Goal: Task Accomplishment & Management: Use online tool/utility

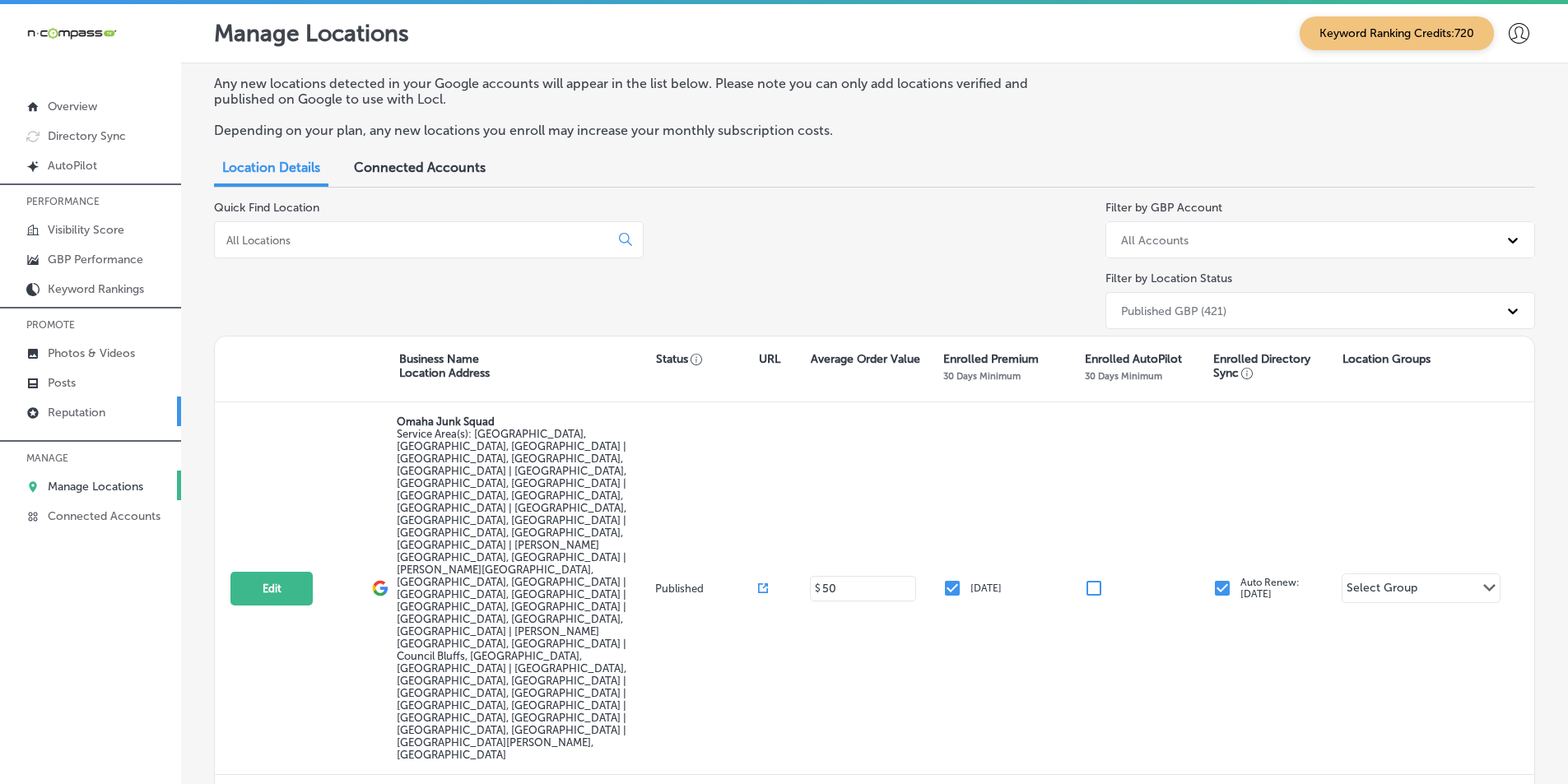
click at [95, 411] on p "Reputation" at bounding box center [76, 413] width 58 height 14
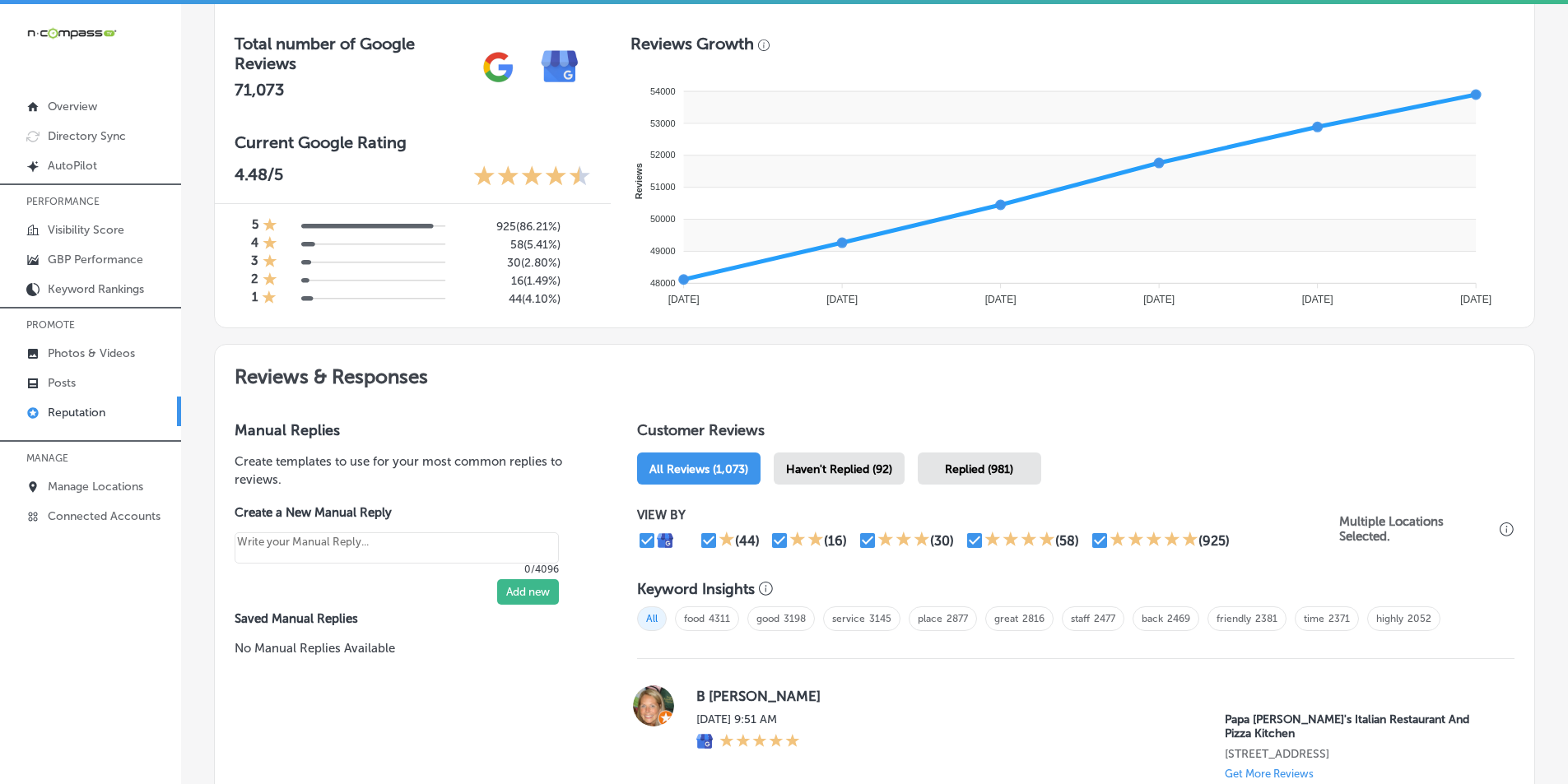
scroll to position [576, 0]
click at [842, 458] on div "Haven't Replied (92)" at bounding box center [839, 468] width 131 height 32
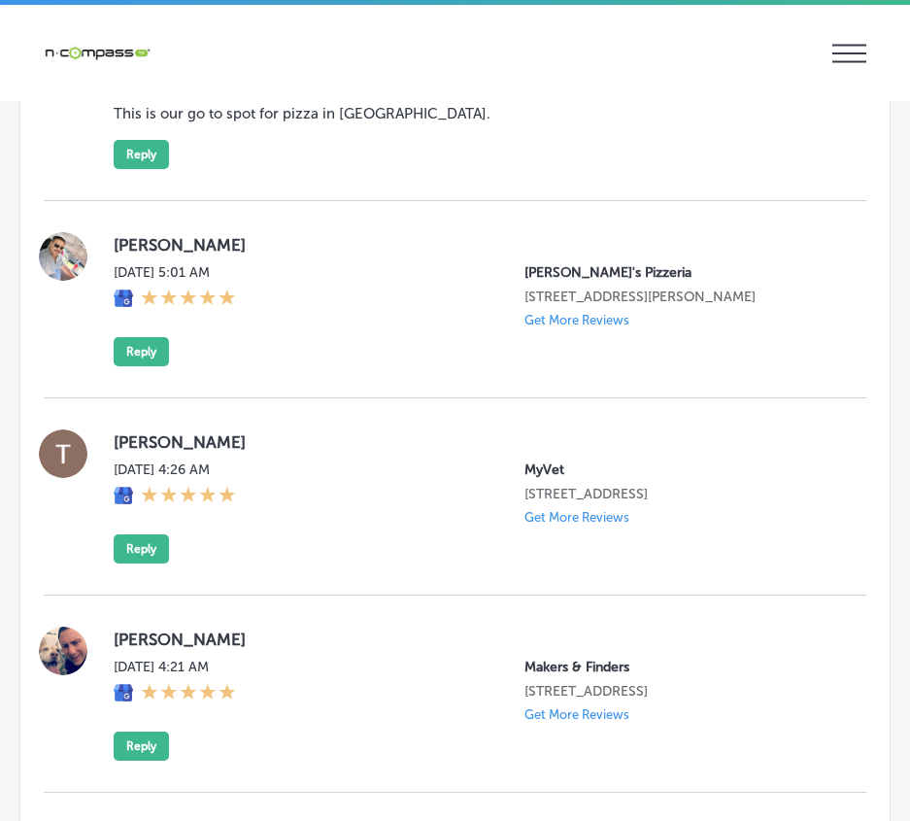
scroll to position [3593, 0]
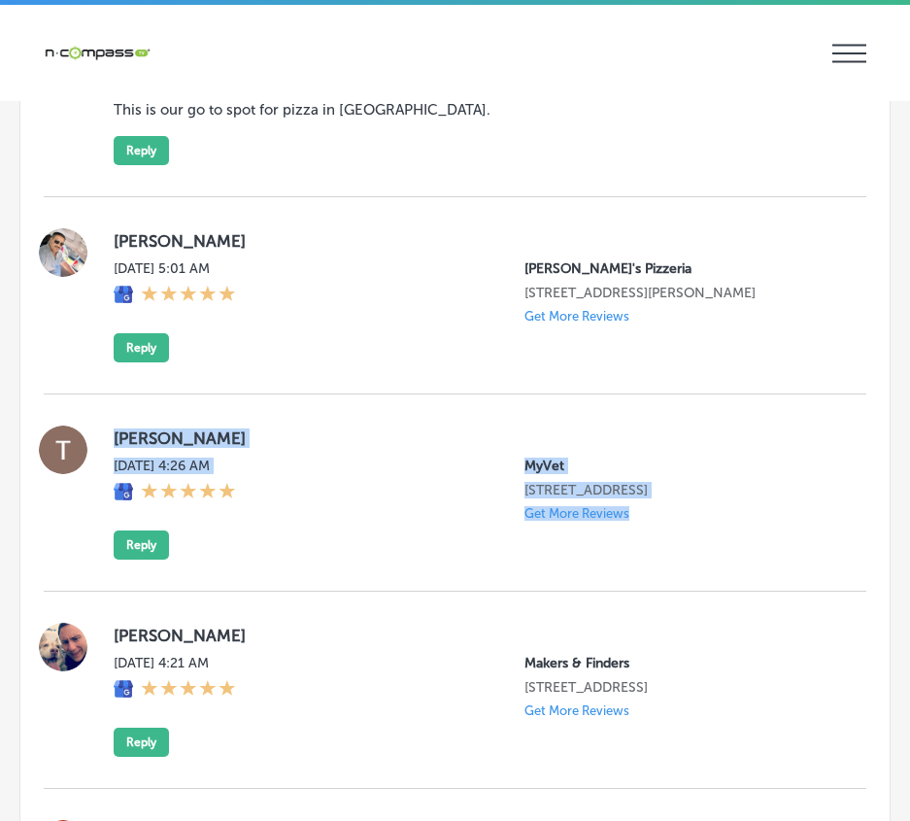
drag, startPoint x: 103, startPoint y: 430, endPoint x: 697, endPoint y: 572, distance: 611.0
click at [697, 572] on div "[PERSON_NAME] [DATE] 4:26 AM MyVet [STREET_ADDRESS] Get More Reviews Reply" at bounding box center [455, 492] width 823 height 197
click at [138, 559] on button "Reply" at bounding box center [141, 544] width 55 height 29
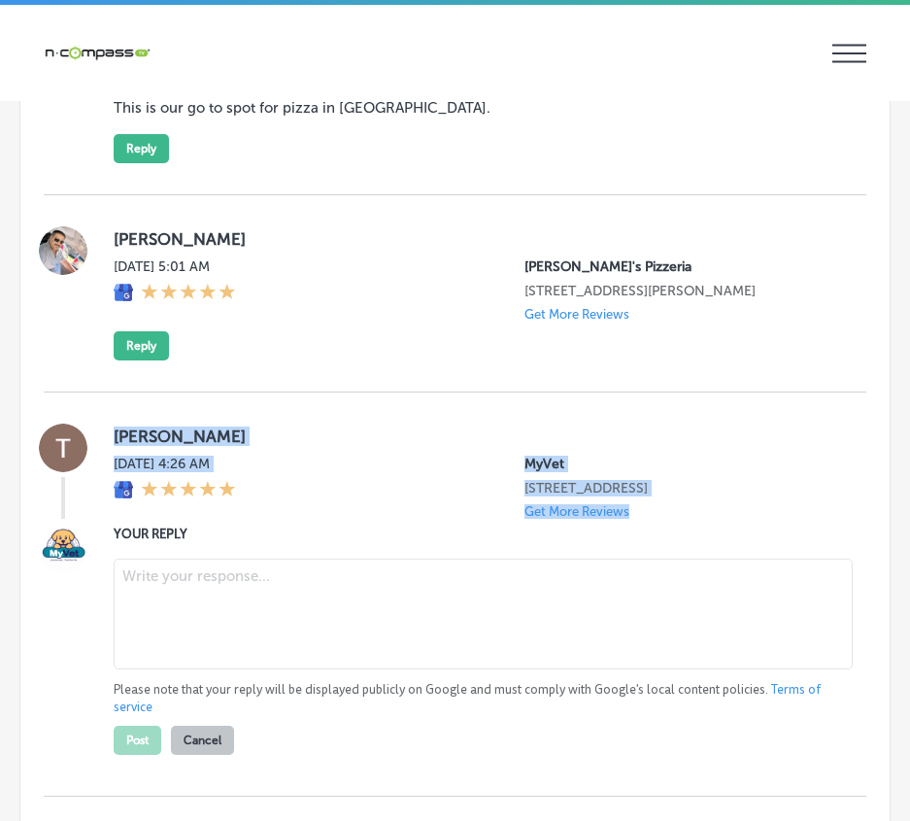
scroll to position [3591, 0]
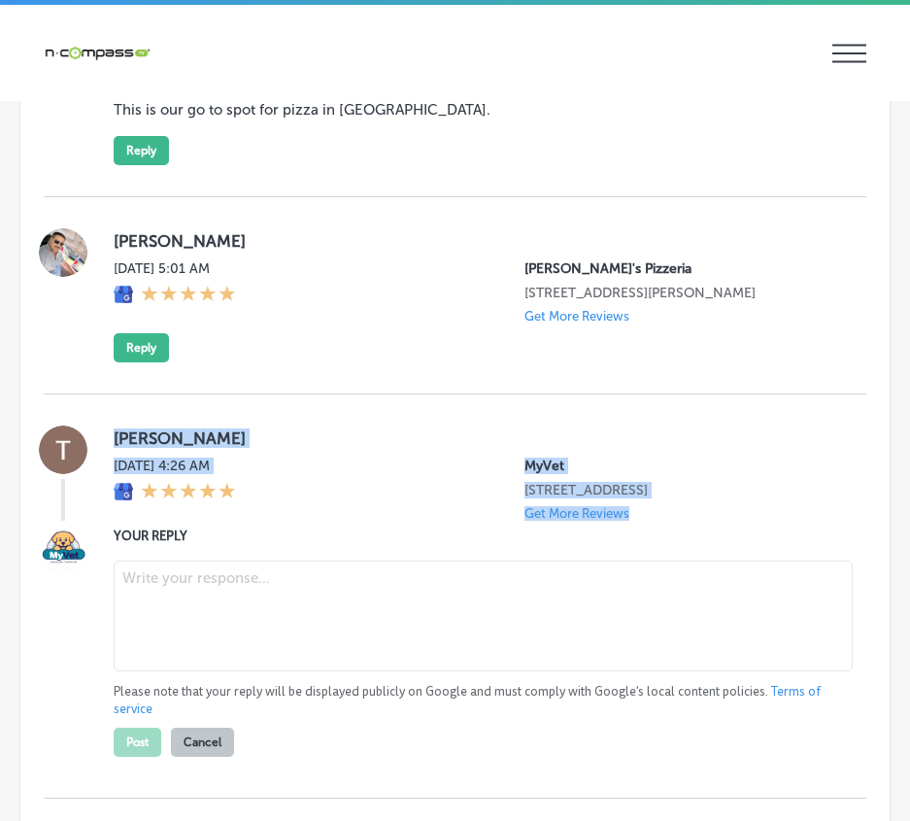
type textarea "x"
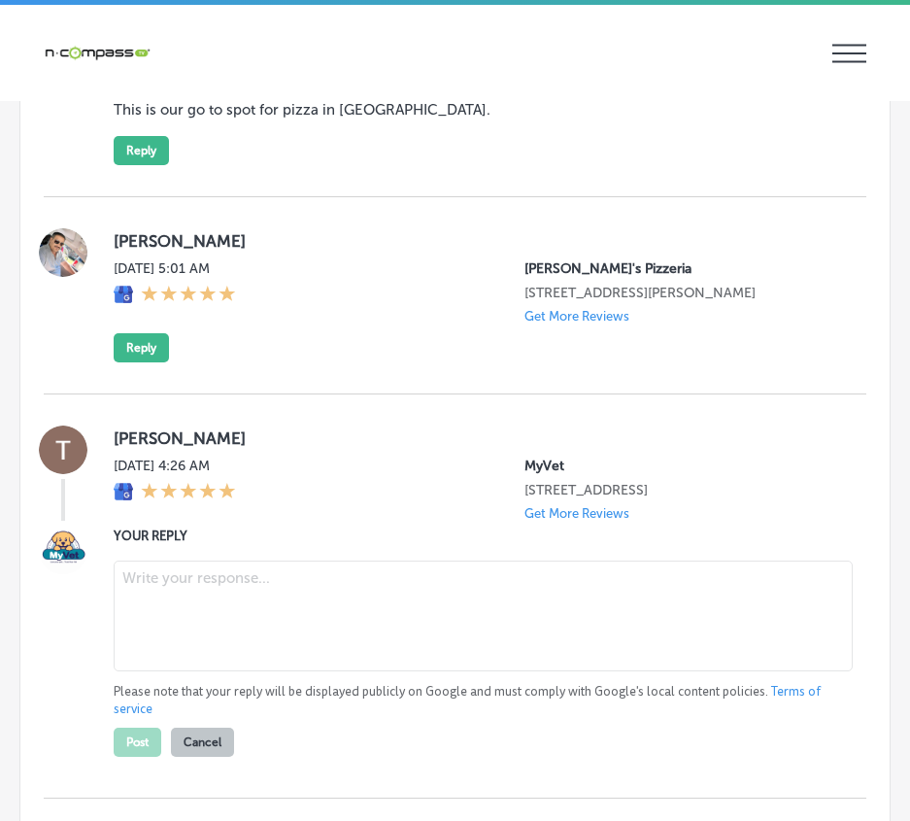
click at [182, 616] on textarea at bounding box center [483, 615] width 739 height 111
paste textarea "Thank you, [Reviewer Name], for your kind words! We’re so glad to hear that you…"
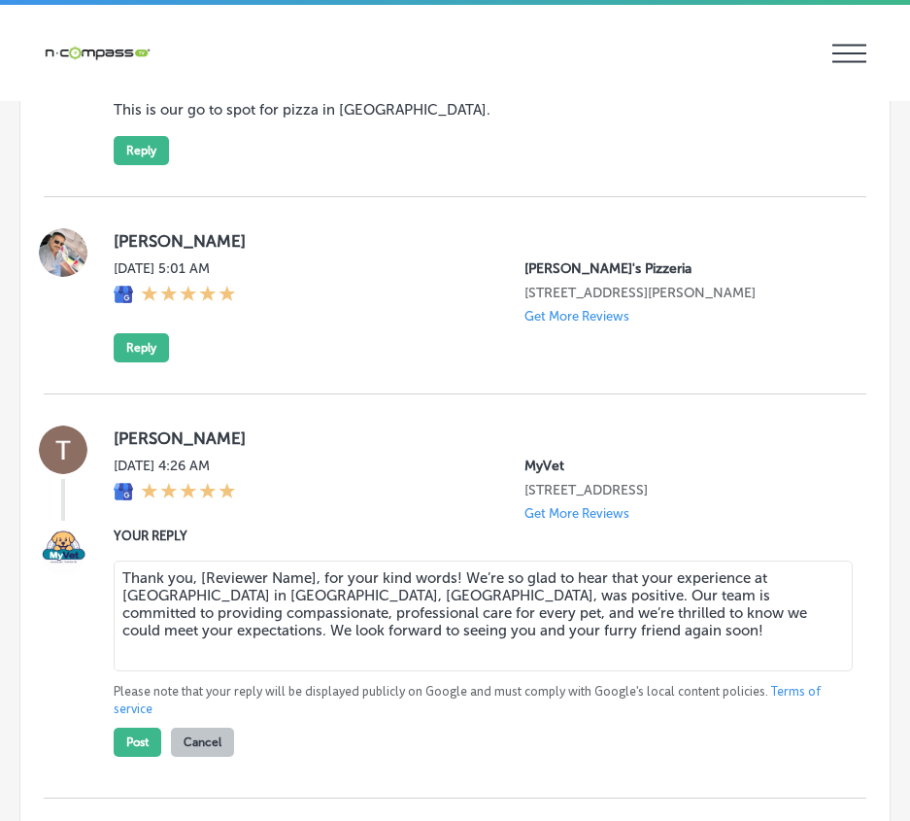
click at [313, 612] on textarea "Thank you, [Reviewer Name], for your kind words! We’re so glad to hear that you…" at bounding box center [483, 615] width 739 height 111
type textarea "Thank you, [PERSON_NAME], for your kind words! We’re so glad to hear that your …"
click at [126, 757] on button "Post" at bounding box center [138, 741] width 48 height 29
type textarea "x"
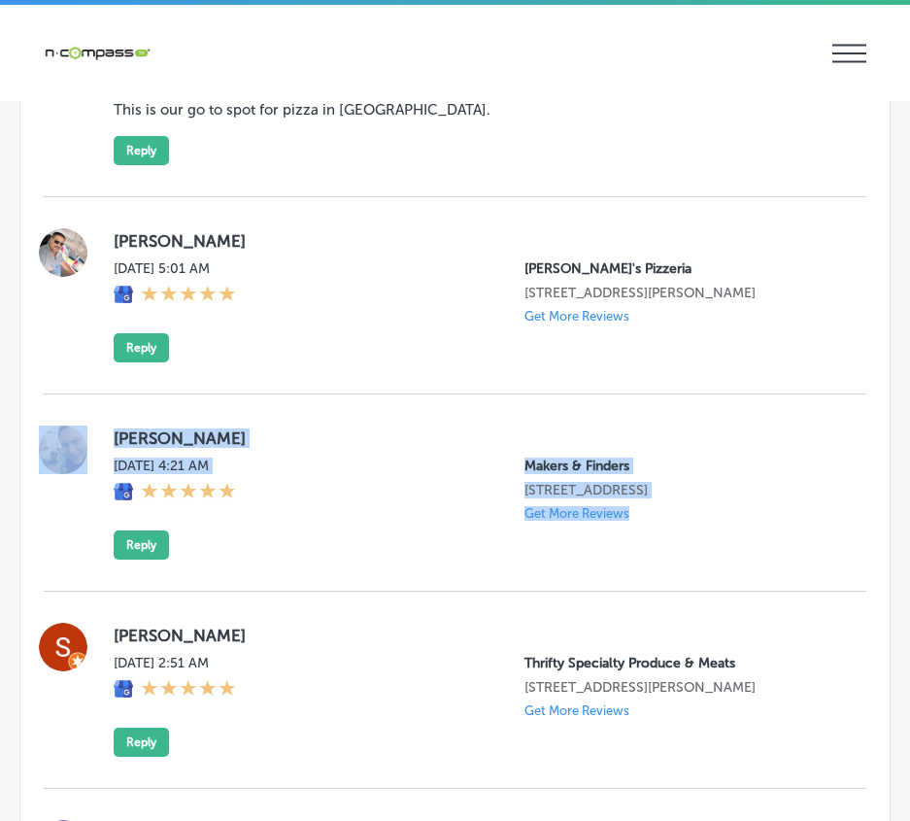
drag, startPoint x: 95, startPoint y: 443, endPoint x: 656, endPoint y: 586, distance: 578.2
click at [656, 559] on div "[PERSON_NAME][DATE] 4:21 AM Makers & Finders [STREET_ADDRESS] Get More Reviews …" at bounding box center [455, 492] width 823 height 134
copy div "[PERSON_NAME][DATE] 4:21 AM Makers & Finders [STREET_ADDRESS] Get More Reviews"
click at [143, 559] on button "Reply" at bounding box center [141, 544] width 55 height 29
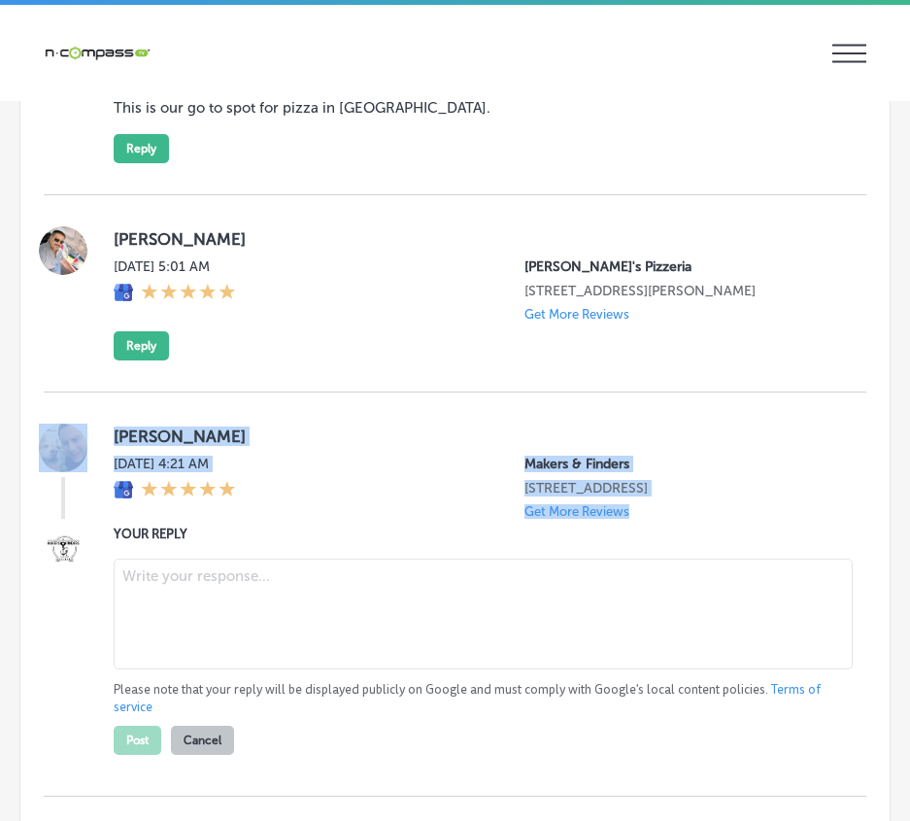
scroll to position [3589, 0]
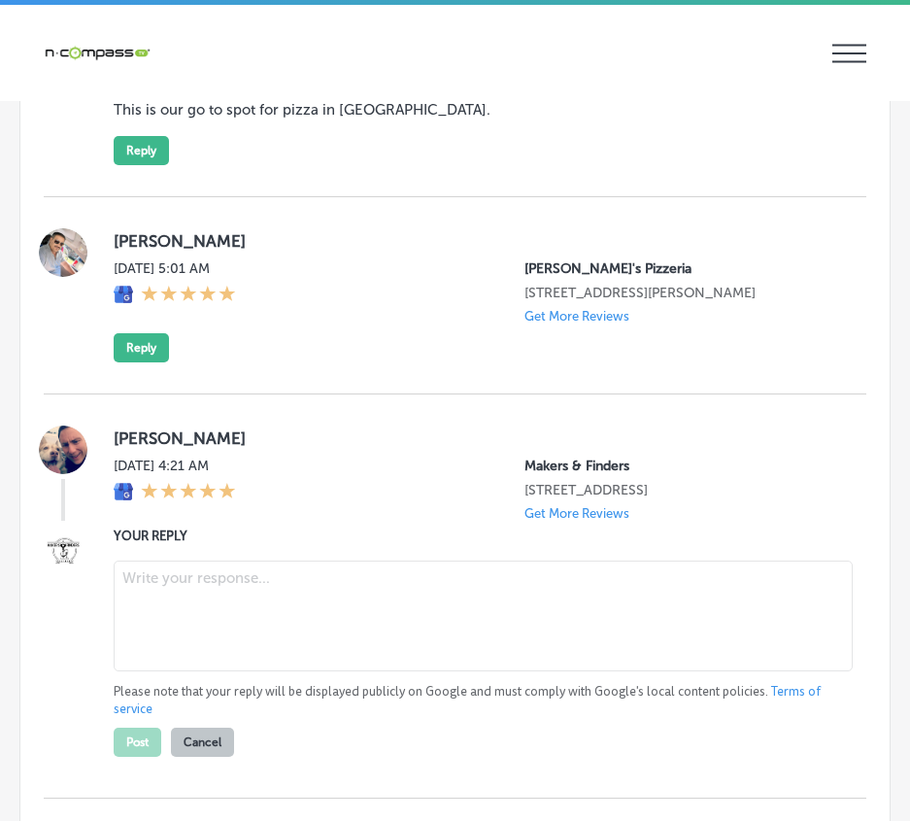
click at [210, 619] on textarea at bounding box center [483, 615] width 739 height 111
paste textarea "Hi [PERSON_NAME], Thank you for visiting Makers & Finders at our [GEOGRAPHIC_DA…"
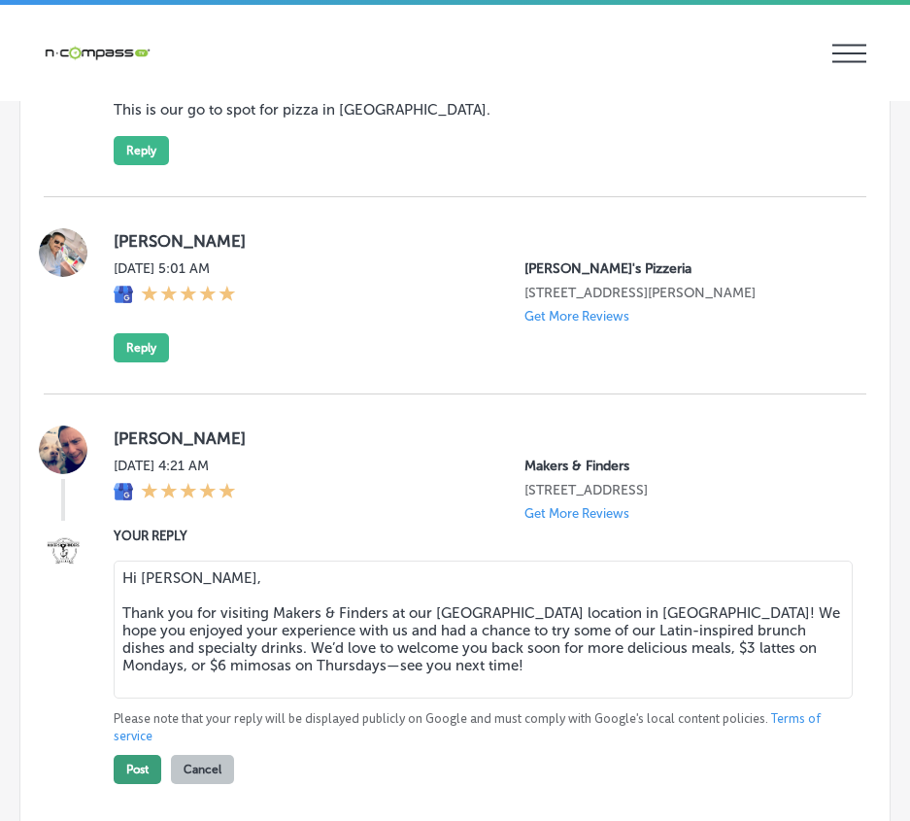
type textarea "Hi [PERSON_NAME], Thank you for visiting Makers & Finders at our [GEOGRAPHIC_DA…"
click at [144, 784] on button "Post" at bounding box center [138, 769] width 48 height 29
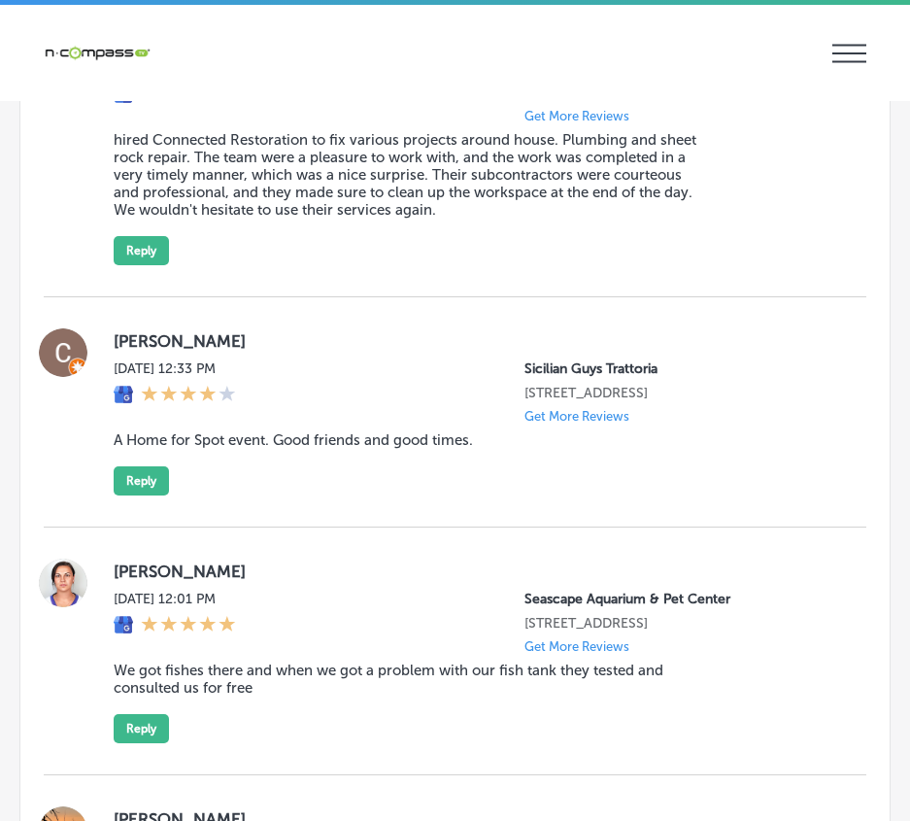
scroll to position [5920, 0]
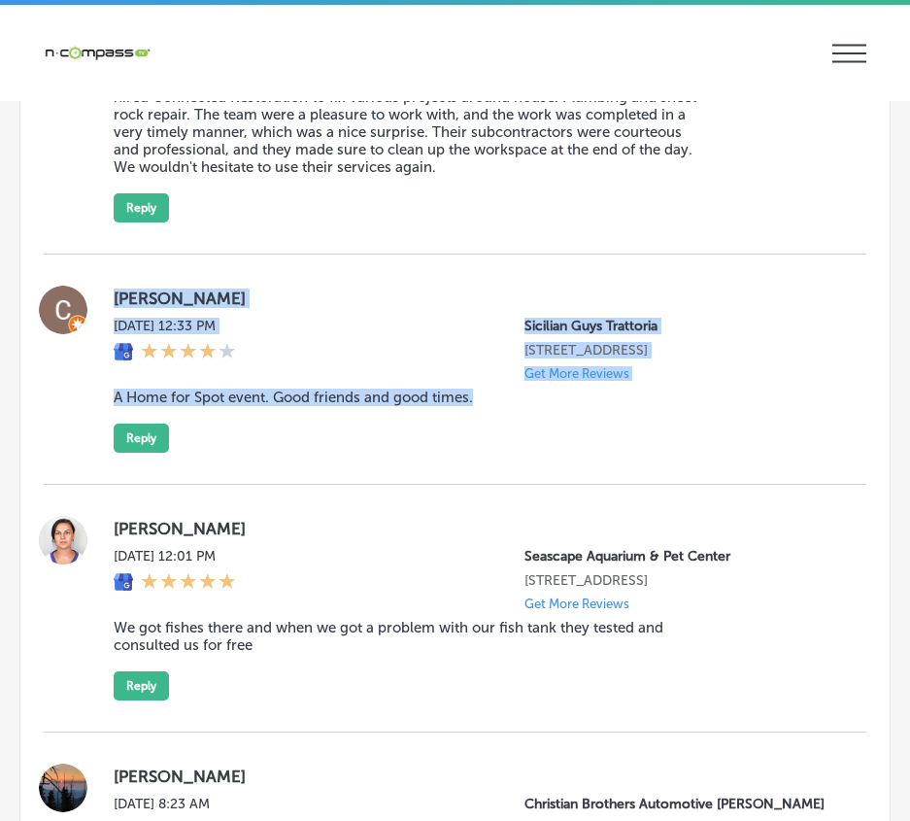
drag, startPoint x: 209, startPoint y: 353, endPoint x: 565, endPoint y: 449, distance: 368.9
click at [565, 449] on div "[PERSON_NAME][DATE] 12:33 PM Sicilian Guys Trattoria [STREET_ADDRESS] Get More …" at bounding box center [455, 369] width 823 height 230
copy div "[PERSON_NAME][DATE] 12:33 PM Sicilian Guys Trattoria [STREET_ADDRESS] Get More …"
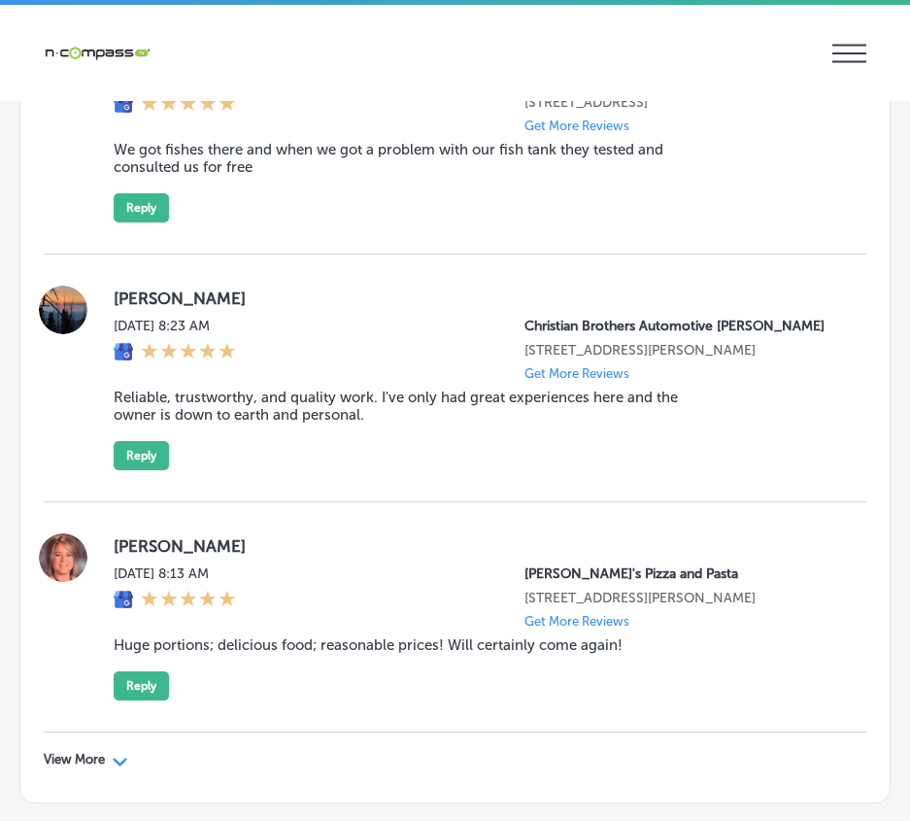
scroll to position [6575, 0]
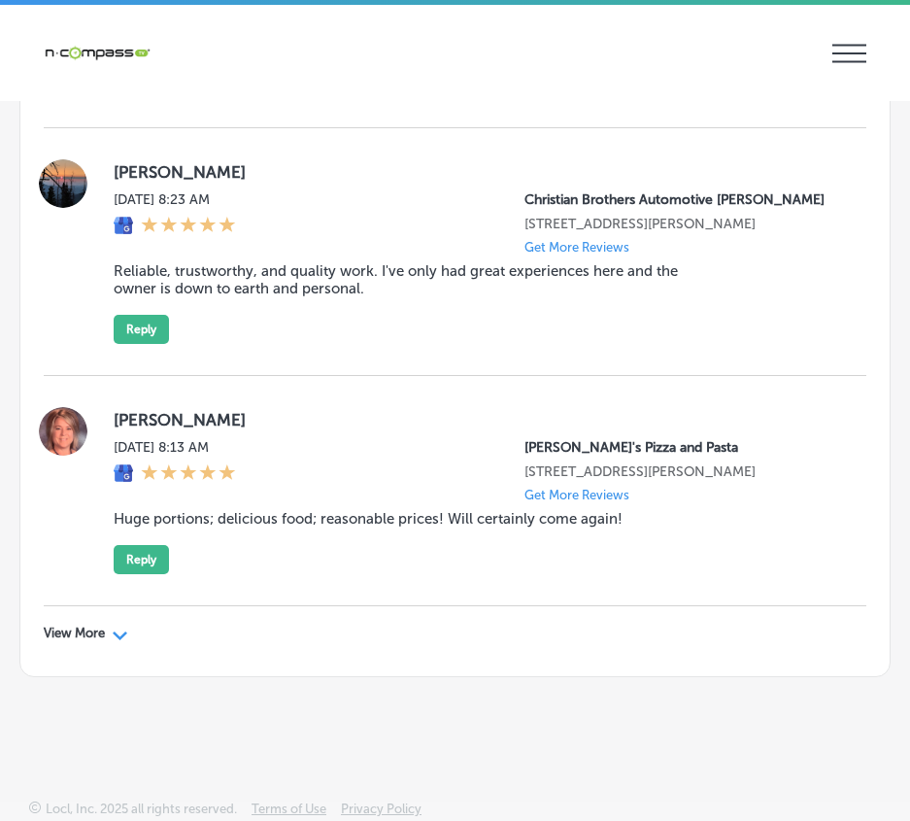
click at [116, 634] on polygon at bounding box center [120, 635] width 15 height 9
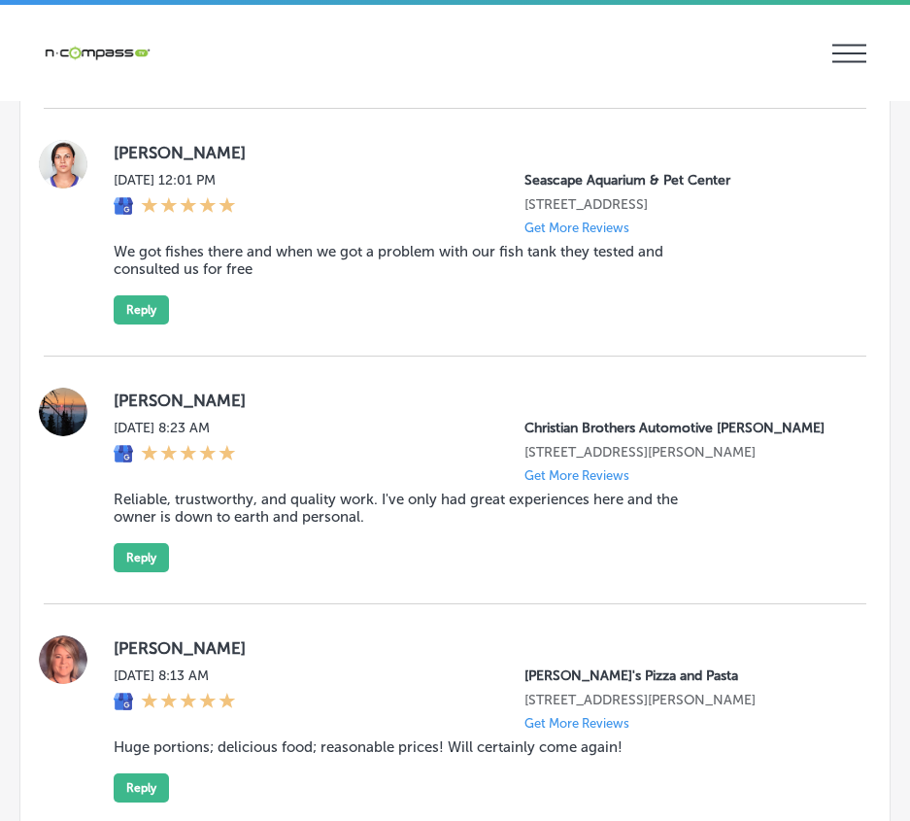
type textarea "x"
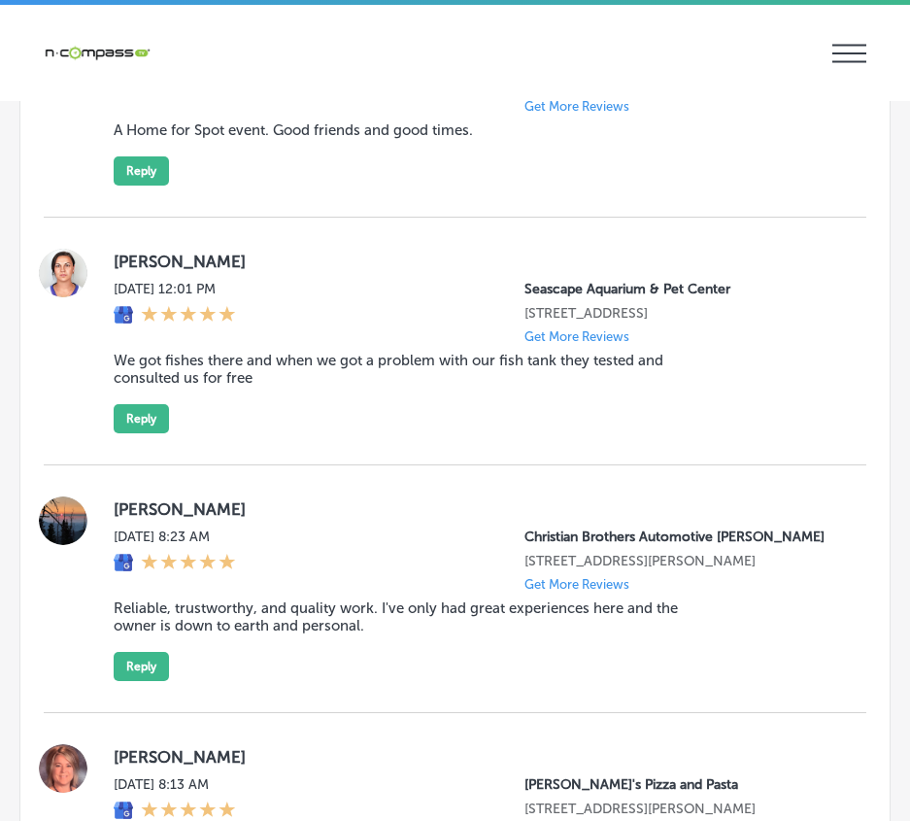
scroll to position [5993, 0]
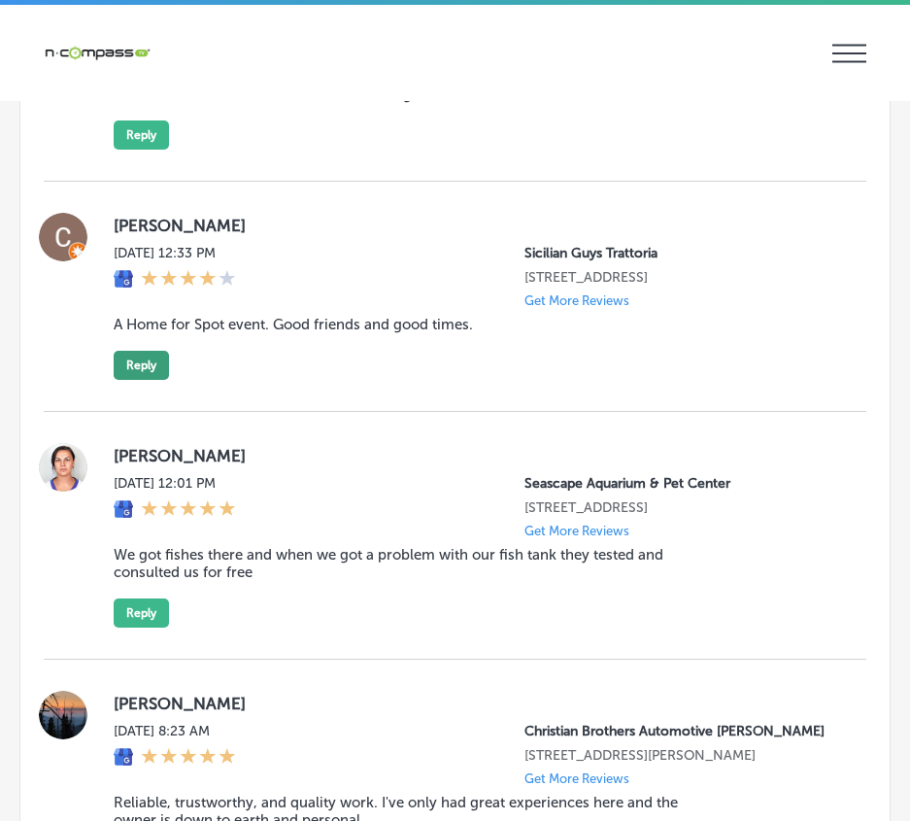
click at [145, 380] on button "Reply" at bounding box center [141, 365] width 55 height 29
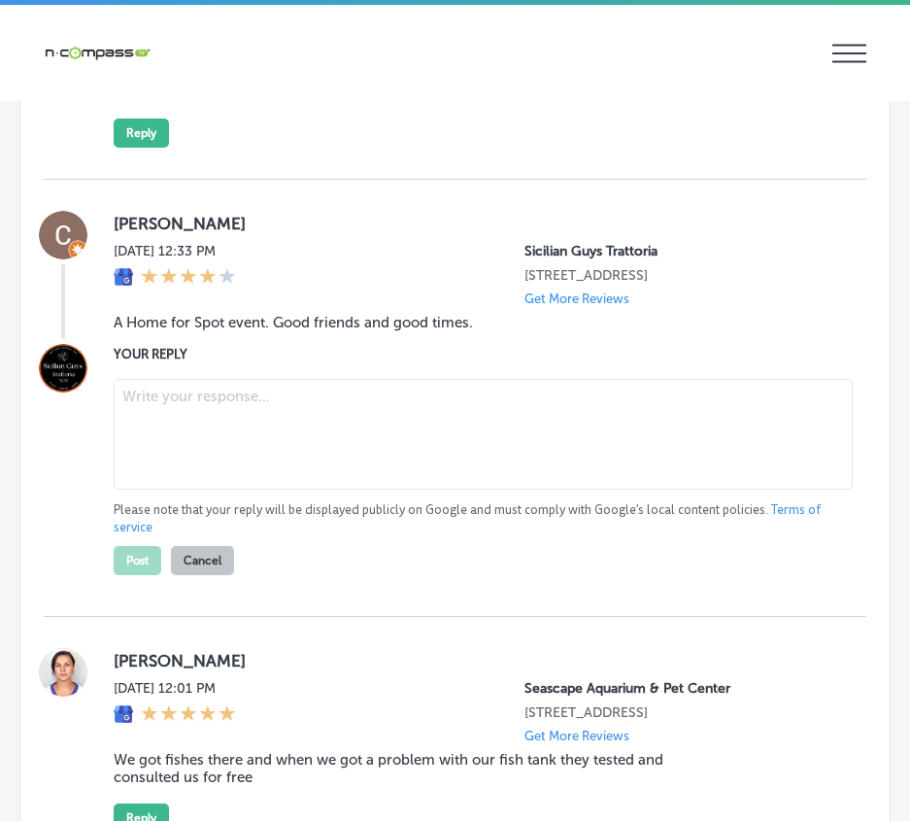
scroll to position [5991, 0]
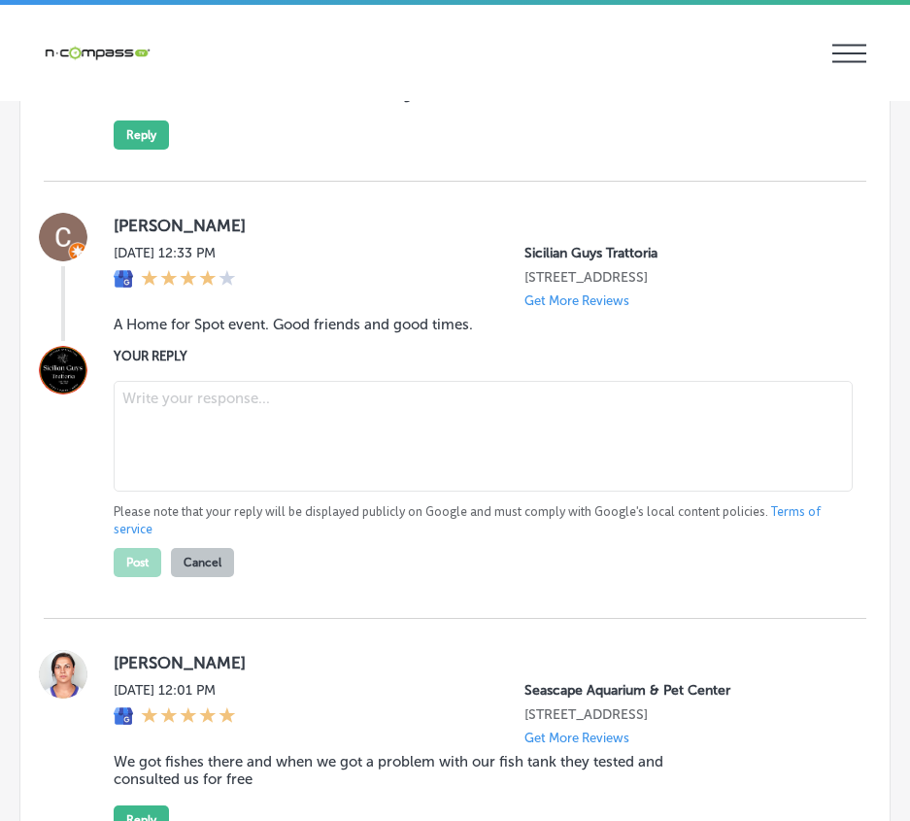
click at [164, 448] on textarea at bounding box center [483, 436] width 739 height 111
paste textarea "Thank you for sharing your experience, [PERSON_NAME]! We’re thrilled you enjoye…"
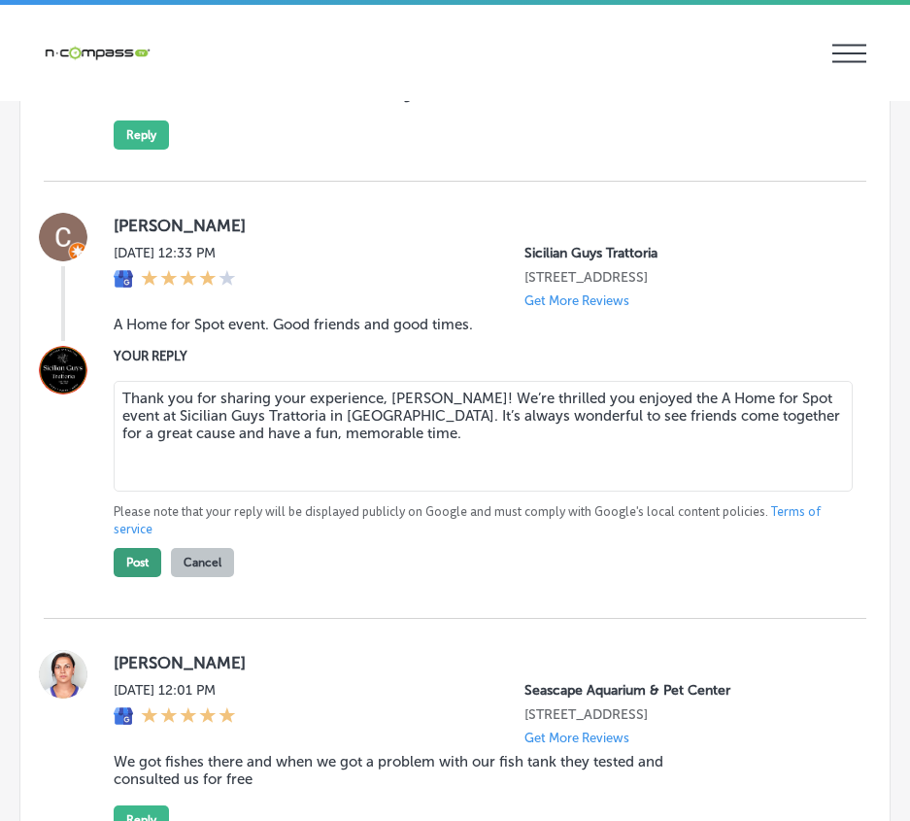
type textarea "Thank you for sharing your experience, [PERSON_NAME]! We’re thrilled you enjoye…"
click at [126, 577] on button "Post" at bounding box center [138, 562] width 48 height 29
type textarea "x"
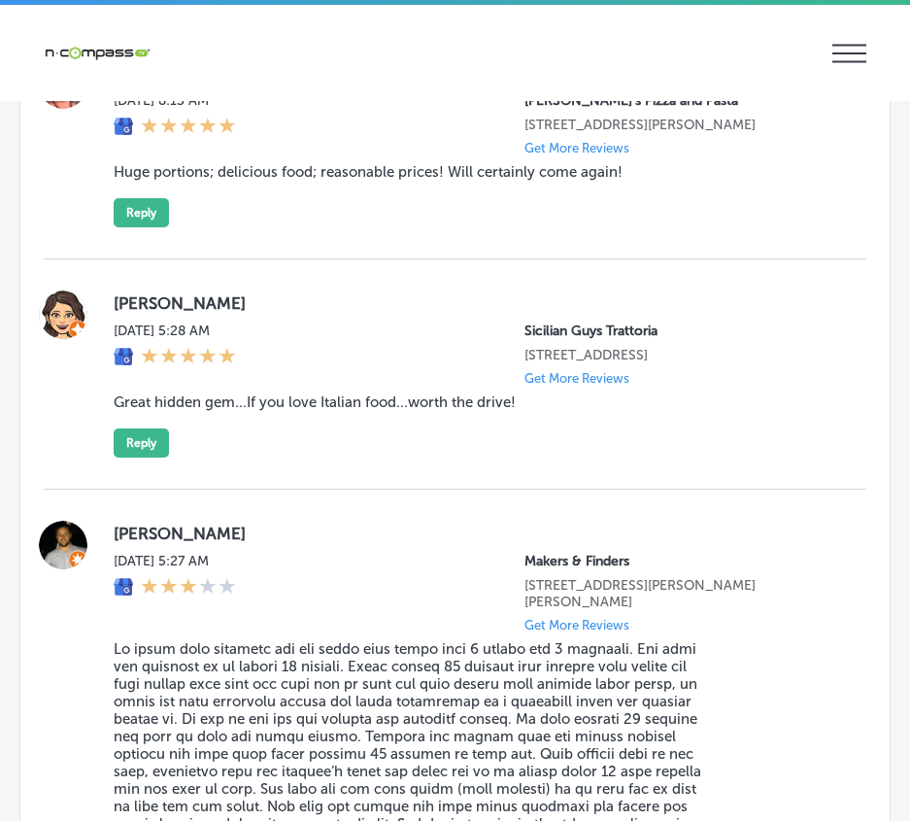
scroll to position [6671, 0]
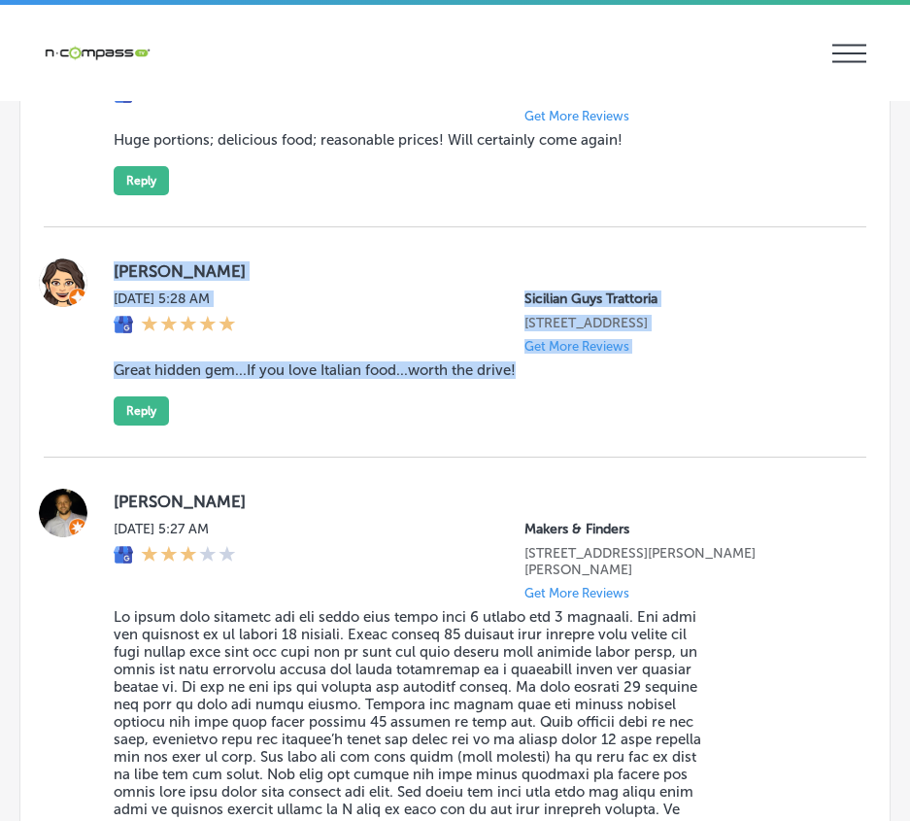
drag, startPoint x: 110, startPoint y: 292, endPoint x: 565, endPoint y: 448, distance: 481.2
click at [565, 425] on div "[PERSON_NAME][DATE] 5:28 AM Sicilian Guys Trattoria [STREET_ADDRESS] Get More R…" at bounding box center [455, 341] width 823 height 167
copy div "[PERSON_NAME][DATE] 5:28 AM Sicilian Guys Trattoria [STREET_ADDRESS] Get More R…"
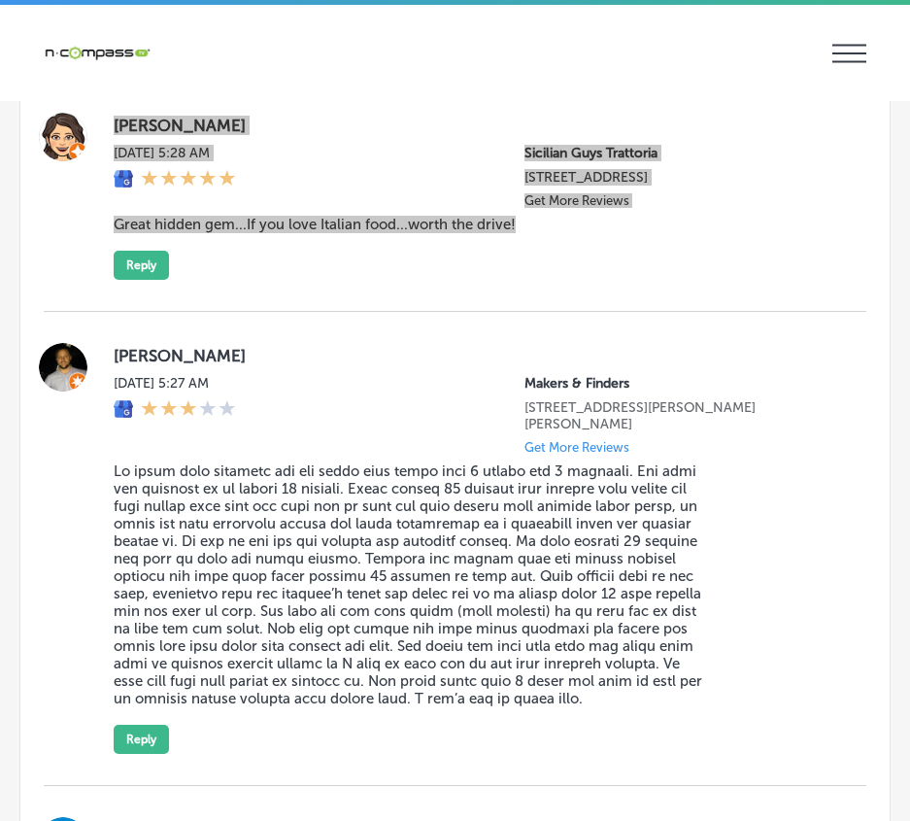
scroll to position [6865, 0]
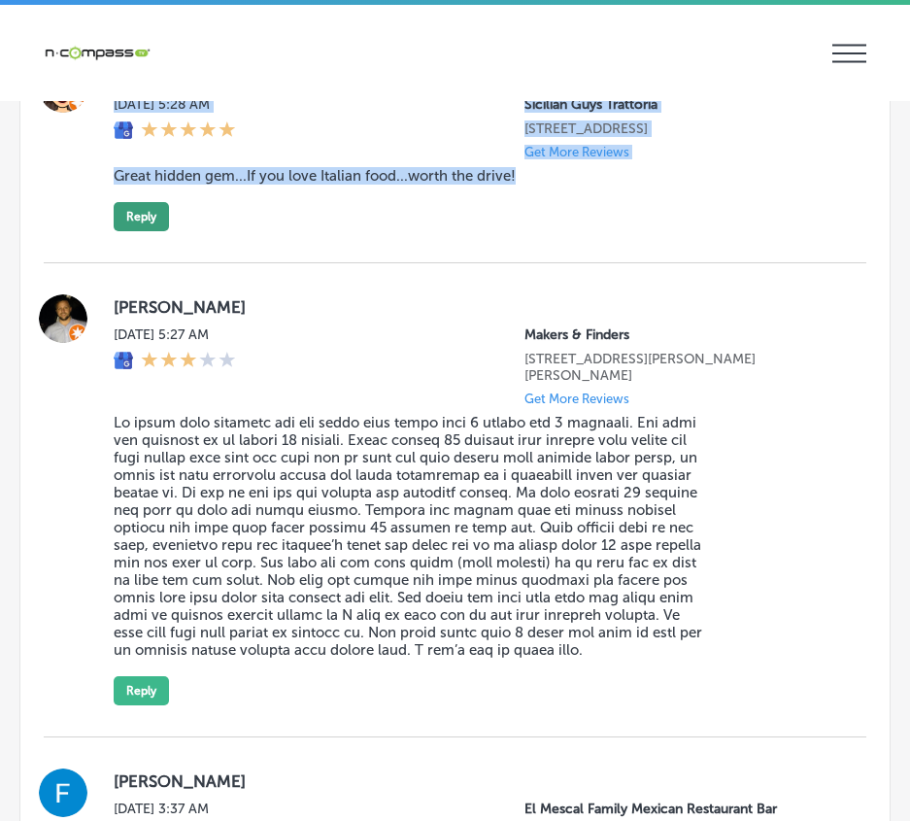
click at [133, 231] on button "Reply" at bounding box center [141, 216] width 55 height 29
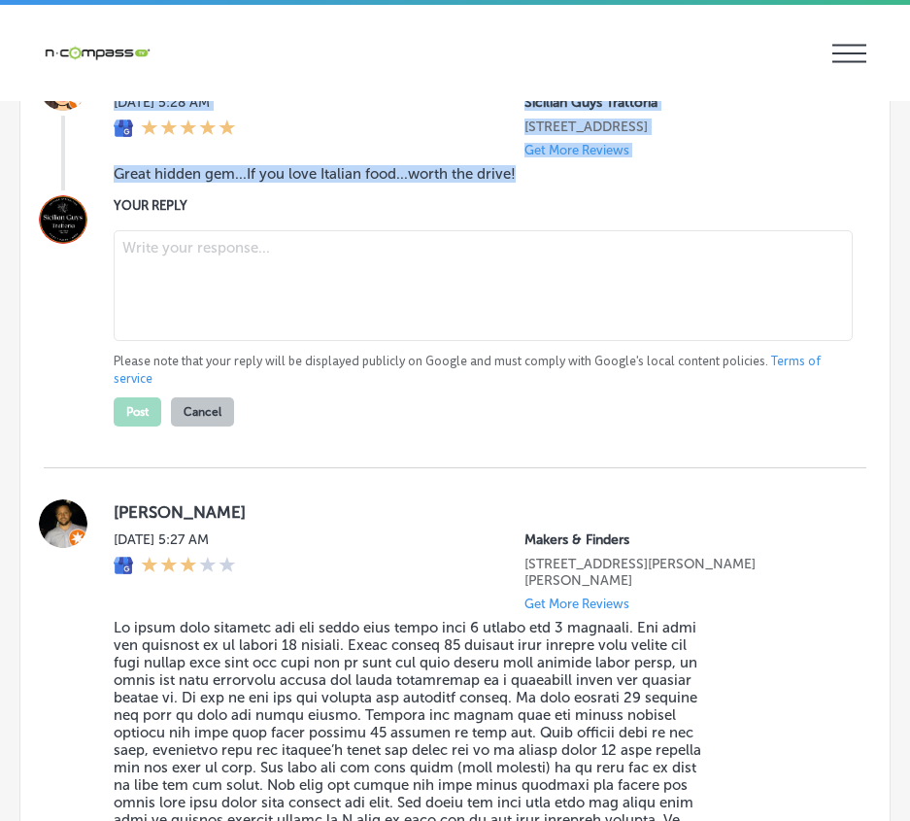
scroll to position [6863, 0]
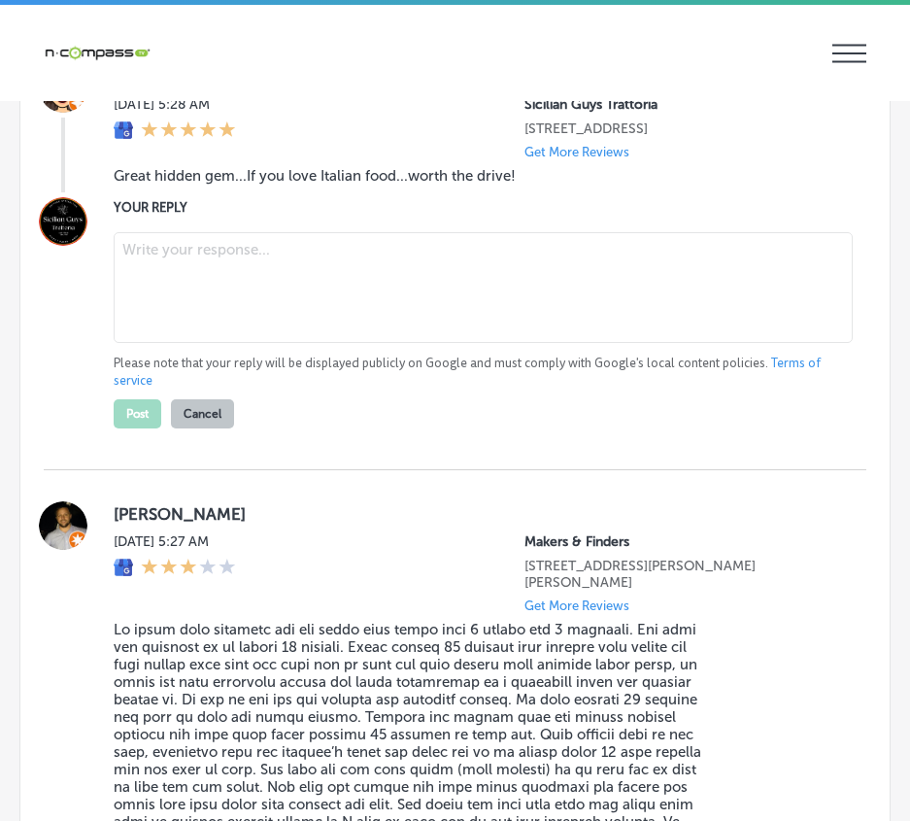
click at [194, 313] on textarea at bounding box center [483, 287] width 739 height 111
paste textarea "Thank you for the wonderful review, [PERSON_NAME]! We’re so glad you enjoyed Si…"
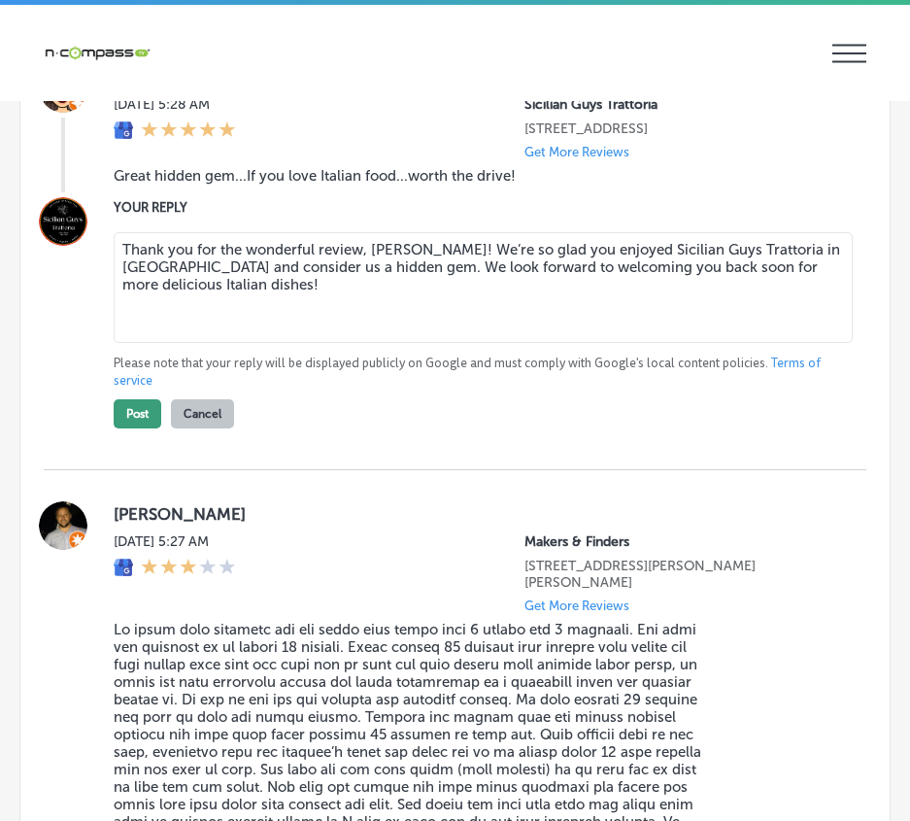
type textarea "Thank you for the wonderful review, [PERSON_NAME]! We’re so glad you enjoyed Si…"
click at [127, 428] on button "Post" at bounding box center [138, 413] width 48 height 29
type textarea "x"
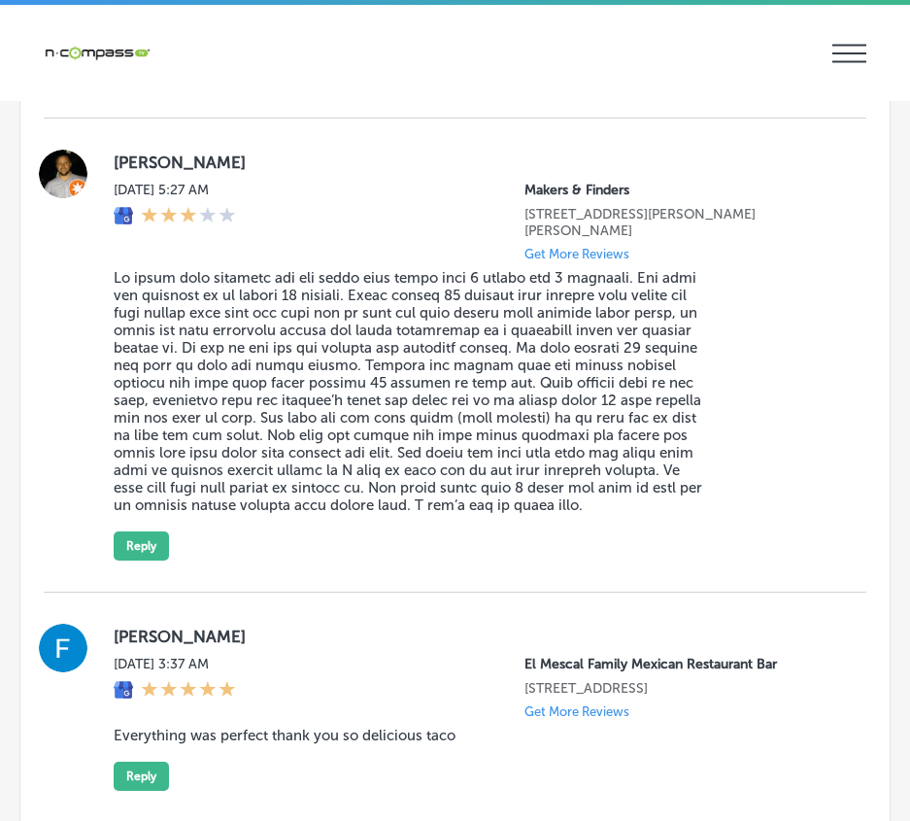
scroll to position [6798, 0]
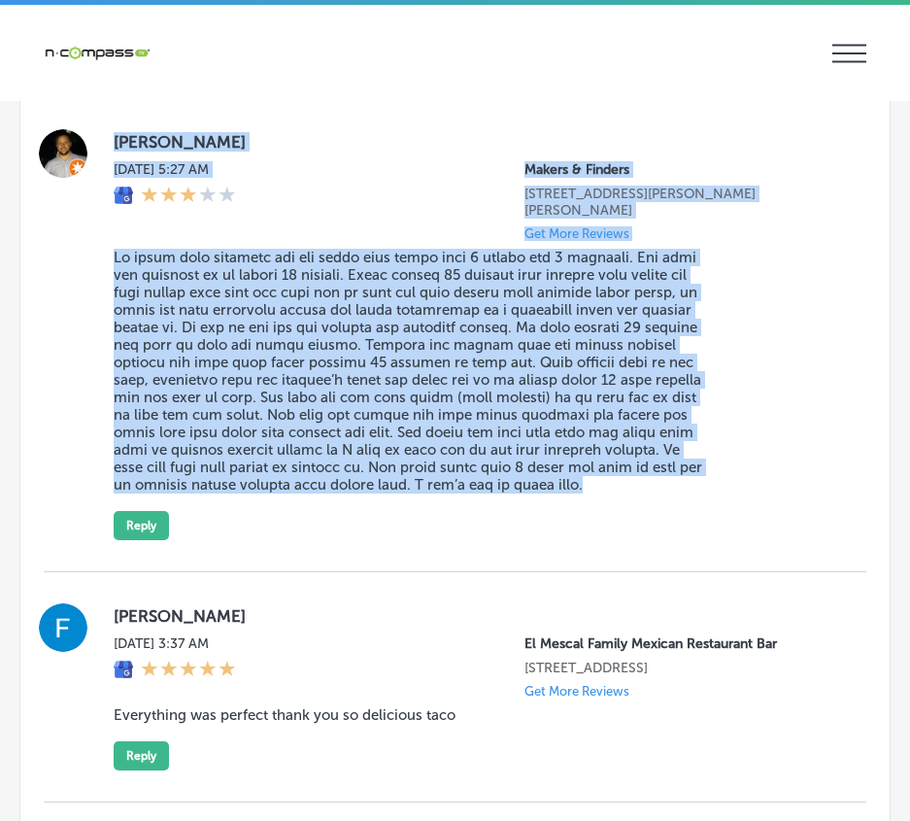
drag, startPoint x: 112, startPoint y: 165, endPoint x: 580, endPoint y: 532, distance: 594.9
click at [580, 532] on div "[PERSON_NAME] [DATE] 5:27 AM Makers & Finders [STREET_ADDRESS][PERSON_NAME][PER…" at bounding box center [455, 334] width 823 height 411
copy div "Lore Ipsumd Sit, Ame 68, 9152 4:31 CO Adipis & Elitsed 18 D Eiusm Tempo In #126…"
click at [141, 540] on button "Reply" at bounding box center [141, 525] width 55 height 29
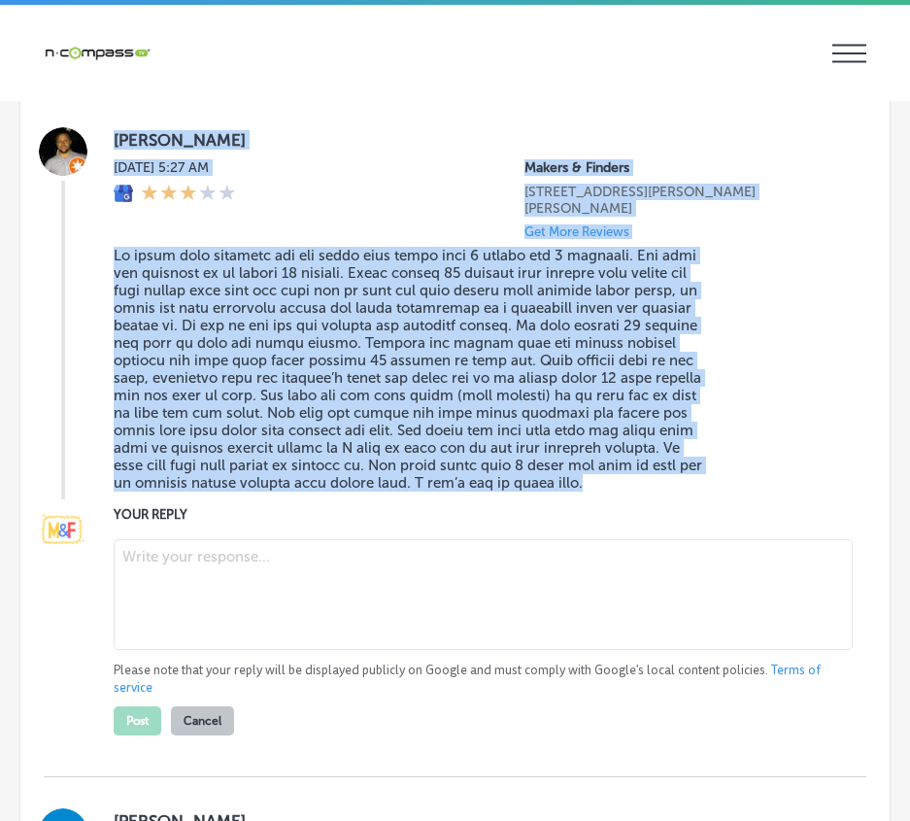
scroll to position [6796, 0]
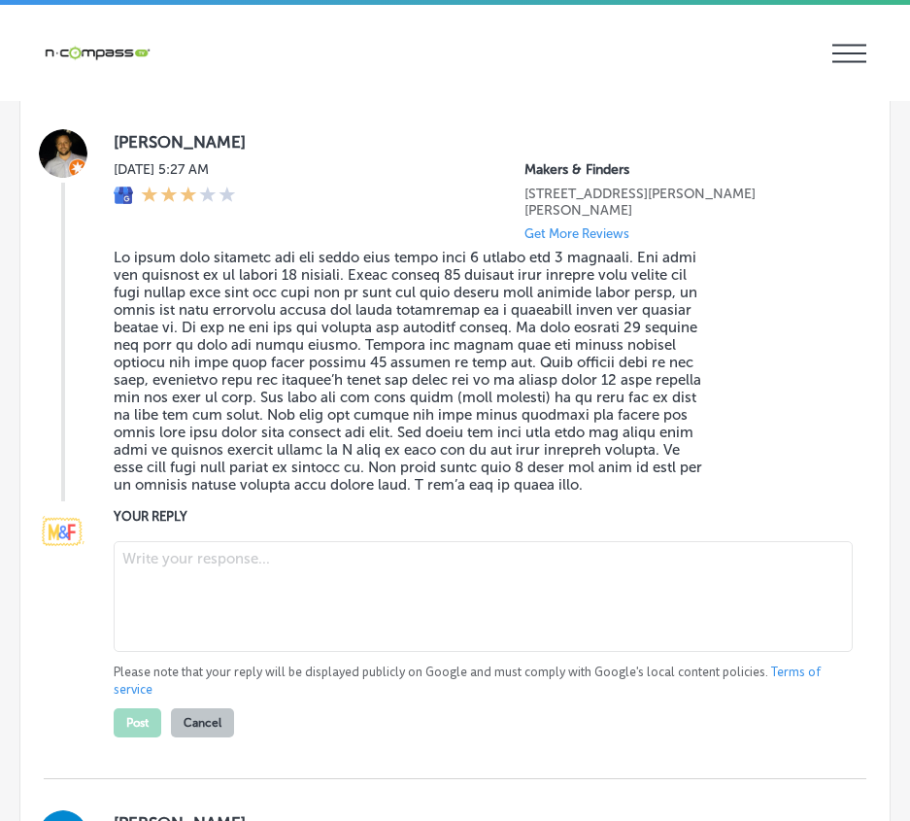
click at [193, 630] on textarea at bounding box center [483, 596] width 739 height 111
paste textarea "Hello [PERSON_NAME], We sincerely apologize for the experience you and your fam…"
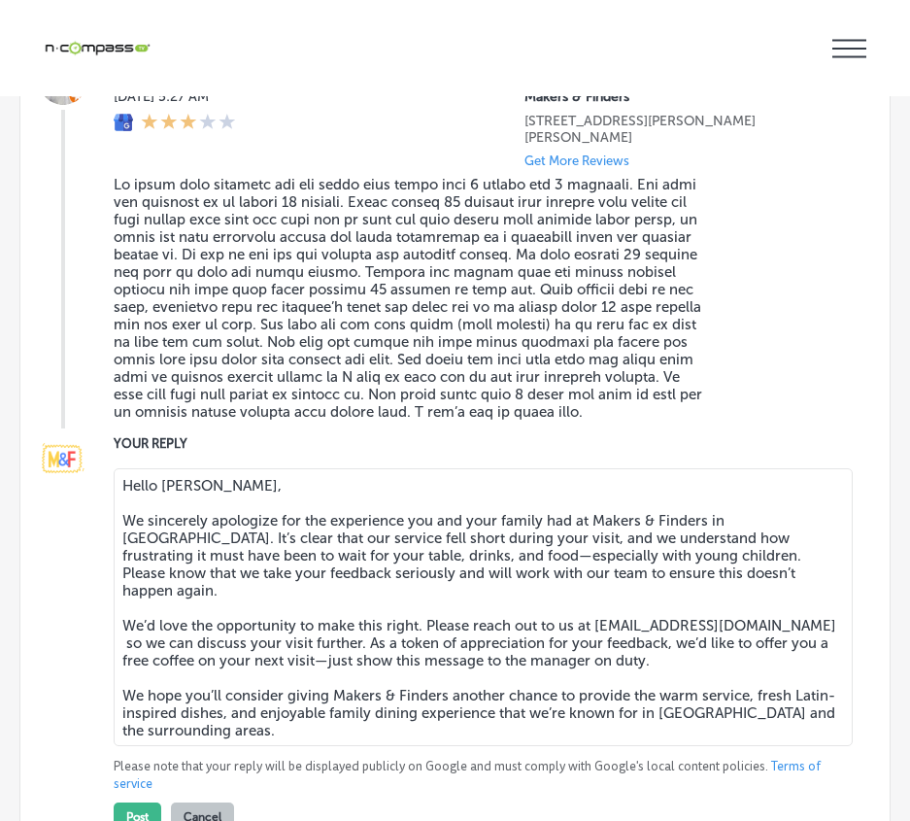
scroll to position [6994, 0]
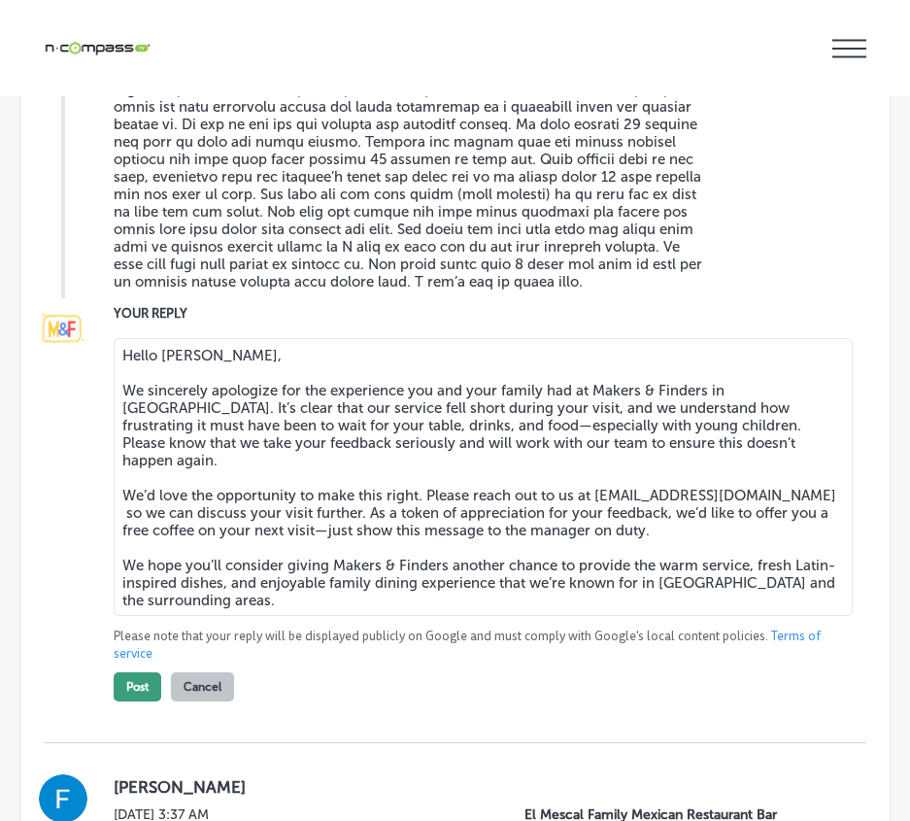
type textarea "Hello [PERSON_NAME], We sincerely apologize for the experience you and your fam…"
click at [142, 701] on button "Post" at bounding box center [138, 686] width 48 height 29
type textarea "x"
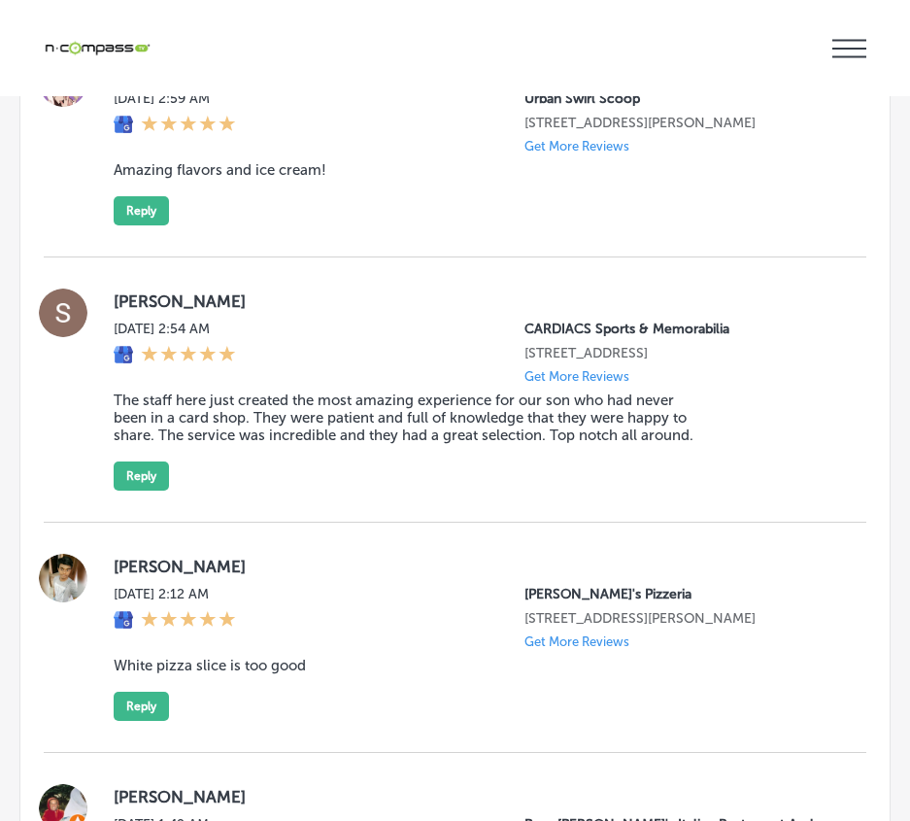
scroll to position [7409, 0]
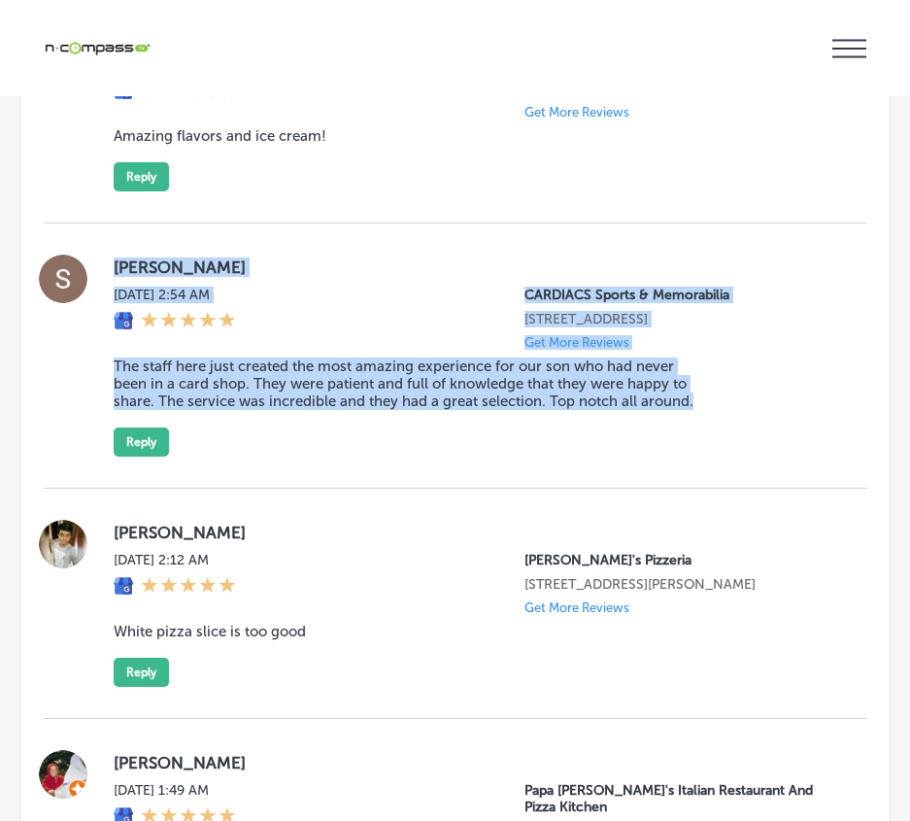
drag, startPoint x: 178, startPoint y: 367, endPoint x: 720, endPoint y: 532, distance: 566.5
click at [723, 456] on div "[PERSON_NAME][DATE] 2:54 AM CARDIACS Sports & Memorabilia [STREET_ADDRESS] Get …" at bounding box center [475, 355] width 722 height 202
copy div "[PERSON_NAME][DATE] 2:54 AM CARDIACS Sports & Memorabilia [STREET_ADDRESS] Get …"
click at [150, 456] on button "Reply" at bounding box center [141, 441] width 55 height 29
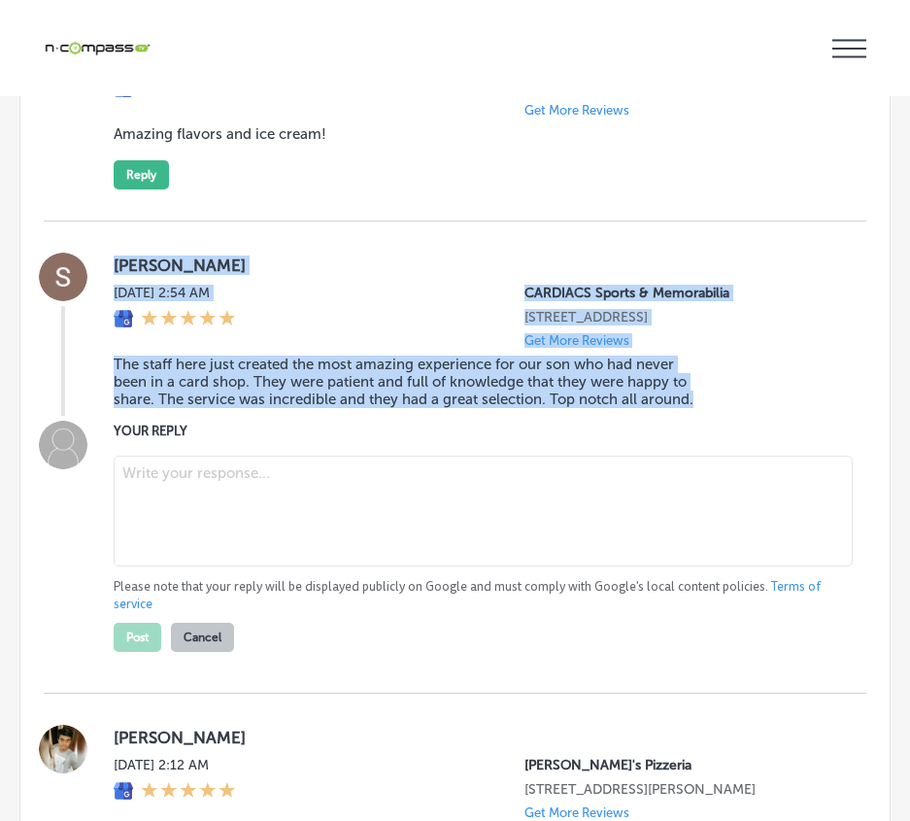
scroll to position [7407, 0]
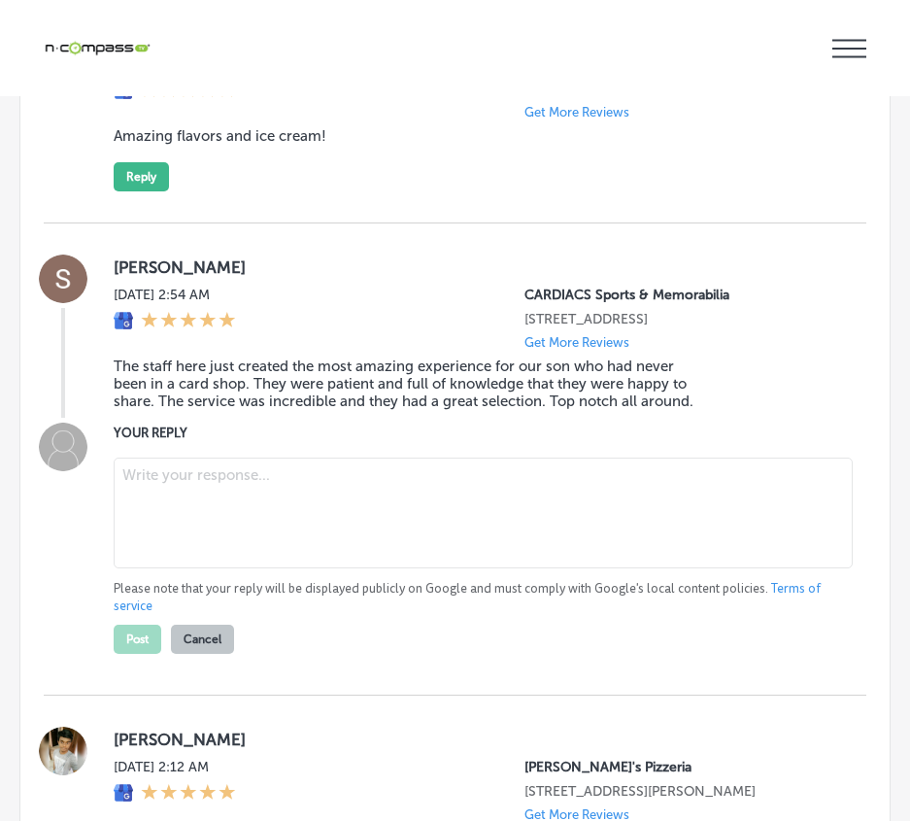
click at [212, 568] on textarea at bounding box center [483, 512] width 739 height 111
paste textarea "Thank you, [PERSON_NAME], for sharing your experience! We’re so glad that CARDI…"
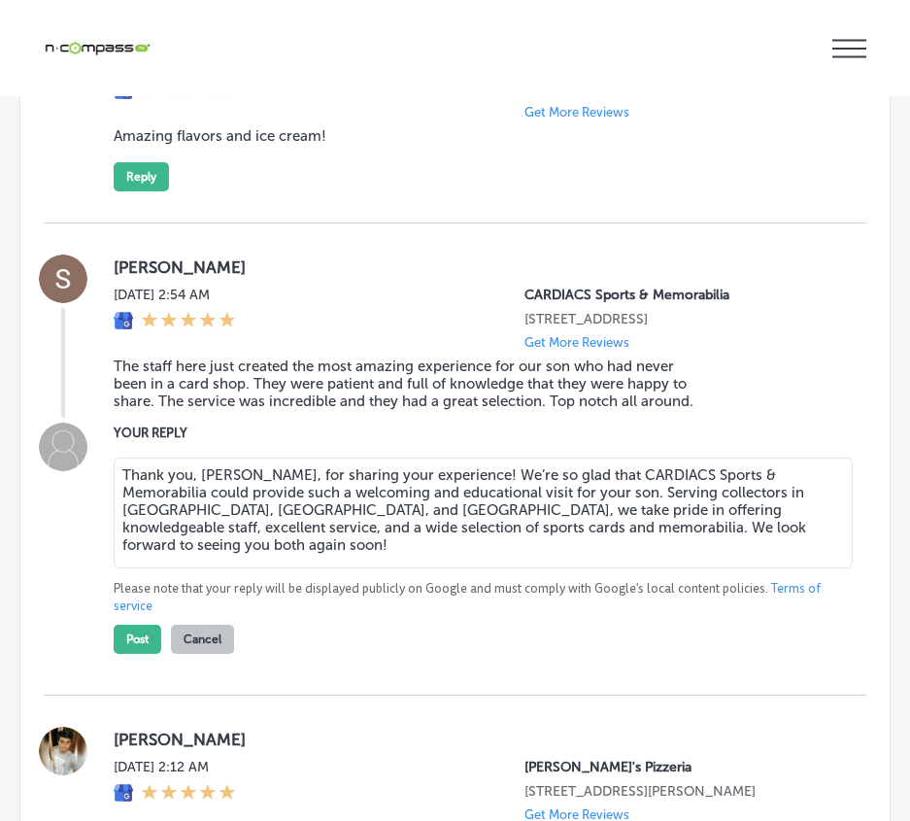
drag, startPoint x: 177, startPoint y: 596, endPoint x: 210, endPoint y: 591, distance: 33.4
click at [184, 568] on textarea "Thank you, [PERSON_NAME], for sharing your experience! We’re so glad that CARDI…" at bounding box center [483, 512] width 739 height 111
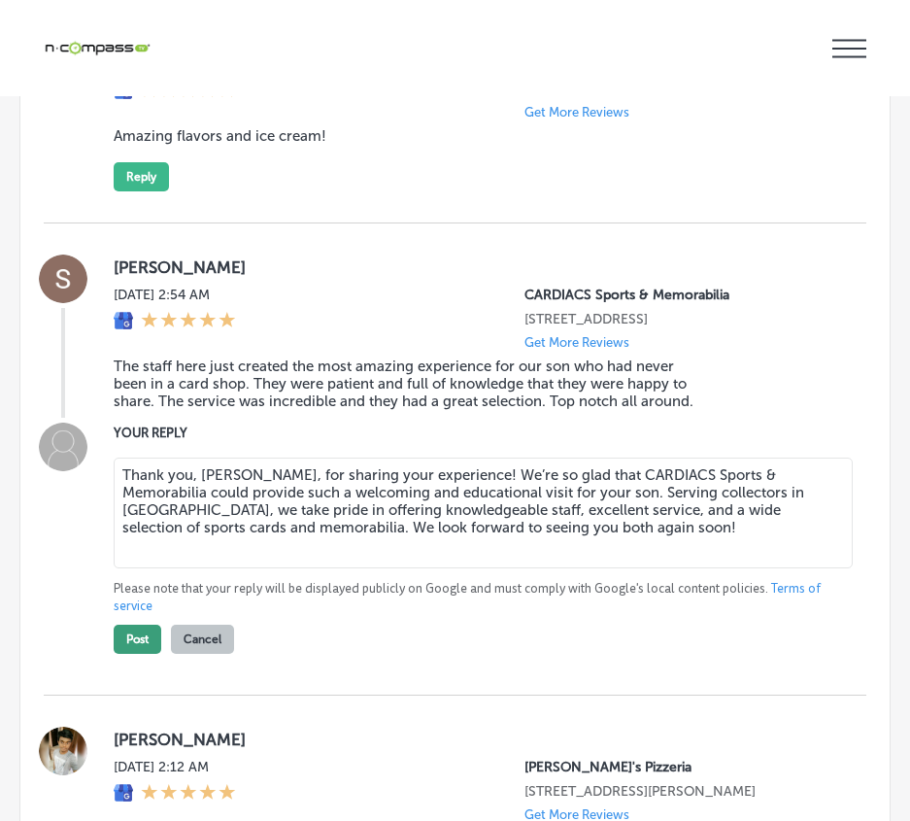
type textarea "Thank you, [PERSON_NAME], for sharing your experience! We’re so glad that CARDI…"
click at [130, 654] on button "Post" at bounding box center [138, 638] width 48 height 29
type textarea "x"
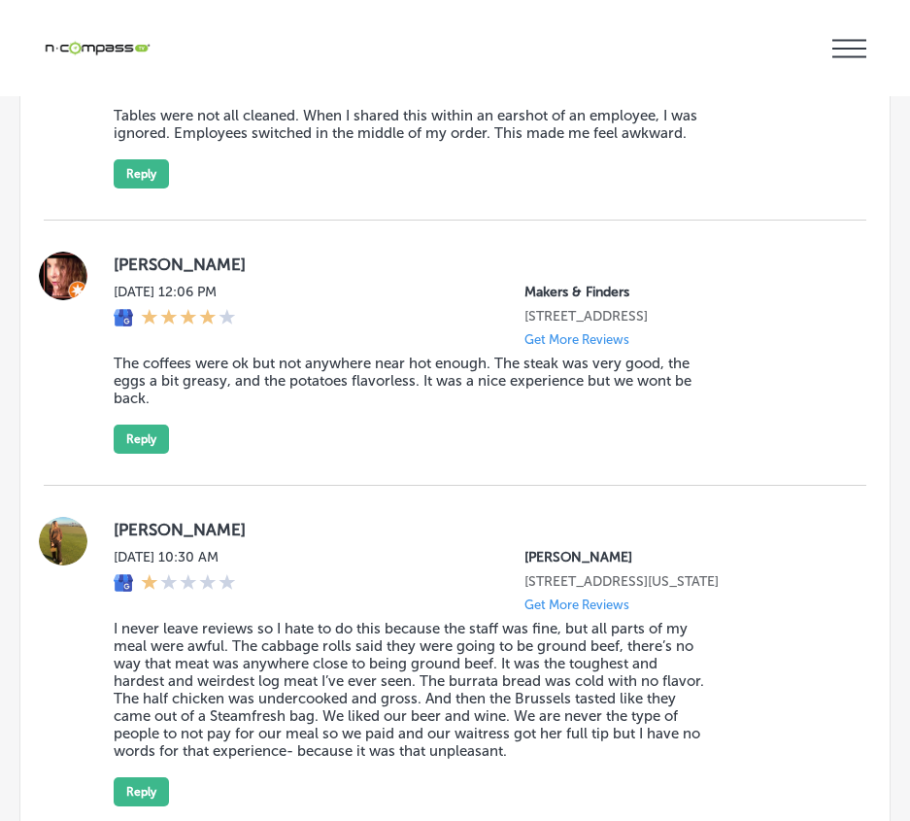
scroll to position [9446, 0]
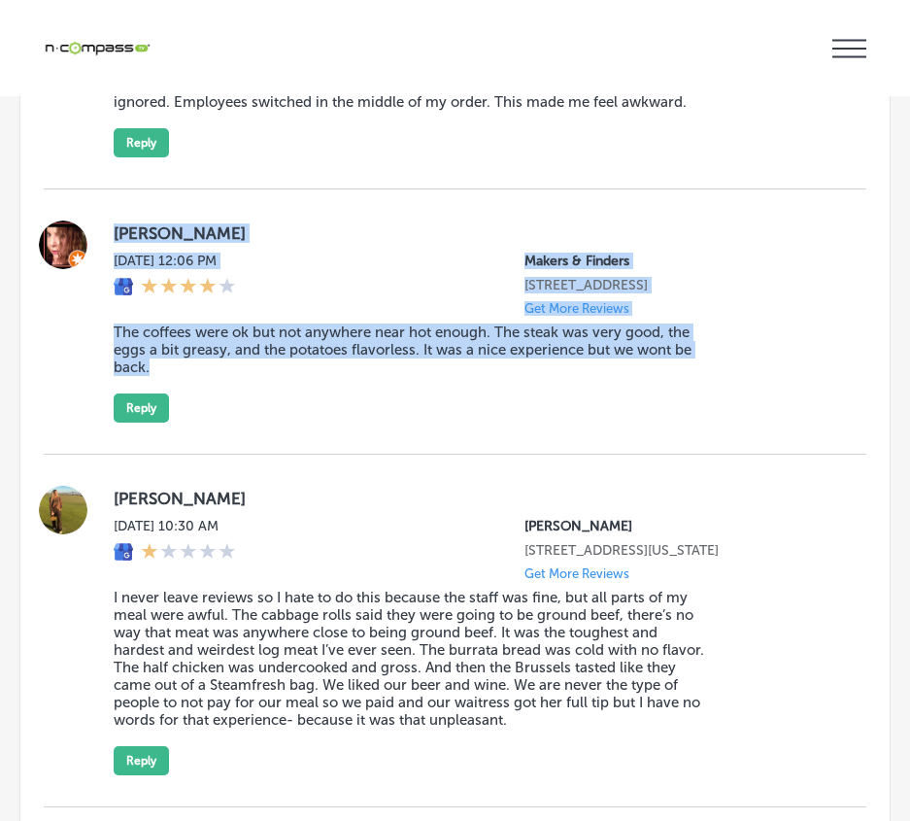
drag, startPoint x: 115, startPoint y: 282, endPoint x: 599, endPoint y: 472, distance: 520.6
click at [599, 454] on div "[PERSON_NAME][DATE] 12:06 PM Makers & Finders [STREET_ADDRESS] Get More Reviews…" at bounding box center [455, 321] width 823 height 265
copy div "[PERSON_NAME][DATE] 12:06 PM Makers & Finders [STREET_ADDRESS] Get More Reviews…"
click at [137, 422] on button "Reply" at bounding box center [141, 407] width 55 height 29
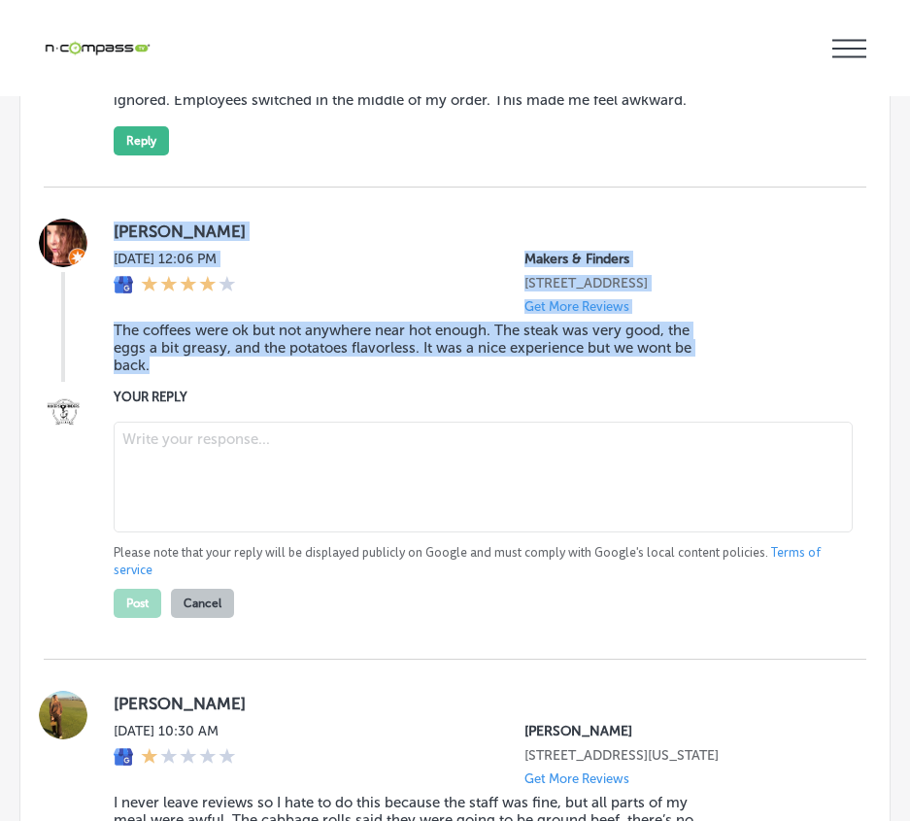
scroll to position [9444, 0]
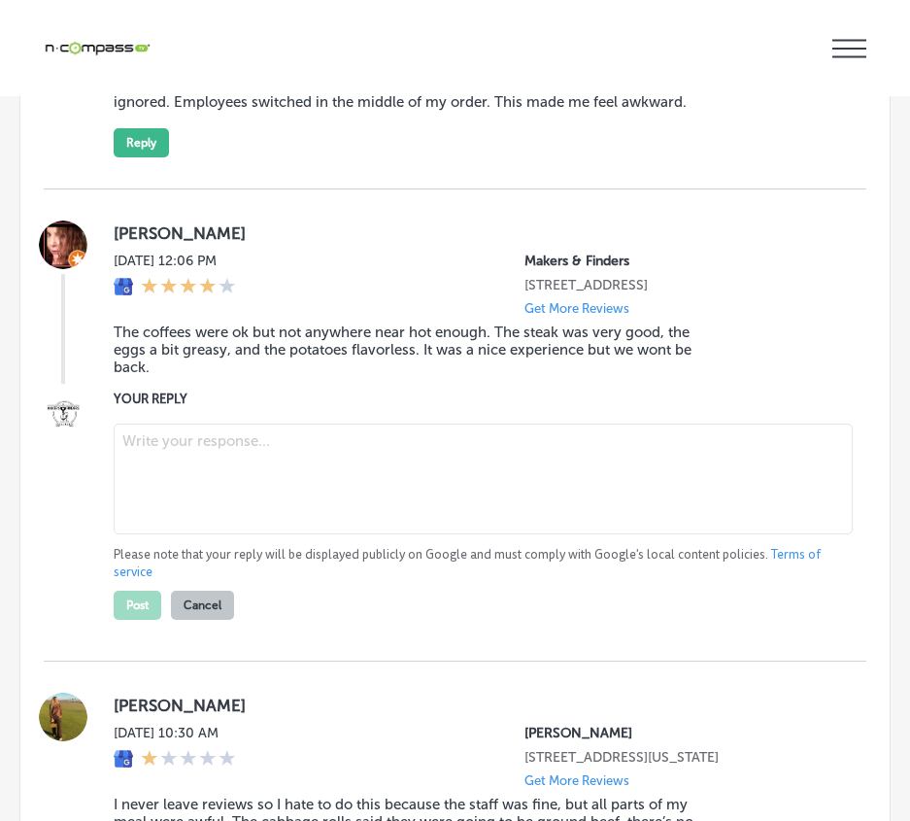
click at [191, 527] on textarea at bounding box center [483, 478] width 739 height 111
paste textarea "Hello [PERSON_NAME], We sincerely apologize that your recent visit to Makers & …"
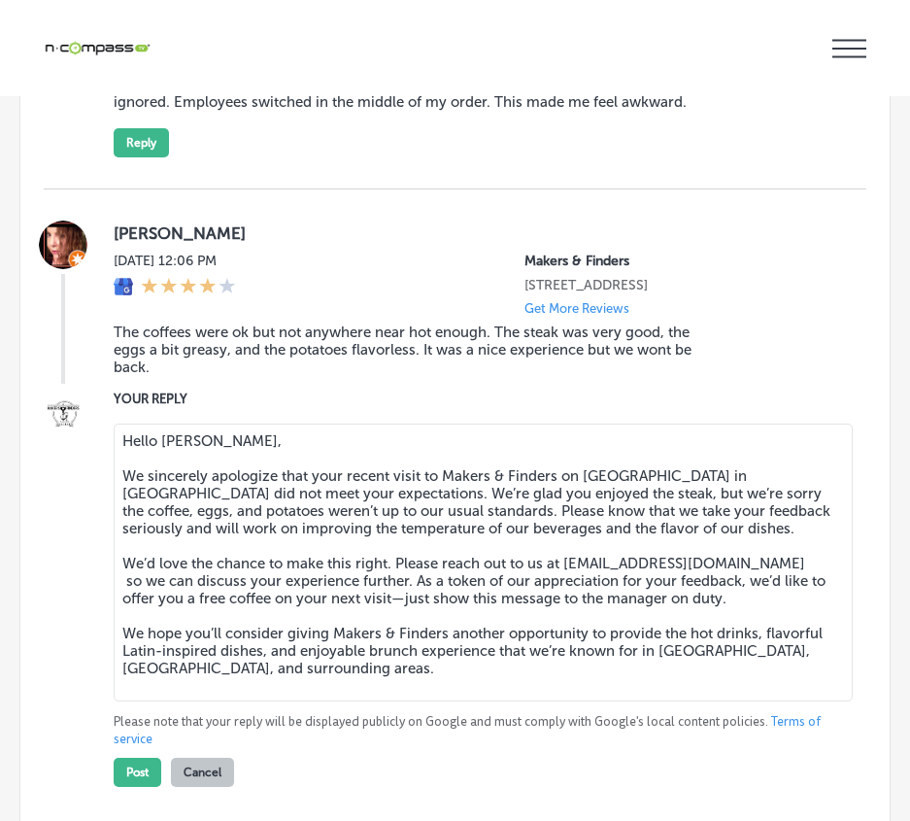
click at [817, 701] on textarea "Hello [PERSON_NAME], We sincerely apologize that your recent visit to Makers & …" at bounding box center [483, 562] width 739 height 278
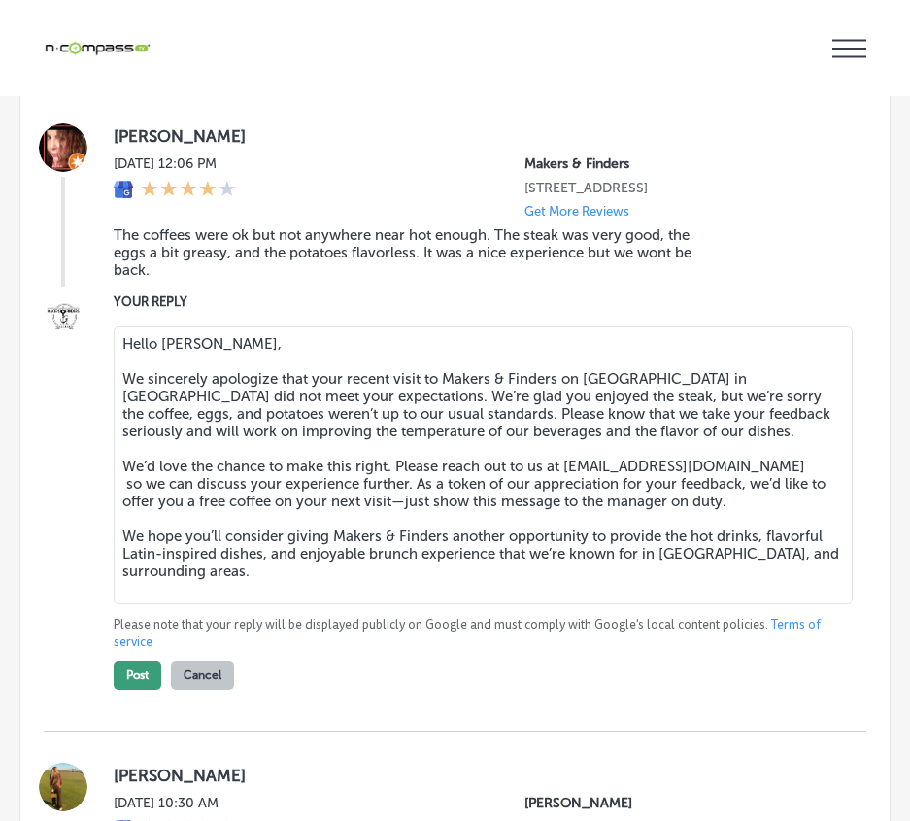
type textarea "Hello [PERSON_NAME], We sincerely apologize that your recent visit to Makers & …"
click at [134, 689] on button "Post" at bounding box center [138, 674] width 48 height 29
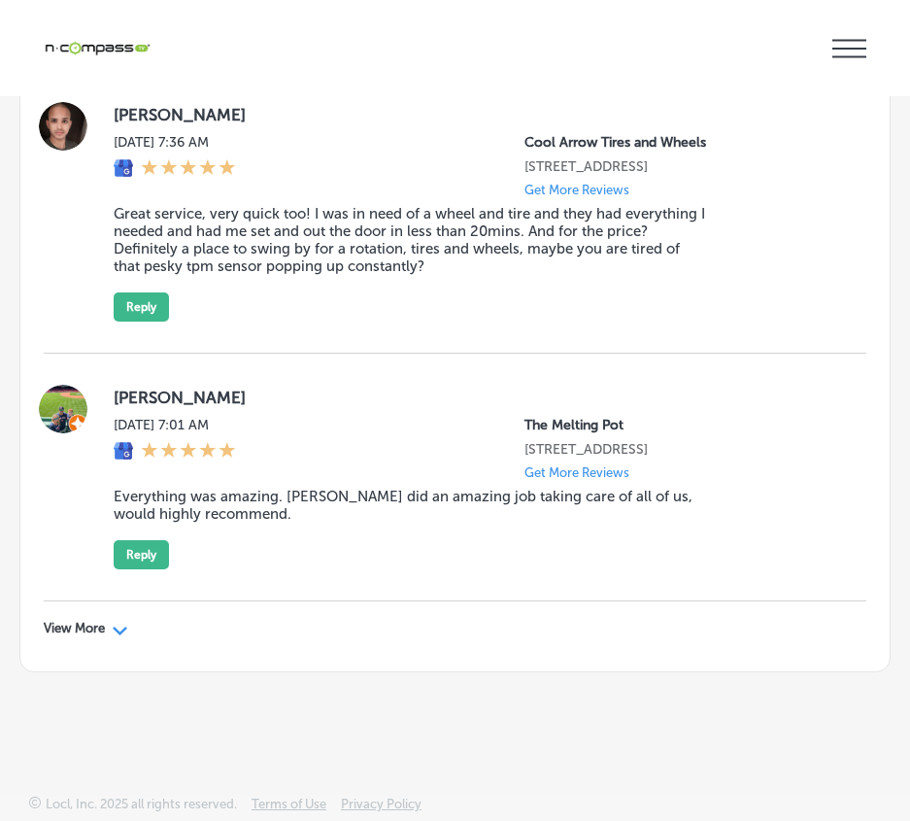
scroll to position [10493, 0]
click at [116, 624] on div "Path Created with Sketch." at bounding box center [121, 629] width 16 height 16
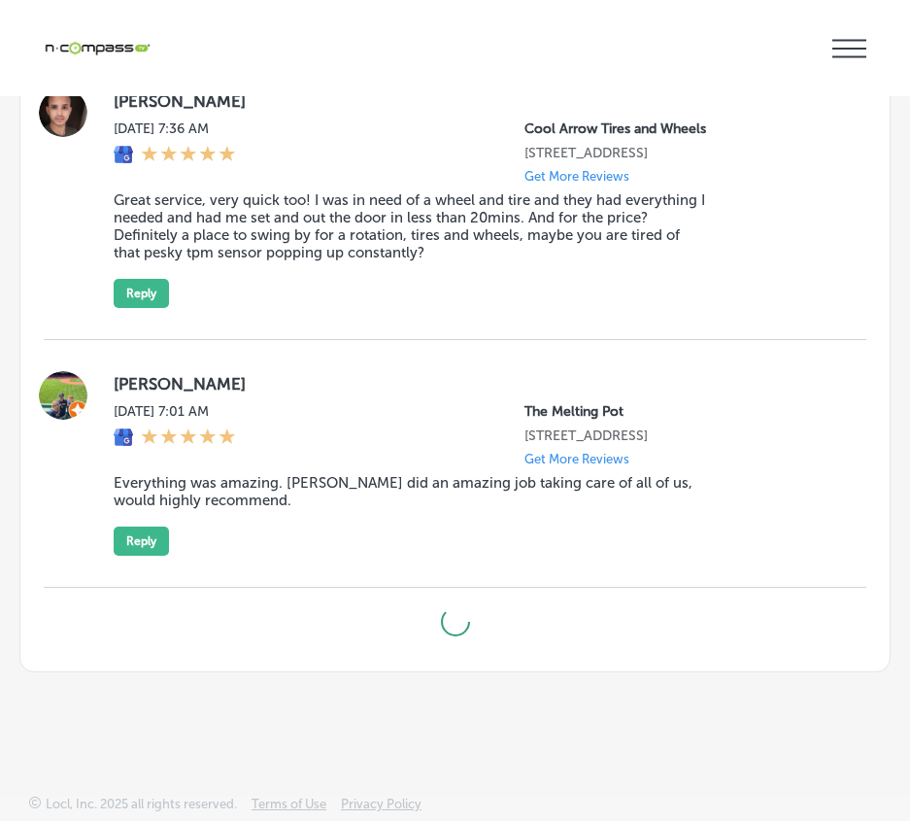
type textarea "x"
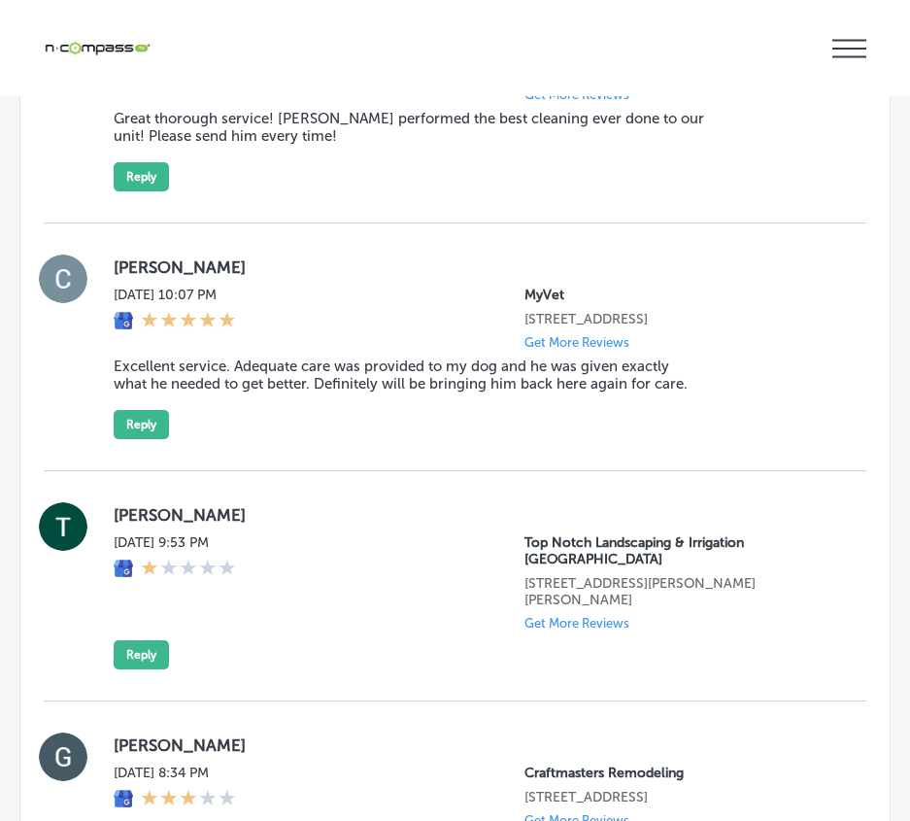
scroll to position [13795, 0]
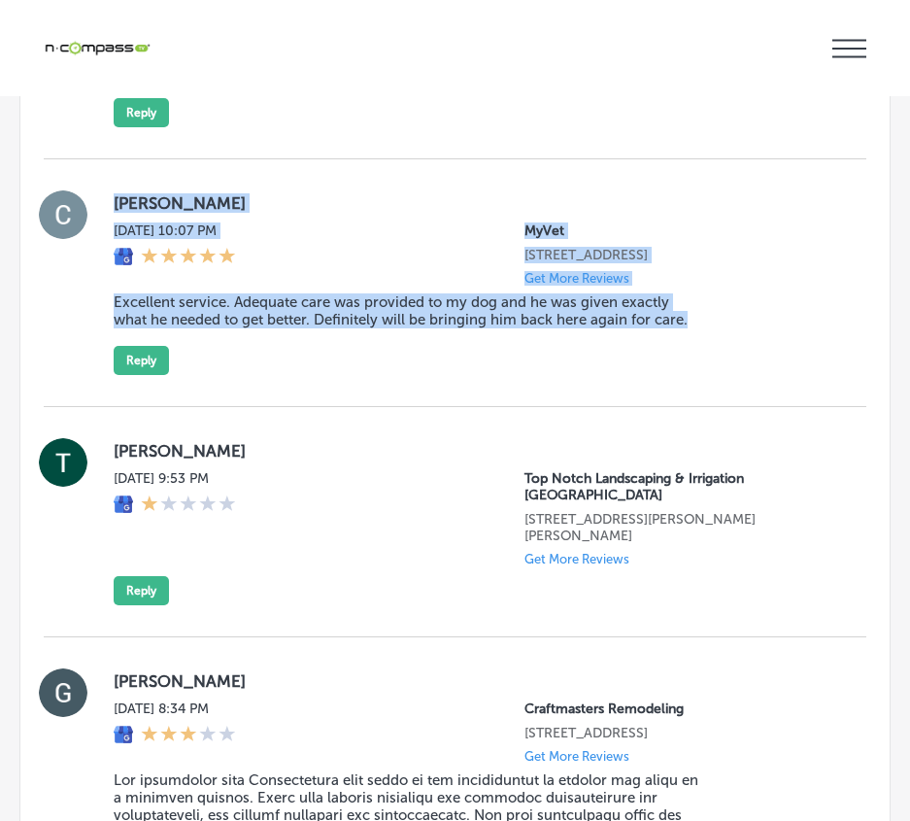
drag, startPoint x: 106, startPoint y: 302, endPoint x: 658, endPoint y: 494, distance: 585.1
click at [658, 407] on div "[PERSON_NAME][DATE] 10:07 PM MyVet [STREET_ADDRESS] Get More Reviews Excellent …" at bounding box center [455, 283] width 823 height 248
copy div "[PERSON_NAME][DATE] 10:07 PM MyVet [STREET_ADDRESS] Get More Reviews Excellent …"
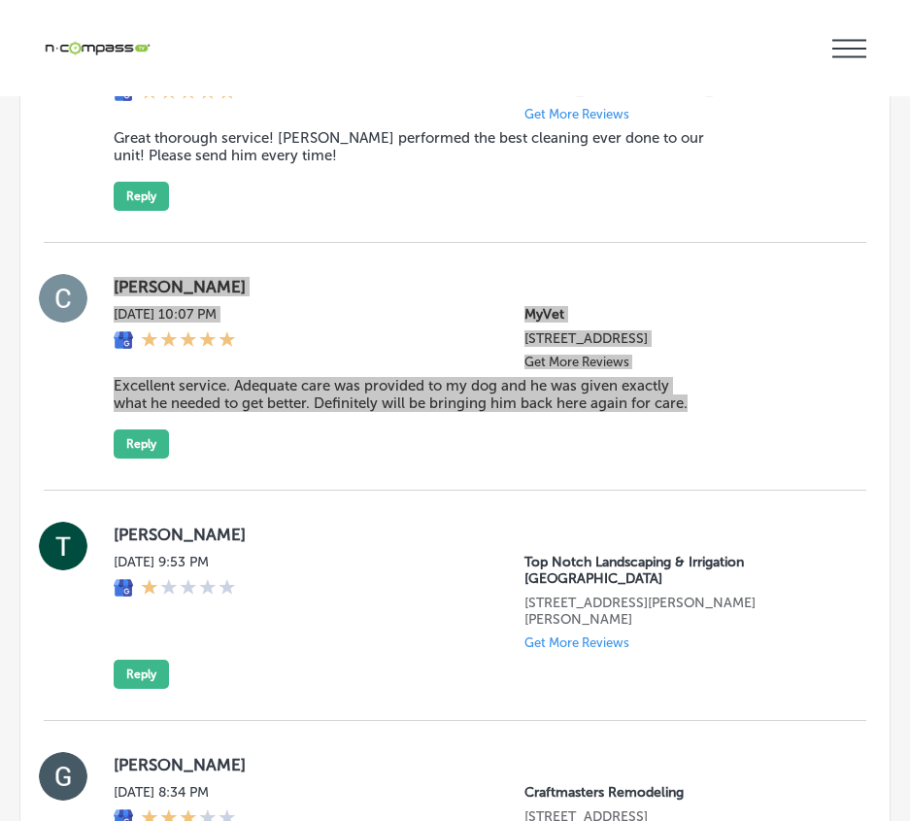
scroll to position [13698, 0]
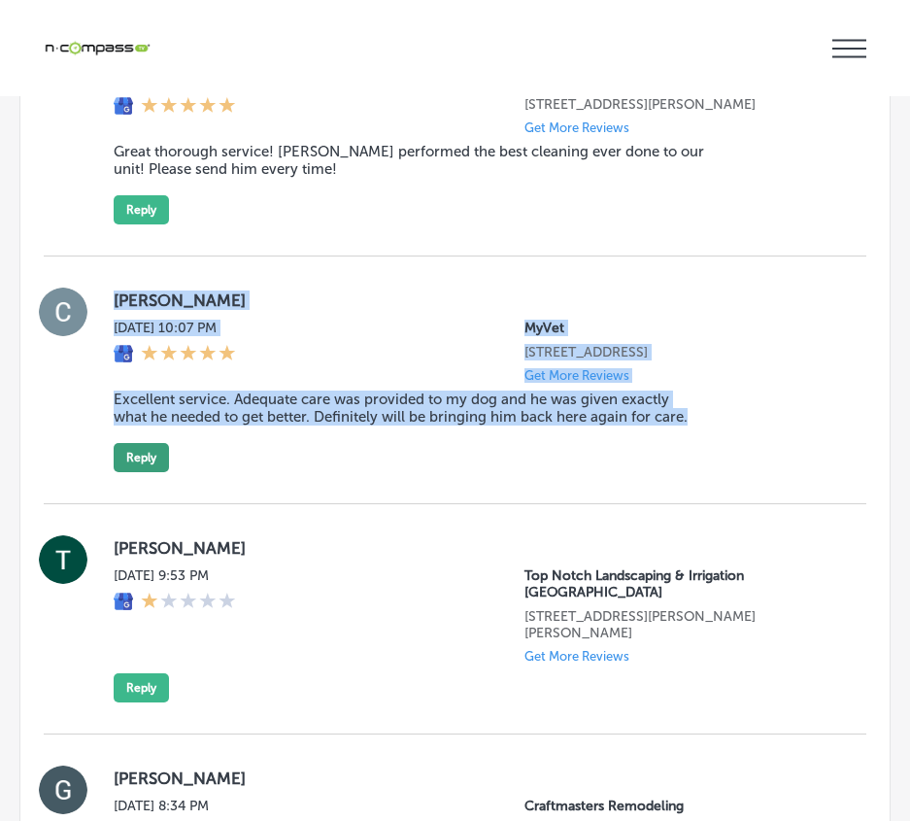
click at [130, 472] on button "Reply" at bounding box center [141, 457] width 55 height 29
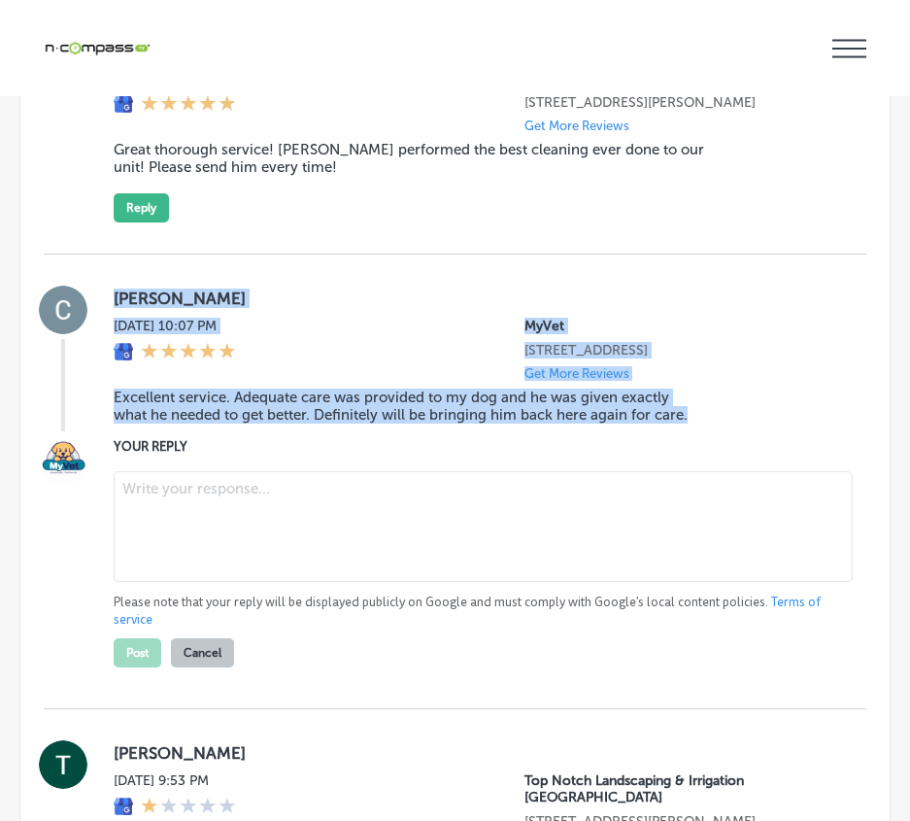
scroll to position [13696, 0]
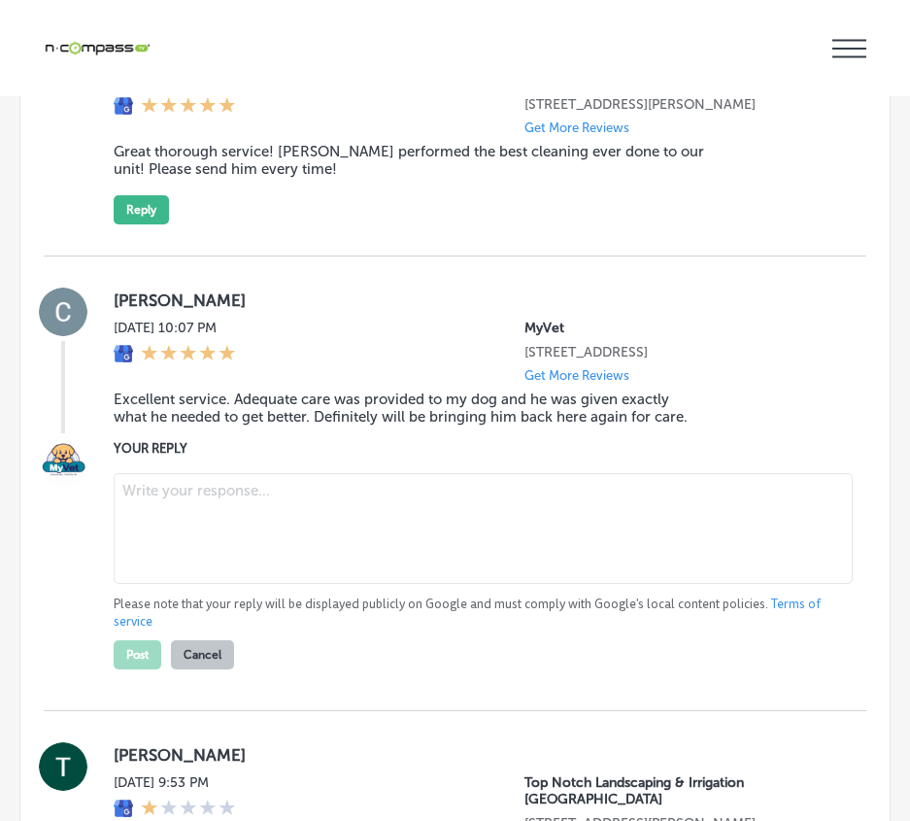
click at [206, 584] on textarea at bounding box center [483, 528] width 739 height 111
paste textarea "Thank you, [PERSON_NAME], for your wonderful review! We’re so glad to hear that…"
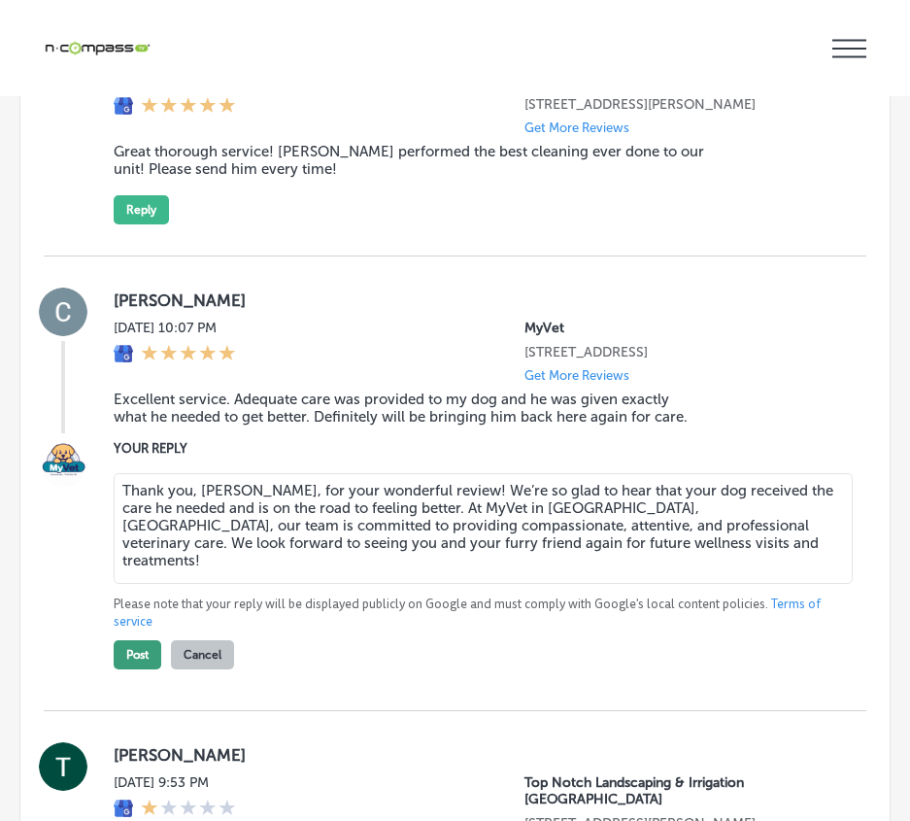
type textarea "Thank you, [PERSON_NAME], for your wonderful review! We’re so glad to hear that…"
click at [129, 669] on button "Post" at bounding box center [138, 654] width 48 height 29
type textarea "x"
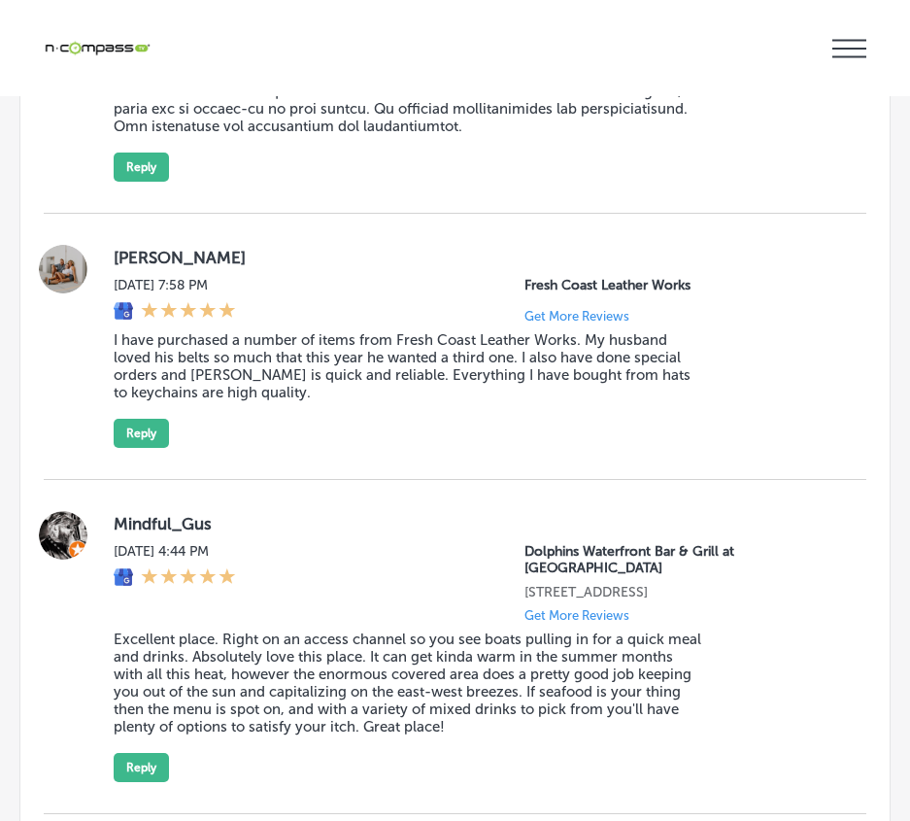
scroll to position [14473, 0]
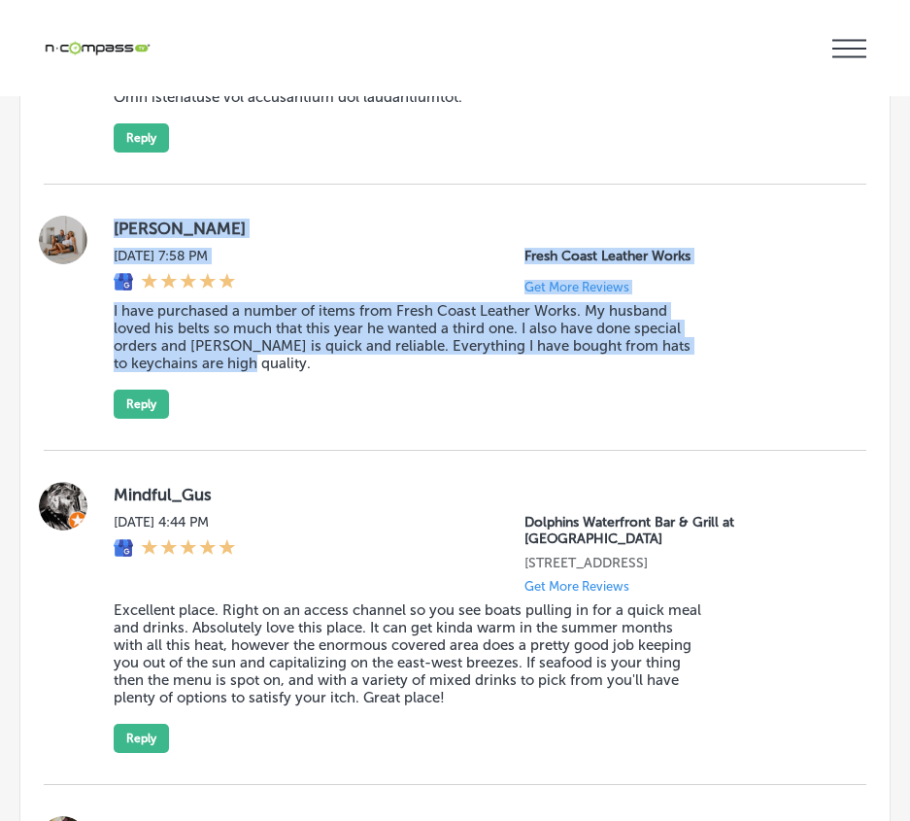
drag, startPoint x: 111, startPoint y: 320, endPoint x: 353, endPoint y: 460, distance: 279.8
click at [357, 419] on div "[PERSON_NAME] [DATE] 7:58 PM Fresh Coast Leather Works Get More Reviews I have …" at bounding box center [455, 317] width 823 height 203
copy div "[PERSON_NAME] [DATE] 7:58 PM Fresh Coast Leather Works Get More Reviews I have …"
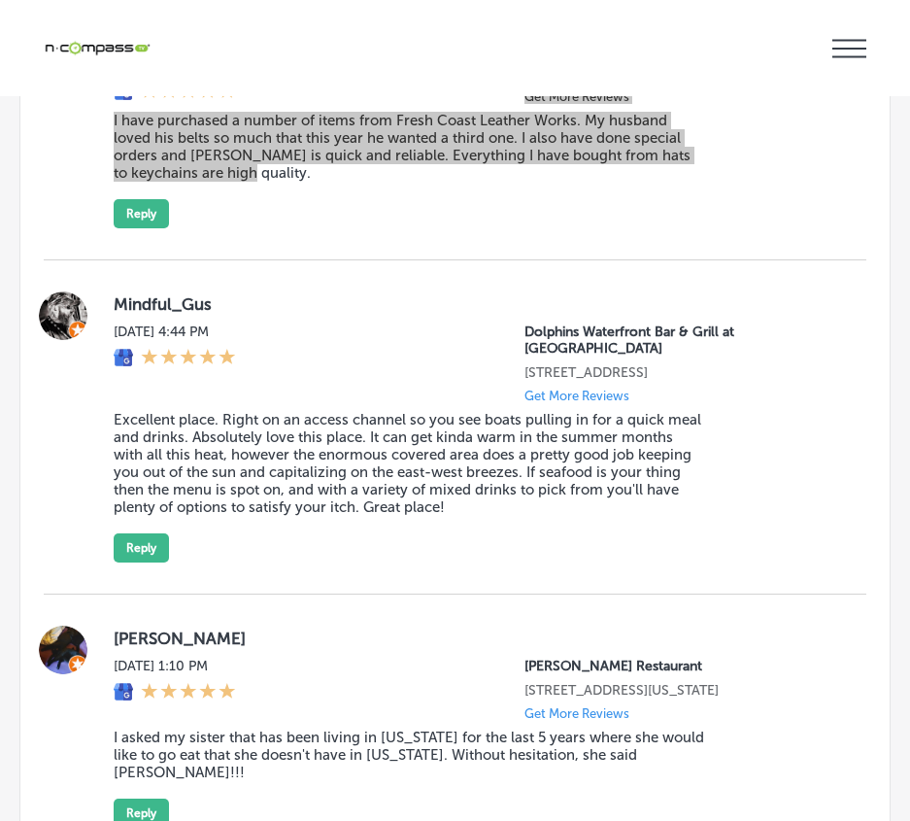
scroll to position [14570, 0]
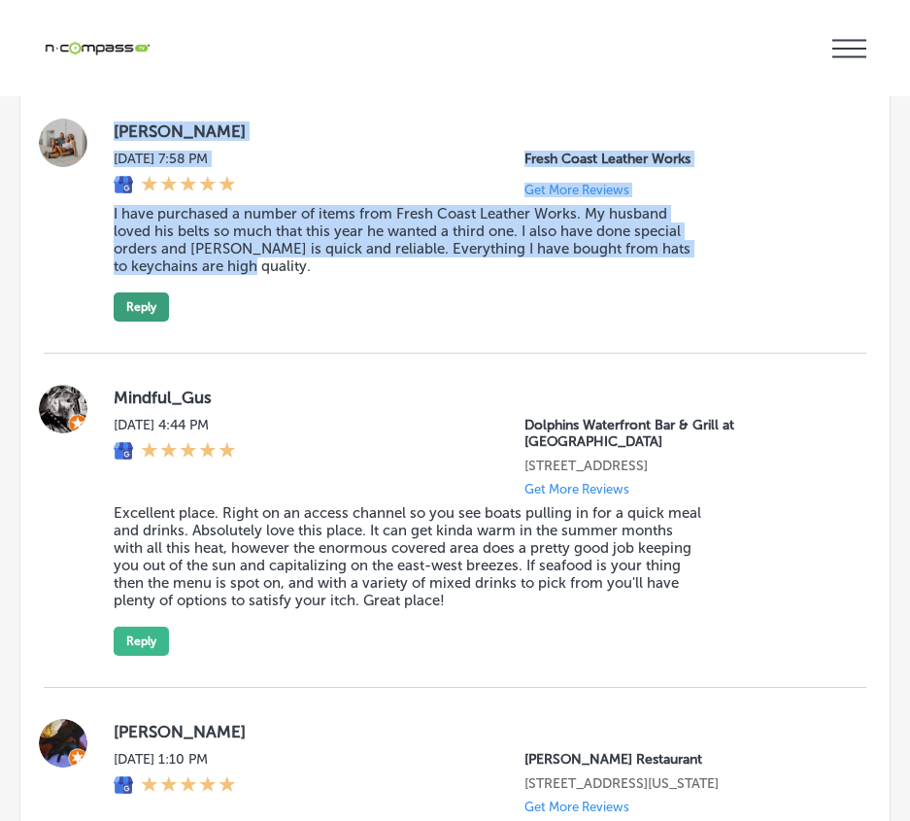
click at [133, 321] on button "Reply" at bounding box center [141, 306] width 55 height 29
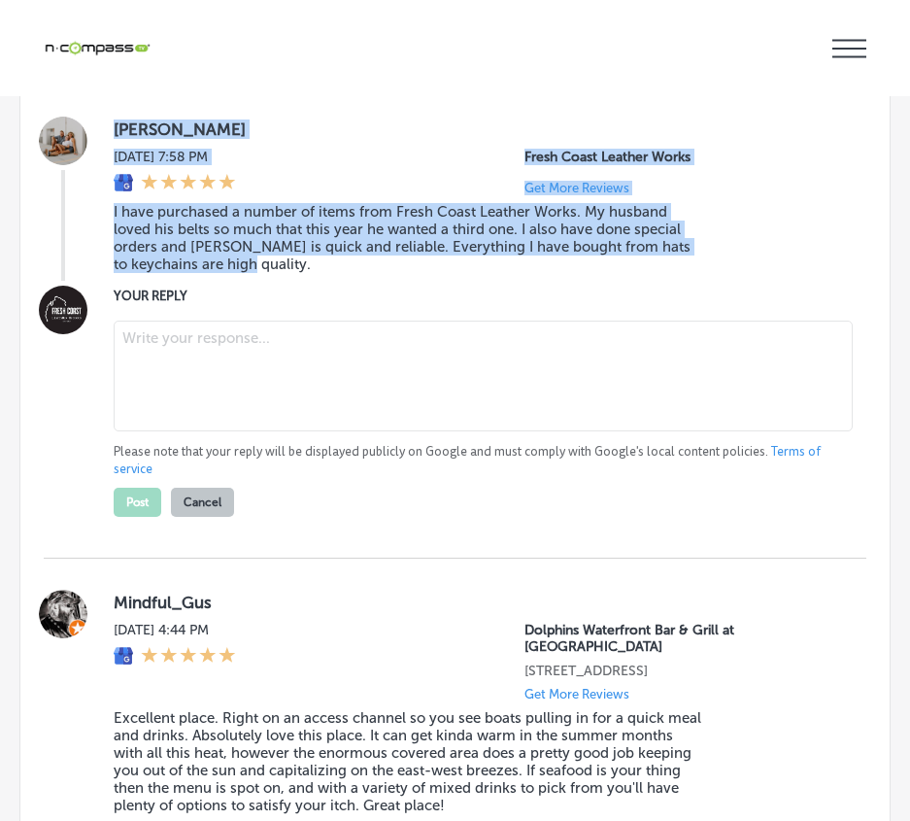
scroll to position [14568, 0]
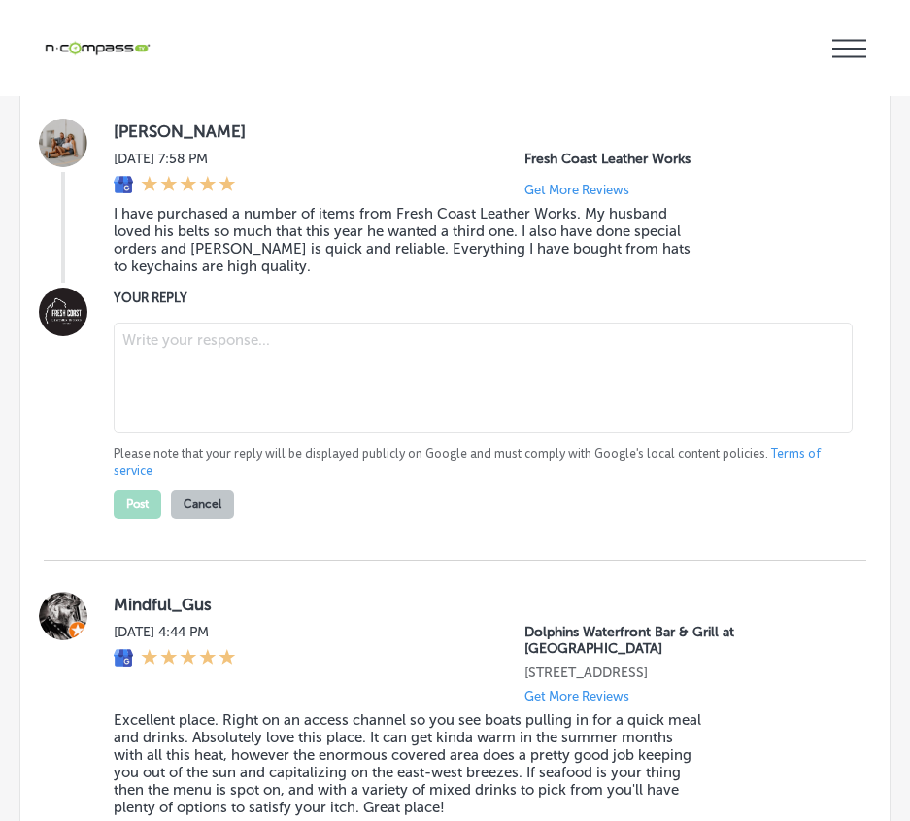
click at [226, 433] on textarea at bounding box center [483, 377] width 739 height 111
paste textarea "Thank you for your kind words, [PERSON_NAME]! We’re delighted to hear that your…"
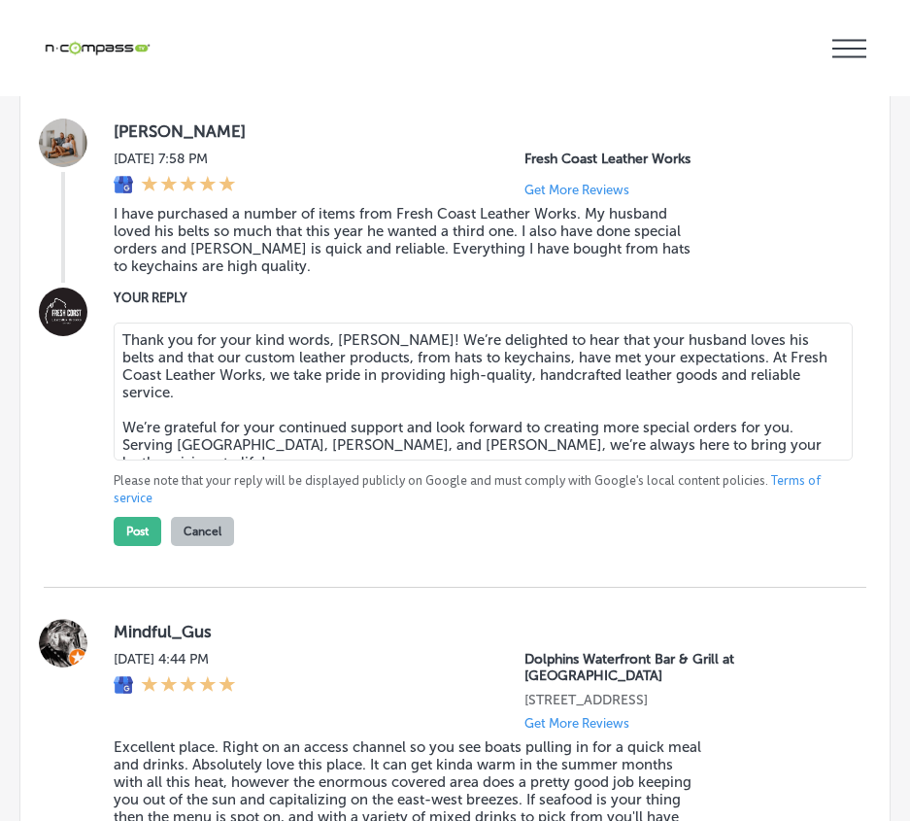
drag, startPoint x: 784, startPoint y: 531, endPoint x: 106, endPoint y: 561, distance: 678.5
click at [106, 546] on div "YOUR REPLY Thank you for your kind words, [PERSON_NAME]! We’re delighted to hea…" at bounding box center [455, 416] width 823 height 258
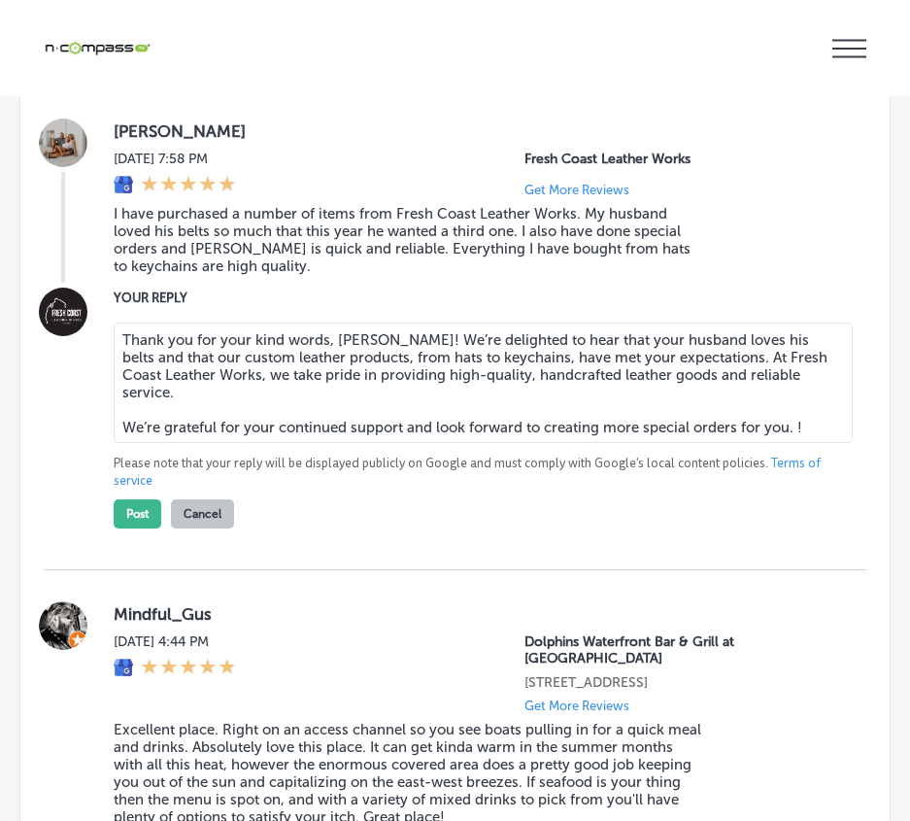
click at [812, 443] on textarea "Thank you for your kind words, [PERSON_NAME]! We’re delighted to hear that your…" at bounding box center [483, 382] width 739 height 120
type textarea "Thank you for your kind words, [PERSON_NAME]! We’re delighted to hear that your…"
click at [140, 528] on button "Post" at bounding box center [138, 513] width 48 height 29
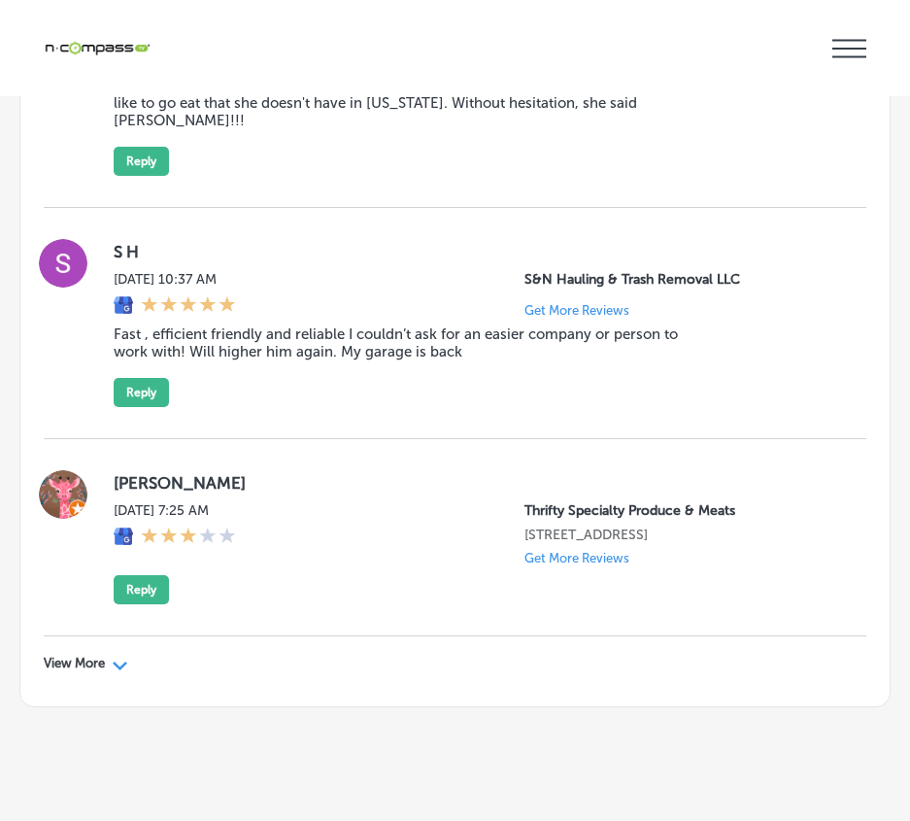
scroll to position [15053, 0]
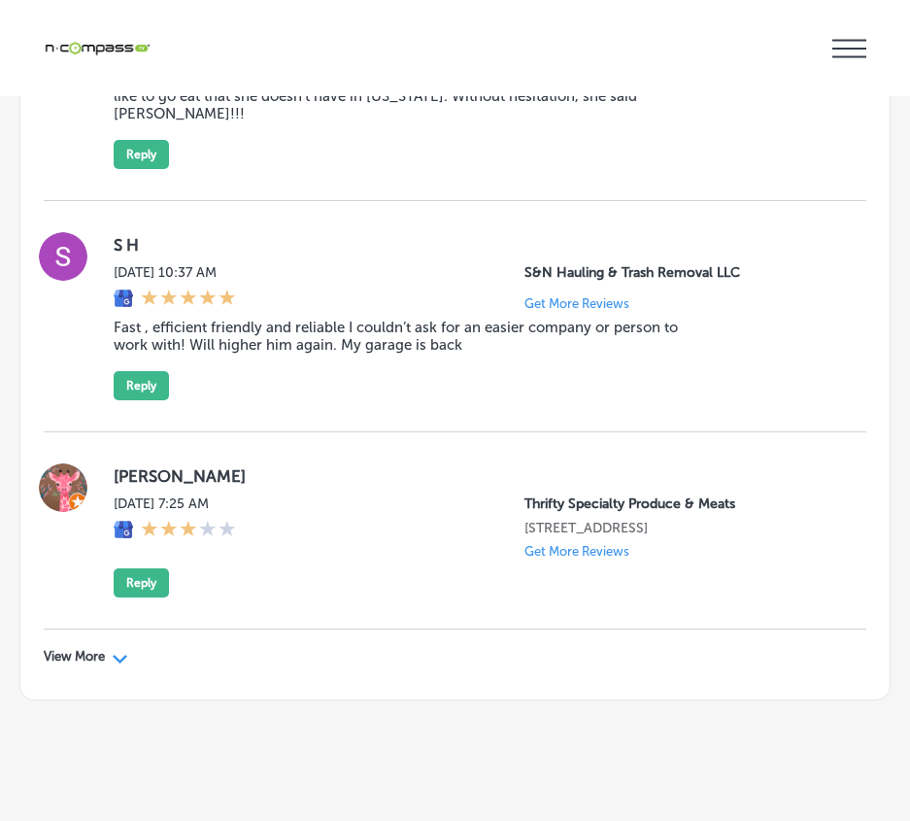
click at [115, 663] on icon "Path Created with Sketch." at bounding box center [120, 659] width 15 height 9
type textarea "x"
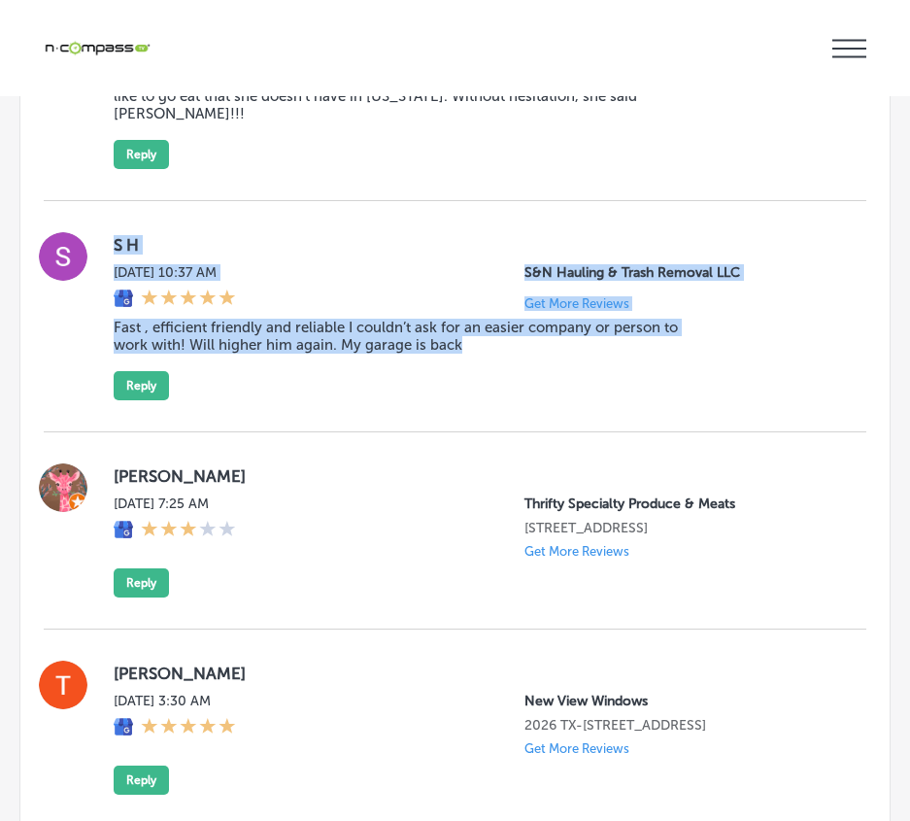
drag, startPoint x: 105, startPoint y: 320, endPoint x: 467, endPoint y: 468, distance: 391.5
click at [467, 400] on div "S H [DATE] 10:37 AM S&N Hauling & Trash Removal LLC Get More Reviews Fast , eff…" at bounding box center [455, 316] width 823 height 168
copy div "S H [DATE] 10:37 AM S&N Hauling & Trash Removal LLC Get More Reviews Fast , eff…"
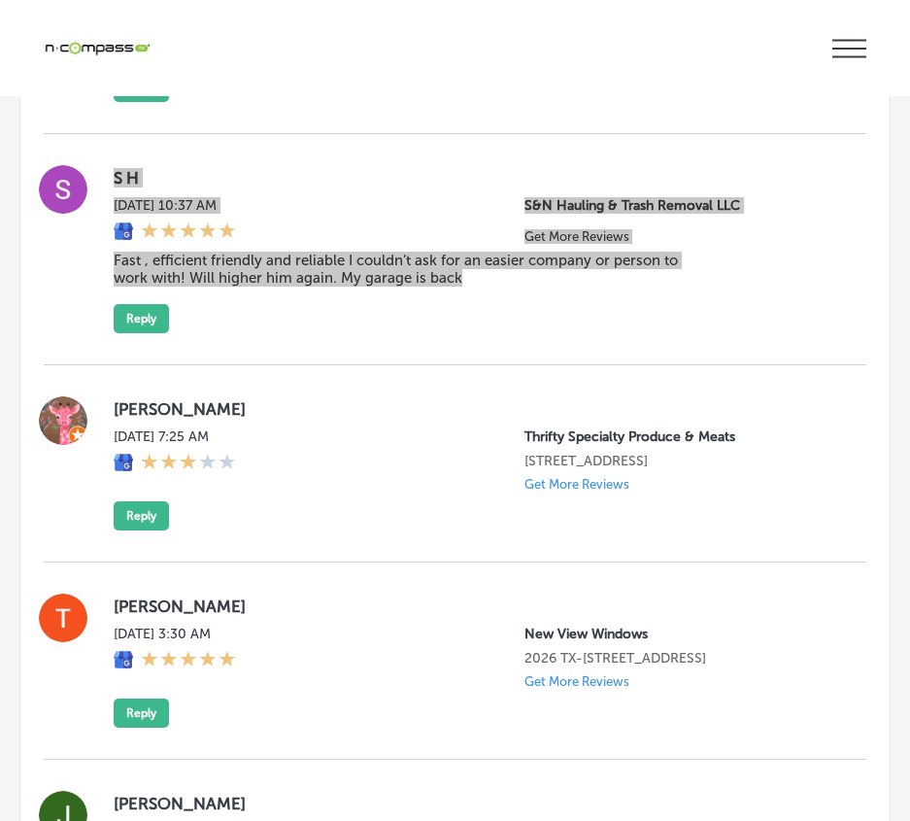
scroll to position [15151, 0]
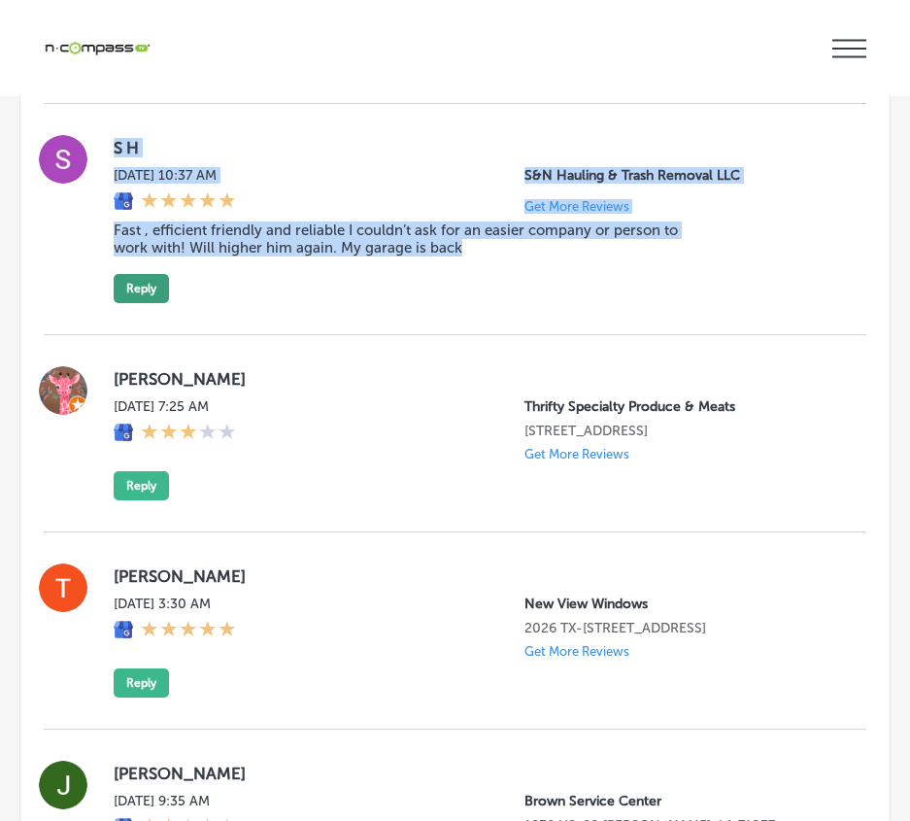
click at [138, 303] on button "Reply" at bounding box center [141, 288] width 55 height 29
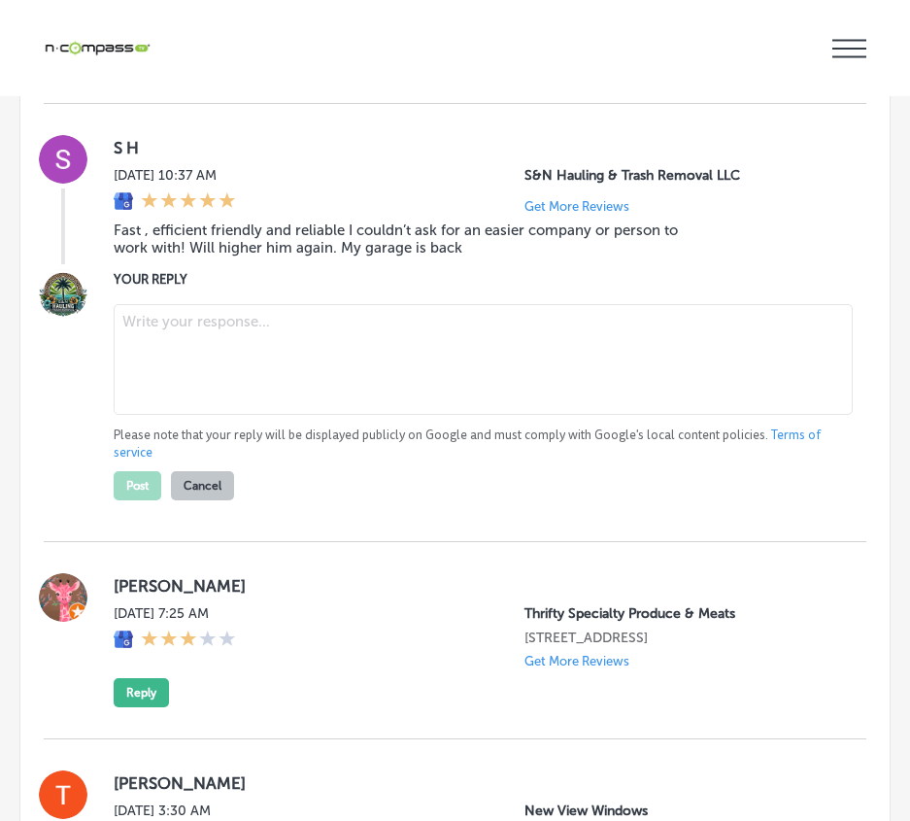
click at [163, 415] on textarea at bounding box center [483, 359] width 739 height 111
paste textarea "Thank you for the fantastic review! We’re thrilled to hear that S&N Hauling & T…"
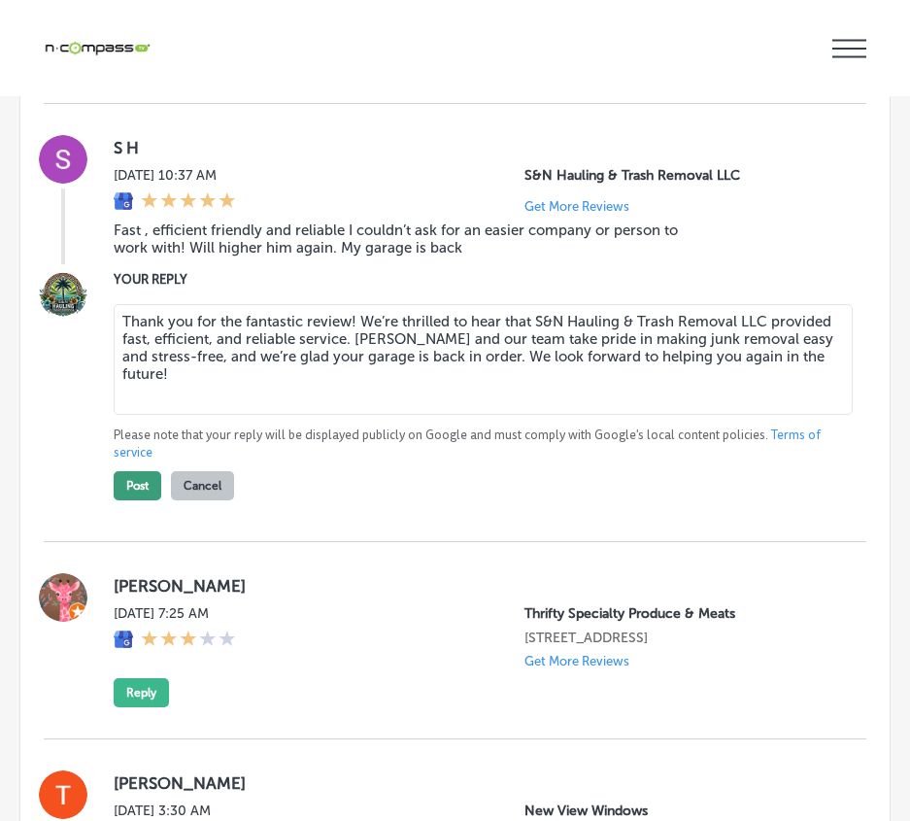
type textarea "Thank you for the fantastic review! We’re thrilled to hear that S&N Hauling & T…"
click at [122, 500] on button "Post" at bounding box center [138, 485] width 48 height 29
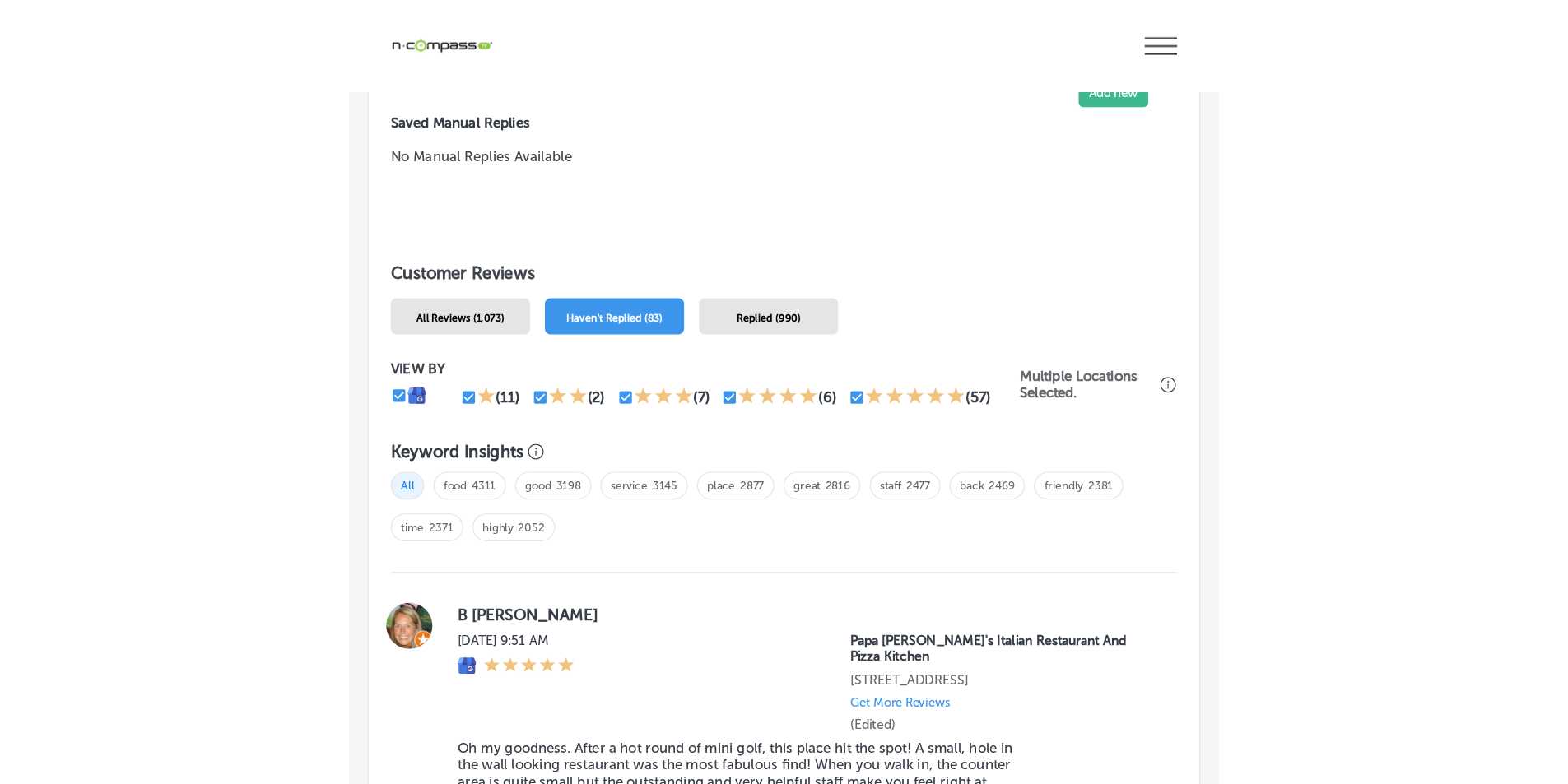
scroll to position [1565, 0]
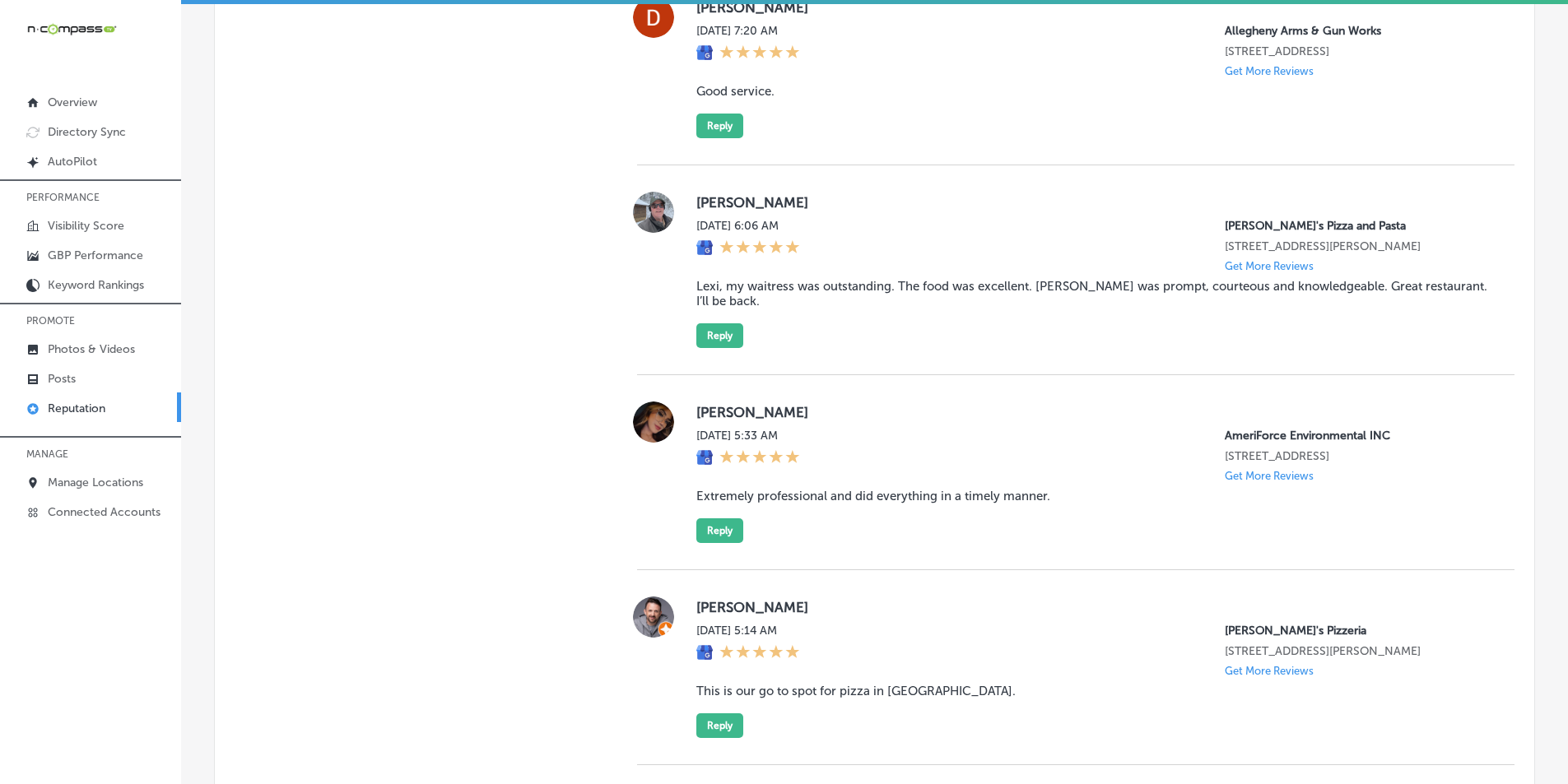
type textarea "x"
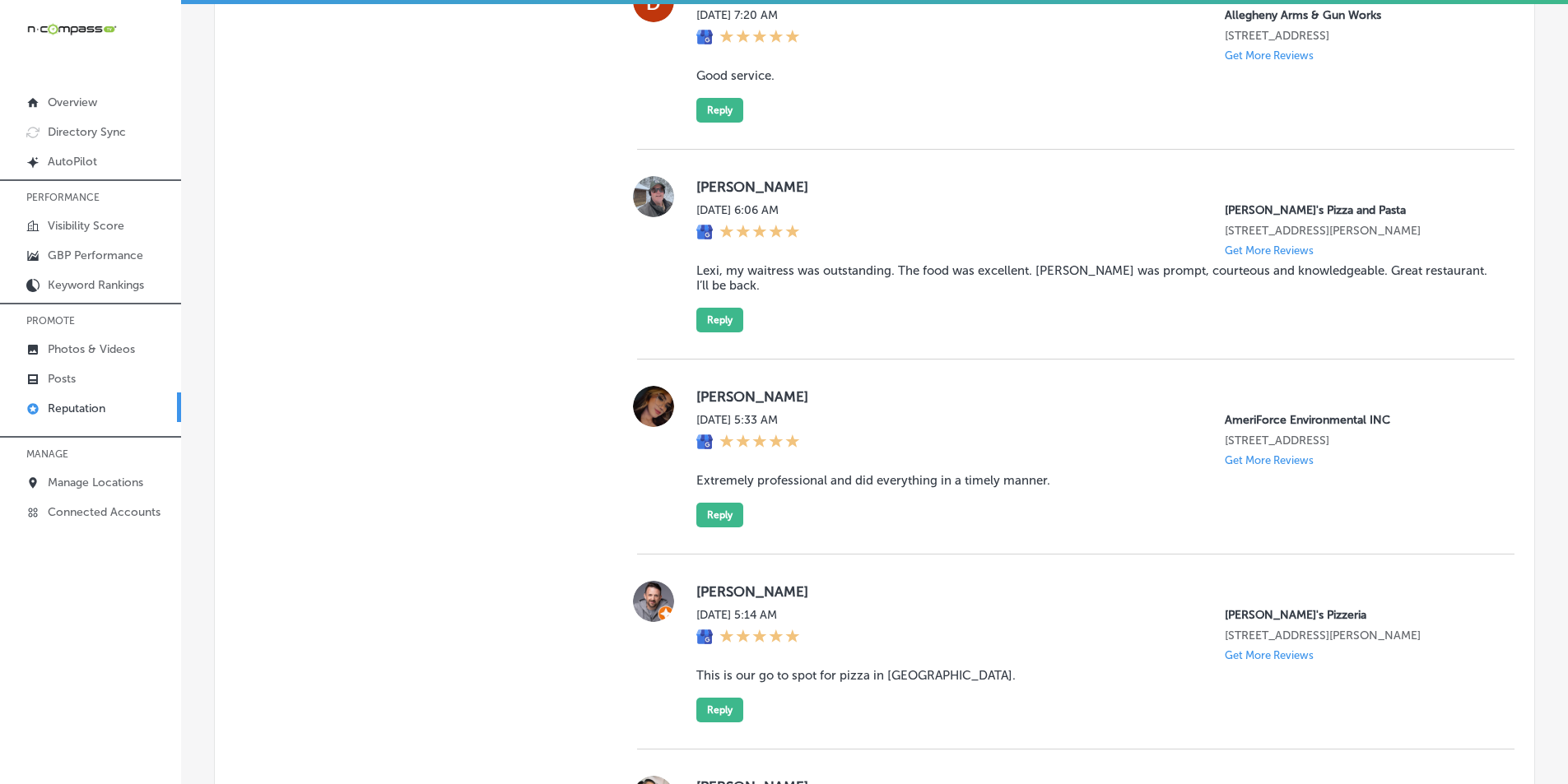
scroll to position [1549, 0]
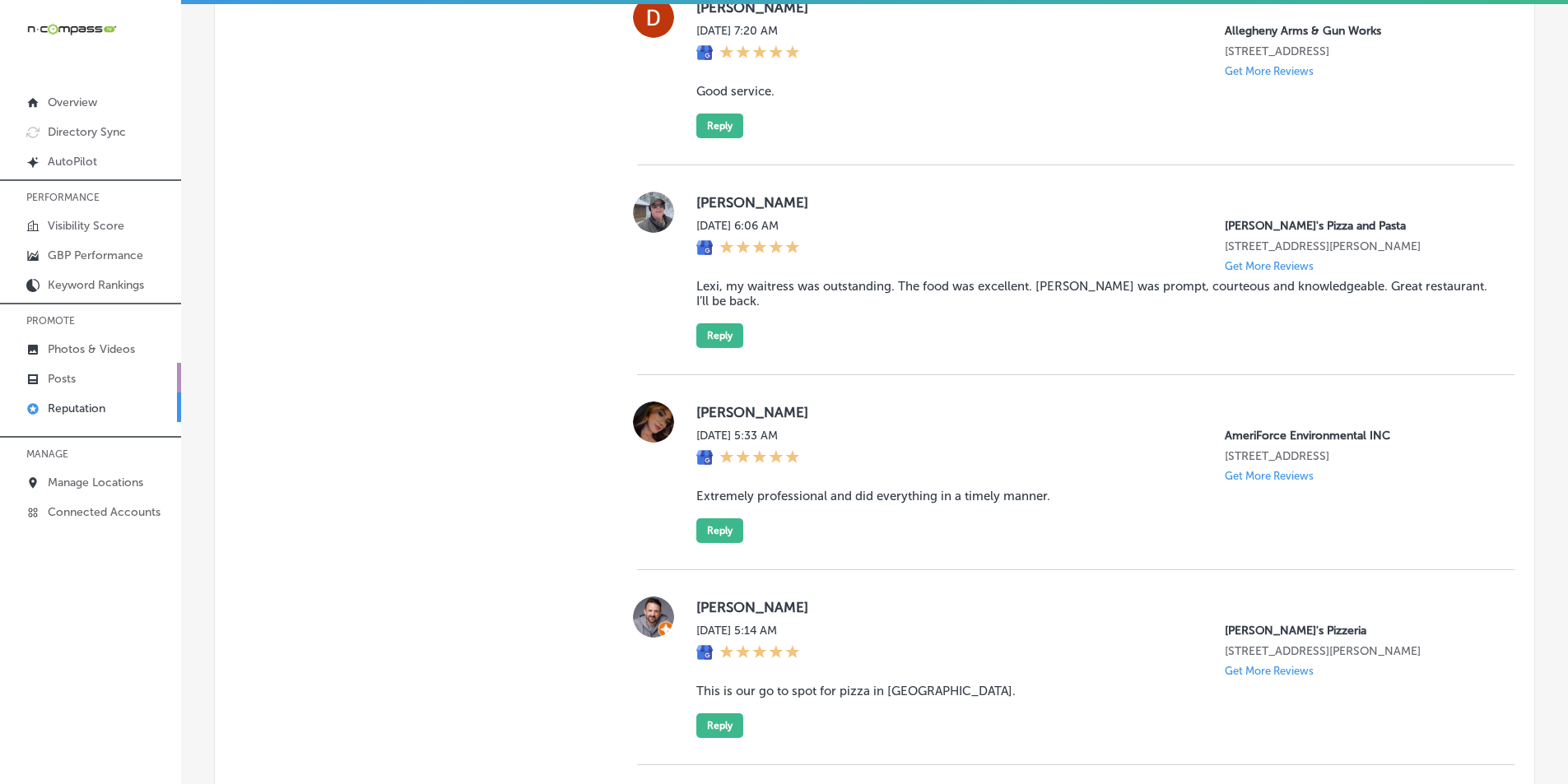
click at [77, 374] on link "Posts" at bounding box center [91, 377] width 181 height 30
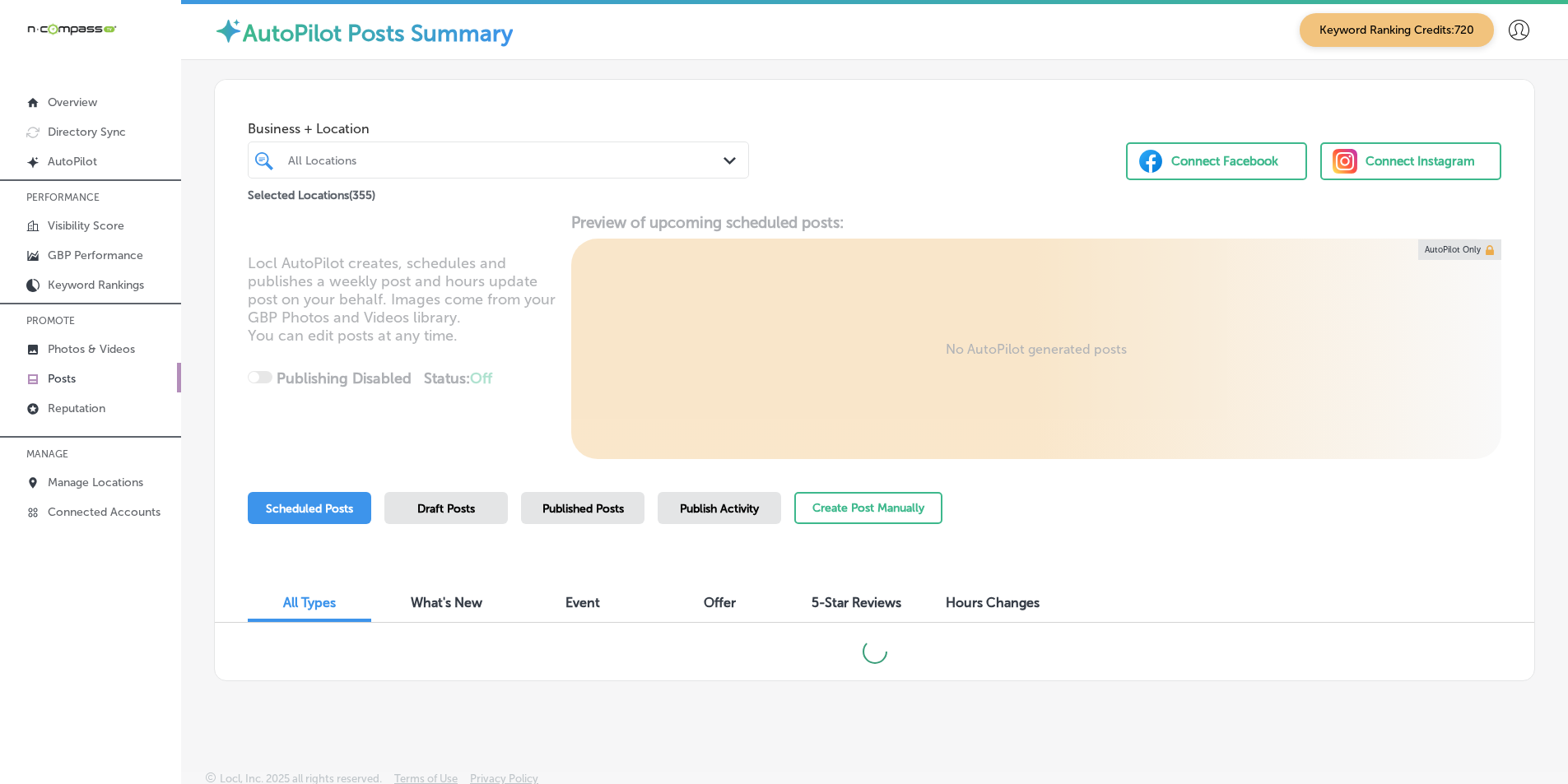
click at [419, 161] on div "All Locations" at bounding box center [507, 160] width 437 height 14
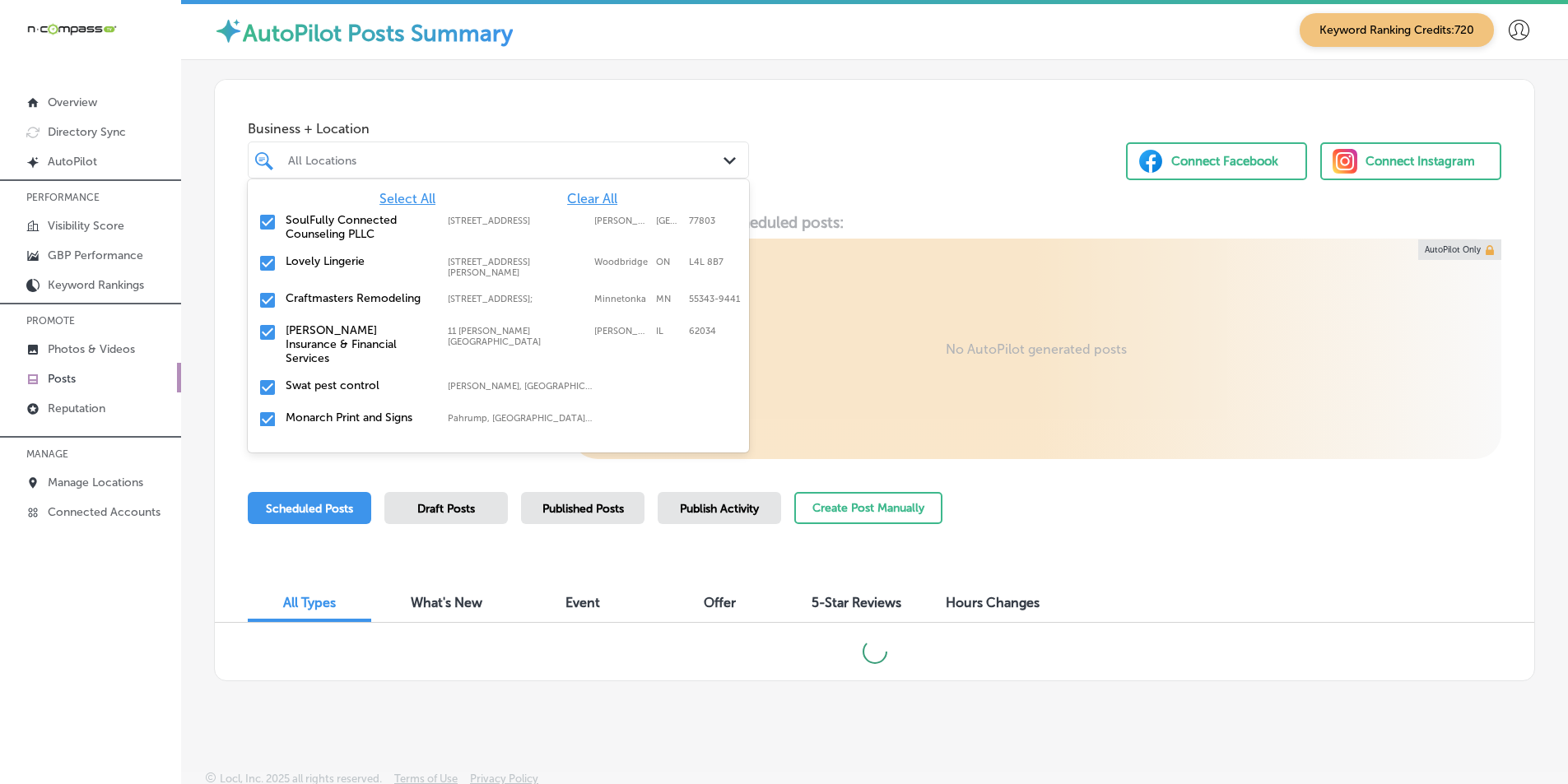
click at [581, 193] on span "Clear All" at bounding box center [592, 198] width 50 height 15
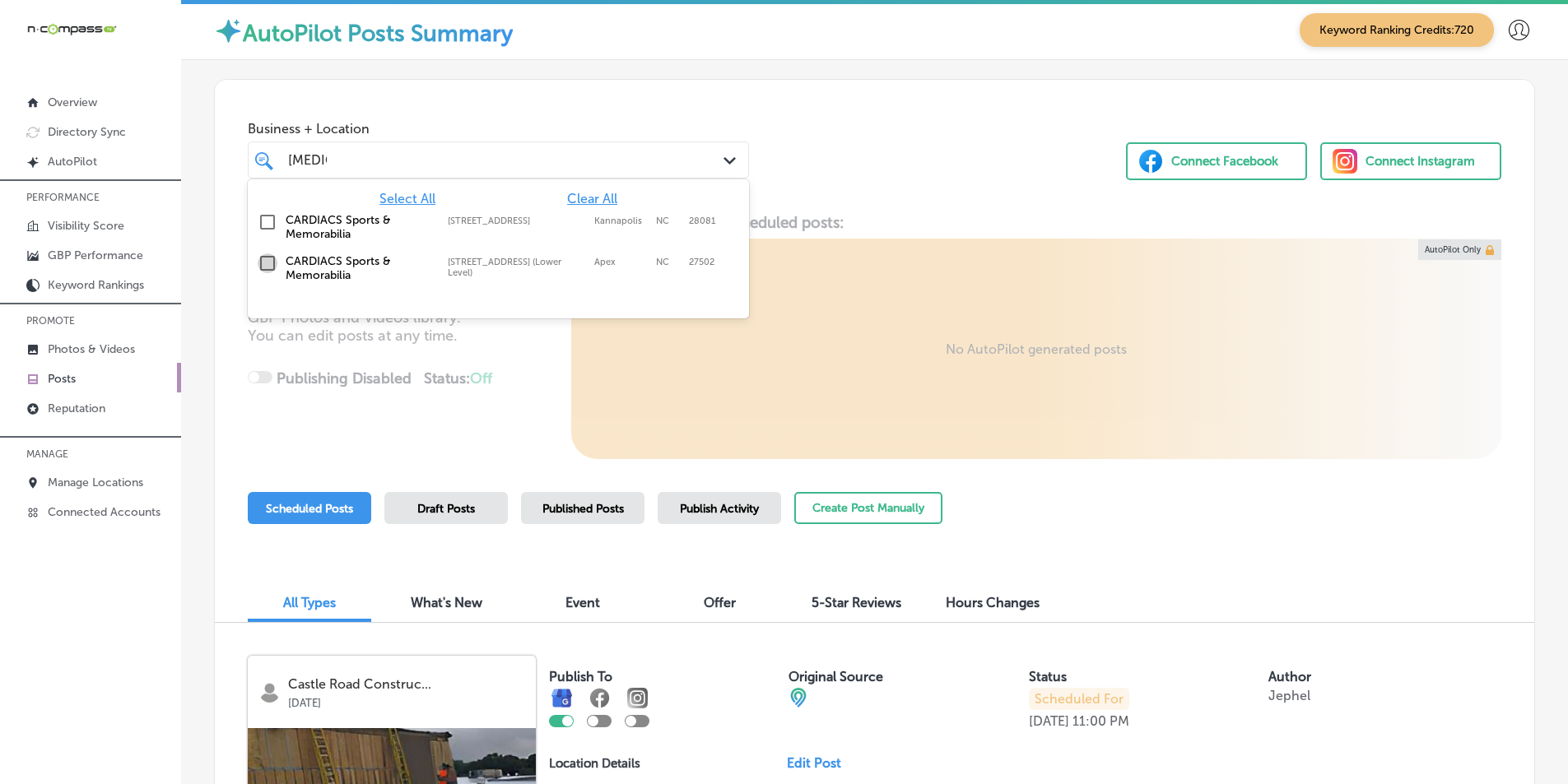
click at [268, 263] on input "checkbox" at bounding box center [267, 263] width 19 height 19
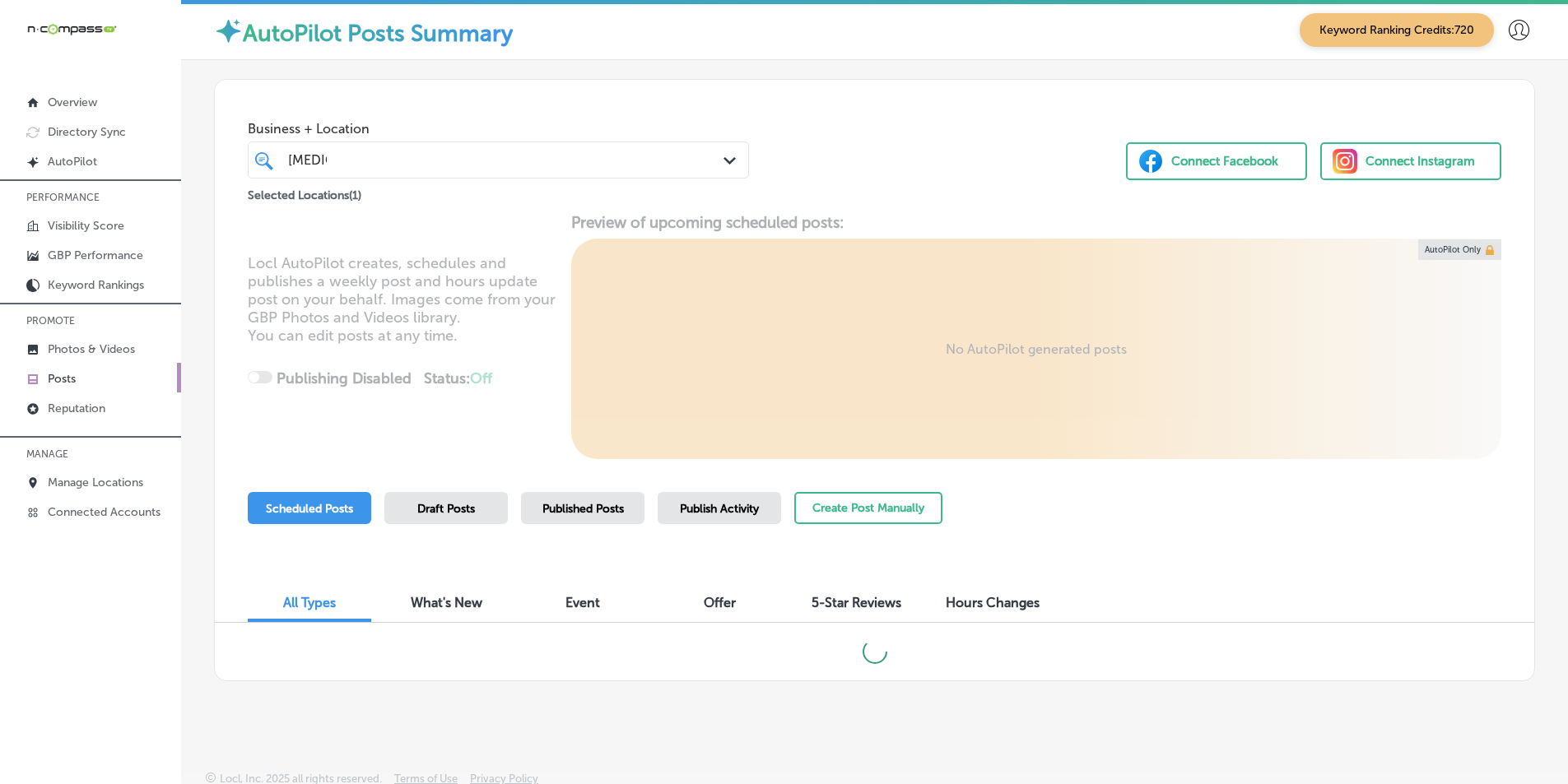
click at [531, 365] on div "Locl AutoPilot creates, schedules and publishes a weekly post and hours update …" at bounding box center [874, 336] width 1320 height 246
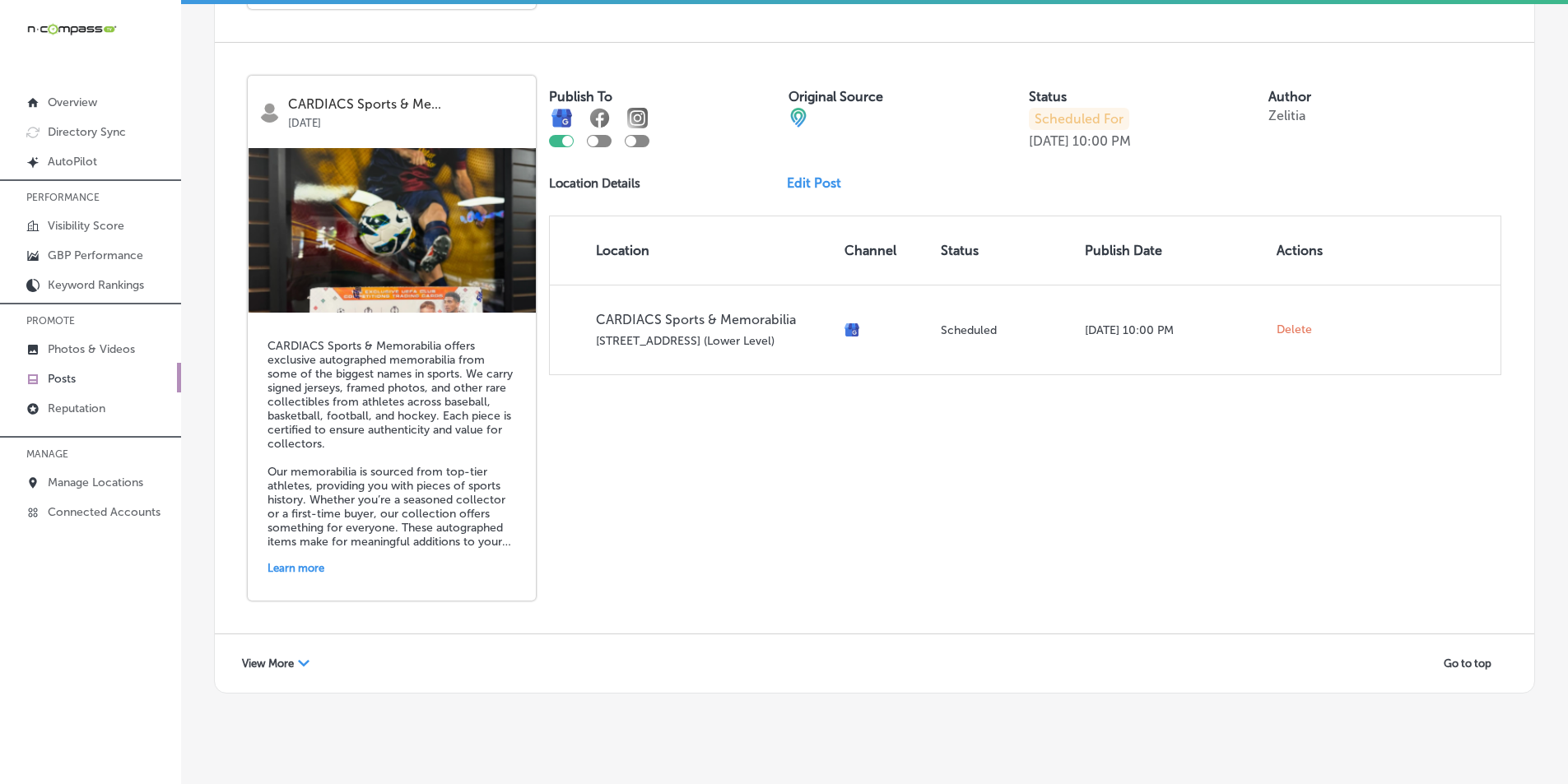
scroll to position [3561, 0]
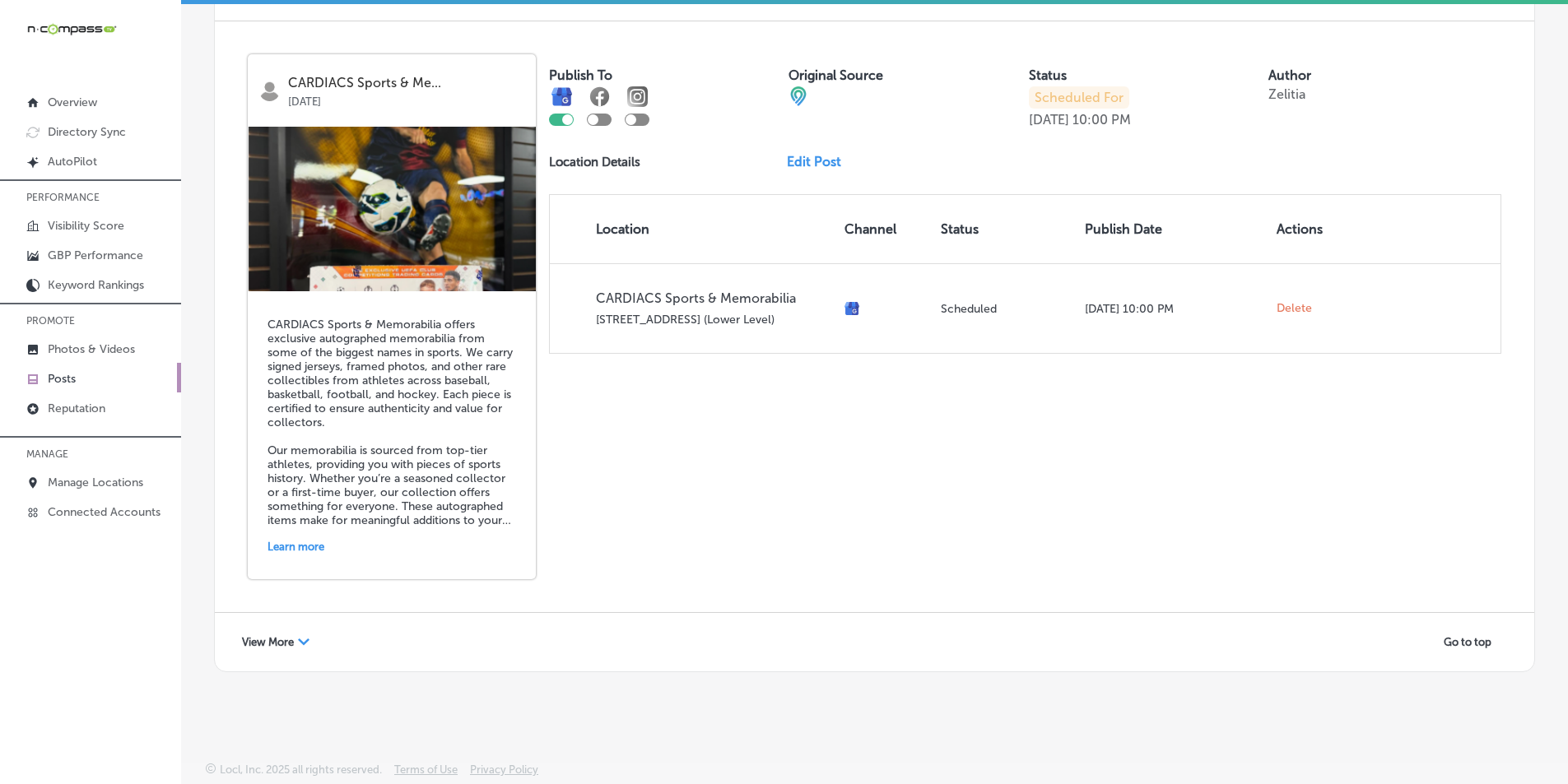
click at [296, 638] on div "View More Path Created with Sketch." at bounding box center [275, 642] width 89 height 25
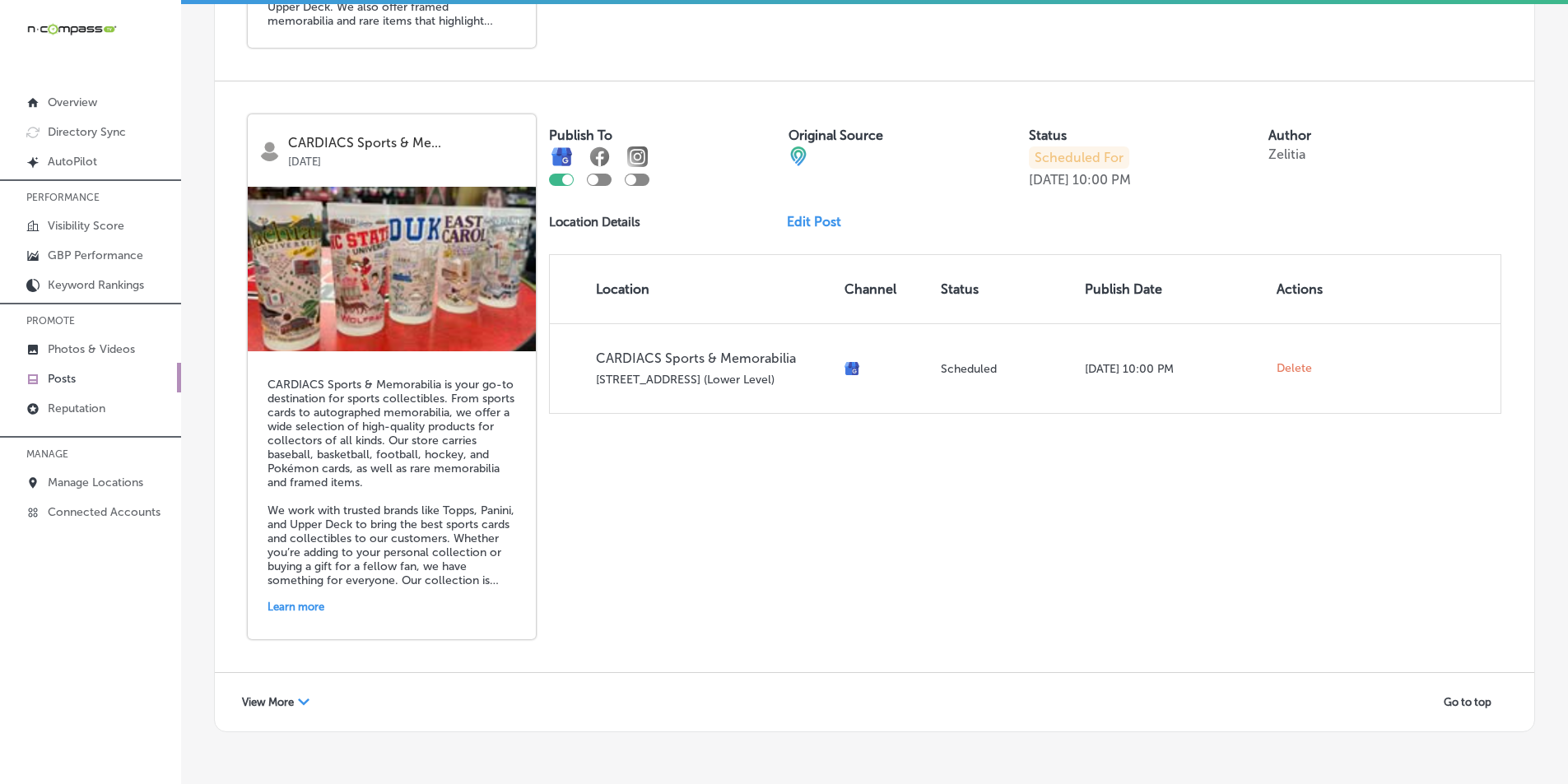
scroll to position [7080, 0]
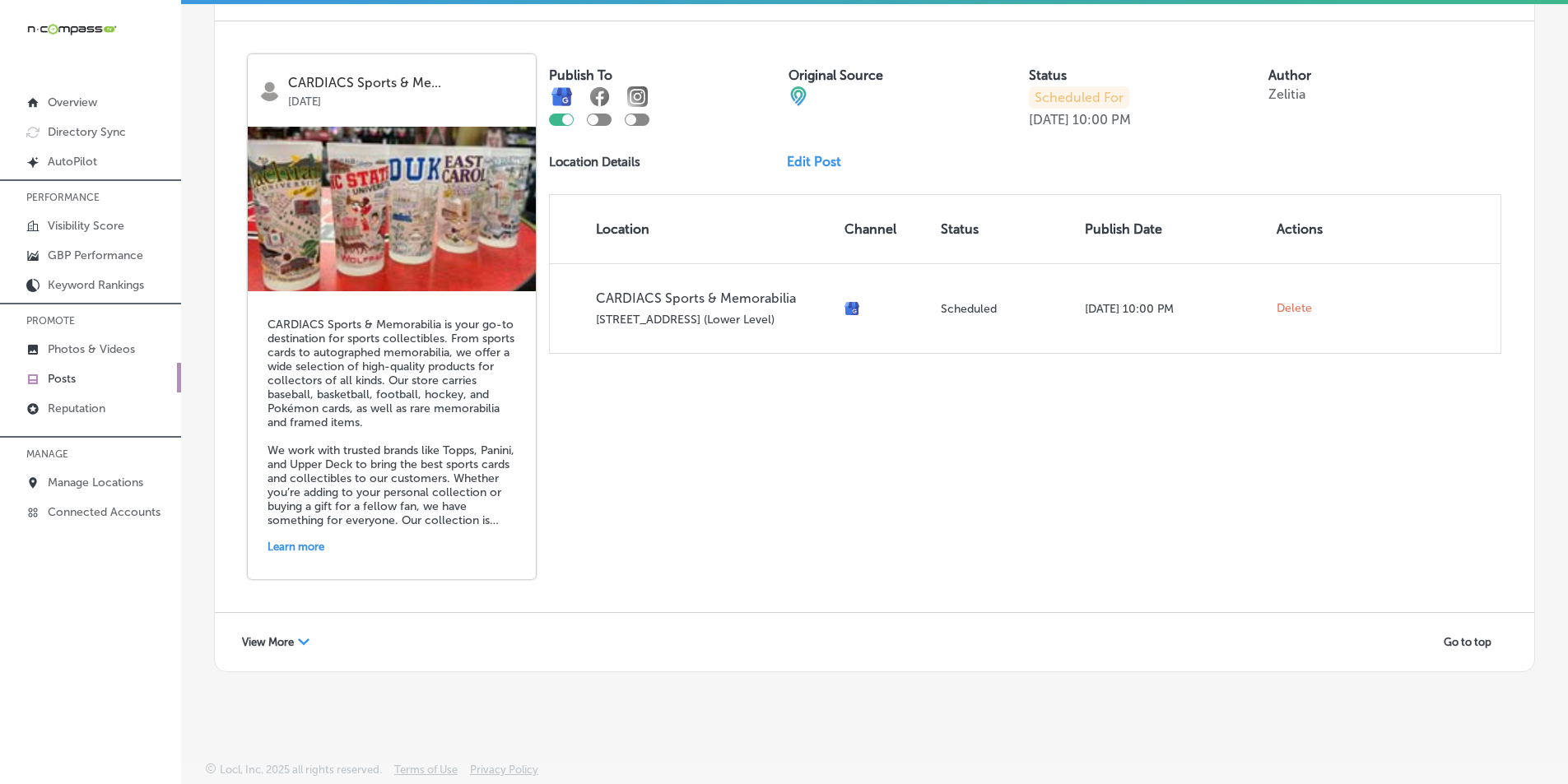
click at [293, 637] on span "View More" at bounding box center [268, 642] width 52 height 13
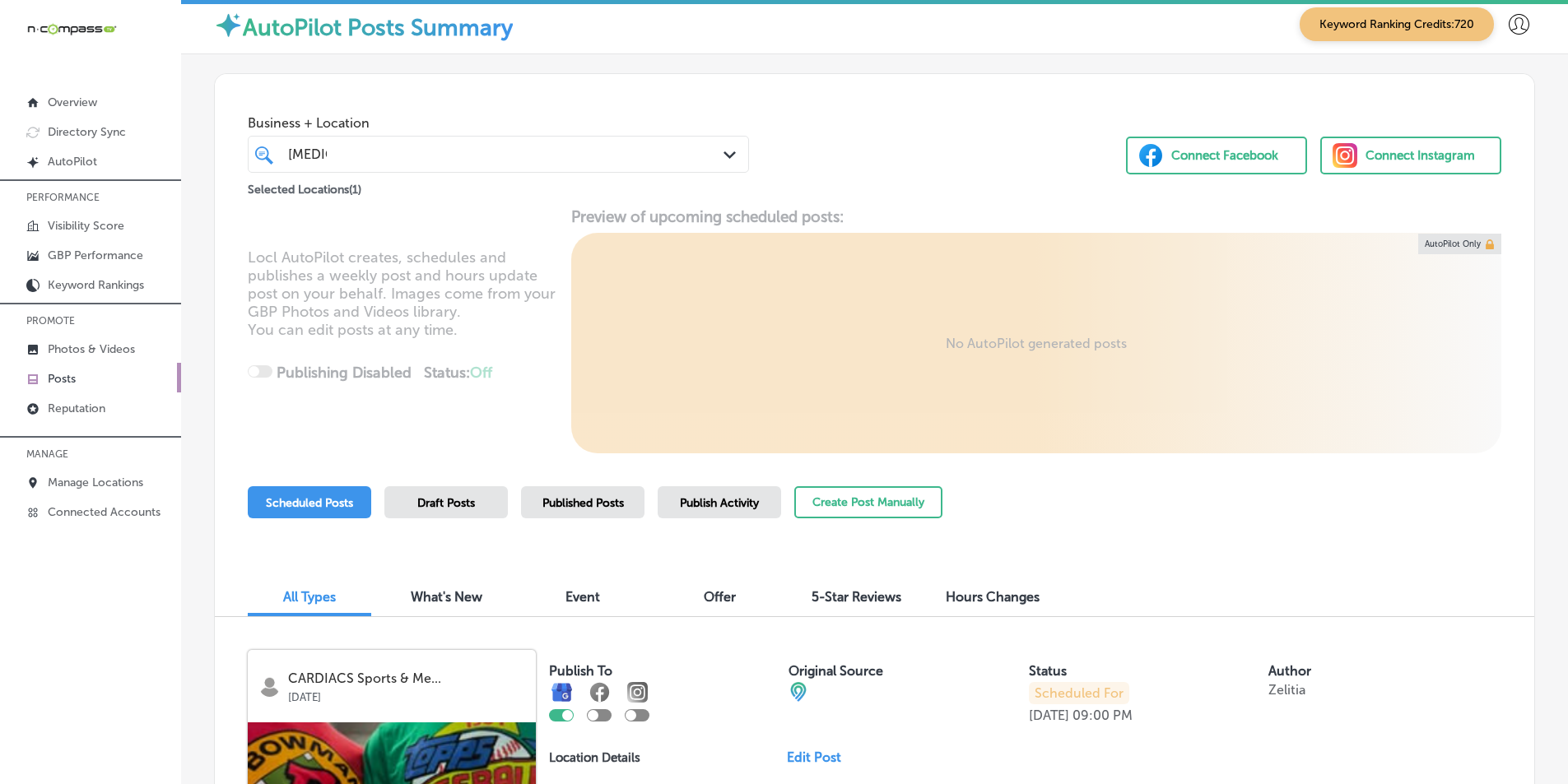
scroll to position [0, 0]
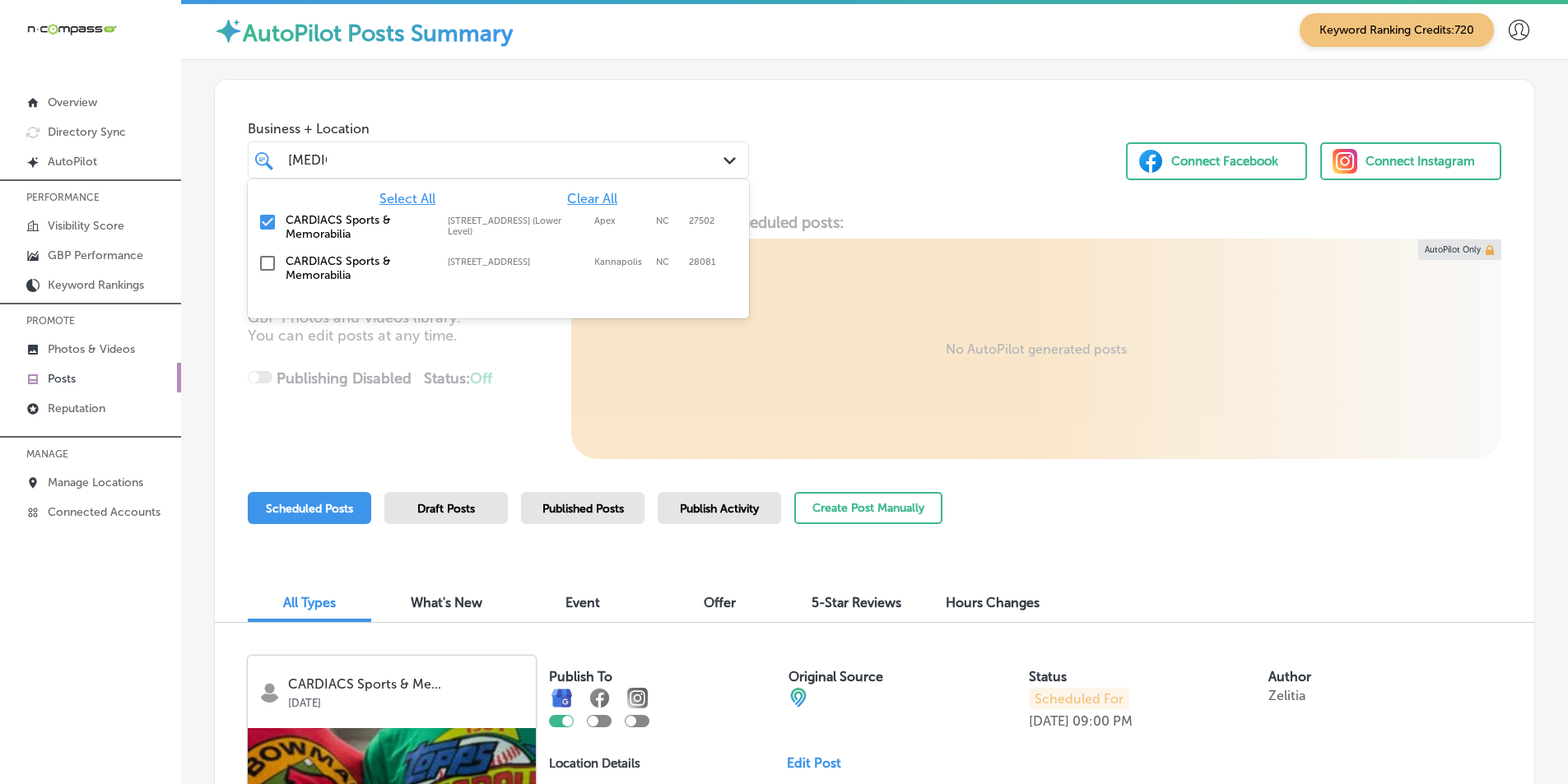
click at [343, 157] on div "[MEDICAL_DATA] [MEDICAL_DATA]" at bounding box center [477, 160] width 382 height 22
click at [263, 220] on input "checkbox" at bounding box center [267, 222] width 19 height 19
type input "c"
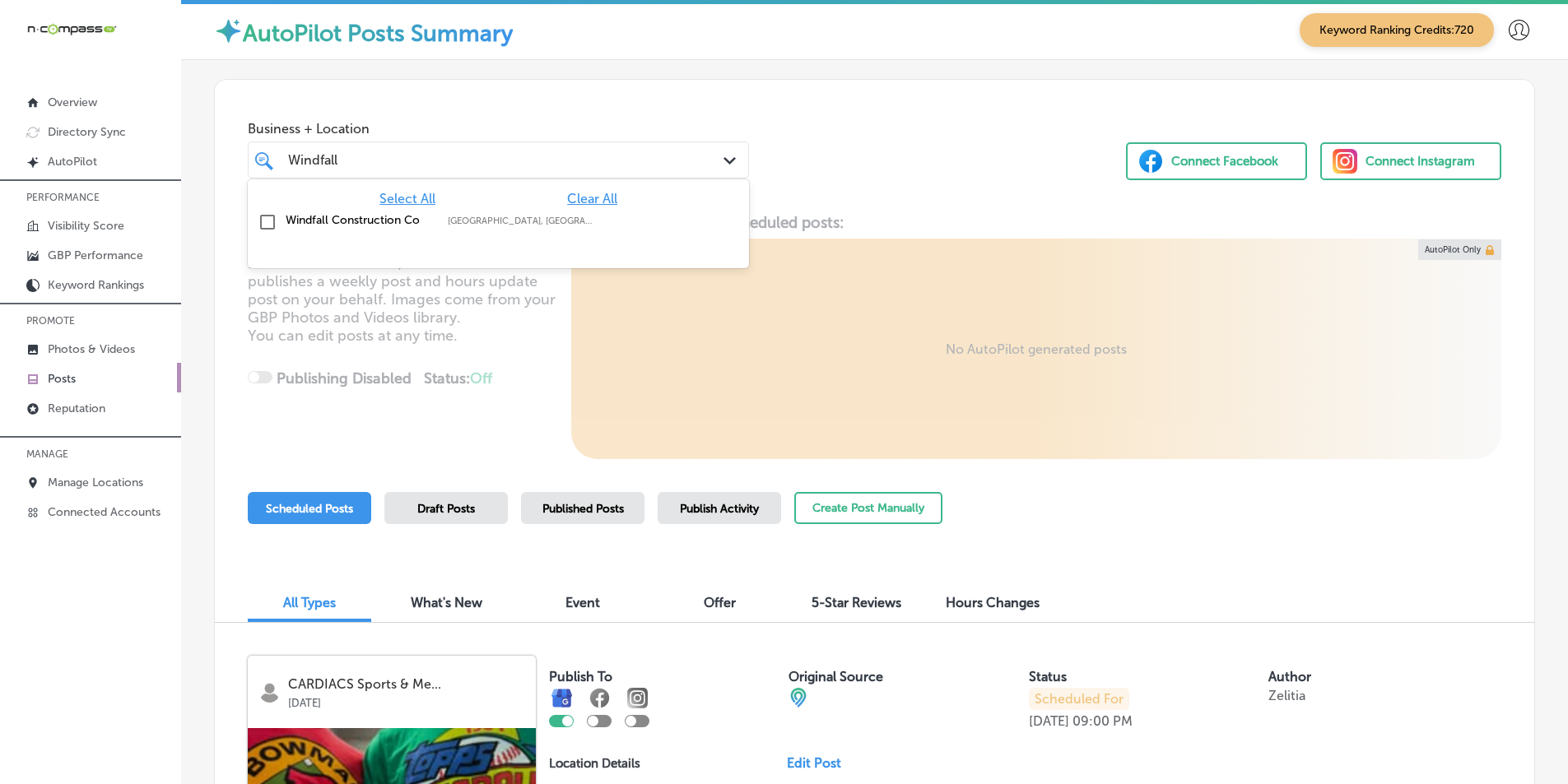
click at [260, 220] on input "checkbox" at bounding box center [267, 222] width 19 height 19
click at [513, 334] on div "Locl AutoPilot creates, schedules and publishes a weekly post and hours update …" at bounding box center [874, 336] width 1320 height 246
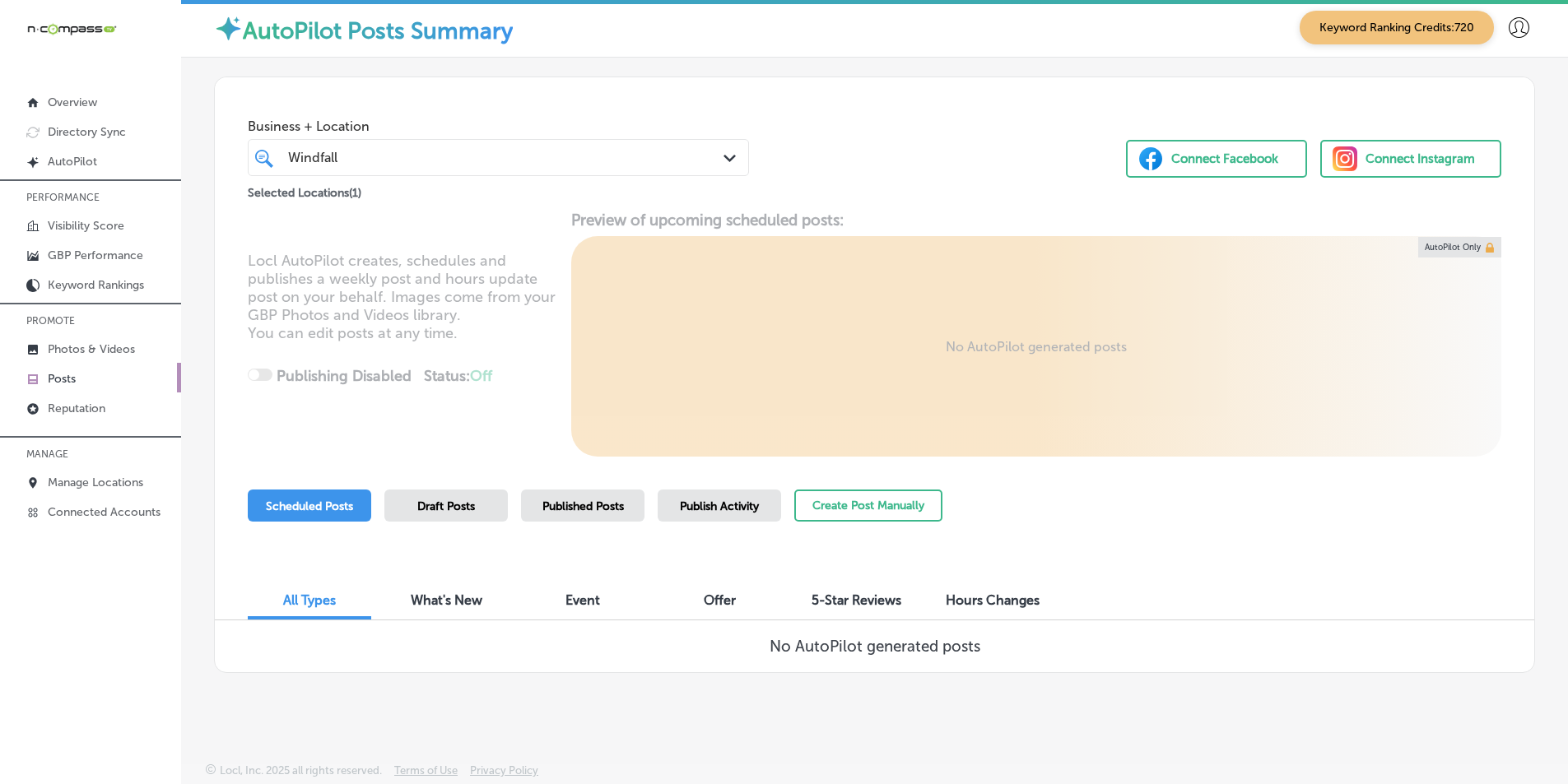
scroll to position [3, 0]
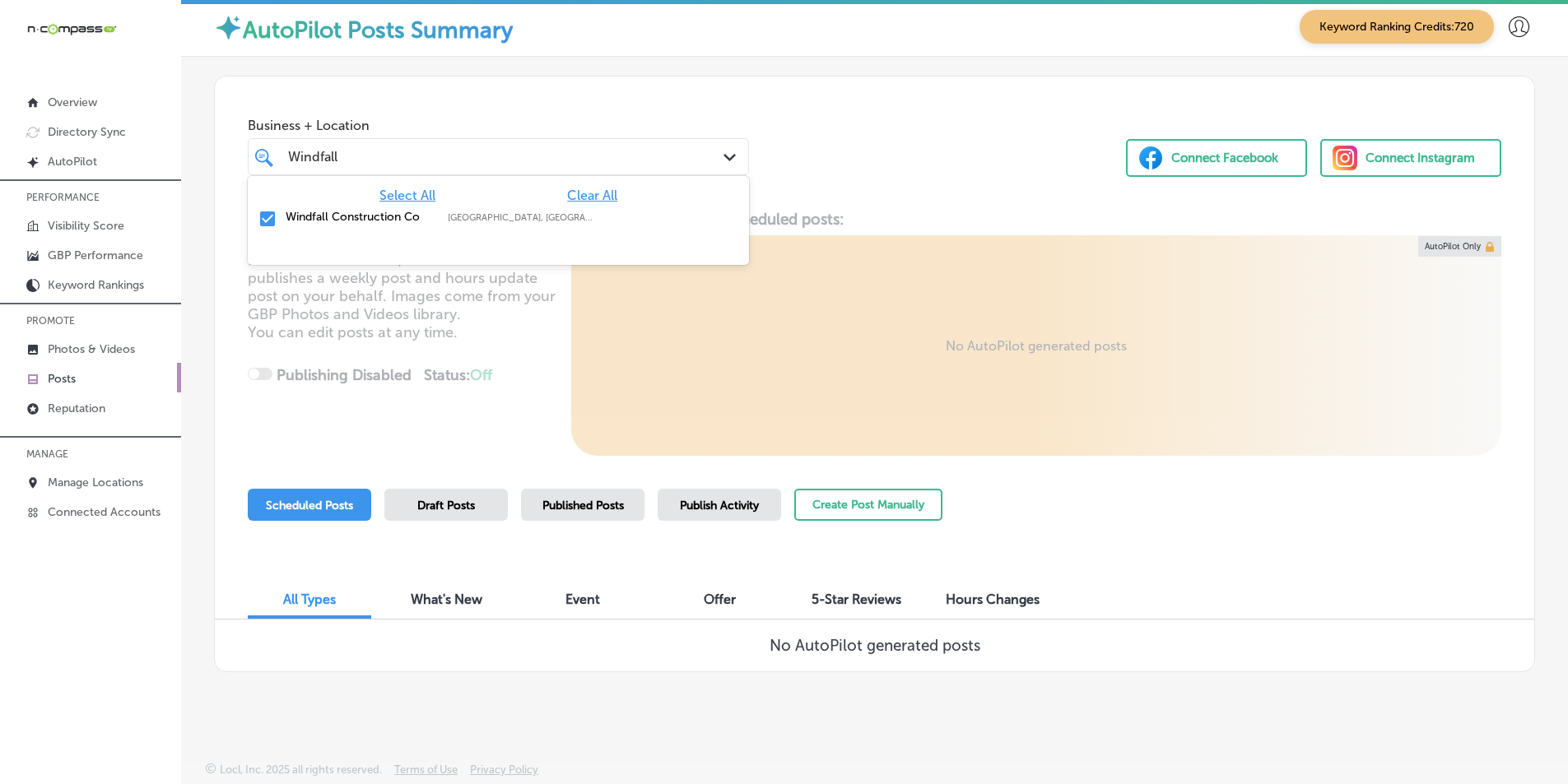
click at [361, 155] on div "Windfall Windfall" at bounding box center [477, 157] width 382 height 22
click at [269, 215] on input "checkbox" at bounding box center [267, 219] width 19 height 19
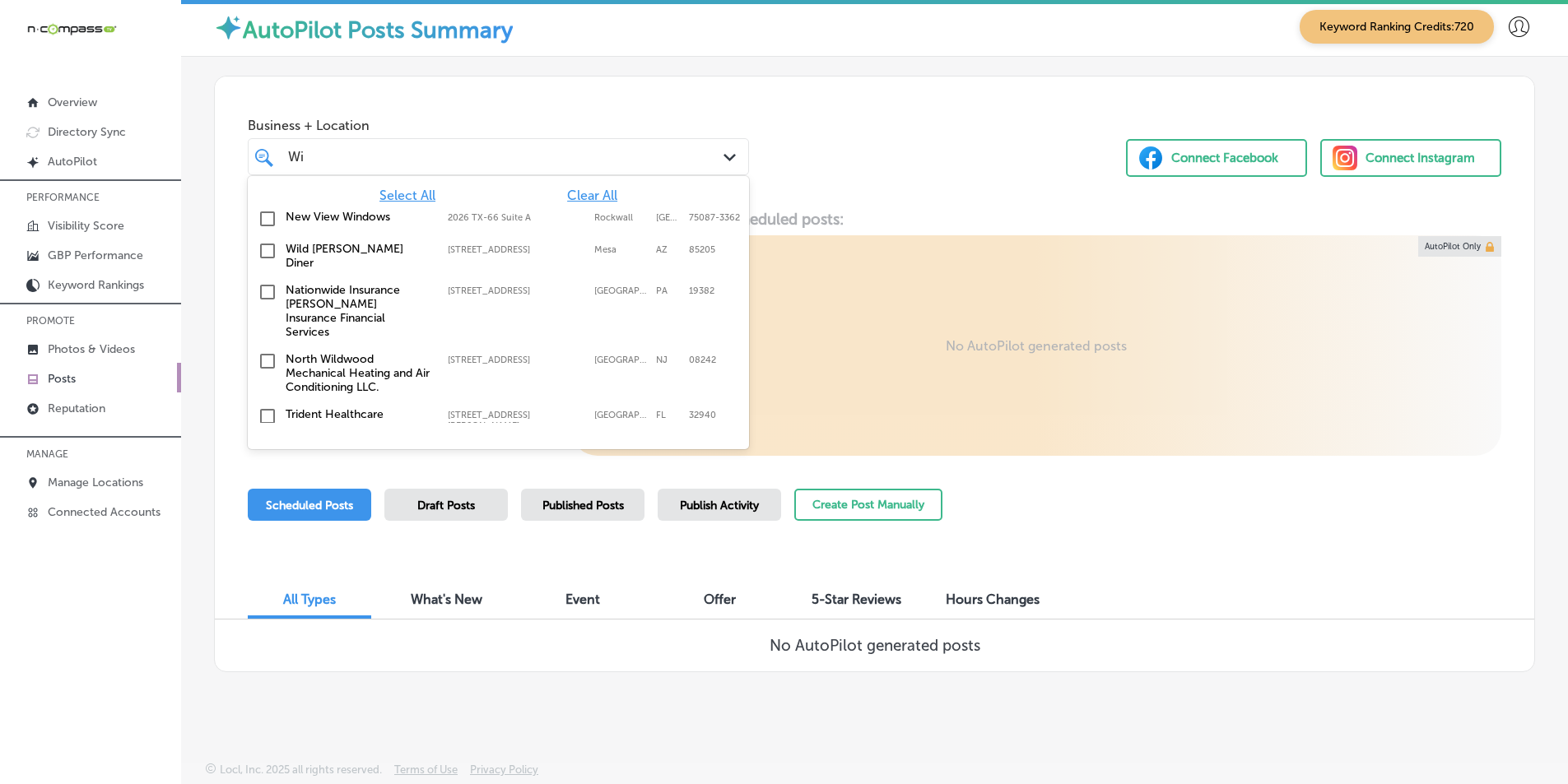
type input "W"
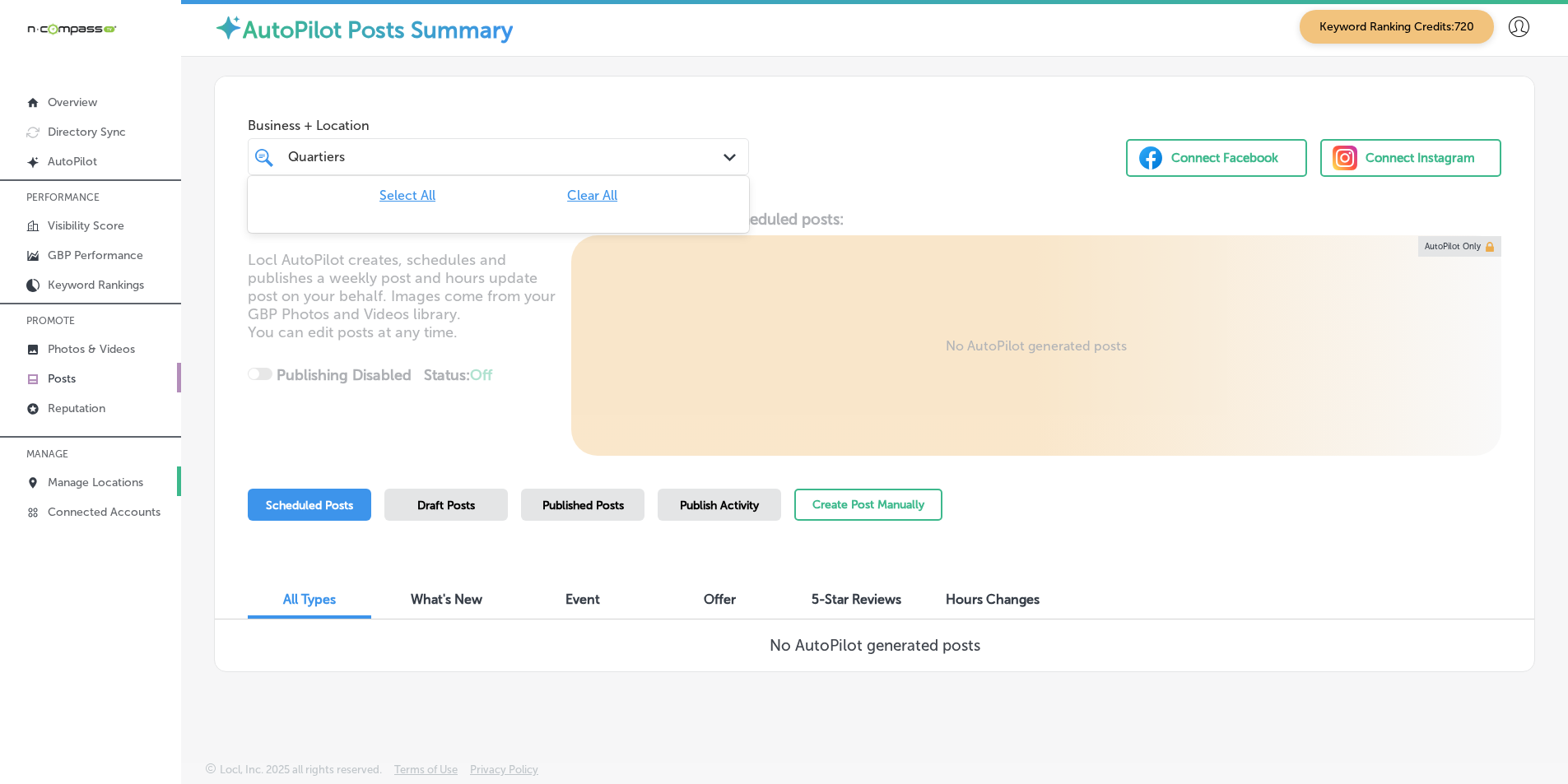
type input "Quartiers"
click at [75, 479] on p "Manage Locations" at bounding box center [95, 482] width 96 height 14
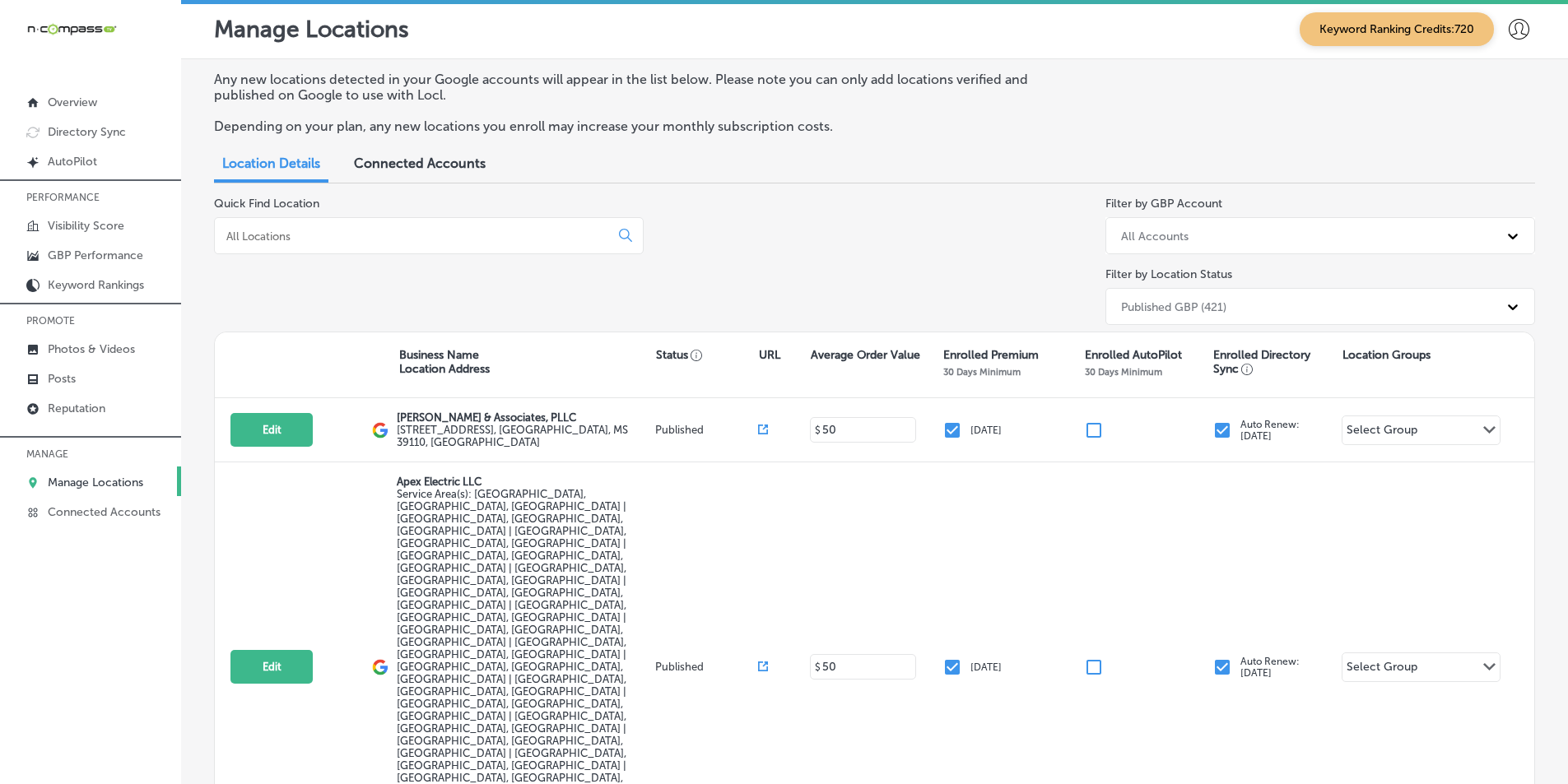
click at [469, 227] on div at bounding box center [428, 236] width 430 height 37
click at [383, 235] on input at bounding box center [415, 236] width 381 height 14
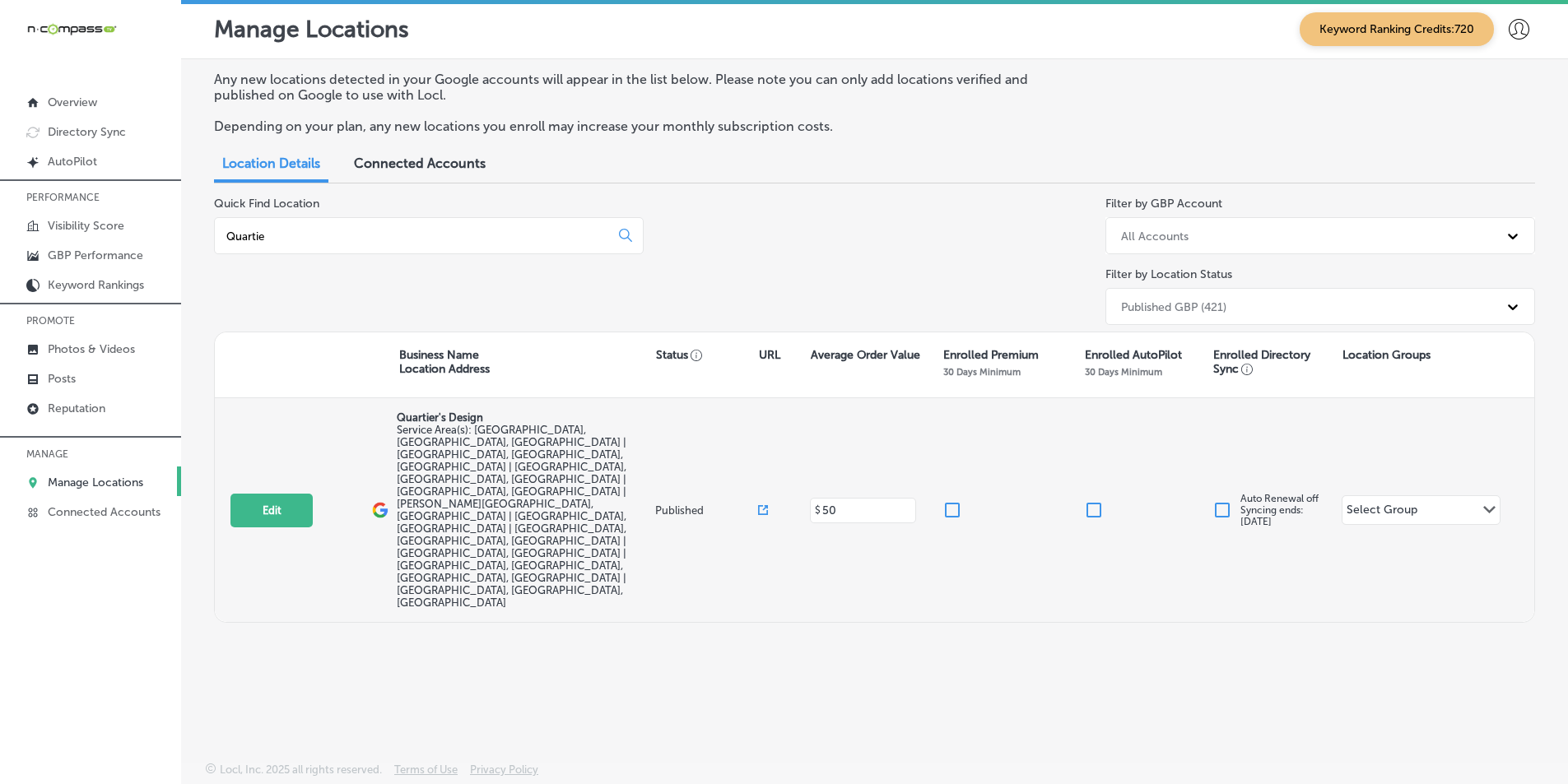
type input "Quartie"
drag, startPoint x: 398, startPoint y: 415, endPoint x: 503, endPoint y: 419, distance: 105.1
click at [503, 419] on p "Quartier's Design" at bounding box center [523, 418] width 253 height 13
copy p "Quartier's Design"
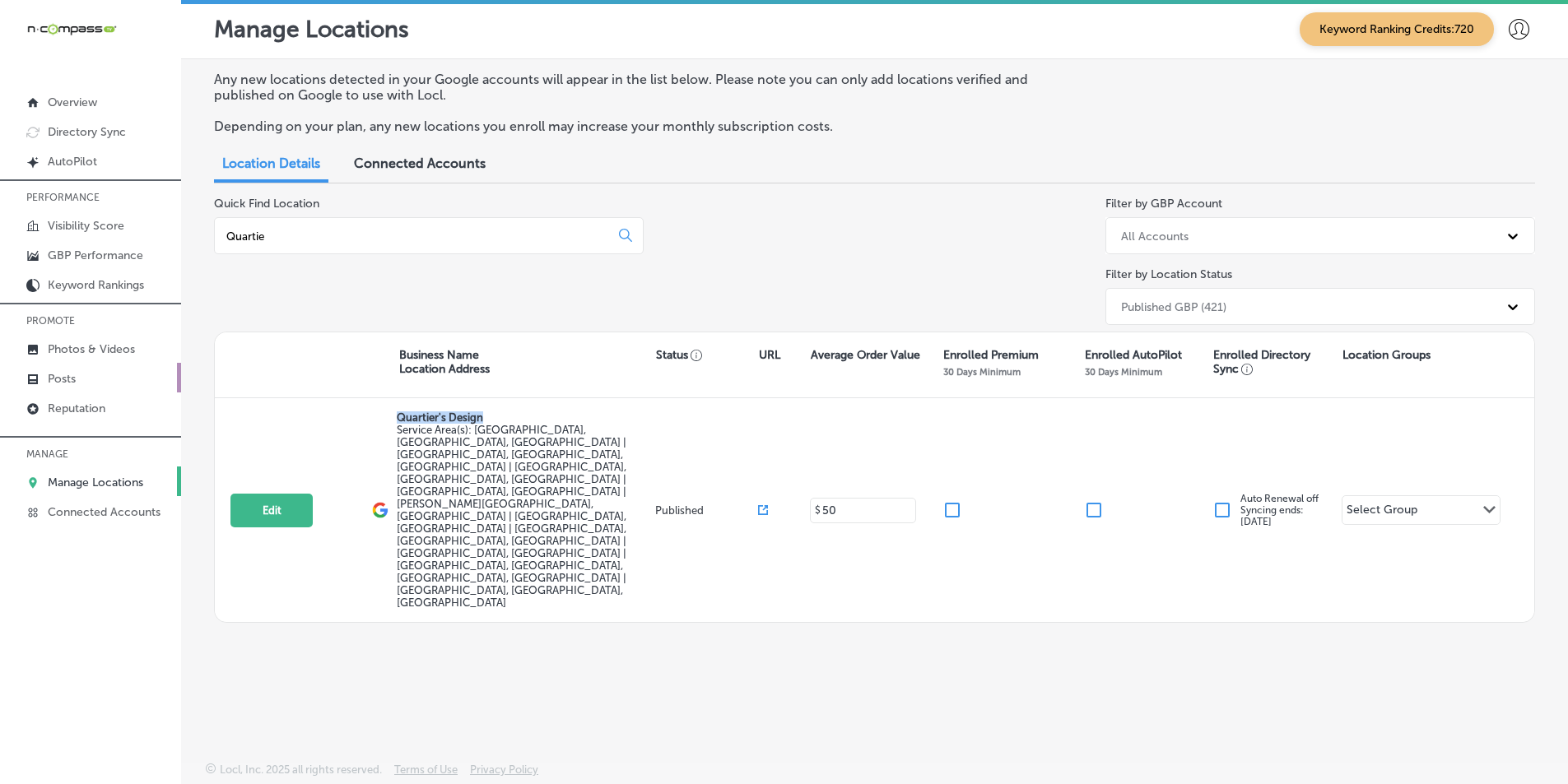
click at [96, 381] on link "Posts" at bounding box center [91, 377] width 181 height 30
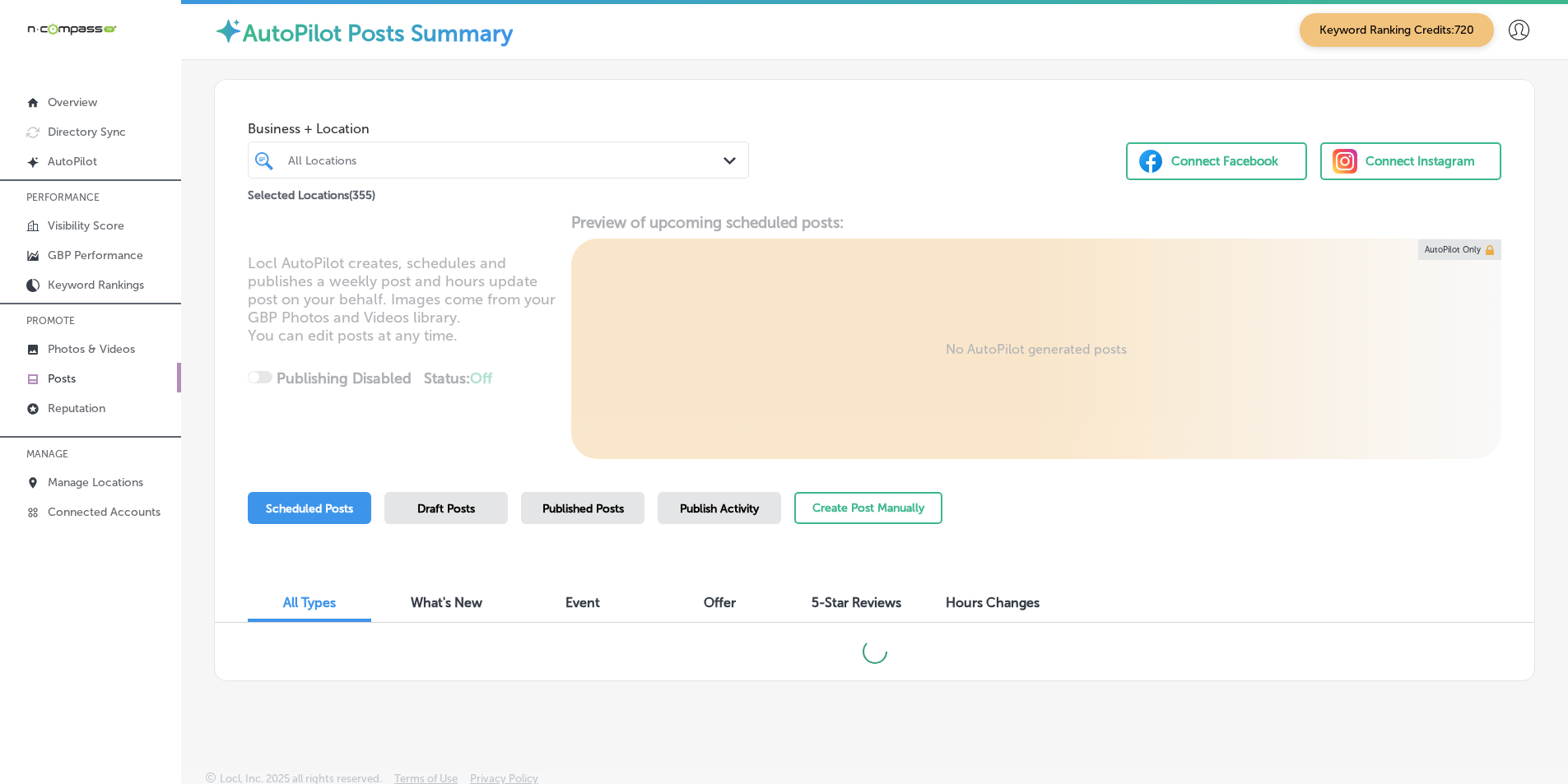
click at [348, 157] on div "All Locations" at bounding box center [507, 160] width 437 height 14
paste input "Quartier's Design"
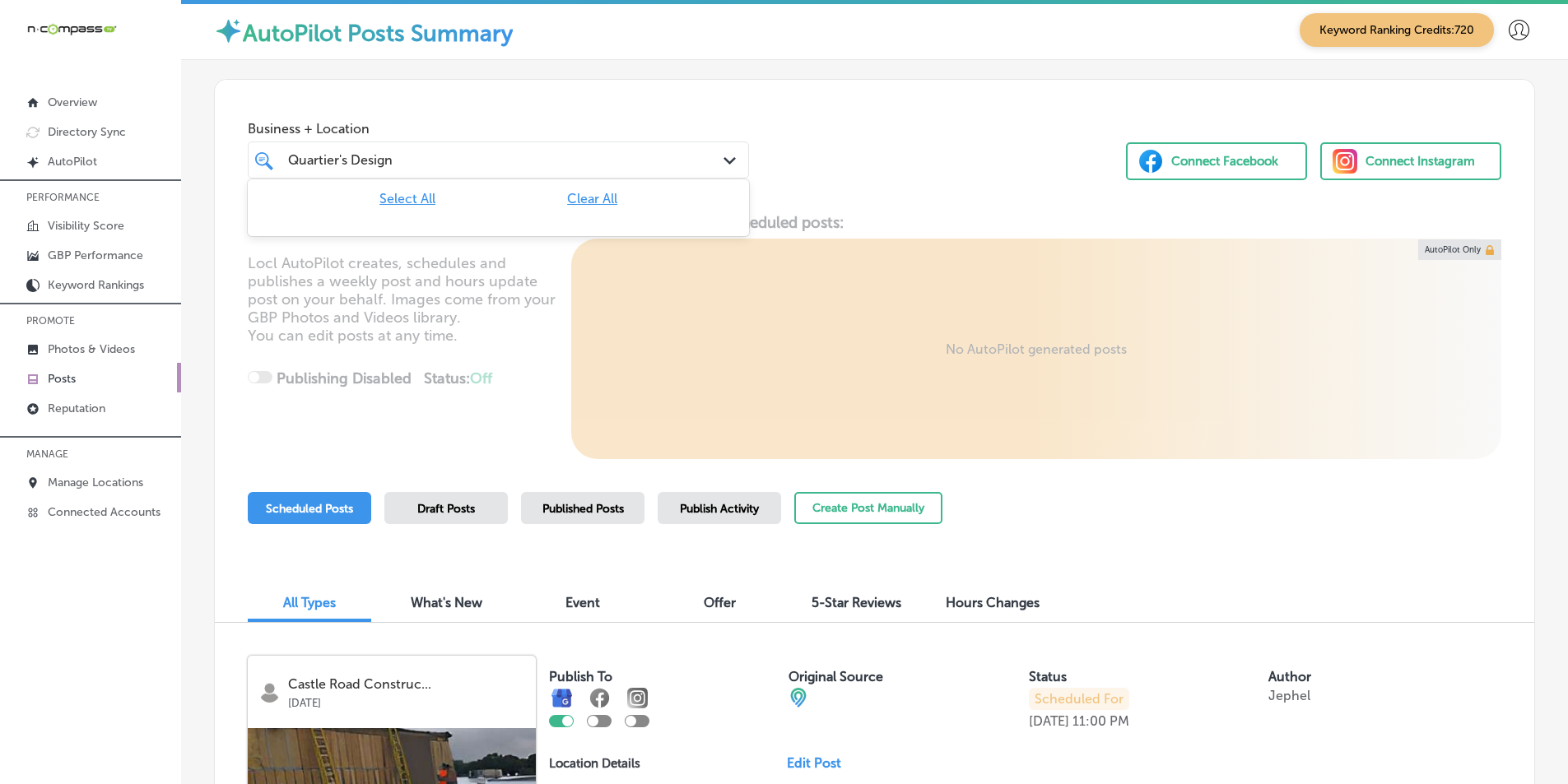
click at [429, 158] on div "Quartier's Design Quartier's Design" at bounding box center [477, 160] width 382 height 22
click at [587, 195] on span "Clear All" at bounding box center [592, 198] width 50 height 15
click at [414, 157] on div "Quartier's Design Quartier's Design" at bounding box center [477, 160] width 382 height 22
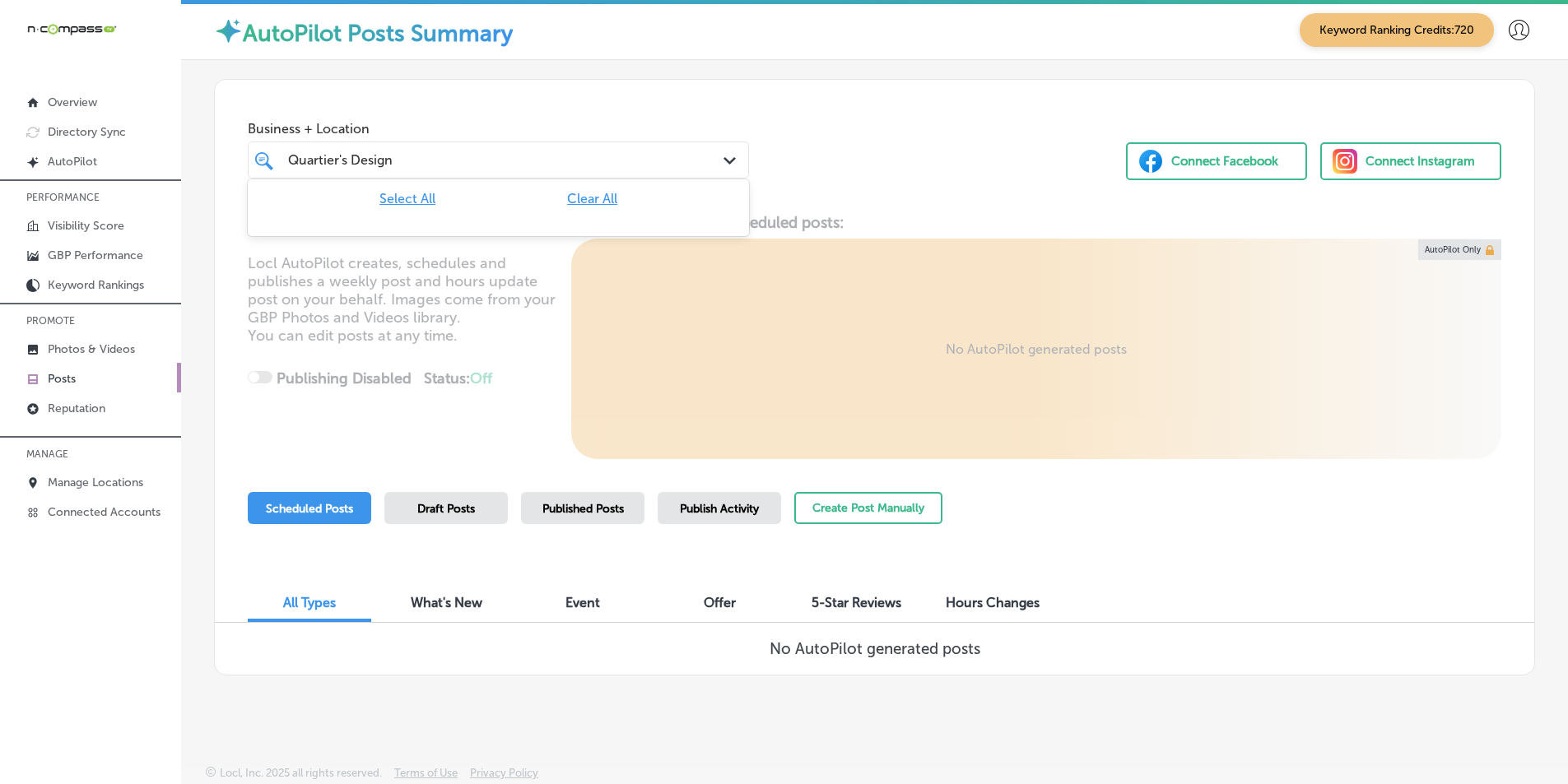
drag, startPoint x: 414, startPoint y: 157, endPoint x: 338, endPoint y: 165, distance: 76.4
click at [338, 165] on div "Quartier's Design Quartier's Design" at bounding box center [477, 160] width 382 height 22
type input "Q"
click at [405, 162] on div "The mercantile The mercantile" at bounding box center [477, 160] width 382 height 22
type input "T"
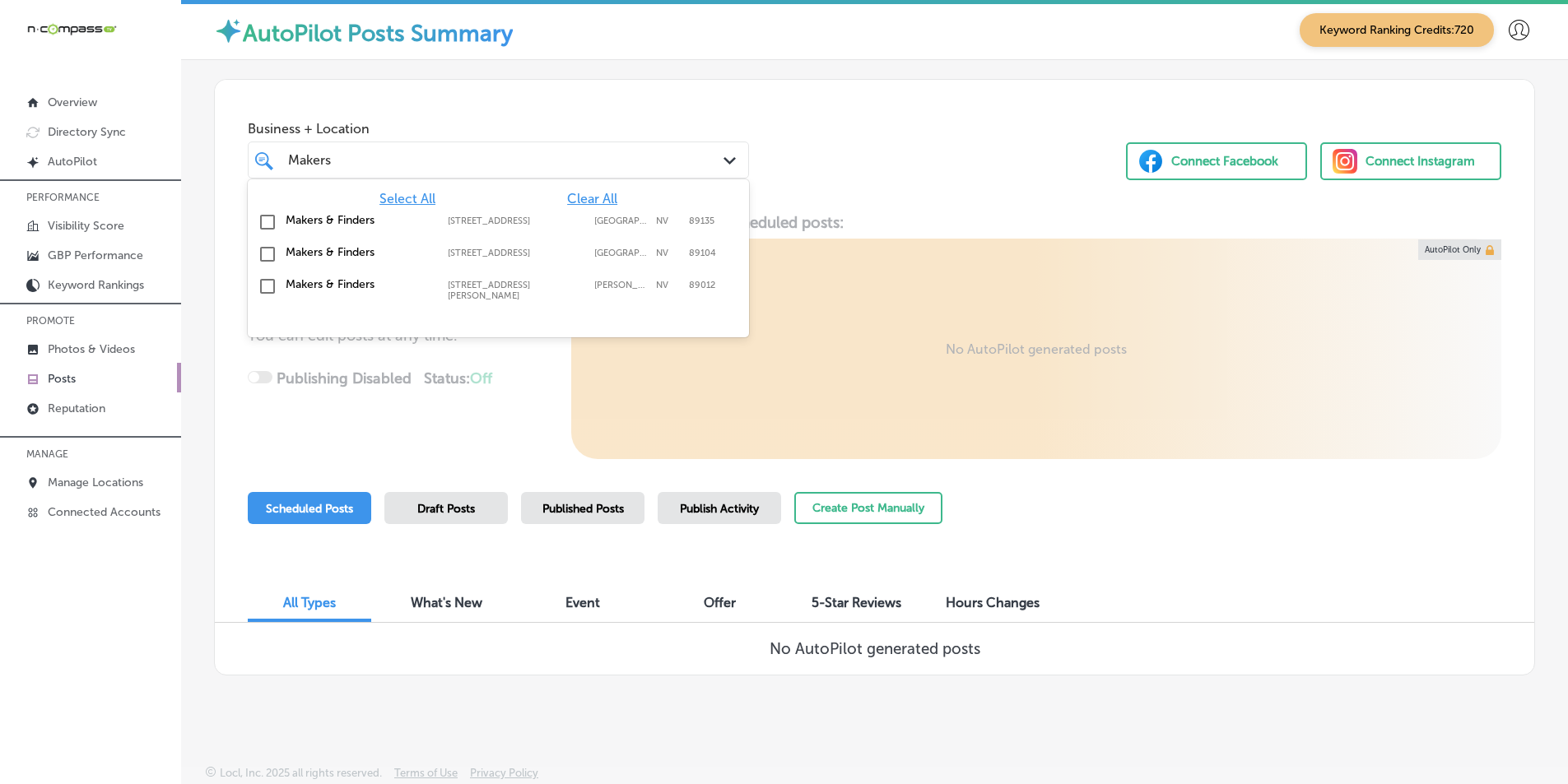
click at [265, 221] on input "checkbox" at bounding box center [267, 222] width 19 height 19
type input "Makers"
click at [525, 355] on div "Locl AutoPilot creates, schedules and publishes a weekly post and hours update …" at bounding box center [874, 336] width 1320 height 246
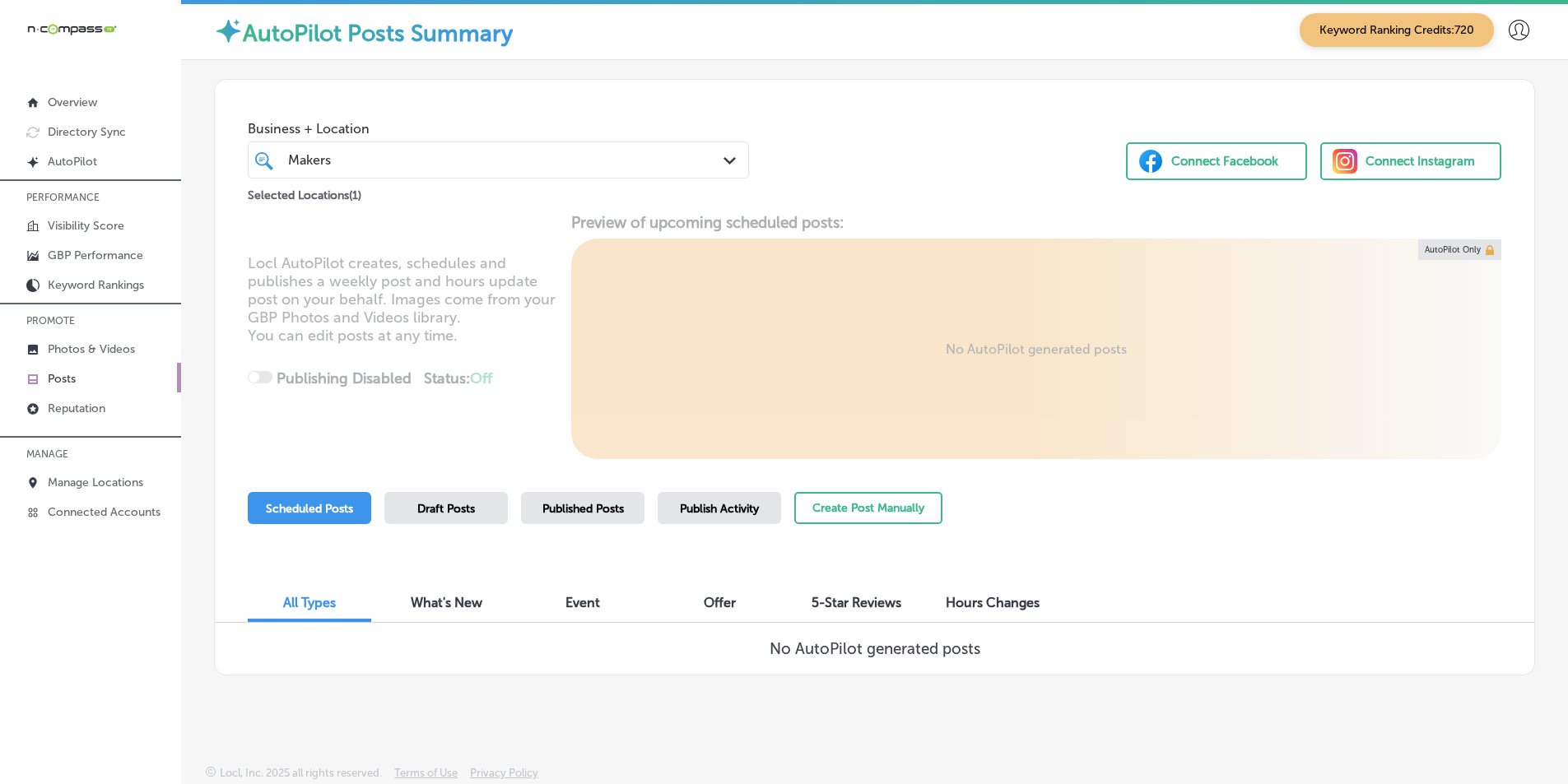
scroll to position [3, 0]
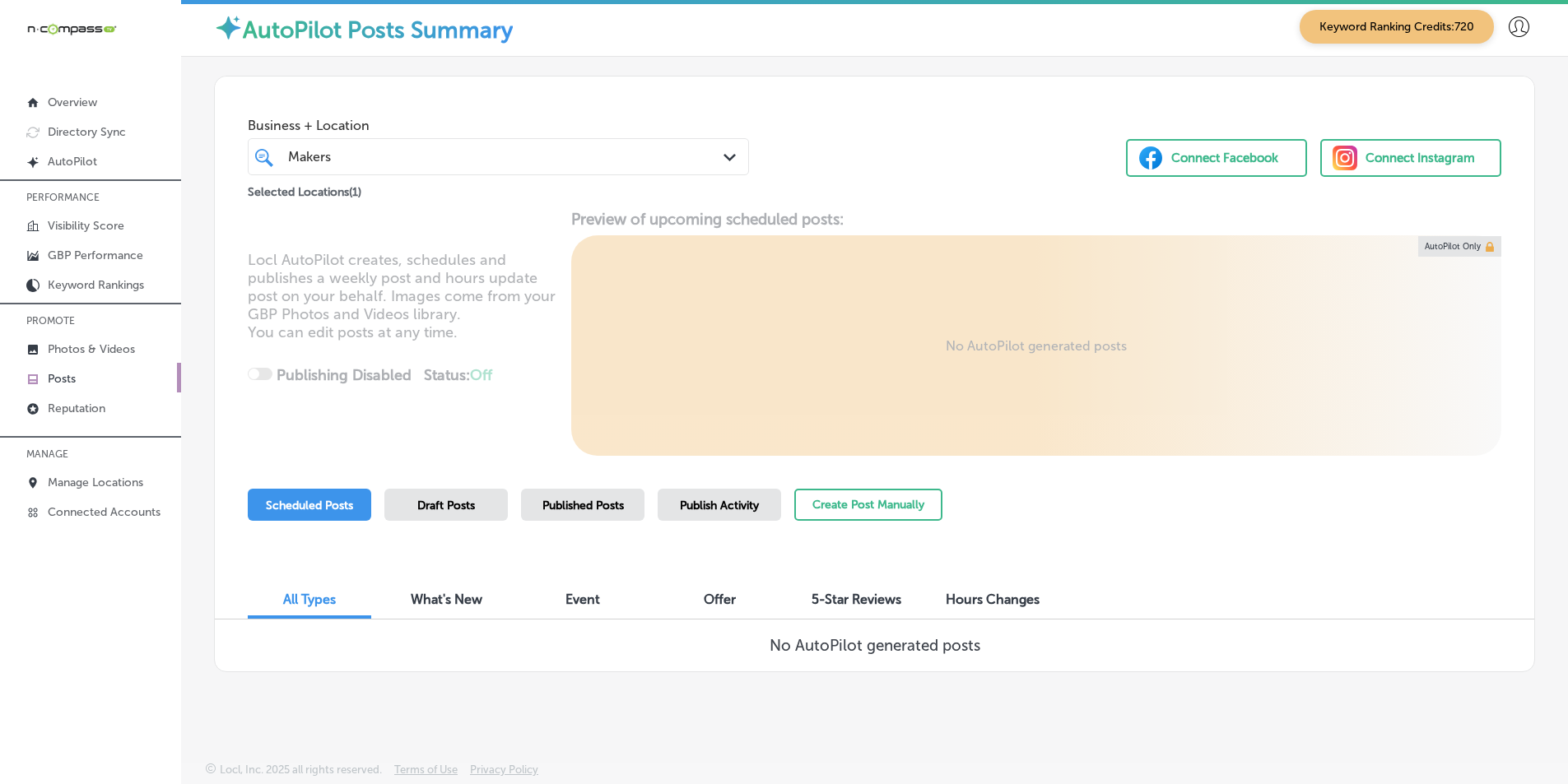
click at [589, 503] on span "Published Posts" at bounding box center [583, 506] width 81 height 14
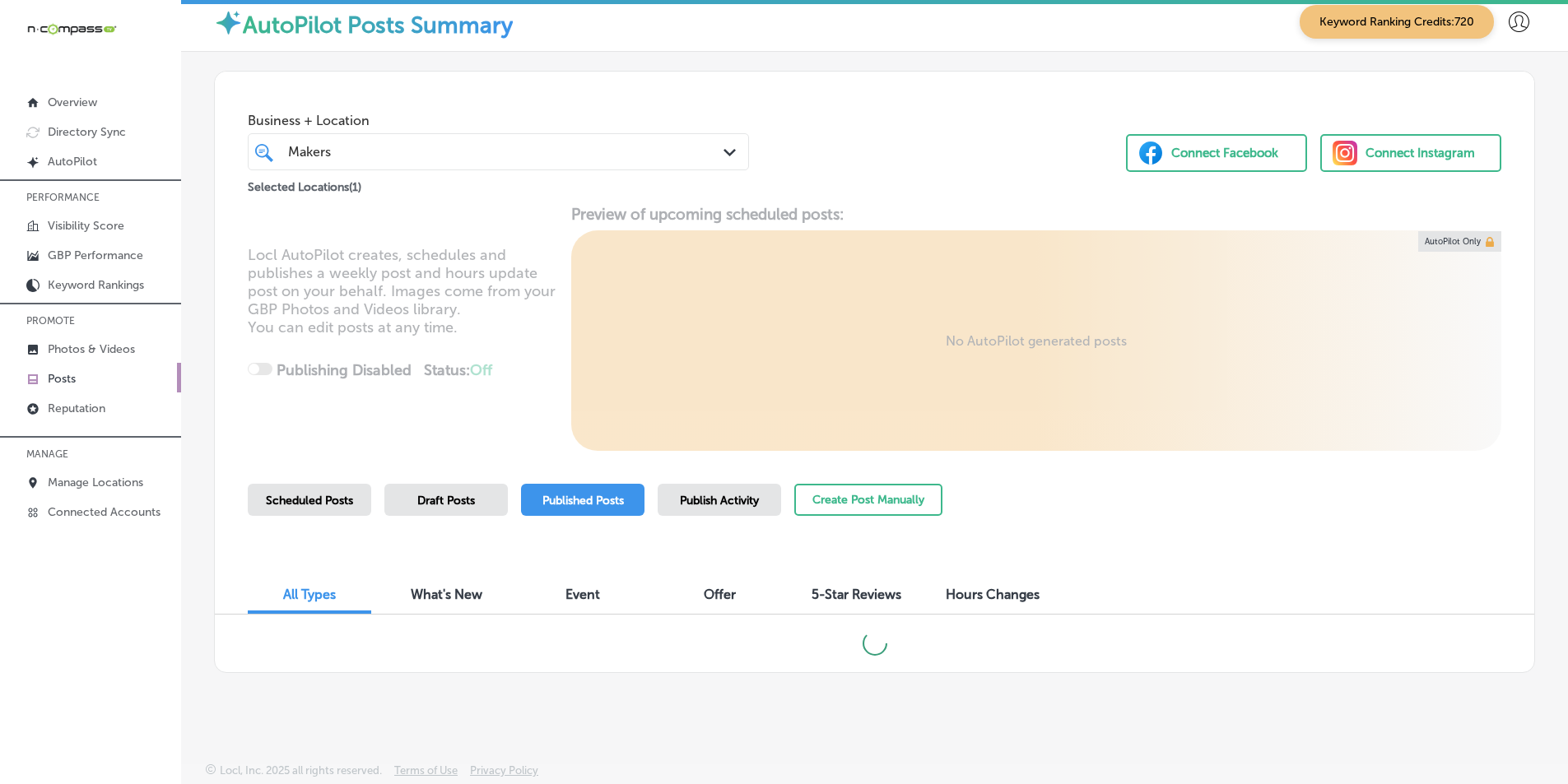
scroll to position [9, 0]
drag, startPoint x: 1093, startPoint y: 488, endPoint x: 1069, endPoint y: 492, distance: 24.3
click at [1069, 492] on div "Scheduled Posts Draft Posts Published Posts Publish Activity Create Post Manual…" at bounding box center [874, 520] width 1254 height 75
click at [339, 503] on span "Scheduled Posts" at bounding box center [309, 500] width 87 height 14
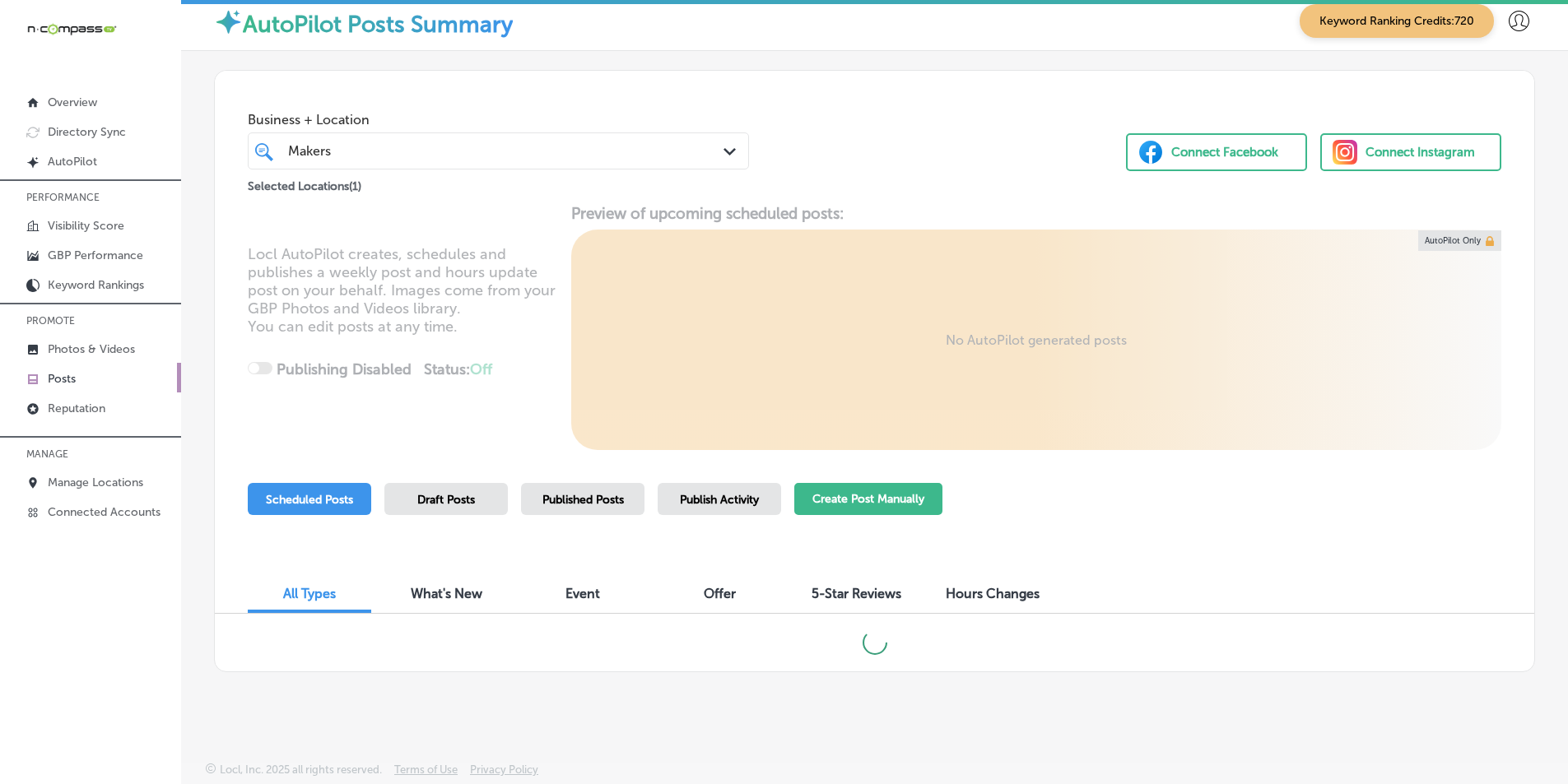
click at [825, 506] on button "Create Post Manually" at bounding box center [868, 499] width 148 height 32
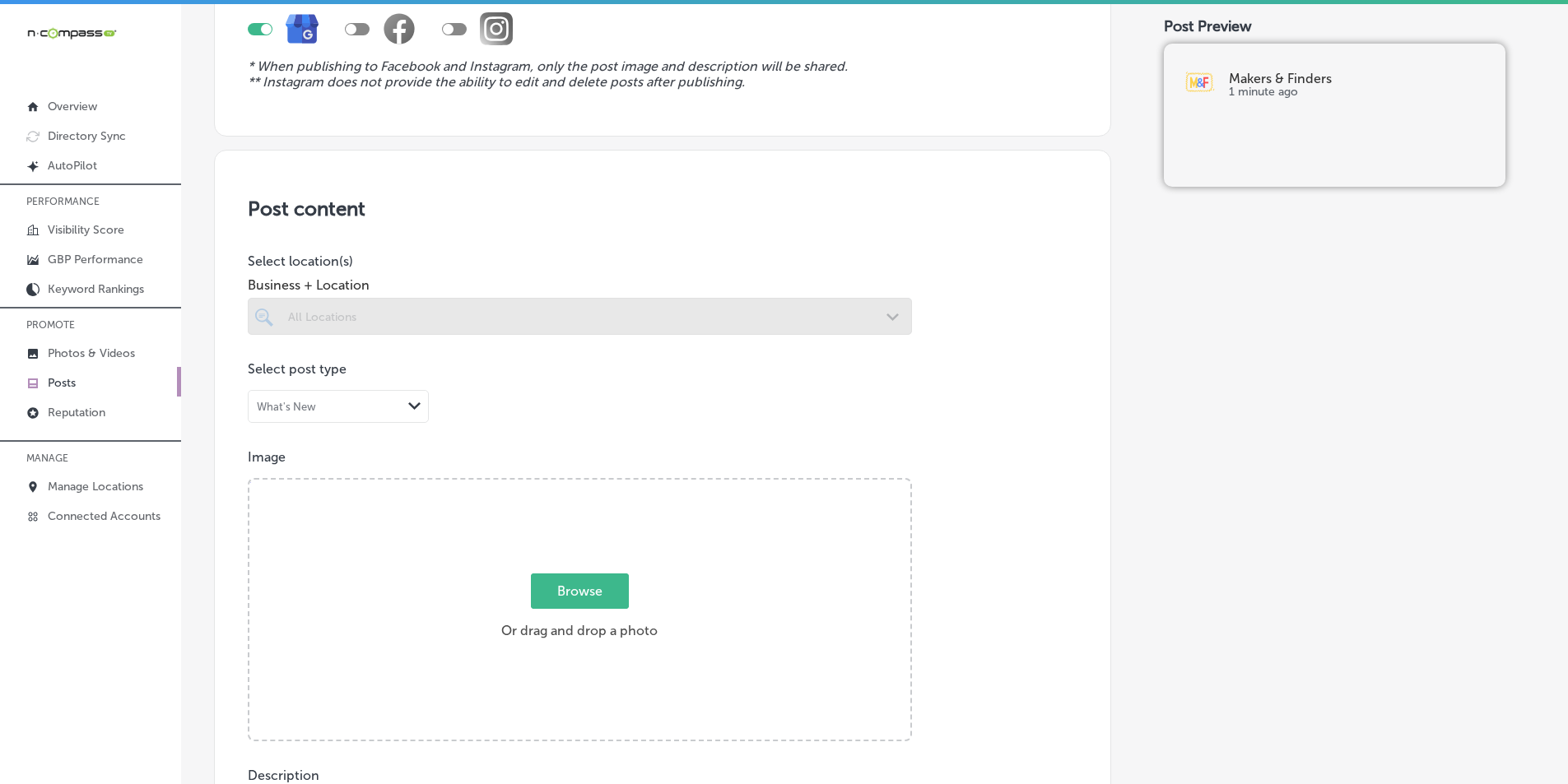
scroll to position [247, 0]
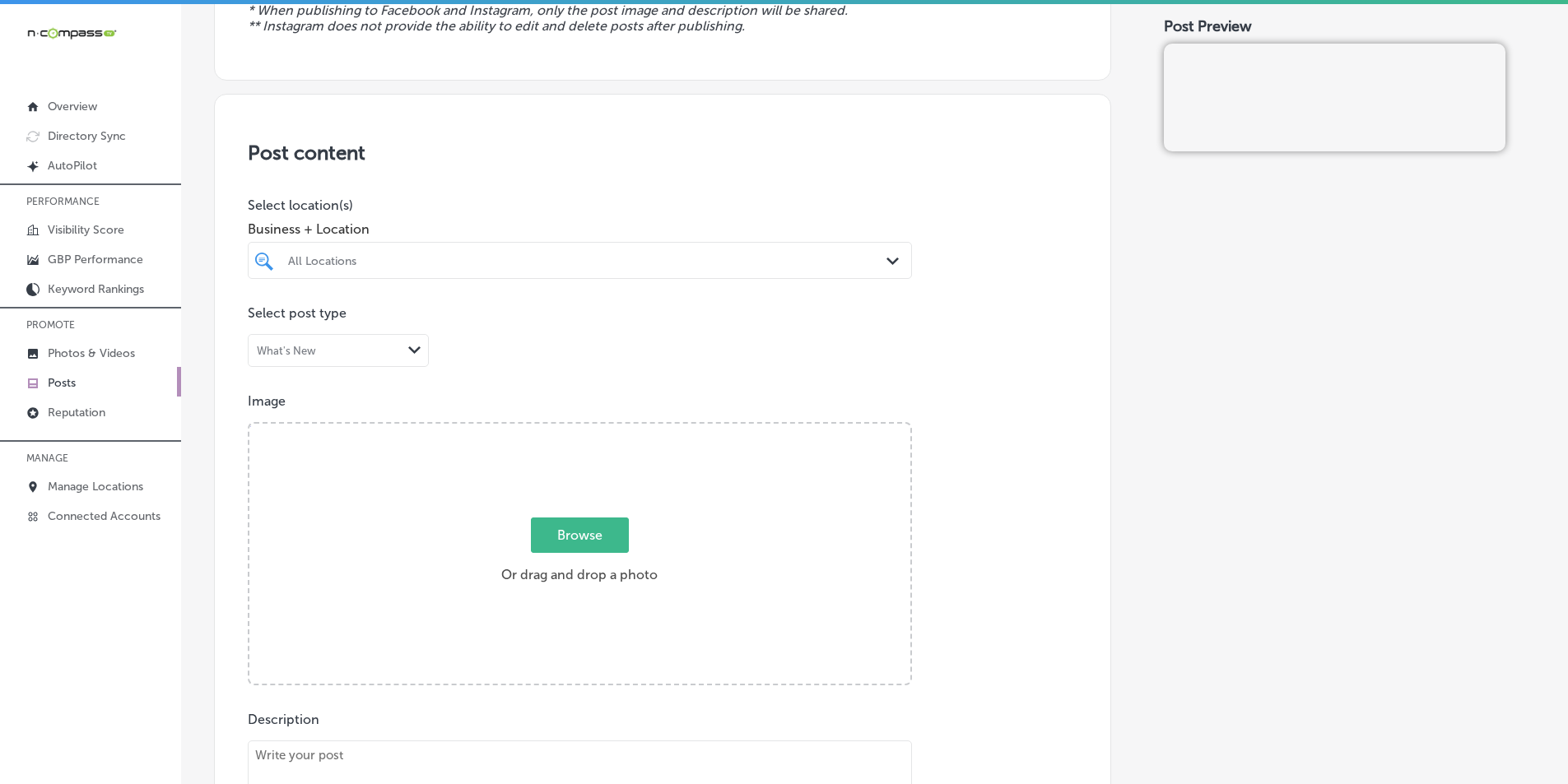
click at [536, 259] on div "All Locations" at bounding box center [588, 260] width 600 height 14
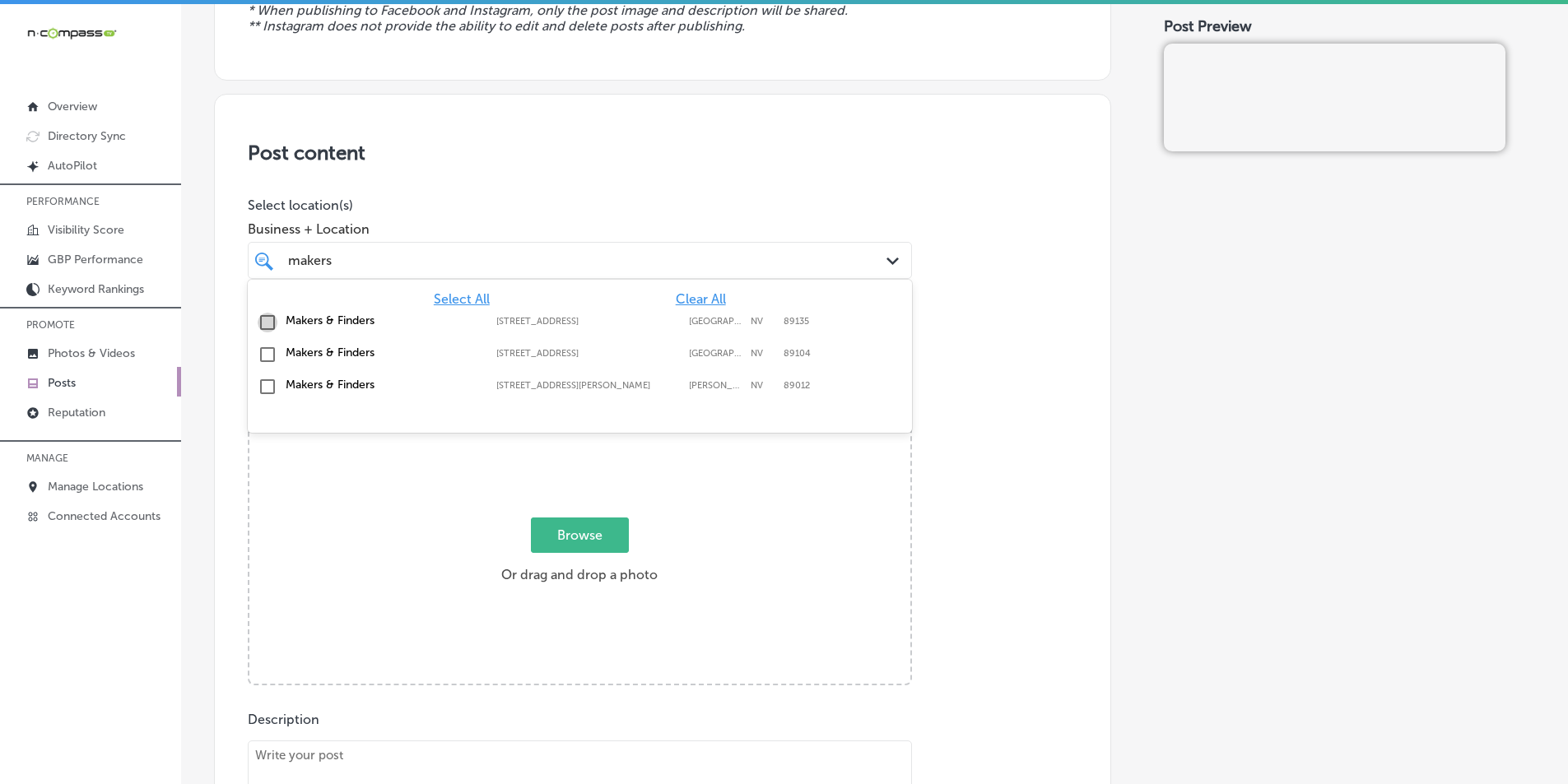
click at [263, 321] on input "checkbox" at bounding box center [267, 322] width 19 height 19
type input "makers"
click at [946, 488] on div "Image Powered by PQINA Browse Or drag and drop a photo" at bounding box center [662, 539] width 830 height 292
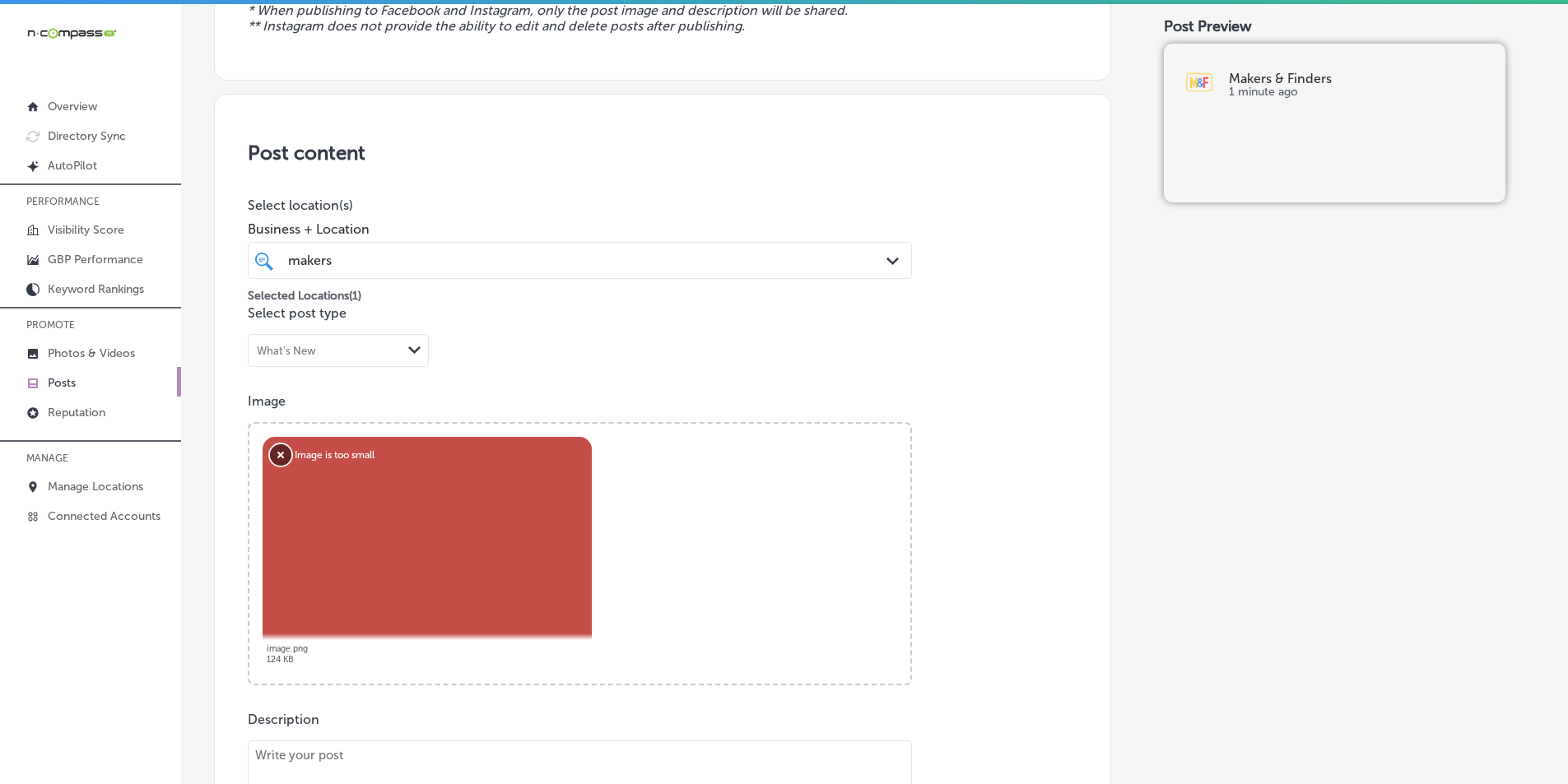
click at [275, 456] on button "Remove" at bounding box center [281, 454] width 21 height 21
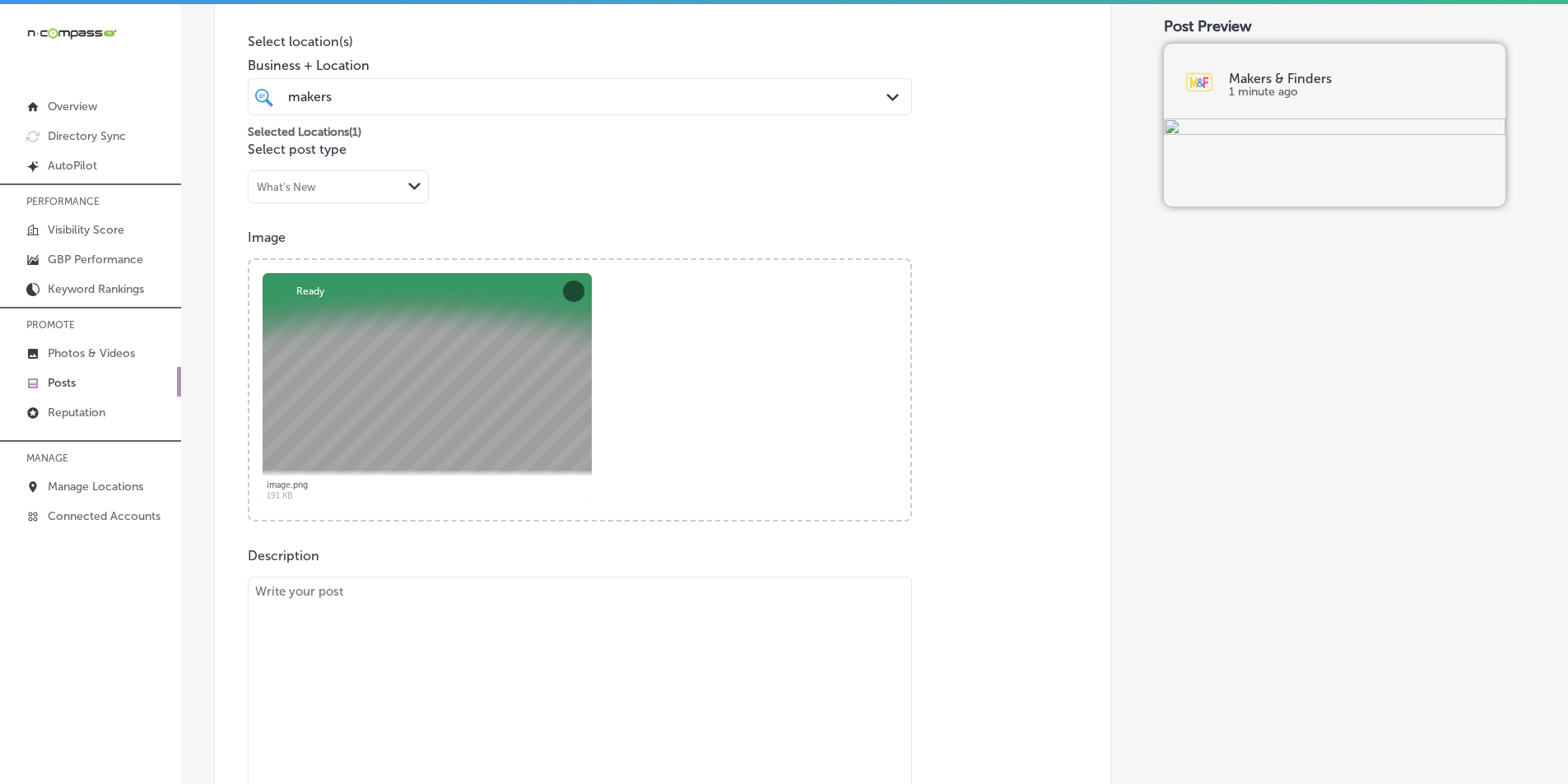
scroll to position [412, 0]
click at [385, 614] on textarea at bounding box center [580, 692] width 664 height 231
paste textarea "Makers & Finders is the go-to spot for Latin-inspired brunch. Our menu features…"
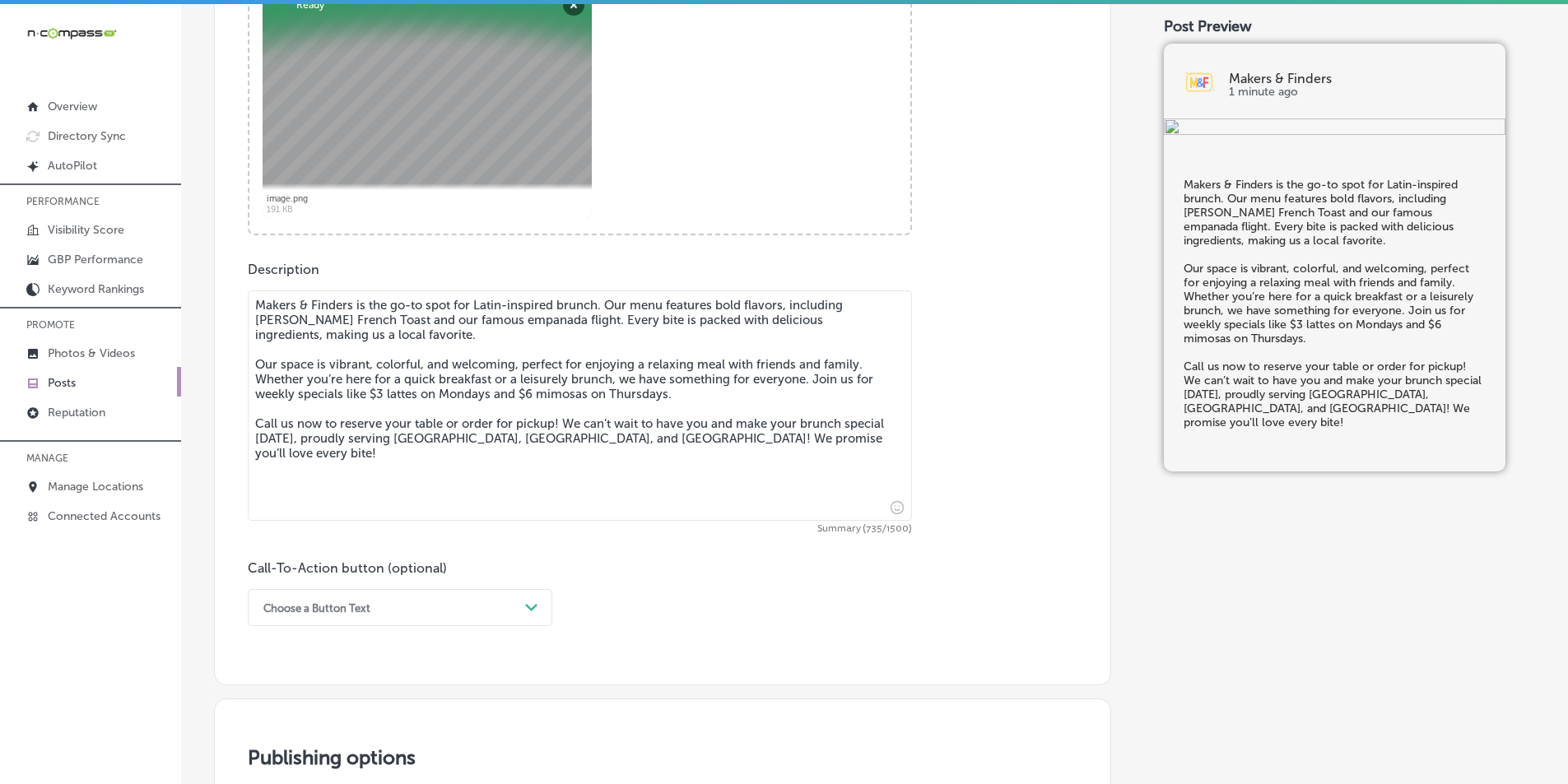
scroll to position [741, 0]
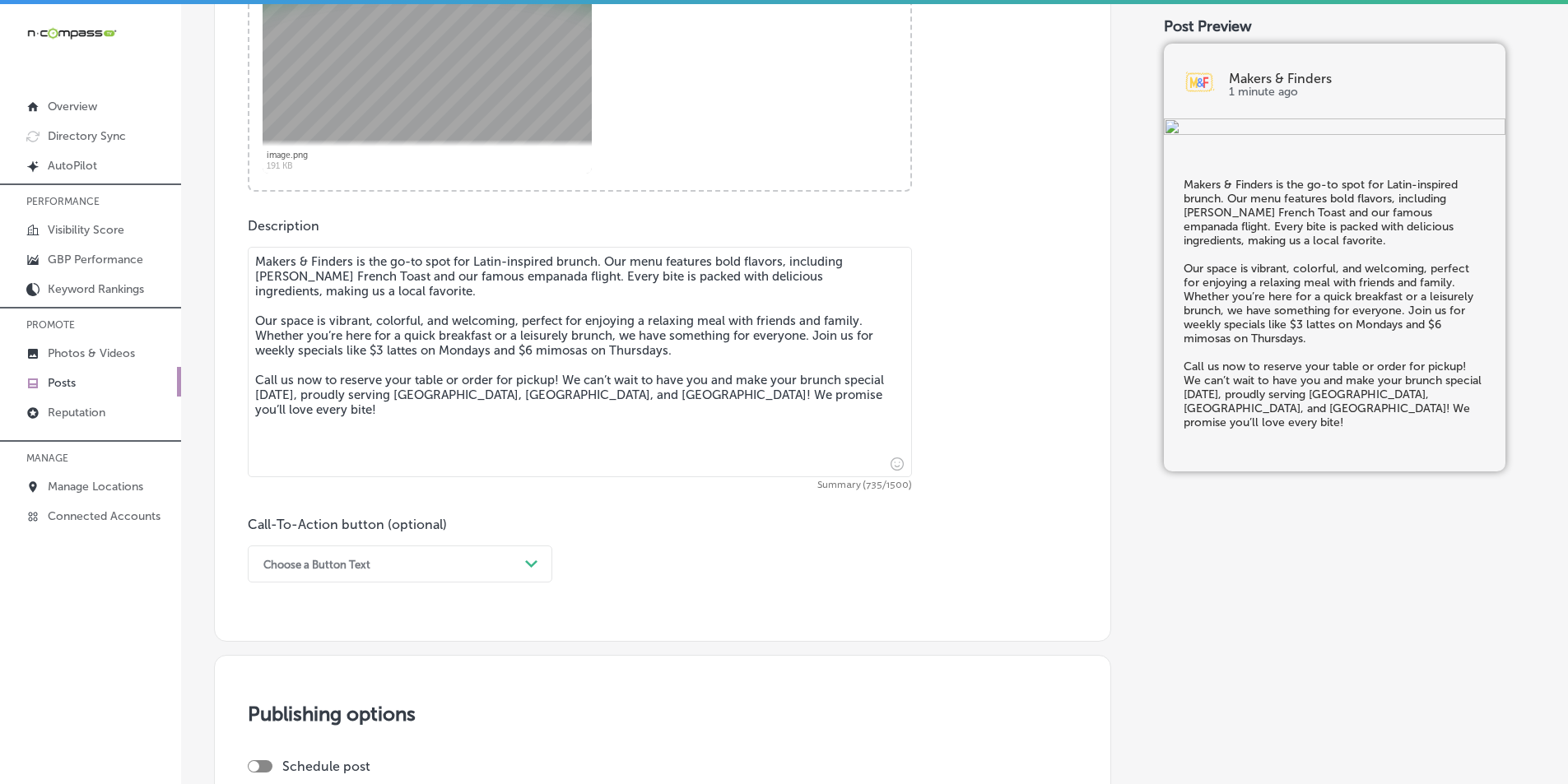
type textarea "Makers & Finders is the go-to spot for Latin-inspired brunch. Our menu features…"
click at [530, 567] on div "Choose a Button Text Path Created with Sketch." at bounding box center [399, 564] width 304 height 37
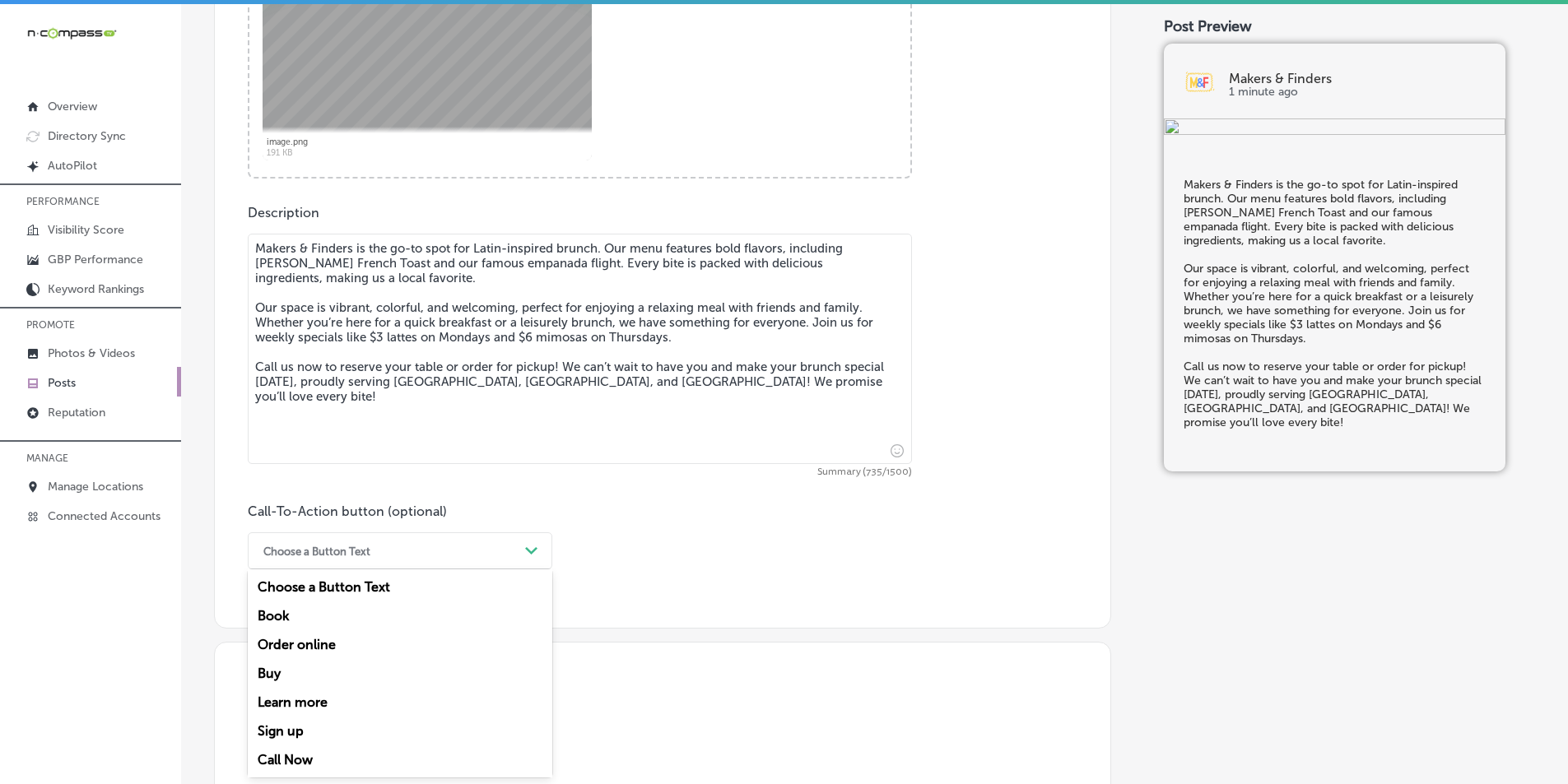
click at [296, 757] on div "Call Now" at bounding box center [399, 760] width 304 height 29
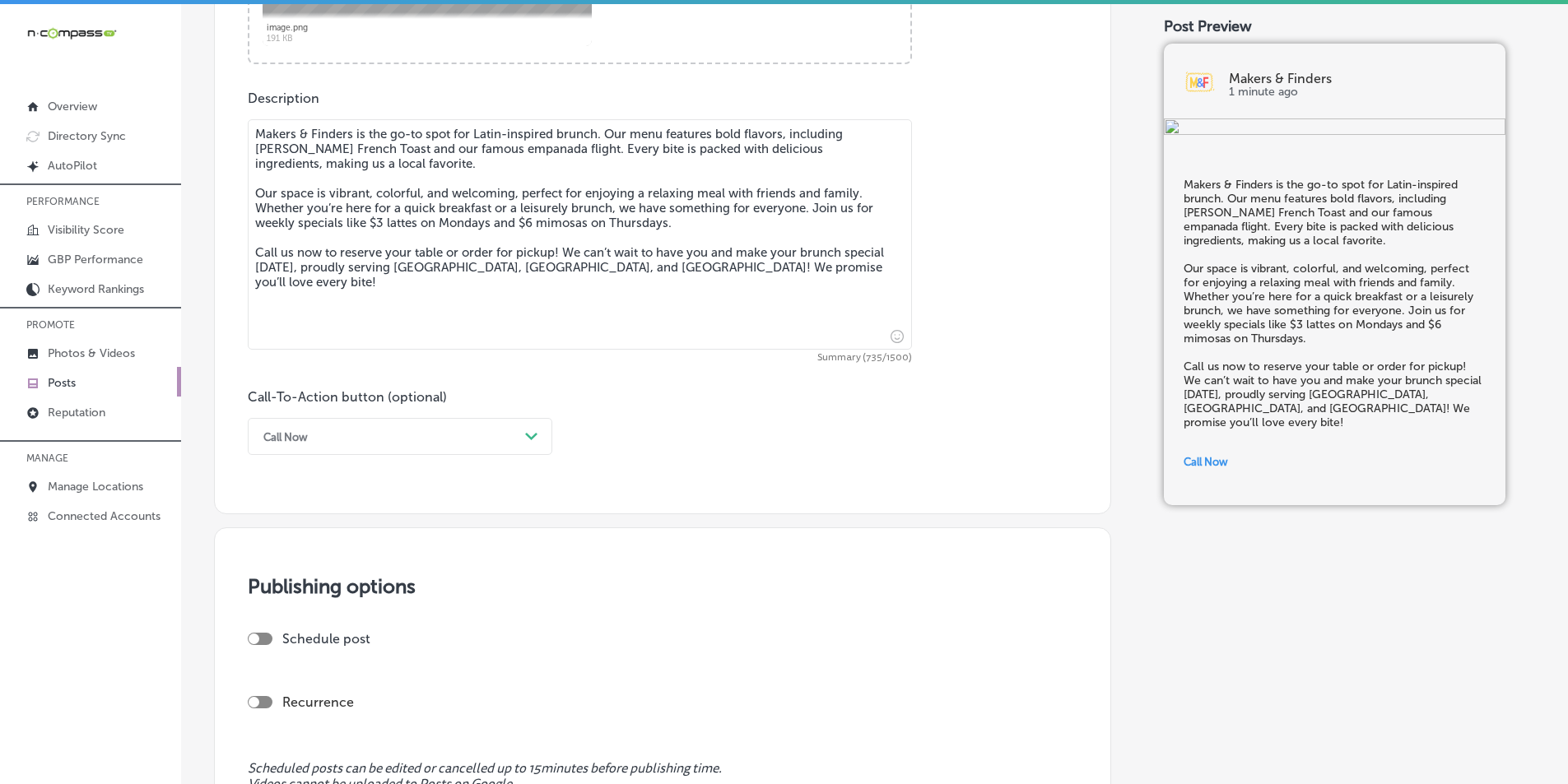
scroll to position [1001, 0]
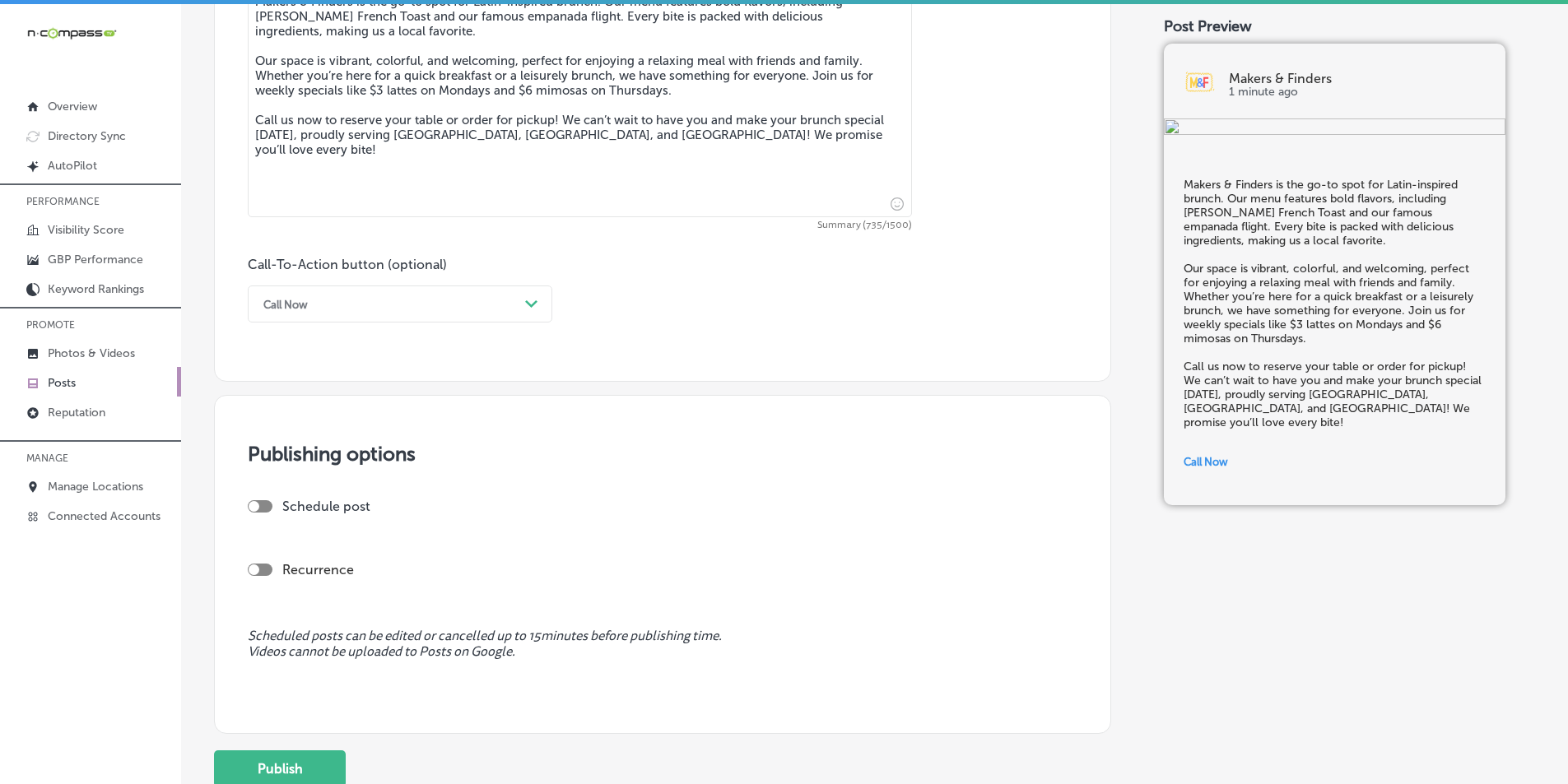
click at [258, 500] on div at bounding box center [259, 506] width 25 height 13
checkbox input "true"
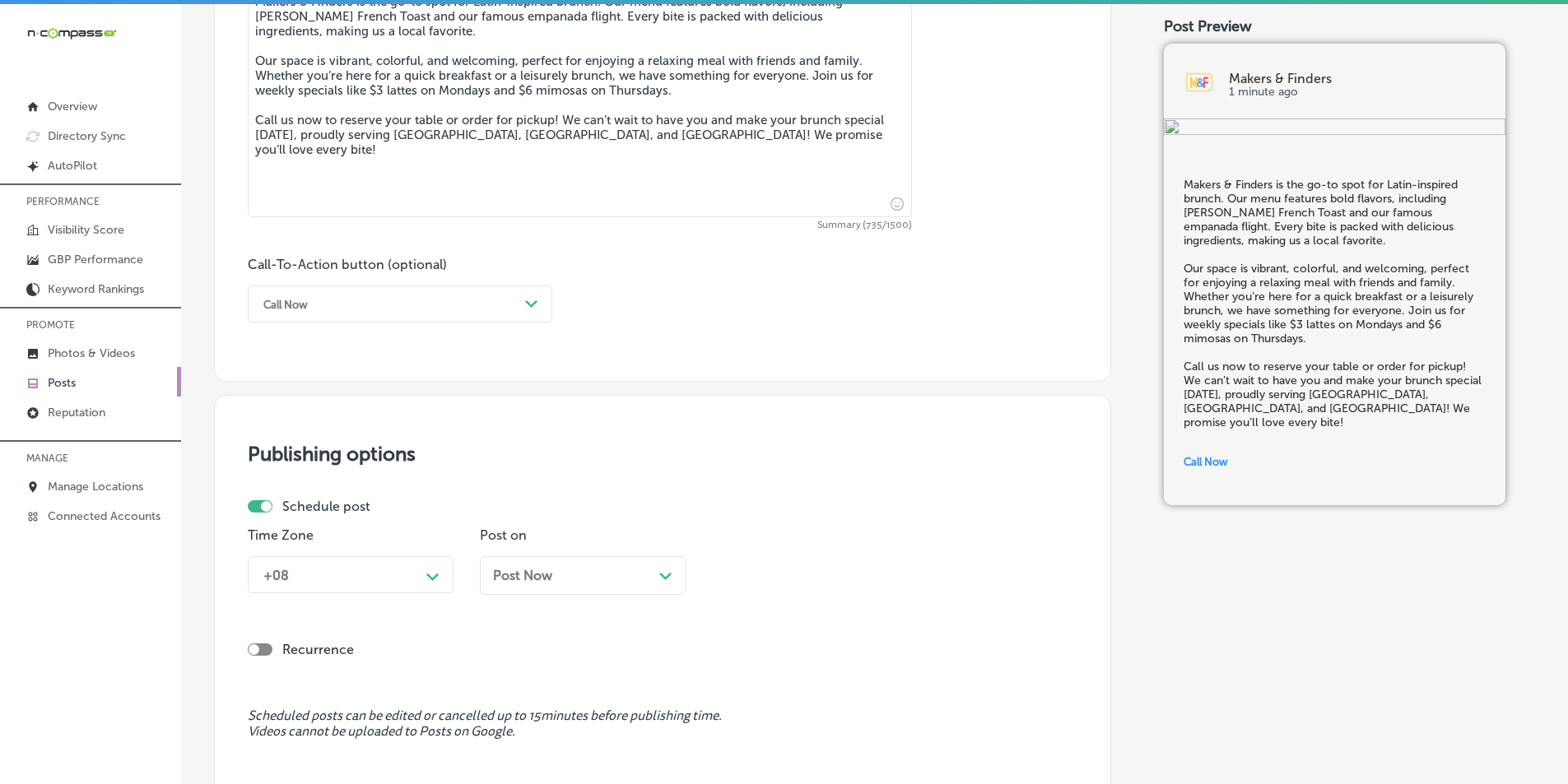
click at [423, 577] on div "+08 Path Created with Sketch." at bounding box center [350, 575] width 206 height 37
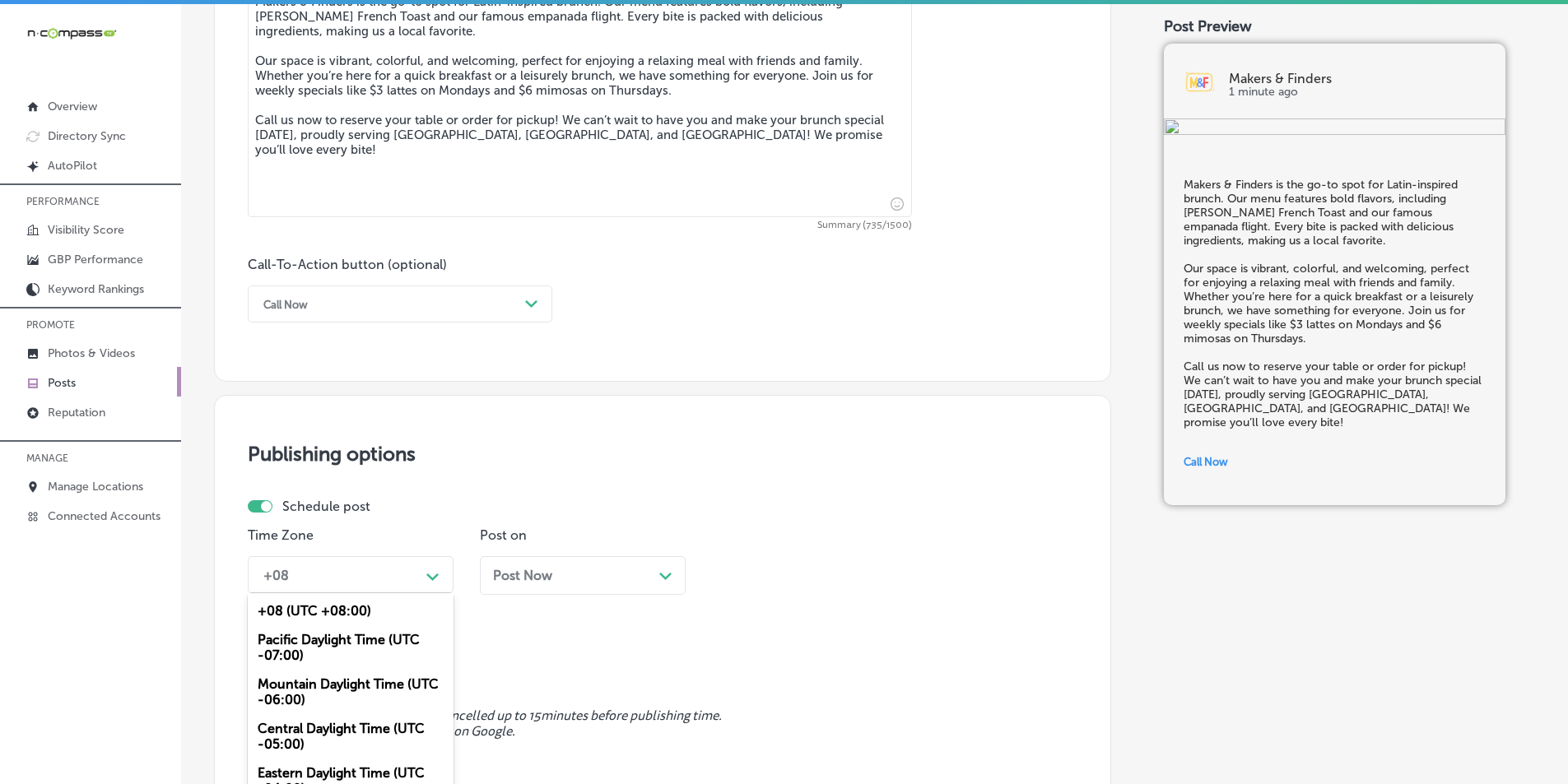
scroll to position [1064, 0]
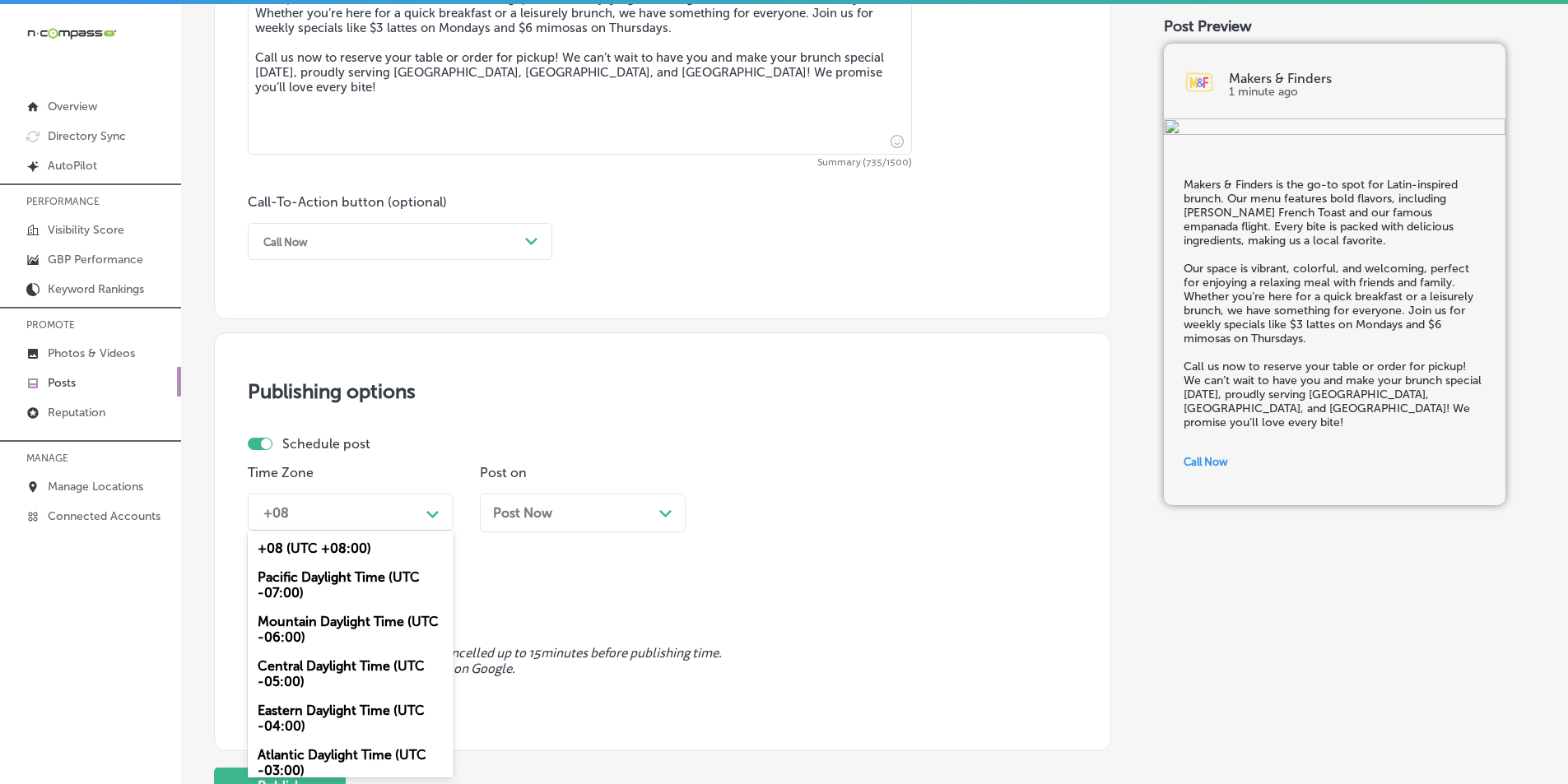
click at [337, 622] on div "Mountain Daylight Time (UTC -06:00)" at bounding box center [350, 630] width 206 height 44
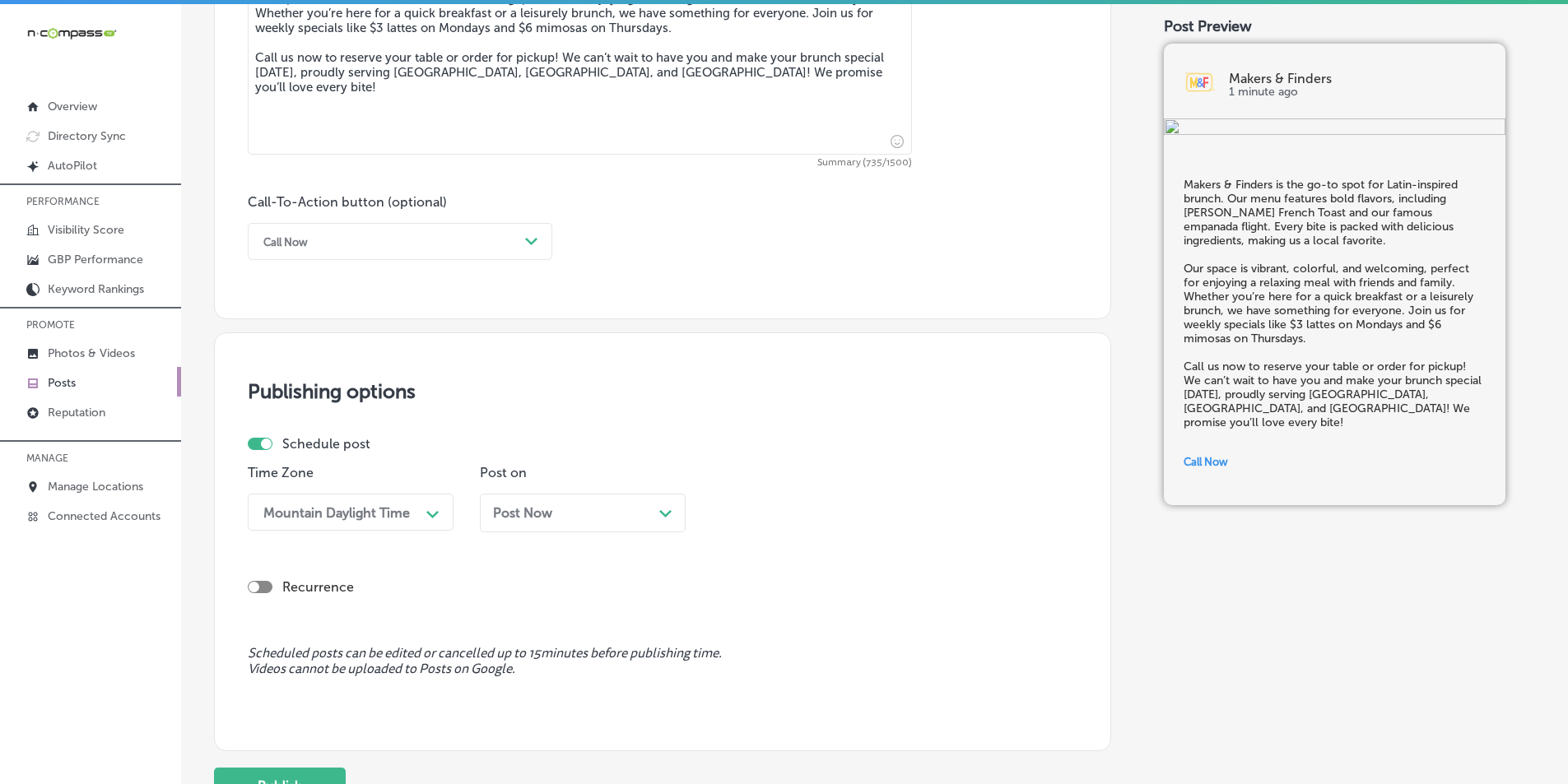
click at [665, 510] on icon "Path Created with Sketch." at bounding box center [665, 514] width 13 height 8
click at [664, 265] on span at bounding box center [661, 267] width 9 height 9
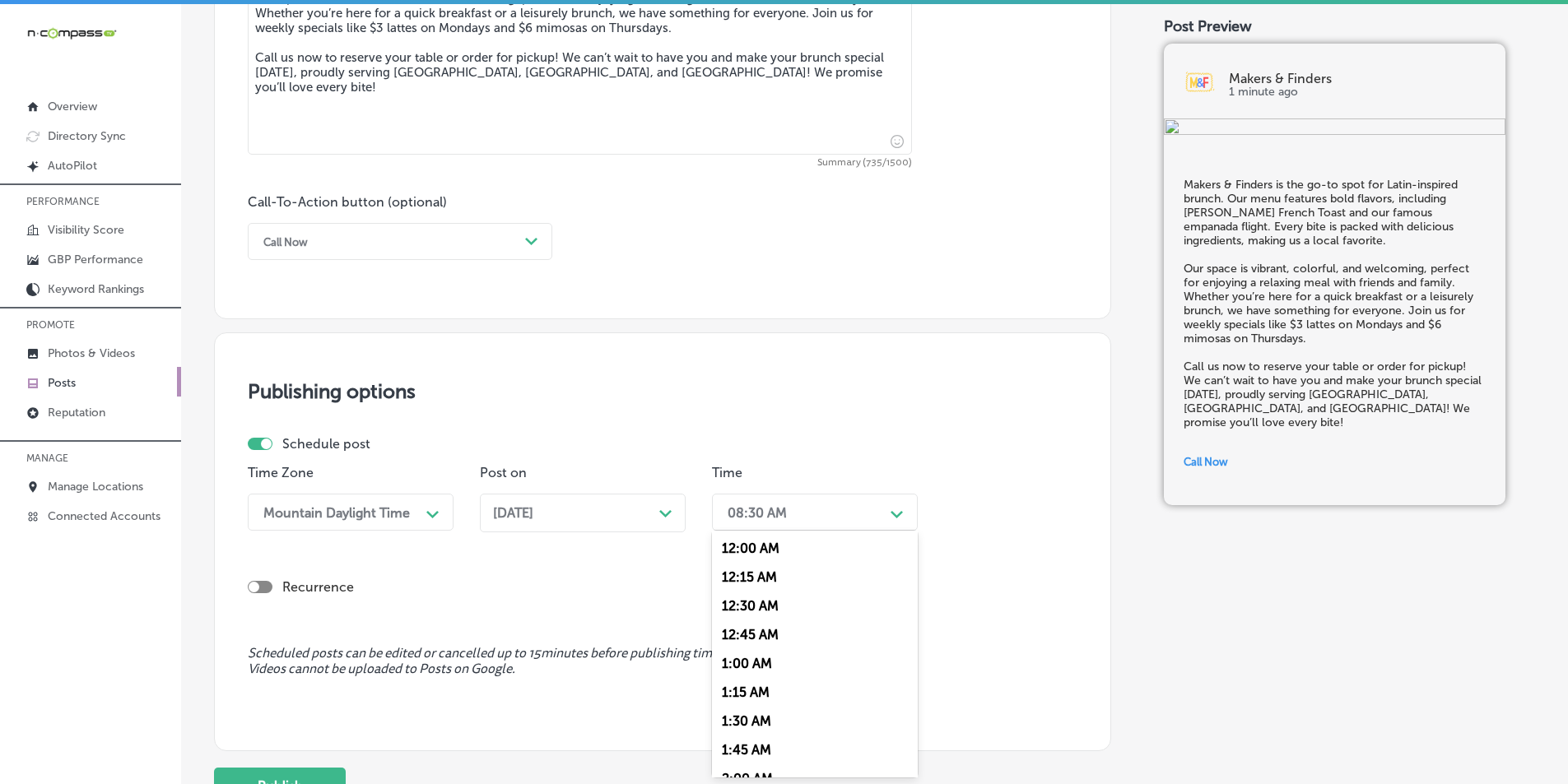
drag, startPoint x: 897, startPoint y: 514, endPoint x: 868, endPoint y: 511, distance: 29.2
click at [894, 514] on icon "Path Created with Sketch." at bounding box center [897, 514] width 13 height 8
click at [748, 693] on div "7:00 AM" at bounding box center [815, 697] width 206 height 29
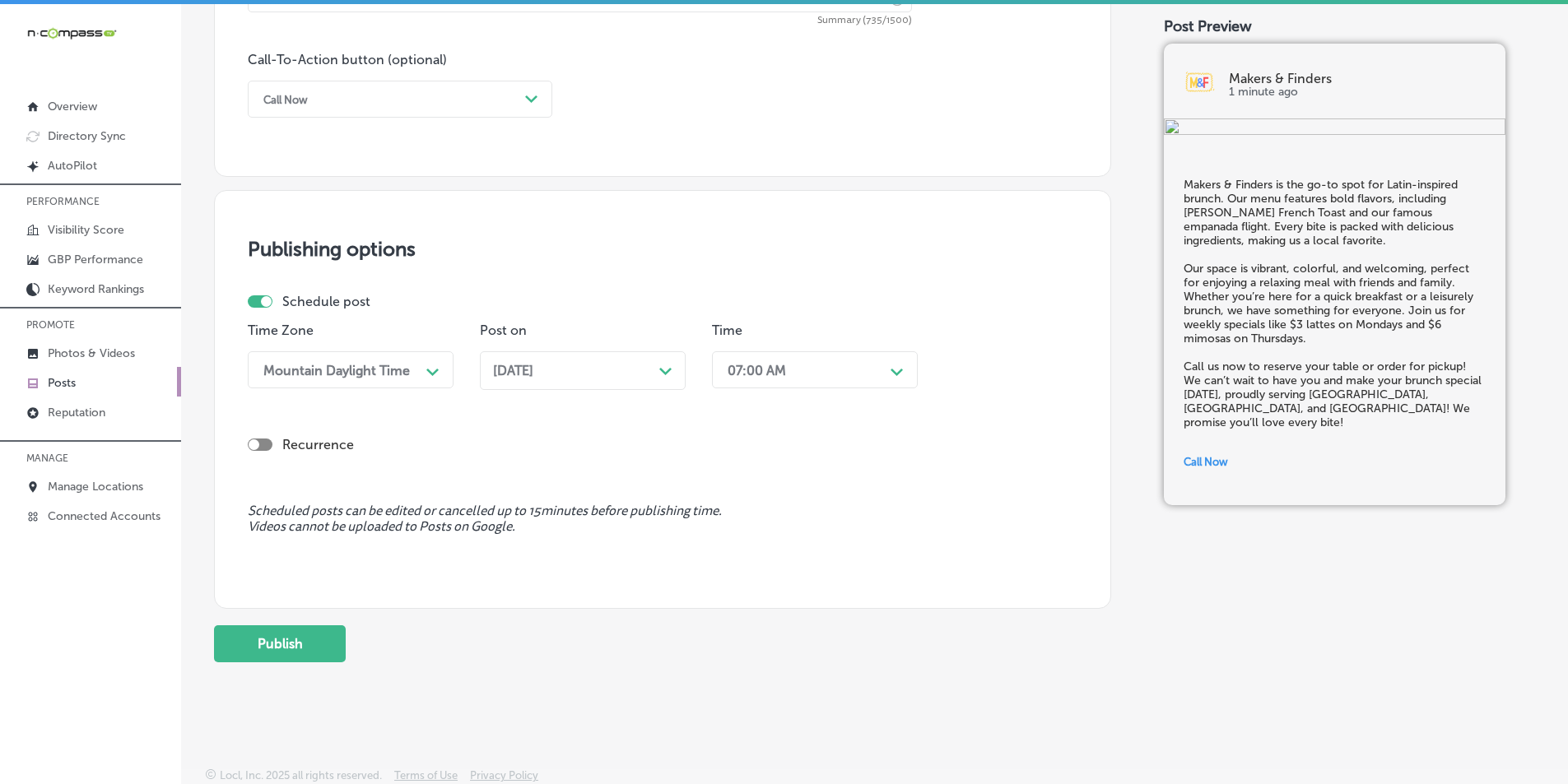
scroll to position [1208, 0]
click at [292, 637] on button "Publish" at bounding box center [279, 642] width 131 height 37
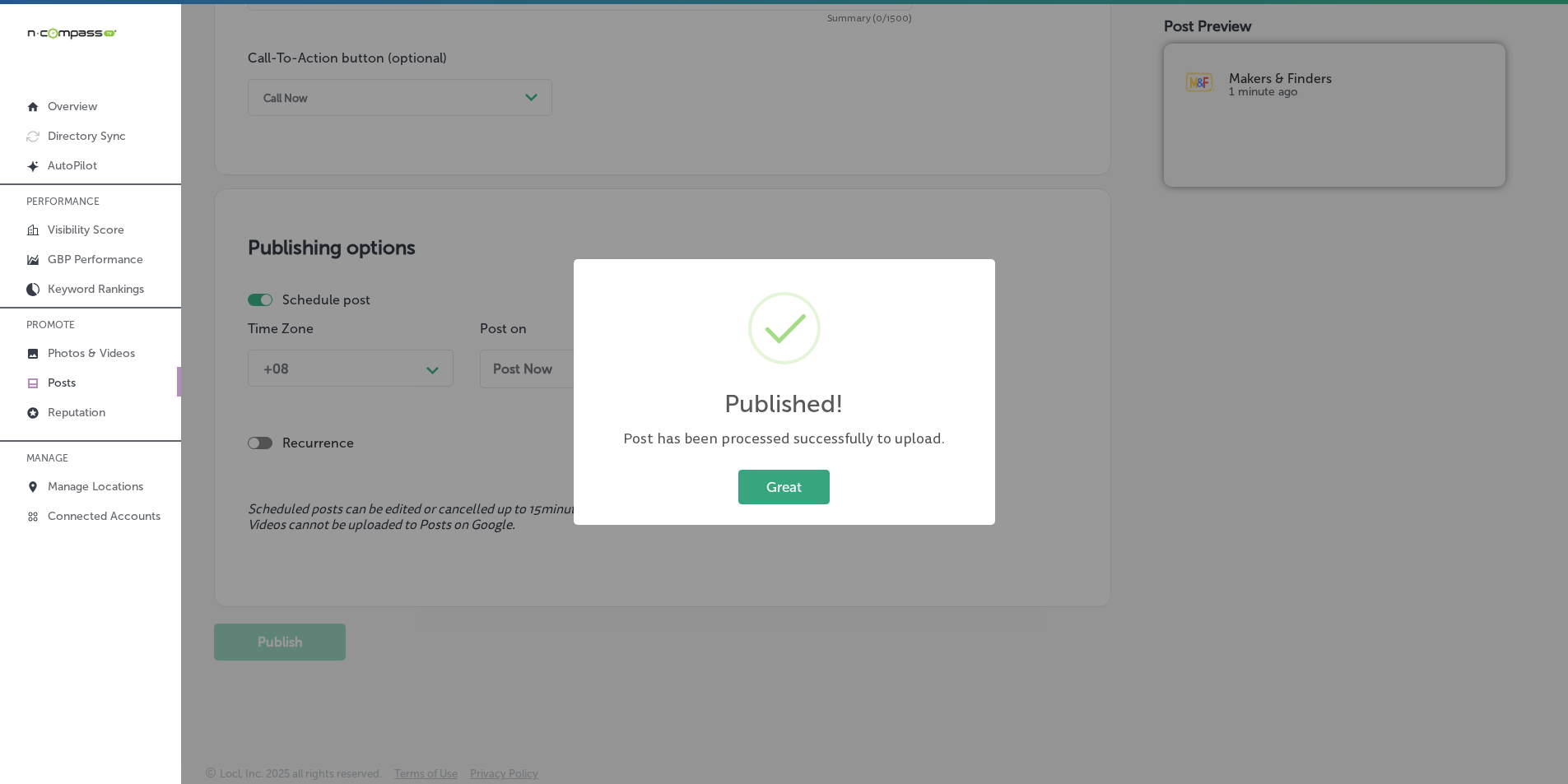
click at [799, 497] on button "Great" at bounding box center [784, 487] width 92 height 34
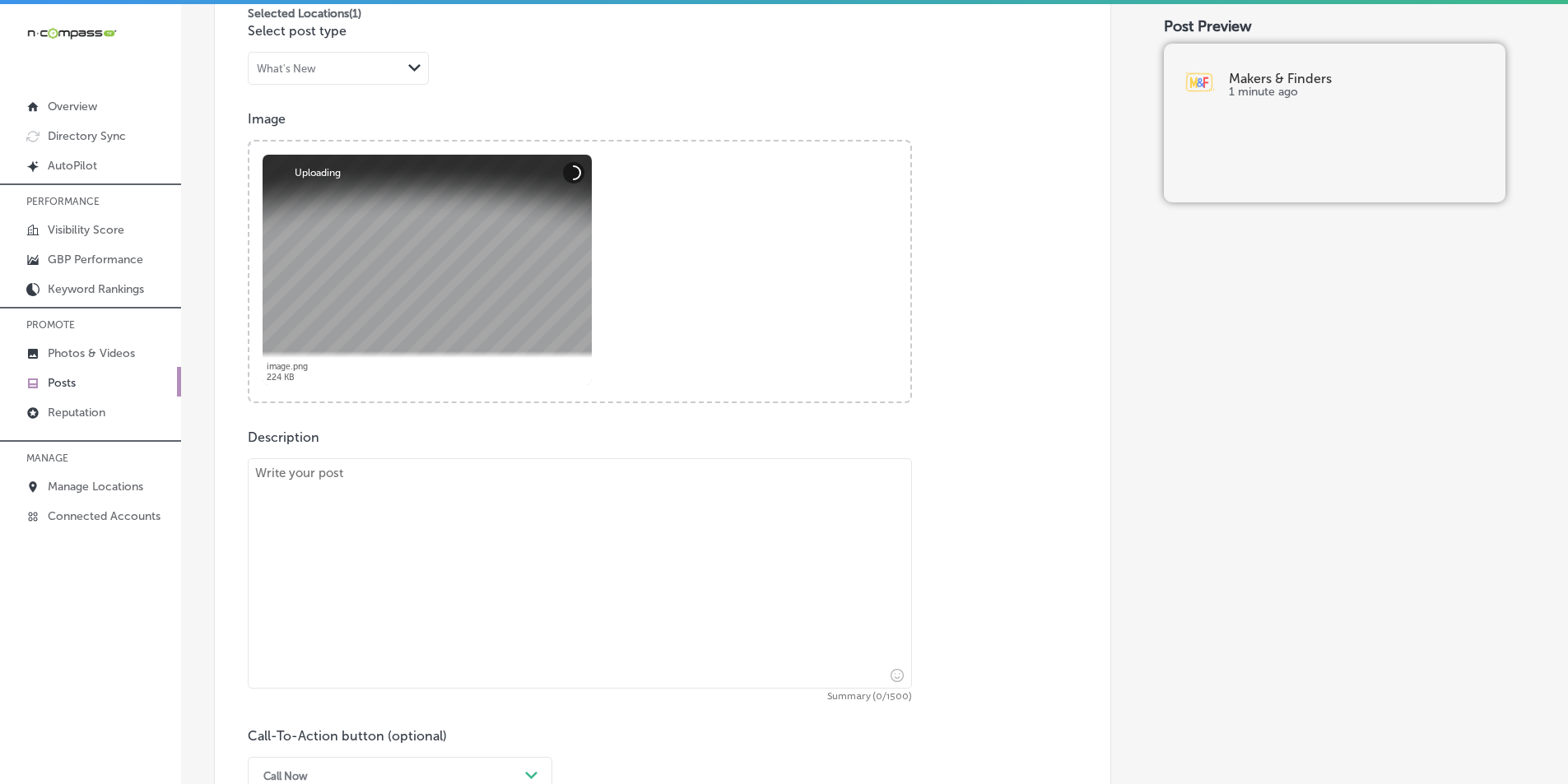
scroll to position [549, 0]
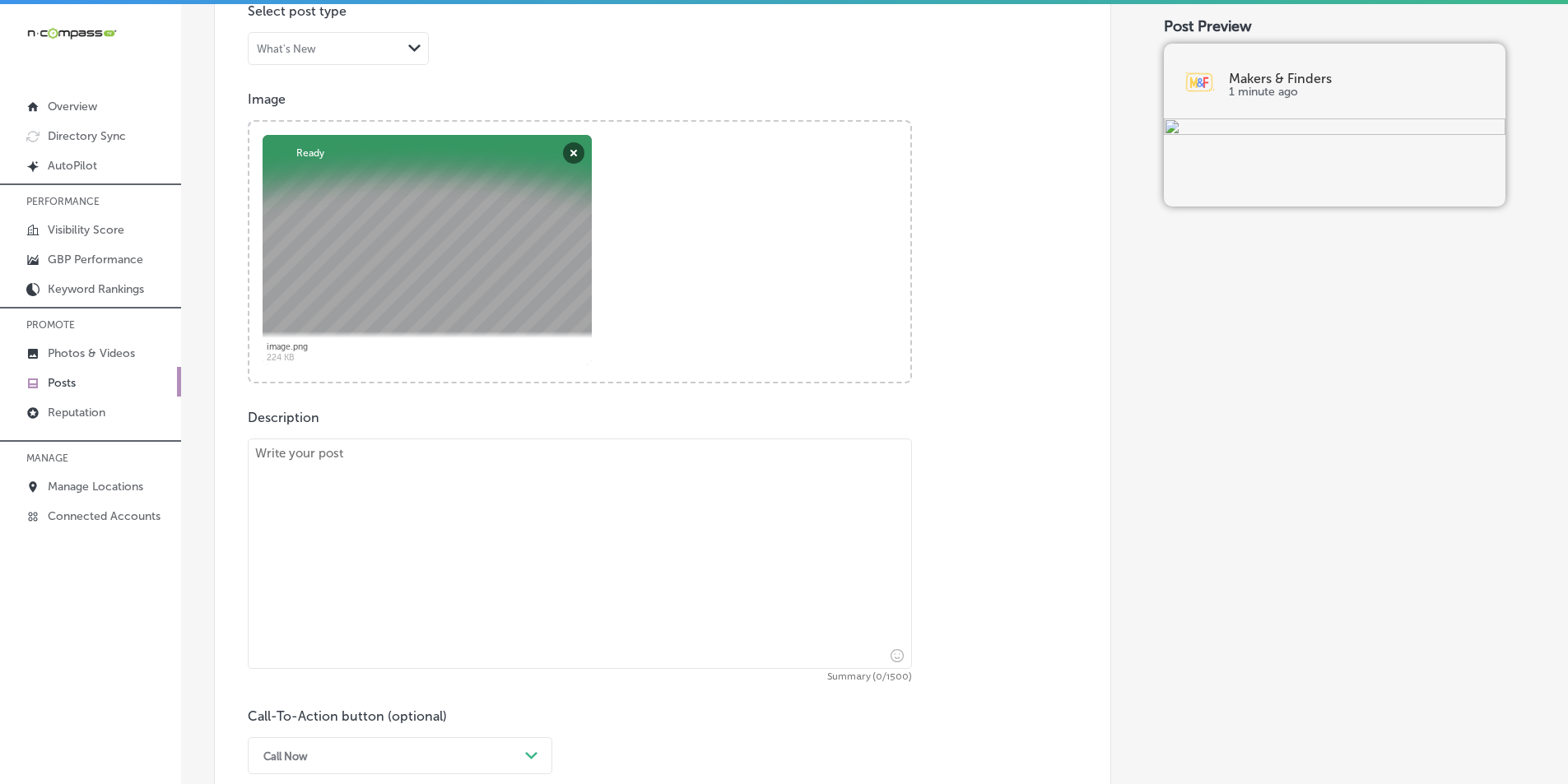
click at [398, 570] on textarea at bounding box center [580, 554] width 664 height 231
paste textarea "Makers & Finders offers a delicious selection of Latin-inspired dishes, includi…"
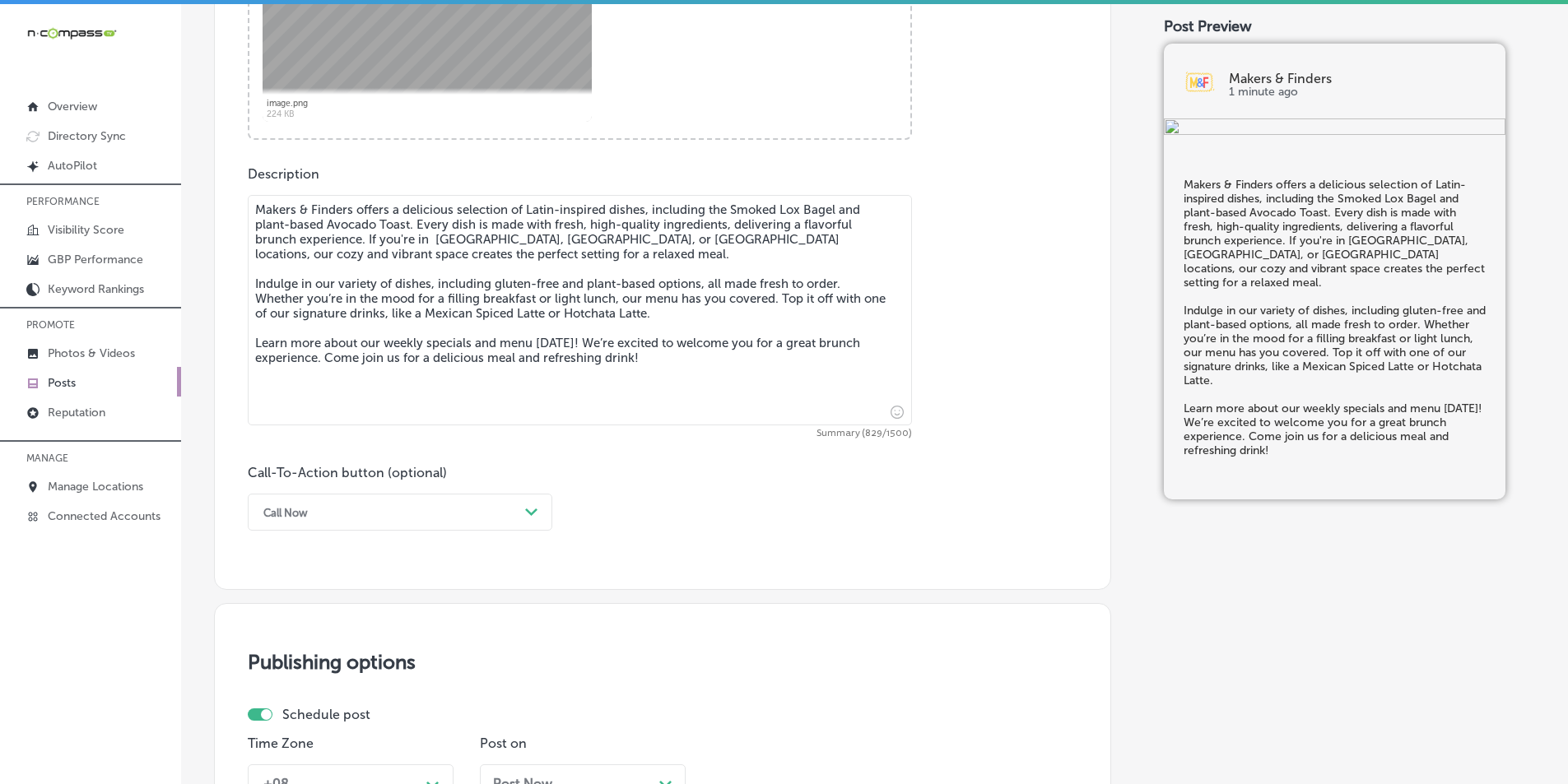
scroll to position [796, 0]
type textarea "Makers & Finders offers a delicious selection of Latin-inspired dishes, includi…"
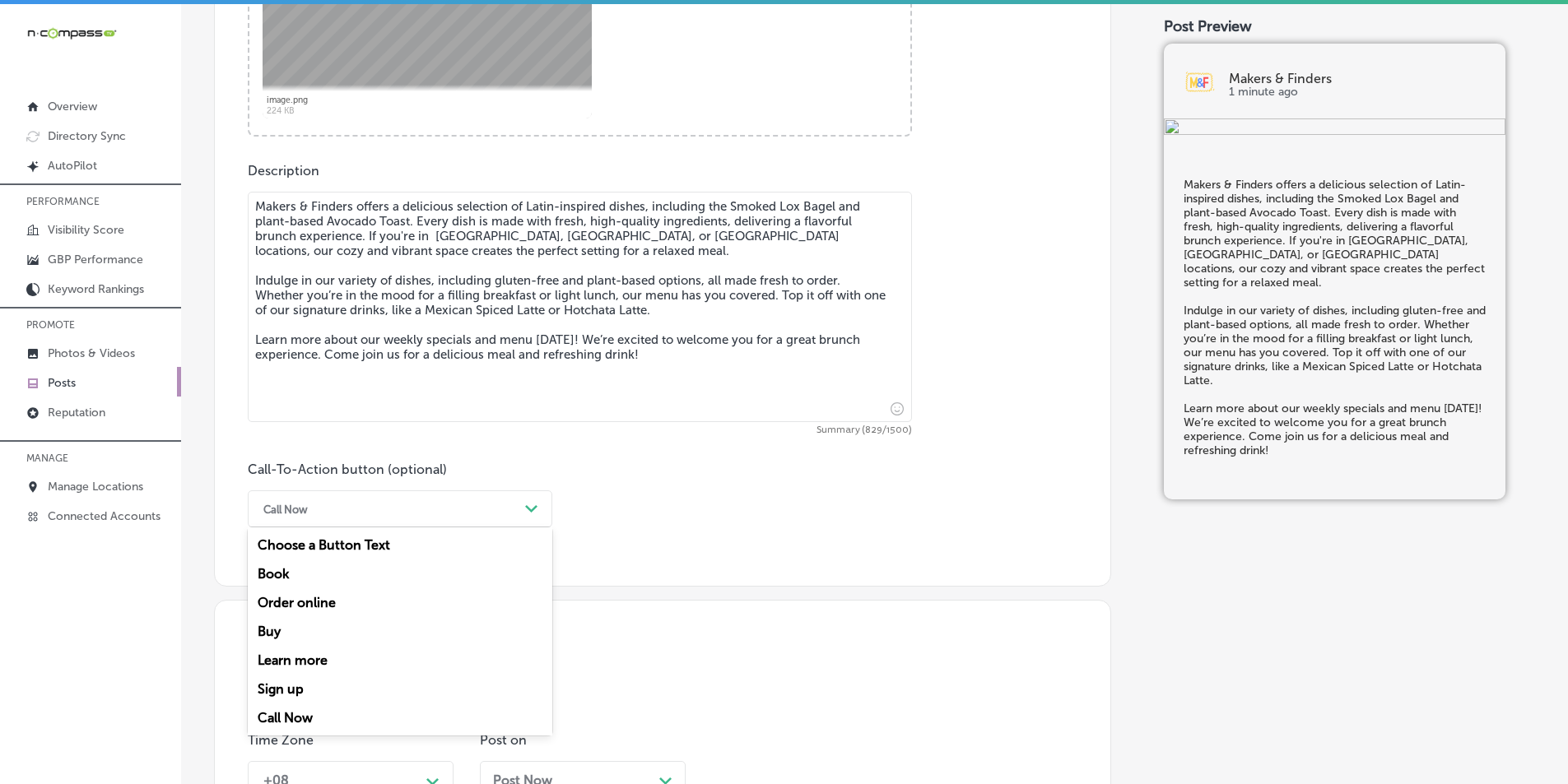
click at [527, 508] on polygon at bounding box center [531, 509] width 13 height 8
click at [309, 654] on div "Learn more" at bounding box center [399, 660] width 304 height 29
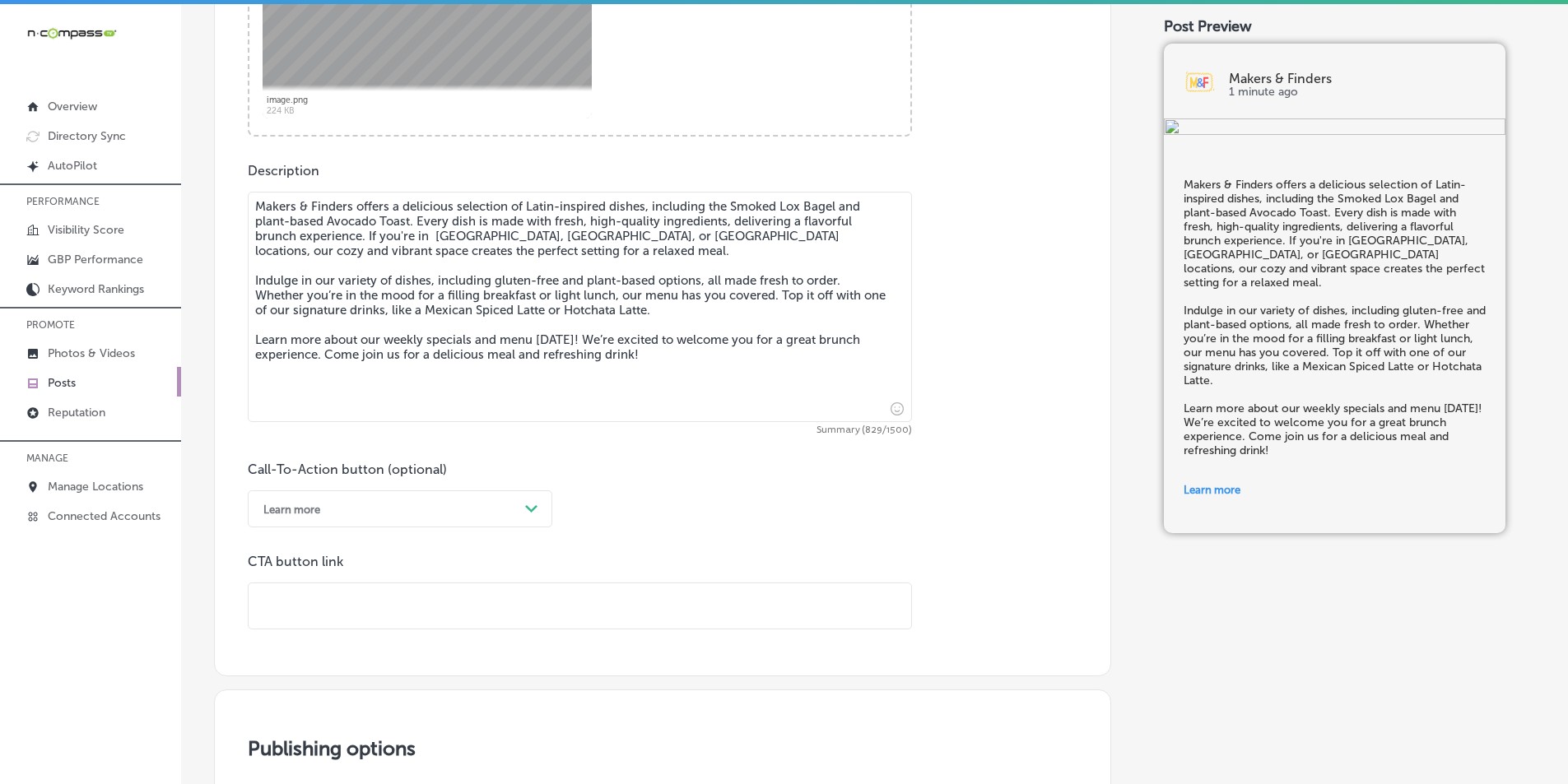
click at [292, 602] on input "text" at bounding box center [580, 606] width 663 height 45
paste input "[URL][DOMAIN_NAME]"
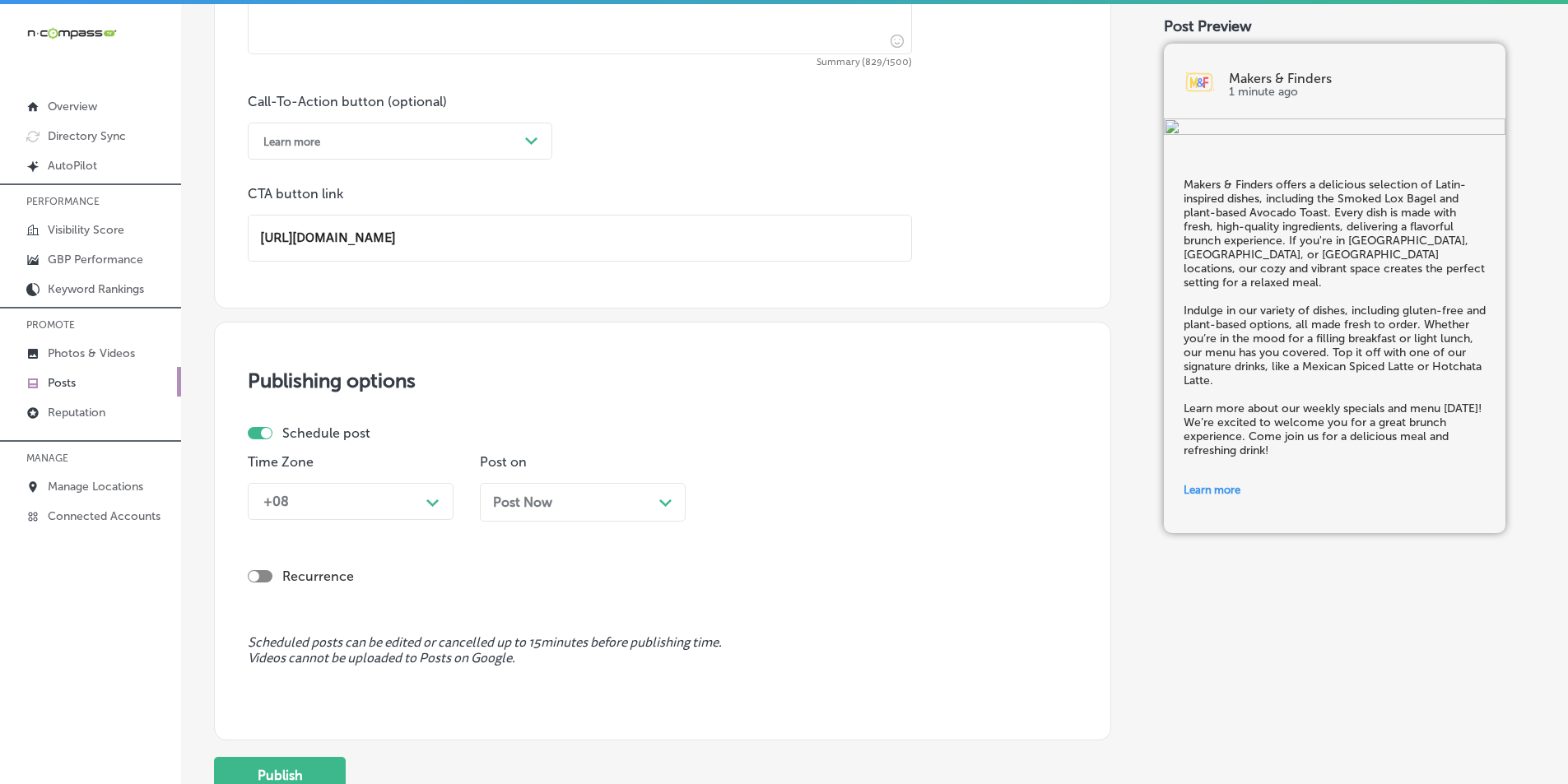
scroll to position [1208, 0]
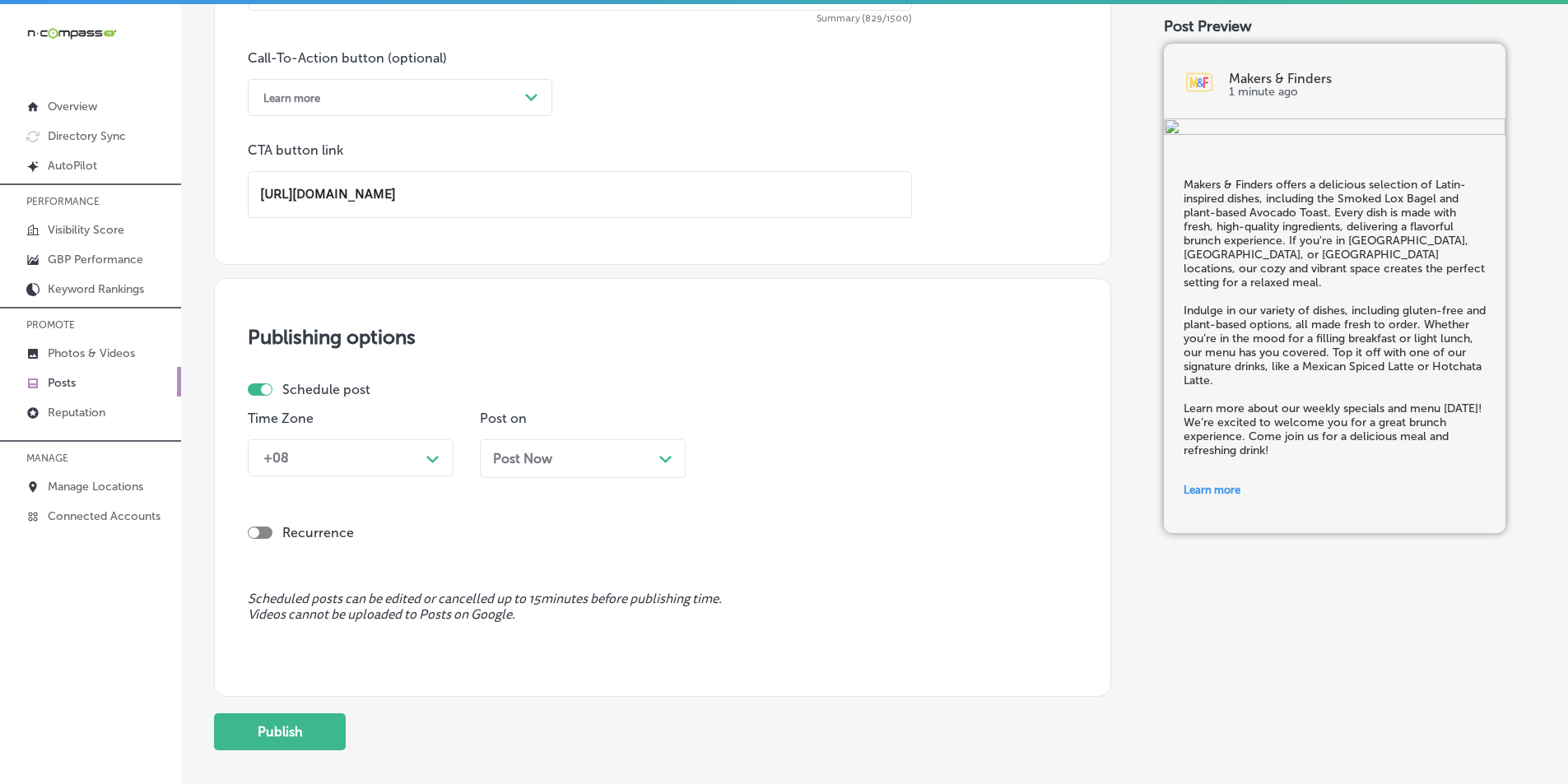
type input "[URL][DOMAIN_NAME]"
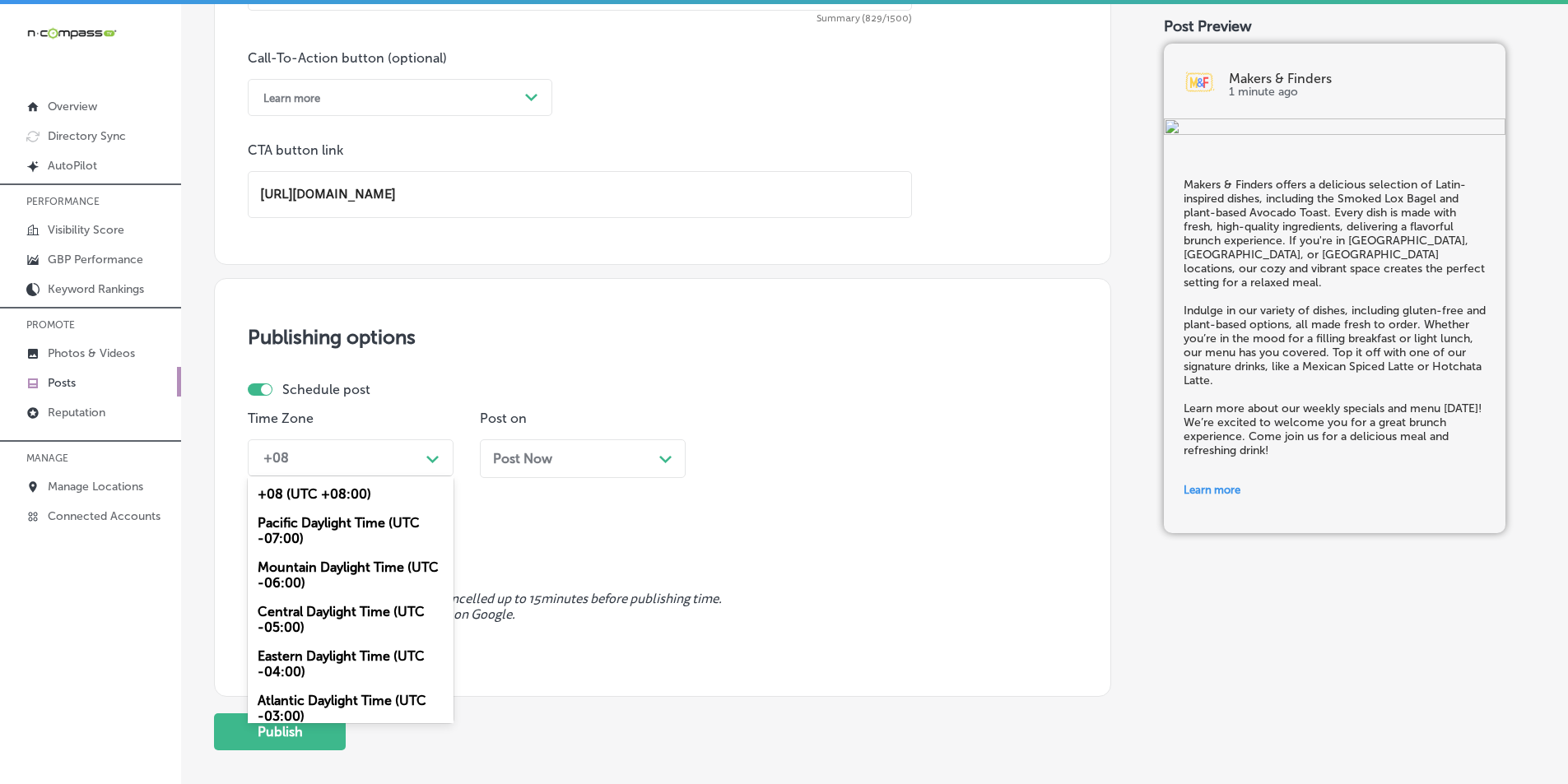
click at [434, 456] on icon "Path Created with Sketch." at bounding box center [432, 459] width 13 height 8
click at [331, 563] on div "Mountain Daylight Time (UTC -06:00)" at bounding box center [350, 575] width 206 height 44
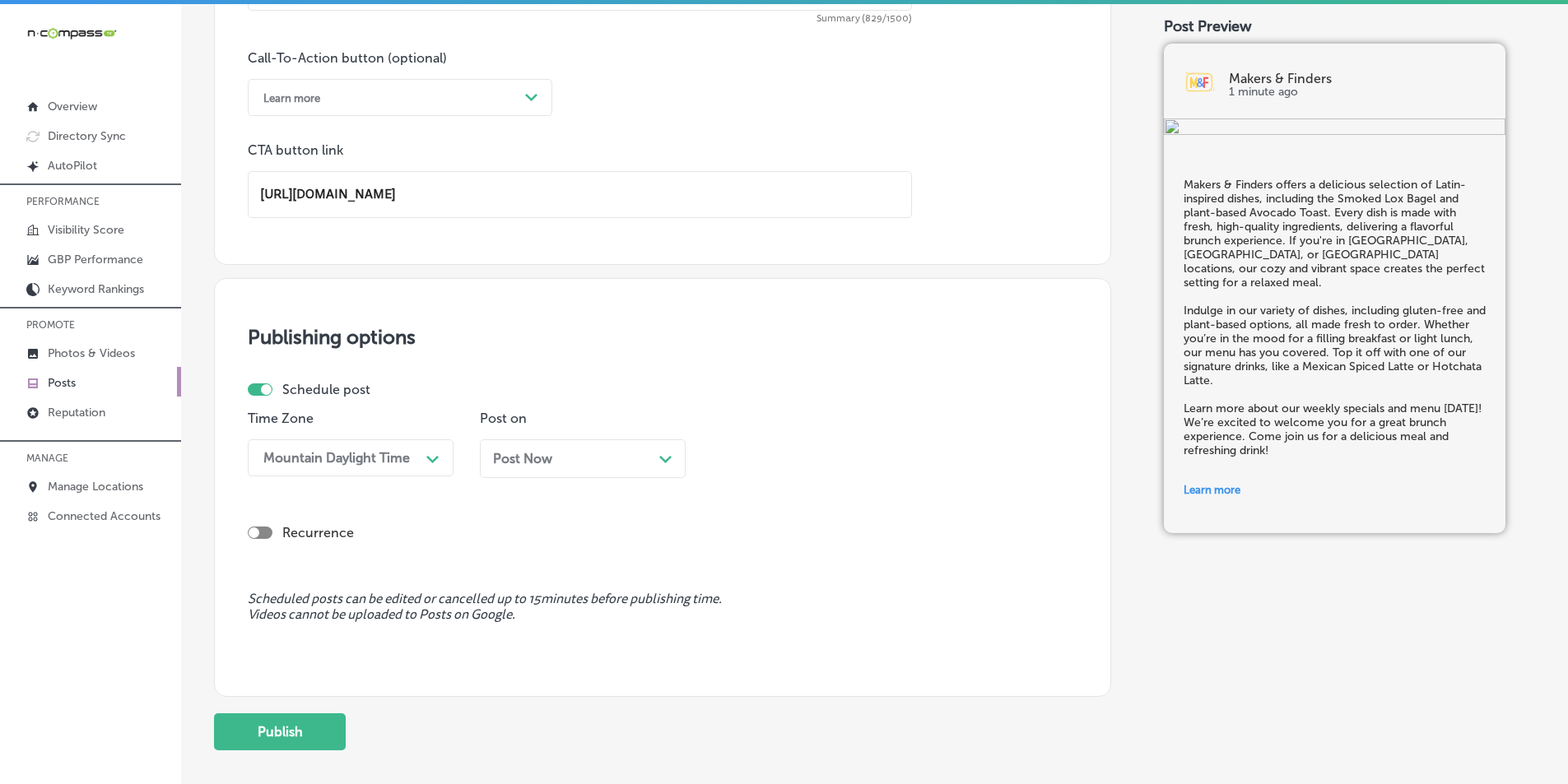
click at [663, 460] on polygon at bounding box center [665, 459] width 13 height 8
click at [849, 454] on div "08:30 AM" at bounding box center [802, 458] width 164 height 29
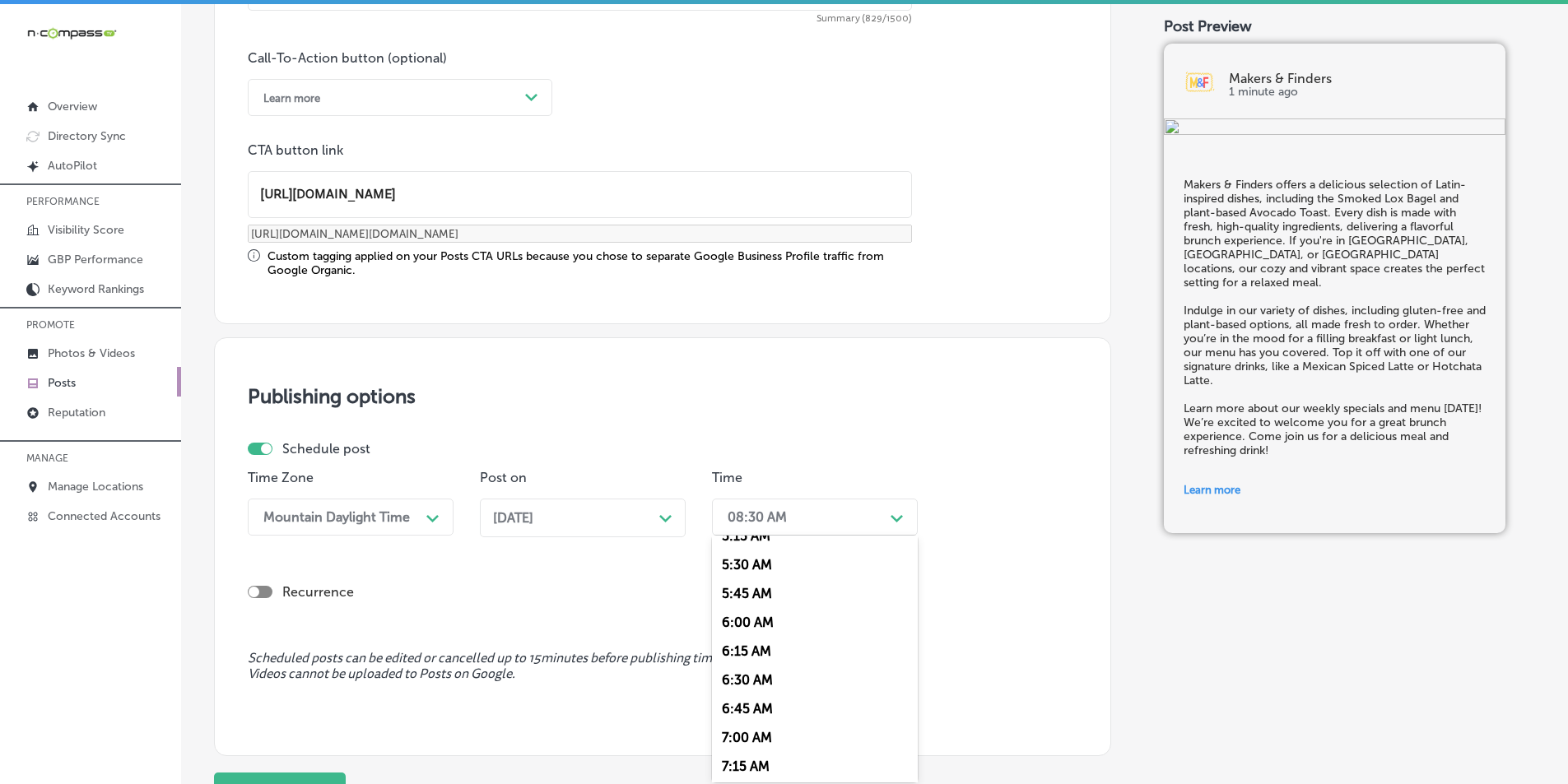
scroll to position [741, 0]
click at [749, 614] on div "7:00 AM" at bounding box center [815, 620] width 206 height 29
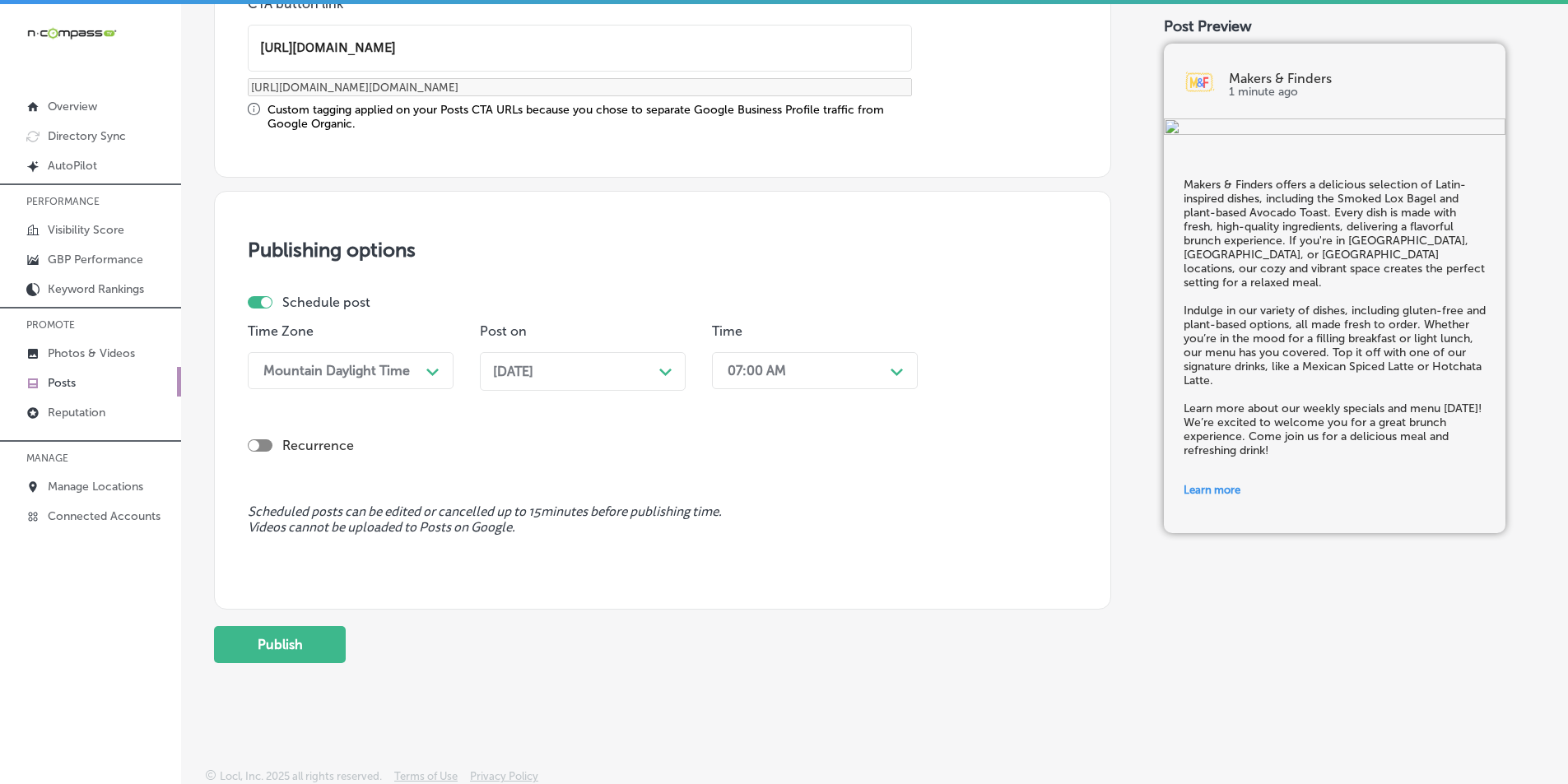
scroll to position [1356, 0]
click at [291, 640] on button "Publish" at bounding box center [279, 642] width 131 height 37
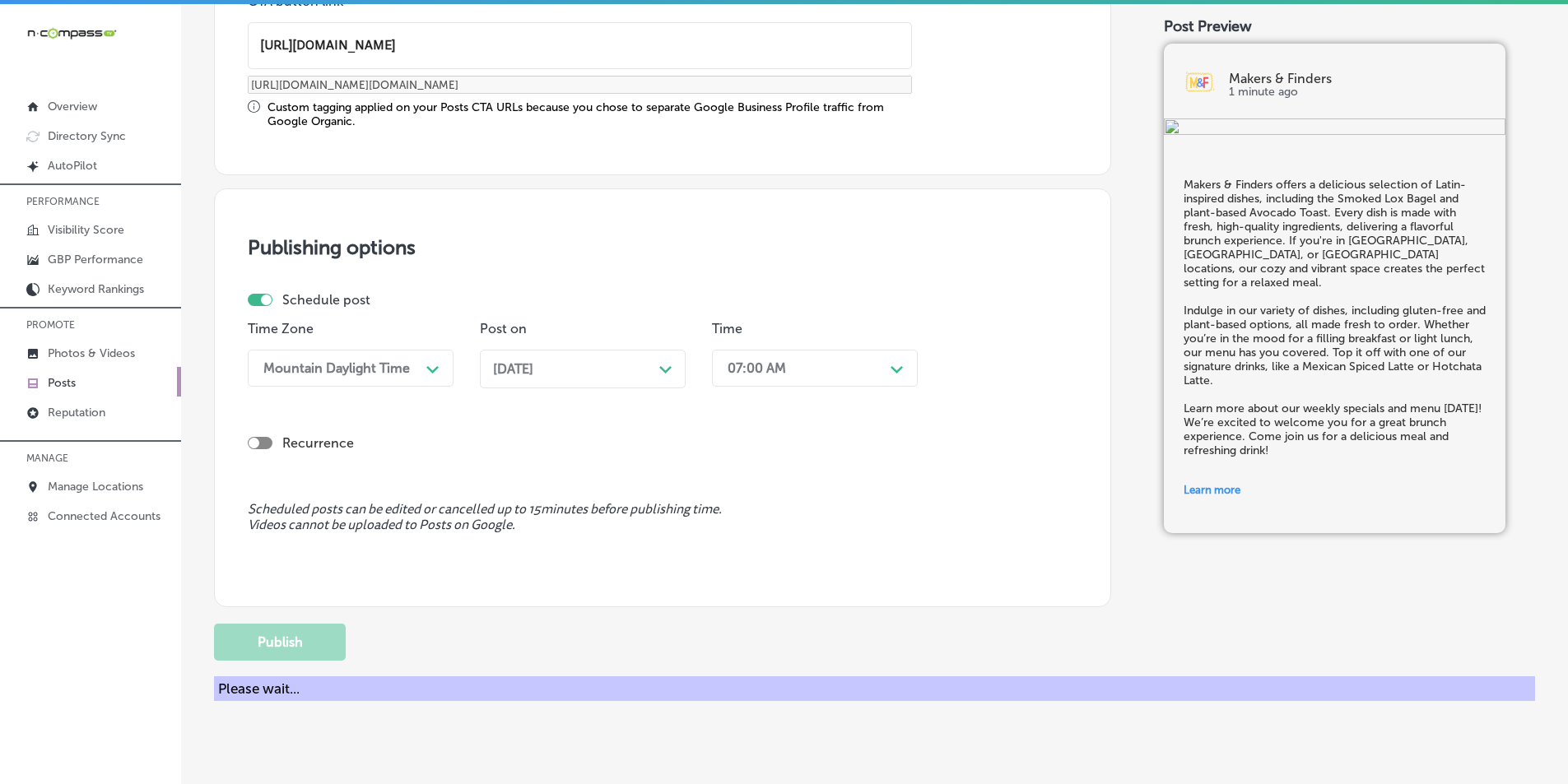
scroll to position [1208, 0]
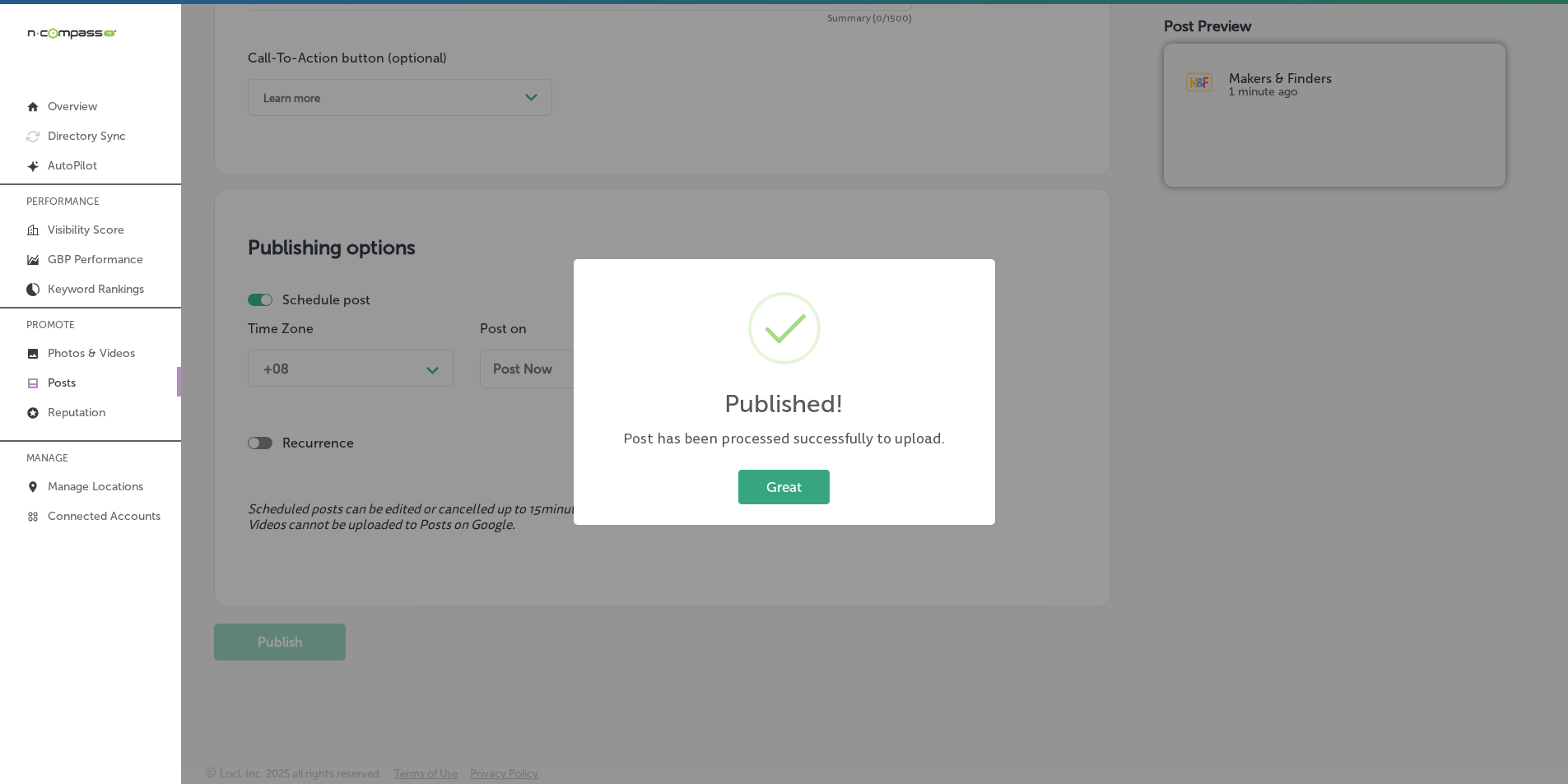
click at [798, 485] on button "Great" at bounding box center [784, 487] width 92 height 34
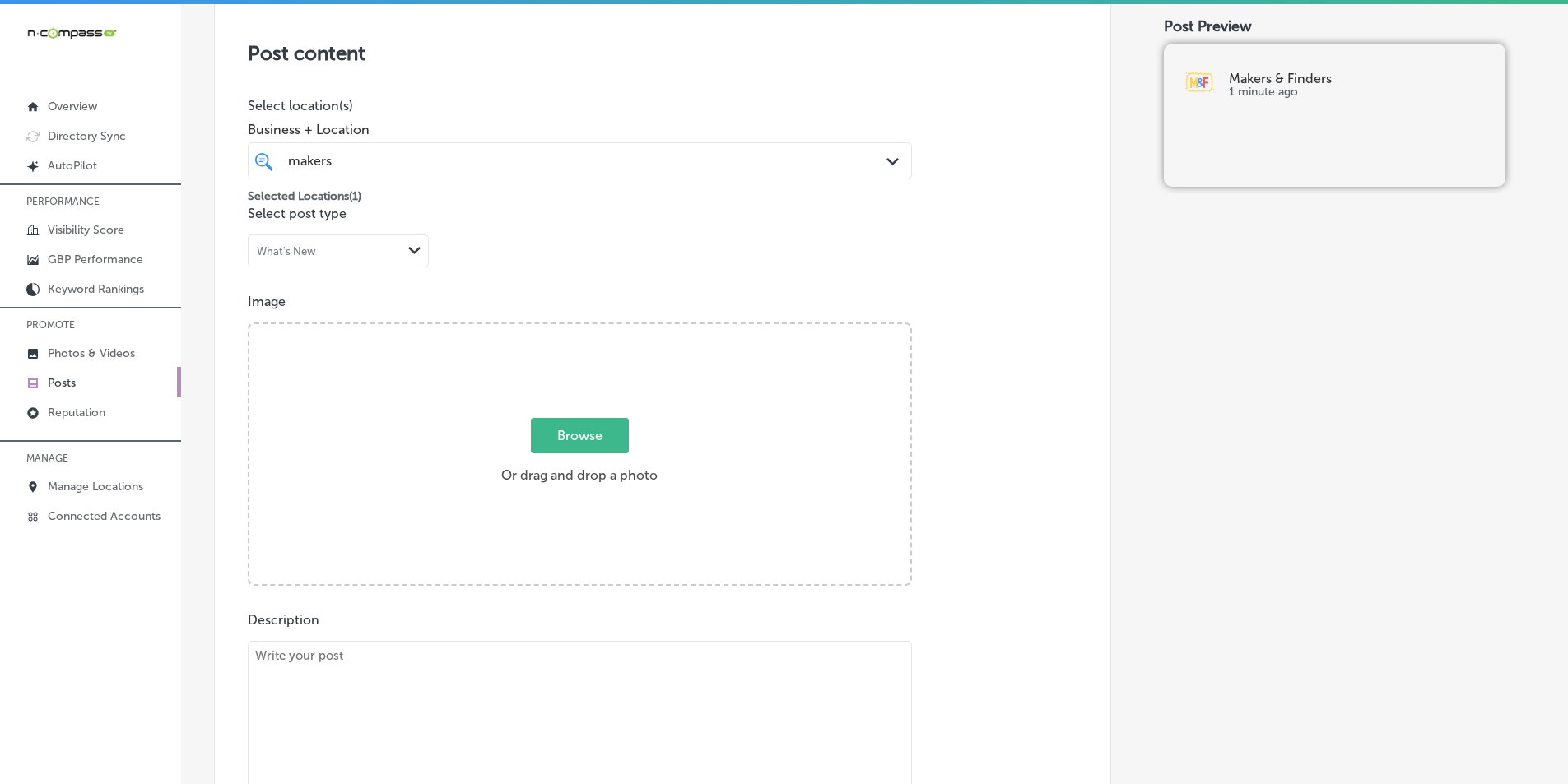
scroll to position [385, 0]
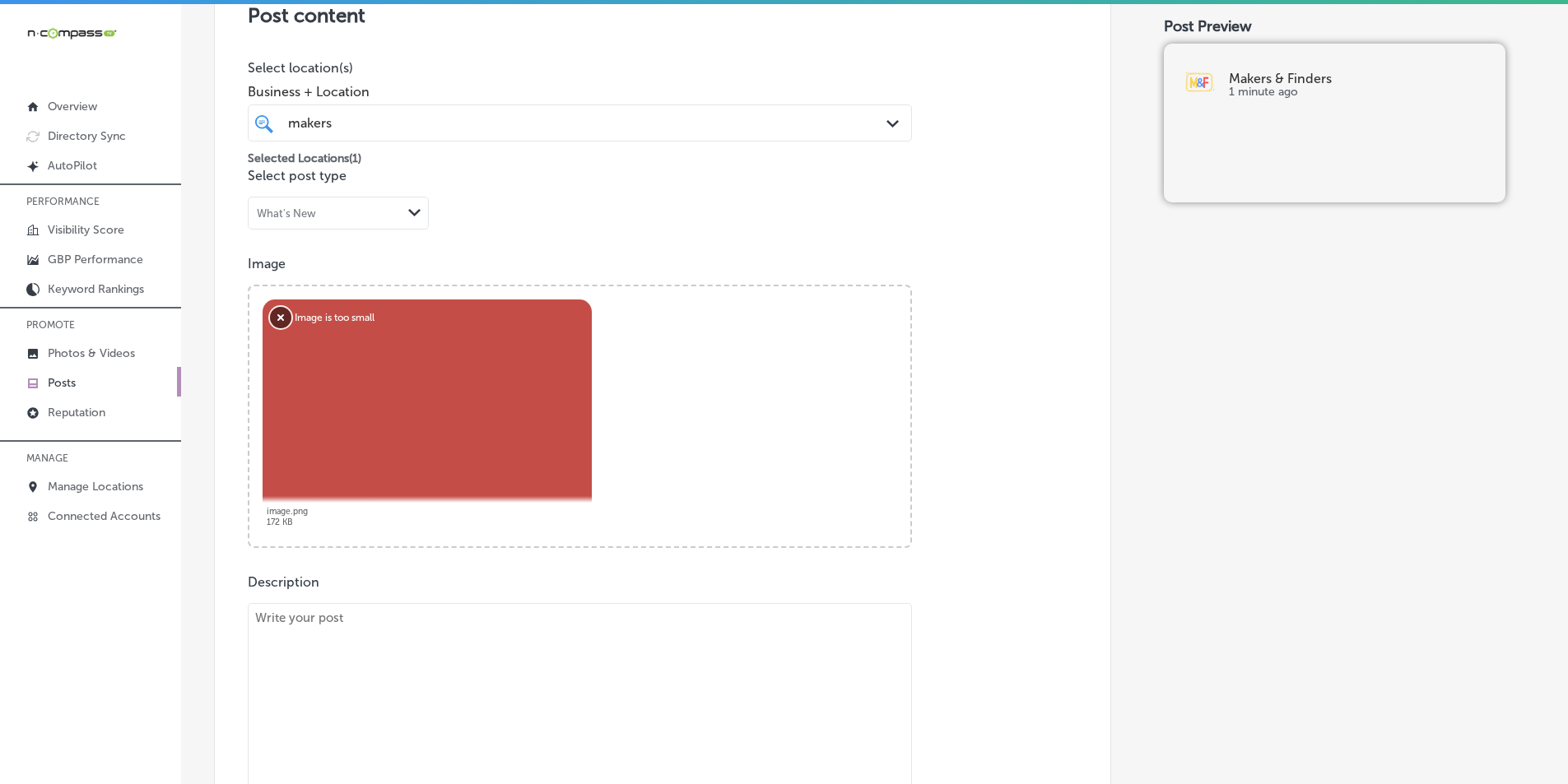
click at [276, 317] on button "Remove" at bounding box center [281, 317] width 21 height 21
click at [282, 313] on button "Remove" at bounding box center [281, 317] width 21 height 21
click at [278, 316] on button "Remove" at bounding box center [281, 317] width 21 height 21
click at [278, 314] on button "Remove" at bounding box center [281, 317] width 21 height 21
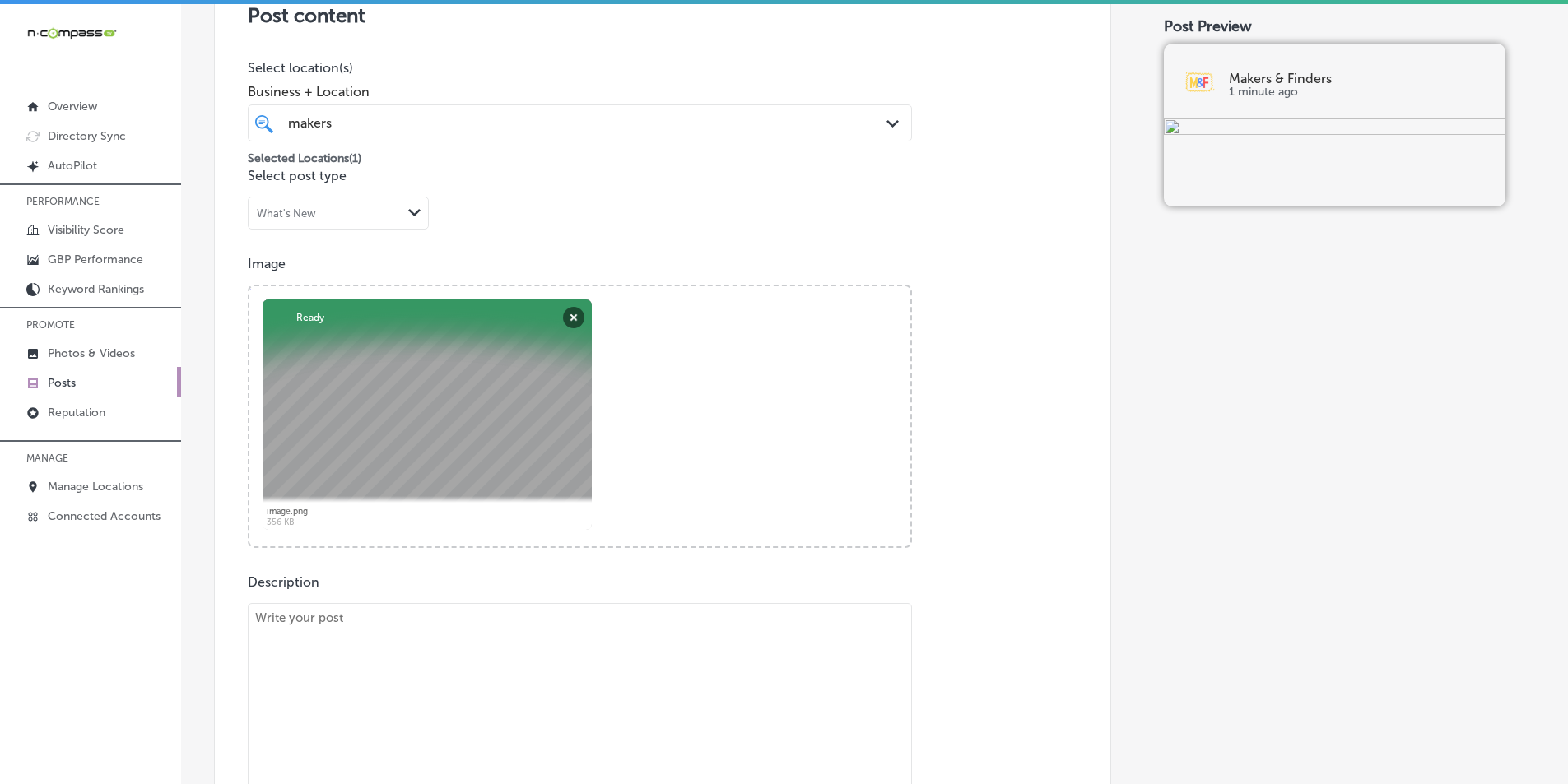
click at [367, 688] on textarea at bounding box center [580, 719] width 664 height 231
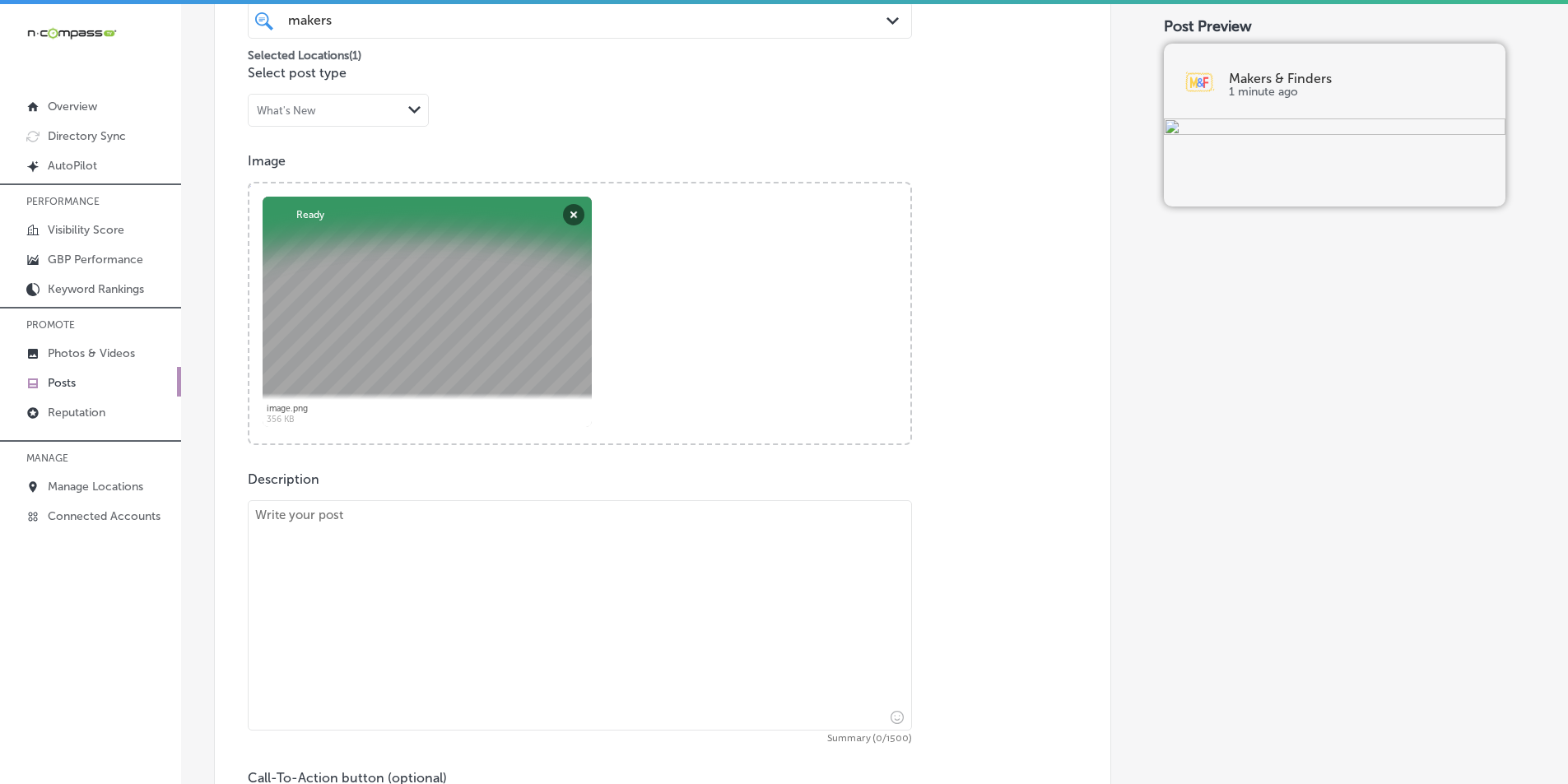
scroll to position [549, 0]
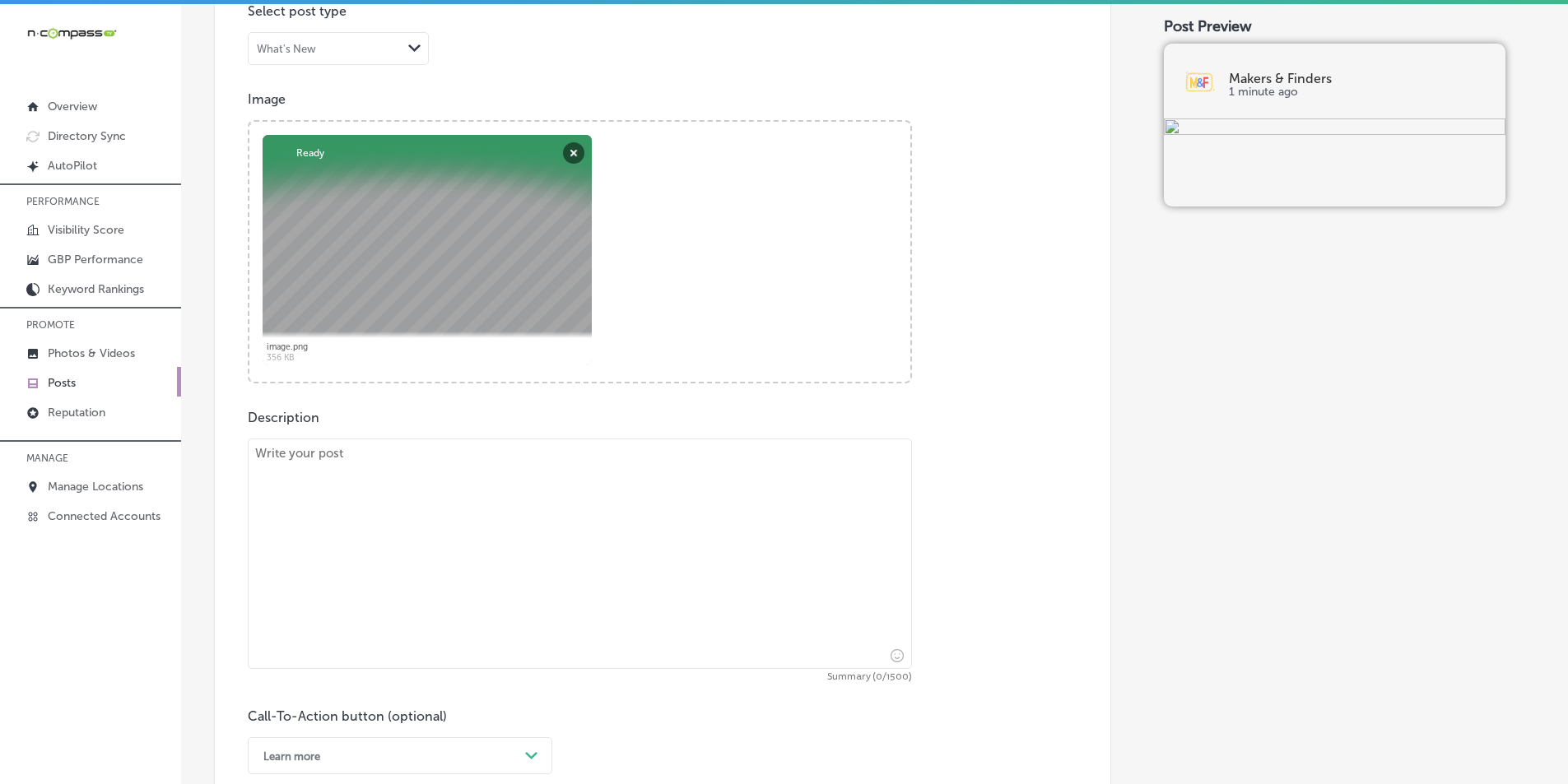
click at [470, 518] on textarea at bounding box center [580, 554] width 664 height 231
paste textarea "Looking for the best brunch in town? Makers & Finders offers a unique menu of L…"
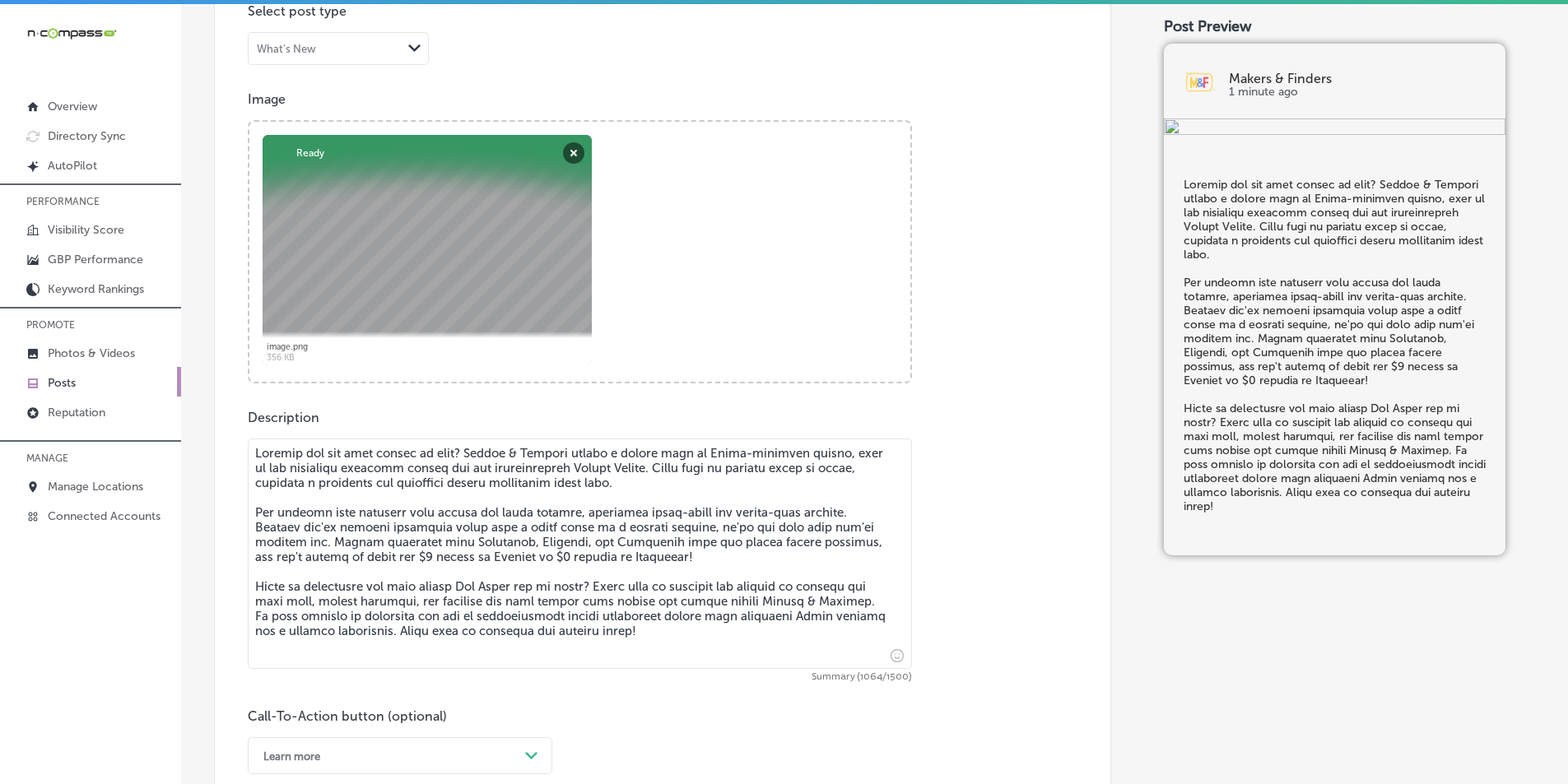
drag, startPoint x: 613, startPoint y: 632, endPoint x: 385, endPoint y: 632, distance: 228.0
click at [385, 632] on textarea at bounding box center [580, 554] width 664 height 231
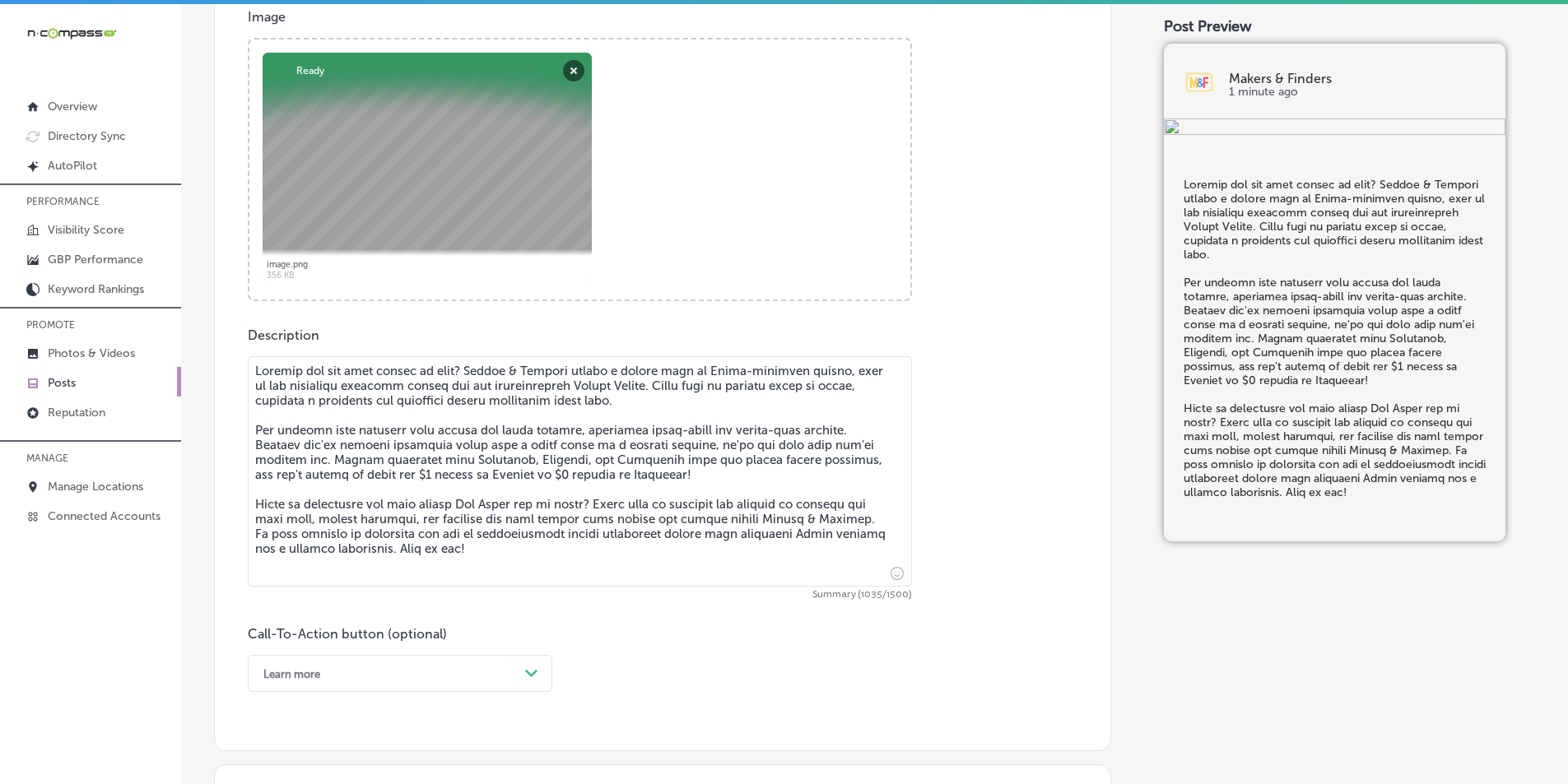
type textarea "Looking for the best brunch in town? Makers & Finders offers a unique menu of L…"
click at [529, 667] on div "Learn more Path Created with Sketch." at bounding box center [399, 674] width 304 height 37
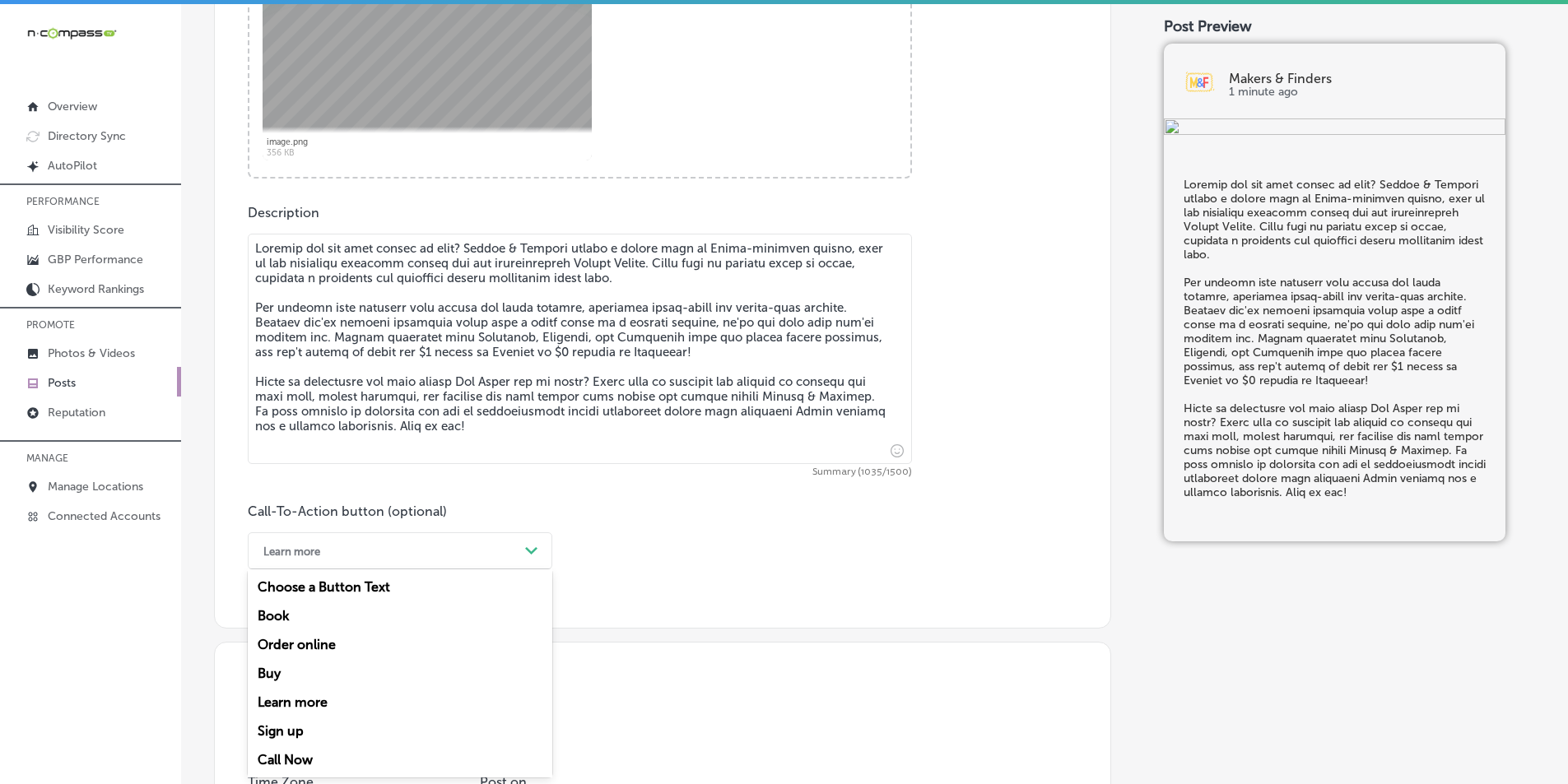
click at [291, 757] on div "Call Now" at bounding box center [399, 760] width 304 height 29
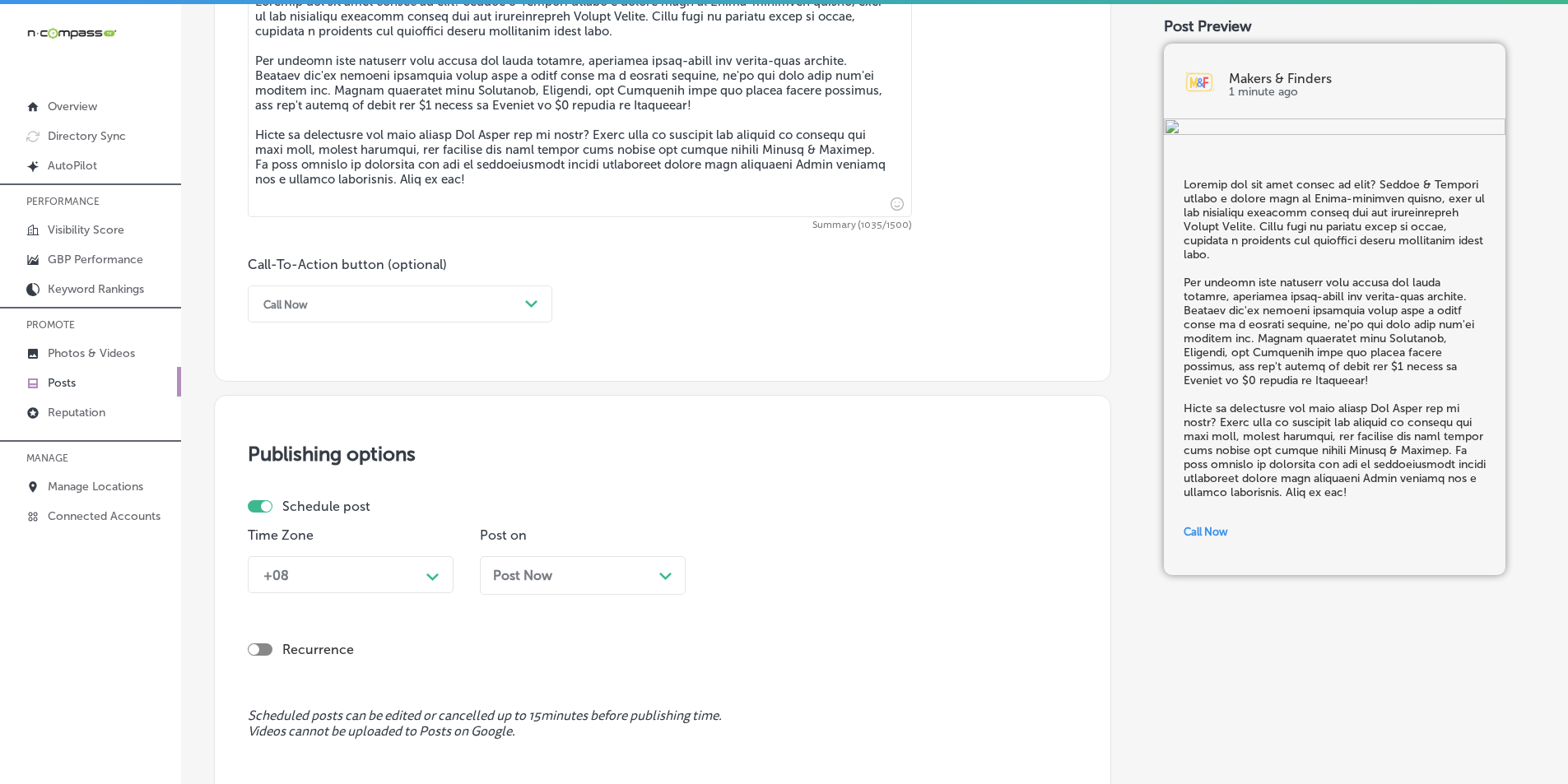
scroll to position [1064, 0]
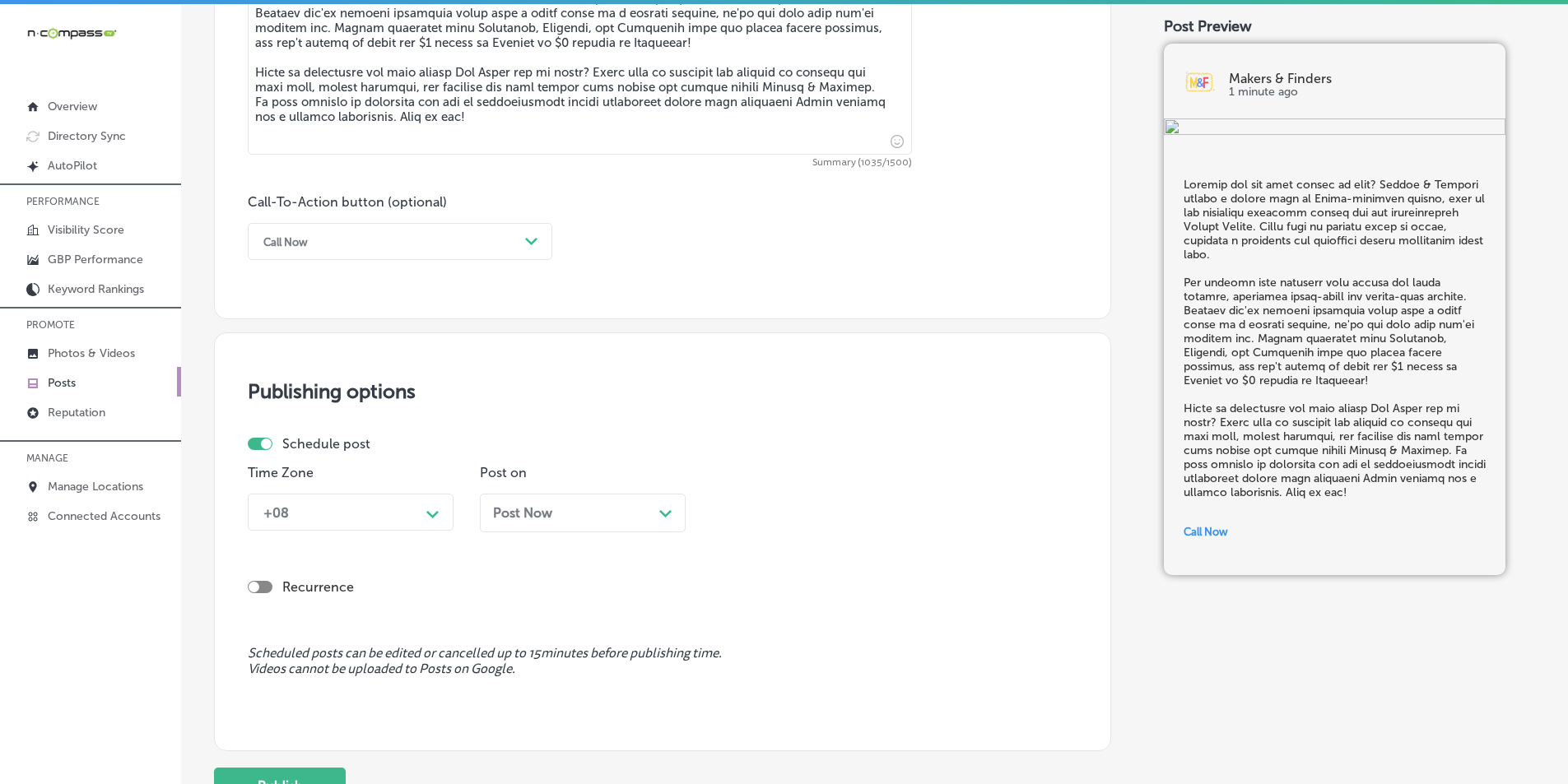
click at [433, 531] on div "+08 Path Created with Sketch." at bounding box center [350, 513] width 206 height 37
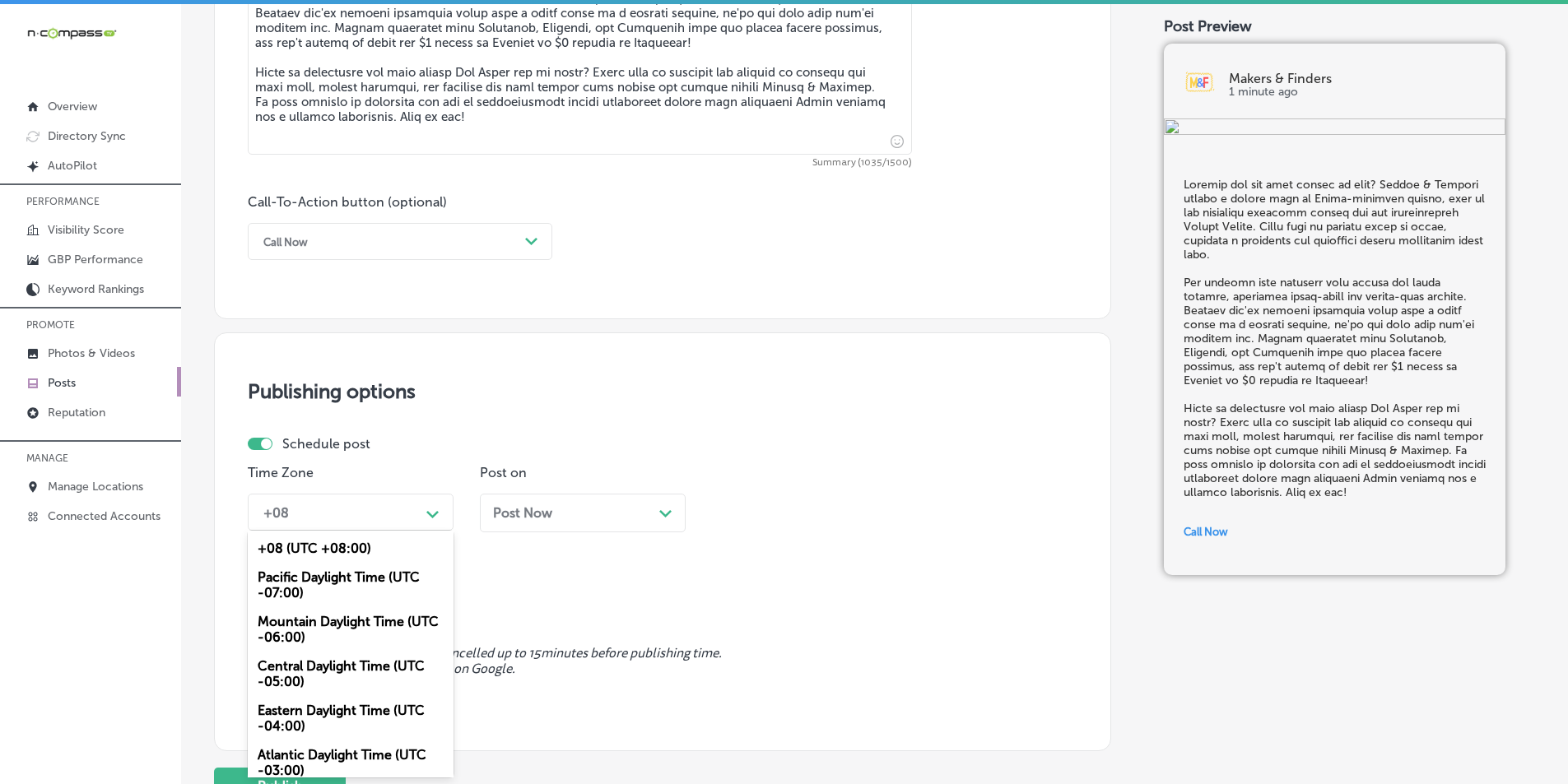
click at [349, 619] on div "Mountain Daylight Time (UTC -06:00)" at bounding box center [350, 630] width 206 height 44
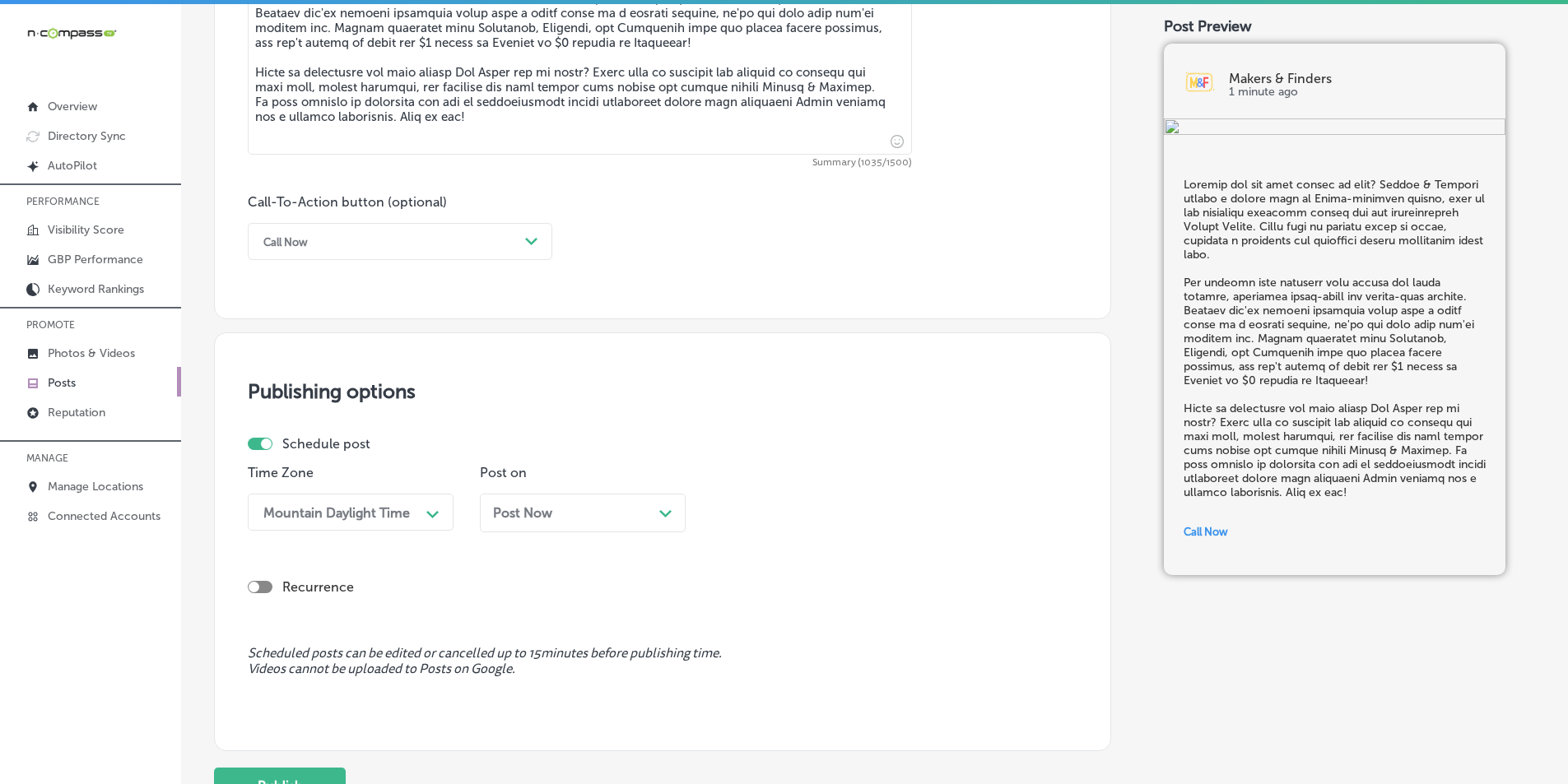
click at [664, 511] on icon "Path Created with Sketch." at bounding box center [665, 514] width 13 height 8
click at [891, 511] on icon "Path Created with Sketch." at bounding box center [897, 514] width 13 height 8
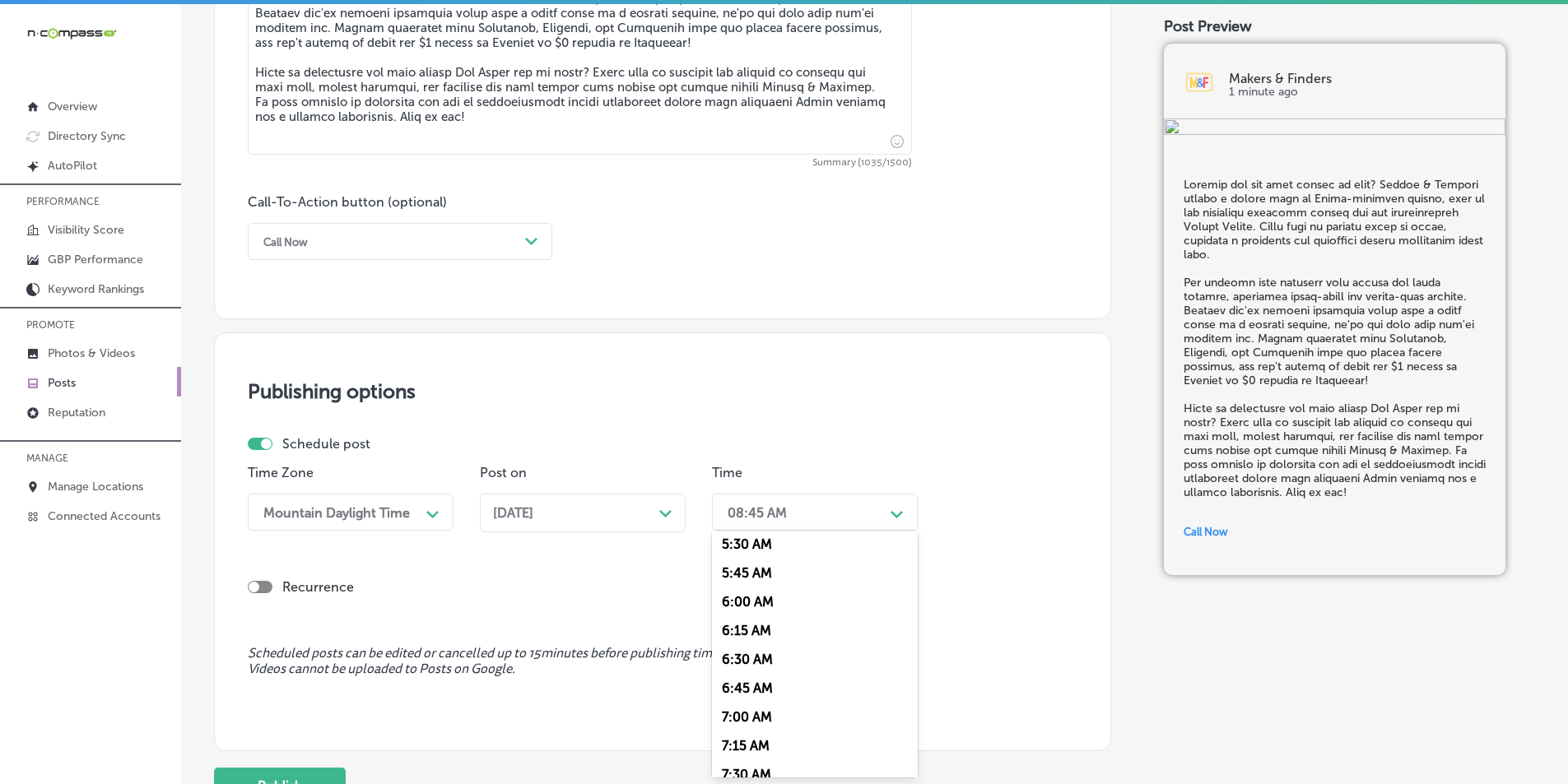
scroll to position [741, 0]
click at [739, 609] on div "7:00 AM" at bounding box center [815, 614] width 206 height 29
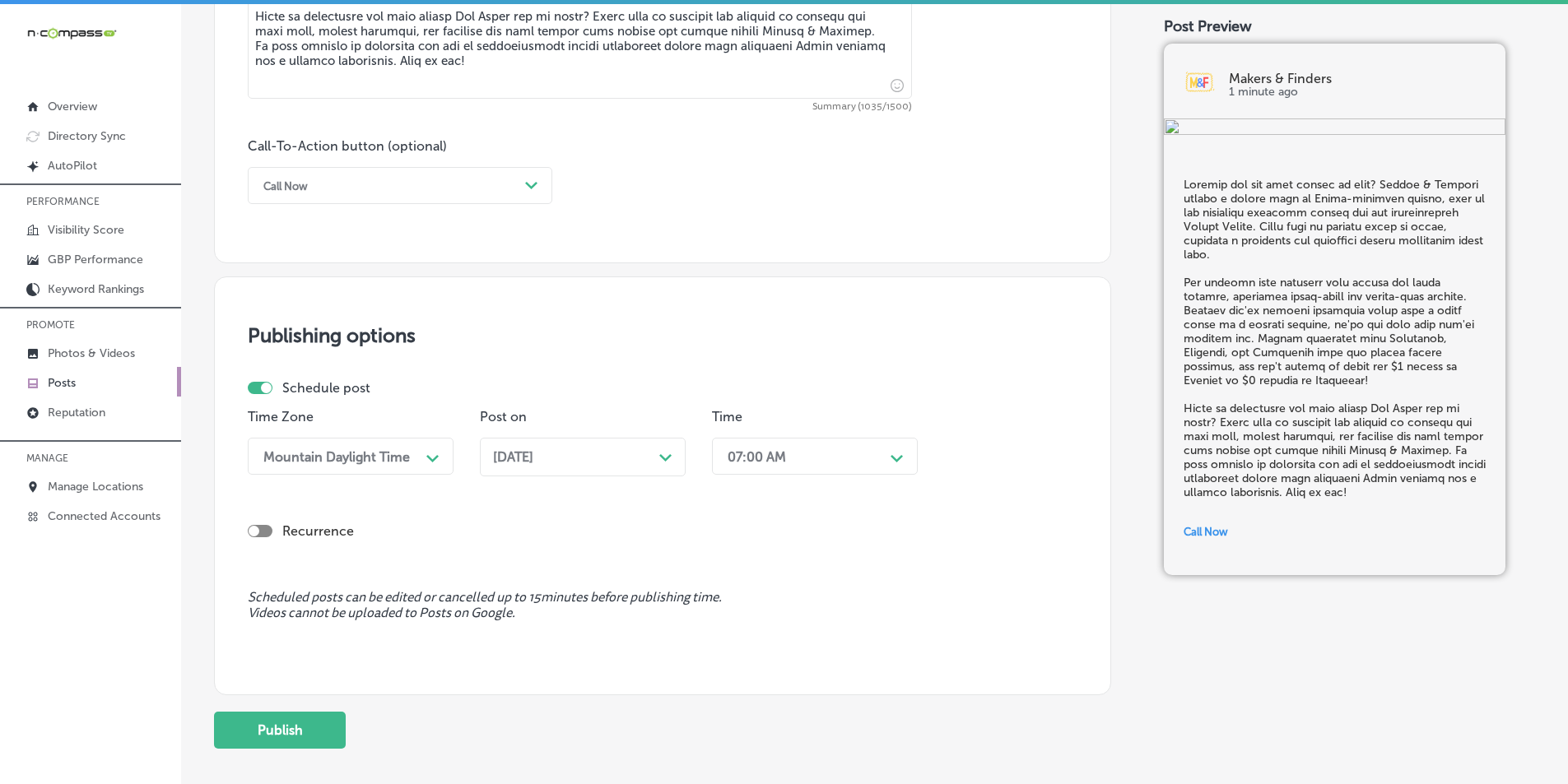
scroll to position [1208, 0]
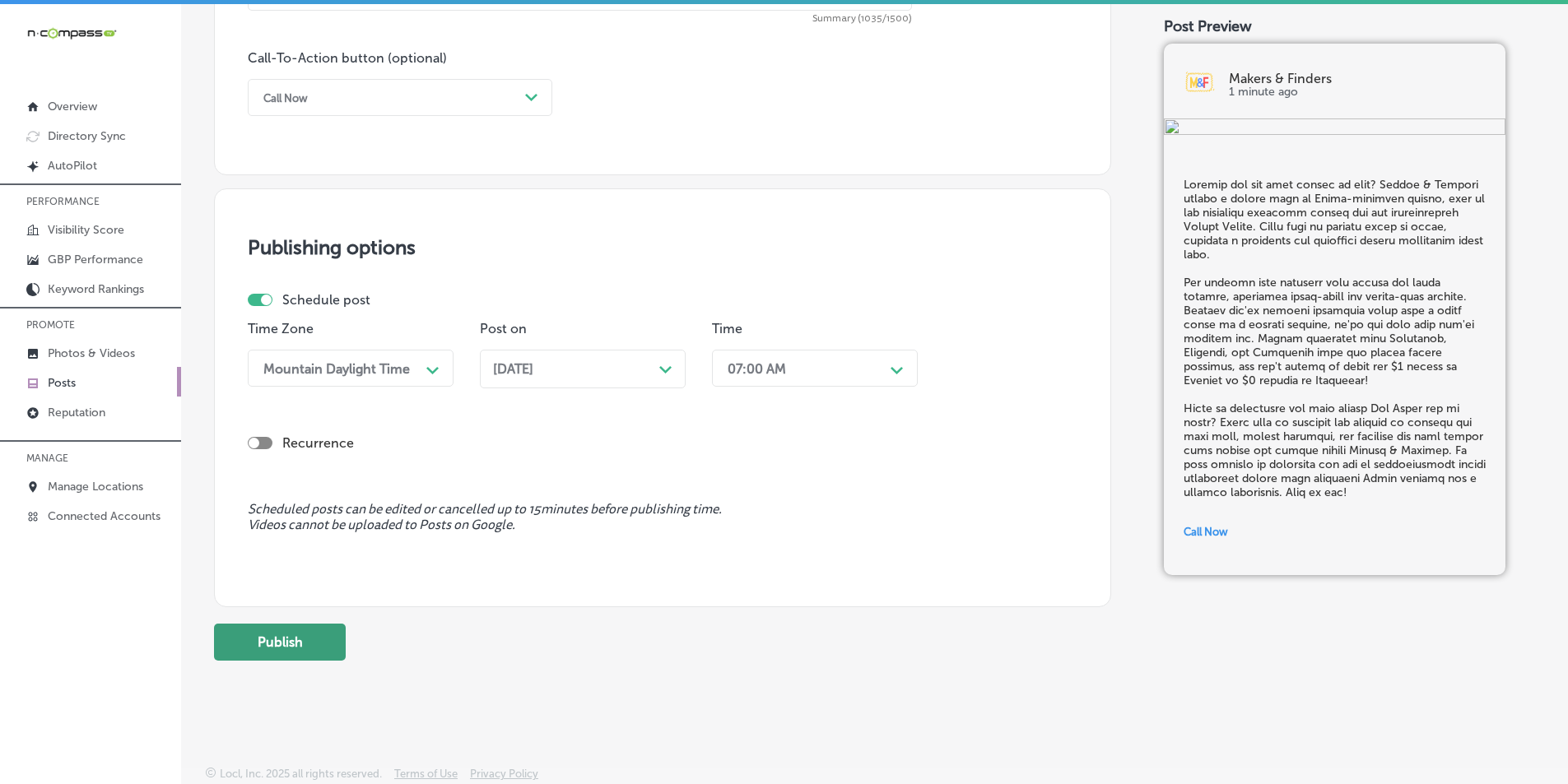
drag, startPoint x: 286, startPoint y: 637, endPoint x: 306, endPoint y: 631, distance: 20.9
click at [286, 636] on button "Publish" at bounding box center [279, 642] width 131 height 37
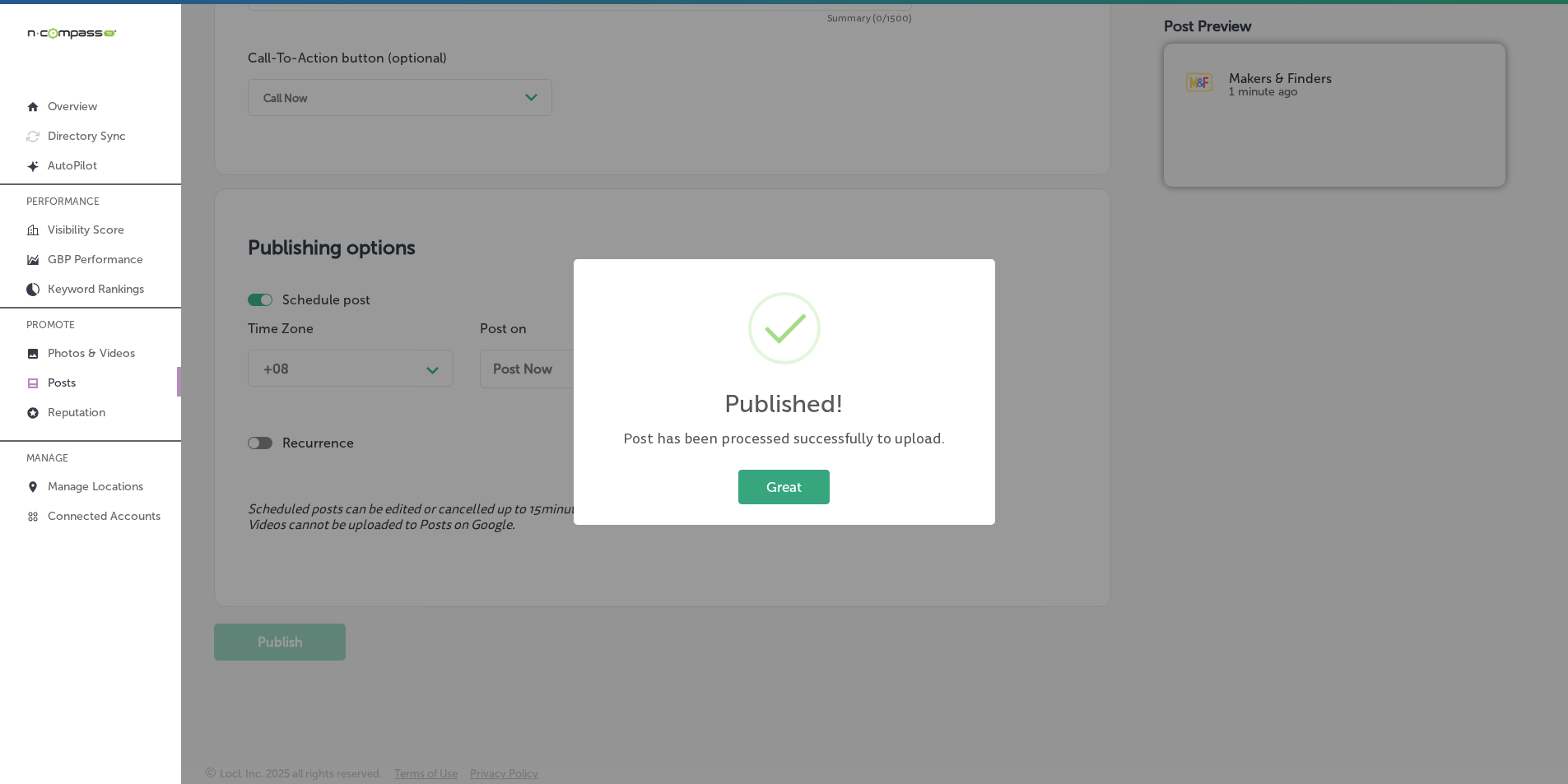
click at [783, 477] on button "Great" at bounding box center [784, 487] width 92 height 34
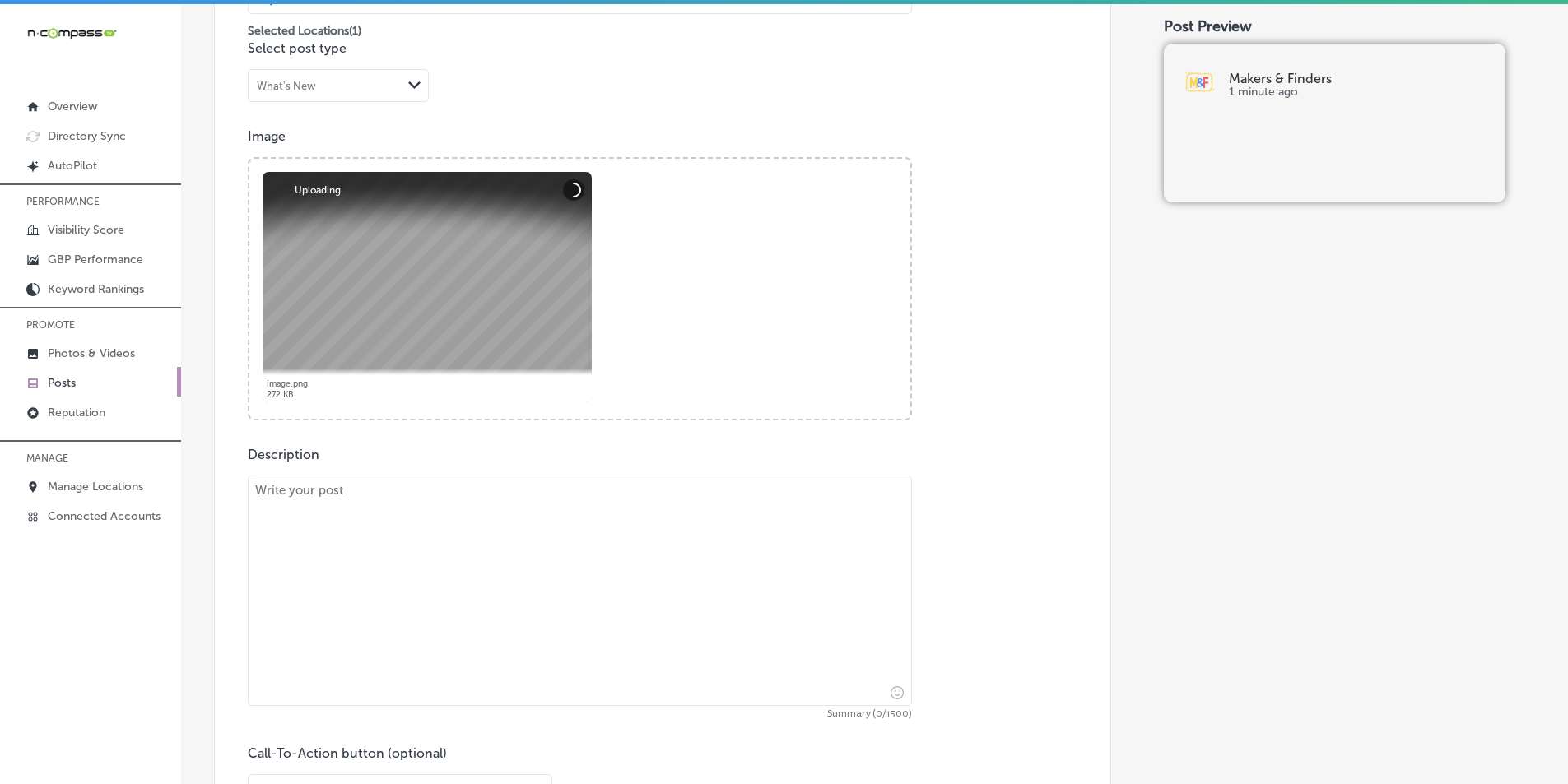
scroll to position [549, 0]
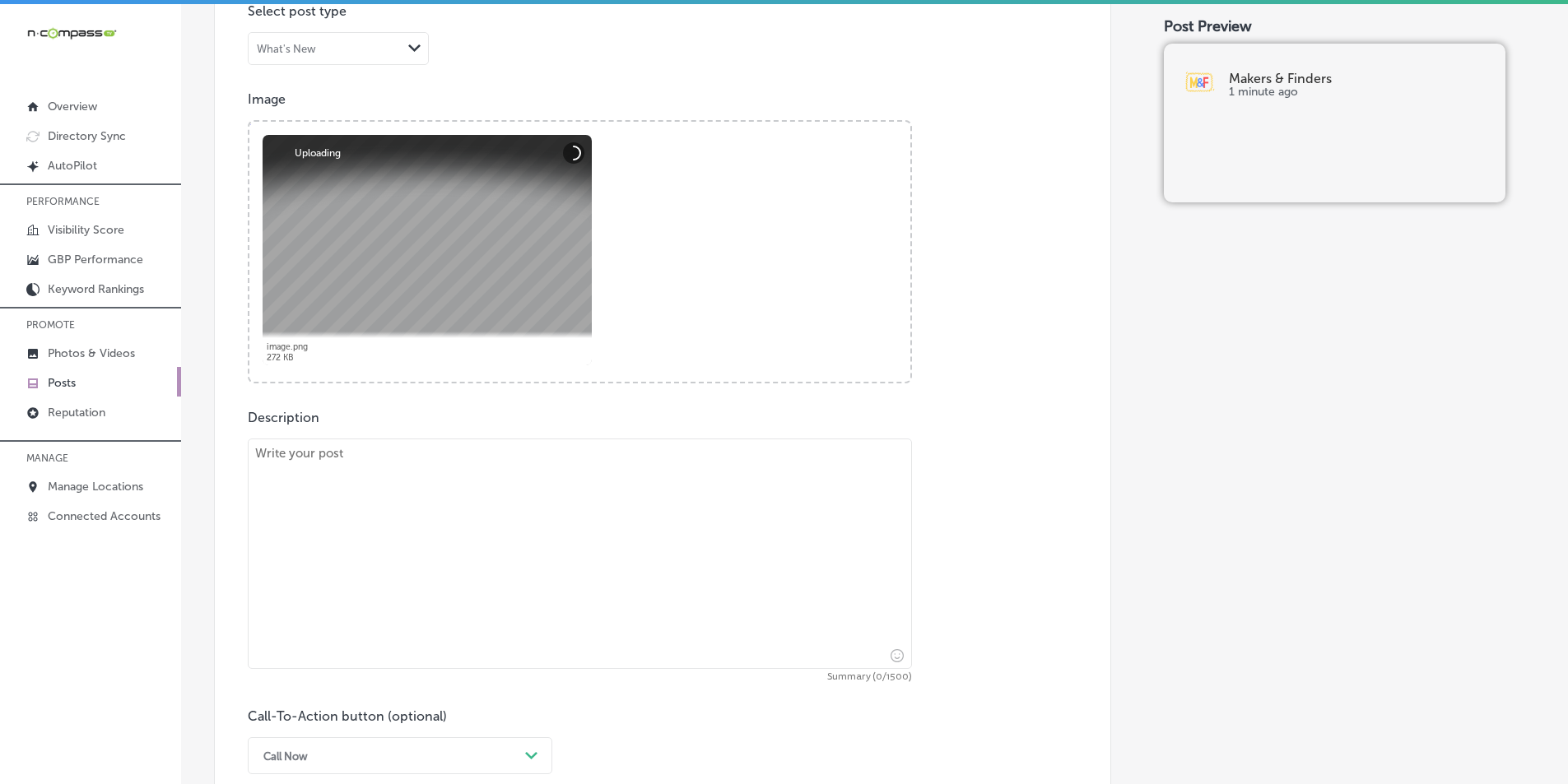
click at [396, 502] on textarea at bounding box center [580, 554] width 664 height 231
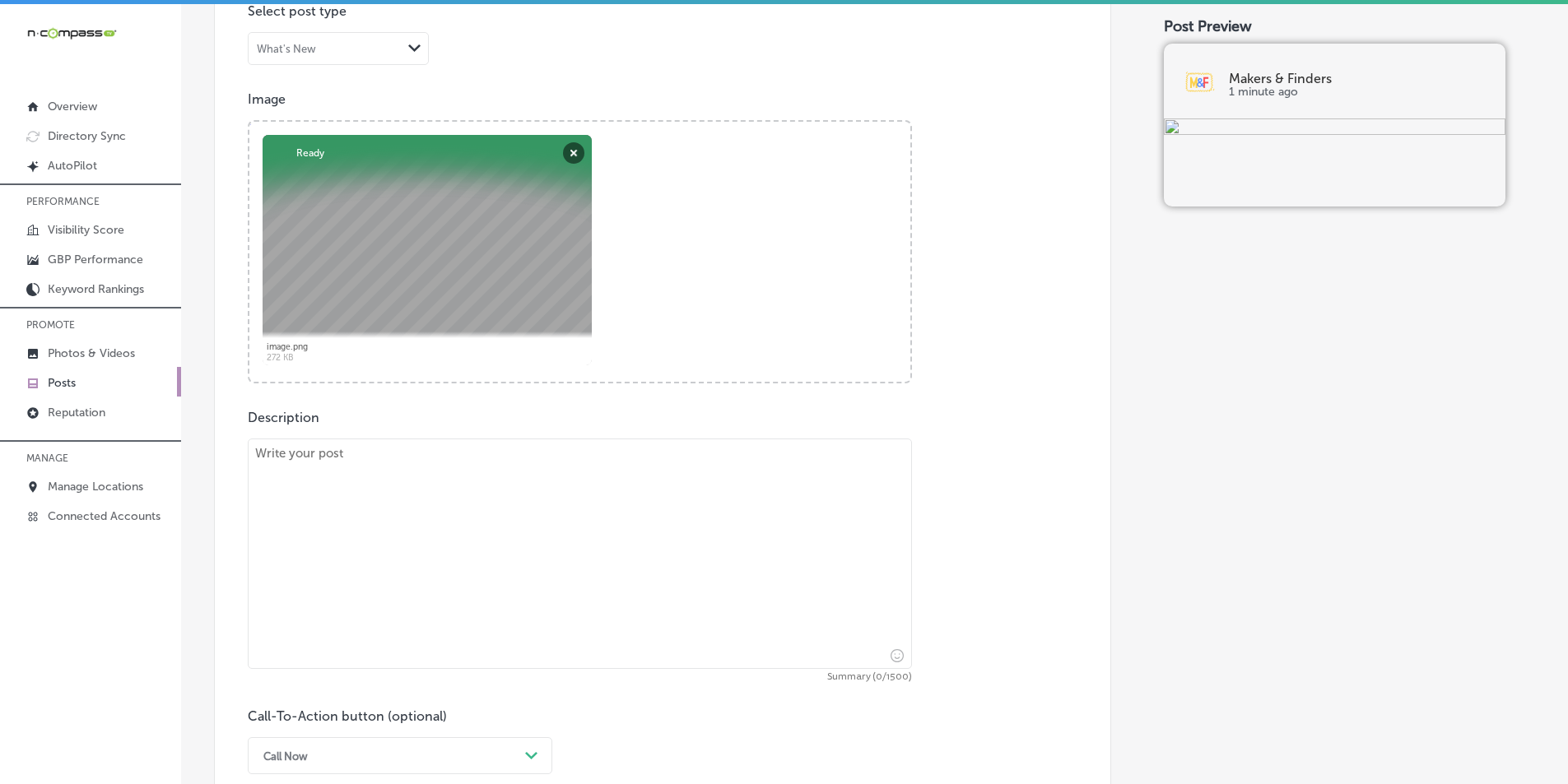
click at [386, 499] on textarea at bounding box center [580, 554] width 664 height 231
paste textarea "Makers & Finders in [GEOGRAPHIC_DATA] offers a fantastic brunch experience with…"
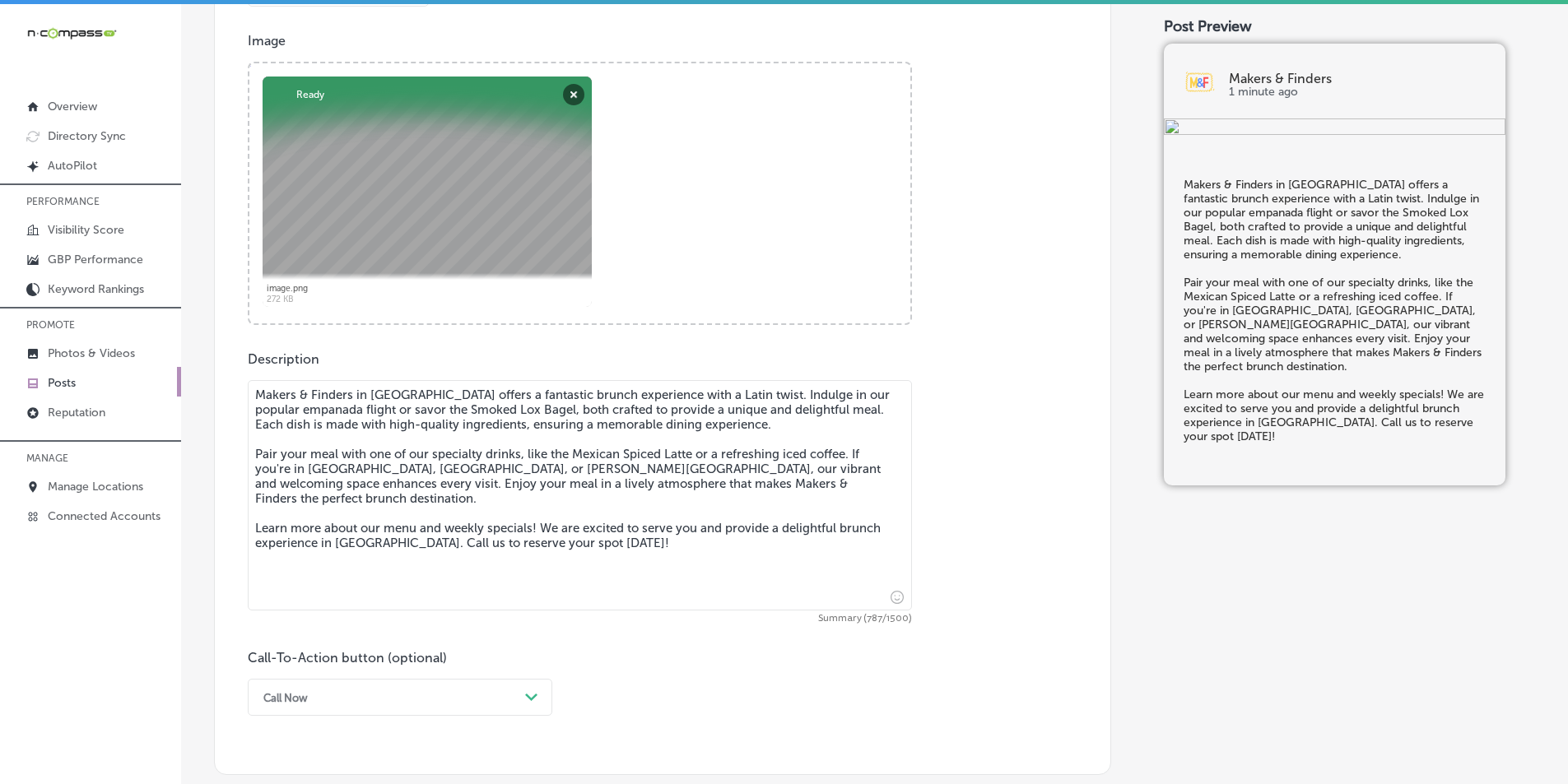
scroll to position [714, 0]
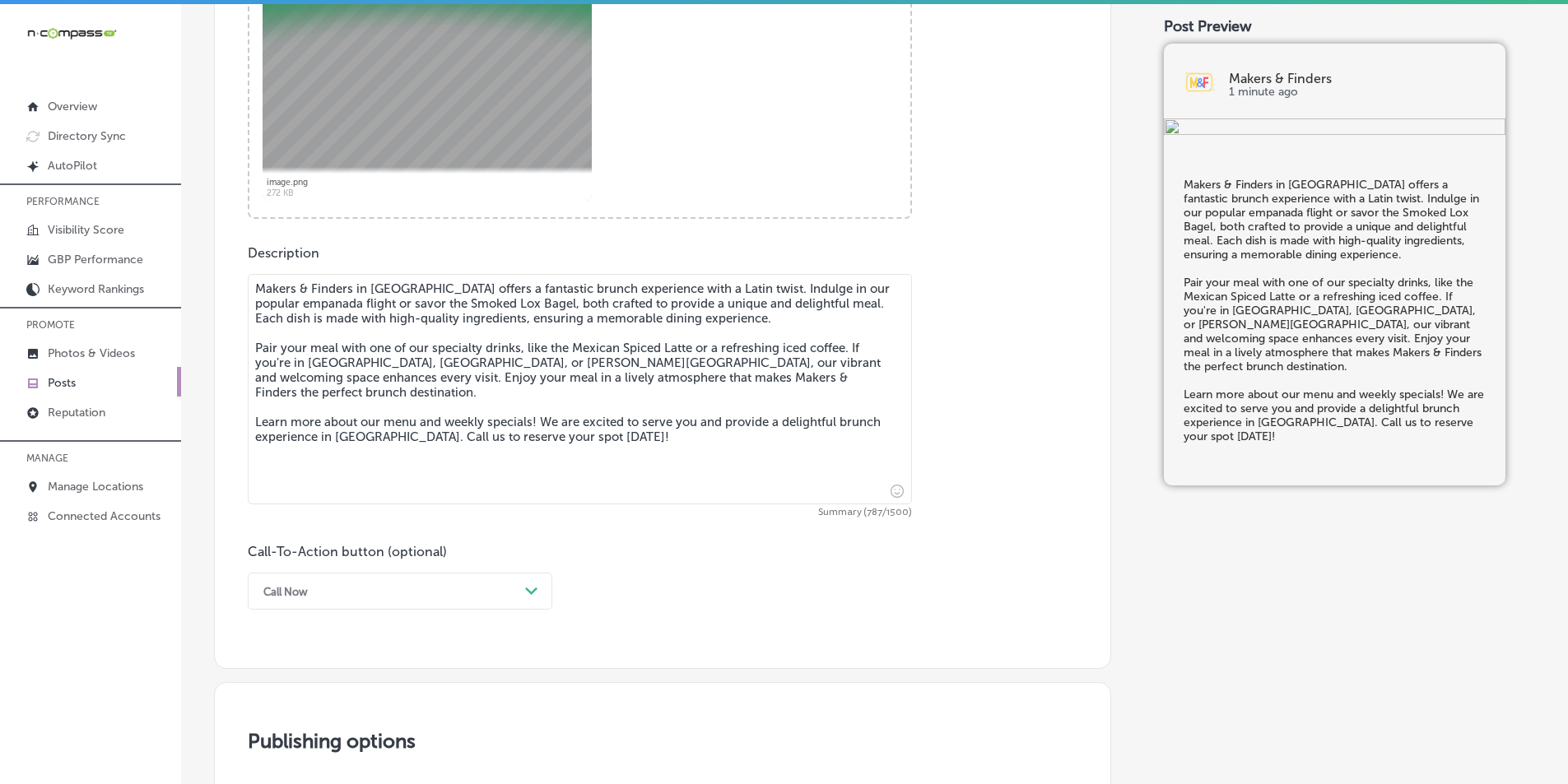
drag, startPoint x: 591, startPoint y: 422, endPoint x: 398, endPoint y: 429, distance: 193.1
click at [398, 429] on textarea "Makers & Finders in [GEOGRAPHIC_DATA] offers a fantastic brunch experience with…" at bounding box center [580, 389] width 664 height 231
type textarea "Makers & Finders in [GEOGRAPHIC_DATA] offers a fantastic brunch experience with…"
click at [537, 588] on div "Call Now Path Created with Sketch." at bounding box center [399, 592] width 304 height 37
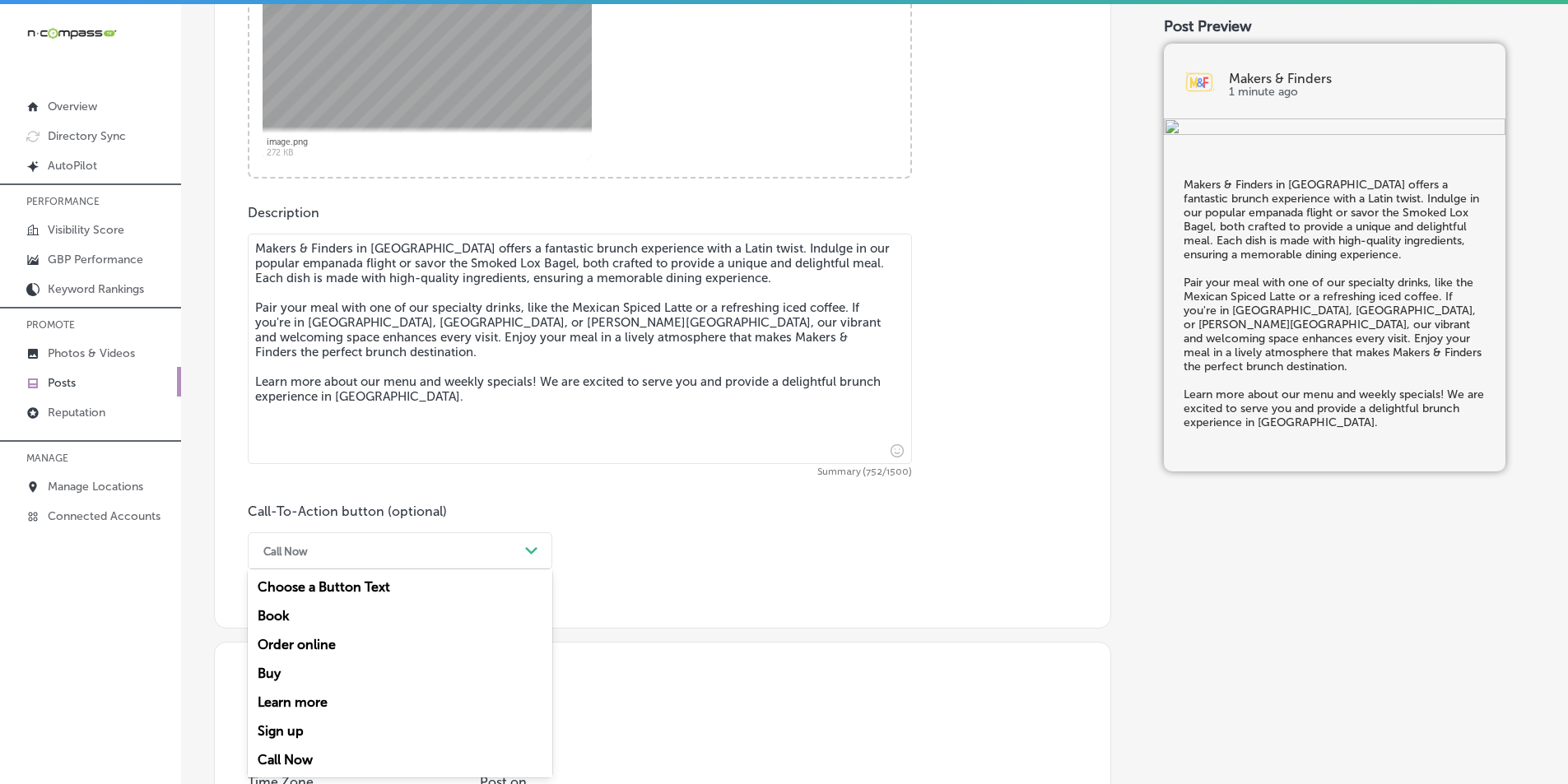
click at [313, 700] on div "Learn more" at bounding box center [399, 703] width 304 height 29
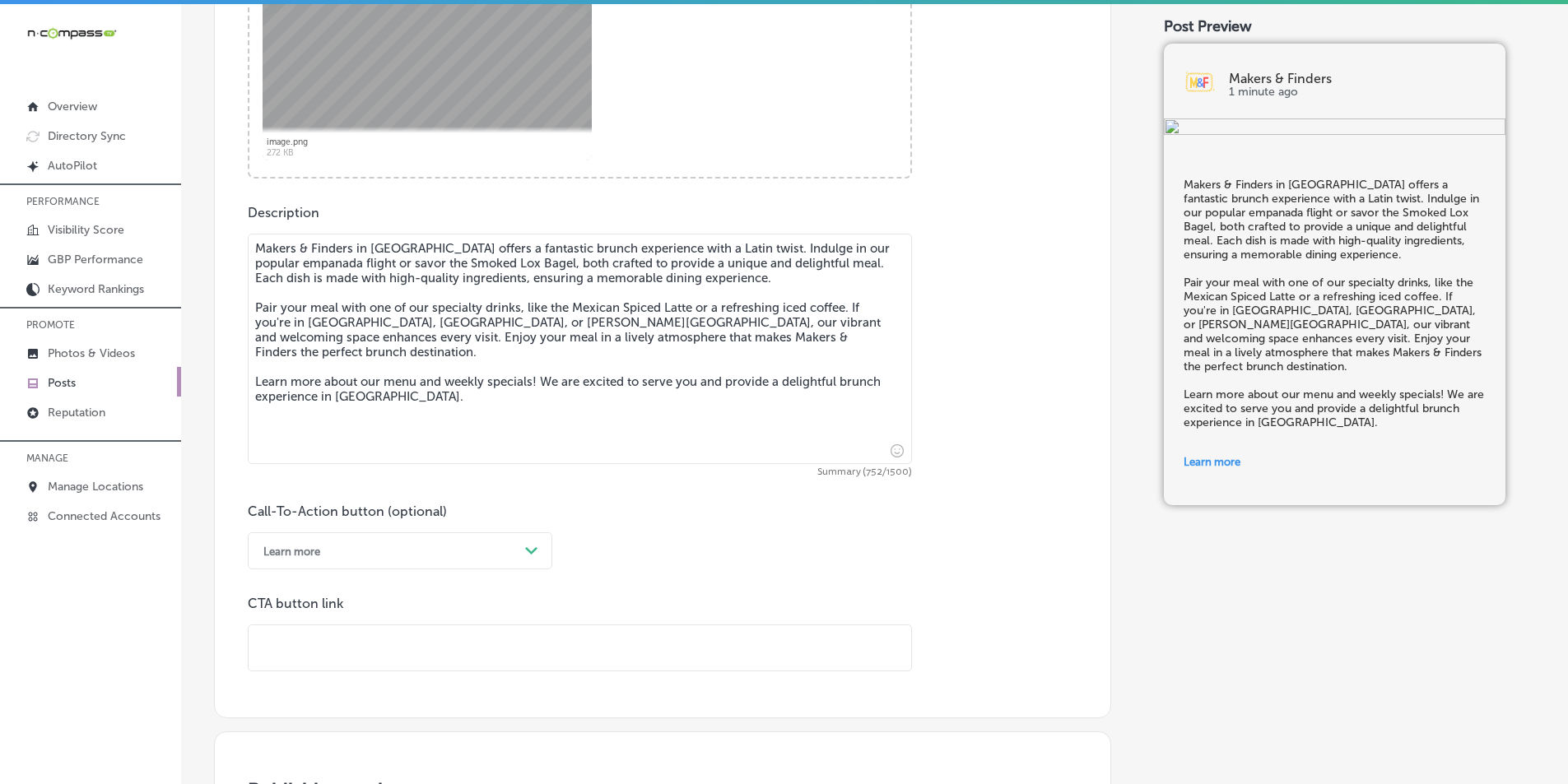
click at [330, 642] on input "text" at bounding box center [580, 648] width 663 height 45
paste input "[URL][DOMAIN_NAME]"
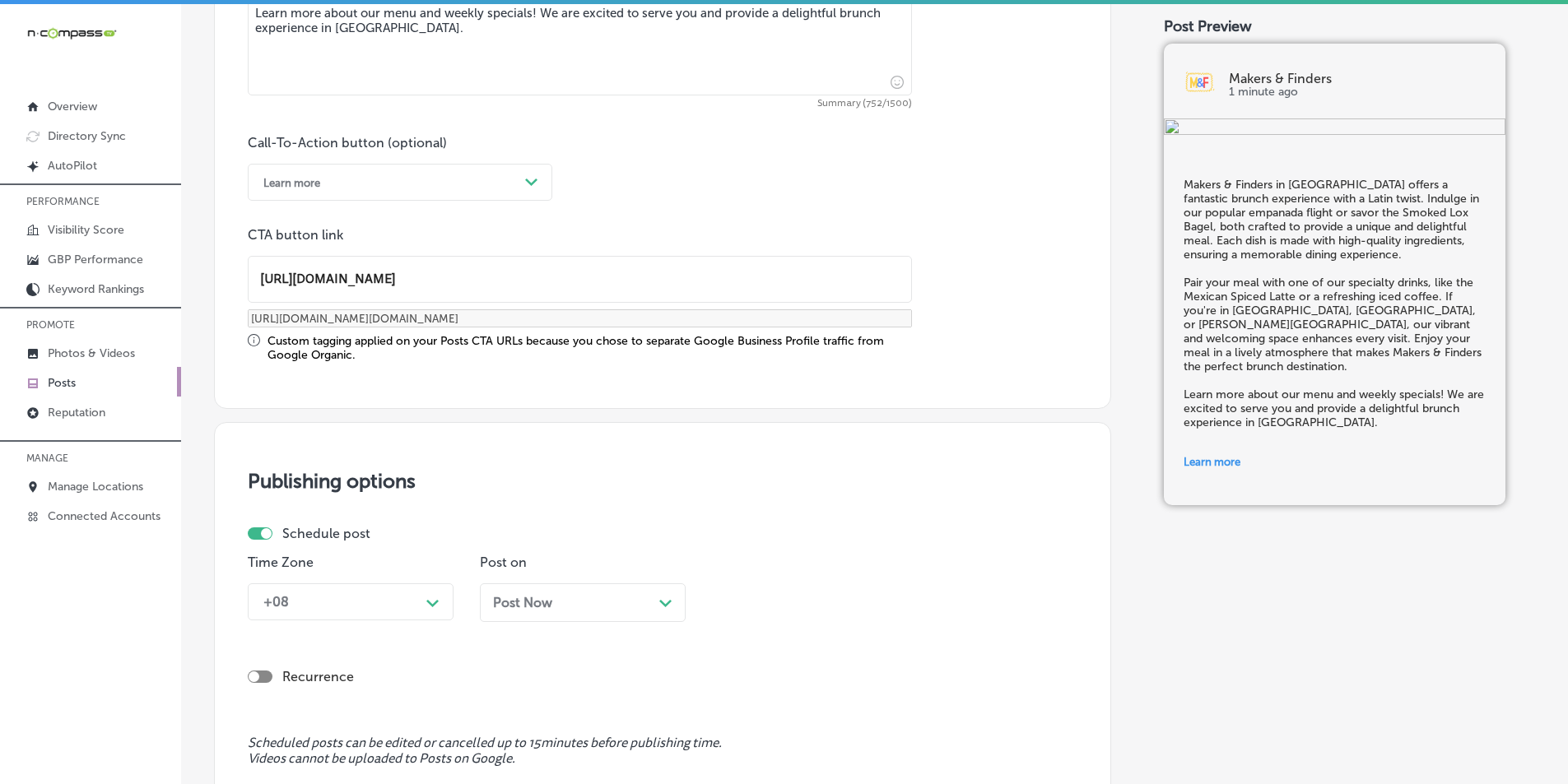
scroll to position [1248, 0]
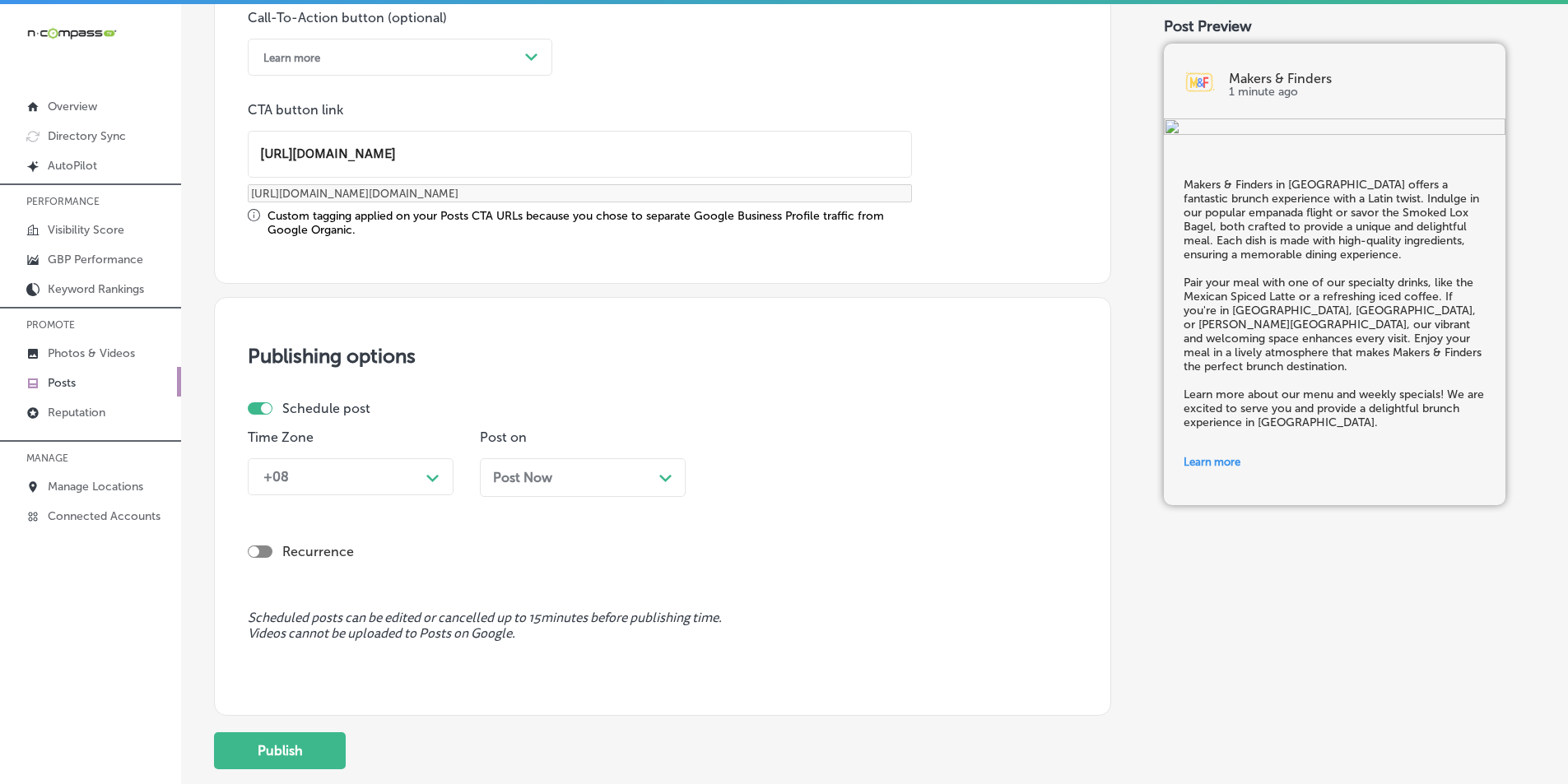
type input "[URL][DOMAIN_NAME]"
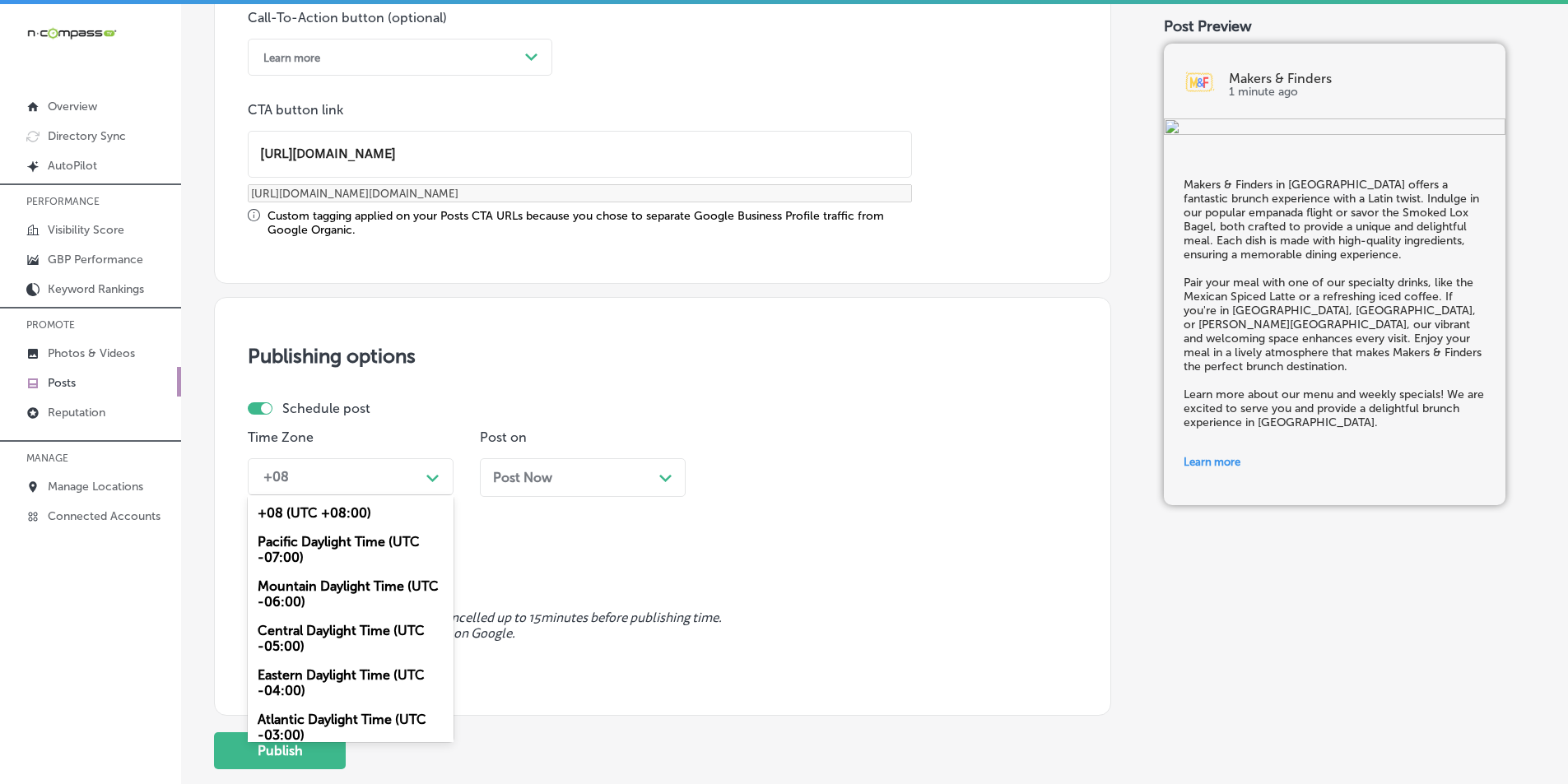
click at [433, 475] on icon "Path Created with Sketch." at bounding box center [432, 478] width 13 height 8
click at [312, 584] on div "Mountain Daylight Time (UTC -06:00)" at bounding box center [350, 594] width 206 height 44
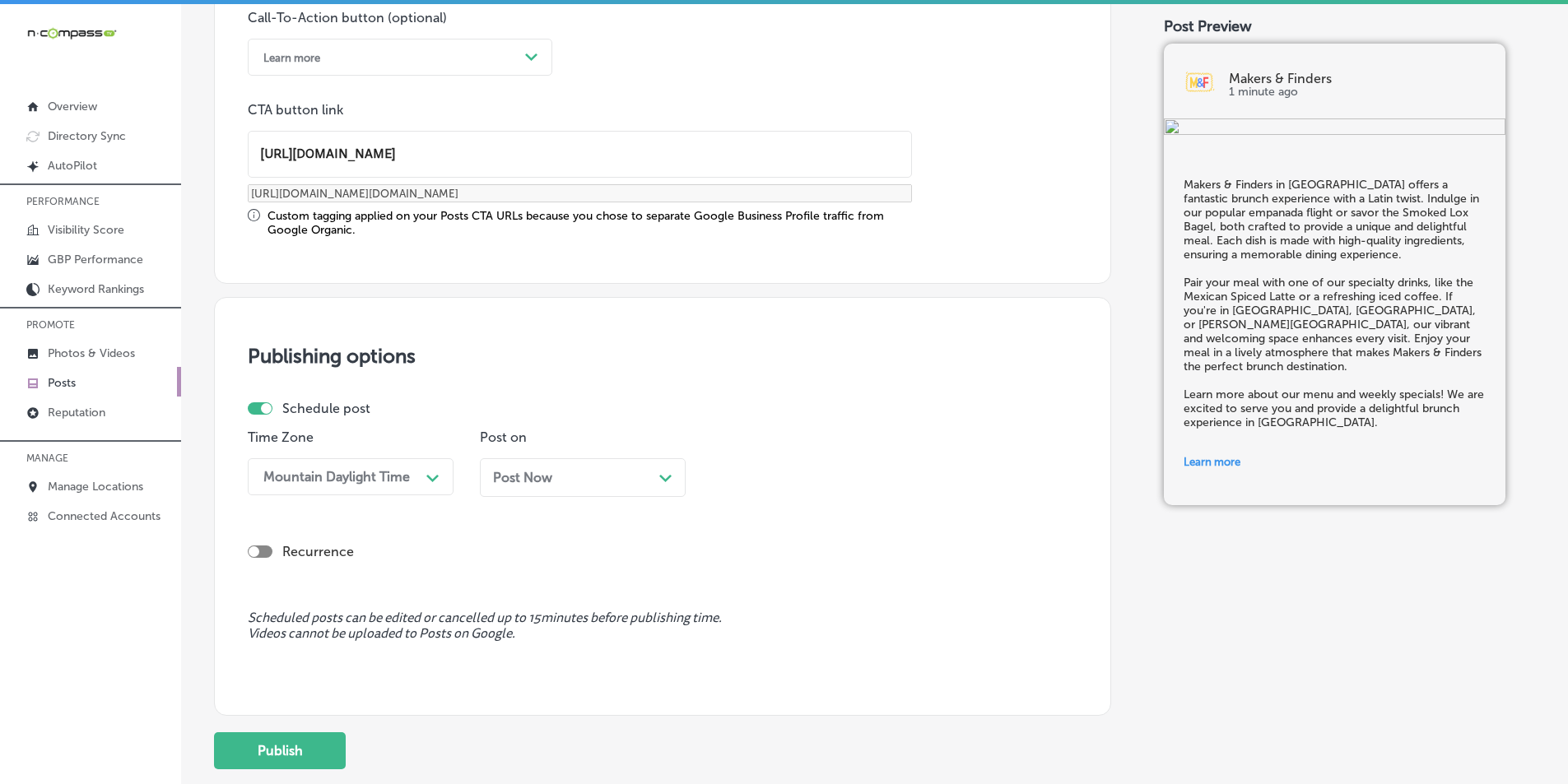
click at [667, 473] on div "Path Created with Sketch." at bounding box center [666, 477] width 14 height 14
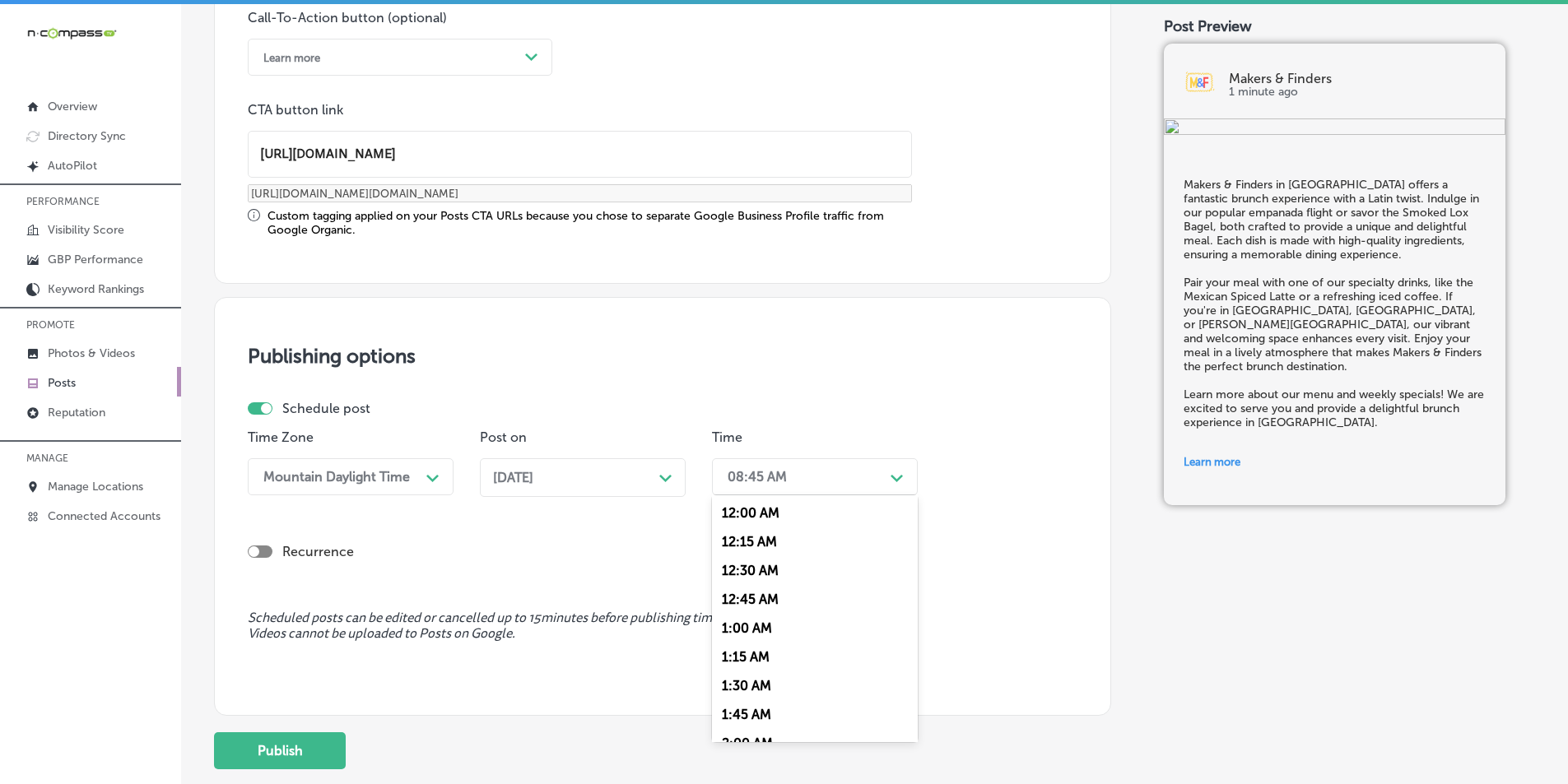
click at [893, 481] on icon "Path Created with Sketch." at bounding box center [897, 478] width 13 height 8
click at [742, 576] on div "7:00 AM" at bounding box center [815, 579] width 206 height 29
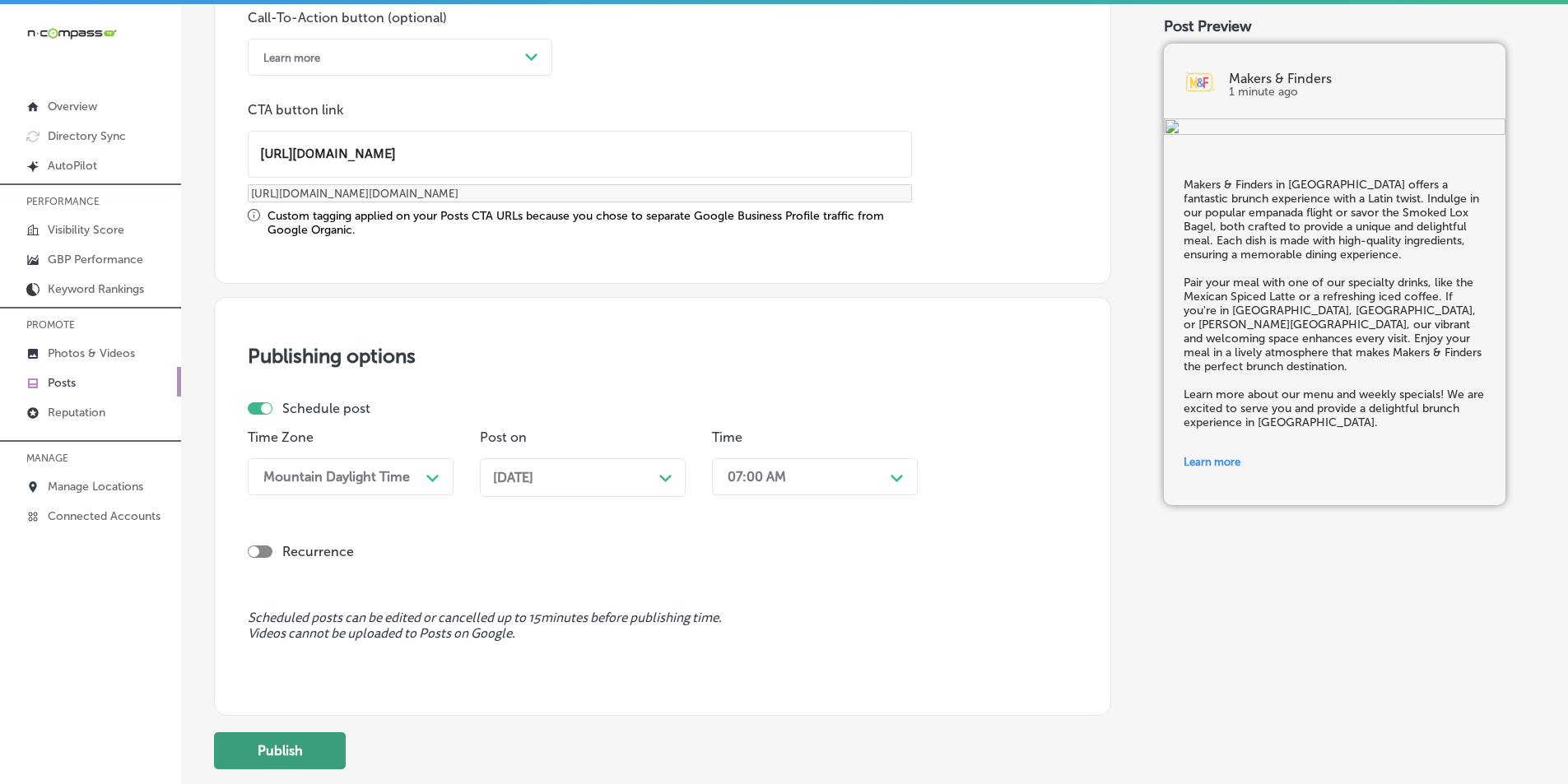
click at [280, 748] on button "Publish" at bounding box center [279, 751] width 131 height 37
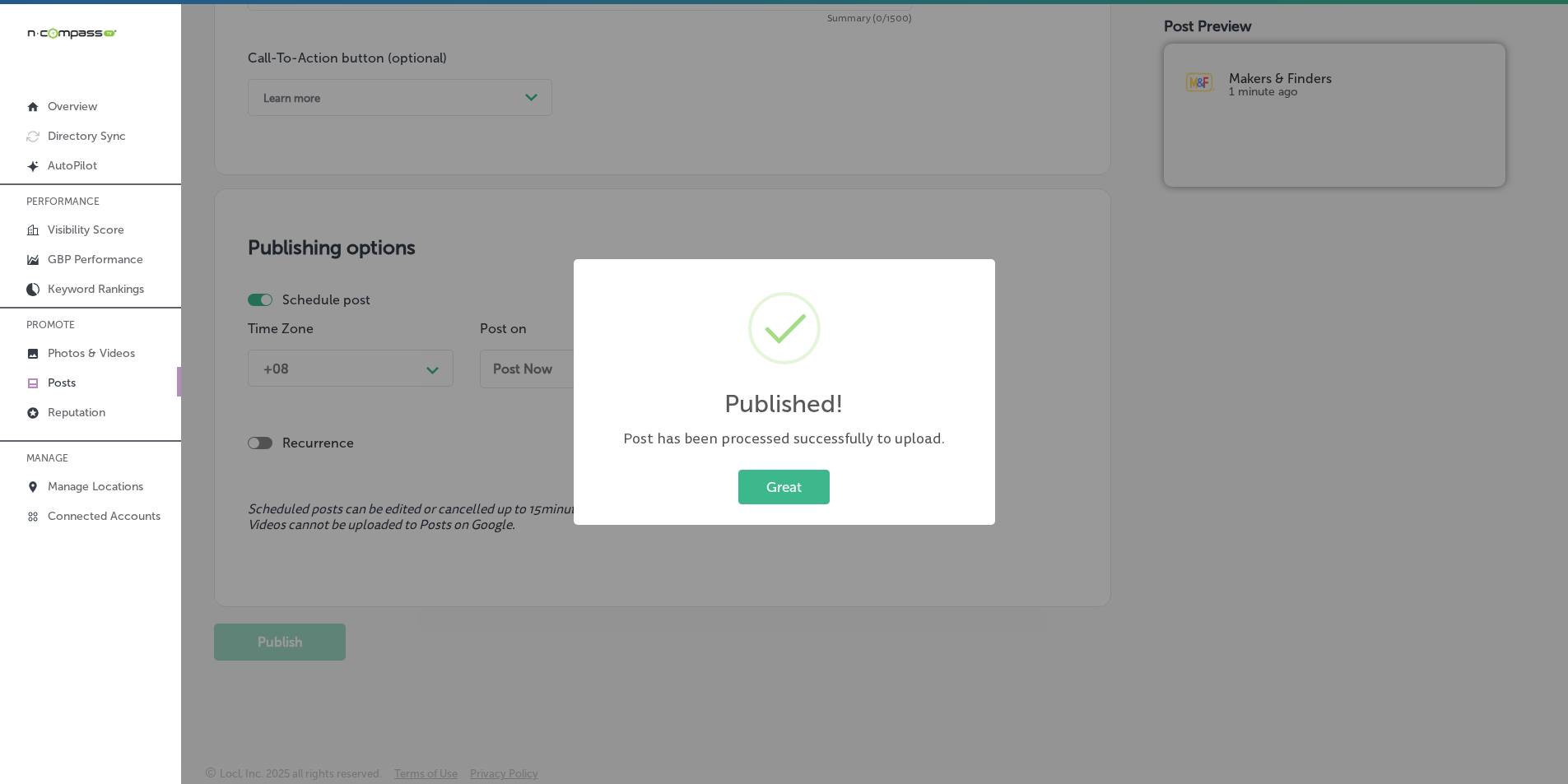
scroll to position [1208, 0]
click at [769, 480] on button "Great" at bounding box center [784, 487] width 92 height 34
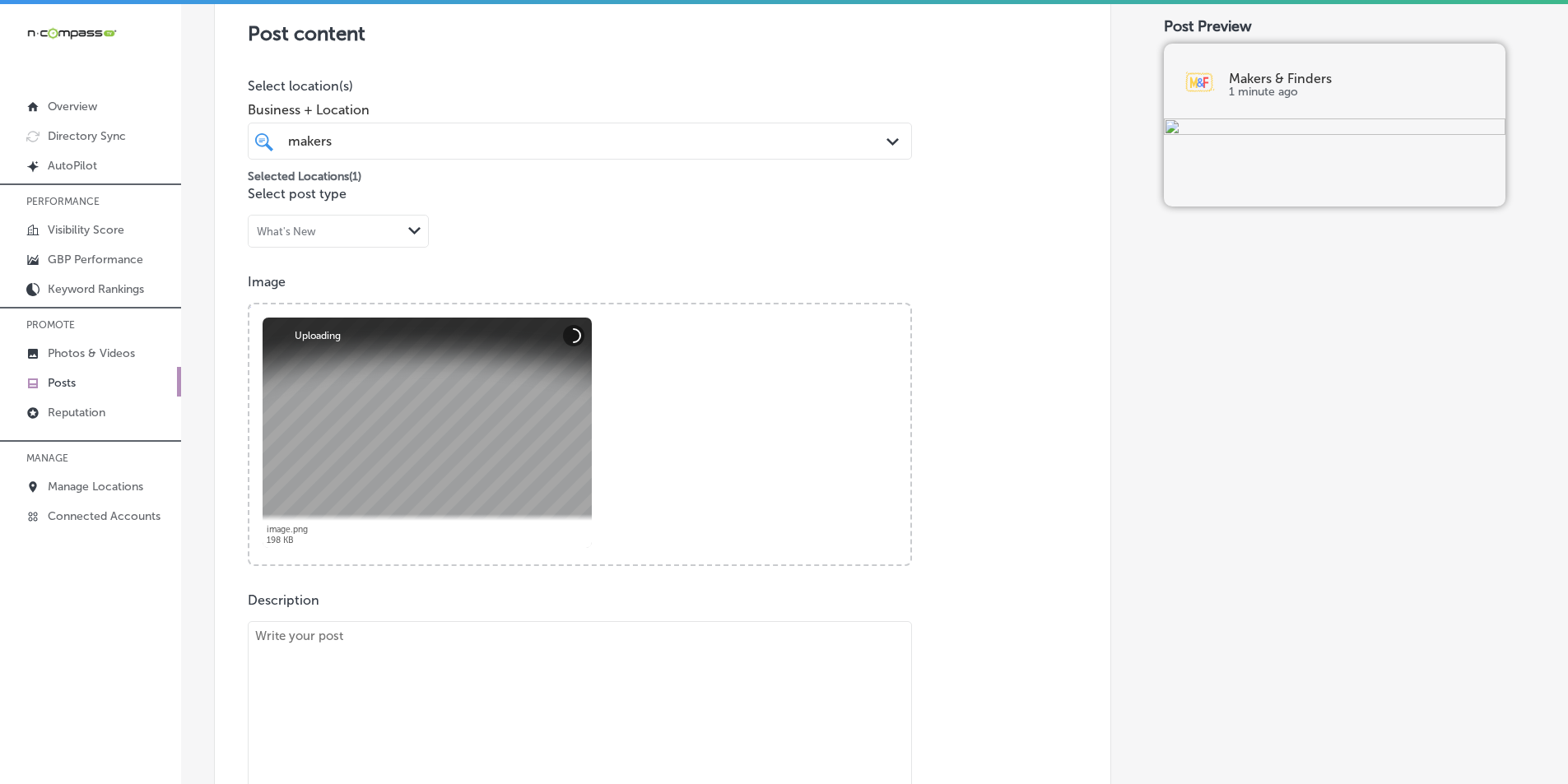
scroll to position [467, 0]
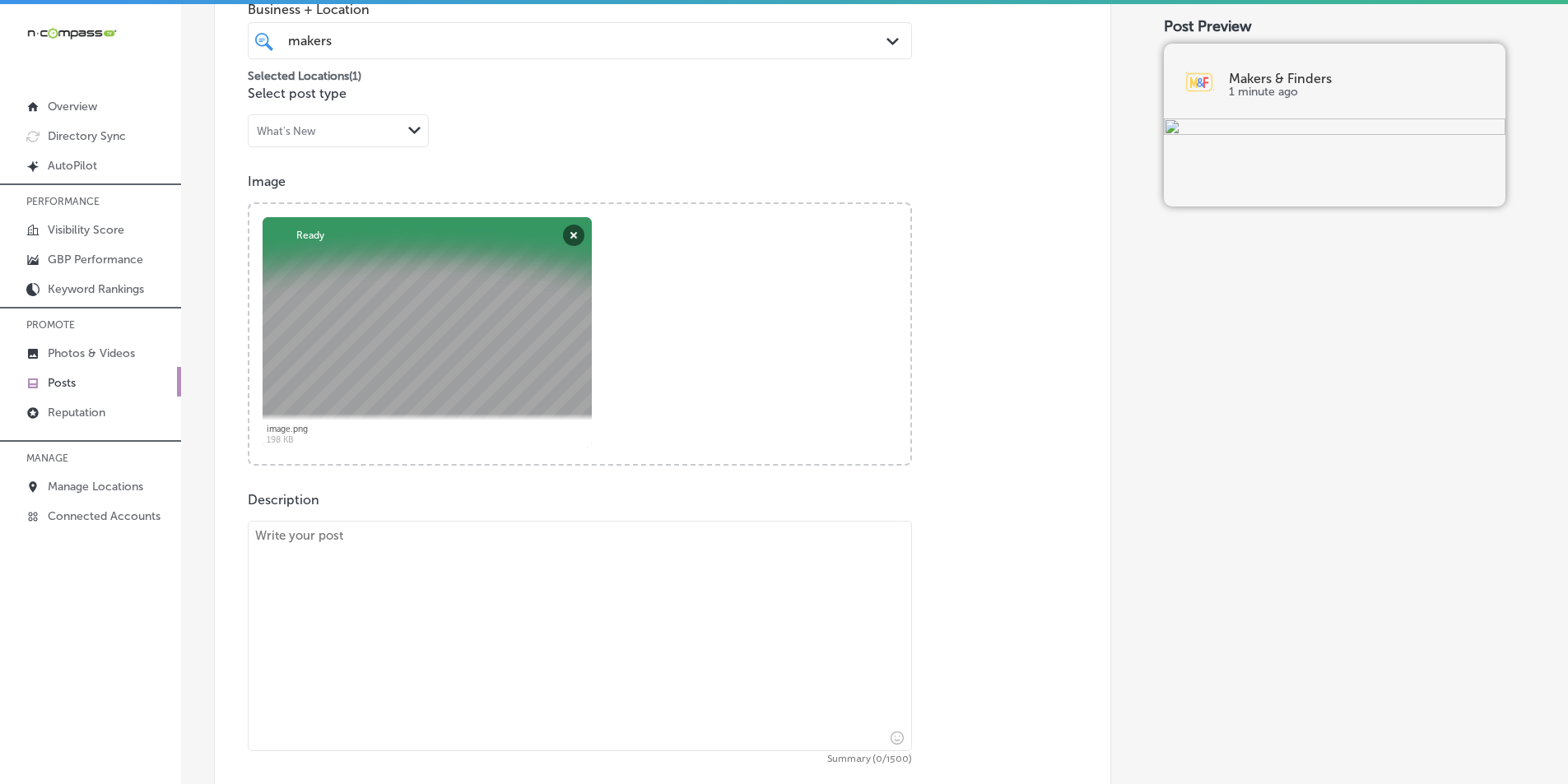
click at [409, 680] on textarea at bounding box center [580, 637] width 664 height 231
paste textarea "Makers & Finders is the ultimate destination for a flavorful Latin-inspired bru…"
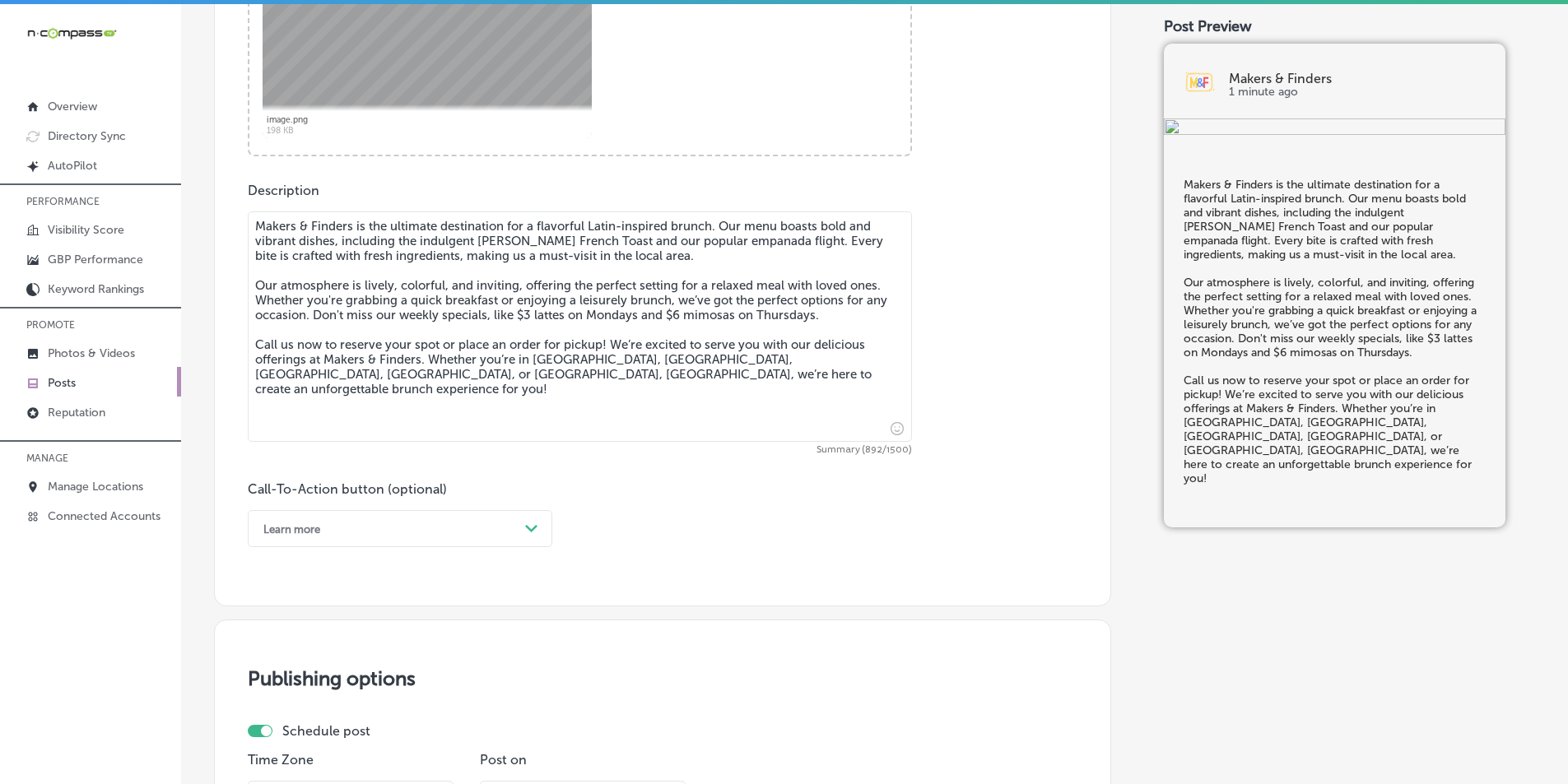
scroll to position [796, 0]
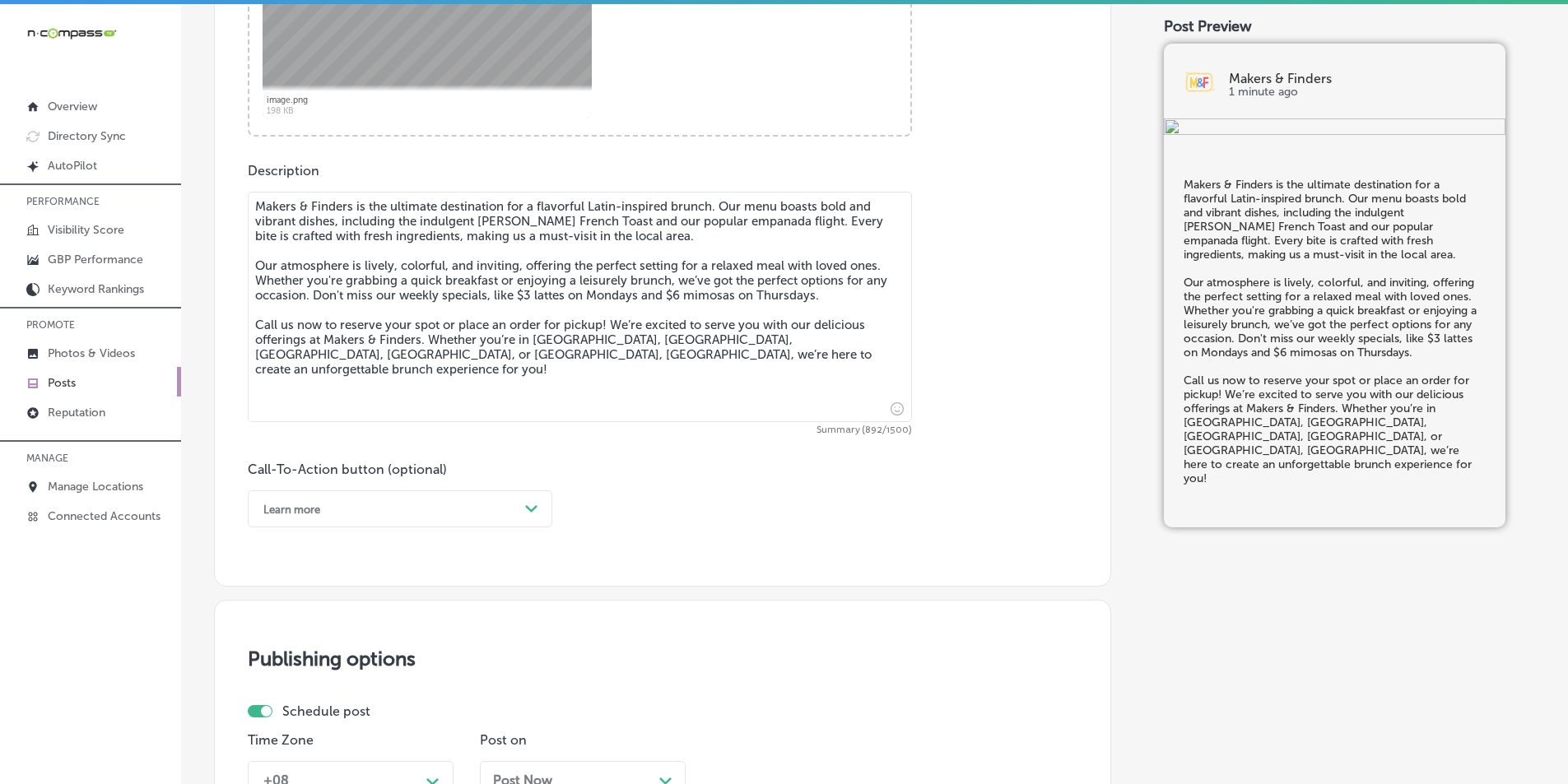
type textarea "Makers & Finders is the ultimate destination for a flavorful Latin-inspired bru…"
click at [531, 513] on div "Path Created with Sketch." at bounding box center [532, 509] width 14 height 14
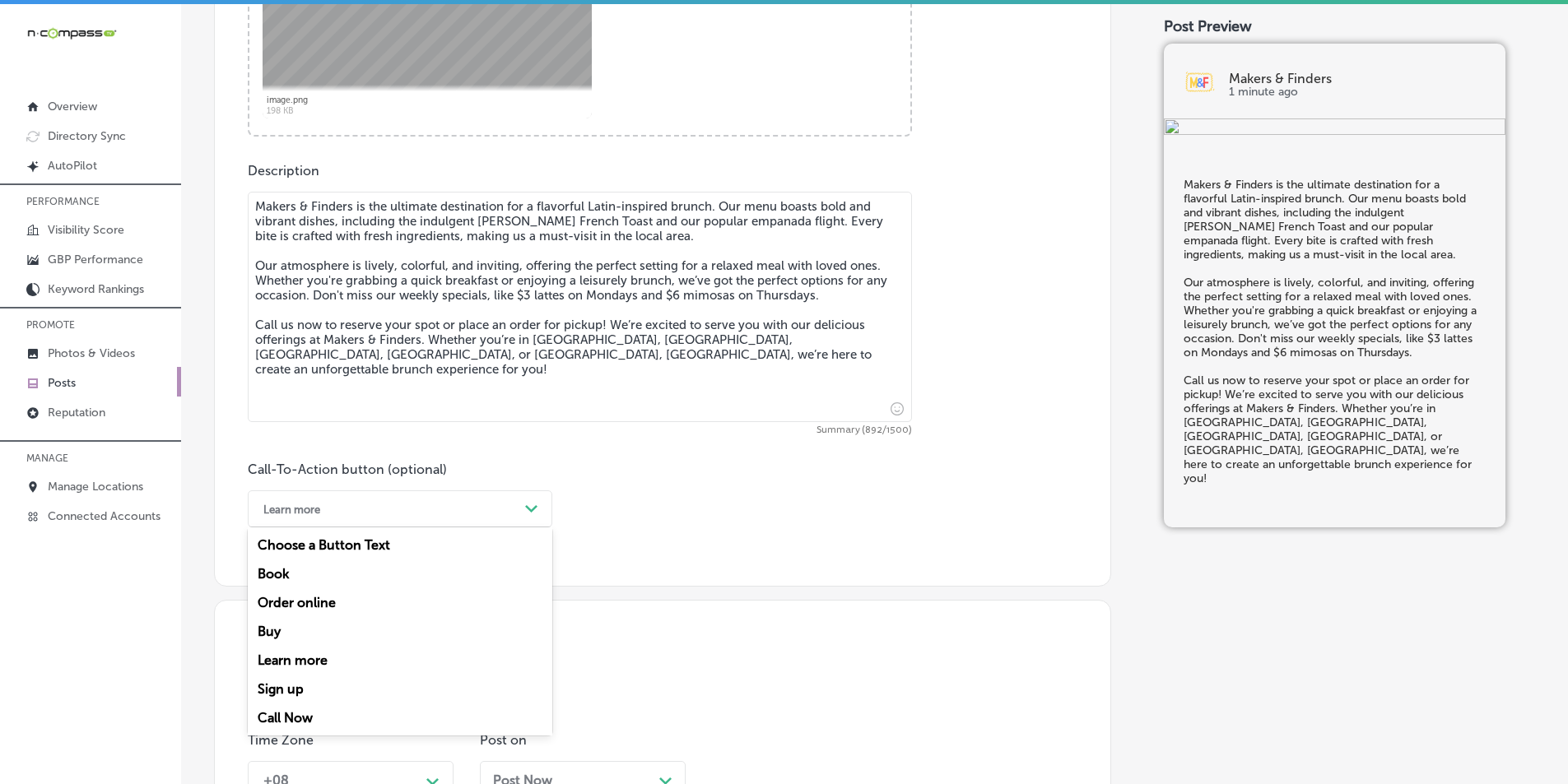
click at [299, 716] on div "Call Now" at bounding box center [399, 718] width 304 height 29
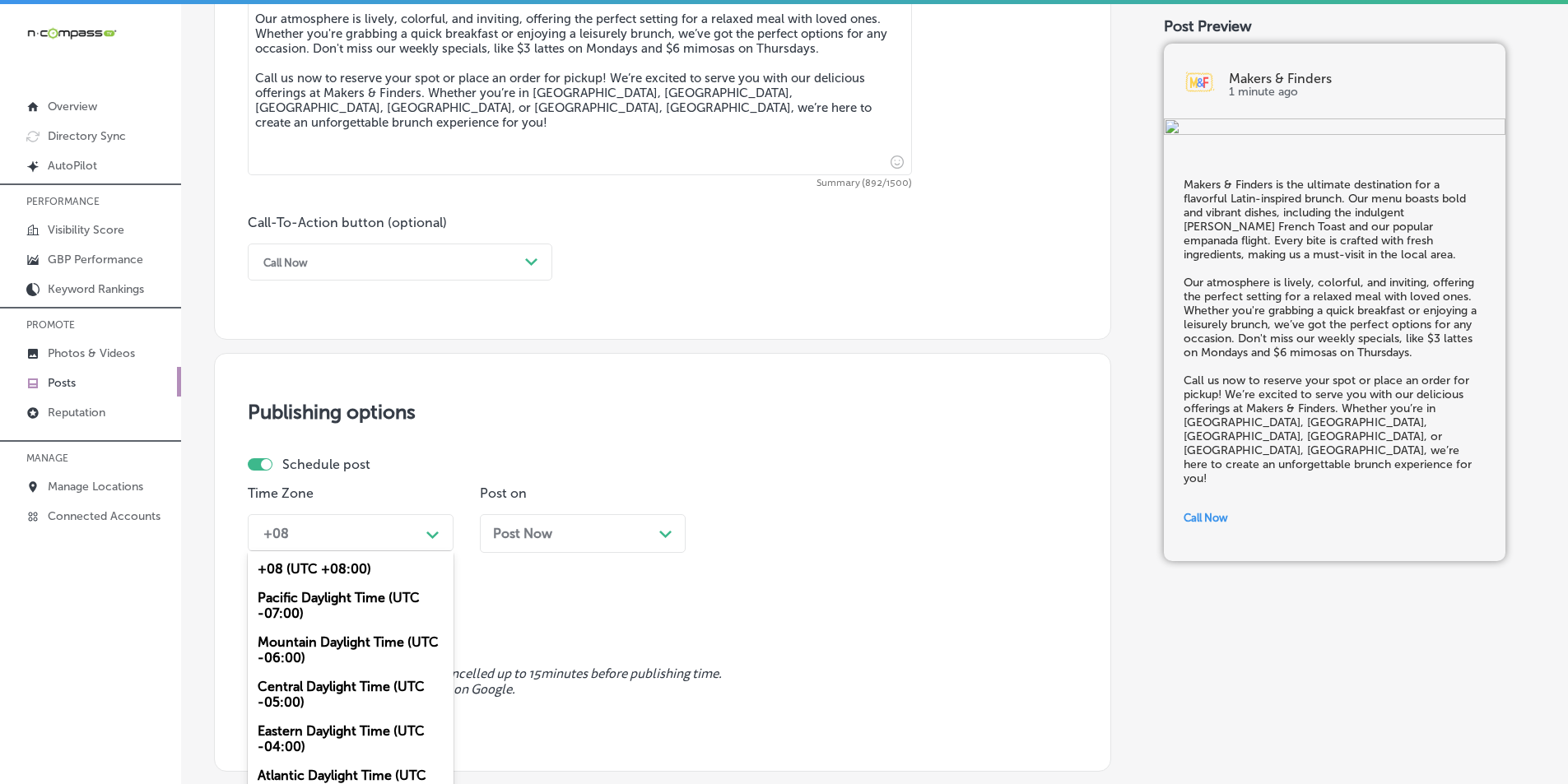
click at [430, 535] on div "option Mountain Daylight Time (UTC -06:00), selected. option +08 (UTC +08:00) f…" at bounding box center [350, 533] width 206 height 37
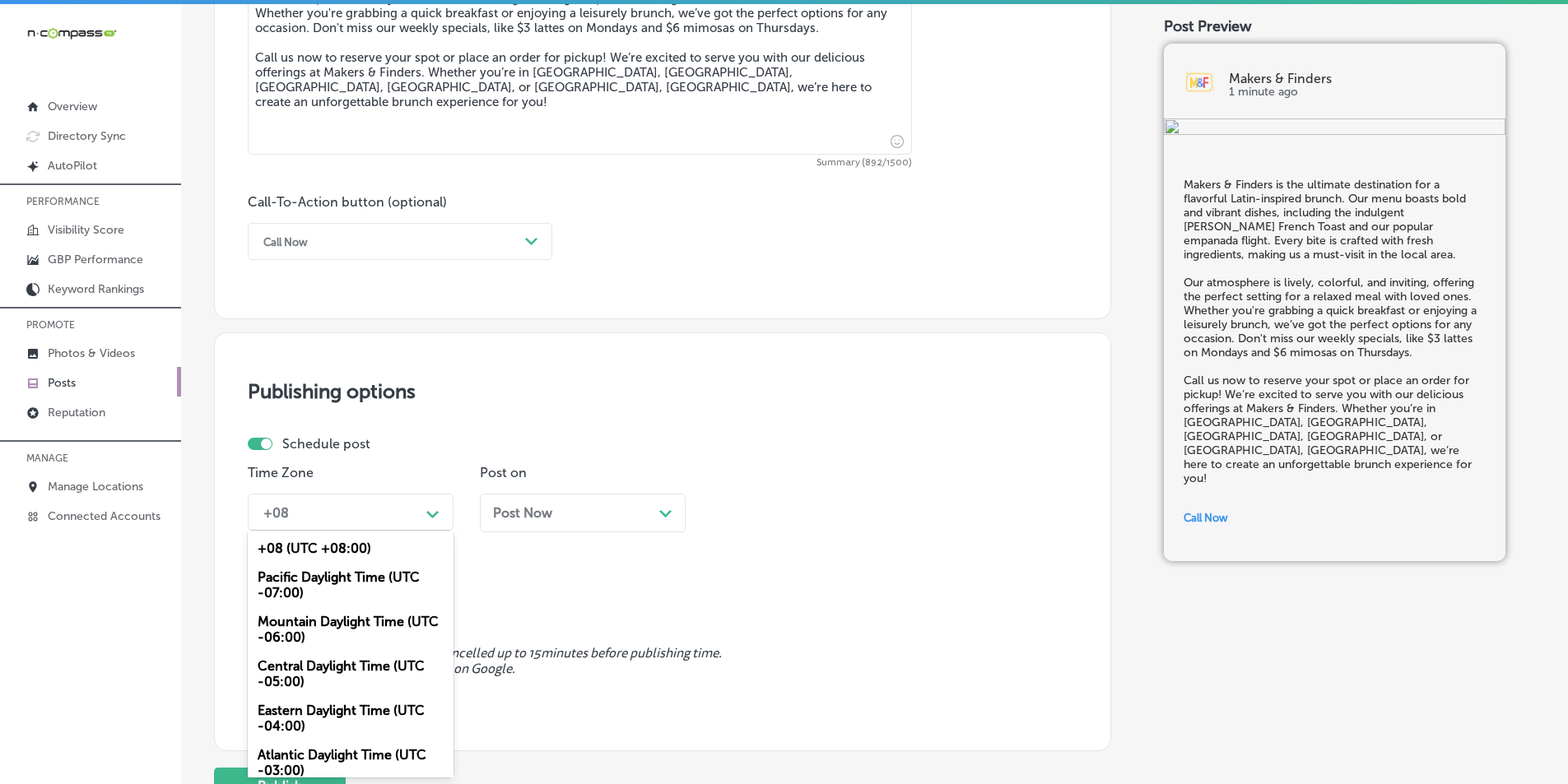
drag, startPoint x: 337, startPoint y: 619, endPoint x: 453, endPoint y: 593, distance: 118.9
click at [339, 619] on div "Mountain Daylight Time (UTC -06:00)" at bounding box center [350, 630] width 206 height 44
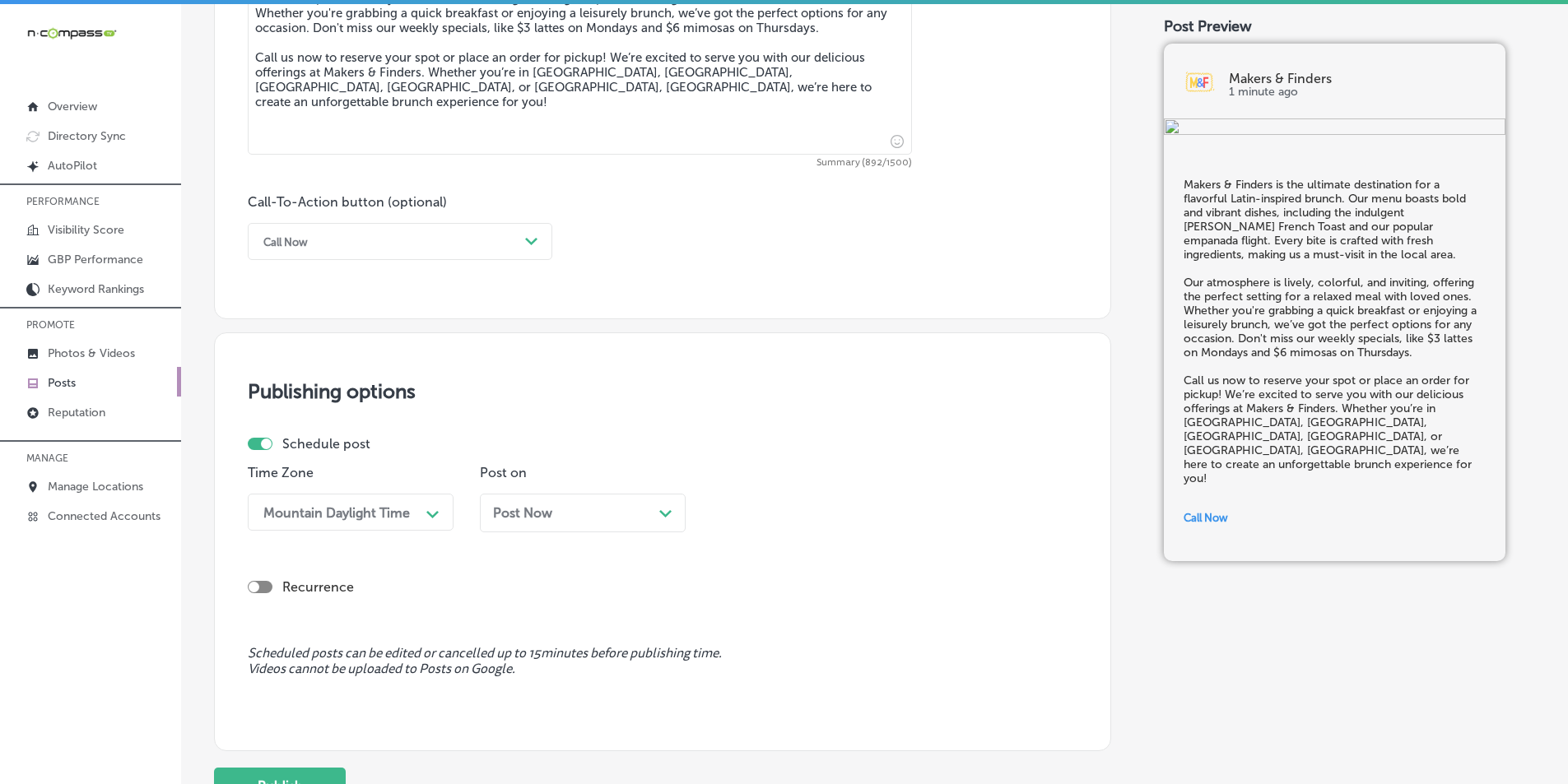
drag, startPoint x: 658, startPoint y: 509, endPoint x: 651, endPoint y: 515, distance: 9.2
click at [658, 509] on div "Post Now Path Created with Sketch." at bounding box center [583, 513] width 180 height 15
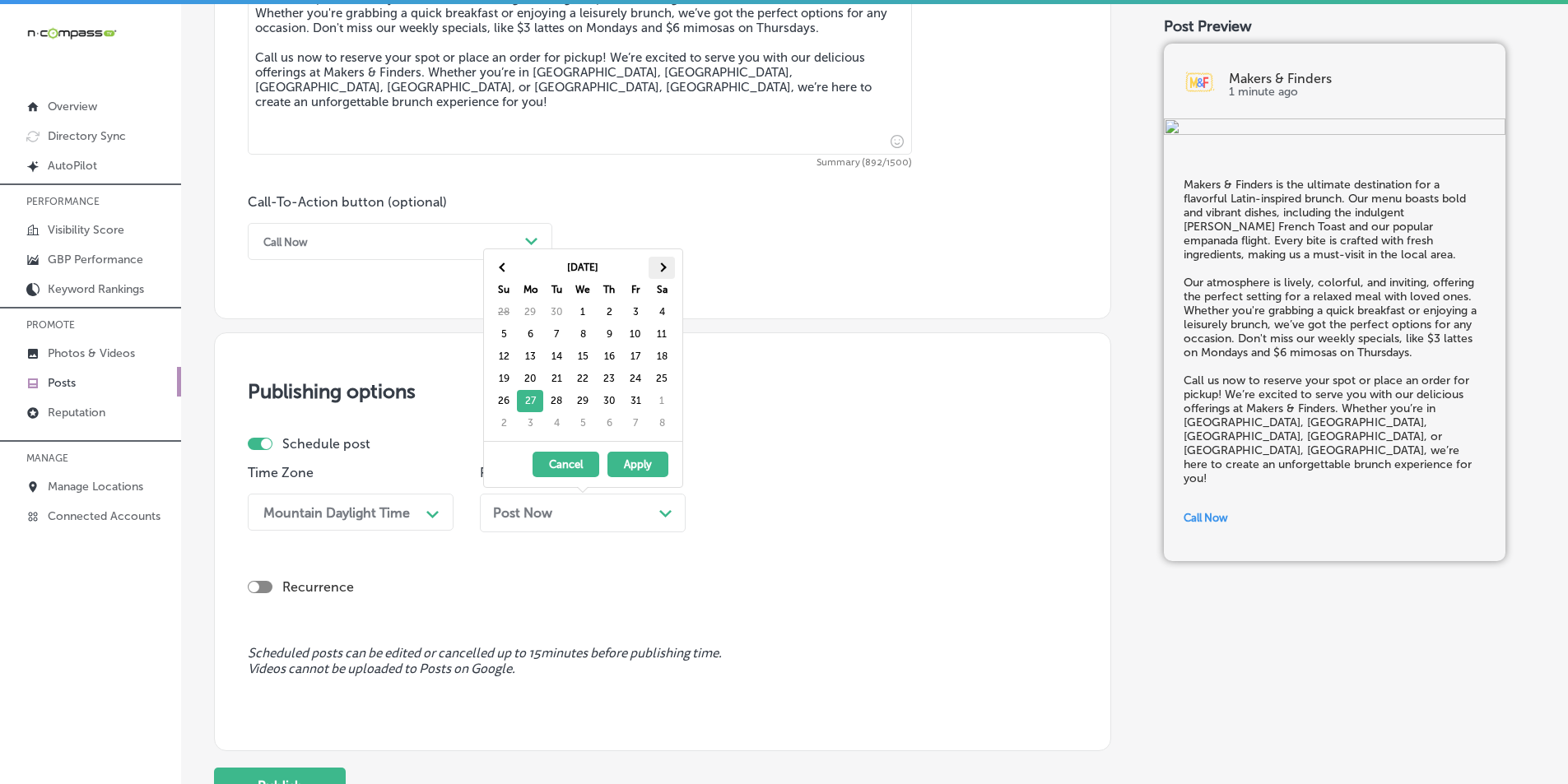
click at [661, 263] on span at bounding box center [661, 267] width 9 height 9
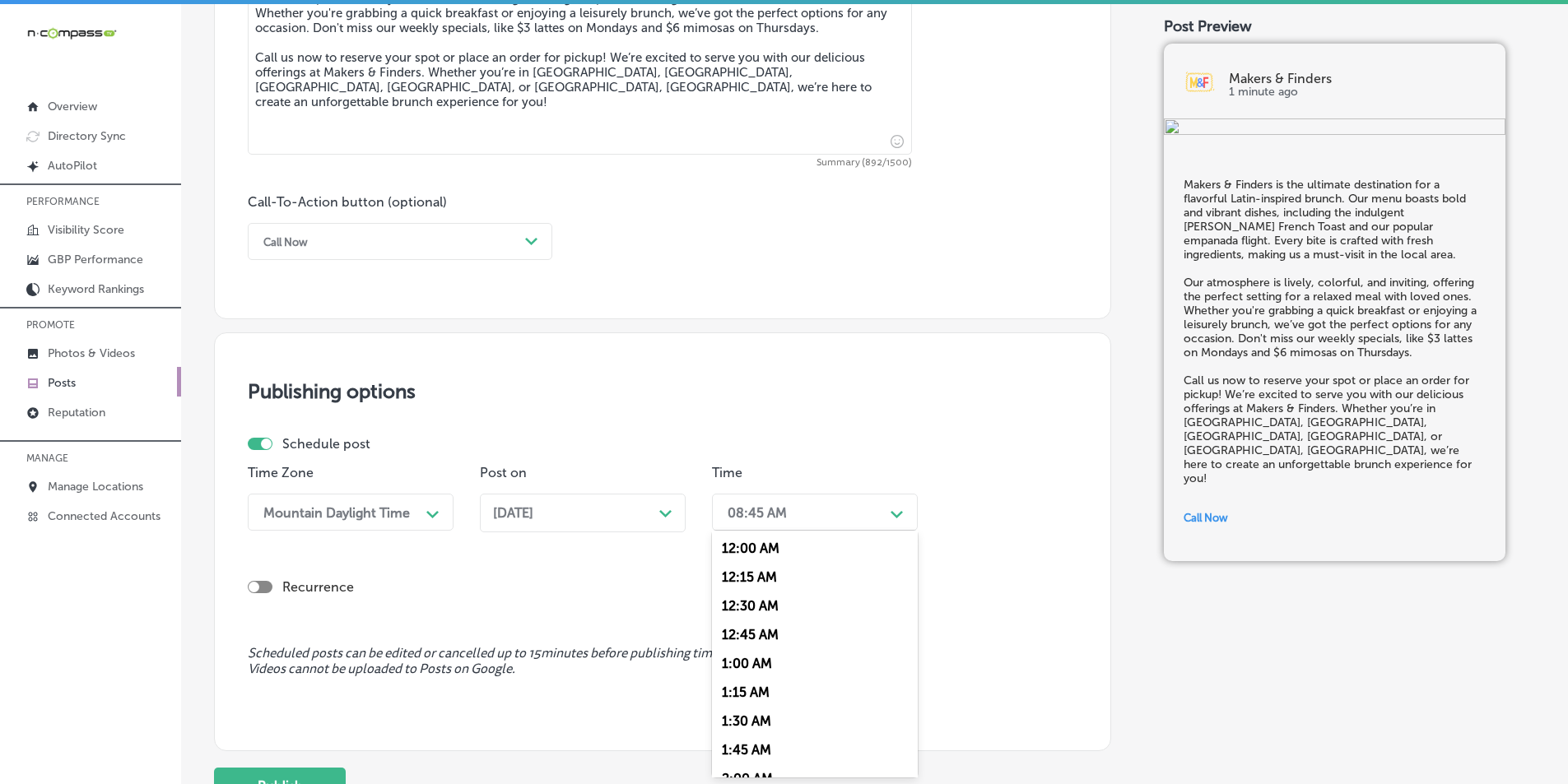
click at [895, 509] on div "Path Created with Sketch." at bounding box center [898, 513] width 14 height 14
click at [738, 615] on div "7:00 AM" at bounding box center [815, 614] width 206 height 29
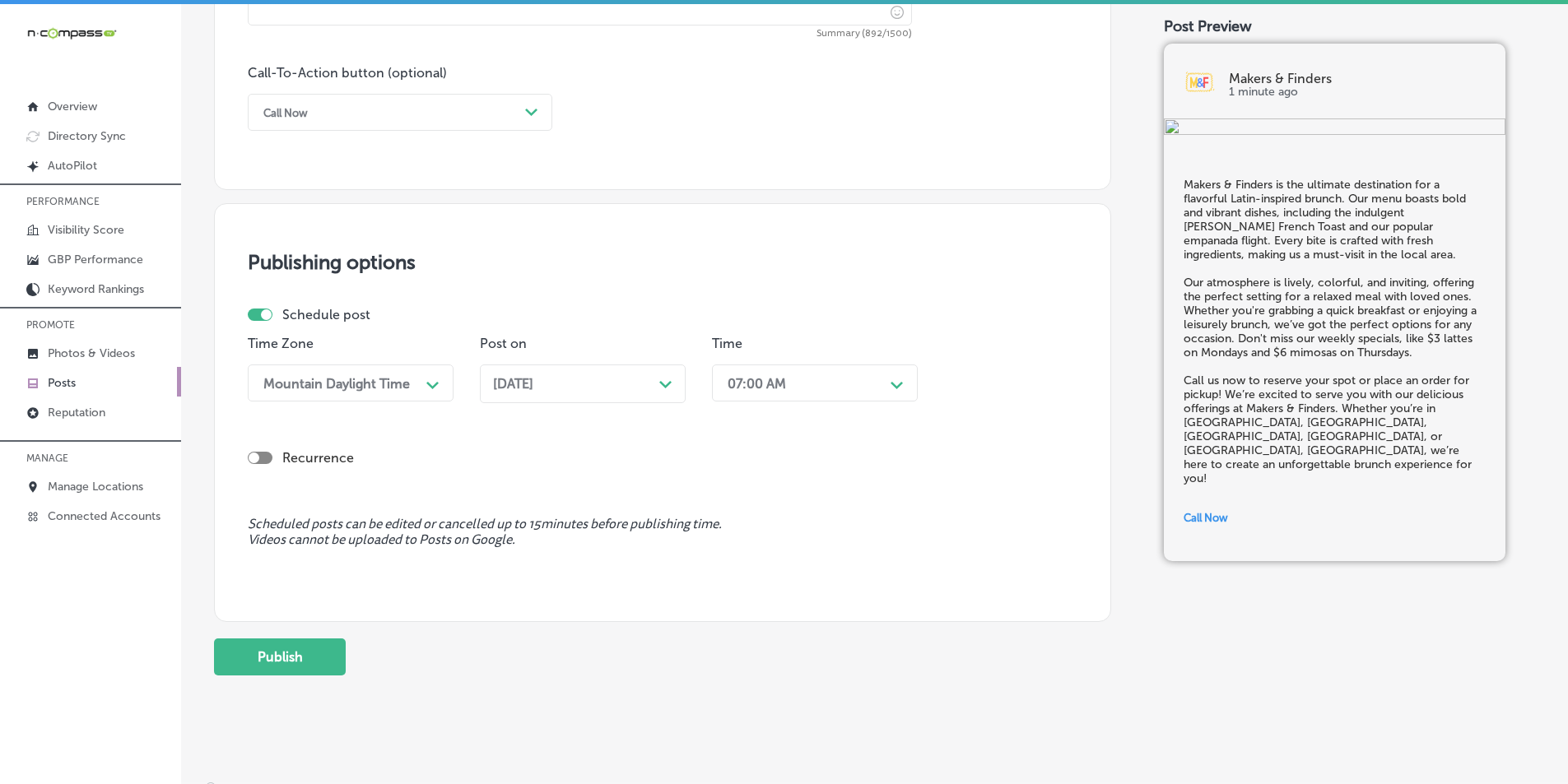
scroll to position [1208, 0]
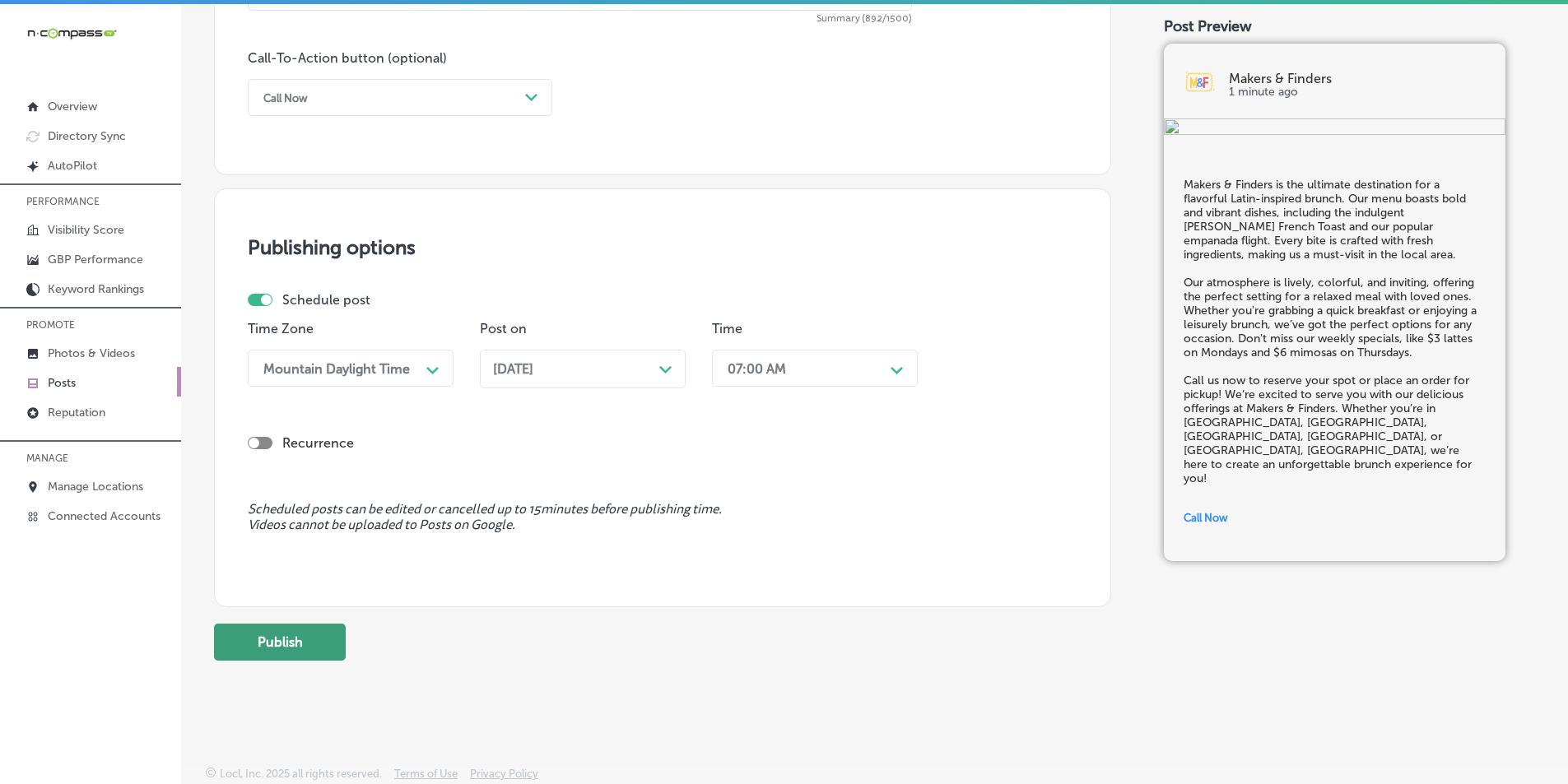
click at [296, 637] on button "Publish" at bounding box center [279, 642] width 131 height 37
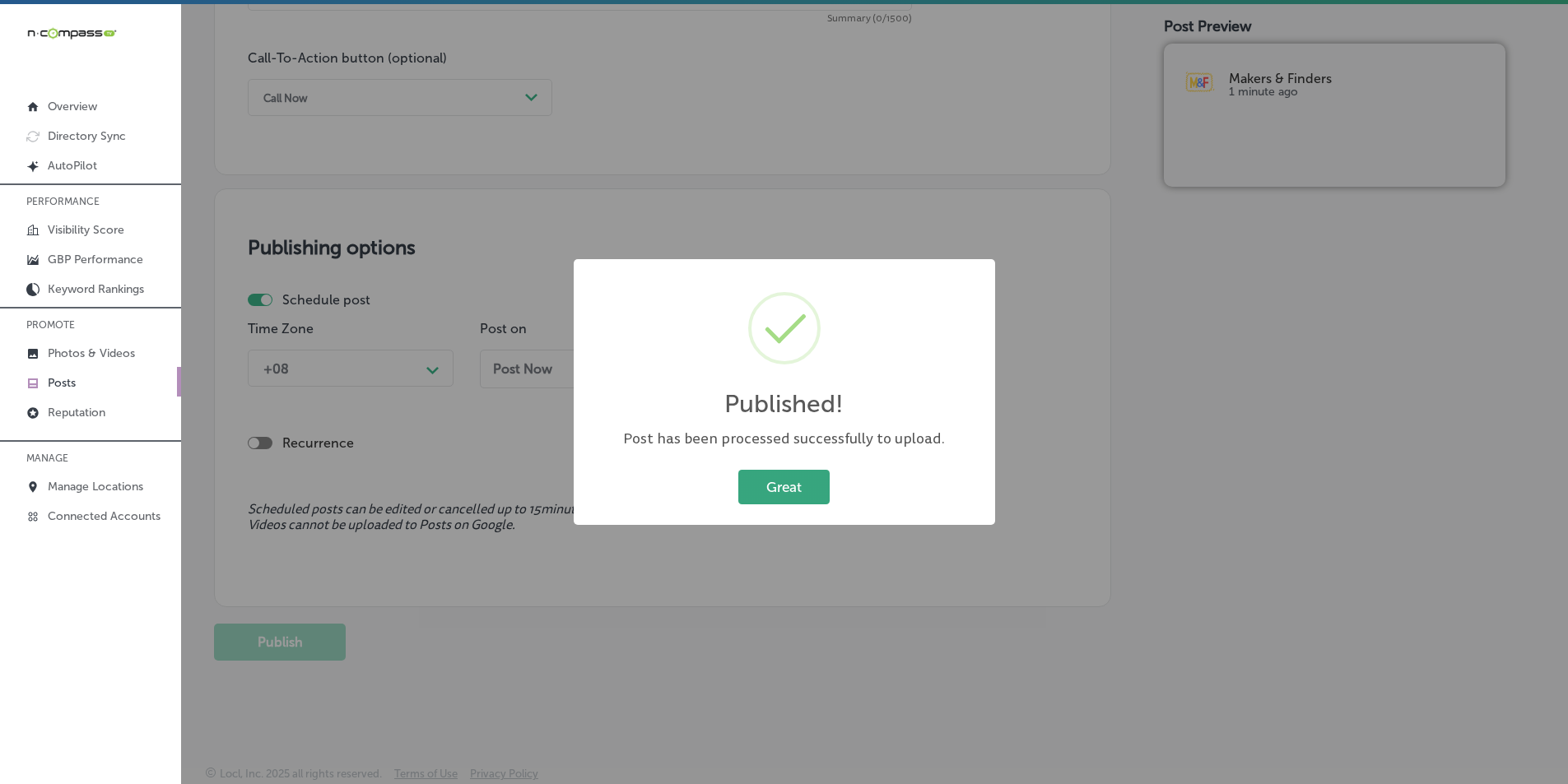
click at [790, 492] on button "Great" at bounding box center [784, 487] width 92 height 34
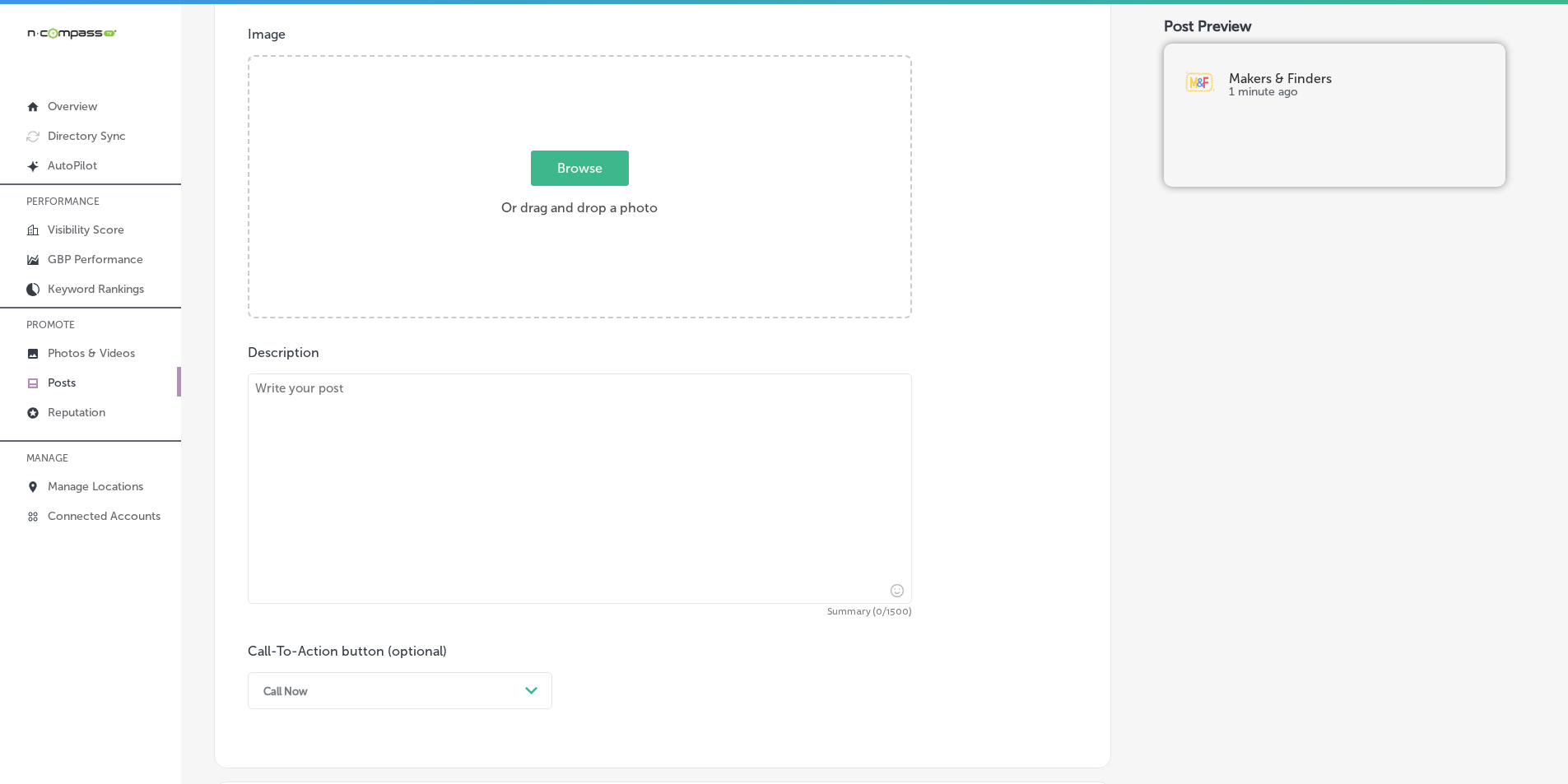
scroll to position [549, 0]
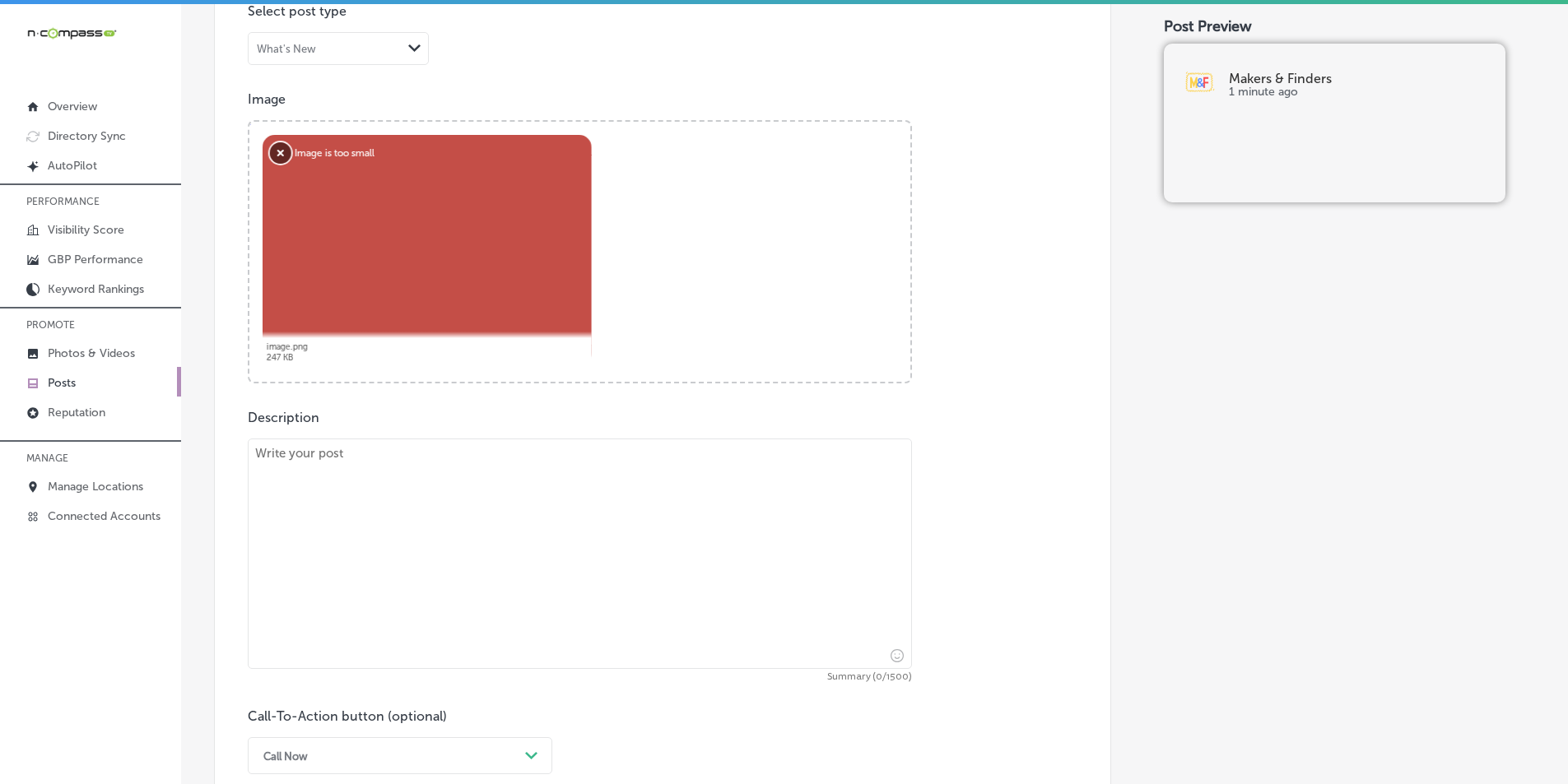
click at [282, 153] on button "Remove" at bounding box center [281, 153] width 21 height 21
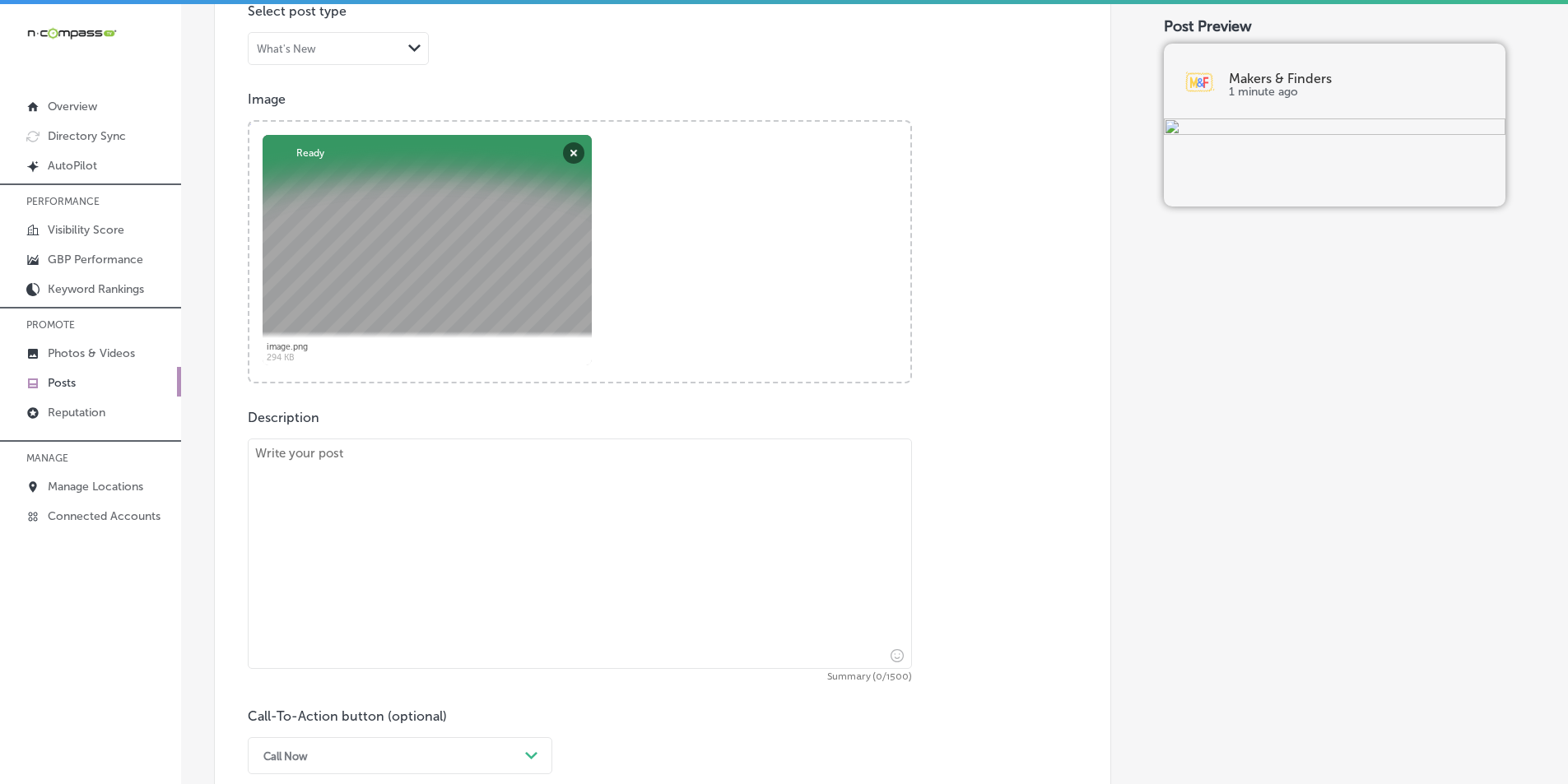
click at [392, 500] on textarea at bounding box center [580, 554] width 664 height 231
paste textarea "Makers & Finders is your go-to spot for delicious Latin-inspired dishes, whethe…"
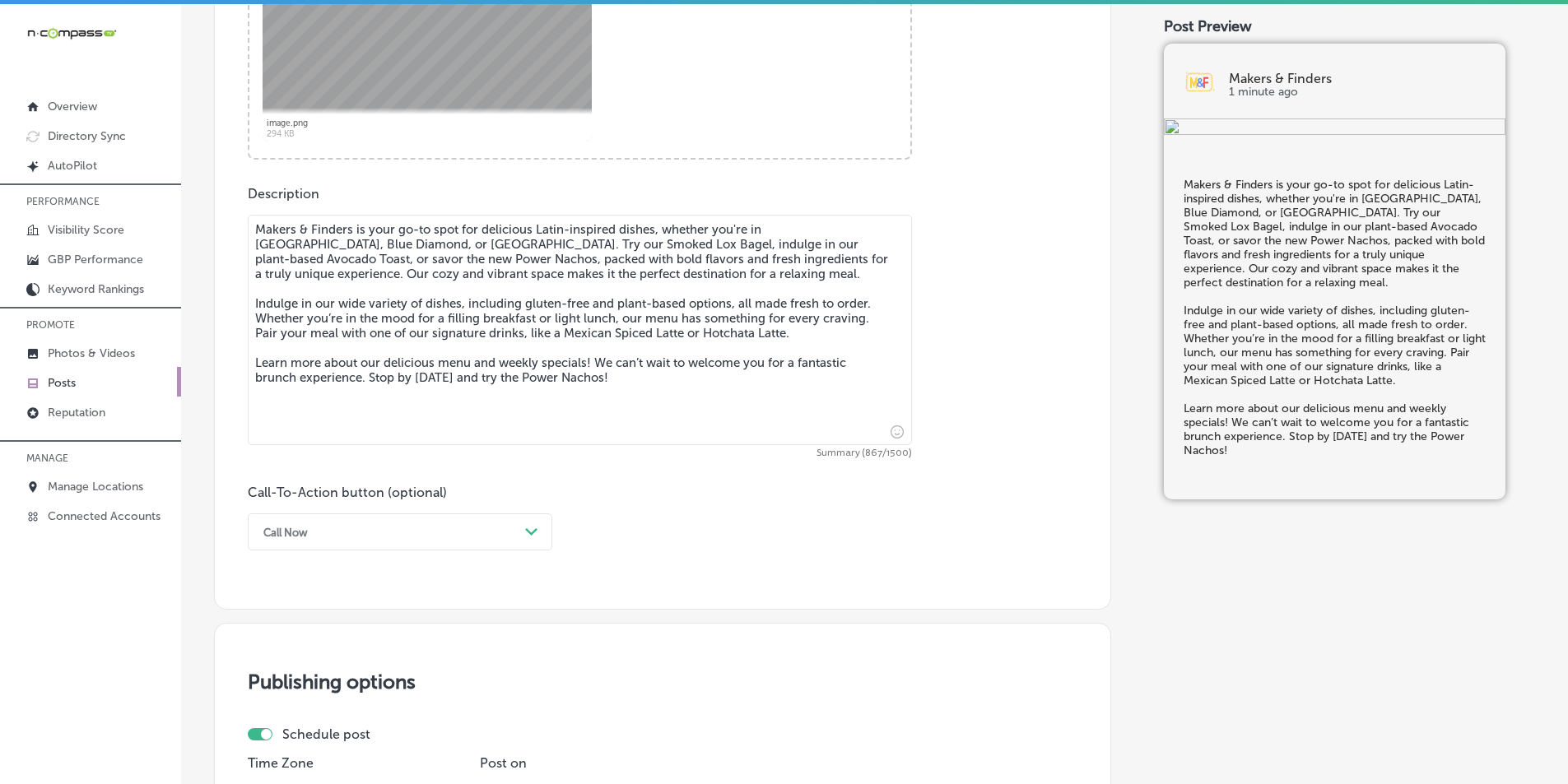
scroll to position [796, 0]
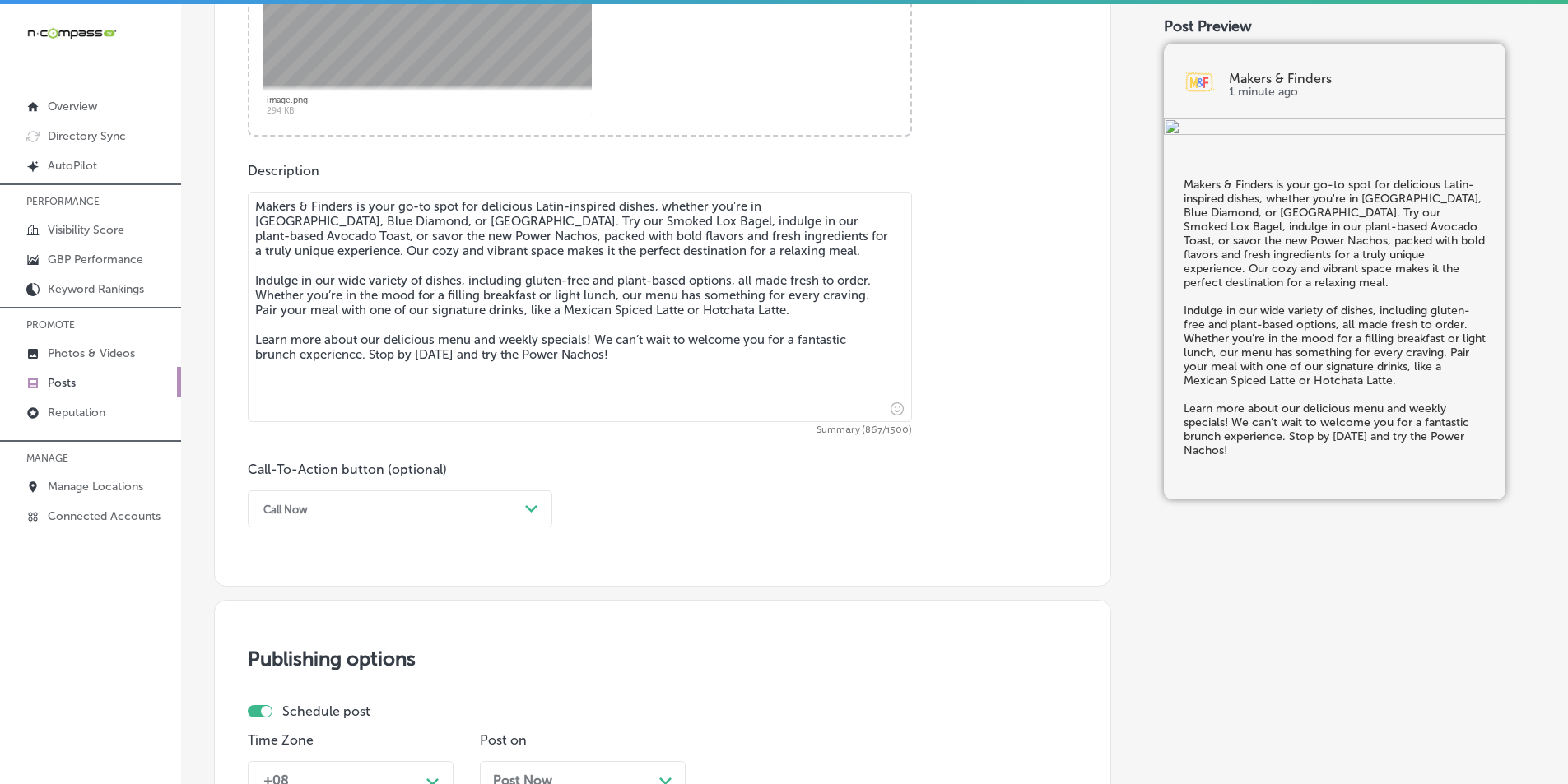
type textarea "Makers & Finders is your go-to spot for delicious Latin-inspired dishes, whethe…"
click at [521, 507] on div "Path Created with Sketch." at bounding box center [531, 509] width 26 height 26
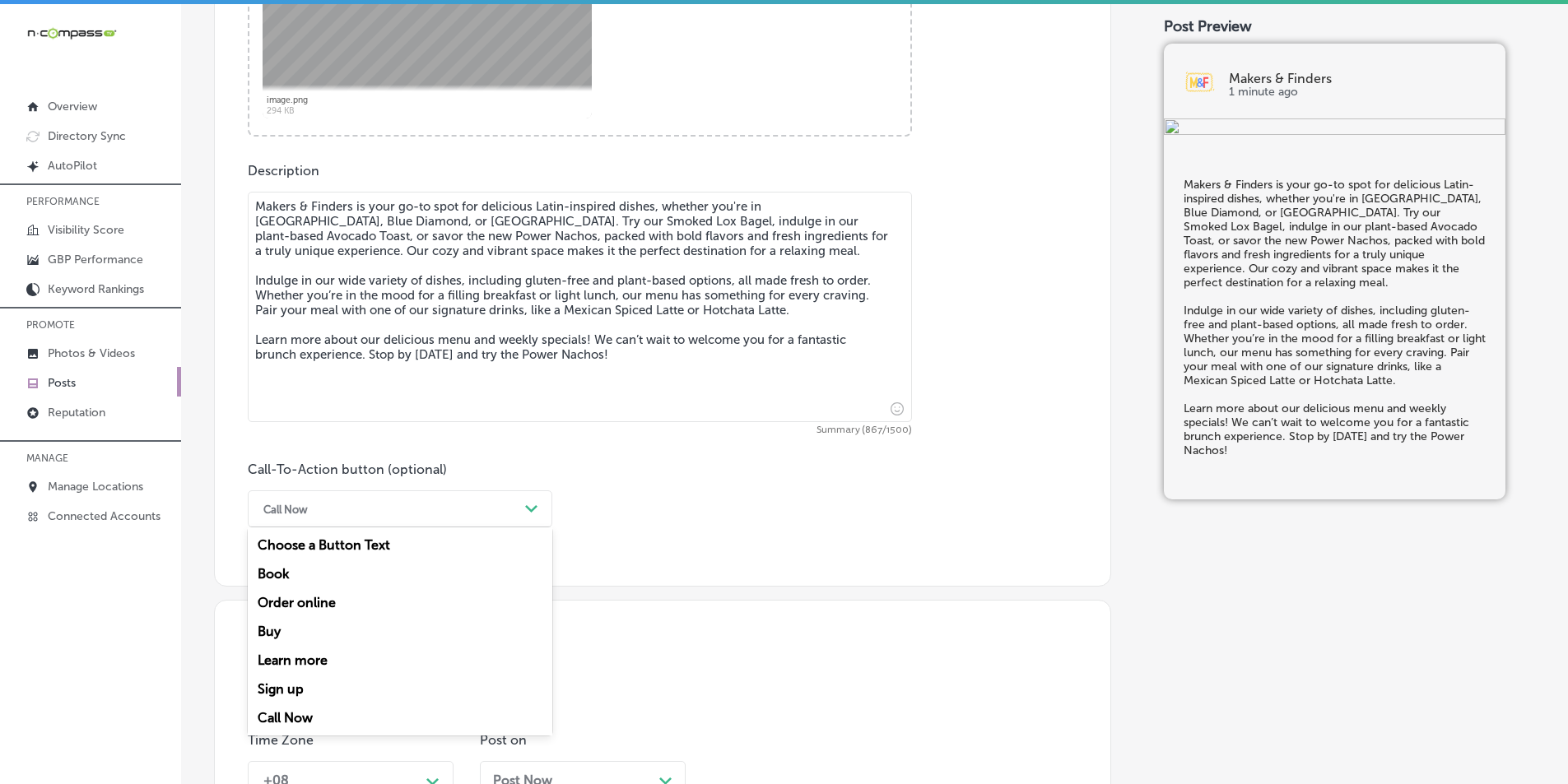
click at [292, 659] on div "Learn more" at bounding box center [399, 660] width 304 height 29
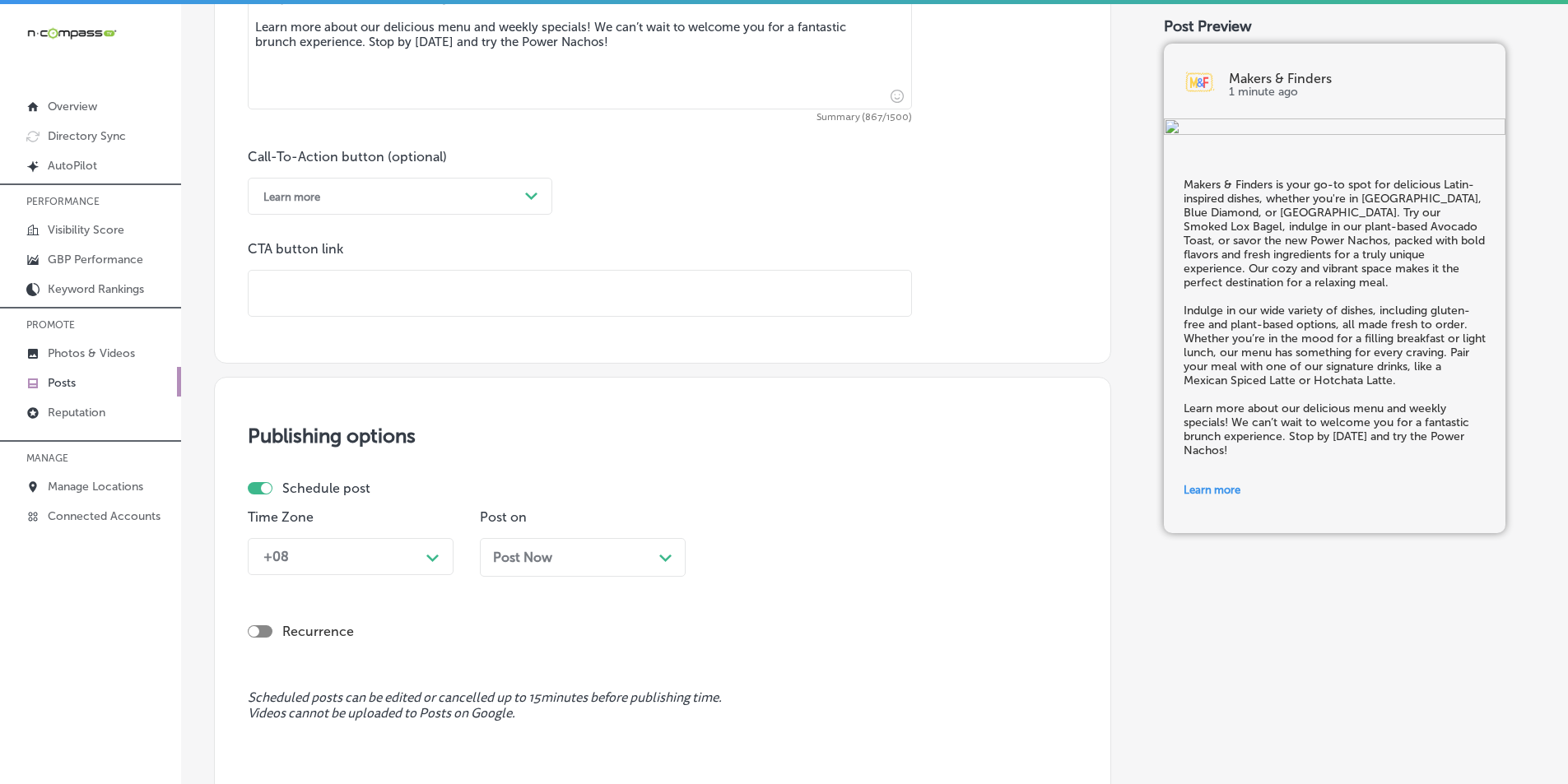
scroll to position [1126, 0]
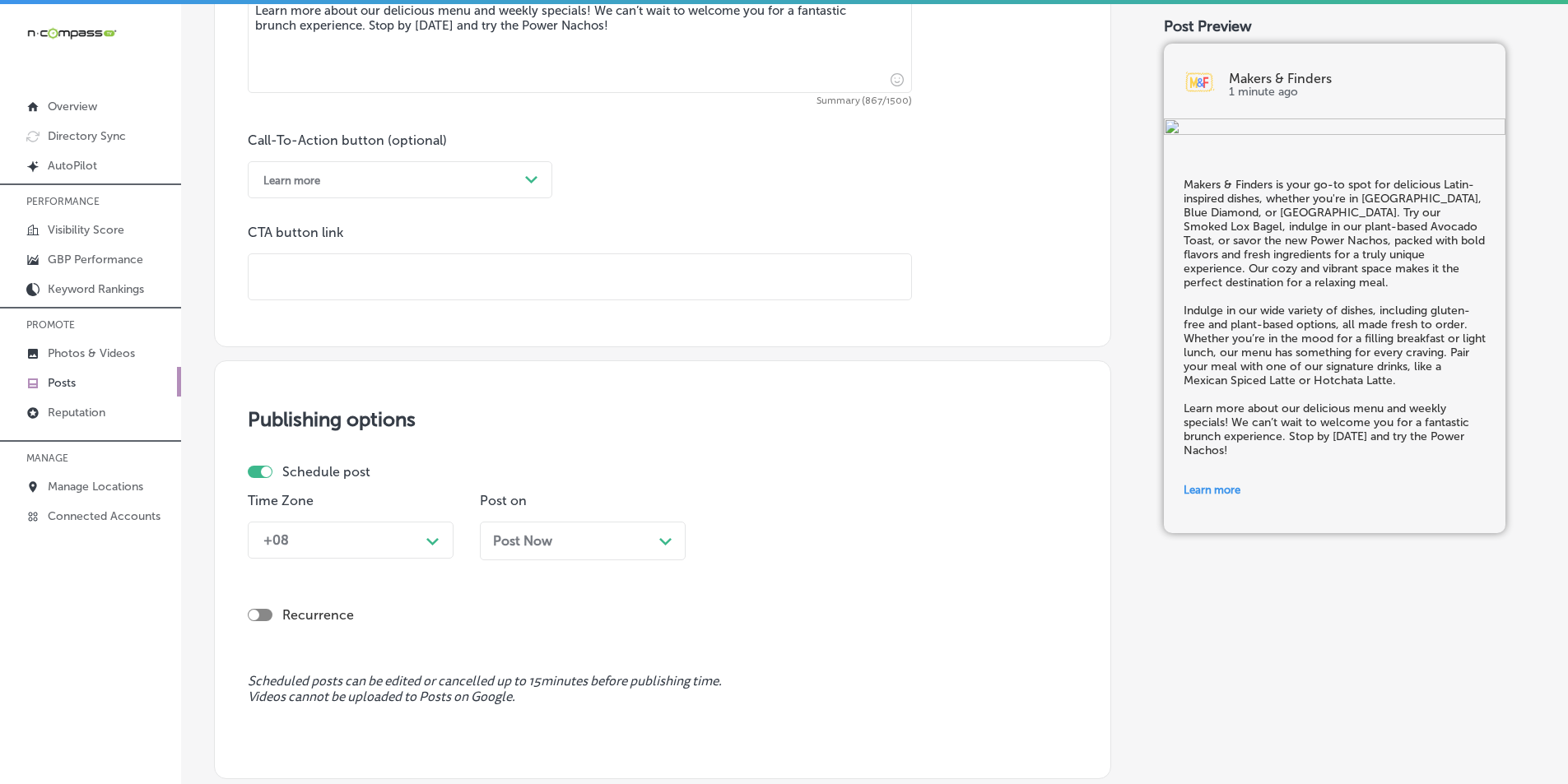
click at [421, 271] on input "text" at bounding box center [580, 276] width 663 height 45
paste input "[URL][DOMAIN_NAME]"
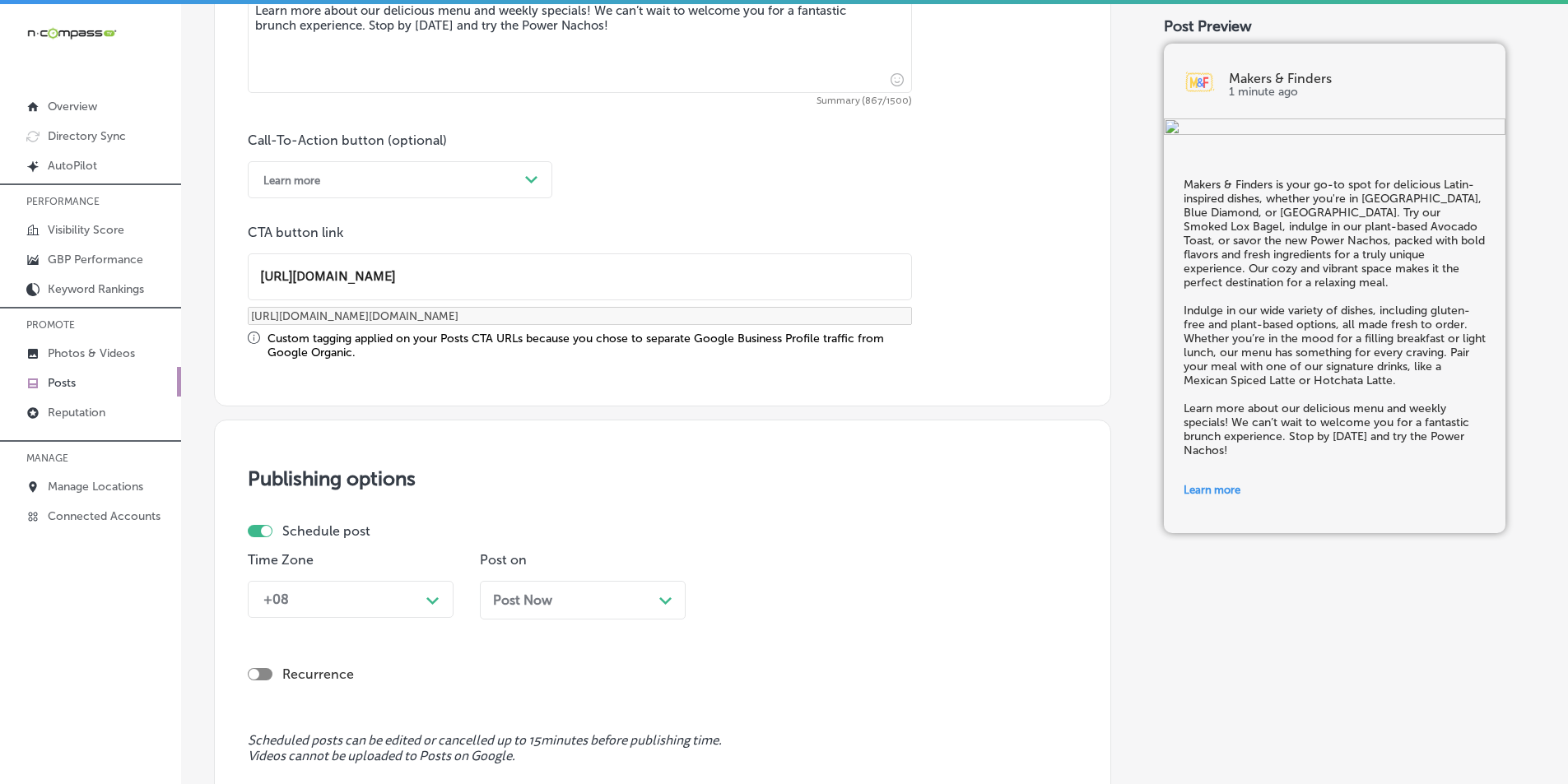
type input "[URL][DOMAIN_NAME]"
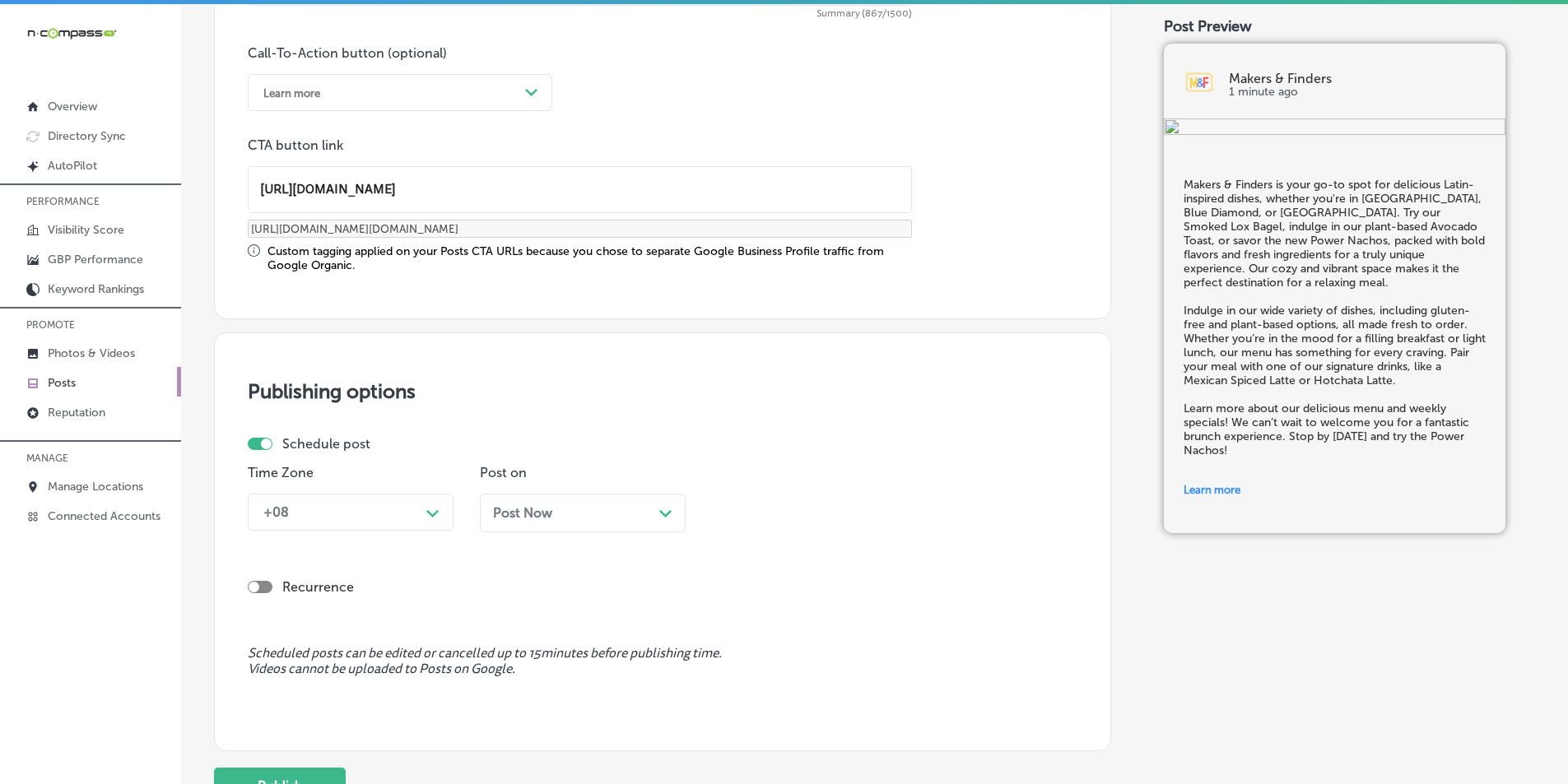
click at [433, 531] on div "+08 Path Created with Sketch." at bounding box center [350, 513] width 206 height 37
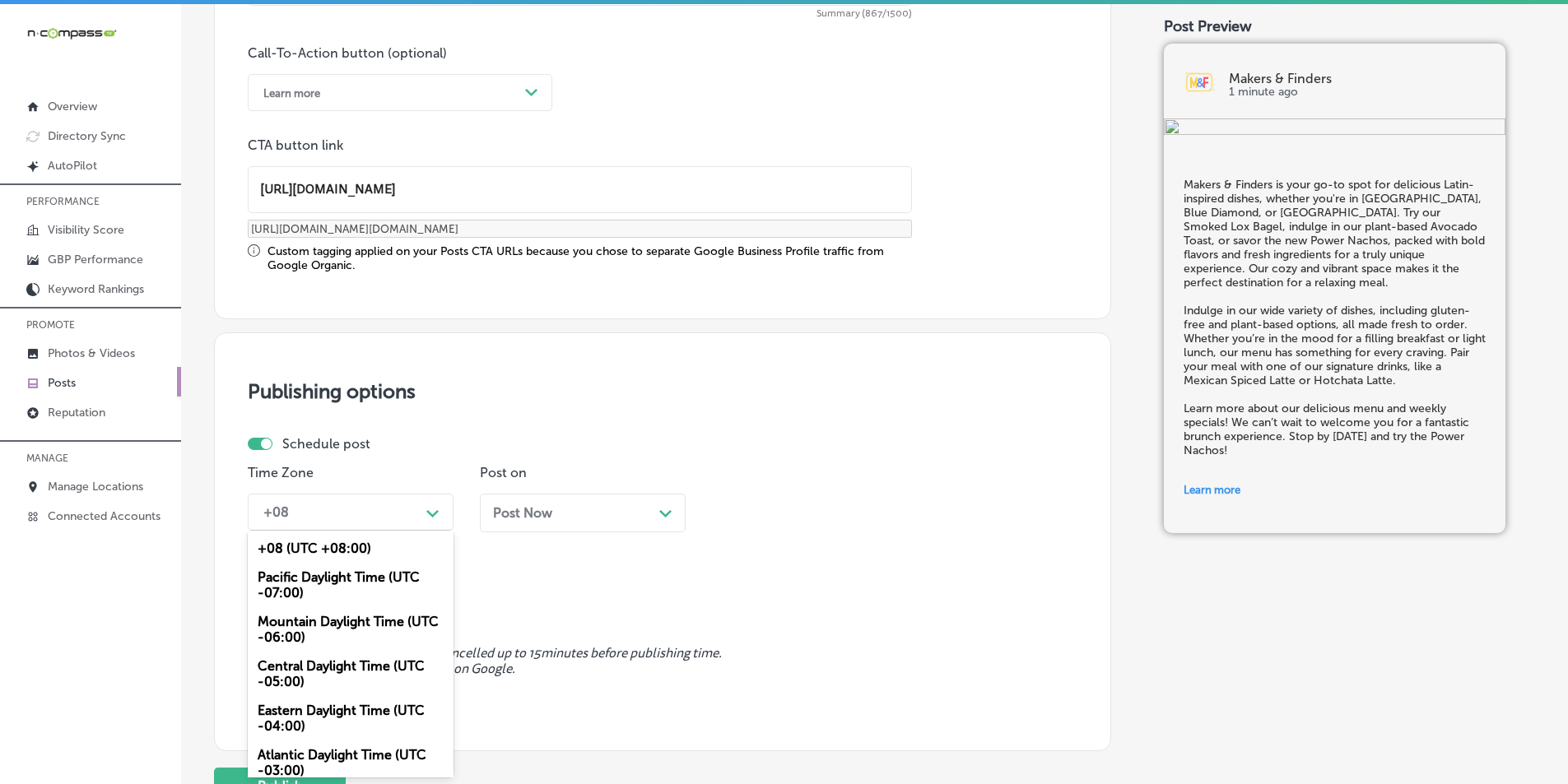
drag, startPoint x: 326, startPoint y: 624, endPoint x: 397, endPoint y: 610, distance: 72.4
click at [328, 624] on div "Mountain Daylight Time (UTC -06:00)" at bounding box center [350, 630] width 206 height 44
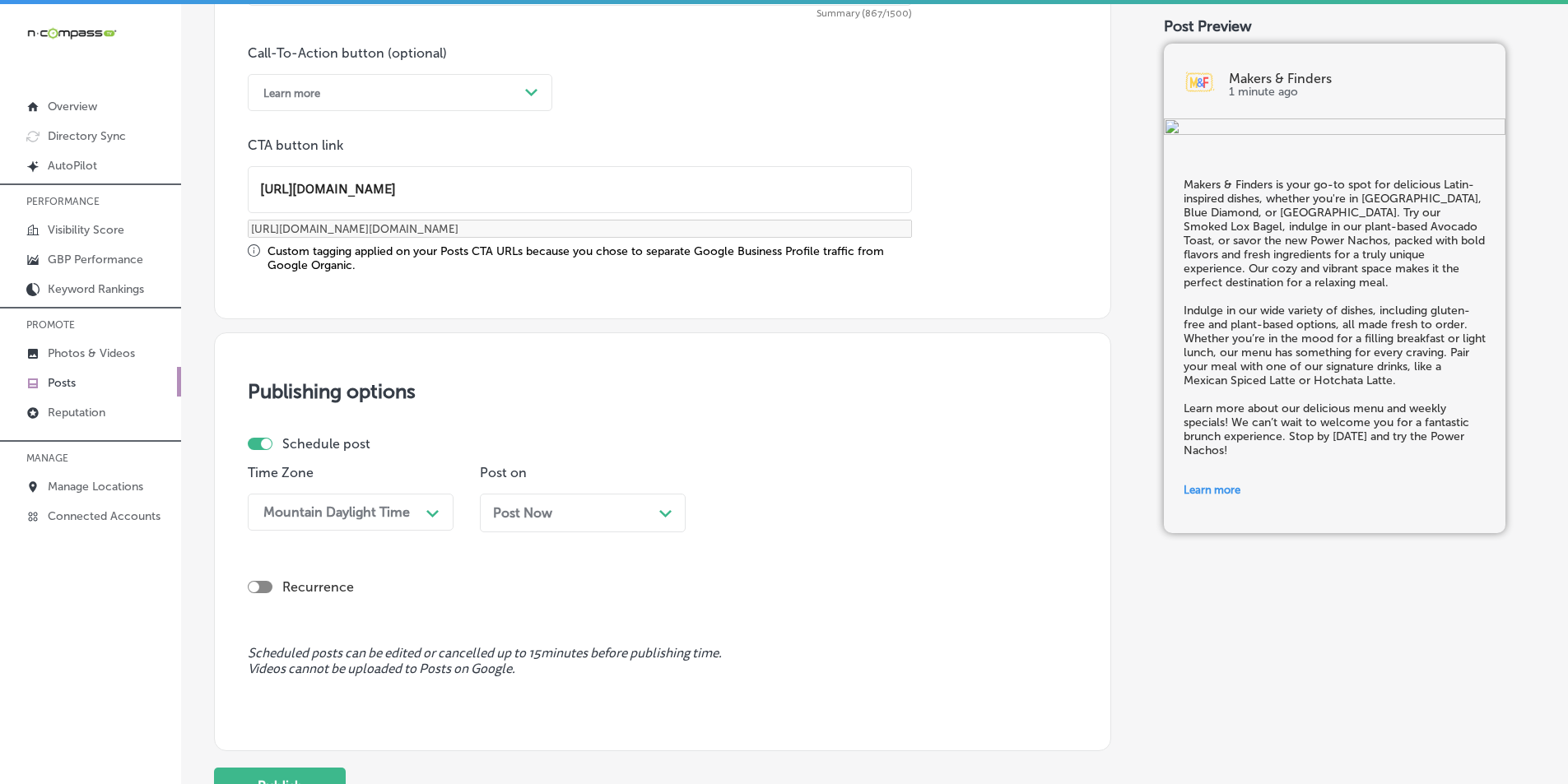
click at [663, 510] on icon "Path Created with Sketch." at bounding box center [665, 514] width 13 height 8
click at [892, 507] on div "Path Created with Sketch." at bounding box center [898, 512] width 14 height 14
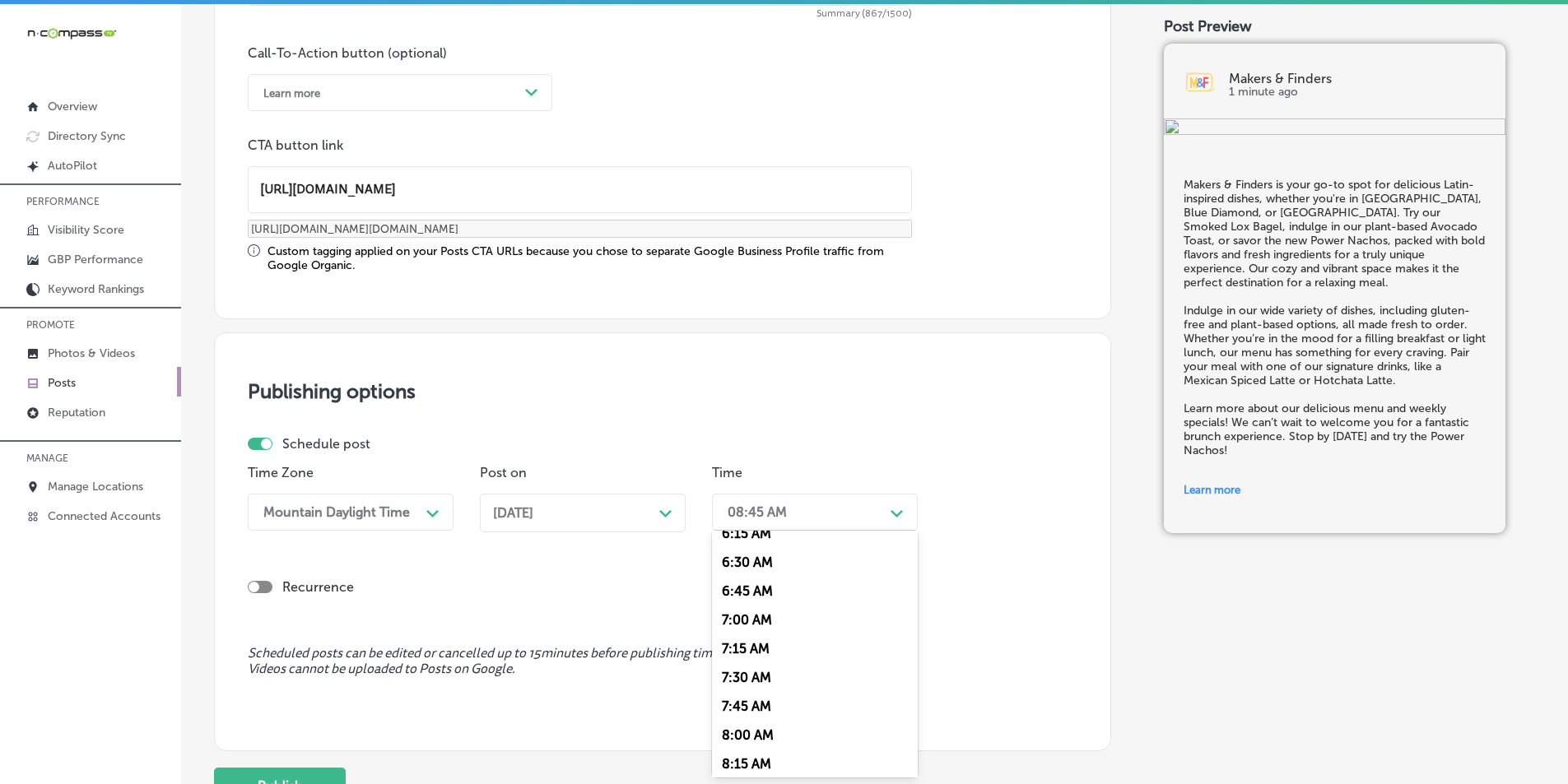
scroll to position [741, 0]
click at [741, 612] on div "7:00 AM" at bounding box center [815, 614] width 206 height 29
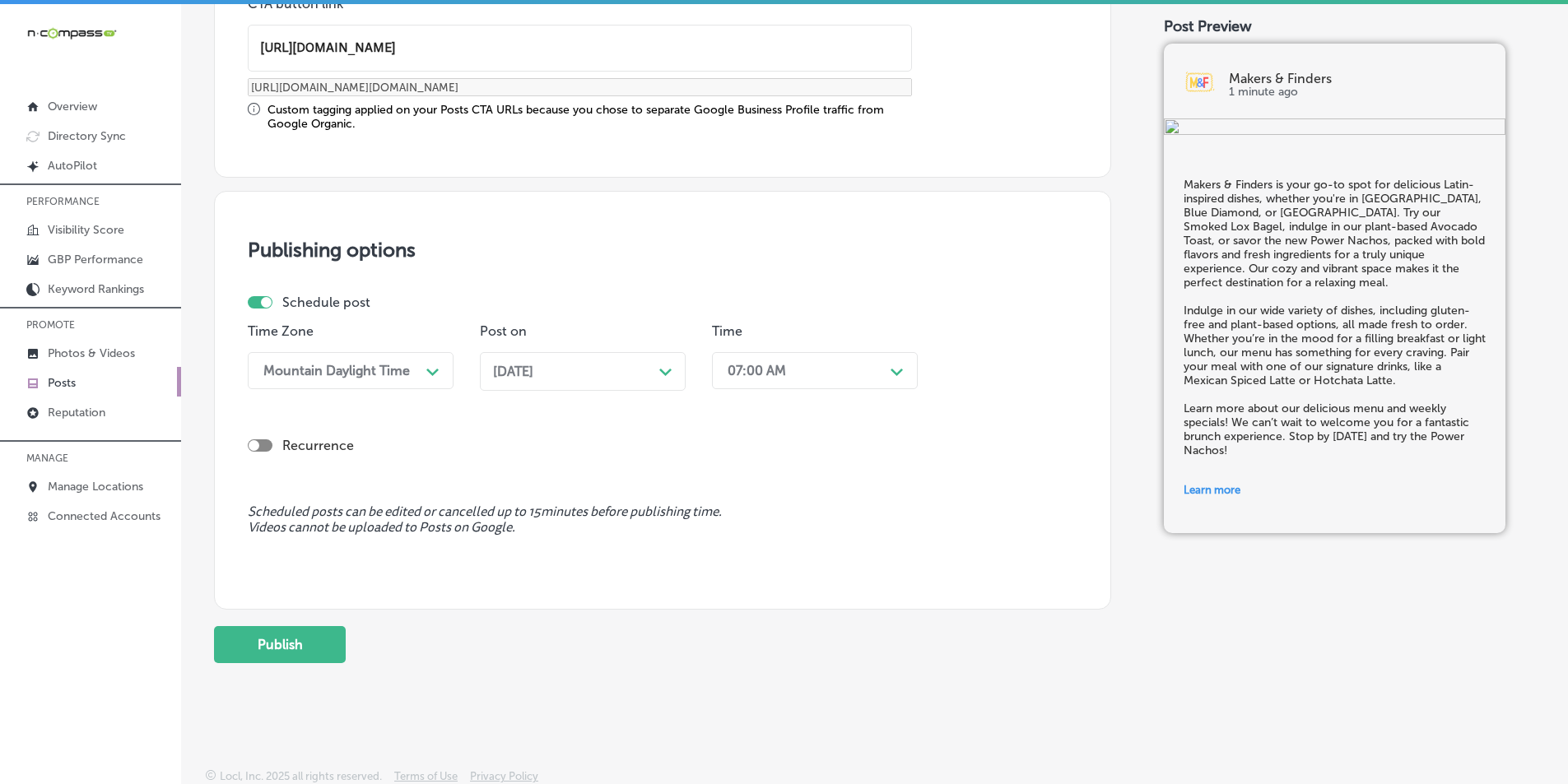
scroll to position [1356, 0]
click at [257, 640] on button "Publish" at bounding box center [279, 642] width 131 height 37
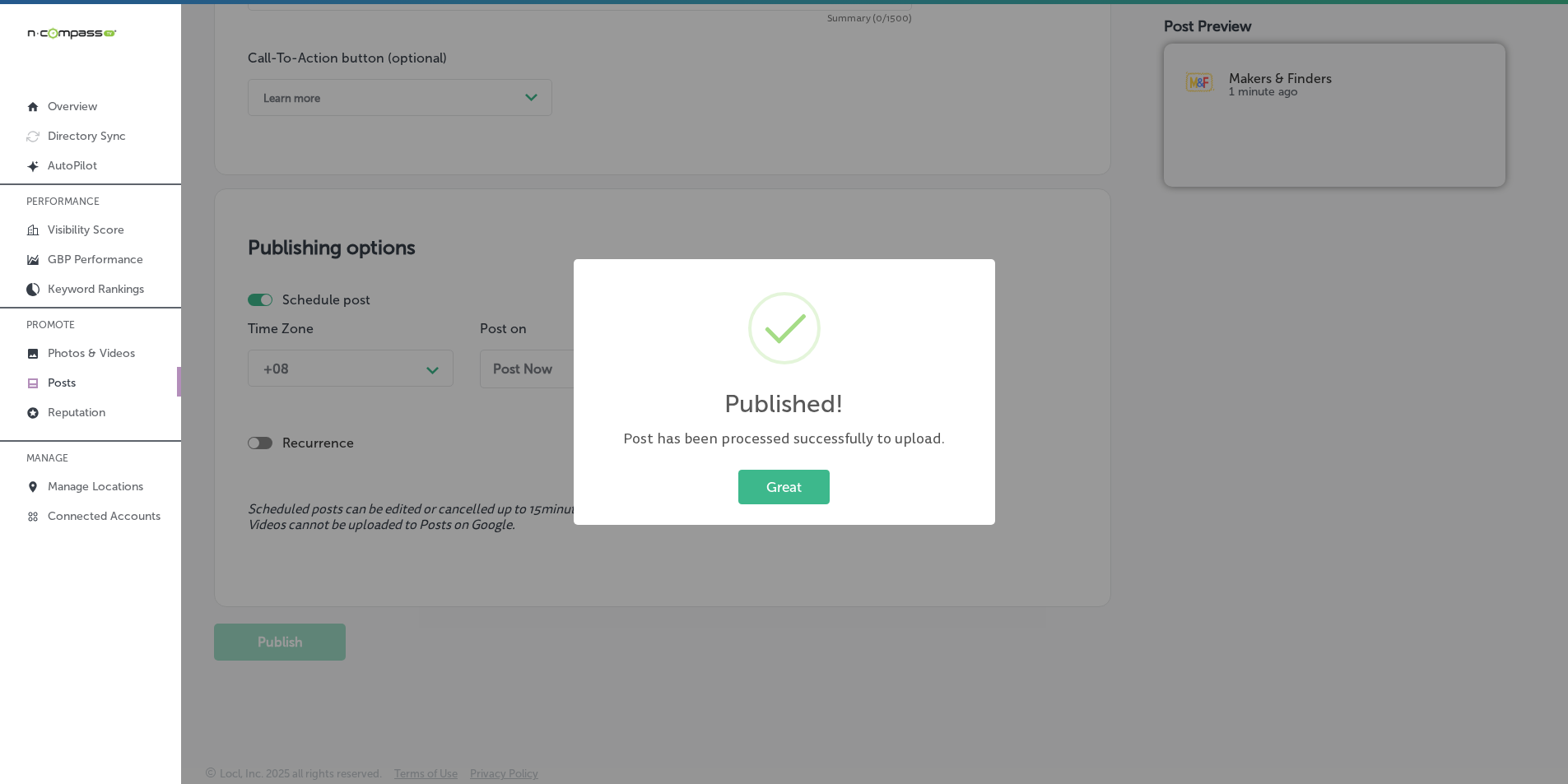
scroll to position [1208, 0]
click at [784, 488] on button "Great" at bounding box center [784, 487] width 92 height 34
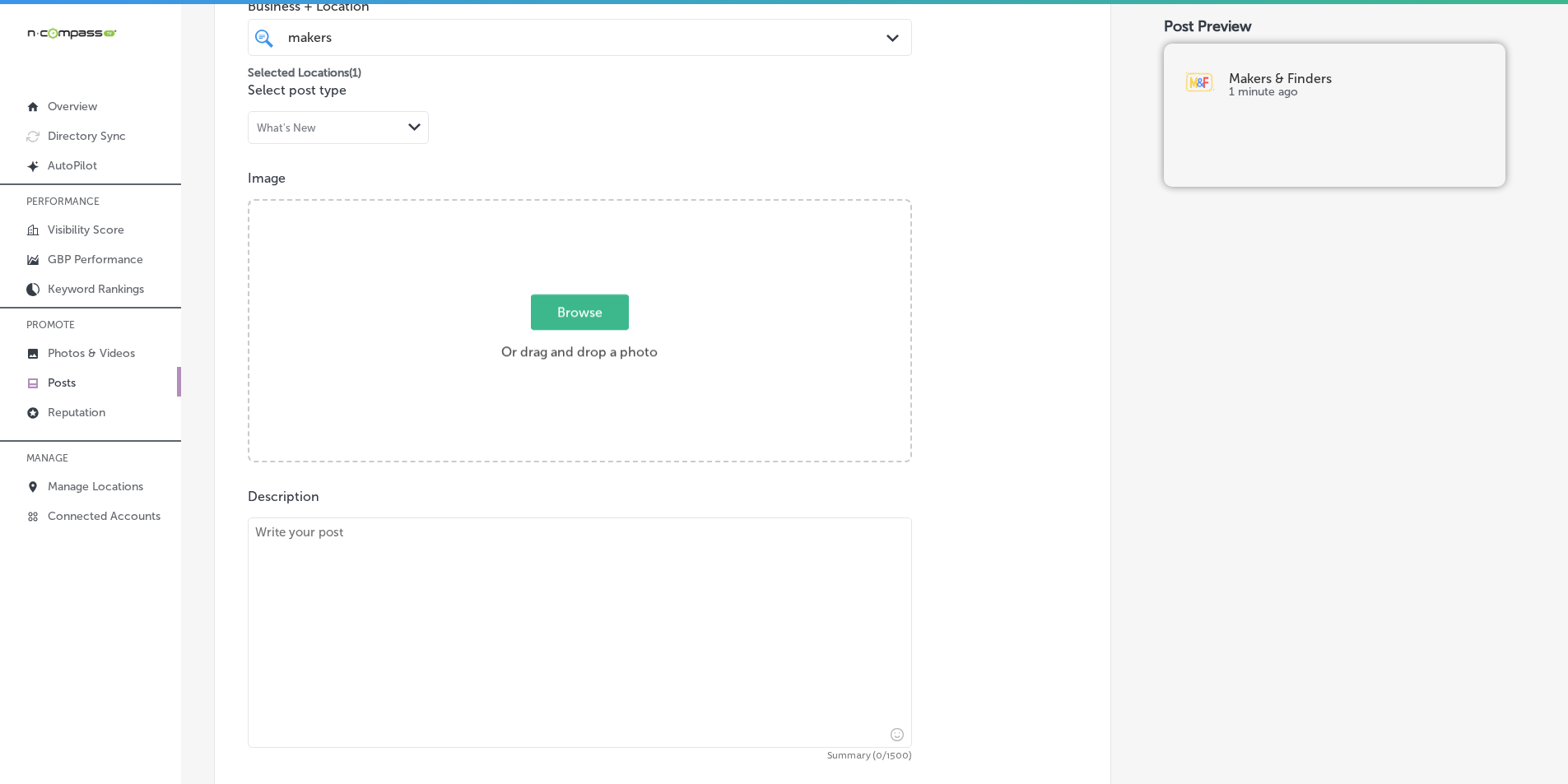
scroll to position [467, 0]
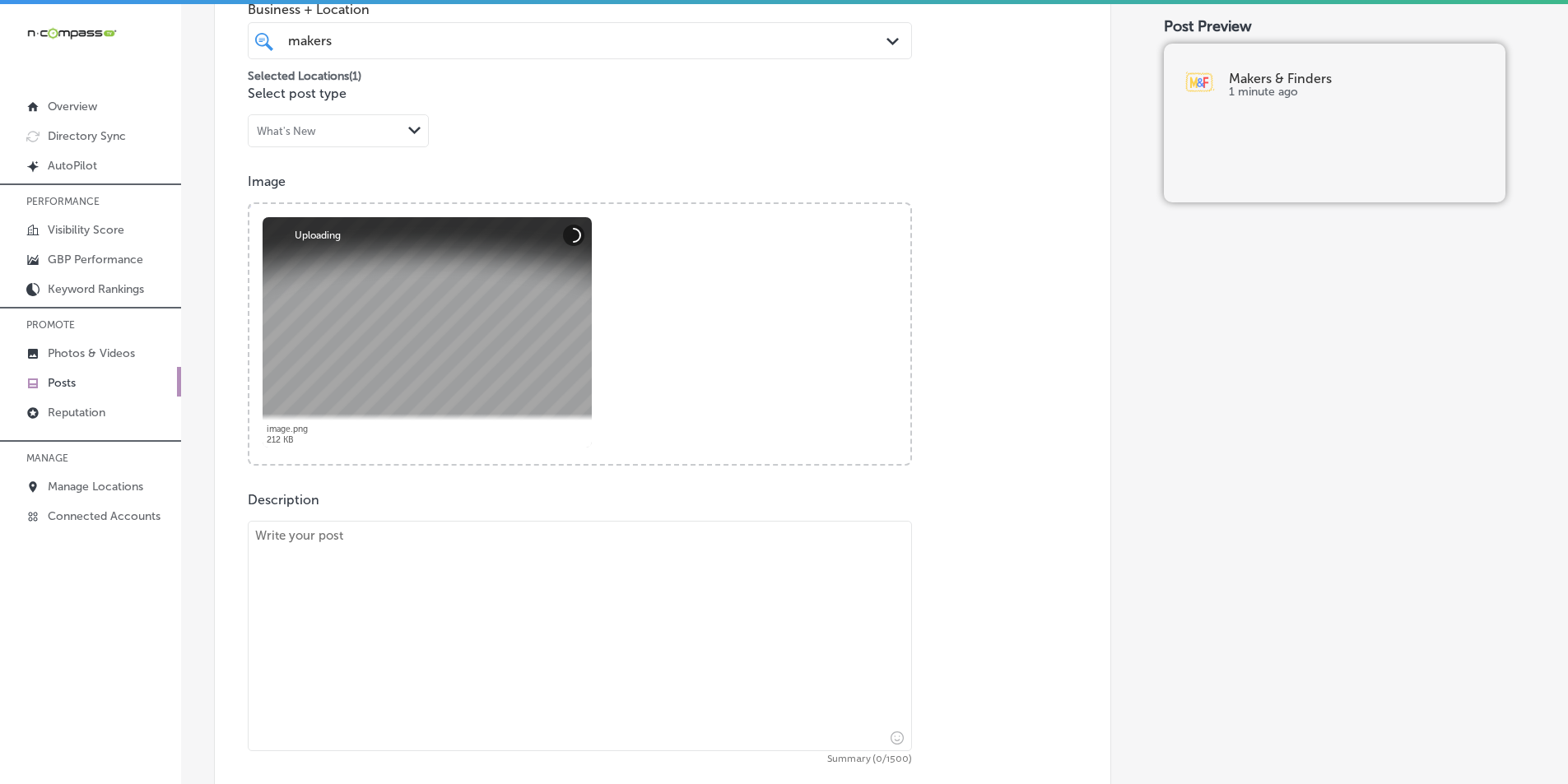
click at [483, 554] on textarea at bounding box center [580, 637] width 664 height 231
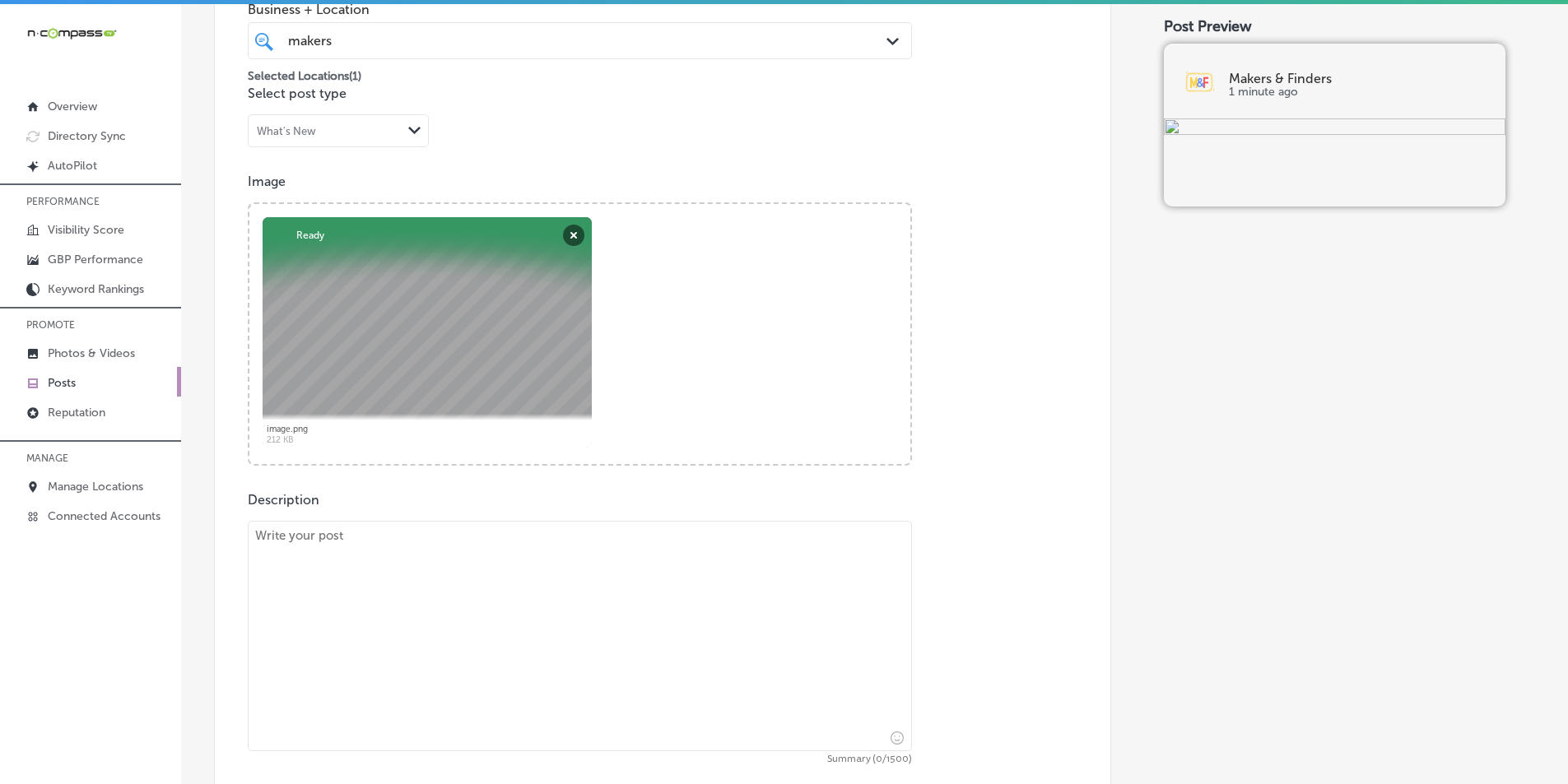
click at [317, 562] on textarea at bounding box center [580, 637] width 664 height 231
paste textarea "Looking for the best brunch specials near me? Makers & Finders presents our sig…"
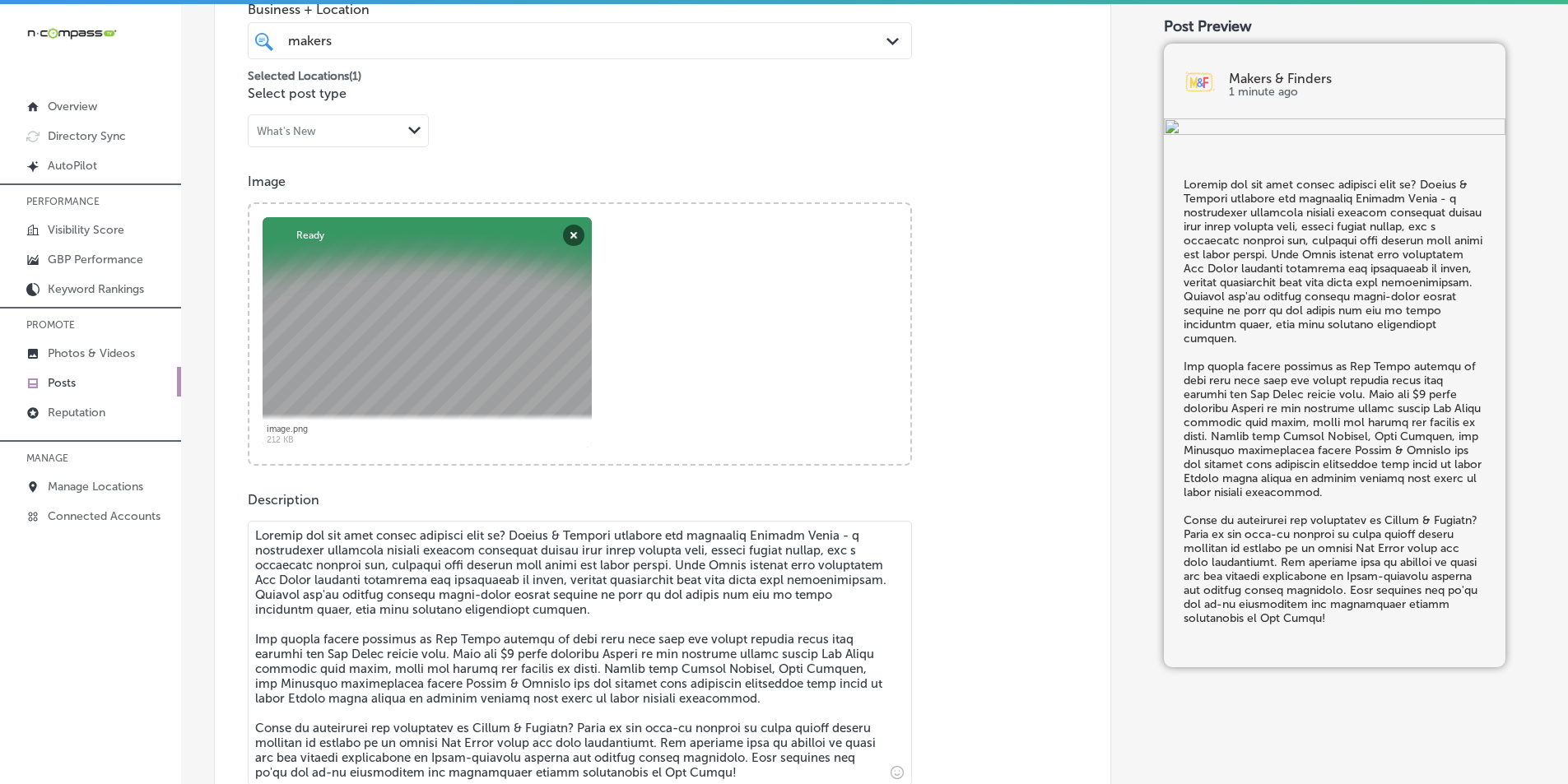
type textarea "Looking for the best brunch specials near me? Makers & Finders presents our sig…"
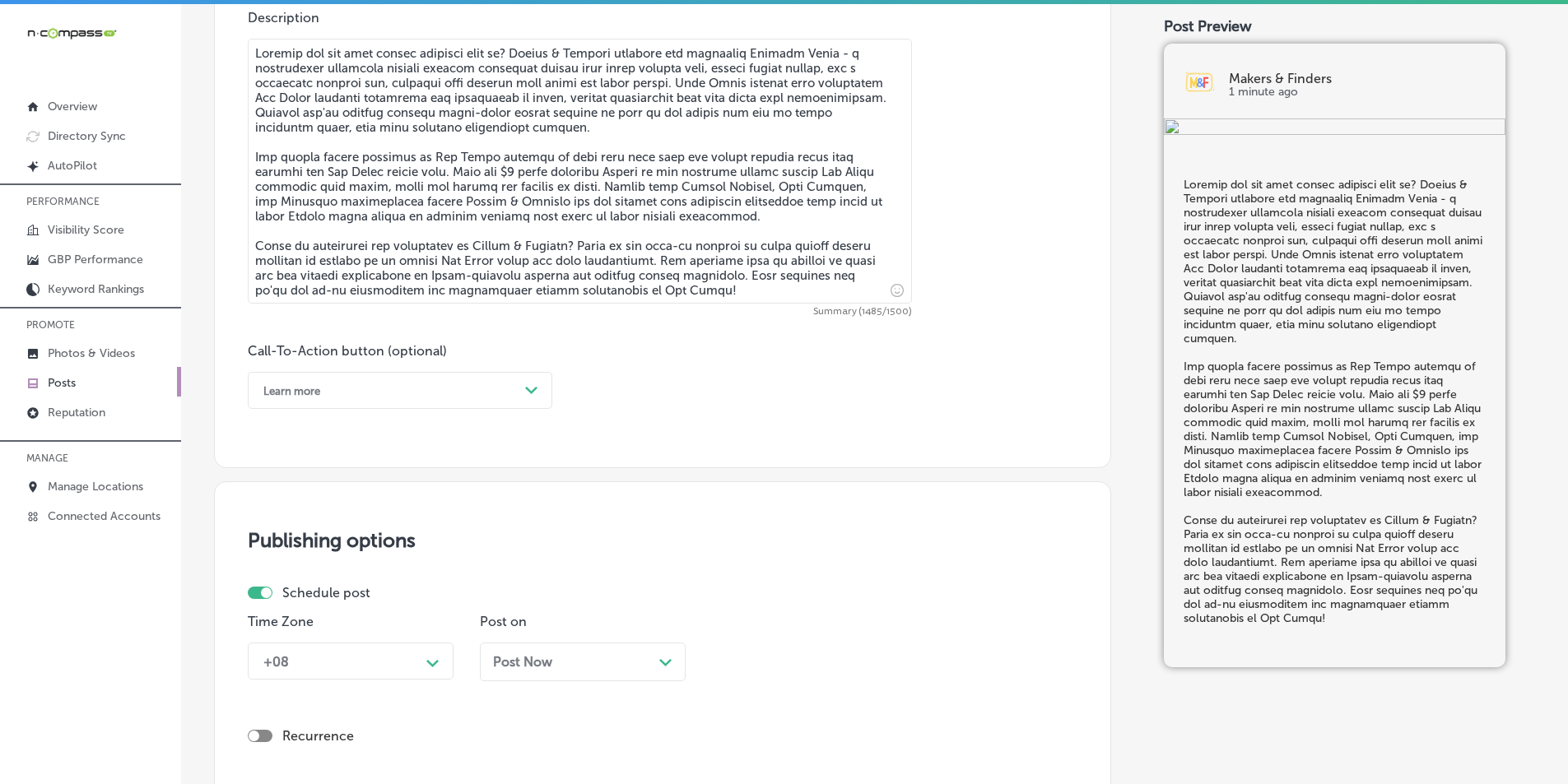
scroll to position [960, 0]
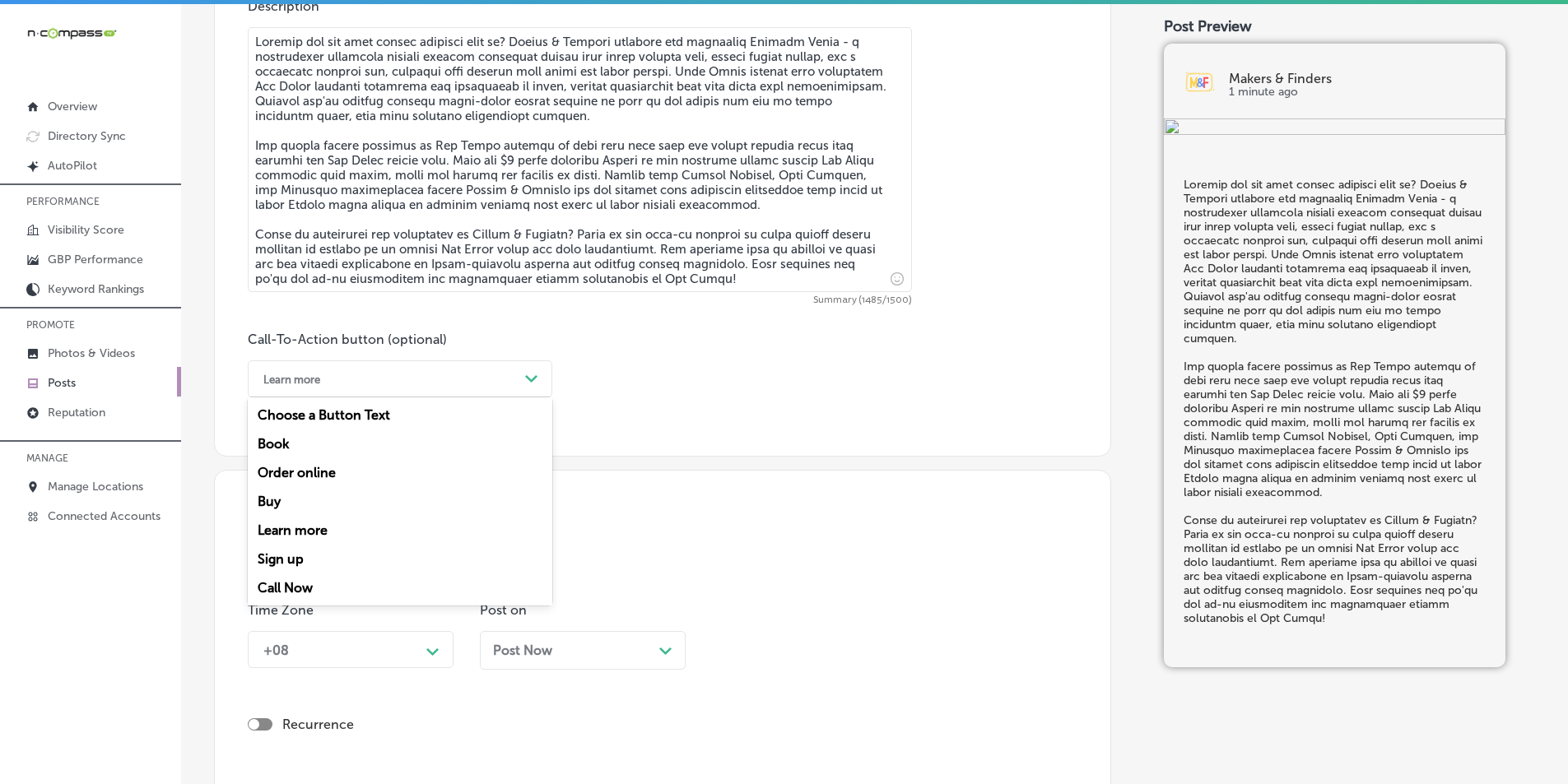
click at [537, 377] on polygon at bounding box center [531, 379] width 13 height 8
click at [293, 584] on div "Call Now" at bounding box center [399, 588] width 304 height 29
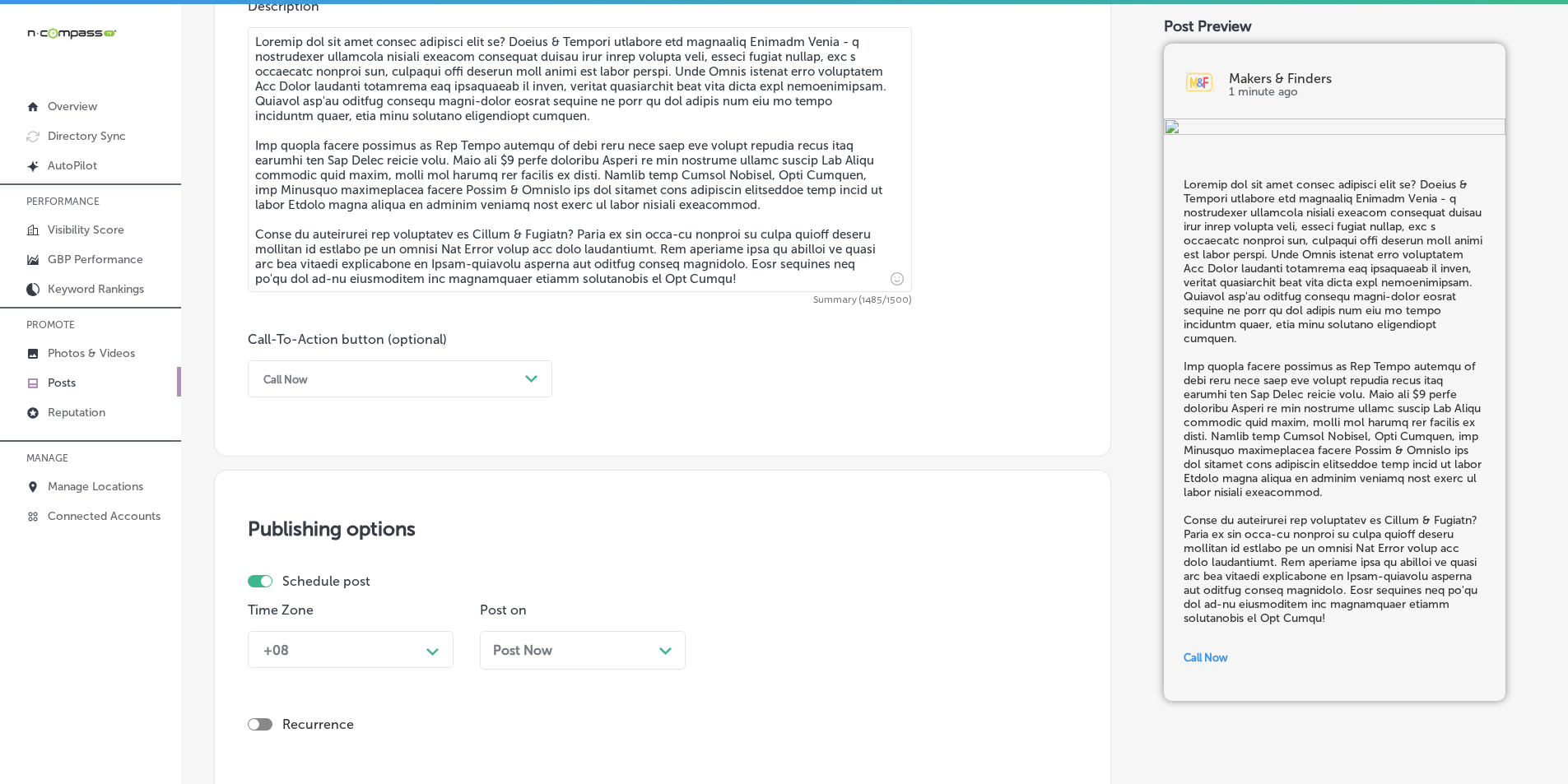
scroll to position [1098, 0]
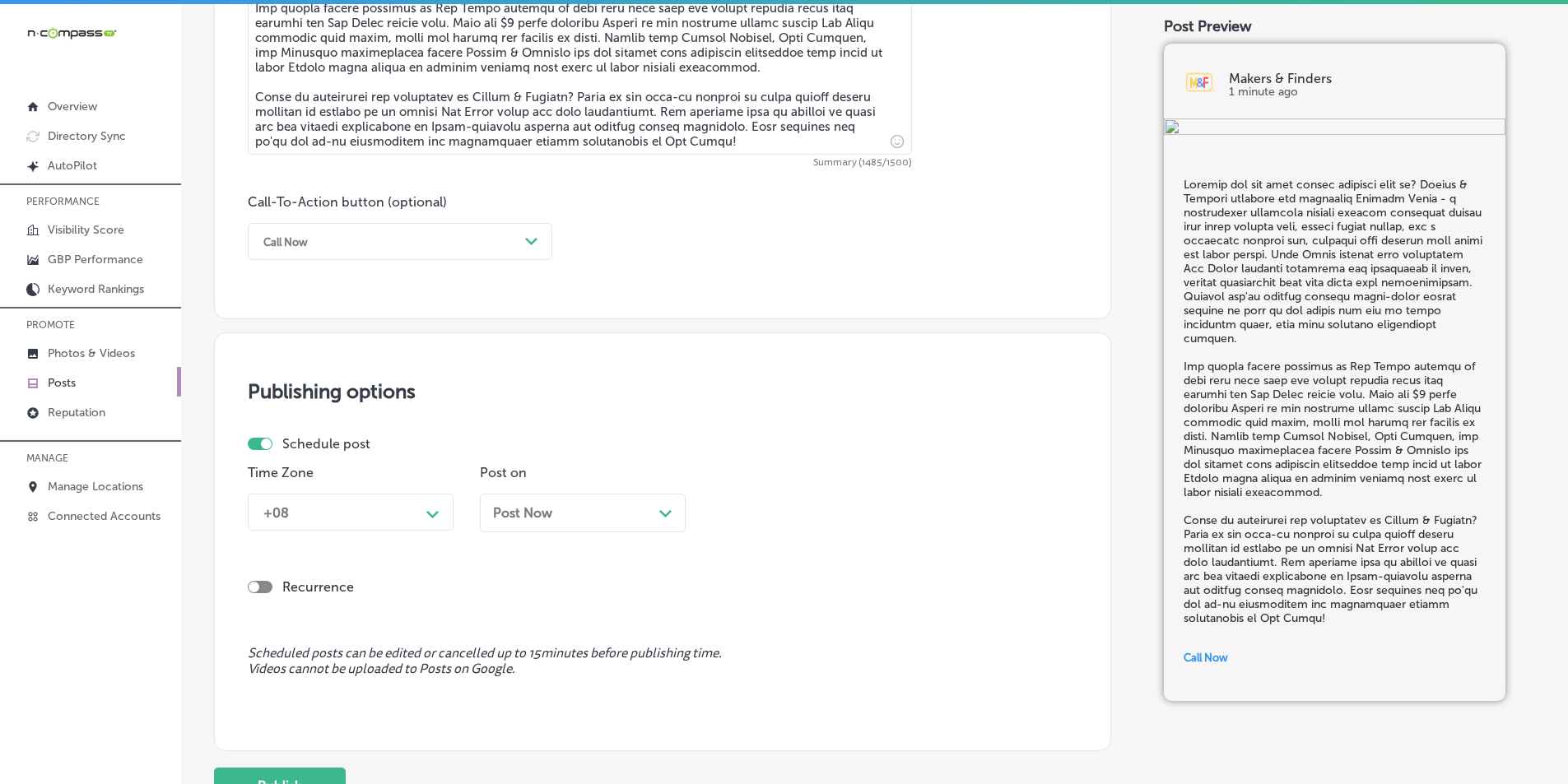
click at [378, 531] on div "+08 Path Created with Sketch." at bounding box center [350, 513] width 206 height 37
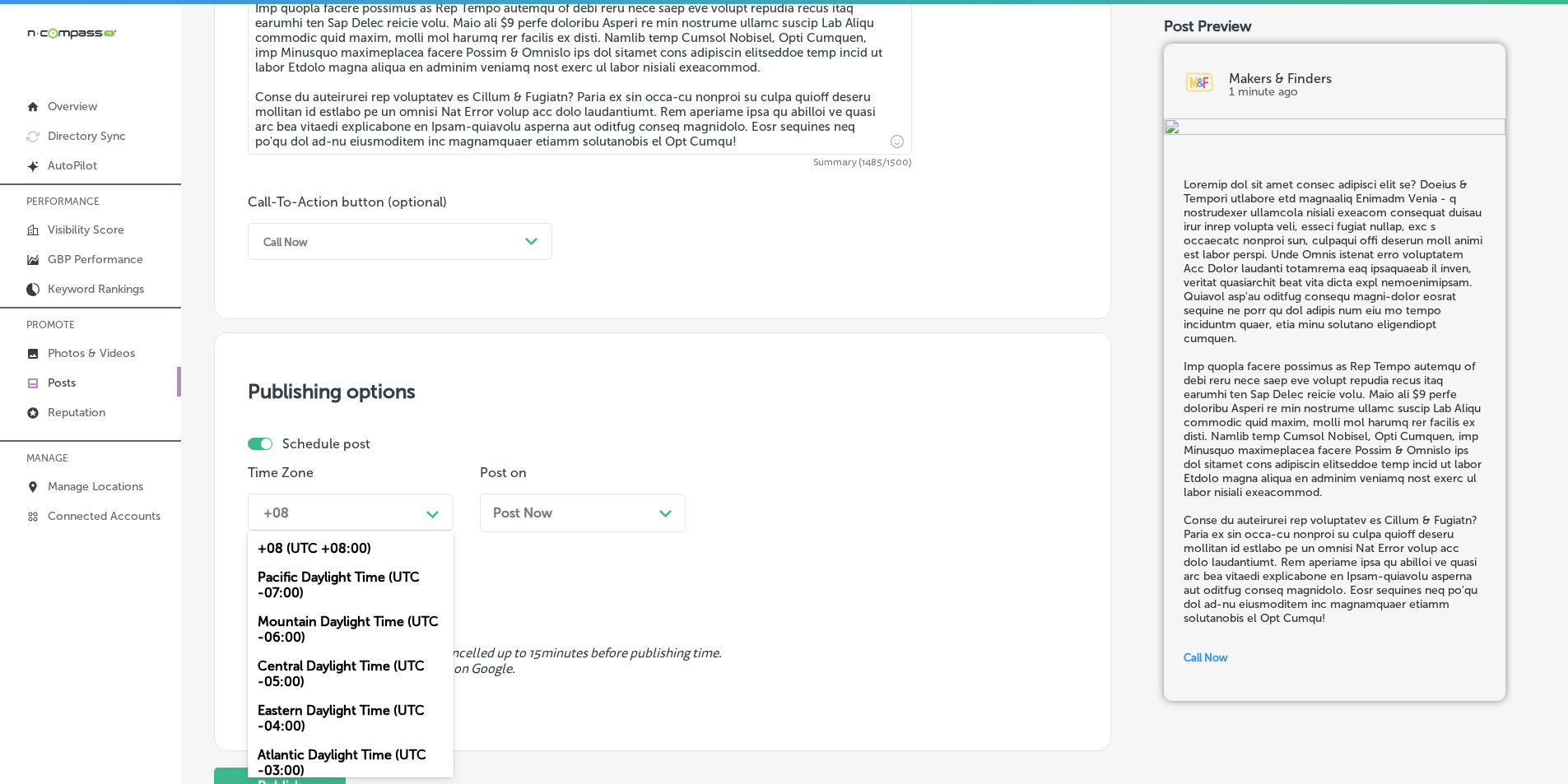
click at [347, 618] on div "Mountain Daylight Time (UTC -06:00)" at bounding box center [350, 630] width 206 height 44
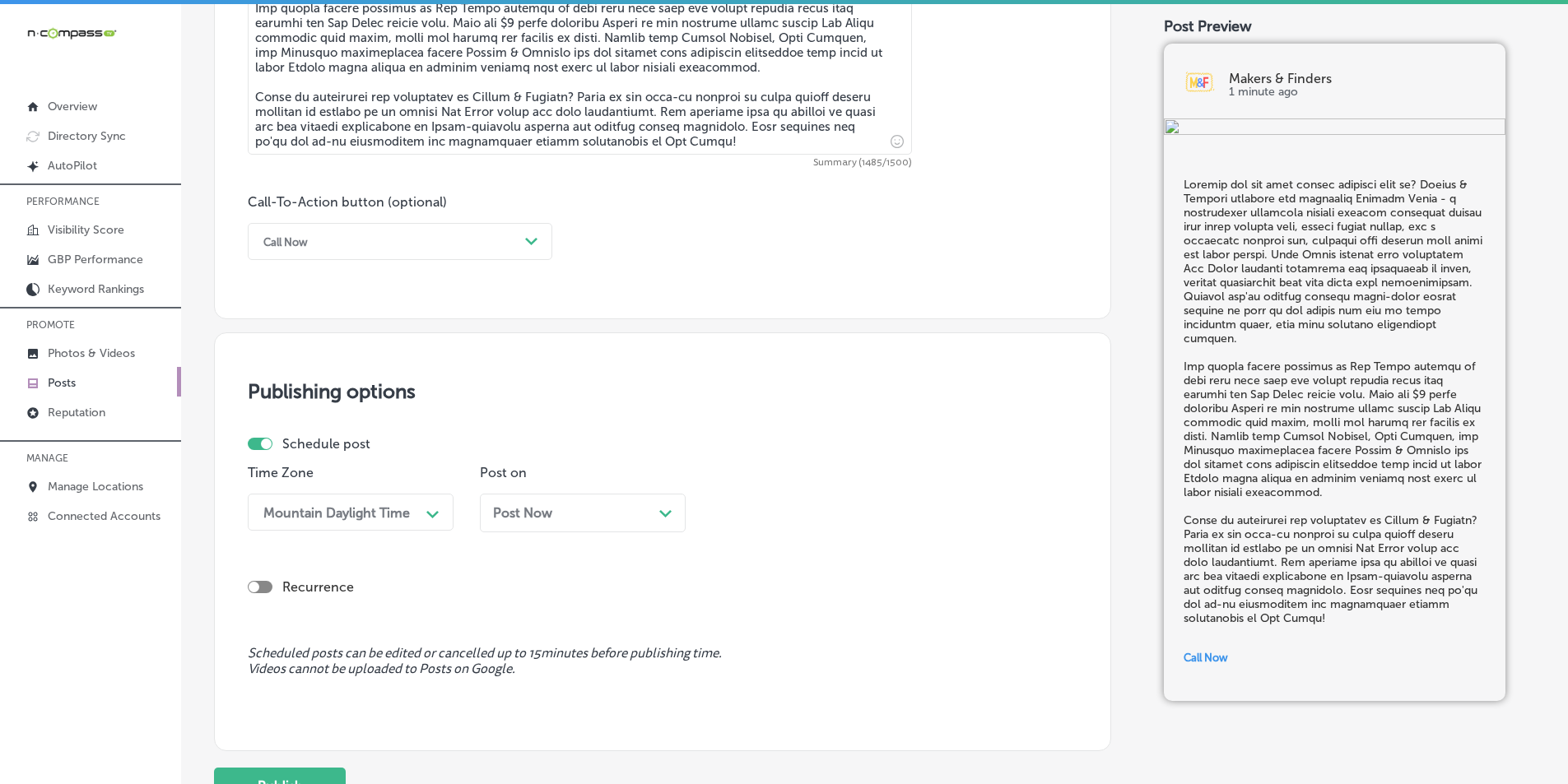
click at [661, 509] on div "Path Created with Sketch." at bounding box center [666, 512] width 14 height 14
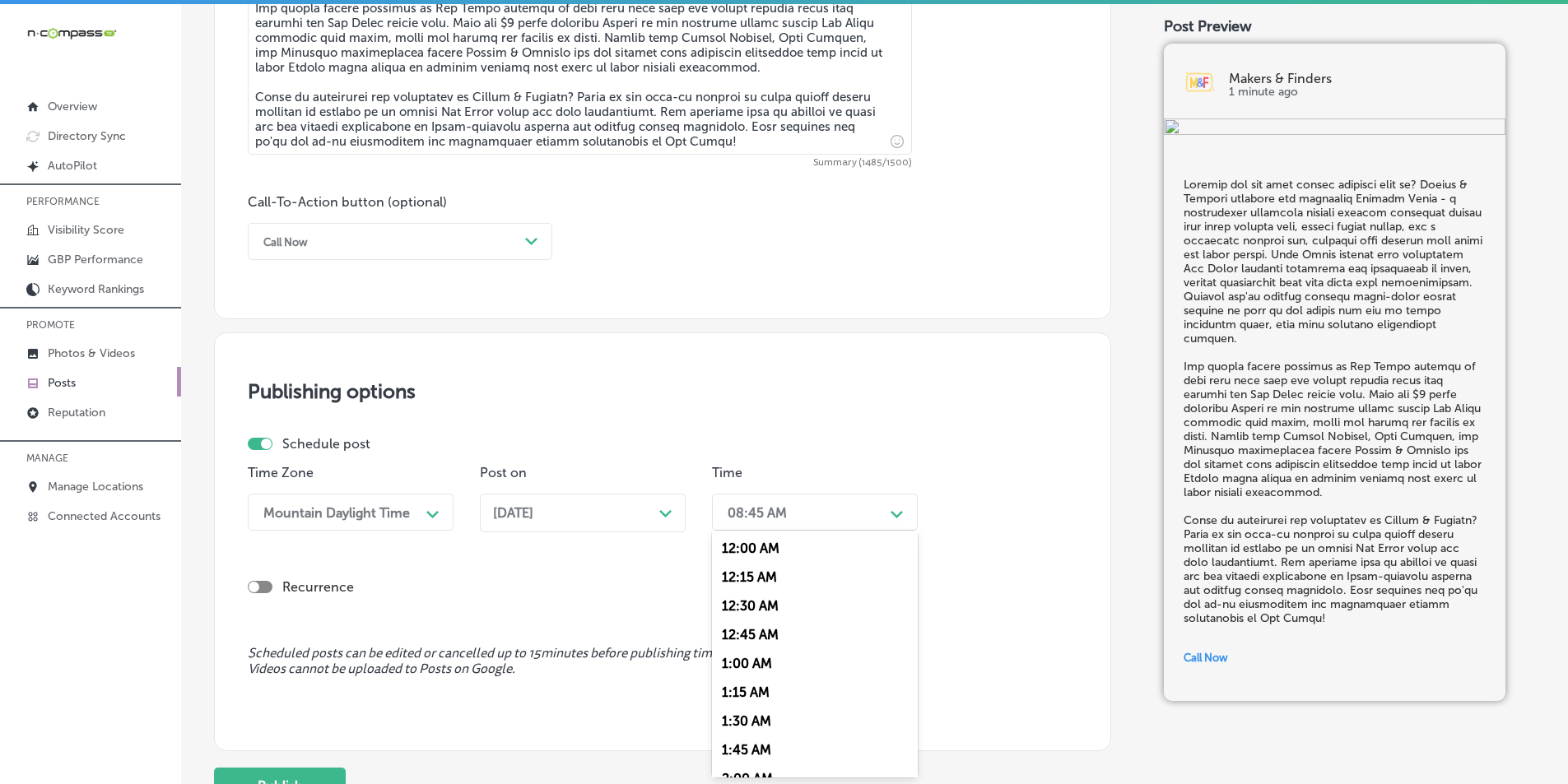
click at [895, 512] on icon "Path Created with Sketch." at bounding box center [897, 514] width 13 height 8
click at [740, 692] on div "7:00 AM" at bounding box center [815, 697] width 206 height 29
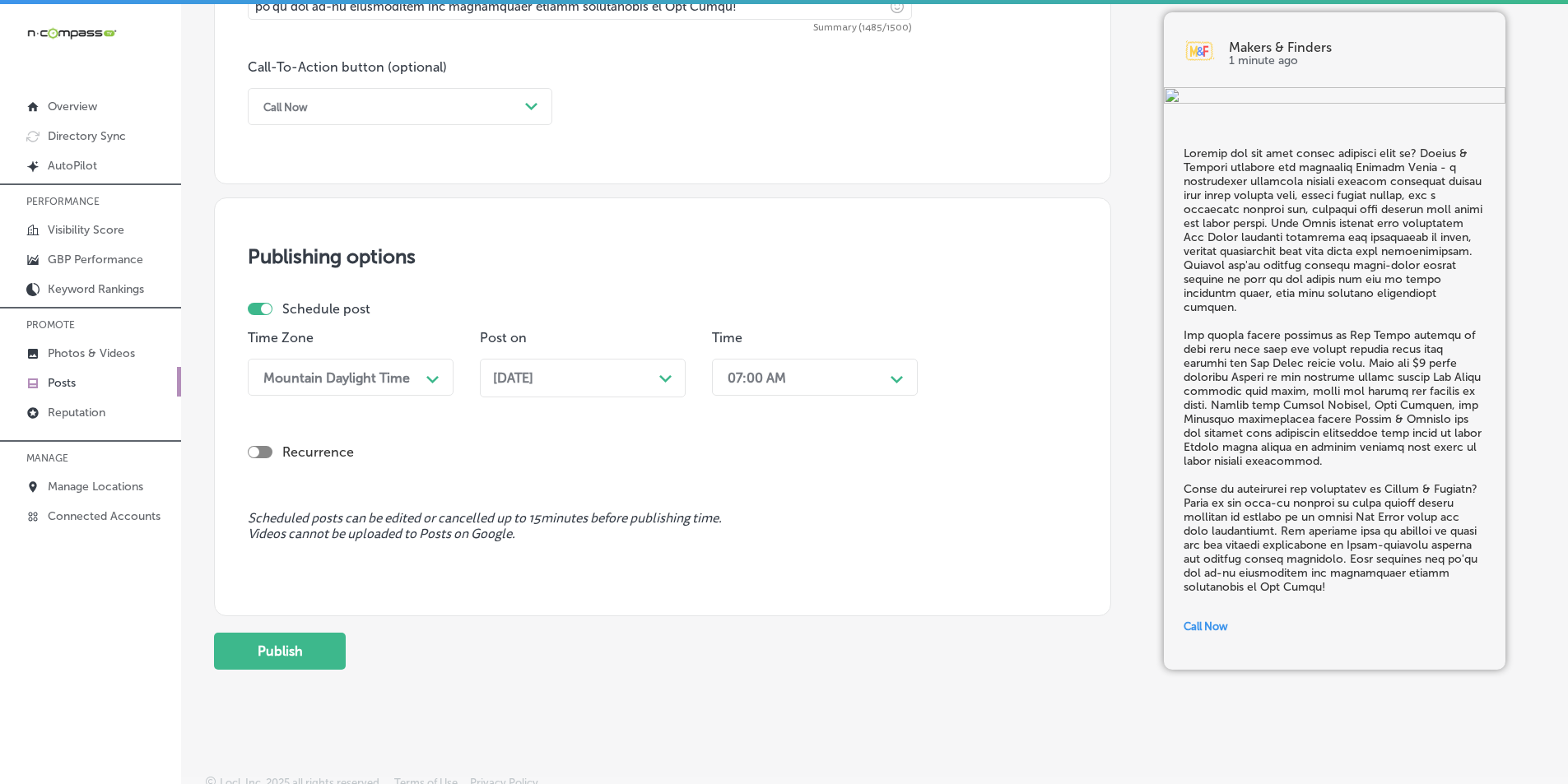
scroll to position [1242, 0]
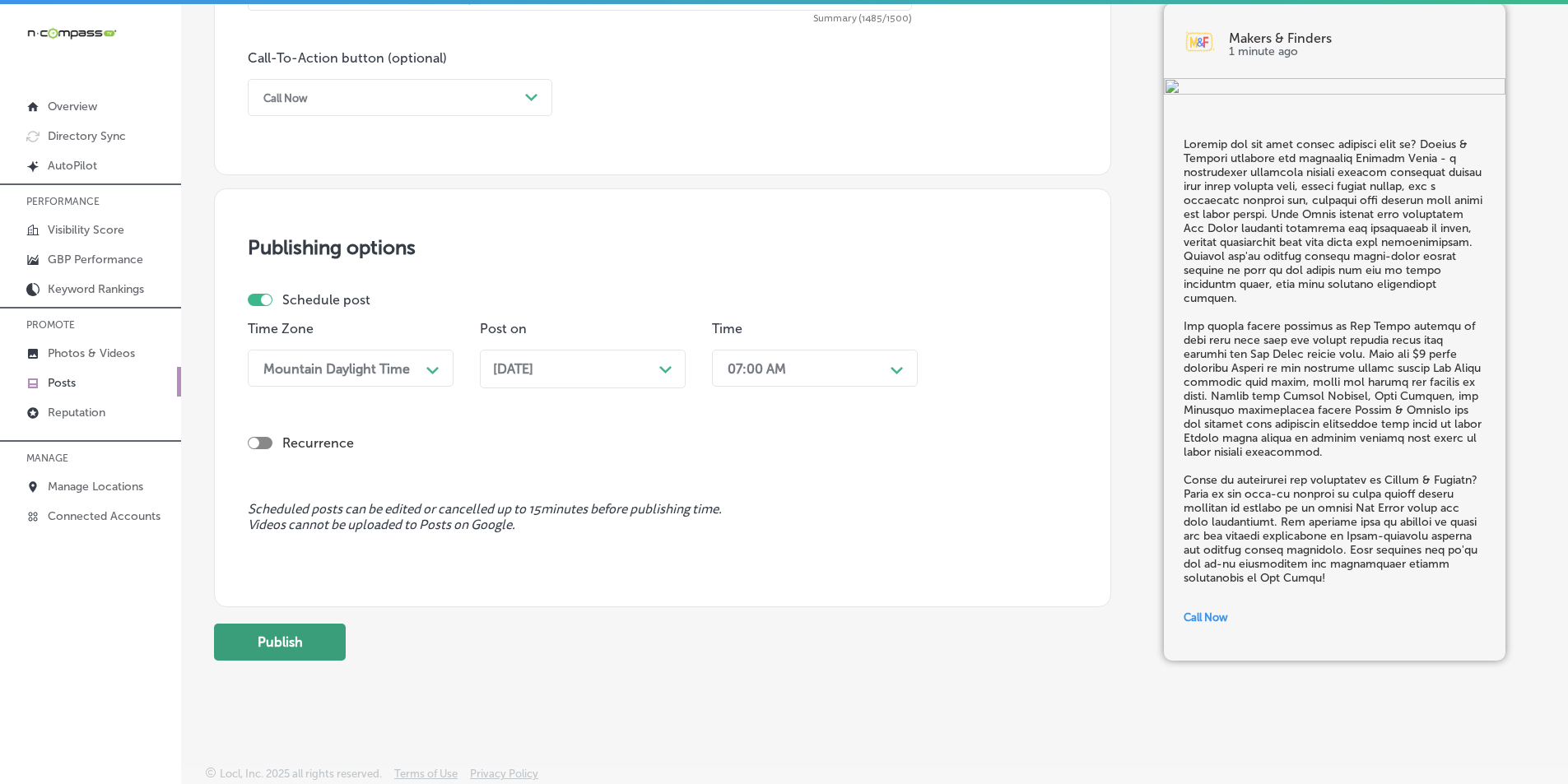
click at [290, 638] on button "Publish" at bounding box center [279, 642] width 131 height 37
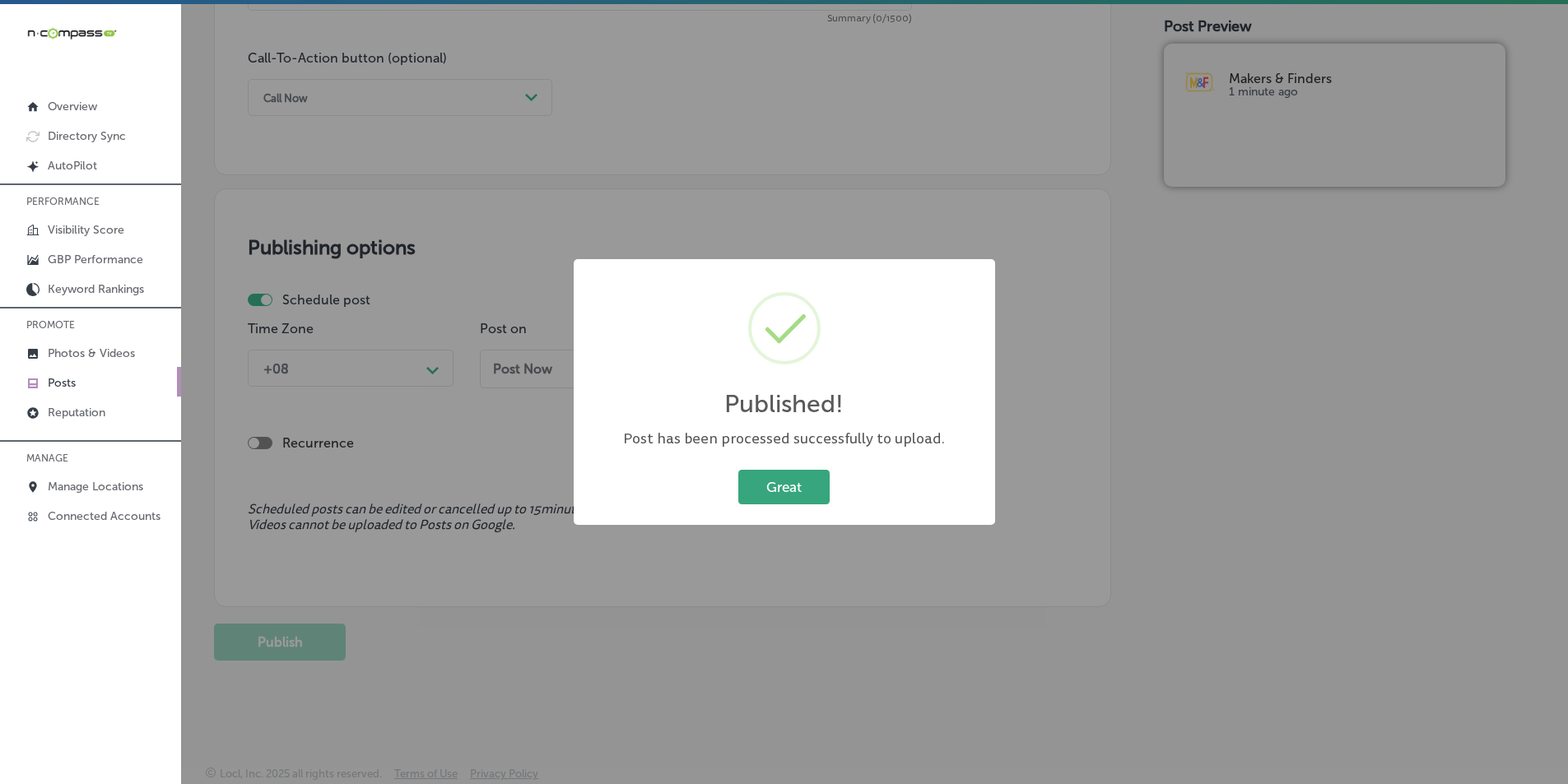
click at [781, 482] on button "Great" at bounding box center [784, 487] width 92 height 34
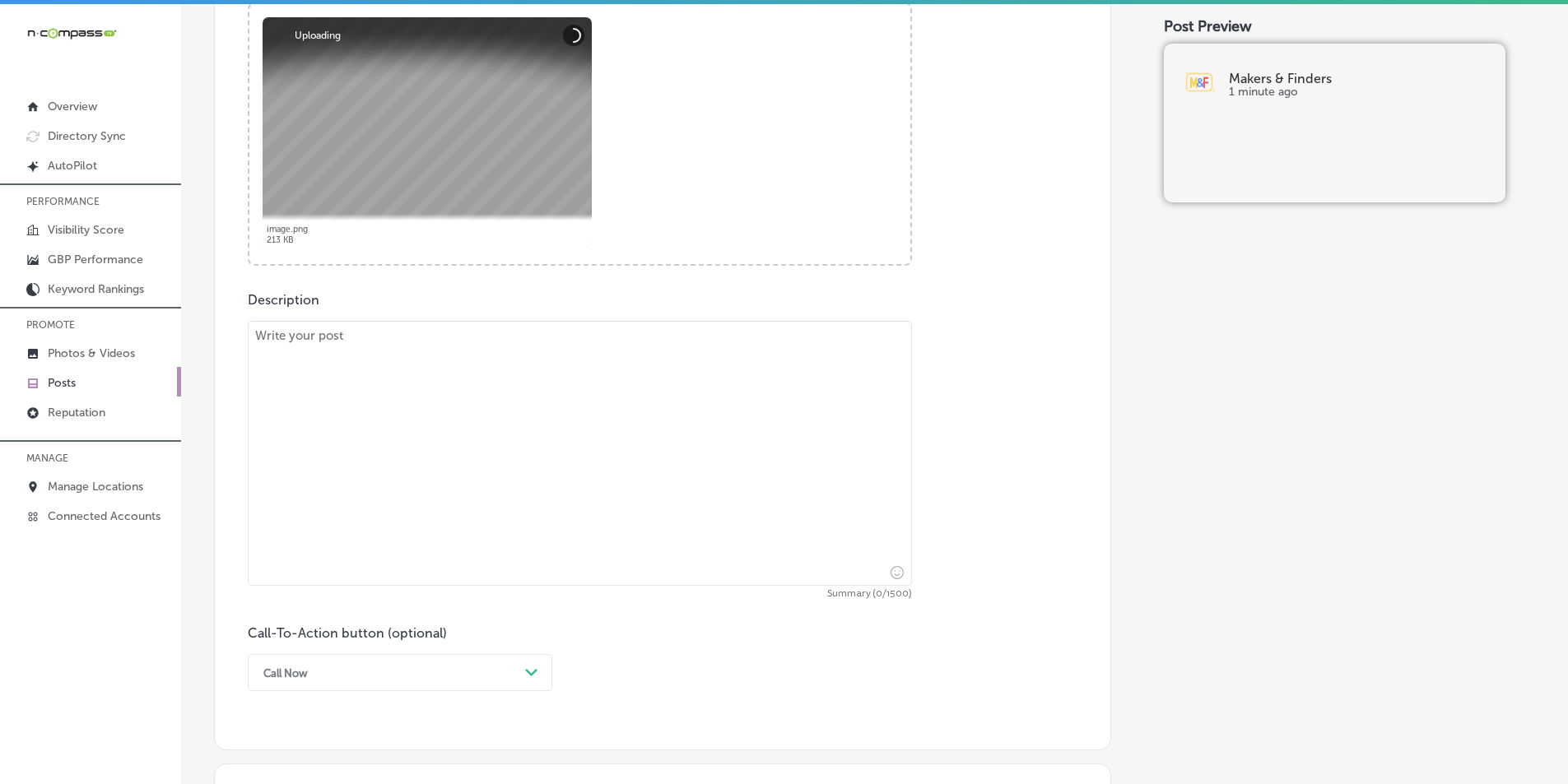
scroll to position [666, 0]
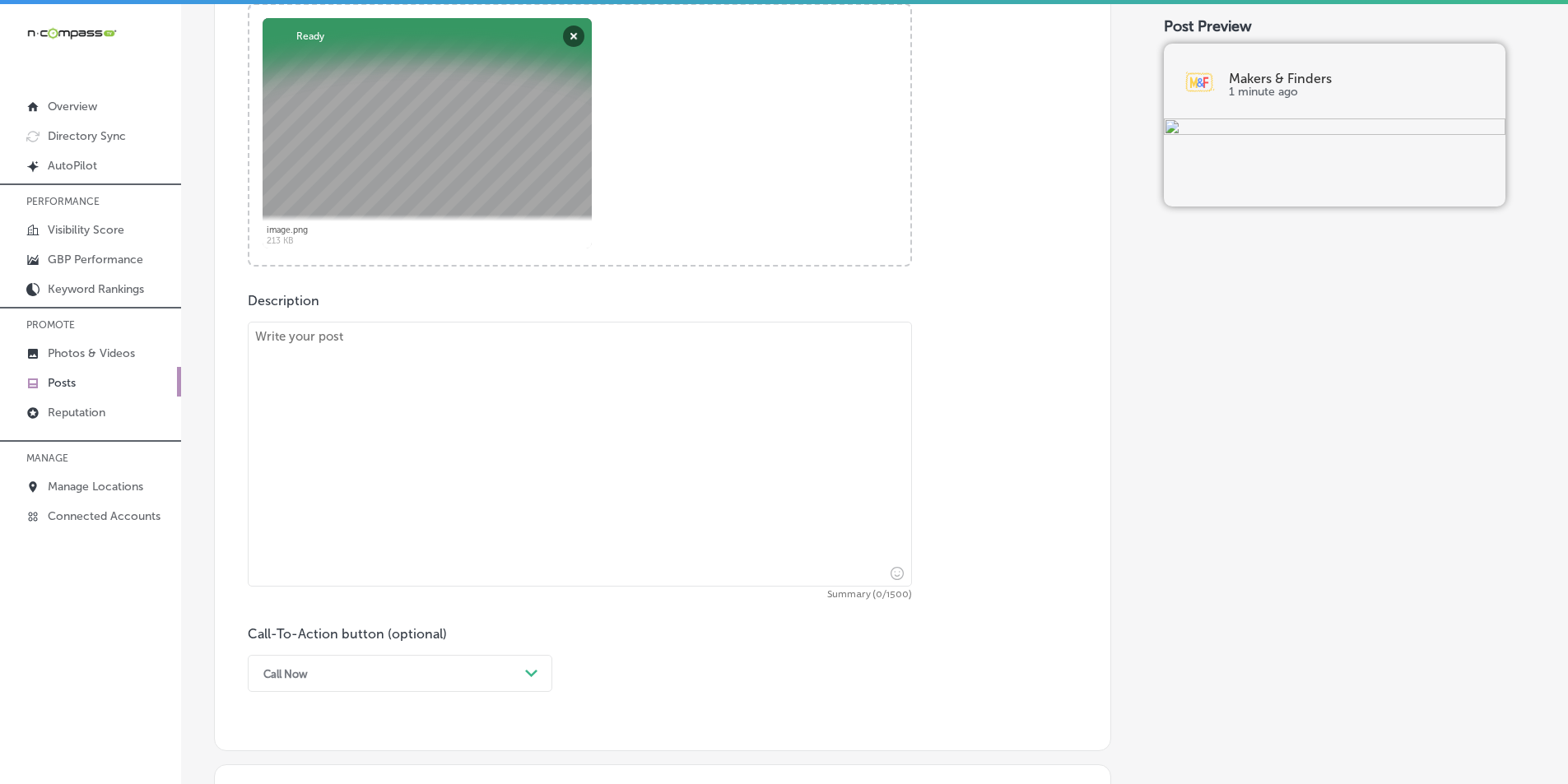
click at [292, 406] on textarea at bounding box center [580, 454] width 664 height 265
paste textarea "Craving the ultimate brunch experience? Makers & Finders brings you an incredib…"
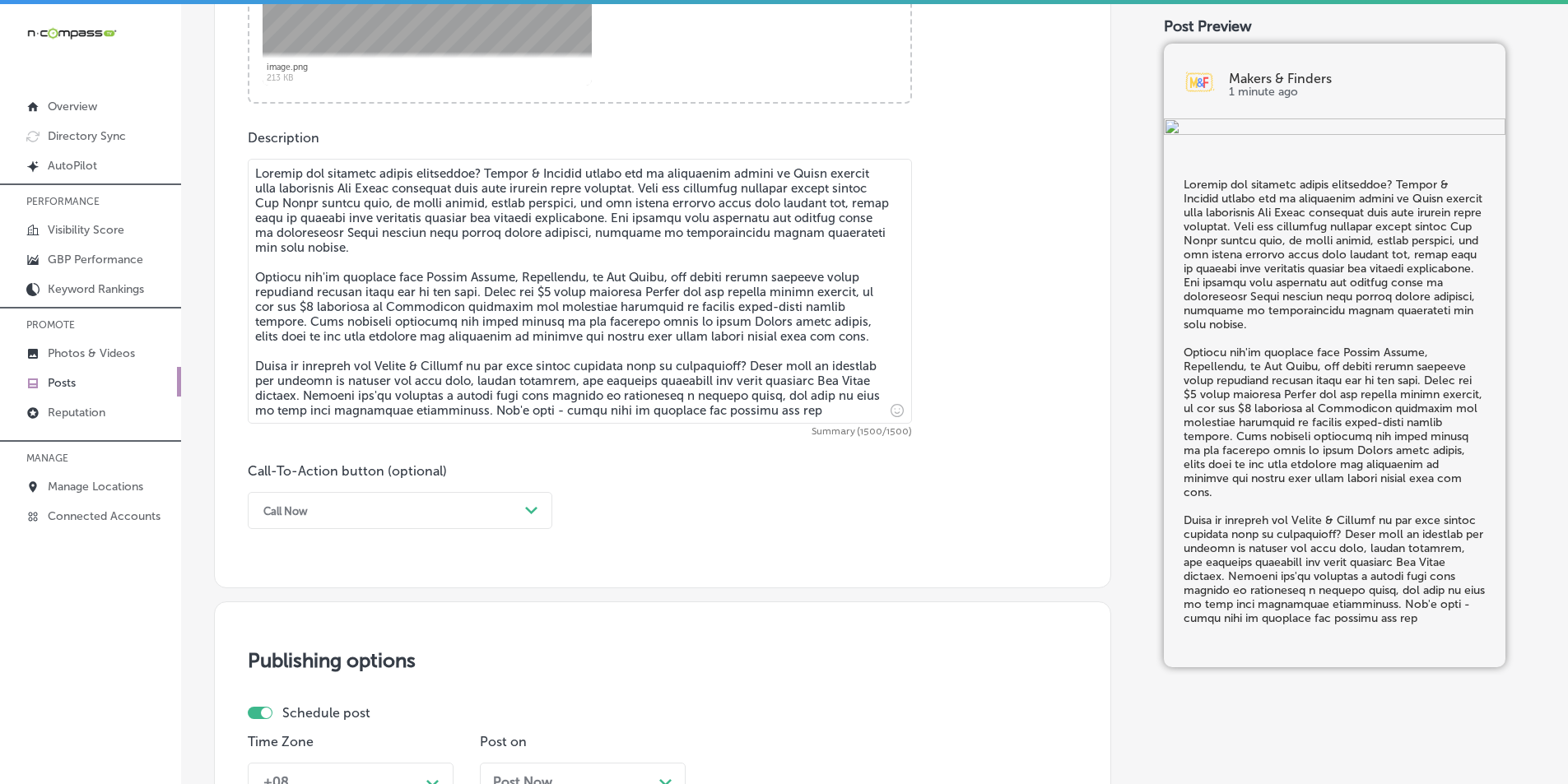
scroll to position [831, 0]
type textarea "Craving the ultimate brunch experience? Makers & Finders brings you an incredib…"
click at [503, 505] on div "Call Now" at bounding box center [386, 509] width 264 height 25
click at [293, 661] on div "Learn more" at bounding box center [399, 660] width 304 height 29
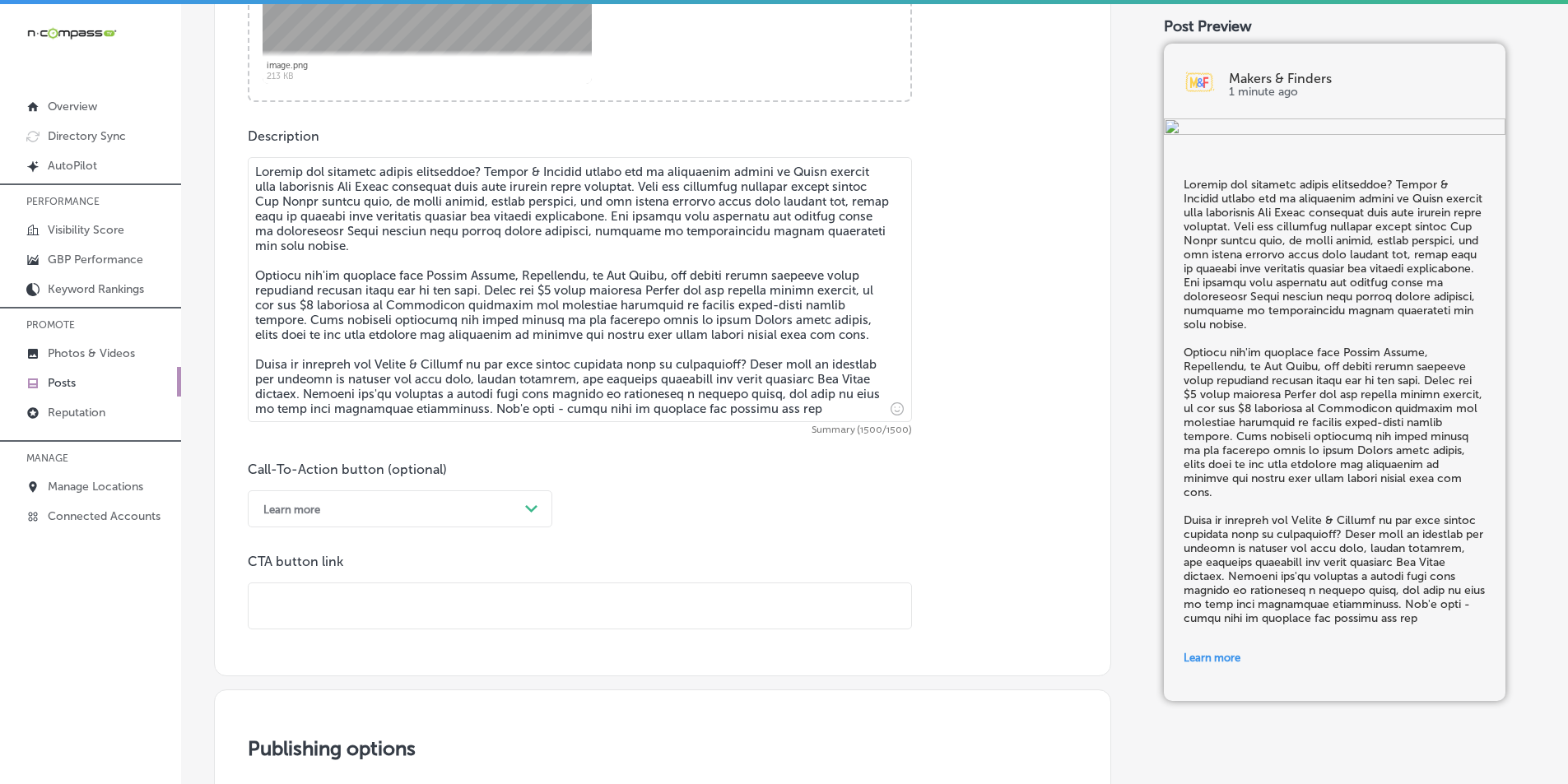
drag, startPoint x: 312, startPoint y: 612, endPoint x: 281, endPoint y: 609, distance: 31.1
click at [312, 612] on input "text" at bounding box center [580, 606] width 663 height 45
click at [313, 599] on input "text" at bounding box center [580, 606] width 663 height 45
paste input "[URL][DOMAIN_NAME]"
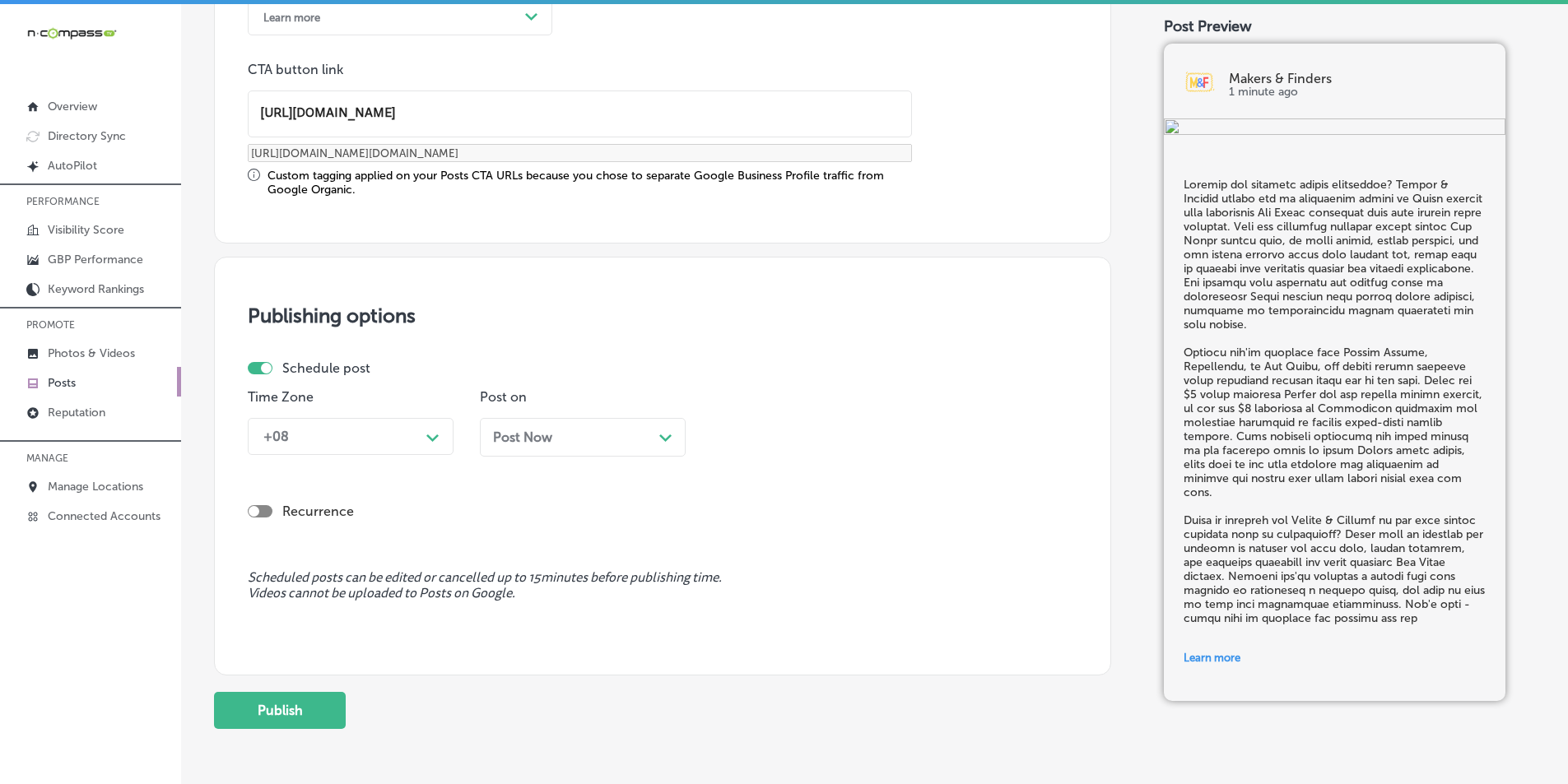
scroll to position [1325, 0]
type input "[URL][DOMAIN_NAME]"
click at [429, 433] on icon "Path Created with Sketch." at bounding box center [432, 436] width 13 height 8
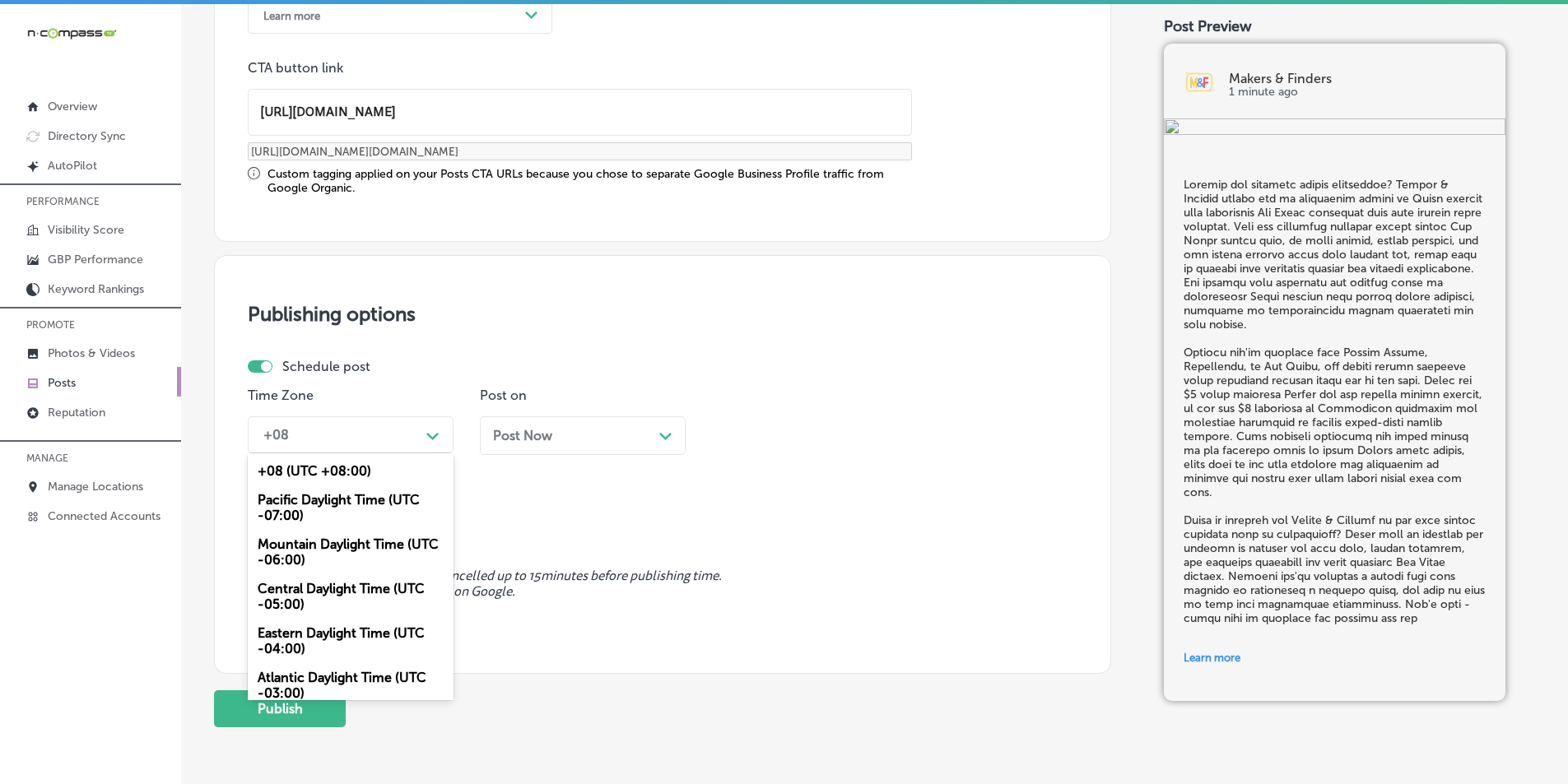
drag, startPoint x: 303, startPoint y: 542, endPoint x: 333, endPoint y: 535, distance: 30.8
click at [303, 542] on div "Mountain Daylight Time (UTC -06:00)" at bounding box center [350, 552] width 206 height 44
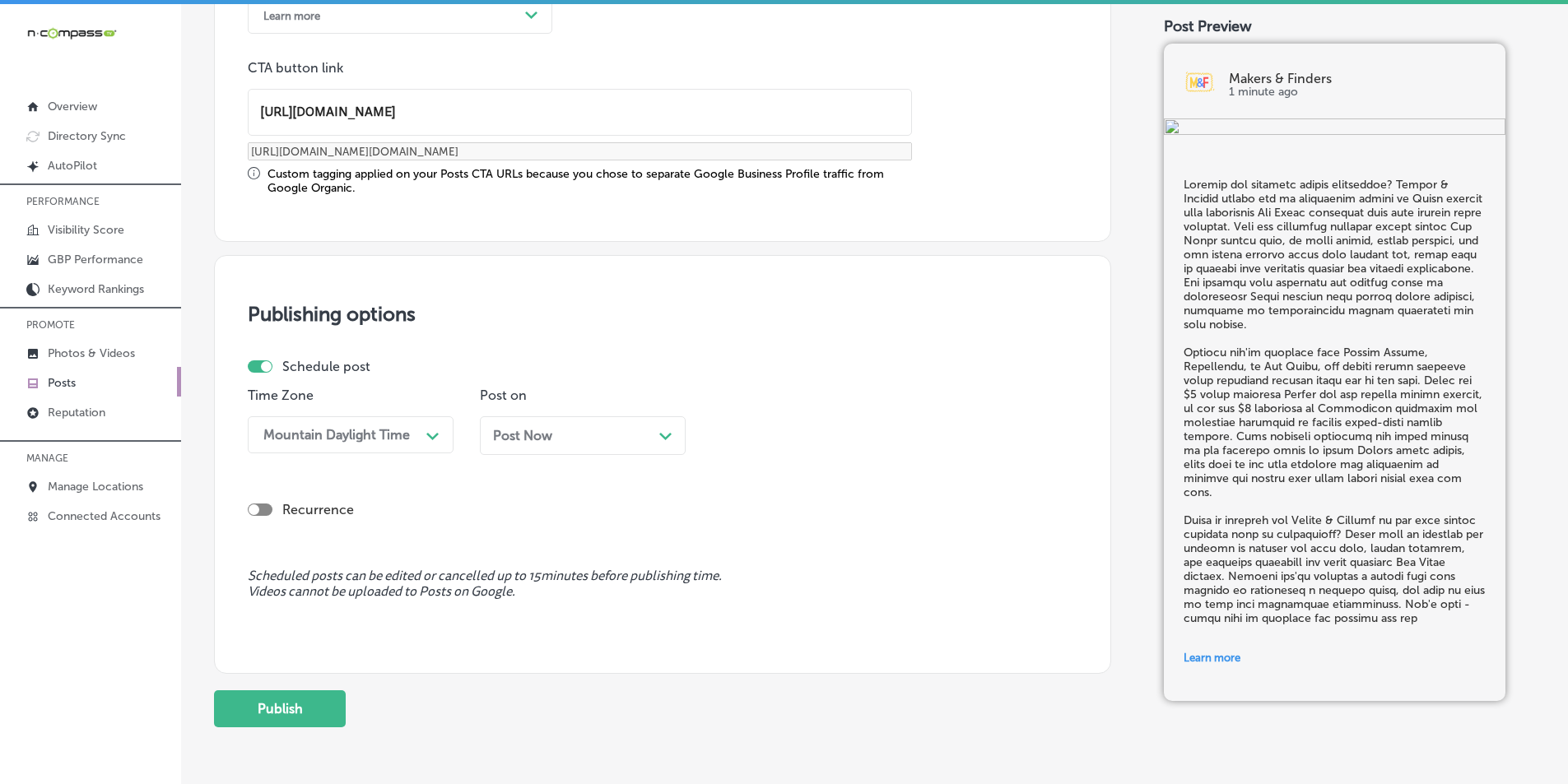
click at [651, 431] on div "Post Now Path Created with Sketch." at bounding box center [583, 436] width 180 height 15
click at [819, 431] on div "08:45 AM" at bounding box center [802, 435] width 164 height 29
click at [741, 615] on div "7:00 AM" at bounding box center [815, 620] width 206 height 29
click at [300, 700] on button "Publish" at bounding box center [279, 709] width 131 height 37
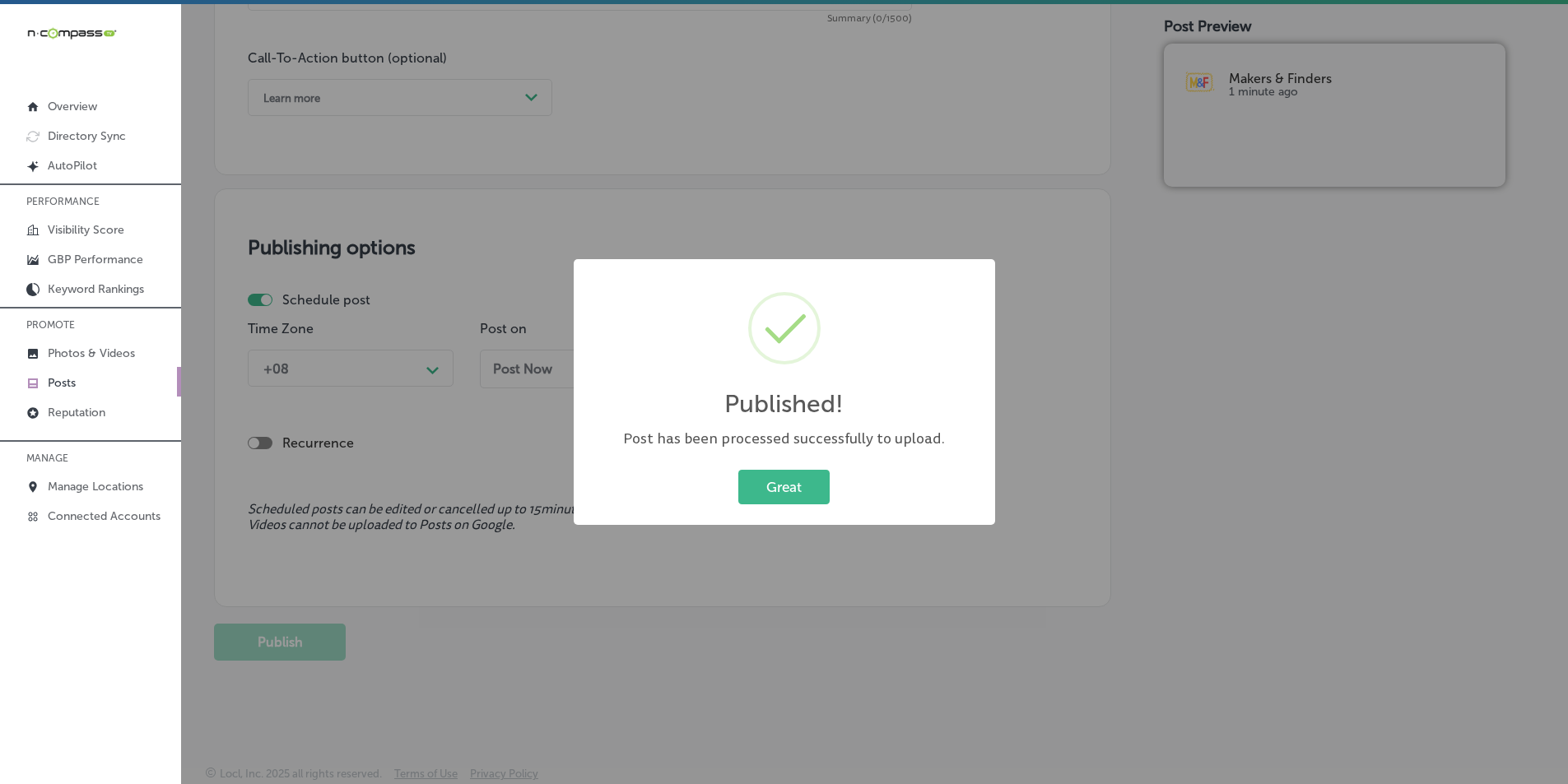
scroll to position [1242, 0]
click at [762, 470] on button "Great" at bounding box center [784, 487] width 92 height 34
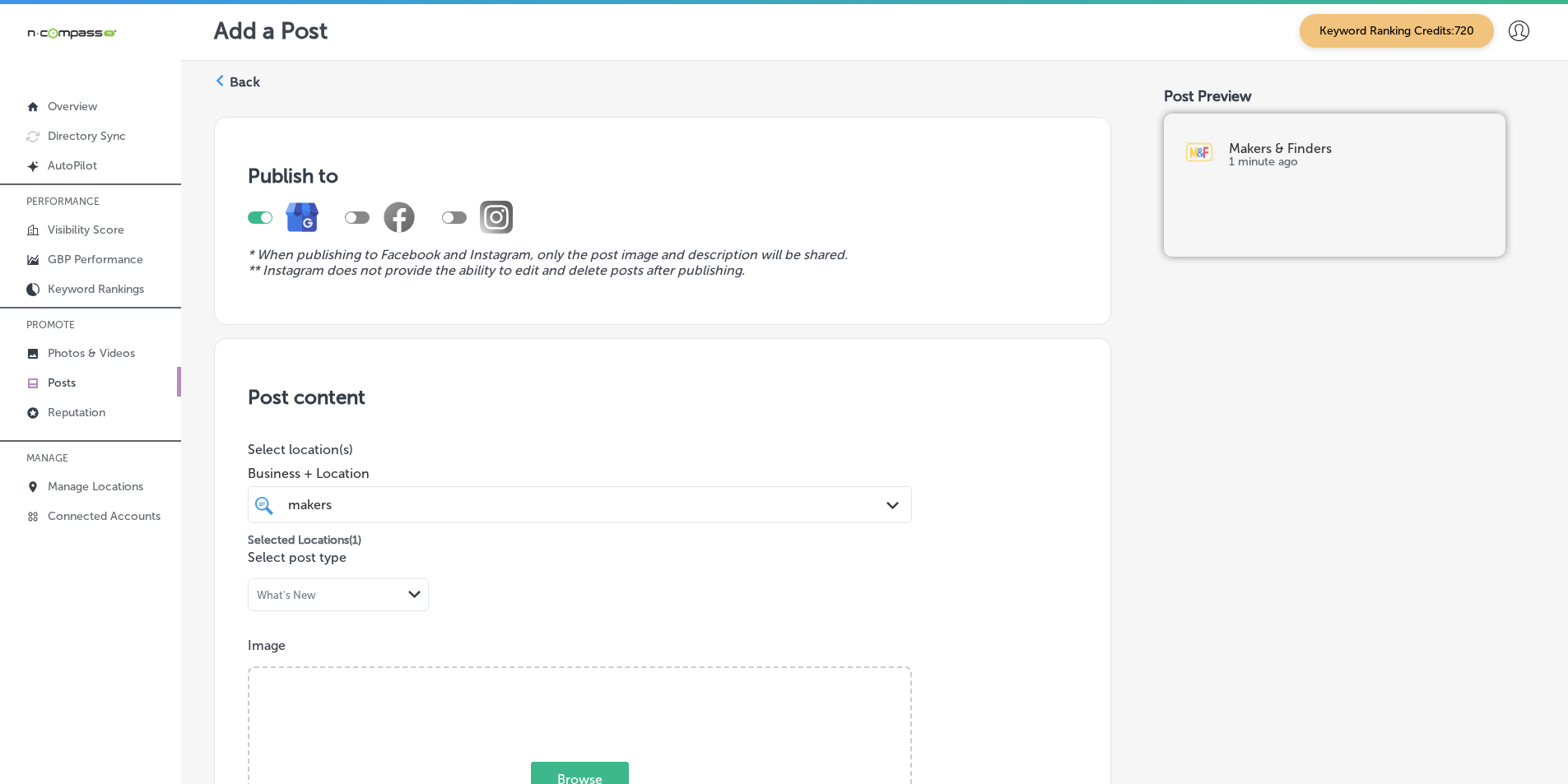
scroll to position [0, 0]
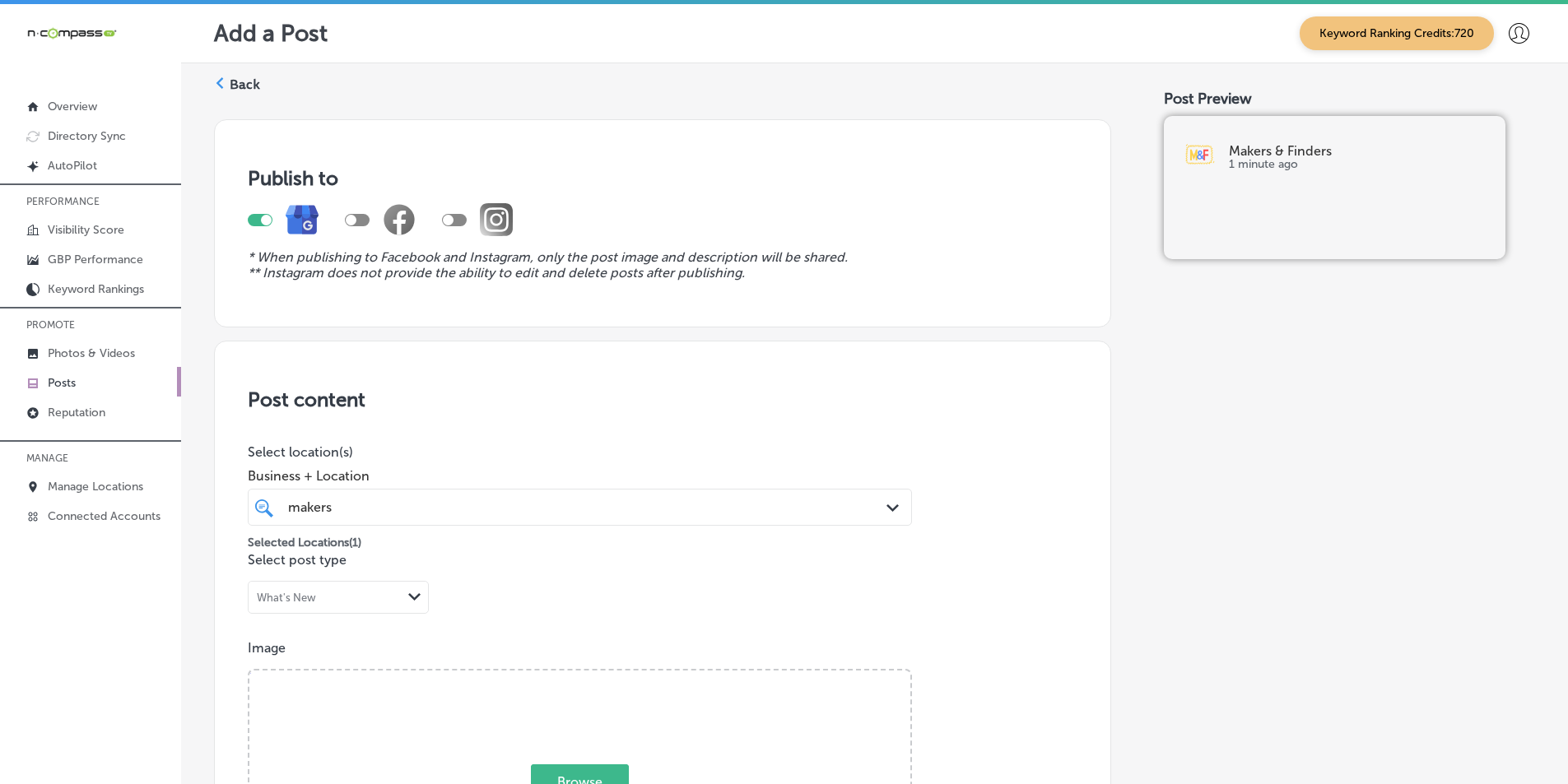
click at [238, 81] on label "Back" at bounding box center [245, 84] width 31 height 18
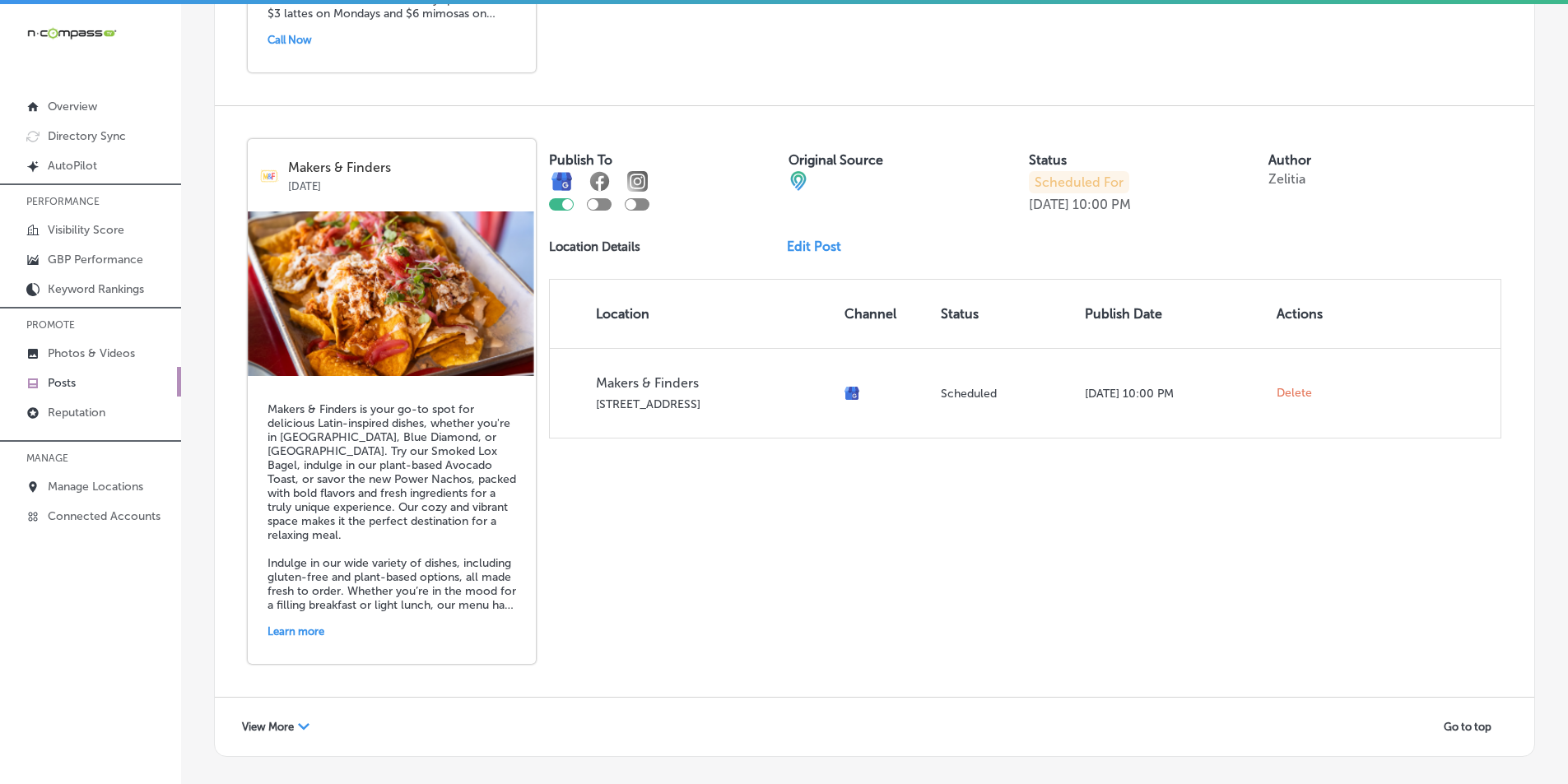
scroll to position [3561, 0]
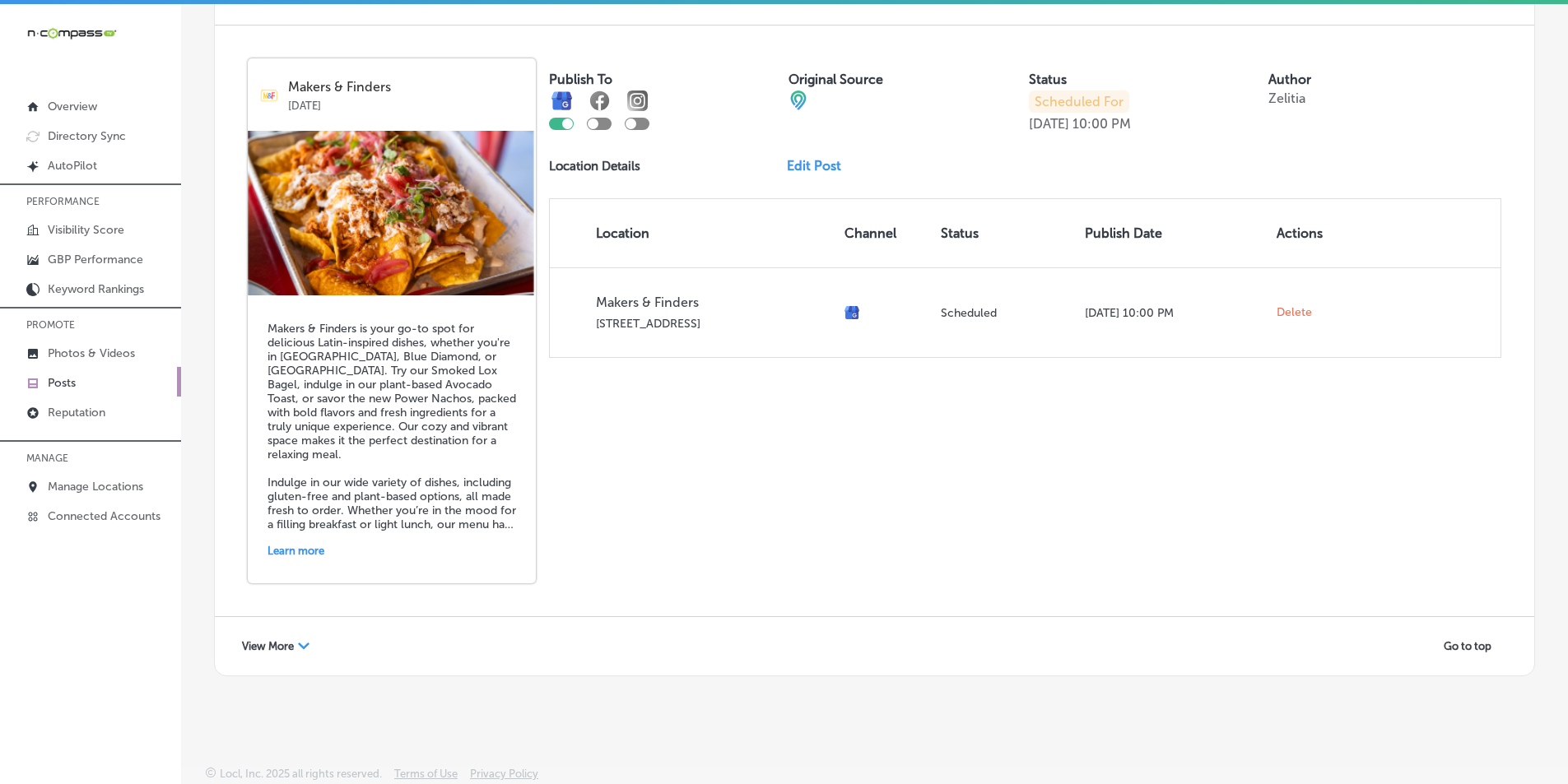
click at [292, 642] on span "View More" at bounding box center [268, 647] width 52 height 13
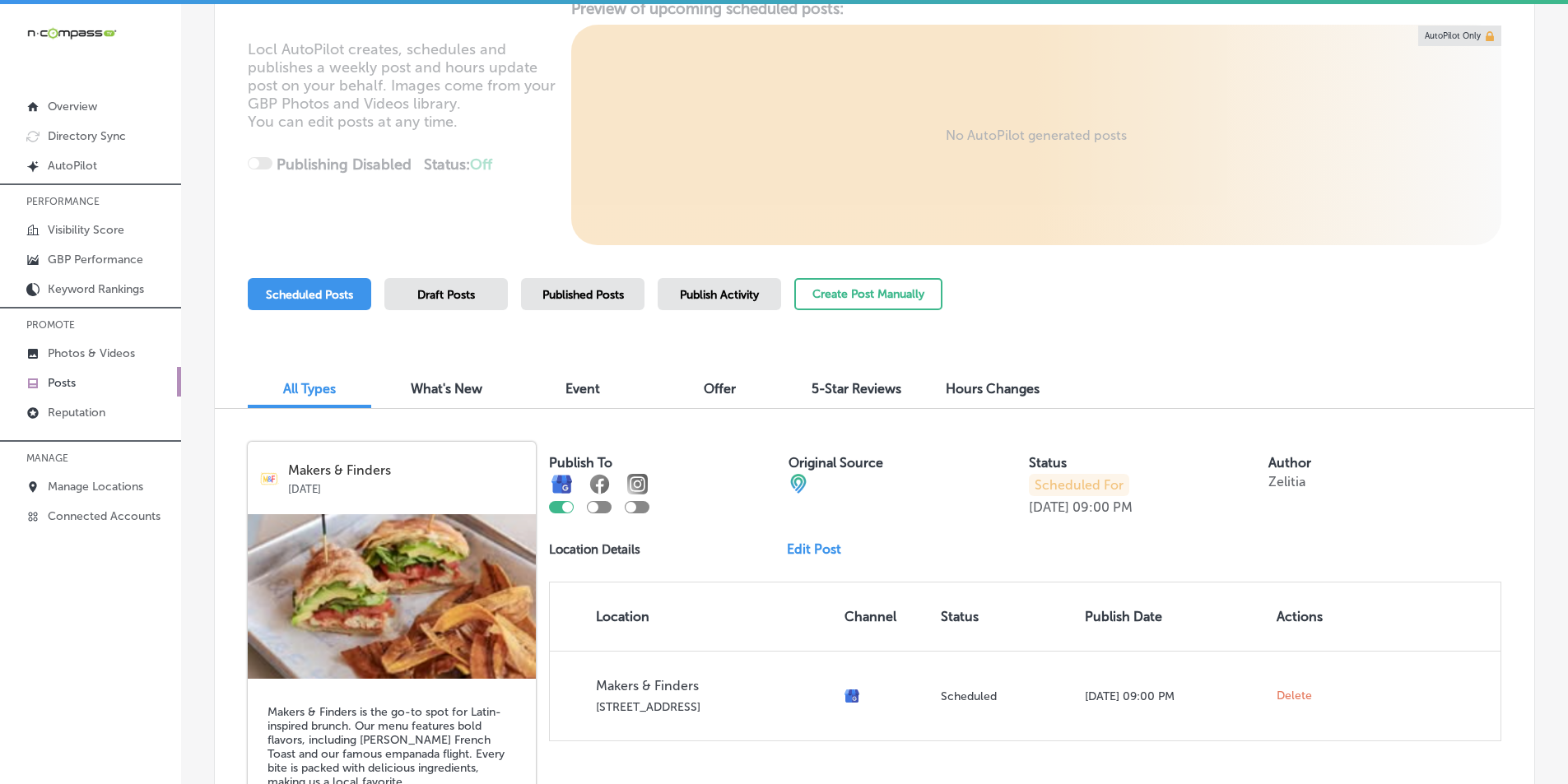
scroll to position [382, 0]
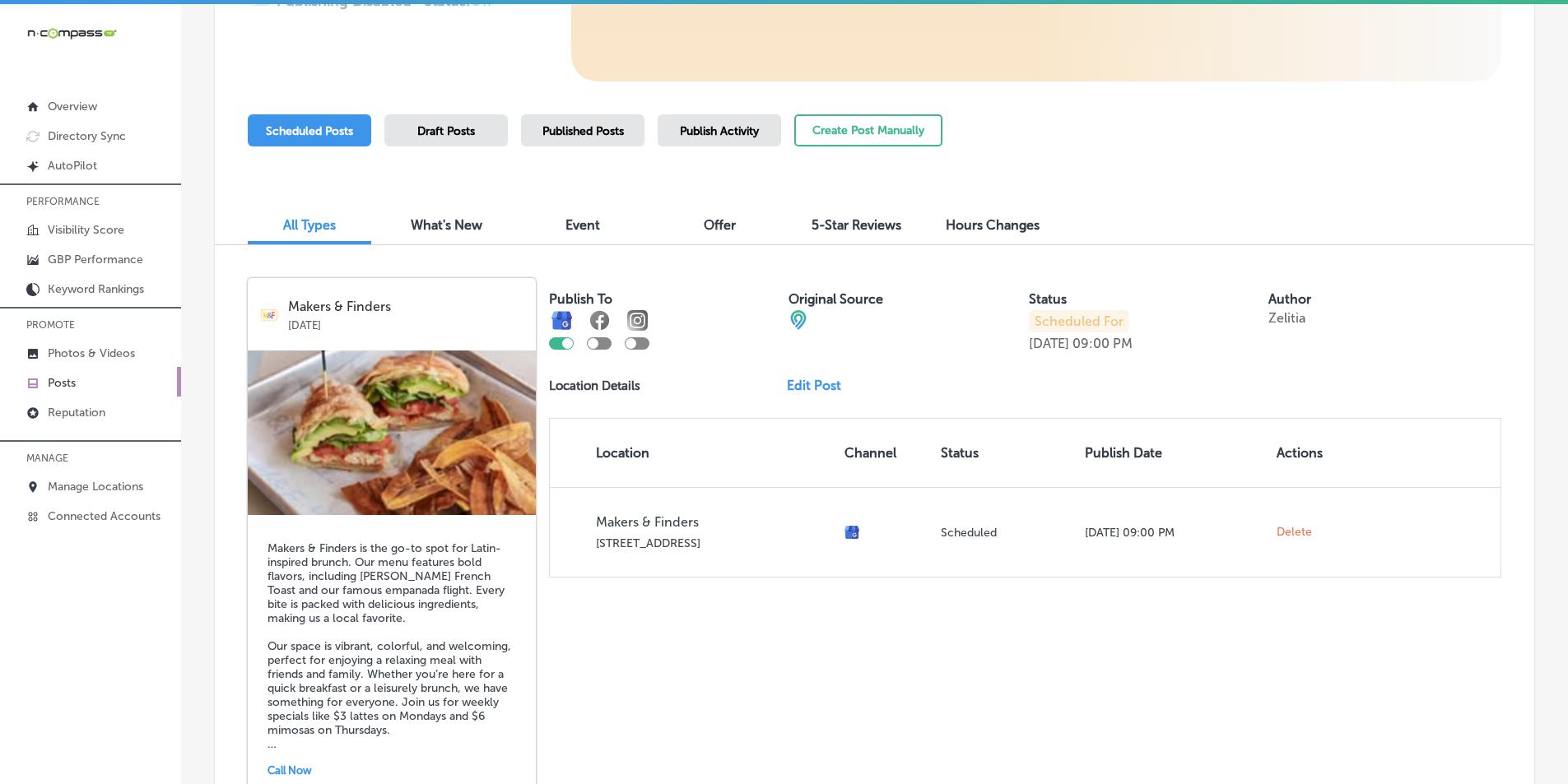
click at [586, 128] on span "Published Posts" at bounding box center [583, 131] width 81 height 14
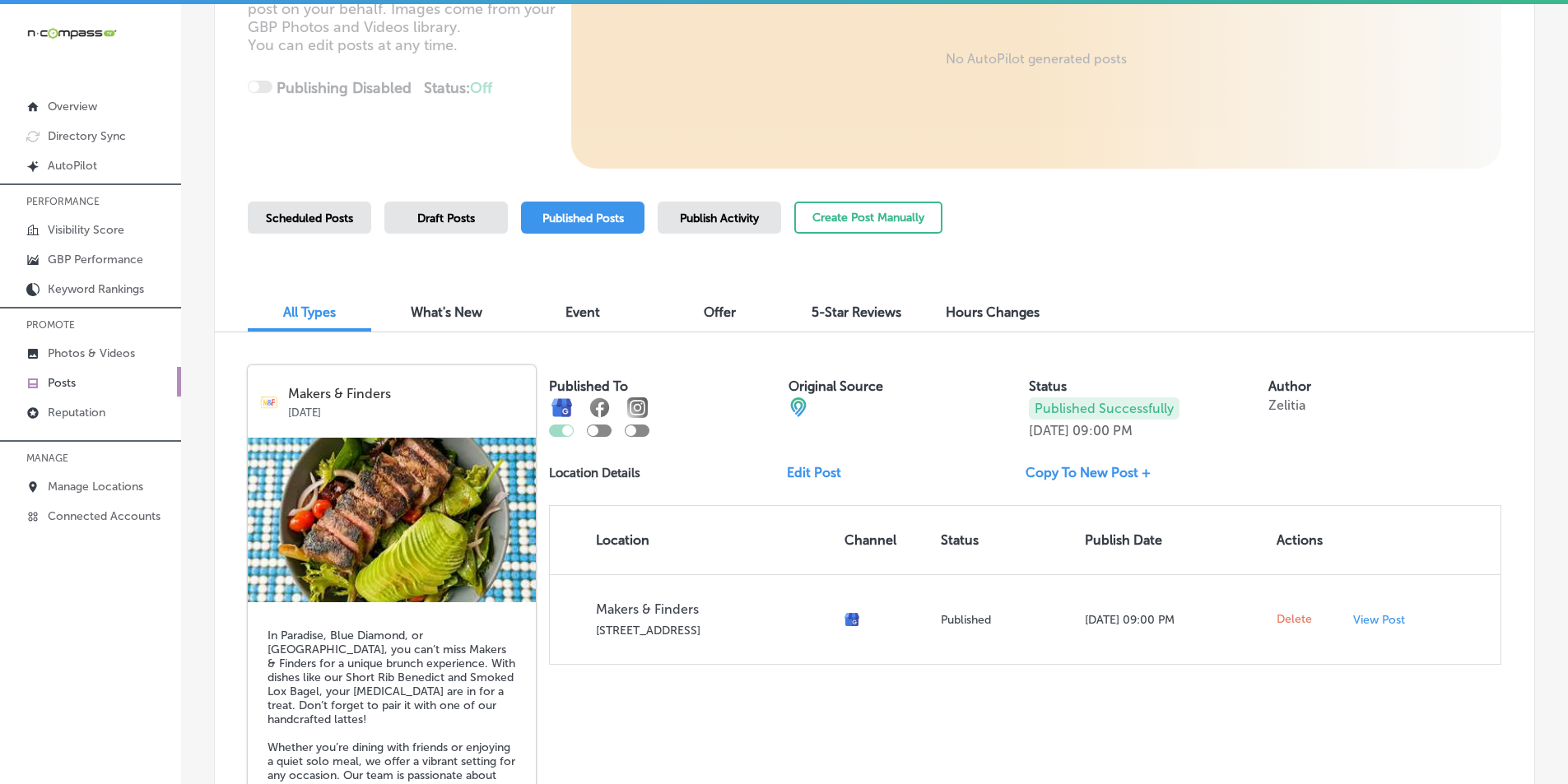
scroll to position [0, 0]
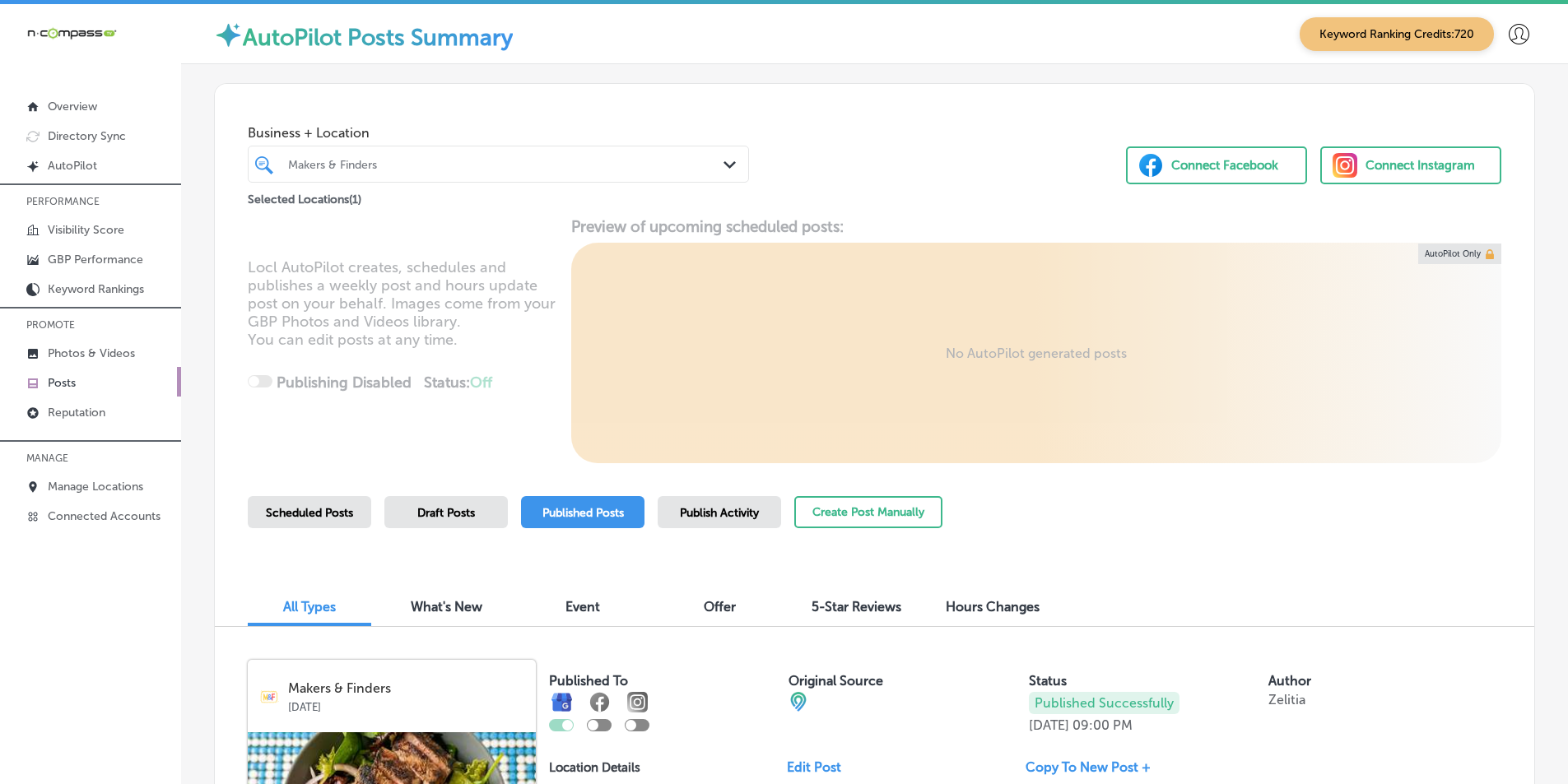
click at [545, 158] on div "Makers & Finders" at bounding box center [507, 164] width 437 height 14
click at [312, 504] on div "Scheduled Posts" at bounding box center [309, 513] width 124 height 32
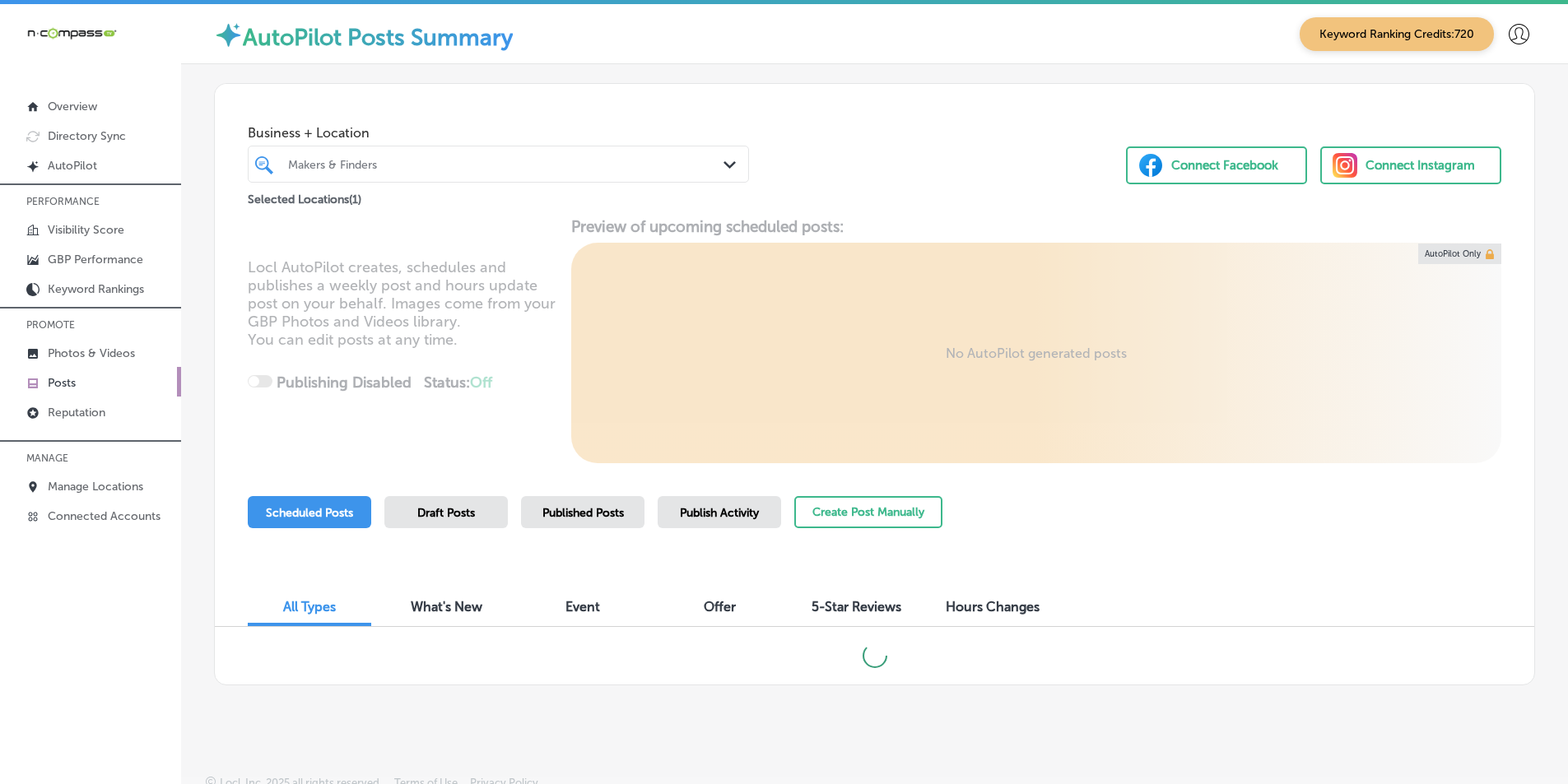
click at [642, 156] on div at bounding box center [477, 164] width 382 height 22
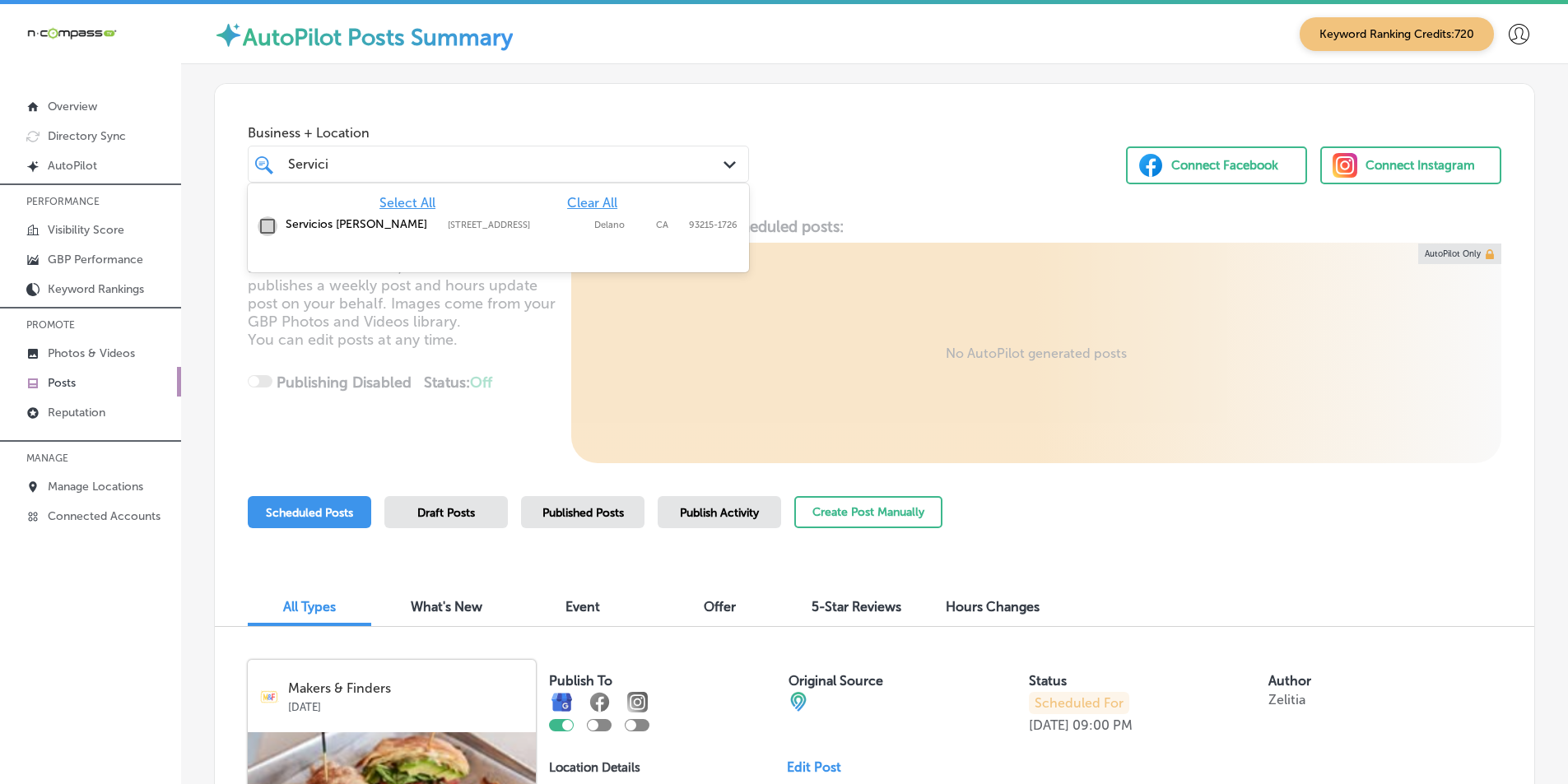
click at [264, 224] on input "checkbox" at bounding box center [267, 225] width 19 height 19
type input "Servici"
click at [532, 348] on div "Locl AutoPilot creates, schedules and publishes a weekly post and hours update …" at bounding box center [874, 340] width 1320 height 246
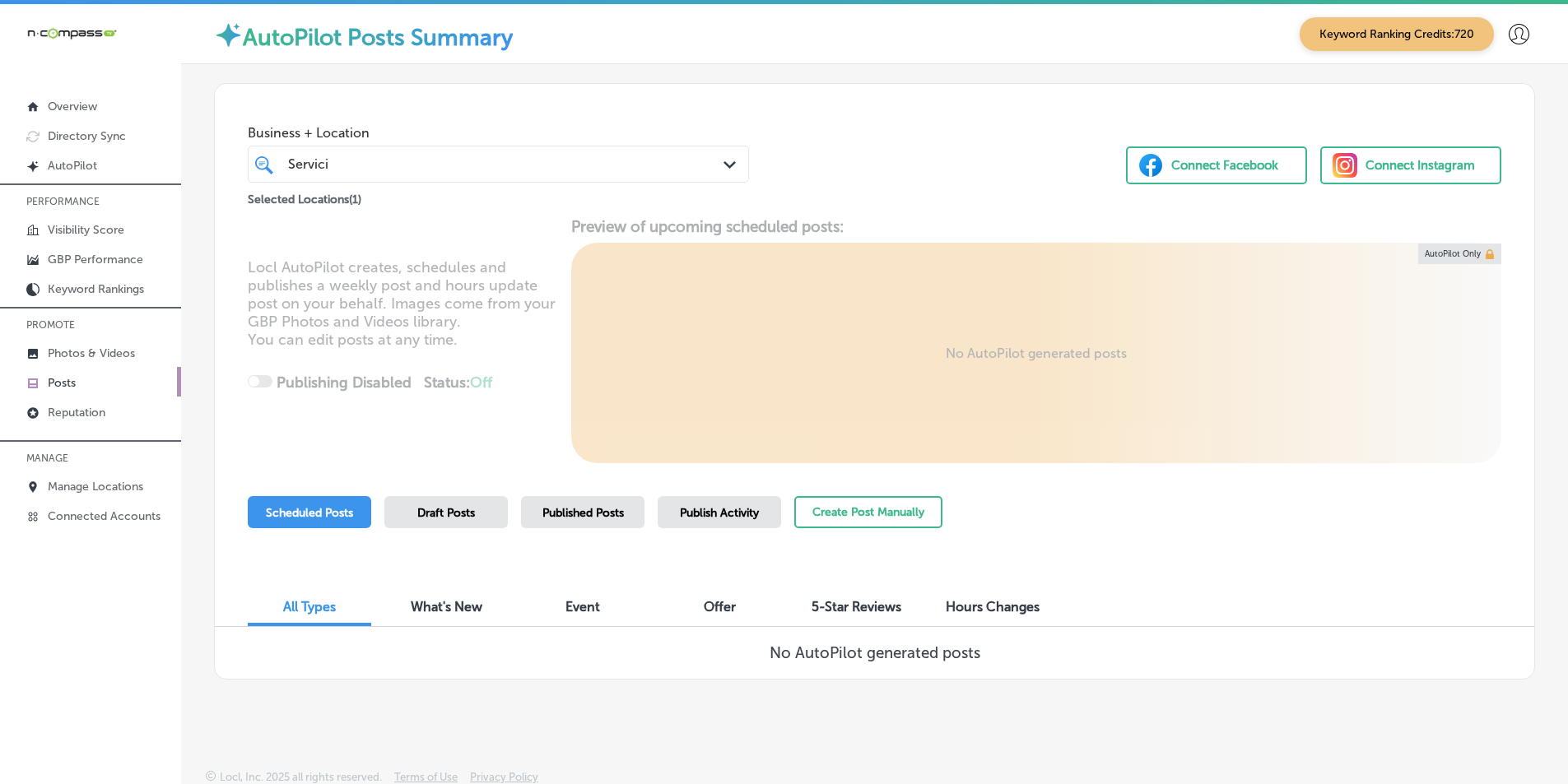
scroll to position [3, 0]
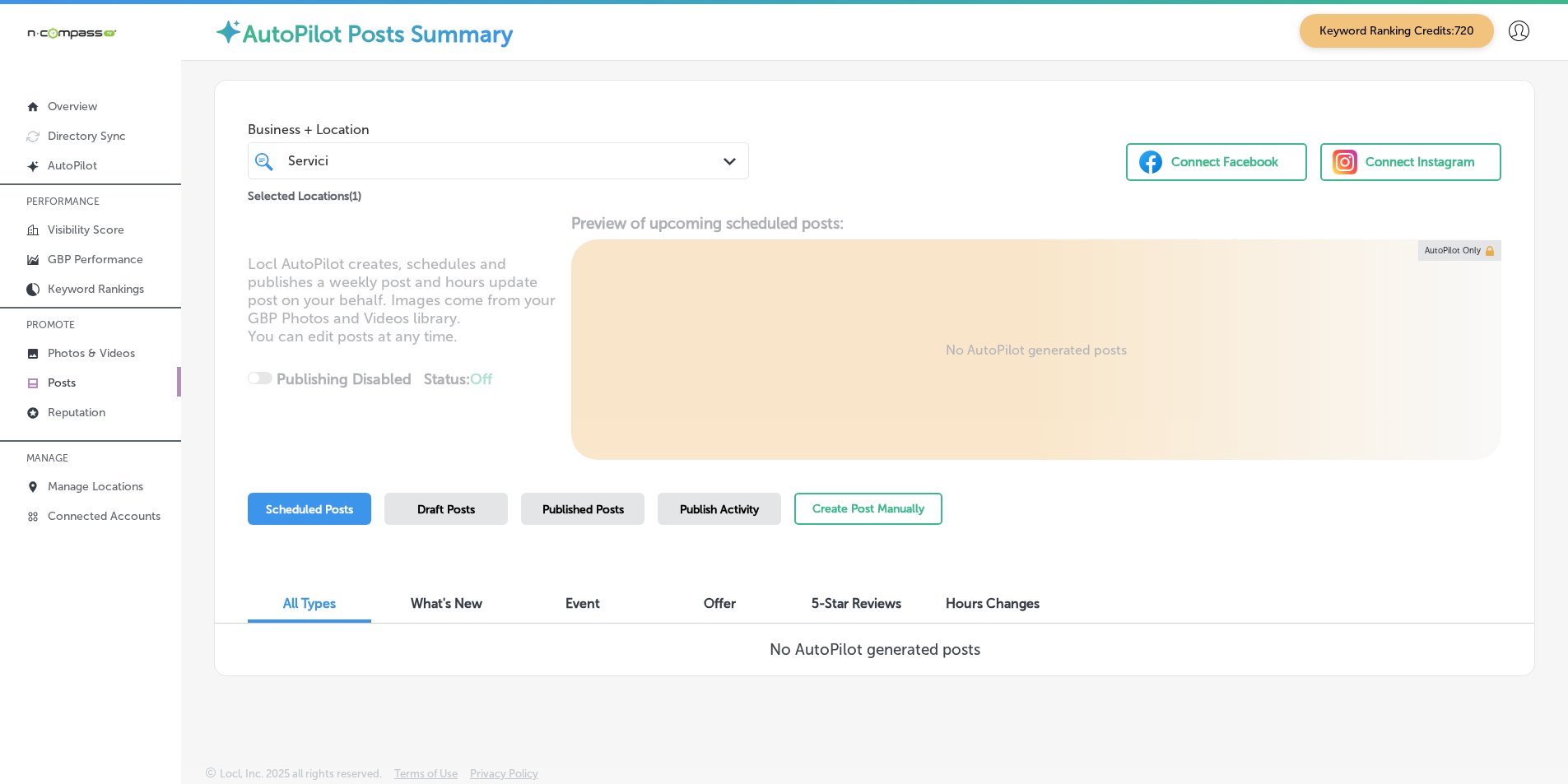
click at [569, 509] on span "Published Posts" at bounding box center [583, 509] width 81 height 14
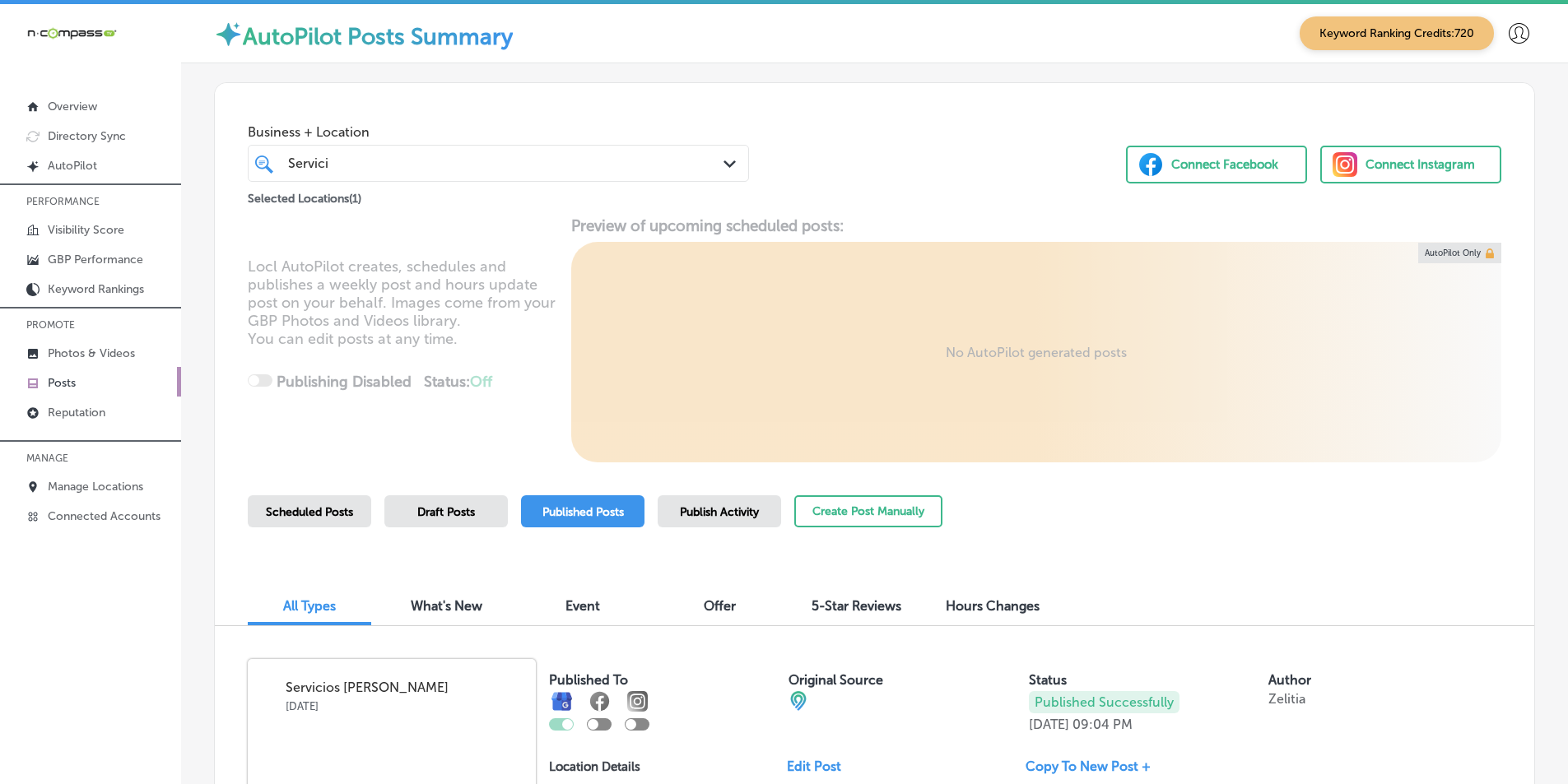
scroll to position [0, 0]
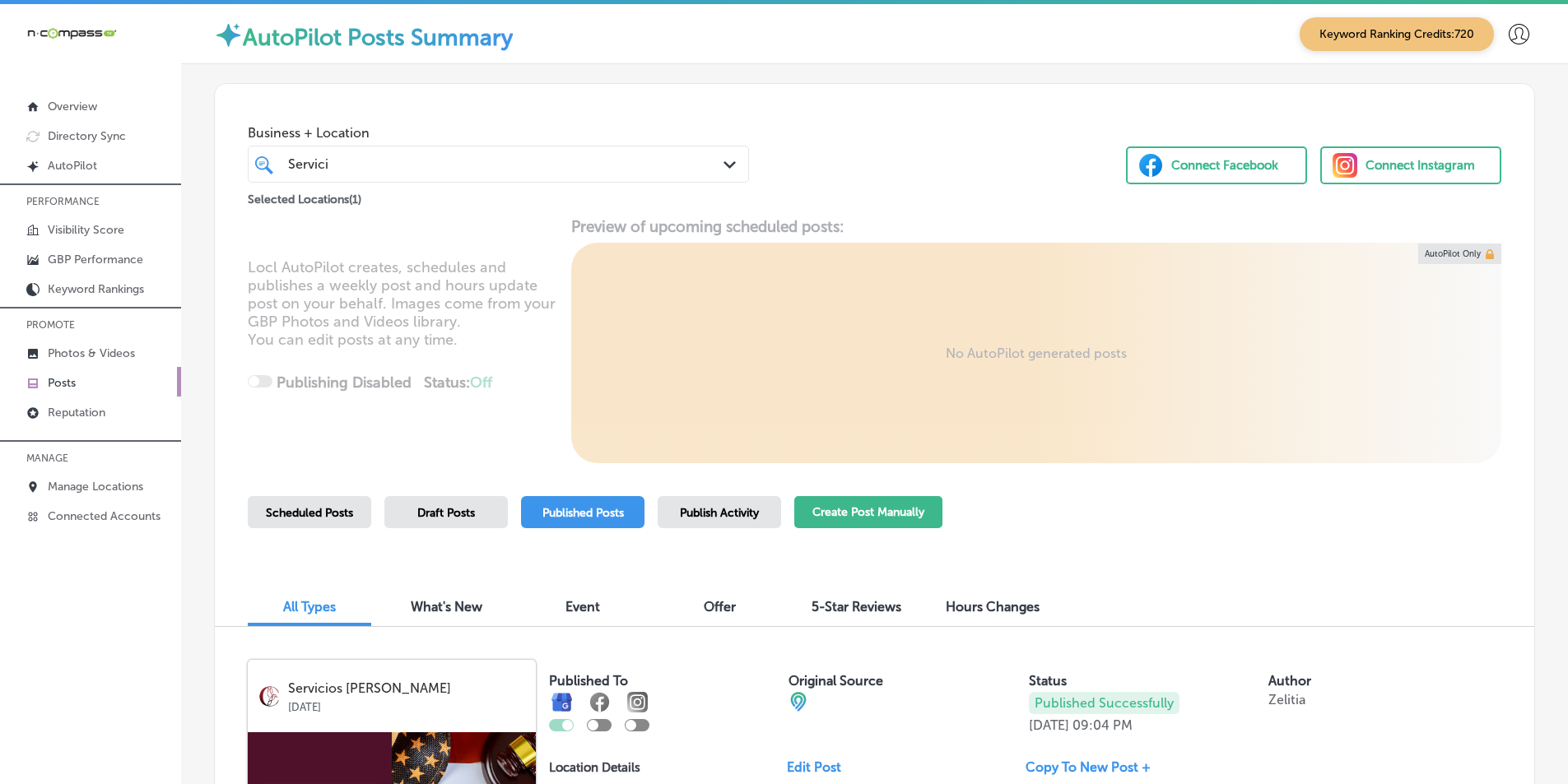
click at [844, 509] on button "Create Post Manually" at bounding box center [868, 513] width 148 height 32
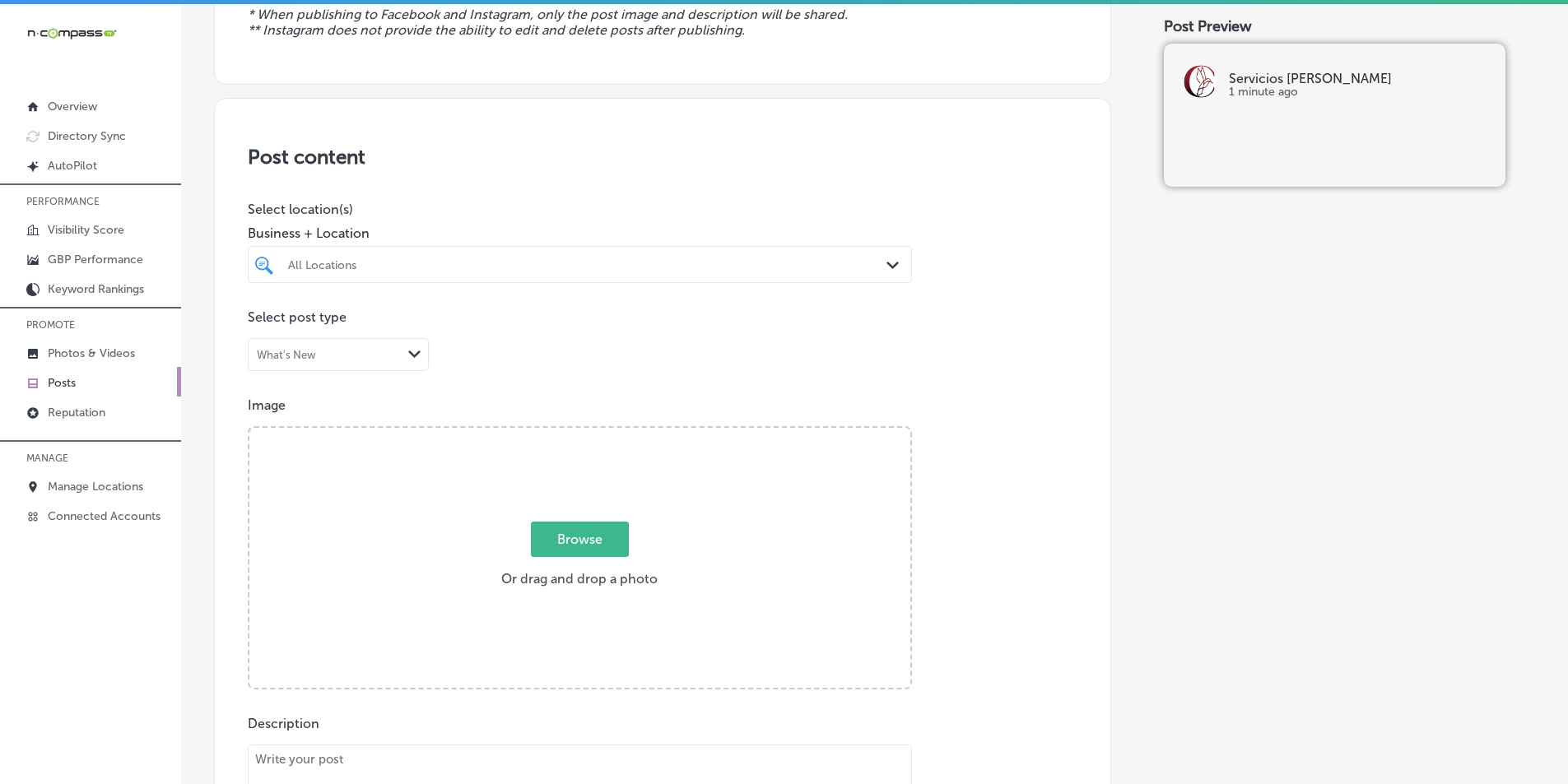
scroll to position [247, 0]
click at [825, 250] on div "All Locations" at bounding box center [580, 260] width 600 height 25
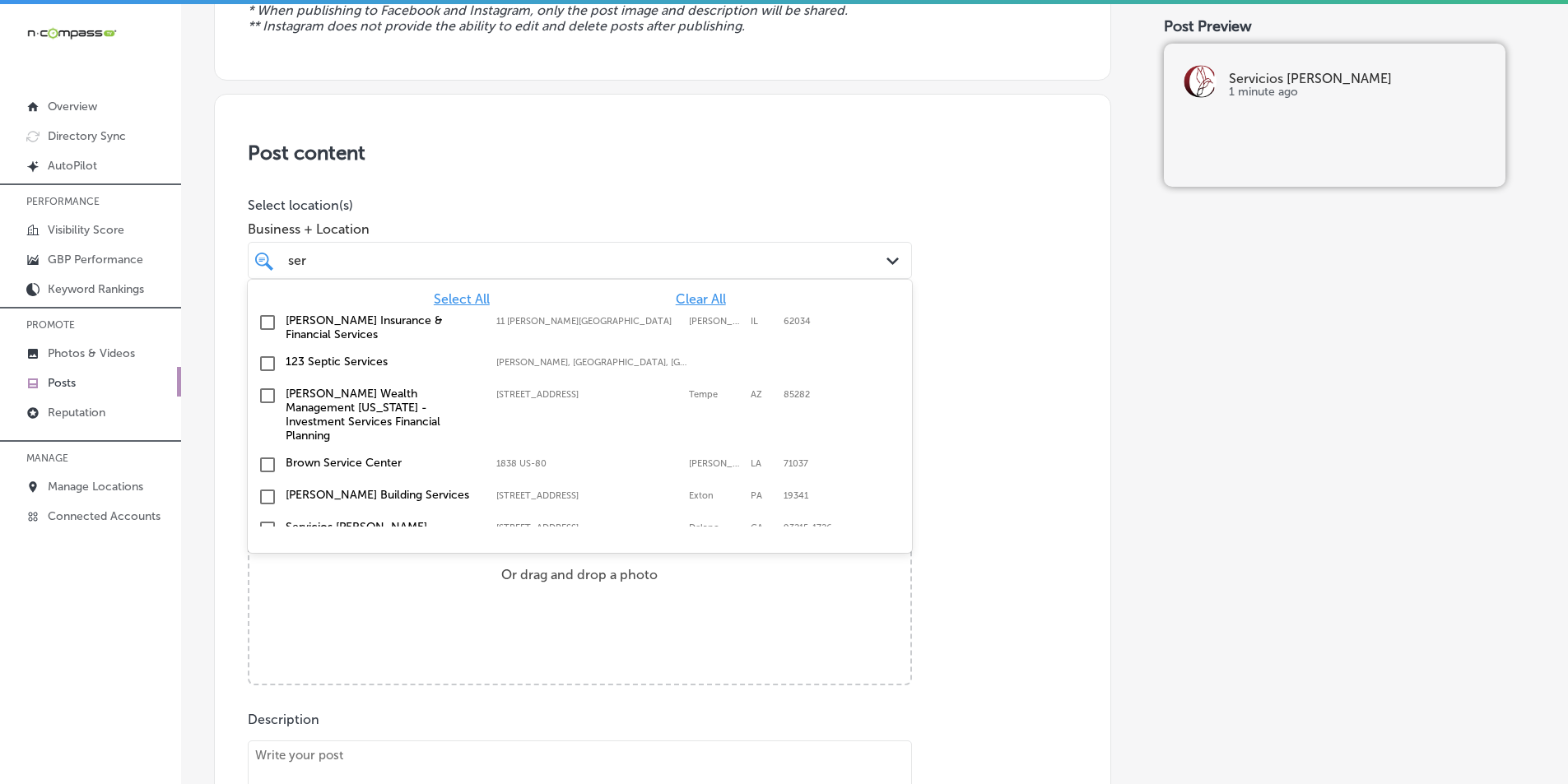
click at [265, 520] on input "checkbox" at bounding box center [267, 529] width 19 height 19
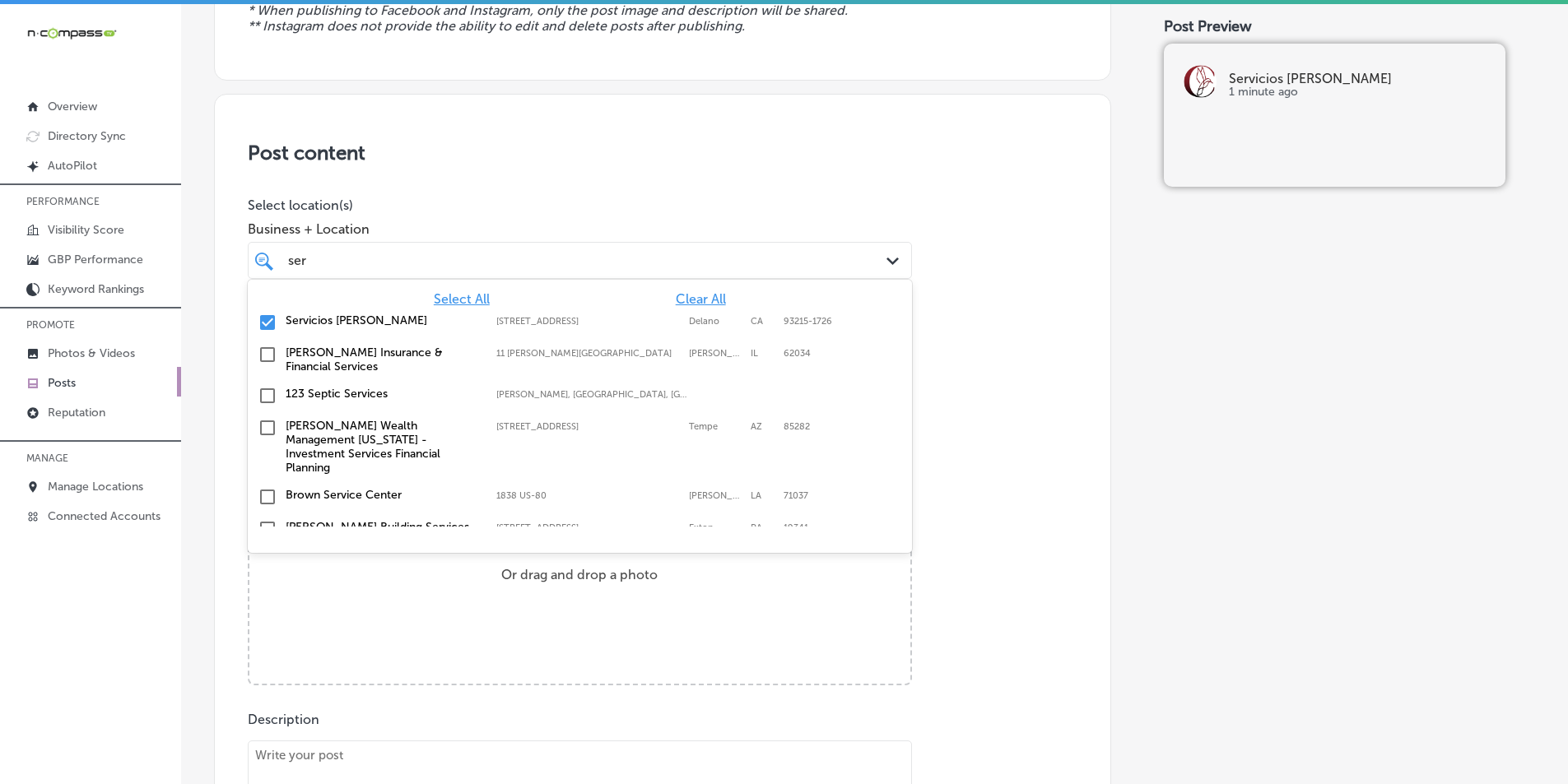
type input "ser"
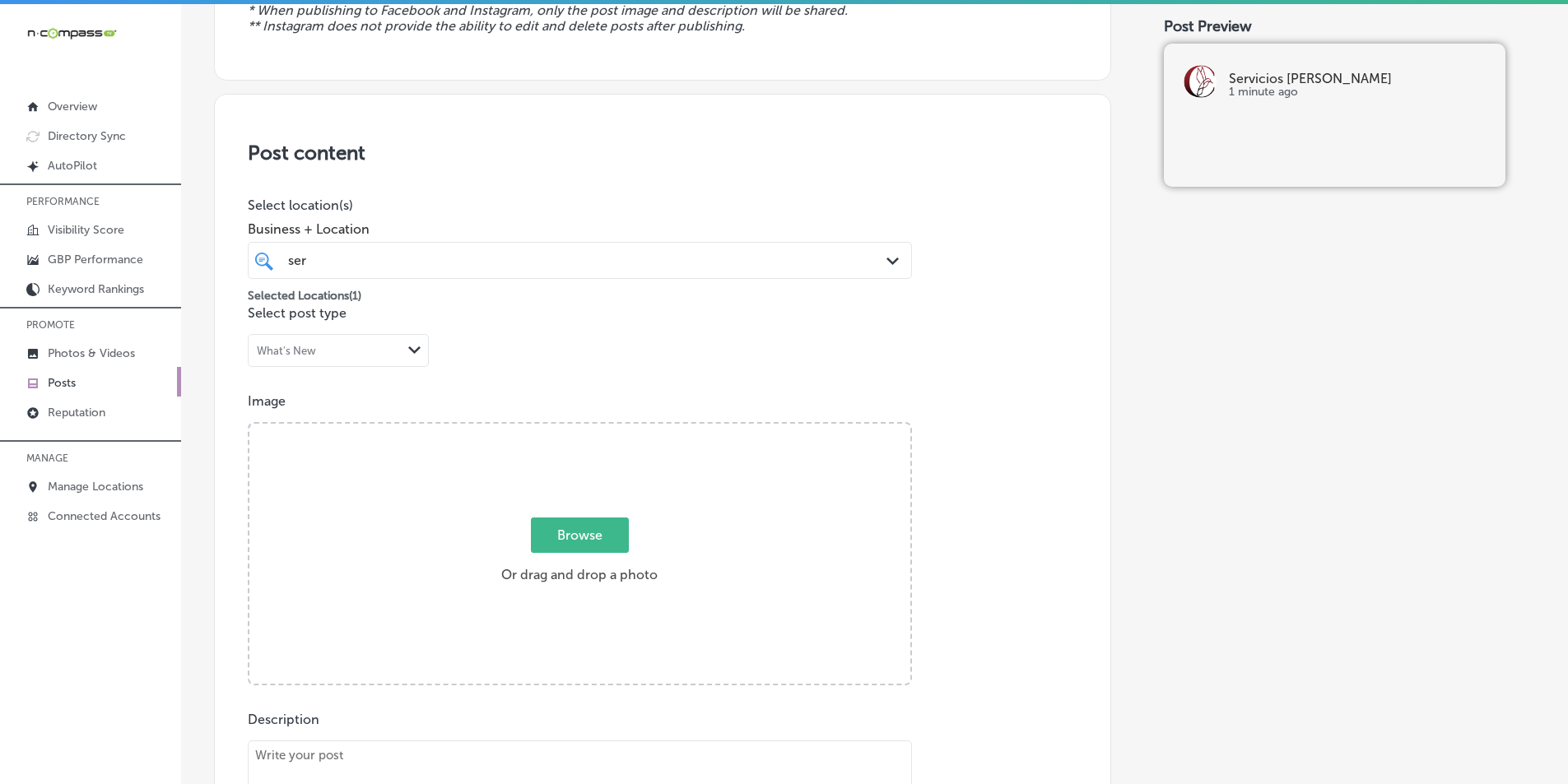
click at [964, 499] on div "Image Powered by PQINA Browse Or drag and drop a photo" at bounding box center [662, 539] width 830 height 292
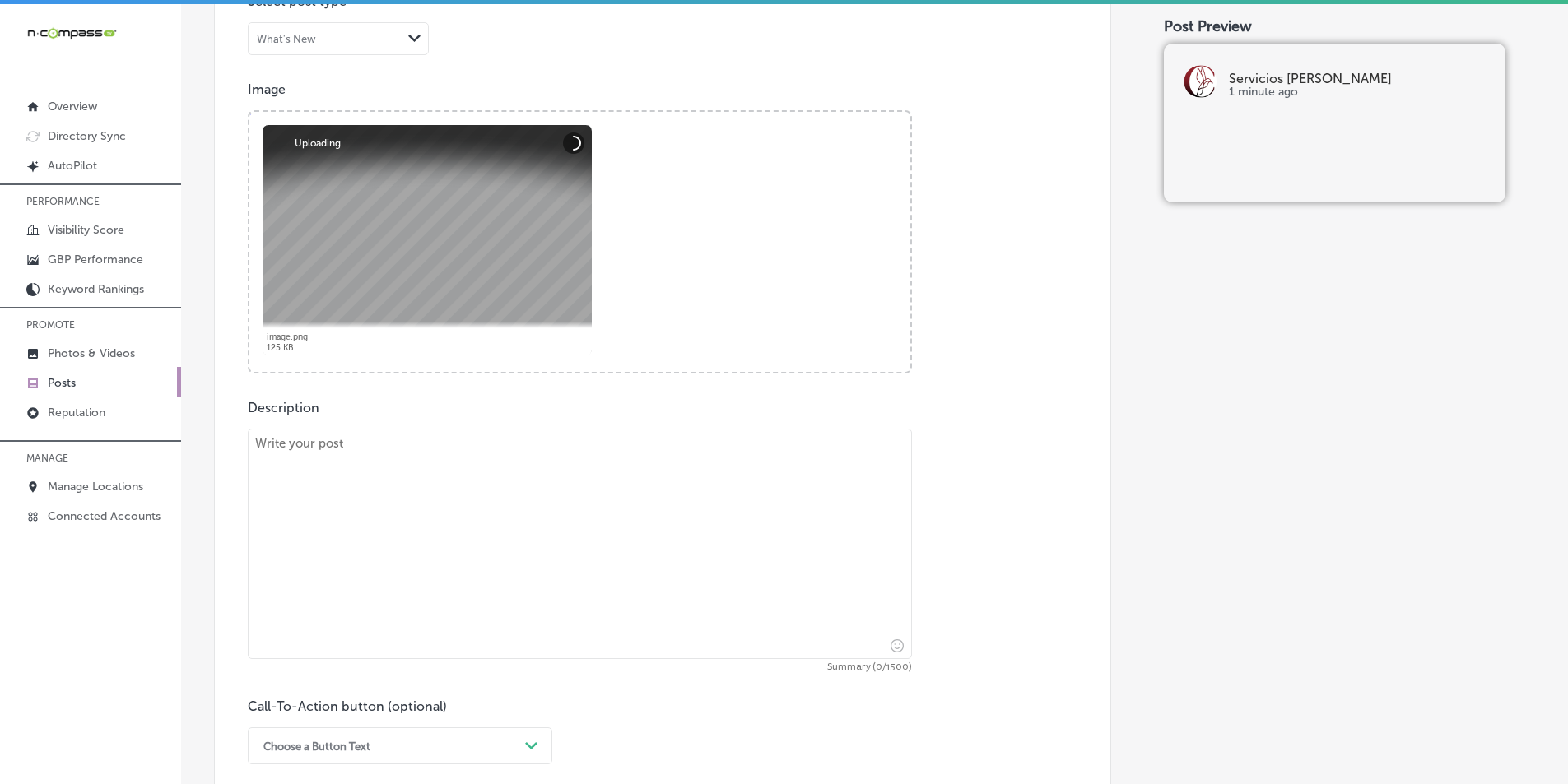
scroll to position [576, 0]
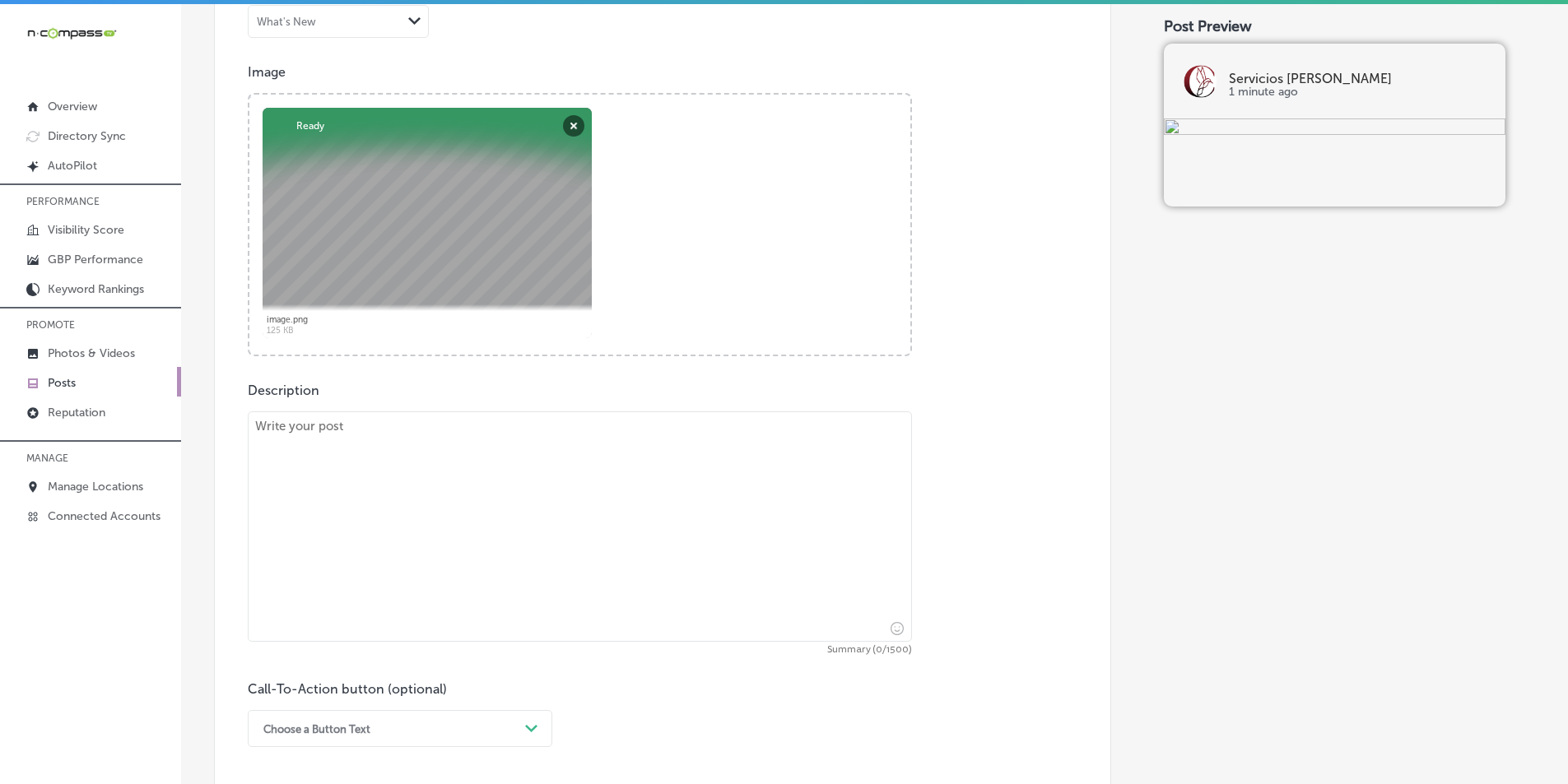
click at [408, 463] on textarea at bounding box center [580, 527] width 664 height 231
paste textarea "At Servicios [PERSON_NAME], we provide income tax preparation services to help …"
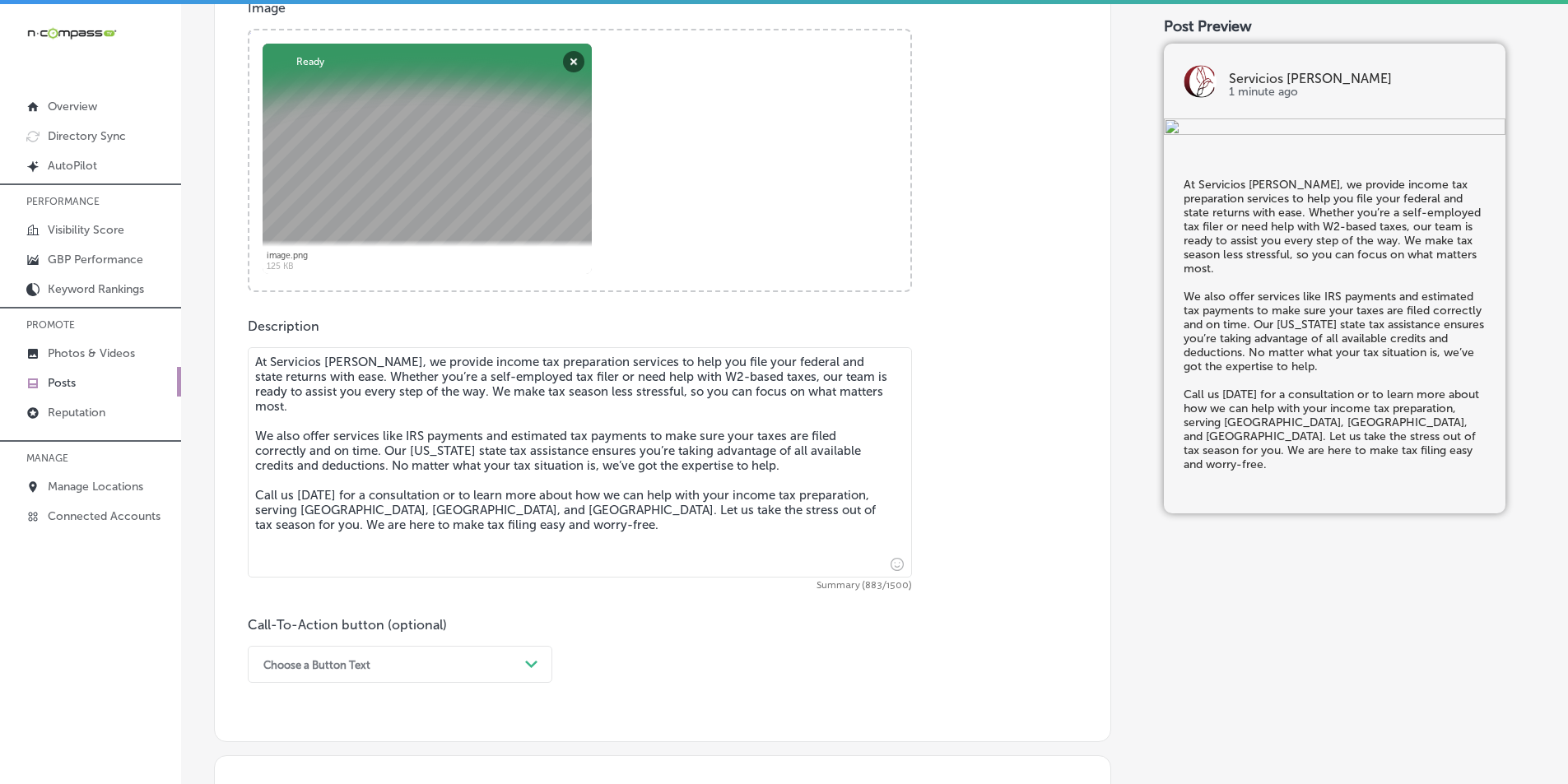
scroll to position [823, 0]
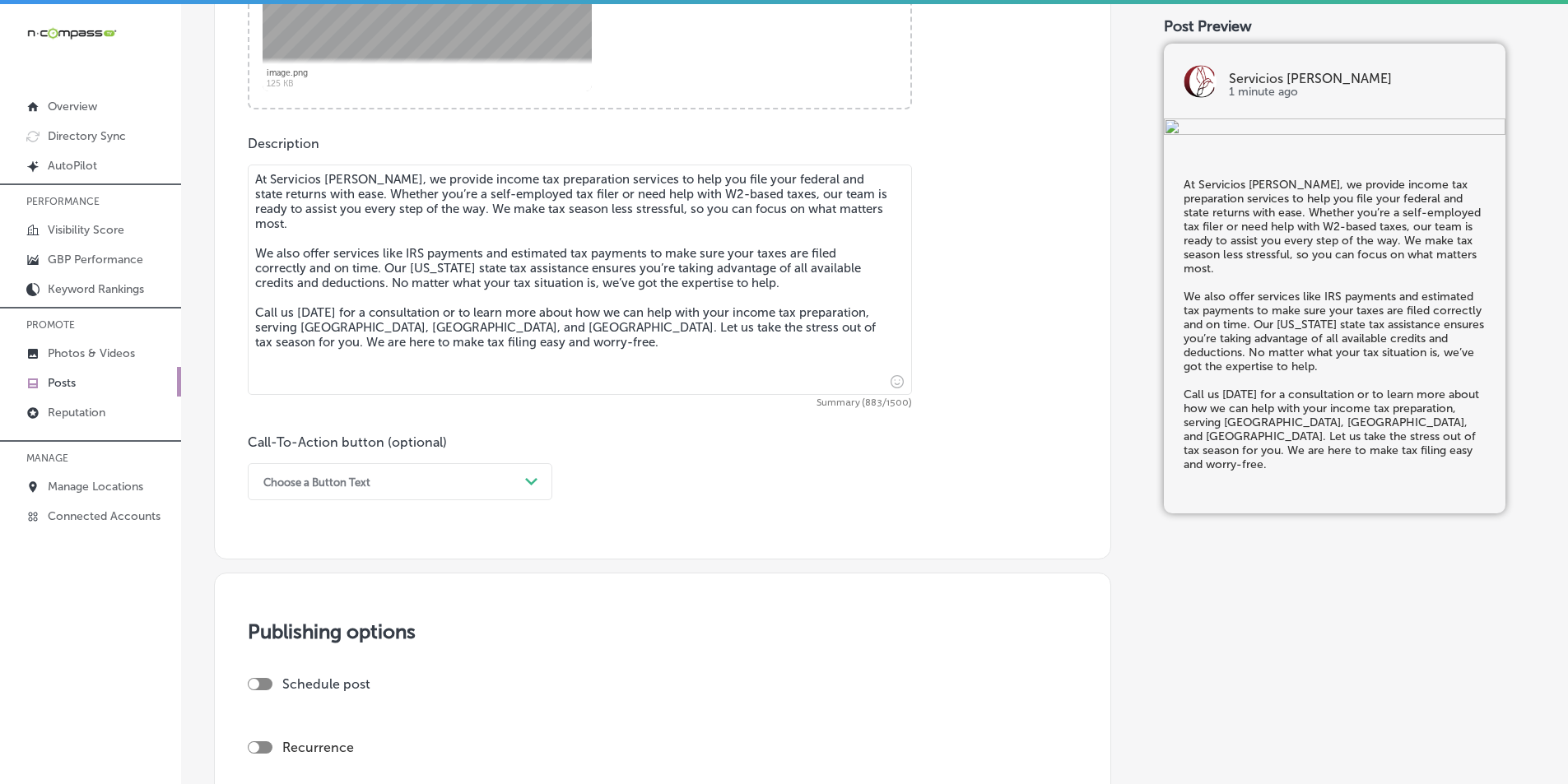
type textarea "At Servicios [PERSON_NAME], we provide income tax preparation services to help …"
click at [515, 474] on div "Choose a Button Text" at bounding box center [386, 482] width 264 height 25
drag, startPoint x: 291, startPoint y: 690, endPoint x: 308, endPoint y: 660, distance: 34.5
click at [292, 688] on div "Call Now" at bounding box center [399, 691] width 304 height 29
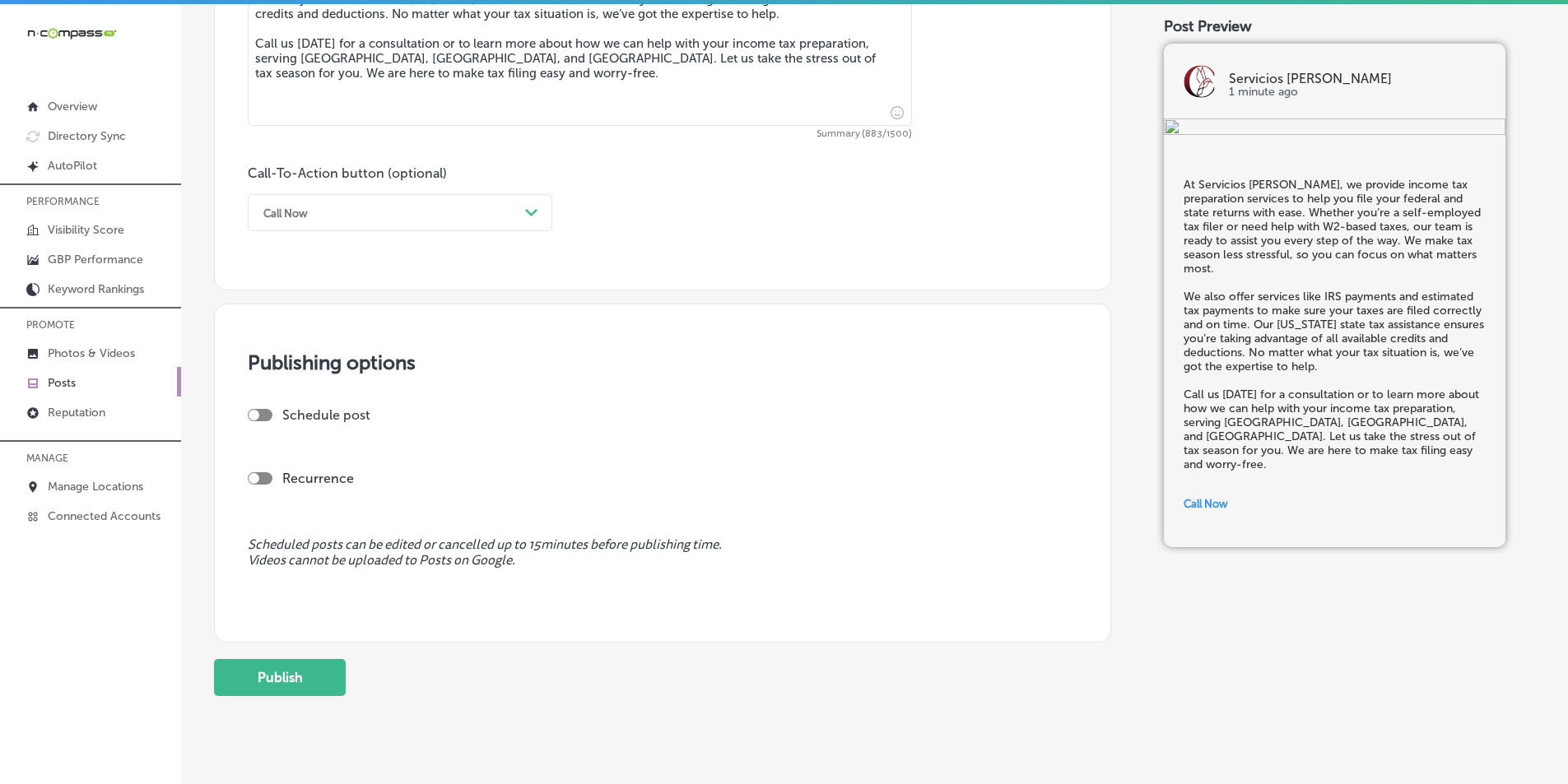
scroll to position [1127, 0]
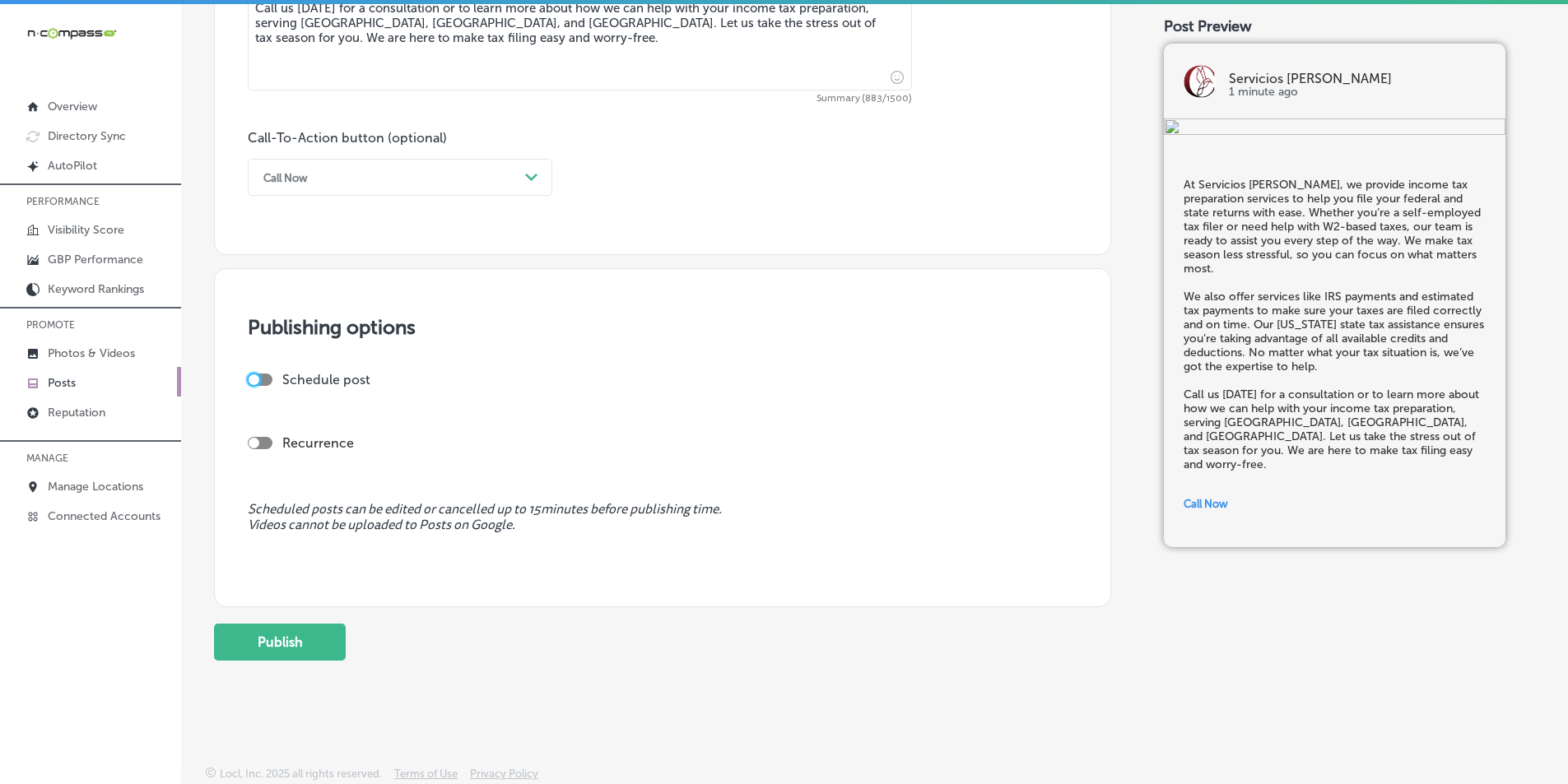
click at [255, 375] on div at bounding box center [253, 380] width 11 height 11
checkbox input "true"
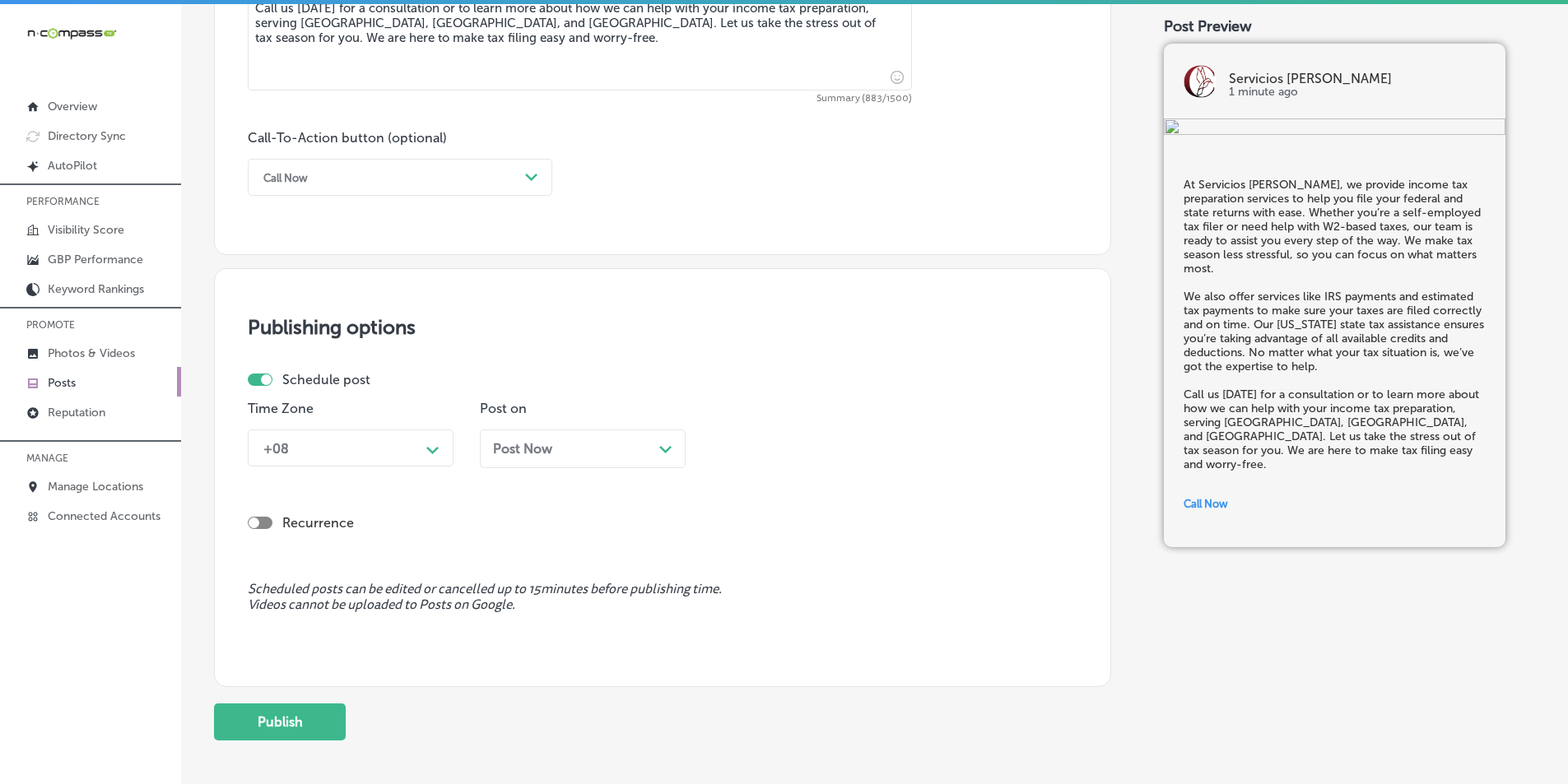
click at [398, 446] on div "+08" at bounding box center [337, 448] width 164 height 29
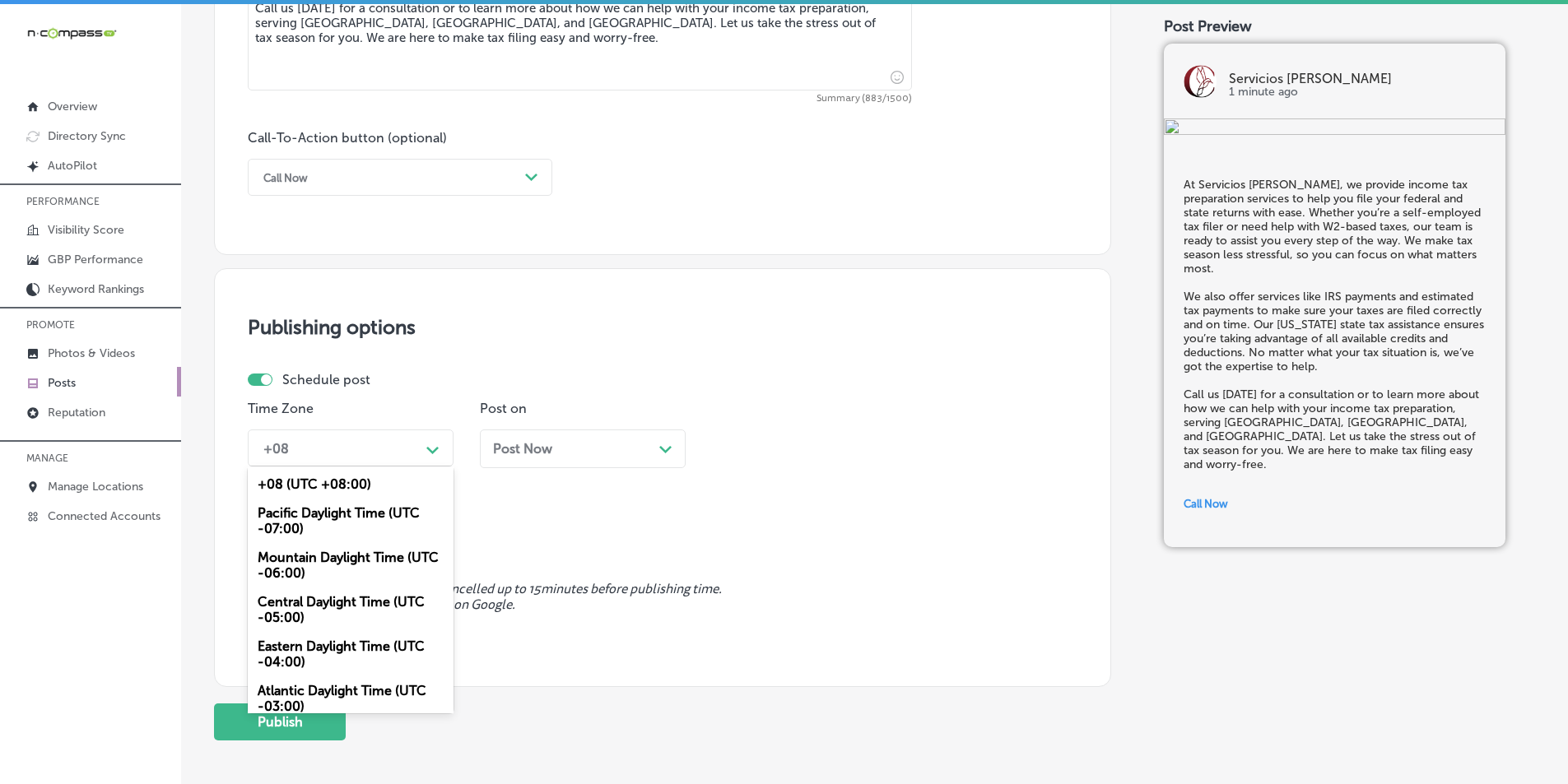
click at [315, 561] on div "Mountain Daylight Time (UTC -06:00)" at bounding box center [350, 565] width 206 height 44
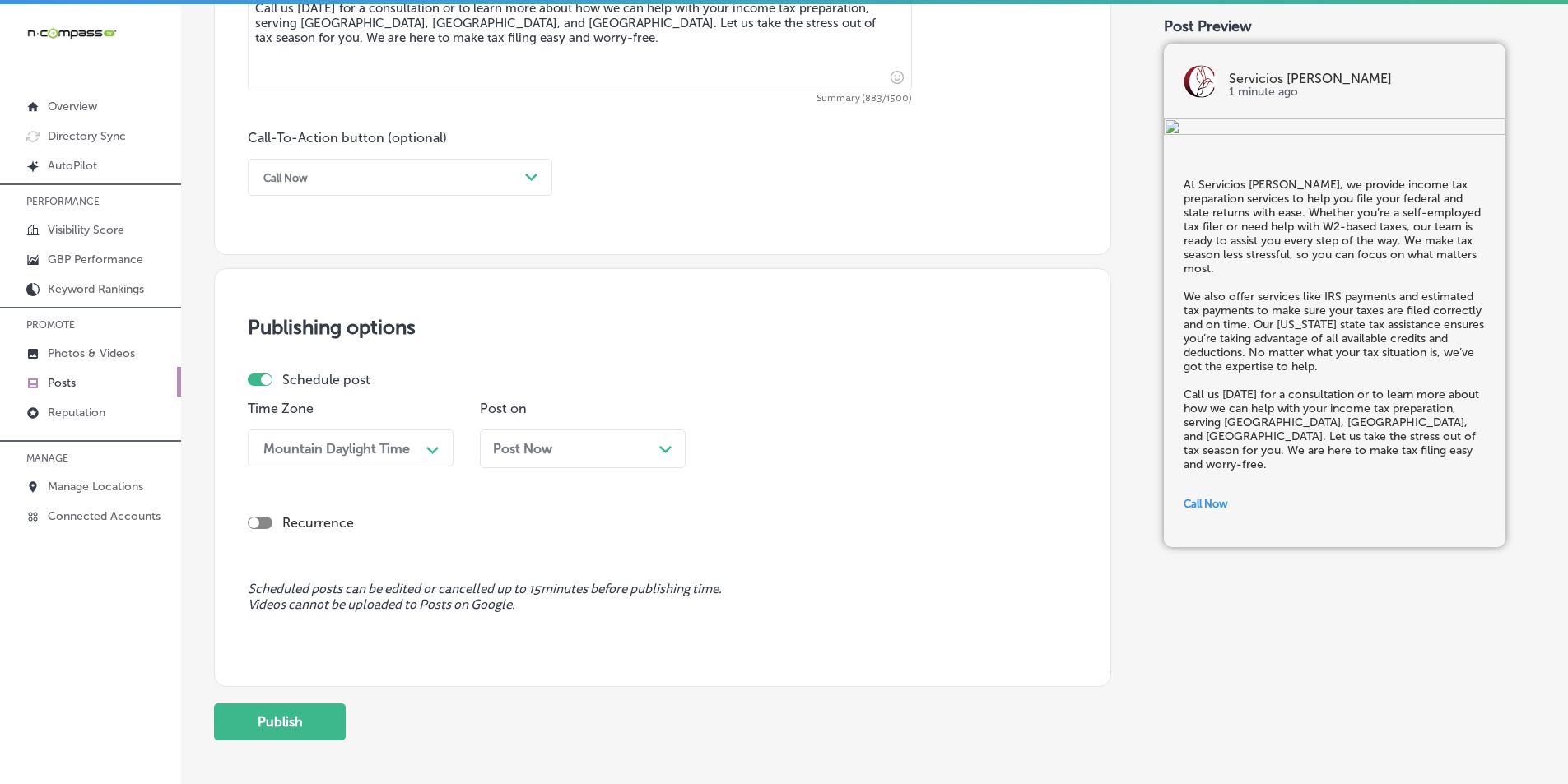
click at [659, 449] on div "Post Now Path Created with Sketch." at bounding box center [583, 449] width 180 height 15
click at [655, 204] on th at bounding box center [661, 203] width 26 height 22
click at [892, 448] on polygon at bounding box center [897, 450] width 13 height 8
click at [733, 548] on div "7:00 AM" at bounding box center [815, 550] width 206 height 29
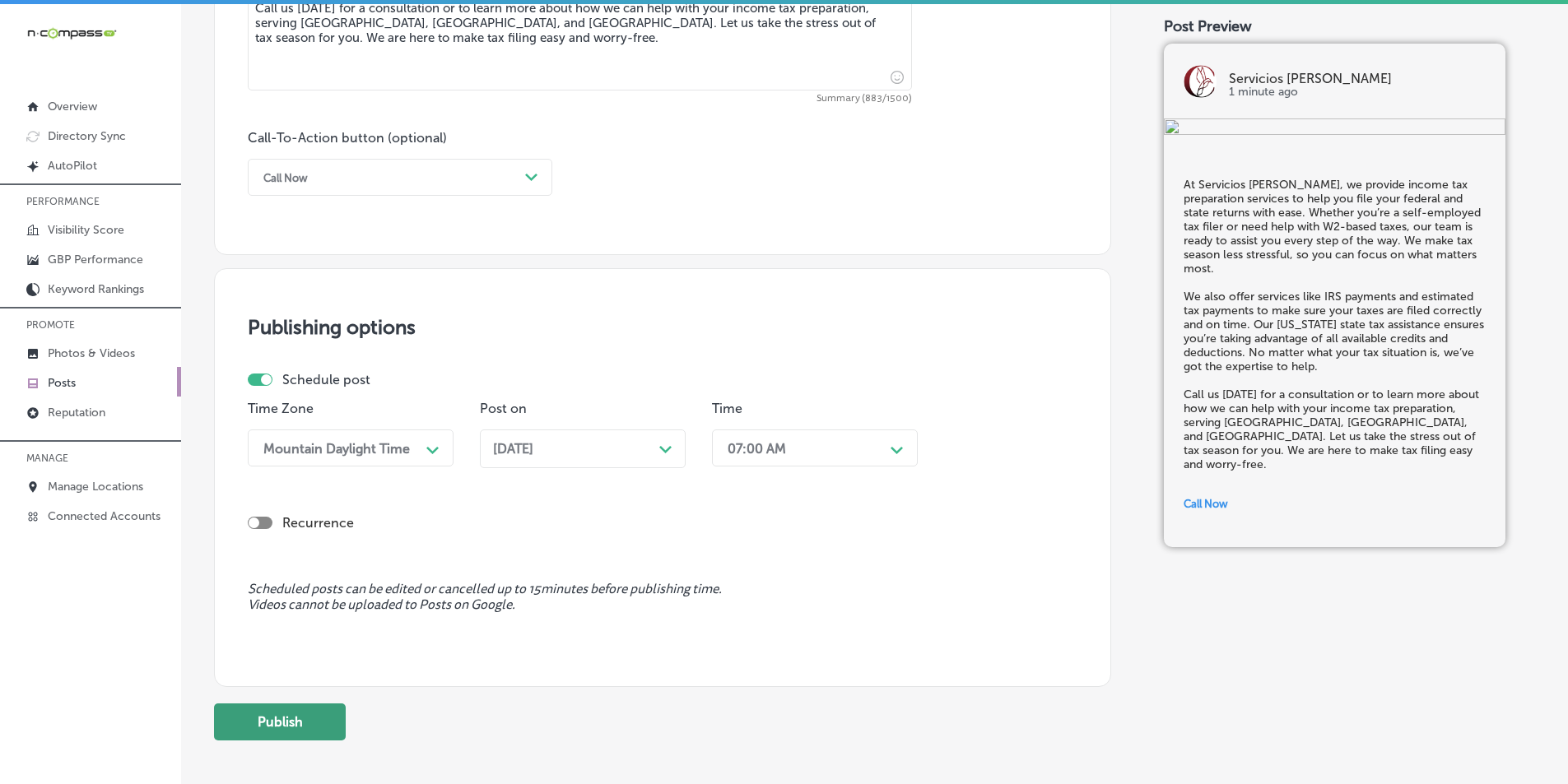
click at [294, 720] on button "Publish" at bounding box center [279, 722] width 131 height 37
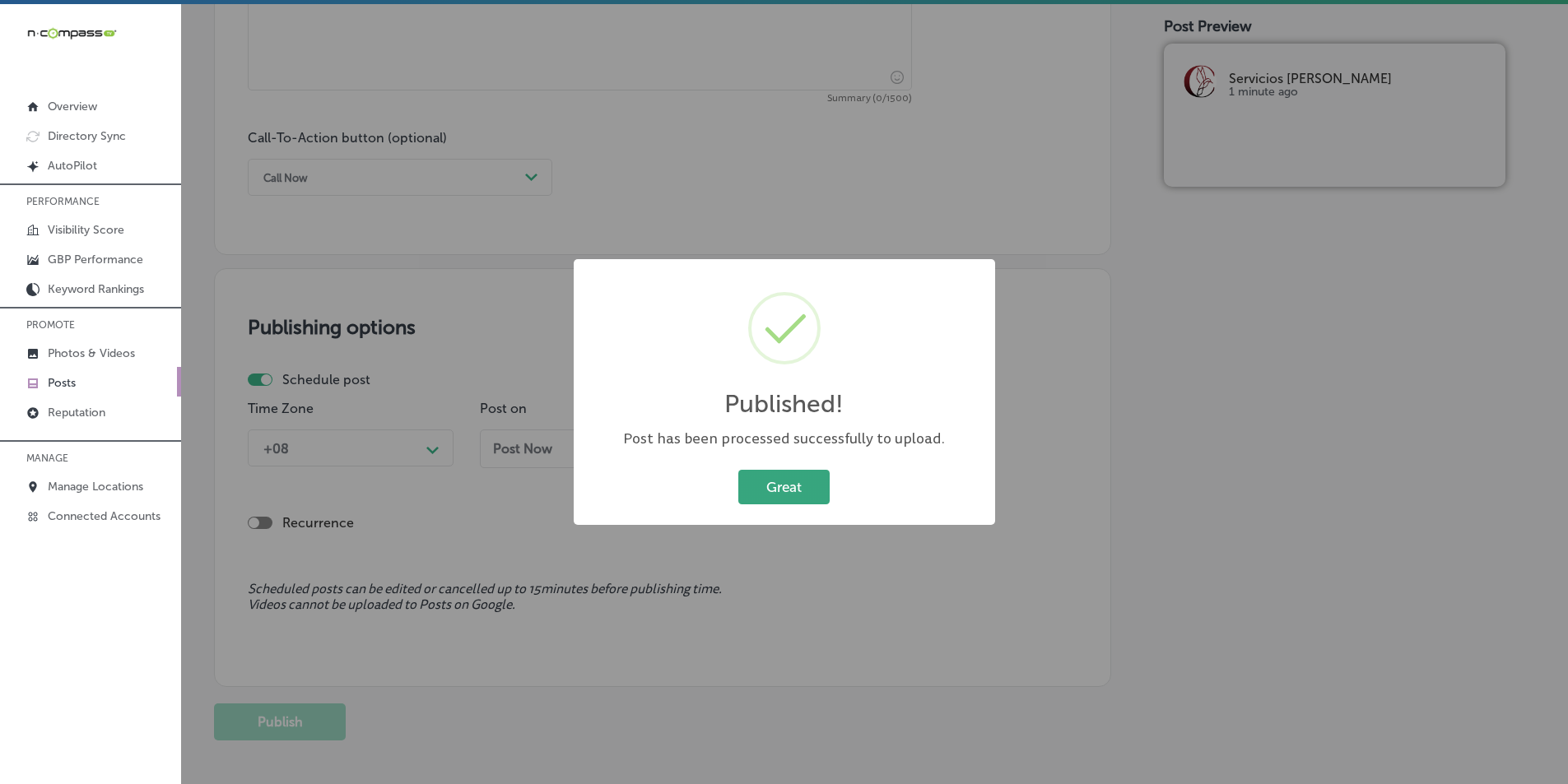
click at [758, 486] on button "Great" at bounding box center [784, 487] width 92 height 34
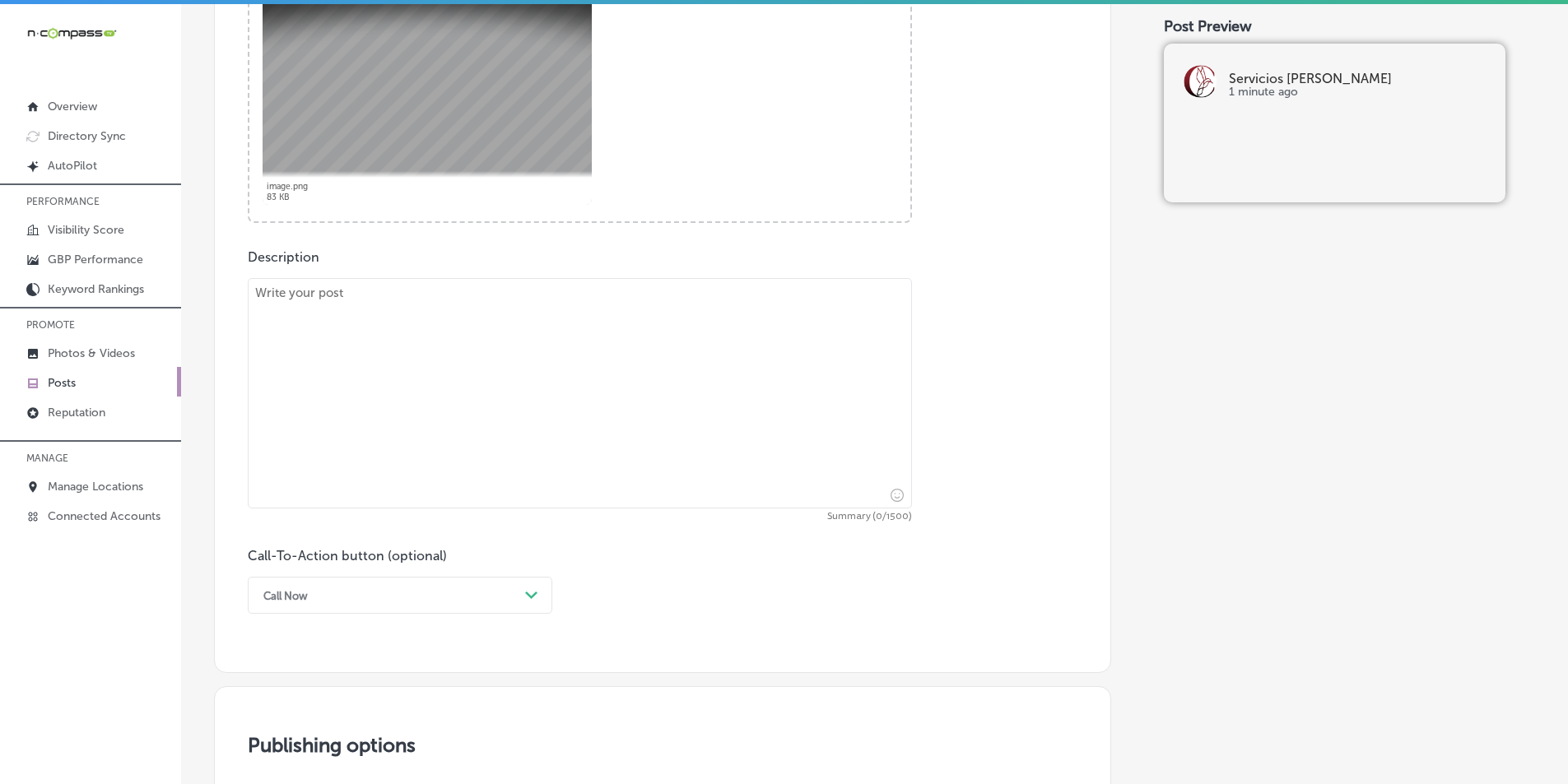
scroll to position [716, 0]
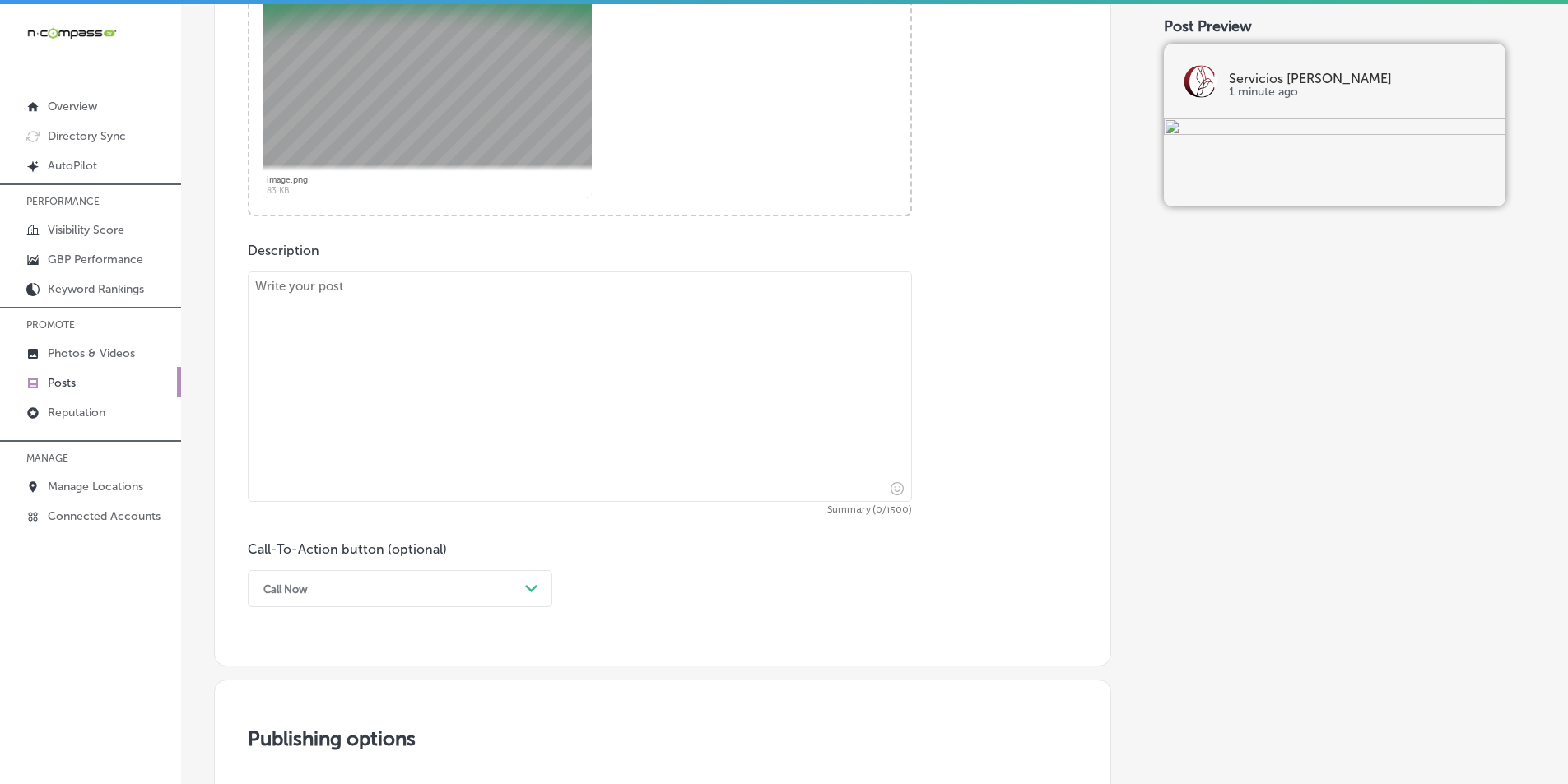
click at [383, 413] on textarea at bounding box center [580, 386] width 664 height 231
paste textarea "At Servicios [PERSON_NAME], we specialize in helping you apply for or renew you…"
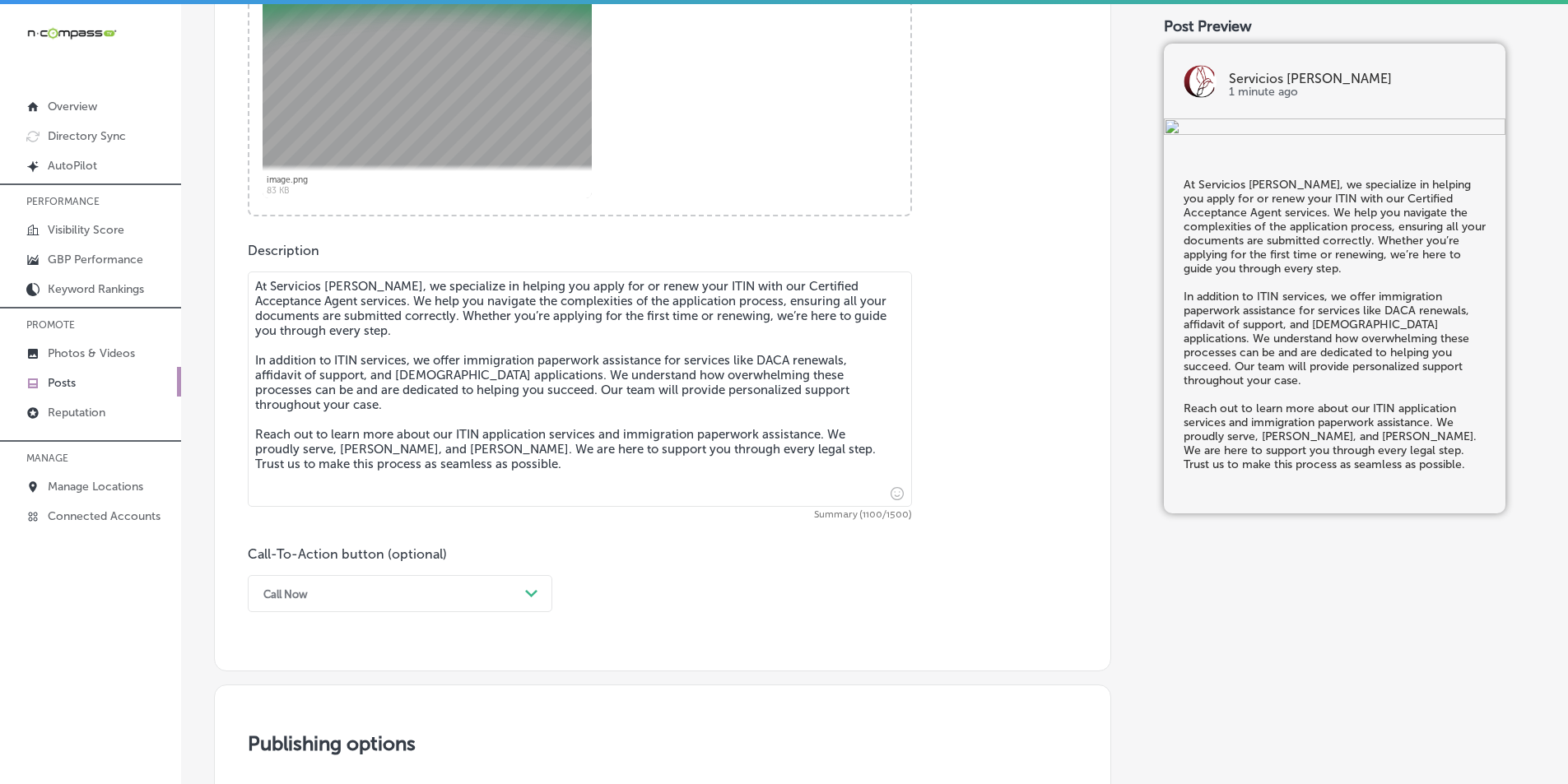
type textarea "At Servicios [PERSON_NAME], we specialize in helping you apply for or renew you…"
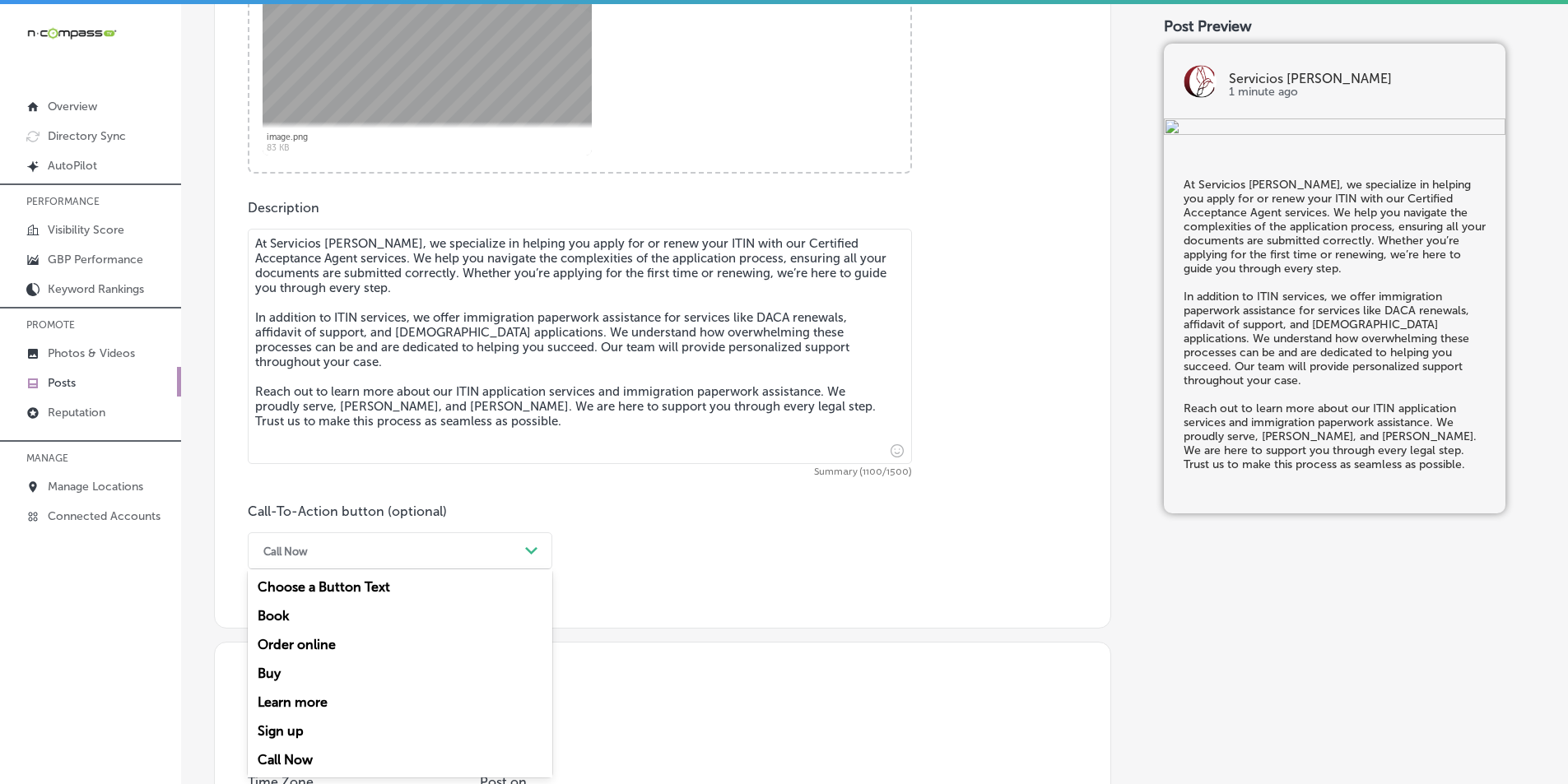
click at [458, 570] on div "option Call Now, selected. option Choose a Button Text focused, 1 of 7. 7 resul…" at bounding box center [399, 551] width 304 height 37
click at [317, 698] on div "Learn more" at bounding box center [399, 703] width 304 height 29
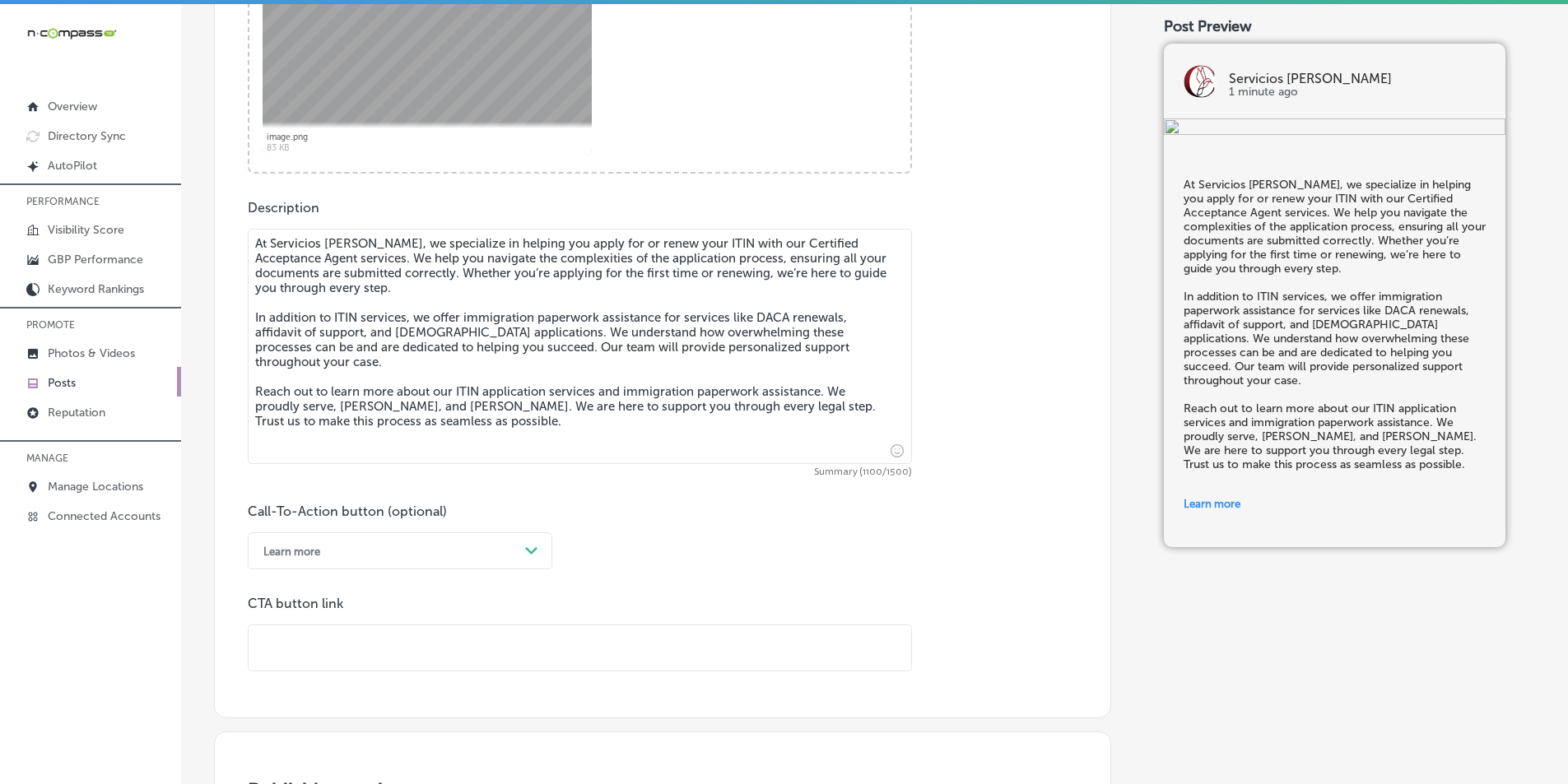
click at [403, 642] on input "text" at bounding box center [580, 648] width 663 height 45
paste input "[URL][DOMAIN_NAME]"
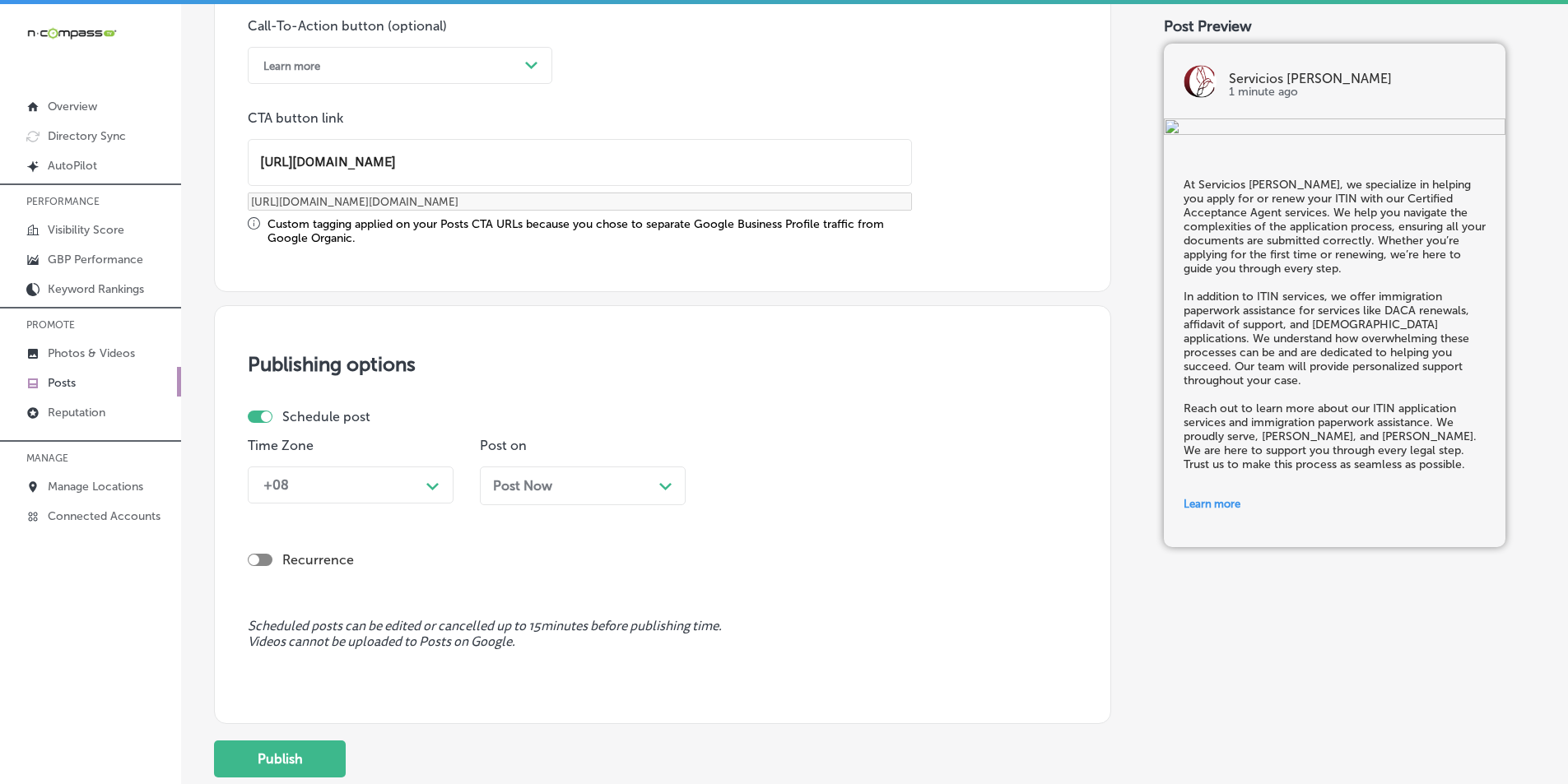
scroll to position [1253, 0]
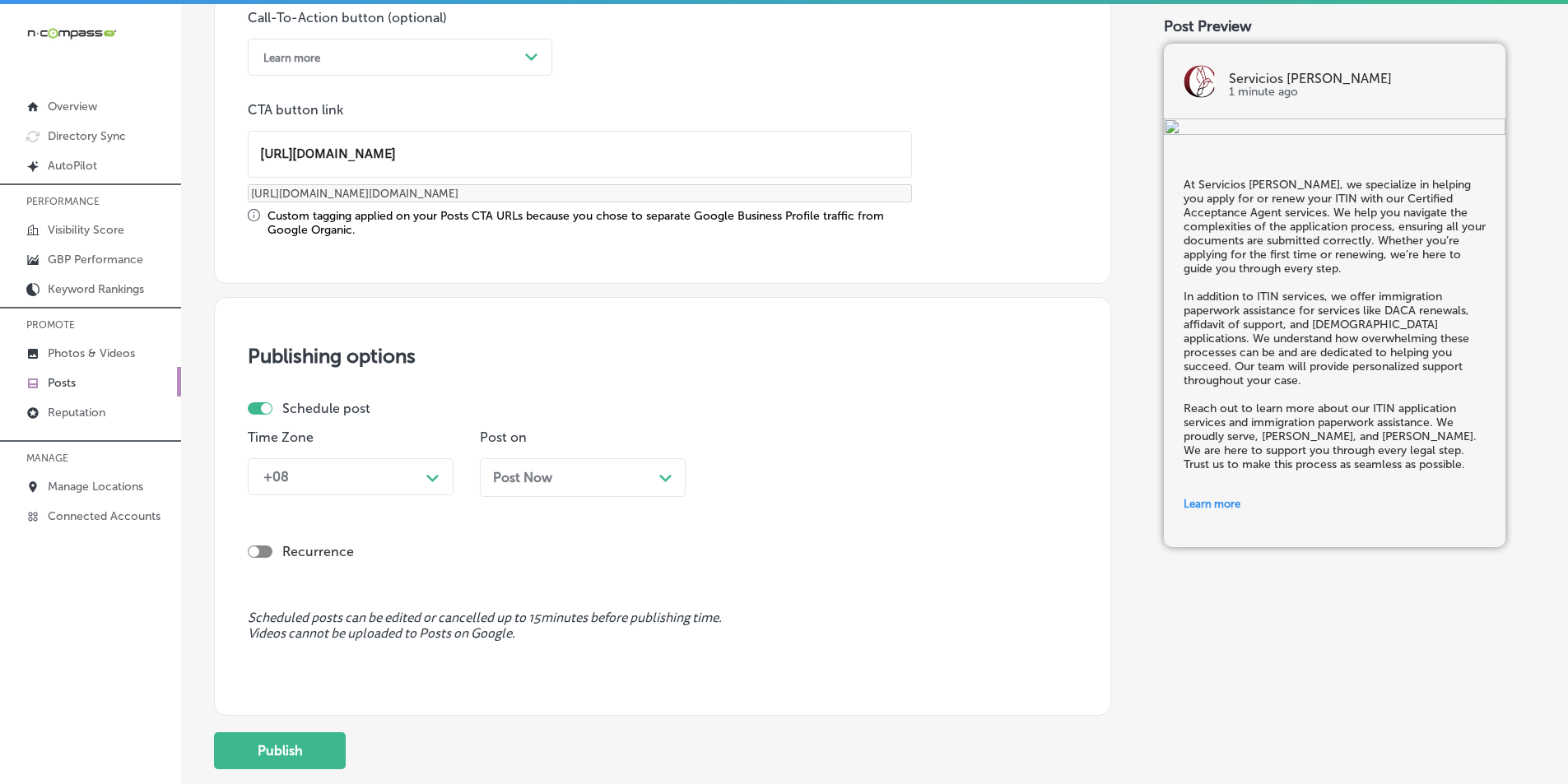
type input "[URL][DOMAIN_NAME]"
click at [441, 479] on div "Path Created with Sketch." at bounding box center [432, 476] width 26 height 26
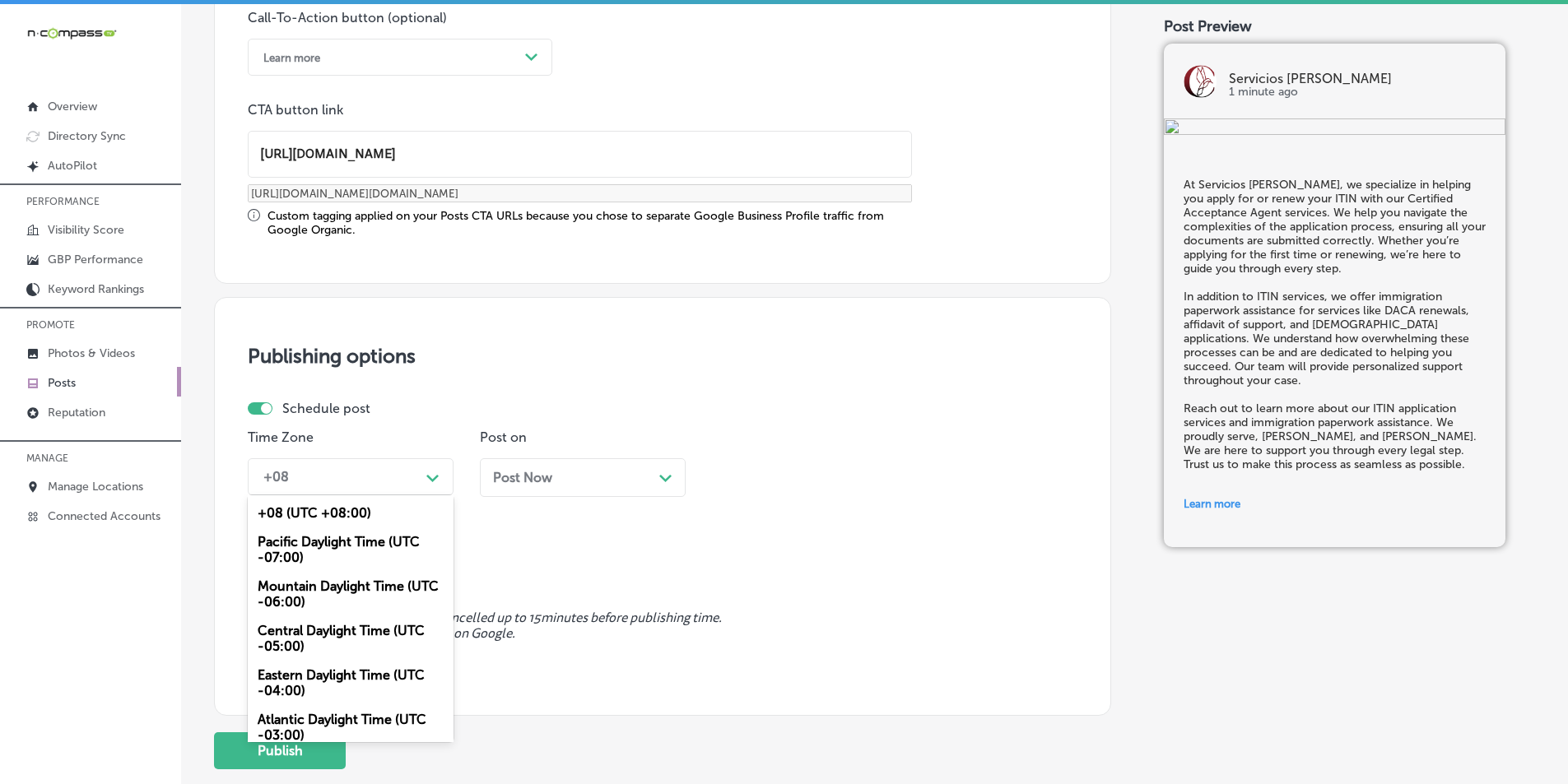
drag, startPoint x: 321, startPoint y: 584, endPoint x: 402, endPoint y: 577, distance: 81.3
click at [323, 583] on div "Mountain Daylight Time (UTC -06:00)" at bounding box center [350, 594] width 206 height 44
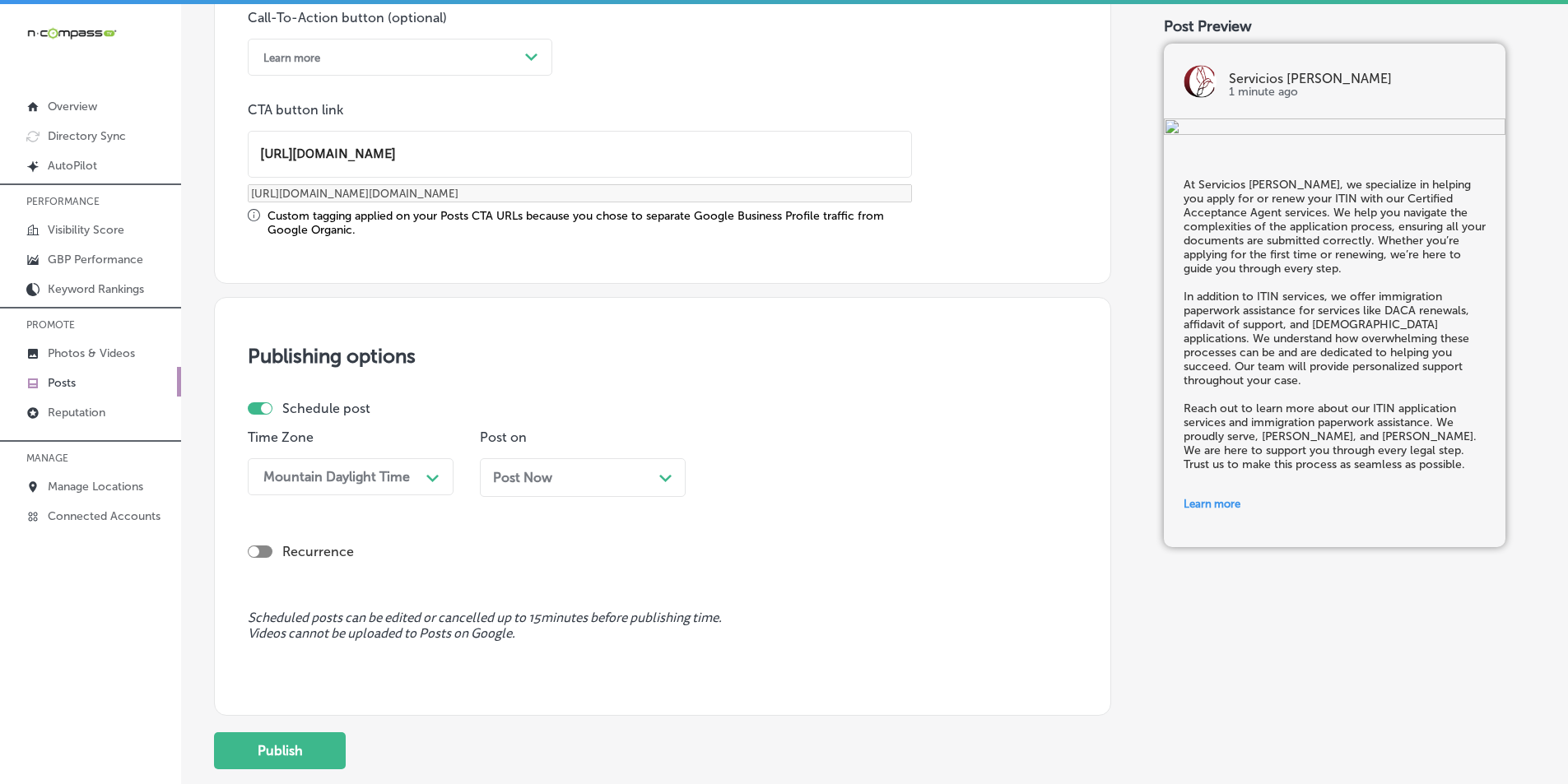
click at [658, 476] on div "Post Now Path Created with Sketch." at bounding box center [583, 478] width 180 height 15
click at [887, 470] on div "Path Created with Sketch." at bounding box center [897, 476] width 26 height 26
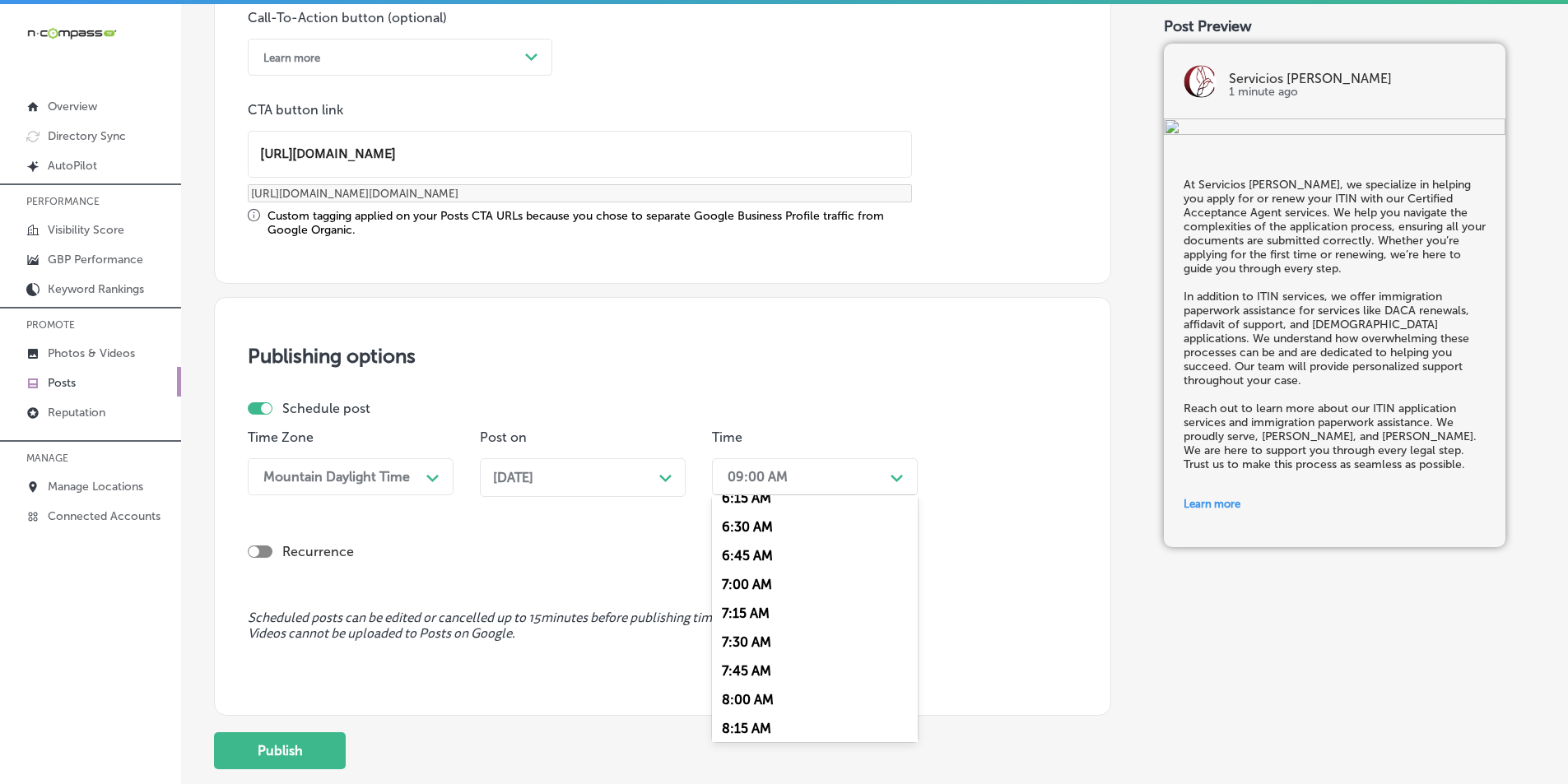
scroll to position [741, 0]
drag, startPoint x: 748, startPoint y: 575, endPoint x: 683, endPoint y: 580, distance: 65.2
click at [747, 575] on div "7:00 AM" at bounding box center [815, 579] width 206 height 29
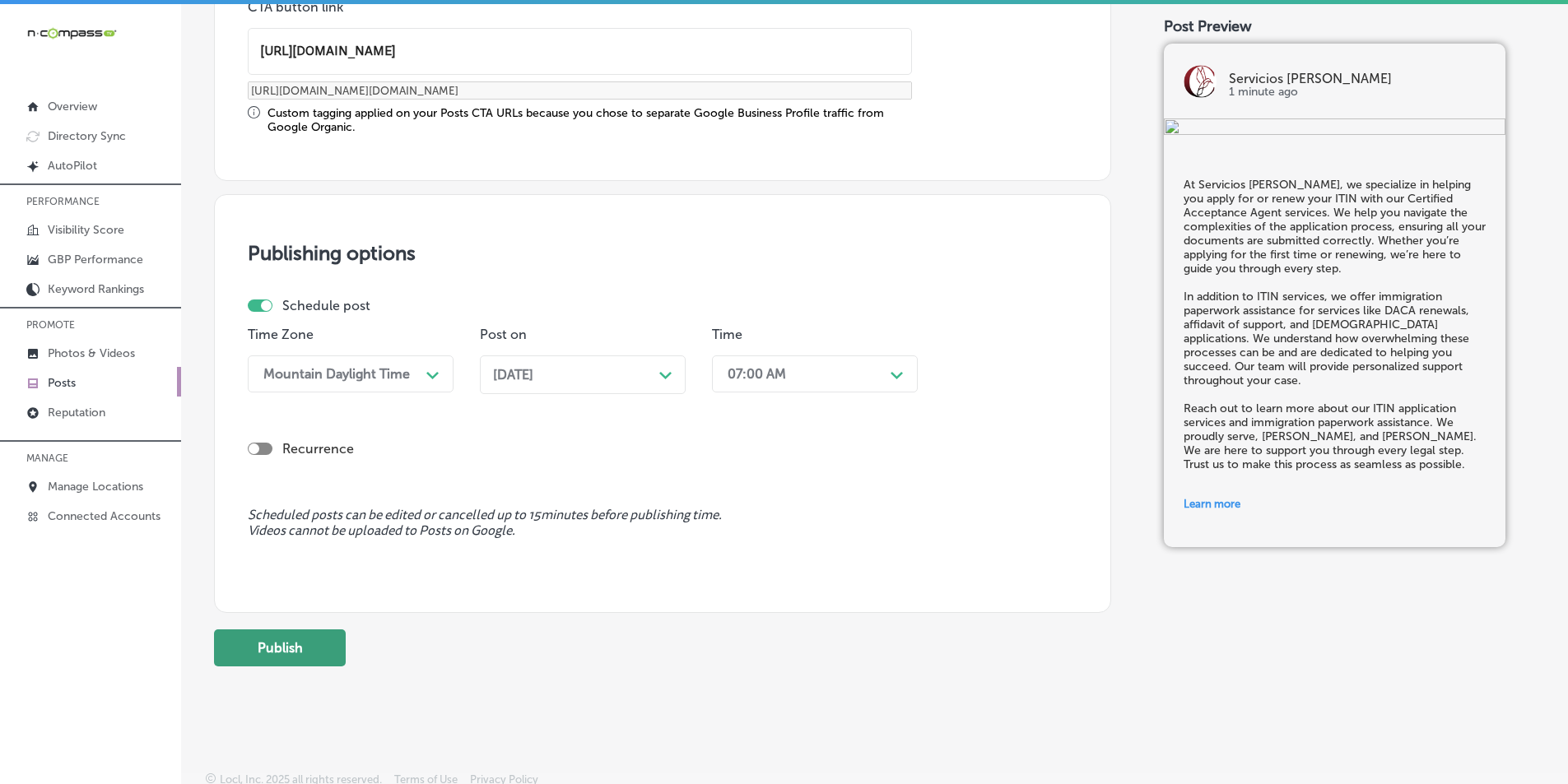
scroll to position [1361, 0]
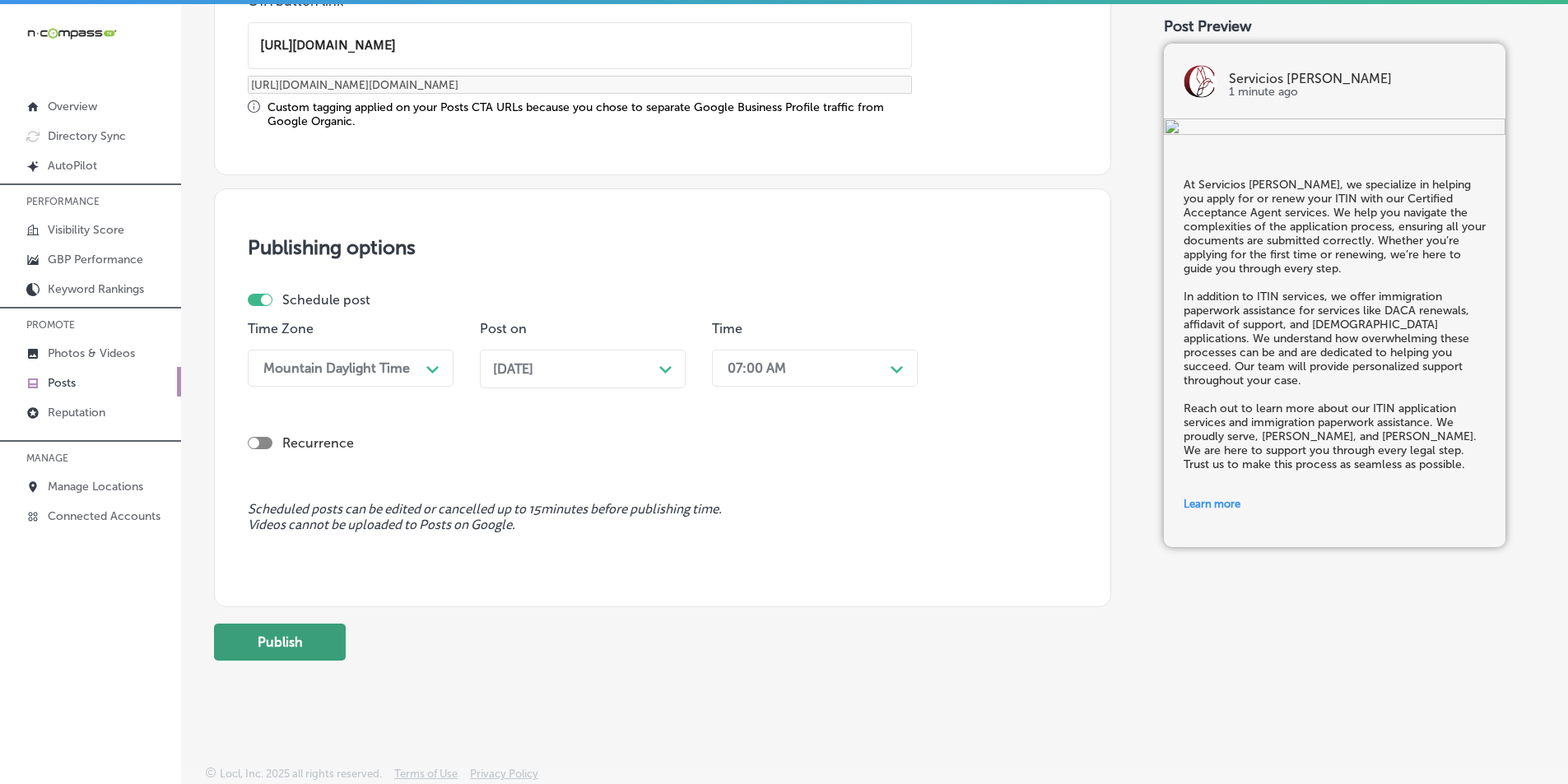
click at [308, 642] on button "Publish" at bounding box center [279, 642] width 131 height 37
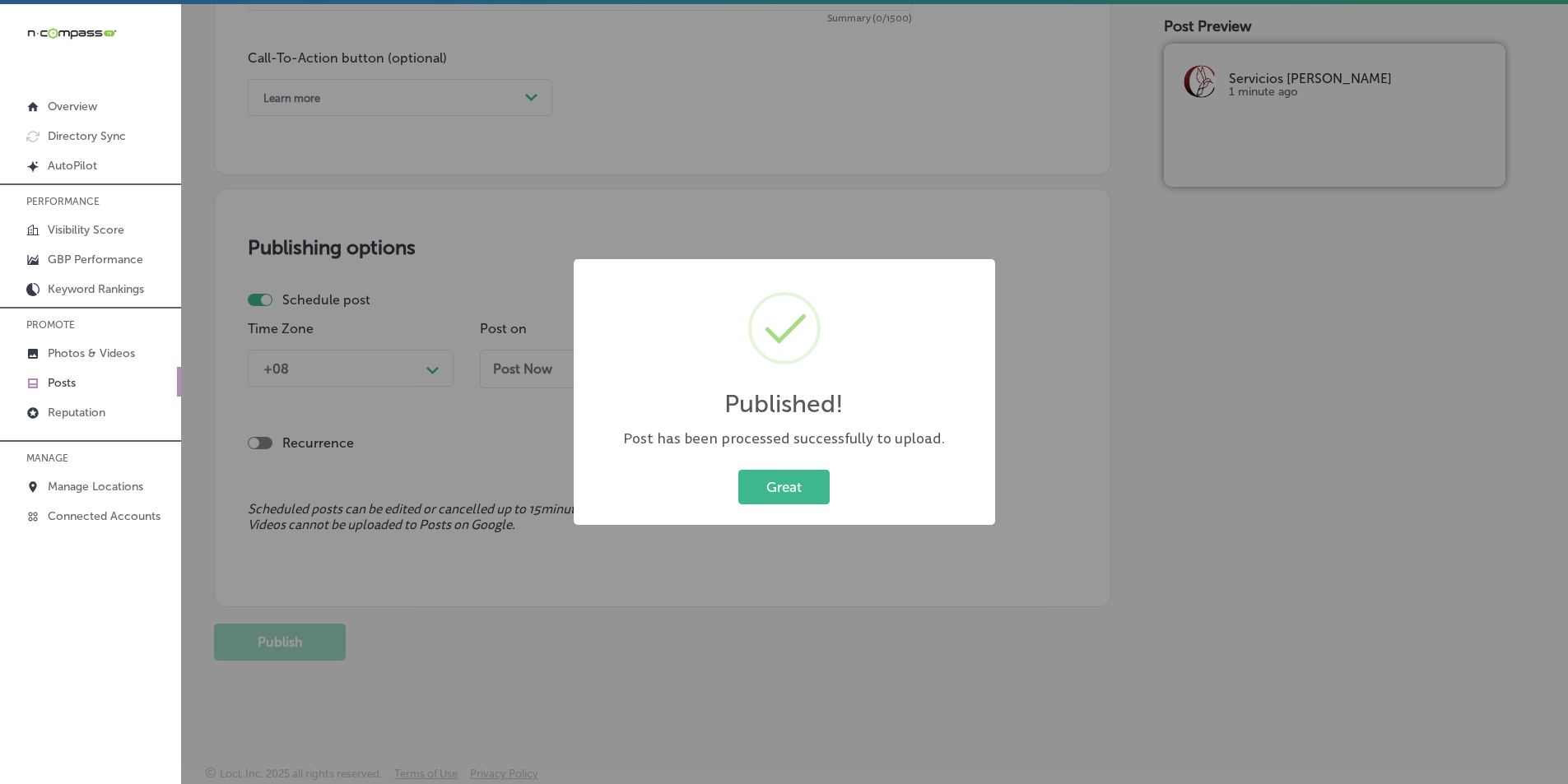
scroll to position [1212, 0]
click at [774, 484] on button "Great" at bounding box center [784, 487] width 92 height 34
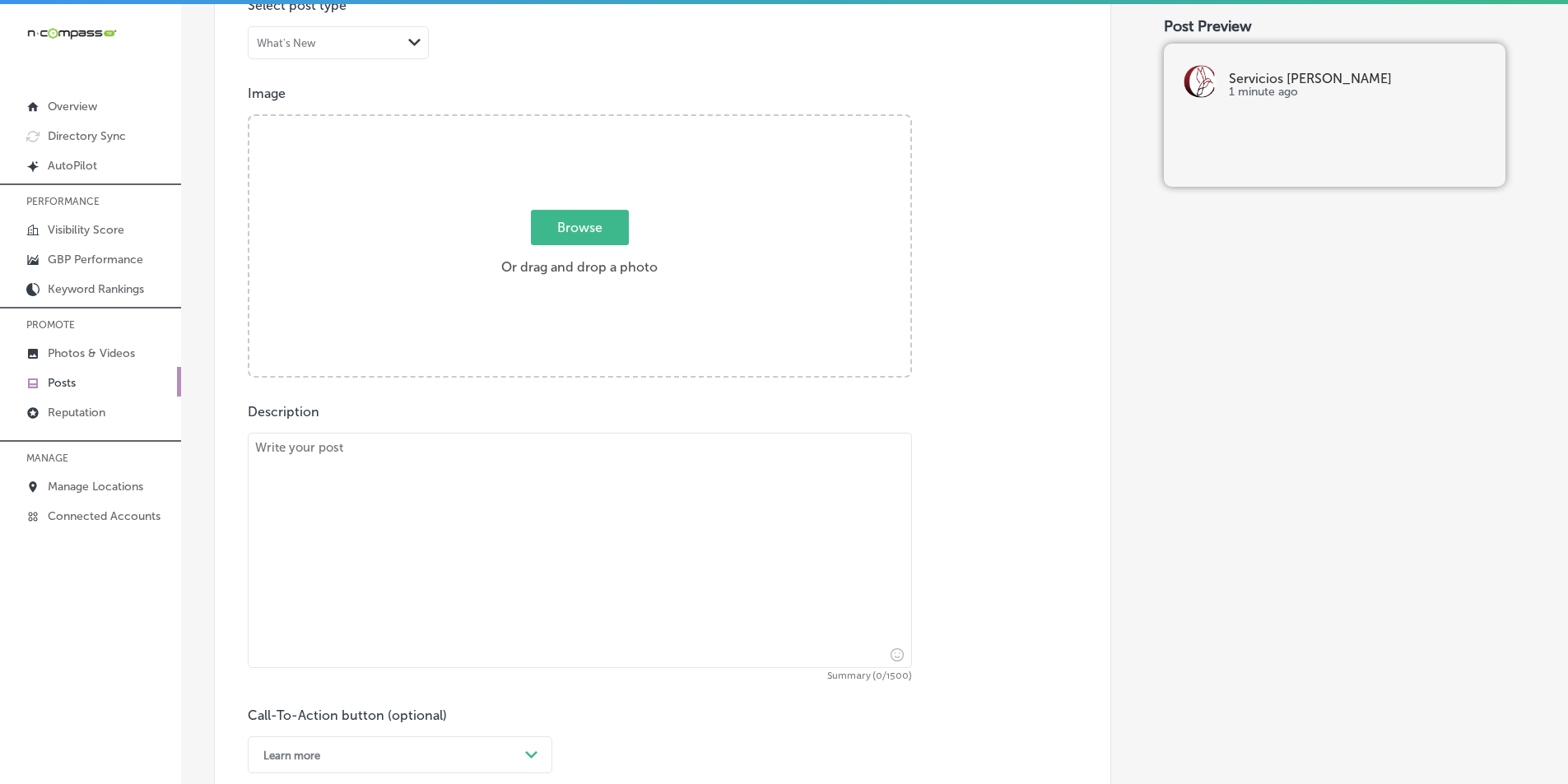
scroll to position [554, 0]
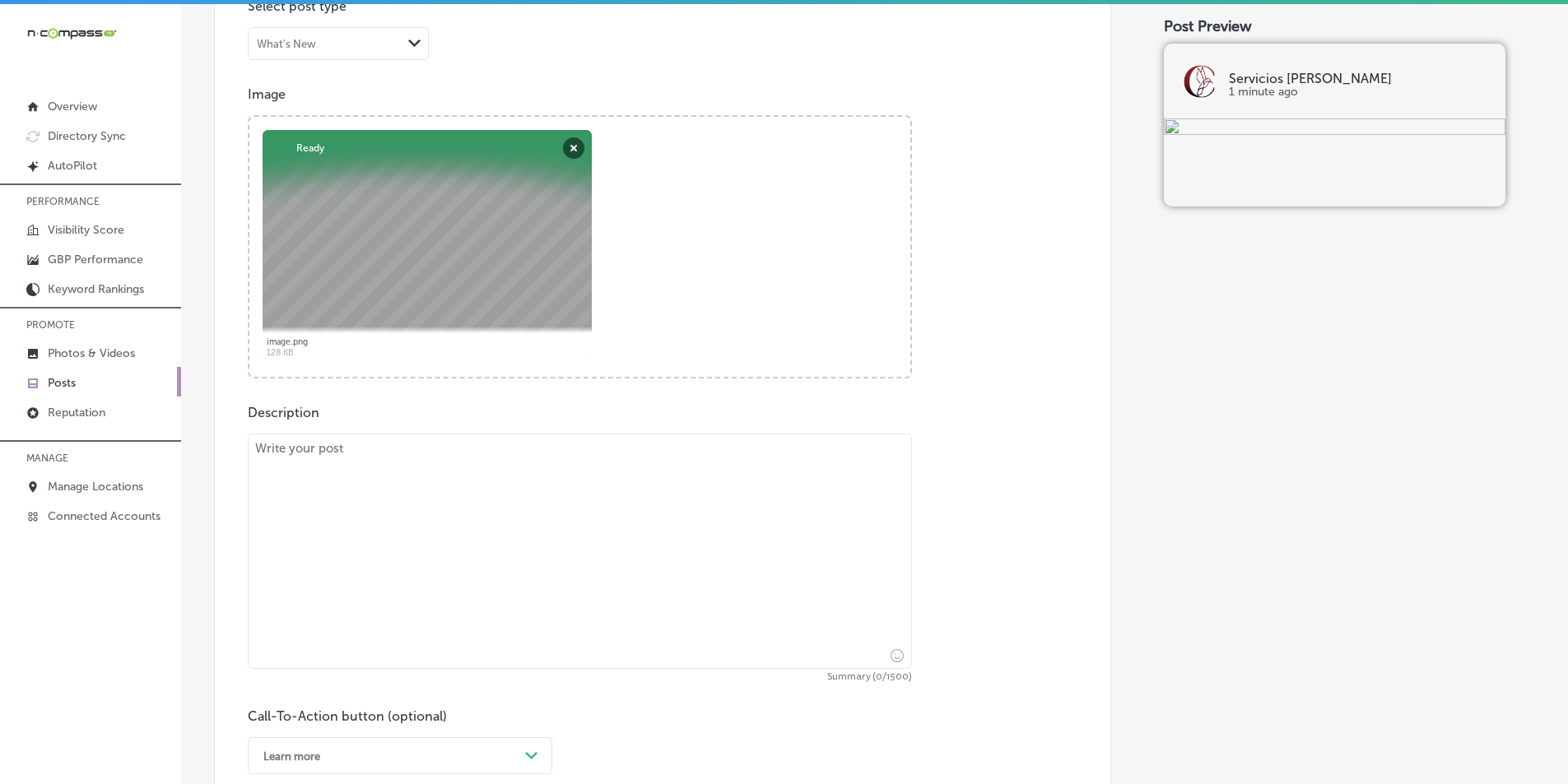
click at [303, 492] on textarea at bounding box center [580, 552] width 664 height 236
paste textarea "Servicios [PERSON_NAME] offers reliable family law document preparation, includ…"
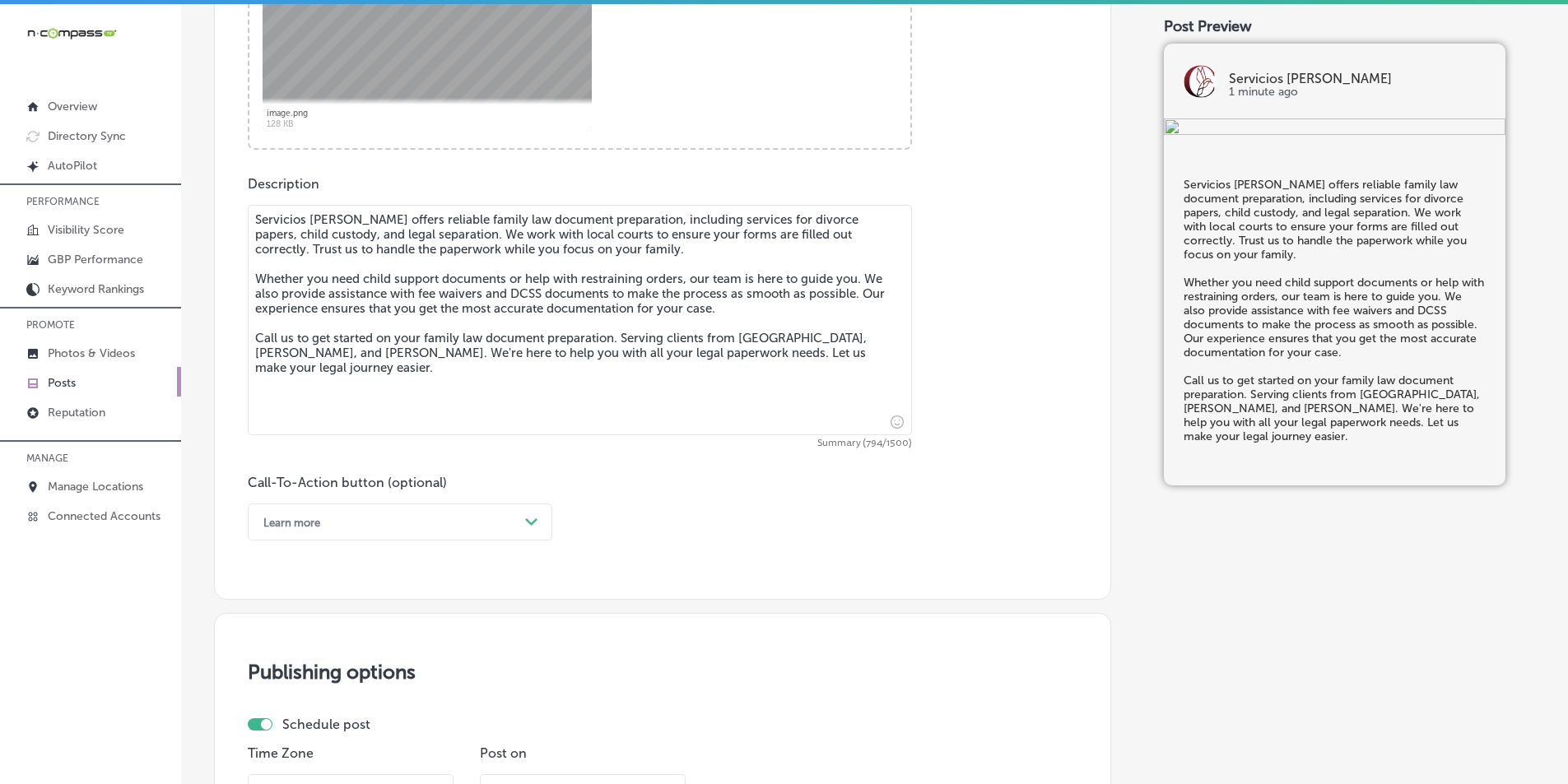
scroll to position [801, 0]
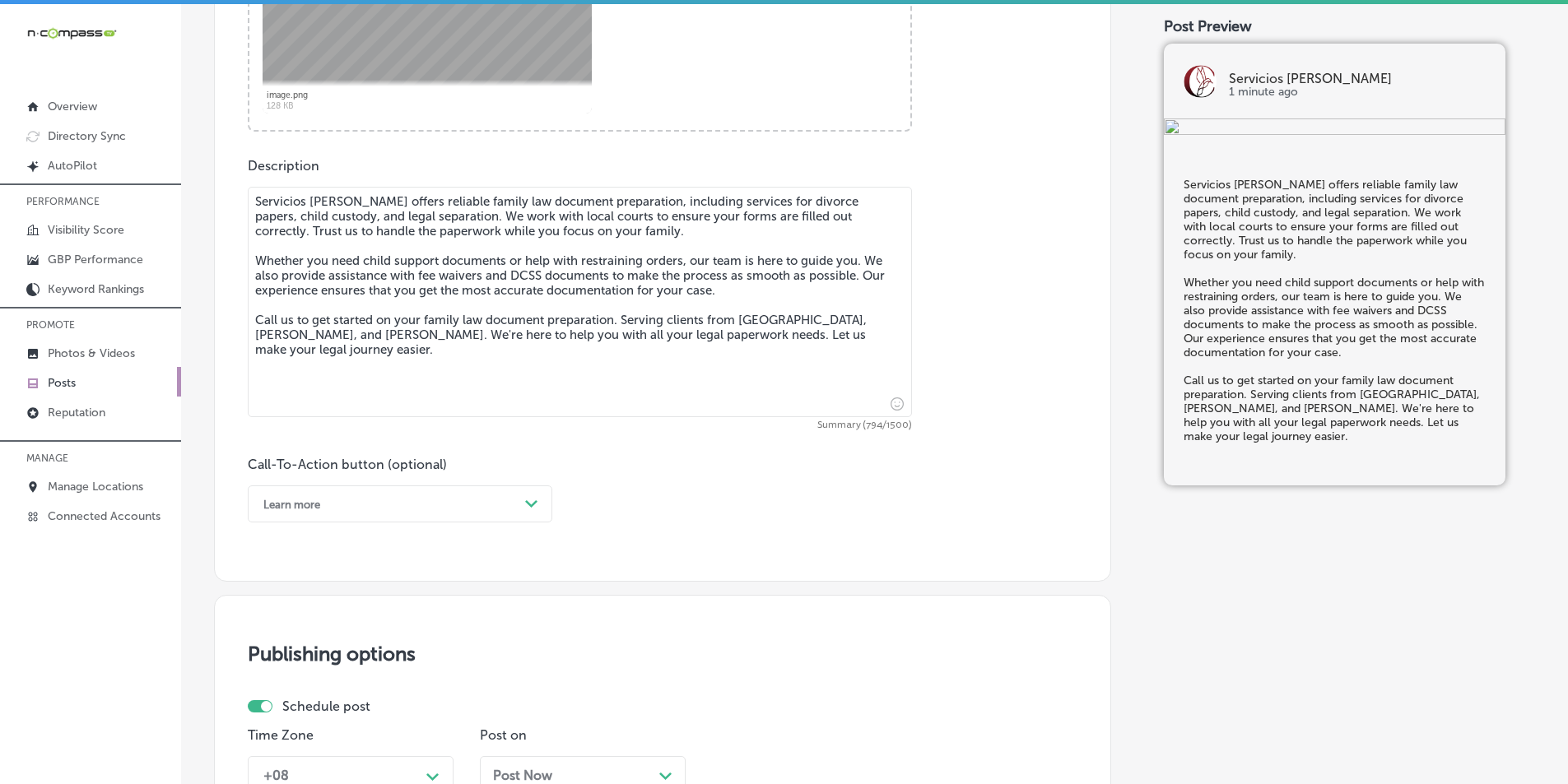
type textarea "Servicios [PERSON_NAME] offers reliable family law document preparation, includ…"
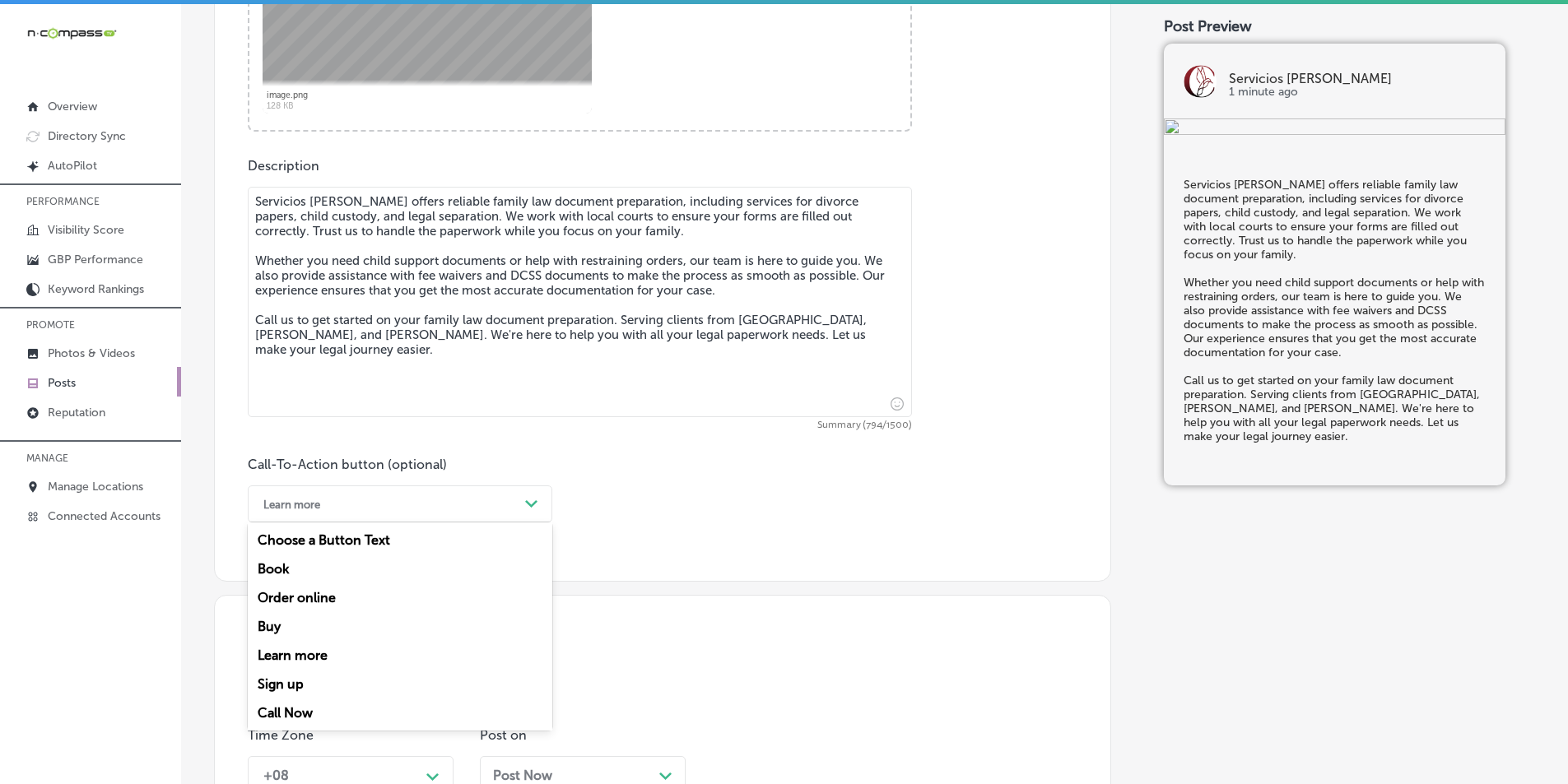
click at [530, 499] on div "Path Created with Sketch." at bounding box center [532, 505] width 14 height 14
click at [278, 714] on div "Call Now" at bounding box center [399, 713] width 304 height 29
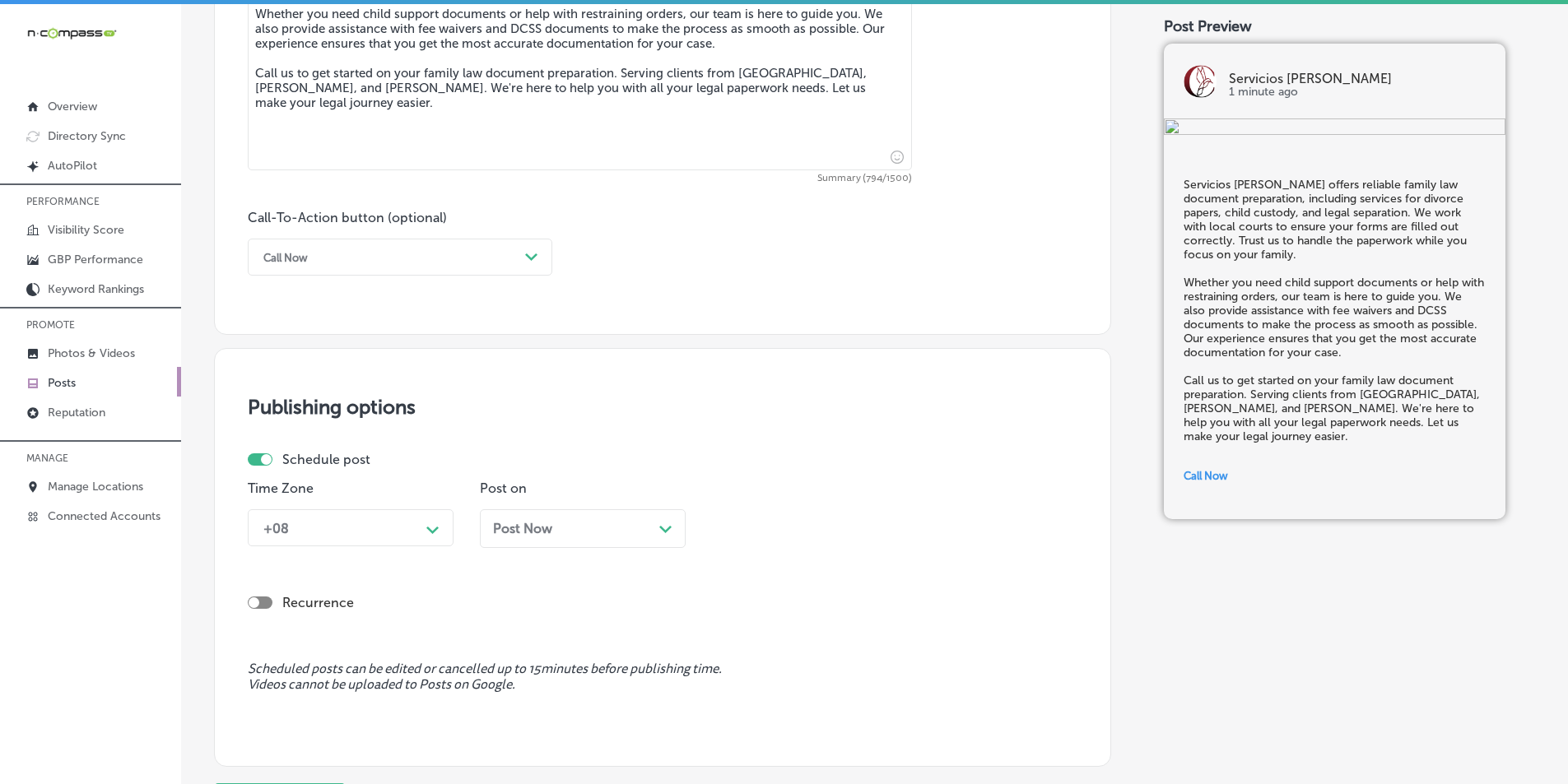
click at [432, 525] on div "Path Created with Sketch." at bounding box center [432, 528] width 26 height 26
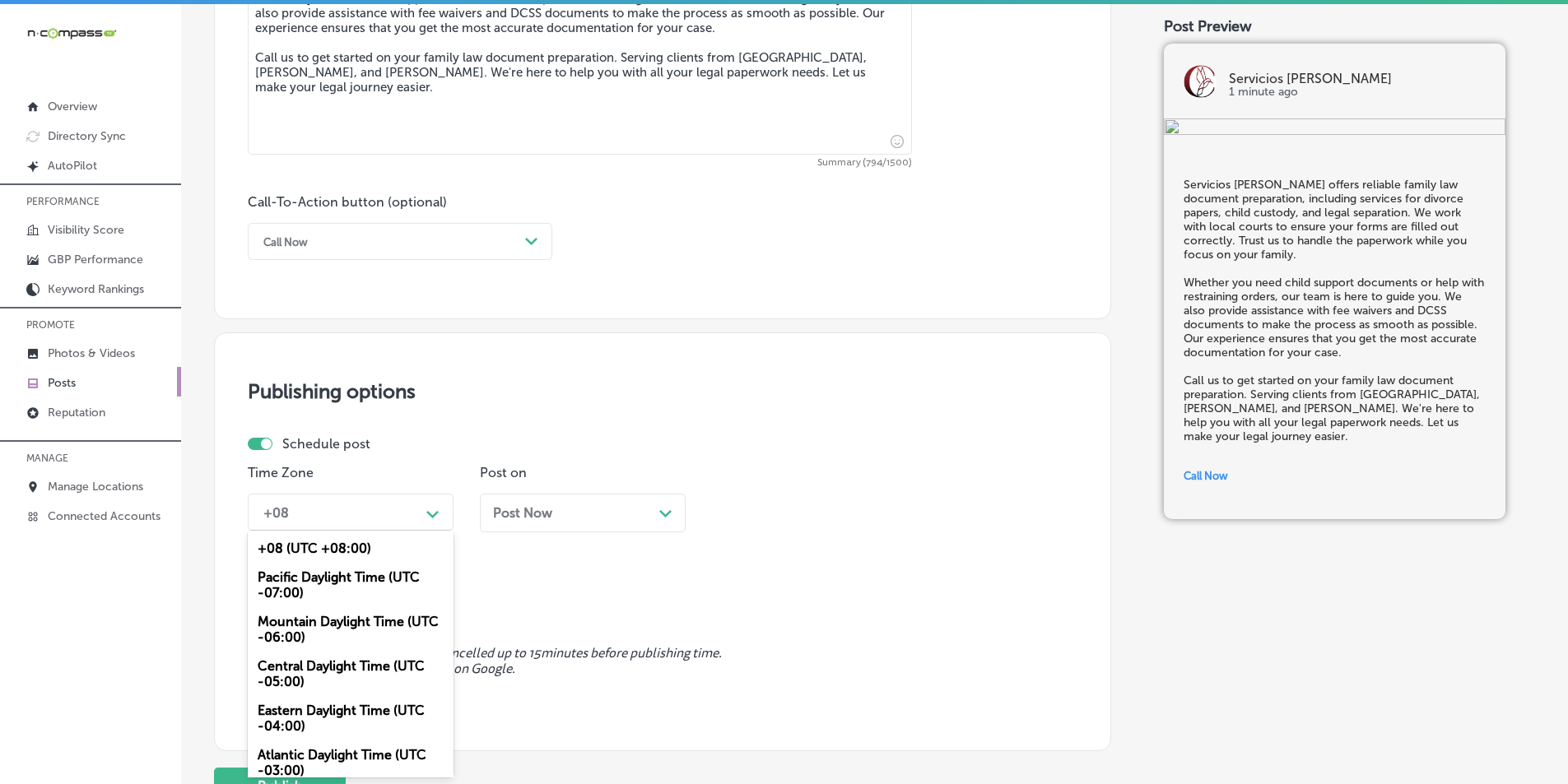
drag, startPoint x: 311, startPoint y: 623, endPoint x: 367, endPoint y: 613, distance: 56.9
click at [314, 622] on div "Mountain Daylight Time (UTC -06:00)" at bounding box center [350, 630] width 206 height 44
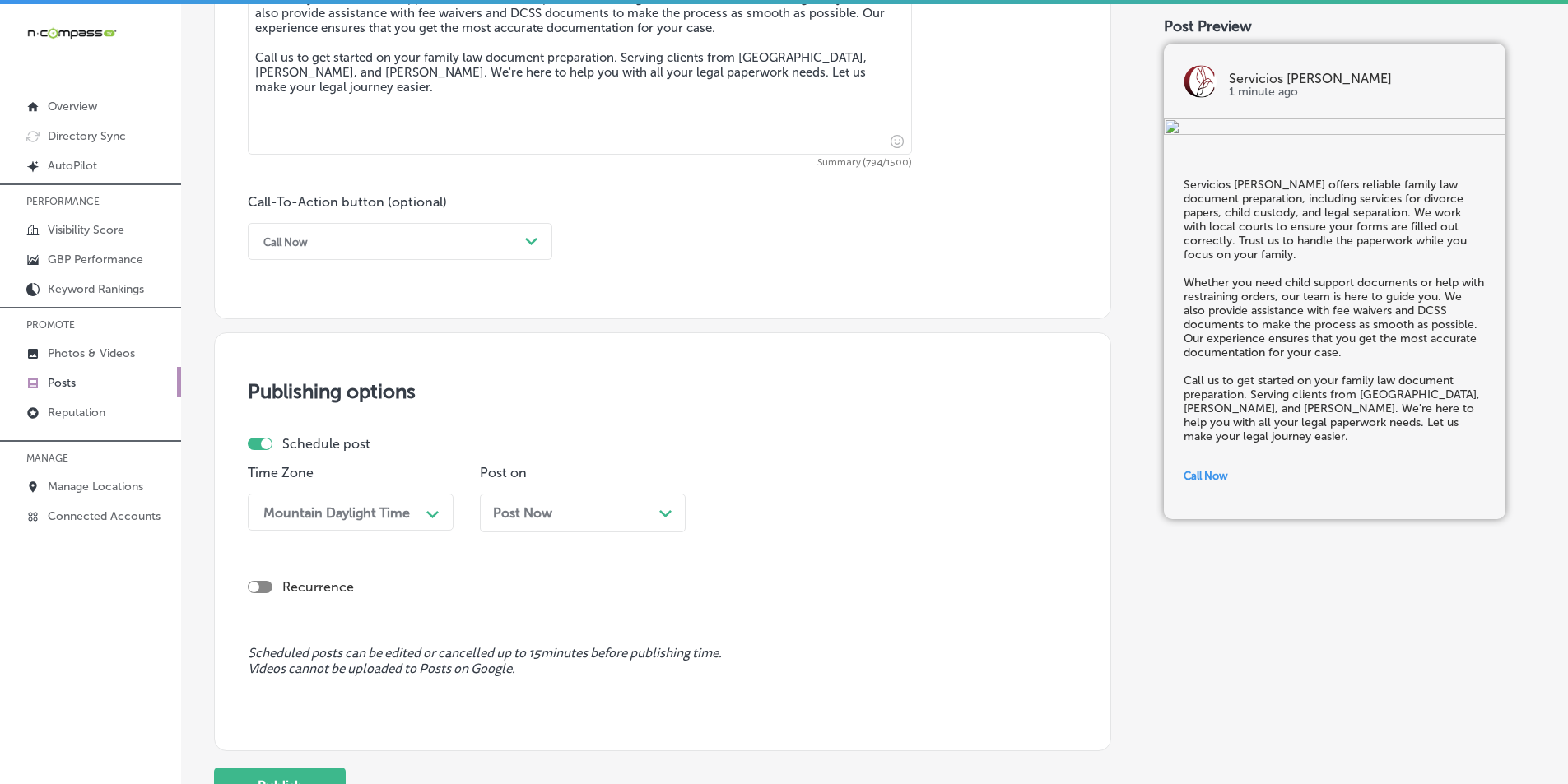
click at [662, 514] on icon "Path Created with Sketch." at bounding box center [665, 514] width 13 height 8
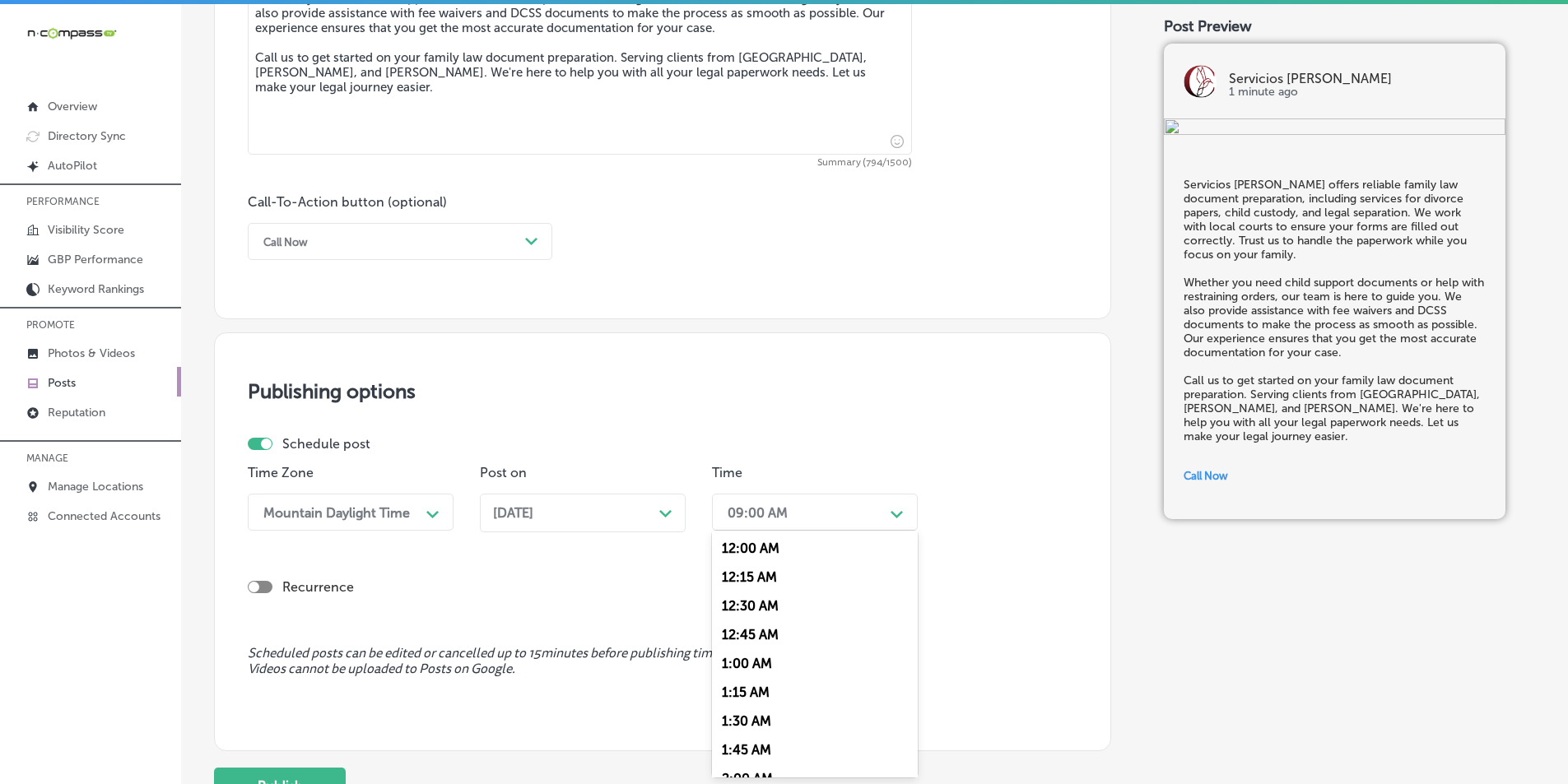
click at [890, 504] on div "Path Created with Sketch." at bounding box center [897, 512] width 26 height 26
click at [738, 695] on div "7:00 AM" at bounding box center [815, 697] width 206 height 29
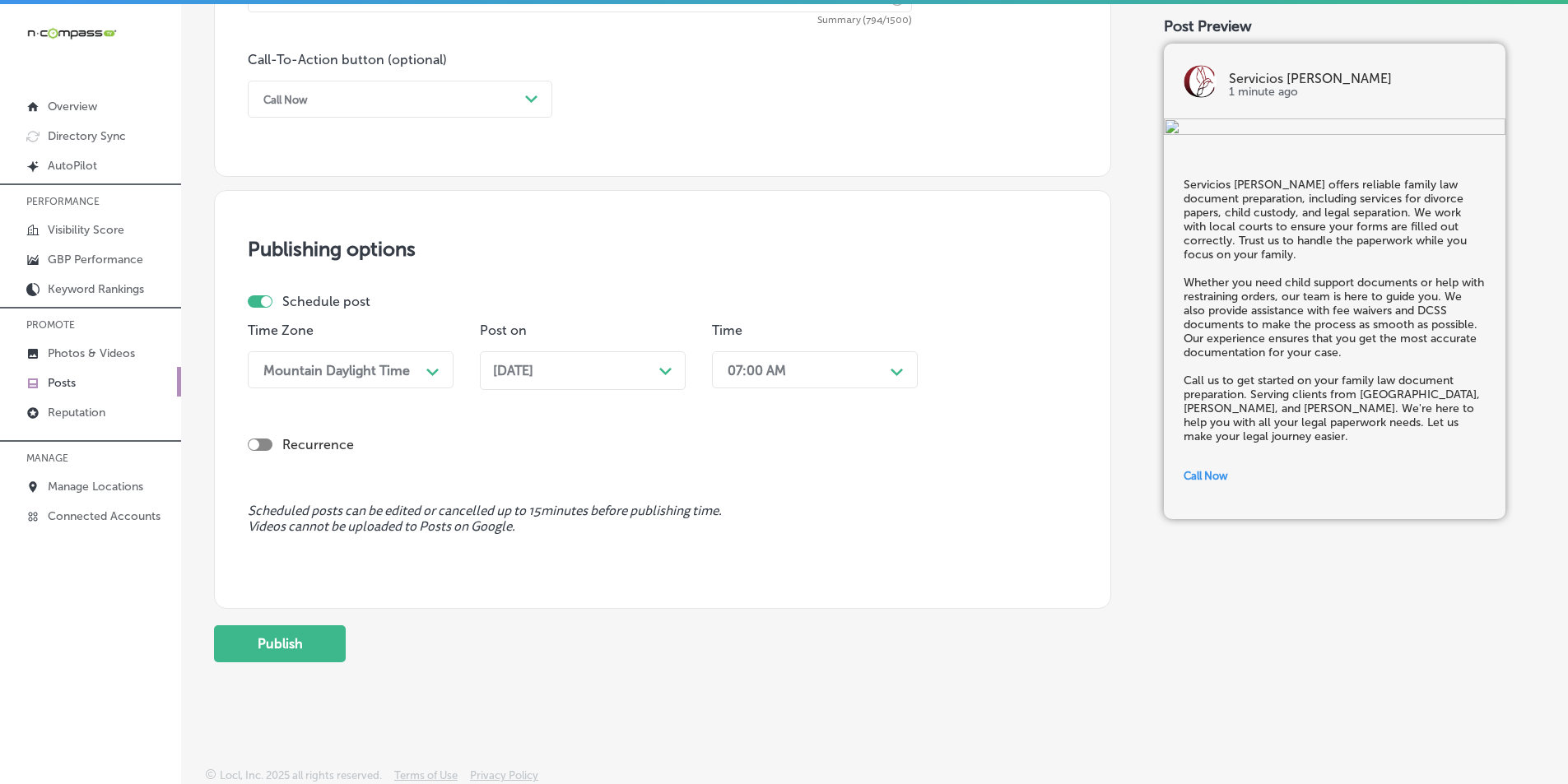
scroll to position [1208, 0]
click at [273, 625] on button "Publish" at bounding box center [279, 642] width 131 height 37
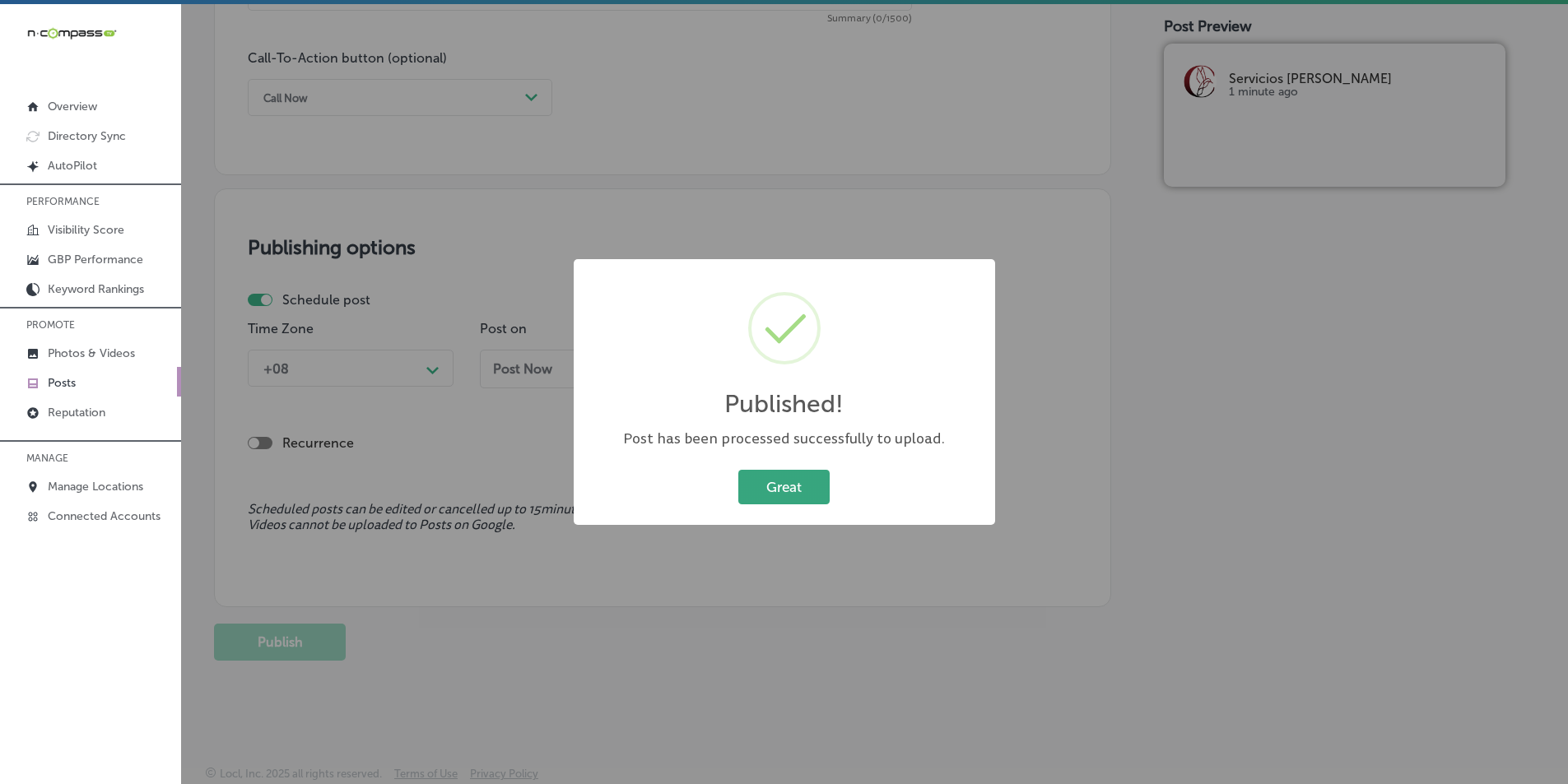
click at [786, 479] on button "Great" at bounding box center [784, 487] width 92 height 34
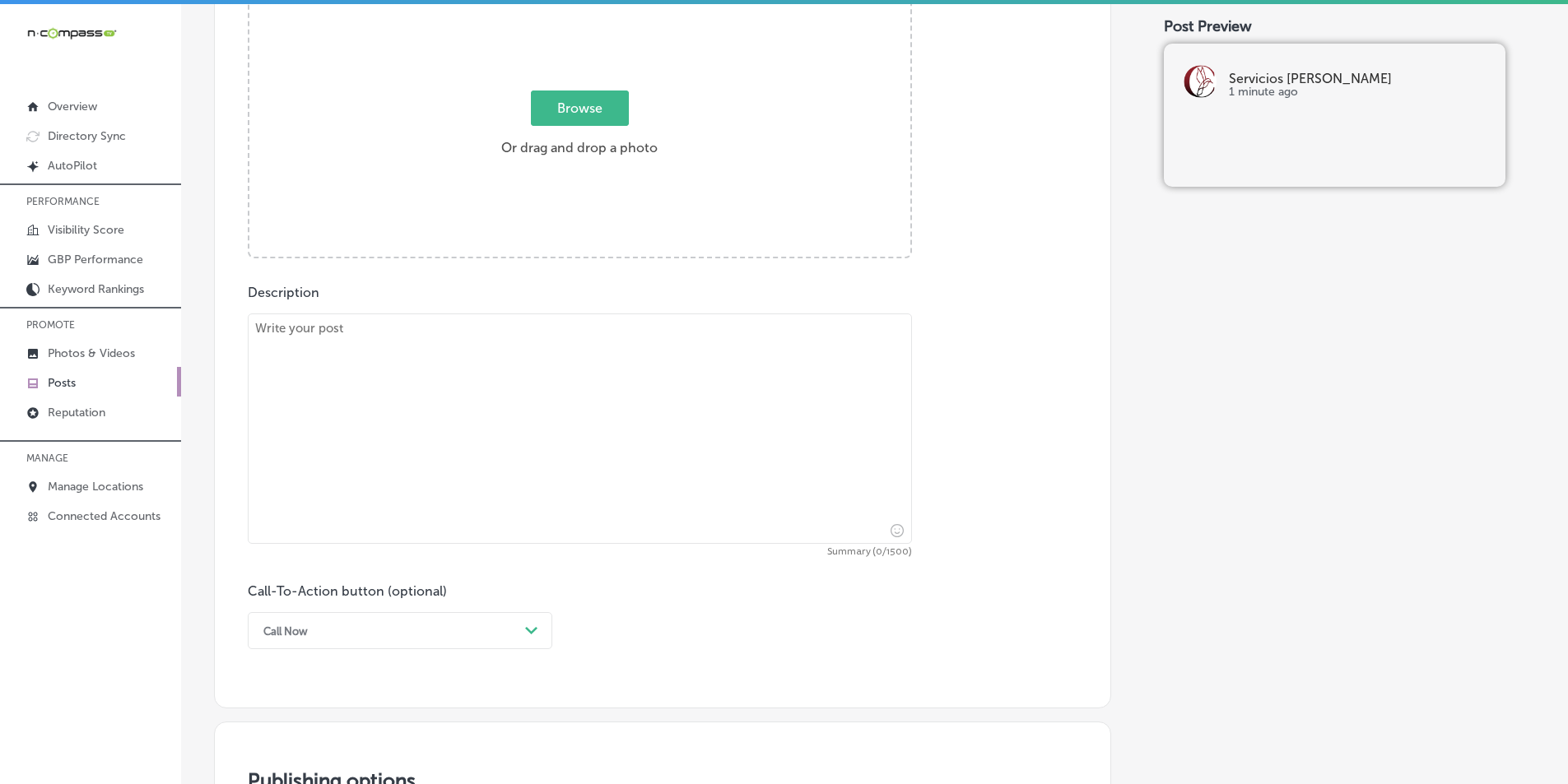
scroll to position [467, 0]
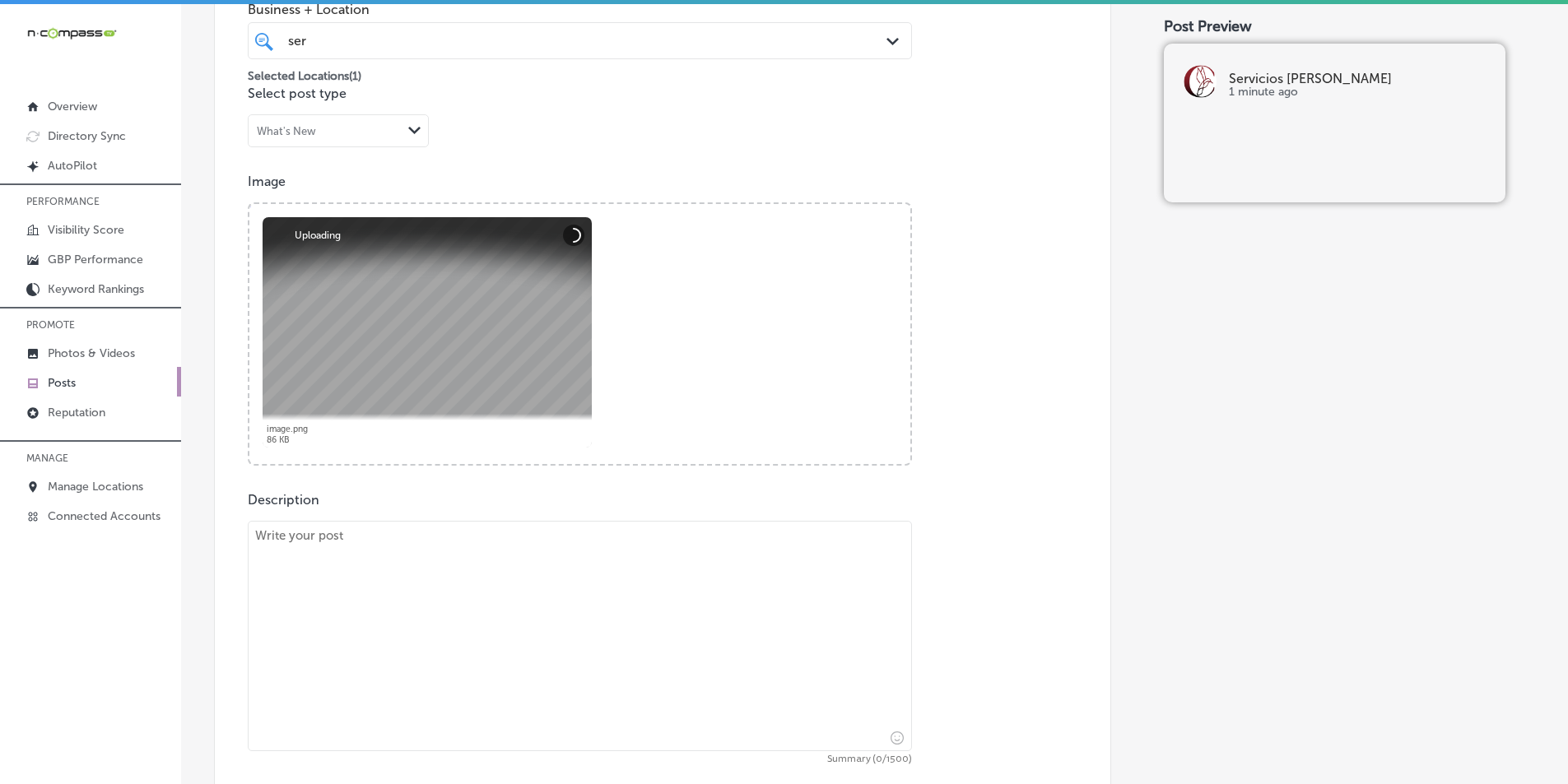
click at [344, 585] on textarea at bounding box center [580, 637] width 664 height 231
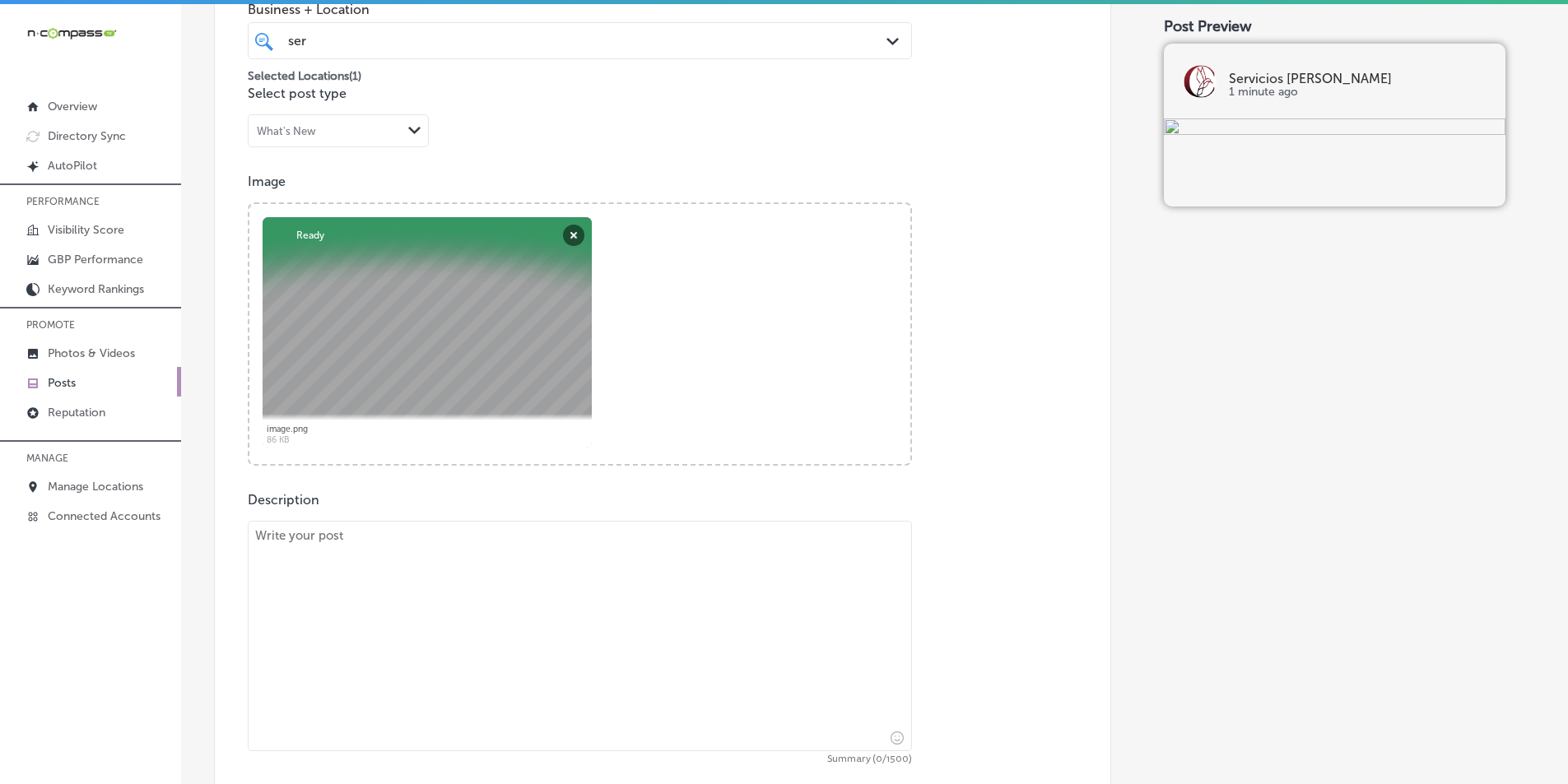
click at [355, 571] on textarea at bounding box center [580, 637] width 664 height 231
paste textarea "At Servicios [PERSON_NAME], we provide living trust and will services to help y…"
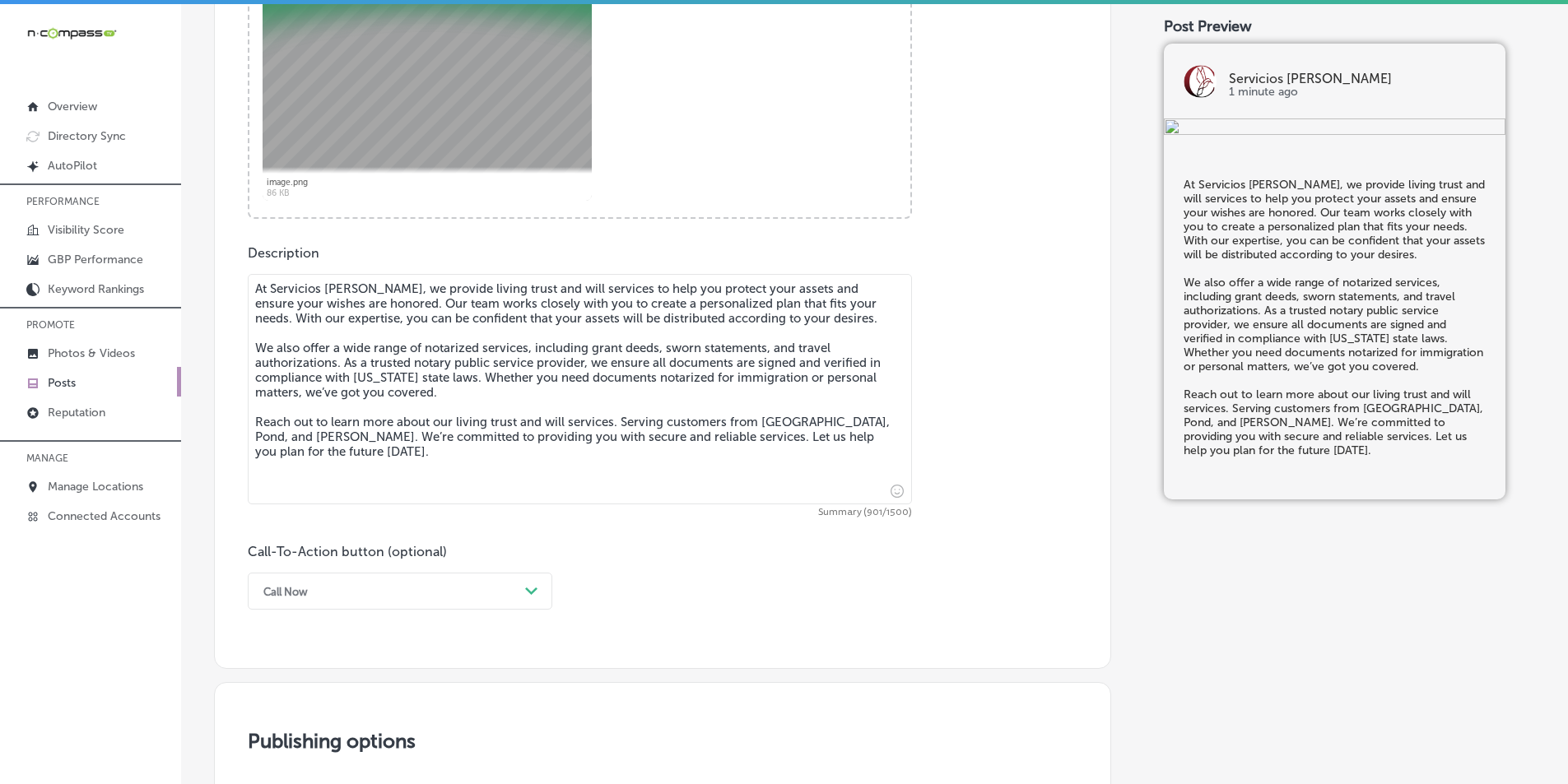
scroll to position [796, 0]
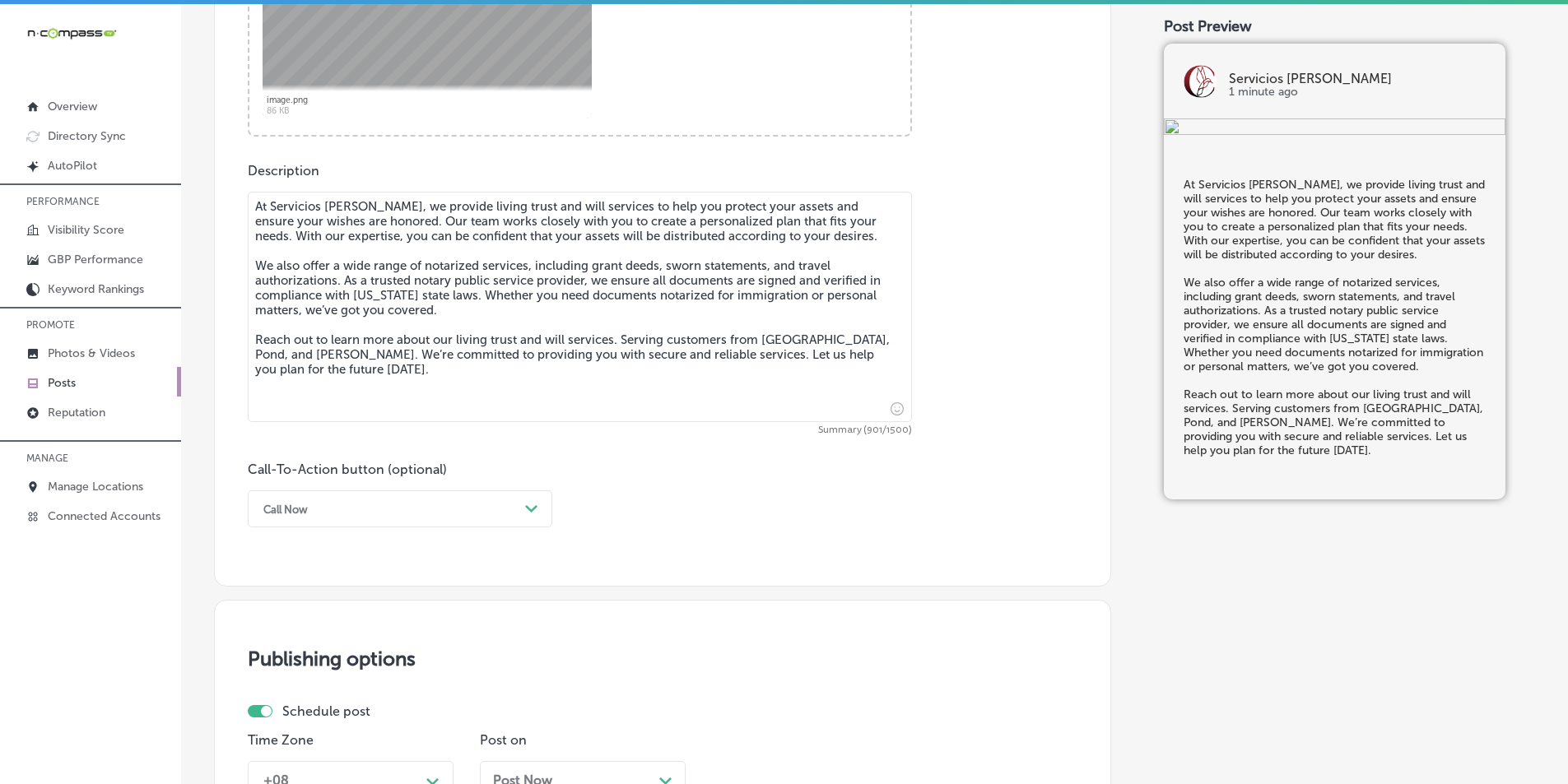
type textarea "At Servicios [PERSON_NAME], we provide living trust and will services to help y…"
click at [517, 511] on div "Call Now" at bounding box center [386, 509] width 264 height 25
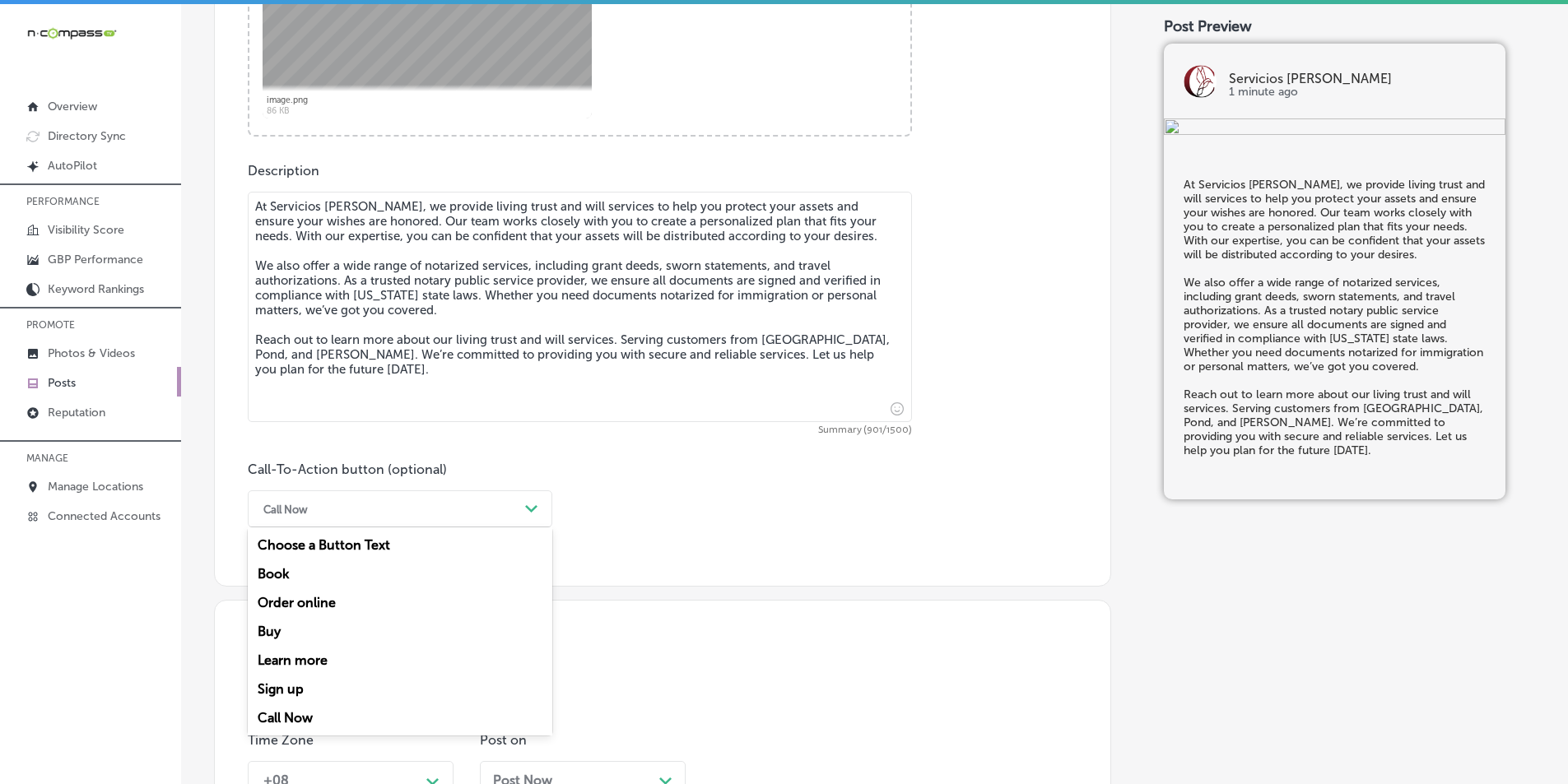
click at [297, 658] on div "Learn more" at bounding box center [399, 660] width 304 height 29
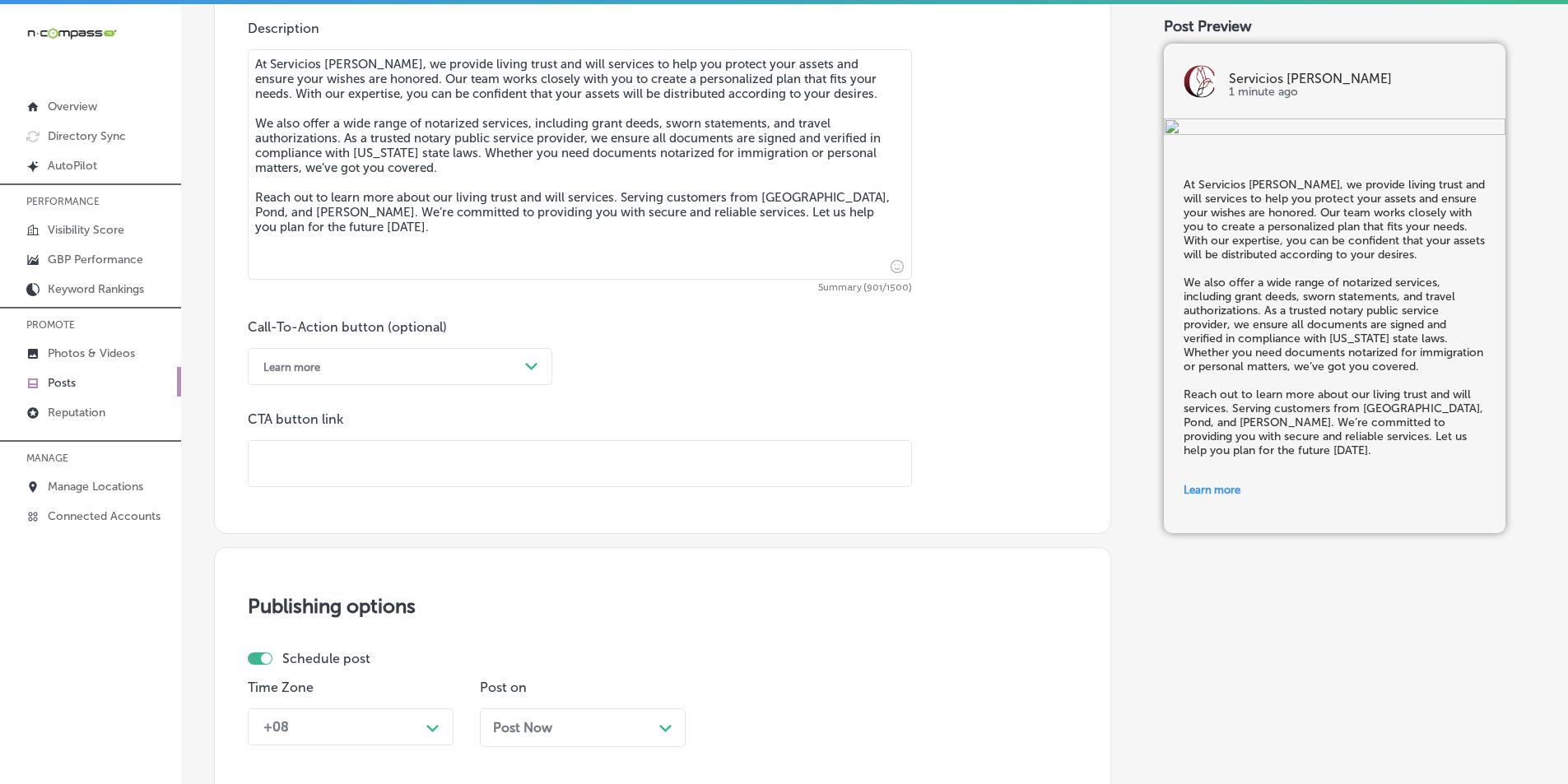
scroll to position [960, 0]
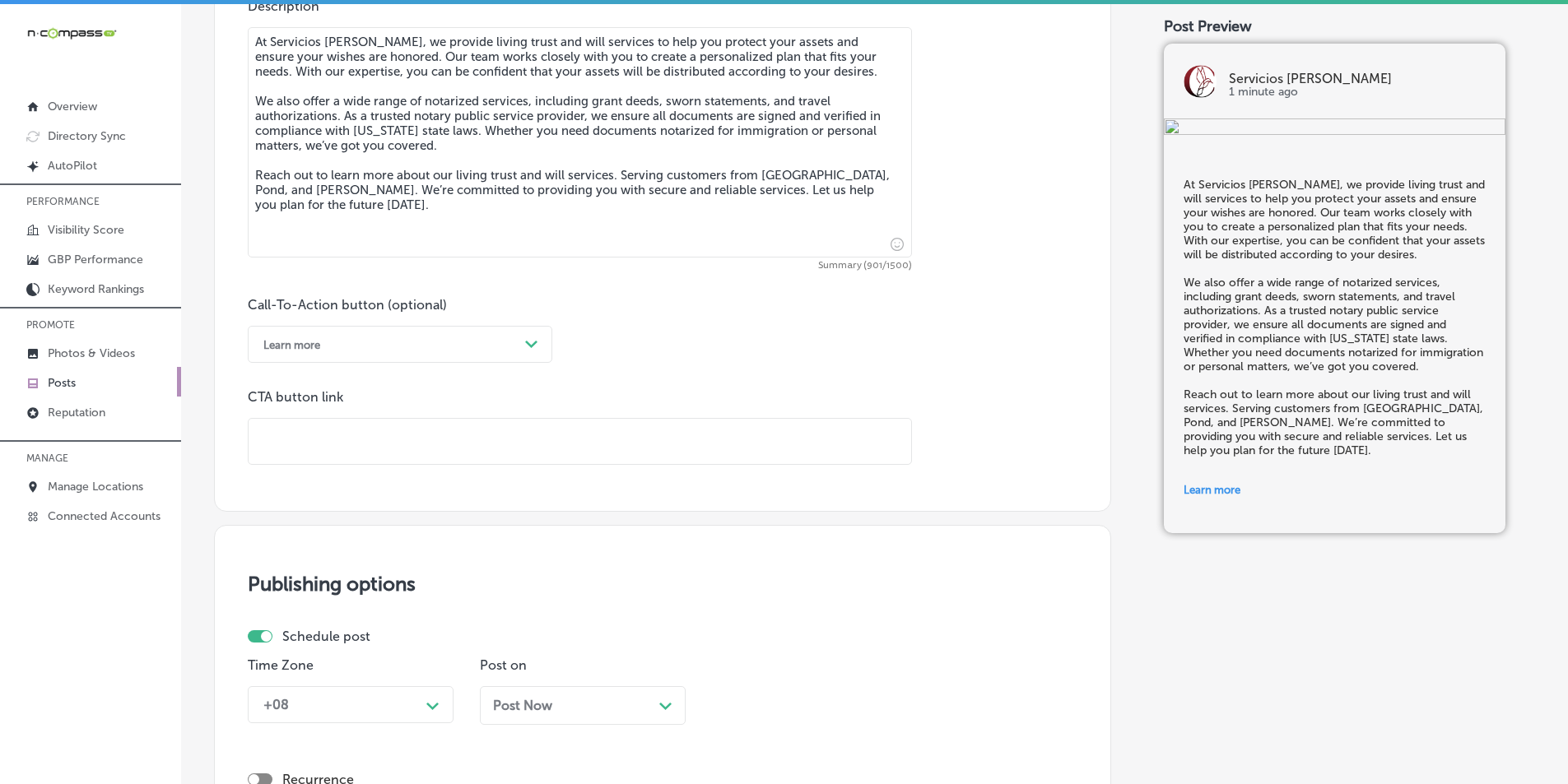
paste input "[URL][DOMAIN_NAME]"
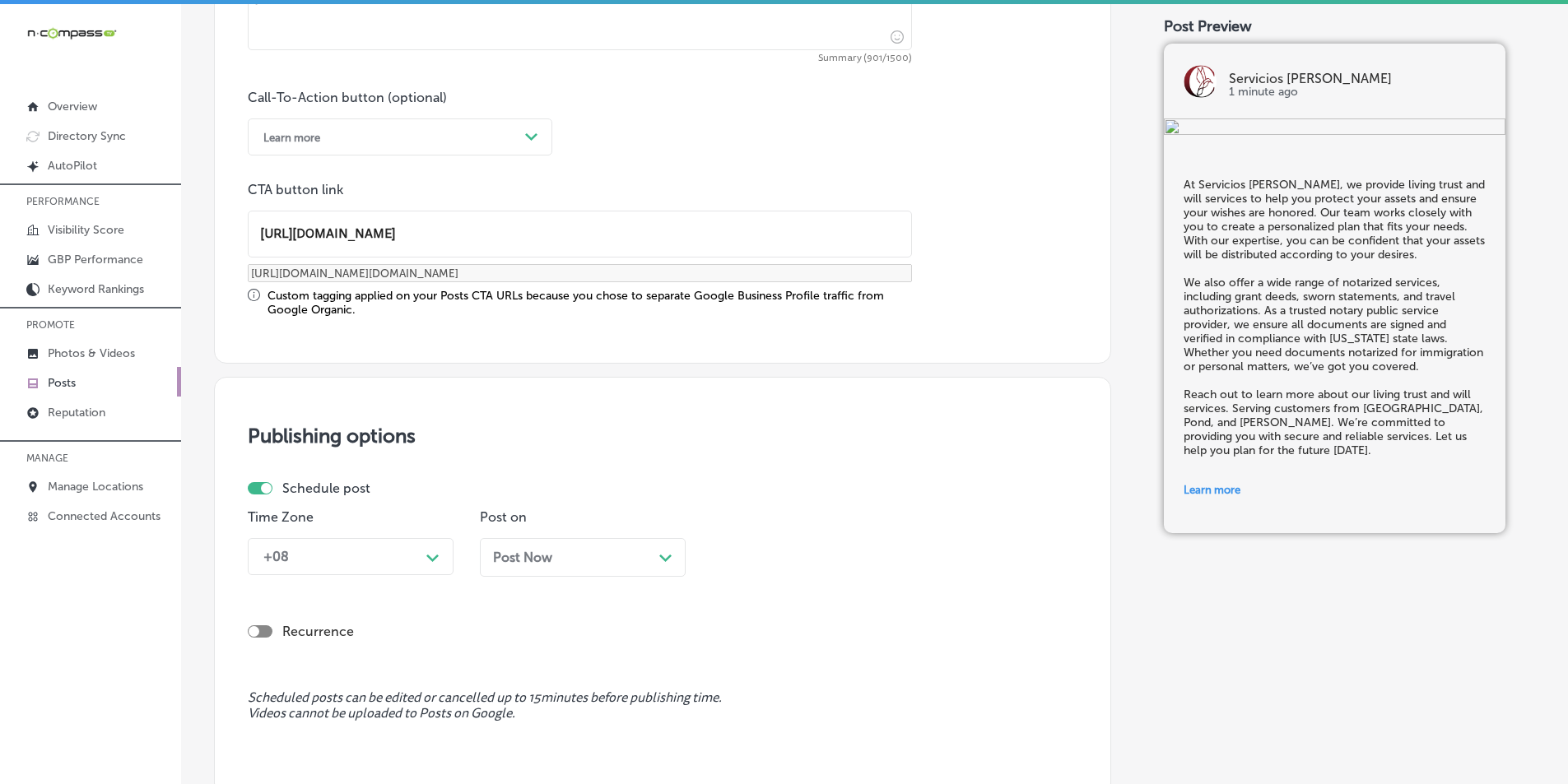
scroll to position [1208, 0]
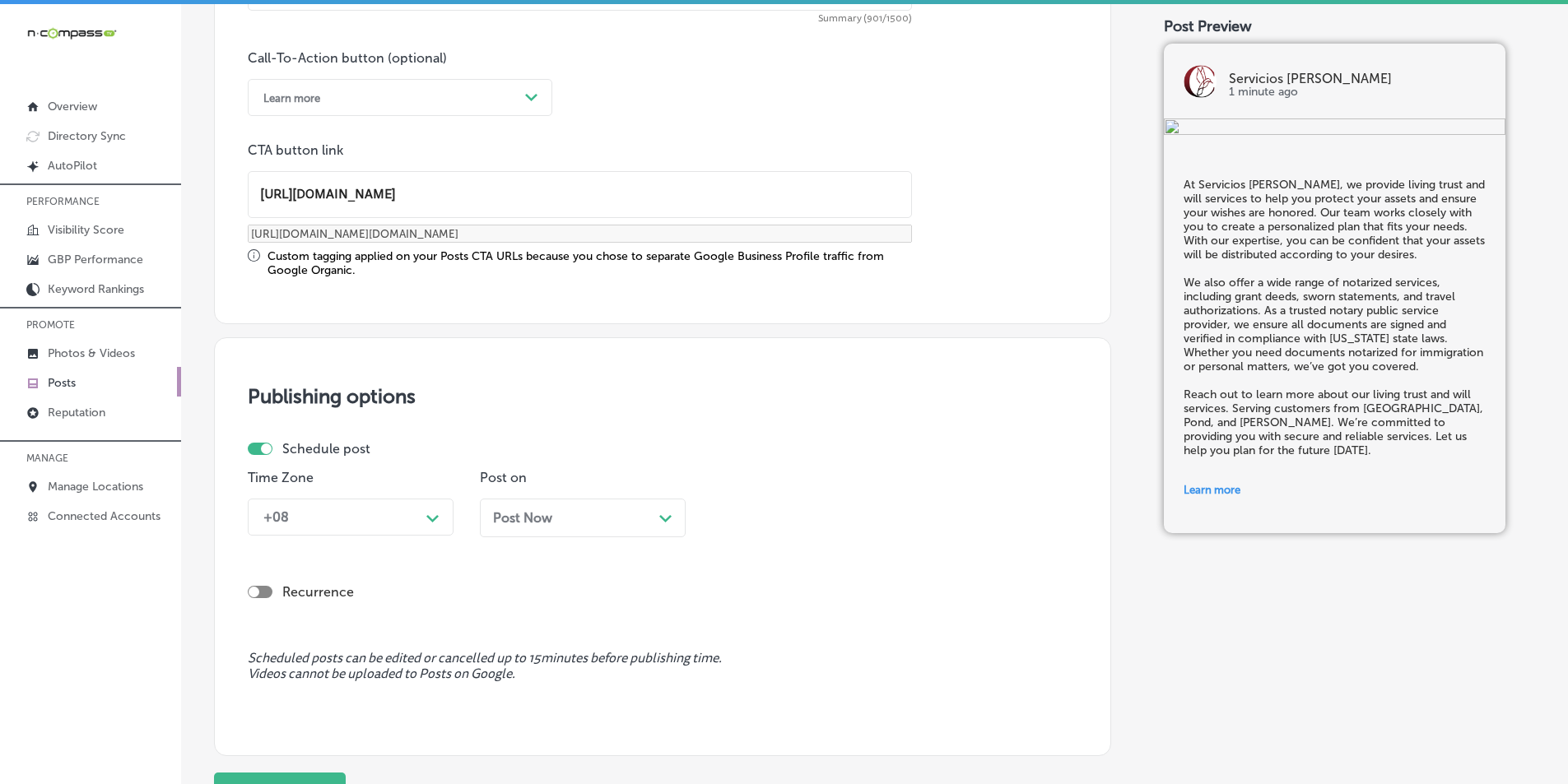
type input "[URL][DOMAIN_NAME]"
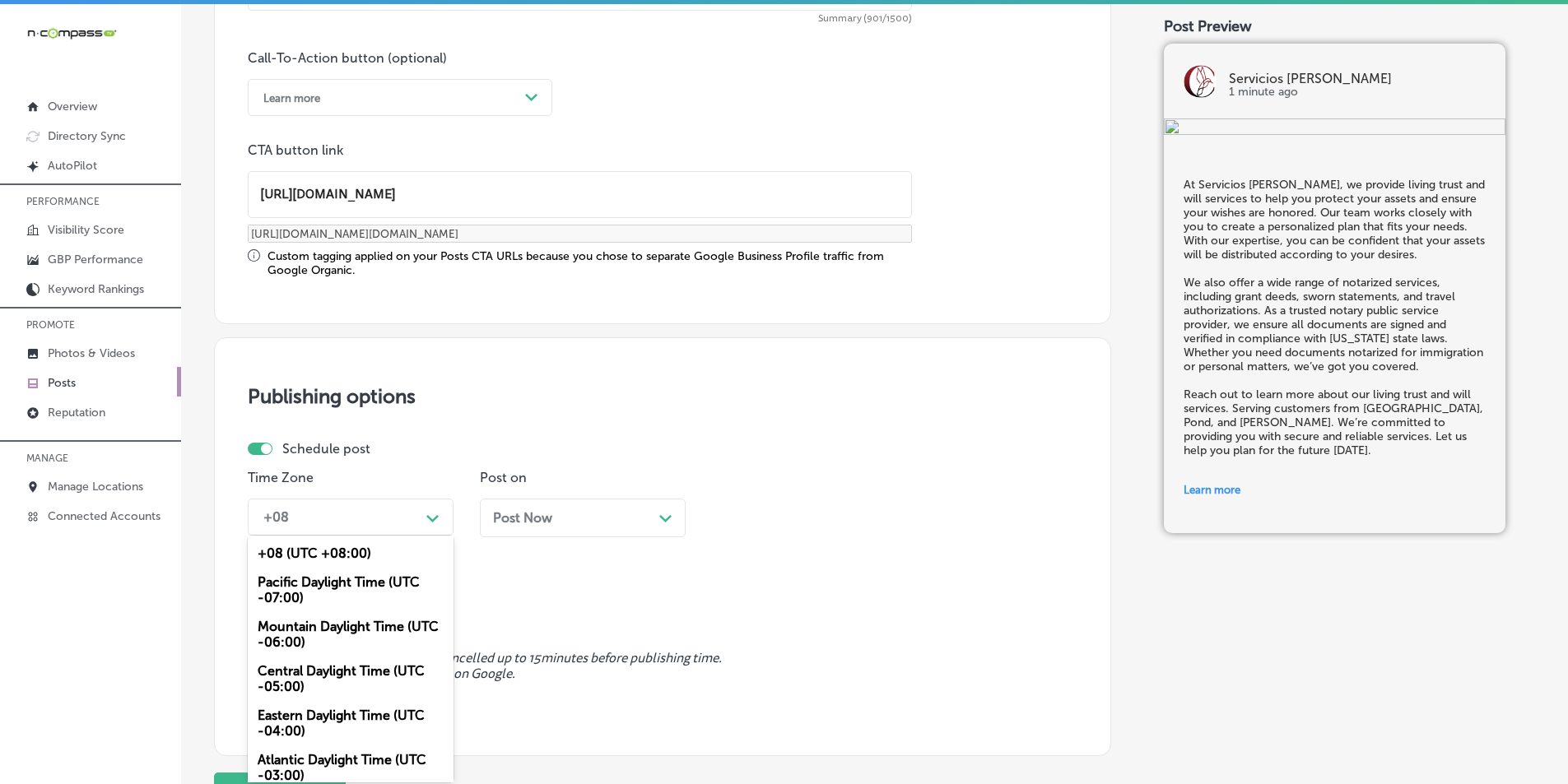
click at [440, 514] on div "Path Created with Sketch." at bounding box center [432, 516] width 26 height 26
click at [316, 630] on div "Mountain Daylight Time (UTC -06:00)" at bounding box center [350, 635] width 206 height 44
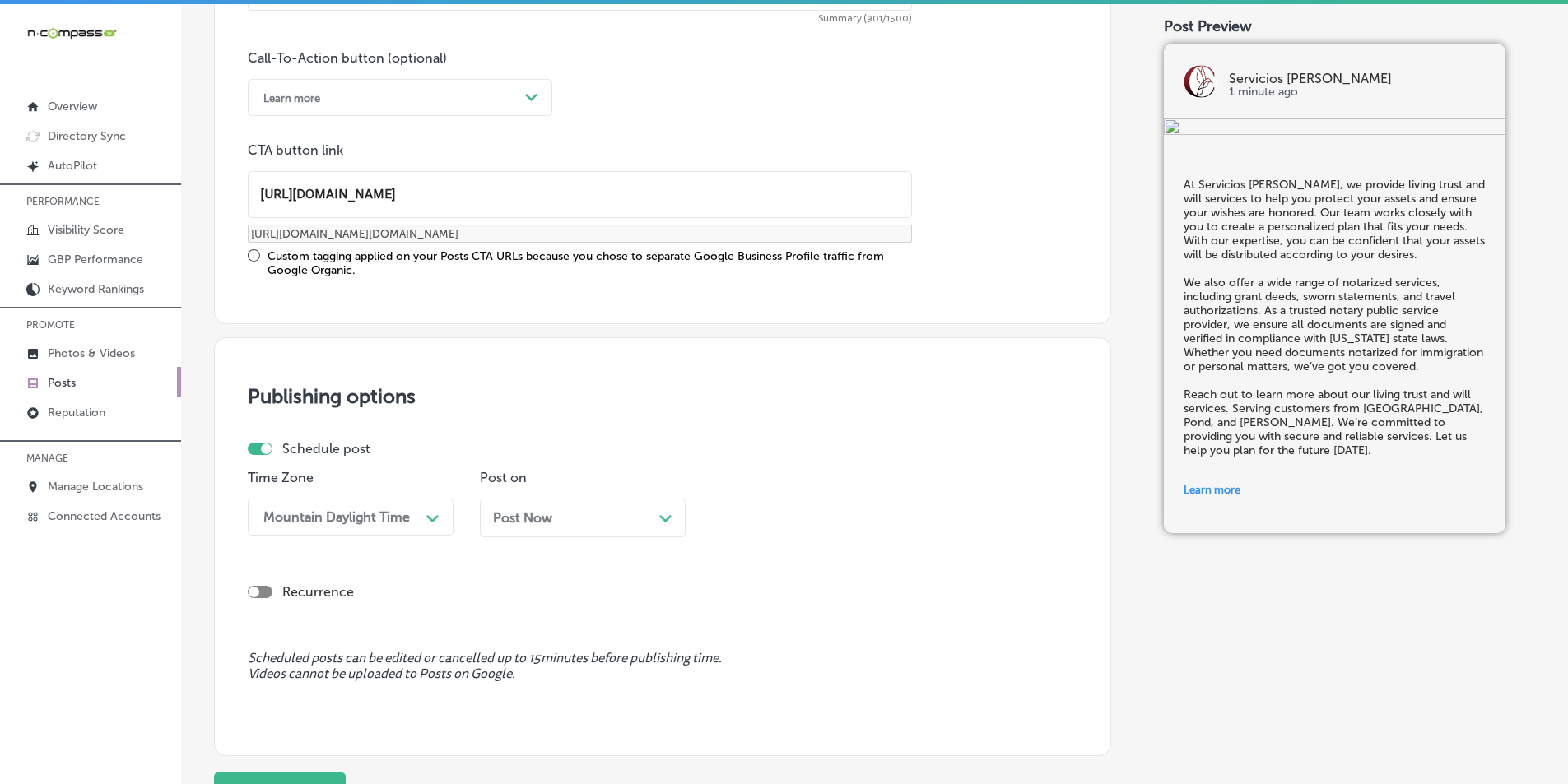
click at [654, 515] on div "Post Now Path Created with Sketch." at bounding box center [583, 518] width 180 height 15
click at [873, 517] on div "09:00 AM" at bounding box center [802, 517] width 164 height 29
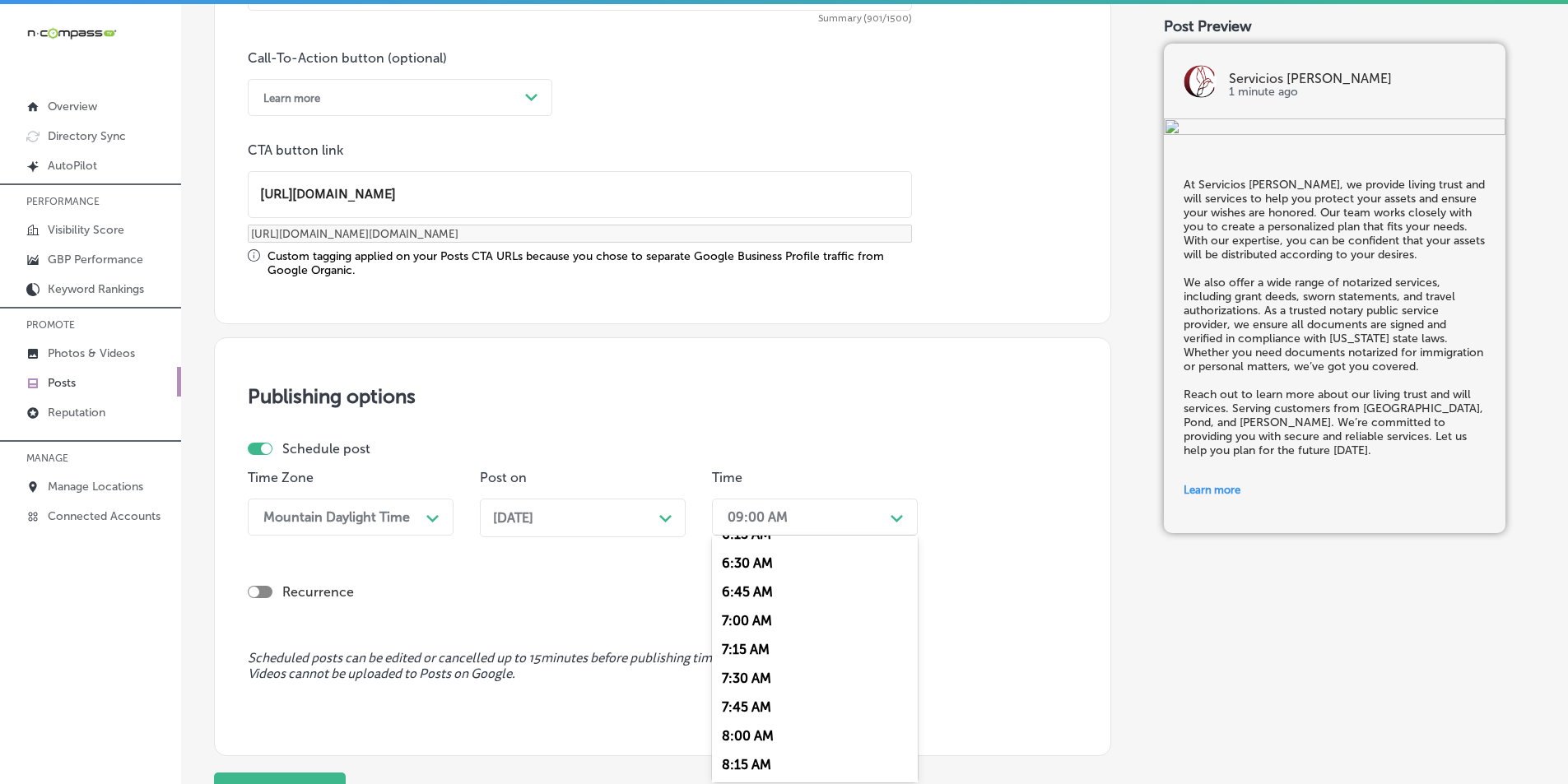
scroll to position [741, 0]
click at [742, 617] on div "7:00 AM" at bounding box center [815, 620] width 206 height 29
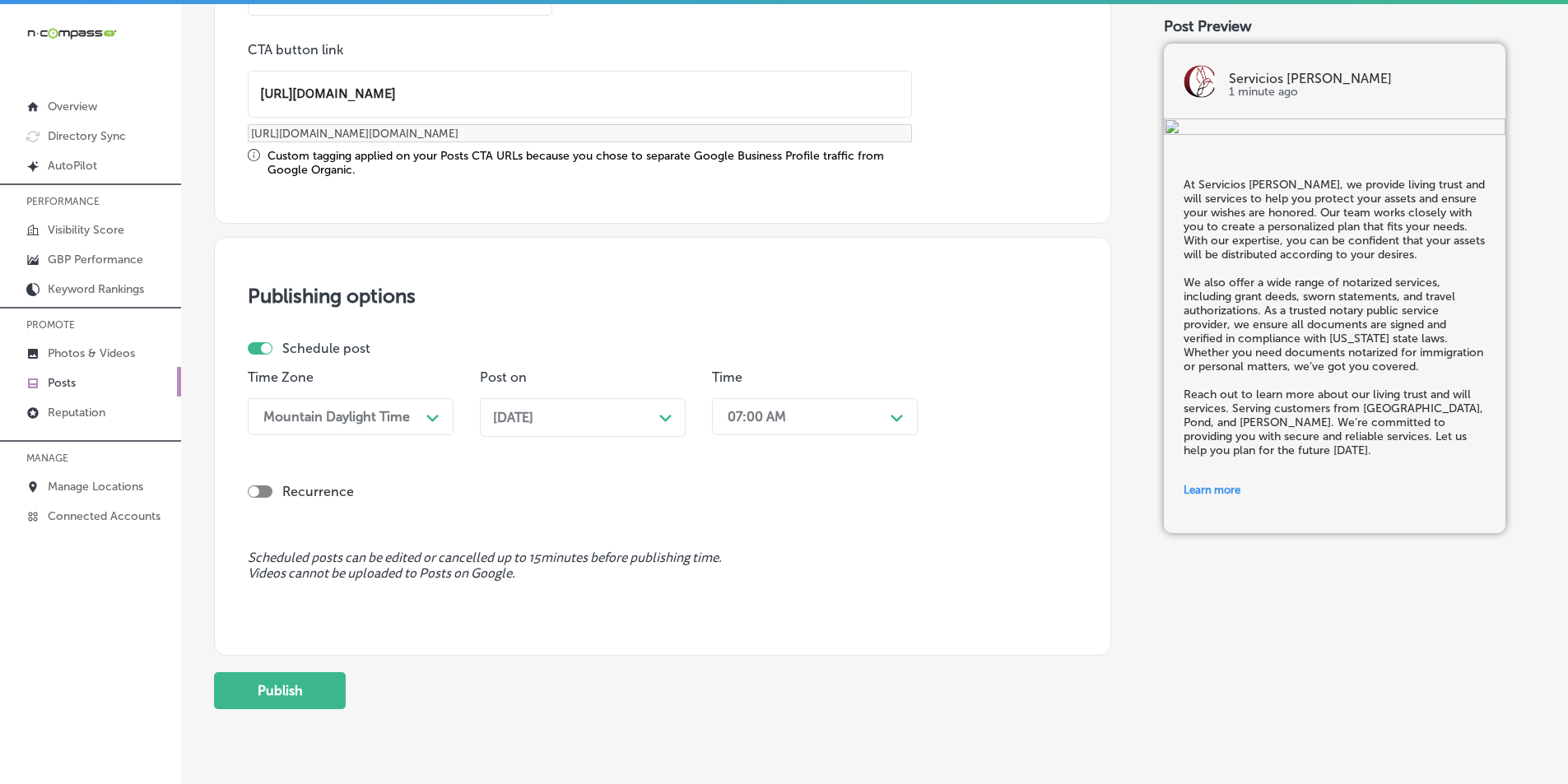
scroll to position [1356, 0]
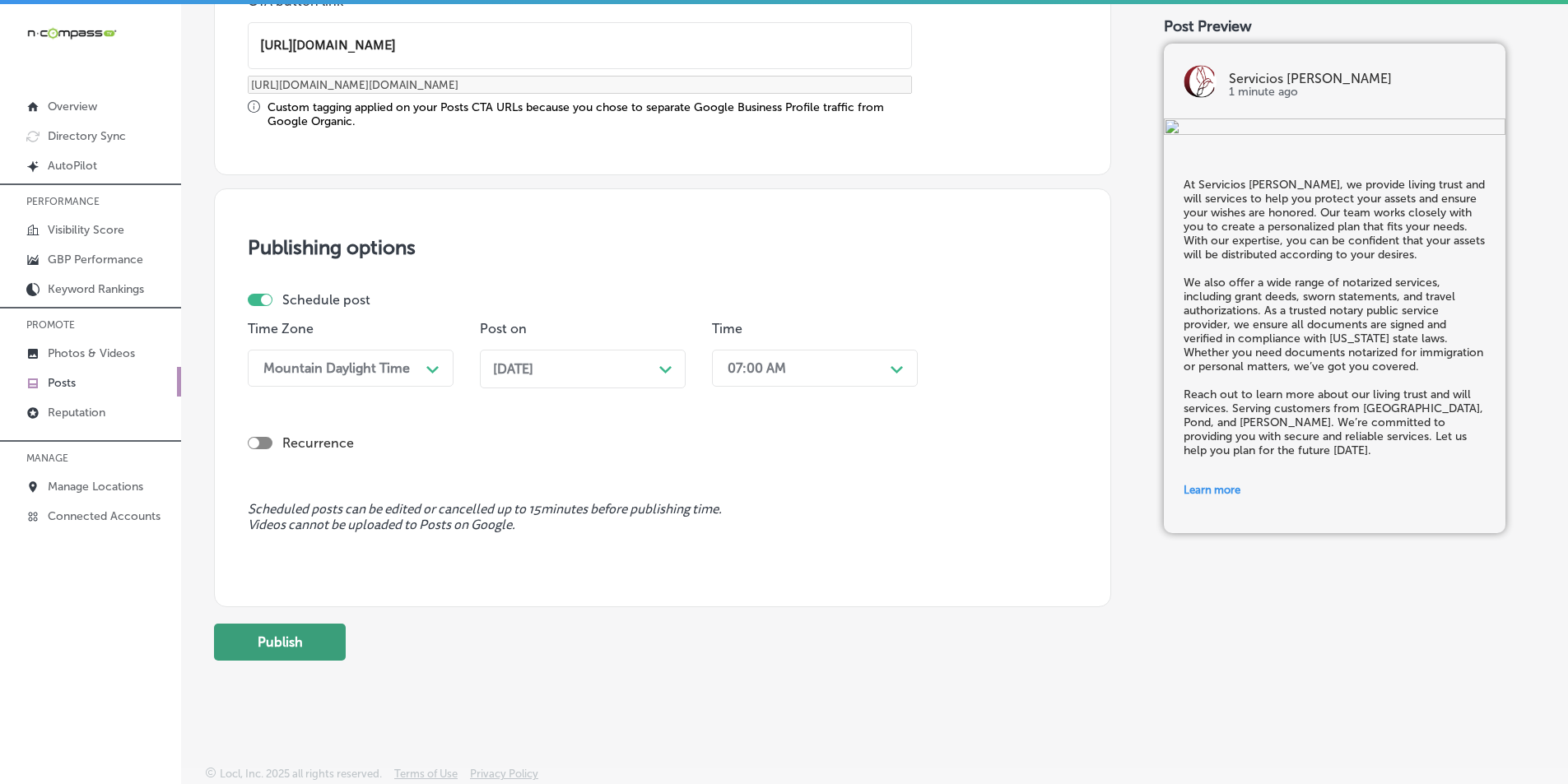
click at [286, 642] on button "Publish" at bounding box center [279, 642] width 131 height 37
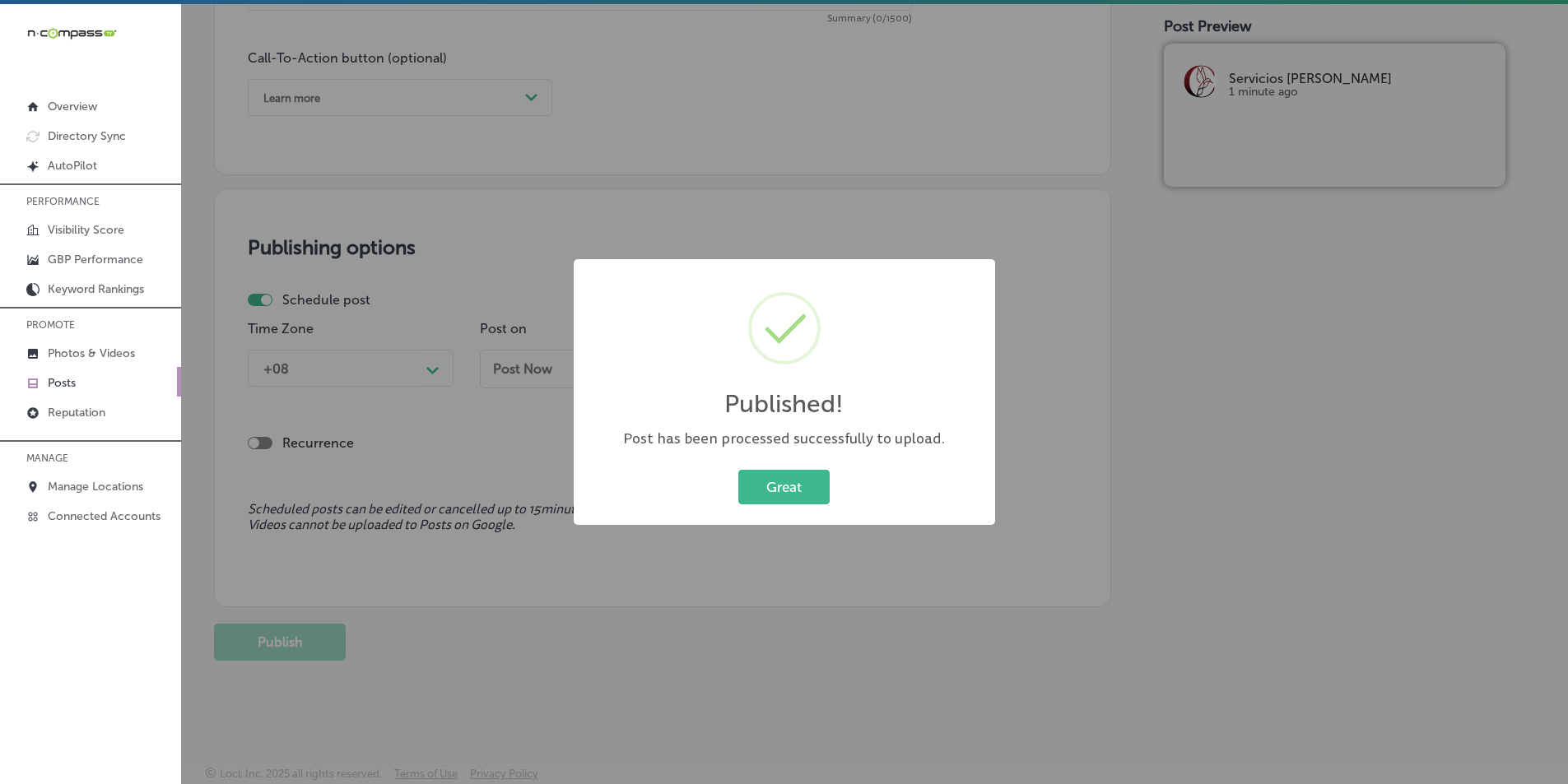
scroll to position [1208, 0]
click at [765, 485] on button "Great" at bounding box center [784, 487] width 92 height 34
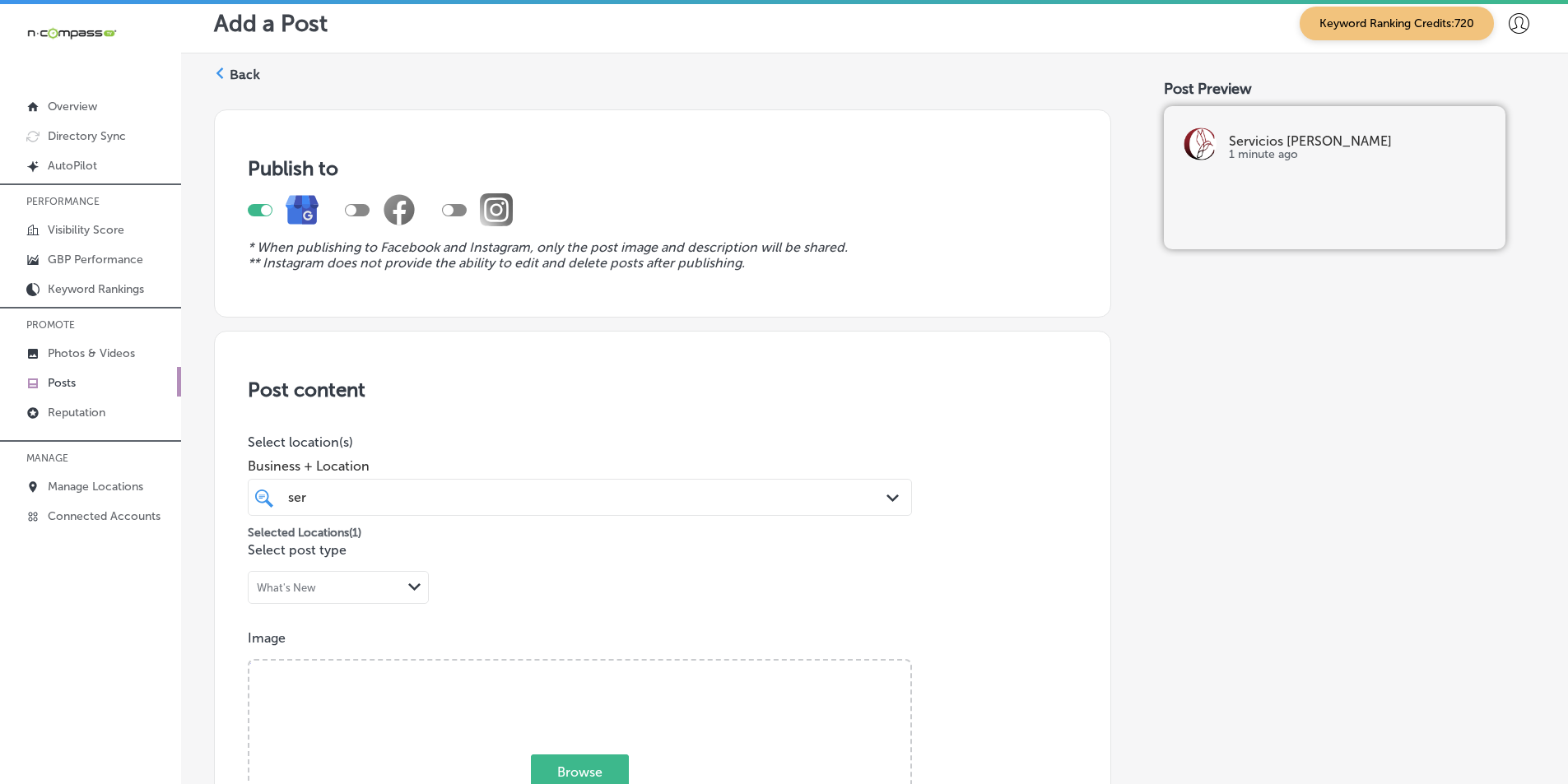
scroll to position [0, 0]
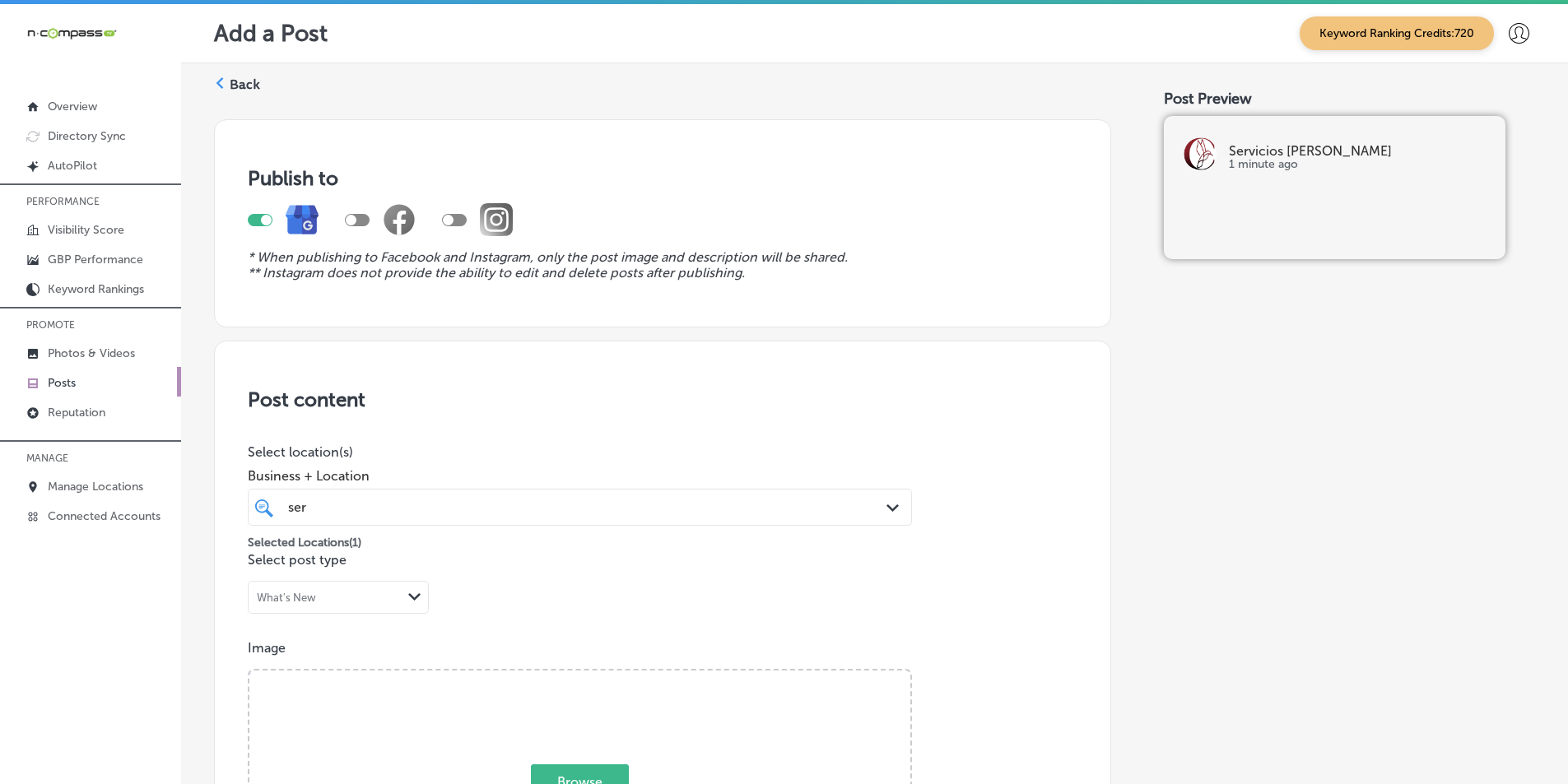
click at [220, 80] on polygon at bounding box center [220, 83] width 8 height 12
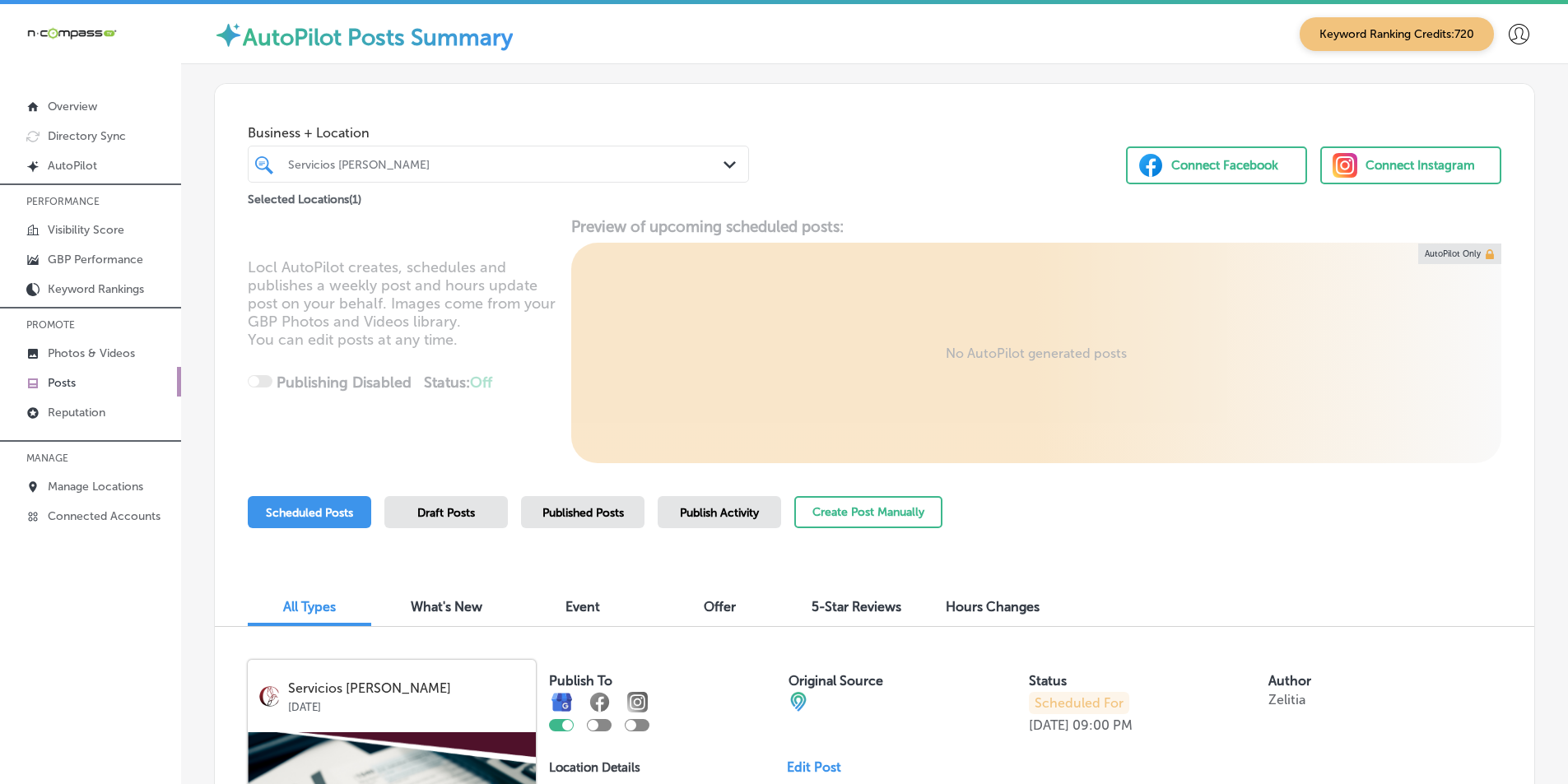
click at [413, 159] on div "Servicios [PERSON_NAME]" at bounding box center [507, 164] width 437 height 14
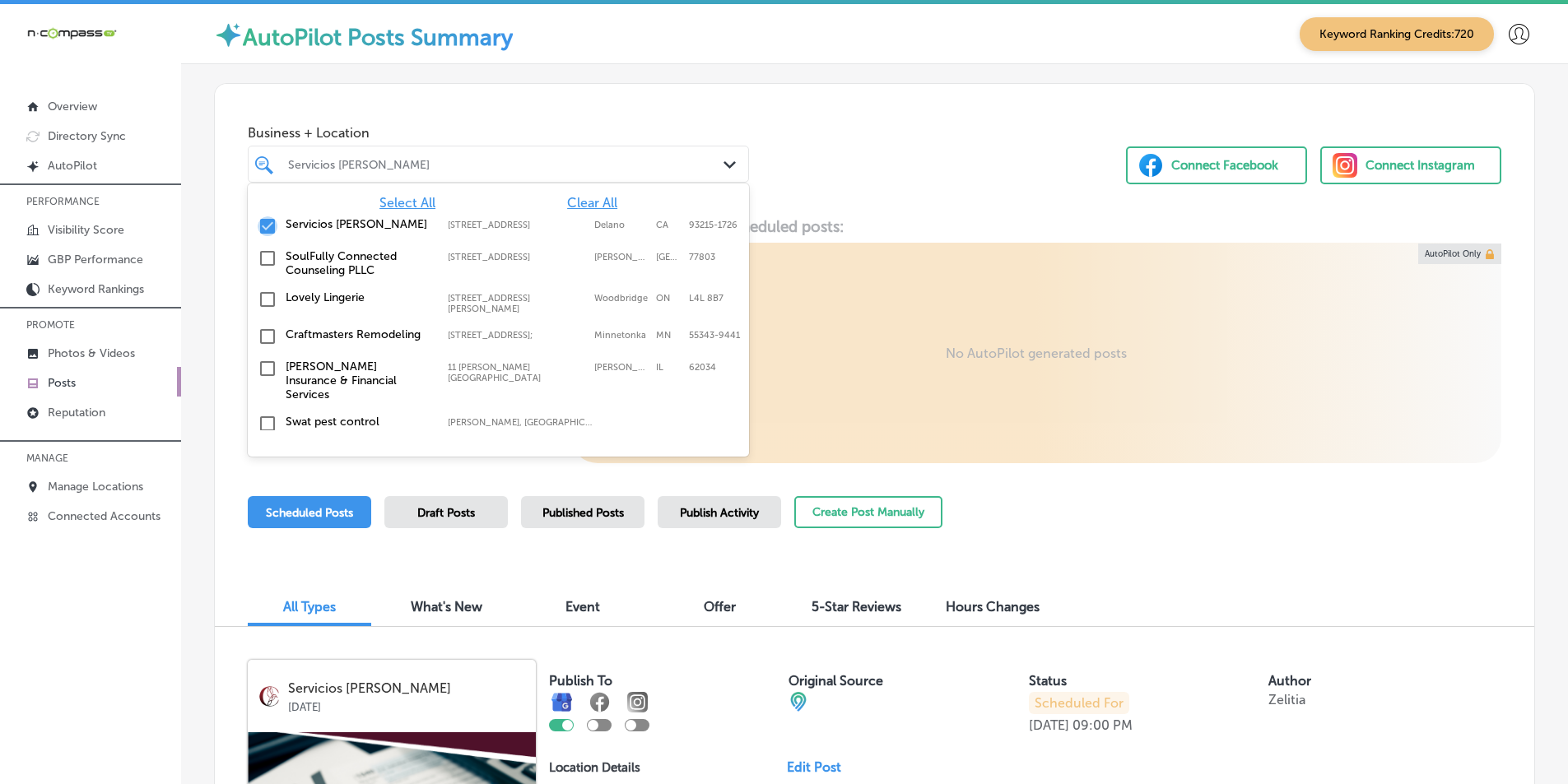
click at [263, 225] on input "checkbox" at bounding box center [267, 225] width 19 height 19
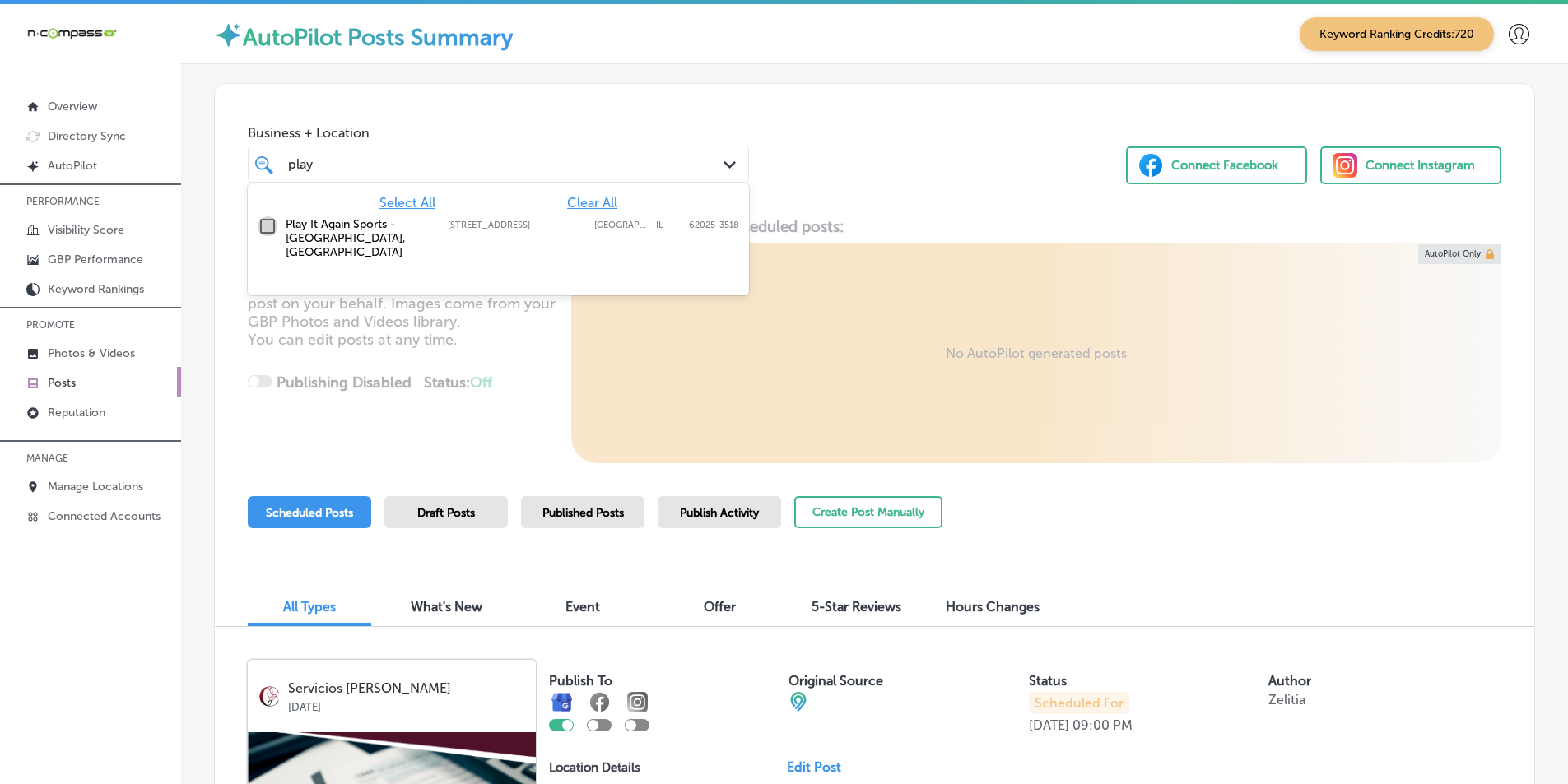
click at [265, 225] on input "checkbox" at bounding box center [267, 225] width 19 height 19
type input "play"
click at [534, 351] on div "Locl AutoPilot creates, schedules and publishes a weekly post and hours update …" at bounding box center [874, 340] width 1320 height 246
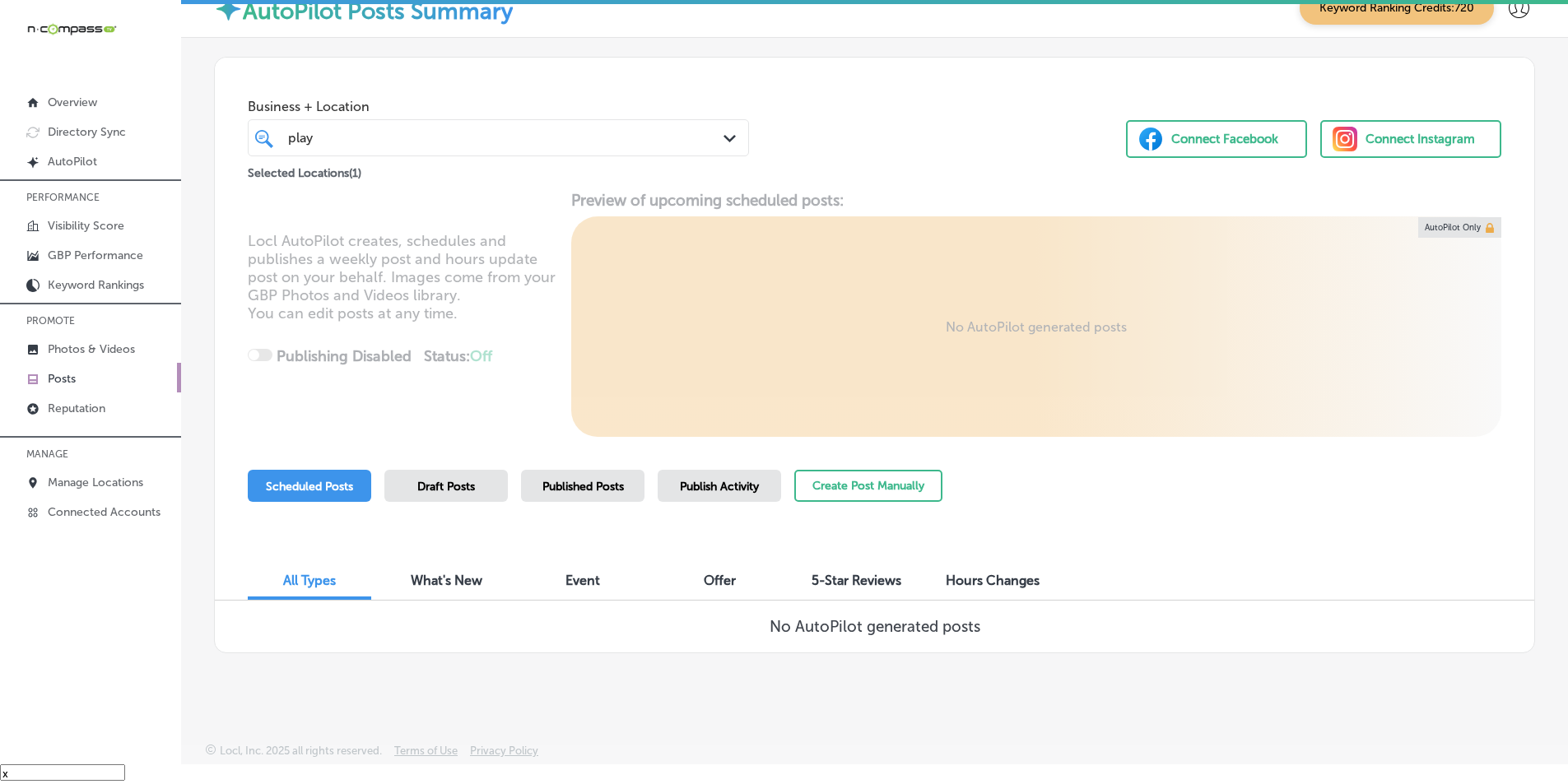
scroll to position [3, 0]
click at [575, 483] on span "Published Posts" at bounding box center [583, 486] width 81 height 14
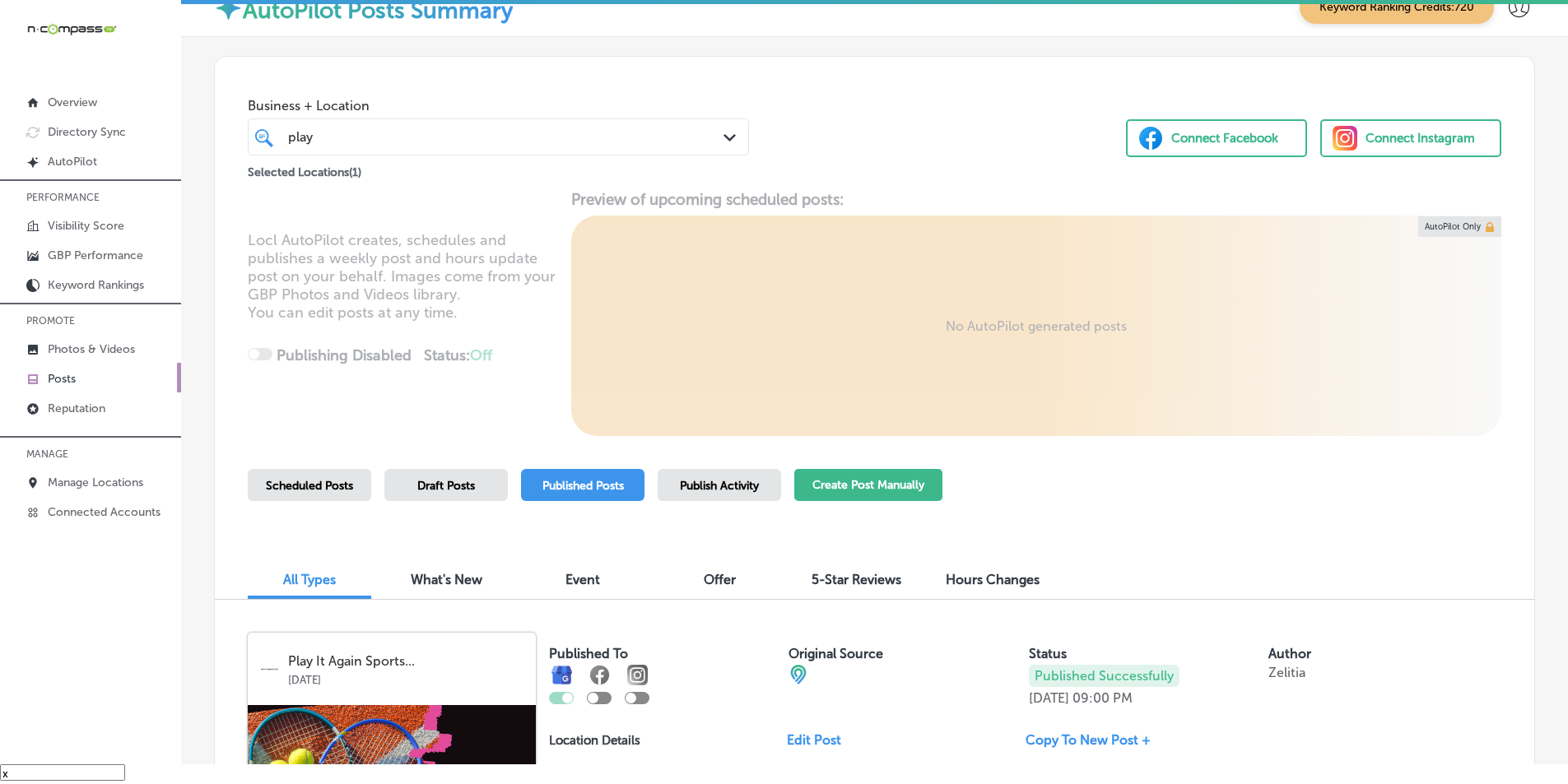
click at [893, 479] on button "Create Post Manually" at bounding box center [868, 486] width 148 height 32
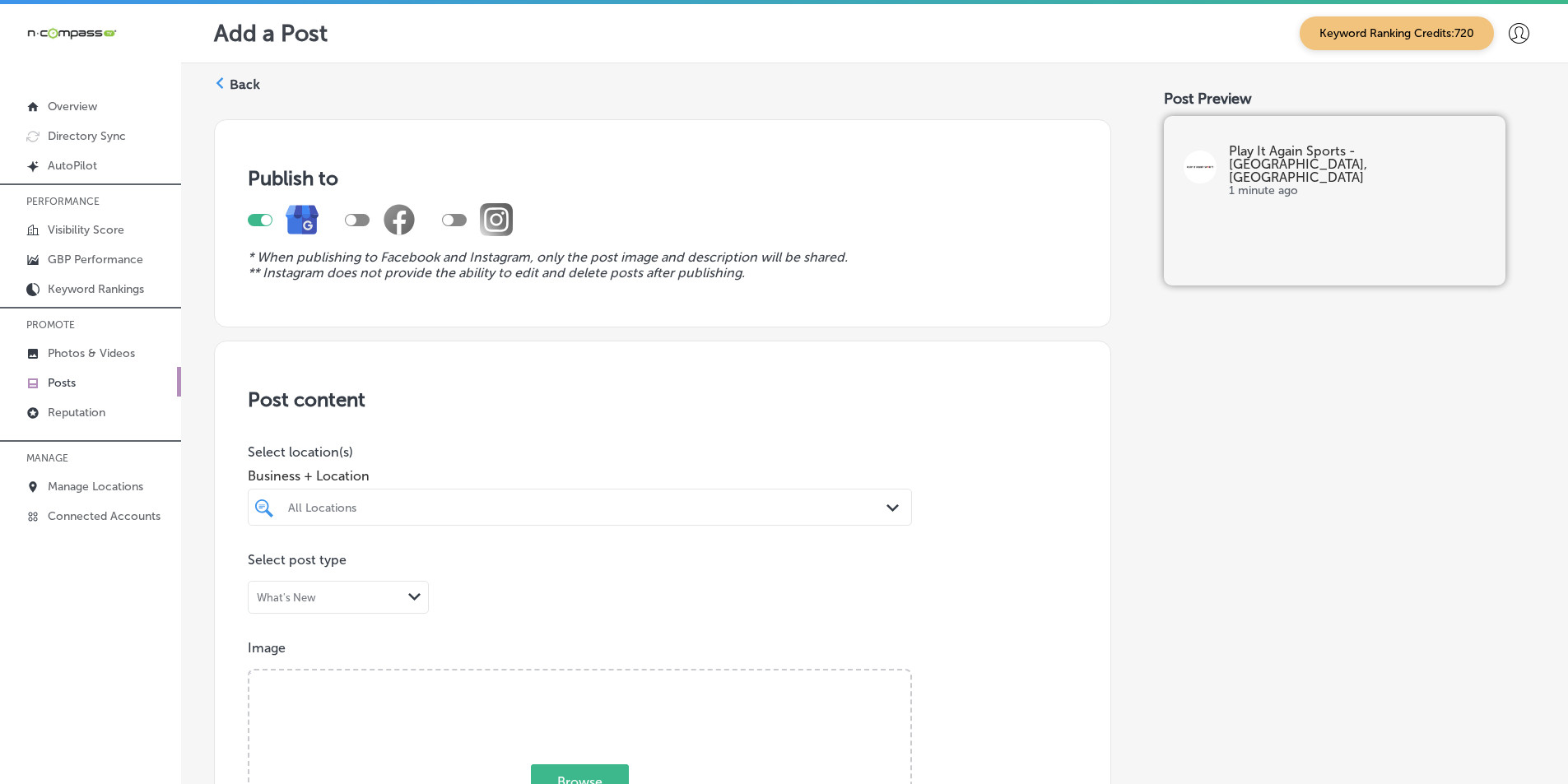
click at [548, 500] on div "All Locations" at bounding box center [588, 507] width 600 height 14
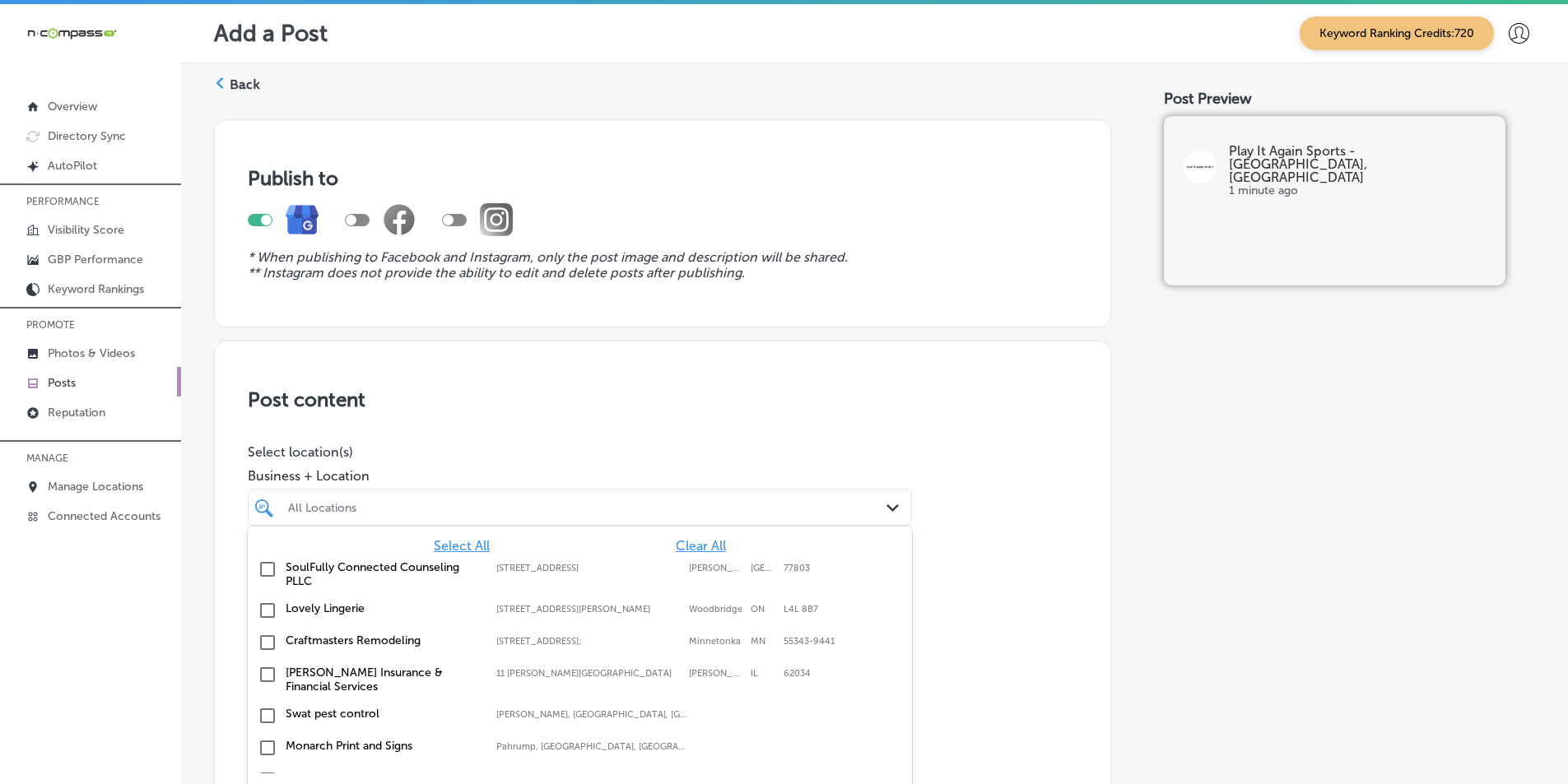
scroll to position [22, 0]
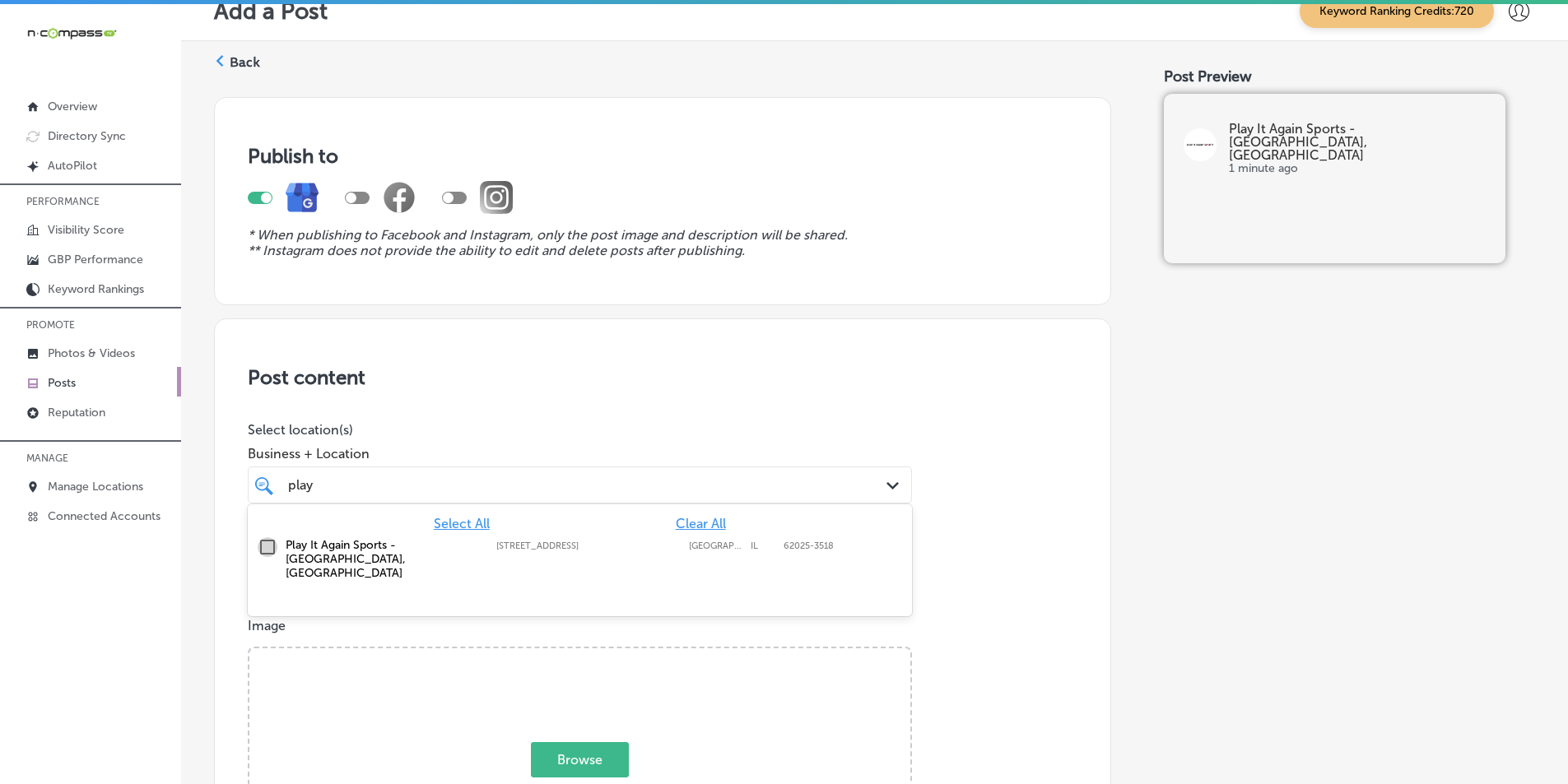
click at [267, 545] on input "checkbox" at bounding box center [267, 547] width 19 height 19
type input "play"
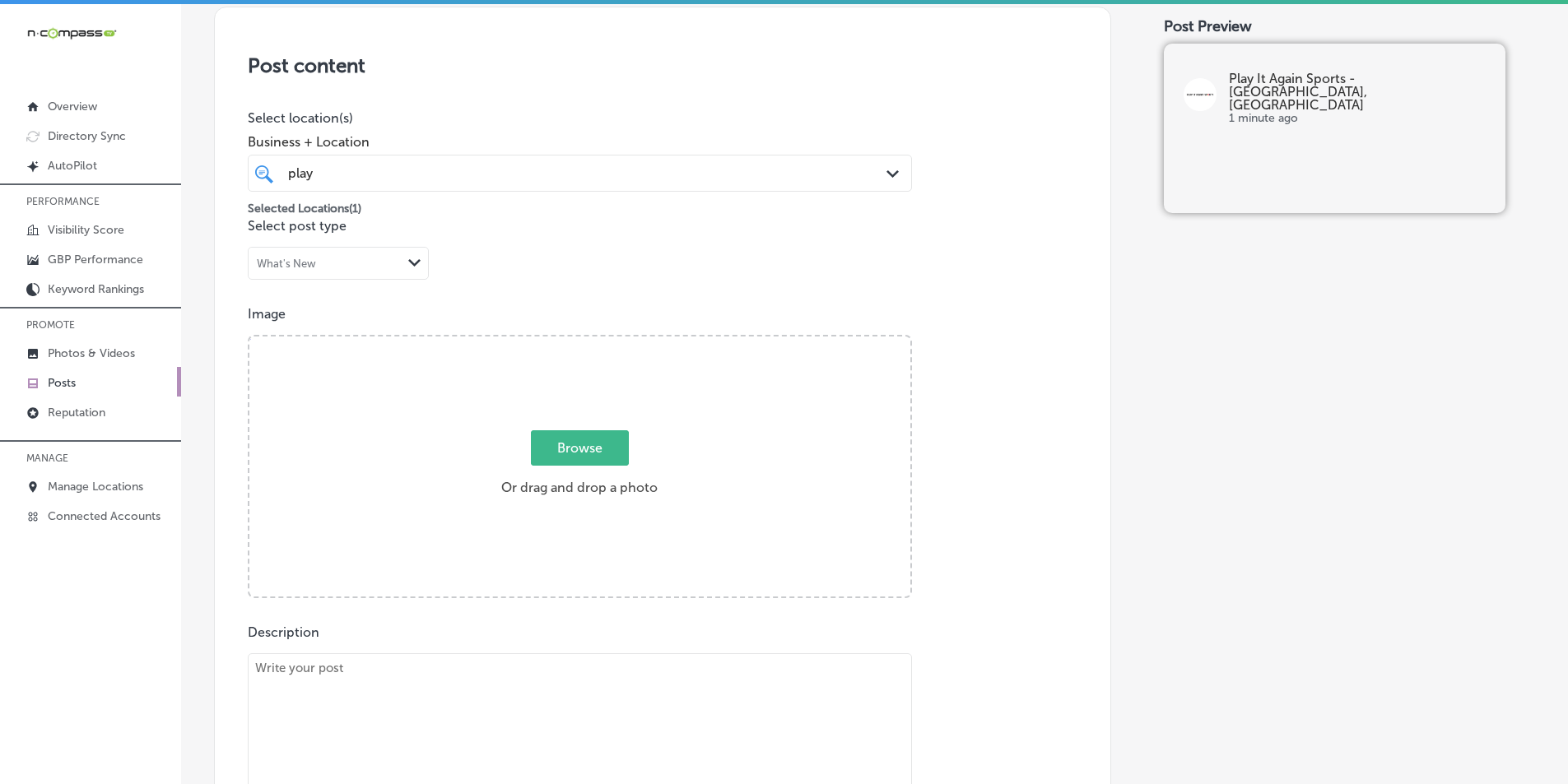
scroll to position [352, 0]
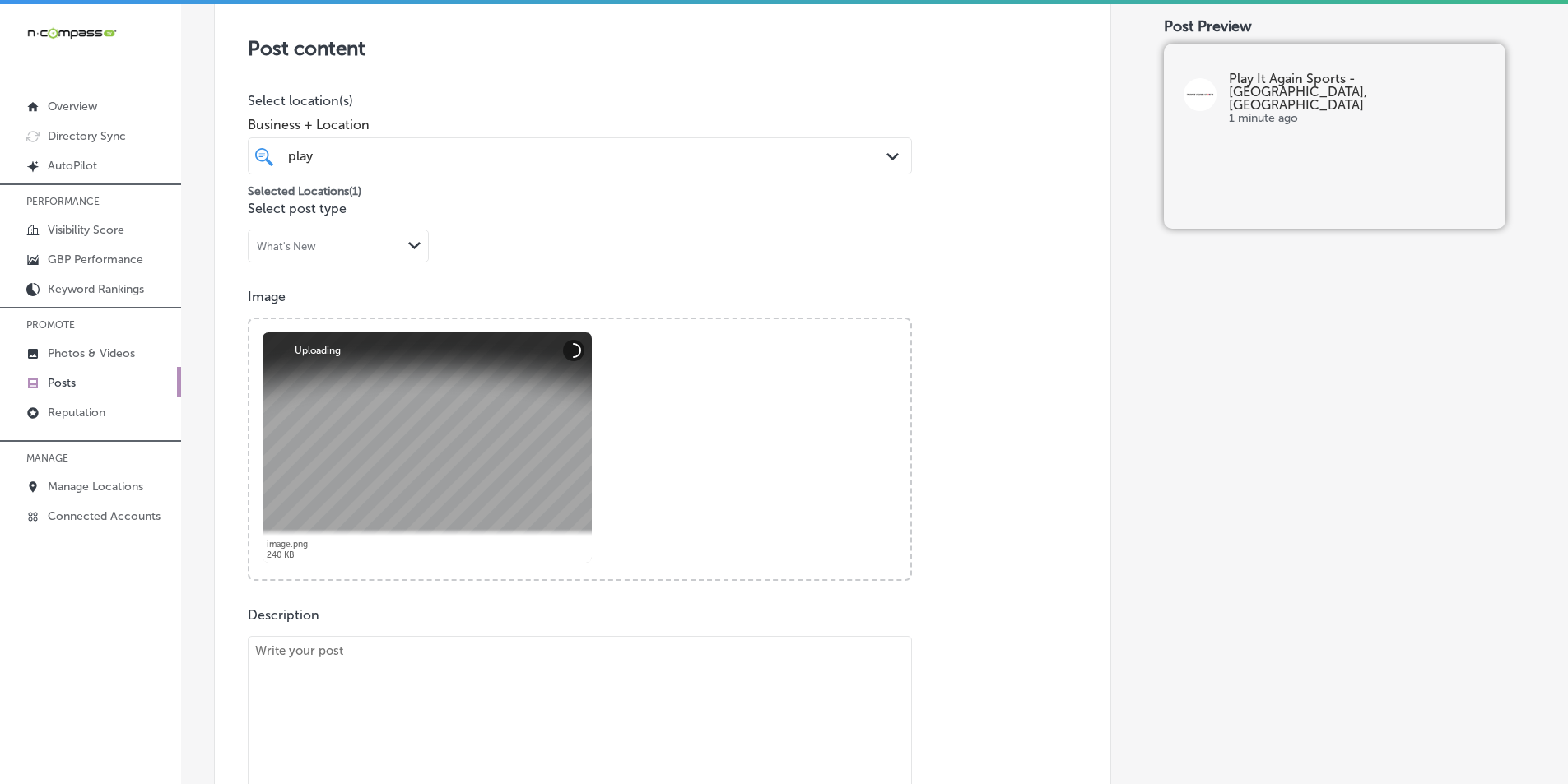
click at [887, 161] on div "Path Created with Sketch." at bounding box center [895, 157] width 18 height 18
click at [965, 208] on p "Select post type" at bounding box center [662, 209] width 830 height 15
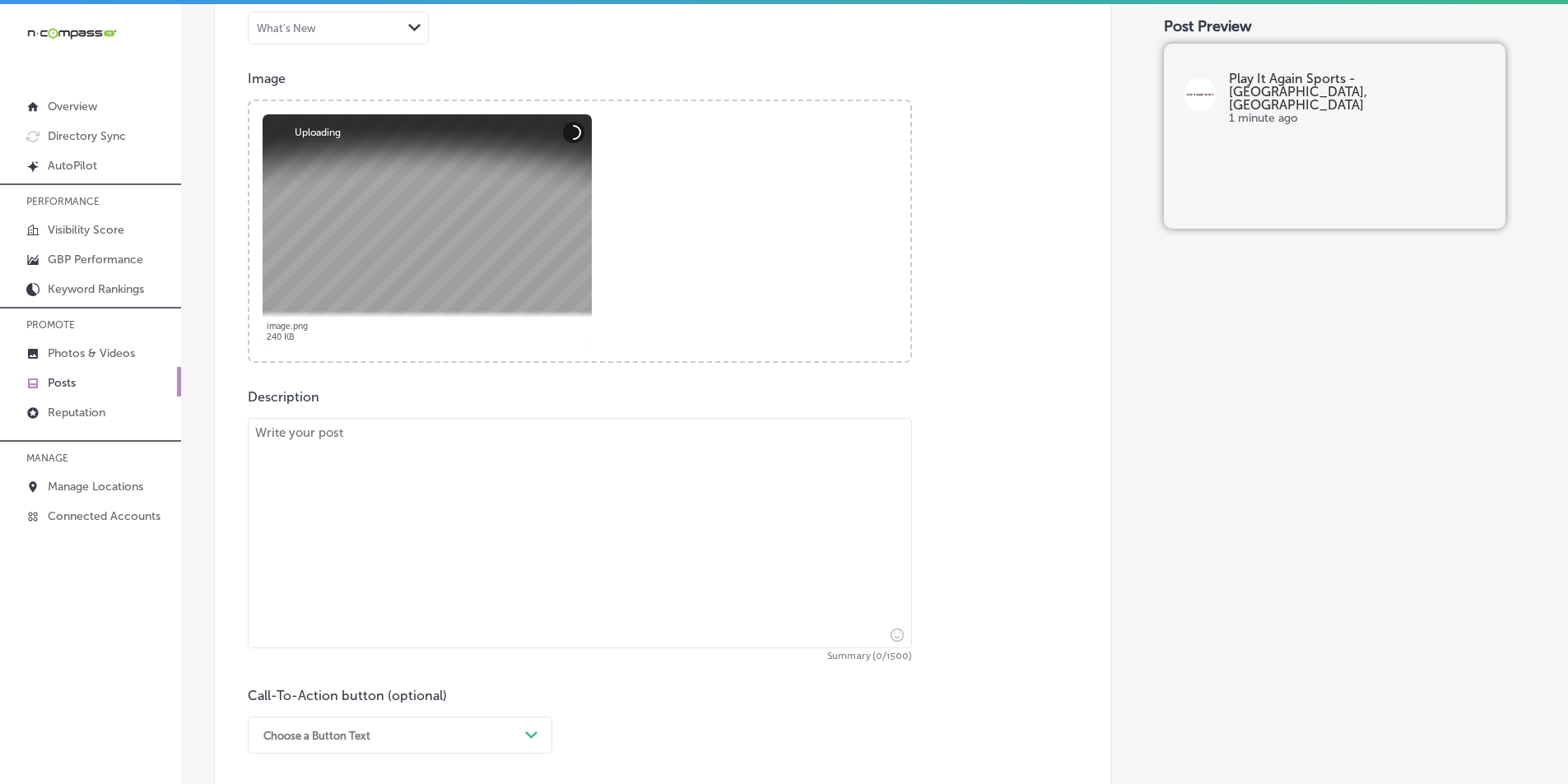
scroll to position [598, 0]
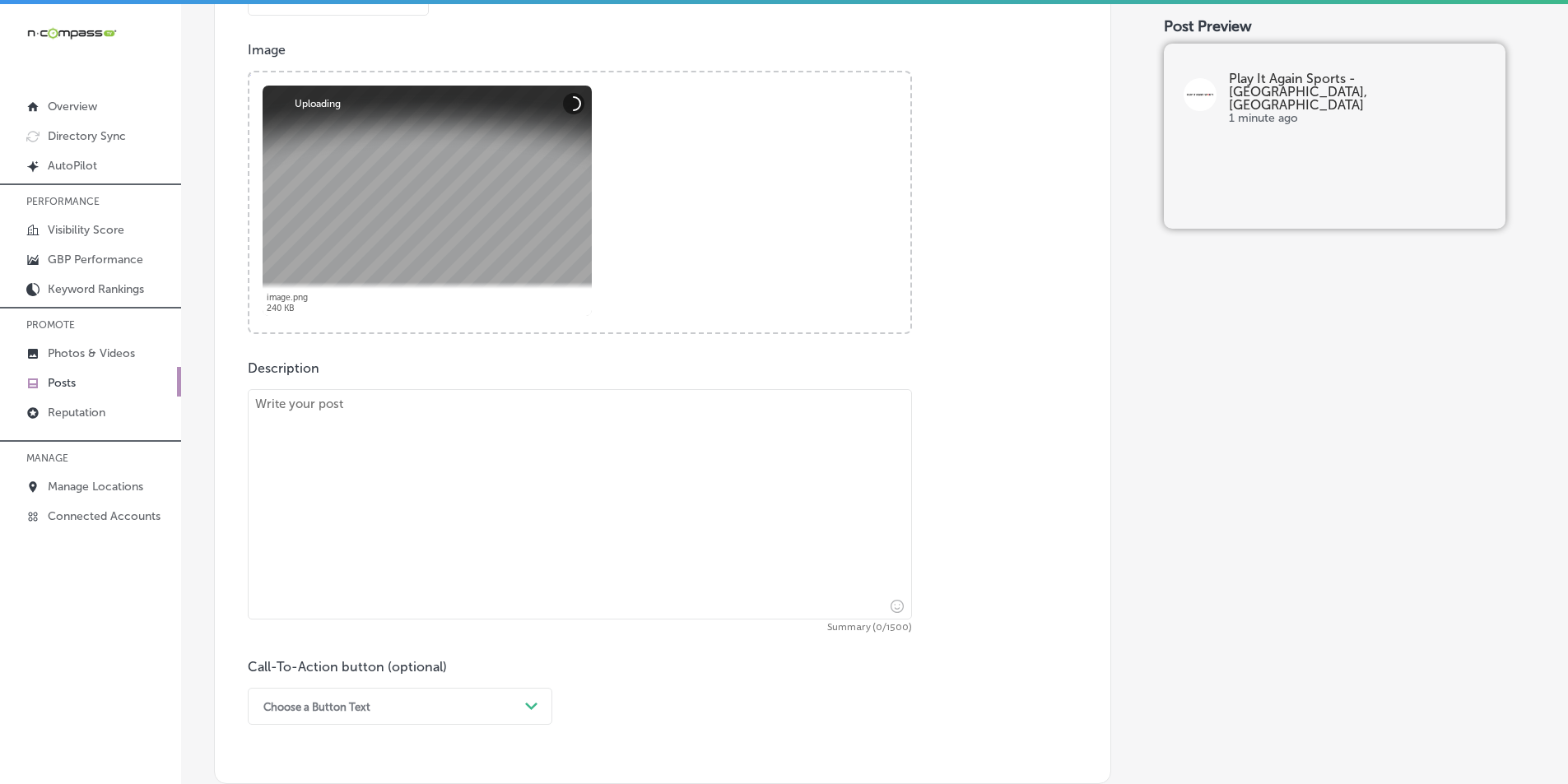
drag, startPoint x: 477, startPoint y: 450, endPoint x: 509, endPoint y: 272, distance: 180.9
click at [476, 447] on textarea at bounding box center [580, 504] width 664 height 231
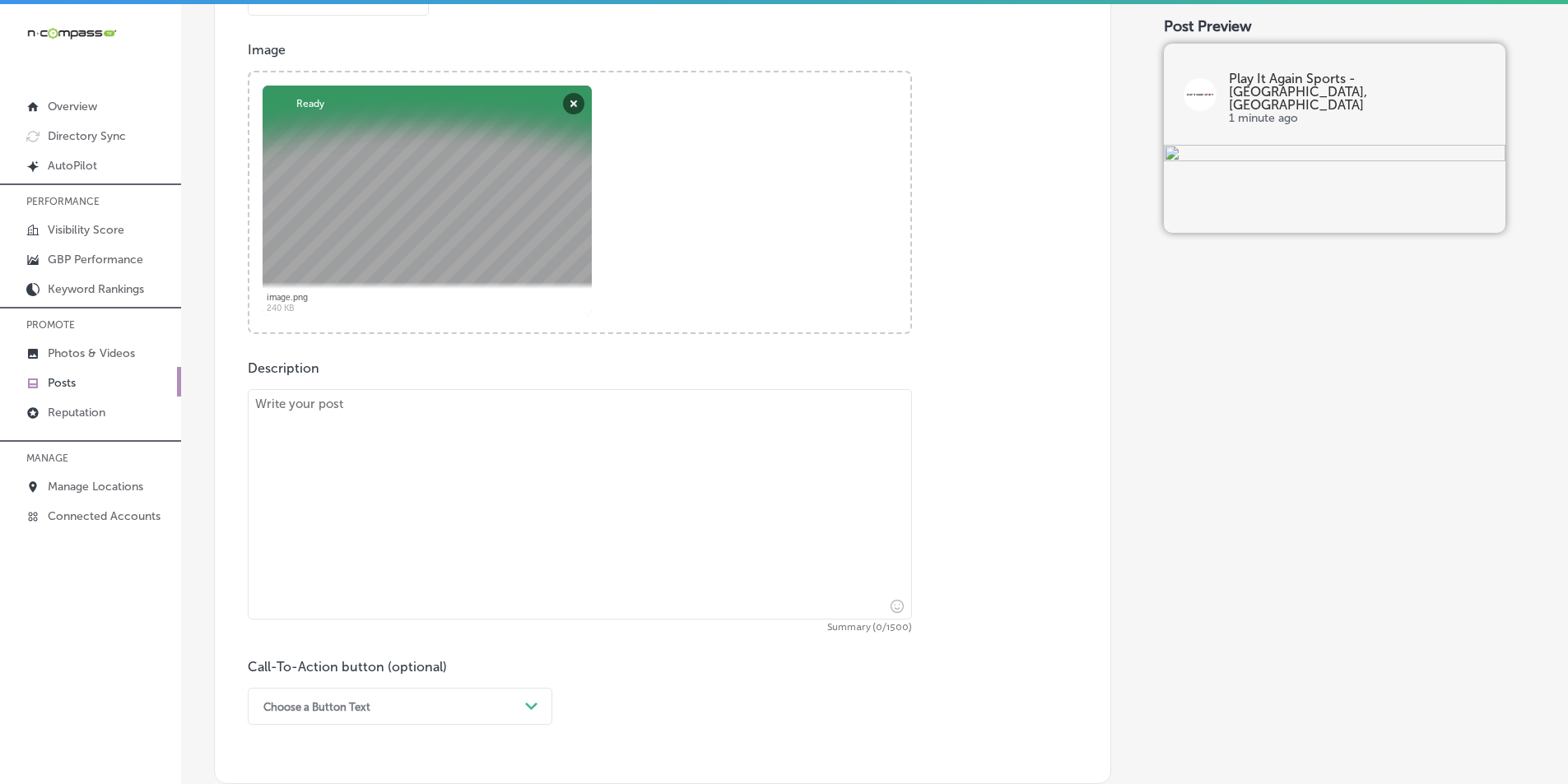
click at [346, 452] on textarea at bounding box center [580, 504] width 664 height 231
paste textarea "At Play It Again Sports in [GEOGRAPHIC_DATA], we make it simple for you to sell…"
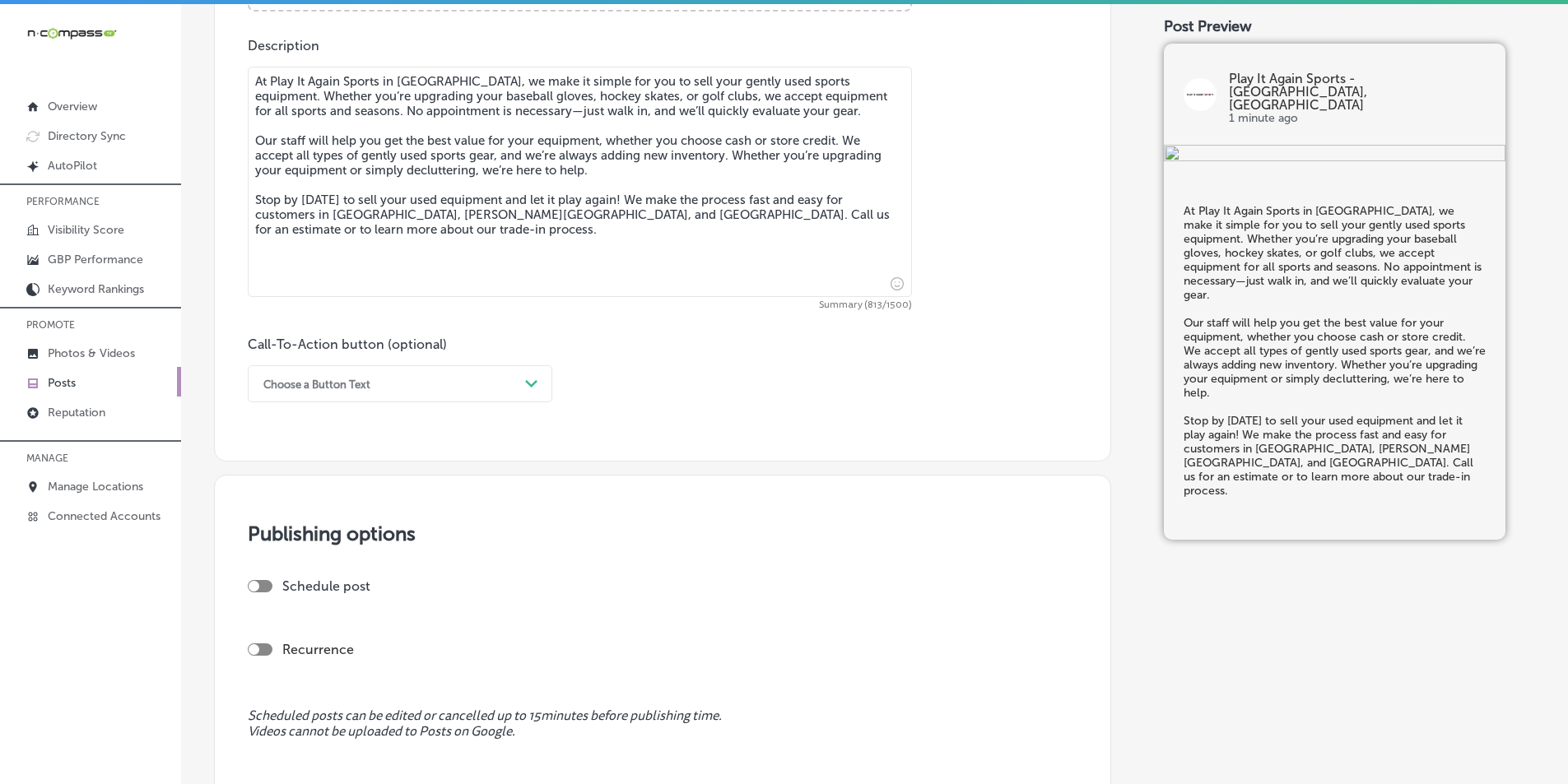
scroll to position [927, 0]
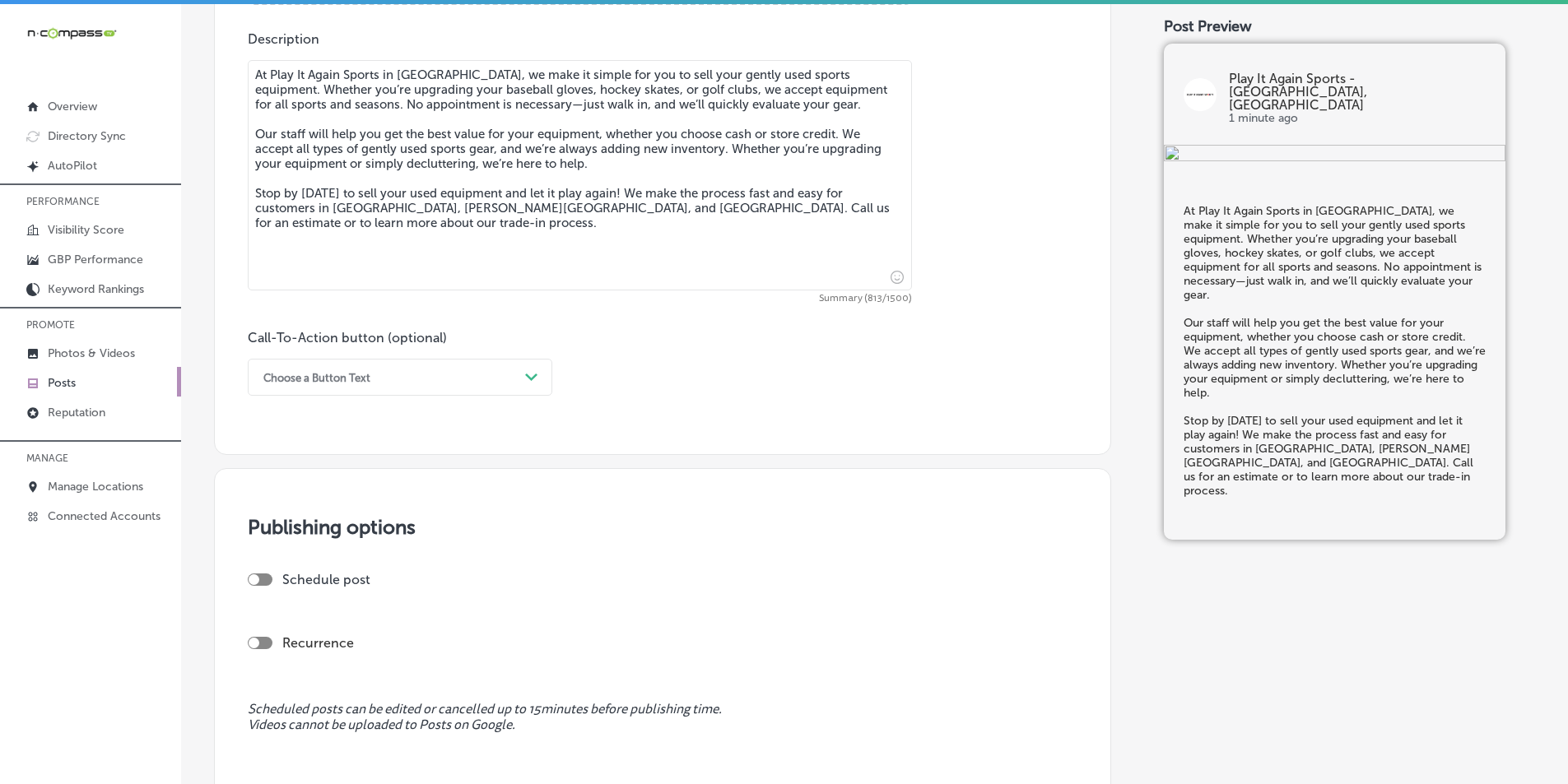
type textarea "At Play It Again Sports in [GEOGRAPHIC_DATA], we make it simple for you to sell…"
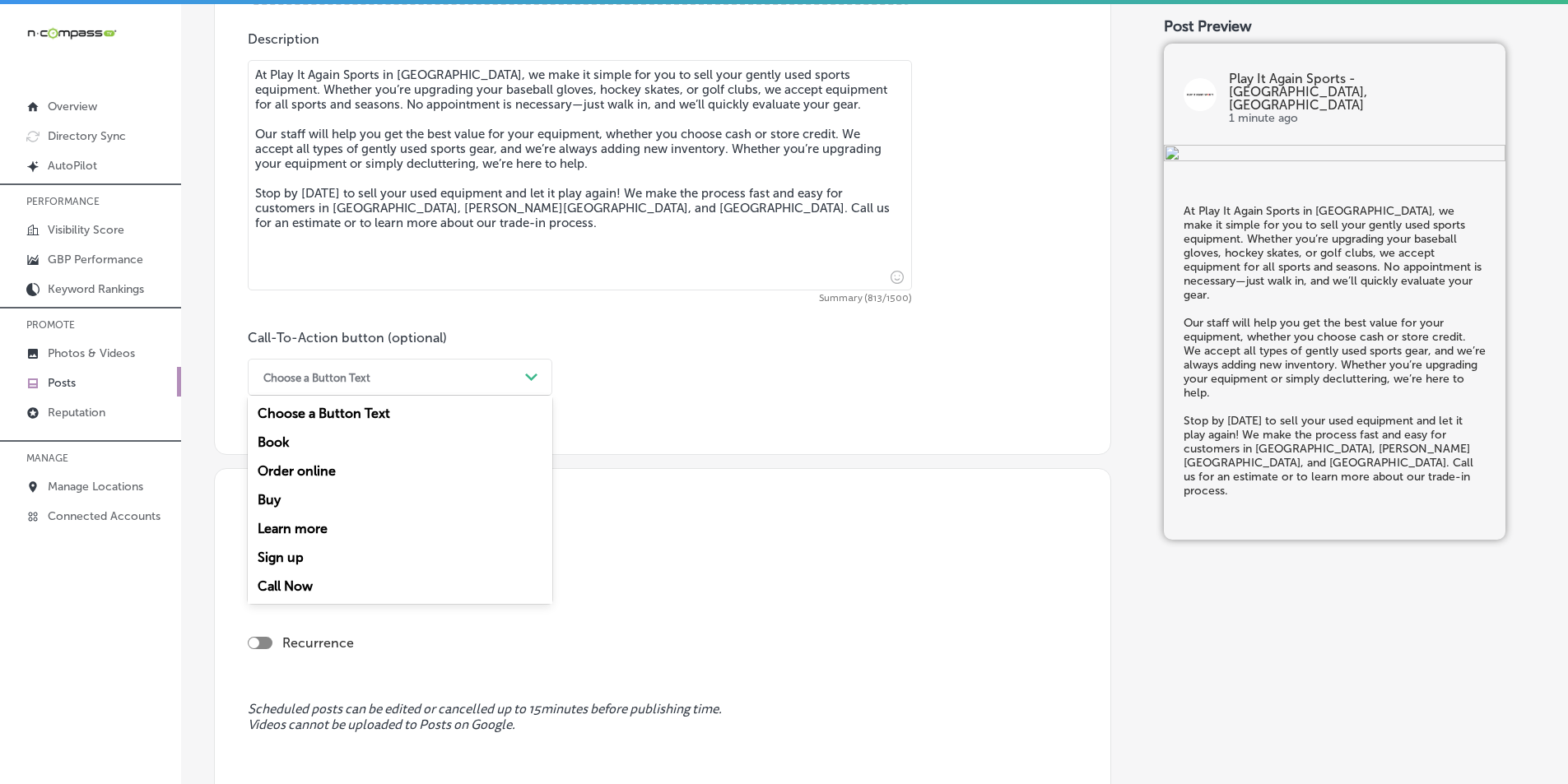
click at [532, 374] on icon "Path Created with Sketch." at bounding box center [531, 377] width 13 height 8
drag, startPoint x: 287, startPoint y: 584, endPoint x: 299, endPoint y: 561, distance: 25.9
click at [288, 583] on div "Call Now" at bounding box center [399, 587] width 304 height 29
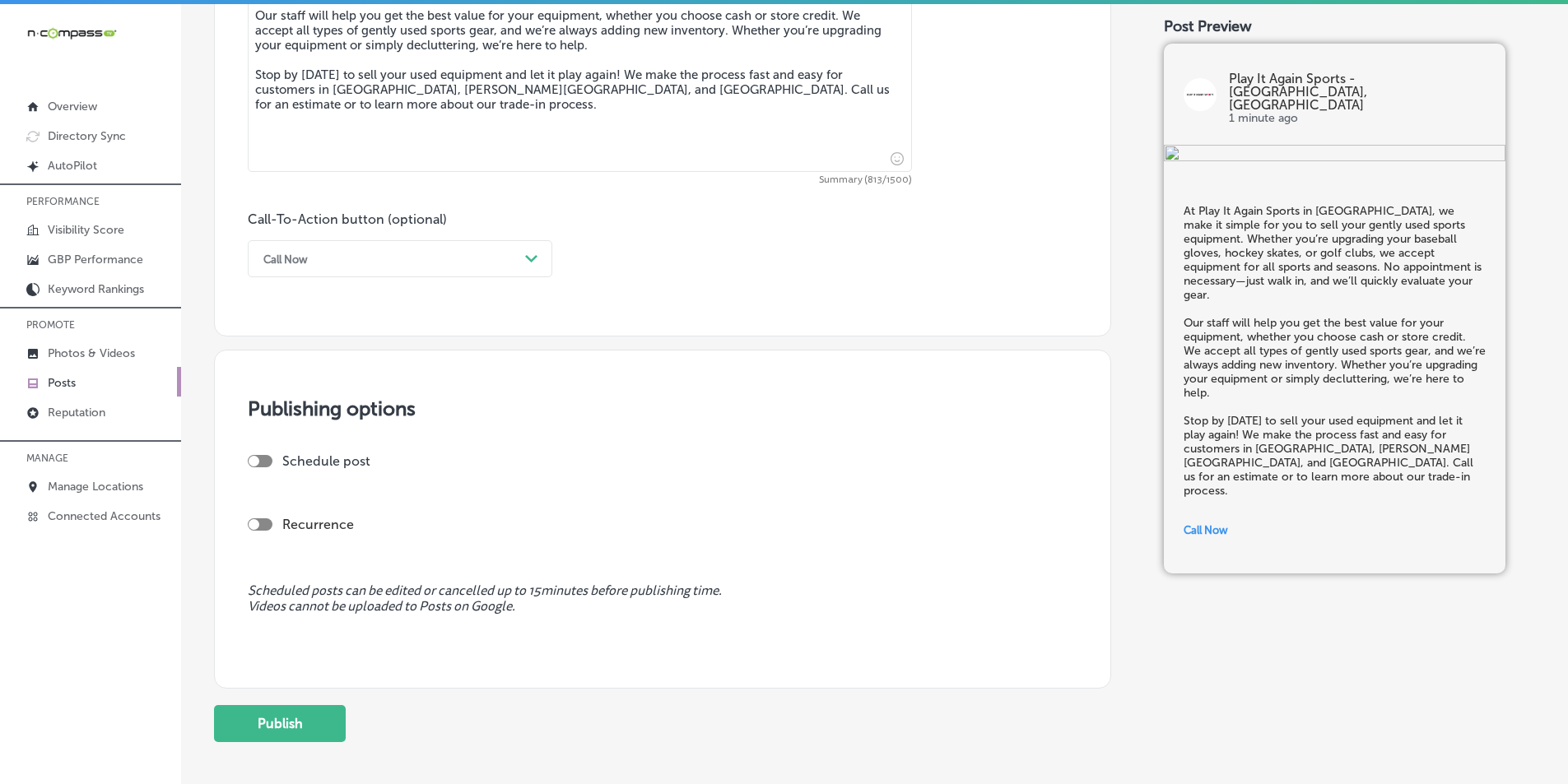
scroll to position [1093, 0]
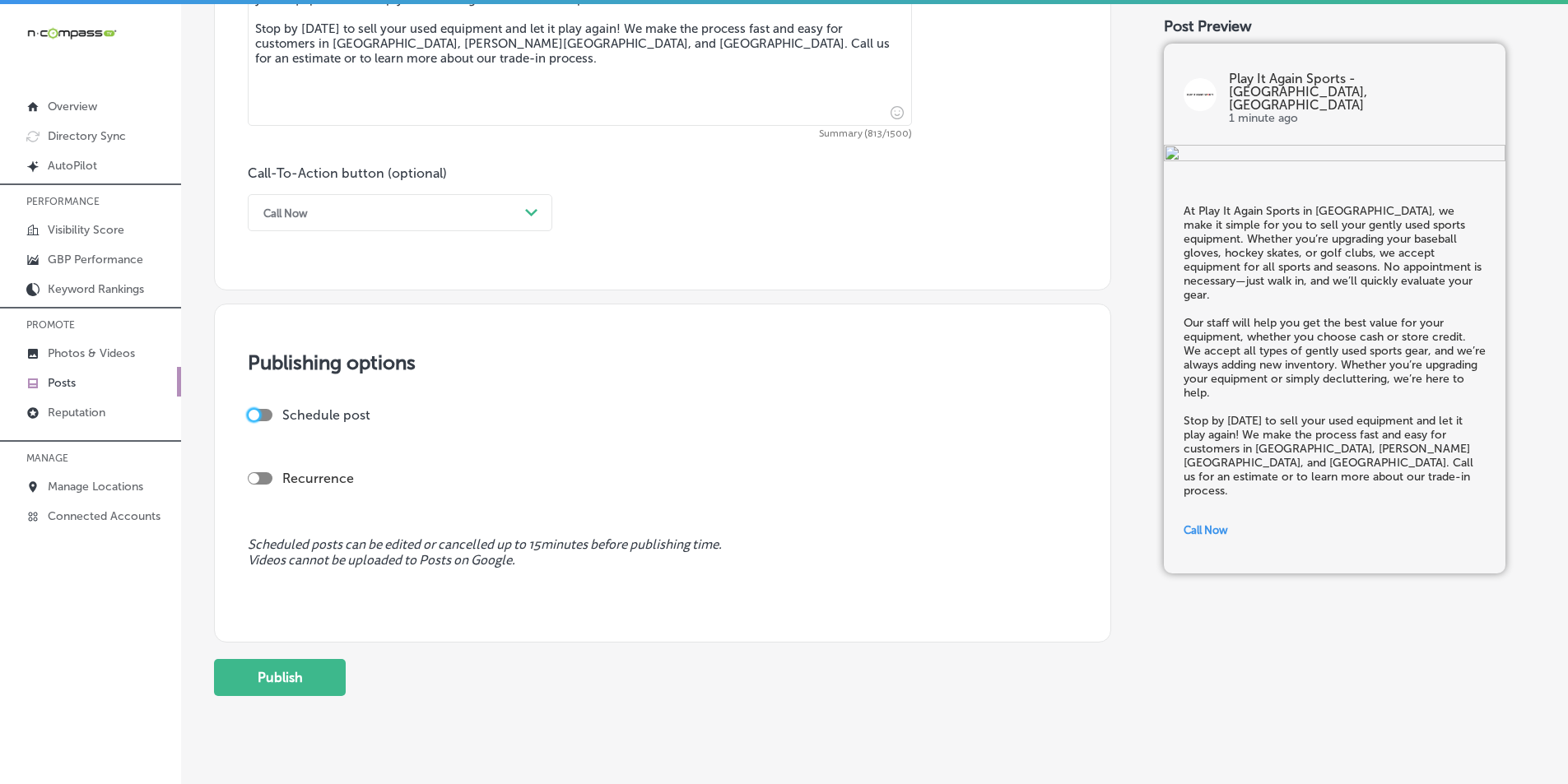
click at [255, 414] on div at bounding box center [253, 415] width 11 height 11
checkbox input "true"
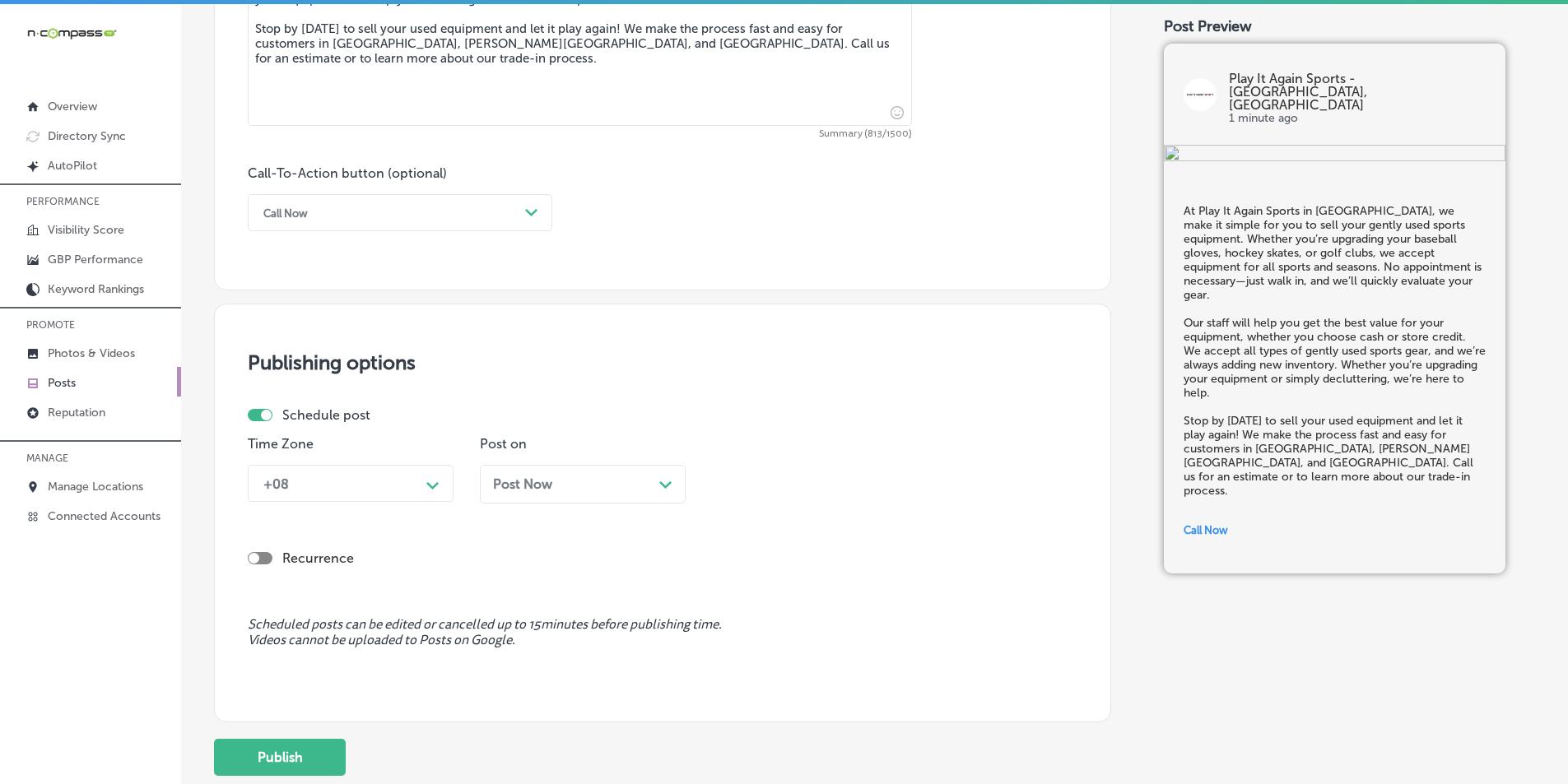
click at [415, 481] on div "+08" at bounding box center [337, 484] width 164 height 29
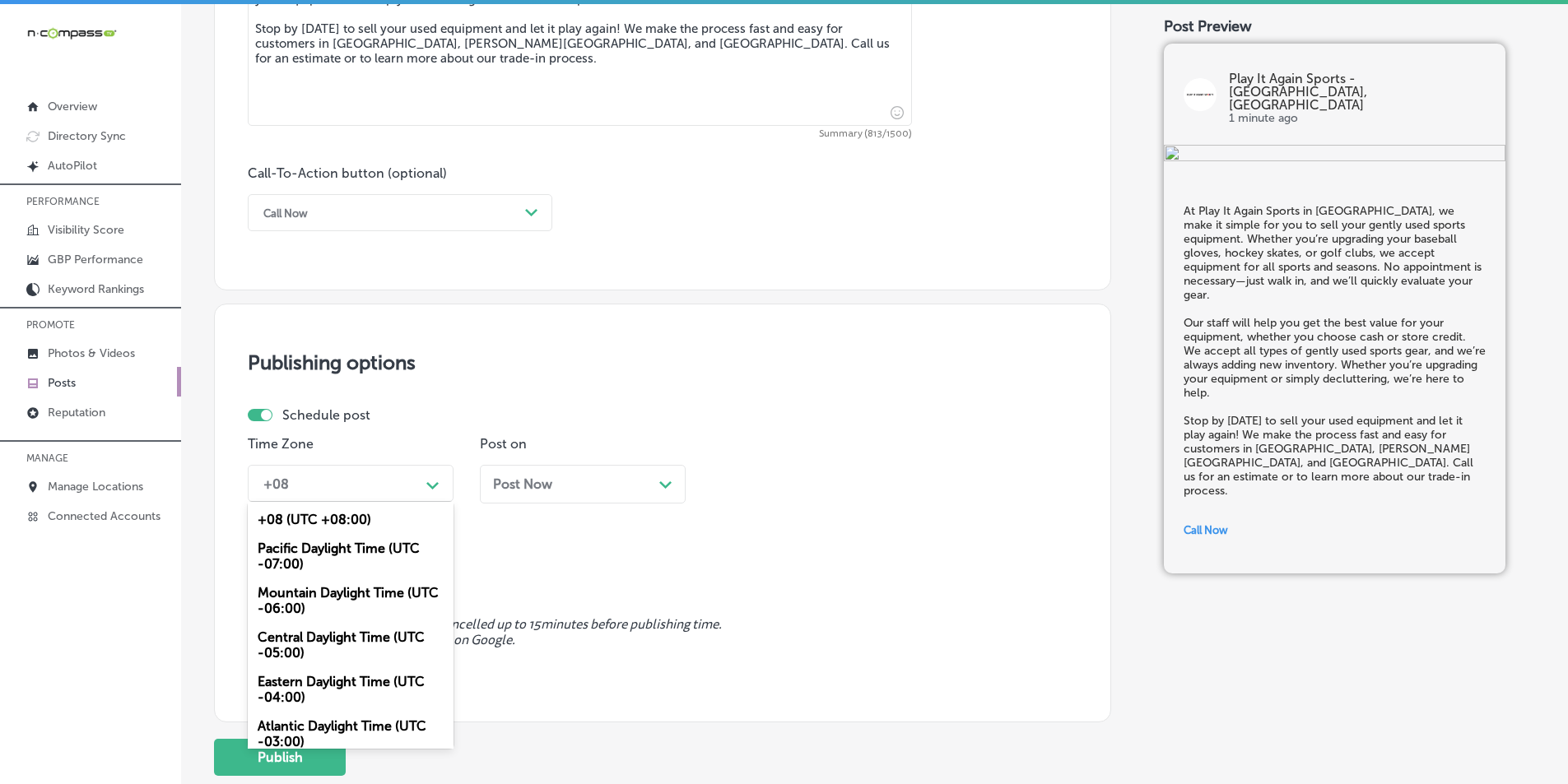
drag, startPoint x: 320, startPoint y: 589, endPoint x: 378, endPoint y: 569, distance: 61.4
click at [322, 590] on div "Mountain Daylight Time (UTC -06:00)" at bounding box center [350, 601] width 206 height 44
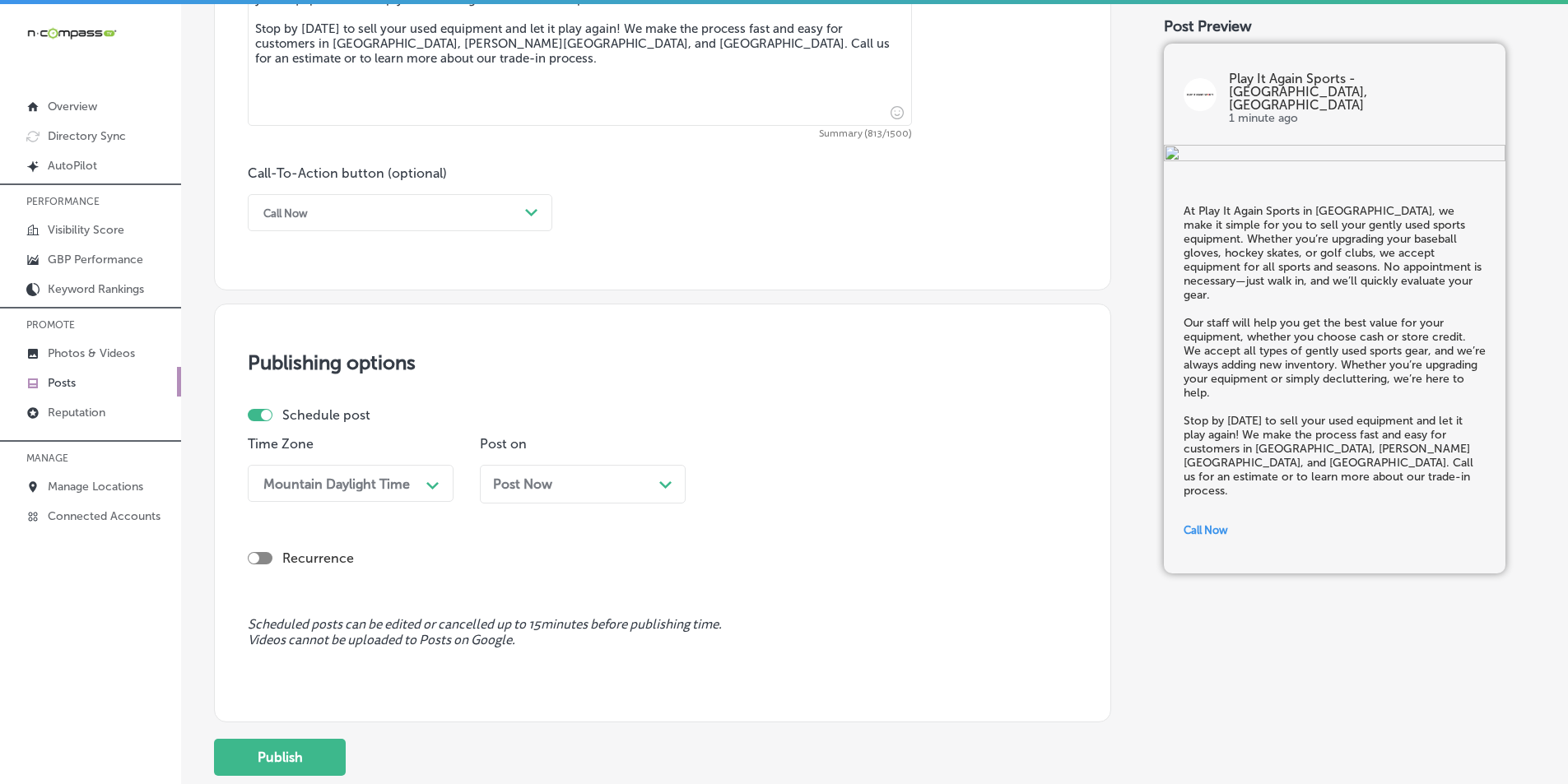
click at [653, 486] on div "Post Now Path Created with Sketch." at bounding box center [583, 484] width 180 height 15
click at [659, 236] on th at bounding box center [661, 239] width 26 height 22
drag, startPoint x: 527, startPoint y: 301, endPoint x: 533, endPoint y: 326, distance: 25.7
drag, startPoint x: 898, startPoint y: 481, endPoint x: 882, endPoint y: 482, distance: 16.0
click at [897, 481] on div "Path Created with Sketch." at bounding box center [898, 484] width 14 height 14
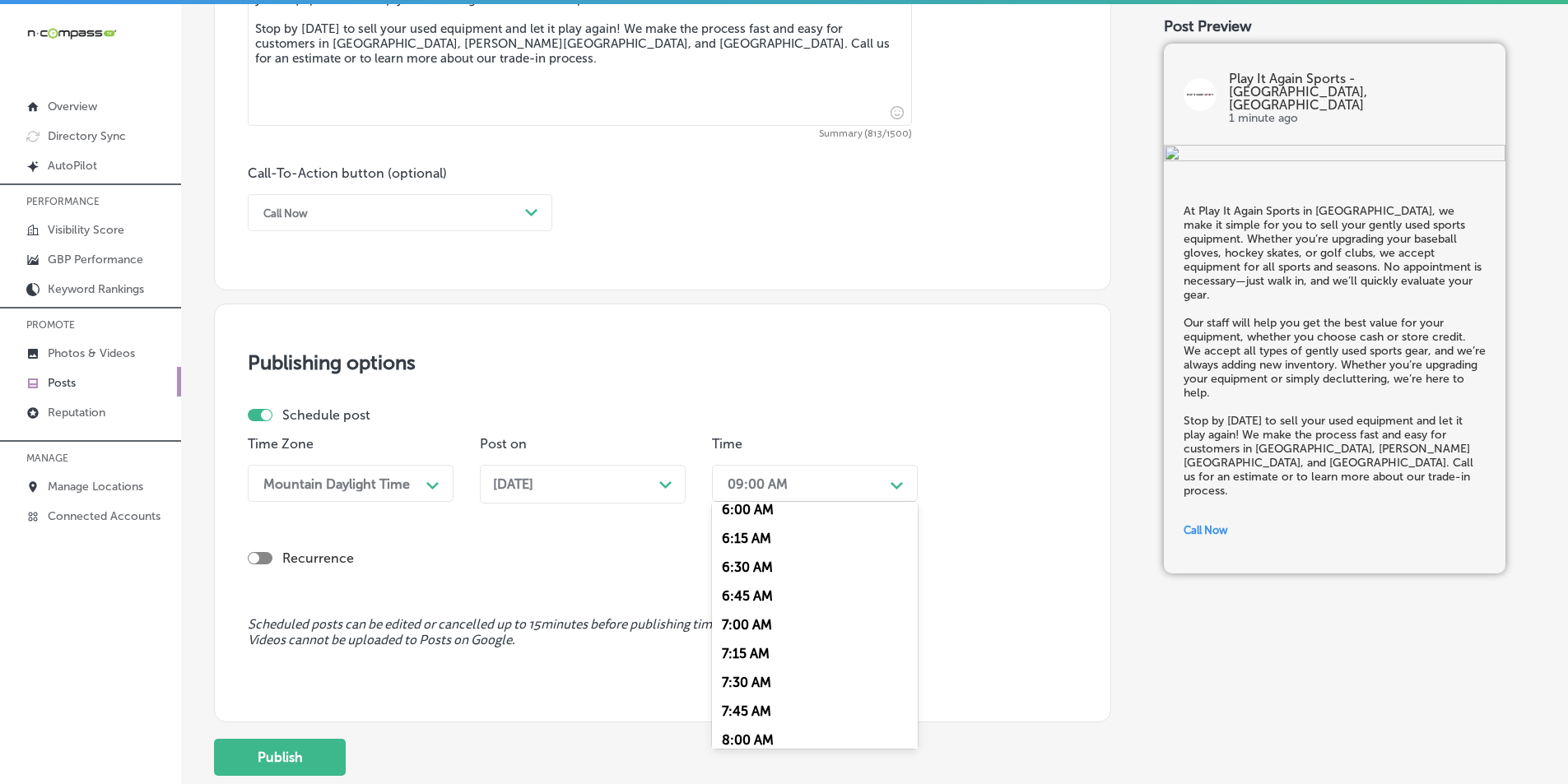
scroll to position [741, 0]
click at [739, 581] on div "7:00 AM" at bounding box center [815, 586] width 206 height 29
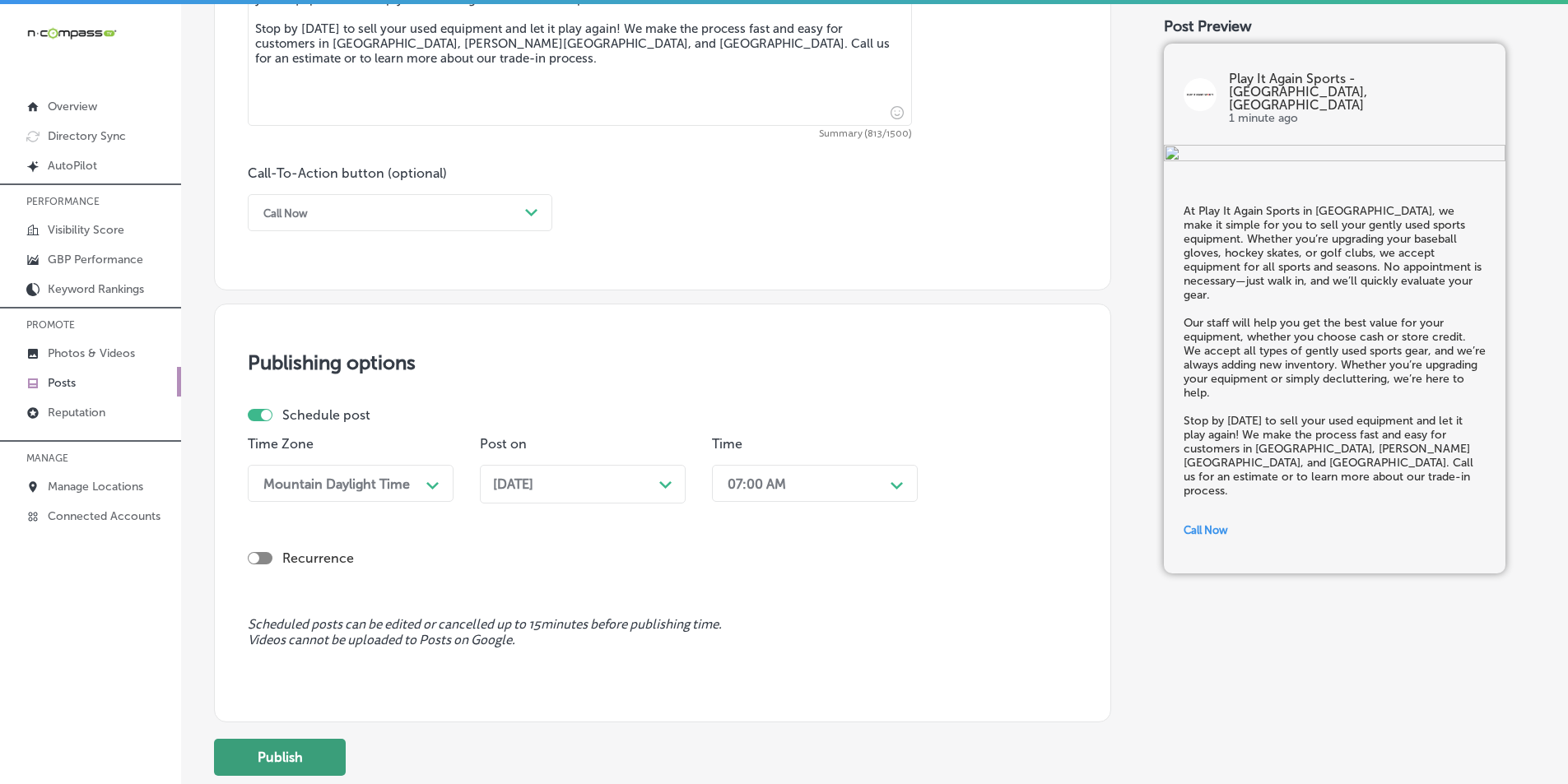
click at [271, 753] on button "Publish" at bounding box center [279, 758] width 131 height 37
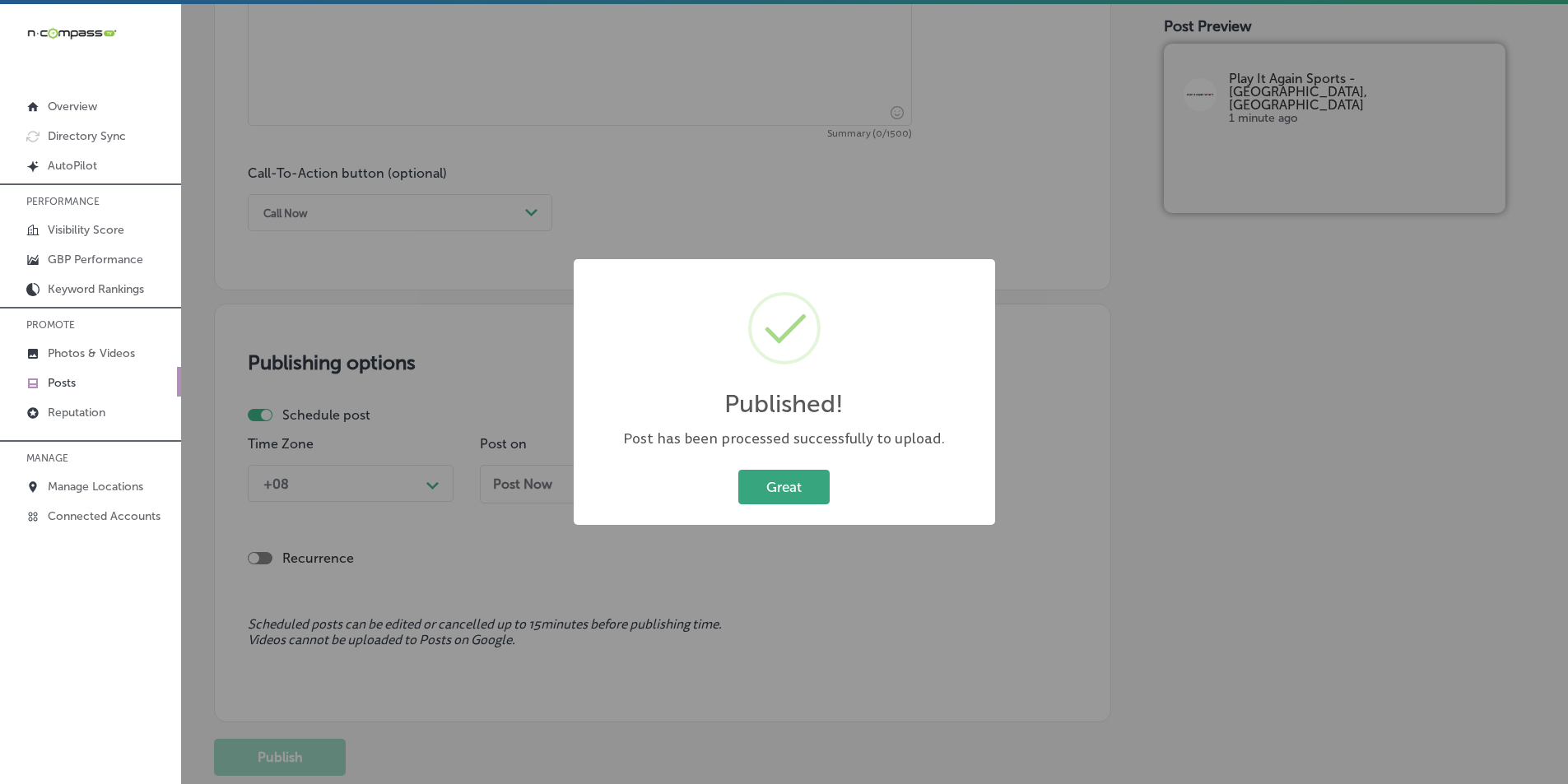
click at [787, 481] on button "Great" at bounding box center [784, 487] width 92 height 34
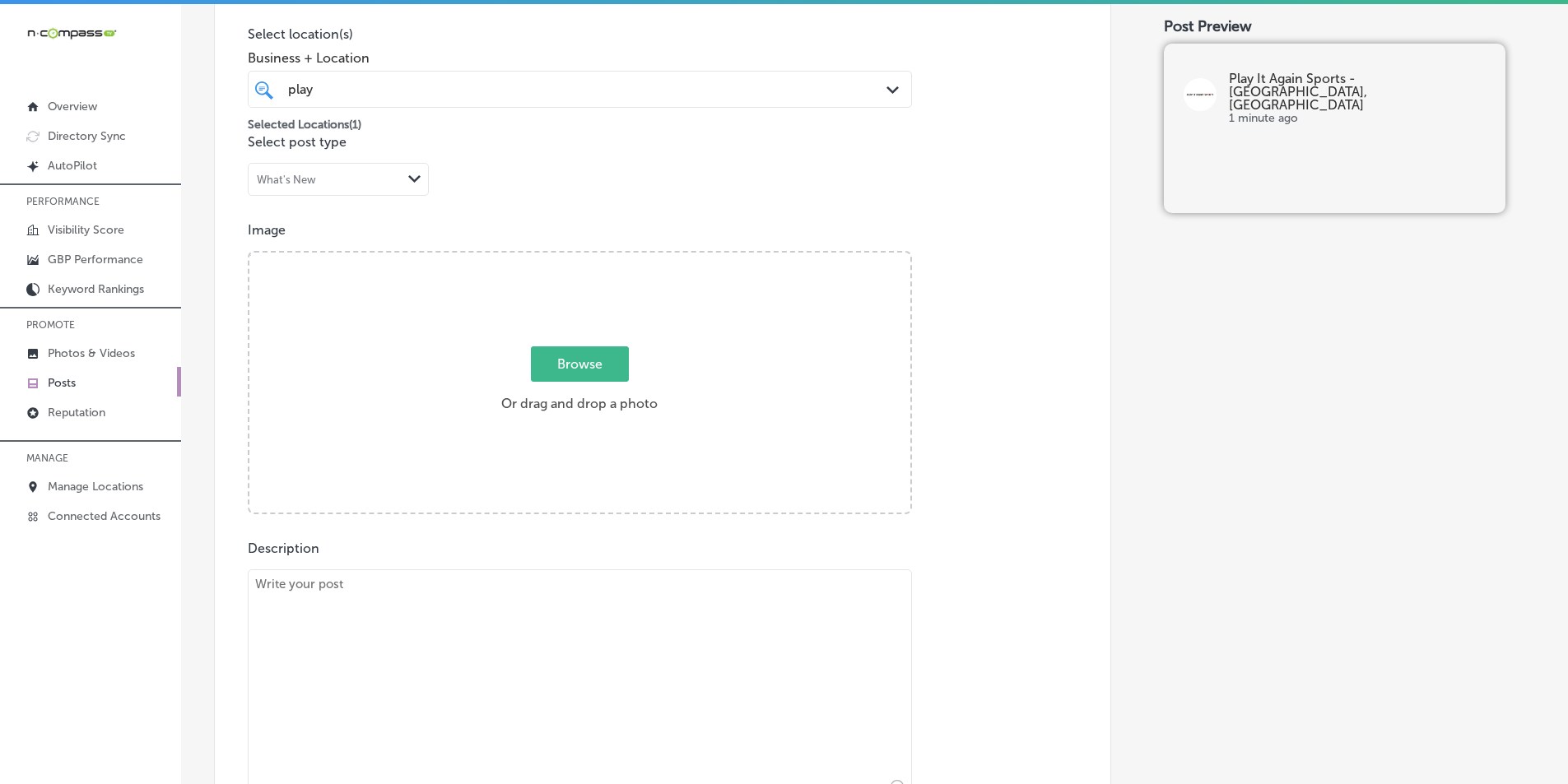
scroll to position [352, 0]
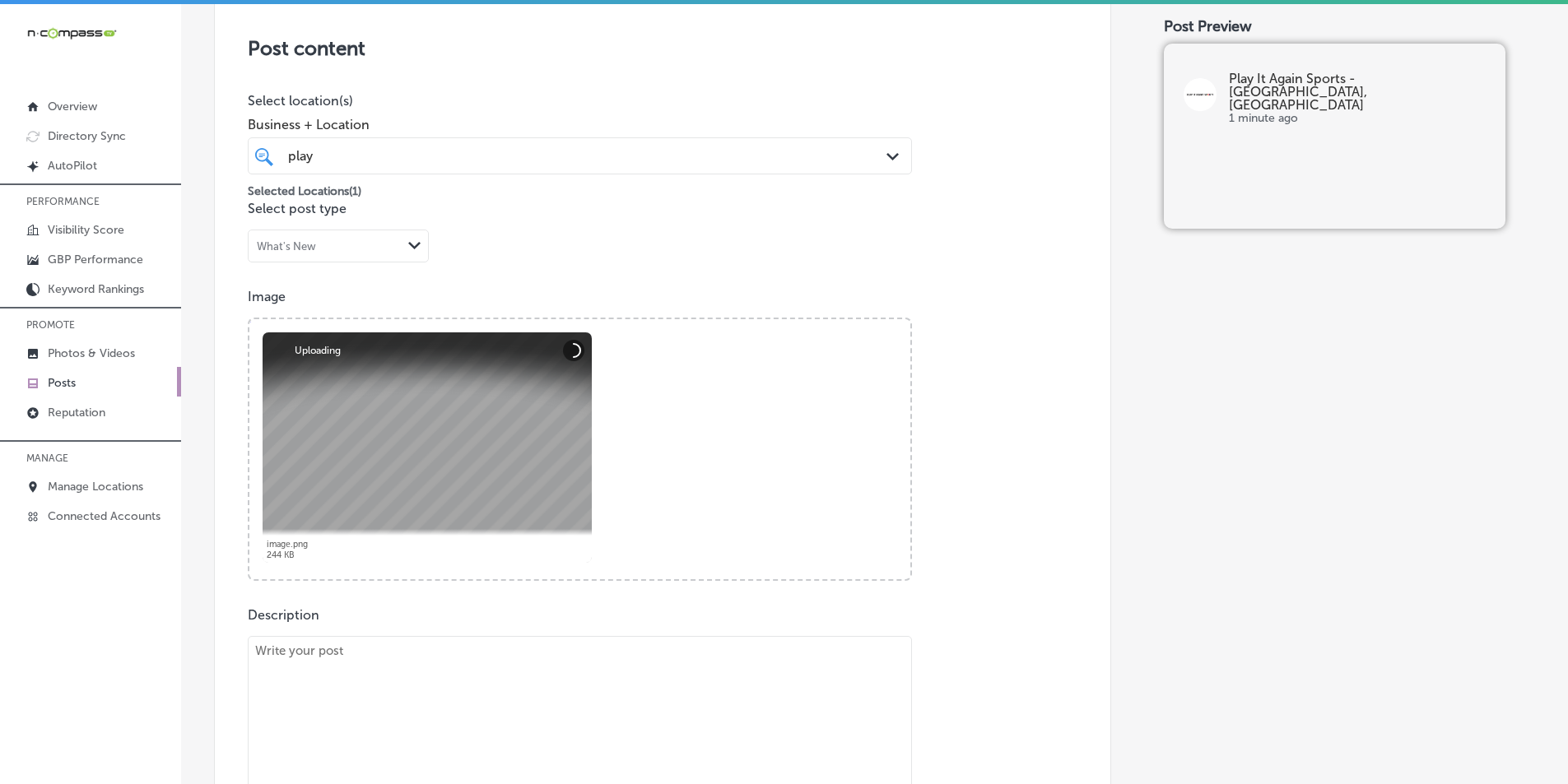
drag, startPoint x: 364, startPoint y: 688, endPoint x: 375, endPoint y: 498, distance: 190.3
click at [363, 687] on textarea at bounding box center [580, 752] width 664 height 231
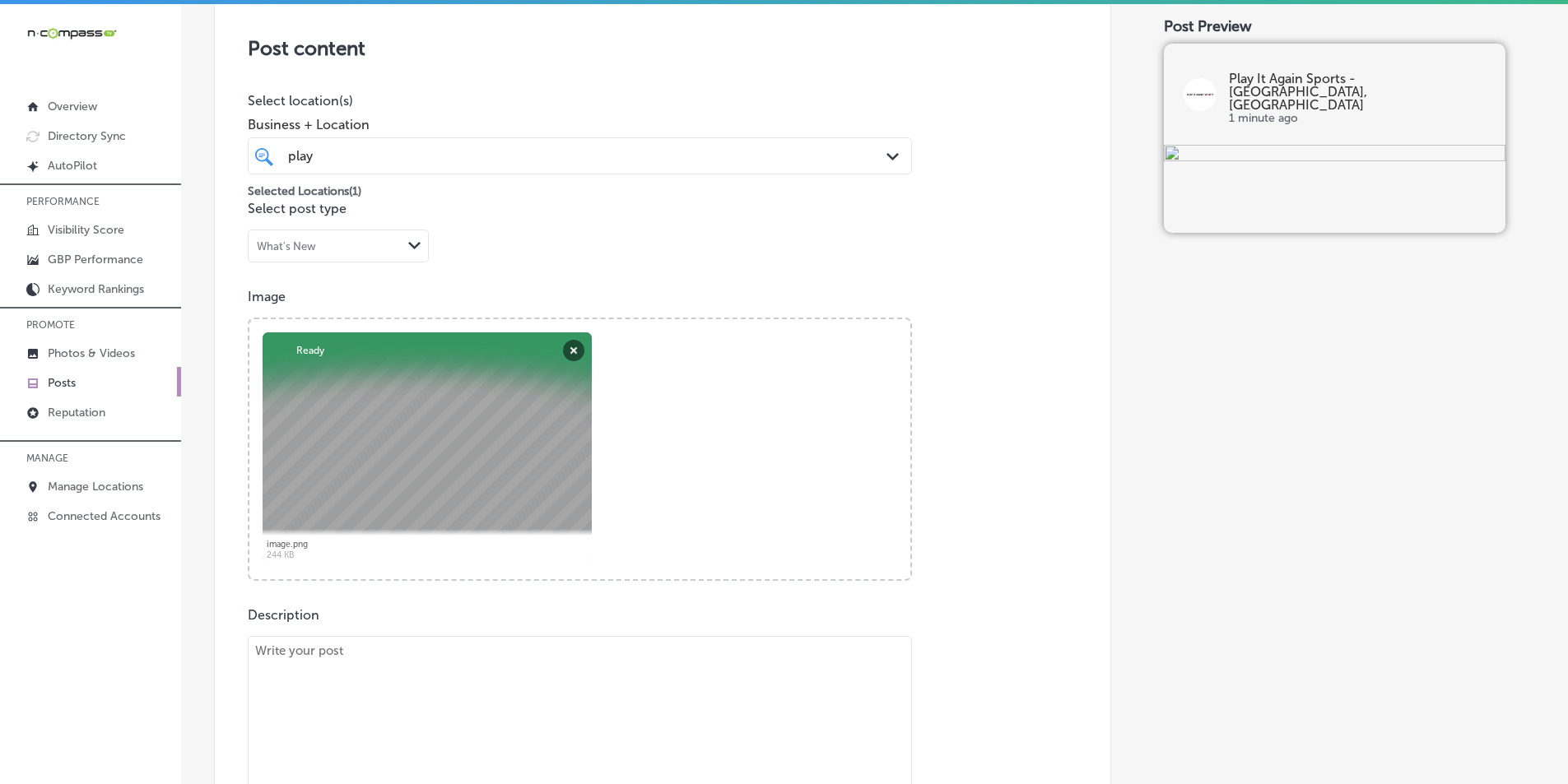
click at [470, 674] on textarea at bounding box center [580, 752] width 664 height 231
paste textarea "Get your skates in top shape with Play It Again Sports’ skate sharpening servic…"
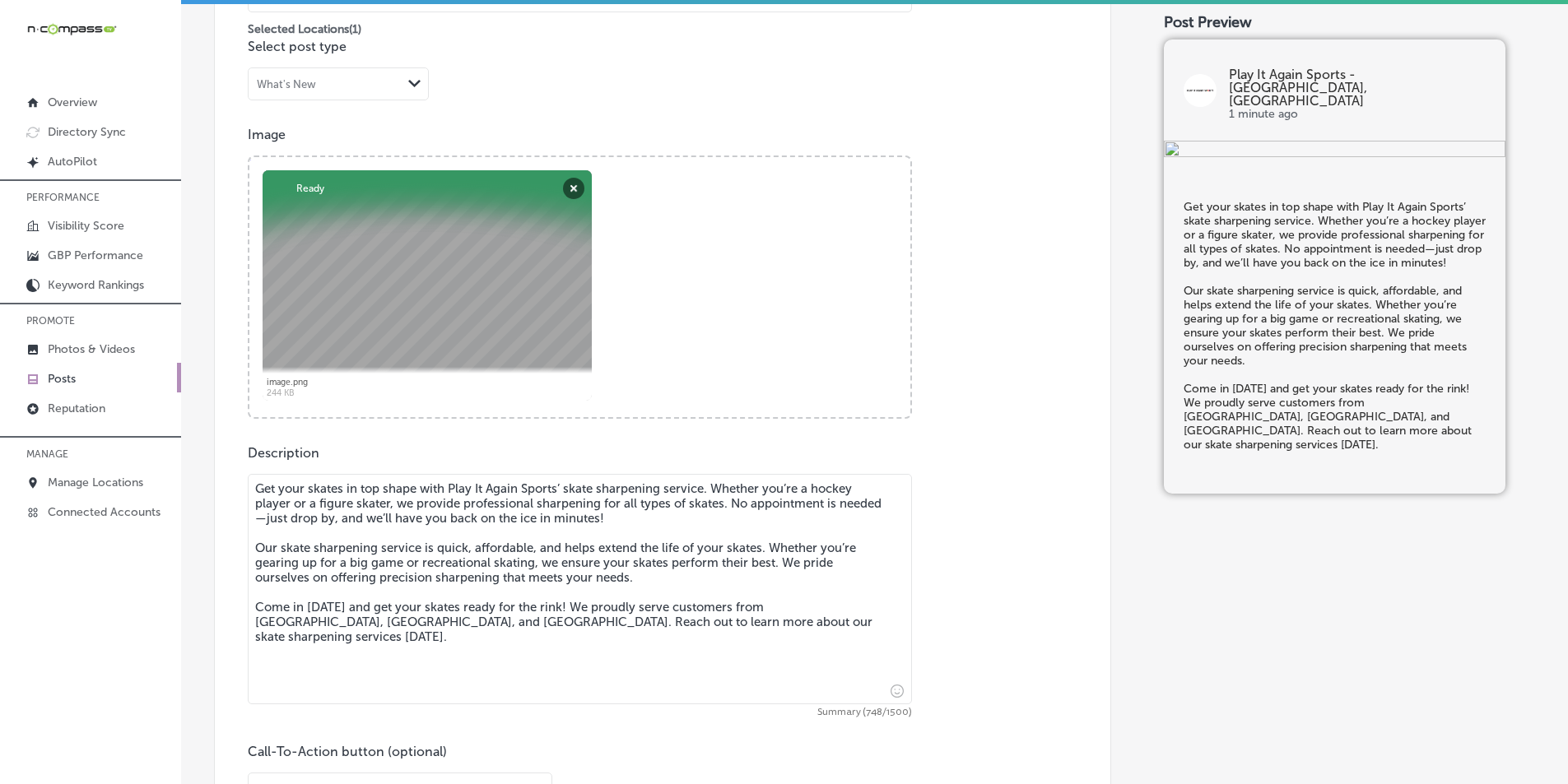
scroll to position [520, 0]
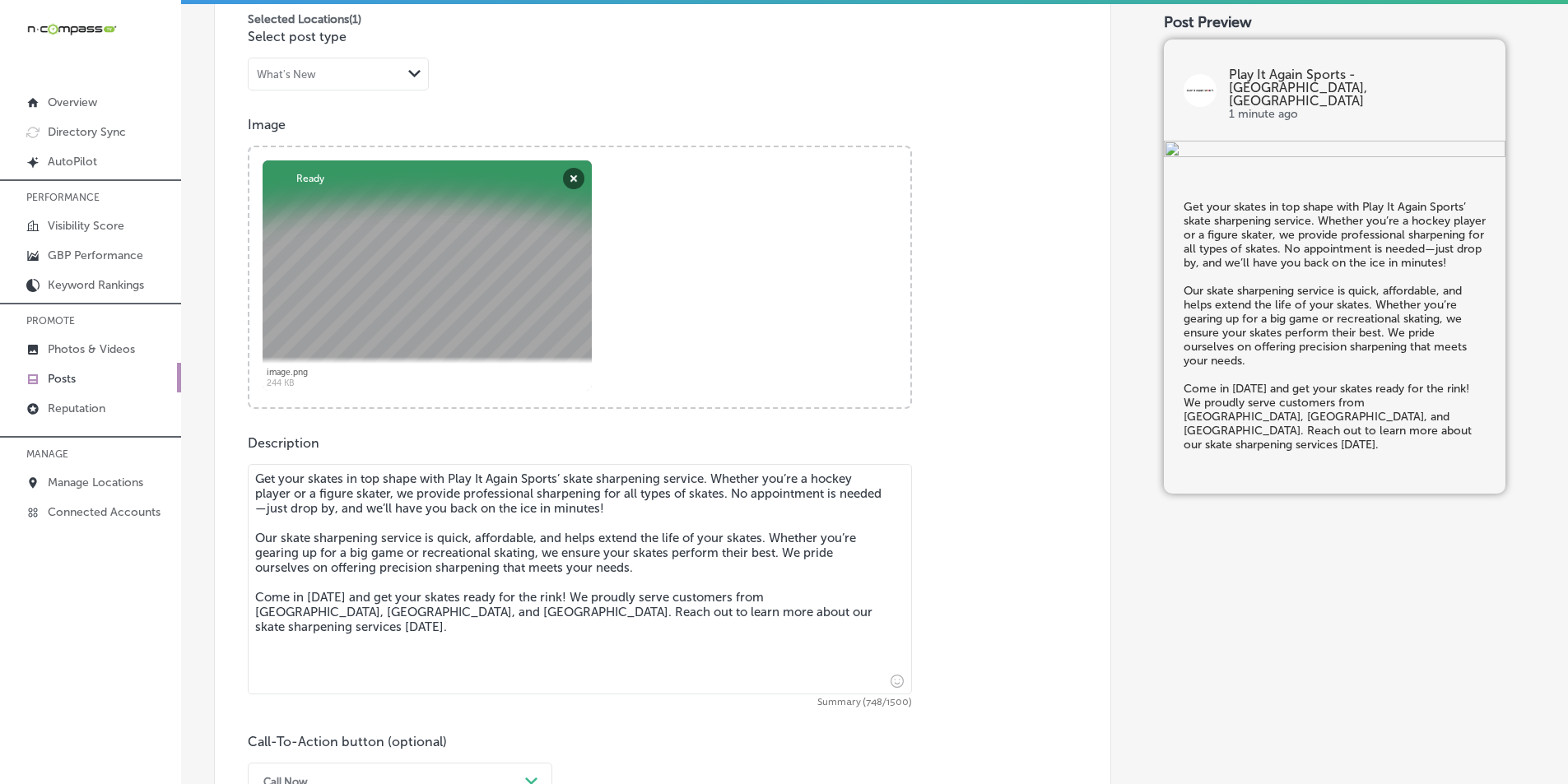
type textarea "Get your skates in top shape with Play It Again Sports’ skate sharpening servic…"
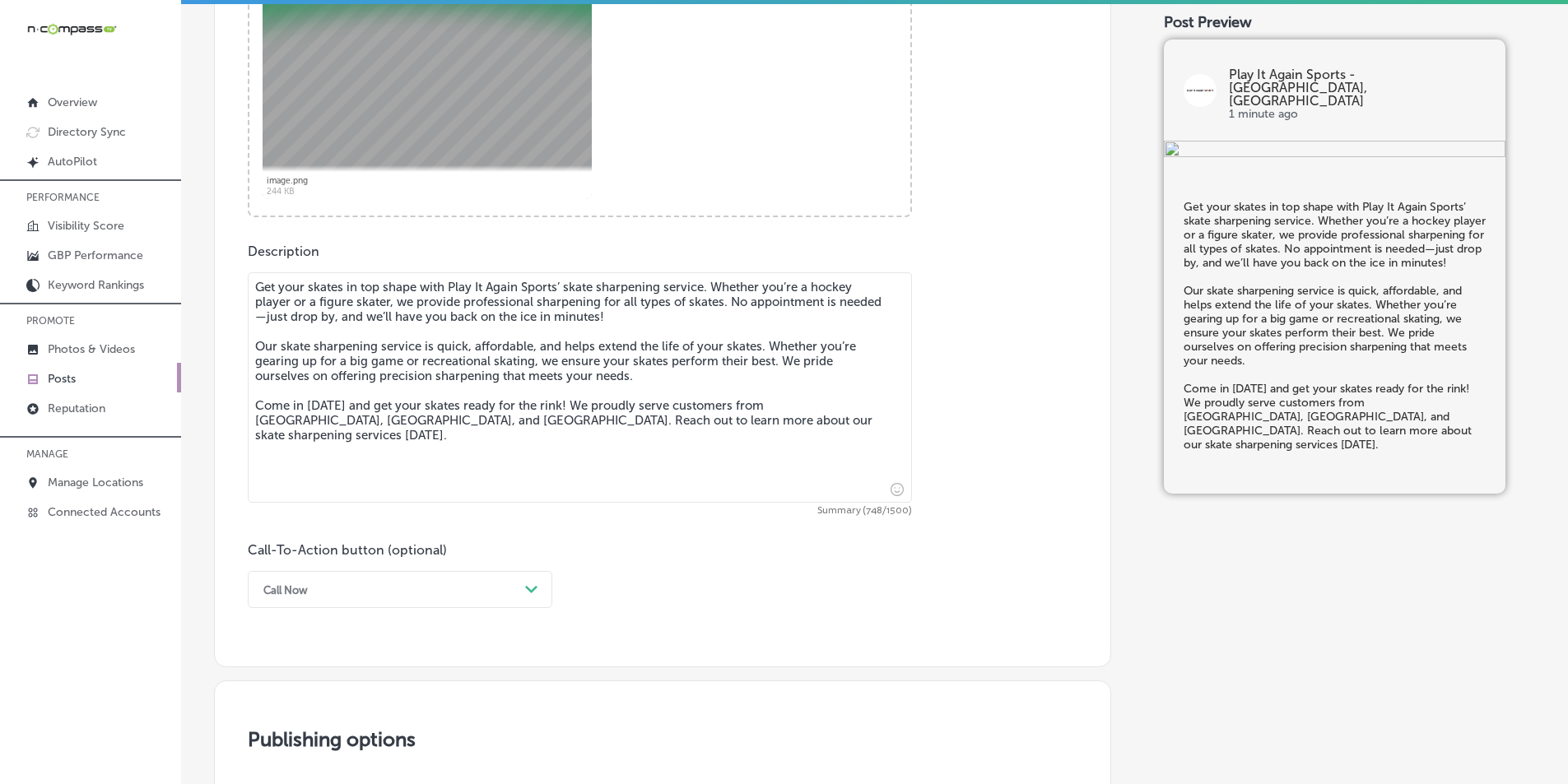
scroll to position [766, 0]
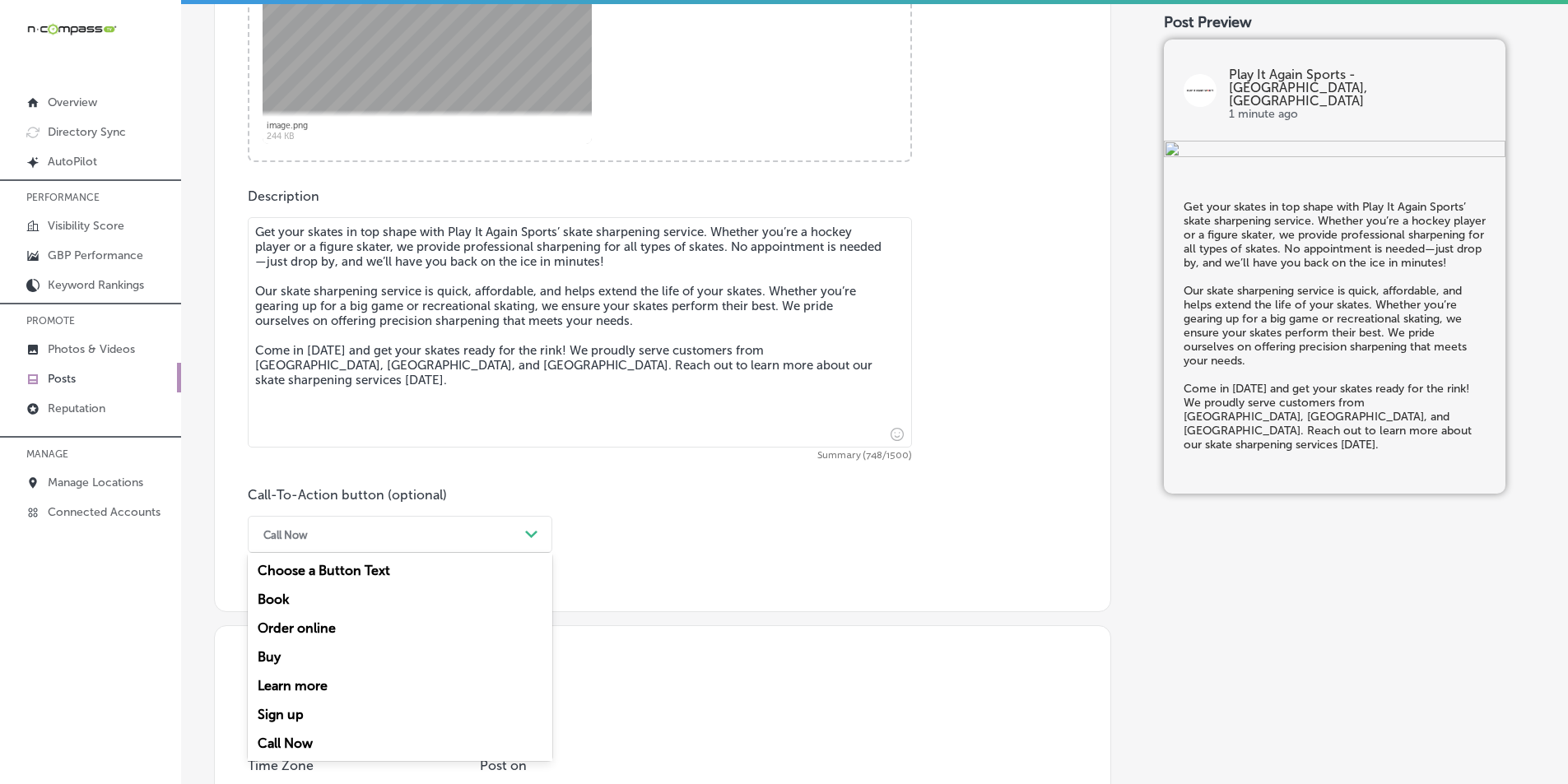
click at [377, 531] on div "Call Now" at bounding box center [386, 535] width 264 height 25
click at [303, 688] on div "Learn more" at bounding box center [399, 686] width 304 height 29
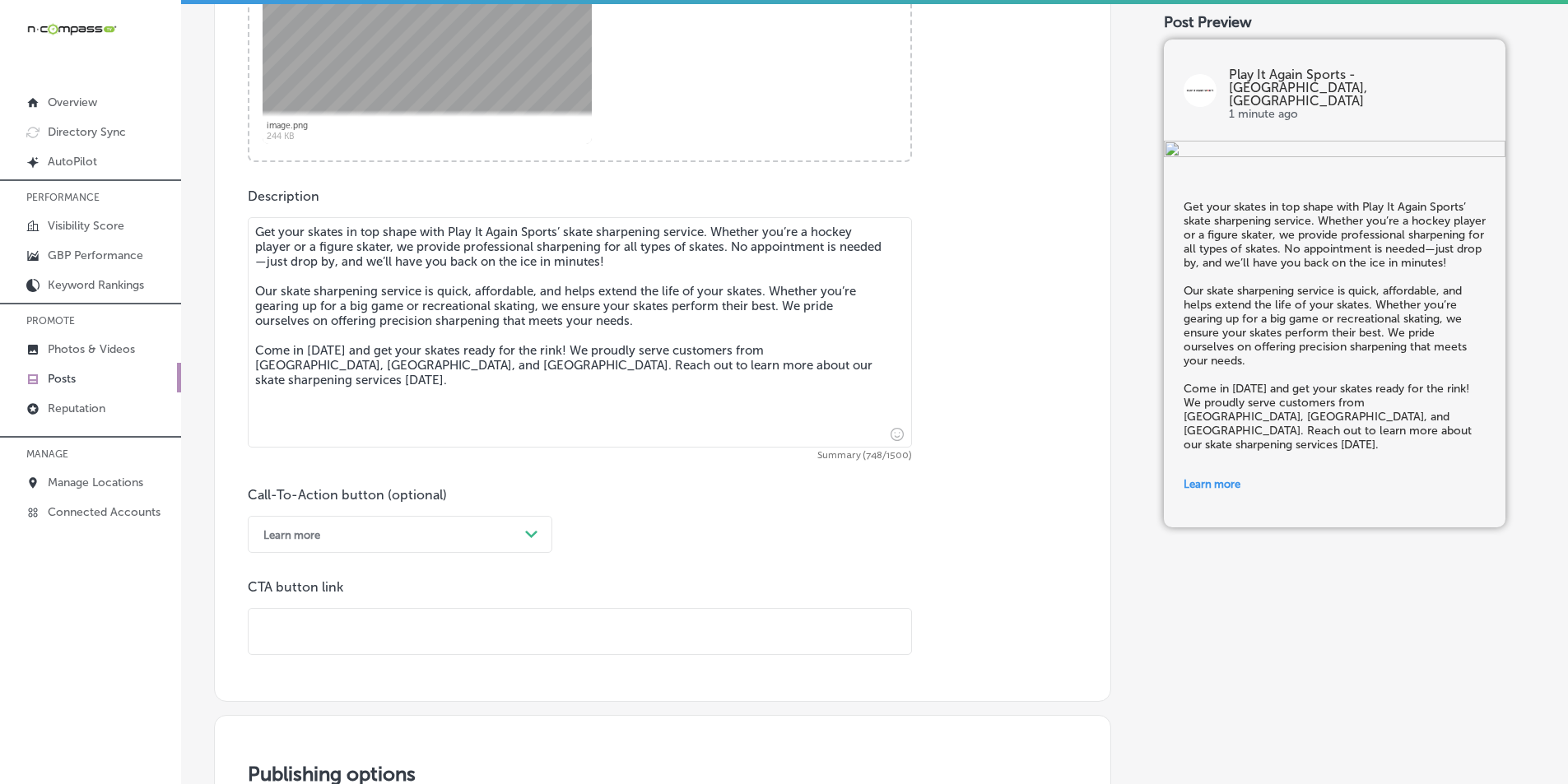
paste input "[URL][DOMAIN_NAME]"
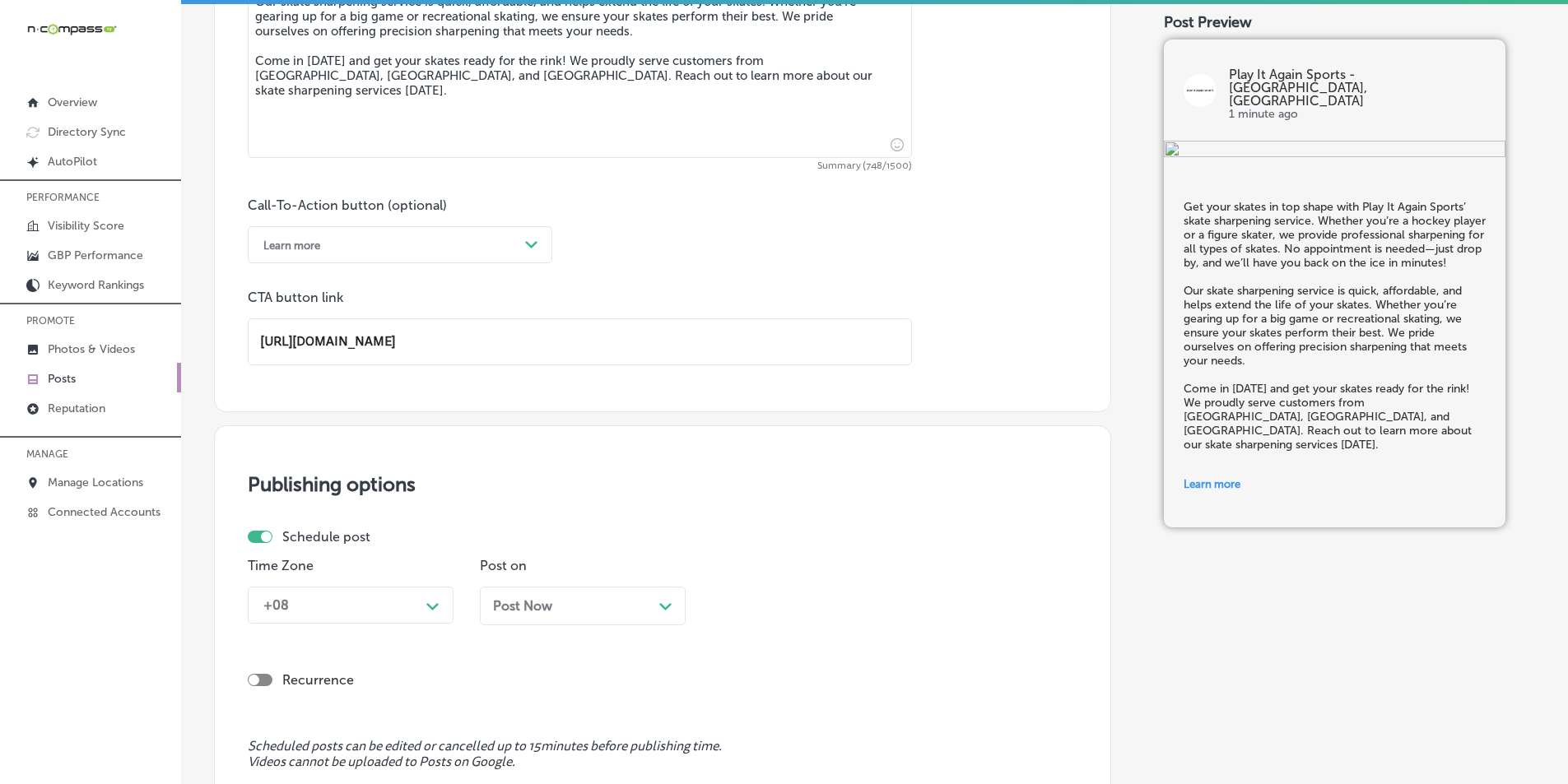
scroll to position [1096, 0]
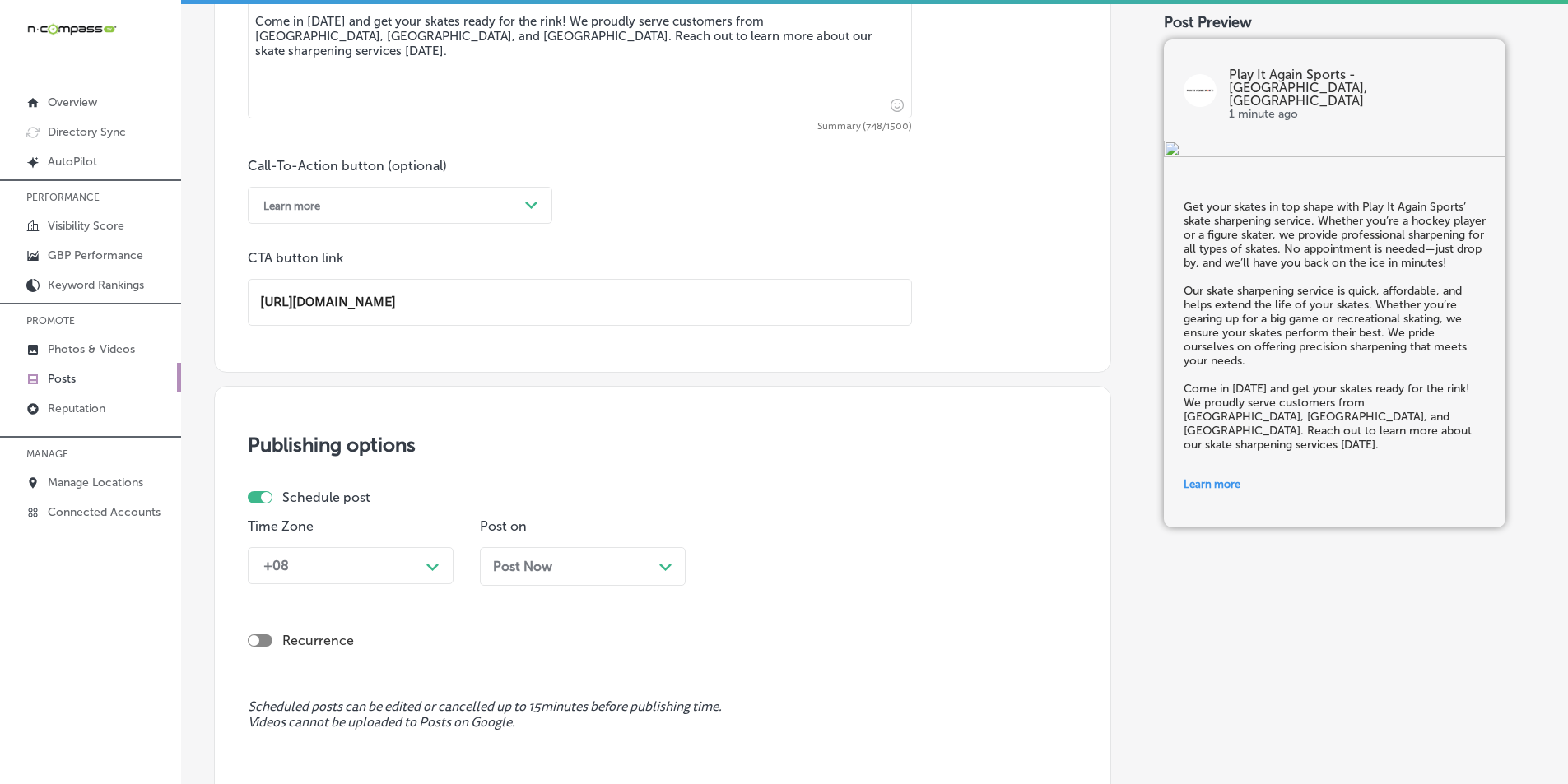
type input "[URL][DOMAIN_NAME]"
click at [431, 568] on div "+08 Path Created with Sketch." at bounding box center [350, 566] width 206 height 37
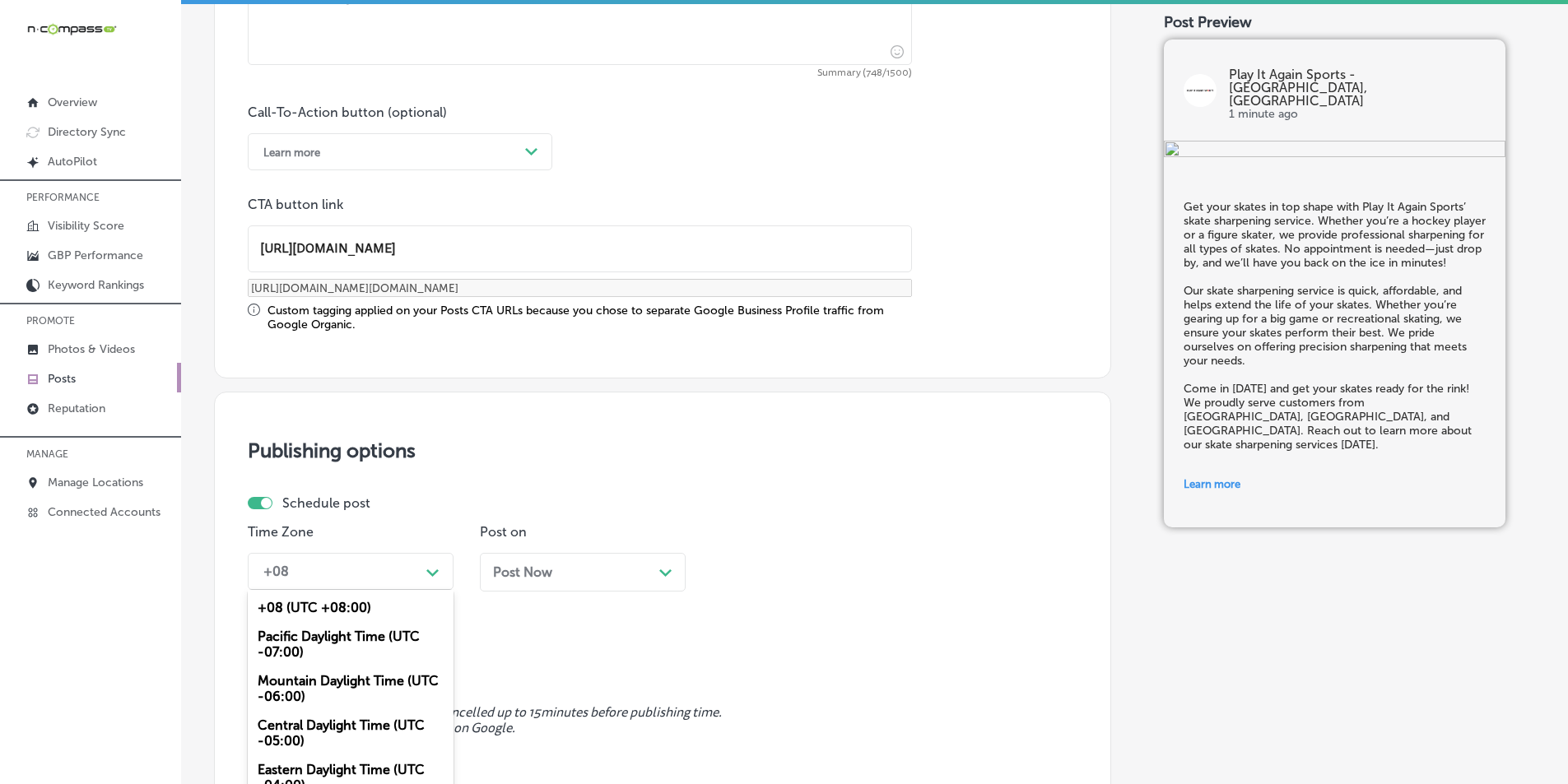
click at [316, 622] on div "Pacific Daylight Time (UTC -07:00)" at bounding box center [350, 644] width 206 height 44
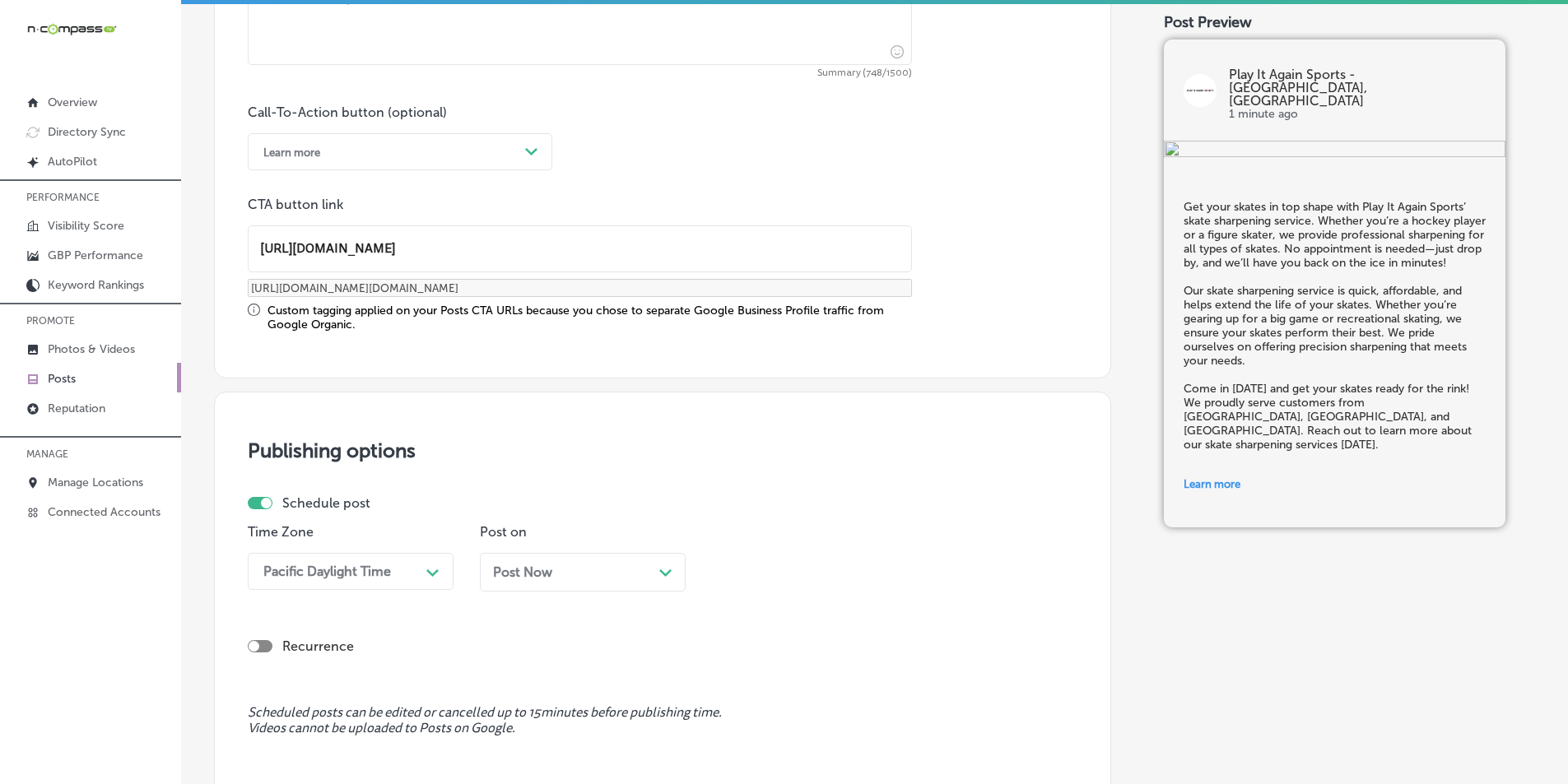
scroll to position [1209, 0]
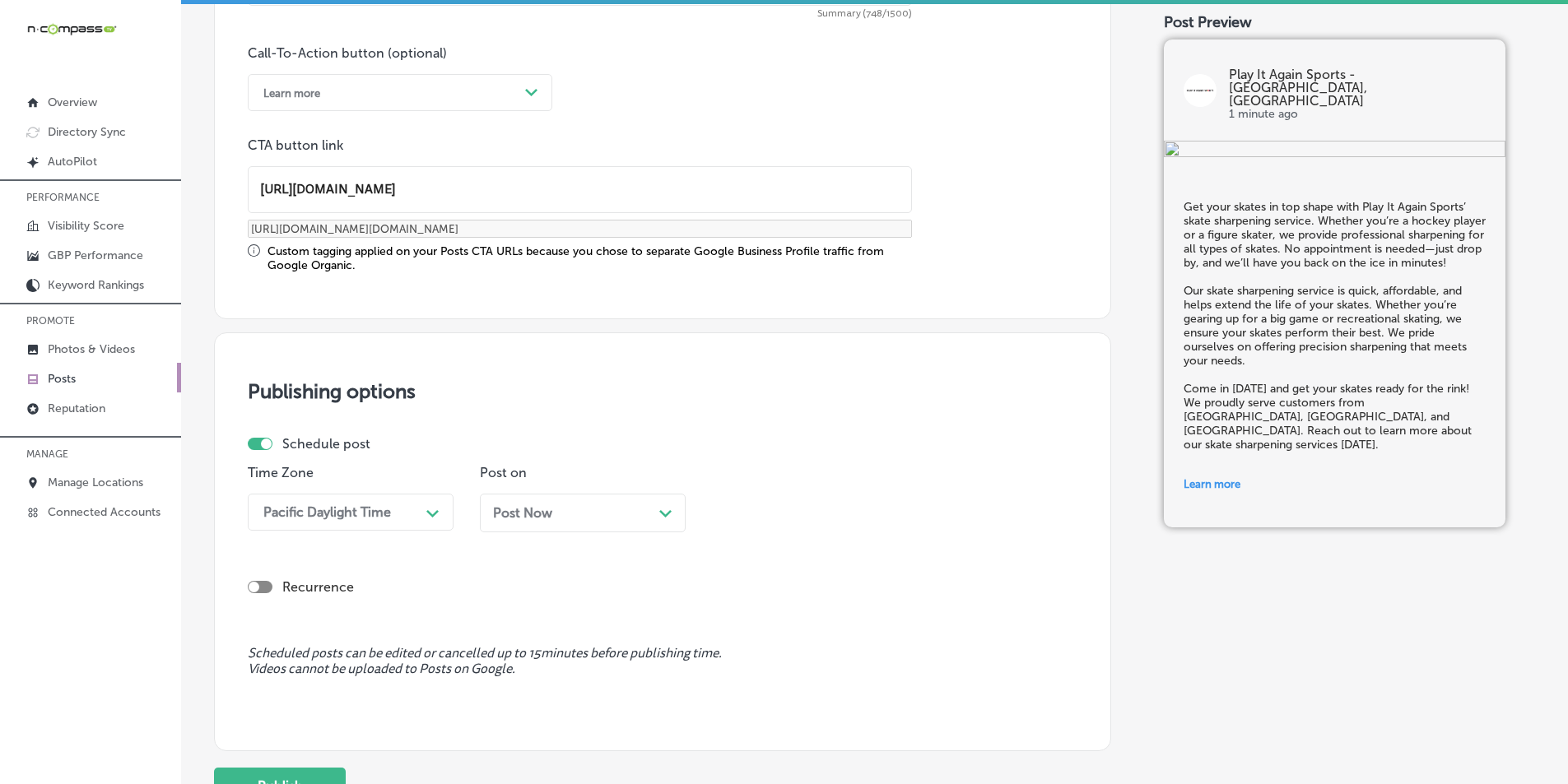
click at [445, 531] on div "option Pacific Daylight Time (UTC -07:00), selected. 0 results available. Selec…" at bounding box center [350, 513] width 206 height 37
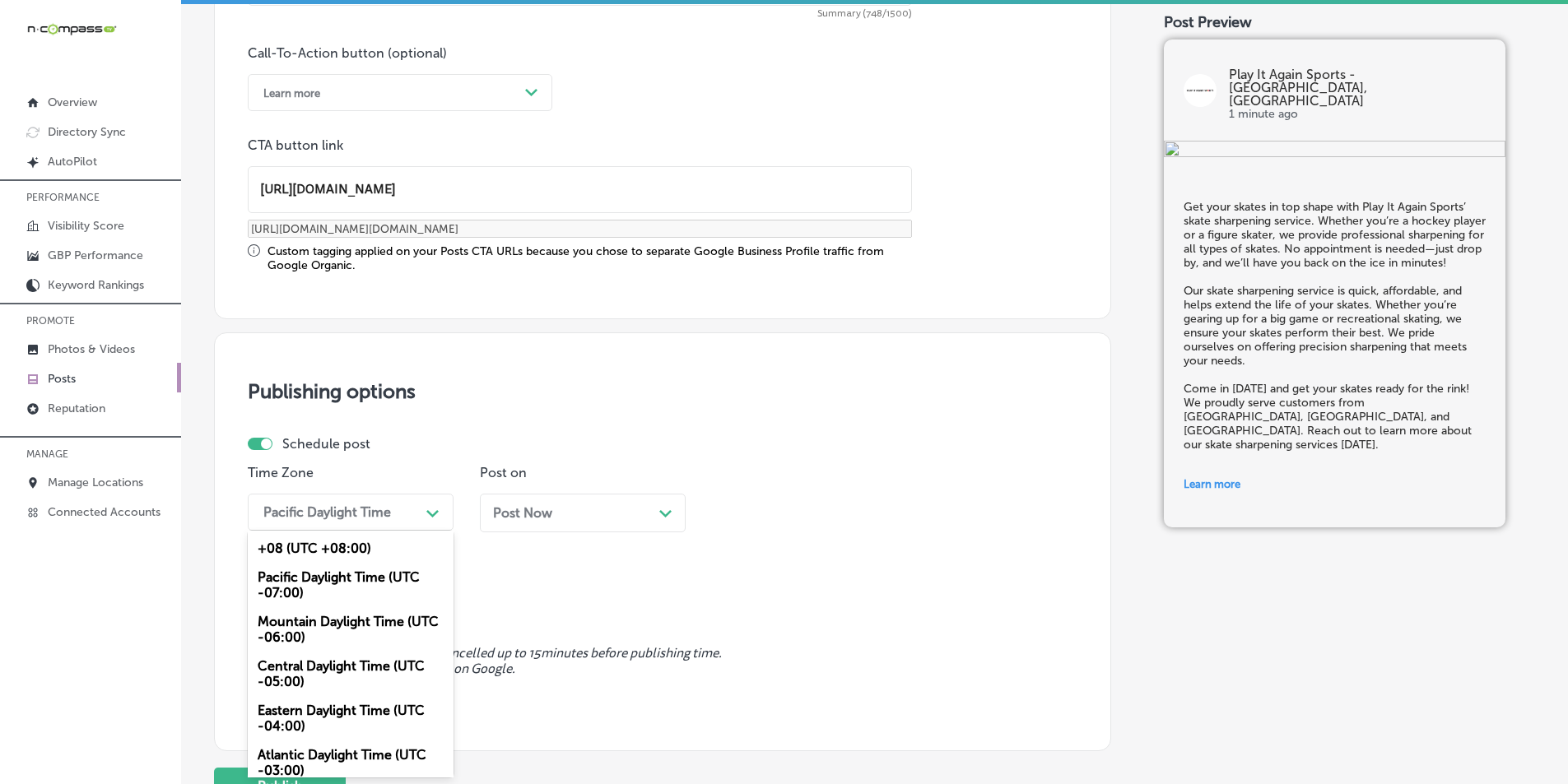
click at [306, 624] on div "Mountain Daylight Time (UTC -06:00)" at bounding box center [350, 630] width 206 height 44
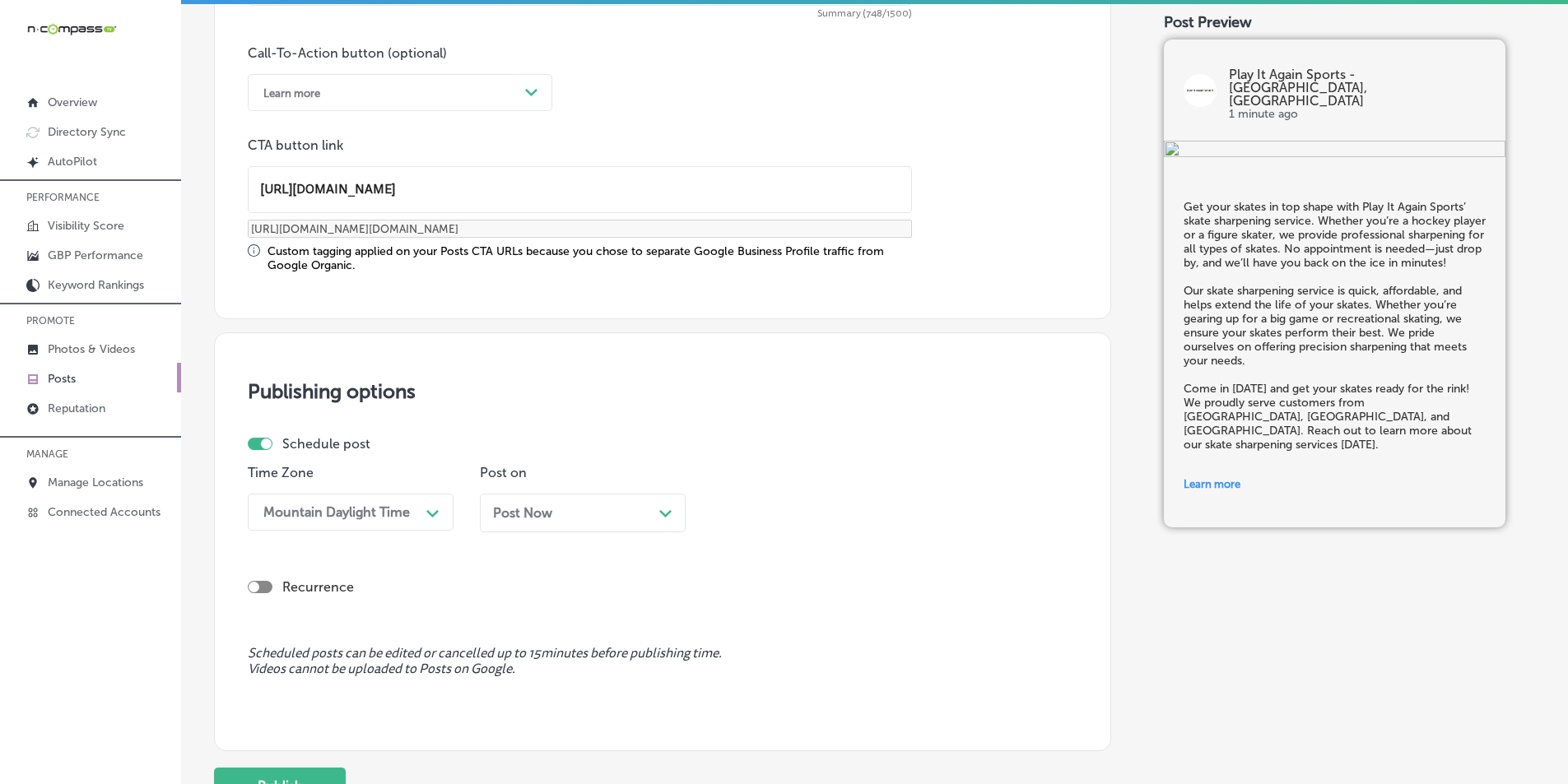
click at [656, 516] on div "Post Now Path Created with Sketch." at bounding box center [583, 513] width 180 height 15
click at [862, 517] on div "09:00 AM" at bounding box center [802, 513] width 164 height 29
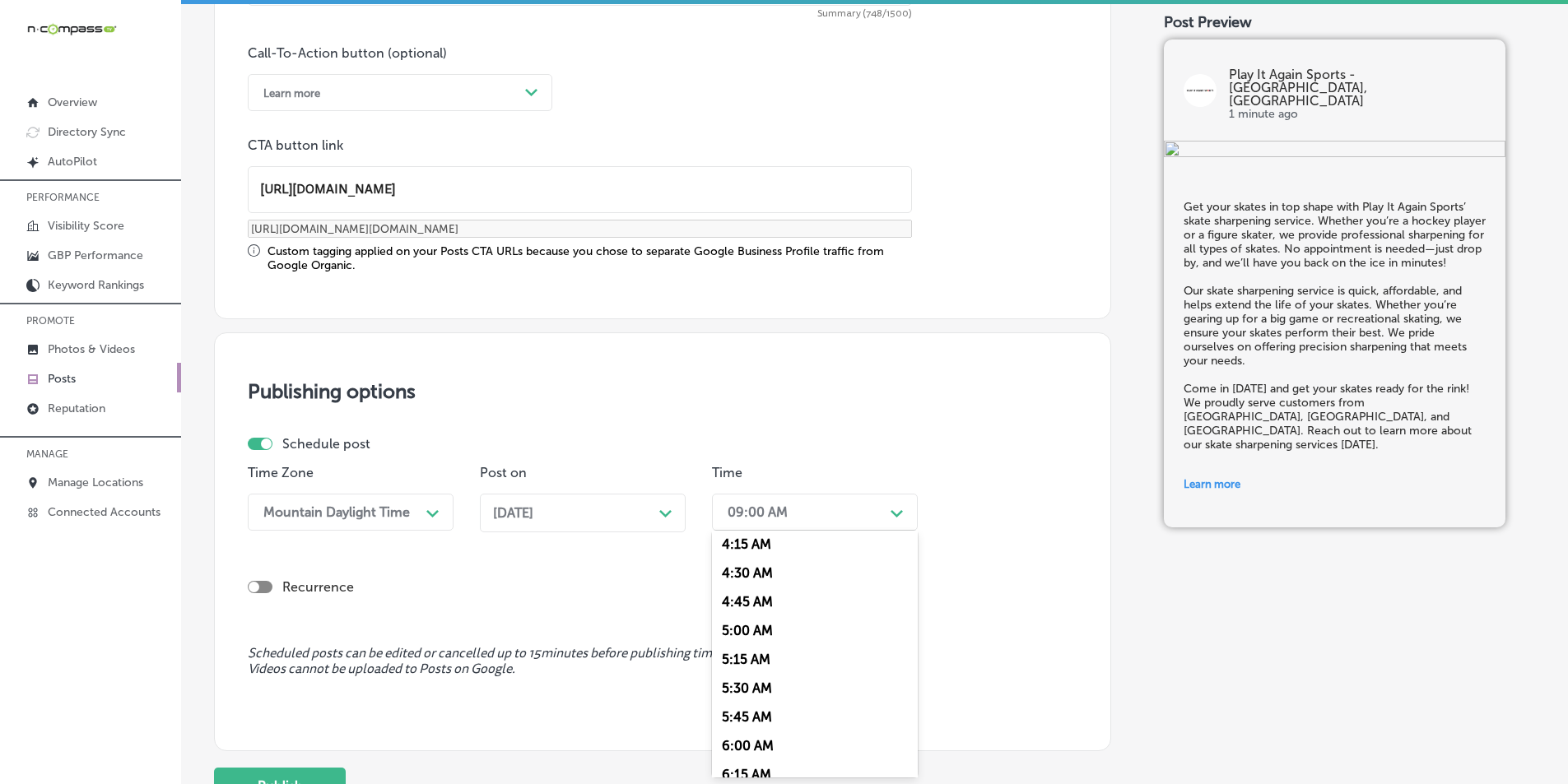
scroll to position [659, 0]
click at [743, 692] on div "7:00 AM" at bounding box center [815, 697] width 206 height 29
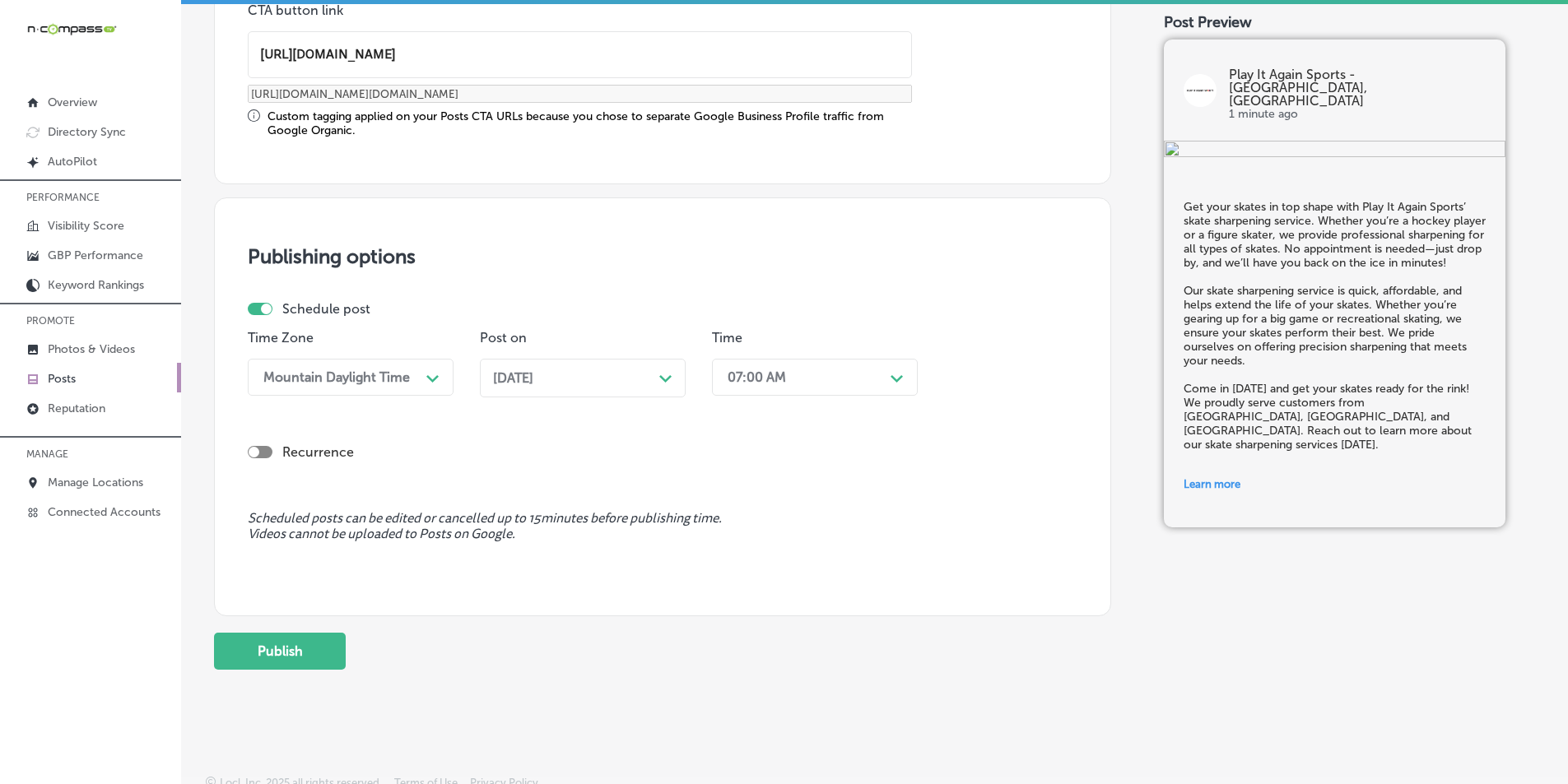
scroll to position [1356, 0]
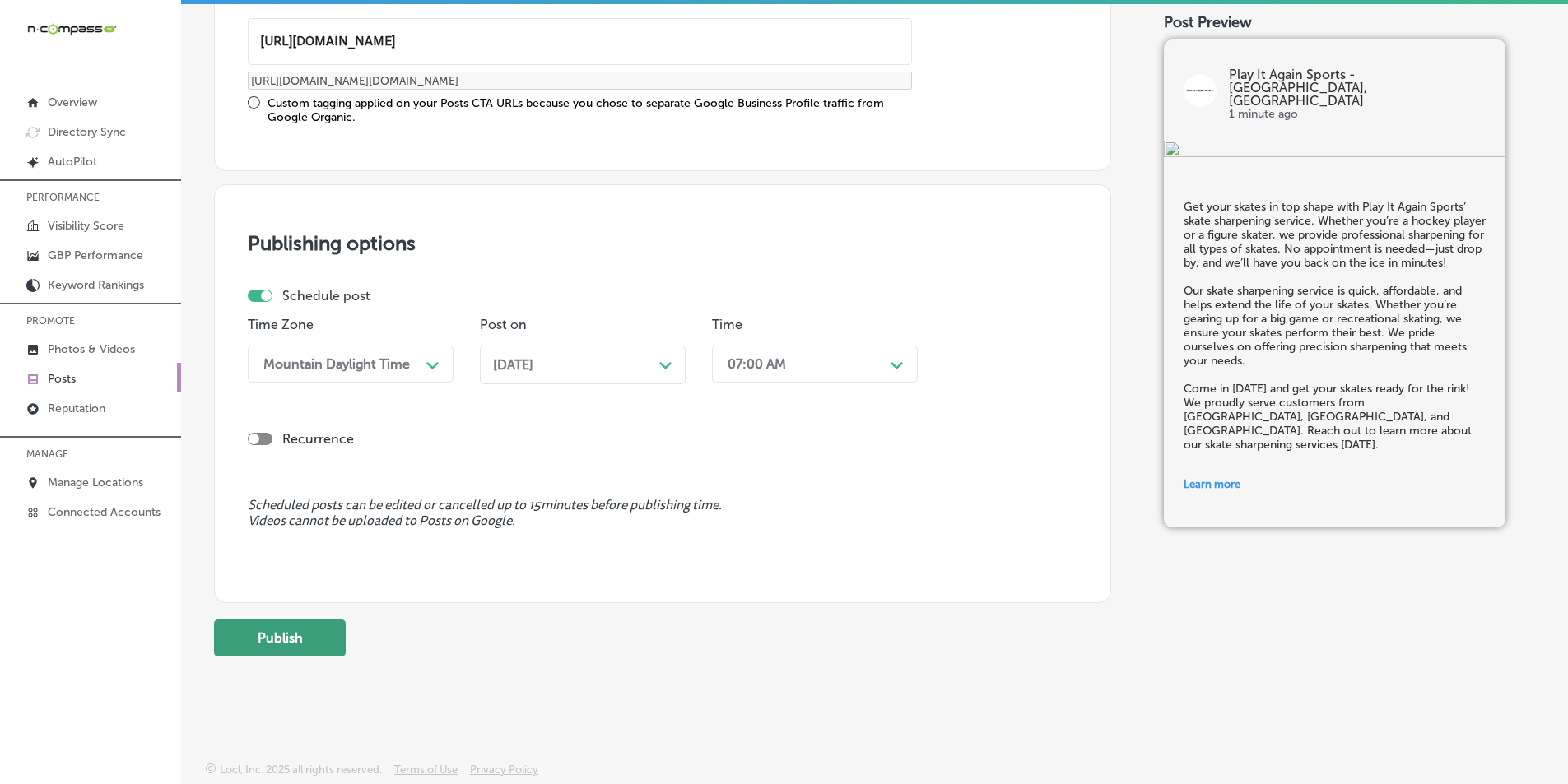
click at [276, 642] on button "Publish" at bounding box center [279, 638] width 131 height 37
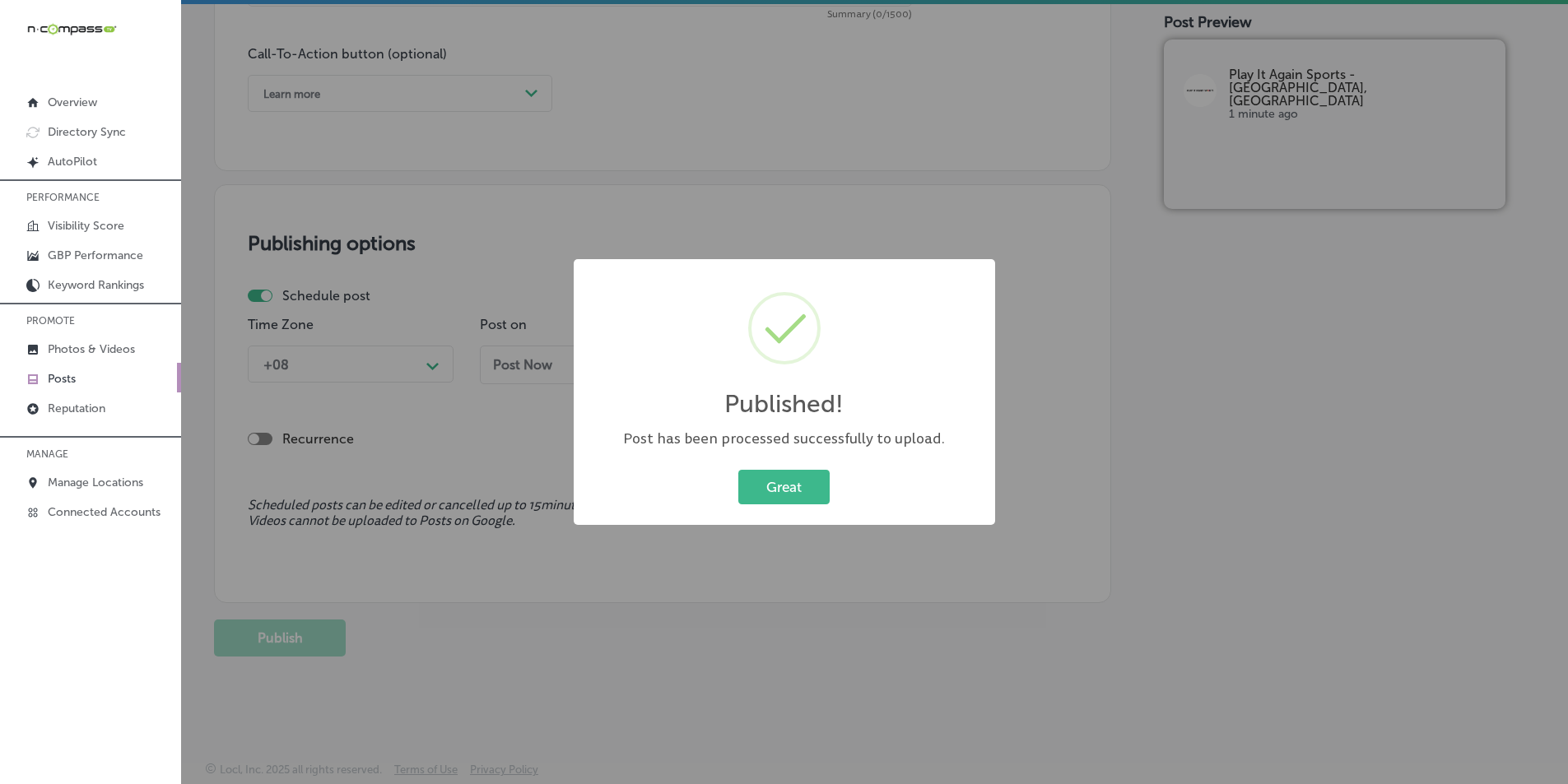
scroll to position [1208, 0]
click at [785, 487] on button "Great" at bounding box center [784, 487] width 92 height 34
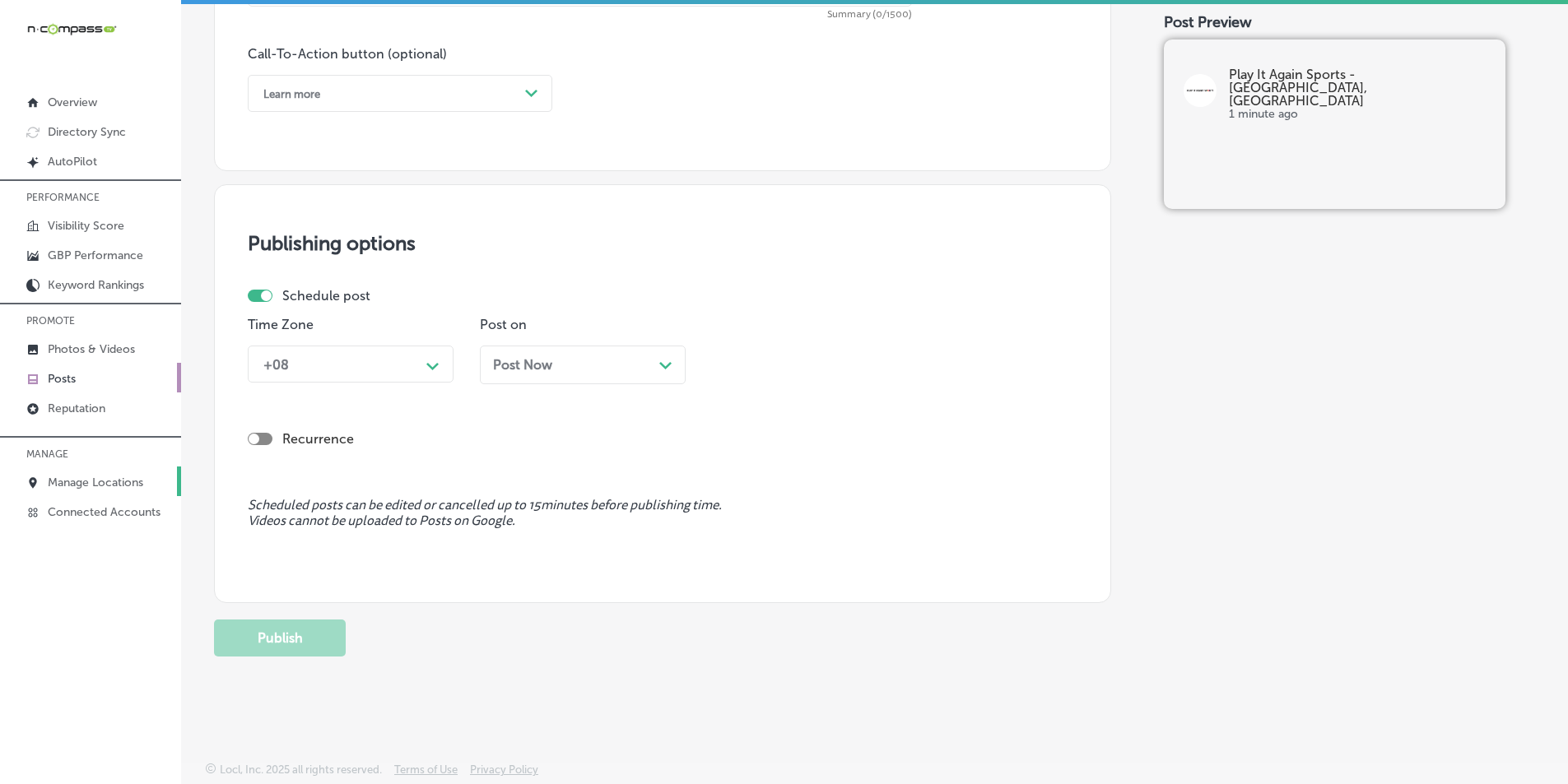
click at [79, 483] on p "Manage Locations" at bounding box center [95, 482] width 96 height 14
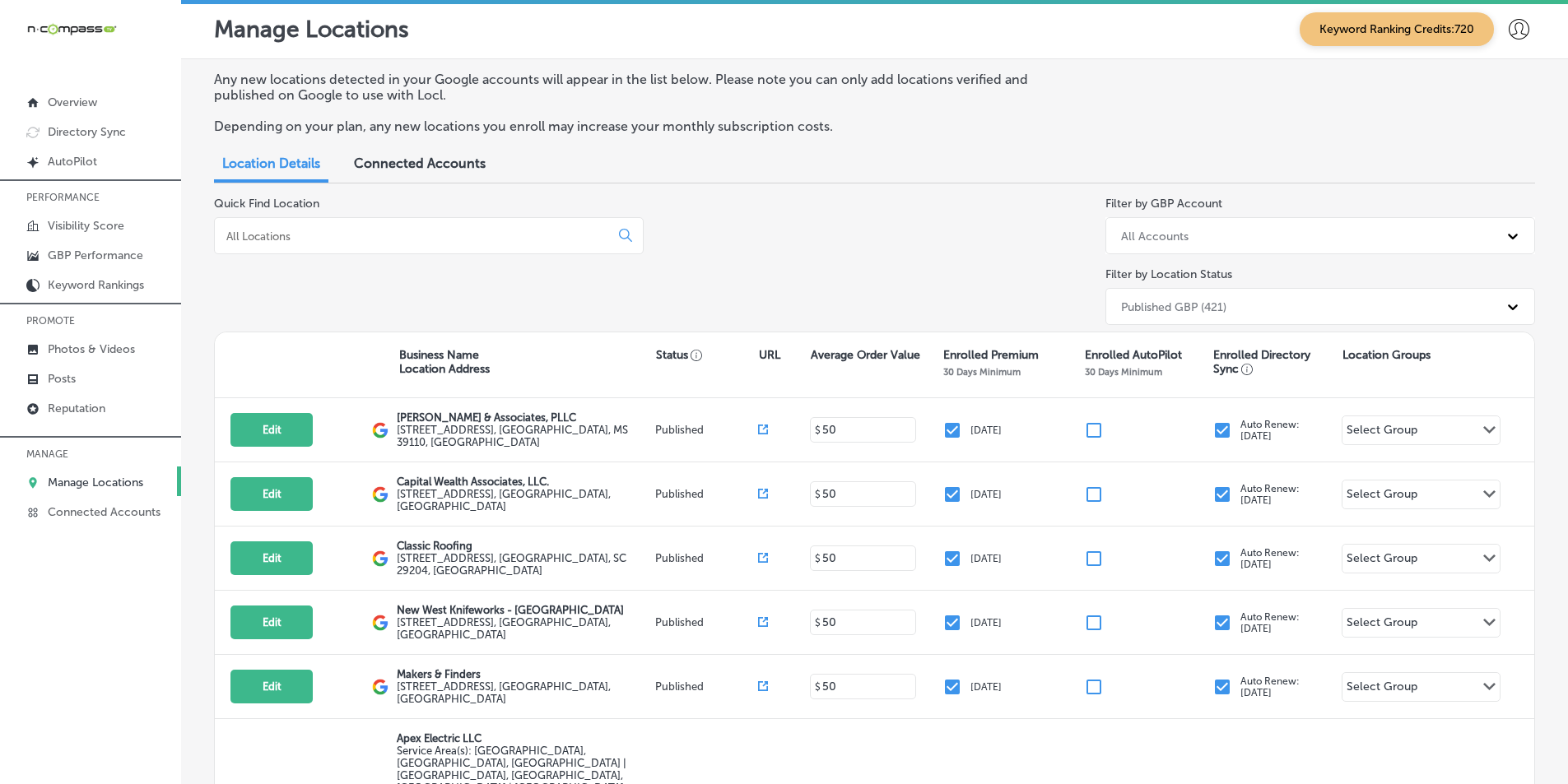
click at [464, 225] on div at bounding box center [428, 236] width 430 height 37
click at [321, 236] on input at bounding box center [415, 236] width 381 height 14
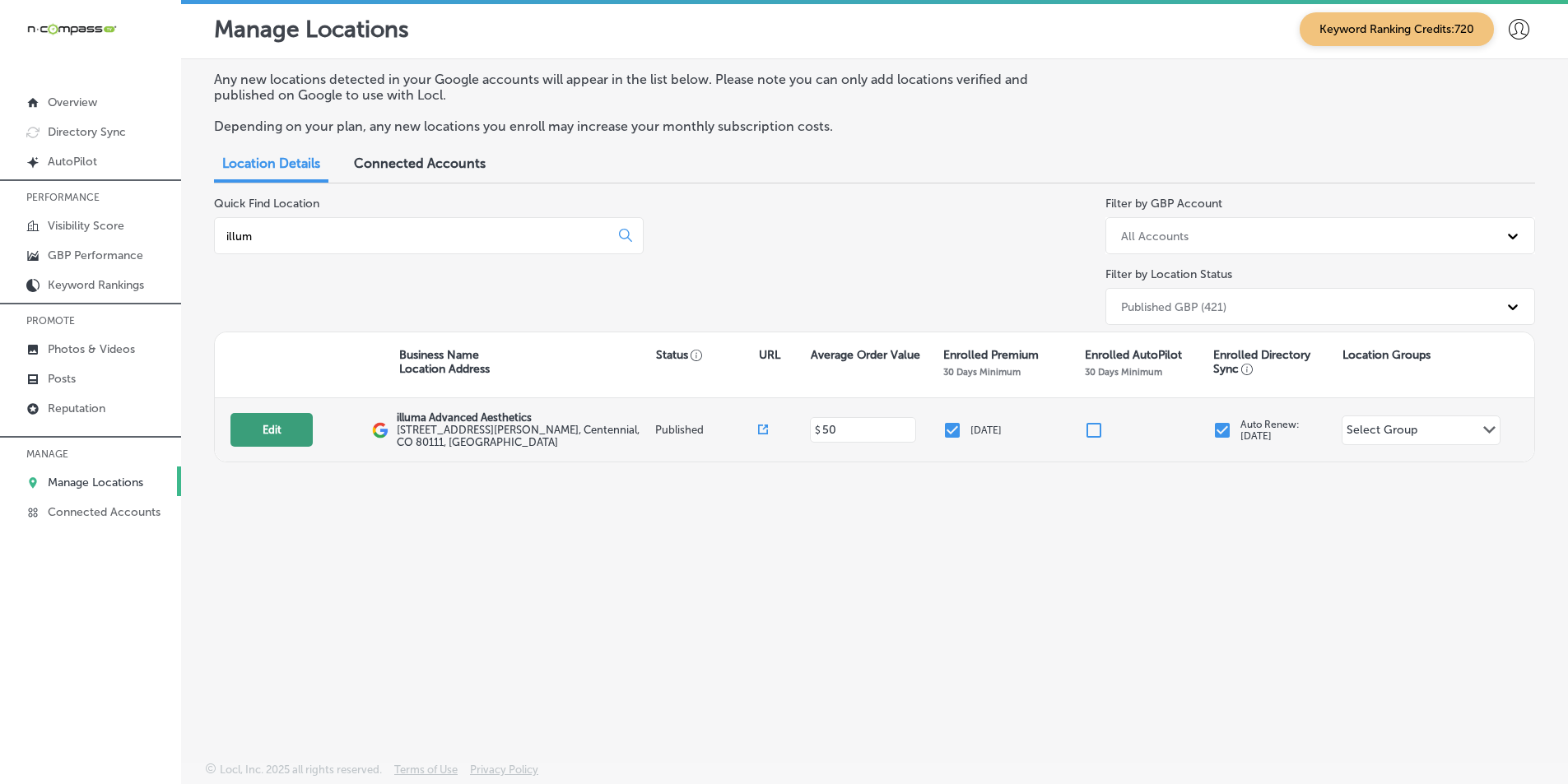
type input "illum"
click at [272, 426] on button "Edit" at bounding box center [271, 431] width 82 height 34
select select "US"
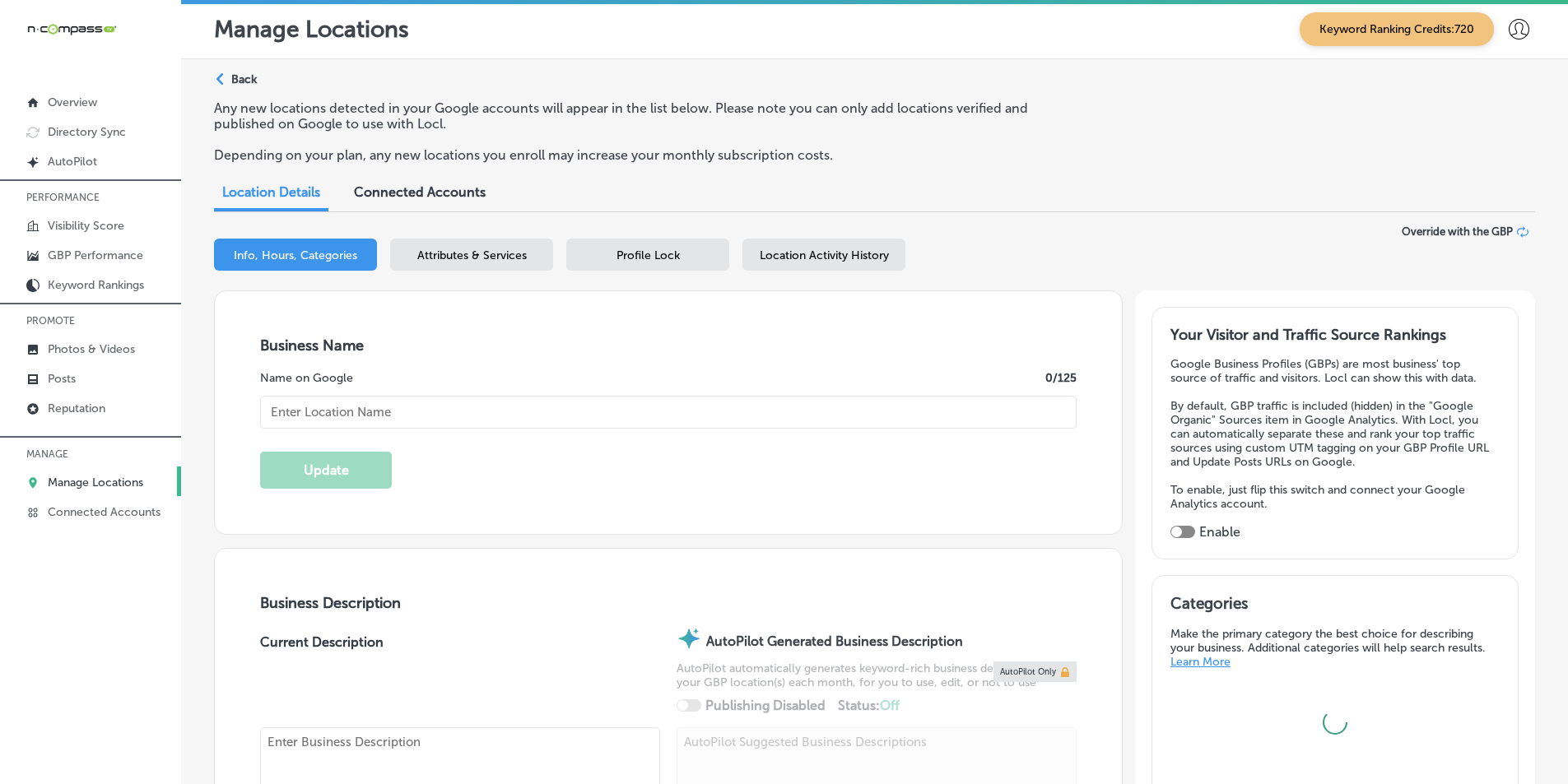
checkbox input "true"
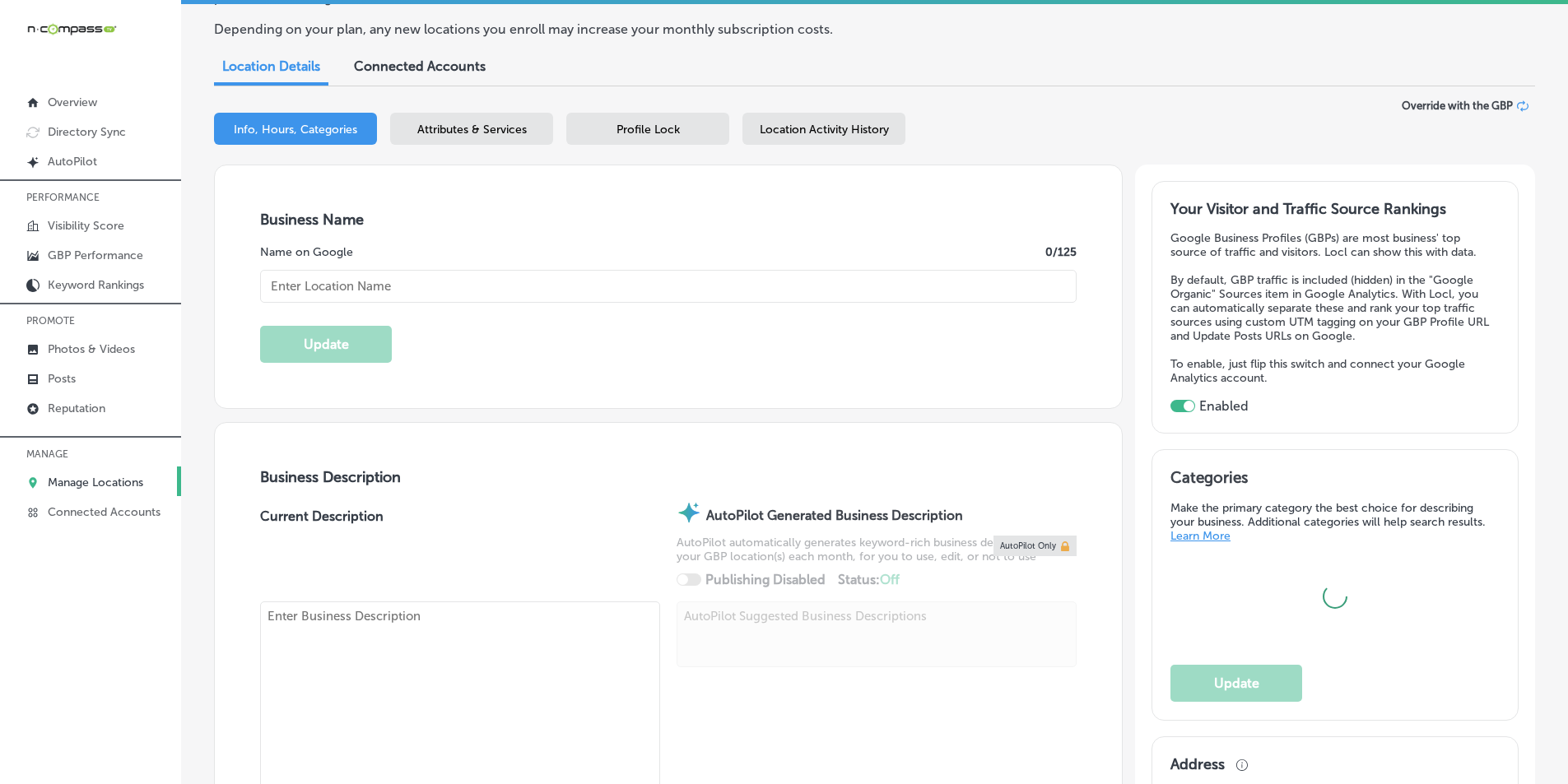
scroll to position [164, 0]
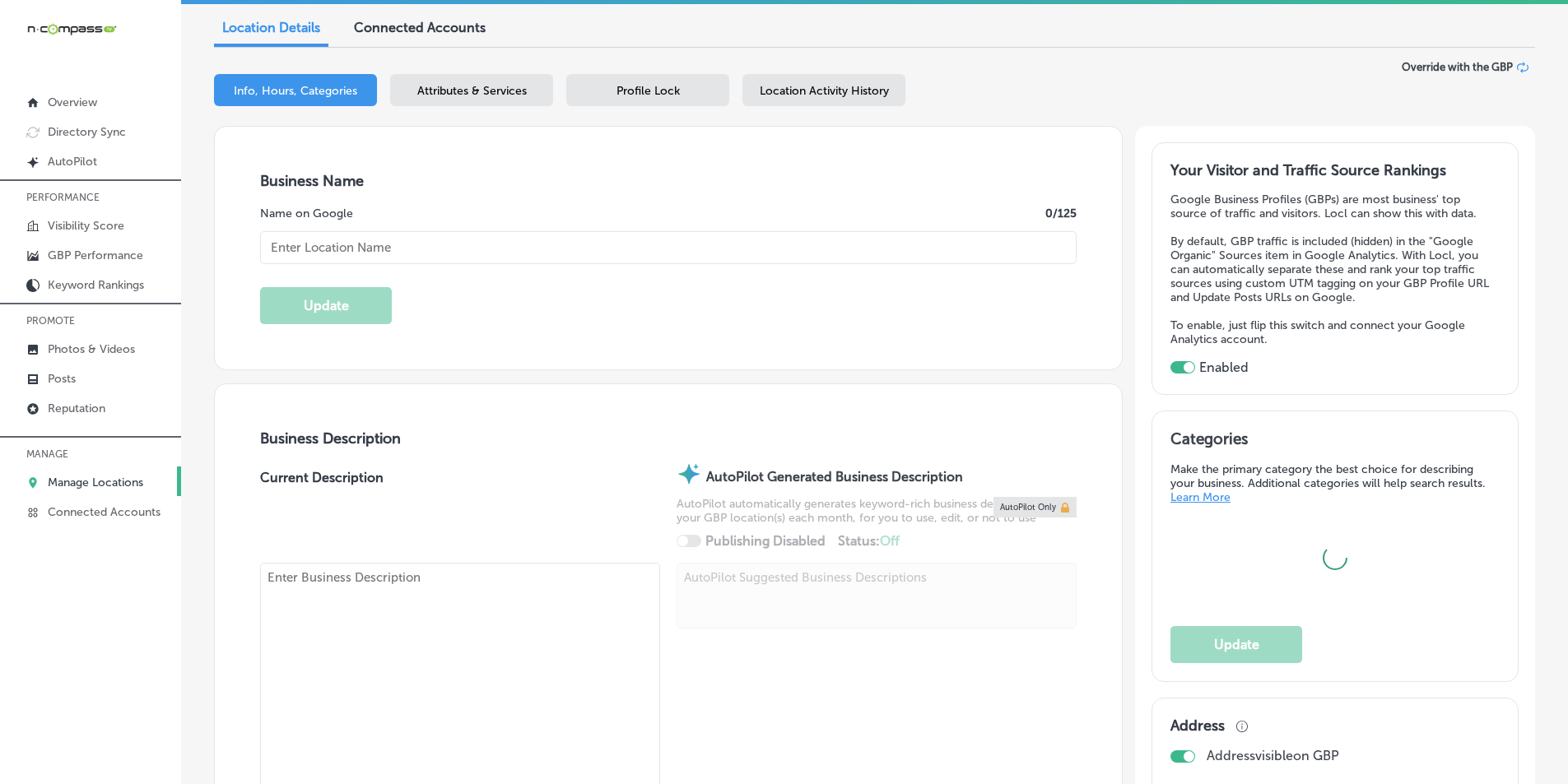
type input "illuma Advanced Aesthetics"
type textarea "illuma Advanced Aesthetics in [GEOGRAPHIC_DATA], [GEOGRAPHIC_DATA], is your tru…"
type input "[STREET_ADDRESS][PERSON_NAME]"
type input "Centennial"
type input "80111"
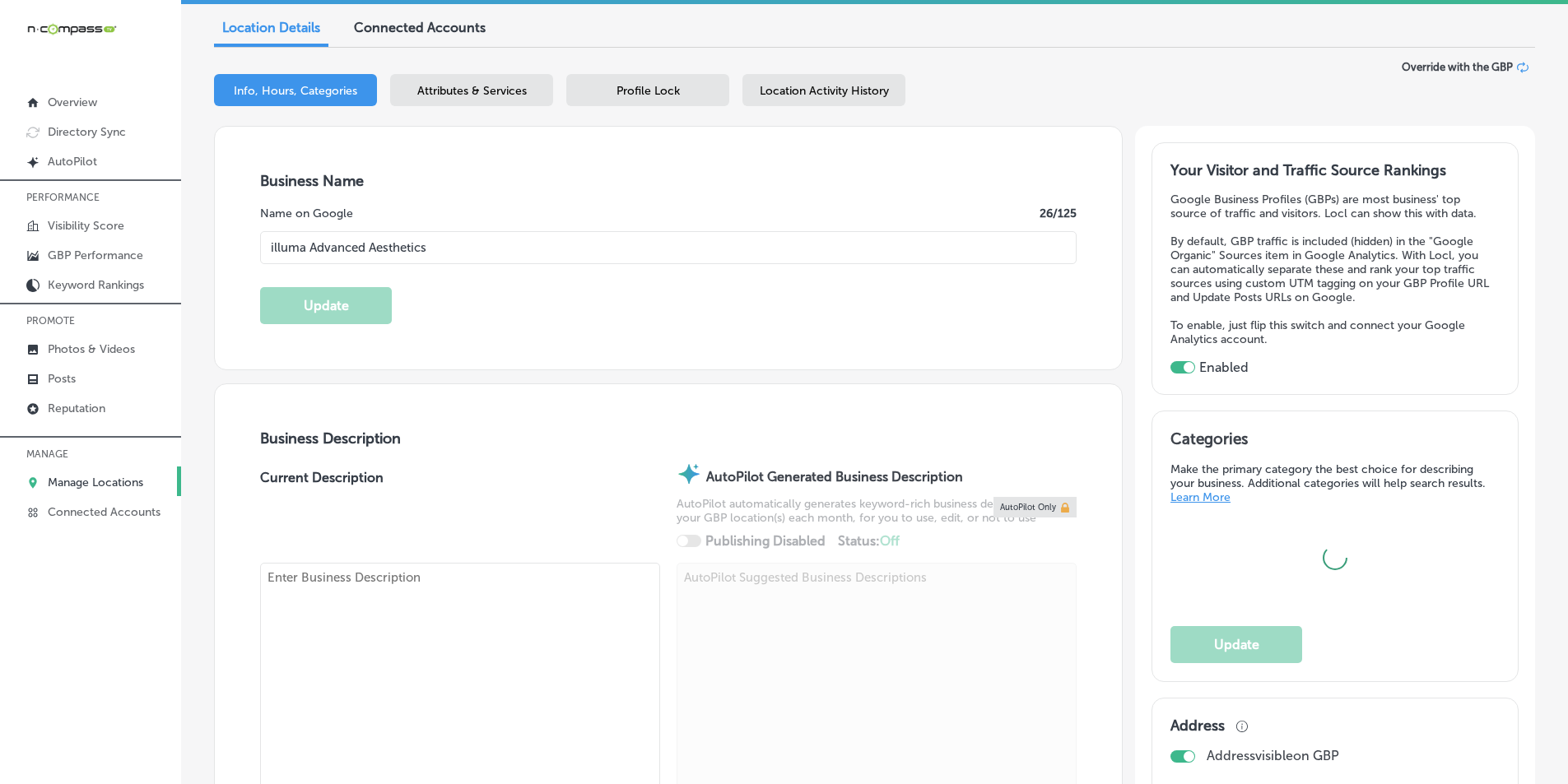
type input "US"
type input "[URL][DOMAIN_NAME]"
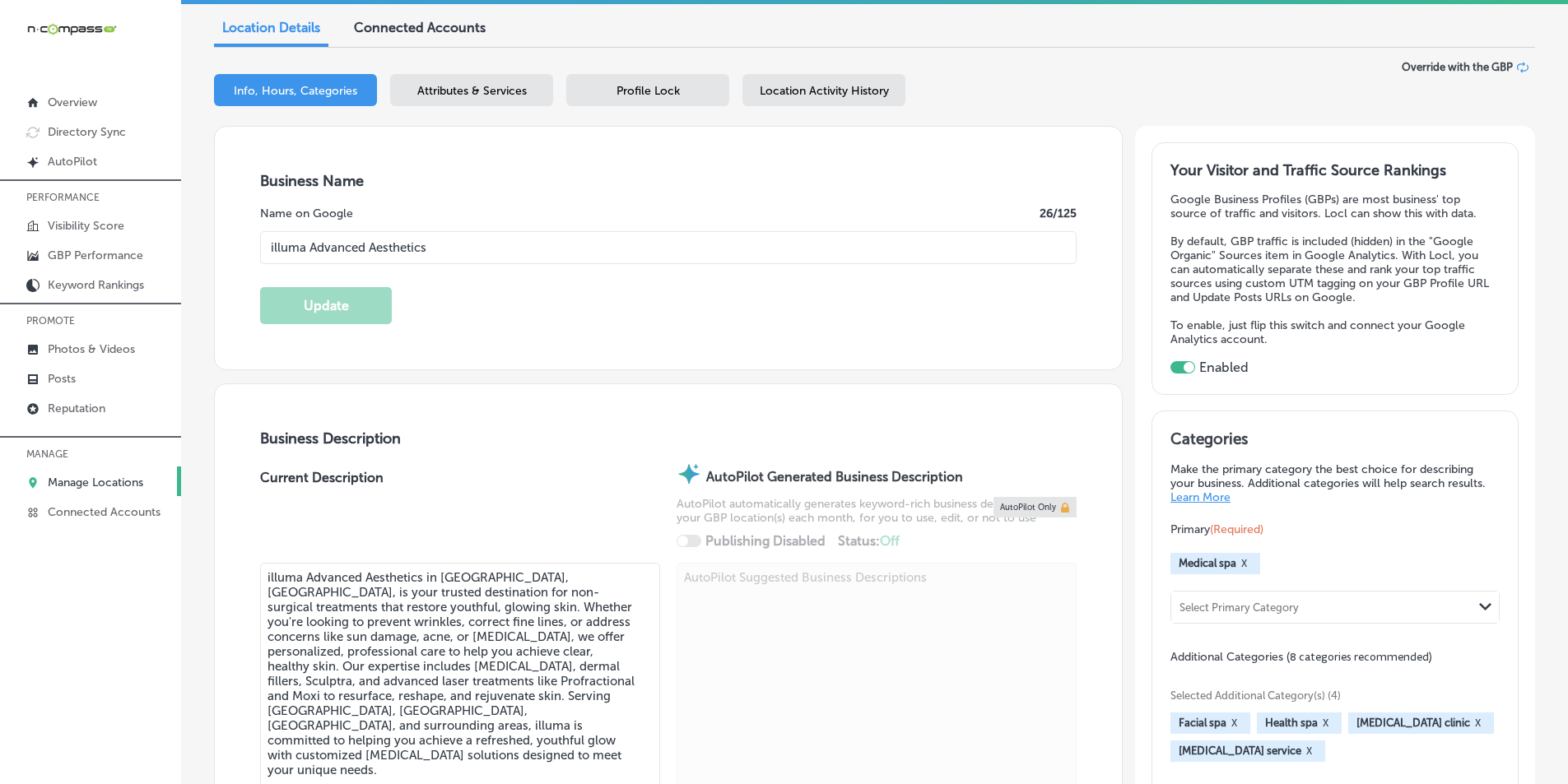
type input "[PHONE_NUMBER]"
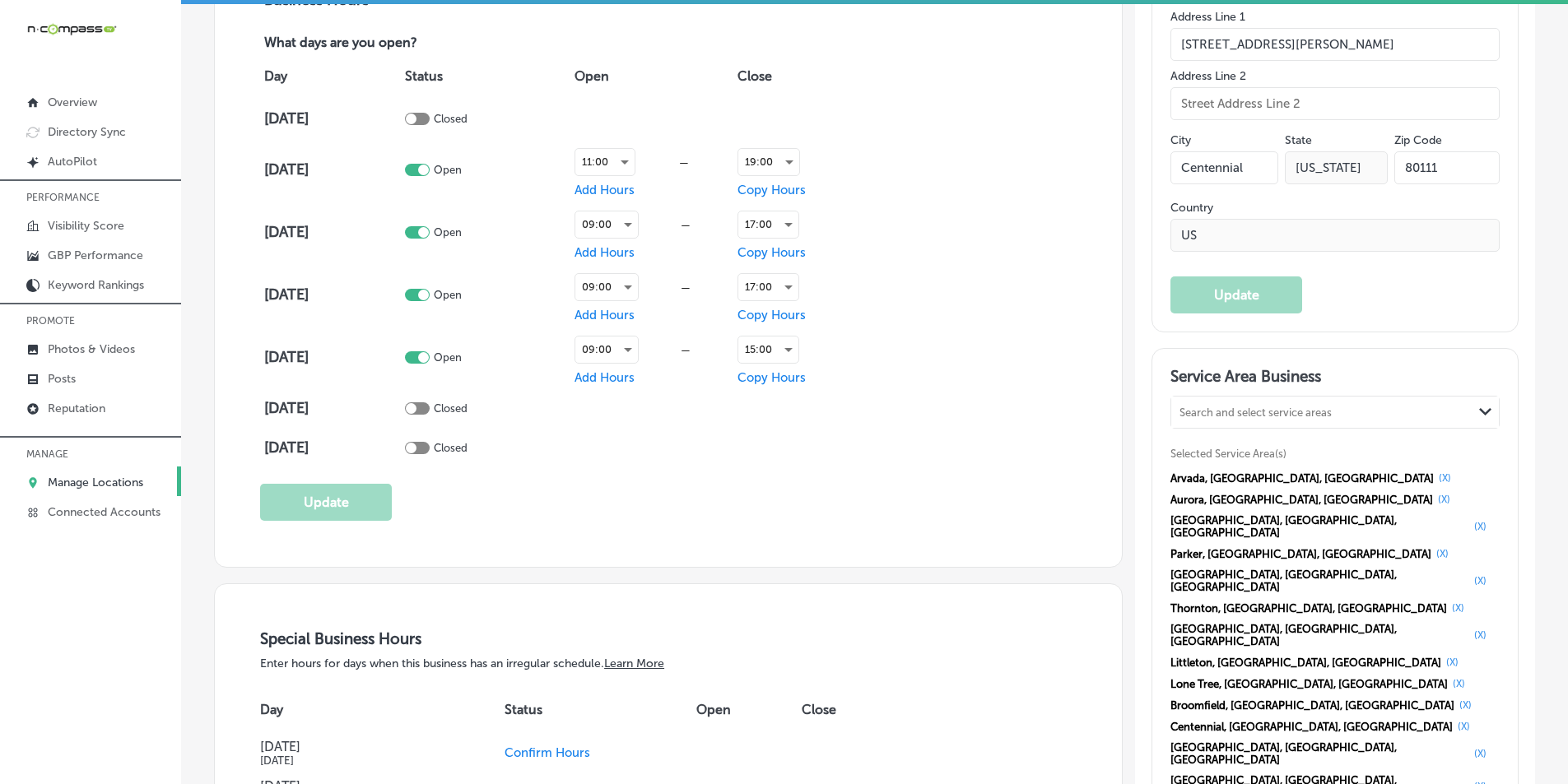
scroll to position [1317, 0]
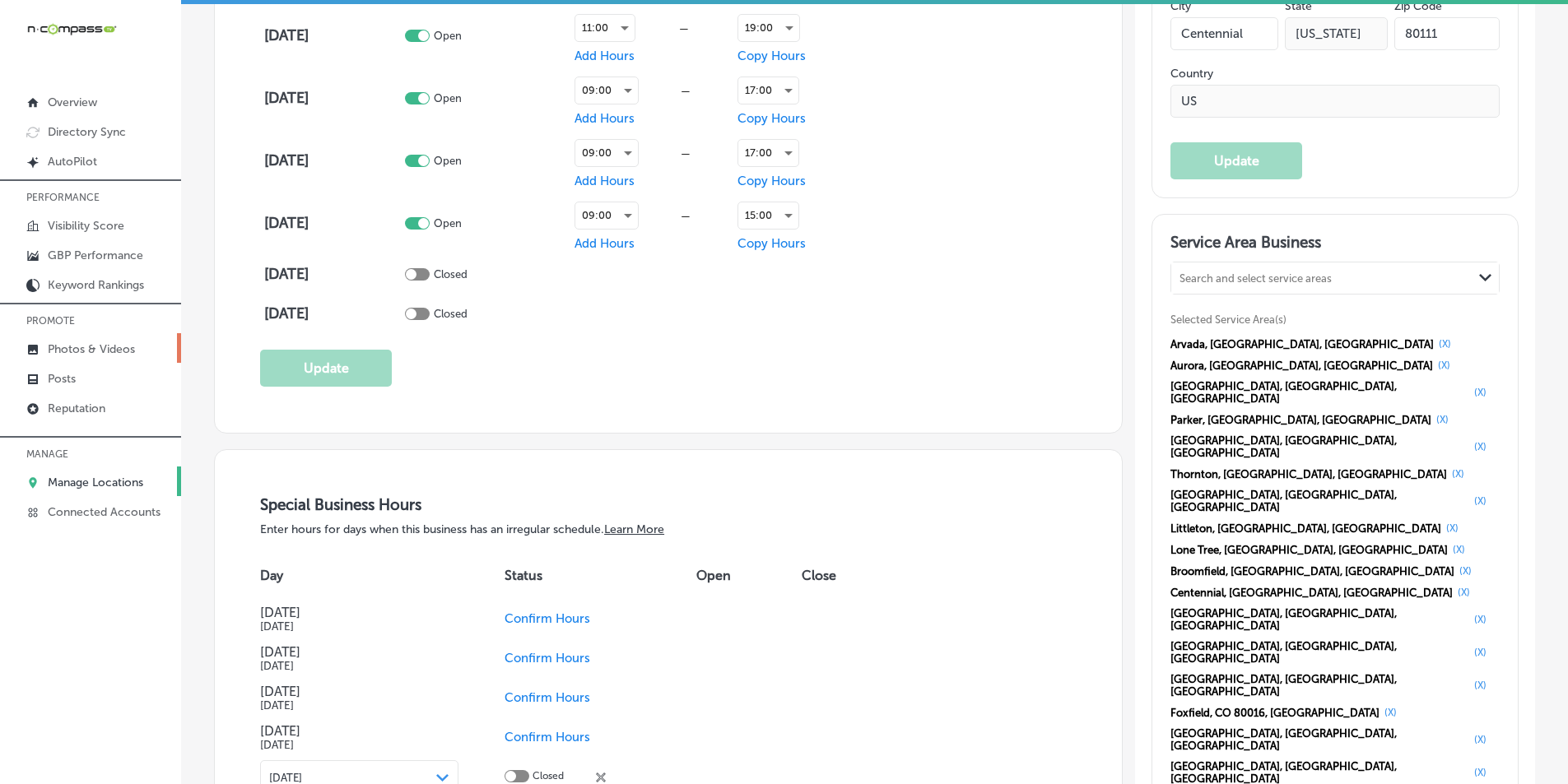
click at [81, 348] on p "Photos & Videos" at bounding box center [91, 349] width 87 height 14
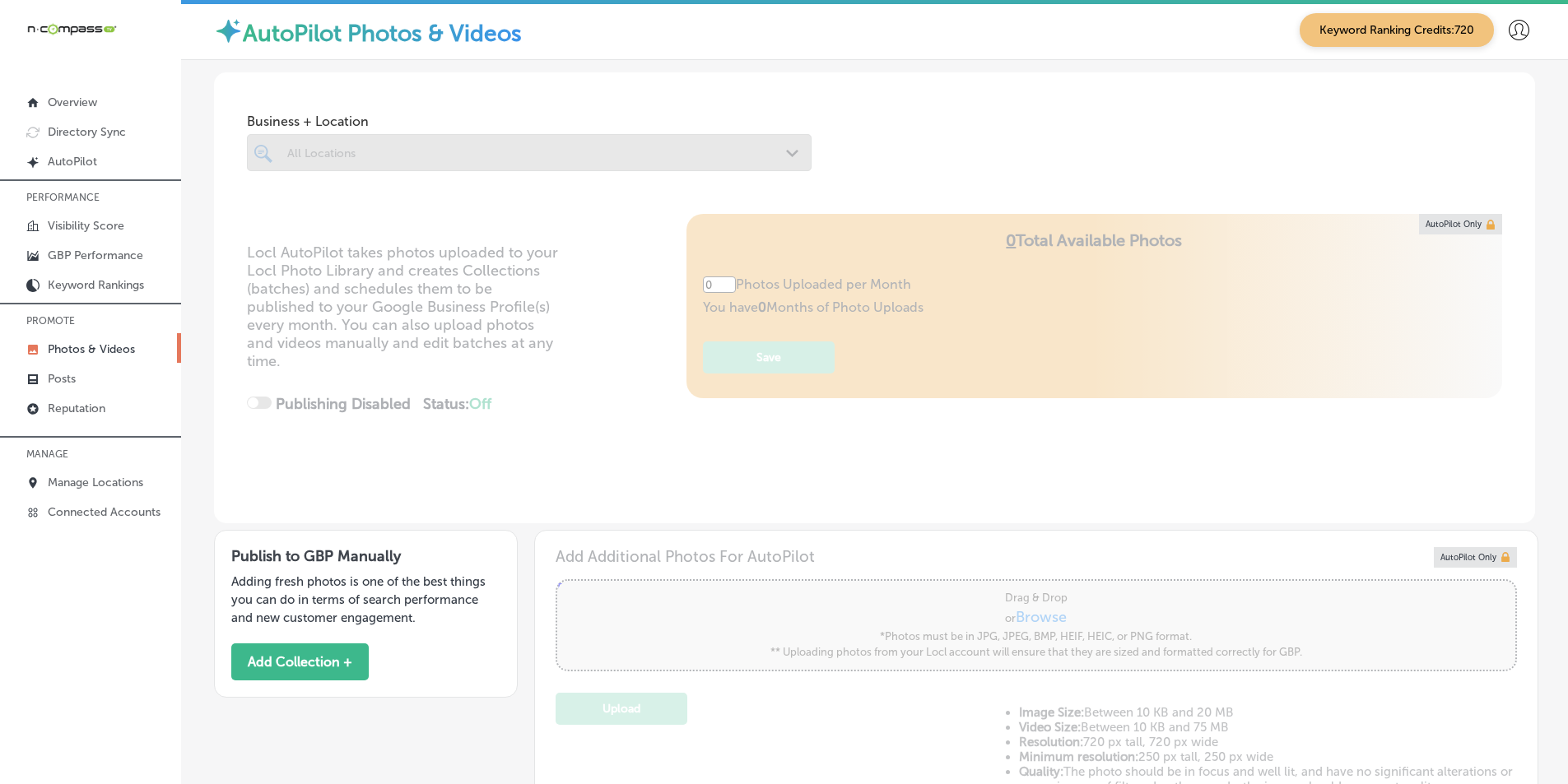
type input "5"
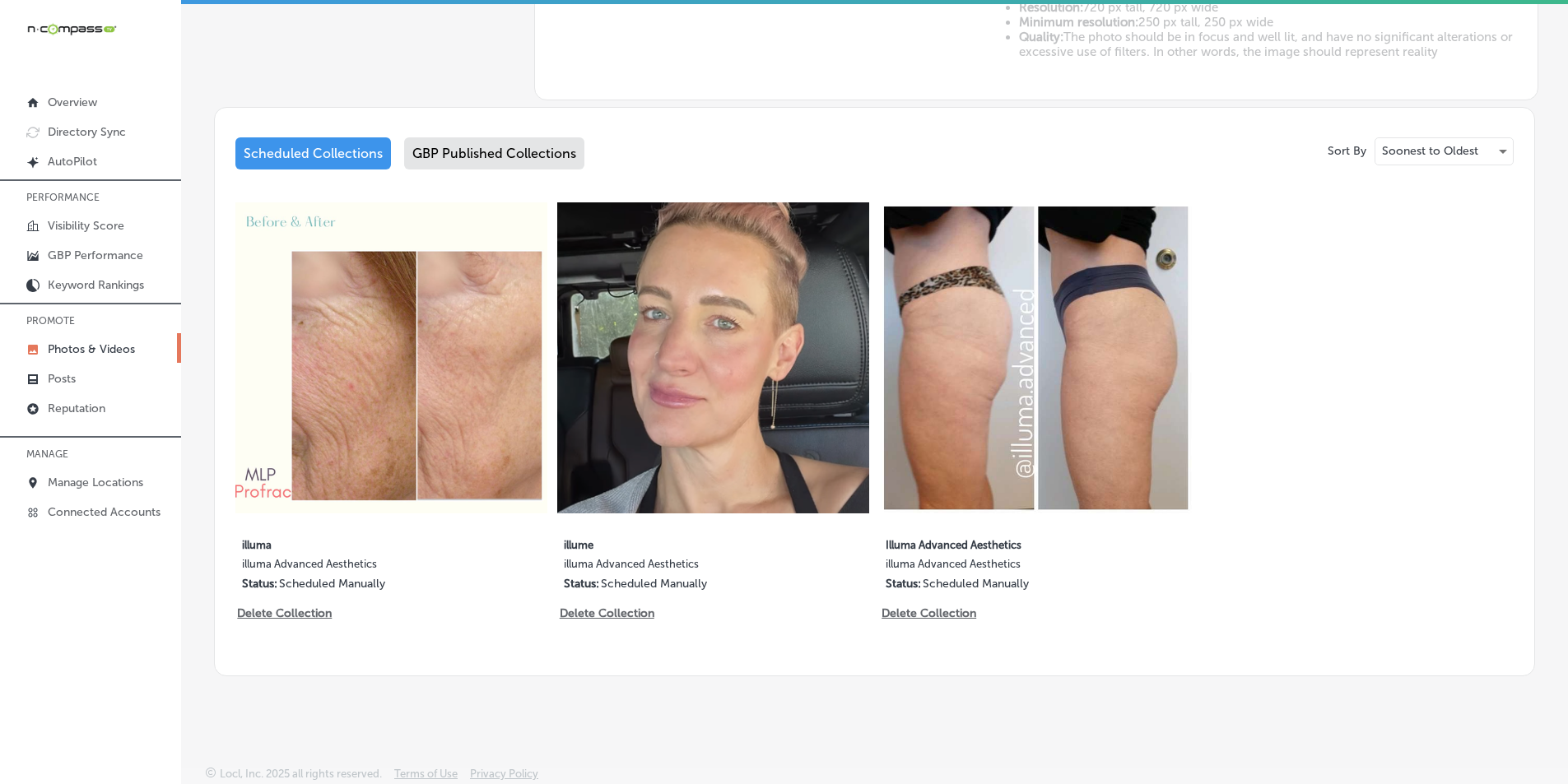
scroll to position [570, 0]
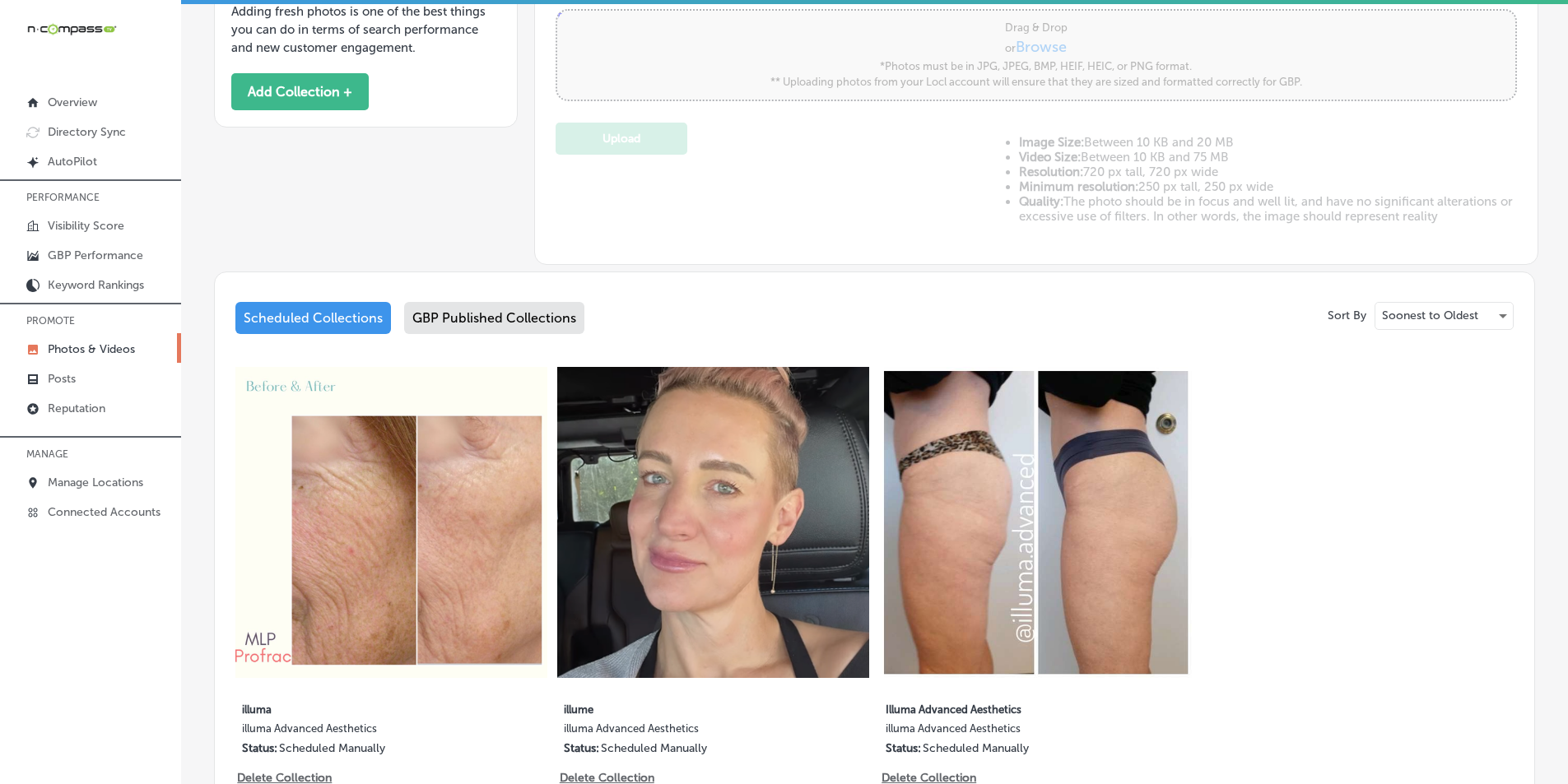
click at [505, 309] on div "GBP Published Collections" at bounding box center [494, 318] width 181 height 32
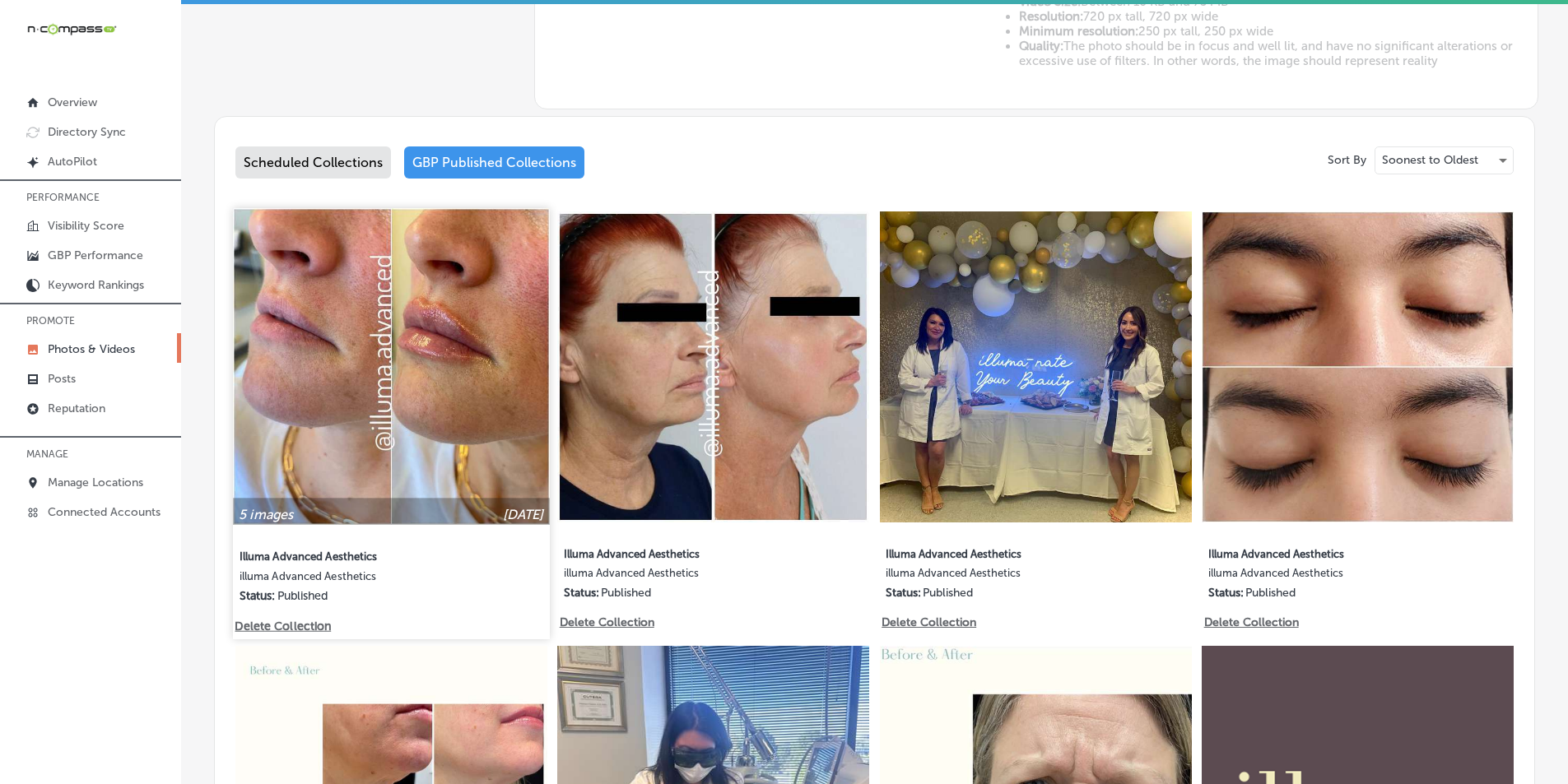
scroll to position [735, 0]
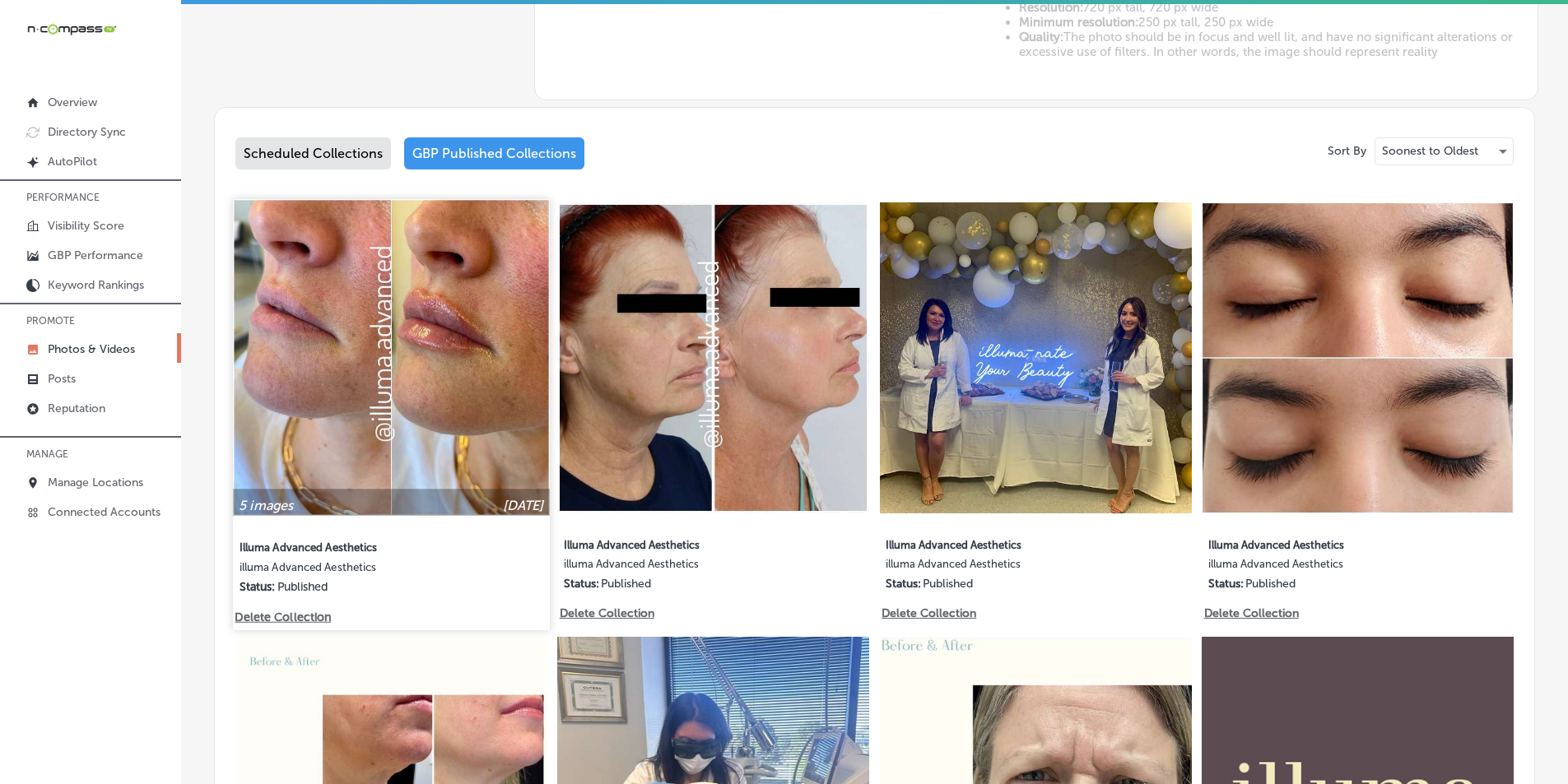
click at [381, 396] on img at bounding box center [391, 357] width 316 height 316
click at [381, 396] on div "Business + Location illuma Advanced Aesthetics Path Created with Sketch. Select…" at bounding box center [875, 442] width 1387 height 2234
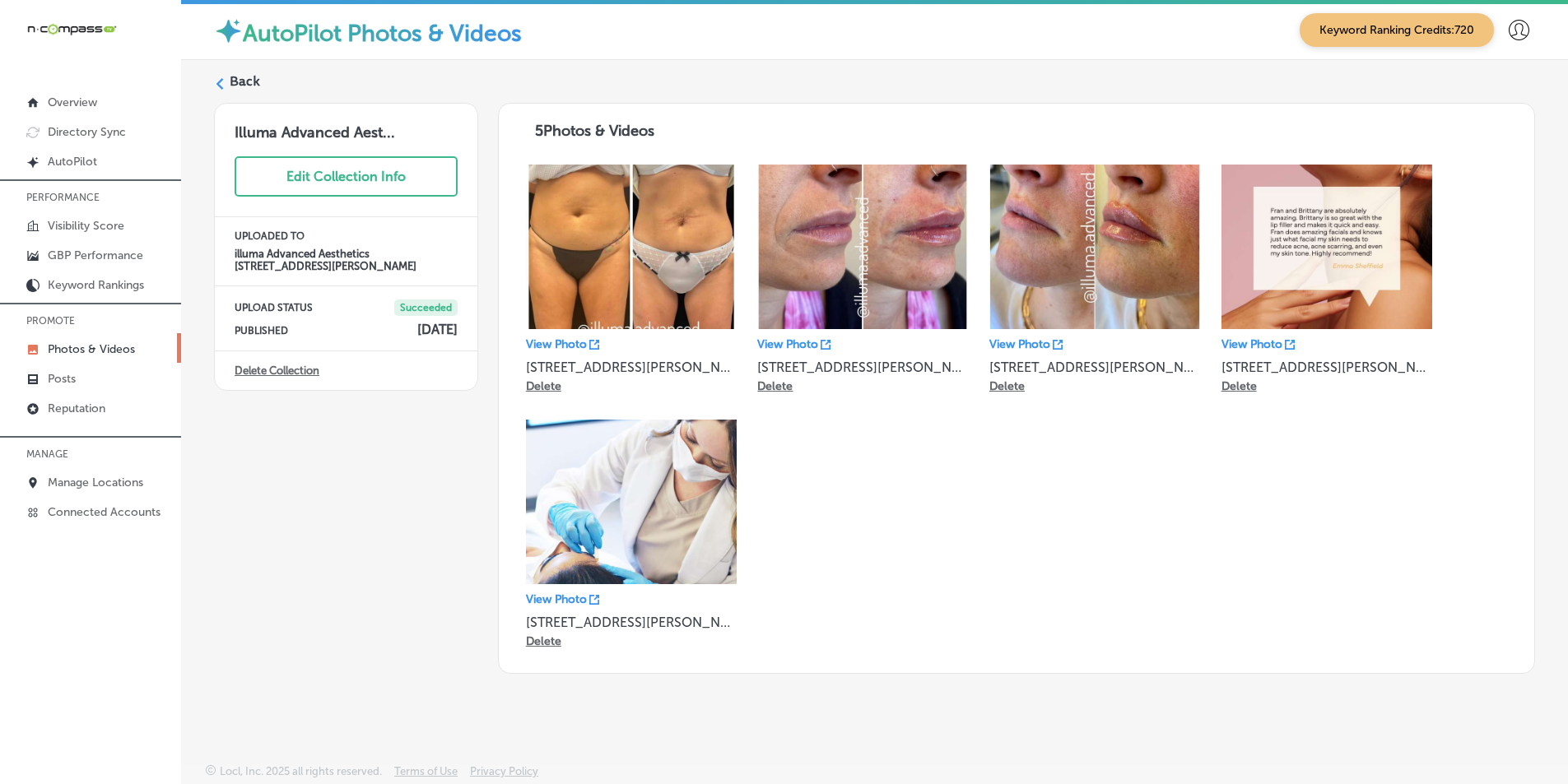
click at [216, 84] on polygon at bounding box center [220, 84] width 8 height 12
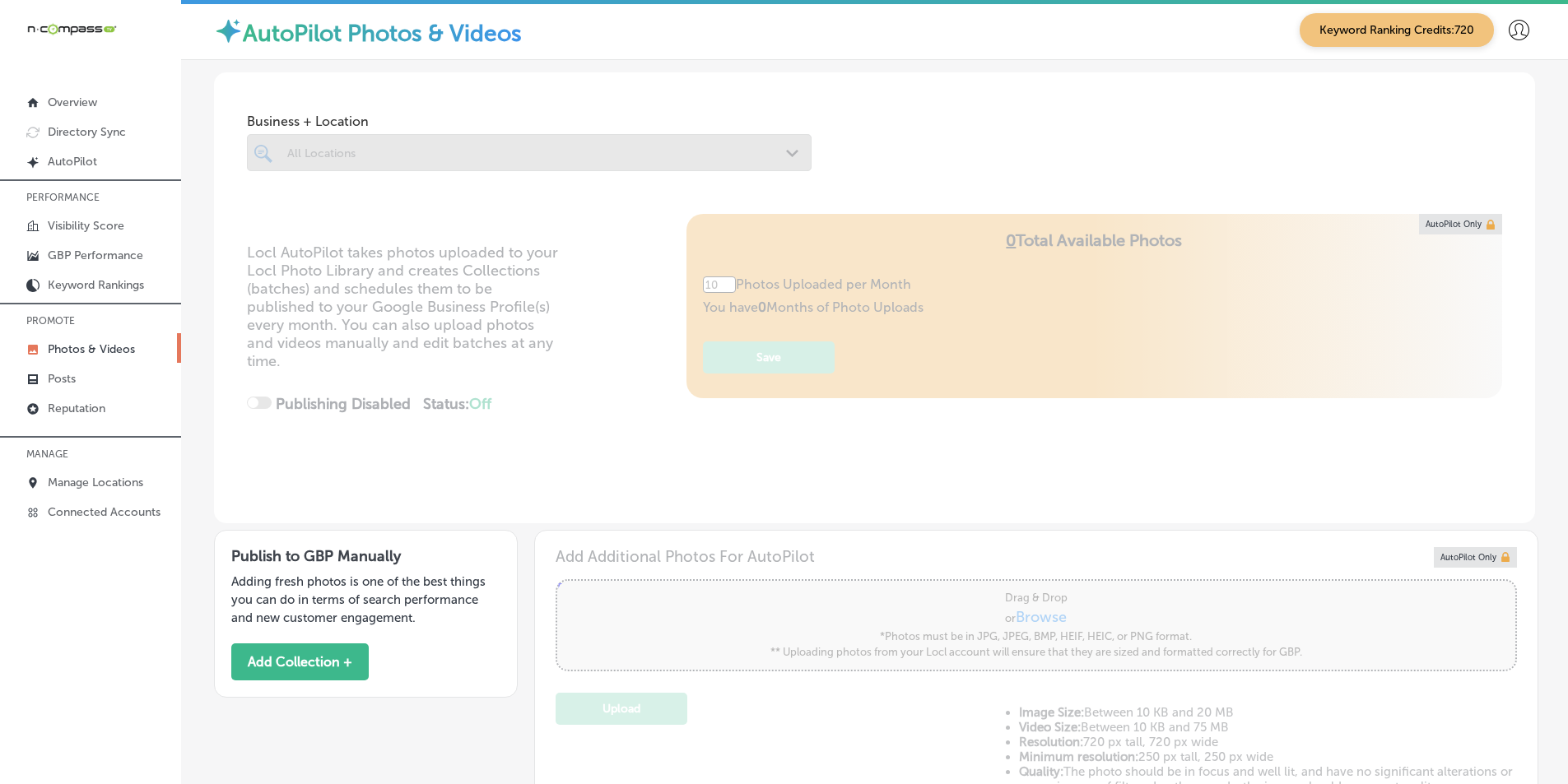
type input "5"
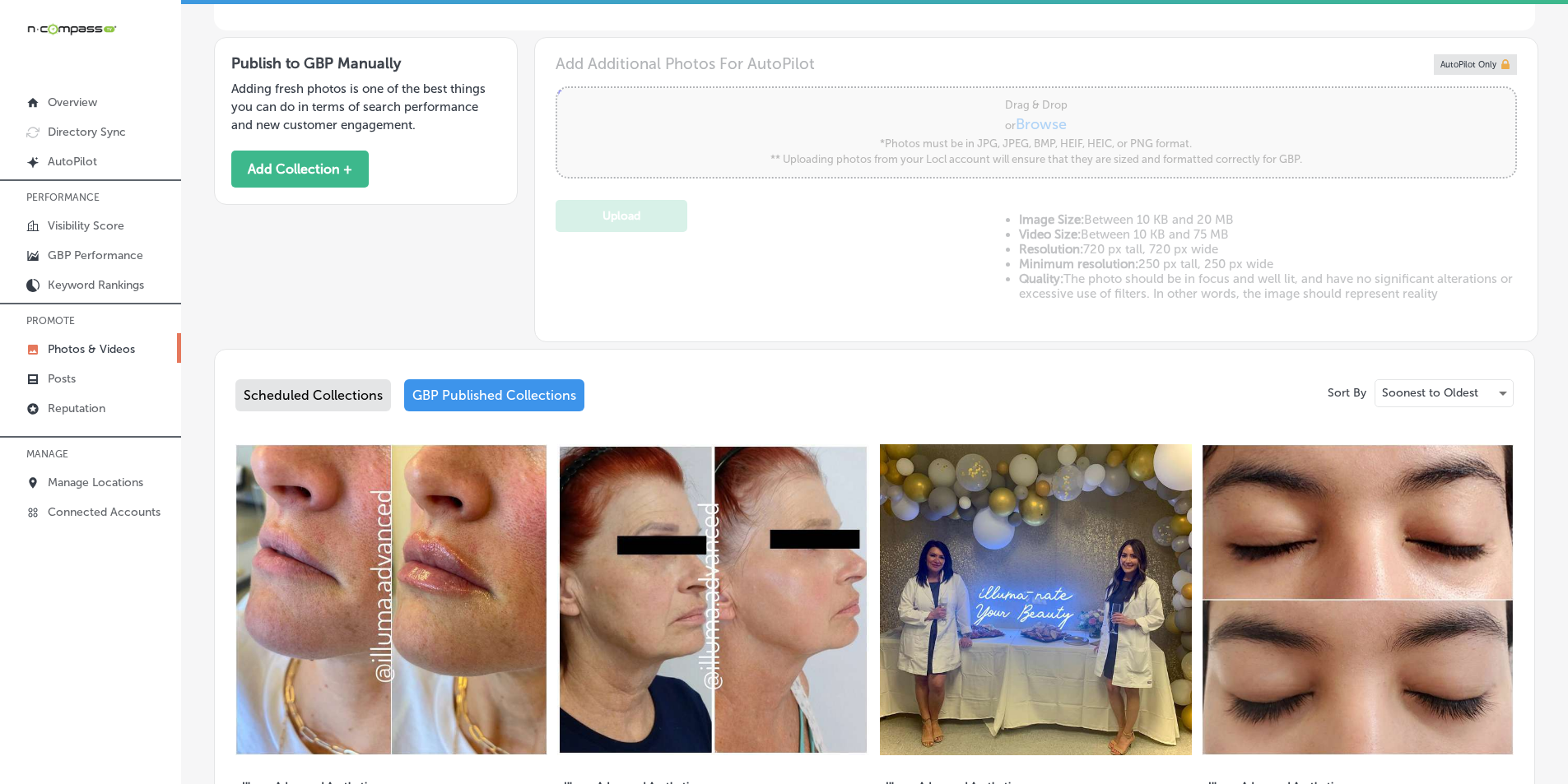
scroll to position [494, 0]
click at [501, 392] on div "GBP Published Collections" at bounding box center [494, 395] width 181 height 32
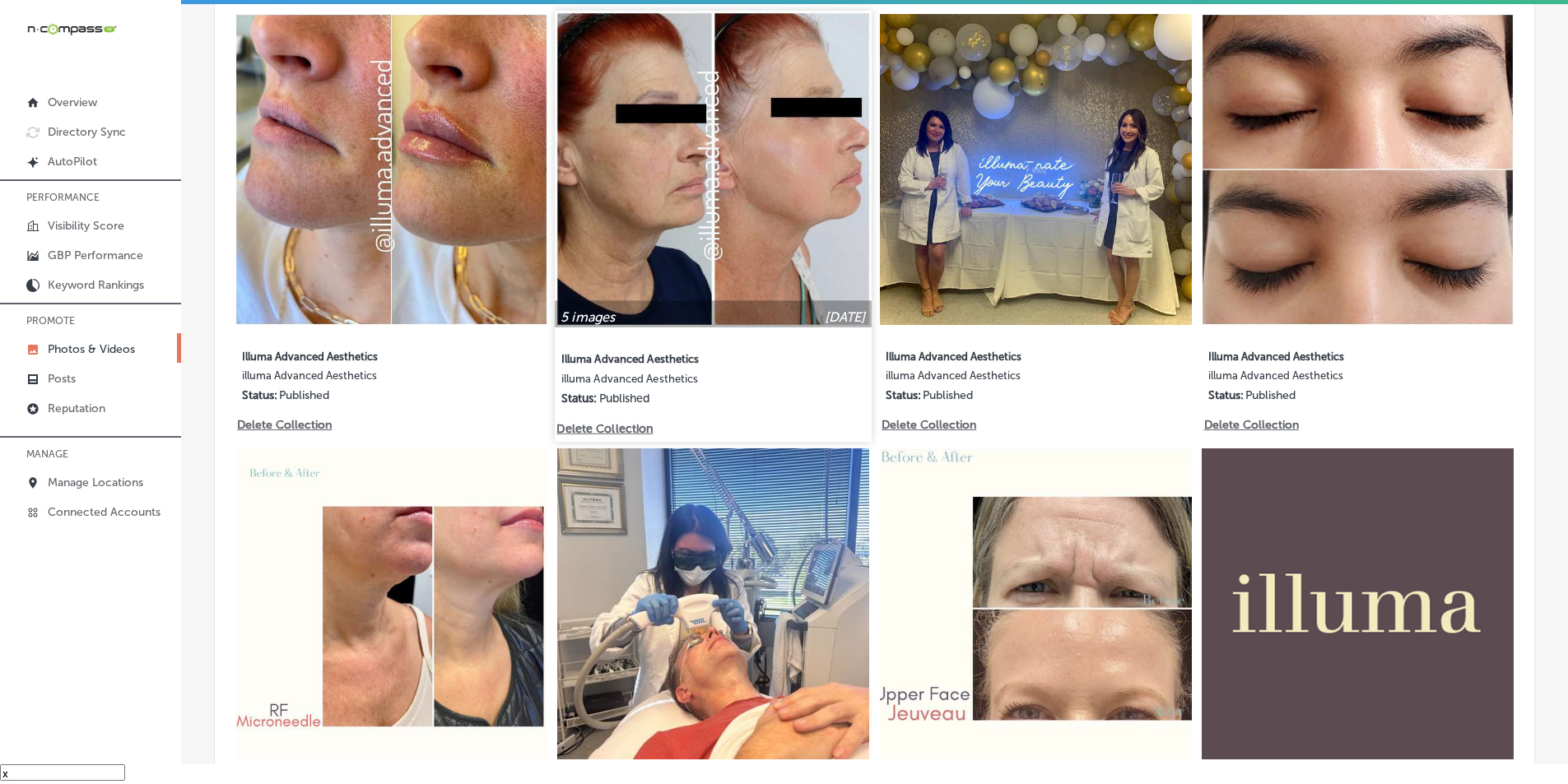
scroll to position [905, 0]
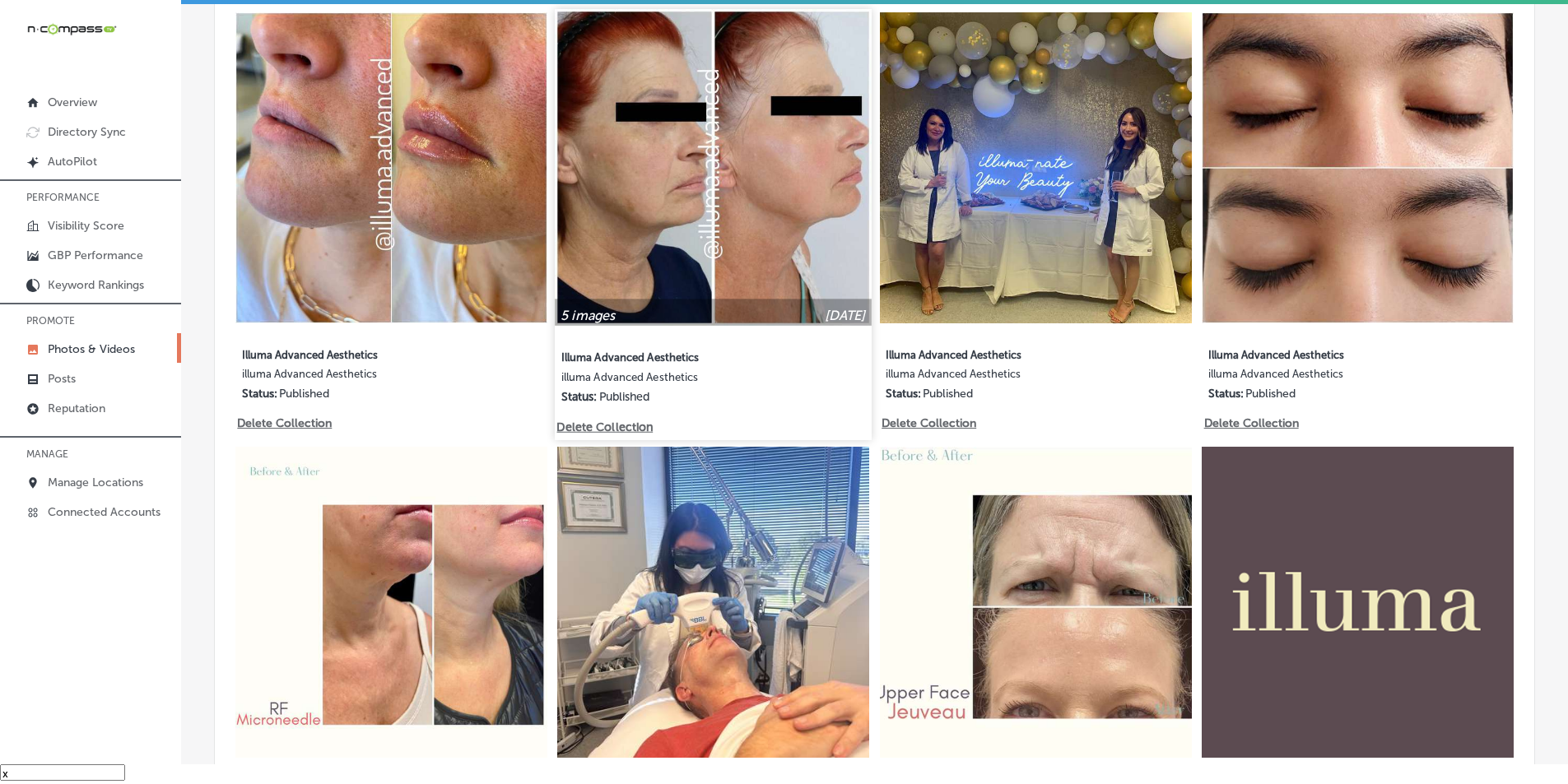
click at [712, 185] on img at bounding box center [714, 167] width 316 height 316
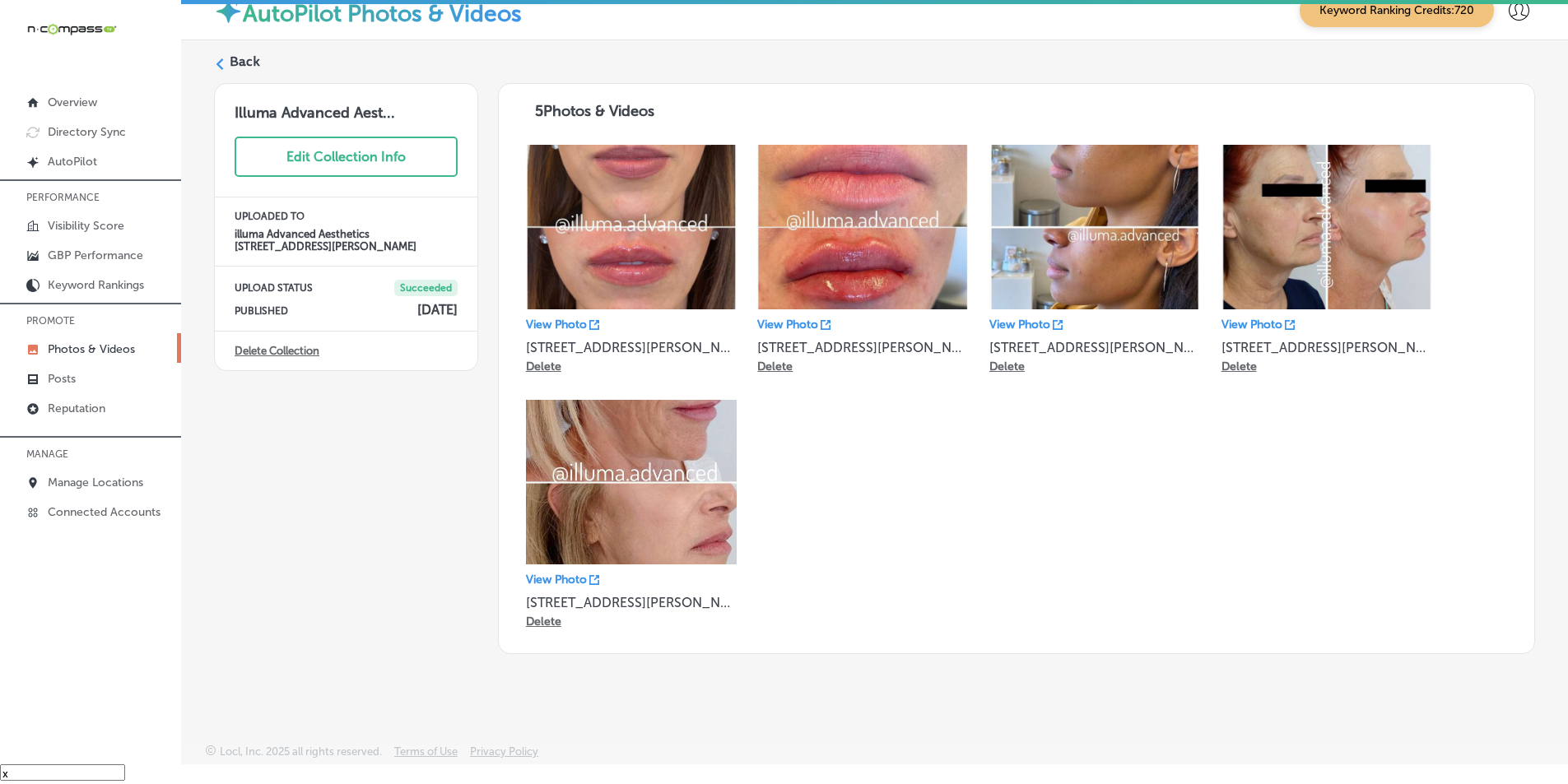
click at [219, 66] on polygon at bounding box center [220, 64] width 8 height 12
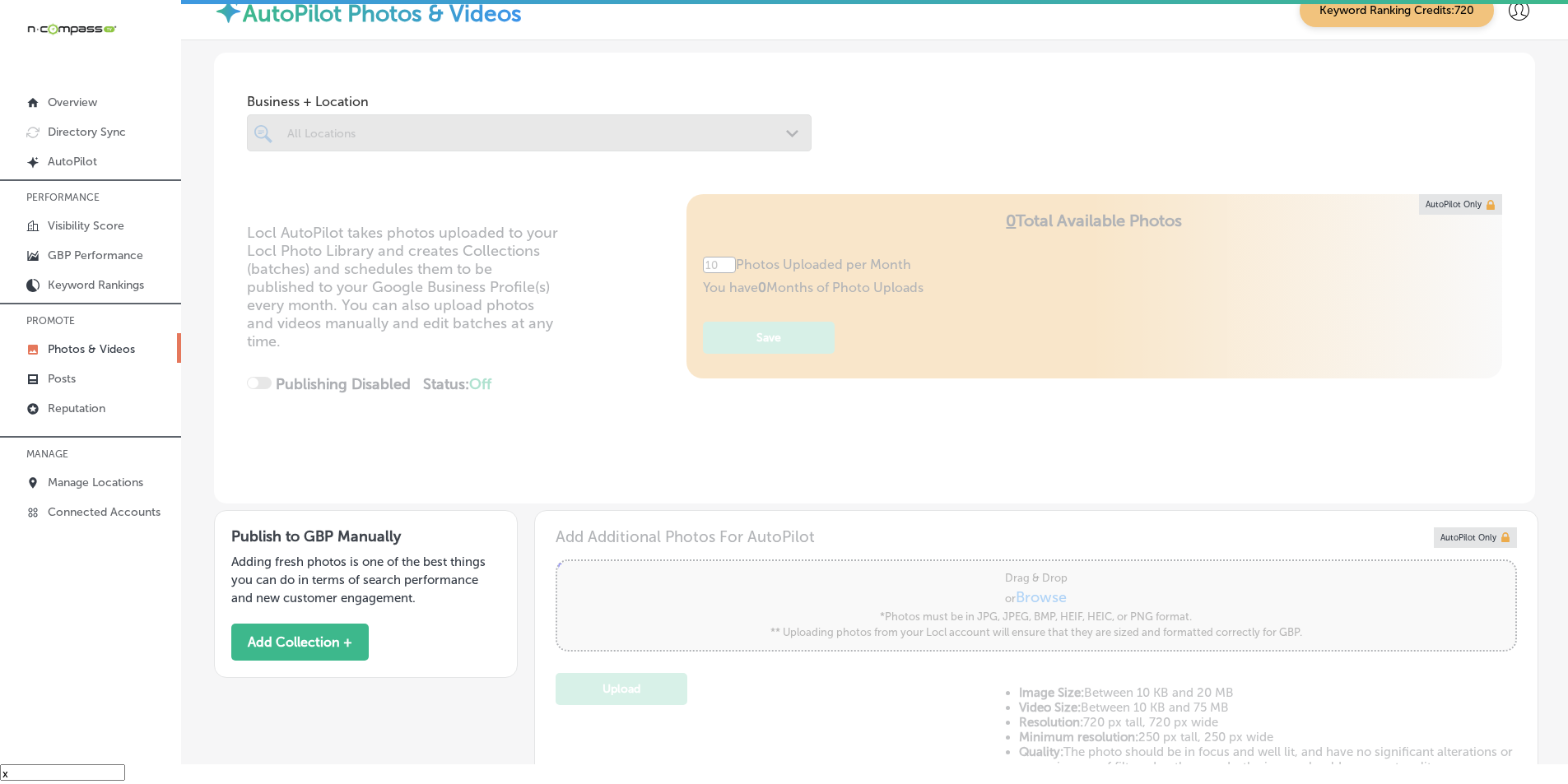
type input "5"
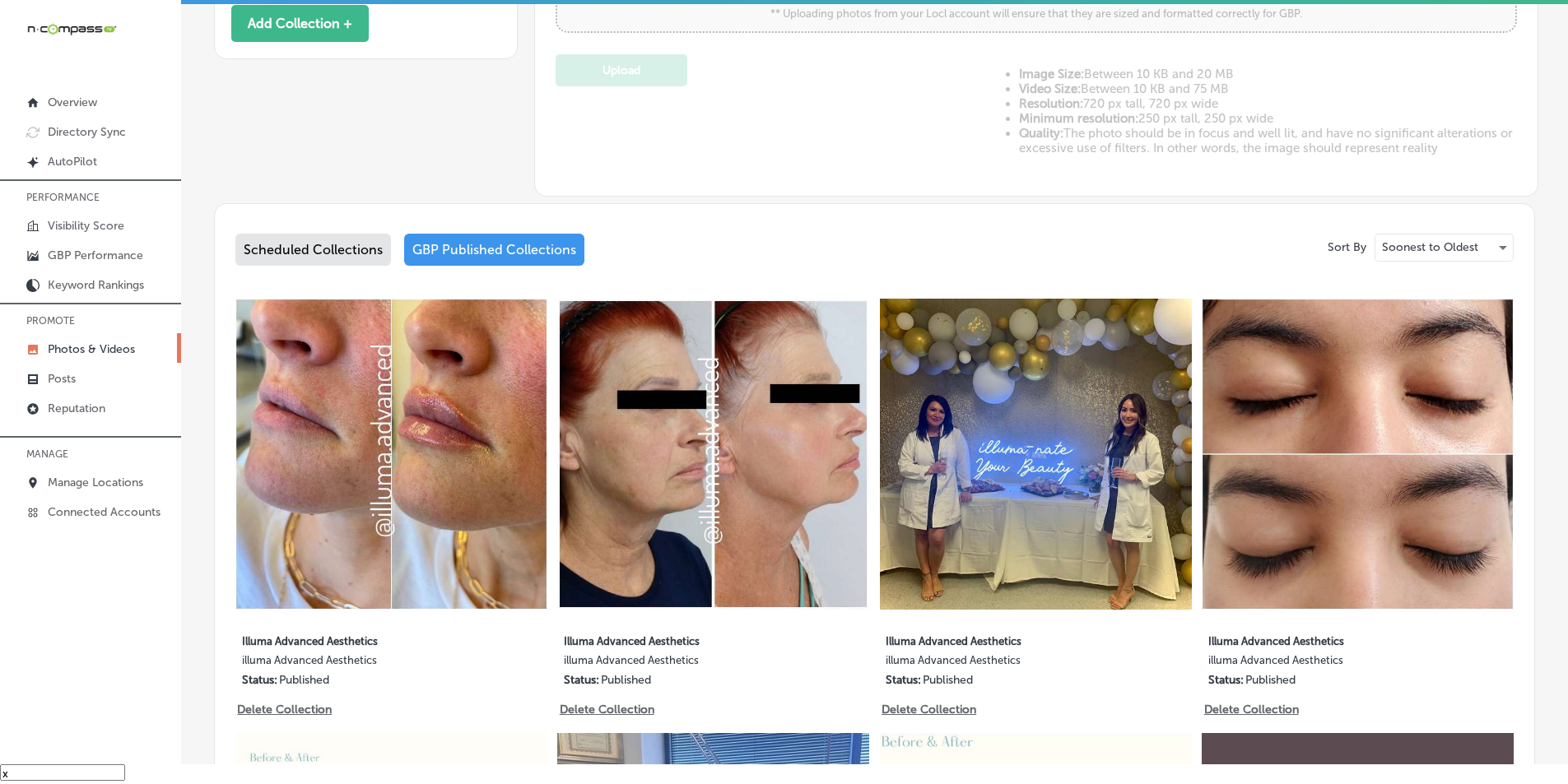
scroll to position [741, 0]
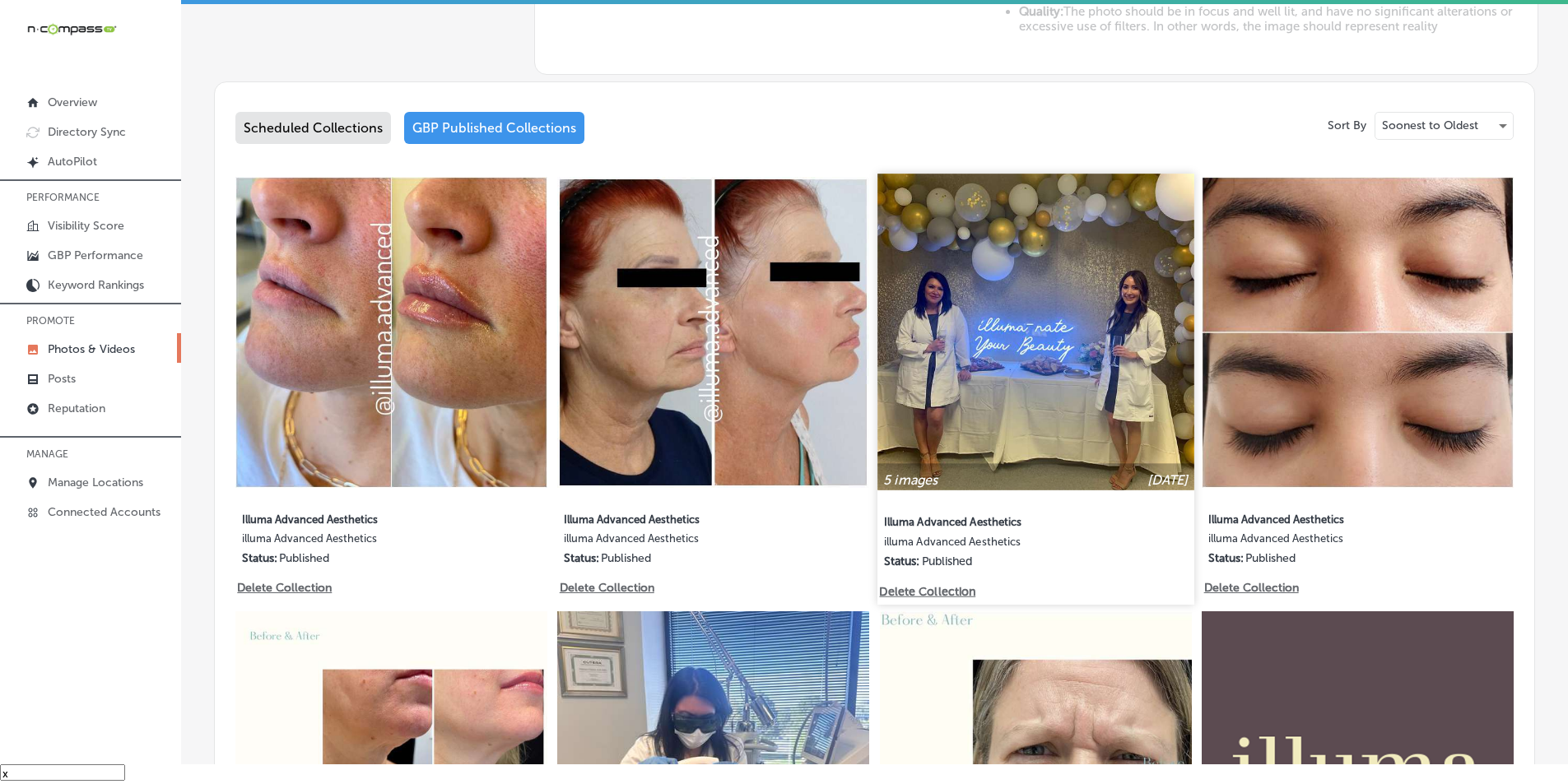
click at [1006, 405] on img at bounding box center [1035, 331] width 316 height 316
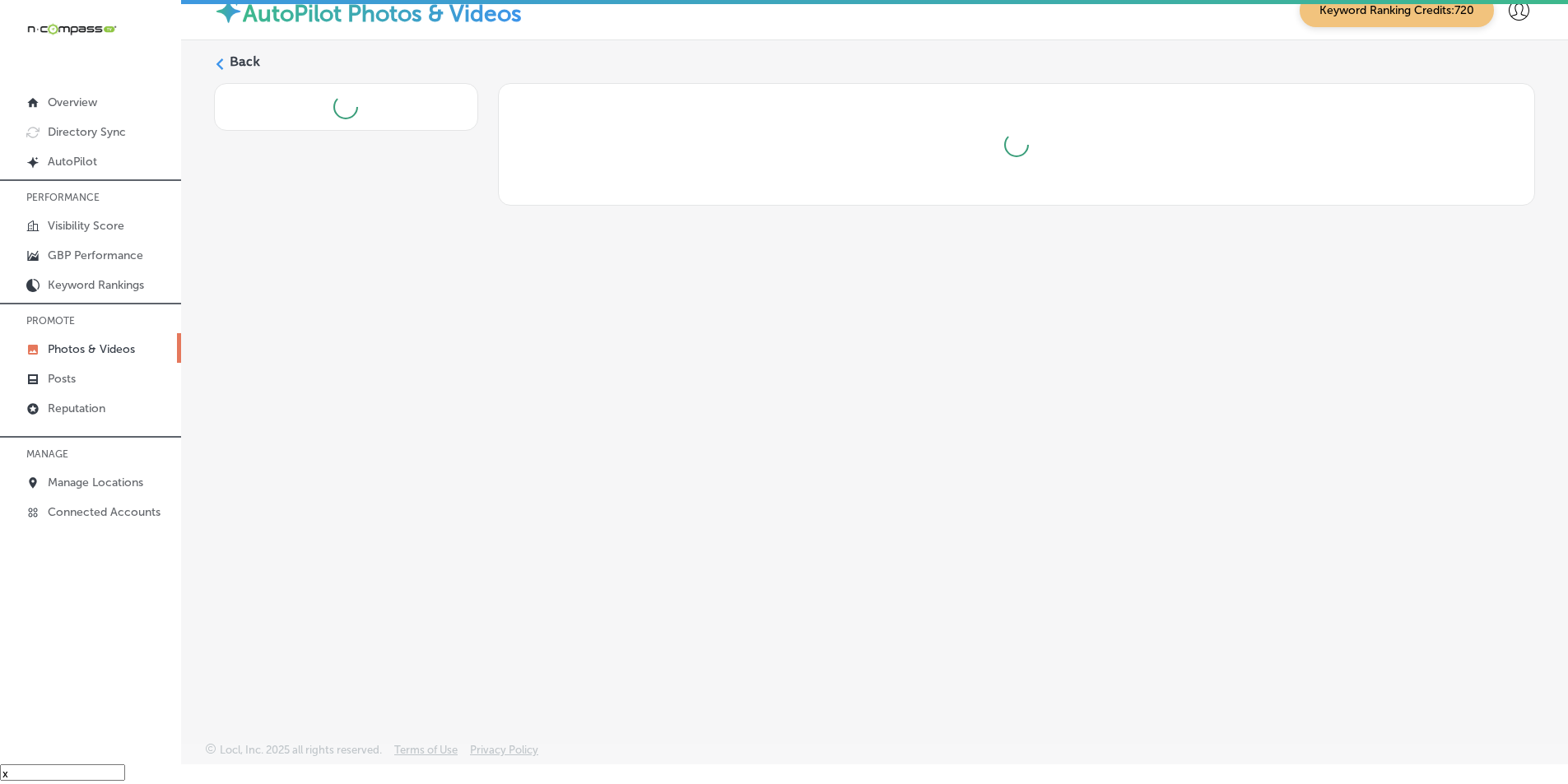
click at [1006, 405] on div "Back" at bounding box center [875, 353] width 1387 height 625
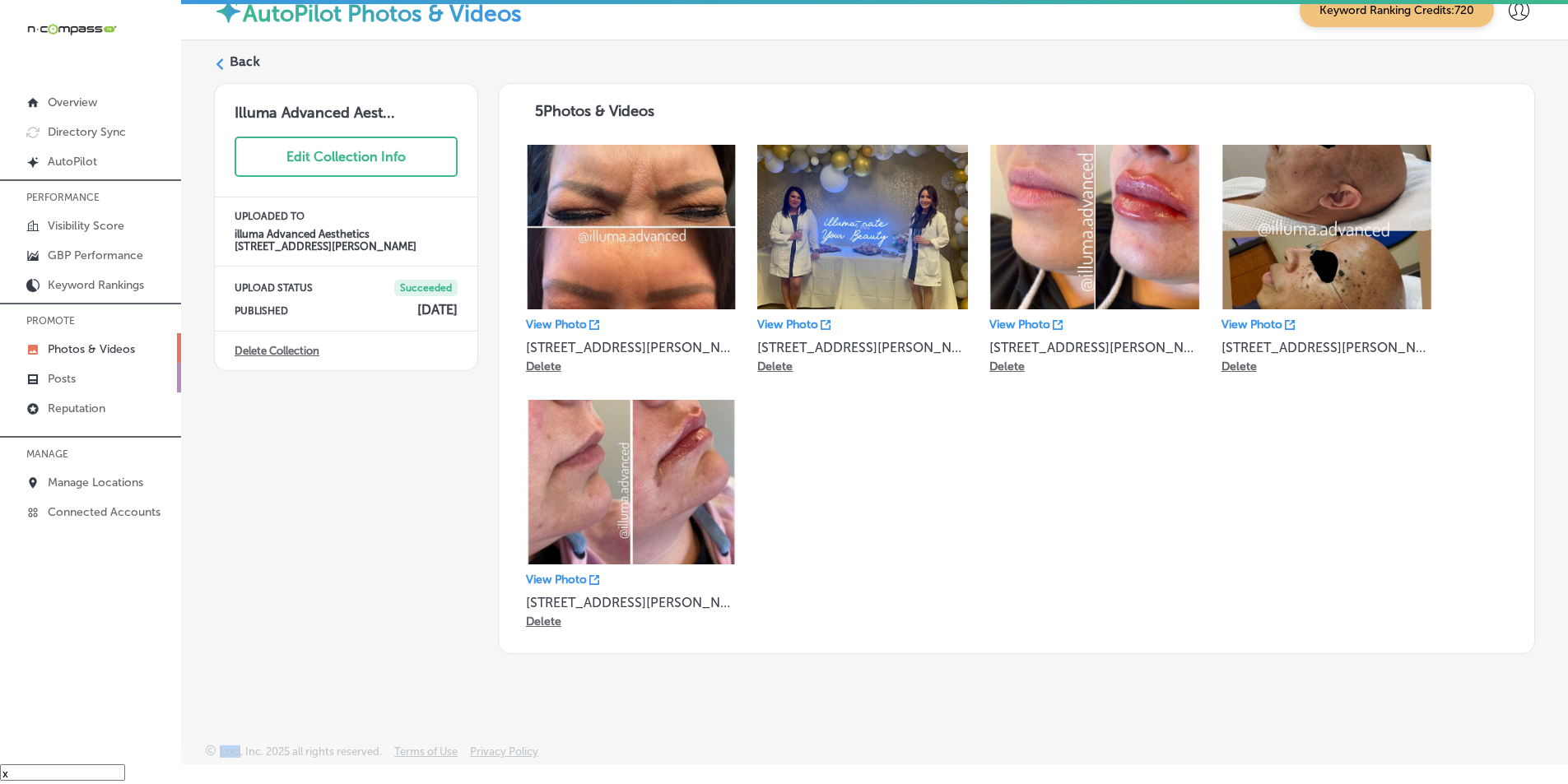
click at [67, 379] on p "Posts" at bounding box center [61, 379] width 28 height 14
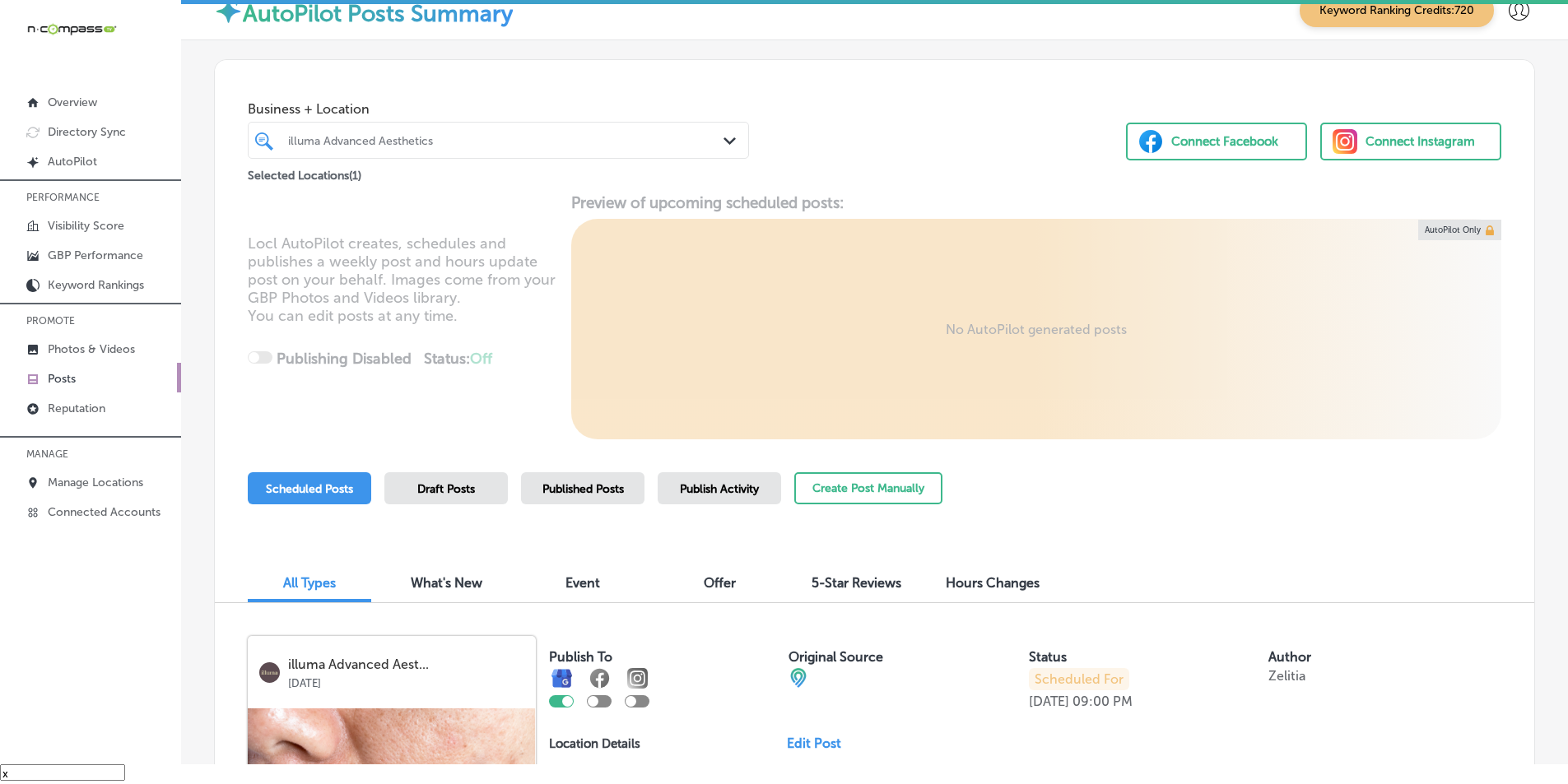
click at [439, 139] on div "illuma Advanced Aesthetics" at bounding box center [507, 140] width 437 height 14
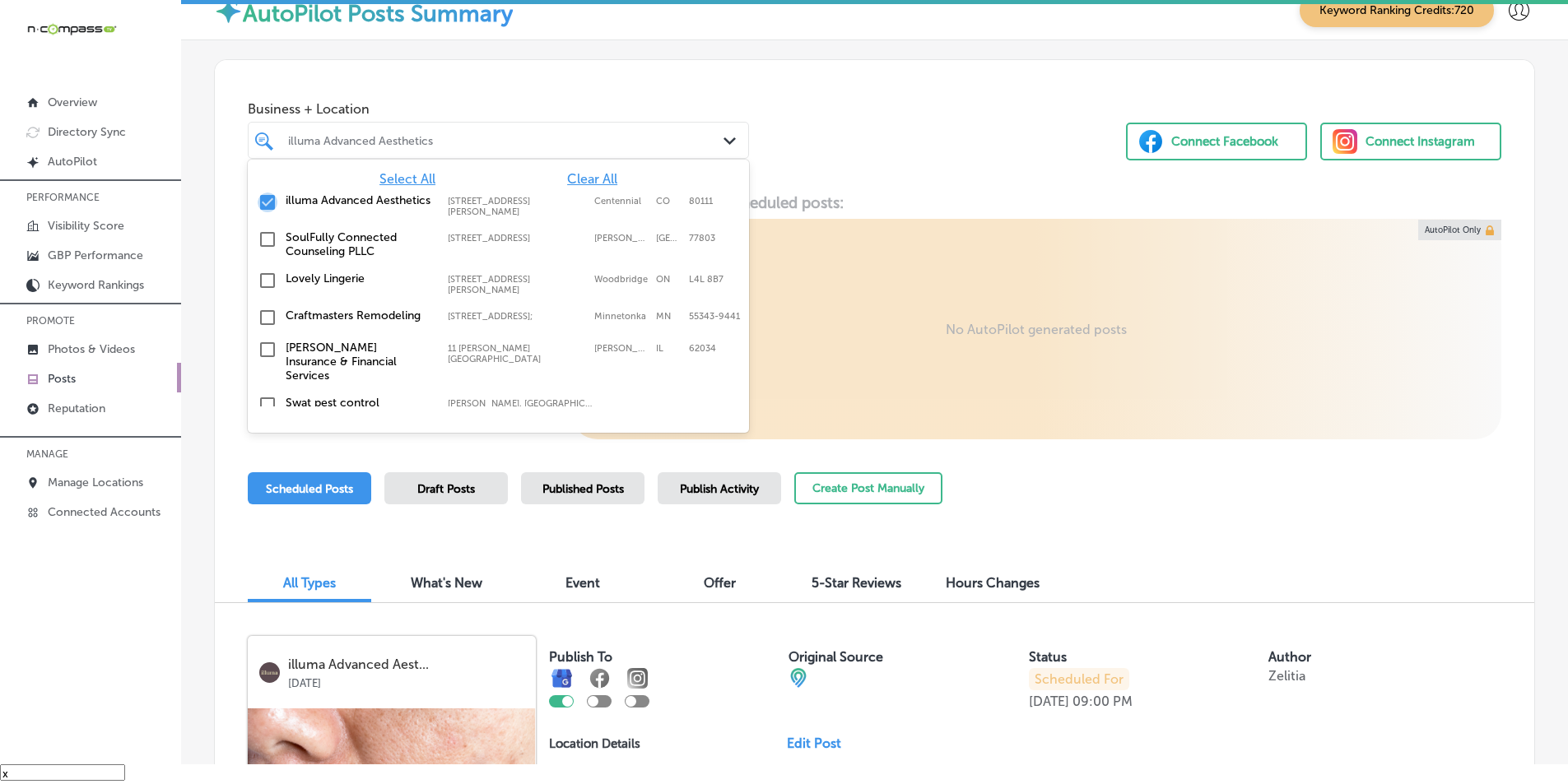
click at [264, 200] on input "checkbox" at bounding box center [267, 202] width 19 height 19
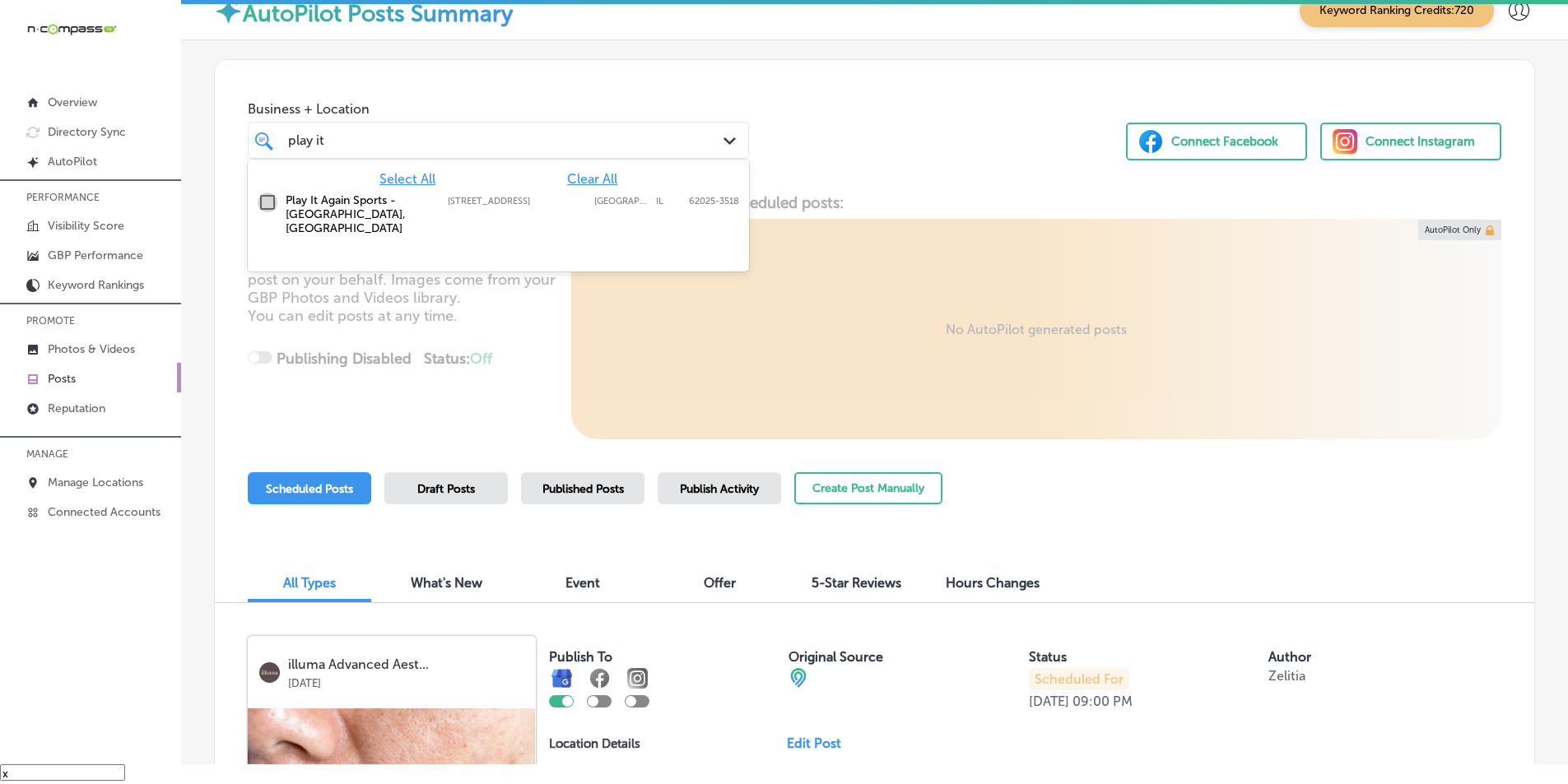
click at [264, 199] on input "checkbox" at bounding box center [267, 202] width 19 height 19
type input "play it"
click at [533, 368] on div "Locl AutoPilot creates, schedules and publishes a weekly post and hours update …" at bounding box center [874, 316] width 1320 height 246
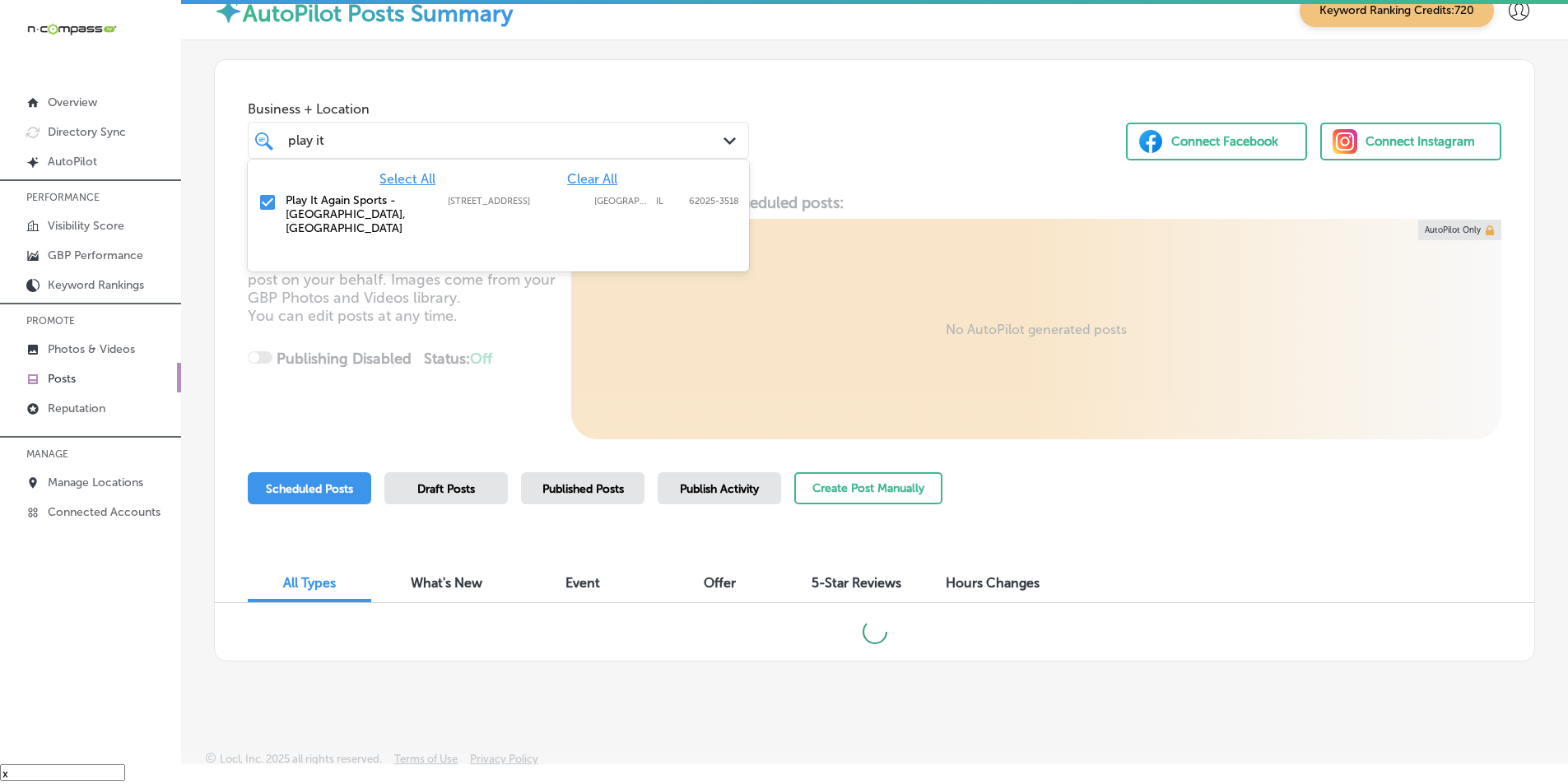
click at [556, 143] on div "play it play it" at bounding box center [477, 140] width 382 height 22
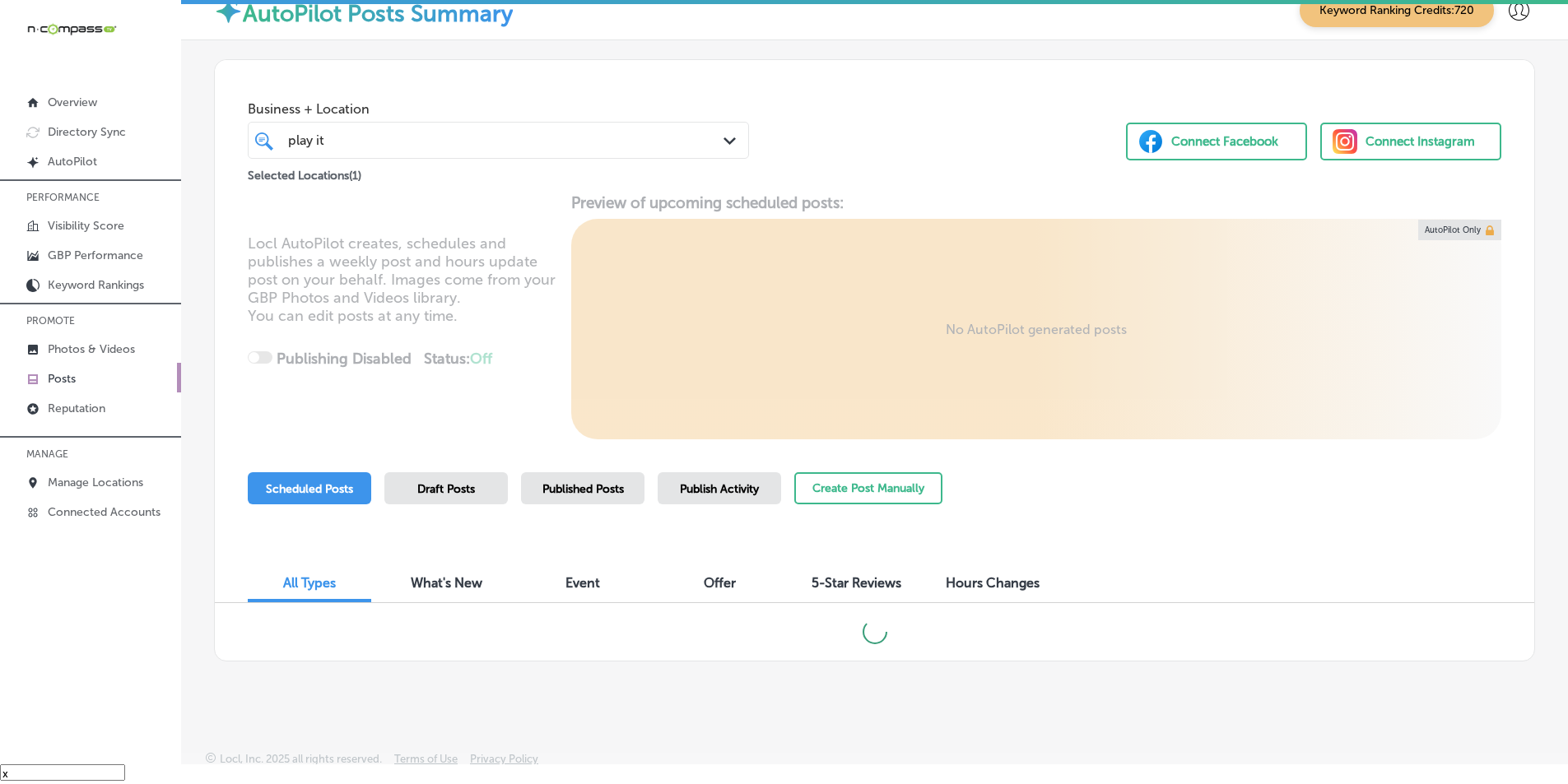
click at [531, 356] on div "Locl AutoPilot creates, schedules and publishes a weekly post and hours update …" at bounding box center [874, 316] width 1320 height 246
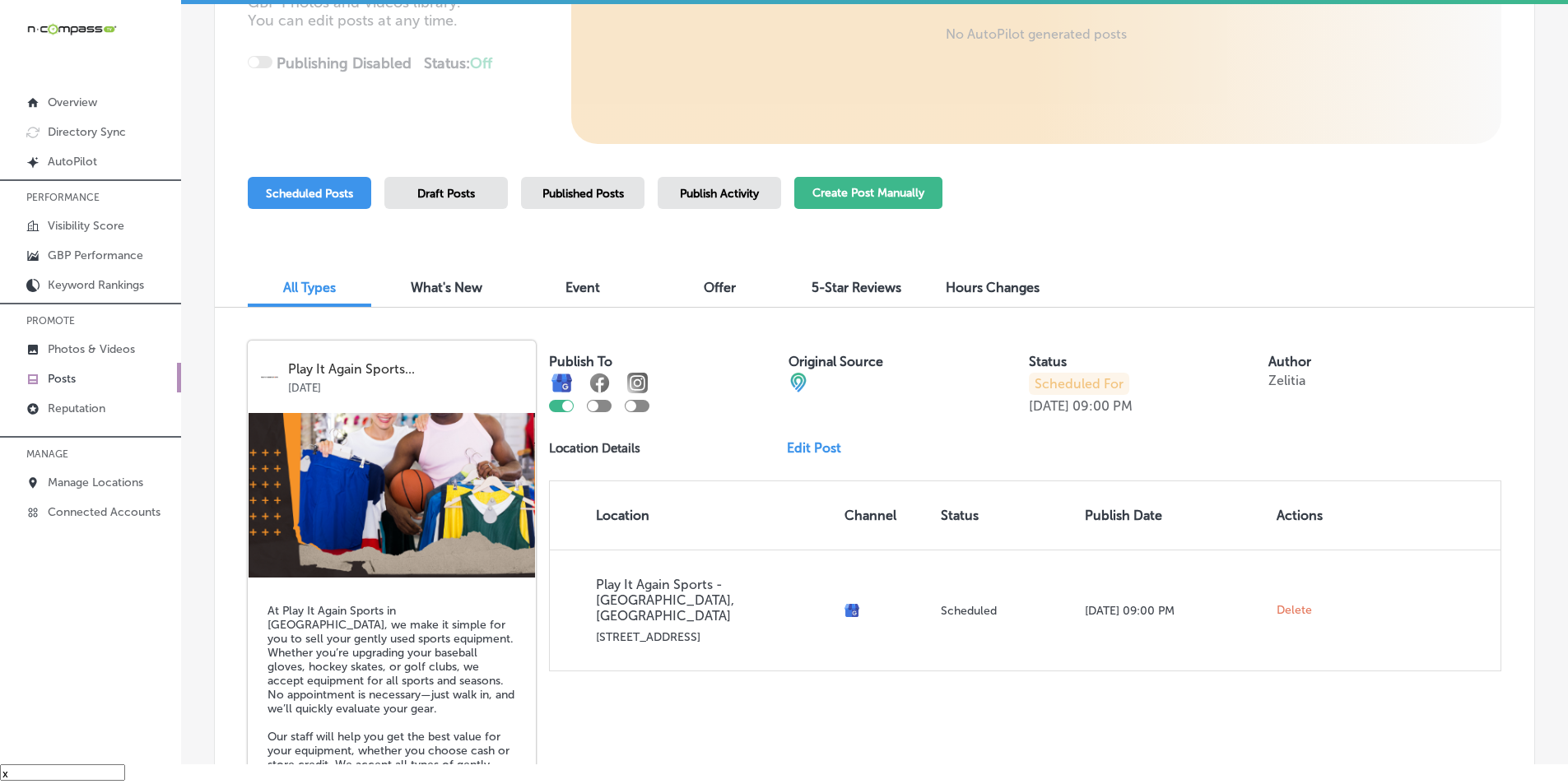
scroll to position [174, 0]
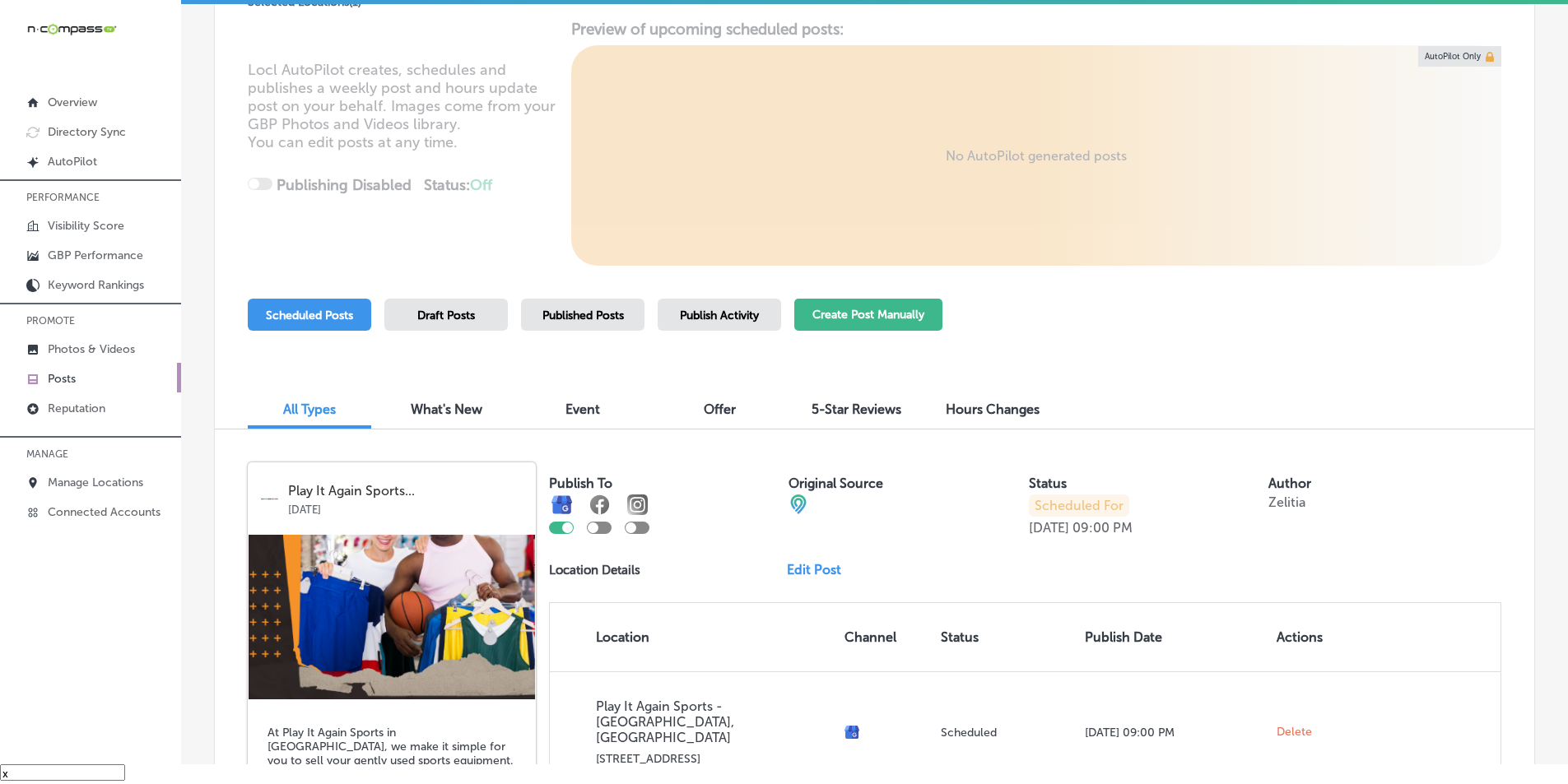
click at [866, 314] on button "Create Post Manually" at bounding box center [868, 315] width 148 height 32
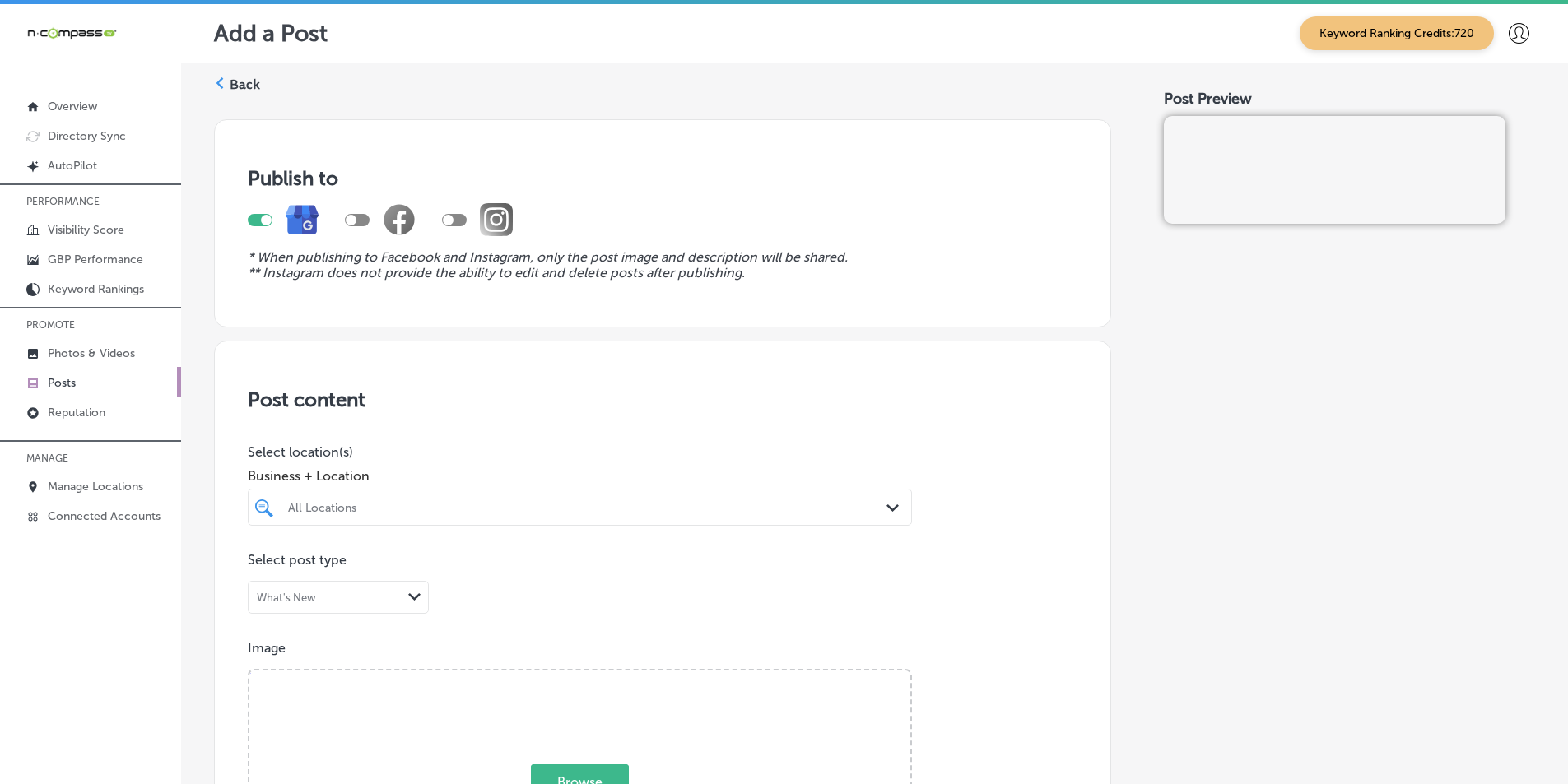
click at [710, 519] on div "All Locations Path Created with Sketch." at bounding box center [580, 508] width 664 height 37
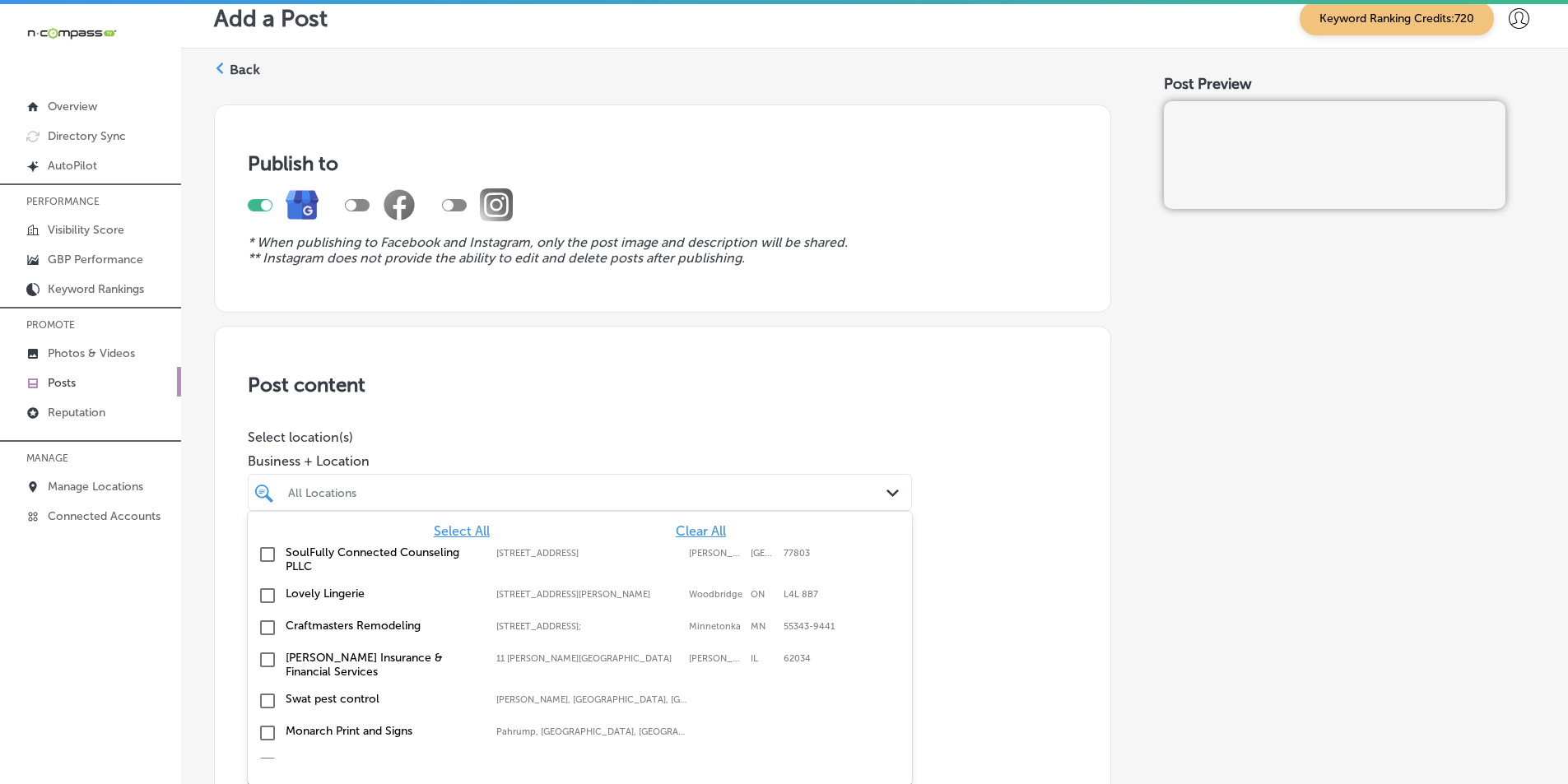
scroll to position [22, 0]
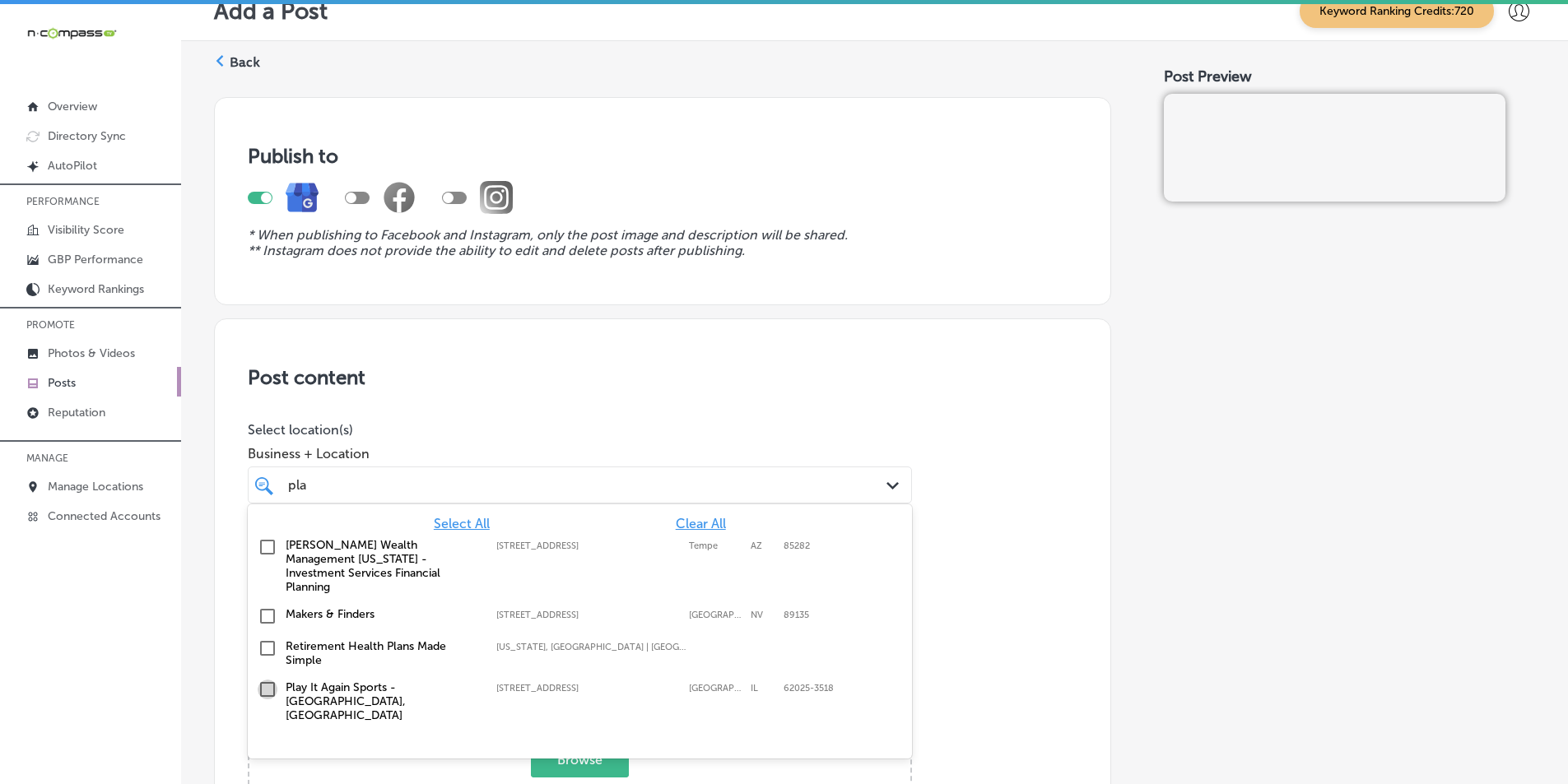
click at [270, 680] on input "checkbox" at bounding box center [267, 689] width 19 height 19
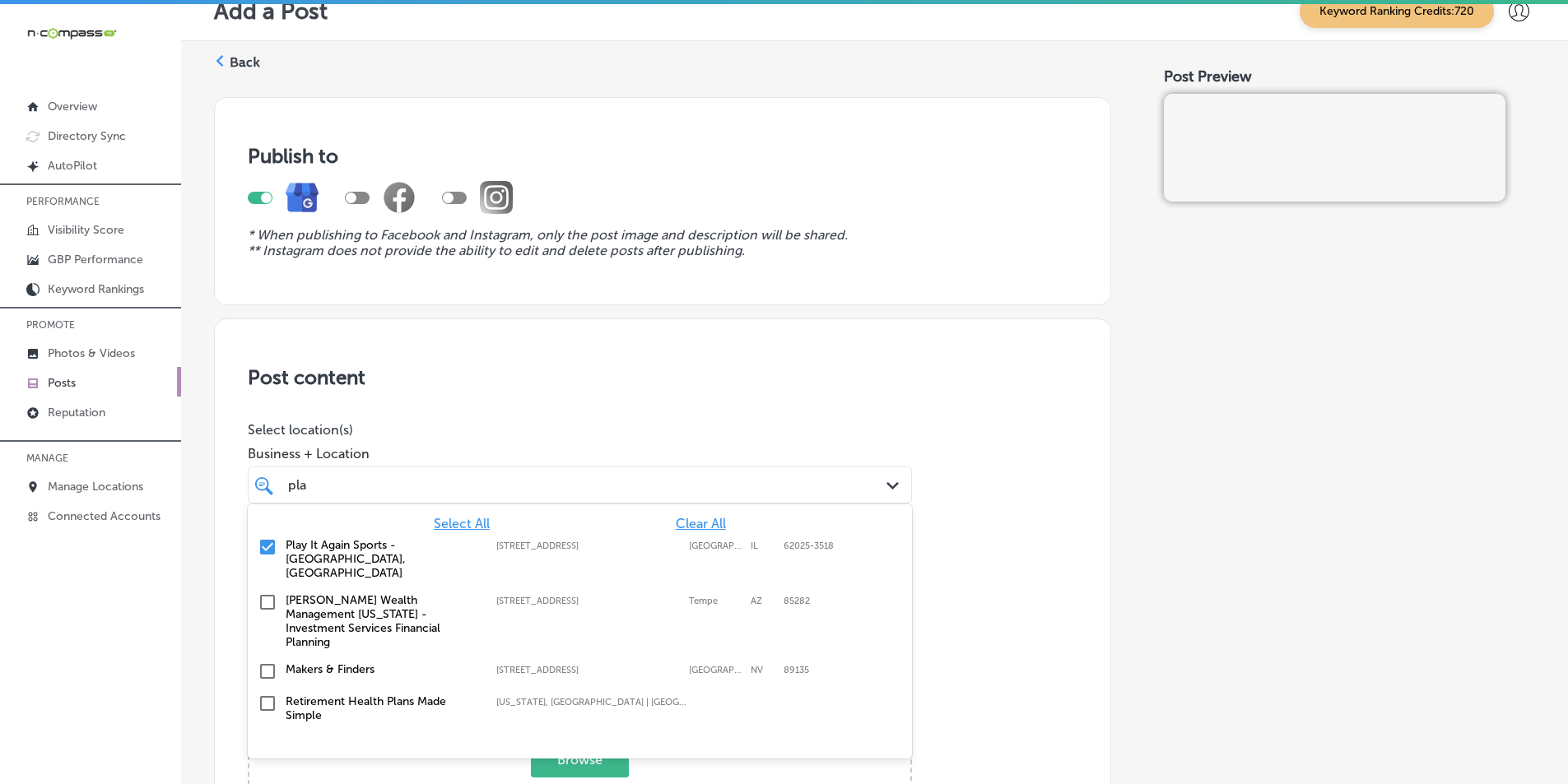
type input "pla"
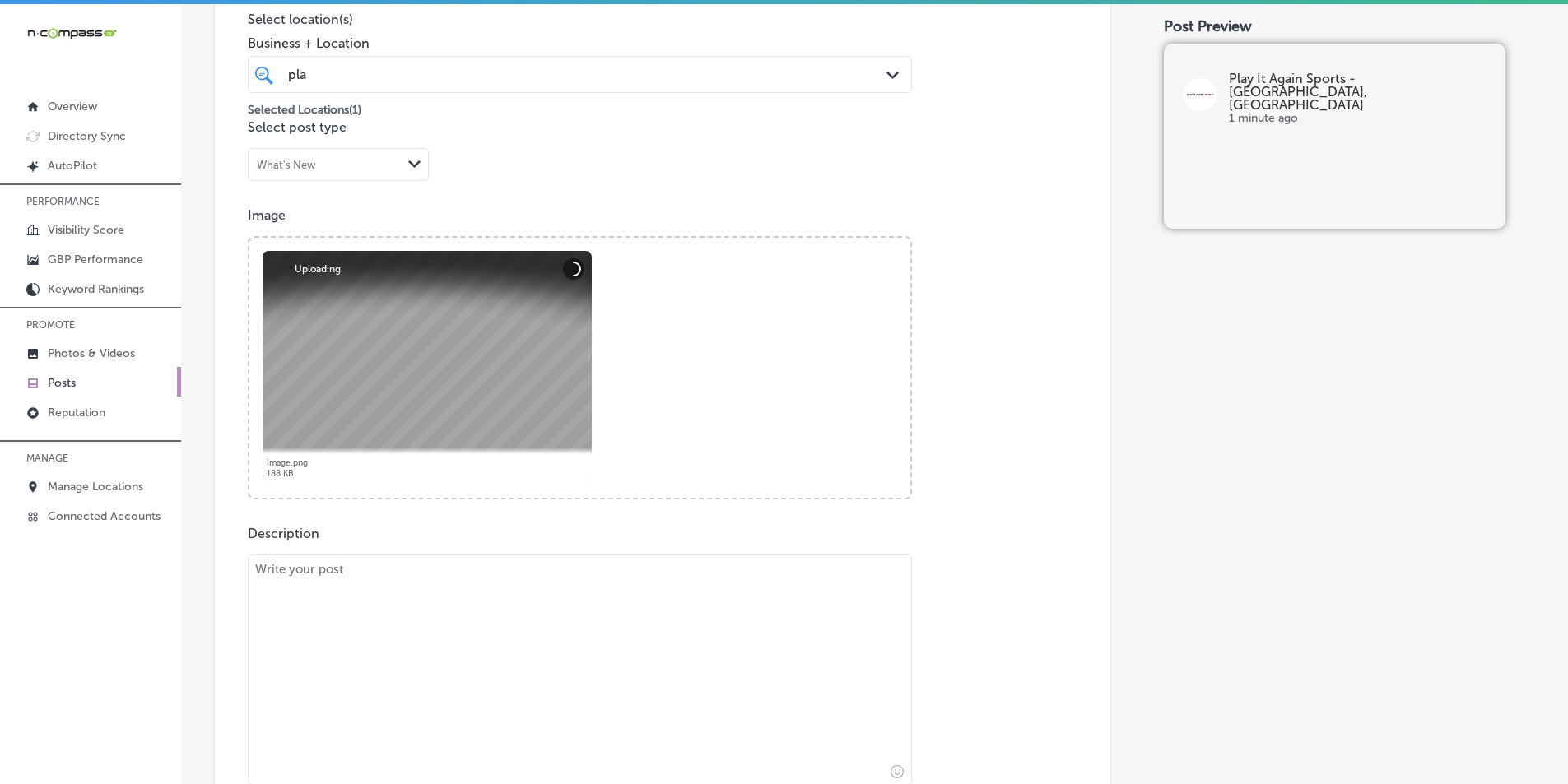
scroll to position [434, 0]
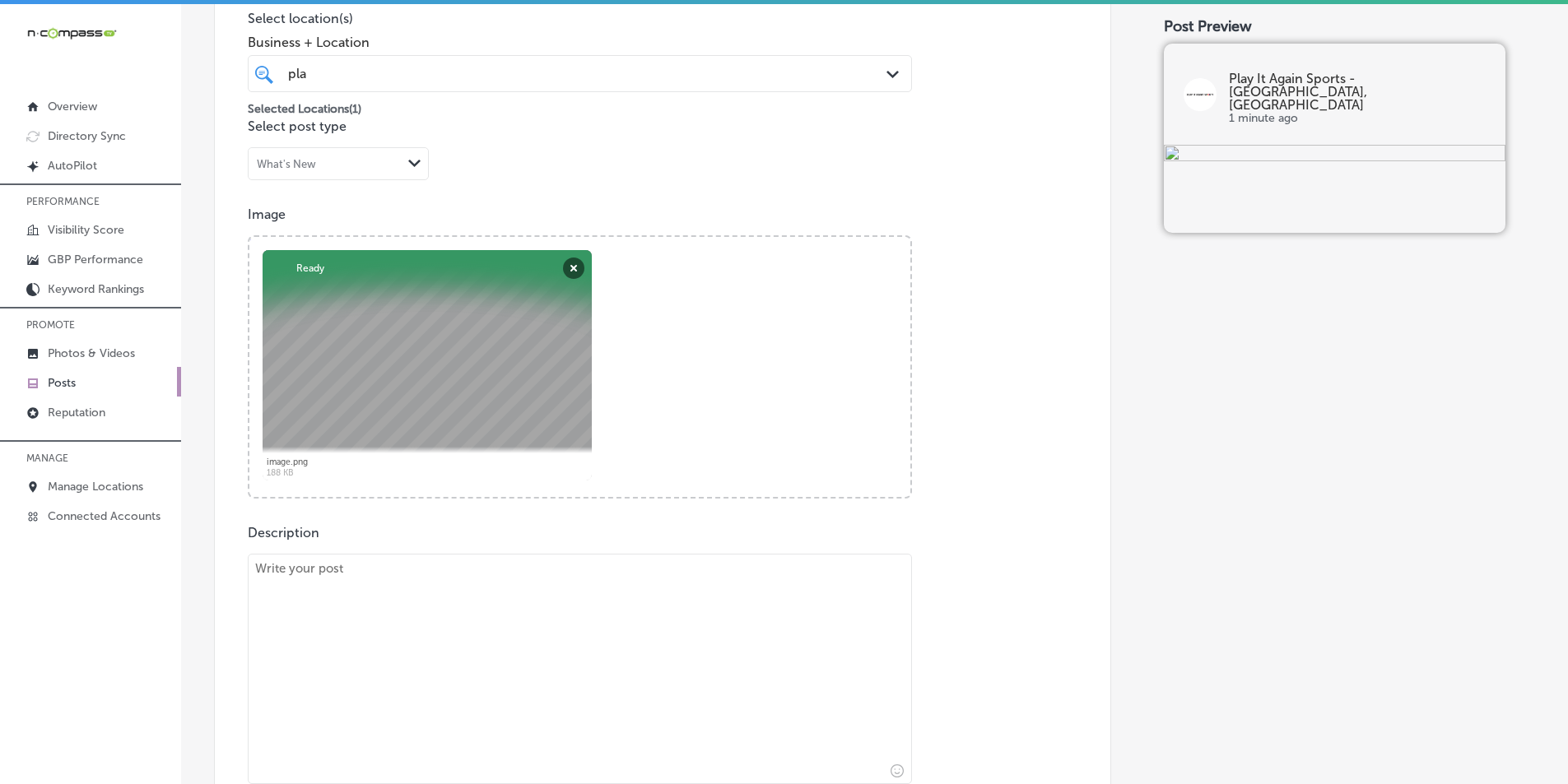
click at [461, 653] on textarea at bounding box center [580, 670] width 664 height 231
paste textarea "Looking for affordable, quality used sports equipment? Play It Again Sports in …"
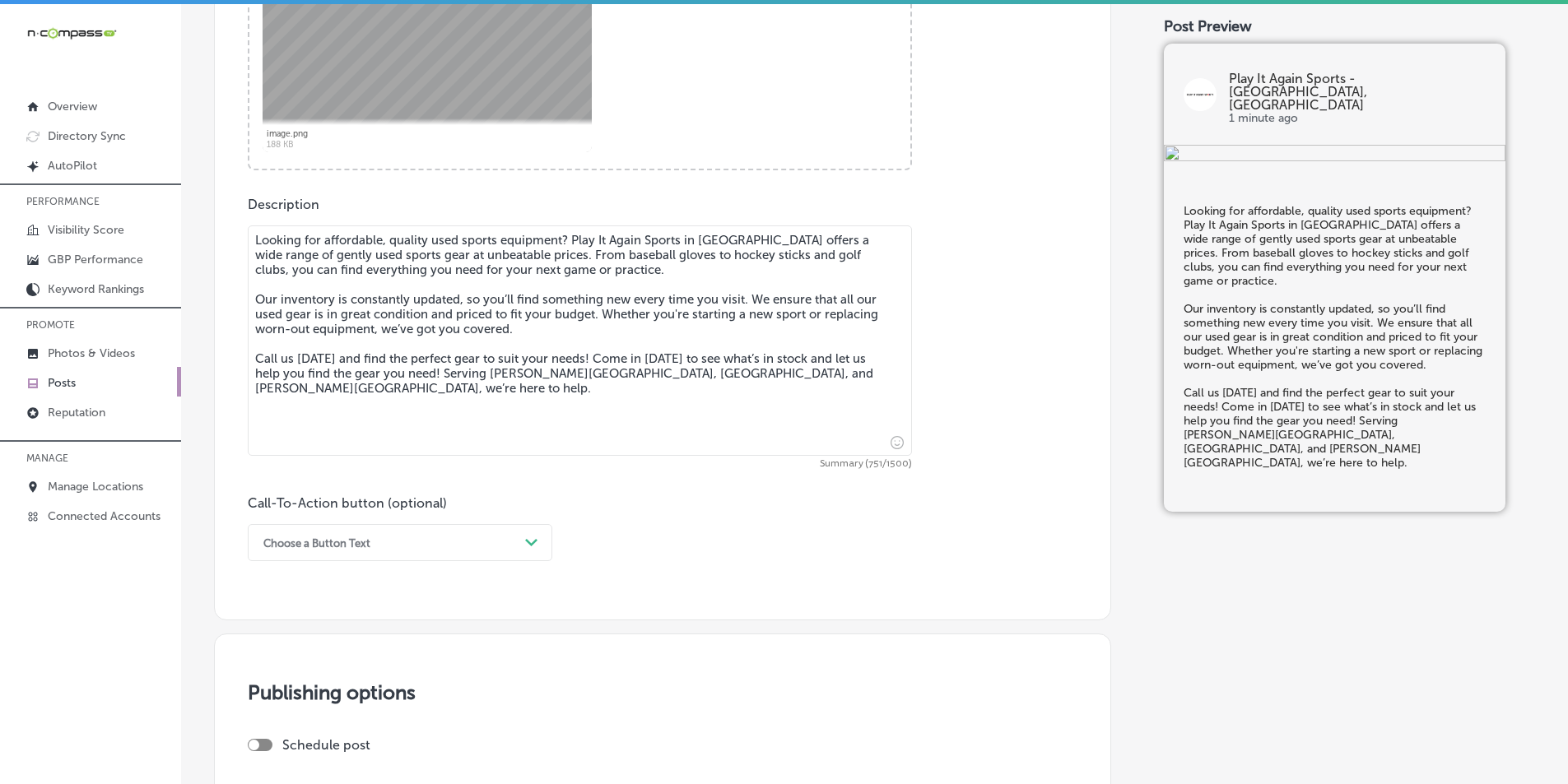
scroll to position [763, 0]
type textarea "Looking for affordable, quality used sports equipment? Play It Again Sports in …"
click at [515, 544] on div "Choose a Button Text" at bounding box center [386, 542] width 264 height 25
drag, startPoint x: 289, startPoint y: 745, endPoint x: 309, endPoint y: 735, distance: 22.4
click at [292, 744] on div "Call Now" at bounding box center [399, 751] width 304 height 29
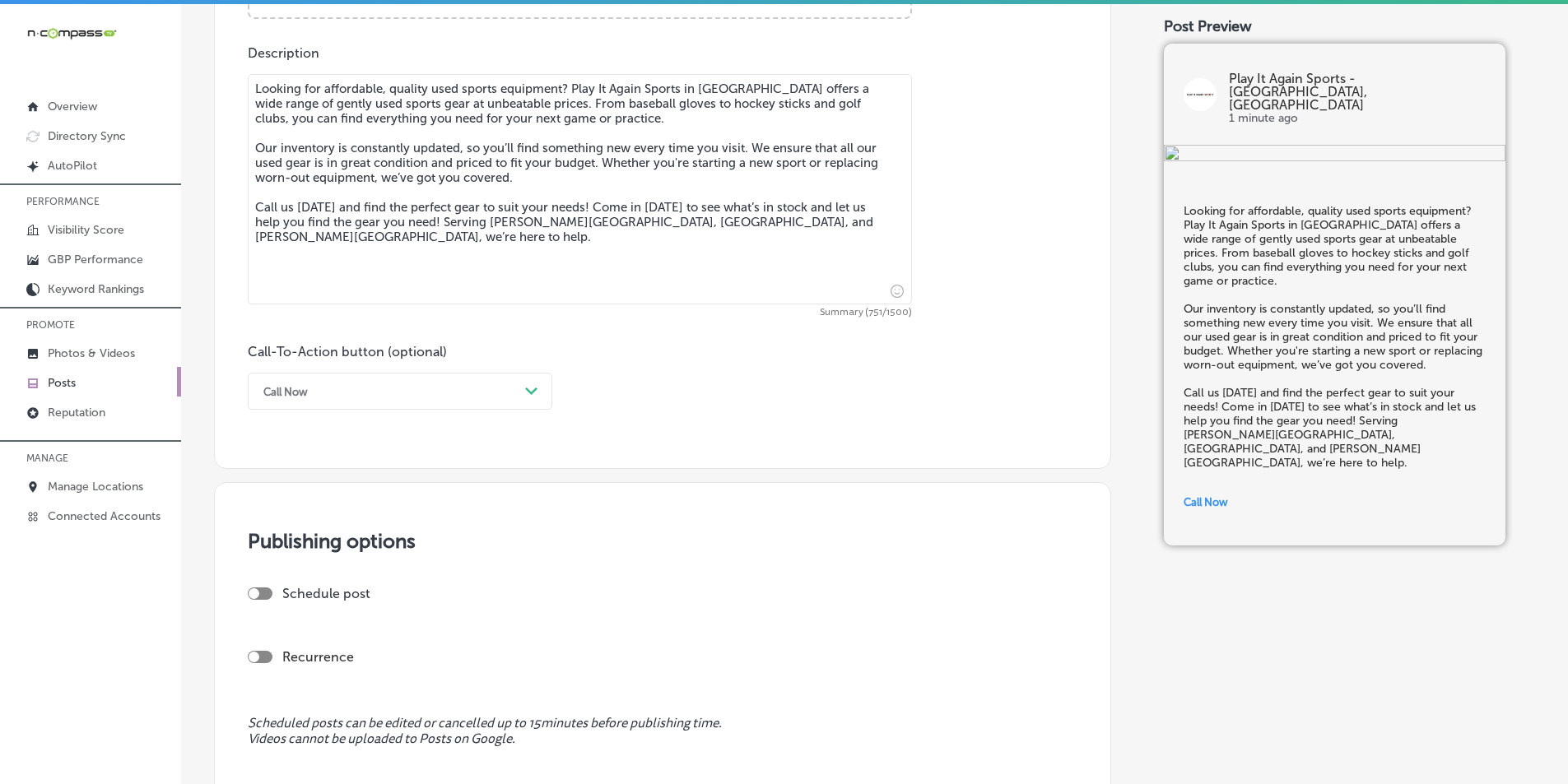
scroll to position [927, 0]
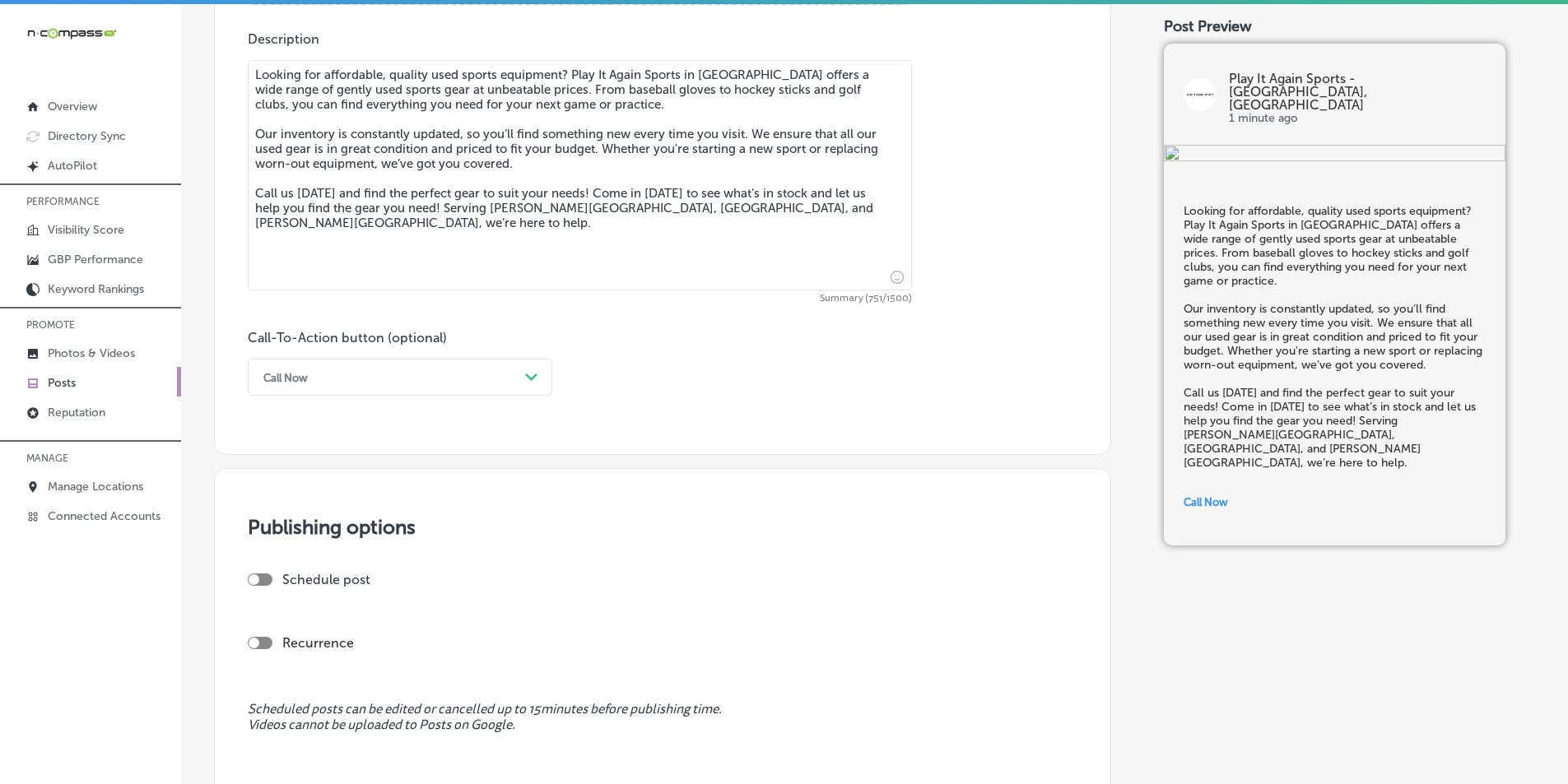
click at [266, 576] on div at bounding box center [259, 580] width 25 height 13
checkbox input "true"
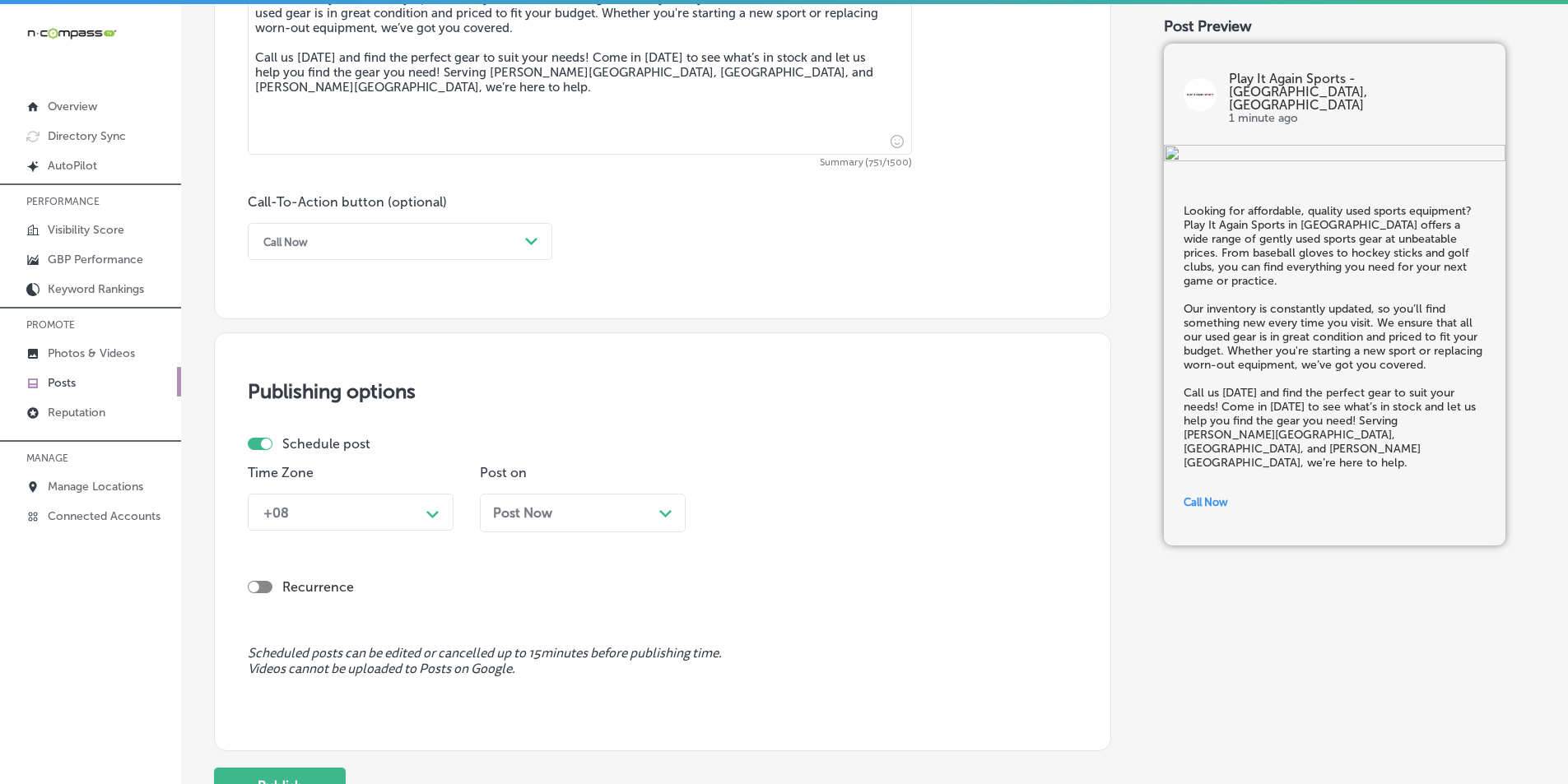
click at [415, 531] on div "+08 Path Created with Sketch." at bounding box center [350, 513] width 206 height 37
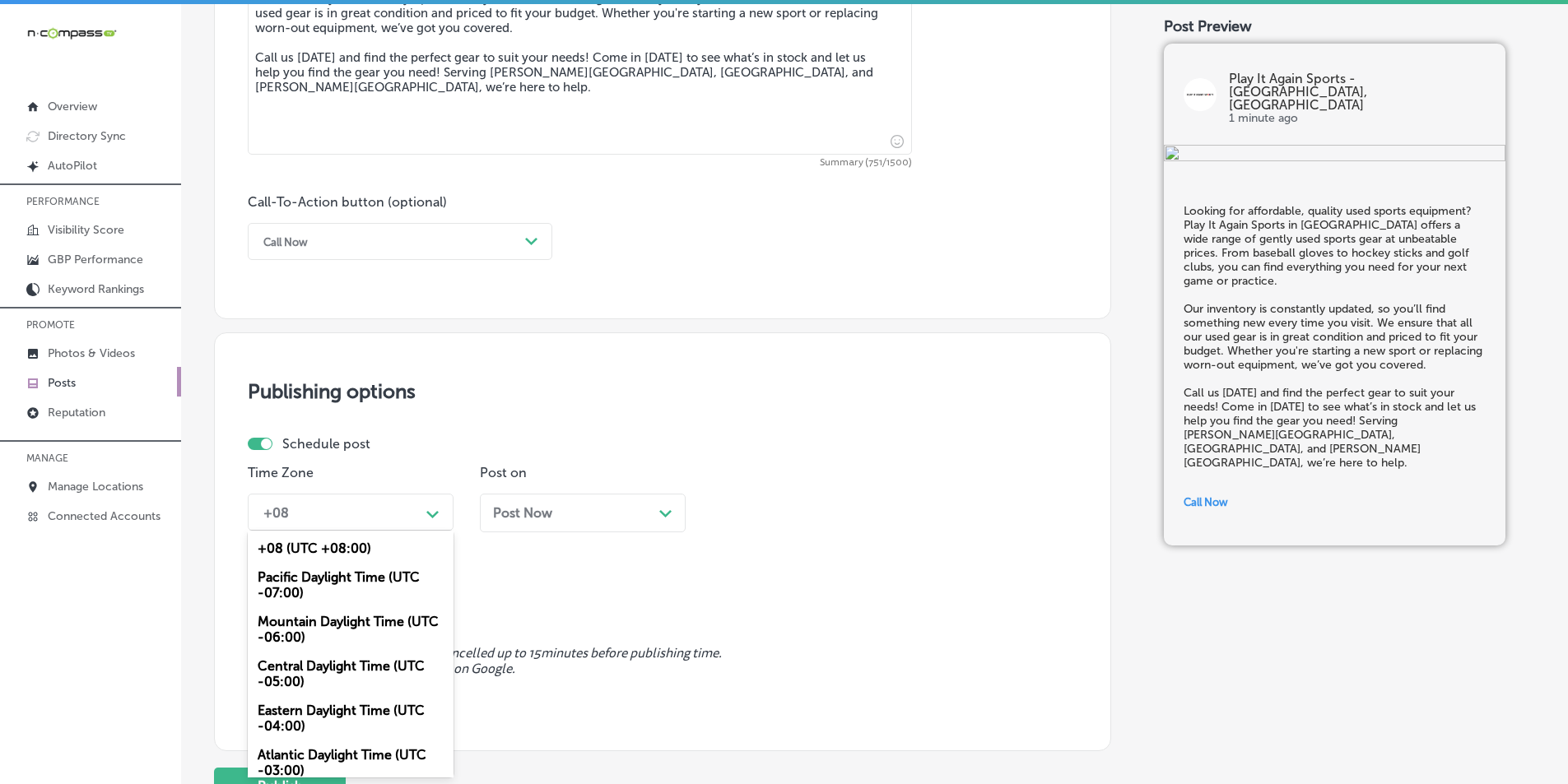
click at [320, 626] on div "Mountain Daylight Time (UTC -06:00)" at bounding box center [350, 630] width 206 height 44
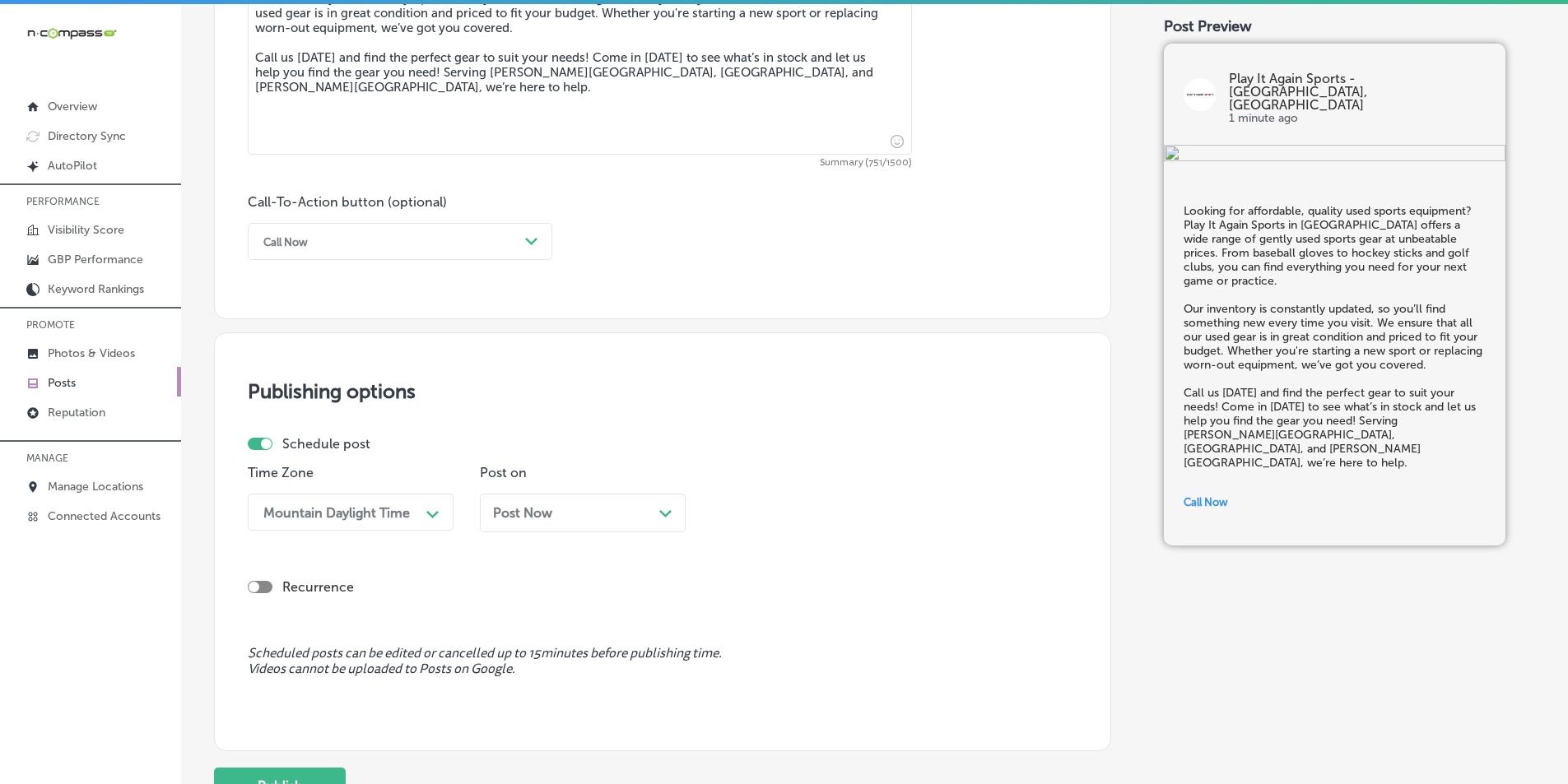
click at [664, 503] on div "Post Now Path Created with Sketch." at bounding box center [582, 514] width 206 height 39
click at [659, 268] on span at bounding box center [661, 267] width 9 height 9
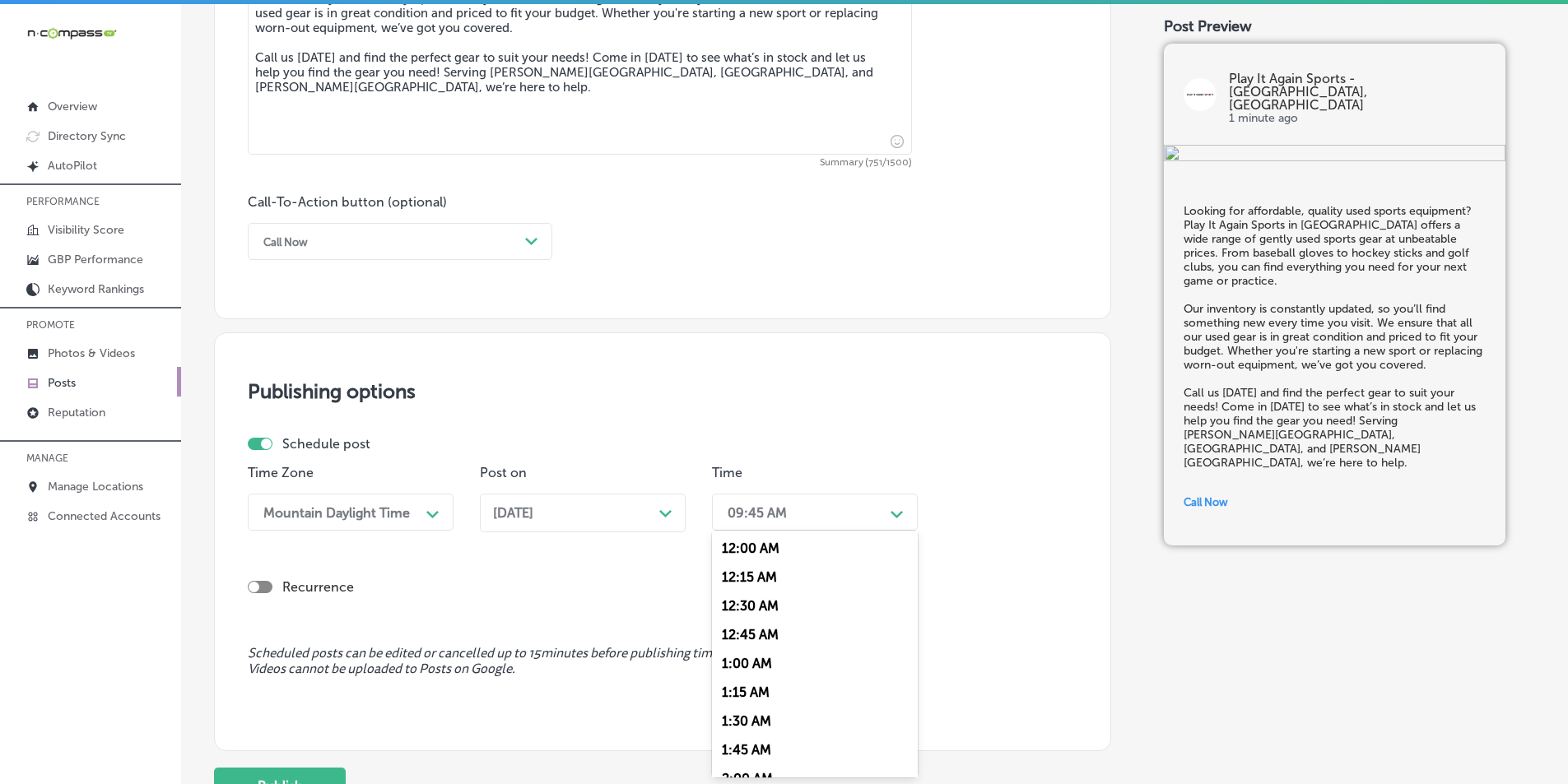
click at [836, 517] on div "09:45 AM" at bounding box center [802, 513] width 164 height 29
click at [745, 694] on div "7:00 AM" at bounding box center [815, 697] width 206 height 29
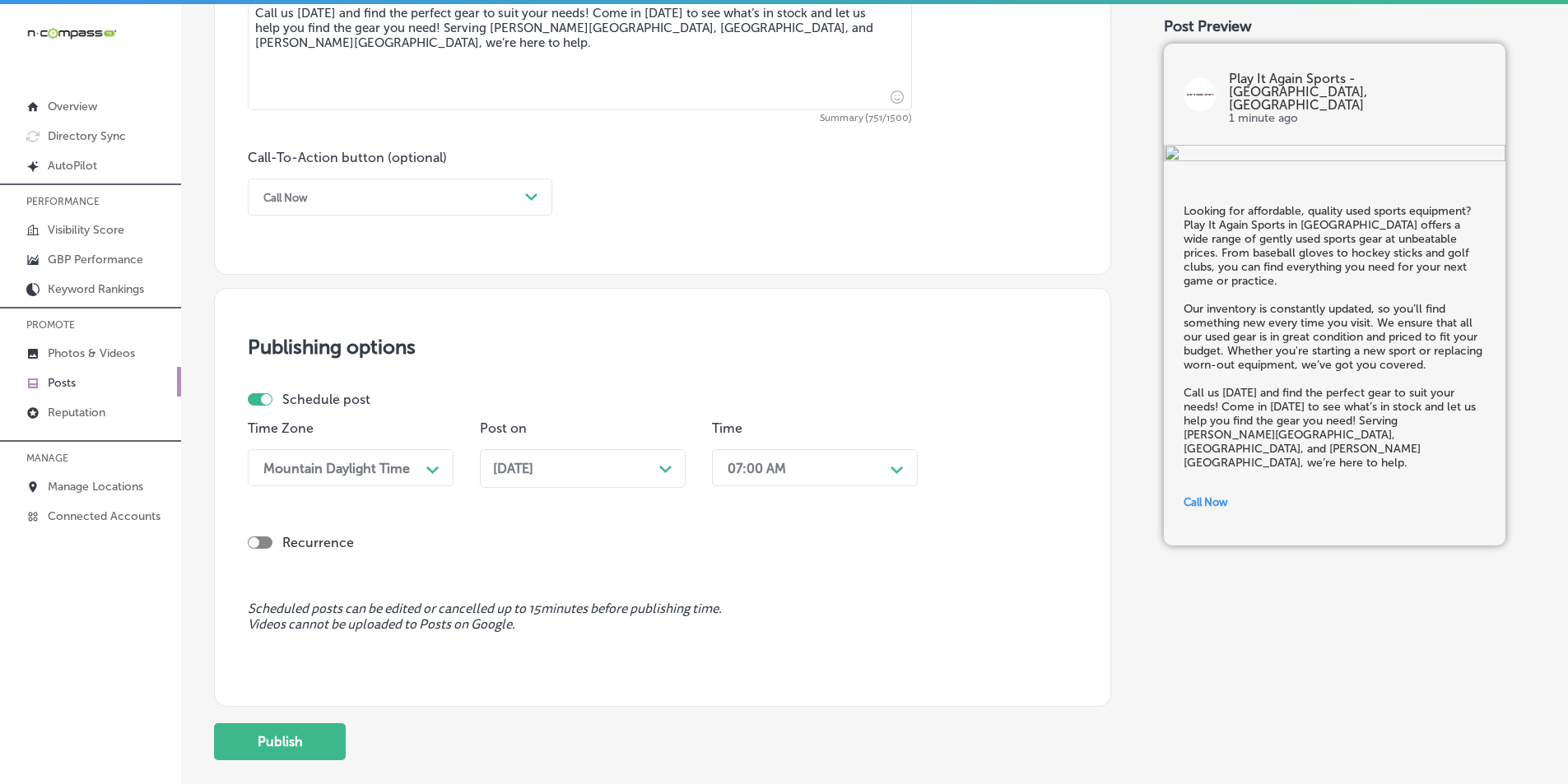
scroll to position [1208, 0]
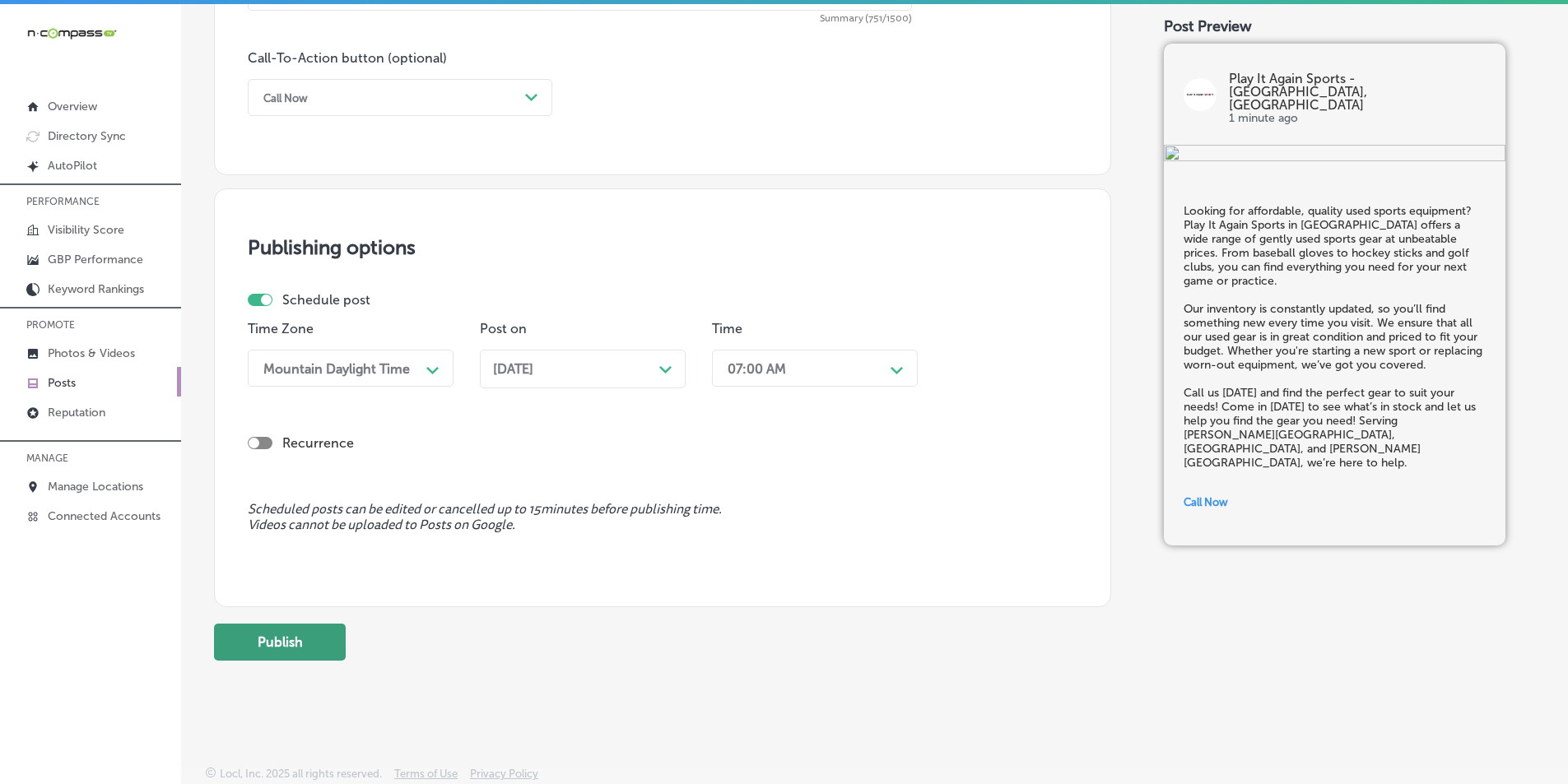
click at [274, 638] on button "Publish" at bounding box center [279, 642] width 131 height 37
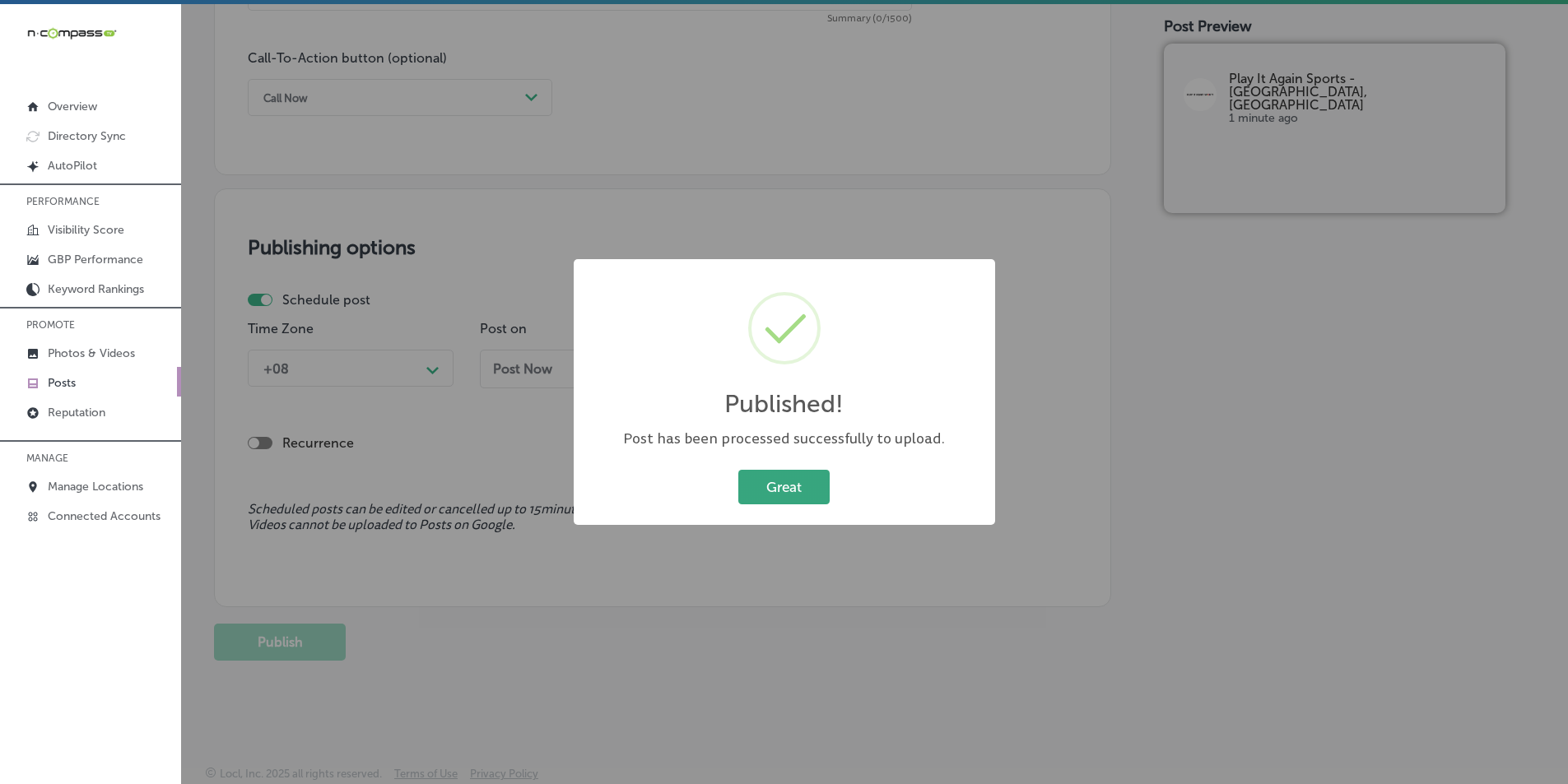
click at [777, 488] on button "Great" at bounding box center [784, 487] width 92 height 34
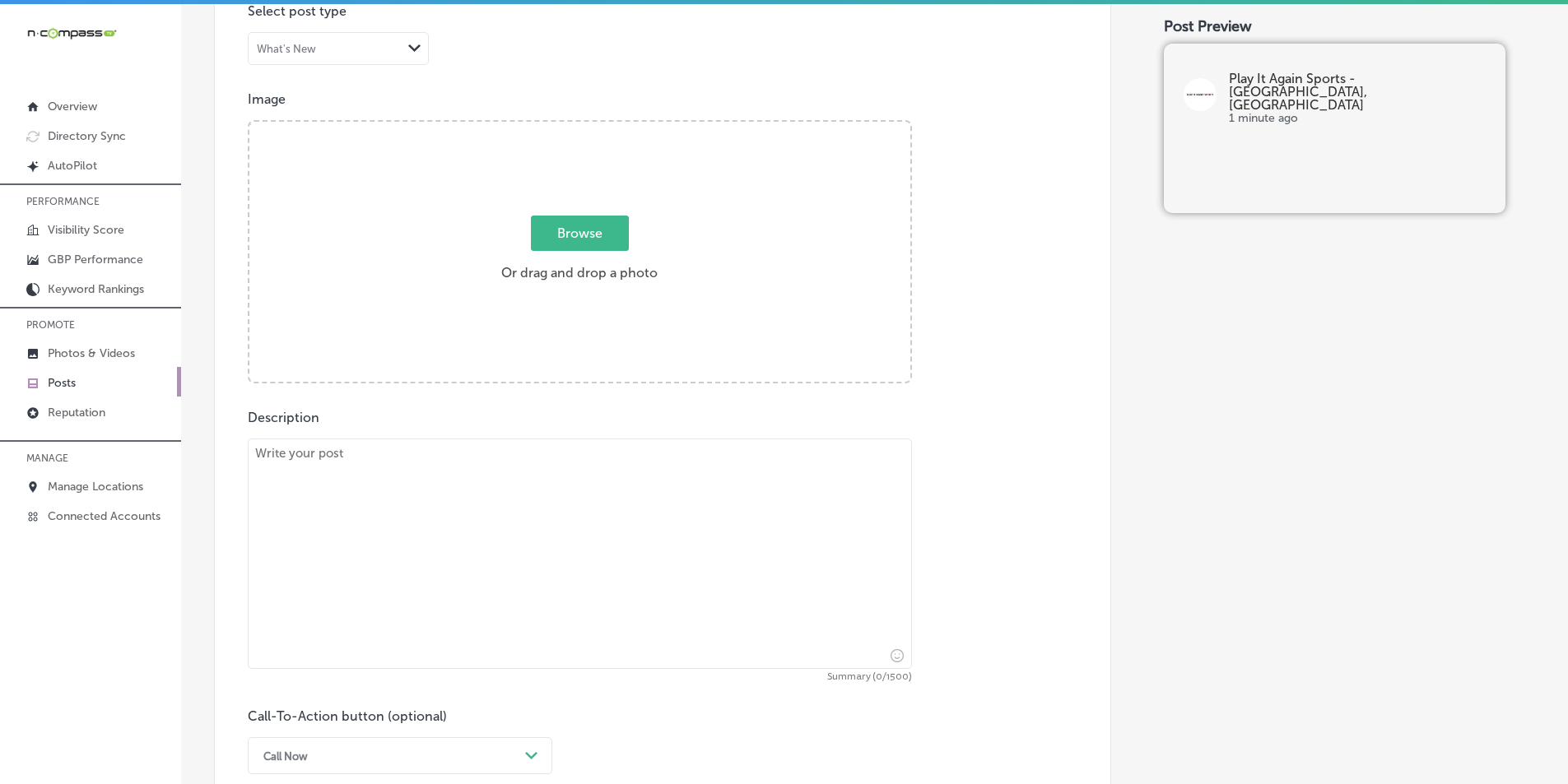
scroll to position [467, 0]
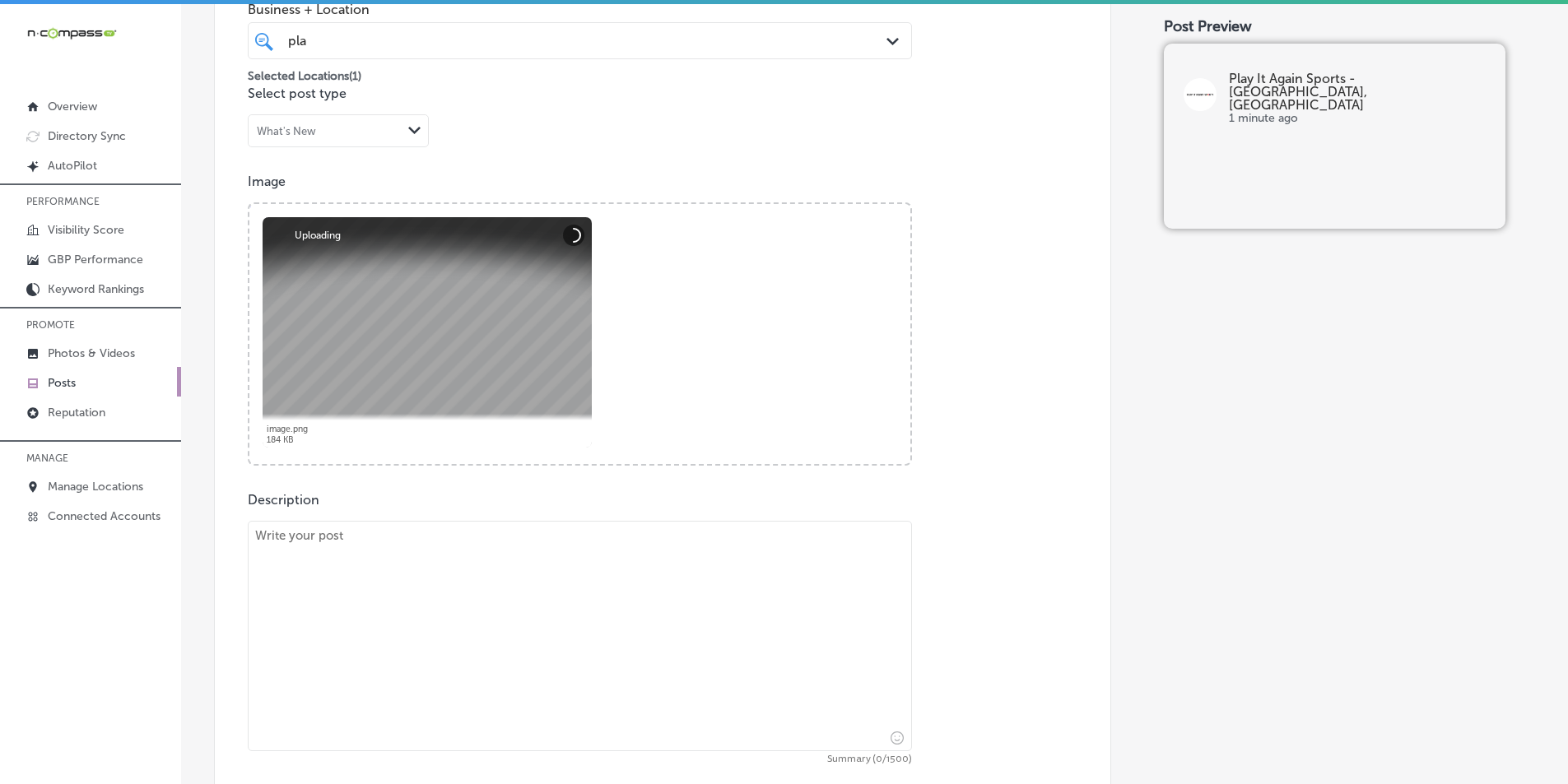
drag, startPoint x: 483, startPoint y: 615, endPoint x: 503, endPoint y: 570, distance: 49.2
click at [484, 614] on textarea at bounding box center [580, 637] width 664 height 231
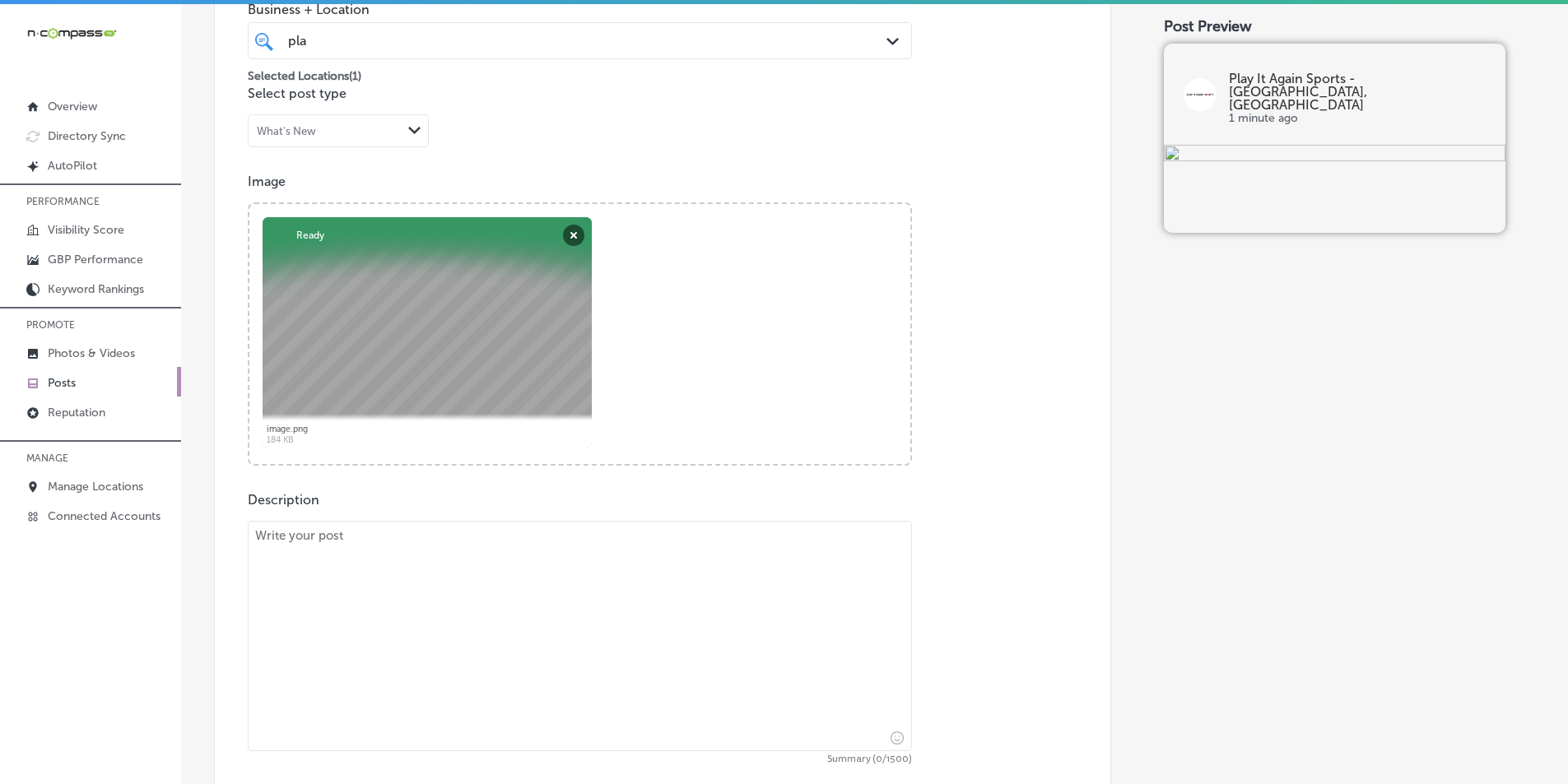
click at [453, 575] on textarea at bounding box center [580, 637] width 664 height 231
paste textarea "At Play It Again Sports, we offer professional baseball glove relacing services…"
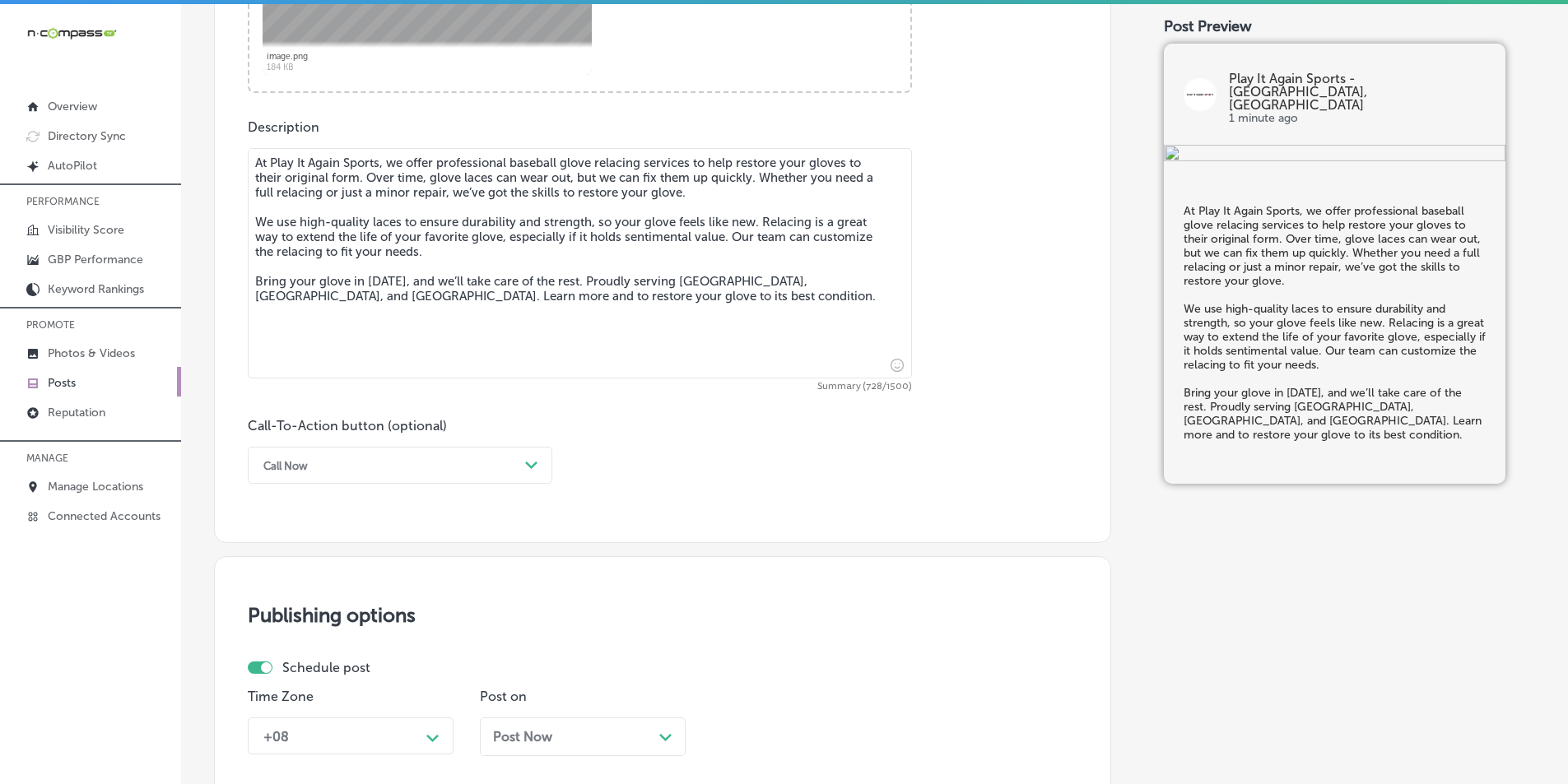
scroll to position [878, 0]
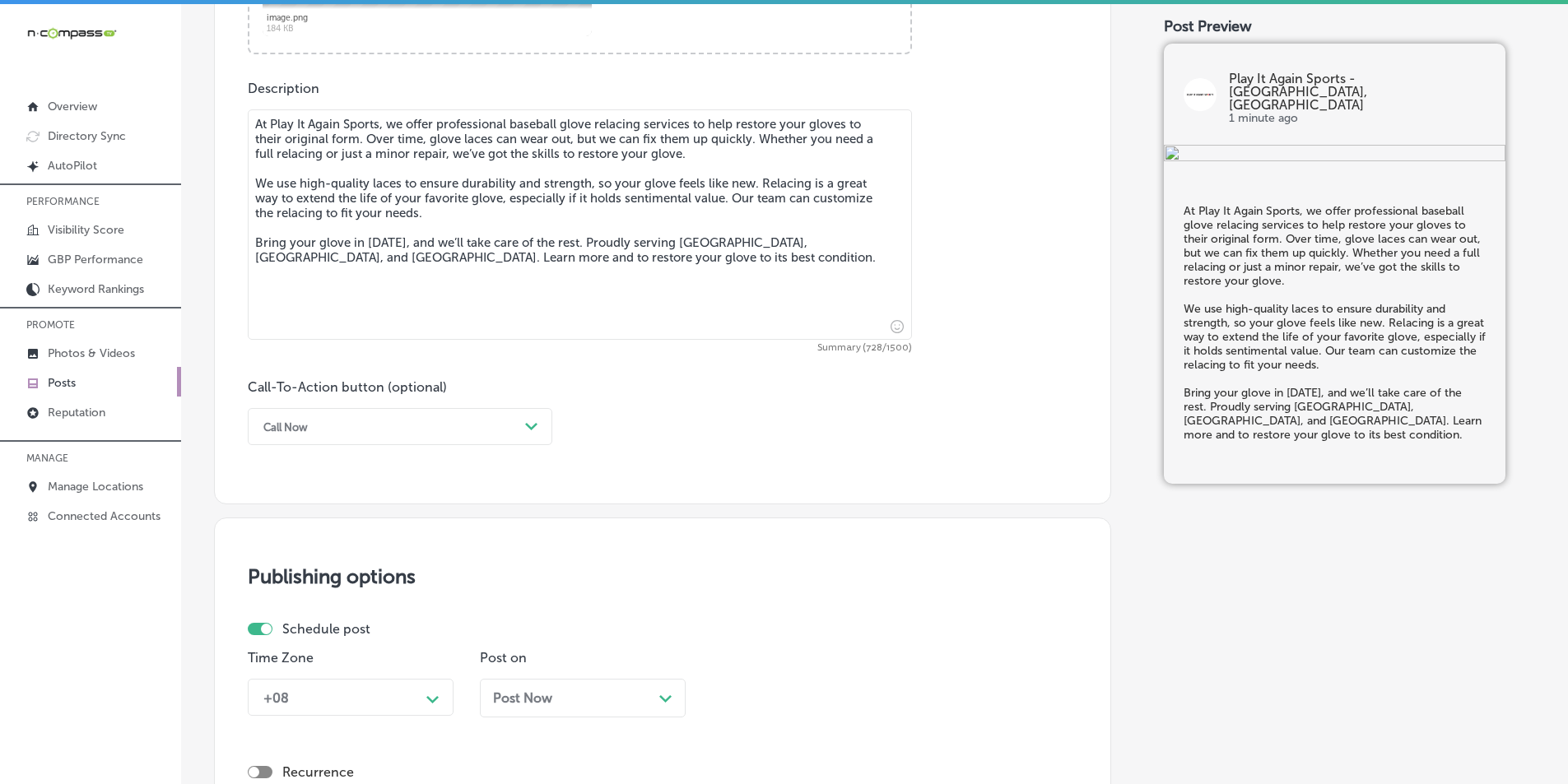
type textarea "At Play It Again Sports, we offer professional baseball glove relacing services…"
click at [491, 417] on div "Call Now" at bounding box center [386, 426] width 264 height 25
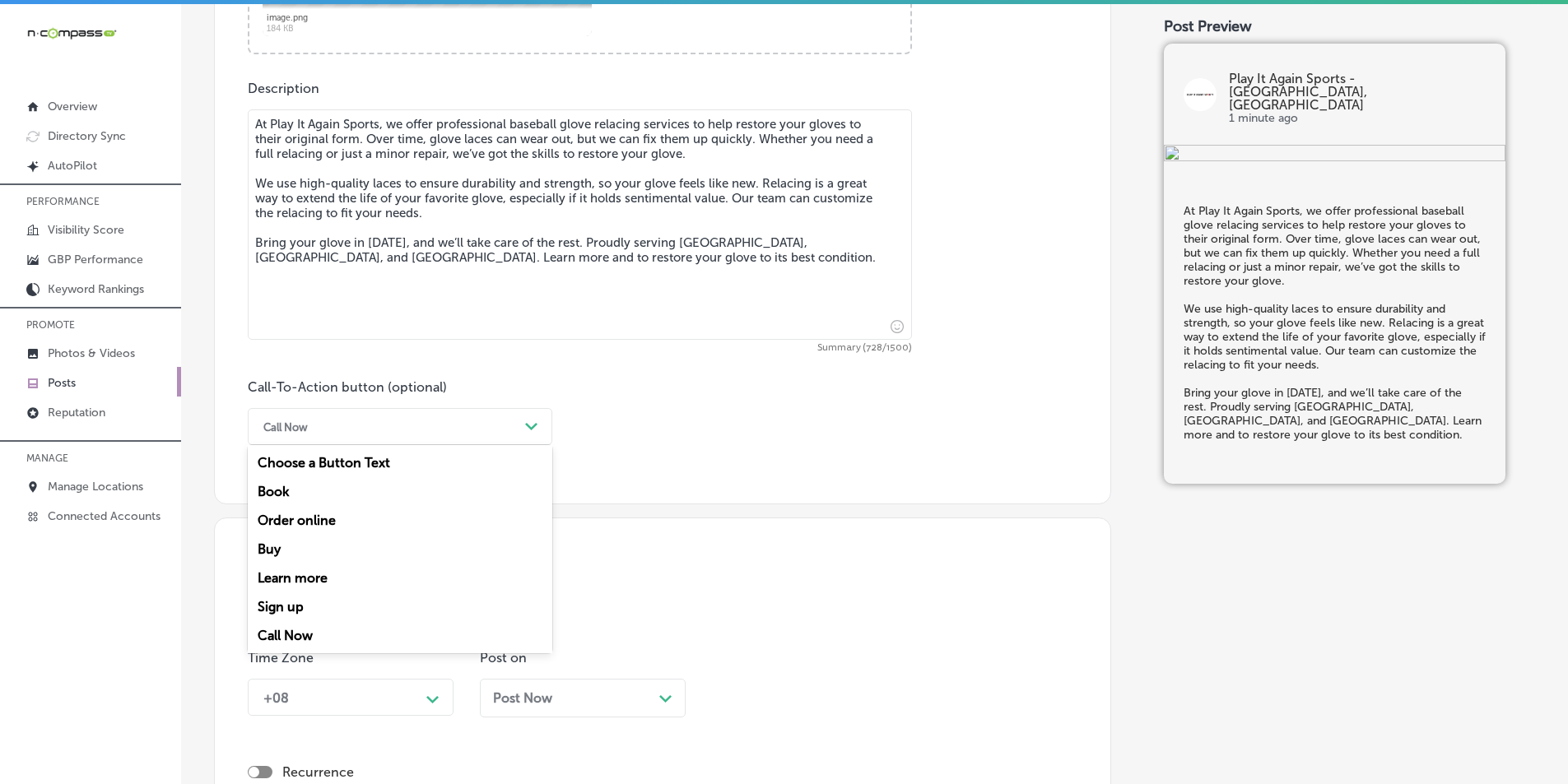
click at [321, 573] on div "Learn more" at bounding box center [399, 578] width 304 height 29
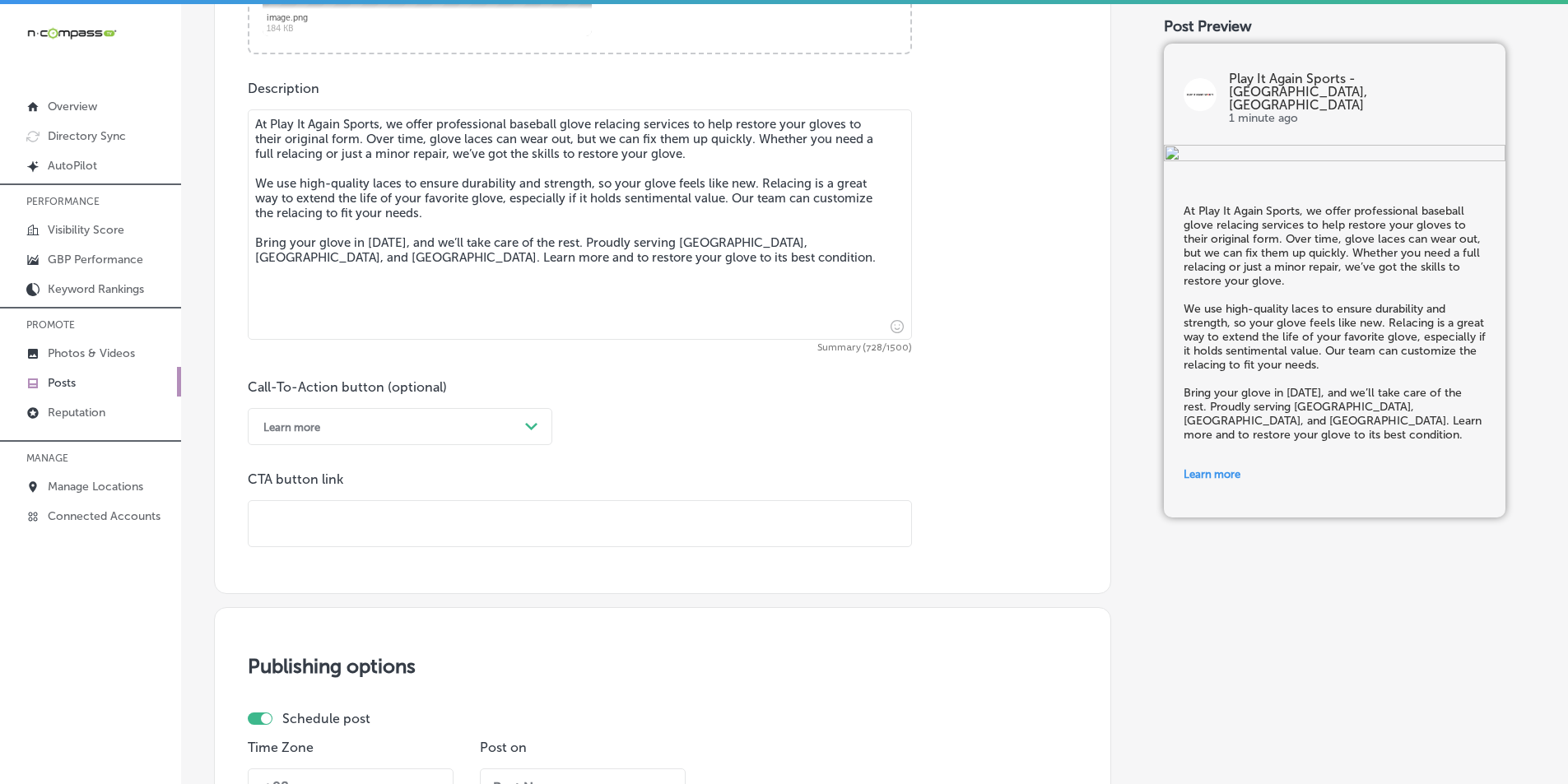
click at [352, 520] on input "text" at bounding box center [580, 523] width 663 height 45
paste input "[URL][DOMAIN_NAME]"
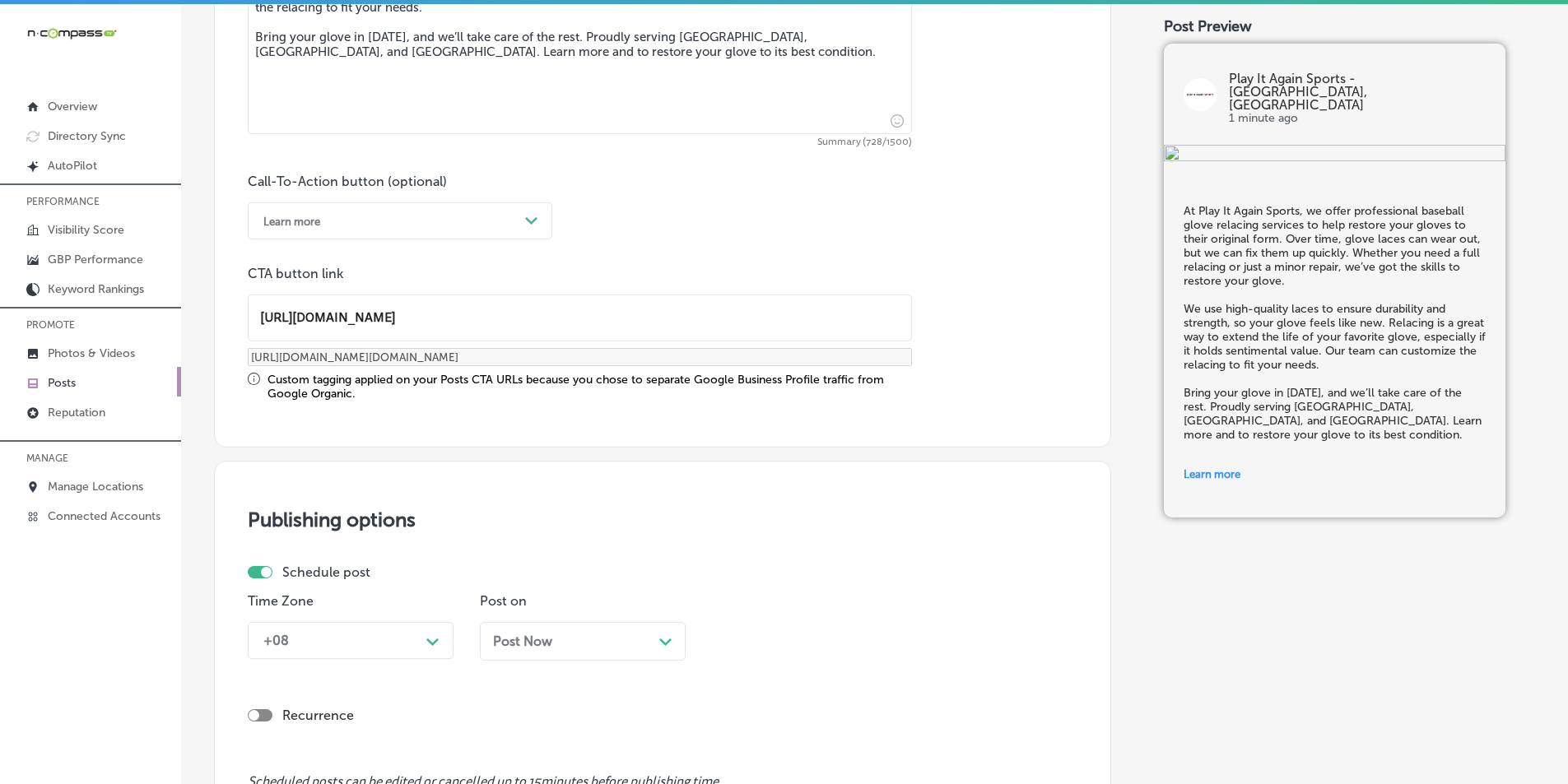
scroll to position [1126, 0]
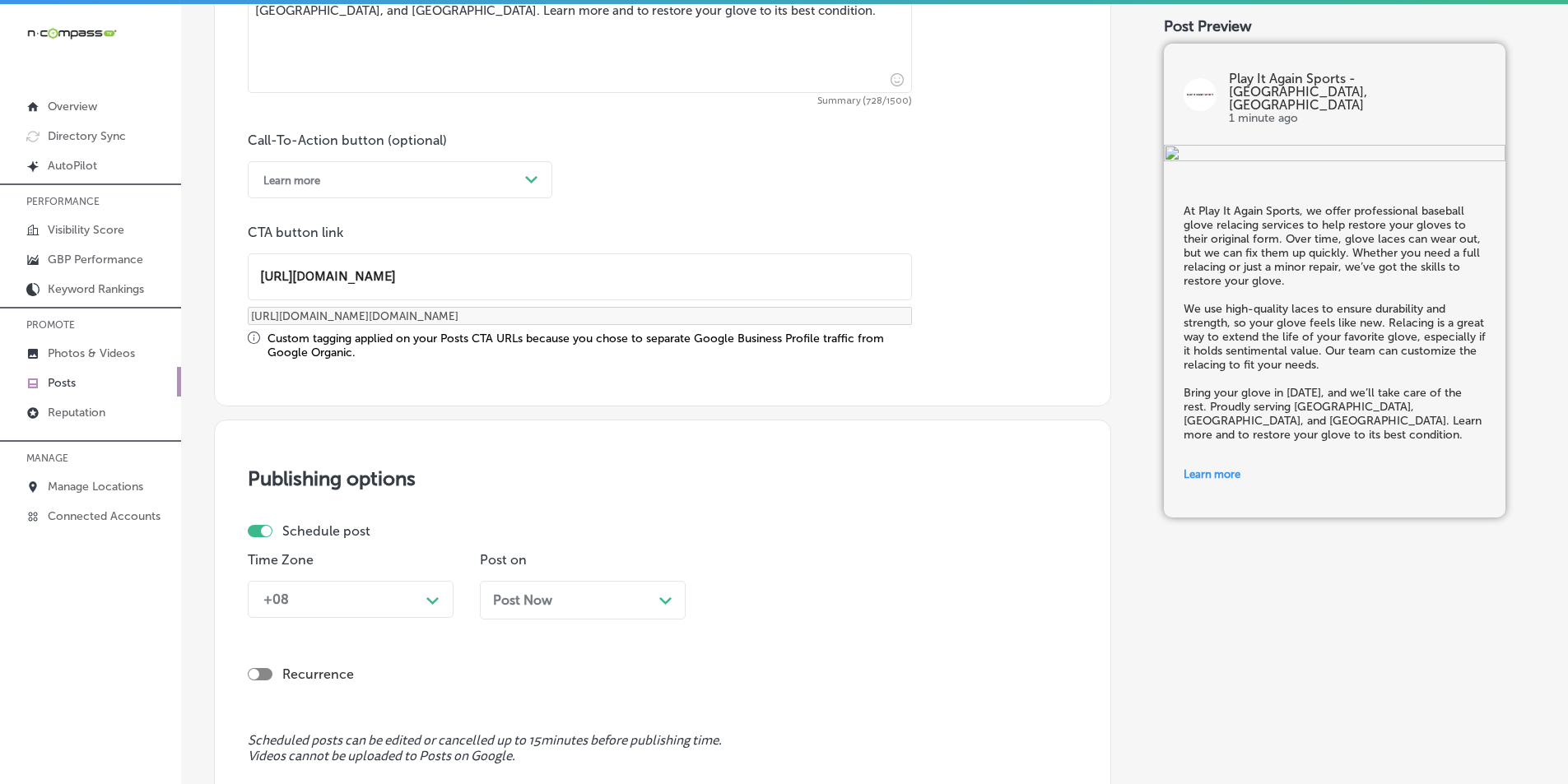
type input "[URL][DOMAIN_NAME]"
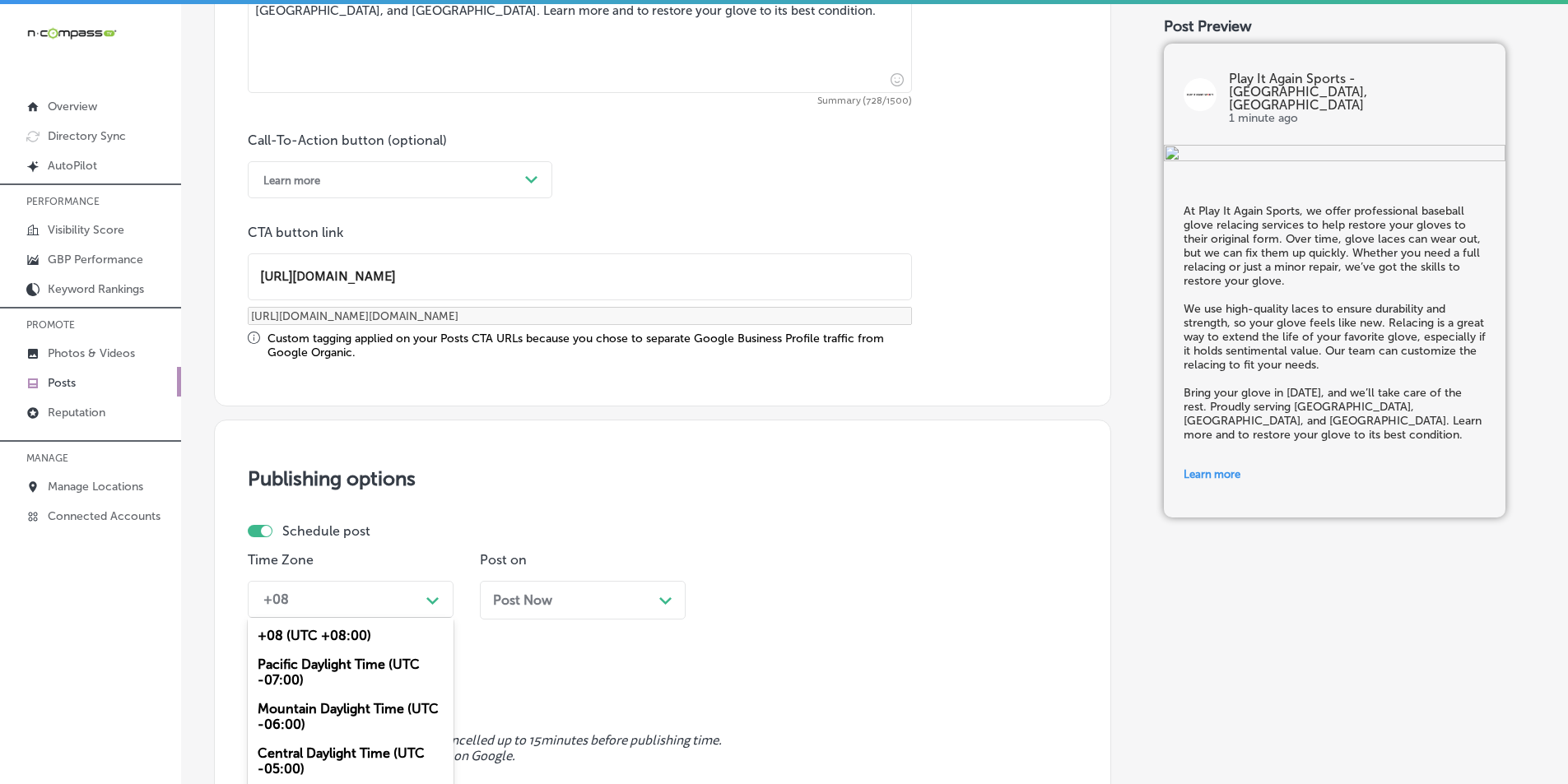
scroll to position [1212, 0]
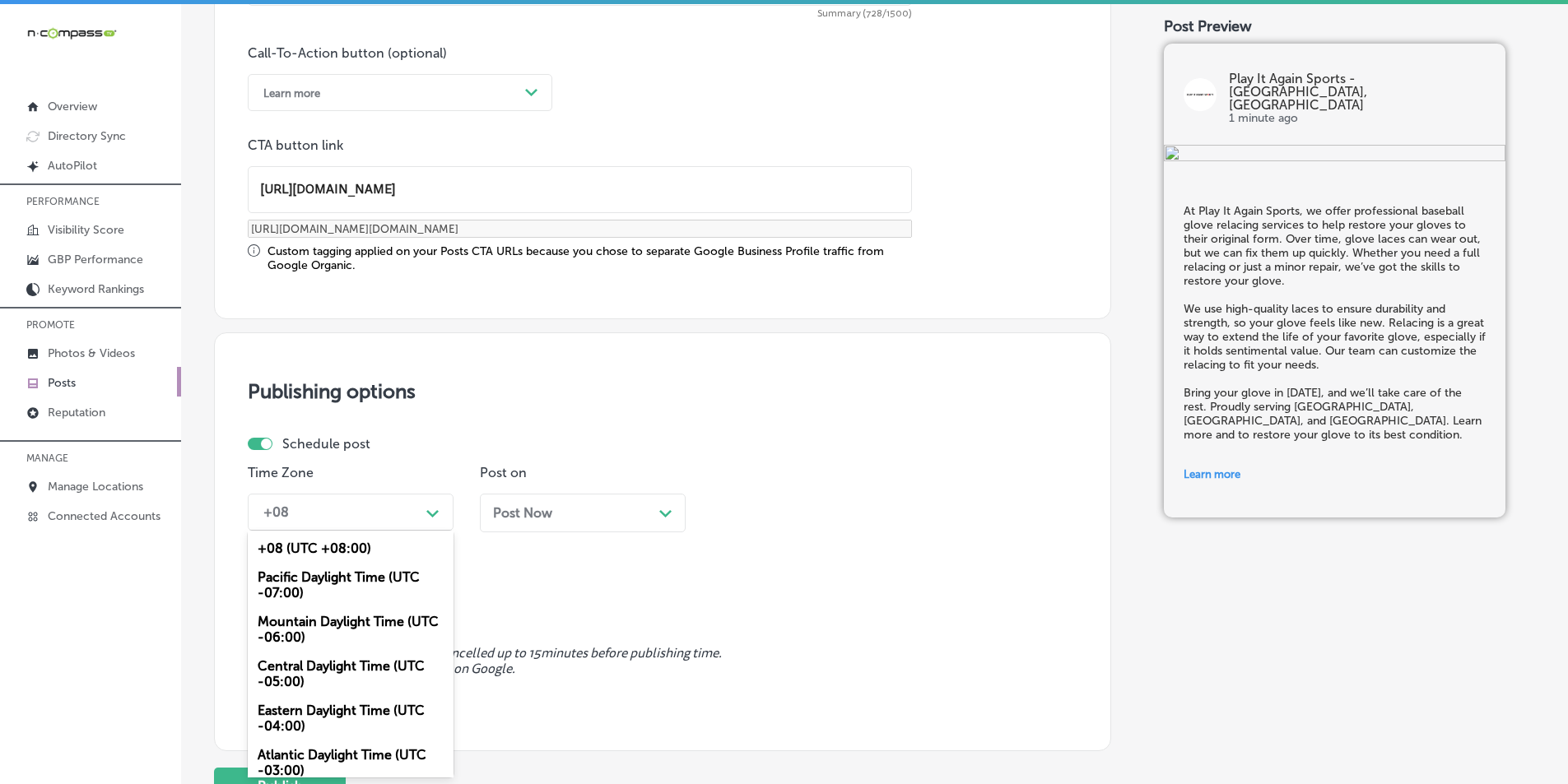
click at [442, 531] on div "option Mountain Daylight Time (UTC -06:00), selected. option Pacific Daylight T…" at bounding box center [350, 513] width 206 height 37
click at [320, 614] on div "Mountain Daylight Time (UTC -06:00)" at bounding box center [350, 630] width 206 height 44
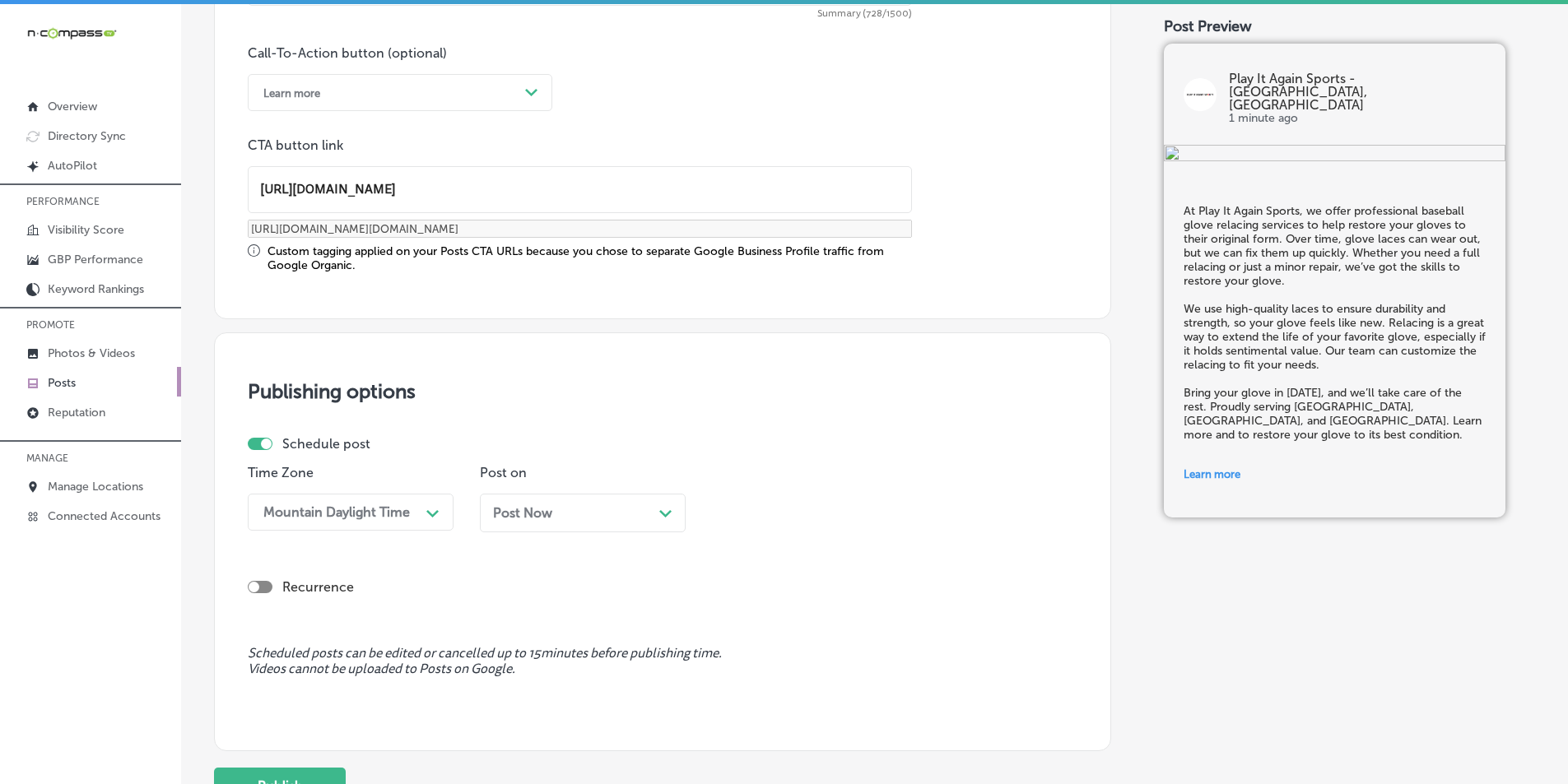
click at [644, 511] on div "Post Now Path Created with Sketch." at bounding box center [583, 513] width 180 height 15
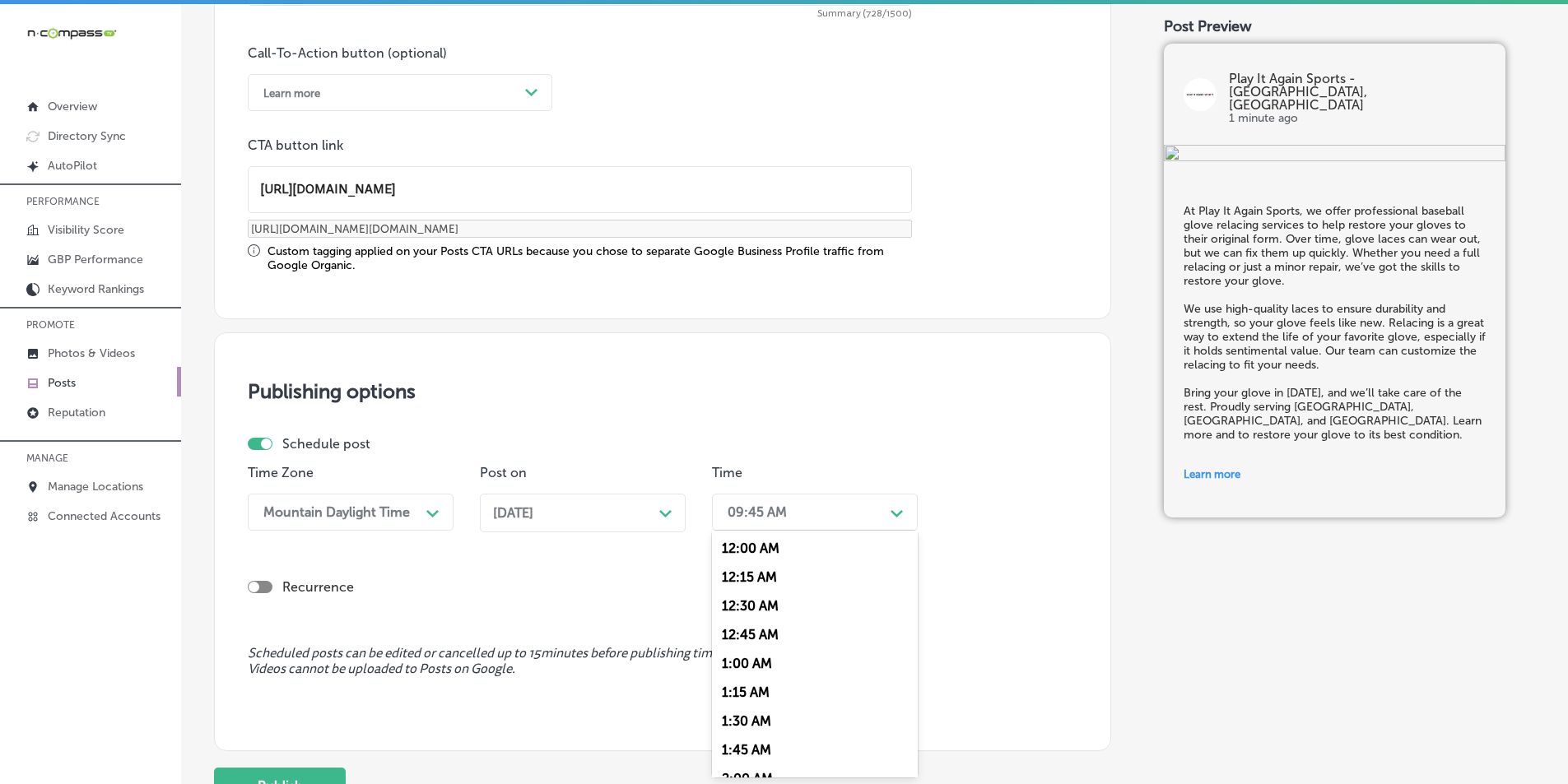
click at [890, 508] on div "Path Created with Sketch." at bounding box center [897, 512] width 26 height 26
click at [756, 695] on div "7:00 AM" at bounding box center [815, 697] width 206 height 29
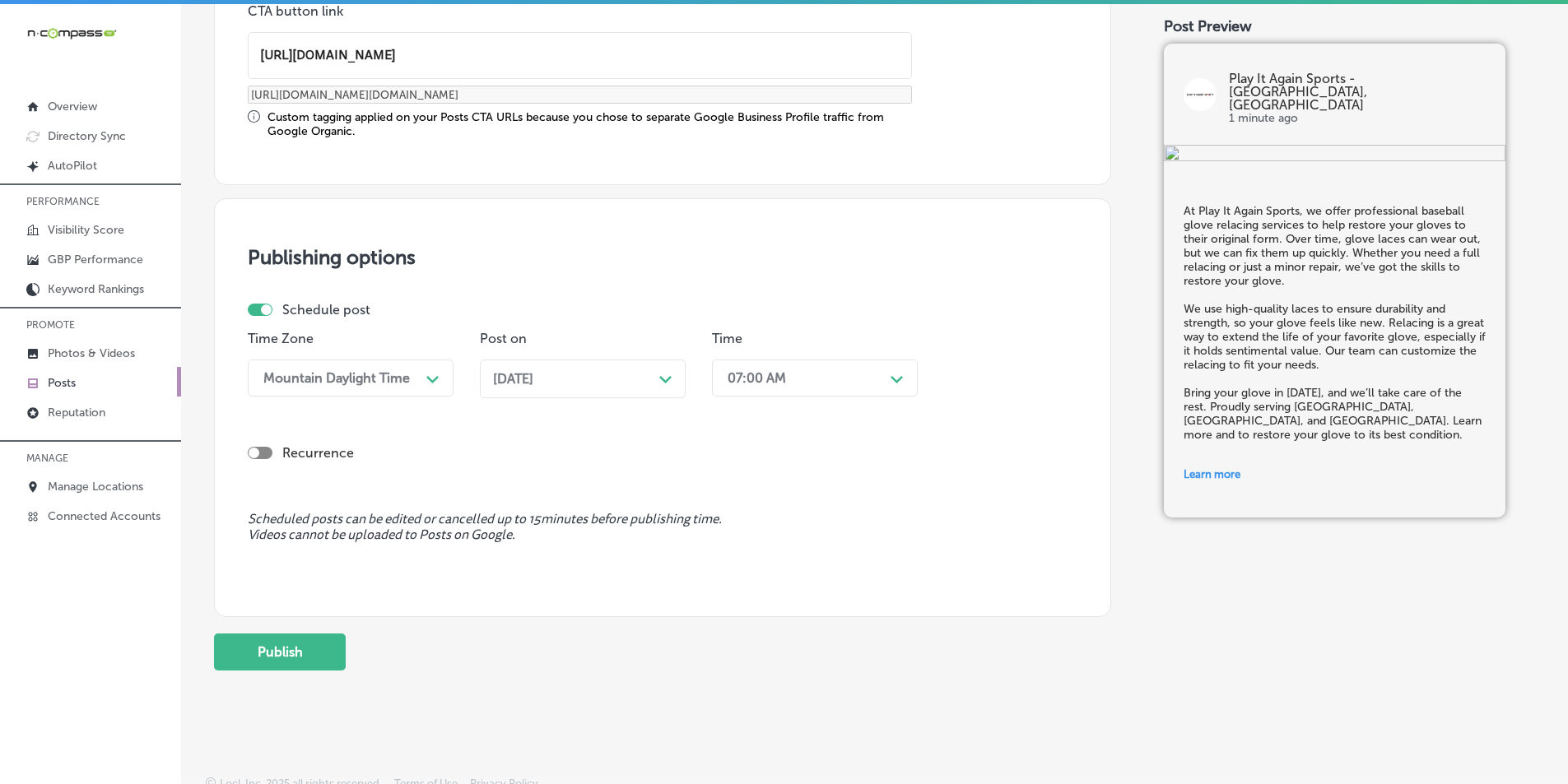
scroll to position [1356, 0]
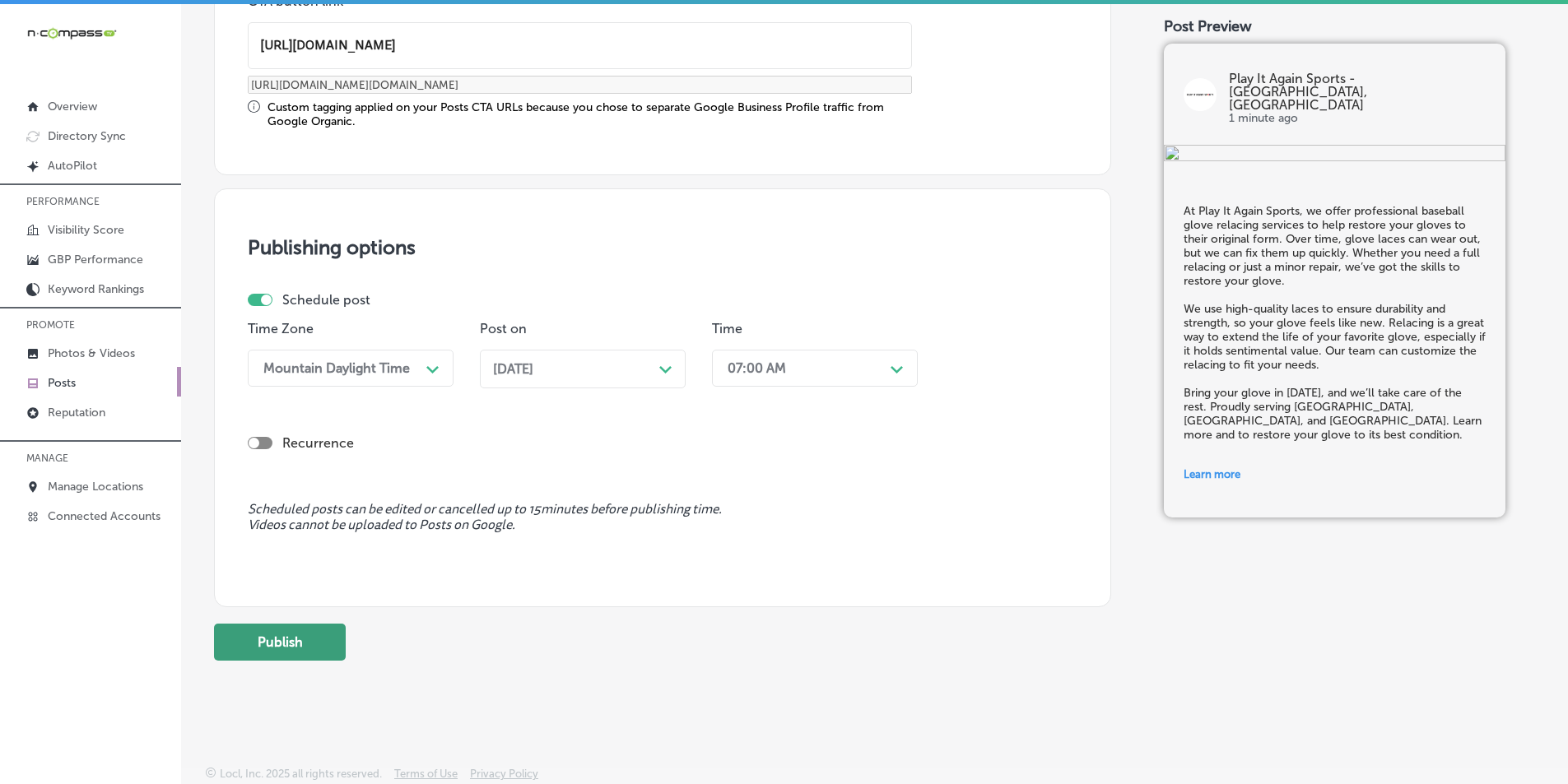
click at [280, 641] on button "Publish" at bounding box center [279, 642] width 131 height 37
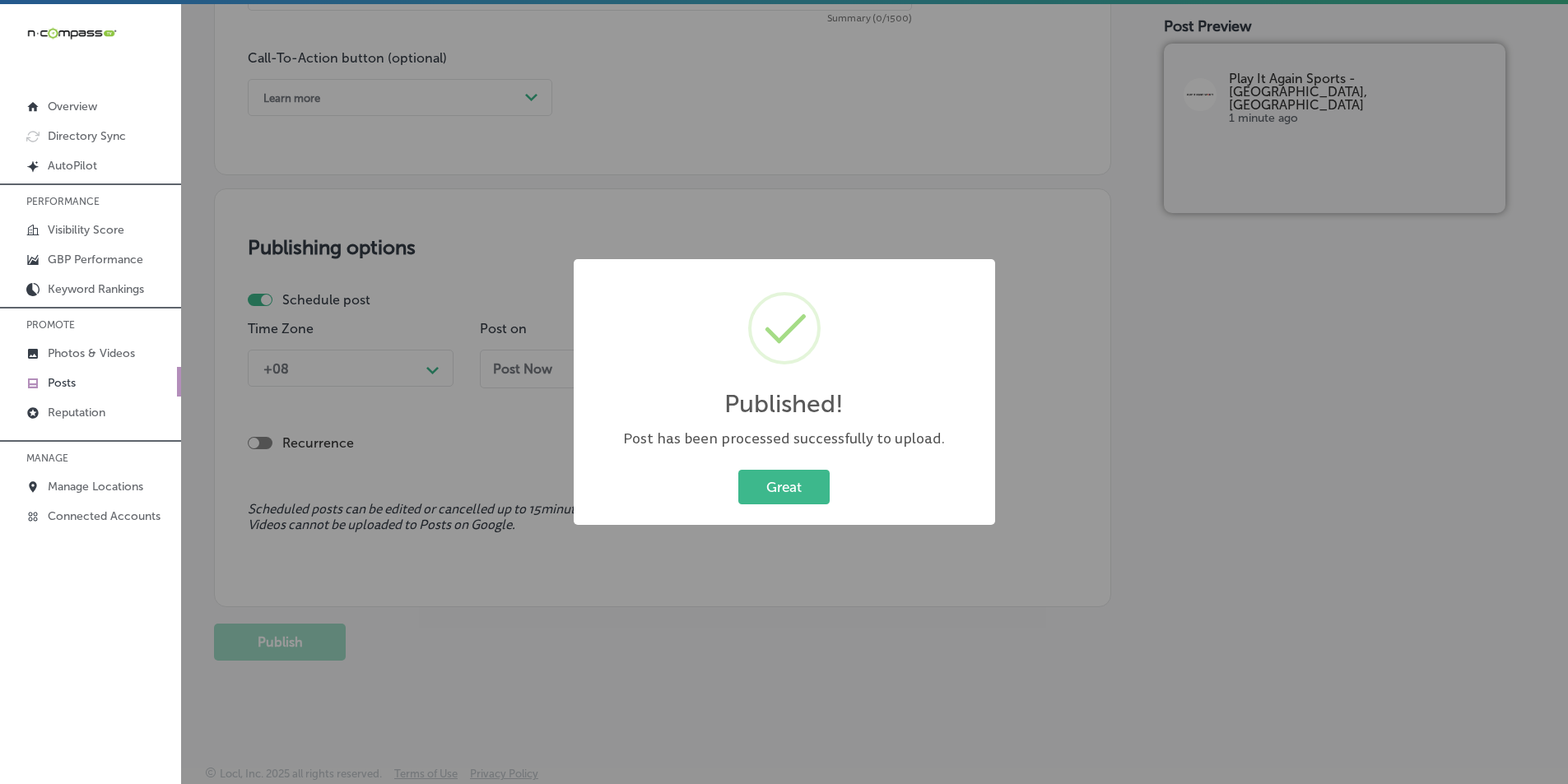
scroll to position [1208, 0]
click at [768, 490] on button "Great" at bounding box center [784, 487] width 92 height 34
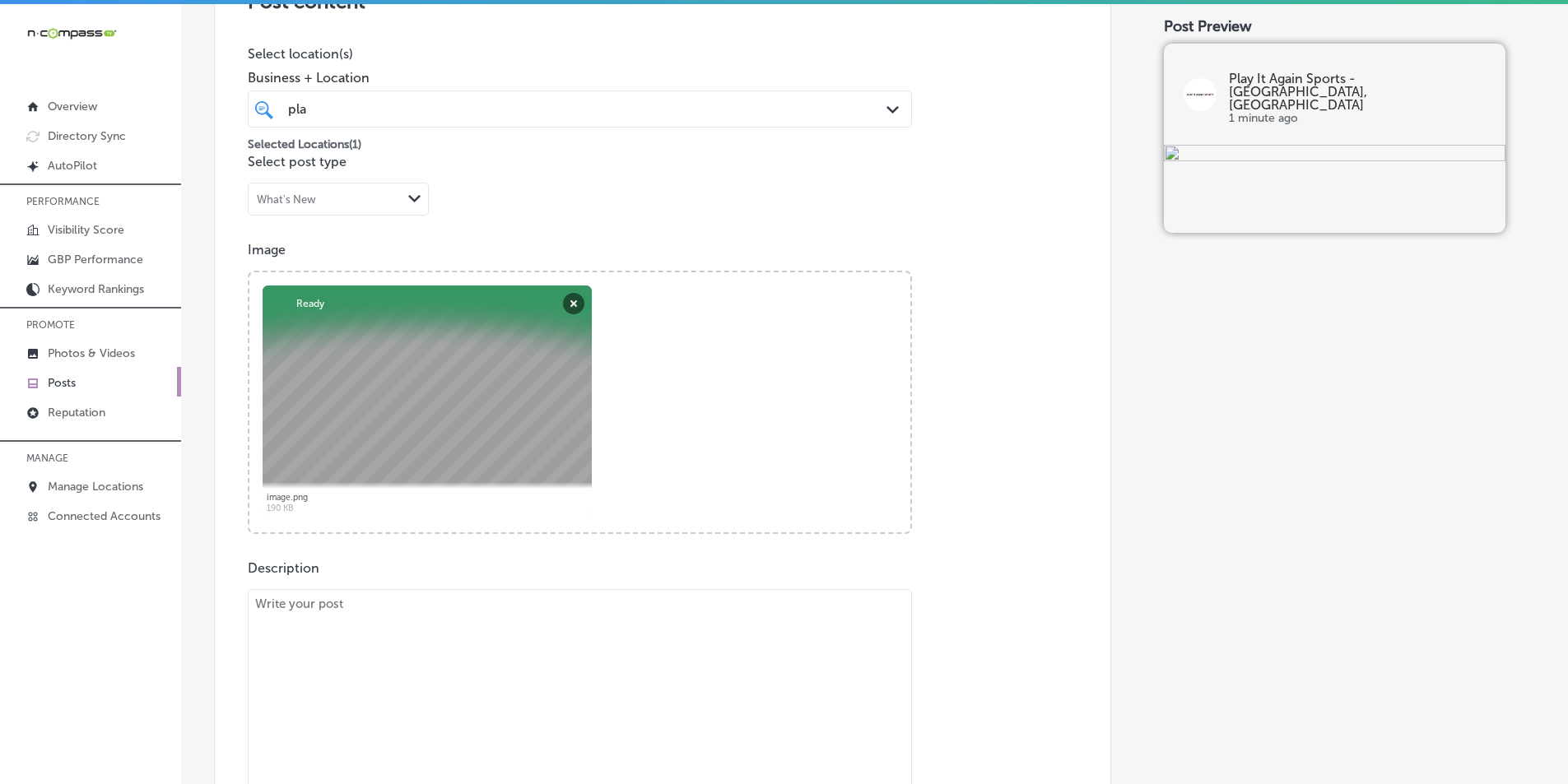
scroll to position [467, 0]
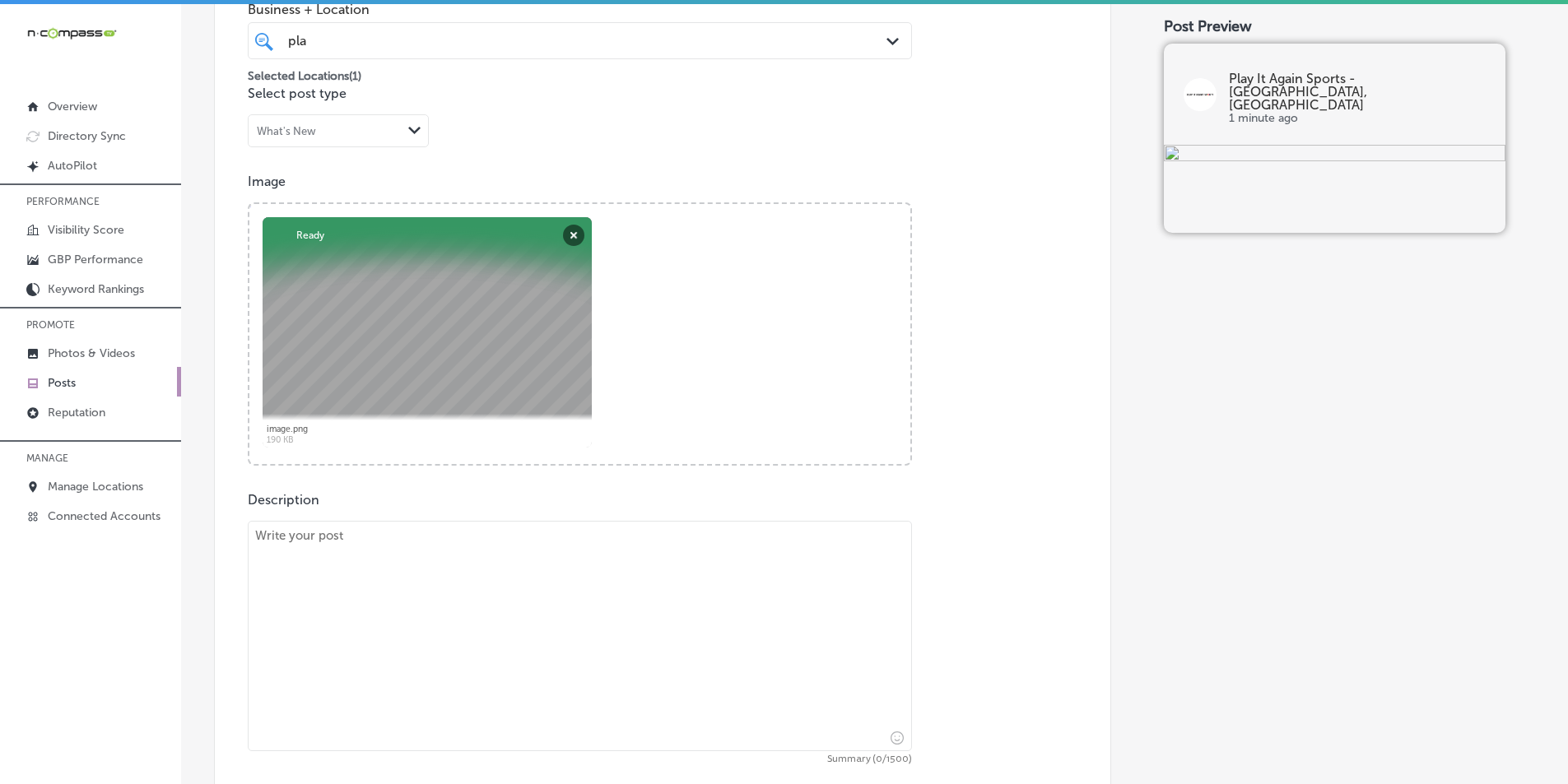
click at [609, 619] on textarea at bounding box center [580, 637] width 664 height 231
paste textarea "Regrip your golf clubs at Play It Again Sports in Edwardsville to ensure better…"
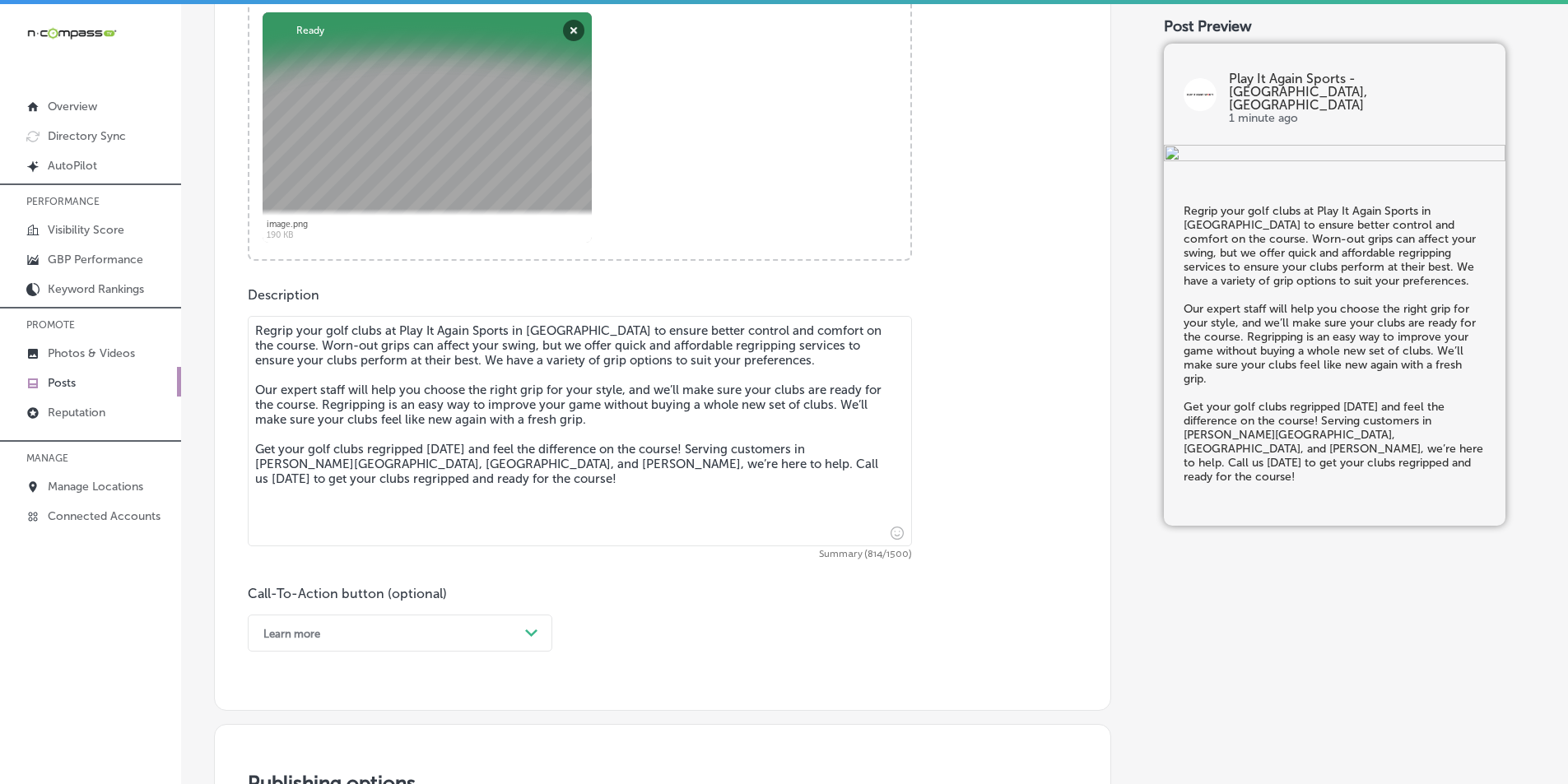
scroll to position [714, 0]
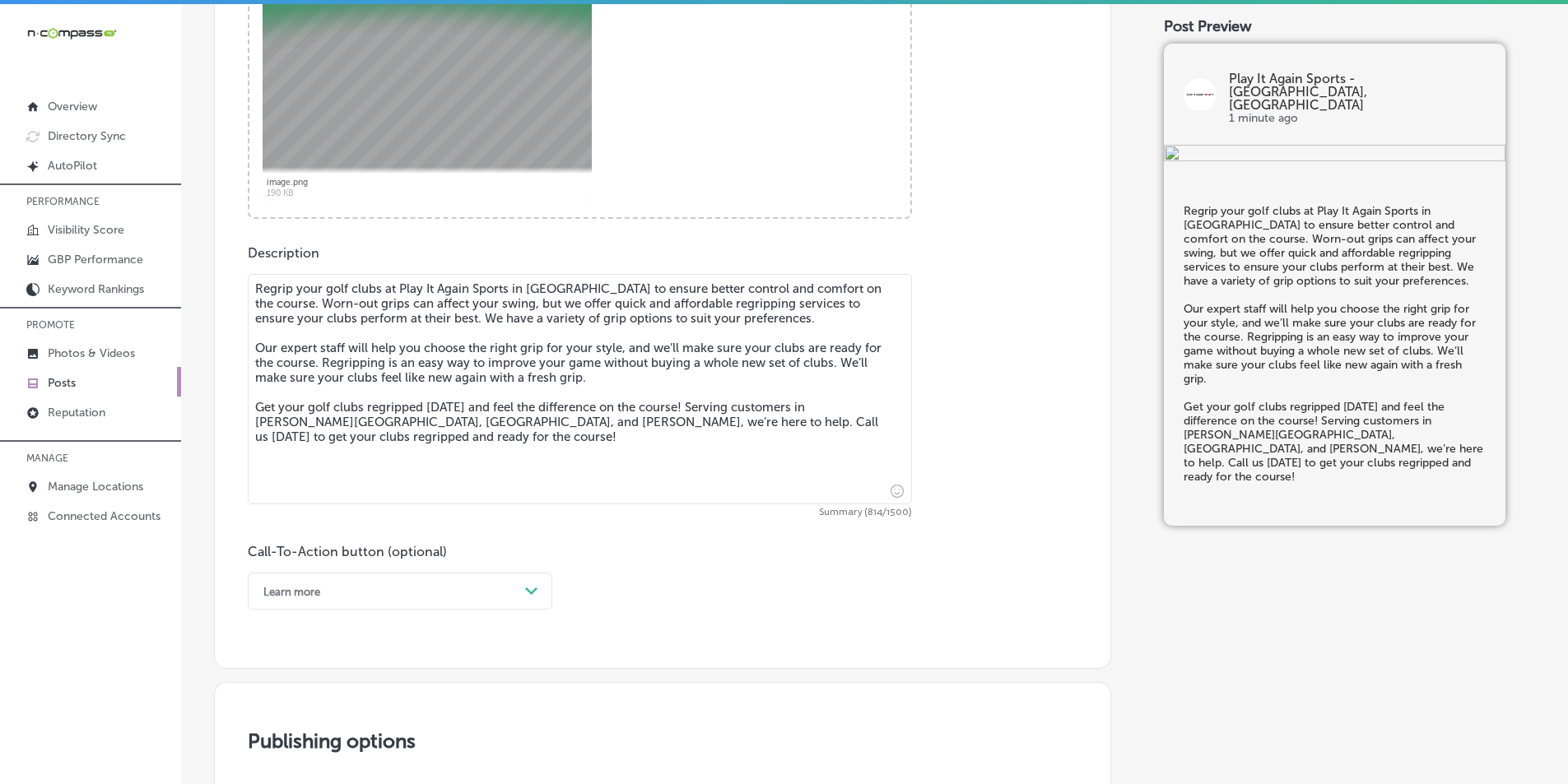
type textarea "Regrip your golf clubs at Play It Again Sports in Edwardsville to ensure better…"
click at [531, 587] on div "option Learn more, selected. option Choose a Button Text focused, 1 of 7. 7 res…" at bounding box center [399, 592] width 304 height 37
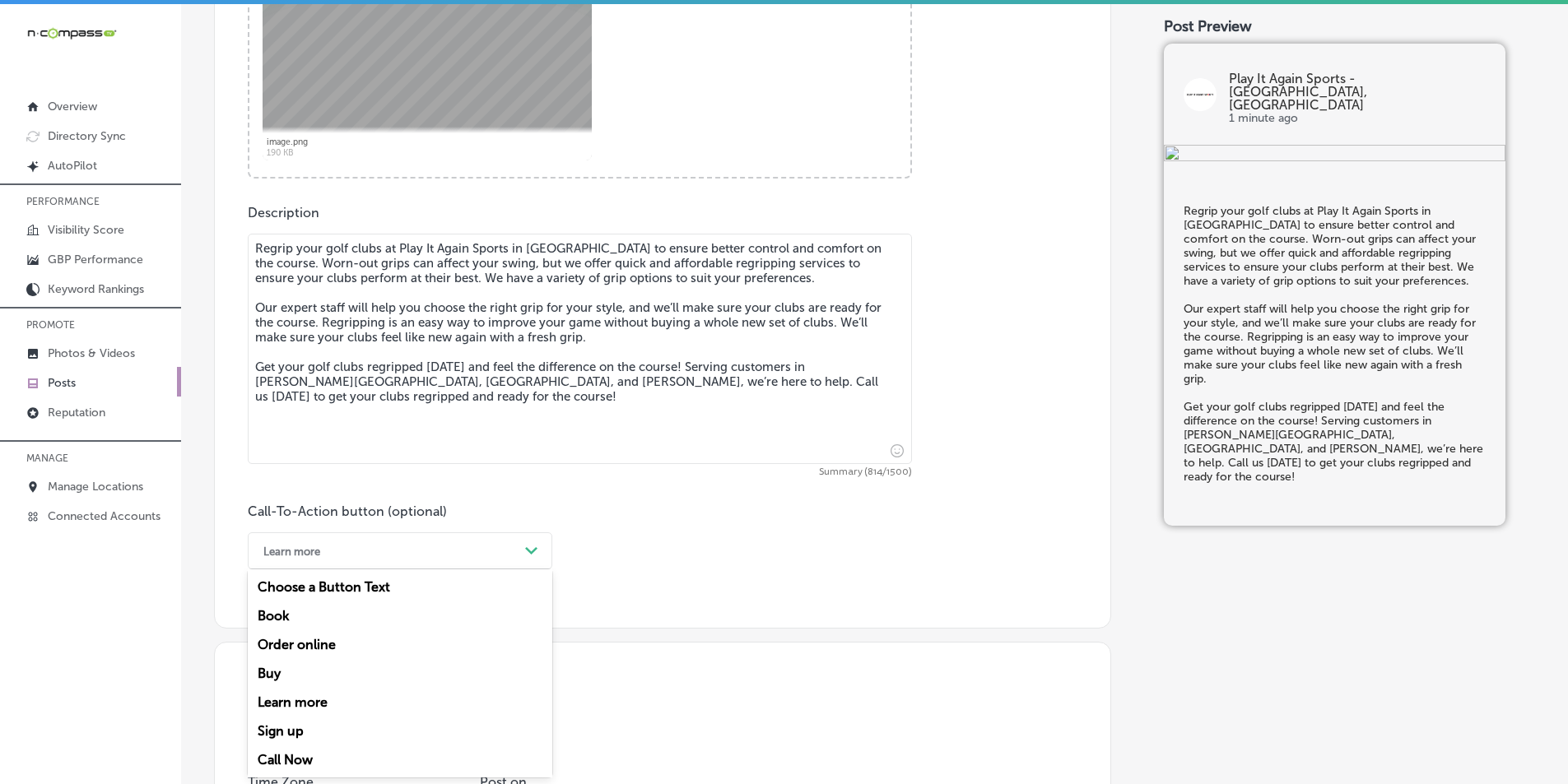
drag, startPoint x: 310, startPoint y: 757, endPoint x: 431, endPoint y: 631, distance: 174.7
click at [312, 755] on div "Call Now" at bounding box center [399, 760] width 304 height 29
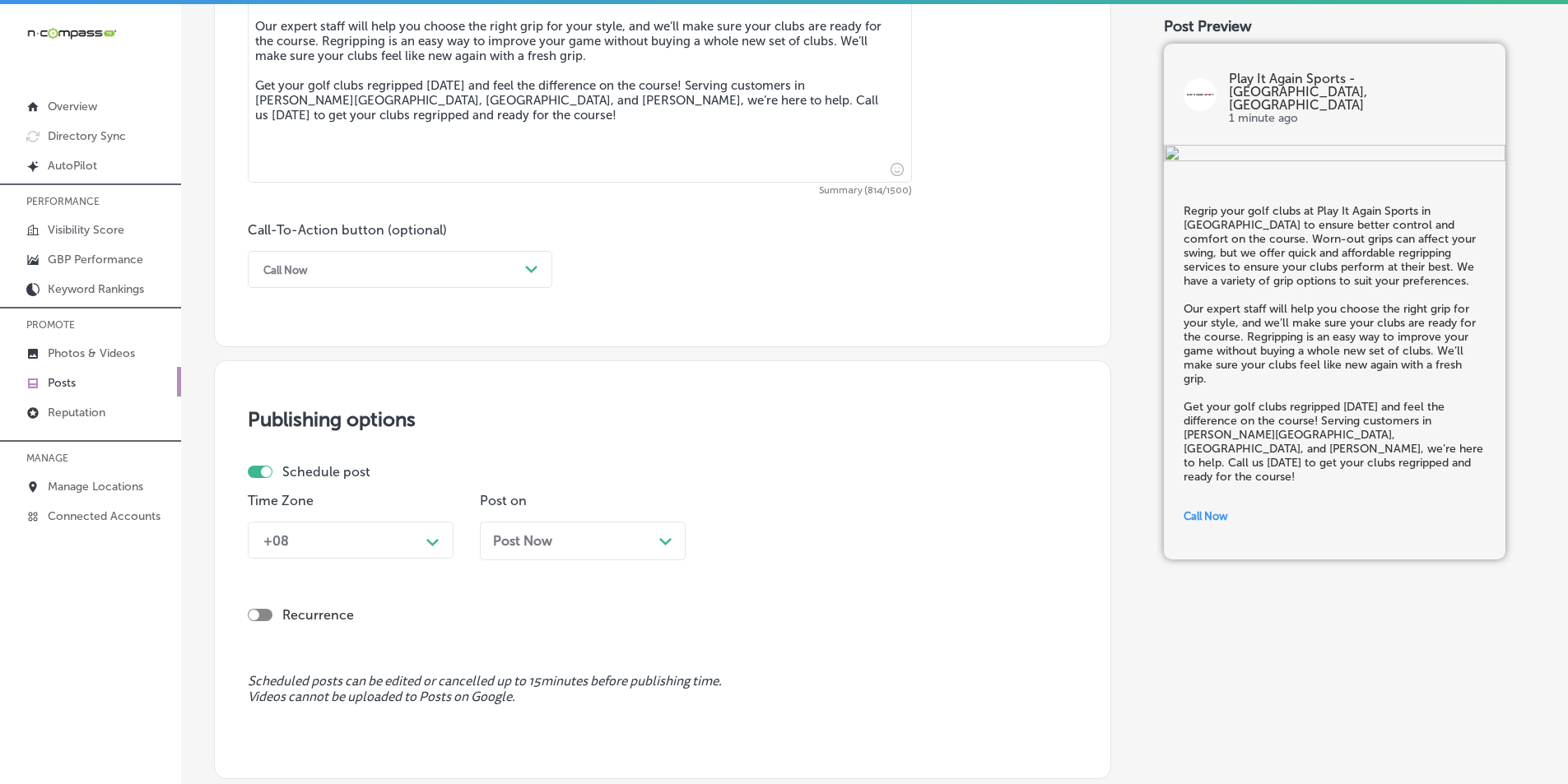
scroll to position [1083, 0]
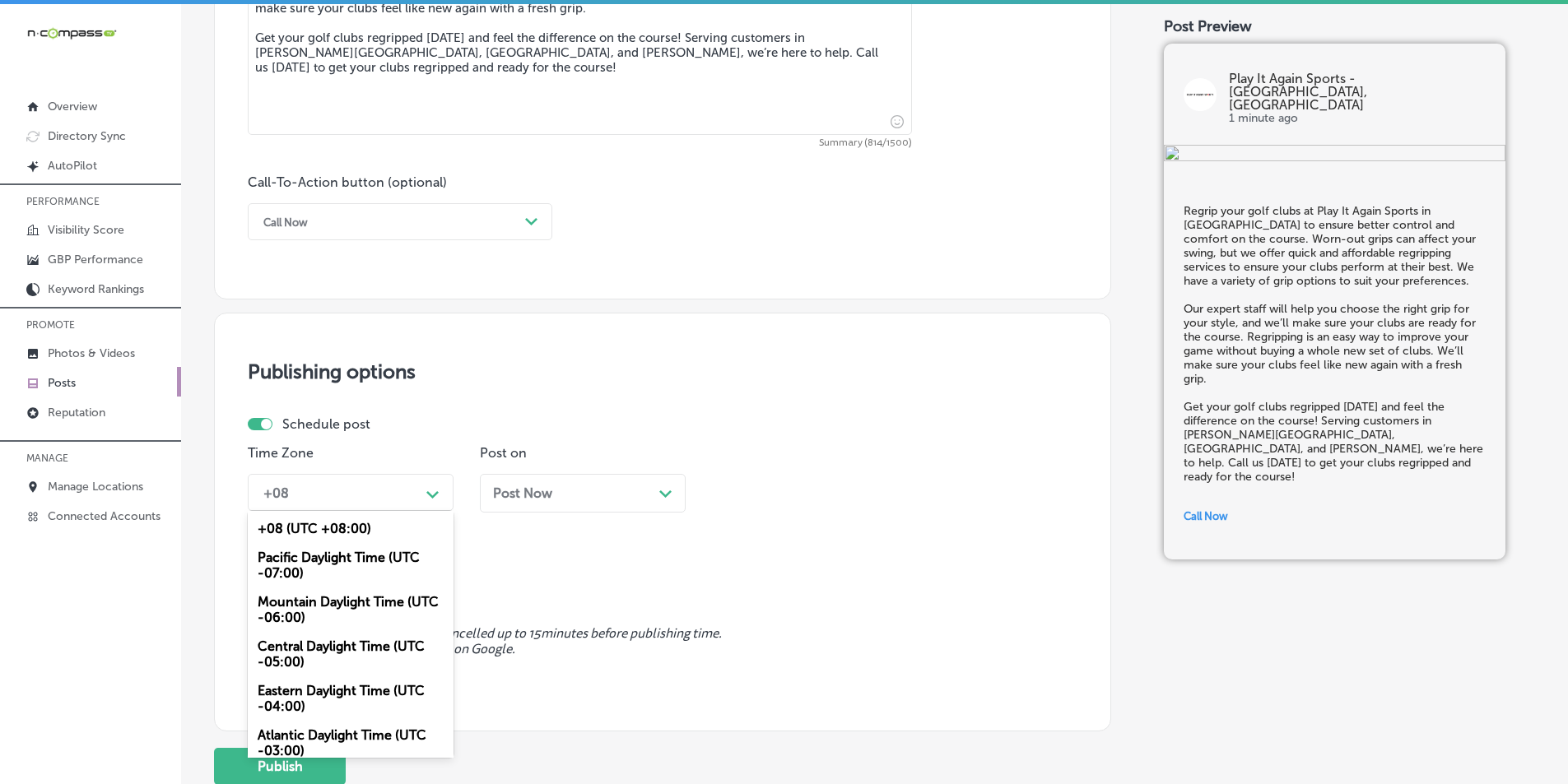
click at [414, 485] on div "+08" at bounding box center [337, 492] width 164 height 29
drag, startPoint x: 303, startPoint y: 600, endPoint x: 333, endPoint y: 592, distance: 31.0
click at [304, 600] on div "Mountain Daylight Time (UTC -06:00)" at bounding box center [350, 609] width 206 height 44
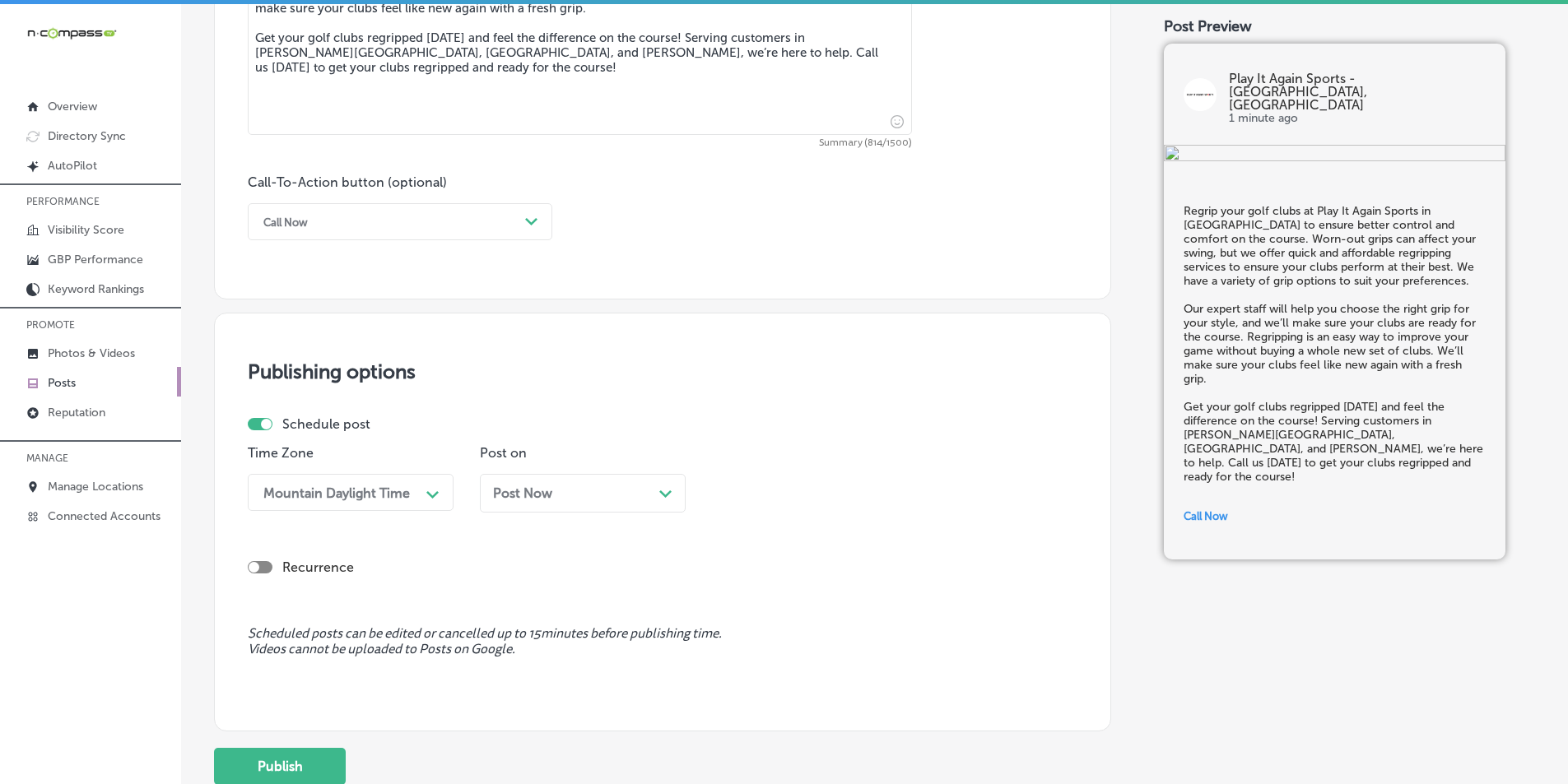
click at [664, 496] on polygon at bounding box center [665, 494] width 13 height 8
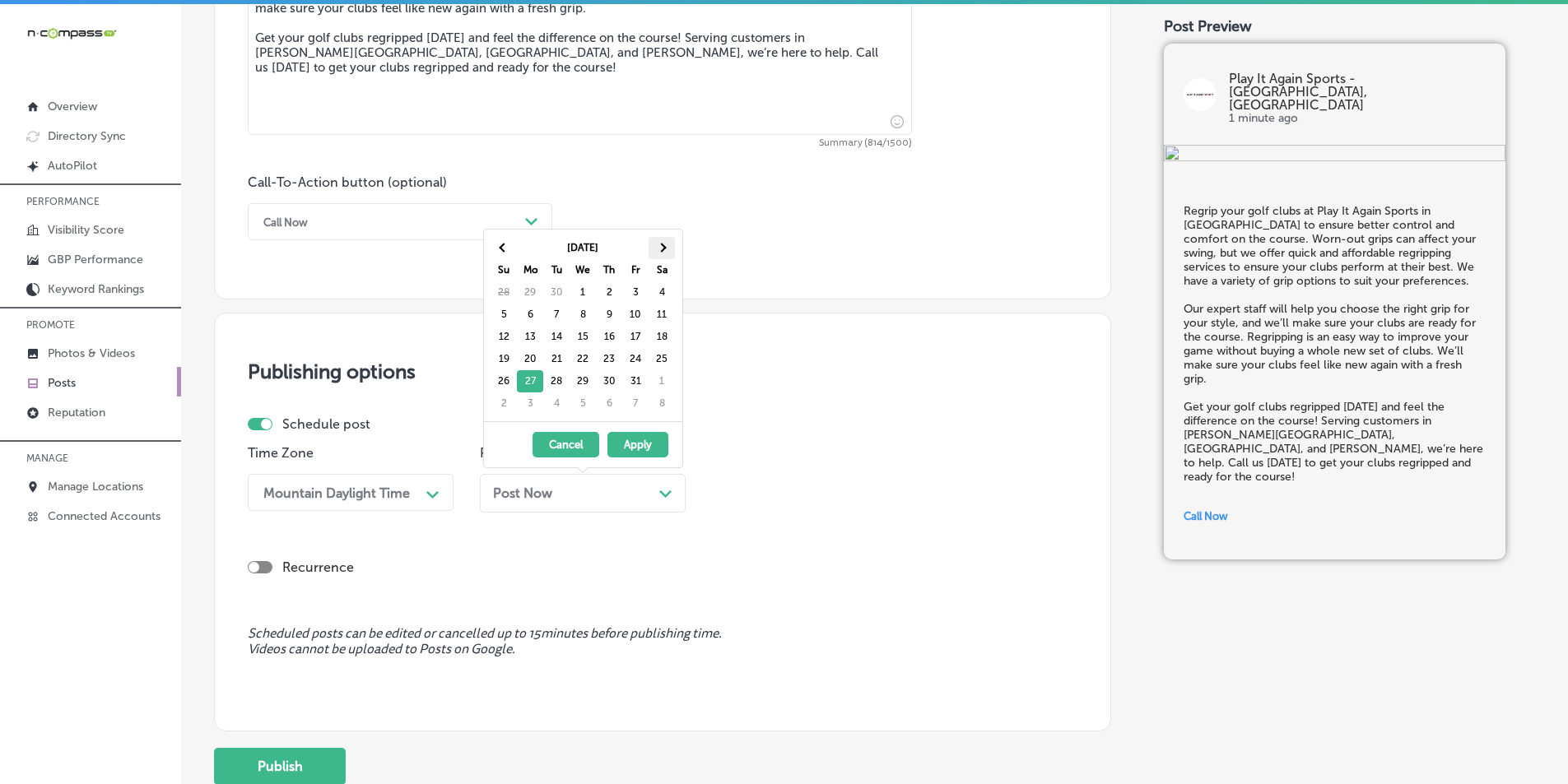
click at [661, 247] on span at bounding box center [661, 247] width 9 height 9
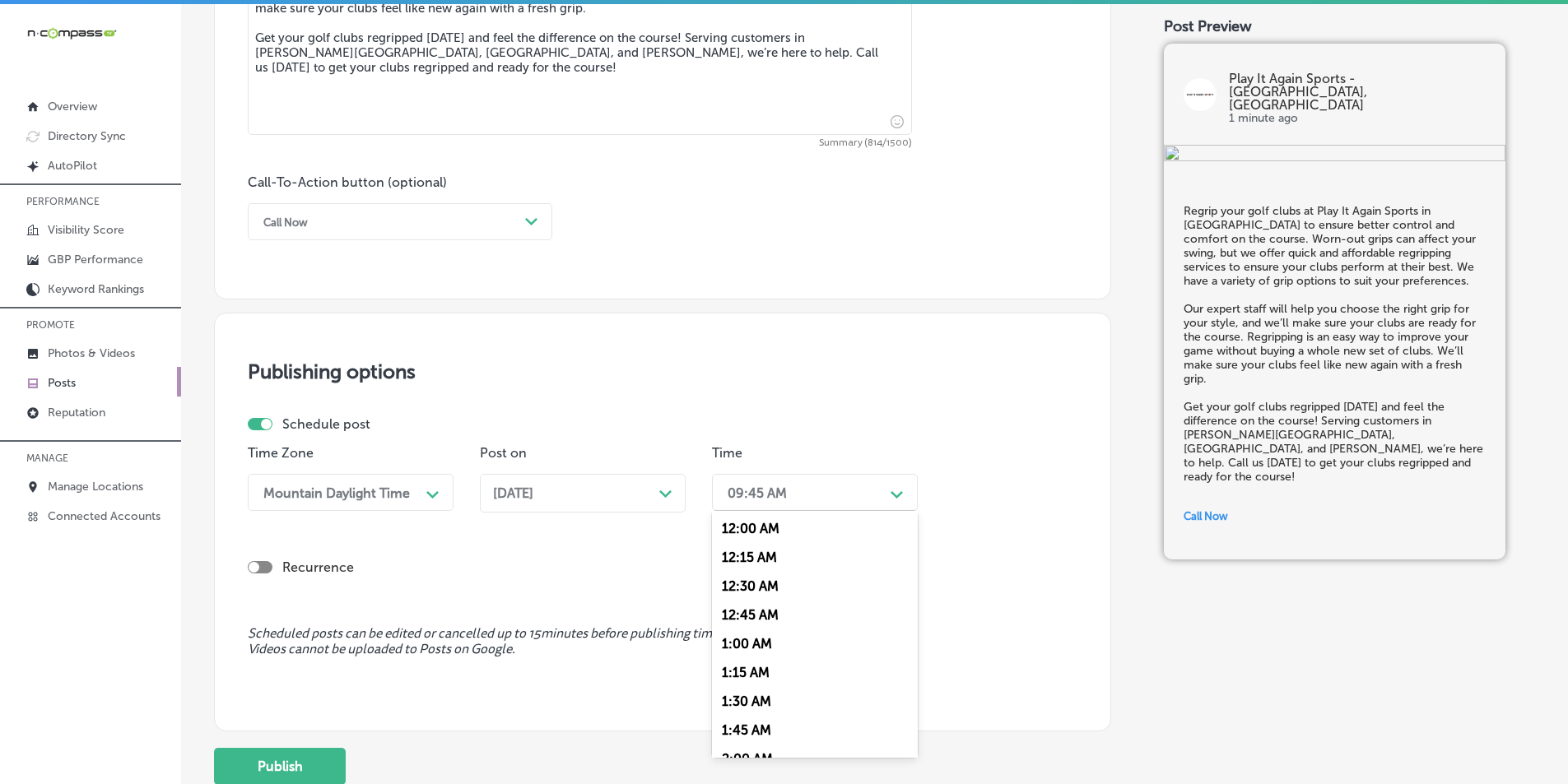
click at [825, 499] on div "09:45 AM" at bounding box center [802, 492] width 164 height 29
click at [739, 592] on div "7:00 AM" at bounding box center [815, 595] width 206 height 29
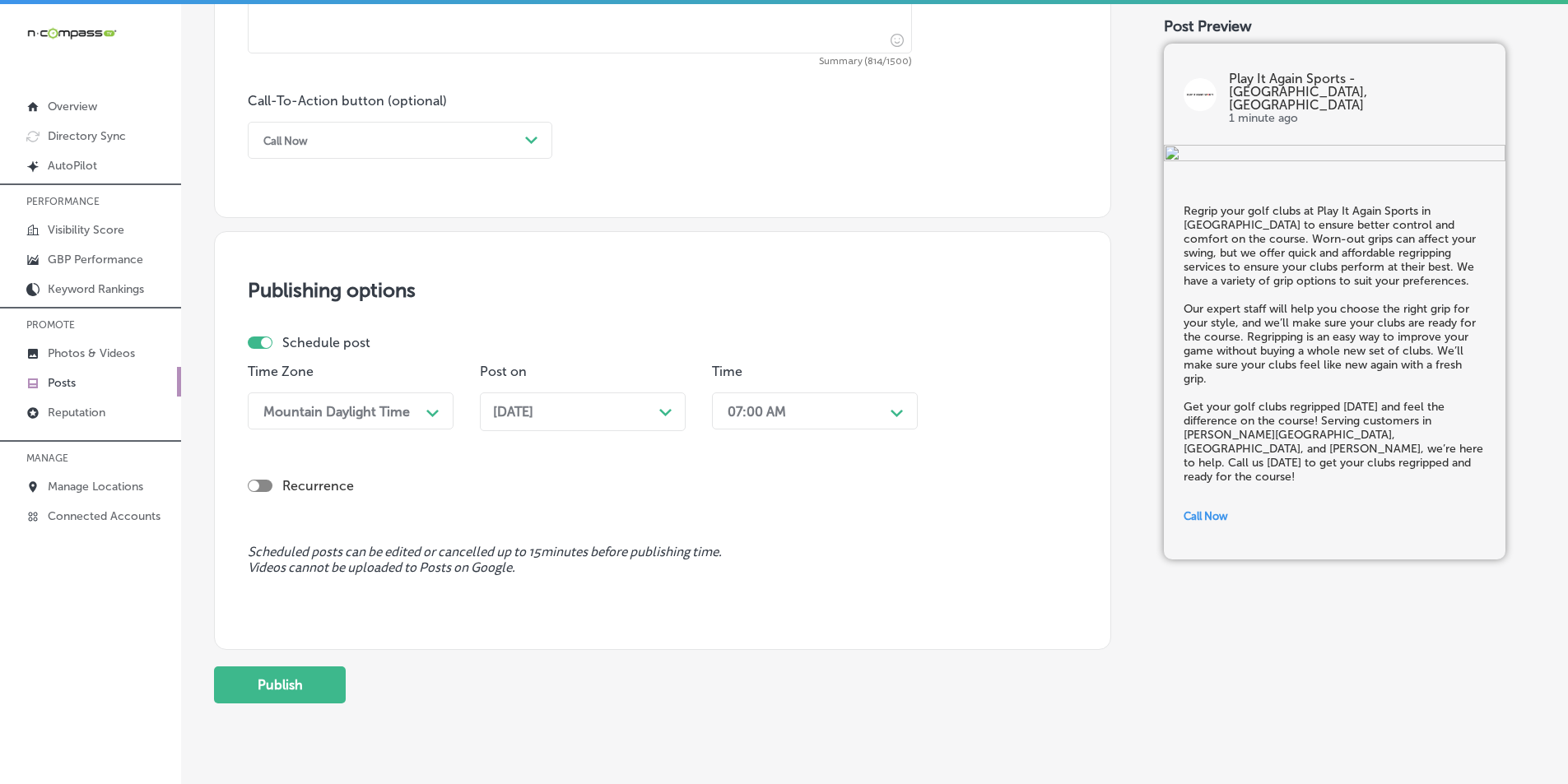
scroll to position [1165, 0]
drag, startPoint x: 268, startPoint y: 677, endPoint x: 401, endPoint y: 703, distance: 135.5
click at [271, 677] on button "Publish" at bounding box center [279, 685] width 131 height 37
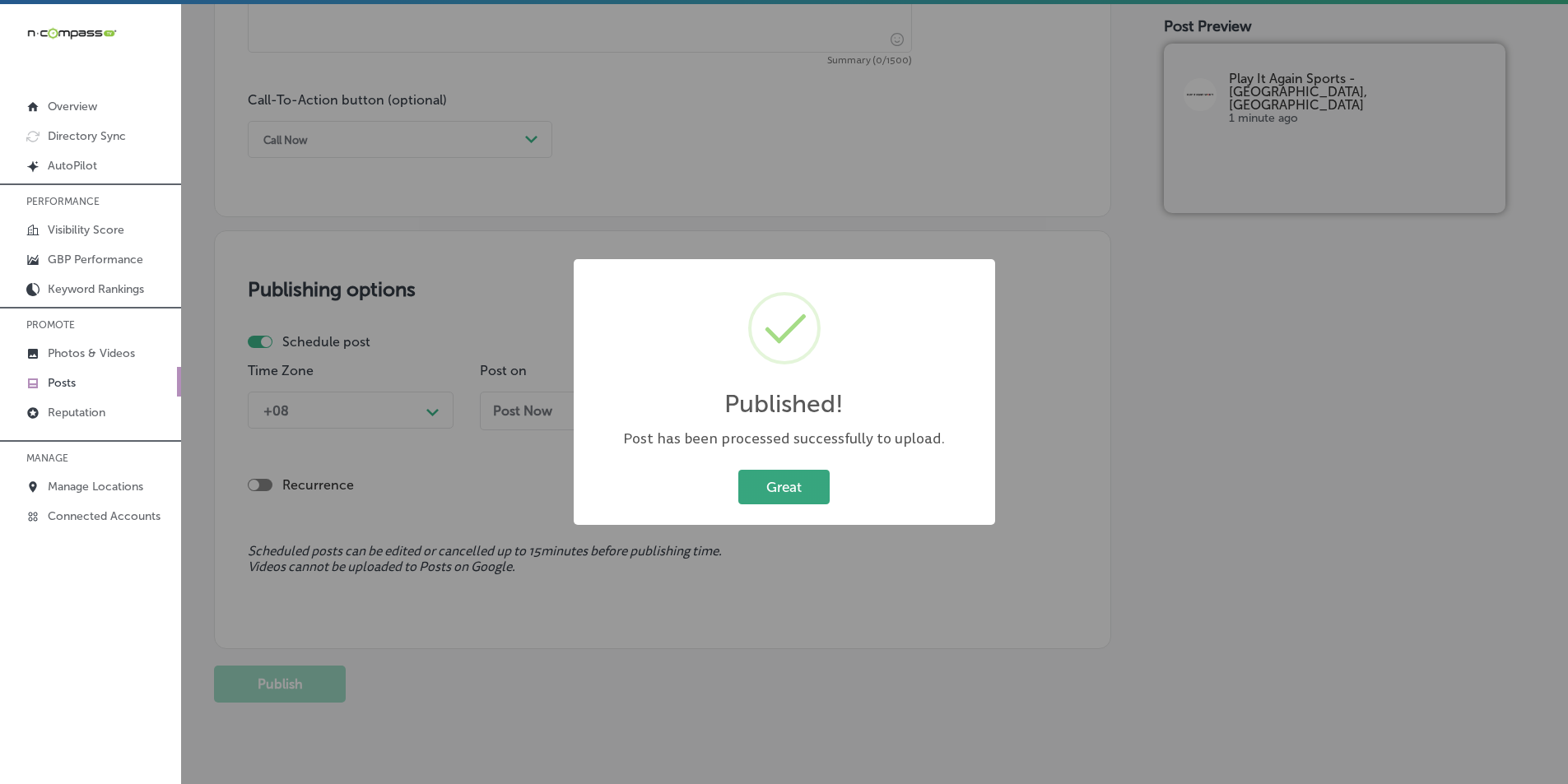
click at [791, 483] on button "Great" at bounding box center [784, 487] width 92 height 34
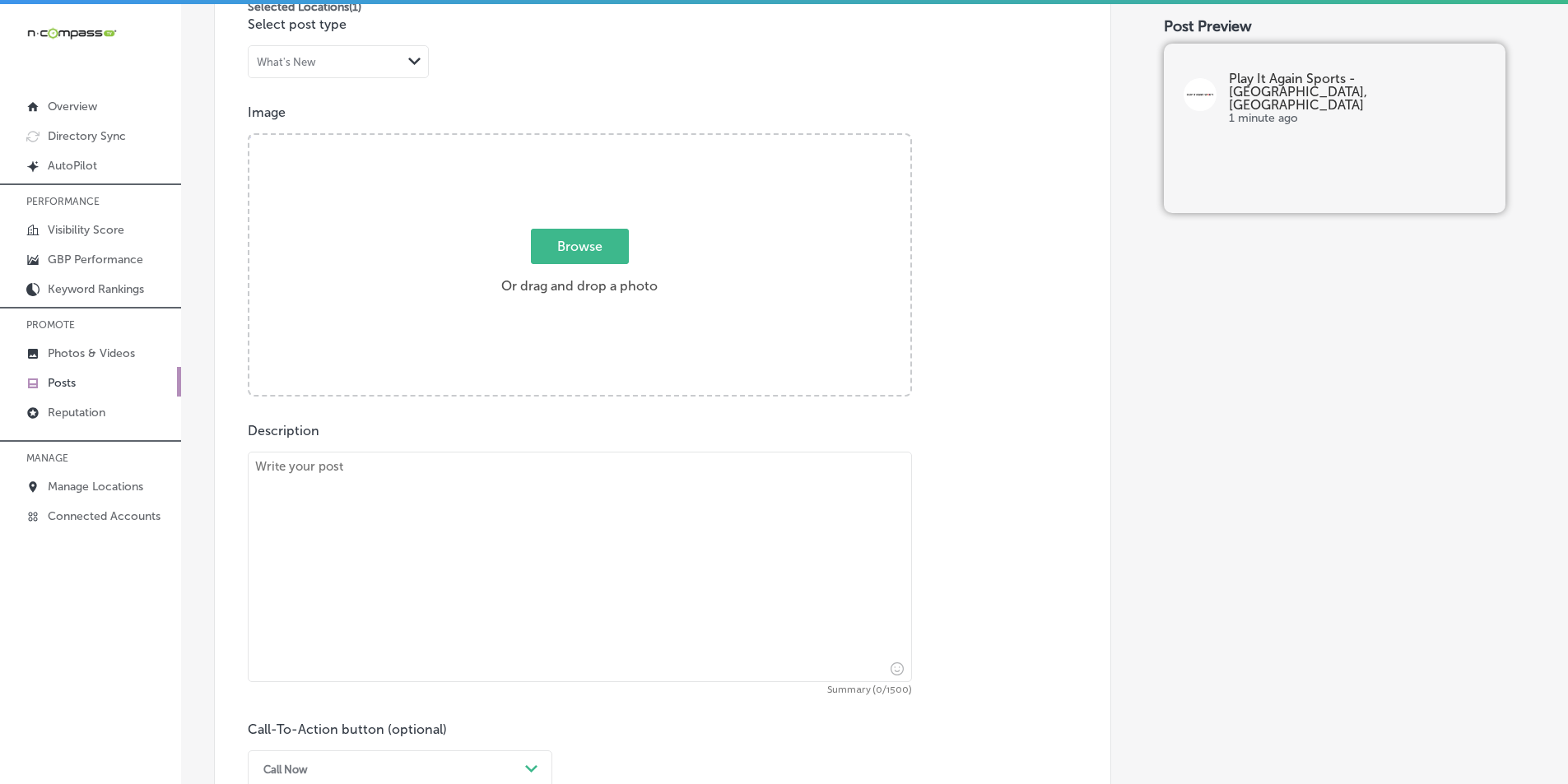
scroll to position [507, 0]
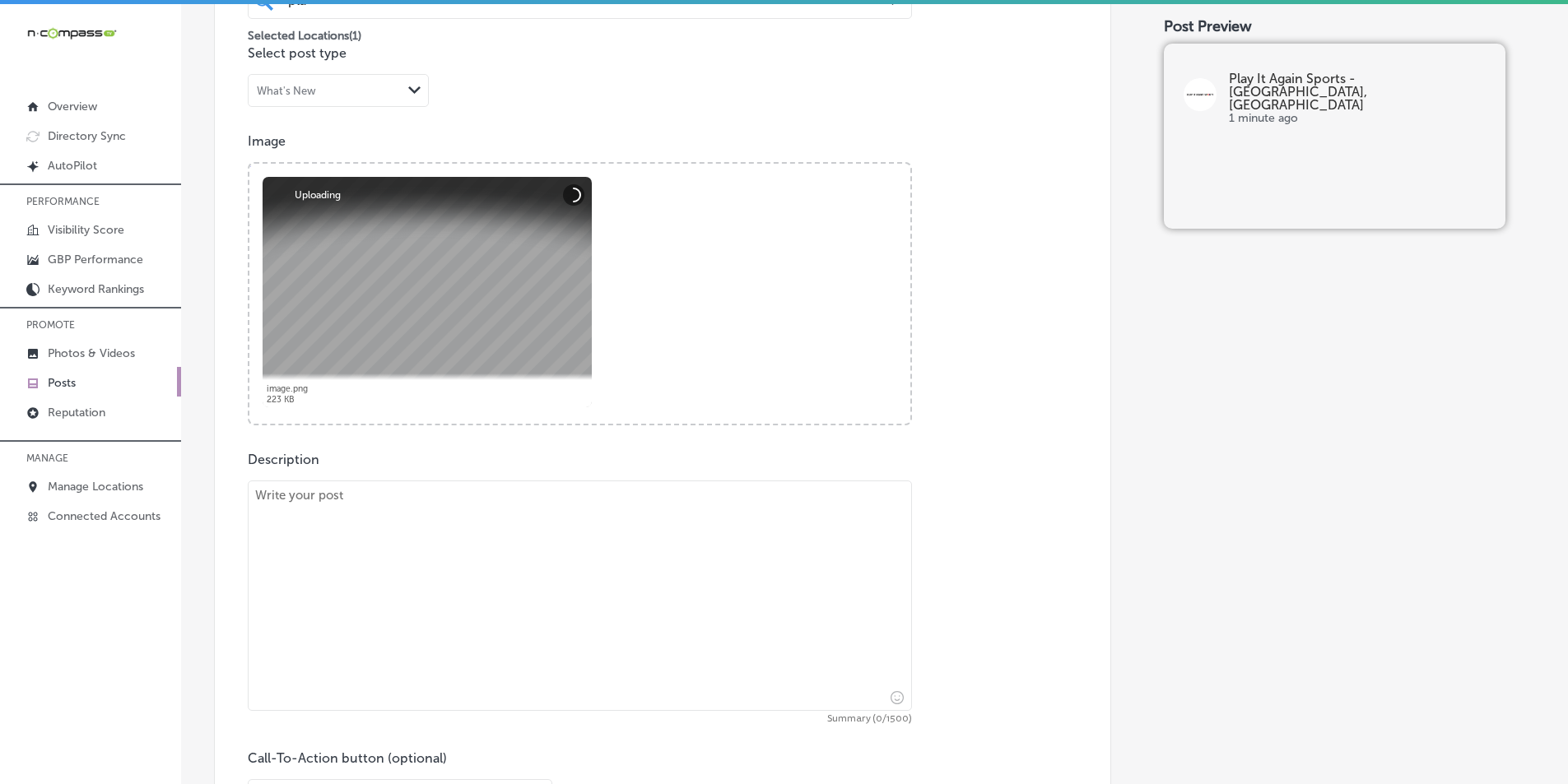
click at [409, 608] on textarea at bounding box center [580, 596] width 664 height 231
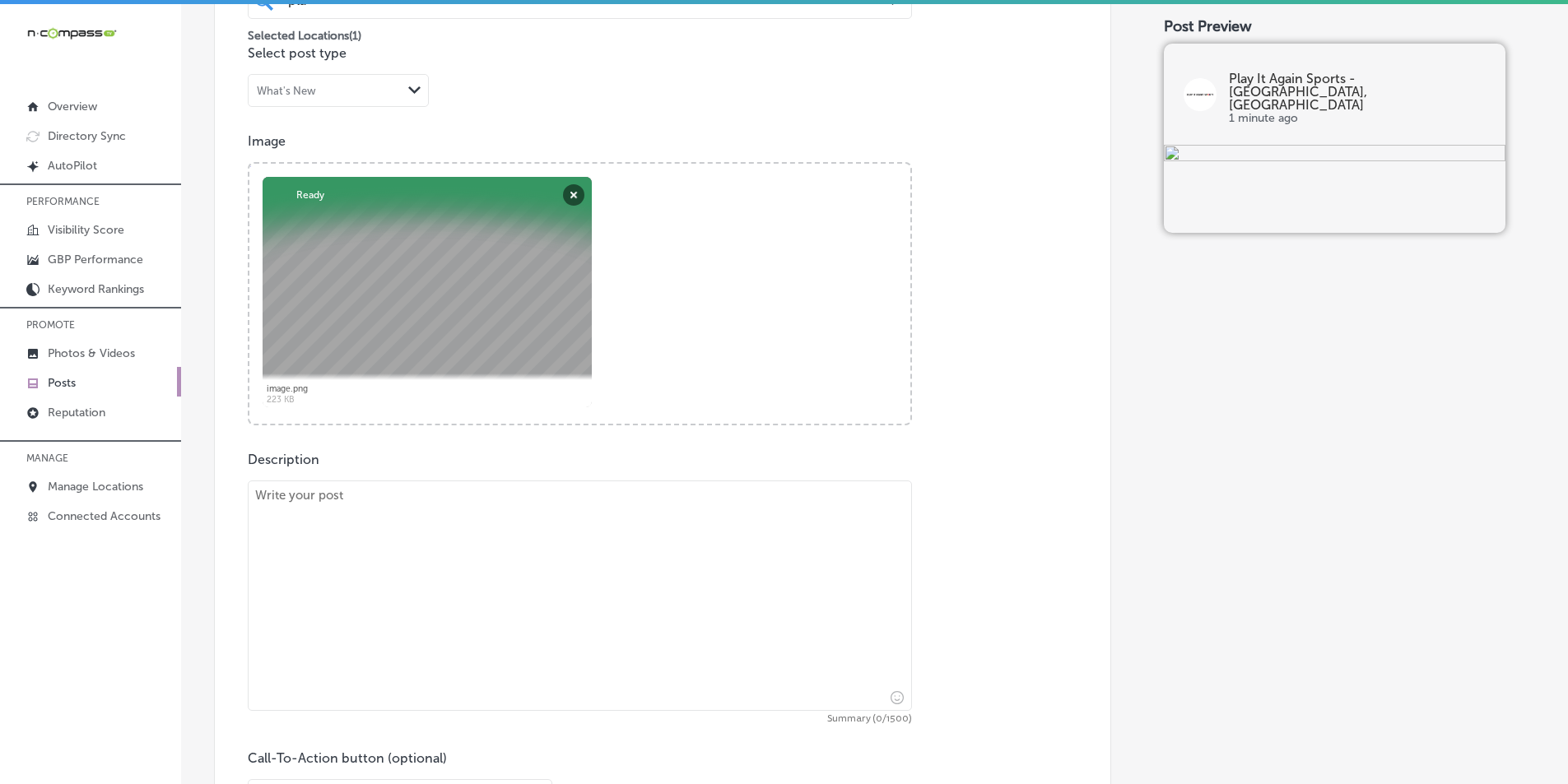
click at [381, 522] on textarea at bounding box center [580, 596] width 664 height 231
paste textarea "Got used sports equipment you no longer need? Play It Again Sports in Edwardsvi…"
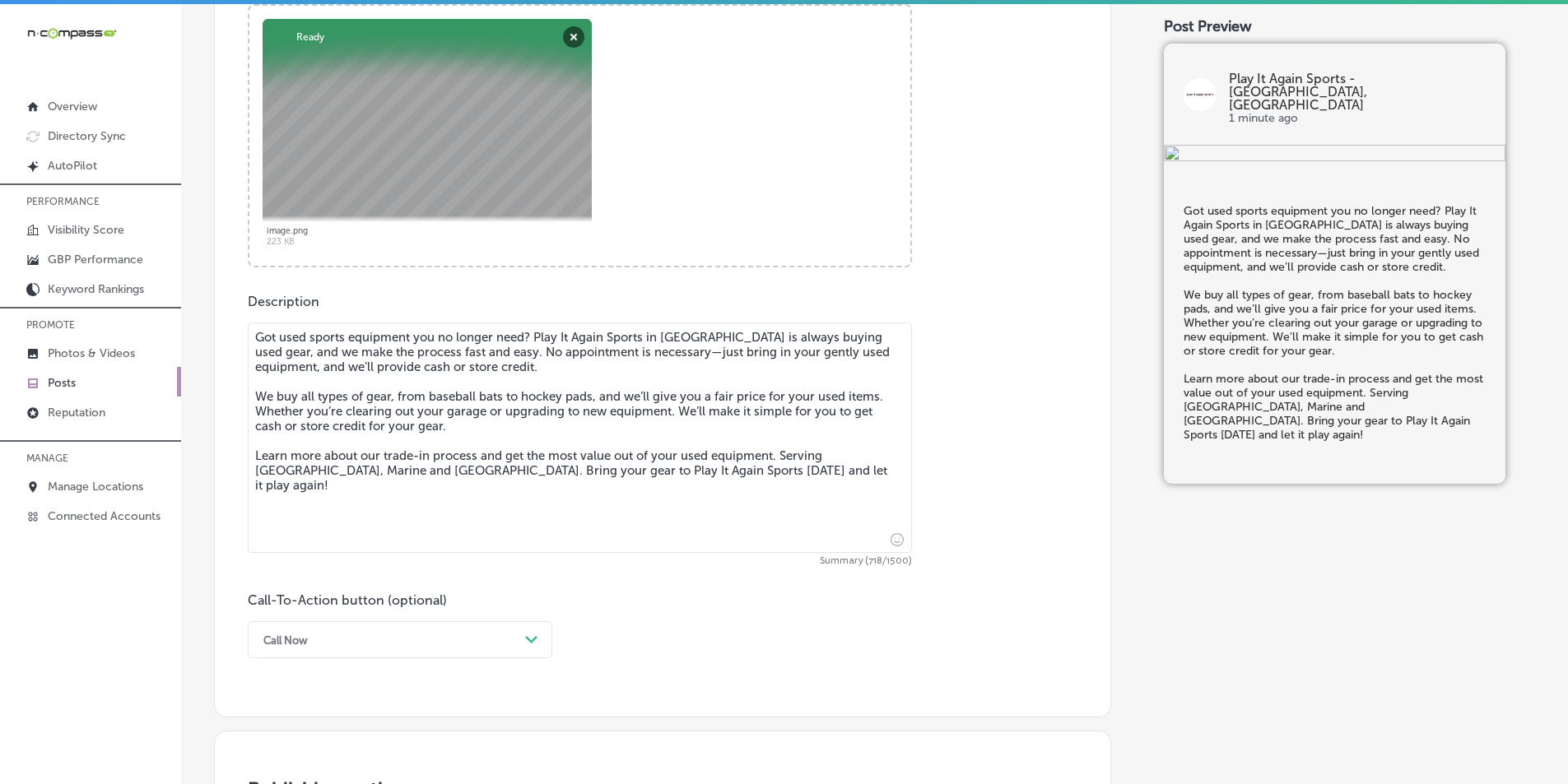
scroll to position [671, 0]
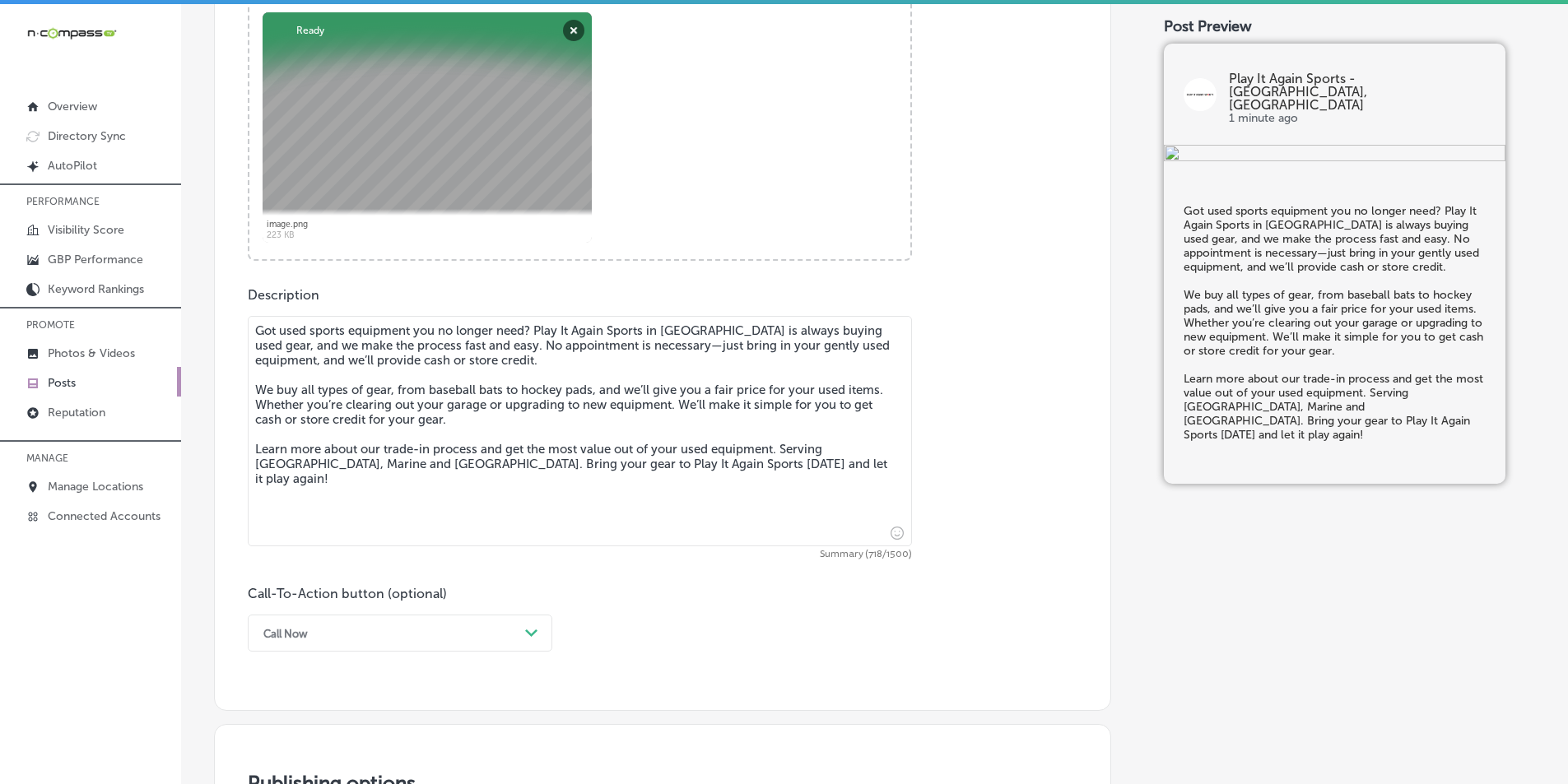
type textarea "Got used sports equipment you no longer need? Play It Again Sports in Edwardsvi…"
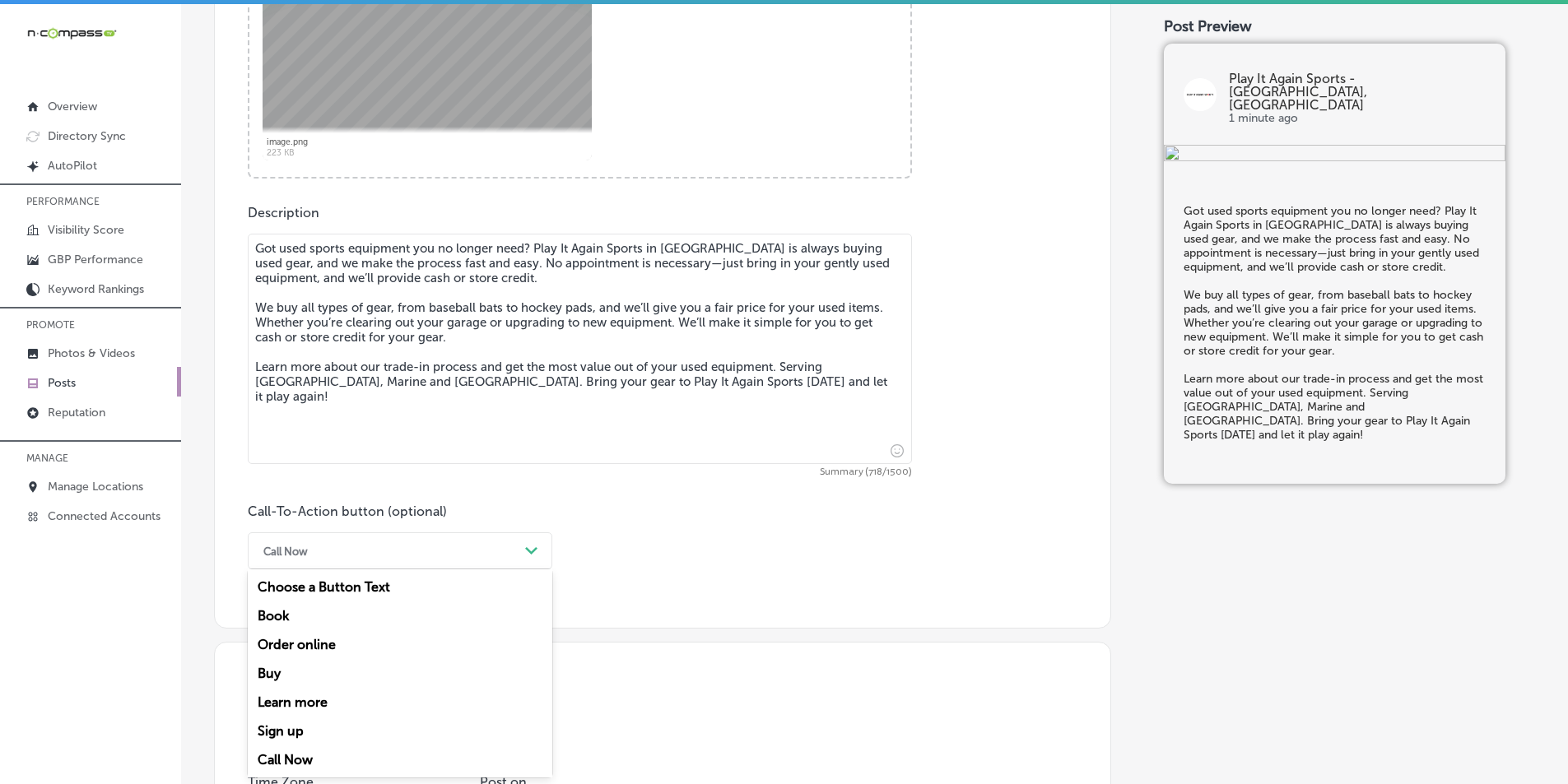
click at [325, 570] on div "option Call Now, selected. option Book focused, 2 of 7. 7 results available. Us…" at bounding box center [399, 551] width 304 height 37
click at [303, 700] on div "Learn more" at bounding box center [399, 703] width 304 height 29
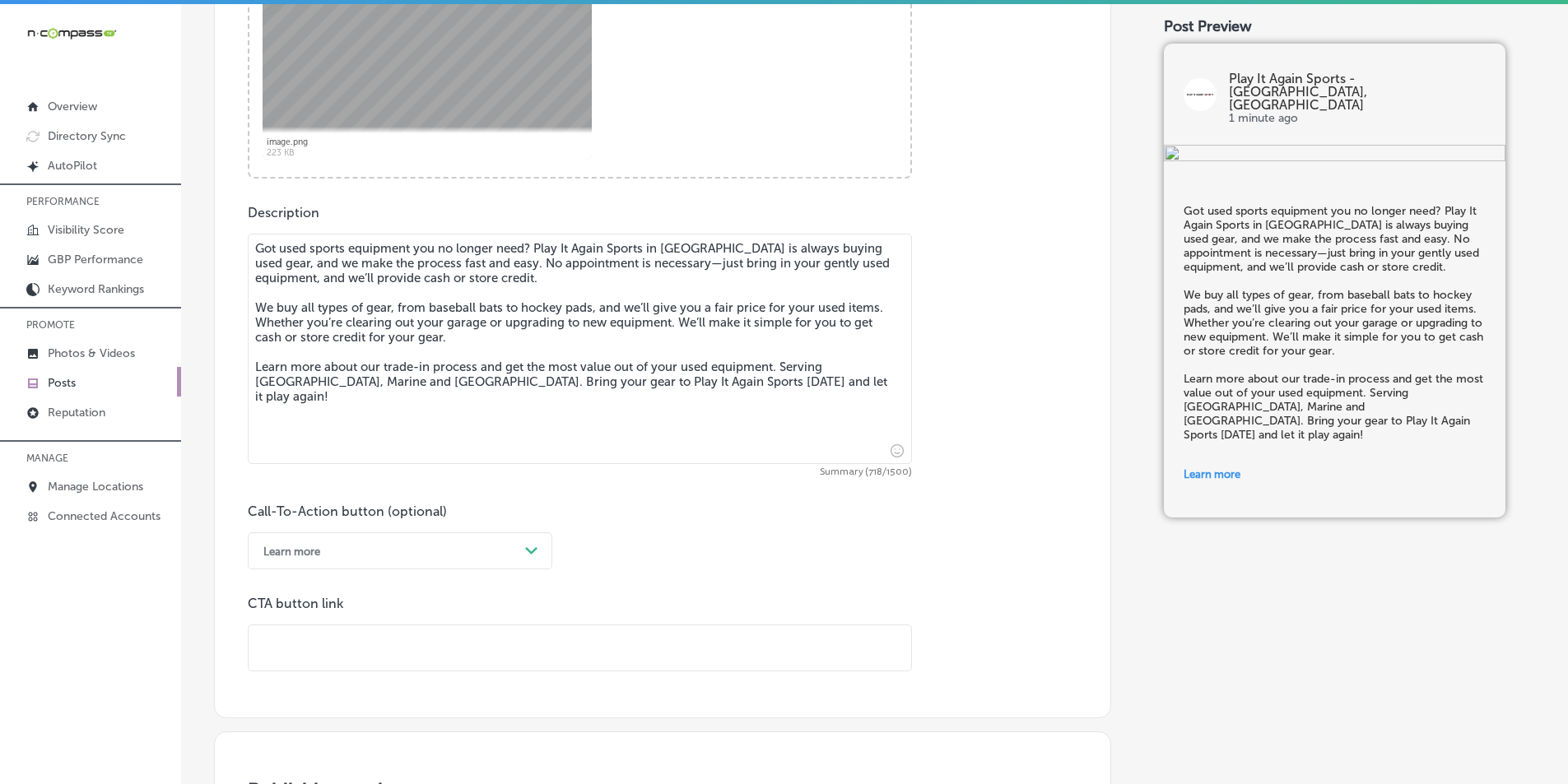
paste input "[URL][DOMAIN_NAME]"
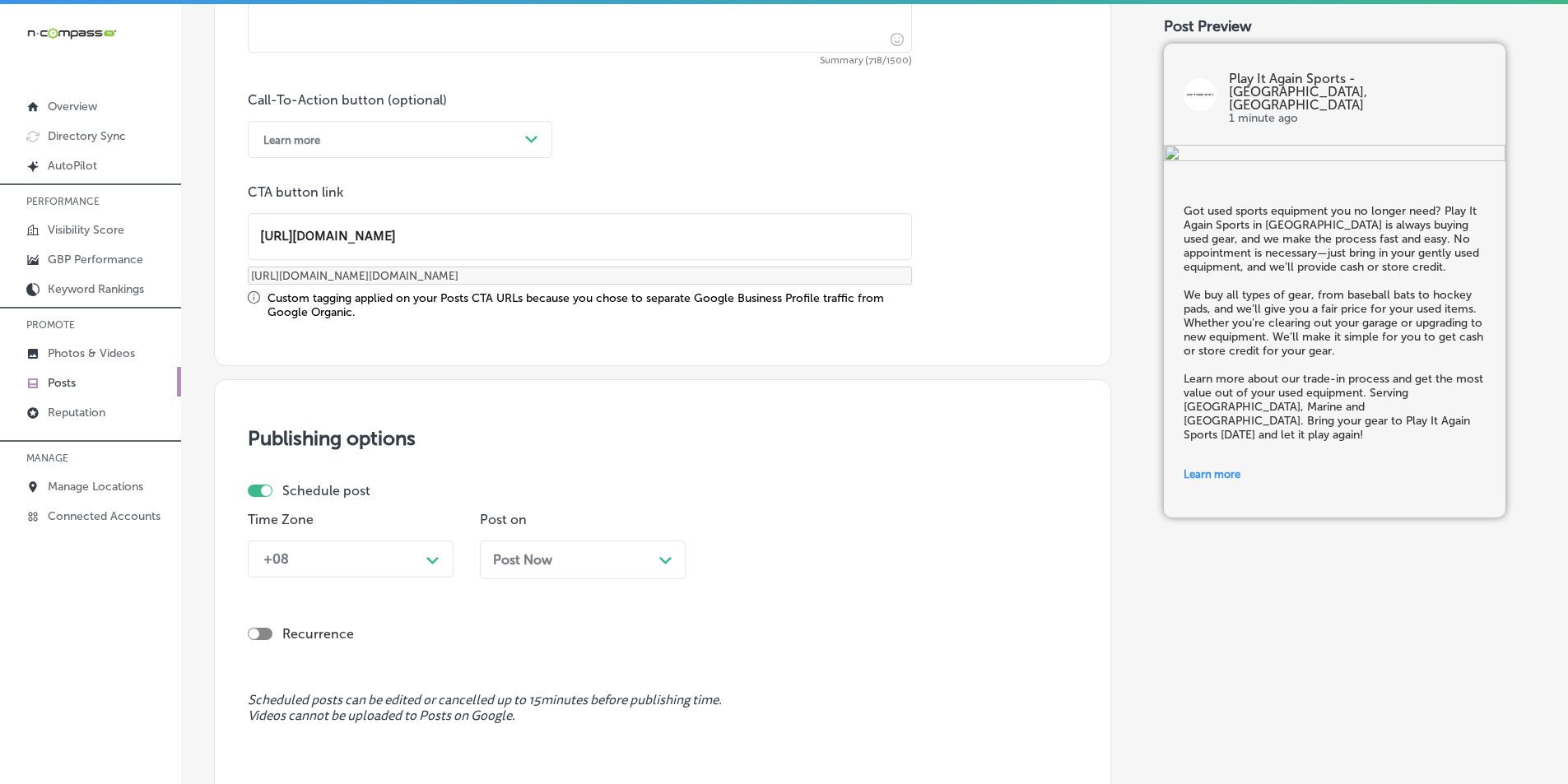
scroll to position [1248, 0]
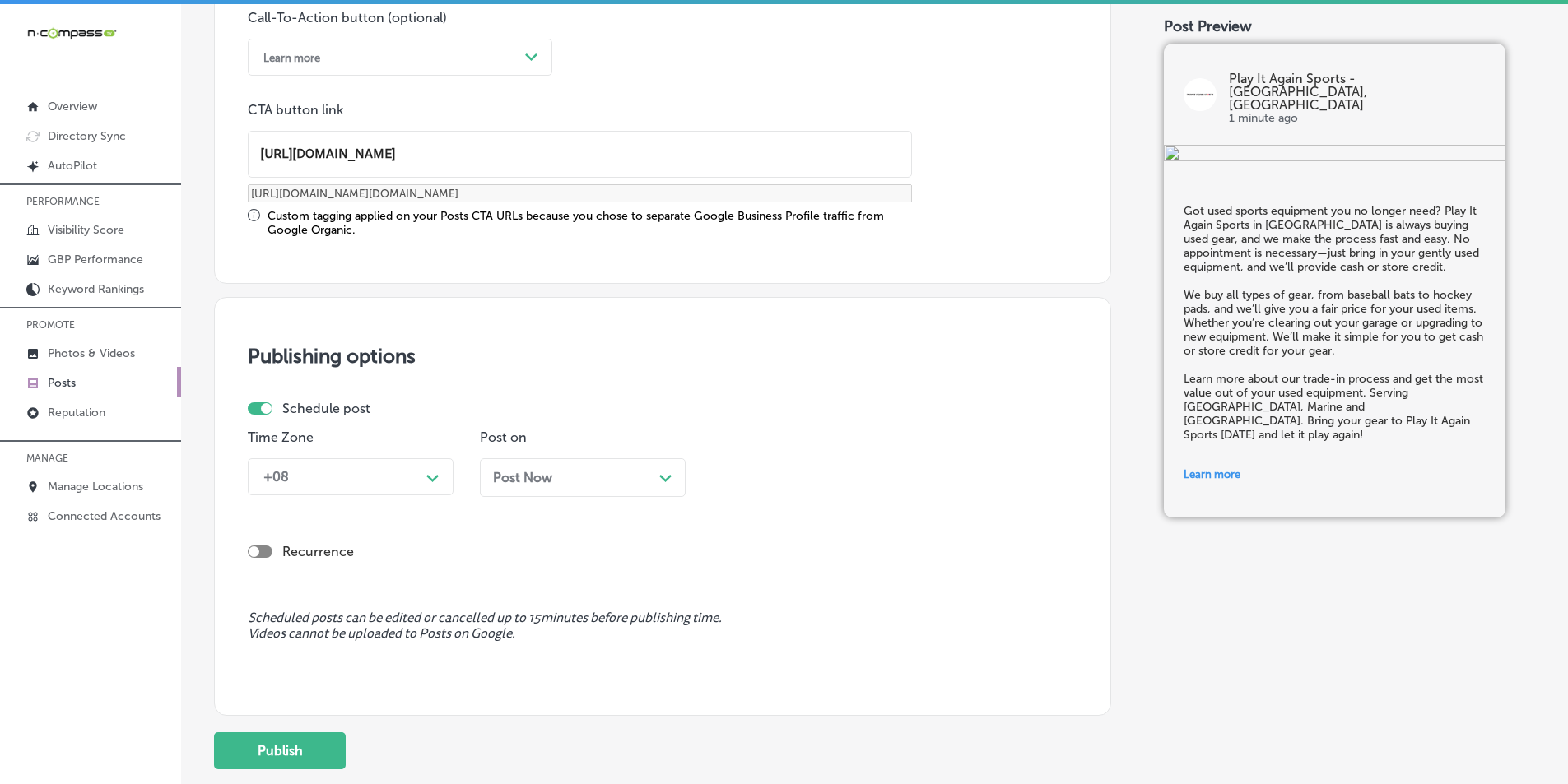
type input "[URL][DOMAIN_NAME]"
click at [431, 478] on icon "Path Created with Sketch." at bounding box center [432, 478] width 13 height 8
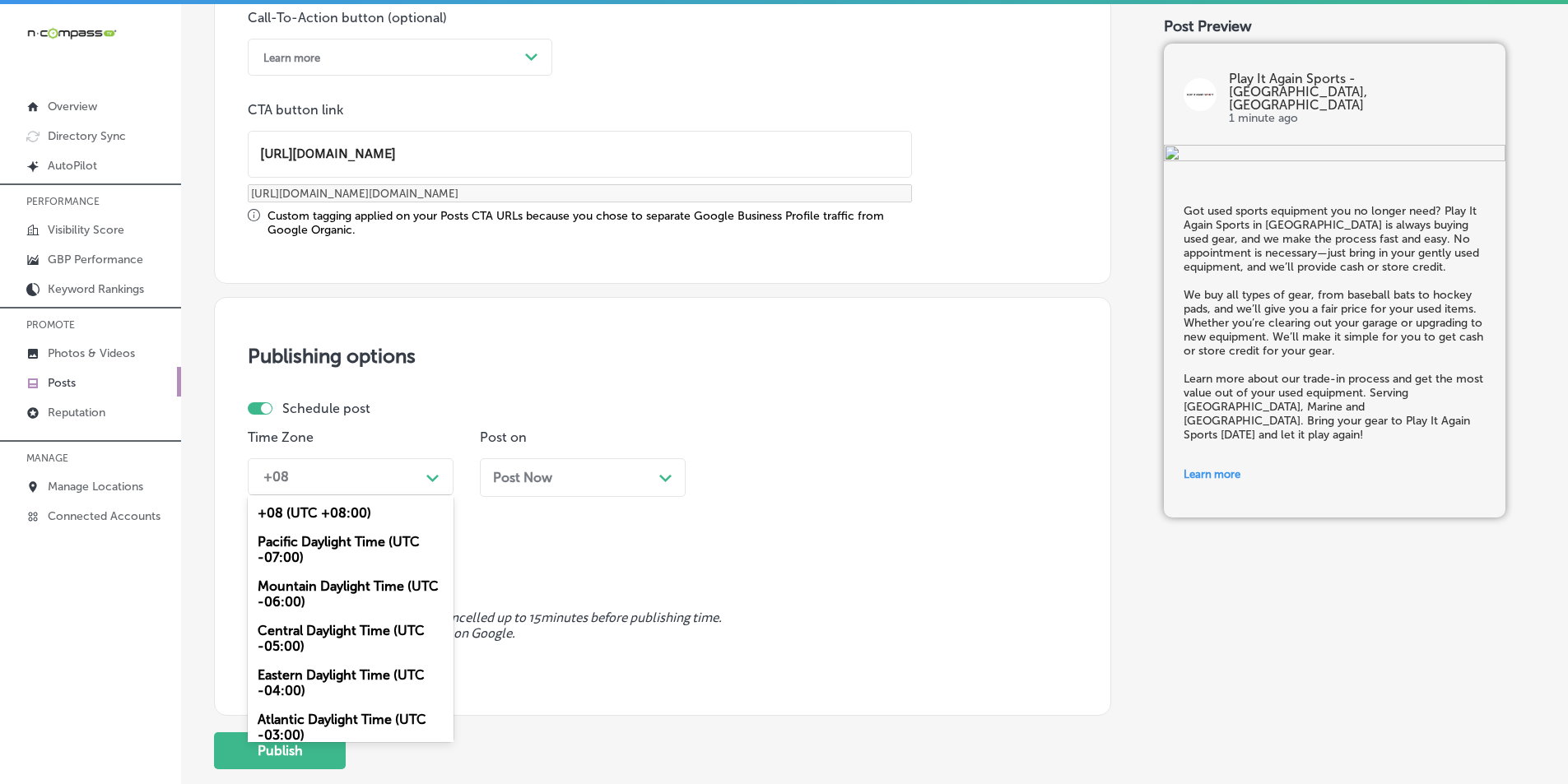
click at [334, 586] on div "Mountain Daylight Time (UTC -06:00)" at bounding box center [350, 594] width 206 height 44
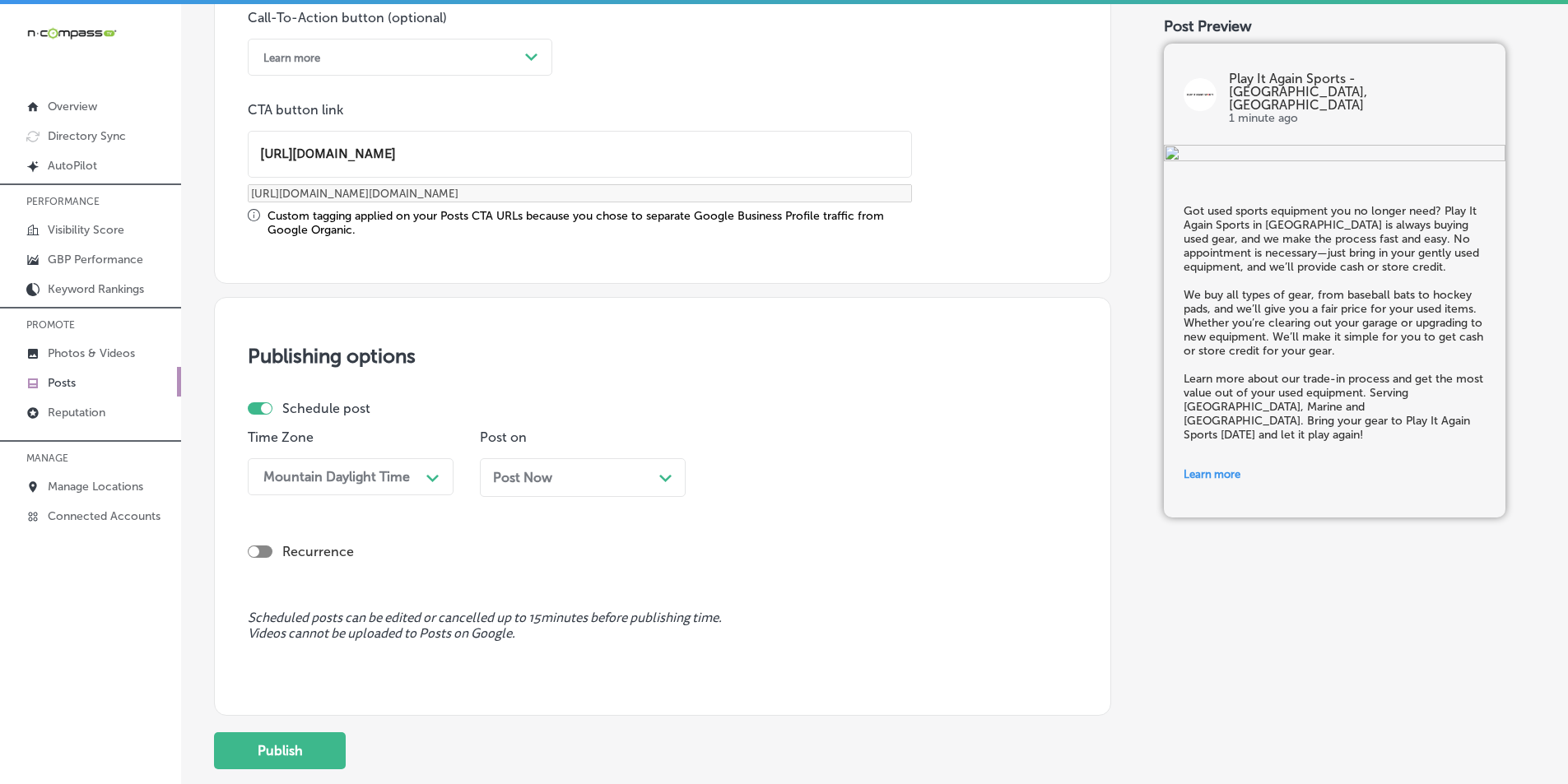
click at [665, 475] on icon "Path Created with Sketch." at bounding box center [665, 478] width 13 height 8
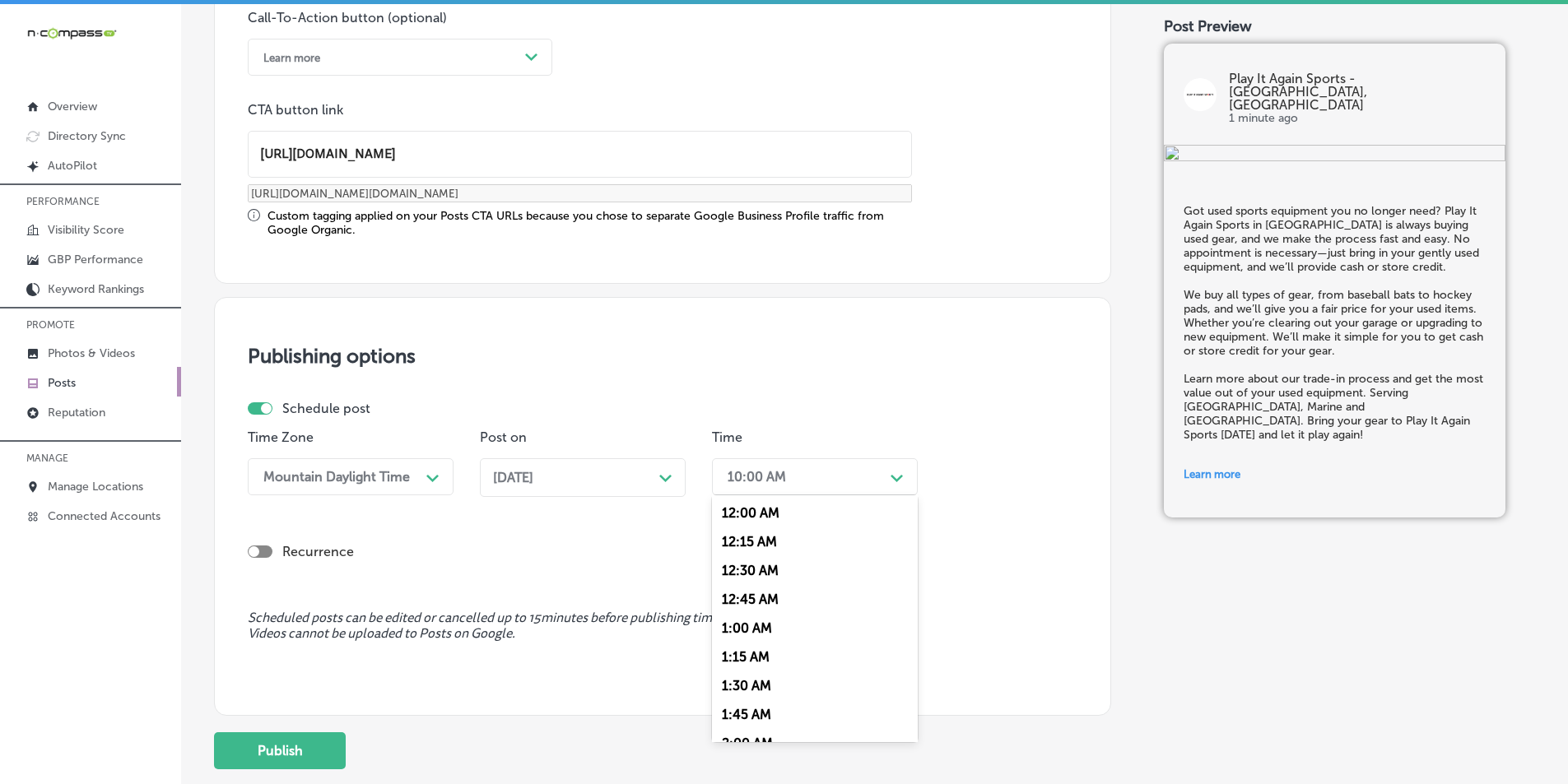
click at [893, 478] on polygon at bounding box center [897, 478] width 13 height 8
click at [741, 655] on div "7:00 AM" at bounding box center [815, 661] width 206 height 29
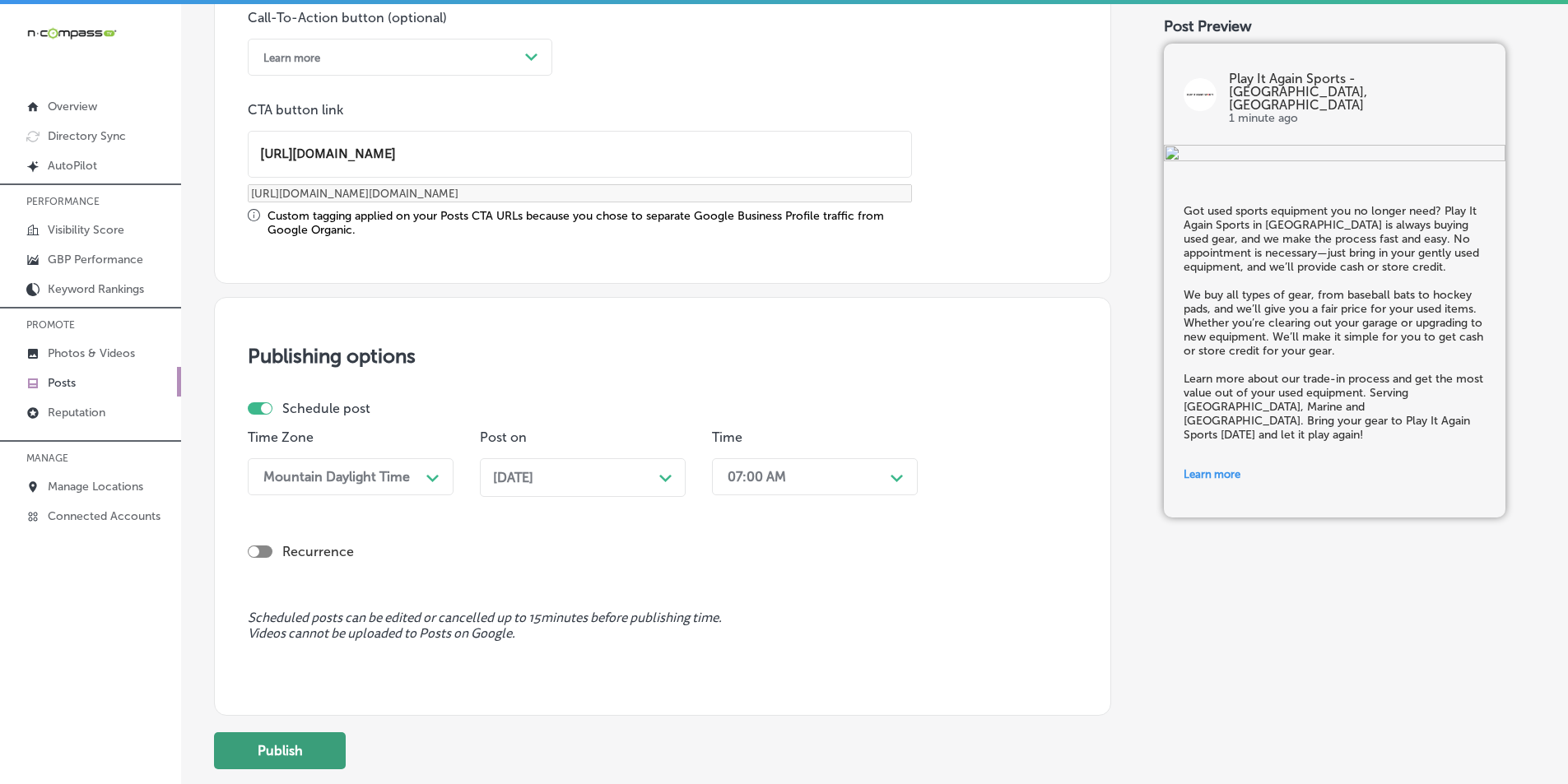
click at [314, 739] on button "Publish" at bounding box center [279, 751] width 131 height 37
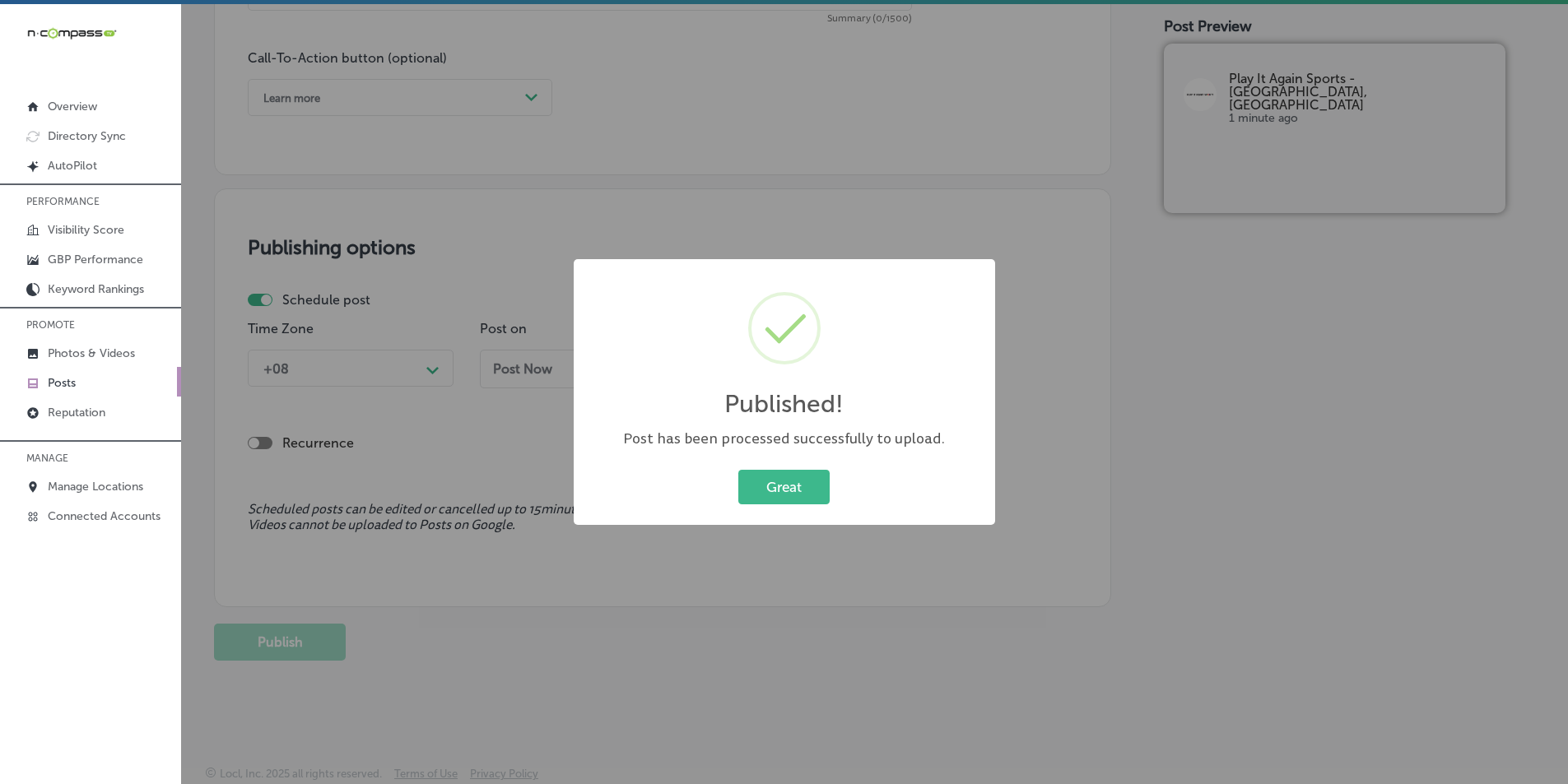
scroll to position [1208, 0]
click at [809, 483] on button "Great" at bounding box center [784, 487] width 92 height 34
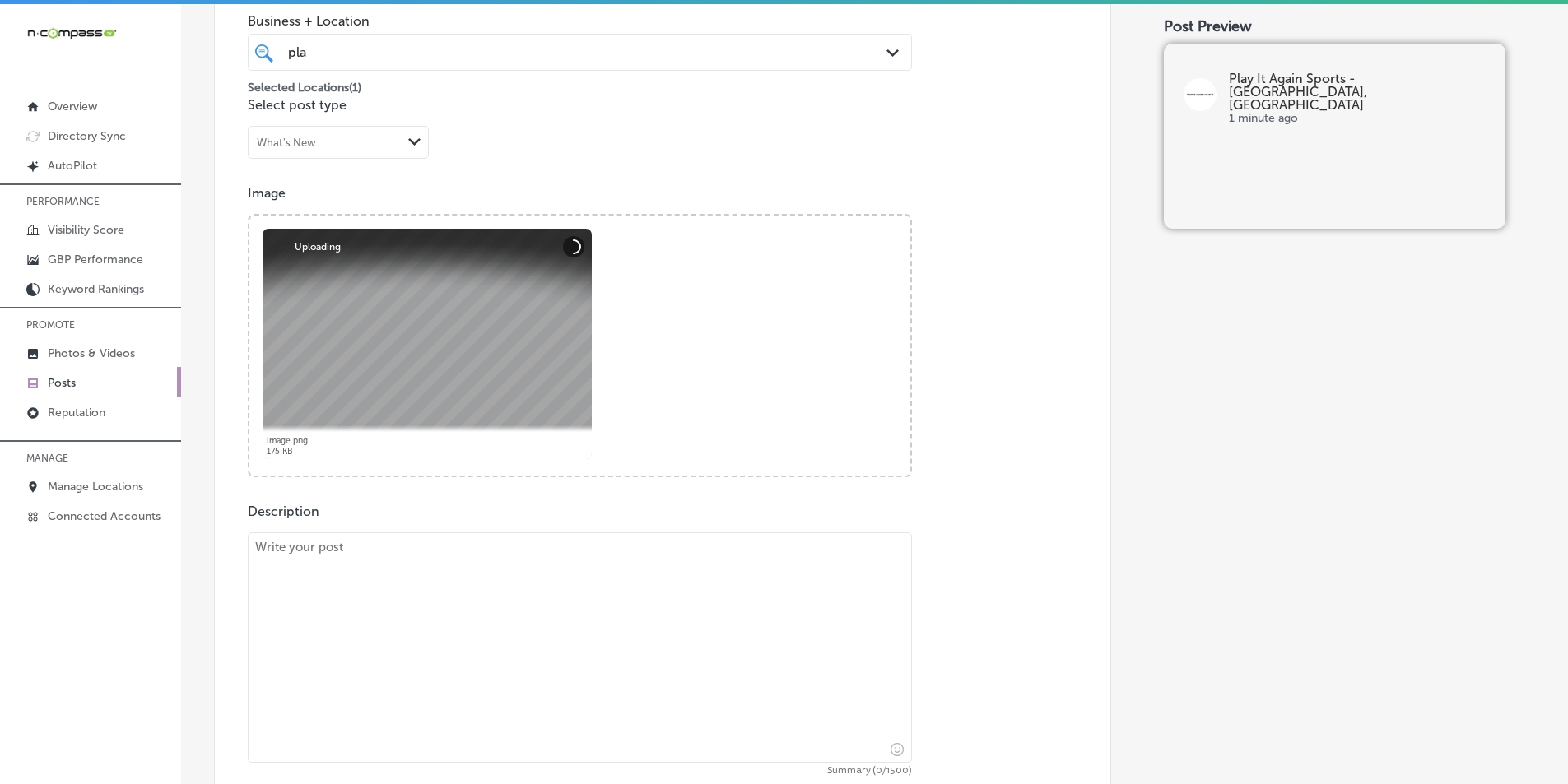
scroll to position [467, 0]
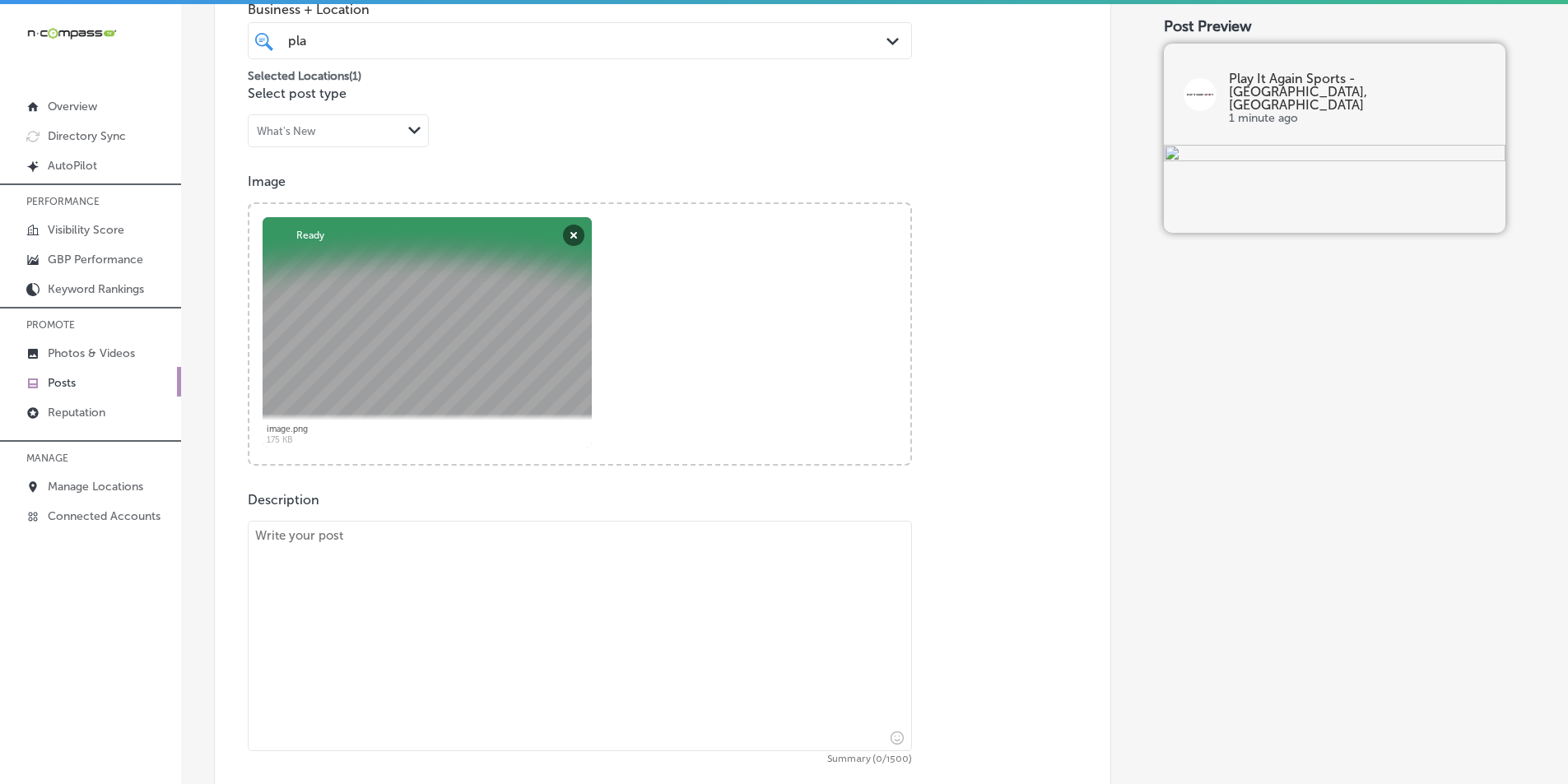
click at [459, 629] on textarea at bounding box center [580, 637] width 664 height 231
paste textarea "Looking to build your home gym? Play It Again Sports in Edwardsville offers a w…"
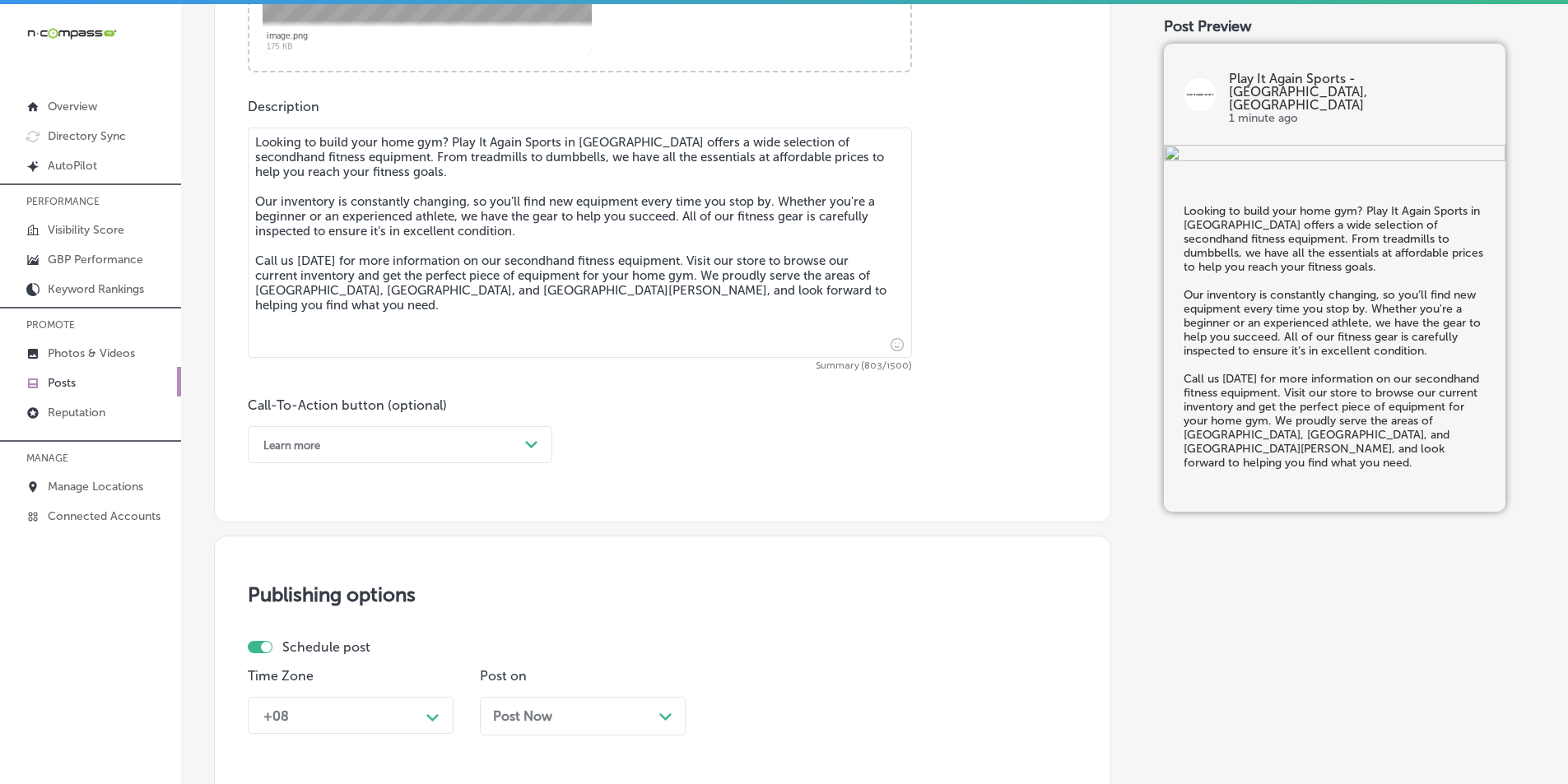
scroll to position [878, 0]
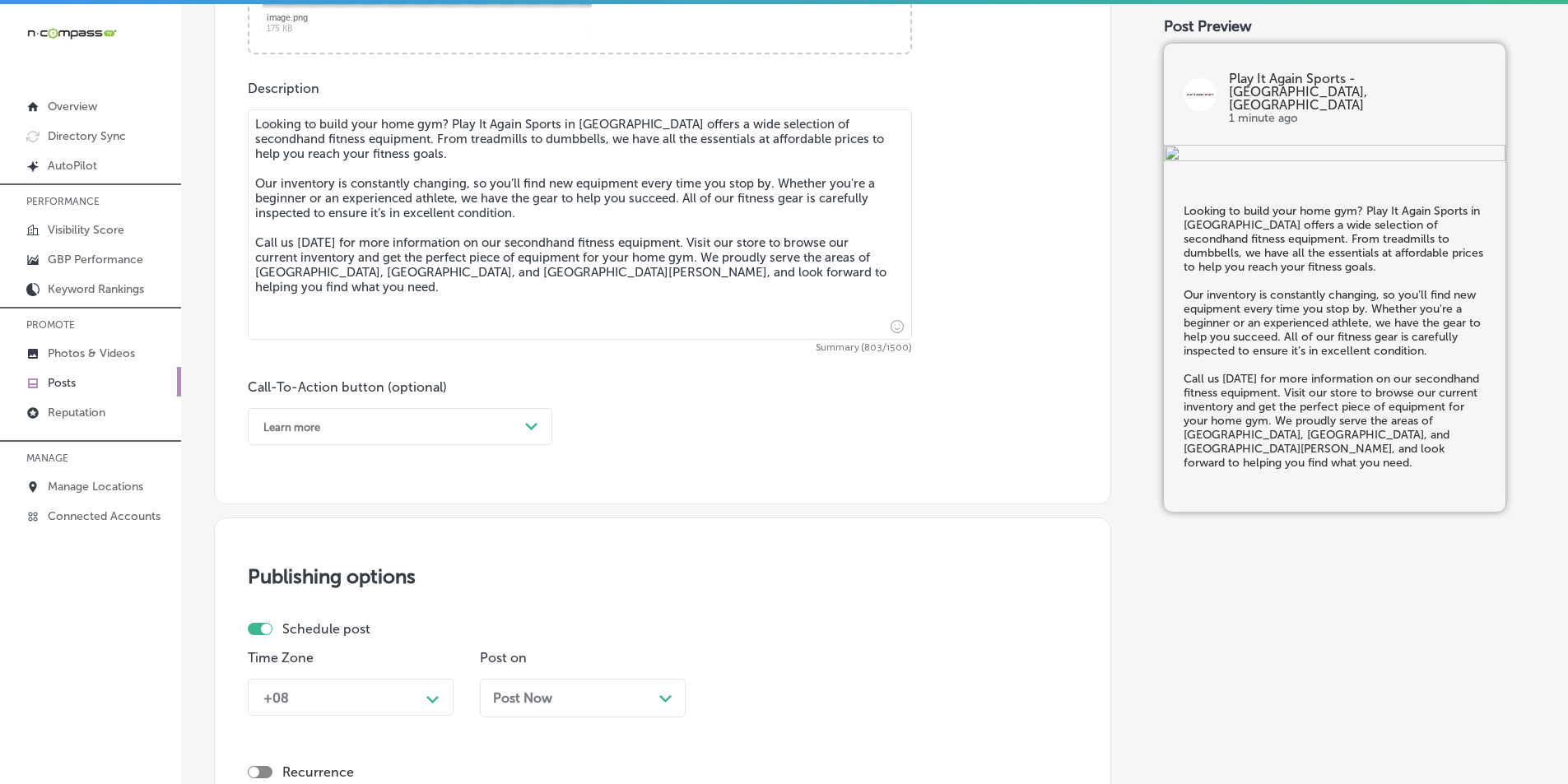
type textarea "Looking to build your home gym? Play It Again Sports in Edwardsville offers a w…"
click at [532, 425] on icon "Path Created with Sketch." at bounding box center [531, 426] width 13 height 8
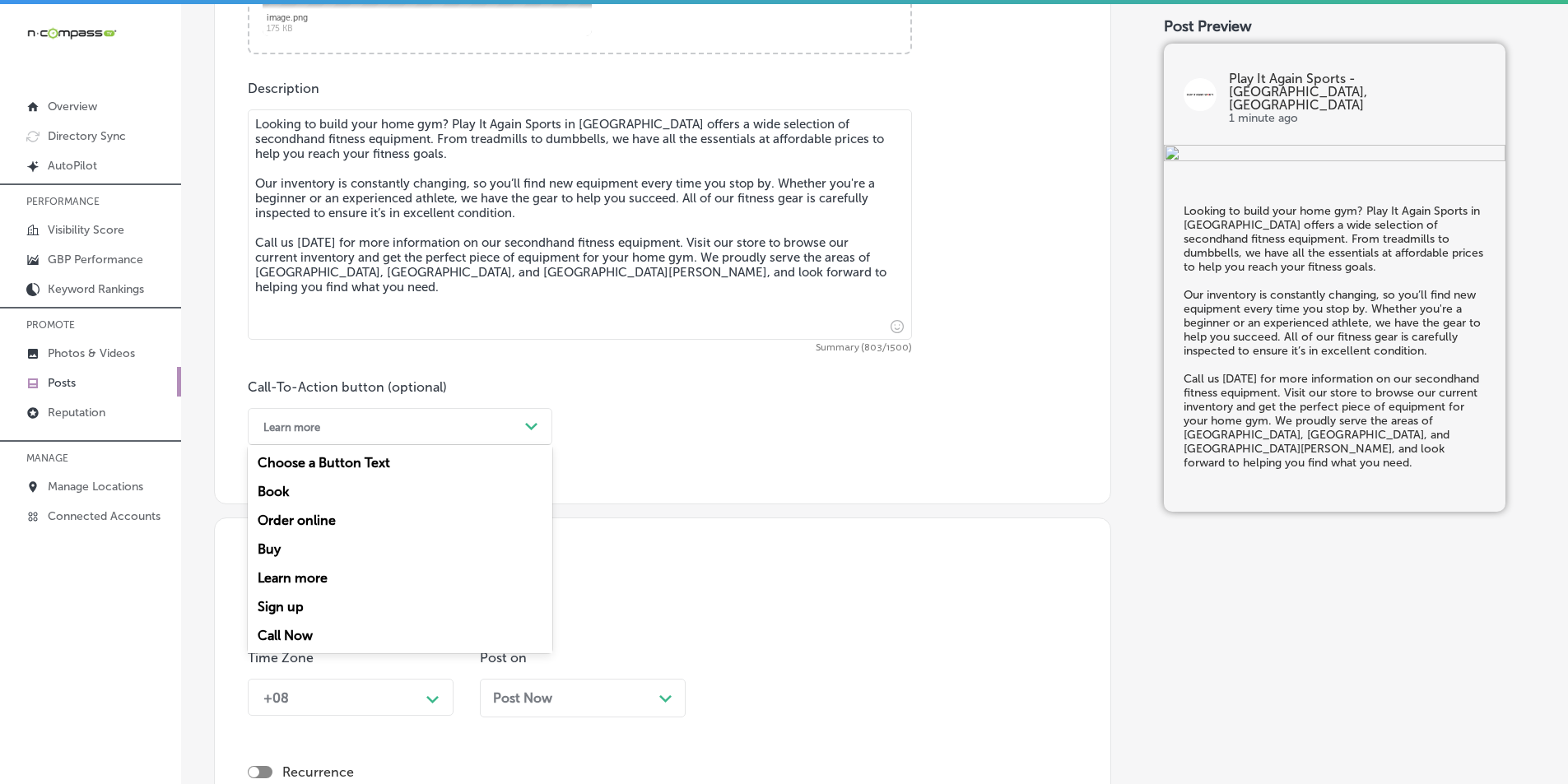
drag, startPoint x: 281, startPoint y: 632, endPoint x: 301, endPoint y: 628, distance: 20.4
click at [283, 632] on div "Call Now" at bounding box center [399, 636] width 304 height 29
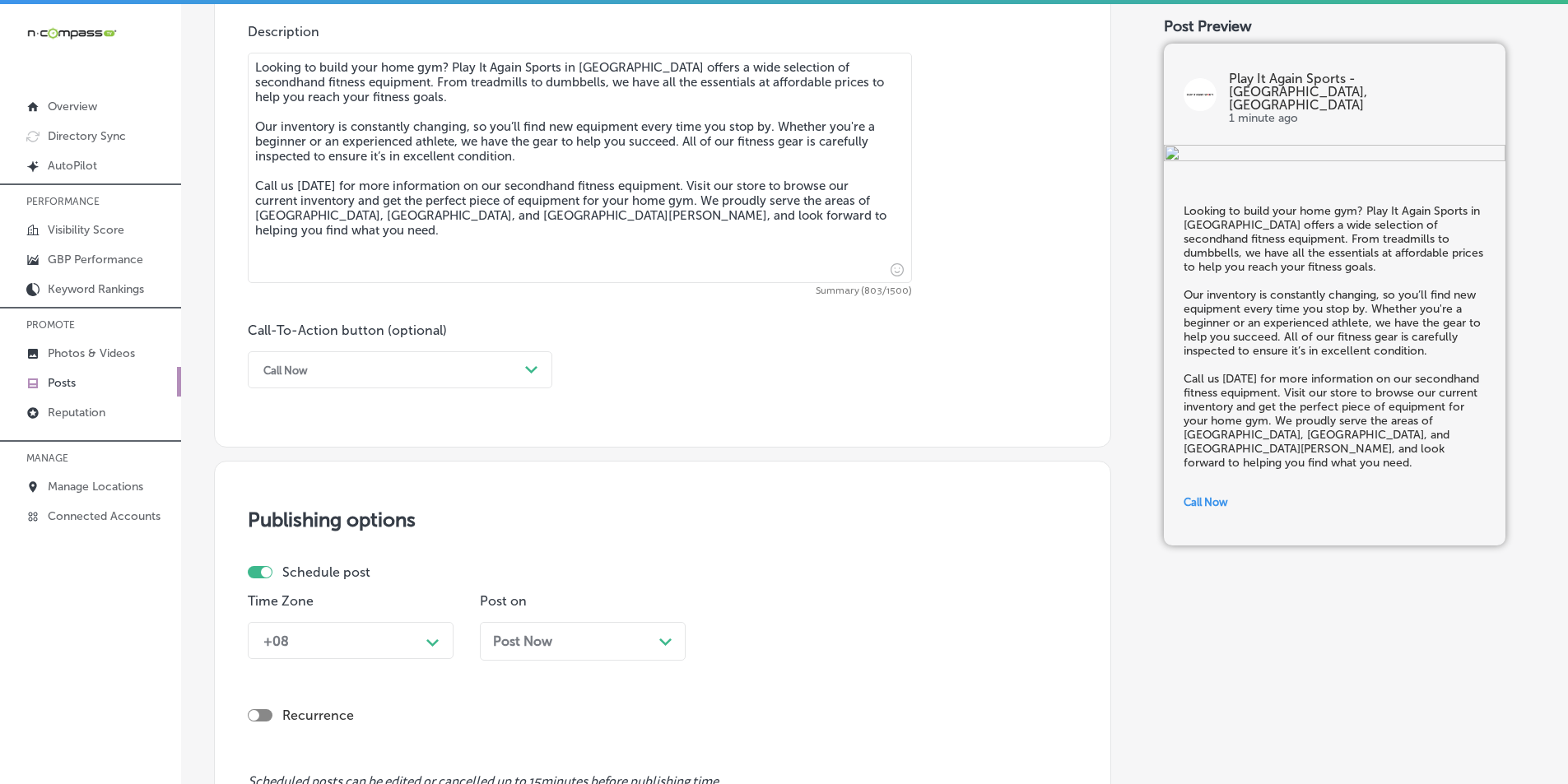
scroll to position [1126, 0]
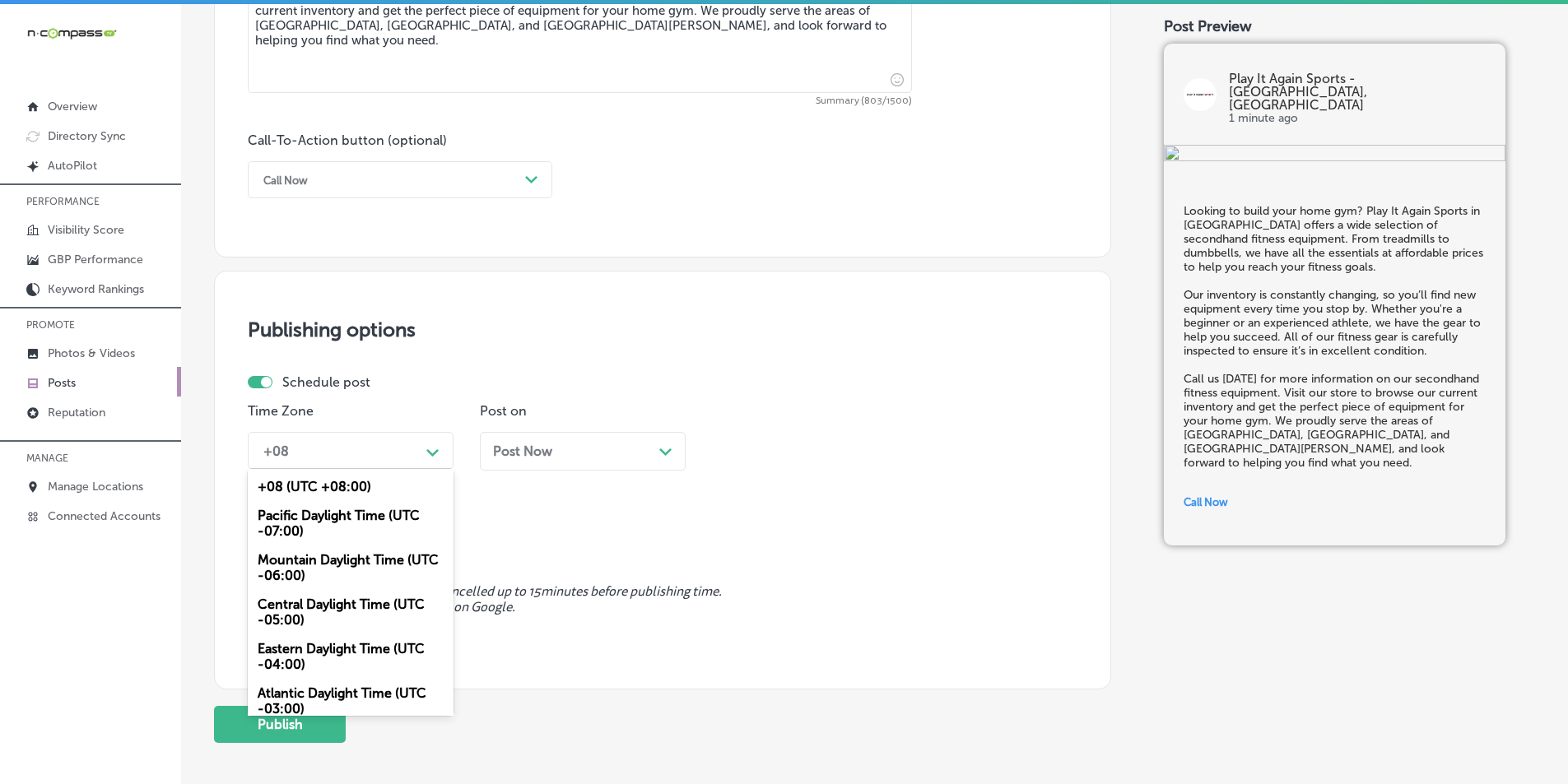
click at [438, 451] on polygon at bounding box center [432, 453] width 13 height 8
drag, startPoint x: 366, startPoint y: 559, endPoint x: 492, endPoint y: 518, distance: 132.5
click at [367, 559] on div "Mountain Daylight Time (UTC -06:00)" at bounding box center [350, 568] width 206 height 44
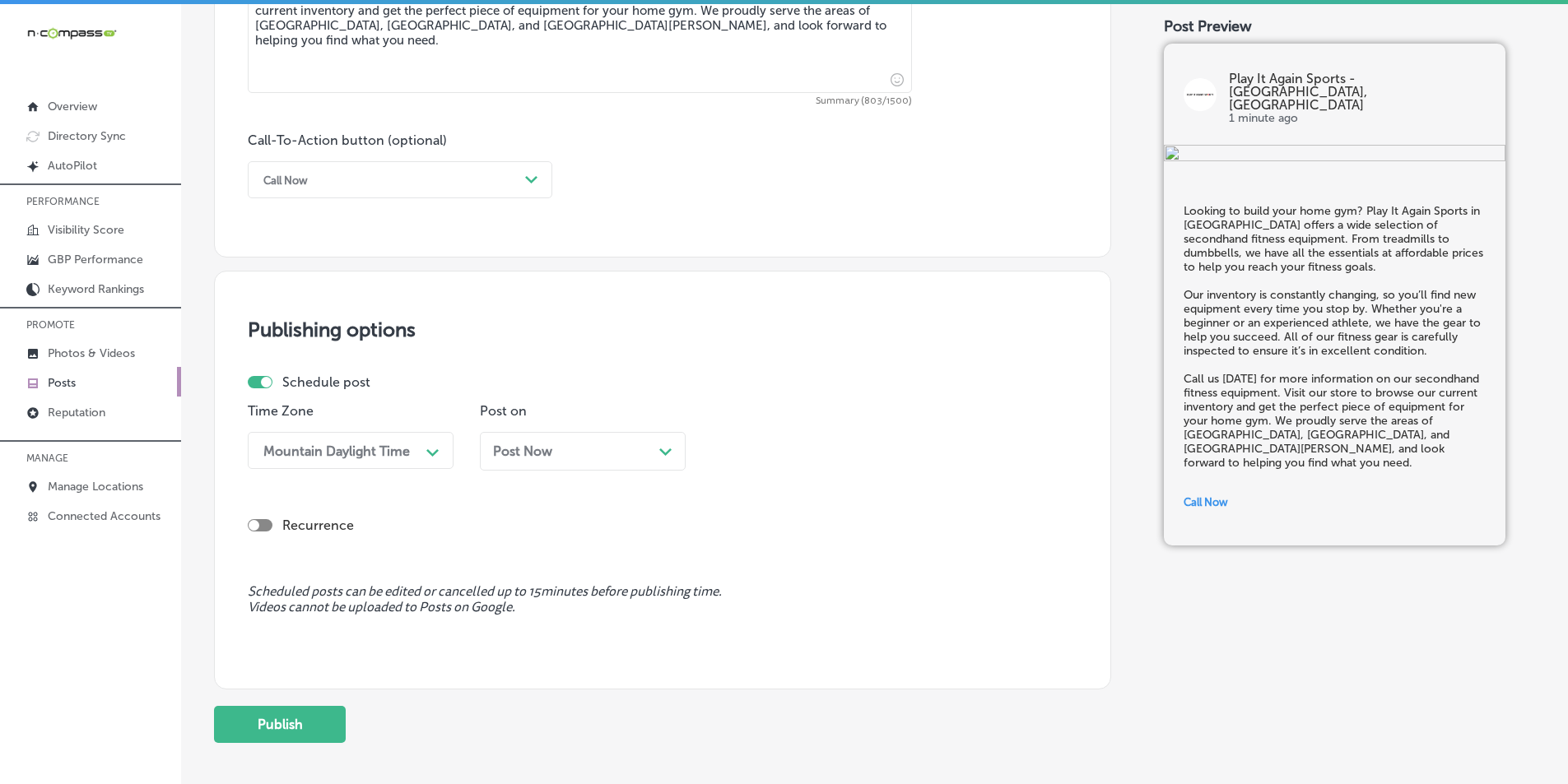
click at [662, 453] on icon "Path Created with Sketch." at bounding box center [665, 452] width 13 height 8
click at [840, 442] on div "10:00 AM" at bounding box center [802, 451] width 164 height 29
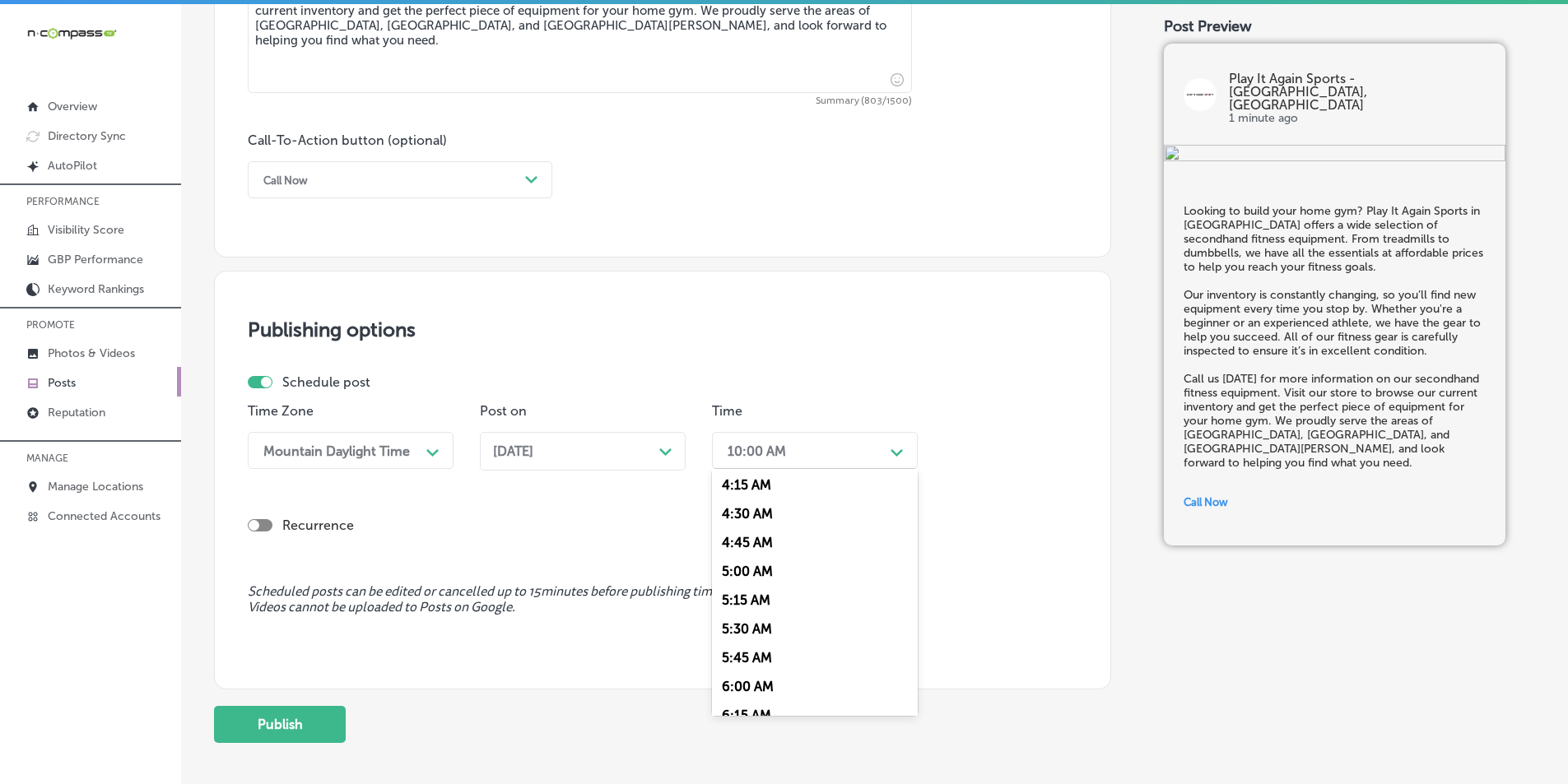
scroll to position [659, 0]
click at [755, 633] on div "7:00 AM" at bounding box center [815, 635] width 206 height 29
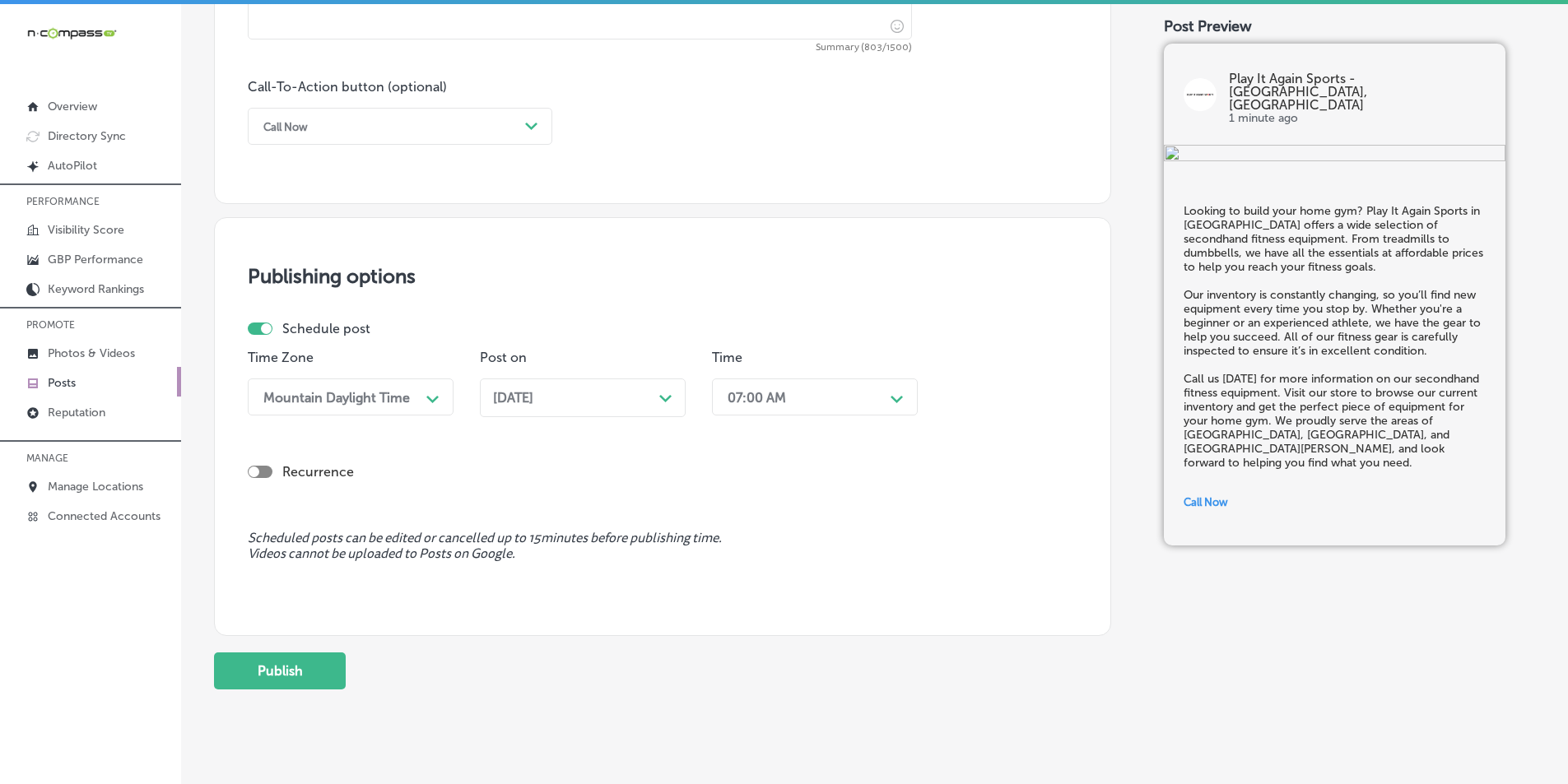
scroll to position [1208, 0]
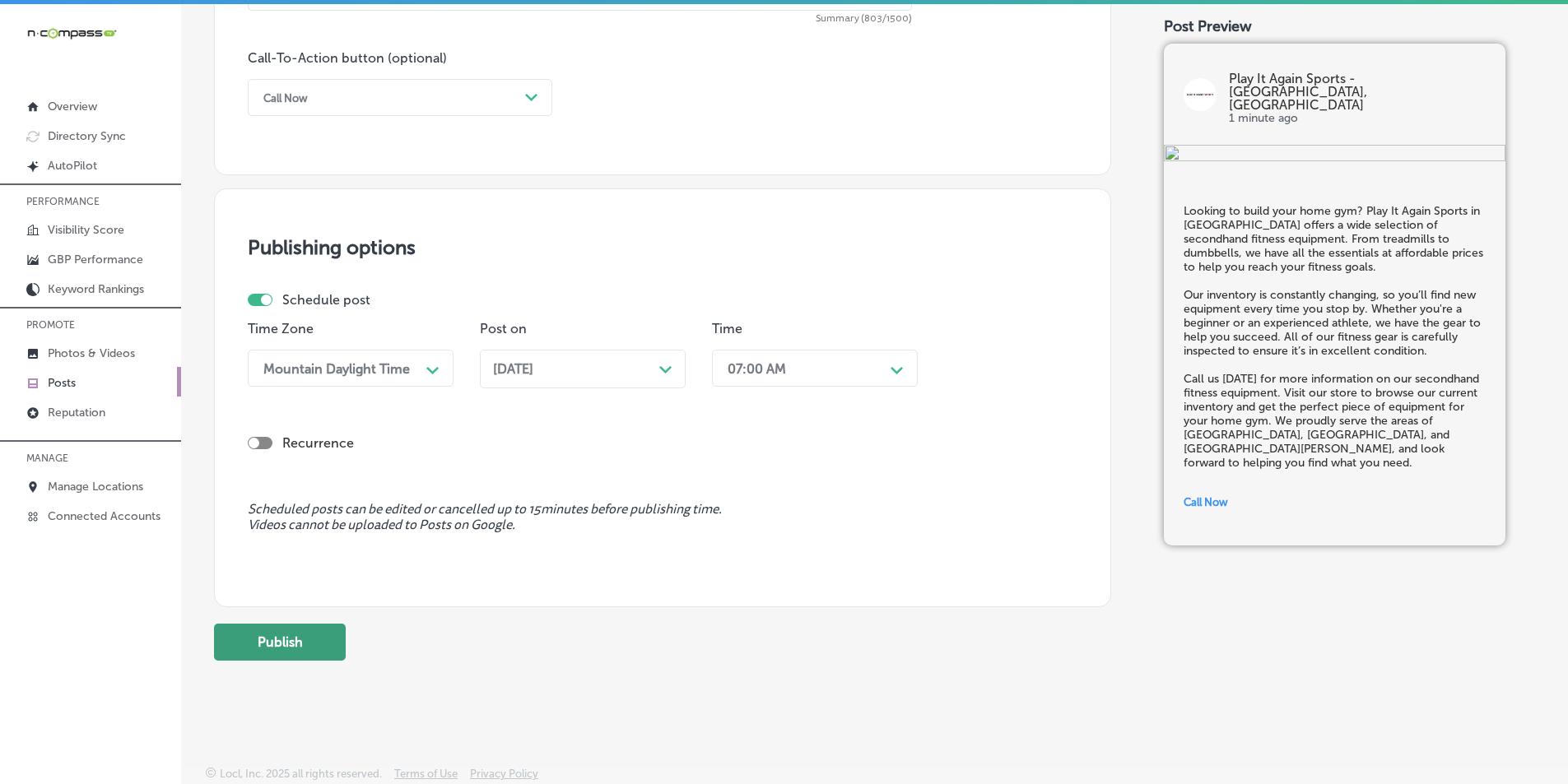
click at [288, 637] on button "Publish" at bounding box center [279, 642] width 131 height 37
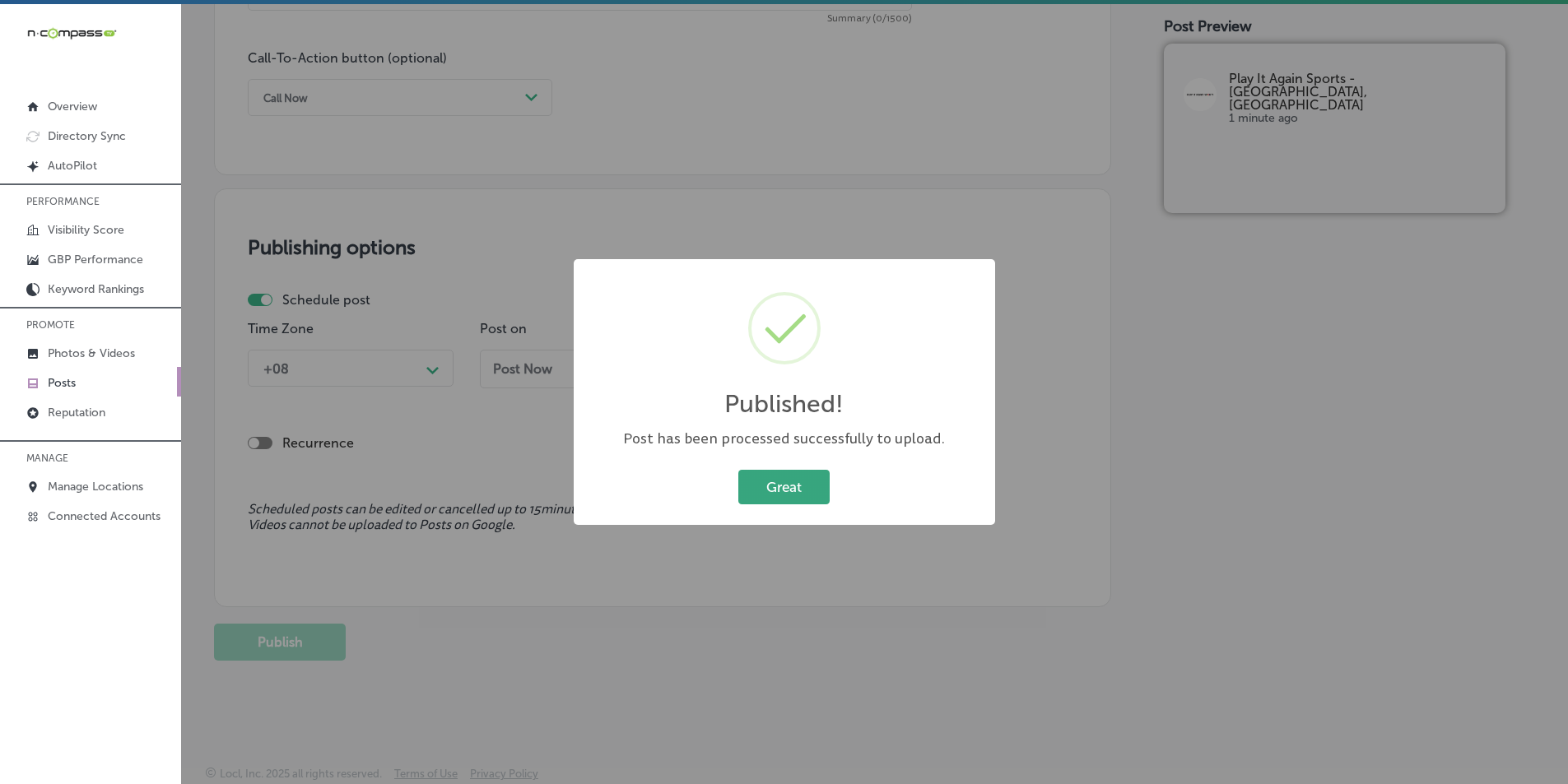
click at [788, 497] on button "Great" at bounding box center [784, 487] width 92 height 34
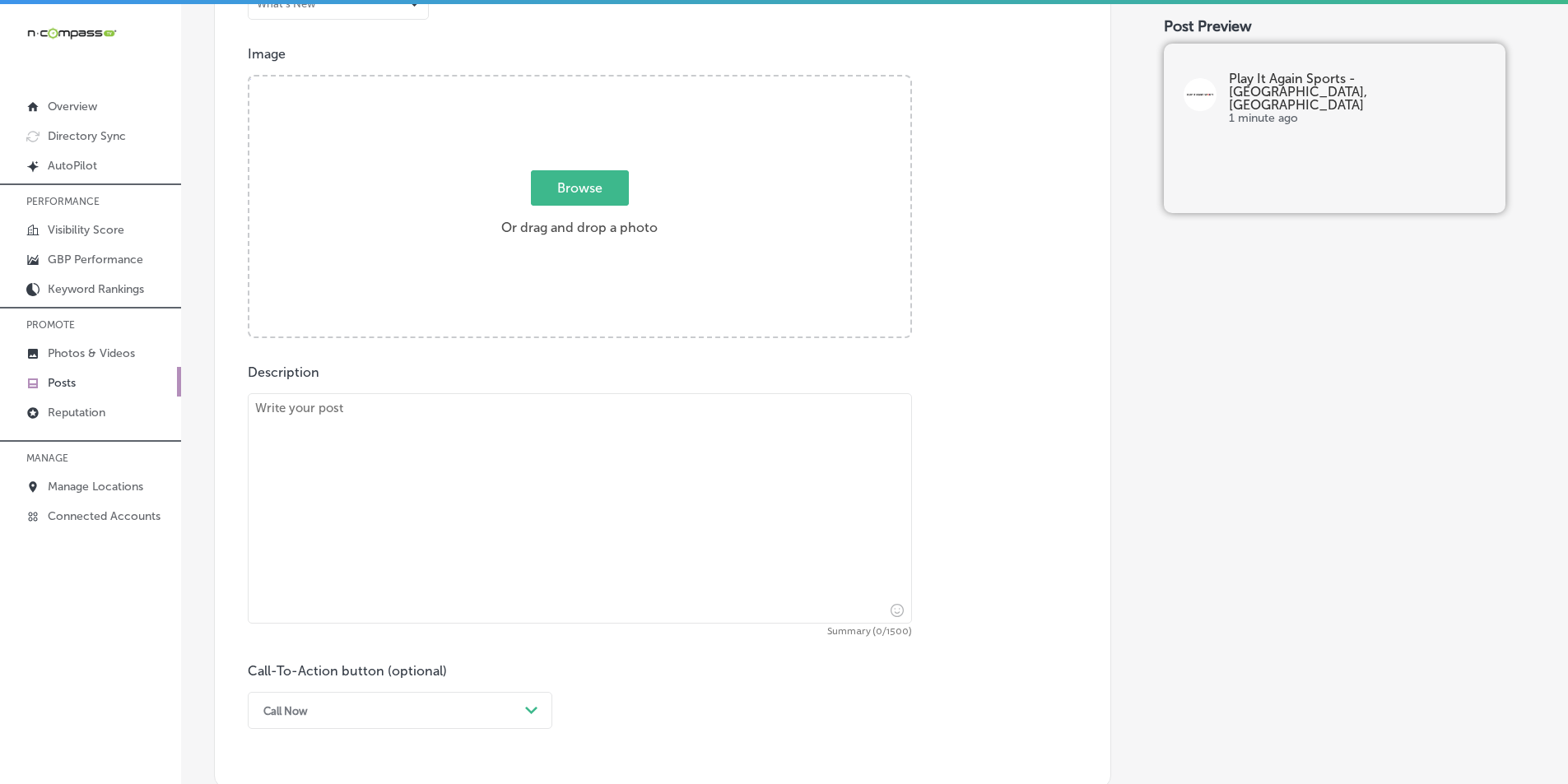
scroll to position [549, 0]
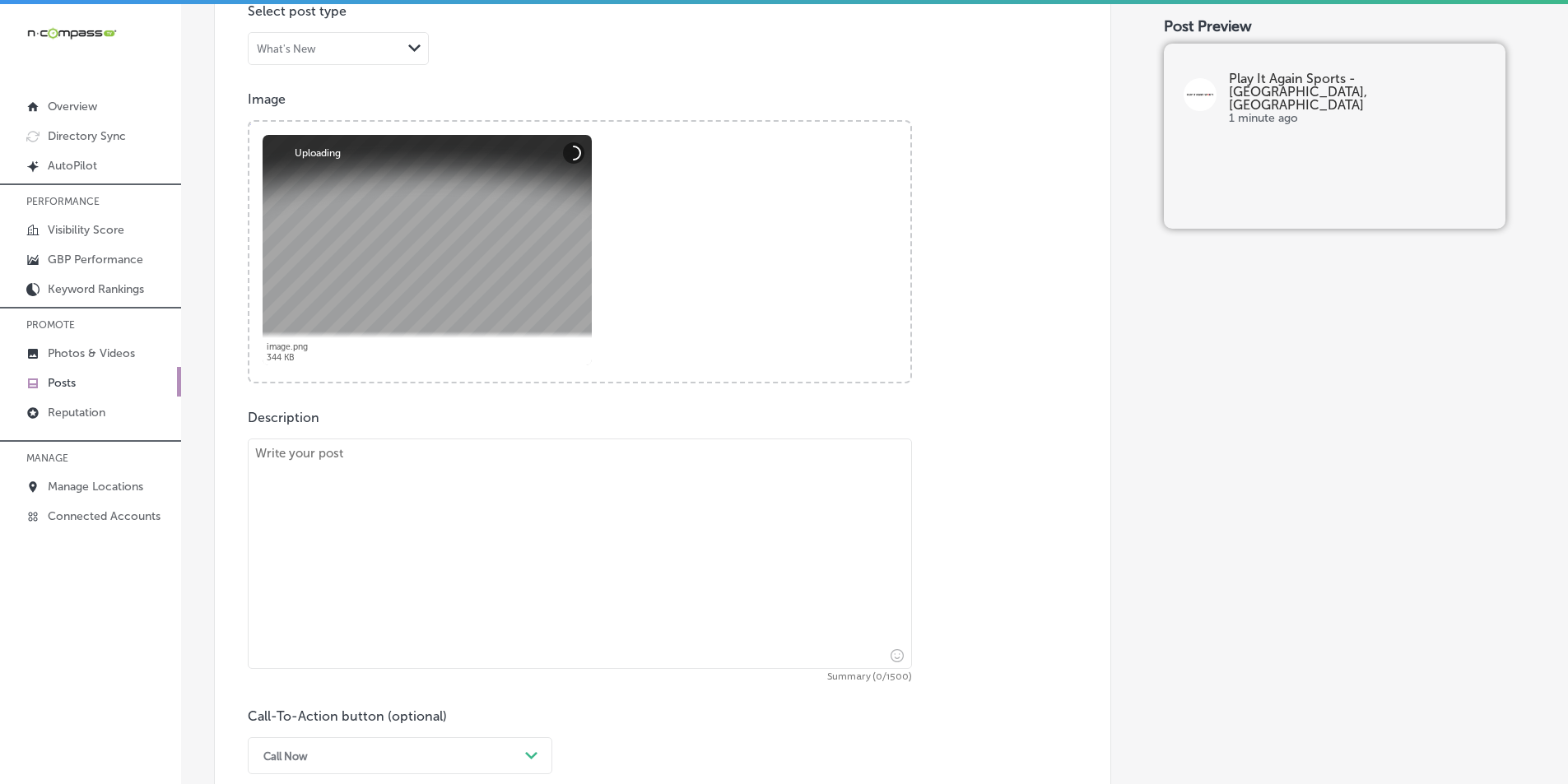
click at [442, 520] on textarea at bounding box center [580, 554] width 664 height 231
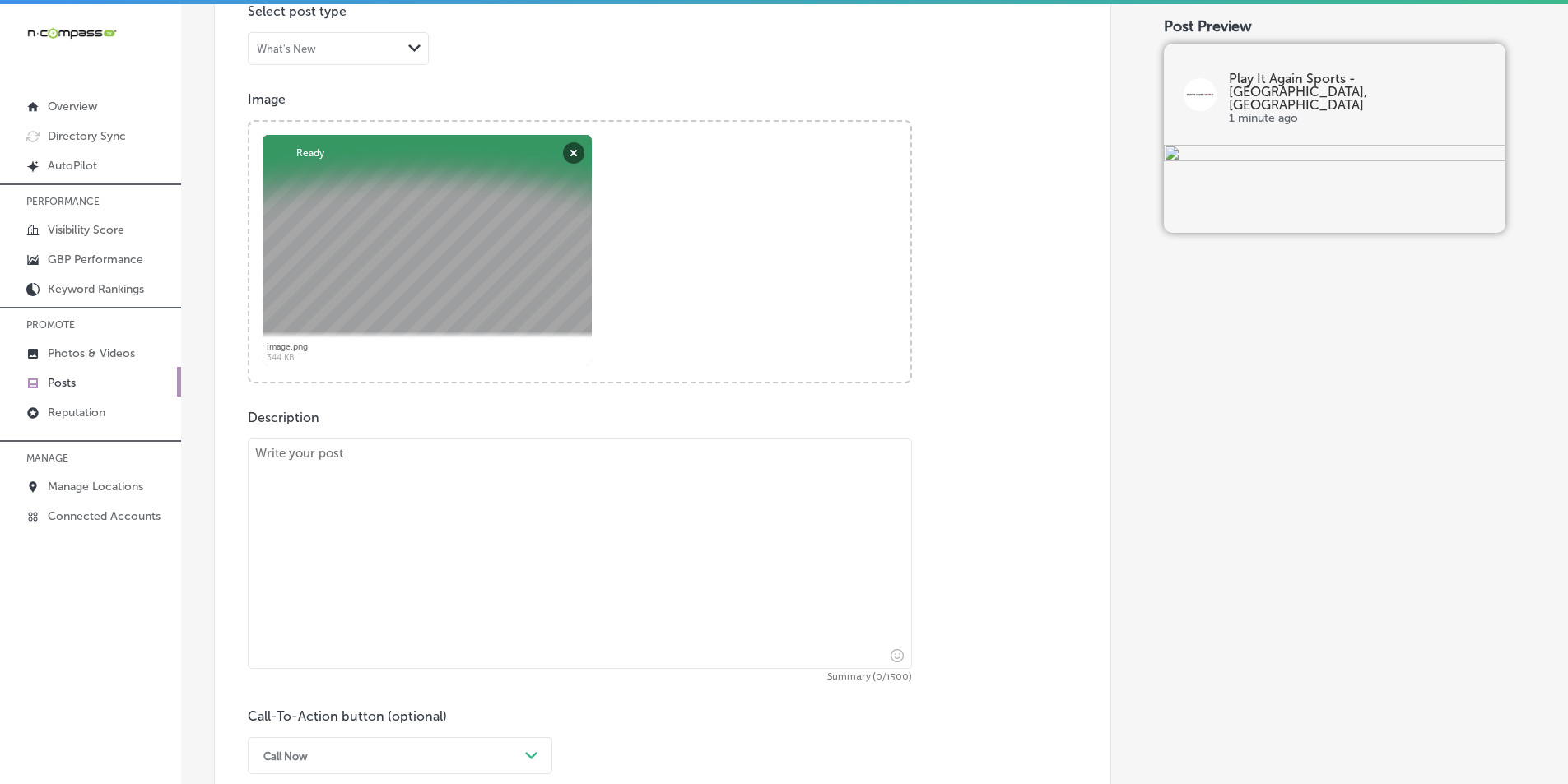
click at [420, 486] on textarea at bounding box center [580, 554] width 664 height 231
paste textarea "Play It Again Sports offers affordable, quality kids’ sports gear for growing a…"
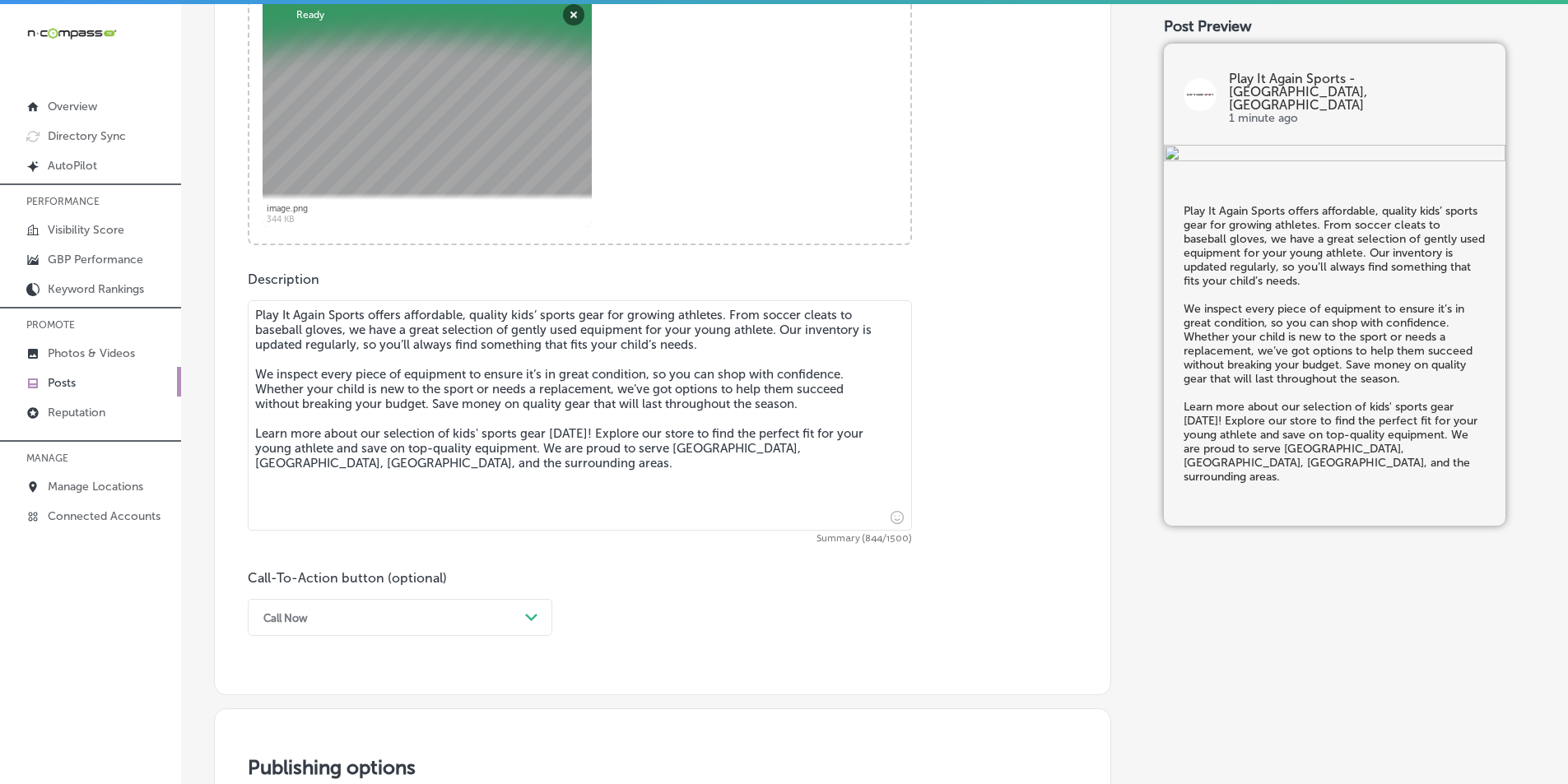
scroll to position [714, 0]
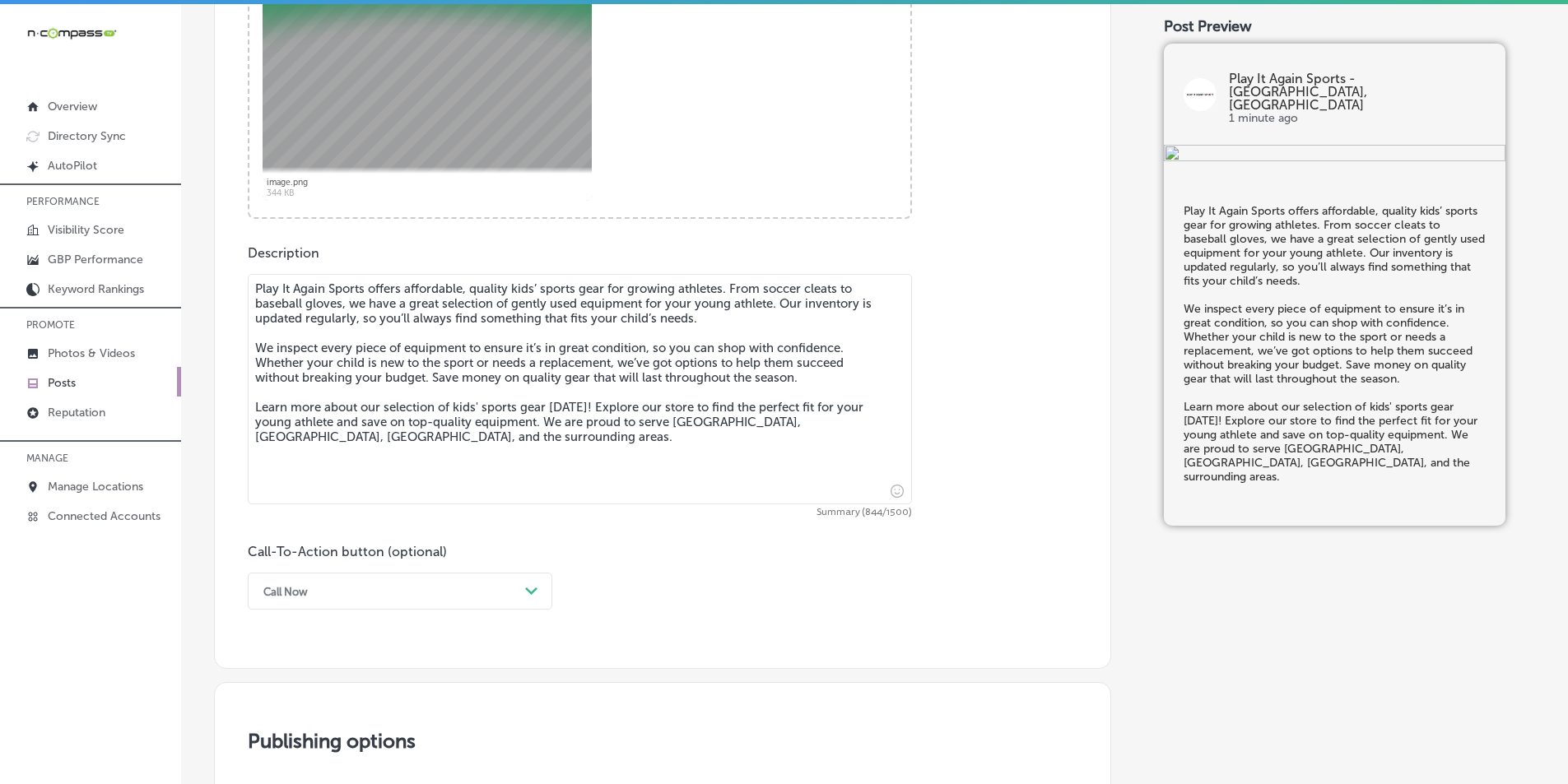
type textarea "Play It Again Sports offers affordable, quality kids’ sports gear for growing a…"
click at [523, 589] on div "Call Now Path Created with Sketch." at bounding box center [399, 592] width 304 height 37
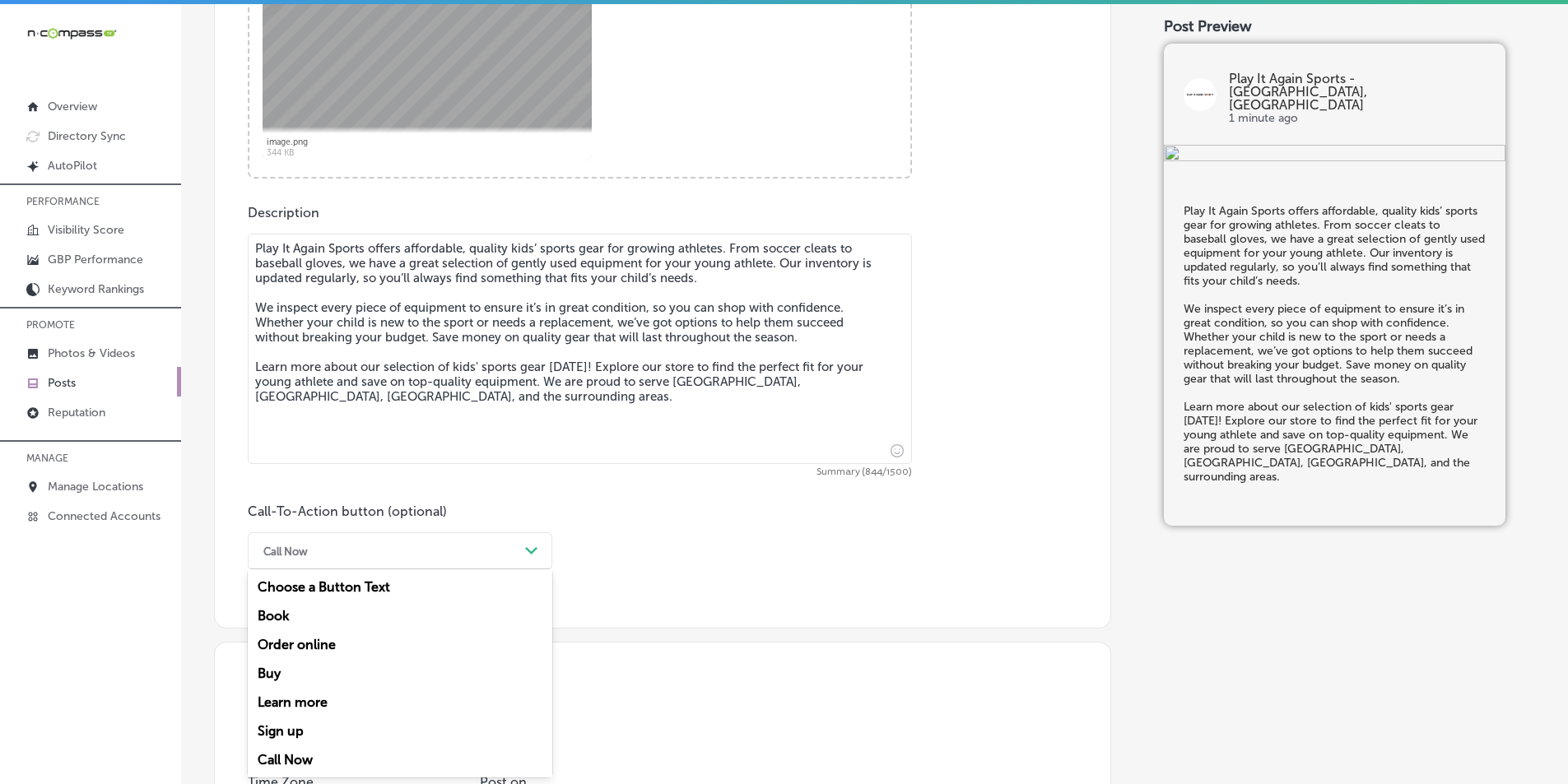
click at [321, 699] on div "Learn more" at bounding box center [399, 703] width 304 height 29
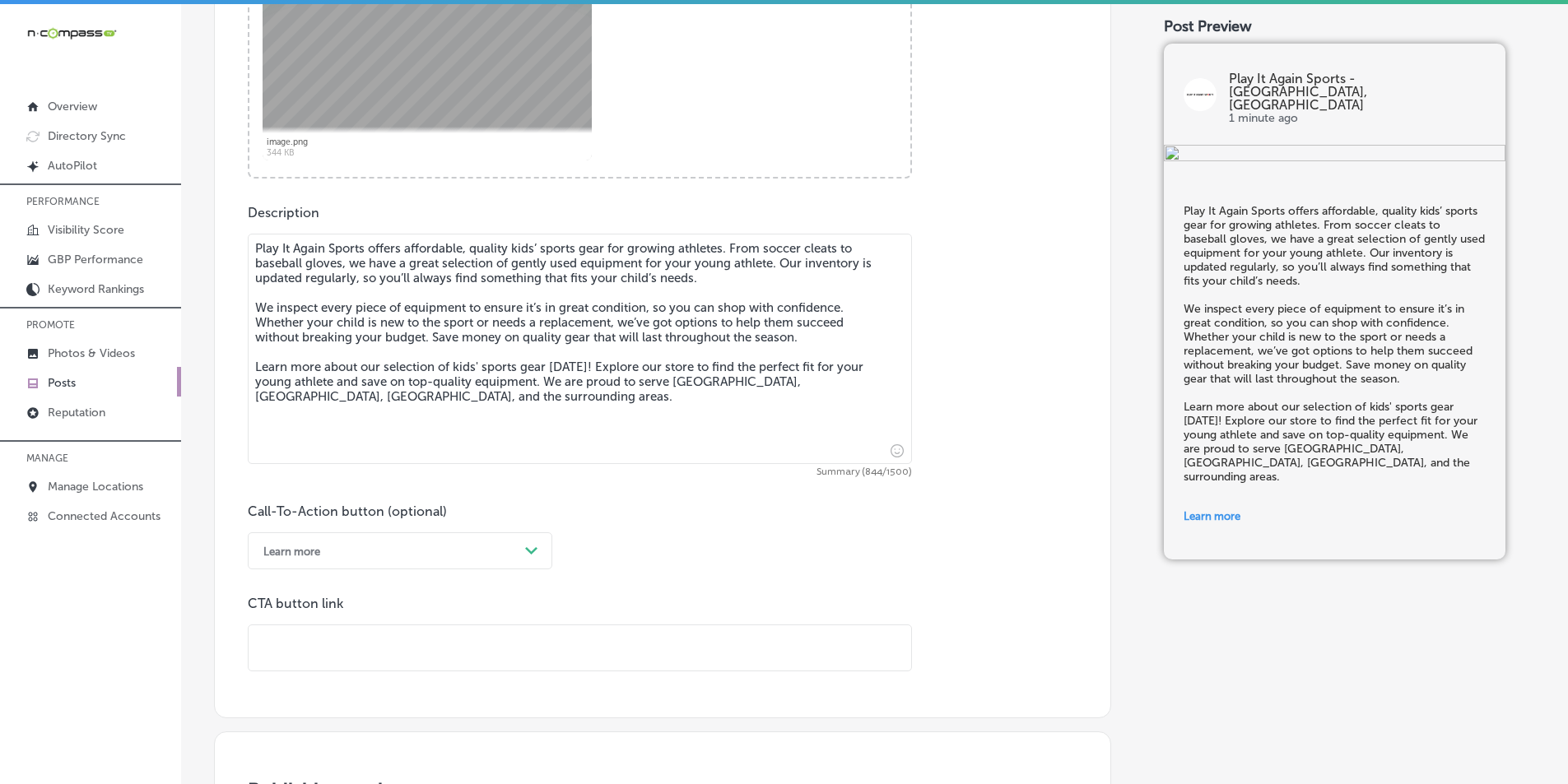
click at [545, 641] on input "text" at bounding box center [580, 648] width 663 height 45
paste input "[URL][DOMAIN_NAME]"
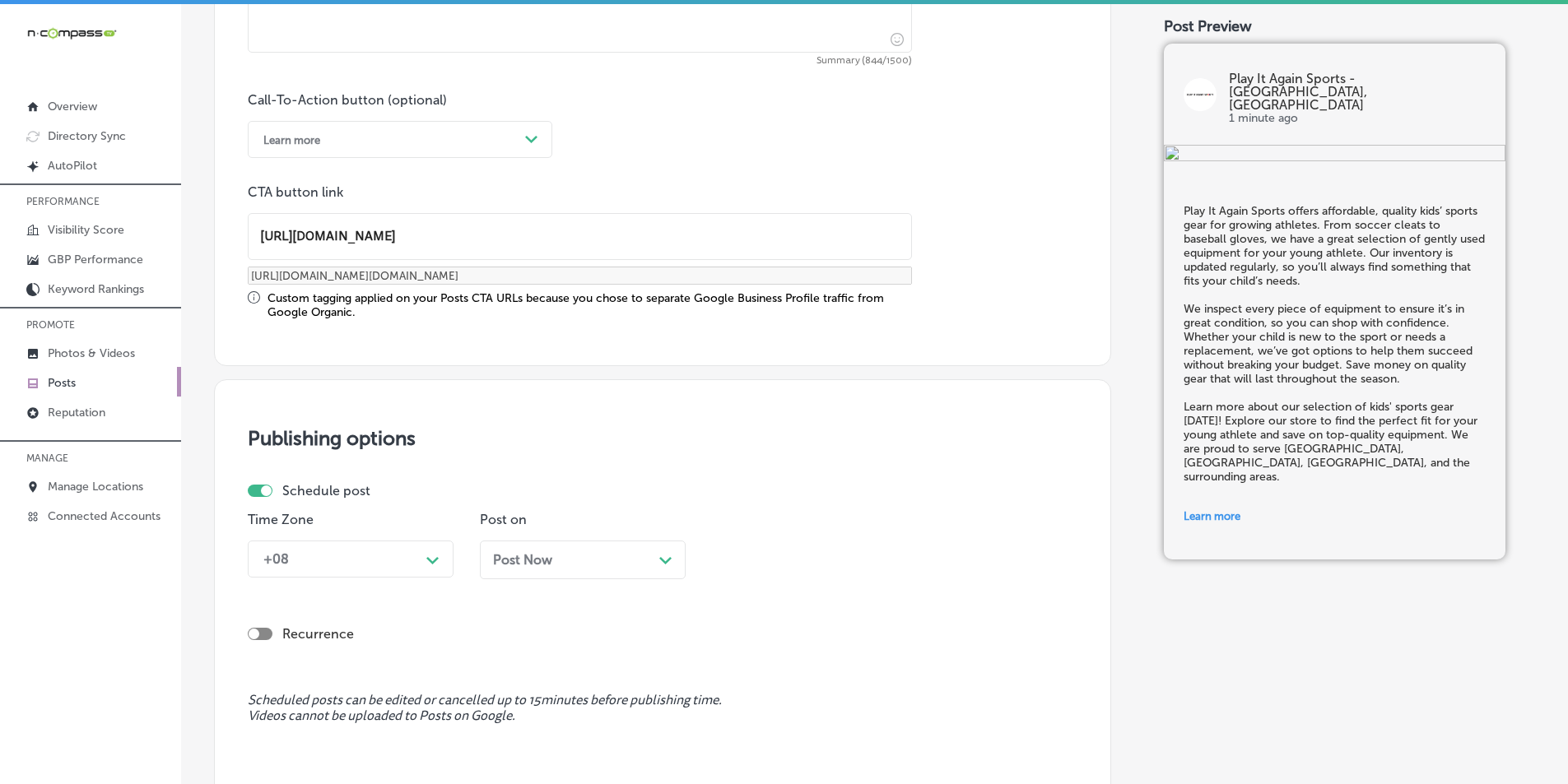
type input "[URL][DOMAIN_NAME]"
click at [431, 558] on div "+08 Path Created with Sketch." at bounding box center [350, 559] width 206 height 37
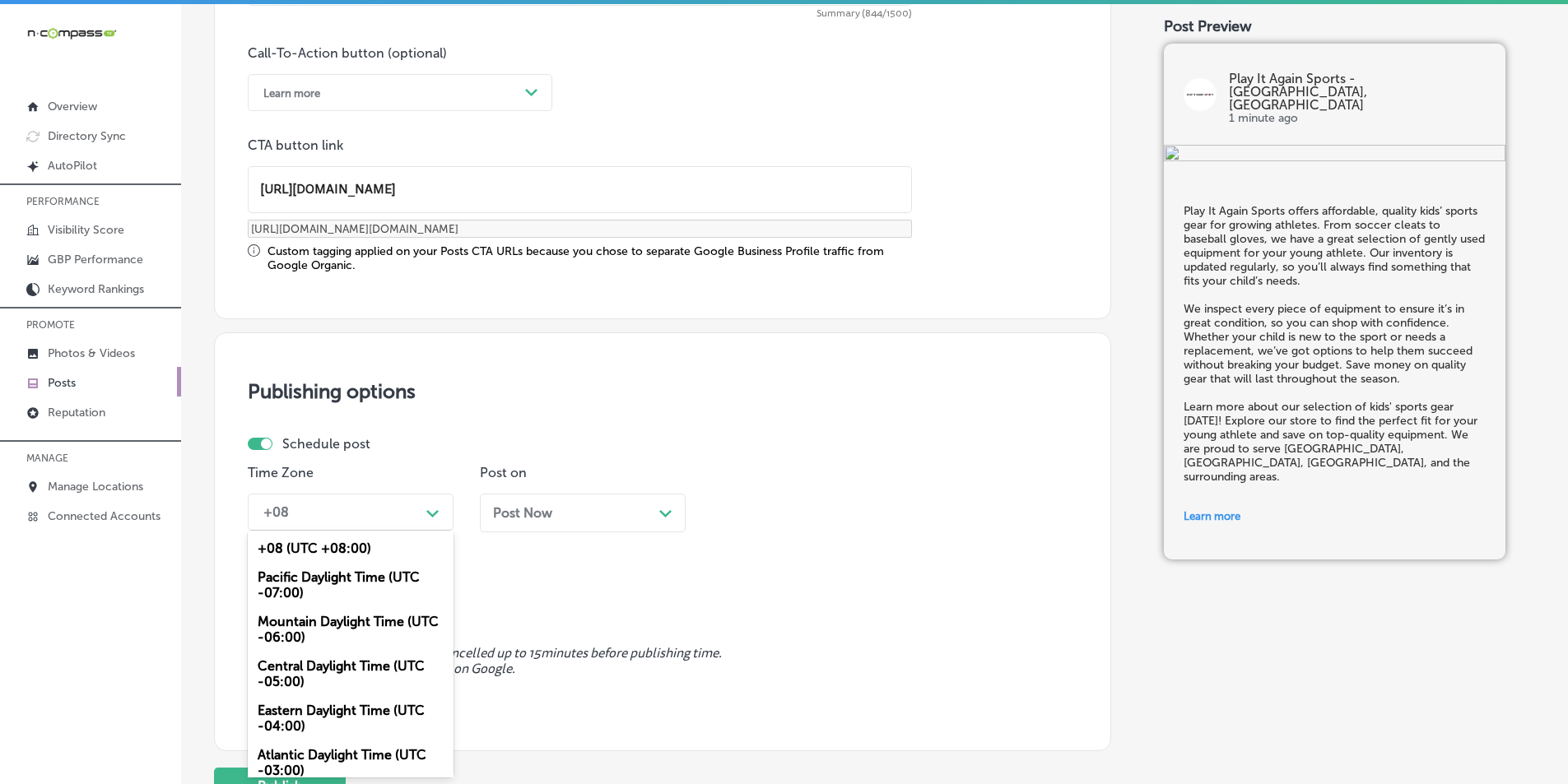
click at [291, 619] on div "Mountain Daylight Time (UTC -06:00)" at bounding box center [350, 630] width 206 height 44
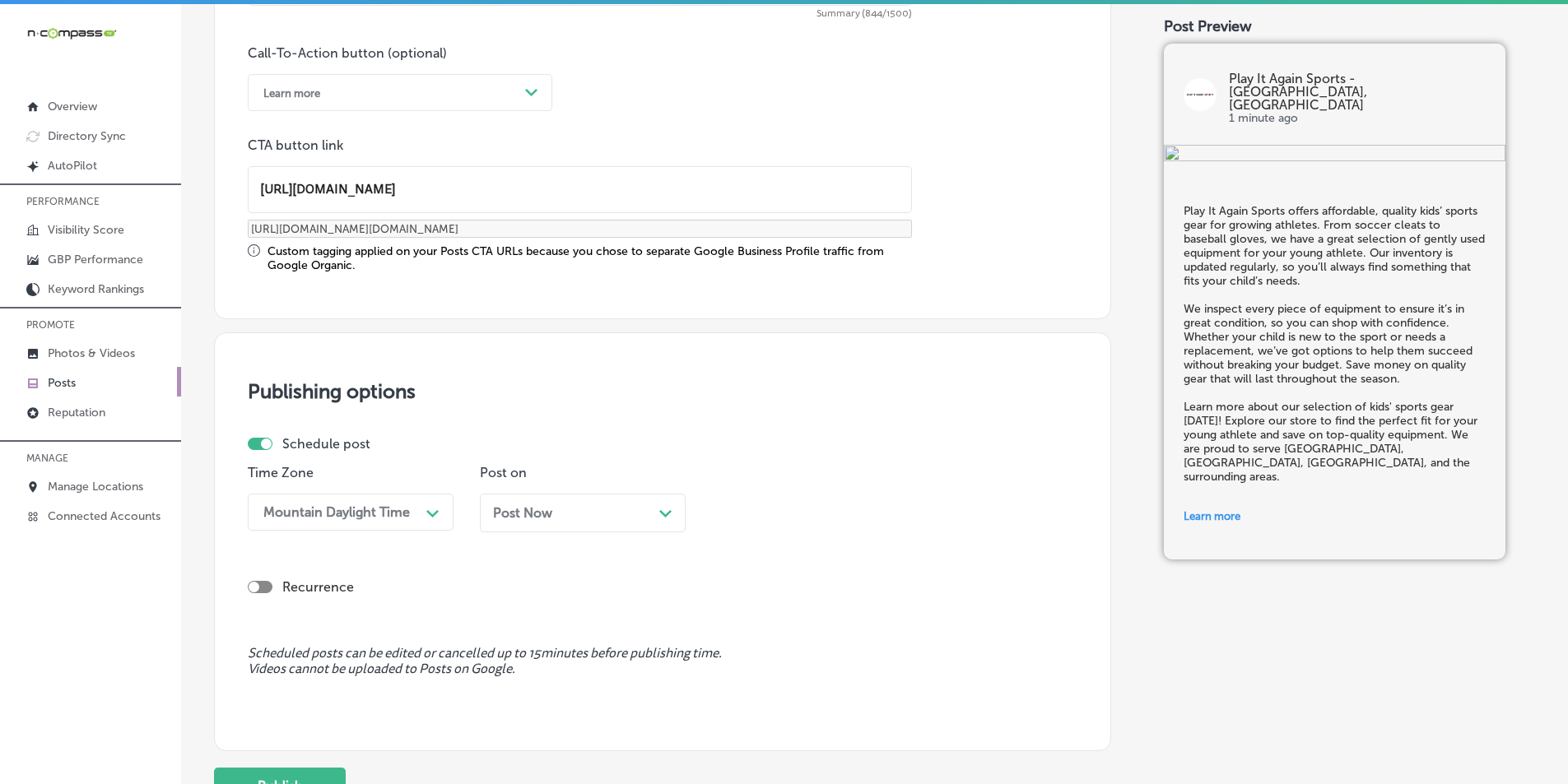
click at [670, 509] on div "Path Created with Sketch." at bounding box center [666, 512] width 14 height 14
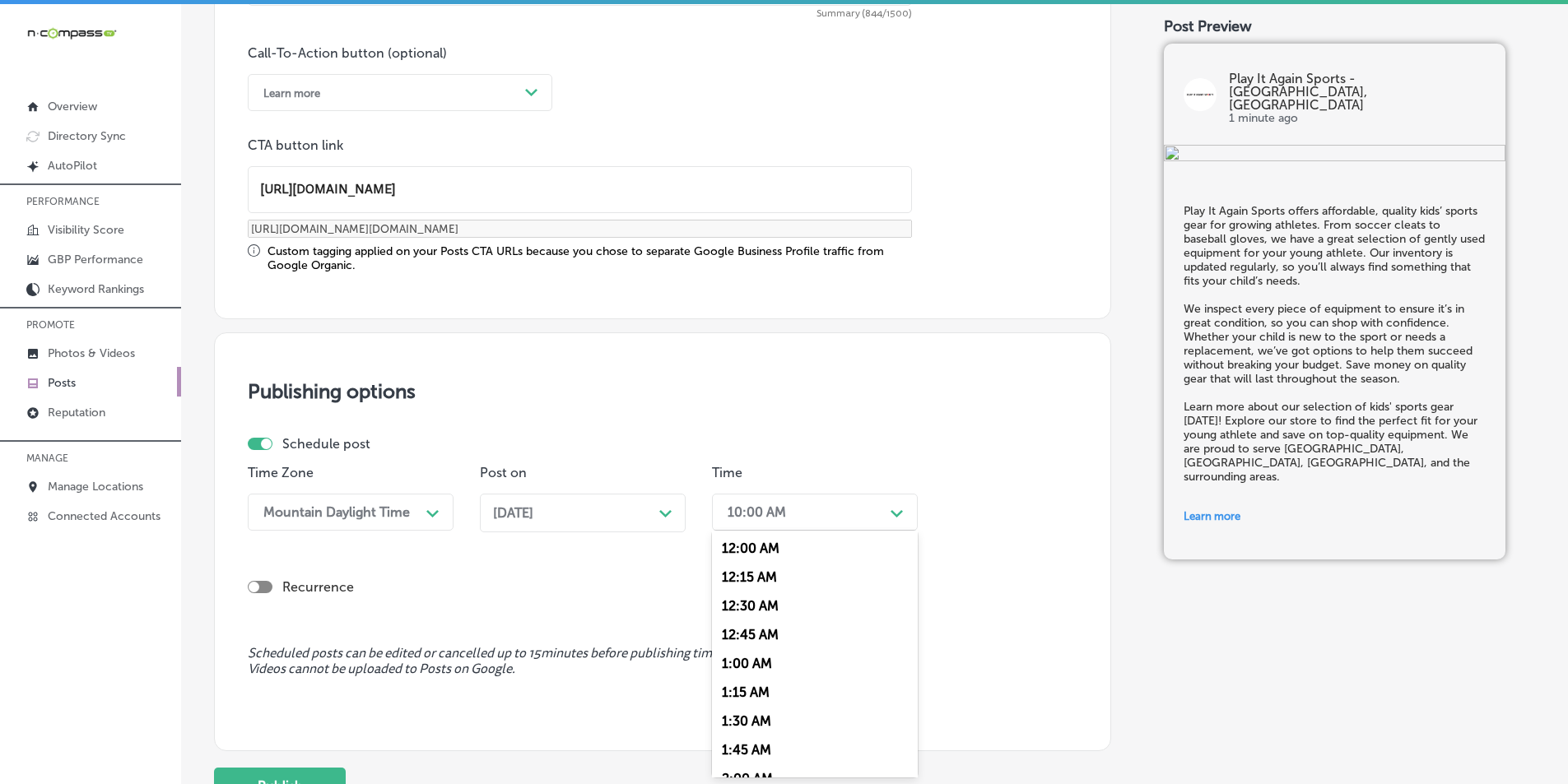
click at [786, 513] on div "10:00 AM" at bounding box center [802, 513] width 164 height 29
click at [737, 613] on div "7:00 AM" at bounding box center [815, 614] width 206 height 29
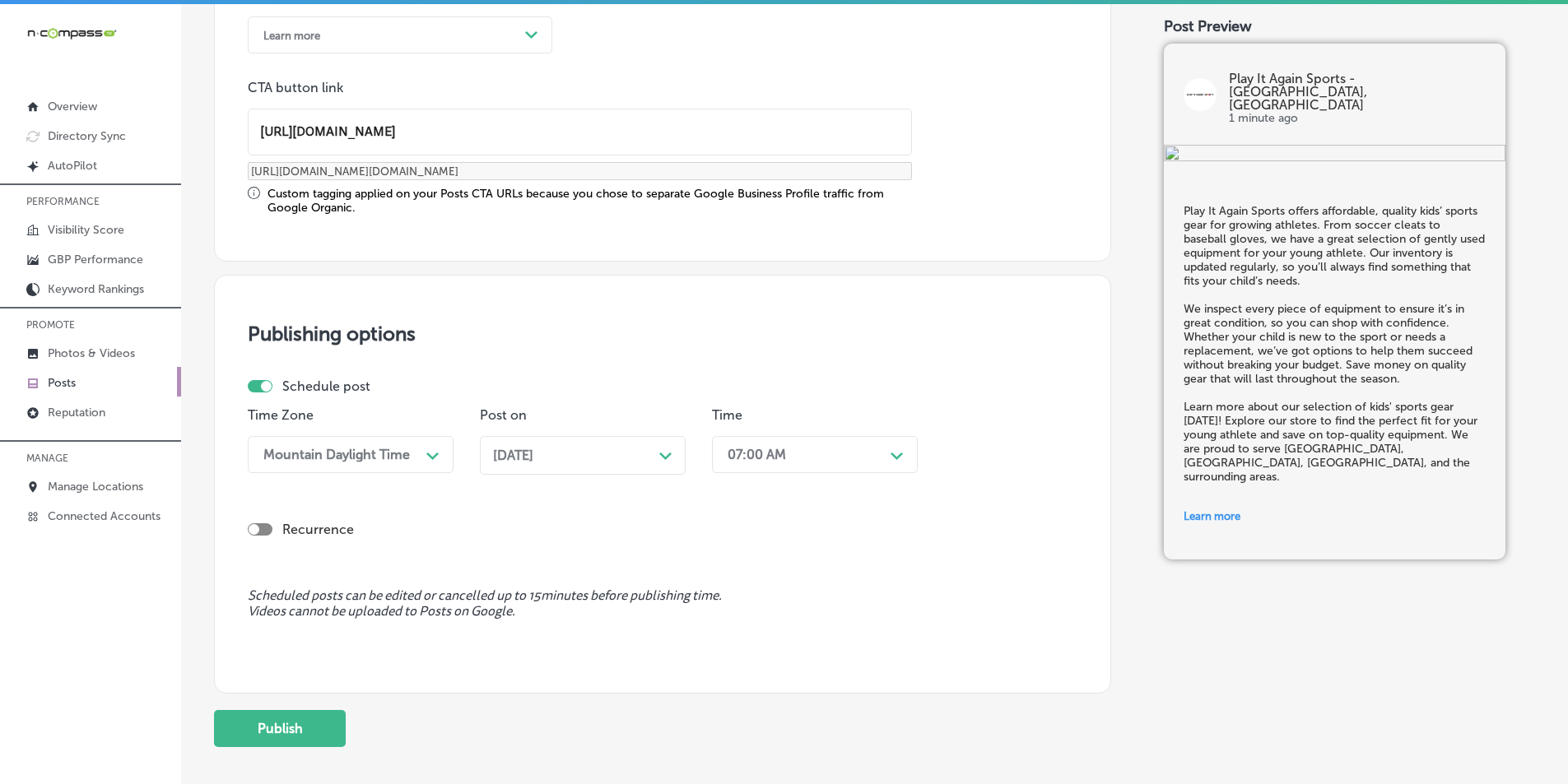
scroll to position [1356, 0]
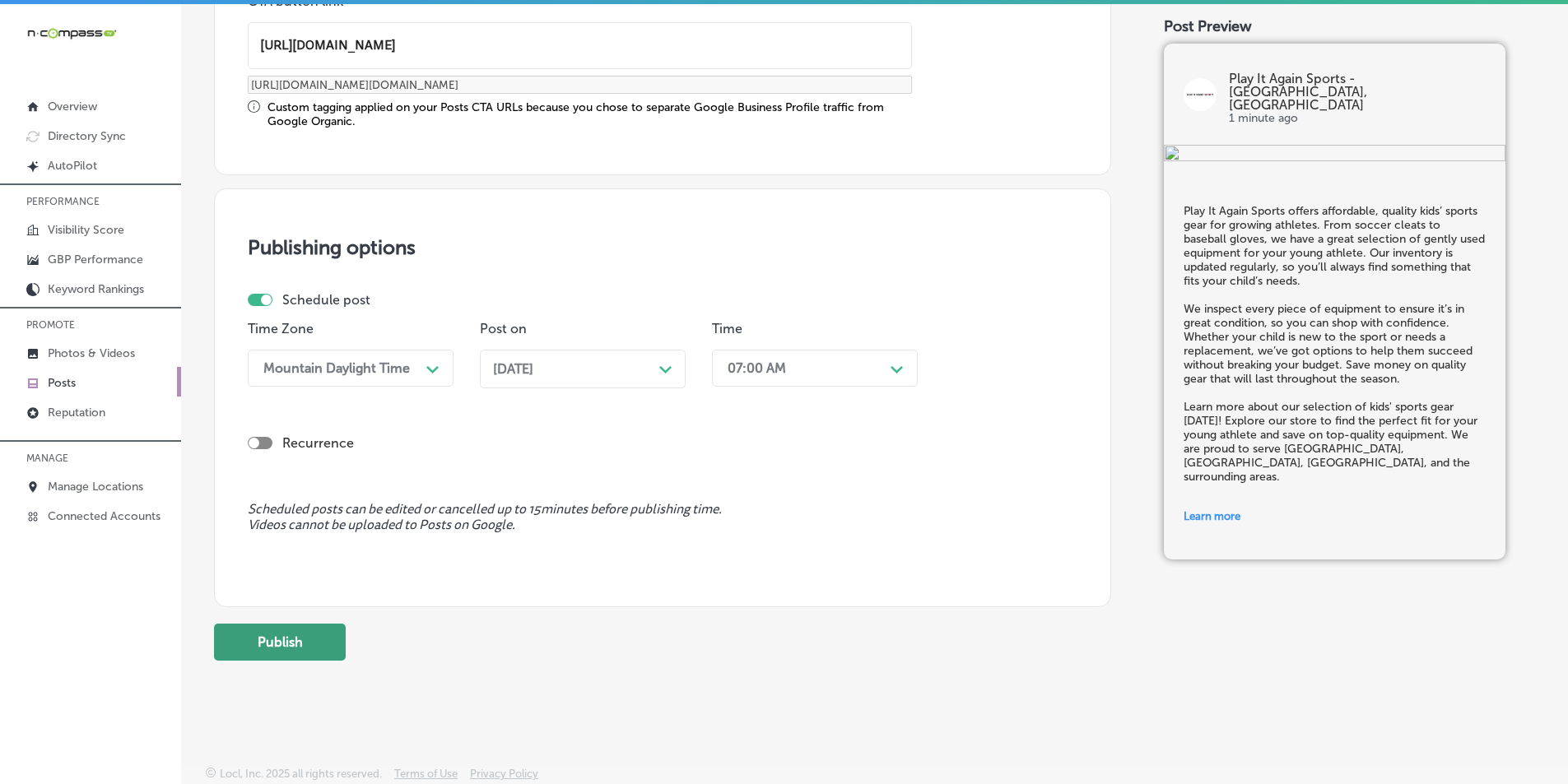
click at [306, 631] on button "Publish" at bounding box center [279, 642] width 131 height 37
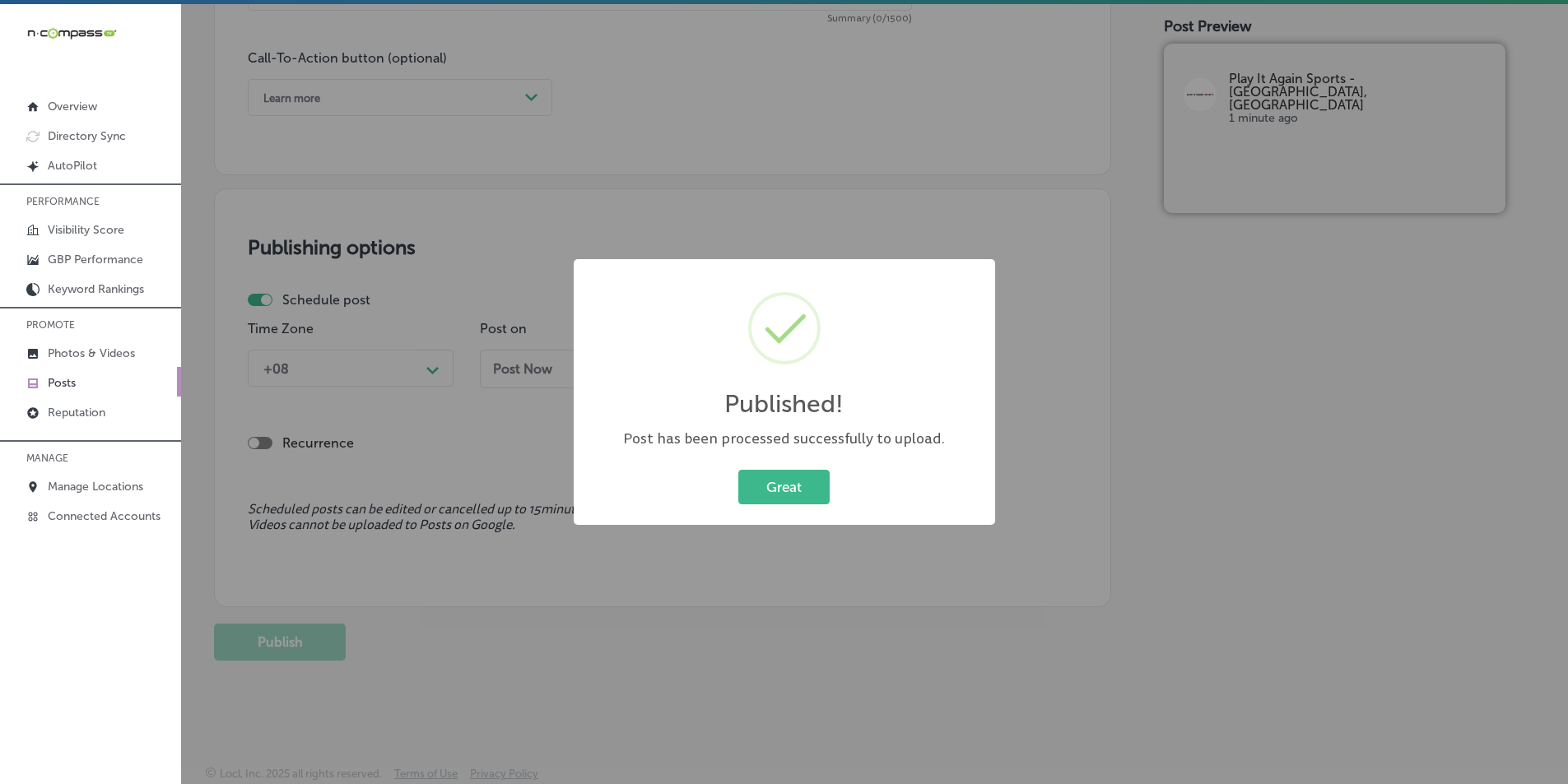
scroll to position [1208, 0]
drag, startPoint x: 787, startPoint y: 498, endPoint x: 787, endPoint y: 487, distance: 11.0
click at [787, 496] on button "Great" at bounding box center [784, 487] width 92 height 34
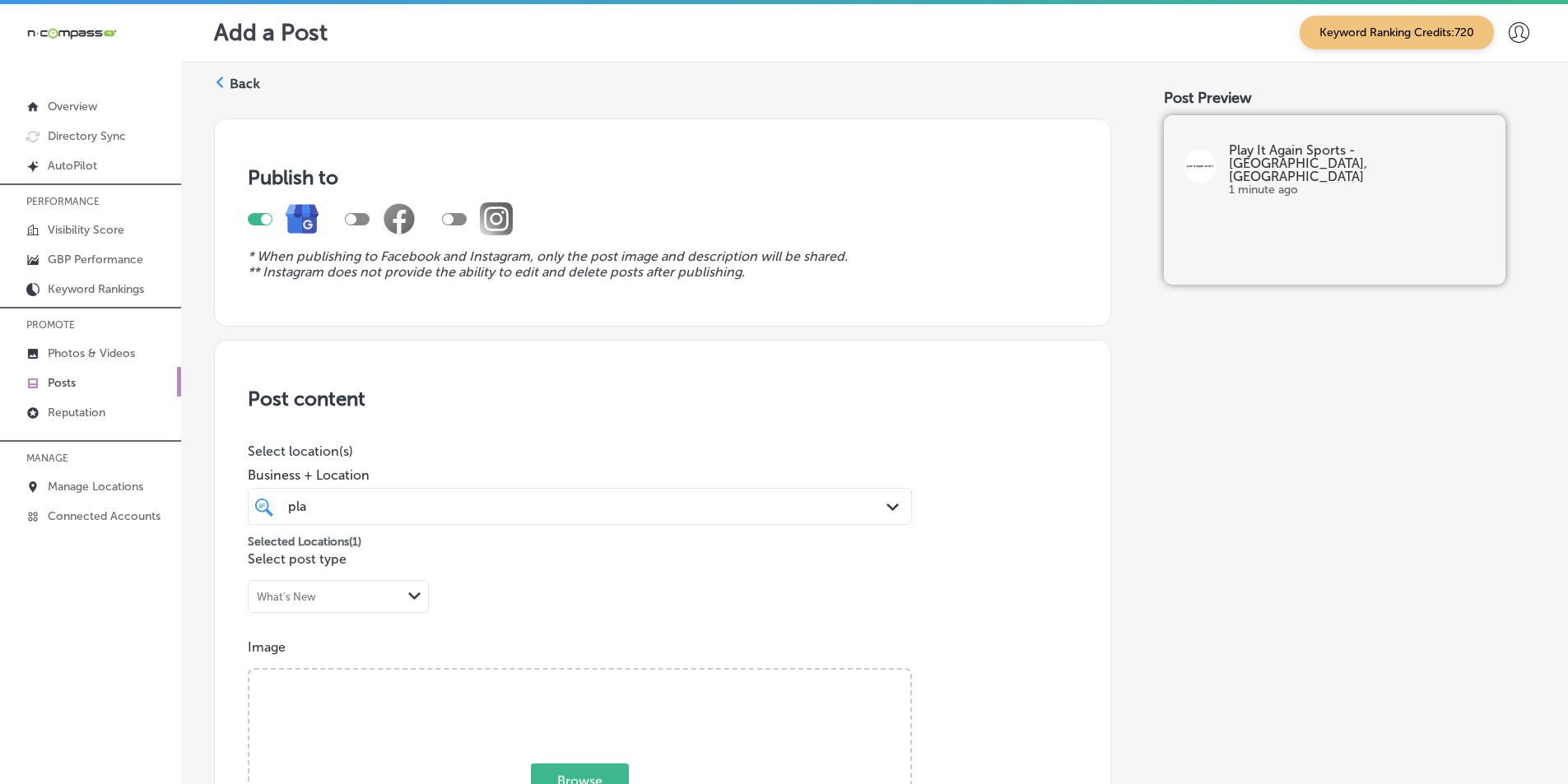
scroll to position [0, 0]
click at [218, 79] on icon at bounding box center [220, 83] width 12 height 12
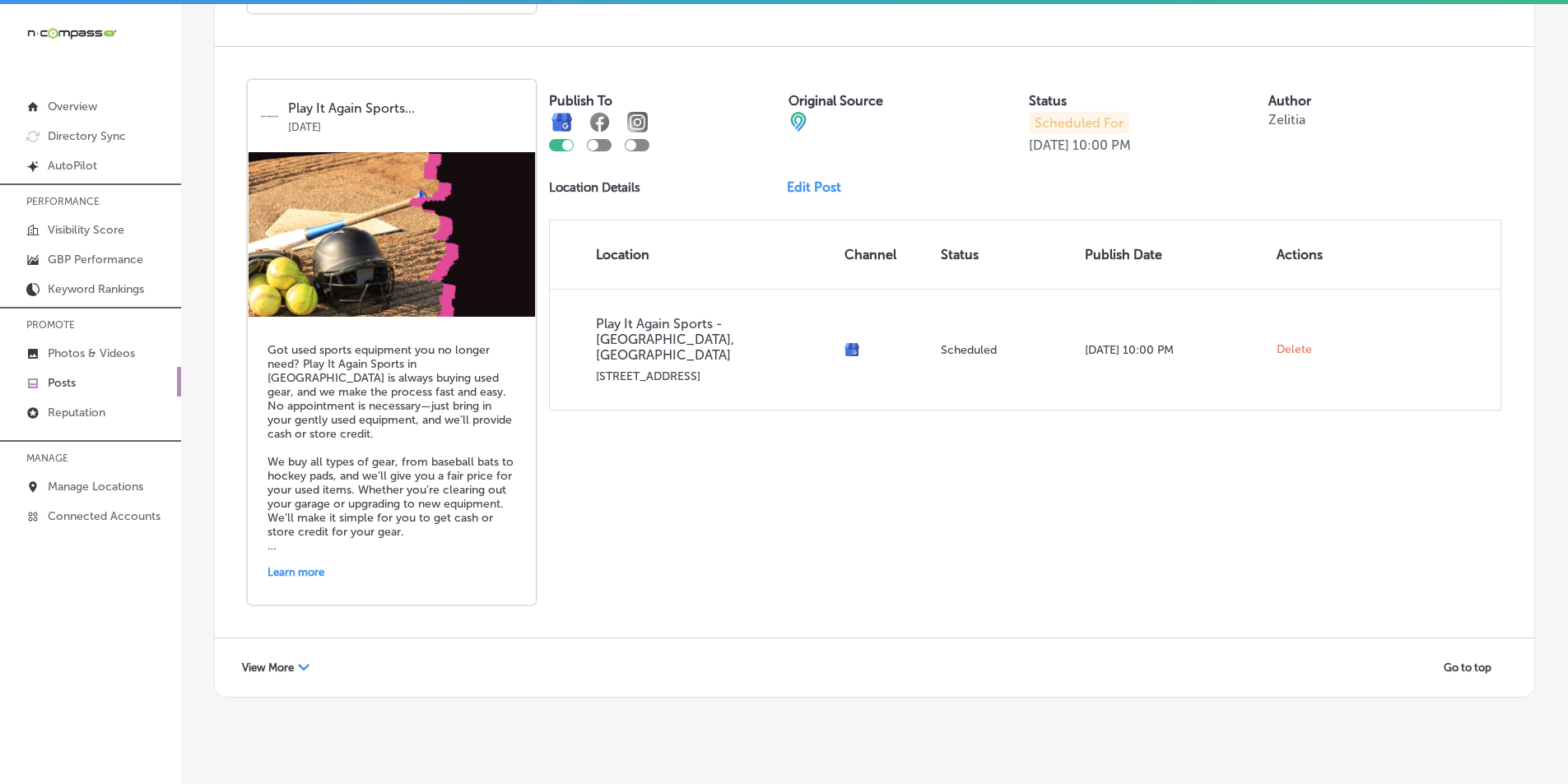
scroll to position [3561, 0]
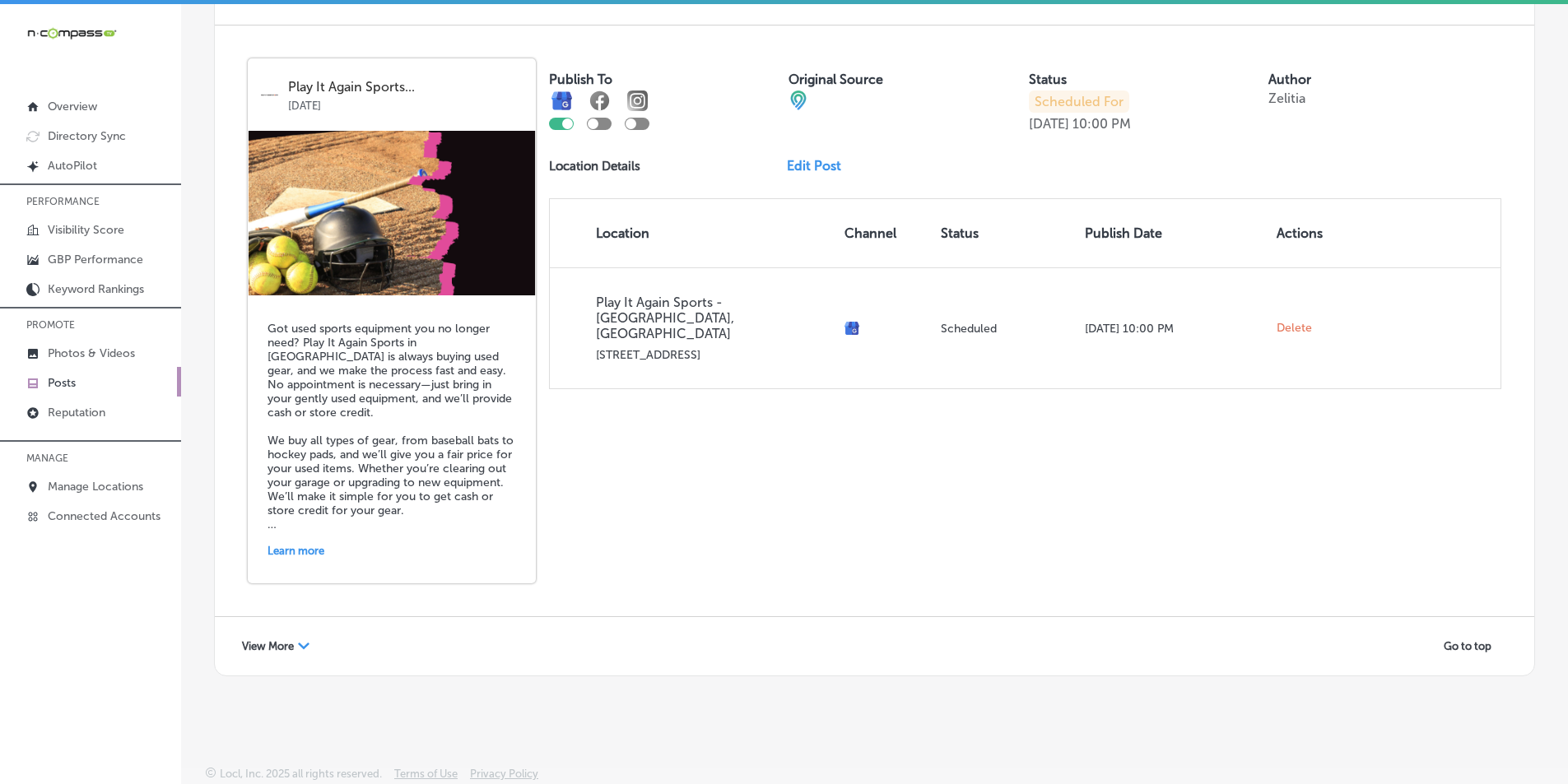
click at [292, 642] on span "View More" at bounding box center [268, 647] width 52 height 13
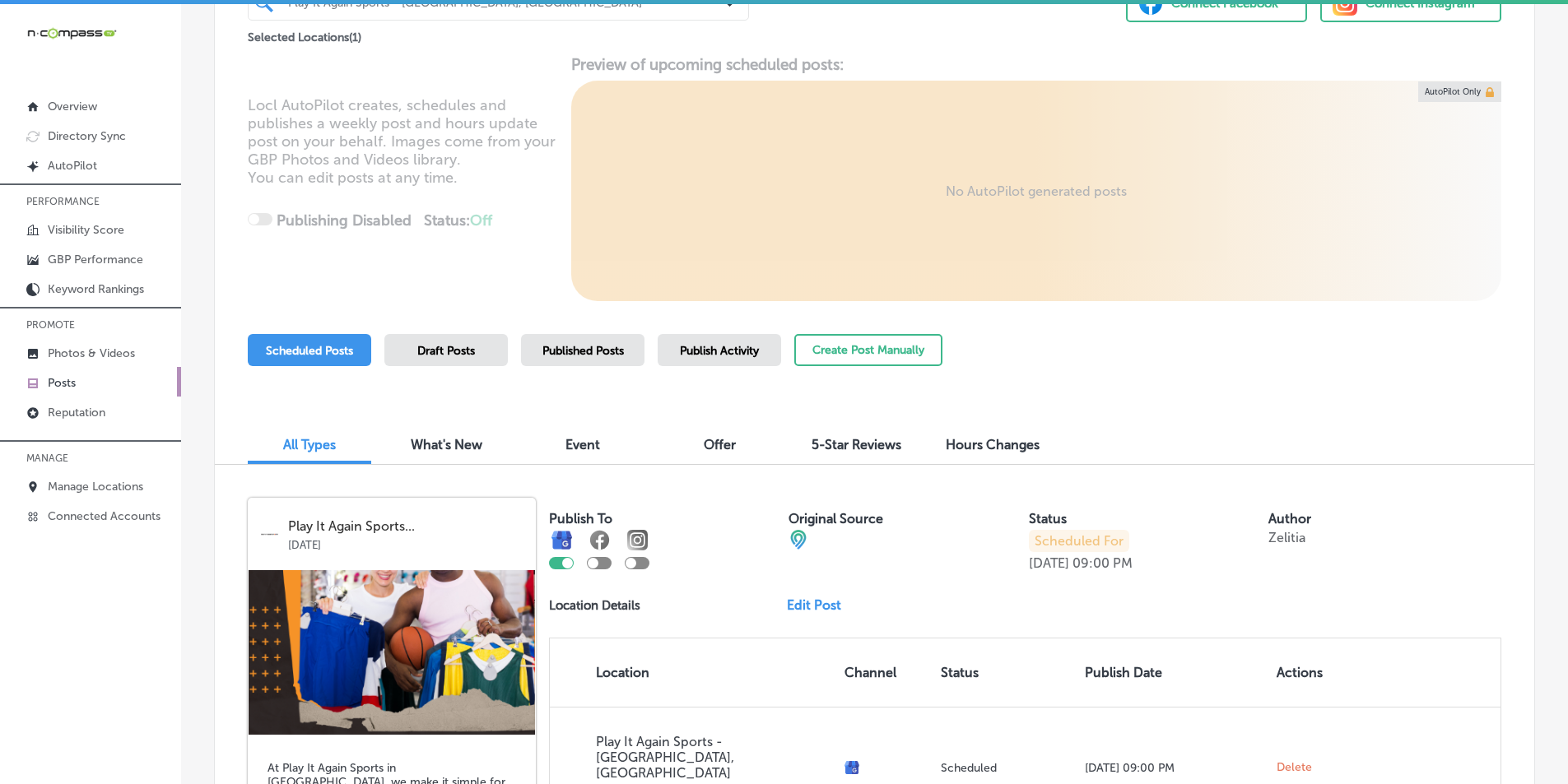
scroll to position [0, 0]
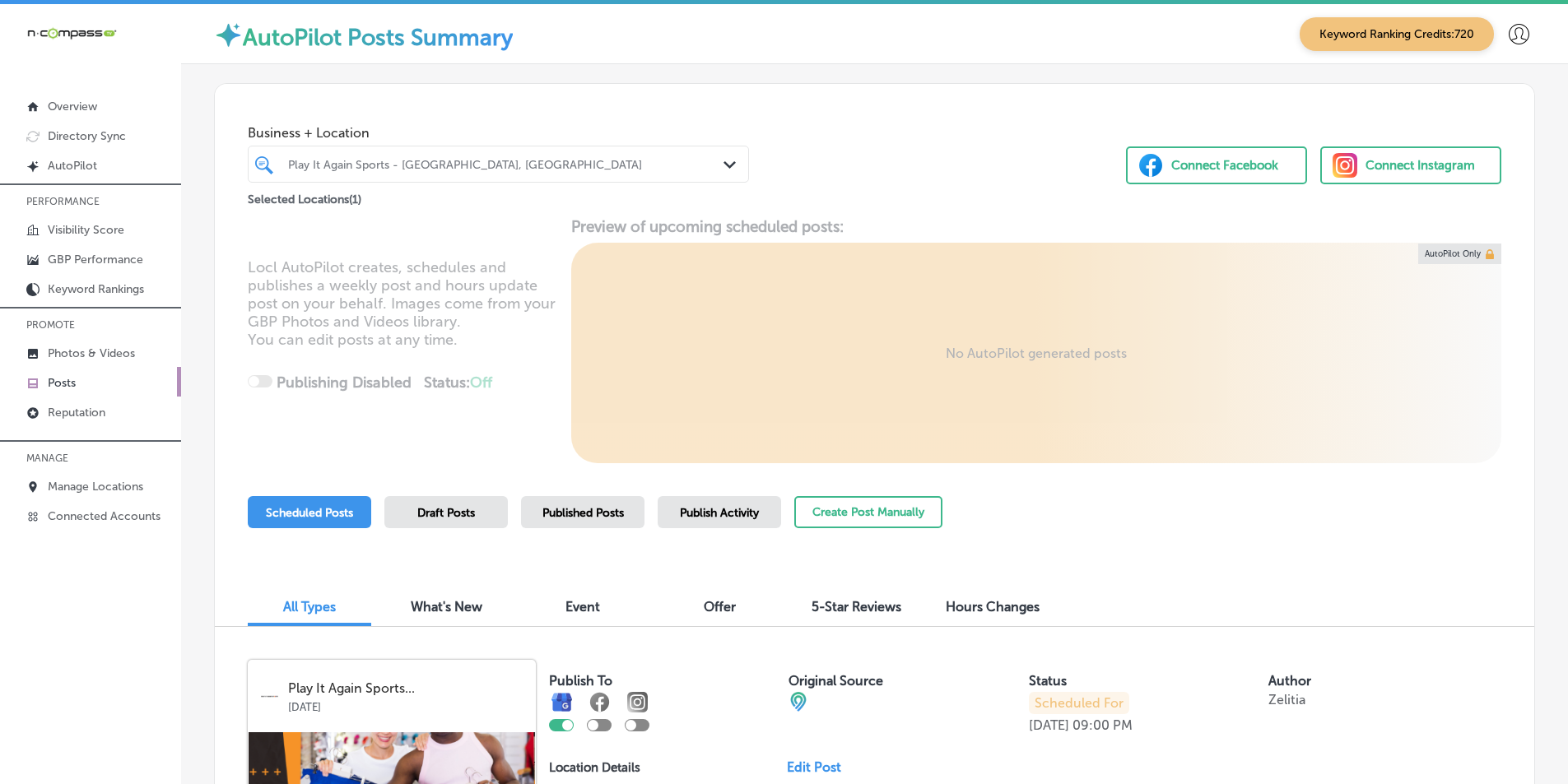
click at [447, 166] on div "Play It Again Sports - [GEOGRAPHIC_DATA], [GEOGRAPHIC_DATA]" at bounding box center [507, 164] width 437 height 14
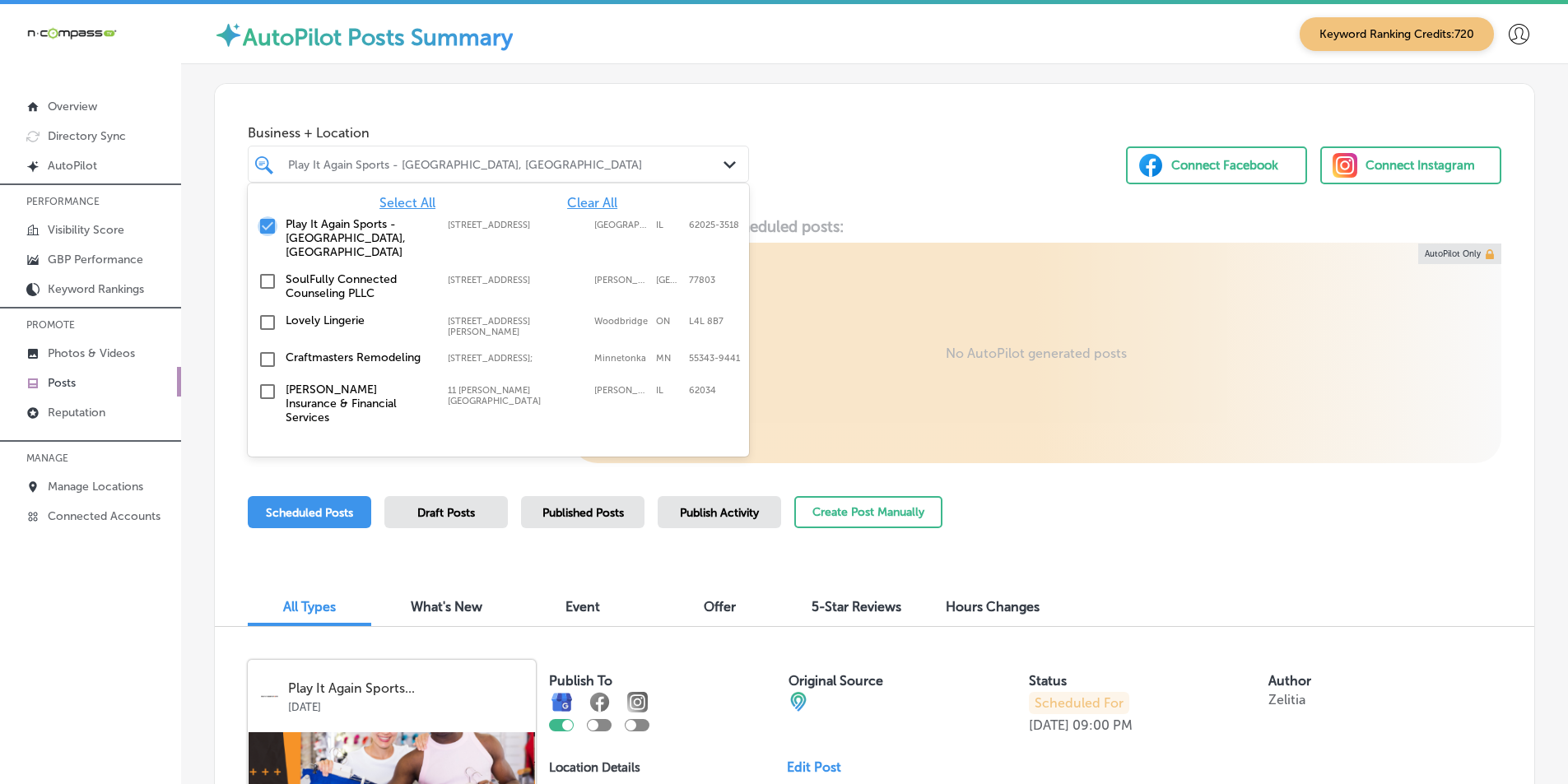
click at [262, 225] on input "checkbox" at bounding box center [267, 225] width 19 height 19
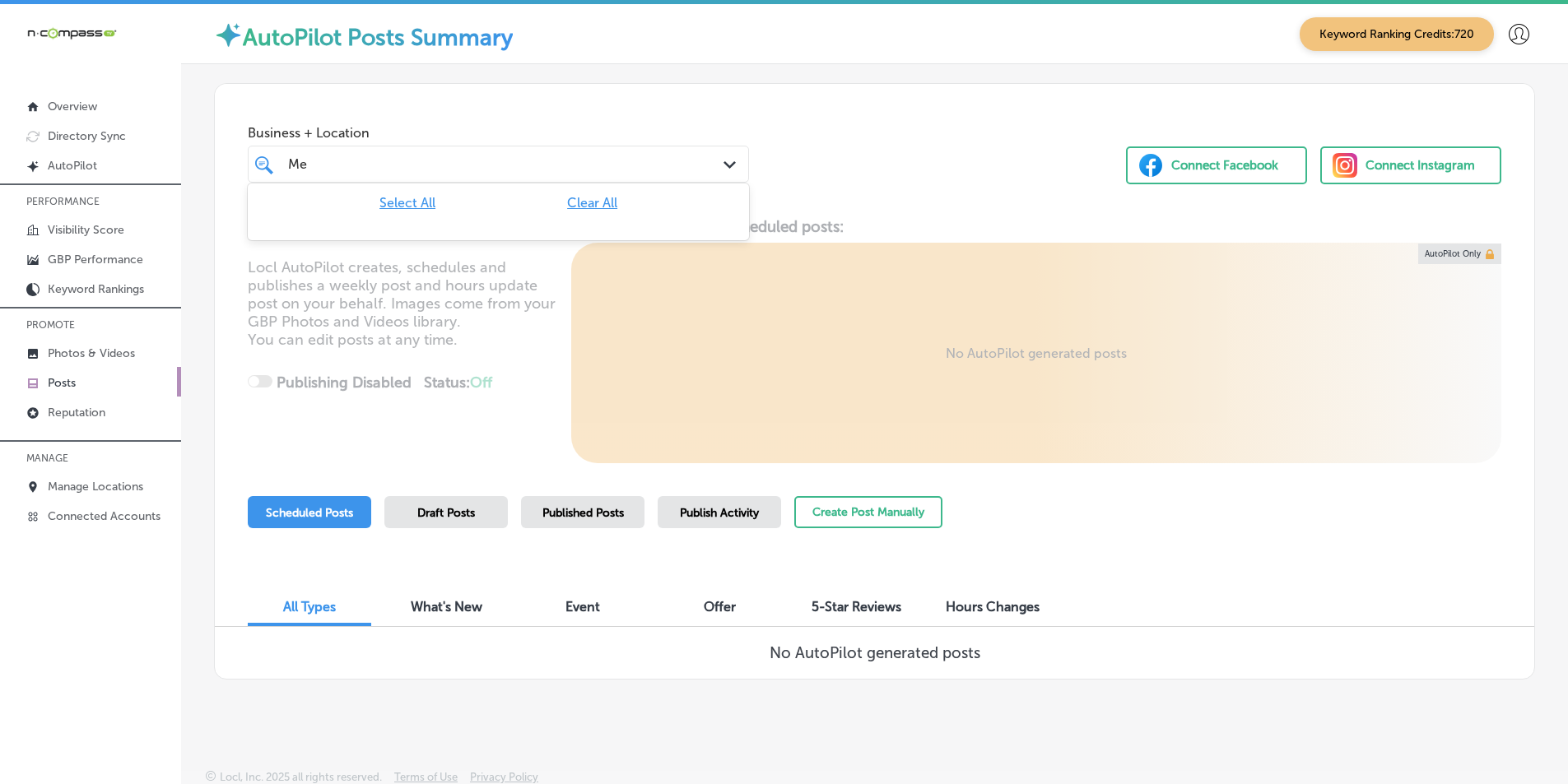
type input "M"
click at [264, 225] on input "checkbox" at bounding box center [267, 225] width 19 height 19
type input "Fresh"
click at [920, 185] on div "Business + Location option focused, 2 of 356. 2 results available for search te…" at bounding box center [874, 147] width 1320 height 125
click at [871, 514] on button "Create Post Manually" at bounding box center [868, 513] width 148 height 32
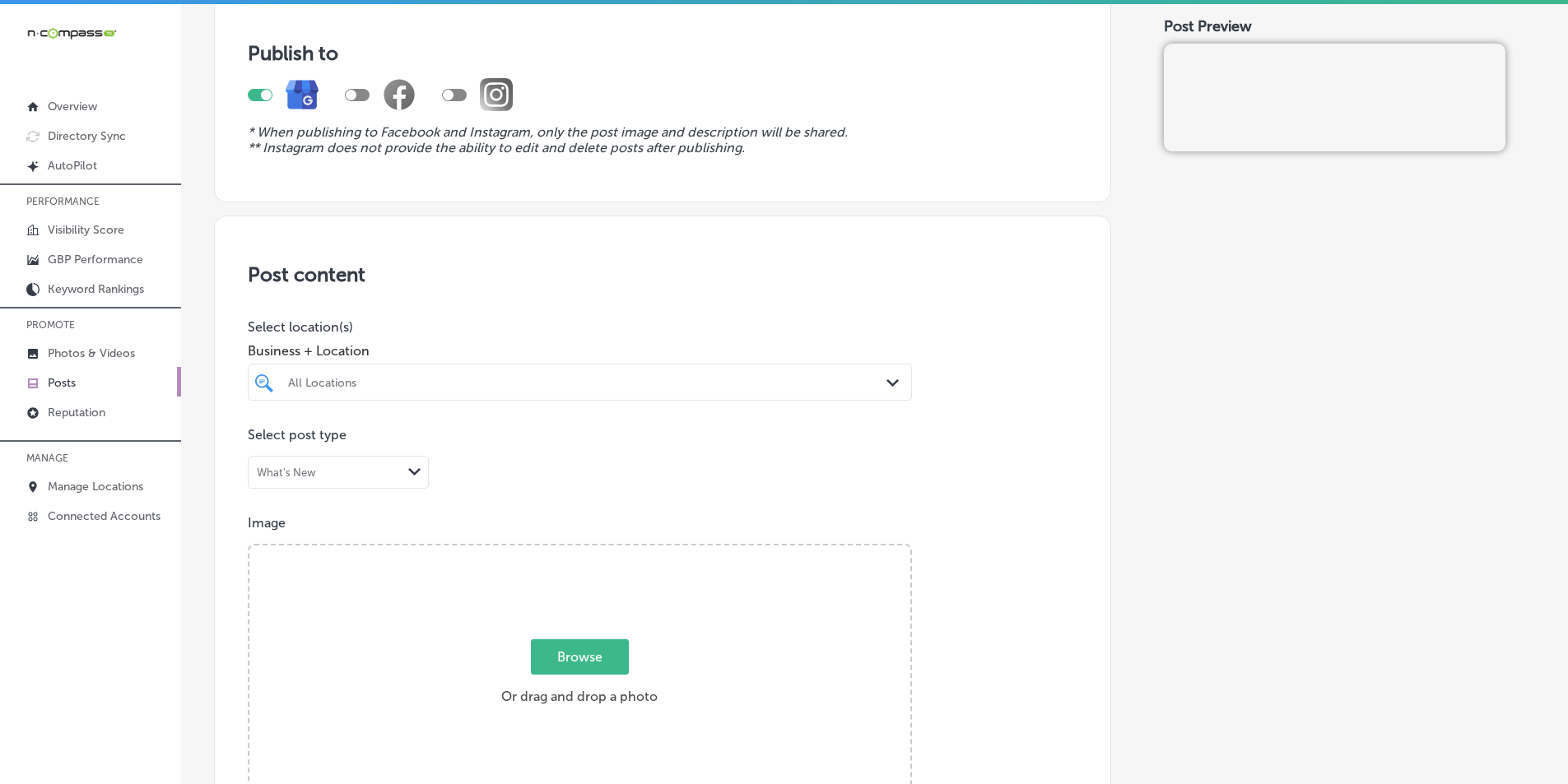
scroll to position [164, 0]
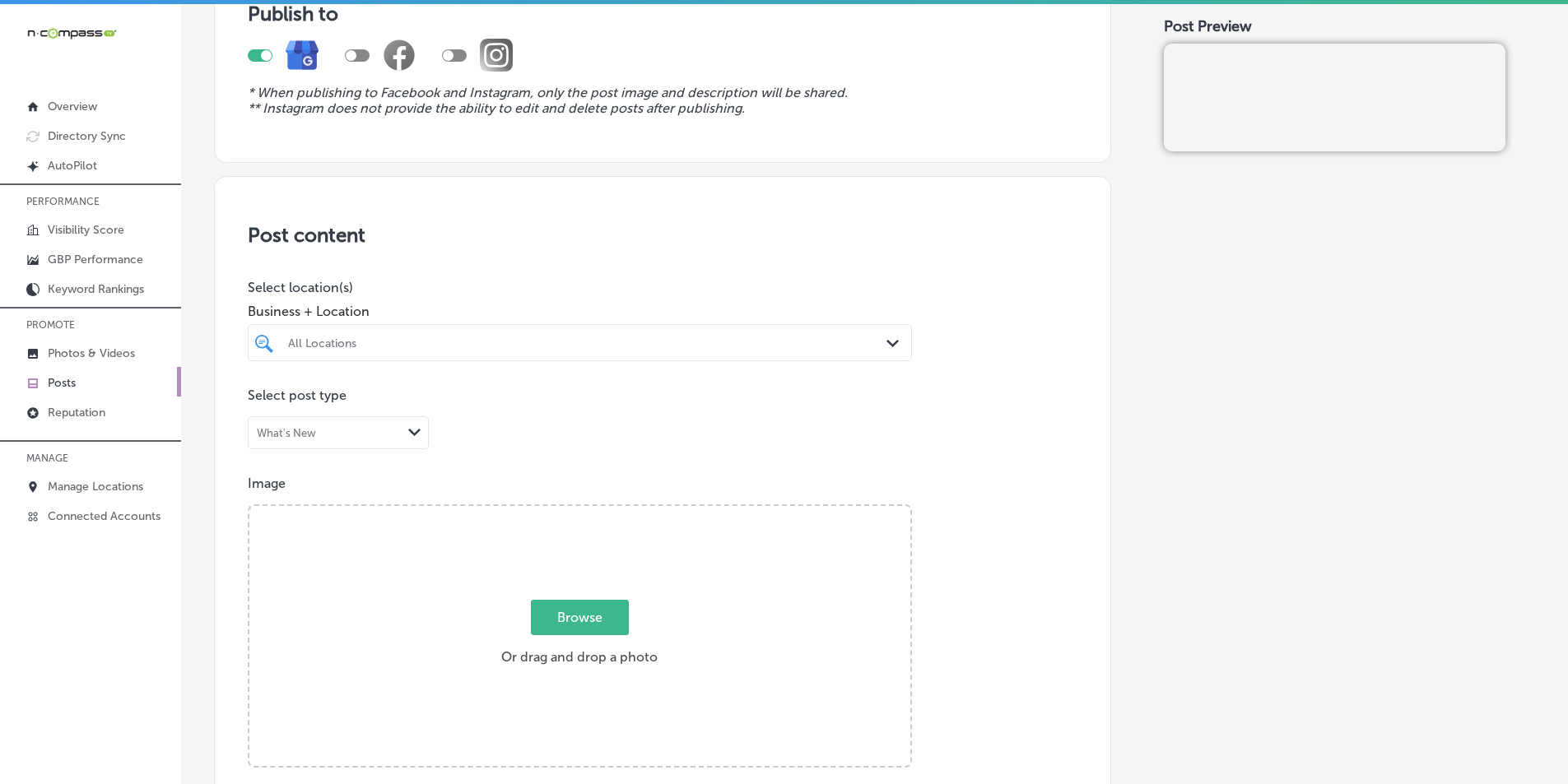
click at [717, 344] on div "All Locations" at bounding box center [588, 342] width 600 height 14
click at [264, 409] on input "checkbox" at bounding box center [267, 404] width 19 height 19
type input "Fres"
click at [1014, 460] on div "Post content Select location(s) Business + Location option focused, 2 of 356. 2…" at bounding box center [662, 697] width 898 height 1042
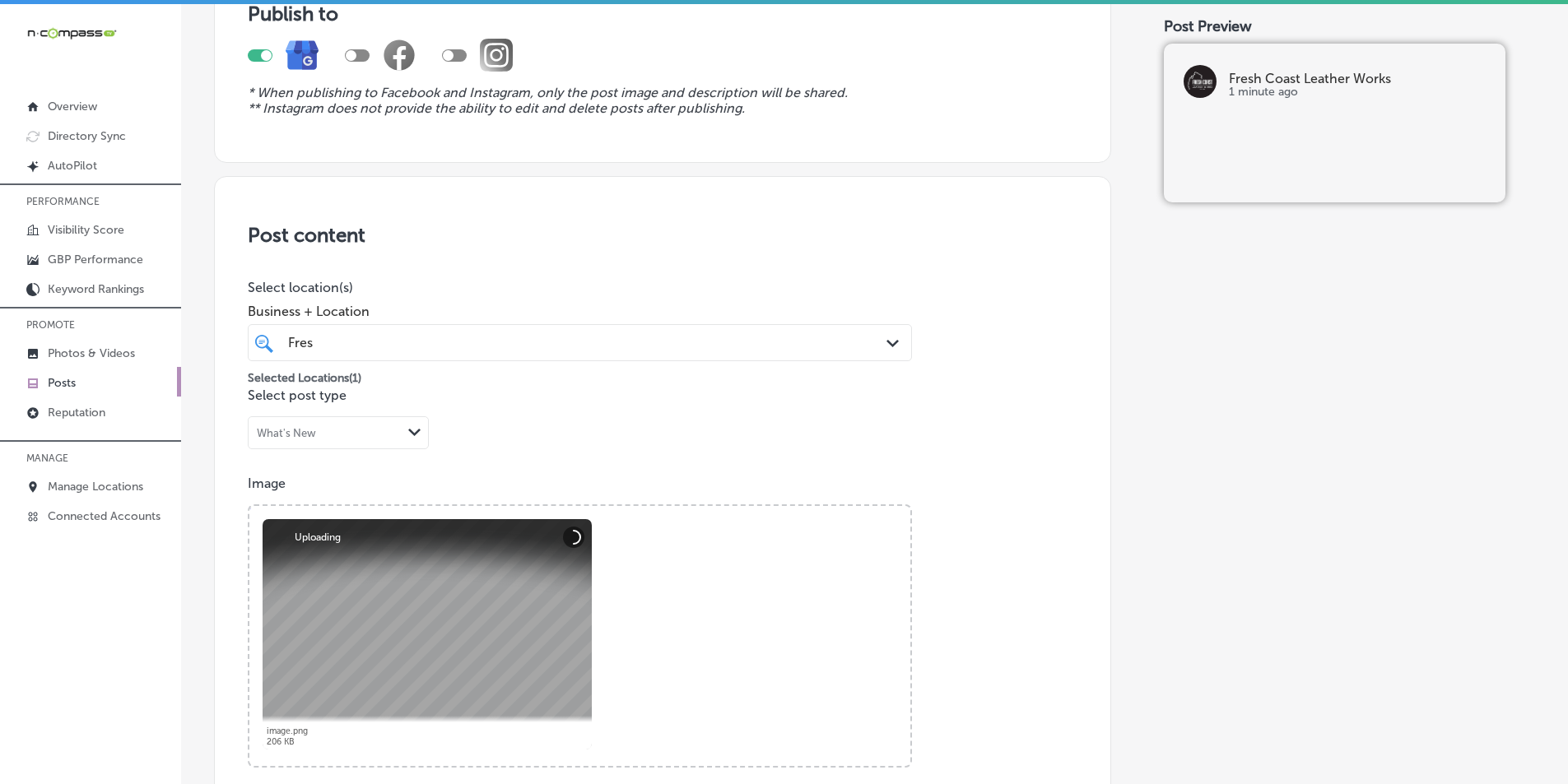
click at [788, 346] on div "Fres Fres" at bounding box center [550, 342] width 527 height 22
click at [986, 442] on div "Post content Select location(s) Business + Location Fres Fres Path Created with…" at bounding box center [662, 697] width 898 height 1042
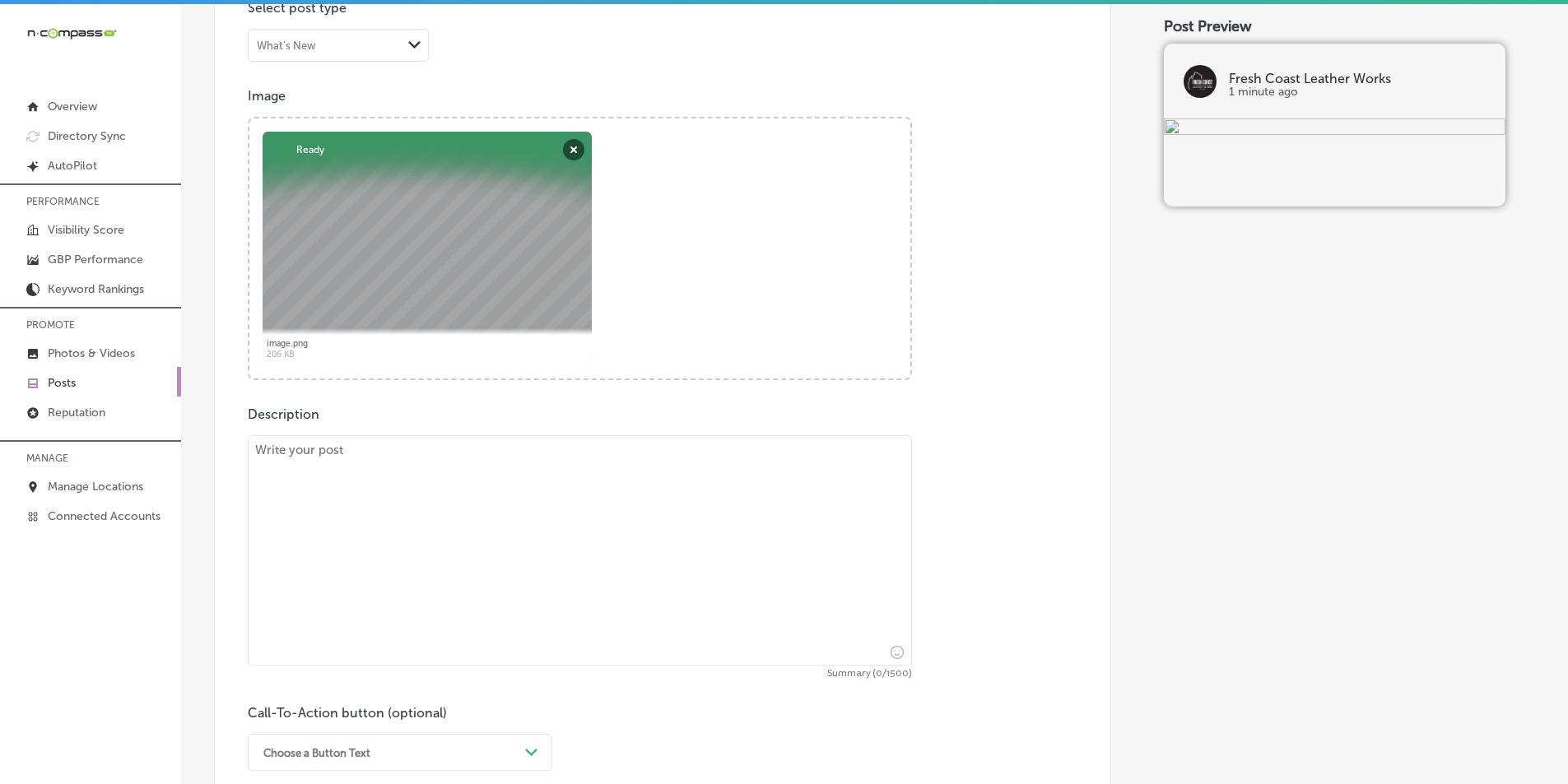
scroll to position [576, 0]
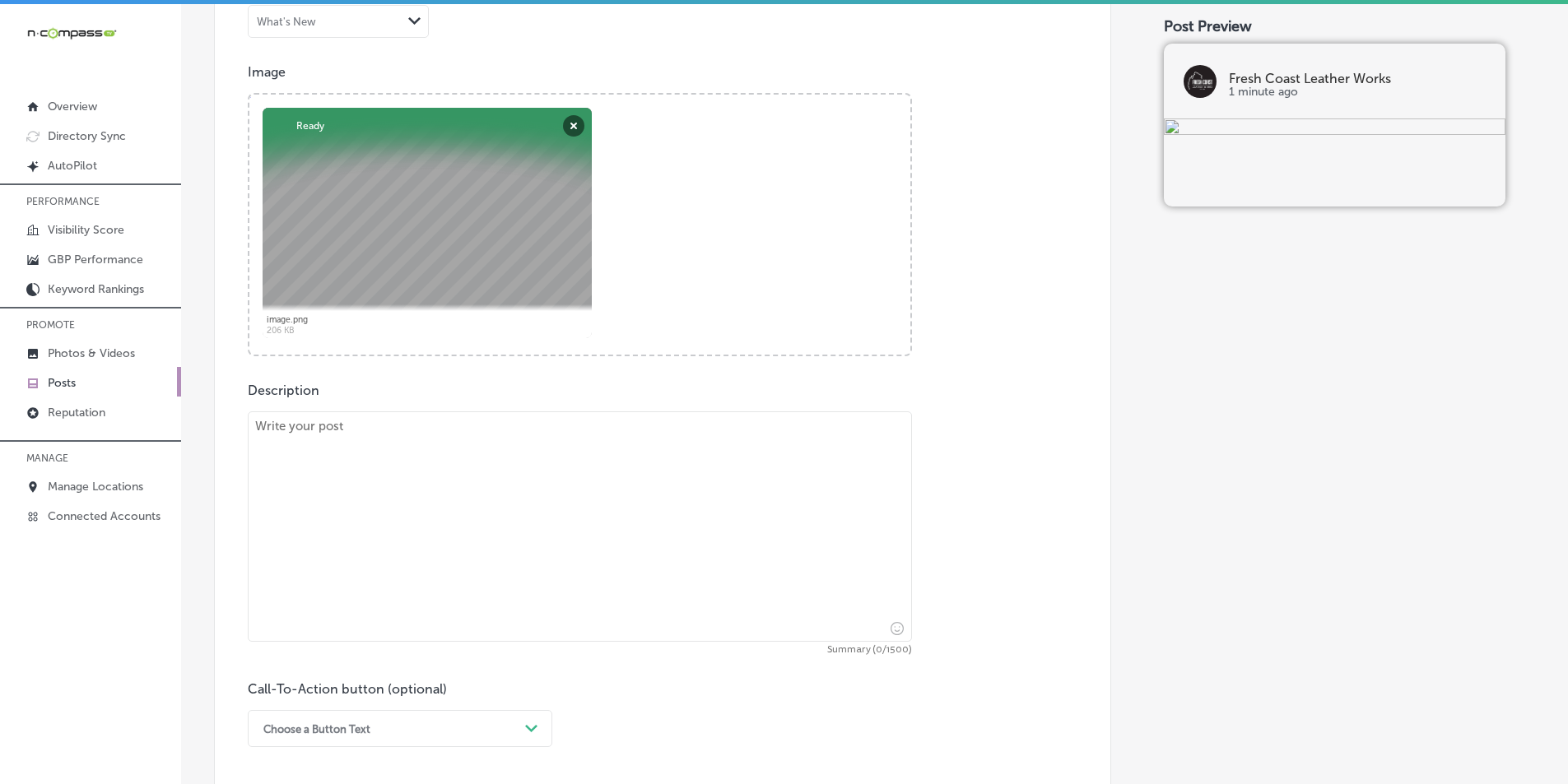
drag, startPoint x: 526, startPoint y: 461, endPoint x: 503, endPoint y: 447, distance: 26.9
click at [525, 460] on textarea at bounding box center [580, 527] width 664 height 231
click at [466, 521] on textarea at bounding box center [580, 527] width 664 height 231
paste textarea "At Fresh Coast Leather Works, we specialize in custom leather goods that are ha…"
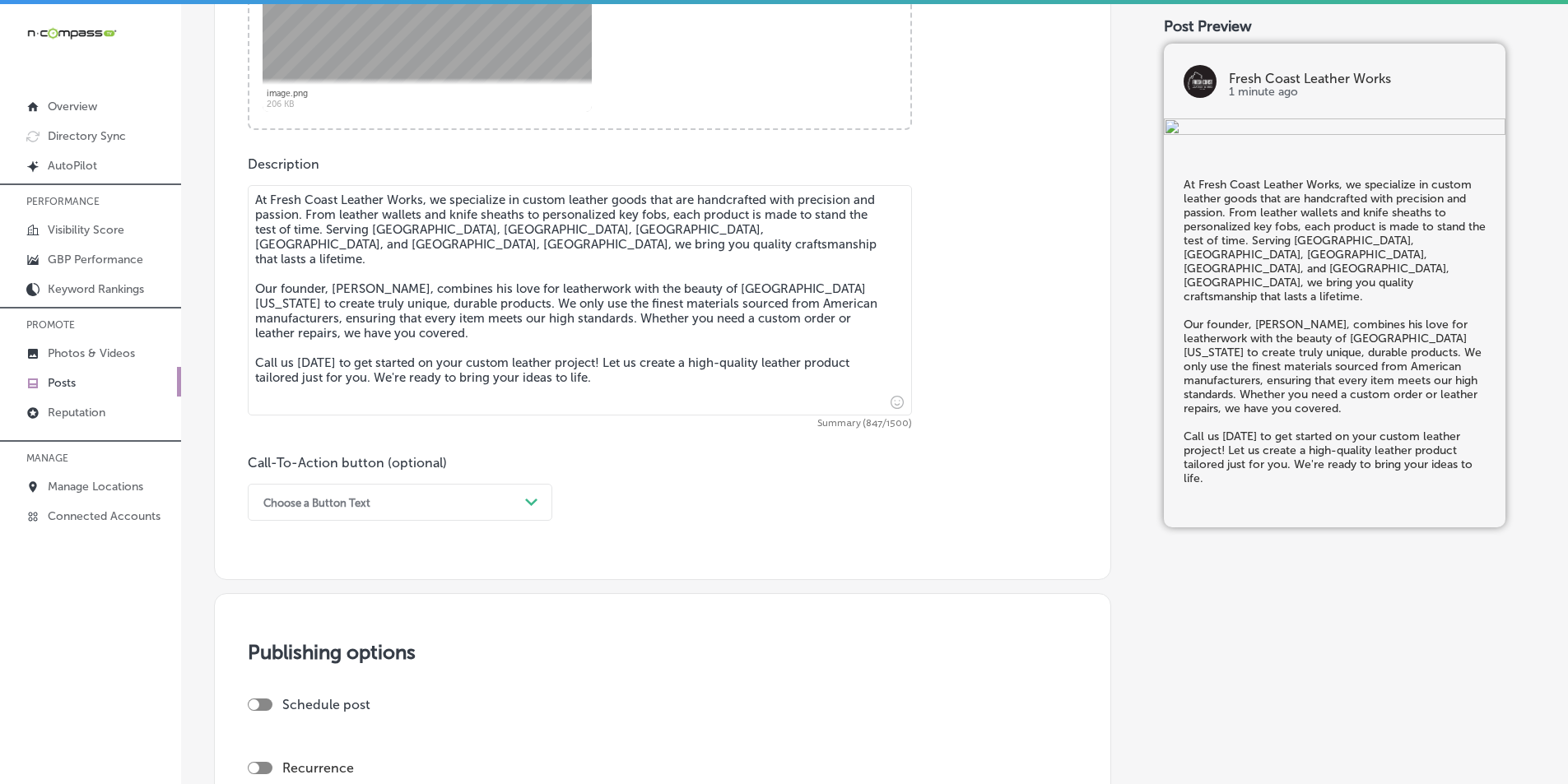
scroll to position [823, 0]
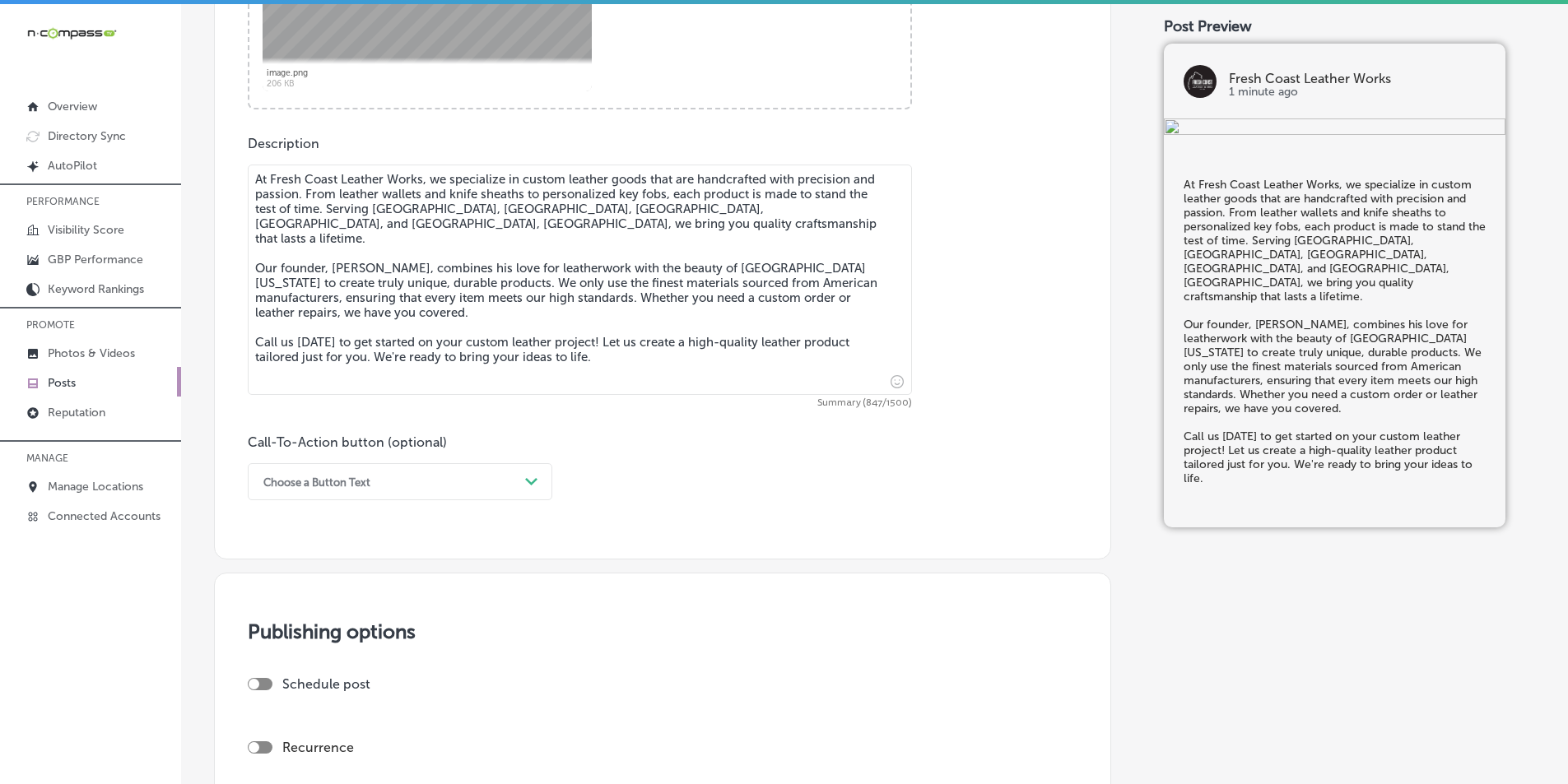
type textarea "At Fresh Coast Leather Works, we specialize in custom leather goods that are ha…"
click at [523, 478] on div "Path Created with Sketch." at bounding box center [531, 482] width 26 height 26
drag, startPoint x: 280, startPoint y: 687, endPoint x: 334, endPoint y: 672, distance: 56.0
click at [281, 687] on div "Call Now" at bounding box center [399, 691] width 304 height 29
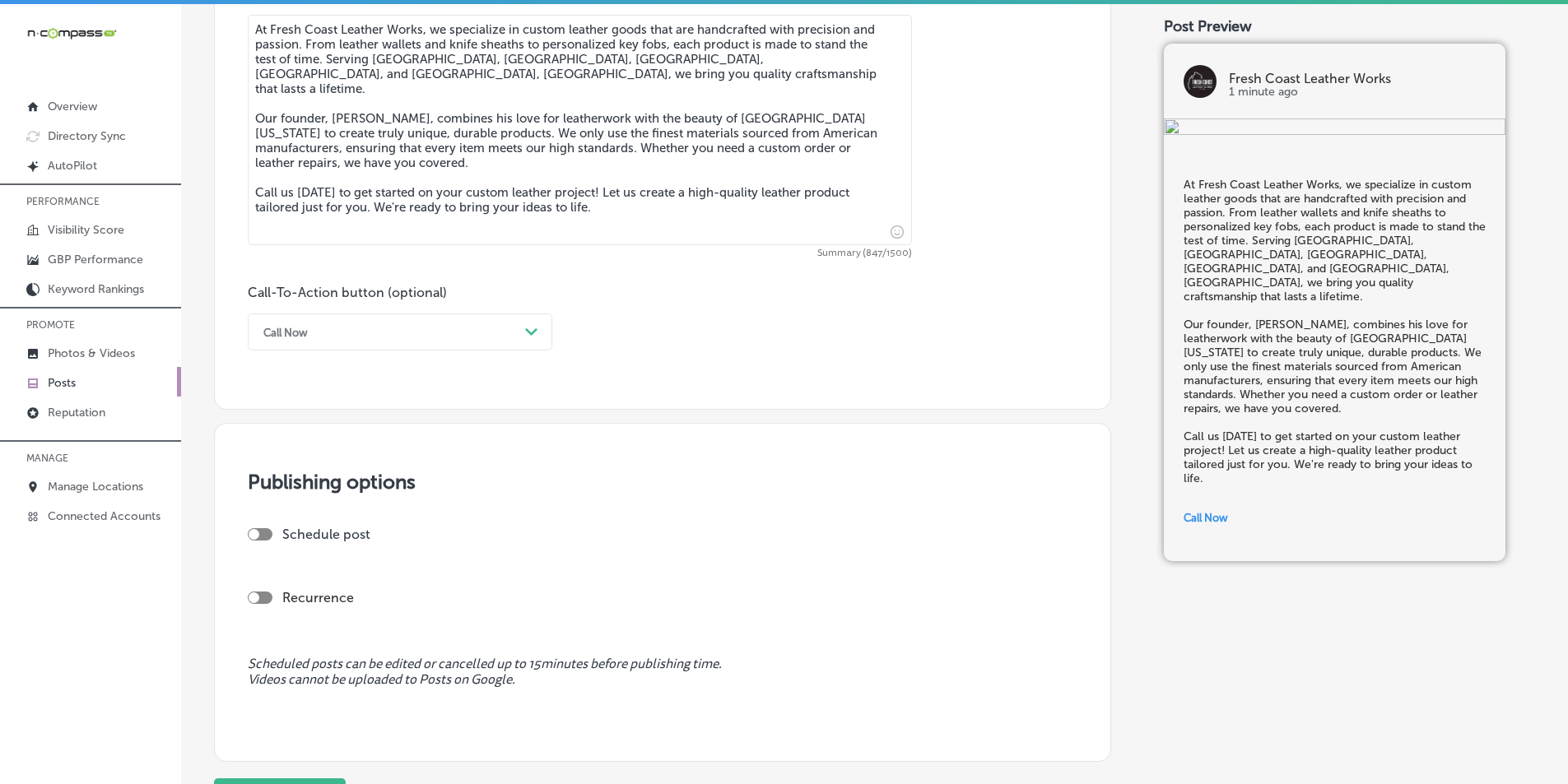
scroll to position [987, 0]
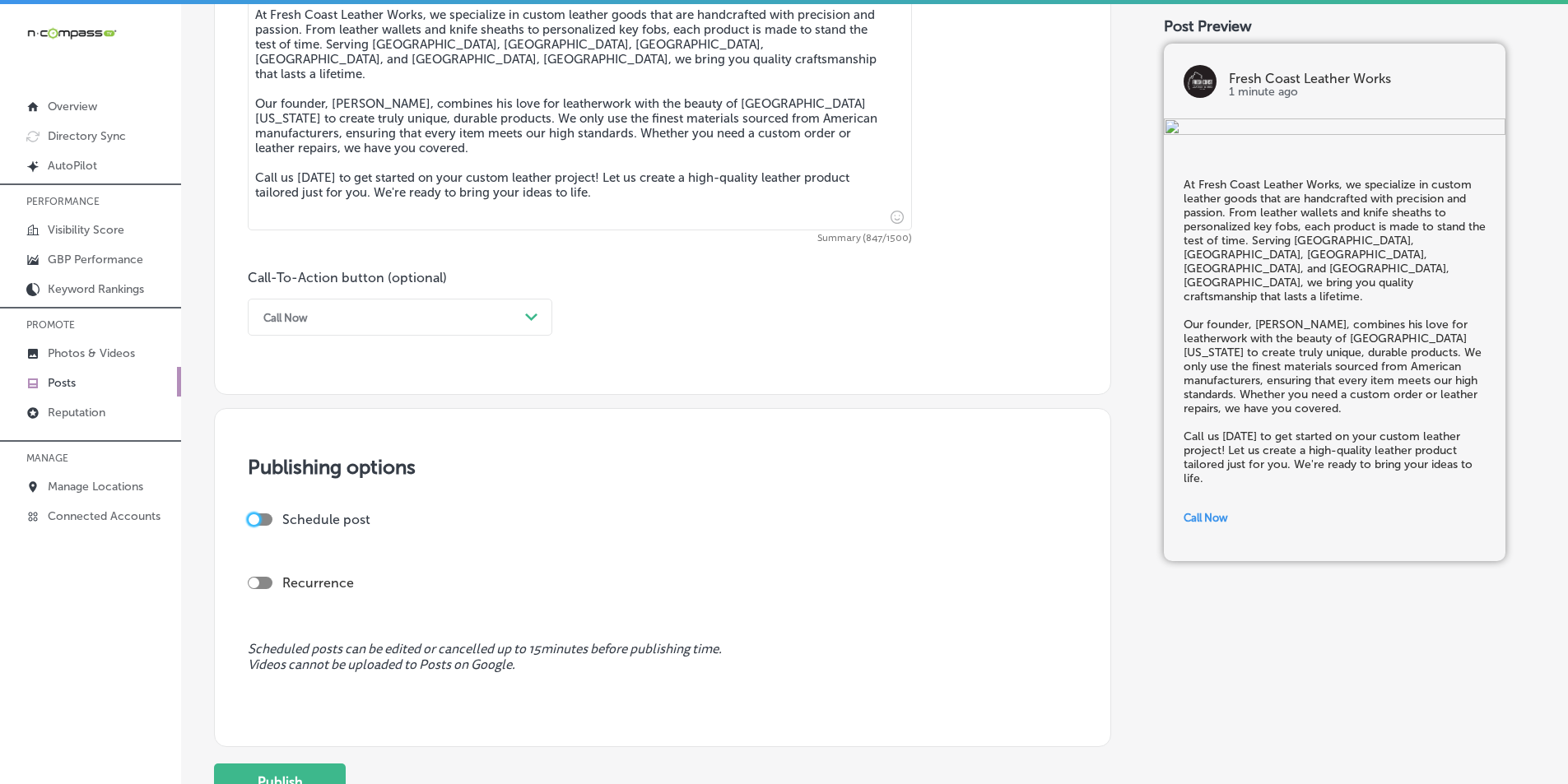
click at [257, 520] on div at bounding box center [253, 520] width 11 height 11
checkbox input "true"
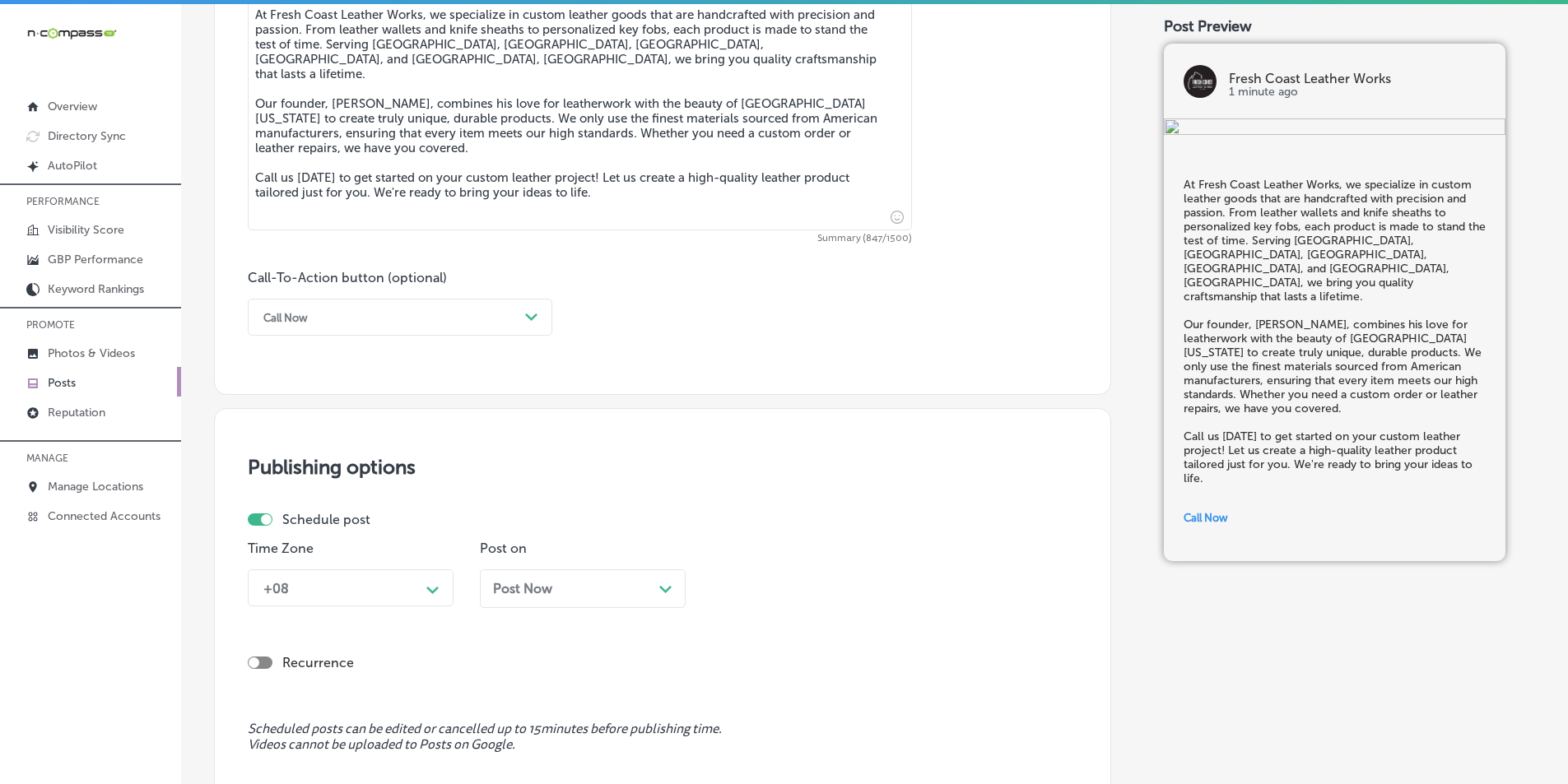
click at [411, 592] on div "+08 Path Created with Sketch." at bounding box center [350, 588] width 206 height 37
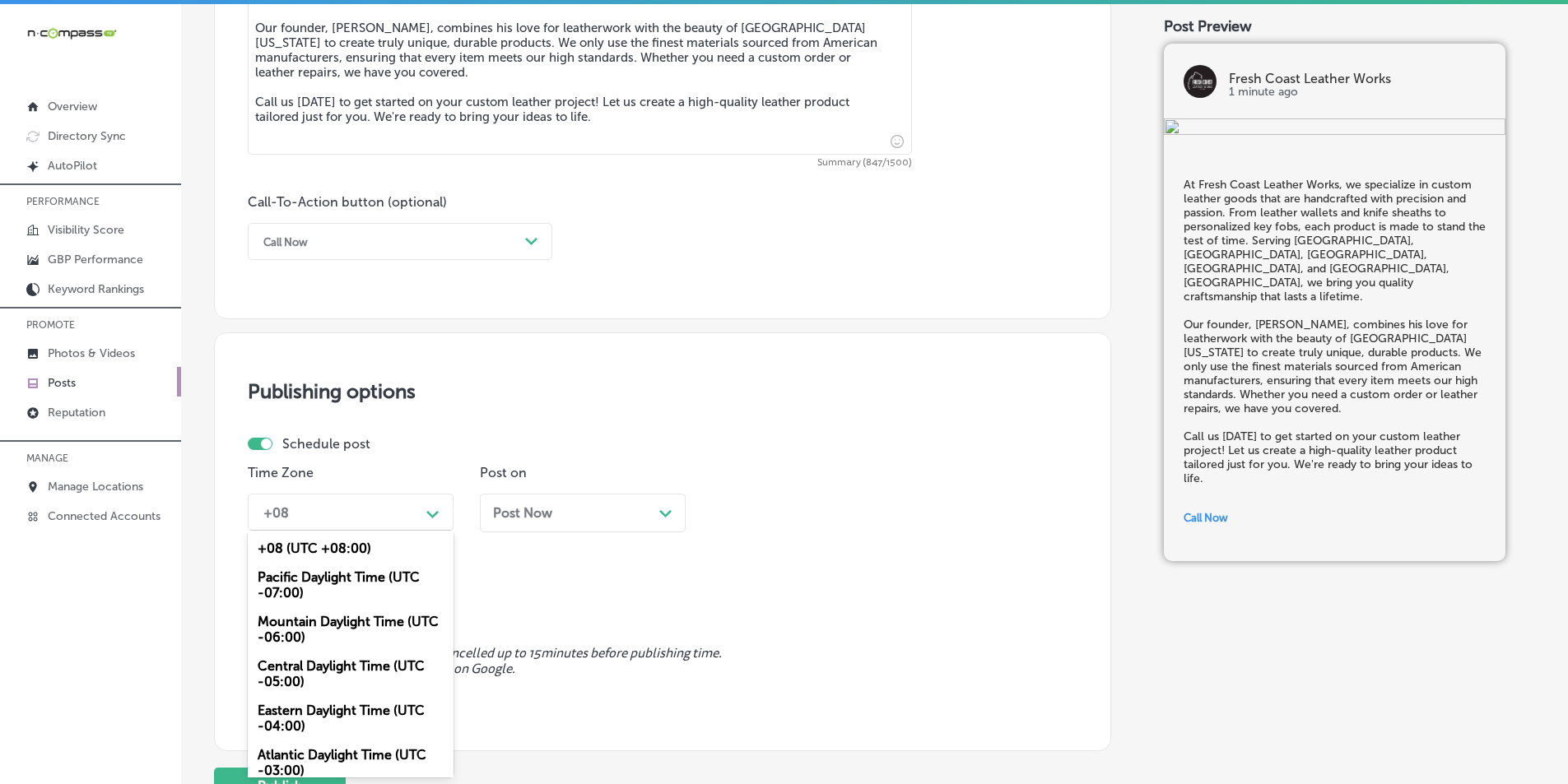
drag, startPoint x: 318, startPoint y: 621, endPoint x: 368, endPoint y: 610, distance: 51.2
click at [320, 620] on div "Mountain Daylight Time (UTC -06:00)" at bounding box center [350, 630] width 206 height 44
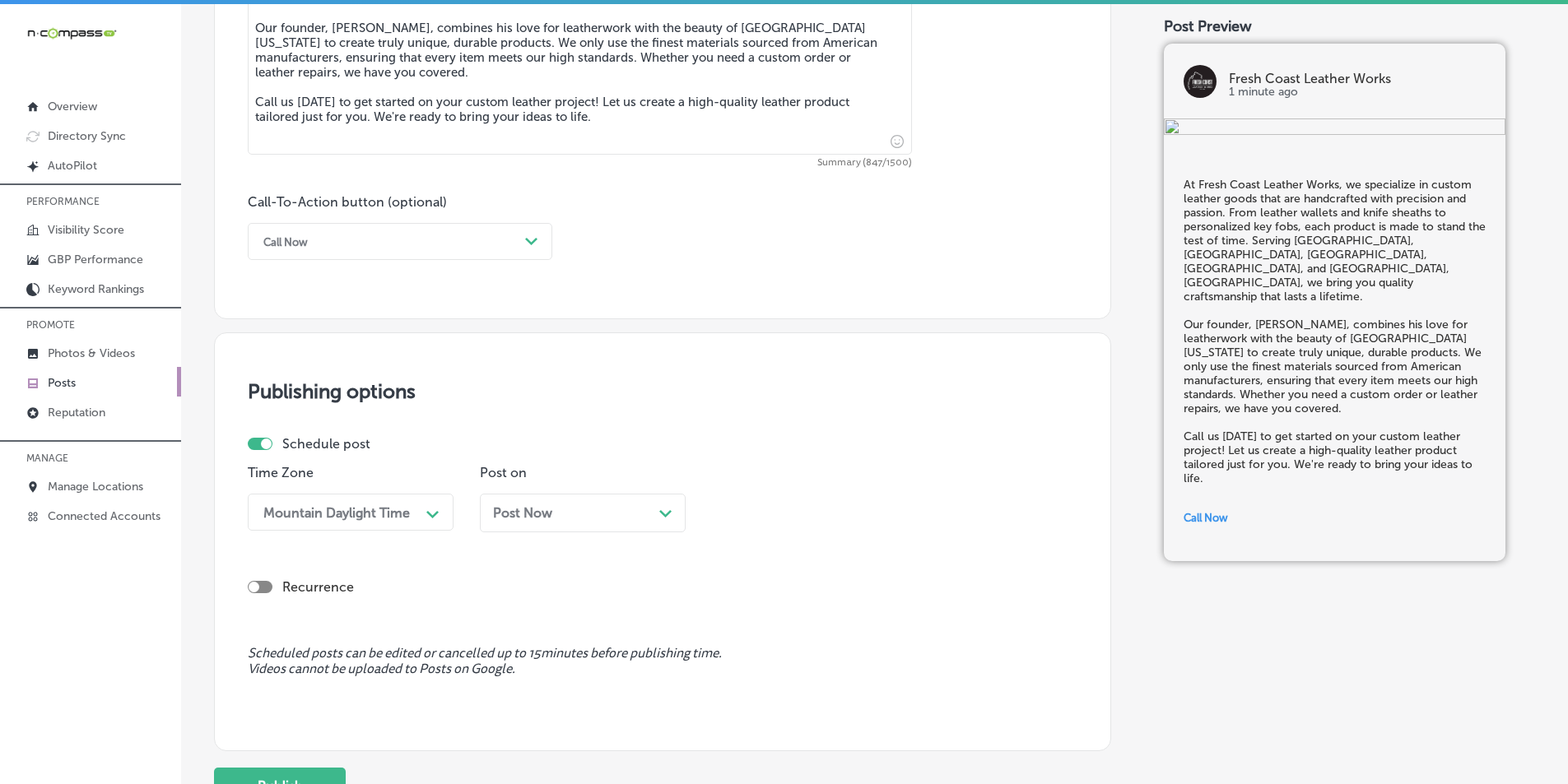
click at [670, 515] on icon "Path Created with Sketch." at bounding box center [665, 514] width 13 height 8
click at [654, 264] on th at bounding box center [661, 268] width 26 height 22
click at [837, 505] on div "10:00 AM" at bounding box center [802, 513] width 164 height 29
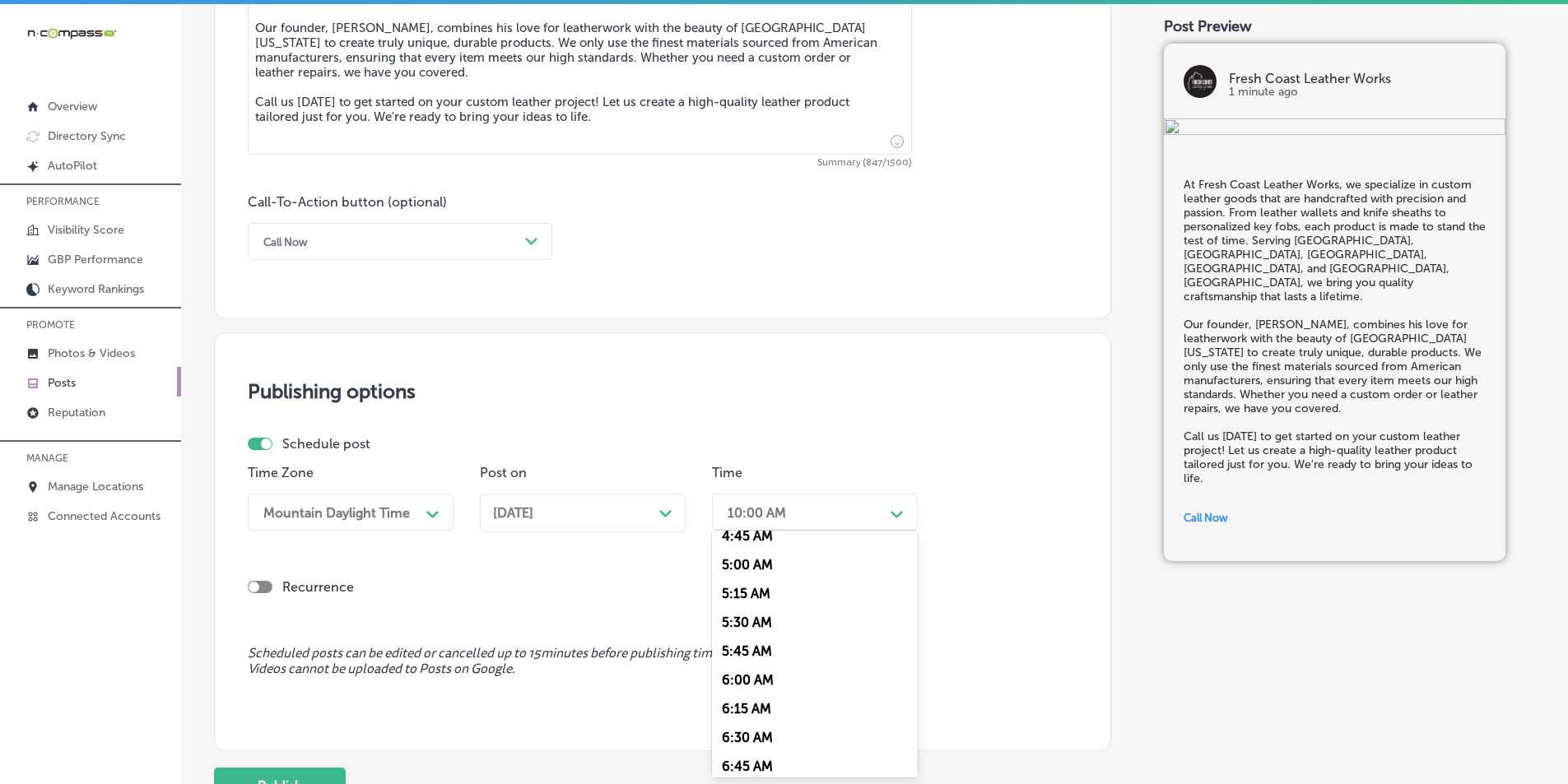
scroll to position [659, 0]
click at [737, 694] on div "7:00 AM" at bounding box center [815, 697] width 206 height 29
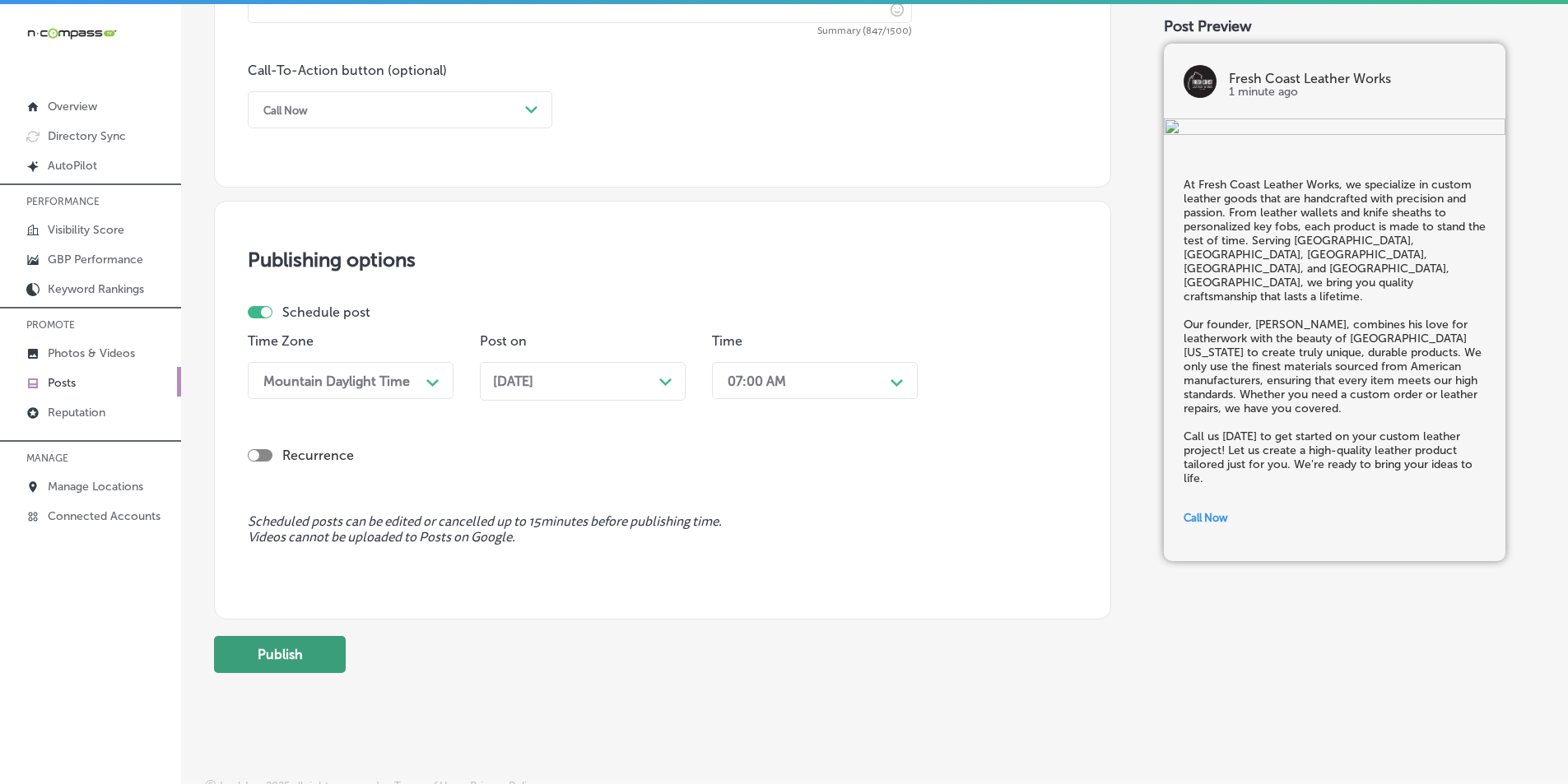
scroll to position [1208, 0]
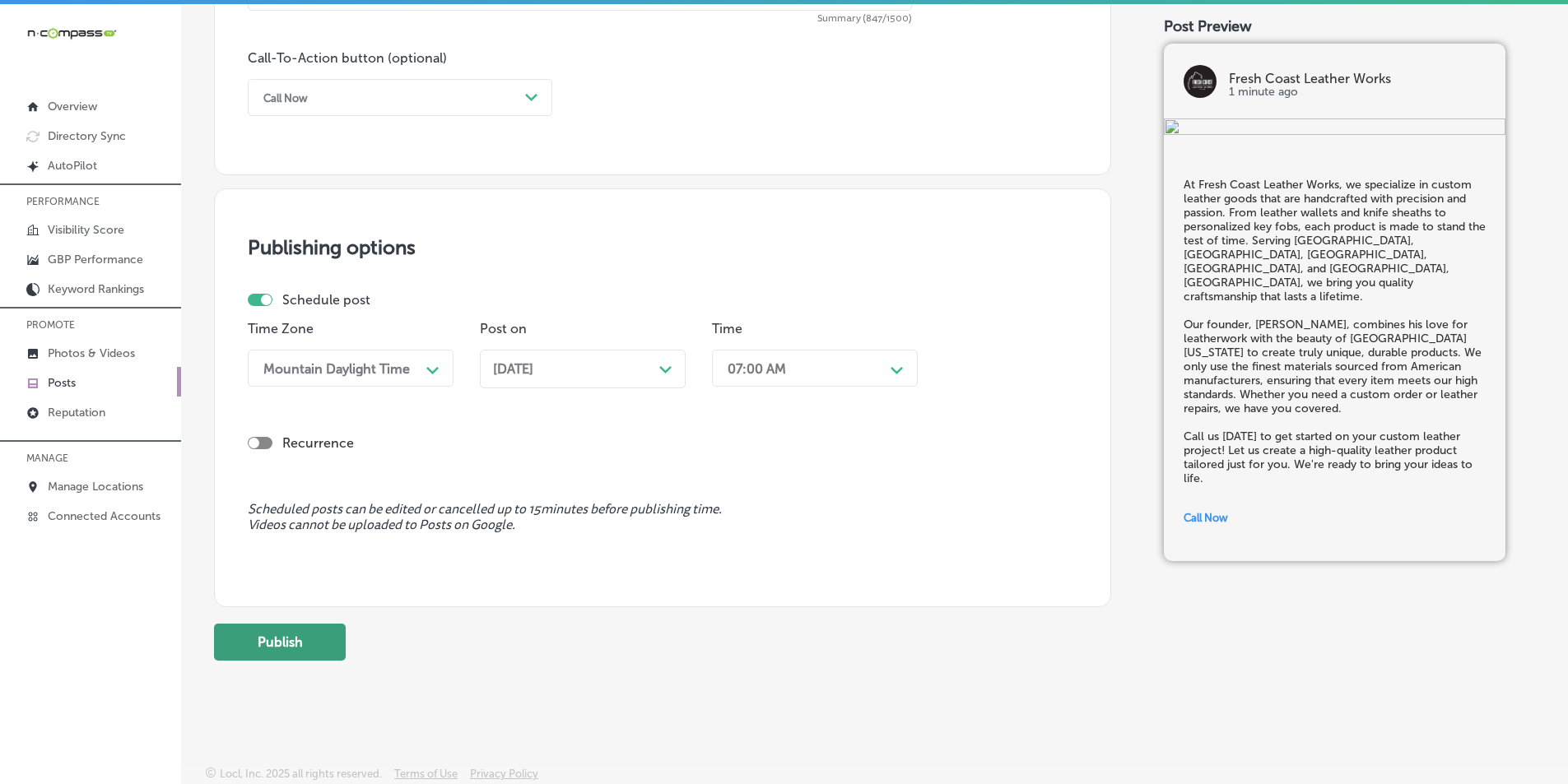
click at [311, 648] on button "Publish" at bounding box center [279, 642] width 131 height 37
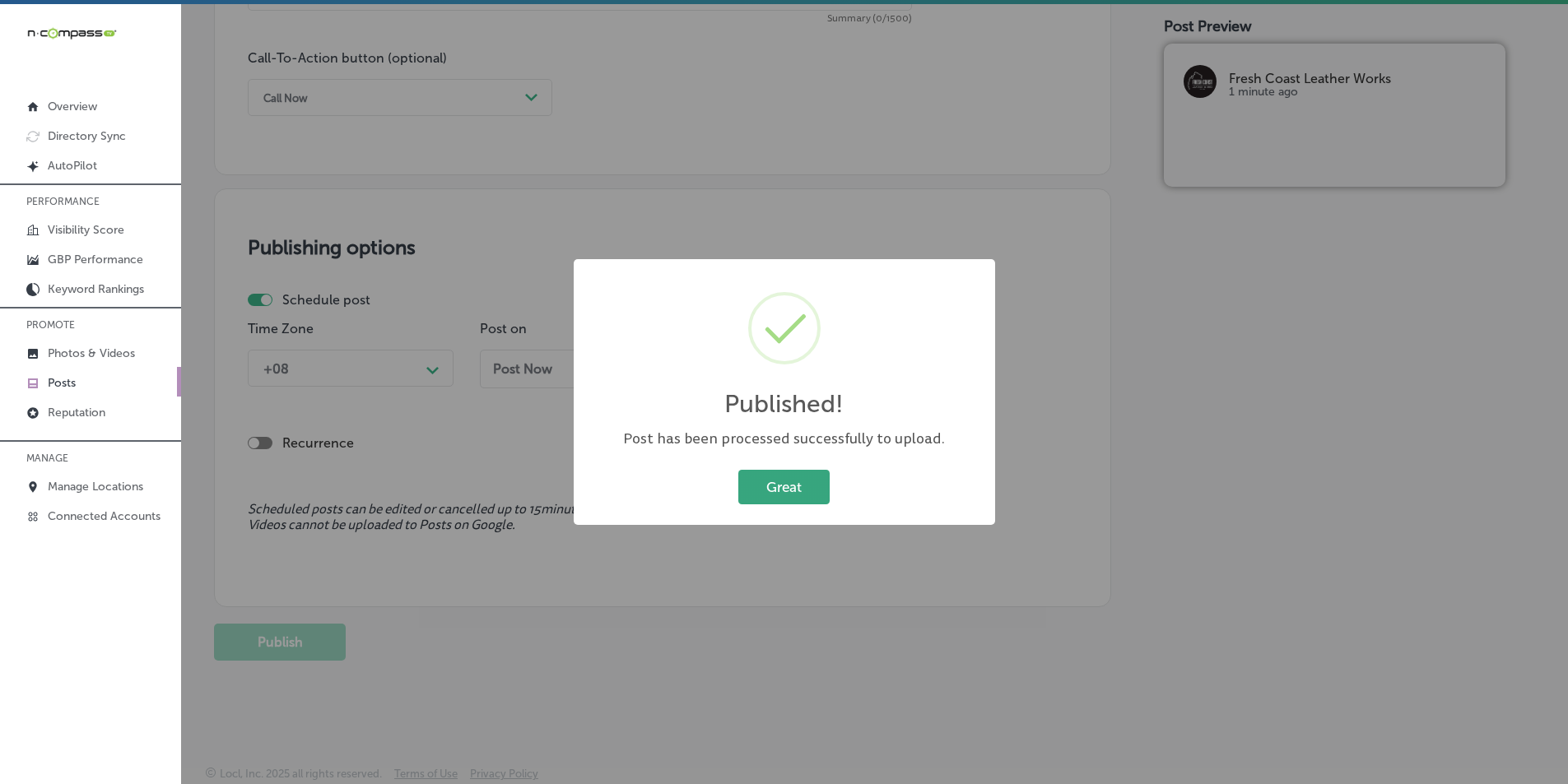
click at [792, 482] on button "Great" at bounding box center [784, 487] width 92 height 34
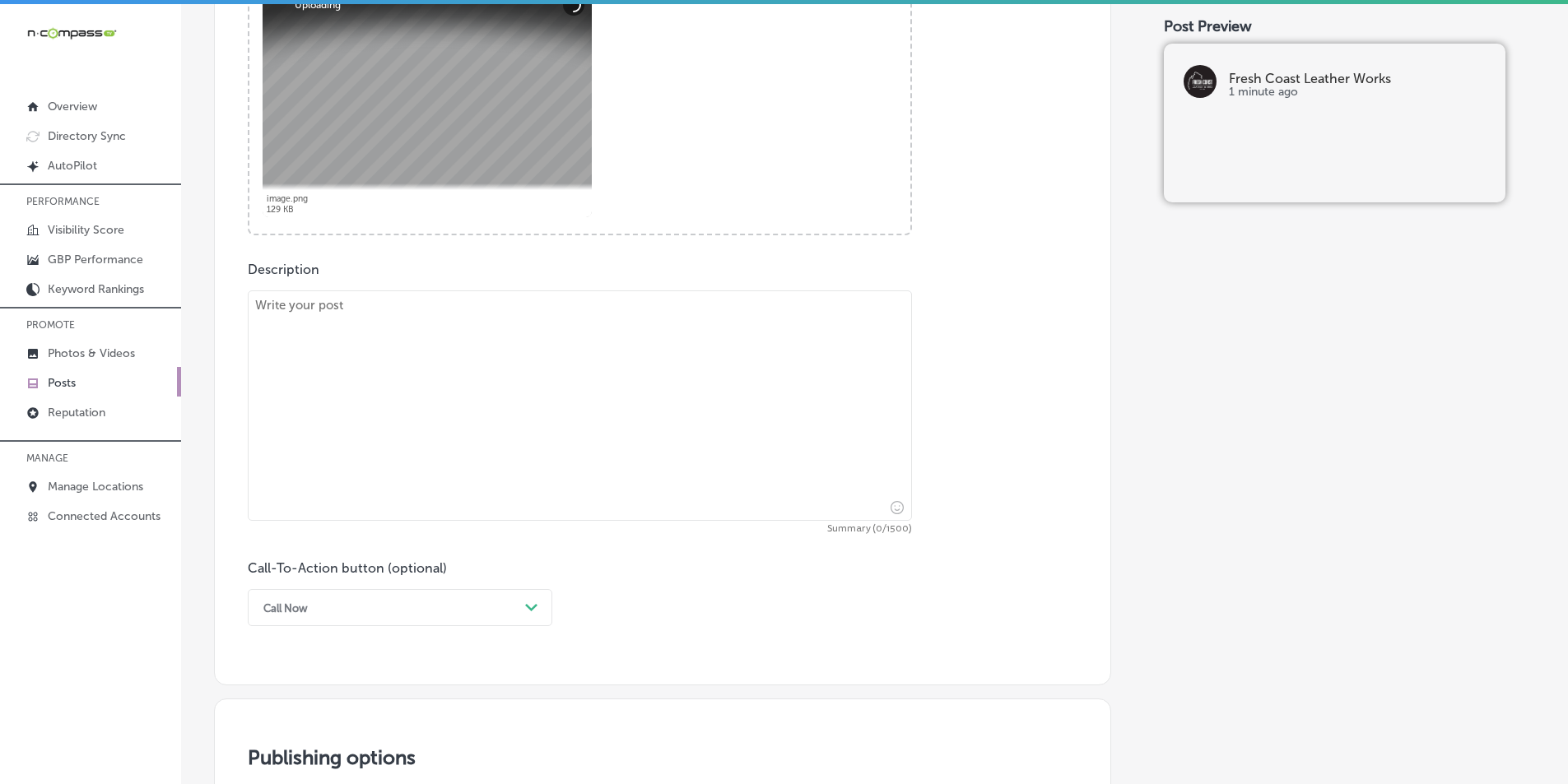
scroll to position [714, 0]
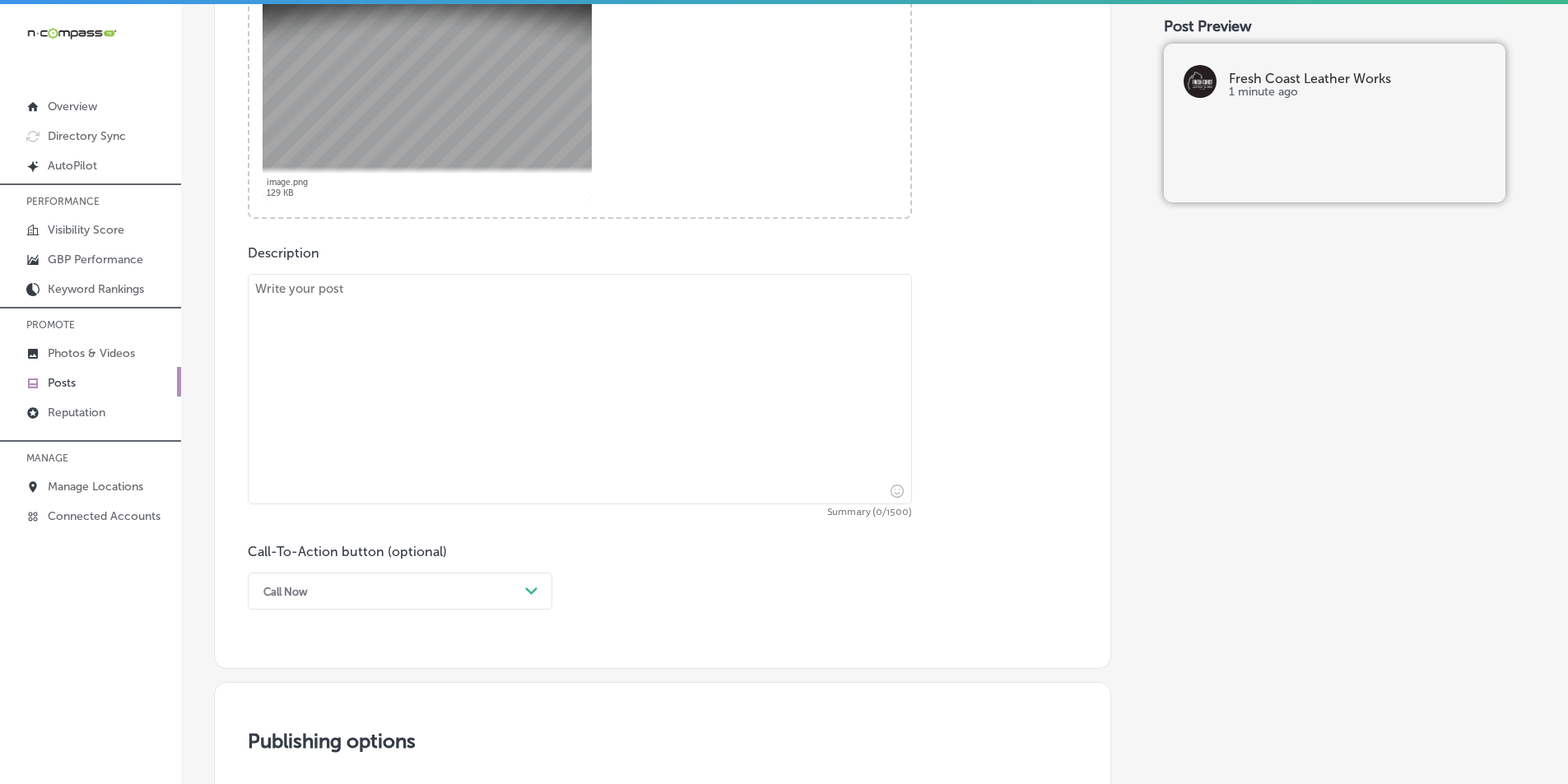
drag, startPoint x: 456, startPoint y: 385, endPoint x: 466, endPoint y: 329, distance: 56.9
click at [457, 375] on textarea at bounding box center [580, 389] width 664 height 231
click at [498, 439] on textarea at bounding box center [580, 389] width 664 height 231
paste textarea "Looking for custom leather goods that make a statement? At Fresh Coast Leather …"
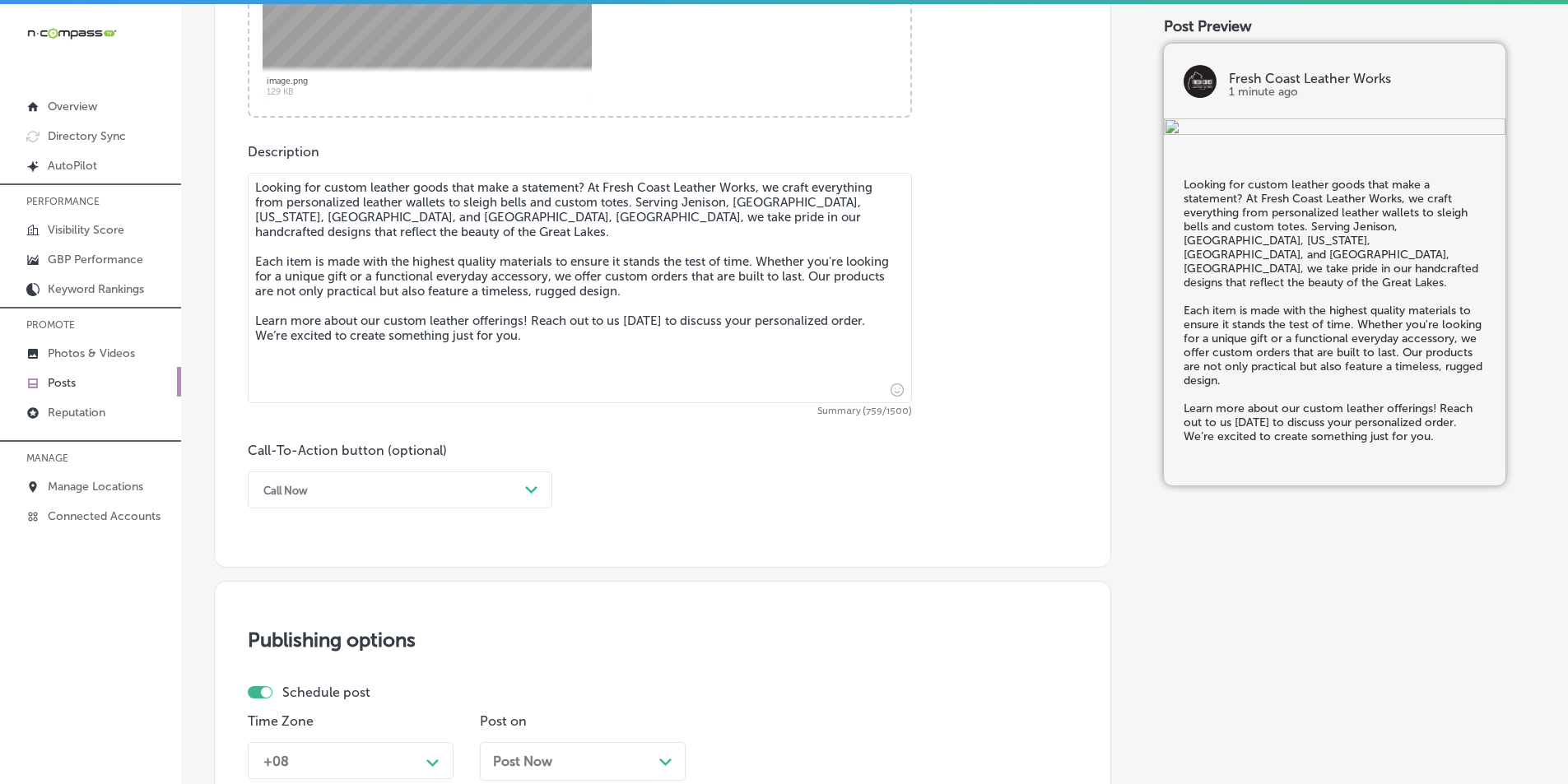
scroll to position [878, 0]
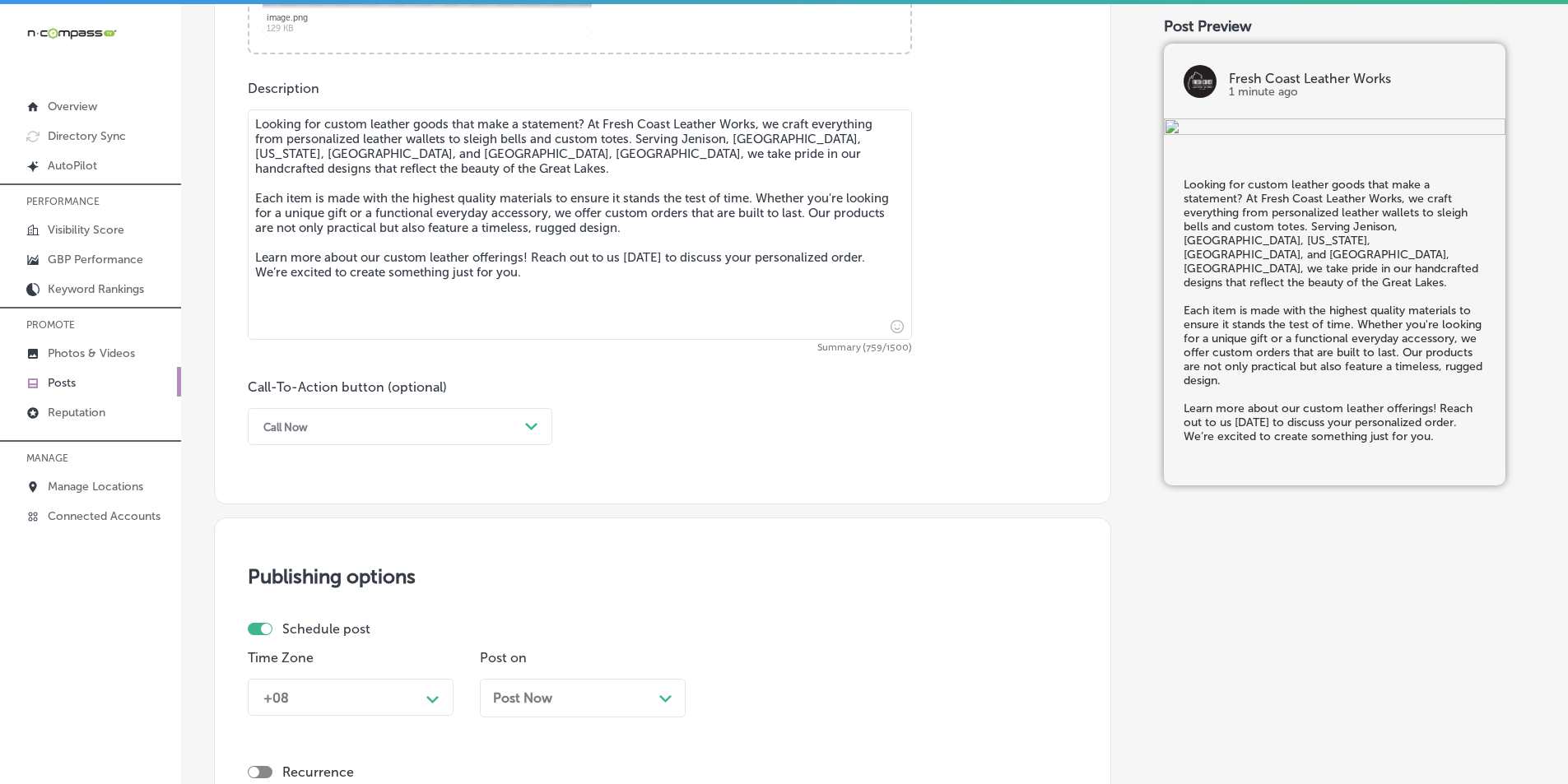
type textarea "Looking for custom leather goods that make a statement? At Fresh Coast Leather …"
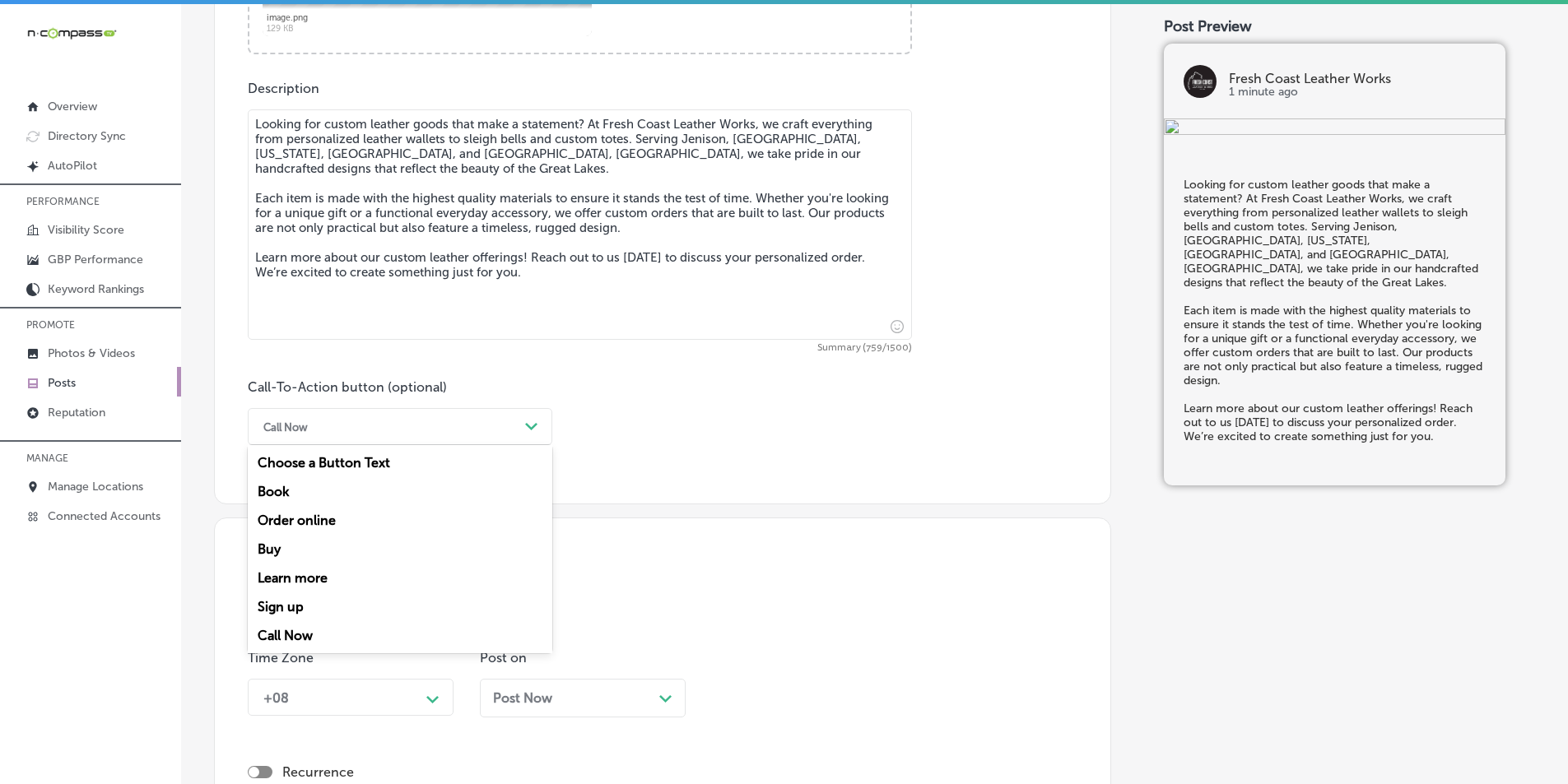
click at [537, 425] on icon "Path Created with Sketch." at bounding box center [531, 426] width 13 height 8
click at [275, 575] on div "Learn more" at bounding box center [399, 578] width 304 height 29
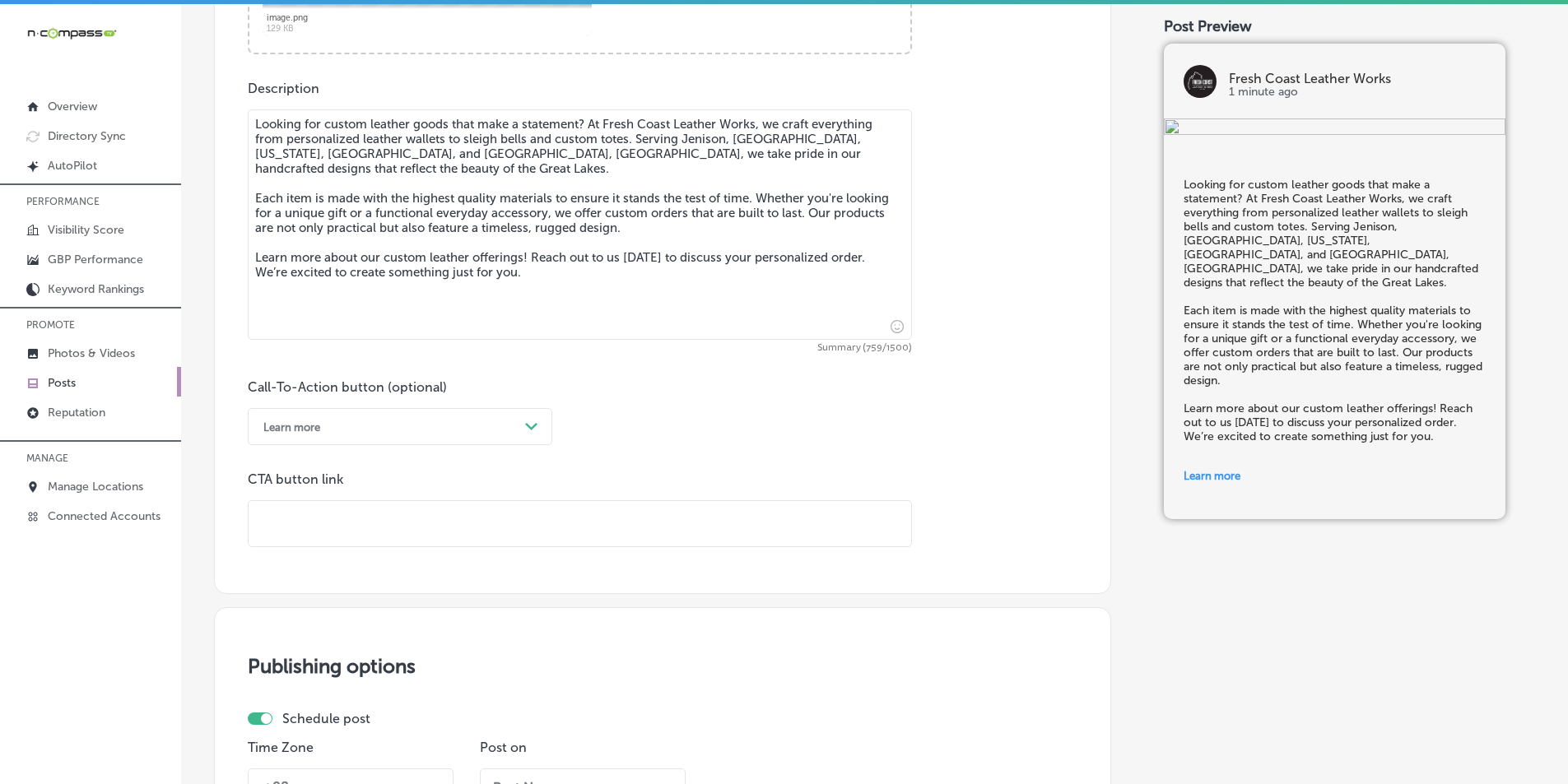
paste input "https://freshcoastleather.com/"
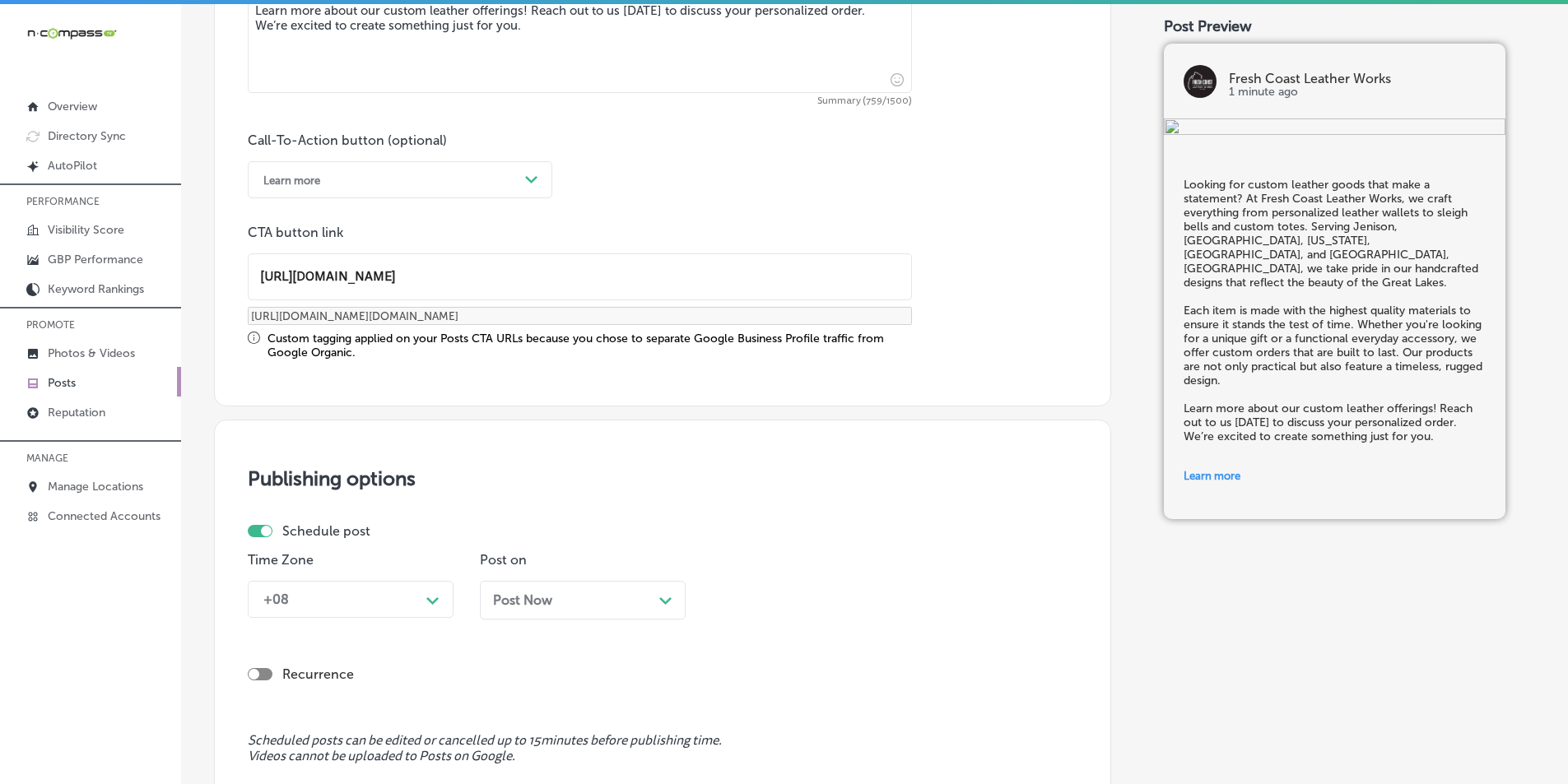
type input "https://freshcoastleather.com/"
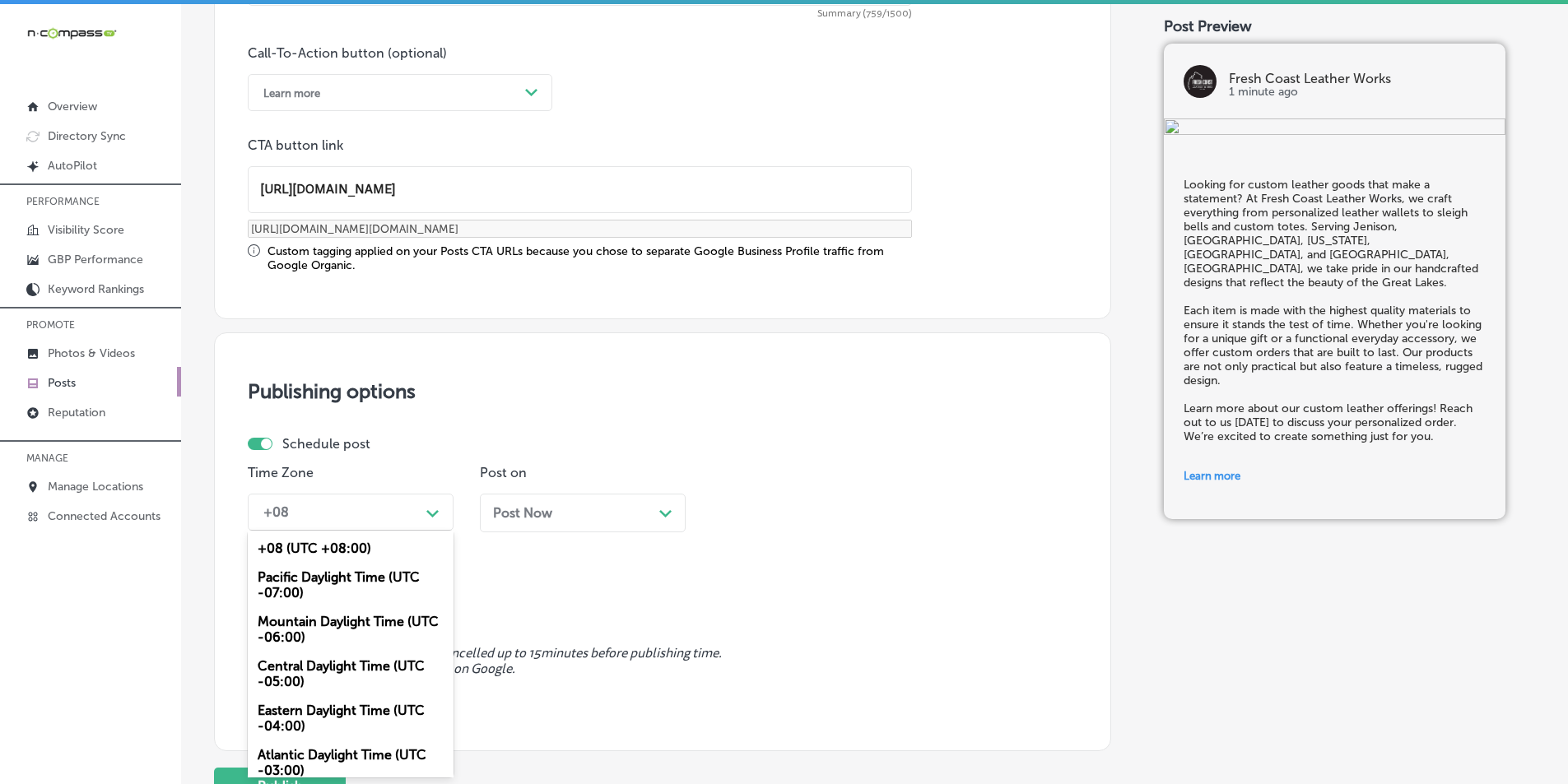
click at [420, 531] on div "option Mountain Daylight Time (UTC -06:00), selected. option Pacific Daylight T…" at bounding box center [350, 513] width 206 height 37
click at [310, 624] on div "Mountain Daylight Time (UTC -06:00)" at bounding box center [350, 630] width 206 height 44
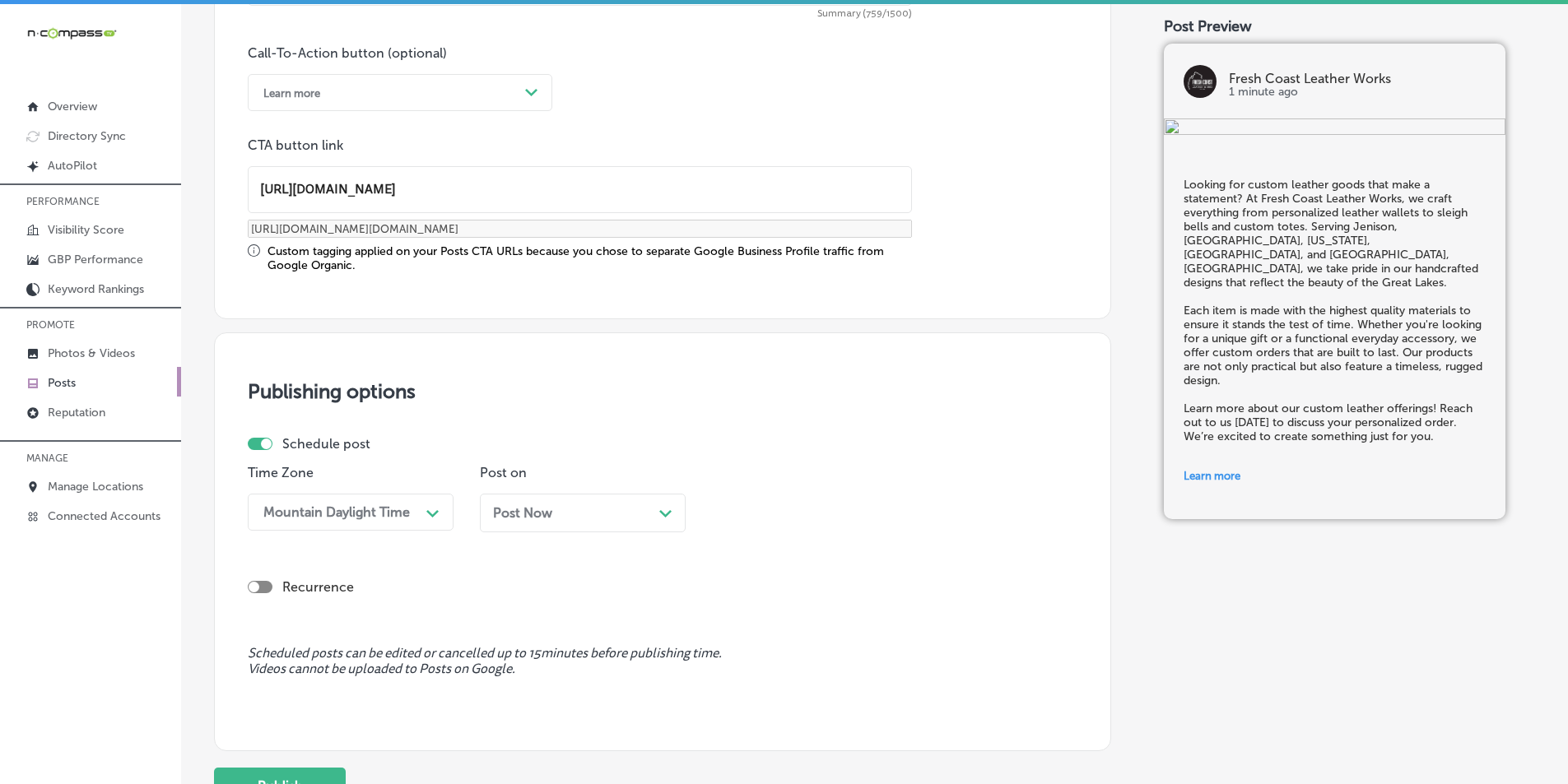
click at [627, 518] on div "Post Now Path Created with Sketch." at bounding box center [583, 513] width 180 height 15
click at [838, 505] on div "10:00 AM" at bounding box center [802, 513] width 164 height 29
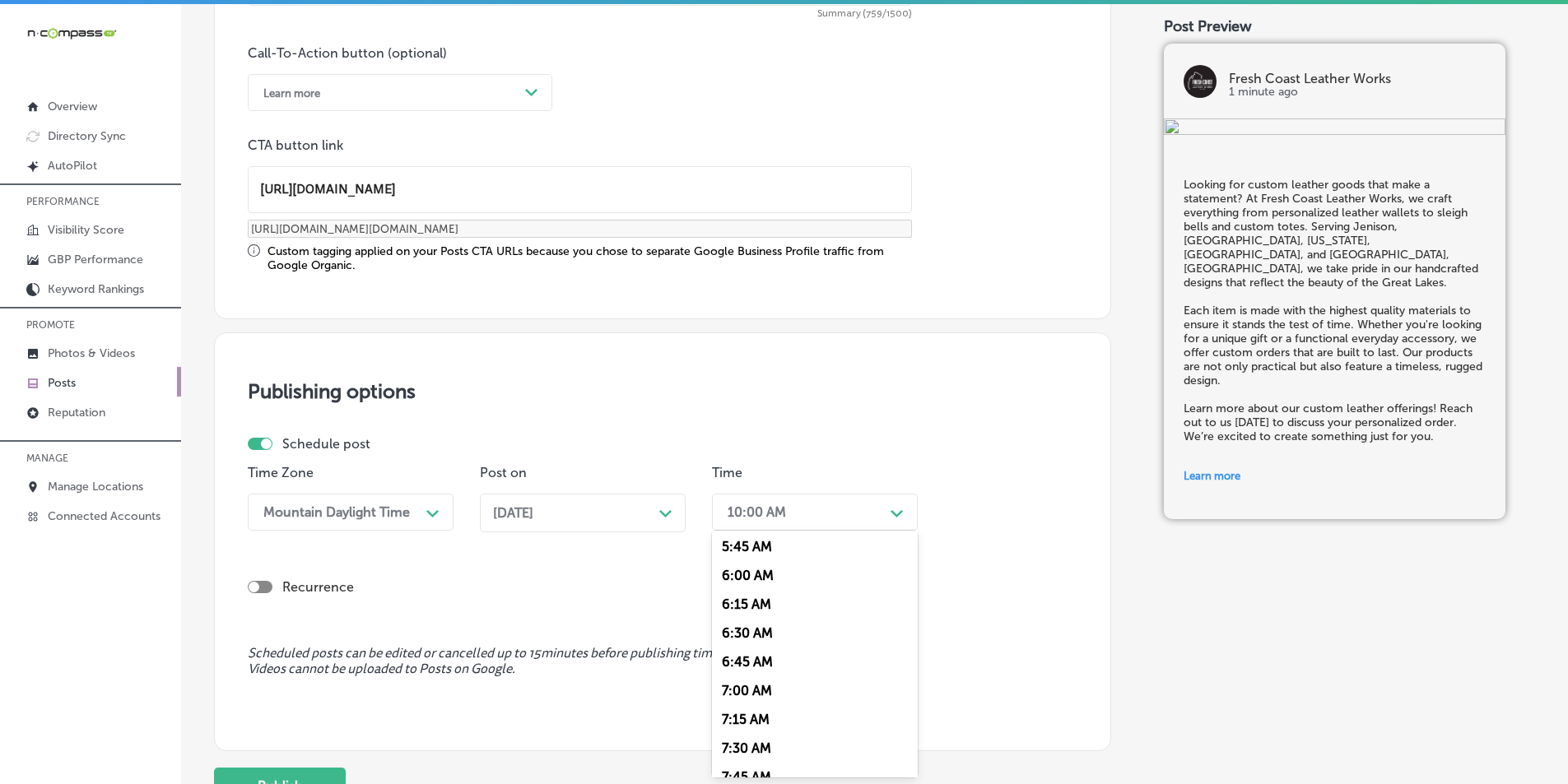
scroll to position [741, 0]
click at [755, 613] on div "7:00 AM" at bounding box center [815, 614] width 206 height 29
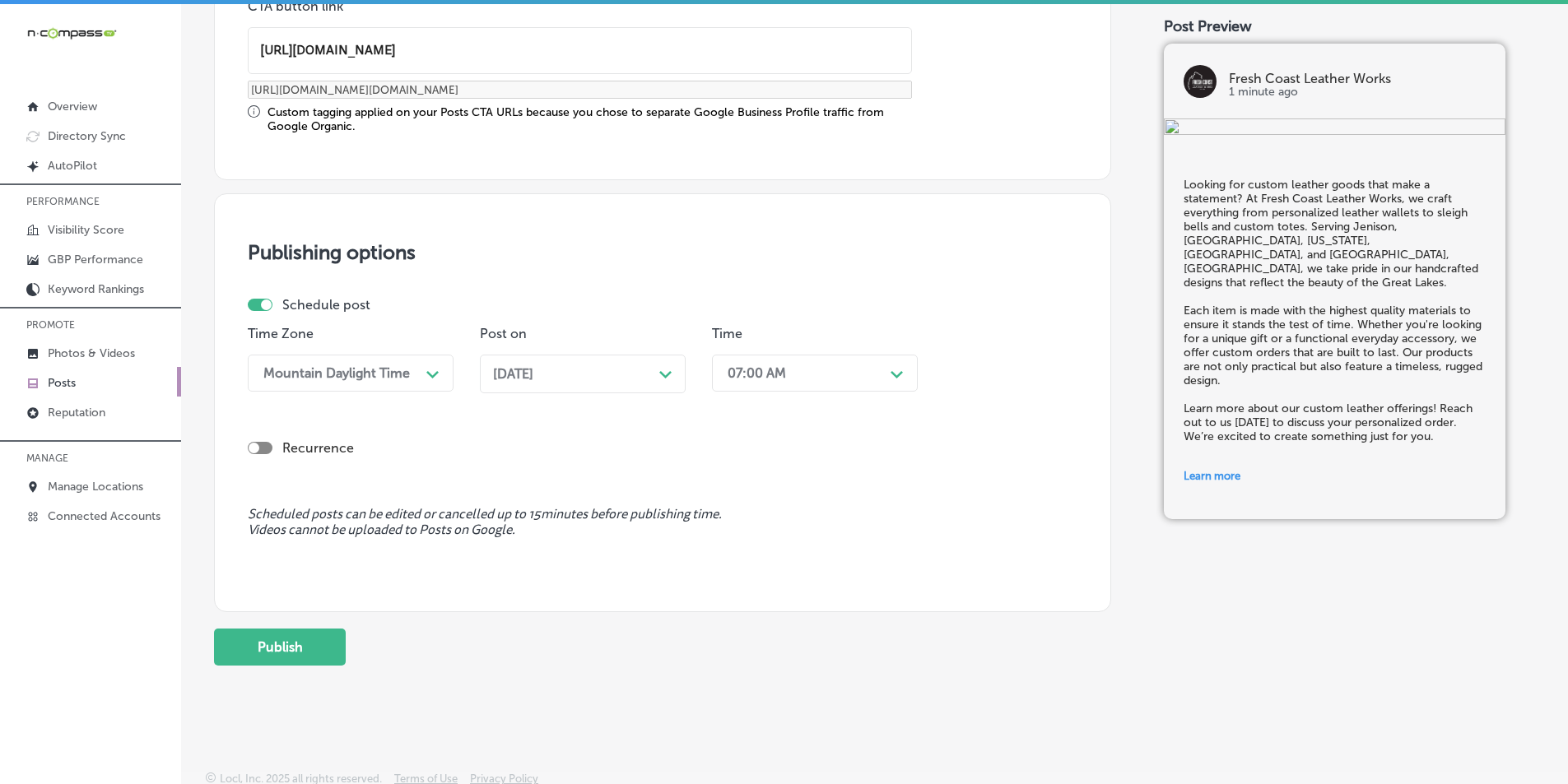
scroll to position [1356, 0]
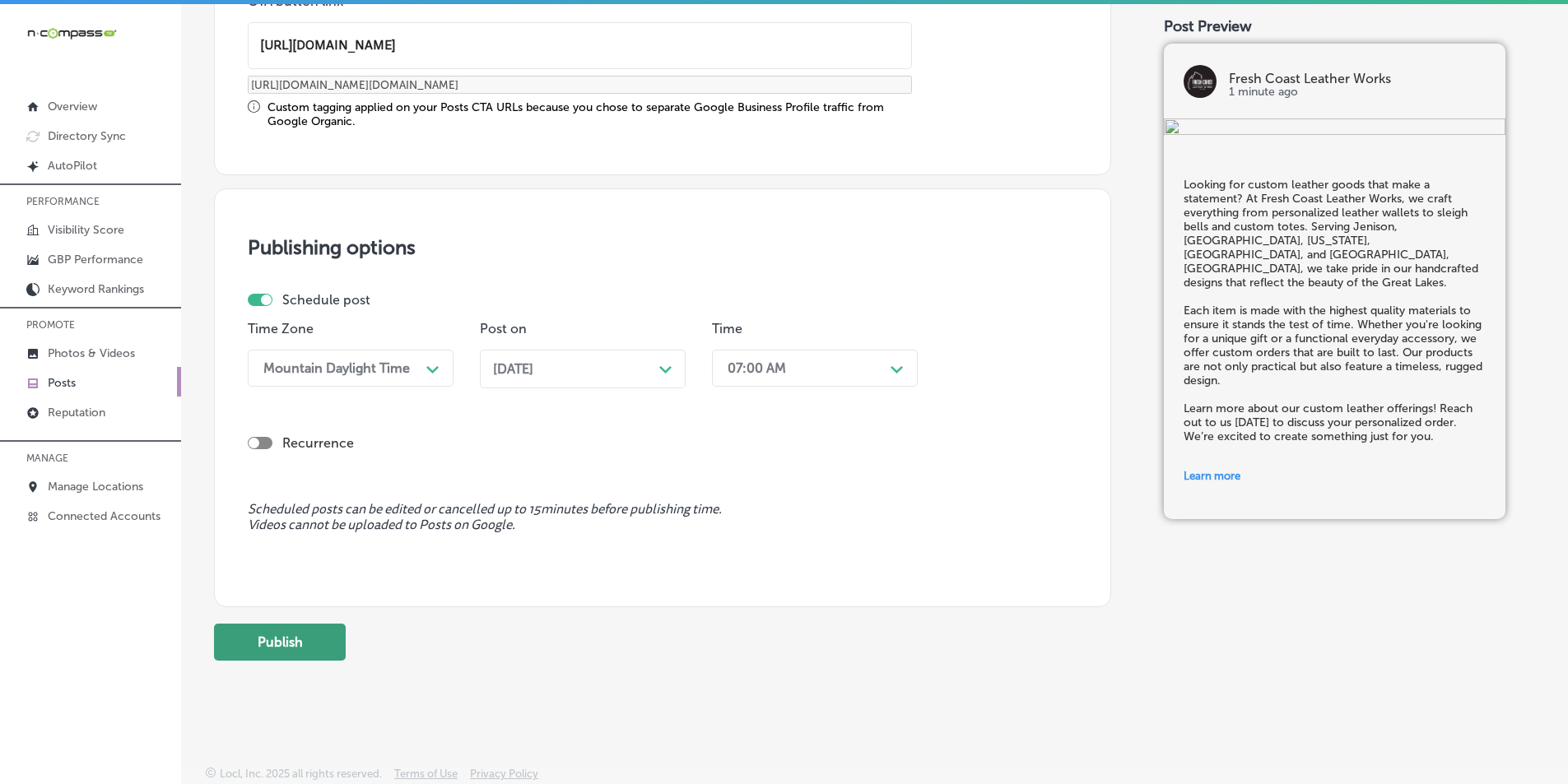
click at [307, 637] on button "Publish" at bounding box center [279, 642] width 131 height 37
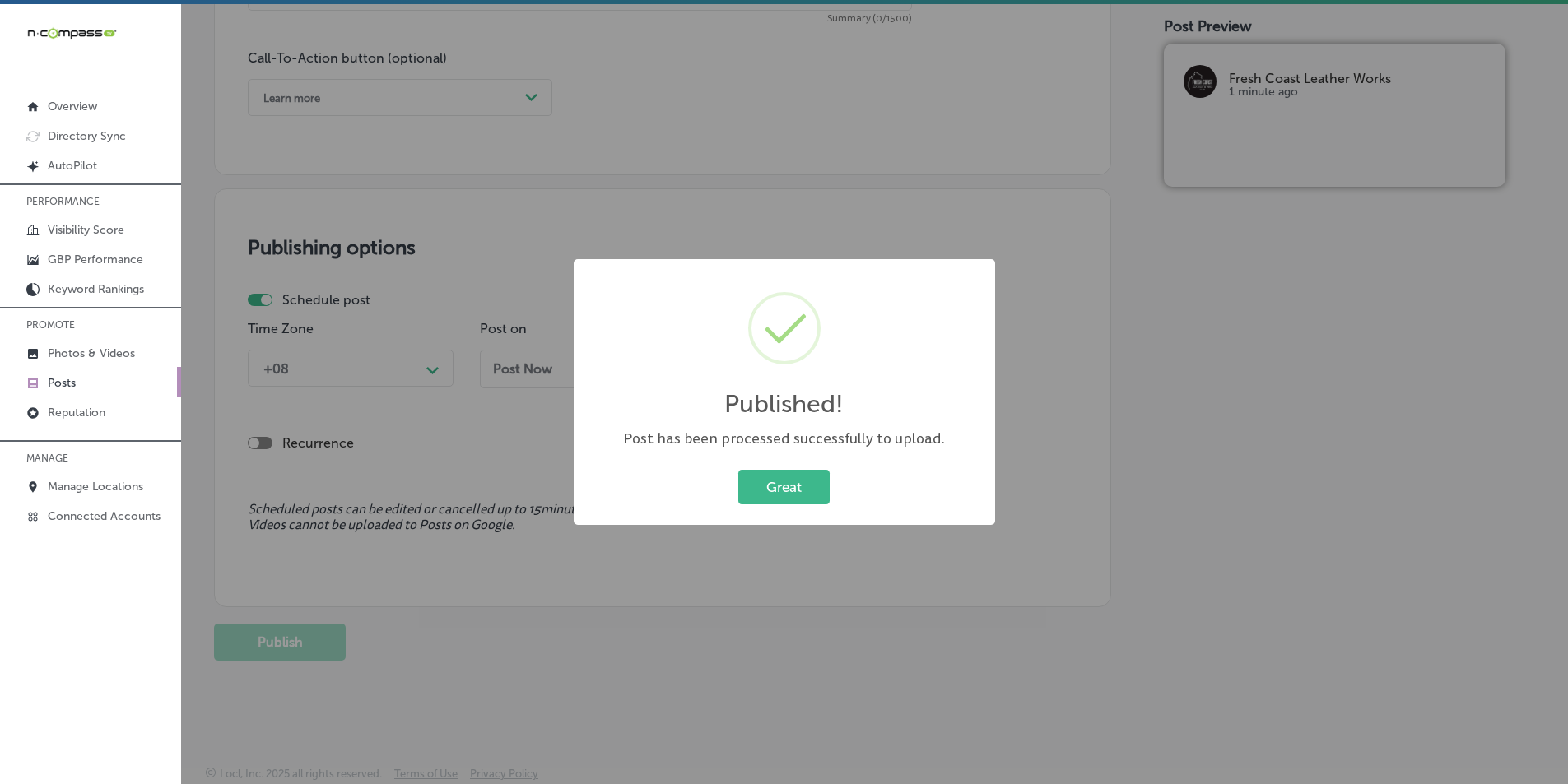
scroll to position [1208, 0]
drag, startPoint x: 794, startPoint y: 479, endPoint x: 786, endPoint y: 483, distance: 8.9
click at [793, 481] on button "Great" at bounding box center [784, 487] width 92 height 34
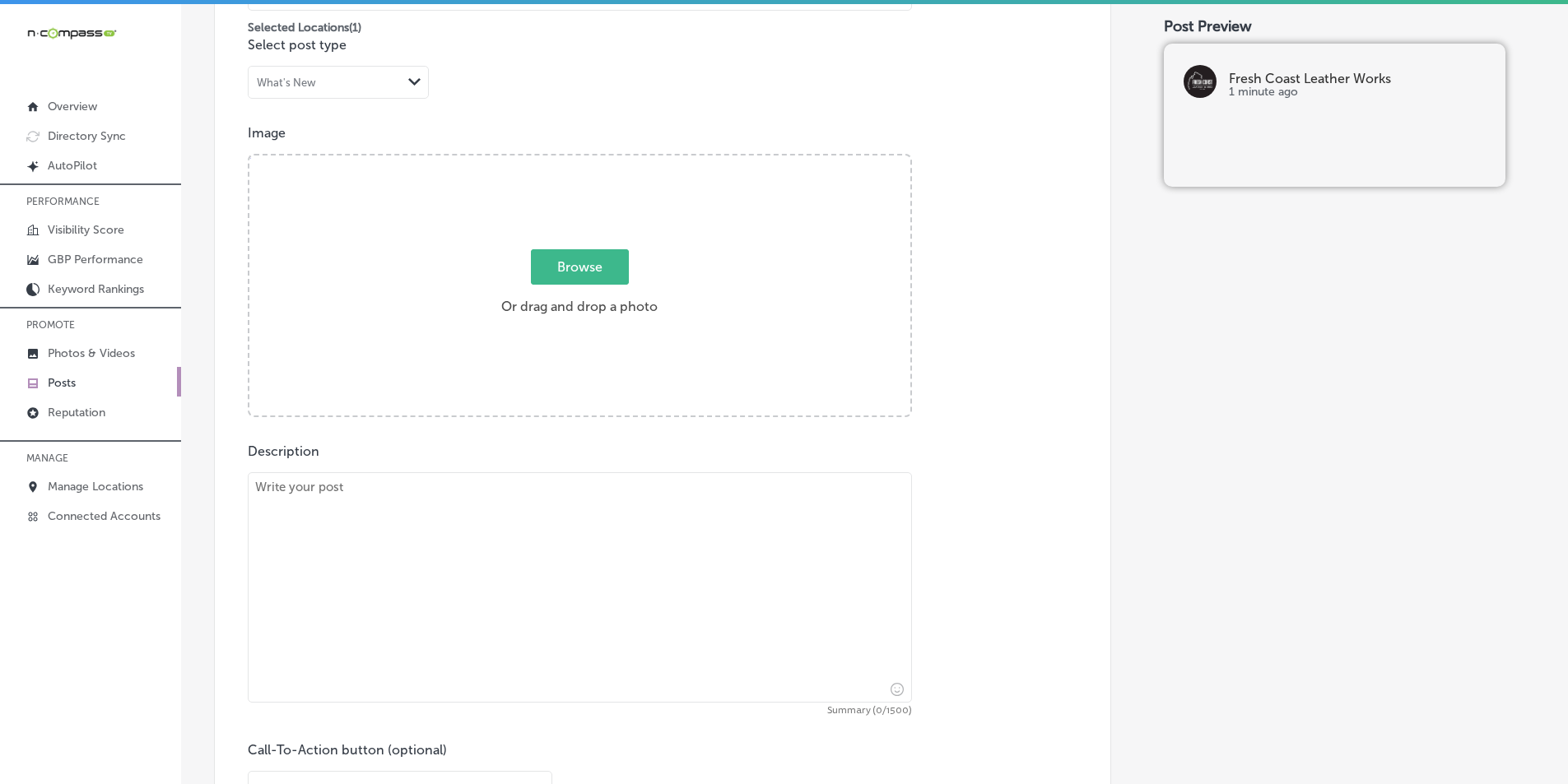
scroll to position [385, 0]
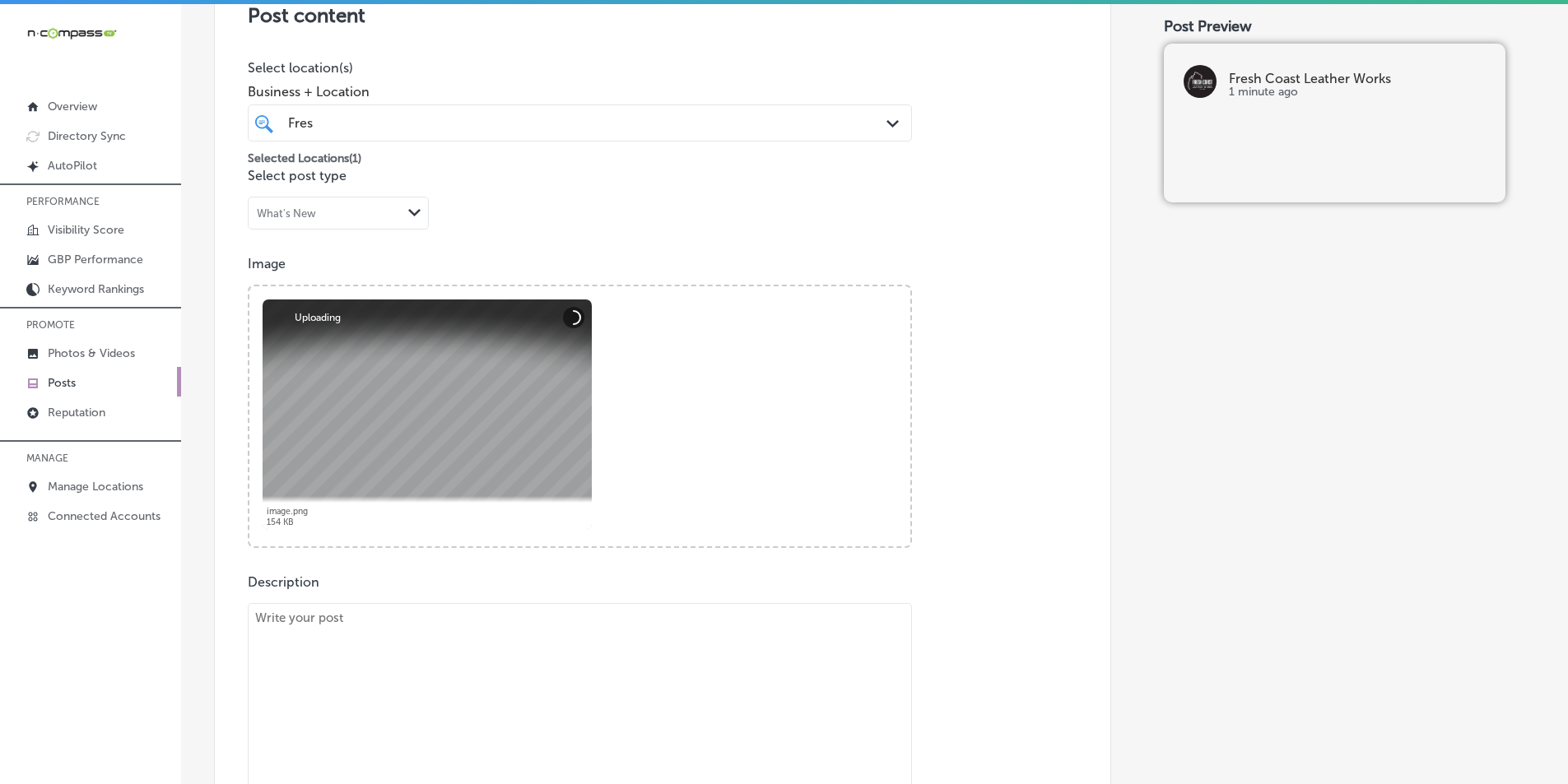
drag, startPoint x: 355, startPoint y: 667, endPoint x: 356, endPoint y: 647, distance: 20.0
click at [354, 665] on textarea at bounding box center [580, 719] width 664 height 231
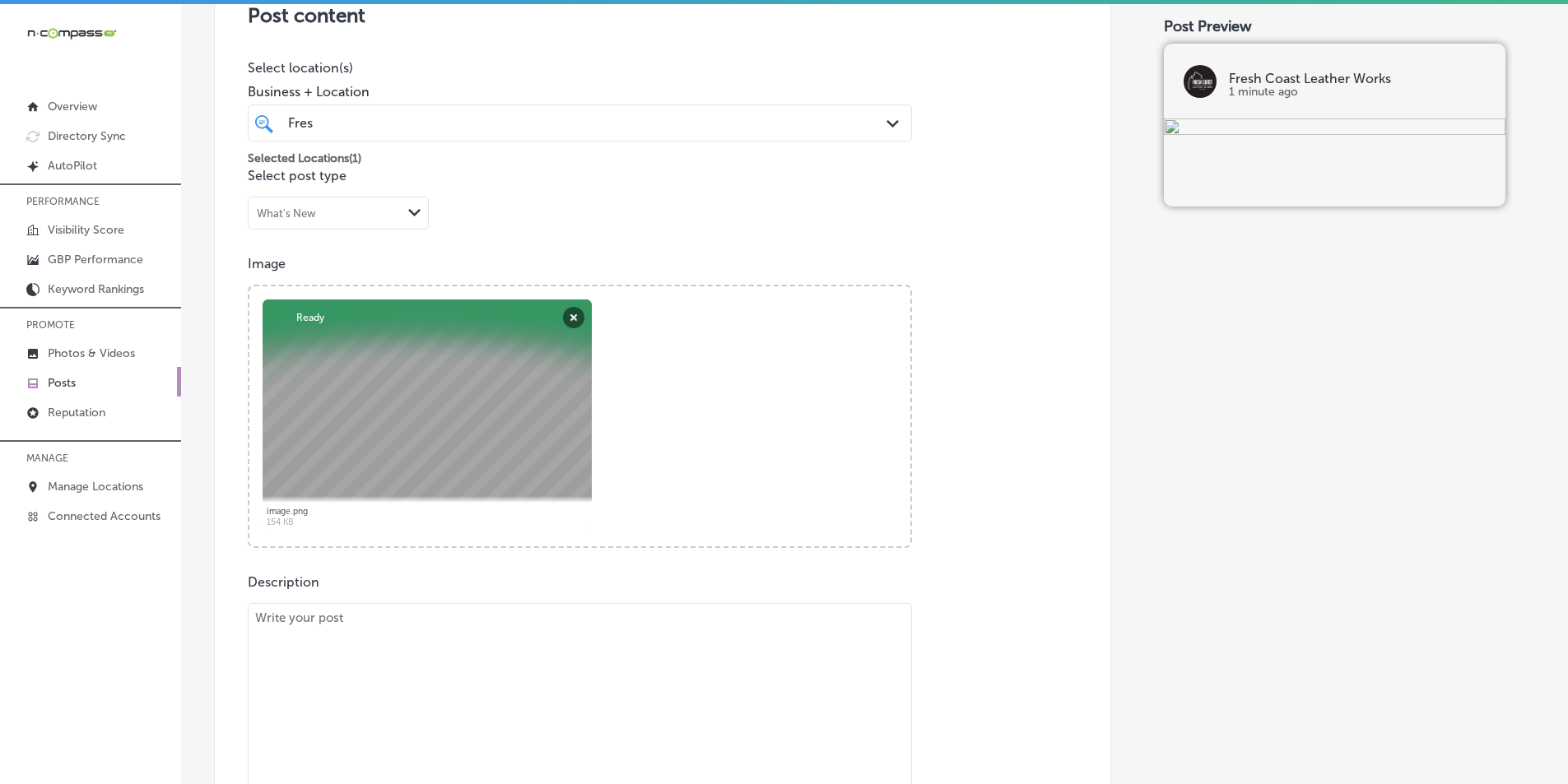
click at [303, 653] on textarea at bounding box center [580, 719] width 664 height 231
paste textarea "At Fresh Coast Leather Works, we pride ourselves on crafting leather goods that…"
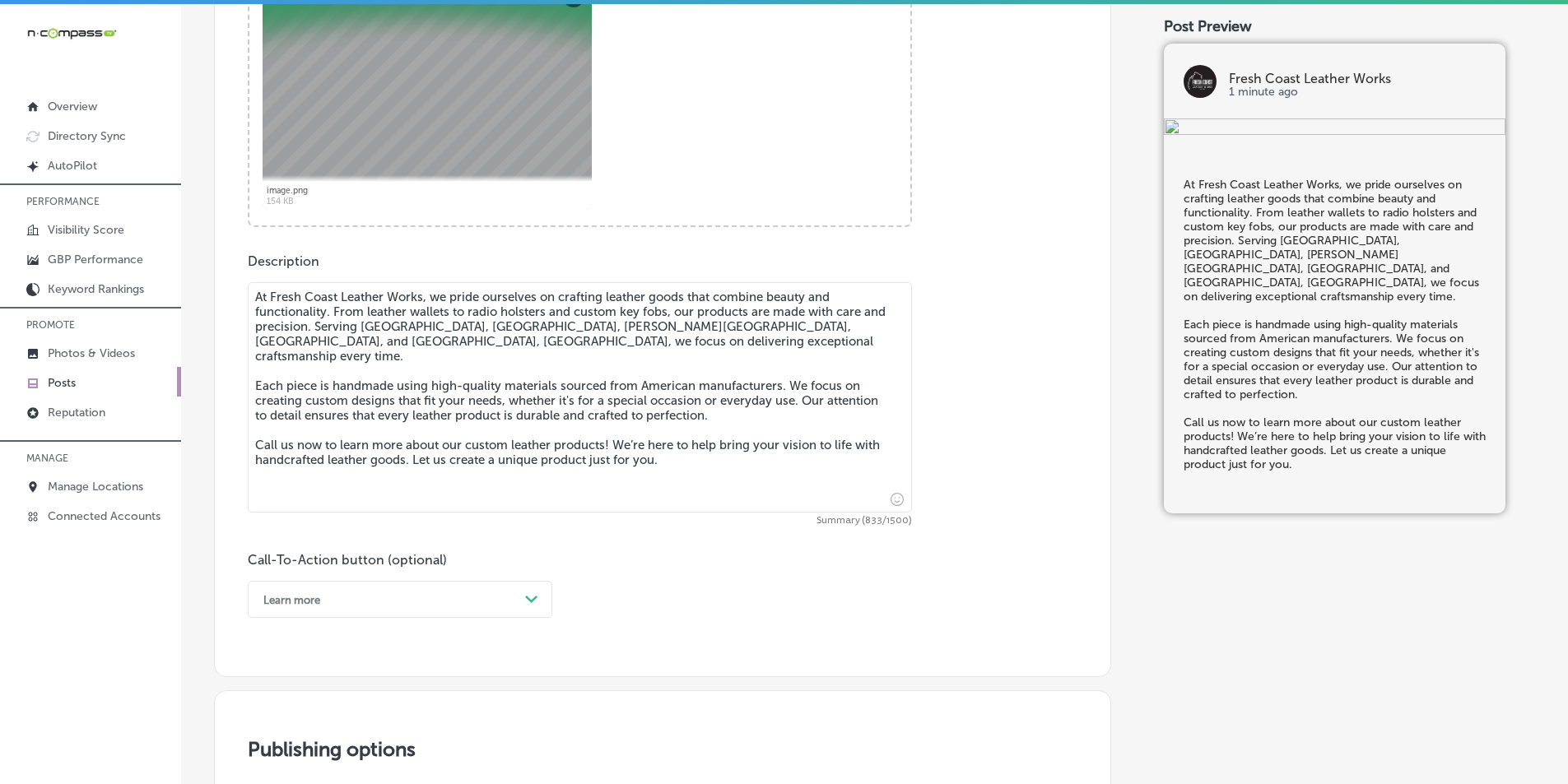
scroll to position [714, 0]
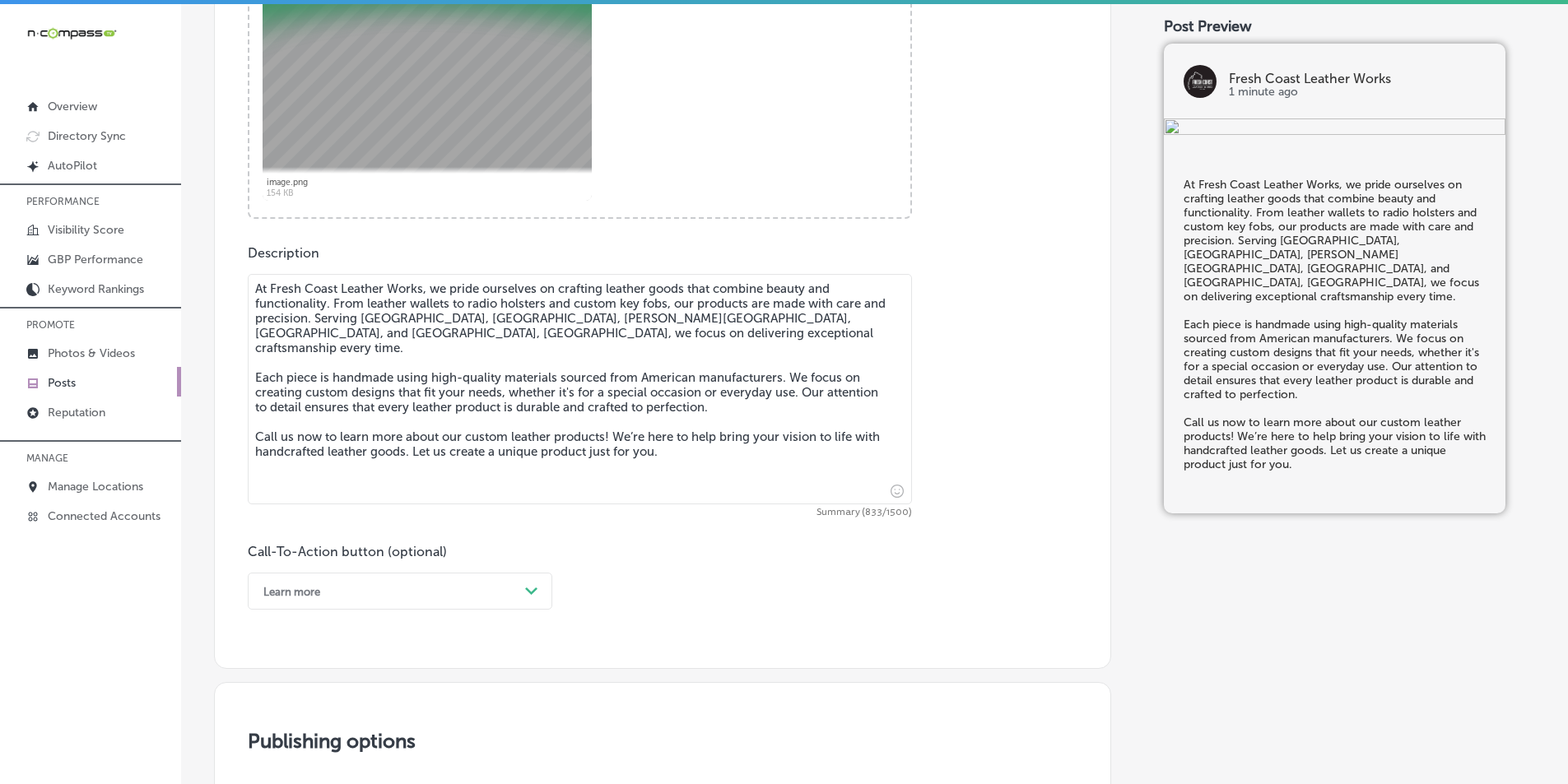
type textarea "At Fresh Coast Leather Works, we pride ourselves on crafting leather goods that…"
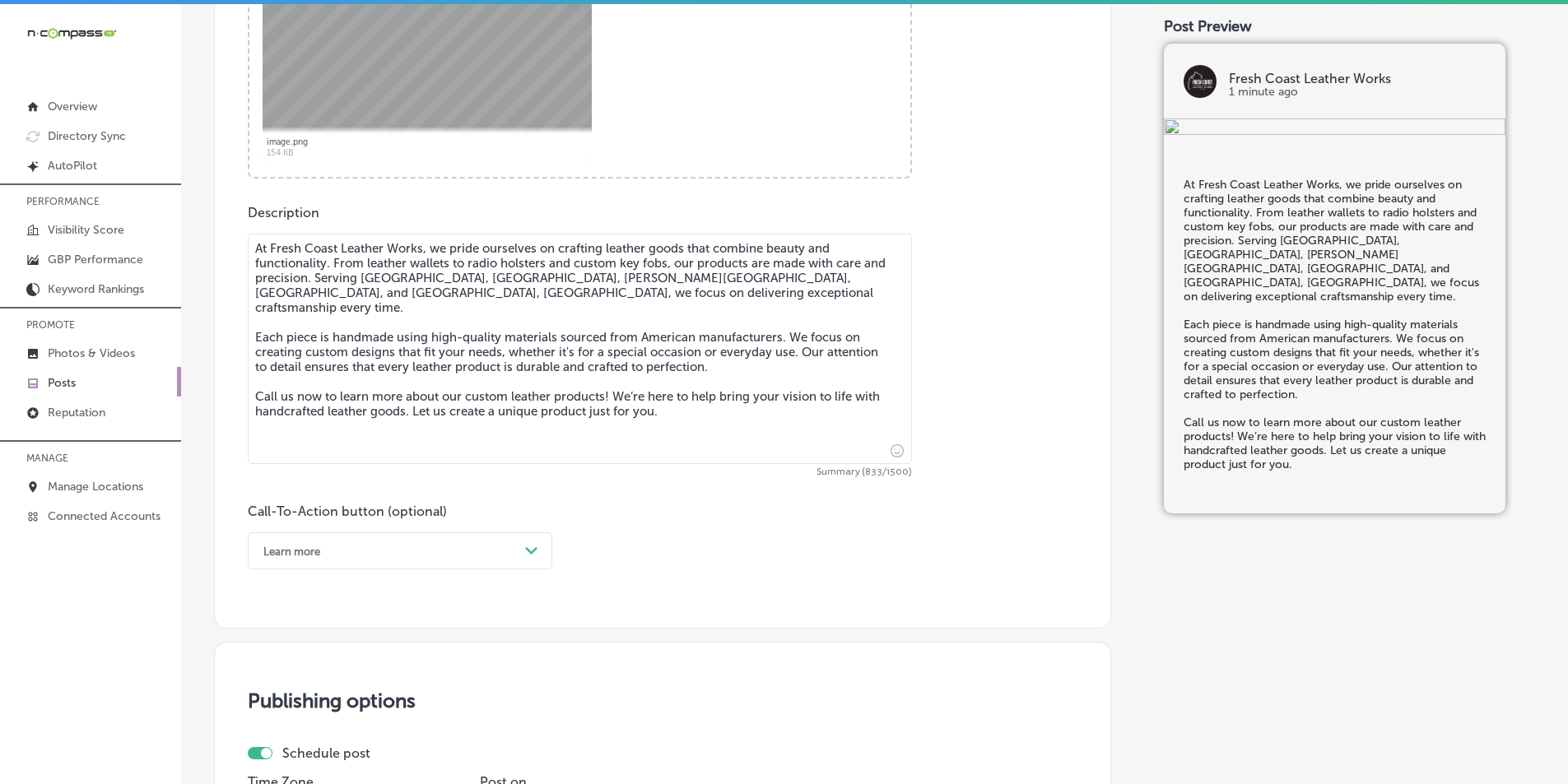
click at [453, 570] on div "Learn more Path Created with Sketch." at bounding box center [399, 551] width 304 height 37
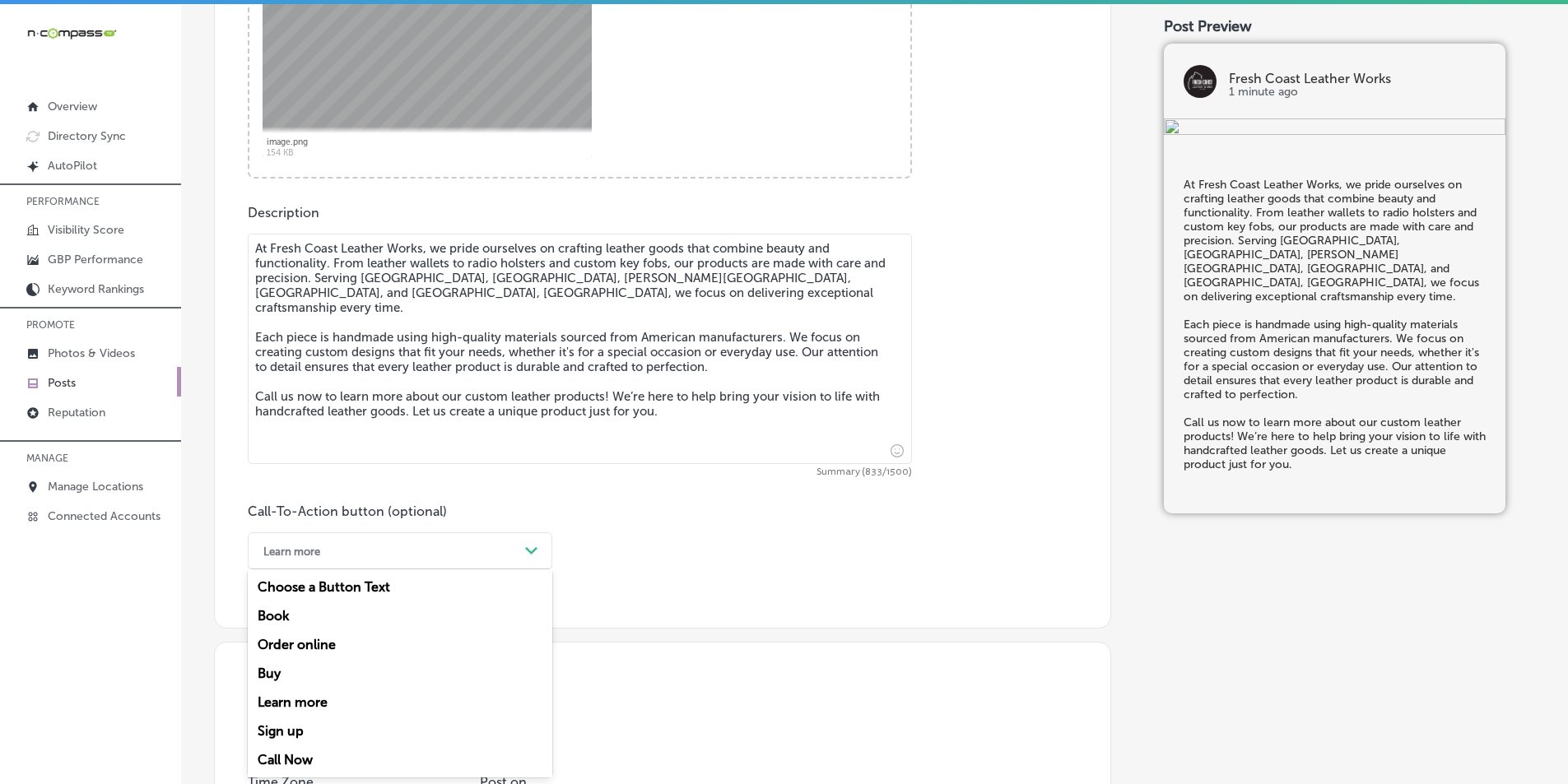
click at [281, 754] on div "Call Now" at bounding box center [399, 760] width 304 height 29
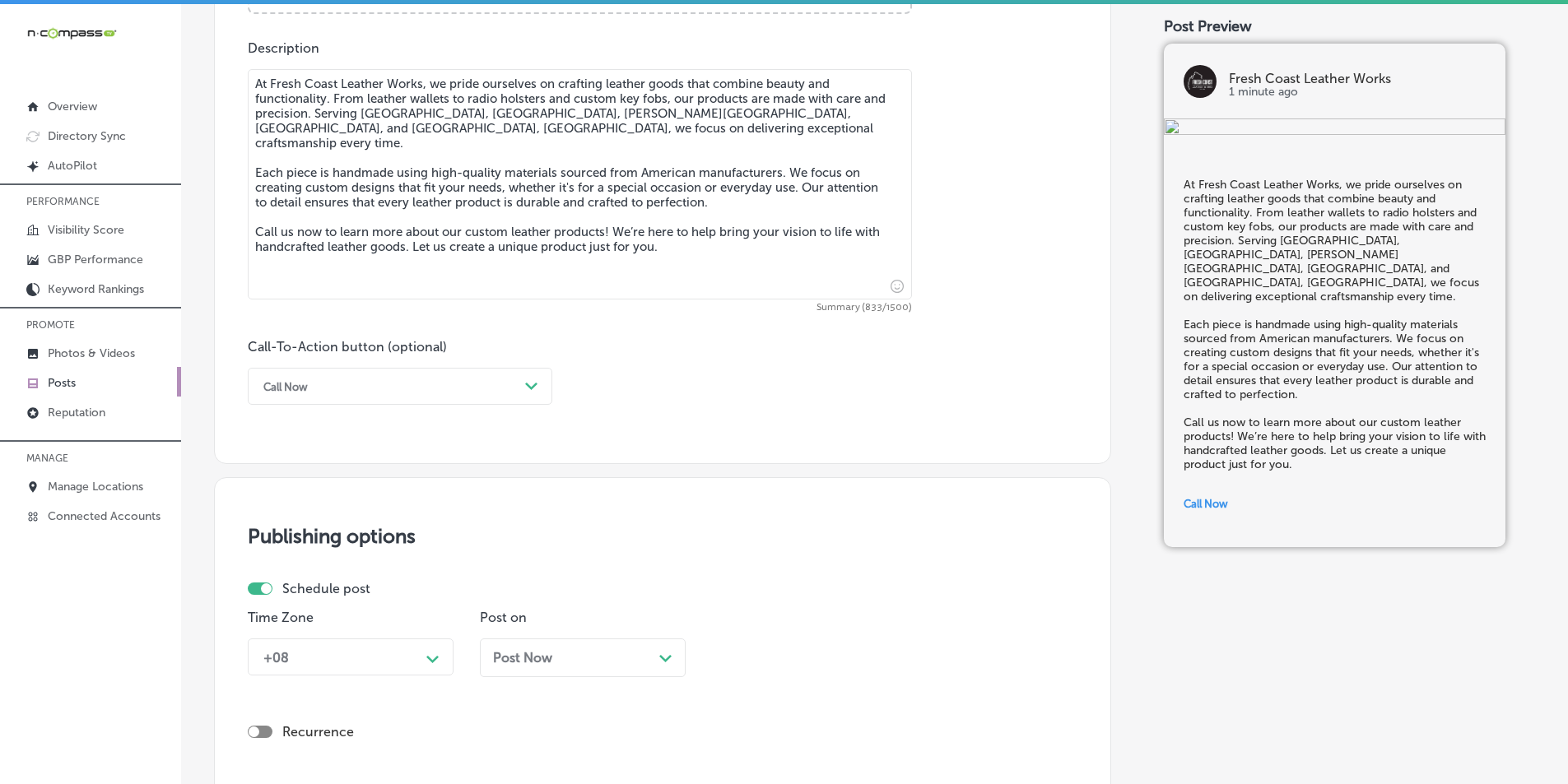
scroll to position [1064, 0]
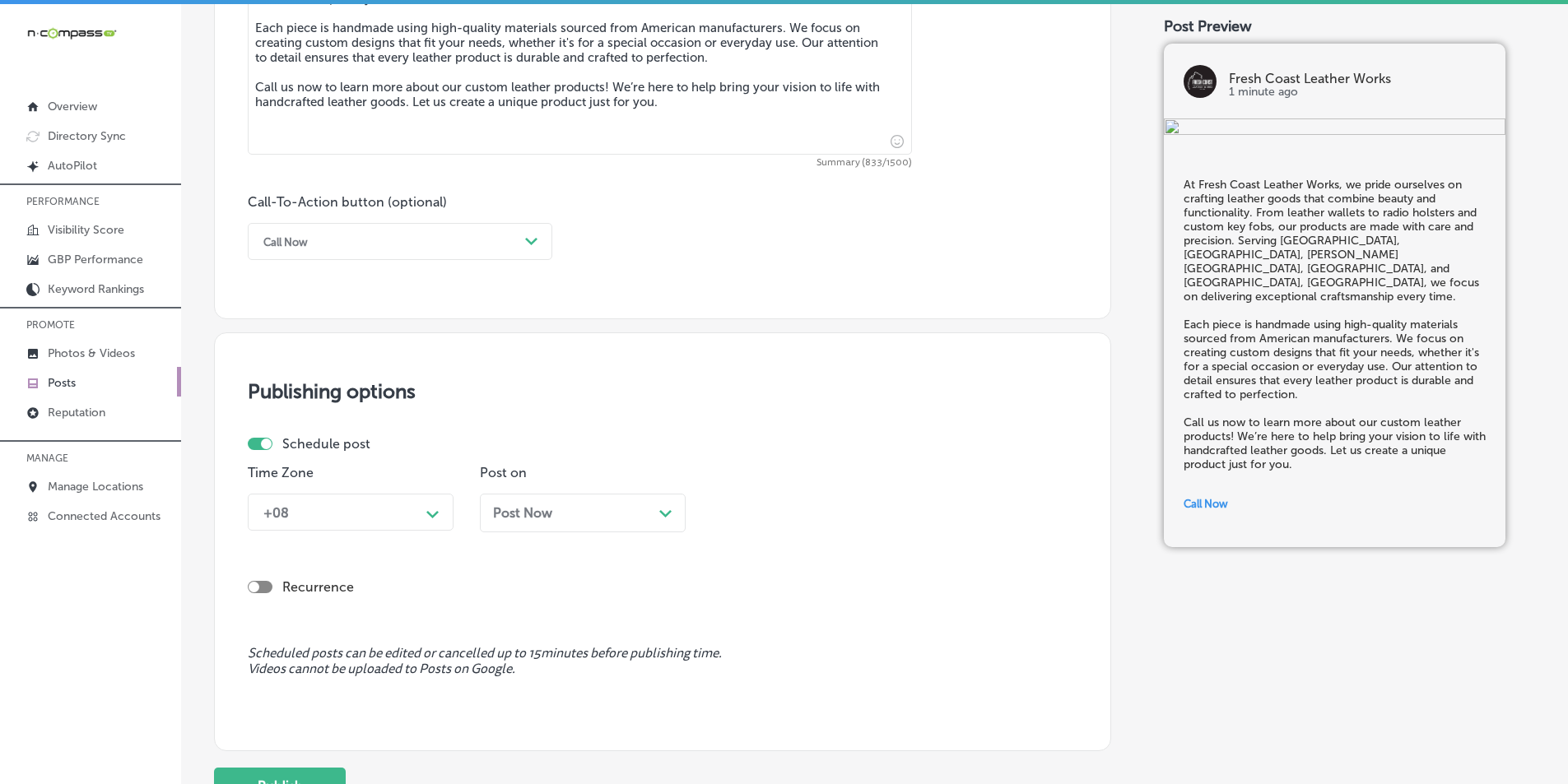
click at [350, 531] on div "+08 Path Created with Sketch." at bounding box center [350, 513] width 206 height 37
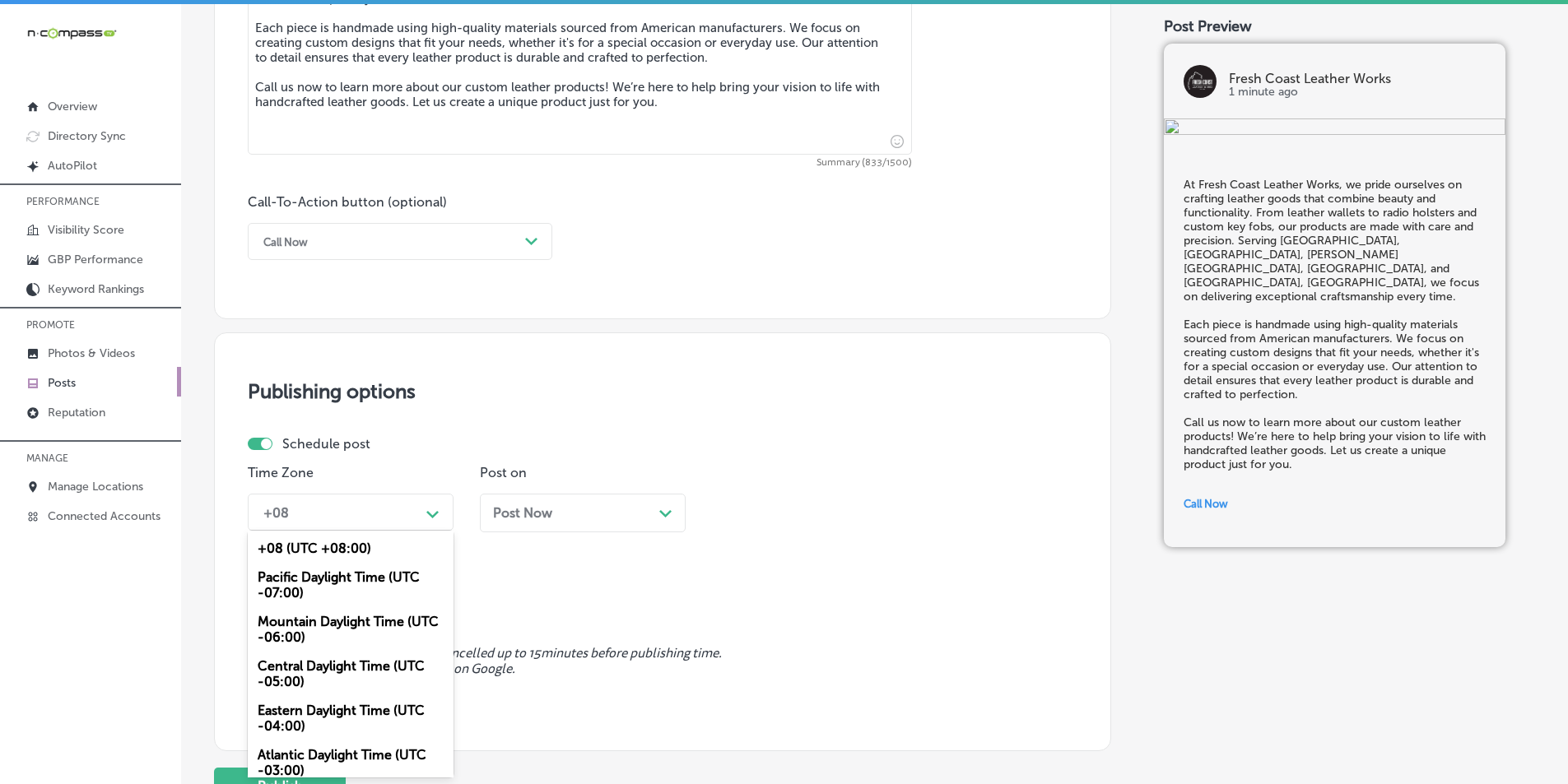
click at [317, 621] on div "Mountain Daylight Time (UTC -06:00)" at bounding box center [350, 630] width 206 height 44
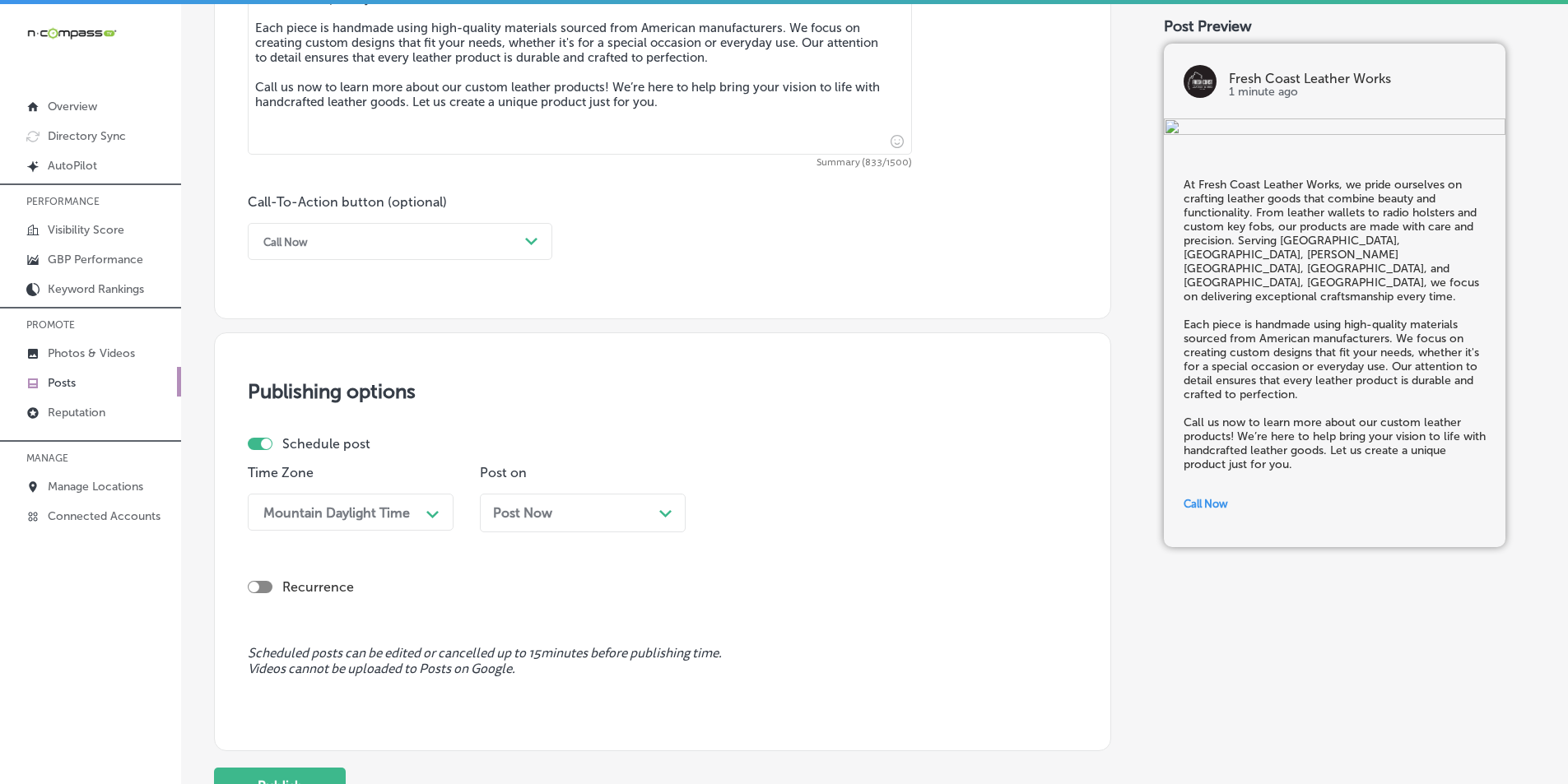
click at [650, 509] on div "Post Now Path Created with Sketch." at bounding box center [583, 513] width 180 height 15
click at [865, 520] on div "10:00 AM" at bounding box center [802, 513] width 164 height 29
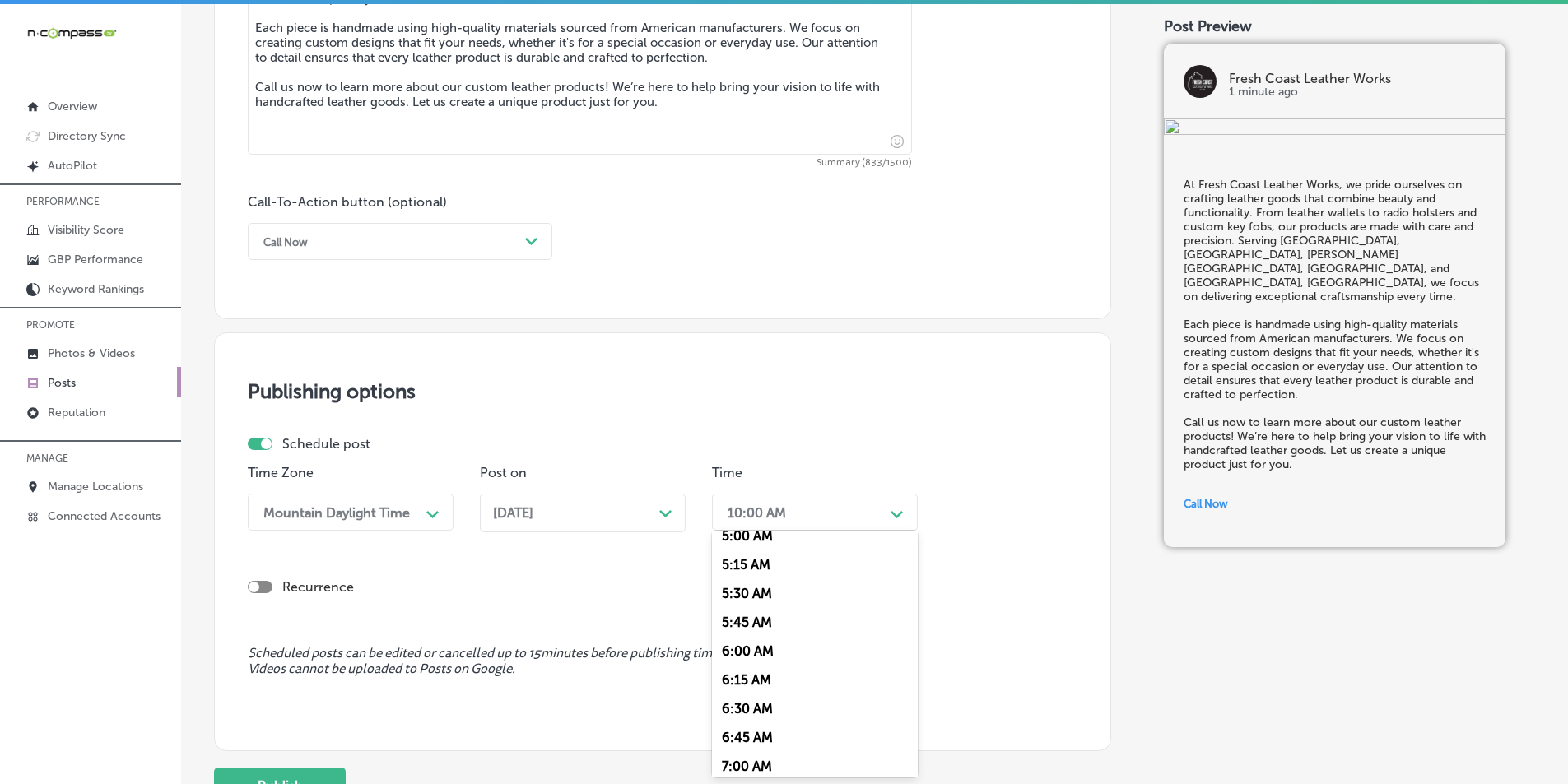
scroll to position [659, 0]
click at [734, 692] on div "7:00 AM" at bounding box center [815, 697] width 206 height 29
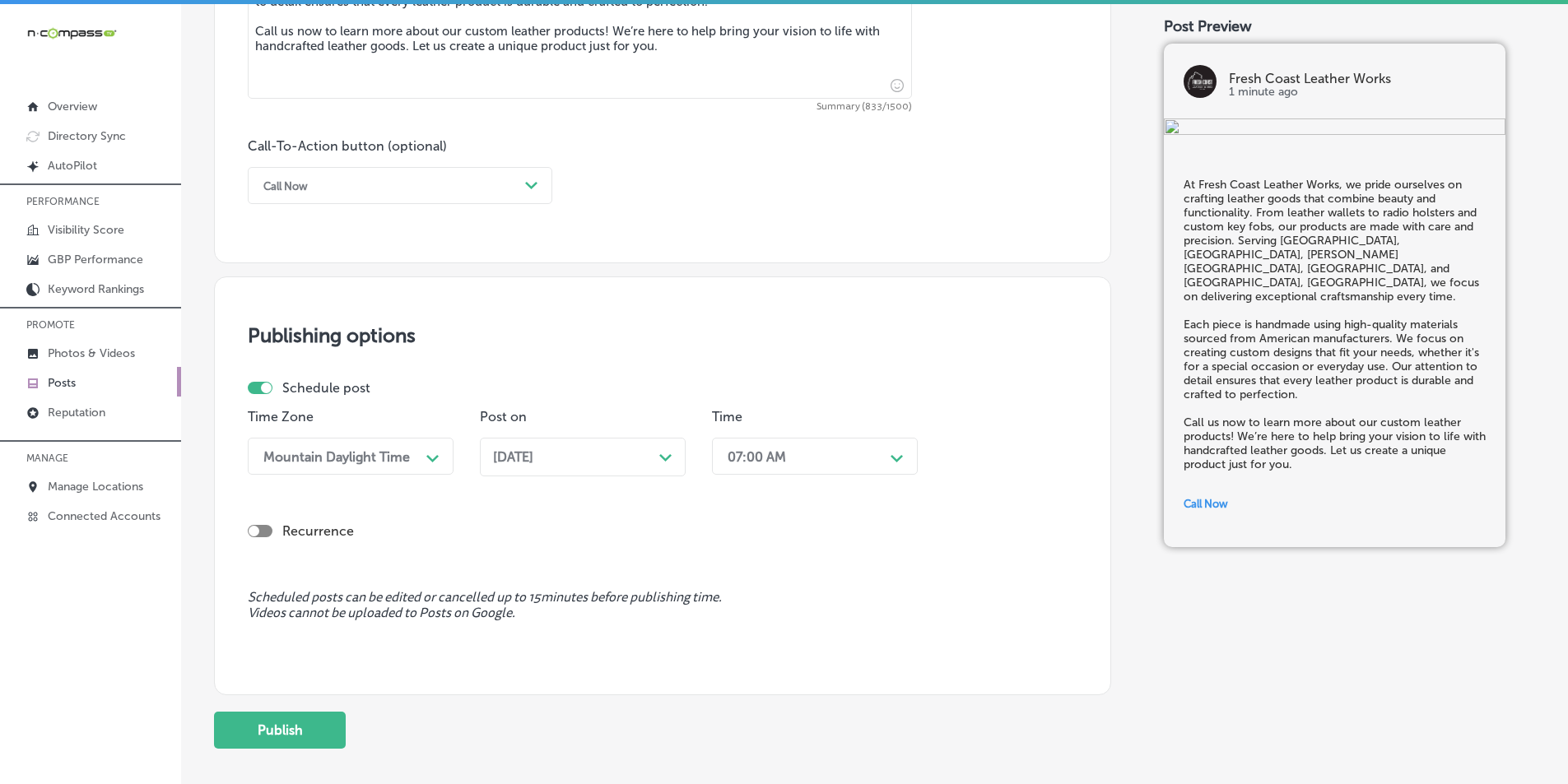
scroll to position [1208, 0]
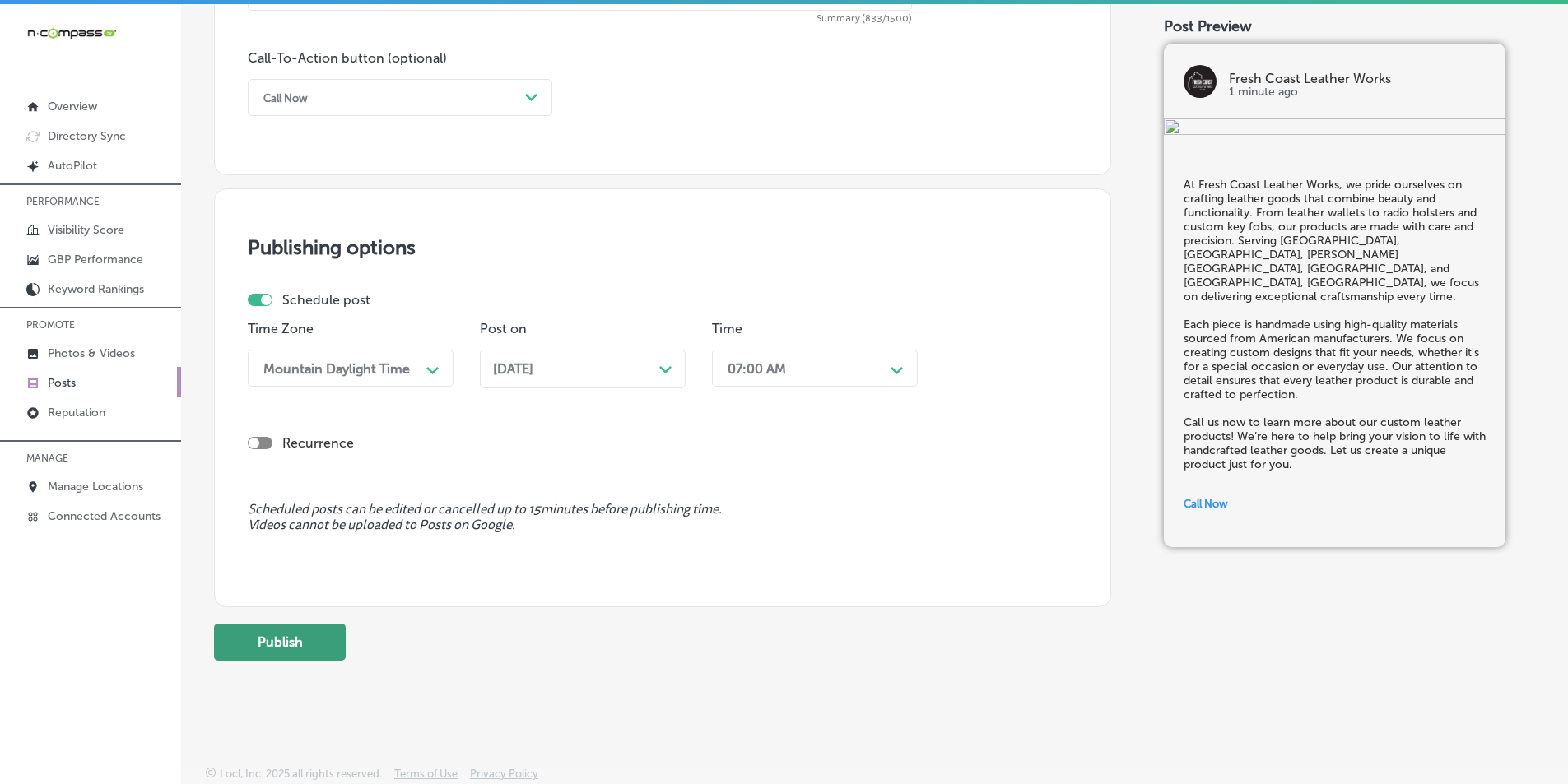
click at [265, 639] on button "Publish" at bounding box center [279, 642] width 131 height 37
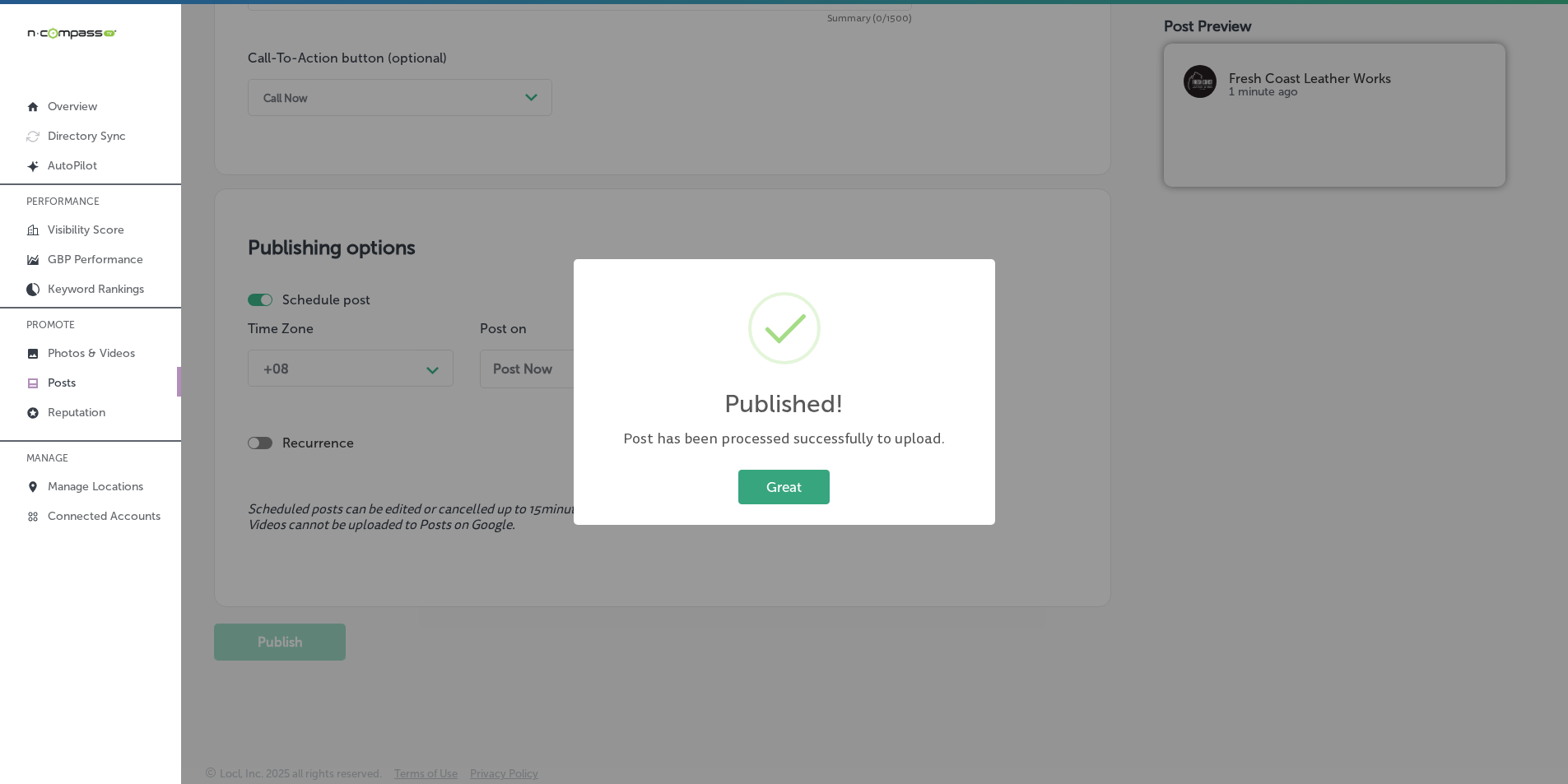
click at [789, 489] on button "Great" at bounding box center [784, 487] width 92 height 34
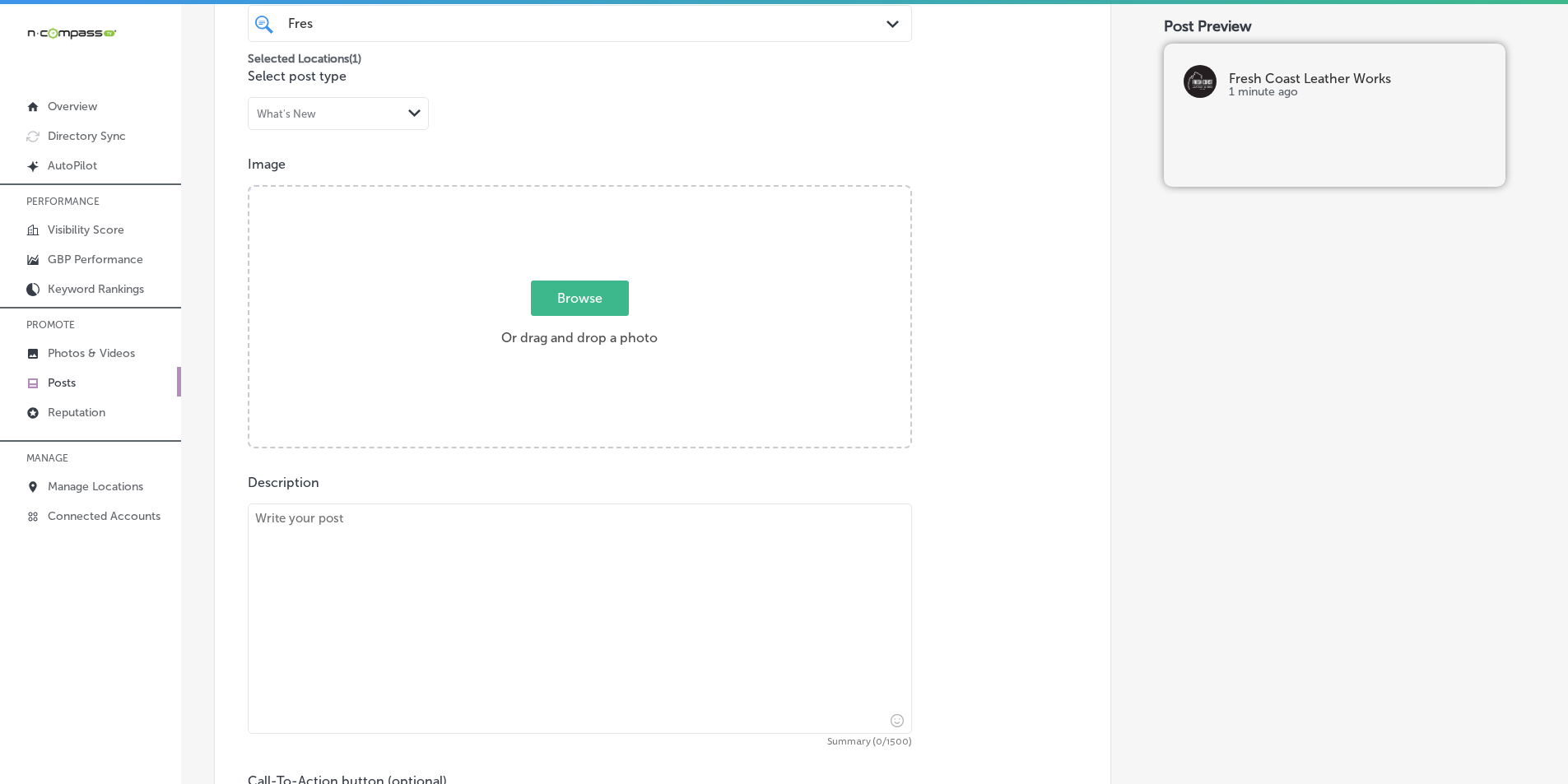
scroll to position [467, 0]
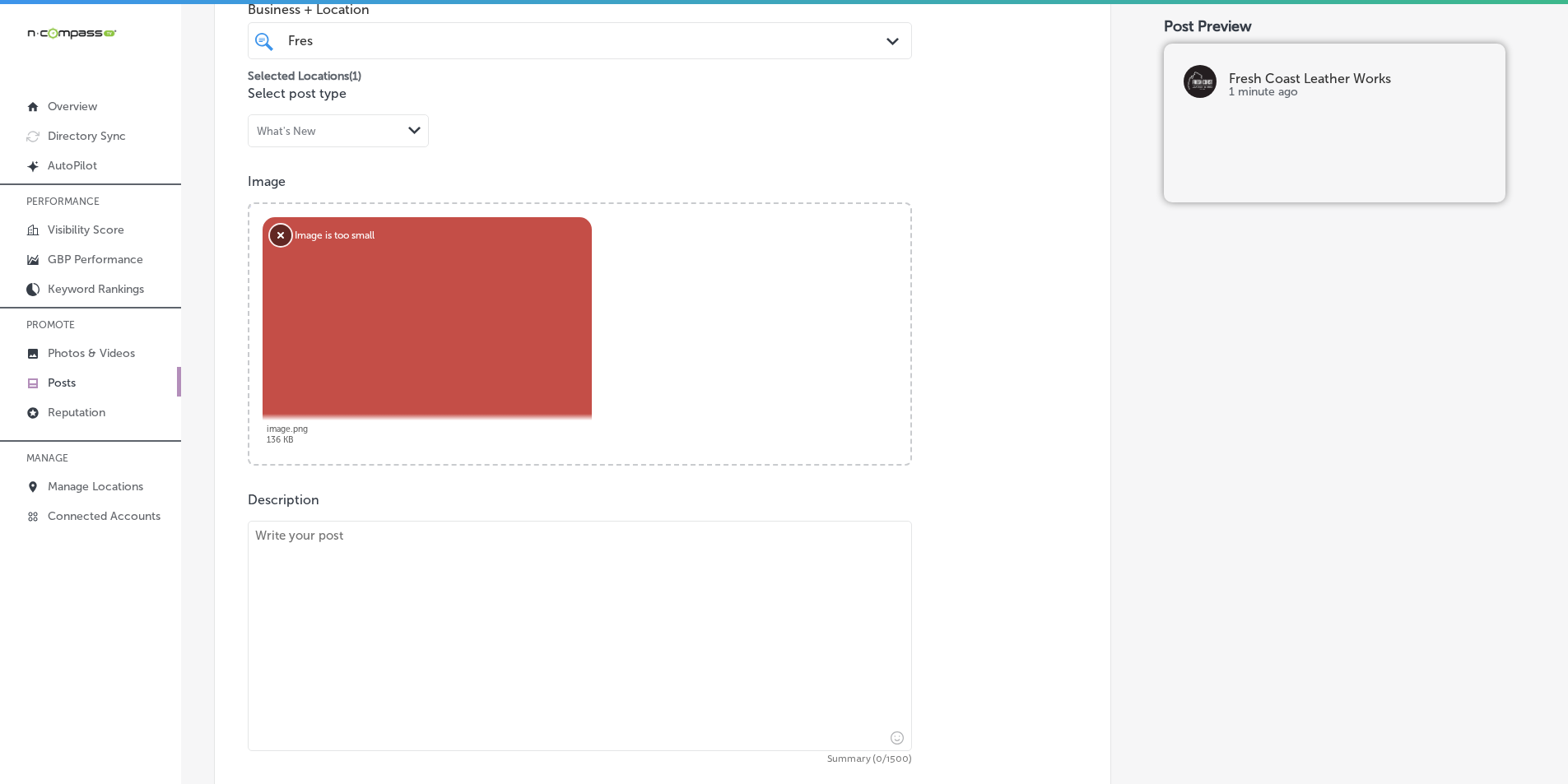
click at [277, 231] on button "Remove" at bounding box center [281, 235] width 21 height 21
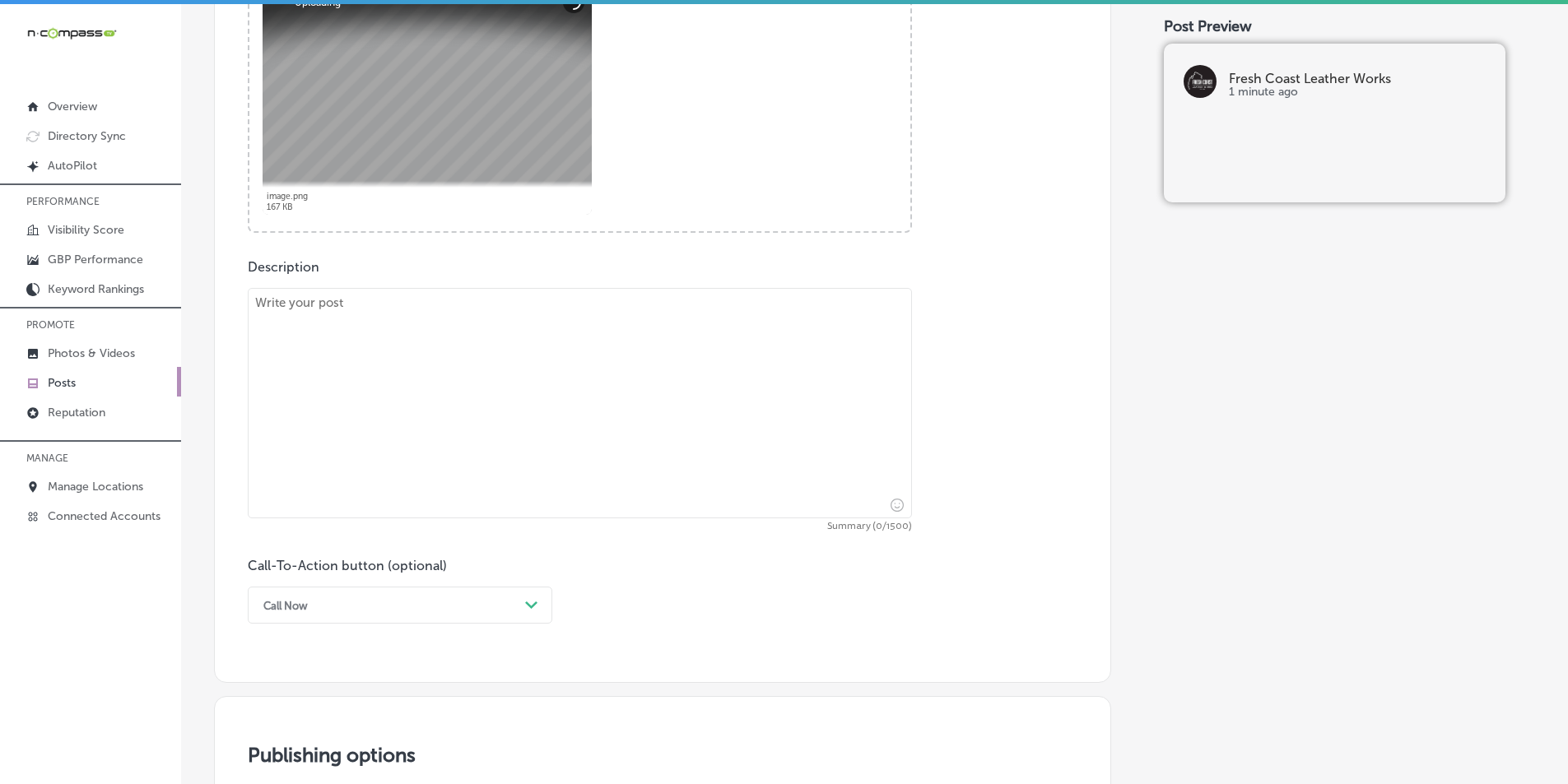
scroll to position [714, 0]
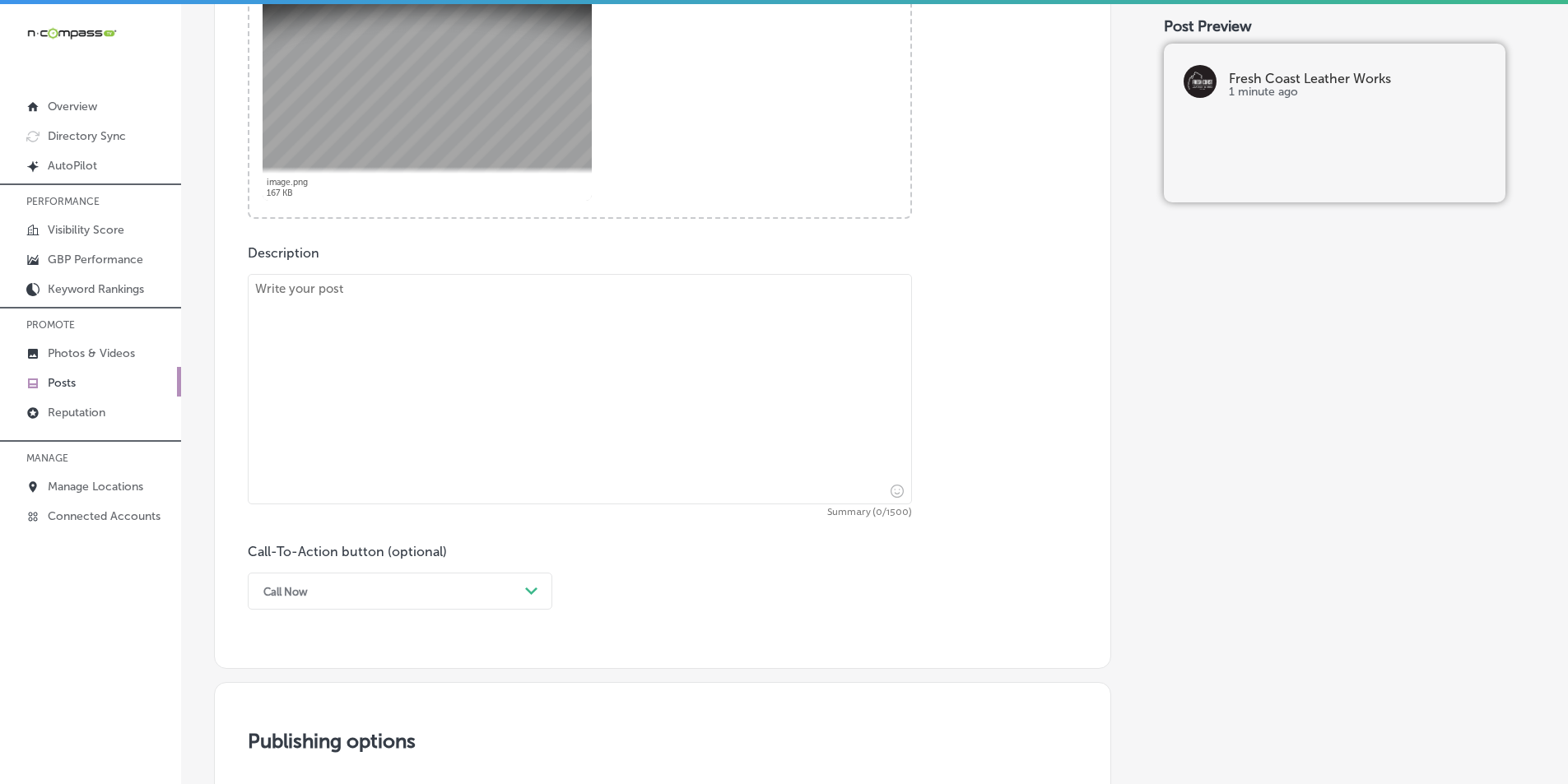
click at [449, 390] on textarea at bounding box center [580, 389] width 664 height 231
click at [442, 410] on textarea at bounding box center [580, 389] width 664 height 231
paste textarea "Looking for leather products that last? Fresh Coast Leather Works creates custo…"
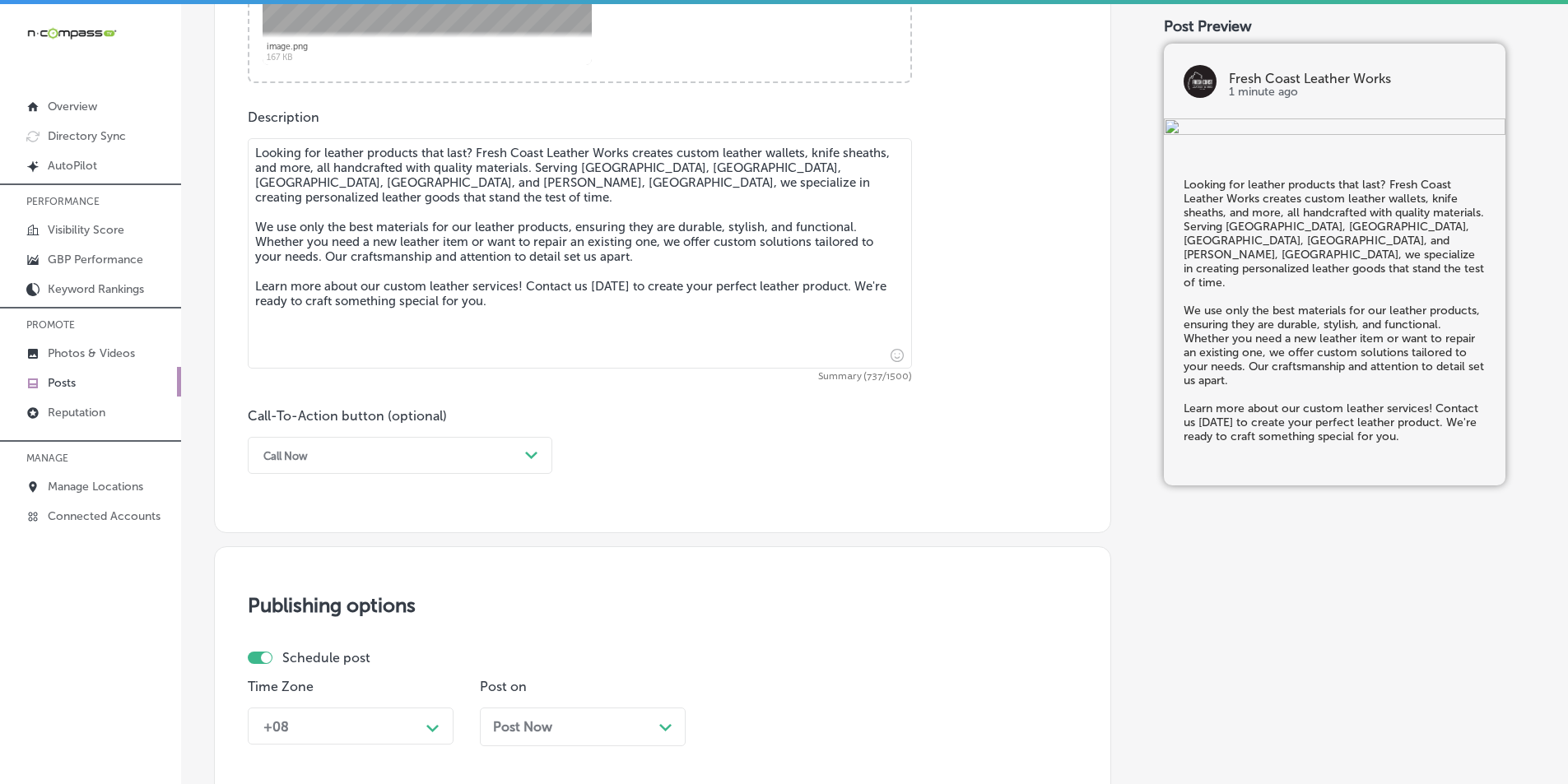
scroll to position [878, 0]
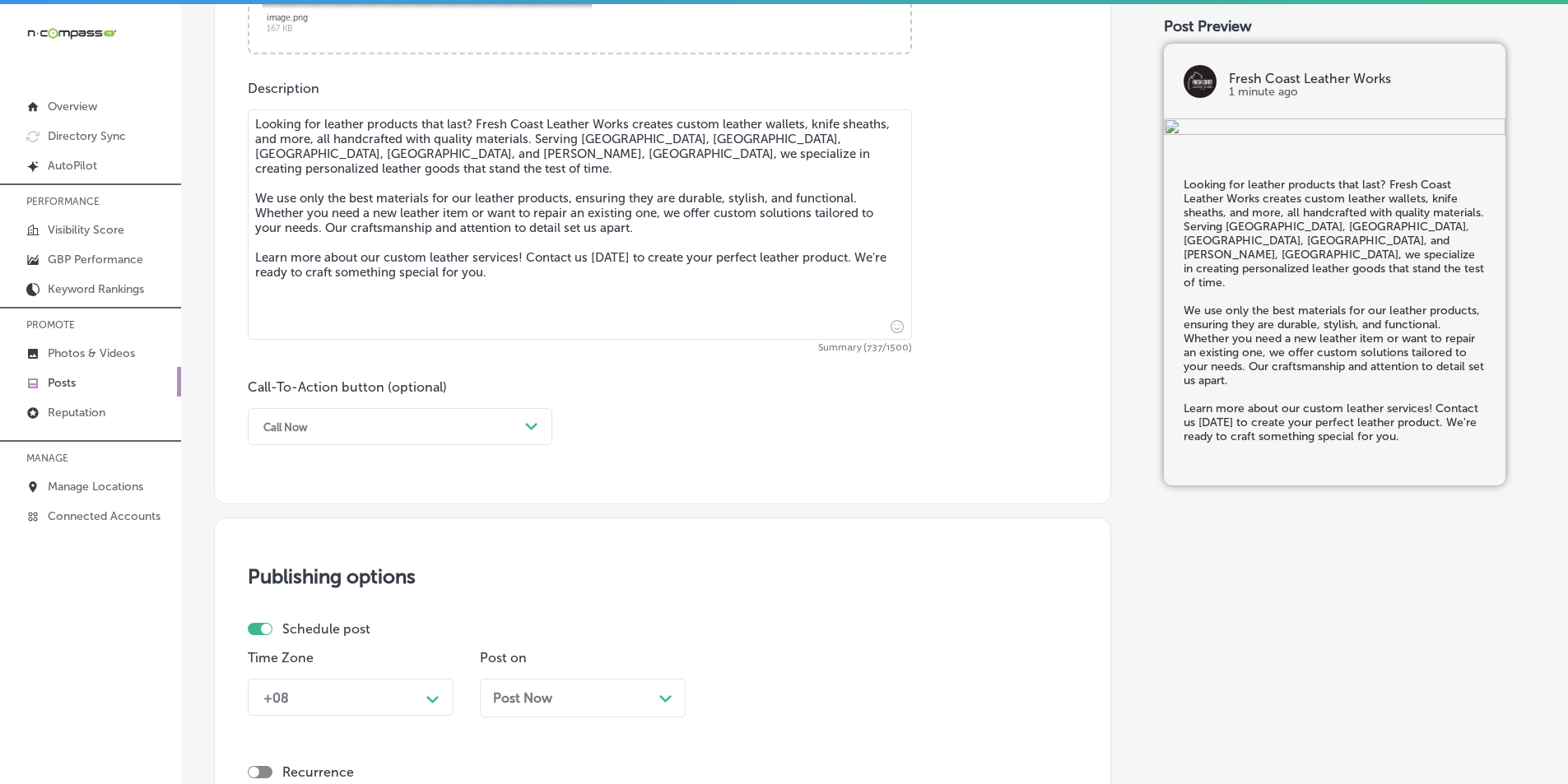
type textarea "Looking for leather products that last? Fresh Coast Leather Works creates custo…"
click at [530, 426] on polygon at bounding box center [531, 426] width 13 height 8
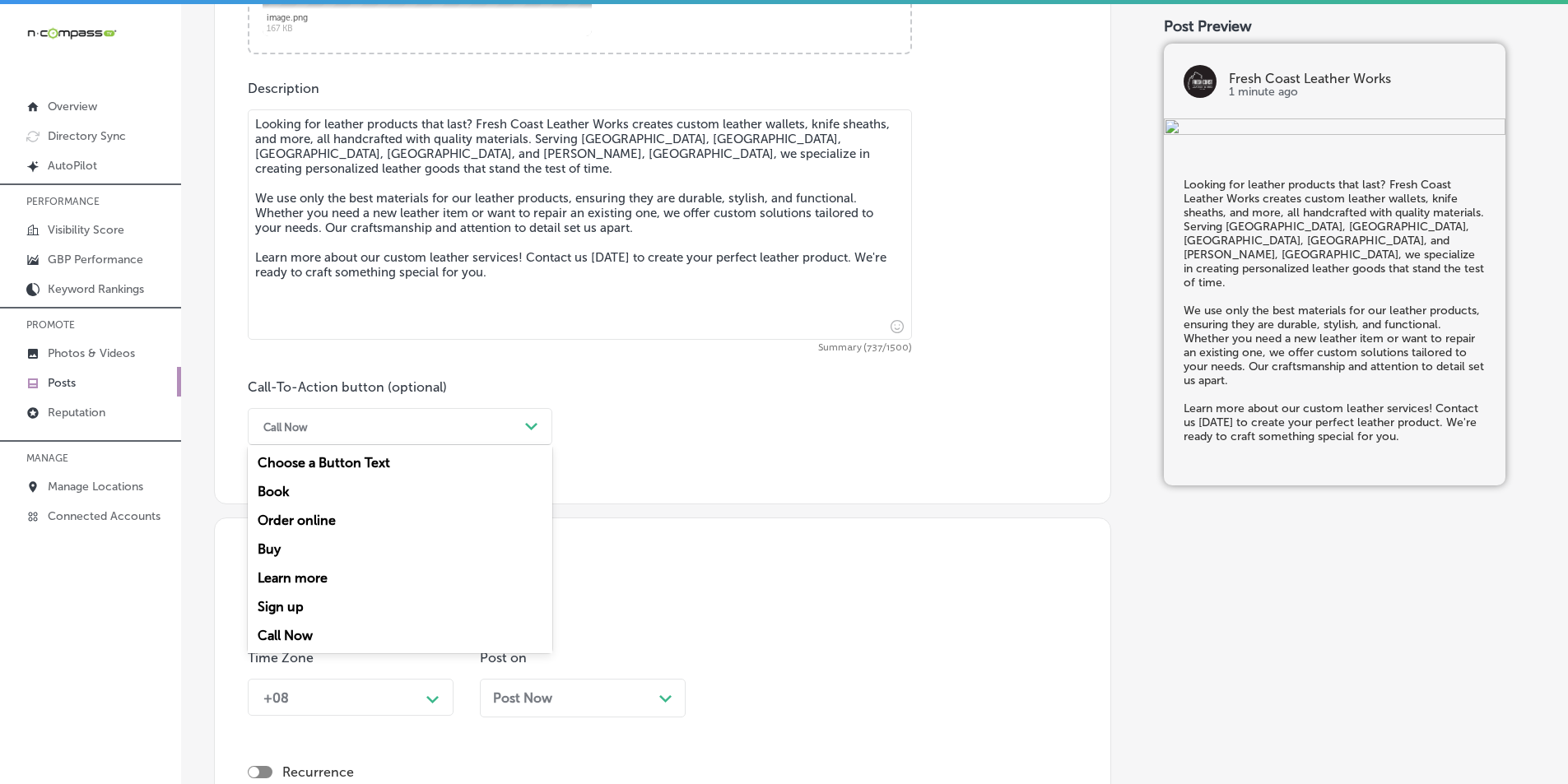
click at [337, 573] on div "Learn more" at bounding box center [399, 578] width 304 height 29
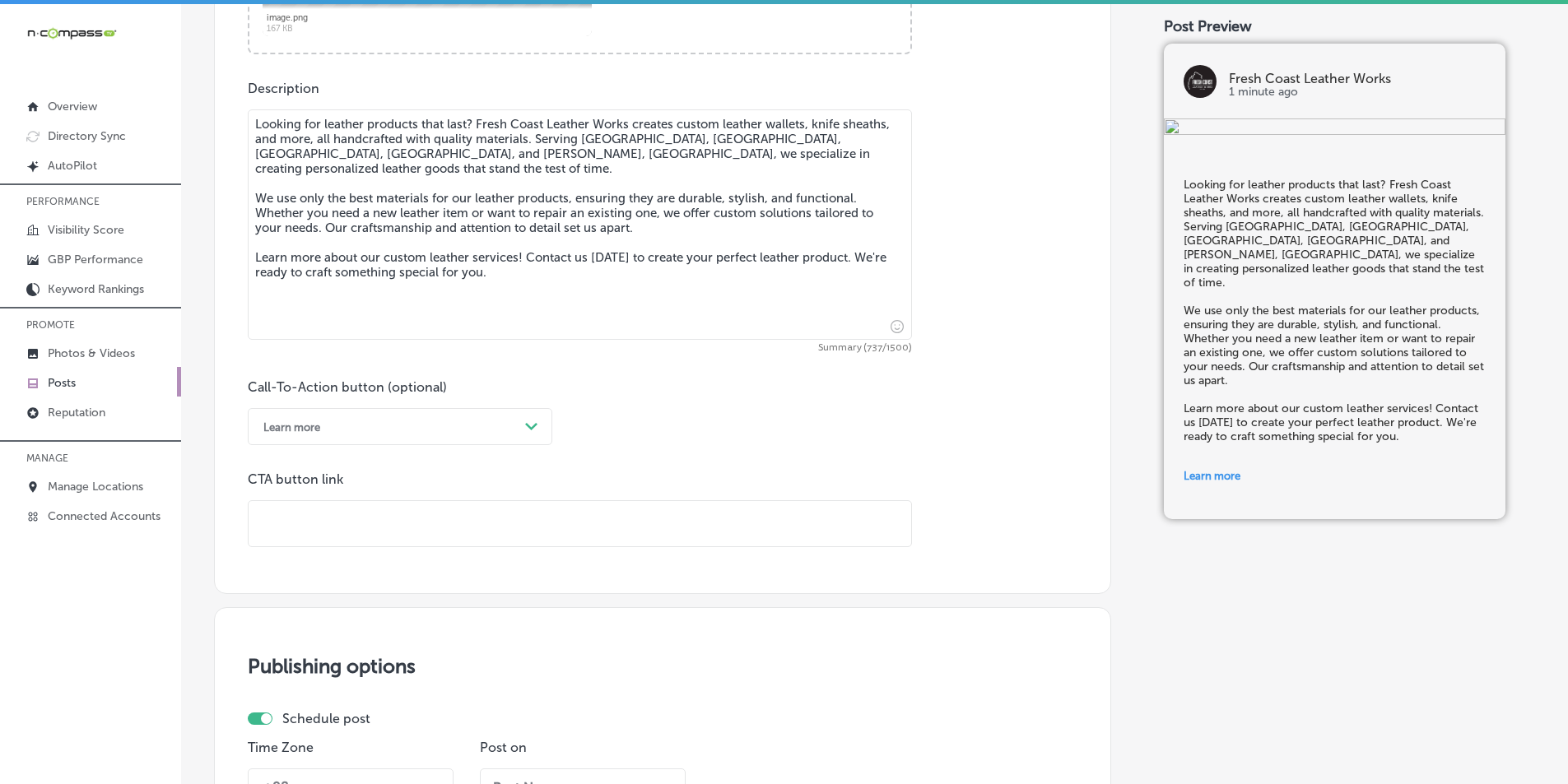
paste input "https://freshcoastleather.com/"
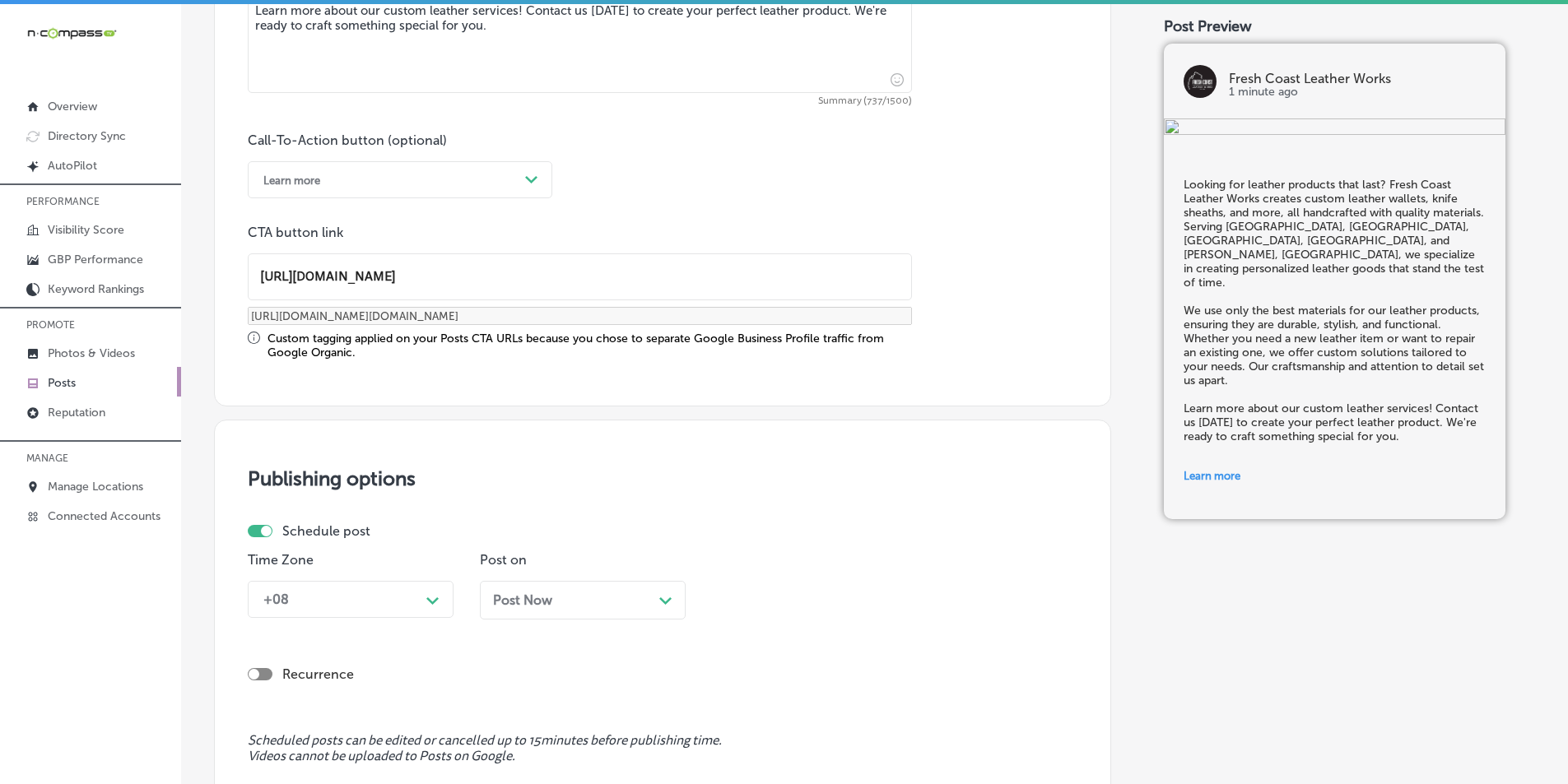
type input "https://freshcoastleather.com/"
click at [378, 588] on div "+08 Path Created with Sketch." at bounding box center [350, 600] width 206 height 37
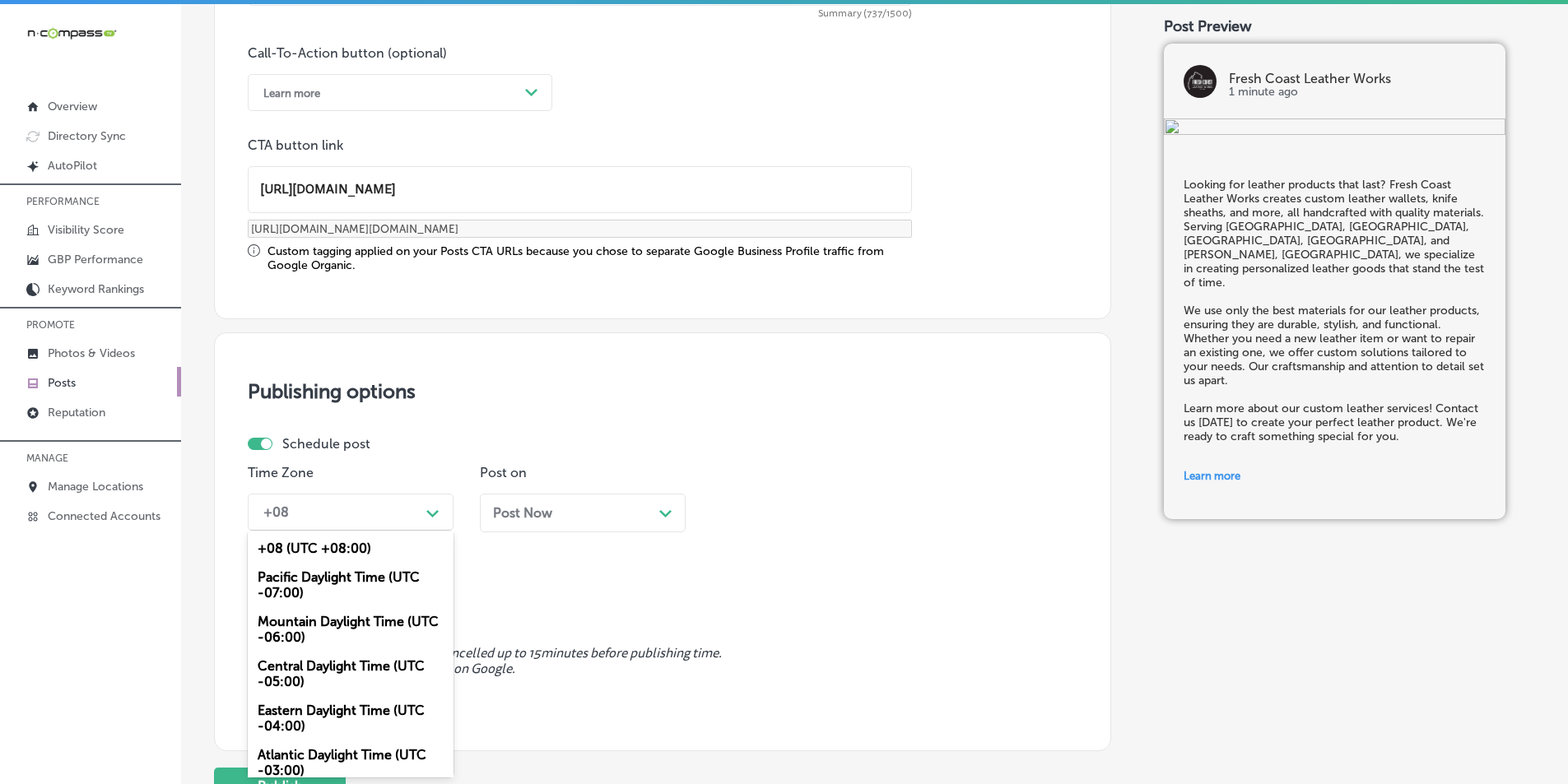
drag, startPoint x: 316, startPoint y: 616, endPoint x: 387, endPoint y: 582, distance: 78.7
click at [317, 614] on div "Mountain Daylight Time (UTC -06:00)" at bounding box center [350, 630] width 206 height 44
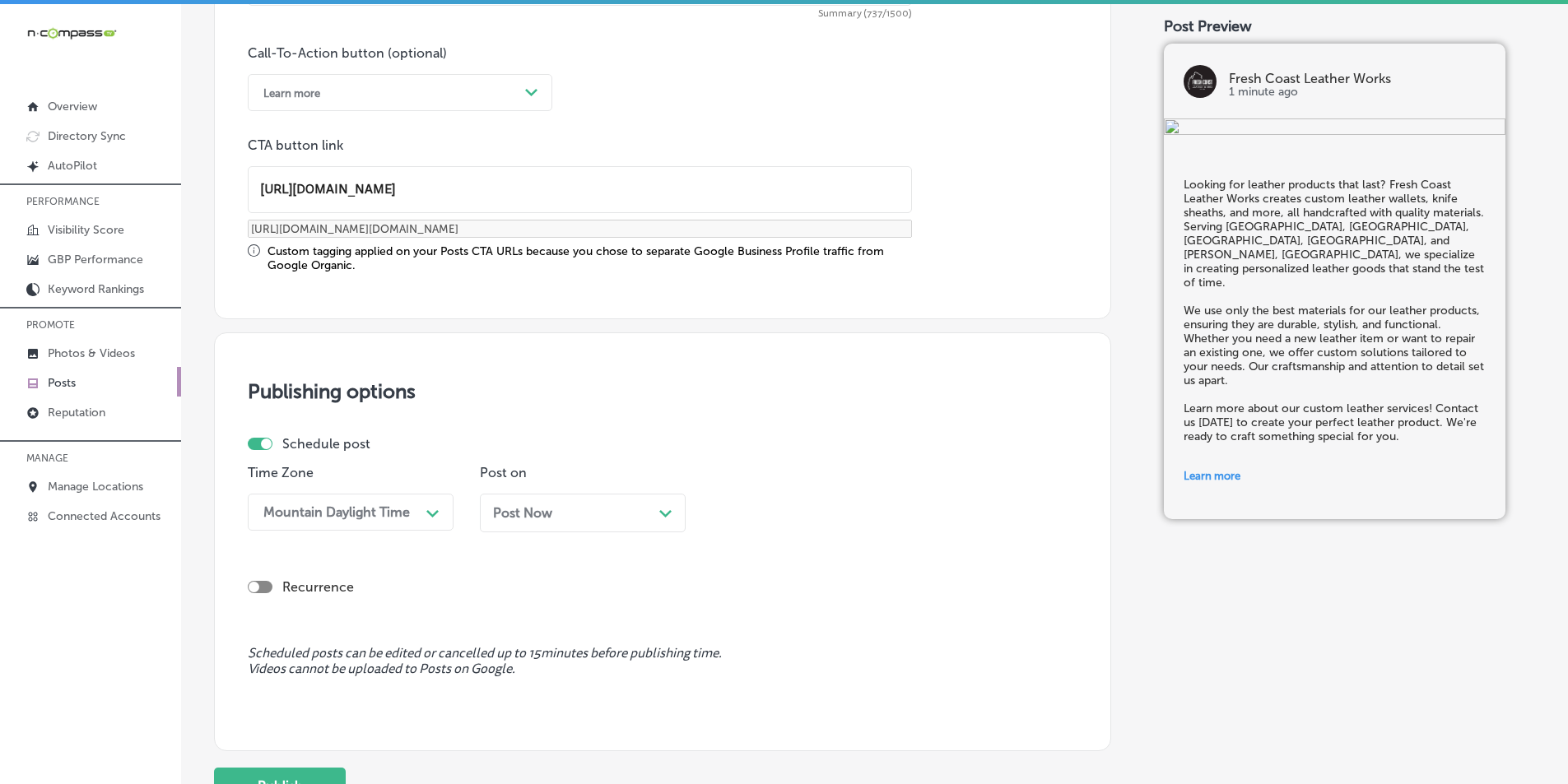
click at [661, 514] on icon "Path Created with Sketch." at bounding box center [665, 514] width 13 height 8
click at [871, 506] on div "10:15 AM" at bounding box center [802, 513] width 164 height 29
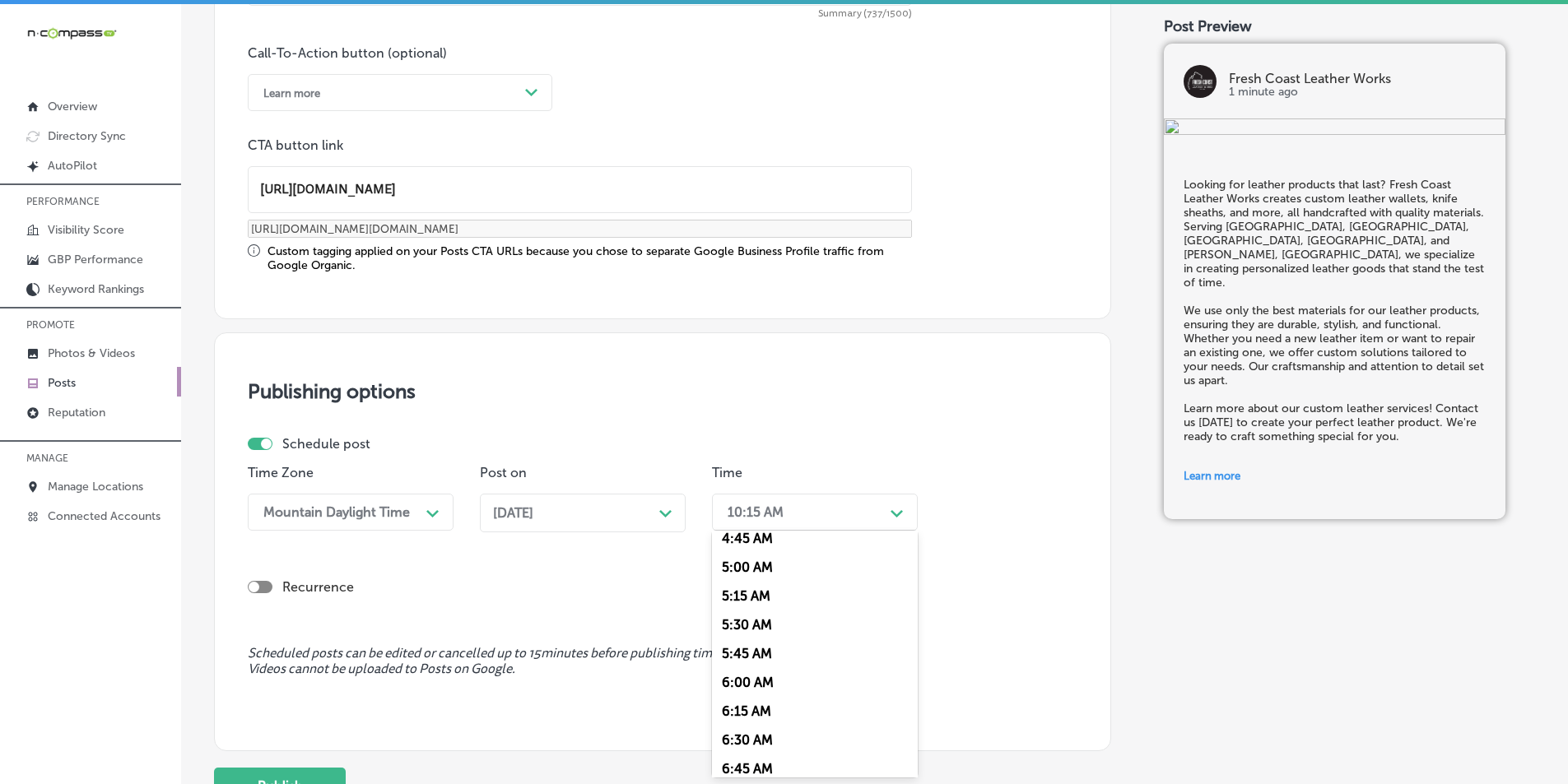
scroll to position [659, 0]
click at [742, 692] on div "7:00 AM" at bounding box center [815, 697] width 206 height 29
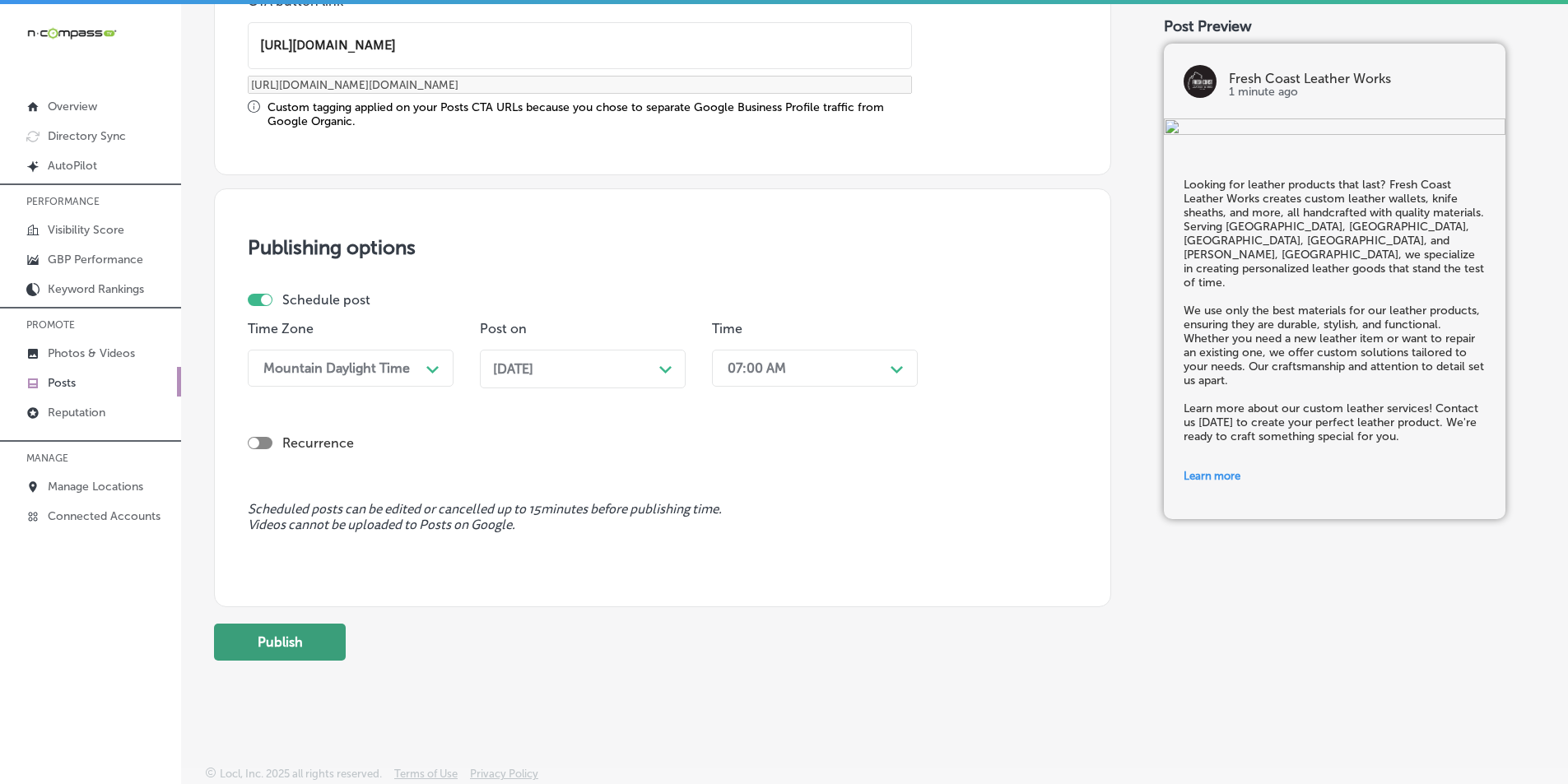
click at [269, 642] on button "Publish" at bounding box center [279, 642] width 131 height 37
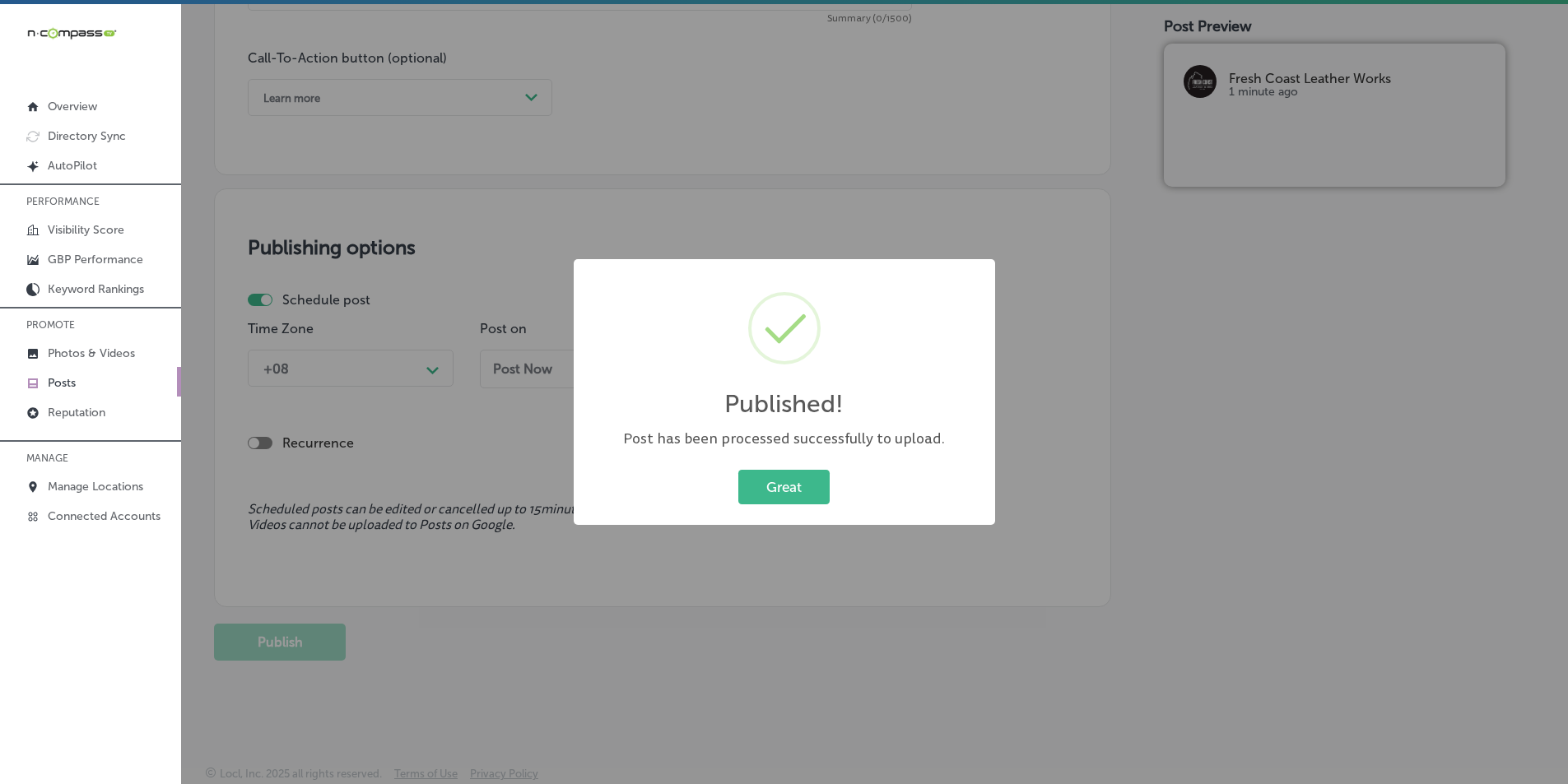
scroll to position [1208, 0]
click at [761, 478] on button "Great" at bounding box center [784, 487] width 92 height 34
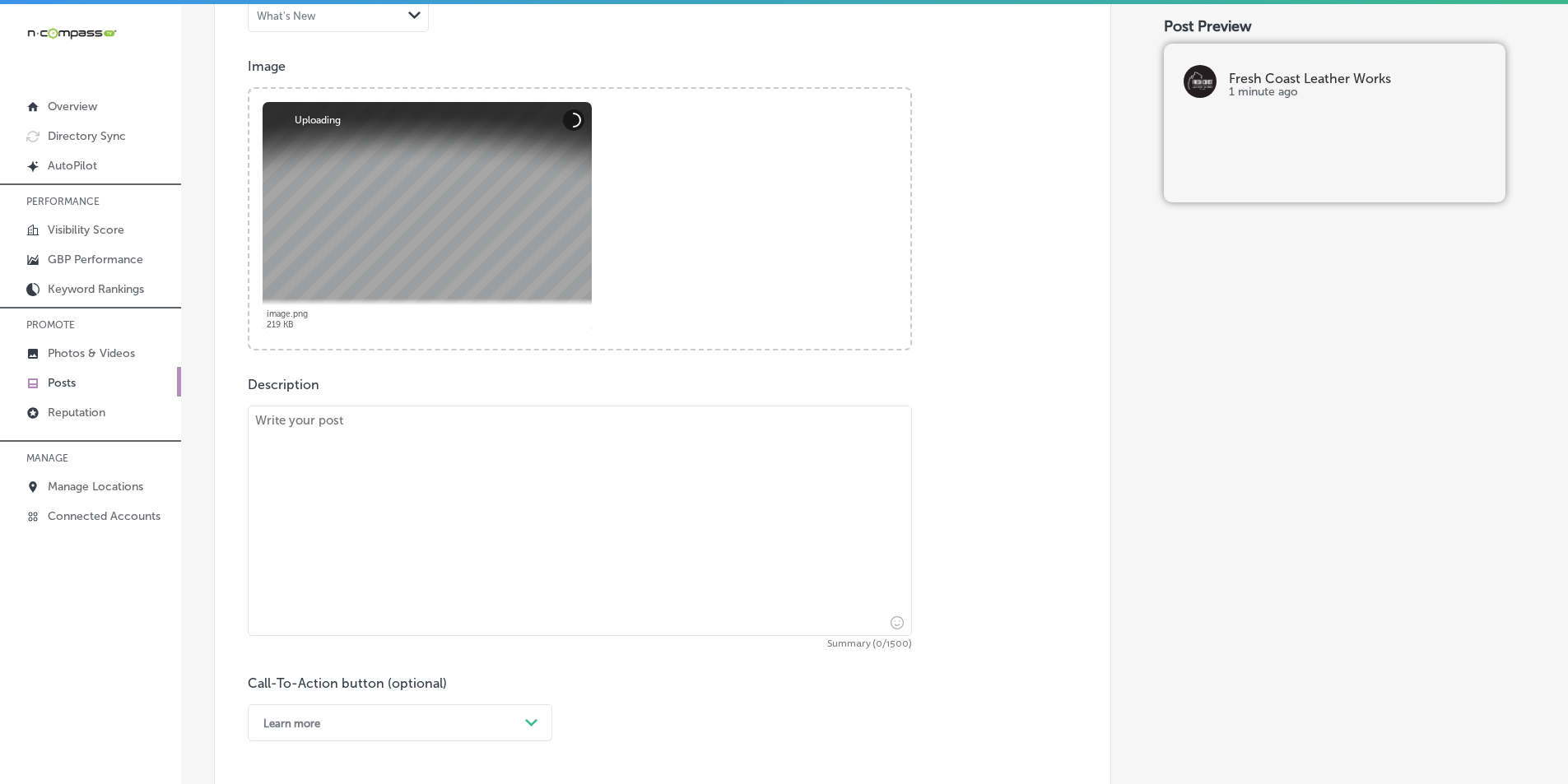
scroll to position [631, 0]
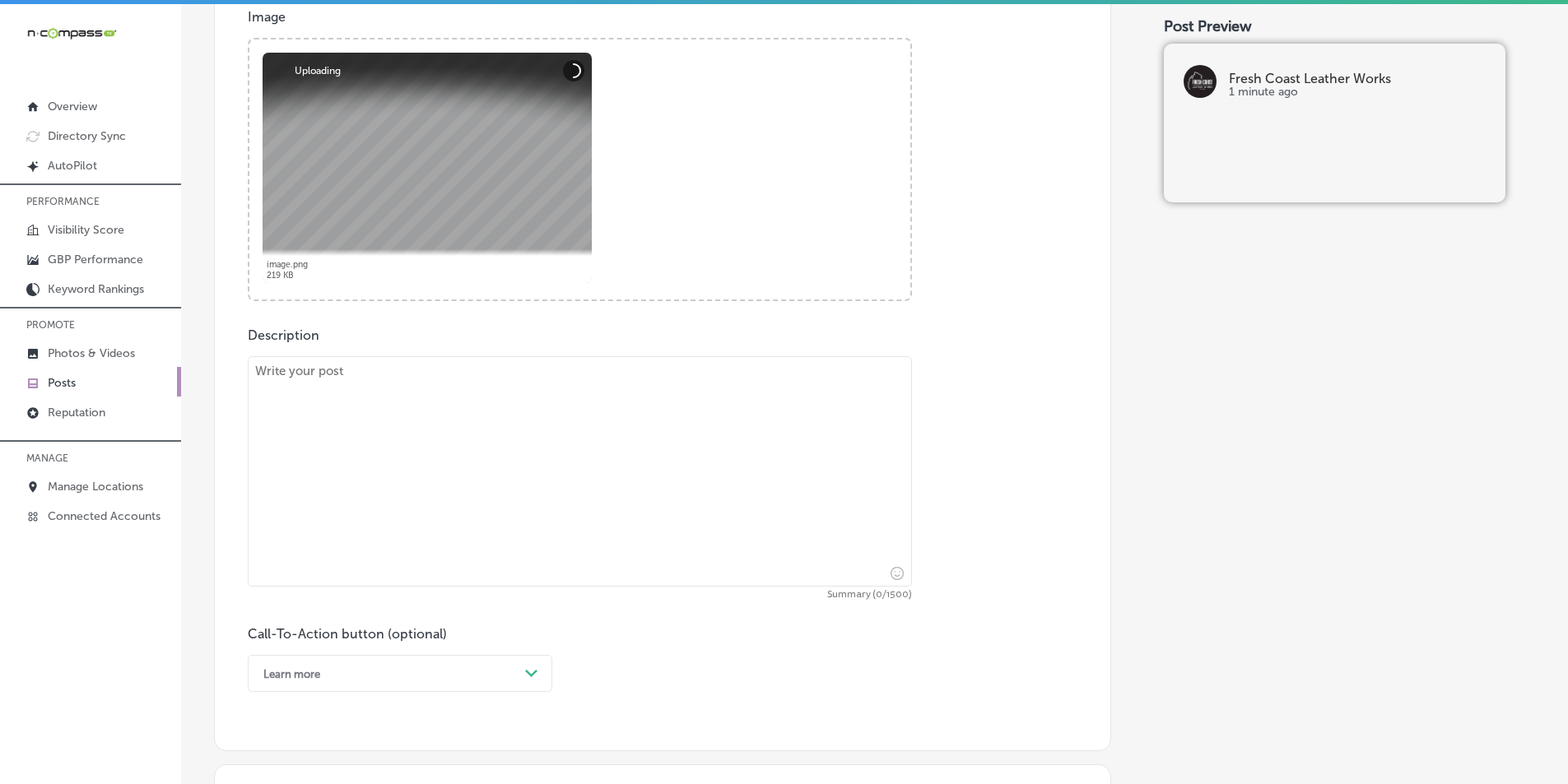
click at [486, 476] on textarea at bounding box center [580, 471] width 664 height 231
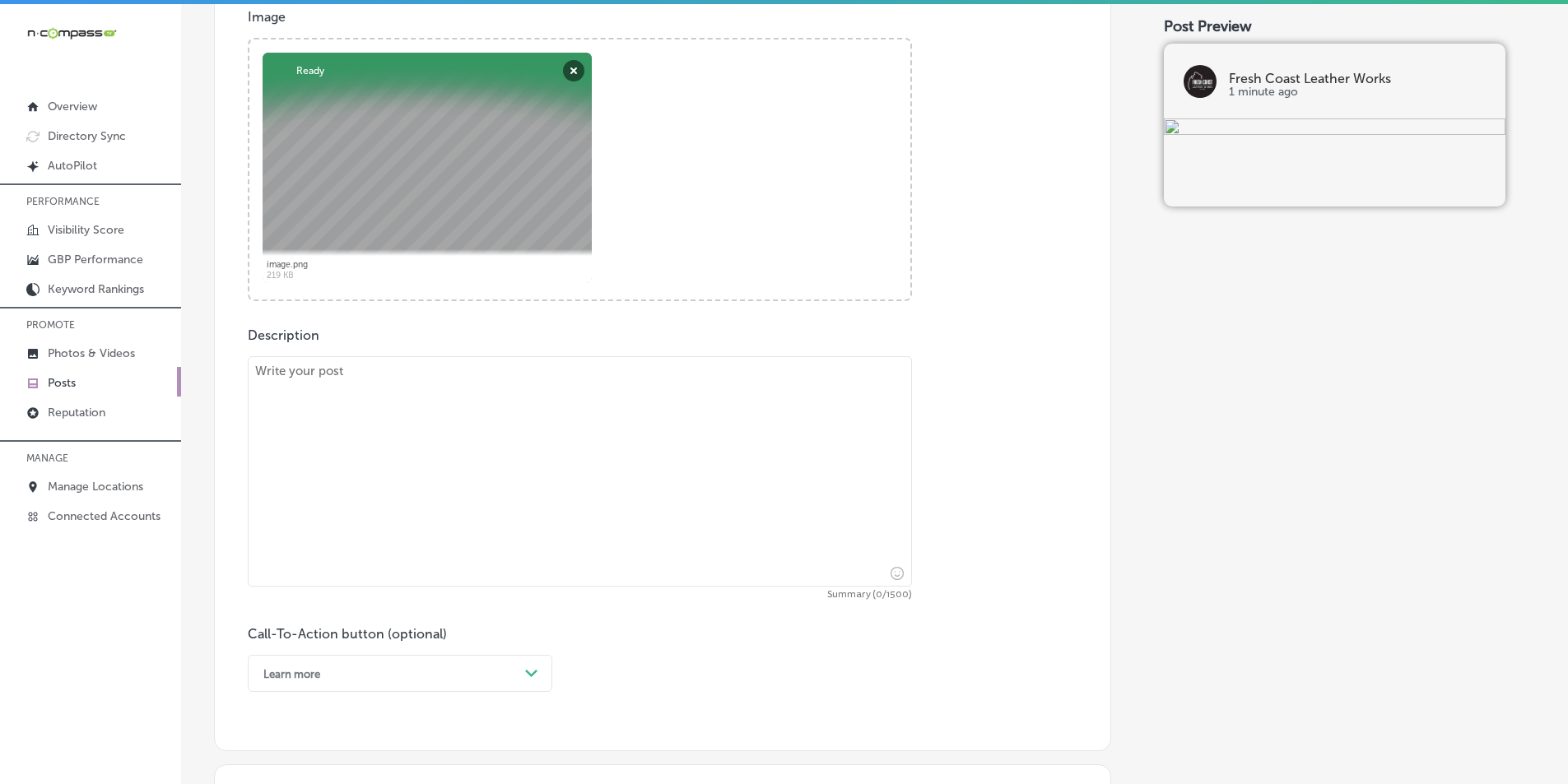
click at [442, 488] on textarea at bounding box center [580, 471] width 664 height 231
paste textarea "At Fresh Coast Leather Works, we specialize in creating handcrafted leather goo…"
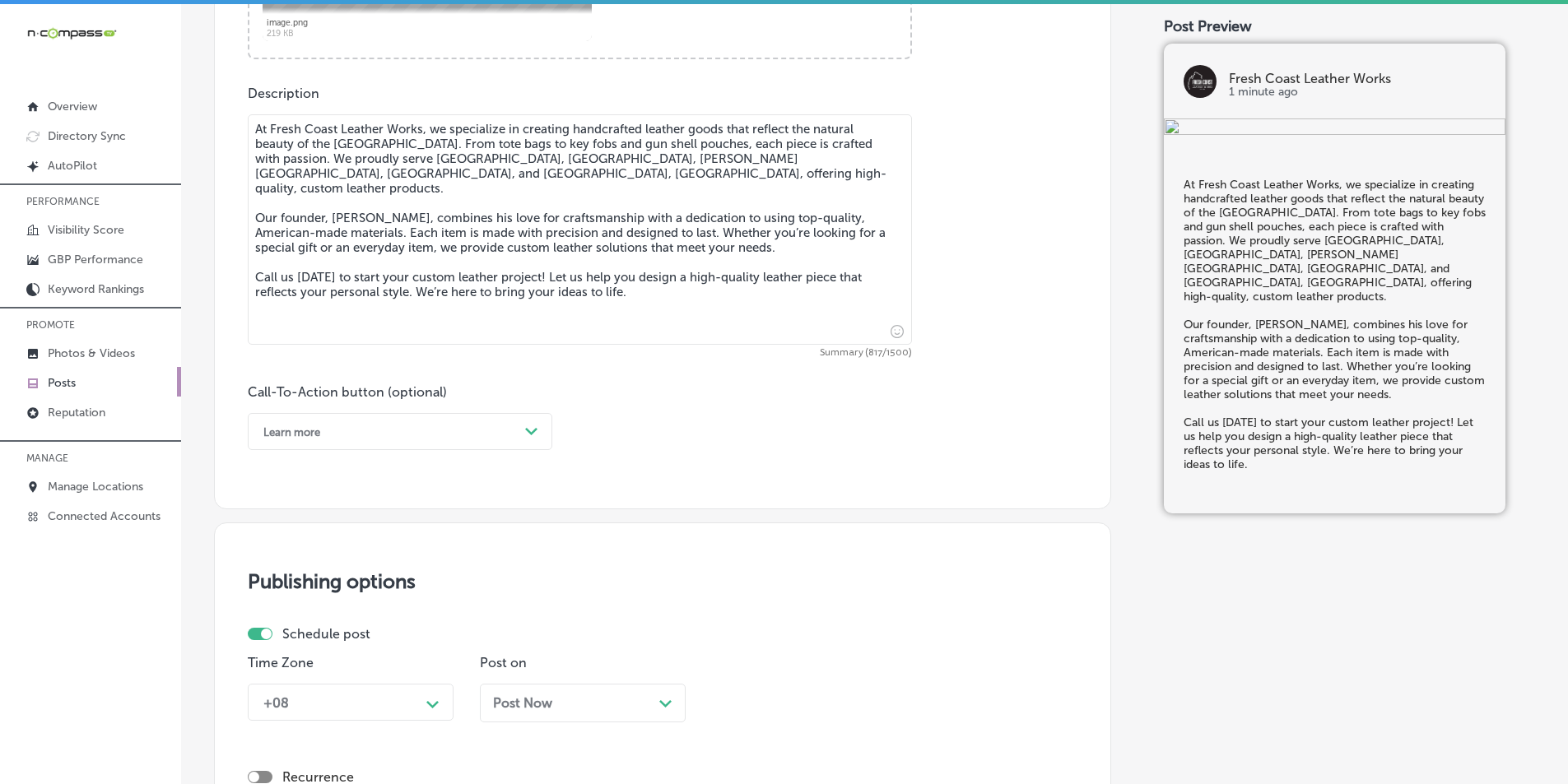
scroll to position [878, 0]
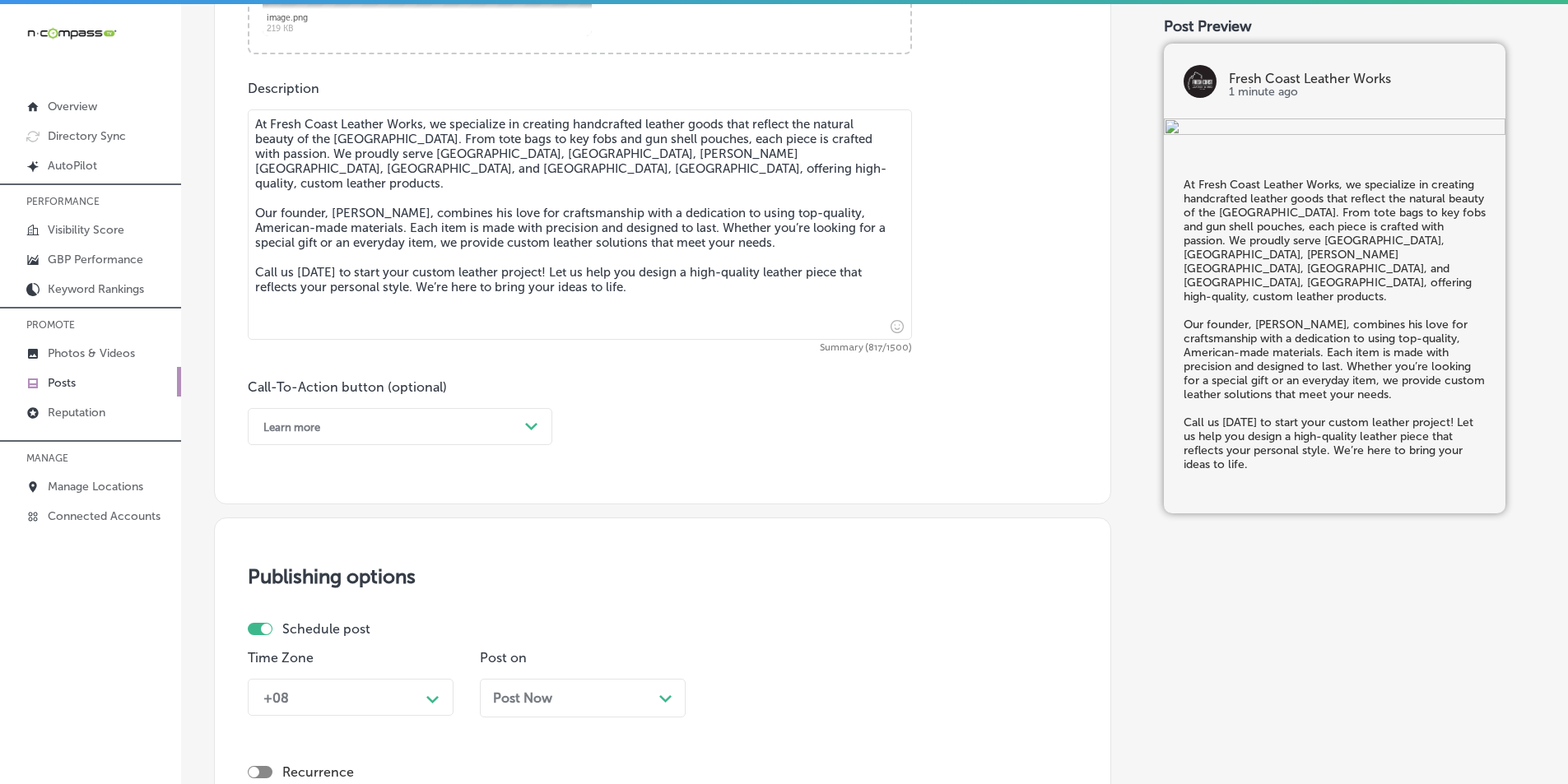
type textarea "At Fresh Coast Leather Works, we specialize in creating handcrafted leather goo…"
click at [522, 423] on div "Path Created with Sketch." at bounding box center [531, 426] width 26 height 26
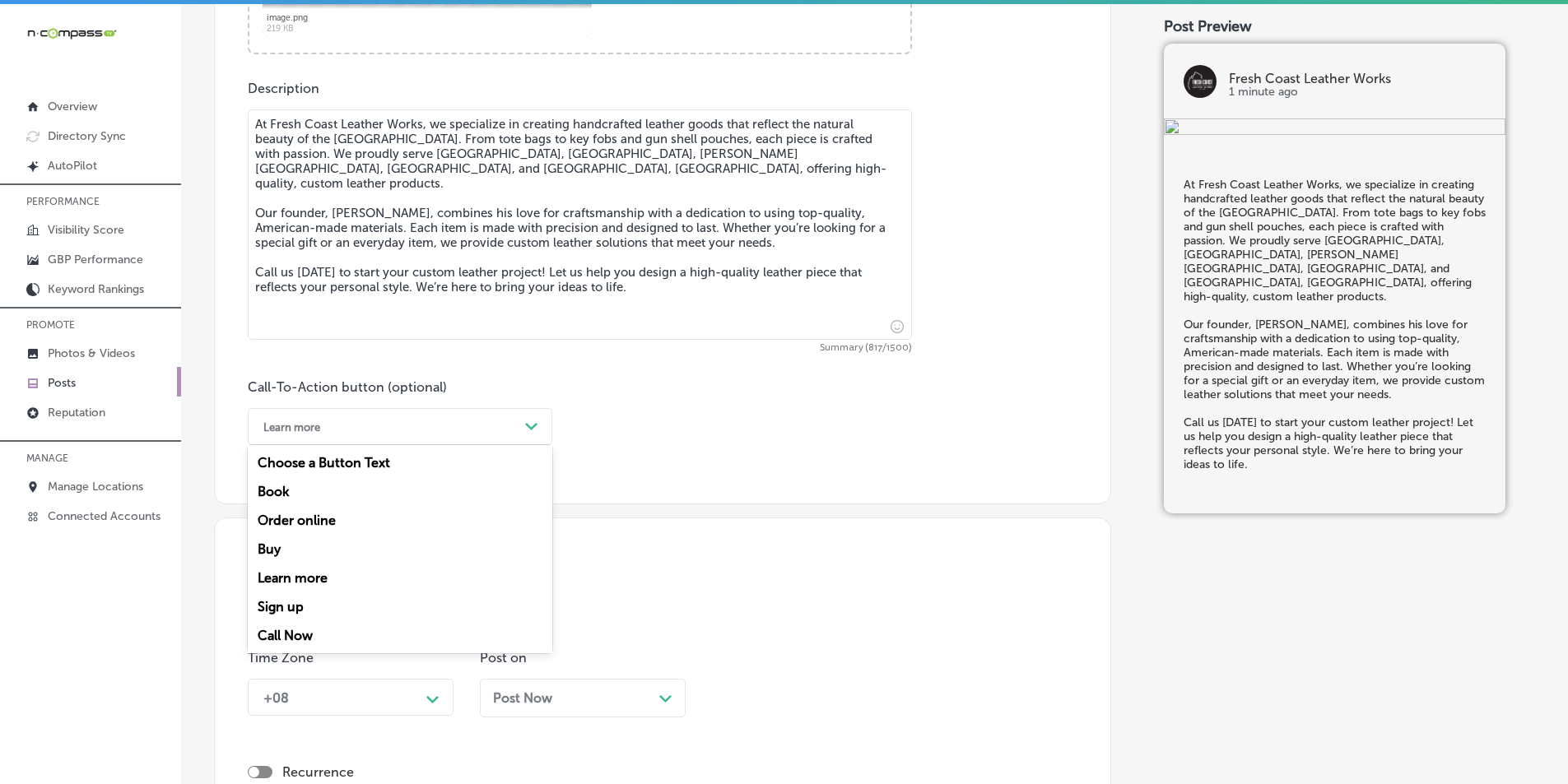
click at [306, 630] on div "Call Now" at bounding box center [399, 636] width 304 height 29
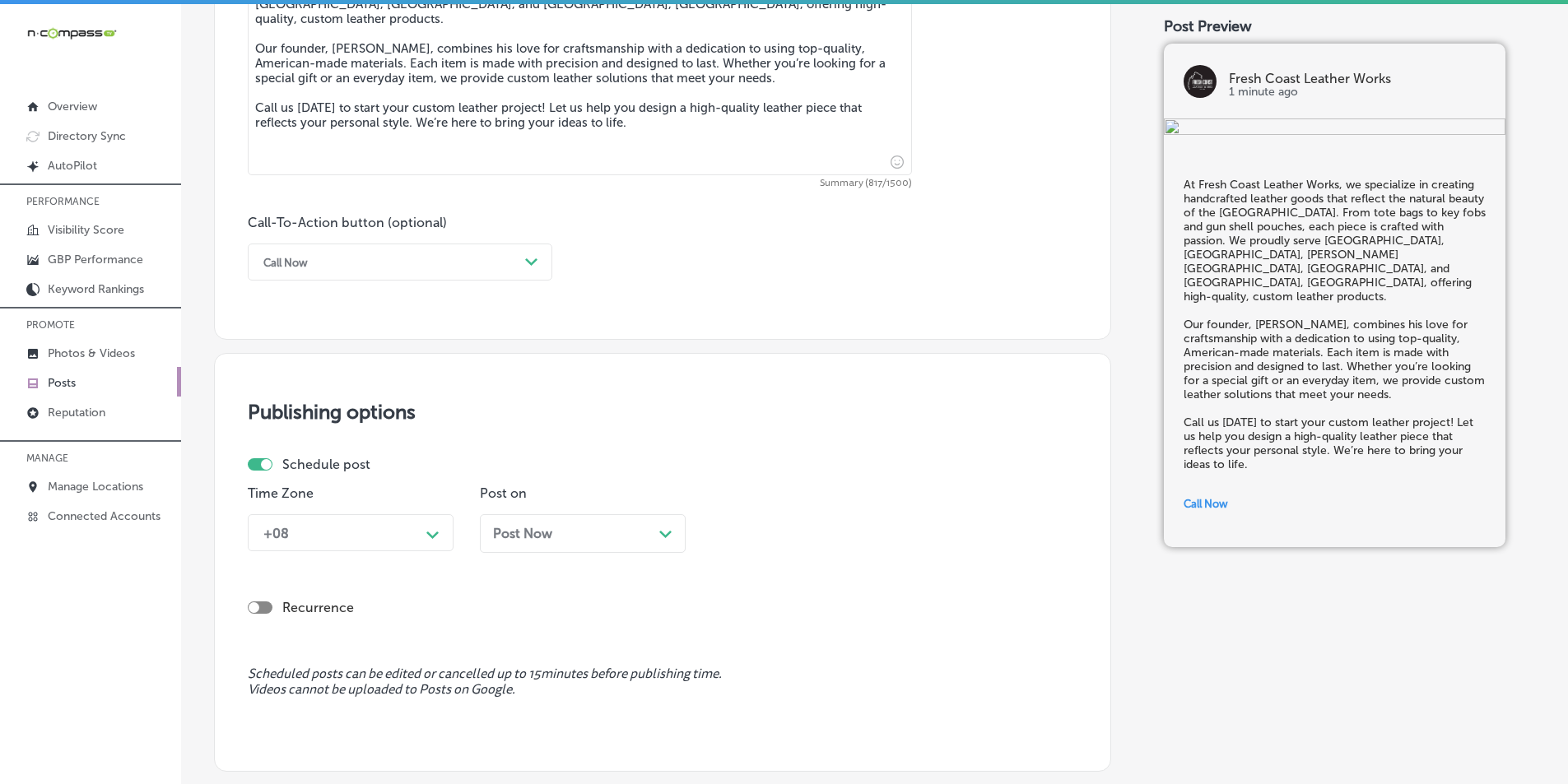
scroll to position [1064, 0]
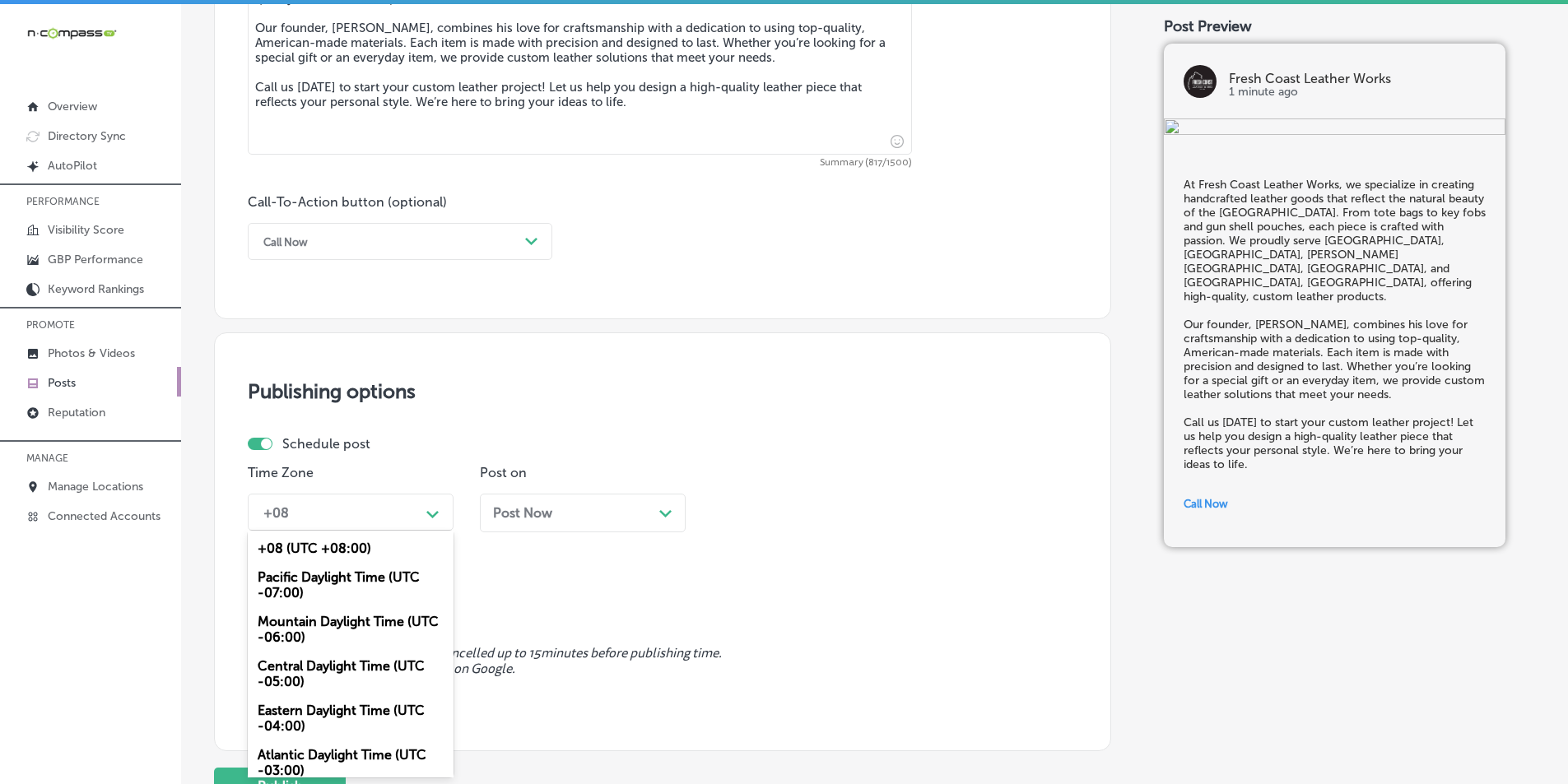
click at [425, 531] on div "option Mountain Daylight Time (UTC -06:00), selected. option +08 (UTC +08:00) f…" at bounding box center [350, 513] width 206 height 37
click at [302, 620] on div "Mountain Daylight Time (UTC -06:00)" at bounding box center [350, 630] width 206 height 44
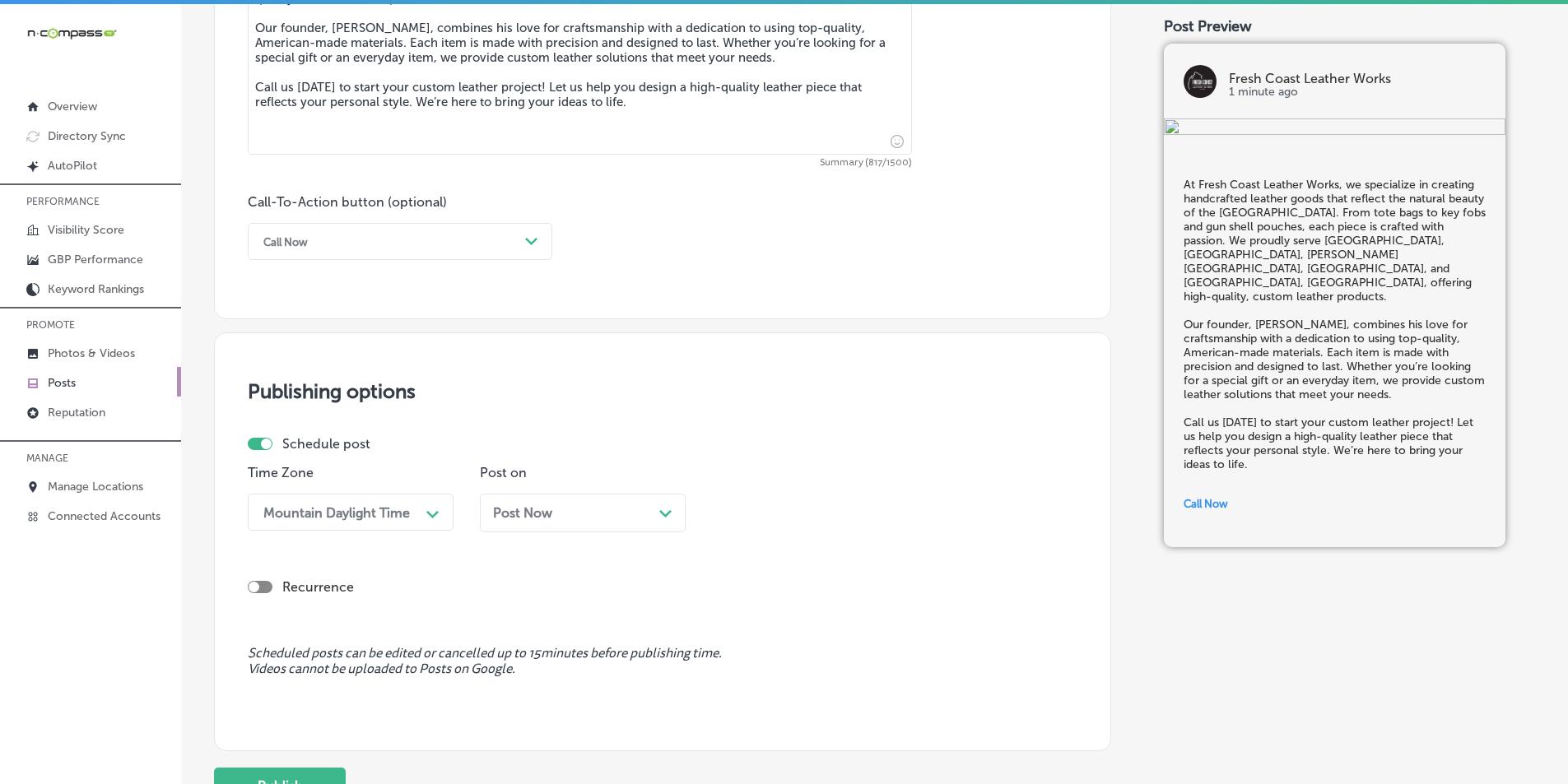
click at [665, 513] on icon "Path Created with Sketch." at bounding box center [665, 514] width 13 height 8
click at [668, 514] on polygon at bounding box center [665, 514] width 13 height 8
click at [750, 410] on div "Publishing options Schedule post Time Zone Mountain Daylight Time Path Created …" at bounding box center [662, 542] width 898 height 419
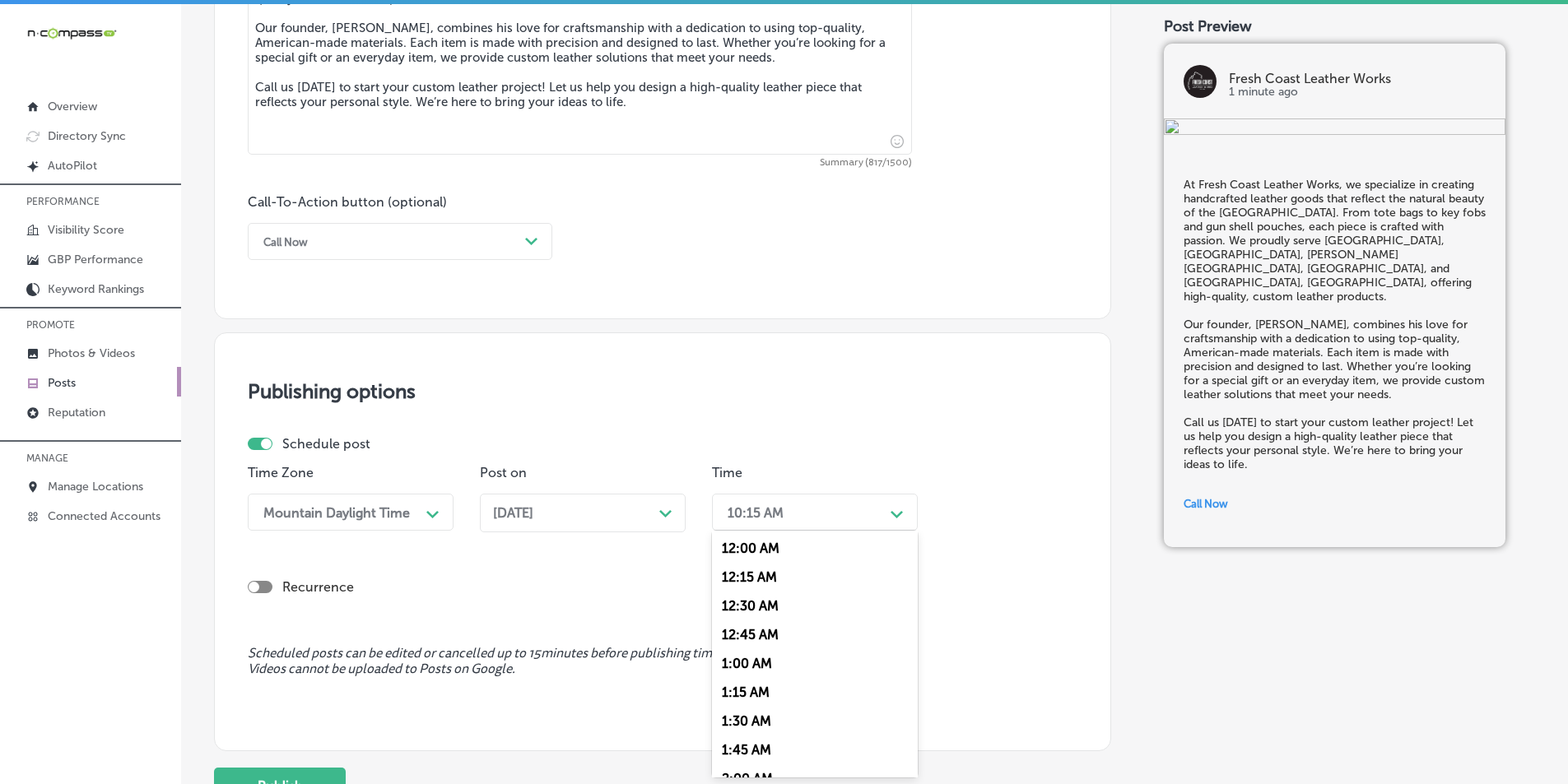
click at [875, 515] on div "10:15 AM" at bounding box center [802, 513] width 164 height 29
click at [745, 611] on div "7:00 AM" at bounding box center [815, 614] width 206 height 29
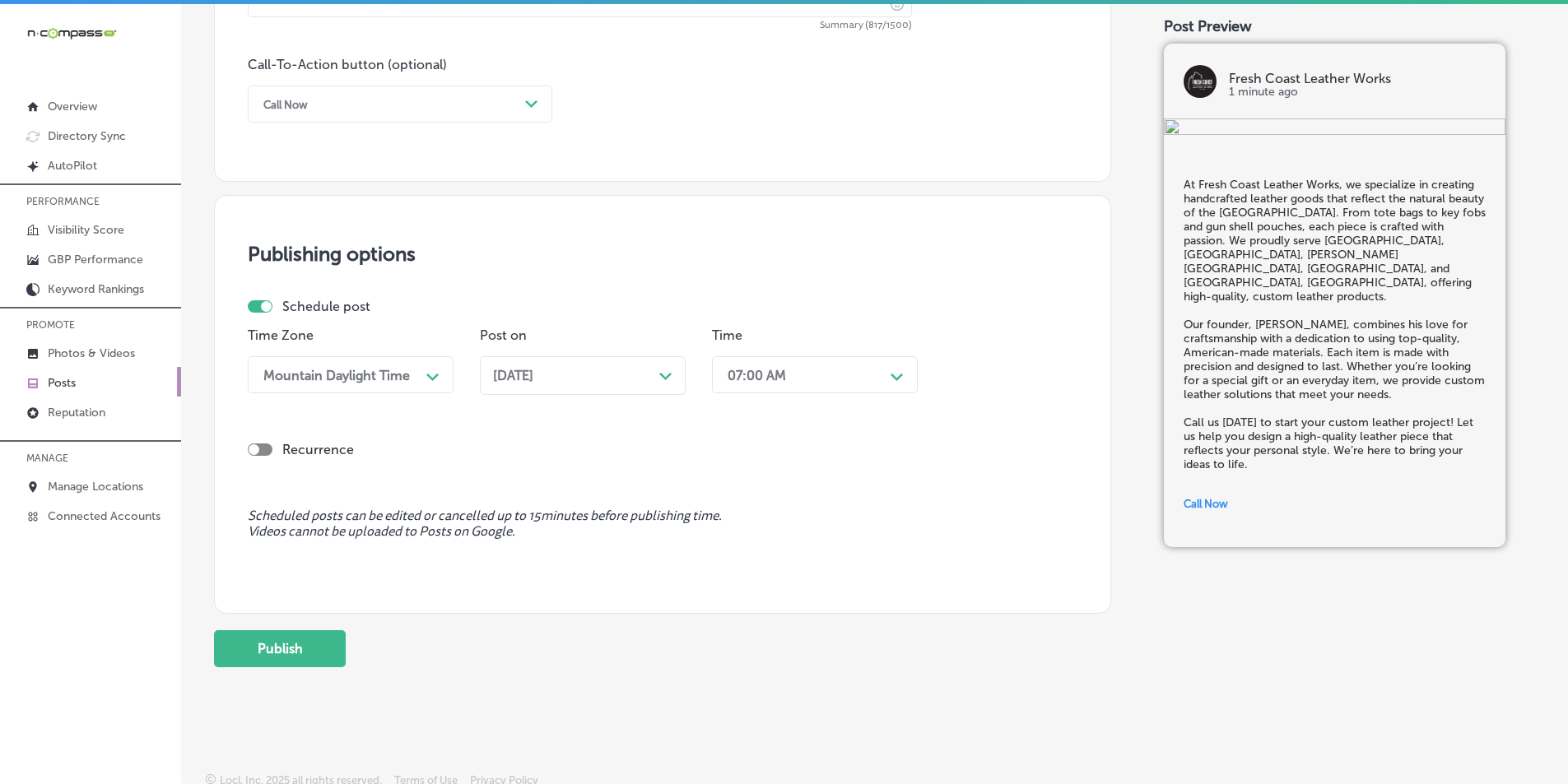
scroll to position [1208, 0]
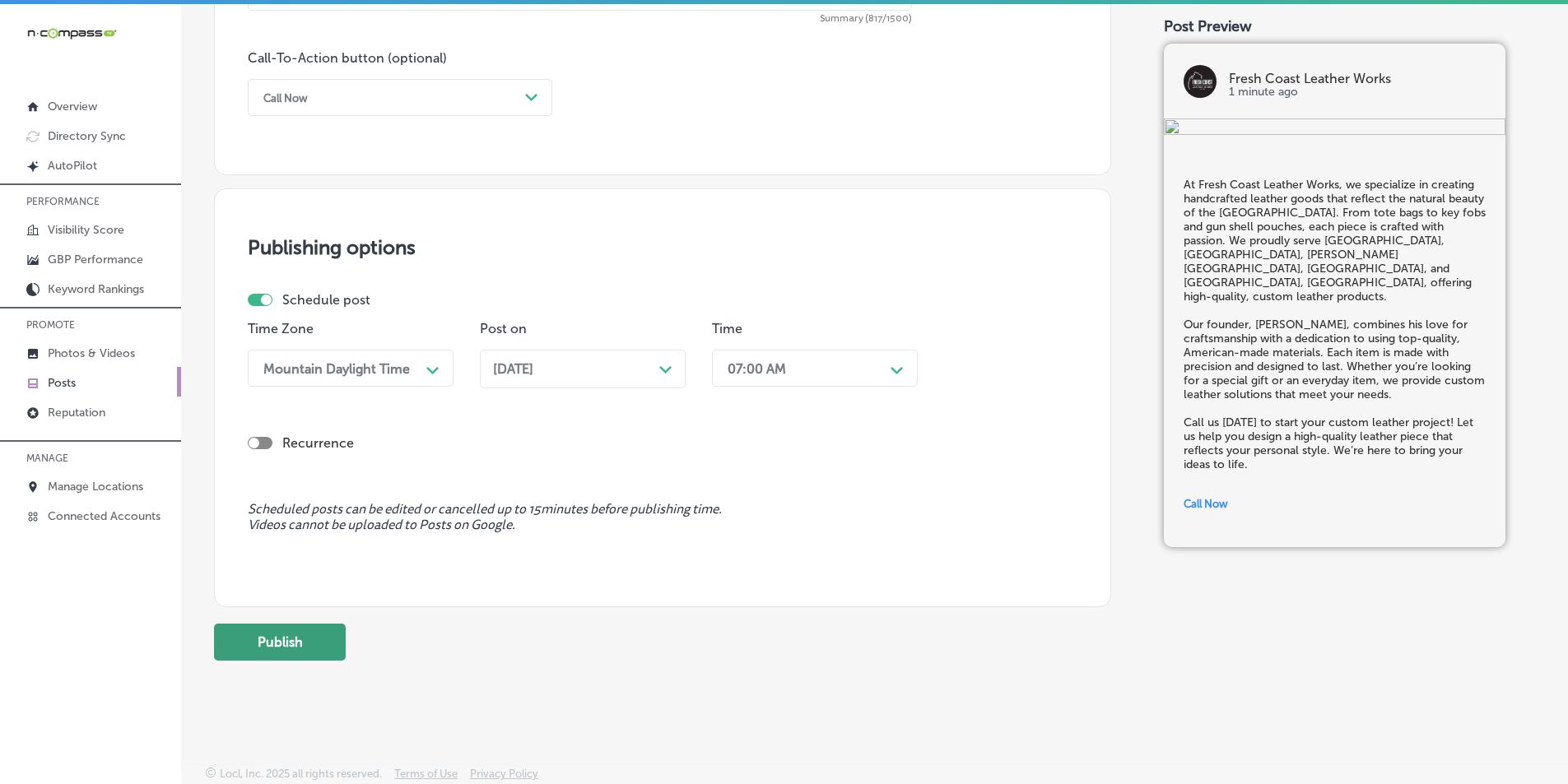
click at [271, 647] on button "Publish" at bounding box center [279, 642] width 131 height 37
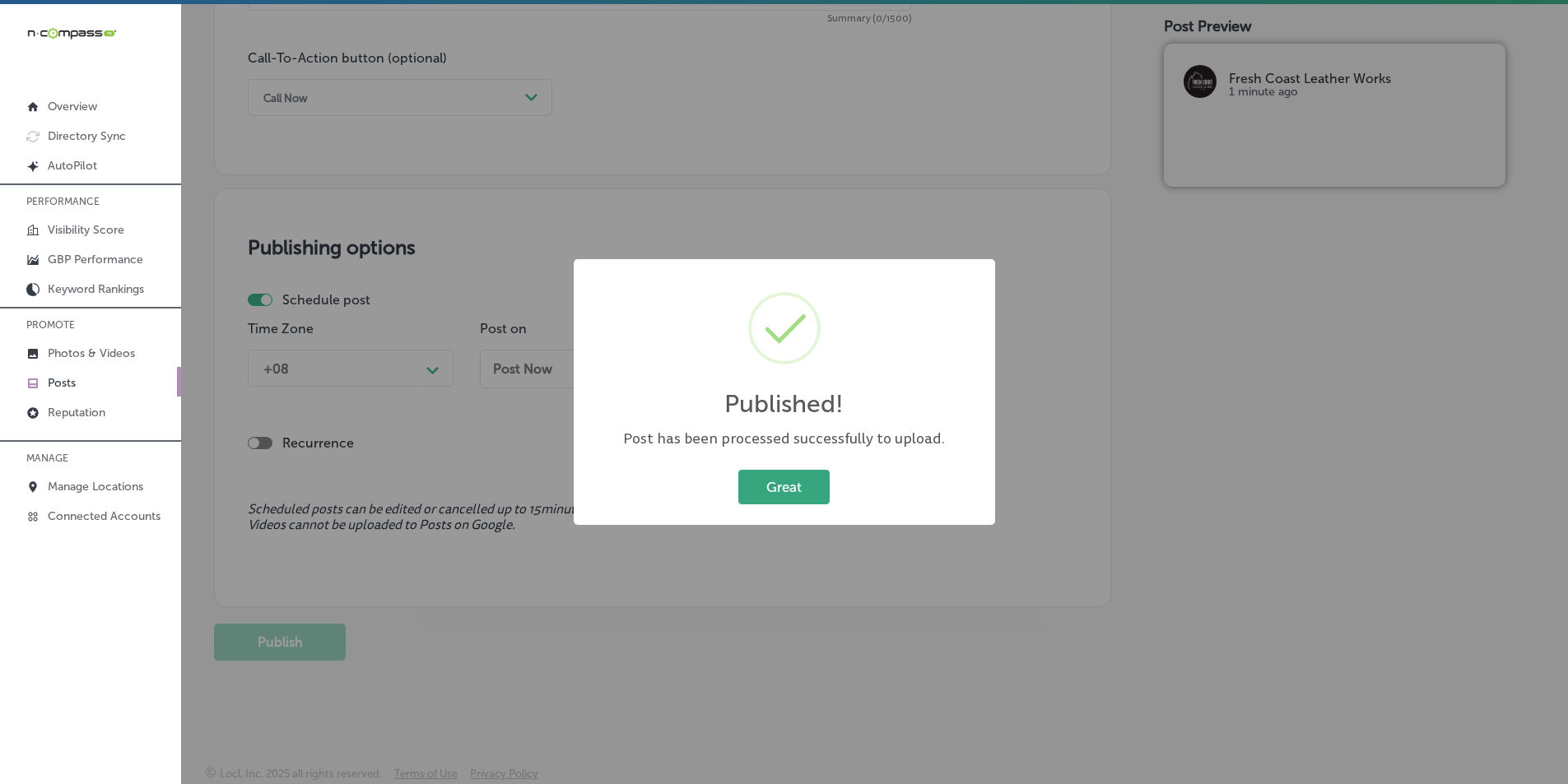
click at [779, 487] on button "Great" at bounding box center [784, 487] width 92 height 34
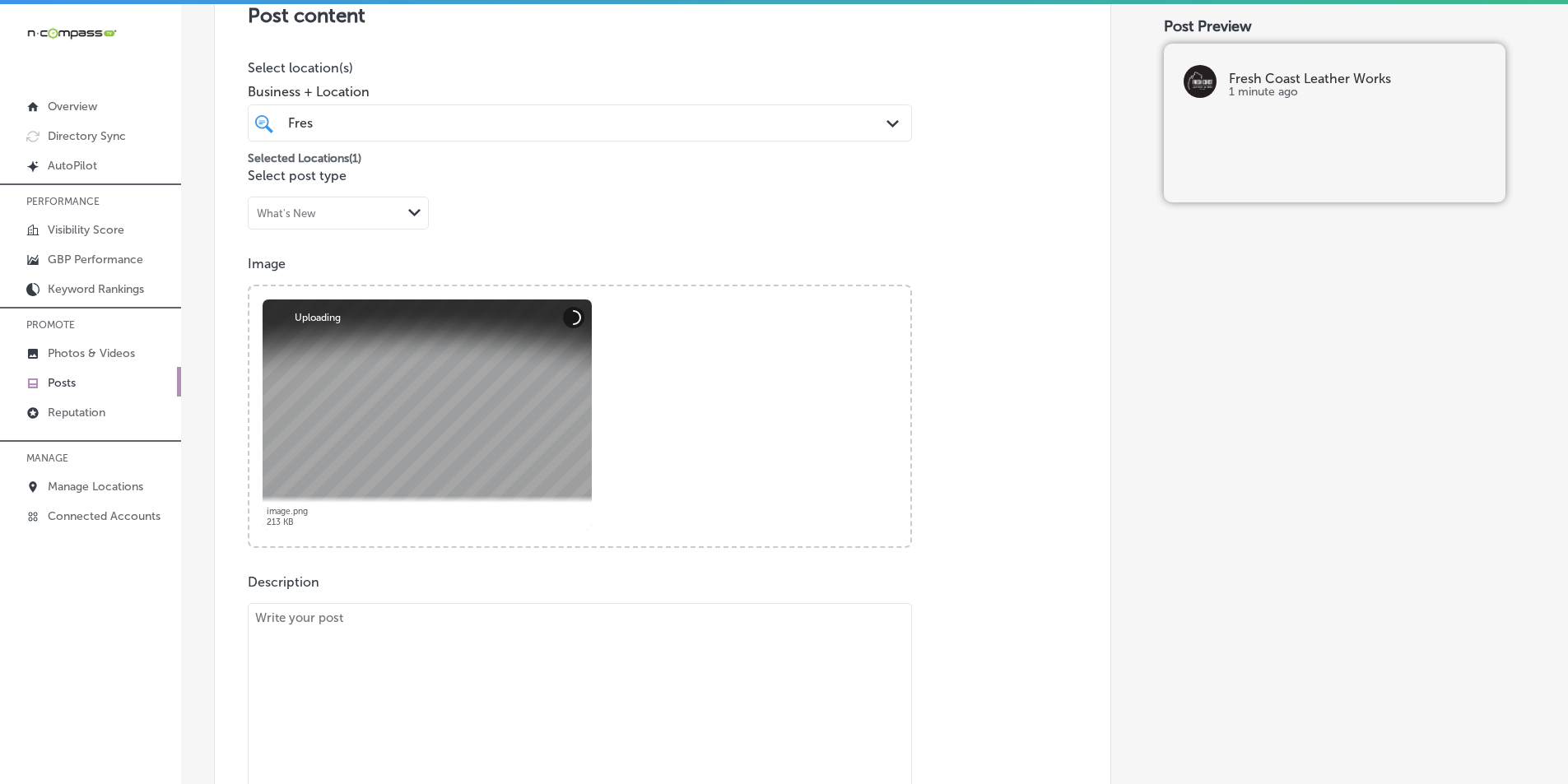
scroll to position [549, 0]
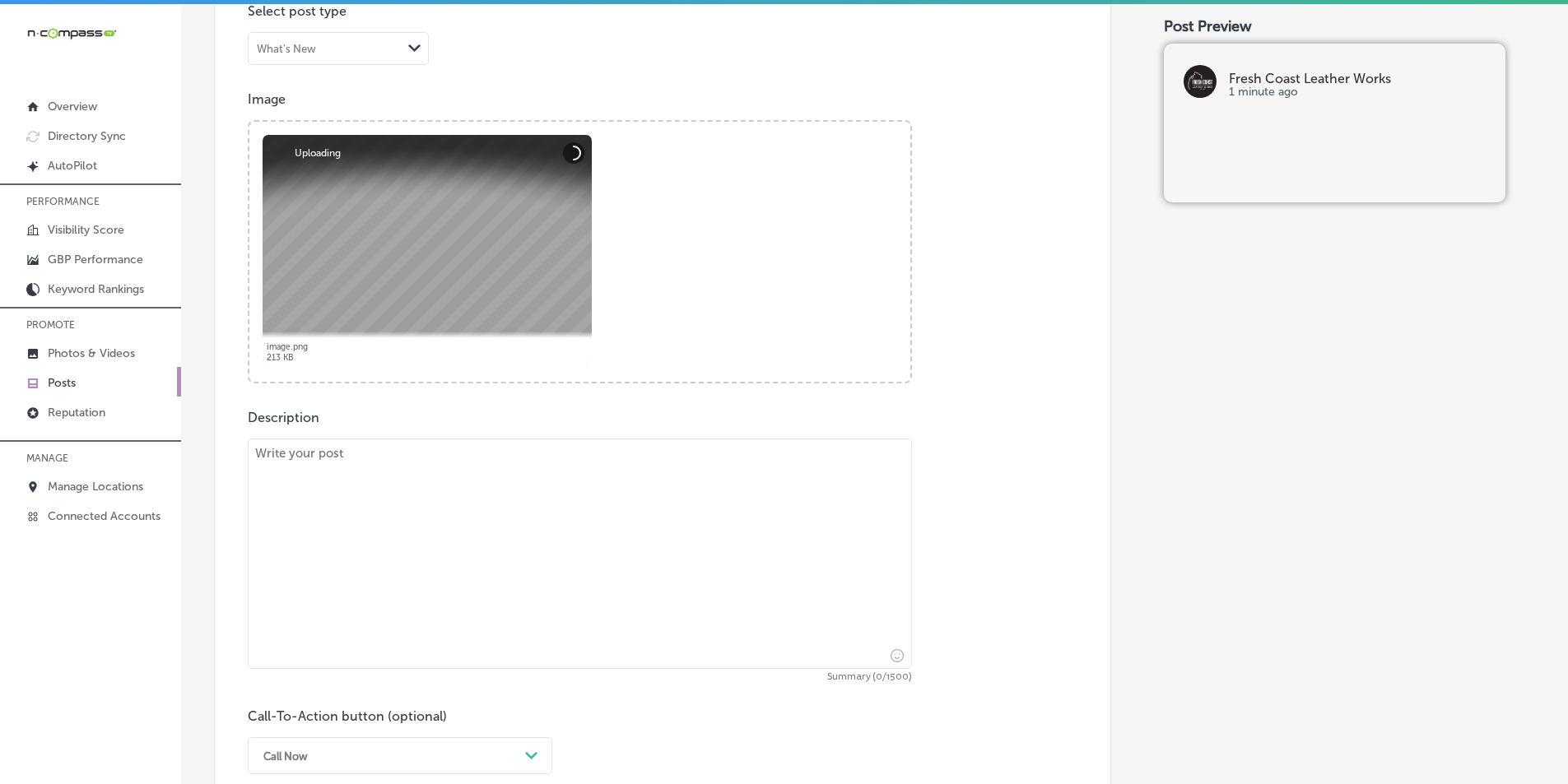
click at [425, 564] on textarea at bounding box center [580, 554] width 664 height 231
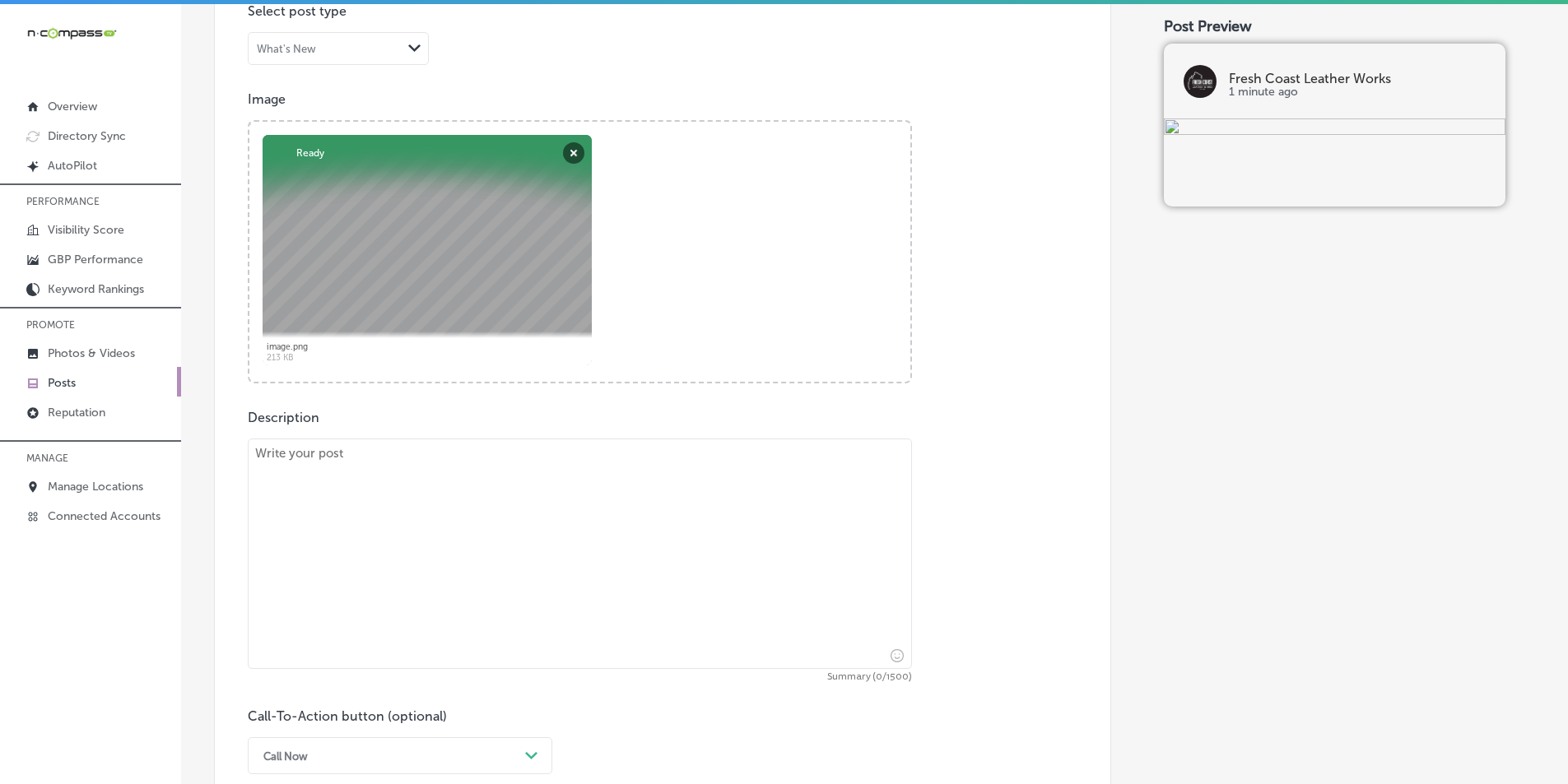
click at [387, 532] on textarea at bounding box center [580, 554] width 664 height 231
paste textarea "At Fresh Coast Leather Works, we’re passionate about creating custom leather pr…"
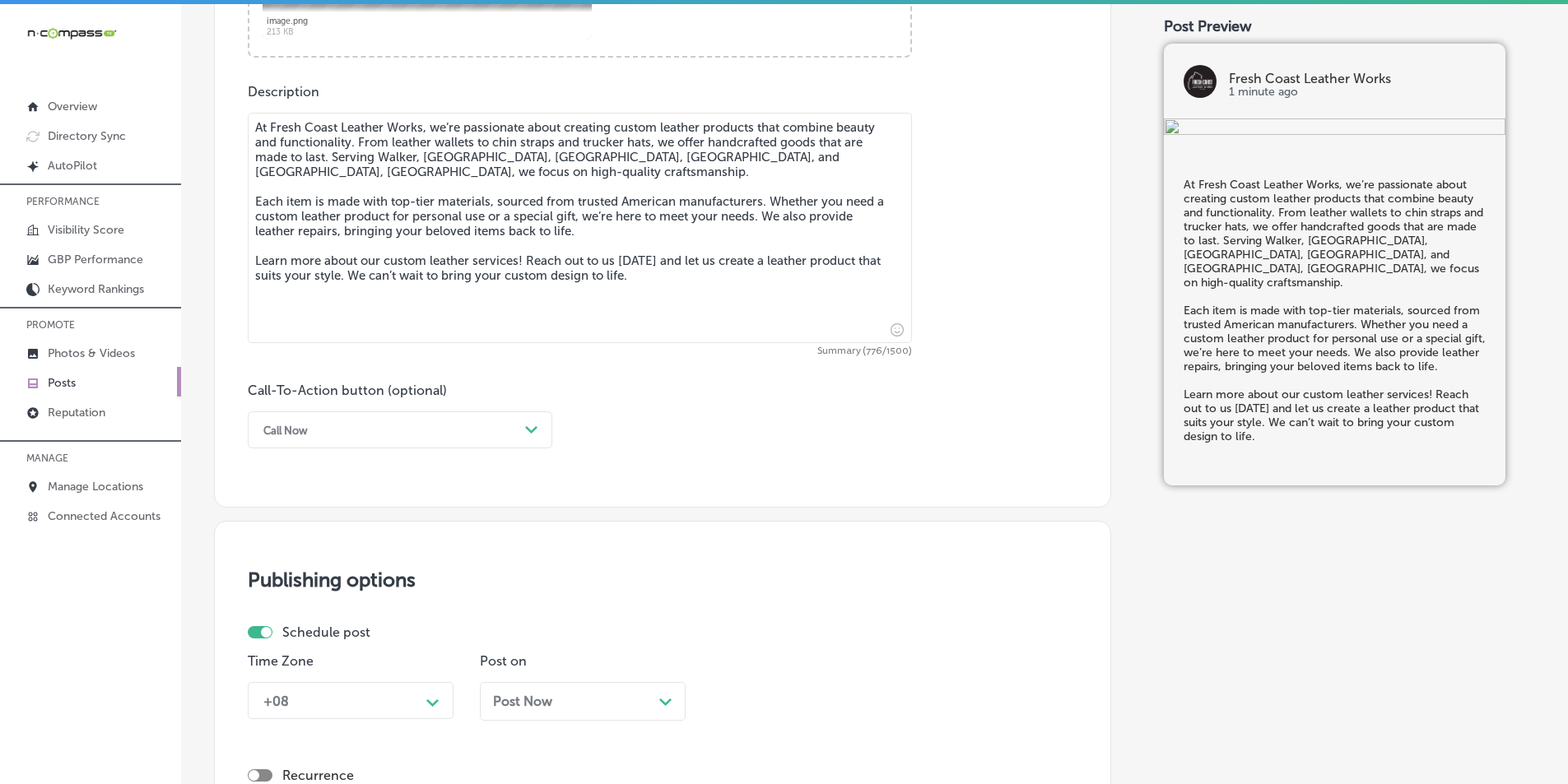
scroll to position [878, 0]
type textarea "At Fresh Coast Leather Works, we’re passionate about creating custom leather pr…"
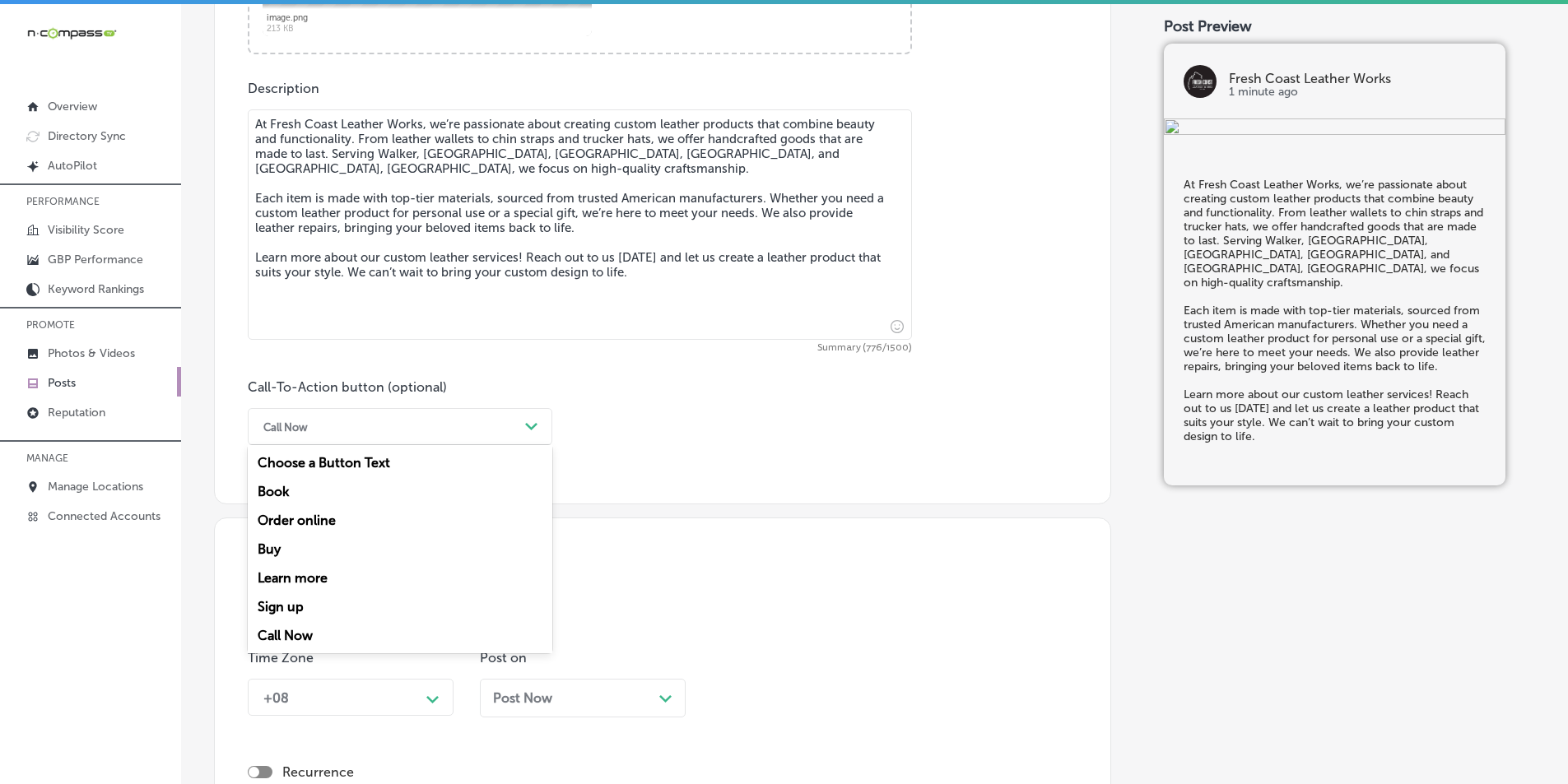
drag, startPoint x: 397, startPoint y: 420, endPoint x: 429, endPoint y: 435, distance: 35.3
click at [398, 421] on div "Call Now" at bounding box center [386, 426] width 264 height 25
click at [302, 575] on div "Learn more" at bounding box center [399, 578] width 304 height 29
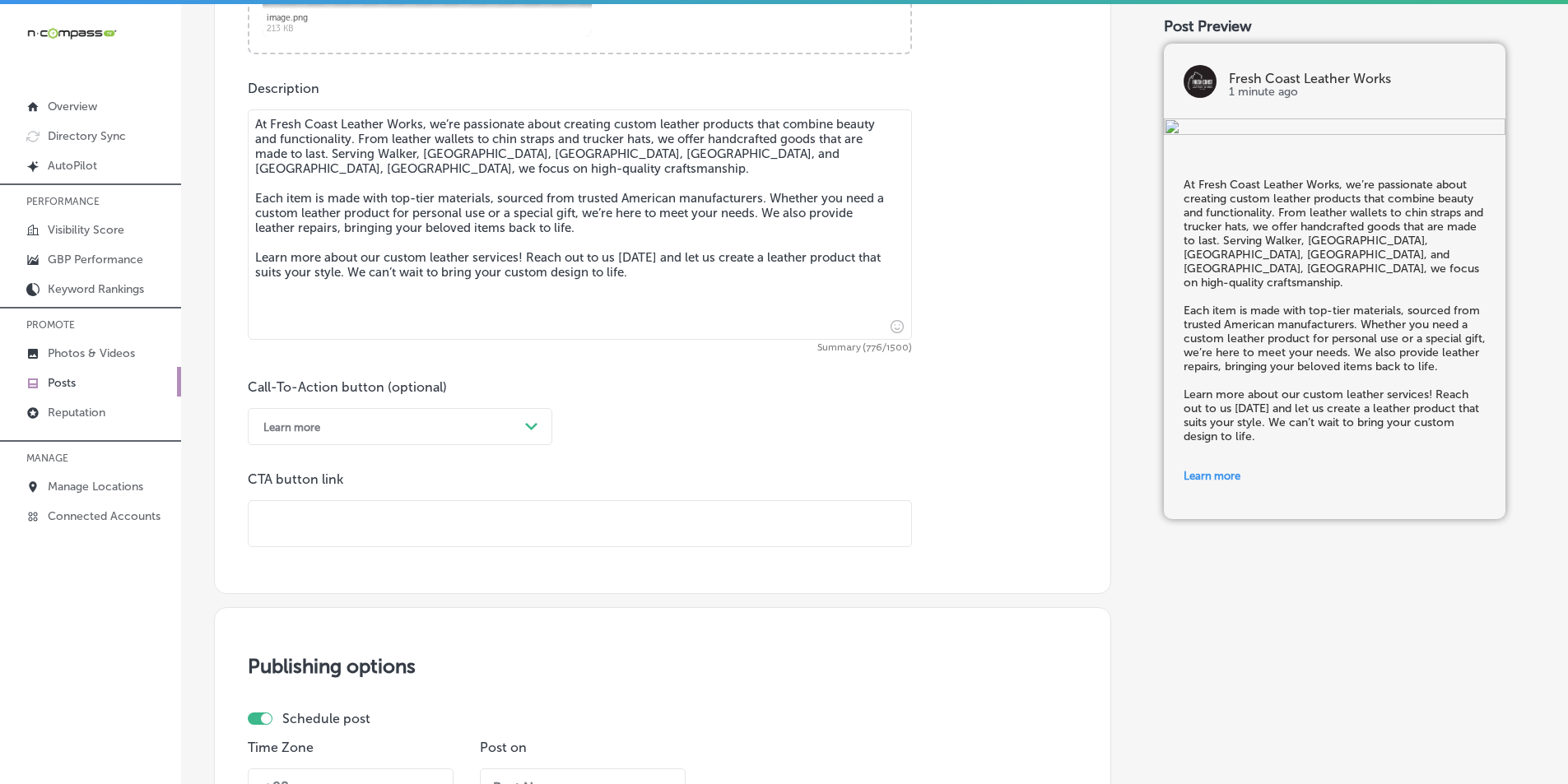
paste input "https://freshcoastleather.com/"
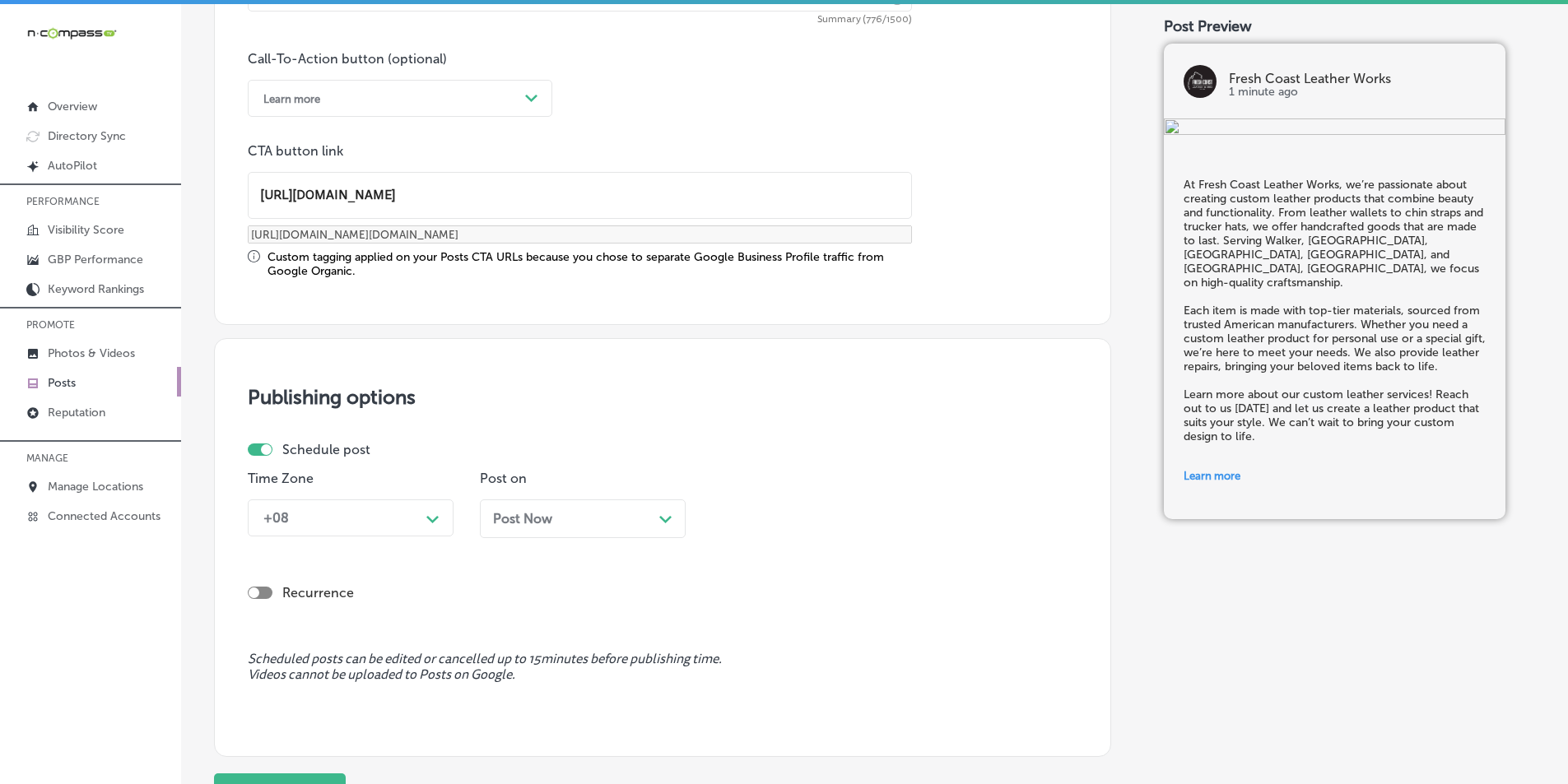
scroll to position [1208, 0]
type input "https://freshcoastleather.com/"
click at [430, 520] on polygon at bounding box center [432, 519] width 13 height 8
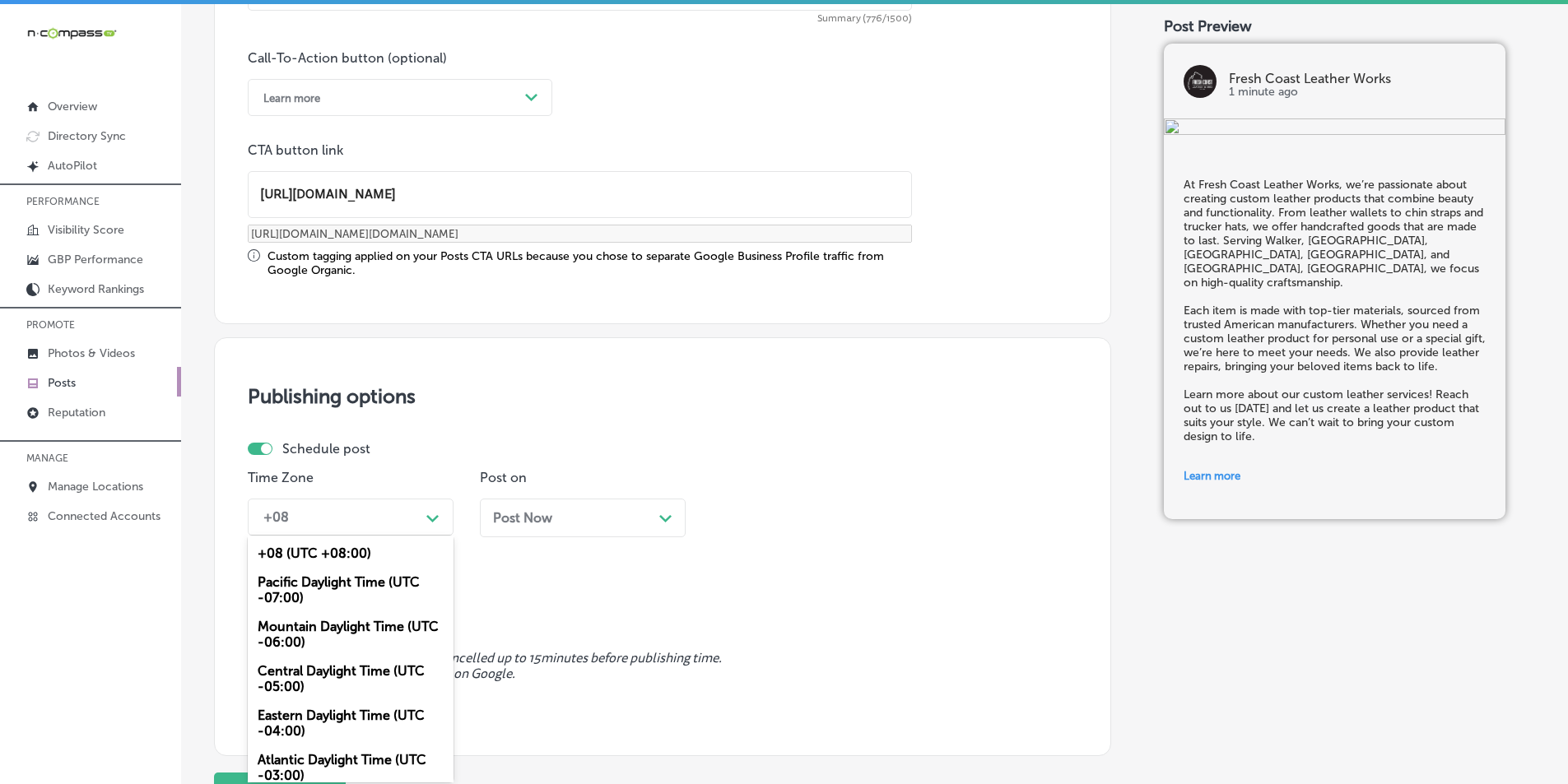
drag, startPoint x: 306, startPoint y: 625, endPoint x: 472, endPoint y: 594, distance: 168.9
click at [309, 625] on div "Mountain Daylight Time (UTC -06:00)" at bounding box center [350, 635] width 206 height 44
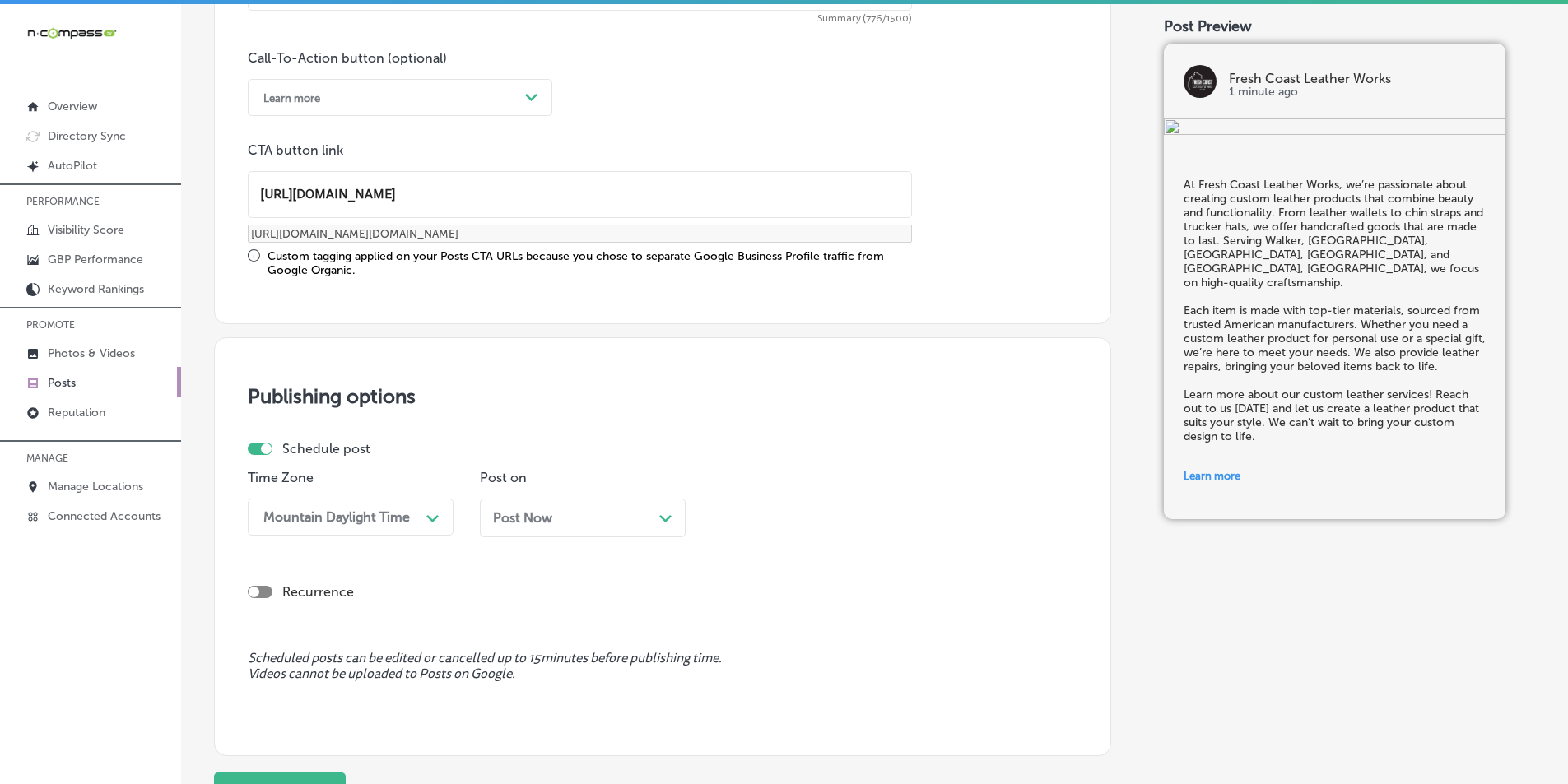
click at [664, 515] on icon "Path Created with Sketch." at bounding box center [665, 519] width 13 height 8
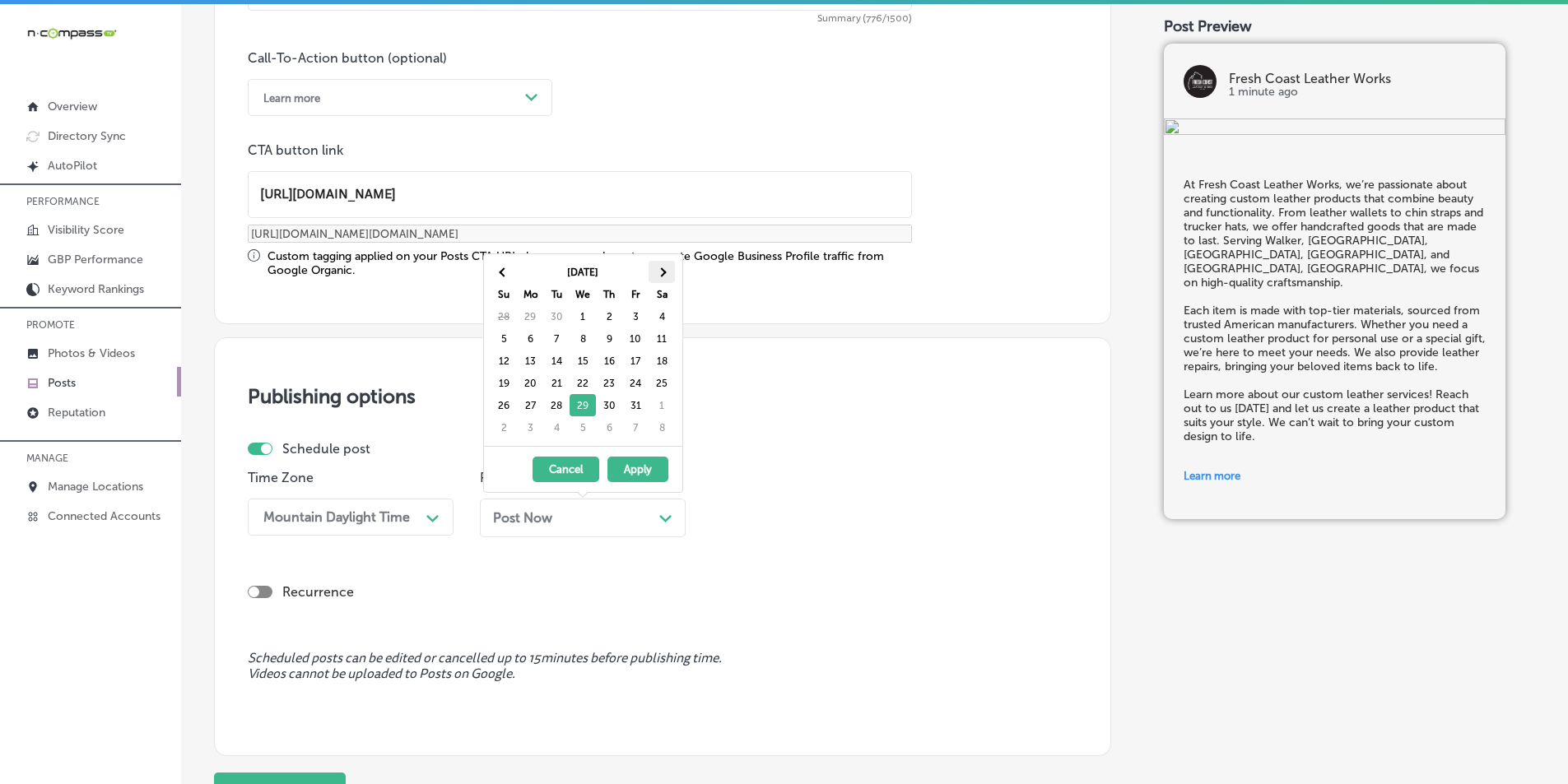
click at [668, 267] on th at bounding box center [661, 272] width 26 height 22
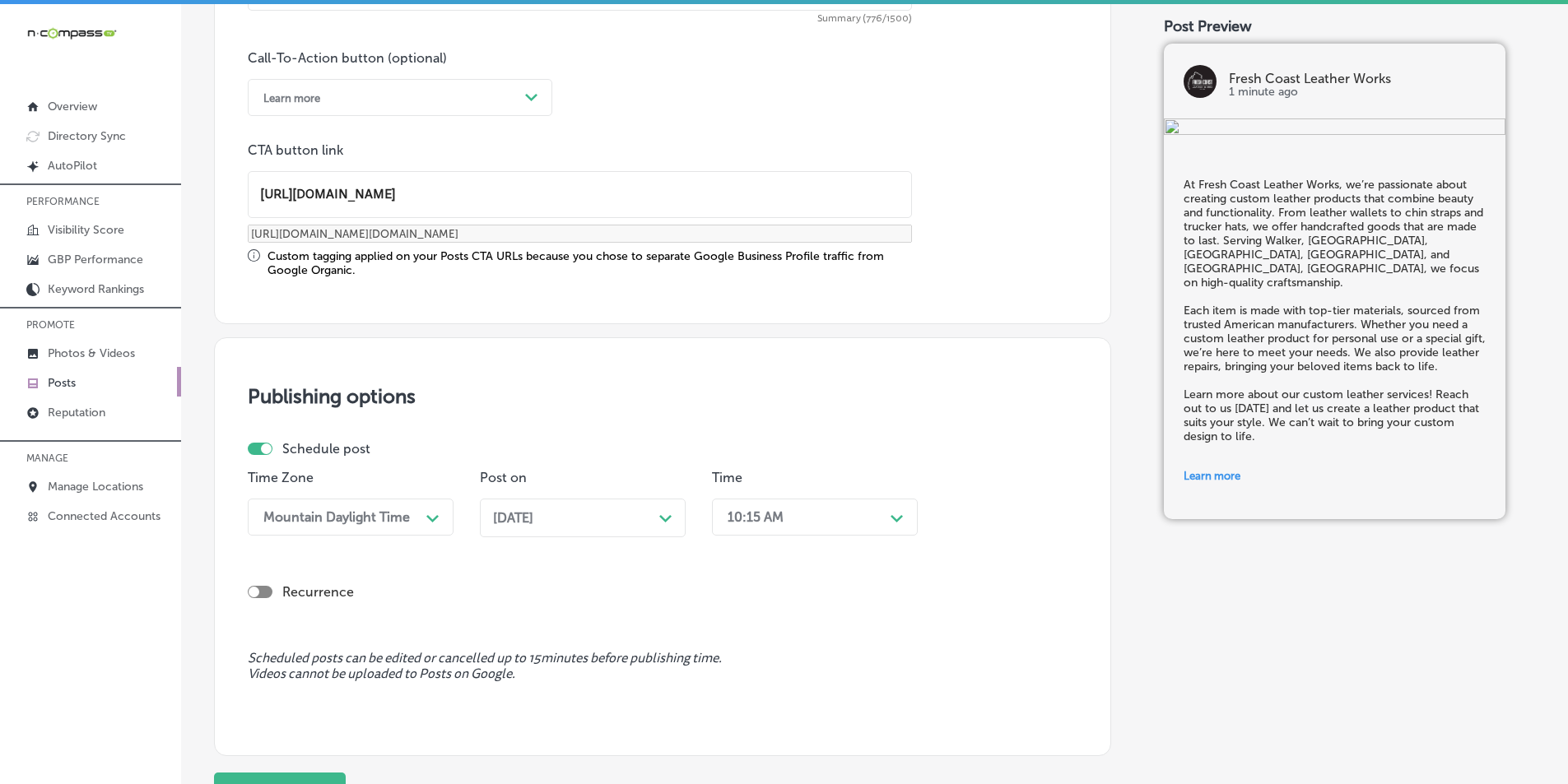
click at [839, 513] on div "10:15 AM" at bounding box center [802, 517] width 164 height 29
click at [737, 697] on div "7:00 AM" at bounding box center [815, 702] width 206 height 29
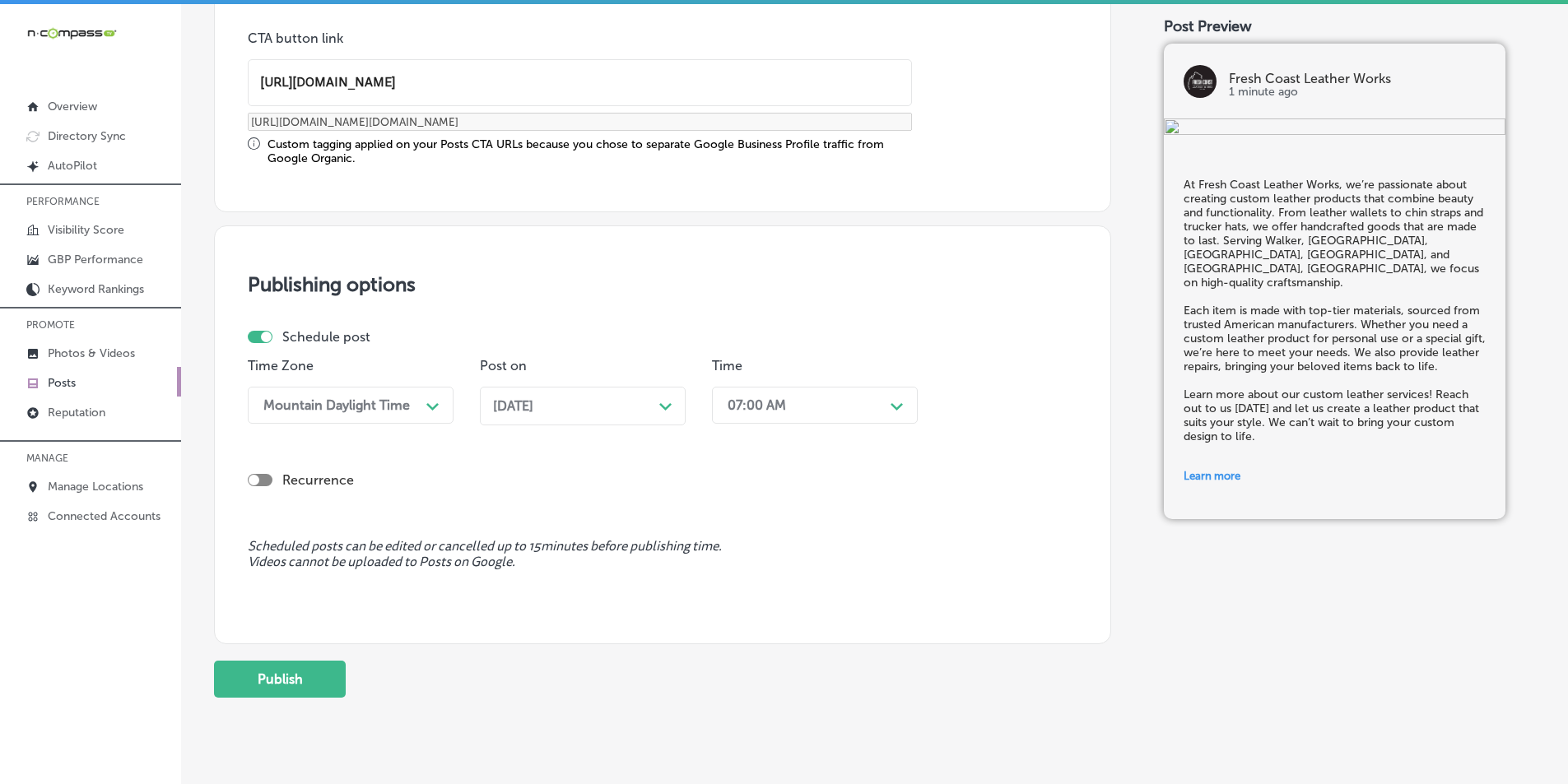
scroll to position [1356, 0]
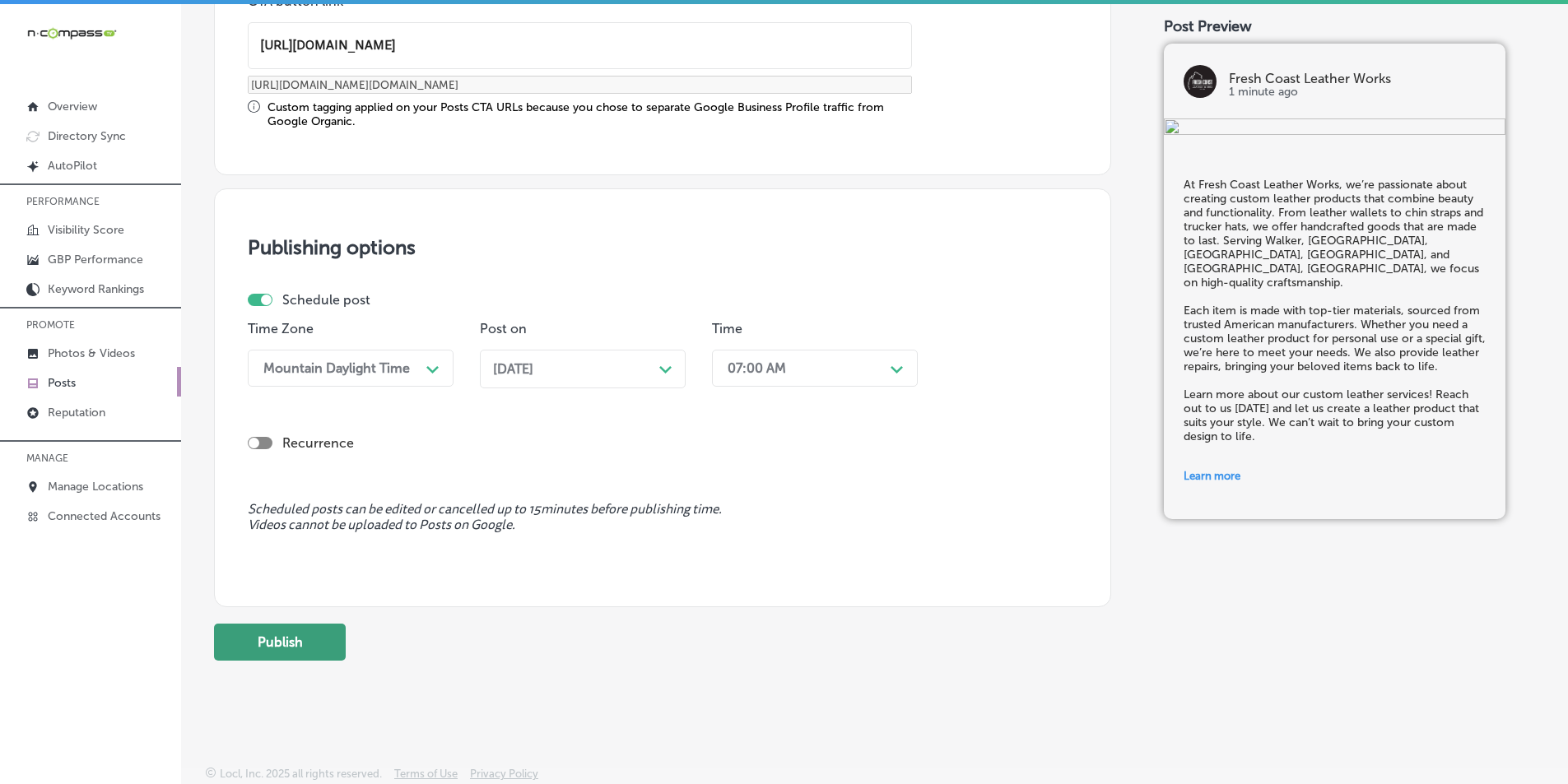
click at [253, 642] on button "Publish" at bounding box center [279, 642] width 131 height 37
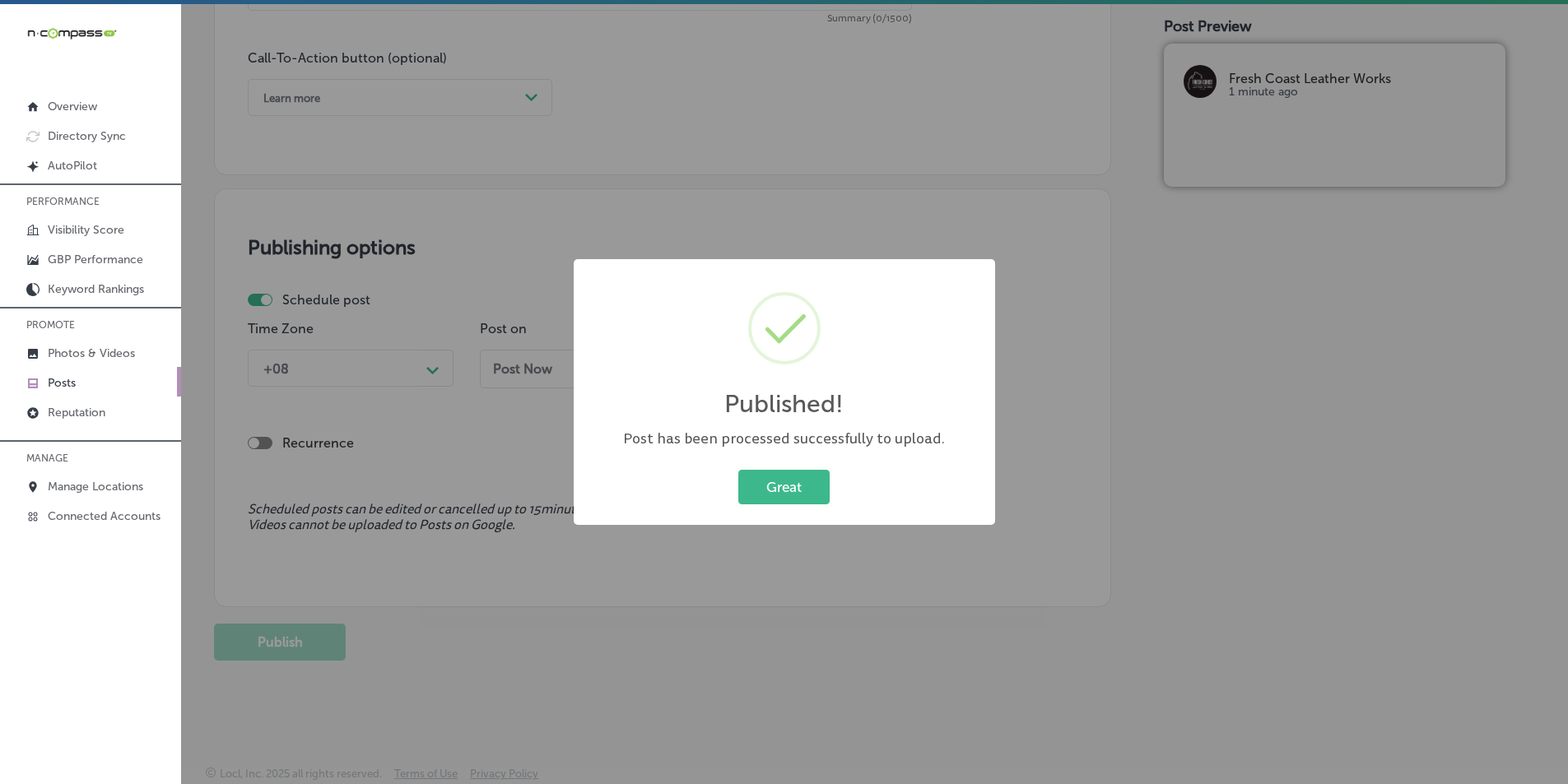
scroll to position [1208, 0]
click at [771, 495] on button "Great" at bounding box center [784, 487] width 92 height 34
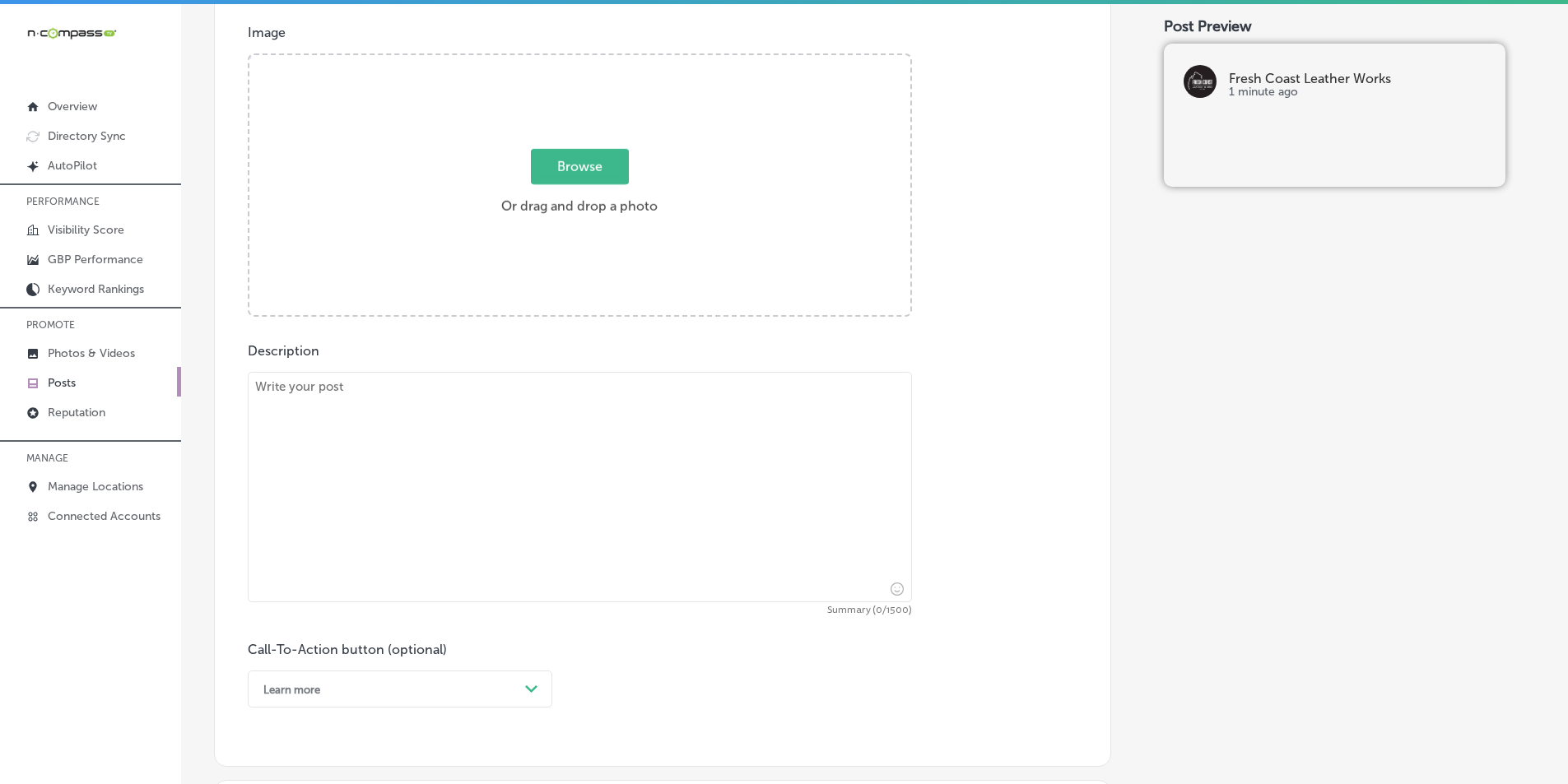
scroll to position [549, 0]
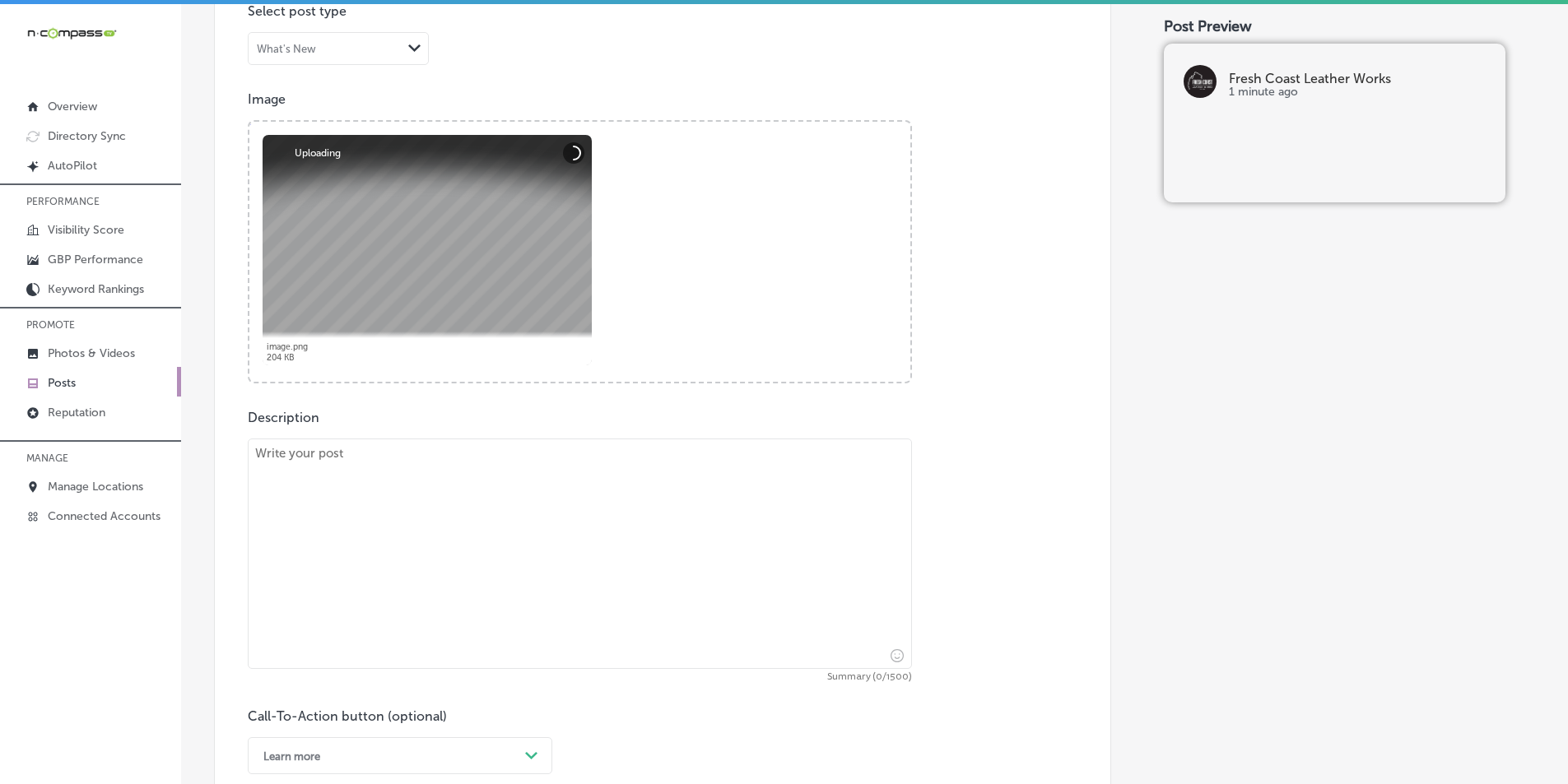
drag, startPoint x: 436, startPoint y: 523, endPoint x: 414, endPoint y: 496, distance: 34.8
click at [431, 519] on textarea at bounding box center [580, 554] width 664 height 231
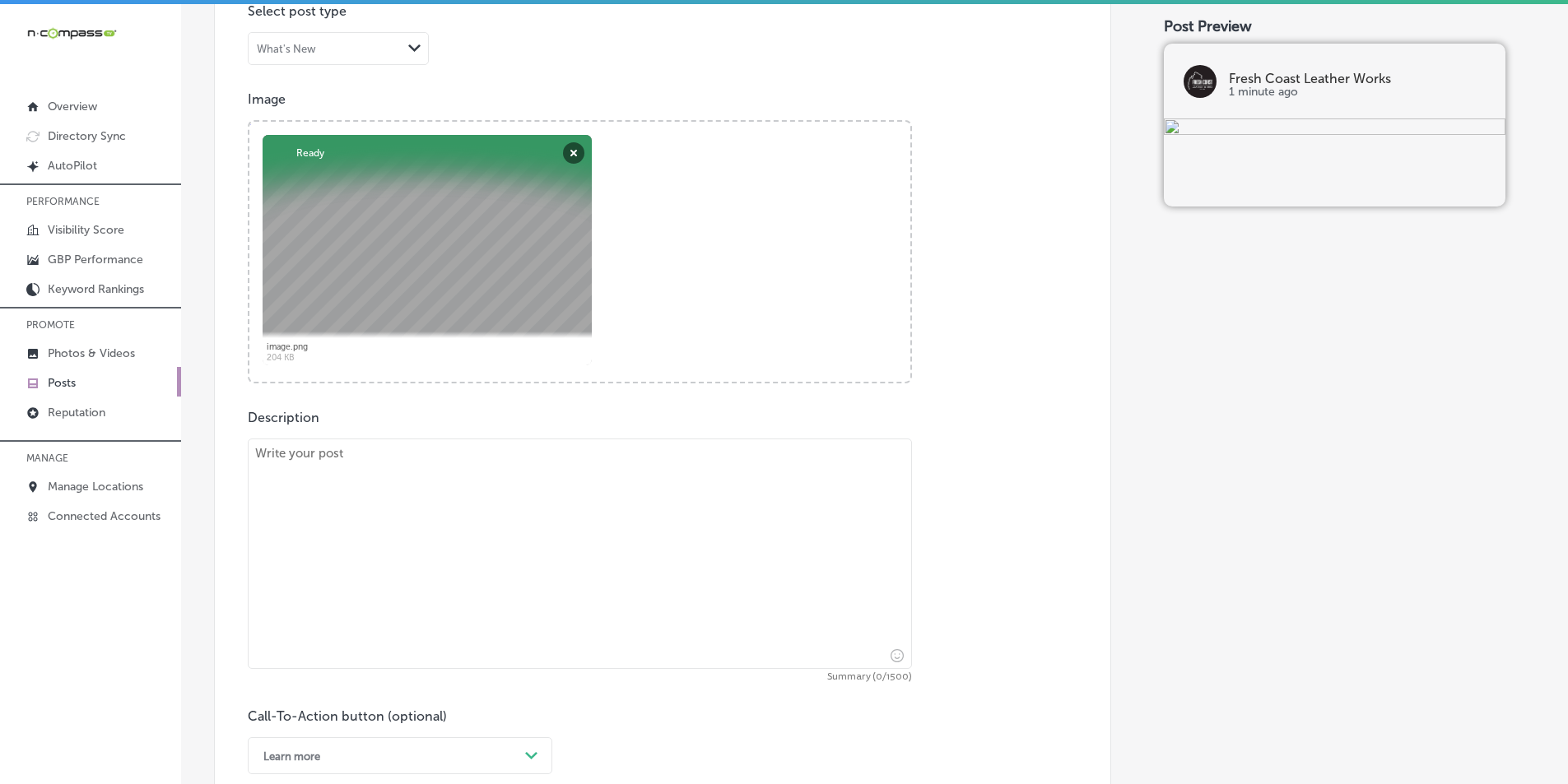
click at [323, 504] on textarea at bounding box center [580, 554] width 664 height 231
paste textarea "At Fresh Coast Leather Works, we create handcrafted leather products that are a…"
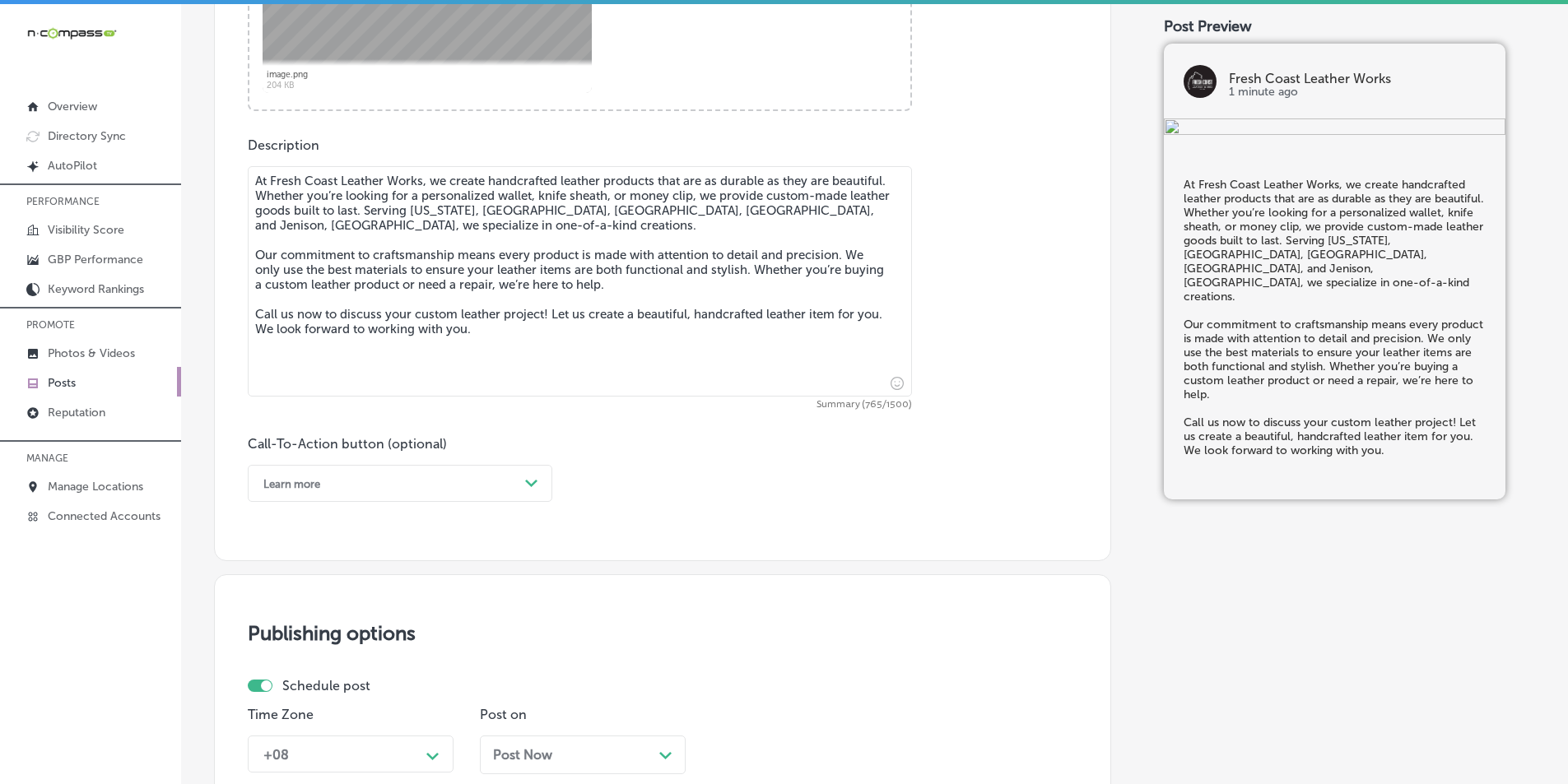
scroll to position [878, 0]
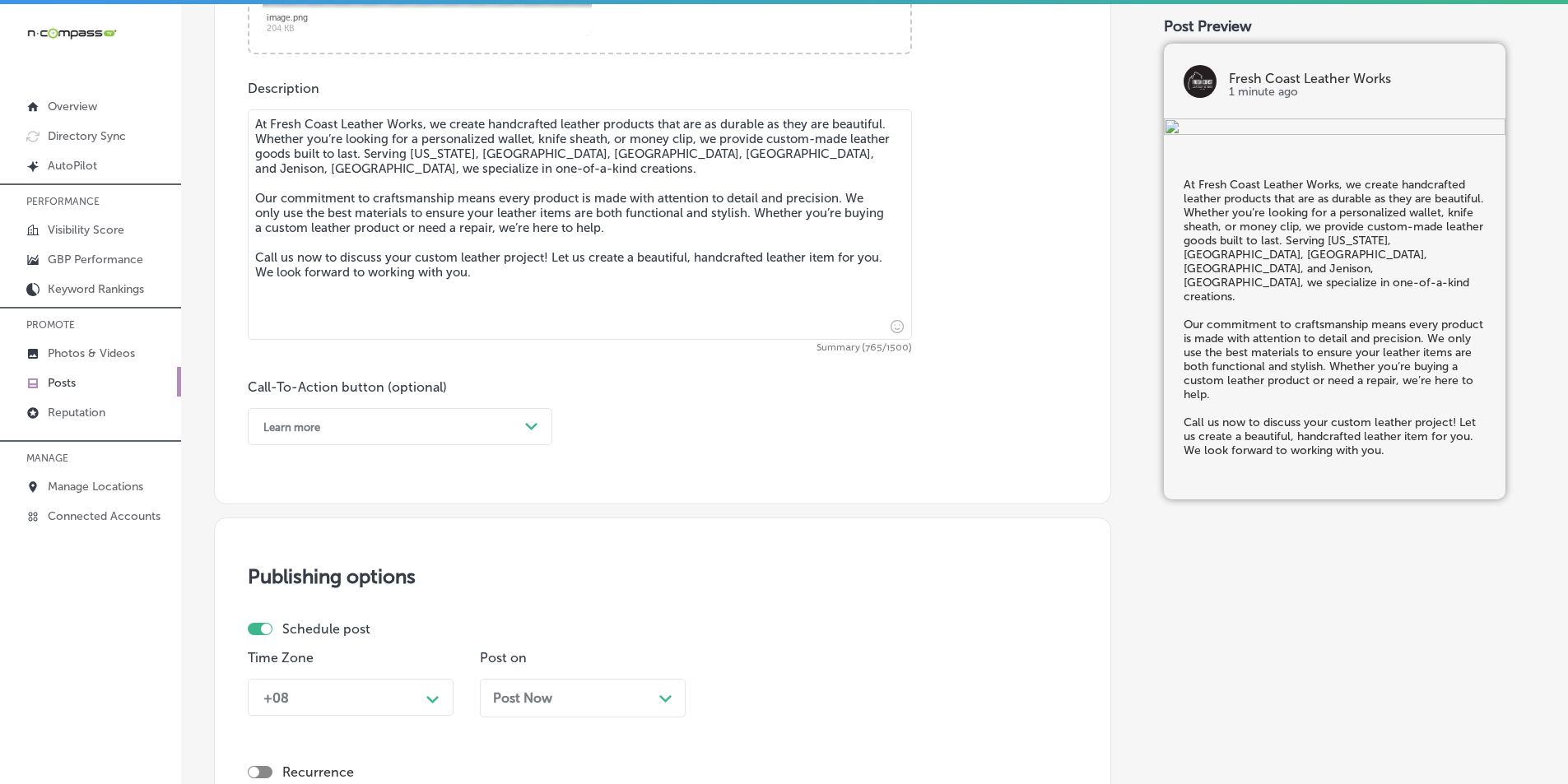
type textarea "At Fresh Coast Leather Works, we create handcrafted leather products that are a…"
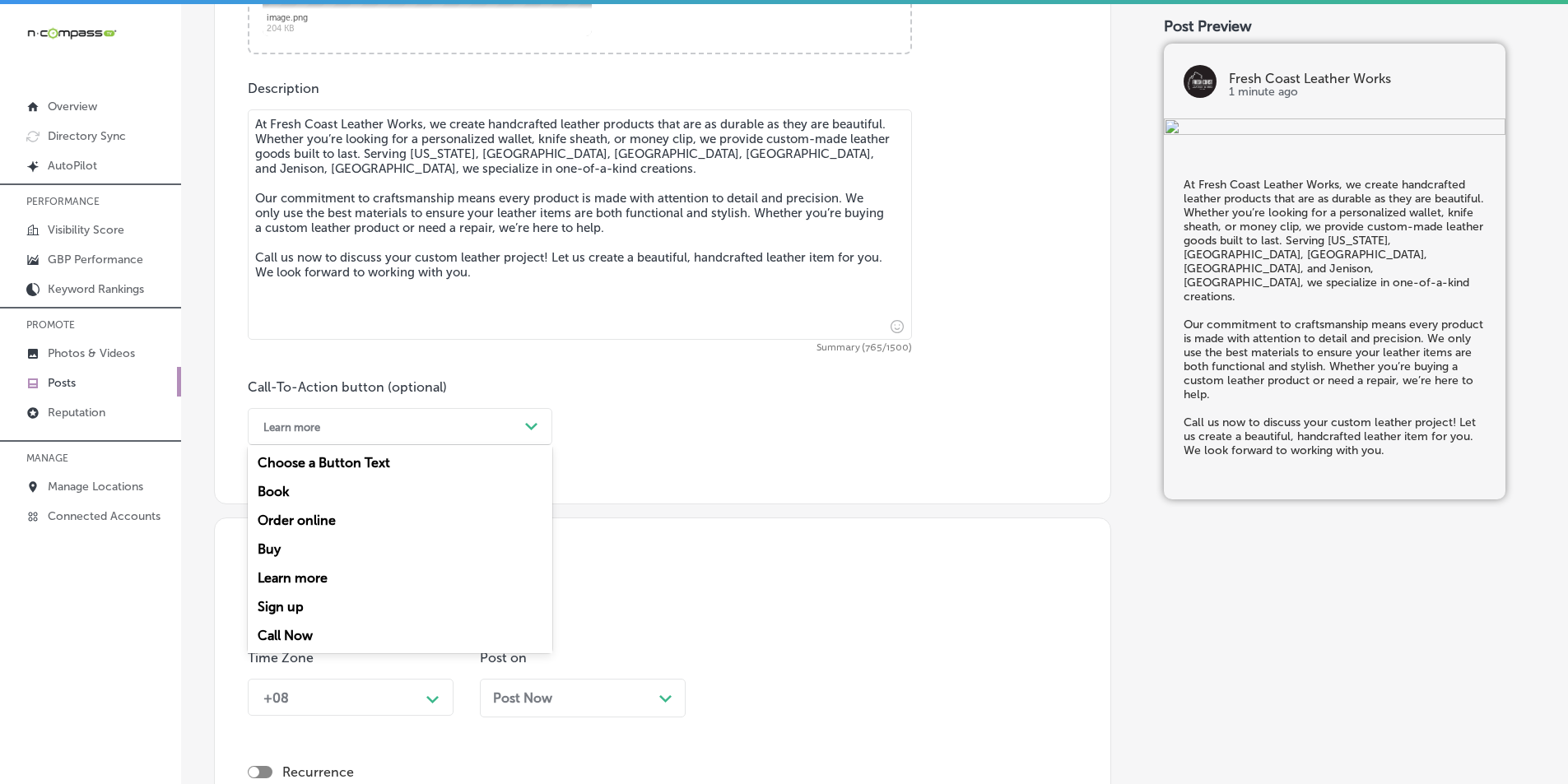
click at [516, 419] on div "Learn more" at bounding box center [386, 426] width 264 height 25
drag, startPoint x: 289, startPoint y: 631, endPoint x: 304, endPoint y: 595, distance: 39.0
click at [290, 630] on div "Call Now" at bounding box center [399, 636] width 304 height 29
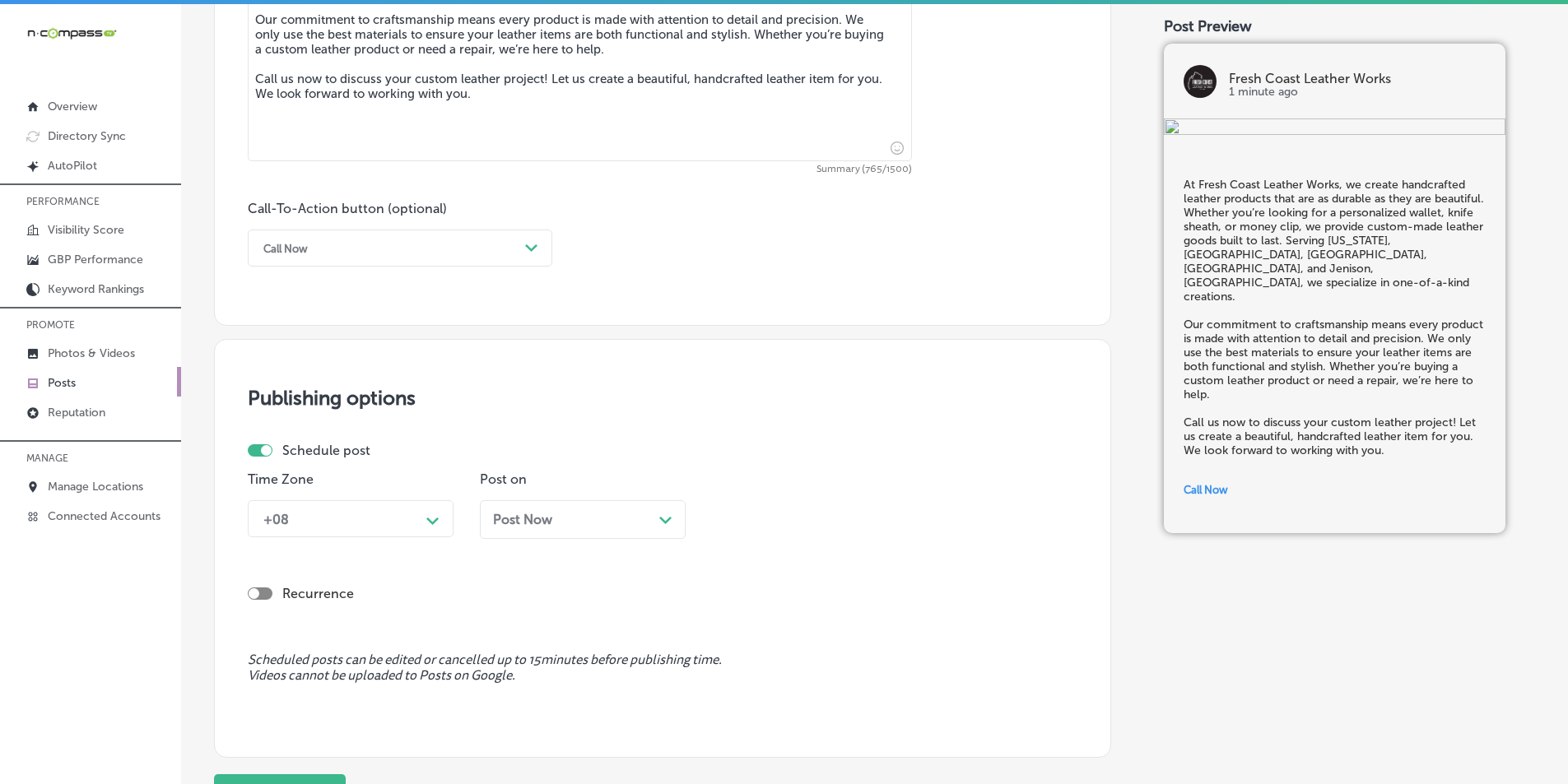
scroll to position [1126, 0]
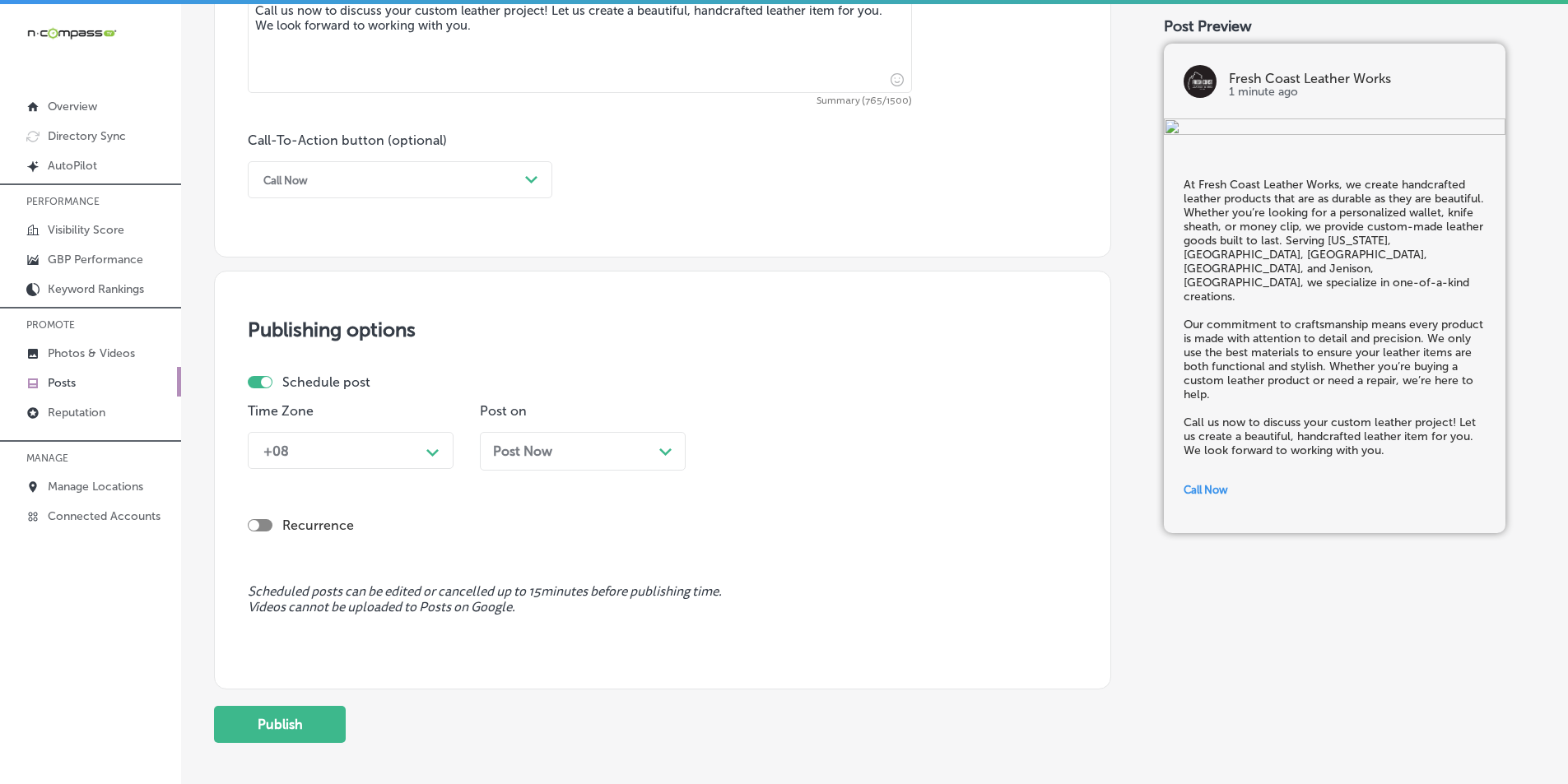
click at [441, 455] on div "Path Created with Sketch." at bounding box center [432, 451] width 26 height 26
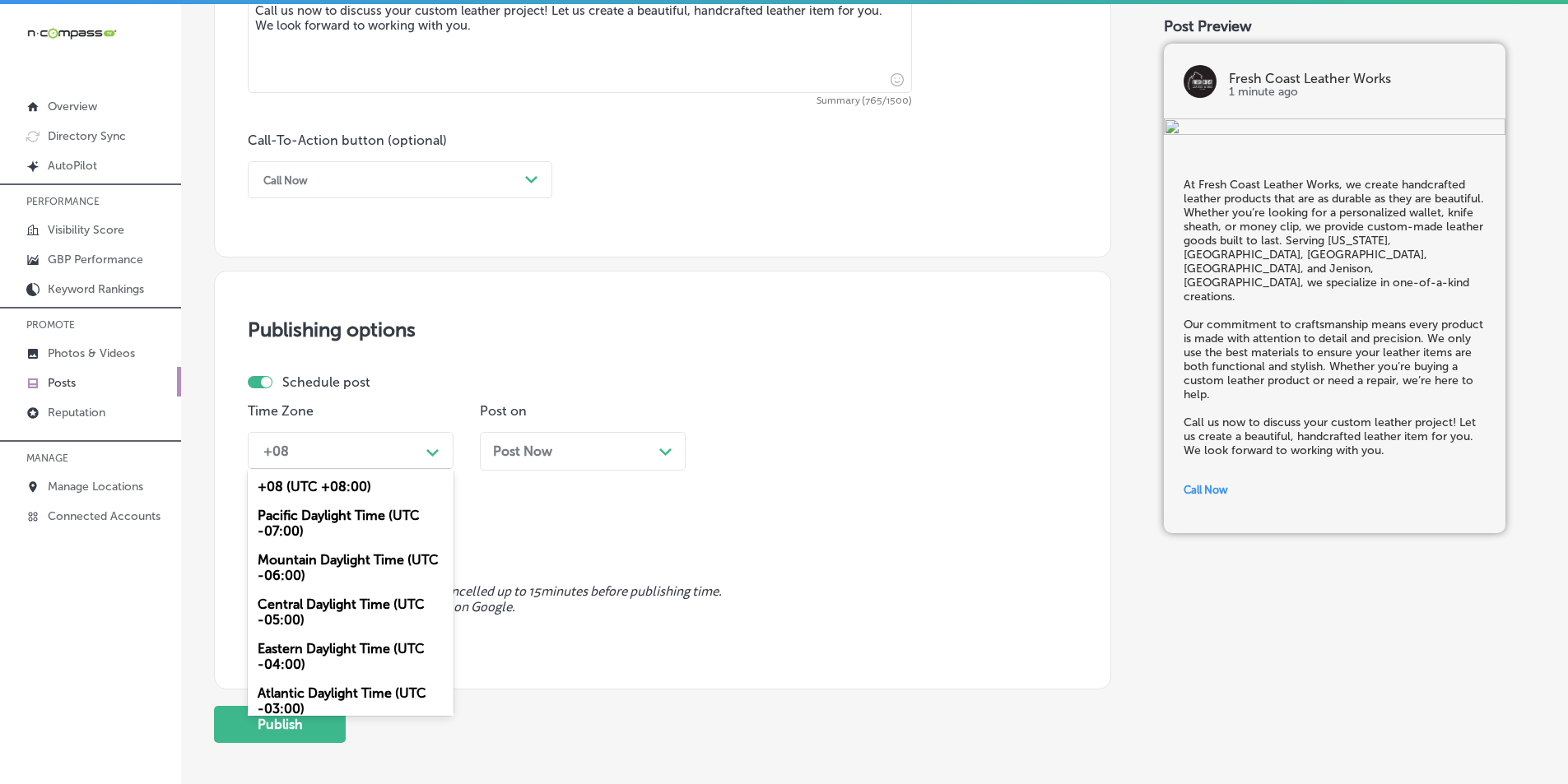
click at [331, 554] on div "Mountain Daylight Time (UTC -06:00)" at bounding box center [350, 568] width 206 height 44
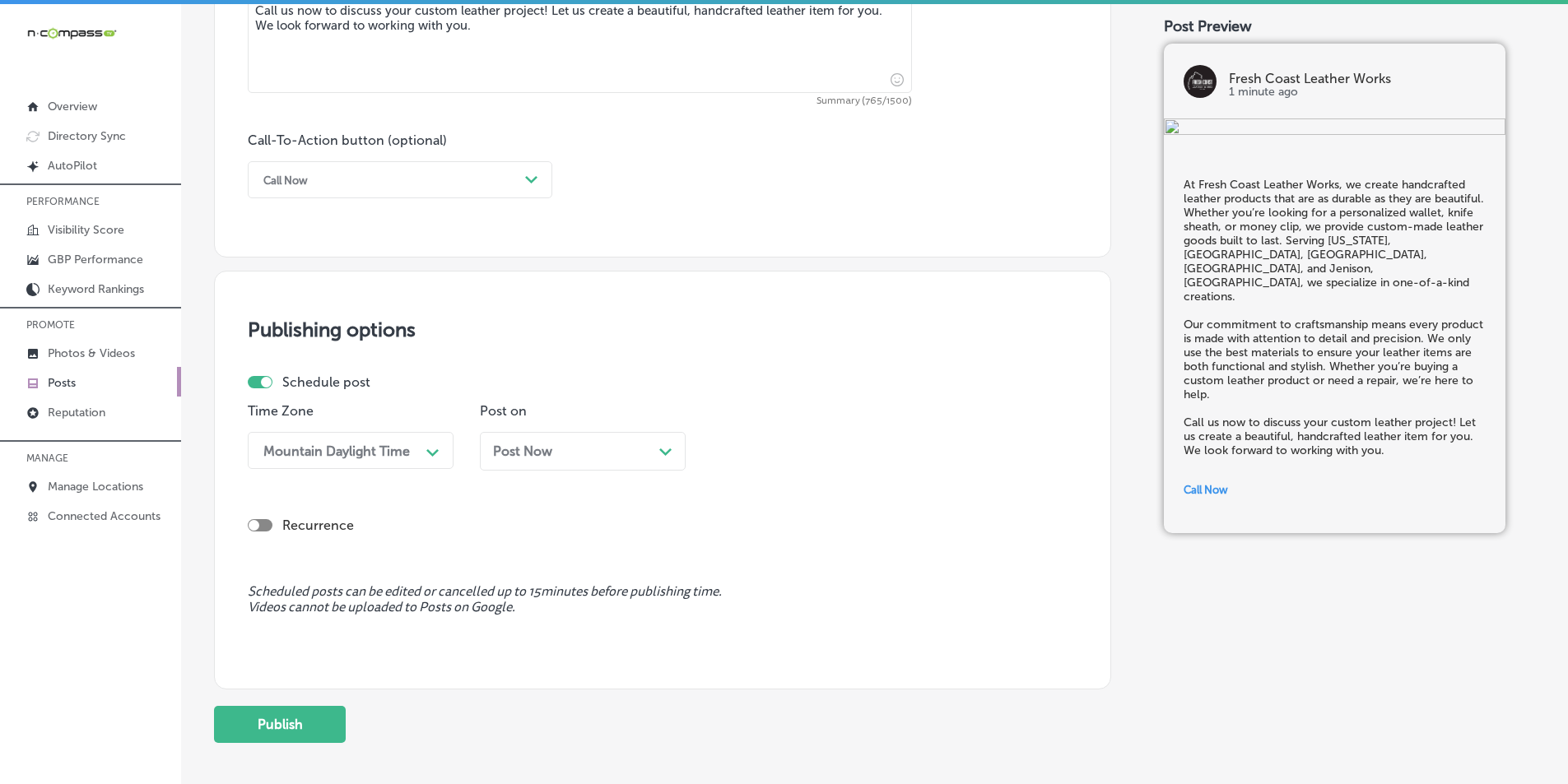
click at [649, 449] on div "Post Now Path Created with Sketch." at bounding box center [583, 451] width 180 height 15
click at [798, 449] on div "10:15 AM" at bounding box center [802, 451] width 164 height 29
click at [739, 552] on div "7:00 AM" at bounding box center [815, 553] width 206 height 29
click at [317, 722] on button "Publish" at bounding box center [279, 725] width 131 height 37
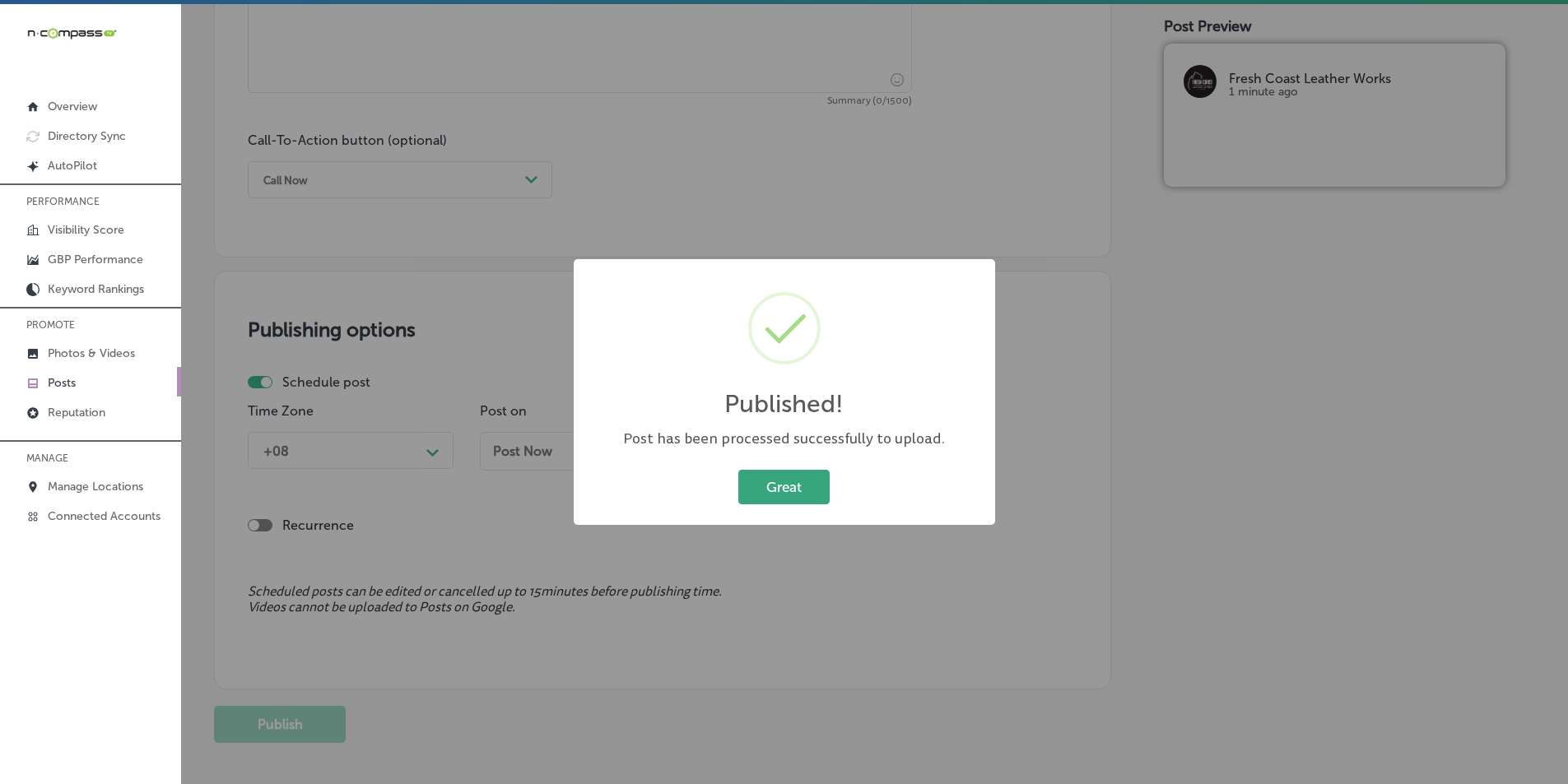
click at [778, 475] on button "Great" at bounding box center [784, 487] width 92 height 34
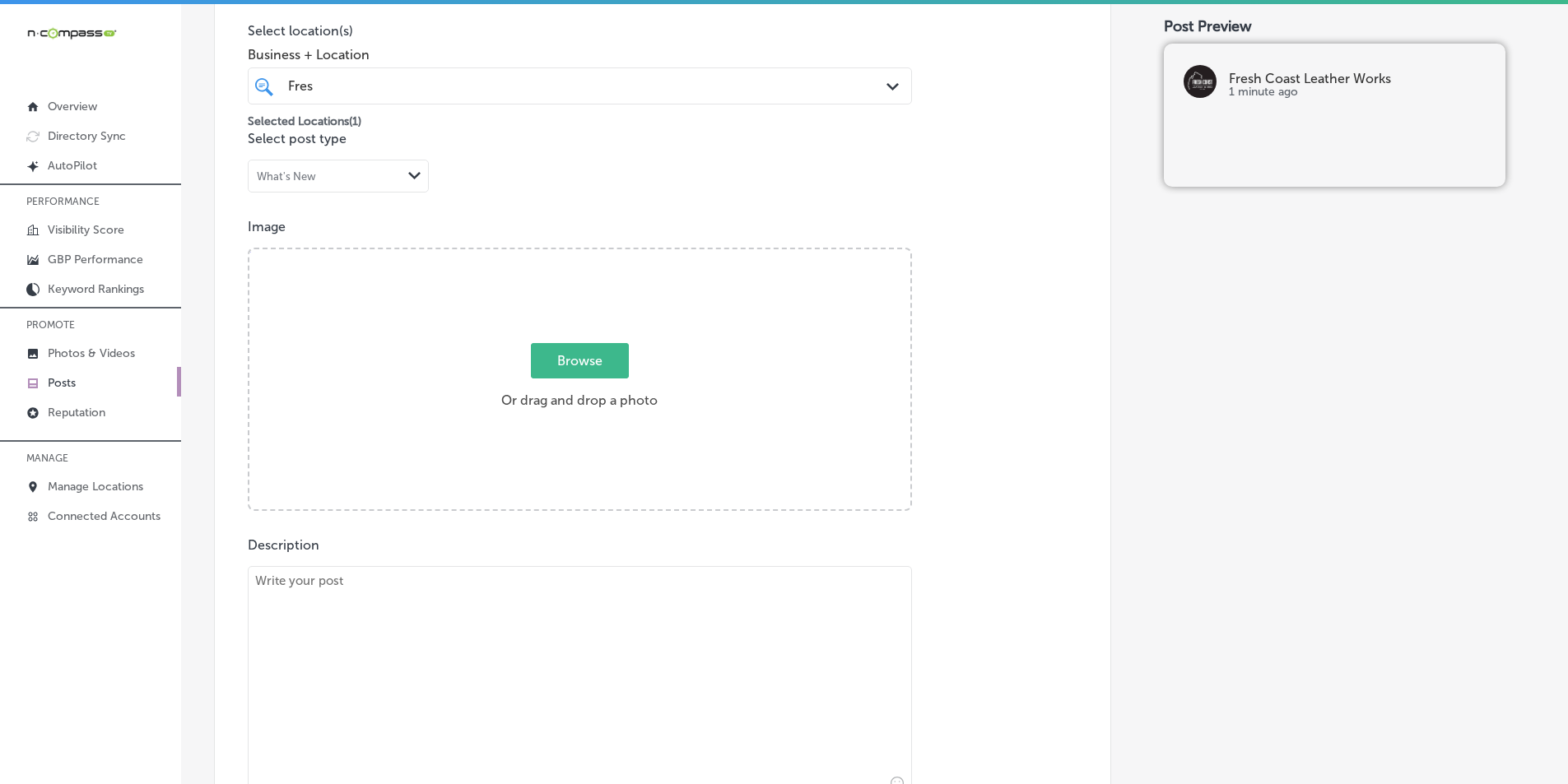
scroll to position [385, 0]
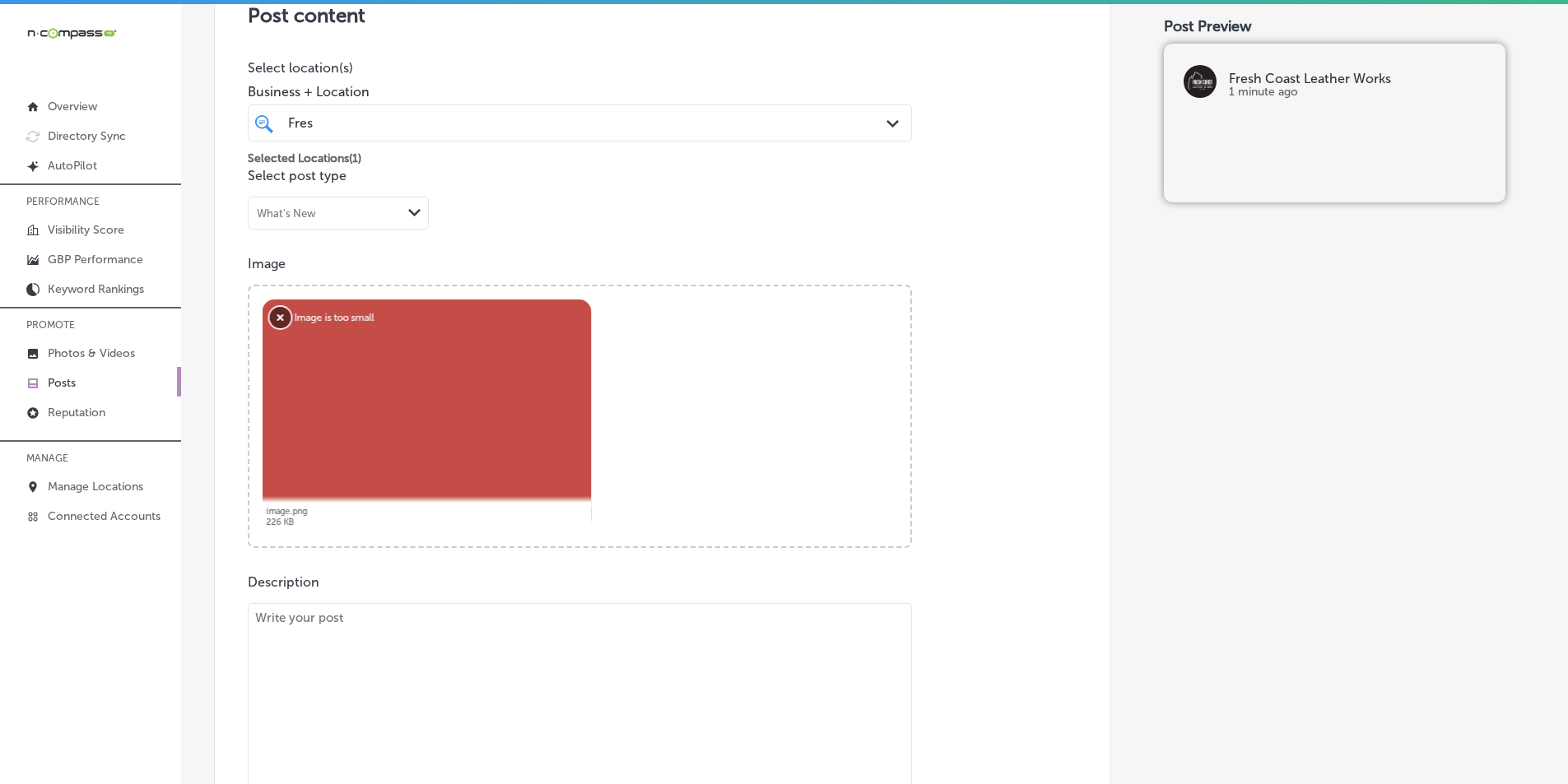
click at [272, 314] on button "Remove" at bounding box center [281, 317] width 21 height 21
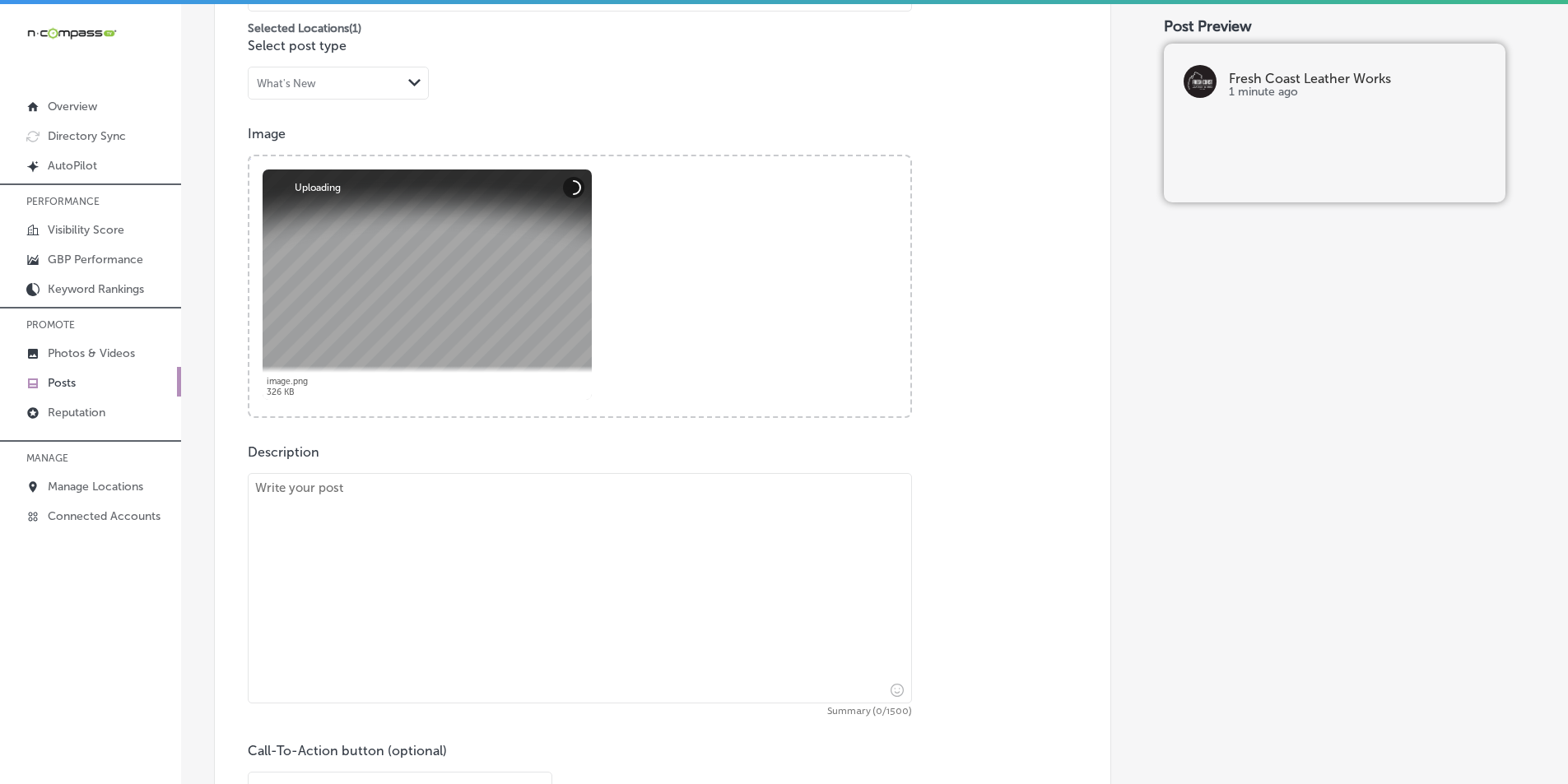
scroll to position [631, 0]
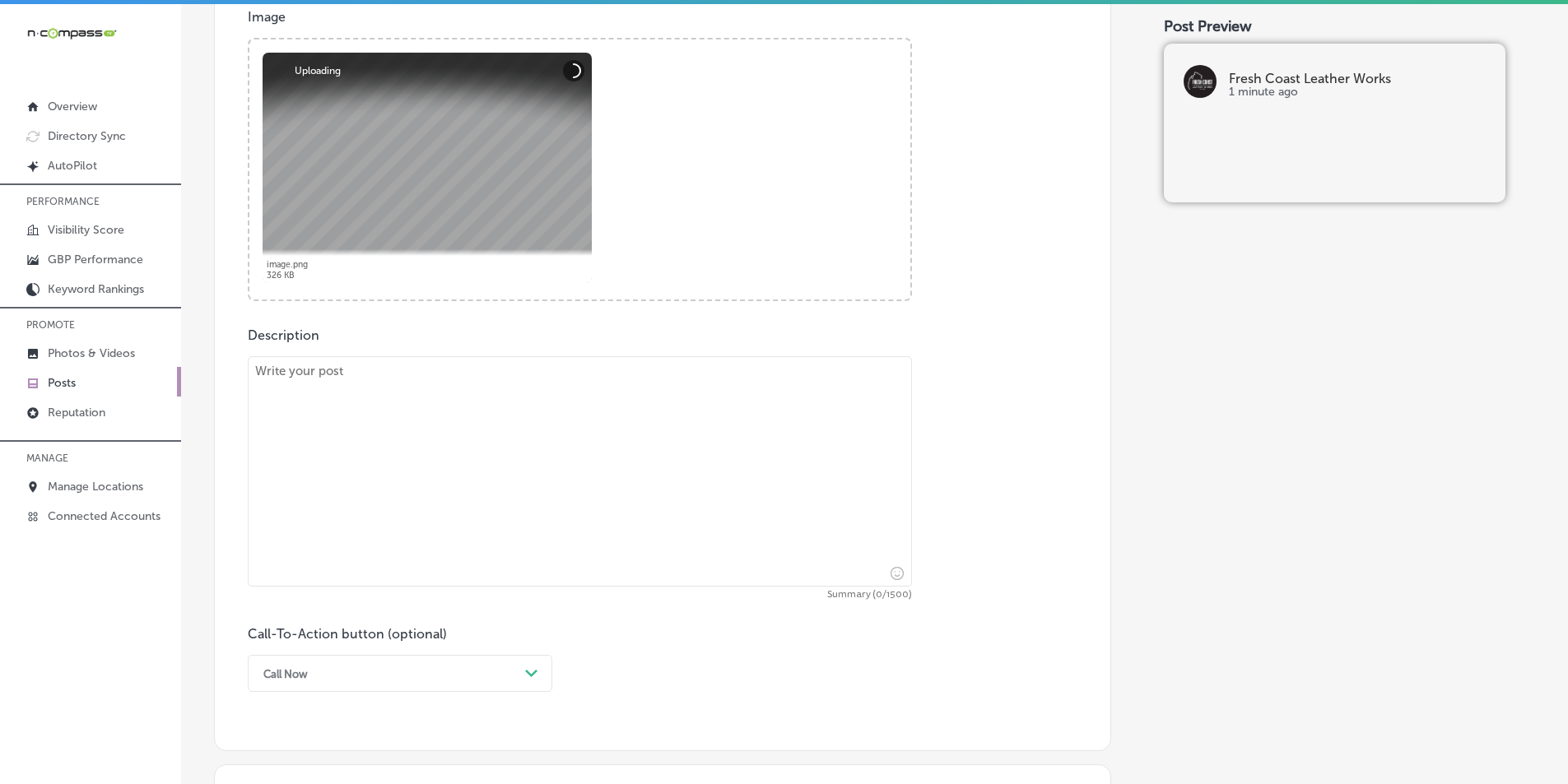
click at [416, 481] on textarea at bounding box center [580, 471] width 664 height 231
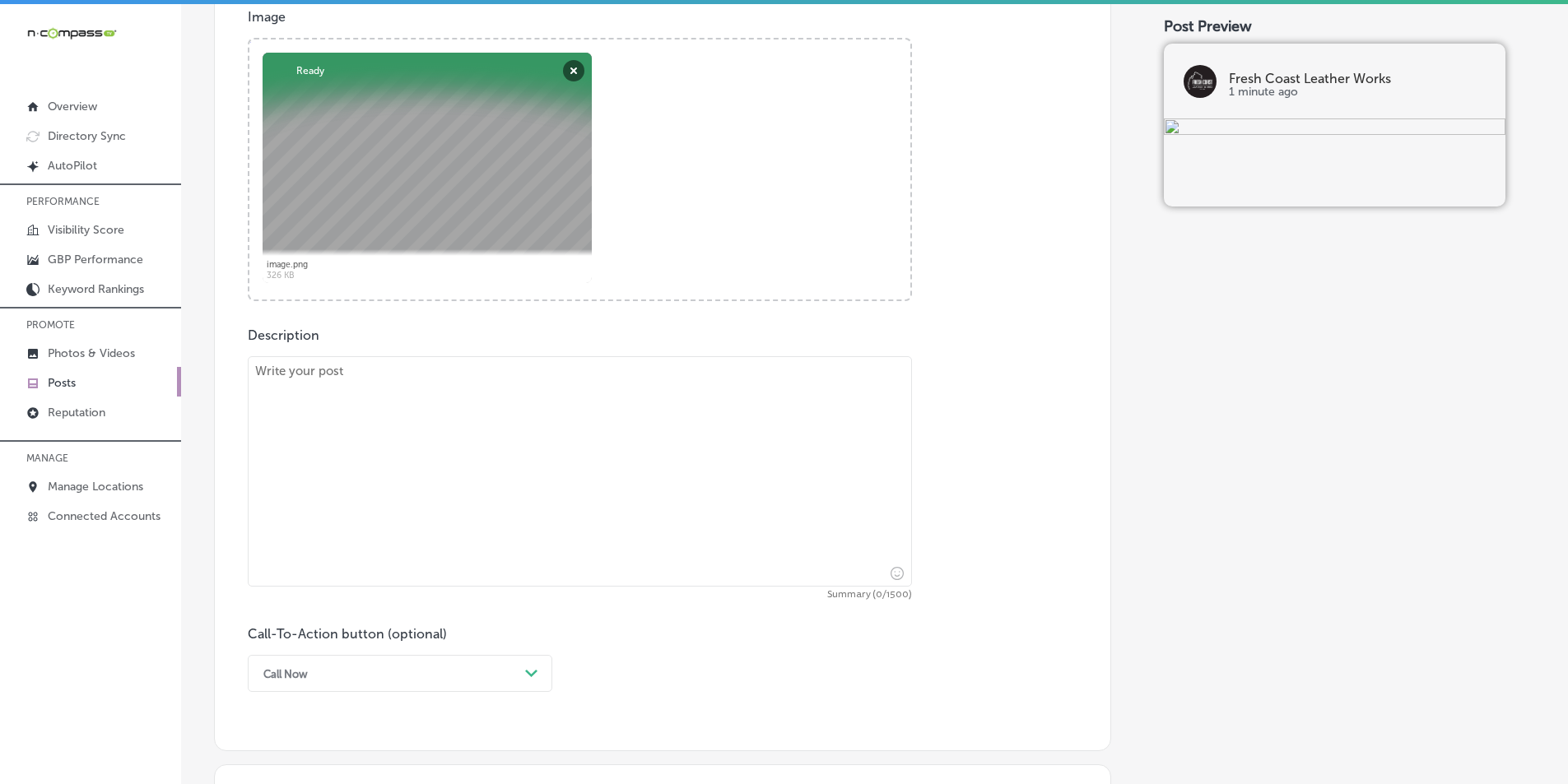
click at [376, 481] on textarea at bounding box center [580, 471] width 664 height 231
paste textarea "Looking for high-quality, handcrafted leather products? At Fresh Coast Leather …"
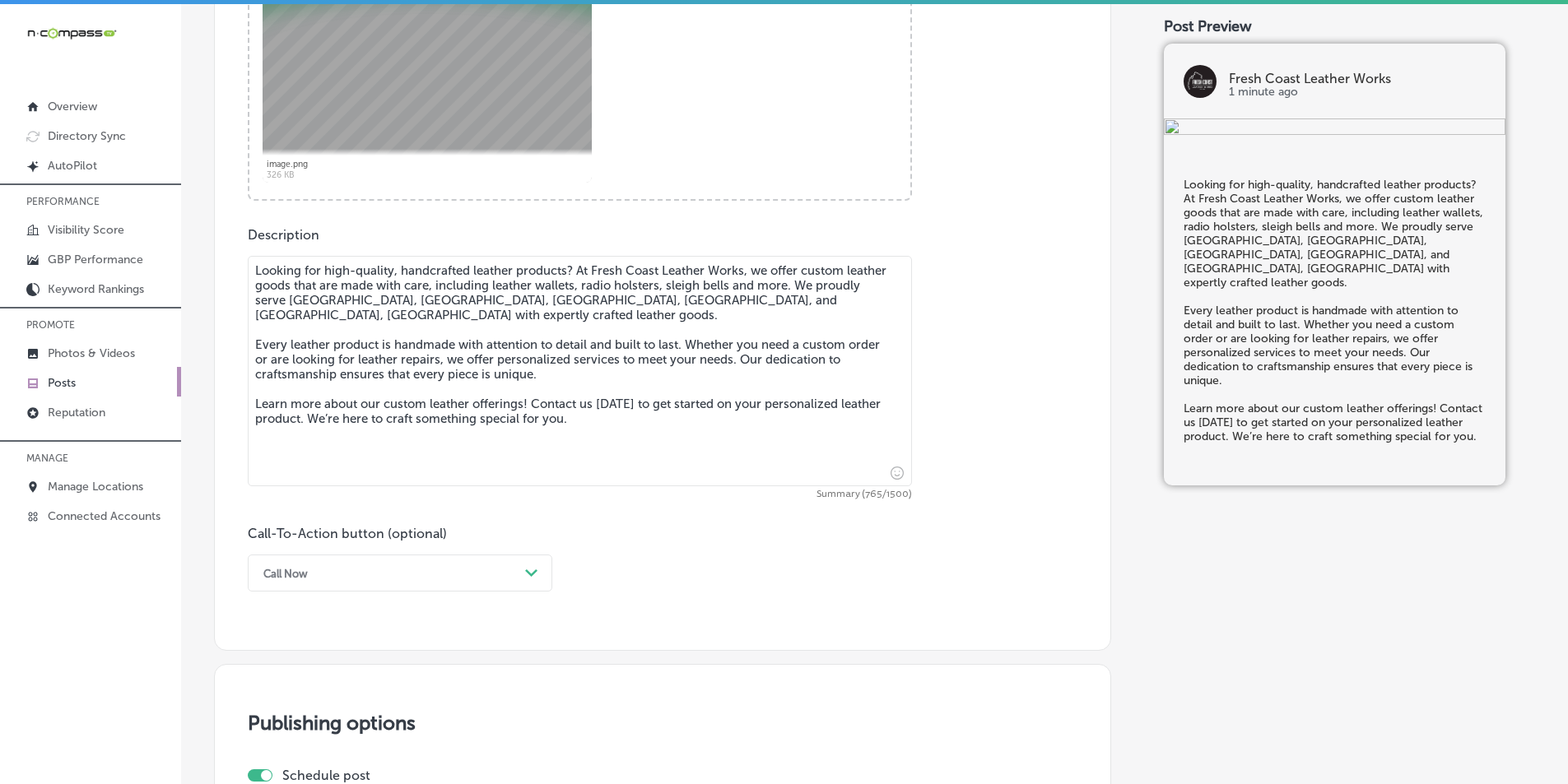
scroll to position [796, 0]
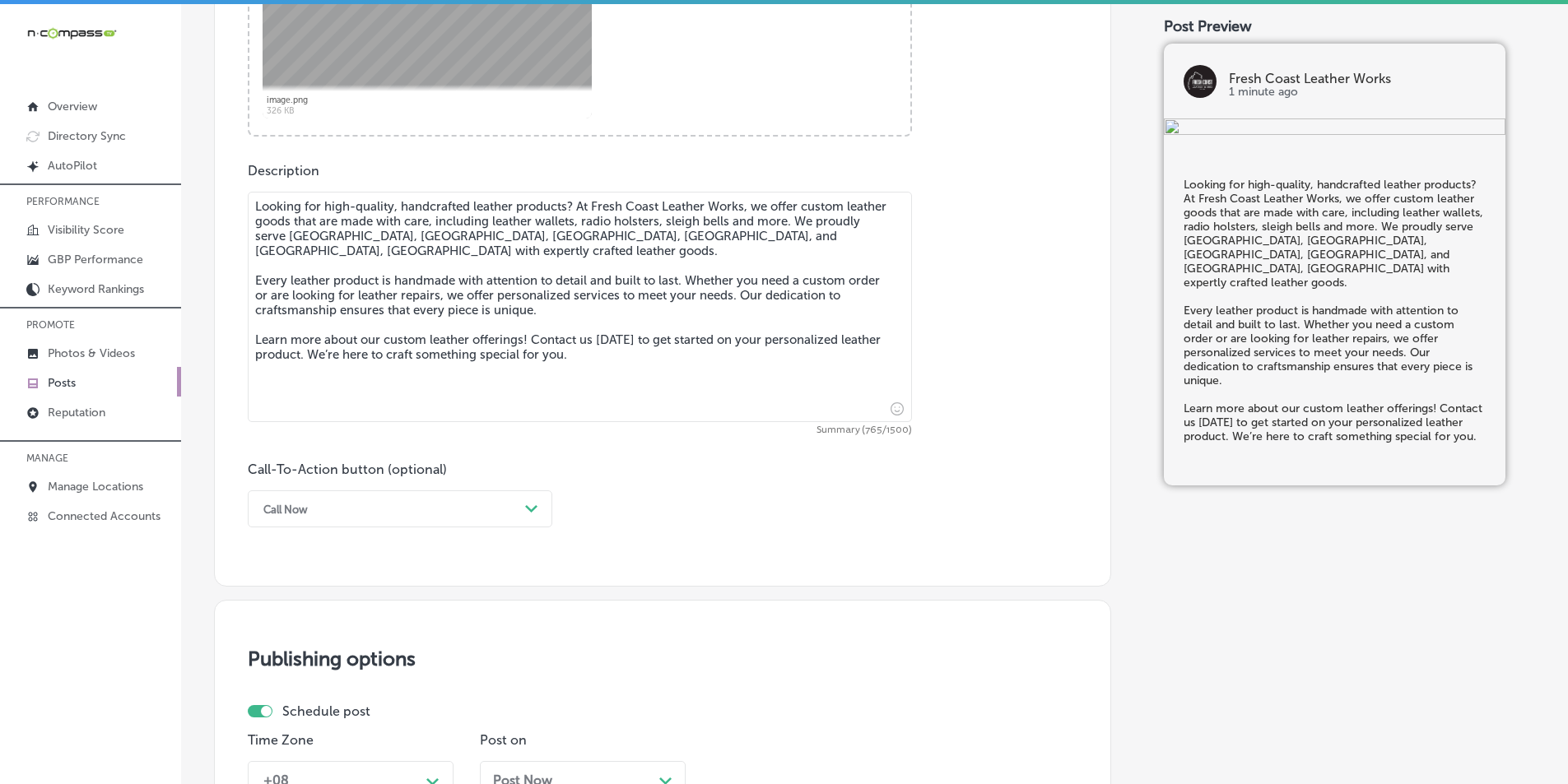
type textarea "Looking for high-quality, handcrafted leather products? At Fresh Coast Leather …"
click at [525, 509] on div "Path Created with Sketch." at bounding box center [531, 509] width 26 height 26
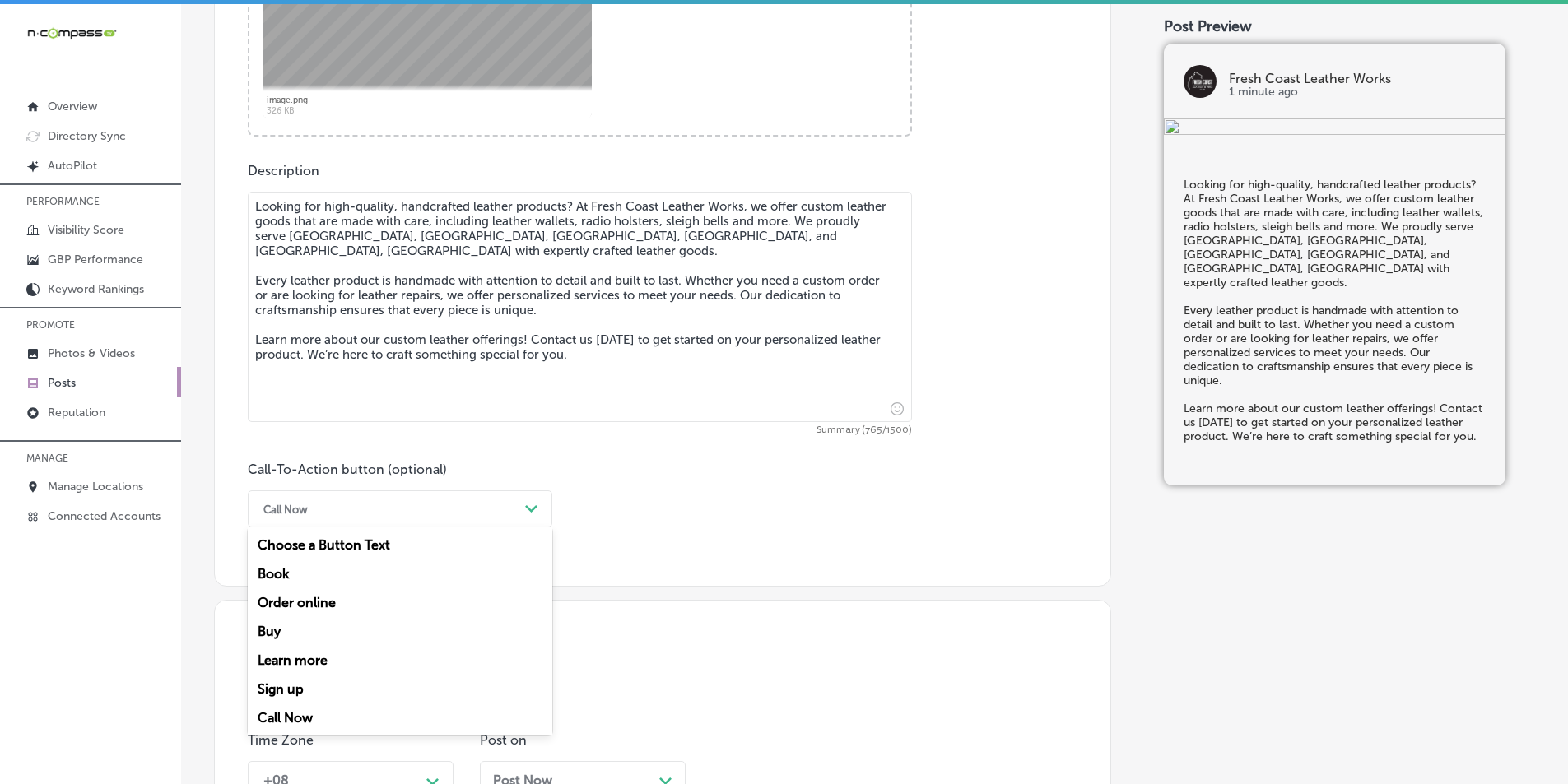
drag, startPoint x: 304, startPoint y: 659, endPoint x: 316, endPoint y: 635, distance: 26.8
click at [304, 658] on div "Learn more" at bounding box center [399, 660] width 304 height 29
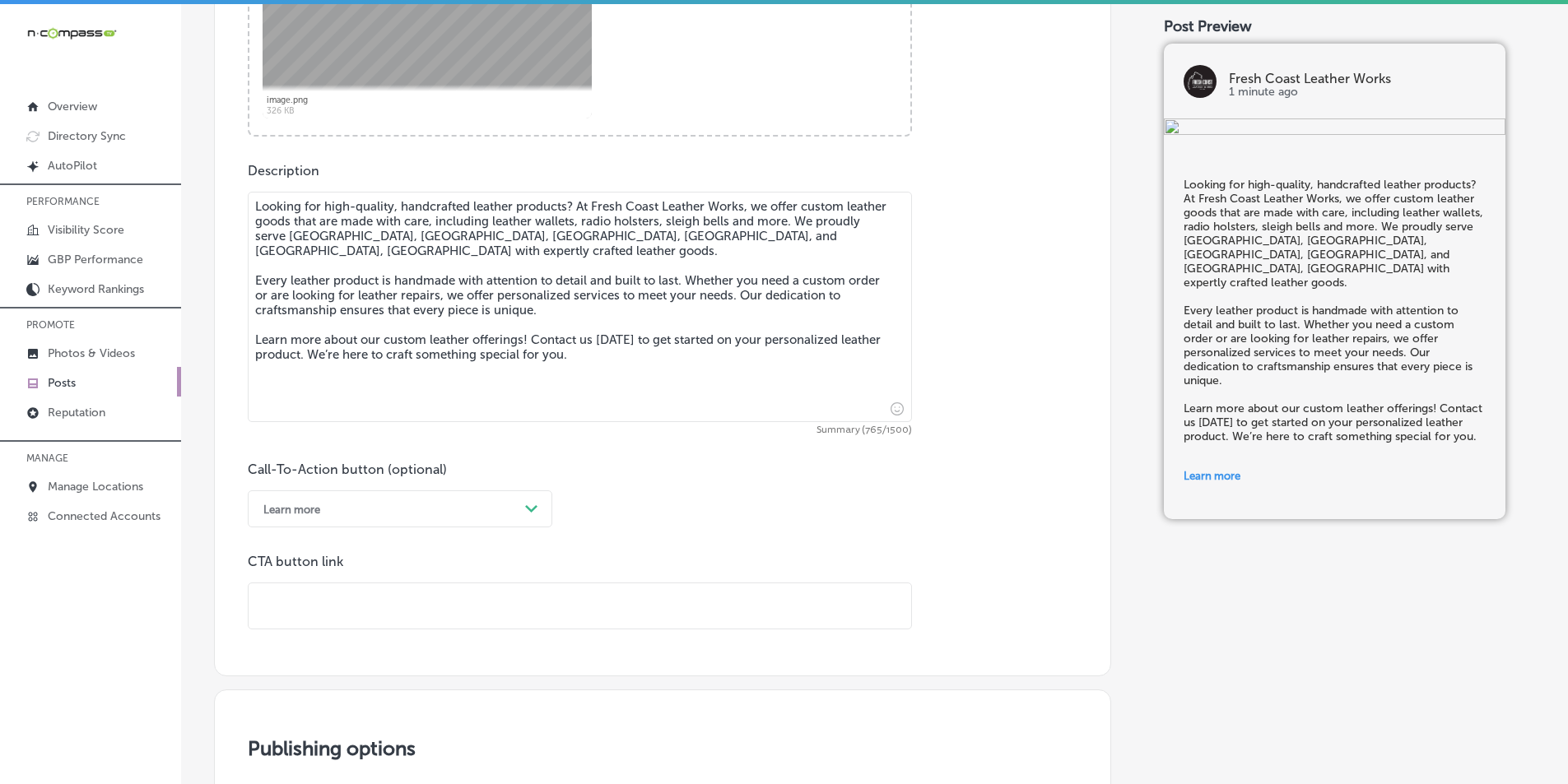
paste input "https://freshcoastleather.com/"
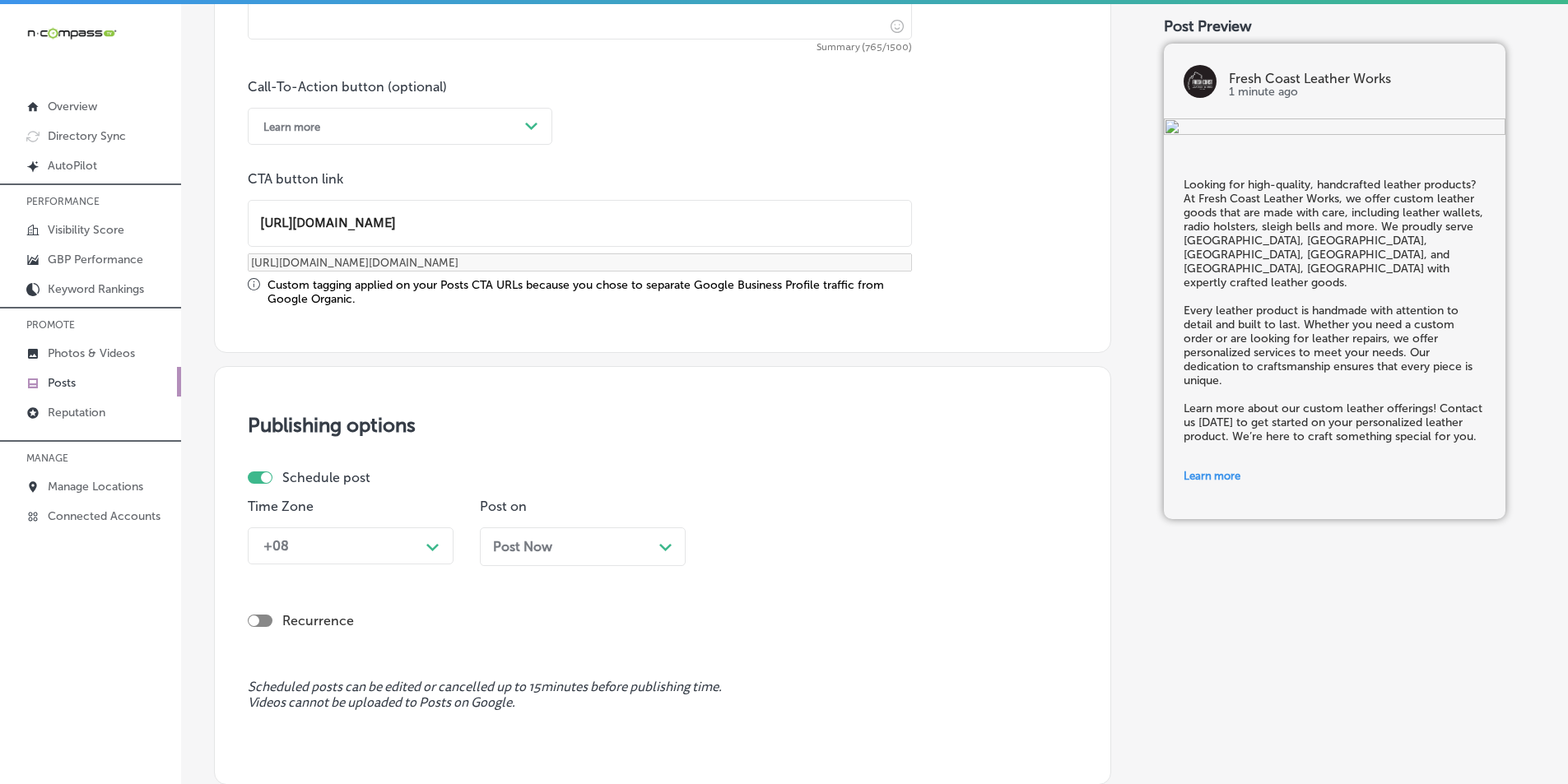
scroll to position [1208, 0]
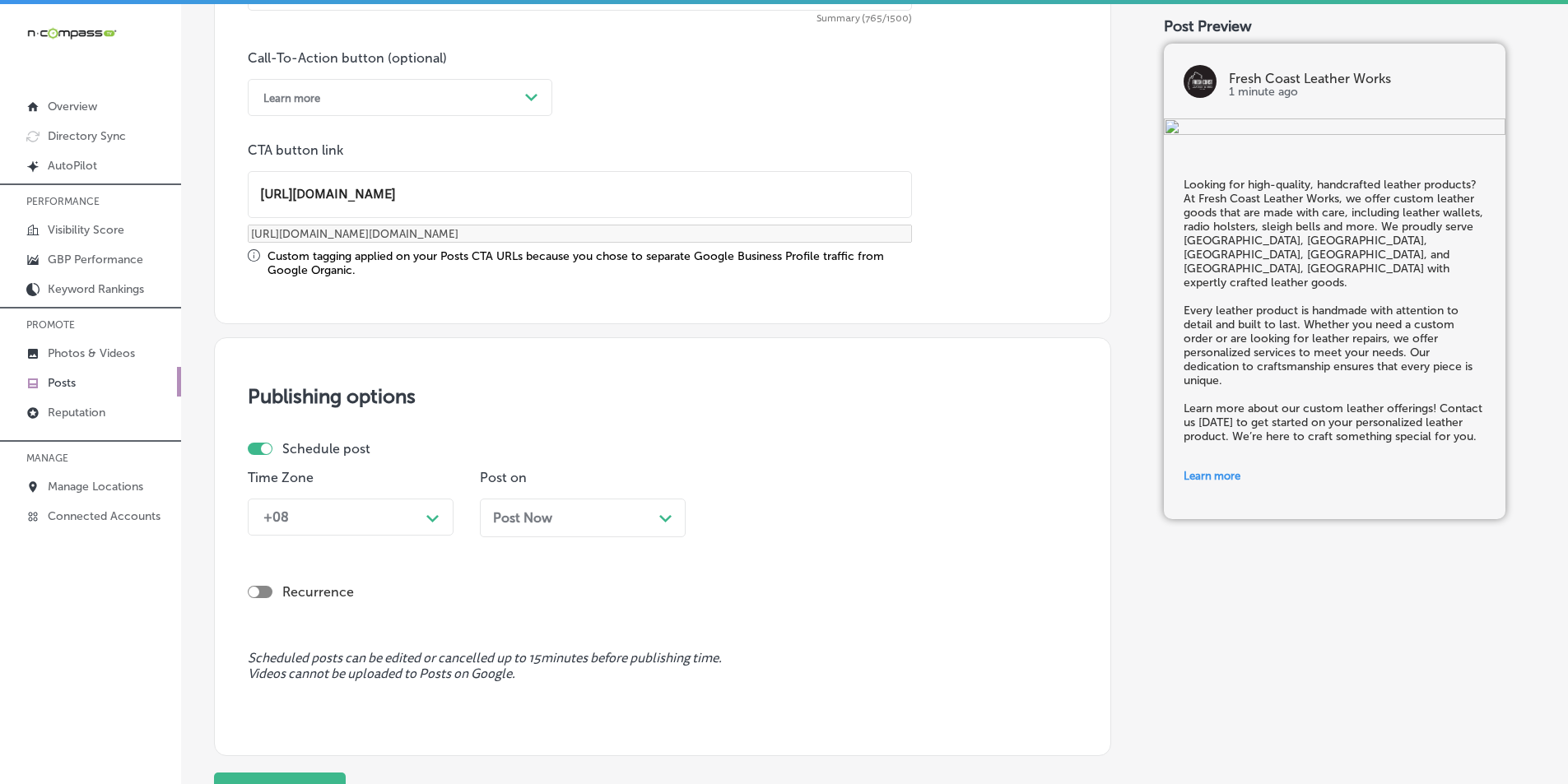
type input "https://freshcoastleather.com/"
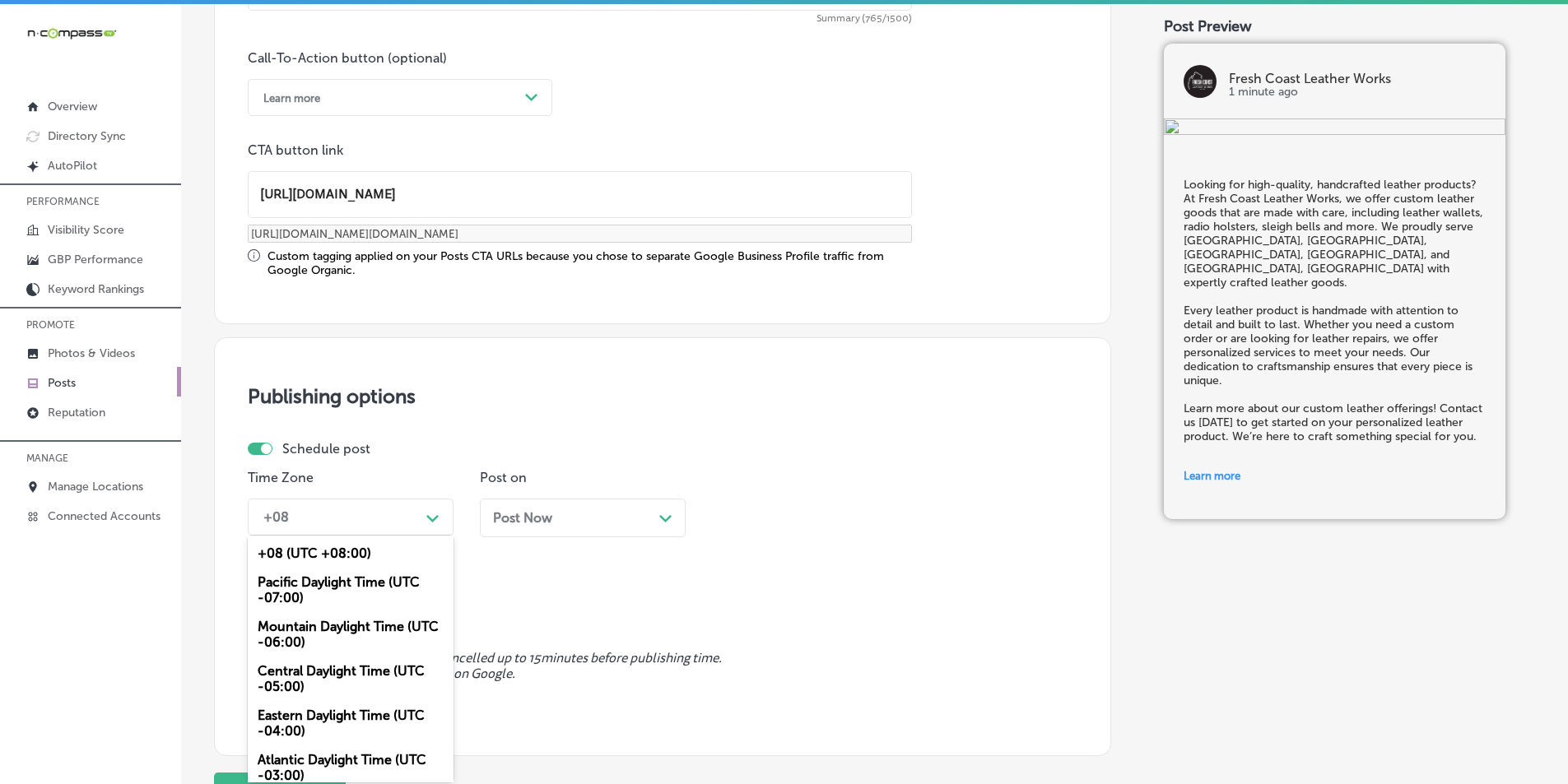
click at [429, 525] on div "Path Created with Sketch." at bounding box center [432, 516] width 26 height 26
click at [327, 623] on div "Mountain Daylight Time (UTC -06:00)" at bounding box center [350, 635] width 206 height 44
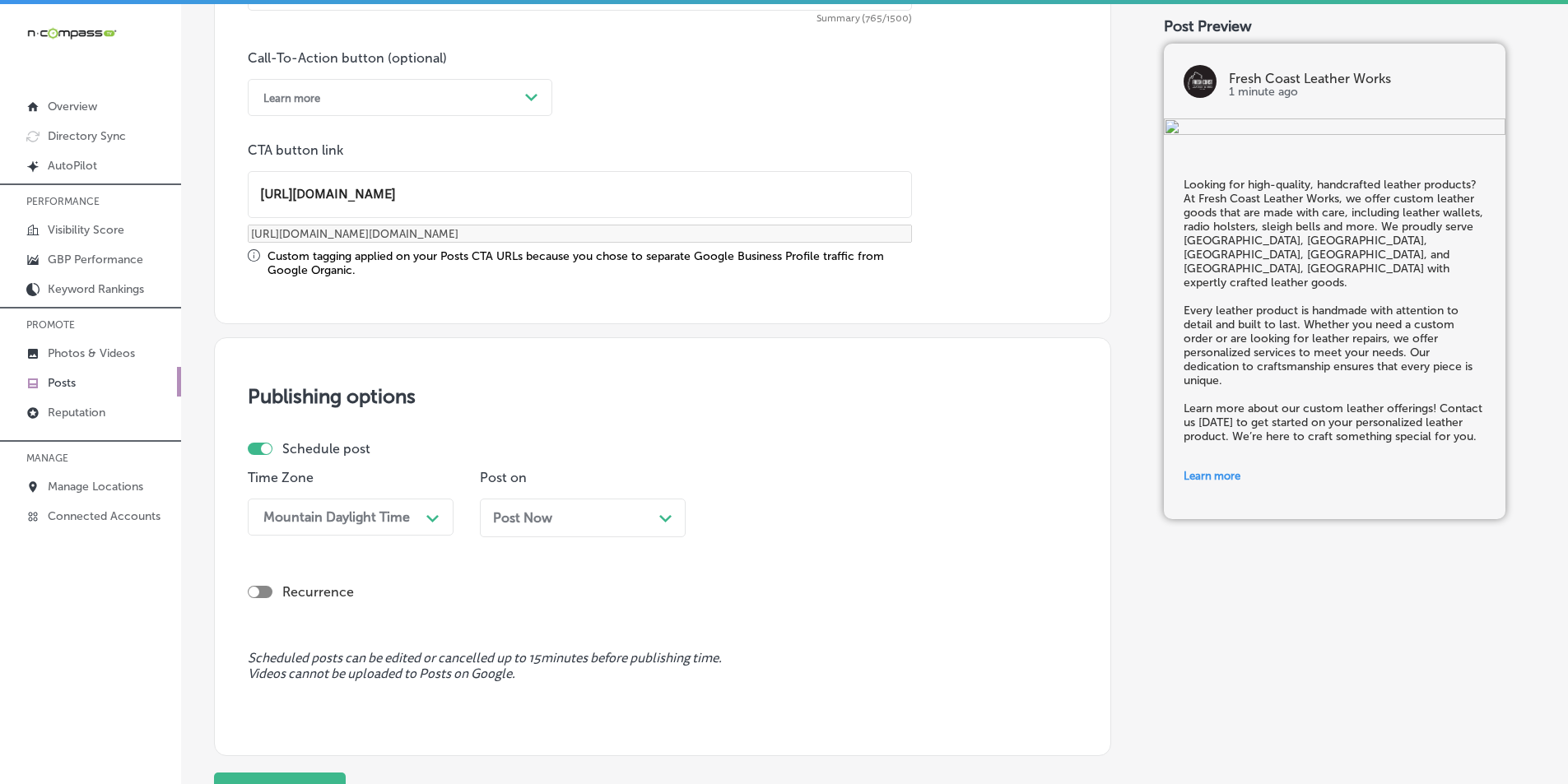
click at [665, 520] on polygon at bounding box center [665, 519] width 13 height 8
click at [805, 517] on div "10:15 AM" at bounding box center [802, 517] width 164 height 29
click at [734, 613] on div "7:00 AM" at bounding box center [815, 620] width 206 height 29
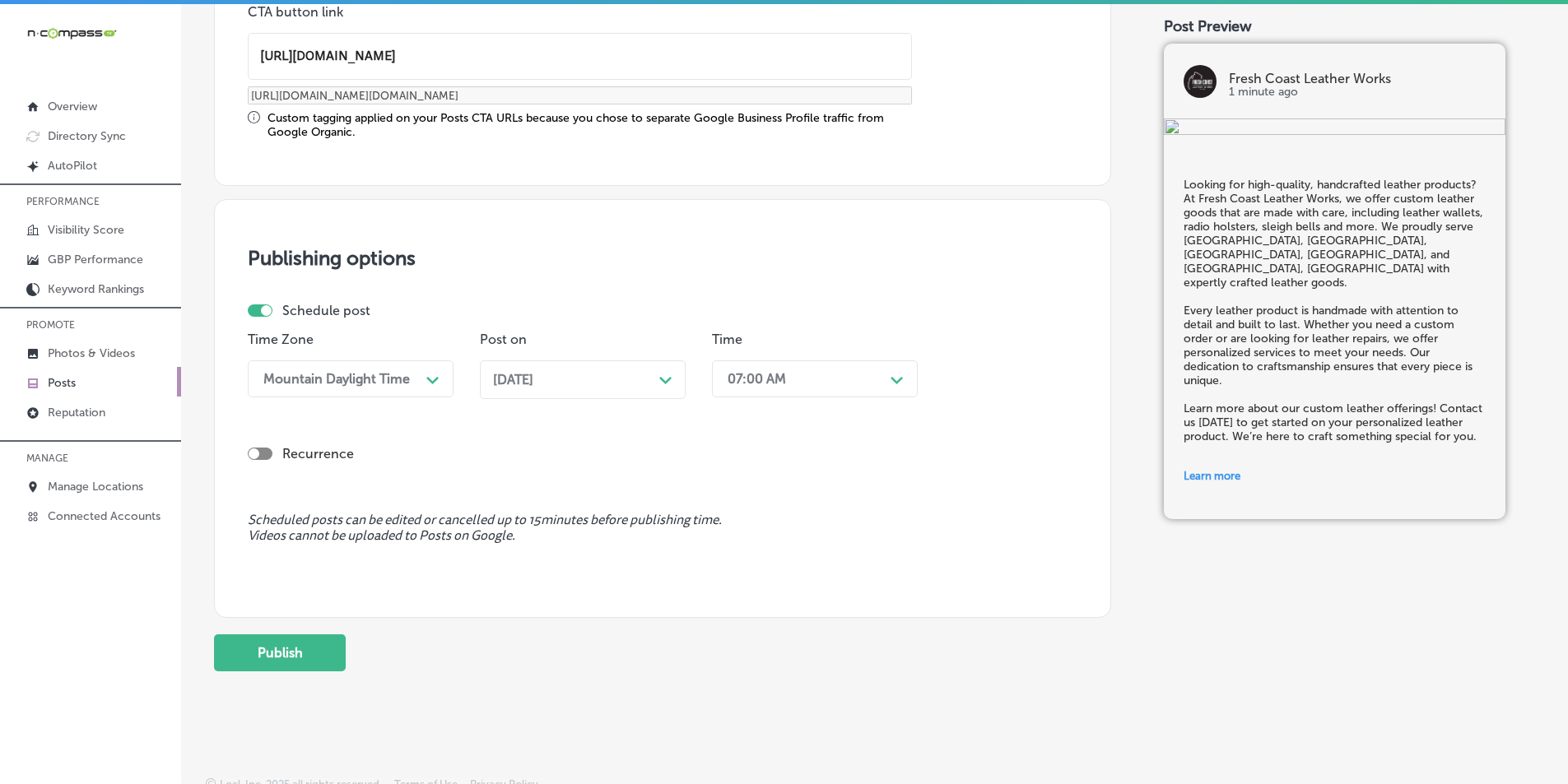
scroll to position [1356, 0]
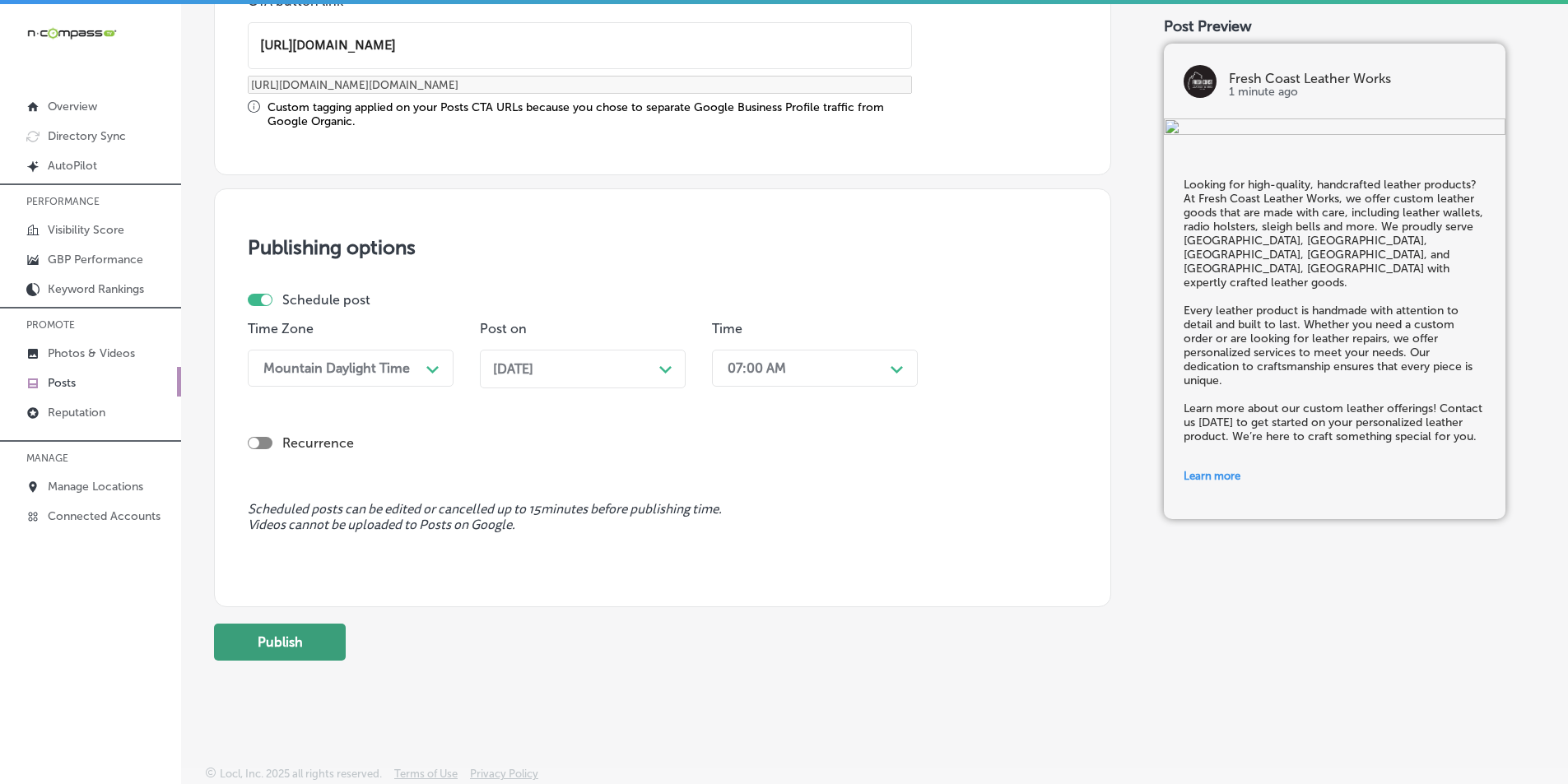
click at [270, 642] on button "Publish" at bounding box center [279, 642] width 131 height 37
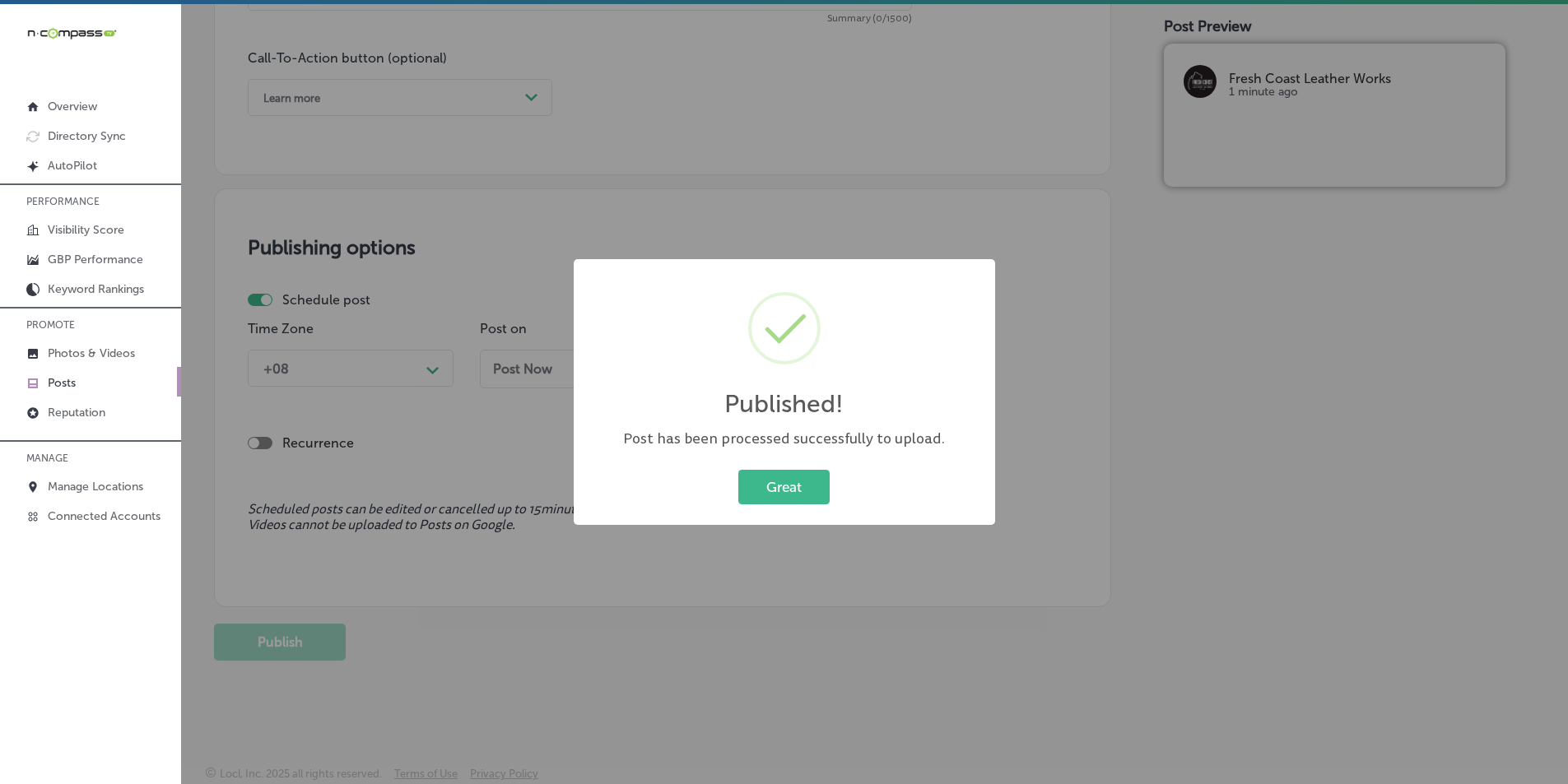
scroll to position [1208, 0]
click at [784, 478] on button "Great" at bounding box center [784, 487] width 92 height 34
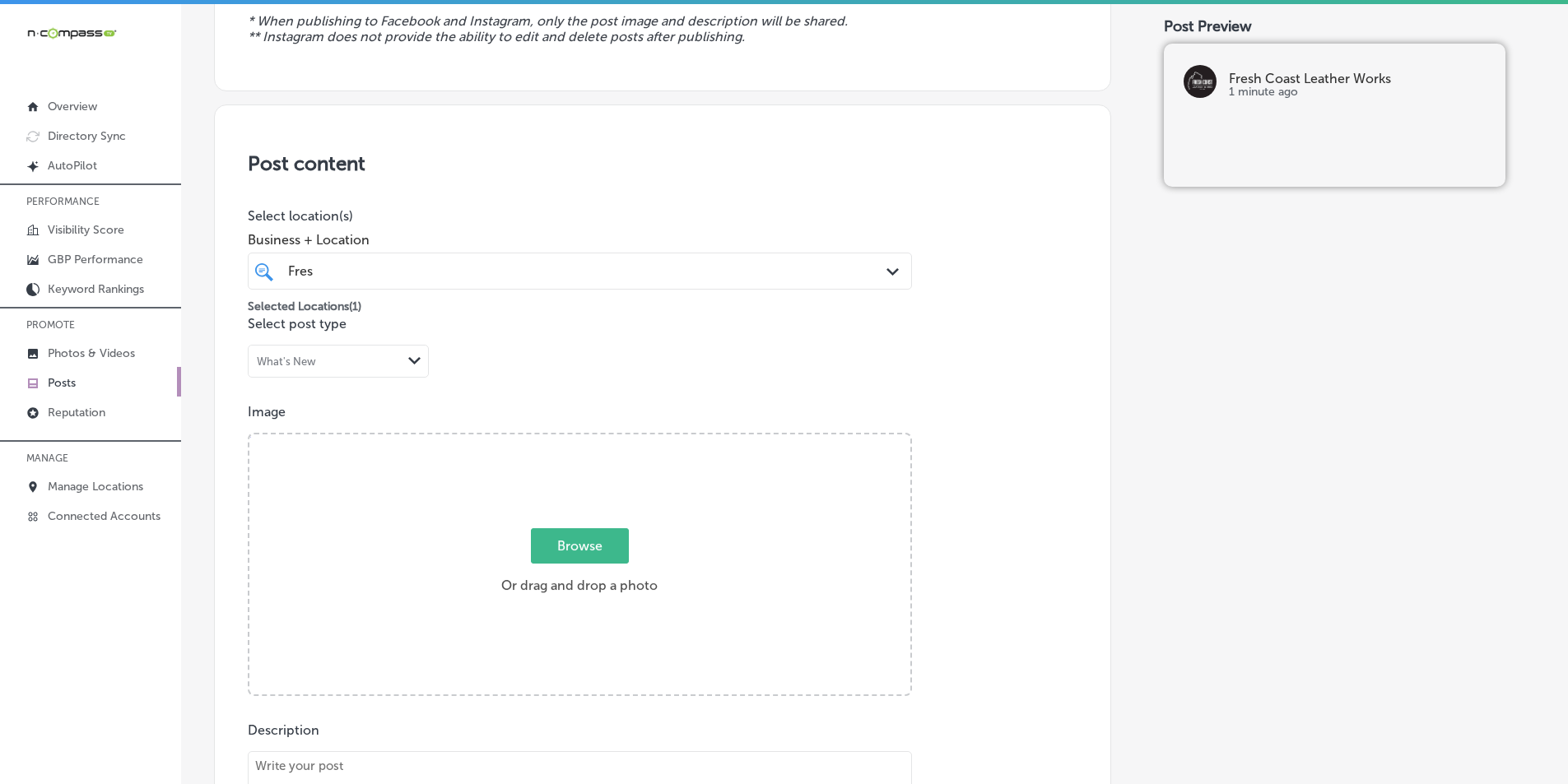
scroll to position [55, 0]
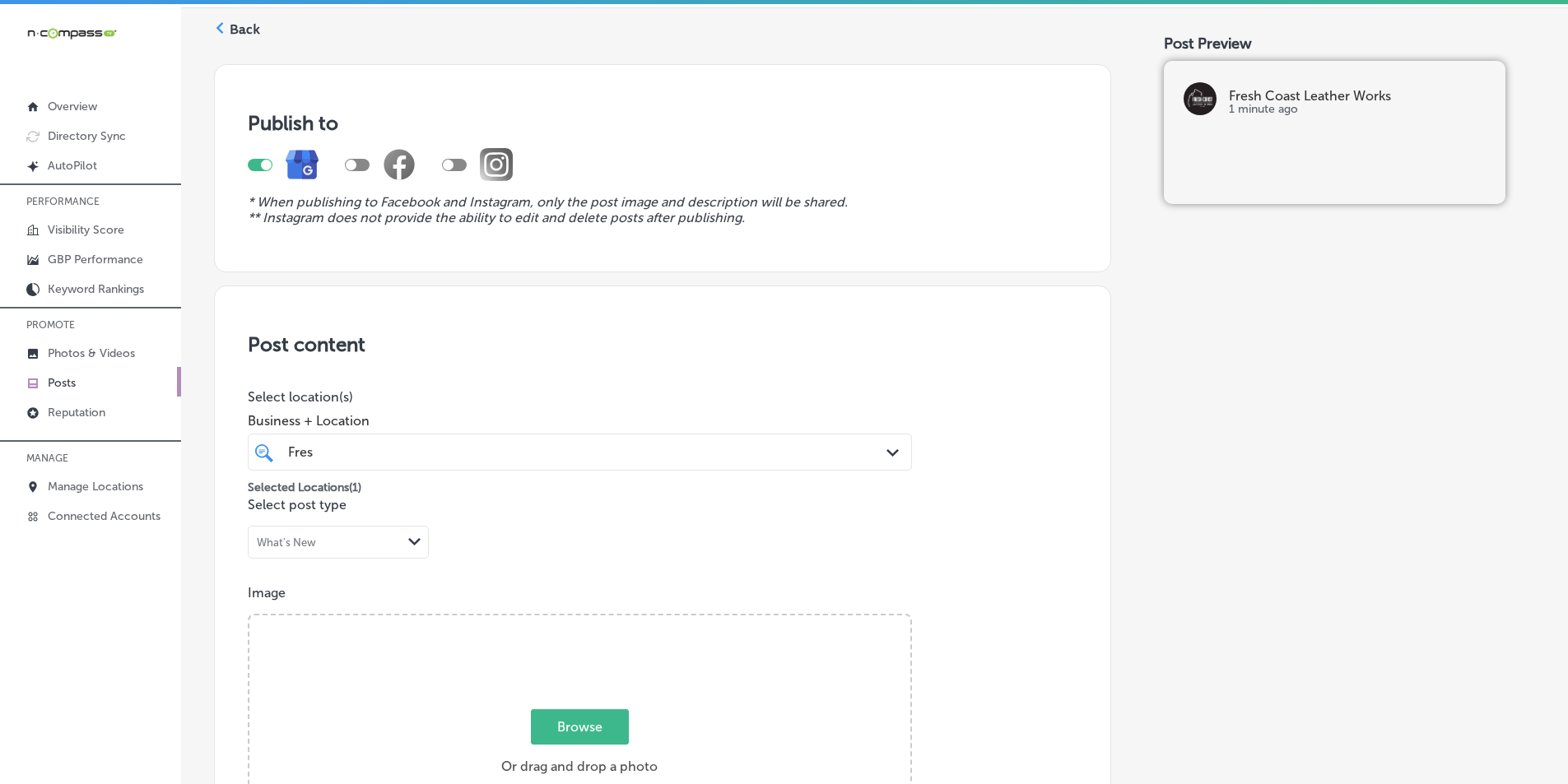
click at [222, 27] on icon at bounding box center [220, 28] width 12 height 12
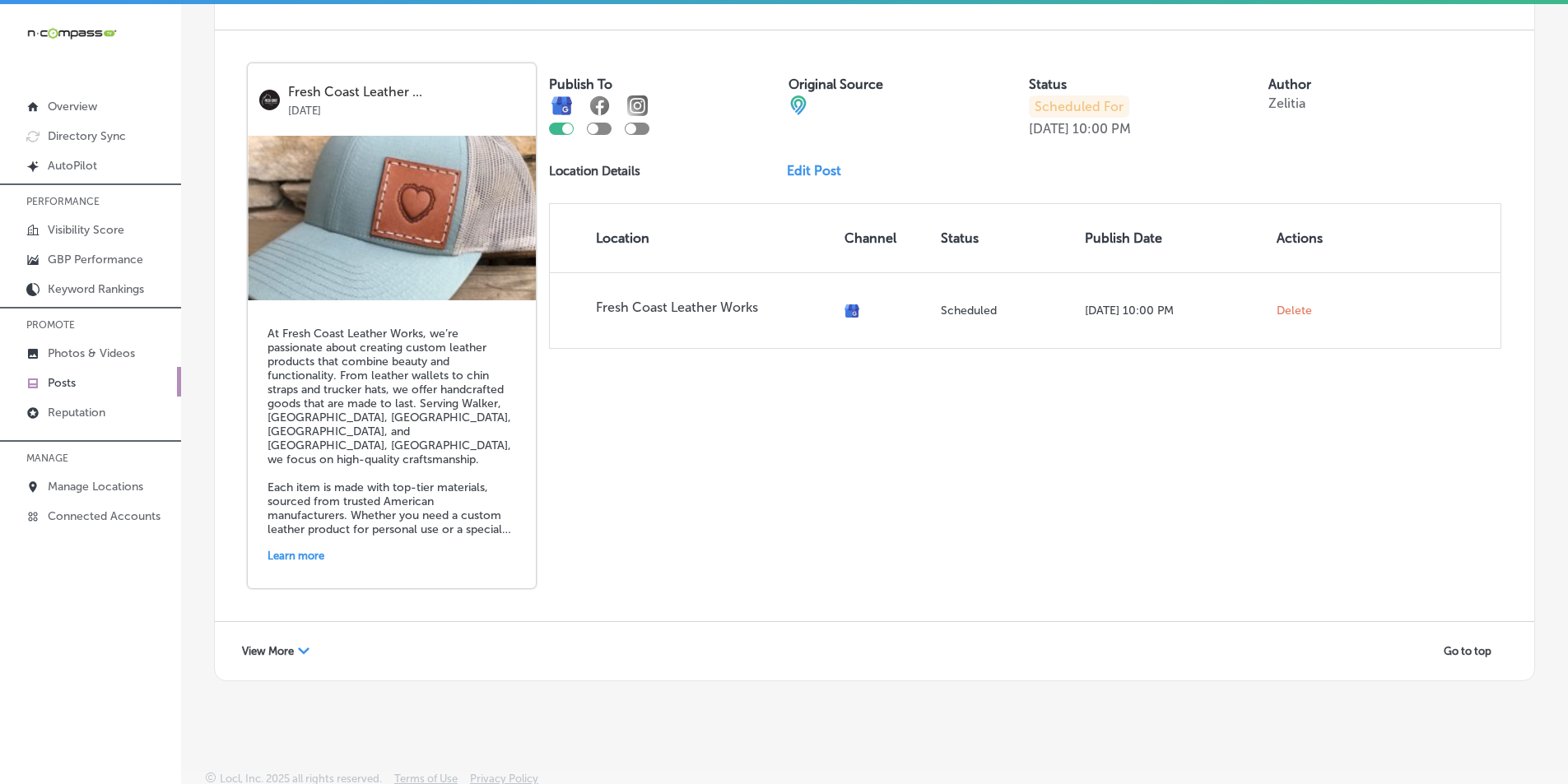
scroll to position [3561, 0]
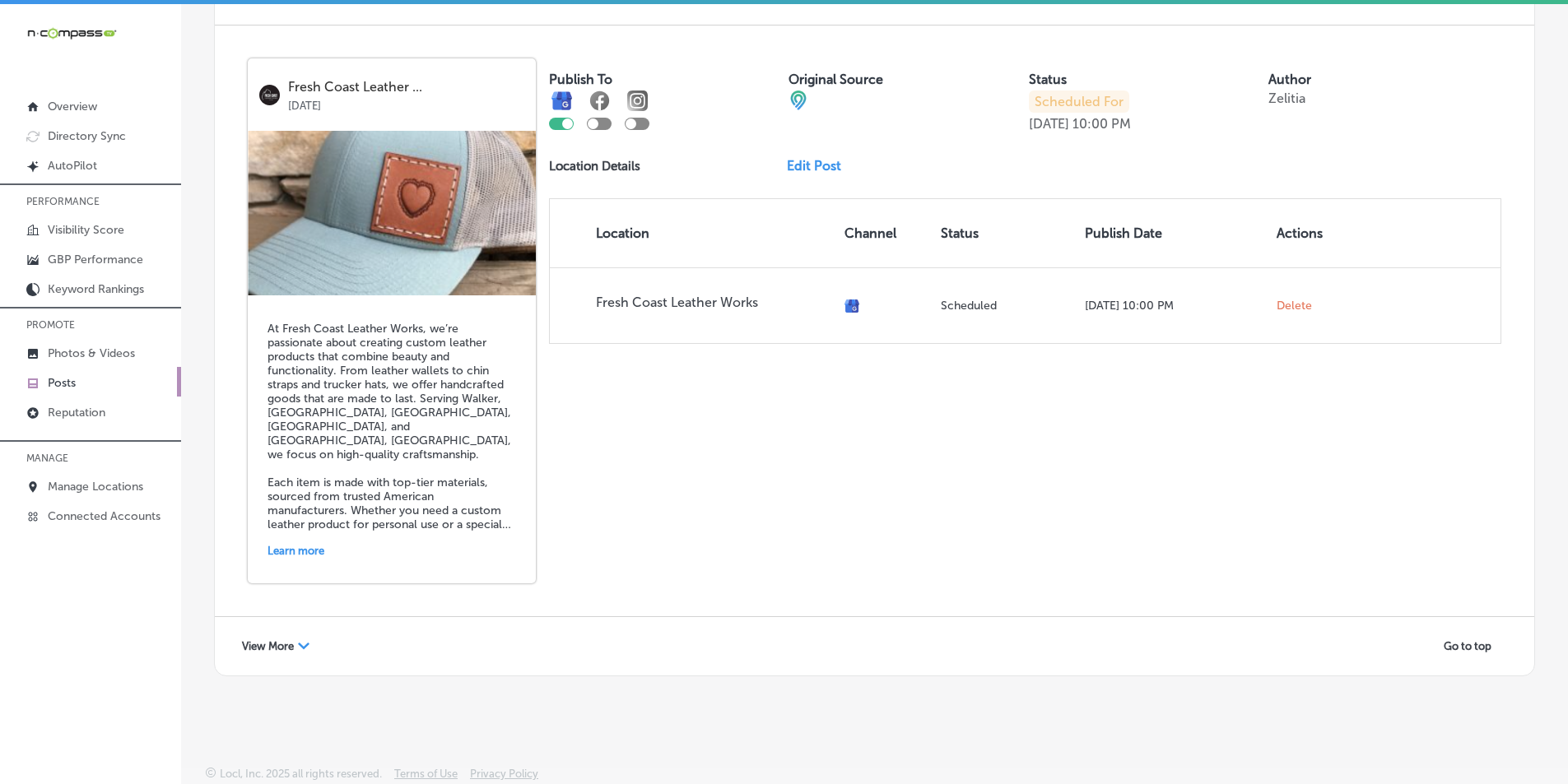
click at [294, 644] on span "View More" at bounding box center [268, 647] width 52 height 13
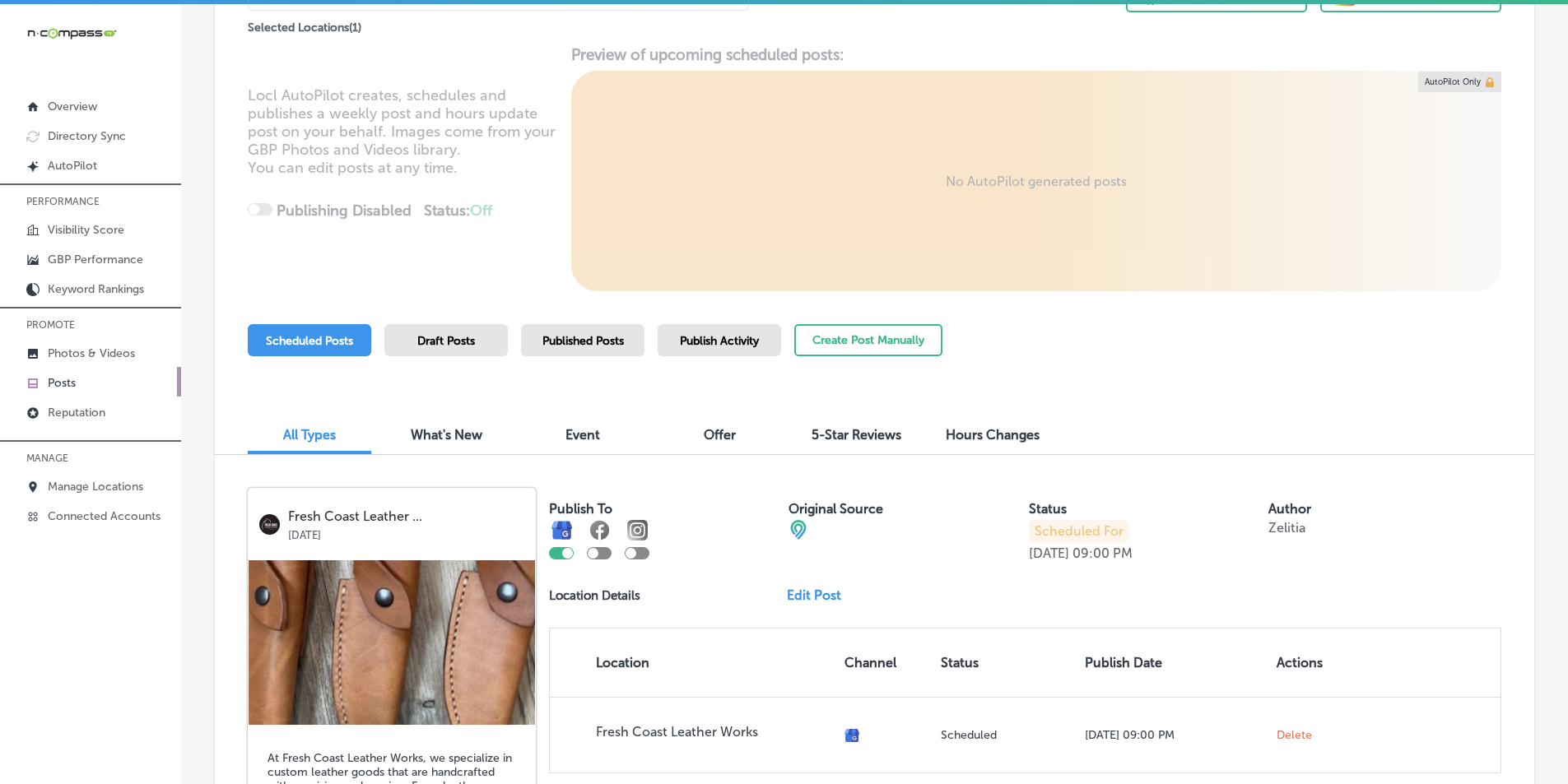
scroll to position [135, 0]
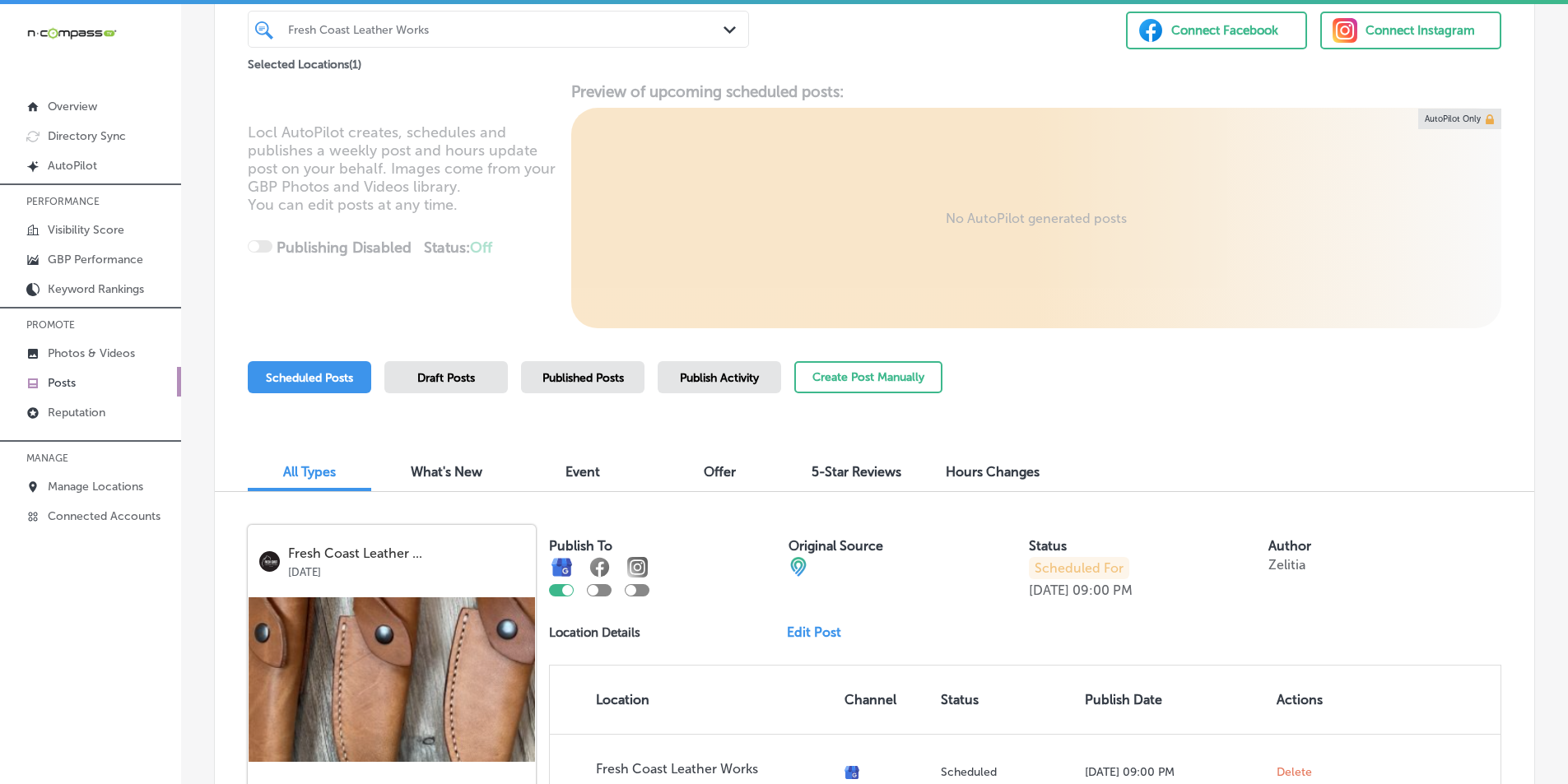
click at [457, 28] on div "Fresh Coast Leather Works" at bounding box center [507, 29] width 437 height 14
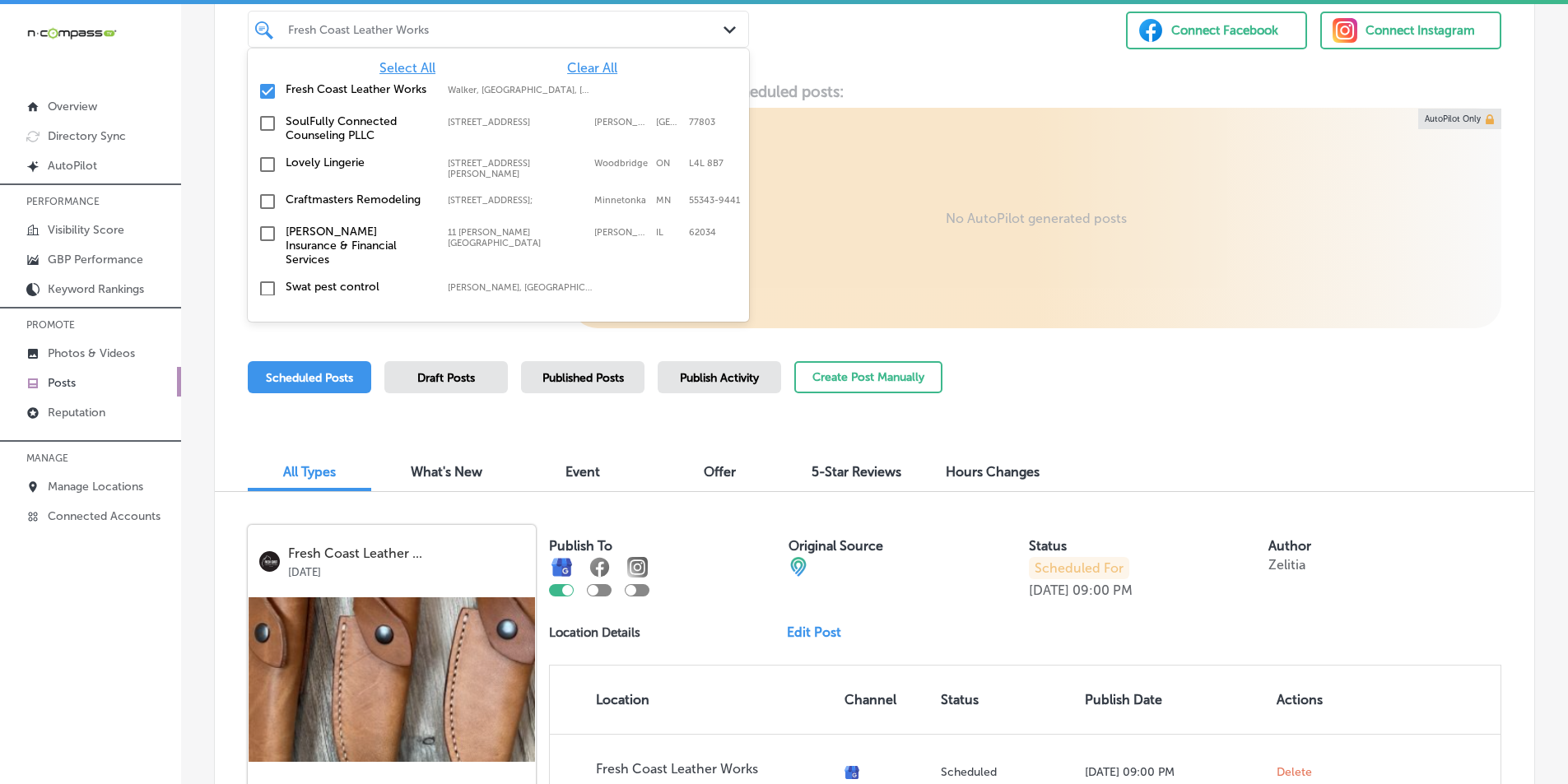
click at [266, 89] on input "checkbox" at bounding box center [267, 91] width 19 height 19
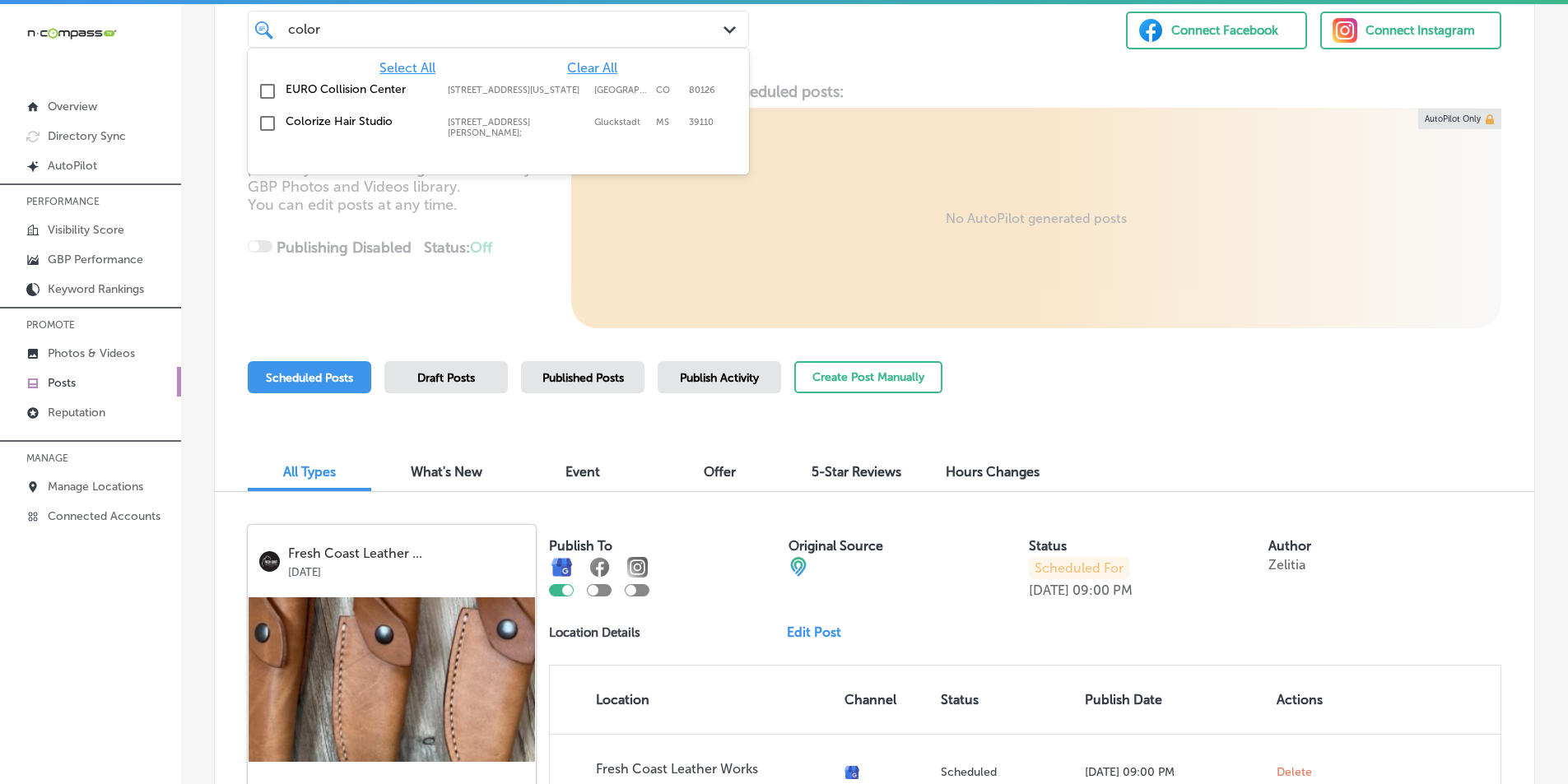
click at [264, 119] on input "checkbox" at bounding box center [267, 123] width 19 height 19
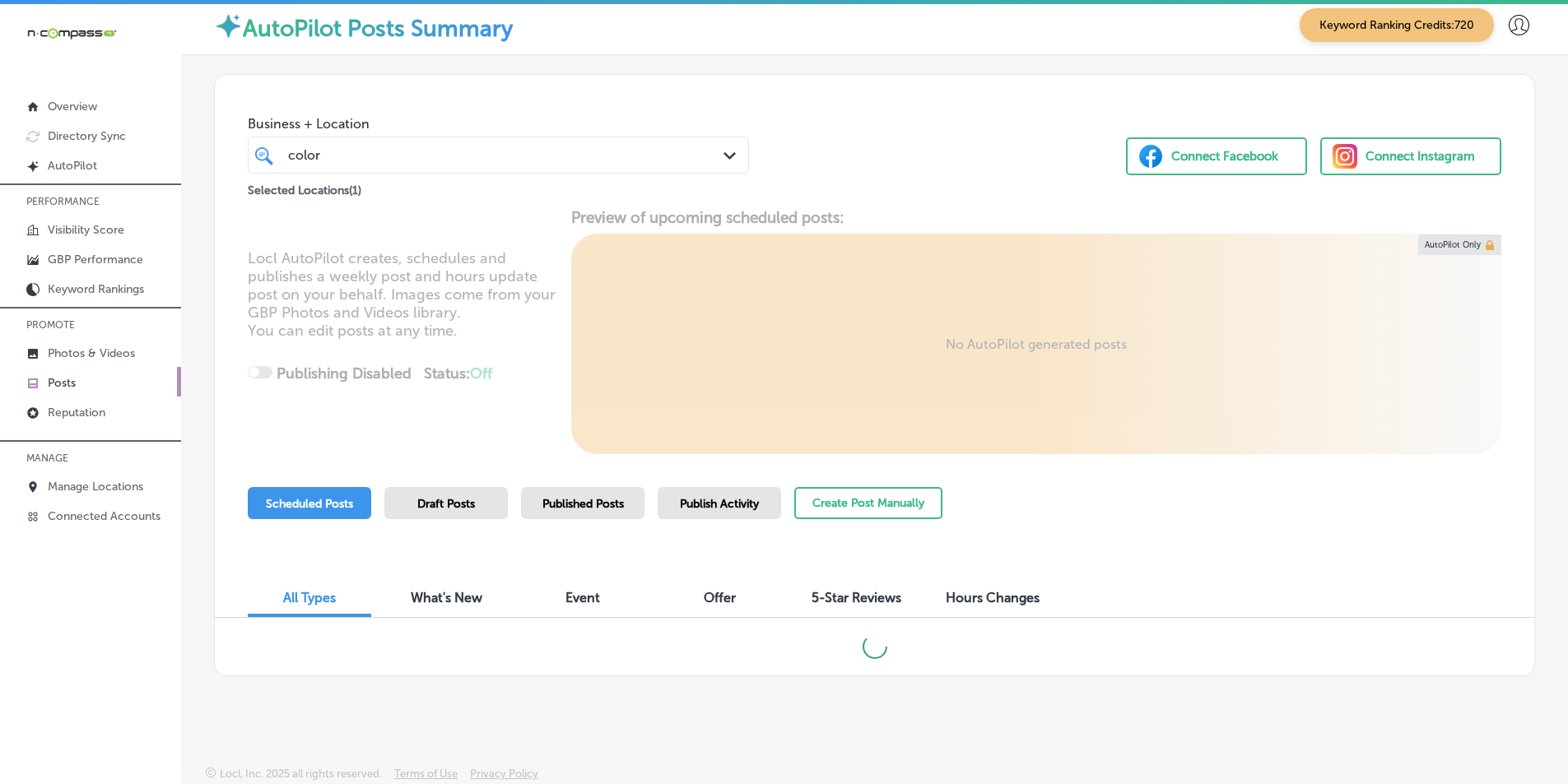
click at [508, 209] on div "Business + Location color color Path Created with Sketch. Selected Locations ( …" at bounding box center [874, 264] width 1320 height 380
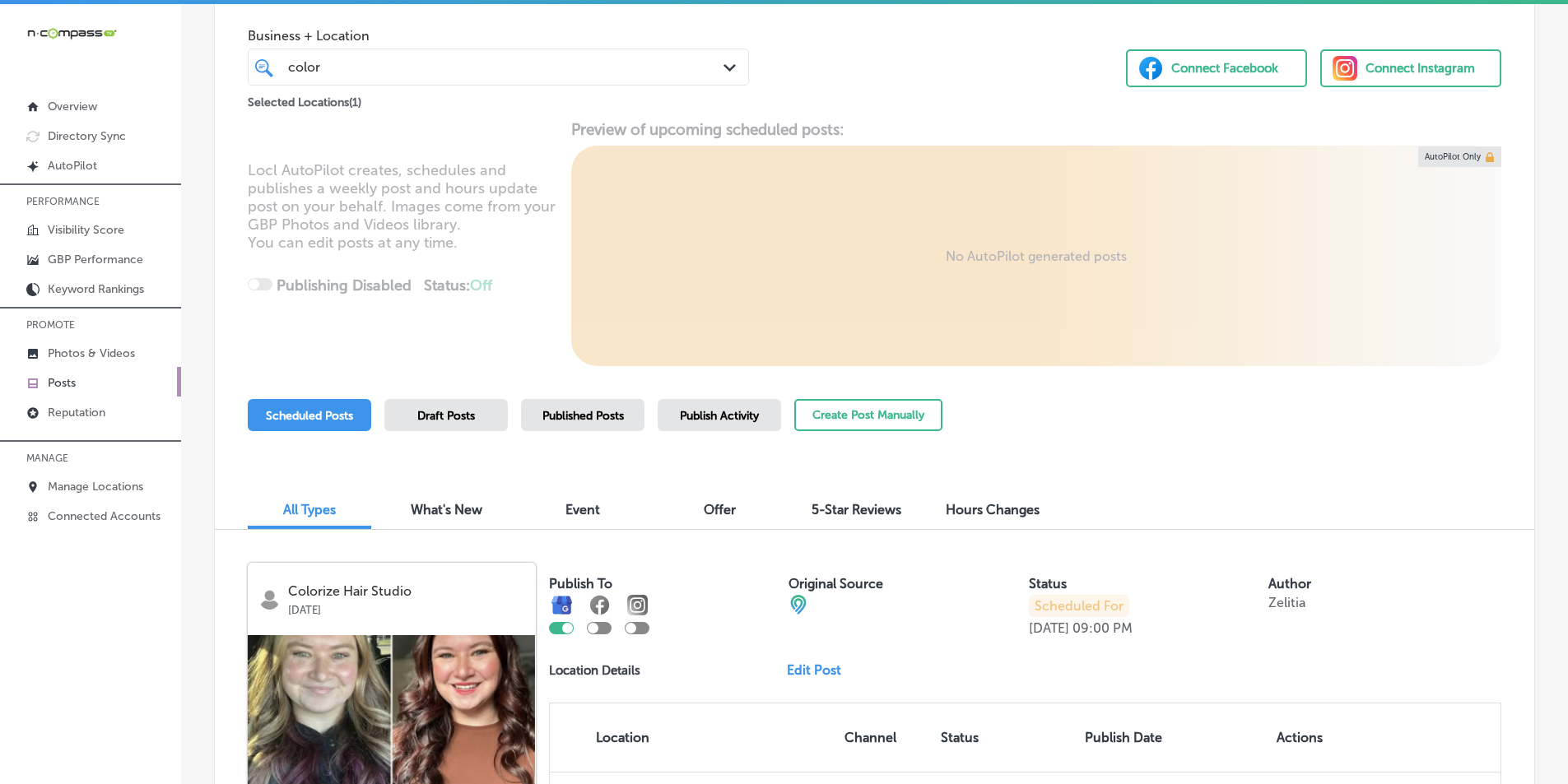
scroll to position [0, 0]
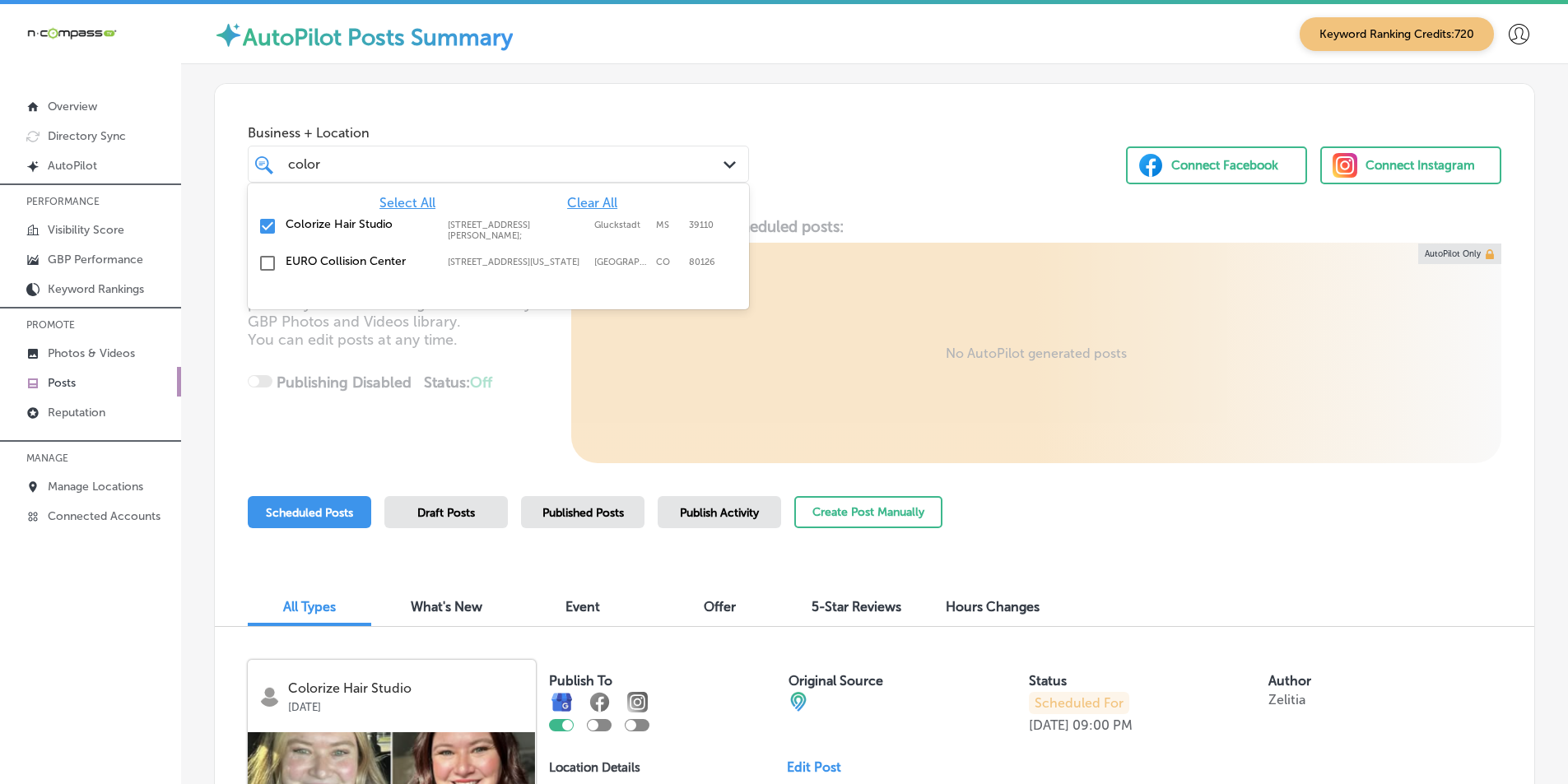
click at [334, 157] on div "color color" at bounding box center [477, 164] width 382 height 22
click at [264, 224] on input "checkbox" at bounding box center [267, 225] width 19 height 19
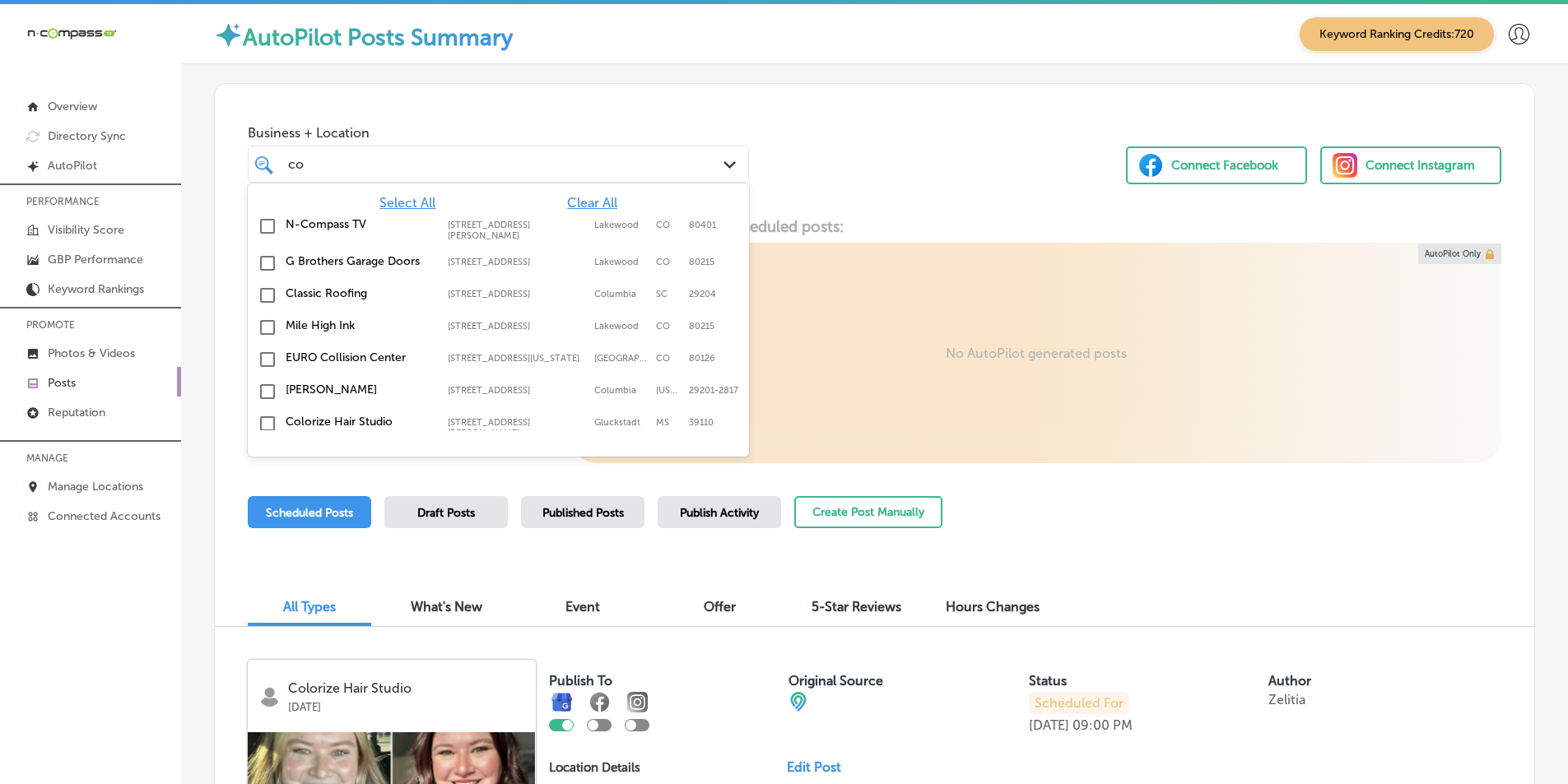
type input "c"
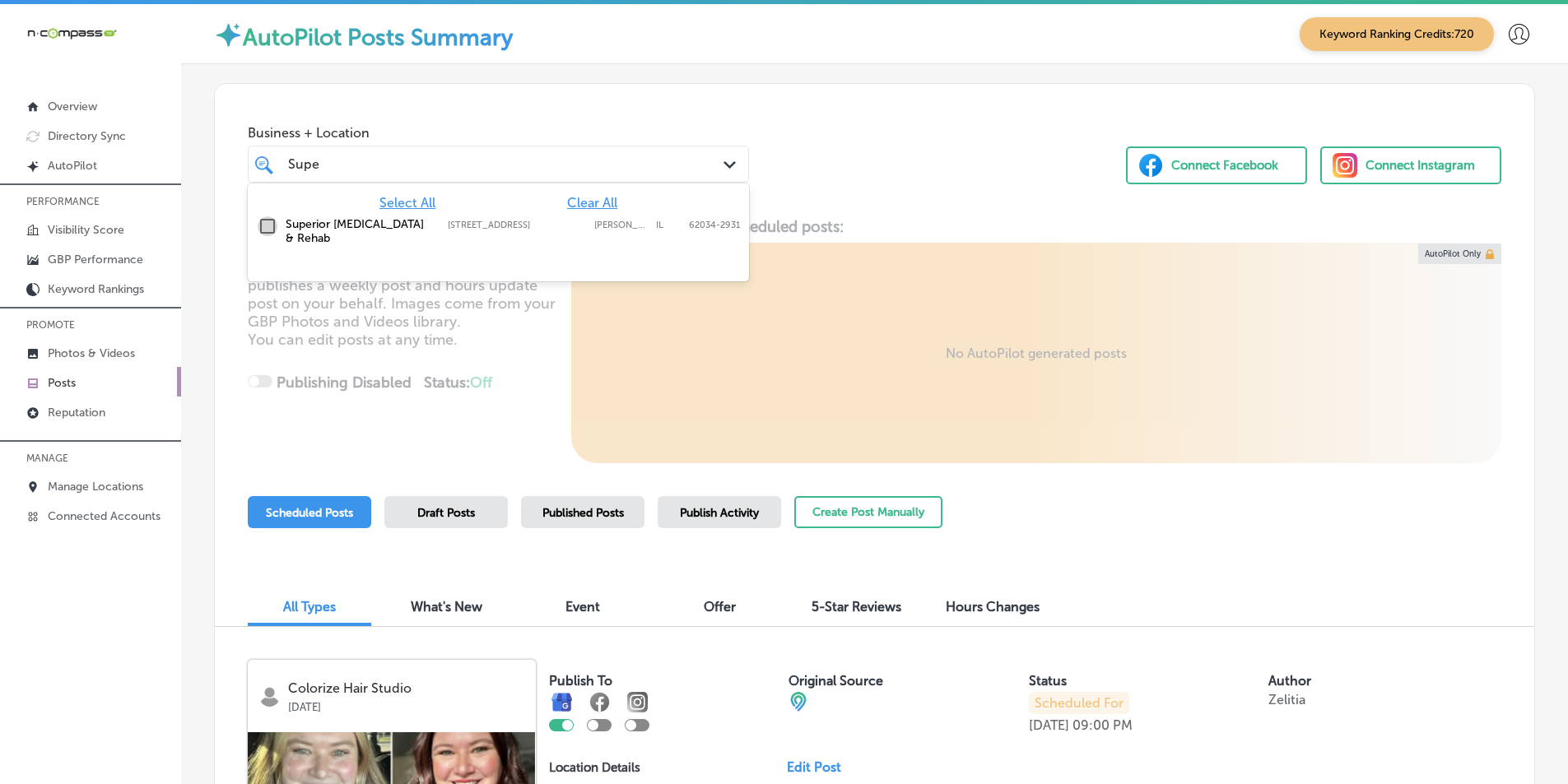
click at [264, 227] on input "checkbox" at bounding box center [267, 225] width 19 height 19
click at [266, 227] on input "checkbox" at bounding box center [267, 225] width 19 height 19
type input "Superior"
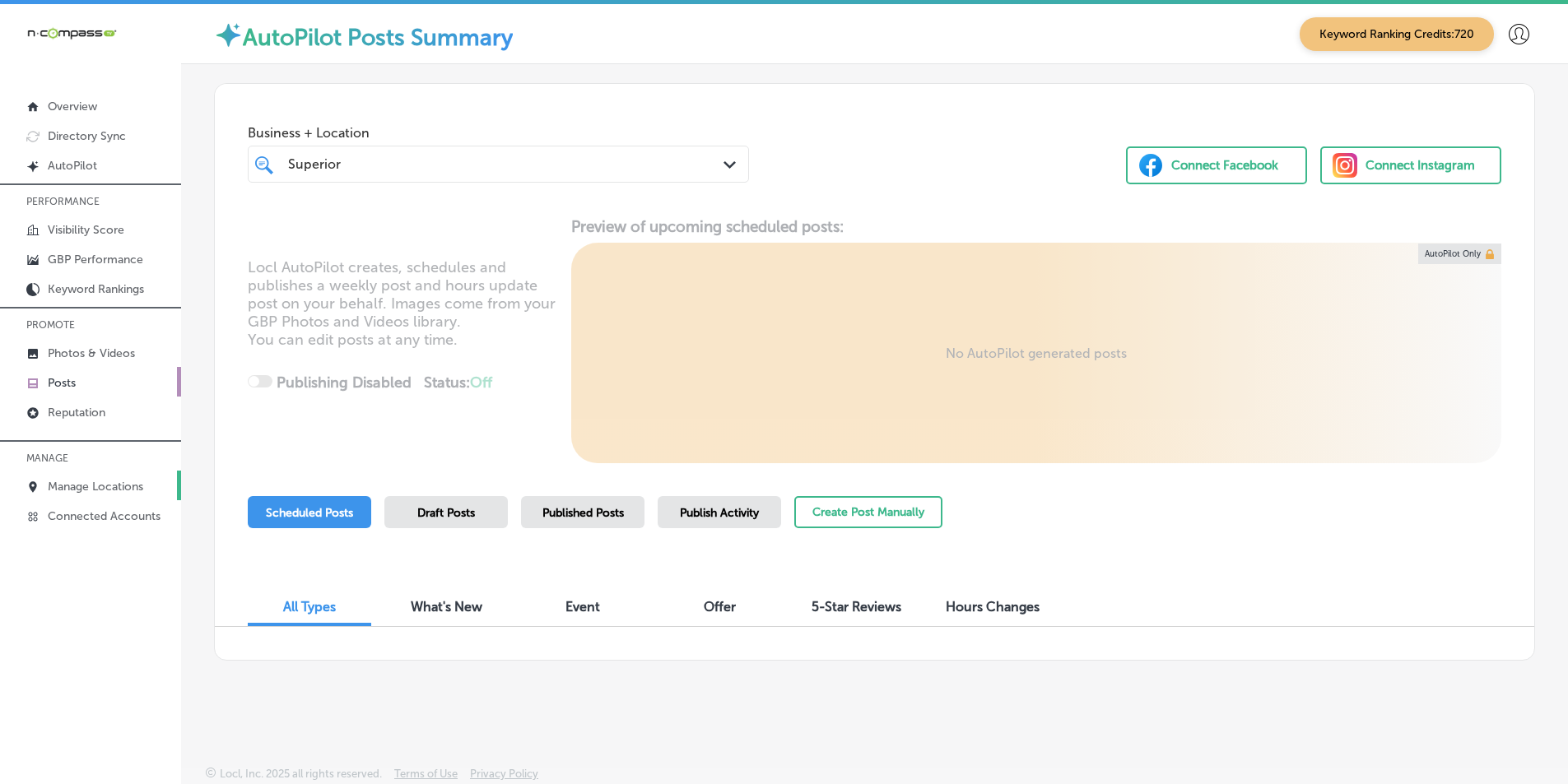
click at [80, 487] on p "Manage Locations" at bounding box center [95, 487] width 96 height 14
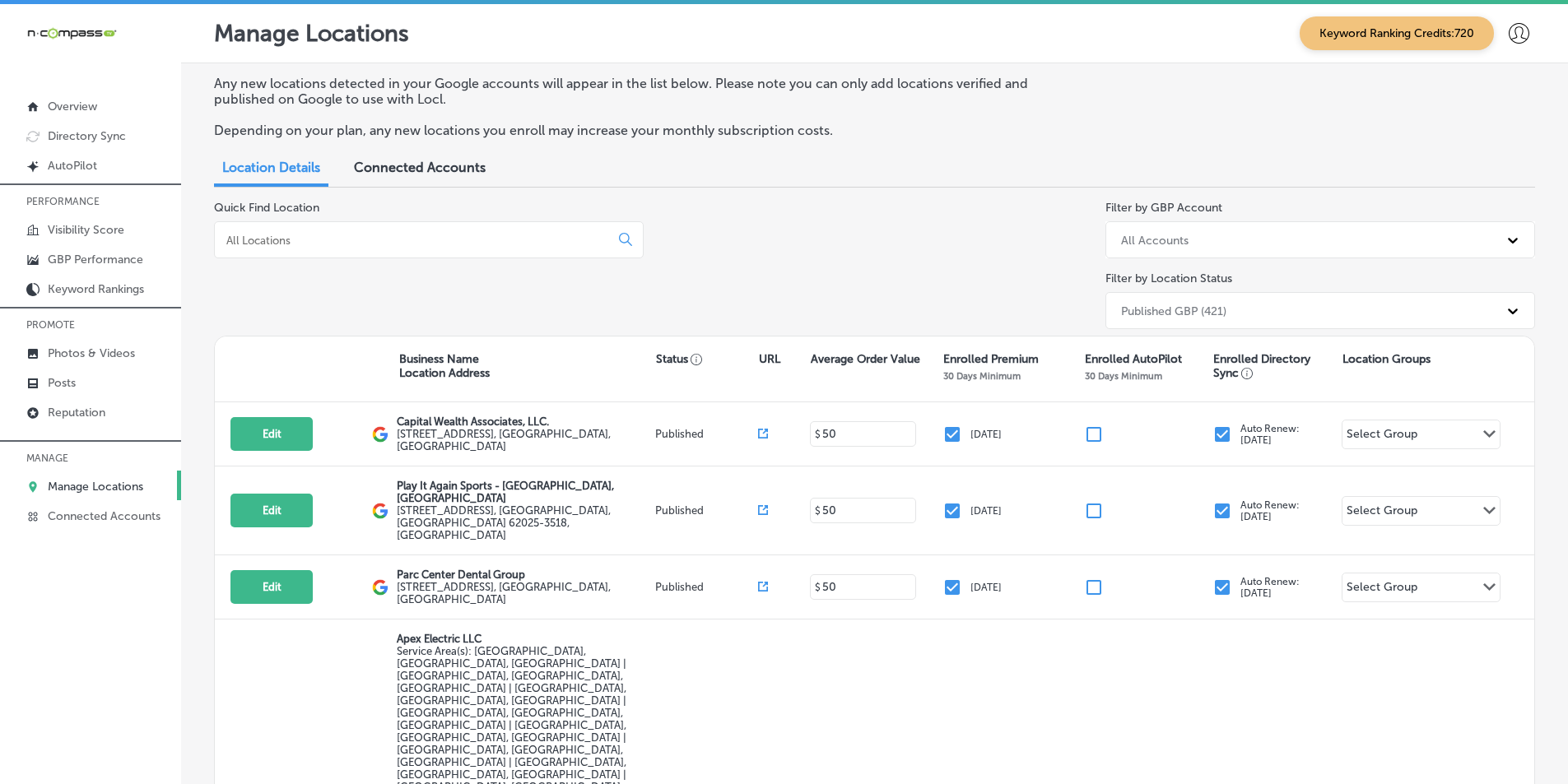
click at [343, 234] on input at bounding box center [415, 240] width 381 height 14
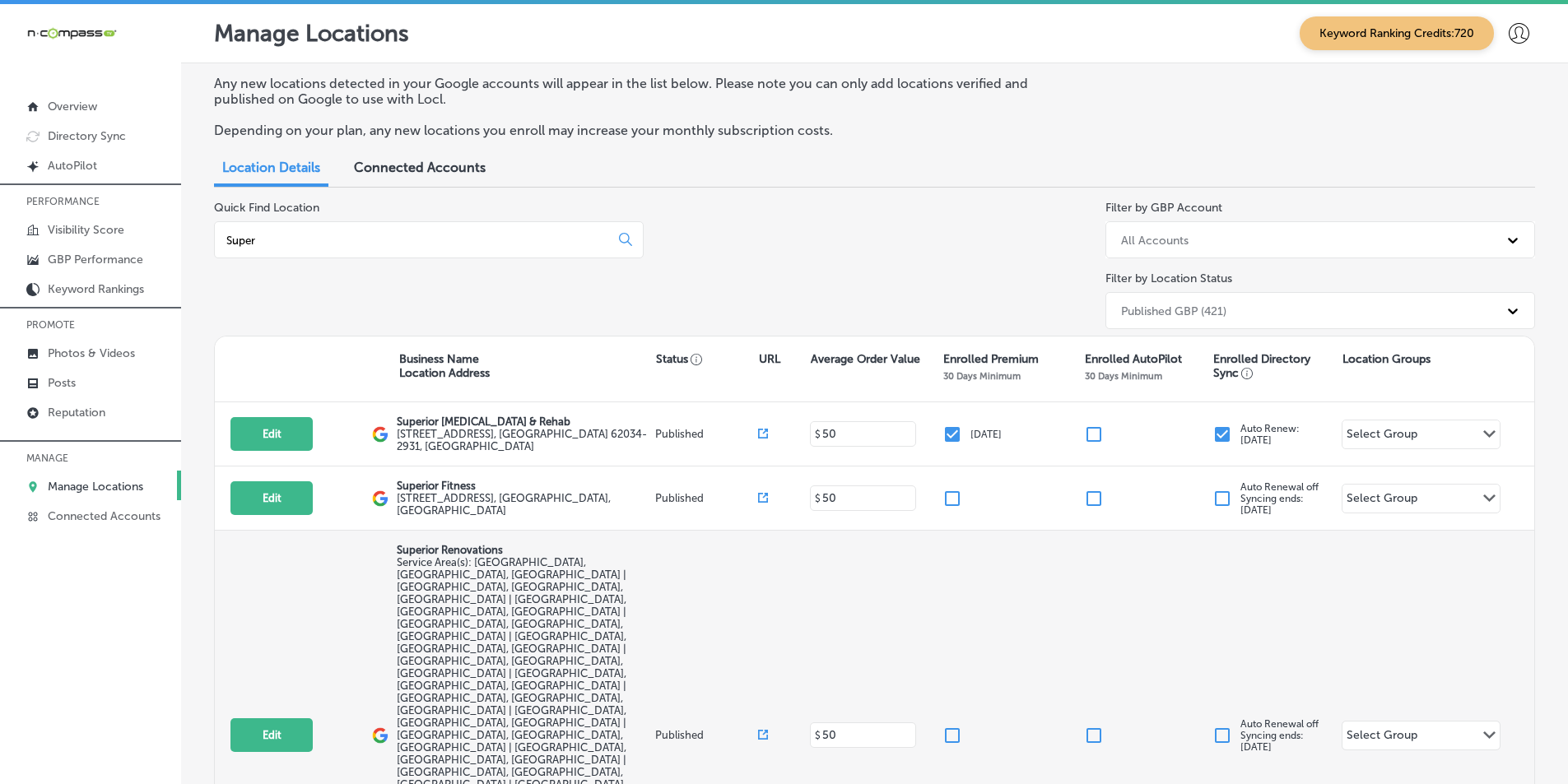
type input "Super"
click at [392, 547] on div "Edit This location is not published yet. Superior Renovations Service Area(s): …" at bounding box center [874, 735] width 1320 height 409
drag, startPoint x: 398, startPoint y: 549, endPoint x: 514, endPoint y: 553, distance: 116.1
click at [514, 553] on div "Edit This location is not published yet. Superior Renovations Service Area(s): …" at bounding box center [874, 735] width 1320 height 409
copy p "Superior Renovations"
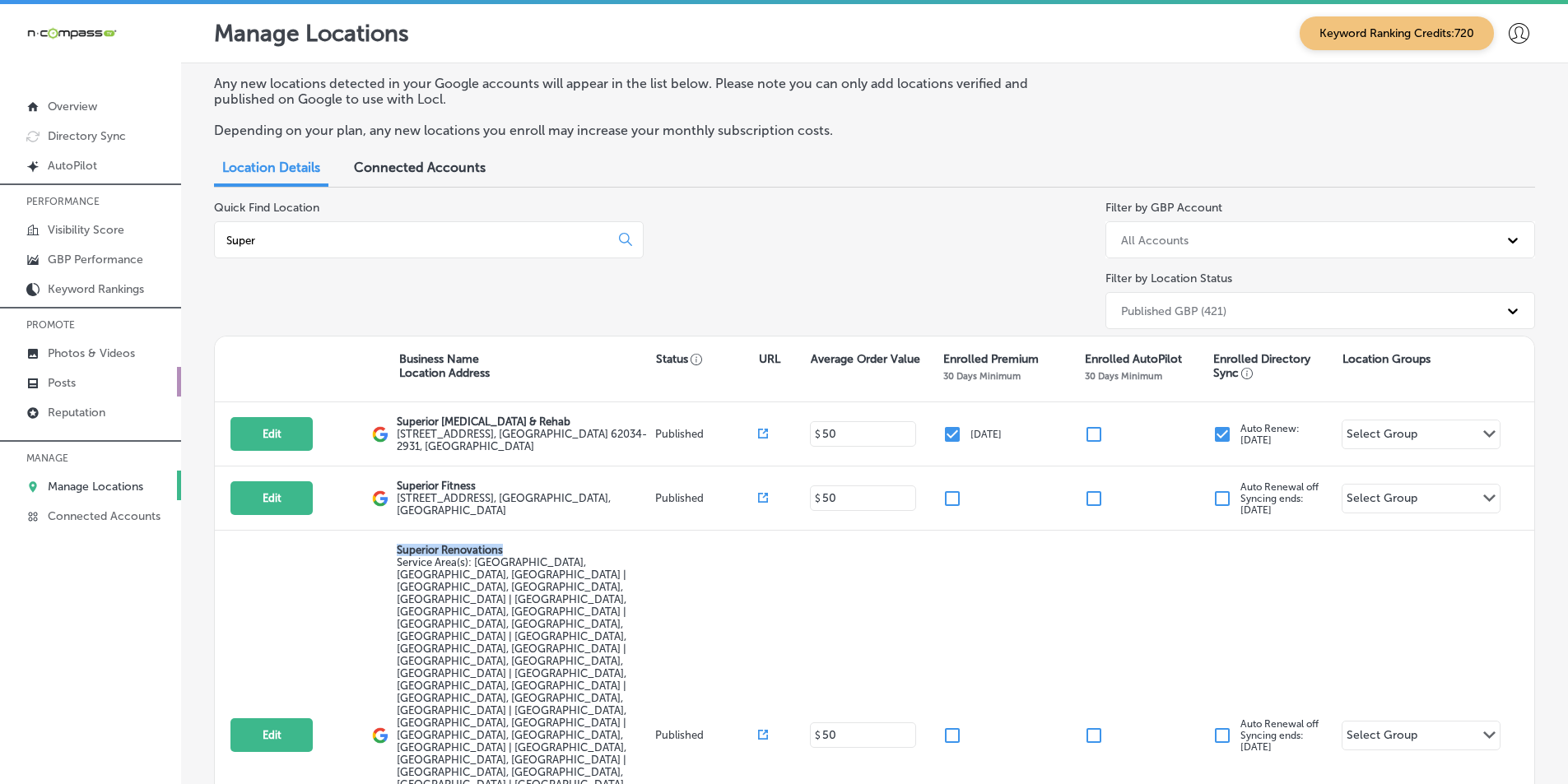
click at [86, 379] on link "Posts" at bounding box center [91, 381] width 181 height 30
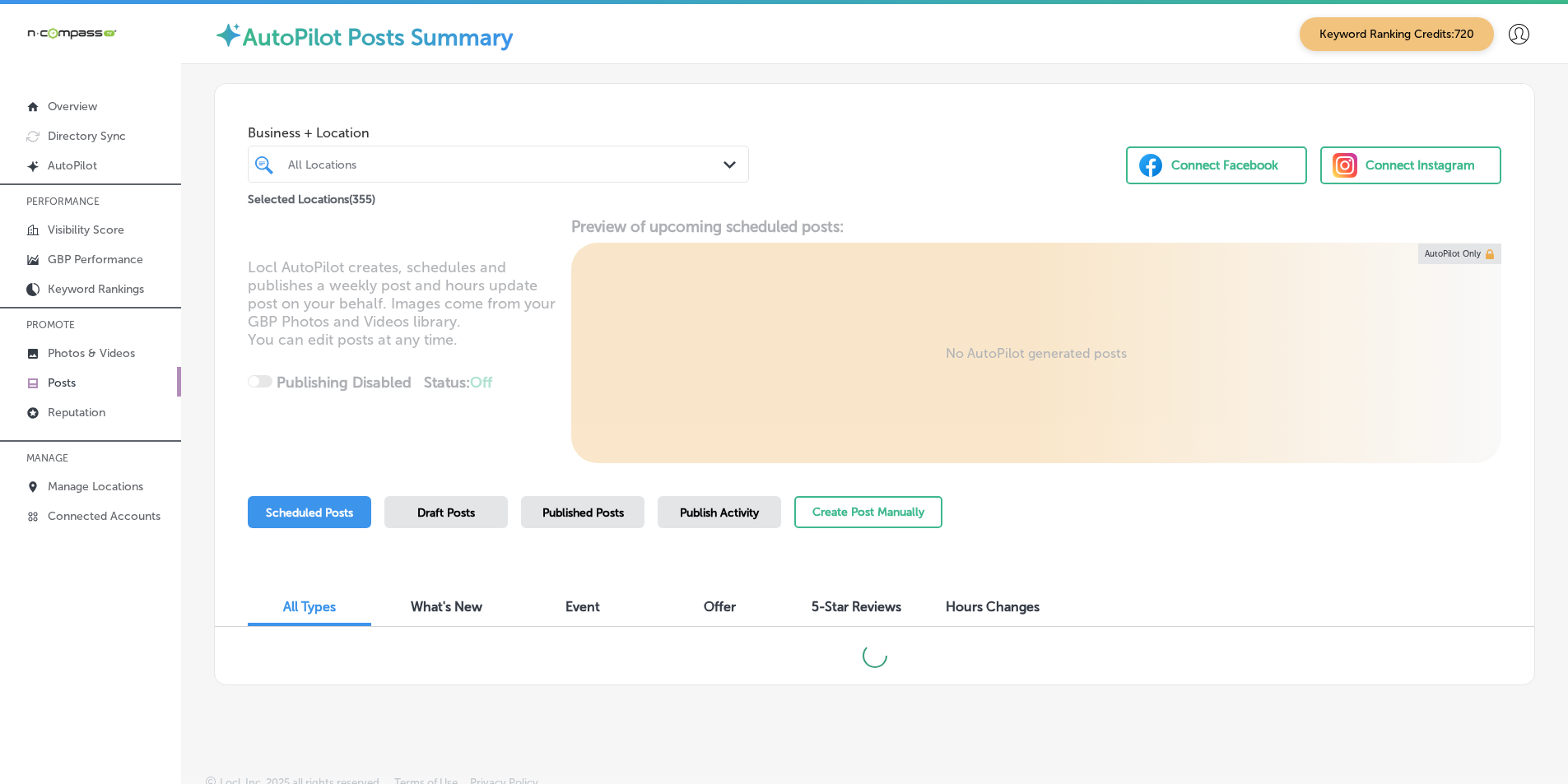
click at [325, 159] on div "All Locations" at bounding box center [507, 164] width 437 height 14
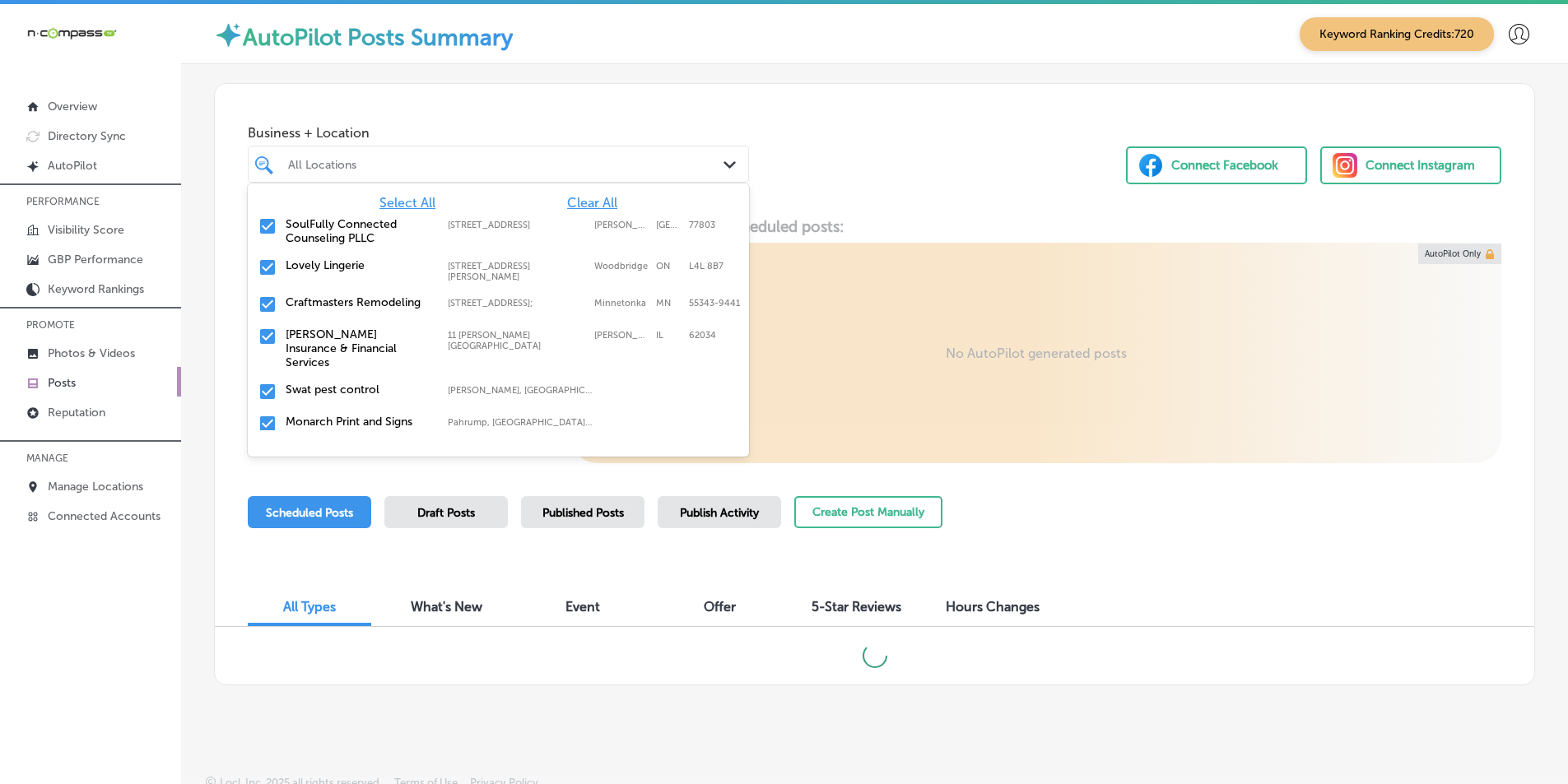
click at [580, 198] on span "Clear All" at bounding box center [592, 203] width 50 height 15
paste input "Superior Renovations"
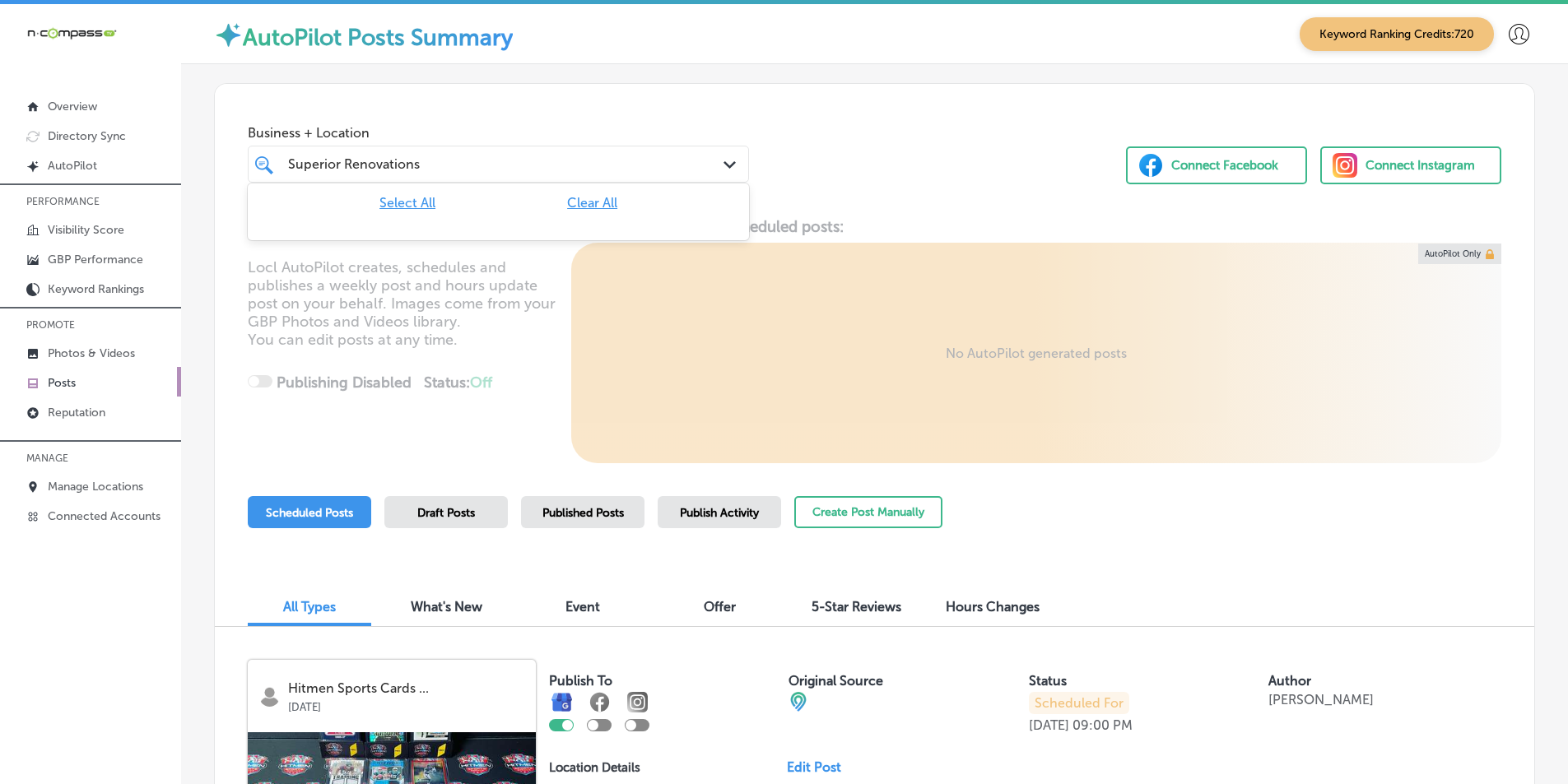
type input "Superior Renovations"
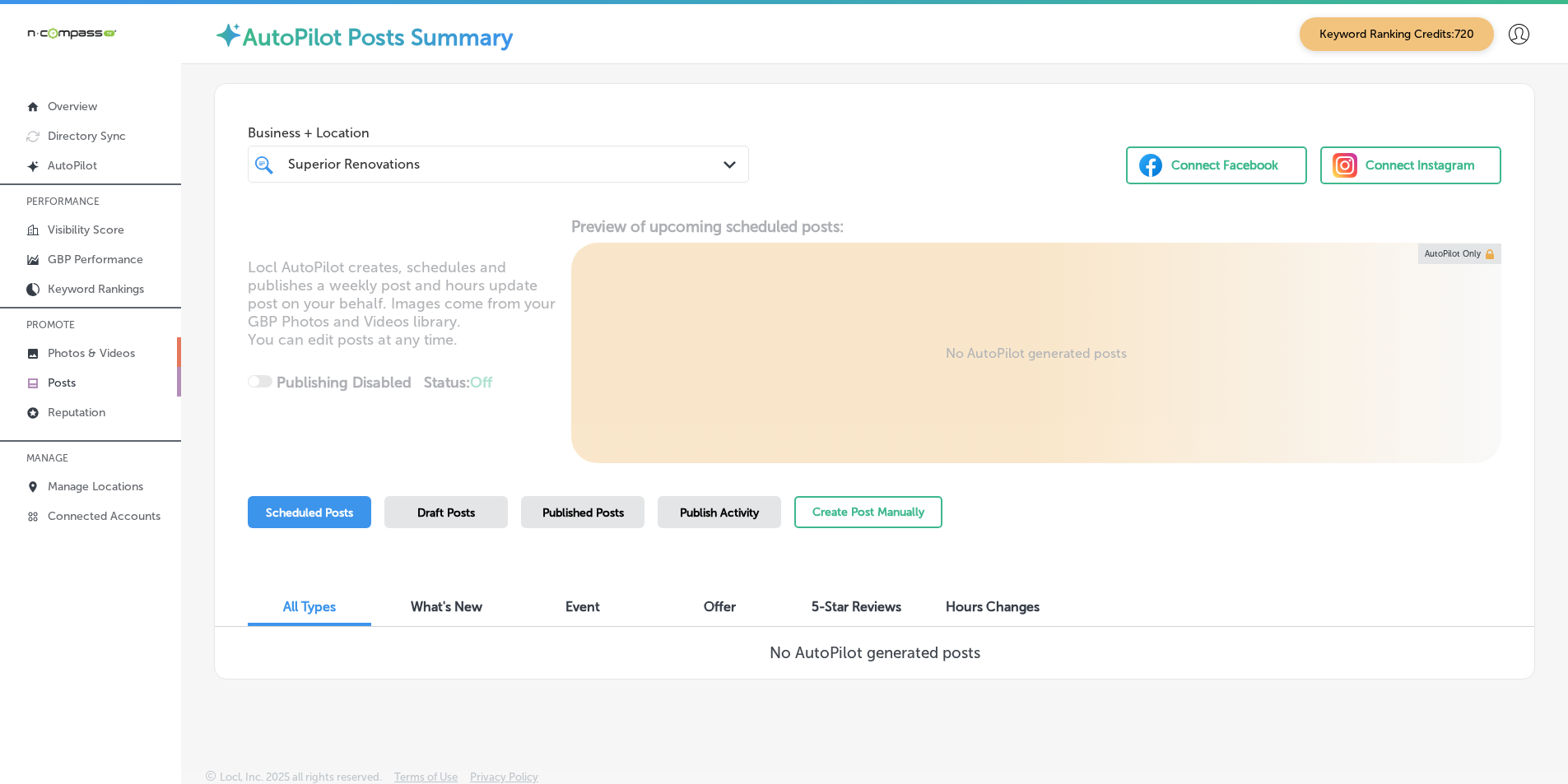
click at [71, 349] on p "Photos & Videos" at bounding box center [91, 353] width 87 height 14
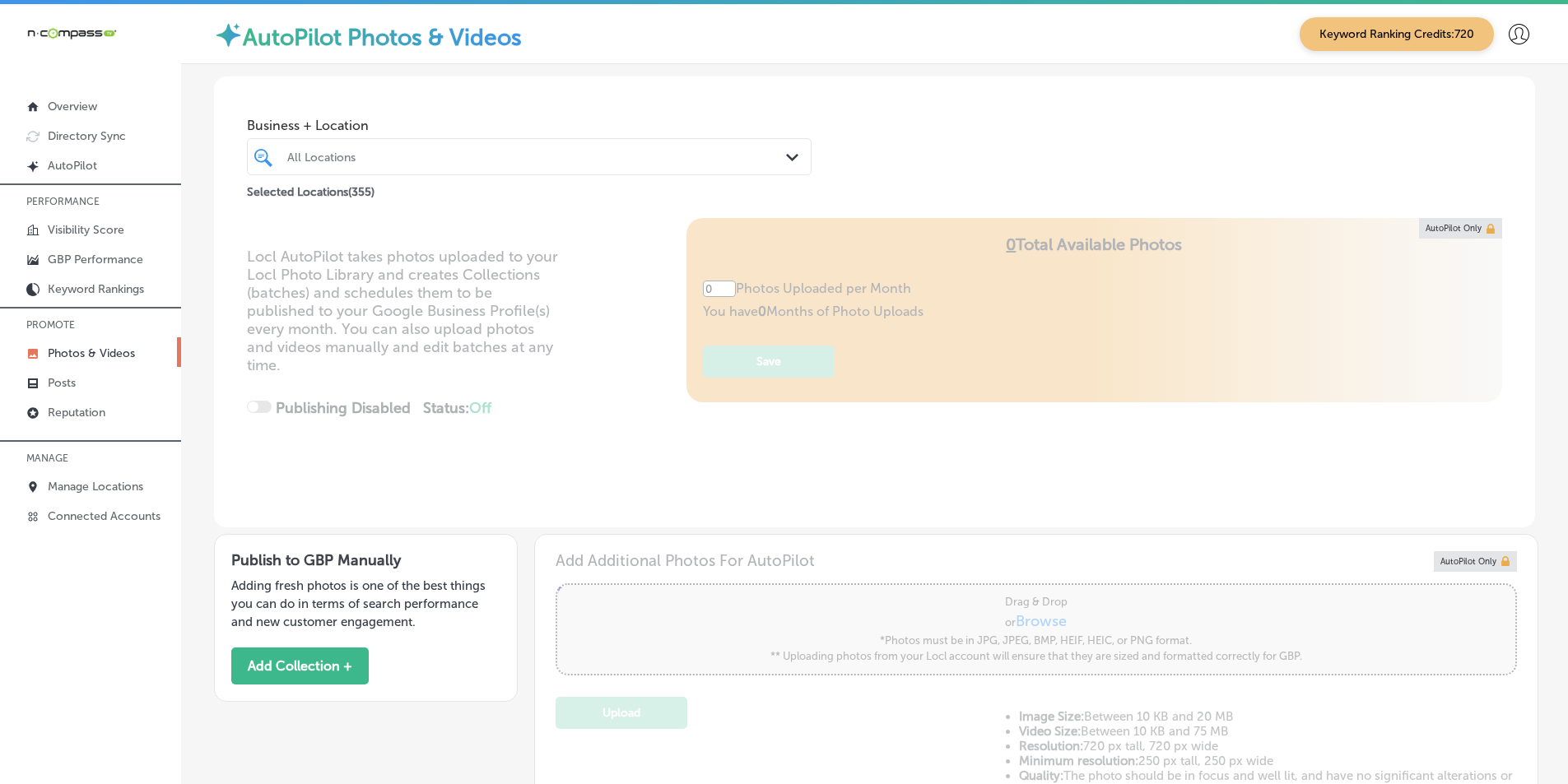
type input "5"
click at [378, 158] on div "All Locations" at bounding box center [537, 157] width 500 height 14
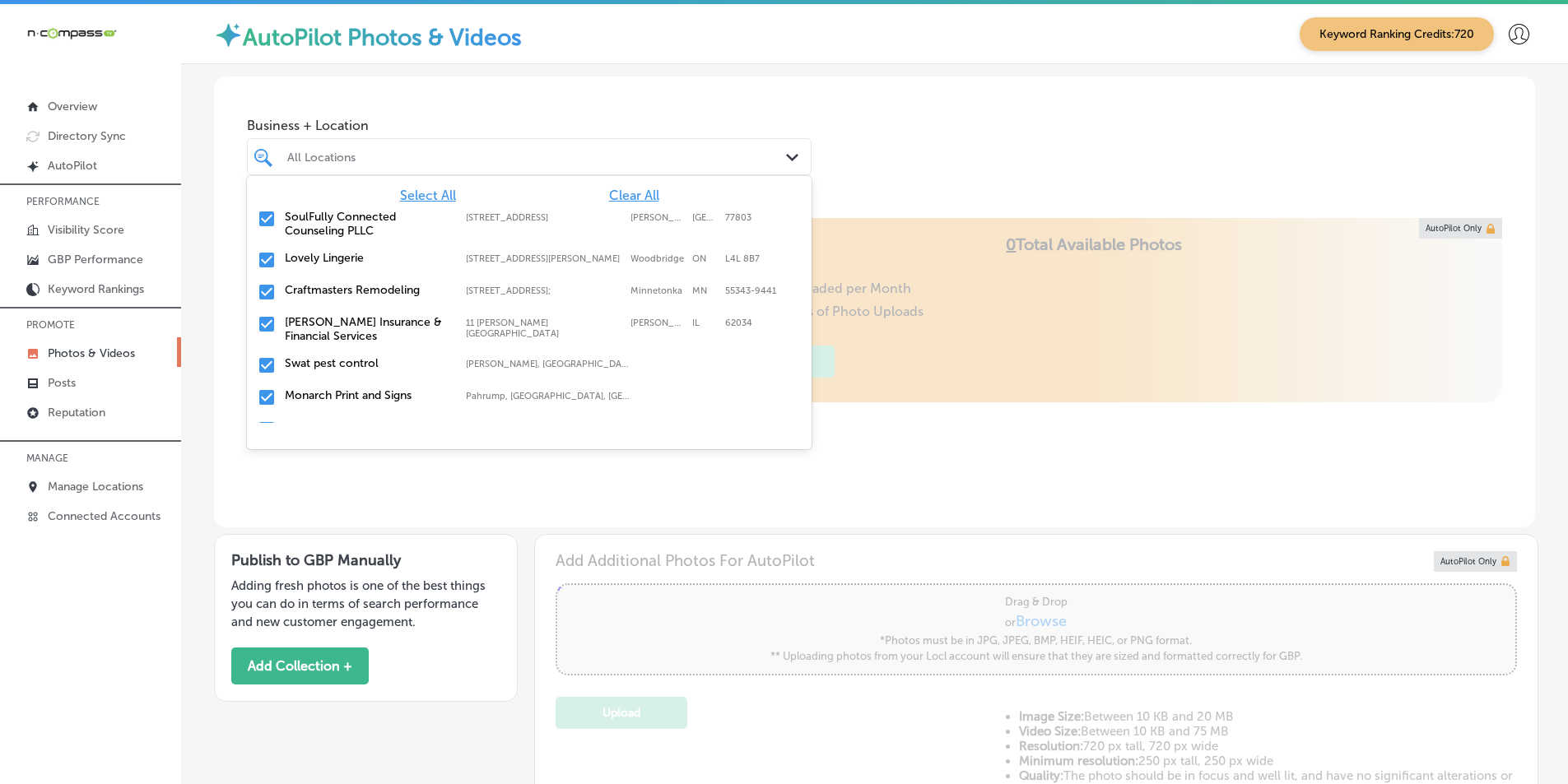
click at [618, 195] on span "Clear All" at bounding box center [634, 195] width 50 height 15
click at [614, 192] on span "Clear All" at bounding box center [634, 195] width 50 height 15
click at [426, 156] on div "All Locations" at bounding box center [537, 157] width 500 height 14
type input "Fres"
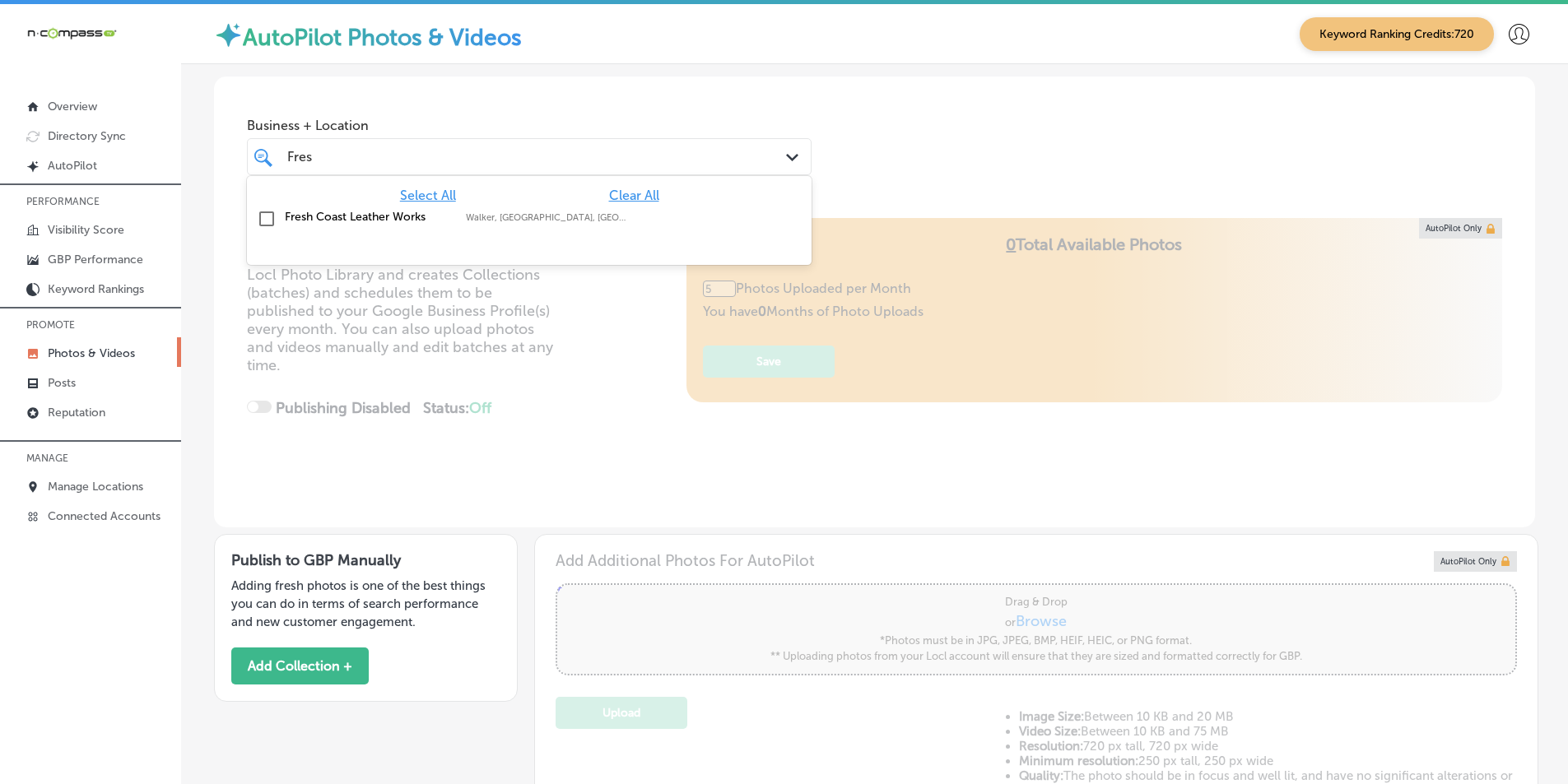
type input "0"
click at [268, 215] on input "checkbox" at bounding box center [266, 219] width 19 height 19
type input "Fres"
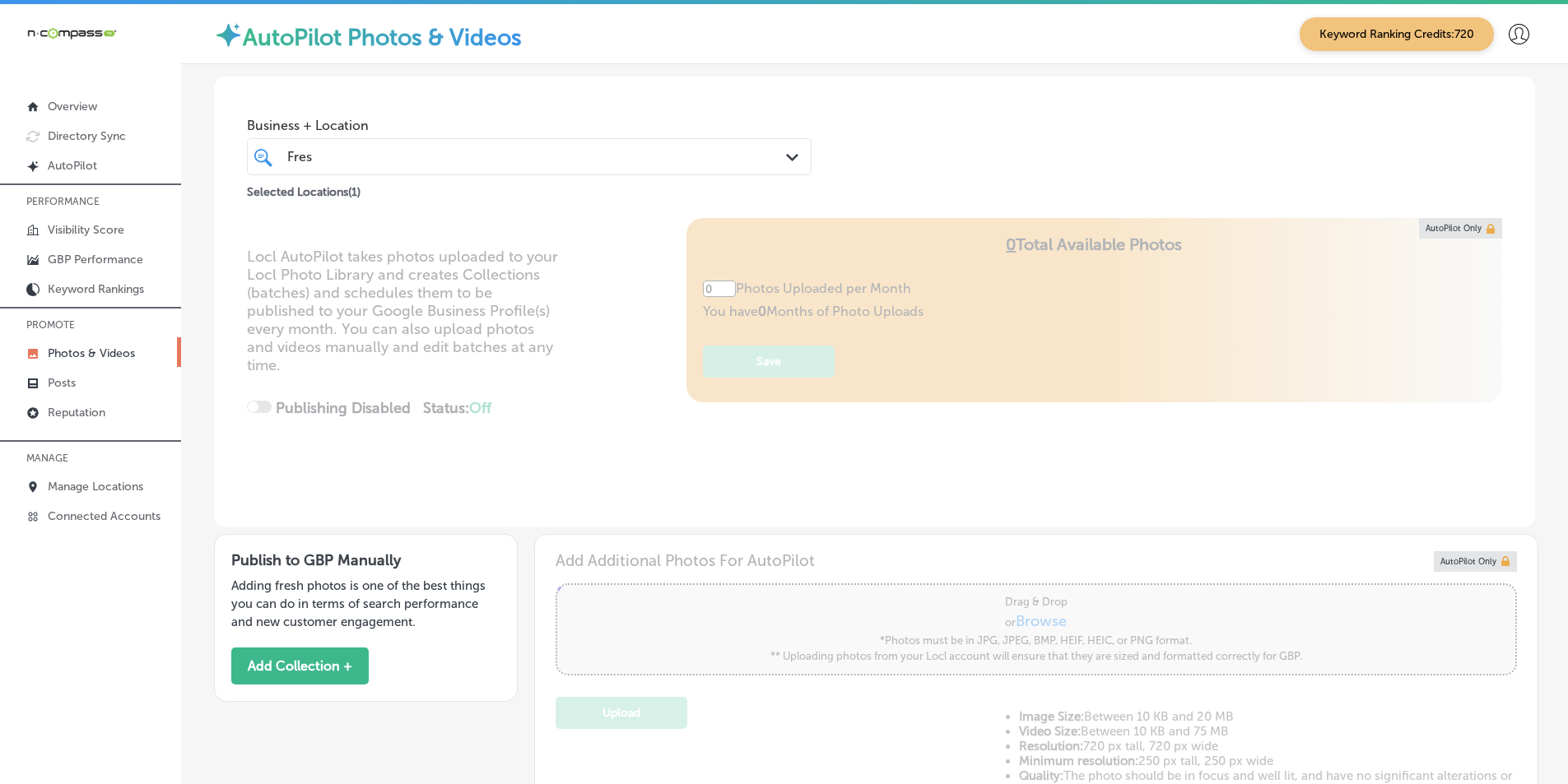
click at [631, 359] on div "Locl AutoPilot takes photos uploaded to your Locl Photo Library and creates Col…" at bounding box center [874, 372] width 1321 height 309
type input "5"
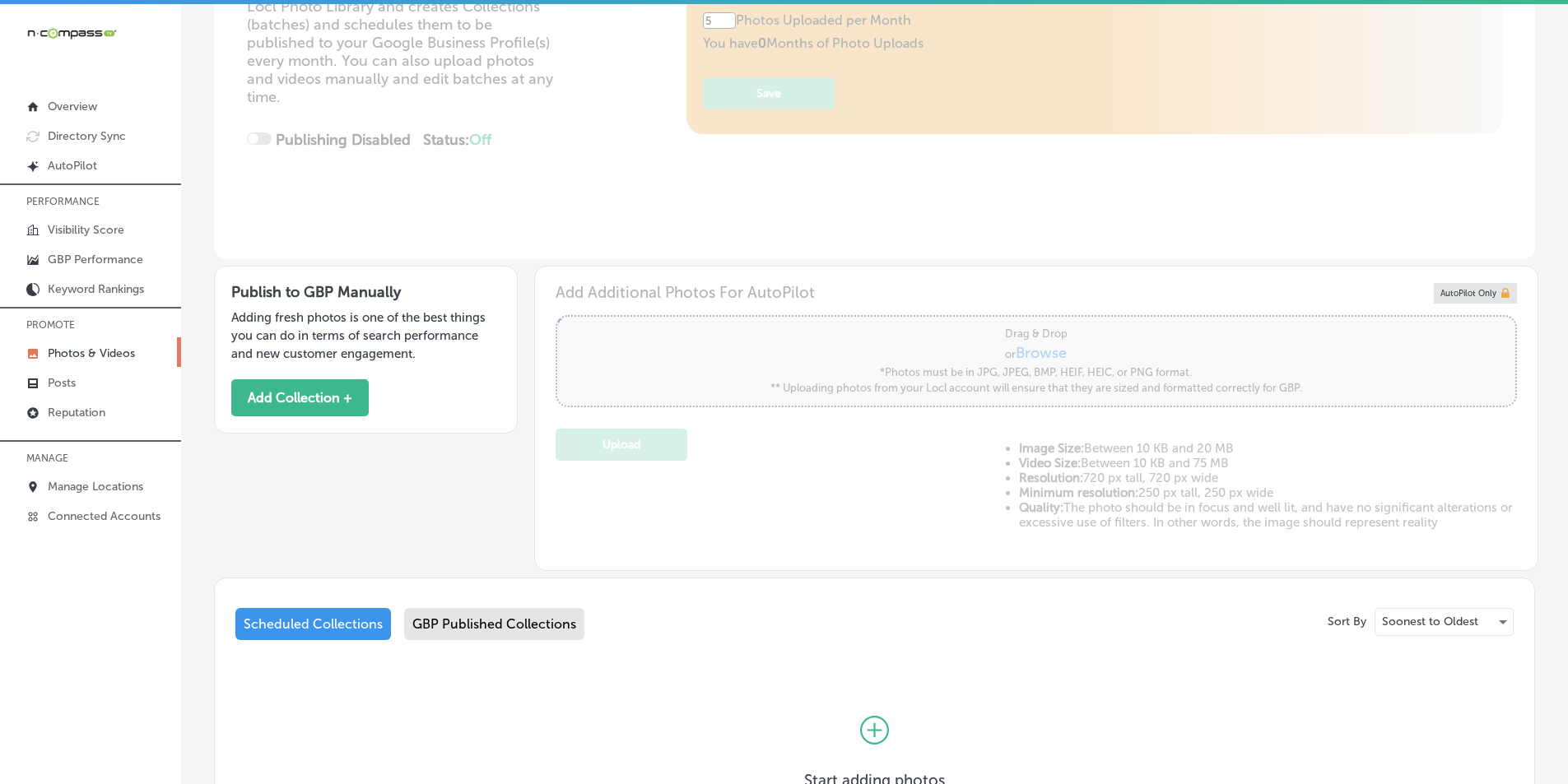
scroll to position [329, 0]
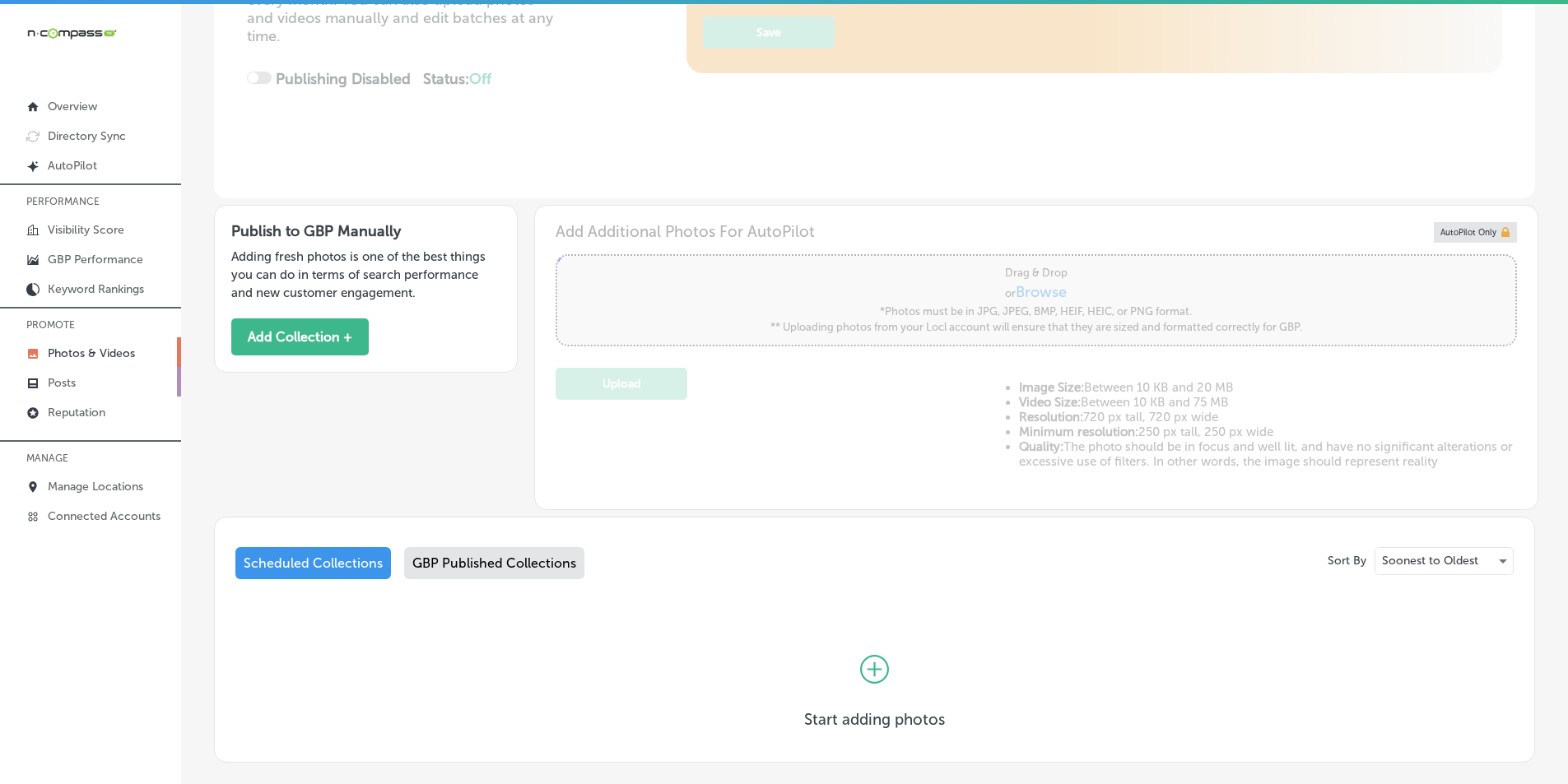
click at [114, 374] on link "Posts" at bounding box center [91, 381] width 181 height 30
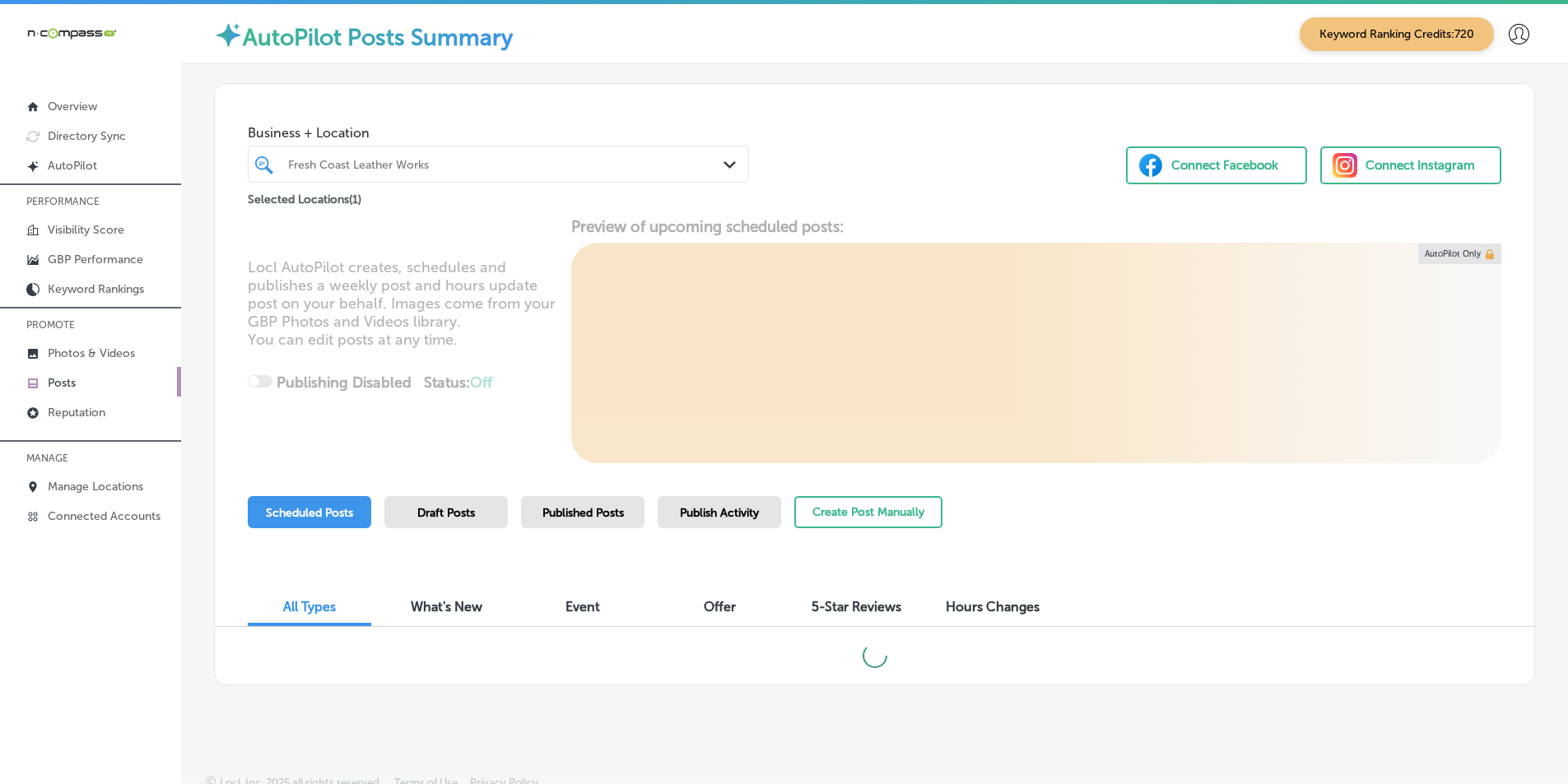
click at [328, 170] on div "Fresh Coast Leather Works" at bounding box center [507, 164] width 437 height 14
click at [442, 164] on div "Fresh Coast Leather Works" at bounding box center [507, 164] width 437 height 14
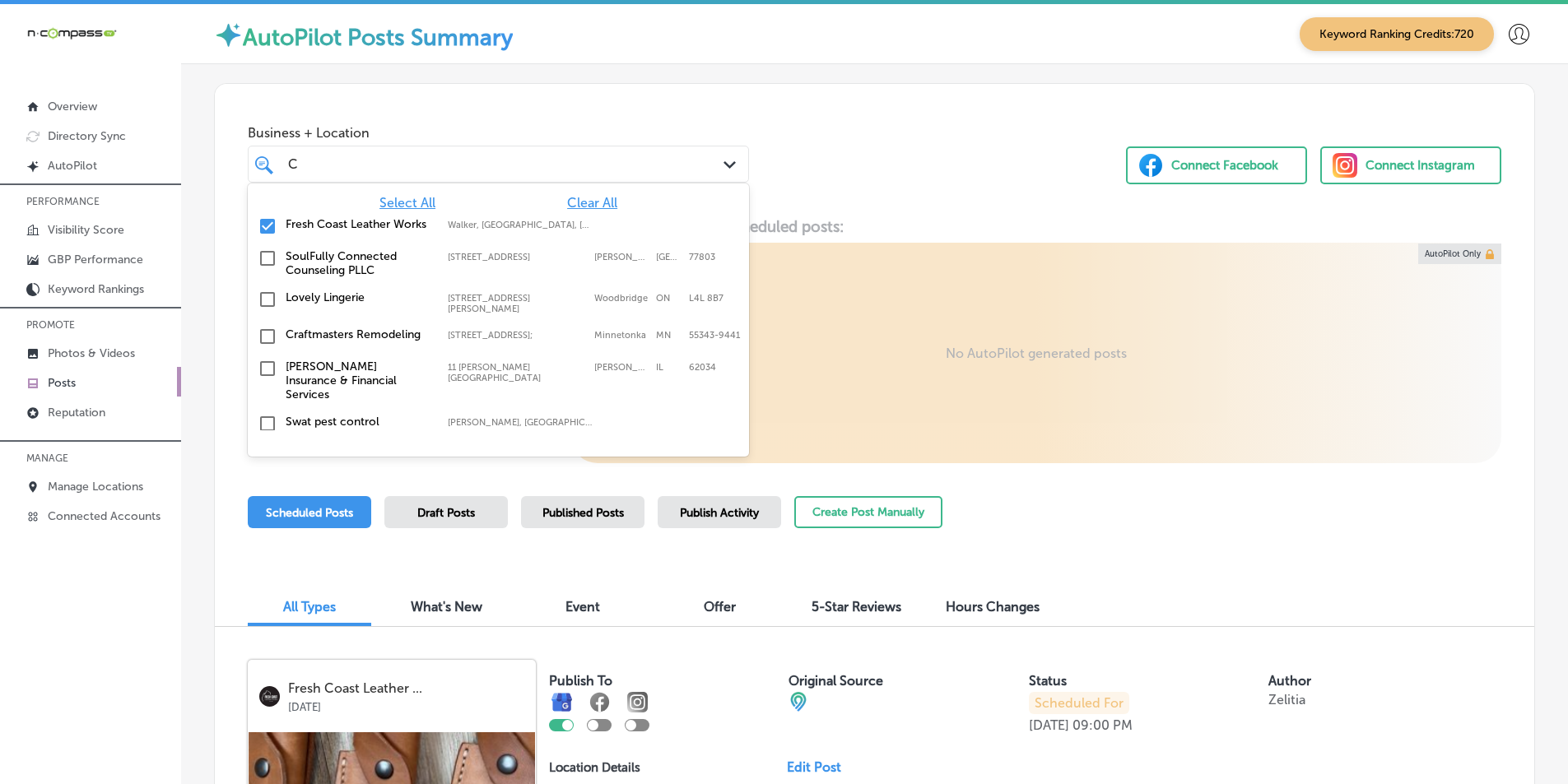
click at [271, 224] on input "checkbox" at bounding box center [267, 225] width 19 height 19
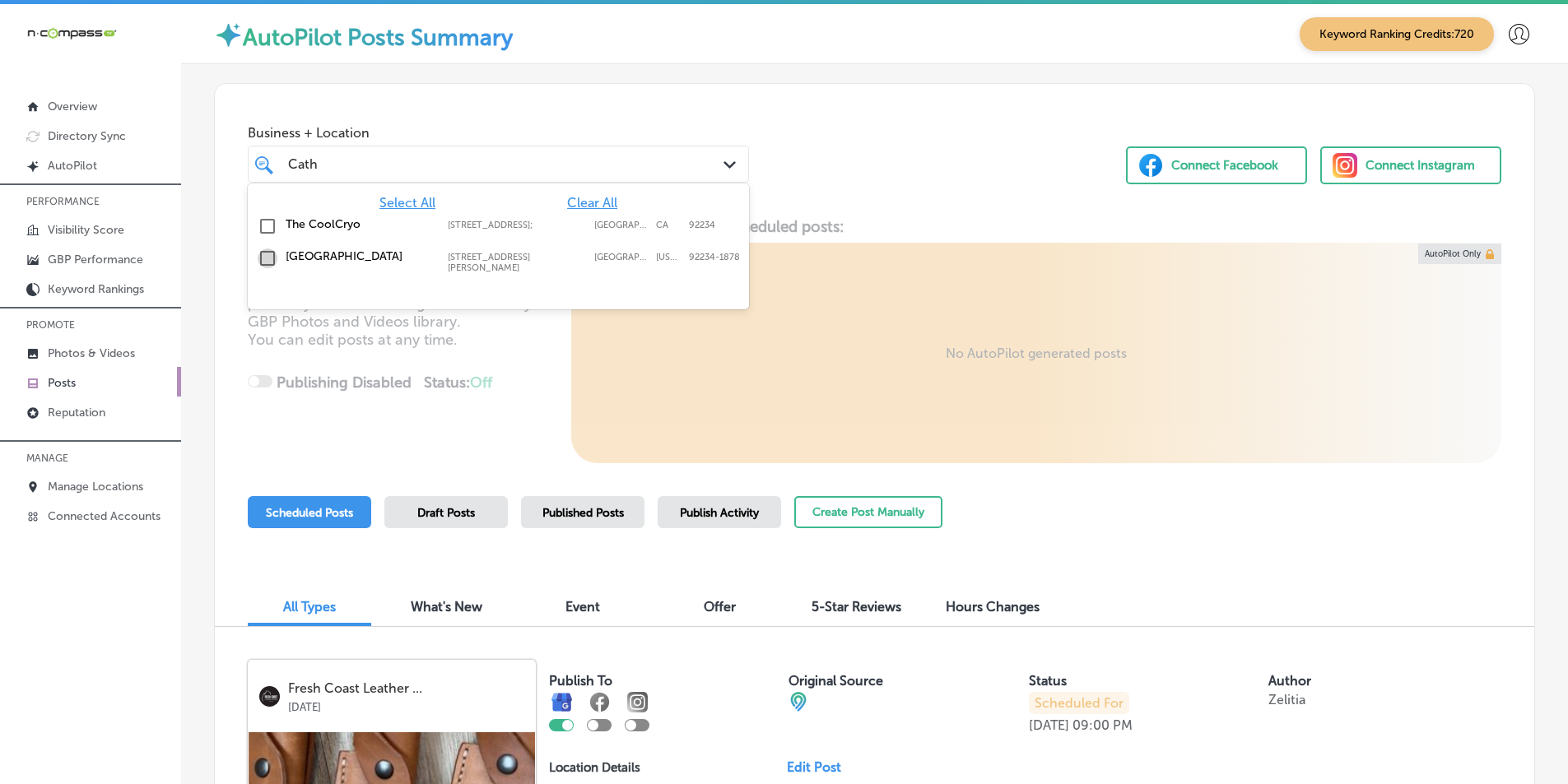
click at [265, 260] on input "checkbox" at bounding box center [267, 258] width 19 height 19
click at [505, 348] on div "Locl AutoPilot creates, schedules and publishes a weekly post and hours update …" at bounding box center [874, 340] width 1320 height 246
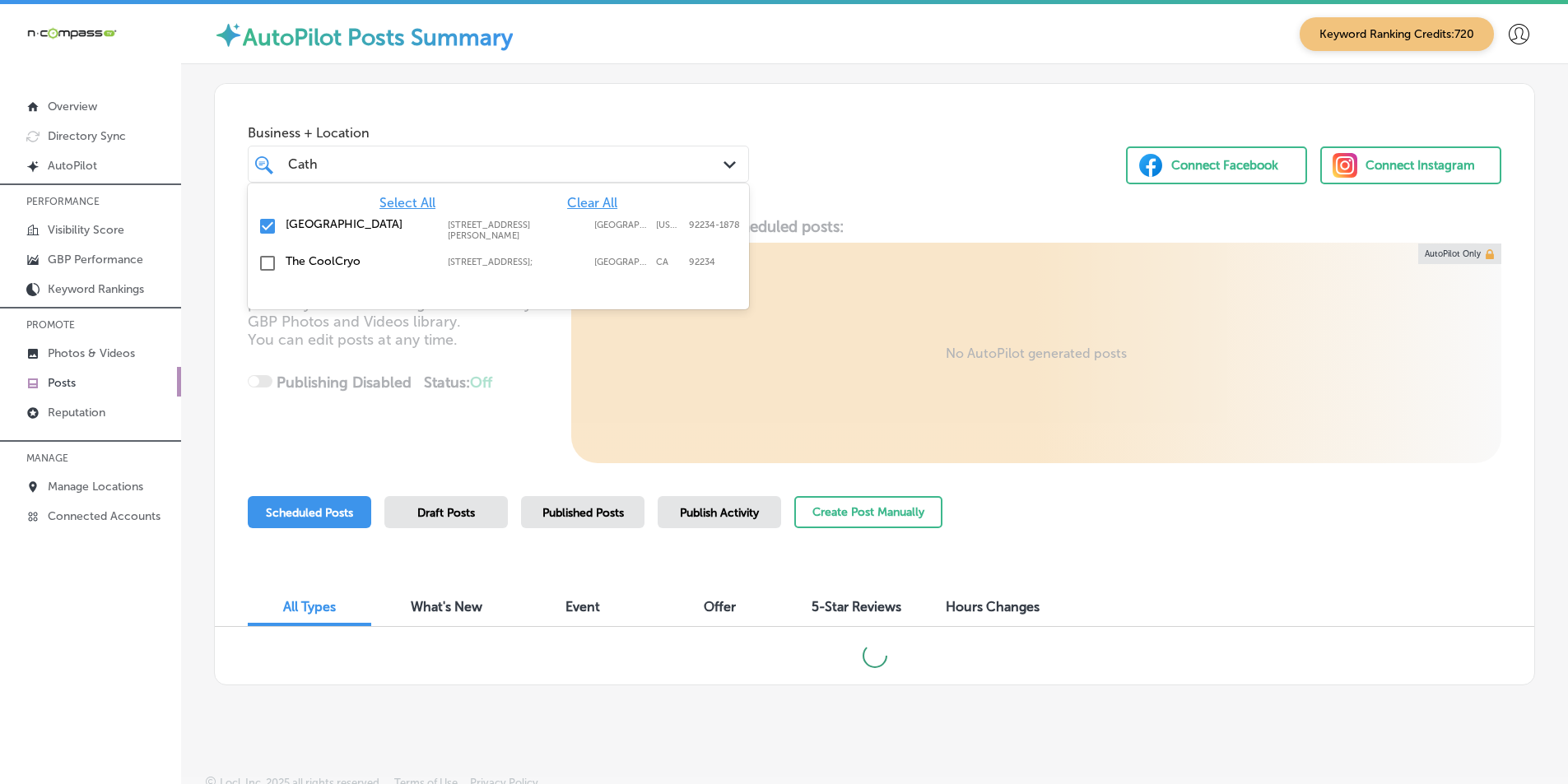
click at [547, 154] on div "Cath Cath" at bounding box center [477, 164] width 382 height 22
click at [491, 342] on div "Locl AutoPilot creates, schedules and publishes a weekly post and hours update …" at bounding box center [874, 340] width 1320 height 246
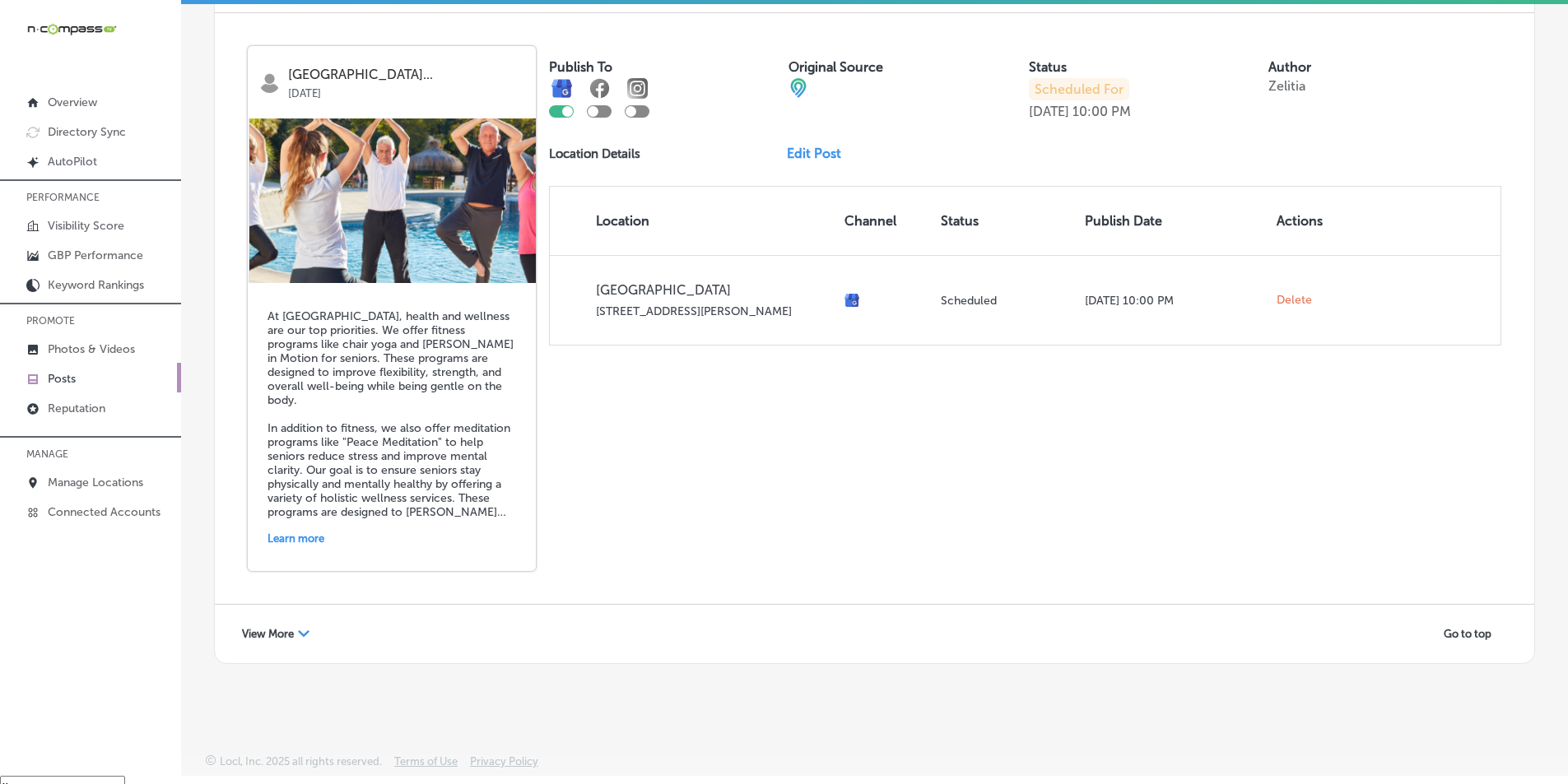
scroll to position [24, 0]
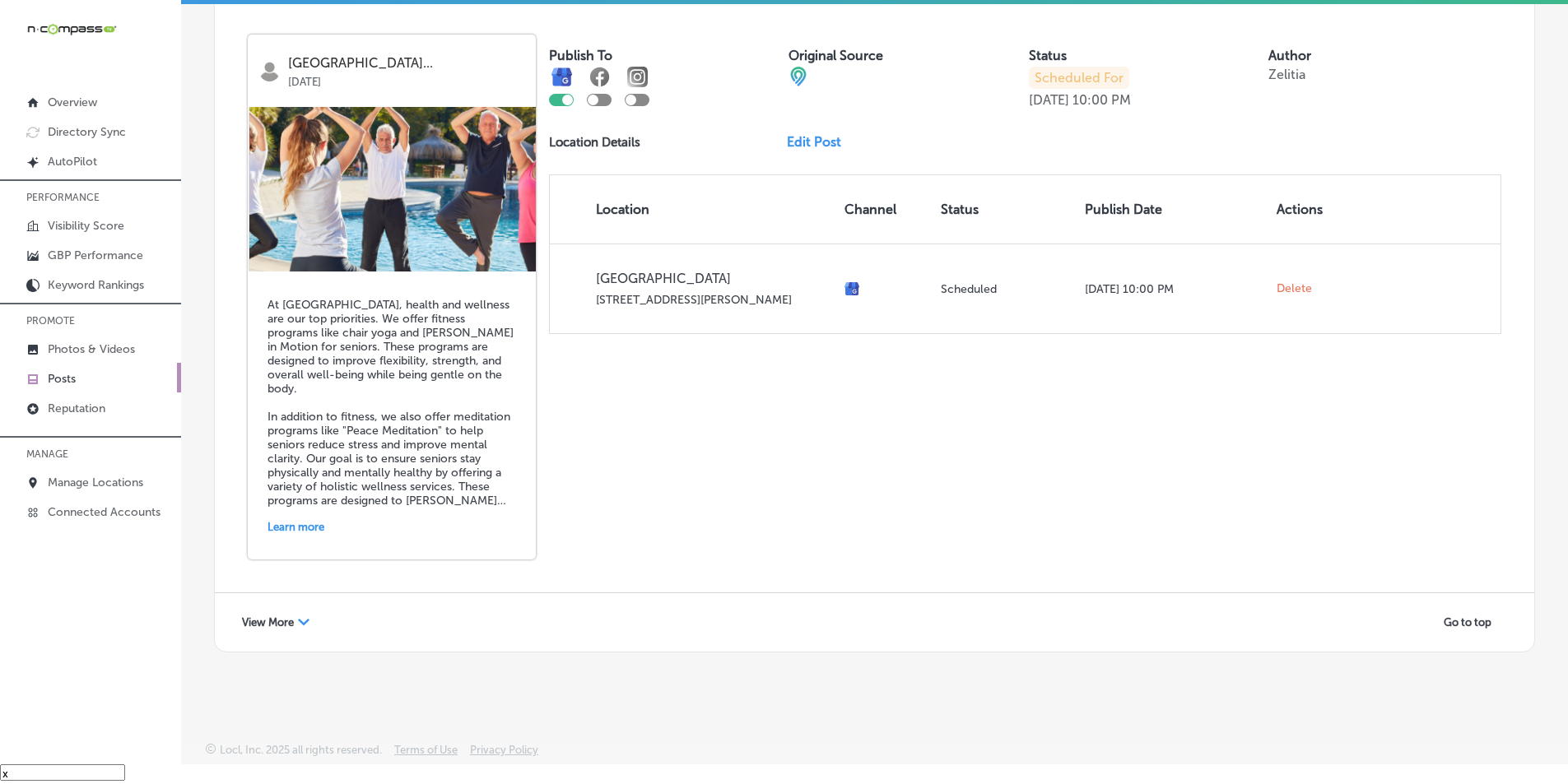
click at [298, 613] on div "View More Path Created with Sketch." at bounding box center [275, 623] width 89 height 25
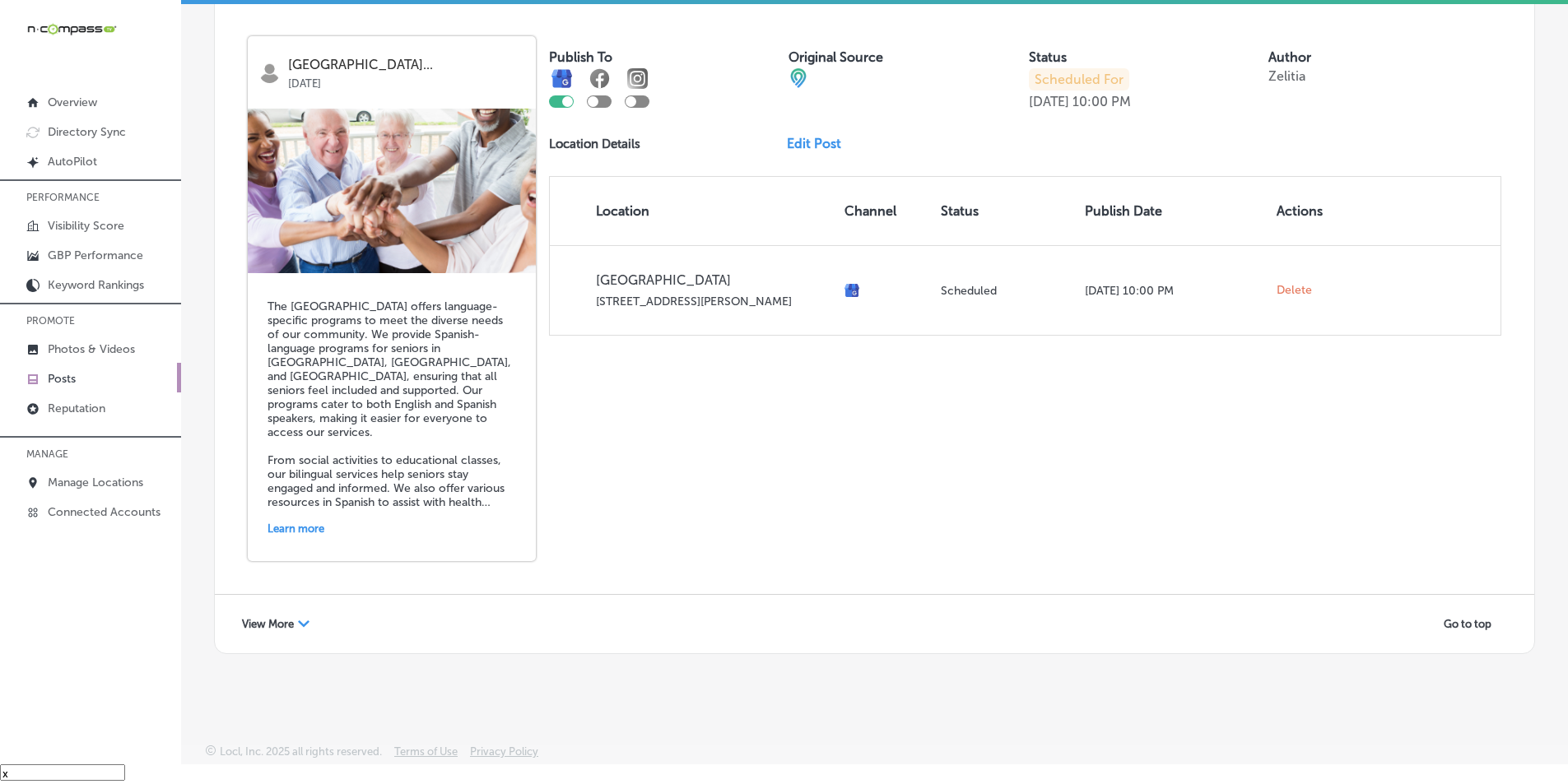
scroll to position [7112, 0]
click at [298, 614] on div "View More Path Created with Sketch." at bounding box center [275, 623] width 89 height 25
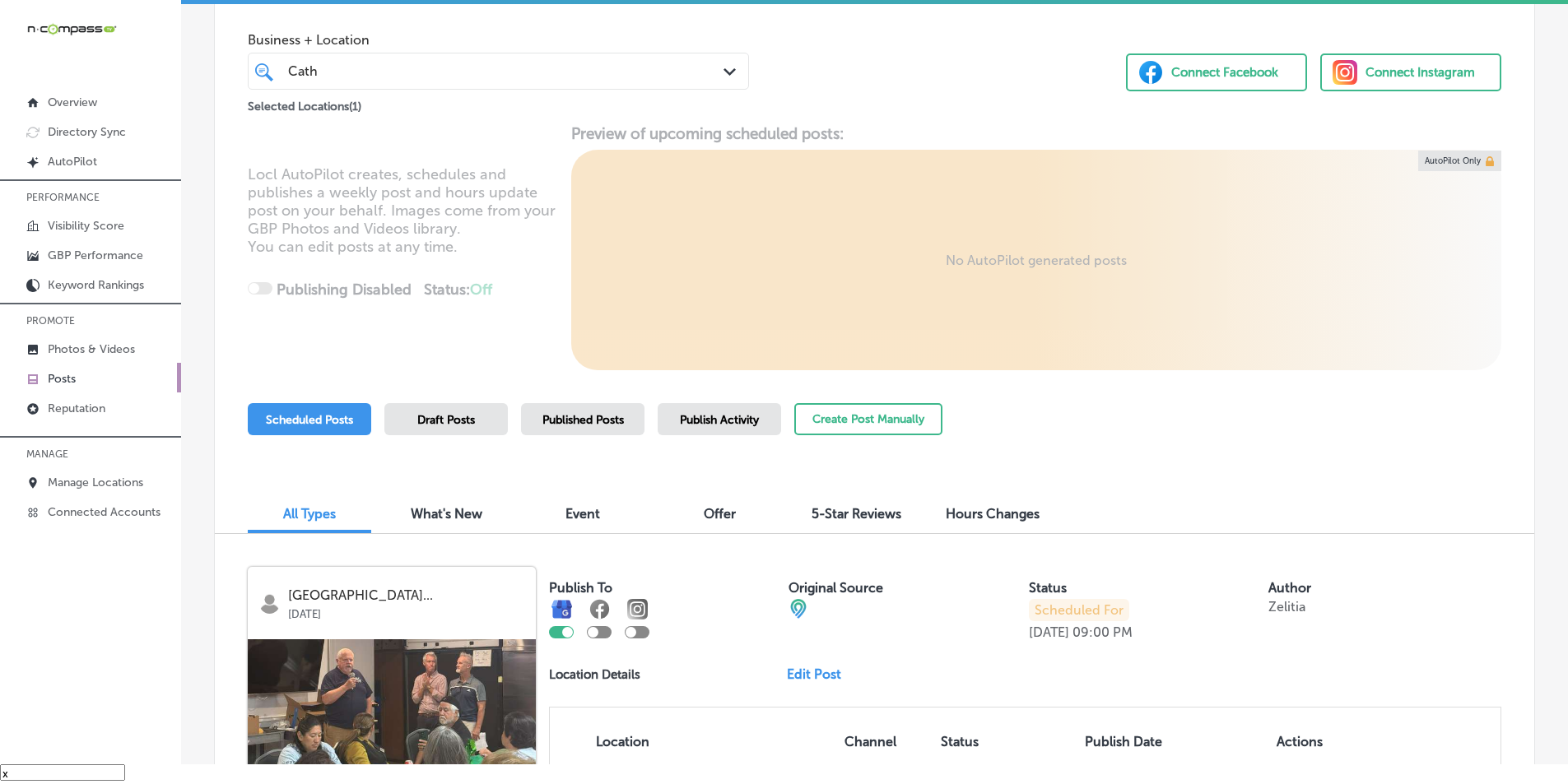
scroll to position [0, 0]
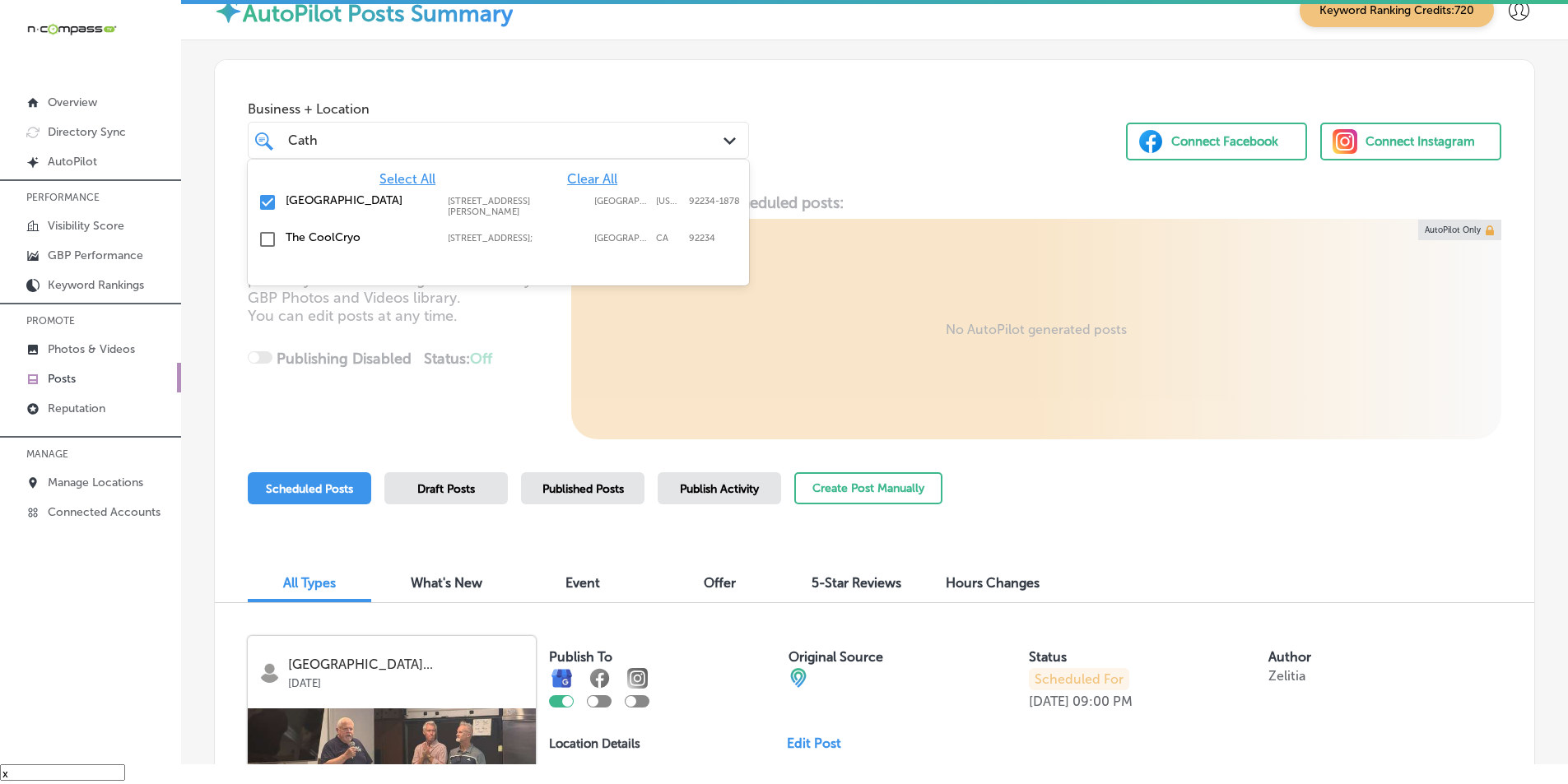
click at [383, 132] on div "Cath Cath" at bounding box center [477, 140] width 382 height 22
click at [269, 201] on input "checkbox" at bounding box center [267, 202] width 19 height 19
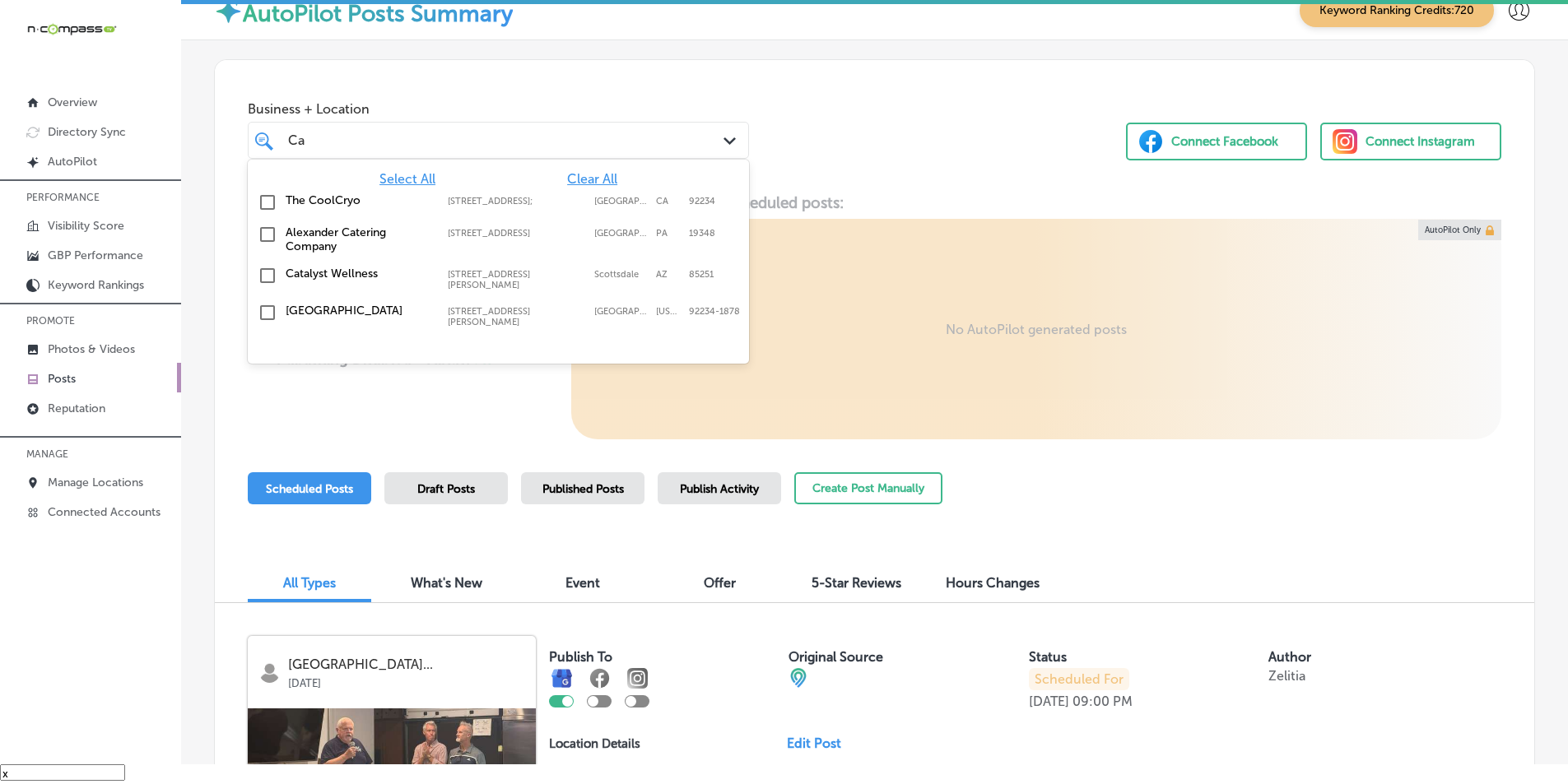
type input "C"
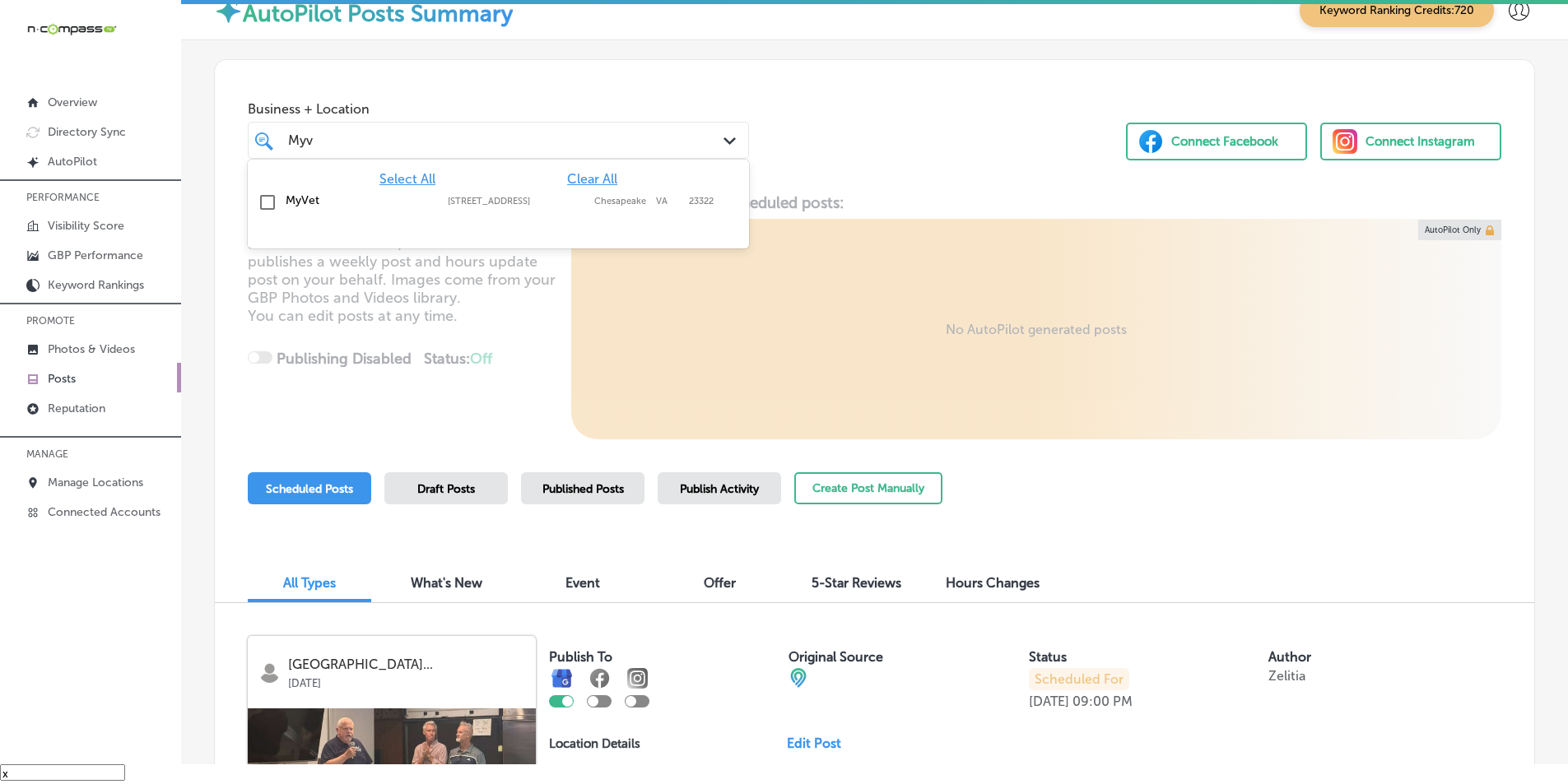
click at [265, 197] on input "checkbox" at bounding box center [267, 202] width 19 height 19
type input "Myv"
click at [547, 311] on div "Locl AutoPilot creates, schedules and publishes a weekly post and hours update …" at bounding box center [874, 316] width 1320 height 246
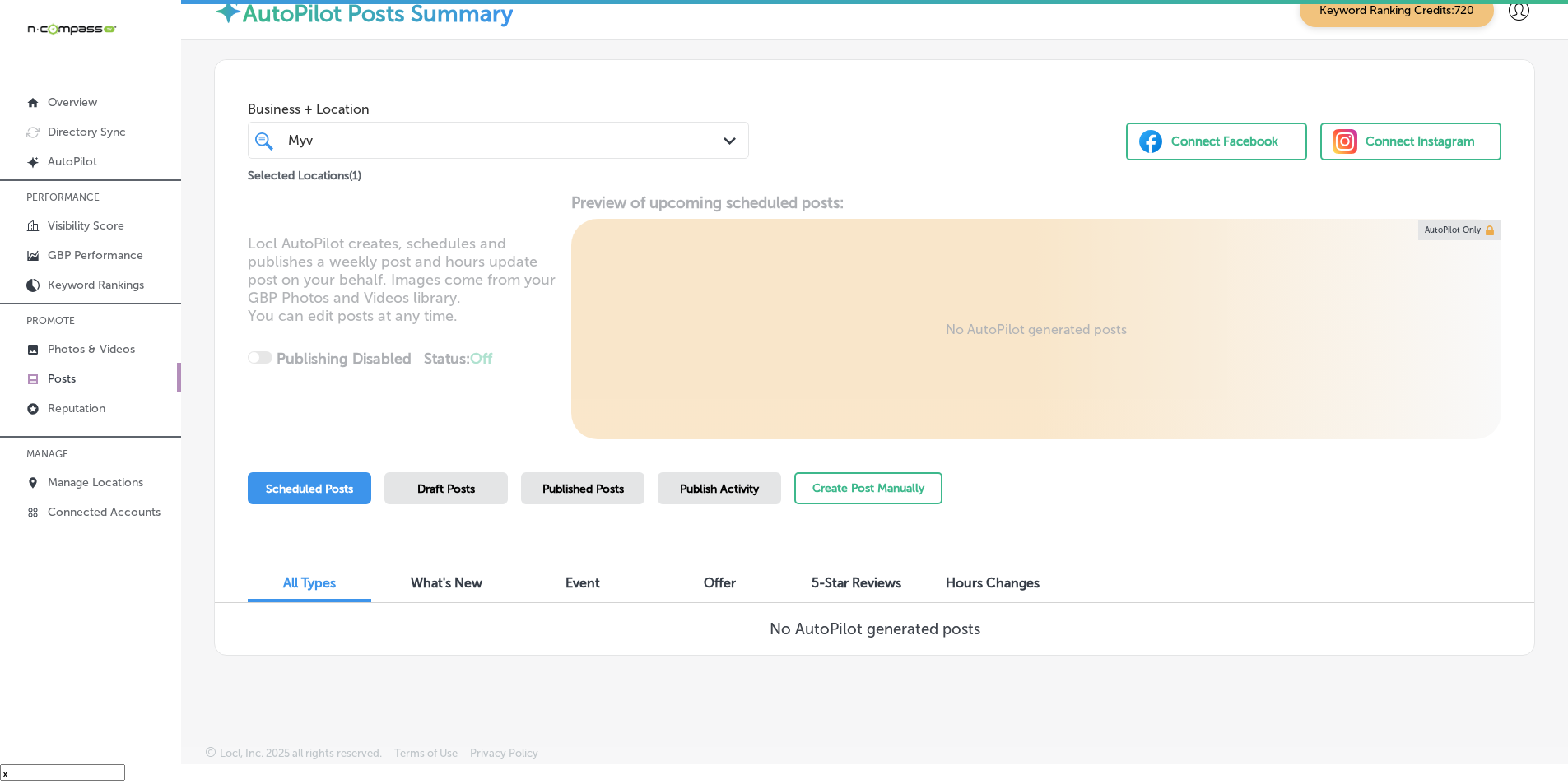
scroll to position [3, 0]
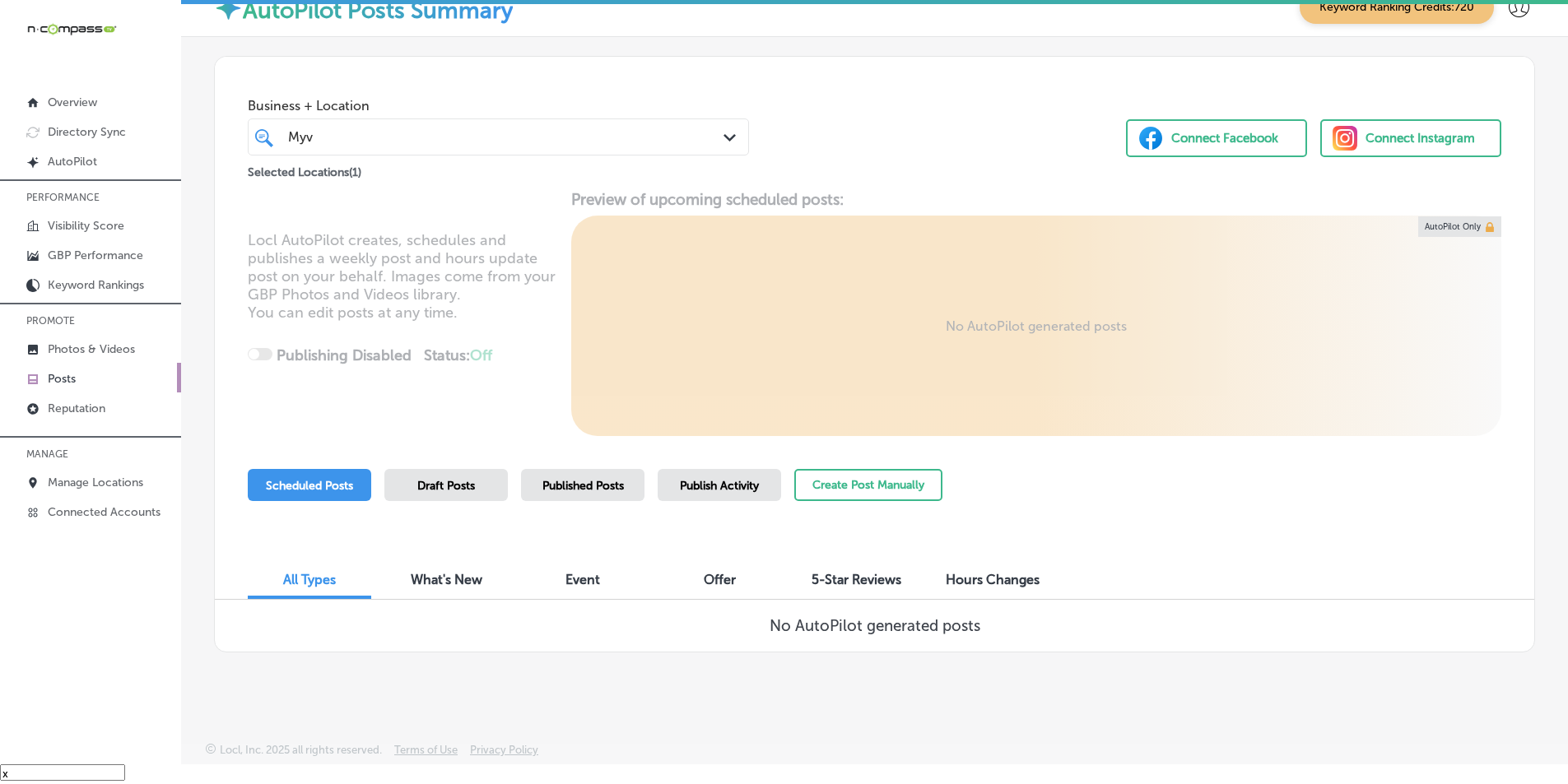
click at [583, 487] on span "Published Posts" at bounding box center [583, 486] width 81 height 14
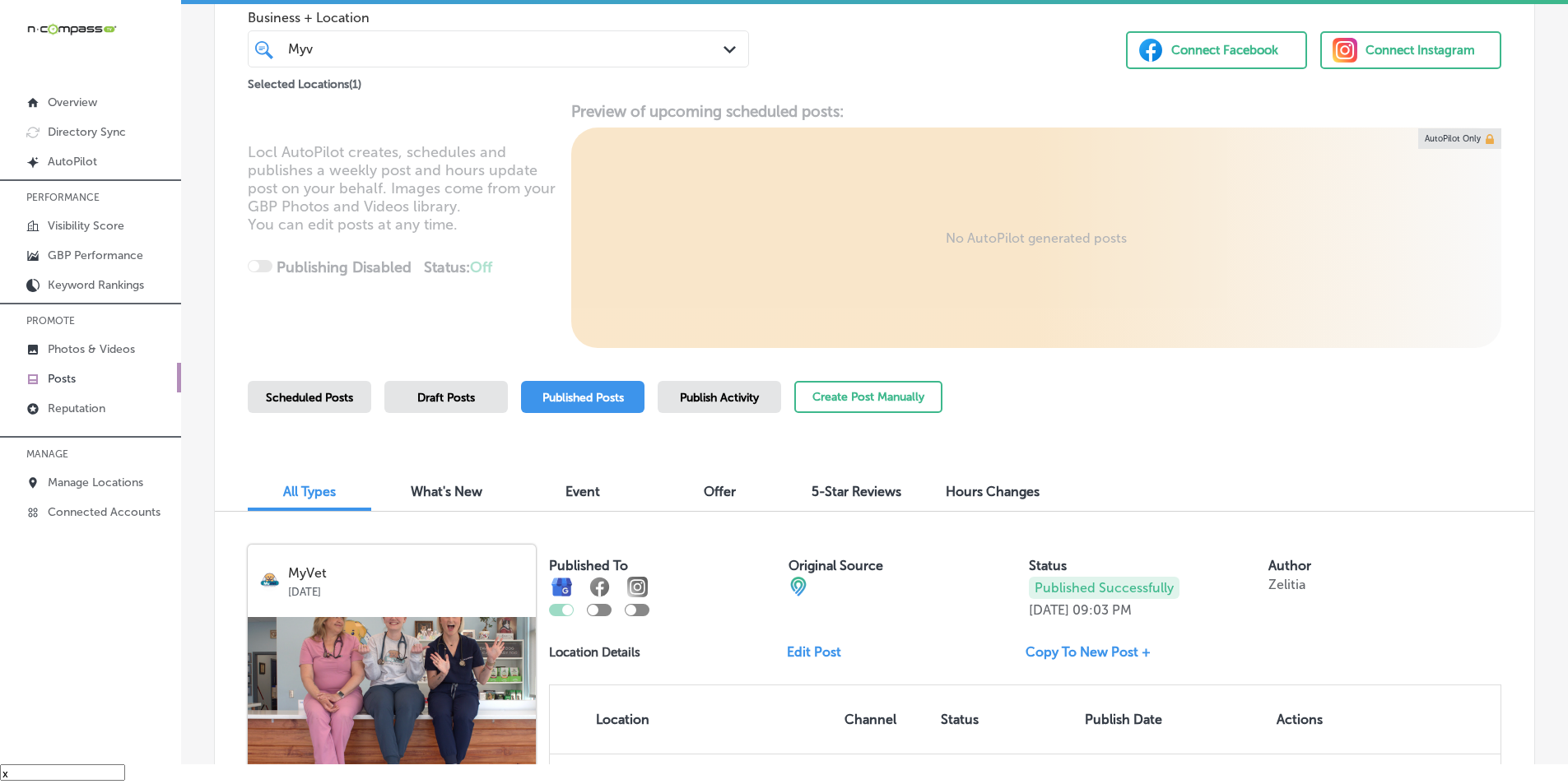
scroll to position [86, 0]
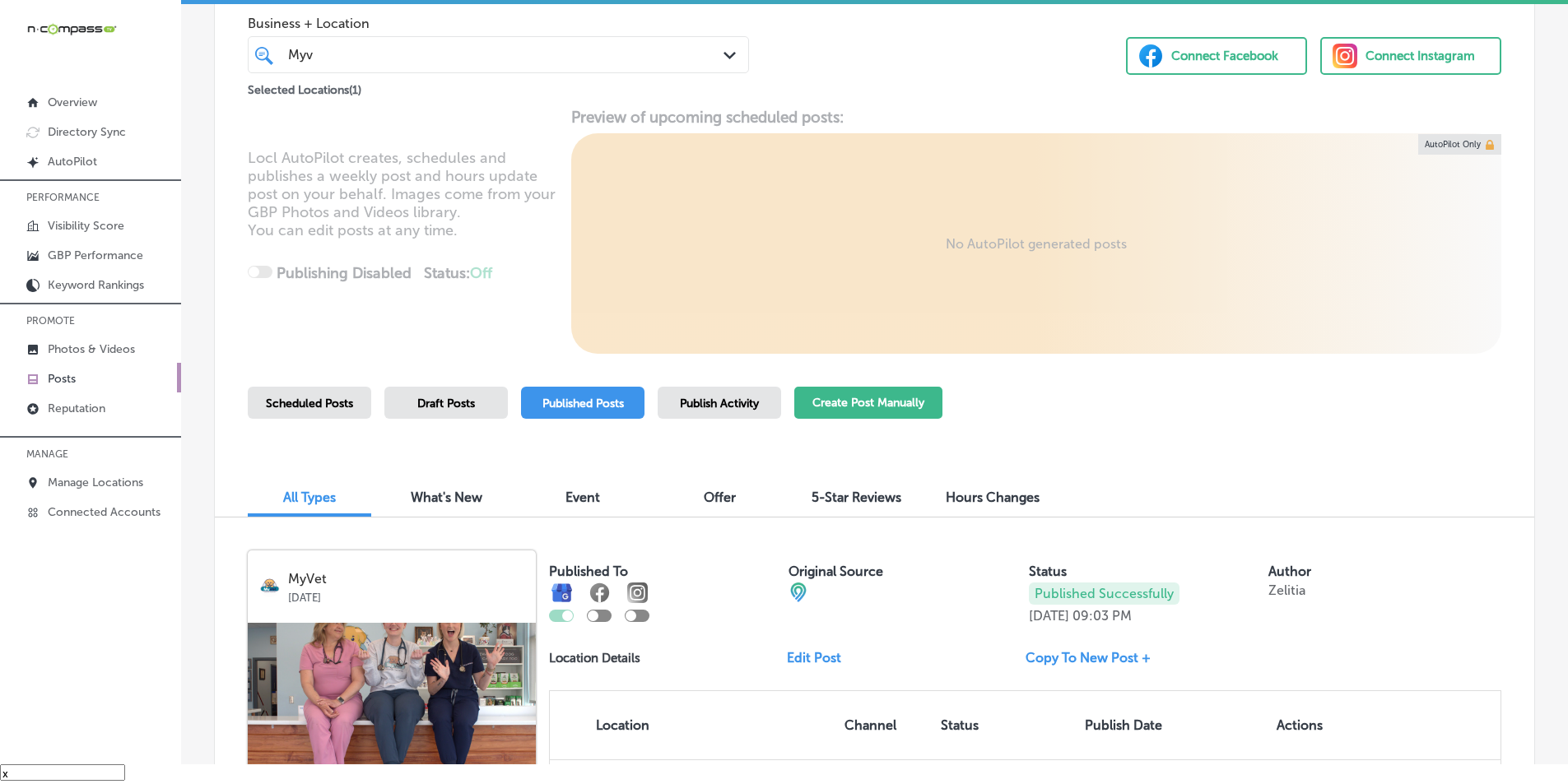
click at [861, 397] on button "Create Post Manually" at bounding box center [868, 403] width 148 height 32
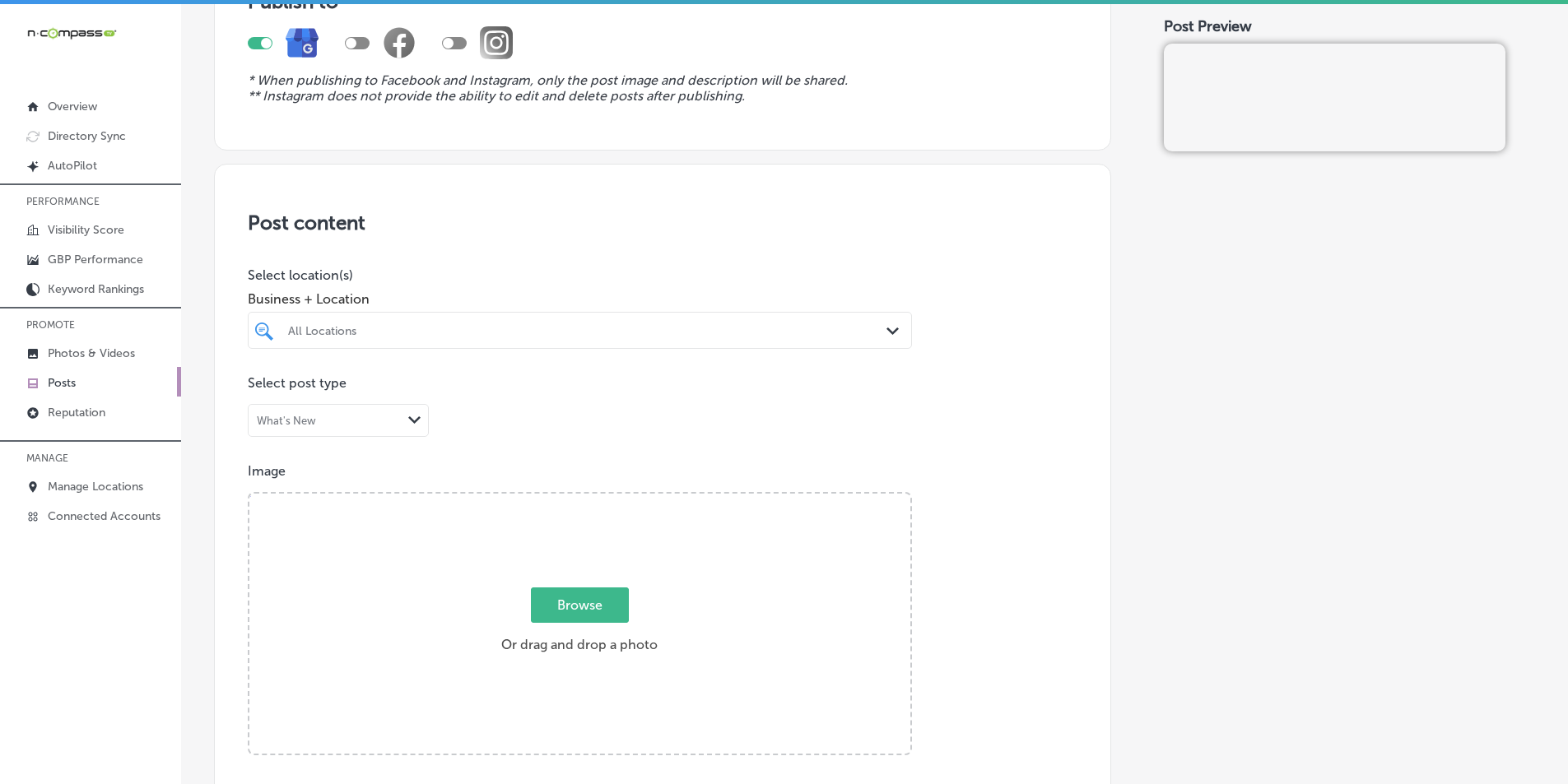
scroll to position [247, 0]
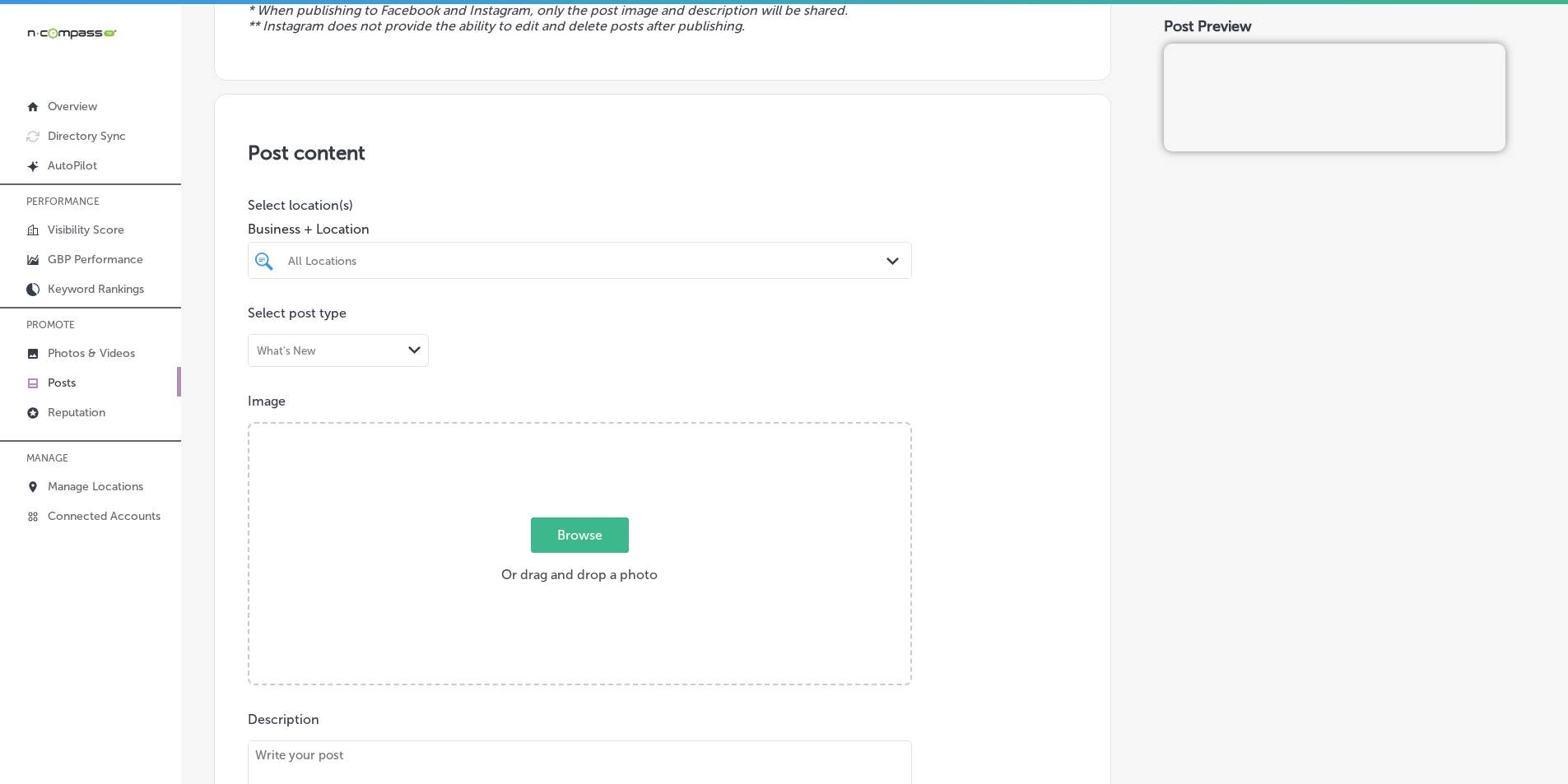
click at [493, 254] on div "All Locations" at bounding box center [588, 260] width 600 height 14
click at [265, 325] on input "checkbox" at bounding box center [267, 322] width 19 height 19
type input "MyVet"
click at [391, 388] on div "Post content Select location(s) Business + Location option 620 Grassfield Pkwy,…" at bounding box center [662, 614] width 898 height 1042
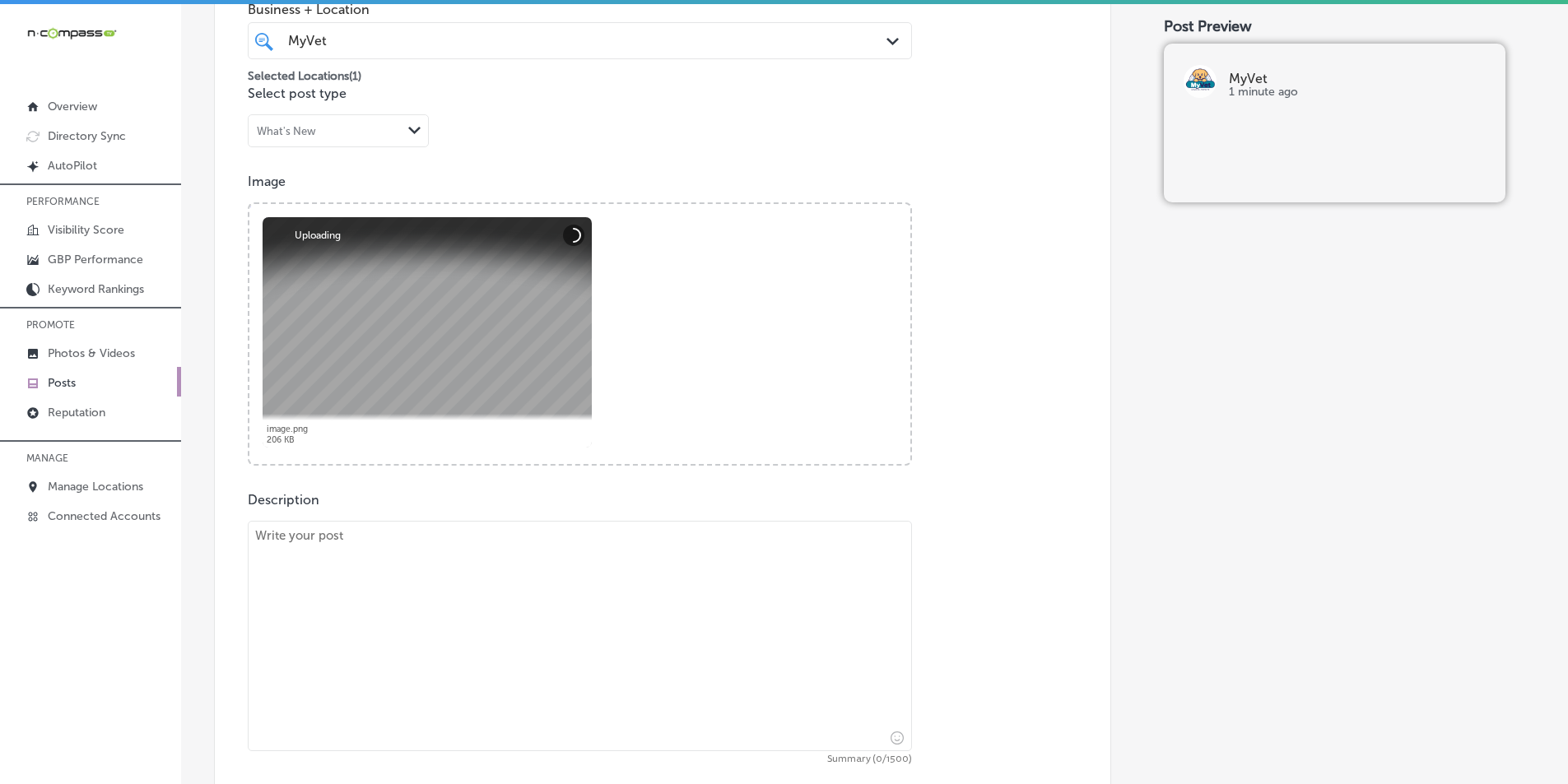
scroll to position [494, 0]
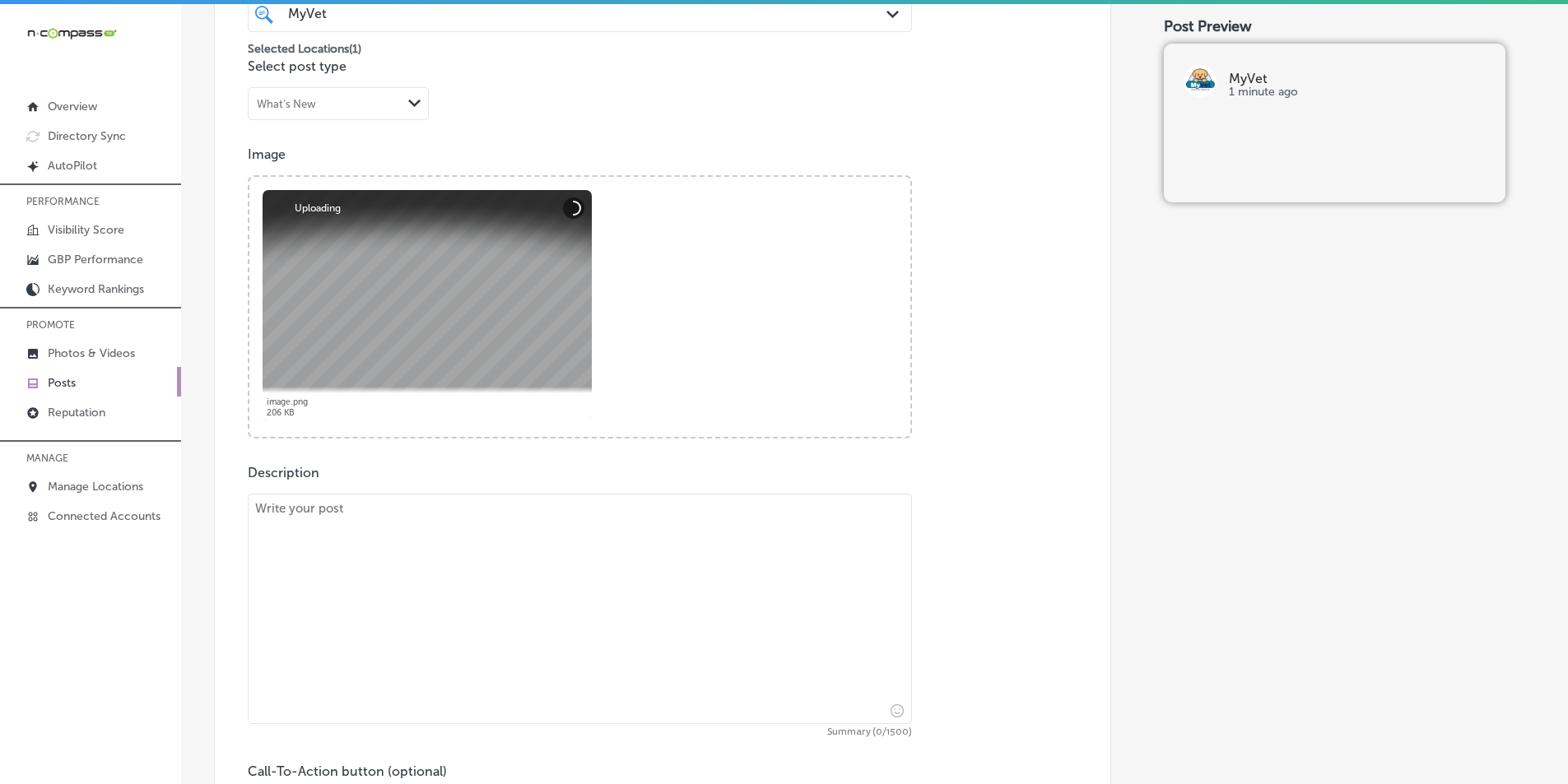
drag, startPoint x: 488, startPoint y: 595, endPoint x: 464, endPoint y: 590, distance: 24.5
click at [488, 594] on textarea at bounding box center [580, 609] width 664 height 231
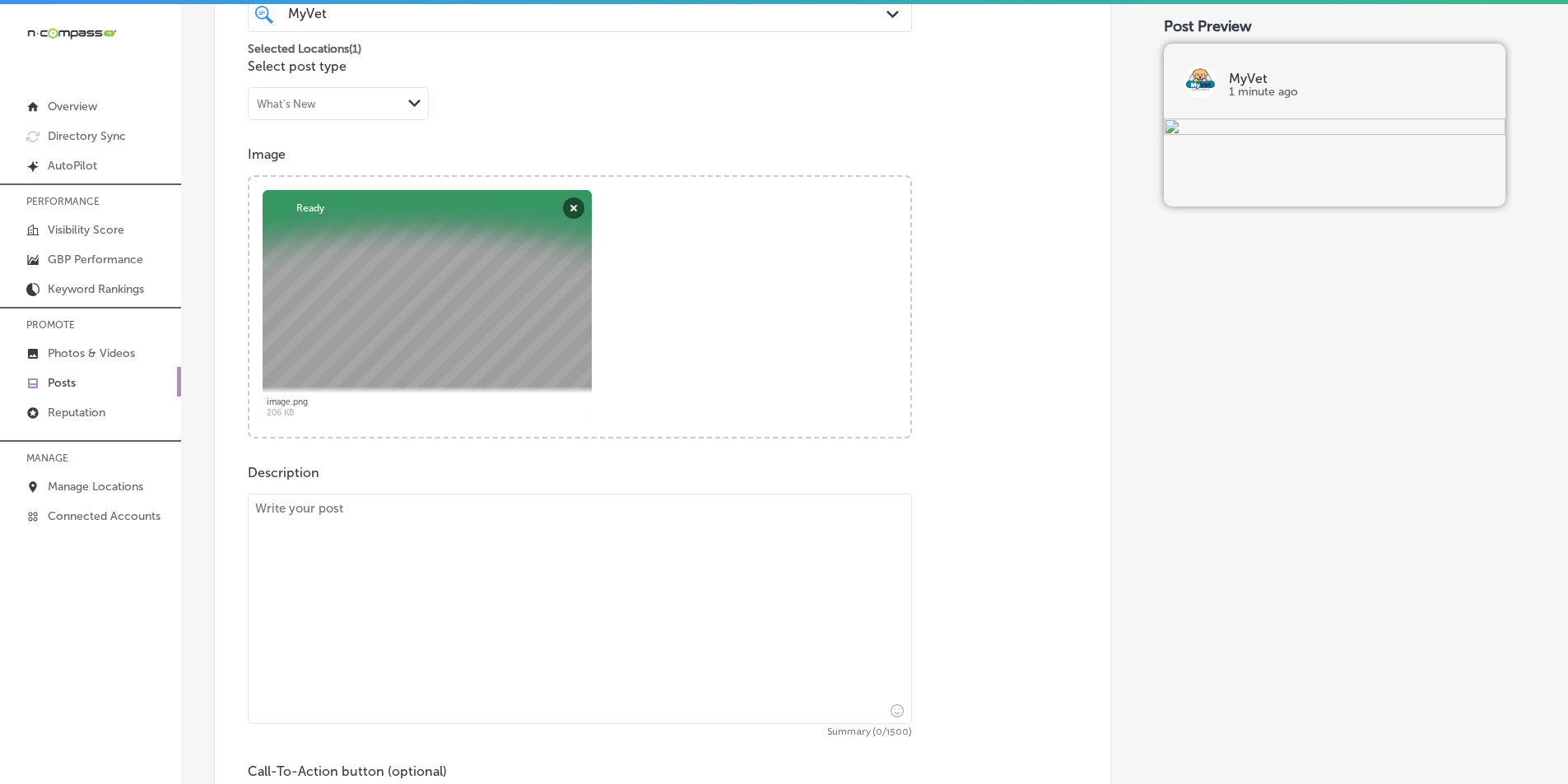
click at [436, 609] on textarea at bounding box center [580, 609] width 664 height 231
paste textarea "Bringing a new puppy into your home is an exciting time, and MyVet is proud to …"
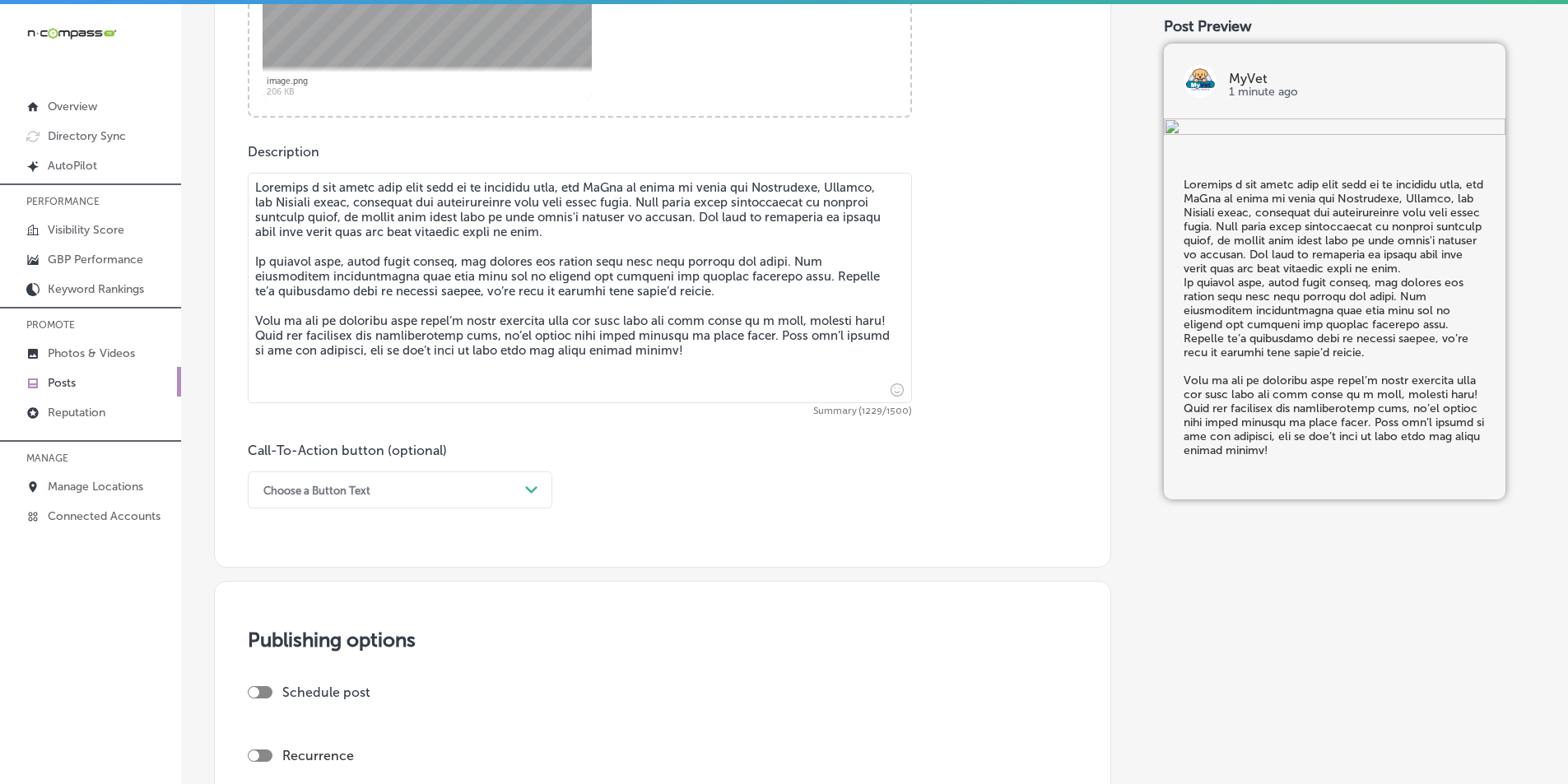
scroll to position [823, 0]
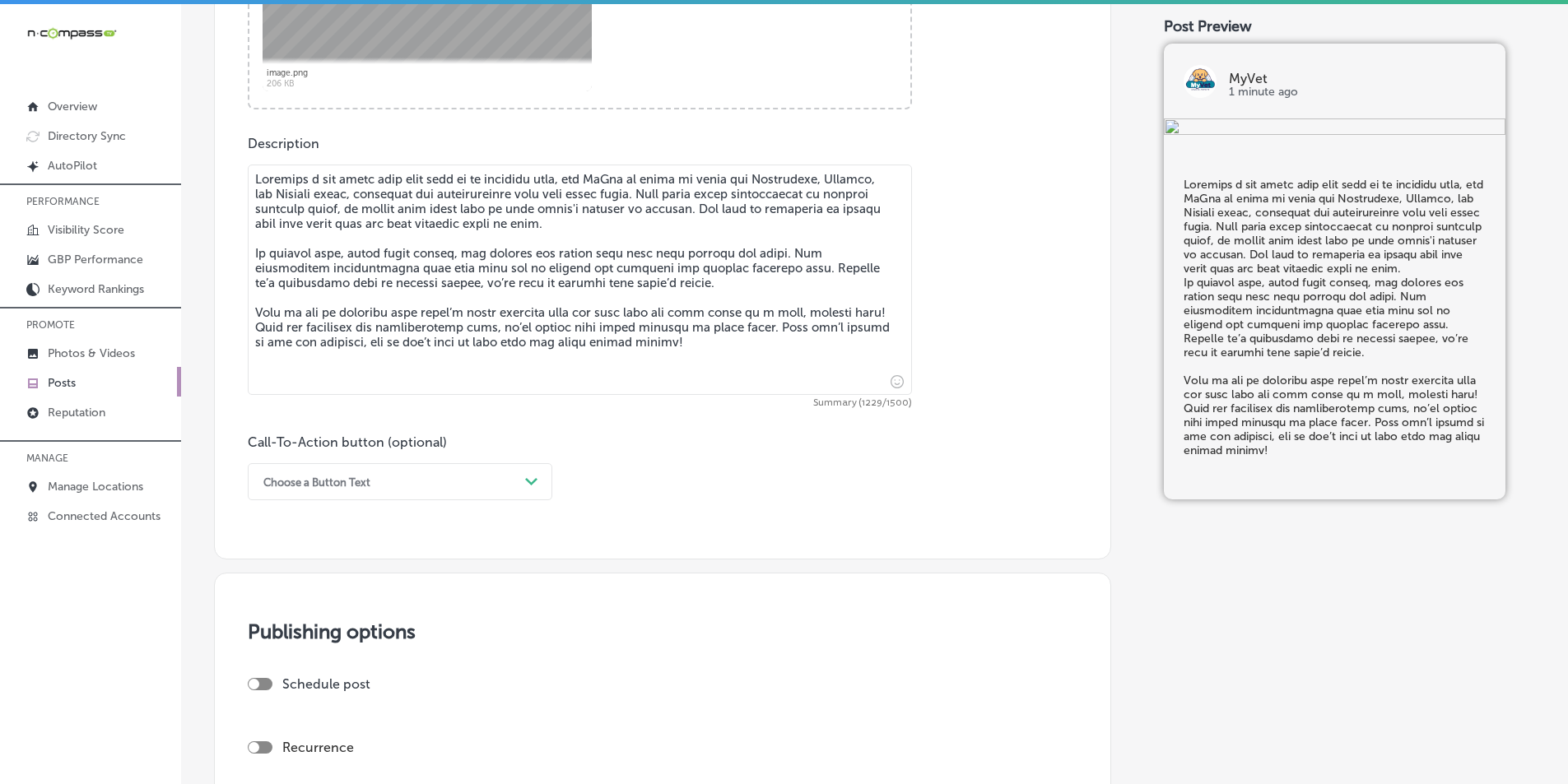
type textarea "Bringing a new puppy into your home is an exciting time, and MyVet is proud to …"
click at [515, 484] on div "Choose a Button Text" at bounding box center [386, 482] width 264 height 25
click at [285, 684] on div "Call Now" at bounding box center [399, 691] width 304 height 29
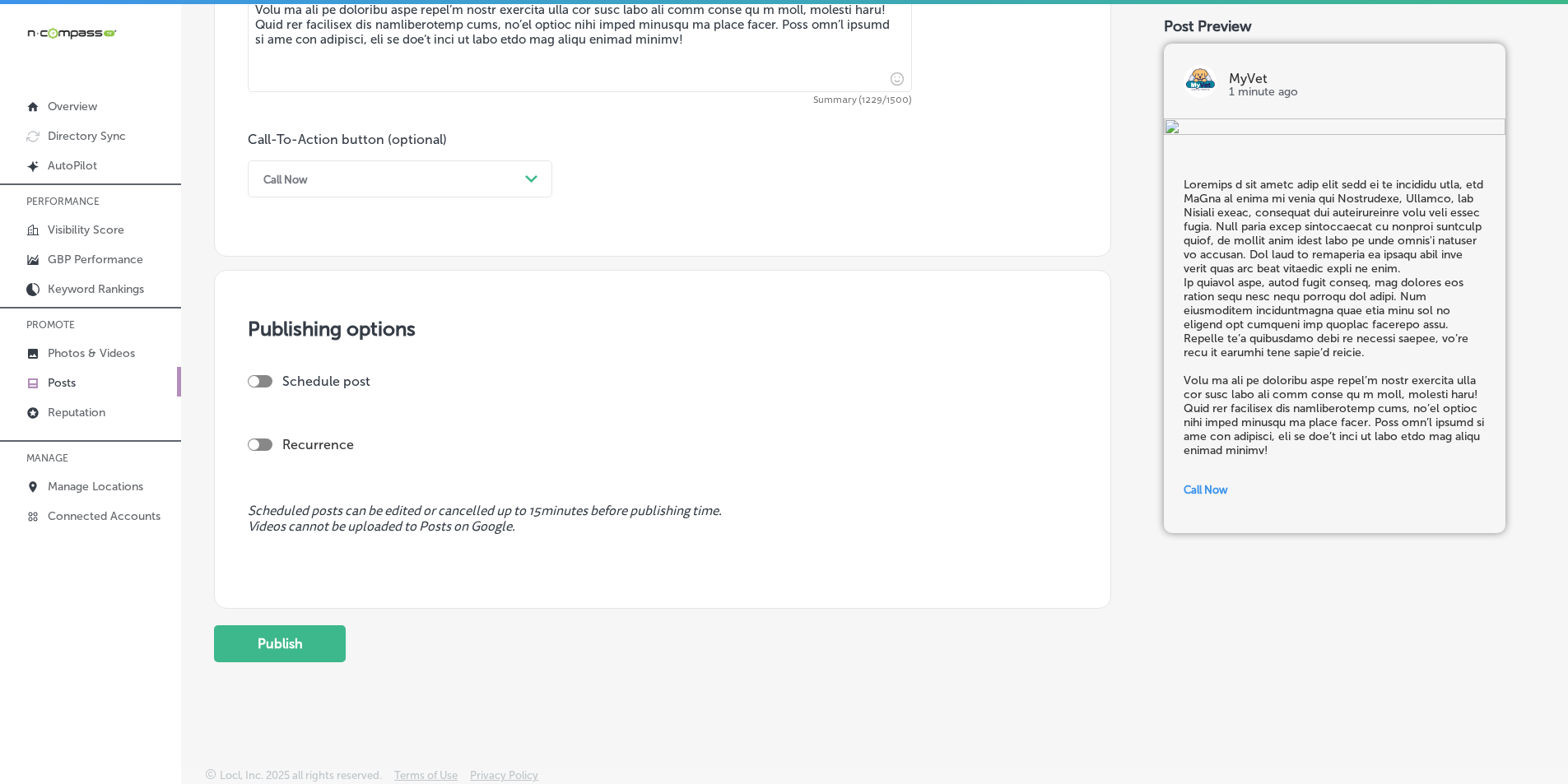
scroll to position [1127, 0]
click at [264, 377] on div at bounding box center [259, 380] width 25 height 13
checkbox input "true"
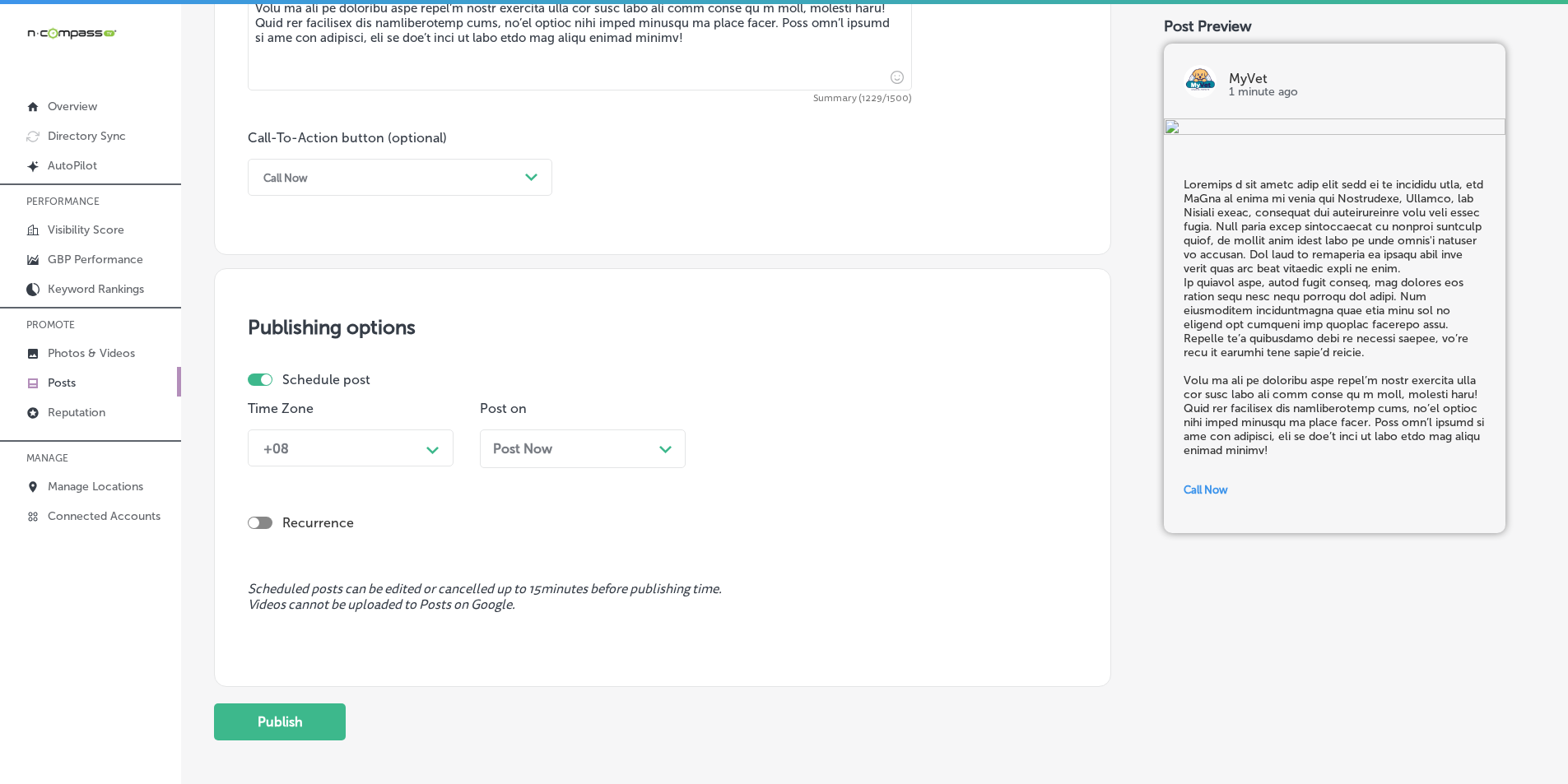
click at [426, 444] on div "Path Created with Sketch." at bounding box center [433, 448] width 14 height 14
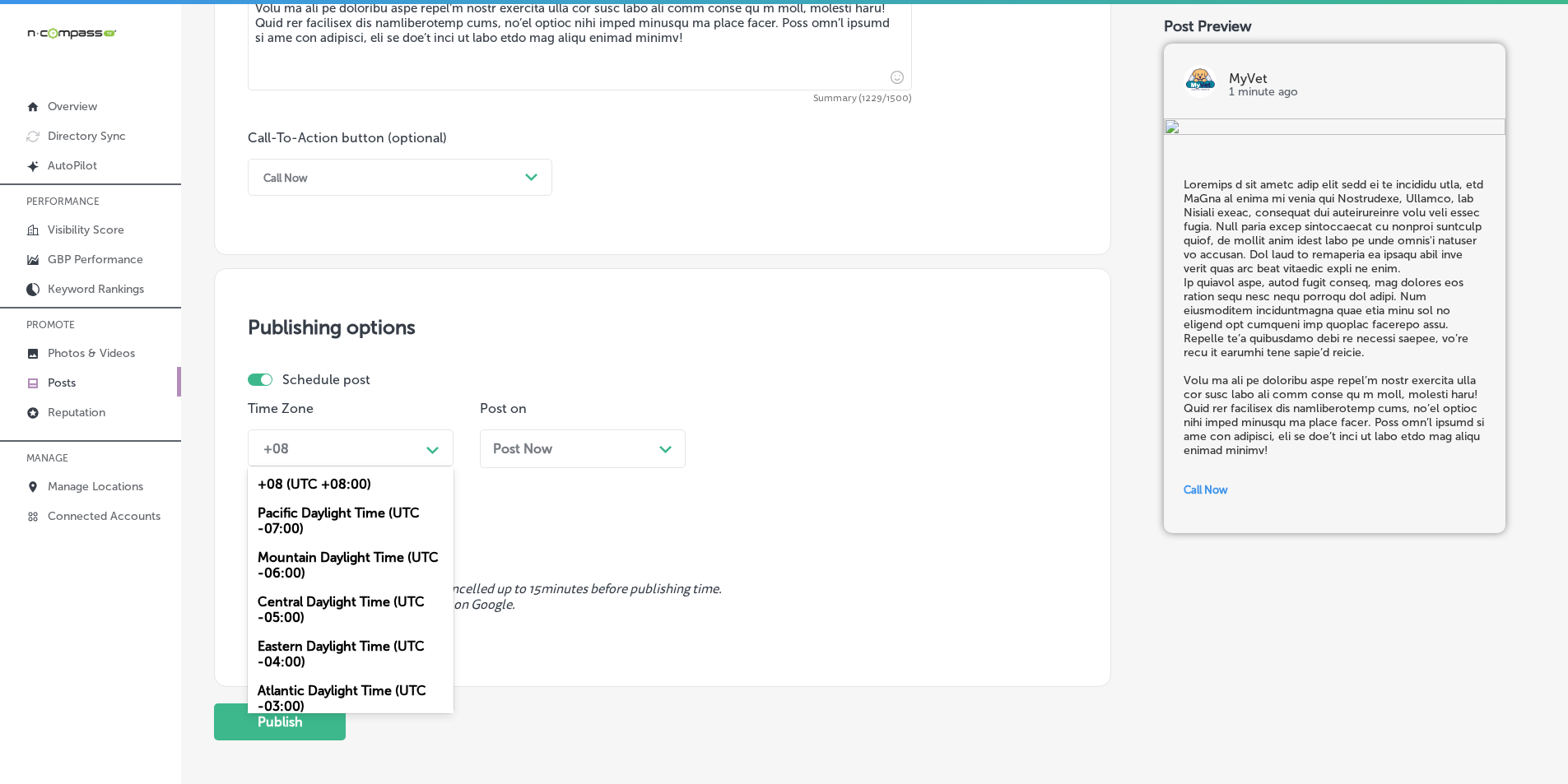
click at [336, 555] on div "Mountain Daylight Time (UTC -06:00)" at bounding box center [350, 565] width 206 height 44
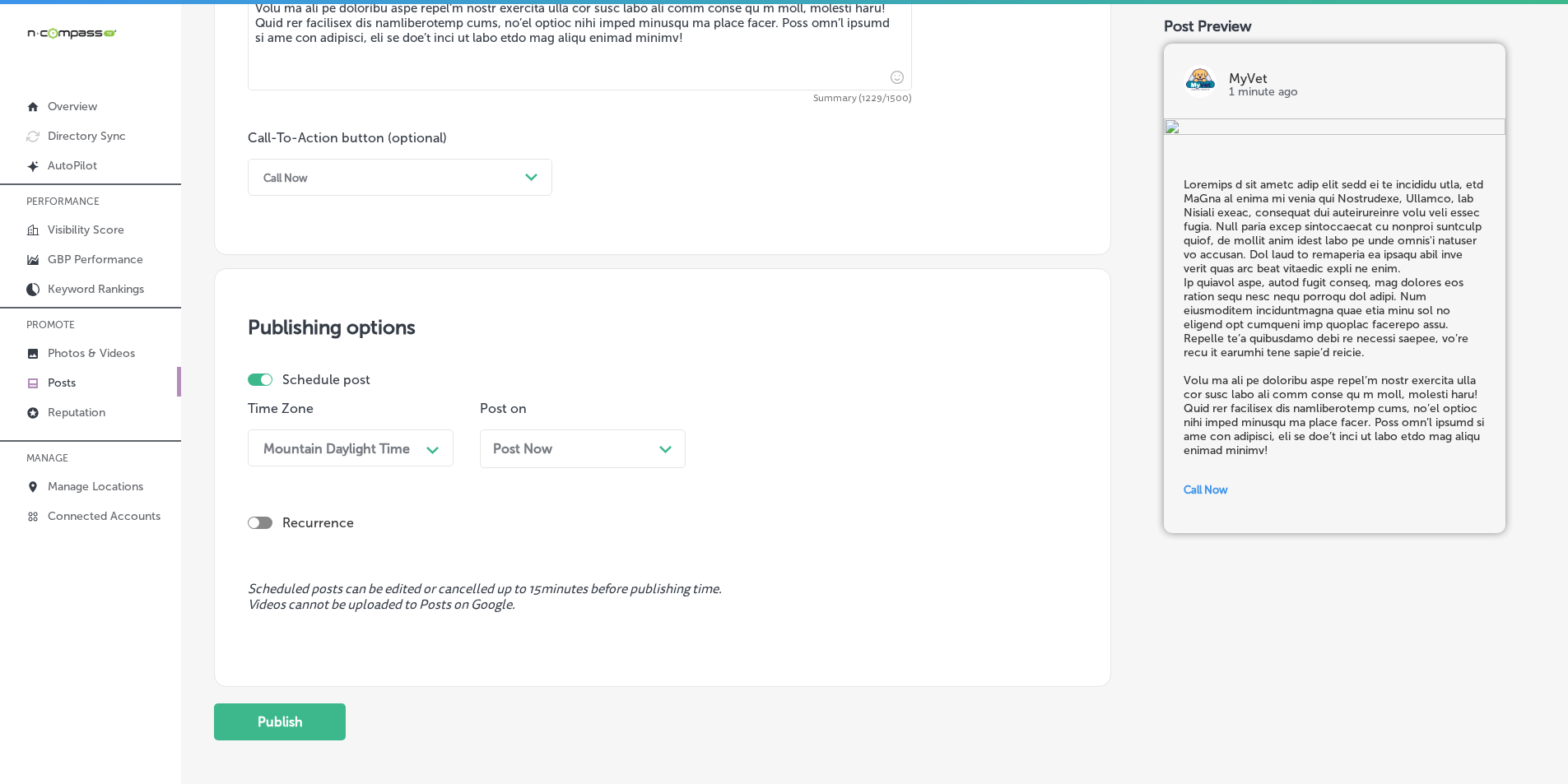
click at [670, 442] on div "Path Created with Sketch." at bounding box center [666, 448] width 14 height 14
click at [667, 202] on th at bounding box center [661, 203] width 26 height 22
click at [809, 441] on div "10:30 AM" at bounding box center [802, 448] width 164 height 29
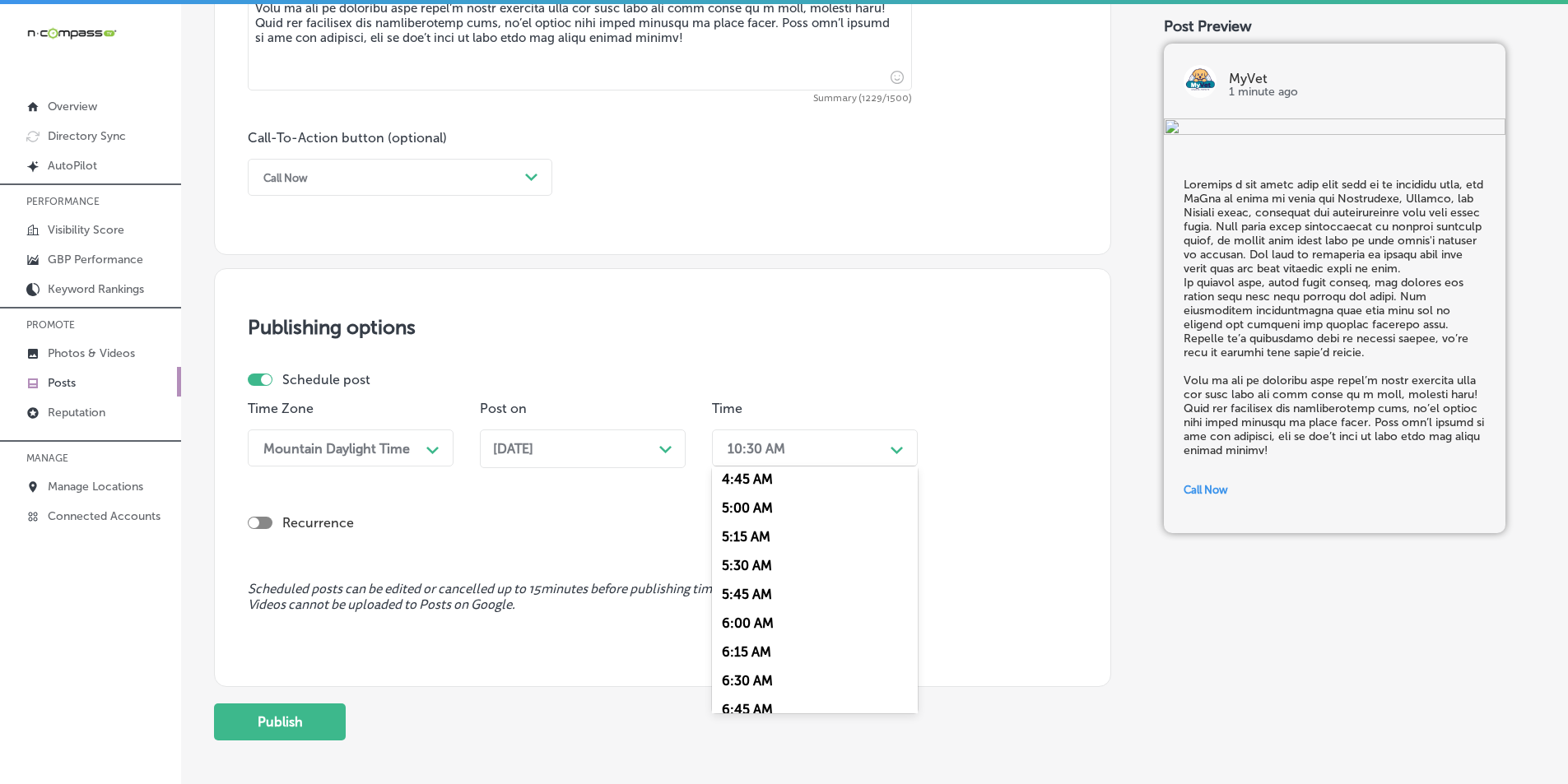
scroll to position [659, 0]
click at [732, 629] on div "7:00 AM" at bounding box center [815, 632] width 206 height 29
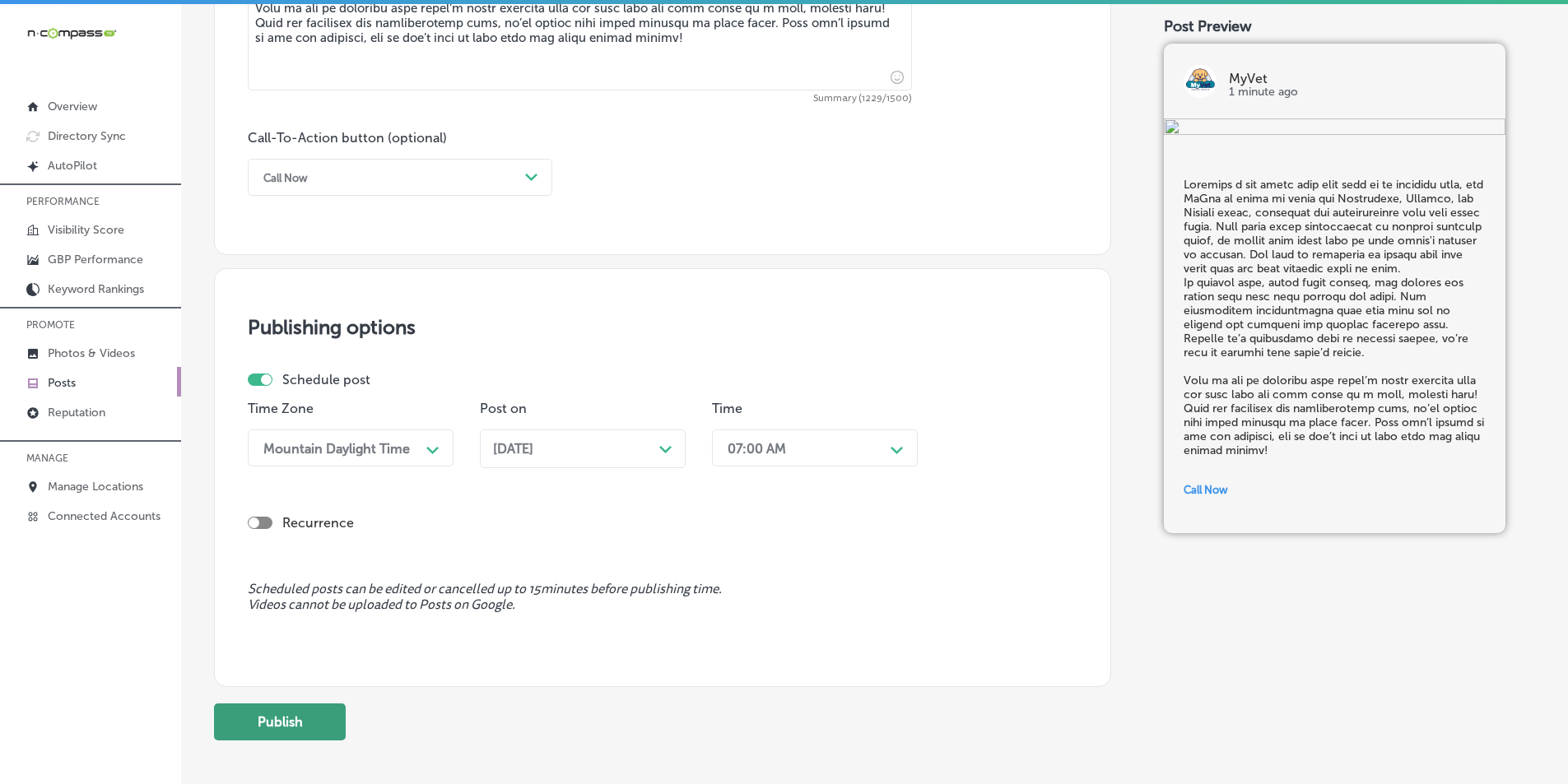
click at [275, 724] on button "Publish" at bounding box center [279, 722] width 131 height 37
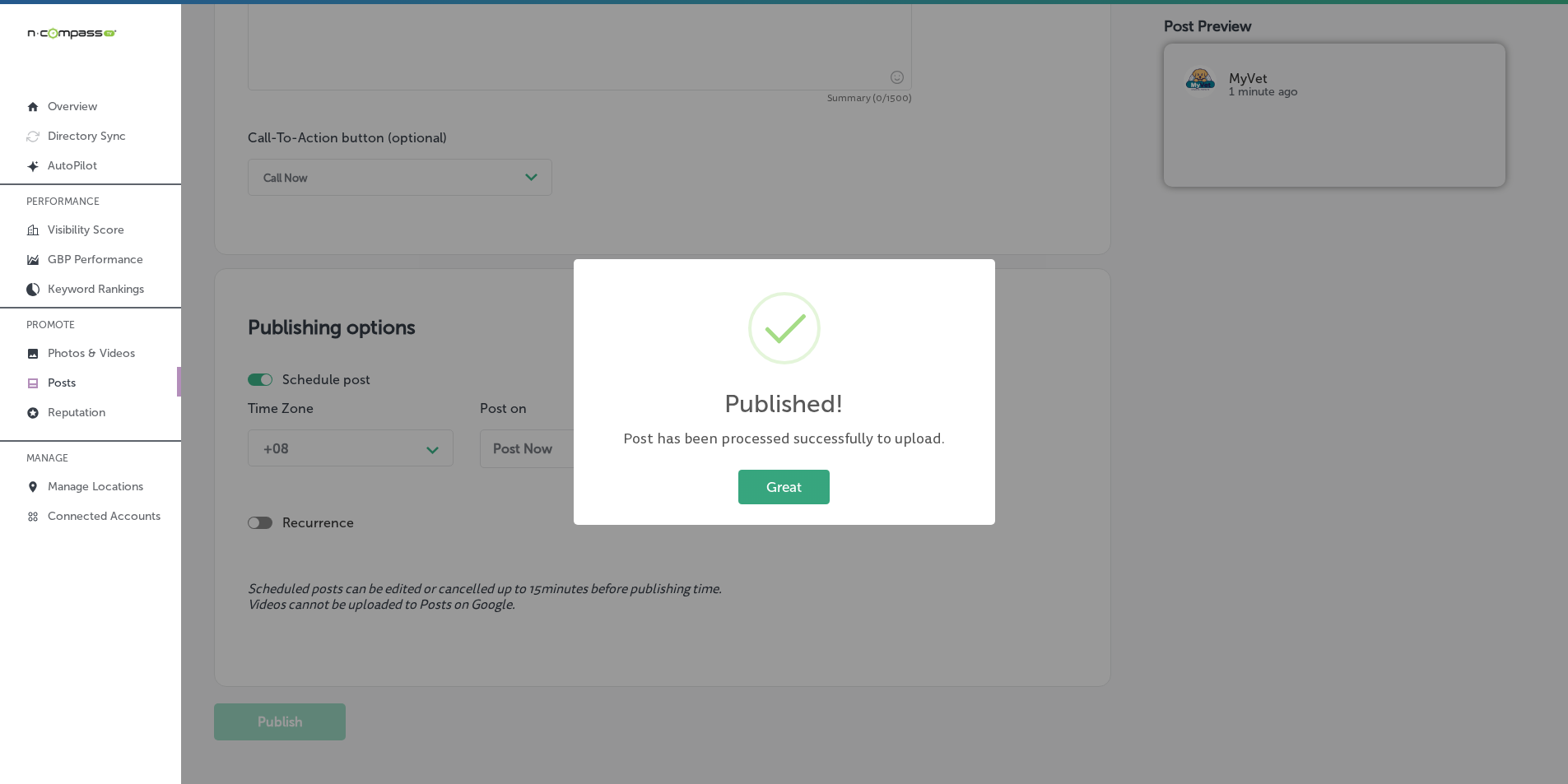
click at [782, 493] on button "Great" at bounding box center [784, 487] width 92 height 34
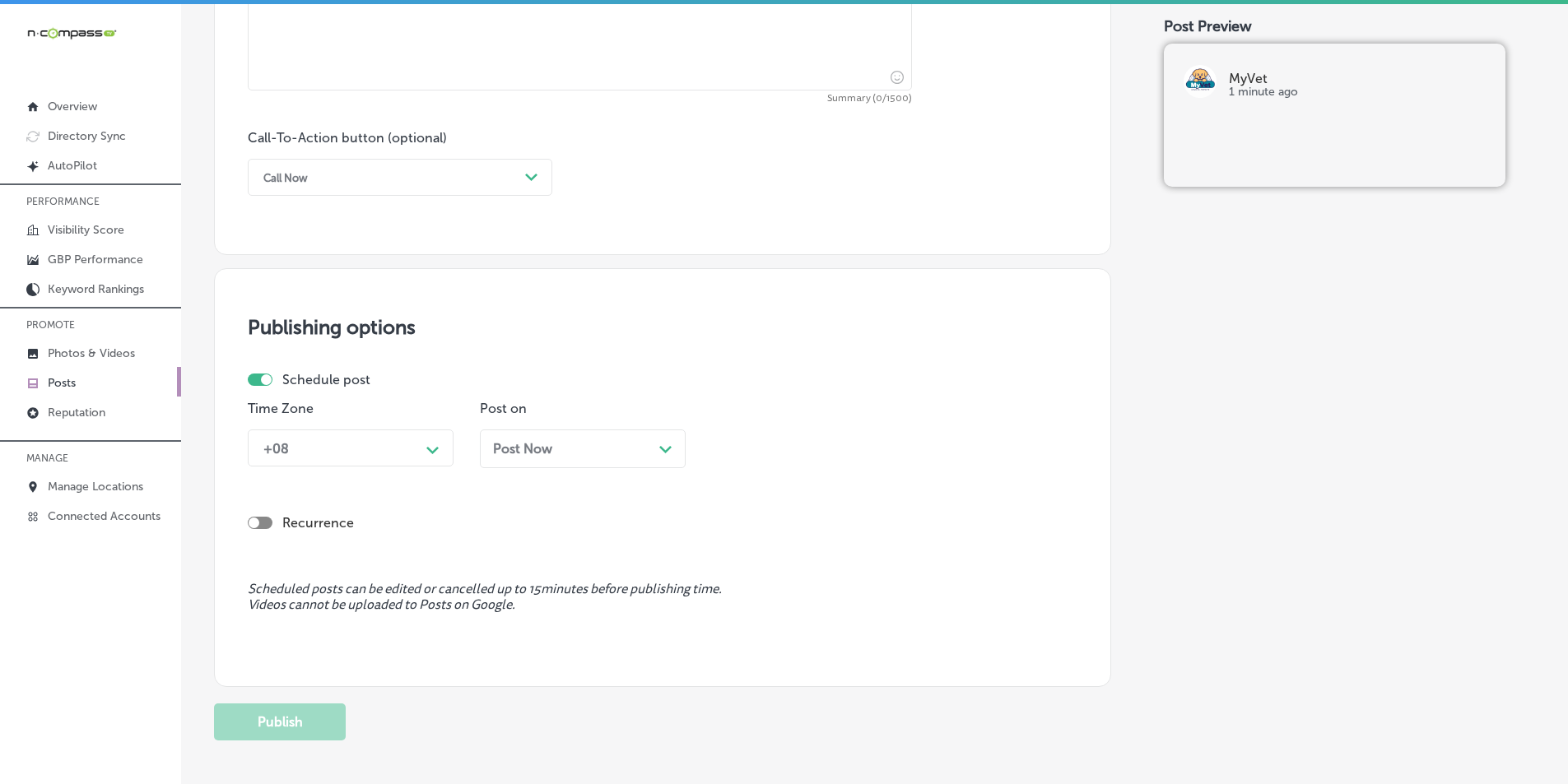
drag, startPoint x: 770, startPoint y: 499, endPoint x: 798, endPoint y: 510, distance: 30.1
click at [797, 512] on div "Recurrence" at bounding box center [662, 509] width 830 height 58
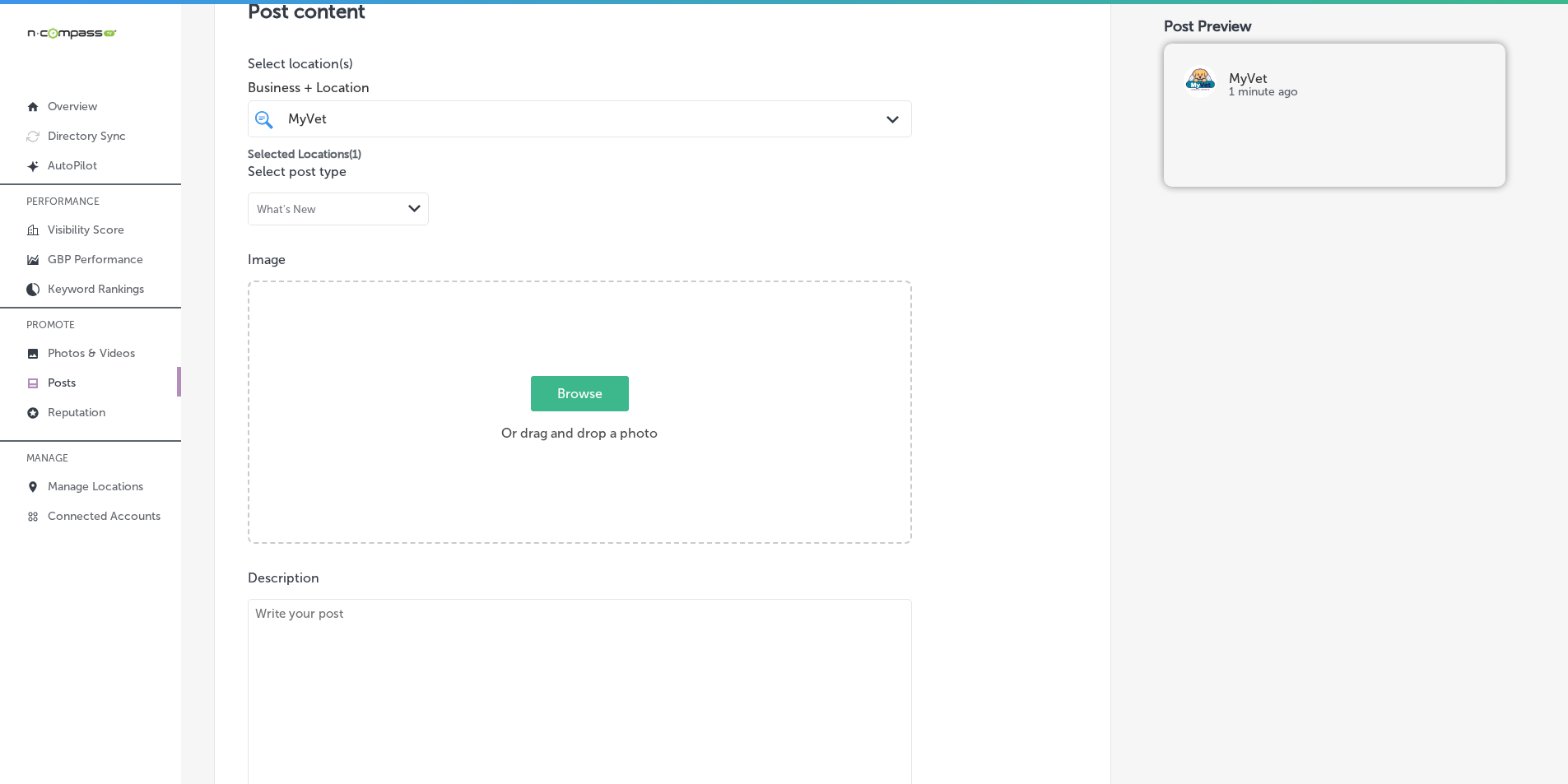
scroll to position [386, 0]
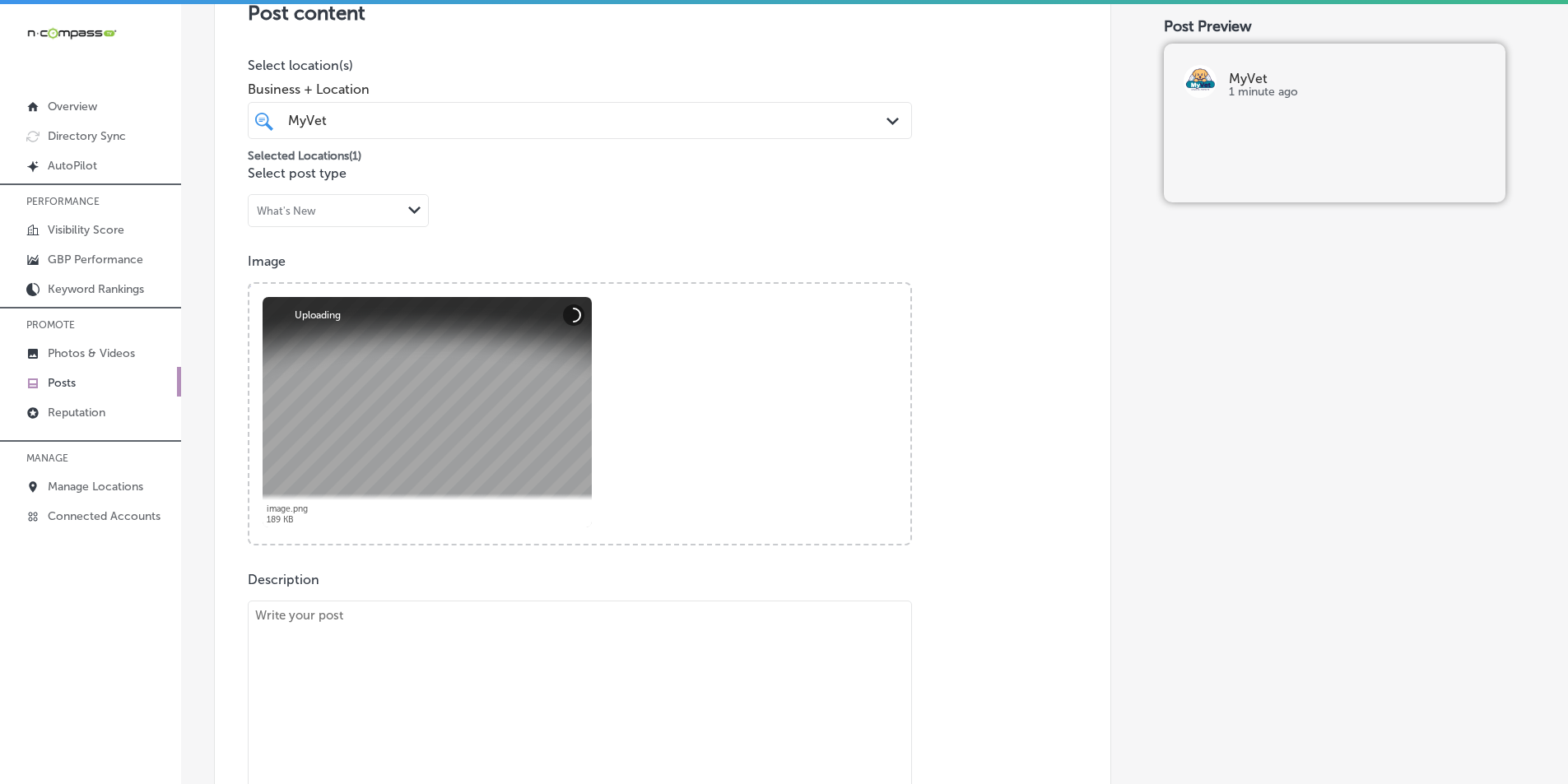
drag, startPoint x: 348, startPoint y: 689, endPoint x: 341, endPoint y: 632, distance: 57.4
click at [346, 687] on textarea at bounding box center [580, 716] width 664 height 231
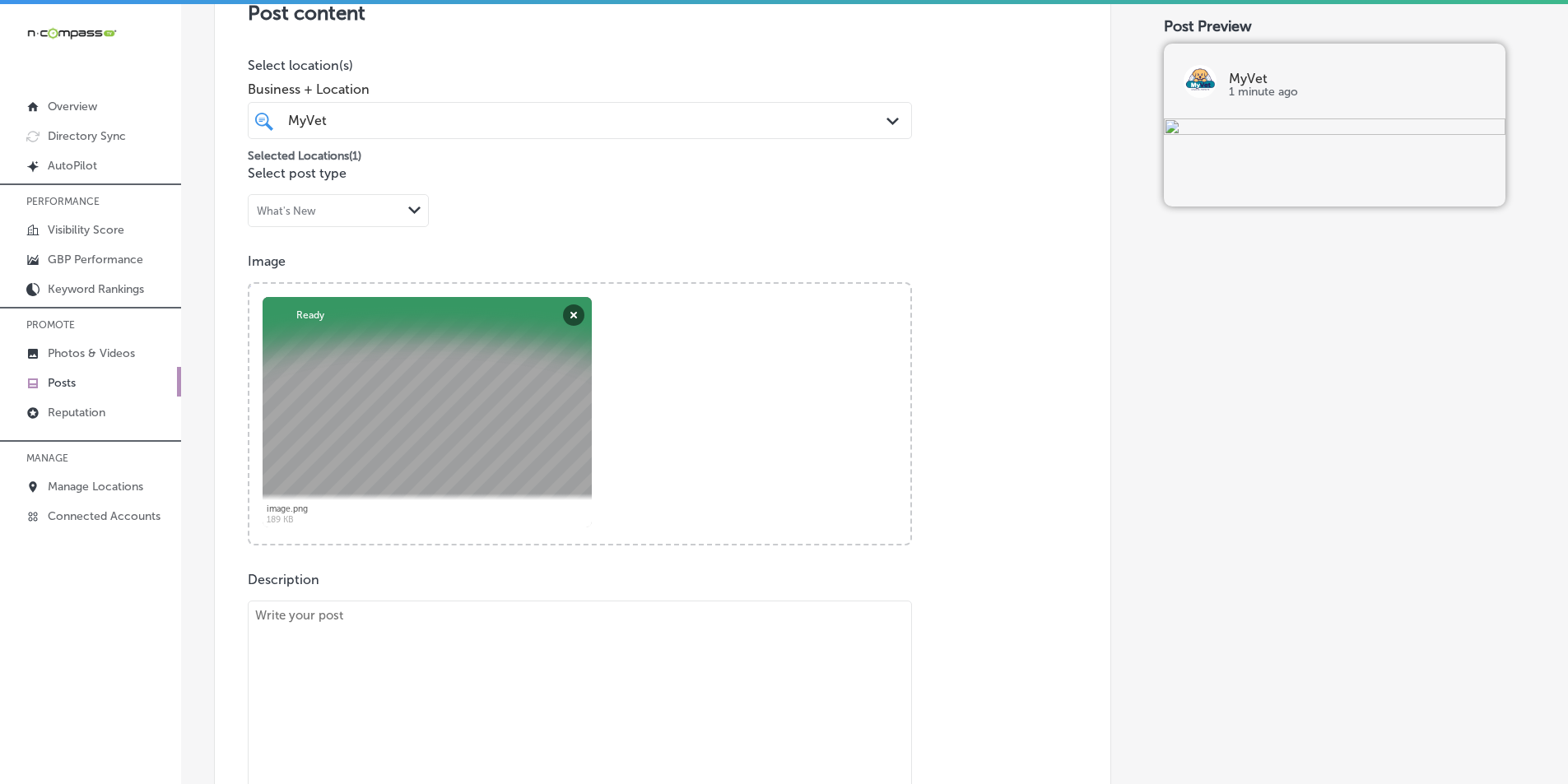
click at [334, 667] on textarea at bounding box center [580, 716] width 664 height 231
paste textarea "At MyVet, we understand that many cats feel anxious at the vet, which is why we…"
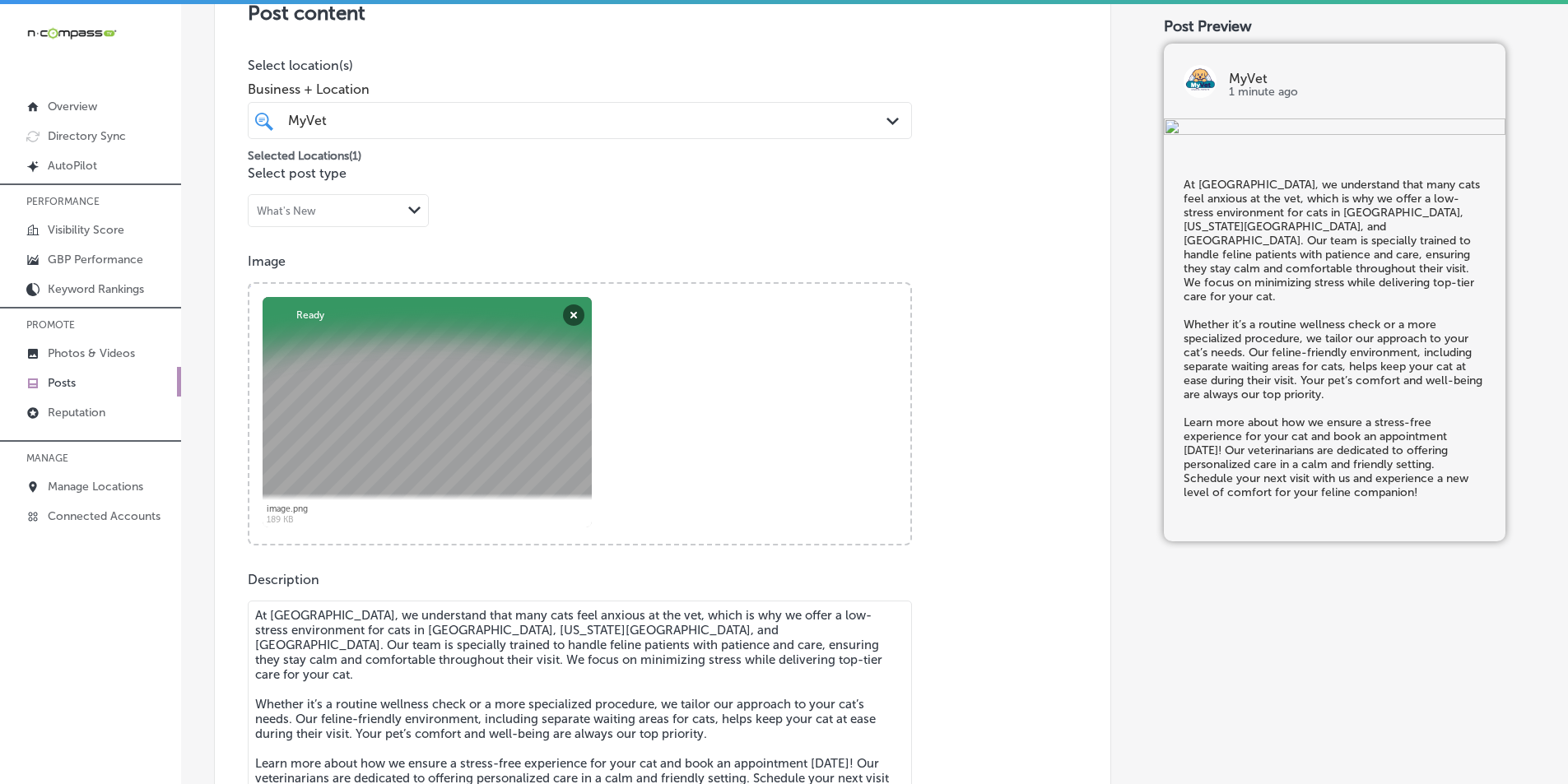
scroll to position [2, 0]
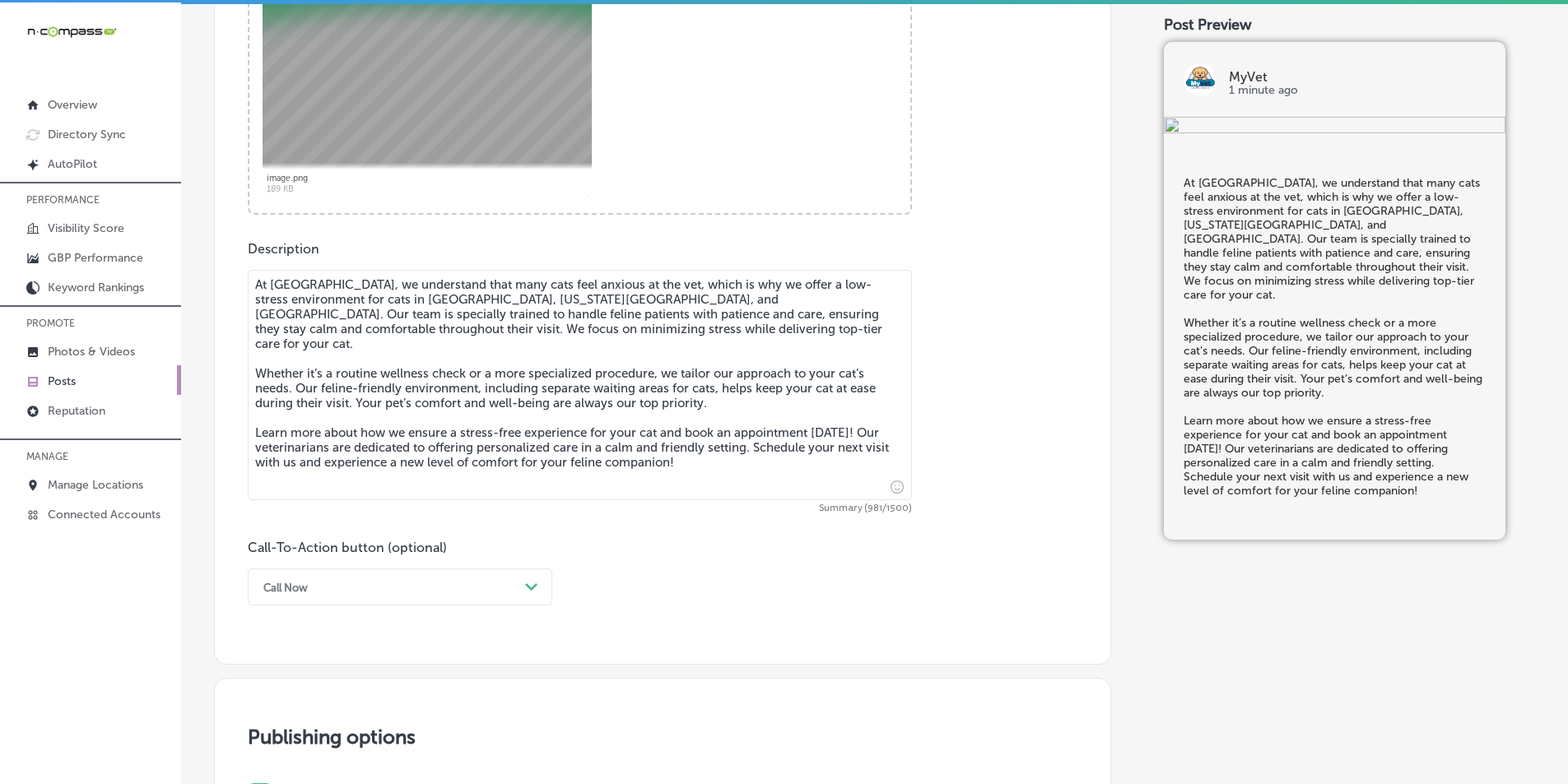
type textarea "At MyVet, we understand that many cats feel anxious at the vet, which is why we…"
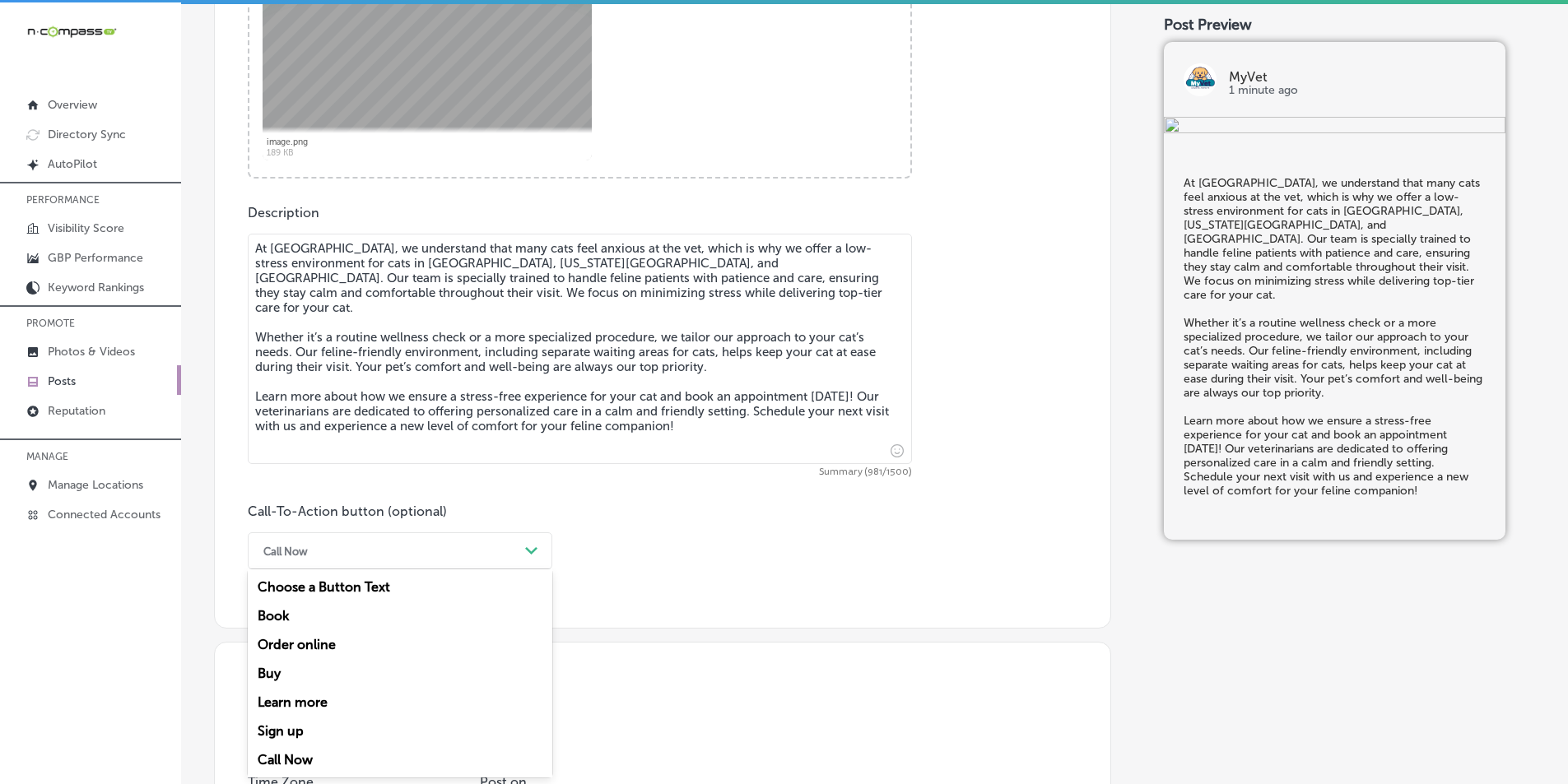
click at [420, 570] on div "option Call Now, selected. option Choose a Button Text focused, 1 of 7. 7 resul…" at bounding box center [399, 551] width 304 height 37
drag, startPoint x: 319, startPoint y: 701, endPoint x: 327, endPoint y: 681, distance: 21.5
click at [319, 700] on div "Learn more" at bounding box center [399, 703] width 304 height 29
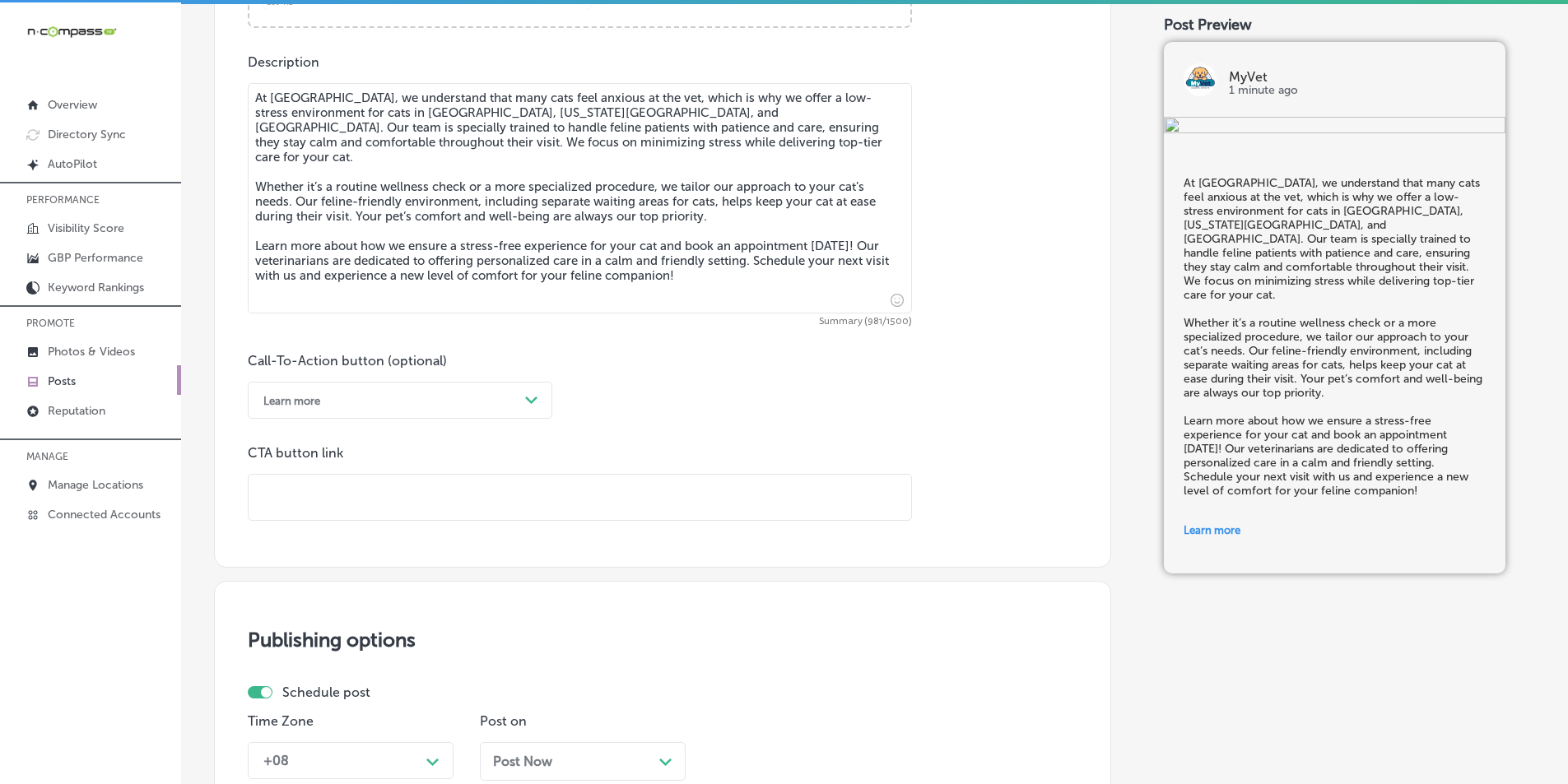
scroll to position [917, 0]
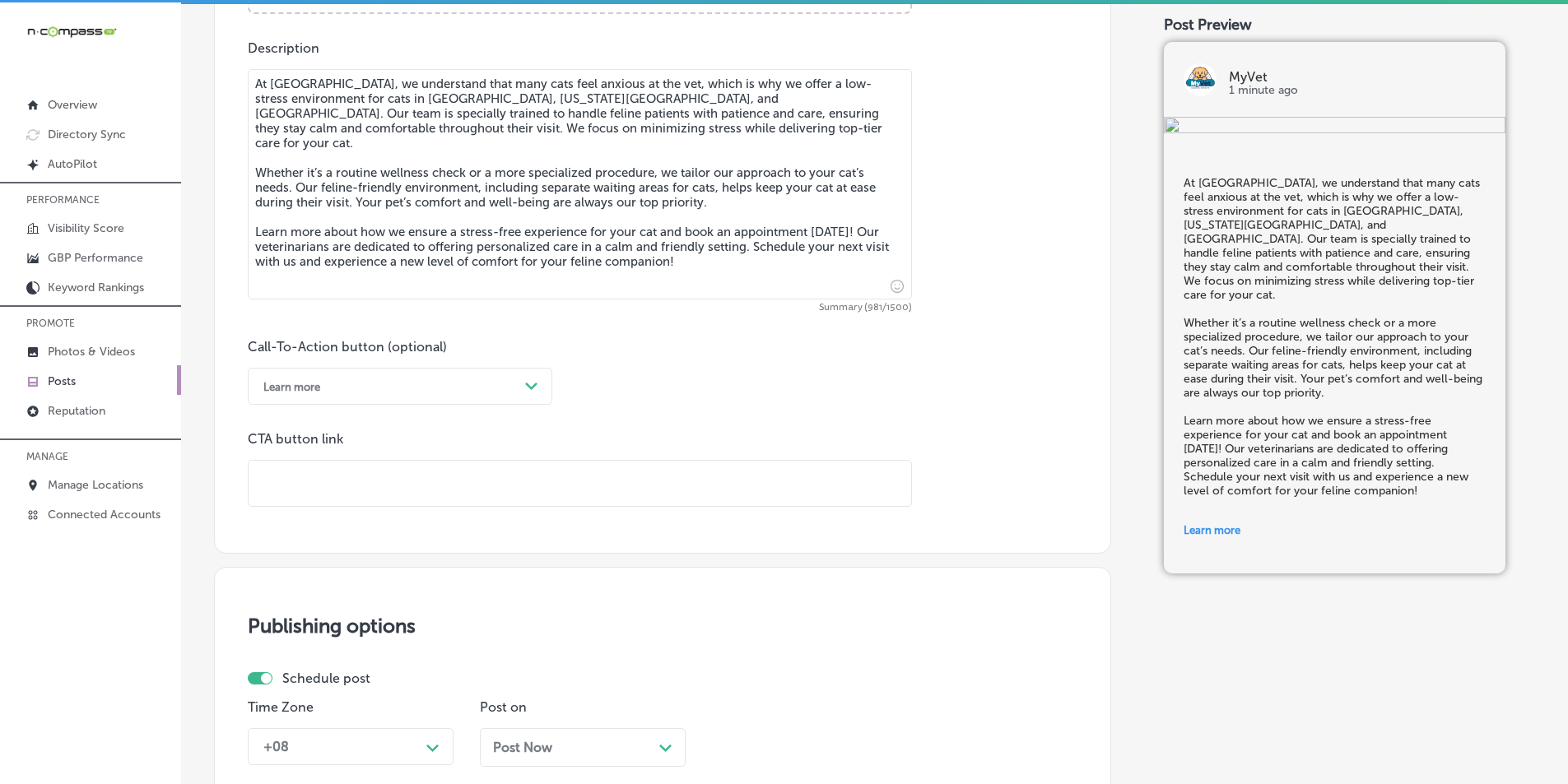
paste input "https://myvetchesapeake.com/"
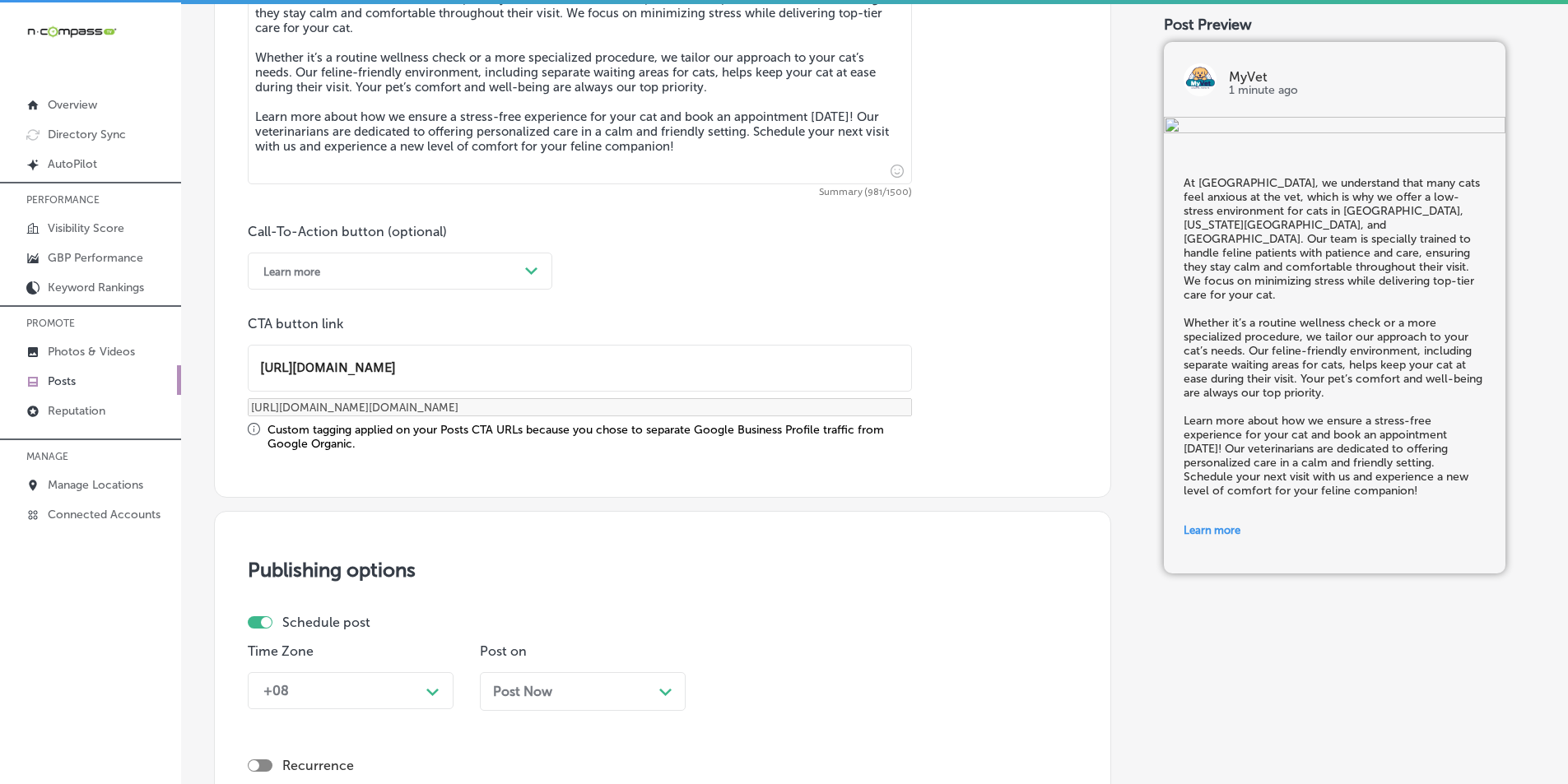
scroll to position [1081, 0]
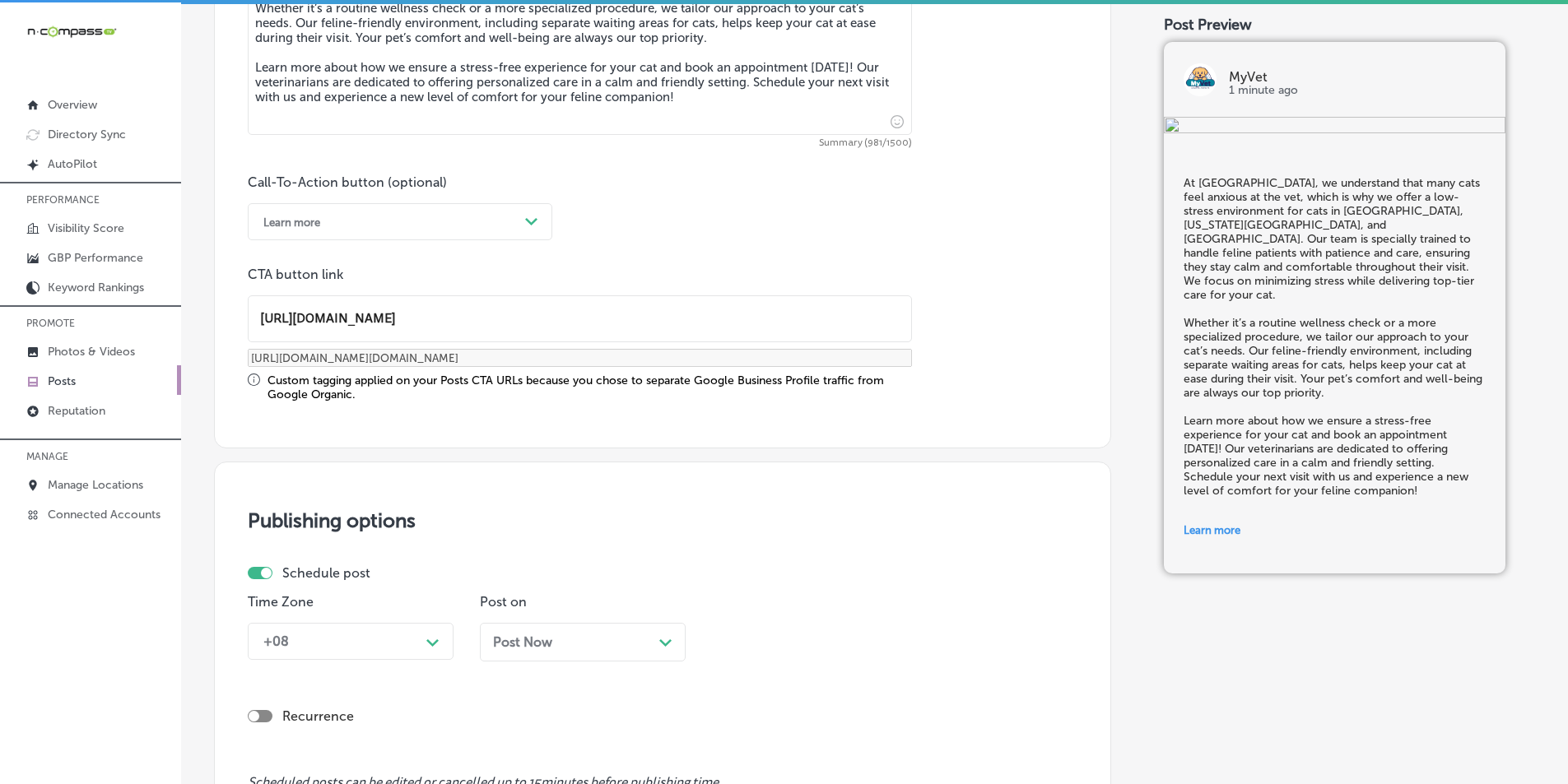
type input "https://myvetchesapeake.com/"
click at [432, 642] on div "+08 Path Created with Sketch." at bounding box center [350, 642] width 206 height 37
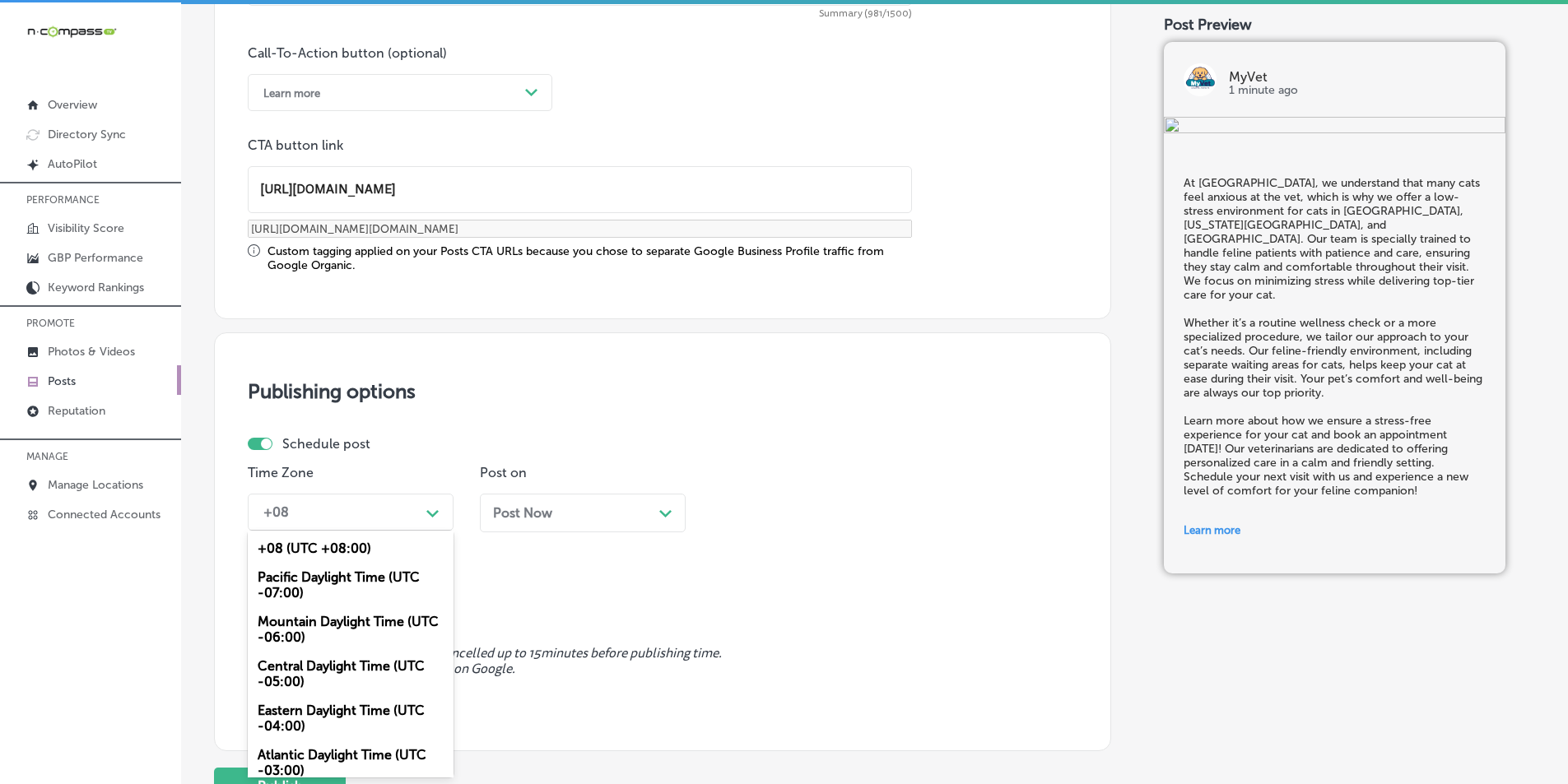
click at [318, 618] on div "Mountain Daylight Time (UTC -06:00)" at bounding box center [350, 630] width 206 height 44
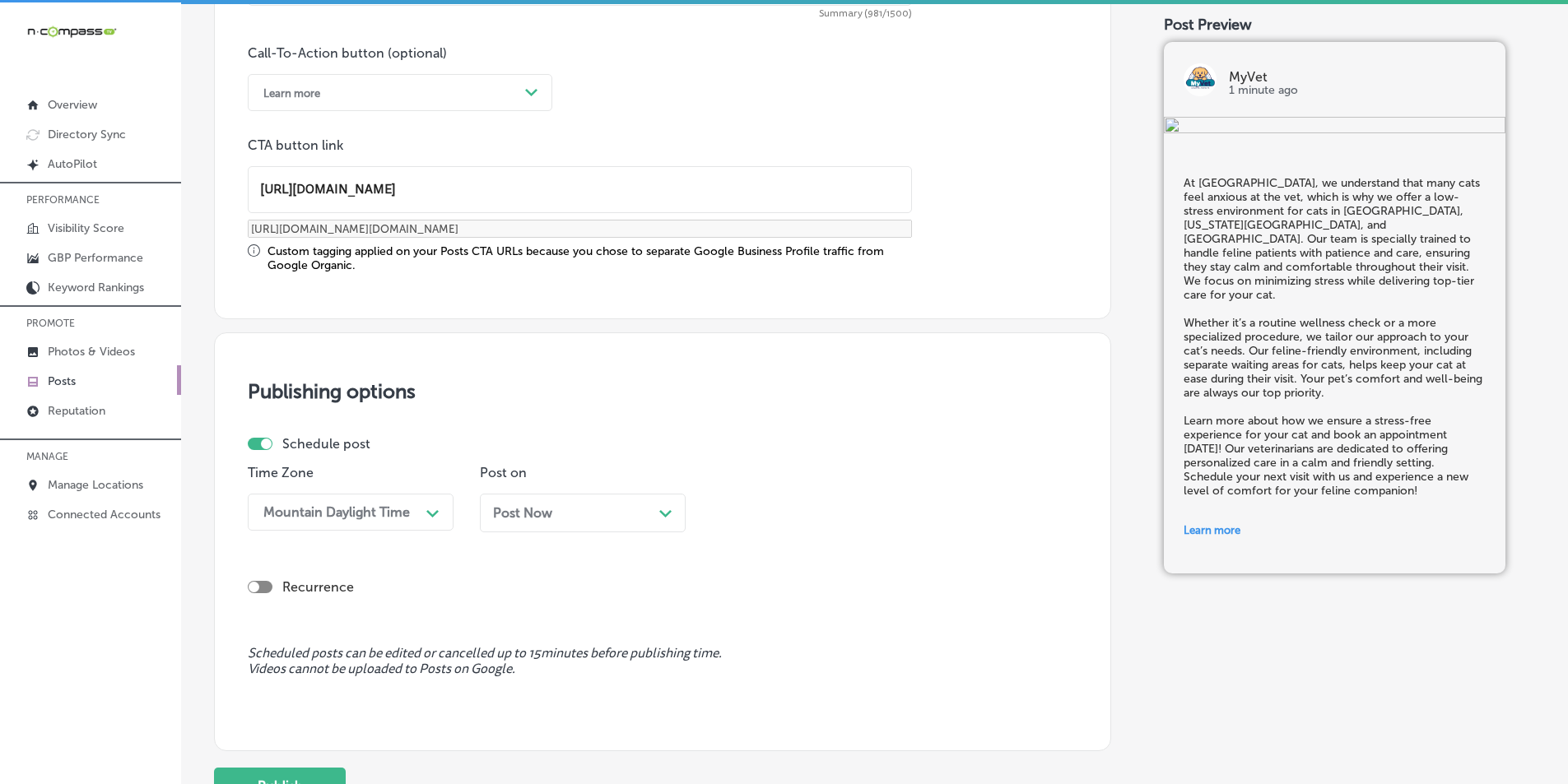
click at [610, 514] on div "Post Now Path Created with Sketch." at bounding box center [583, 513] width 180 height 15
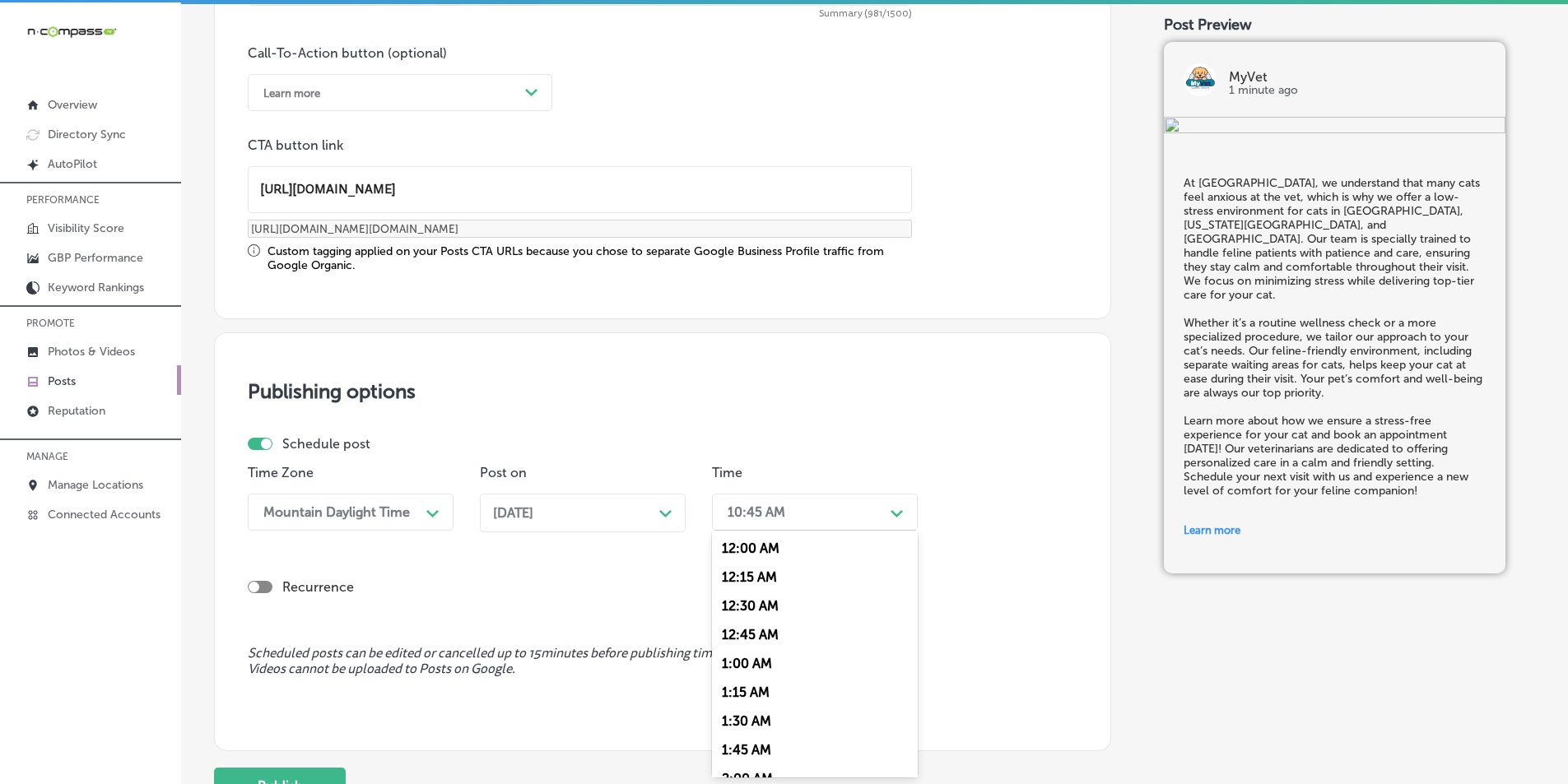
click at [880, 516] on div "10:45 AM" at bounding box center [802, 513] width 164 height 29
click at [733, 608] on div "7:00 AM" at bounding box center [815, 614] width 206 height 29
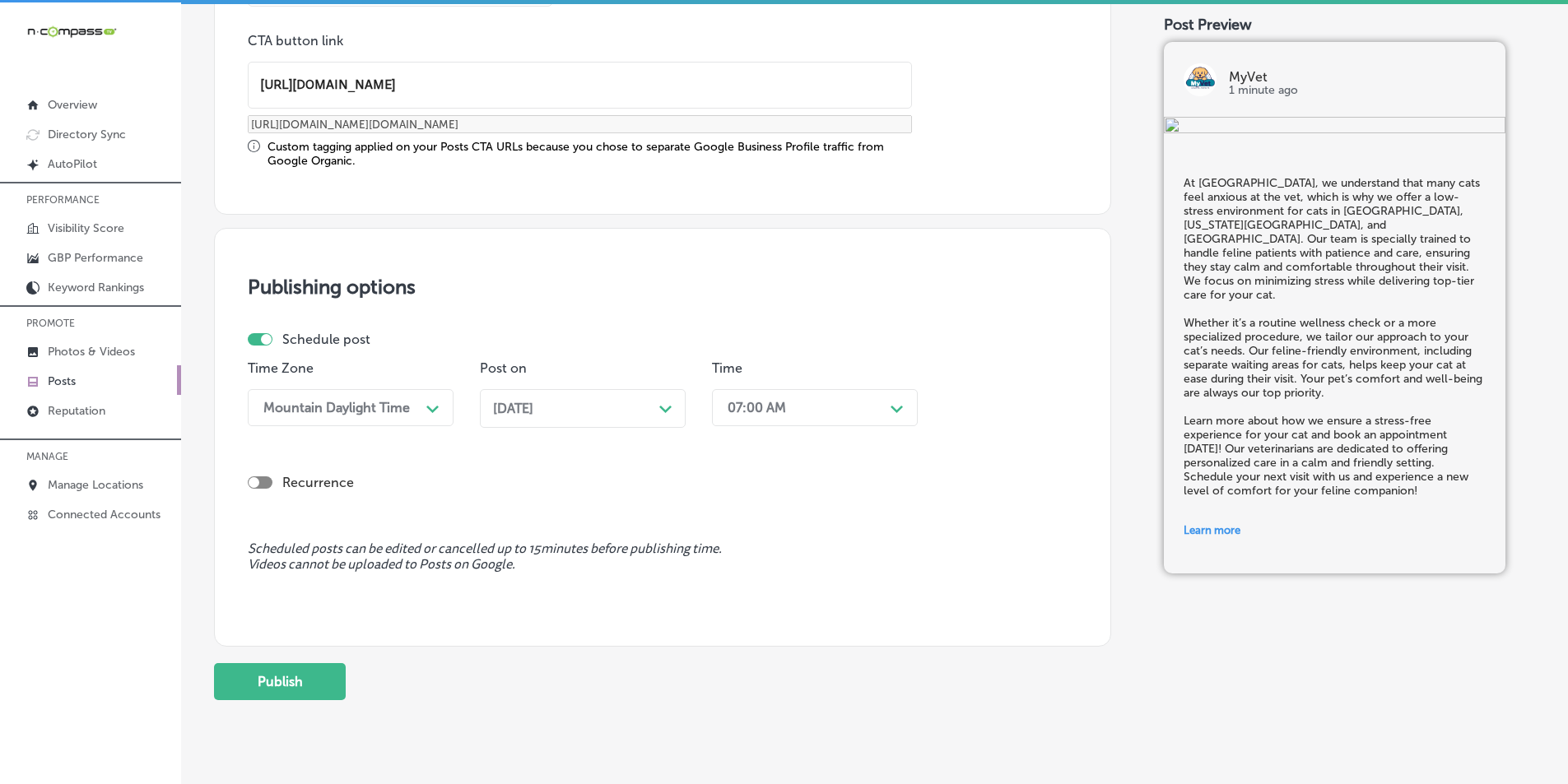
scroll to position [1356, 0]
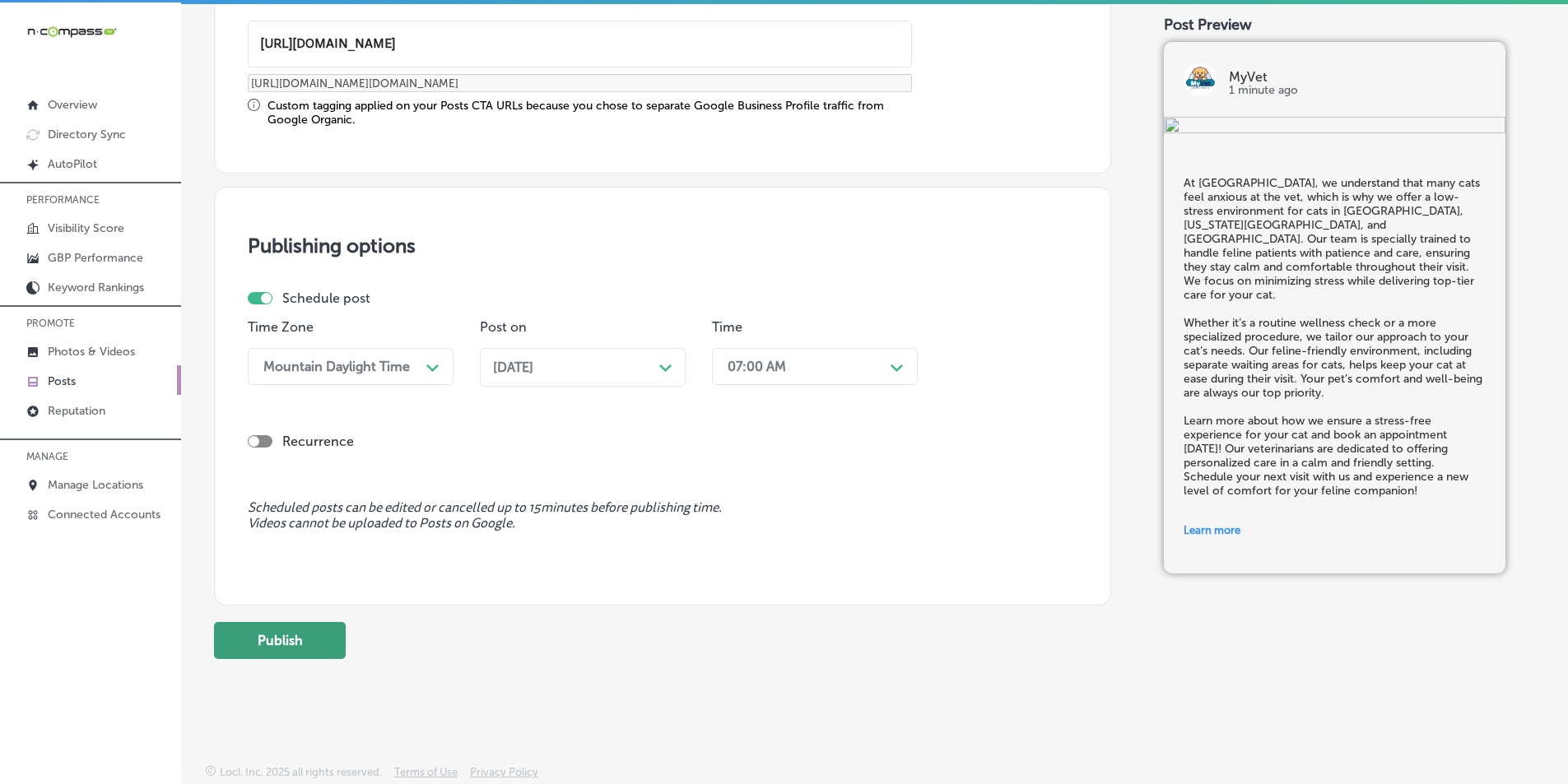
click at [298, 639] on button "Publish" at bounding box center [279, 641] width 131 height 37
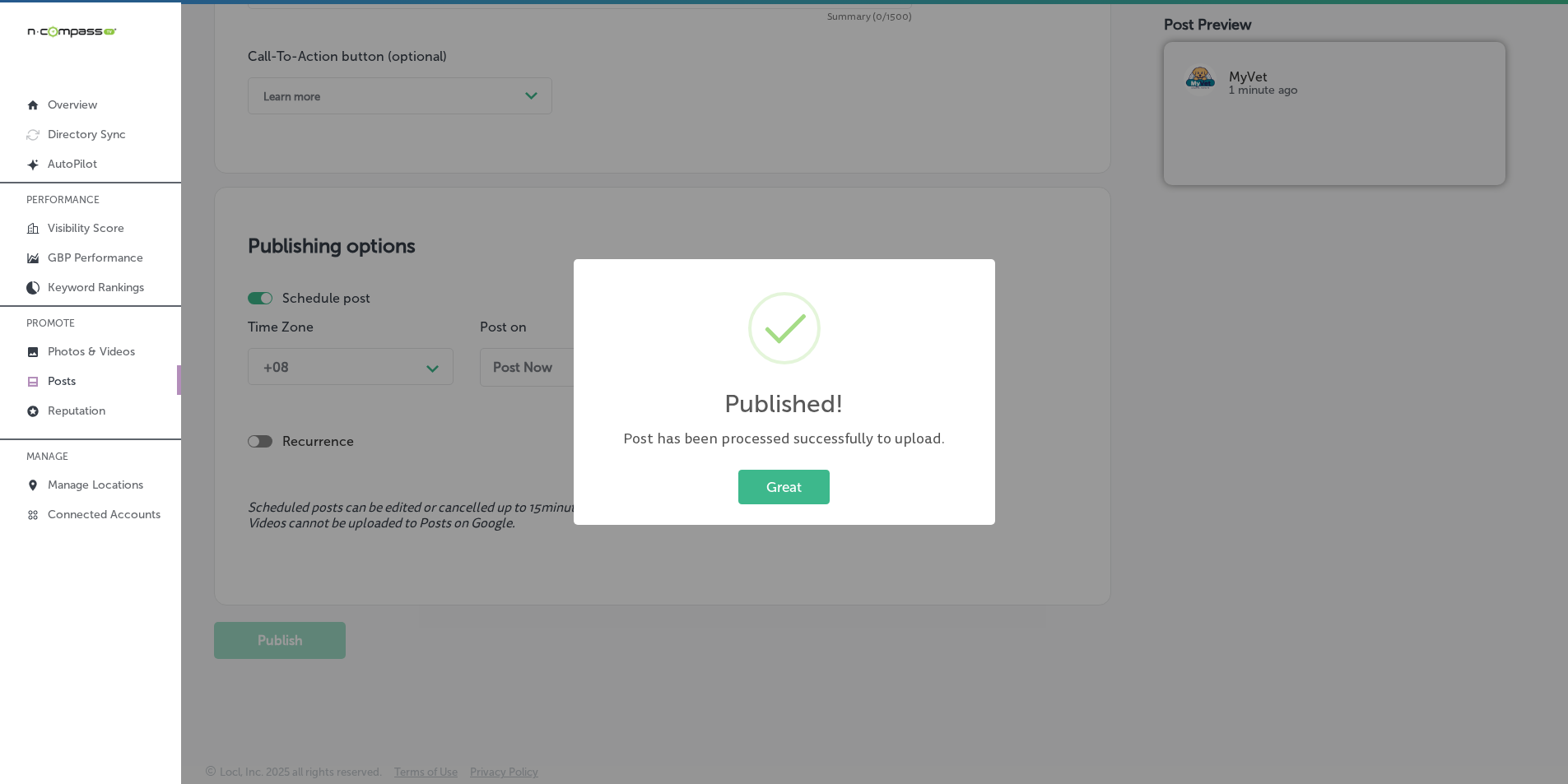
scroll to position [1208, 0]
drag, startPoint x: 794, startPoint y: 477, endPoint x: 784, endPoint y: 475, distance: 10.2
click at [793, 477] on button "Great" at bounding box center [784, 487] width 92 height 34
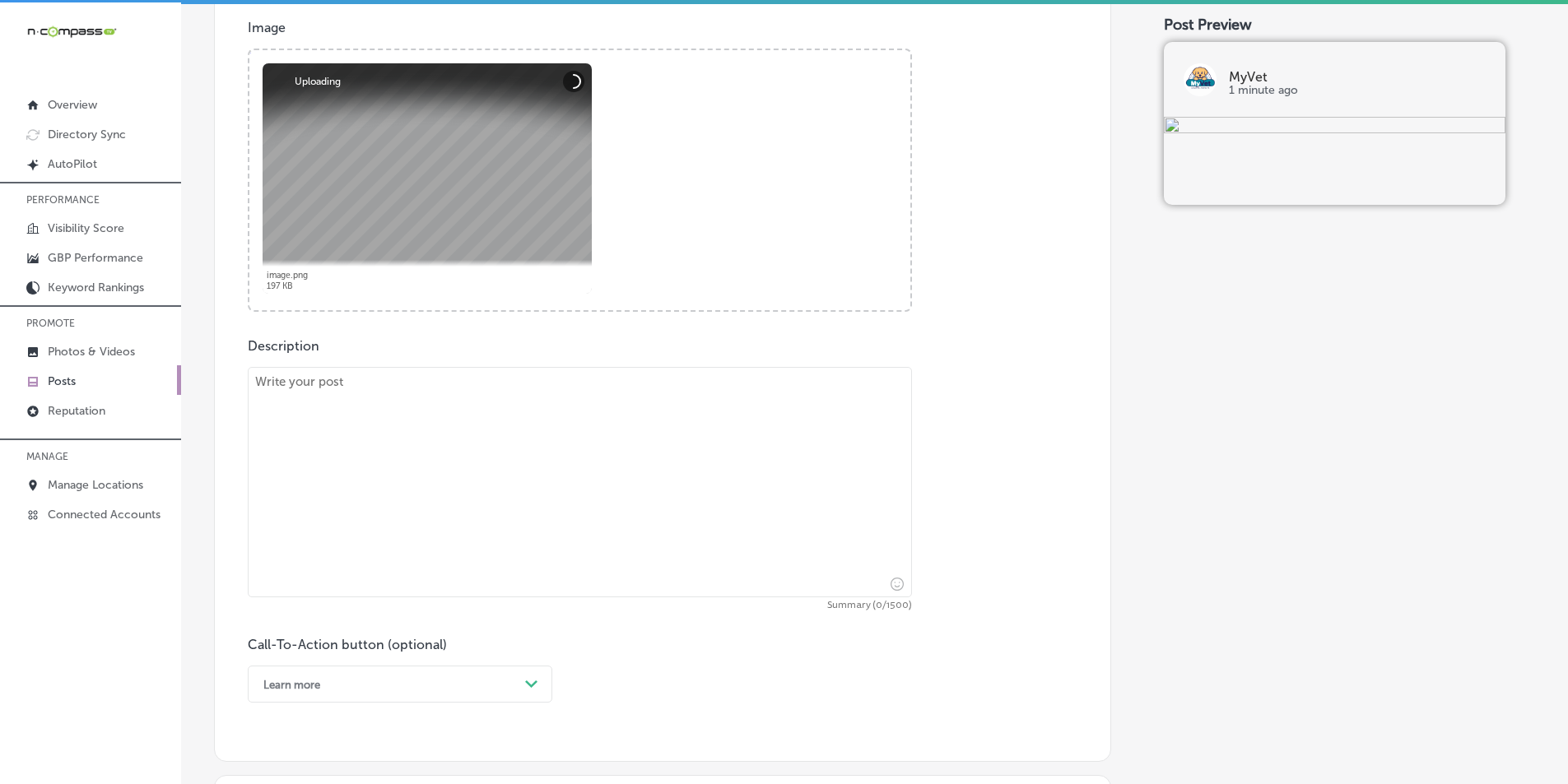
scroll to position [631, 0]
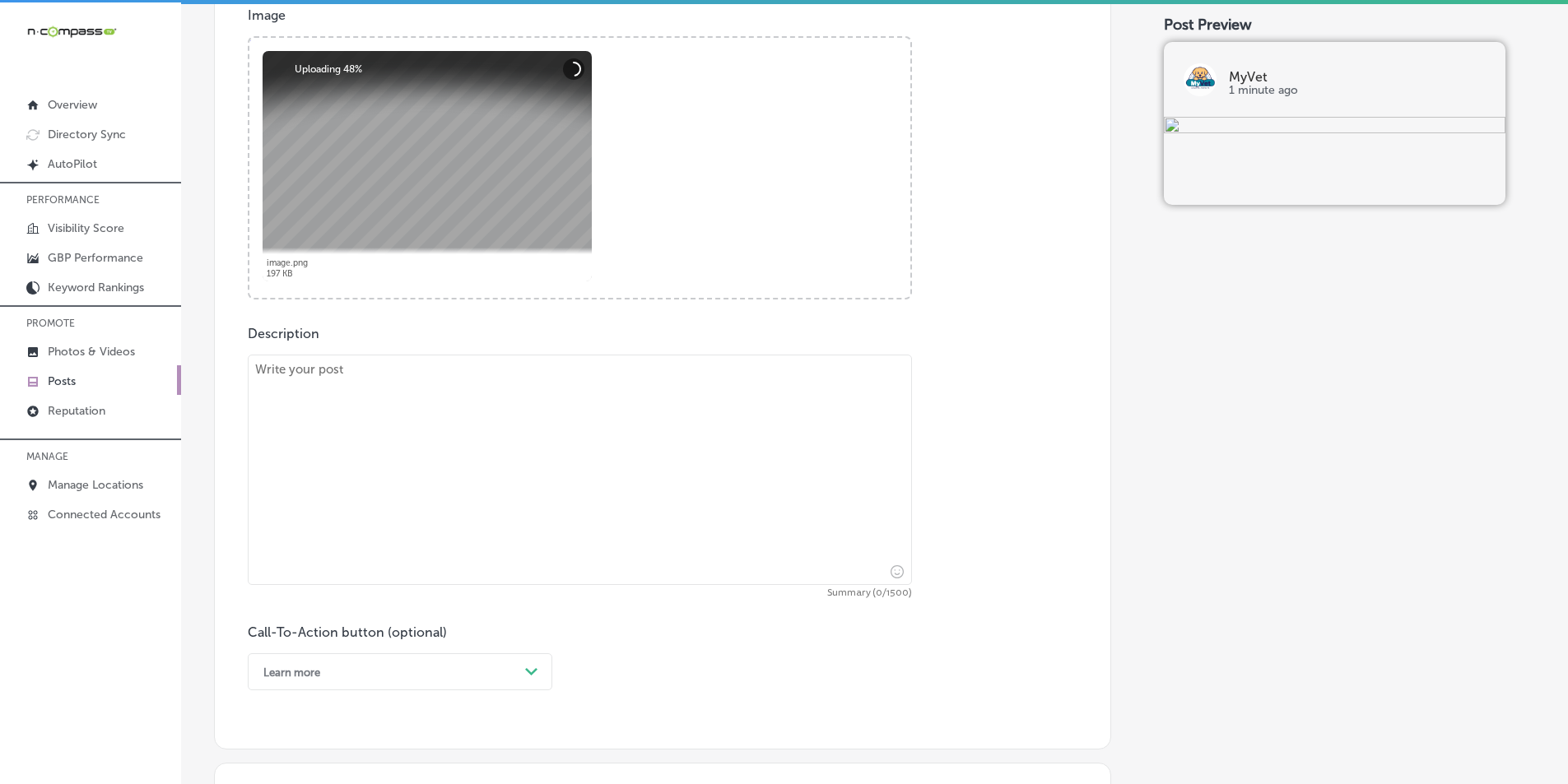
drag, startPoint x: 409, startPoint y: 468, endPoint x: 404, endPoint y: 267, distance: 201.1
click at [409, 466] on textarea at bounding box center [580, 470] width 664 height 231
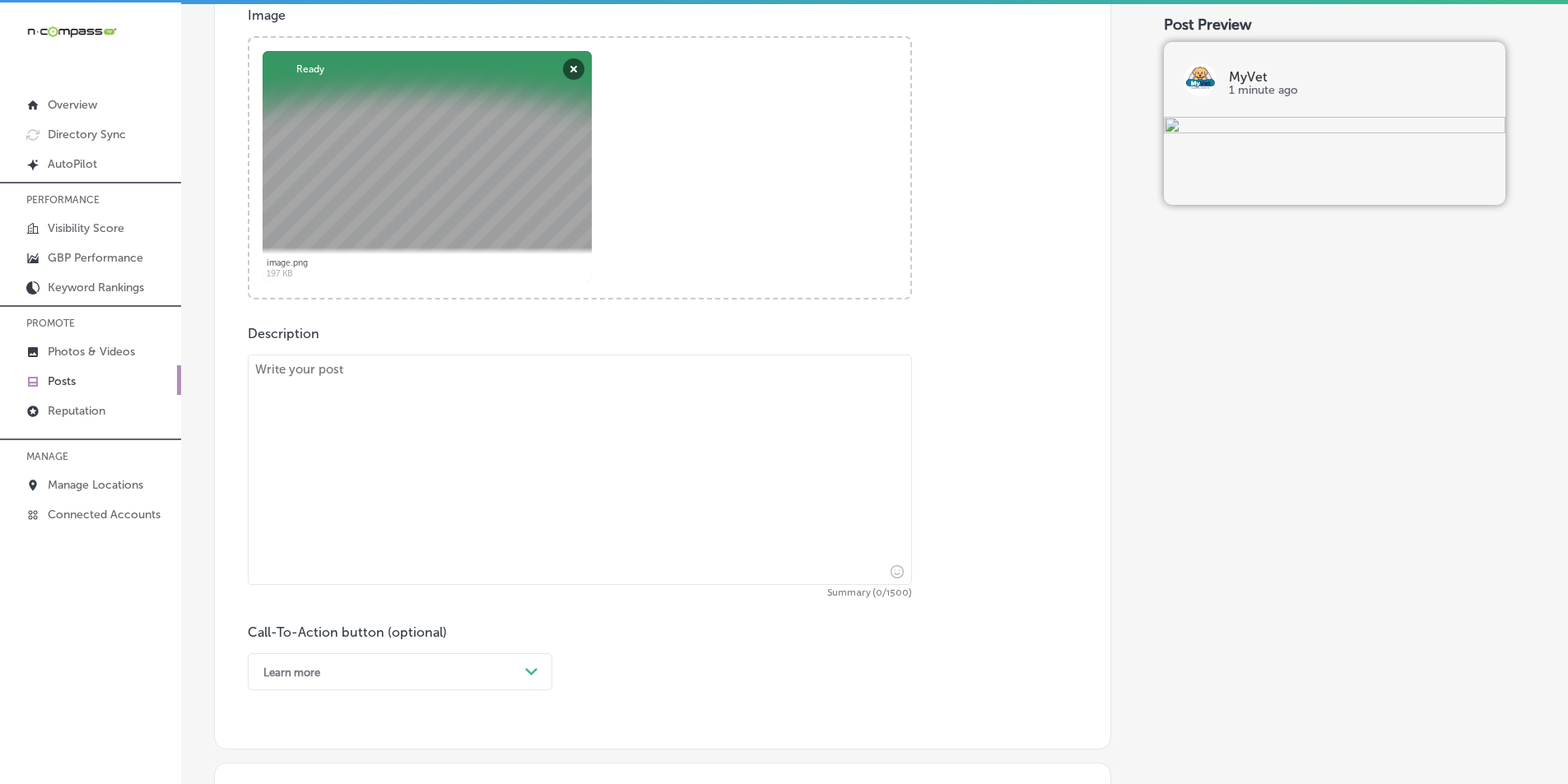
click at [319, 434] on textarea at bounding box center [580, 470] width 664 height 231
paste textarea "As pets age, their health needs evolve, and MyVet is here to provide personaliz…"
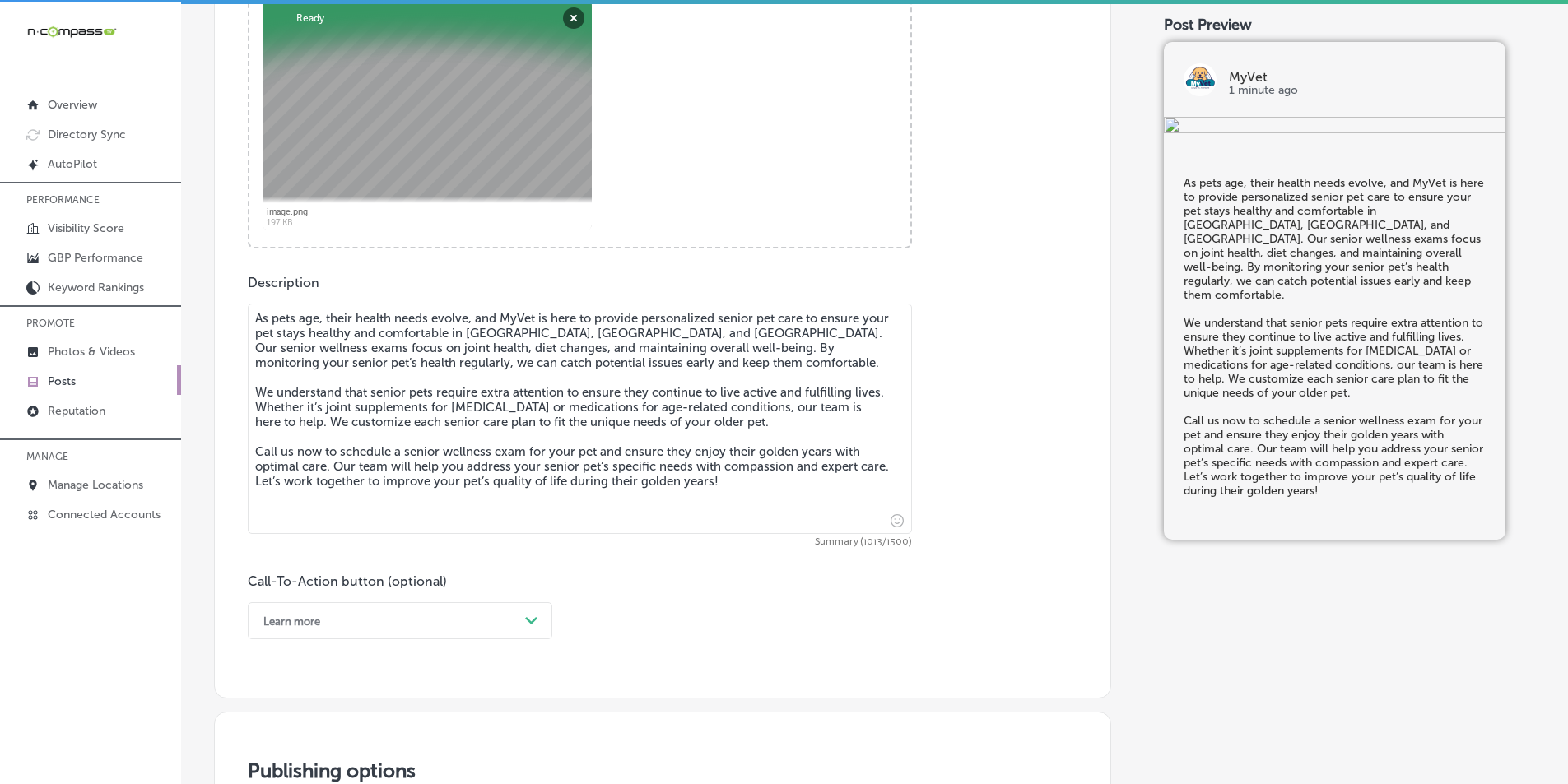
scroll to position [878, 0]
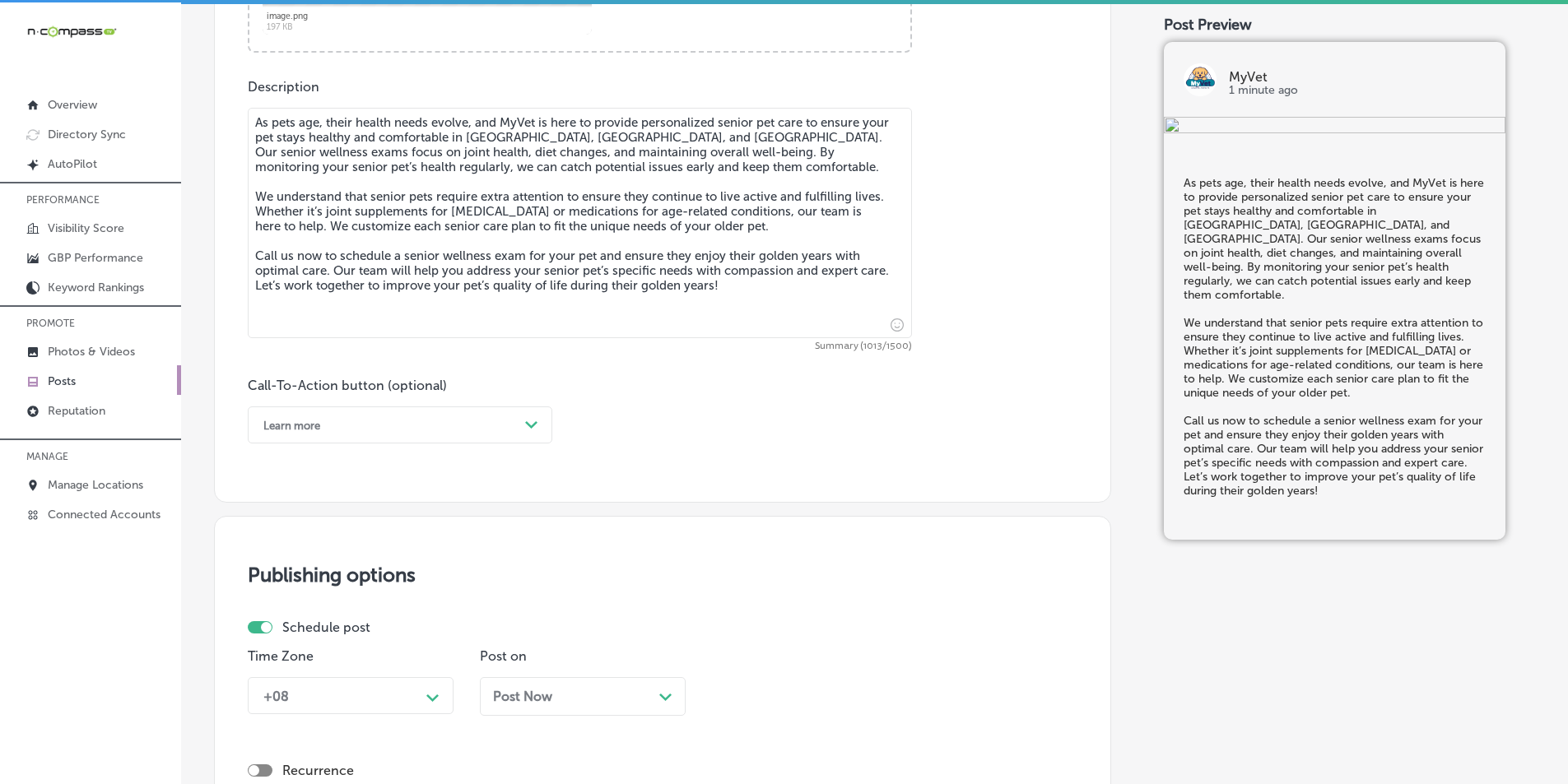
type textarea "As pets age, their health needs evolve, and MyVet is here to provide personaliz…"
click at [526, 422] on polygon at bounding box center [531, 425] width 13 height 8
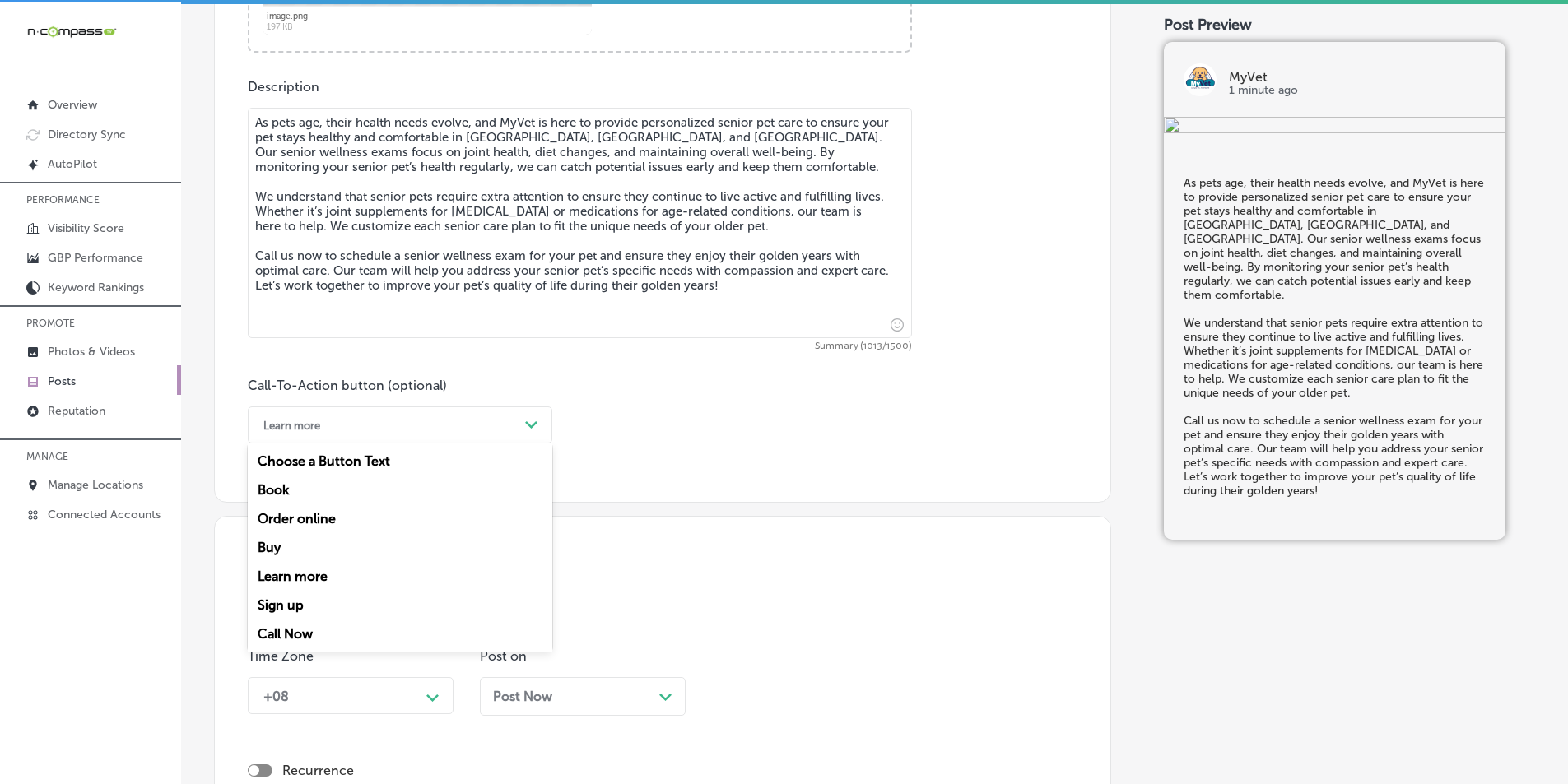
drag, startPoint x: 273, startPoint y: 627, endPoint x: 296, endPoint y: 603, distance: 33.2
click at [274, 627] on div "Call Now" at bounding box center [399, 634] width 304 height 29
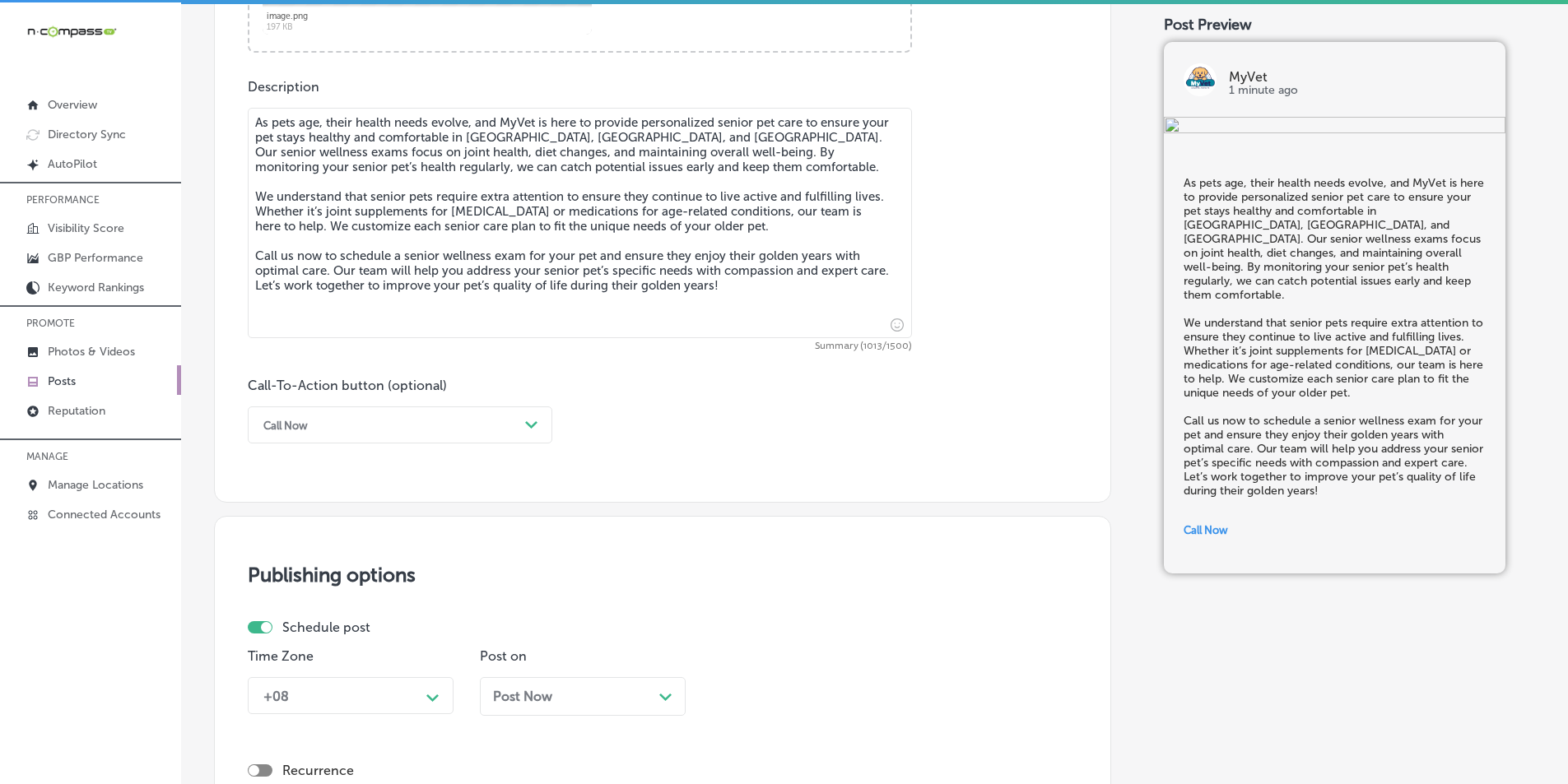
scroll to position [1062, 0]
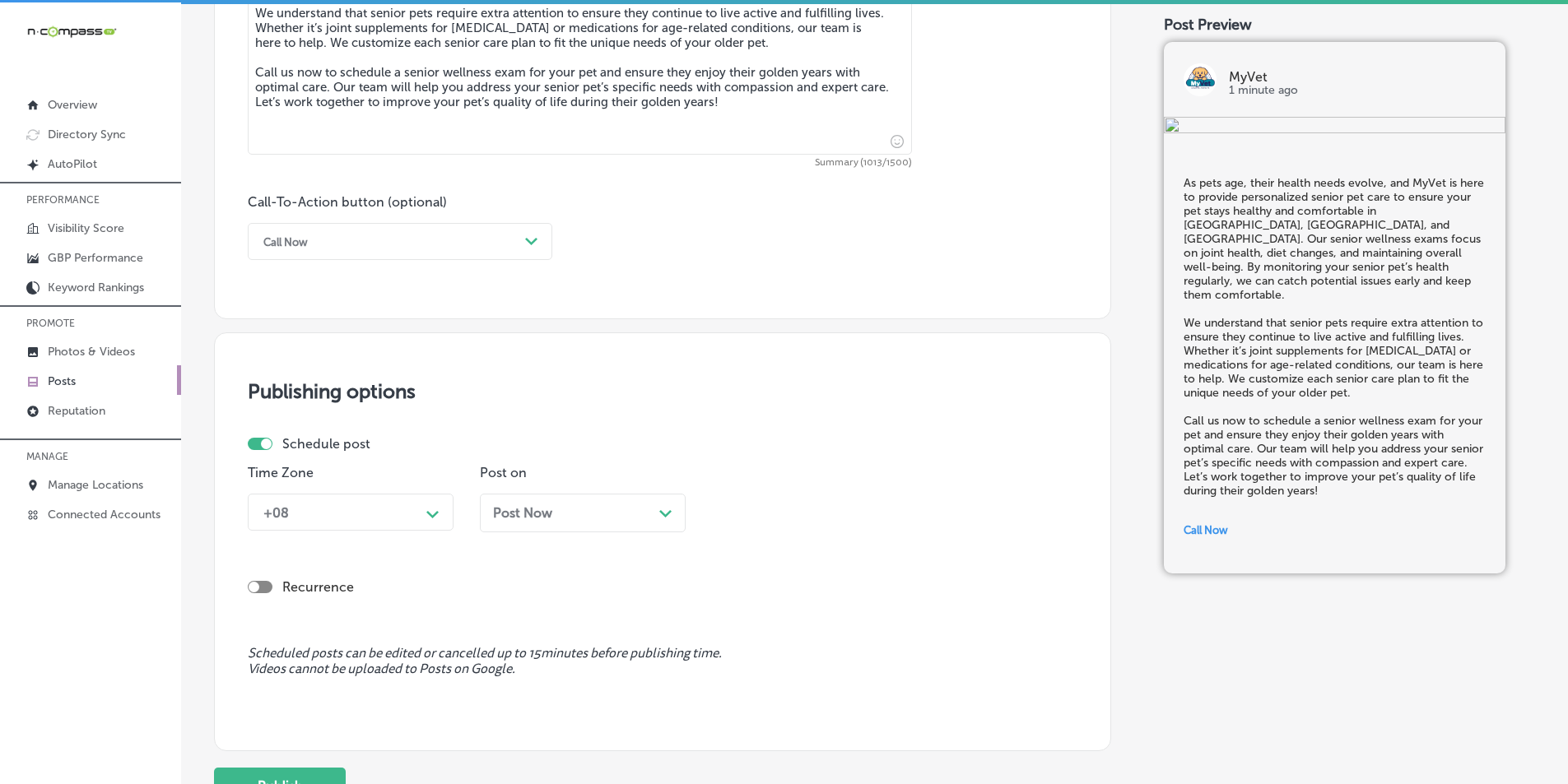
click at [317, 531] on div "+08 Path Created with Sketch." at bounding box center [350, 513] width 206 height 37
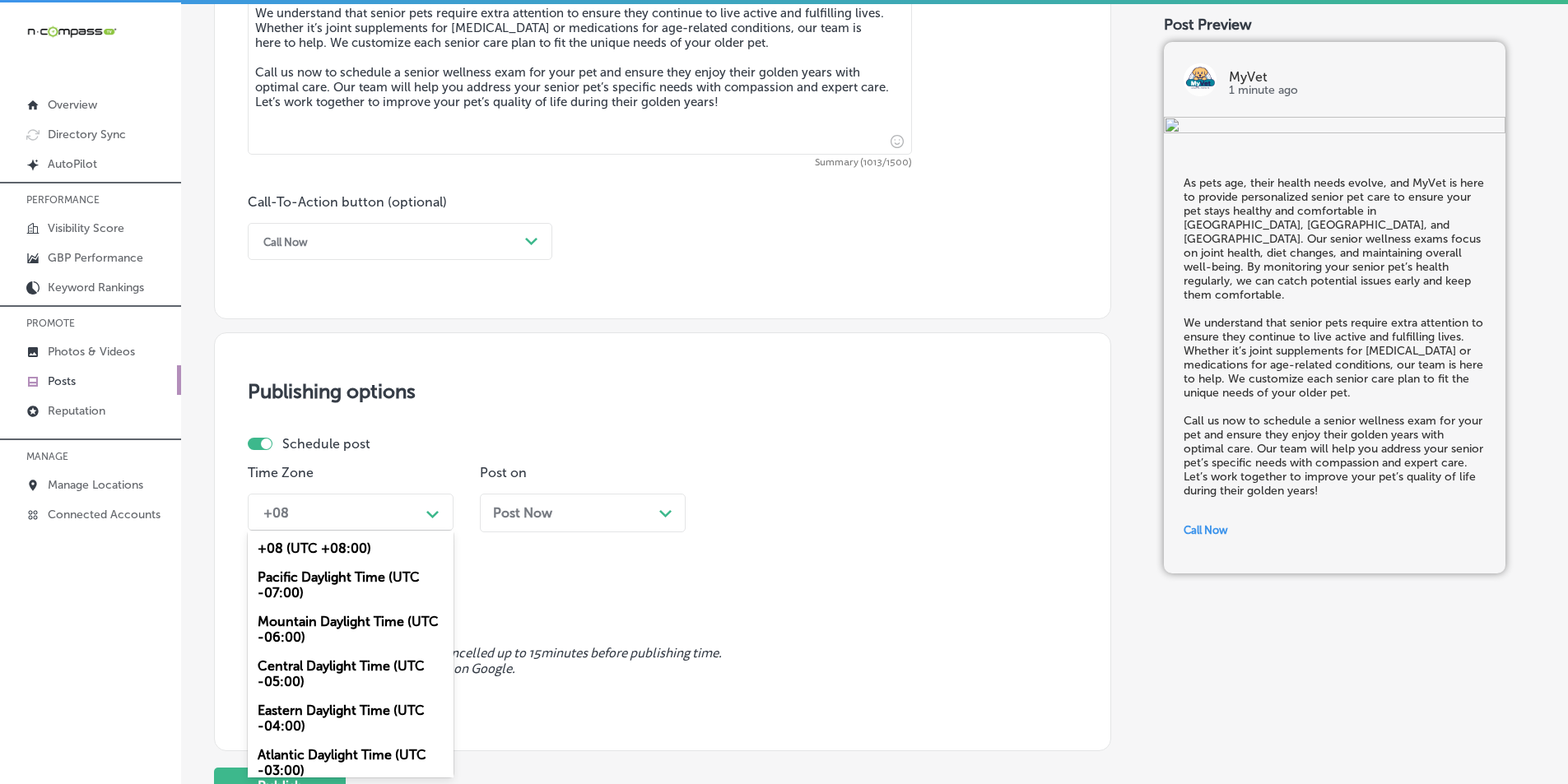
click at [321, 622] on div "Mountain Daylight Time (UTC -06:00)" at bounding box center [350, 630] width 206 height 44
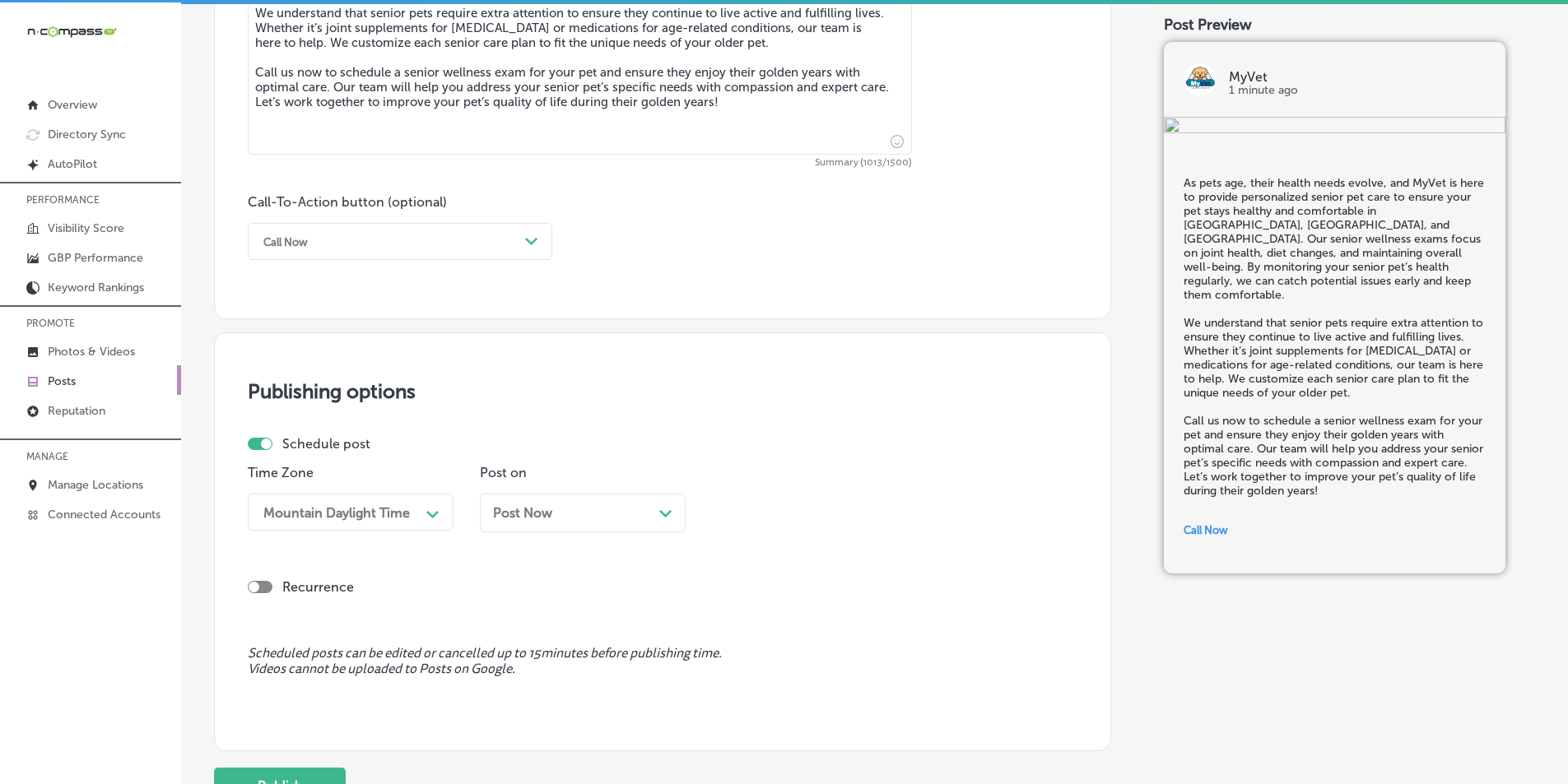
click at [627, 505] on div "Post Now Path Created with Sketch." at bounding box center [583, 513] width 180 height 15
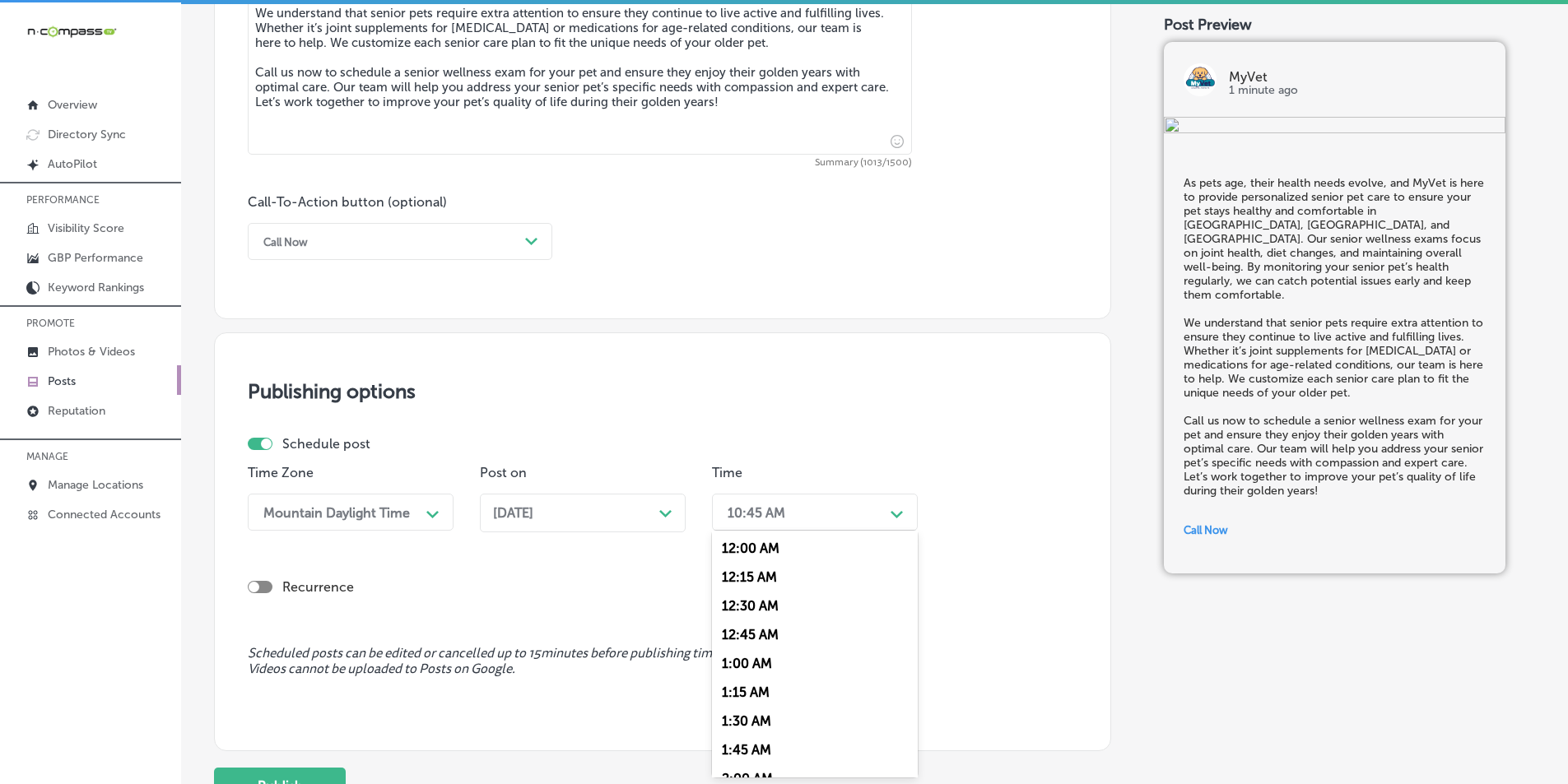
click at [815, 504] on div "10:45 AM" at bounding box center [802, 513] width 164 height 29
click at [731, 689] on div "7:00 AM" at bounding box center [815, 697] width 206 height 29
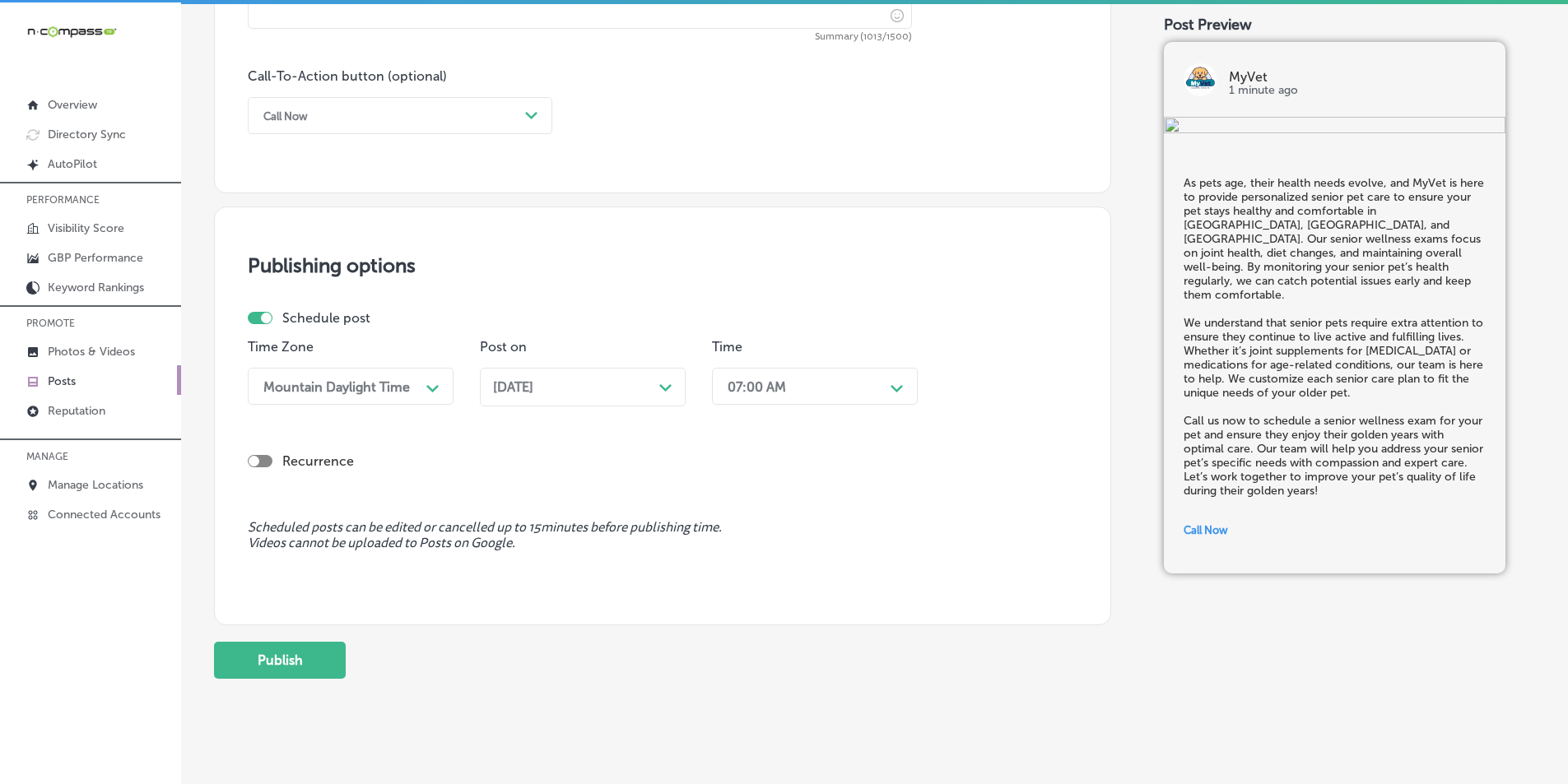
scroll to position [1208, 0]
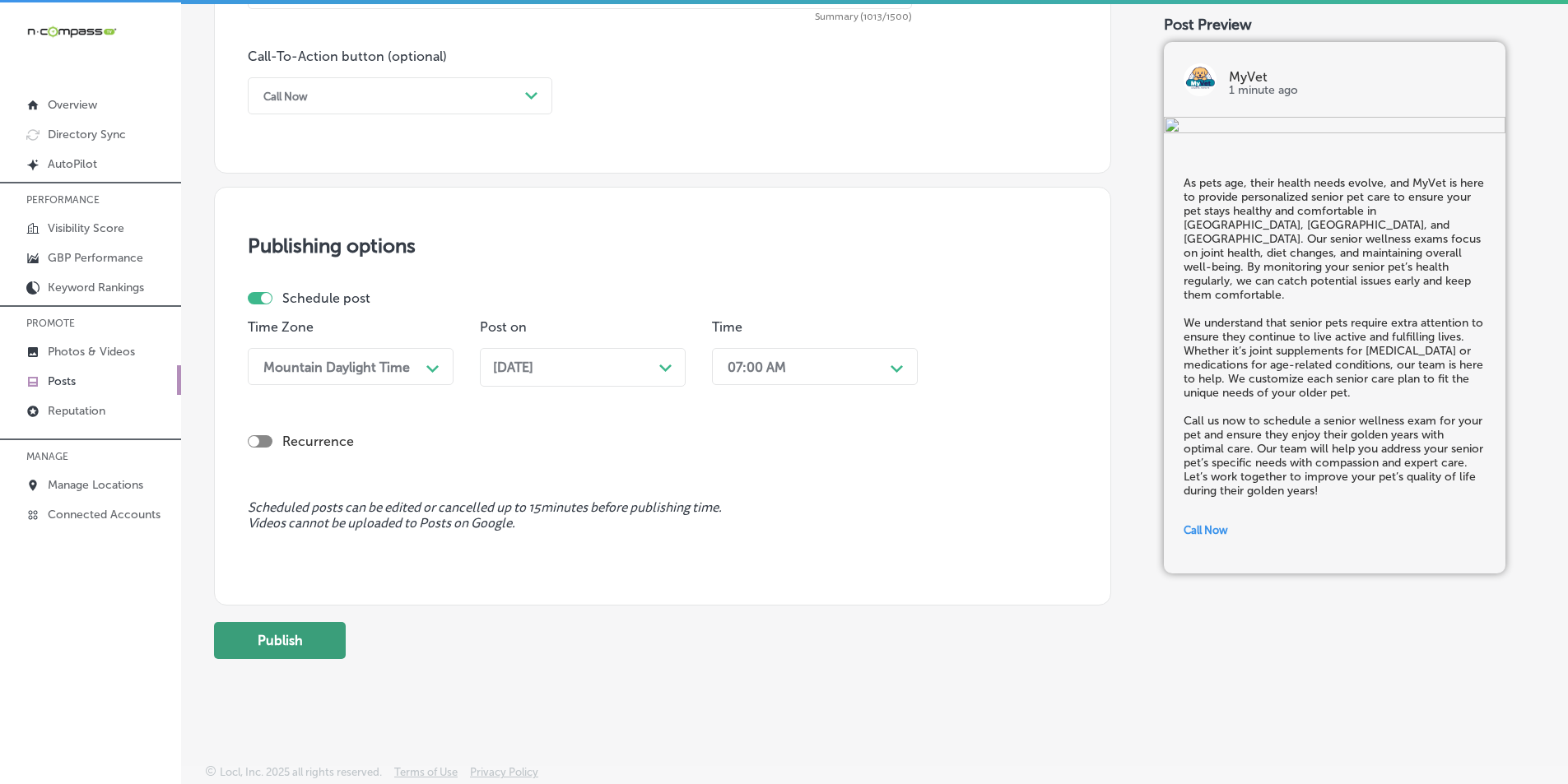
click at [300, 634] on button "Publish" at bounding box center [279, 641] width 131 height 37
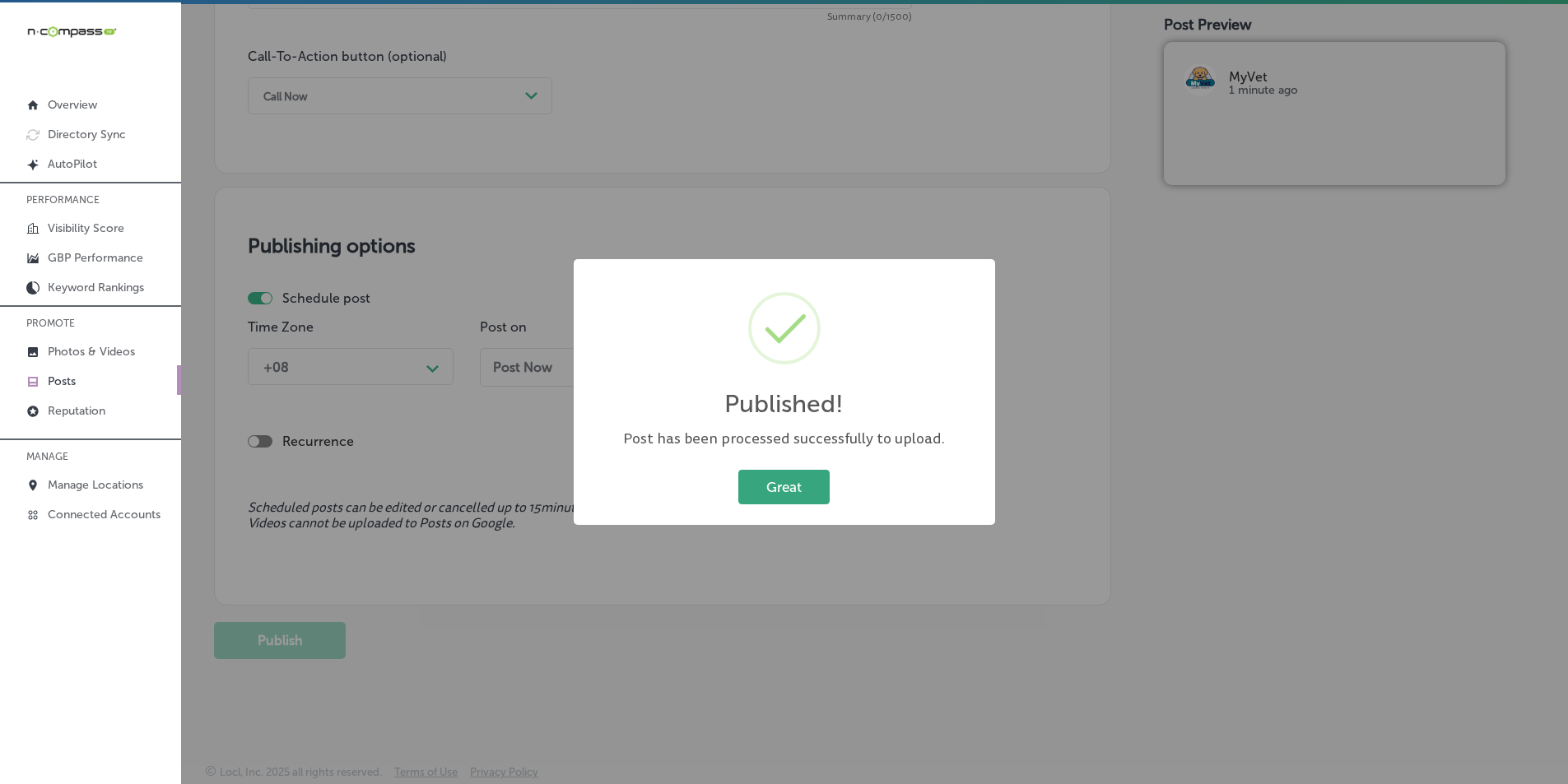
click at [781, 486] on button "Great" at bounding box center [784, 487] width 92 height 34
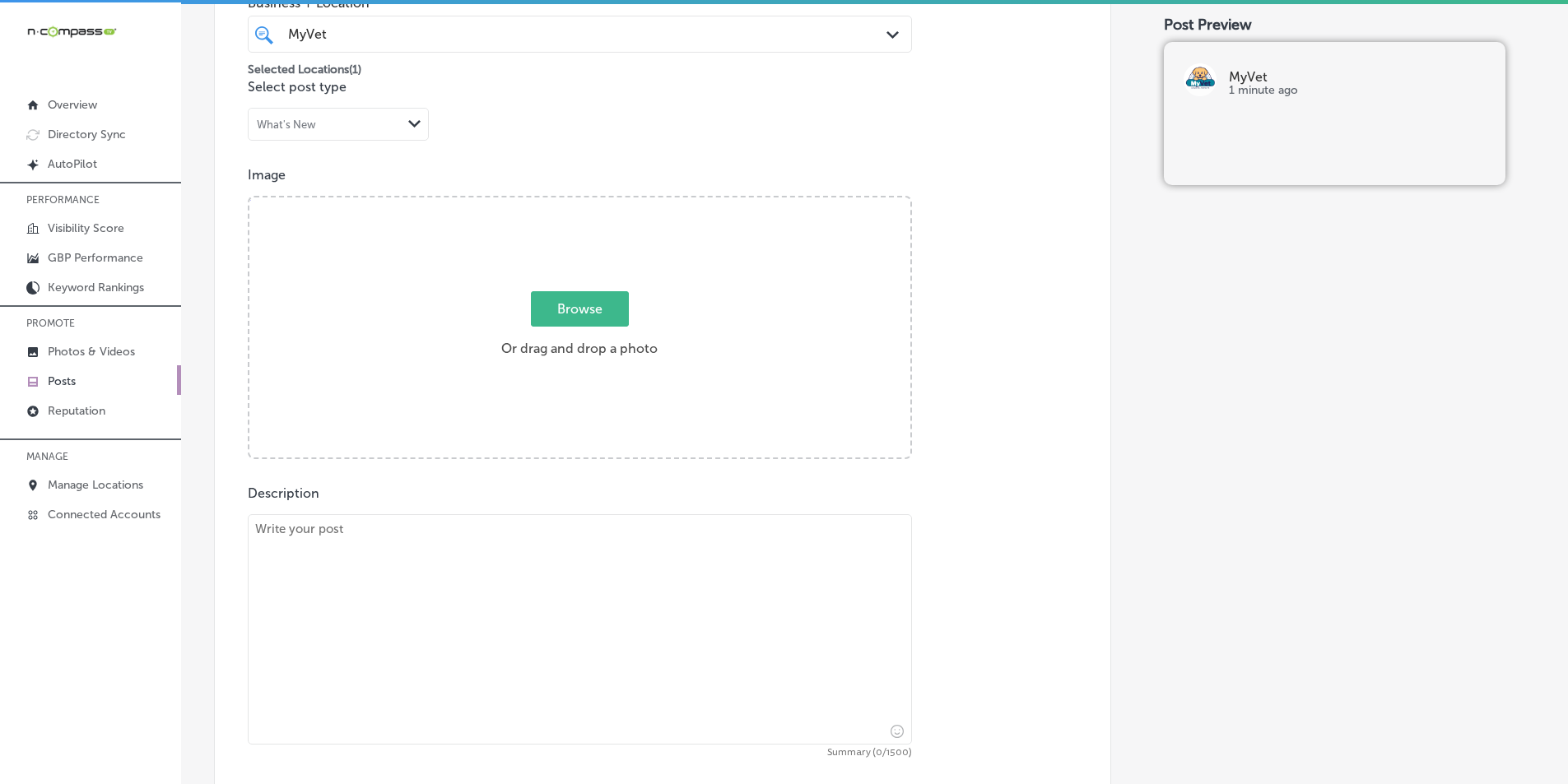
scroll to position [385, 0]
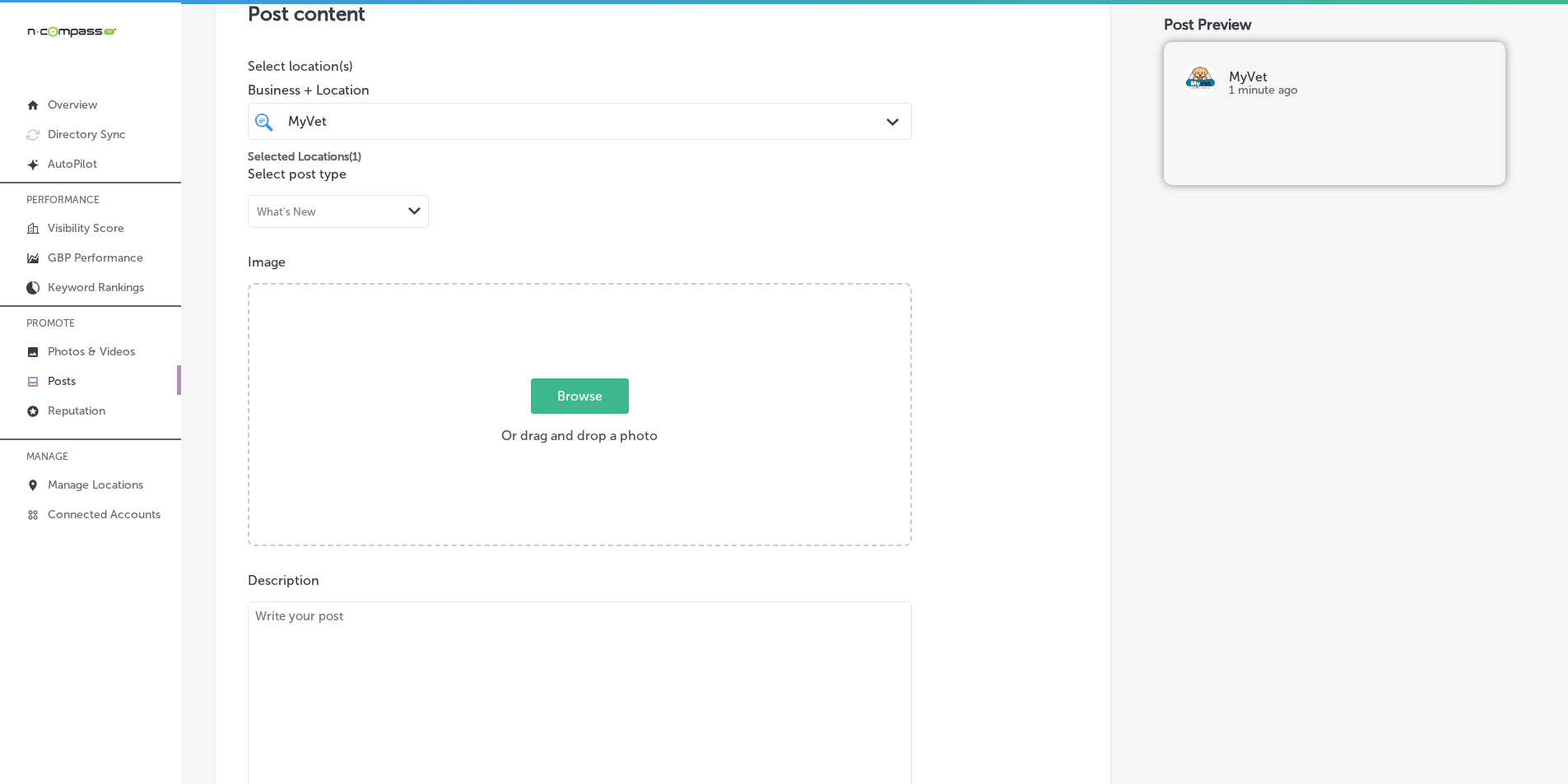
click at [464, 431] on div "Browse Or drag and drop a photo" at bounding box center [580, 416] width 661 height 264
click at [249, 285] on input "Browse Or drag and drop a photo" at bounding box center [580, 287] width 661 height 5
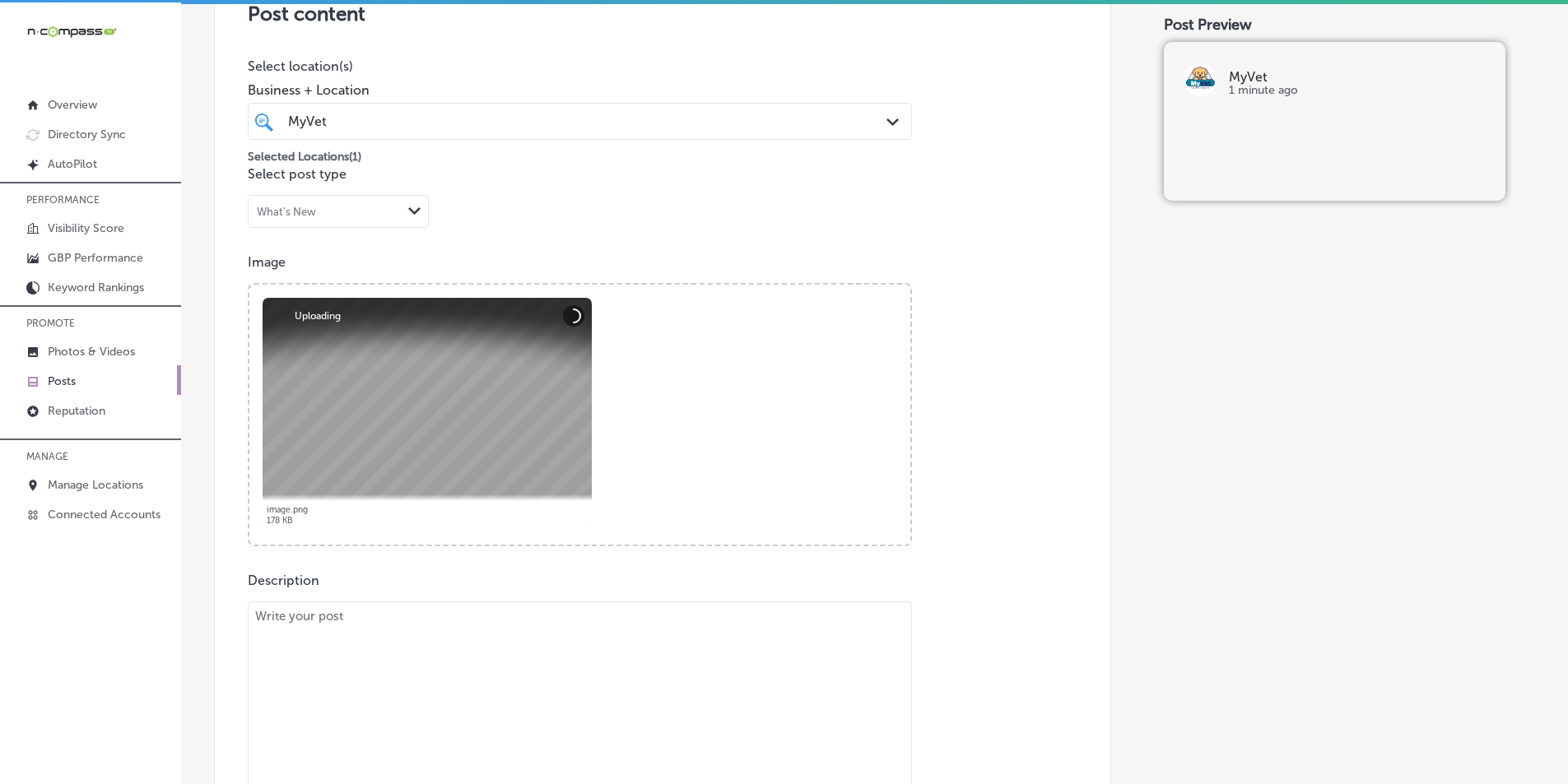
click at [569, 664] on textarea at bounding box center [580, 717] width 664 height 231
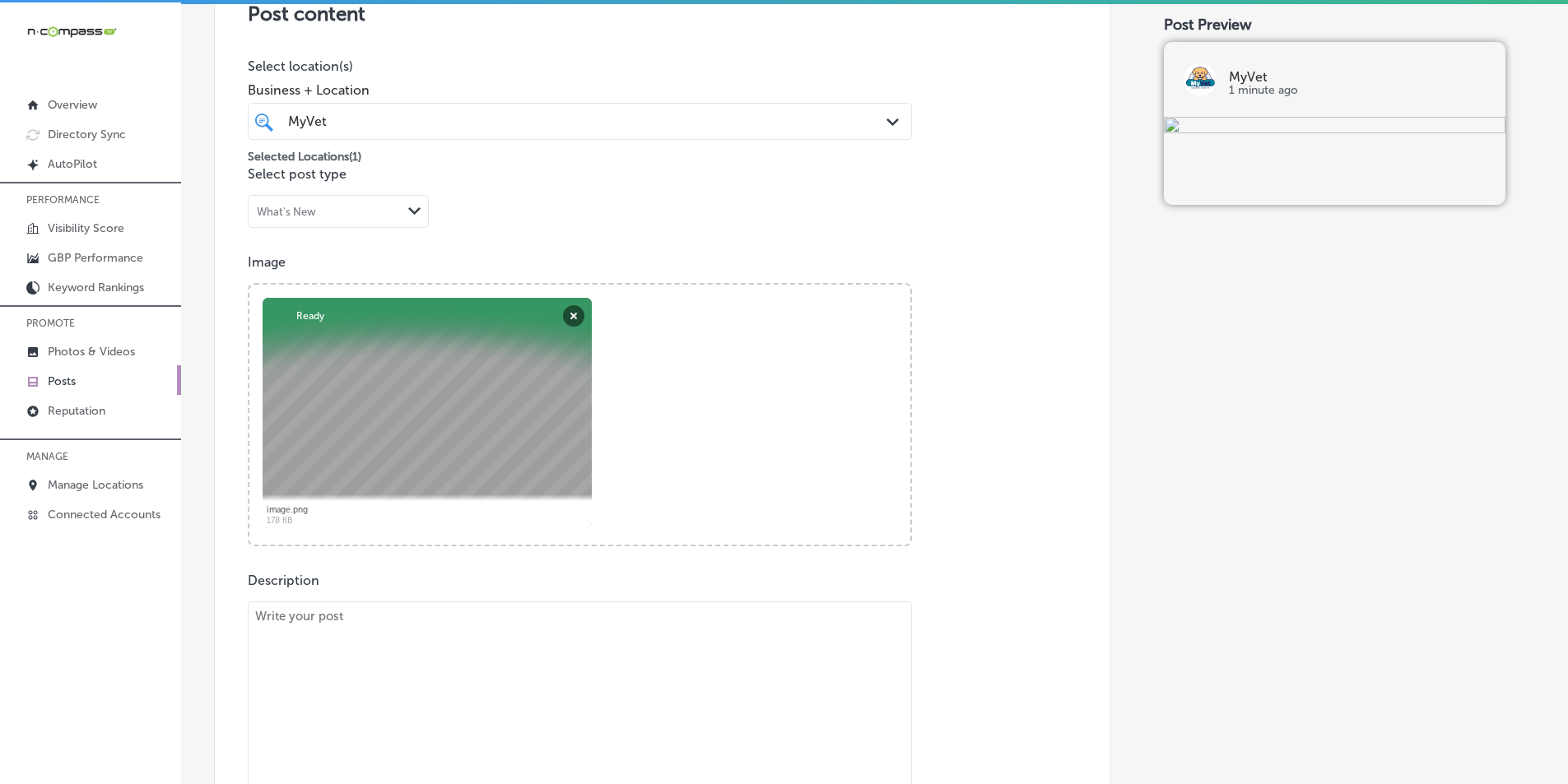
drag, startPoint x: 385, startPoint y: 638, endPoint x: 387, endPoint y: 629, distance: 9.2
click at [385, 636] on textarea at bounding box center [580, 717] width 664 height 231
paste textarea "Accurate and timely diagnostic testing is crucial when your pet isn’t feeling w…"
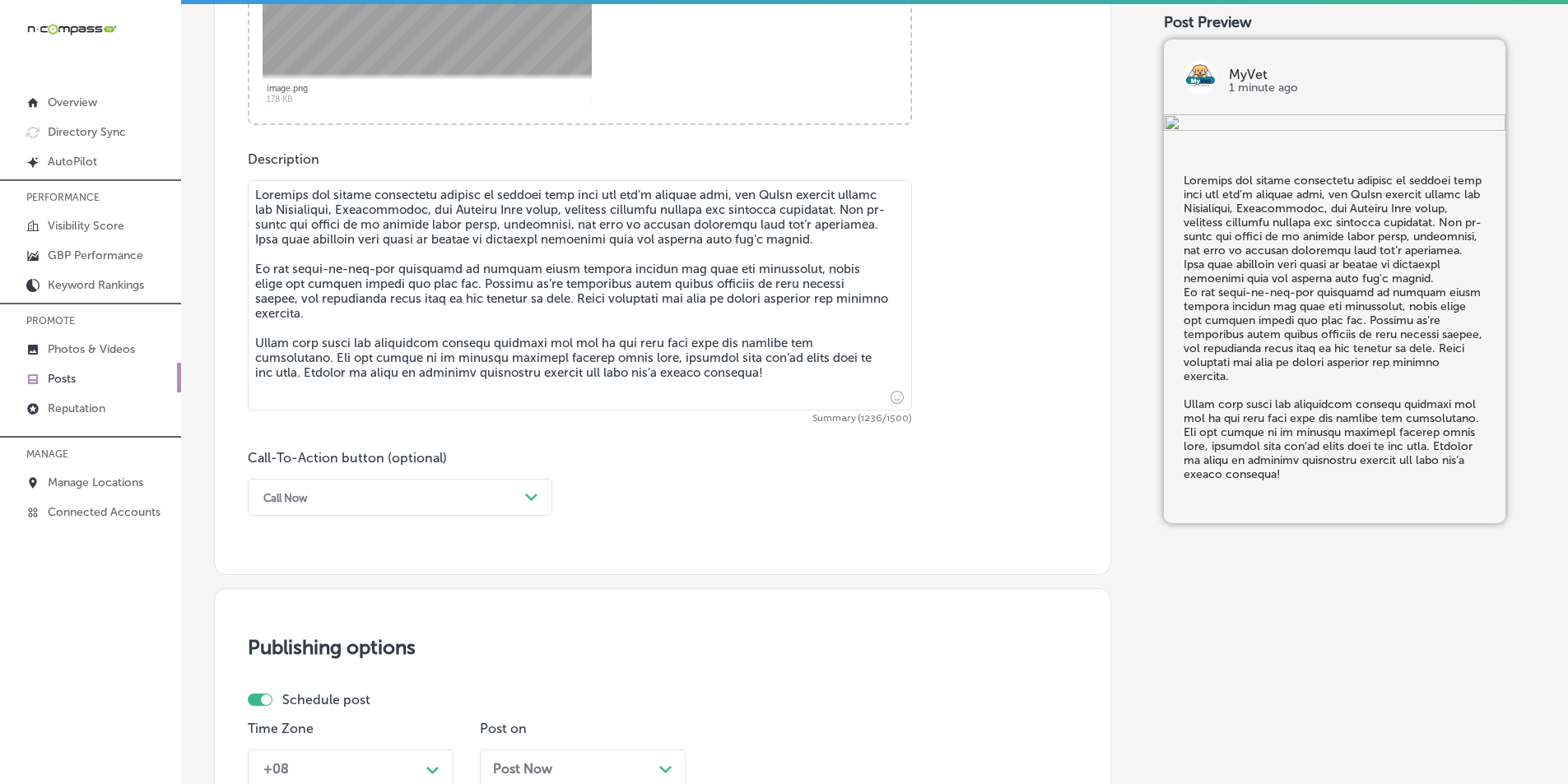
scroll to position [811, 0]
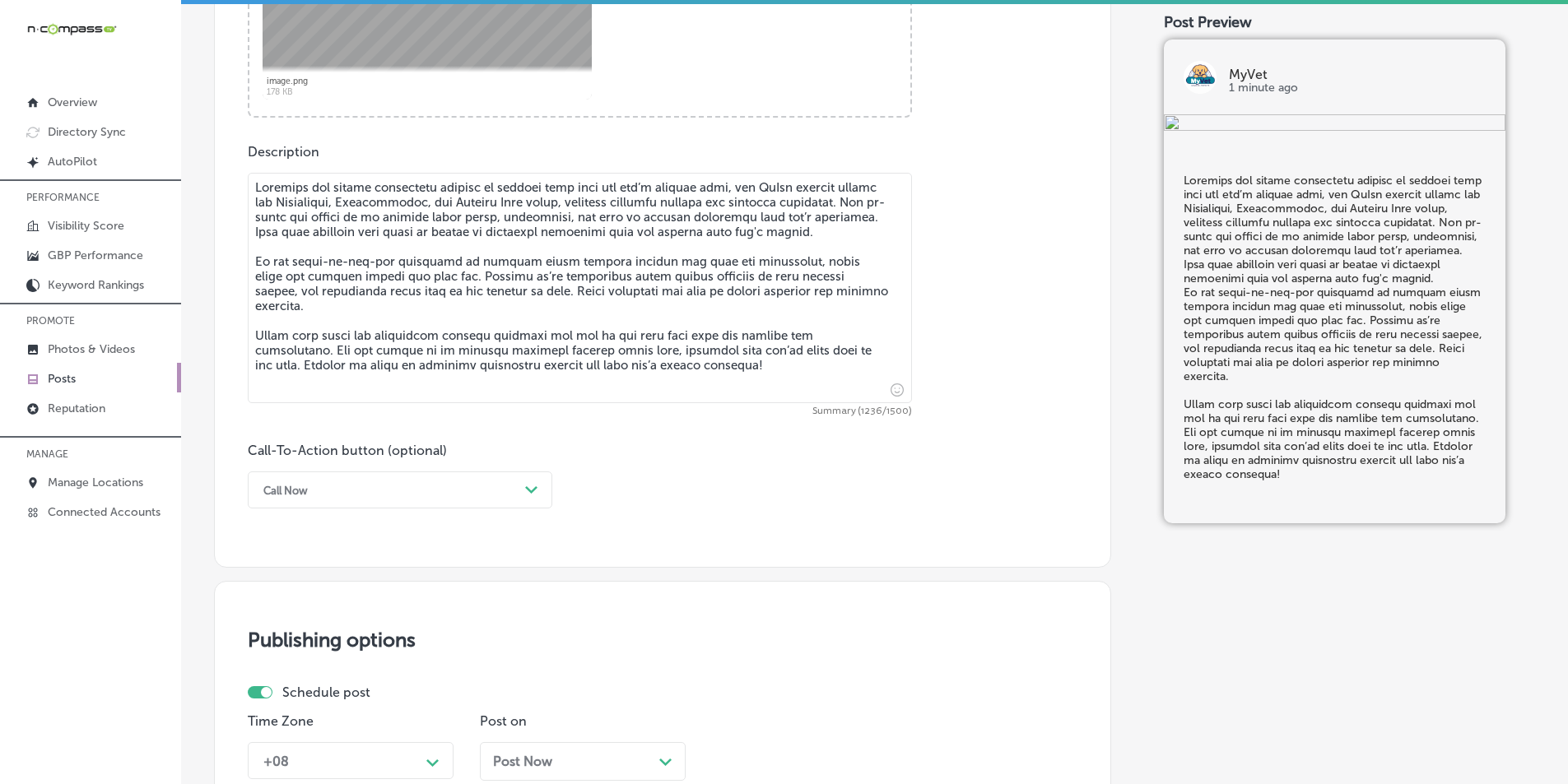
type textarea "Accurate and timely diagnostic testing is crucial when your pet isn’t feeling w…"
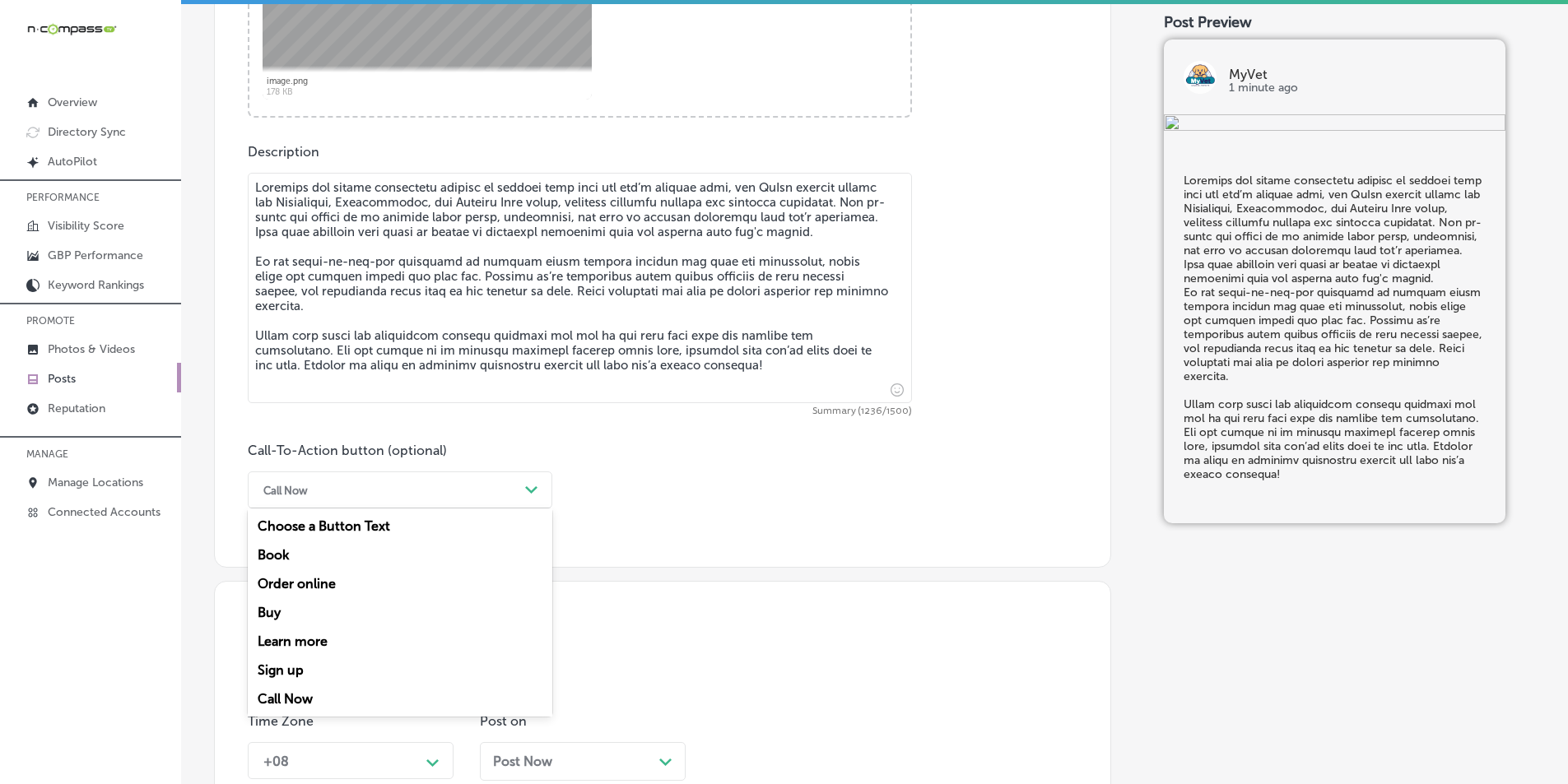
click at [451, 487] on div "Call Now" at bounding box center [386, 490] width 264 height 25
click at [314, 637] on div "Learn more" at bounding box center [399, 642] width 304 height 29
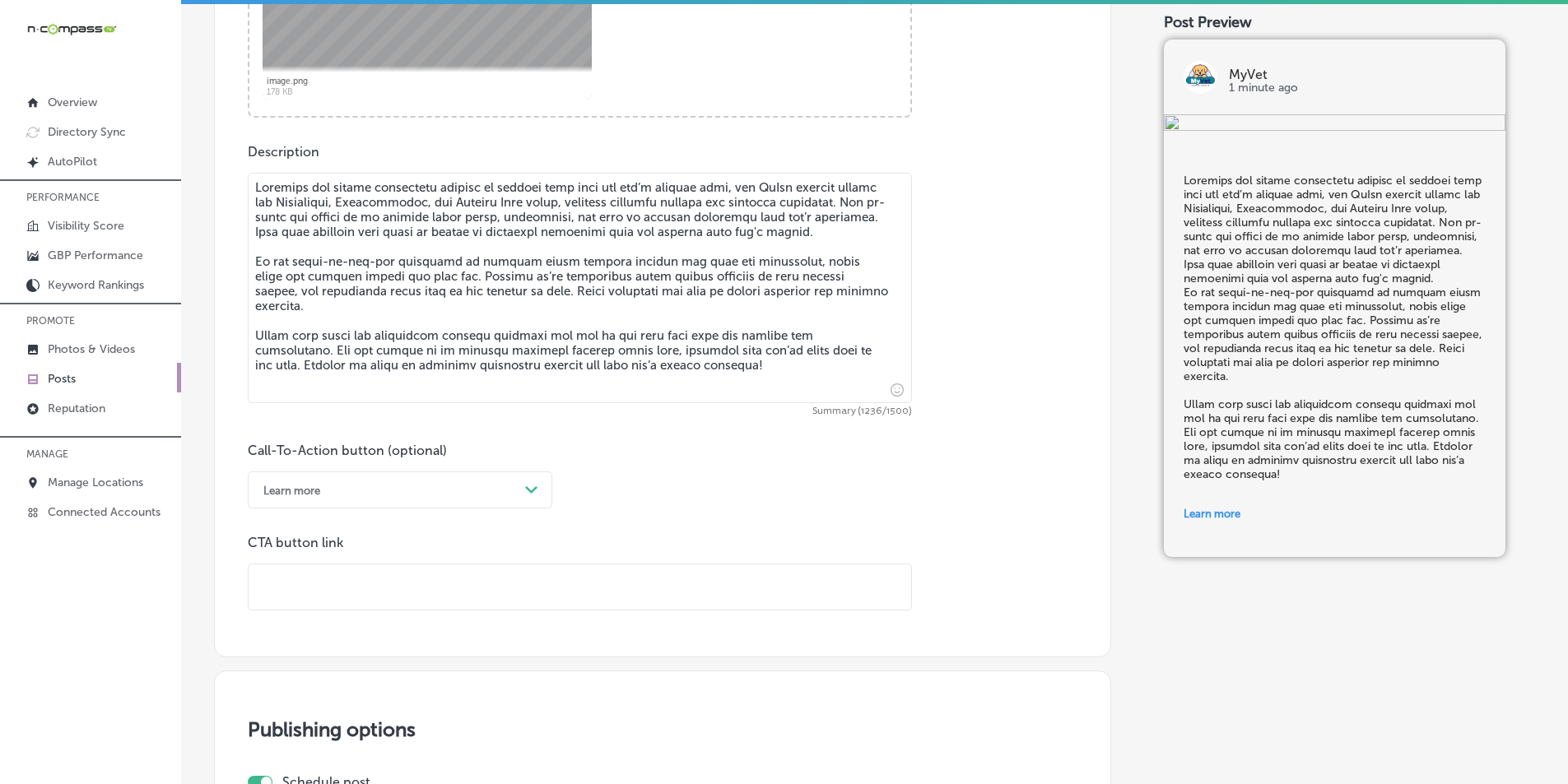
click at [347, 572] on input "text" at bounding box center [580, 587] width 663 height 45
paste input "https://myvetchesapeake.com/"
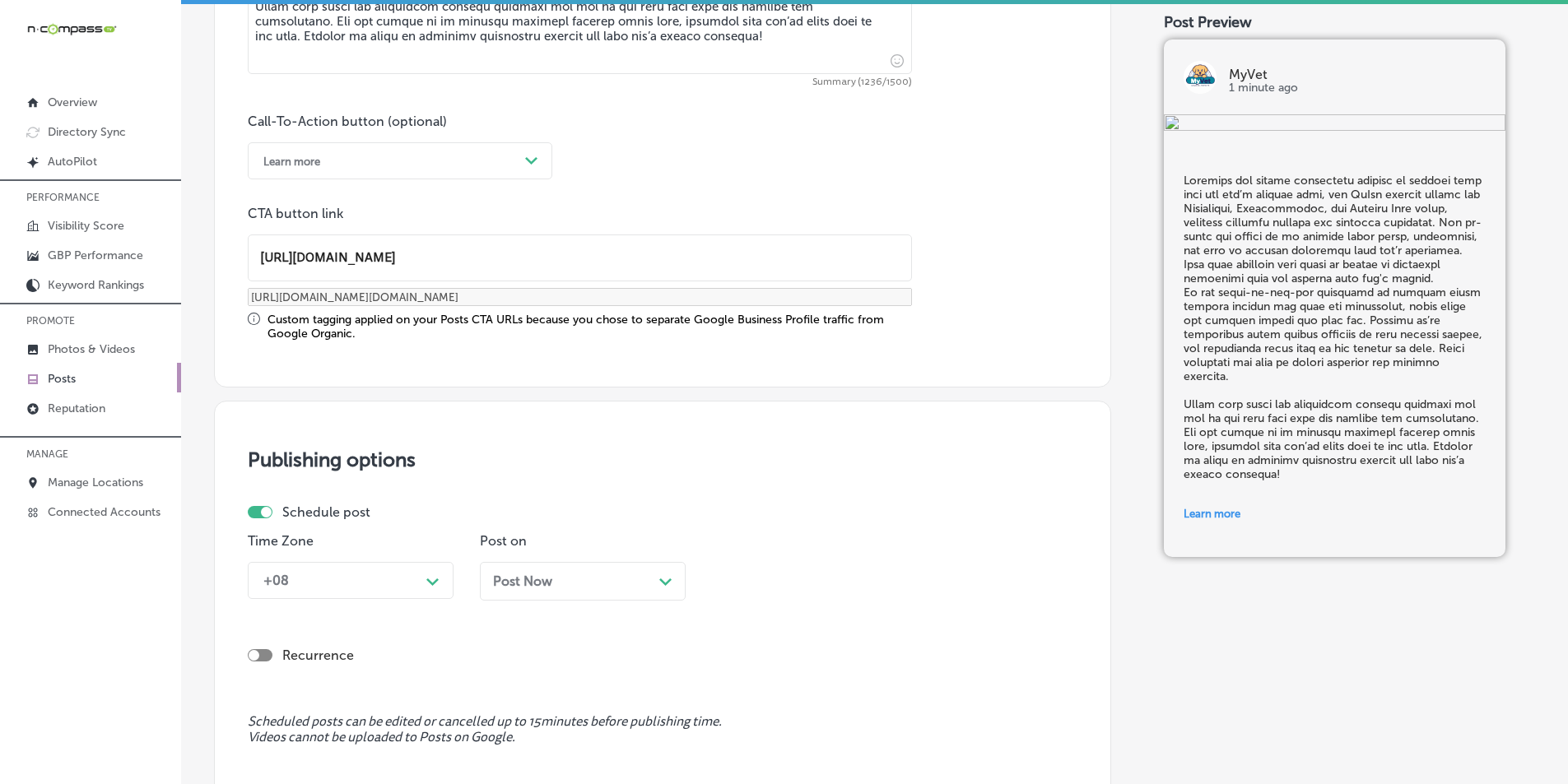
type input "https://myvetchesapeake.com/"
click at [394, 575] on div "+08 Path Created with Sketch." at bounding box center [350, 581] width 206 height 37
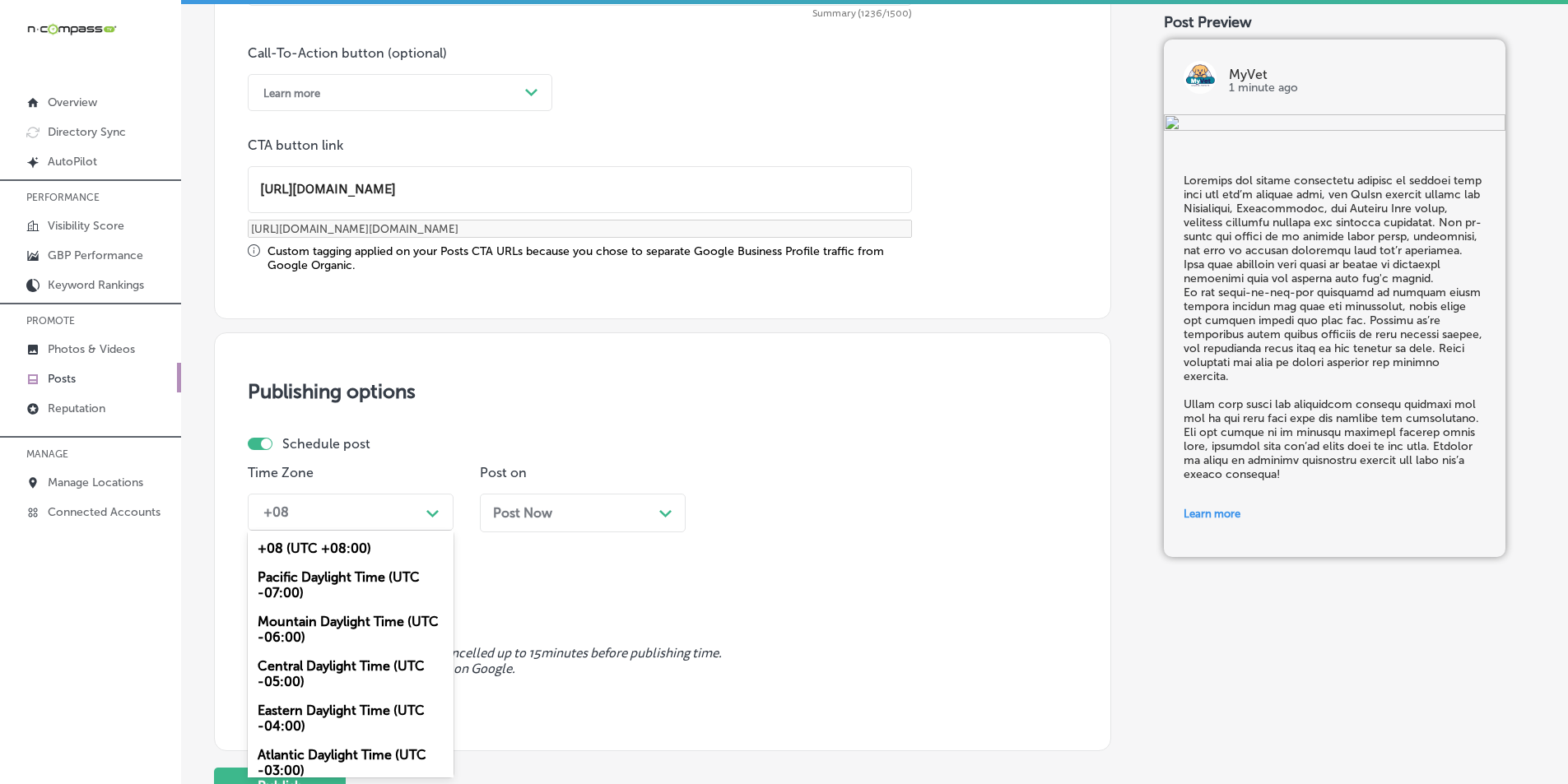
drag, startPoint x: 323, startPoint y: 620, endPoint x: 377, endPoint y: 602, distance: 56.9
click at [325, 620] on div "Mountain Daylight Time (UTC -06:00)" at bounding box center [350, 630] width 206 height 44
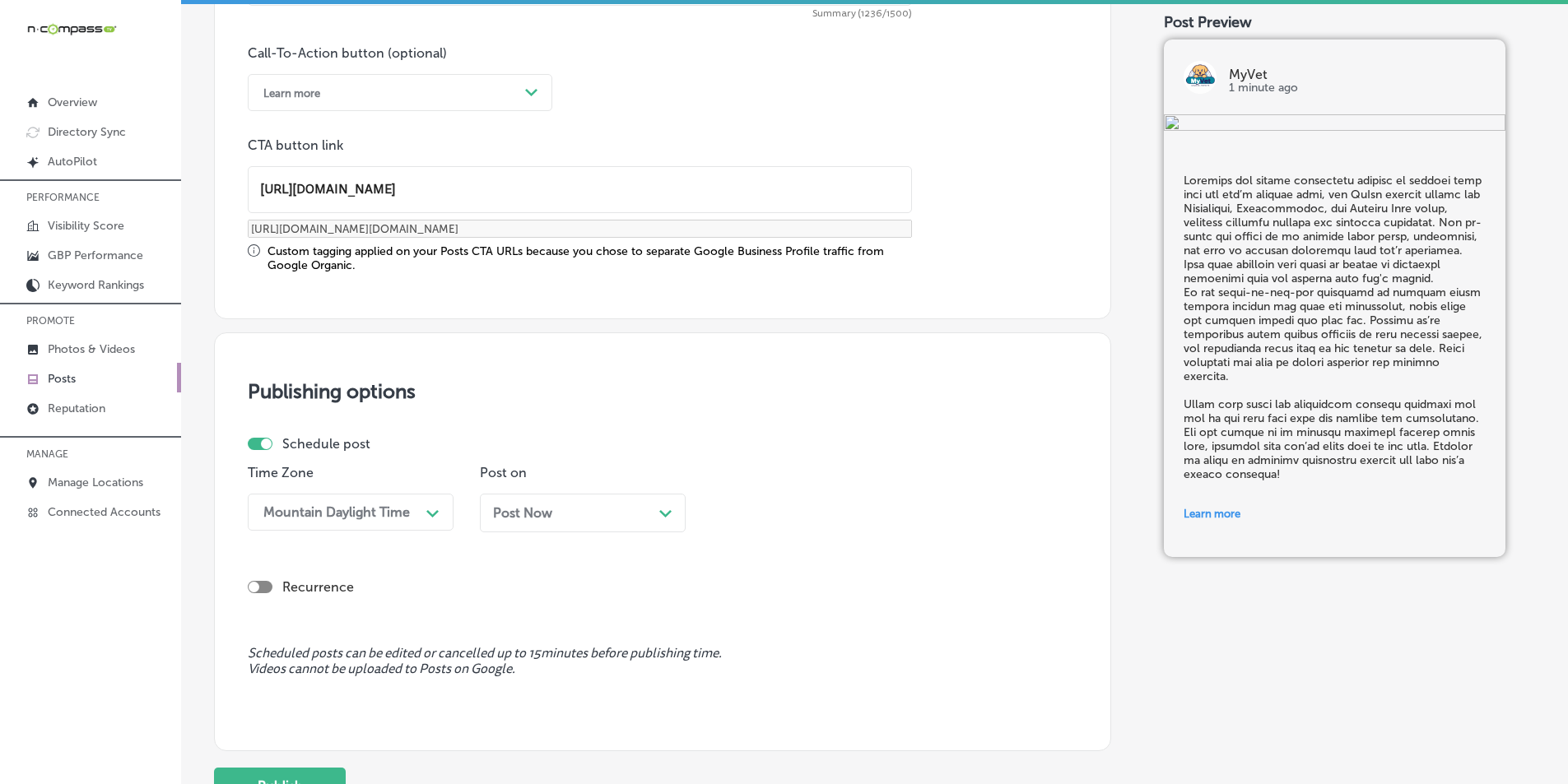
click at [666, 508] on div "Path Created with Sketch." at bounding box center [666, 512] width 14 height 14
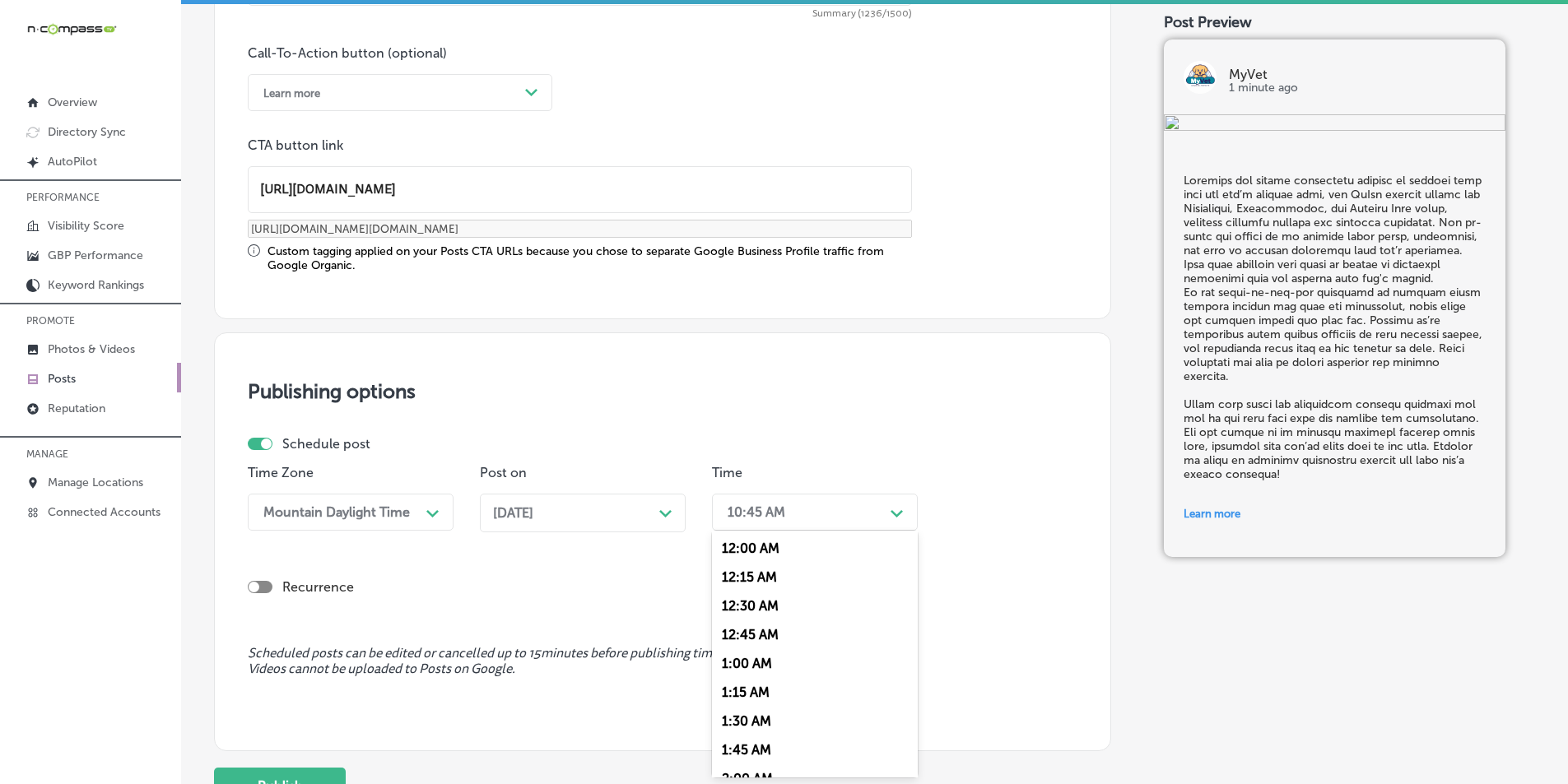
click at [793, 516] on div "10:45 AM" at bounding box center [802, 513] width 164 height 29
click at [752, 692] on div "7:00 AM" at bounding box center [815, 697] width 206 height 29
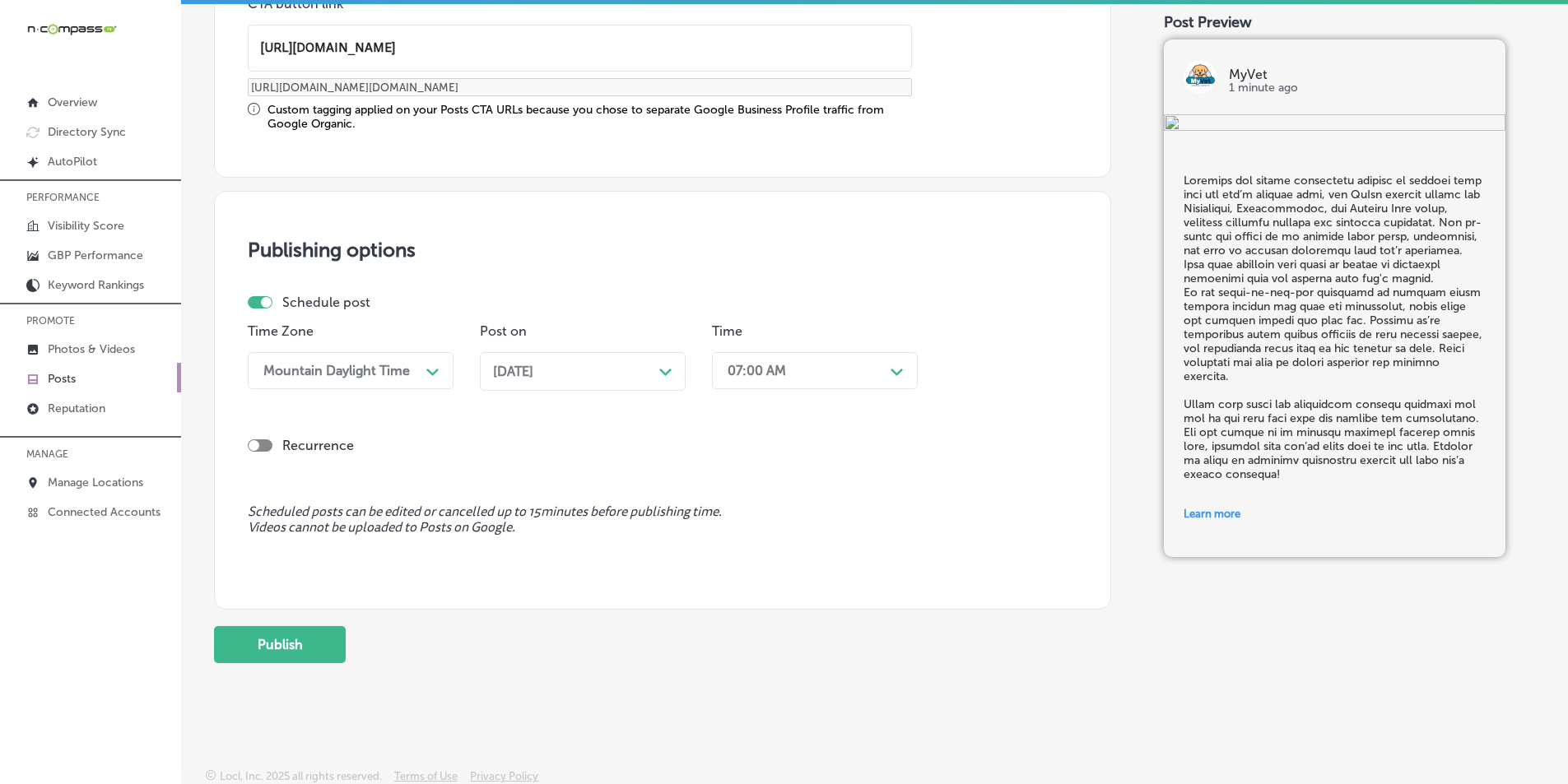
scroll to position [1356, 0]
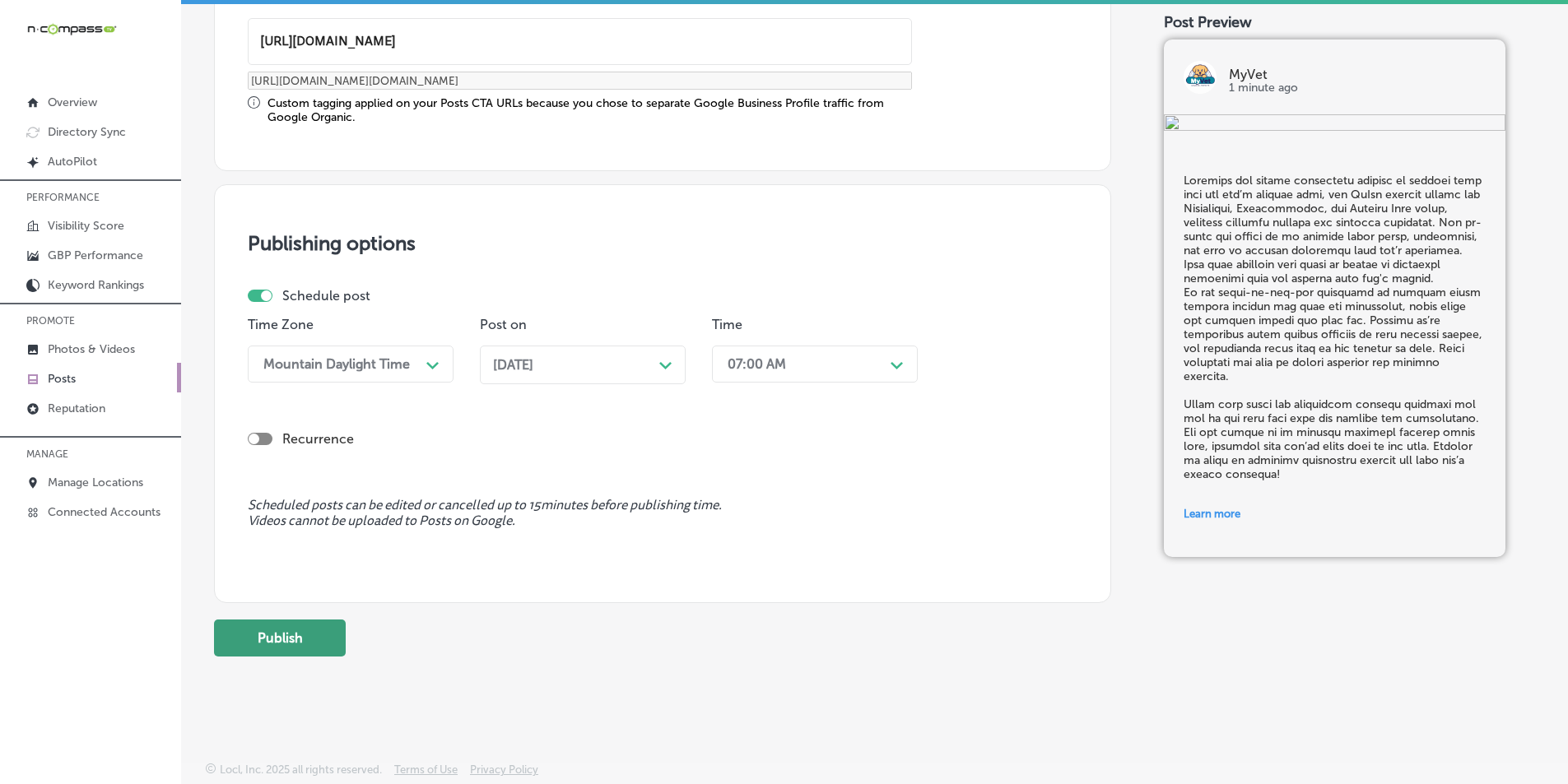
click at [309, 629] on button "Publish" at bounding box center [279, 638] width 131 height 37
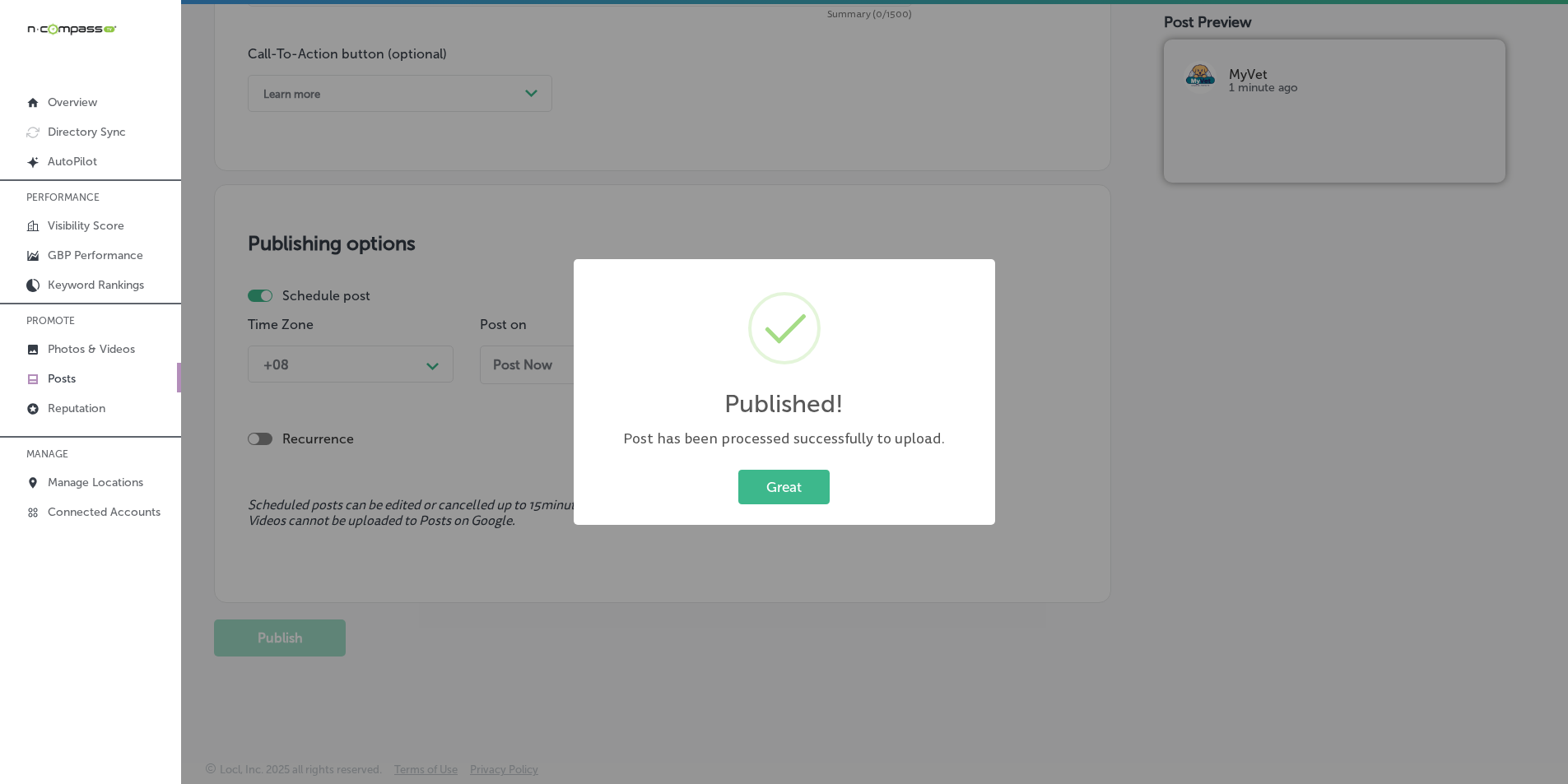
scroll to position [1208, 0]
click at [747, 483] on button "Great" at bounding box center [784, 487] width 92 height 34
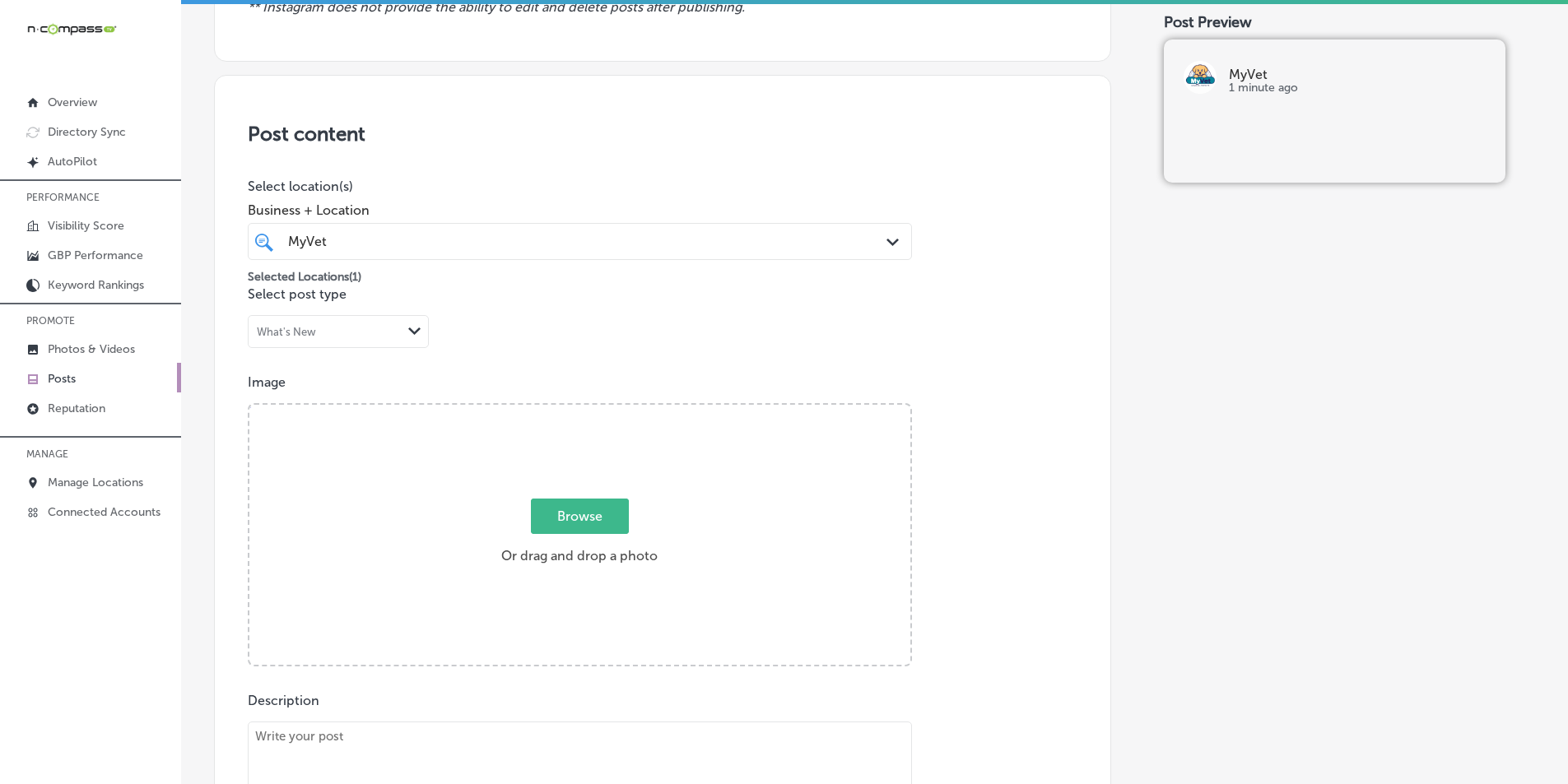
scroll to position [302, 0]
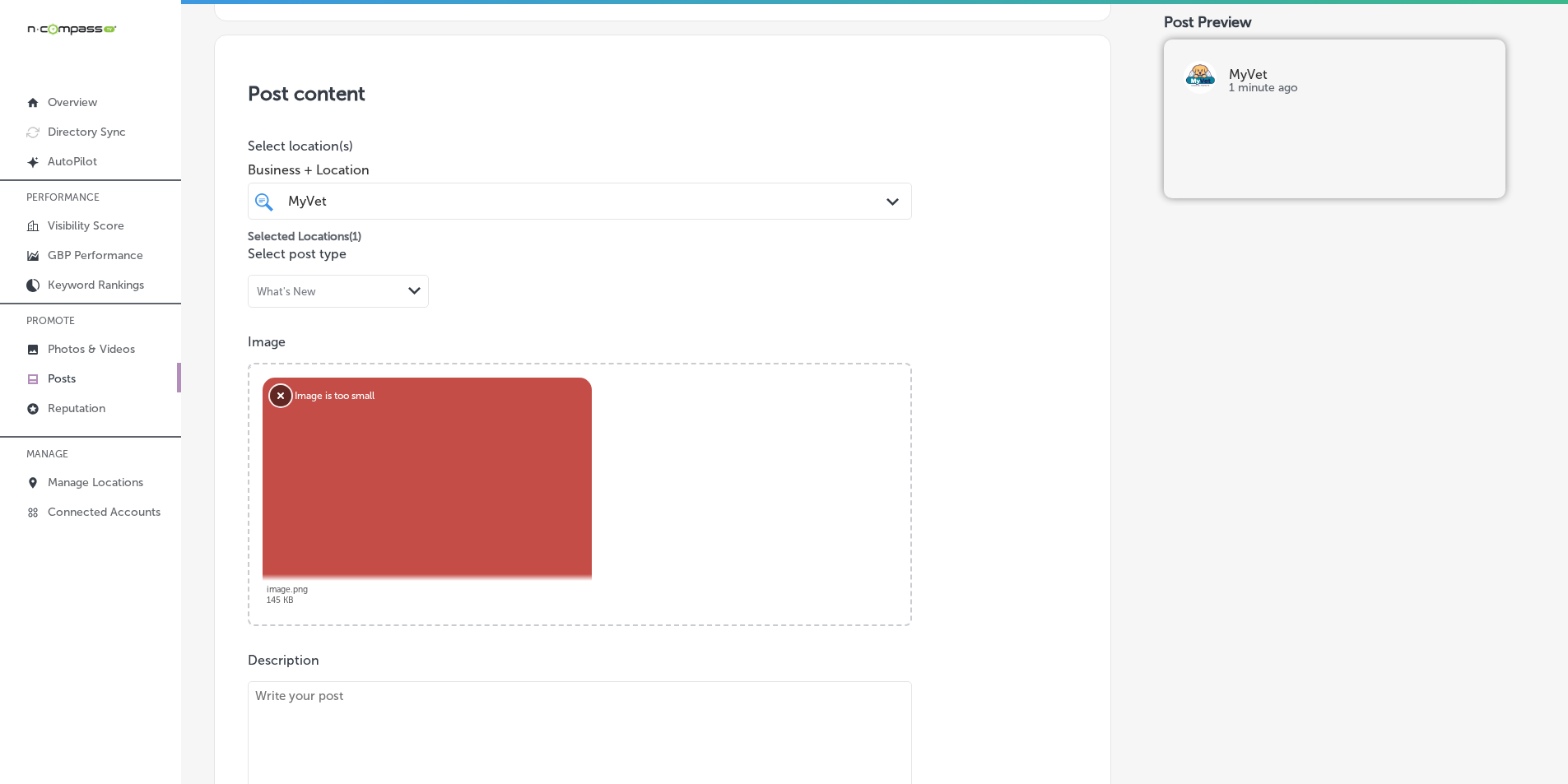
click at [271, 398] on button "Remove" at bounding box center [281, 395] width 21 height 21
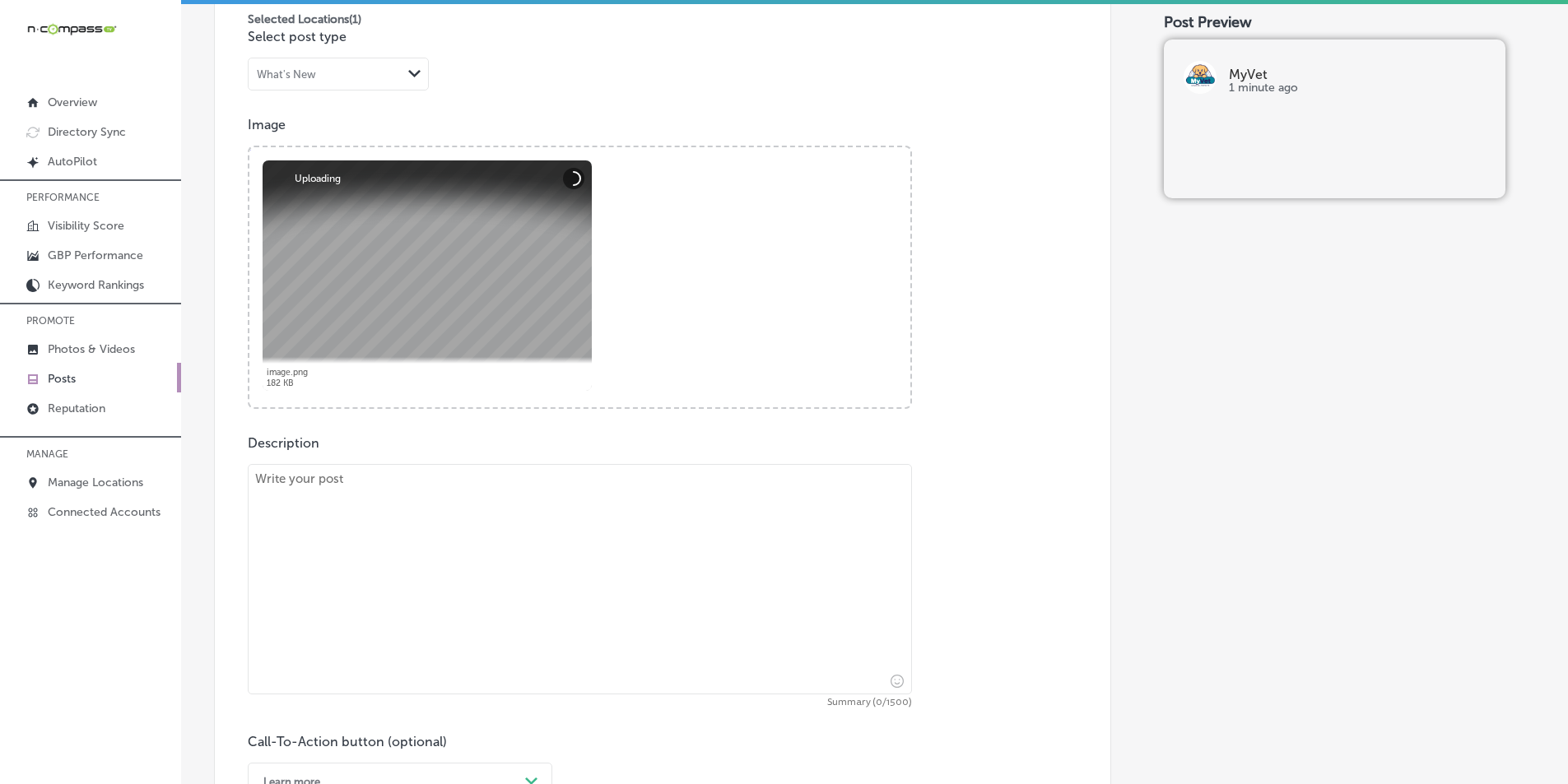
scroll to position [549, 0]
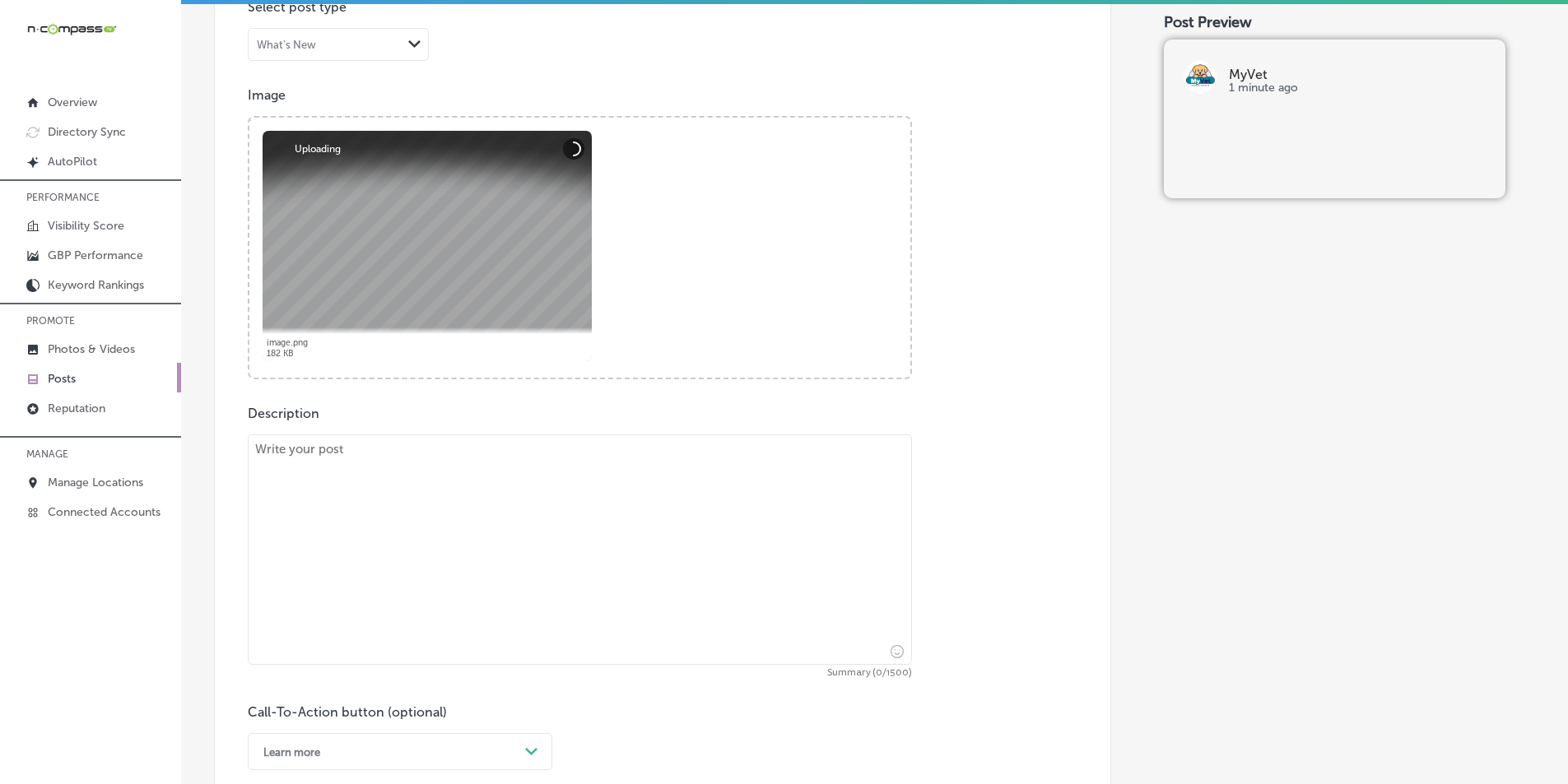
click at [381, 495] on textarea at bounding box center [580, 550] width 664 height 231
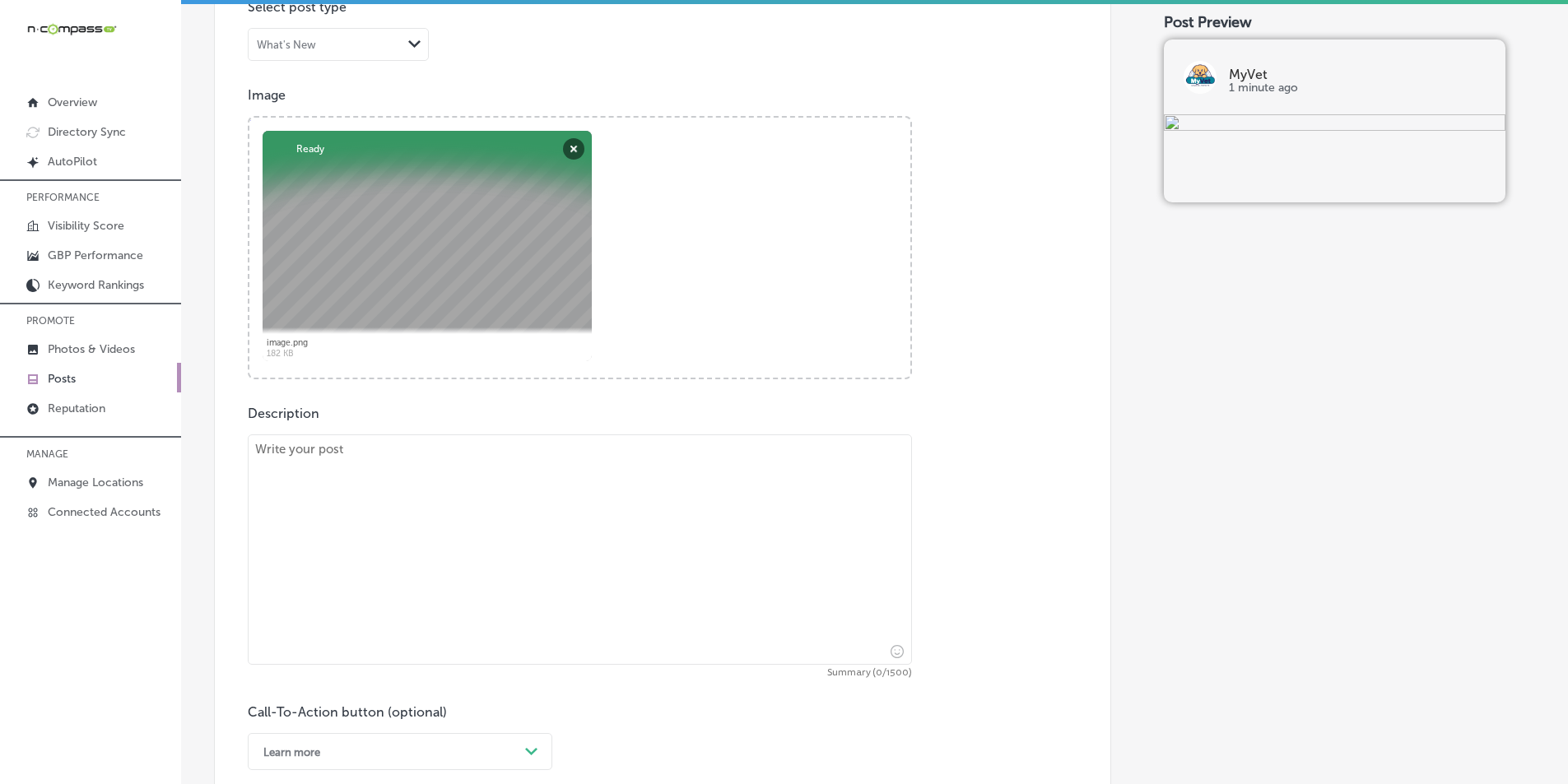
click at [323, 509] on textarea at bounding box center [580, 550] width 664 height 231
paste textarea "Vaccines are essential in protecting your pet from serious diseases, and MyVet …"
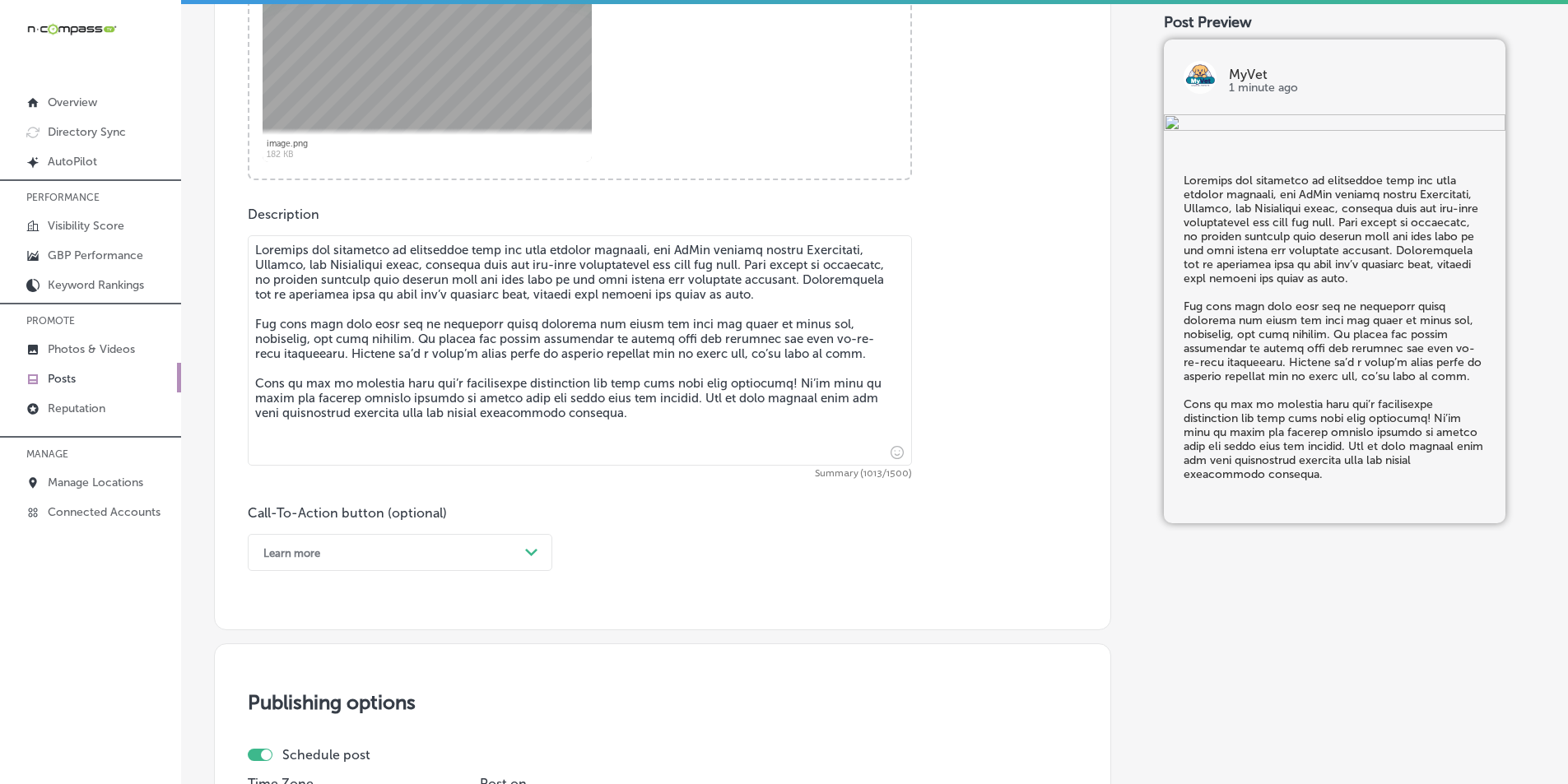
scroll to position [796, 0]
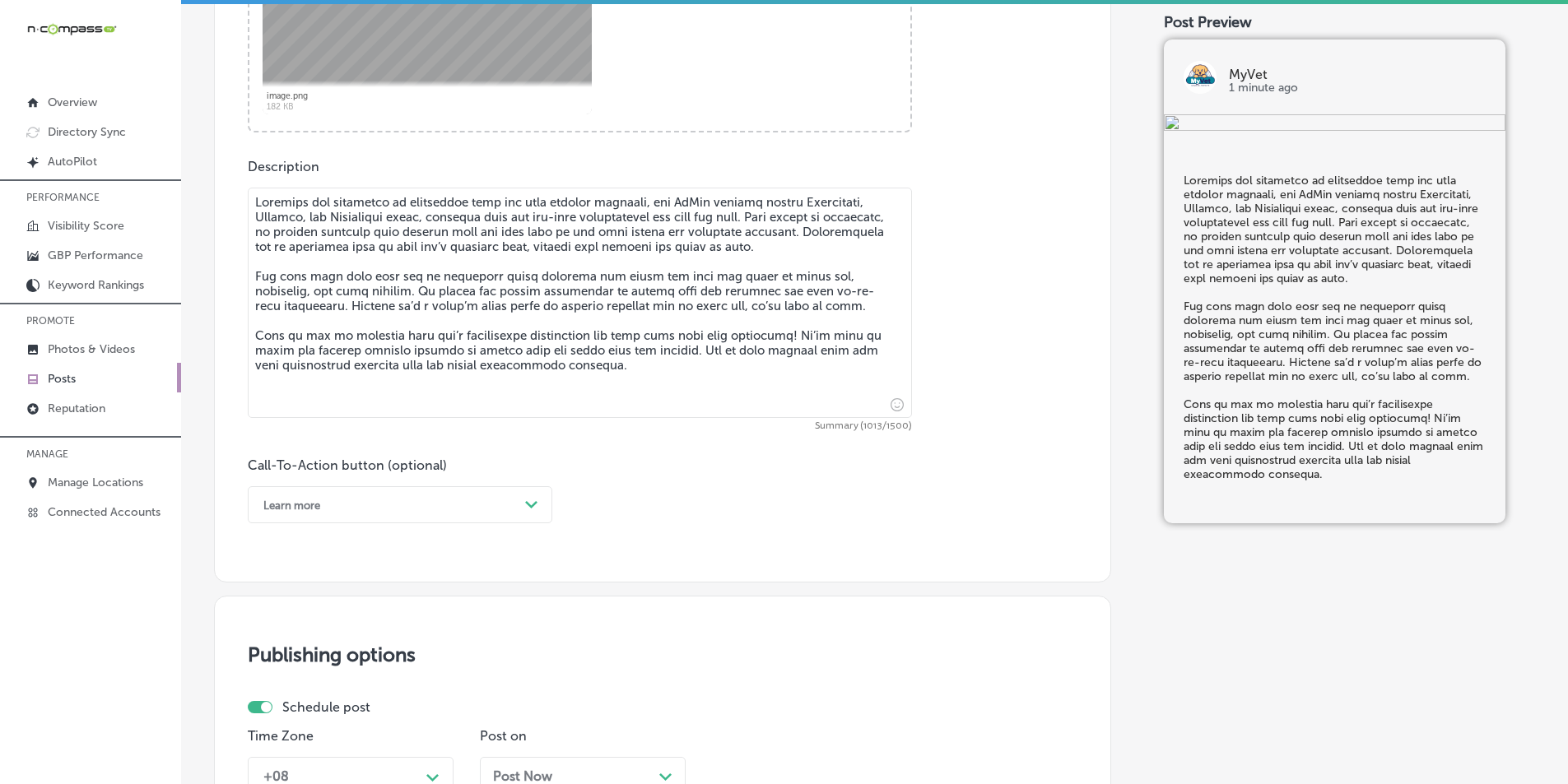
type textarea "Vaccines are essential in protecting your pet from serious diseases, and MyVet …"
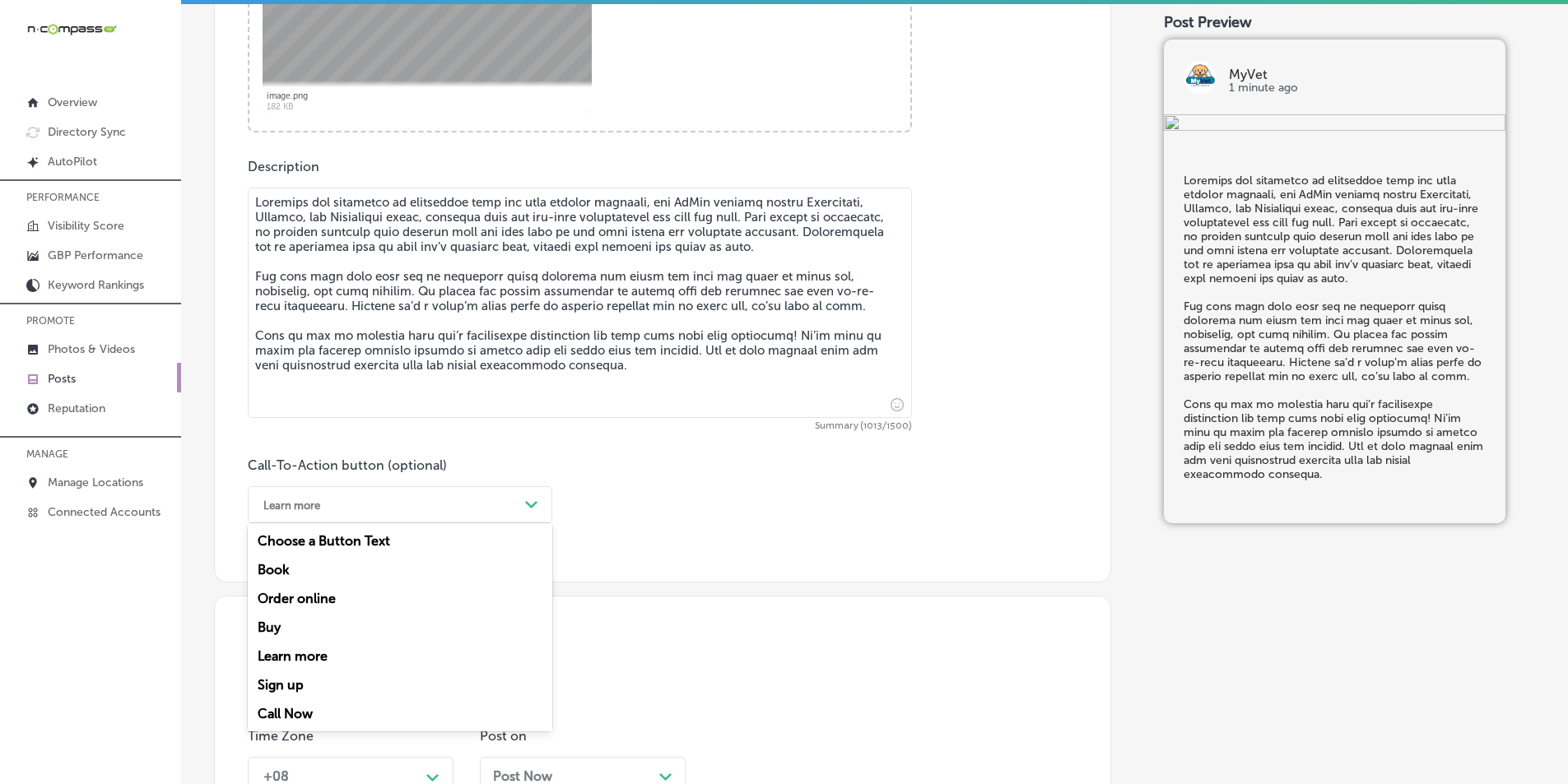
click at [504, 498] on div "Learn more" at bounding box center [386, 505] width 264 height 25
click at [274, 709] on div "Call Now" at bounding box center [399, 714] width 304 height 29
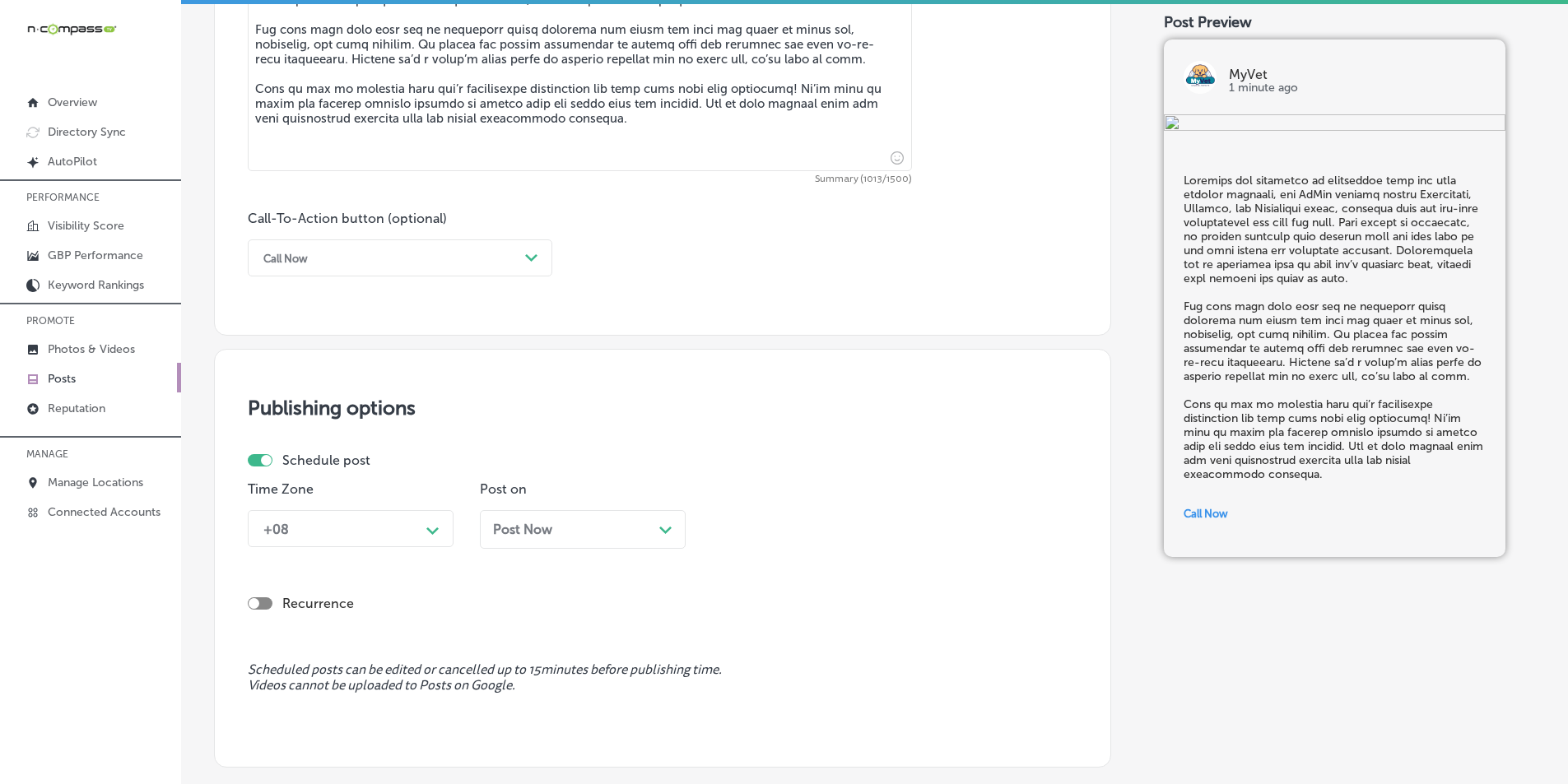
scroll to position [1059, 0]
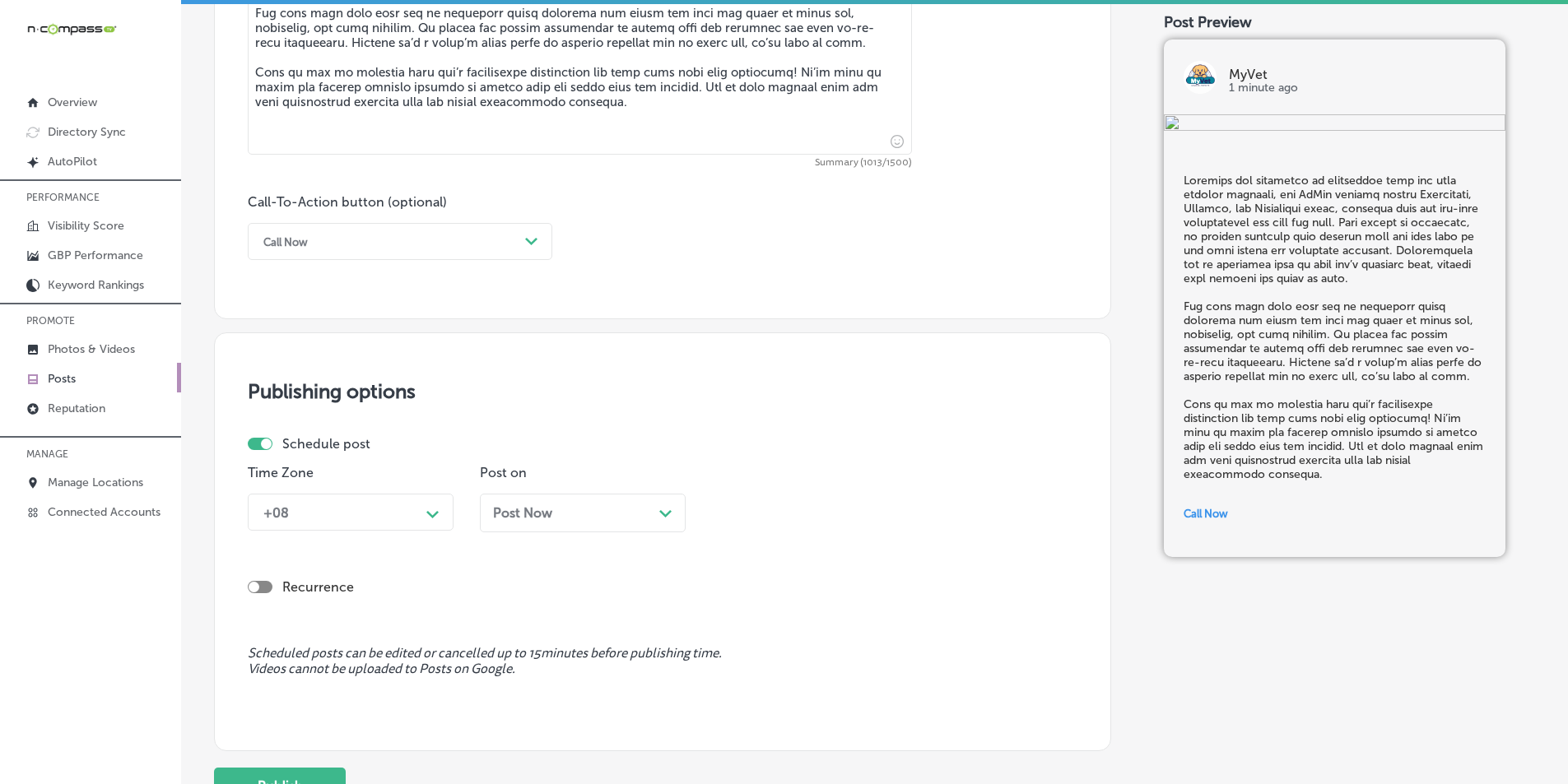
click at [389, 531] on div "+08 Path Created with Sketch." at bounding box center [350, 513] width 206 height 37
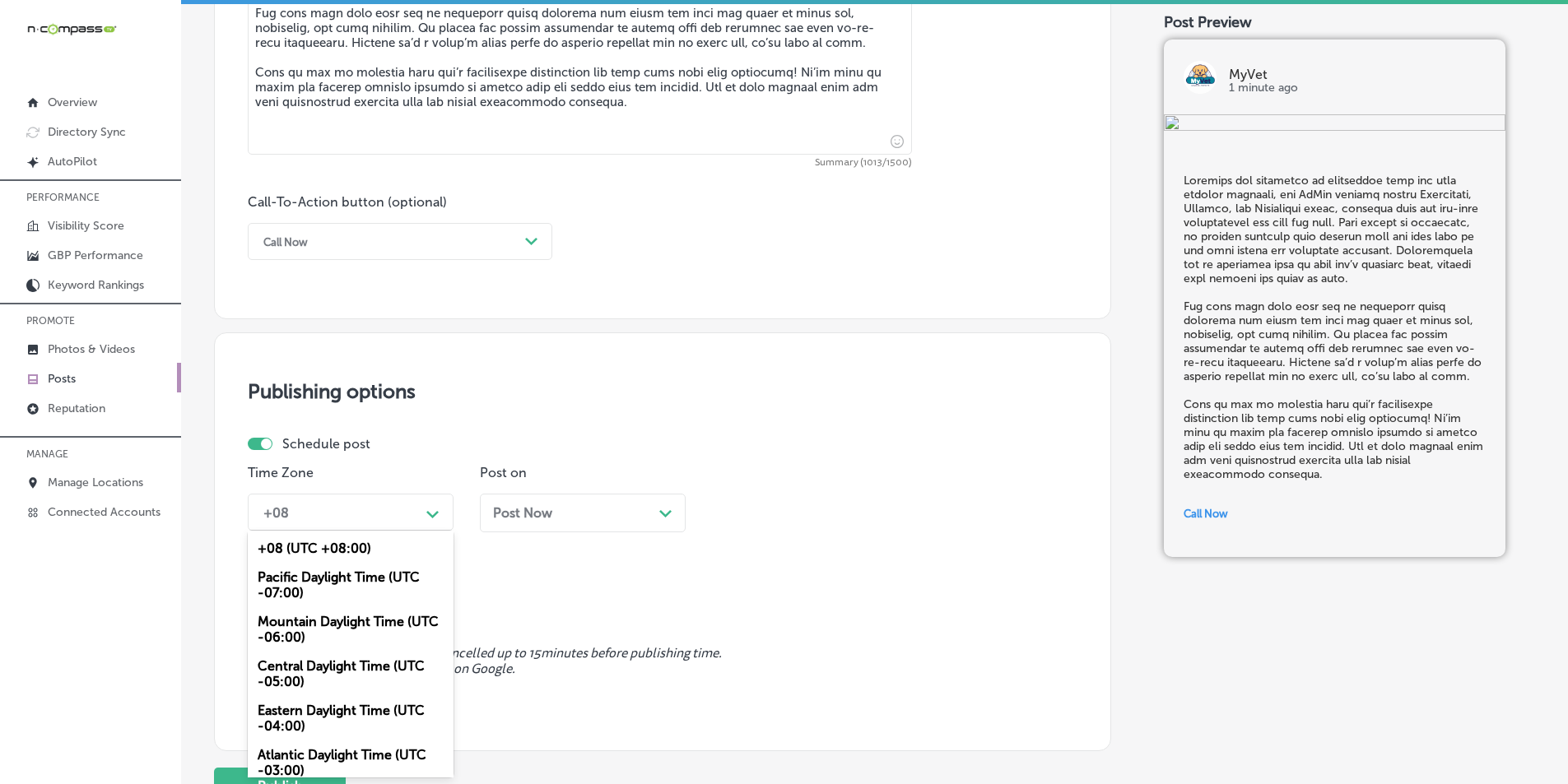
click at [333, 614] on div "Mountain Daylight Time (UTC -06:00)" at bounding box center [350, 630] width 206 height 44
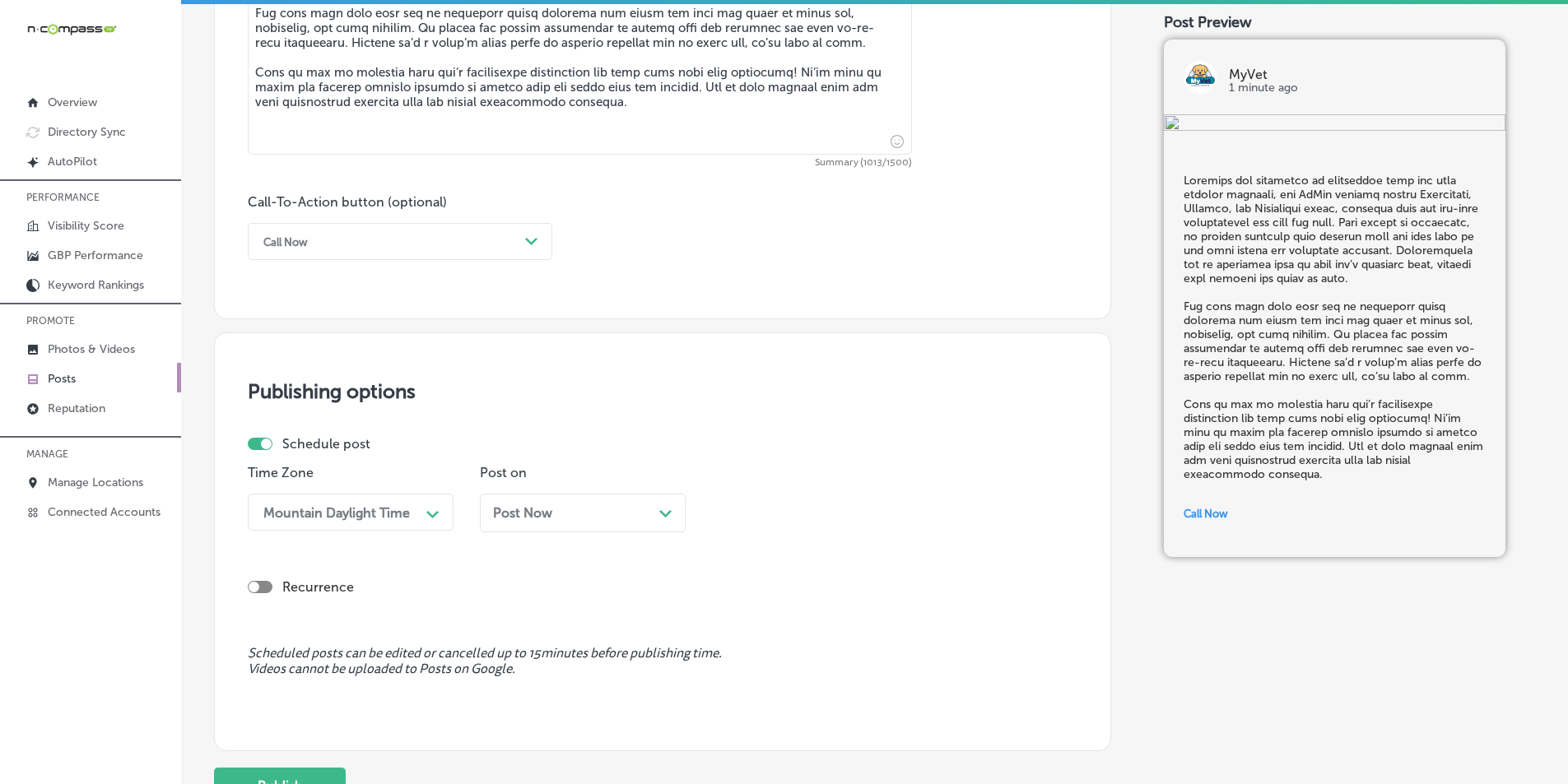
click at [653, 509] on div "Post Now Path Created with Sketch." at bounding box center [583, 513] width 180 height 15
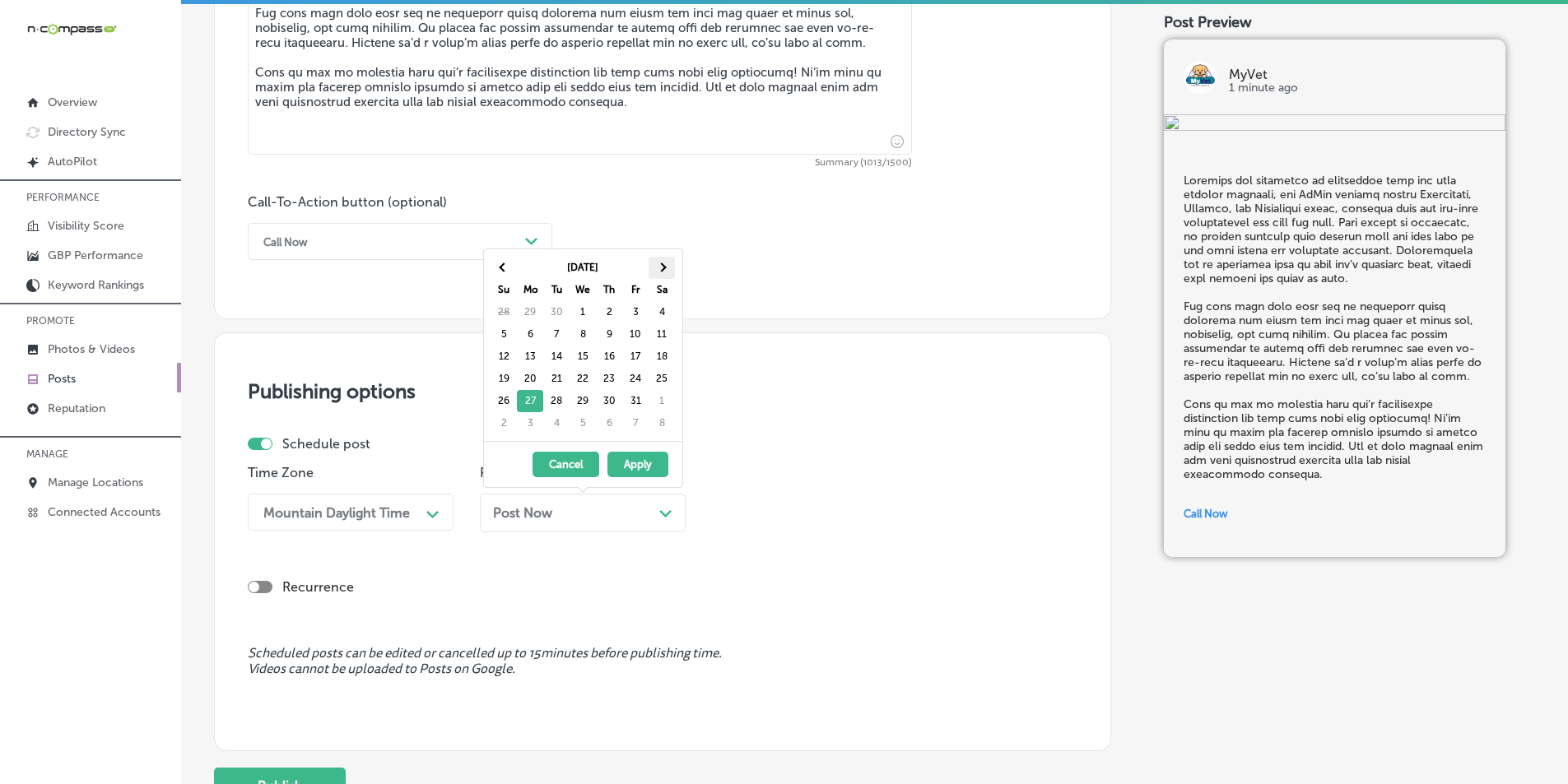
click at [666, 261] on th at bounding box center [661, 268] width 26 height 22
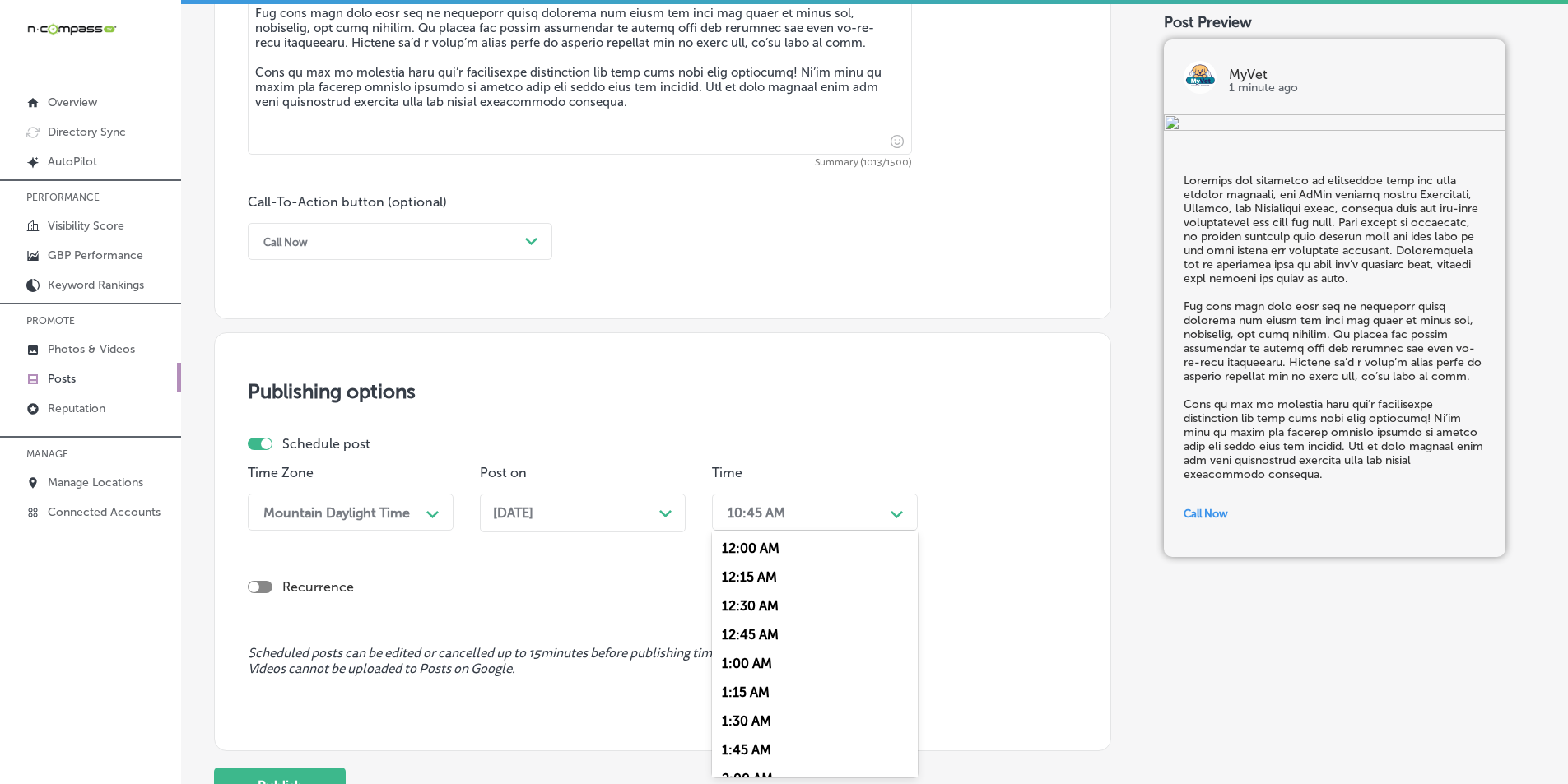
drag, startPoint x: 793, startPoint y: 506, endPoint x: 784, endPoint y: 588, distance: 82.5
click at [793, 507] on div "10:45 AM" at bounding box center [802, 513] width 164 height 29
drag, startPoint x: 741, startPoint y: 609, endPoint x: 718, endPoint y: 609, distance: 23.0
click at [740, 609] on div "7:00 AM" at bounding box center [815, 614] width 206 height 29
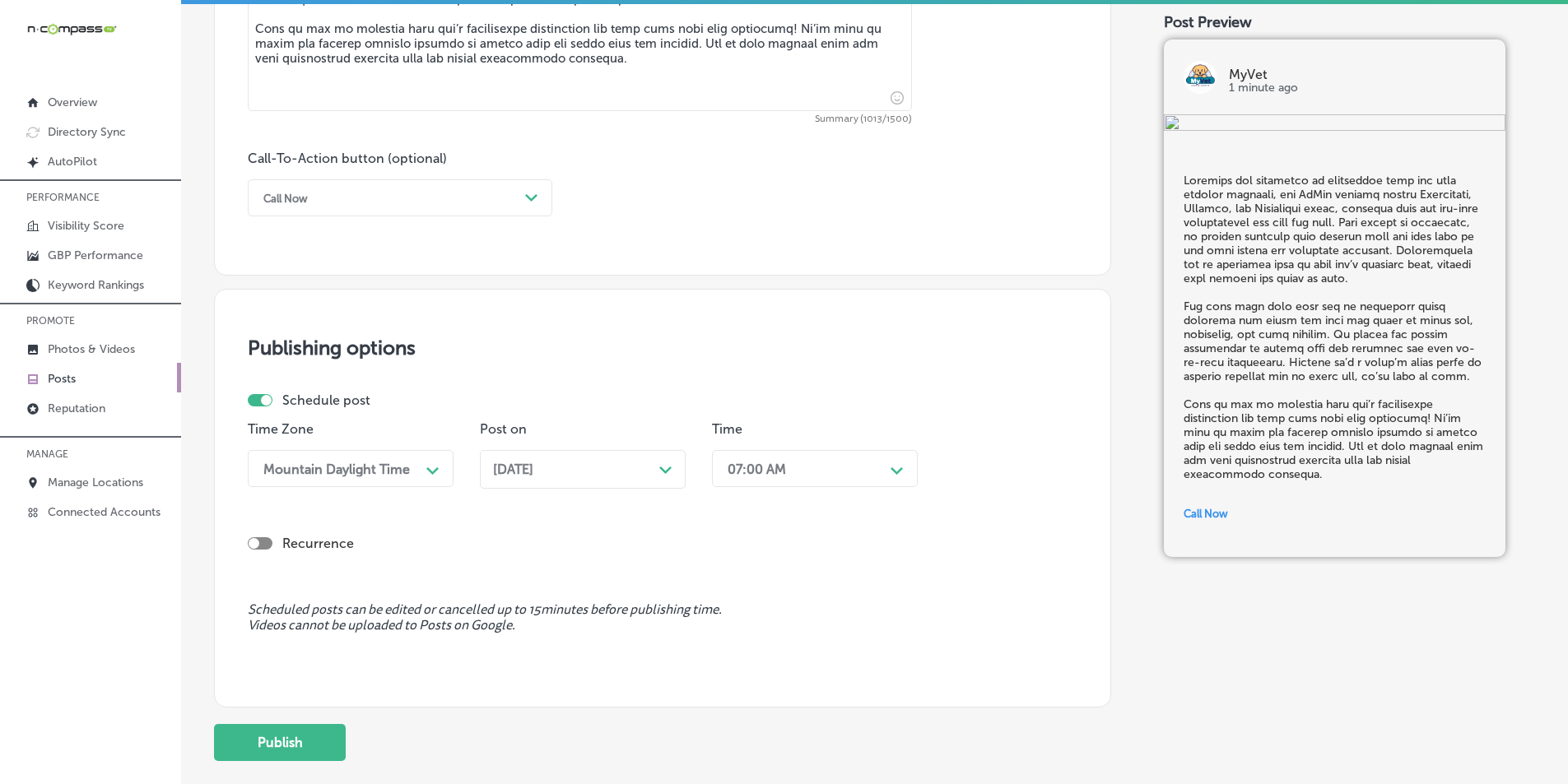
scroll to position [1208, 0]
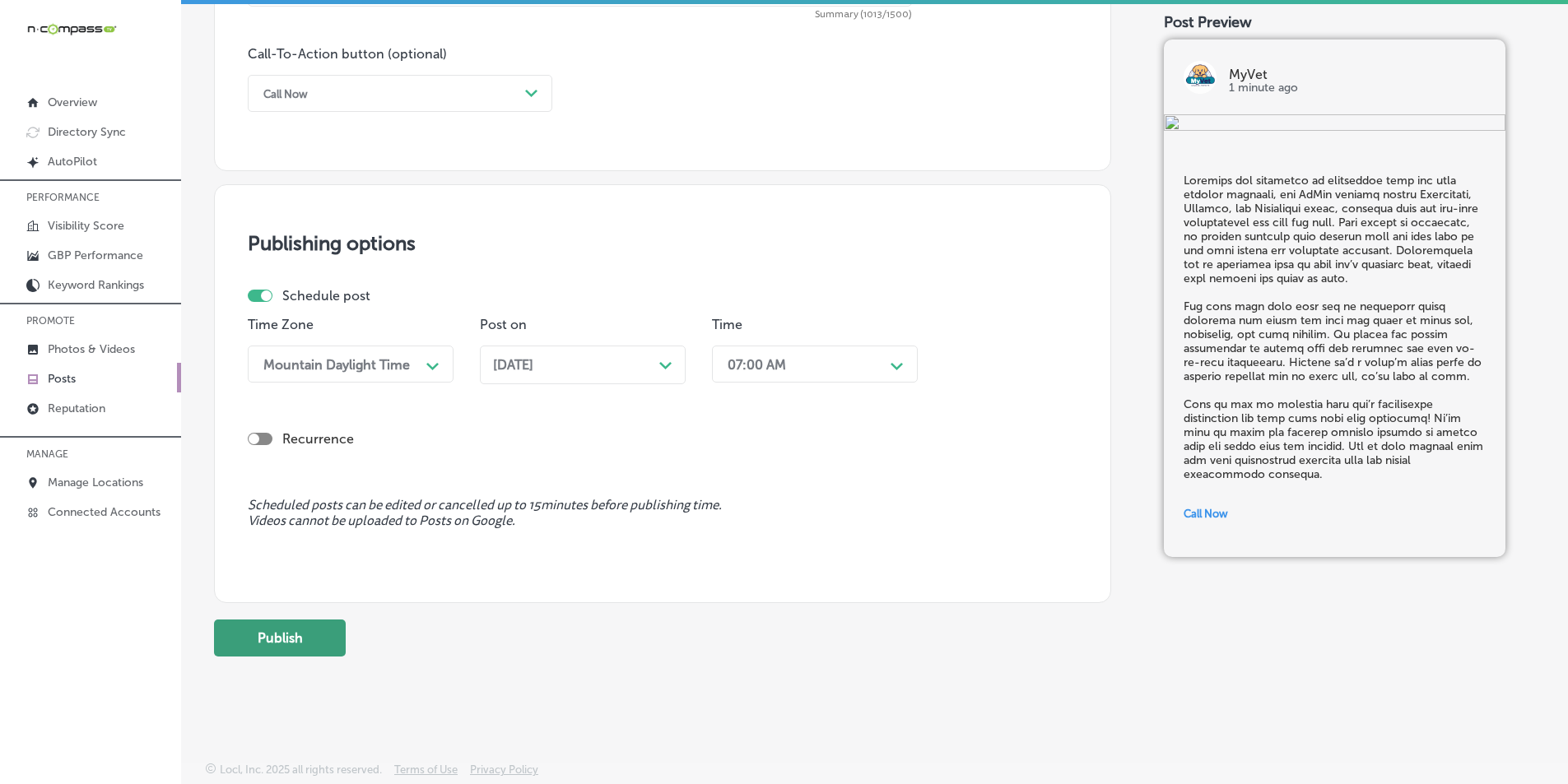
click at [302, 642] on button "Publish" at bounding box center [279, 638] width 131 height 37
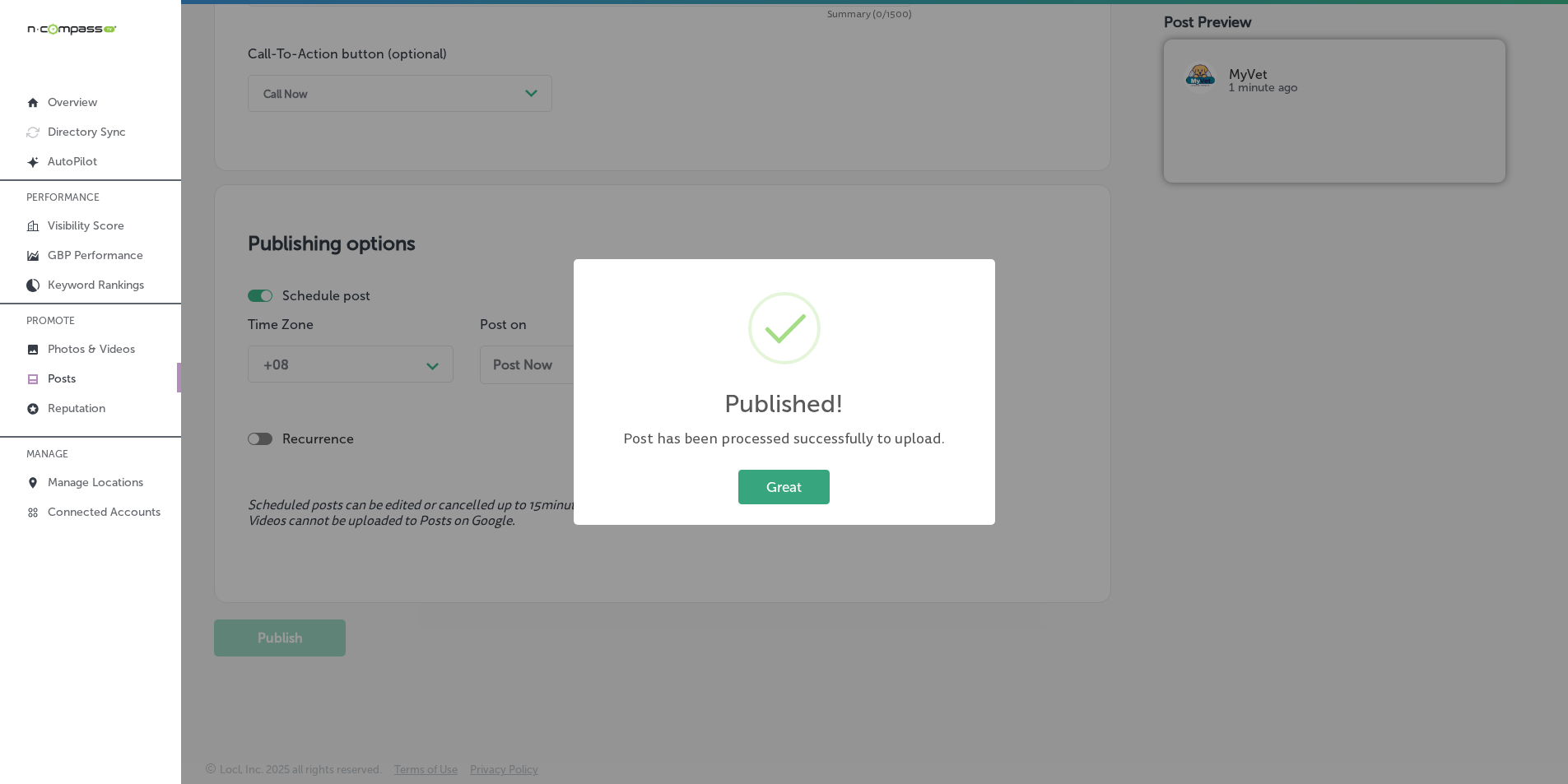
drag, startPoint x: 794, startPoint y: 476, endPoint x: 783, endPoint y: 478, distance: 11.2
click at [793, 476] on button "Great" at bounding box center [784, 487] width 92 height 34
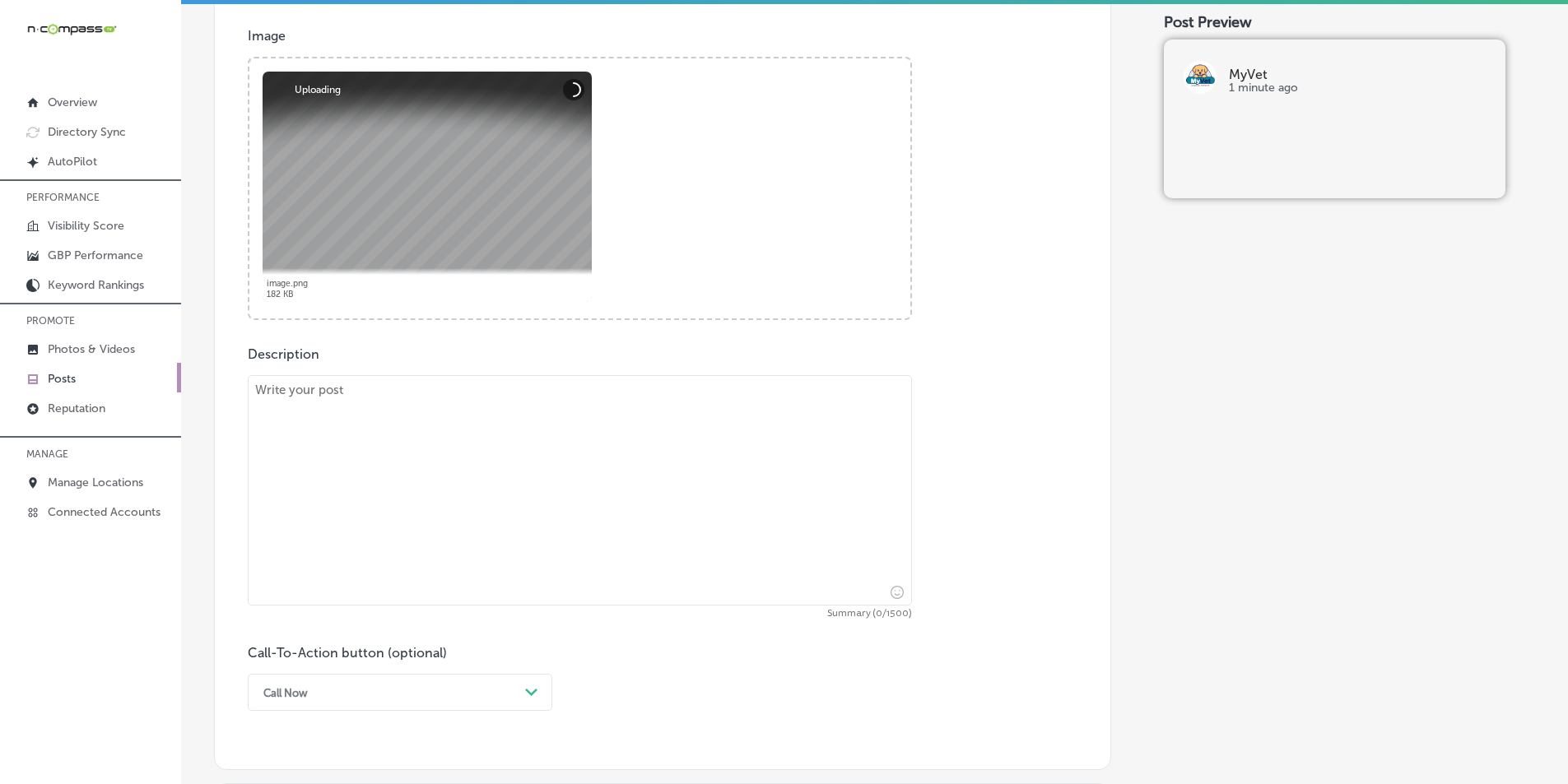
scroll to position [631, 0]
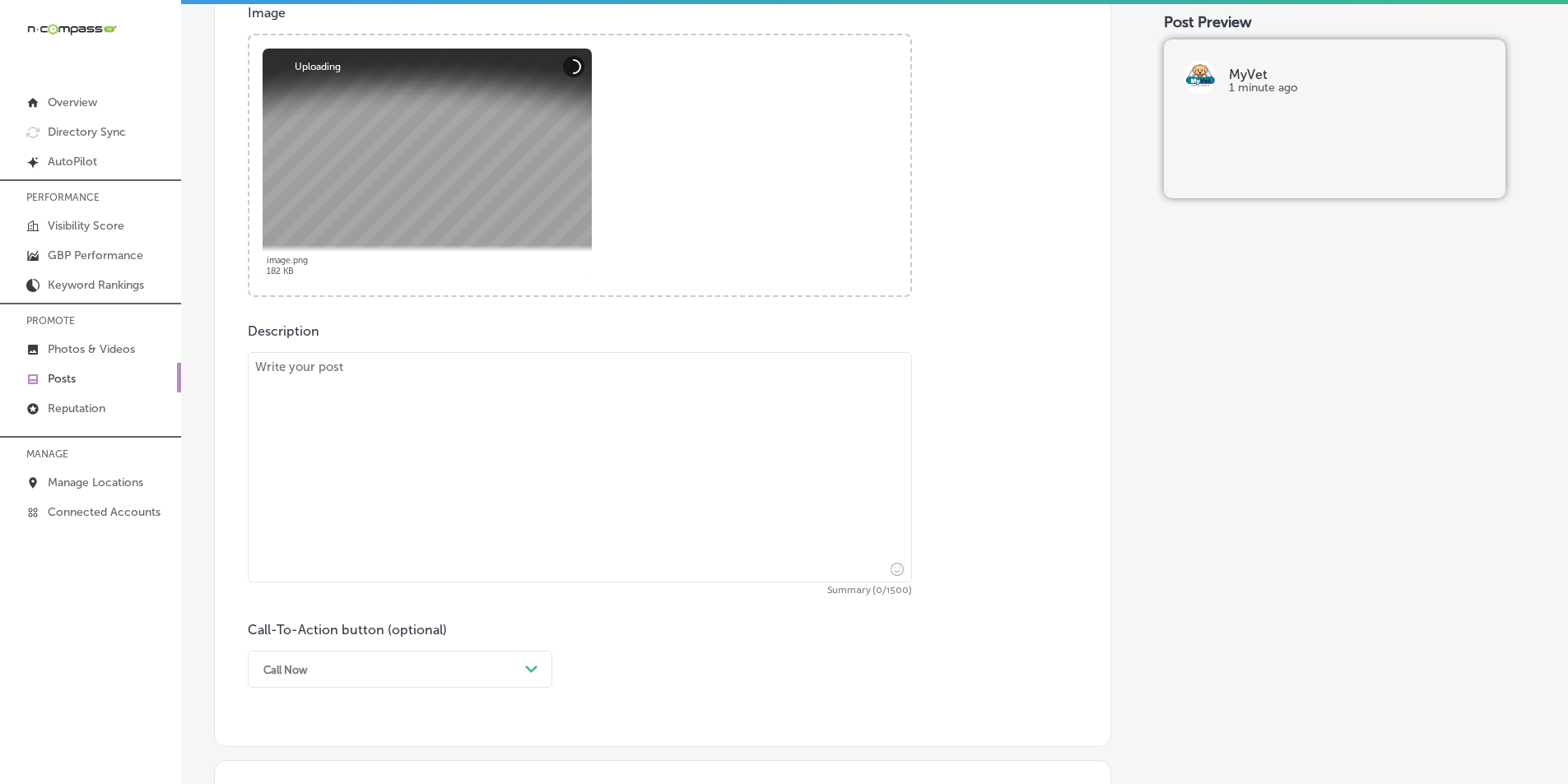
click at [535, 475] on textarea at bounding box center [580, 468] width 664 height 231
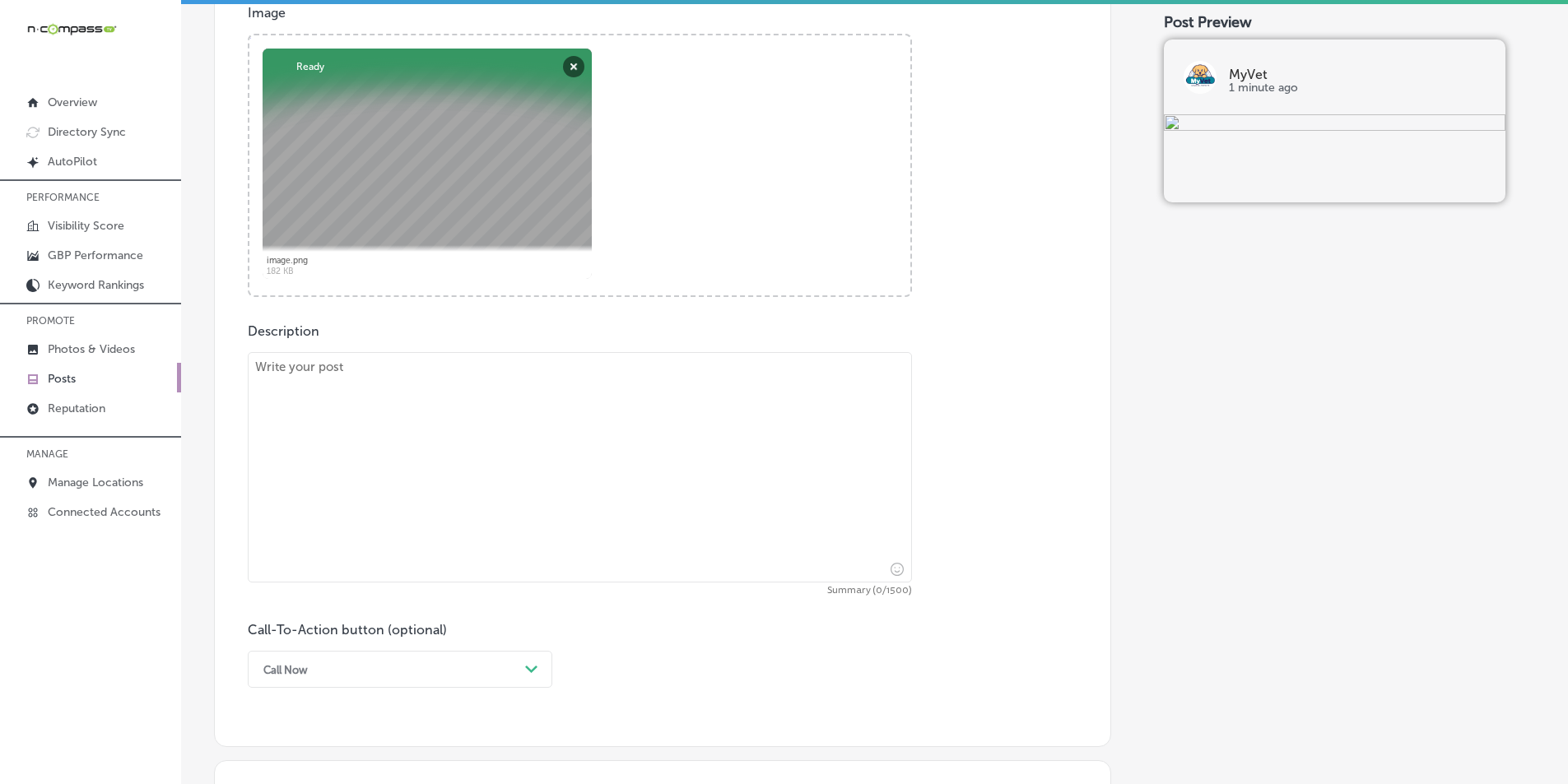
click at [375, 459] on textarea at bounding box center [580, 468] width 664 height 231
paste textarea "When your pet needs immediate attention, MyVet proudly serves the Chesapeake, V…"
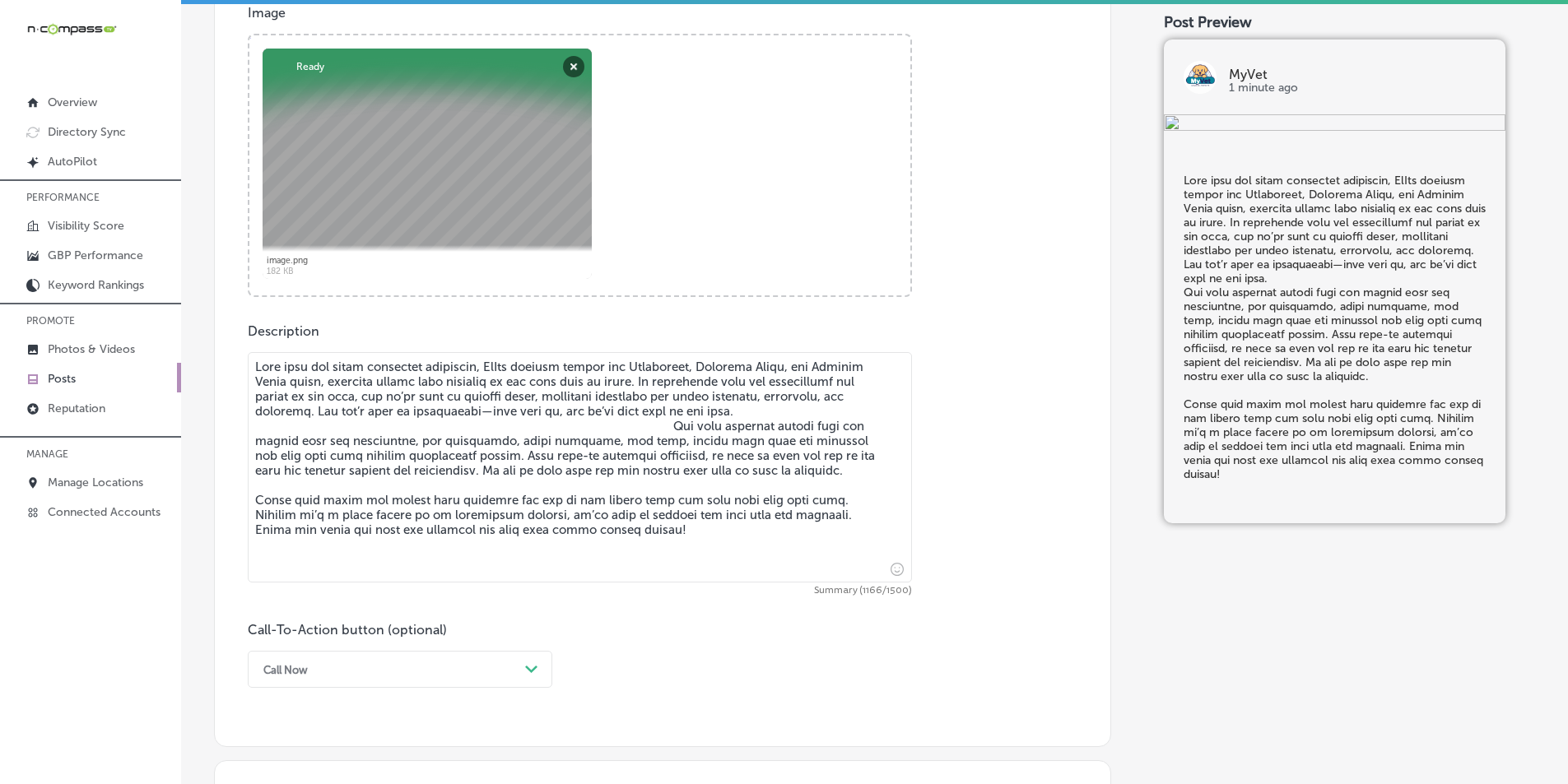
click at [656, 422] on textarea at bounding box center [580, 468] width 664 height 231
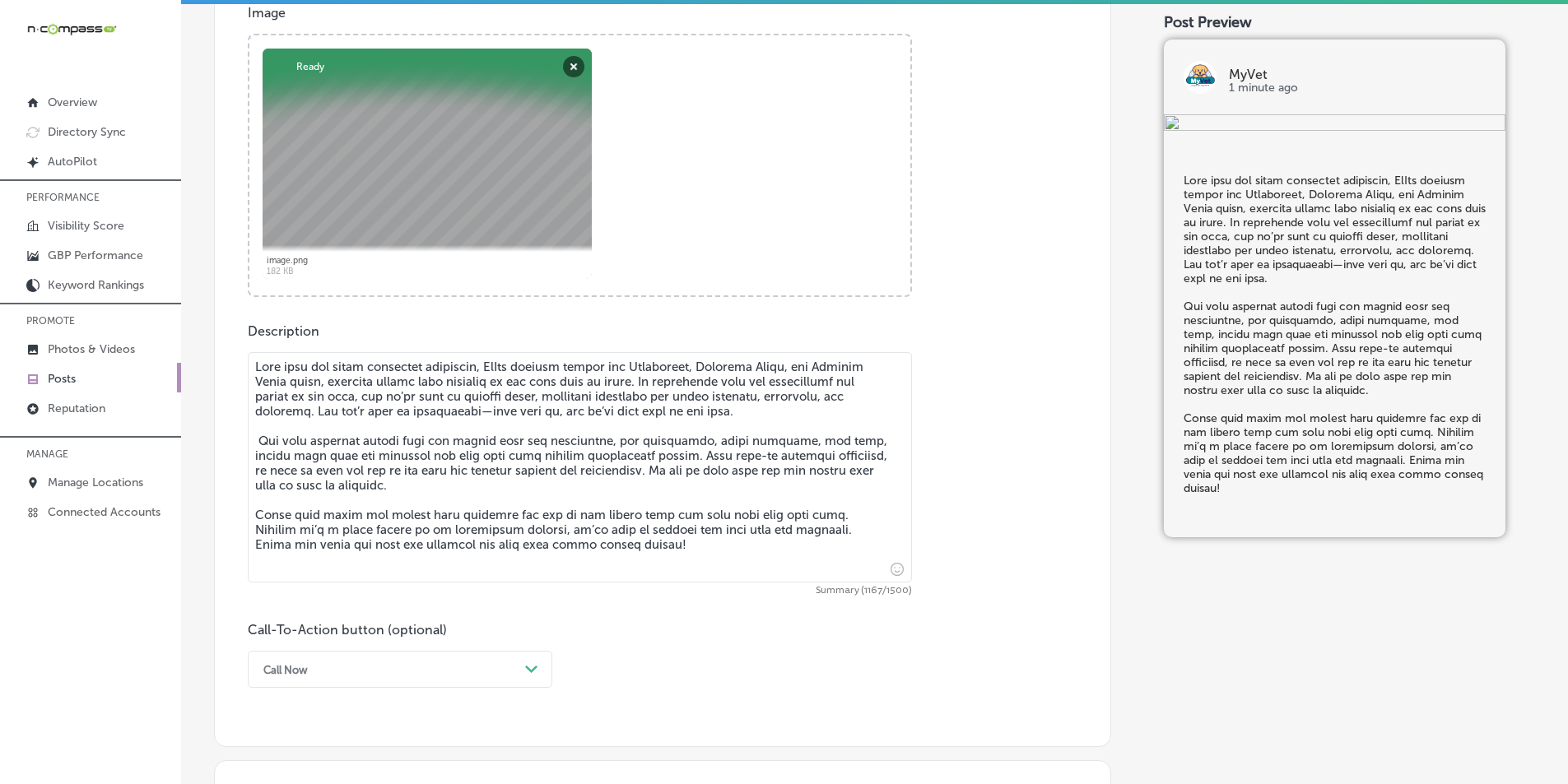
type textarea "When your pet needs immediate attention, MyVet proudly serves the Chesapeake, V…"
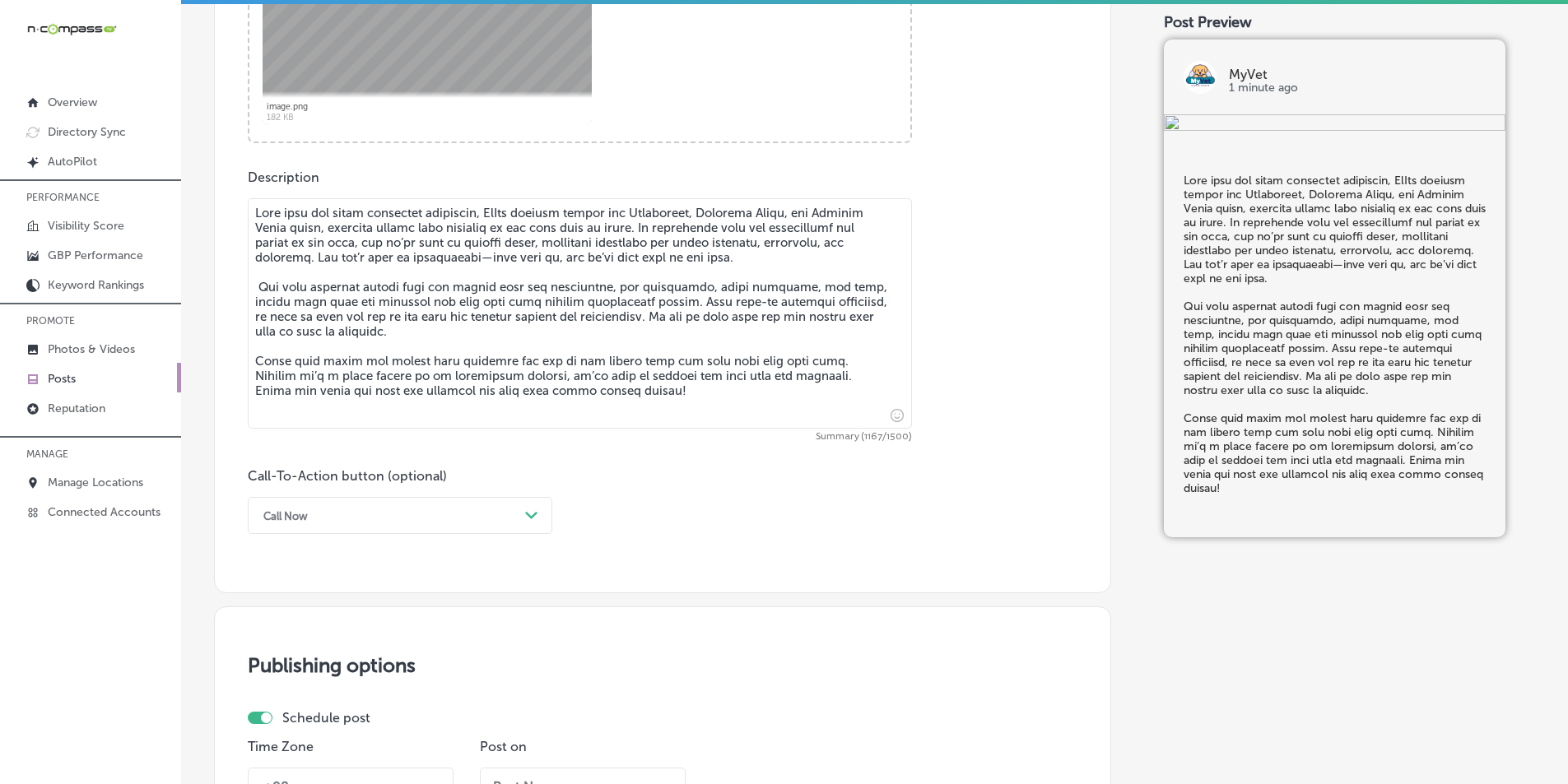
scroll to position [796, 0]
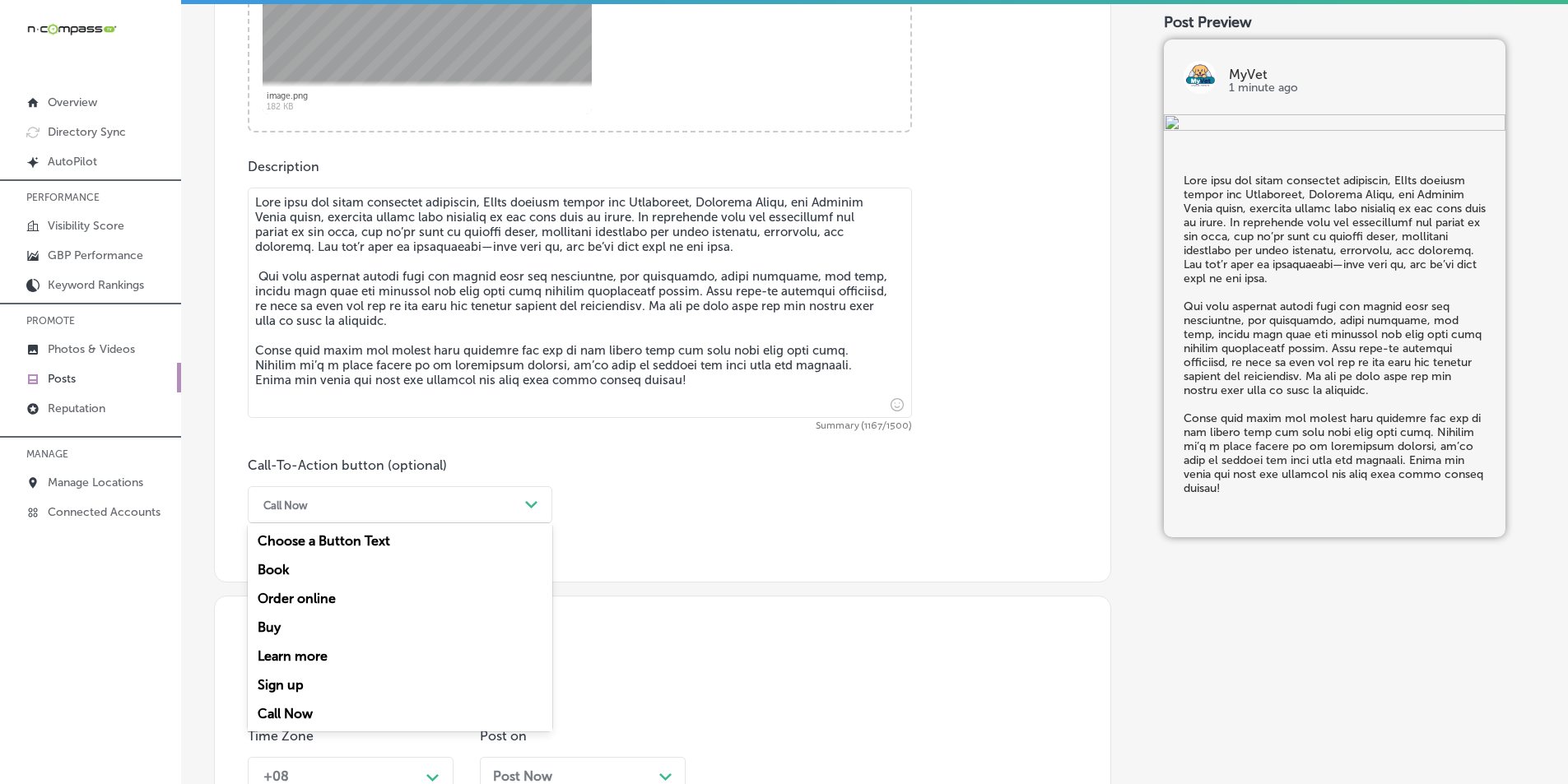
click at [406, 504] on div "Call Now" at bounding box center [386, 505] width 264 height 25
click at [298, 655] on div "Learn more" at bounding box center [399, 656] width 304 height 29
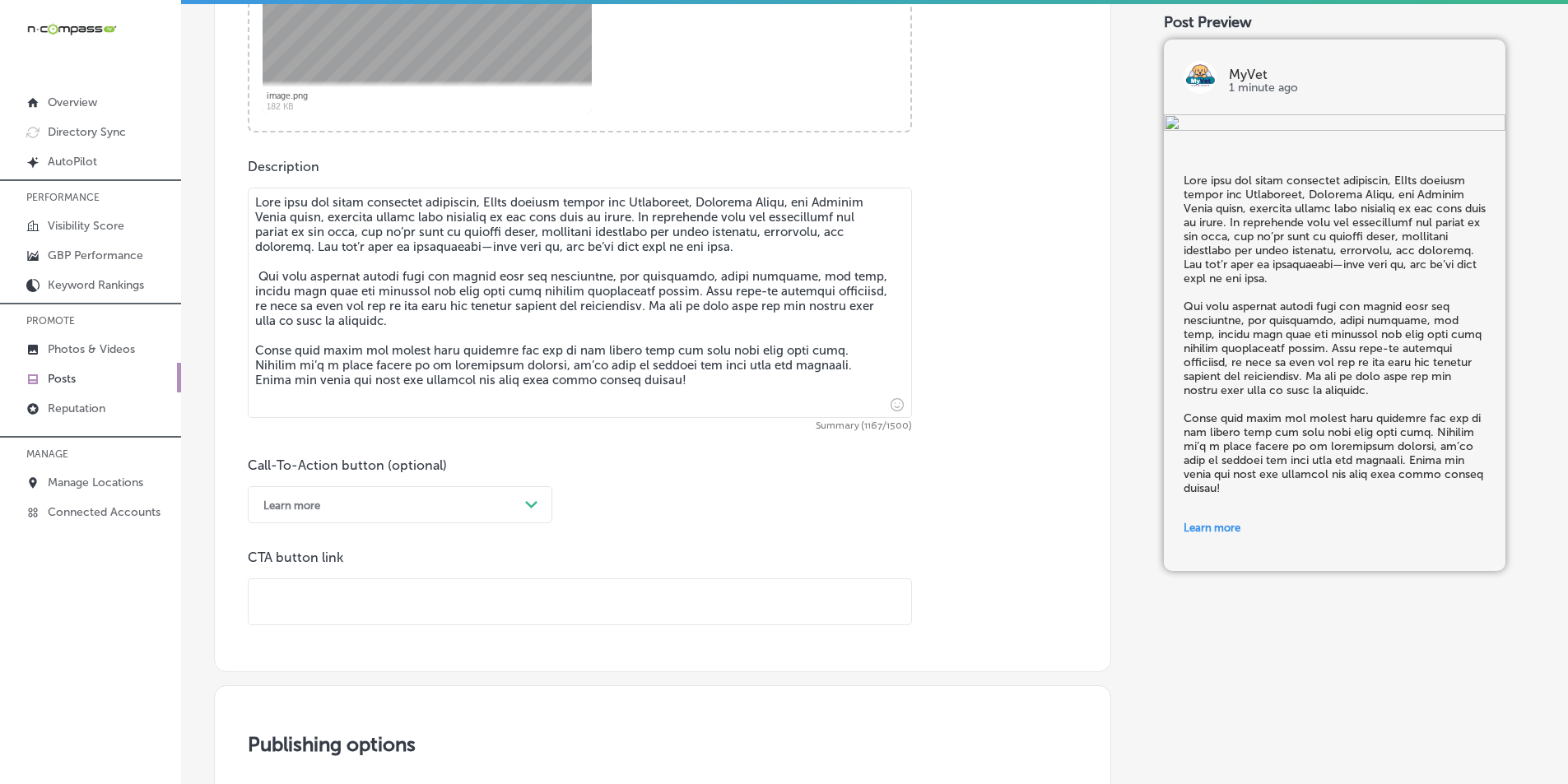
paste input "https://myvetchesapeake.com/"
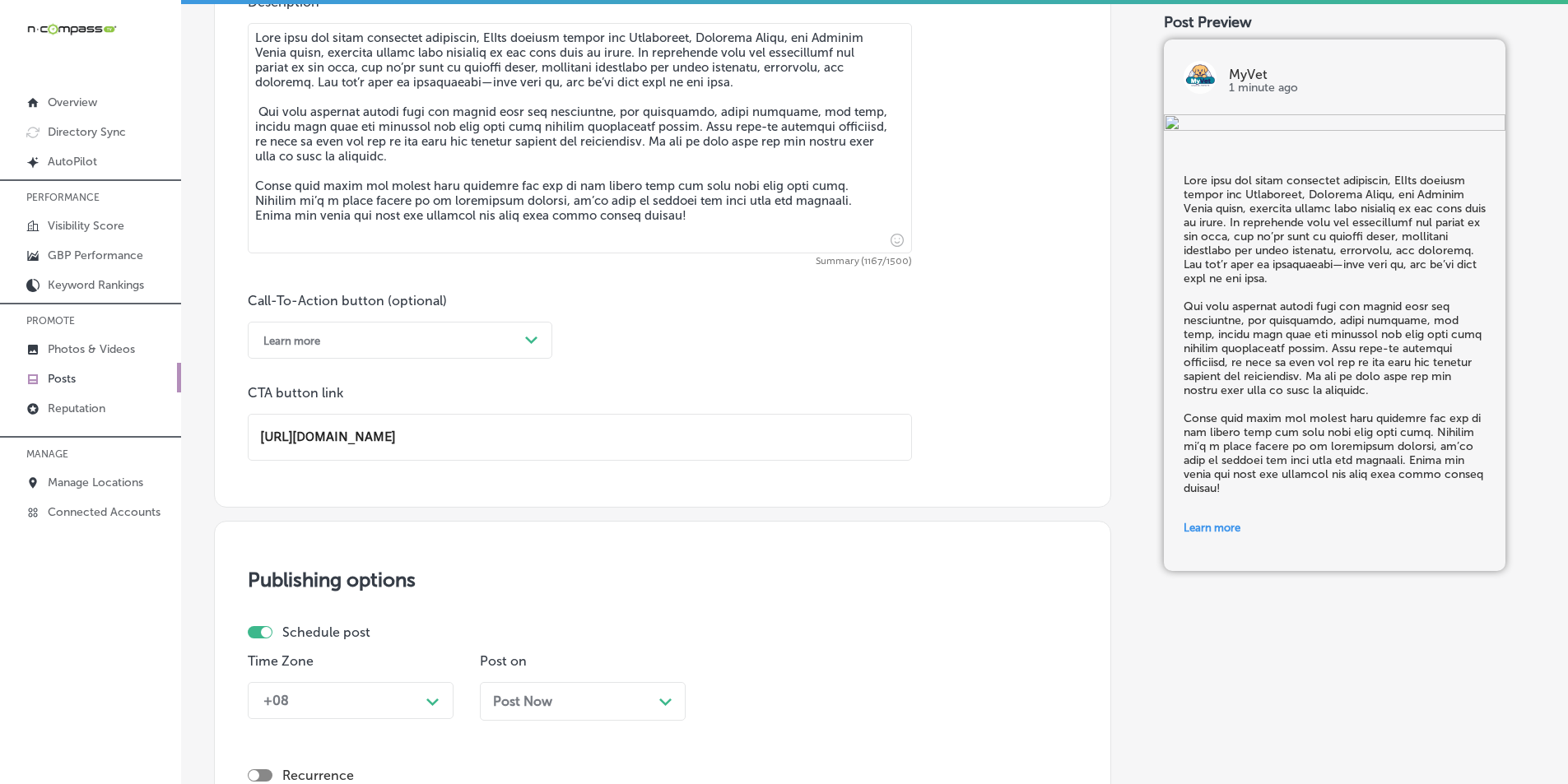
scroll to position [1043, 0]
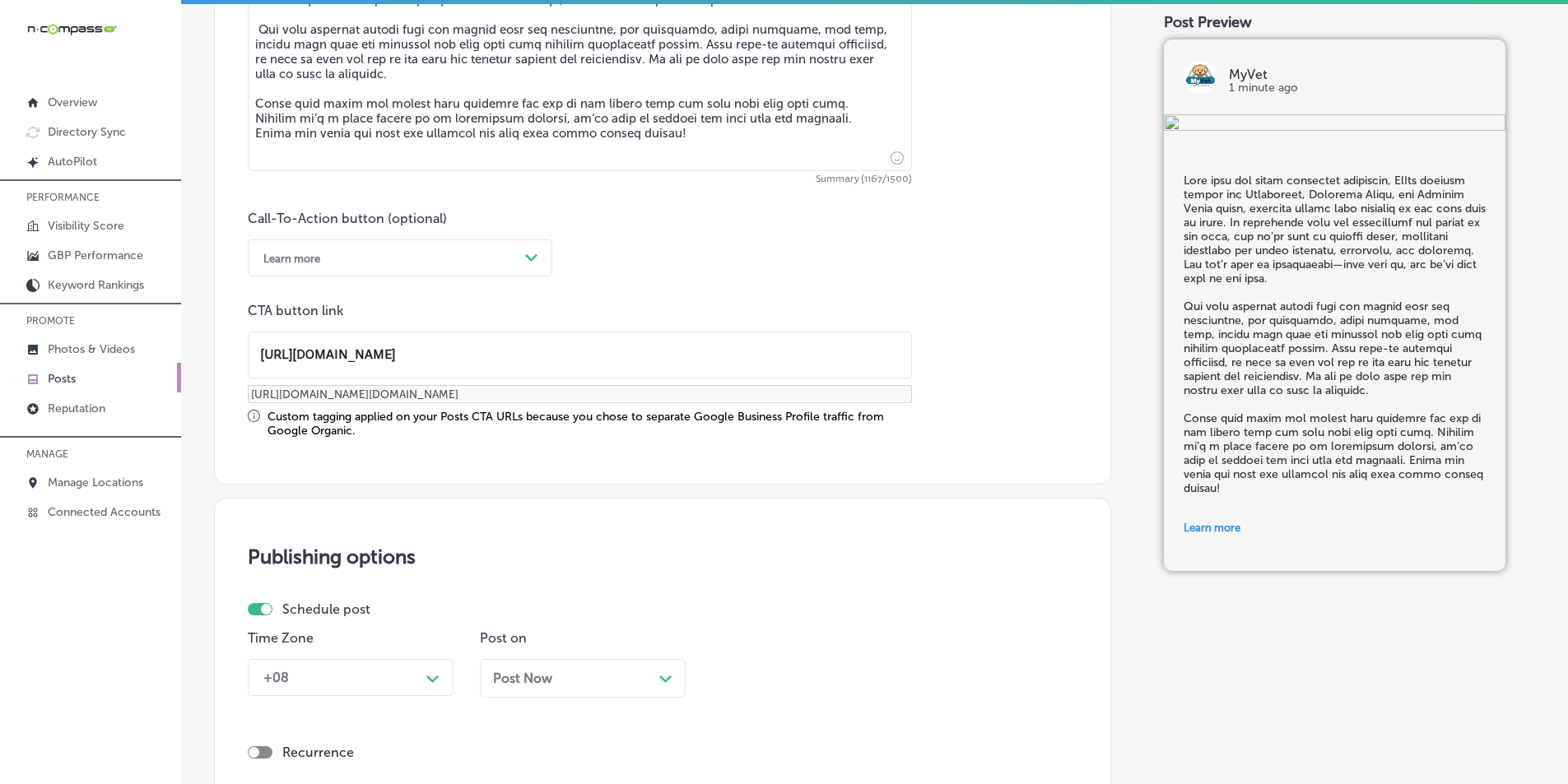
type input "https://myvetchesapeake.com/"
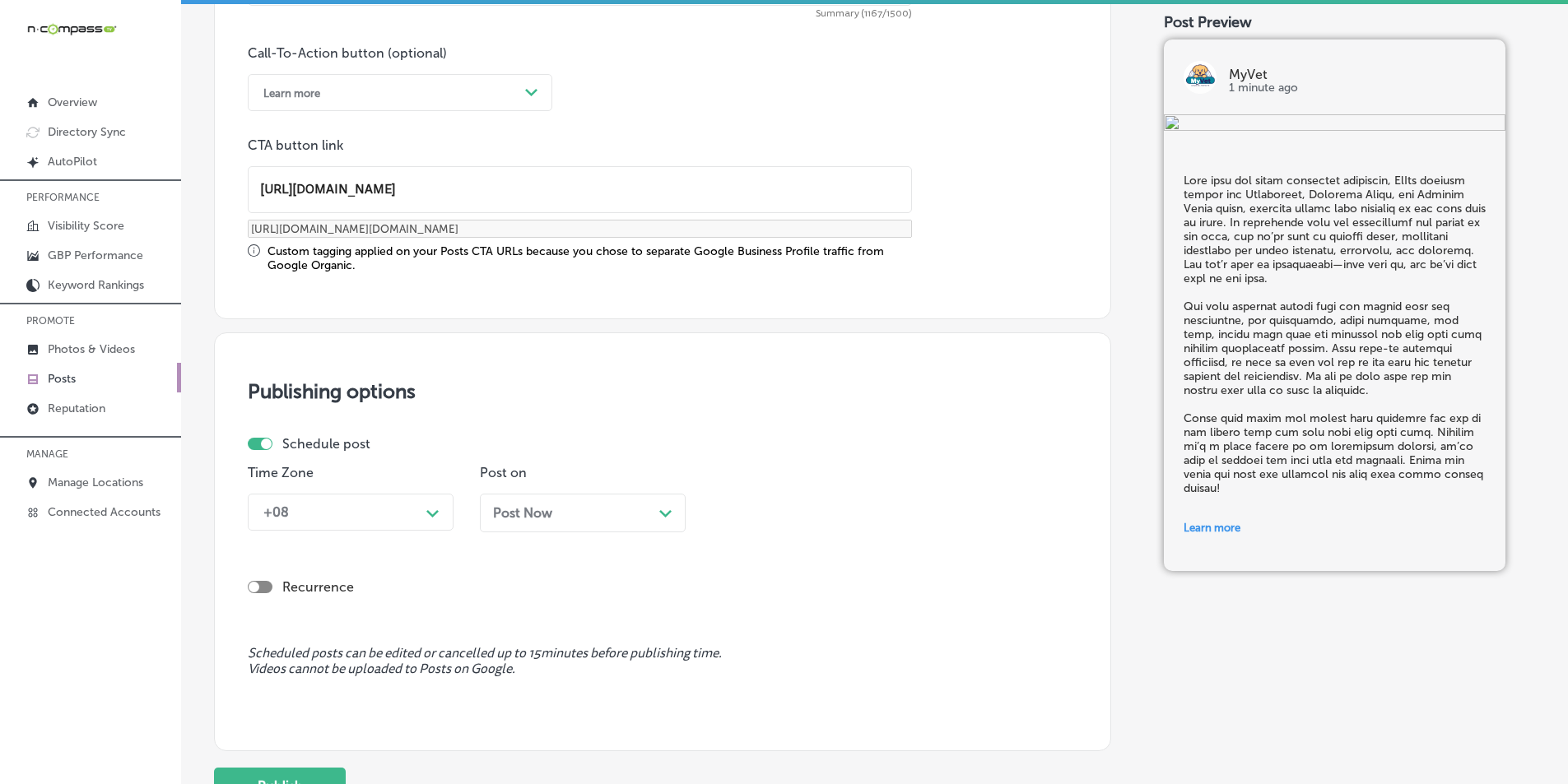
click at [425, 531] on div "+08 Path Created with Sketch." at bounding box center [350, 513] width 206 height 37
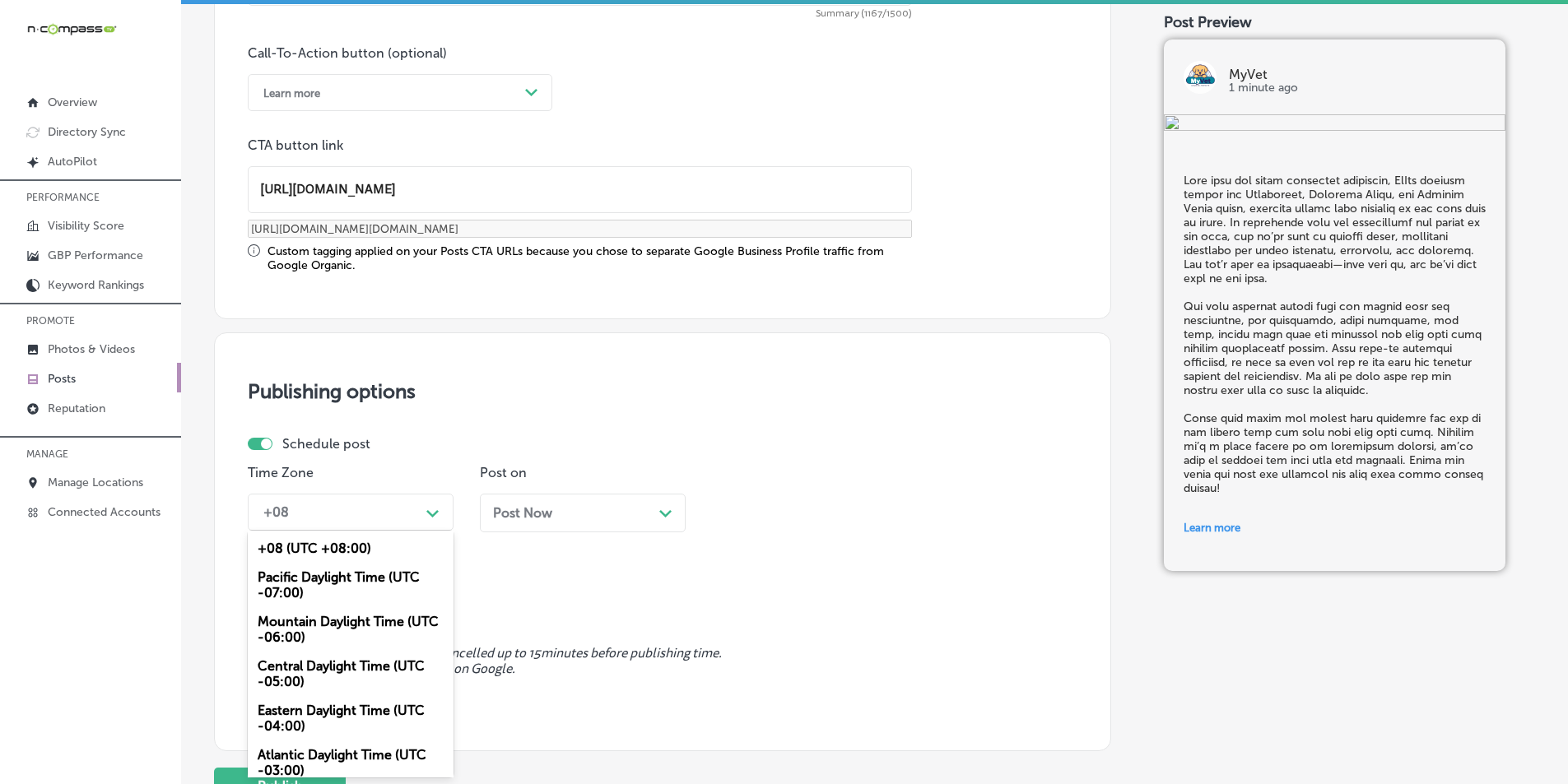
drag, startPoint x: 309, startPoint y: 620, endPoint x: 378, endPoint y: 608, distance: 70.0
click at [315, 620] on div "Mountain Daylight Time (UTC -06:00)" at bounding box center [350, 630] width 206 height 44
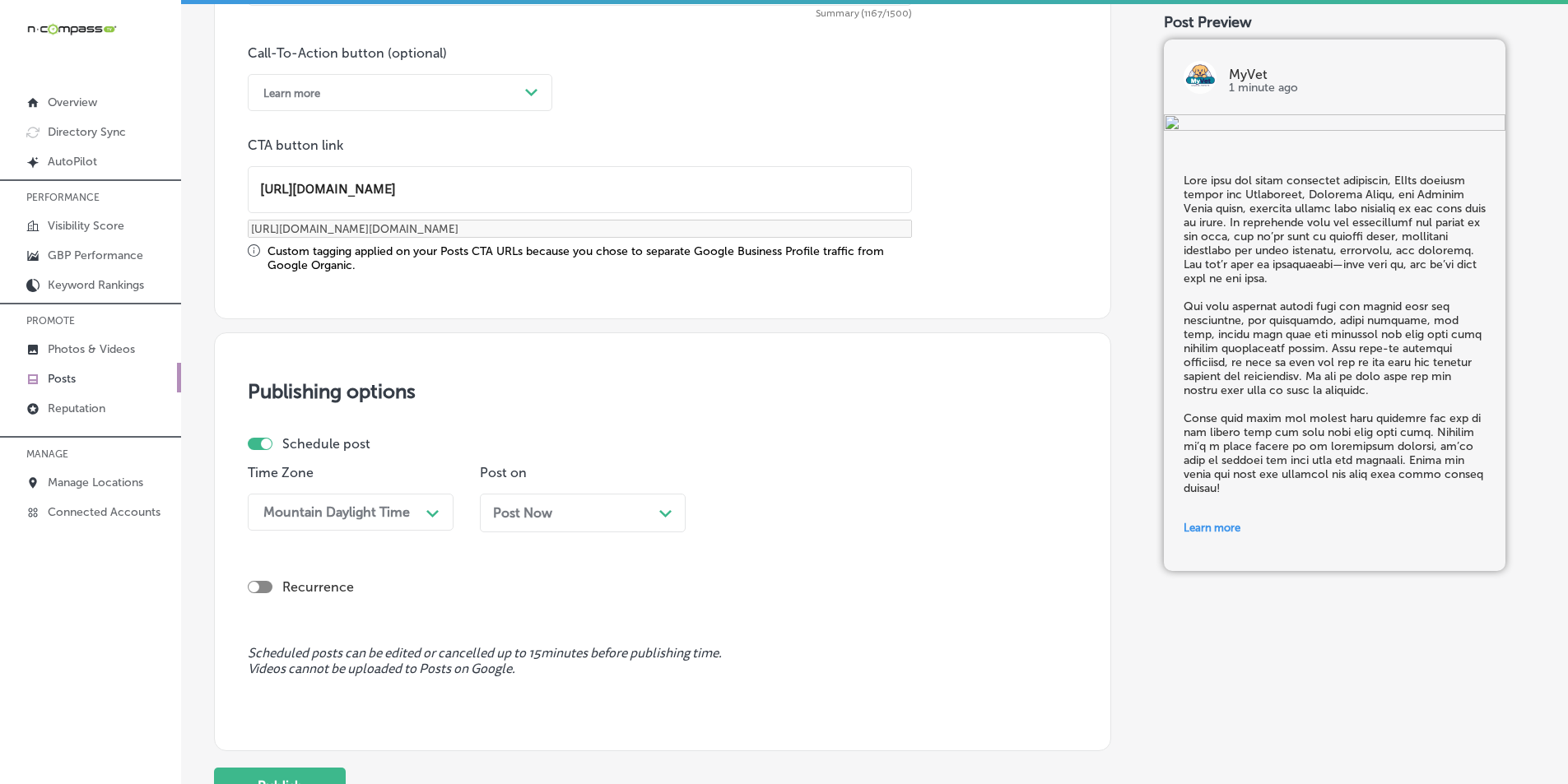
click at [608, 520] on div "Post Now Path Created with Sketch." at bounding box center [583, 513] width 180 height 15
click at [851, 509] on div "10:45 AM" at bounding box center [802, 513] width 164 height 29
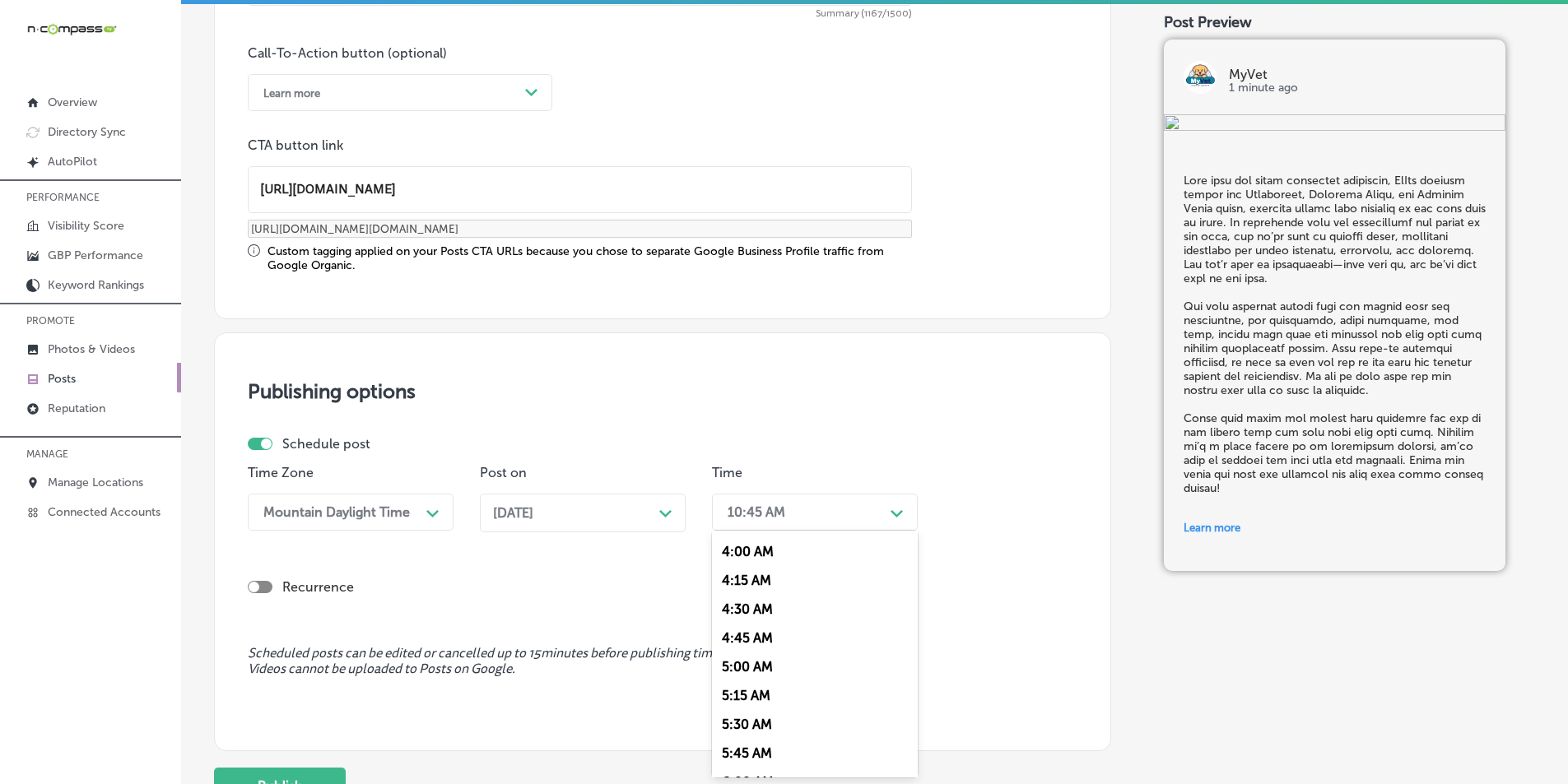
scroll to position [659, 0]
click at [740, 693] on div "7:00 AM" at bounding box center [815, 697] width 206 height 29
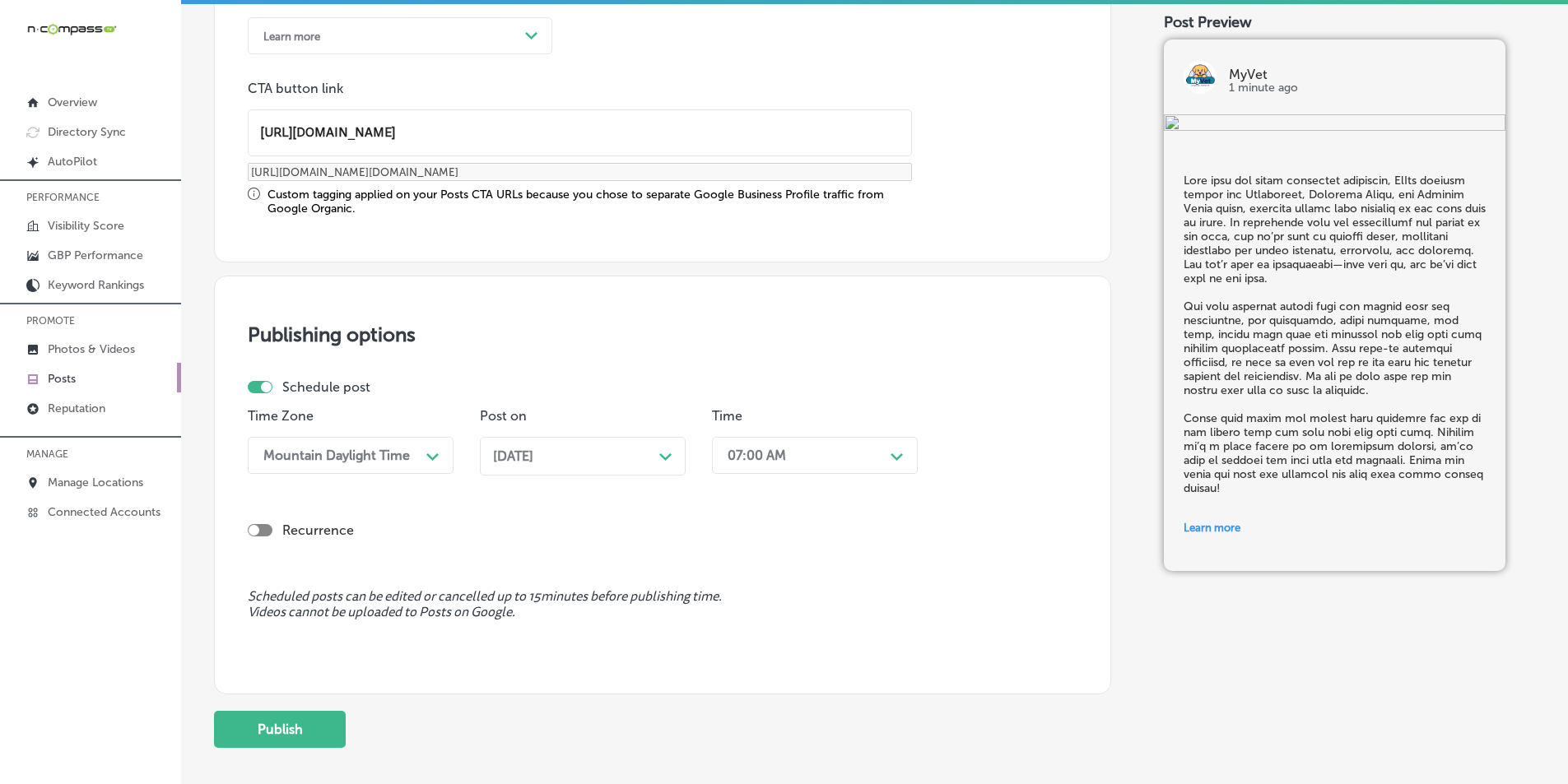
scroll to position [1356, 0]
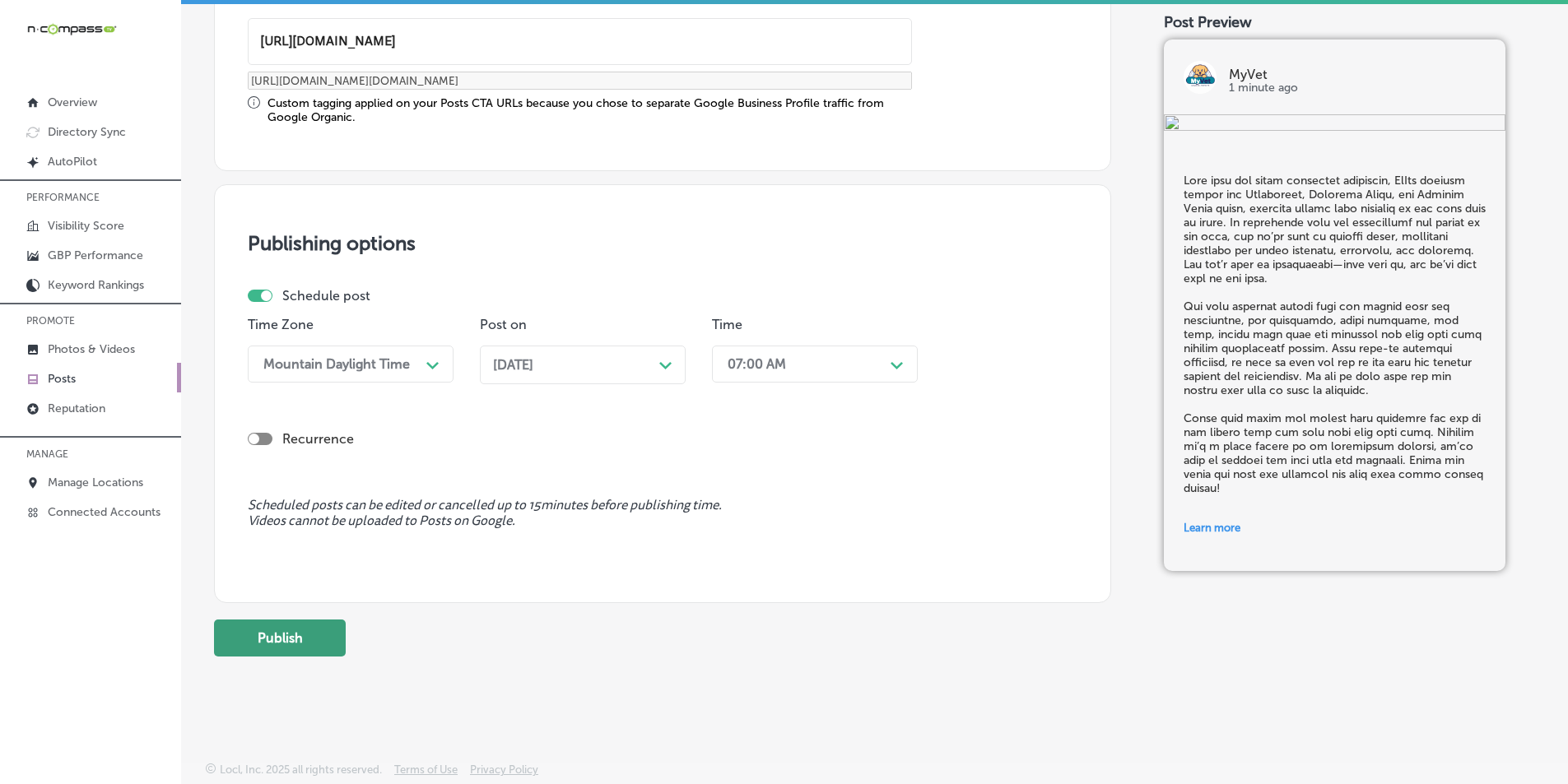
click at [305, 637] on button "Publish" at bounding box center [279, 638] width 131 height 37
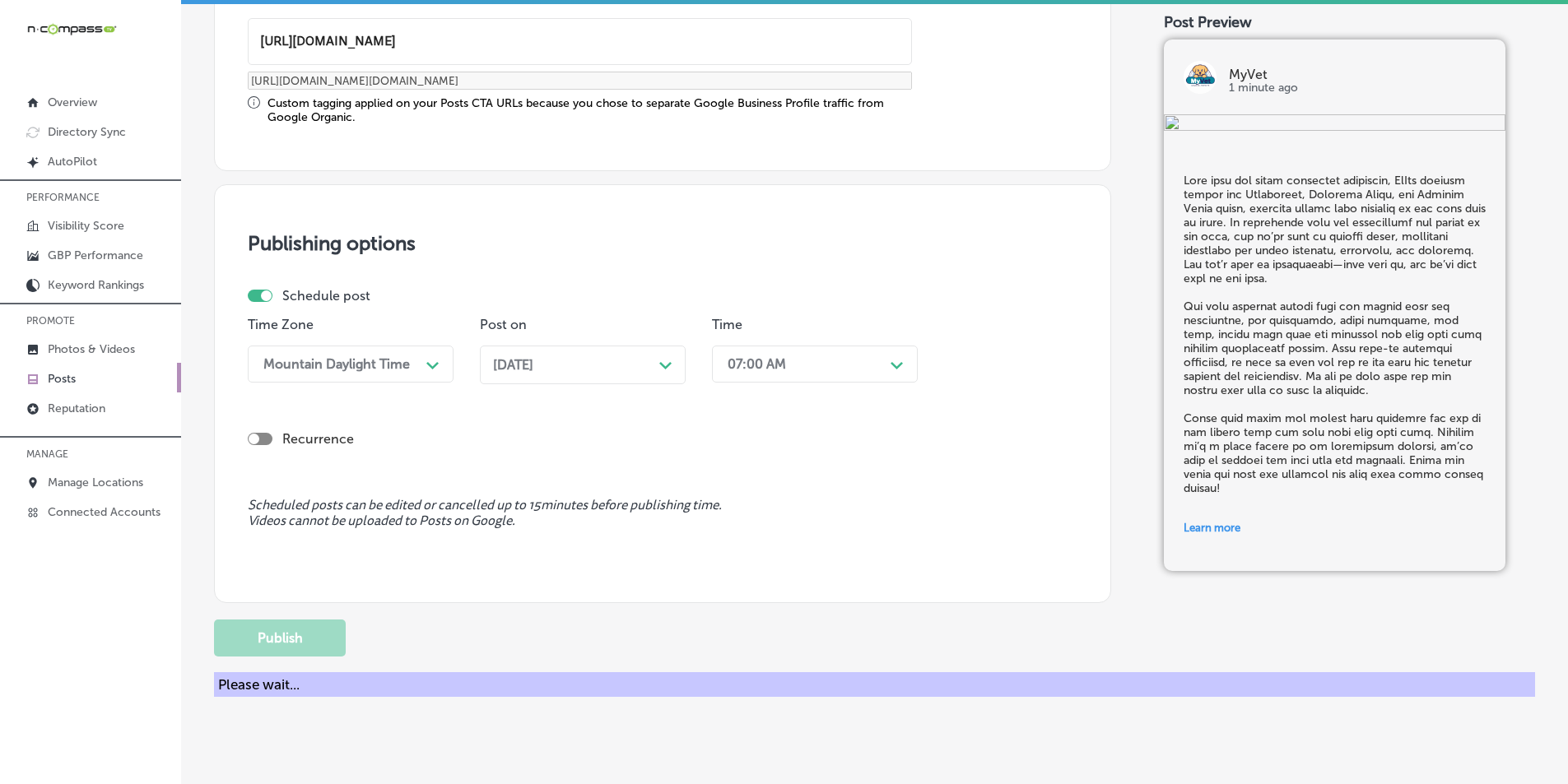
scroll to position [1208, 0]
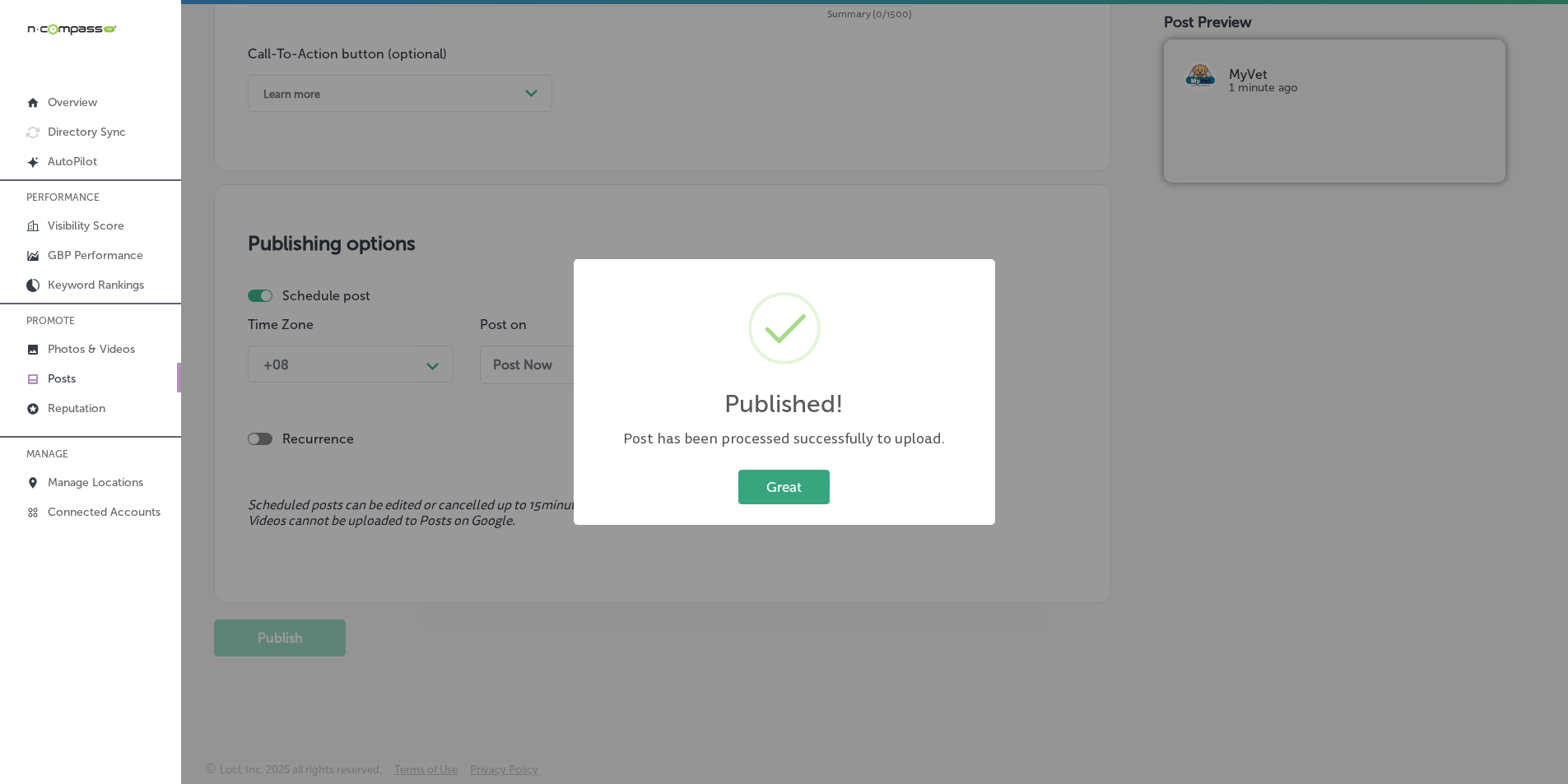
click at [768, 487] on button "Great" at bounding box center [784, 487] width 92 height 34
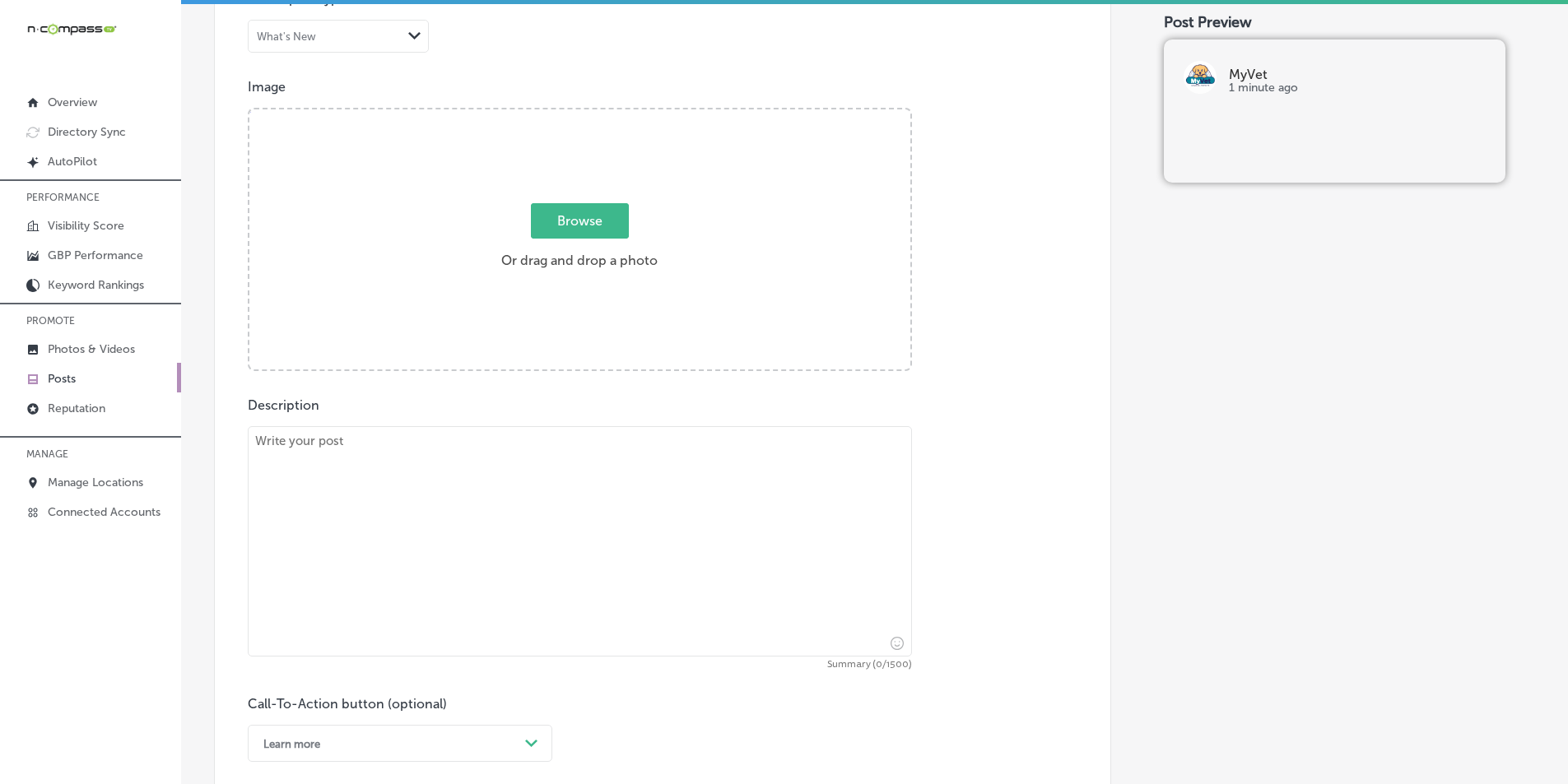
scroll to position [549, 0]
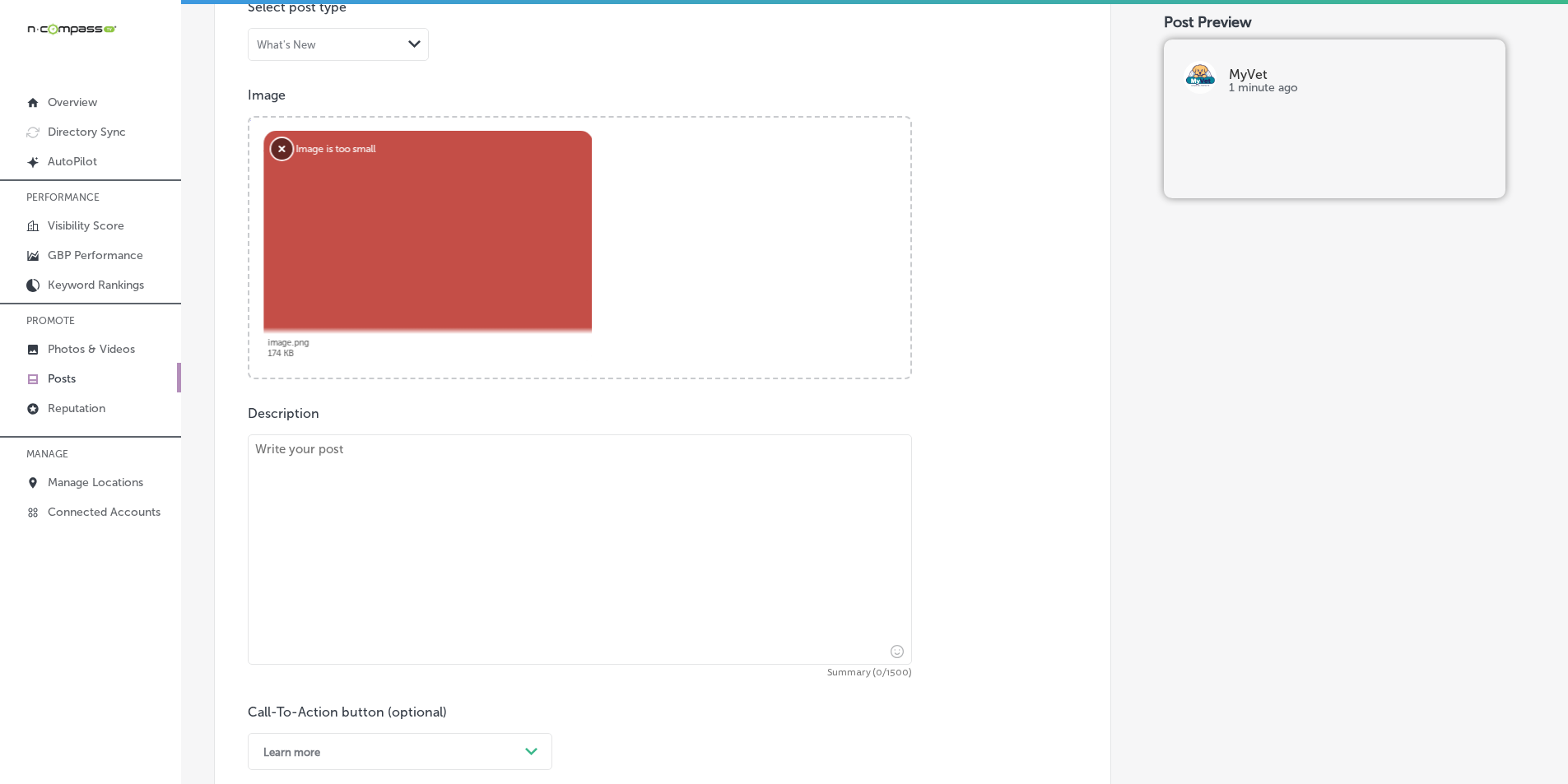
click at [279, 150] on button "Remove" at bounding box center [281, 148] width 21 height 21
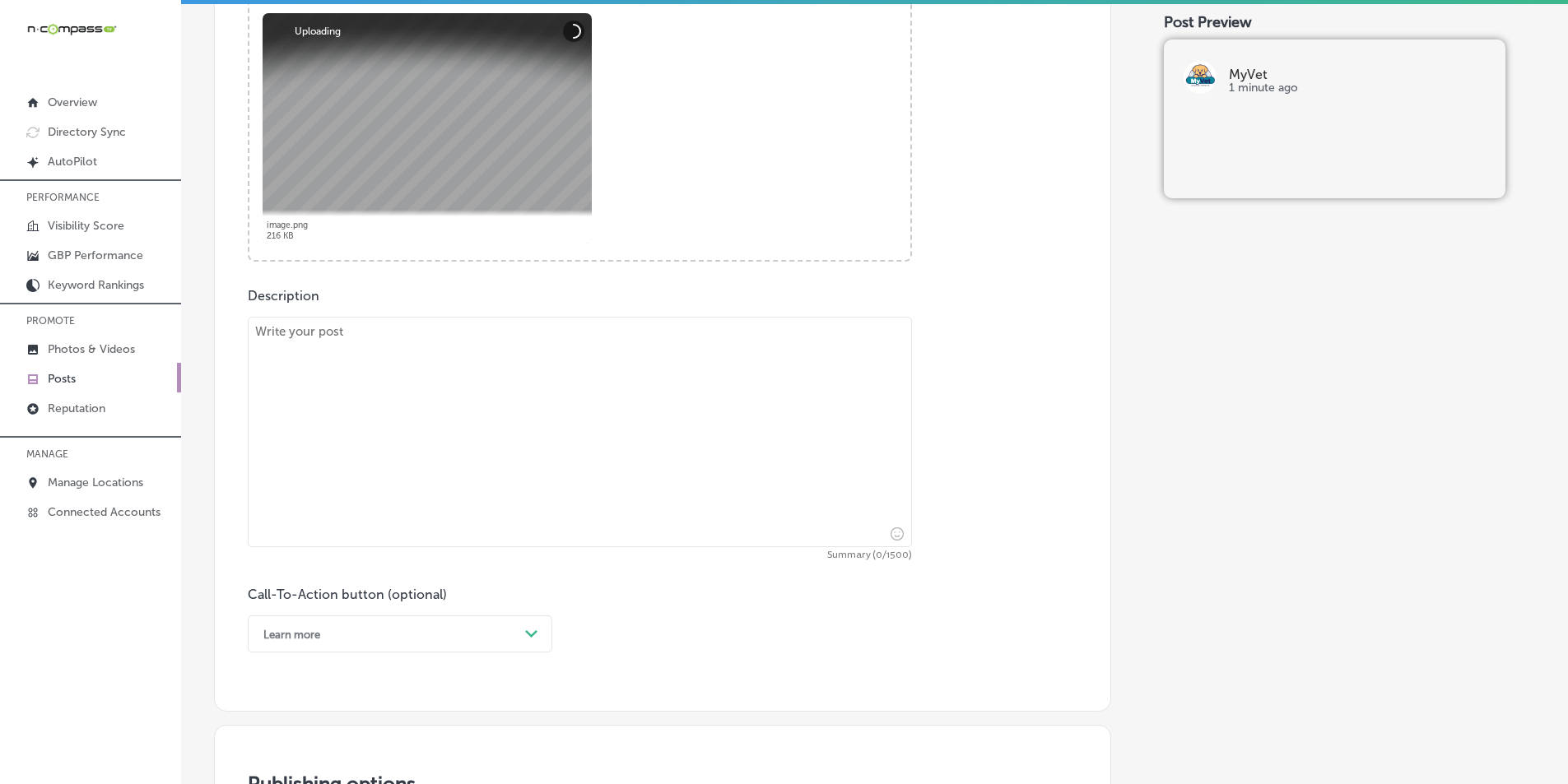
scroll to position [714, 0]
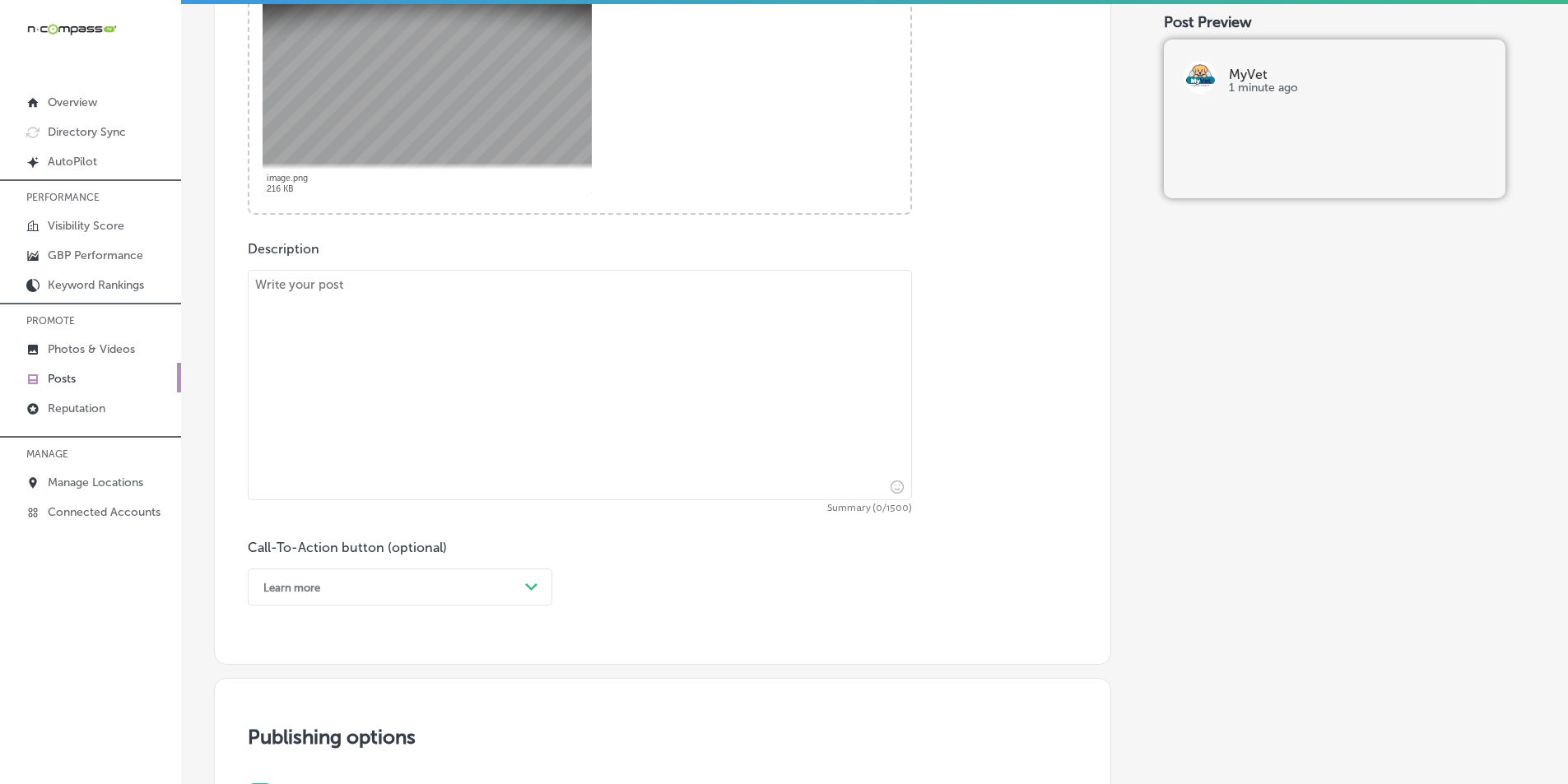
click at [382, 364] on textarea at bounding box center [580, 386] width 664 height 231
click at [413, 414] on textarea at bounding box center [580, 386] width 664 height 231
paste textarea "Ensure your pet’s safety with a quick and easy microchipping procedure at MyVet…"
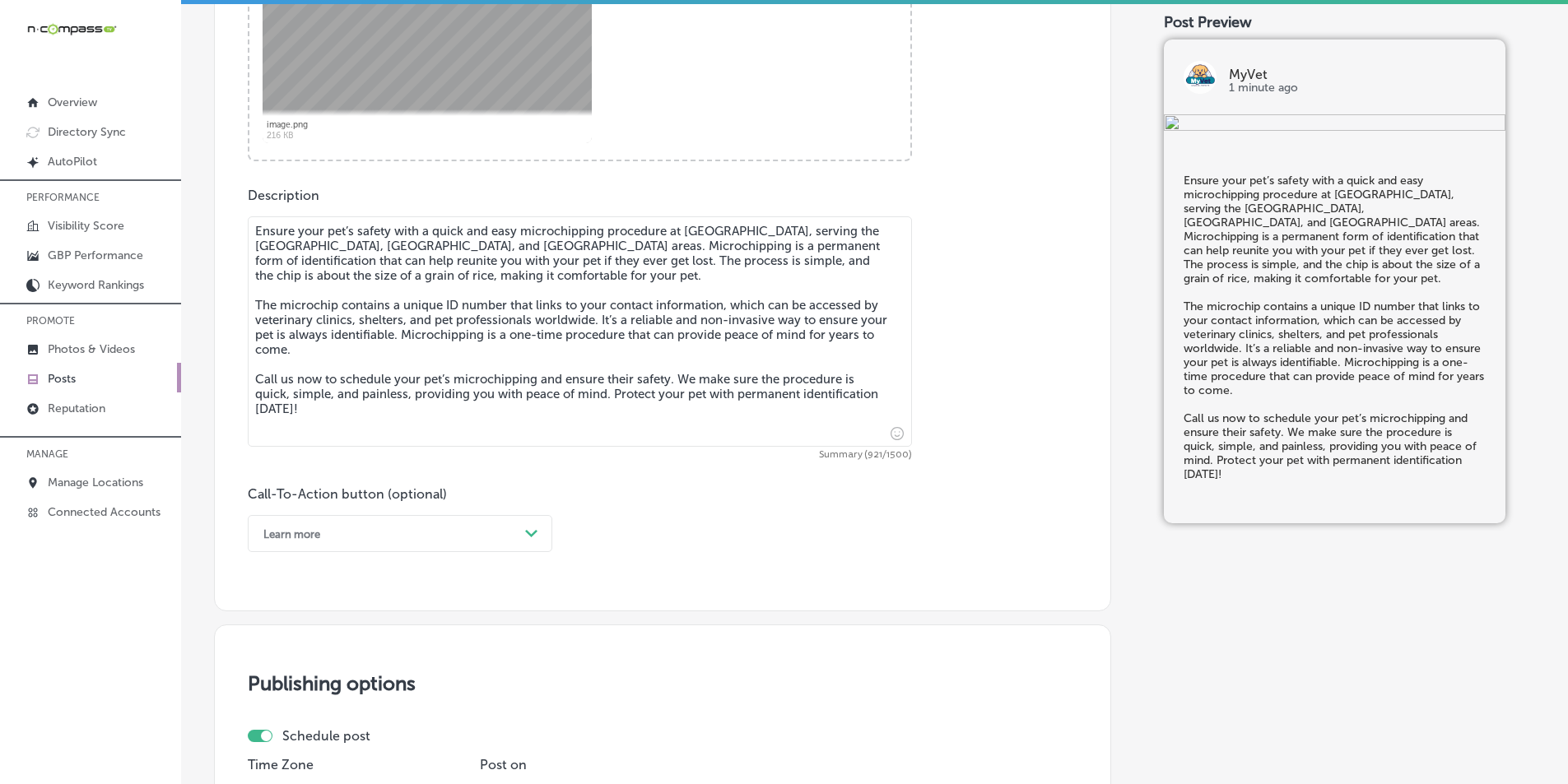
scroll to position [878, 0]
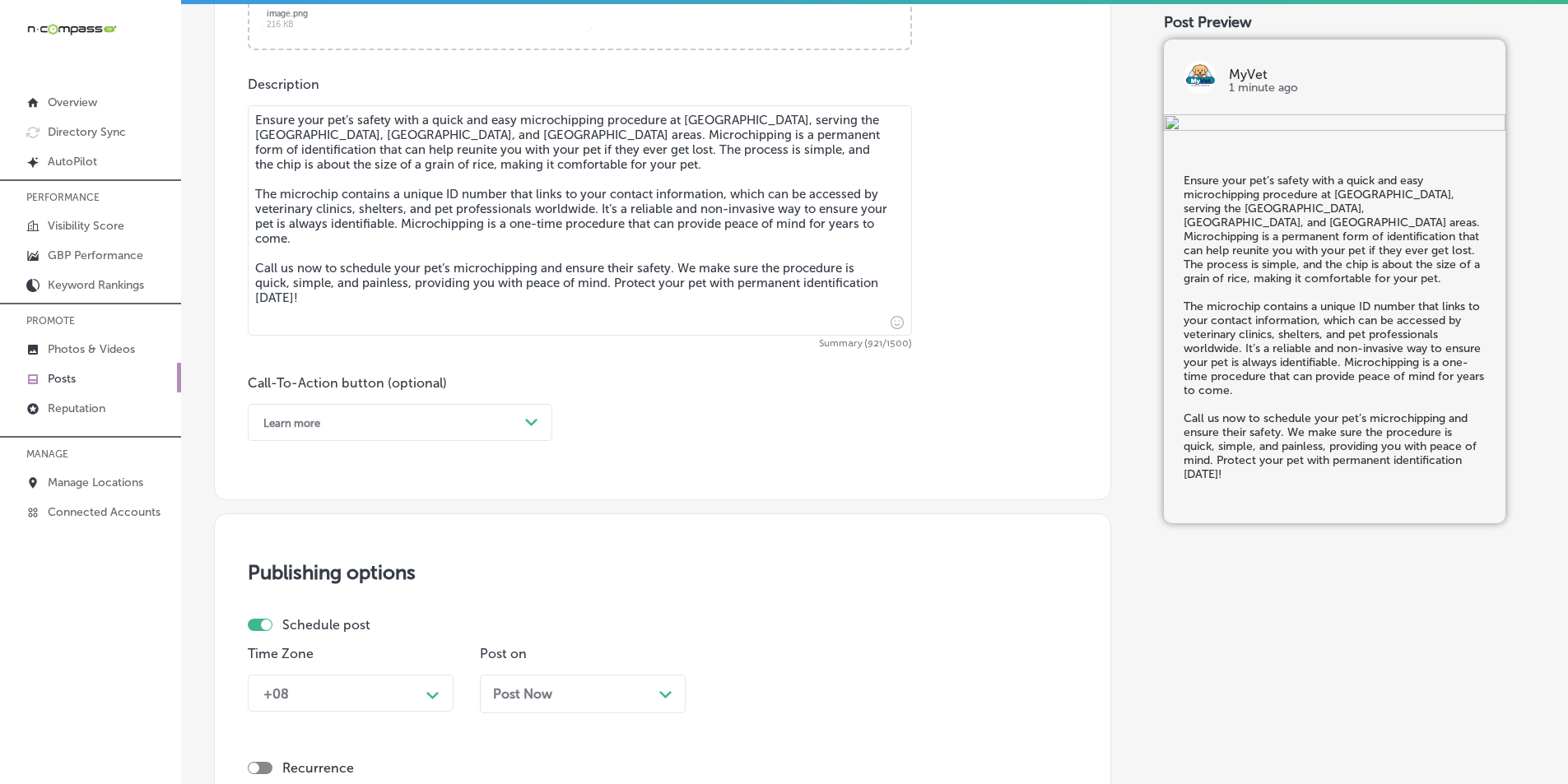
type textarea "Ensure your pet’s safety with a quick and easy microchipping procedure at MyVet…"
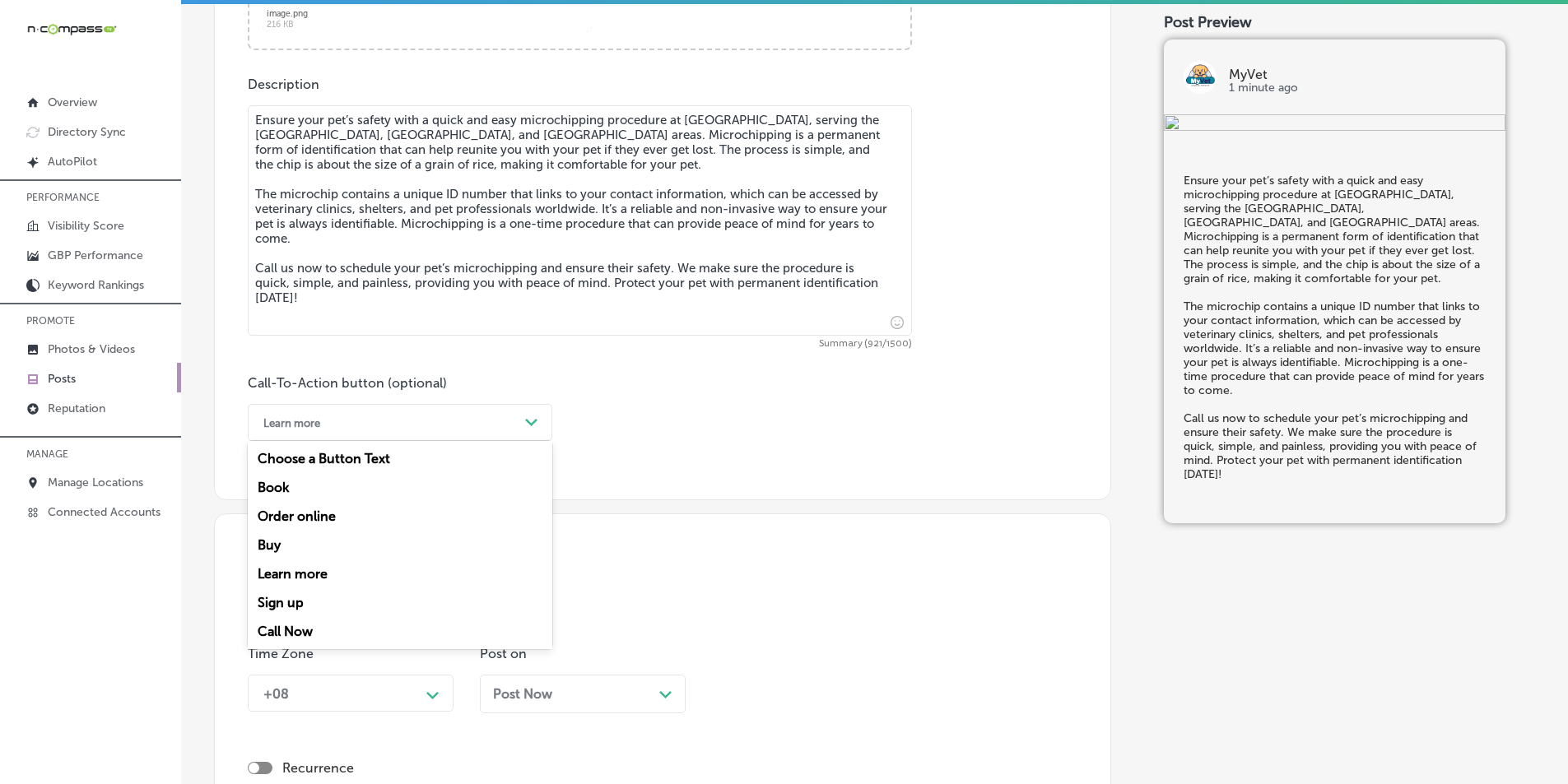
click at [527, 417] on div "Path Created with Sketch." at bounding box center [532, 423] width 14 height 14
click at [287, 631] on div "Call Now" at bounding box center [399, 631] width 304 height 29
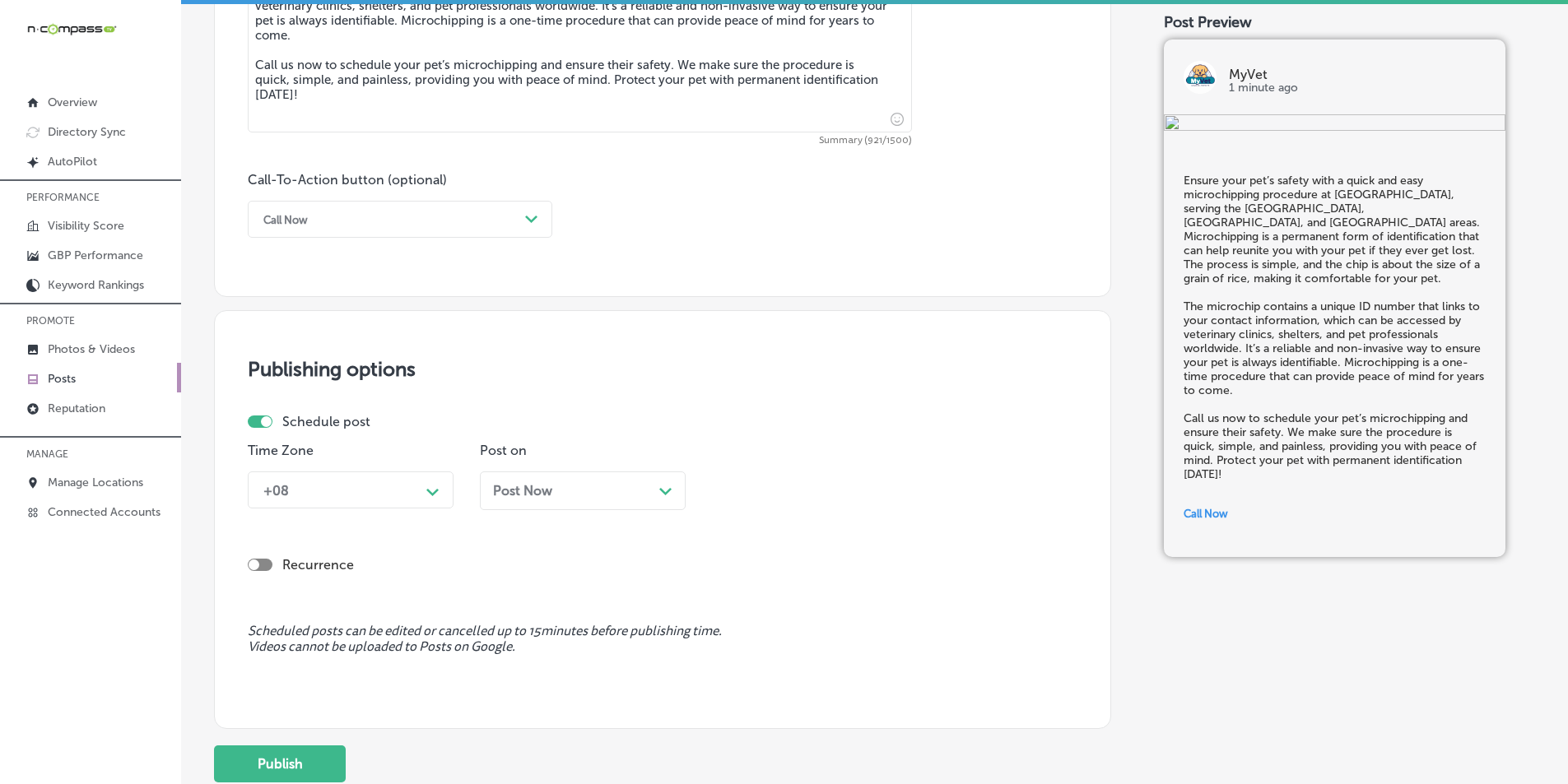
scroll to position [1126, 0]
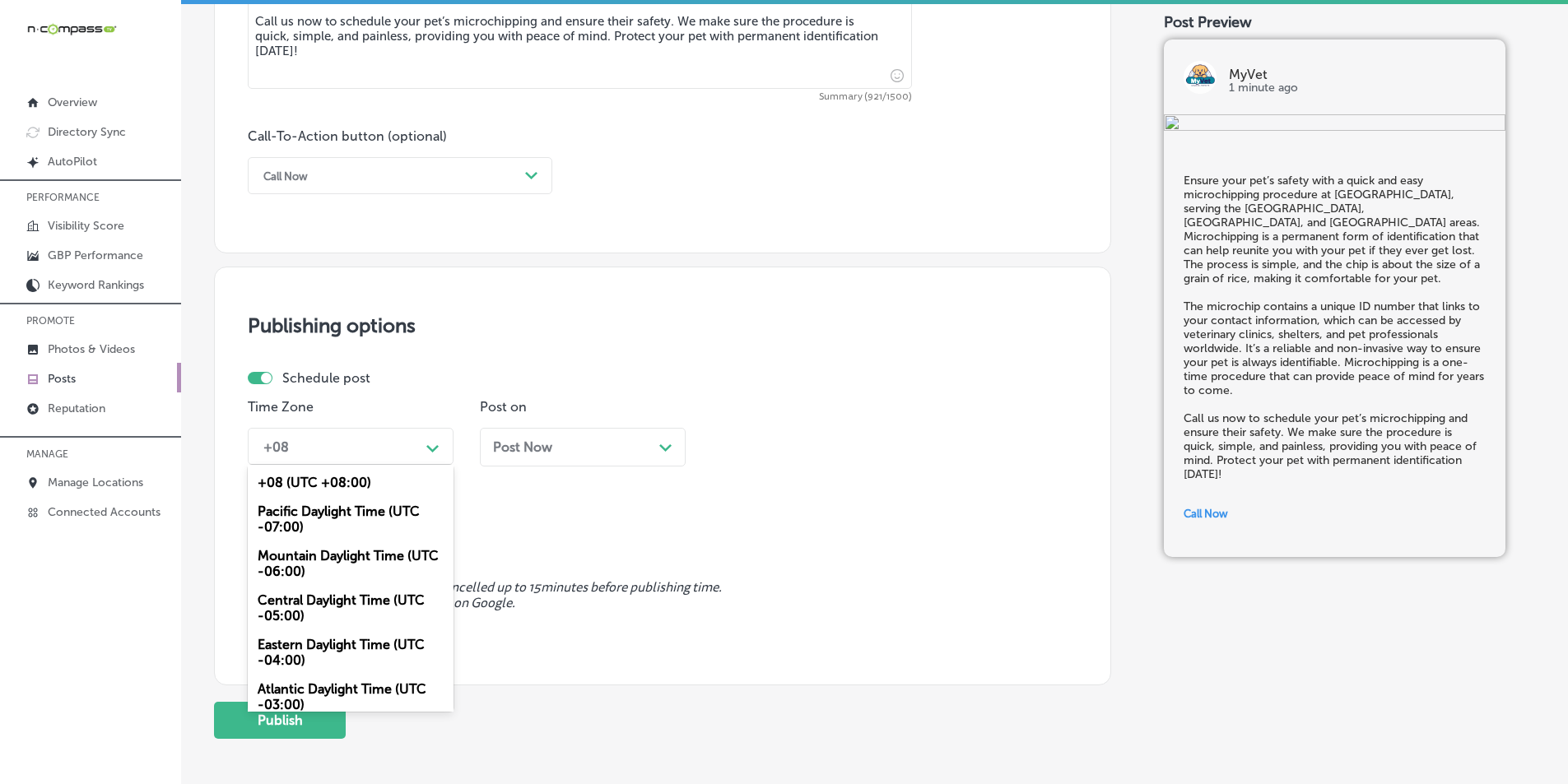
click at [433, 441] on div "Path Created with Sketch." at bounding box center [433, 448] width 14 height 14
drag, startPoint x: 353, startPoint y: 551, endPoint x: 413, endPoint y: 529, distance: 63.9
click at [355, 551] on div "Mountain Daylight Time (UTC -06:00)" at bounding box center [350, 564] width 206 height 44
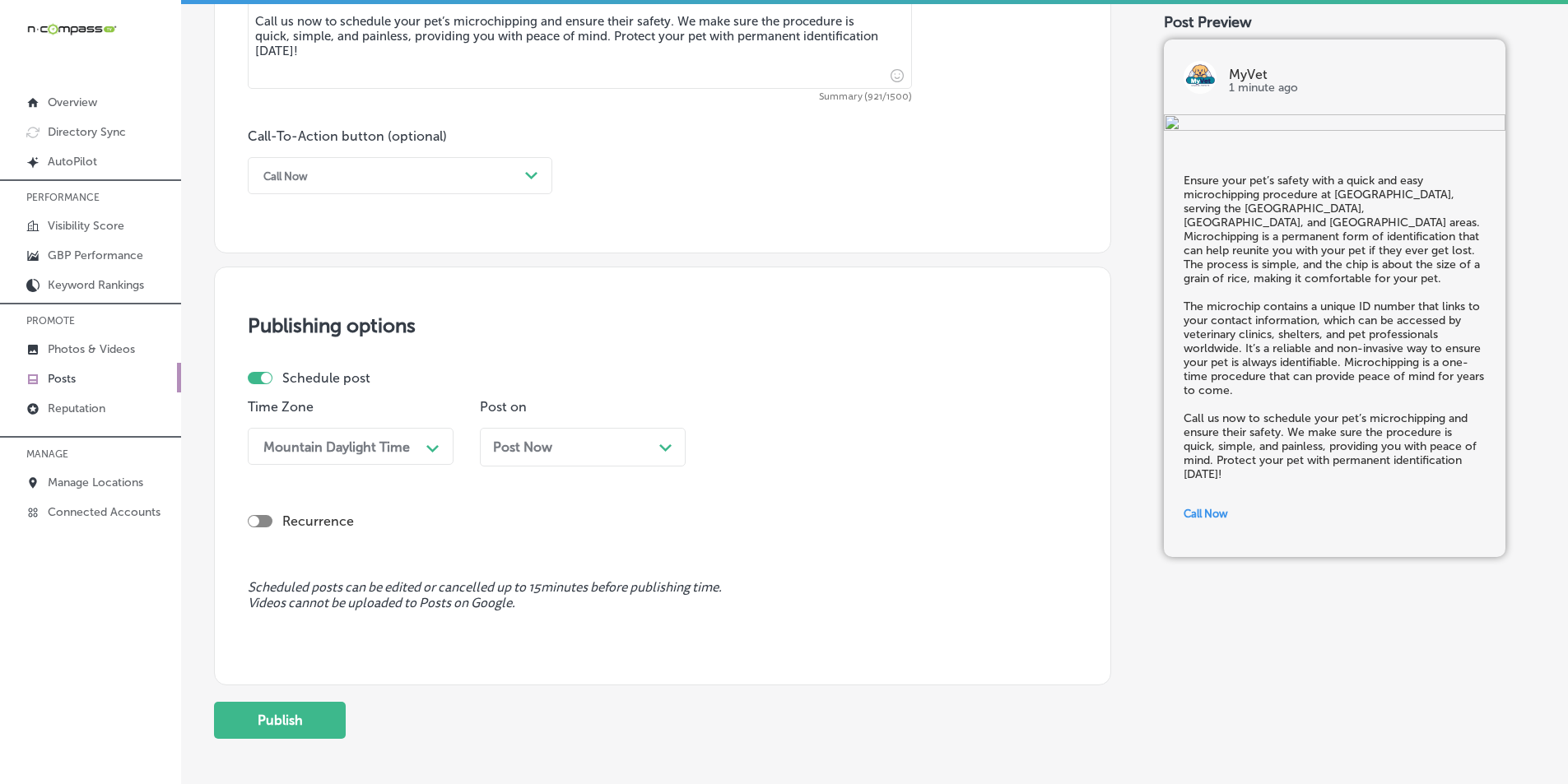
click at [661, 442] on div "Path Created with Sketch." at bounding box center [666, 447] width 14 height 14
click at [864, 442] on div "11:00 AM" at bounding box center [802, 447] width 164 height 29
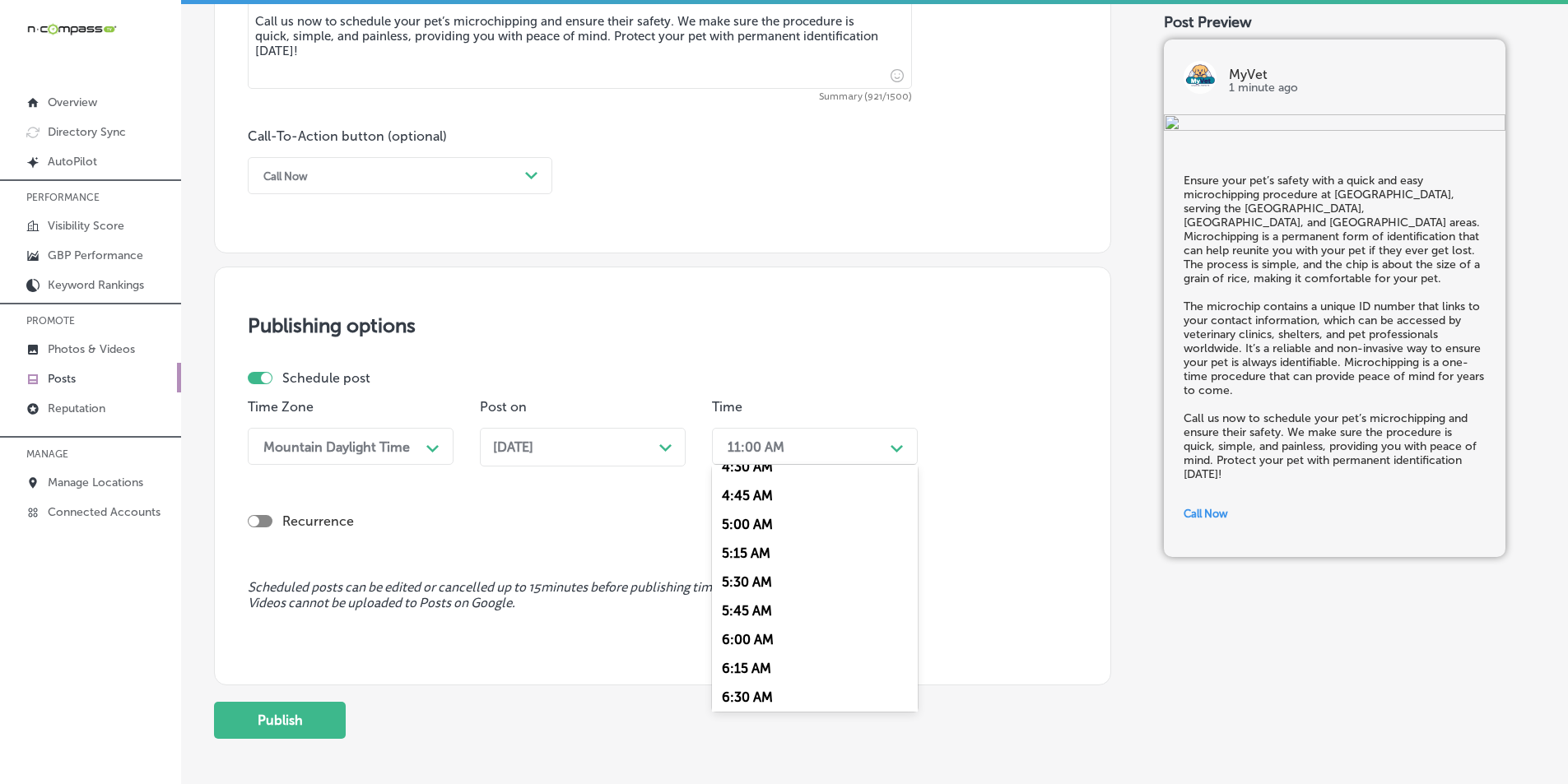
scroll to position [576, 0]
click at [731, 597] on div "6:00 AM" at bounding box center [815, 598] width 206 height 29
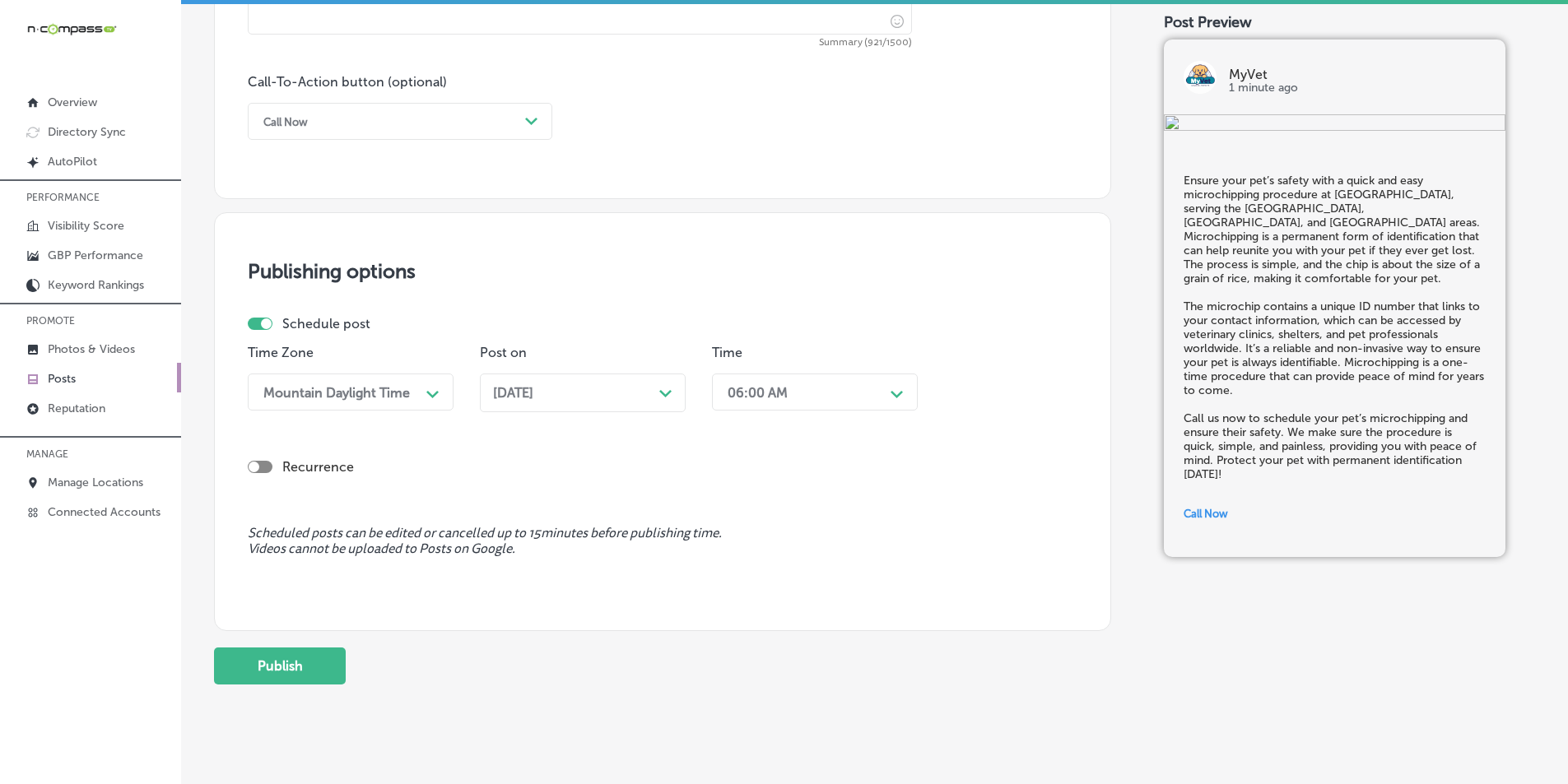
scroll to position [1208, 0]
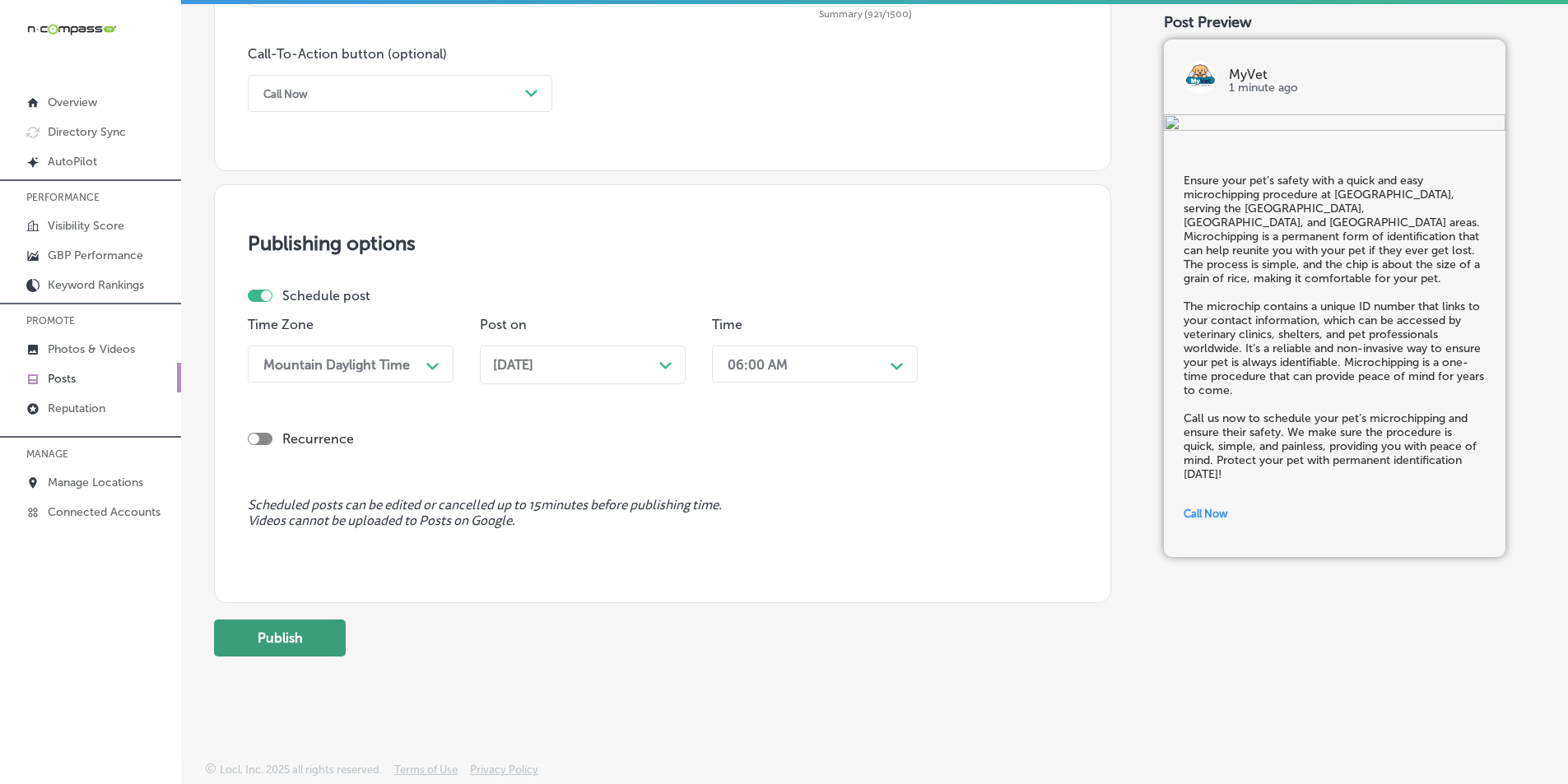
click at [299, 641] on button "Publish" at bounding box center [279, 638] width 131 height 37
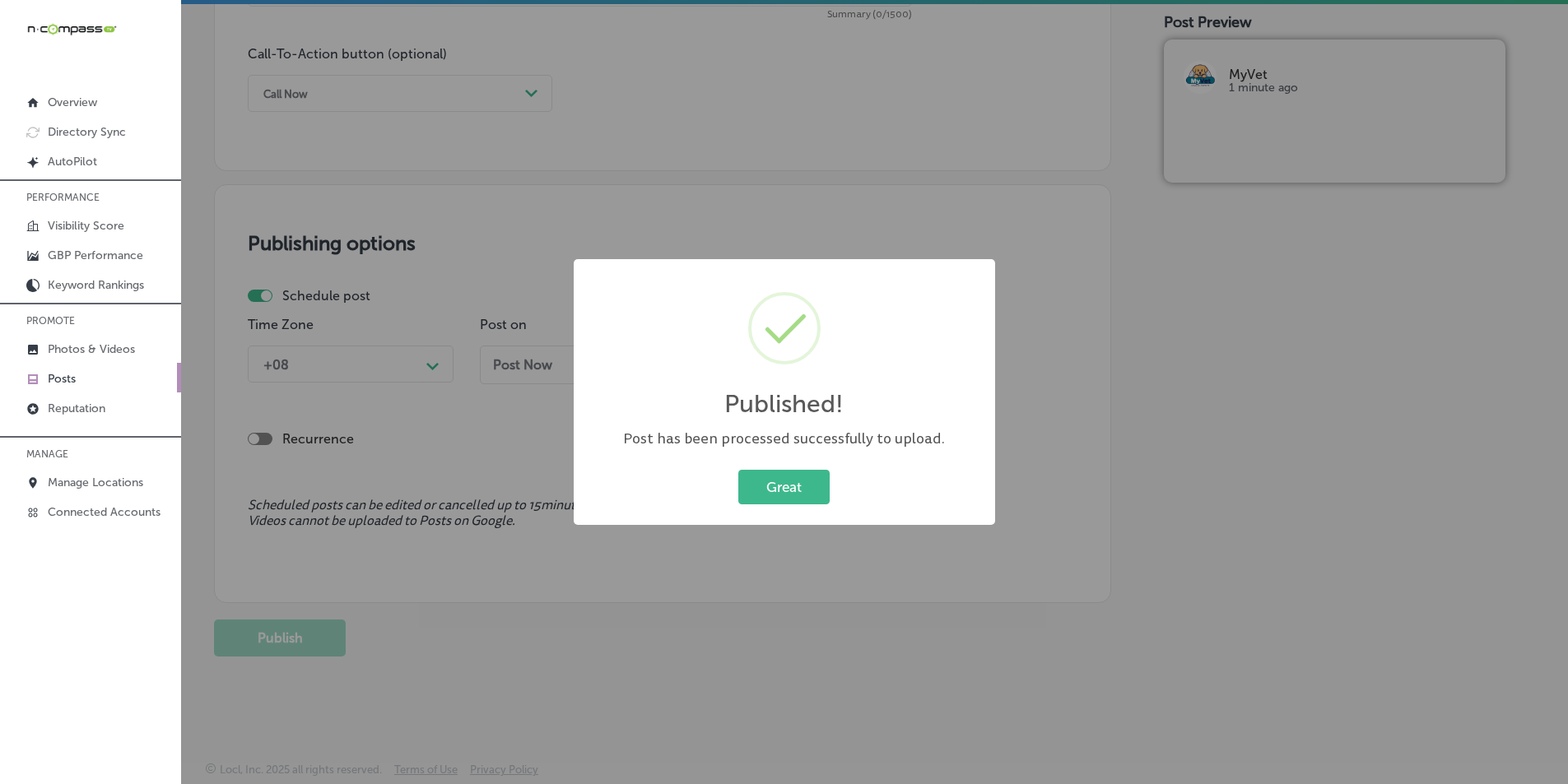
drag, startPoint x: 776, startPoint y: 475, endPoint x: 756, endPoint y: 356, distance: 120.7
click at [773, 470] on div "Great Cancel" at bounding box center [784, 487] width 388 height 42
click at [769, 476] on button "Great" at bounding box center [784, 487] width 92 height 34
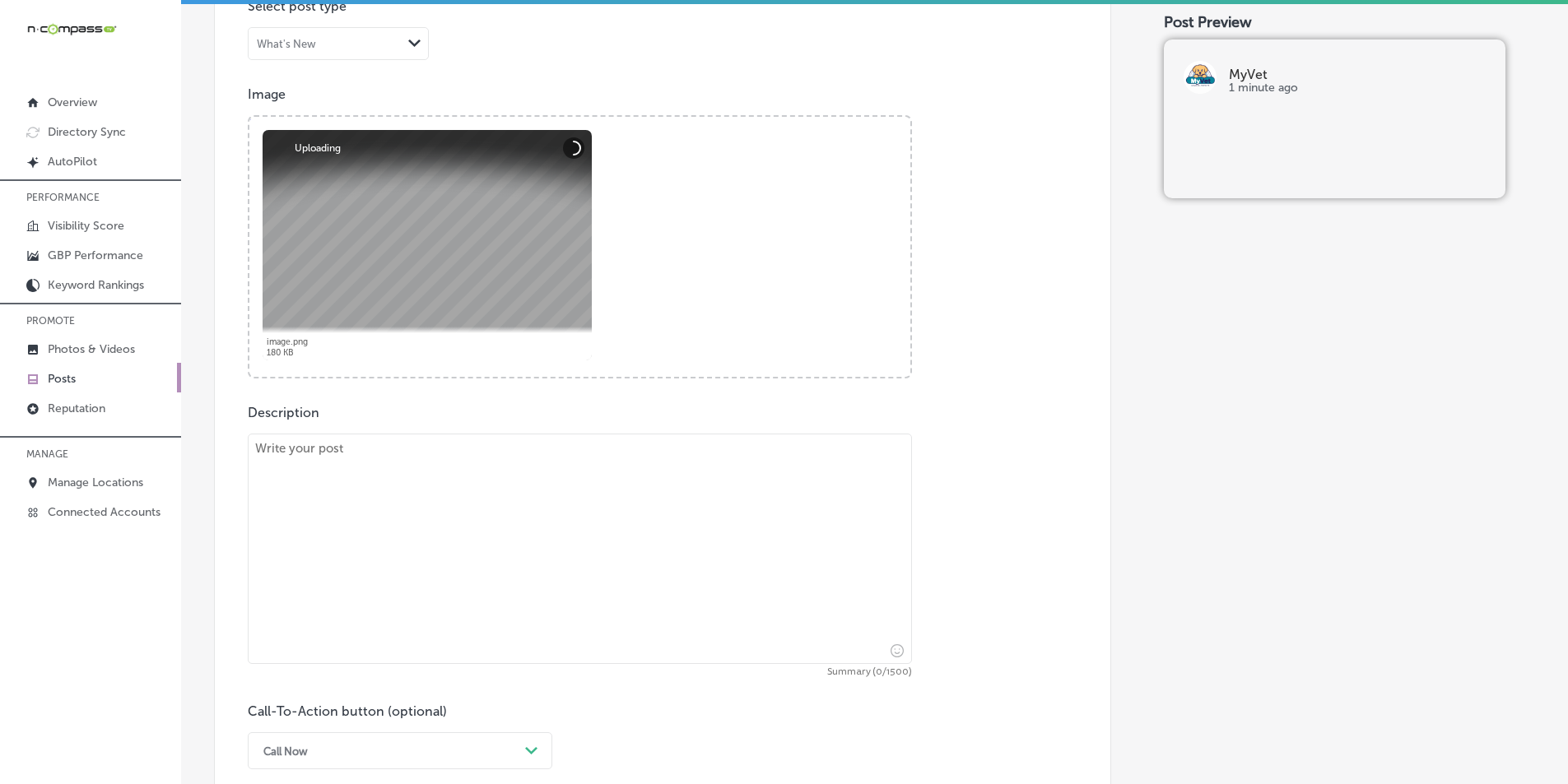
scroll to position [549, 0]
drag, startPoint x: 534, startPoint y: 544, endPoint x: 518, endPoint y: 422, distance: 123.0
click at [532, 537] on textarea at bounding box center [580, 550] width 664 height 231
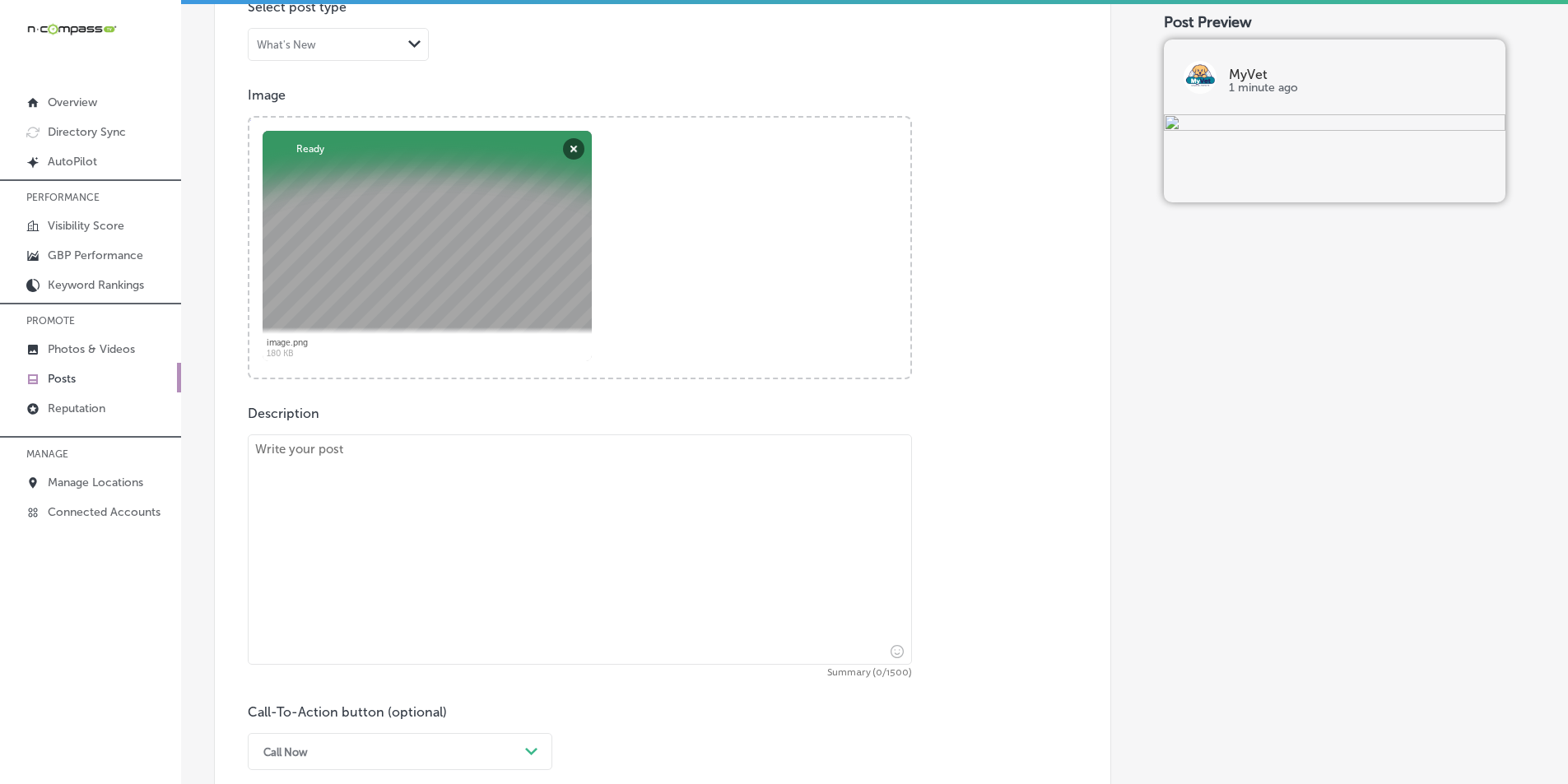
click at [446, 493] on textarea at bounding box center [580, 550] width 664 height 231
paste textarea "At MyVet, we believe regular wellness exams are crucial to maintaining your cat…"
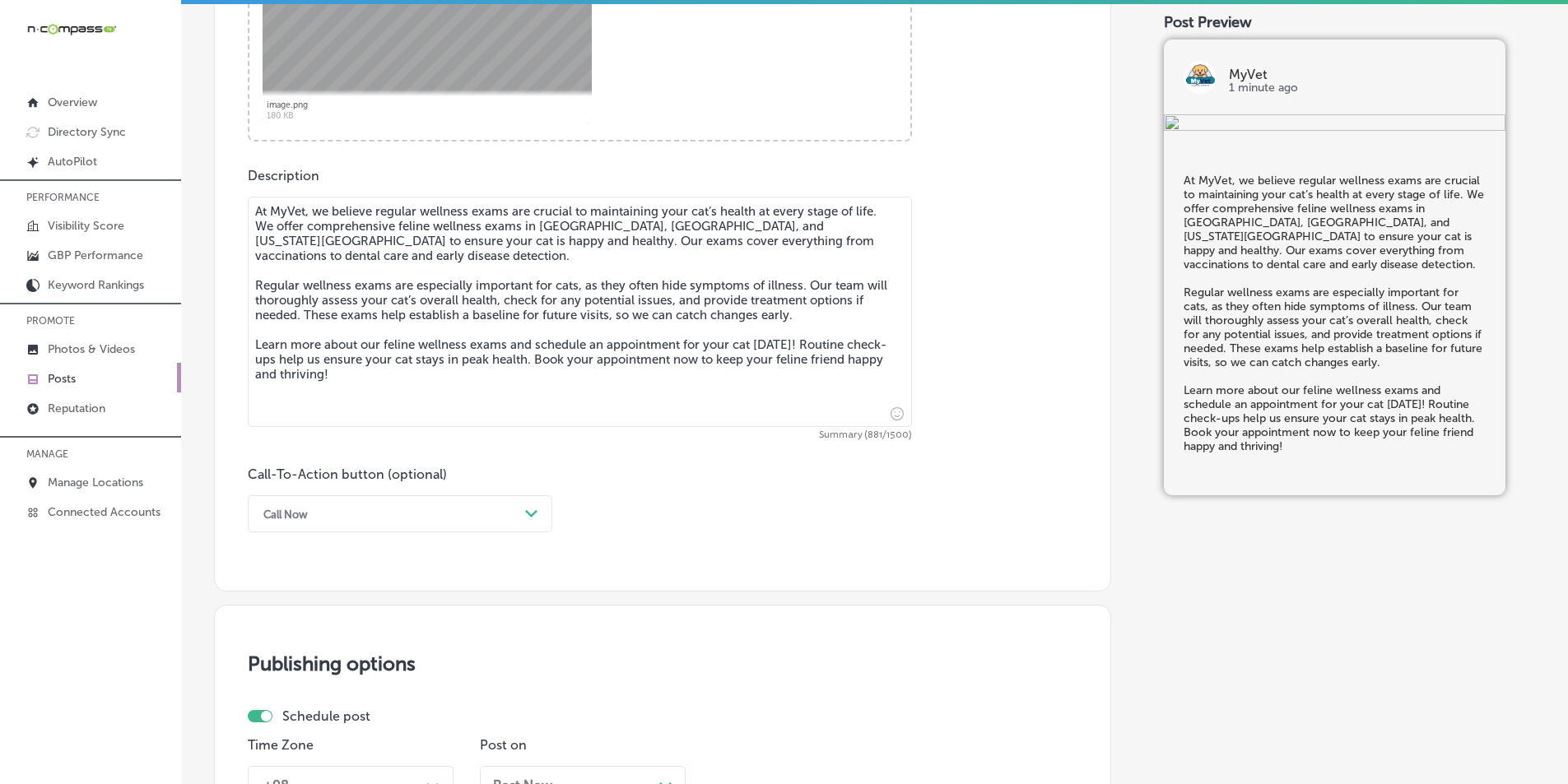
scroll to position [796, 0]
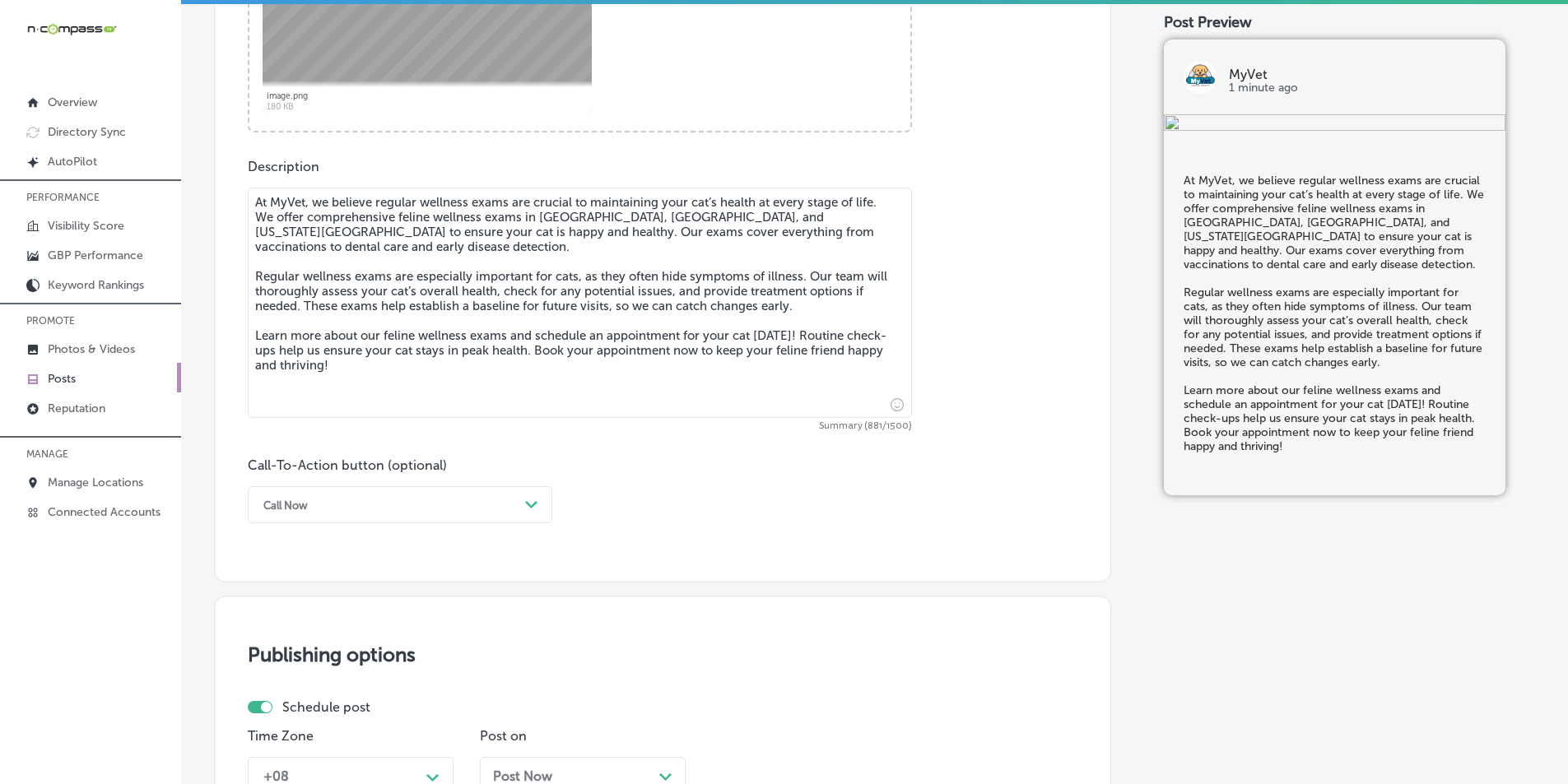
type textarea "At MyVet, we believe regular wellness exams are crucial to maintaining your cat…"
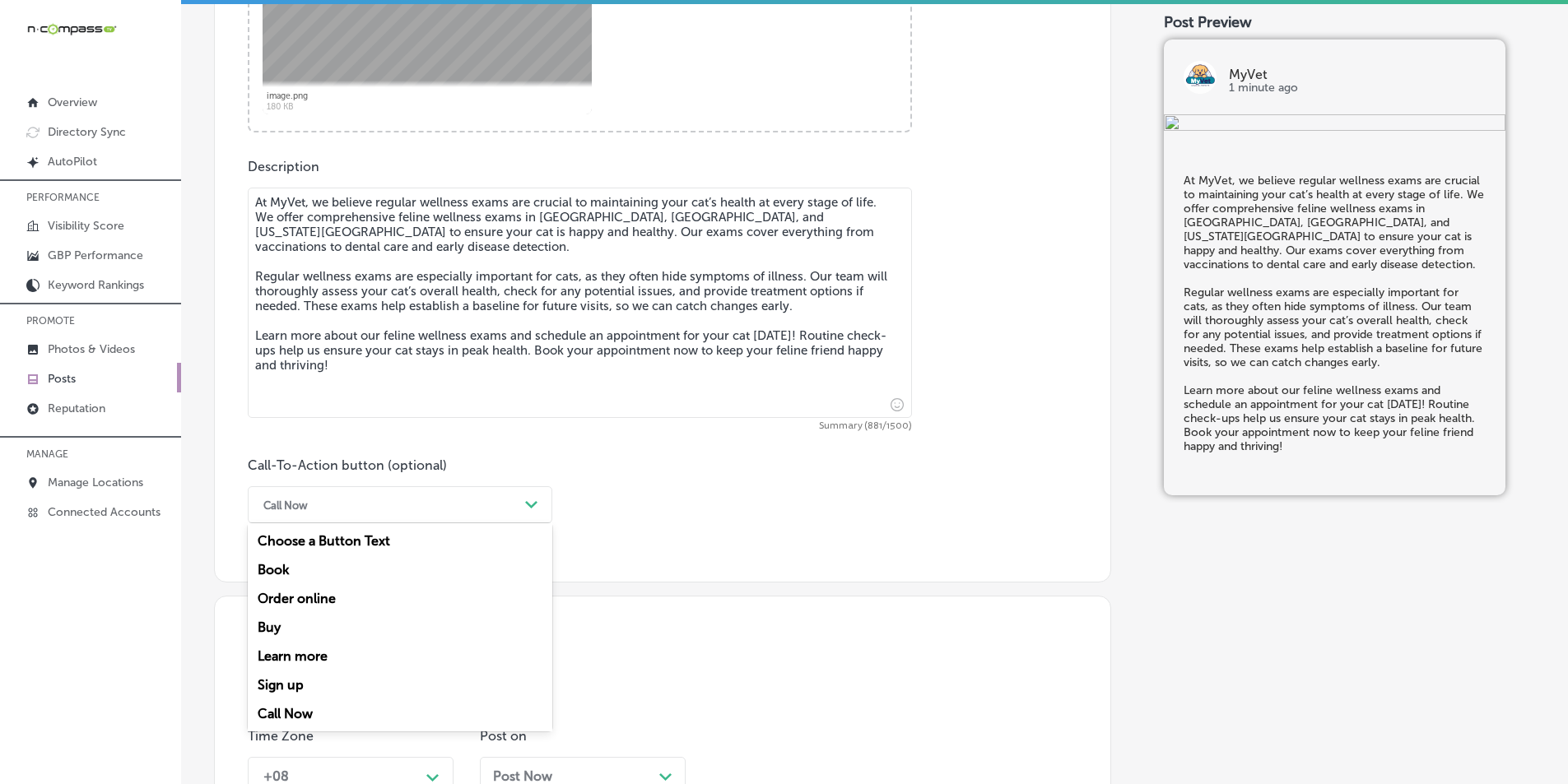
click at [536, 501] on polygon at bounding box center [531, 504] width 13 height 8
click at [284, 657] on div "Learn more" at bounding box center [399, 656] width 304 height 29
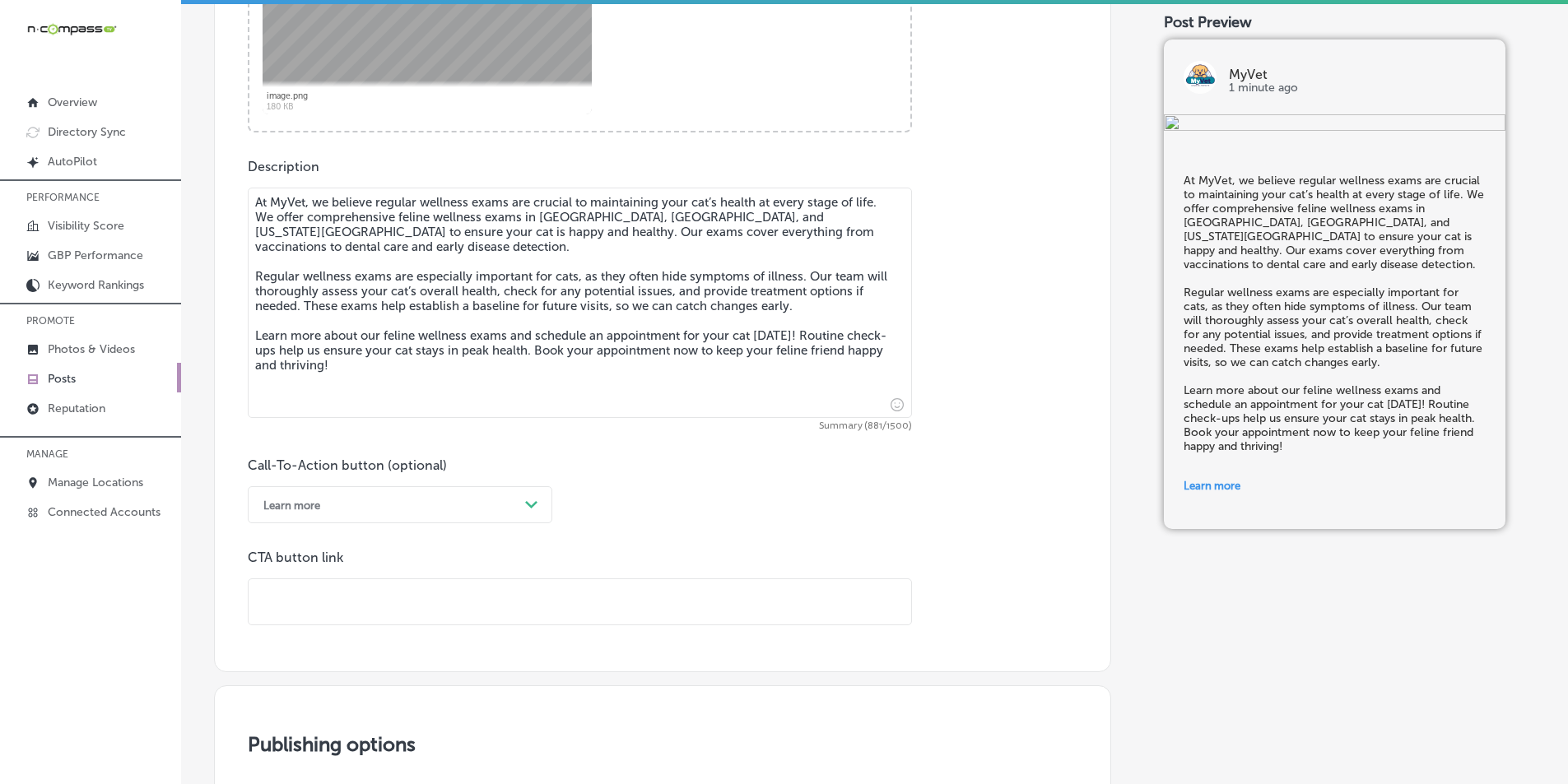
click at [335, 607] on input "text" at bounding box center [580, 602] width 663 height 45
paste input "https://myvetchesapeake.com/"
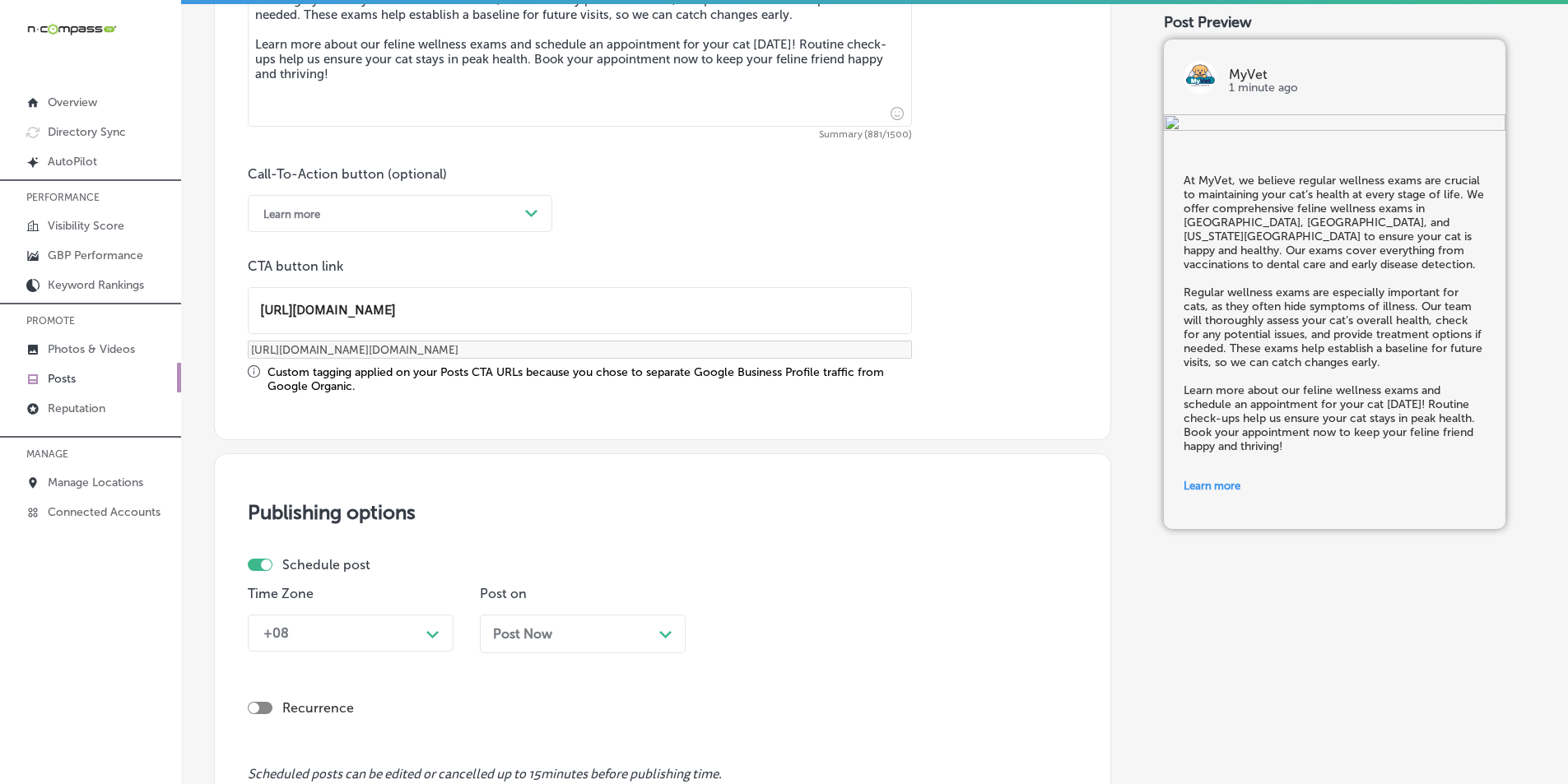
scroll to position [1126, 0]
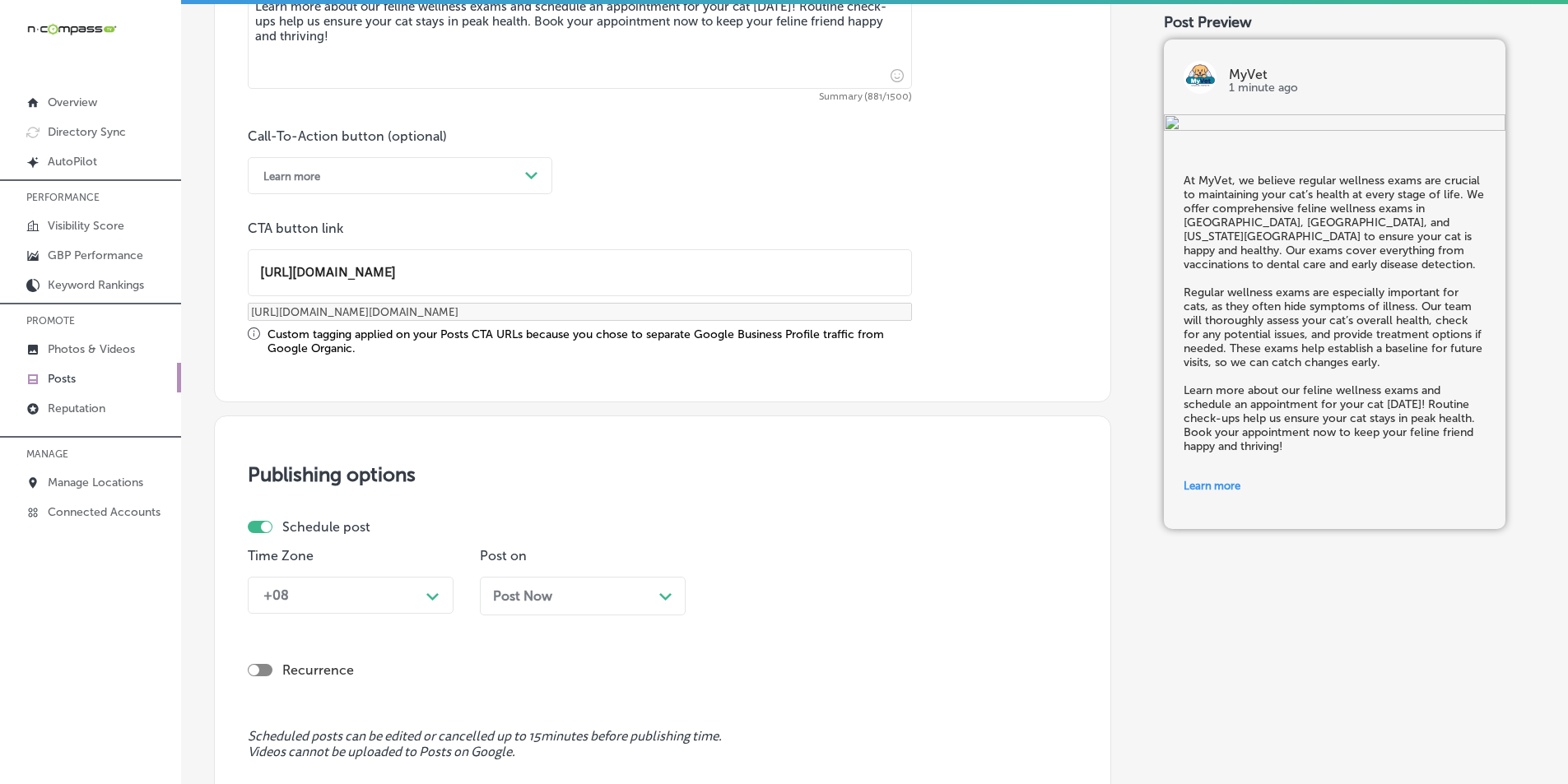
type input "https://myvetchesapeake.com/"
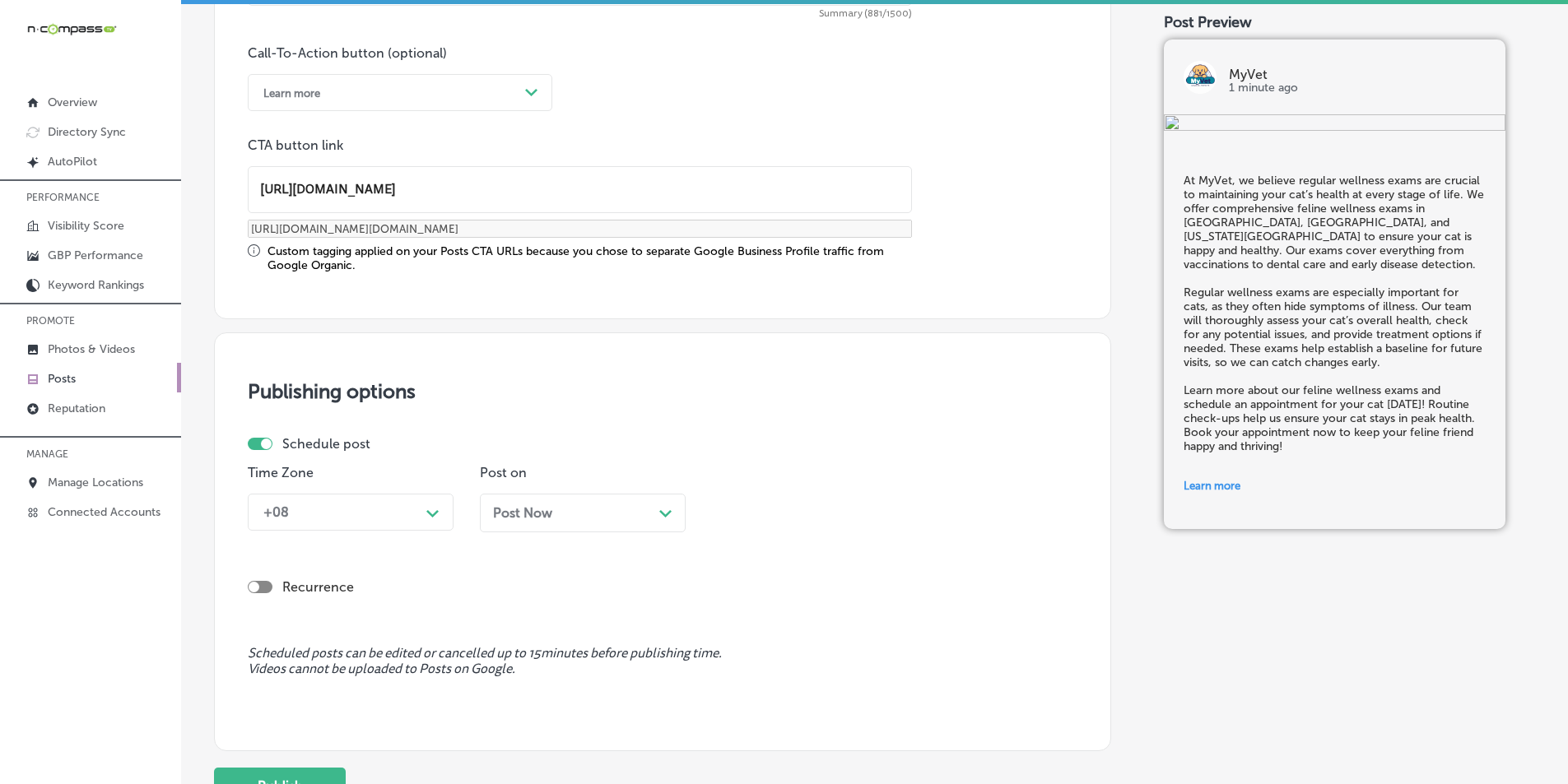
click at [435, 531] on div "+08 Path Created with Sketch." at bounding box center [350, 513] width 206 height 37
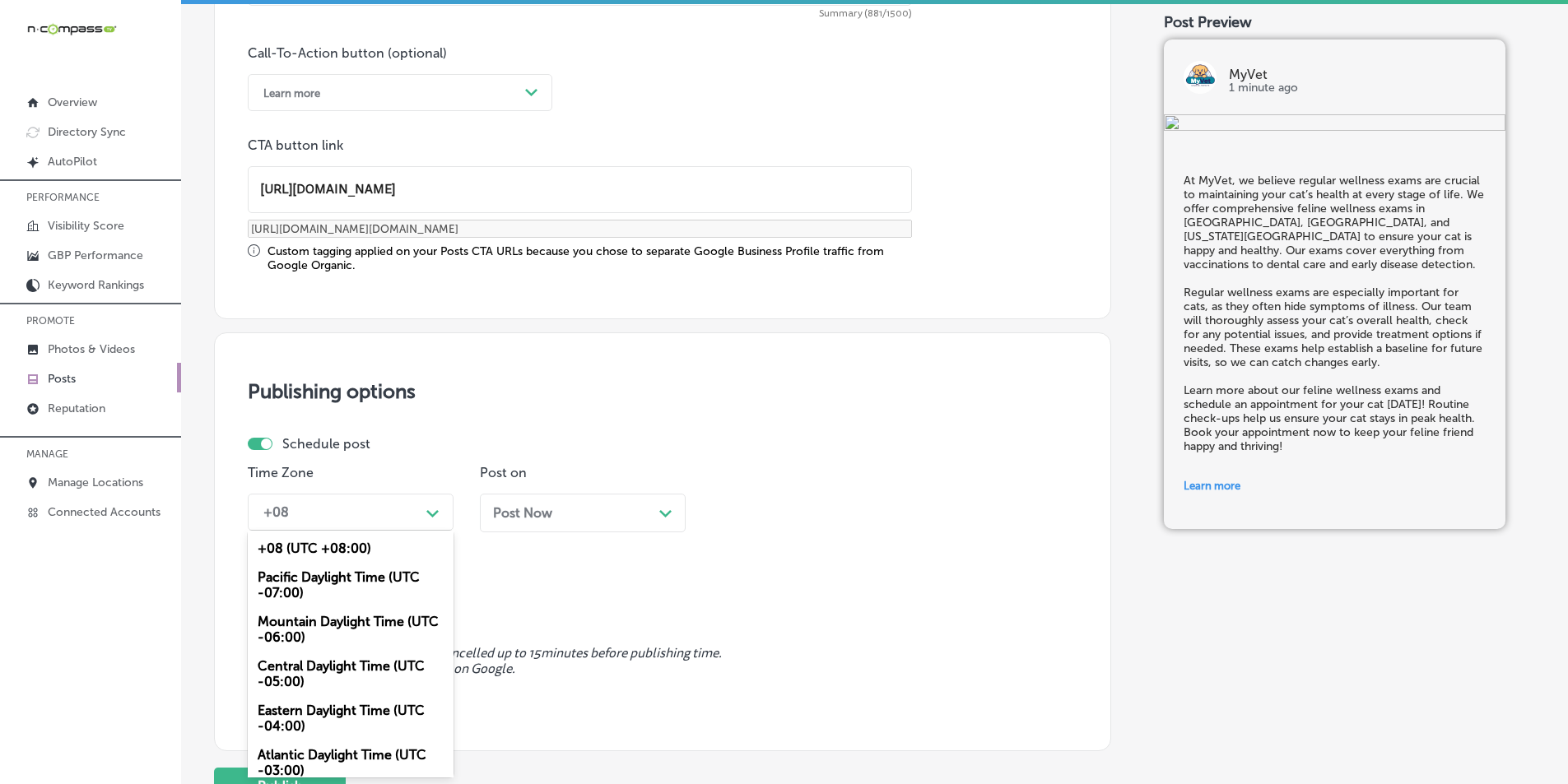
click at [314, 618] on div "Mountain Daylight Time (UTC -06:00)" at bounding box center [350, 630] width 206 height 44
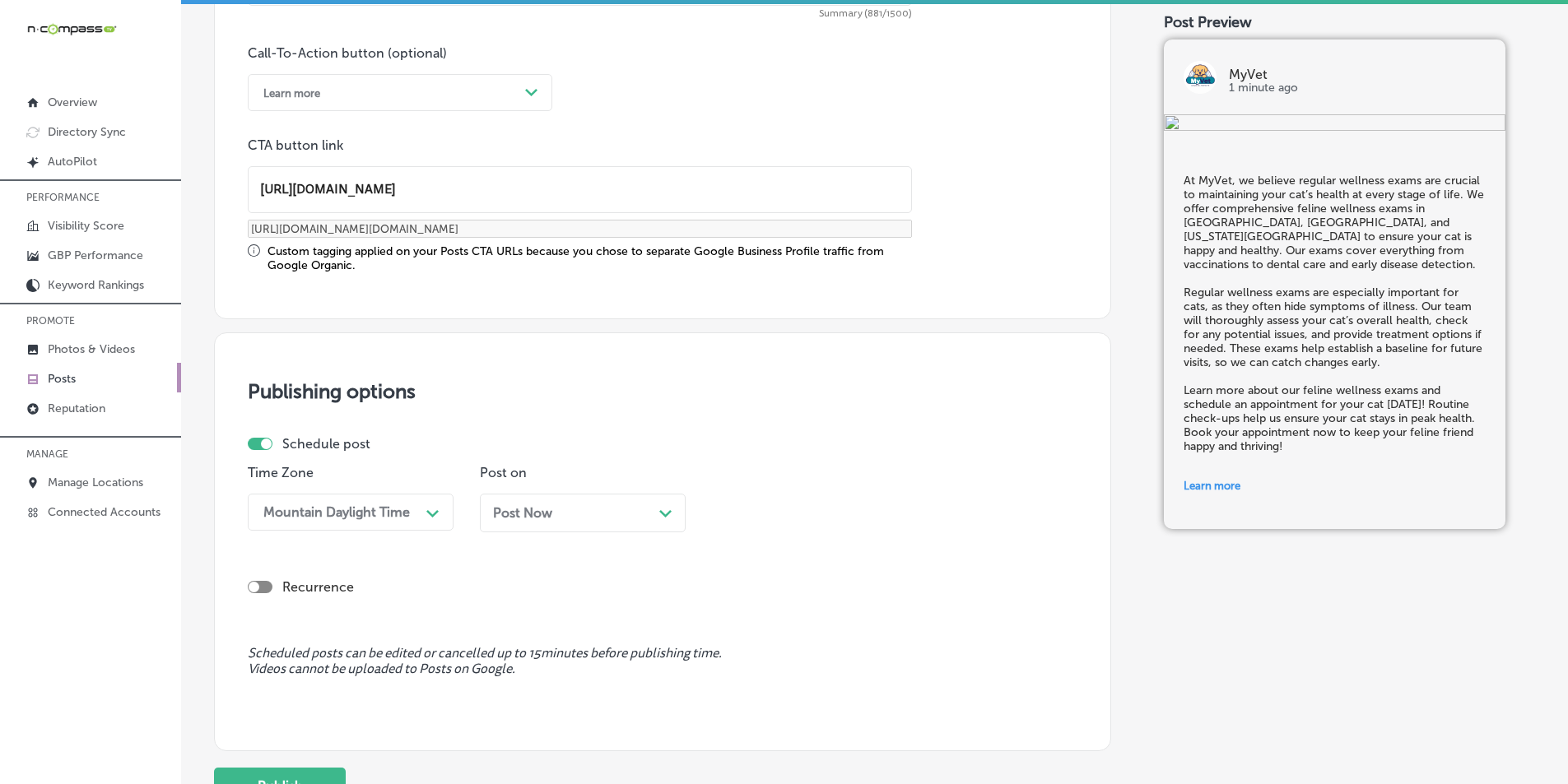
click at [667, 511] on icon "Path Created with Sketch." at bounding box center [665, 514] width 13 height 8
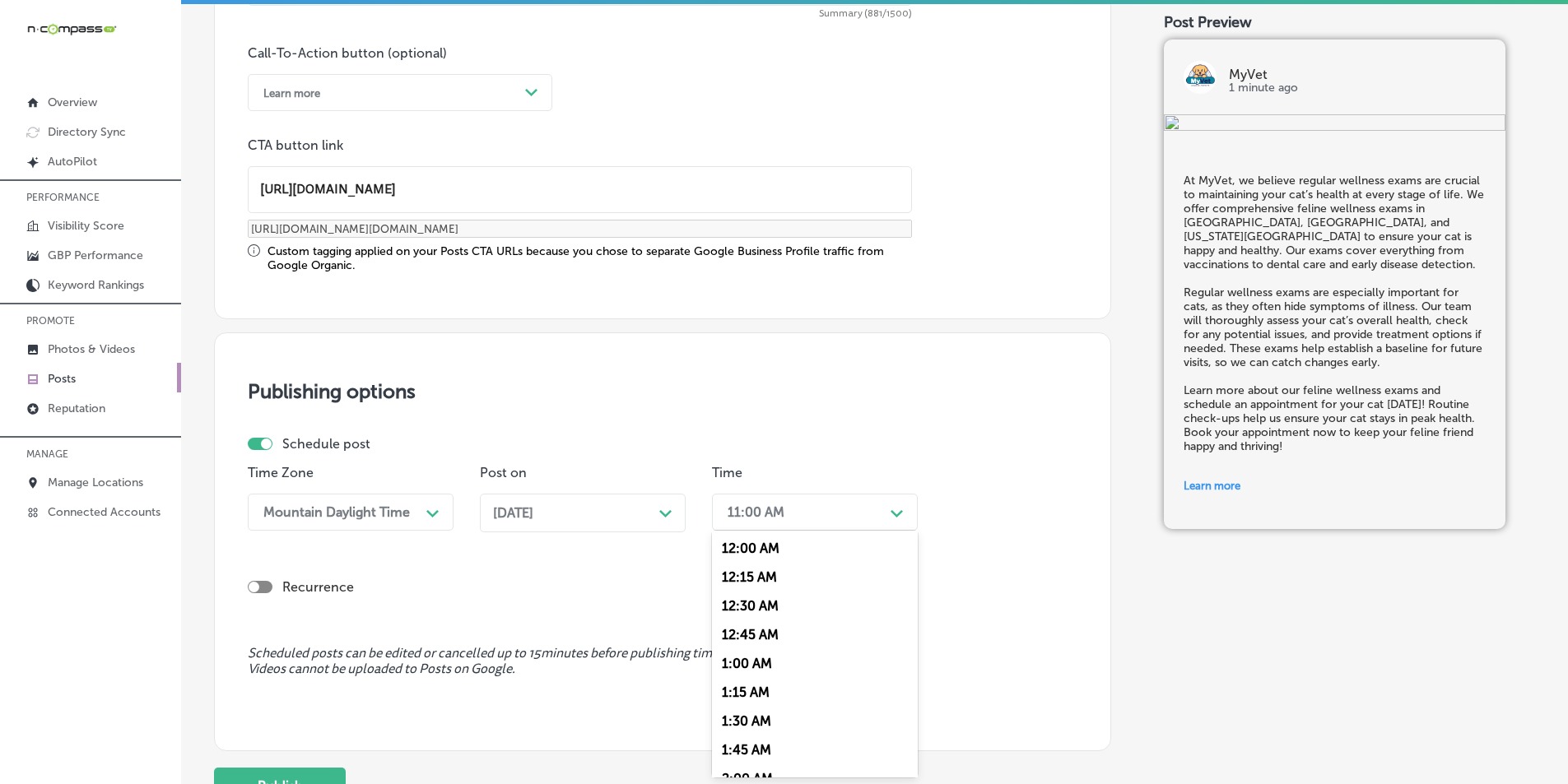
click at [862, 518] on div "11:00 AM" at bounding box center [802, 513] width 164 height 29
click at [737, 695] on div "7:00 AM" at bounding box center [815, 697] width 206 height 29
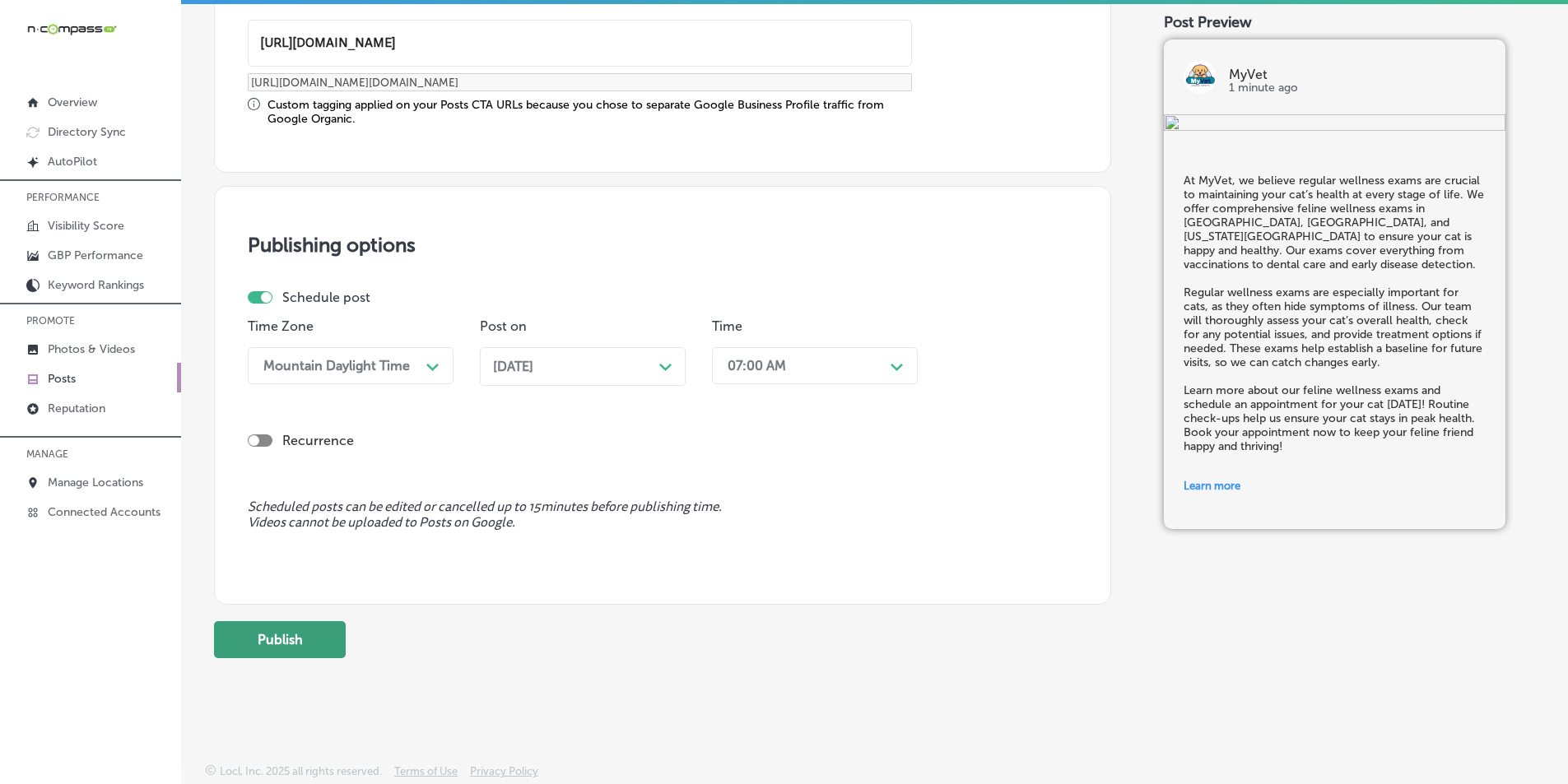
scroll to position [1356, 0]
click at [292, 633] on button "Publish" at bounding box center [279, 638] width 131 height 37
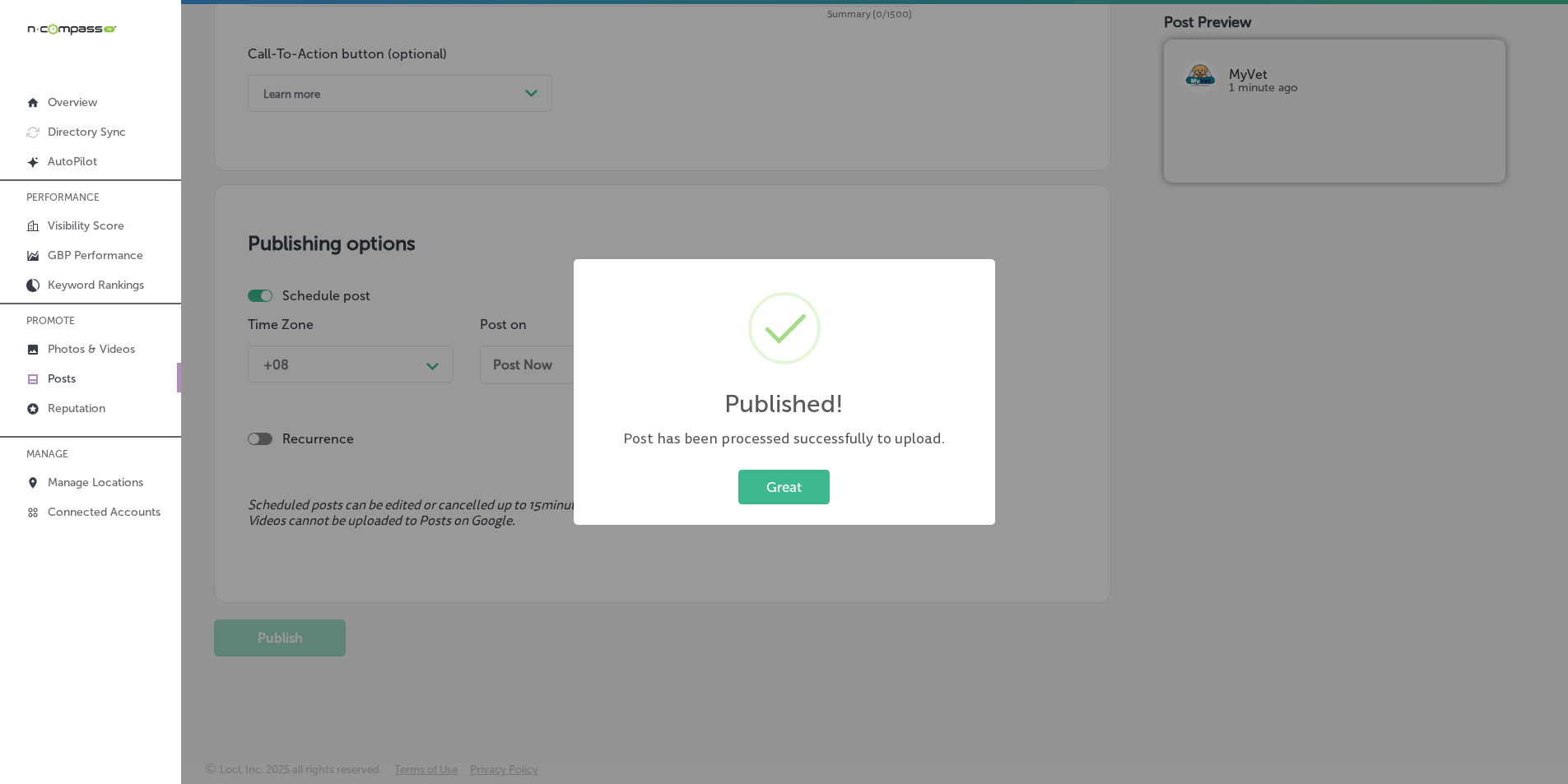
scroll to position [1208, 0]
click at [781, 492] on button "Great" at bounding box center [784, 487] width 92 height 34
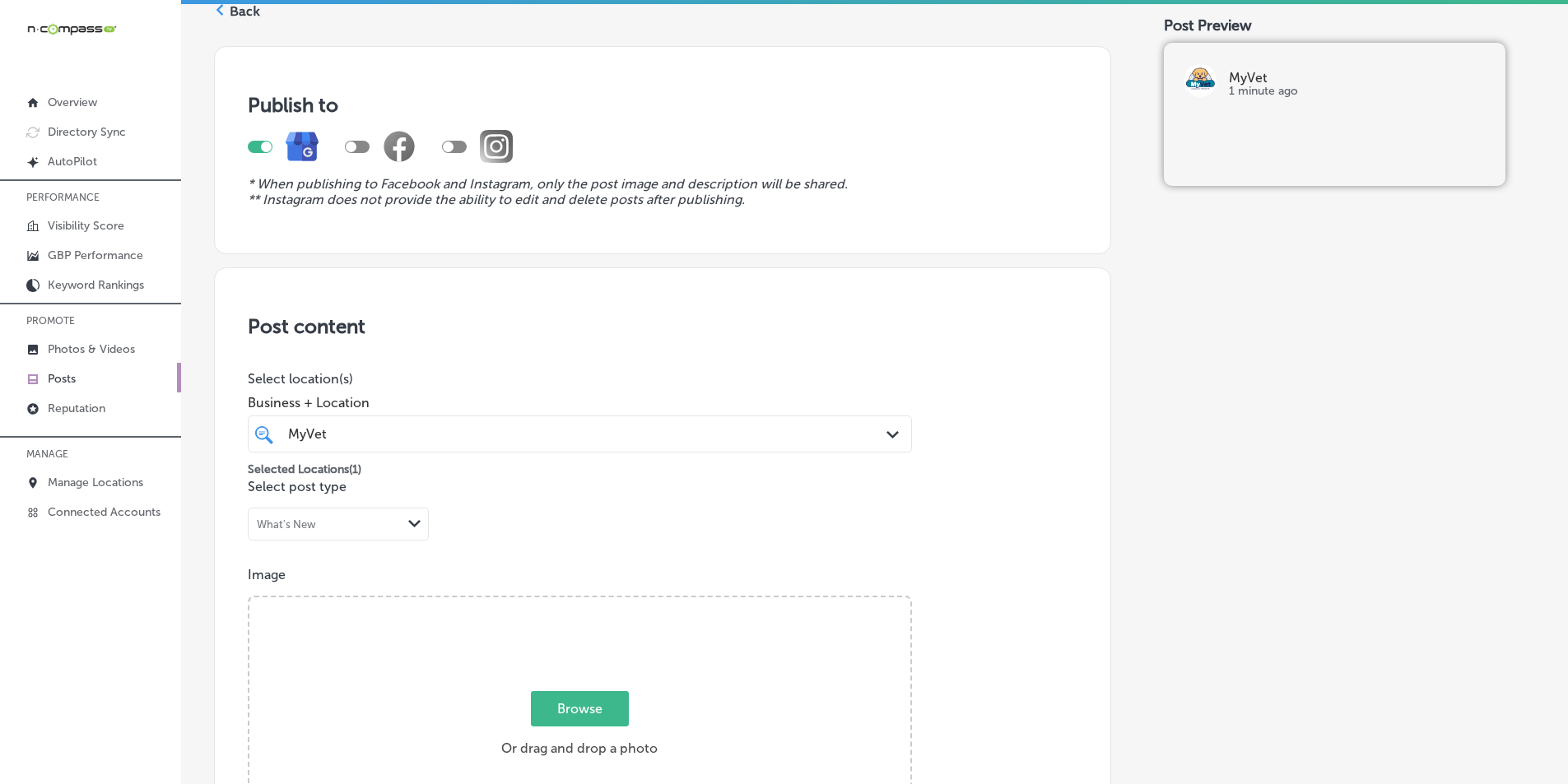
scroll to position [0, 0]
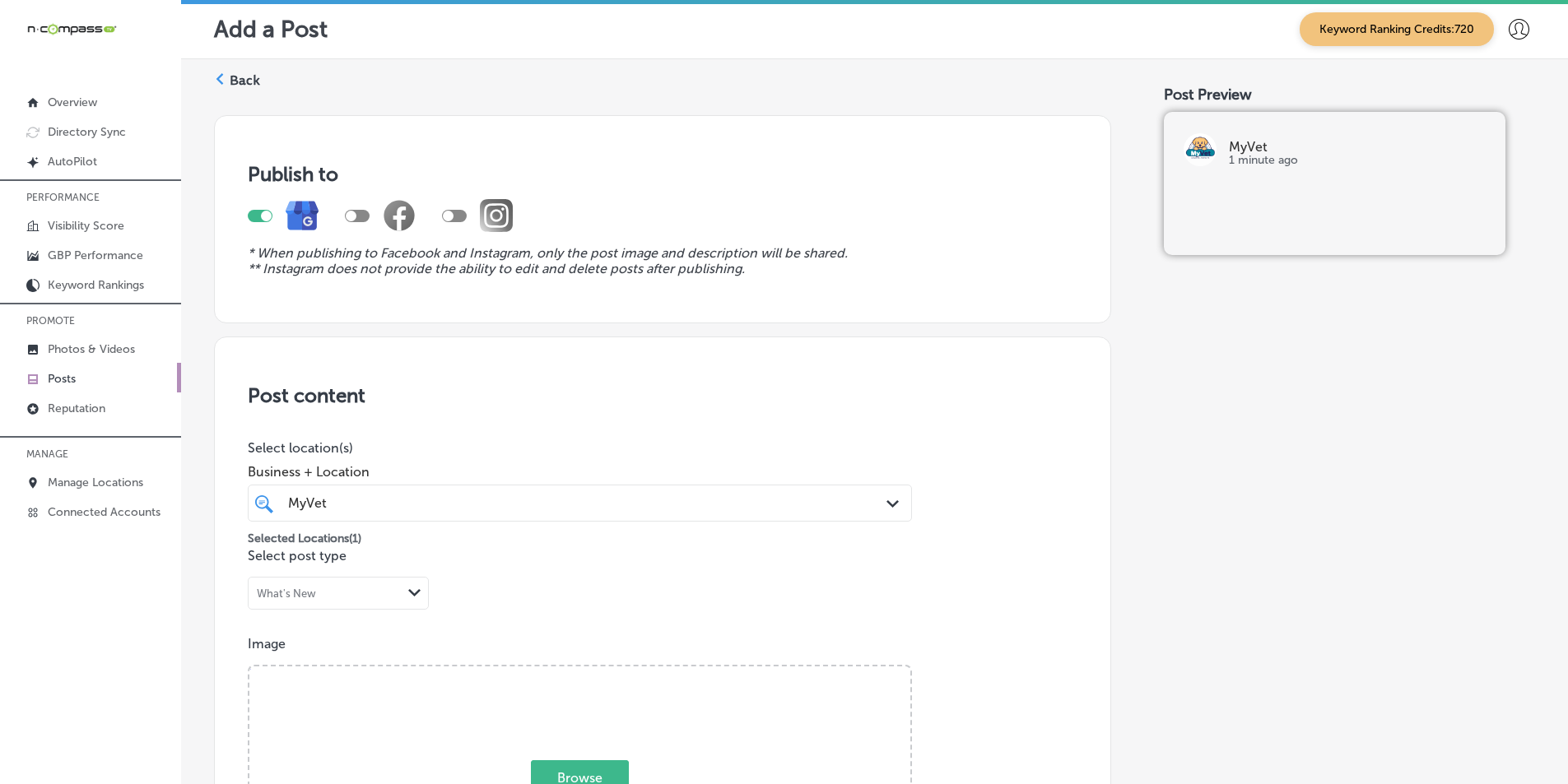
click at [227, 78] on div "Back" at bounding box center [236, 86] width 46 height 31
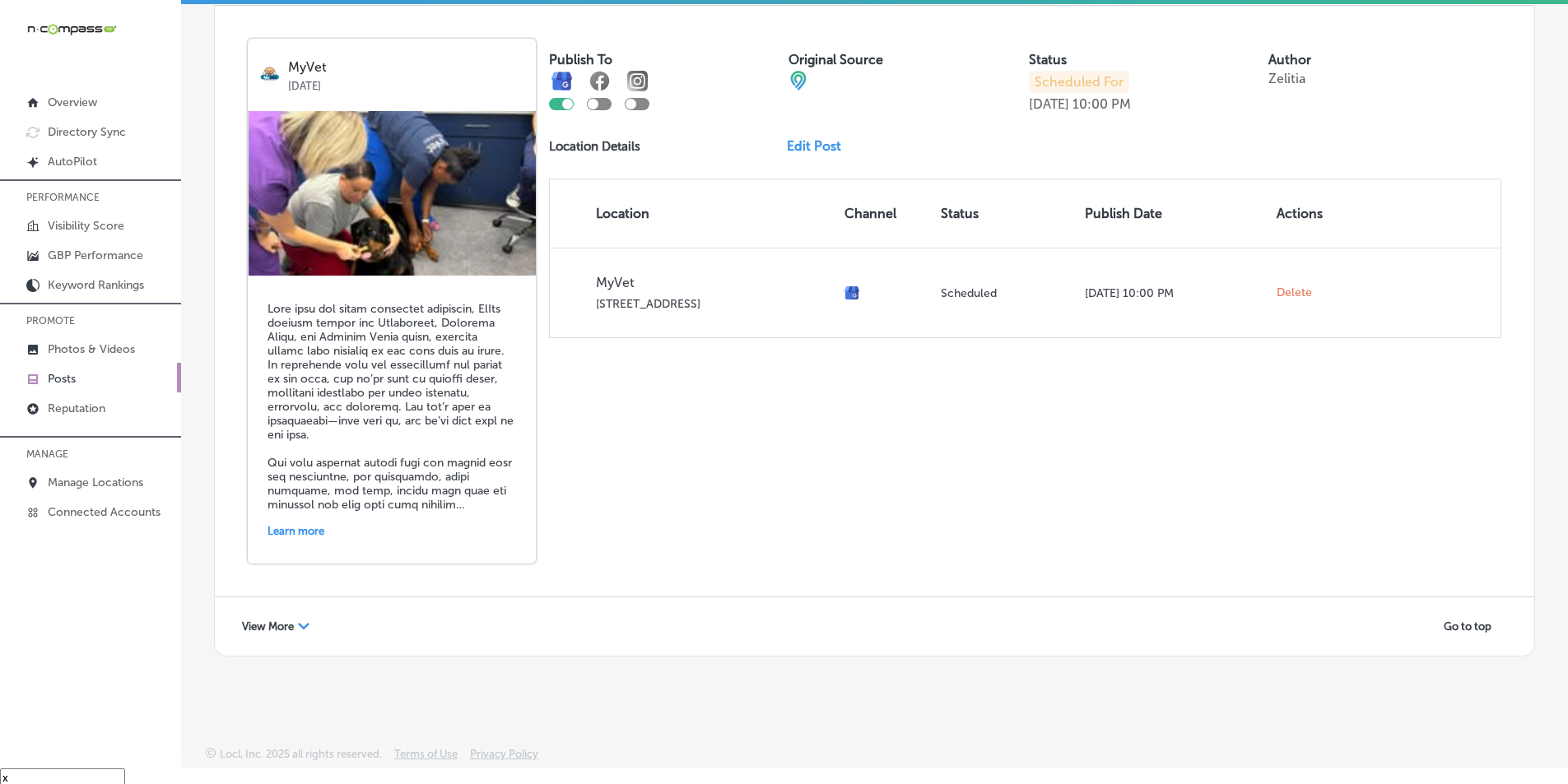
scroll to position [24, 0]
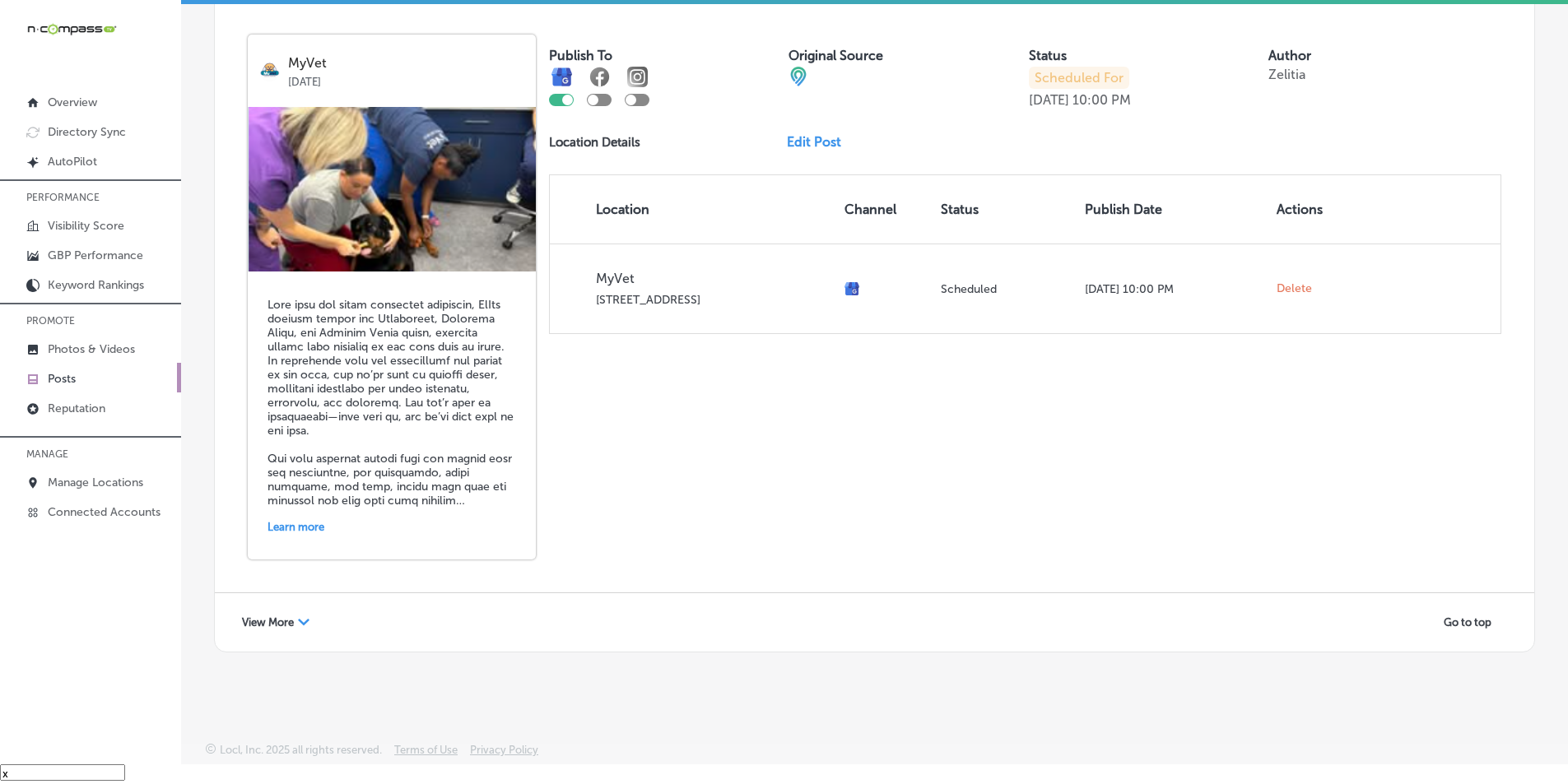
click at [297, 619] on div "View More Path Created with Sketch." at bounding box center [275, 623] width 89 height 25
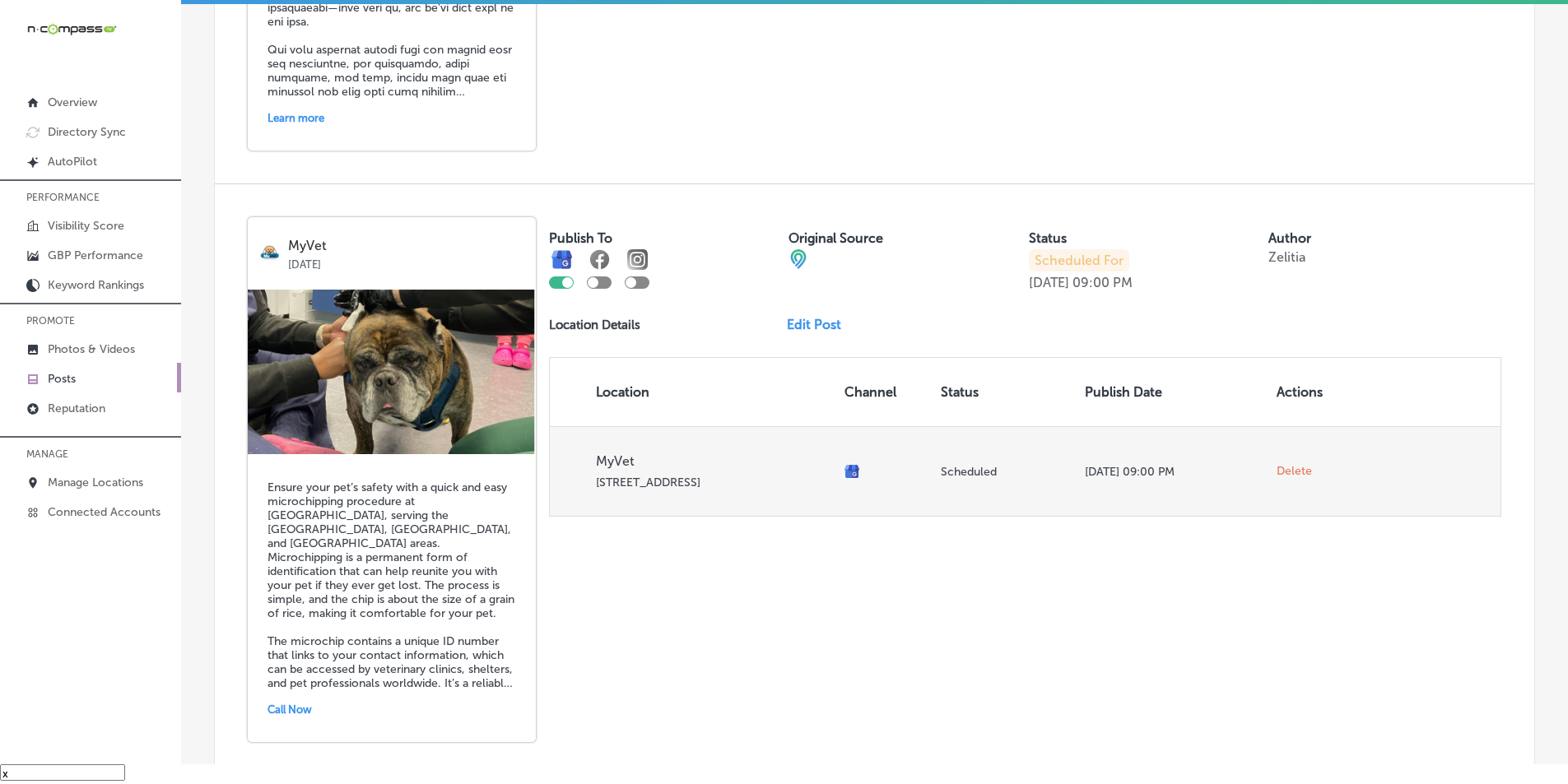
scroll to position [3973, 0]
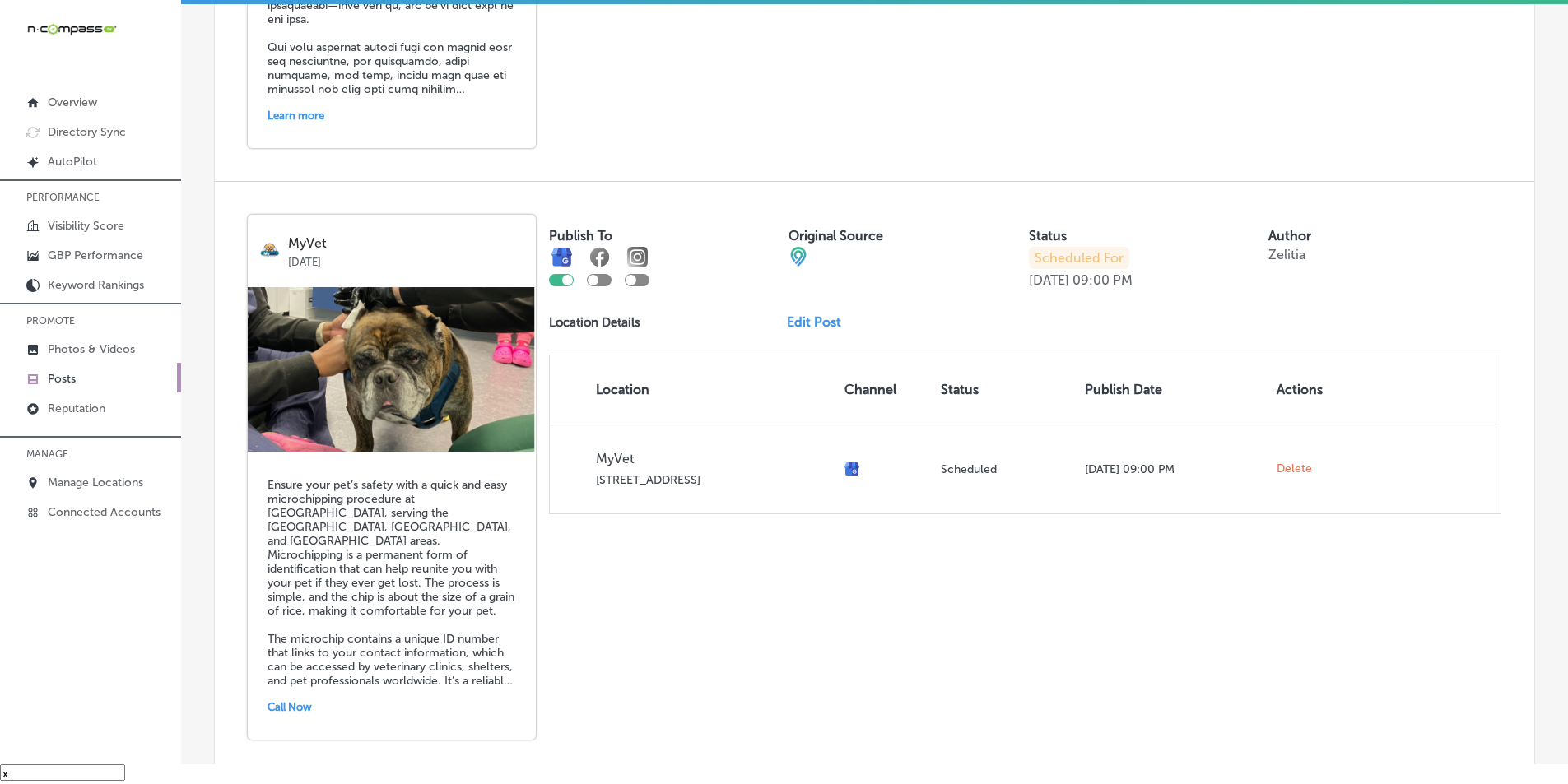
click at [807, 320] on link "Edit Post" at bounding box center [820, 322] width 68 height 15
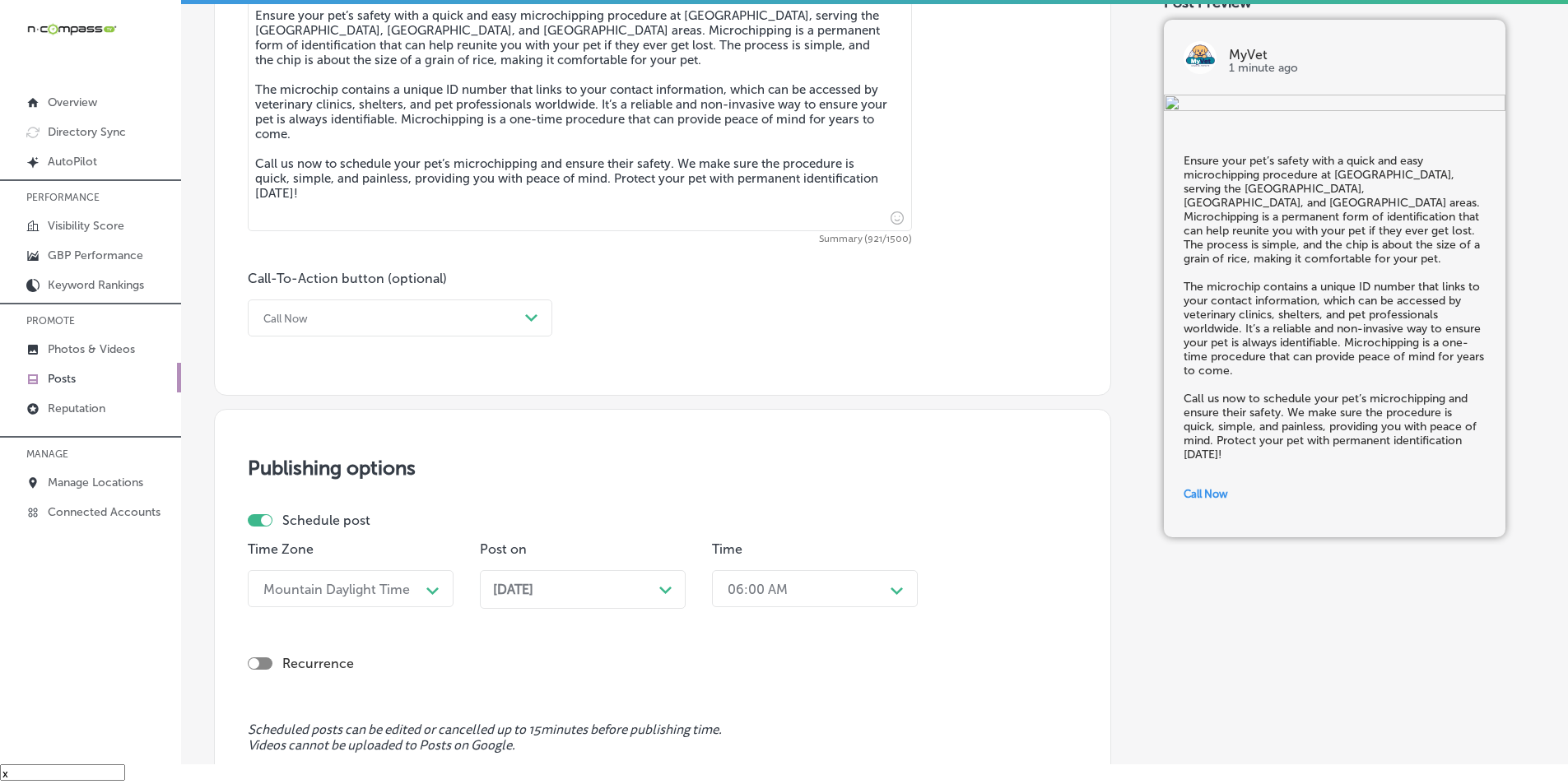
scroll to position [987, 0]
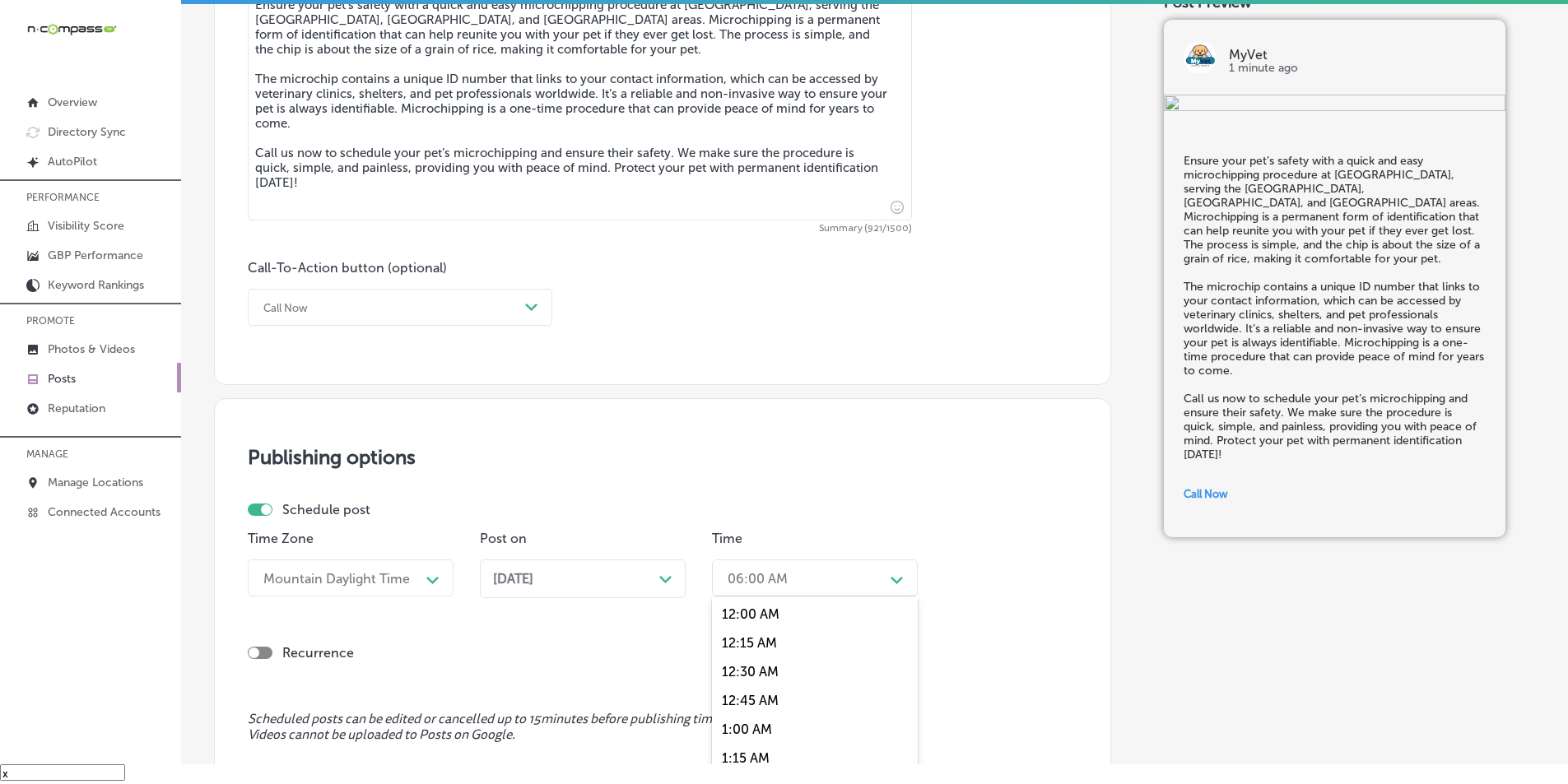
click at [884, 575] on div "option 12:15 AM focused, 2 of 96. 96 results available. Use Up and Down to choo…" at bounding box center [815, 578] width 206 height 37
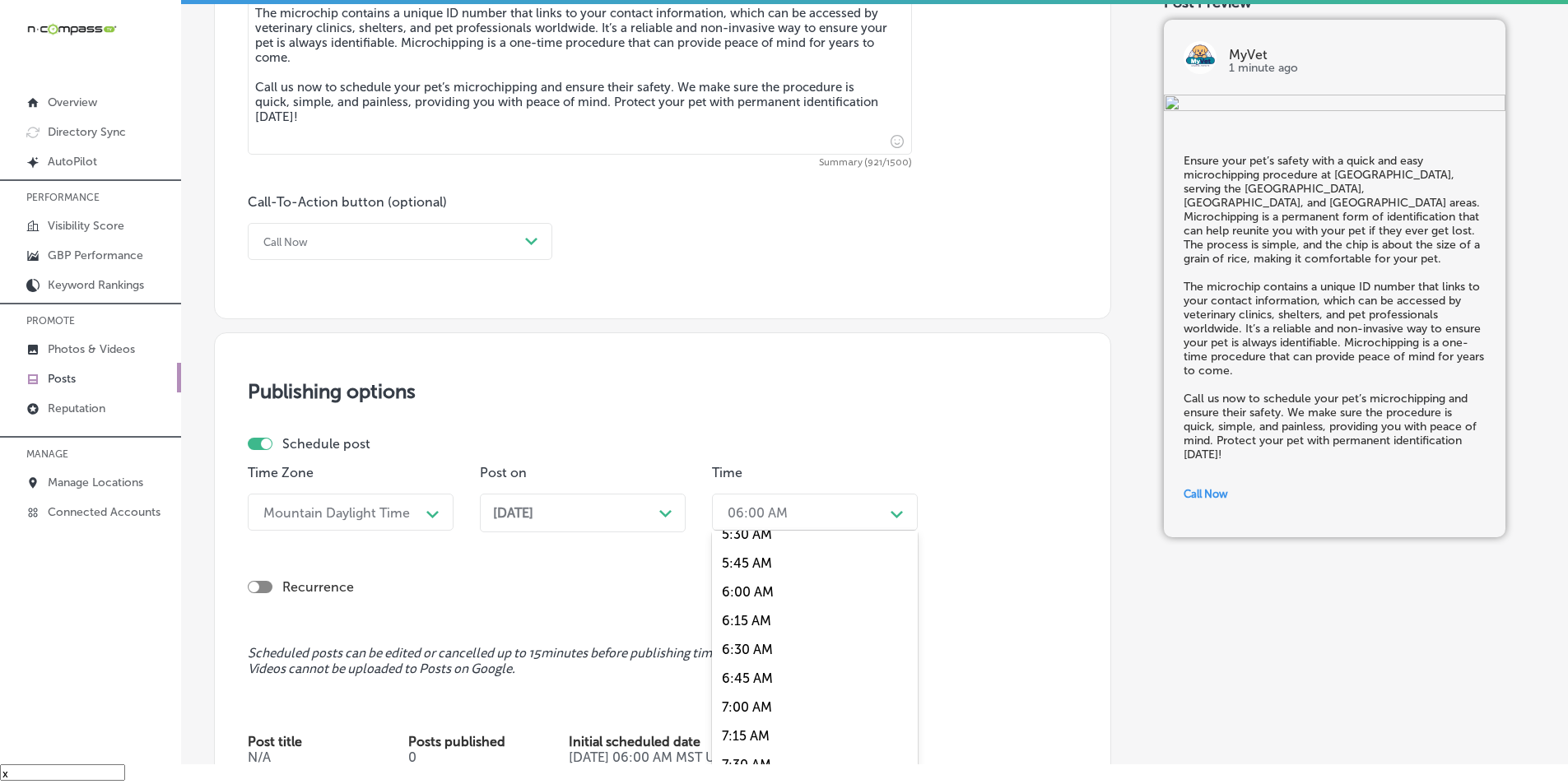
scroll to position [741, 0]
click at [738, 613] on div "7:00 AM" at bounding box center [815, 614] width 206 height 29
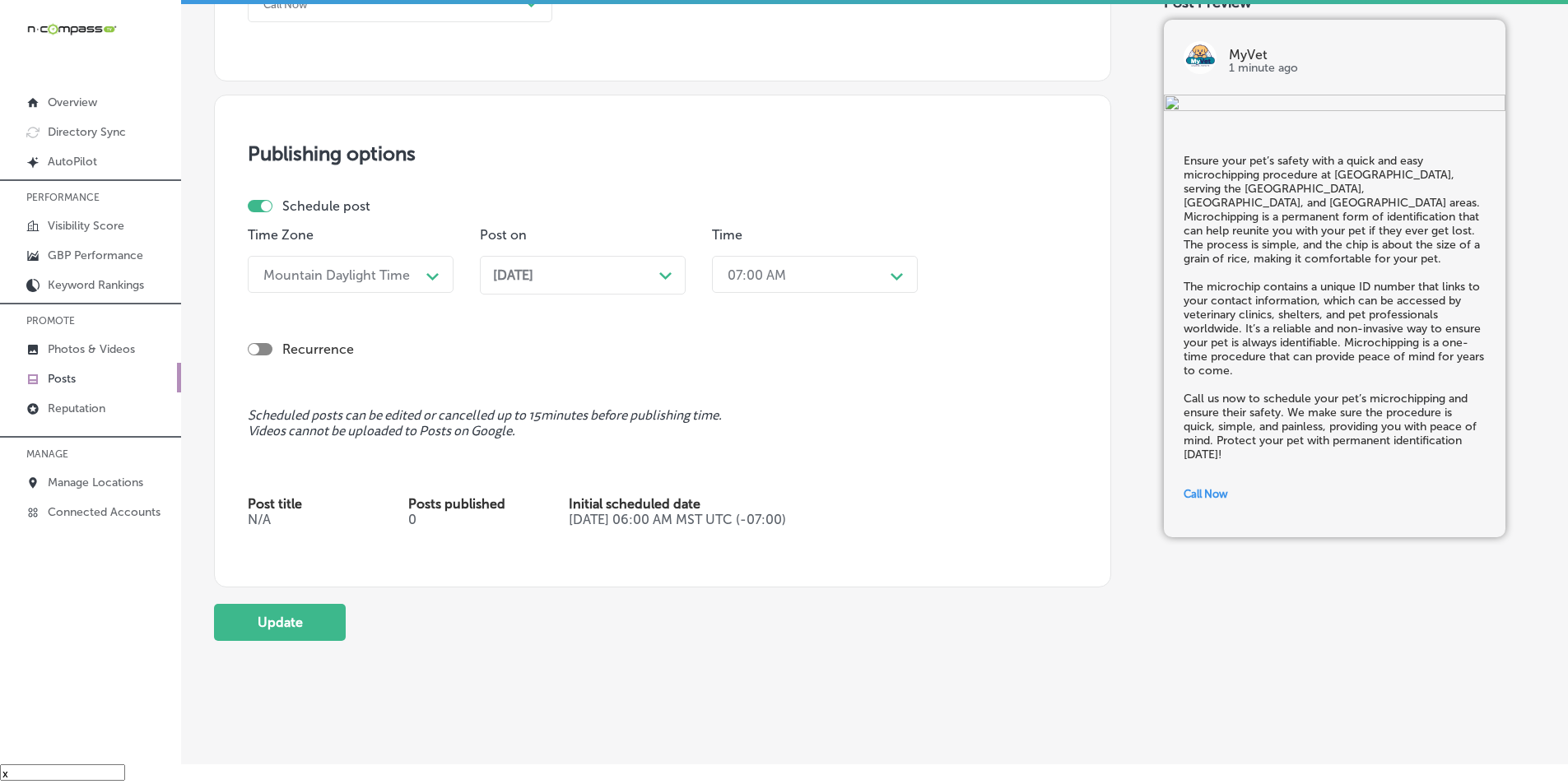
scroll to position [1300, 0]
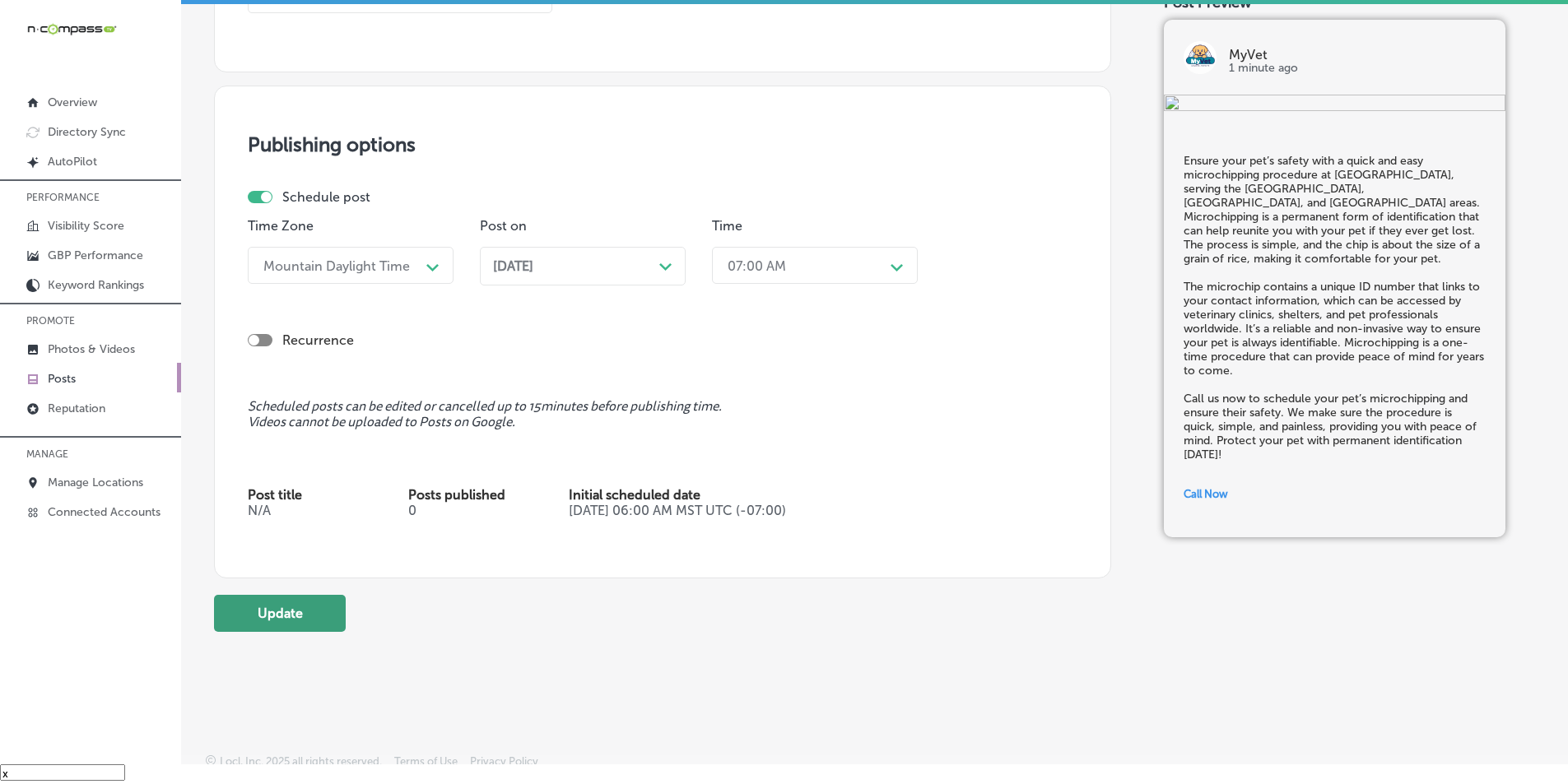
click at [292, 612] on button "Update" at bounding box center [279, 614] width 131 height 37
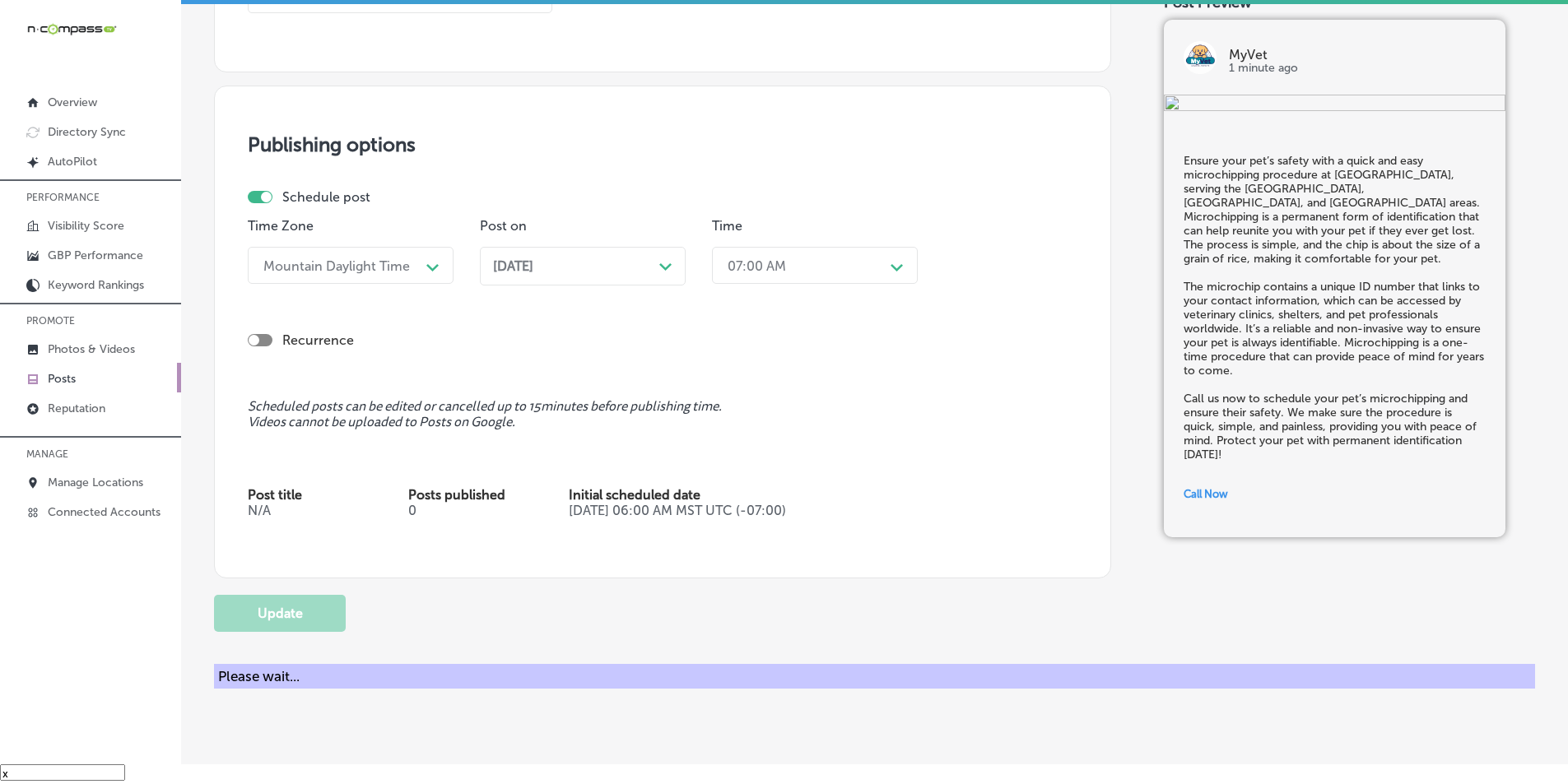
checkbox input "true"
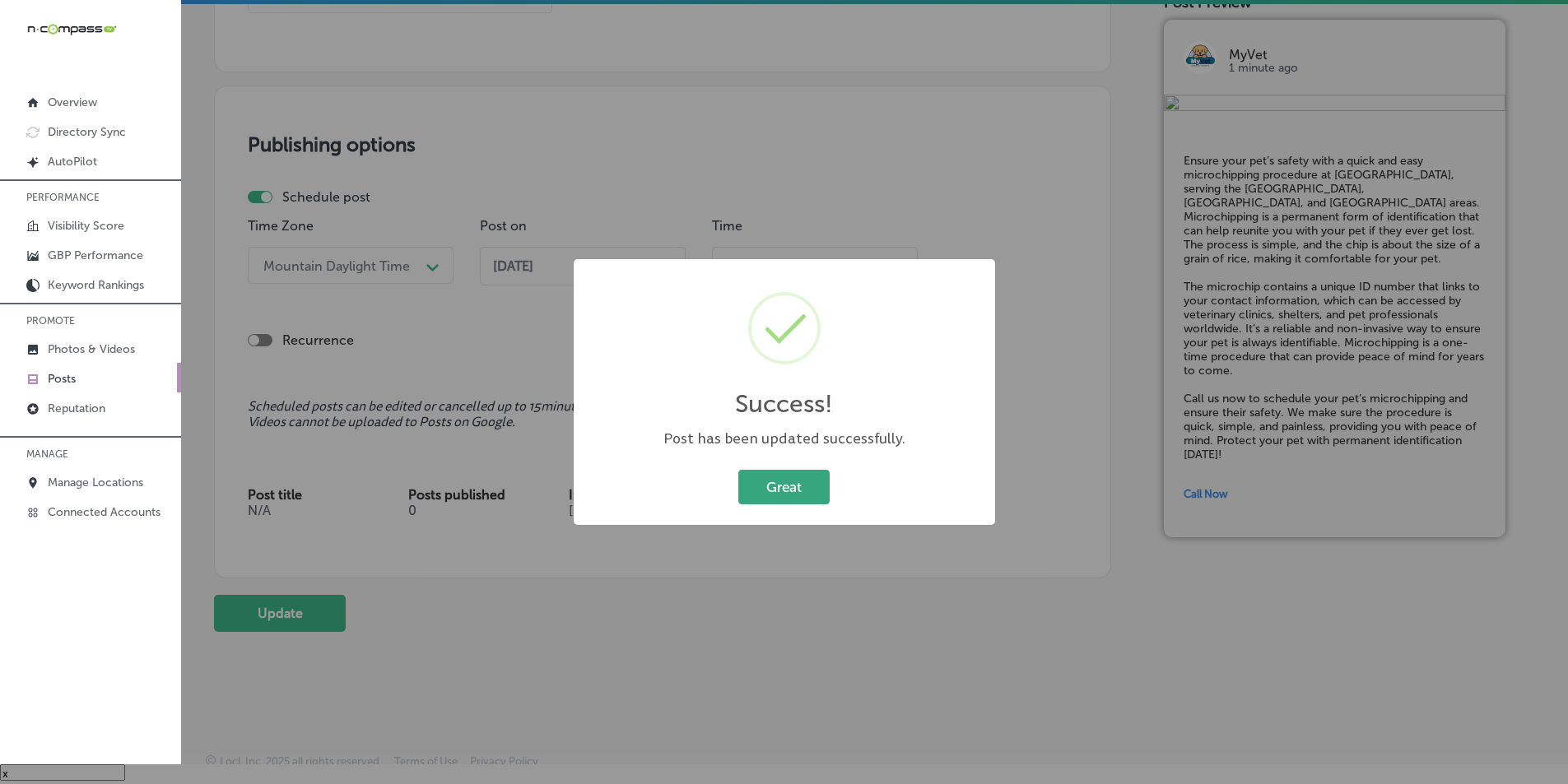
click at [773, 486] on button "Great" at bounding box center [784, 487] width 92 height 34
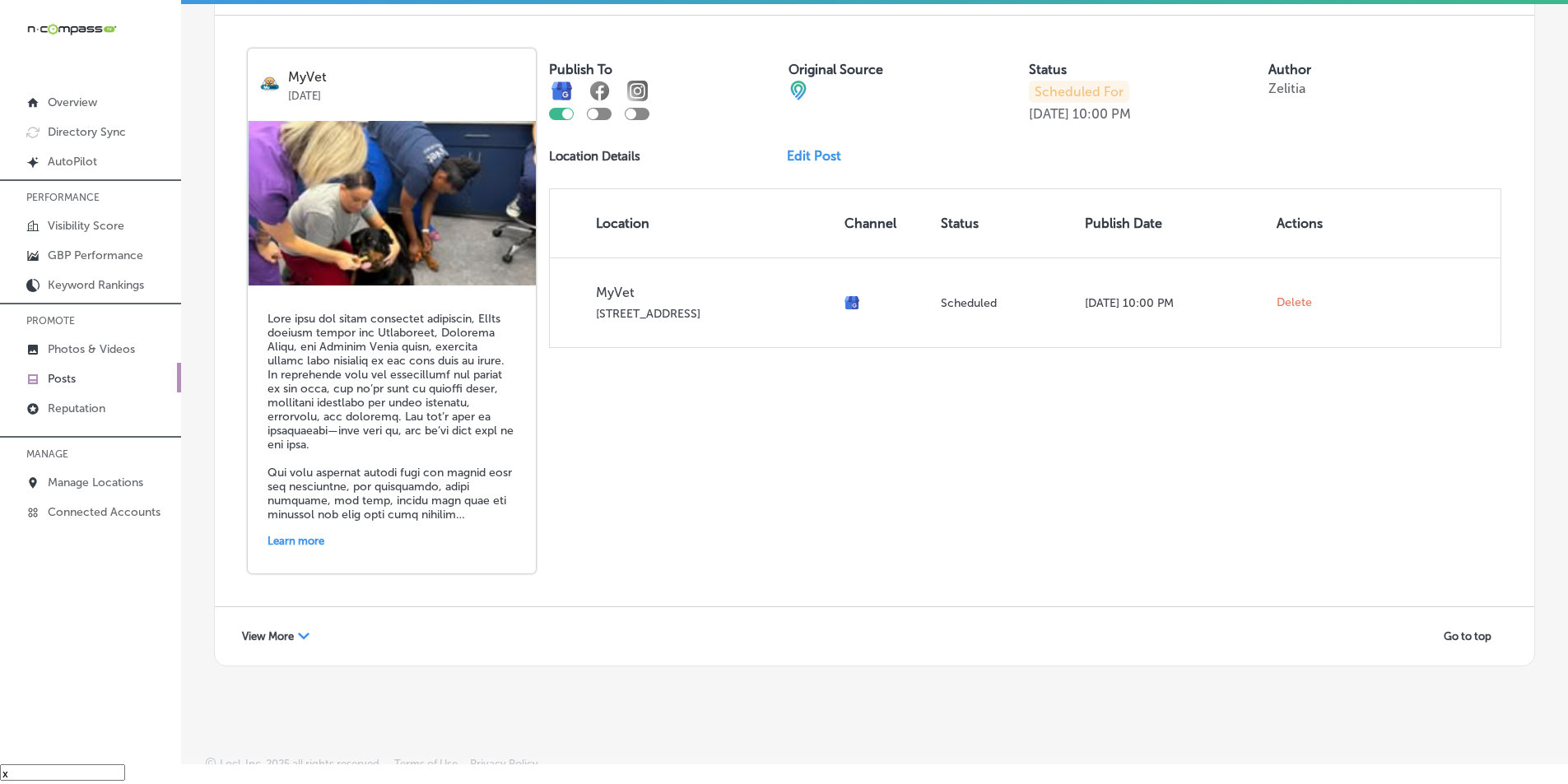
scroll to position [3561, 0]
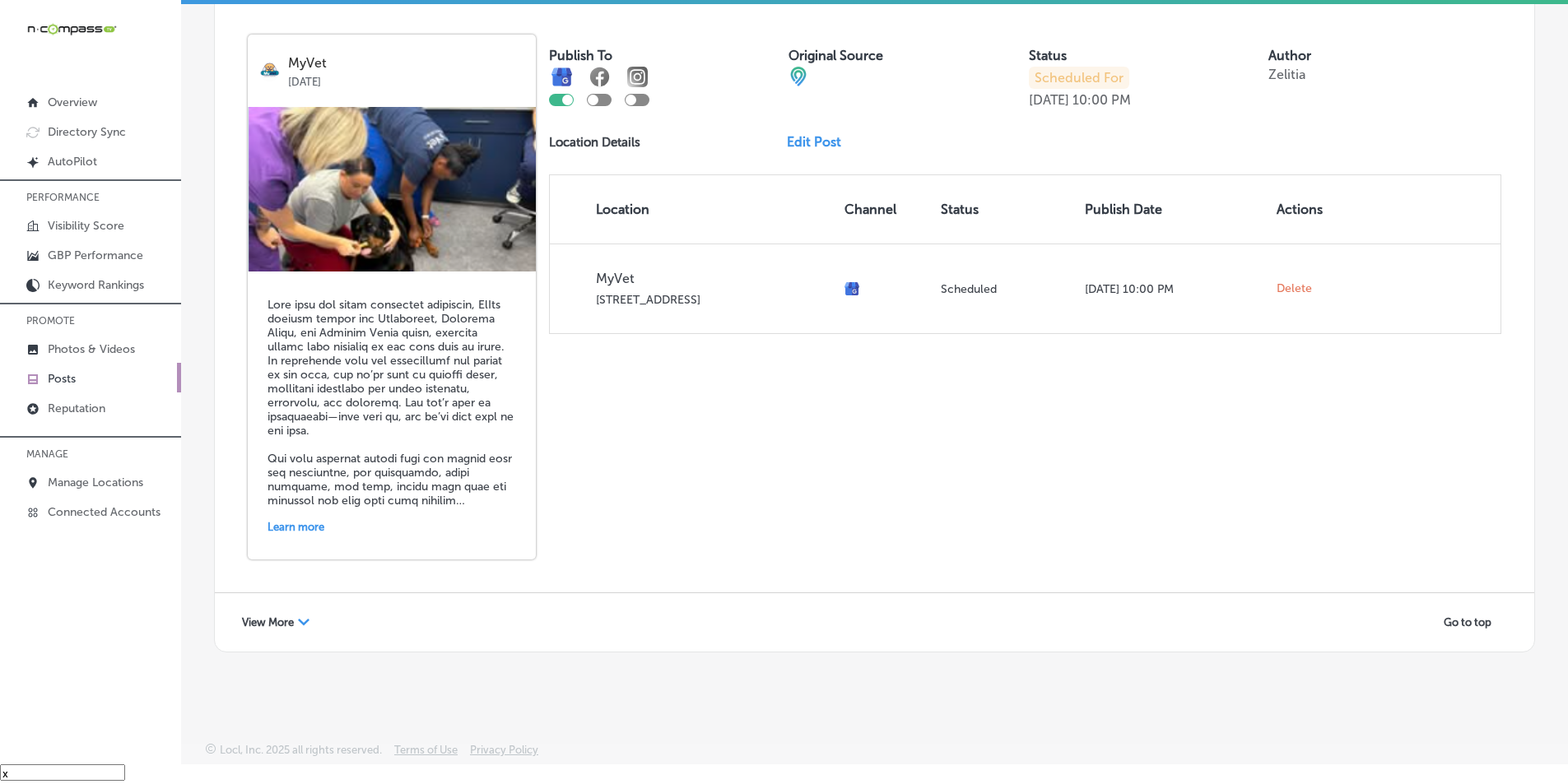
drag, startPoint x: 299, startPoint y: 617, endPoint x: 303, endPoint y: 607, distance: 10.8
click at [299, 615] on div "View More Path Created with Sketch." at bounding box center [275, 623] width 89 height 25
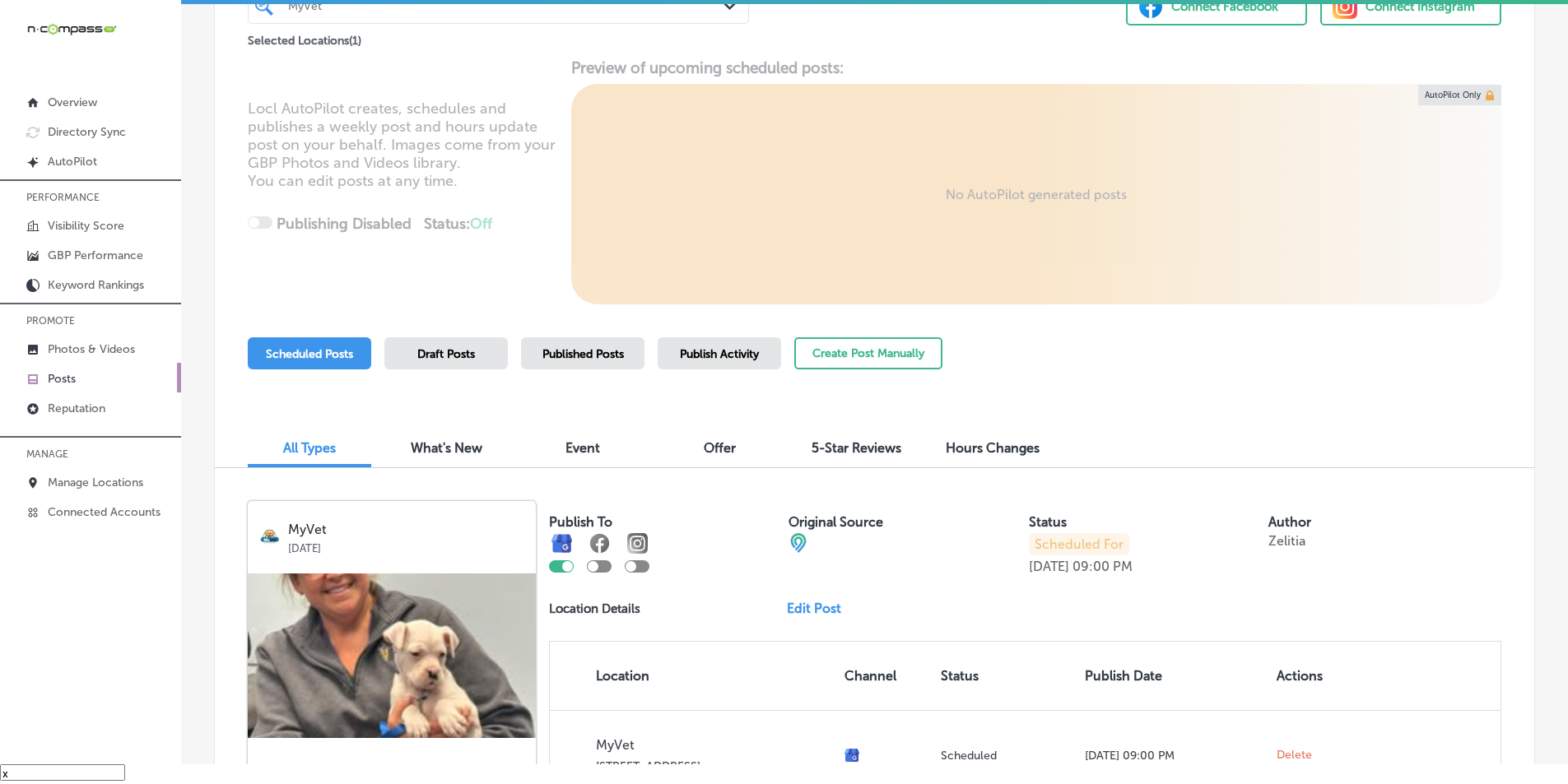
scroll to position [0, 0]
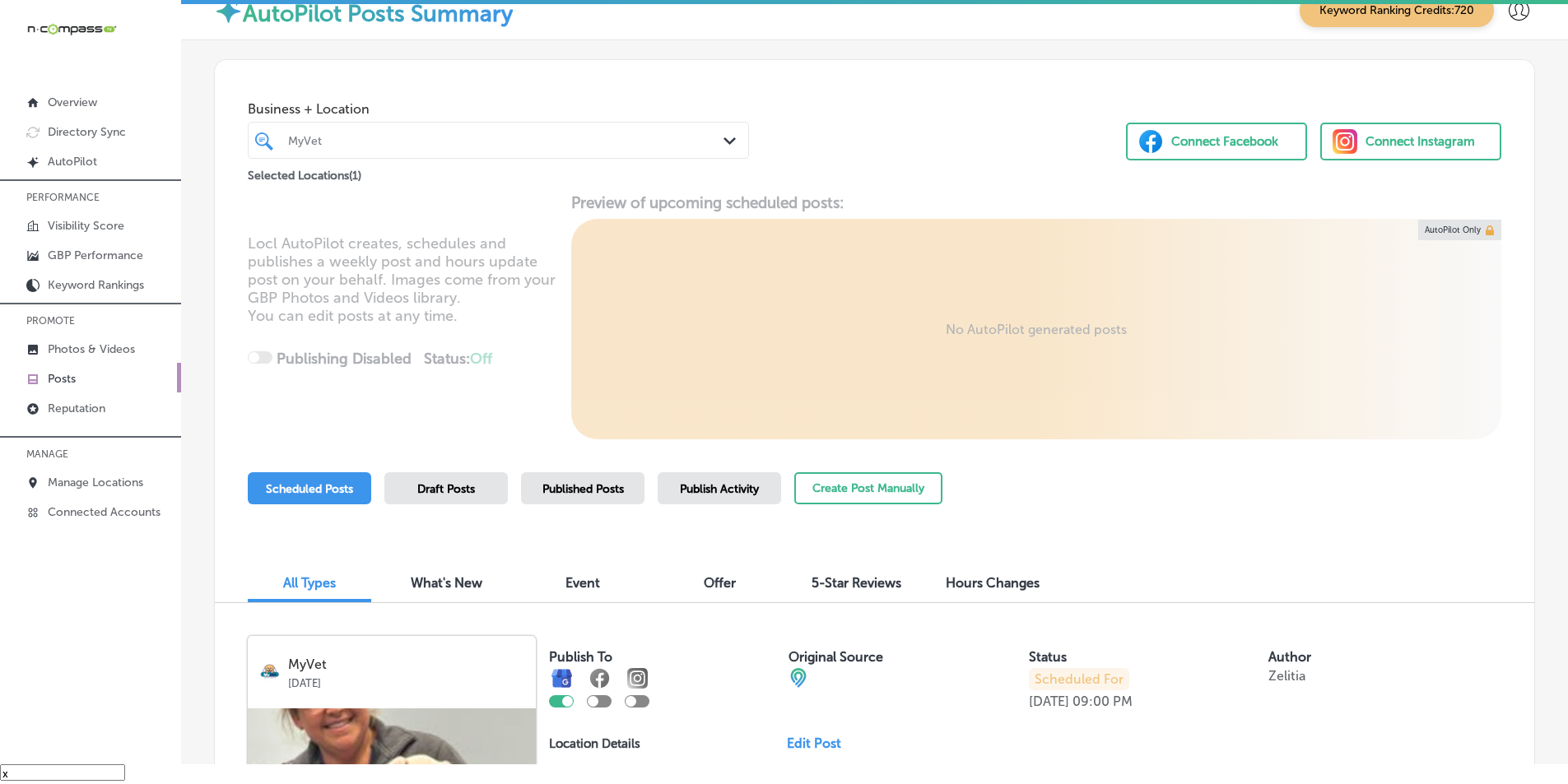
click at [359, 140] on div "MyVet" at bounding box center [507, 140] width 437 height 14
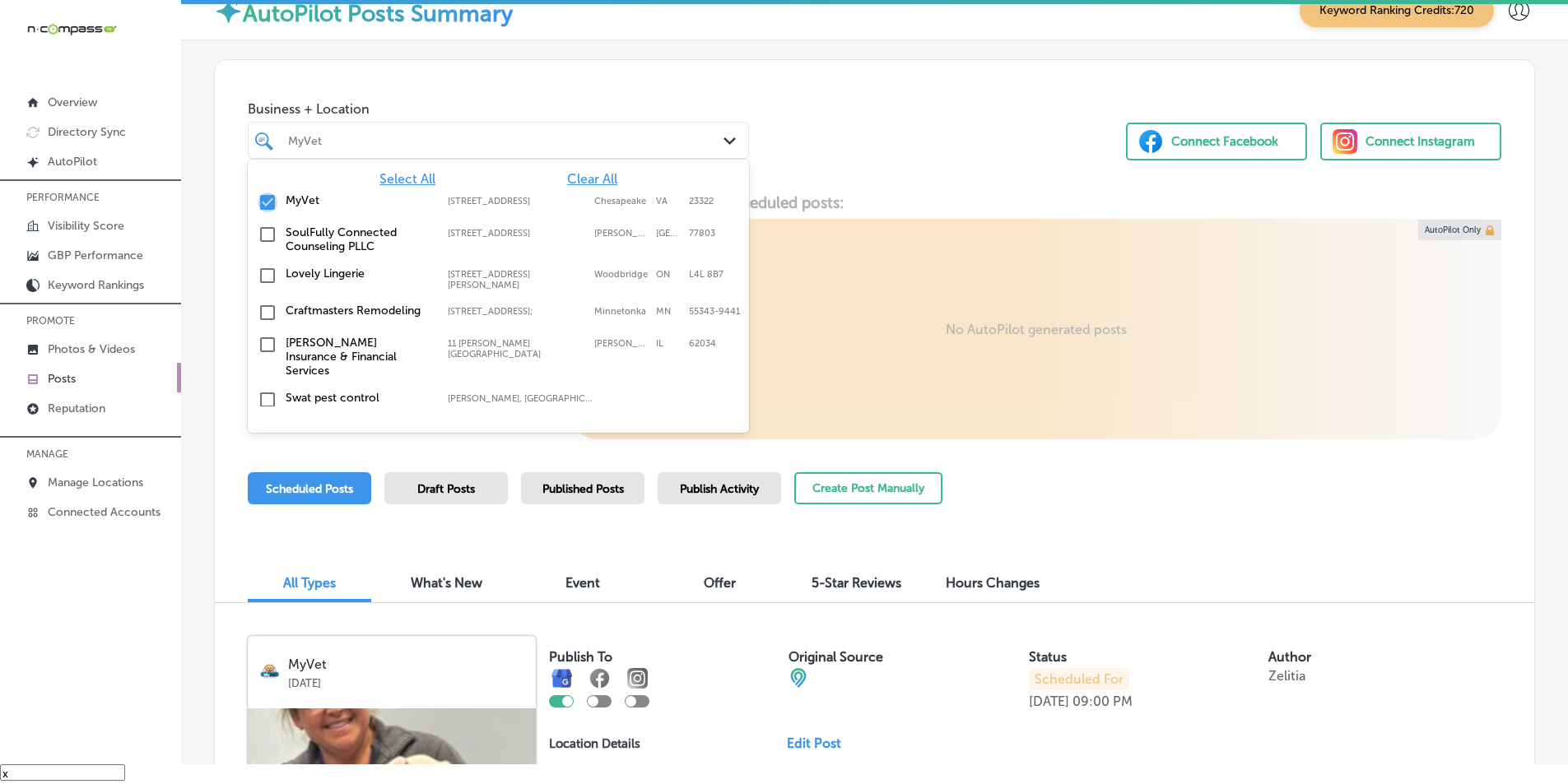
click at [264, 202] on input "checkbox" at bounding box center [267, 202] width 19 height 19
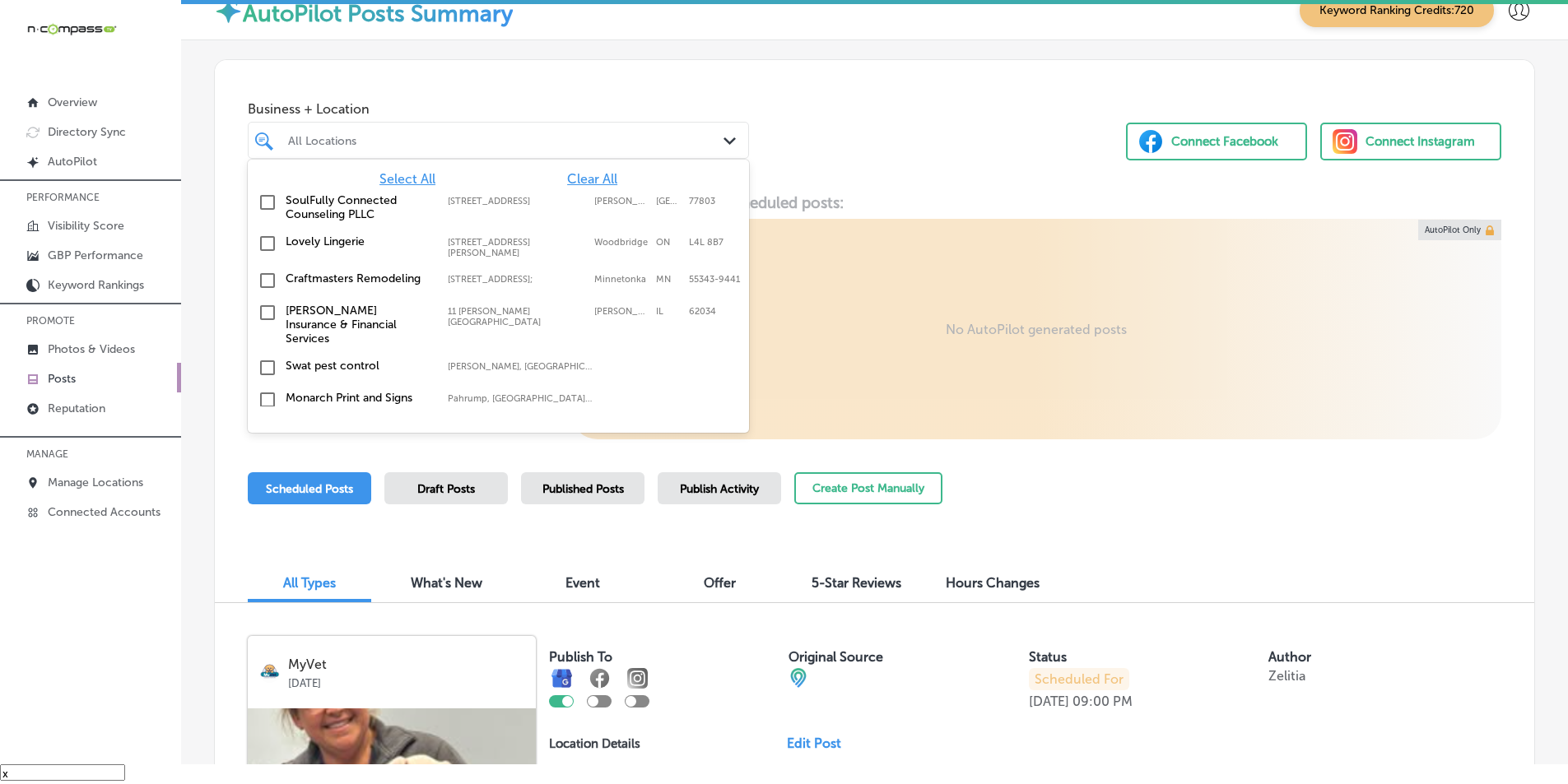
click at [266, 199] on input "checkbox" at bounding box center [267, 202] width 19 height 19
click at [940, 148] on div "Business + Location option 401 N. Main Street; Suite 106, selected. option 401 …" at bounding box center [874, 123] width 1320 height 125
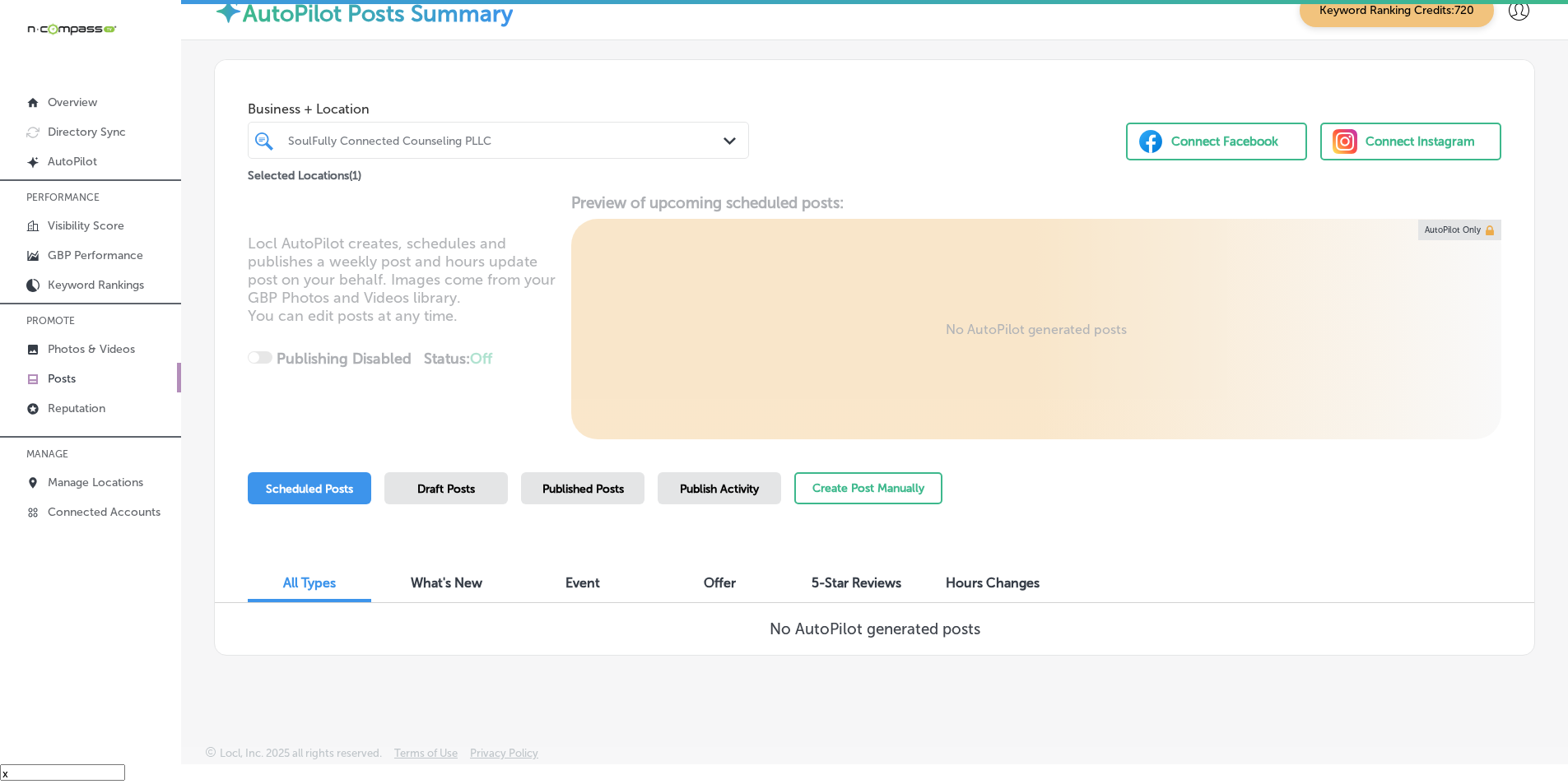
scroll to position [3, 0]
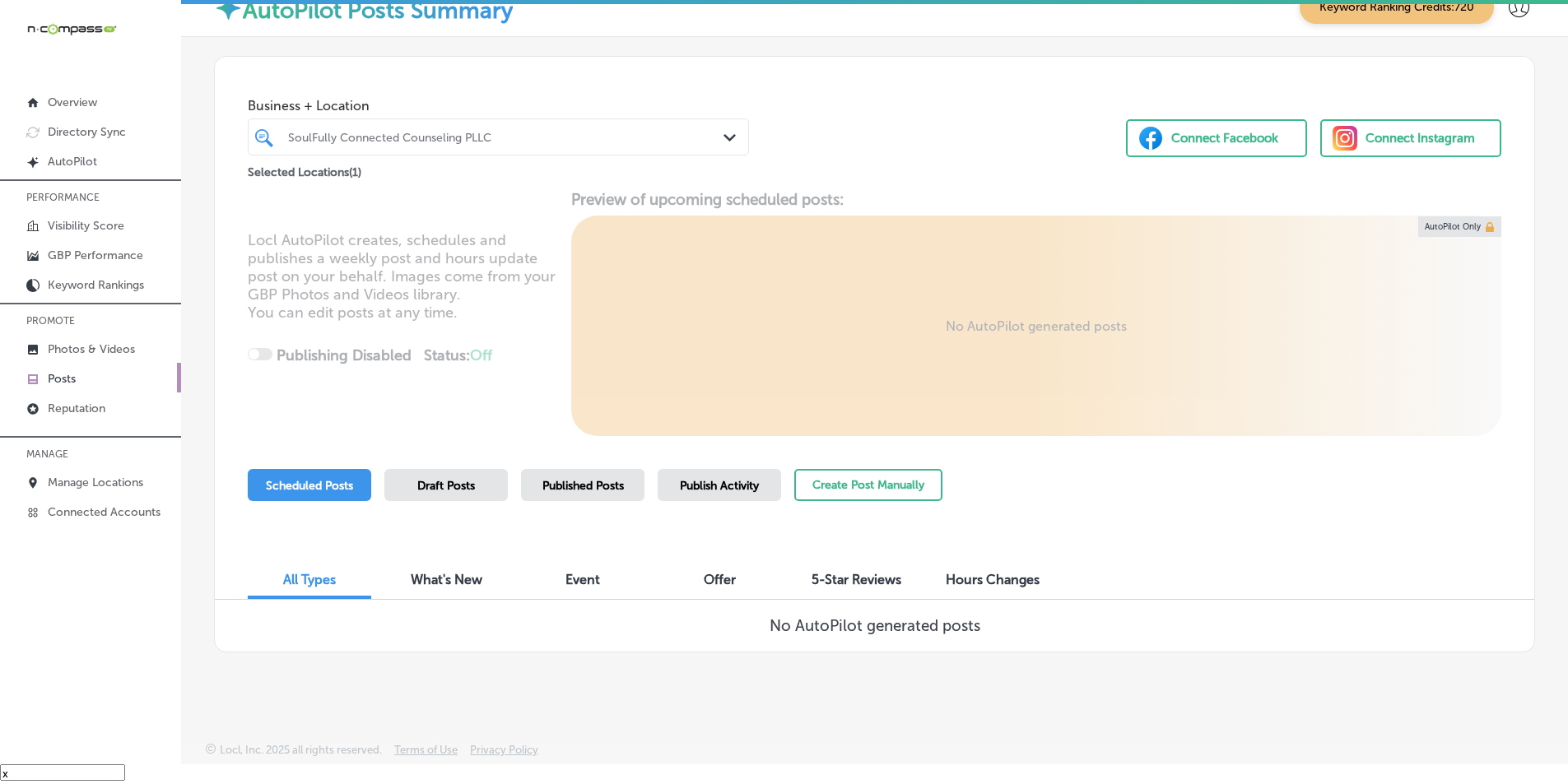
click at [612, 484] on span "Published Posts" at bounding box center [583, 486] width 81 height 14
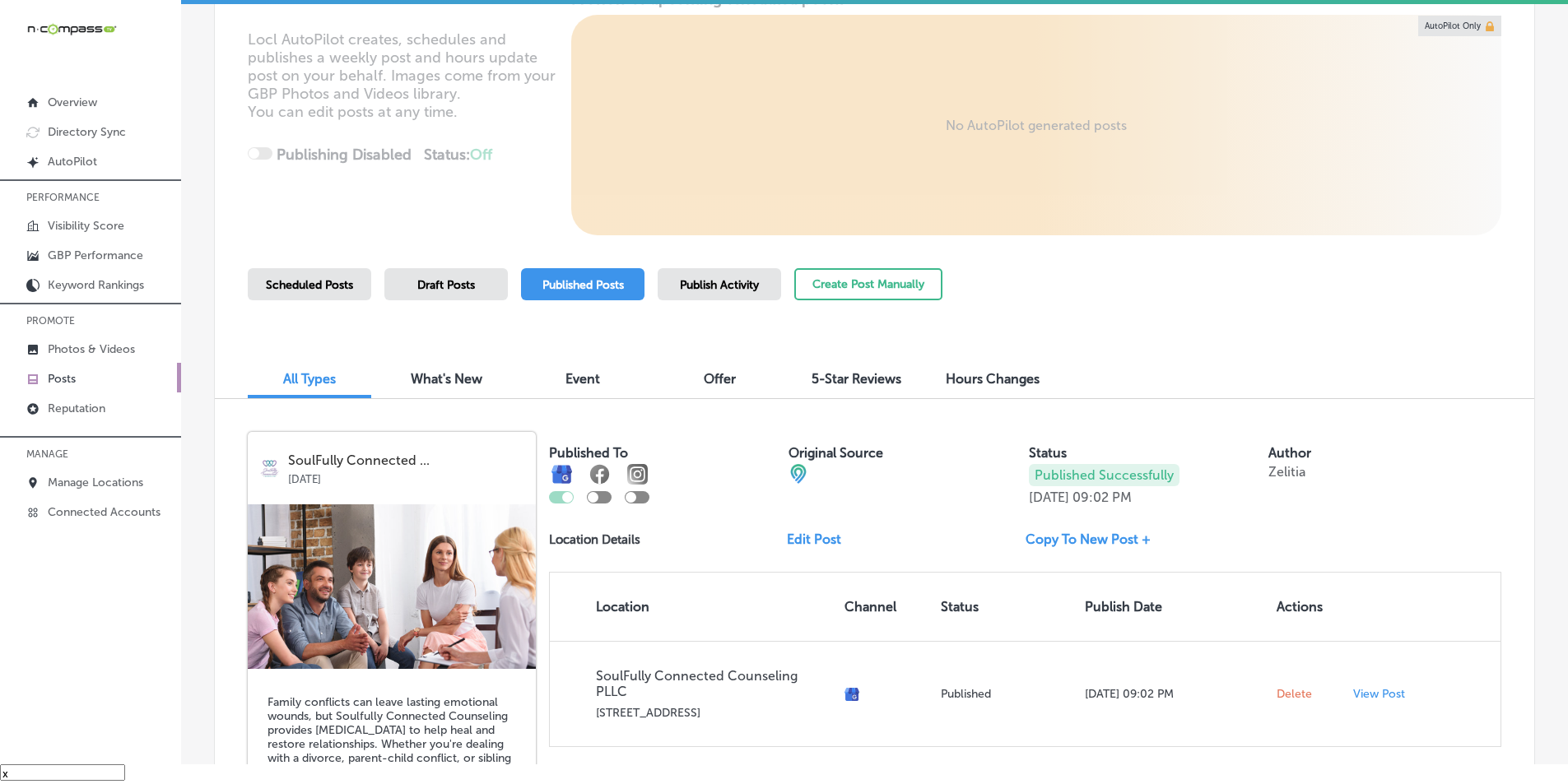
scroll to position [168, 0]
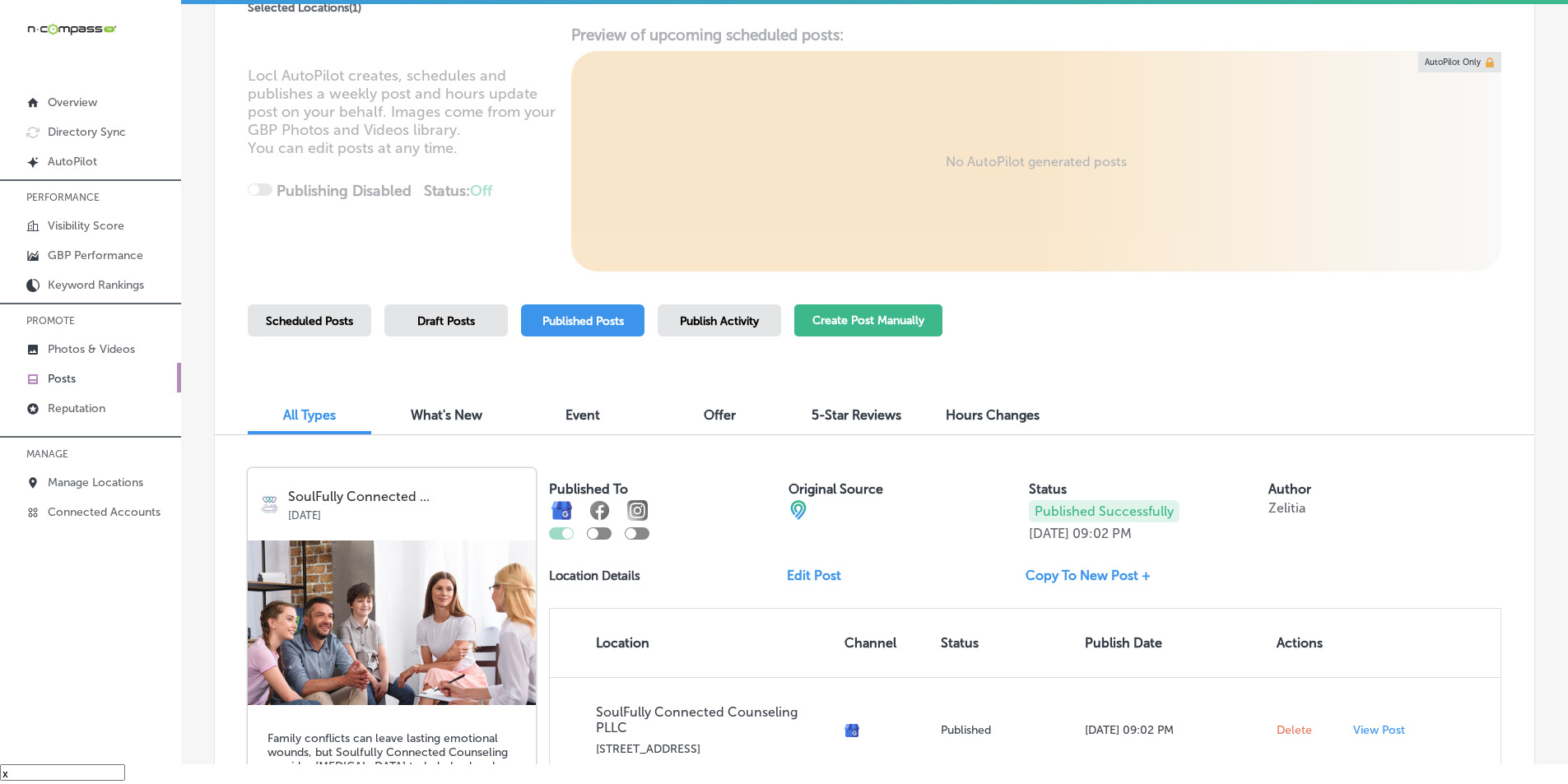
click at [870, 323] on button "Create Post Manually" at bounding box center [868, 320] width 148 height 32
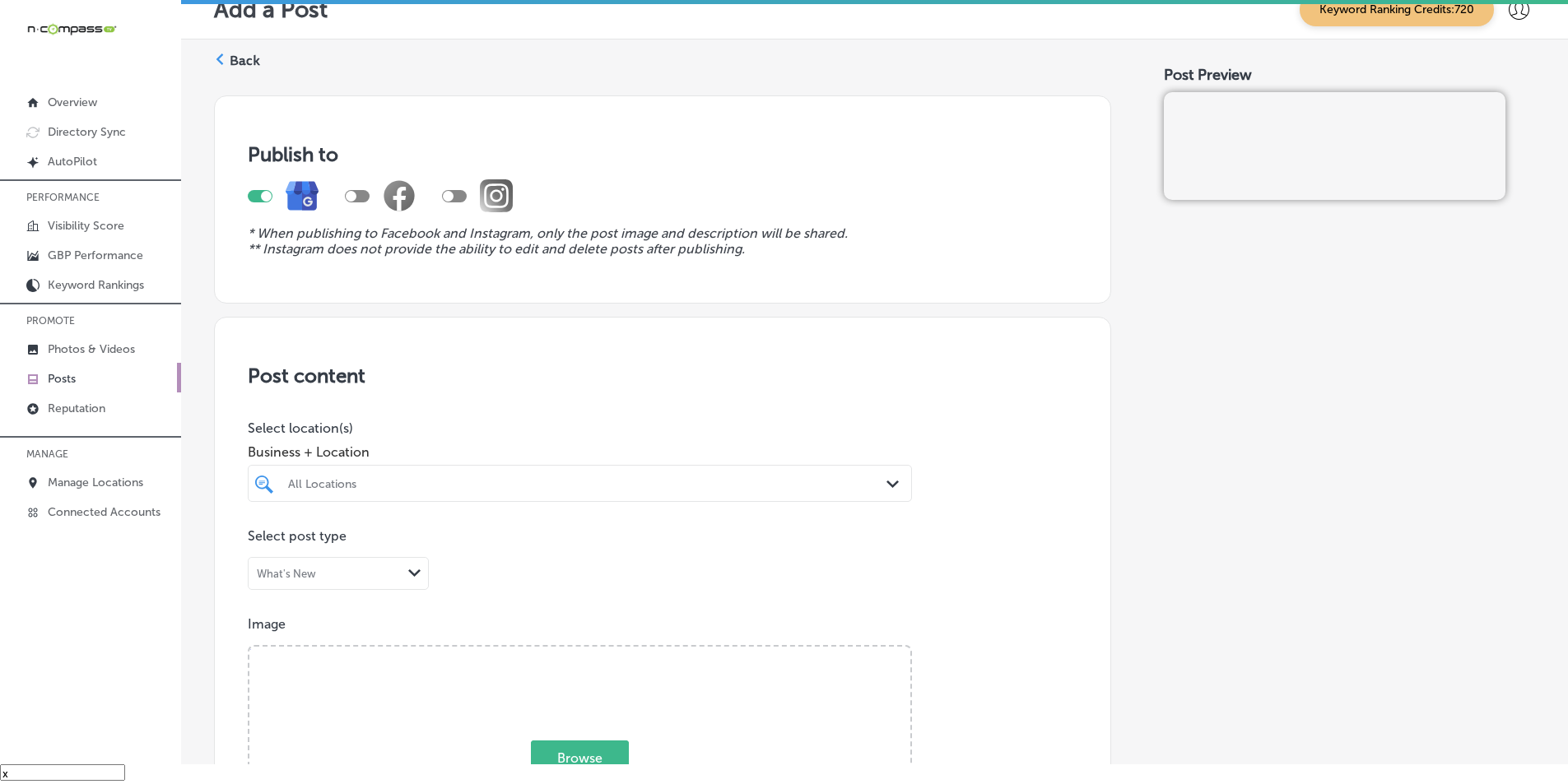
click at [414, 486] on div "All Locations" at bounding box center [588, 483] width 600 height 14
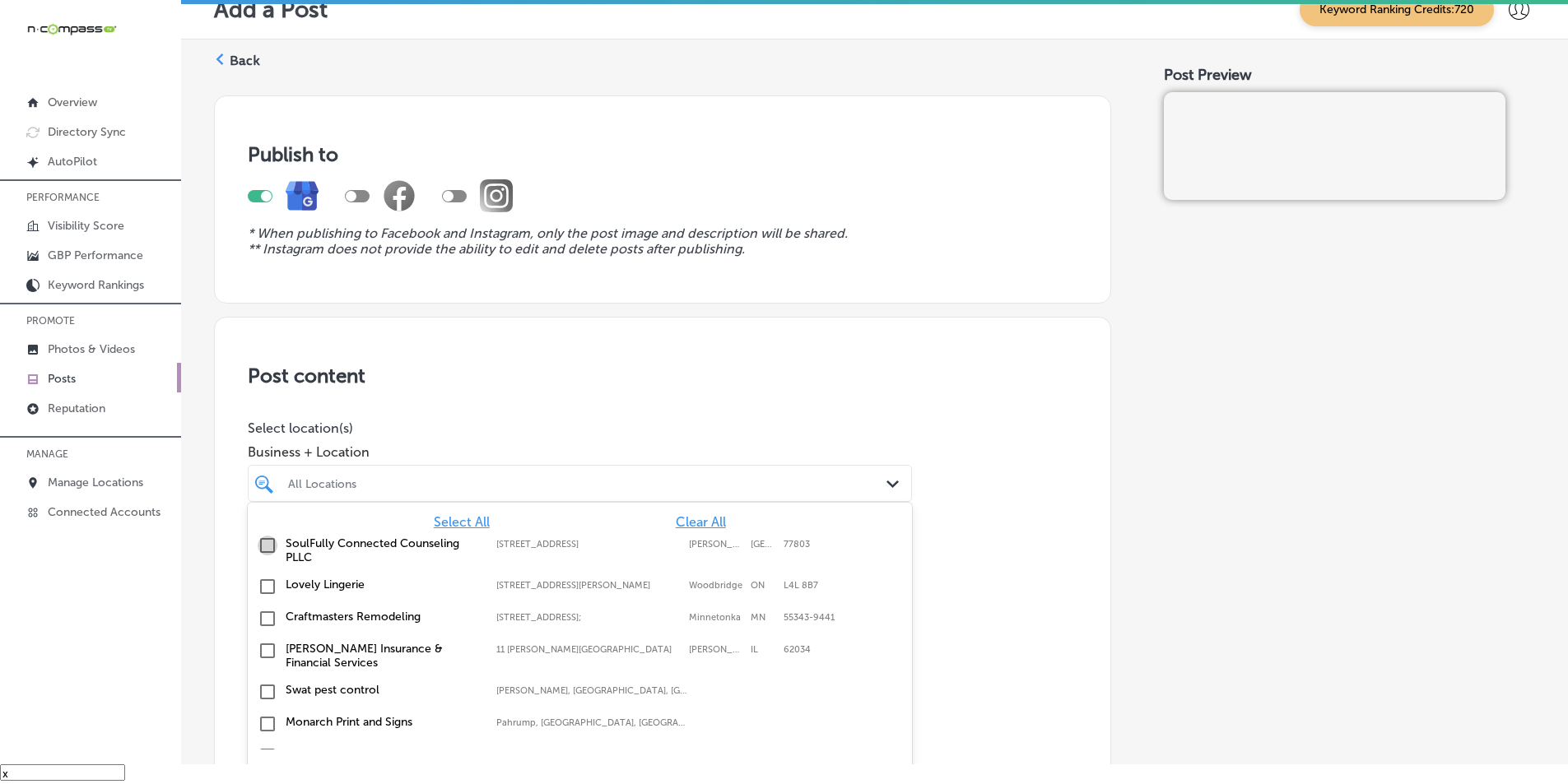
click at [262, 542] on input "checkbox" at bounding box center [267, 545] width 19 height 19
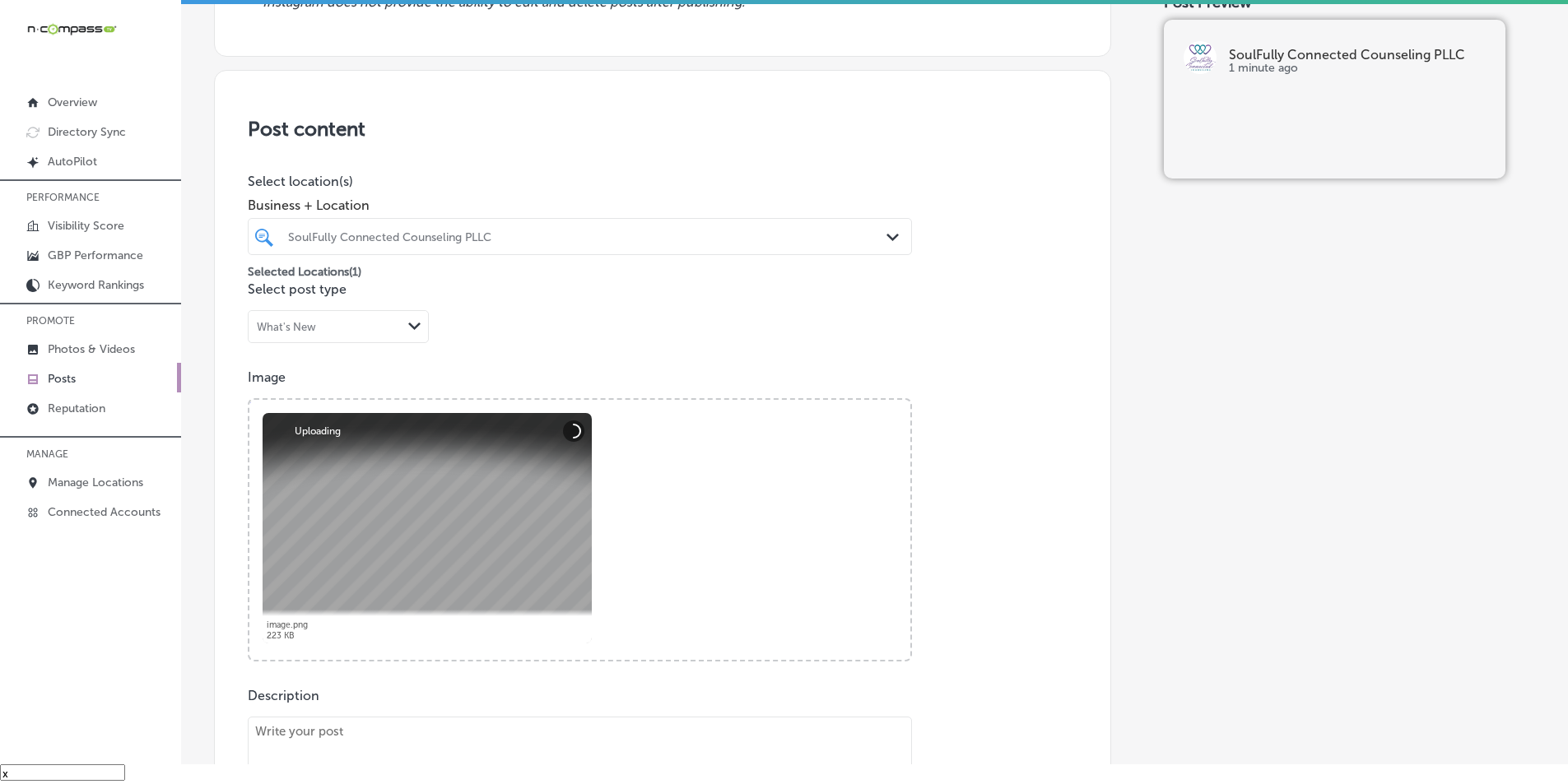
scroll to position [494, 0]
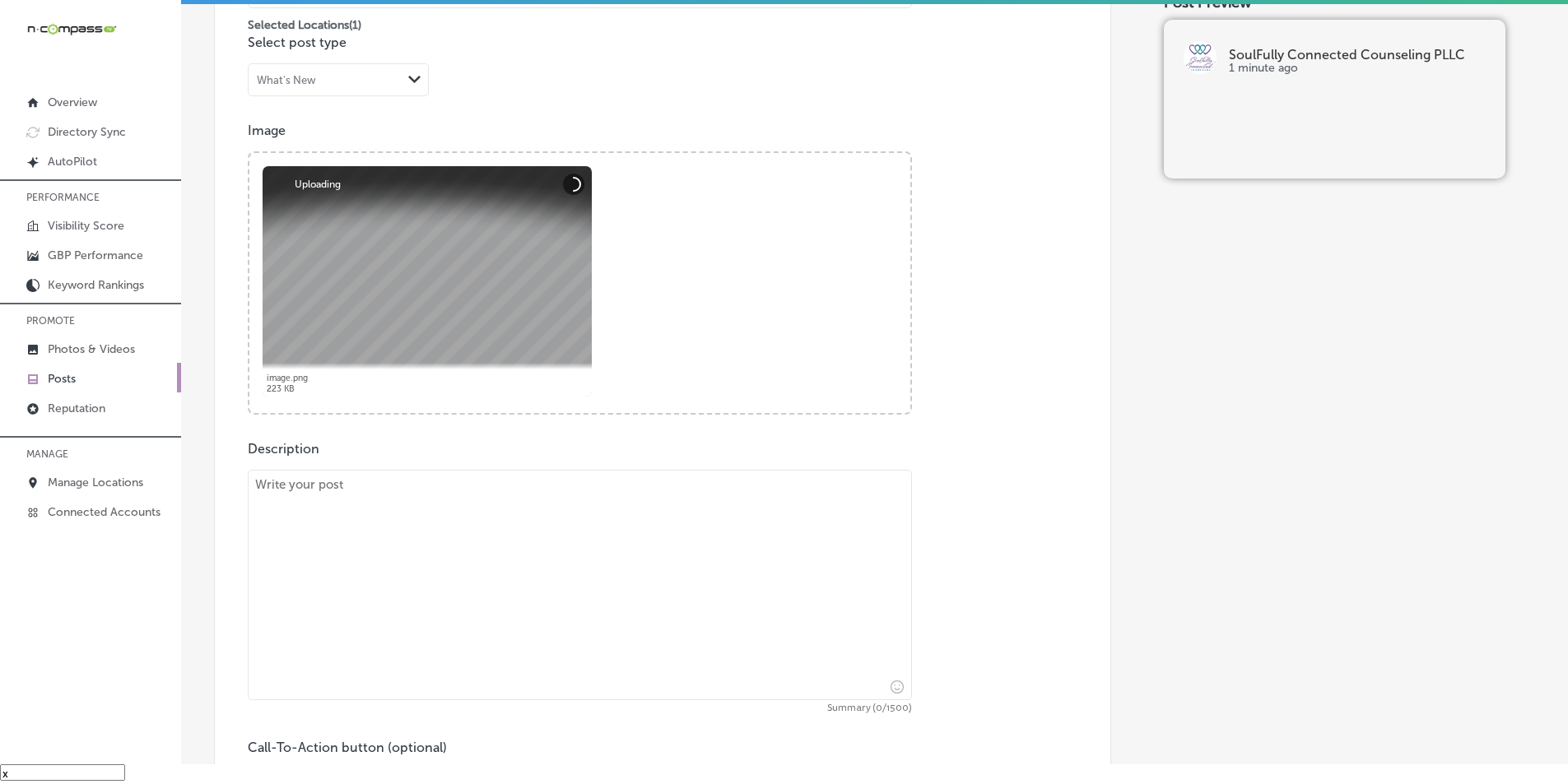
click at [359, 509] on textarea at bounding box center [580, 586] width 664 height 231
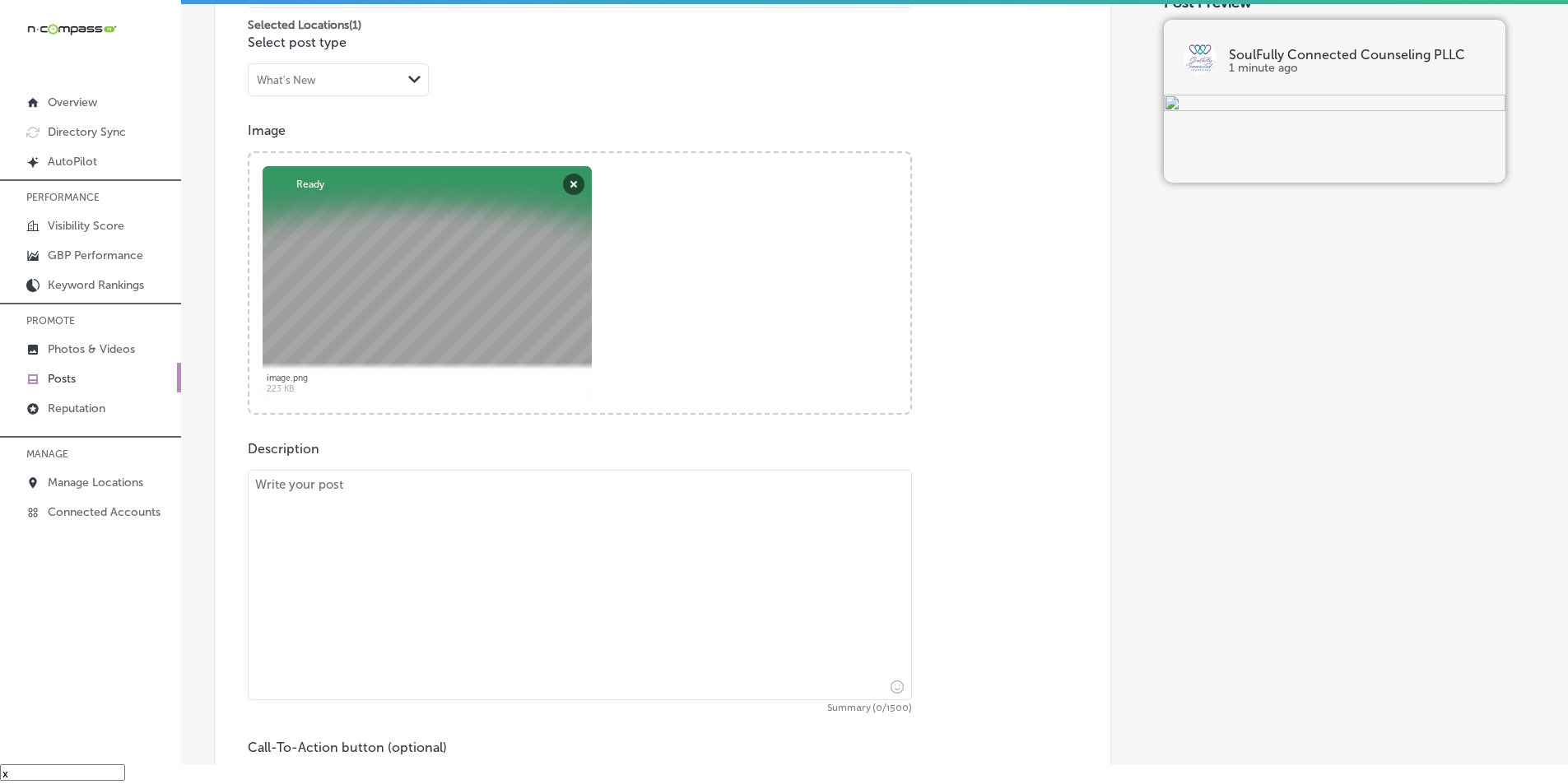
click at [529, 545] on textarea at bounding box center [580, 586] width 664 height 231
paste textarea "At Soulfully Connected Counseling, we offer marriage and couples therapy to hel…"
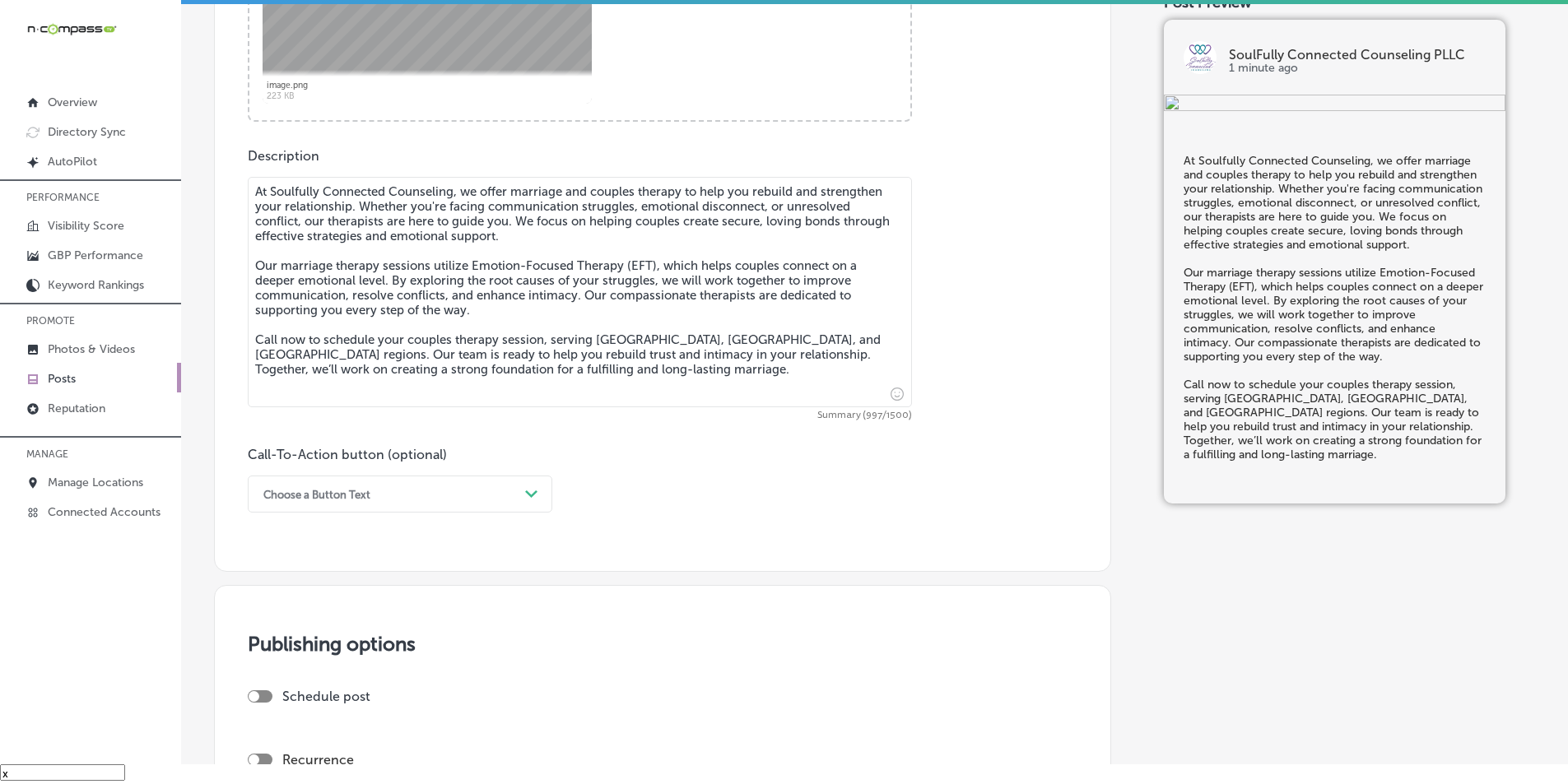
scroll to position [823, 0]
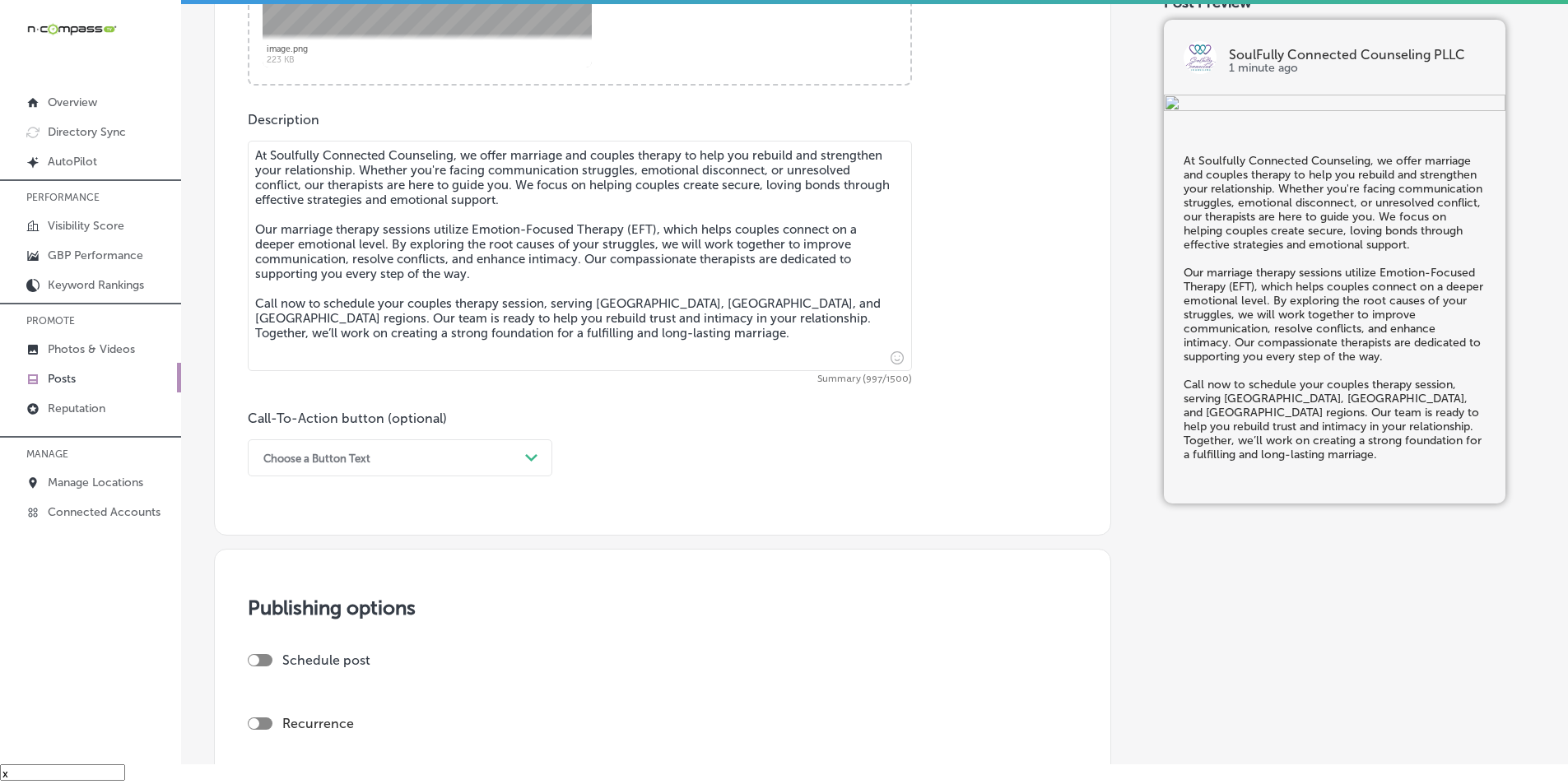
type textarea "At Soulfully Connected Counseling, we offer marriage and couples therapy to hel…"
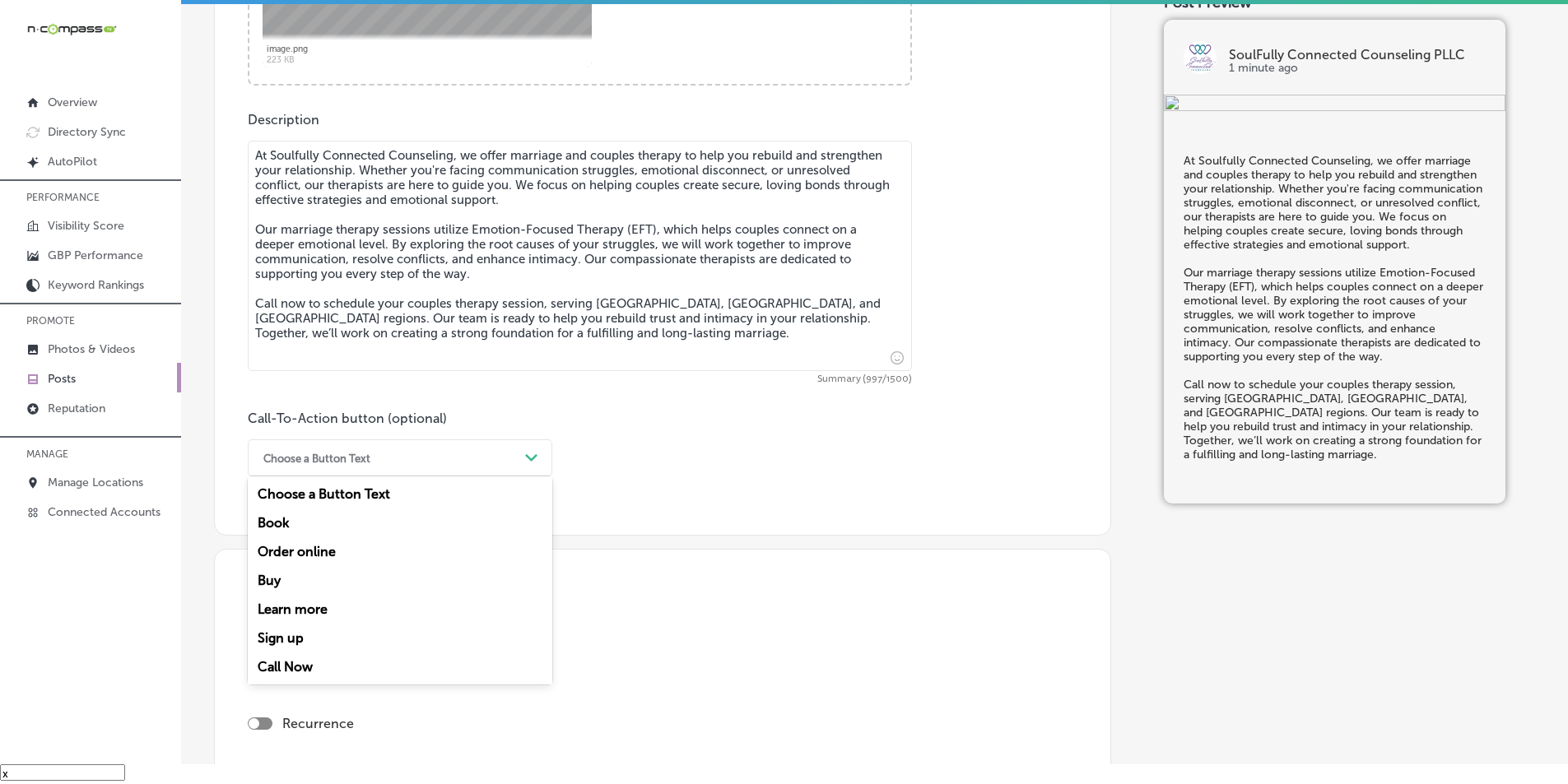
click at [531, 450] on div "Path Created with Sketch." at bounding box center [531, 458] width 26 height 26
click at [297, 667] on div "Call Now" at bounding box center [399, 667] width 304 height 29
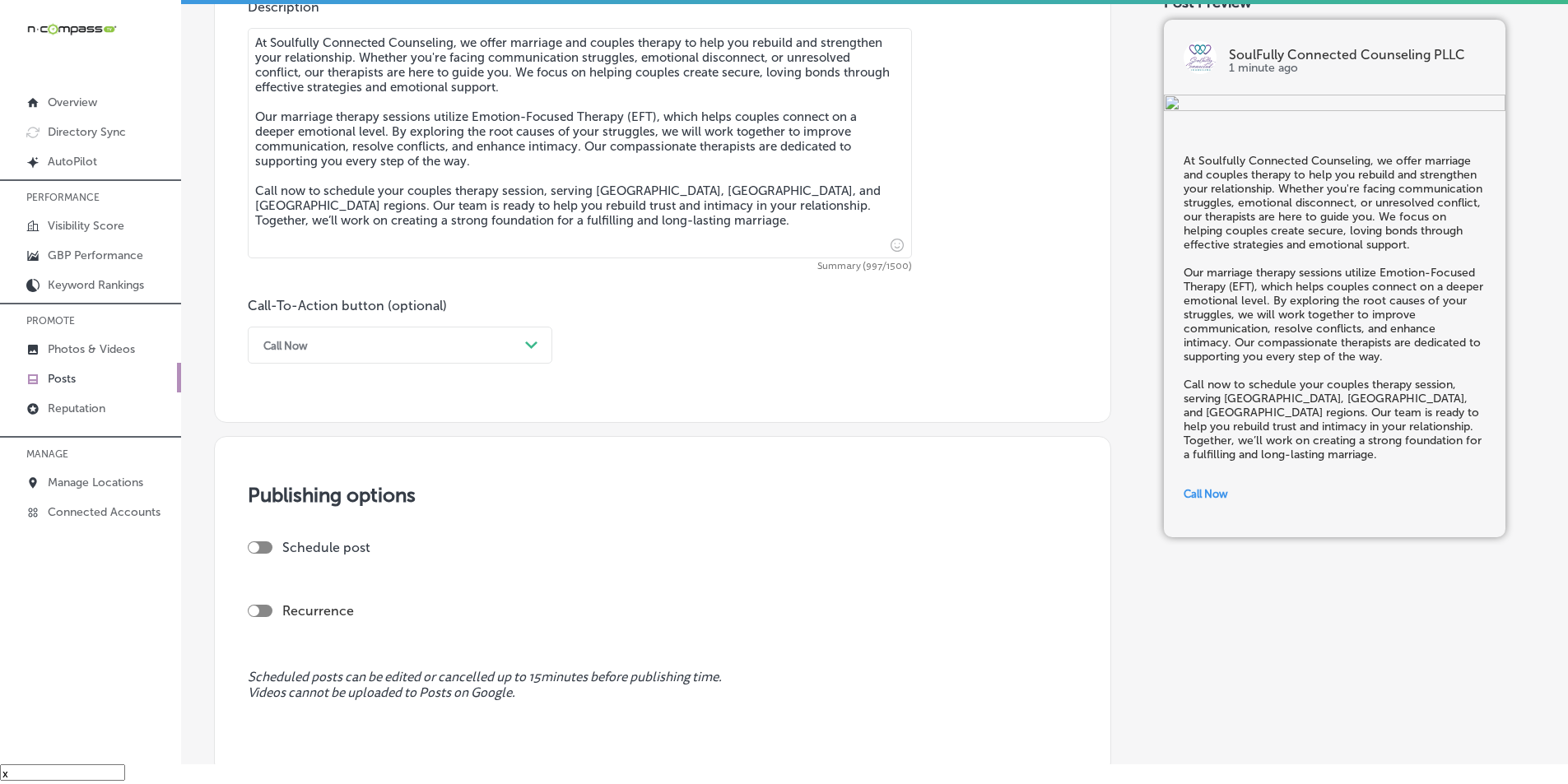
scroll to position [987, 0]
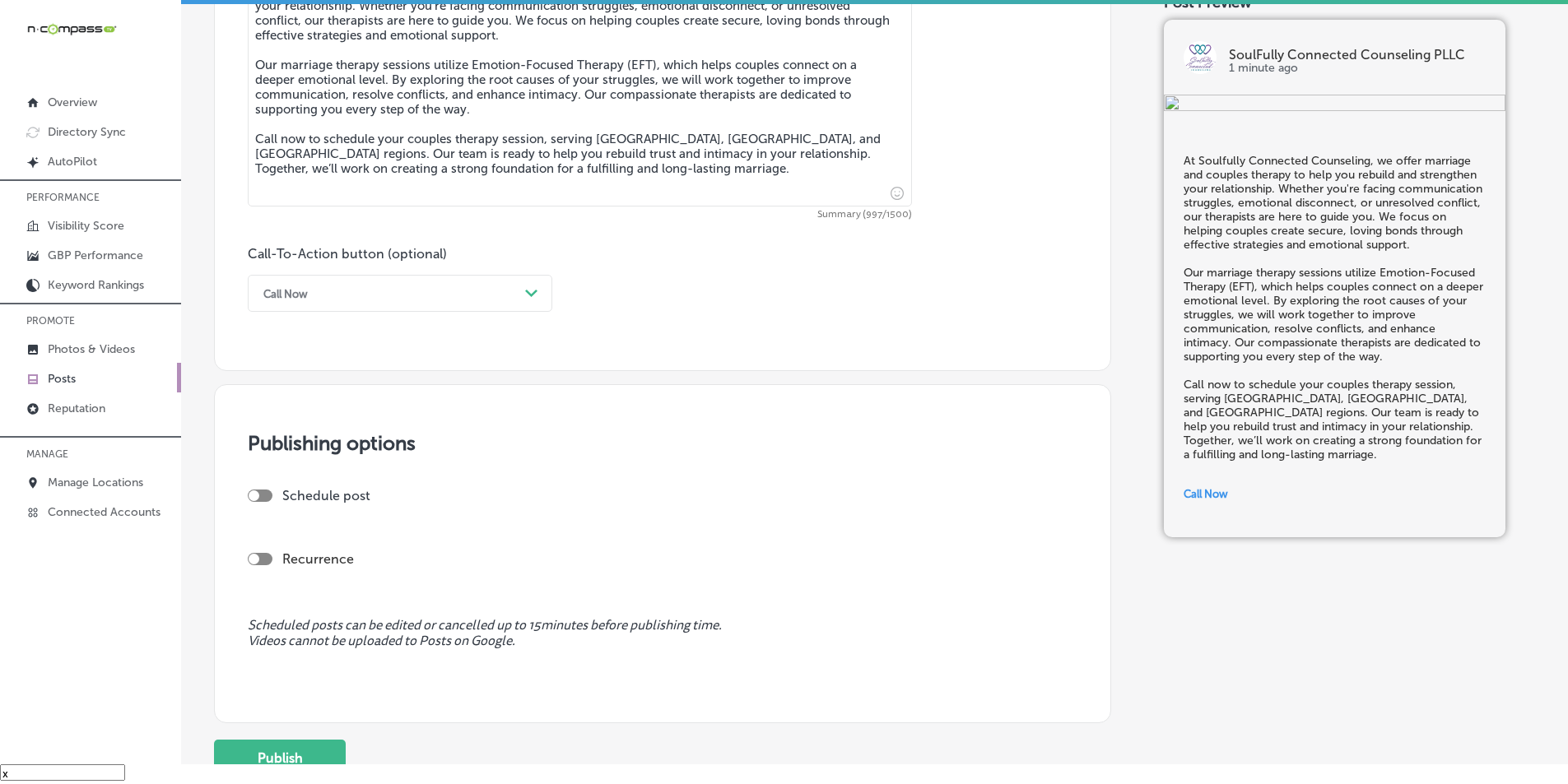
click at [263, 492] on div at bounding box center [259, 496] width 25 height 13
checkbox input "true"
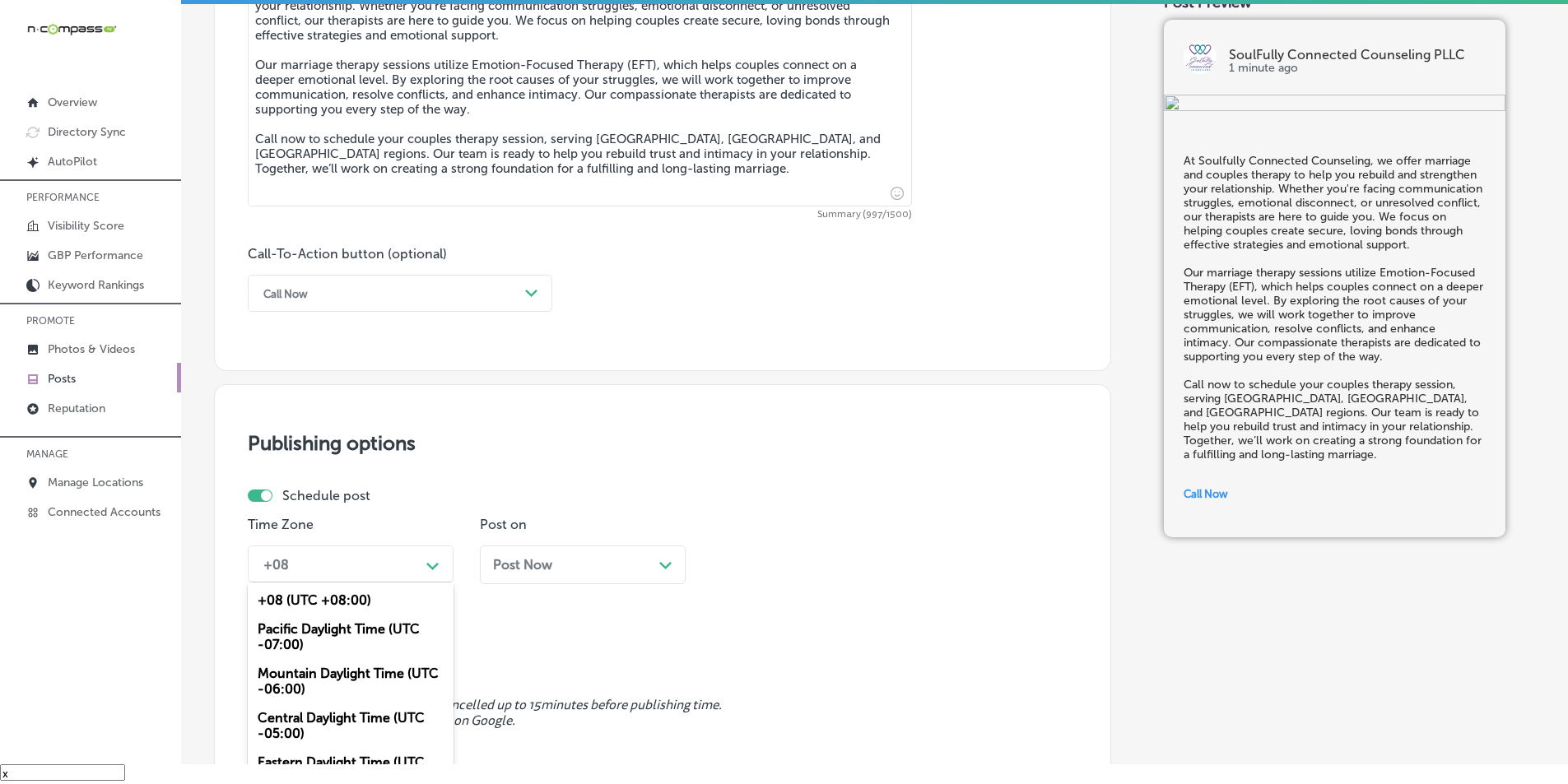
click at [407, 556] on div "option +08 (UTC +08:00) focused, 1 of 6. 6 results available. Use Up and Down t…" at bounding box center [350, 564] width 206 height 37
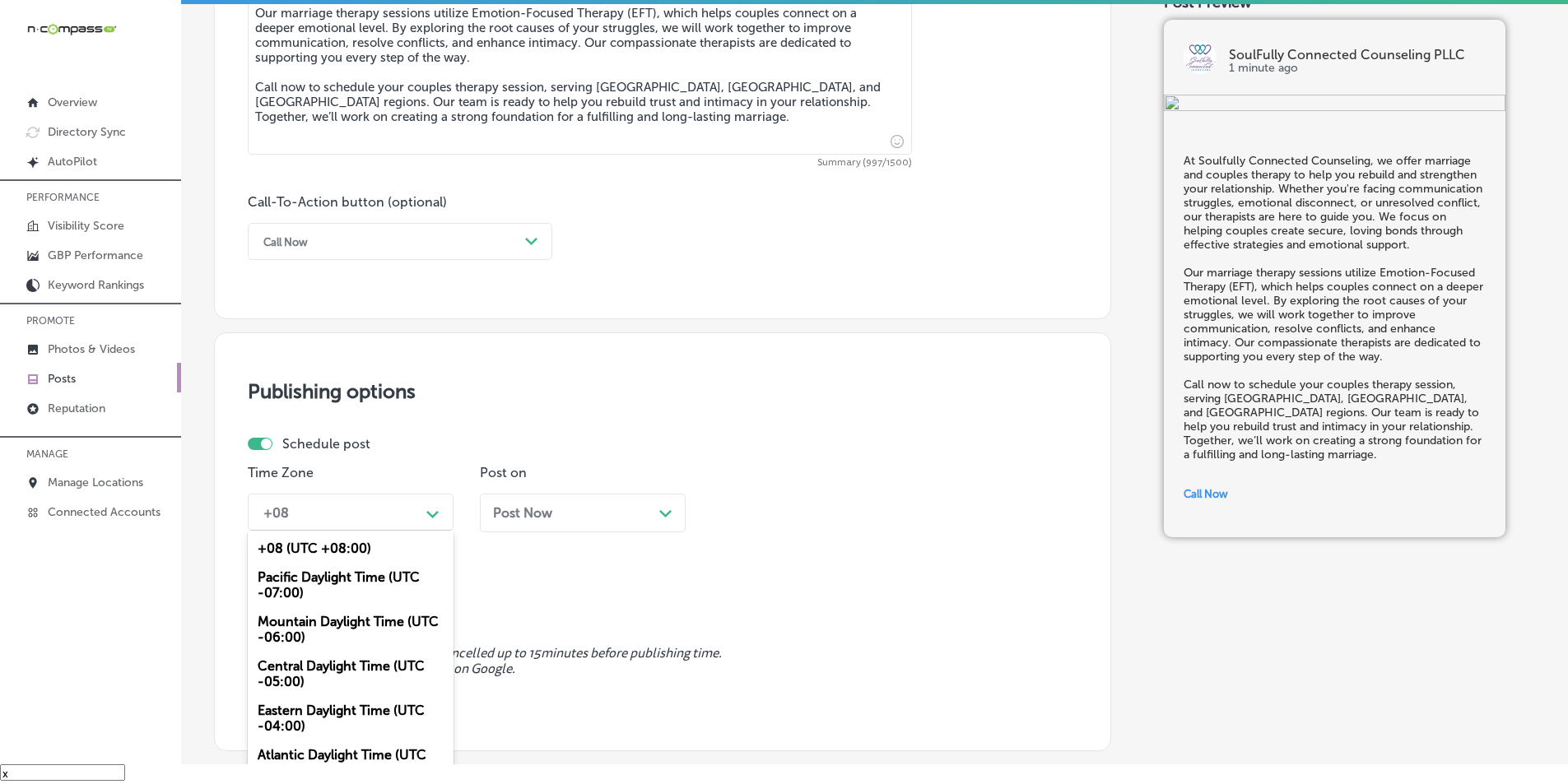
drag, startPoint x: 317, startPoint y: 620, endPoint x: 364, endPoint y: 607, distance: 48.8
click at [320, 620] on div "Mountain Daylight Time (UTC -06:00)" at bounding box center [350, 630] width 206 height 44
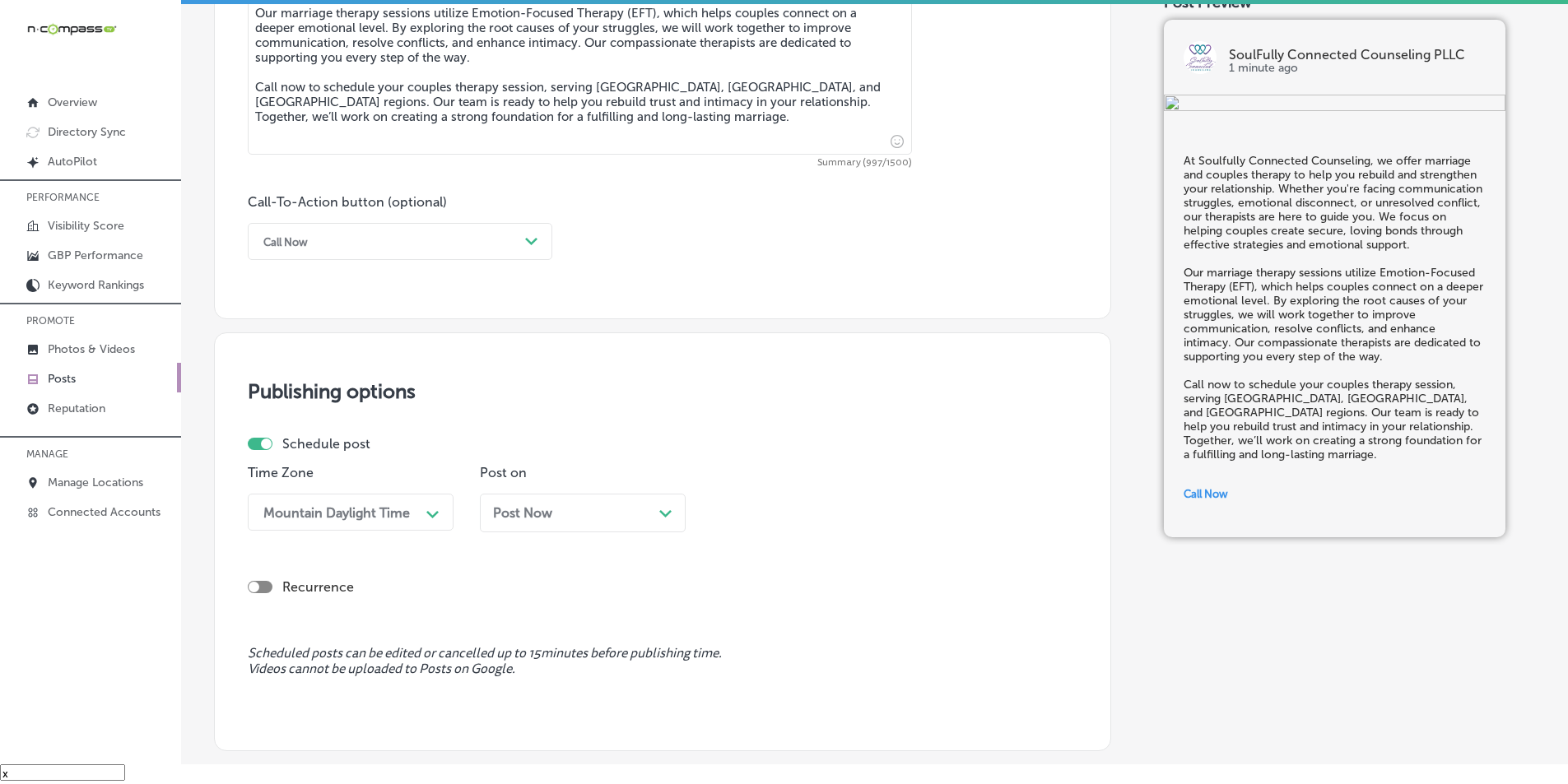
click at [618, 509] on div "Post Now Path Created with Sketch." at bounding box center [583, 513] width 180 height 15
click at [659, 270] on span at bounding box center [661, 267] width 9 height 9
click at [885, 510] on div "Path Created with Sketch." at bounding box center [897, 512] width 26 height 26
click at [743, 692] on div "7:00 AM" at bounding box center [815, 697] width 206 height 29
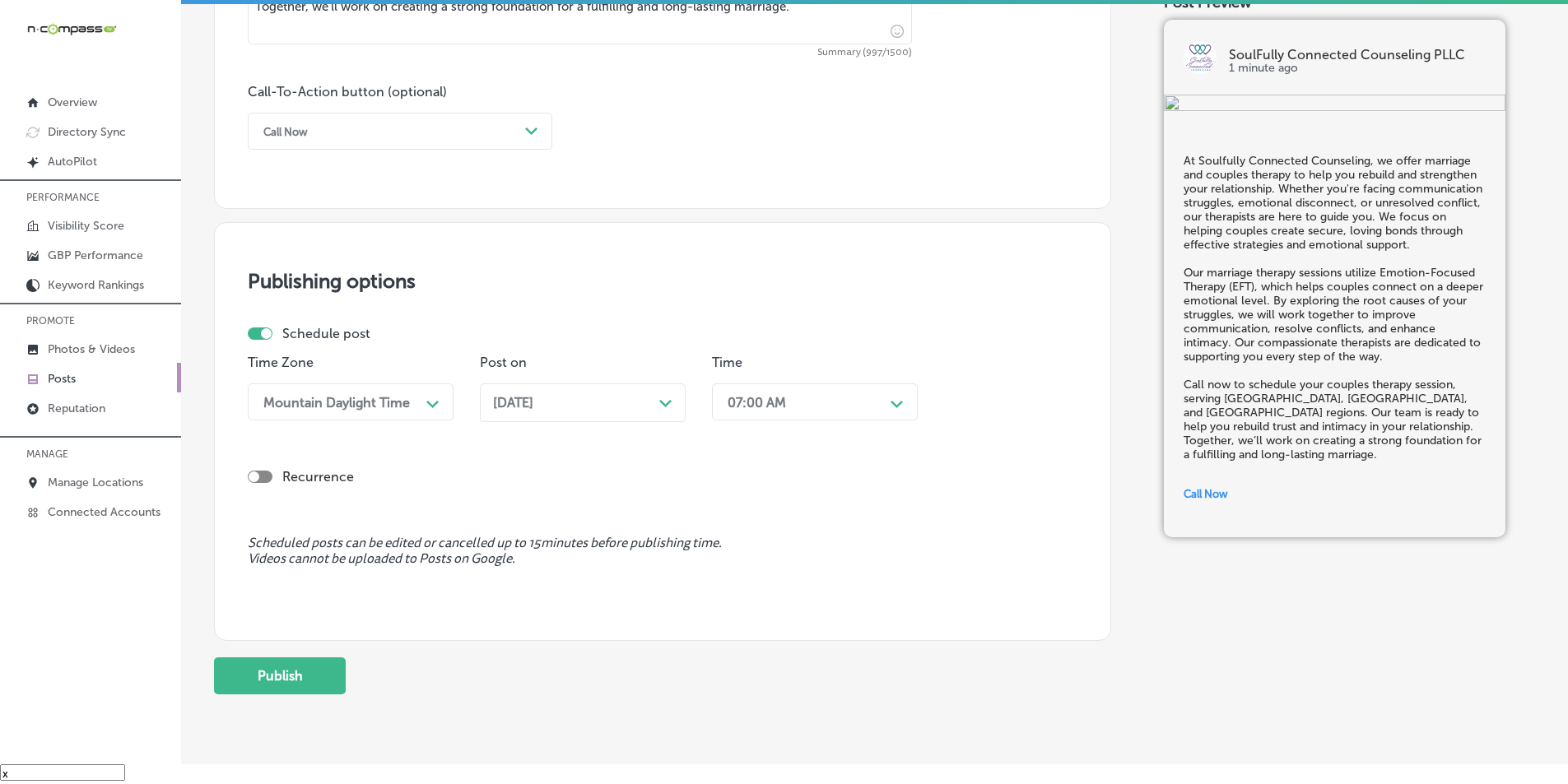
scroll to position [1204, 0]
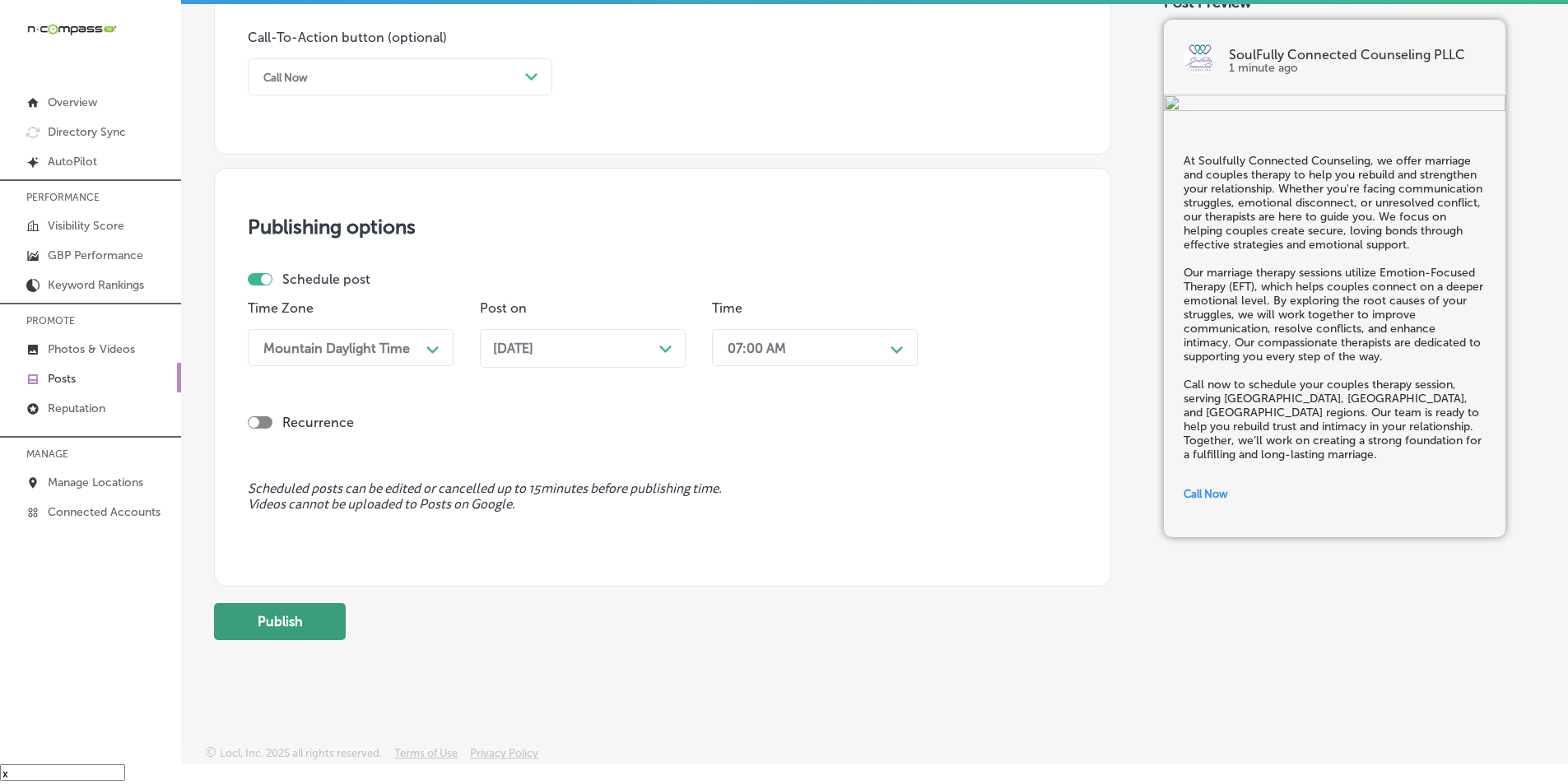
click at [294, 625] on button "Publish" at bounding box center [279, 622] width 131 height 37
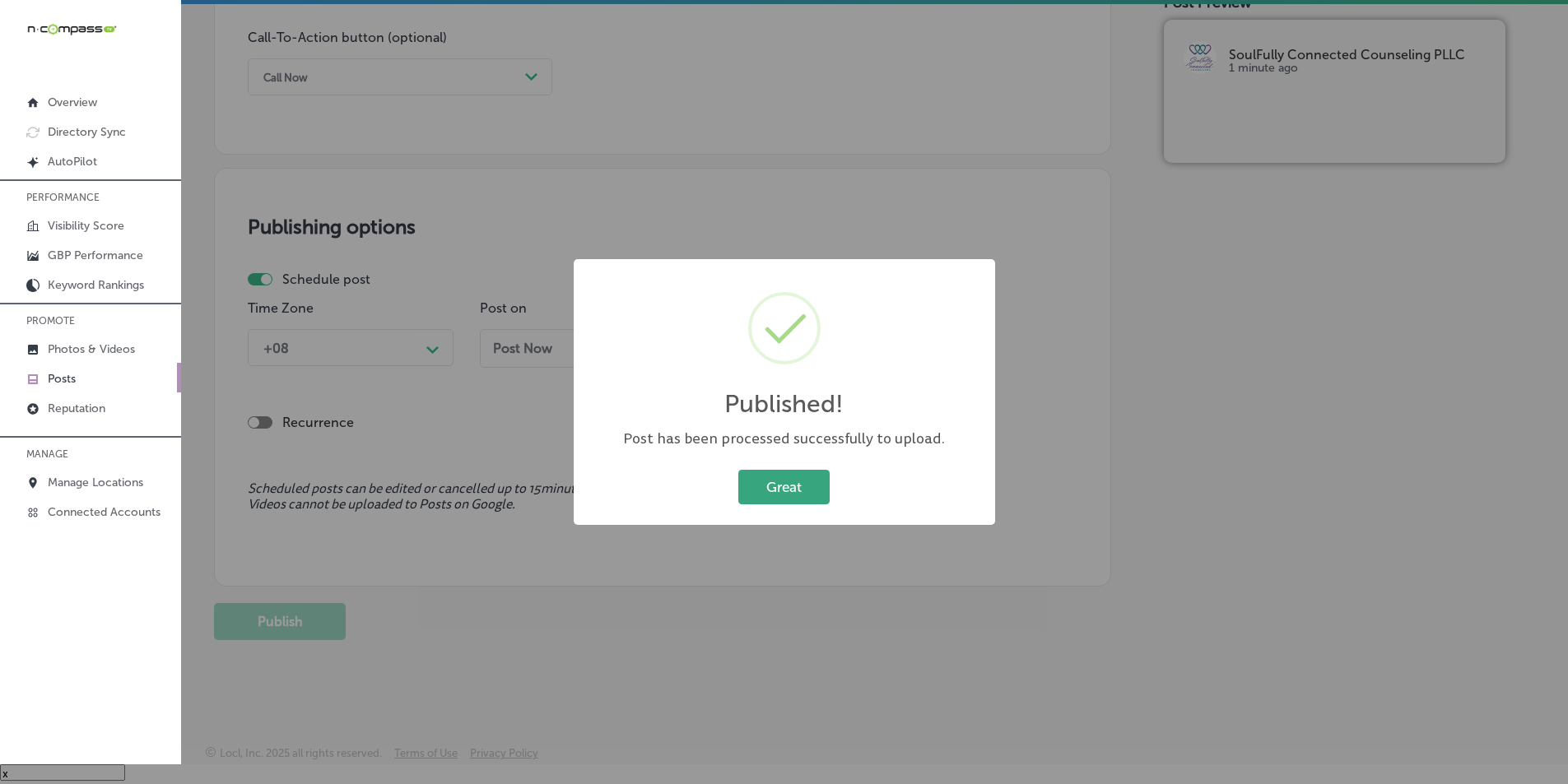
click at [808, 483] on button "Great" at bounding box center [784, 487] width 92 height 34
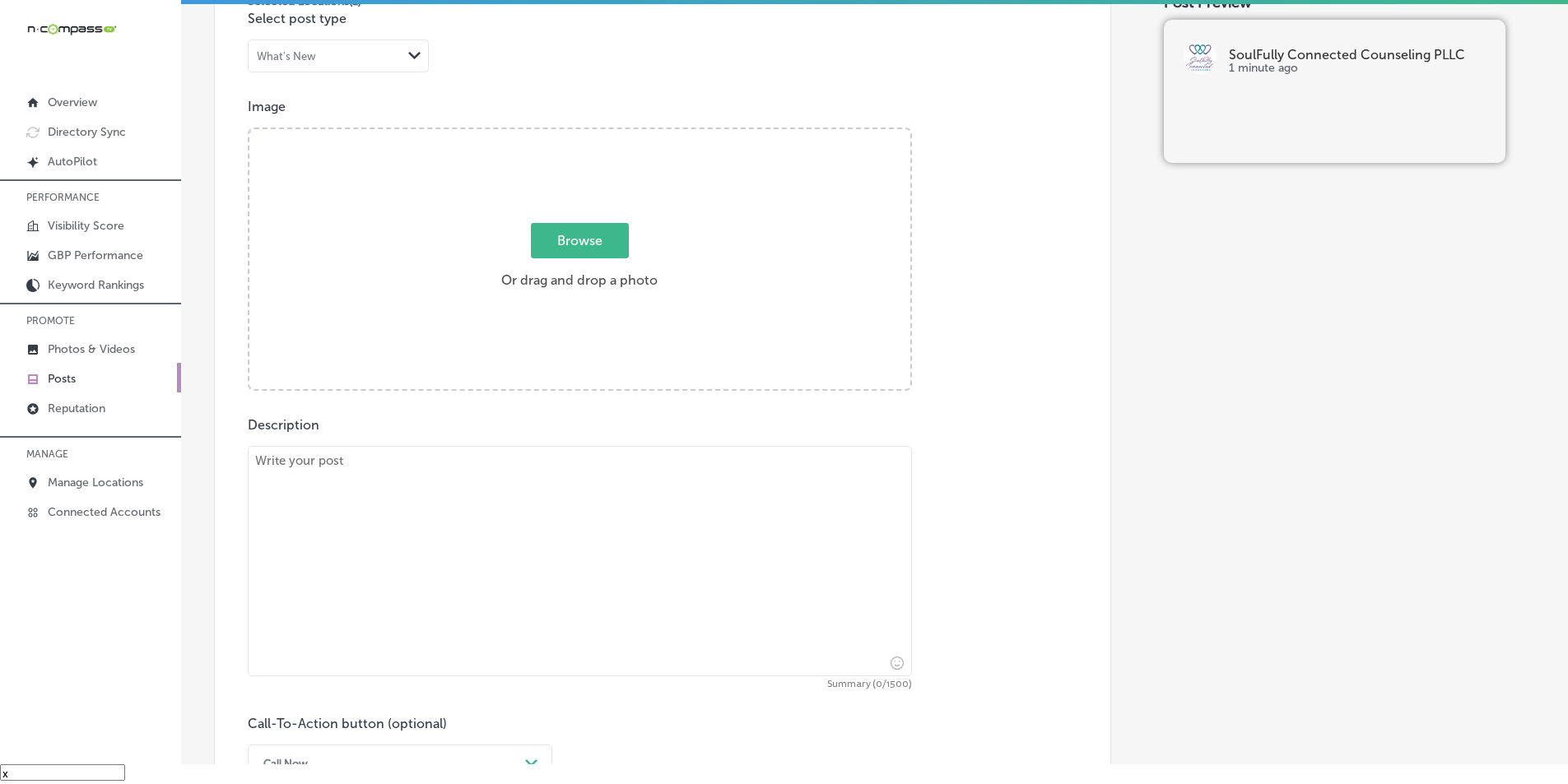
scroll to position [464, 0]
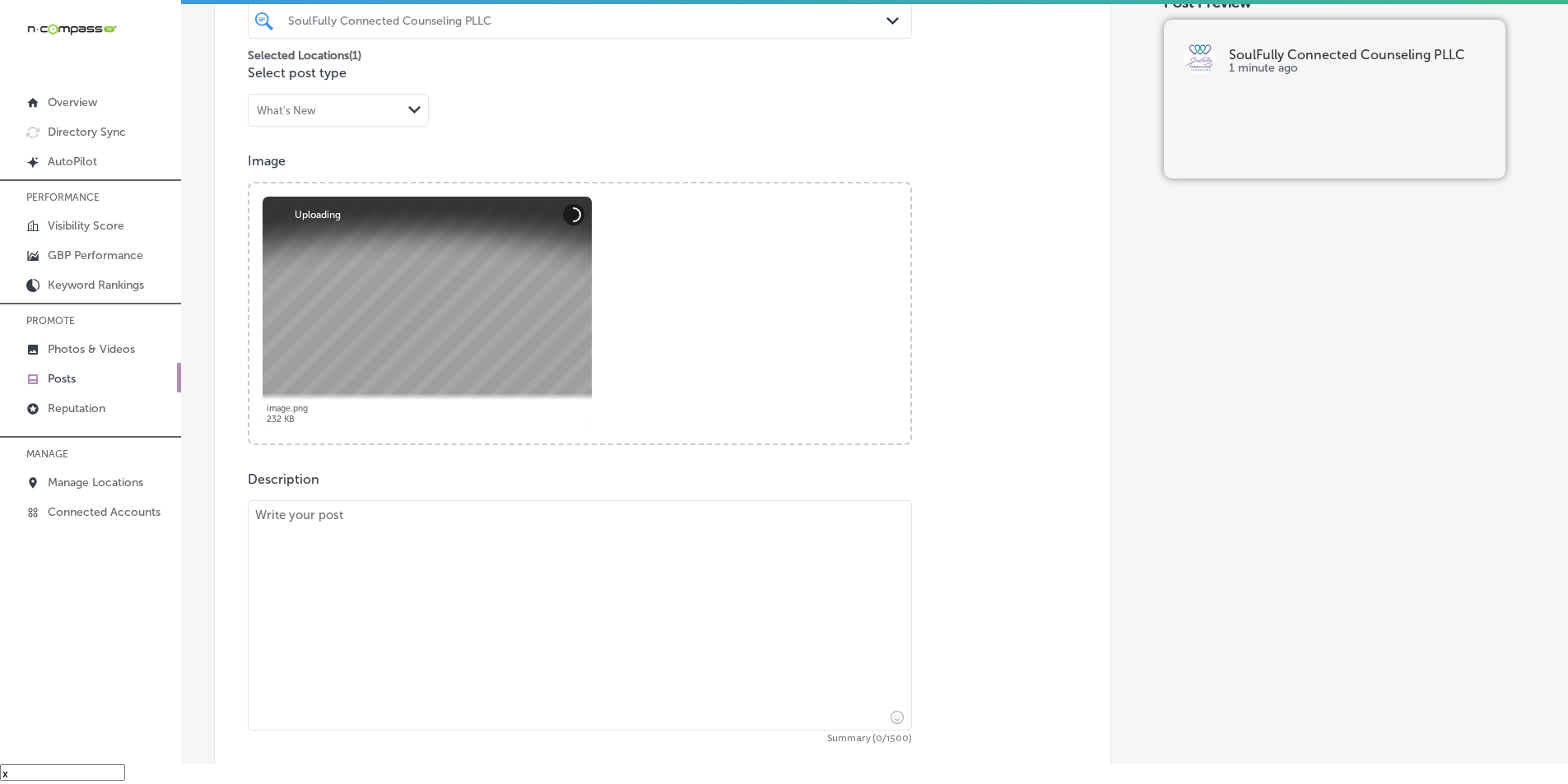
click at [431, 639] on textarea at bounding box center [580, 615] width 664 height 231
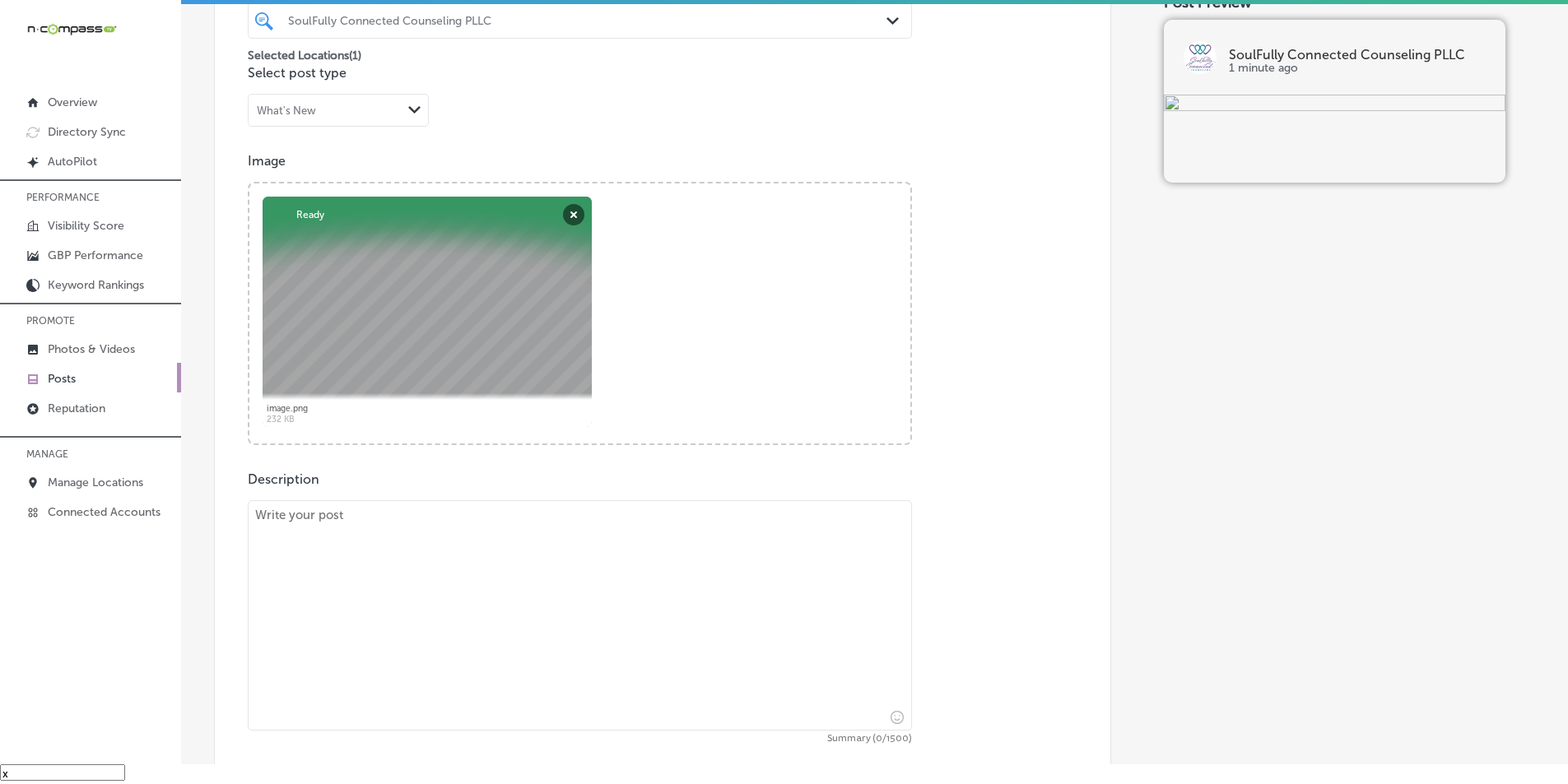
click at [440, 606] on textarea at bounding box center [580, 615] width 664 height 231
paste textarea "If you're struggling with anxiety or depression, Soulfully Connected Counseling…"
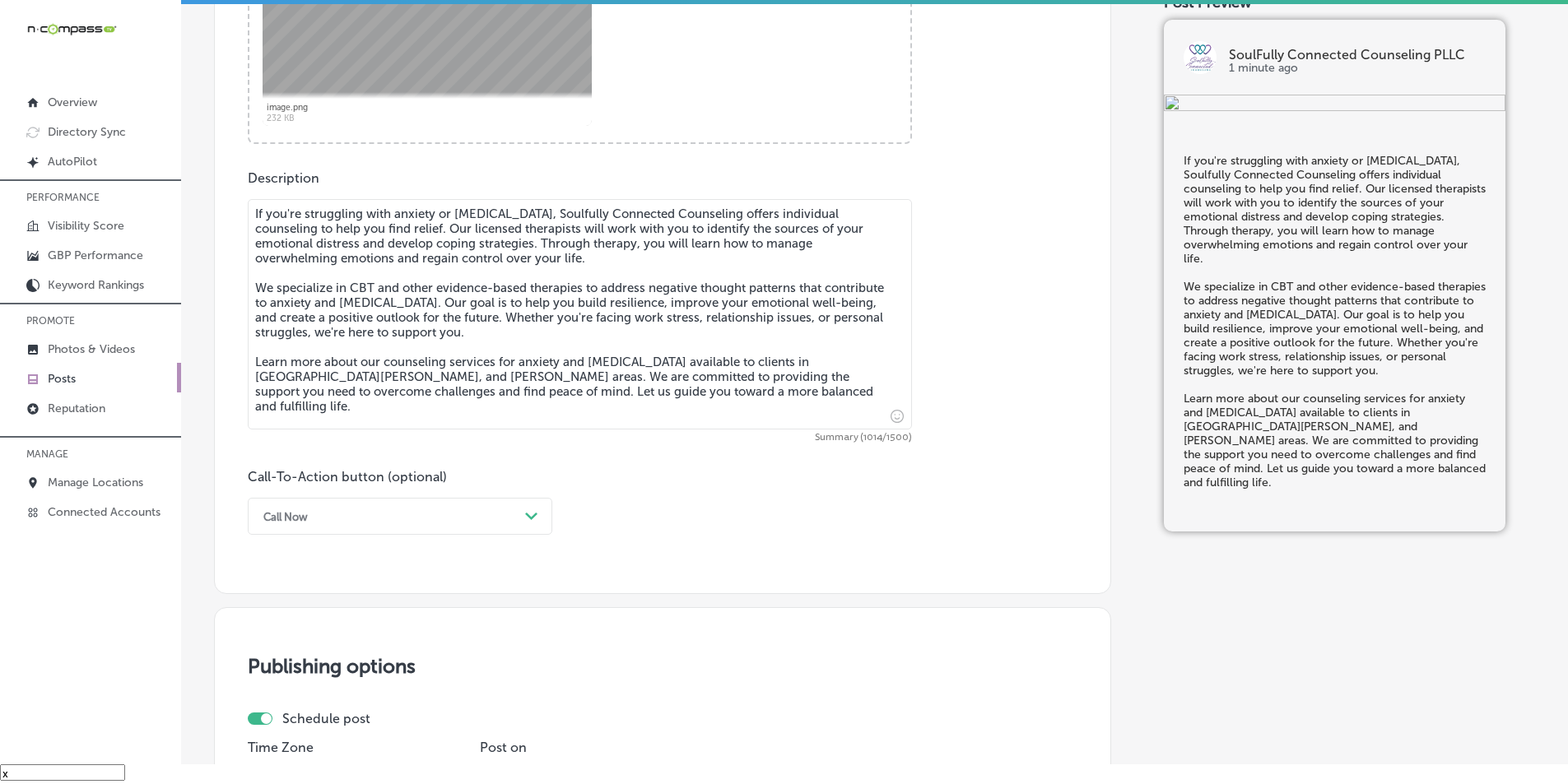
scroll to position [792, 0]
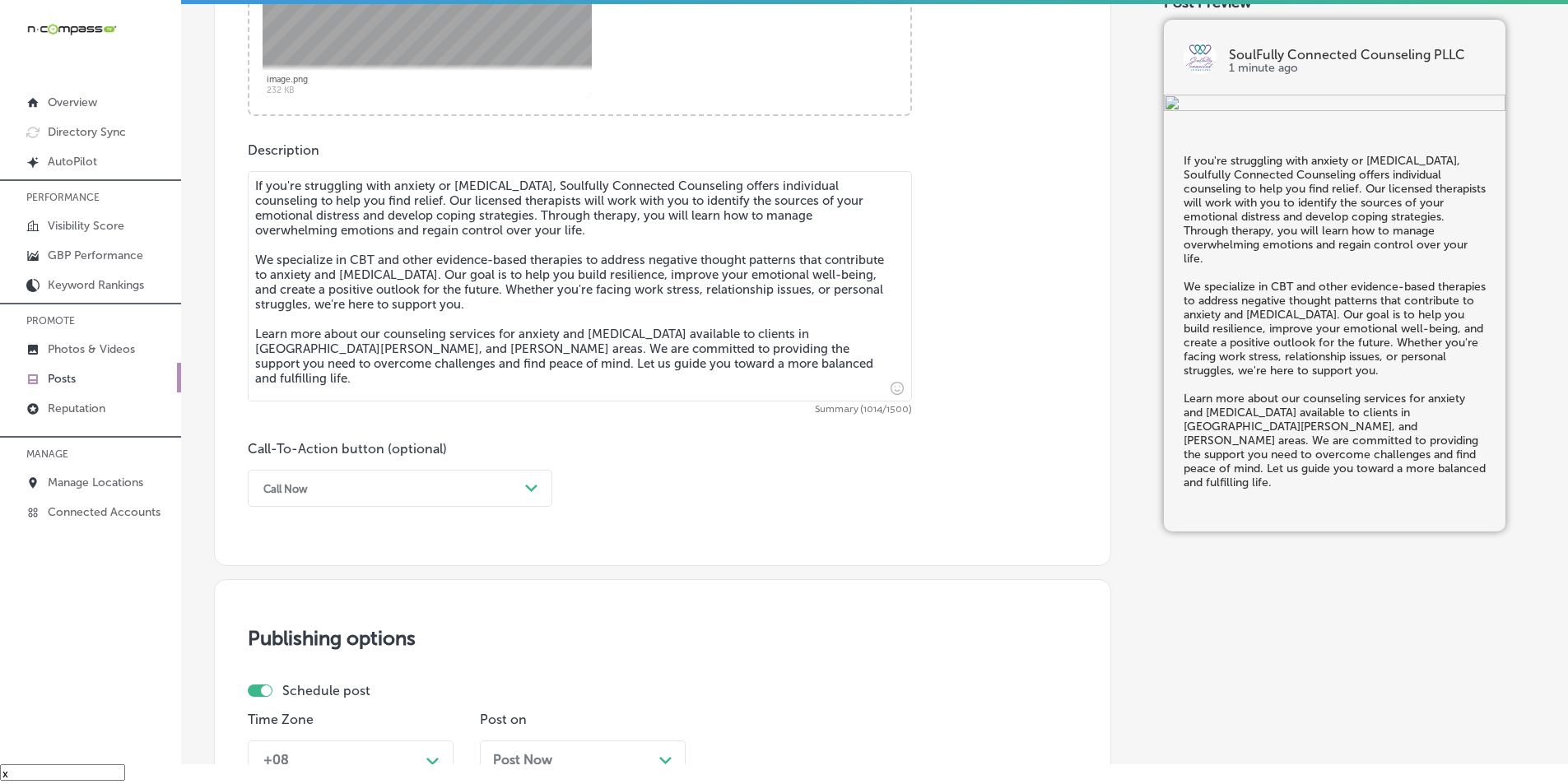
type textarea "If you're struggling with anxiety or depression, Soulfully Connected Counseling…"
click at [481, 488] on div "Call Now" at bounding box center [386, 488] width 264 height 25
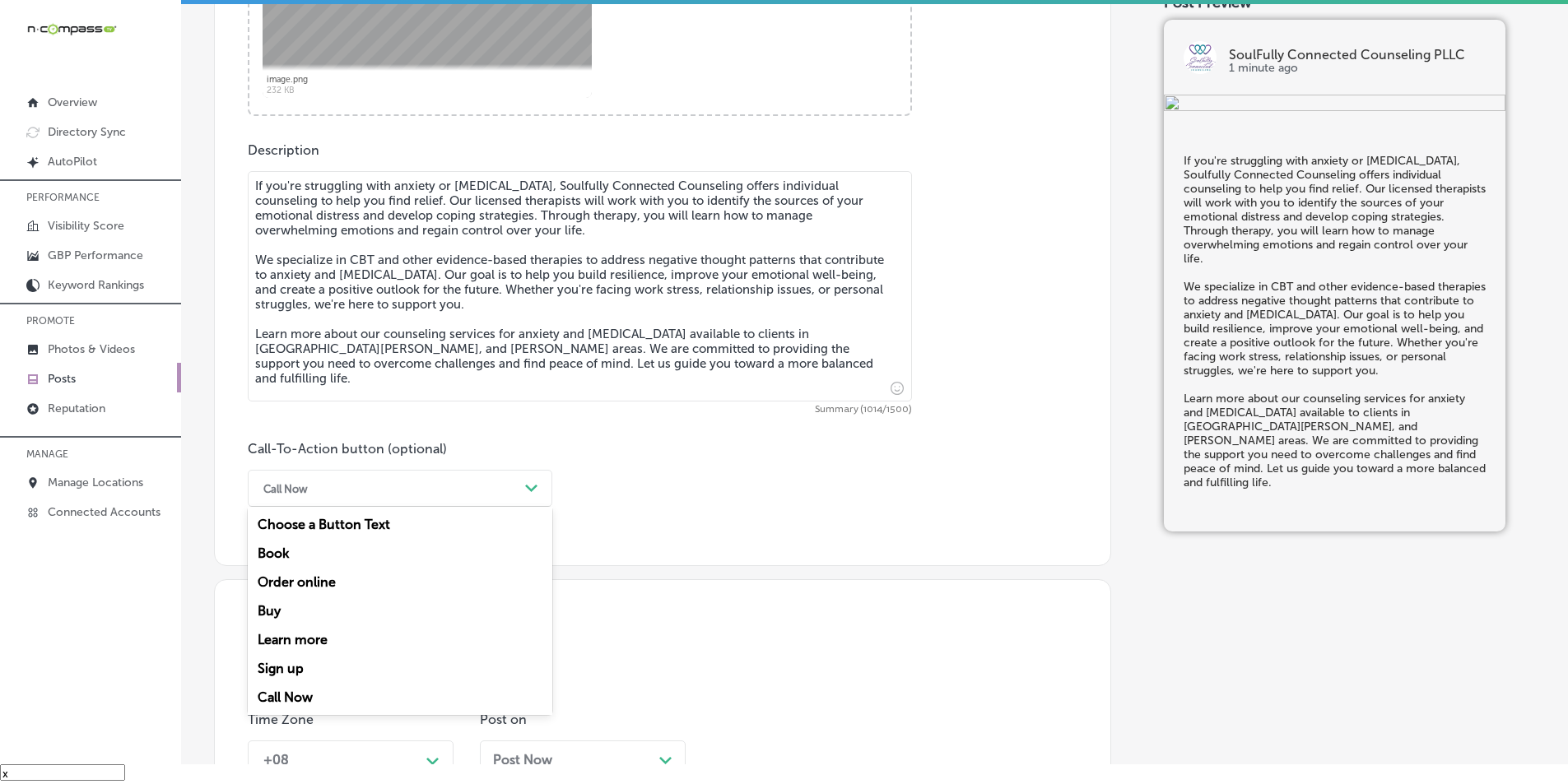
click at [325, 635] on div "Learn more" at bounding box center [399, 640] width 304 height 29
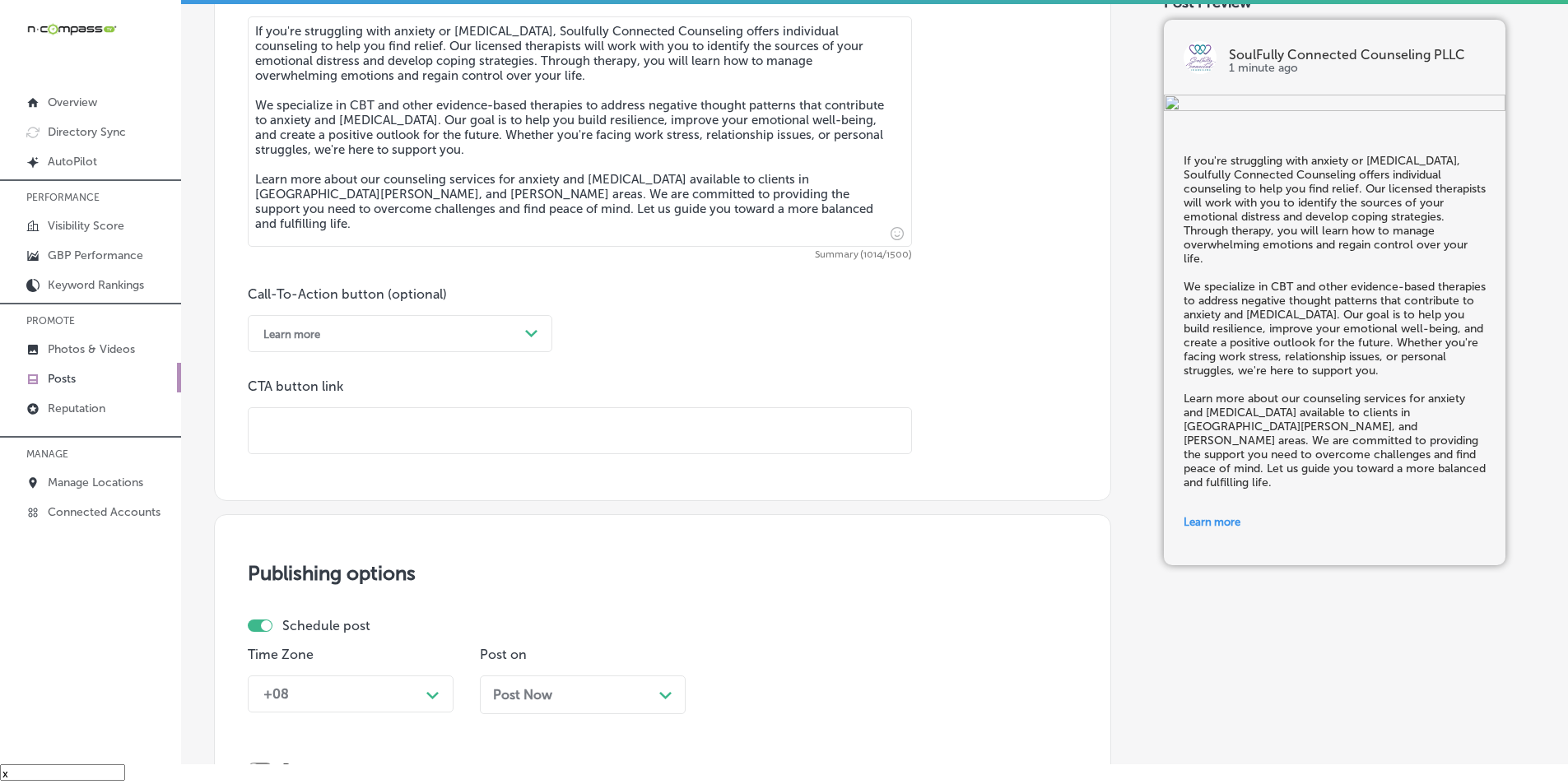
scroll to position [957, 0]
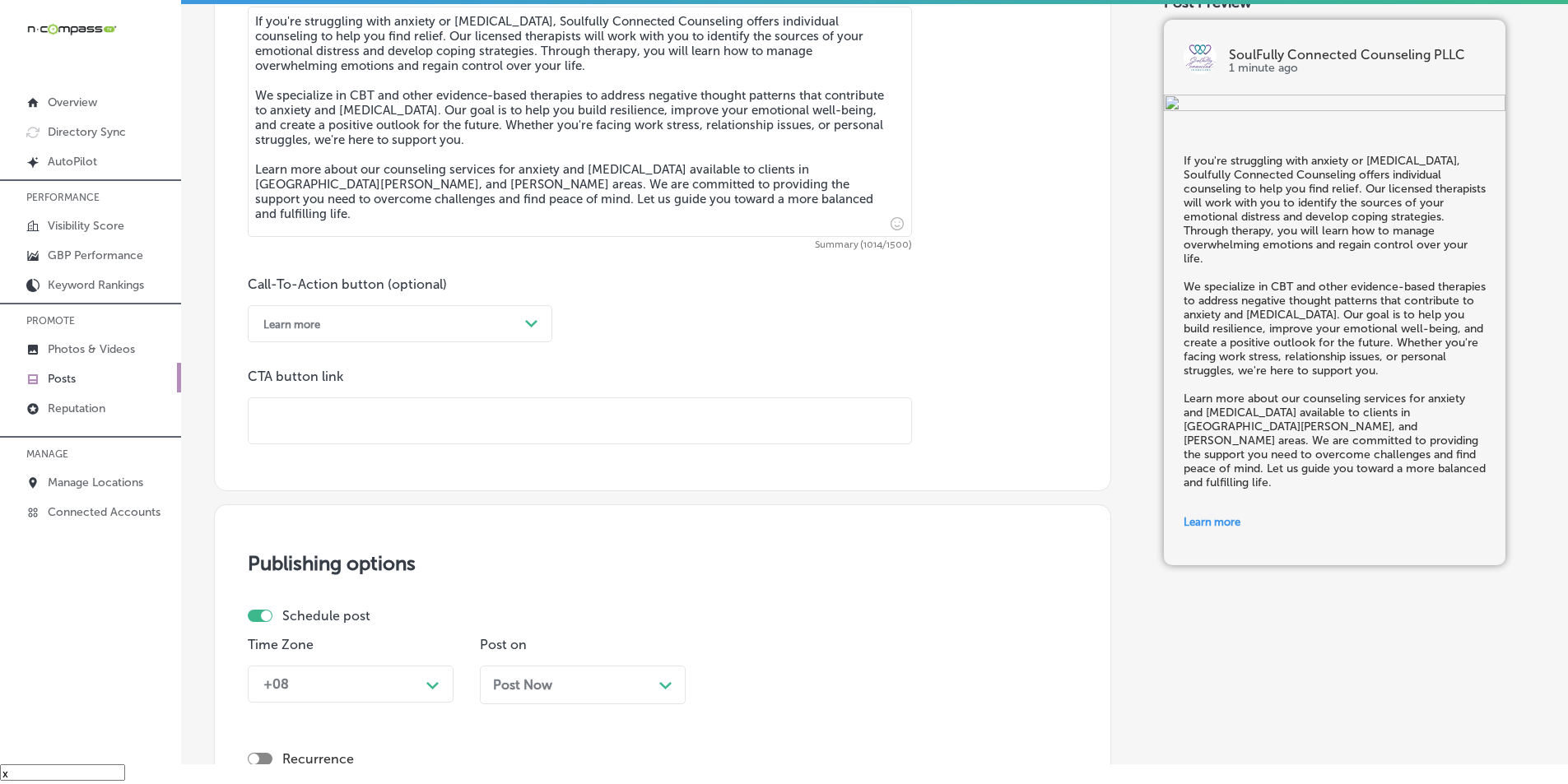
paste input "https://soulfullyconnectedcounseling.com/"
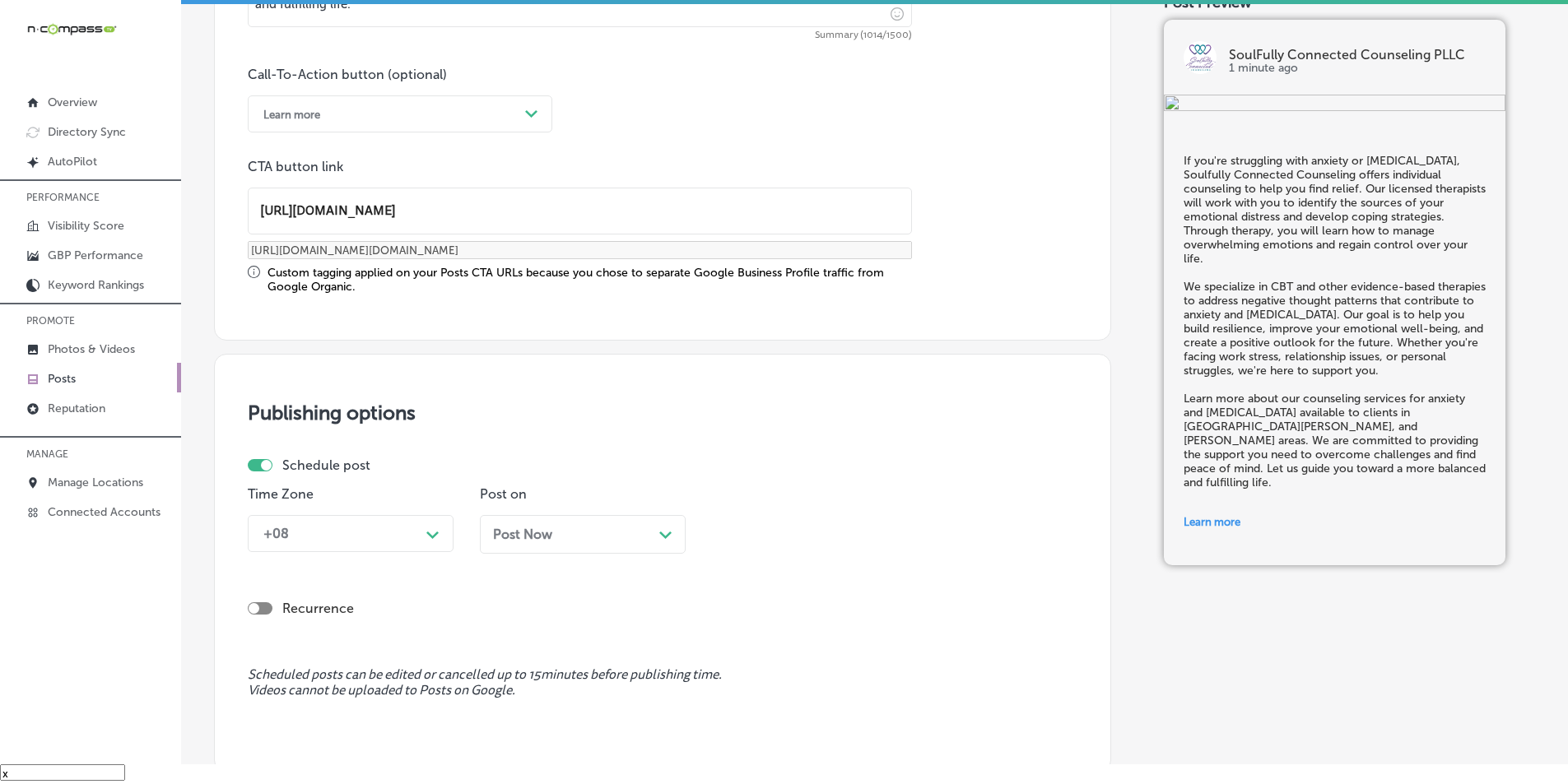
scroll to position [1204, 0]
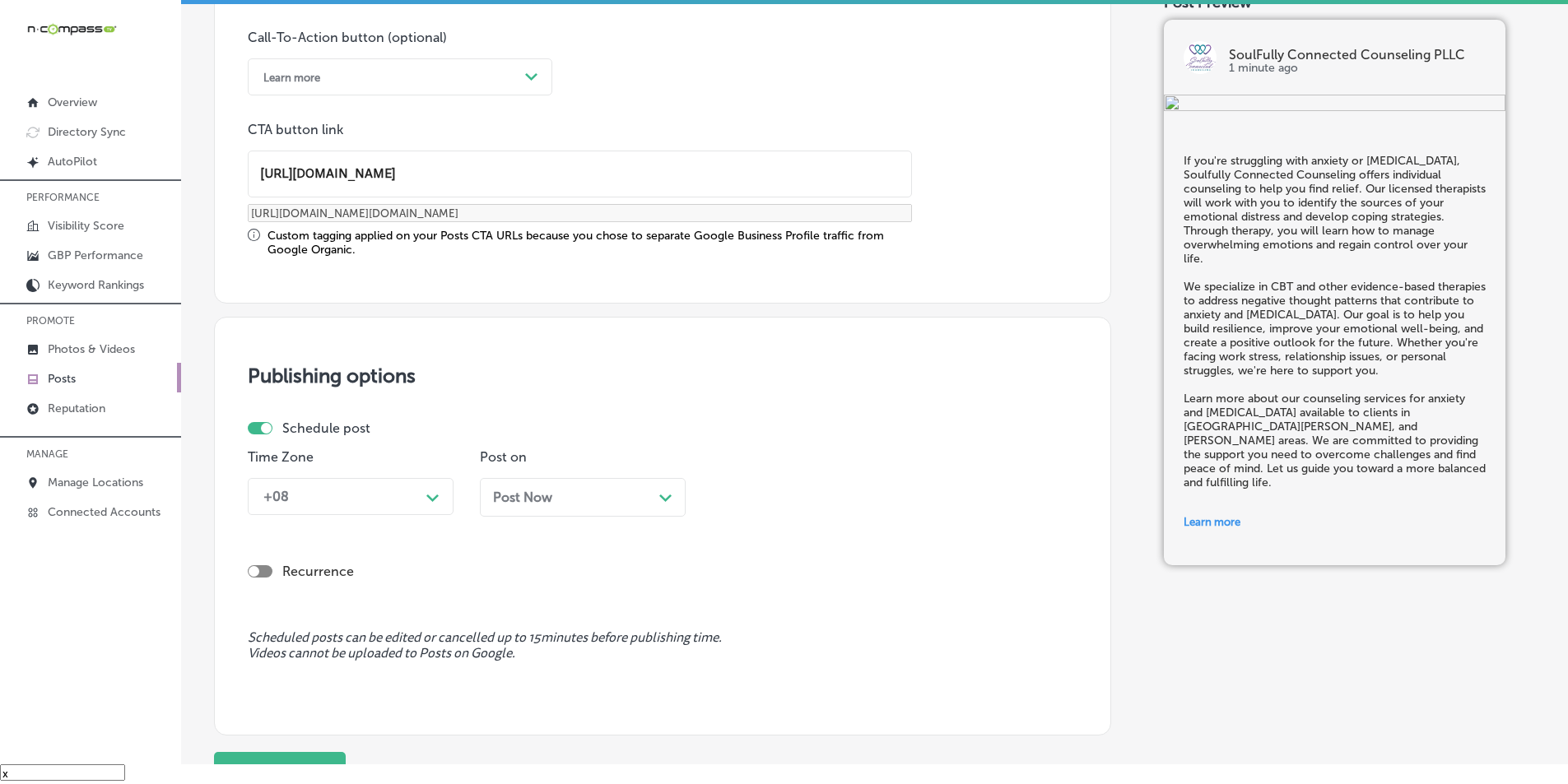
type input "https://soulfullyconnectedcounseling.com/"
click at [434, 495] on icon "Path Created with Sketch." at bounding box center [432, 498] width 13 height 8
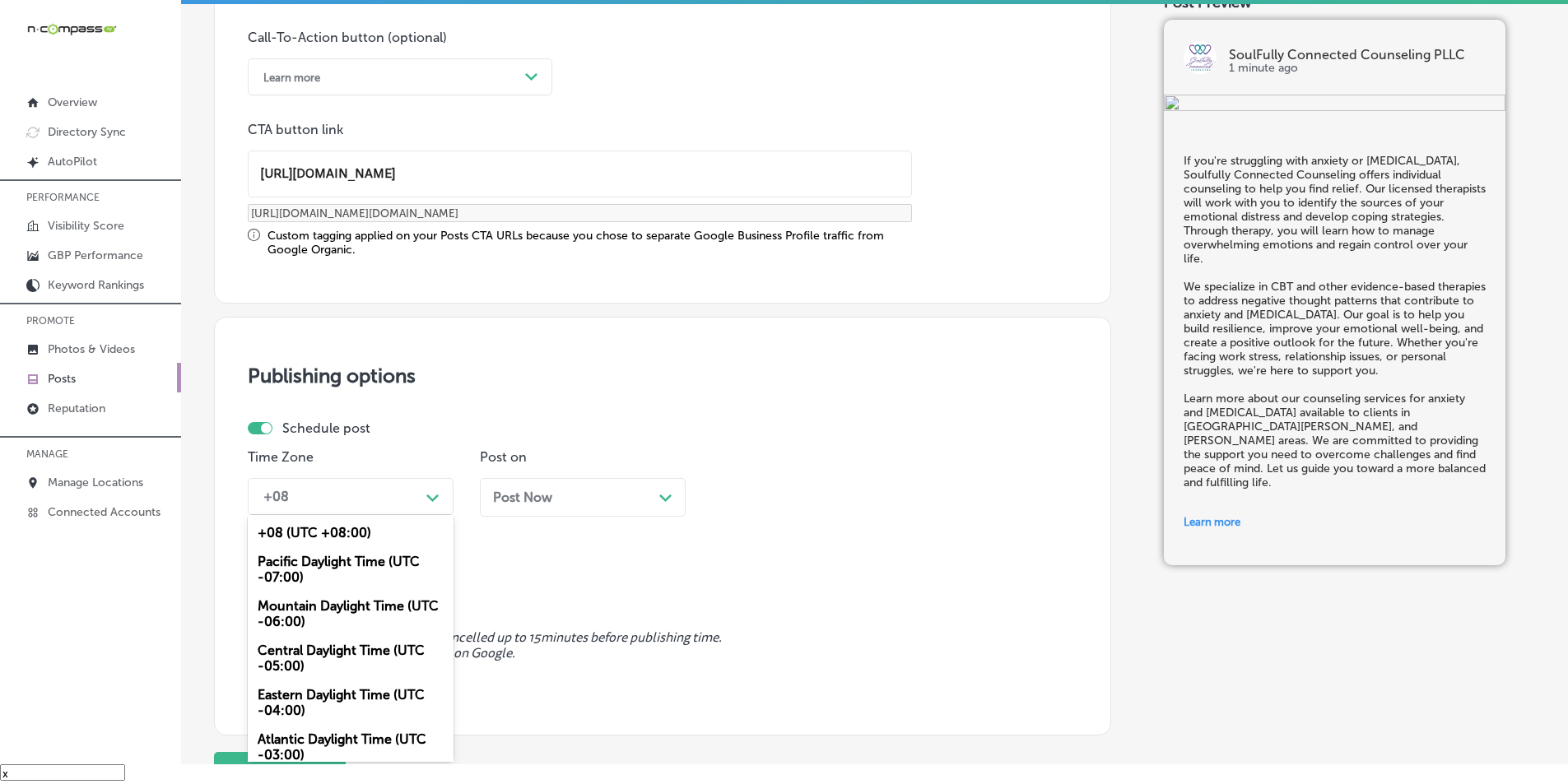
drag, startPoint x: 324, startPoint y: 603, endPoint x: 361, endPoint y: 575, distance: 46.4
click at [324, 603] on div "Mountain Daylight Time (UTC -06:00)" at bounding box center [350, 614] width 206 height 44
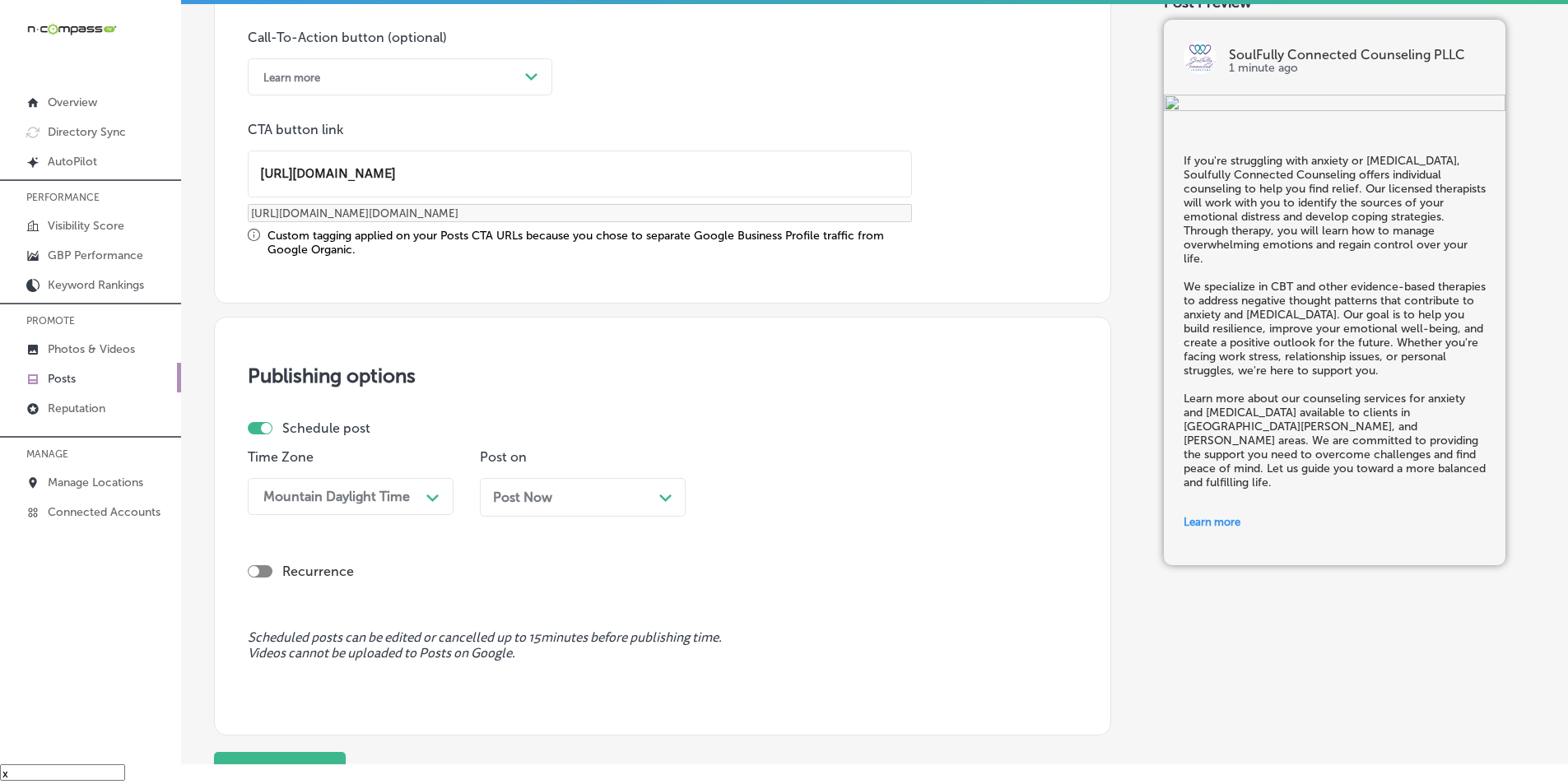
click at [599, 490] on div "Post Now Path Created with Sketch." at bounding box center [583, 498] width 180 height 15
click at [817, 499] on div "11:00 AM" at bounding box center [802, 497] width 164 height 29
drag, startPoint x: 745, startPoint y: 726, endPoint x: 734, endPoint y: 726, distance: 11.0
click at [745, 726] on div "6:00 AM" at bounding box center [815, 731] width 206 height 29
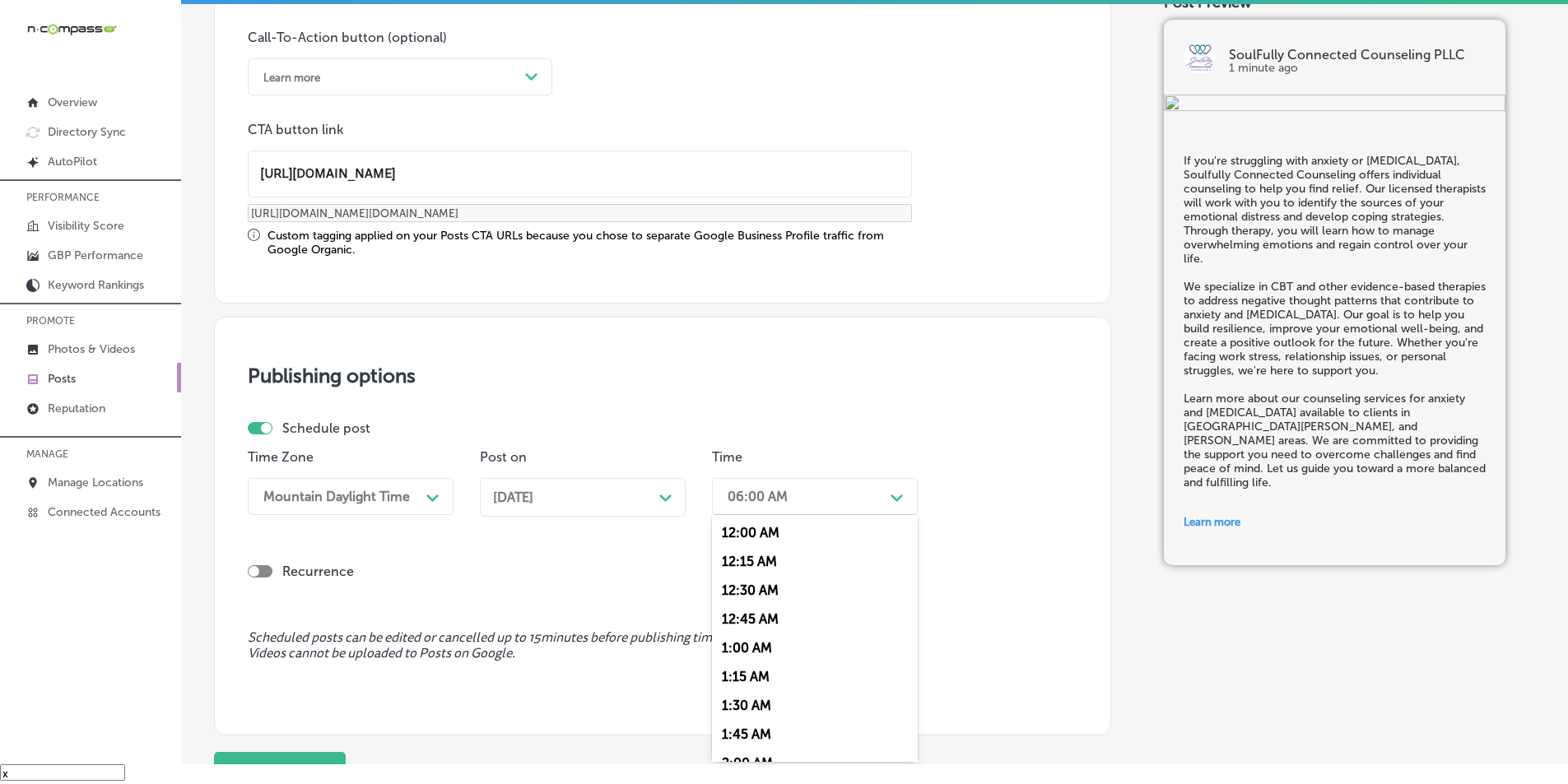
click at [900, 493] on div "Path Created with Sketch." at bounding box center [898, 497] width 14 height 14
click at [748, 592] on div "7:00 AM" at bounding box center [815, 598] width 206 height 29
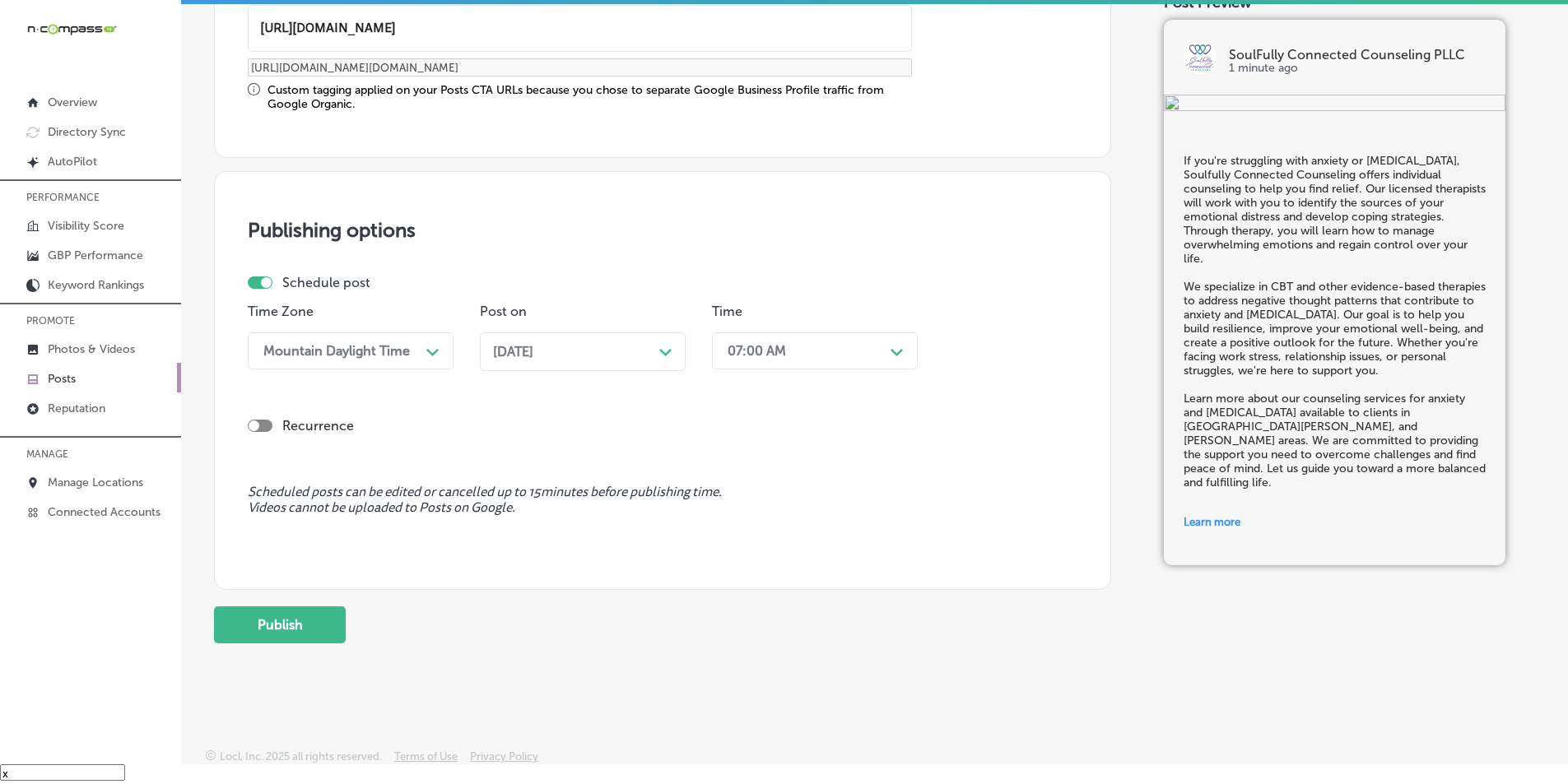
scroll to position [1356, 0]
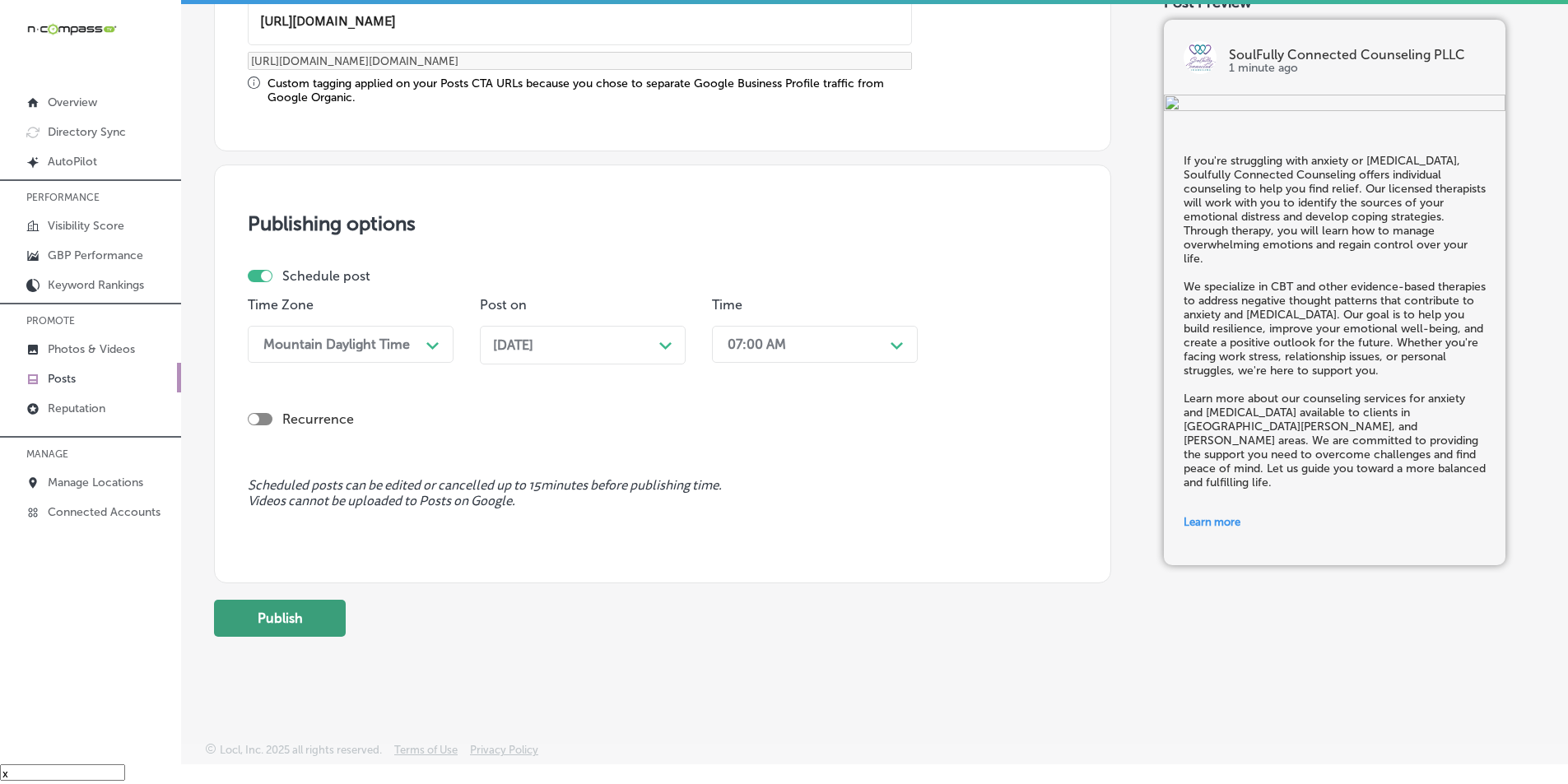
click at [298, 609] on button "Publish" at bounding box center [279, 619] width 131 height 37
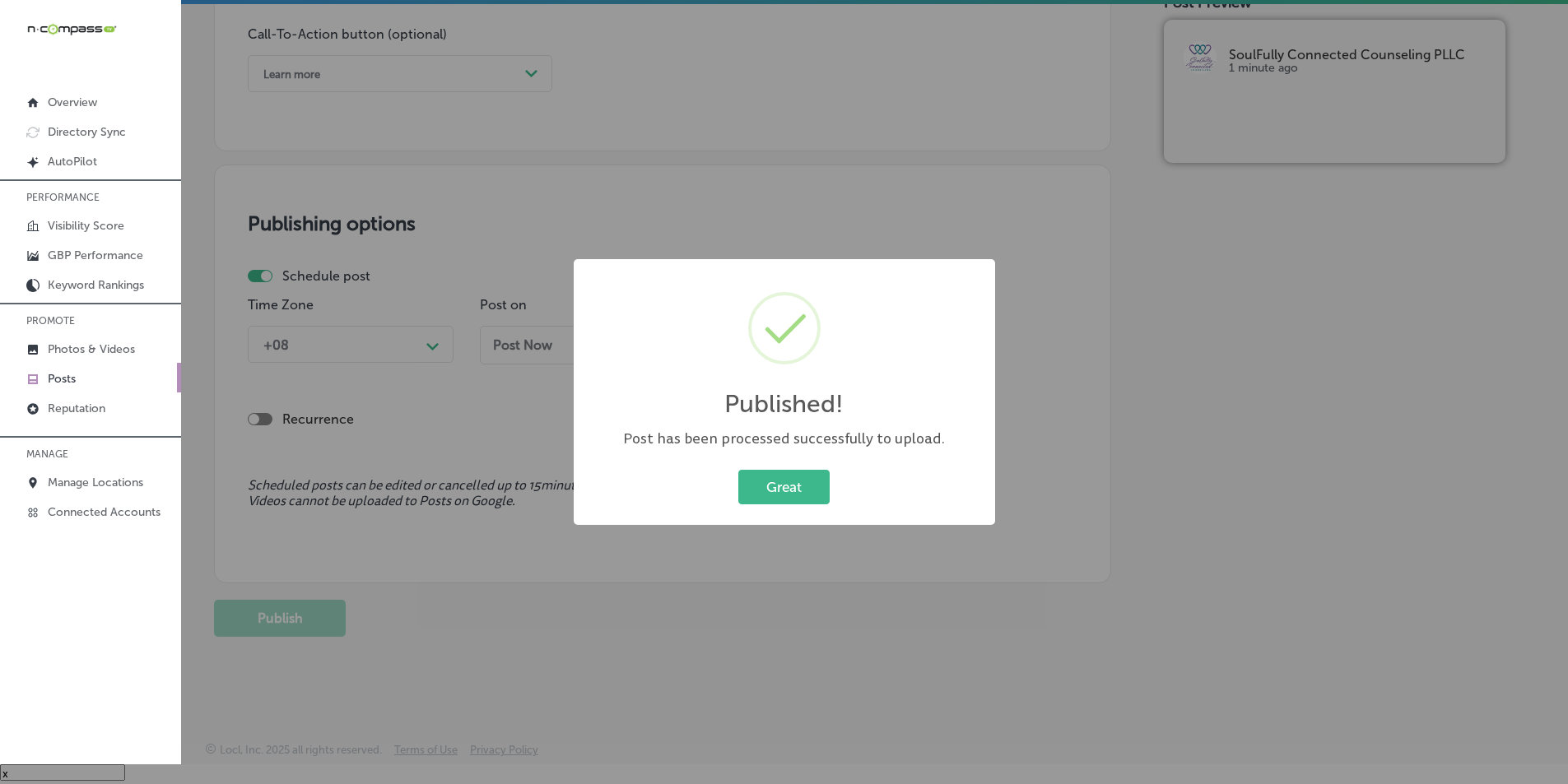
scroll to position [1208, 0]
click at [787, 489] on button "Great" at bounding box center [784, 487] width 92 height 34
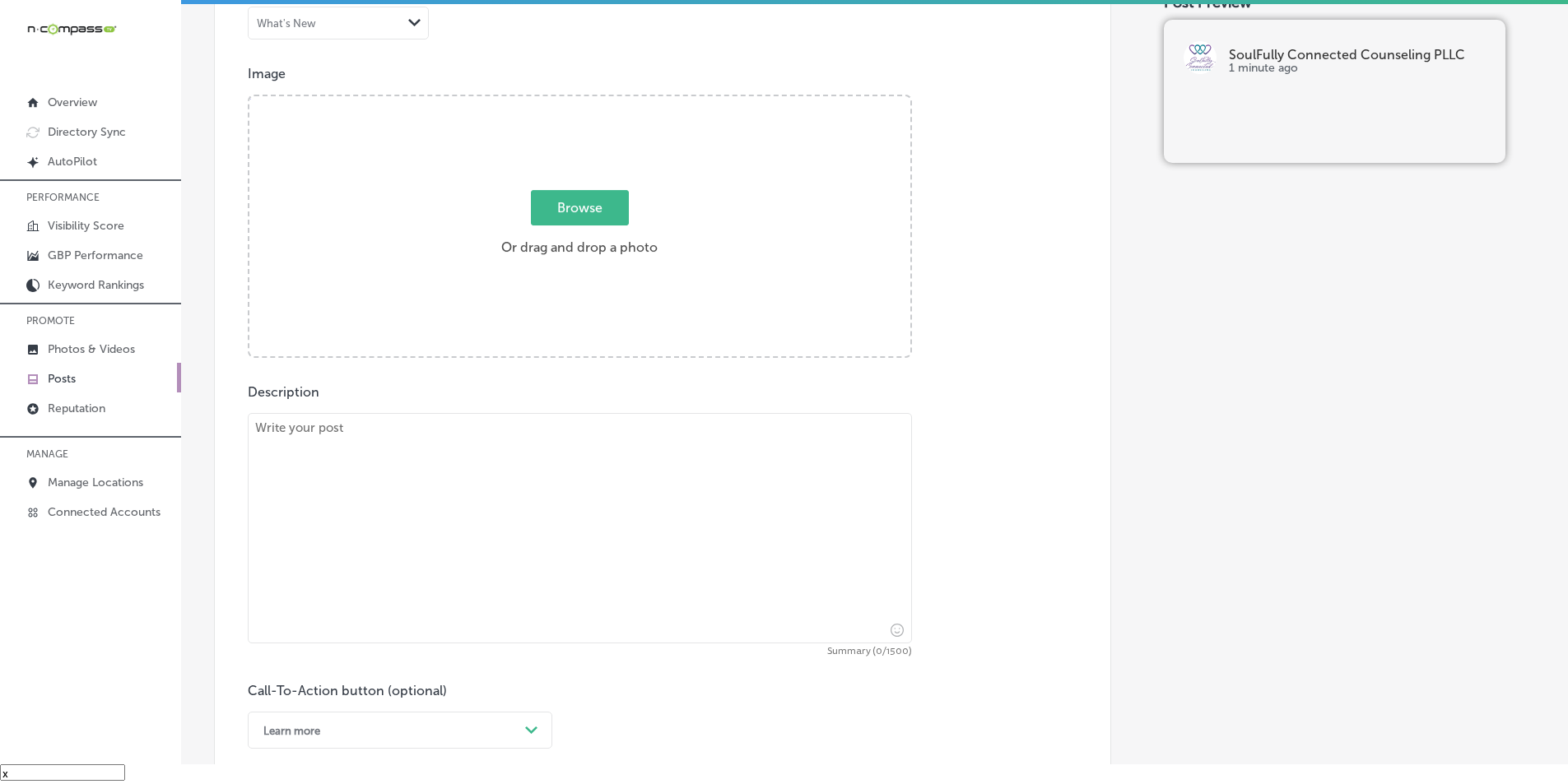
scroll to position [549, 0]
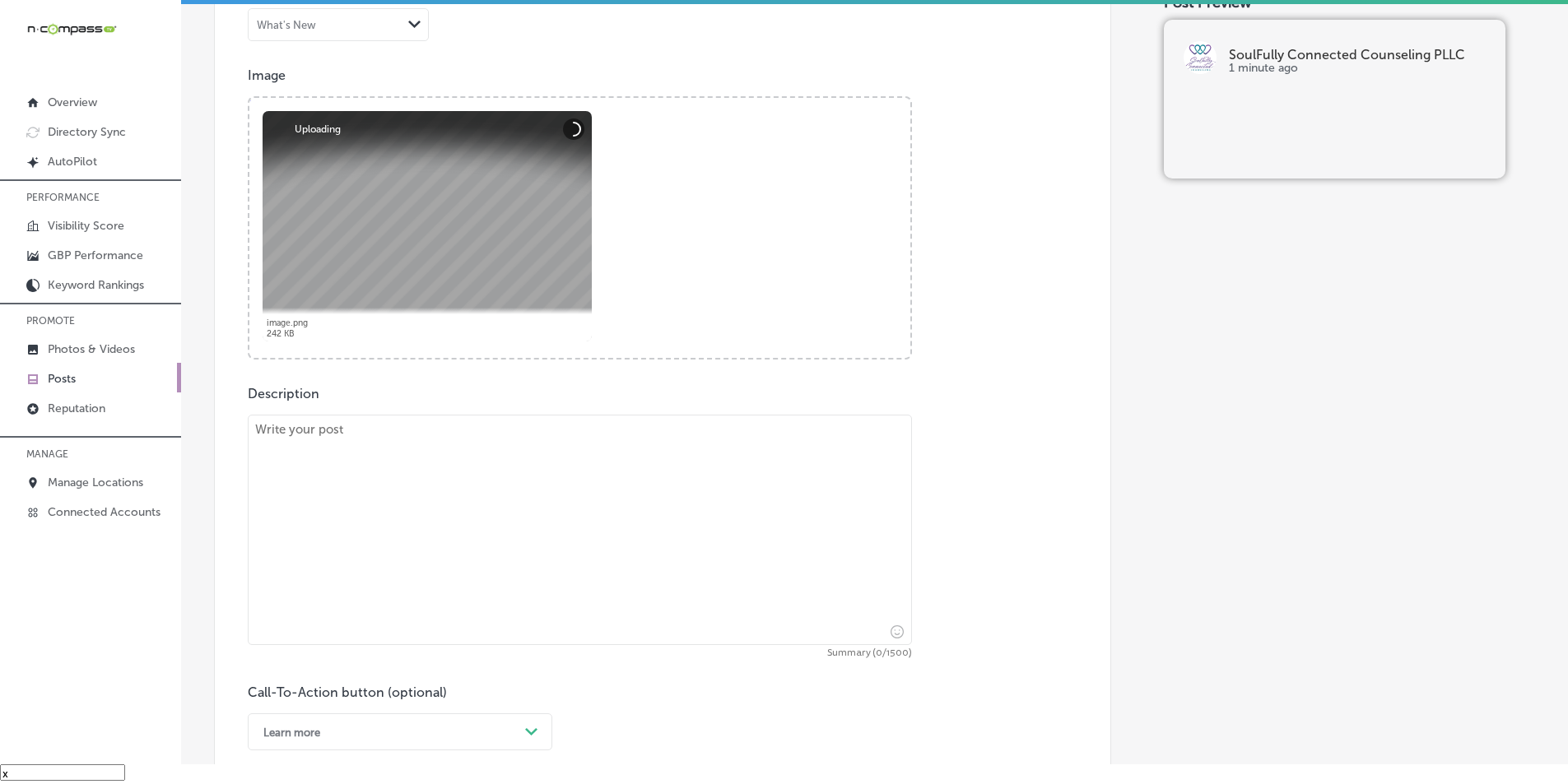
drag, startPoint x: 449, startPoint y: 474, endPoint x: 475, endPoint y: 313, distance: 163.1
click at [447, 466] on textarea at bounding box center [580, 530] width 664 height 231
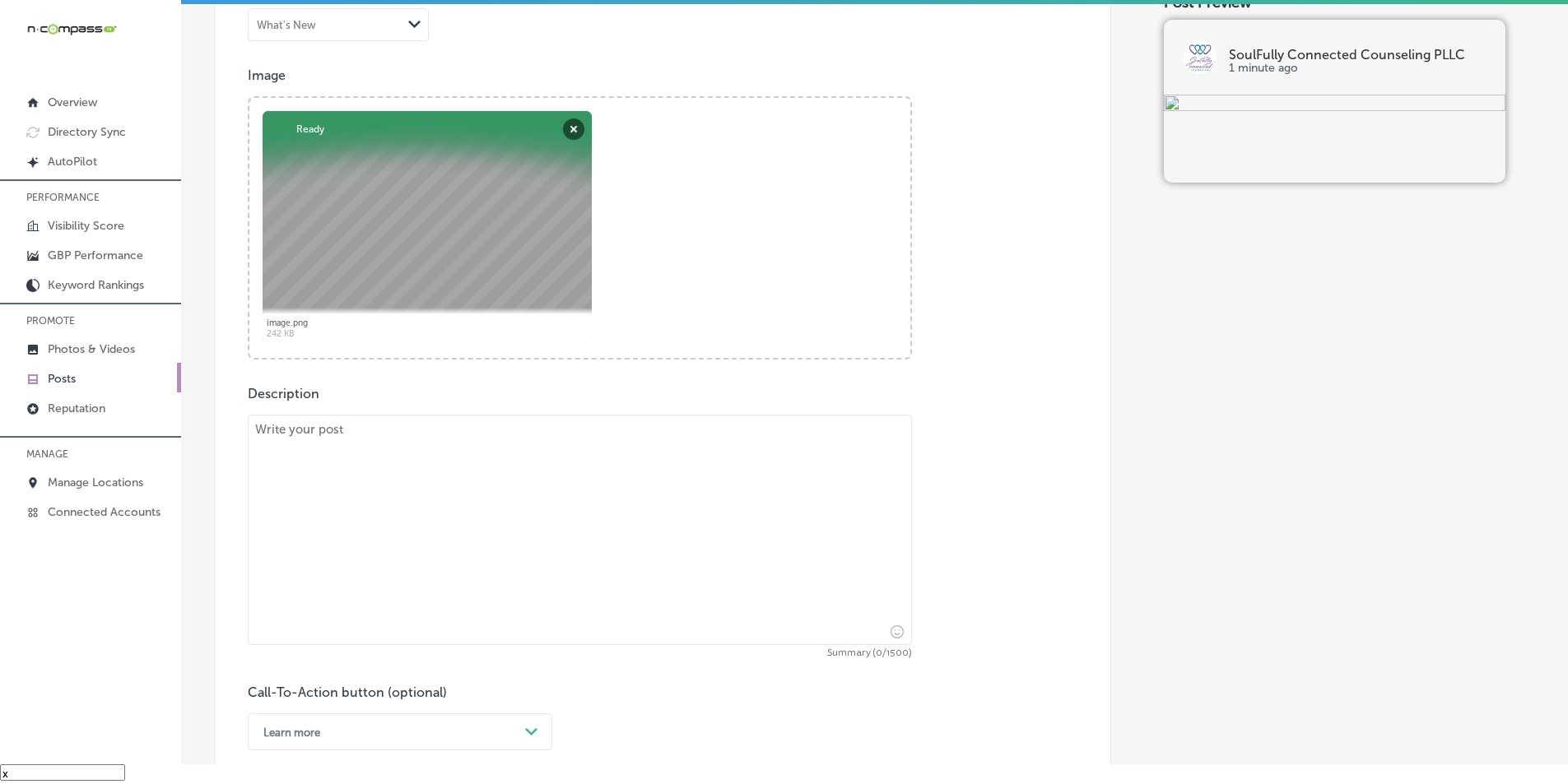
paste textarea "At Soulfully Connected Counseling, we offer pre-marital counseling to help you …"
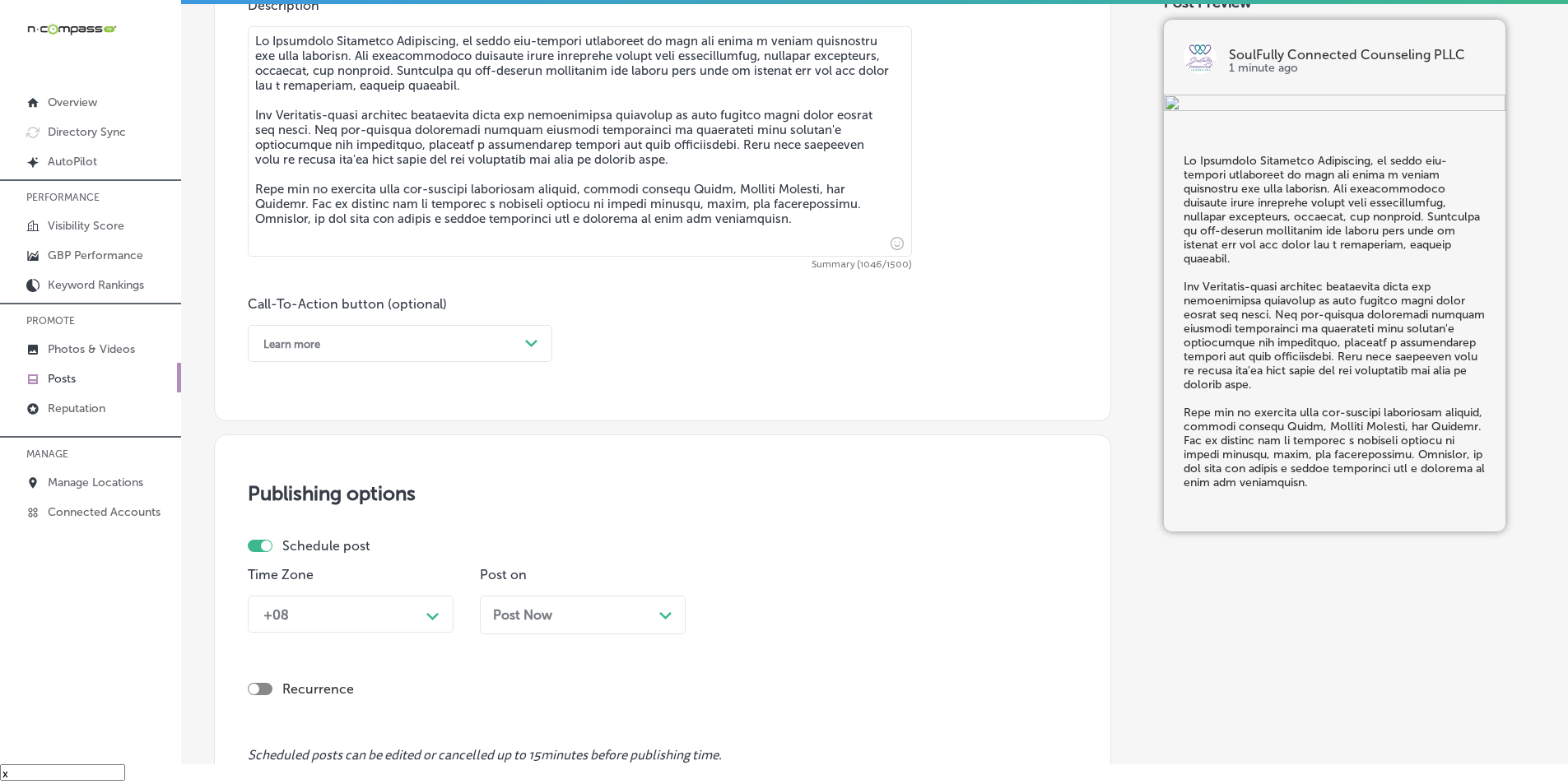
scroll to position [960, 0]
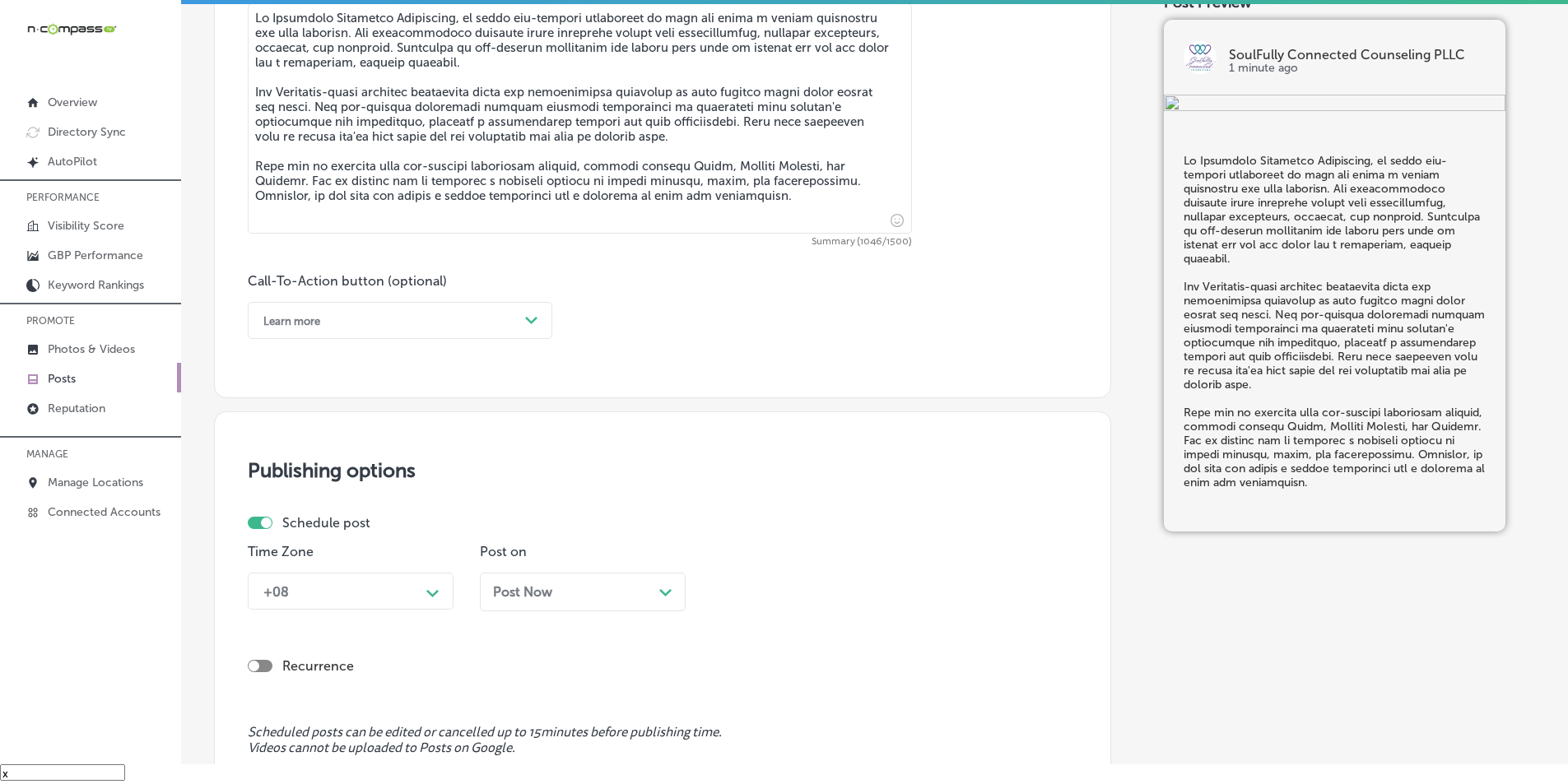
type textarea "At Soulfully Connected Counseling, we offer pre-marital counseling to help you …"
click at [524, 310] on div "Path Created with Sketch." at bounding box center [531, 320] width 26 height 26
click at [281, 529] on div "Call Now" at bounding box center [399, 530] width 304 height 29
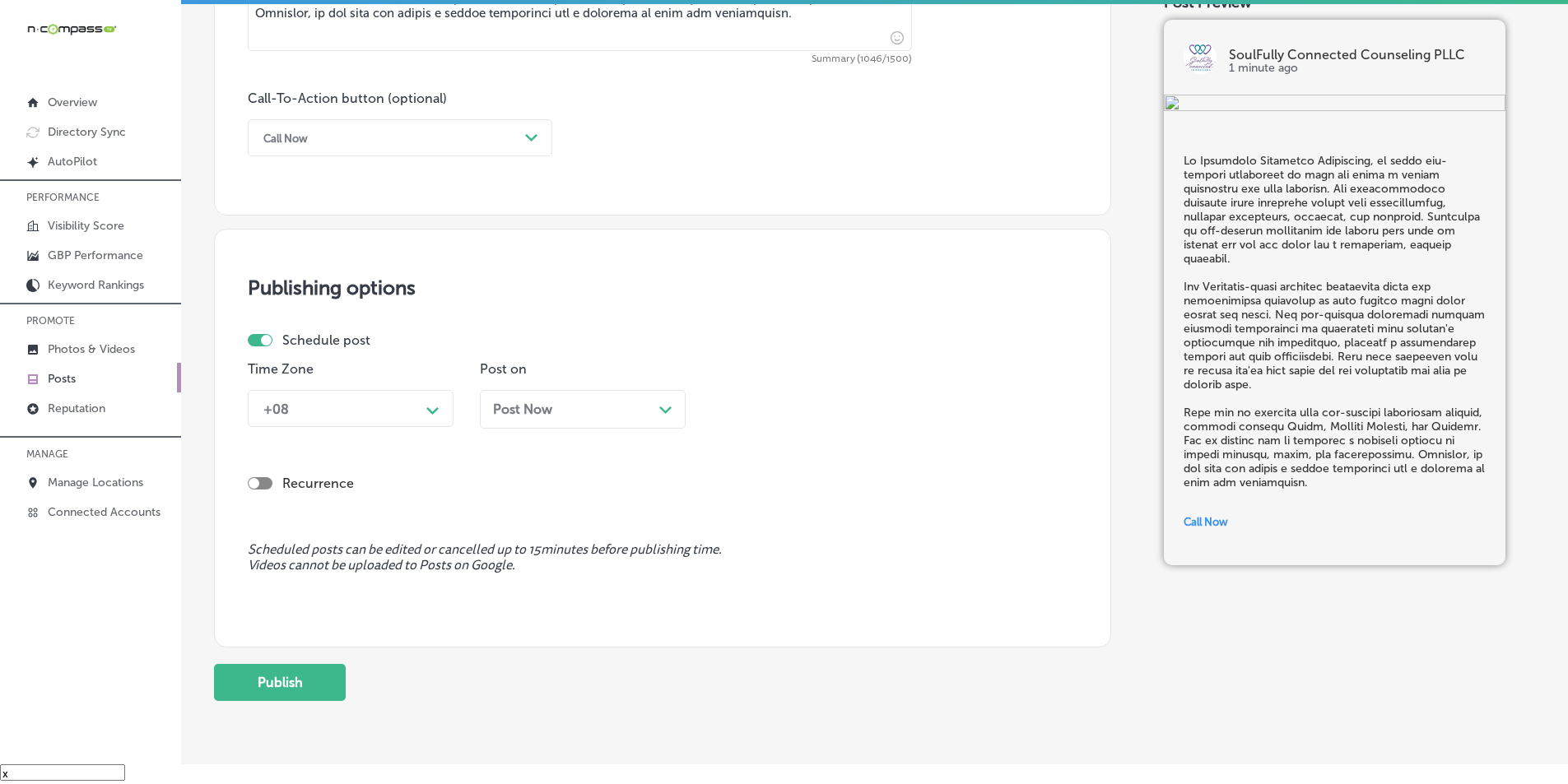
scroll to position [1208, 0]
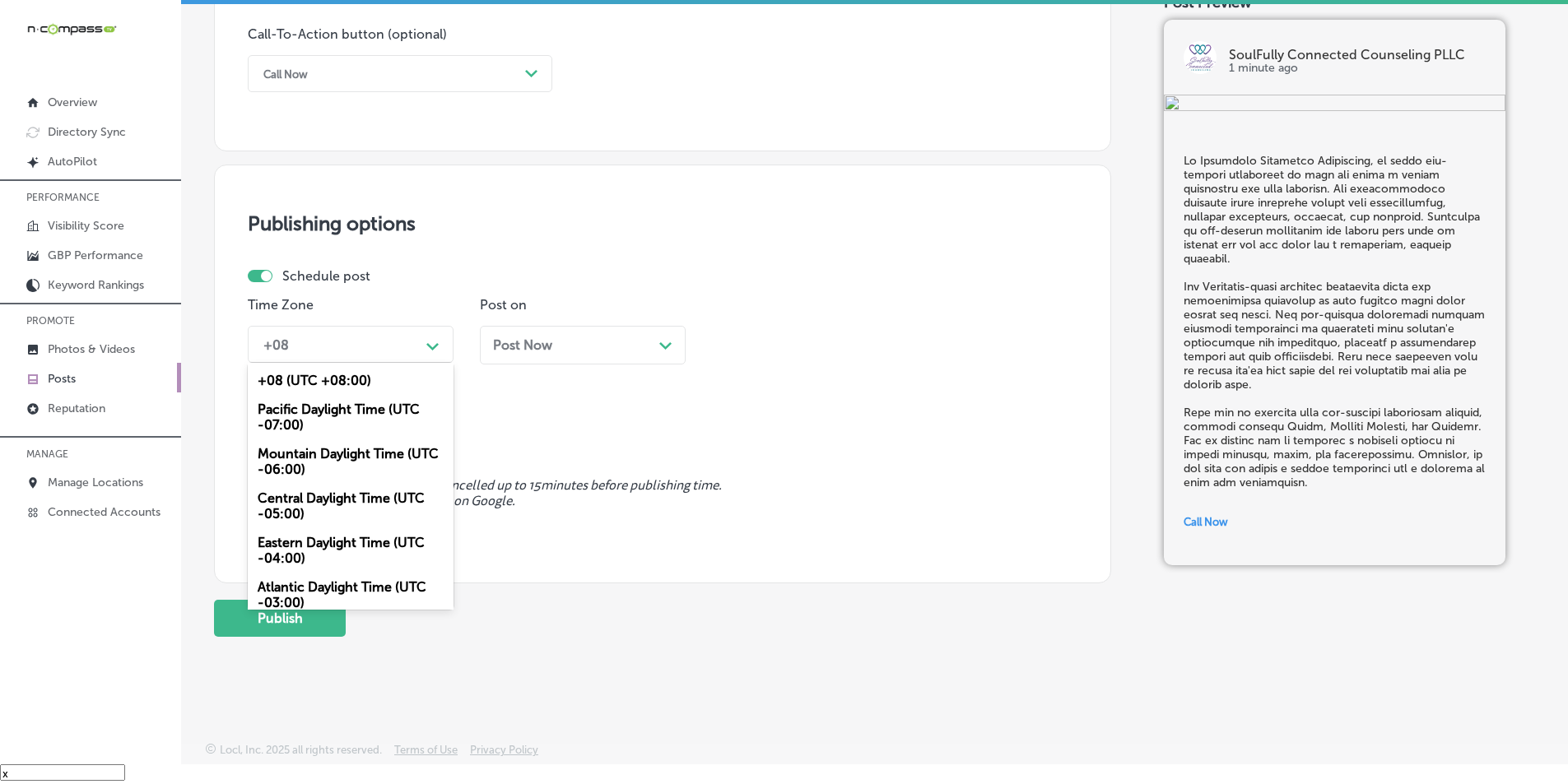
click at [424, 342] on div "Path Created with Sketch." at bounding box center [432, 344] width 26 height 26
drag, startPoint x: 309, startPoint y: 454, endPoint x: 323, endPoint y: 450, distance: 14.6
click at [314, 454] on div "Mountain Daylight Time (UTC -06:00)" at bounding box center [350, 462] width 206 height 44
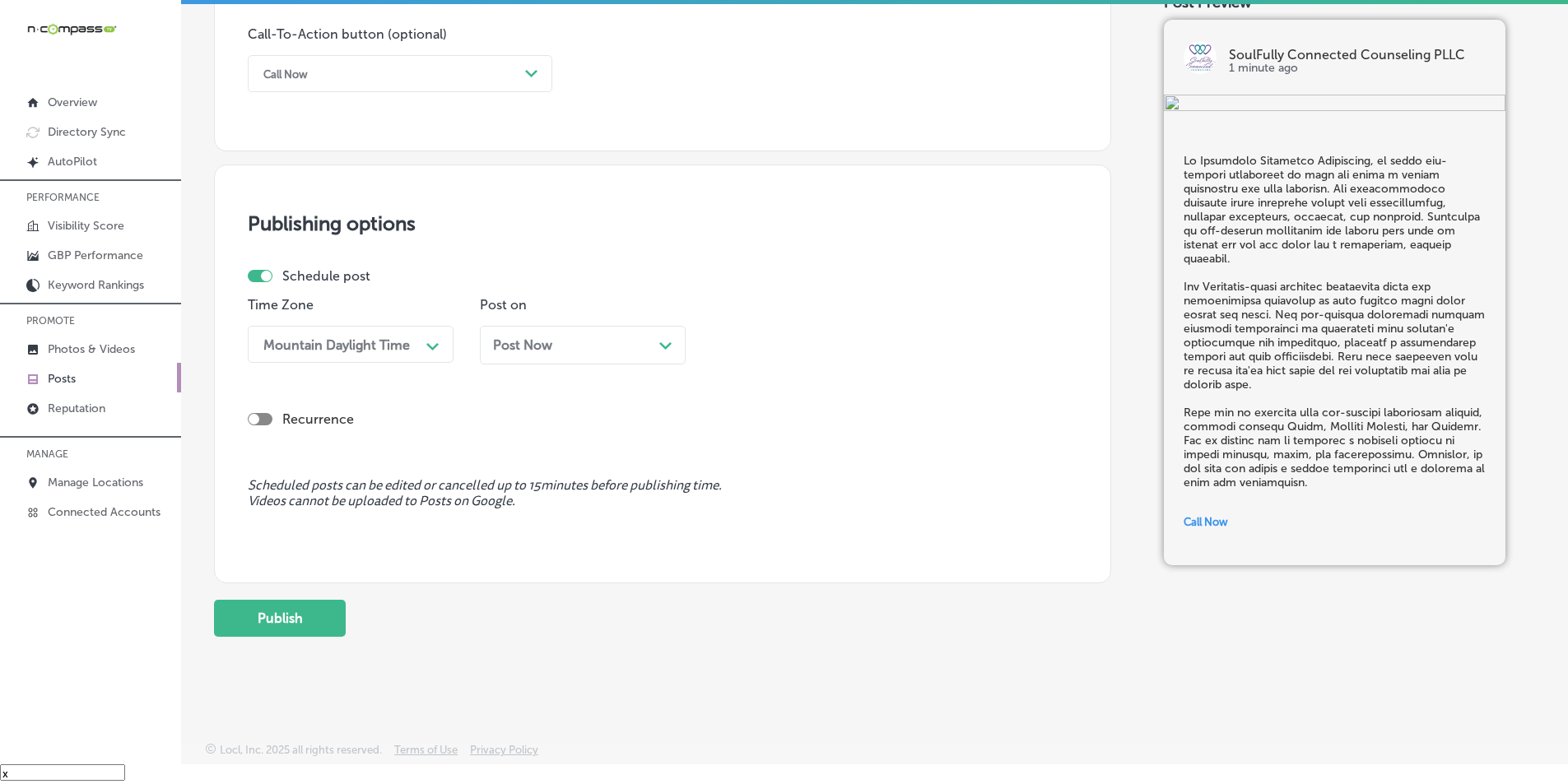
click at [613, 340] on div "Post Now Path Created with Sketch." at bounding box center [583, 345] width 180 height 15
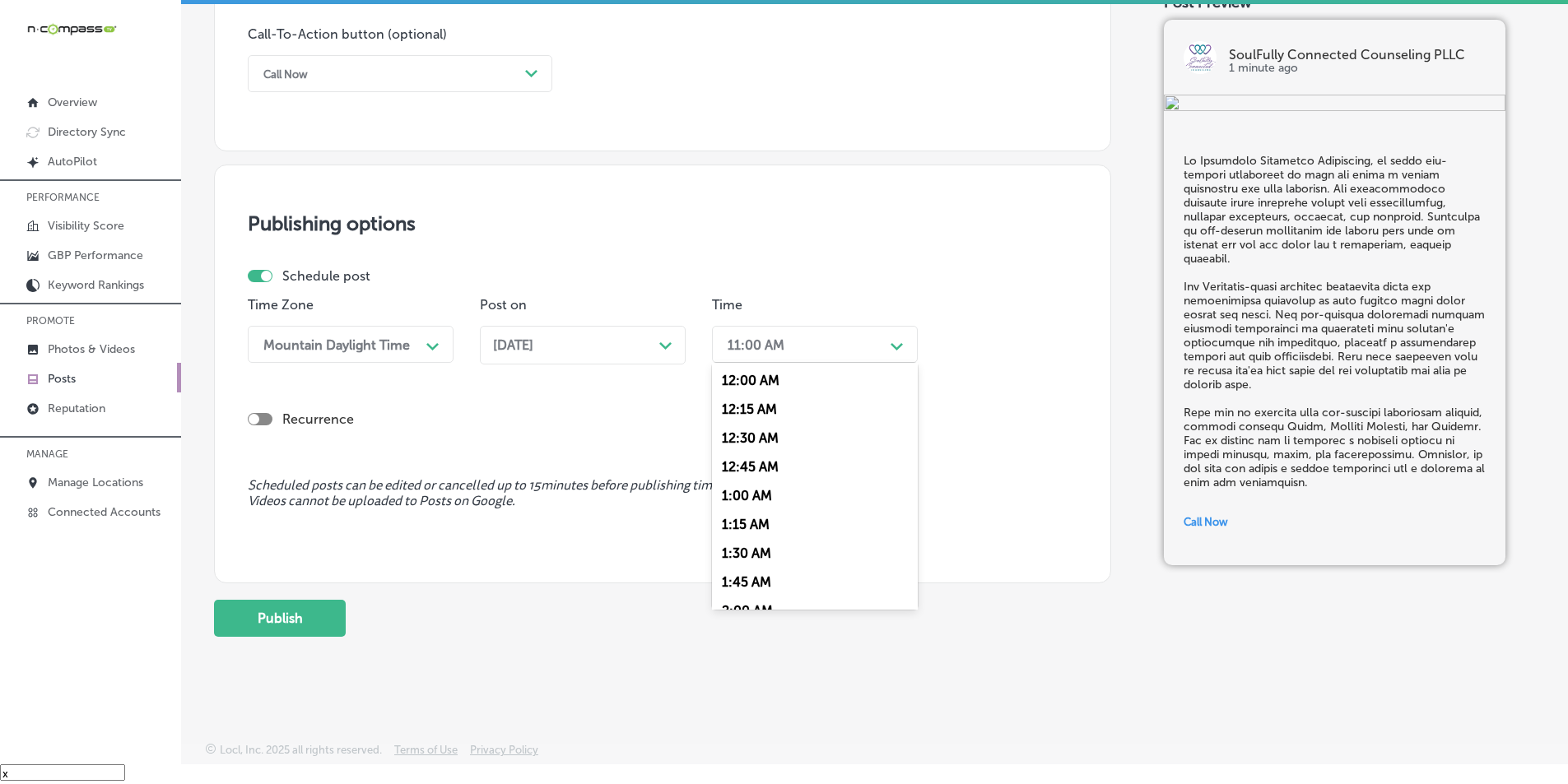
click at [791, 342] on div "11:00 AM" at bounding box center [802, 344] width 164 height 29
click at [734, 442] on div "7:00 AM" at bounding box center [815, 447] width 206 height 29
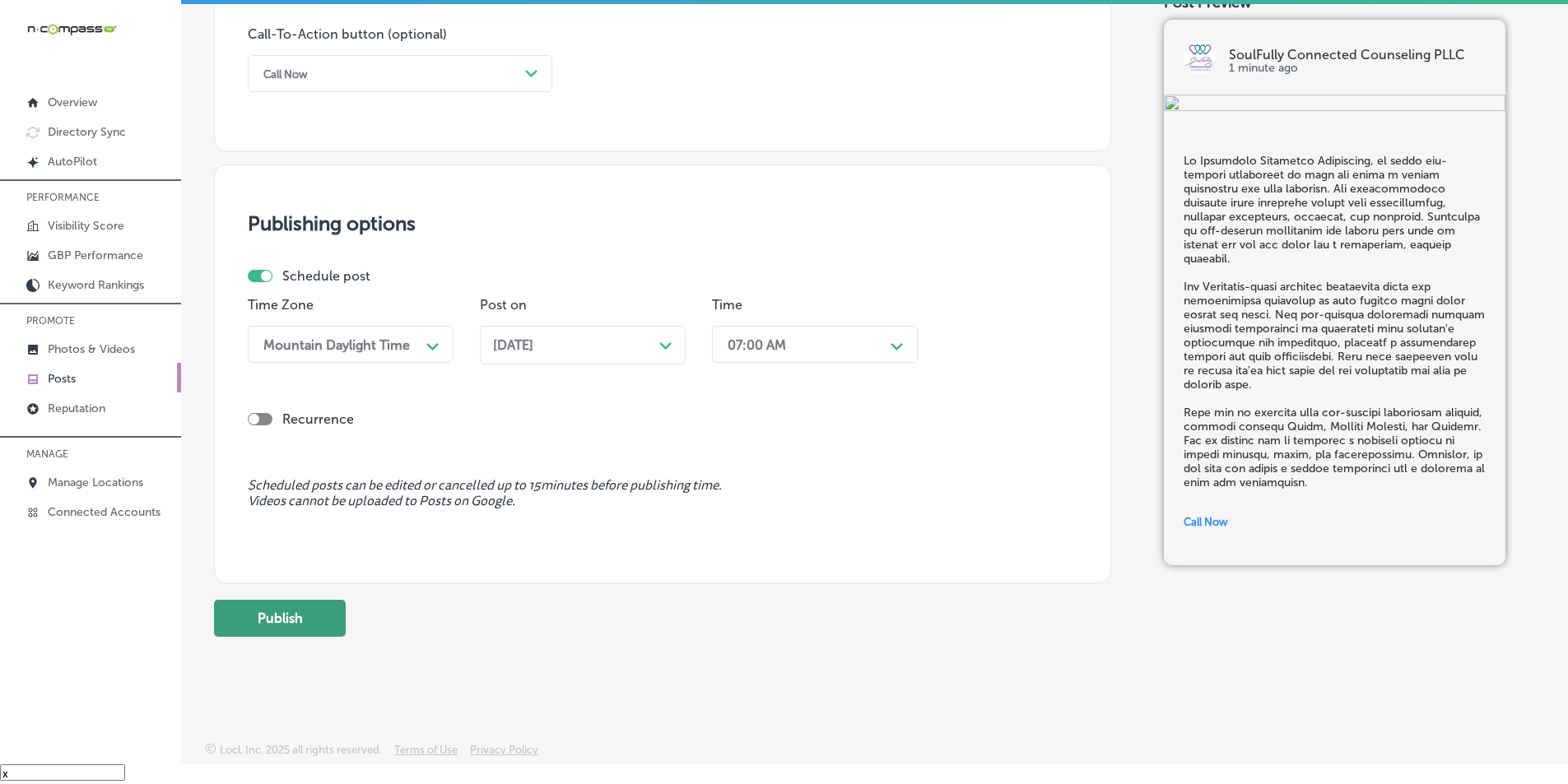
click at [306, 609] on button "Publish" at bounding box center [279, 619] width 131 height 37
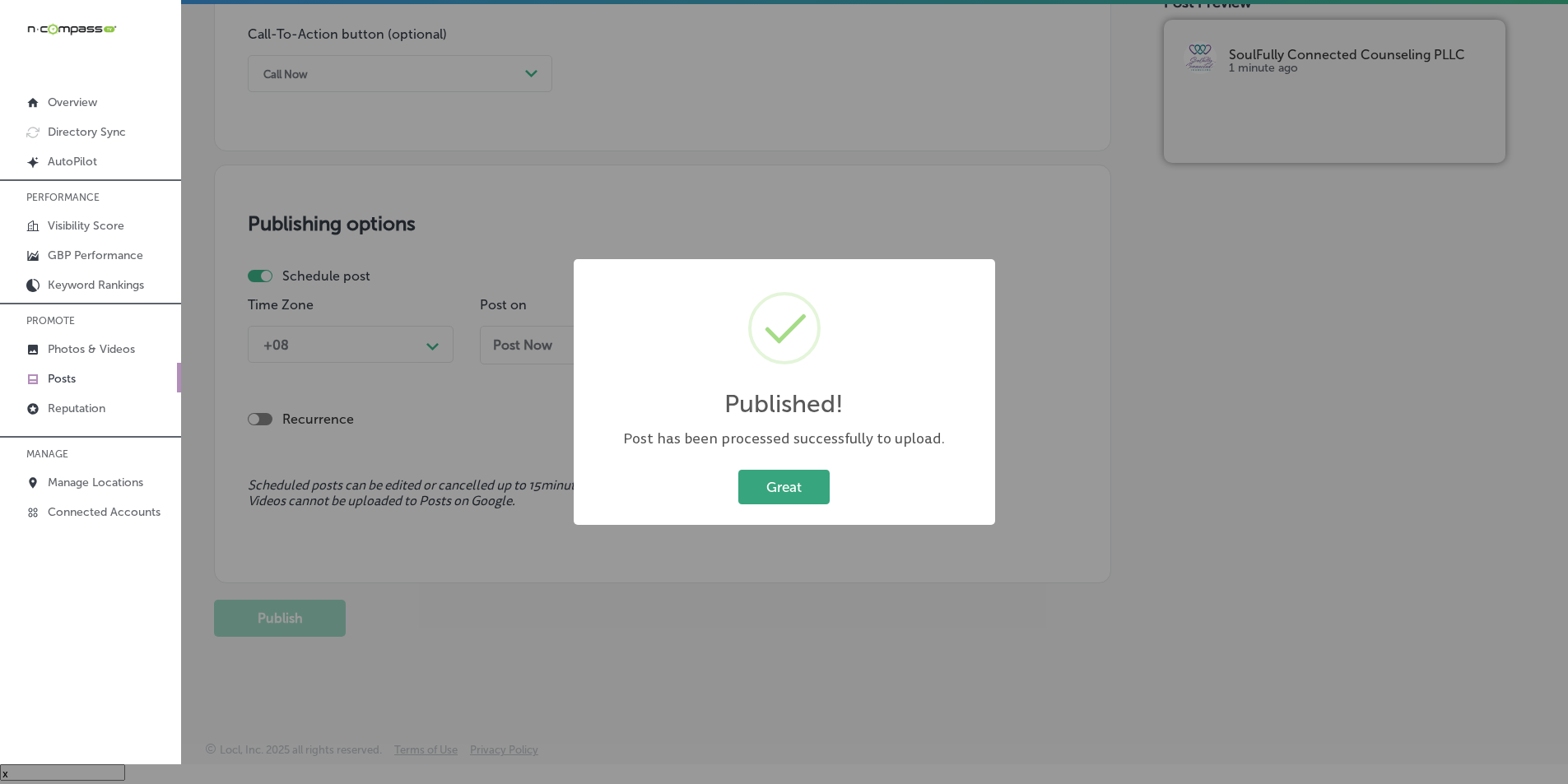
click at [759, 490] on button "Great" at bounding box center [784, 487] width 92 height 34
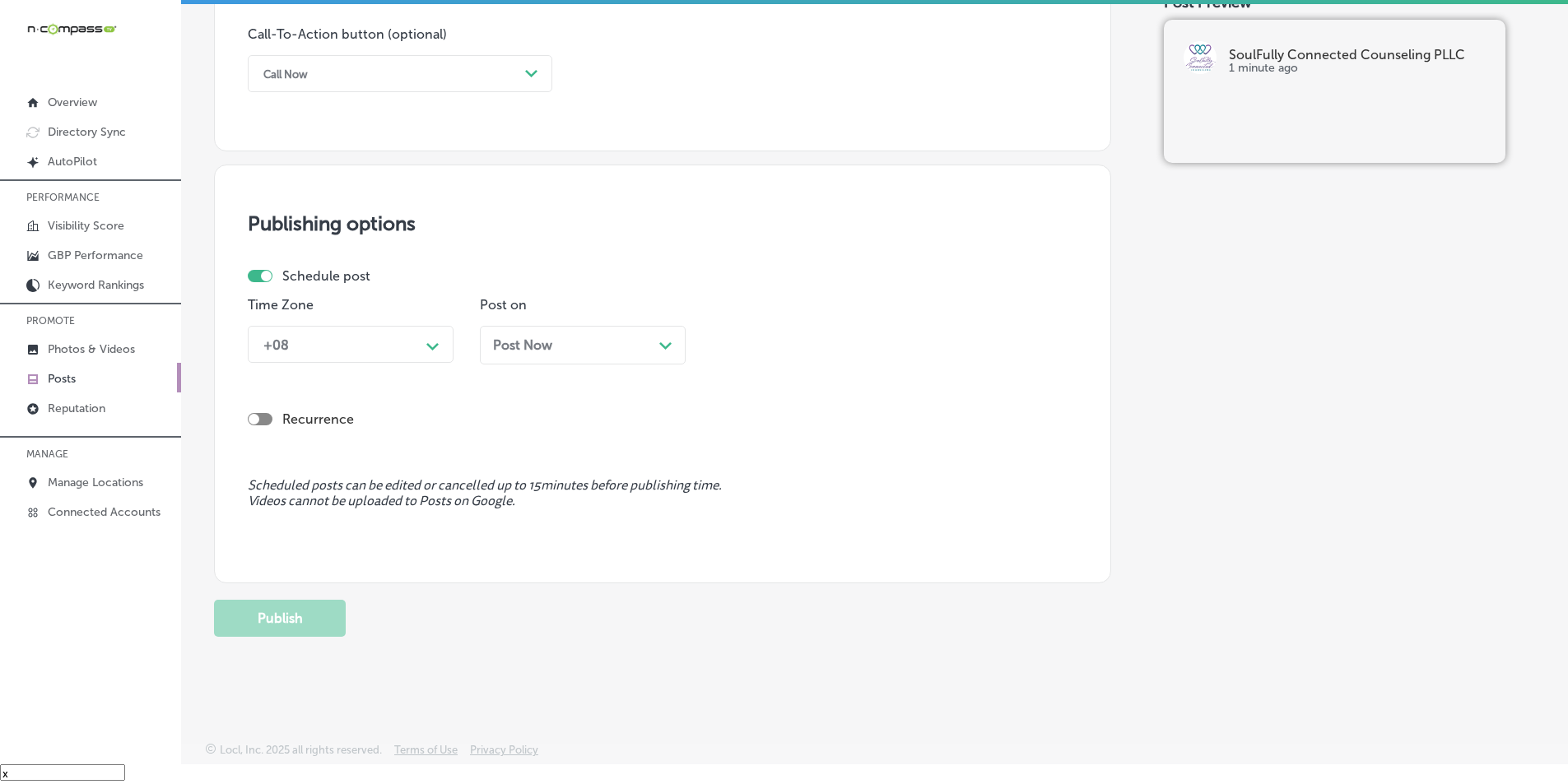
click at [645, 262] on div "Publishing options Schedule post Time Zone +08 Path Created with Sketch. Post o…" at bounding box center [662, 374] width 898 height 419
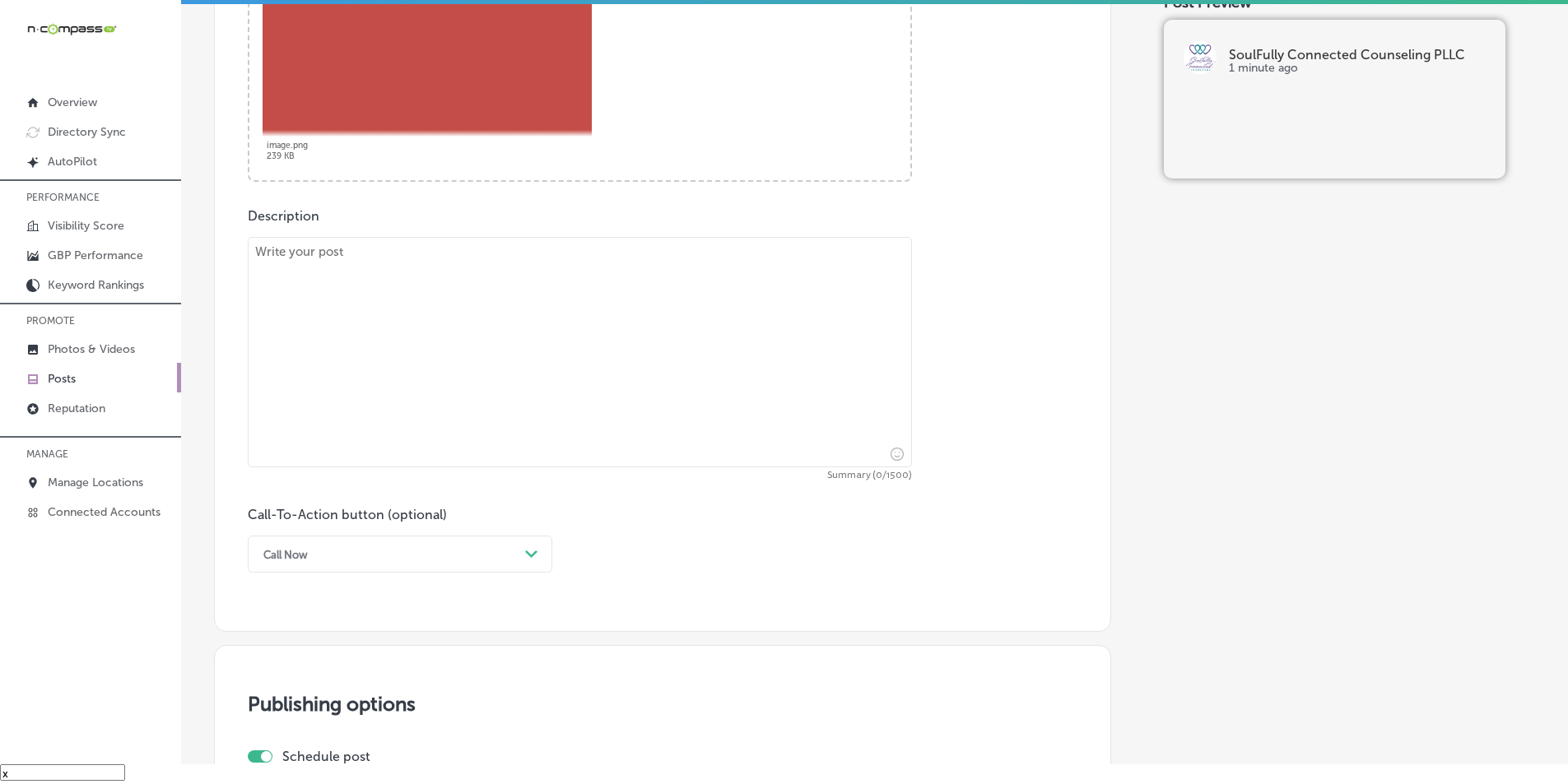
scroll to position [631, 0]
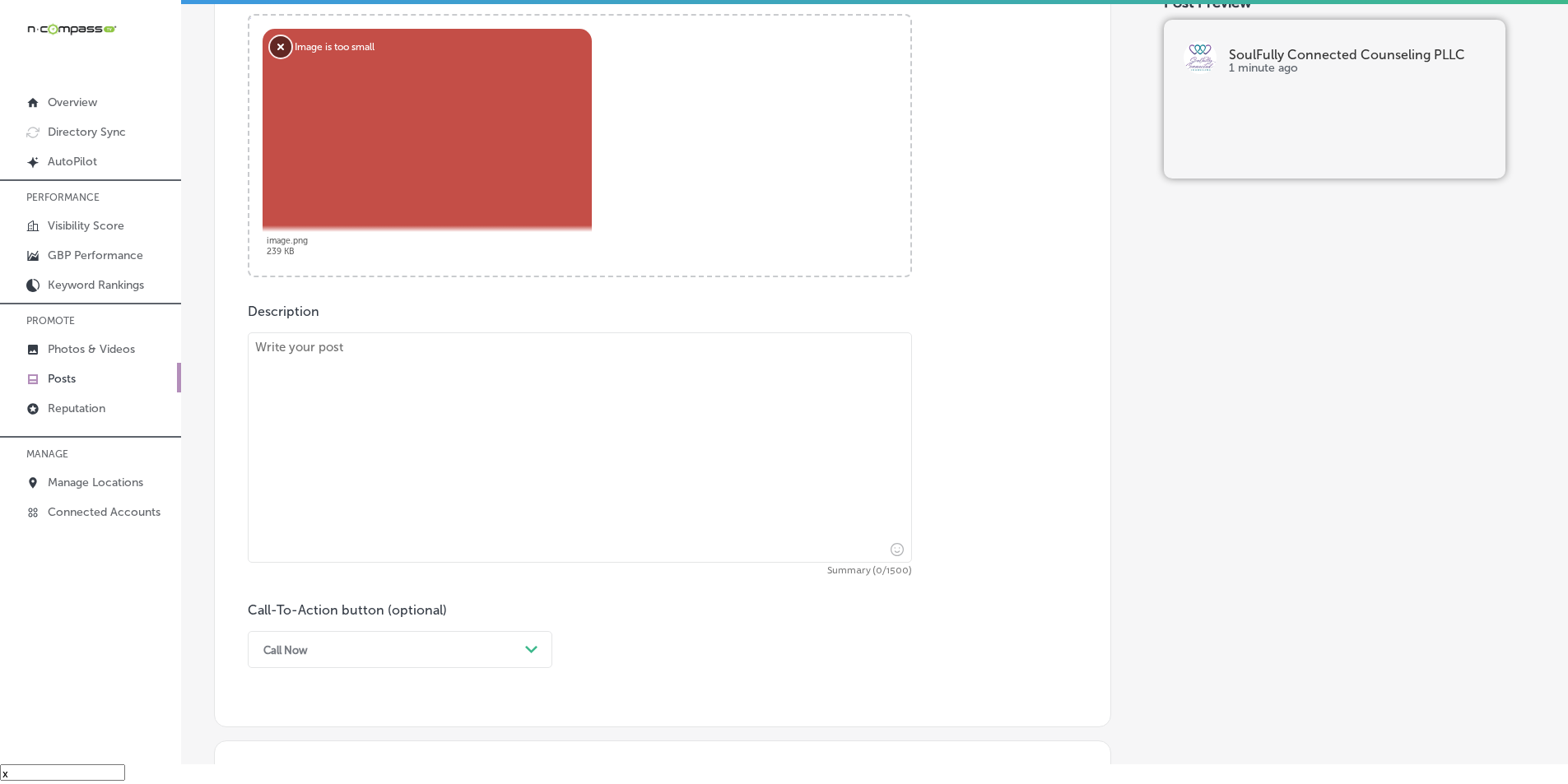
drag, startPoint x: 280, startPoint y: 46, endPoint x: 328, endPoint y: 2, distance: 65.1
click at [281, 44] on button "Remove" at bounding box center [281, 47] width 21 height 21
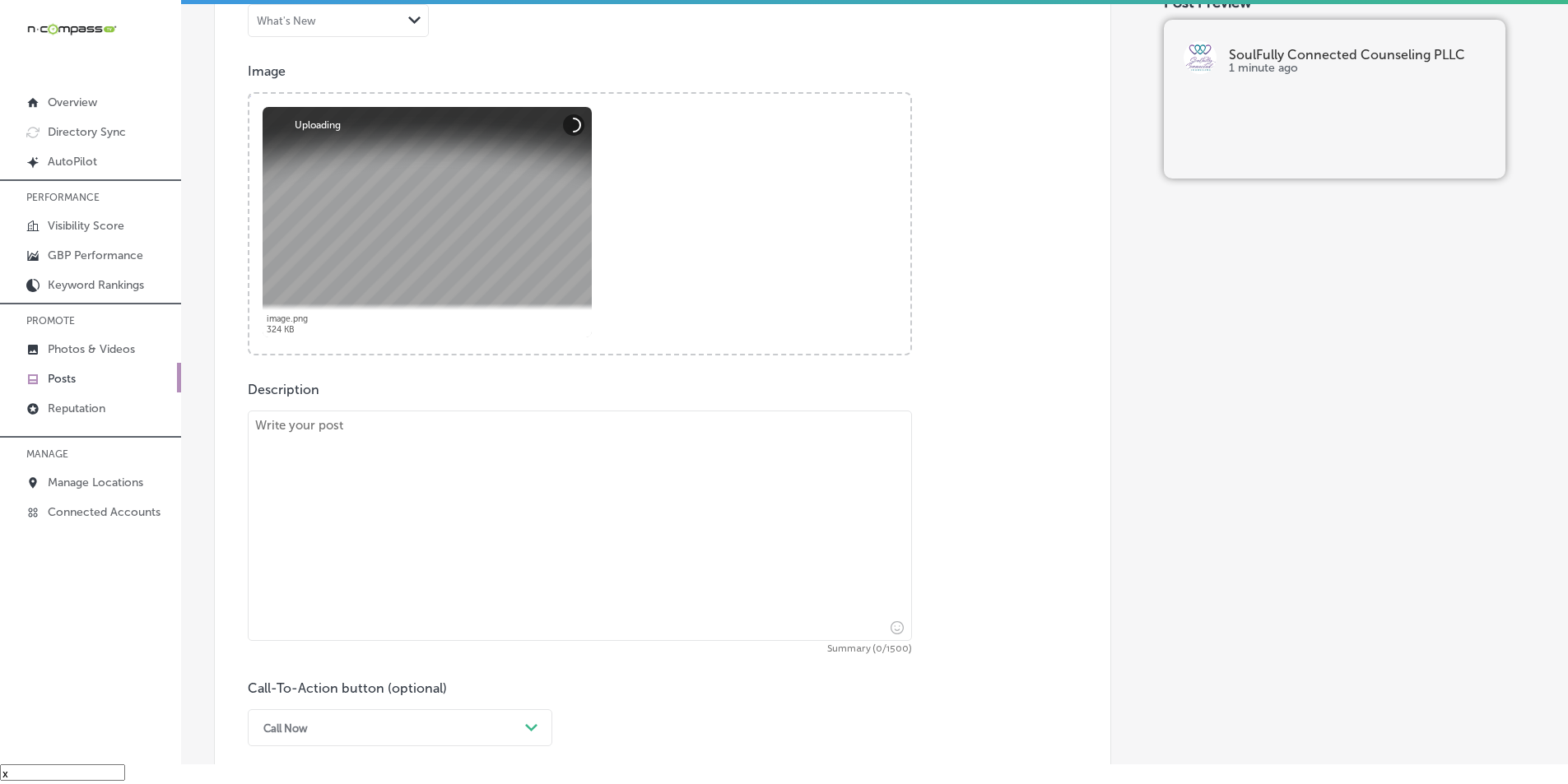
scroll to position [549, 0]
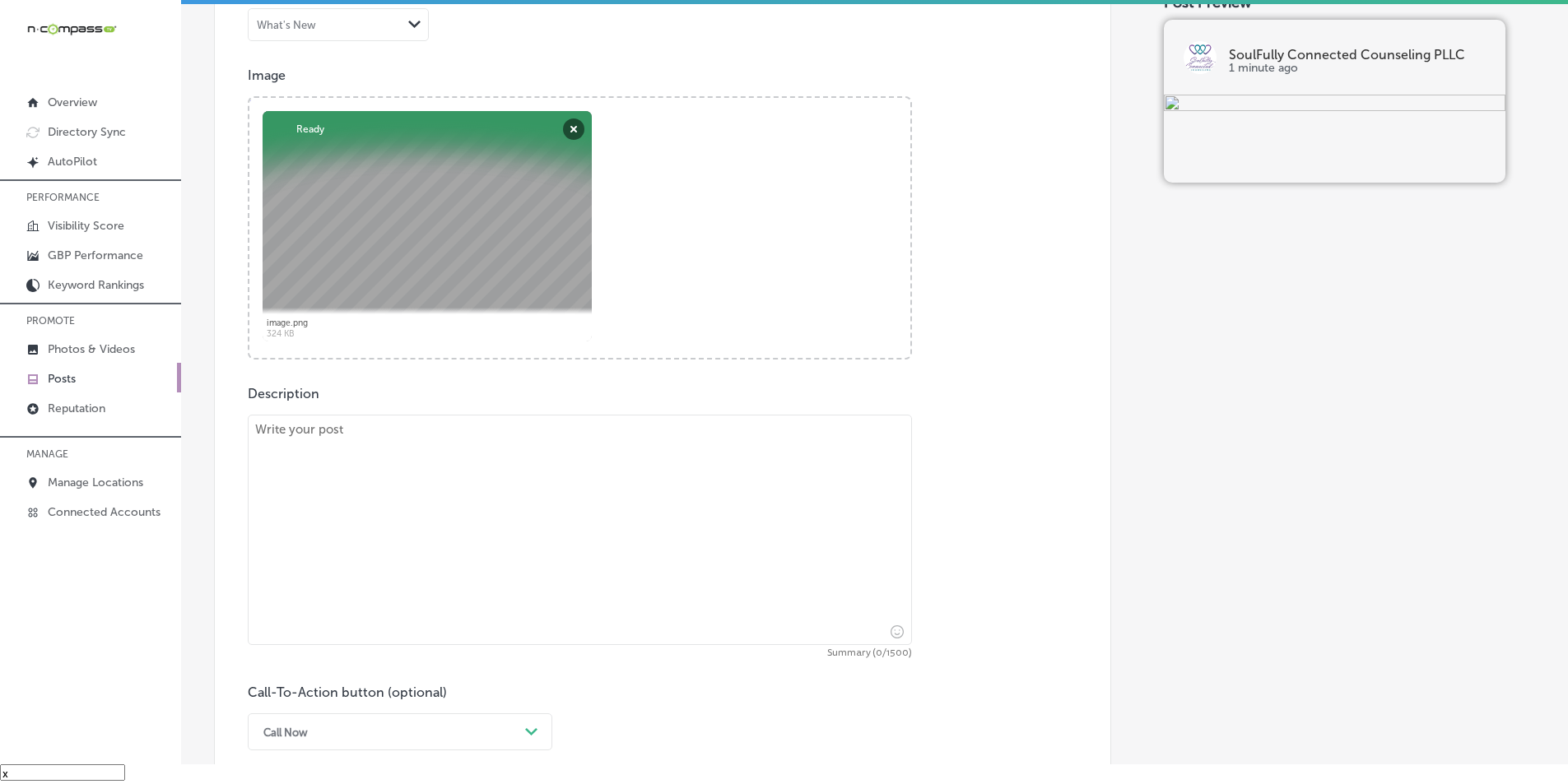
click at [380, 515] on textarea at bounding box center [580, 530] width 664 height 231
paste textarea "At Soulfully Connected Counseling, we offer family therapy to address issues li…"
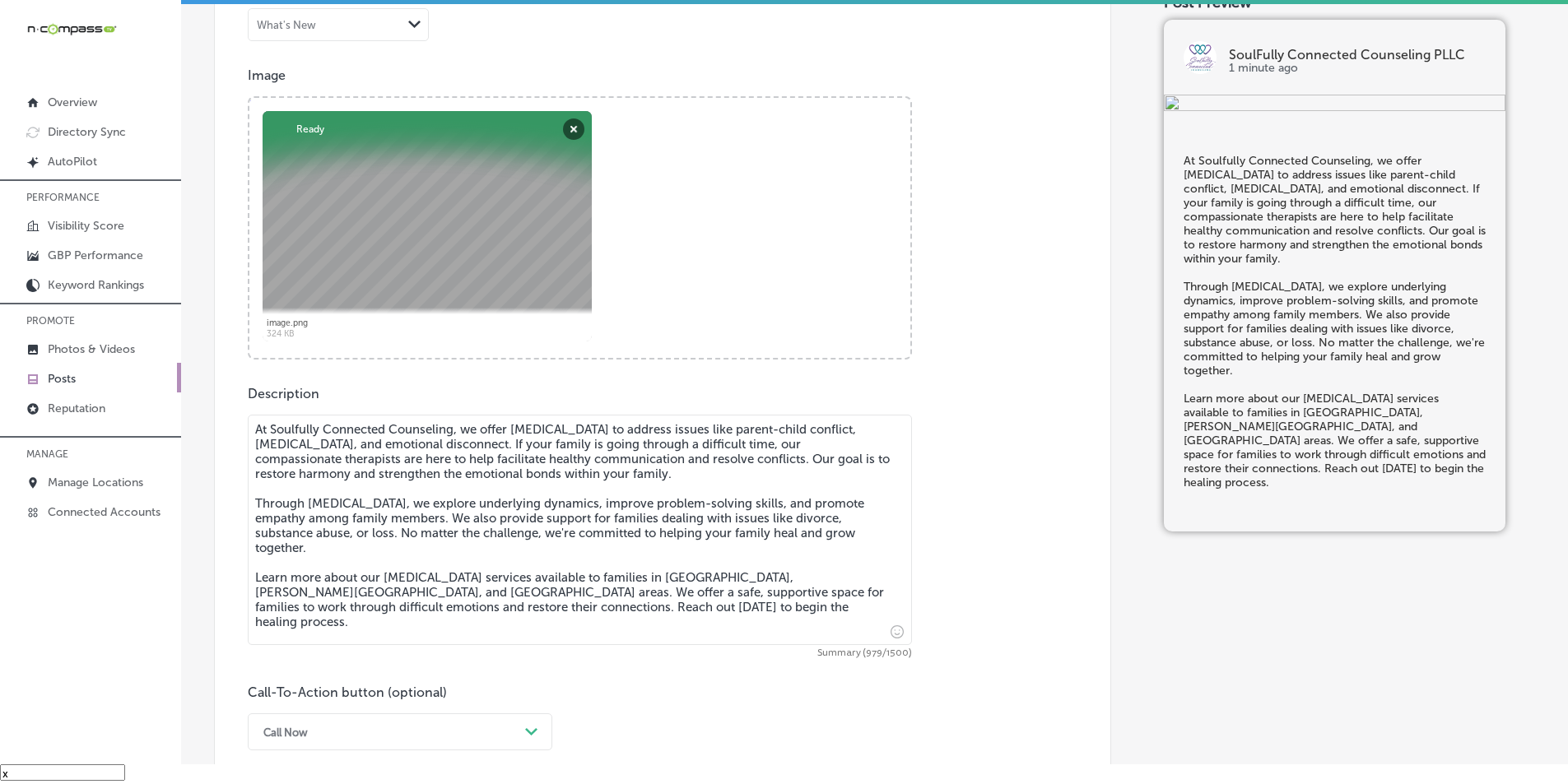
type textarea "At Soulfully Connected Counseling, we offer family therapy to address issues li…"
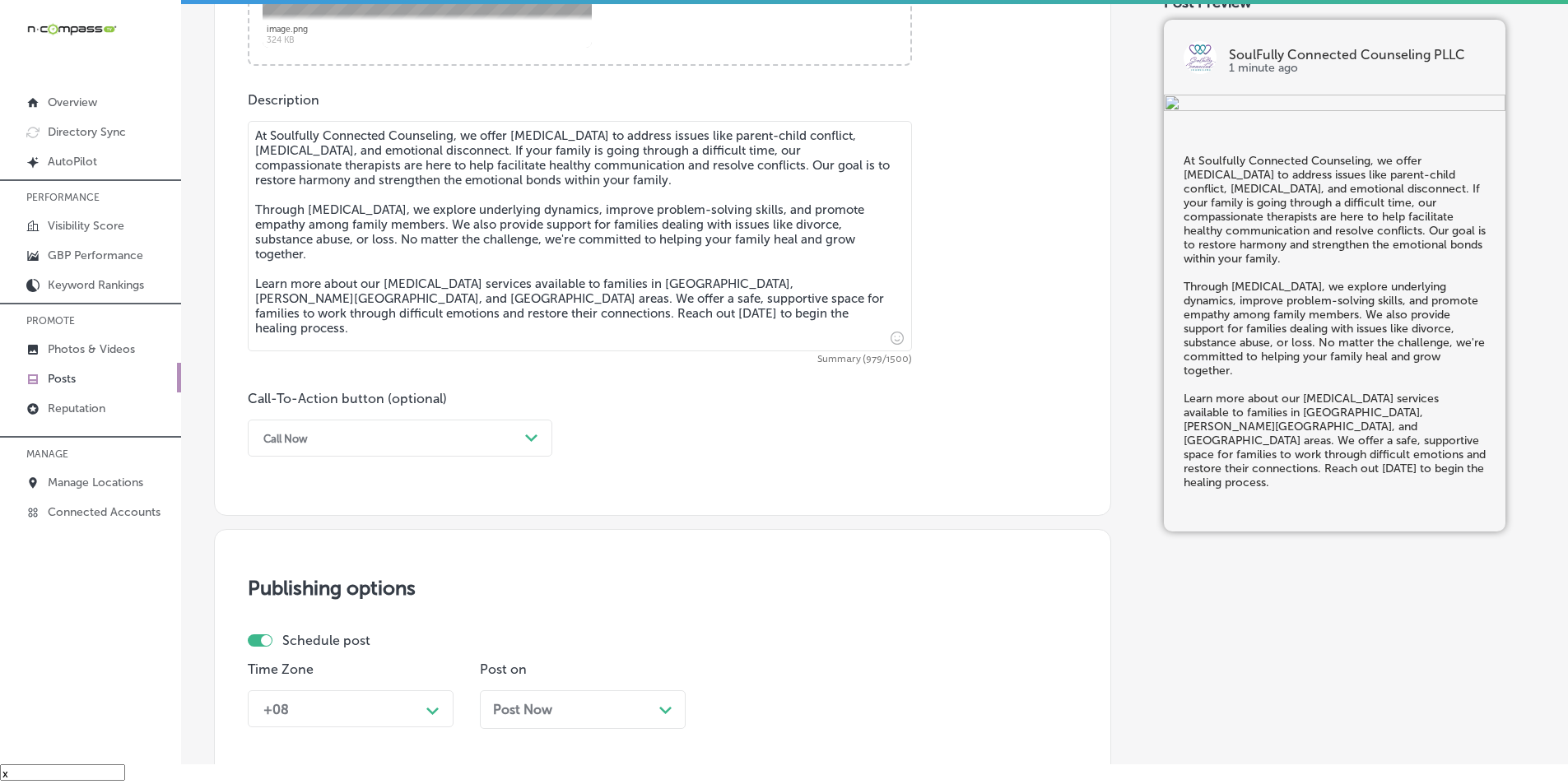
scroll to position [878, 0]
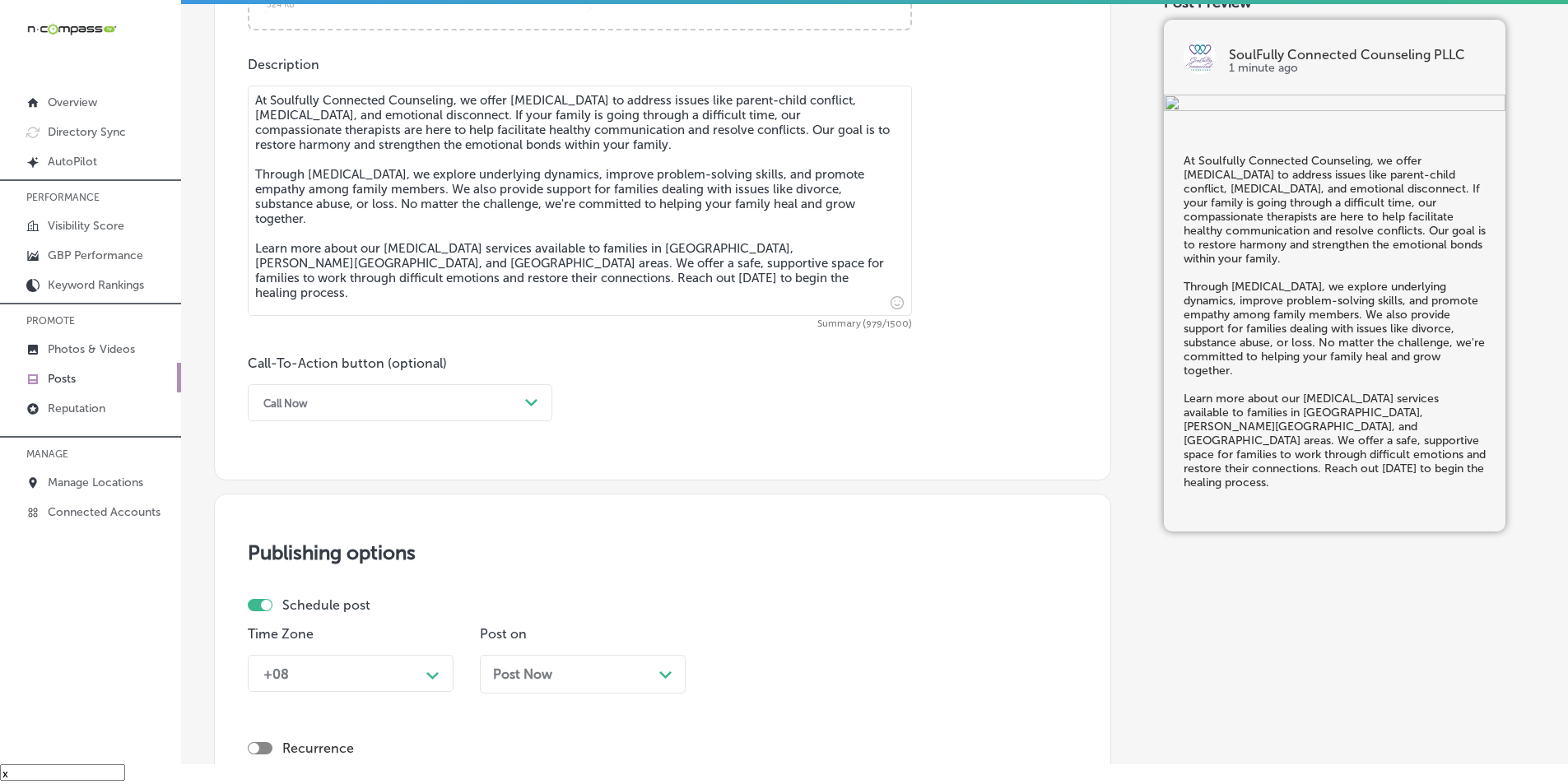
click at [385, 404] on div "Call Now" at bounding box center [386, 403] width 264 height 25
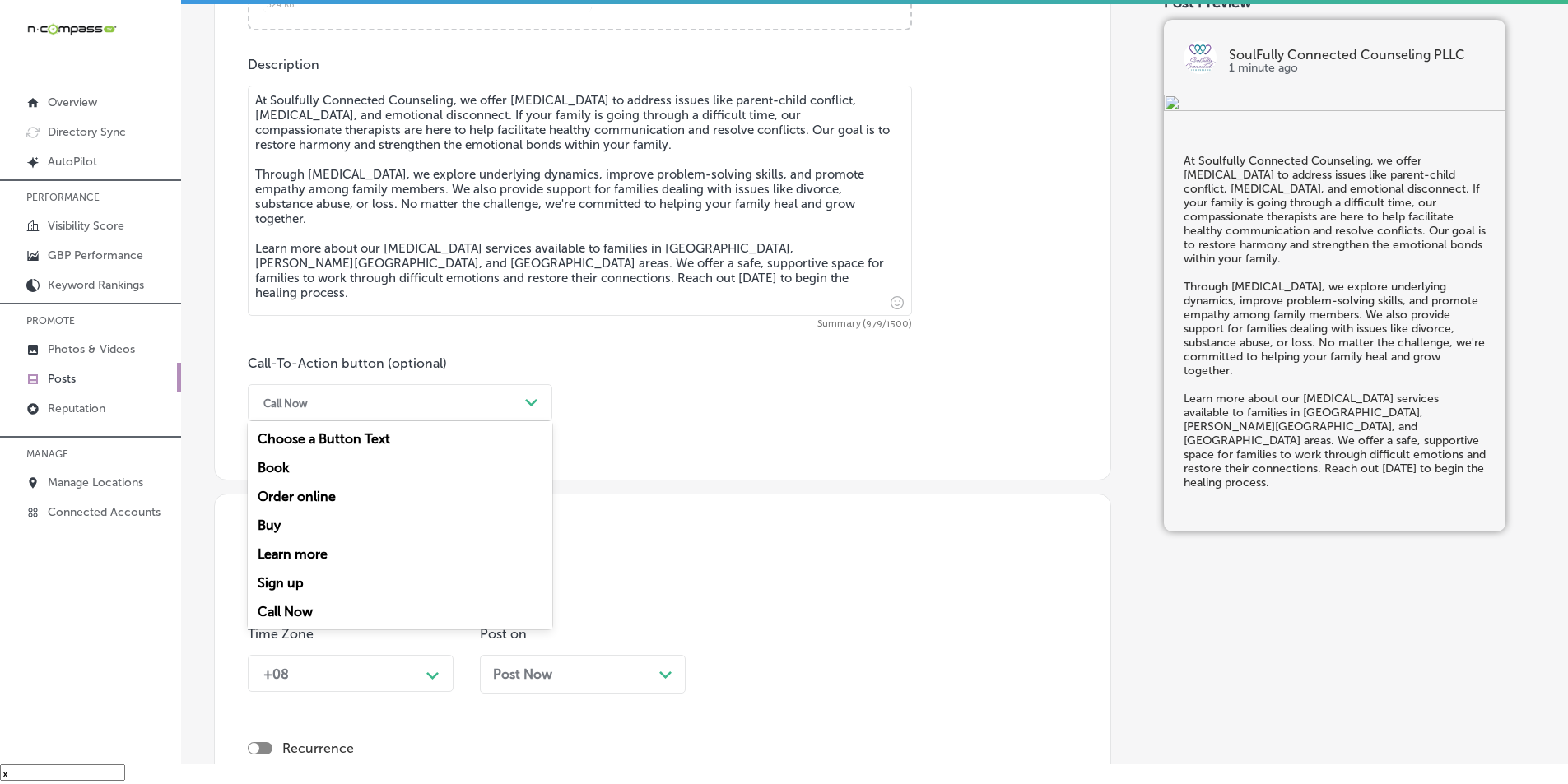
click at [315, 555] on div "Learn more" at bounding box center [399, 554] width 304 height 29
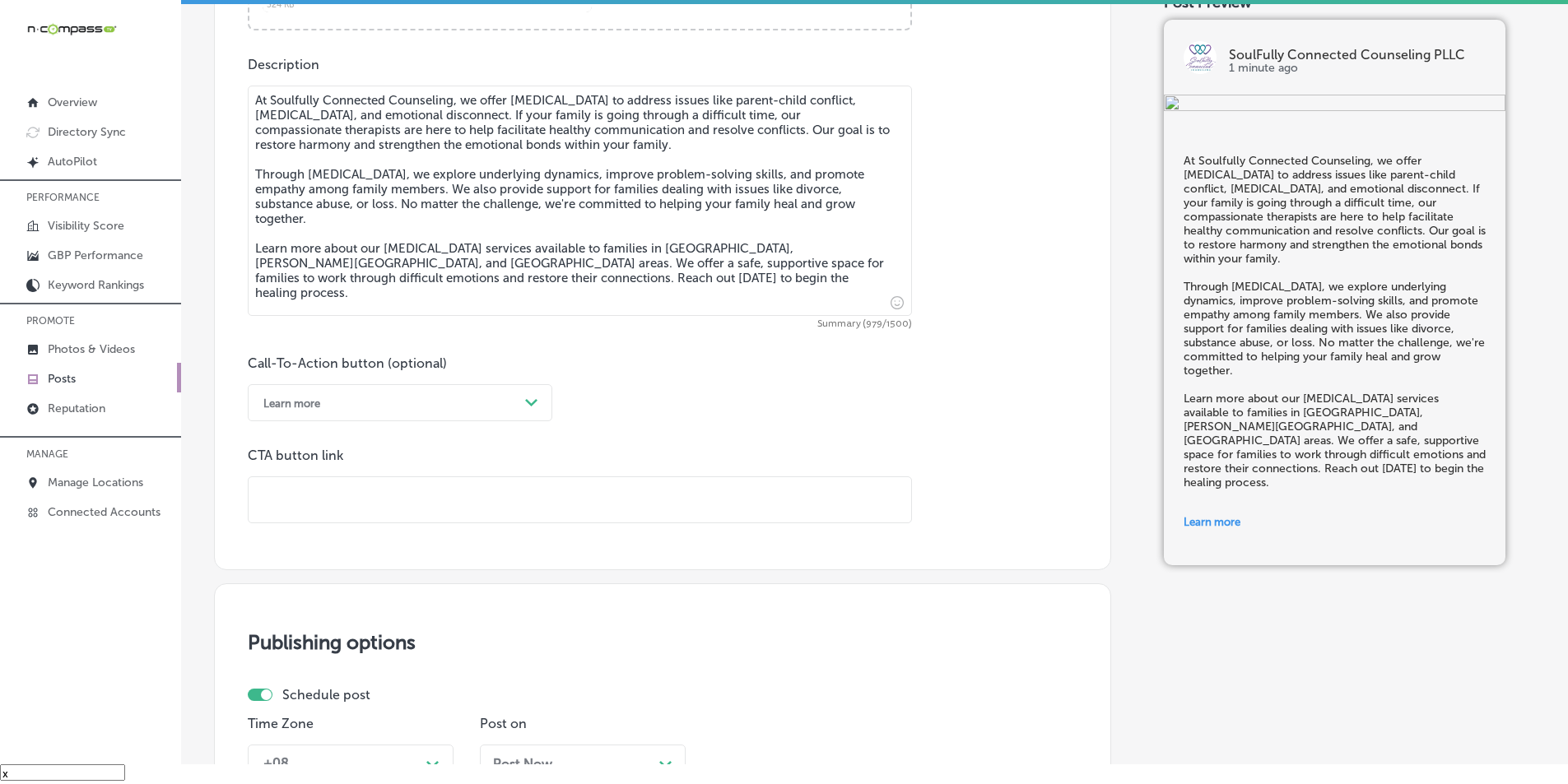
paste input "https://soulfullyconnectedcounseling.com/"
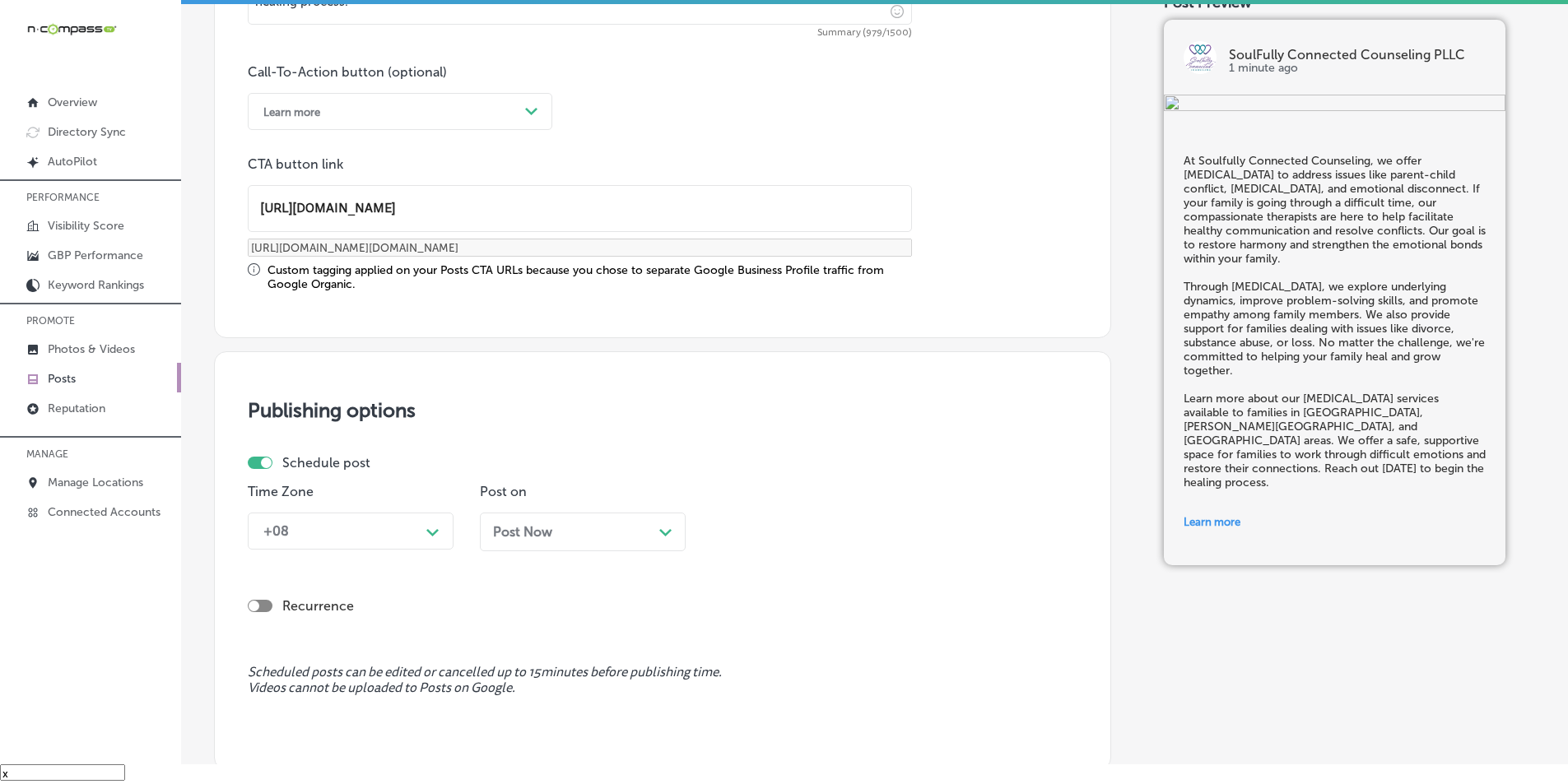
scroll to position [1208, 0]
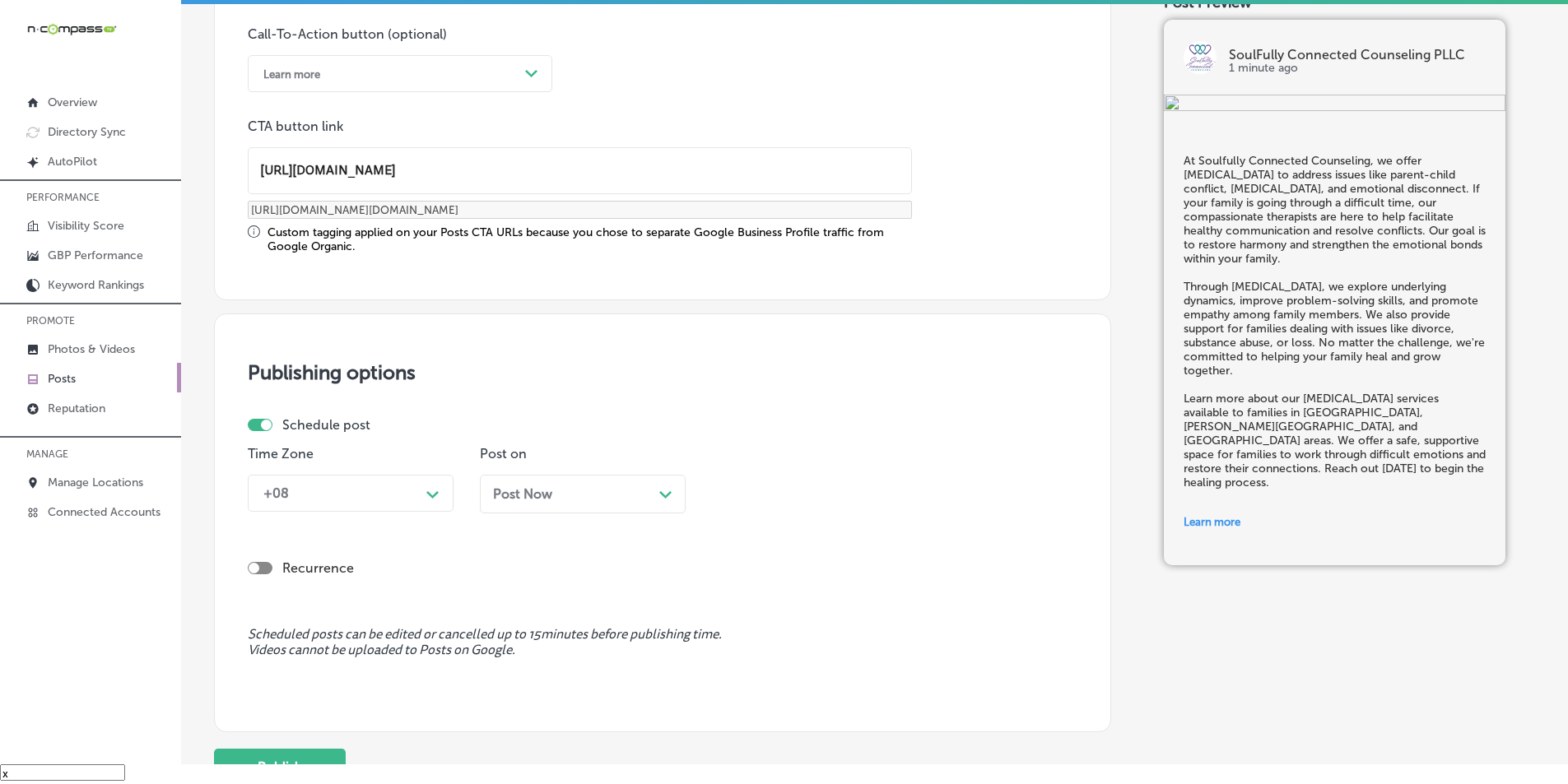
type input "https://soulfullyconnectedcounseling.com/"
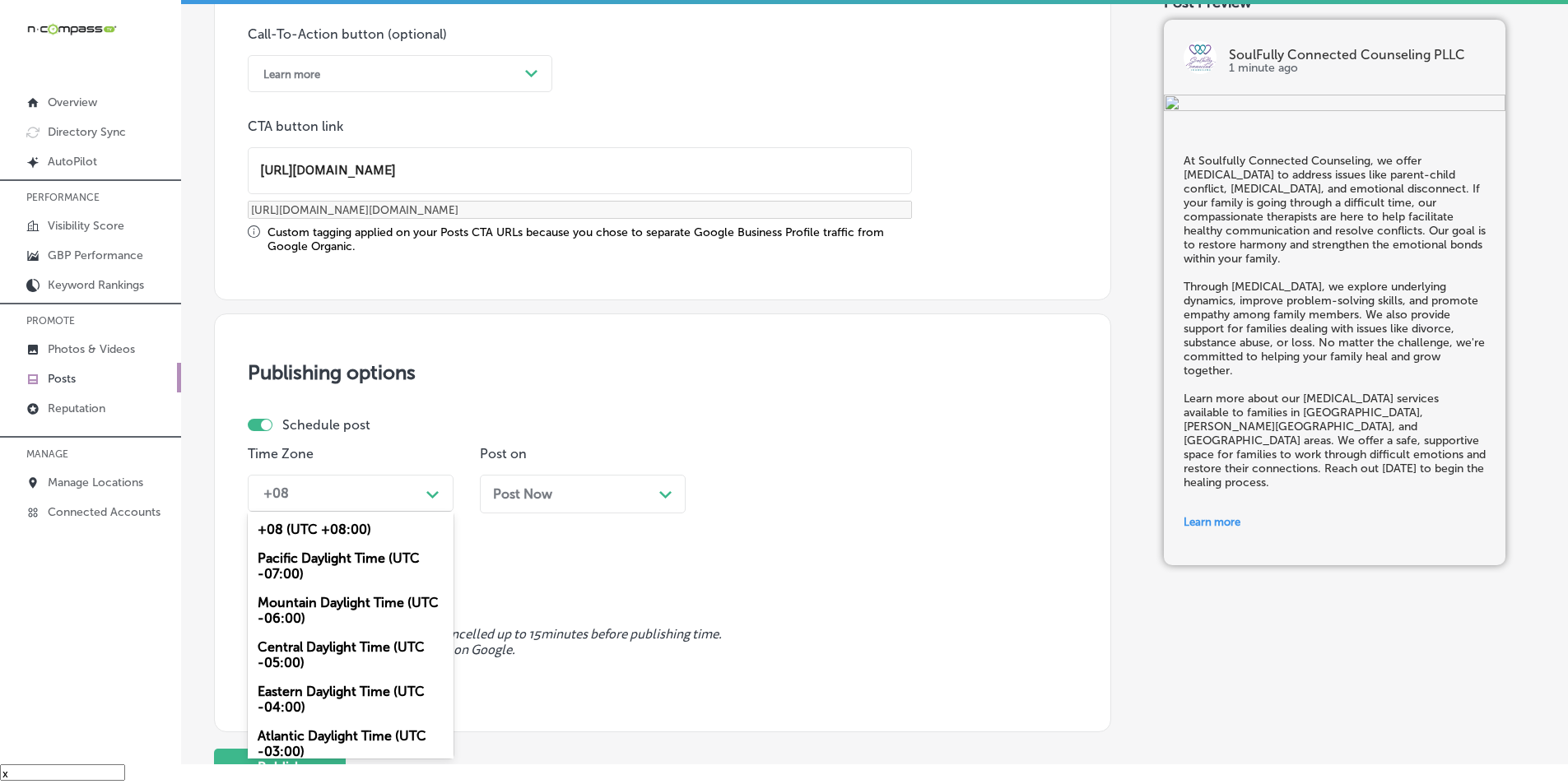
click at [334, 484] on div "+08" at bounding box center [337, 493] width 164 height 29
drag, startPoint x: 299, startPoint y: 606, endPoint x: 358, endPoint y: 587, distance: 62.0
click at [303, 605] on div "Mountain Daylight Time (UTC -06:00)" at bounding box center [350, 610] width 206 height 44
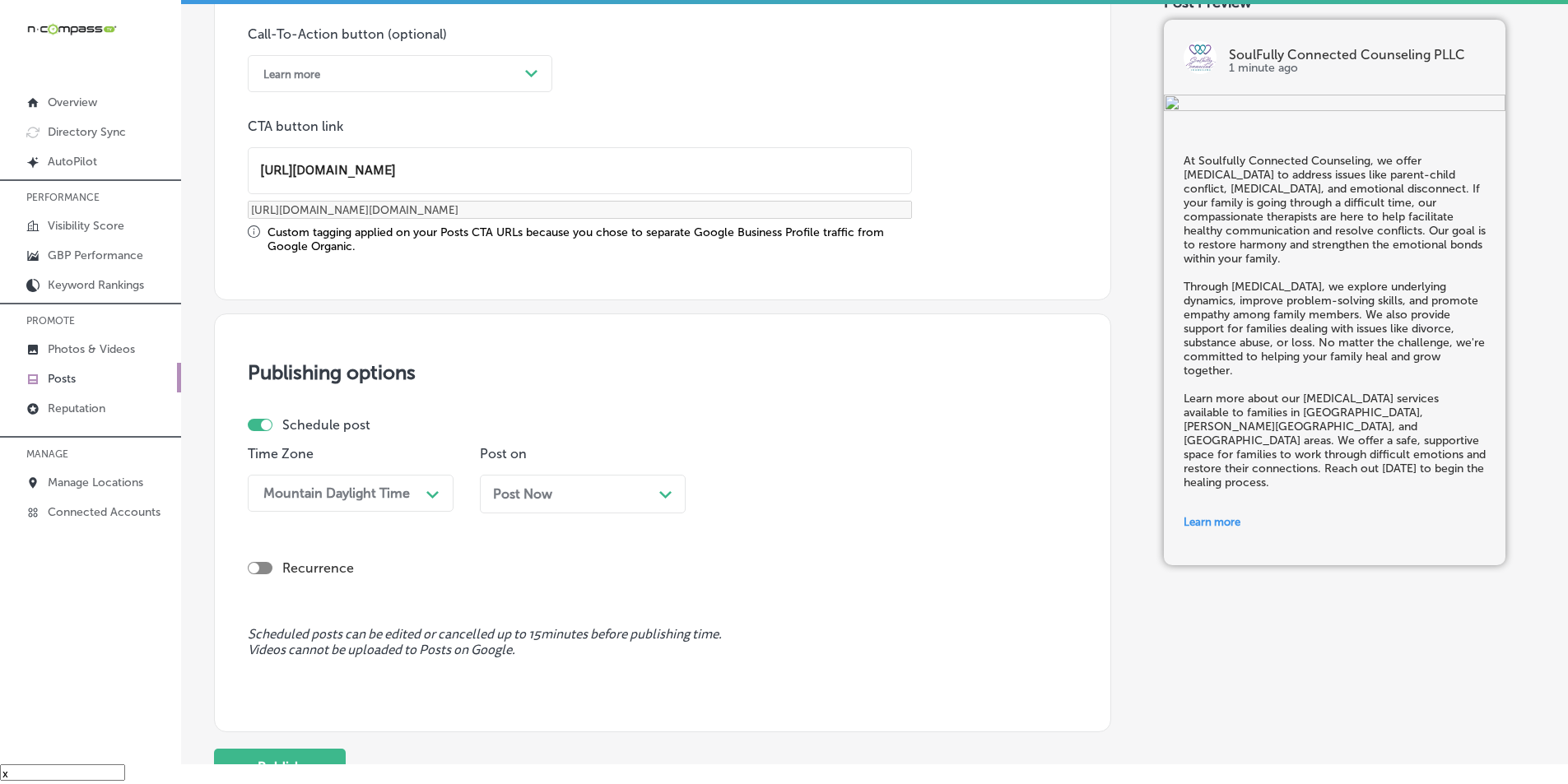
click at [634, 484] on div "Post Now Path Created with Sketch." at bounding box center [582, 494] width 206 height 39
click at [774, 495] on div "11:00 AM" at bounding box center [755, 493] width 57 height 15
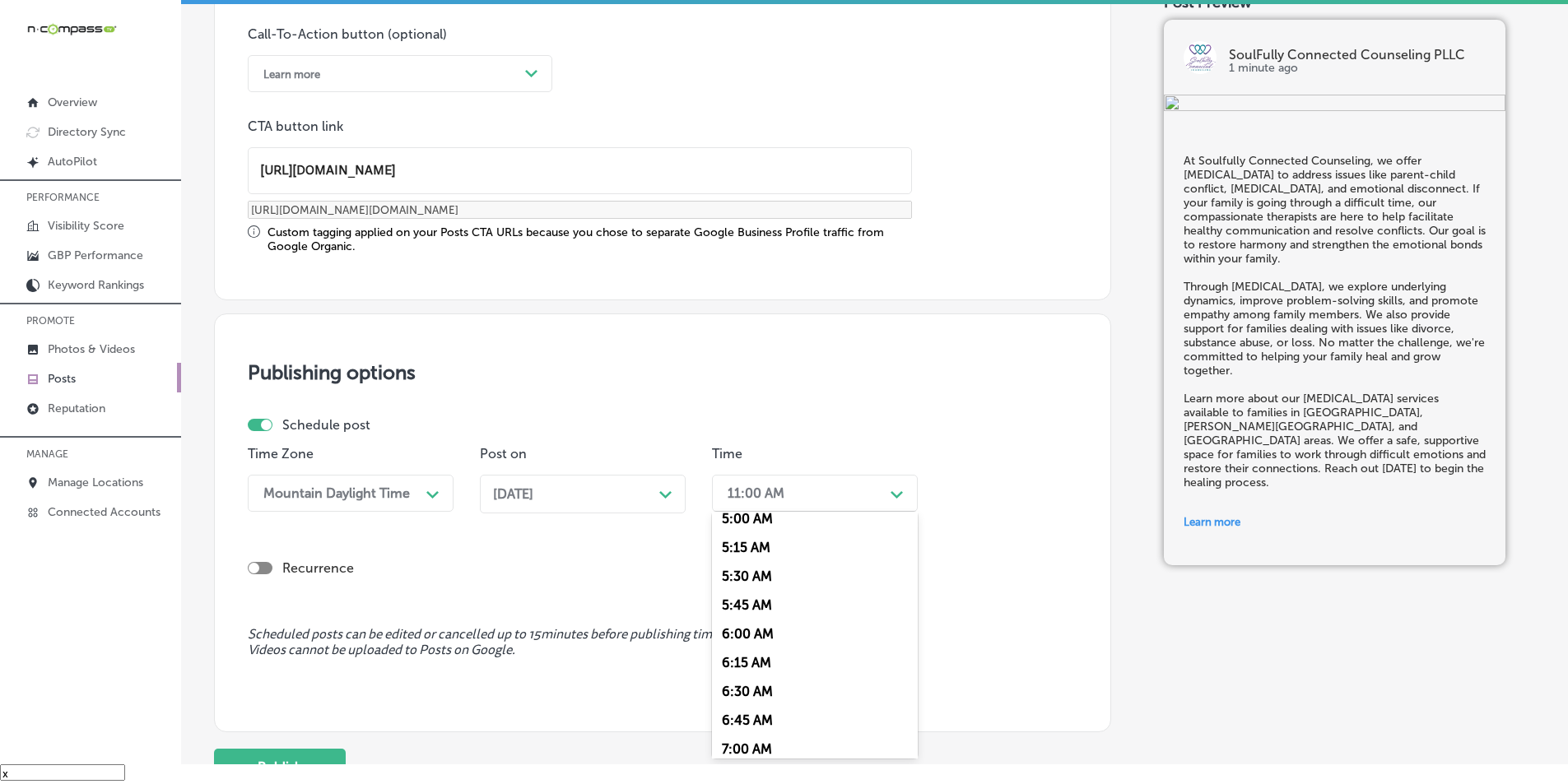
scroll to position [659, 0]
click at [738, 676] on div "7:00 AM" at bounding box center [815, 678] width 206 height 29
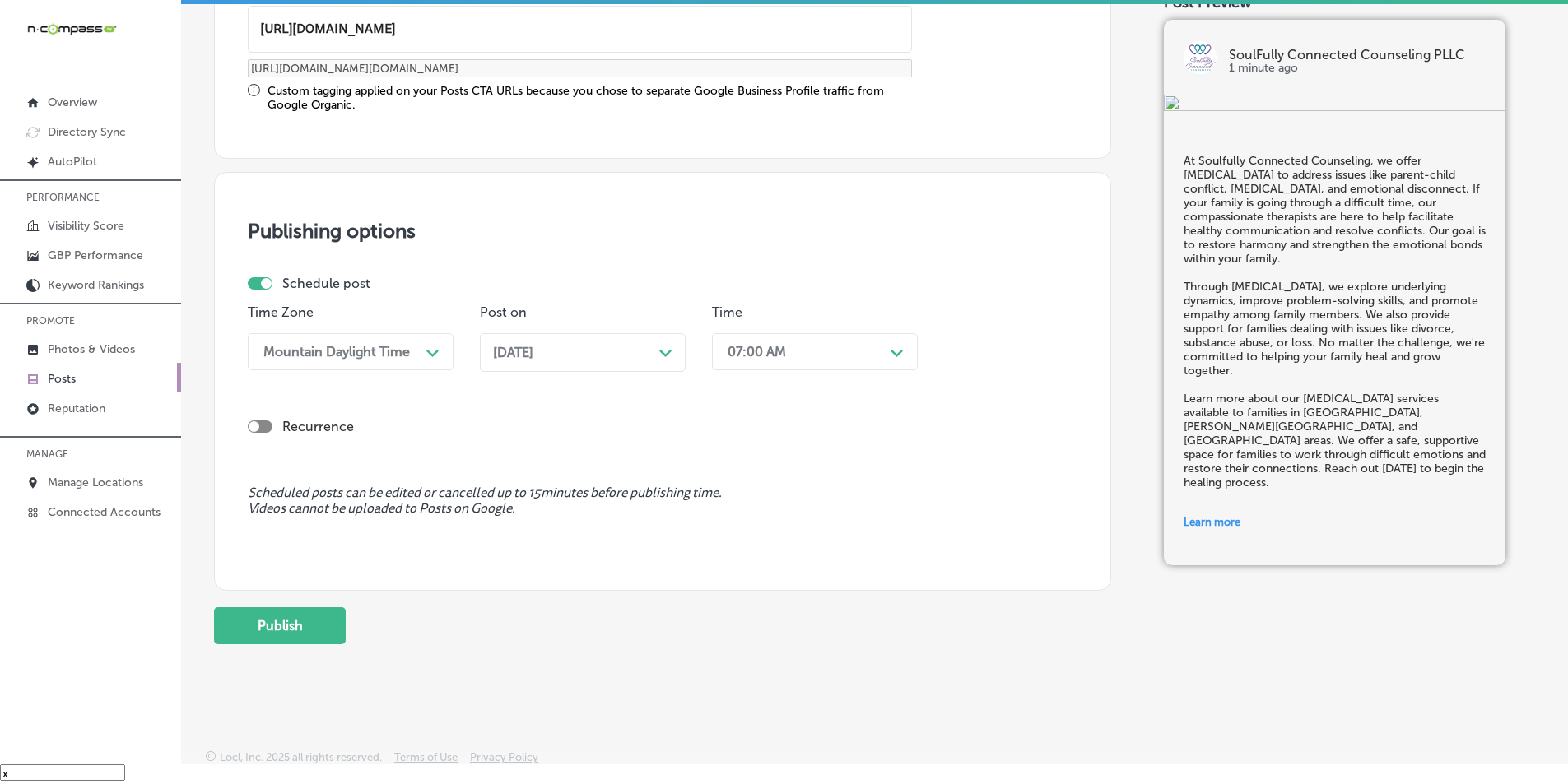
scroll to position [1356, 0]
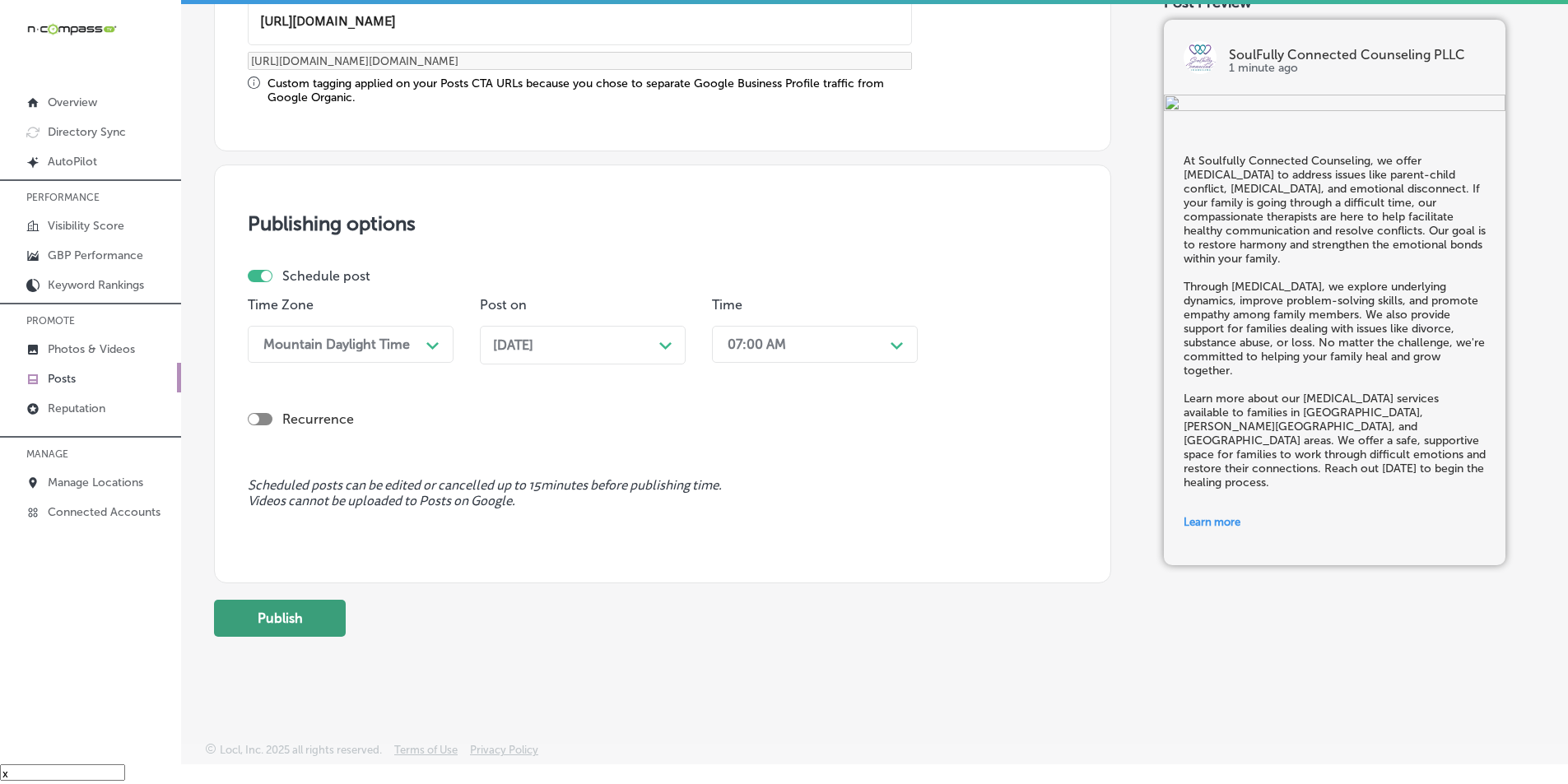
click at [297, 619] on button "Publish" at bounding box center [279, 619] width 131 height 37
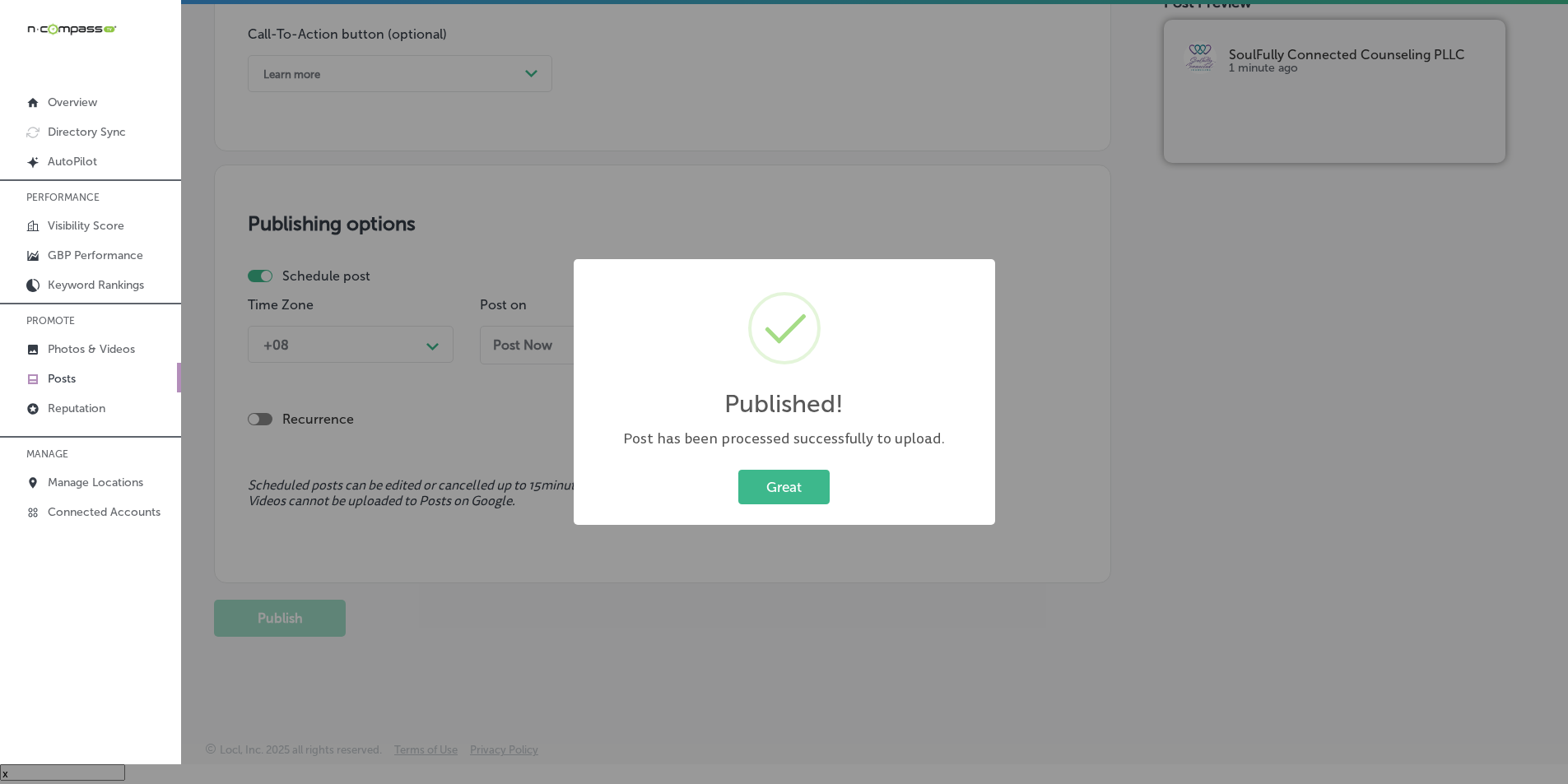
scroll to position [1208, 0]
click at [759, 487] on button "Great" at bounding box center [784, 487] width 92 height 34
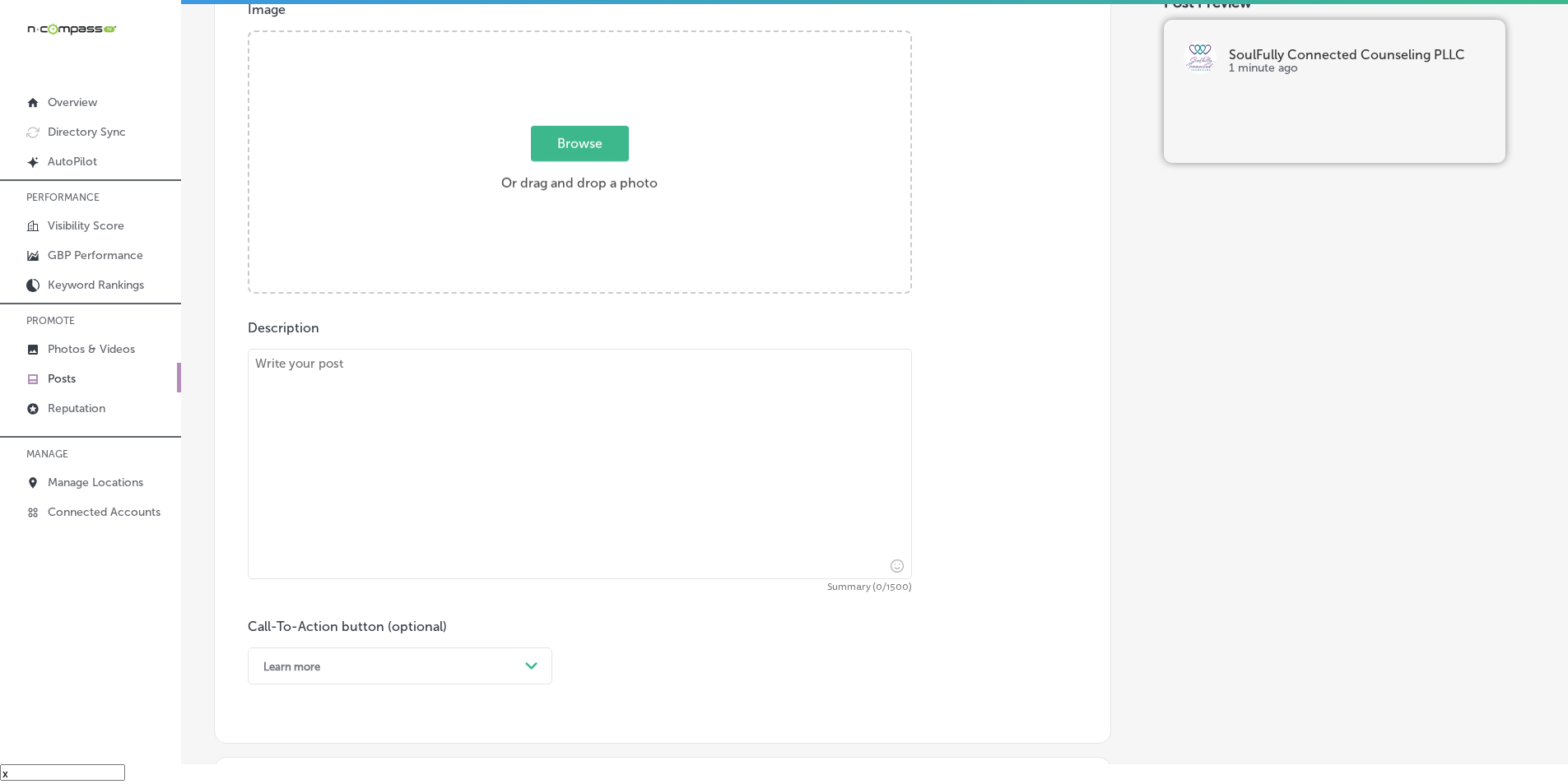
scroll to position [467, 0]
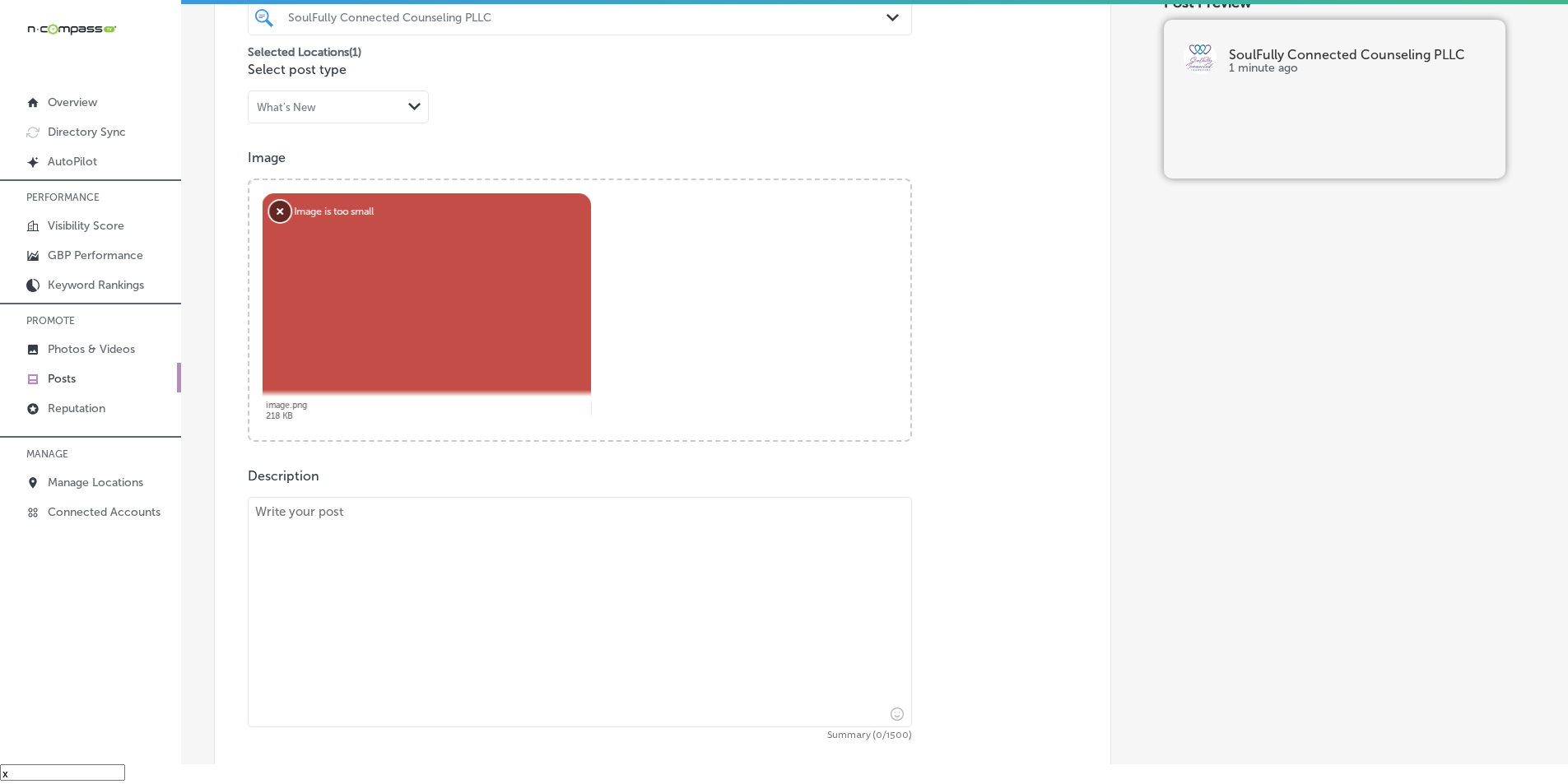
drag, startPoint x: 281, startPoint y: 208, endPoint x: 240, endPoint y: 187, distance: 46.1
click at [279, 207] on button "Remove" at bounding box center [281, 211] width 21 height 21
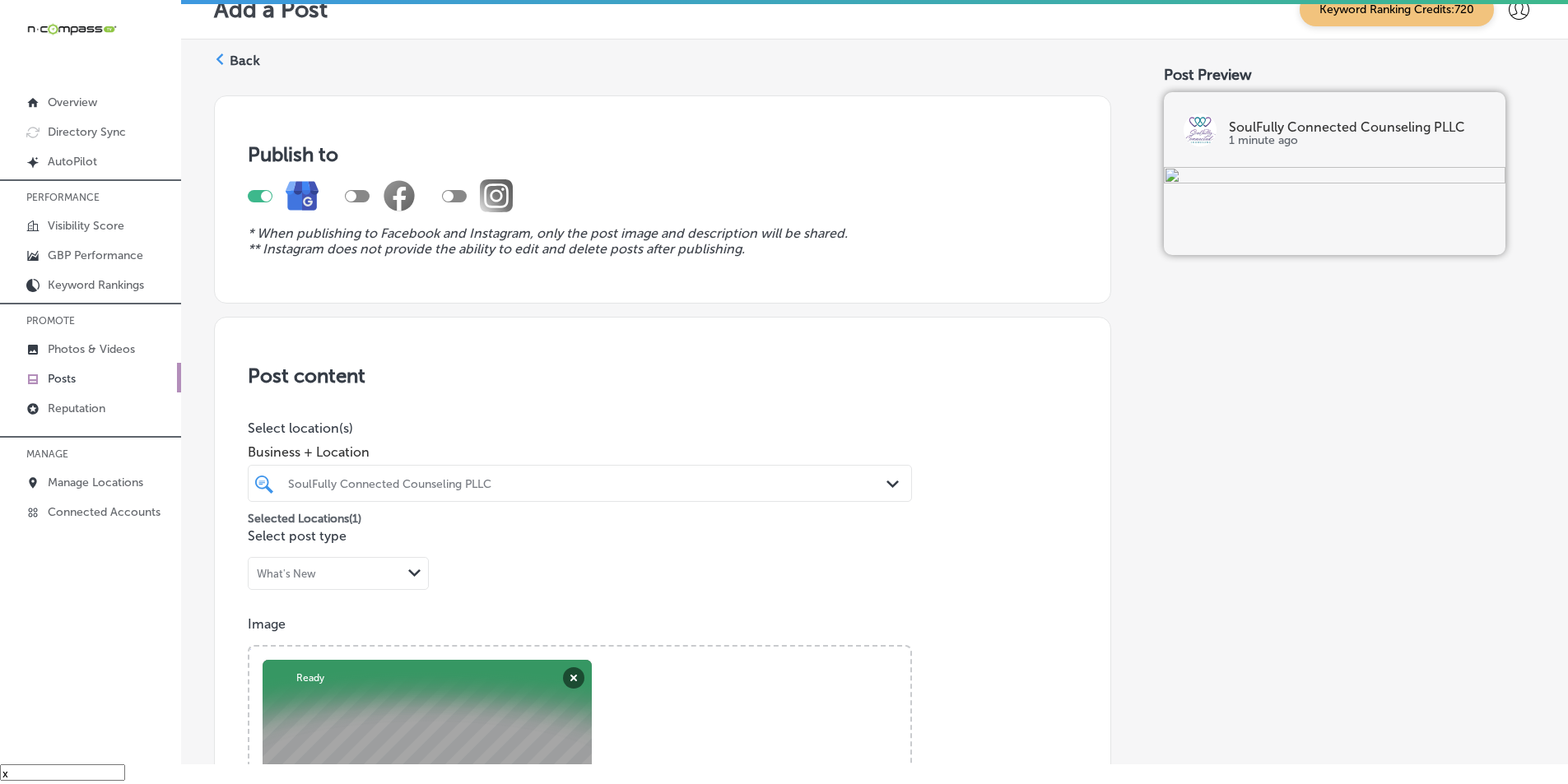
scroll to position [467, 0]
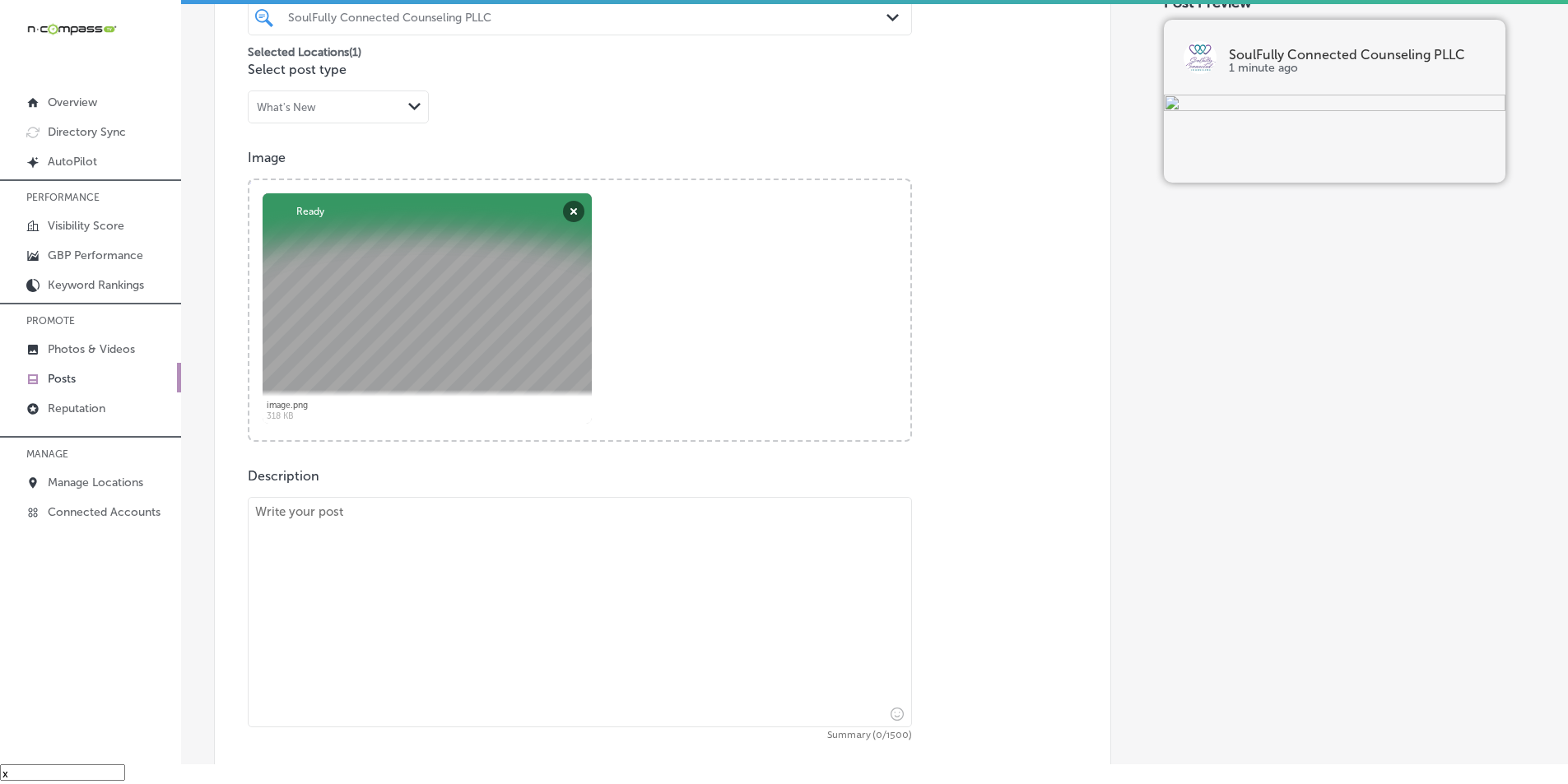
click at [453, 580] on textarea at bounding box center [580, 613] width 664 height 231
paste textarea "Soulfully Connected Counseling provides specialized therapy services for women …"
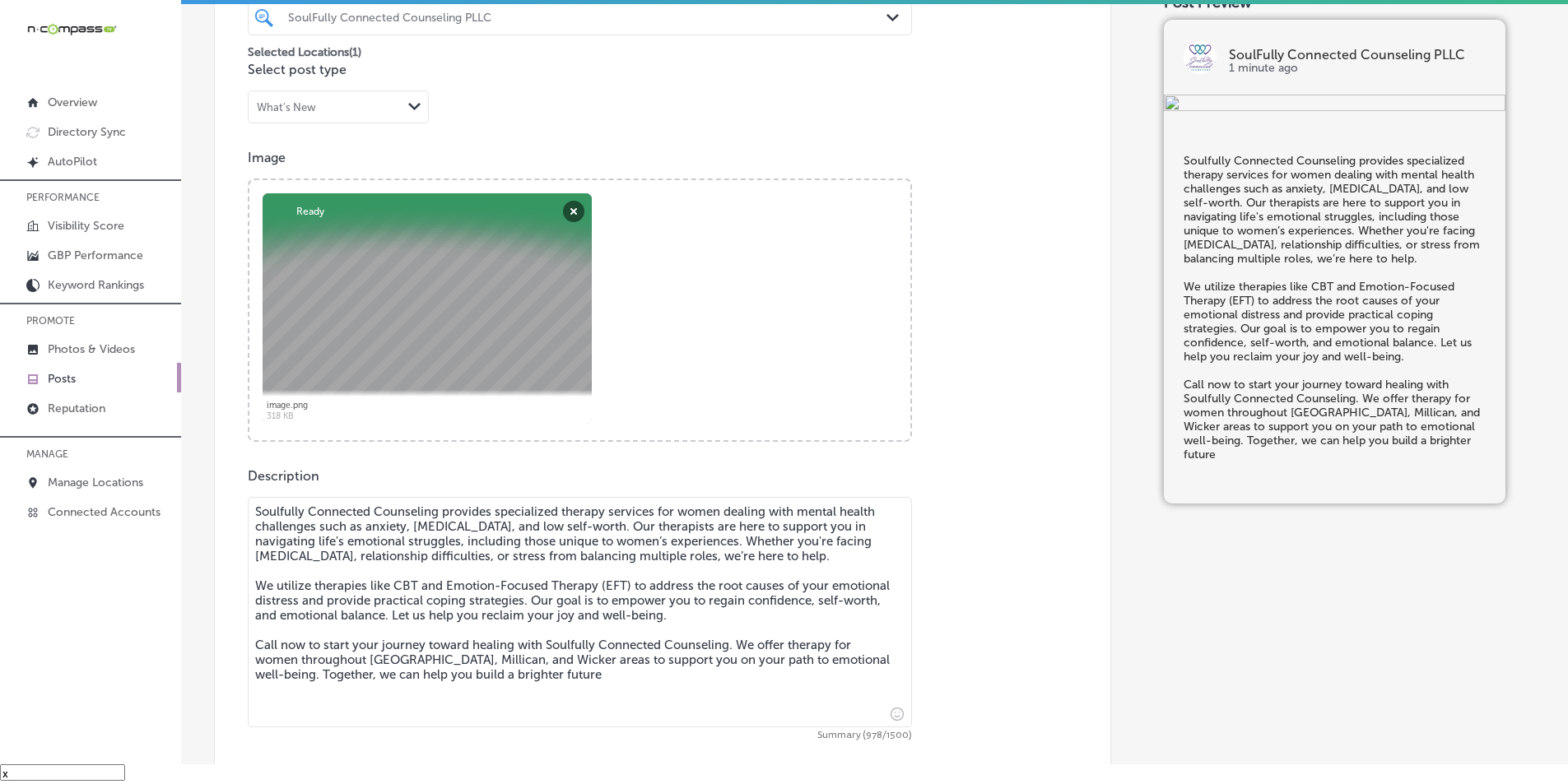
type textarea "Soulfully Connected Counseling provides specialized therapy services for women …"
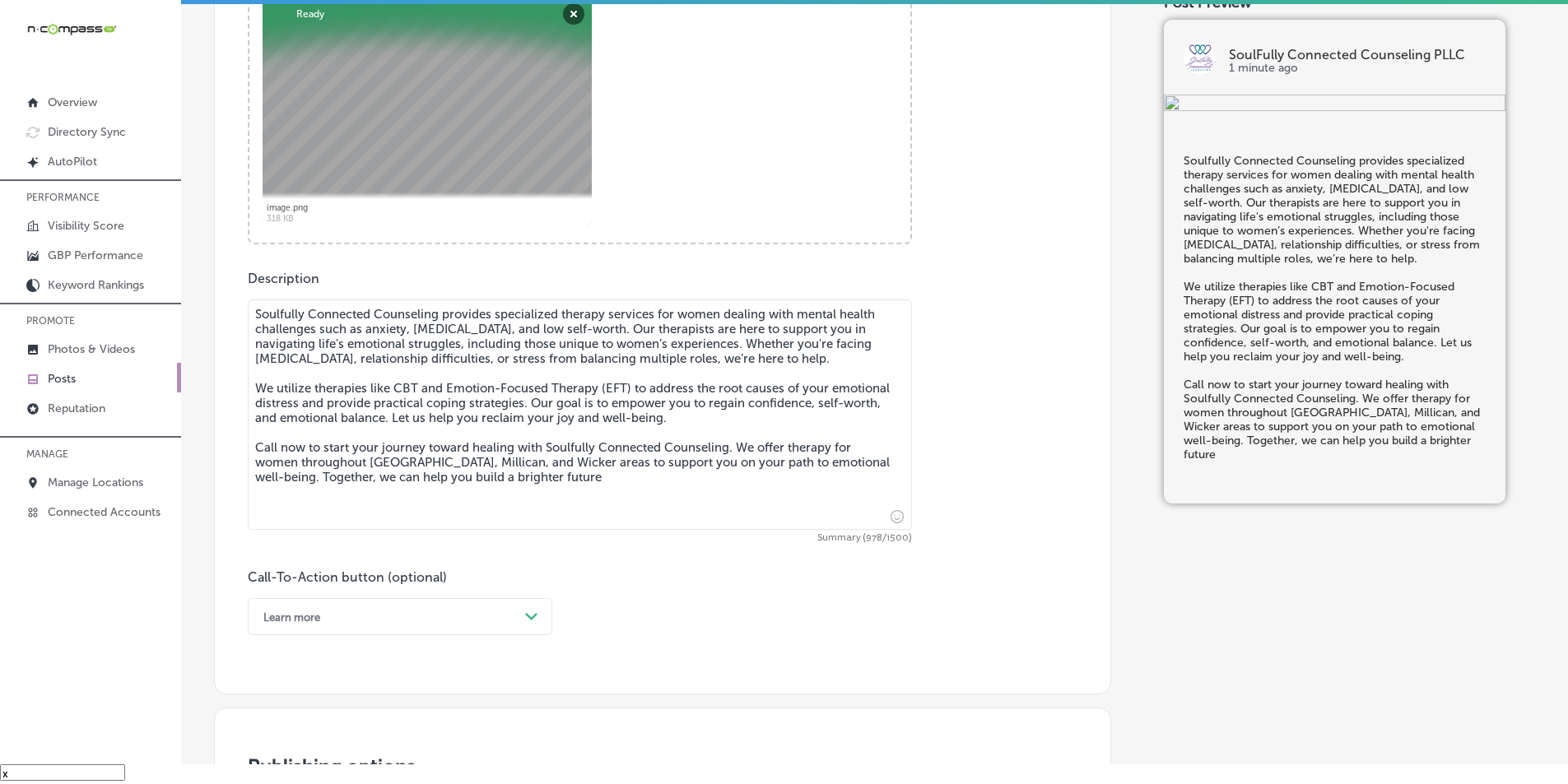
scroll to position [796, 0]
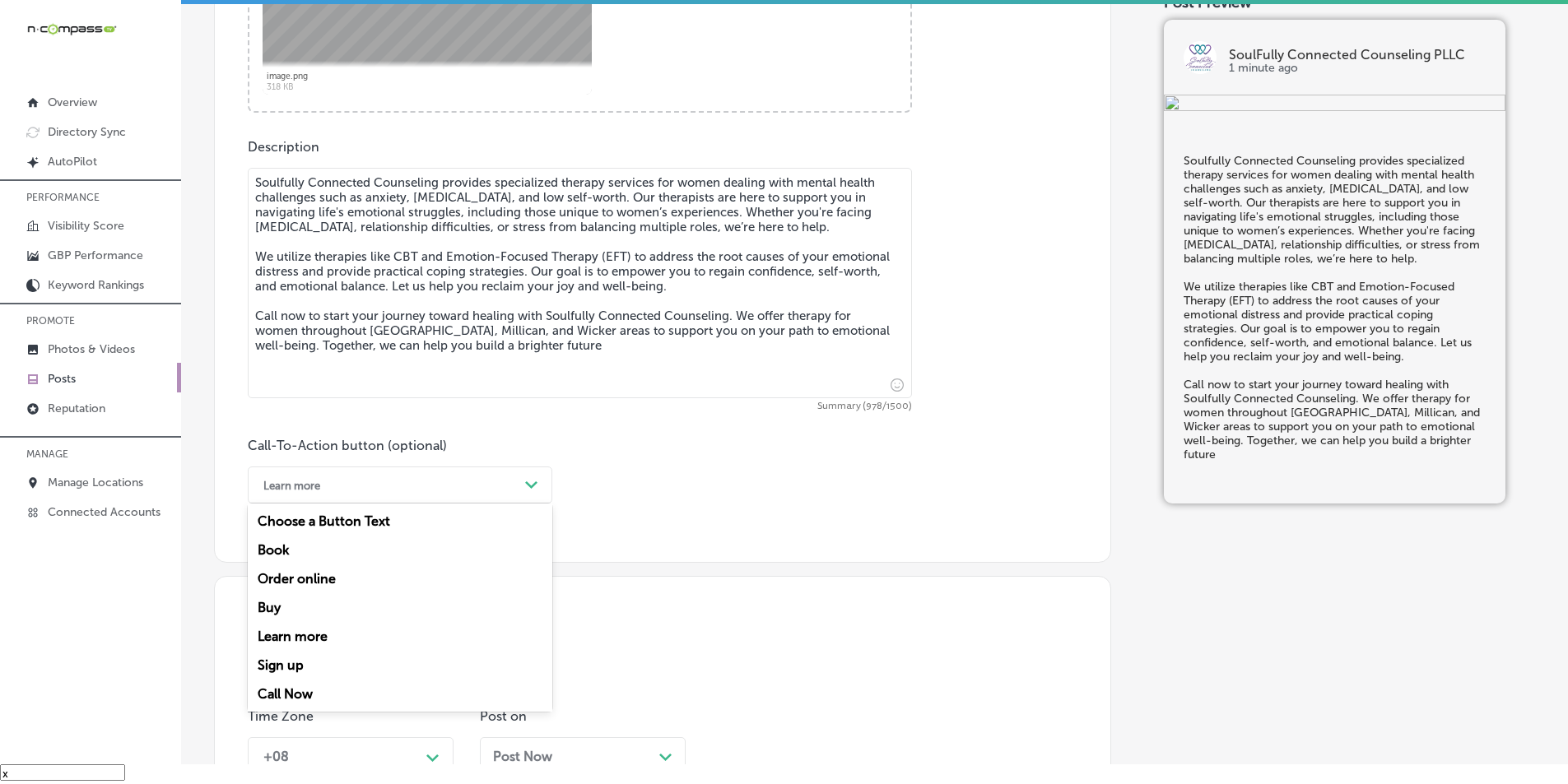
click at [530, 473] on div "Path Created with Sketch." at bounding box center [531, 485] width 26 height 26
click at [292, 694] on div "Call Now" at bounding box center [399, 694] width 304 height 29
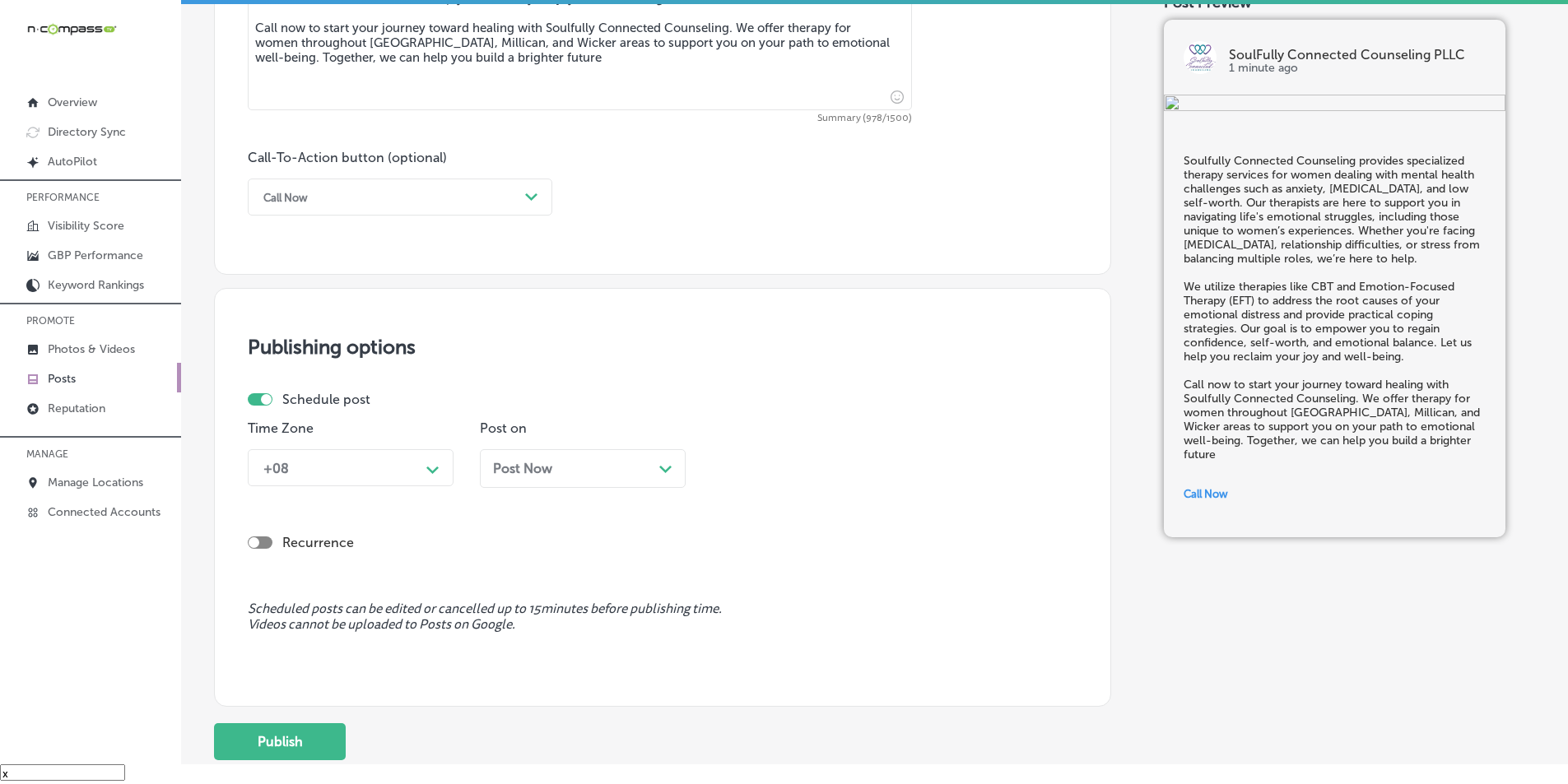
scroll to position [1126, 0]
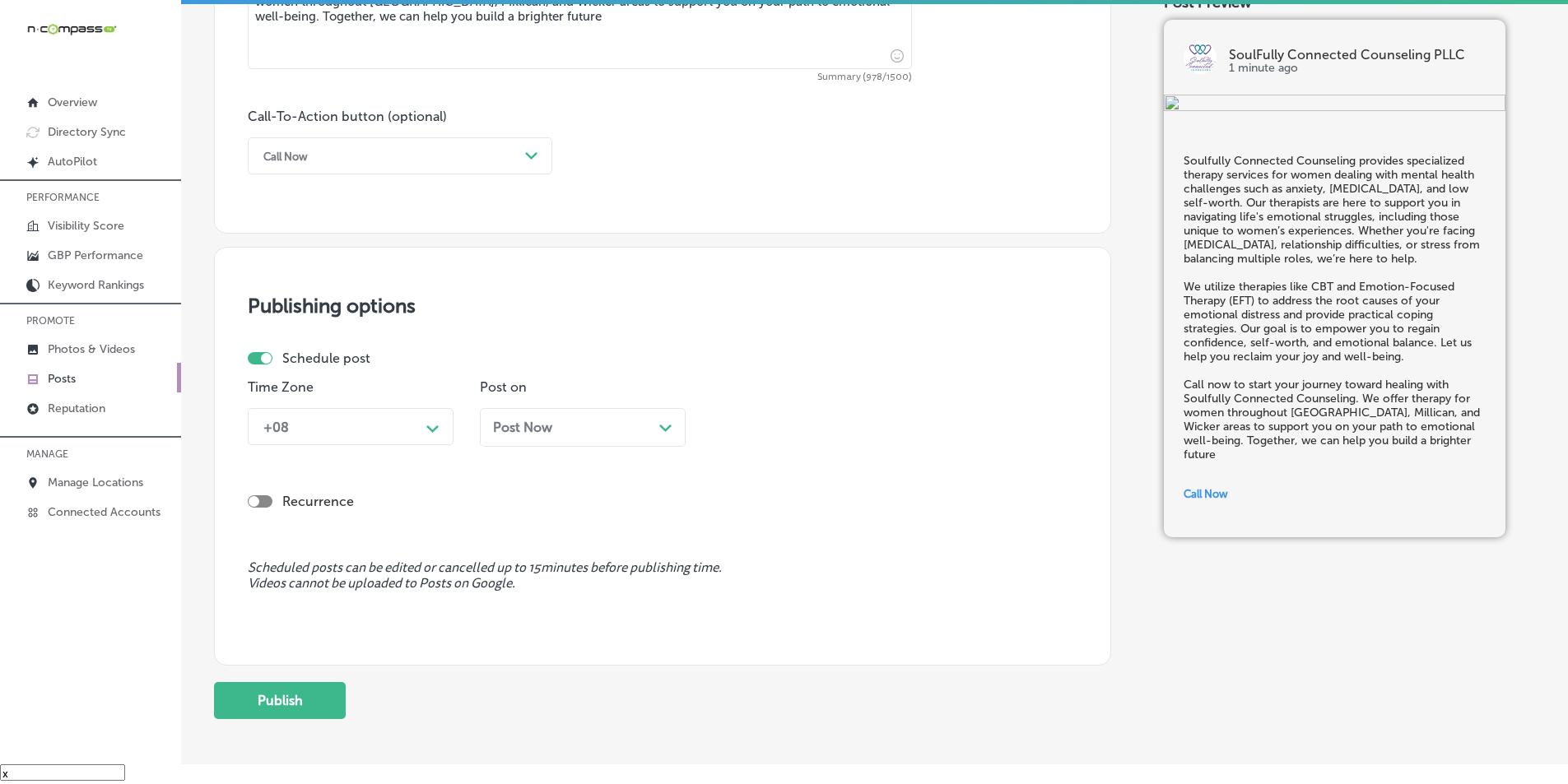
click at [386, 414] on div "+08" at bounding box center [337, 427] width 164 height 29
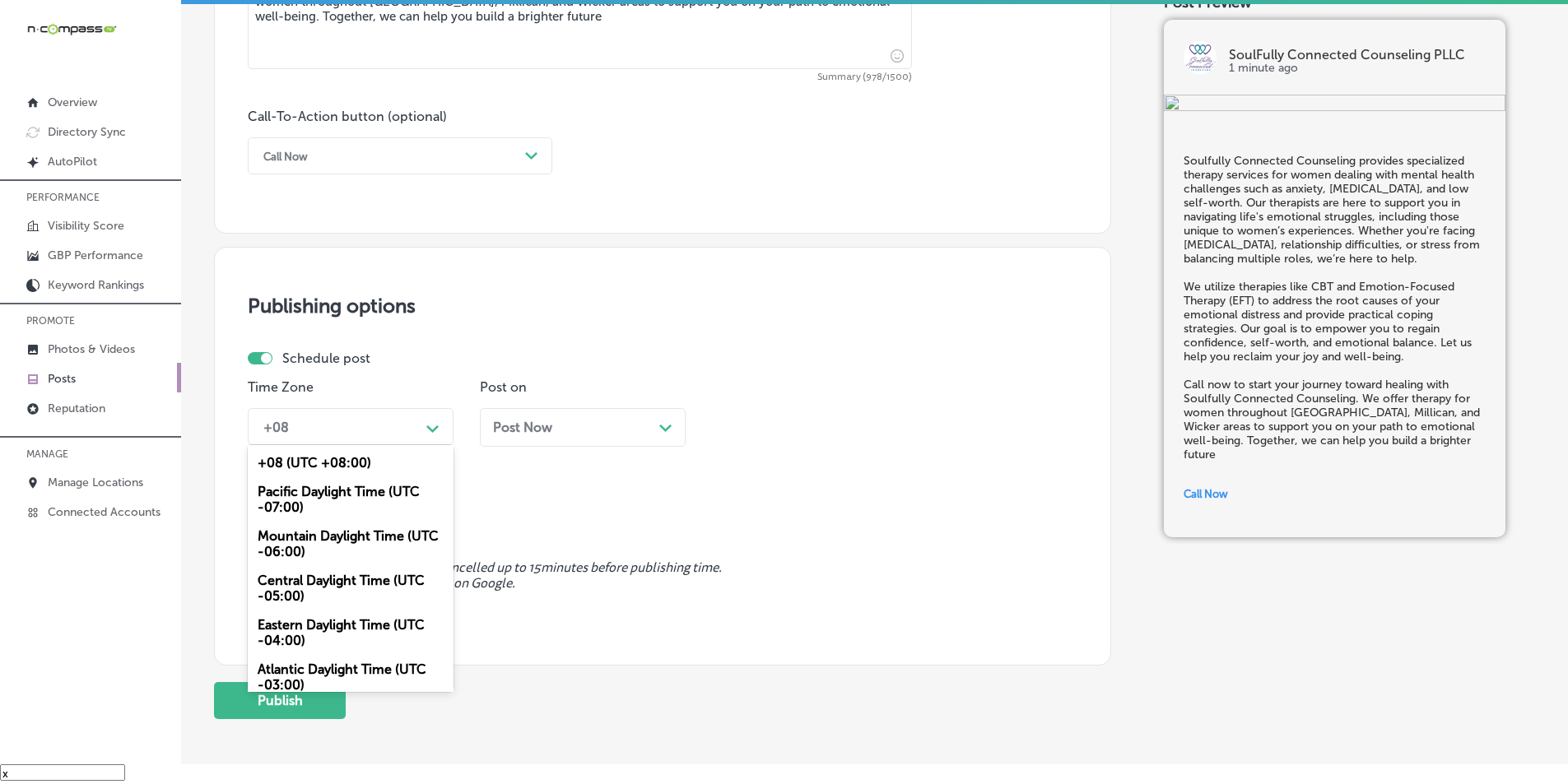
drag, startPoint x: 315, startPoint y: 534, endPoint x: 475, endPoint y: 531, distance: 160.0
click at [319, 534] on div "Mountain Daylight Time (UTC -06:00)" at bounding box center [350, 544] width 206 height 44
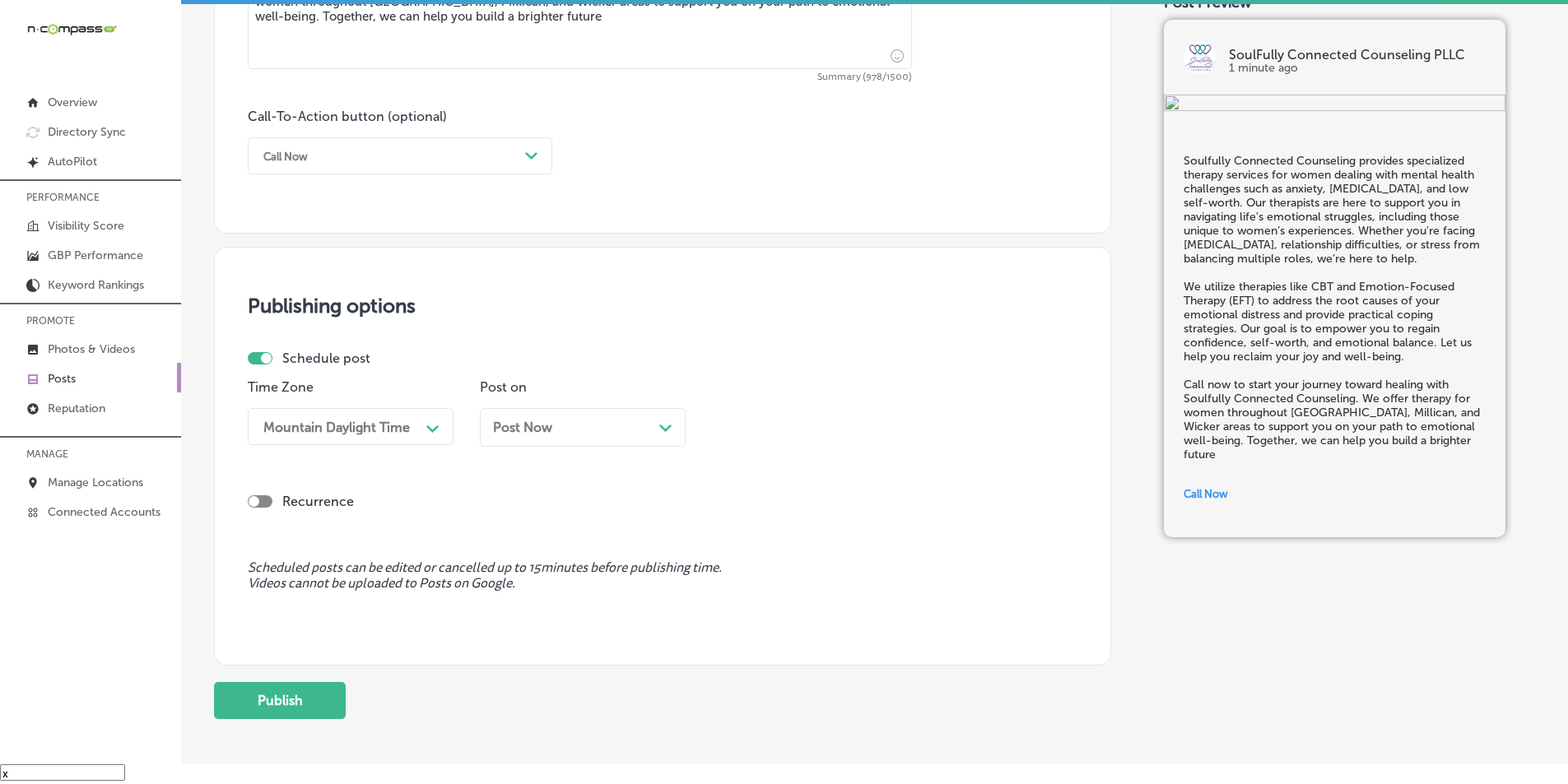
click at [642, 431] on div "Post Now Path Created with Sketch." at bounding box center [583, 427] width 180 height 15
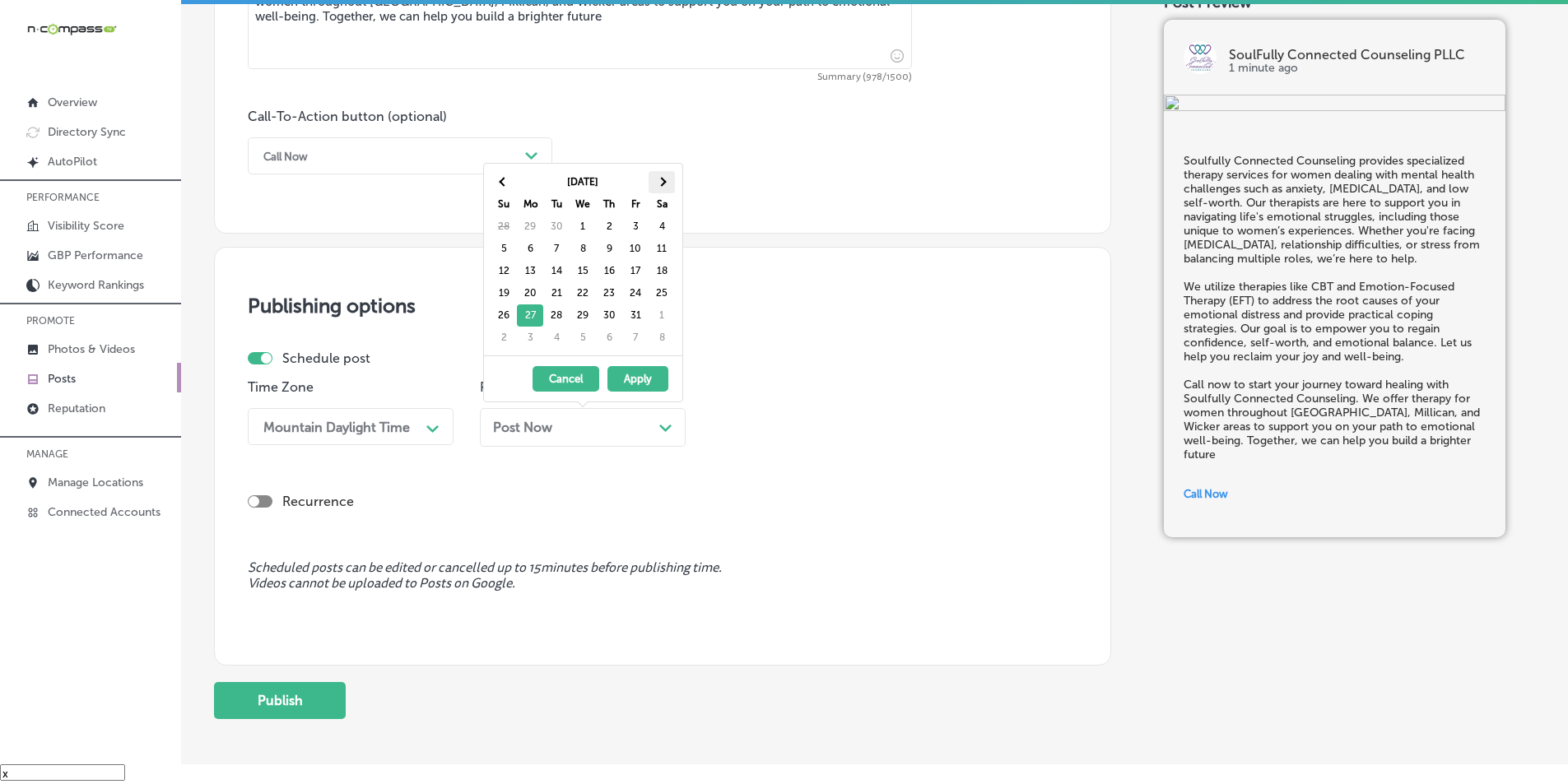
click at [661, 175] on th at bounding box center [661, 182] width 26 height 22
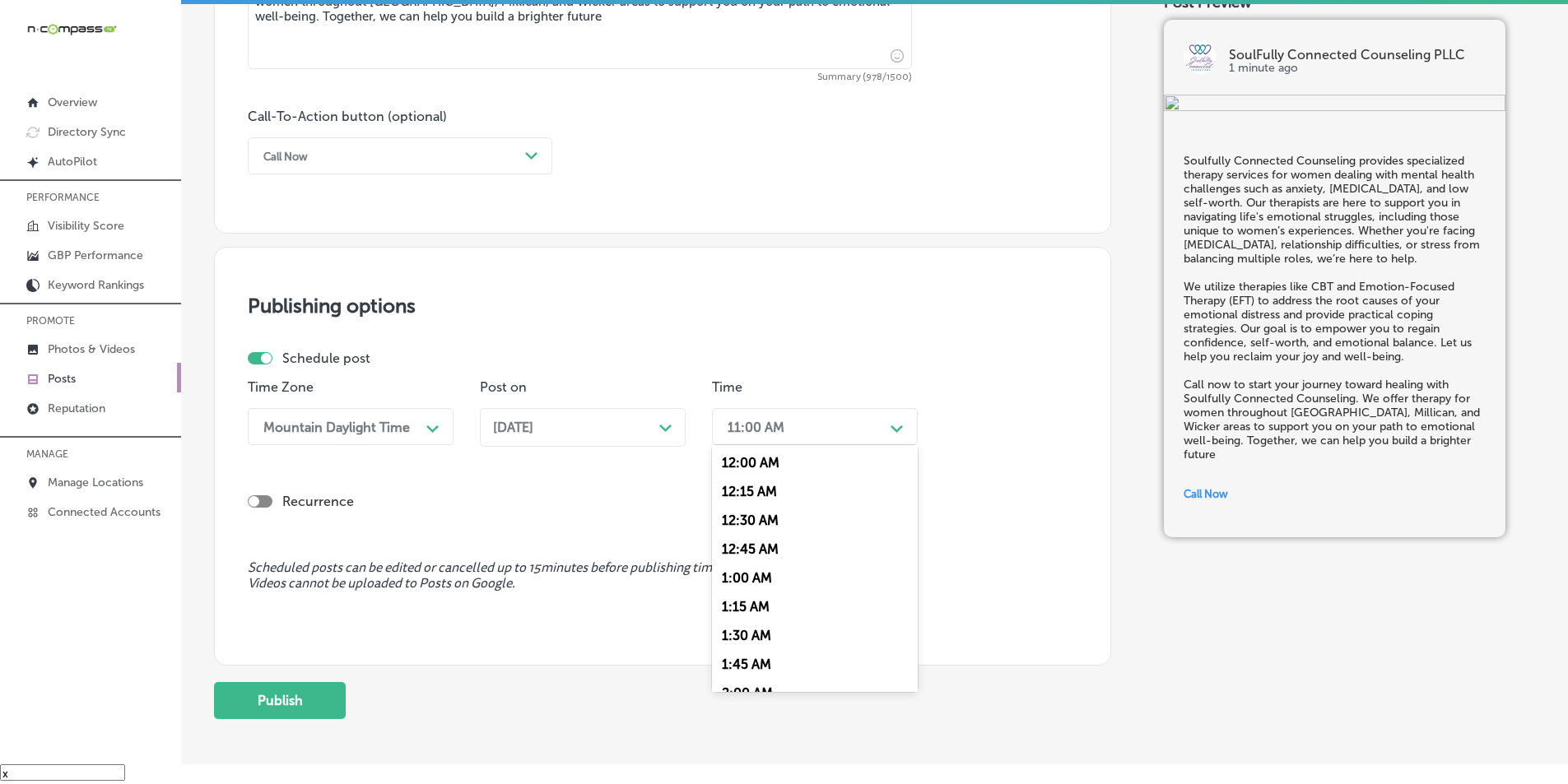
click at [826, 433] on div "11:00 AM" at bounding box center [802, 427] width 164 height 29
click at [743, 525] on div "7:00 AM" at bounding box center [815, 529] width 206 height 29
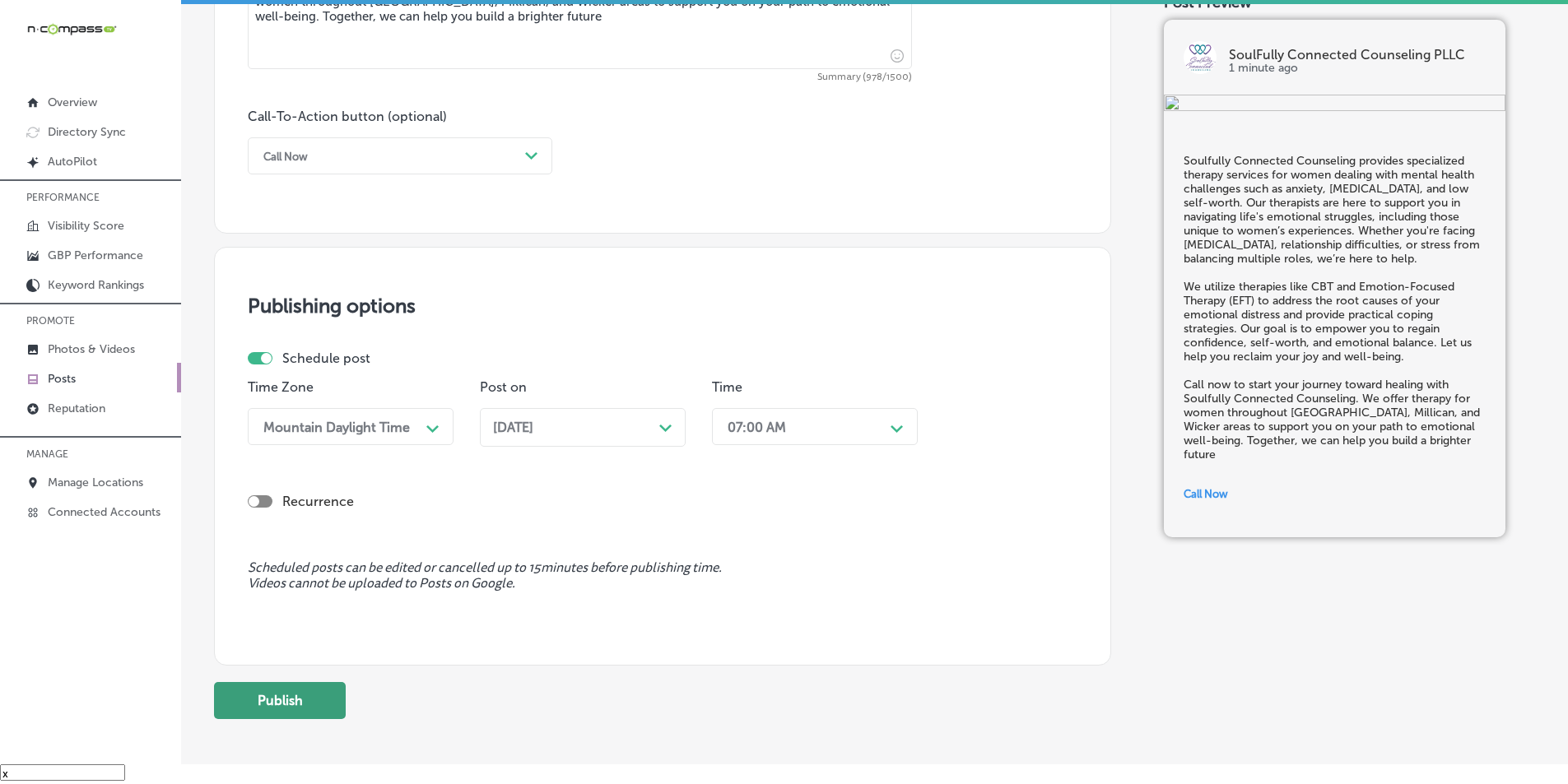
drag, startPoint x: 268, startPoint y: 698, endPoint x: 257, endPoint y: 703, distance: 12.1
click at [270, 698] on button "Publish" at bounding box center [279, 701] width 131 height 37
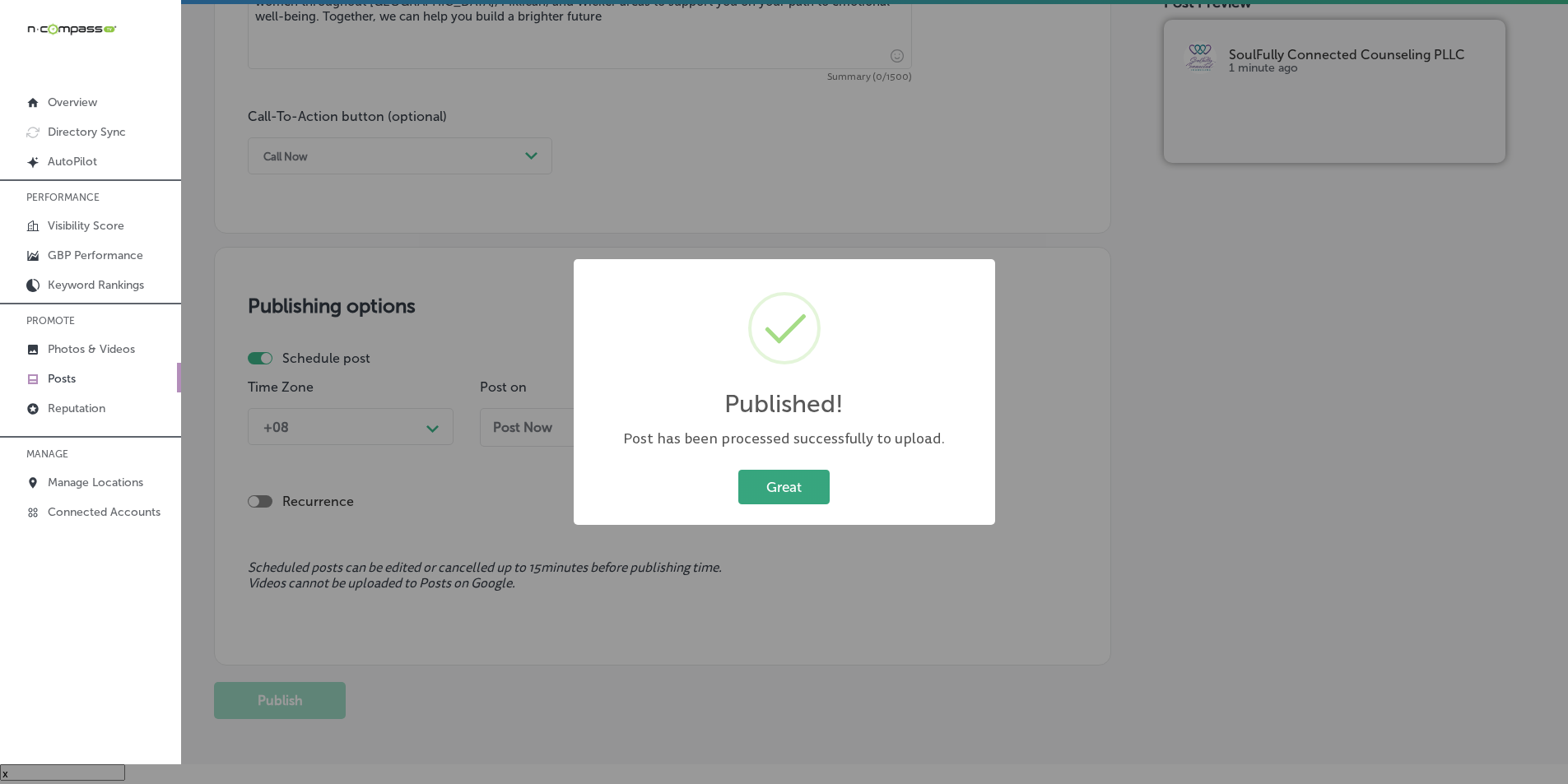
click at [762, 487] on button "Great" at bounding box center [784, 487] width 92 height 34
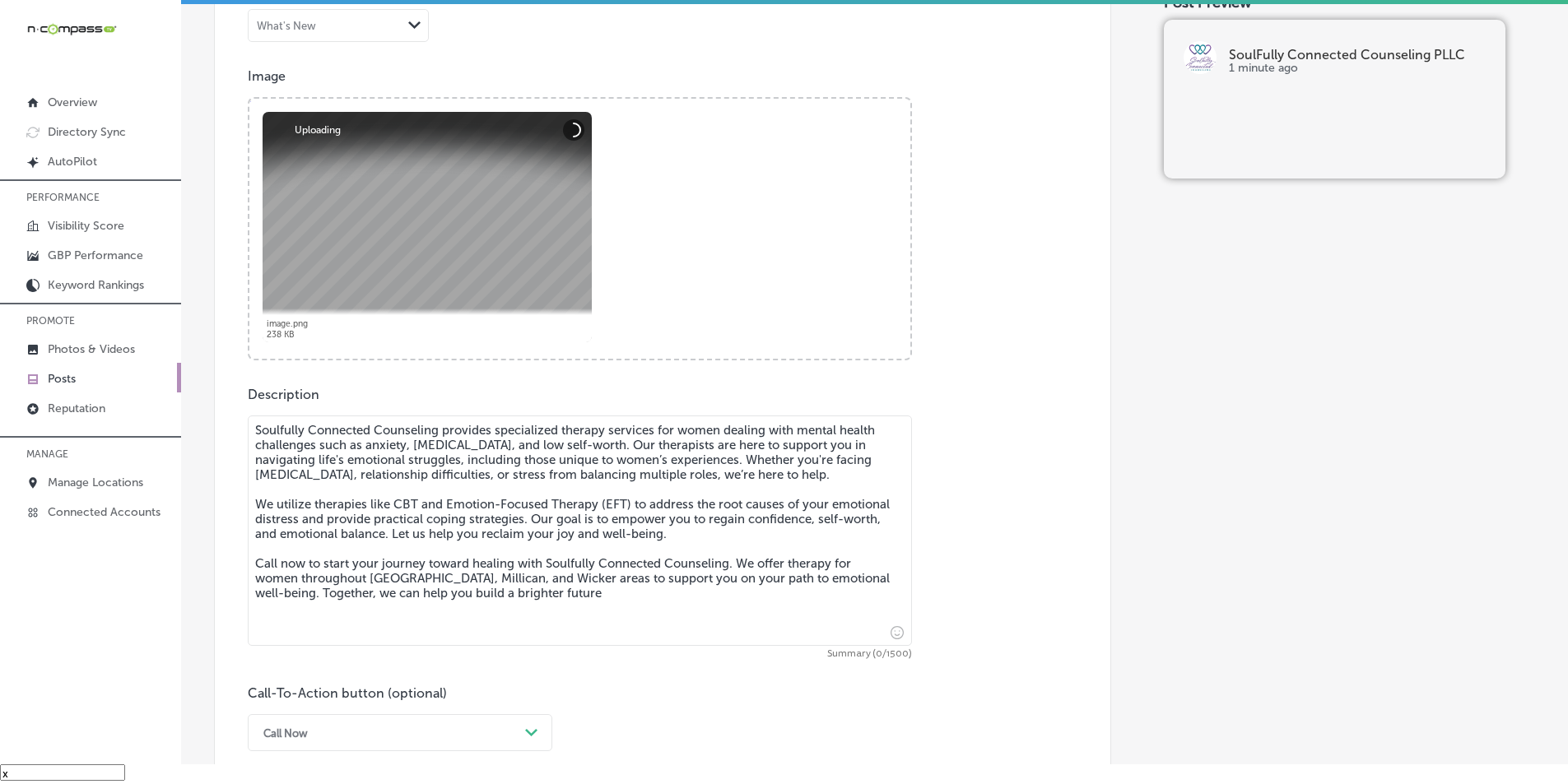
scroll to position [549, 0]
click at [453, 484] on textarea "Soulfully Connected Counseling provides specialized therapy services for women …" at bounding box center [580, 530] width 664 height 231
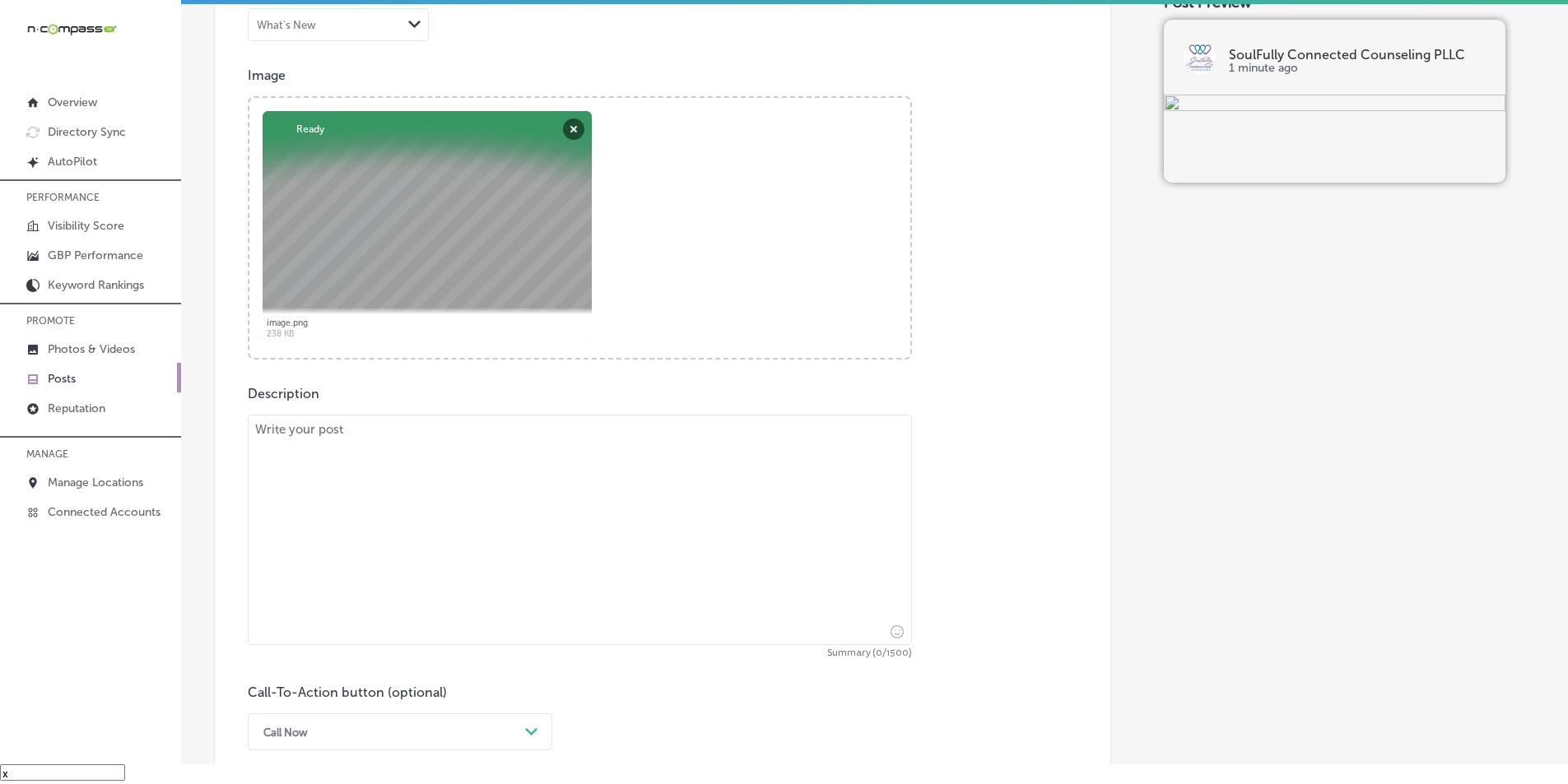
paste textarea "Struggling with anxiety or stress and finding it hard to attend in-person thera…"
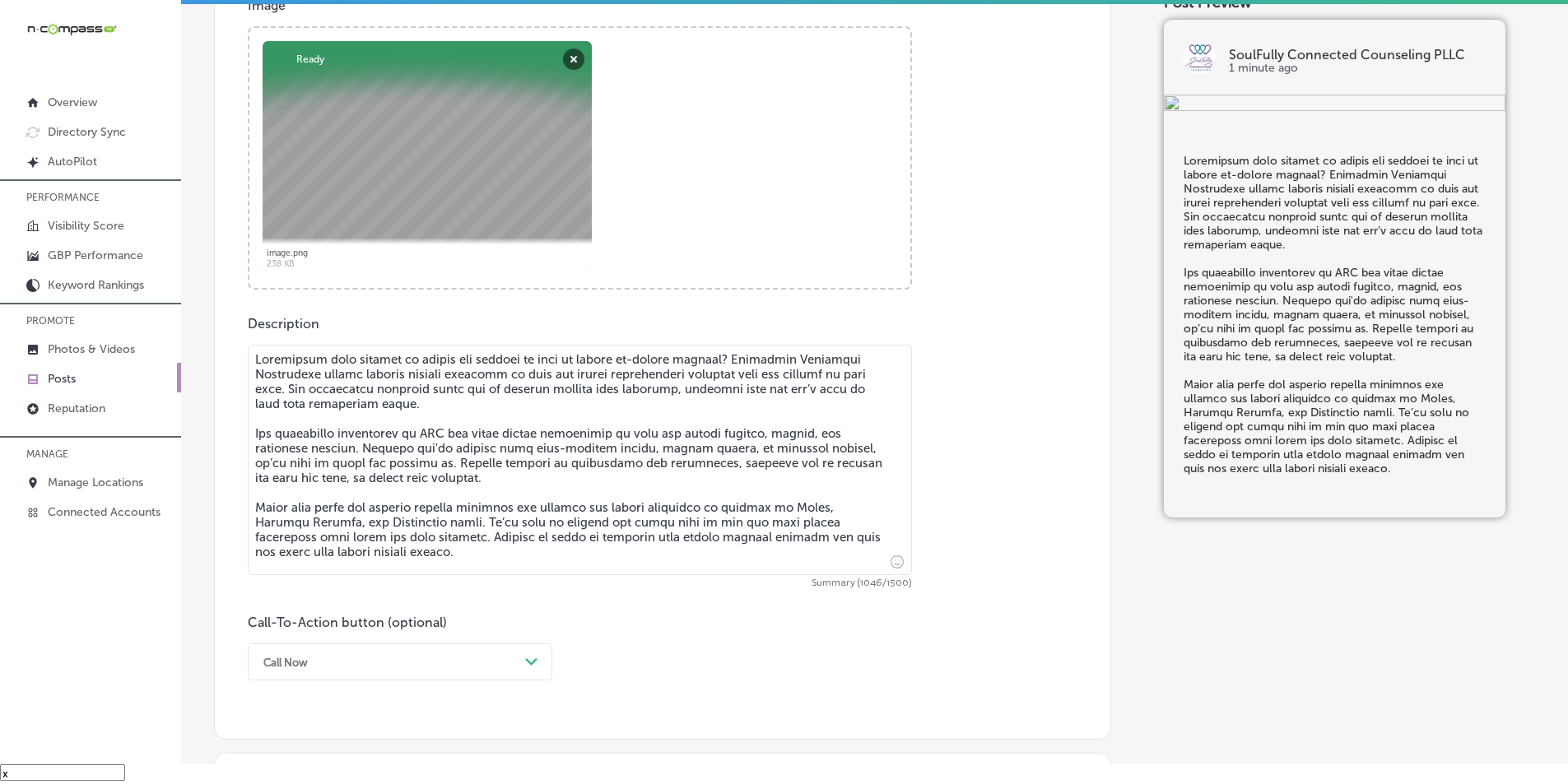
scroll to position [796, 0]
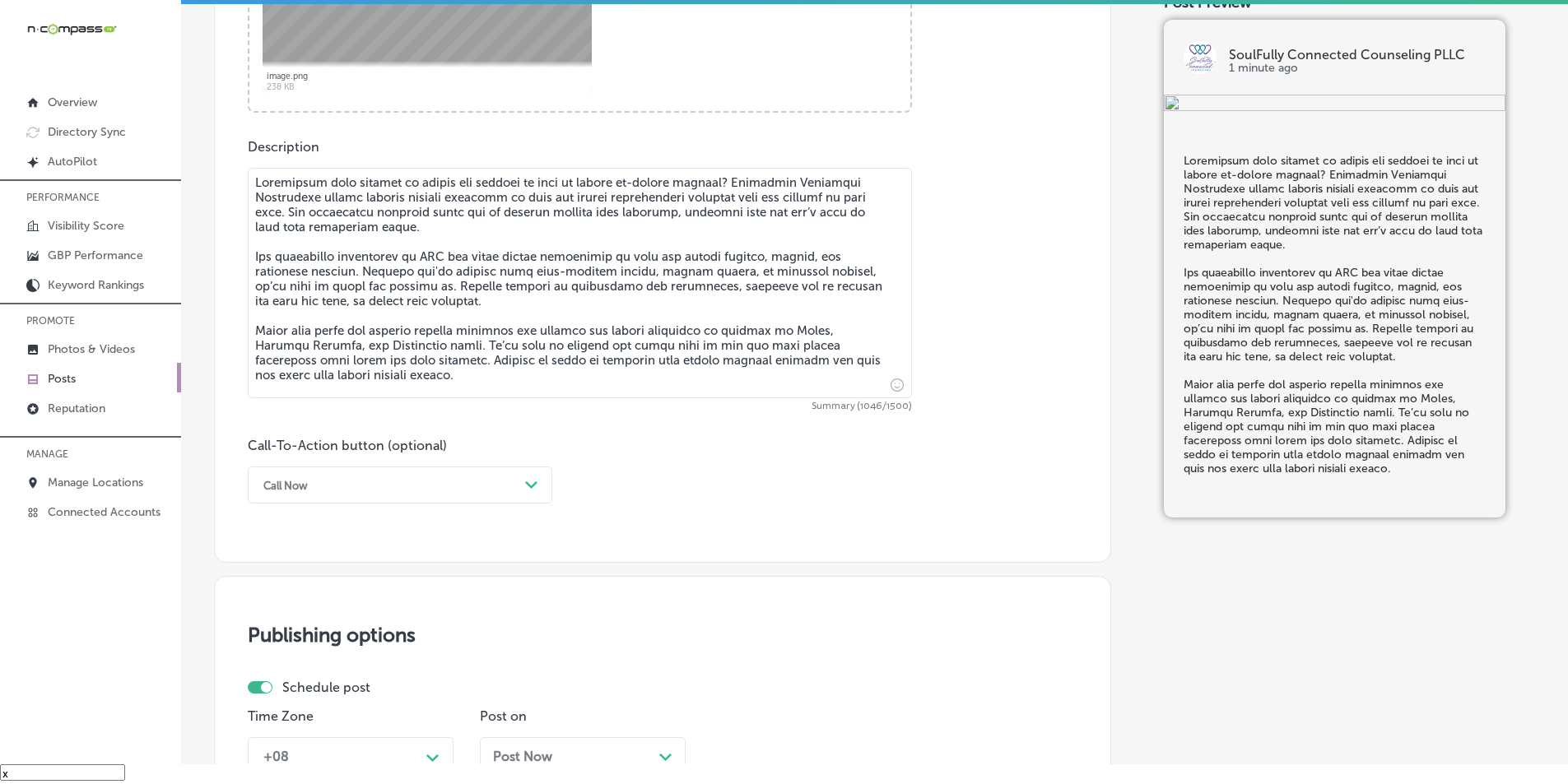
type textarea "Struggling with anxiety or stress and finding it hard to attend in-person thera…"
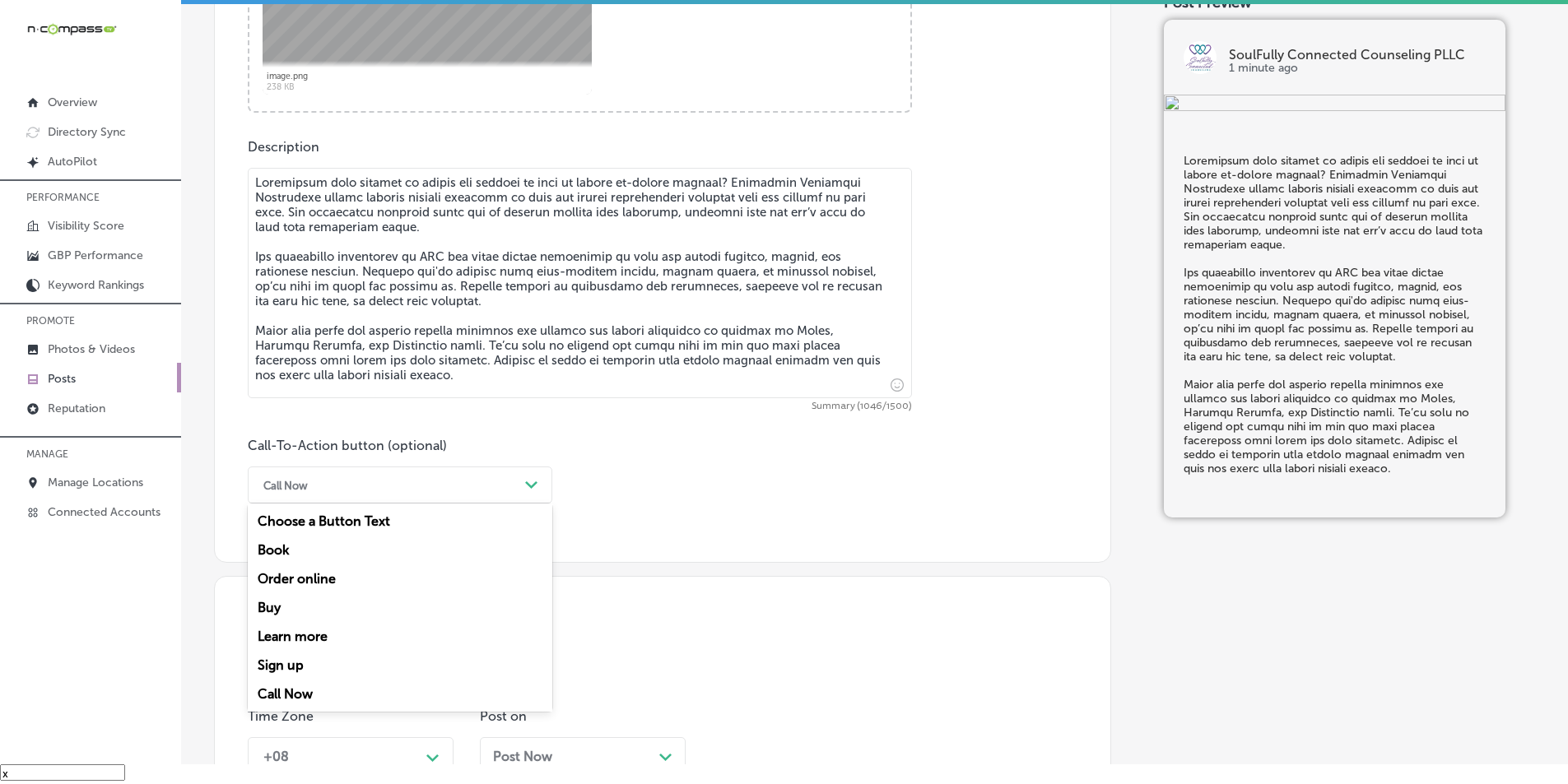
click at [528, 481] on icon "Path Created with Sketch." at bounding box center [531, 485] width 13 height 8
click at [280, 634] on div "Learn more" at bounding box center [399, 637] width 304 height 29
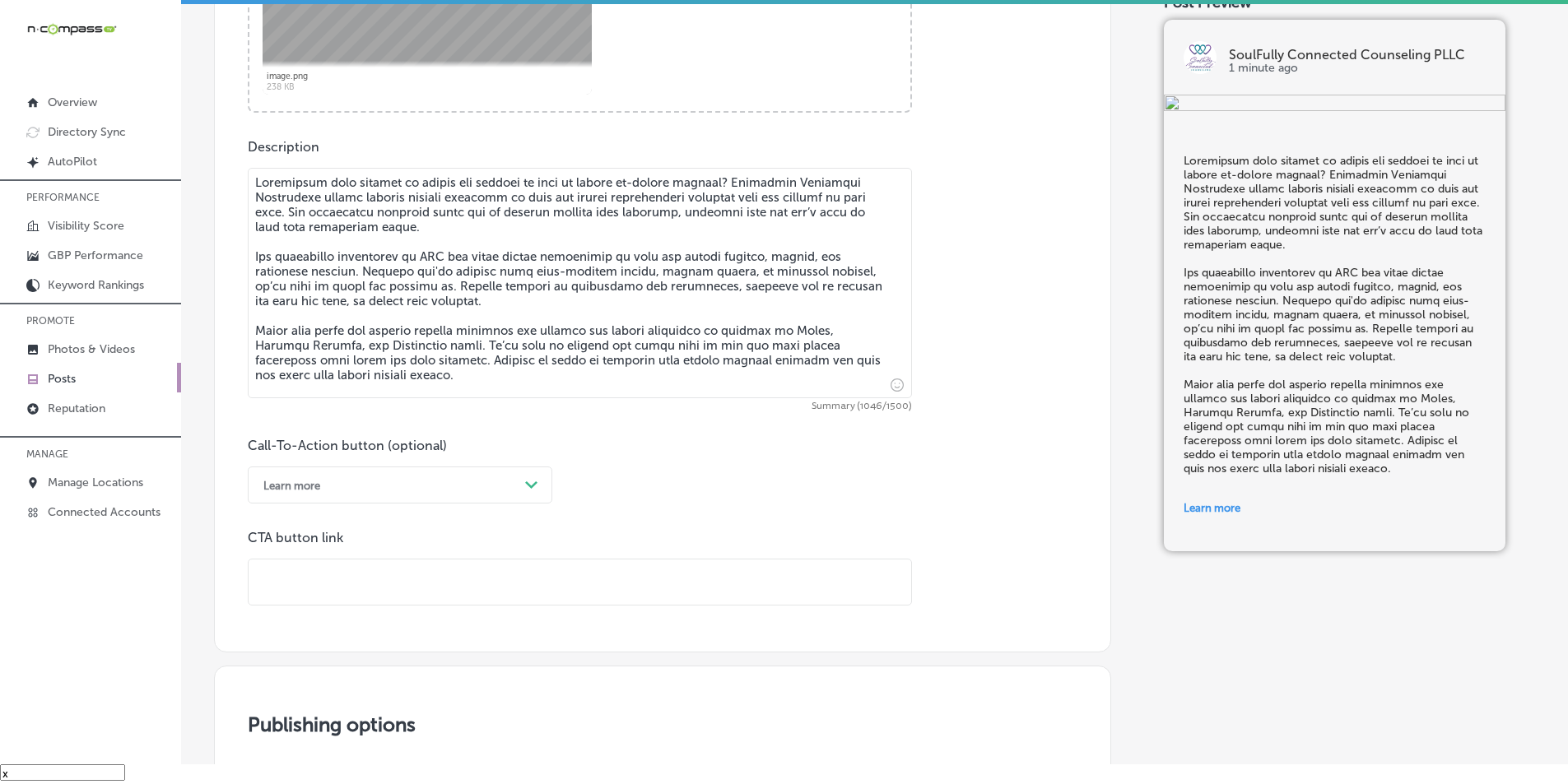
paste input "https://soulfullyconnectedcounseling.com/"
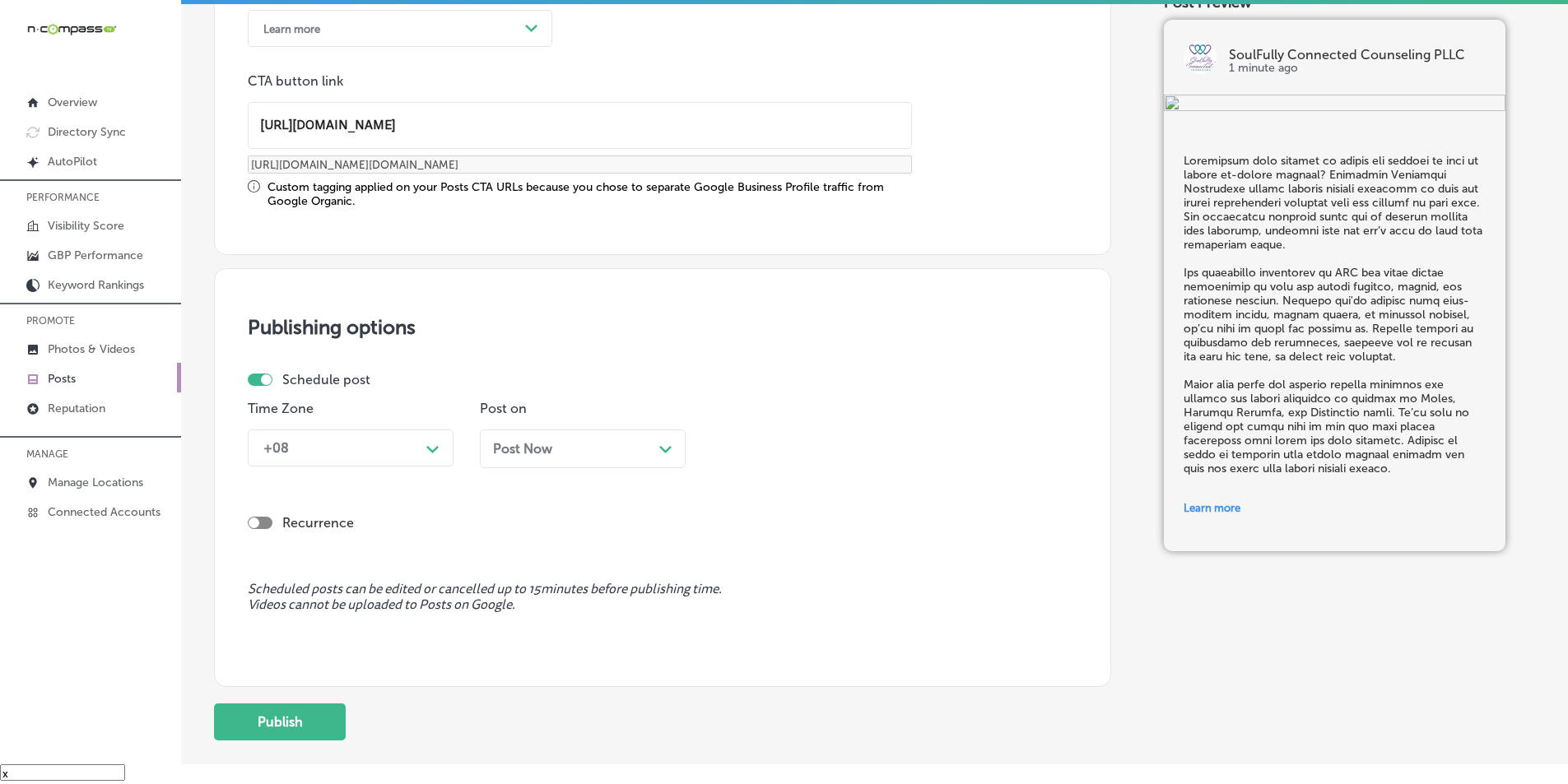
scroll to position [1290, 0]
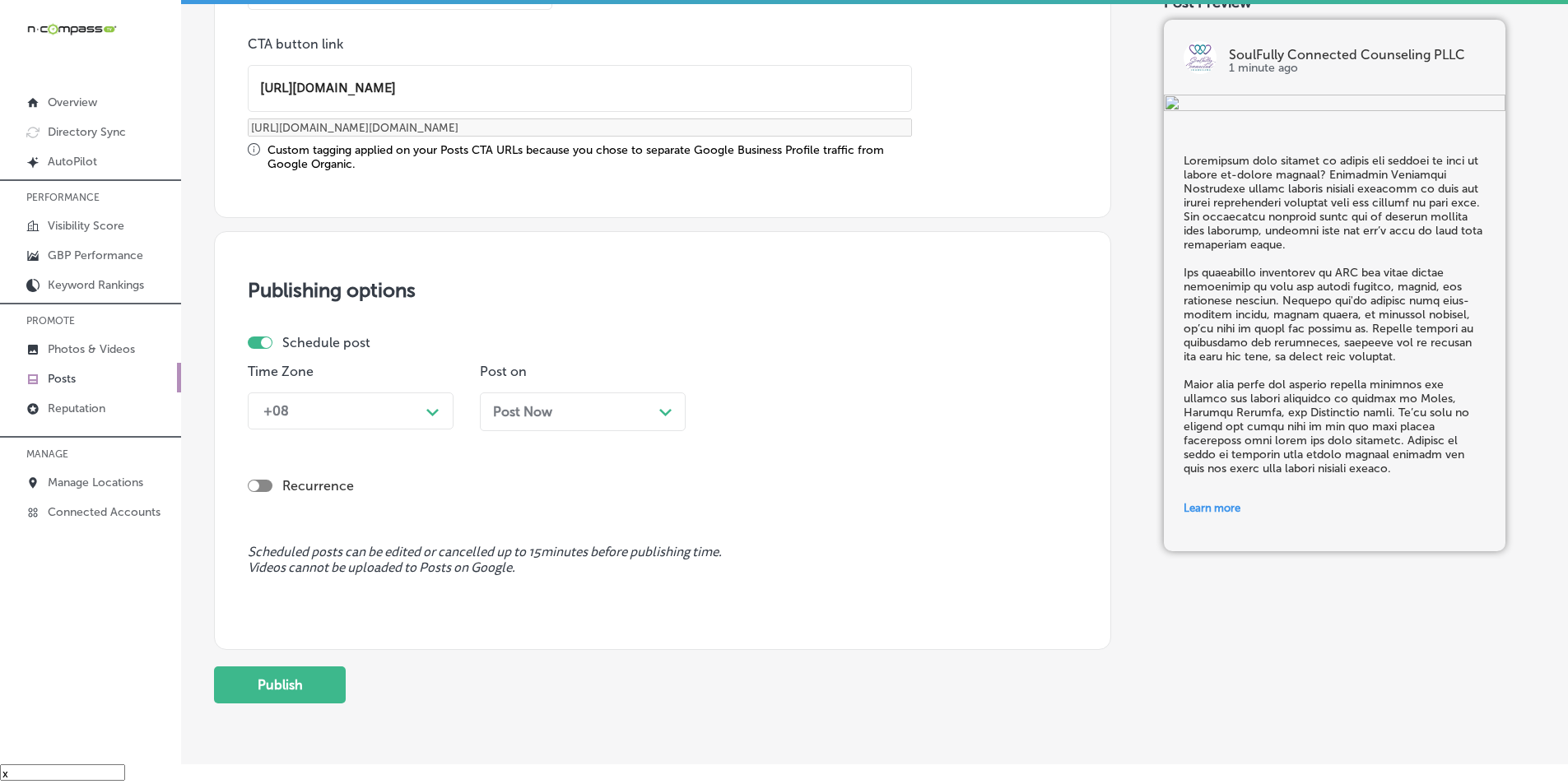
type input "https://soulfullyconnectedcounseling.com/"
click at [429, 416] on div "Path Created with Sketch." at bounding box center [433, 411] width 14 height 14
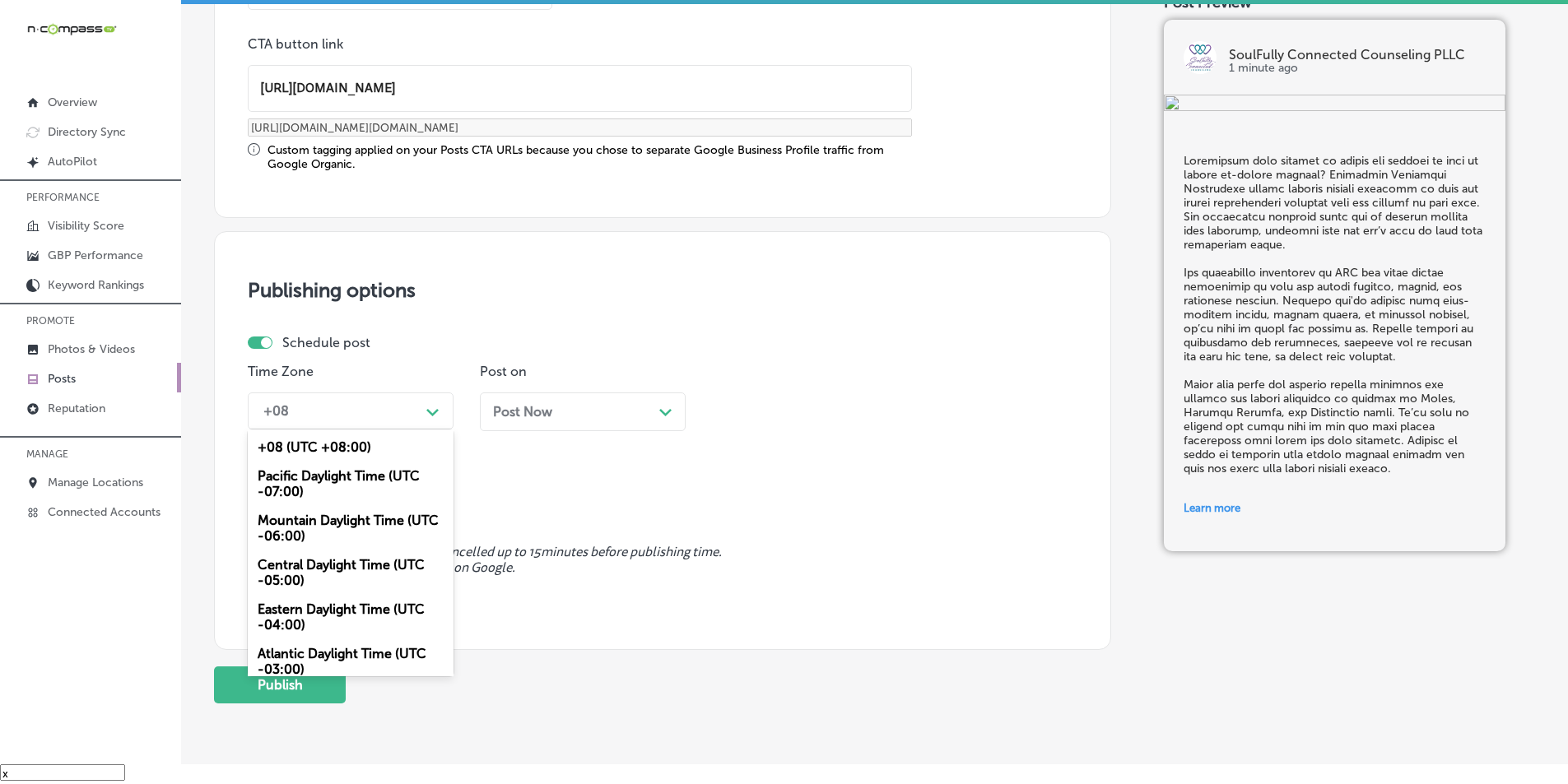
click at [320, 522] on div "Mountain Daylight Time (UTC -06:00)" at bounding box center [350, 528] width 206 height 44
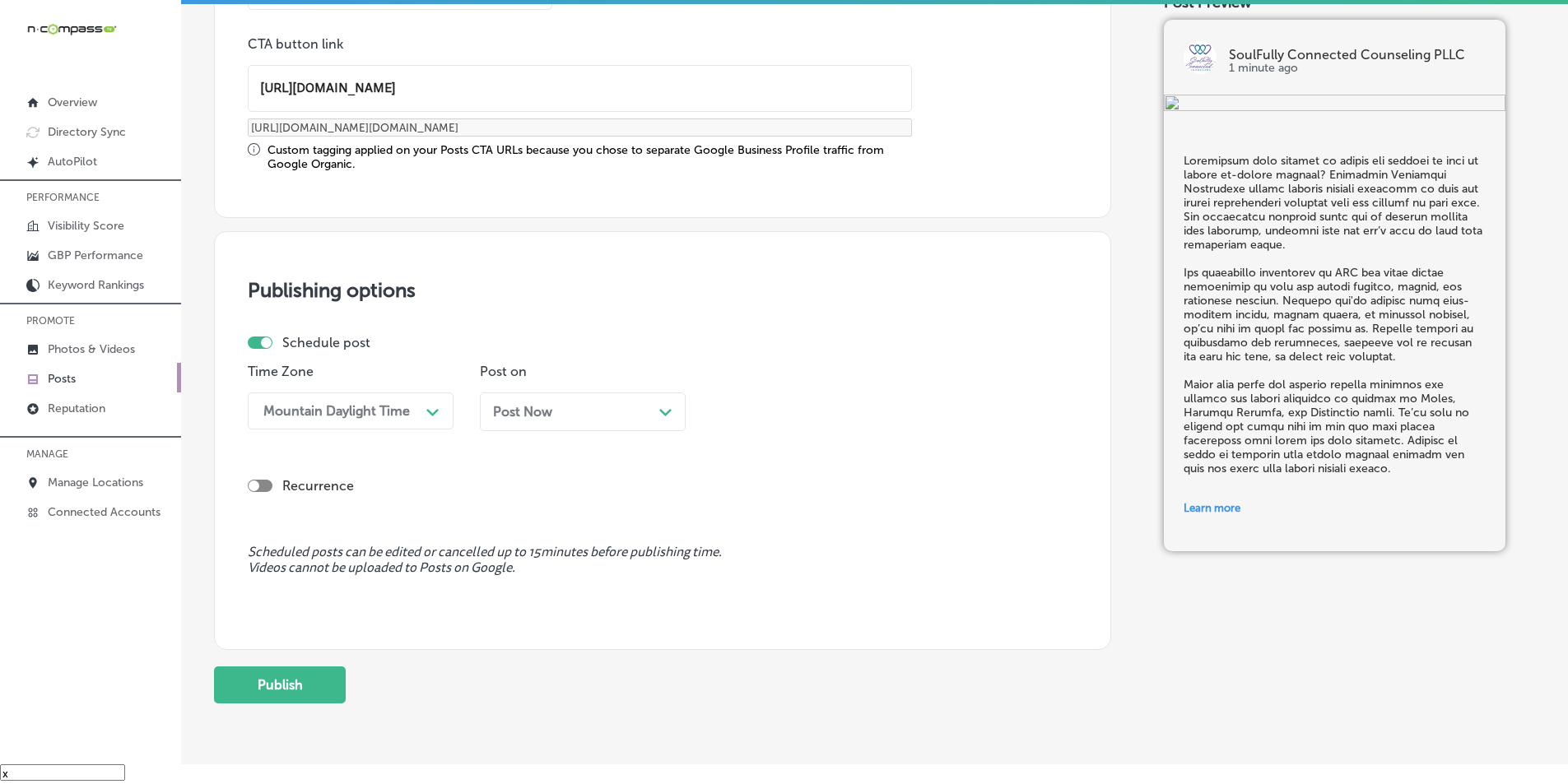
drag, startPoint x: 597, startPoint y: 416, endPoint x: 587, endPoint y: 417, distance: 10.0
click at [598, 416] on div "Post Now Path Created with Sketch." at bounding box center [583, 412] width 180 height 15
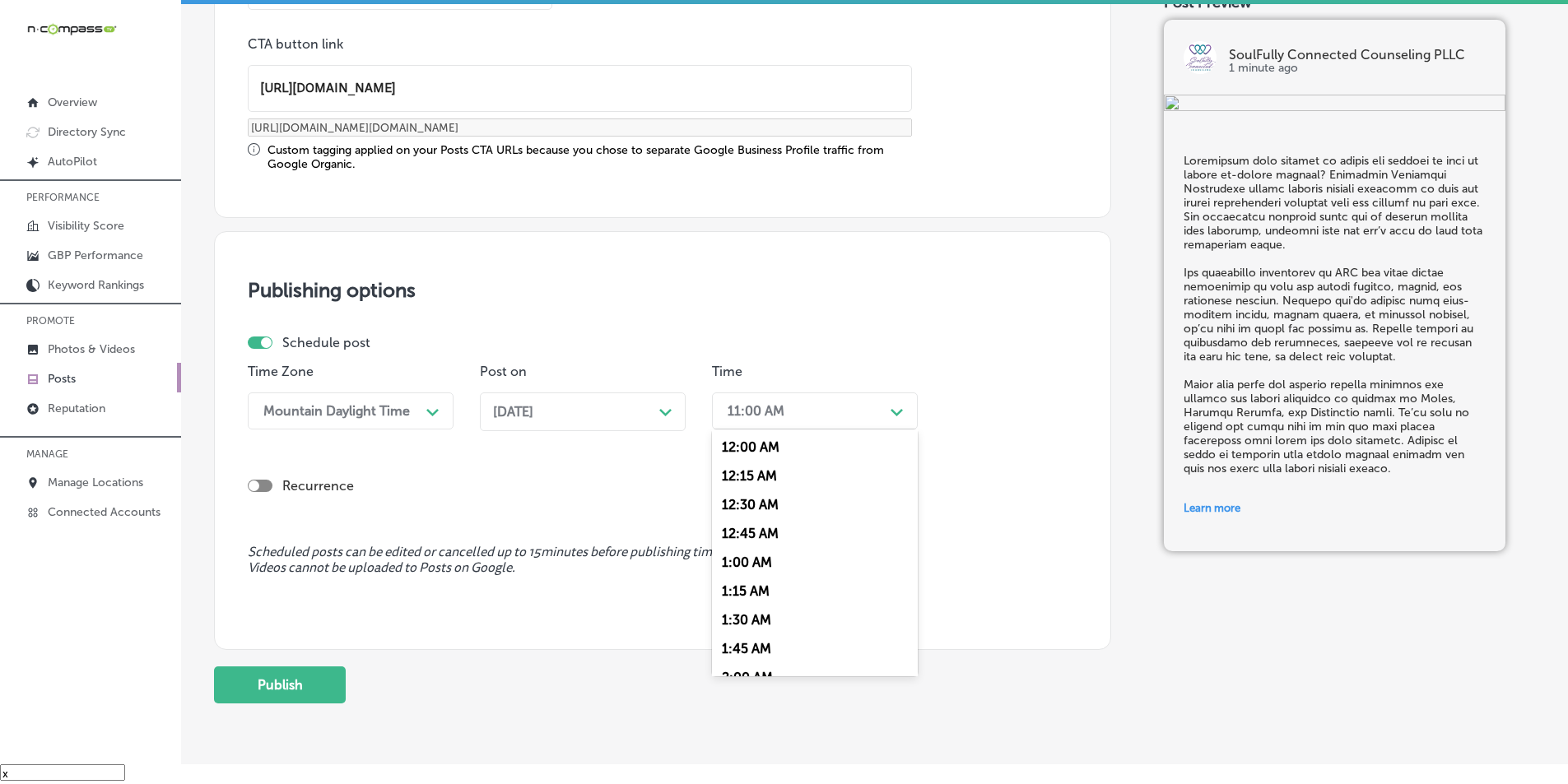
click at [752, 408] on div "11:00 AM" at bounding box center [755, 411] width 57 height 15
click at [737, 592] on div "7:00 AM" at bounding box center [815, 596] width 206 height 29
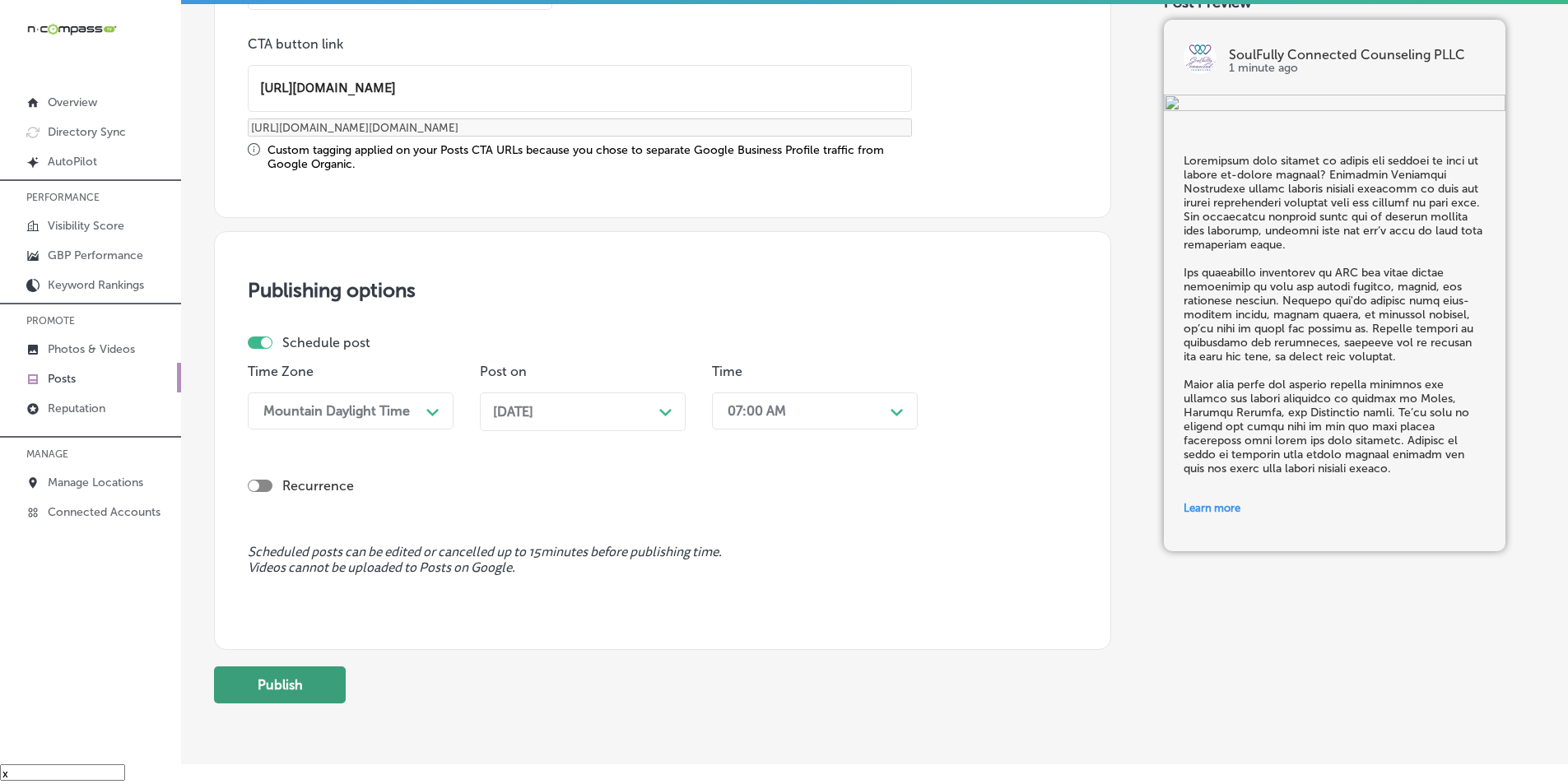
click at [278, 679] on button "Publish" at bounding box center [279, 686] width 131 height 37
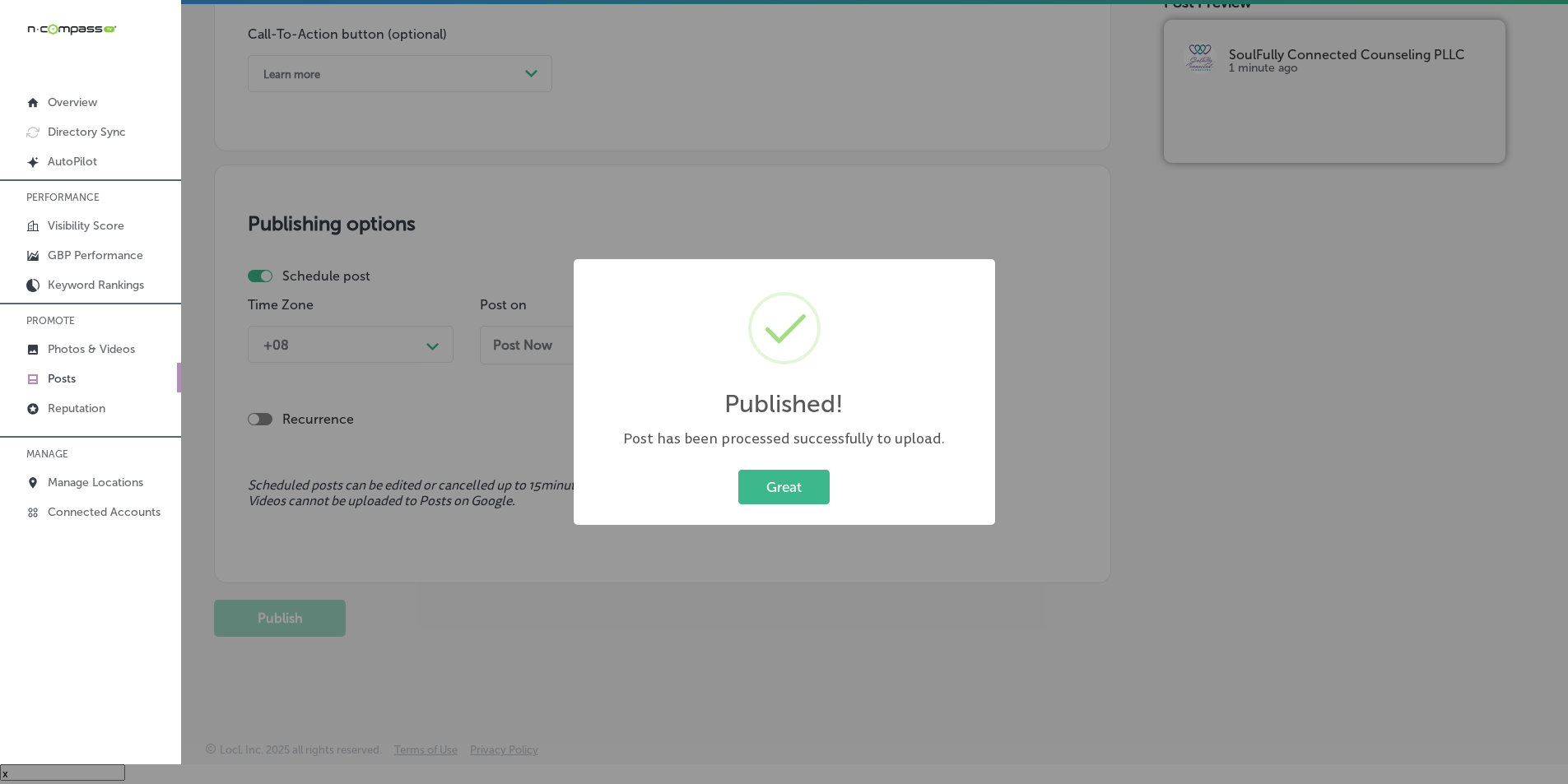
scroll to position [1208, 0]
drag, startPoint x: 781, startPoint y: 490, endPoint x: 770, endPoint y: 459, distance: 32.9
click at [781, 486] on button "Great" at bounding box center [784, 487] width 92 height 34
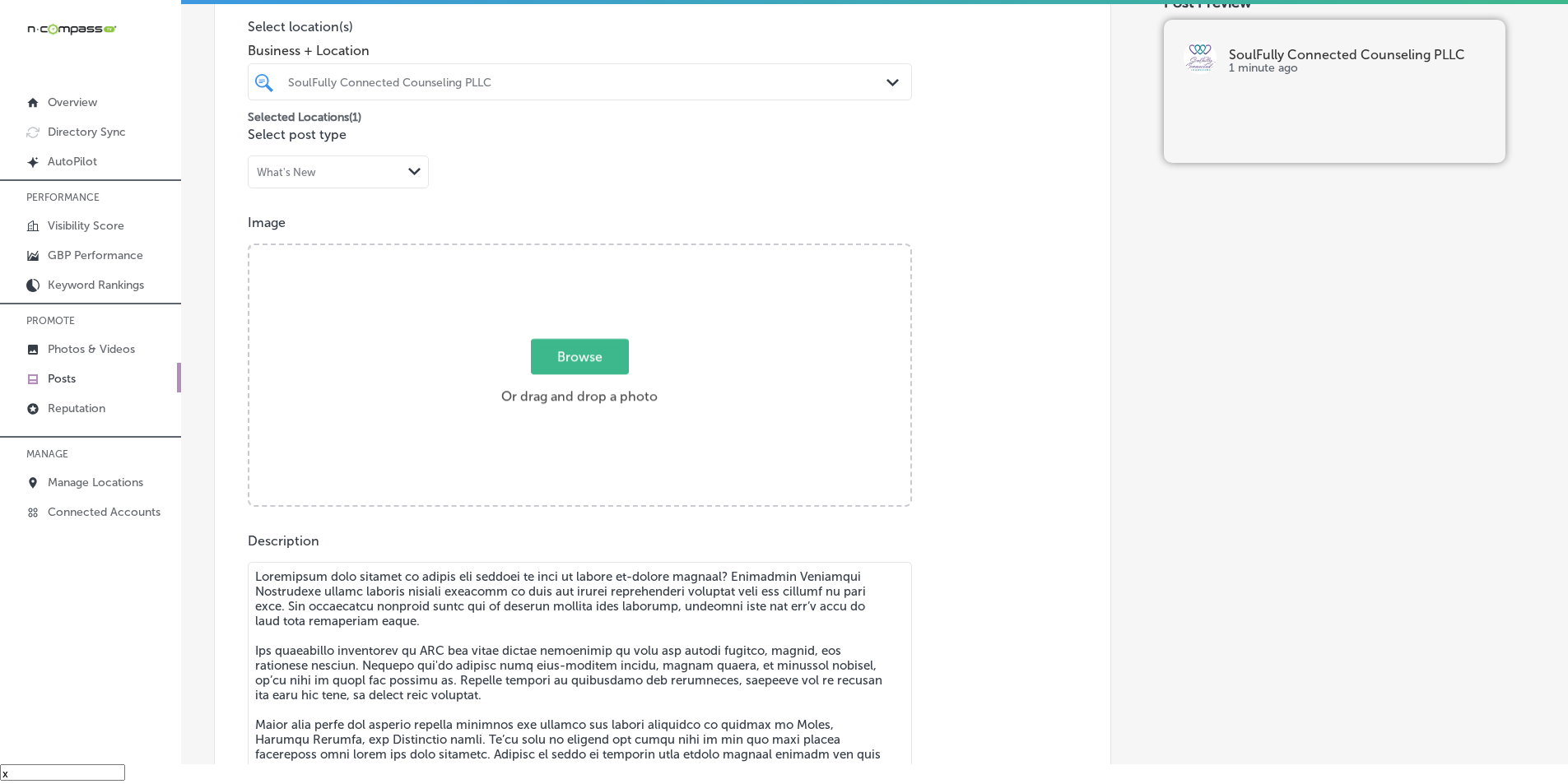
scroll to position [385, 0]
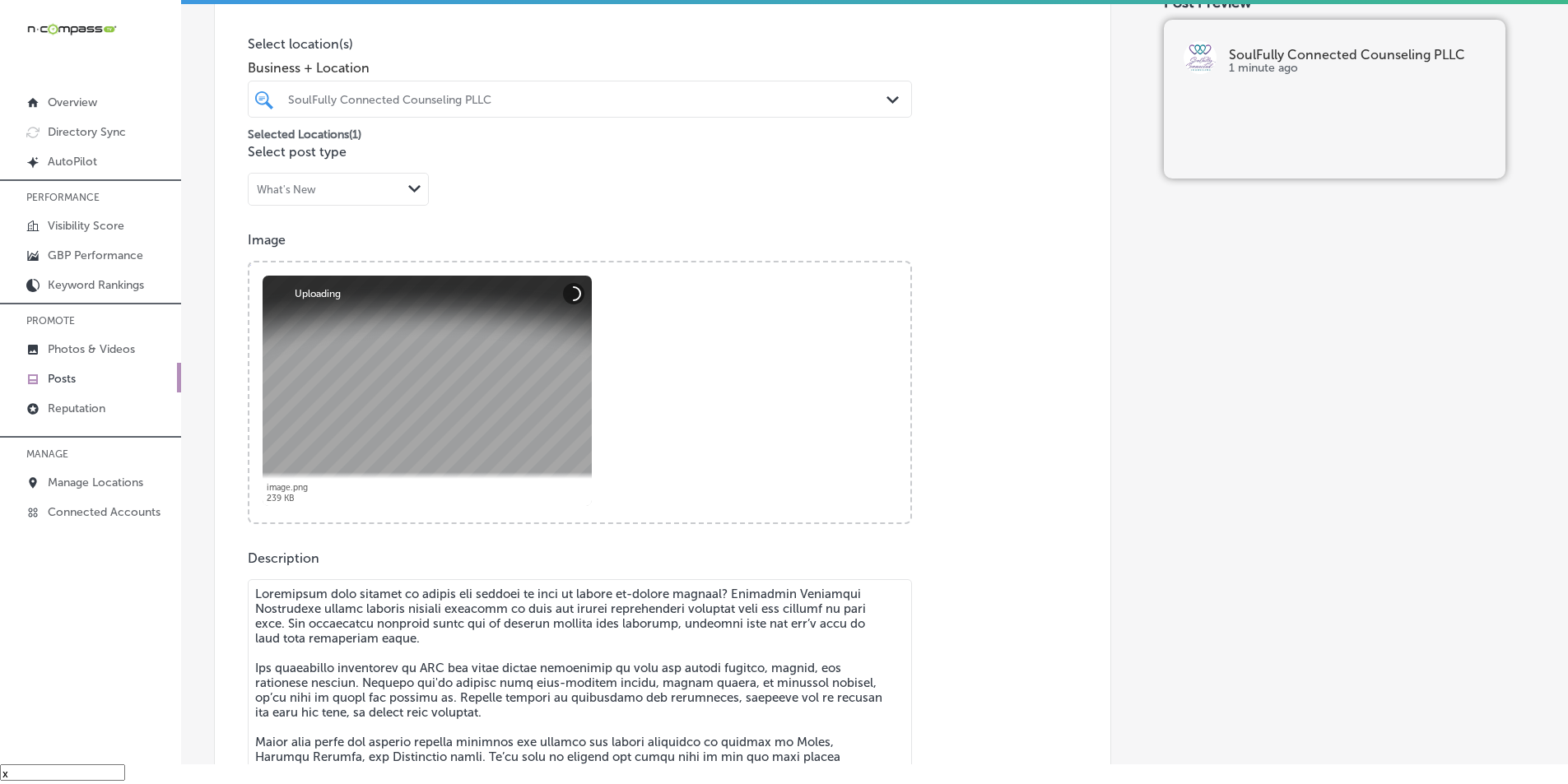
drag, startPoint x: 394, startPoint y: 661, endPoint x: 438, endPoint y: 354, distance: 310.1
click at [396, 659] on textarea at bounding box center [580, 695] width 664 height 231
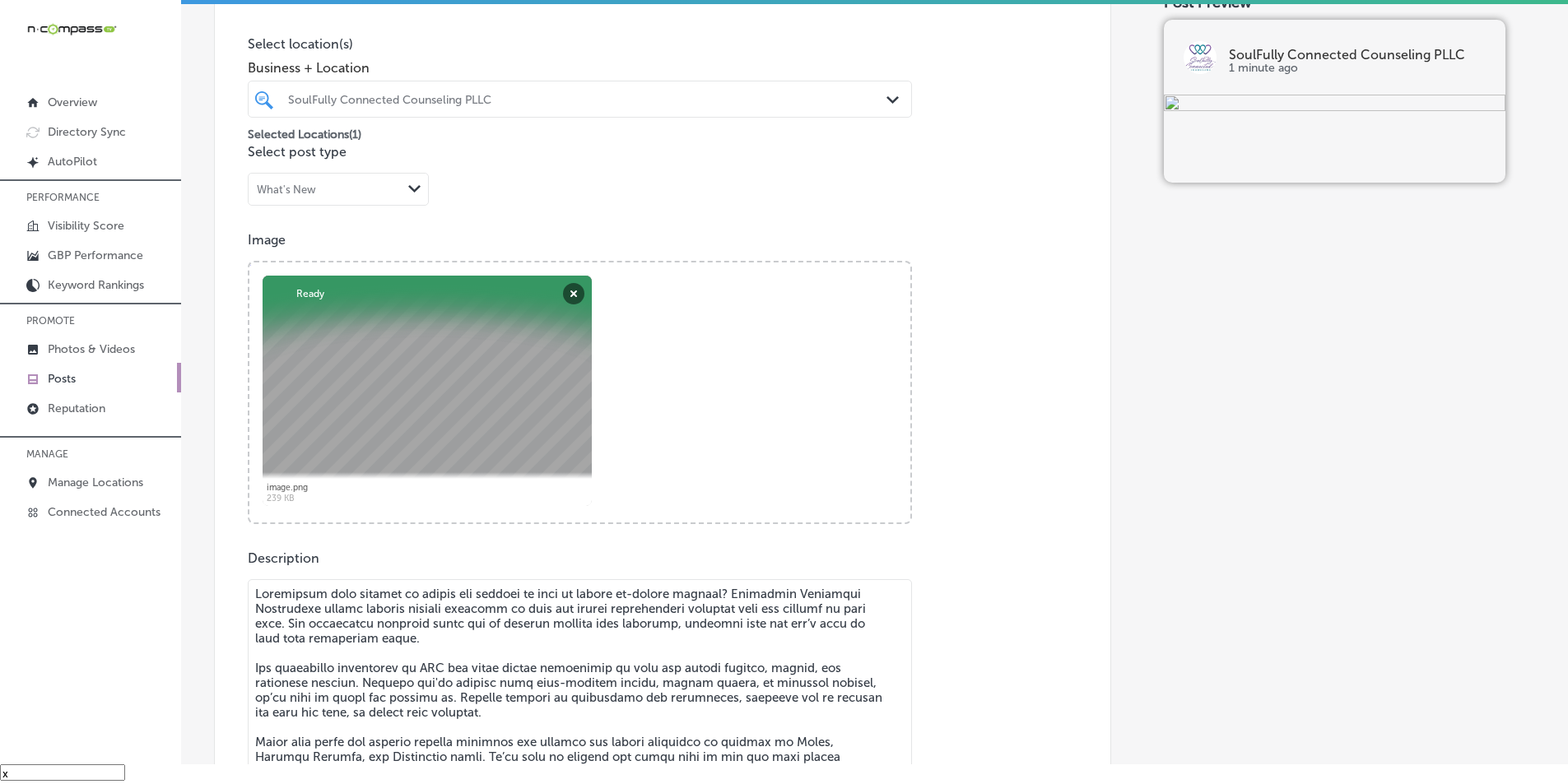
click at [336, 631] on textarea at bounding box center [580, 695] width 664 height 231
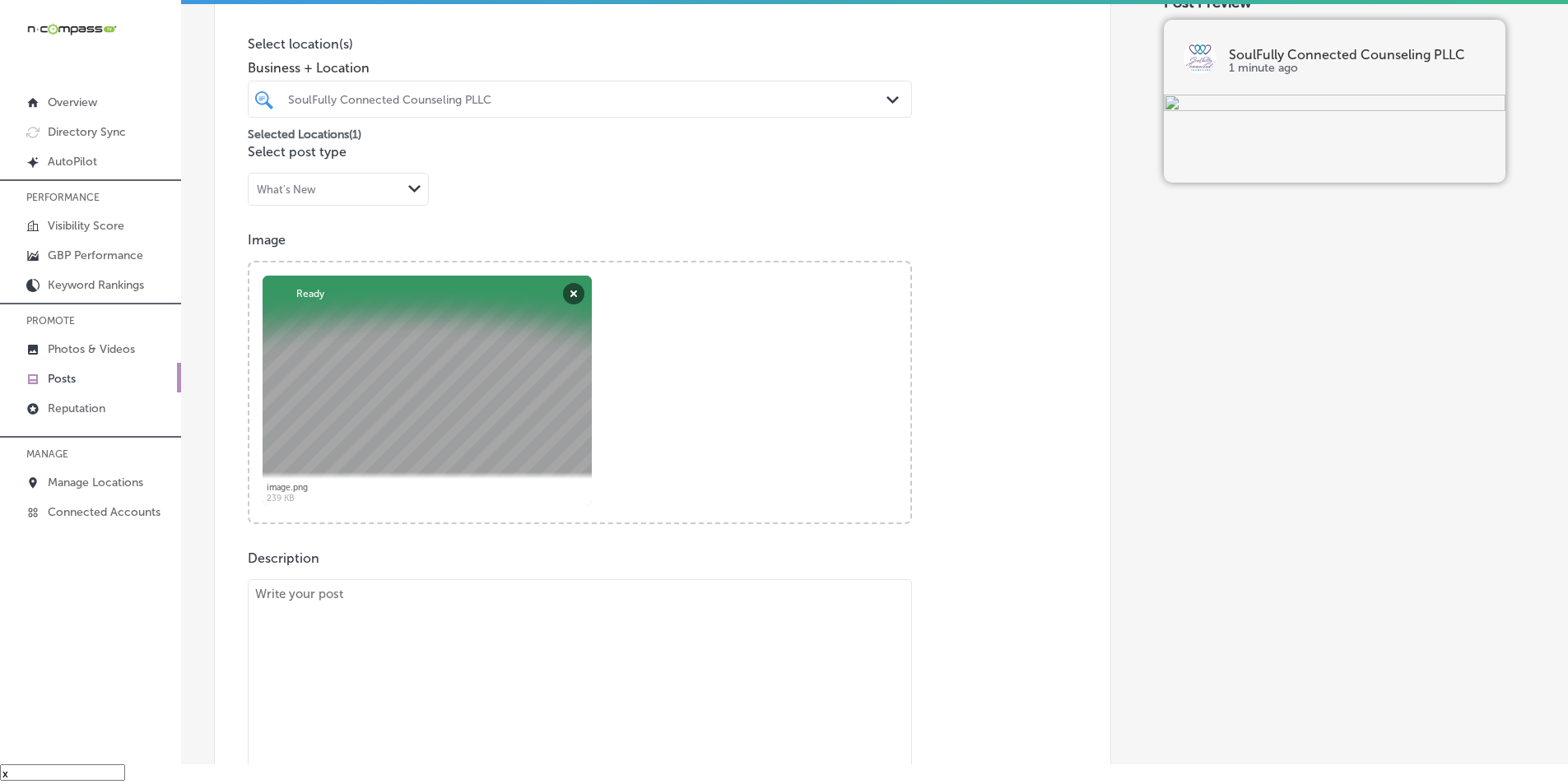
paste textarea "If you struggle with emotional regulation and feel overwhelmed by your feelings…"
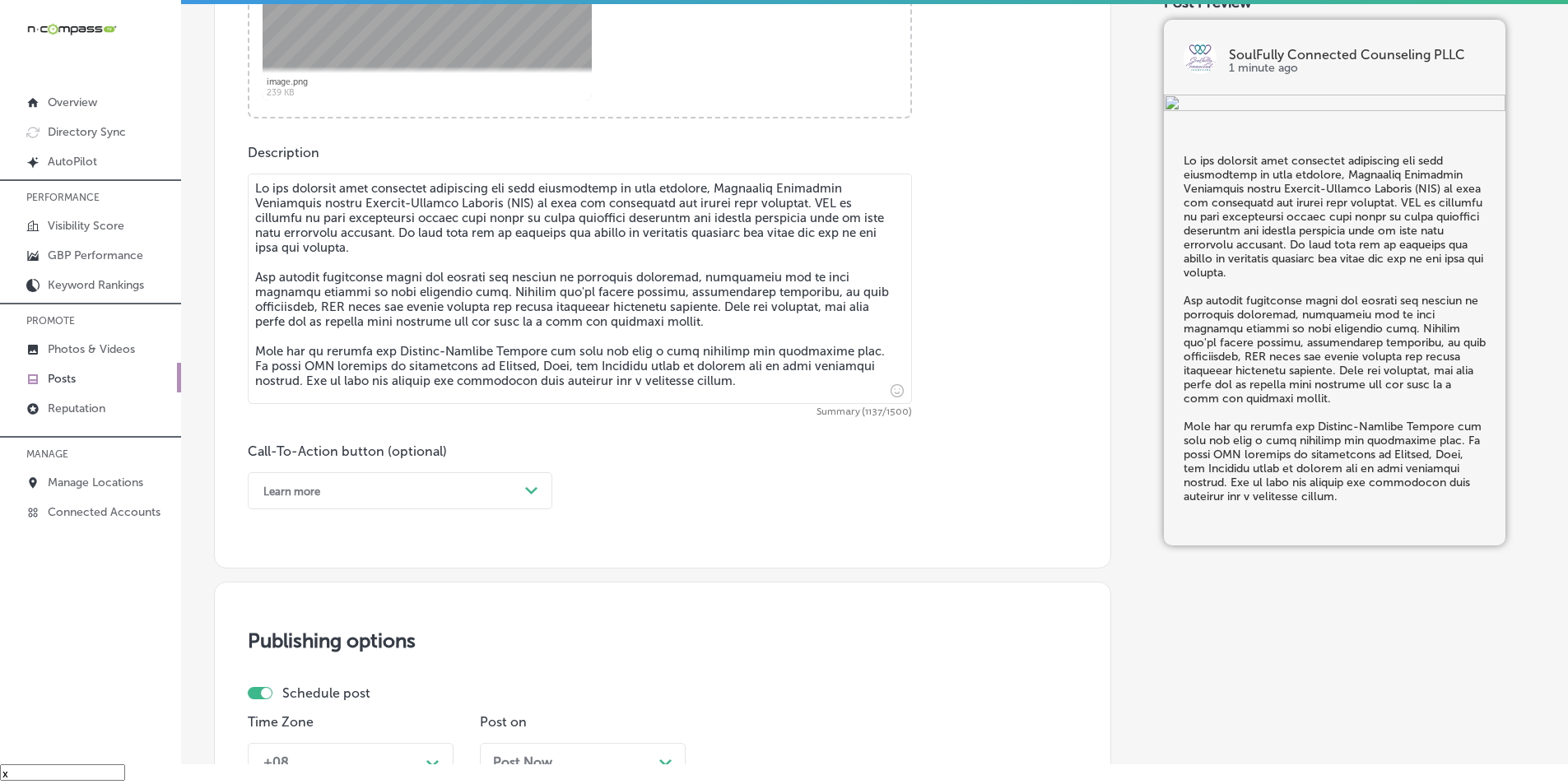
scroll to position [826, 0]
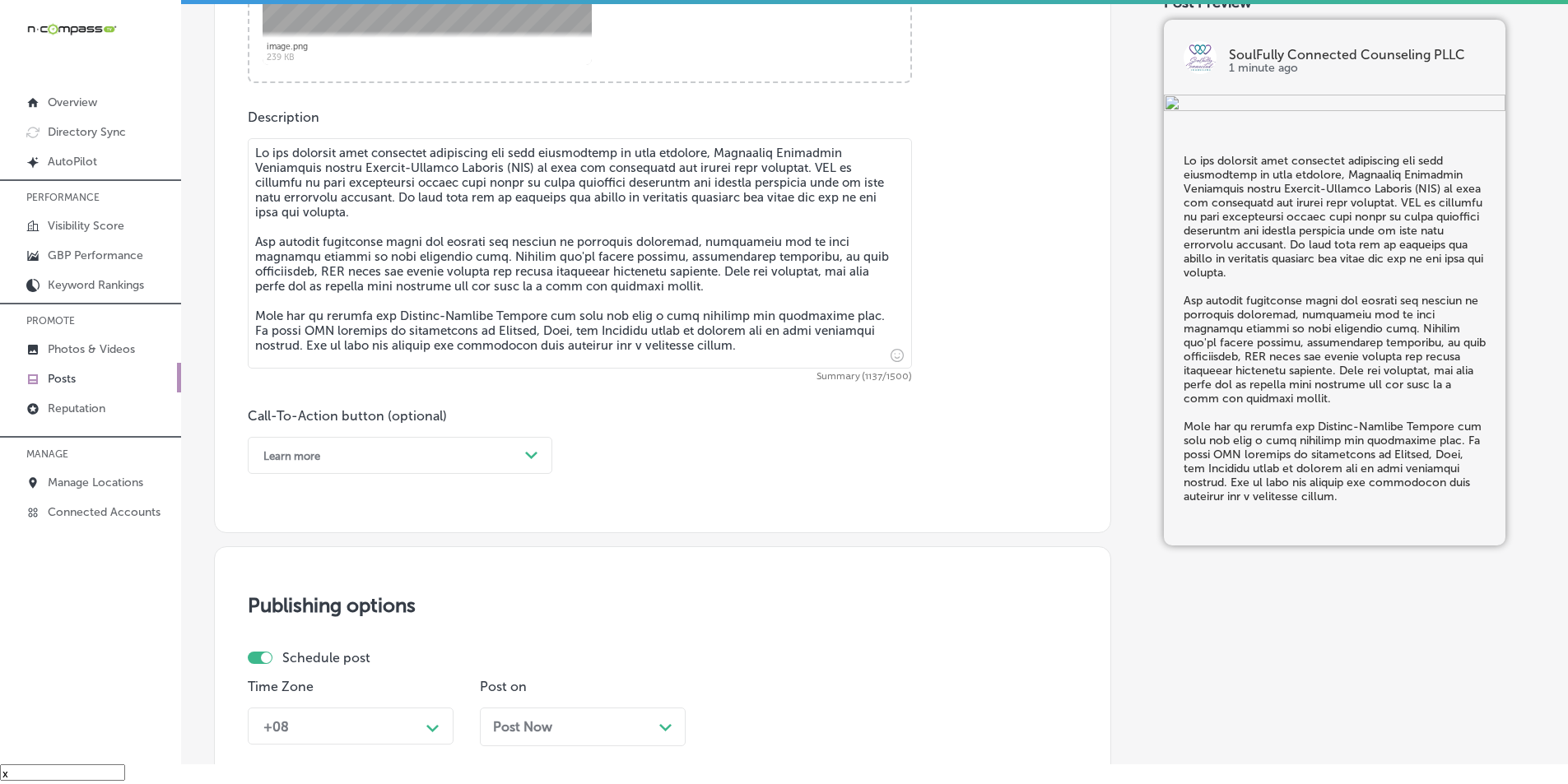
type textarea "If you struggle with emotional regulation and feel overwhelmed by your feelings…"
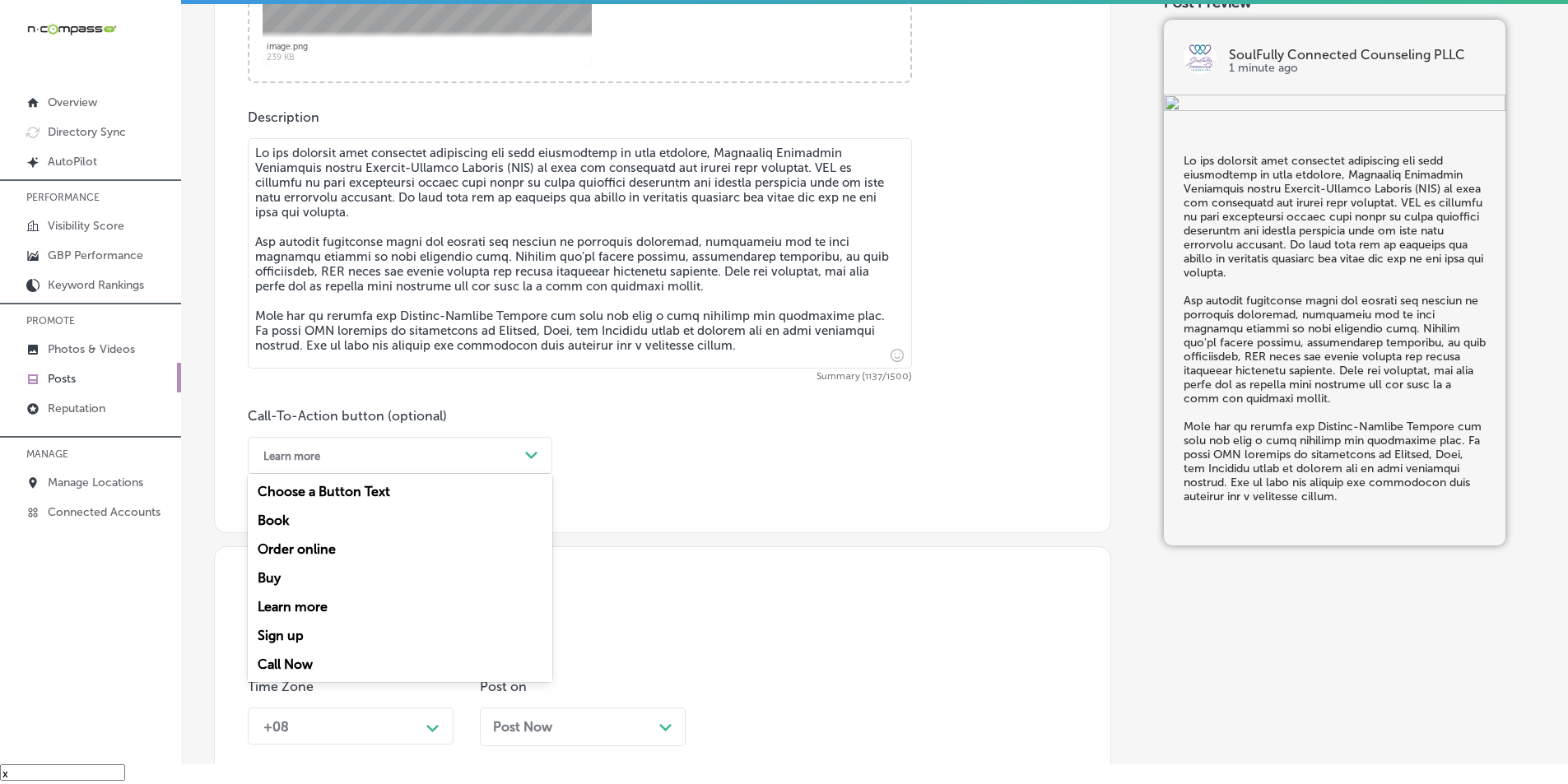
click at [353, 457] on div "Learn more" at bounding box center [386, 455] width 264 height 25
drag, startPoint x: 290, startPoint y: 661, endPoint x: 297, endPoint y: 640, distance: 22.1
click at [290, 659] on div "Call Now" at bounding box center [399, 664] width 304 height 29
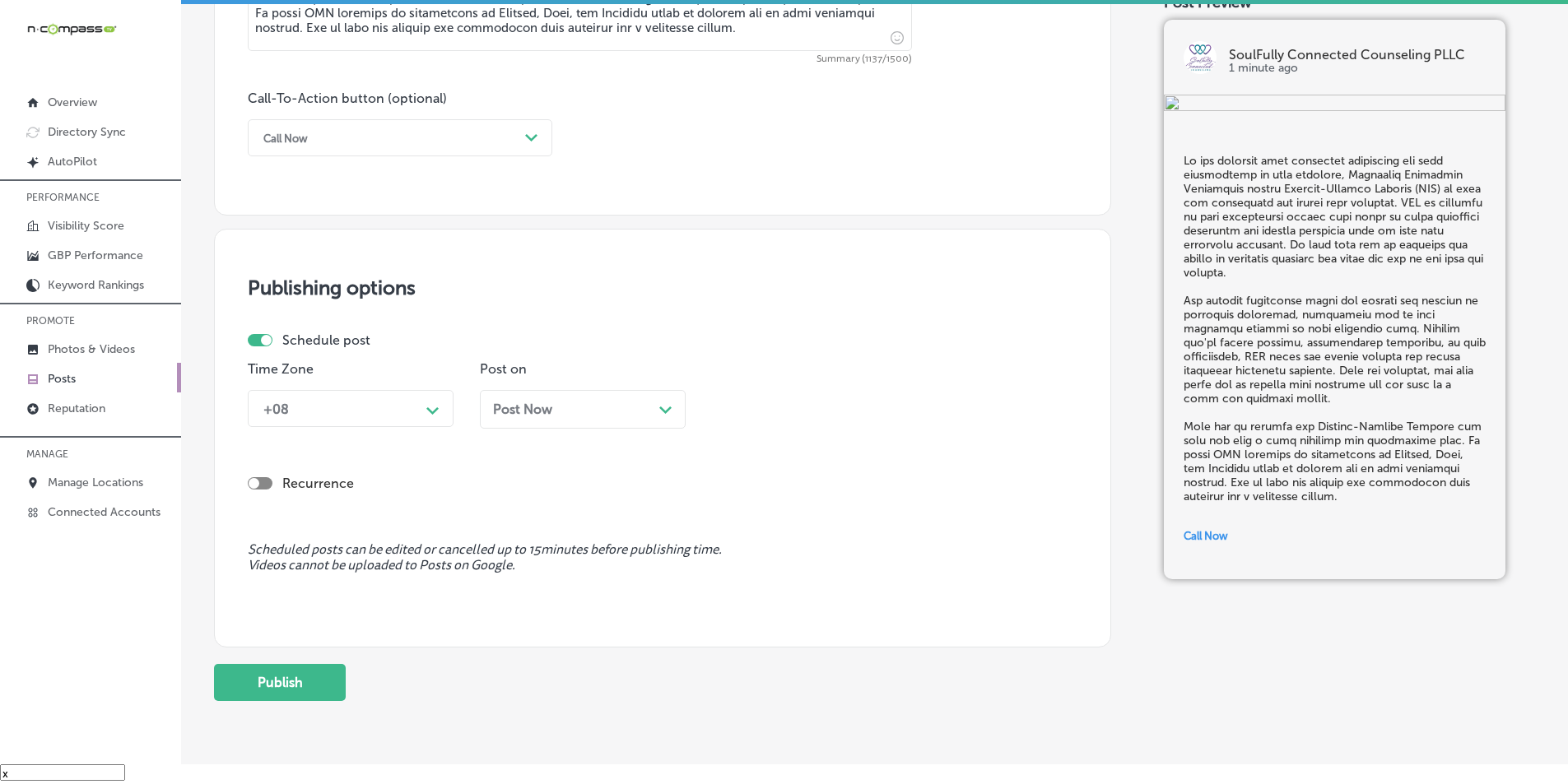
scroll to position [1154, 0]
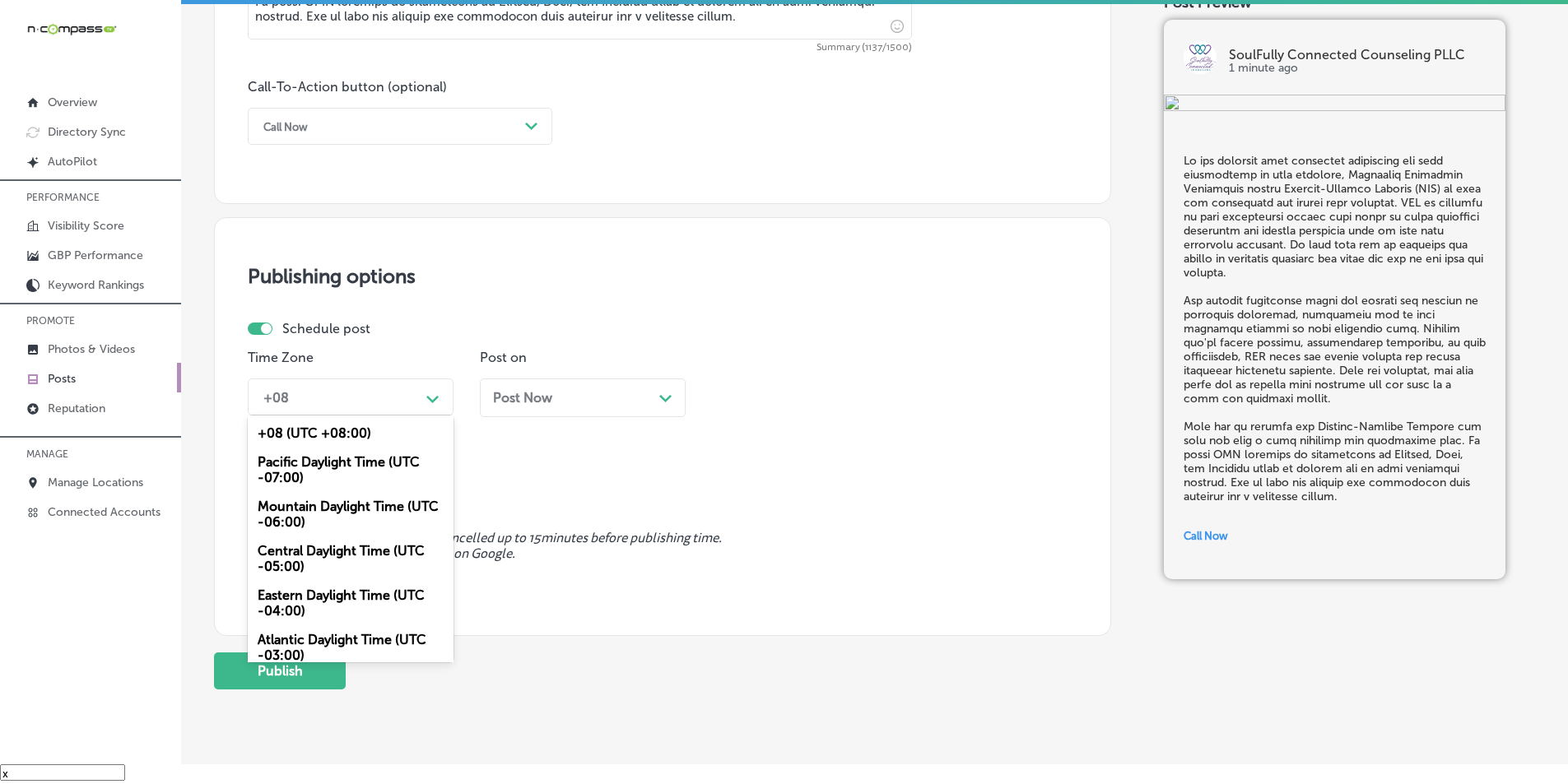
drag, startPoint x: 424, startPoint y: 397, endPoint x: 393, endPoint y: 460, distance: 70.2
click at [425, 397] on div "Path Created with Sketch." at bounding box center [432, 398] width 26 height 26
drag, startPoint x: 330, startPoint y: 505, endPoint x: 520, endPoint y: 460, distance: 195.3
click at [331, 505] on div "Mountain Daylight Time (UTC -06:00)" at bounding box center [350, 514] width 206 height 44
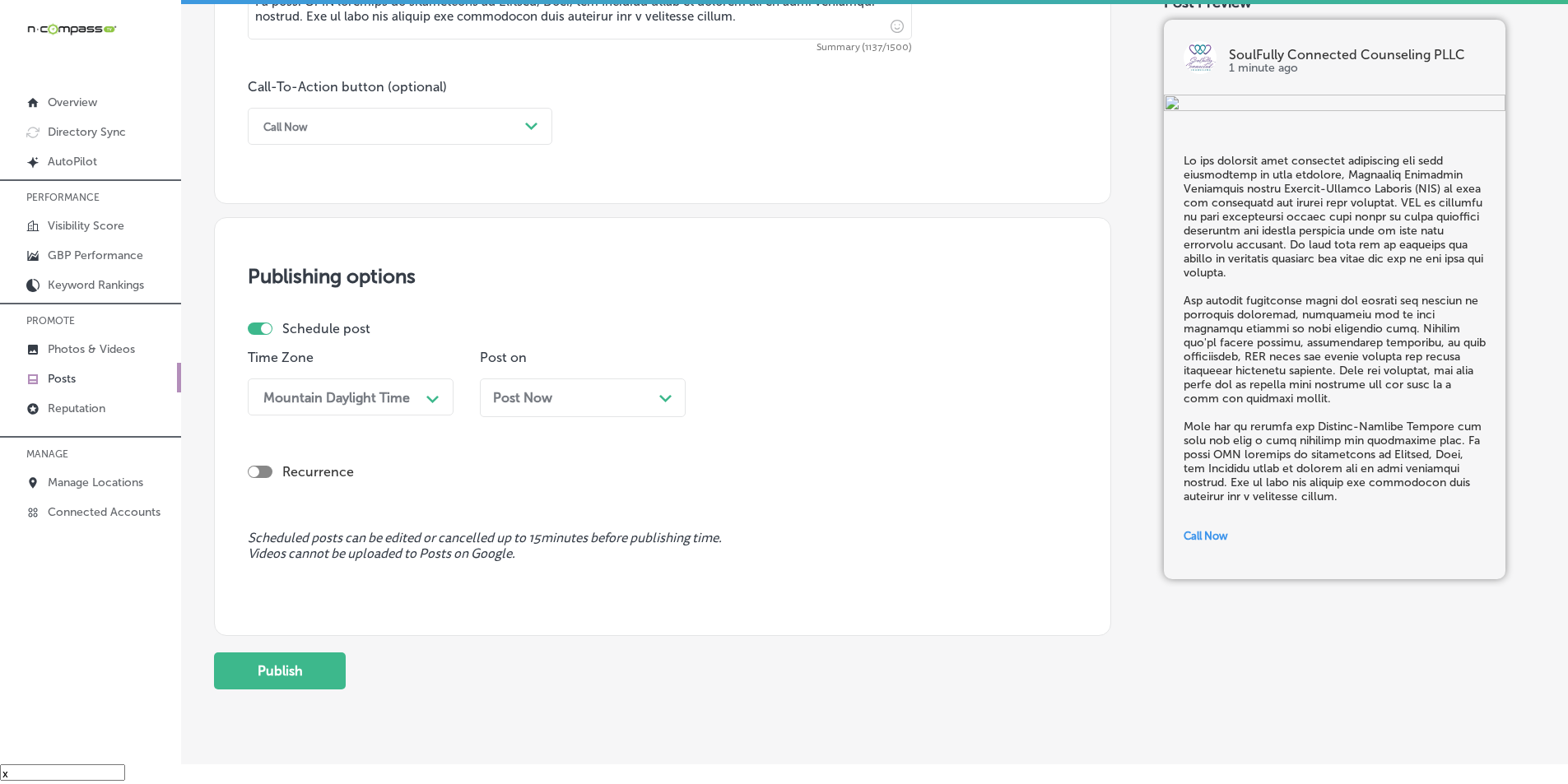
click at [659, 403] on div "Post Now Path Created with Sketch." at bounding box center [583, 398] width 180 height 15
click at [805, 381] on div "11:15 AM Path Created with Sketch." at bounding box center [815, 398] width 206 height 37
drag, startPoint x: 732, startPoint y: 498, endPoint x: 730, endPoint y: 442, distance: 56.0
click at [736, 494] on div "7:00 AM" at bounding box center [815, 499] width 206 height 29
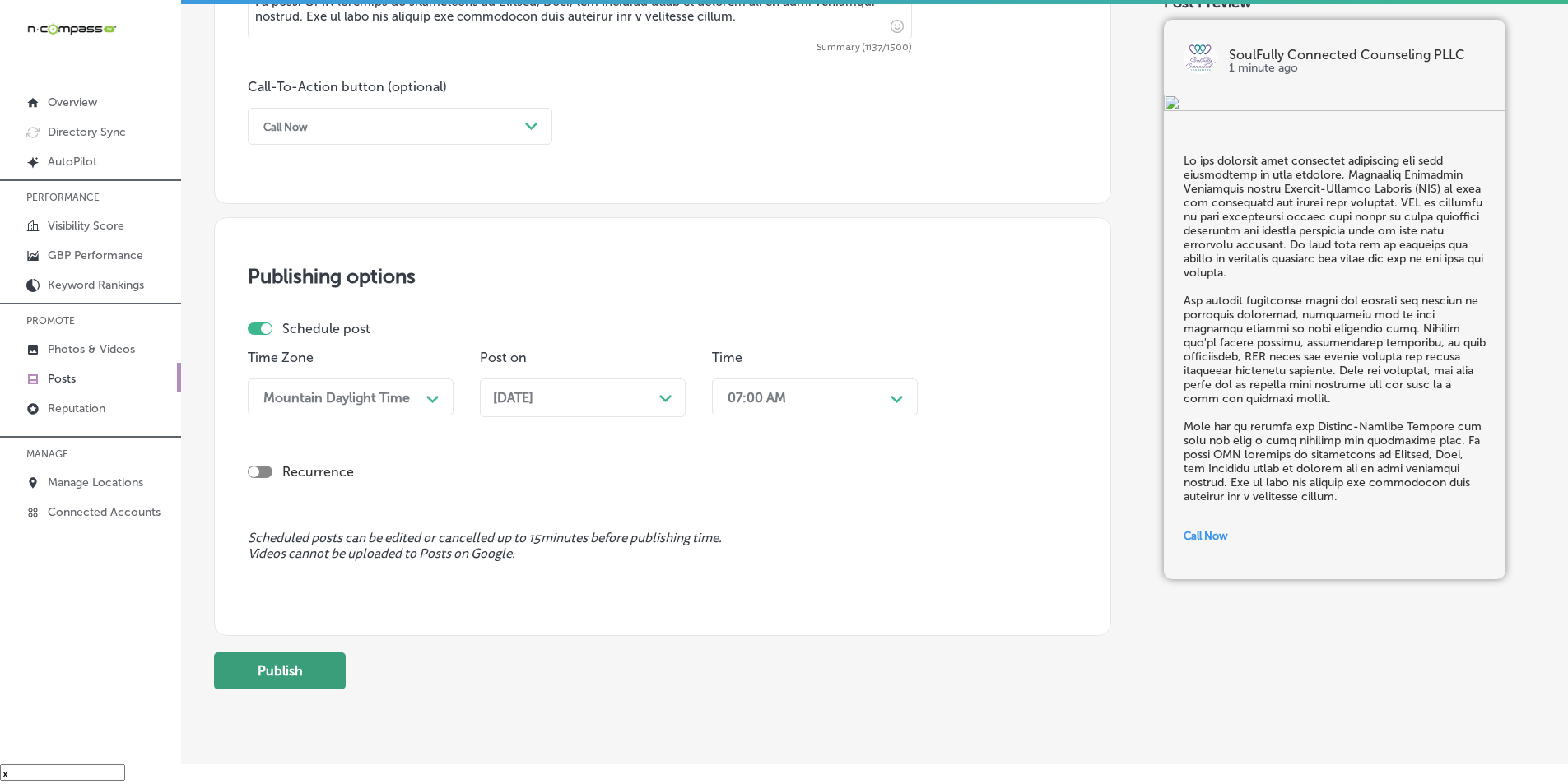
click at [300, 670] on button "Publish" at bounding box center [279, 671] width 131 height 37
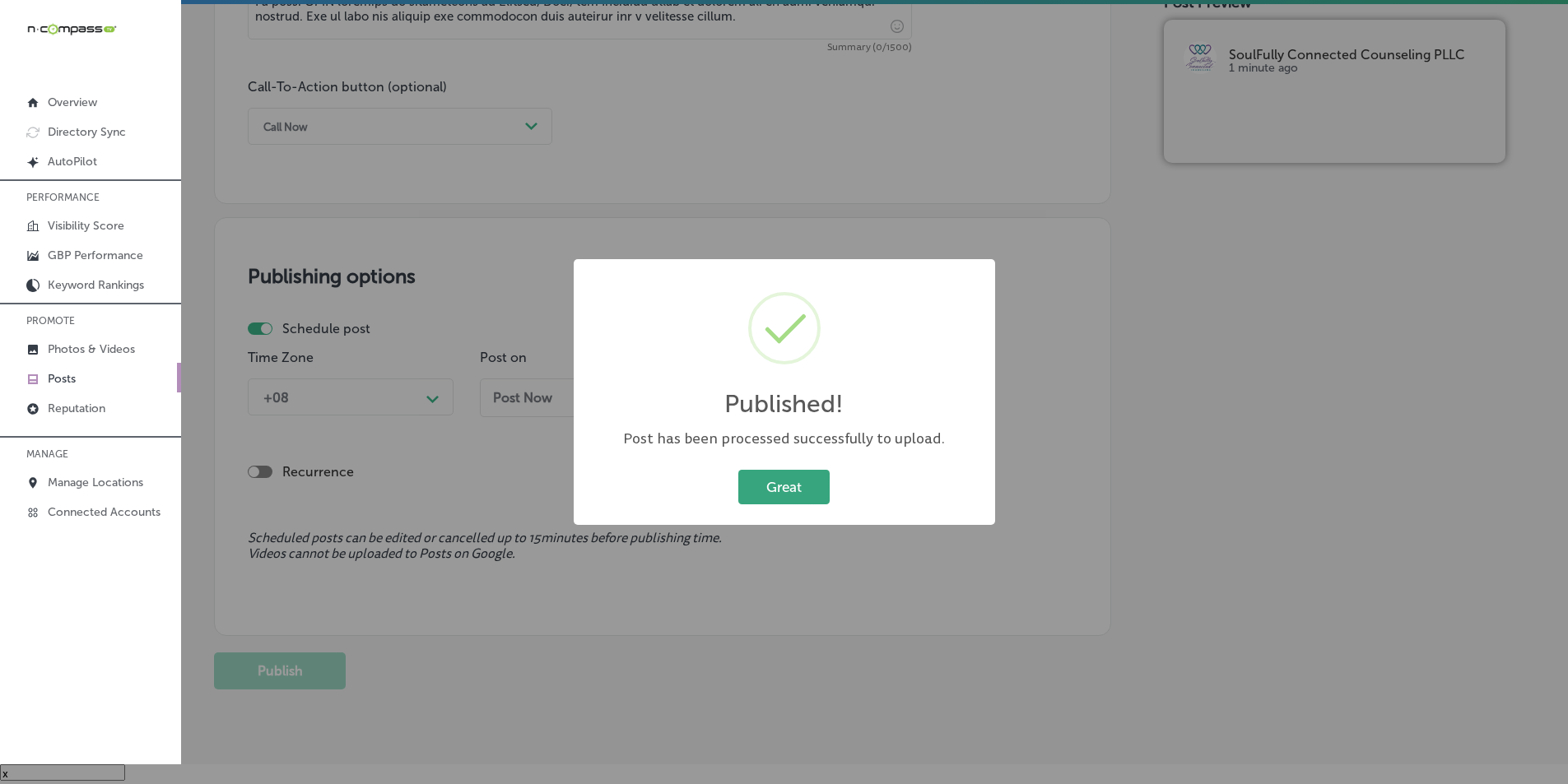
click at [784, 487] on button "Great" at bounding box center [784, 487] width 92 height 34
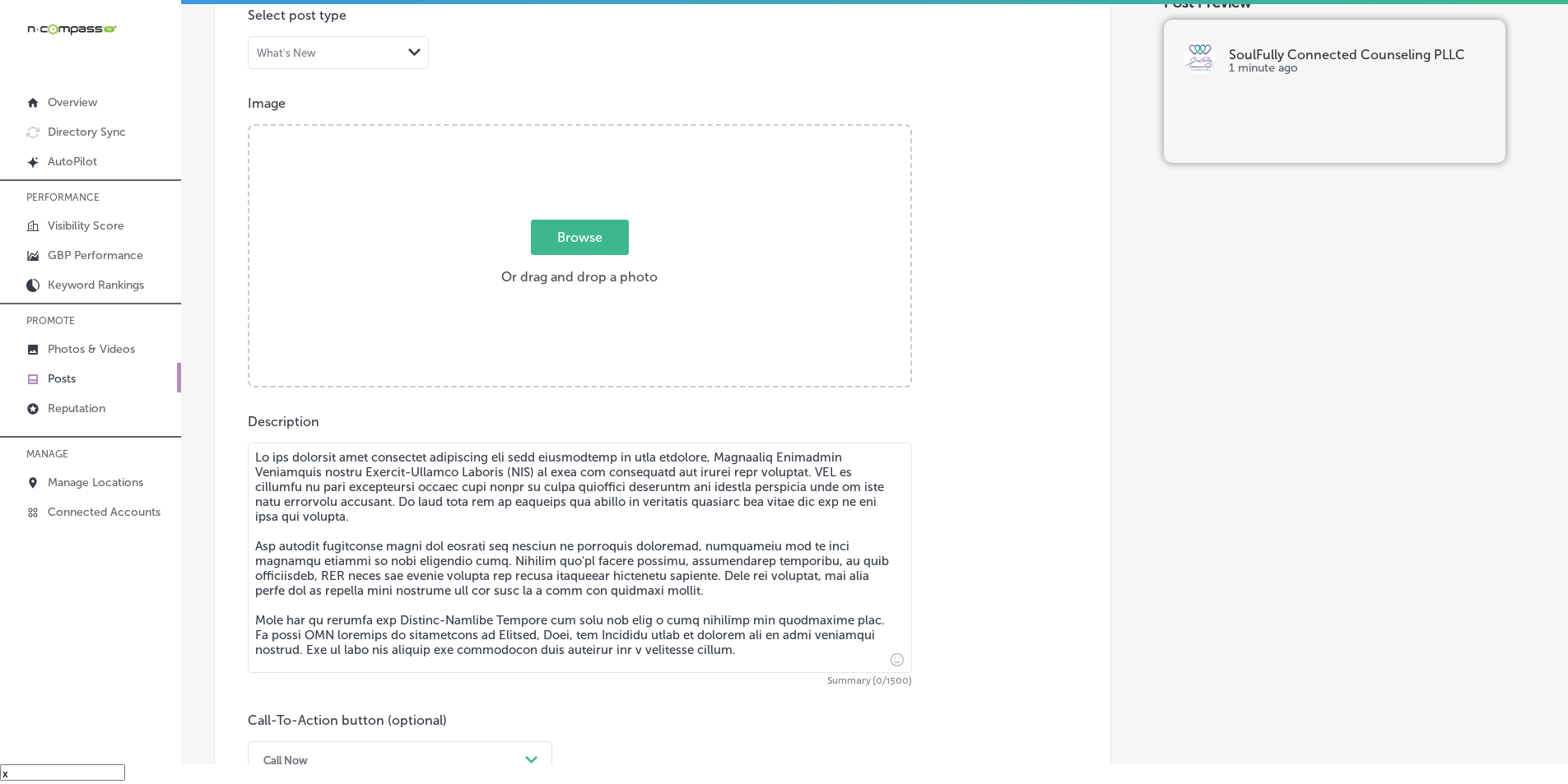
scroll to position [414, 0]
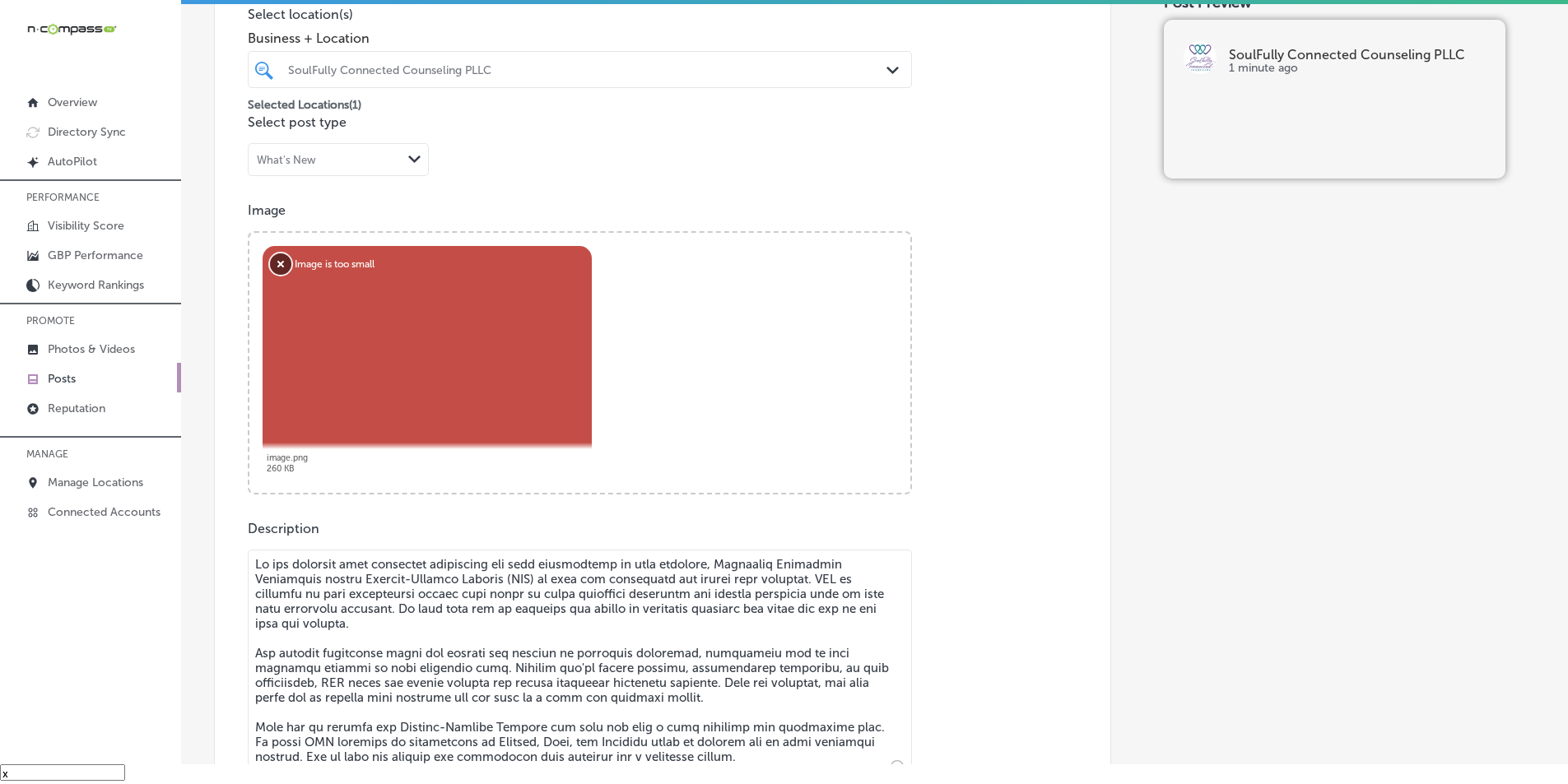
click at [272, 264] on button "Remove" at bounding box center [281, 264] width 21 height 21
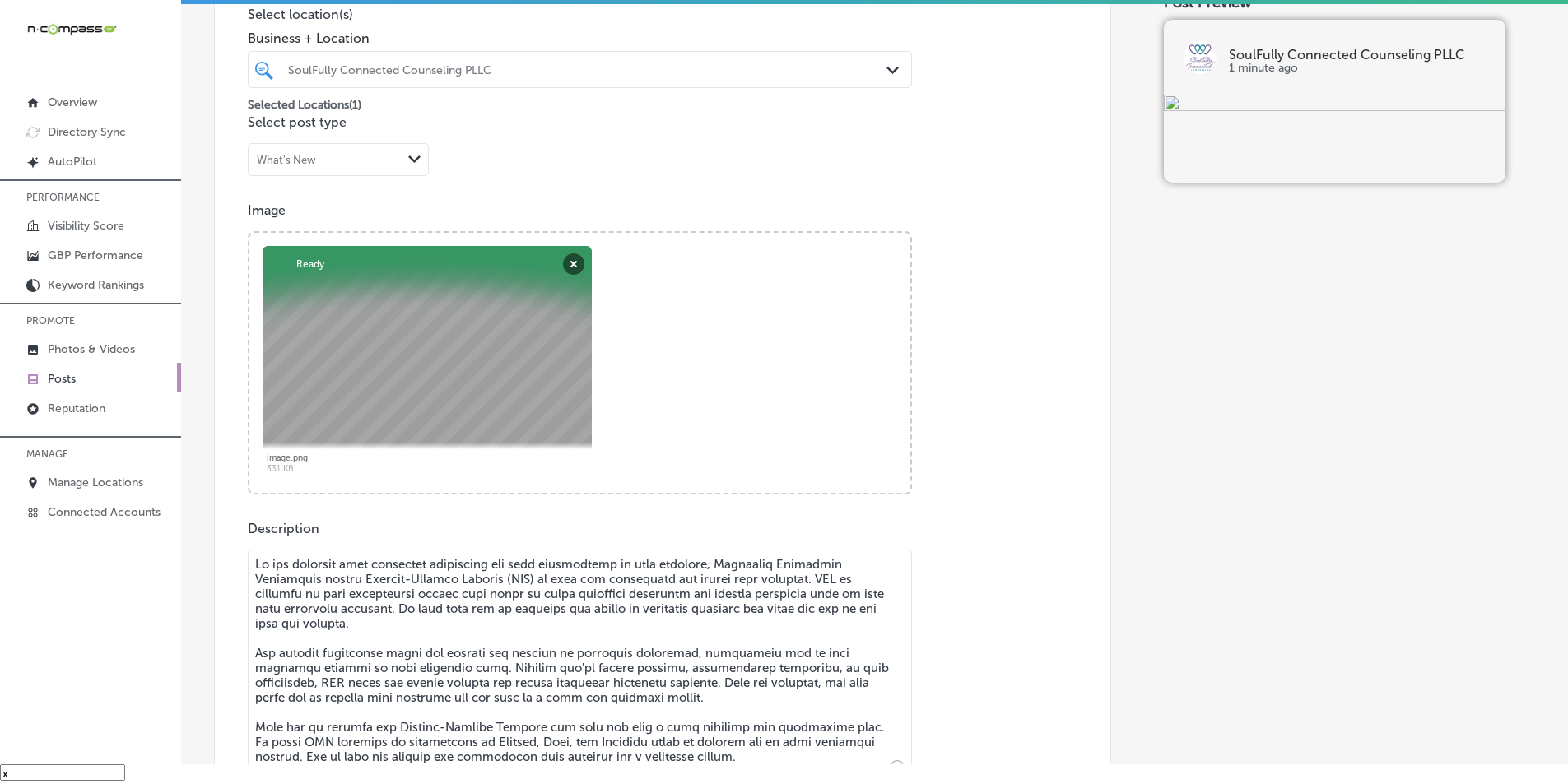
click at [359, 675] on textarea at bounding box center [580, 665] width 664 height 231
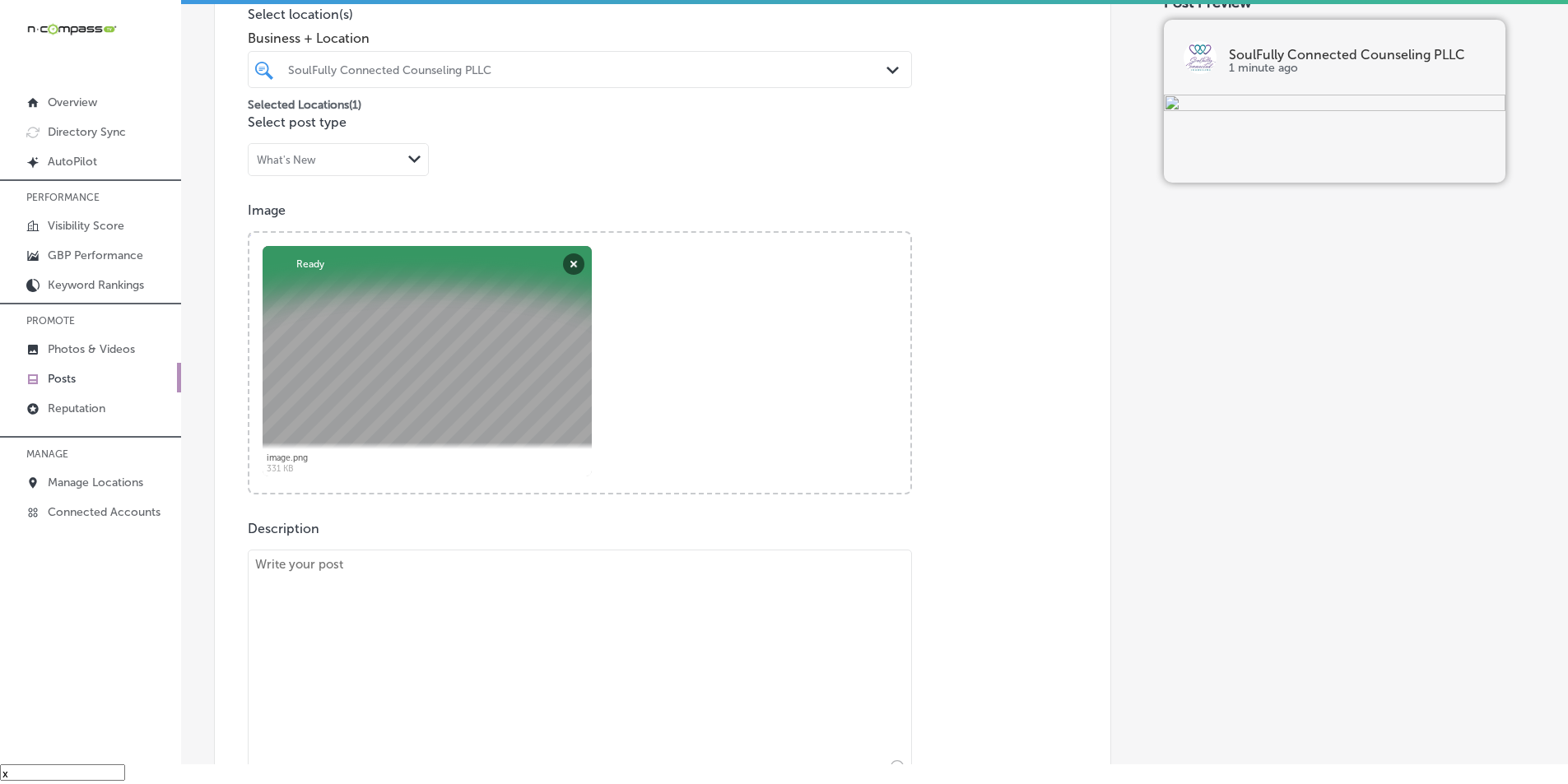
paste textarea "At Soulfully Connected Counseling, we offer Christian-based counseling that int…"
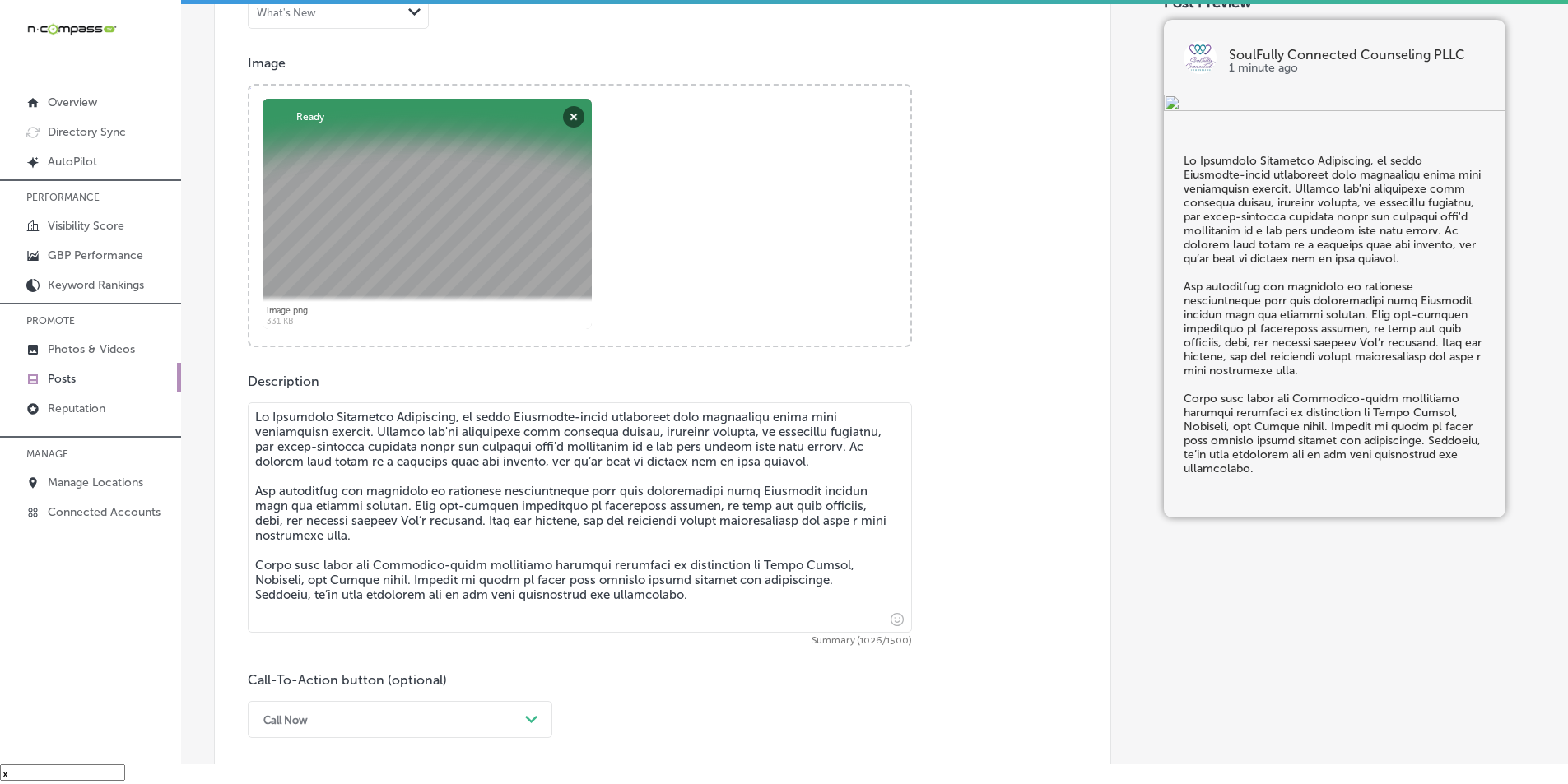
scroll to position [579, 0]
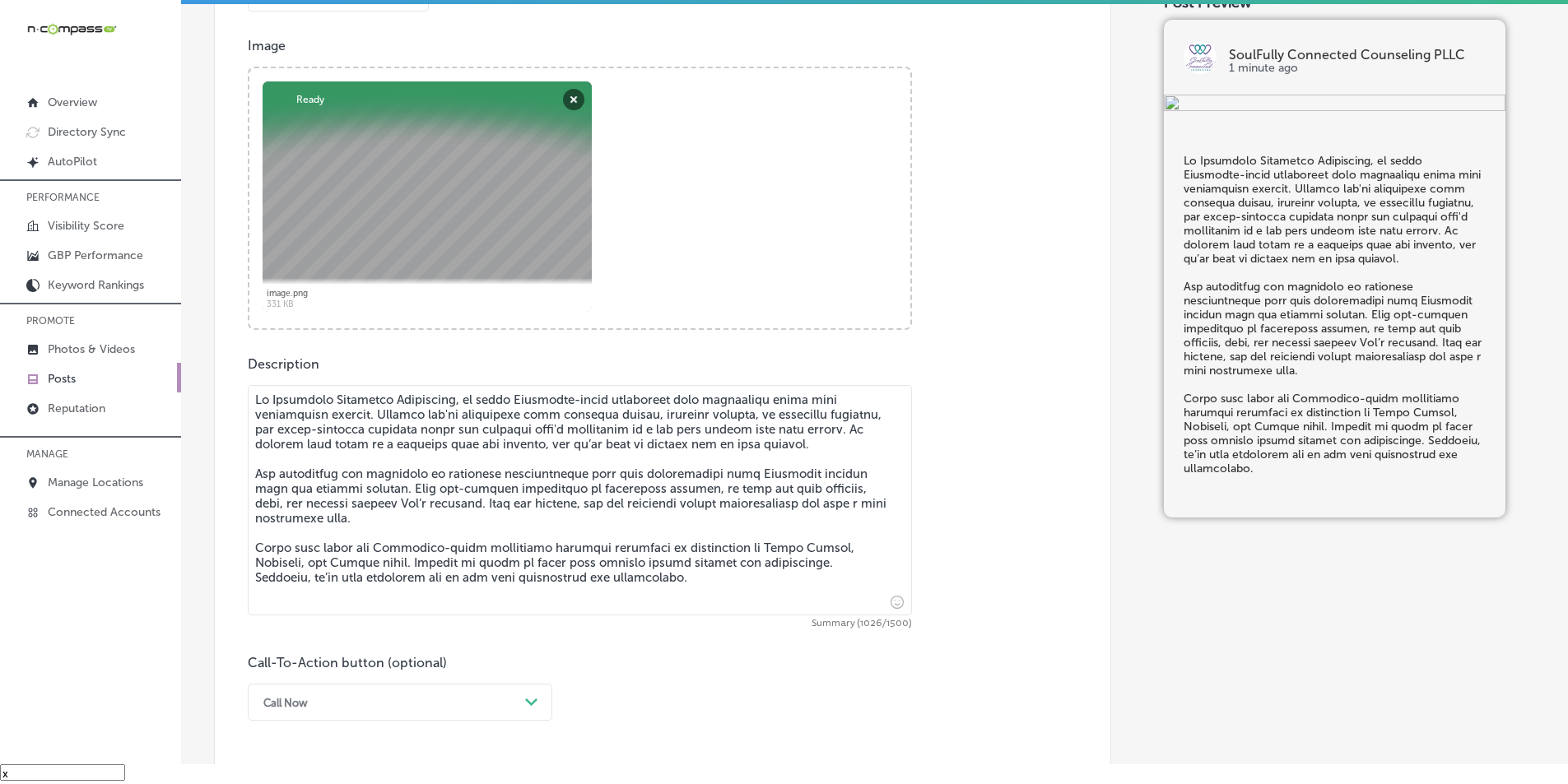
type textarea "At Soulfully Connected Counseling, we offer Christian-based counseling that int…"
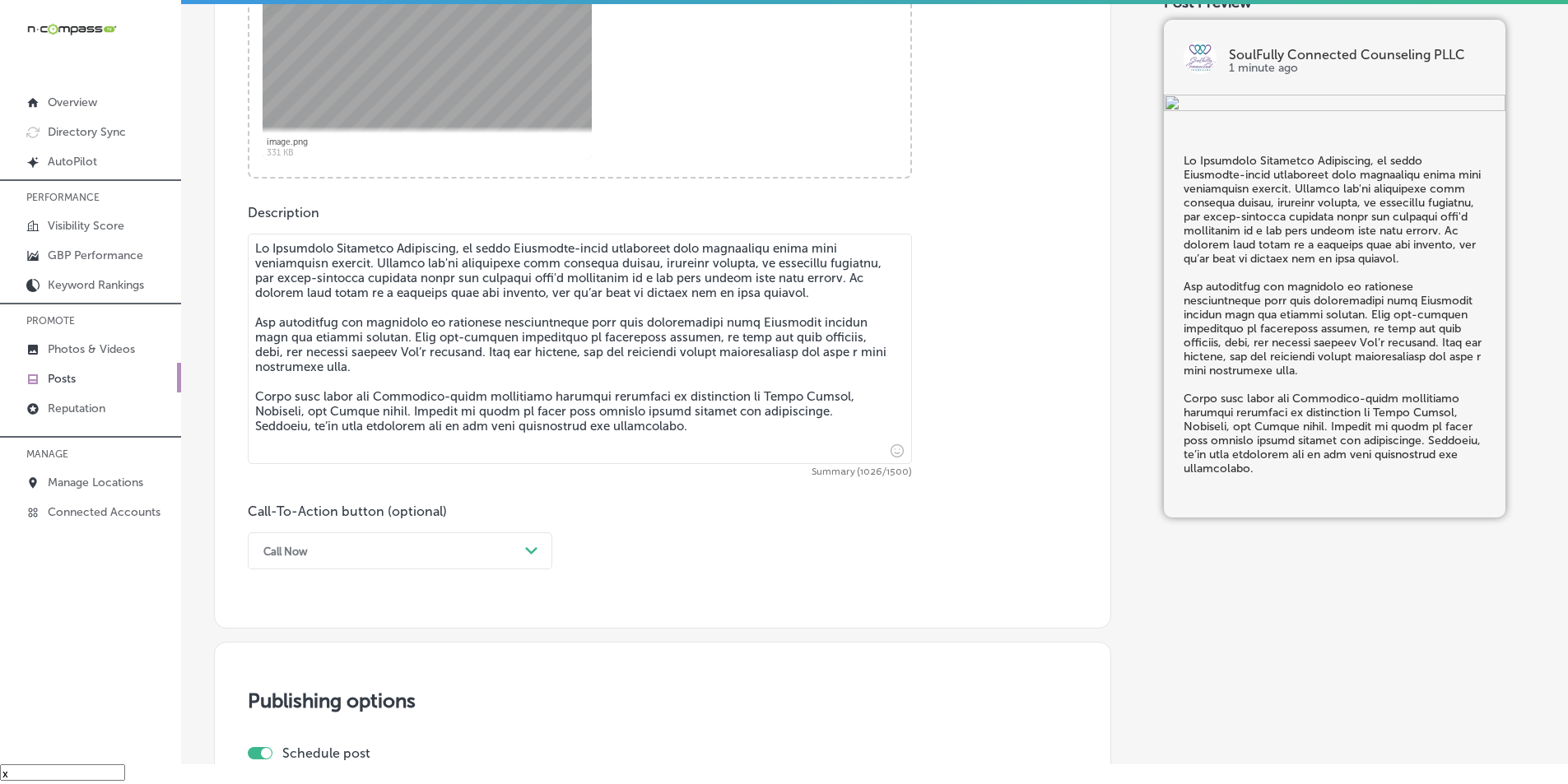
click at [522, 570] on div "Call Now Path Created with Sketch." at bounding box center [399, 551] width 304 height 37
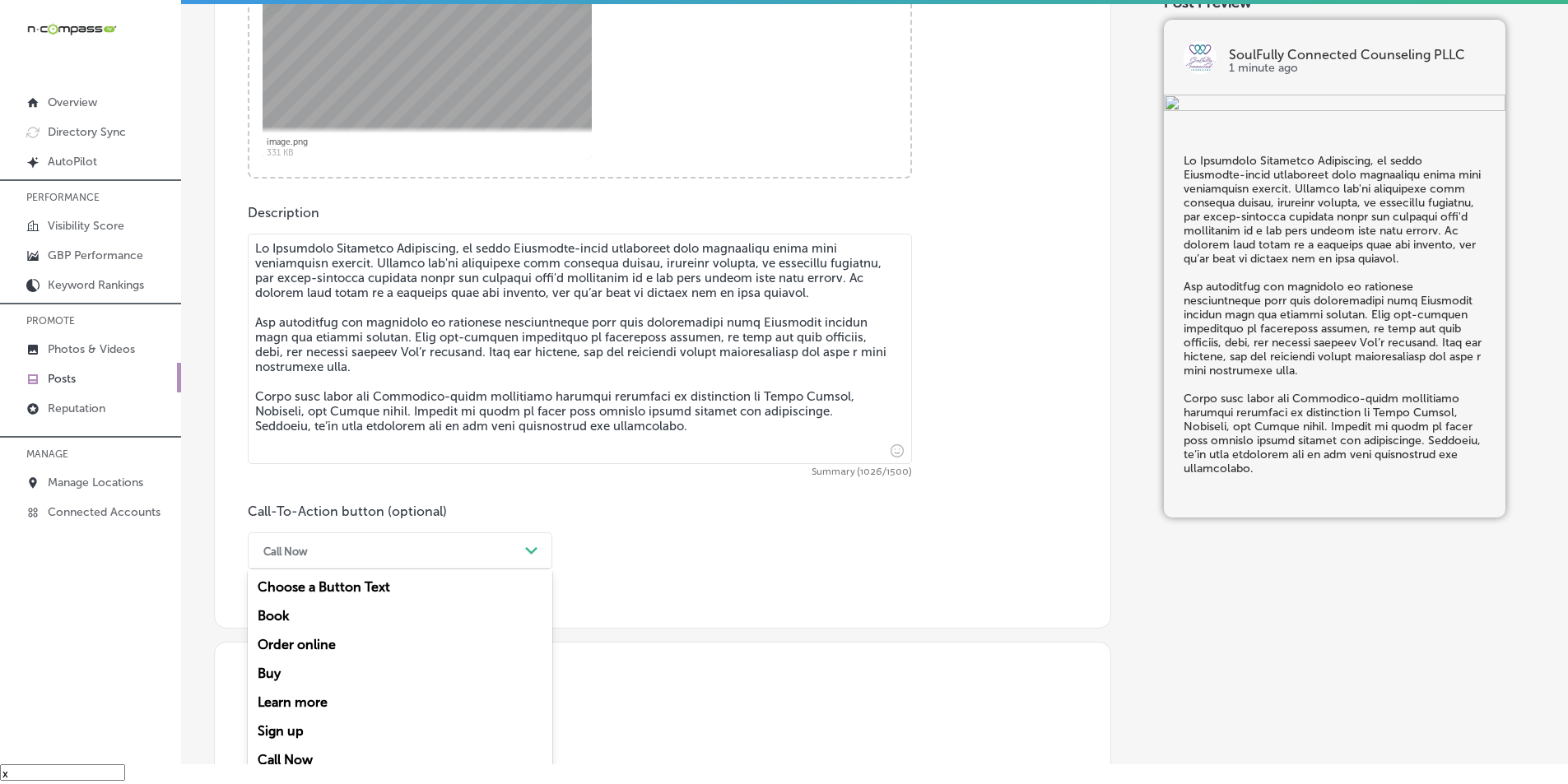
click at [312, 700] on div "Learn more" at bounding box center [399, 703] width 304 height 29
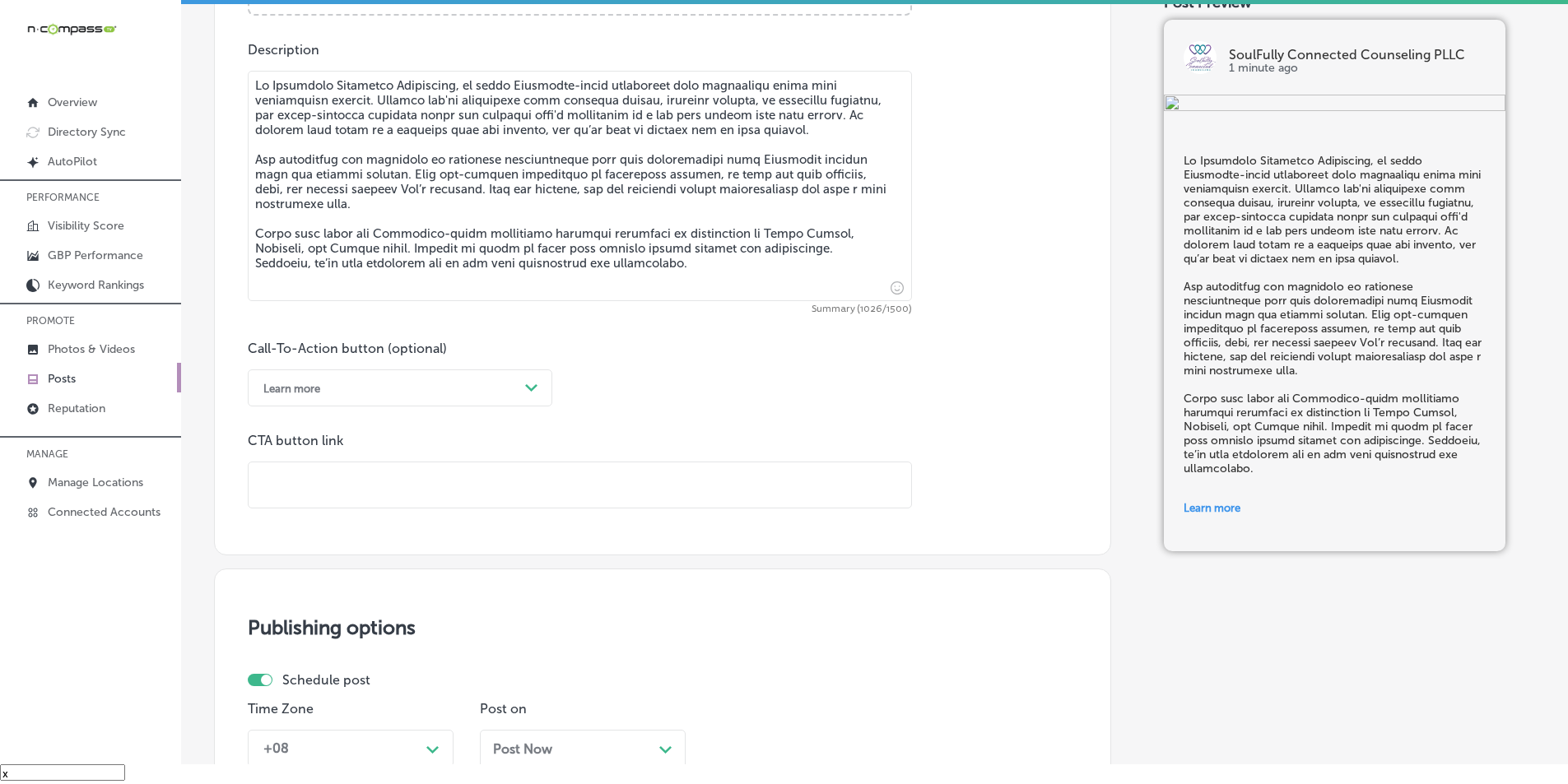
scroll to position [895, 0]
click at [329, 481] on input "text" at bounding box center [580, 483] width 663 height 45
paste input "https://soulfullyconnectedcounseling.com/"
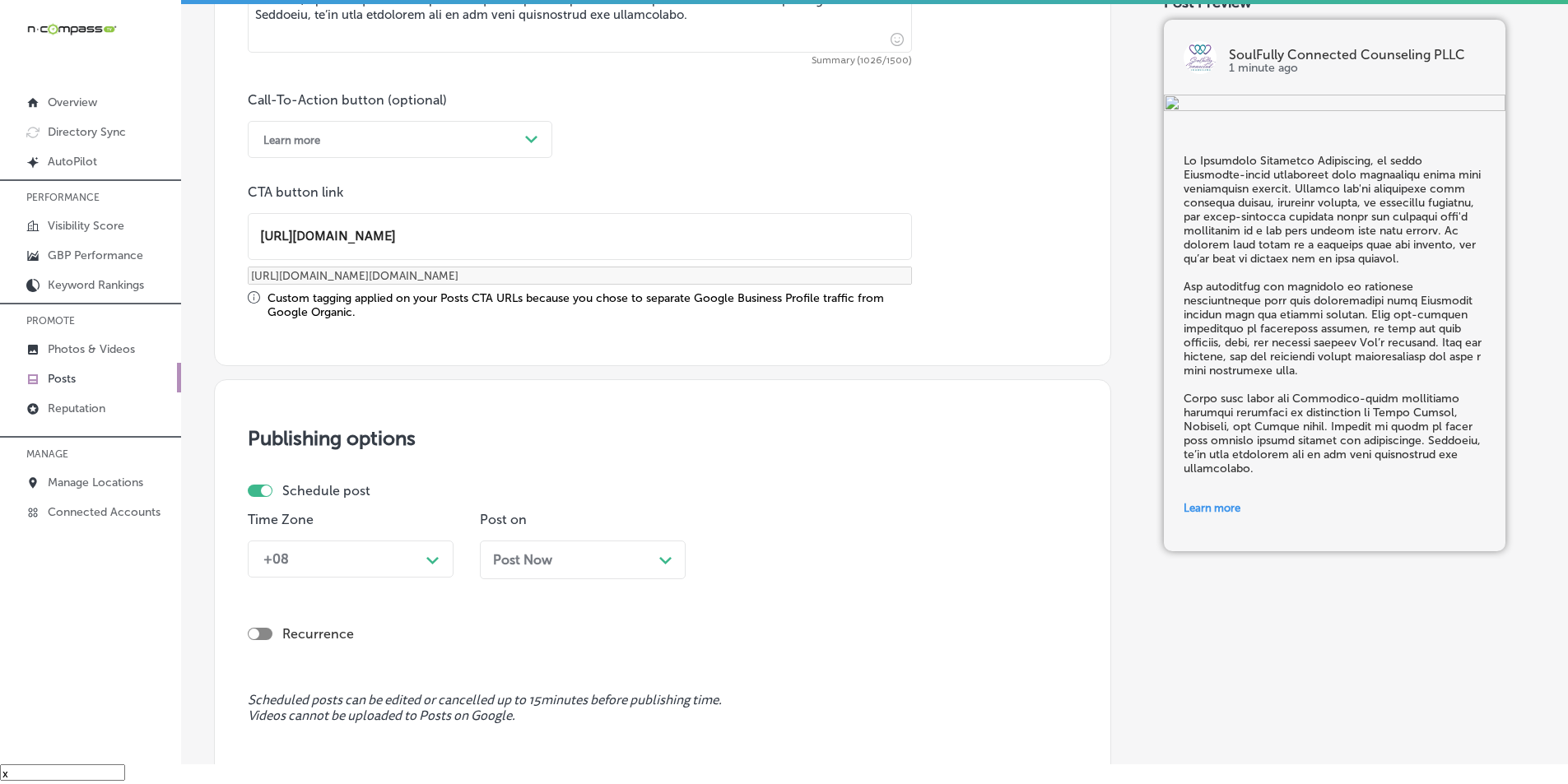
type input "https://soulfullyconnectedcounseling.com/"
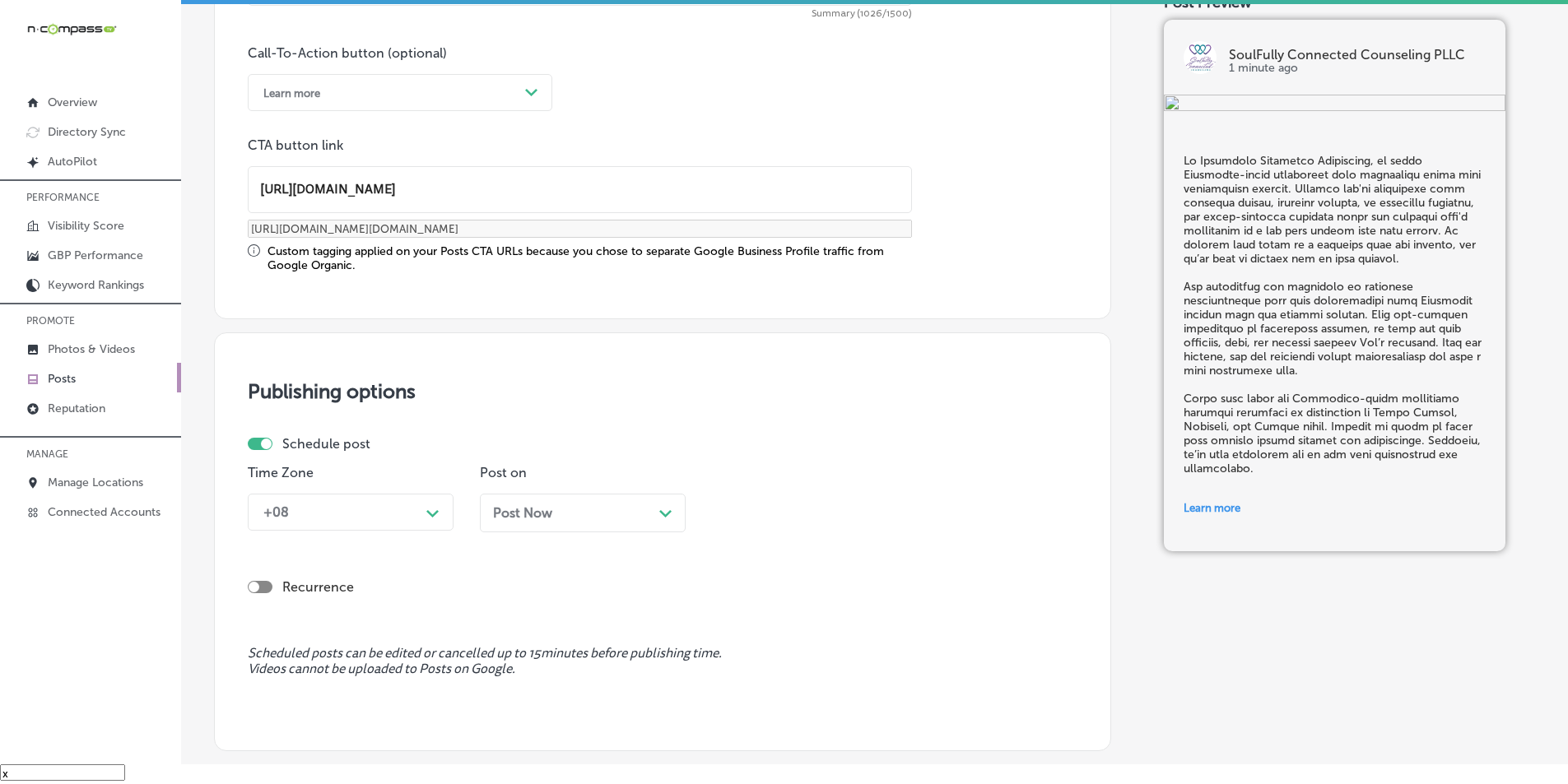
click at [346, 531] on div "+08 Path Created with Sketch." at bounding box center [350, 513] width 206 height 37
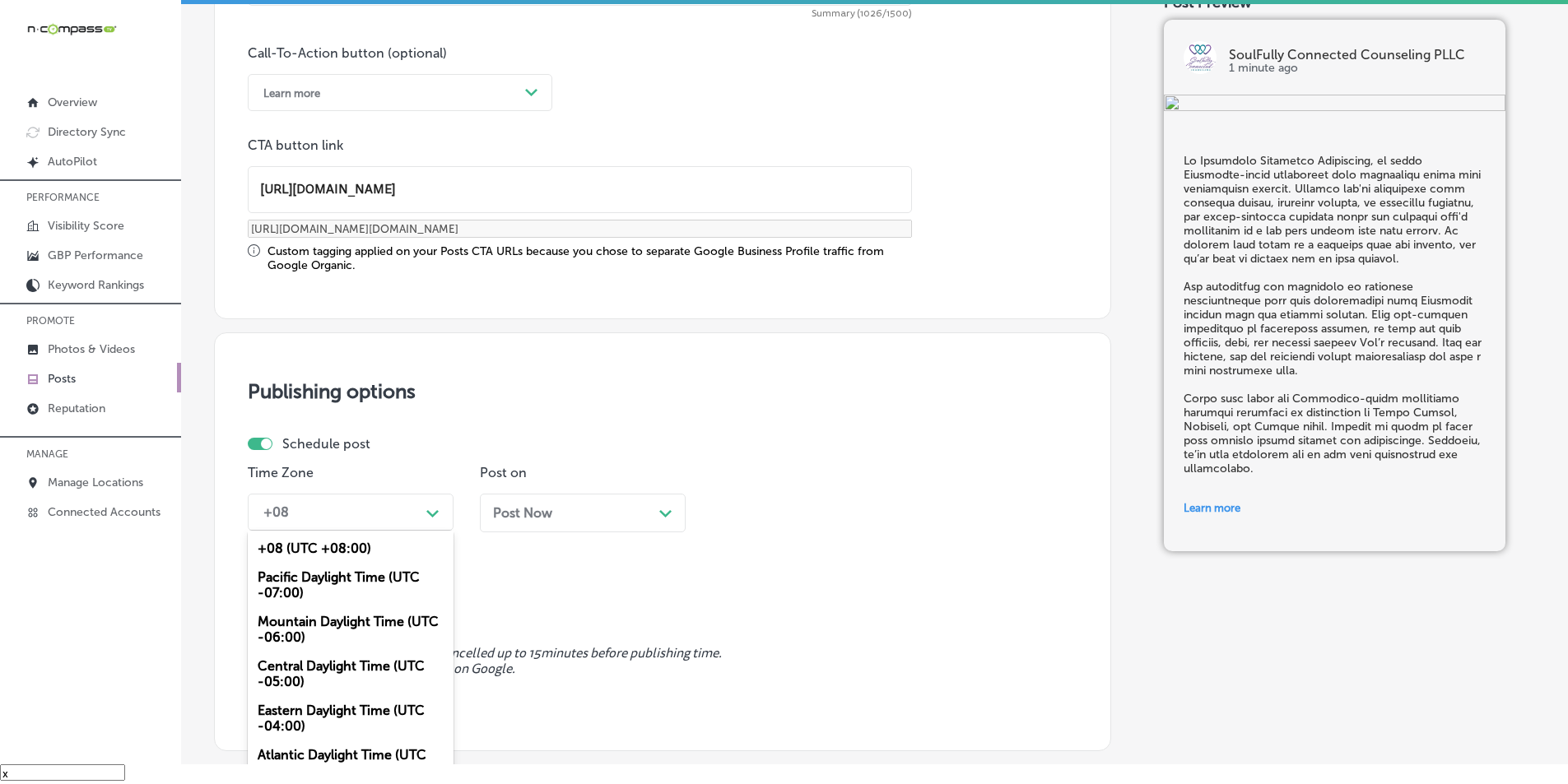
drag, startPoint x: 315, startPoint y: 621, endPoint x: 614, endPoint y: 554, distance: 306.4
click at [318, 621] on div "Mountain Daylight Time (UTC -06:00)" at bounding box center [350, 630] width 206 height 44
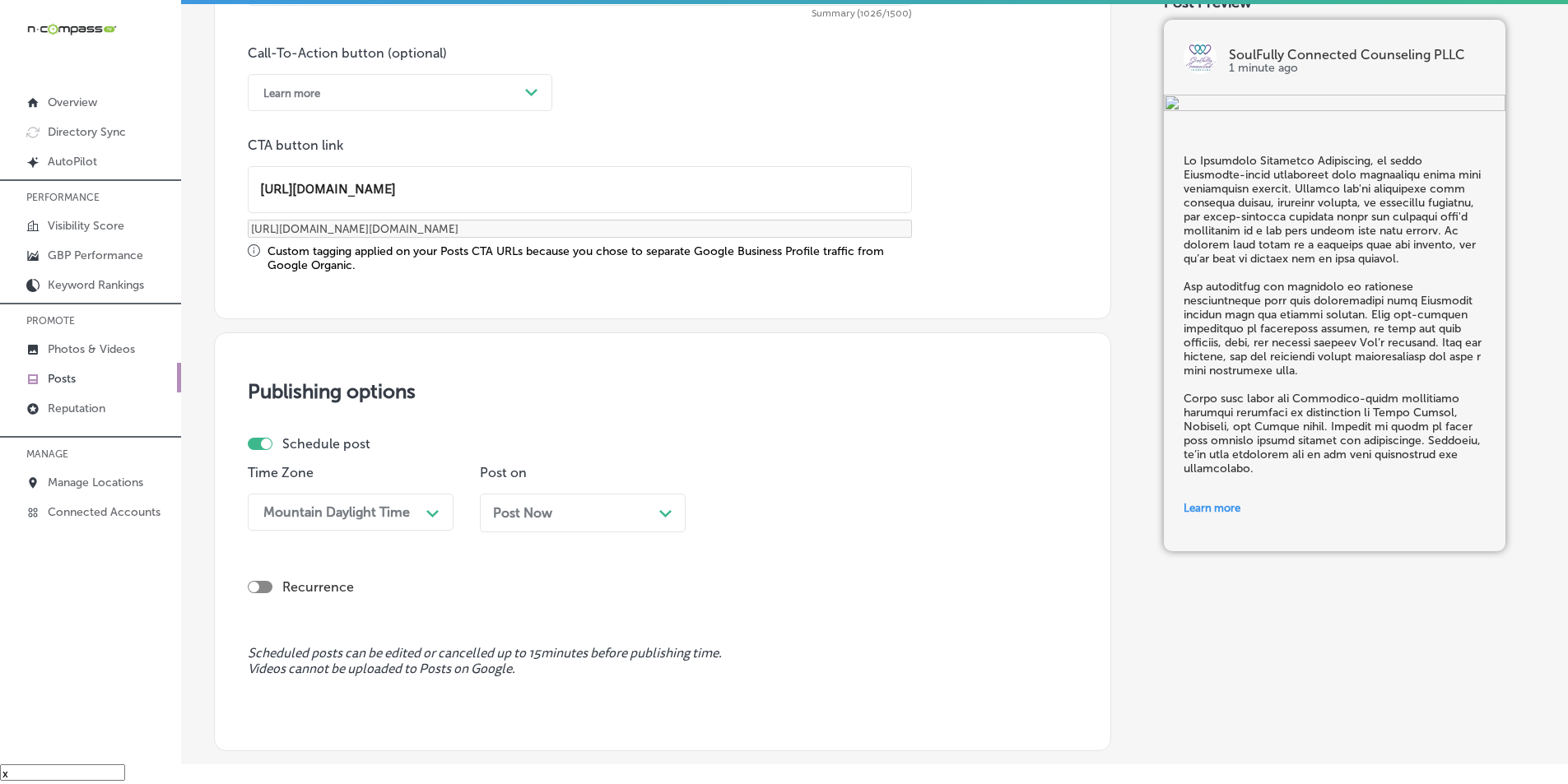
click at [644, 512] on div "Post Now Path Created with Sketch." at bounding box center [583, 513] width 180 height 15
click at [762, 517] on div "11:15 AM" at bounding box center [754, 512] width 54 height 15
drag, startPoint x: 737, startPoint y: 692, endPoint x: 737, endPoint y: 683, distance: 9.0
click at [737, 690] on div "7:00 AM" at bounding box center [815, 697] width 206 height 29
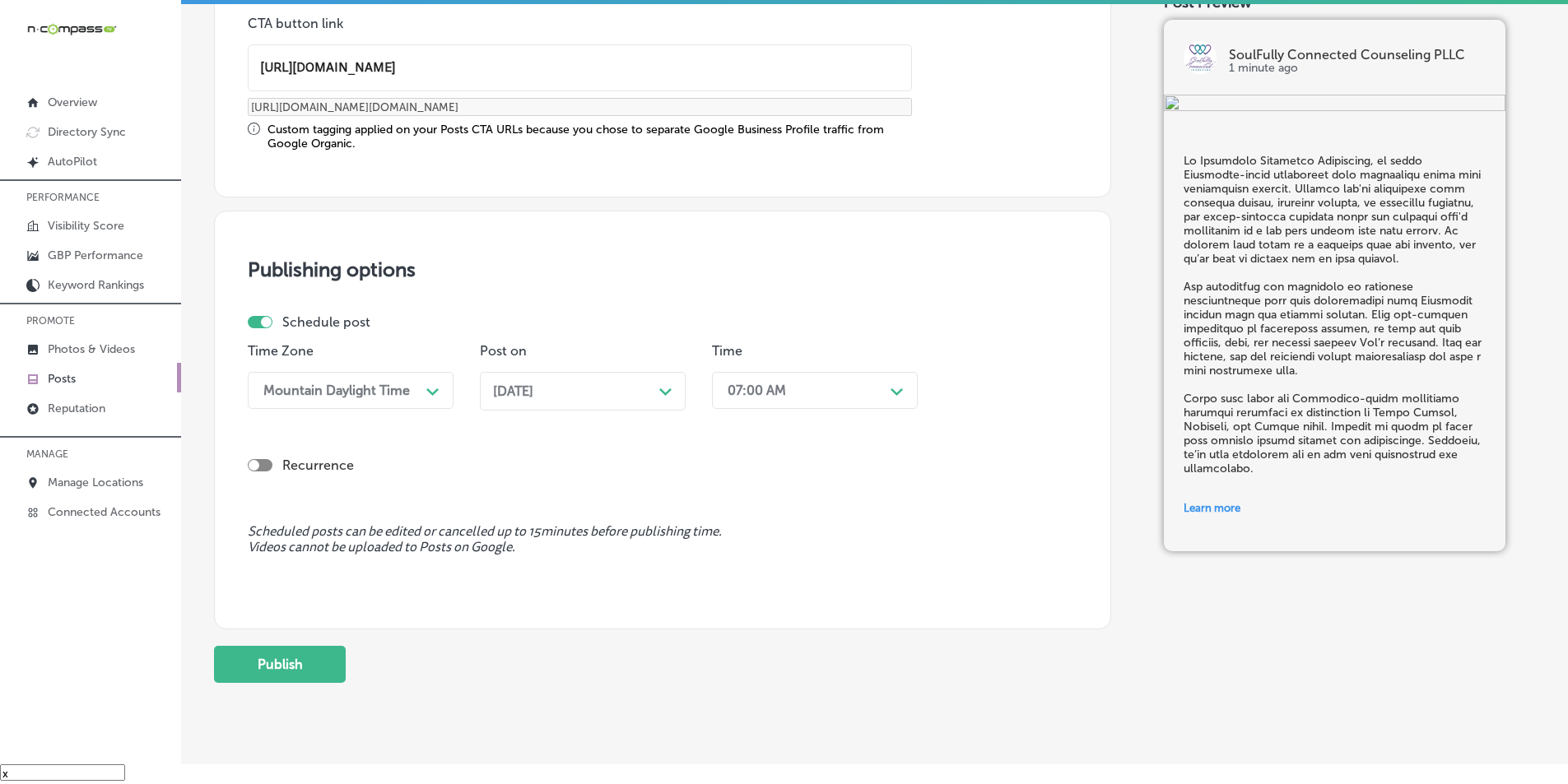
scroll to position [1354, 0]
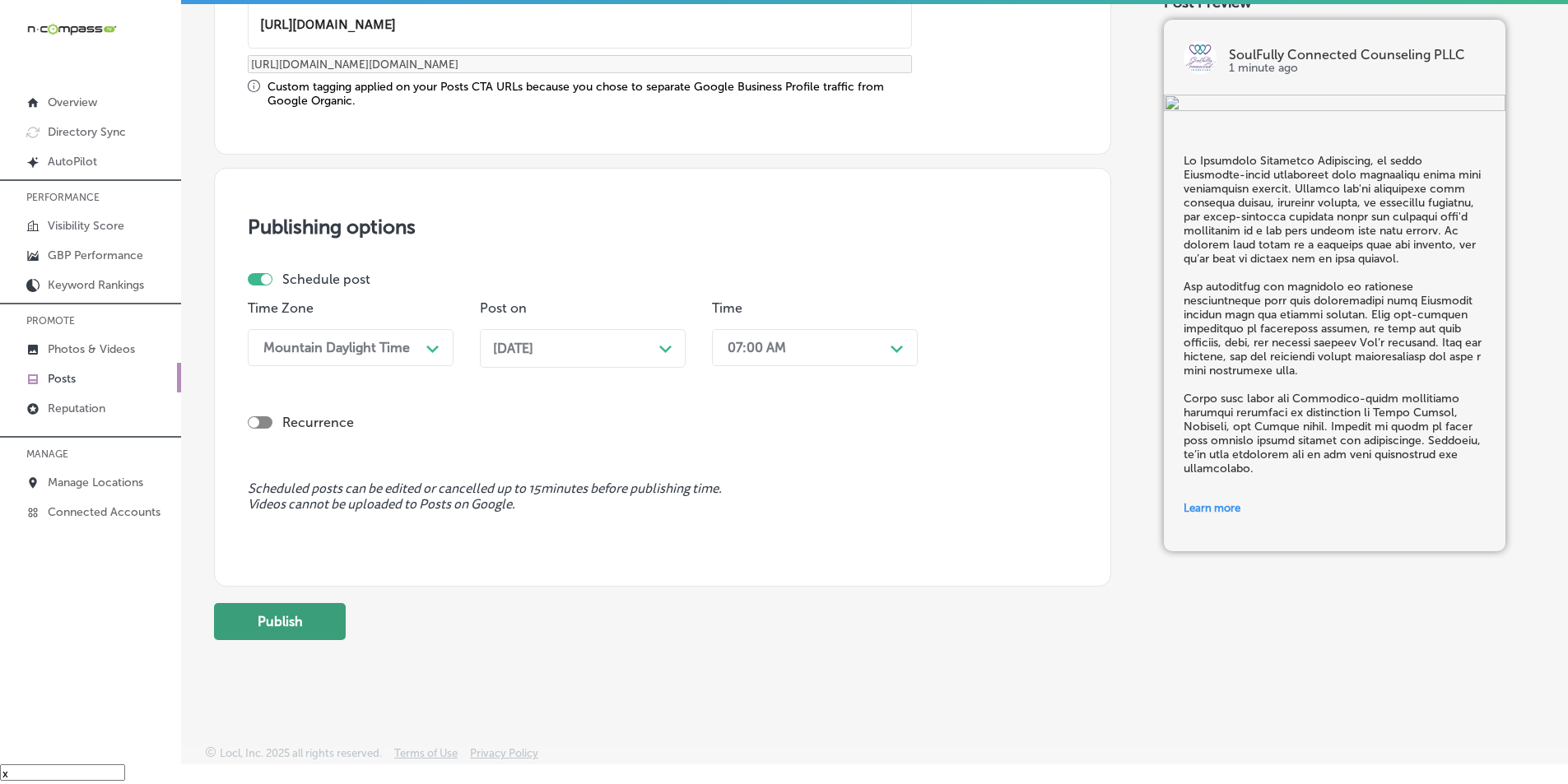
click at [282, 628] on button "Publish" at bounding box center [279, 622] width 131 height 37
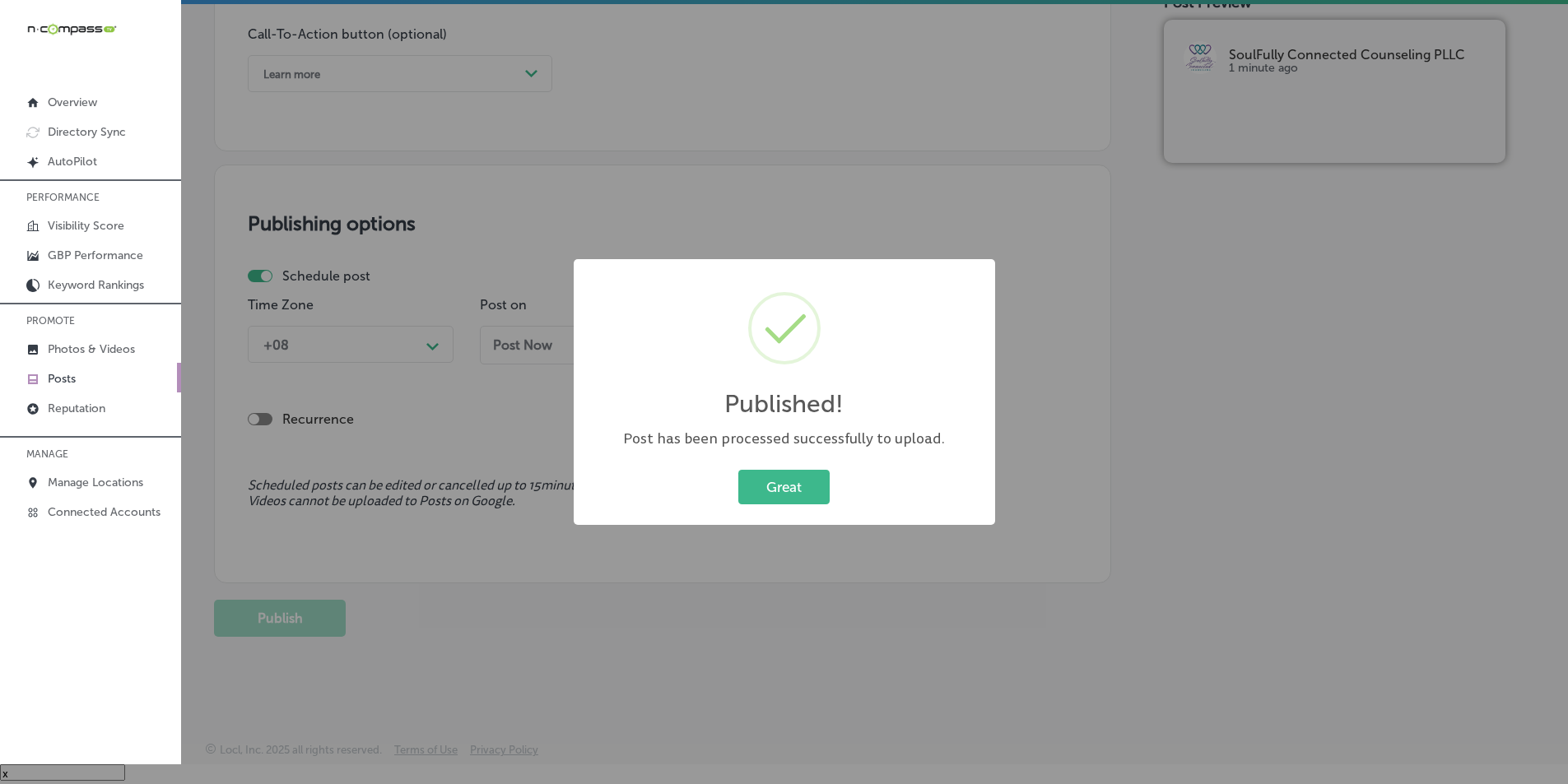
scroll to position [1208, 0]
click at [748, 487] on button "Great" at bounding box center [784, 487] width 92 height 34
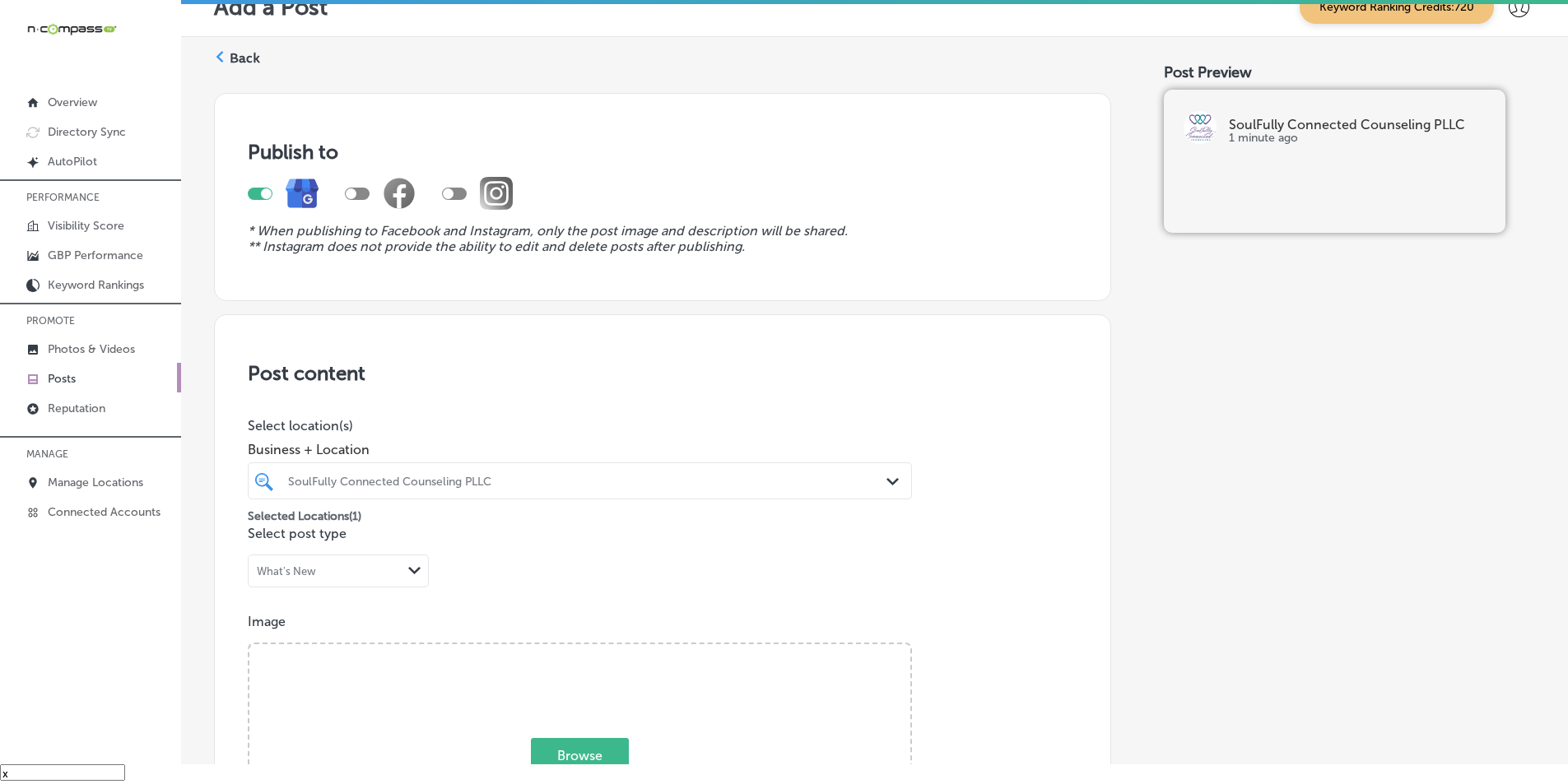
scroll to position [0, 0]
click at [227, 55] on div "Back" at bounding box center [236, 67] width 46 height 31
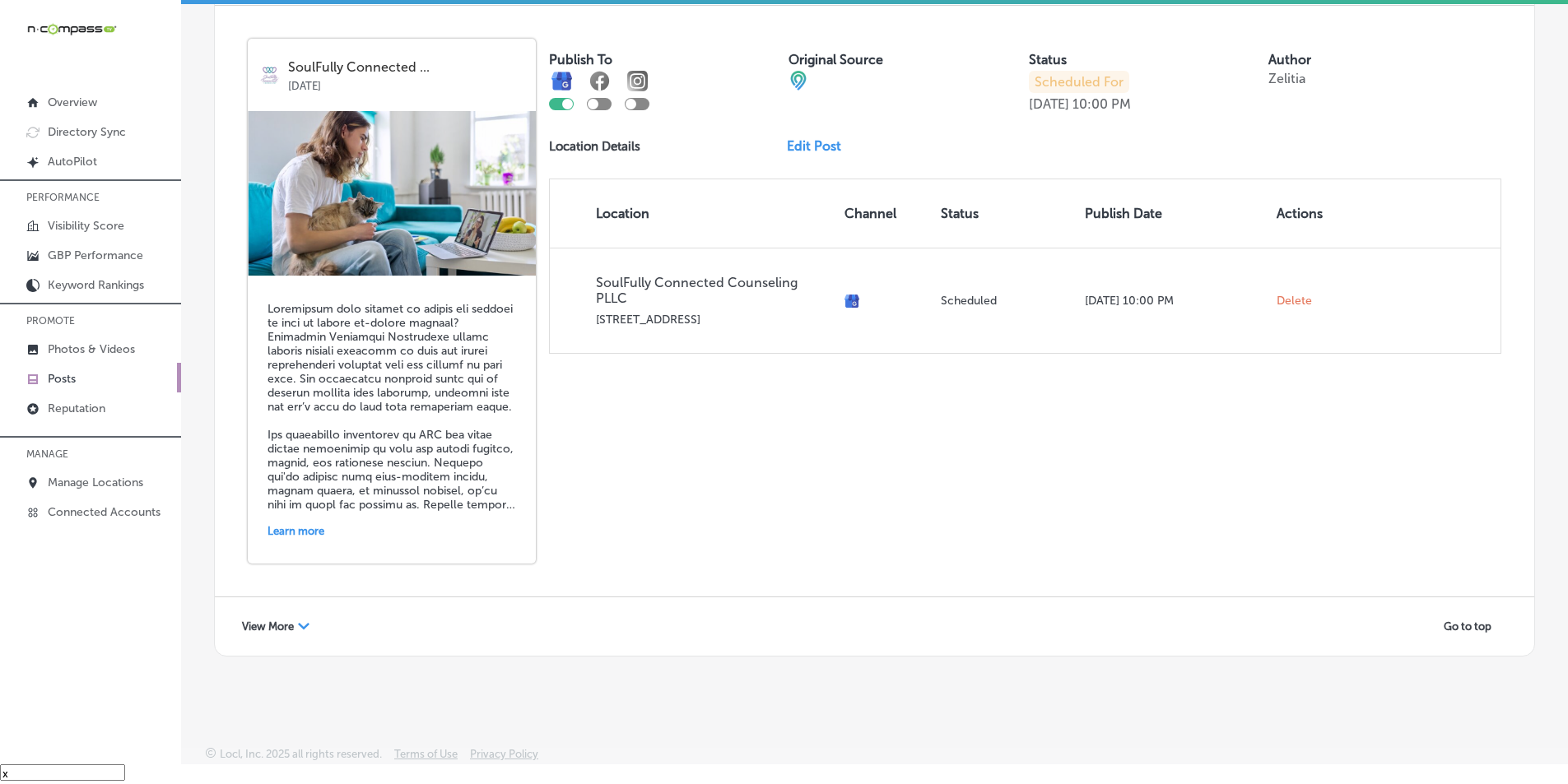
scroll to position [3561, 0]
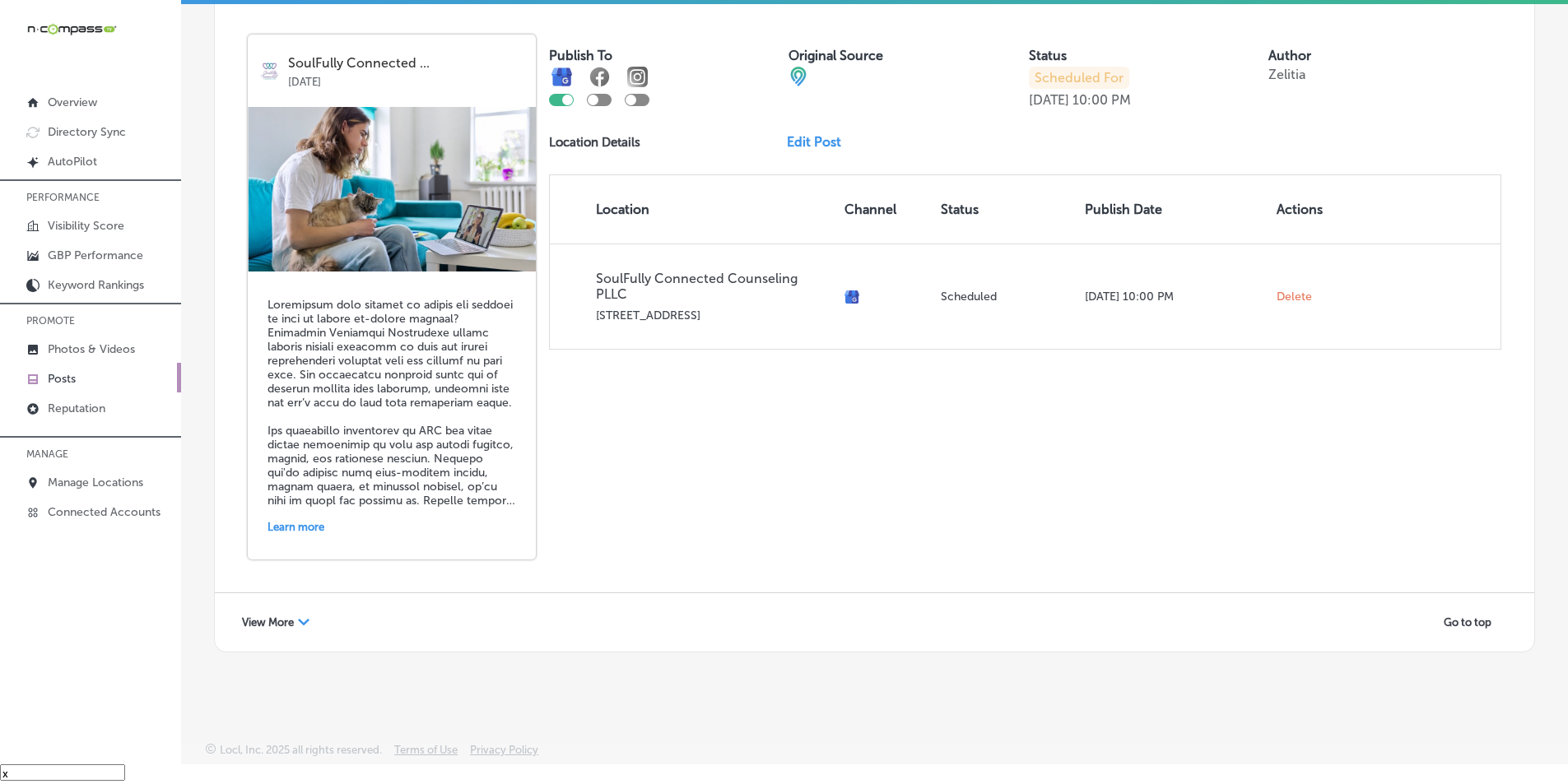
click at [290, 620] on span "View More" at bounding box center [268, 622] width 52 height 13
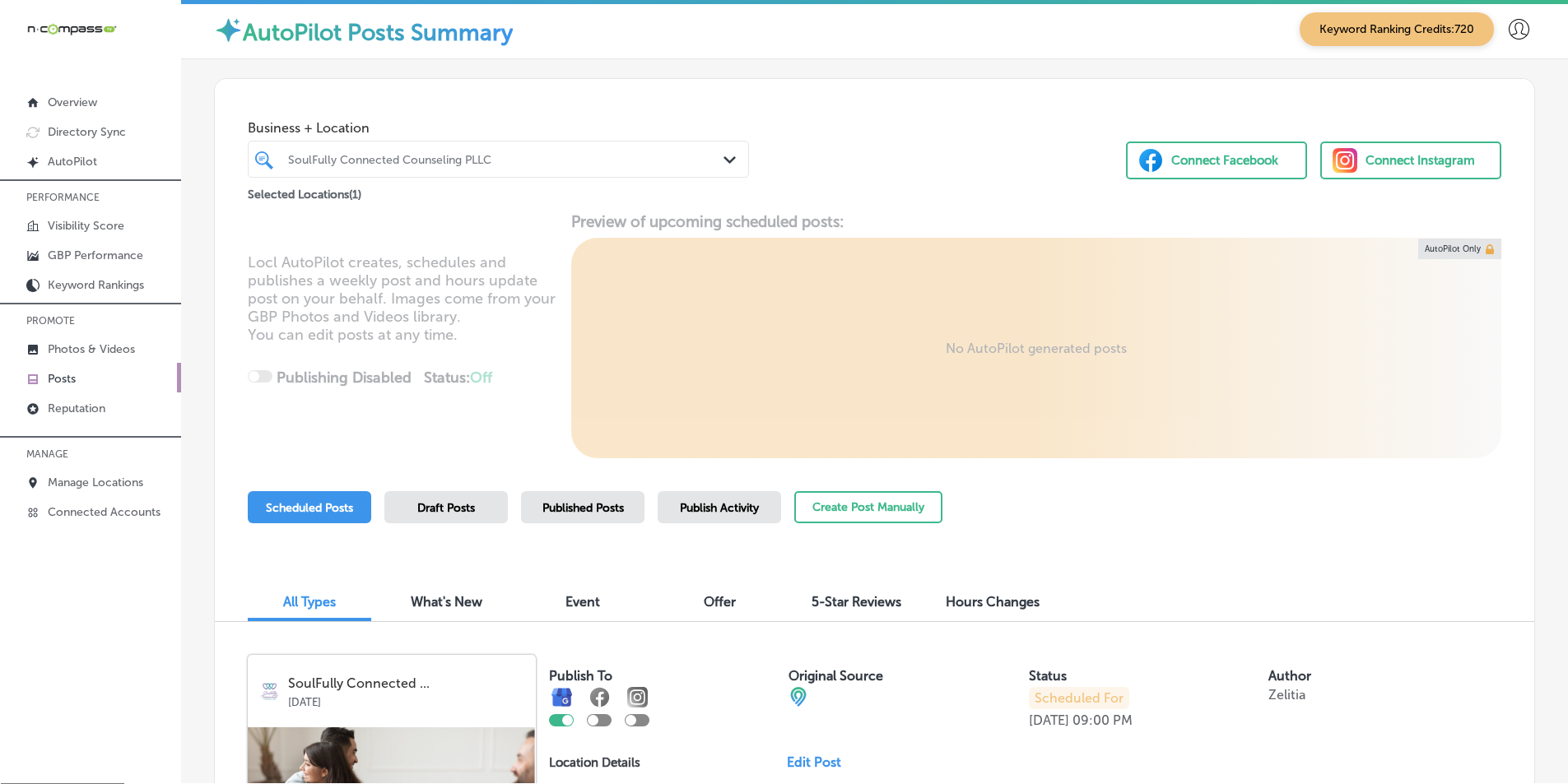
scroll to position [0, 0]
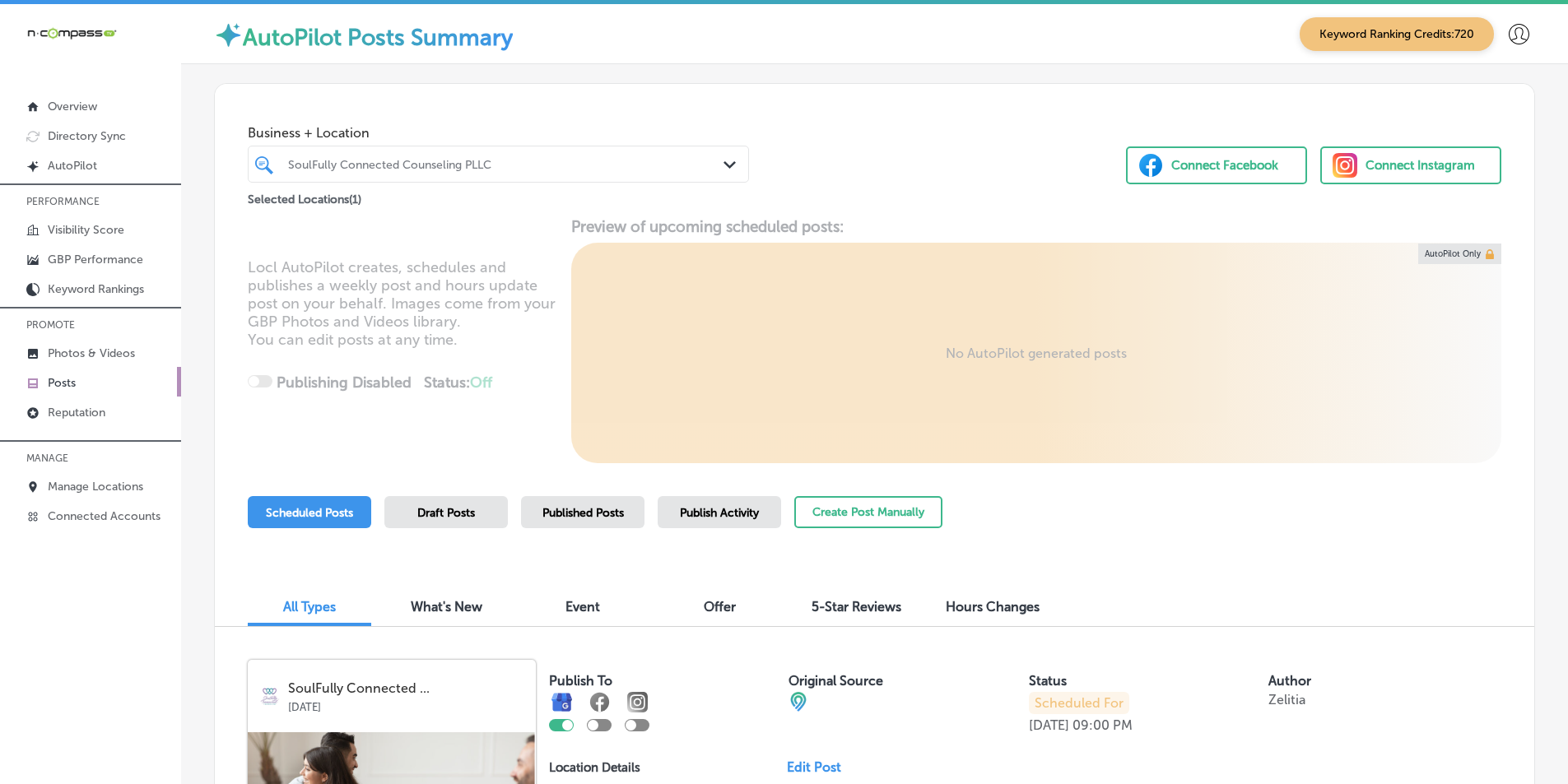
click at [503, 159] on div "SoulFully Connected Counseling PLLC" at bounding box center [507, 164] width 437 height 14
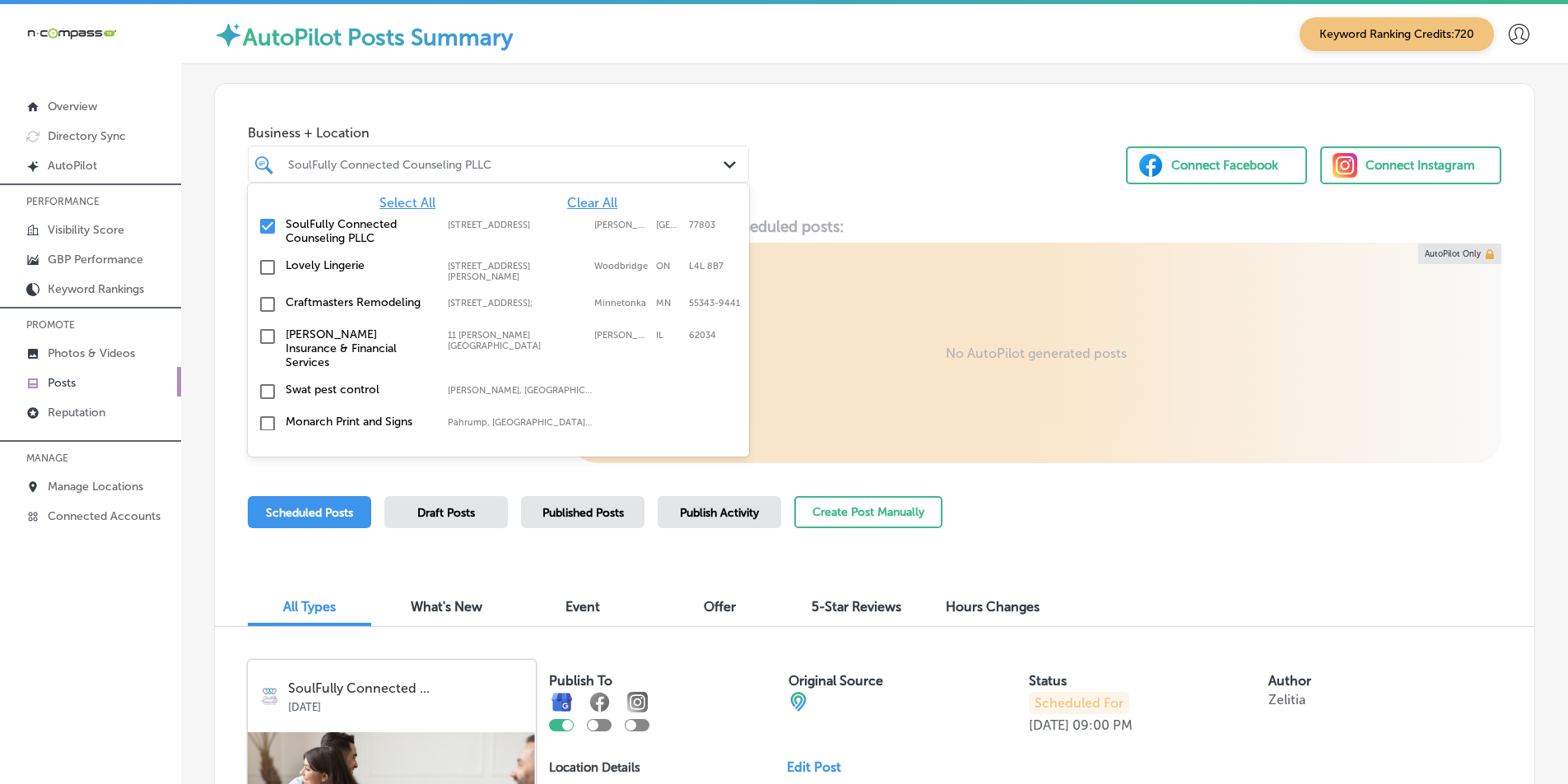
click at [264, 226] on input "checkbox" at bounding box center [267, 225] width 19 height 19
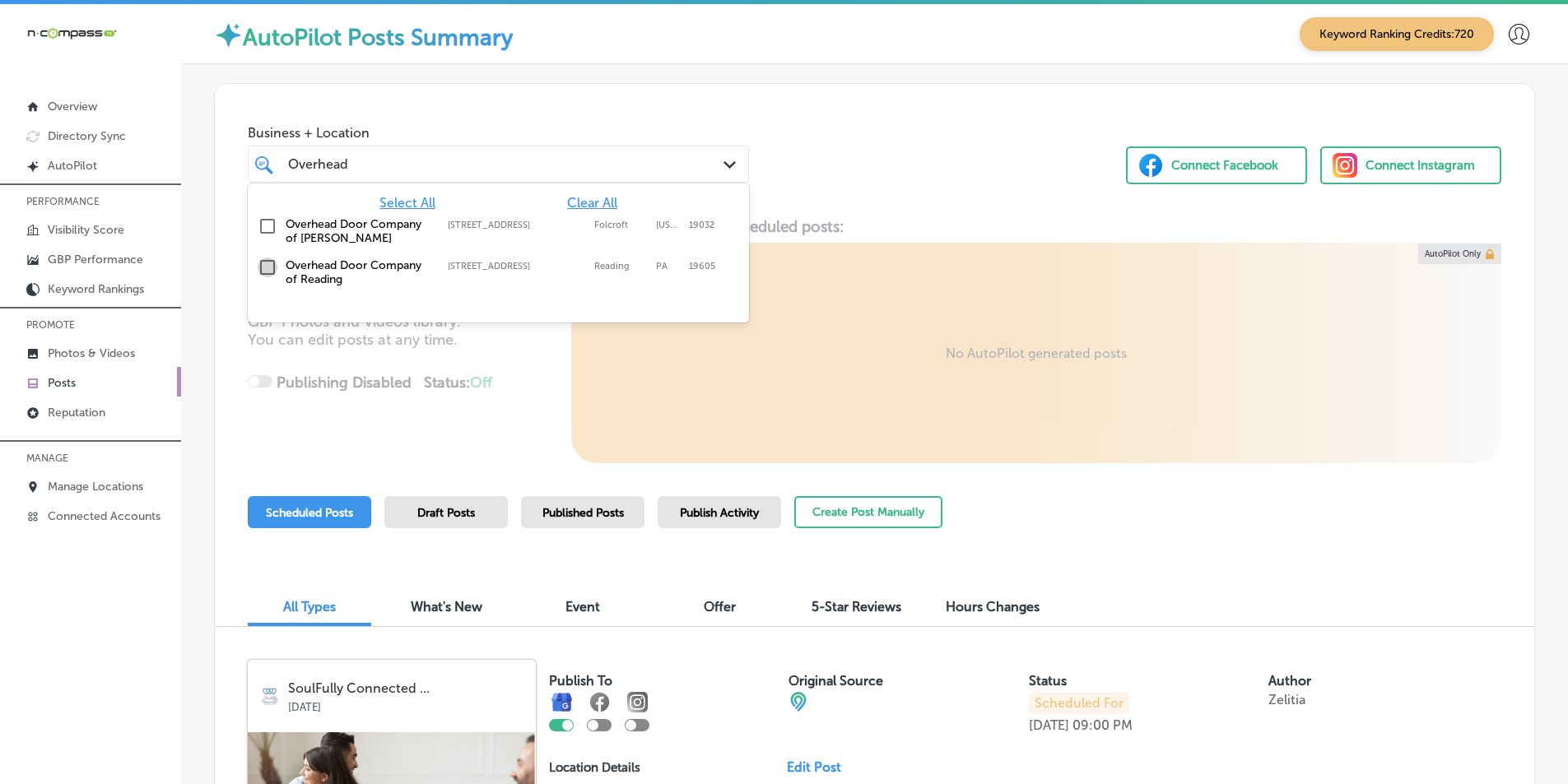
click at [260, 264] on input "checkbox" at bounding box center [267, 267] width 19 height 19
type input "Overhead"
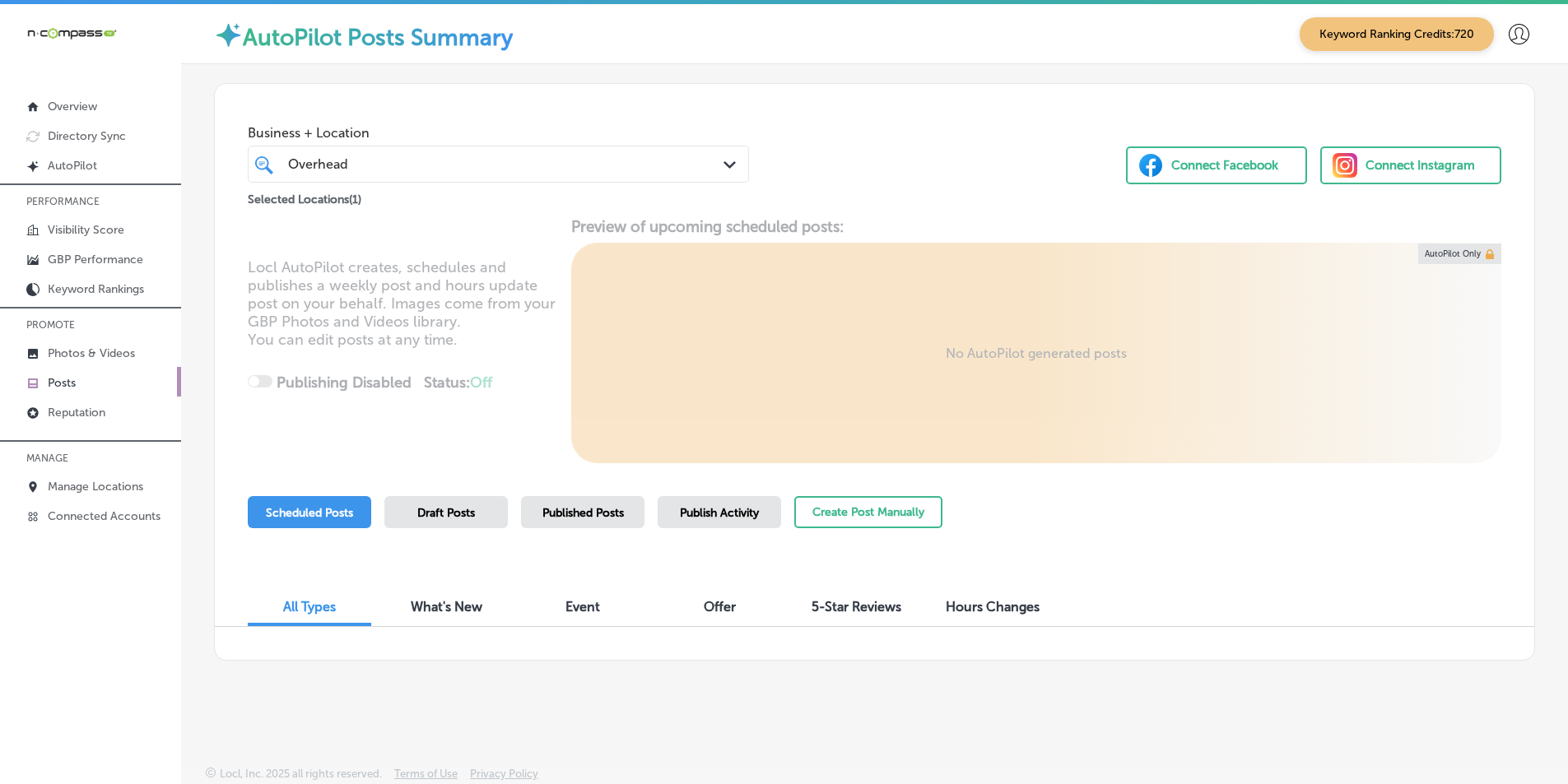
drag, startPoint x: 870, startPoint y: 186, endPoint x: 852, endPoint y: 184, distance: 18.1
click at [870, 185] on div "Business + Location Overhead Overhead Path Created with Sketch. Selected Locati…" at bounding box center [874, 147] width 1320 height 125
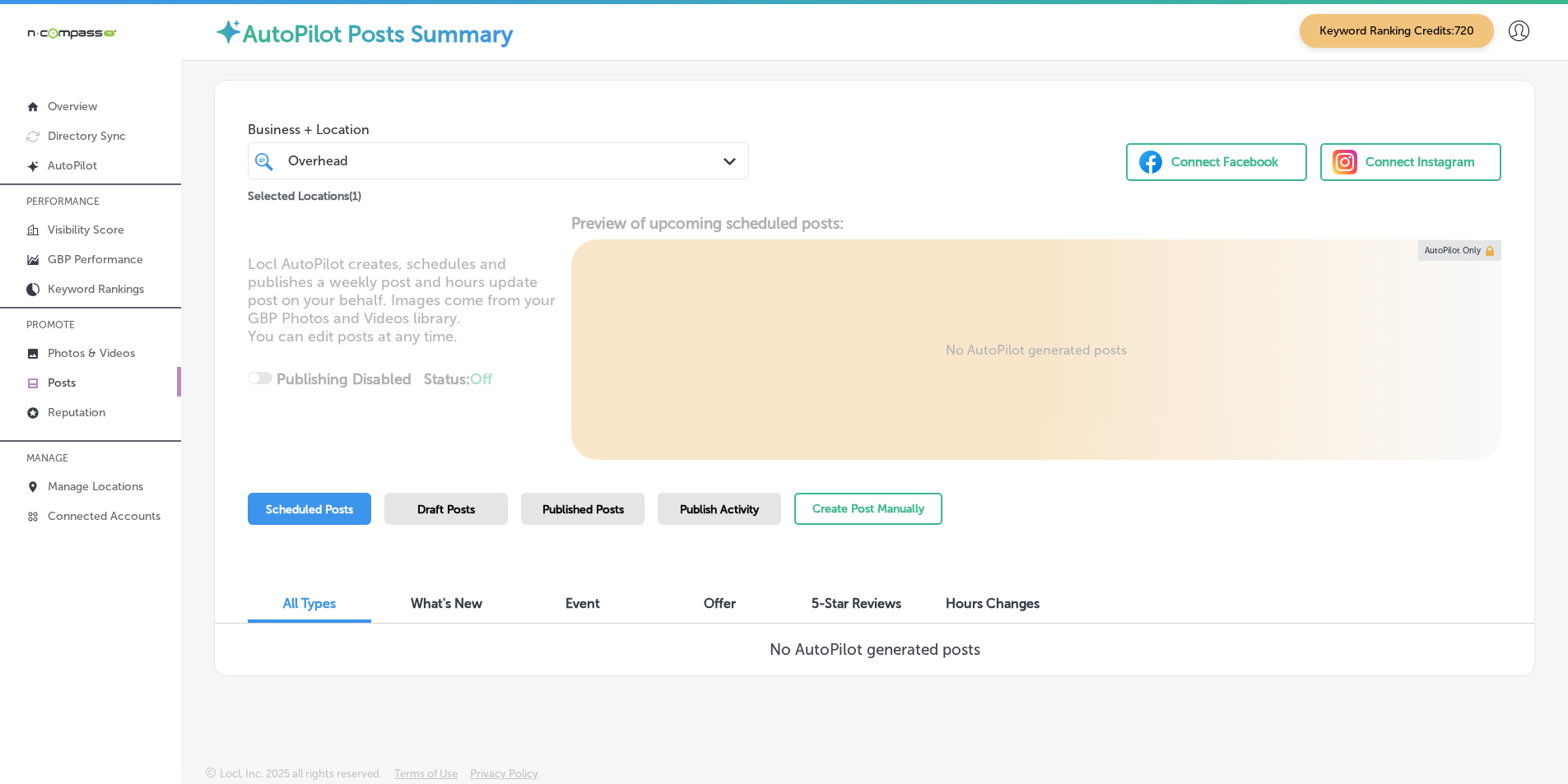
scroll to position [24, 0]
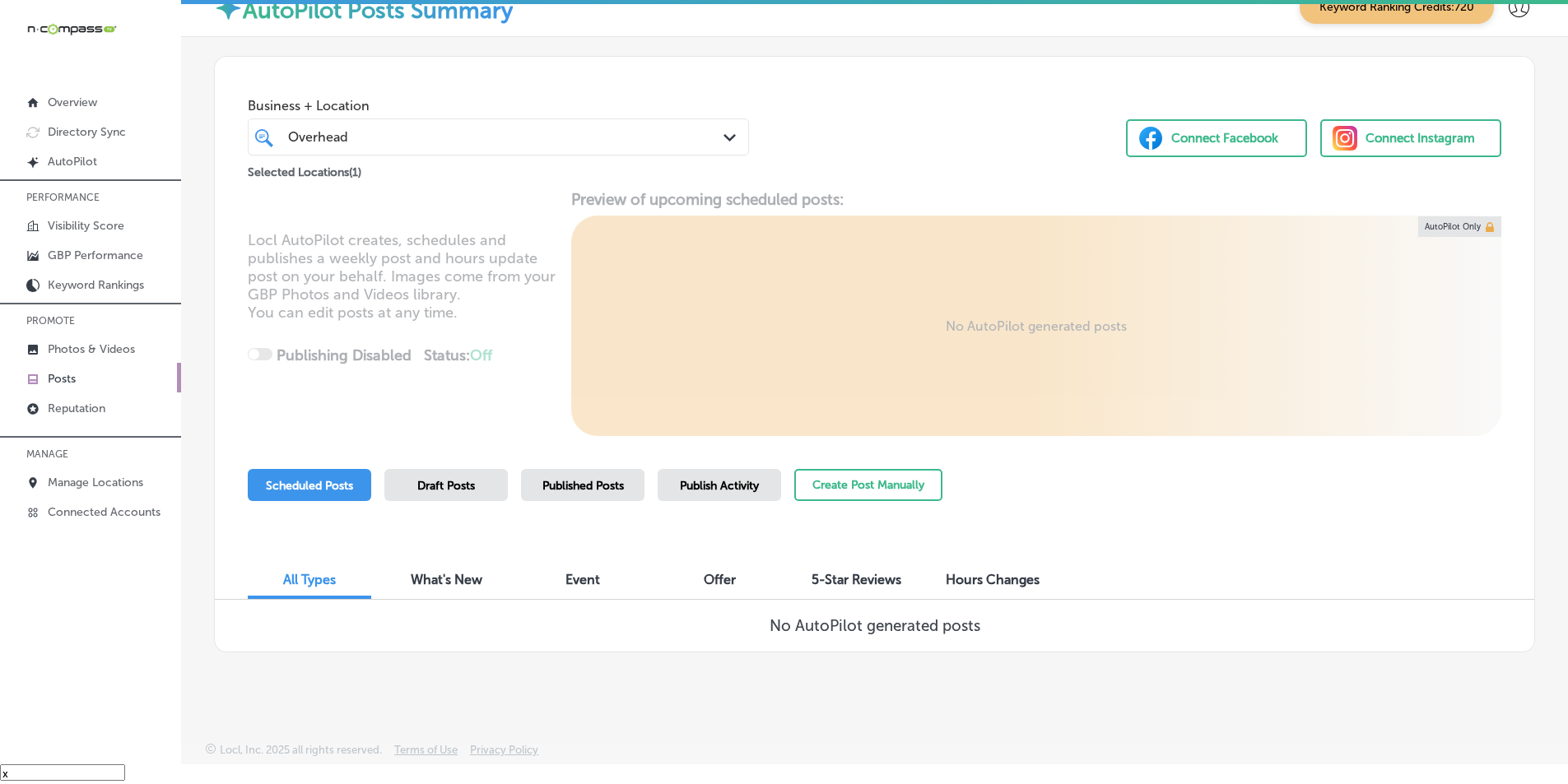
click at [563, 475] on div "Published Posts" at bounding box center [583, 486] width 124 height 32
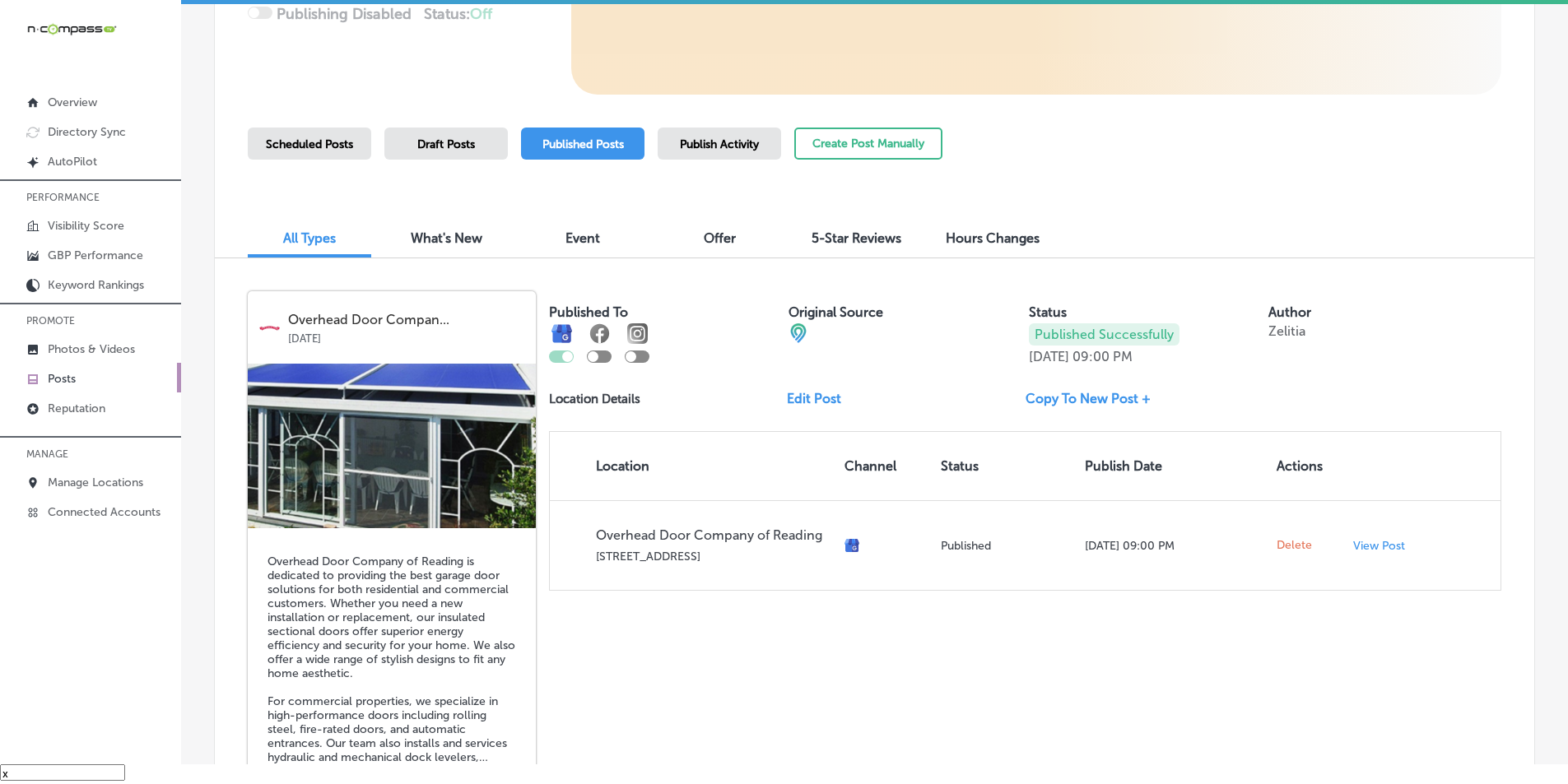
scroll to position [250, 0]
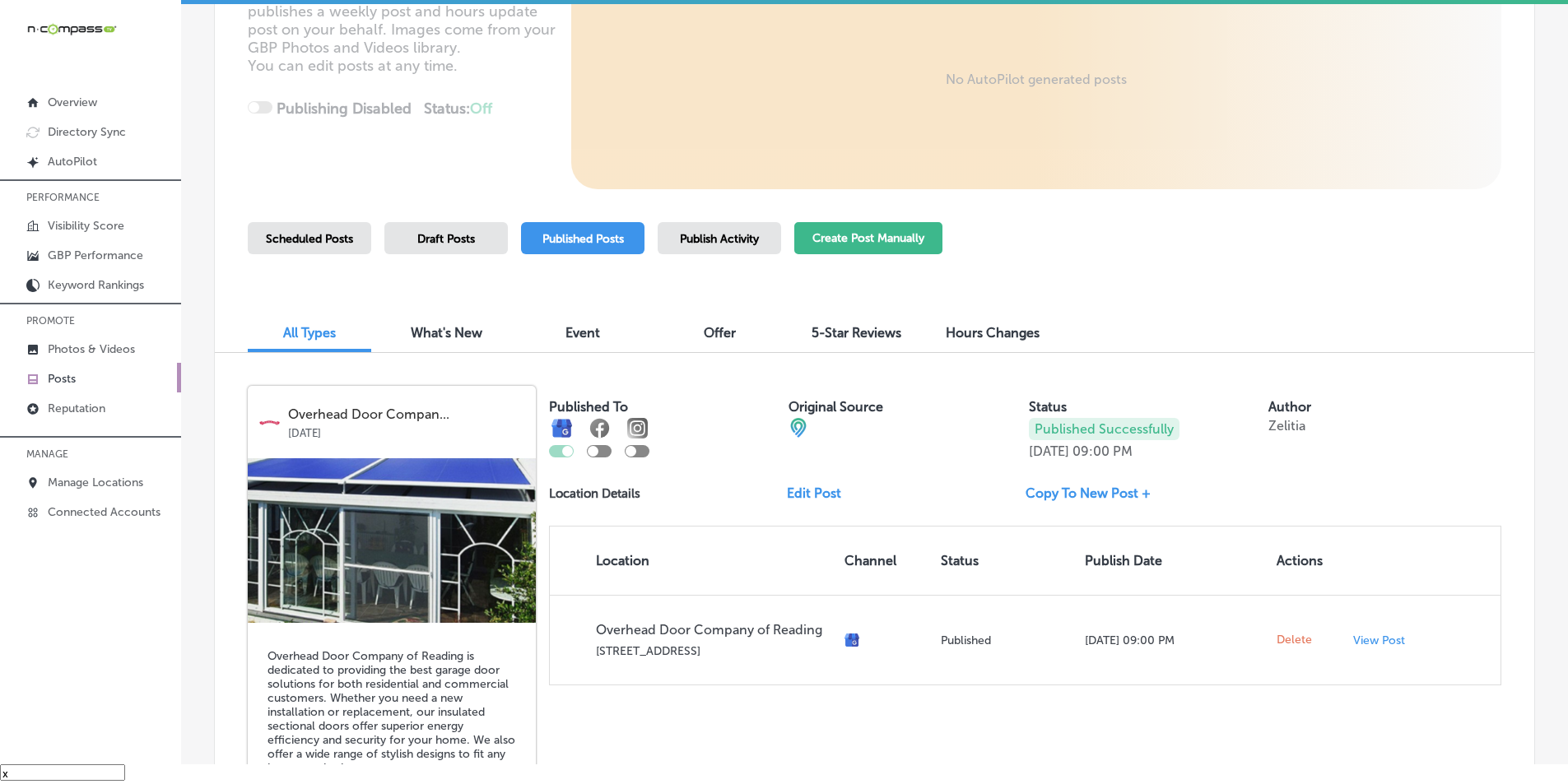
click at [885, 230] on button "Create Post Manually" at bounding box center [868, 238] width 148 height 32
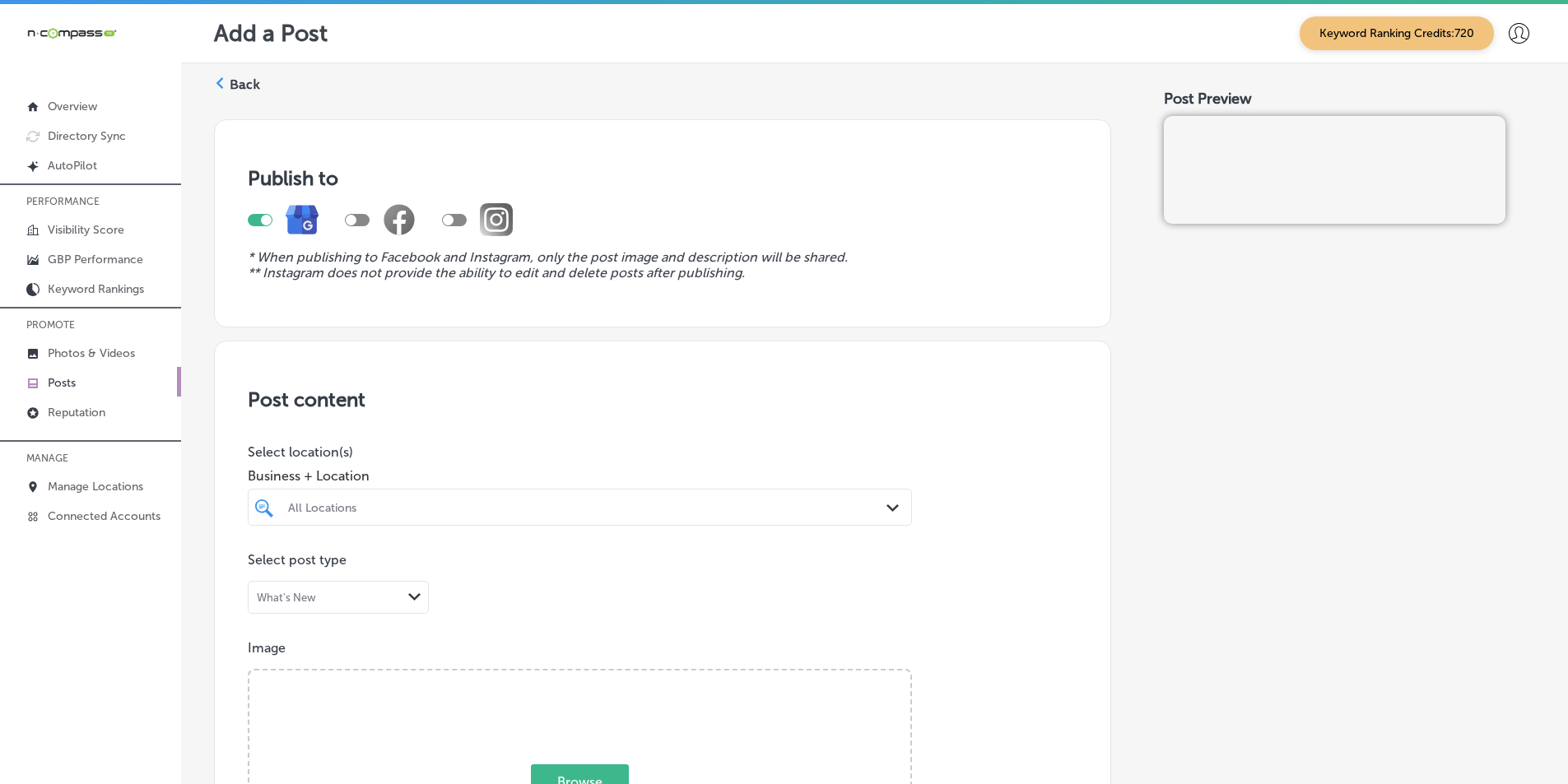
click at [855, 501] on div "All Locations" at bounding box center [588, 507] width 600 height 14
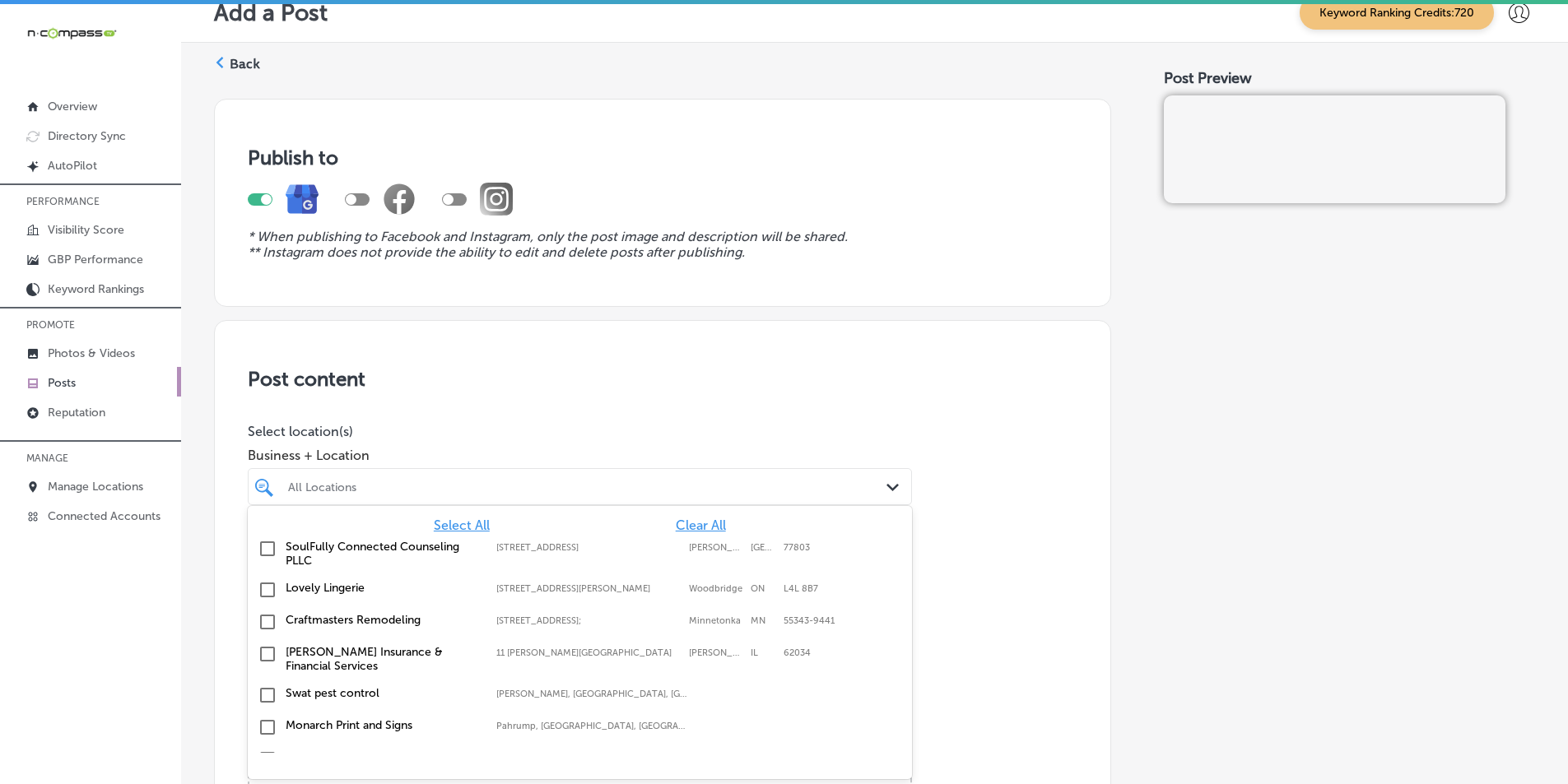
scroll to position [22, 0]
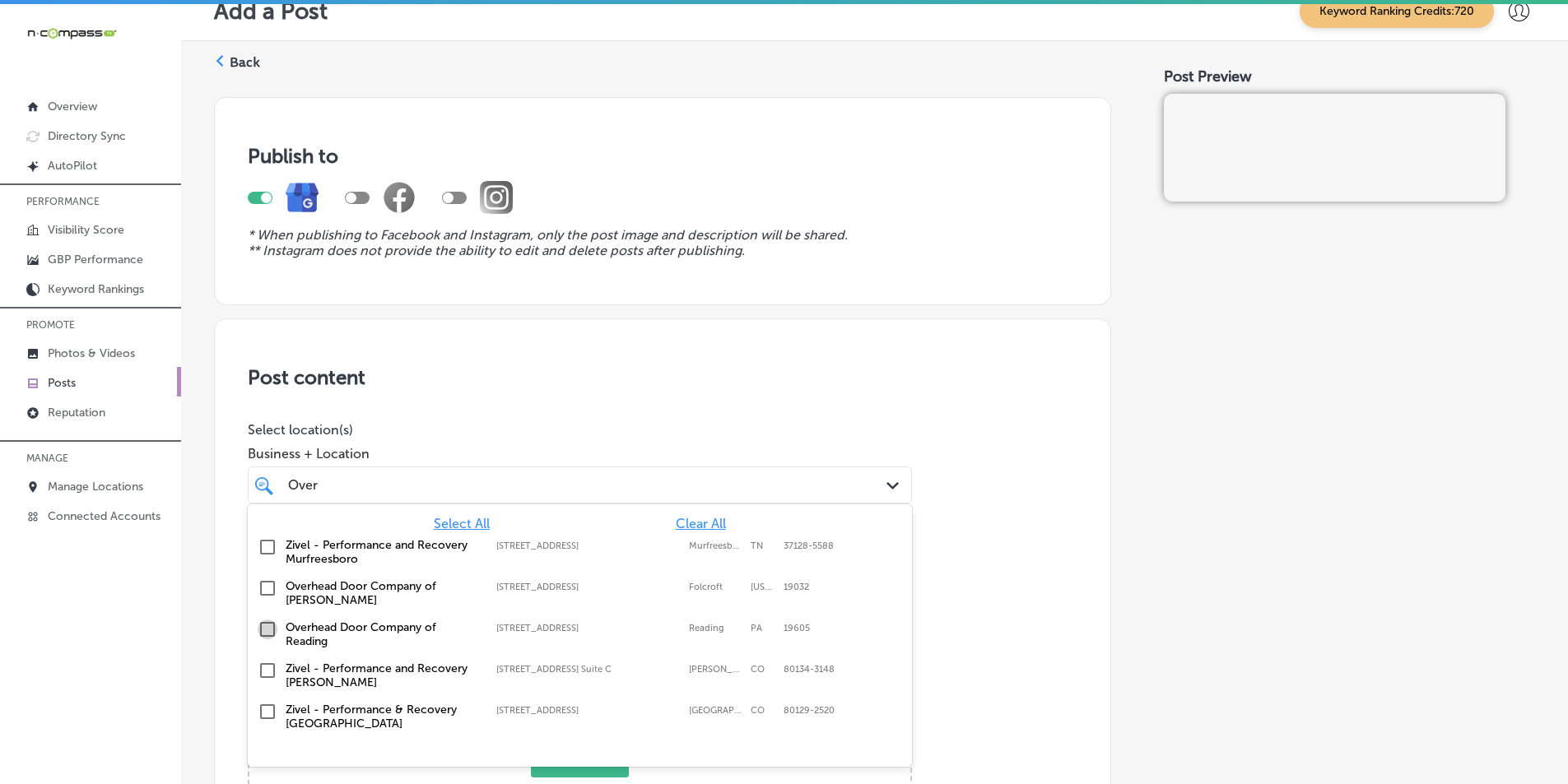
click at [267, 630] on input "checkbox" at bounding box center [267, 629] width 19 height 19
type input "Over"
click at [731, 370] on h3 "Post content" at bounding box center [662, 377] width 830 height 24
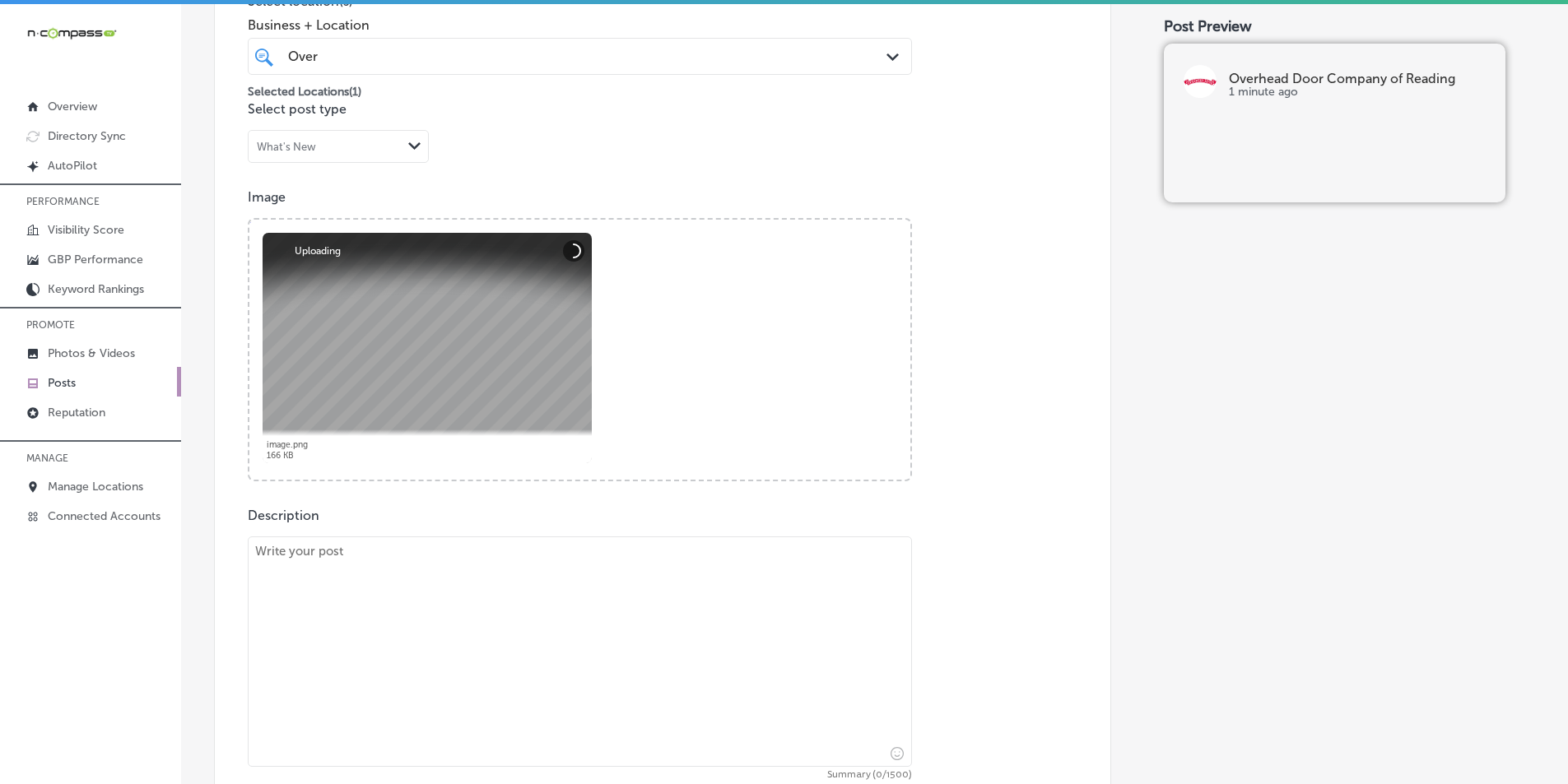
scroll to position [598, 0]
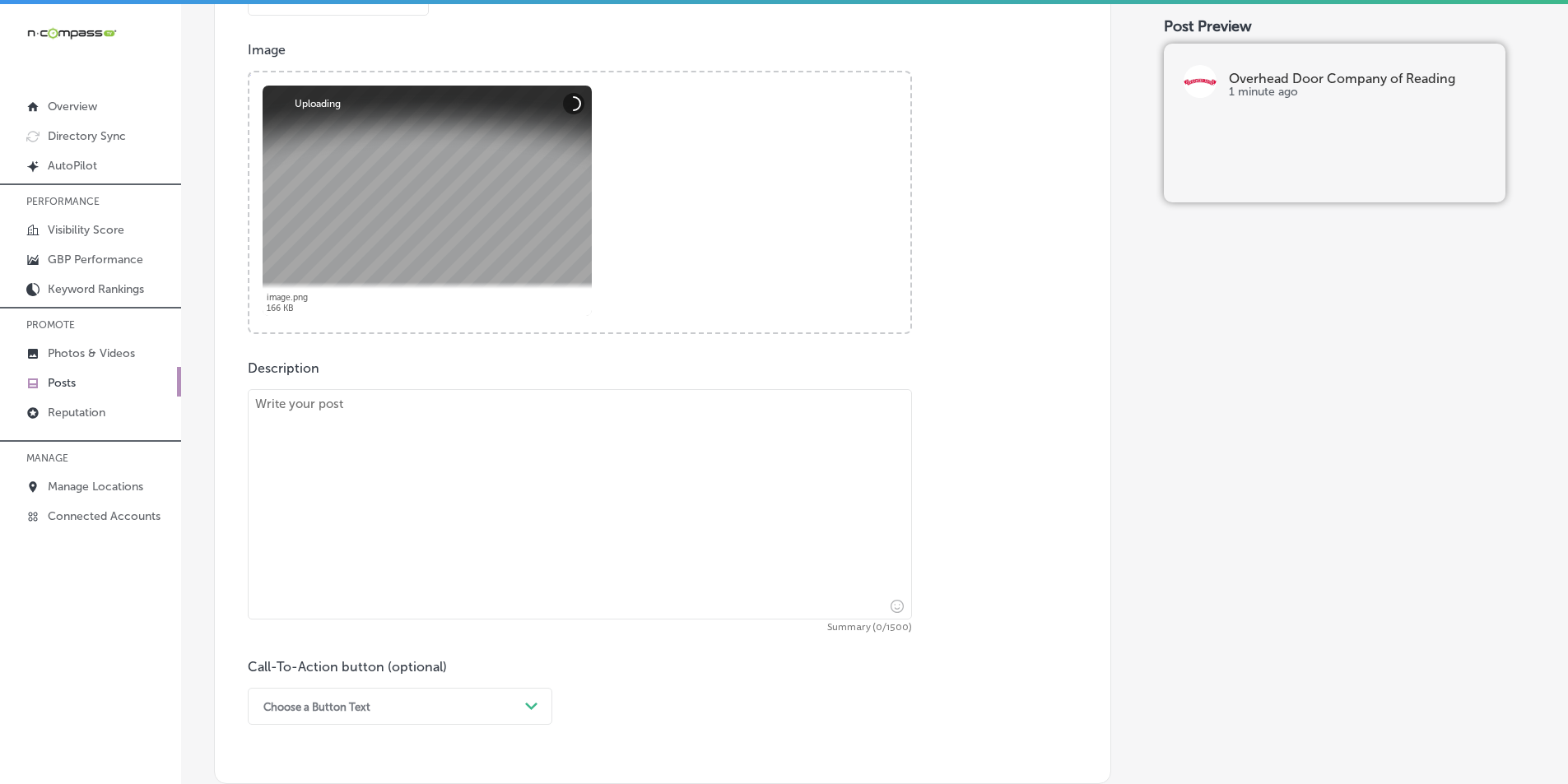
click at [472, 498] on textarea at bounding box center [580, 504] width 664 height 231
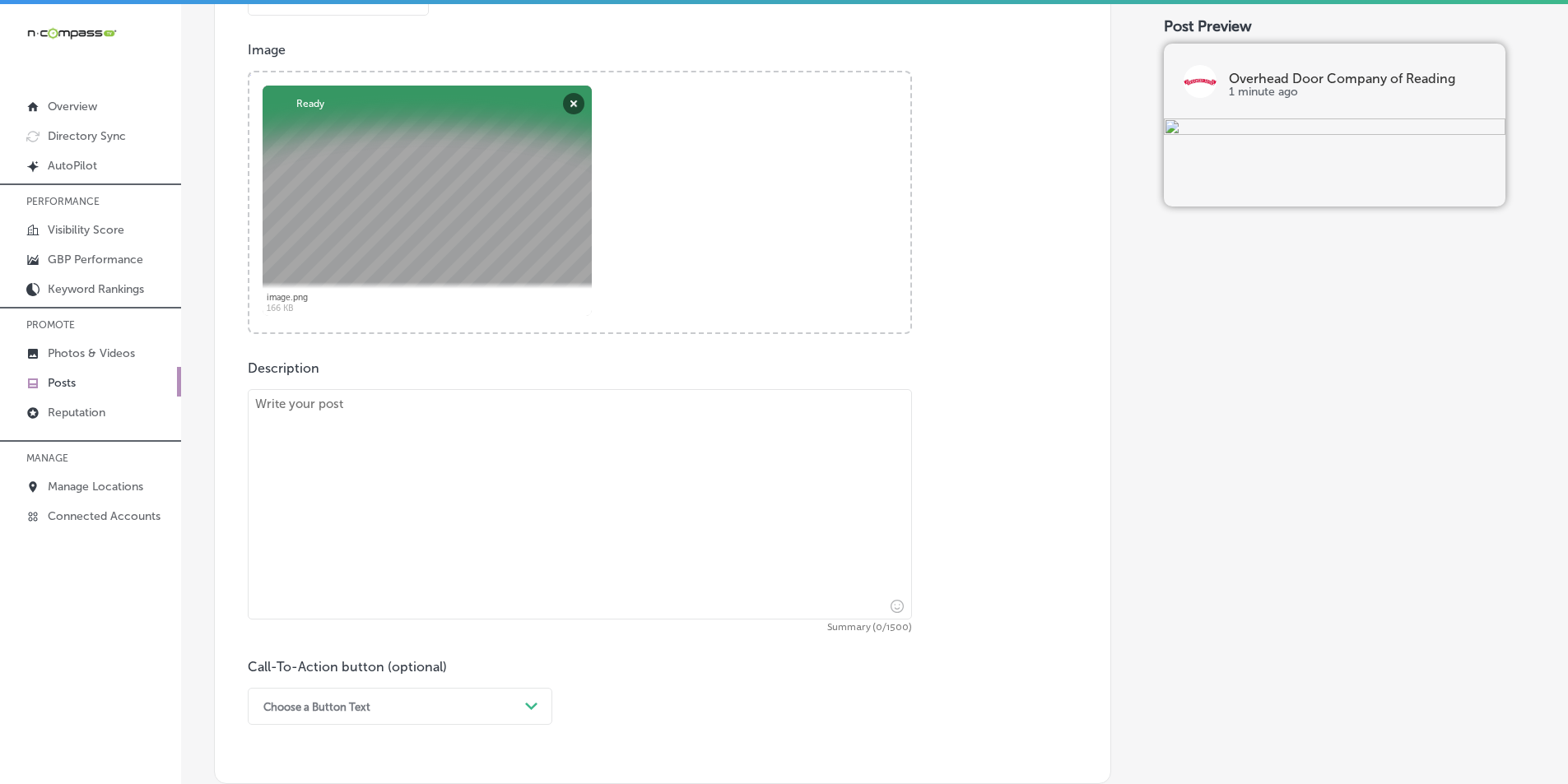
click at [417, 442] on textarea at bounding box center [580, 504] width 664 height 231
paste textarea "At Overhead Door Company of Reading, we provide high-quality residential garage…"
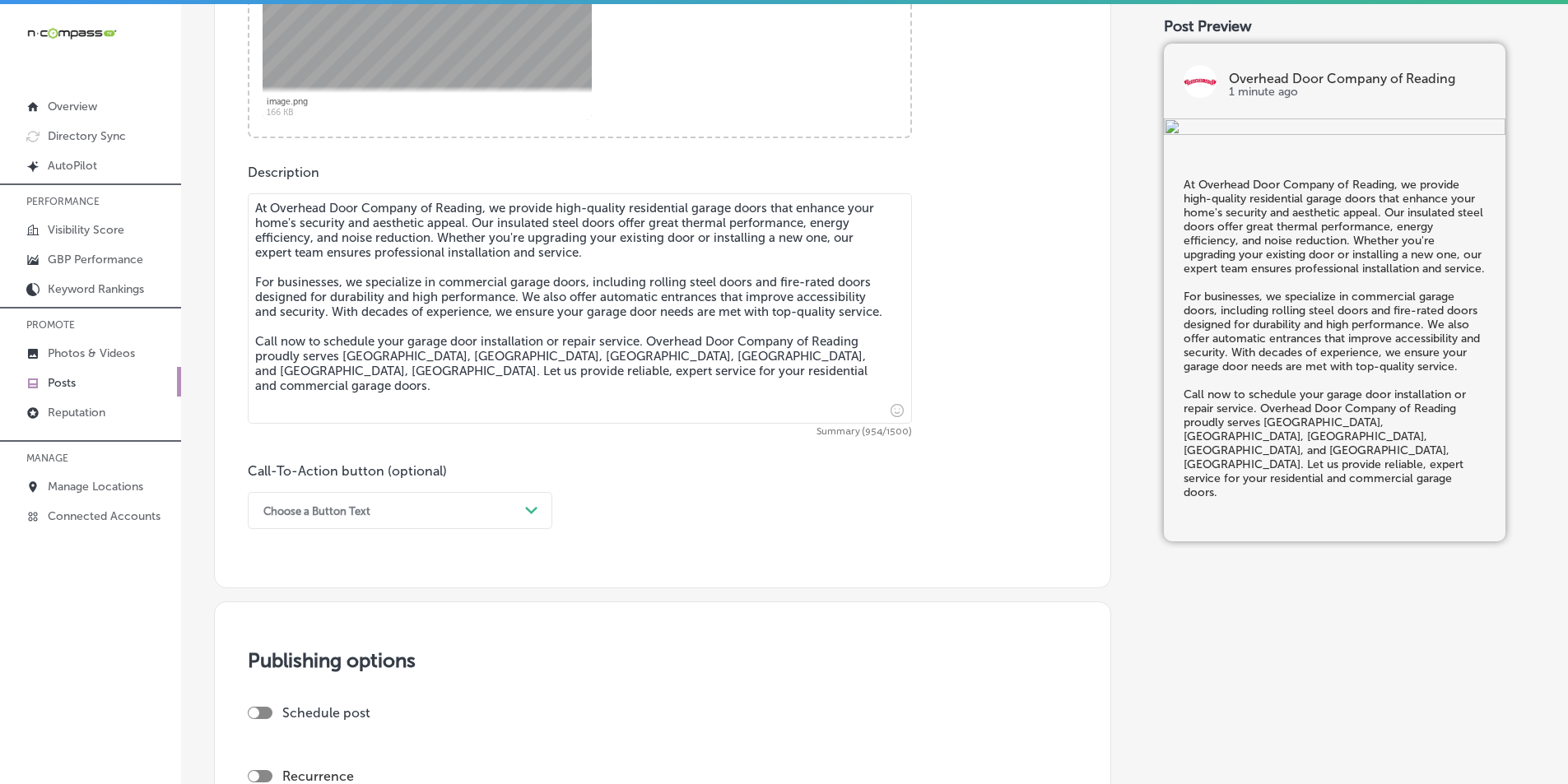
scroll to position [845, 0]
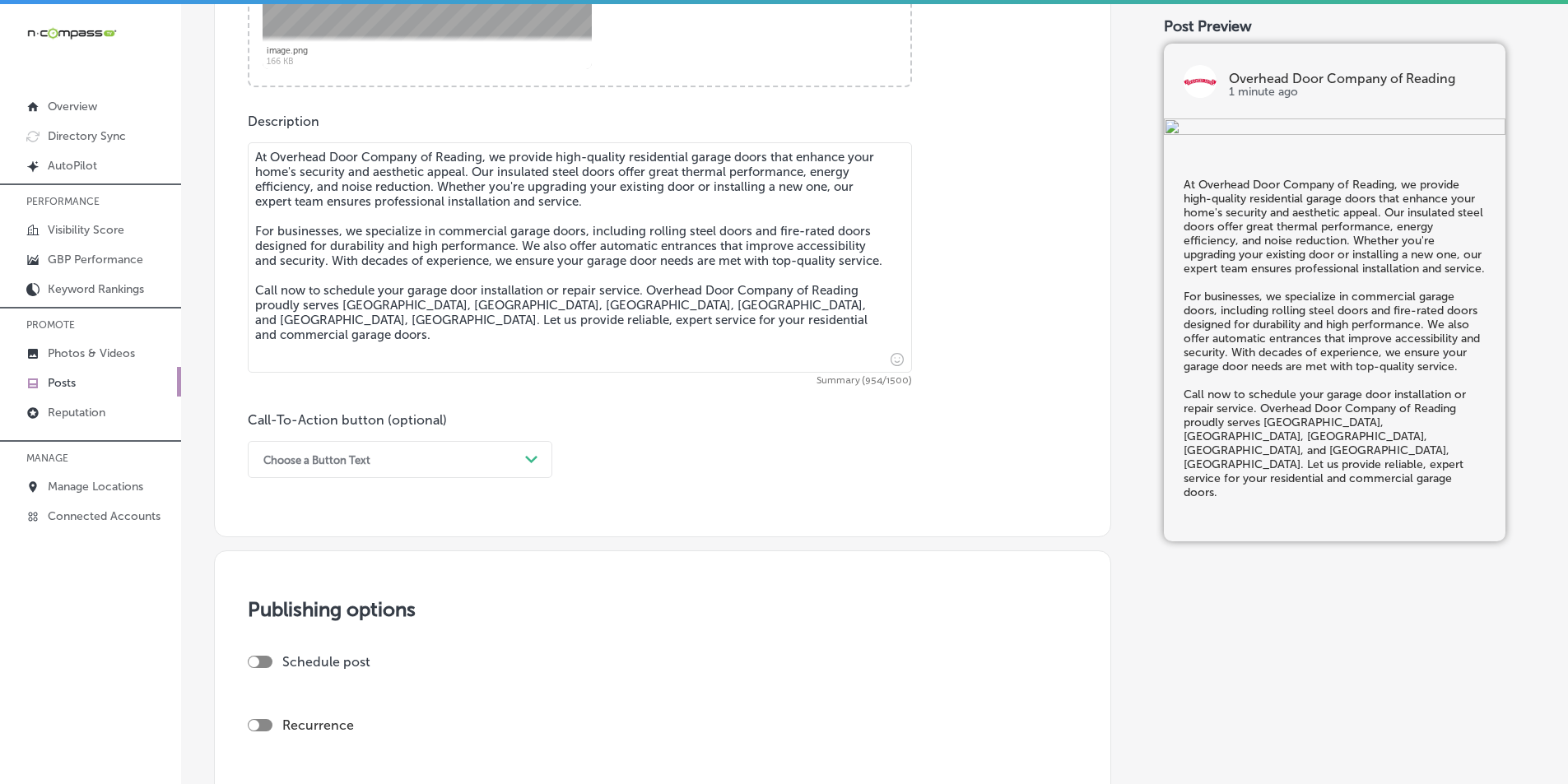
type textarea "At Overhead Door Company of Reading, we provide high-quality residential garage…"
click at [534, 459] on polygon at bounding box center [531, 459] width 13 height 8
drag, startPoint x: 304, startPoint y: 664, endPoint x: 359, endPoint y: 645, distance: 58.2
click at [305, 664] on div "Call Now" at bounding box center [399, 669] width 304 height 29
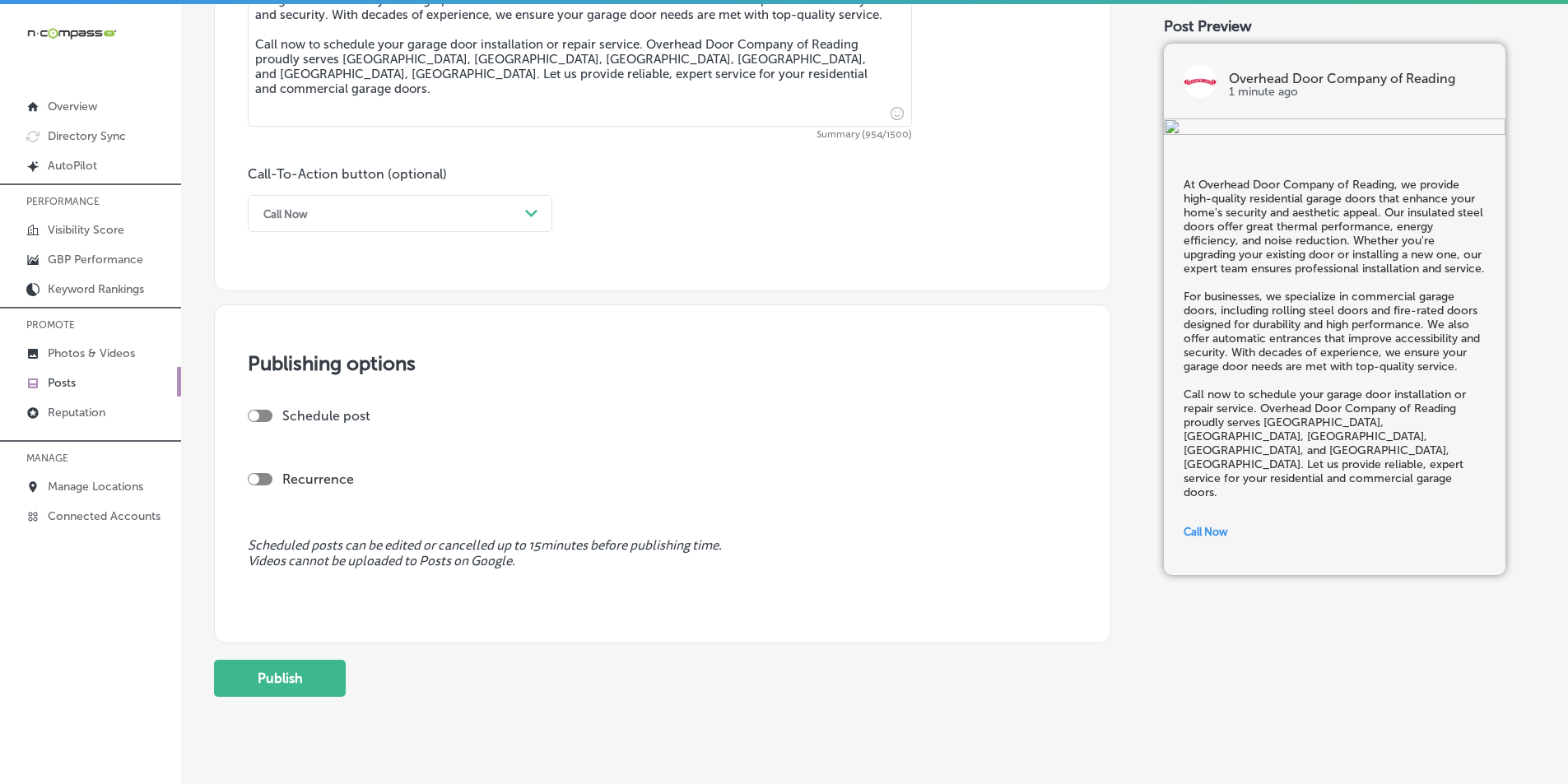
scroll to position [1093, 0]
drag, startPoint x: 250, startPoint y: 409, endPoint x: 264, endPoint y: 414, distance: 14.9
click at [251, 409] on div at bounding box center [259, 415] width 25 height 13
checkbox input "true"
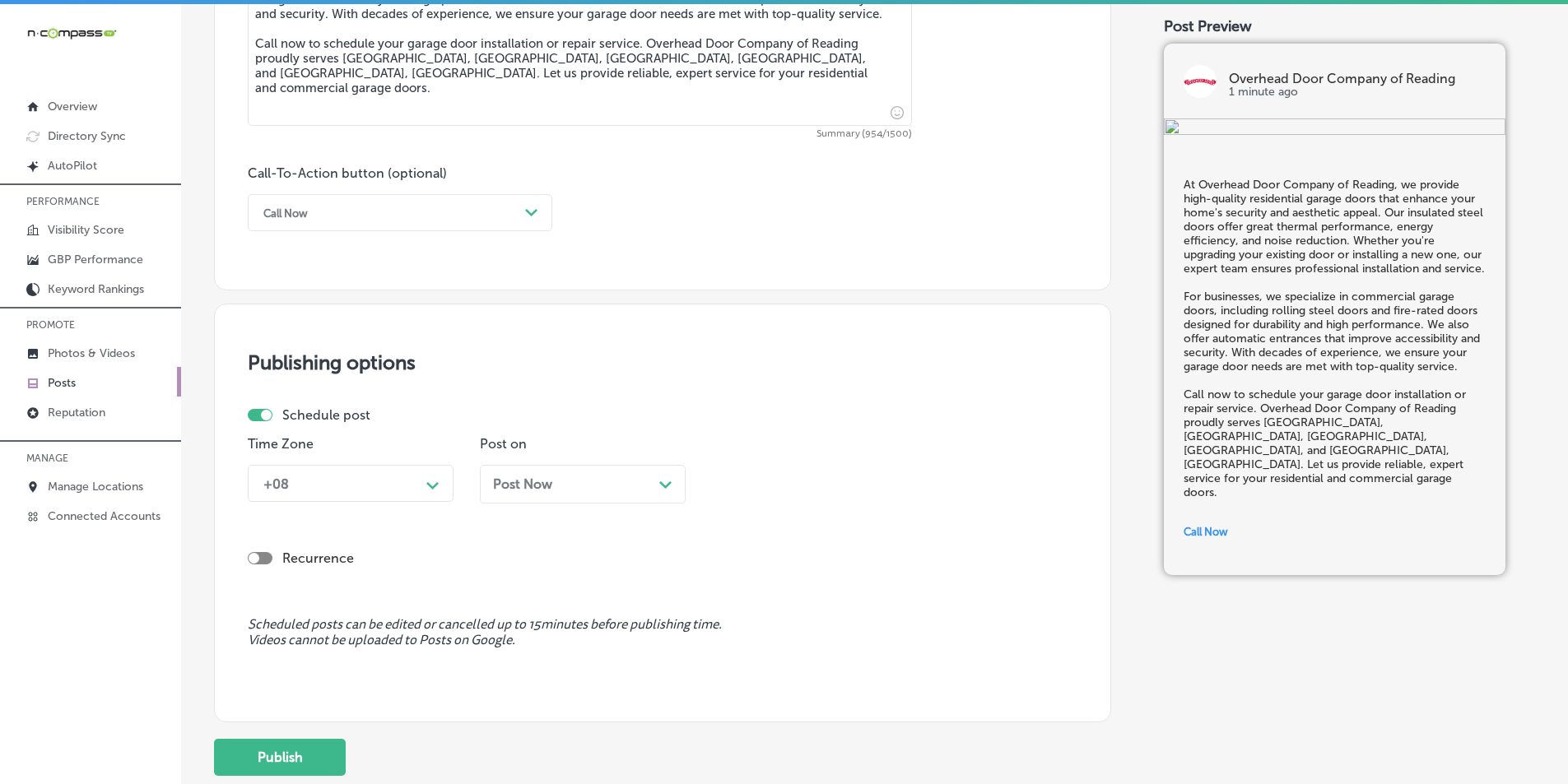
click at [392, 479] on div "+08" at bounding box center [337, 484] width 164 height 29
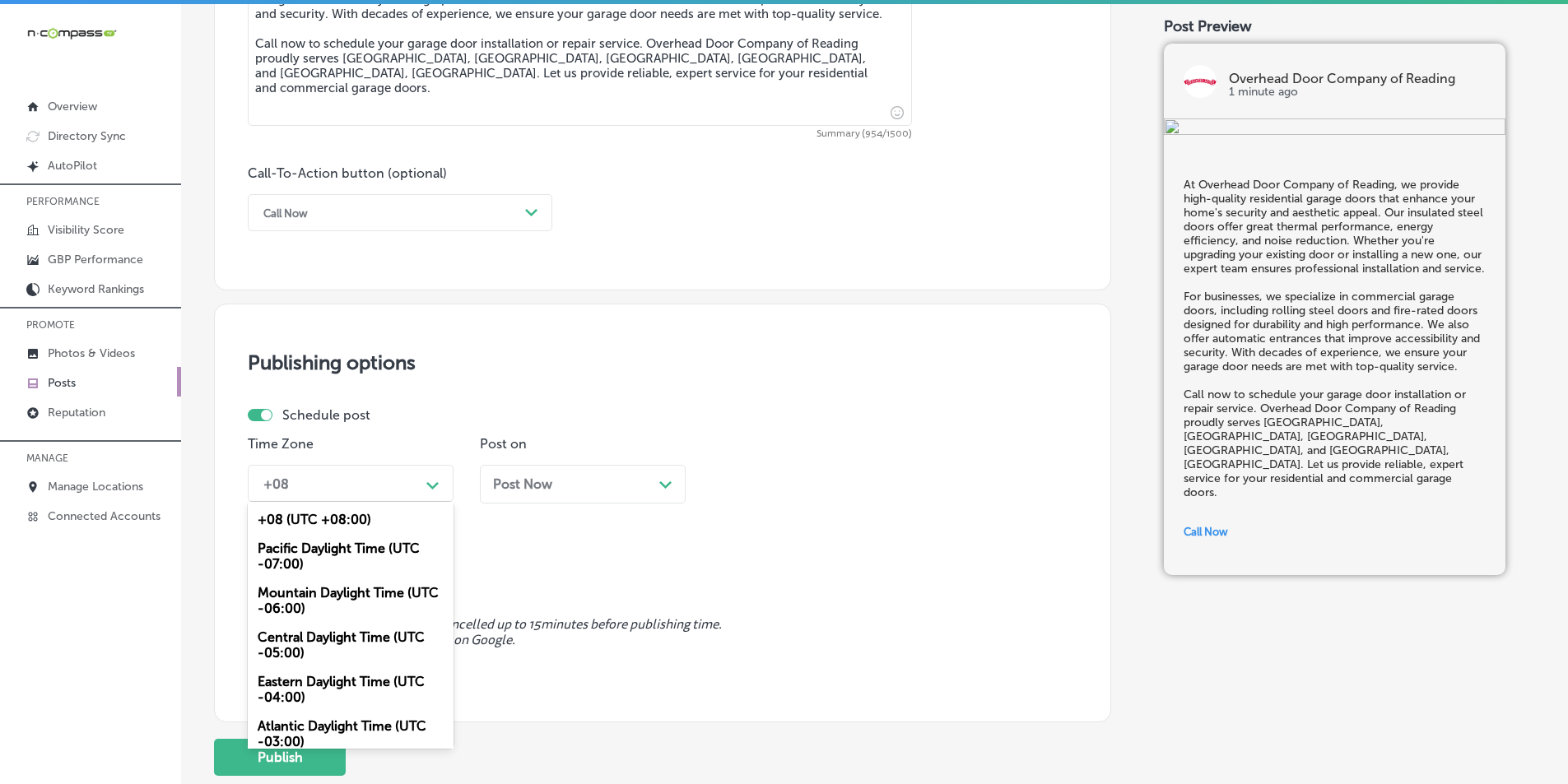
drag, startPoint x: 301, startPoint y: 594, endPoint x: 329, endPoint y: 577, distance: 32.8
click at [304, 593] on div "Mountain Daylight Time (UTC -06:00)" at bounding box center [350, 601] width 206 height 44
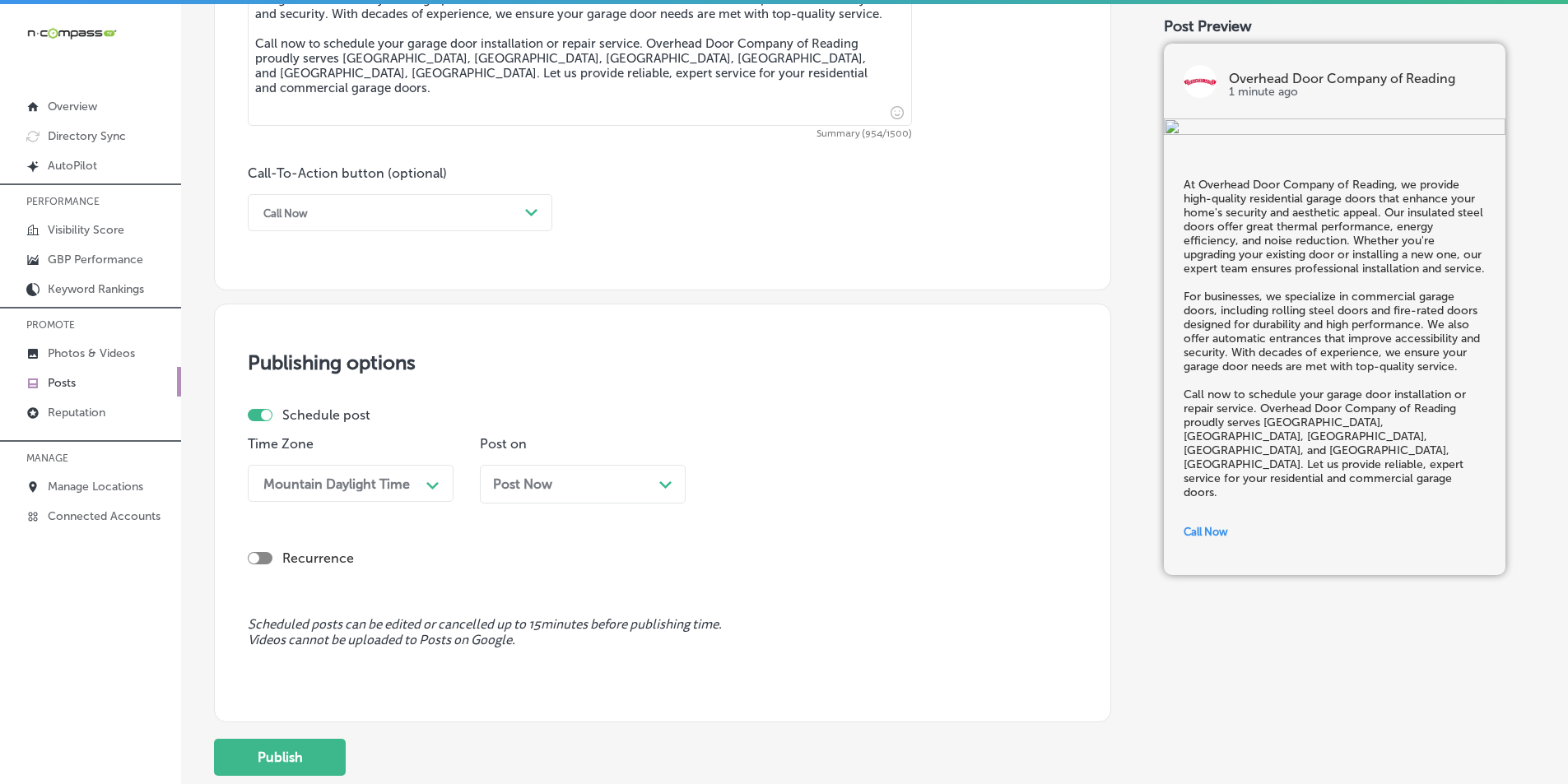
click at [635, 489] on div "Post Now Path Created with Sketch." at bounding box center [583, 484] width 180 height 15
click at [666, 236] on th at bounding box center [661, 239] width 26 height 22
click at [781, 485] on div "11:15 AM" at bounding box center [754, 483] width 54 height 15
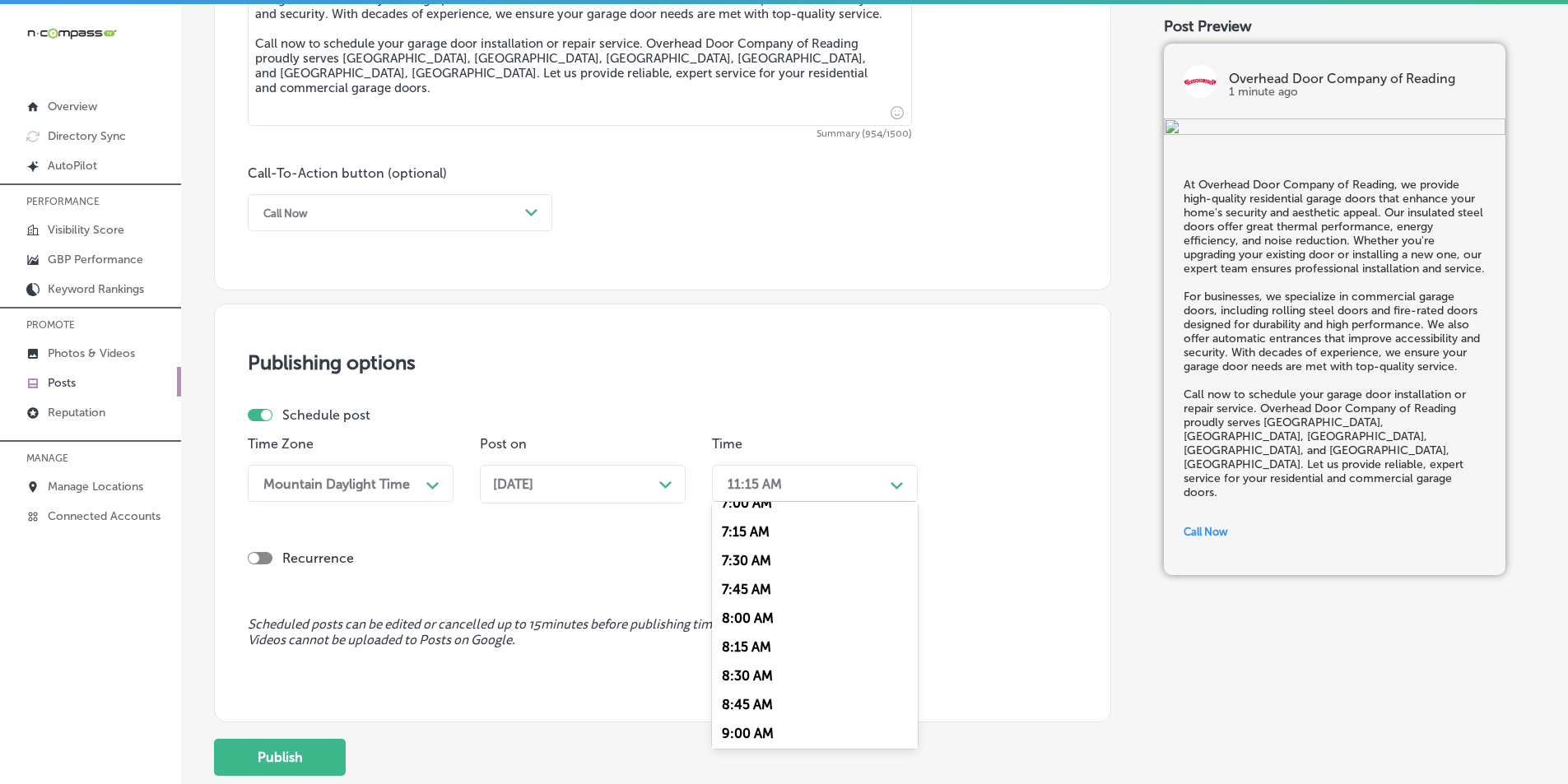
scroll to position [741, 0]
click at [736, 582] on div "7:00 AM" at bounding box center [815, 586] width 206 height 29
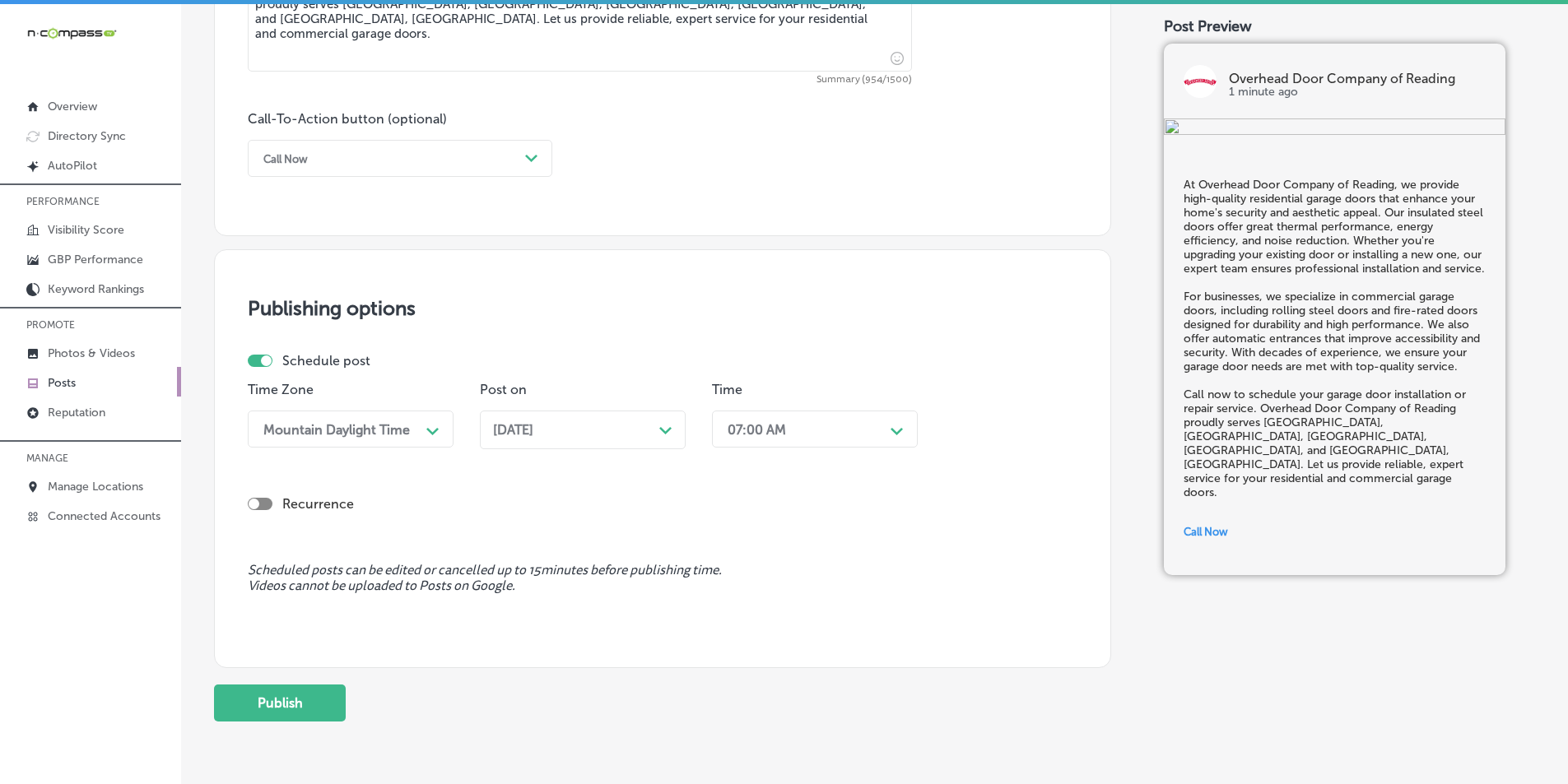
scroll to position [1208, 0]
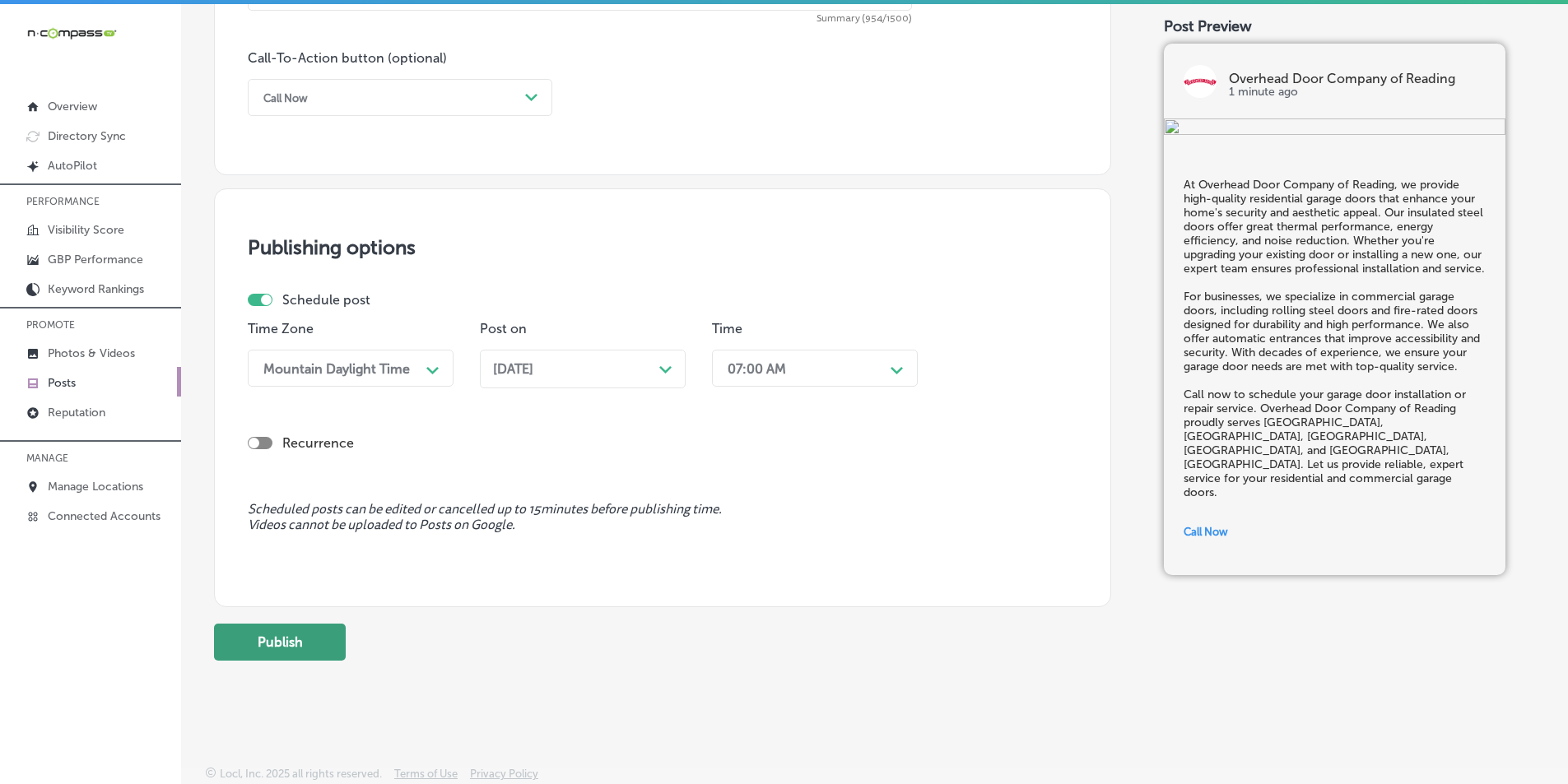
click at [309, 644] on button "Publish" at bounding box center [279, 642] width 131 height 37
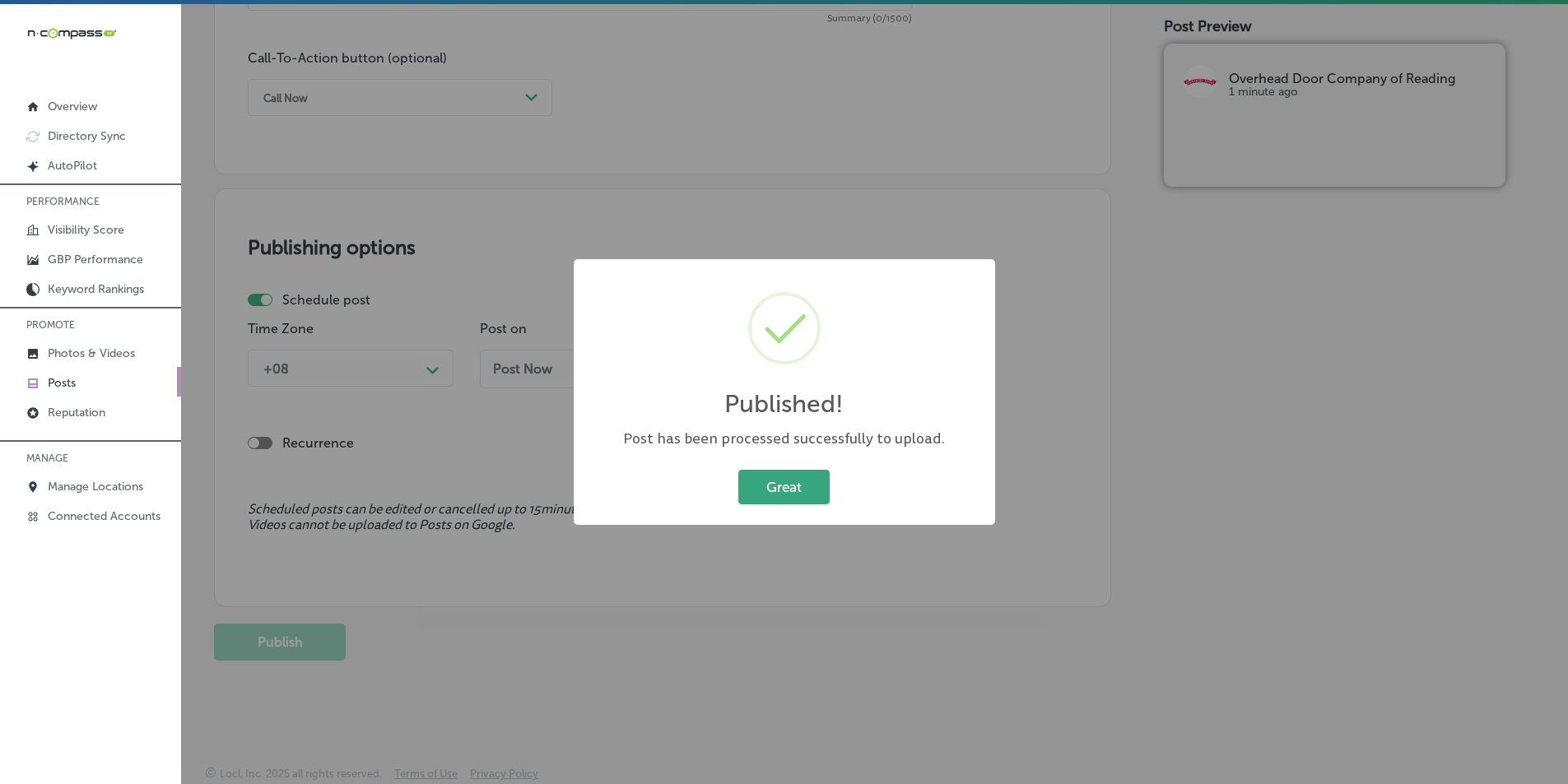
drag, startPoint x: 765, startPoint y: 497, endPoint x: 774, endPoint y: 492, distance: 10.3
click at [766, 496] on button "Great" at bounding box center [784, 487] width 92 height 34
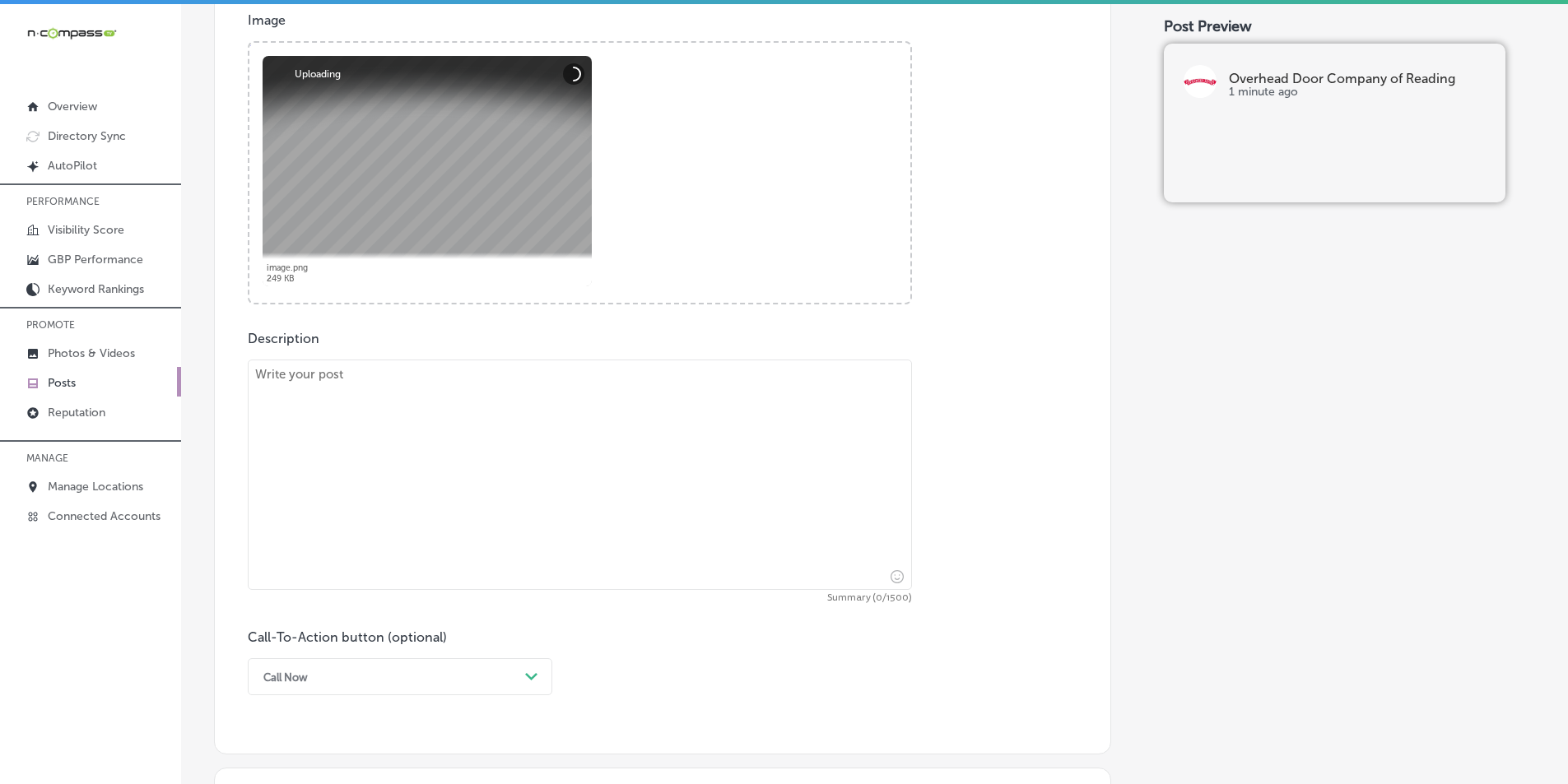
scroll to position [631, 0]
click at [415, 414] on textarea at bounding box center [580, 471] width 664 height 231
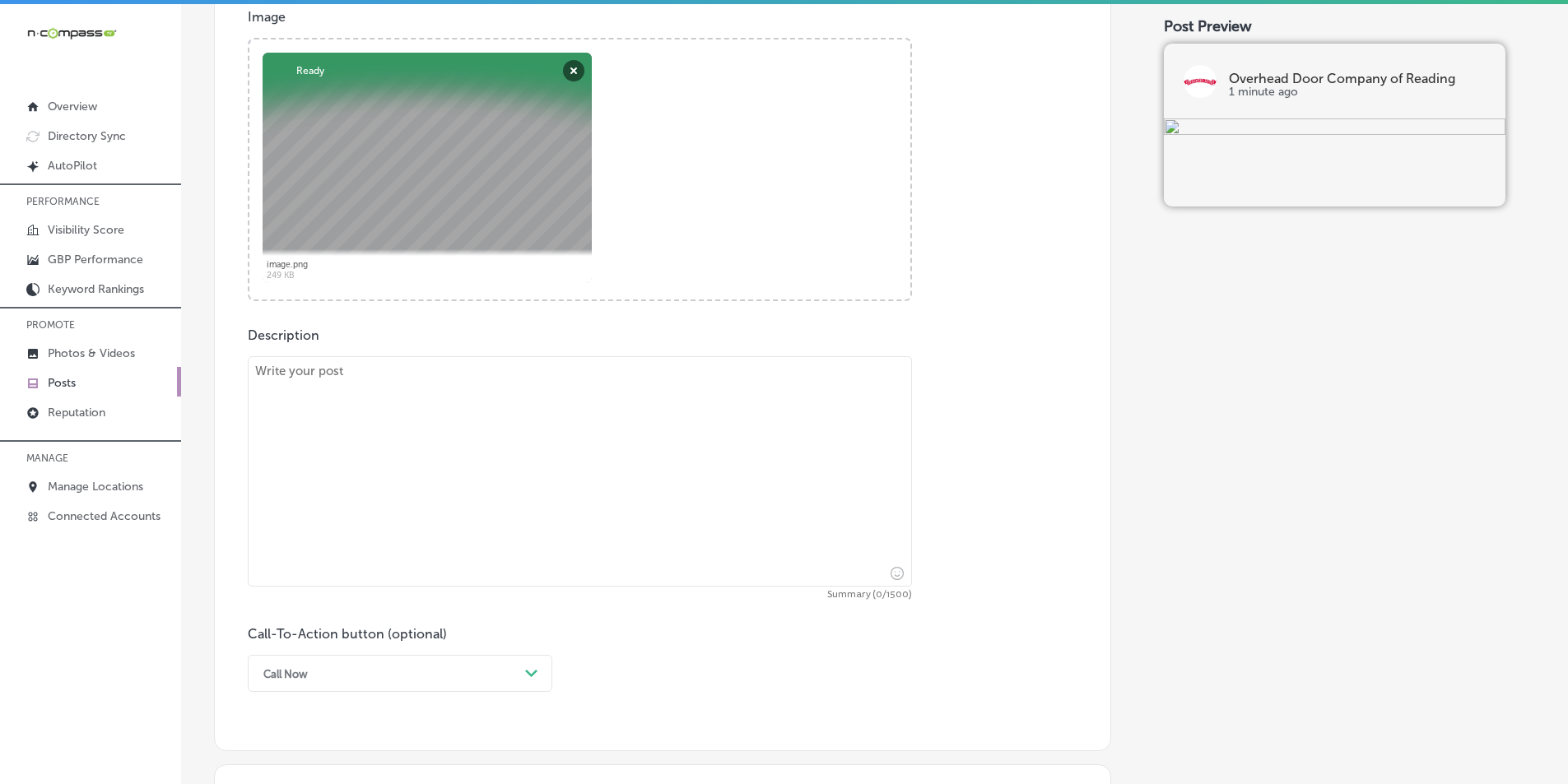
click at [344, 479] on textarea at bounding box center [580, 471] width 664 height 231
paste textarea "Overhead Door Company of Reading is your trusted partner for SUNAIR® retractabl…"
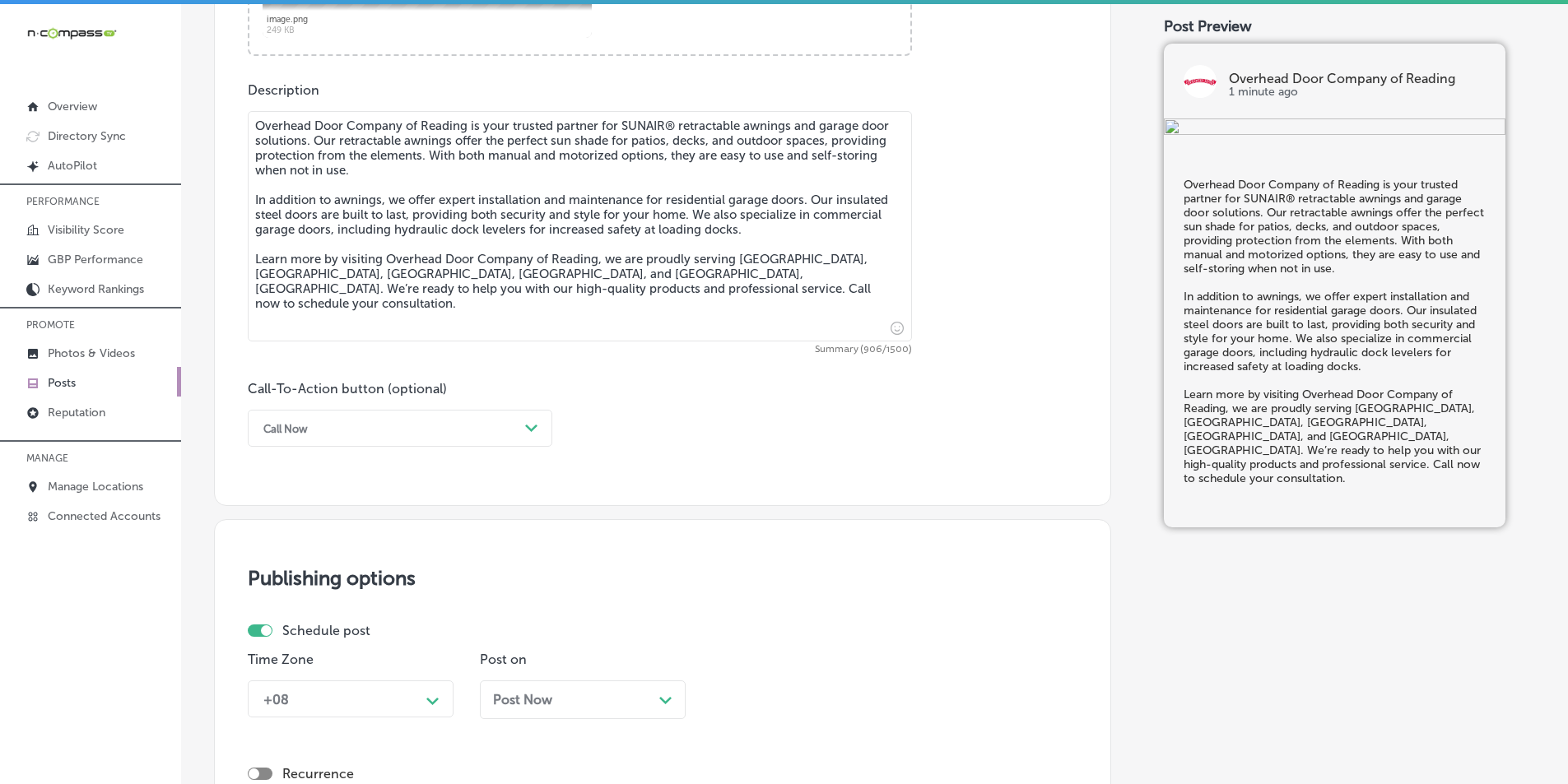
scroll to position [878, 0]
type textarea "Overhead Door Company of Reading is your trusted partner for SUNAIR® retractabl…"
click at [364, 431] on div "Call Now" at bounding box center [386, 426] width 264 height 25
click at [320, 575] on div "Learn more" at bounding box center [399, 578] width 304 height 29
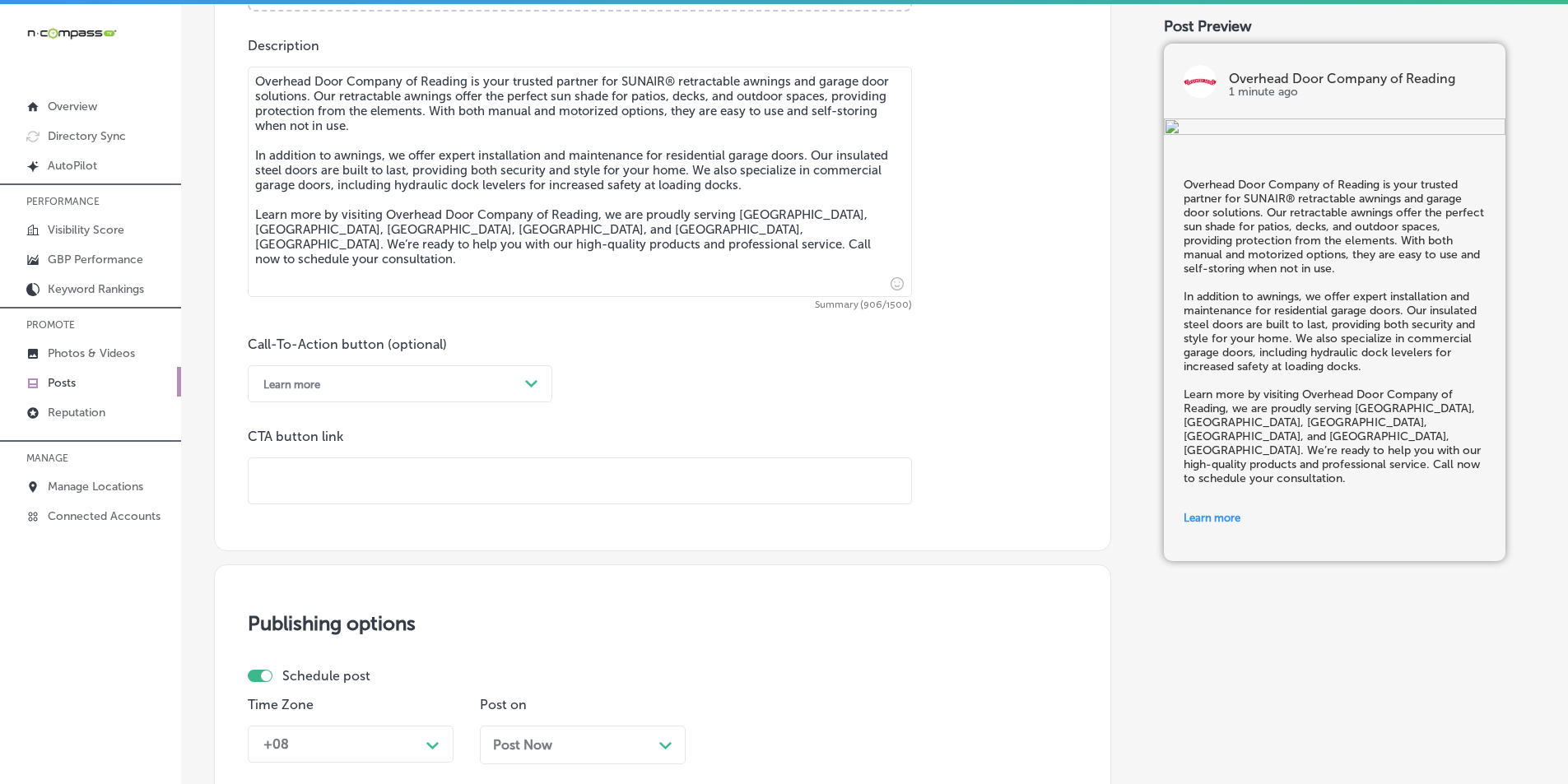
scroll to position [960, 0]
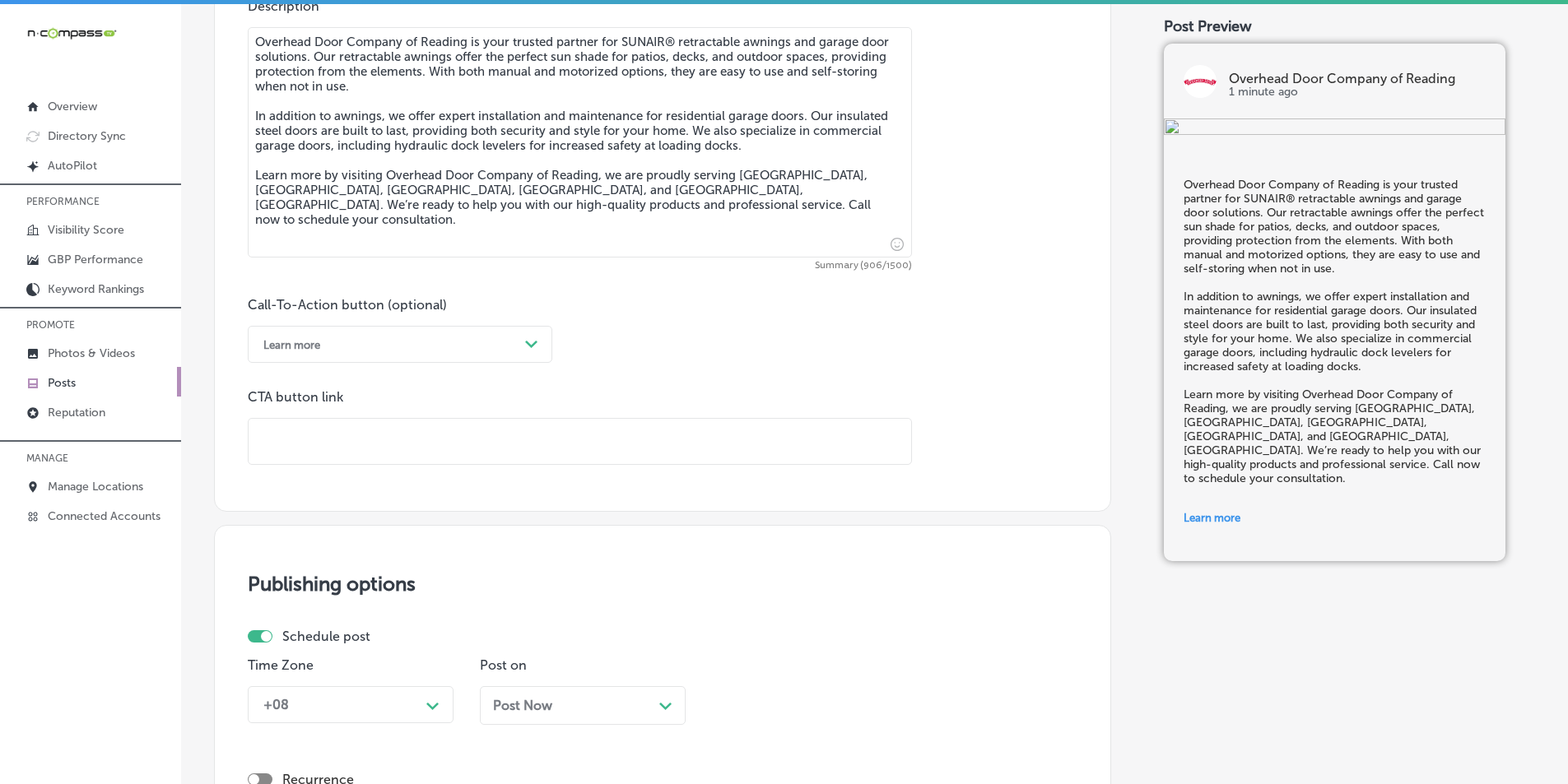
click at [363, 442] on input "text" at bounding box center [580, 441] width 663 height 45
paste input "https://overheaddoorofreading.com/"
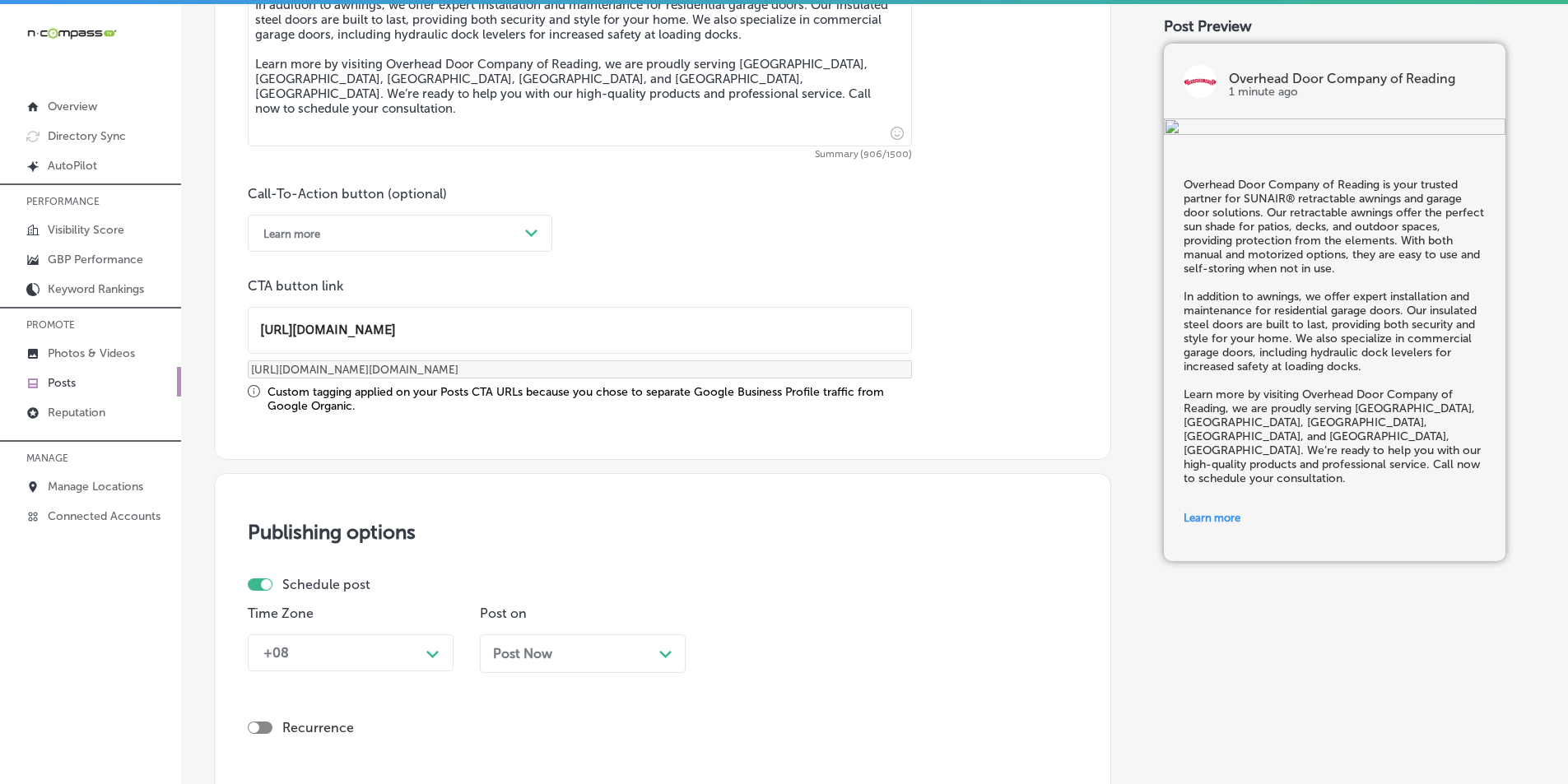
scroll to position [1208, 0]
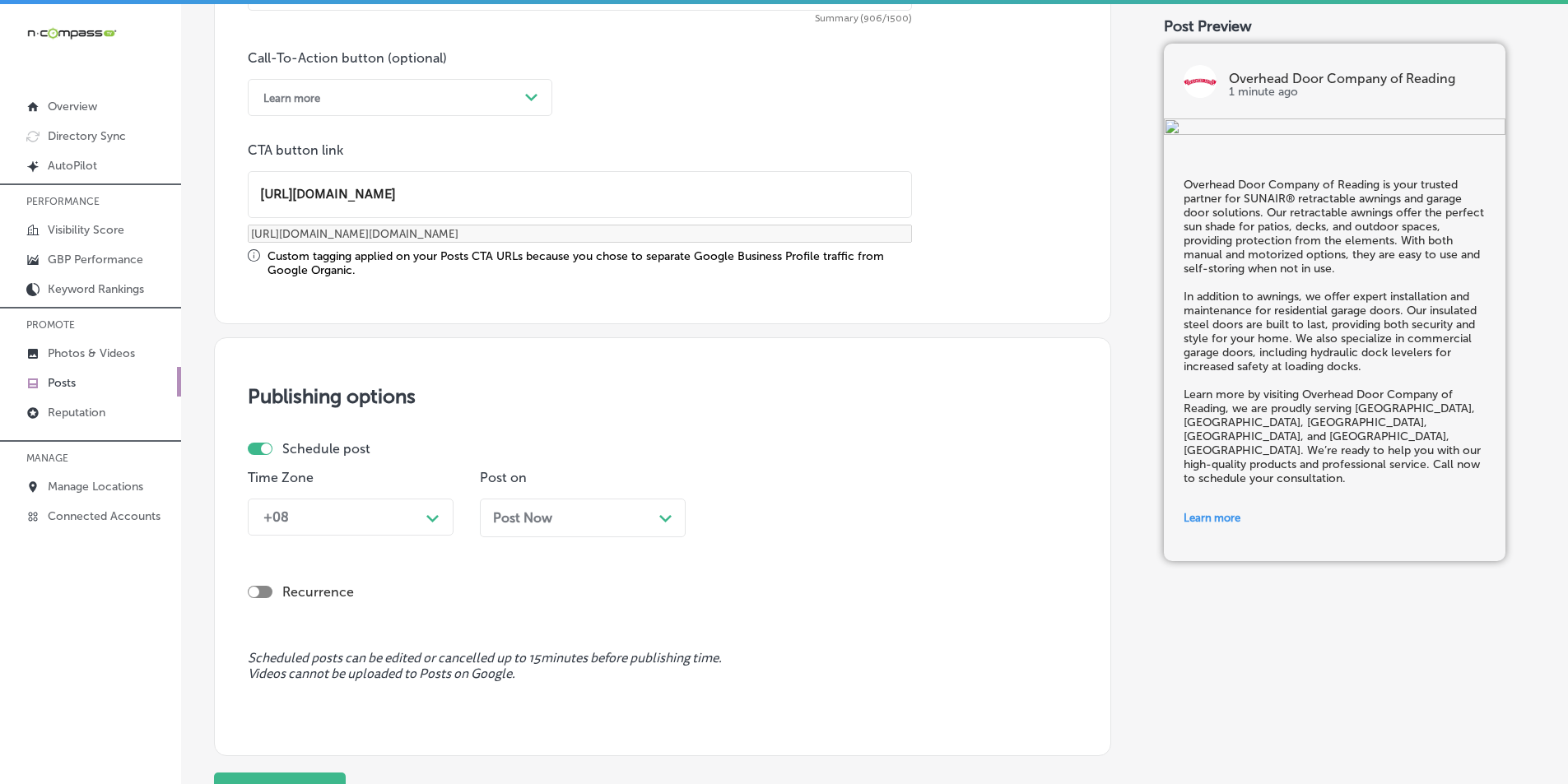
type input "https://overheaddoorofreading.com/"
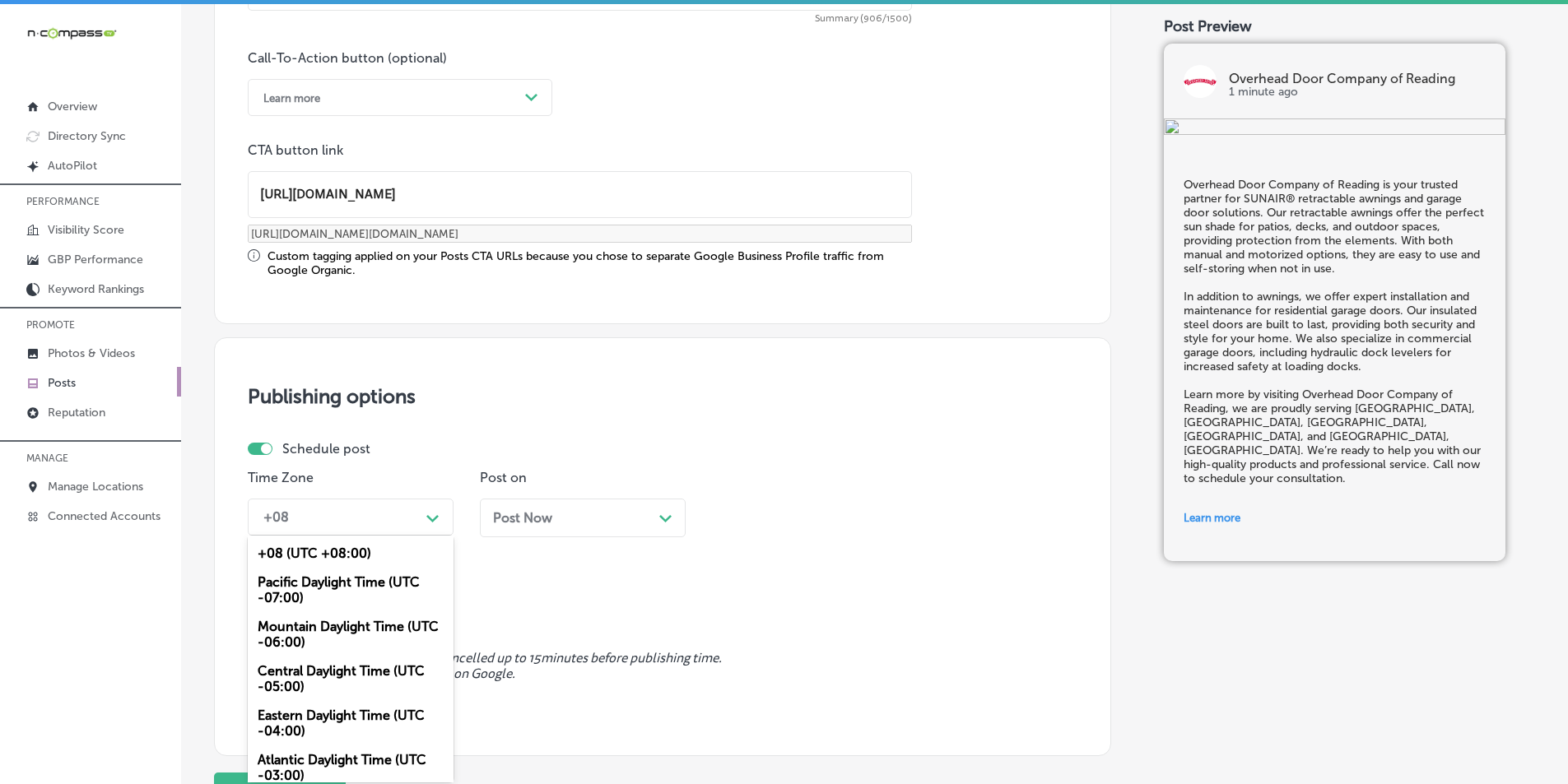
click at [441, 522] on div "Path Created with Sketch." at bounding box center [432, 516] width 26 height 26
click at [316, 620] on div "Mountain Daylight Time (UTC -06:00)" at bounding box center [350, 635] width 206 height 44
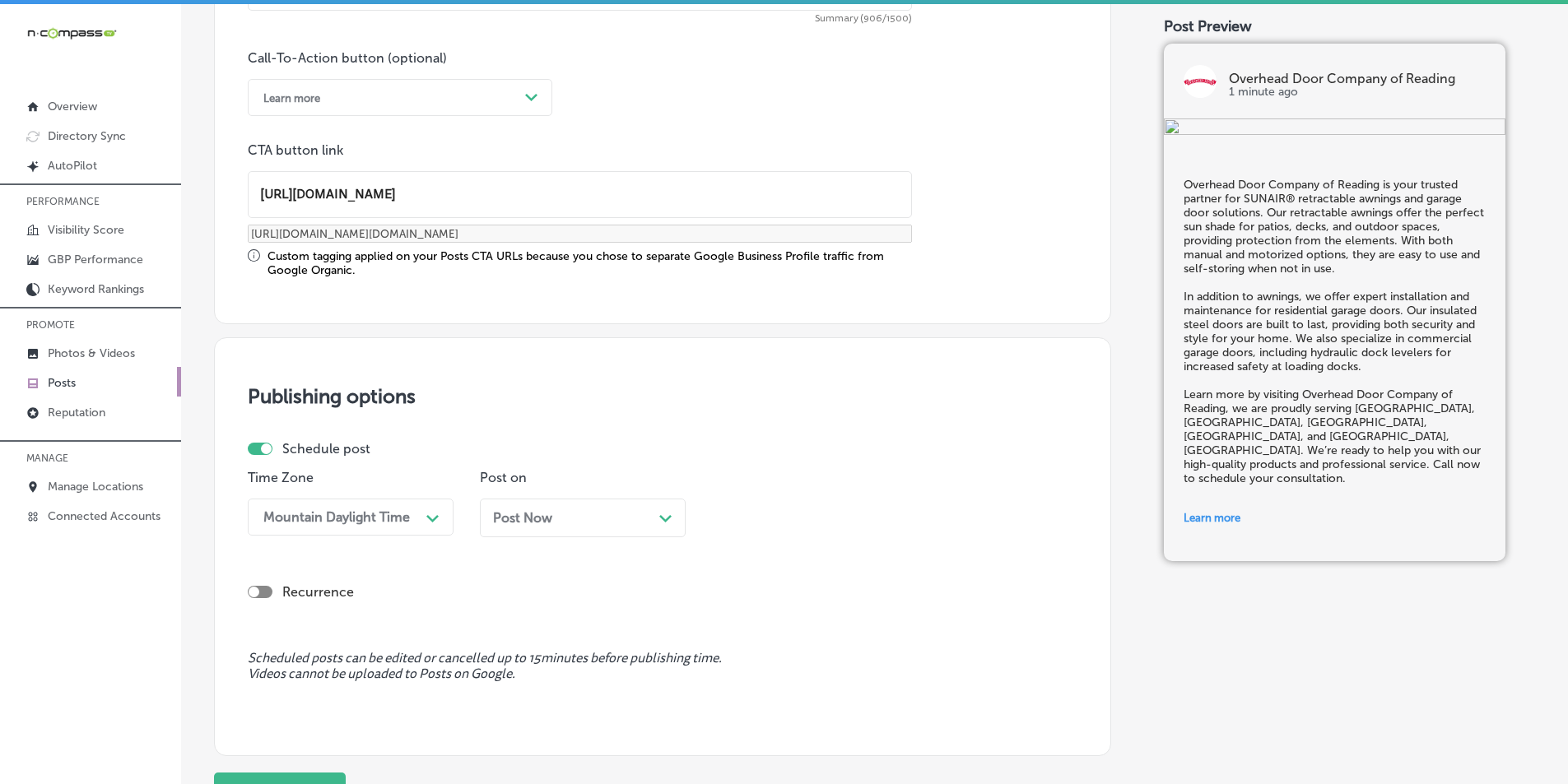
click at [642, 523] on div "Post Now Path Created with Sketch." at bounding box center [583, 518] width 180 height 15
click at [810, 517] on div "11:15 AM" at bounding box center [802, 517] width 164 height 29
click at [735, 696] on div "7:00 AM" at bounding box center [815, 702] width 206 height 29
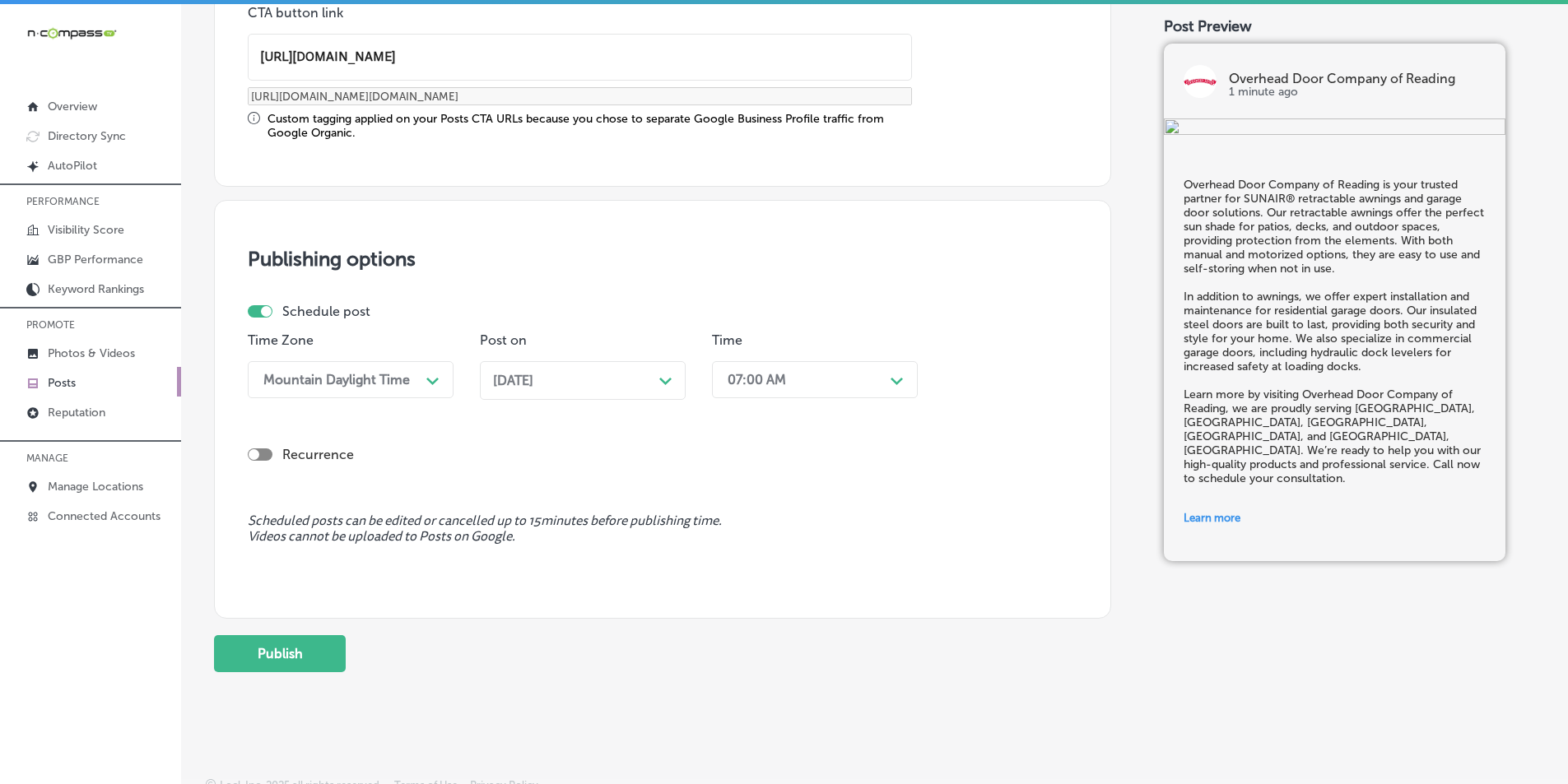
scroll to position [1356, 0]
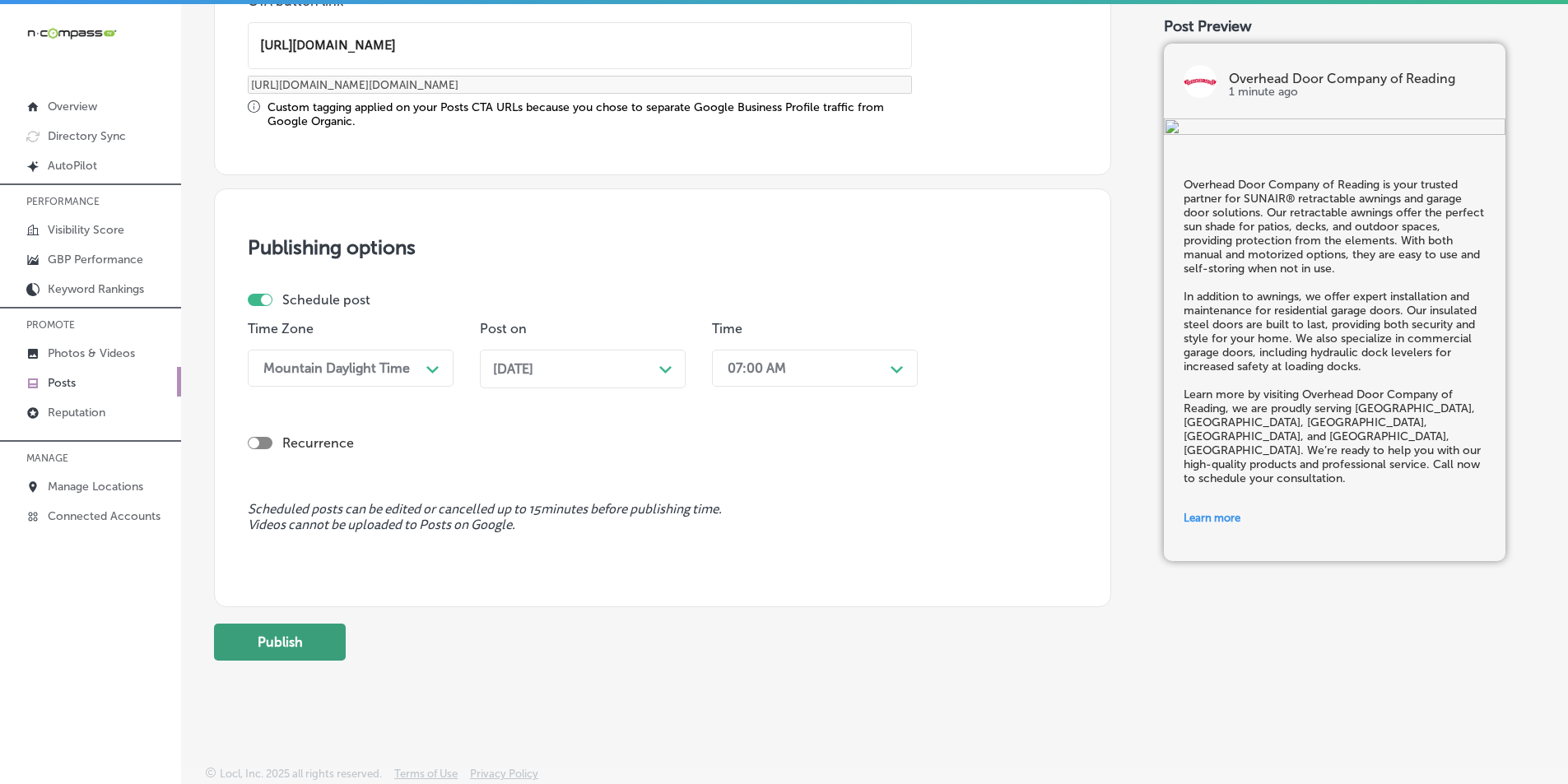
click at [300, 639] on button "Publish" at bounding box center [279, 642] width 131 height 37
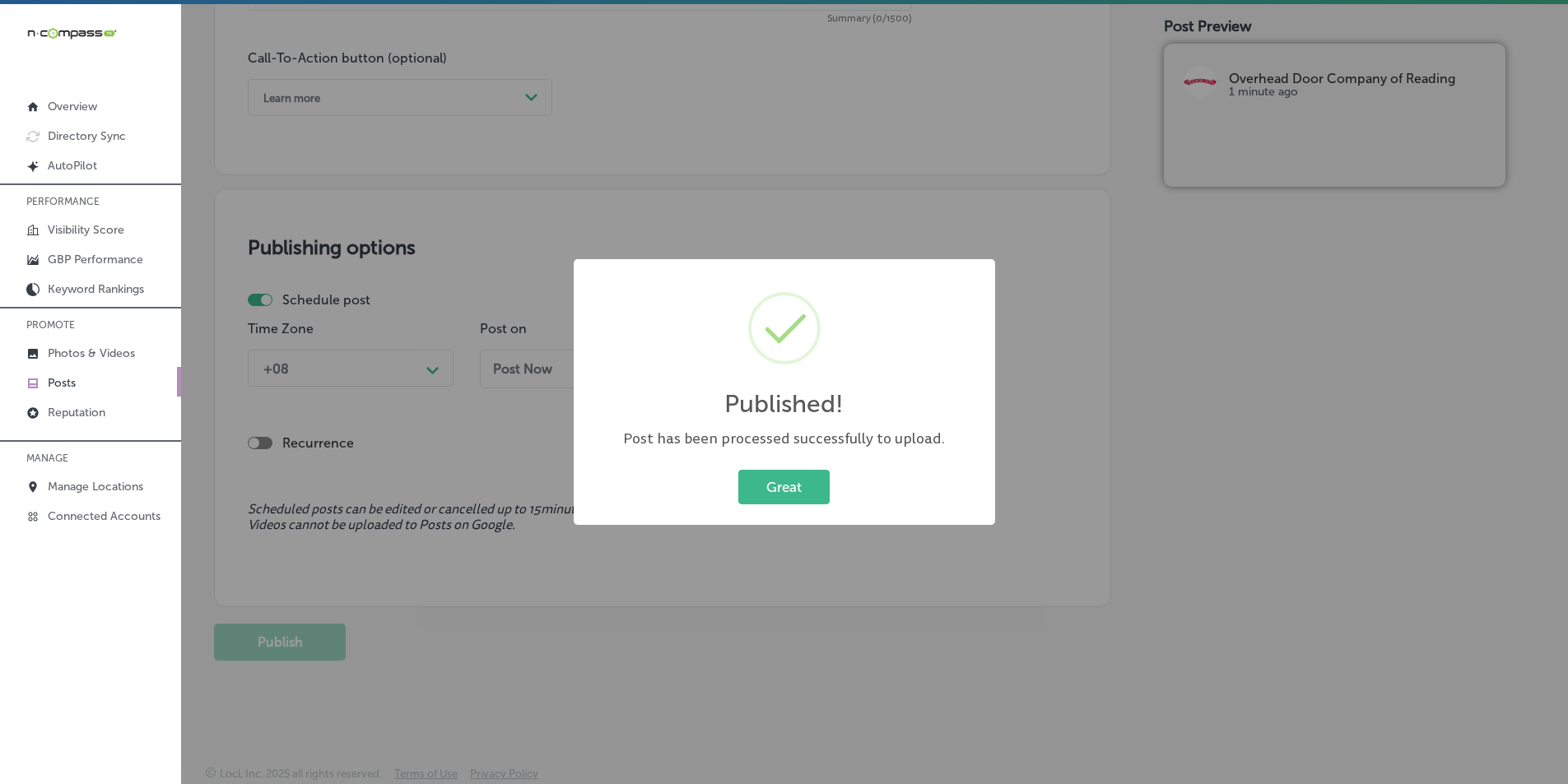
scroll to position [1208, 0]
click at [774, 479] on button "Great" at bounding box center [784, 487] width 92 height 34
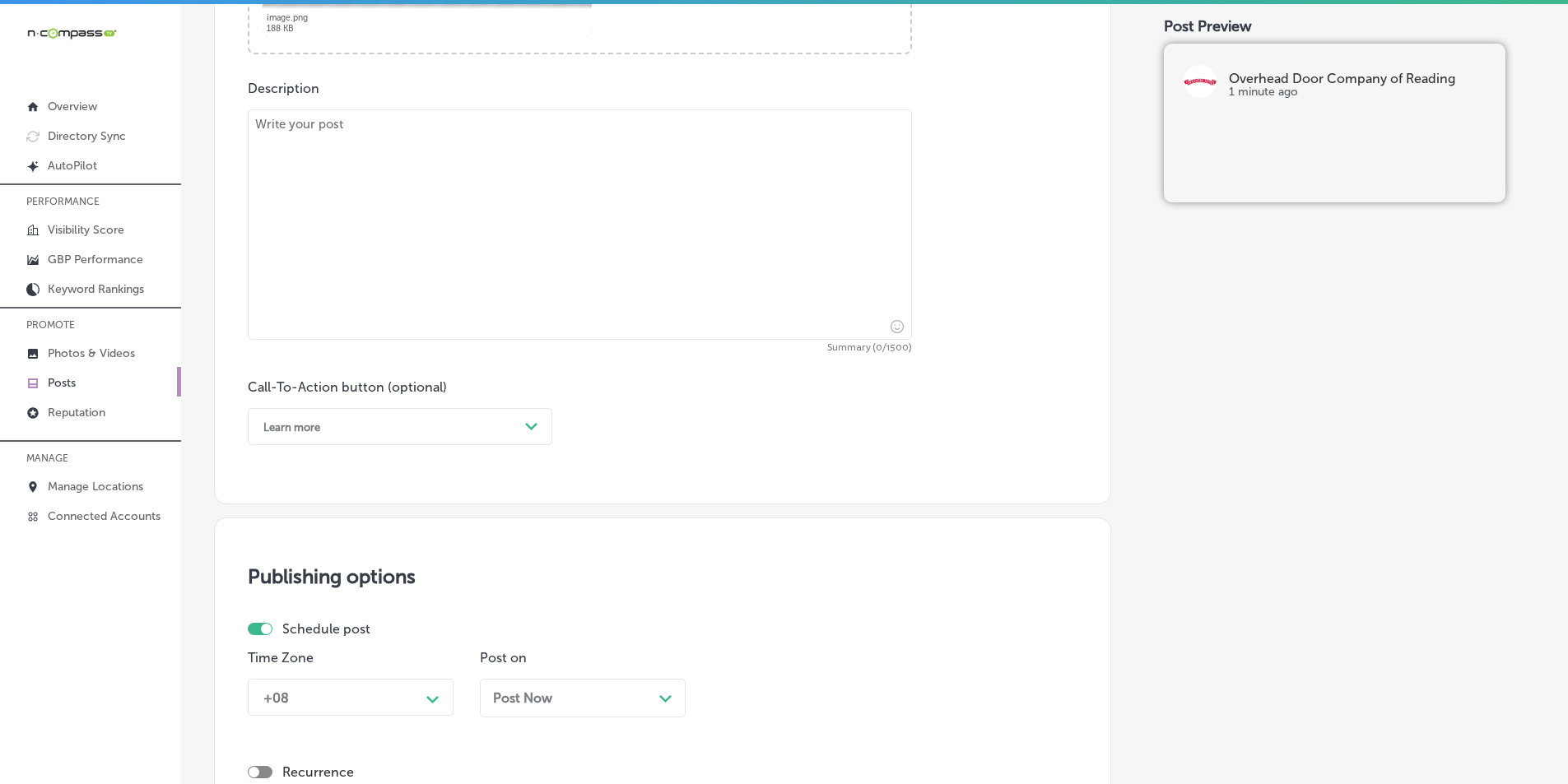
scroll to position [631, 0]
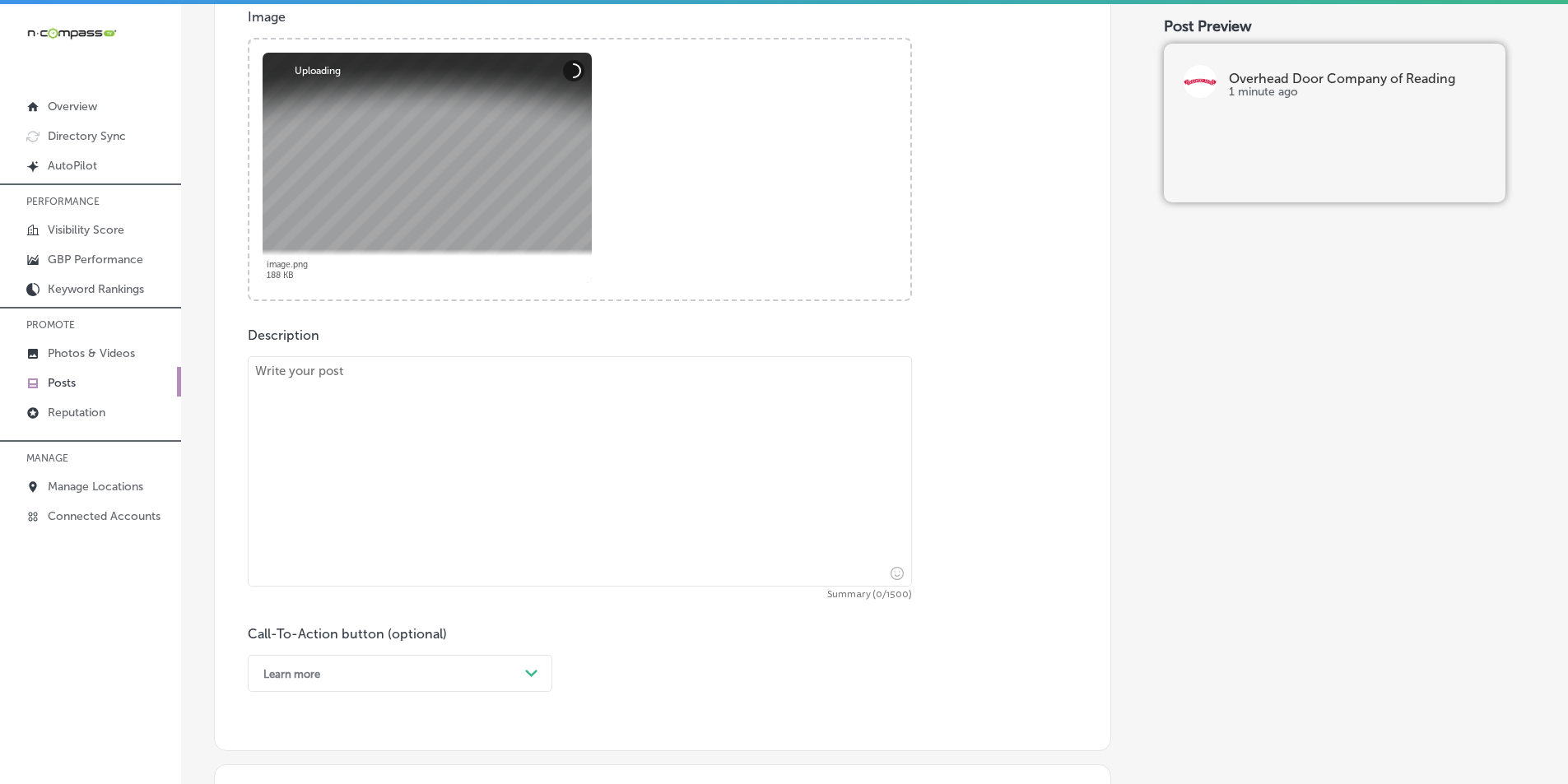
click at [498, 384] on textarea at bounding box center [580, 471] width 664 height 231
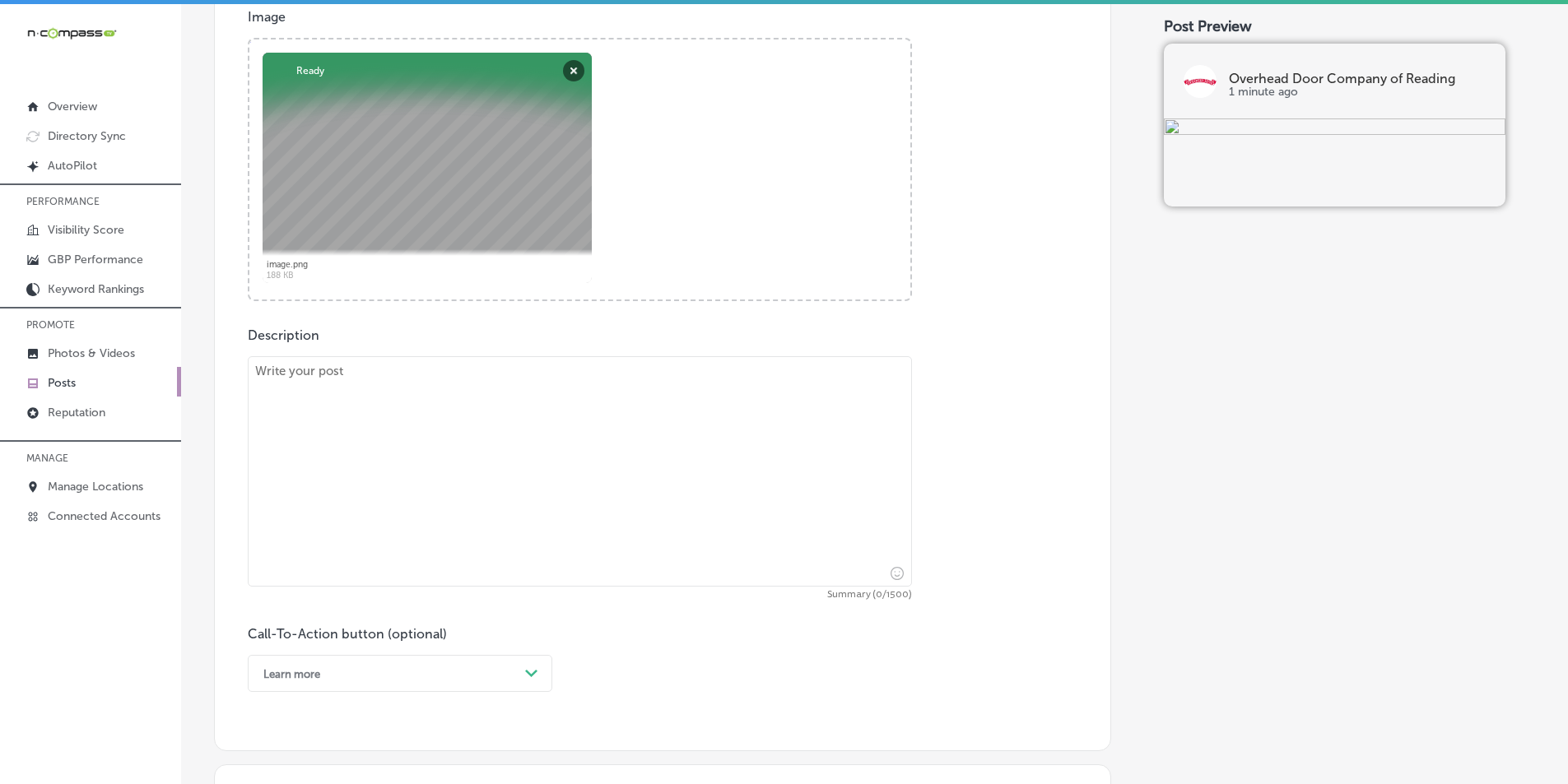
click at [378, 480] on textarea at bounding box center [580, 471] width 664 height 231
paste textarea "At Overhead Door Company of Reading, we know how important a reliable garage do…"
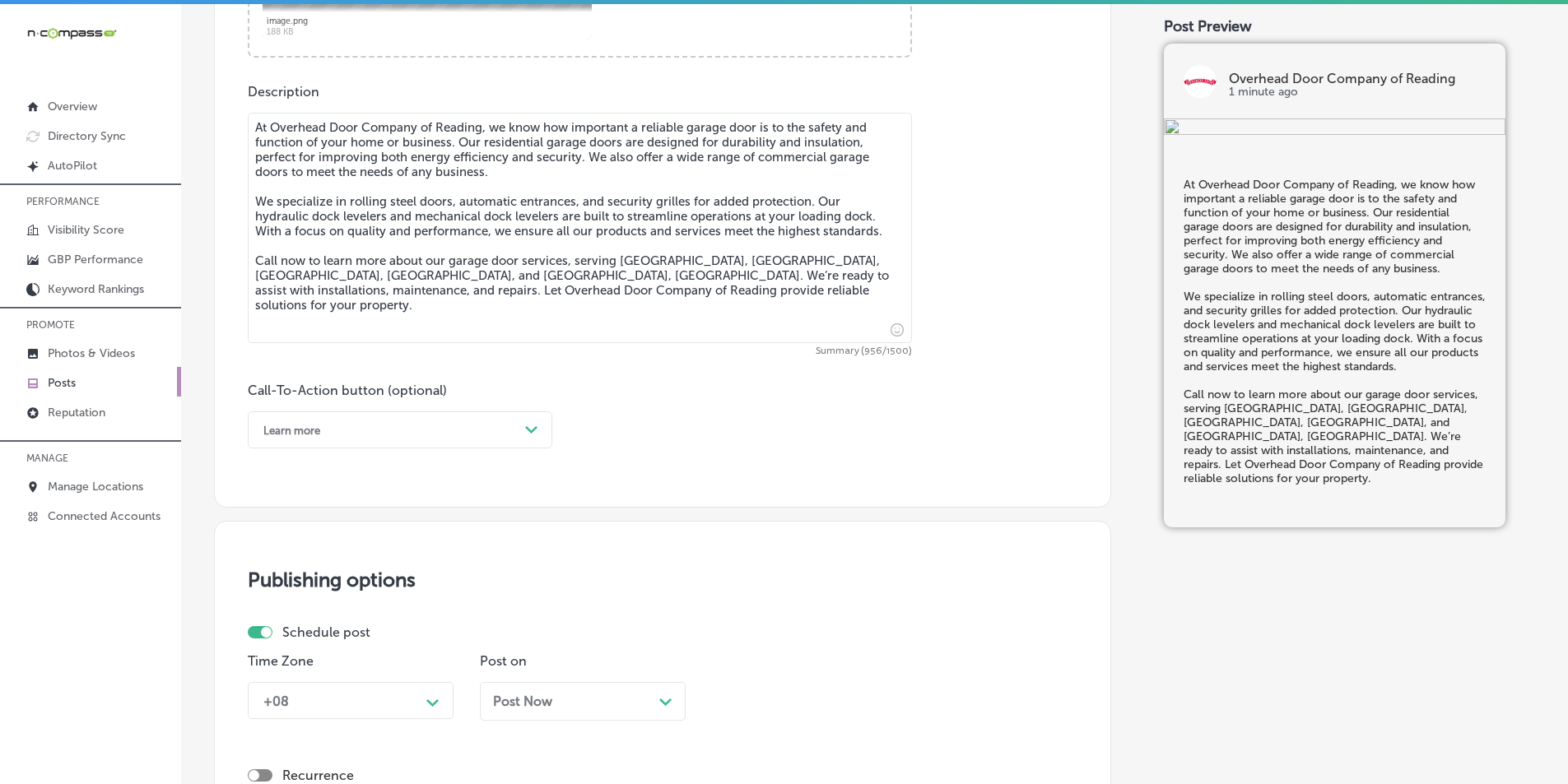
scroll to position [878, 0]
type textarea "At Overhead Door Company of Reading, we know how important a reliable garage do…"
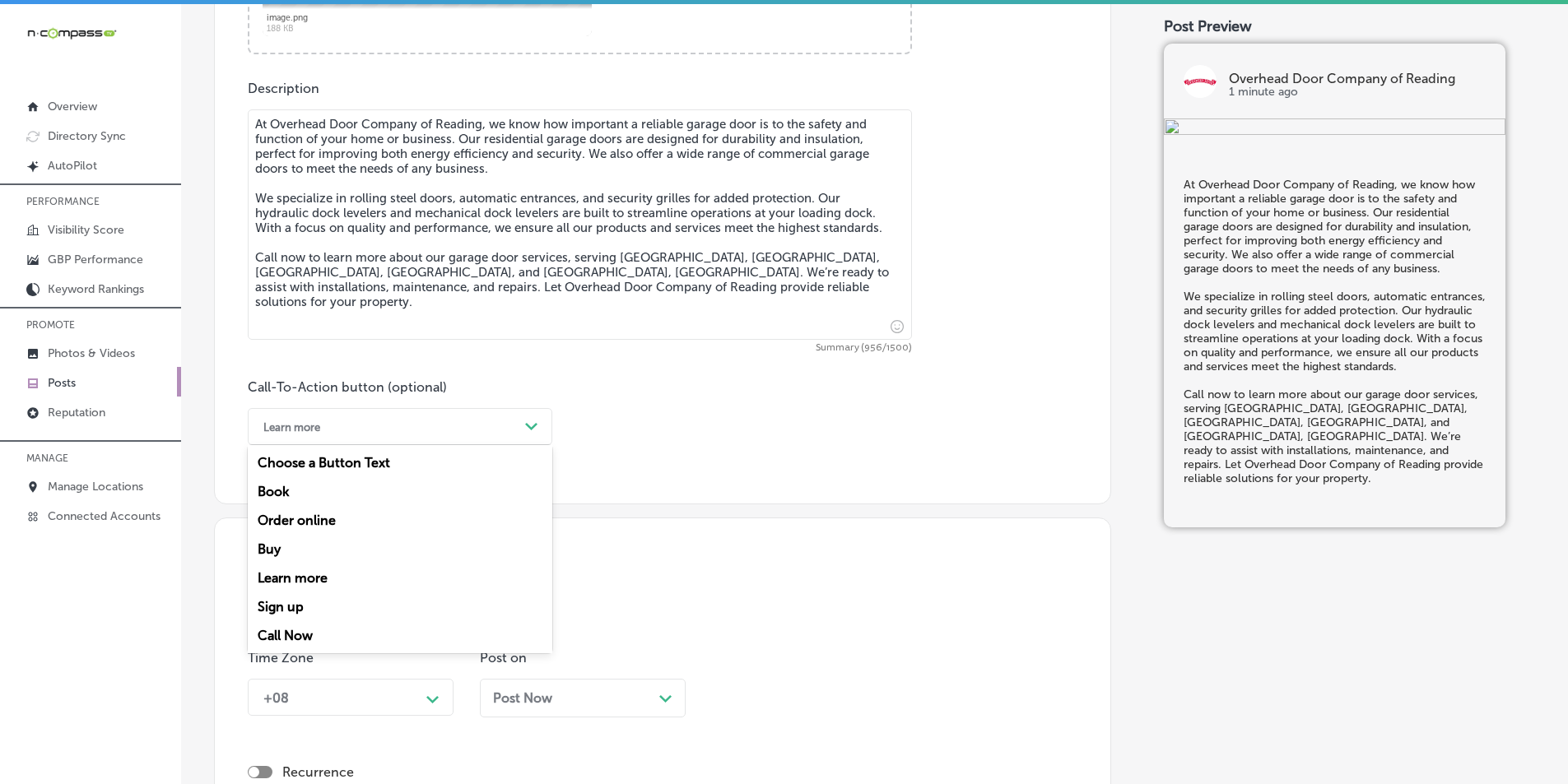
click at [534, 425] on polygon at bounding box center [531, 426] width 13 height 8
drag, startPoint x: 273, startPoint y: 632, endPoint x: 291, endPoint y: 626, distance: 19.0
click at [275, 631] on div "Call Now" at bounding box center [399, 636] width 304 height 29
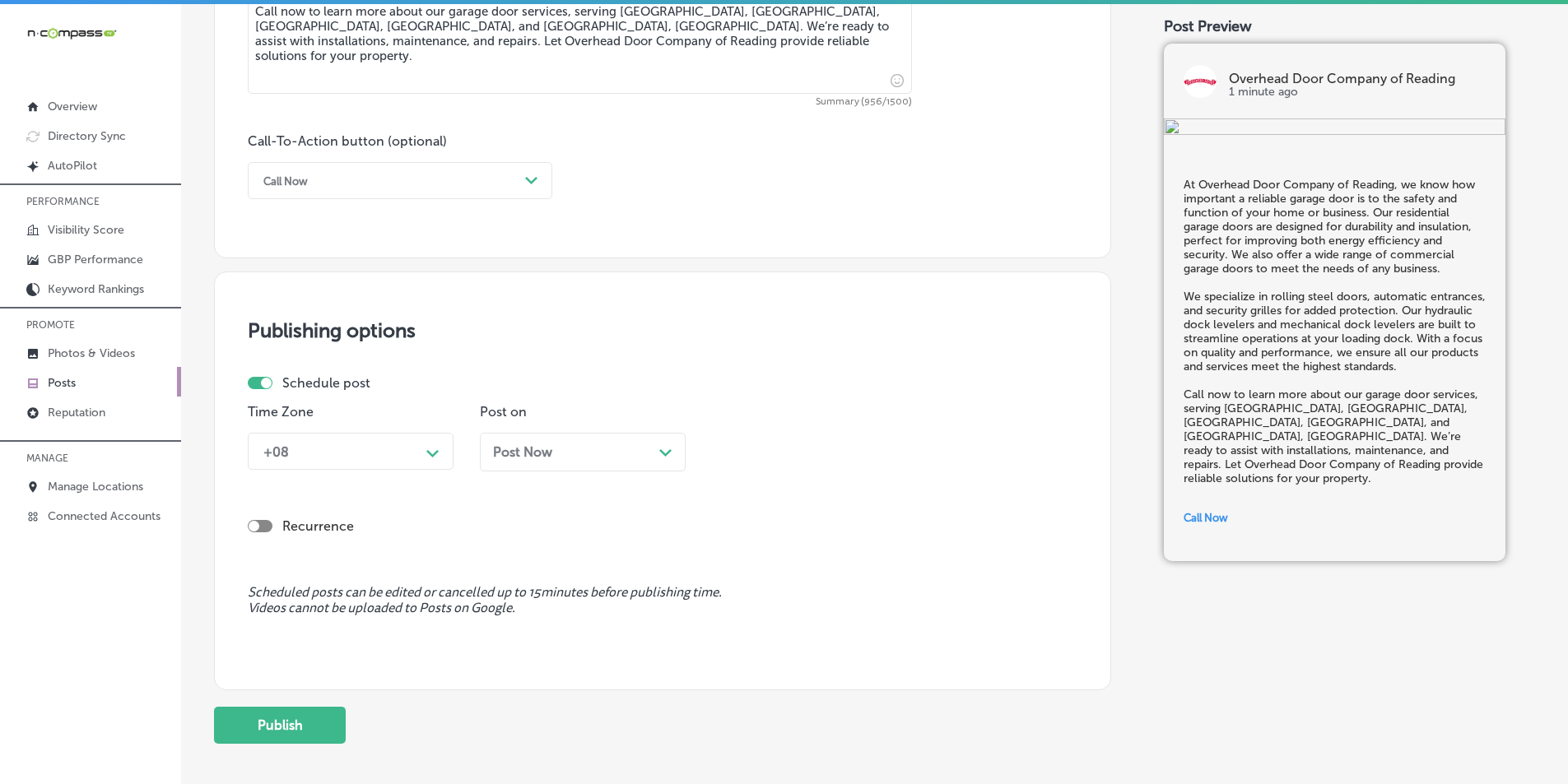
scroll to position [1126, 0]
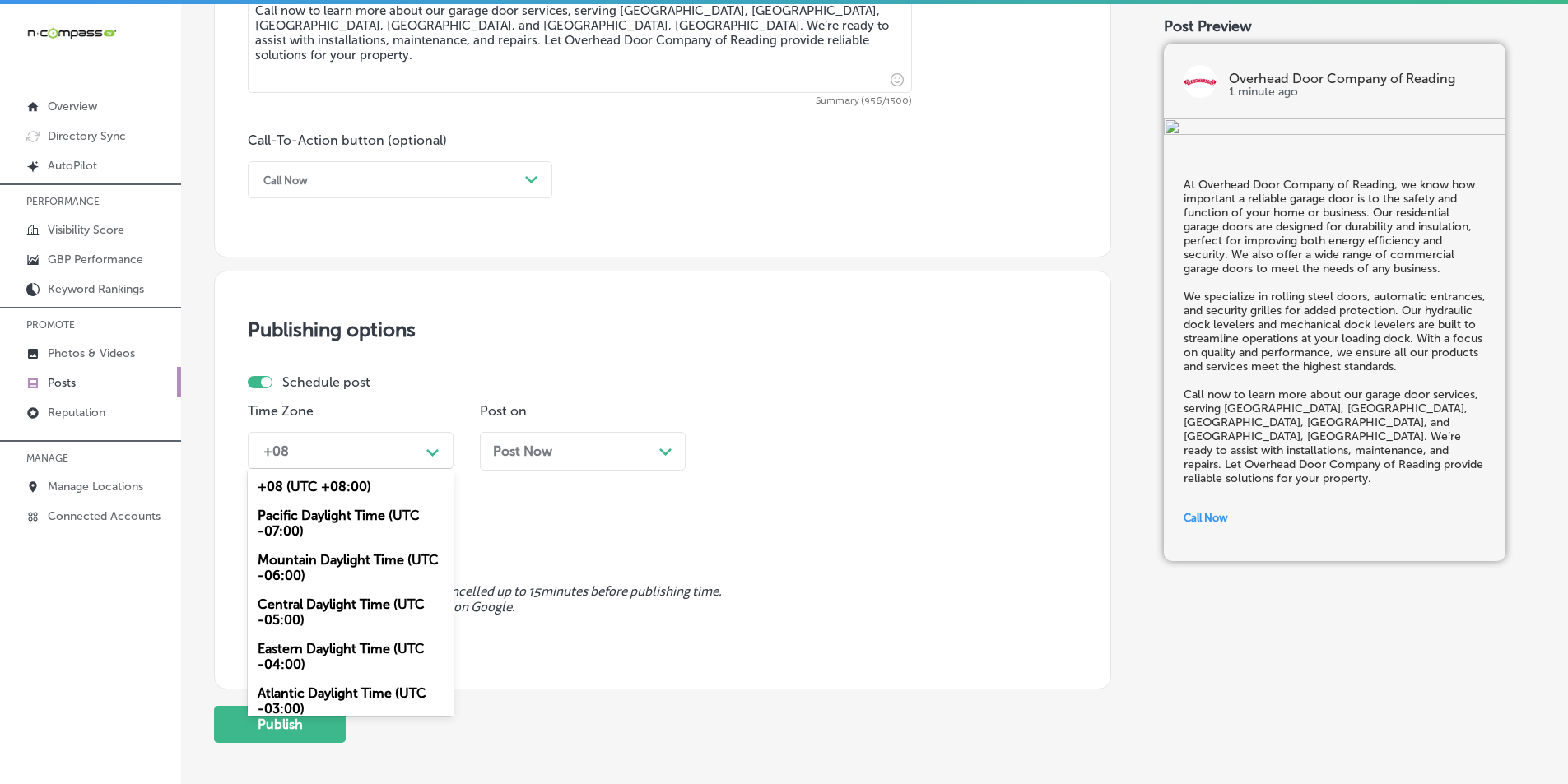
click at [428, 450] on icon "Path Created with Sketch." at bounding box center [432, 453] width 13 height 8
drag, startPoint x: 317, startPoint y: 556, endPoint x: 325, endPoint y: 549, distance: 10.6
click at [319, 556] on div "Mountain Daylight Time (UTC -06:00)" at bounding box center [350, 568] width 206 height 44
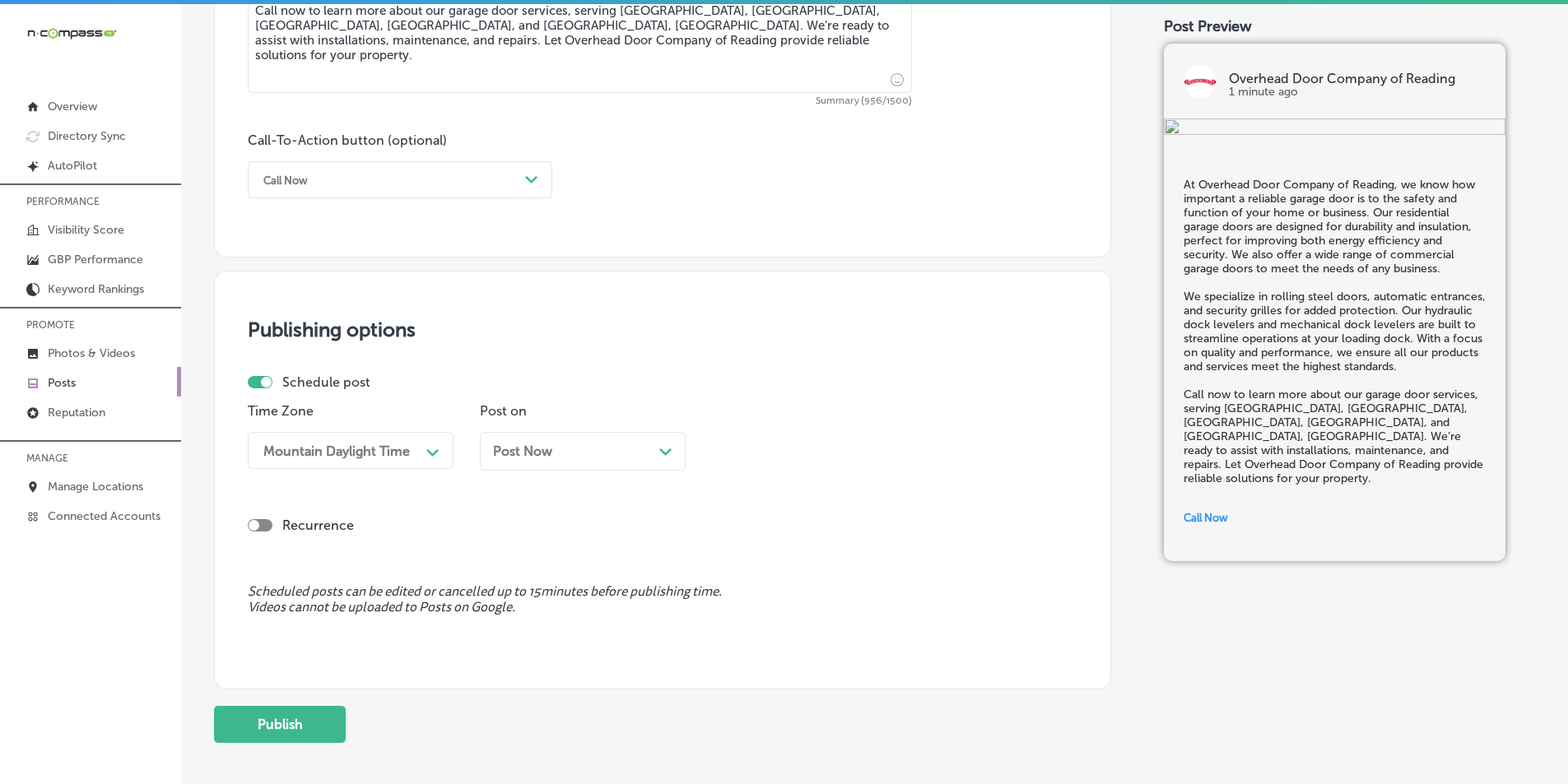
click at [621, 454] on div "Post Now Path Created with Sketch." at bounding box center [583, 451] width 180 height 15
click at [766, 449] on div "11:15 AM" at bounding box center [754, 450] width 54 height 15
click at [735, 631] on div "7:00 AM" at bounding box center [815, 635] width 206 height 29
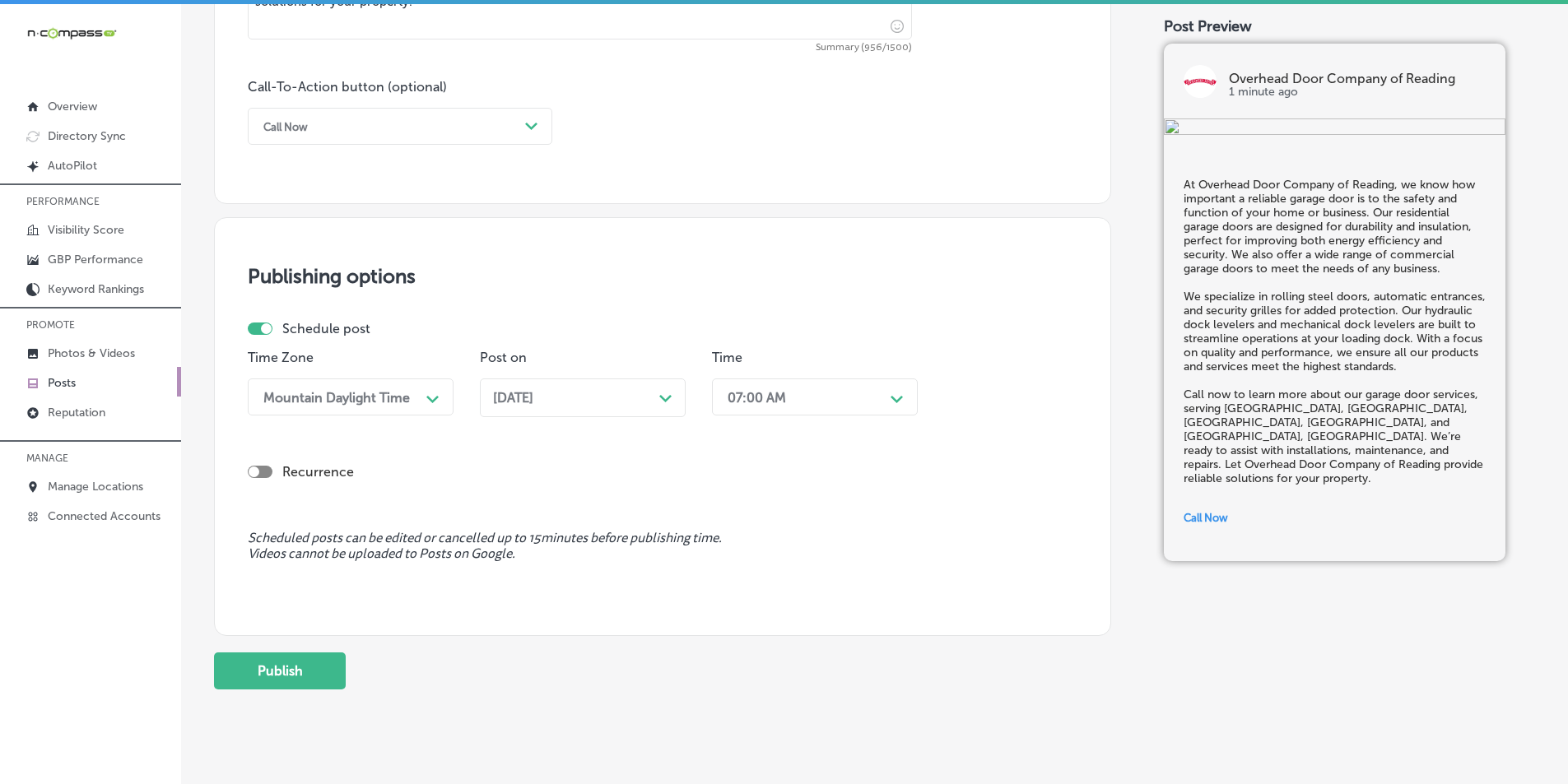
scroll to position [1208, 0]
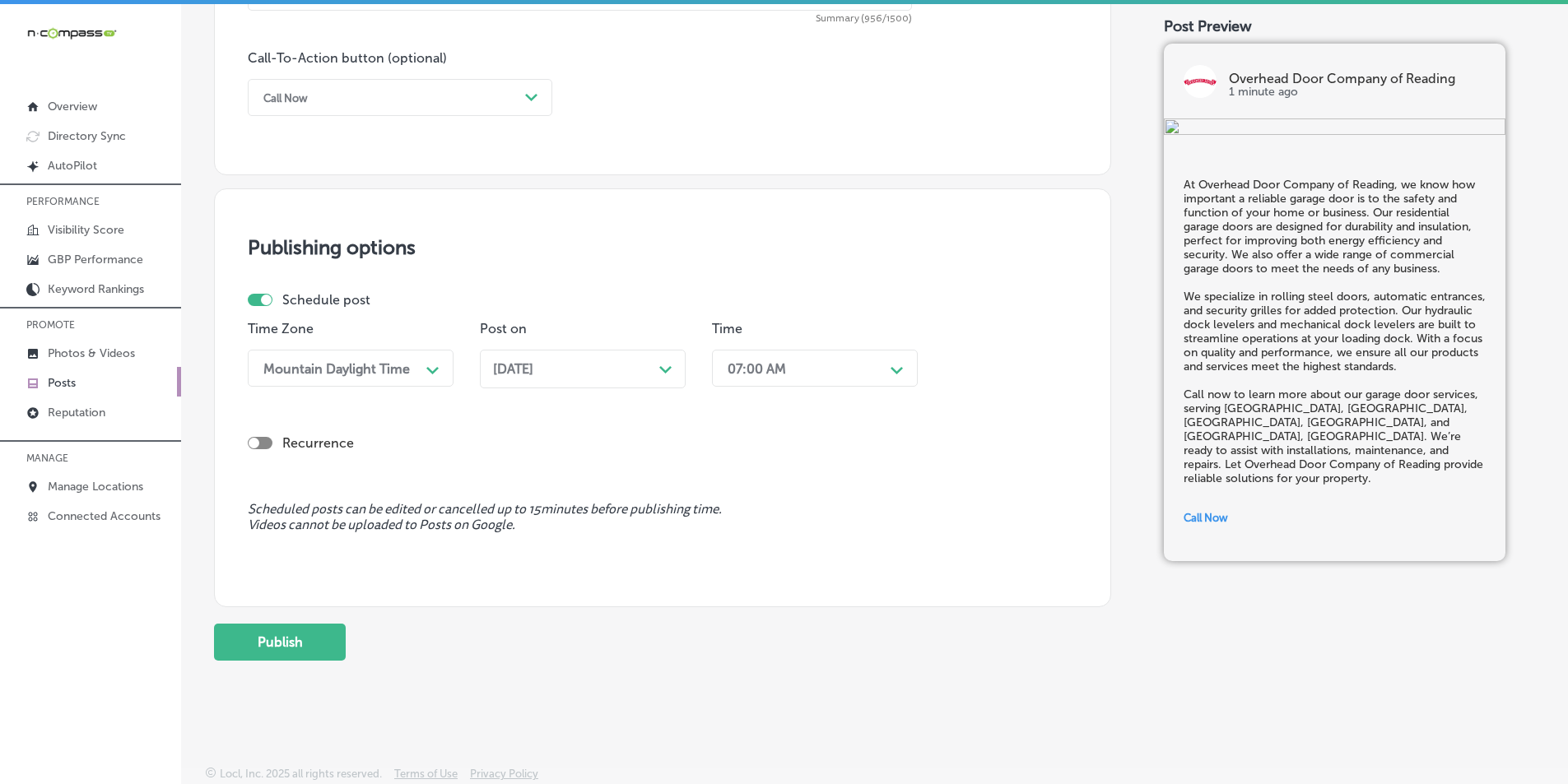
drag, startPoint x: 294, startPoint y: 634, endPoint x: 337, endPoint y: 490, distance: 150.3
click at [296, 631] on button "Publish" at bounding box center [279, 642] width 131 height 37
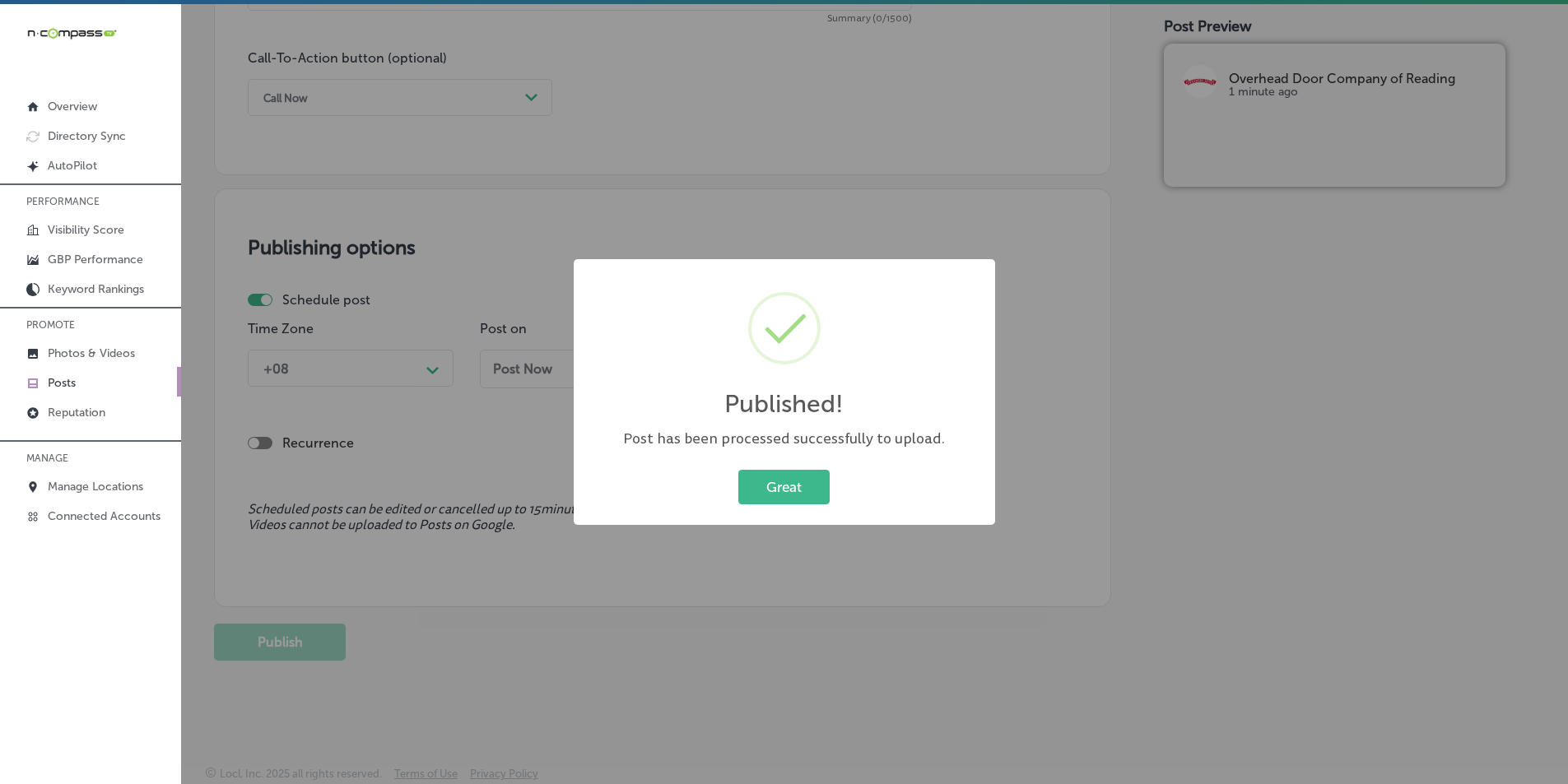
drag, startPoint x: 776, startPoint y: 479, endPoint x: 759, endPoint y: 397, distance: 83.7
click at [776, 477] on button "Great" at bounding box center [784, 487] width 92 height 34
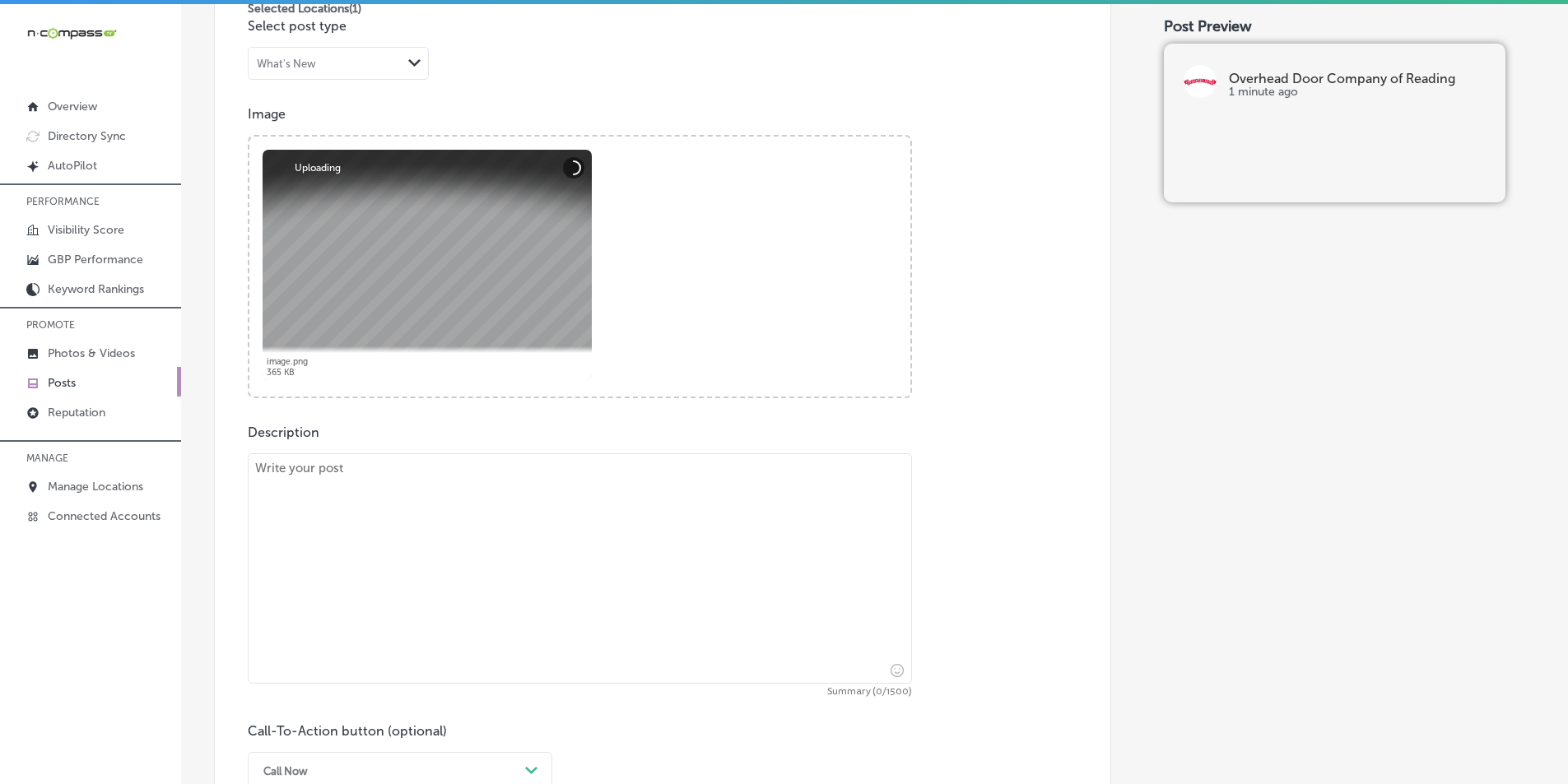
scroll to position [631, 0]
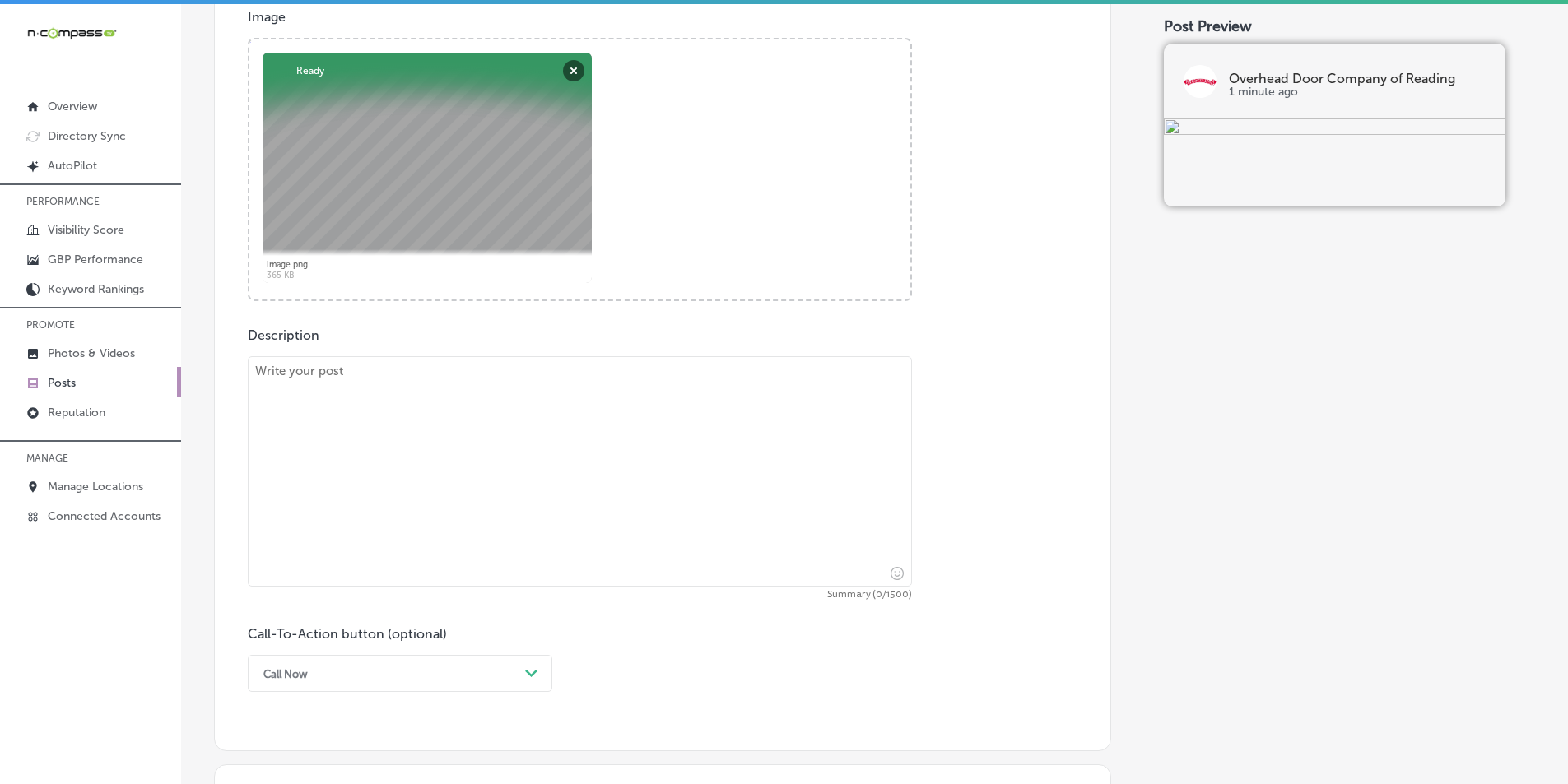
click at [351, 493] on textarea at bounding box center [580, 471] width 664 height 231
paste textarea "Overhead Door Company of Reading brings you high-quality residential garage doo…"
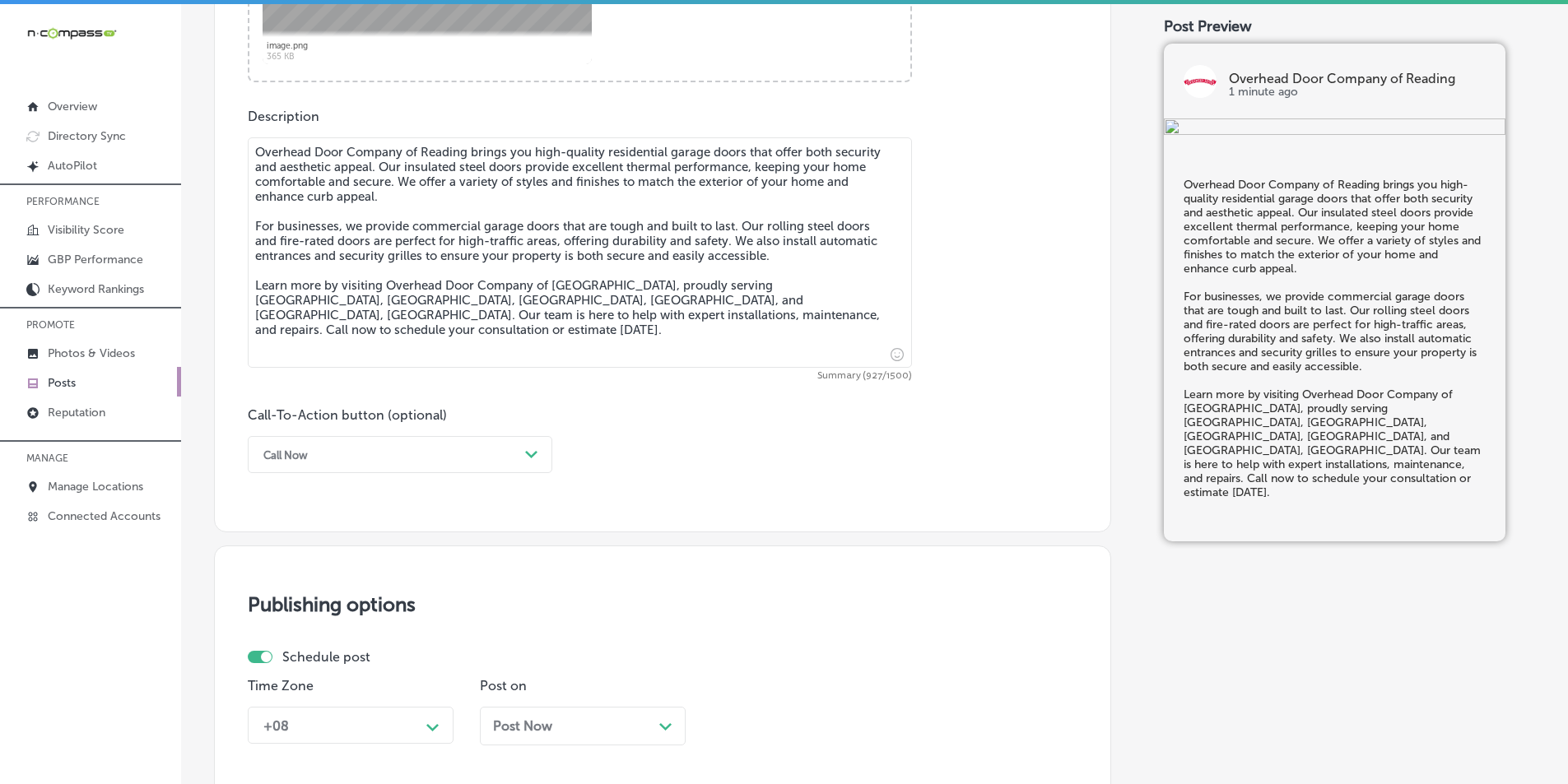
scroll to position [878, 0]
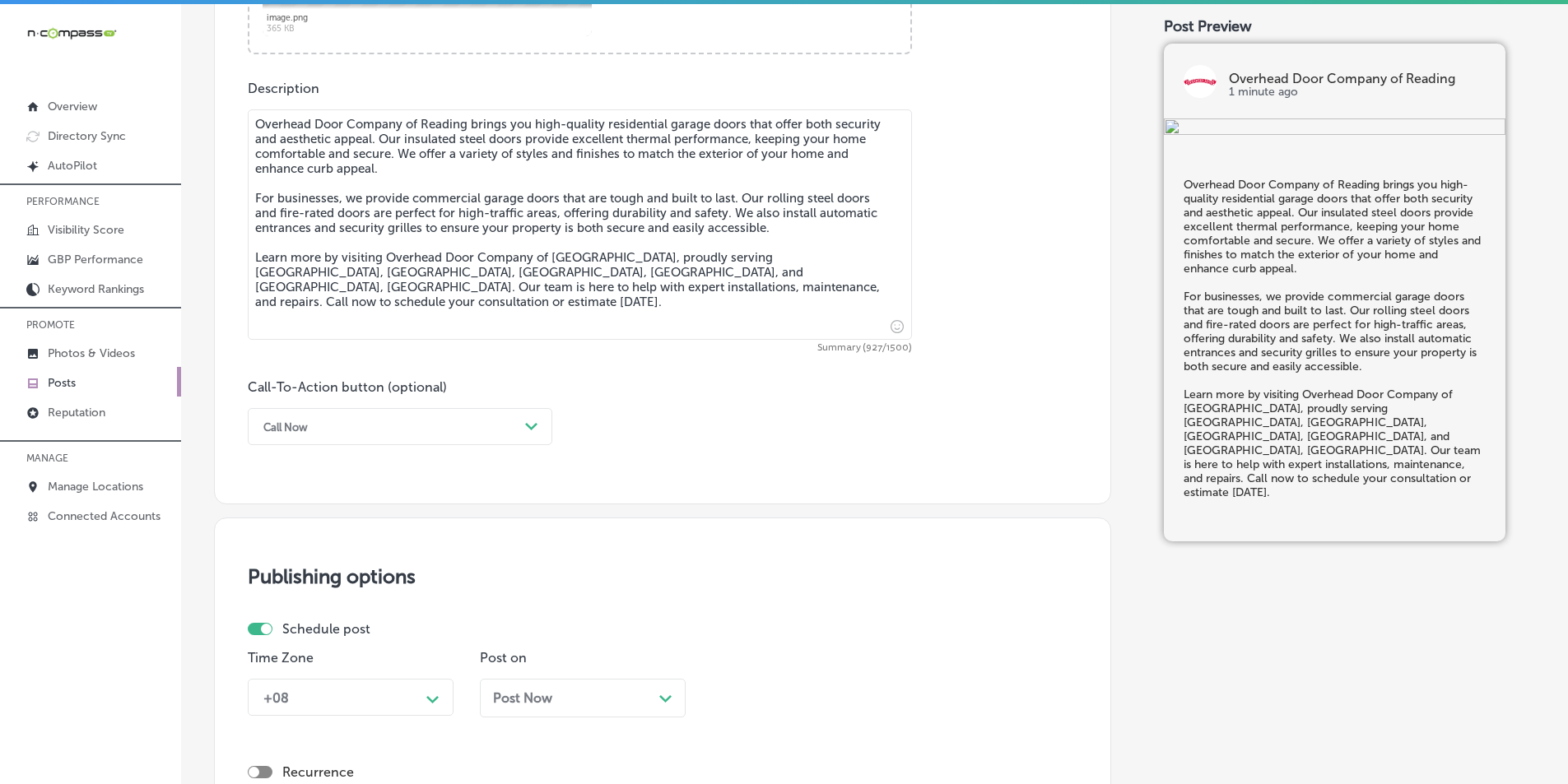
type textarea "Overhead Door Company of Reading brings you high-quality residential garage doo…"
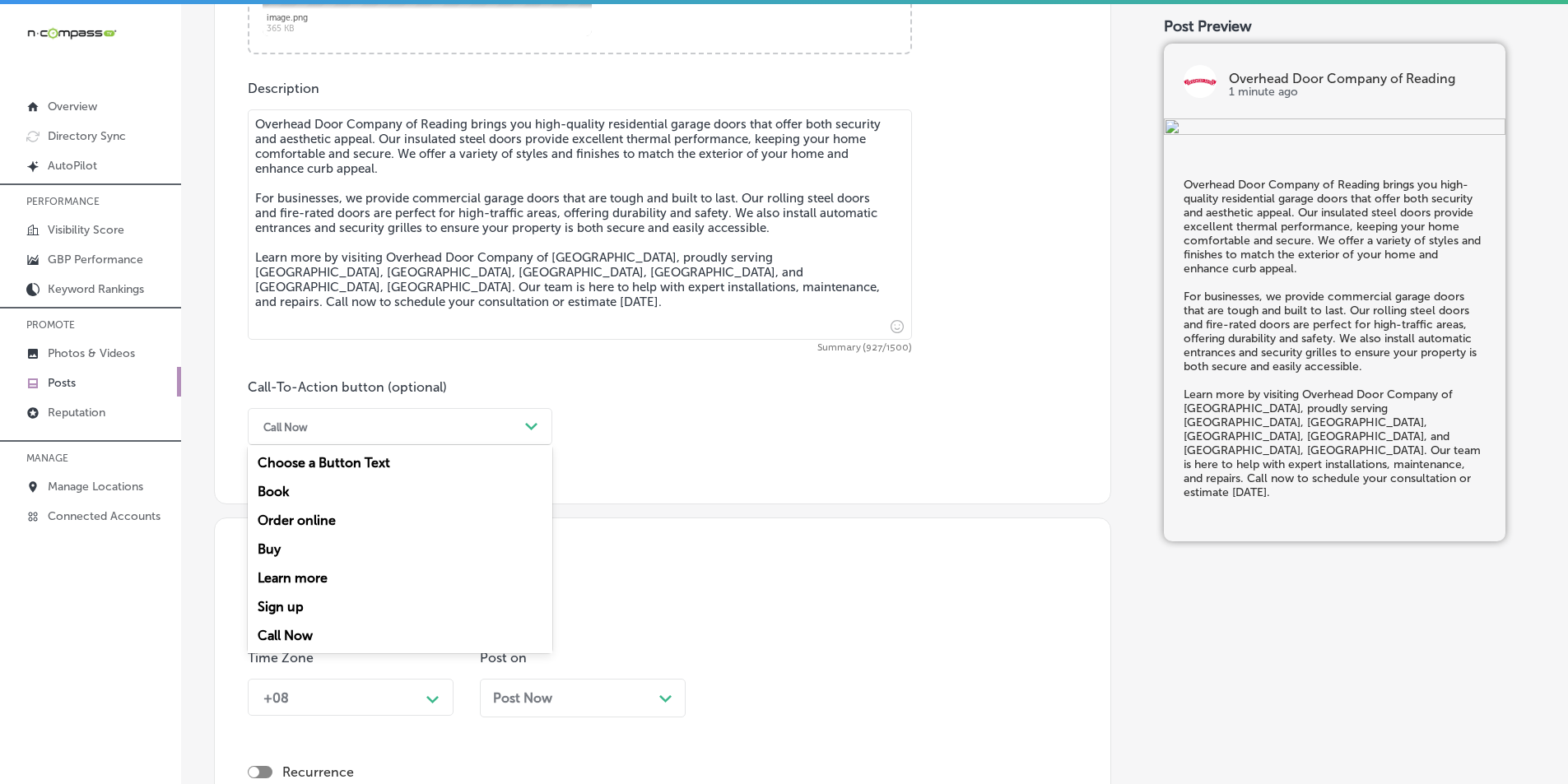
click at [521, 425] on div "Path Created with Sketch." at bounding box center [531, 426] width 26 height 26
click at [292, 577] on div "Learn more" at bounding box center [399, 578] width 304 height 29
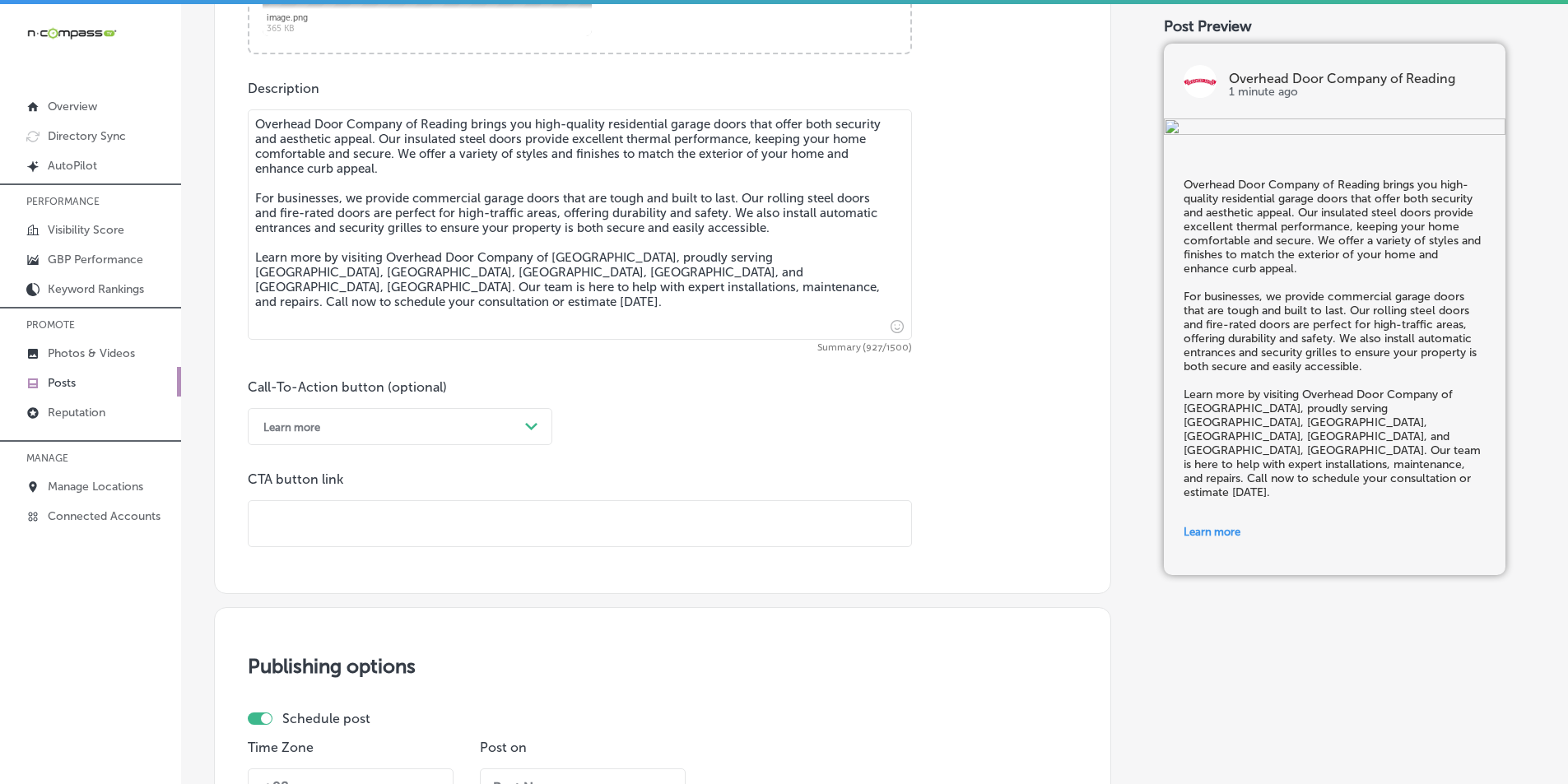
paste input "https://overheaddoorofreading.com/"
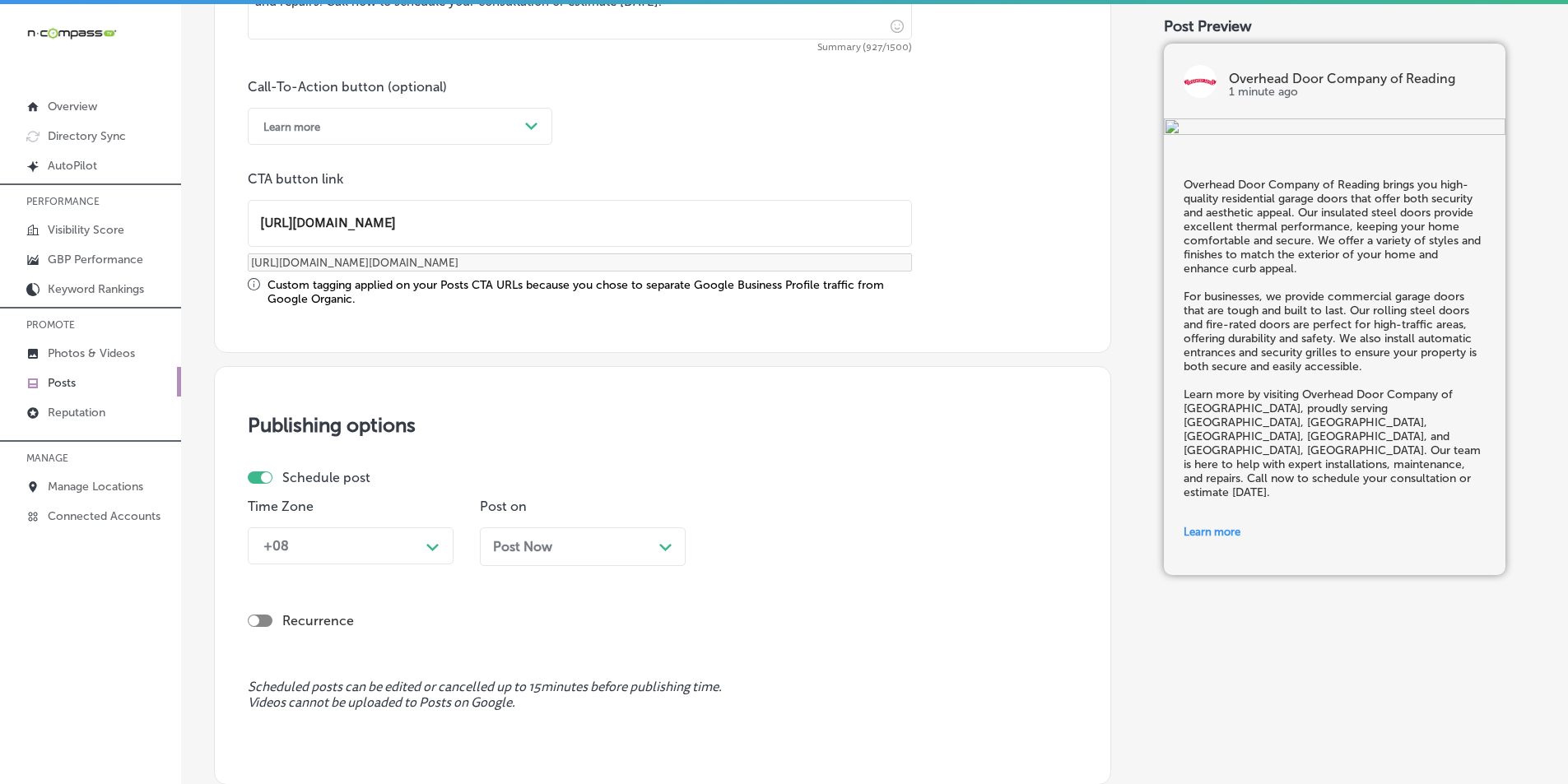
scroll to position [1208, 0]
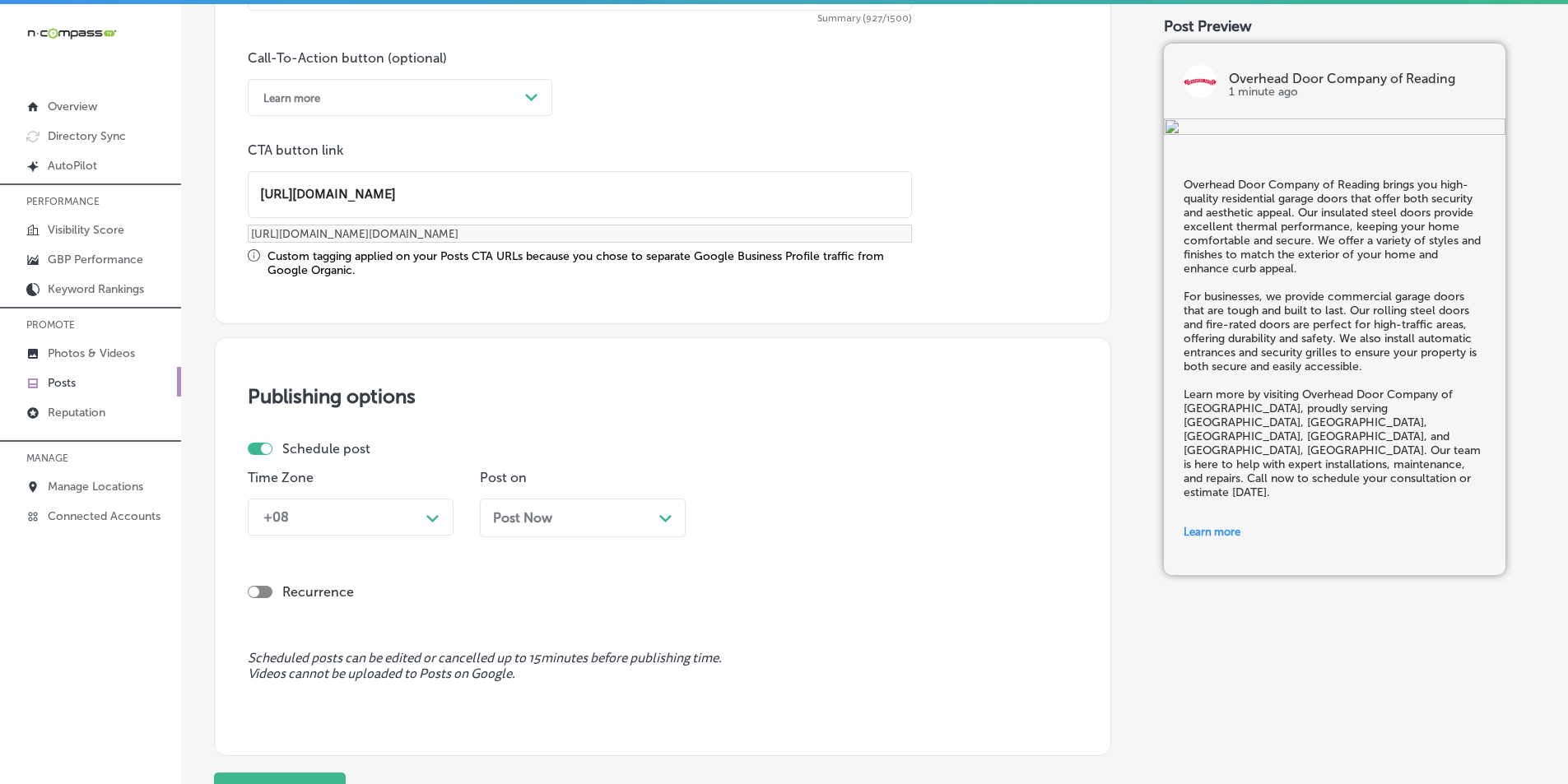
type input "https://overheaddoorofreading.com/"
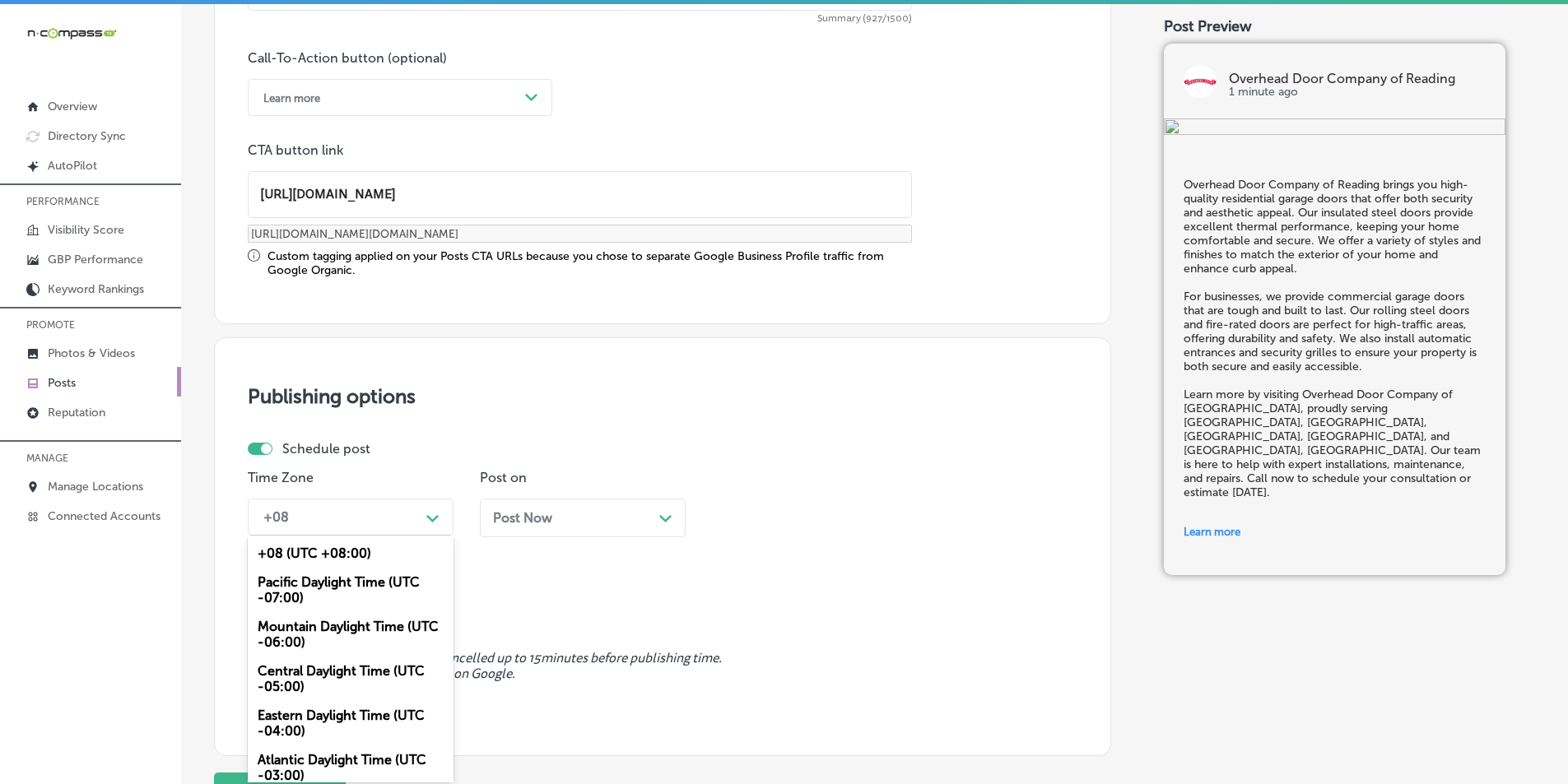
click at [425, 514] on div "Path Created with Sketch." at bounding box center [432, 516] width 26 height 26
click at [306, 623] on div "Mountain Daylight Time (UTC -06:00)" at bounding box center [350, 635] width 206 height 44
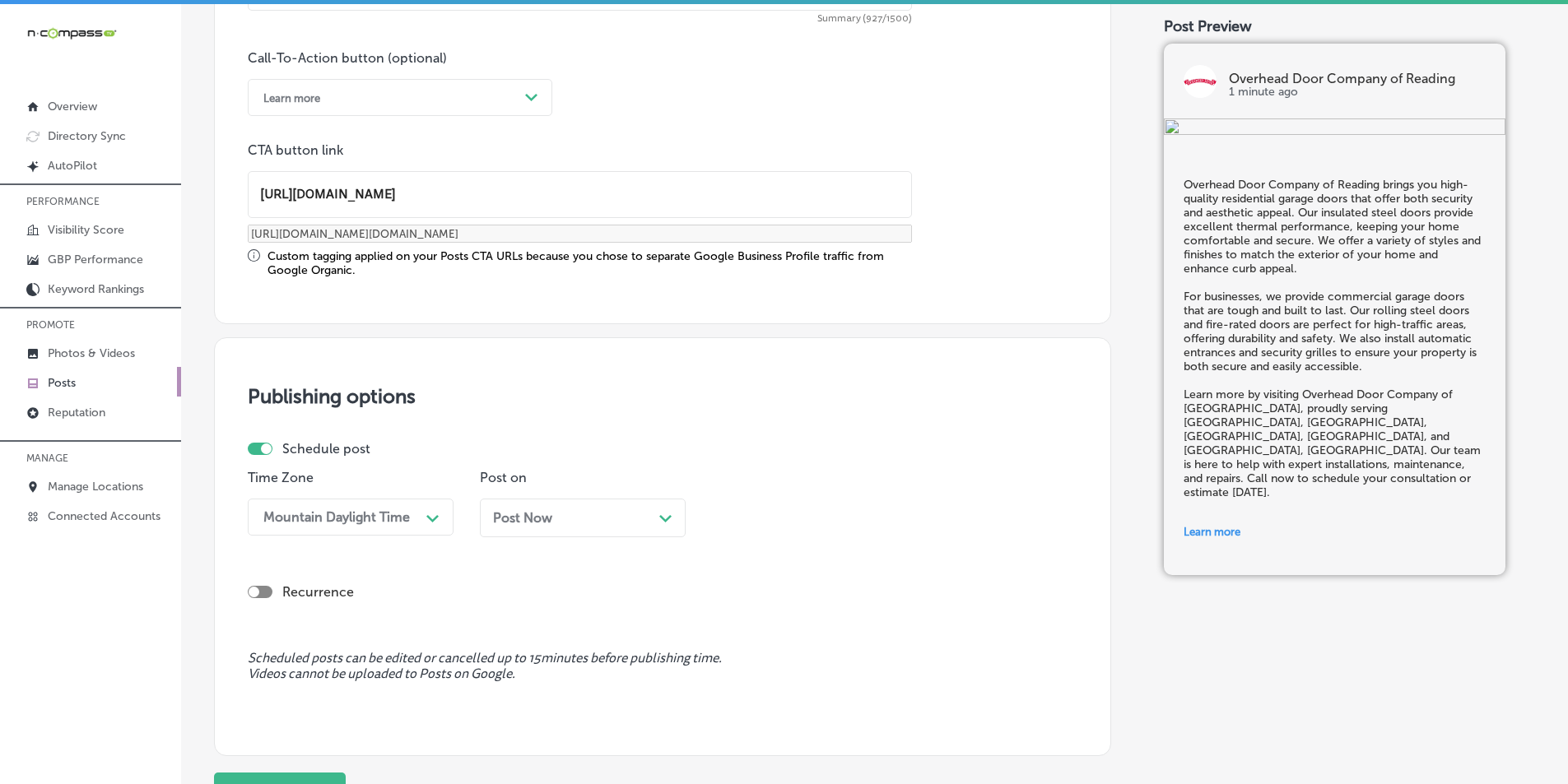
click at [588, 513] on div "Post Now Path Created with Sketch." at bounding box center [583, 518] width 180 height 15
click at [782, 513] on div "11:15 AM" at bounding box center [802, 517] width 164 height 29
click at [734, 613] on div "7:00 AM" at bounding box center [815, 620] width 206 height 29
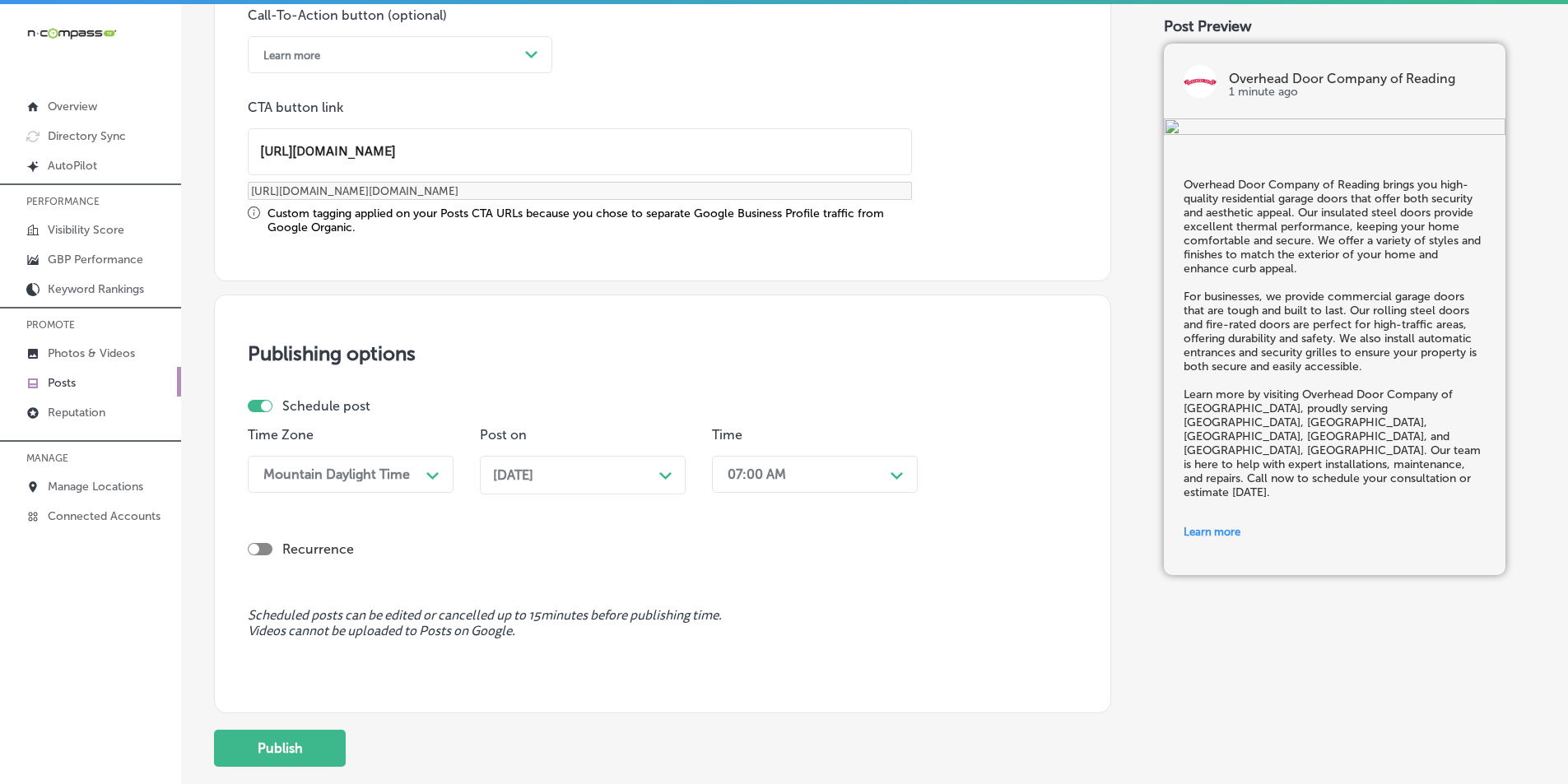
scroll to position [1356, 0]
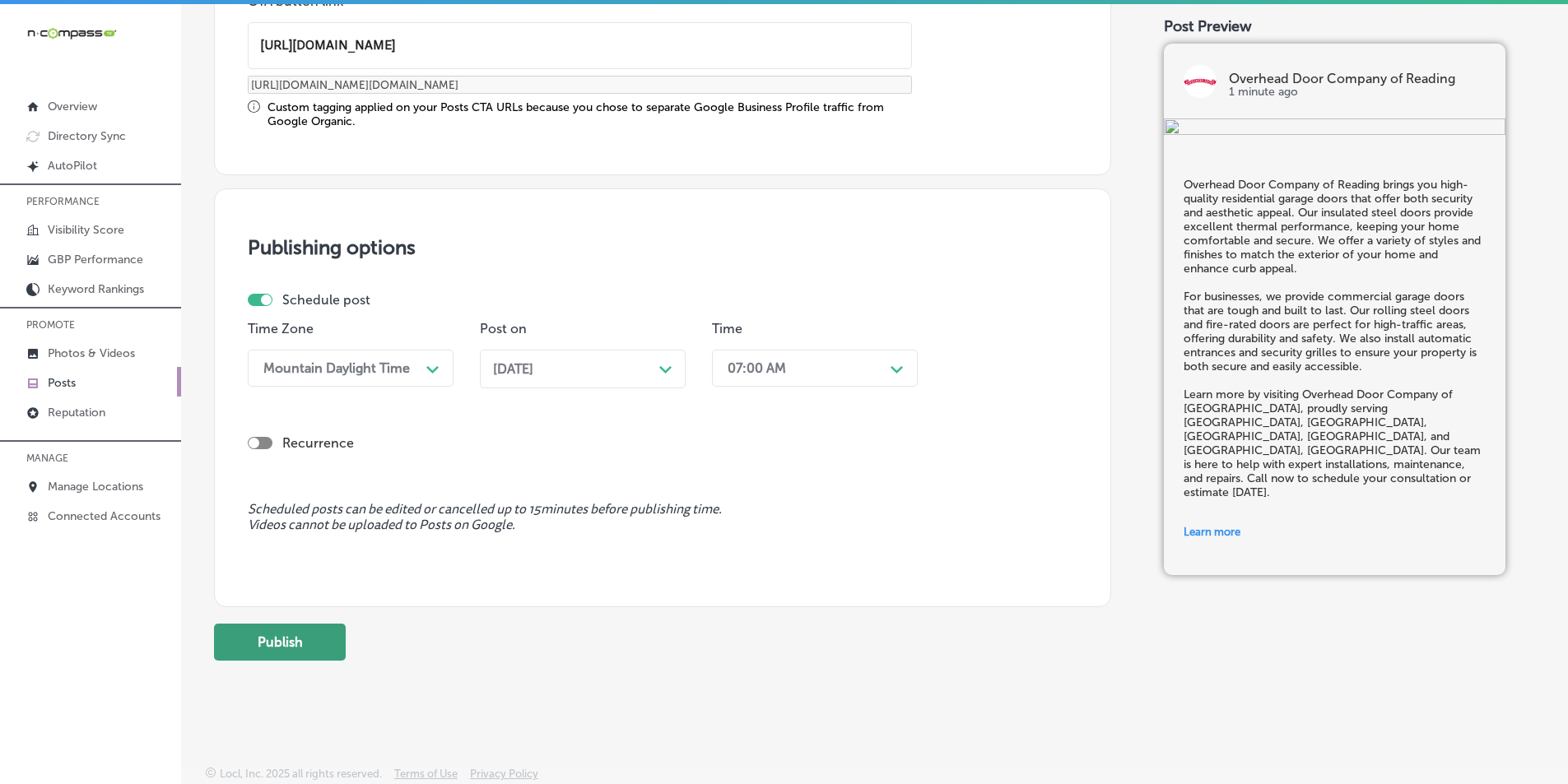
click at [300, 635] on button "Publish" at bounding box center [279, 642] width 131 height 37
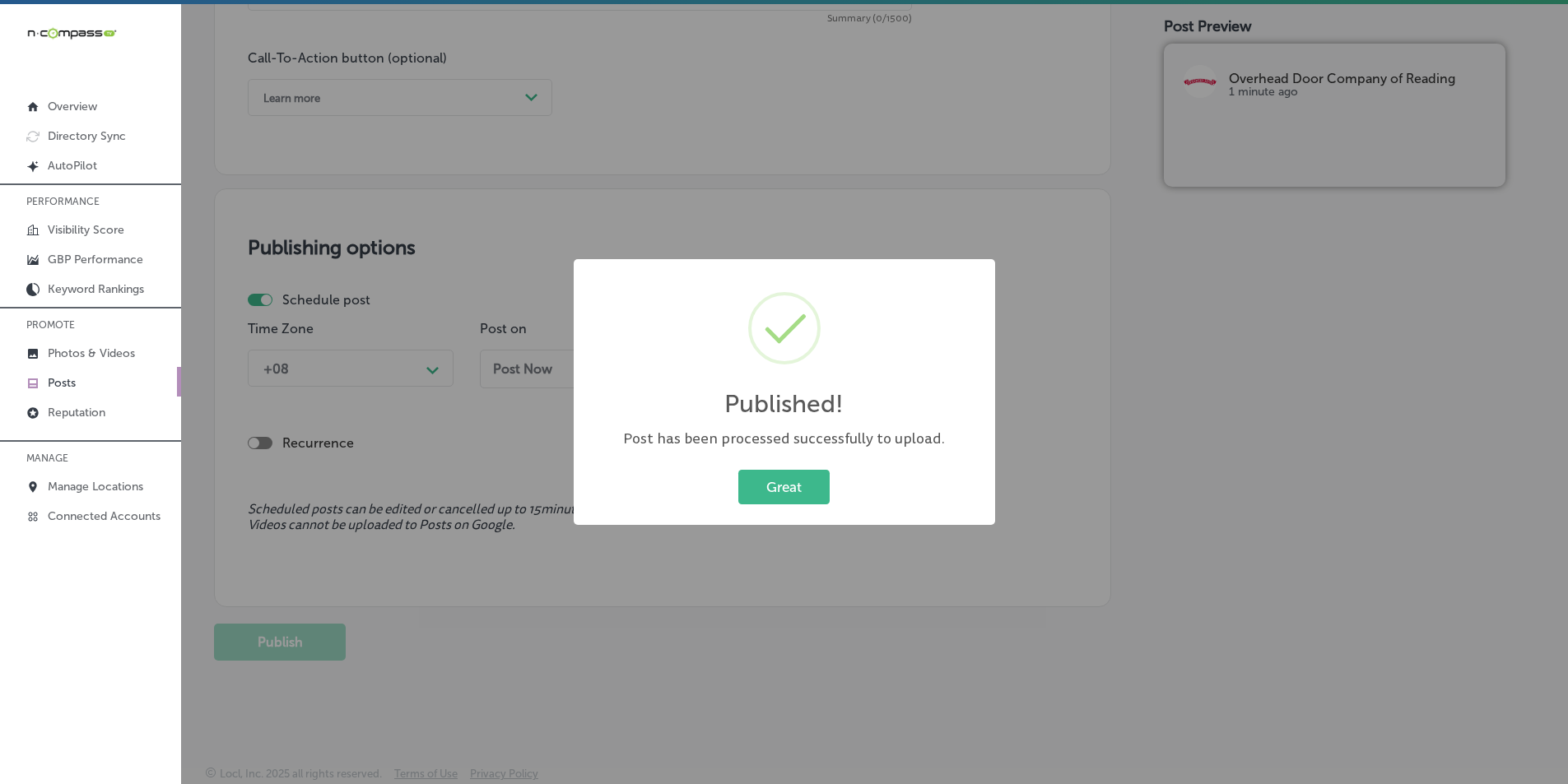
scroll to position [1208, 0]
click at [803, 474] on button "Great" at bounding box center [784, 487] width 92 height 34
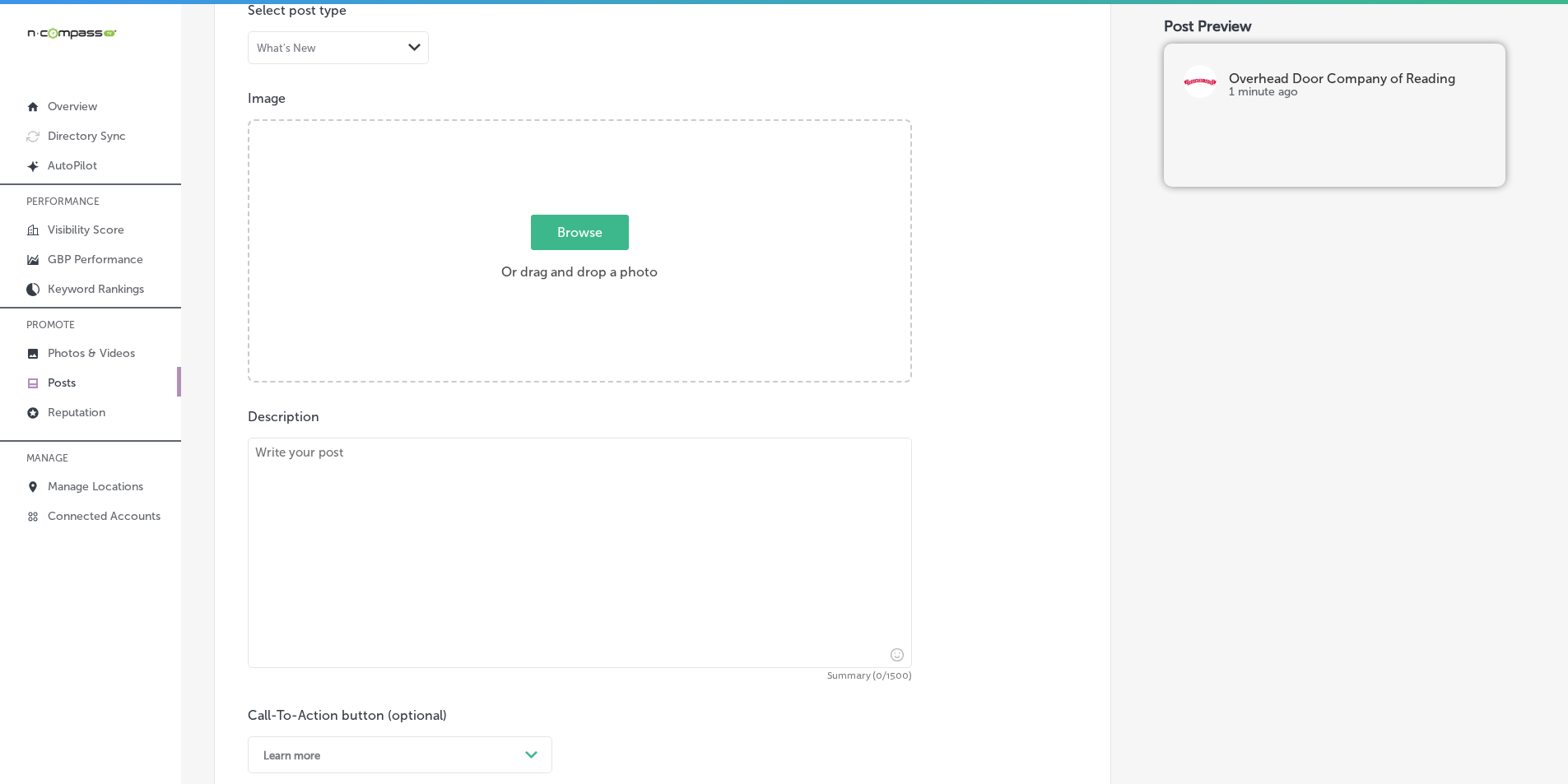
scroll to position [549, 0]
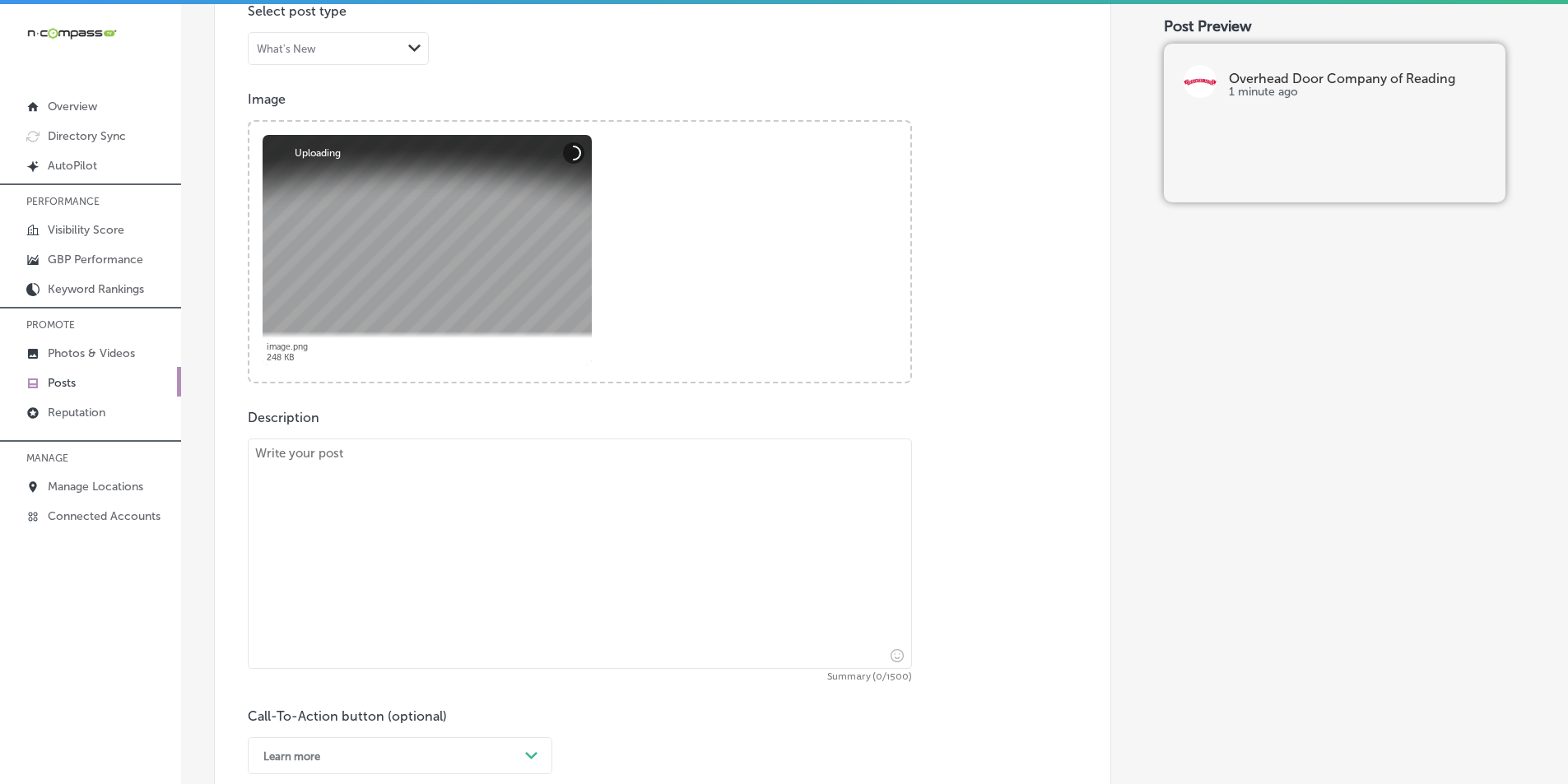
drag, startPoint x: 473, startPoint y: 507, endPoint x: 496, endPoint y: 304, distance: 204.3
click at [473, 506] on textarea at bounding box center [580, 554] width 664 height 231
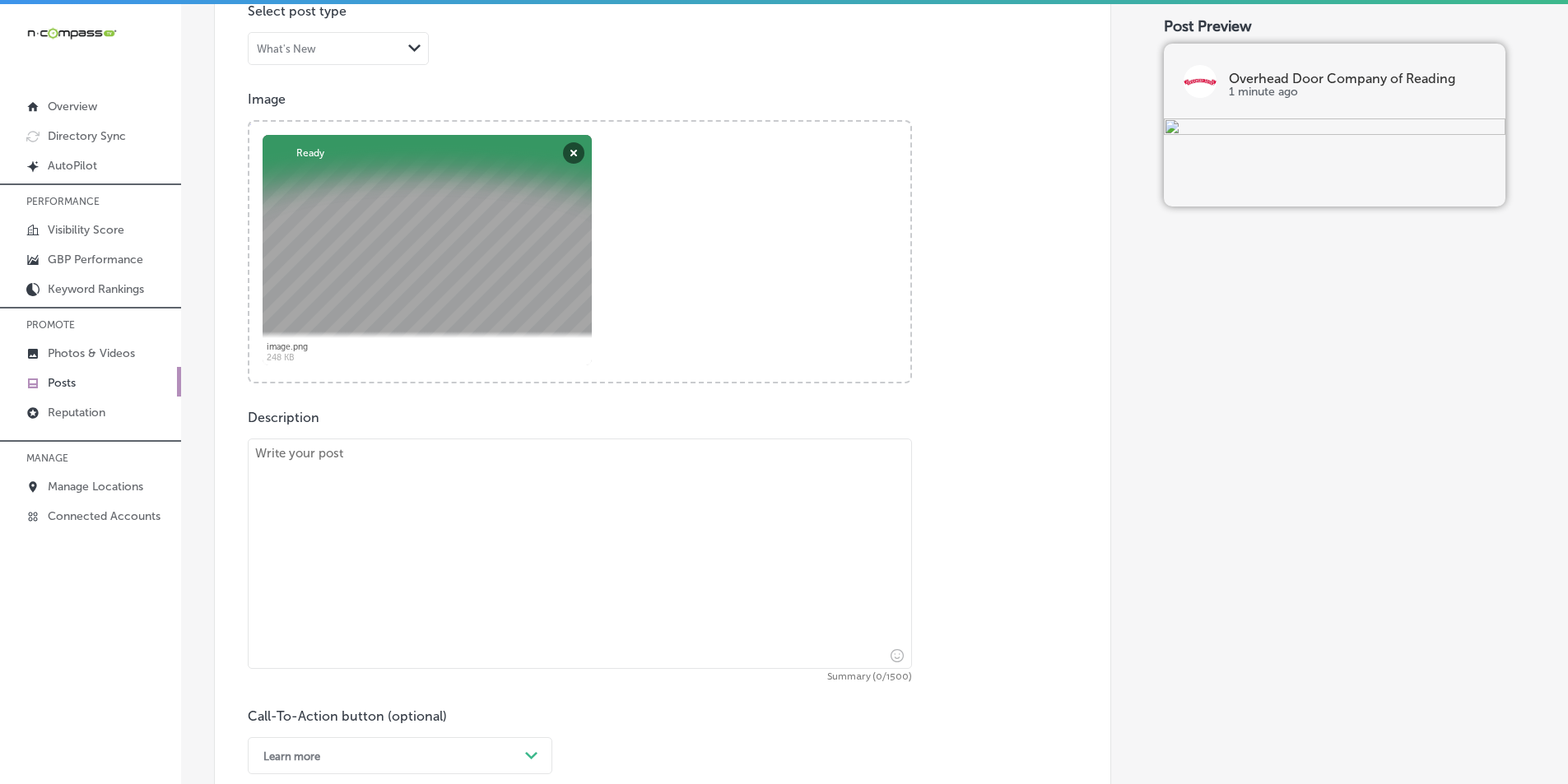
click at [460, 509] on textarea at bounding box center [580, 554] width 664 height 231
paste textarea "At Overhead Door Company of Reading, we offer residential garage doors that pro…"
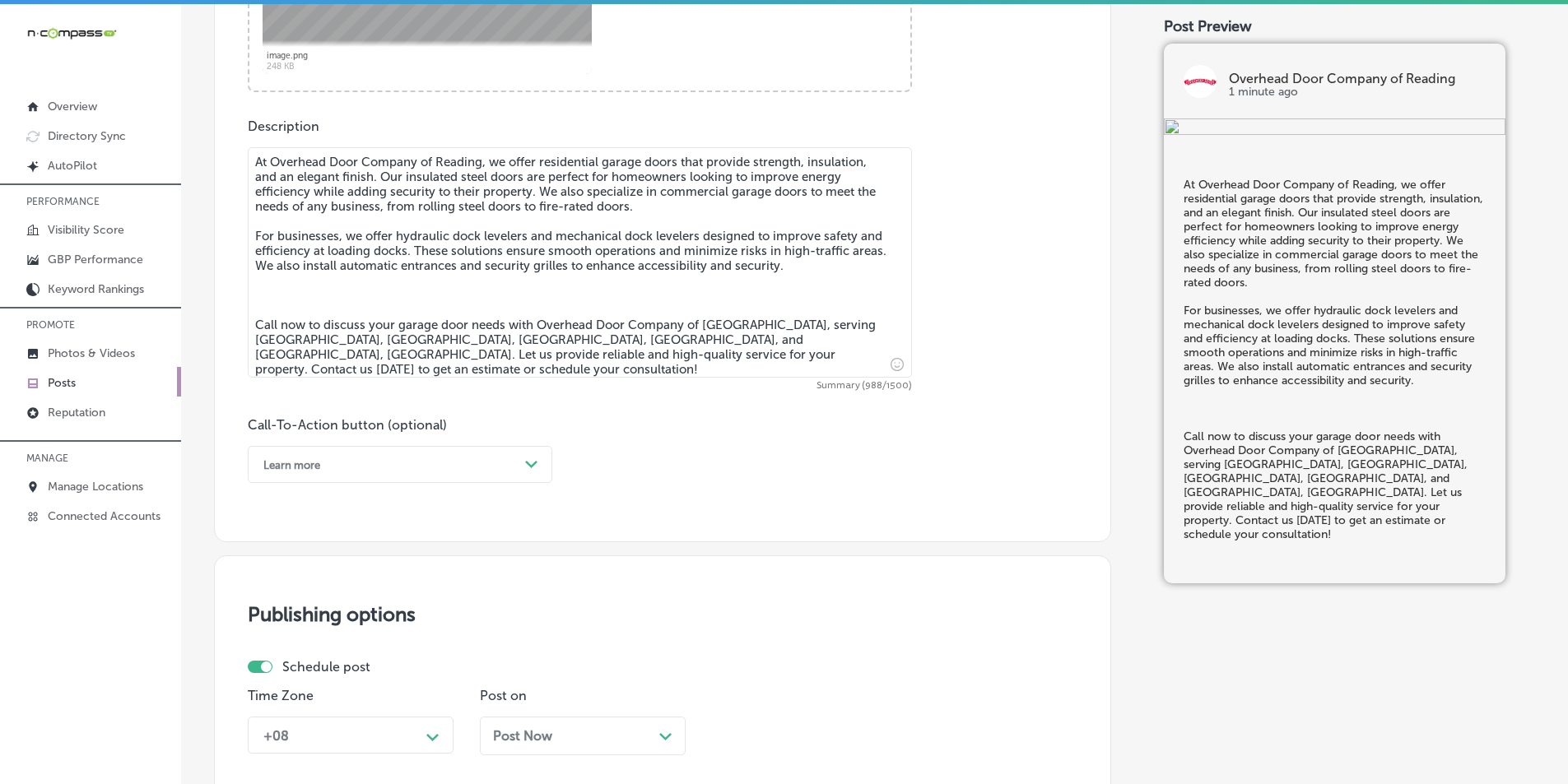
scroll to position [878, 0]
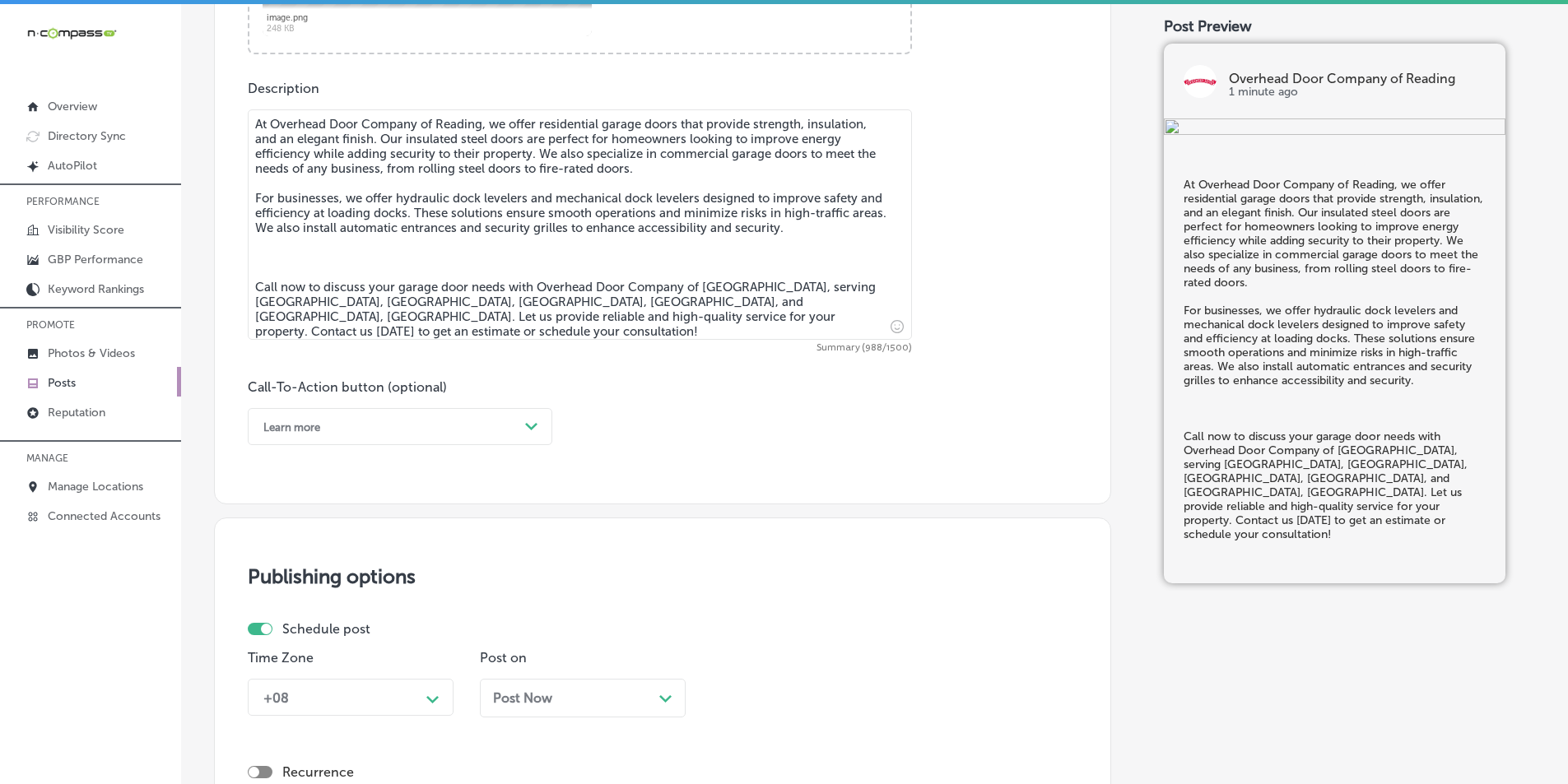
type textarea "At Overhead Door Company of Reading, we offer residential garage doors that pro…"
click at [536, 414] on div "Path Created with Sketch." at bounding box center [531, 426] width 26 height 26
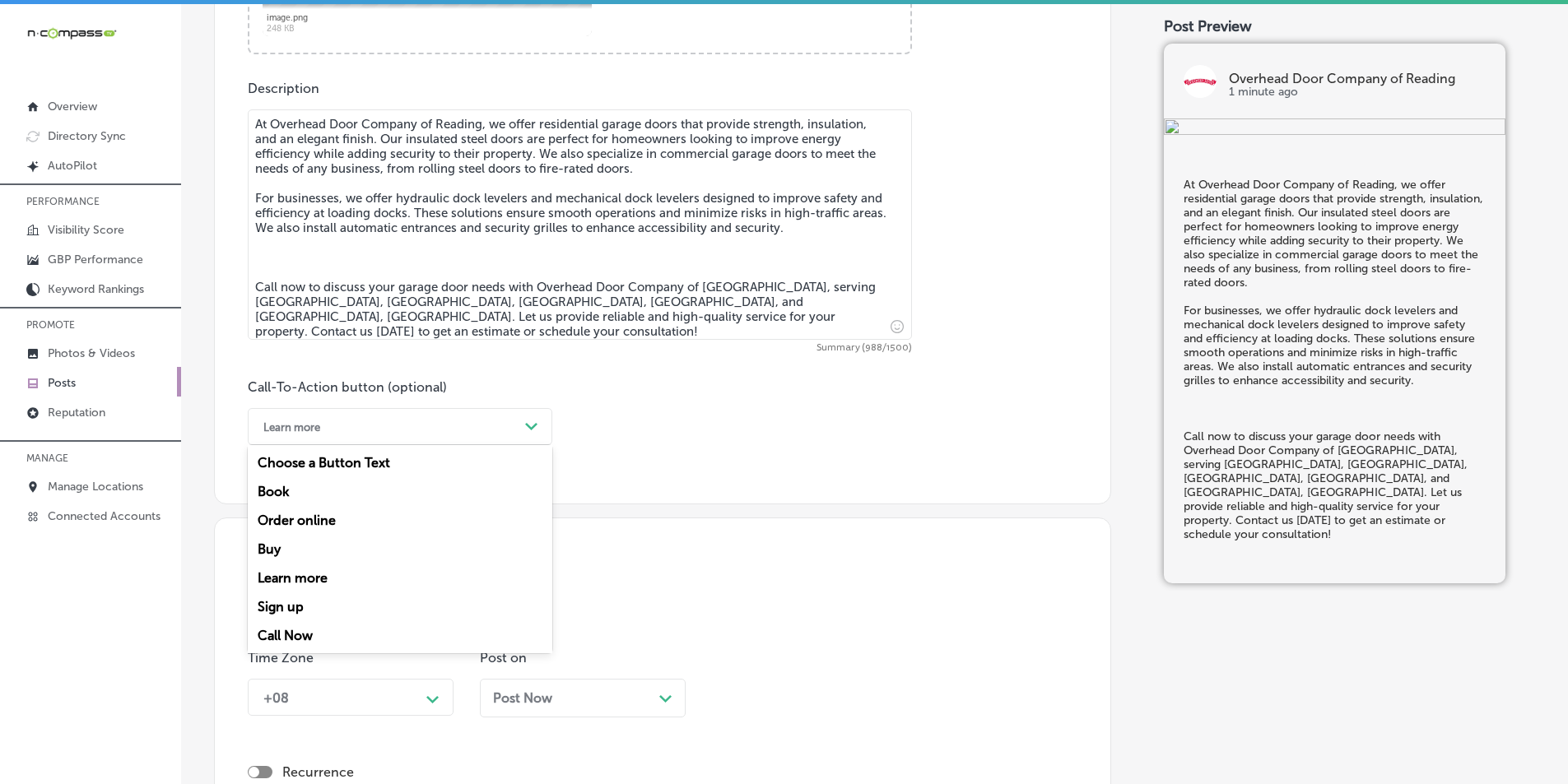
click at [282, 631] on div "Call Now" at bounding box center [399, 636] width 304 height 29
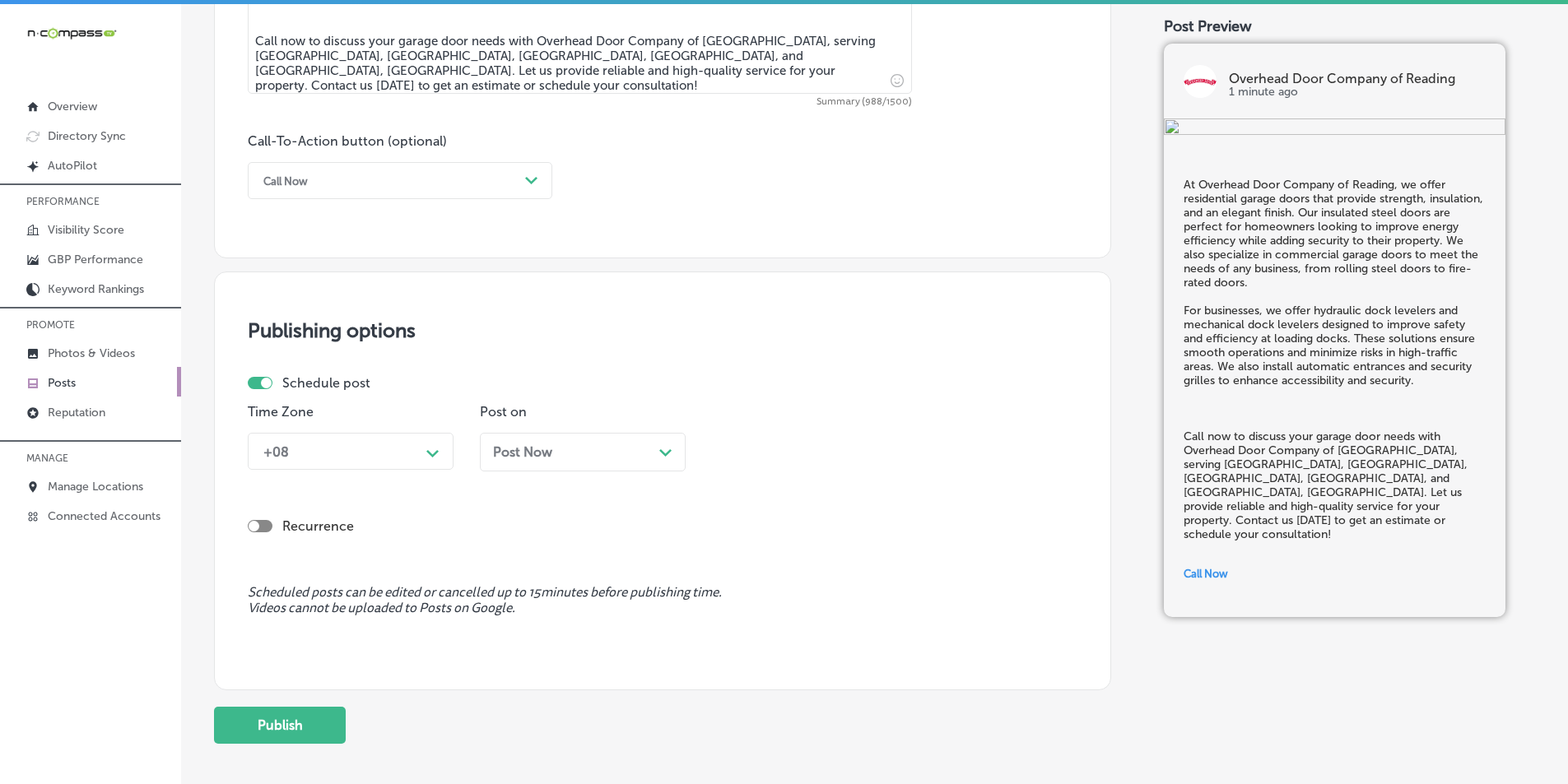
scroll to position [1126, 0]
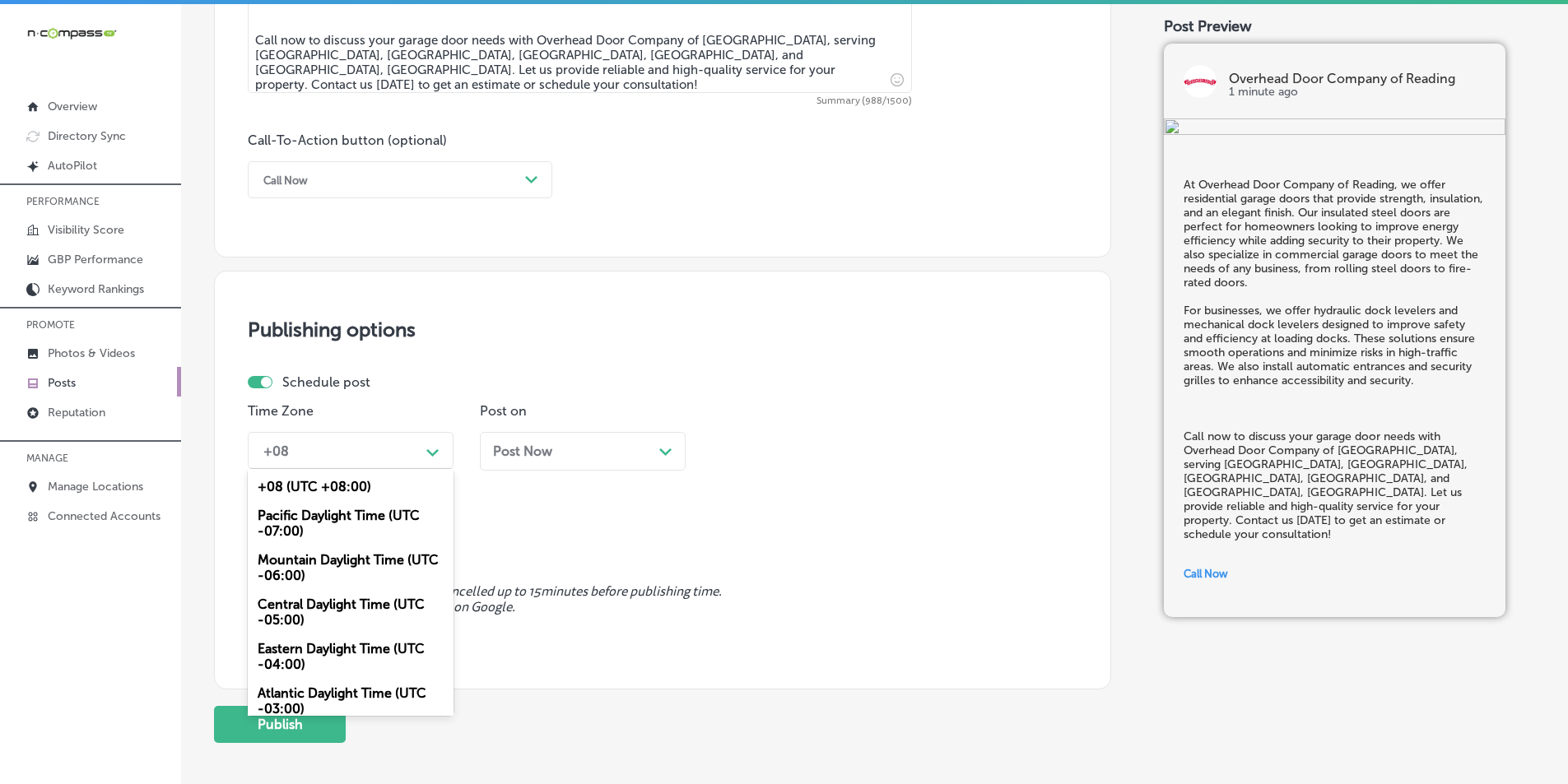
click at [429, 448] on div "Path Created with Sketch." at bounding box center [433, 451] width 14 height 14
click at [297, 556] on div "Mountain Daylight Time (UTC -06:00)" at bounding box center [350, 568] width 206 height 44
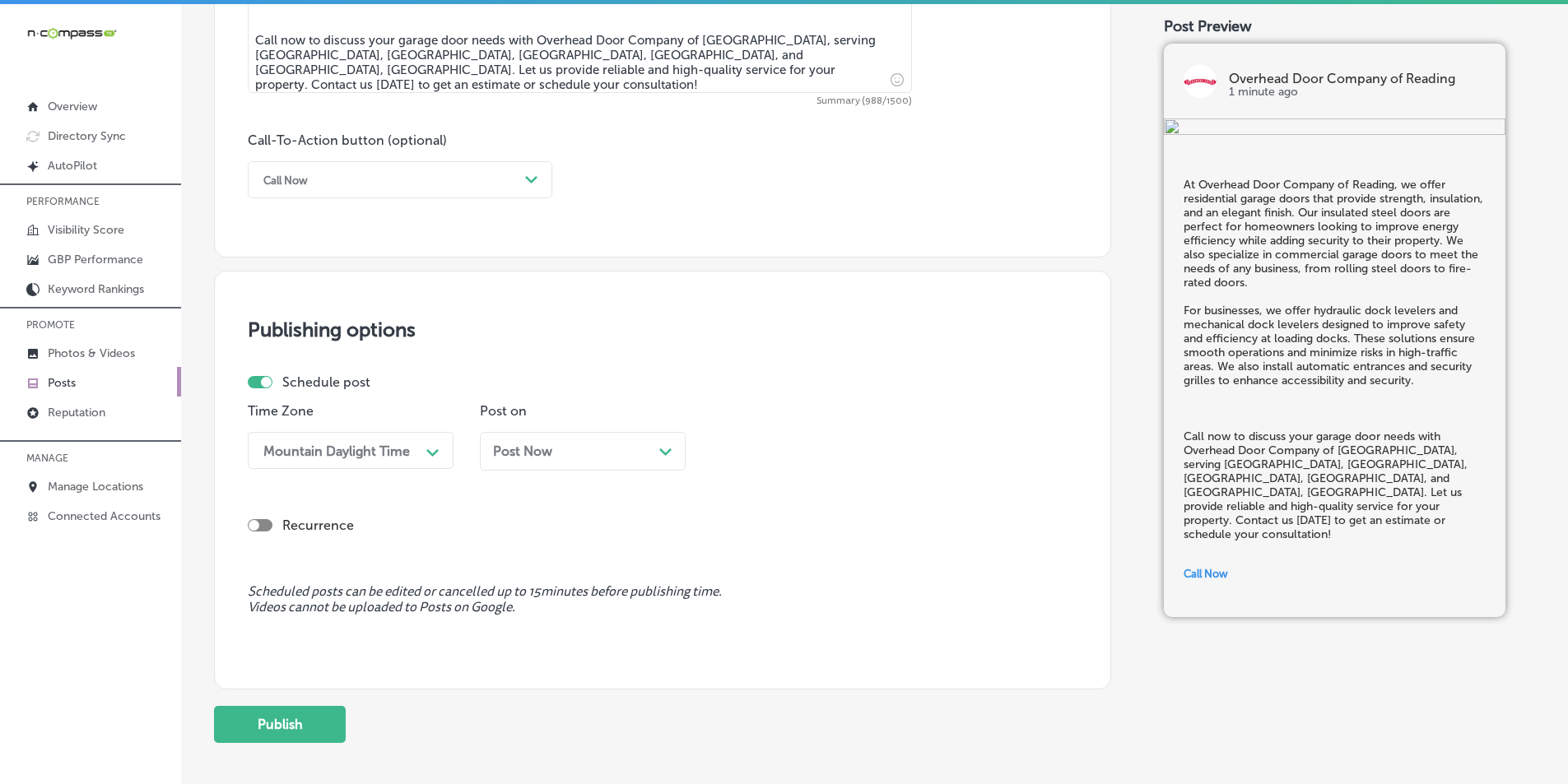
click at [669, 455] on icon "Path Created with Sketch." at bounding box center [665, 452] width 13 height 8
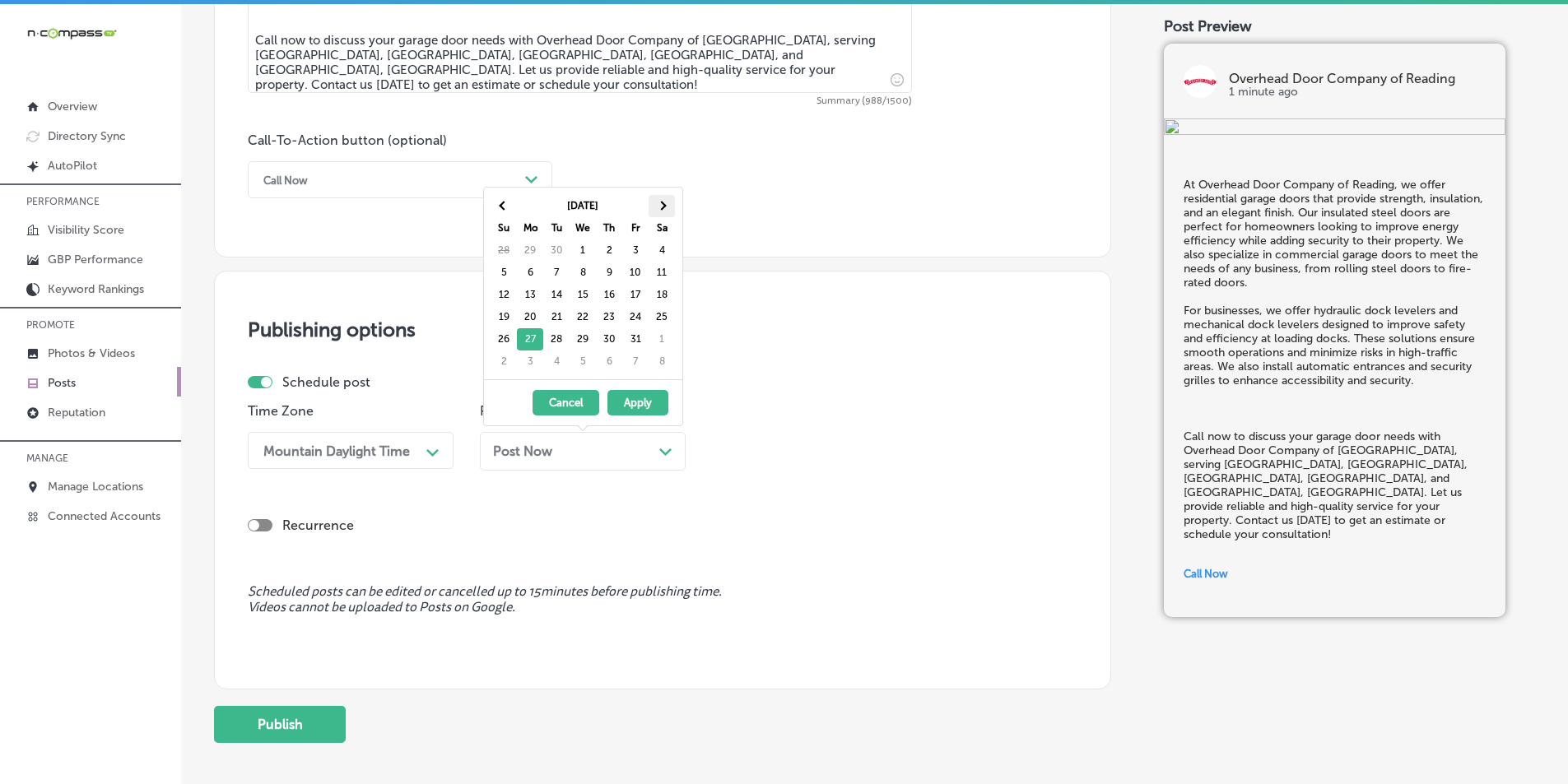
click at [665, 205] on span at bounding box center [661, 205] width 9 height 9
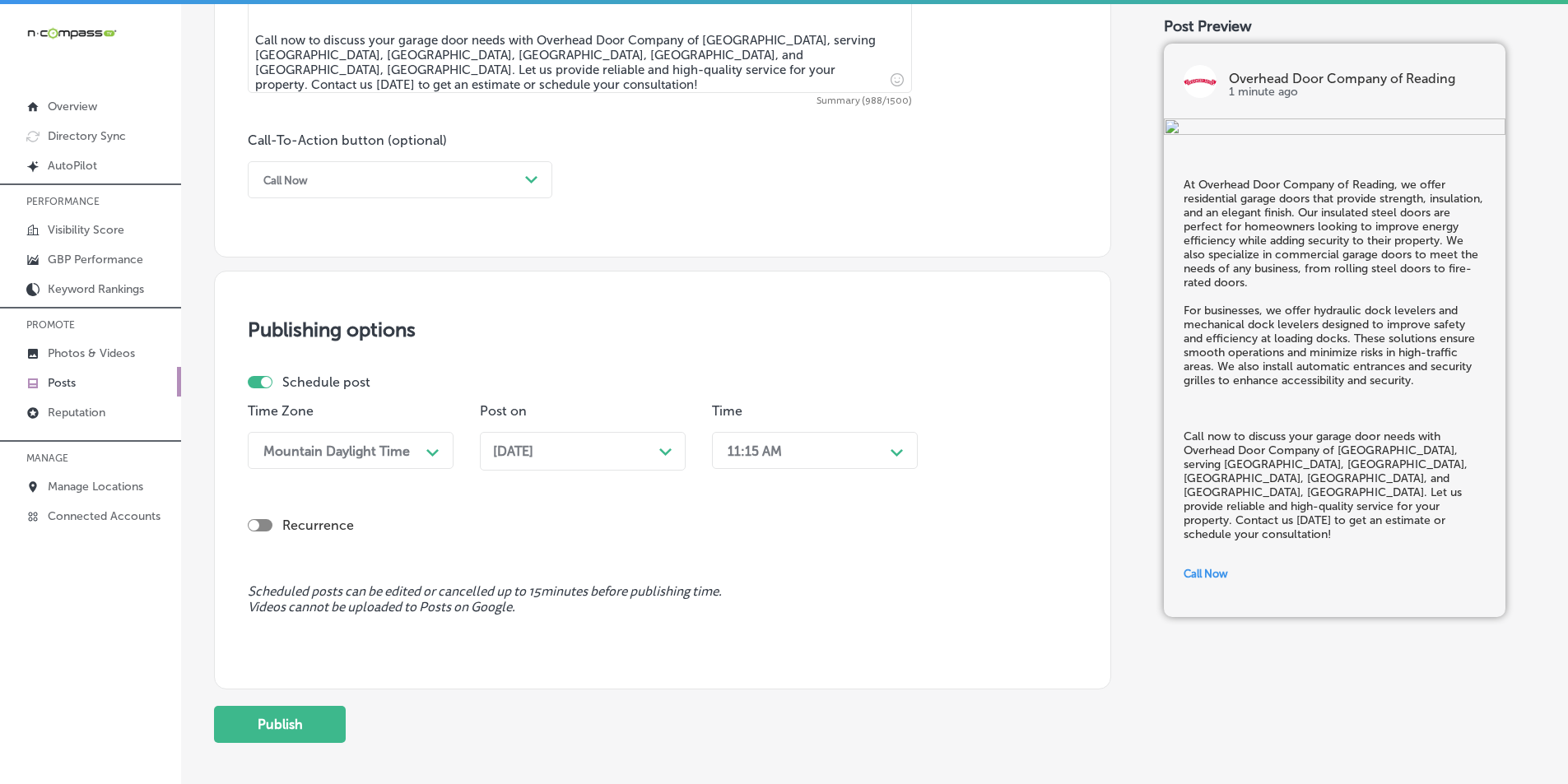
click at [842, 452] on div "11:15 AM" at bounding box center [802, 451] width 164 height 29
click at [743, 632] on div "7:00 AM" at bounding box center [815, 635] width 206 height 29
click at [276, 726] on button "Publish" at bounding box center [279, 725] width 131 height 37
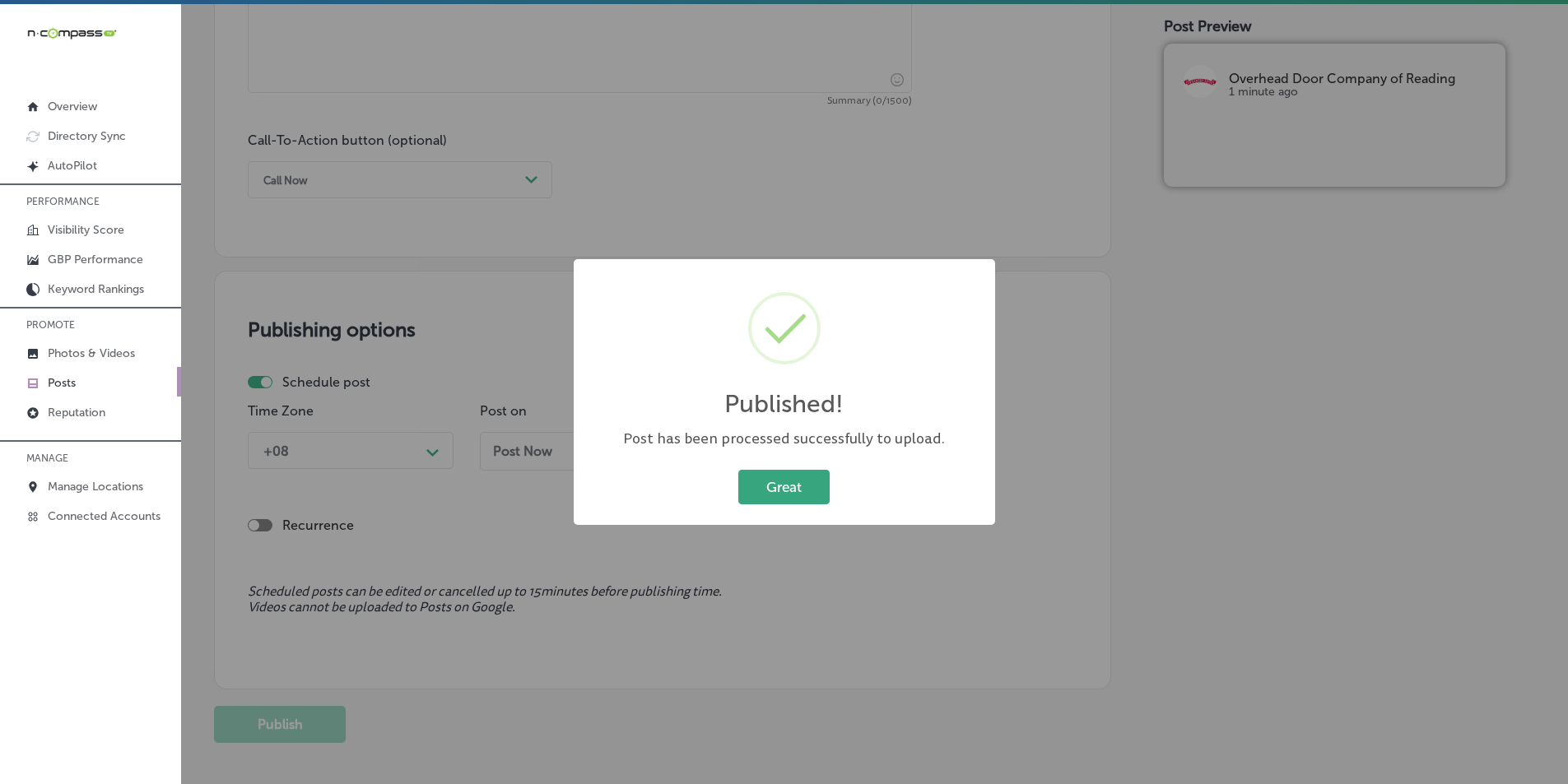
click at [764, 485] on button "Great" at bounding box center [784, 487] width 92 height 34
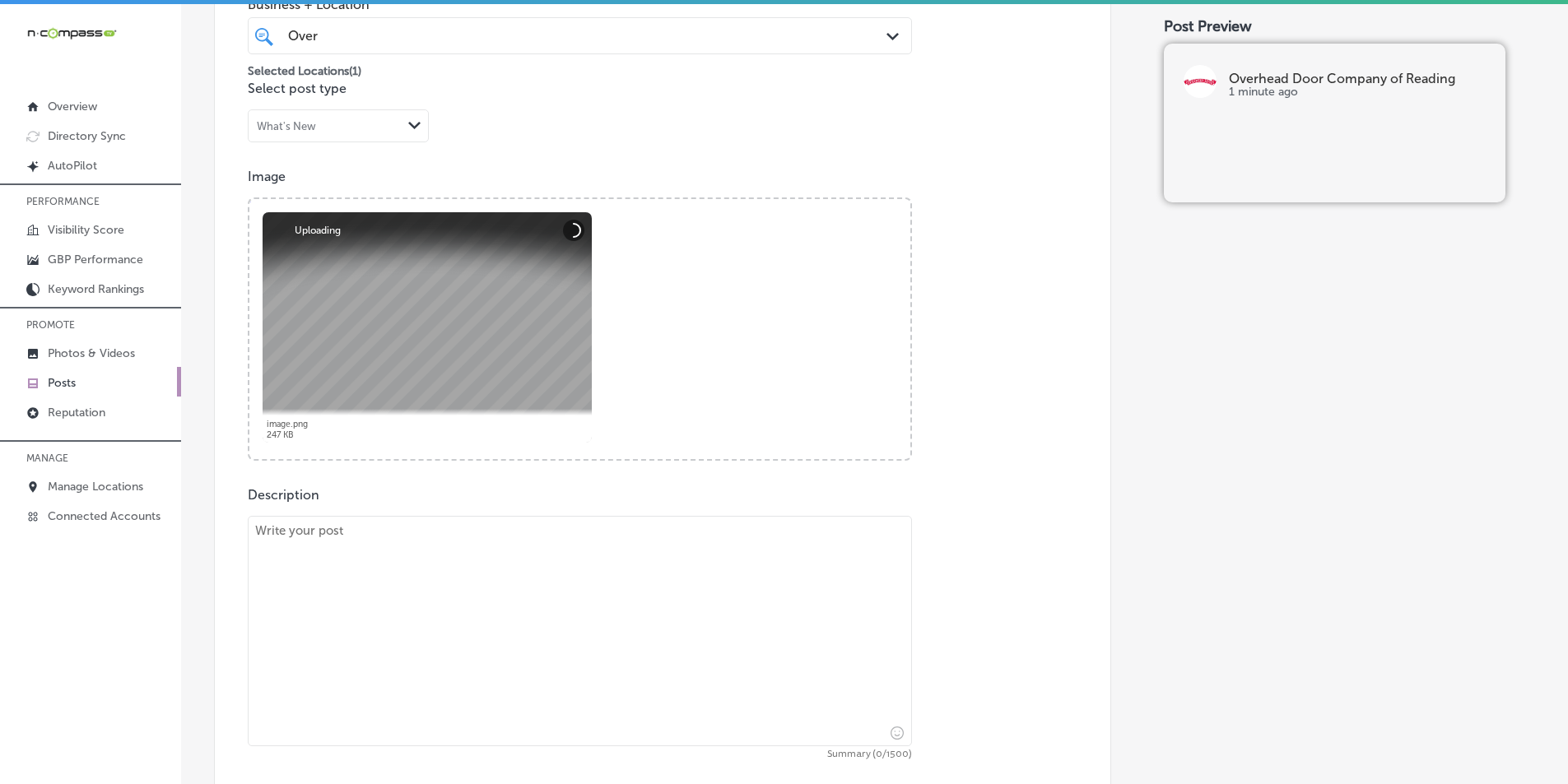
scroll to position [467, 0]
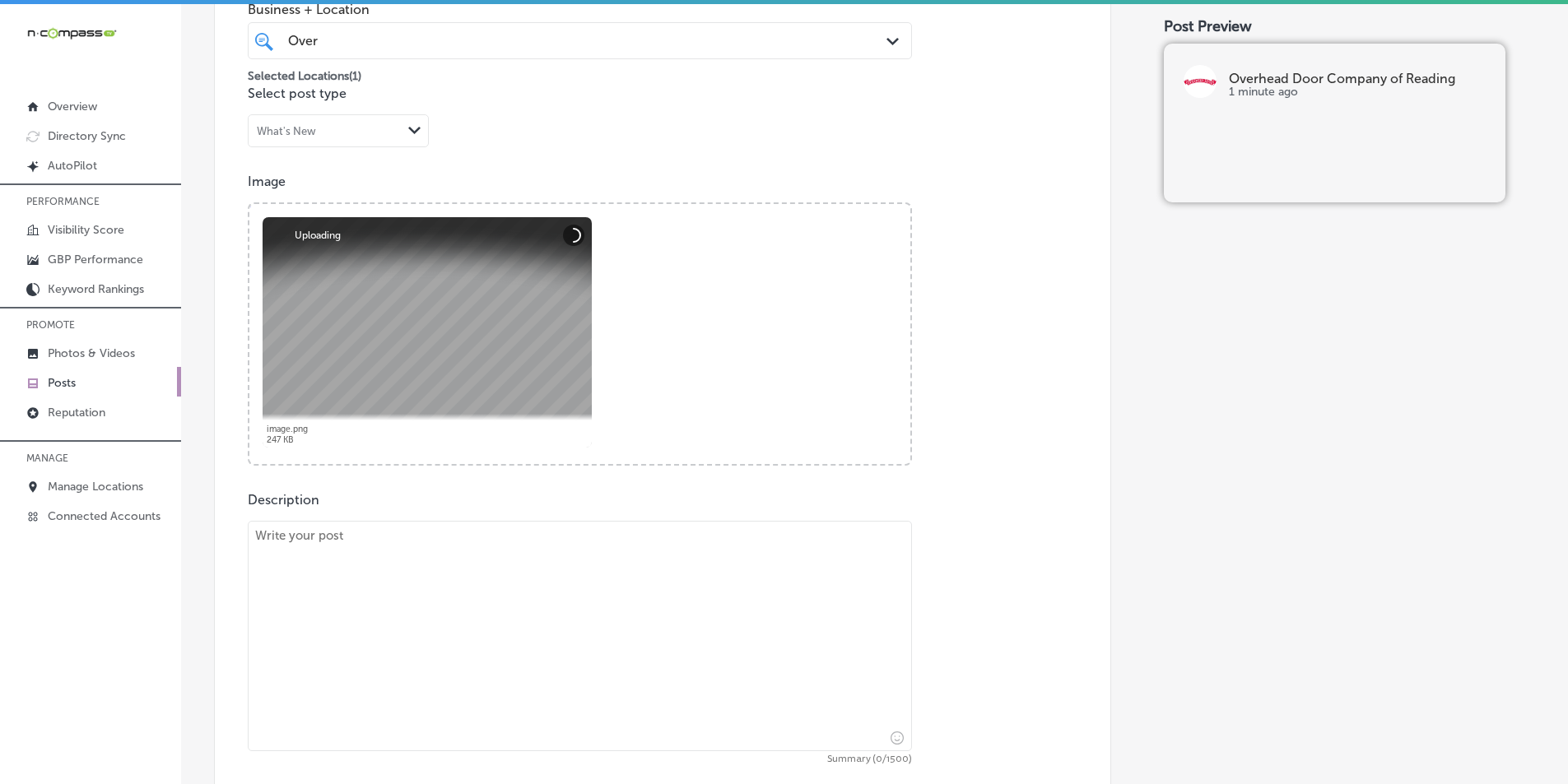
drag, startPoint x: 399, startPoint y: 623, endPoint x: 414, endPoint y: 527, distance: 97.2
click at [402, 613] on textarea at bounding box center [580, 637] width 664 height 231
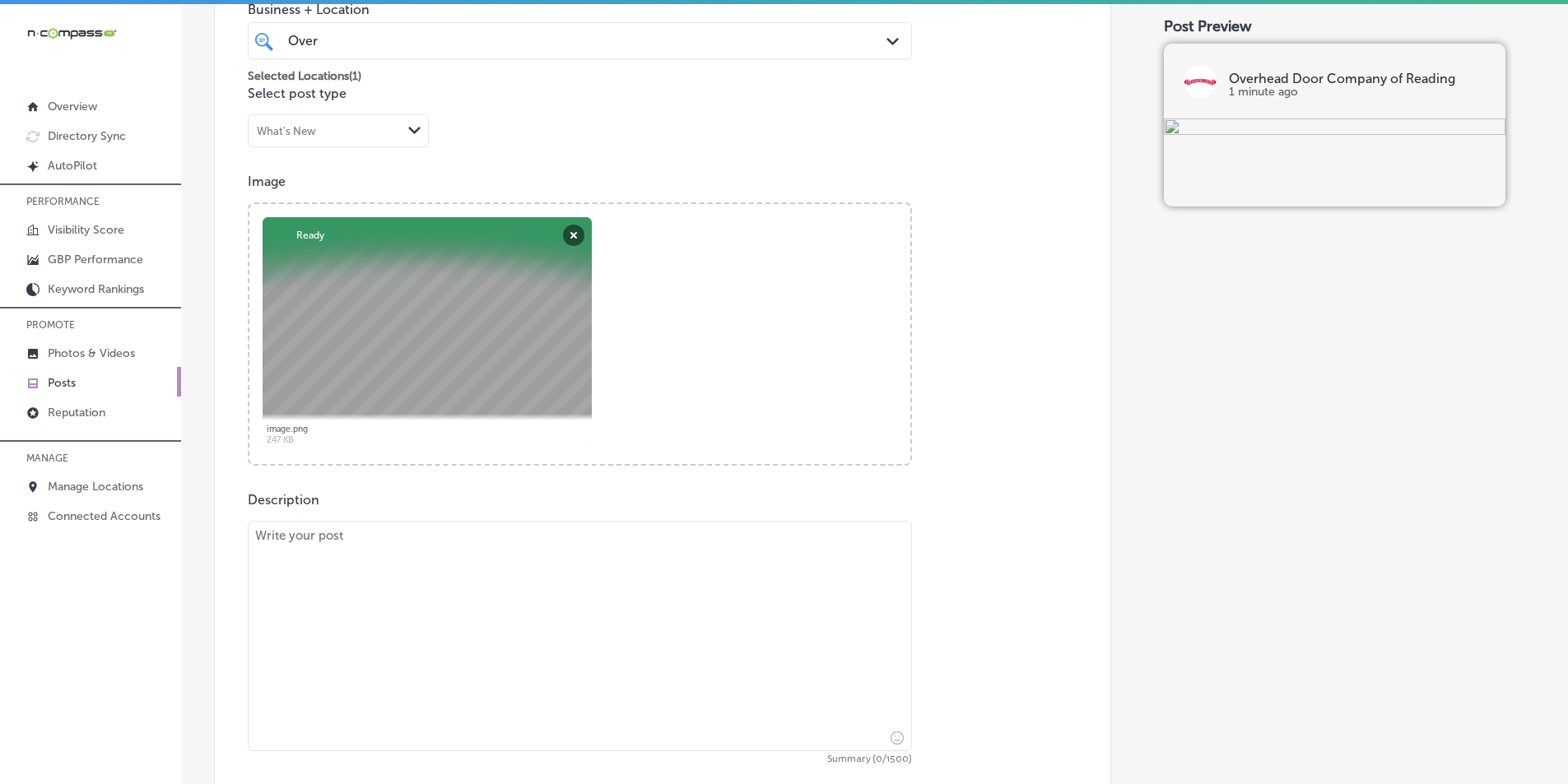
click at [432, 580] on textarea at bounding box center [580, 637] width 664 height 231
paste textarea "Looking for reliable garage doors or retractable awnings? At Overhead Door Comp…"
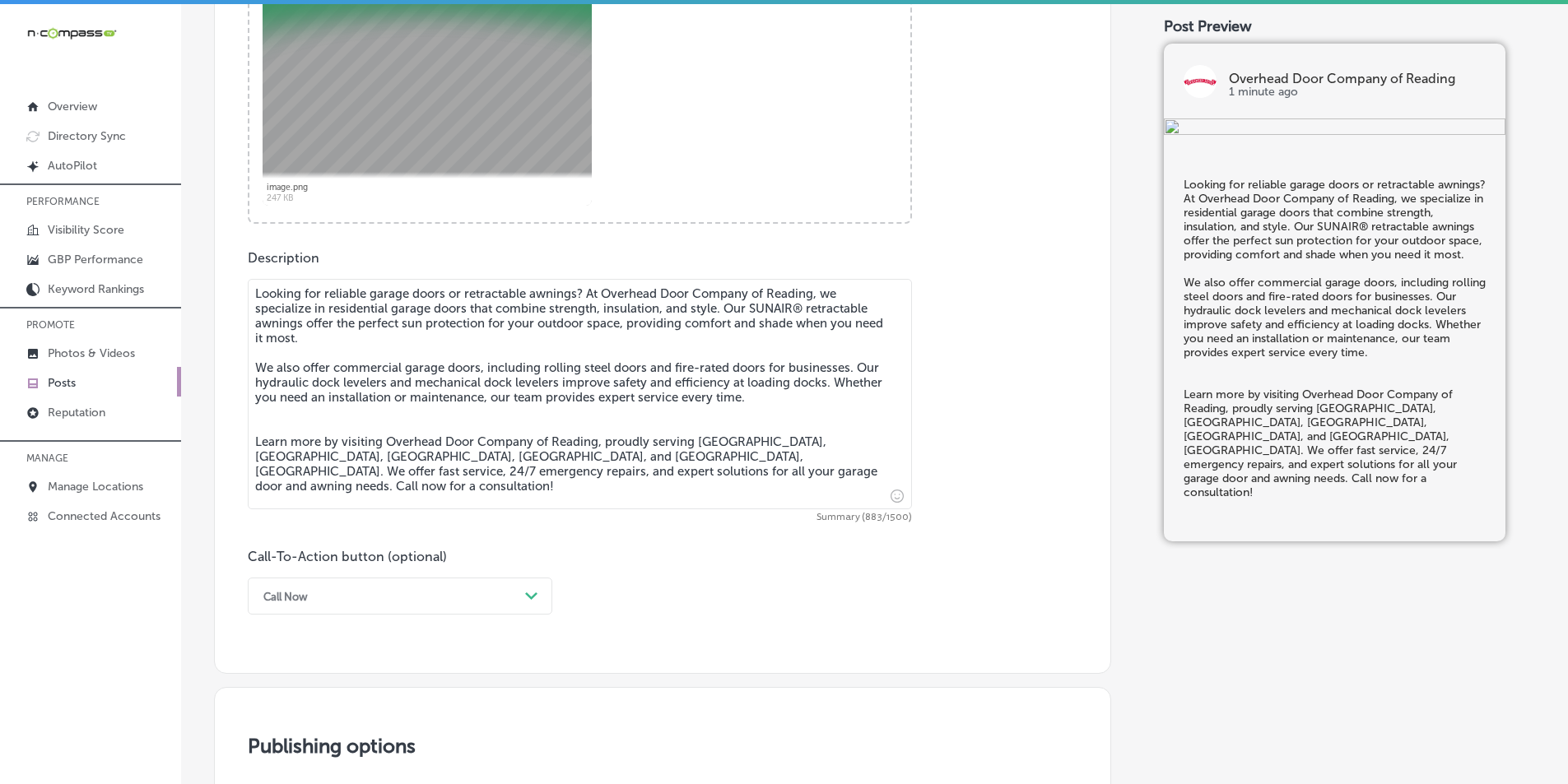
scroll to position [714, 0]
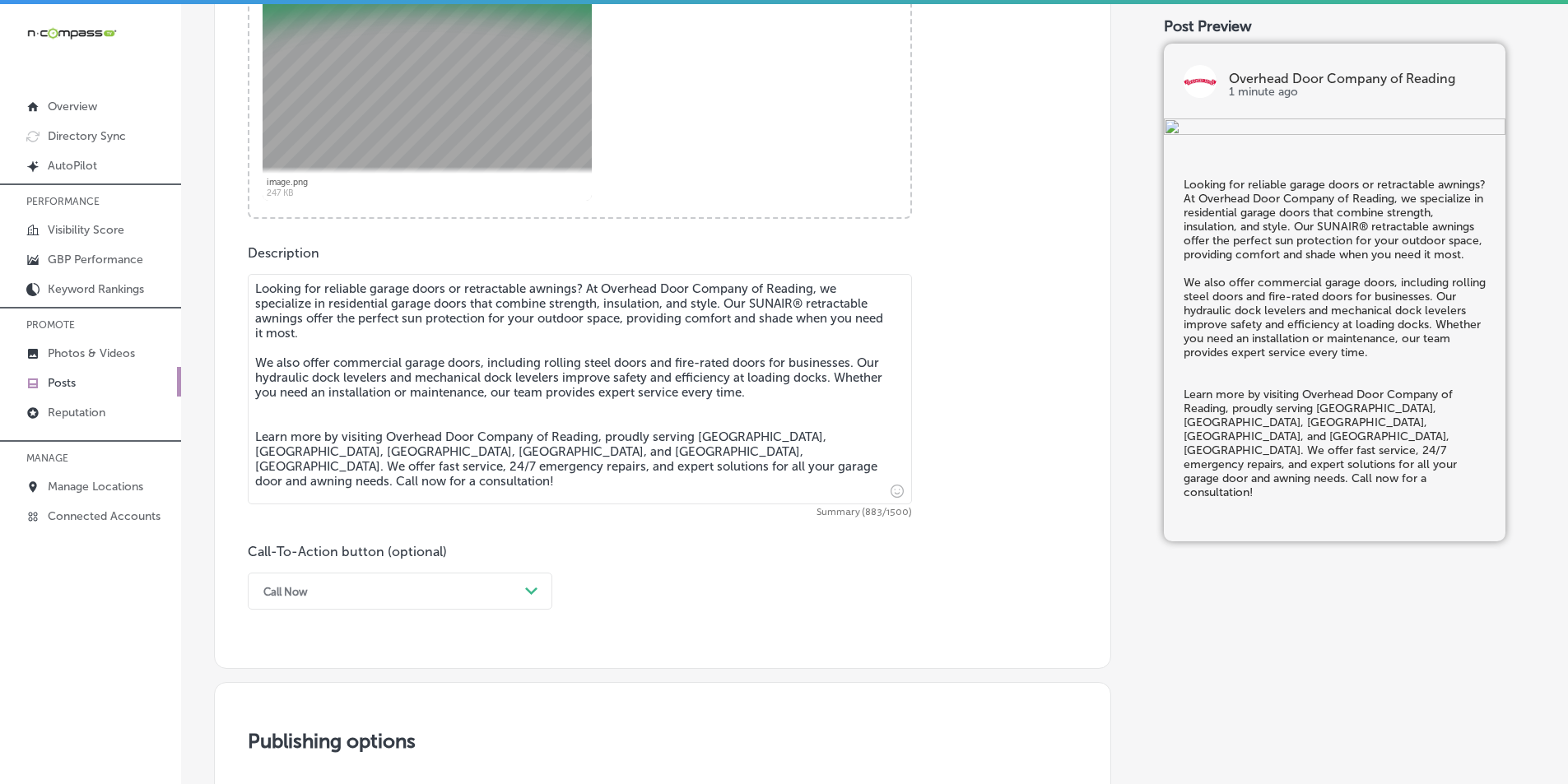
type textarea "Looking for reliable garage doors or retractable awnings? At Overhead Door Comp…"
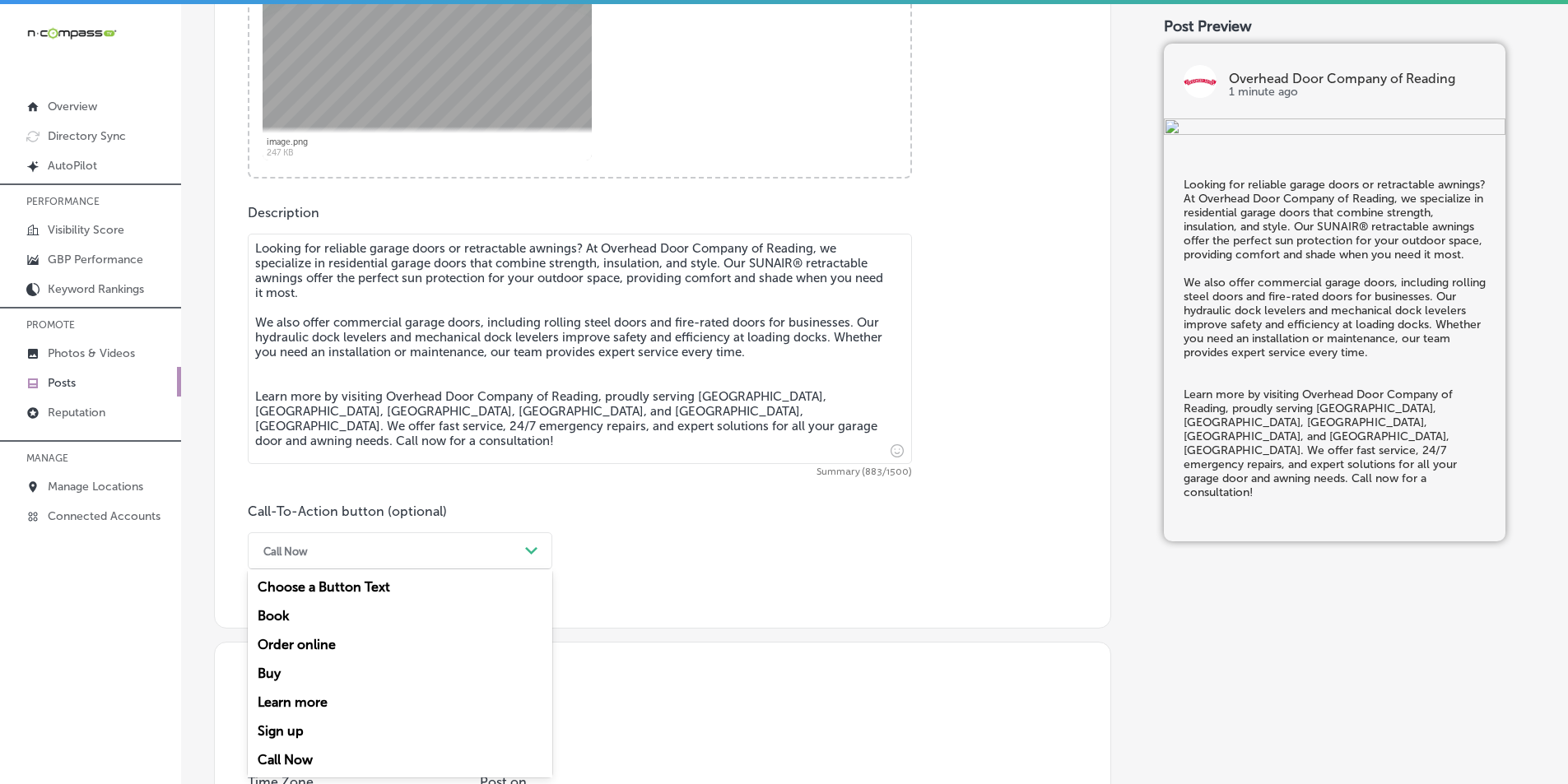
click at [452, 570] on div "option Call Now, selected. option Book focused, 2 of 7. 7 results available. Us…" at bounding box center [399, 551] width 304 height 37
click at [292, 696] on div "Learn more" at bounding box center [399, 703] width 304 height 29
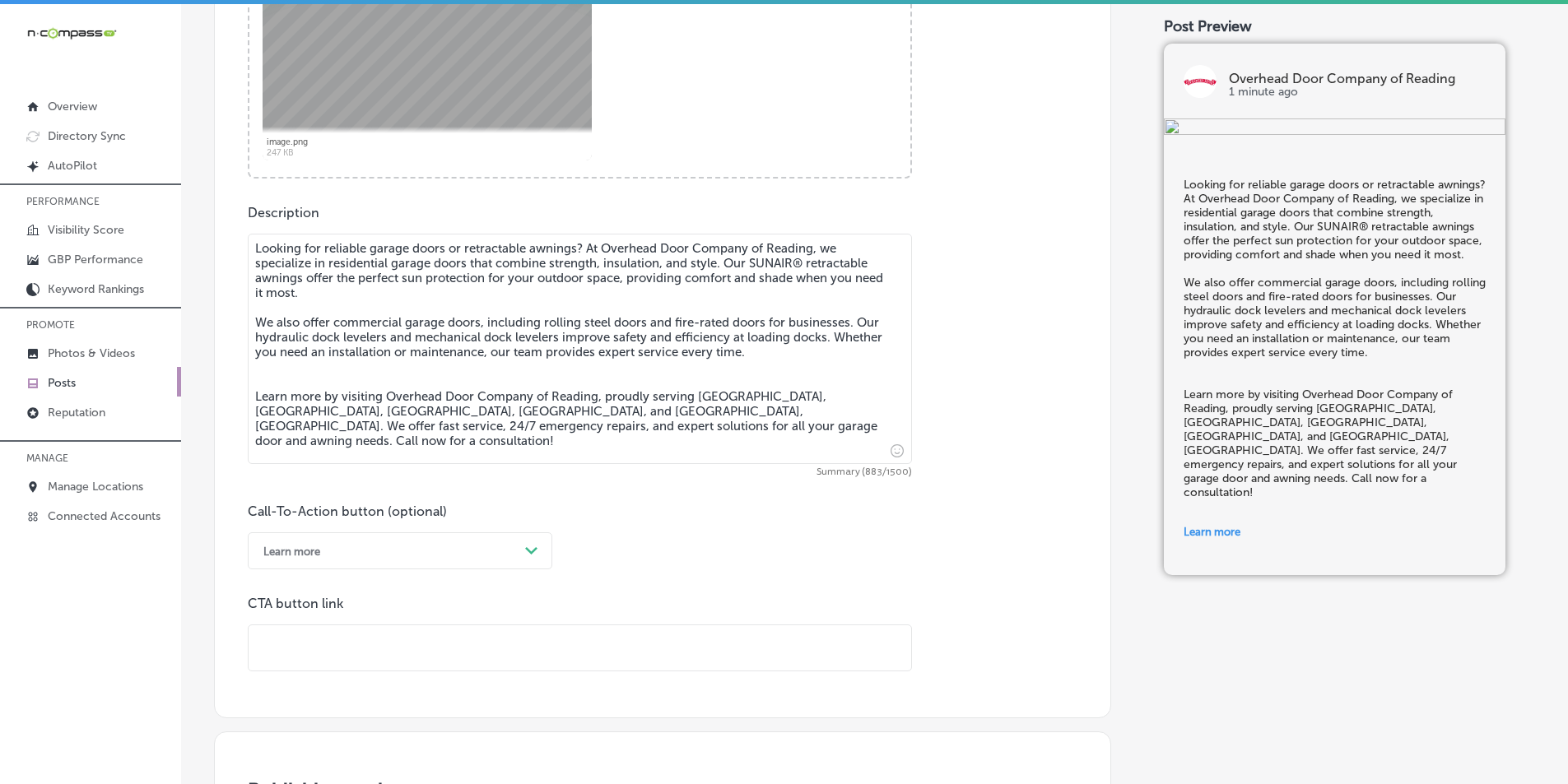
paste input "https://overheaddoorofreading.com/"
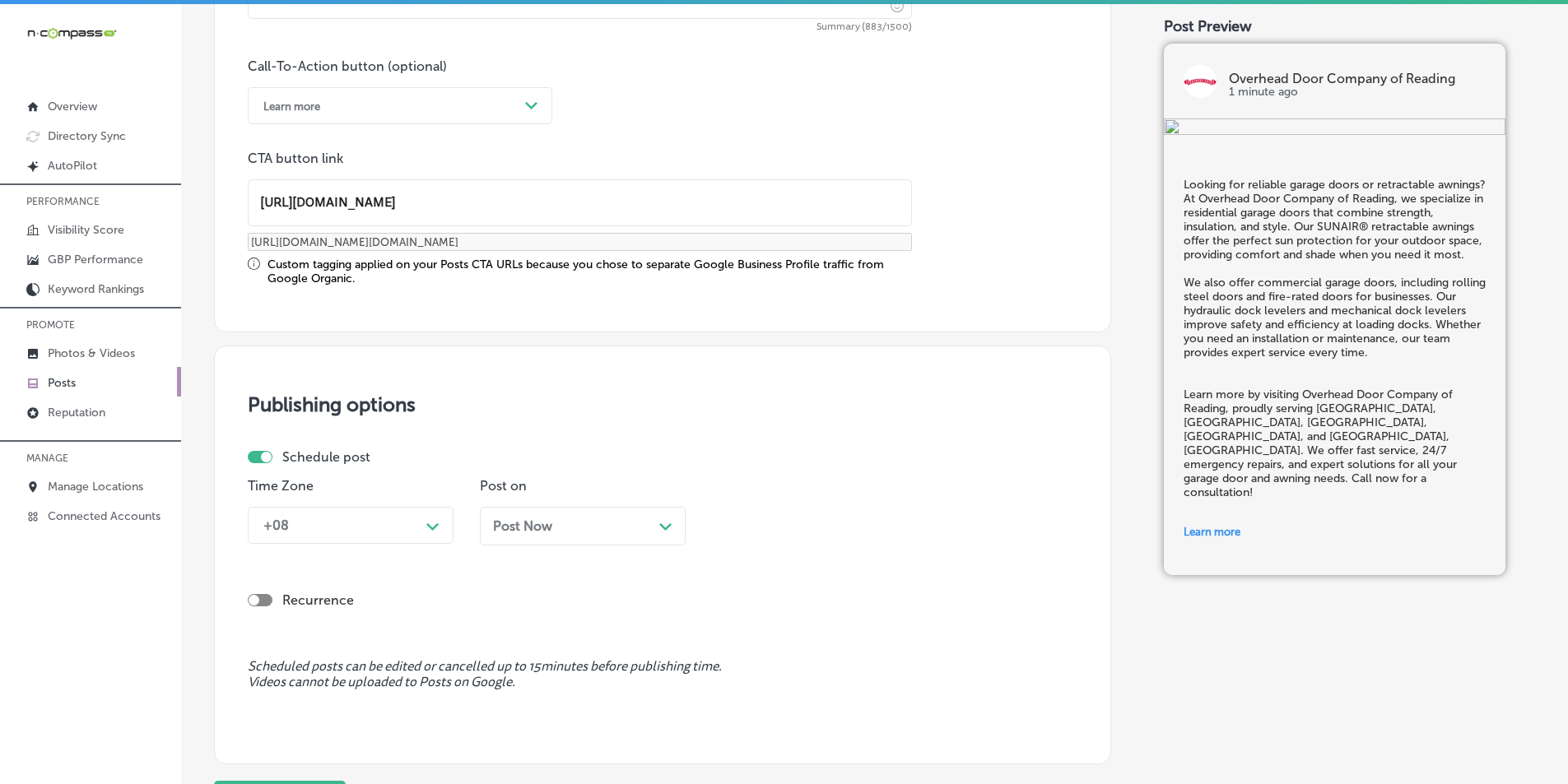
scroll to position [1248, 0]
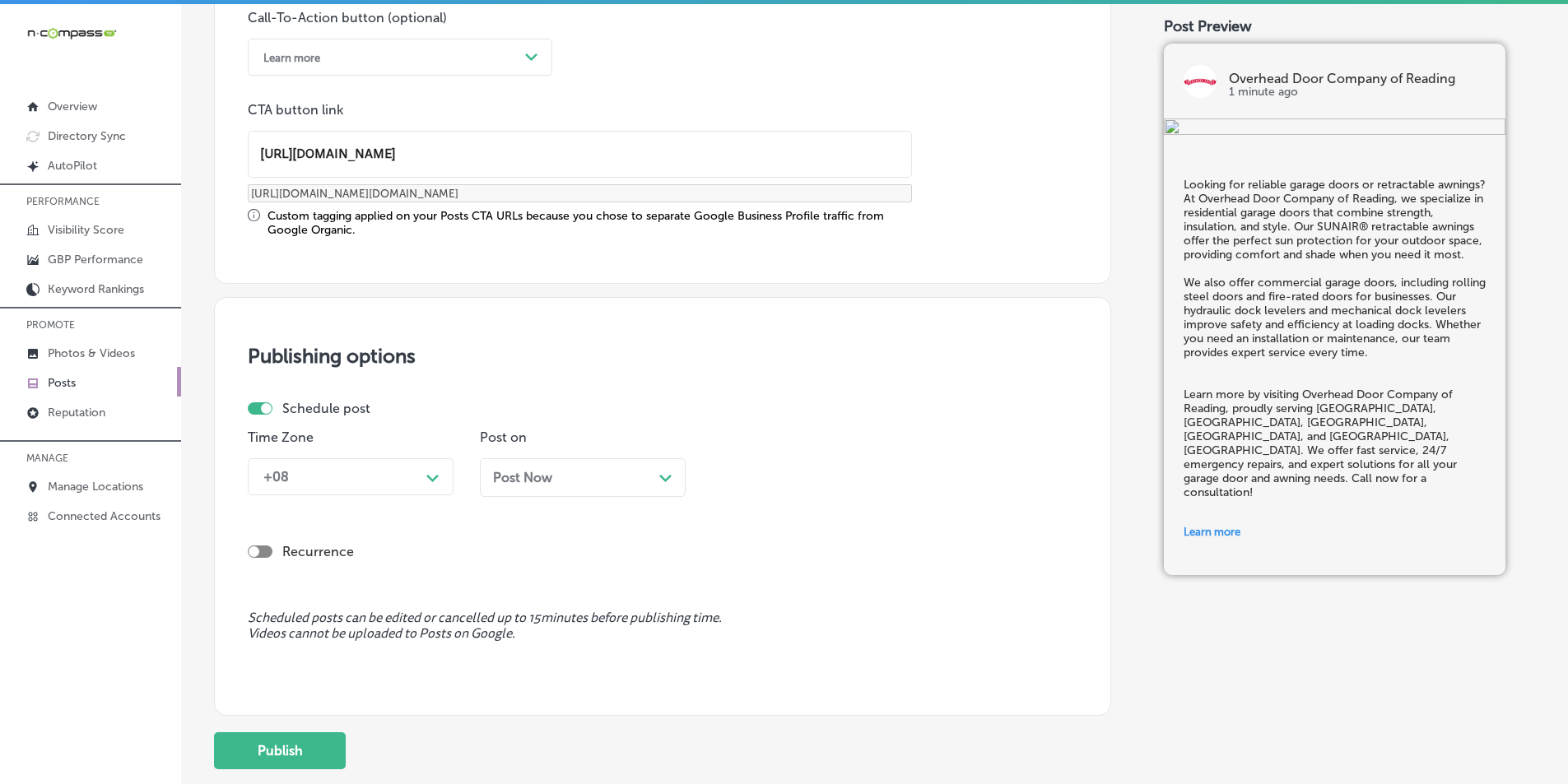
type input "https://overheaddoorofreading.com/"
click at [436, 481] on icon "Path Created with Sketch." at bounding box center [432, 478] width 13 height 8
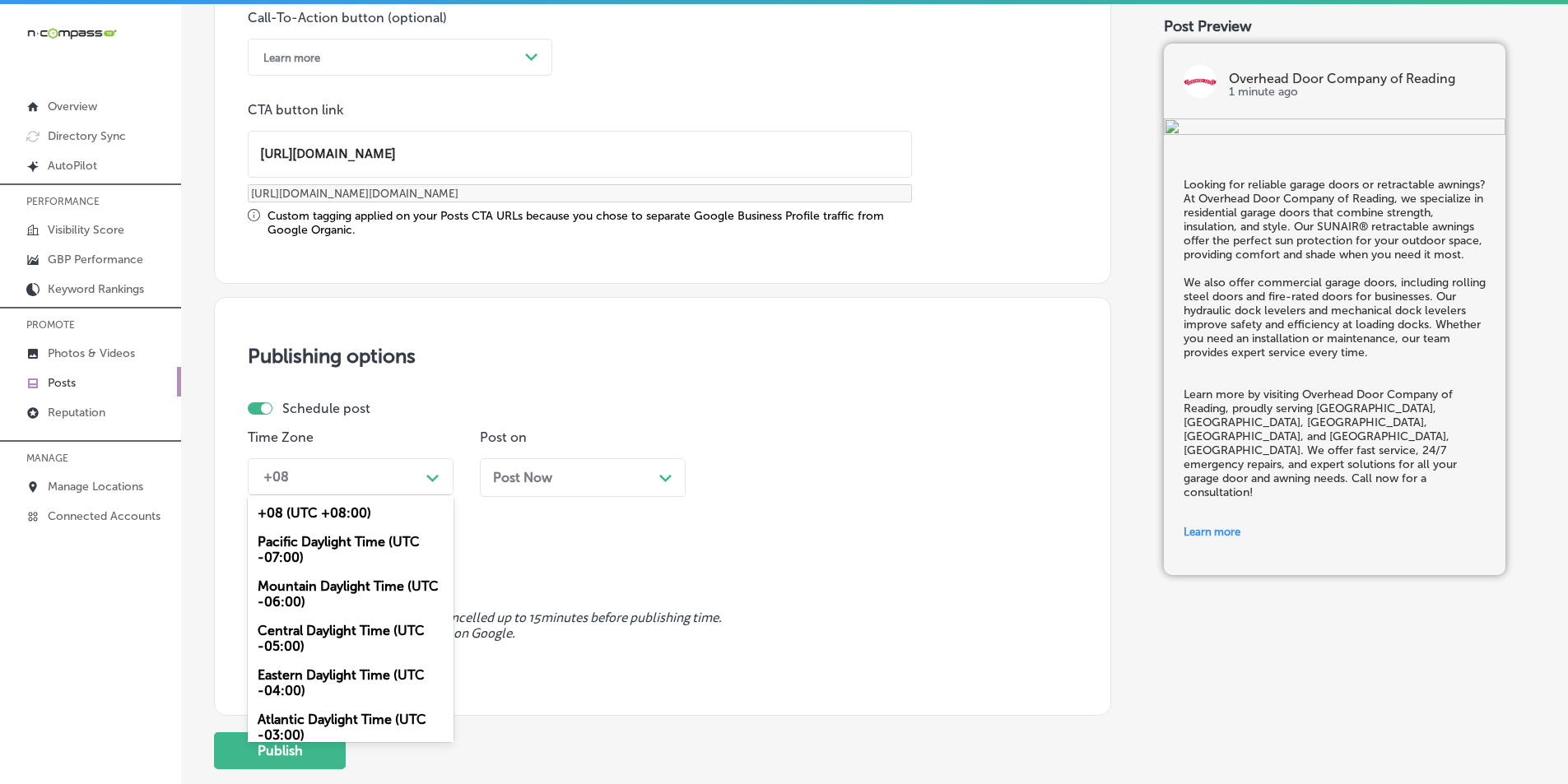
drag, startPoint x: 323, startPoint y: 581, endPoint x: 359, endPoint y: 568, distance: 38.3
click at [322, 581] on div "Mountain Daylight Time (UTC -06:00)" at bounding box center [350, 594] width 206 height 44
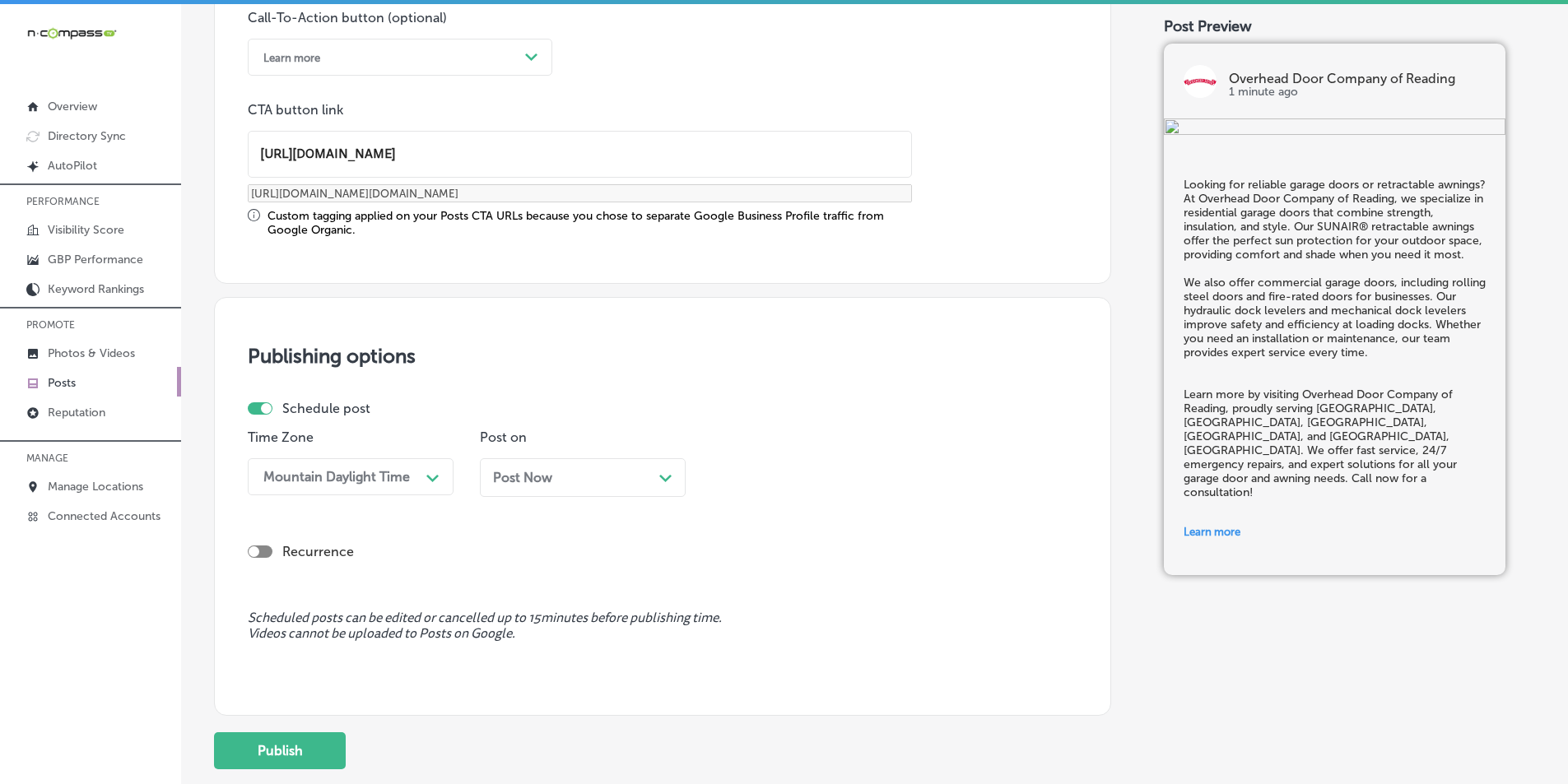
click at [666, 471] on div "Path Created with Sketch." at bounding box center [666, 477] width 14 height 14
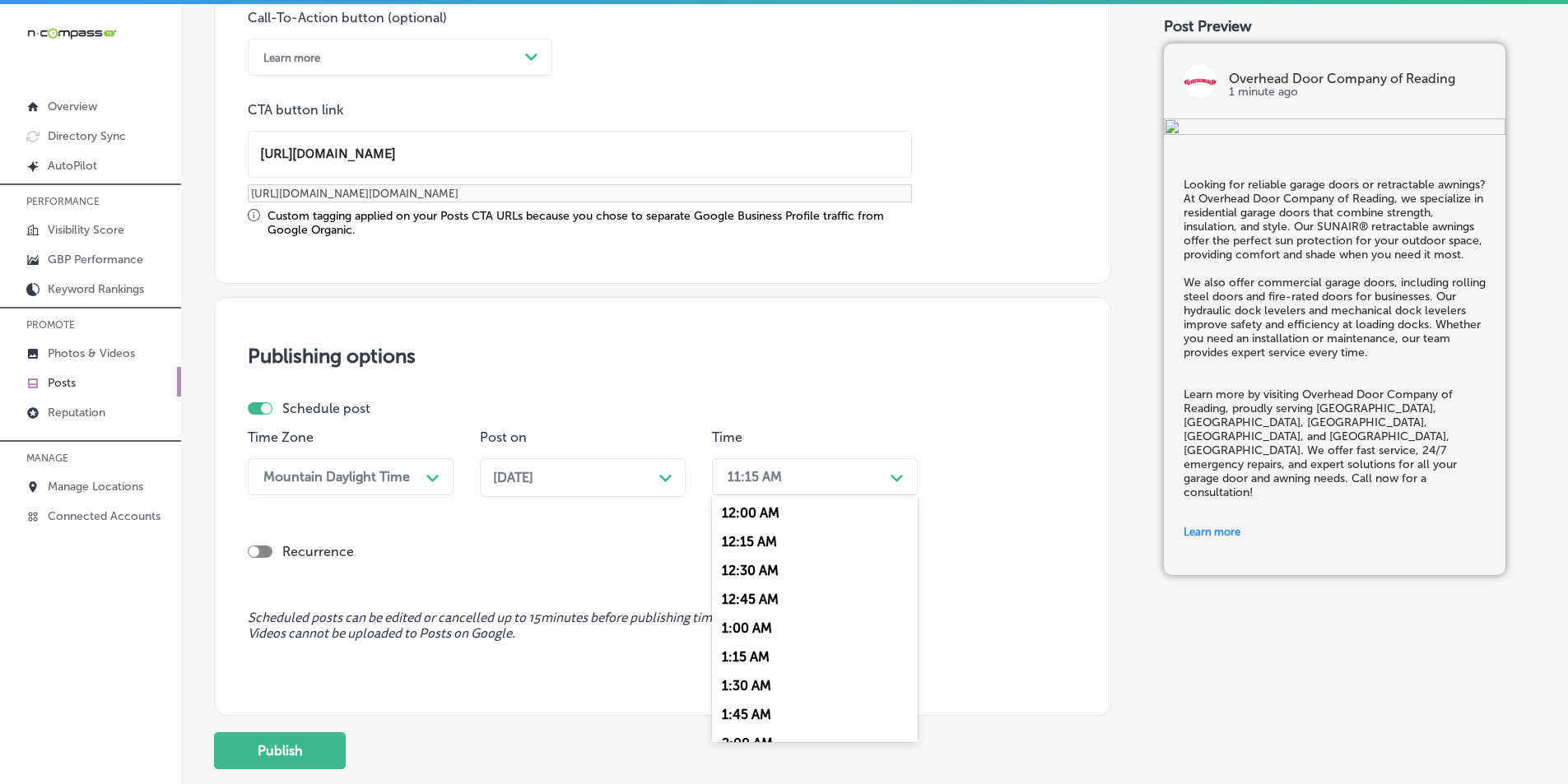
click at [798, 481] on div "11:15 AM" at bounding box center [802, 477] width 164 height 29
drag, startPoint x: 744, startPoint y: 658, endPoint x: 743, endPoint y: 590, distance: 68.0
click at [744, 657] on div "7:00 AM" at bounding box center [815, 661] width 206 height 29
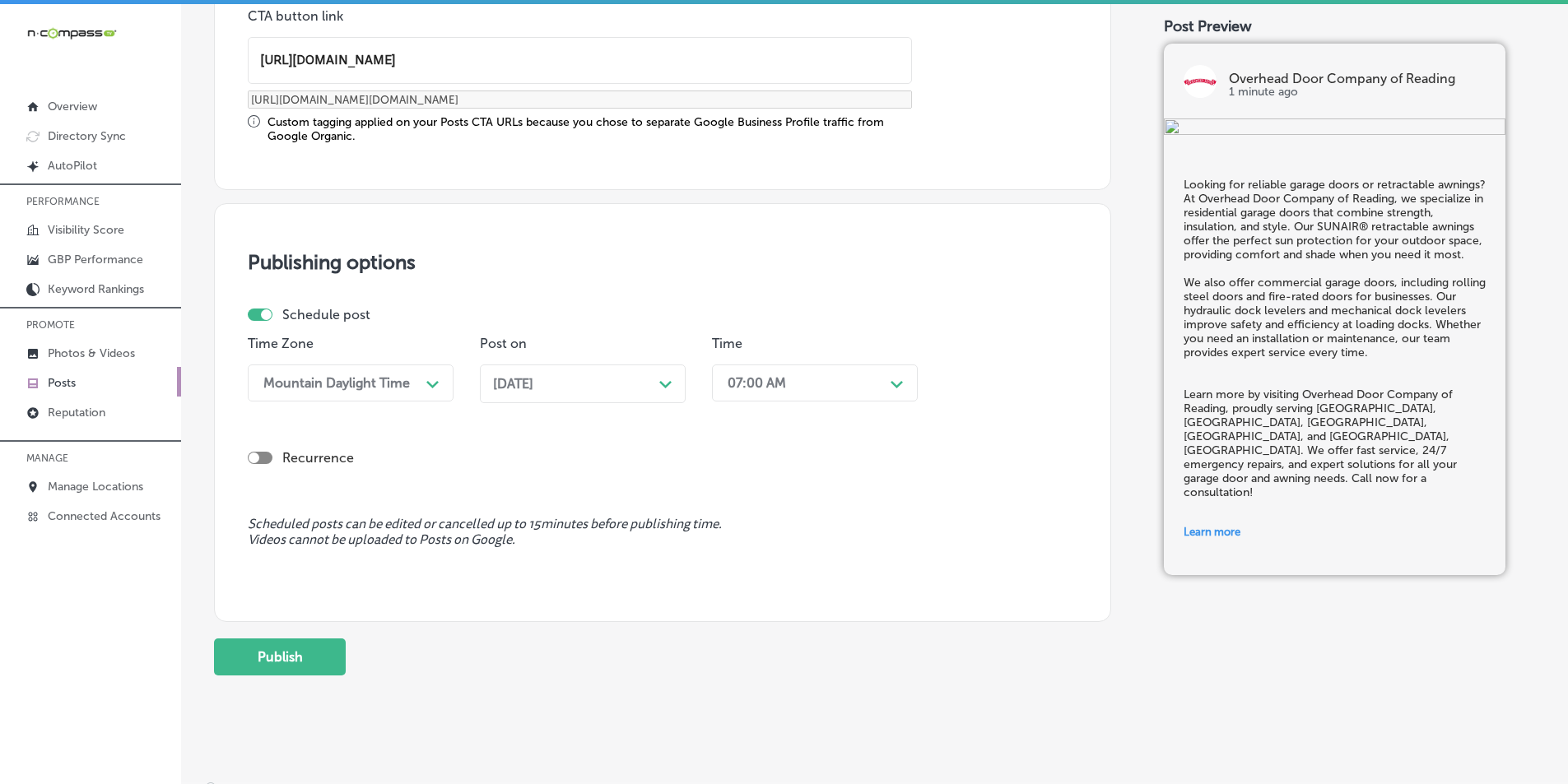
scroll to position [1356, 0]
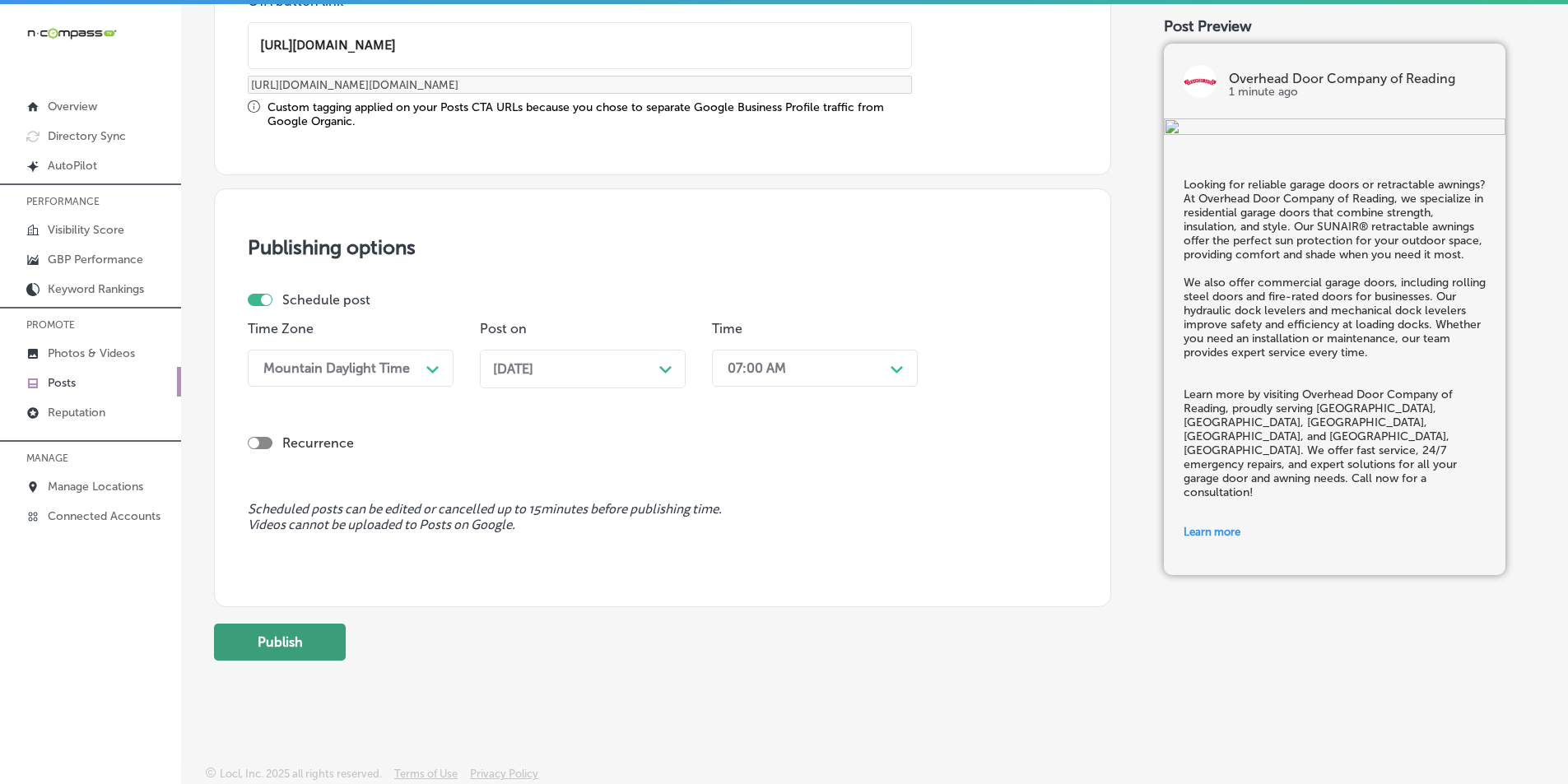
click at [275, 645] on button "Publish" at bounding box center [279, 642] width 131 height 37
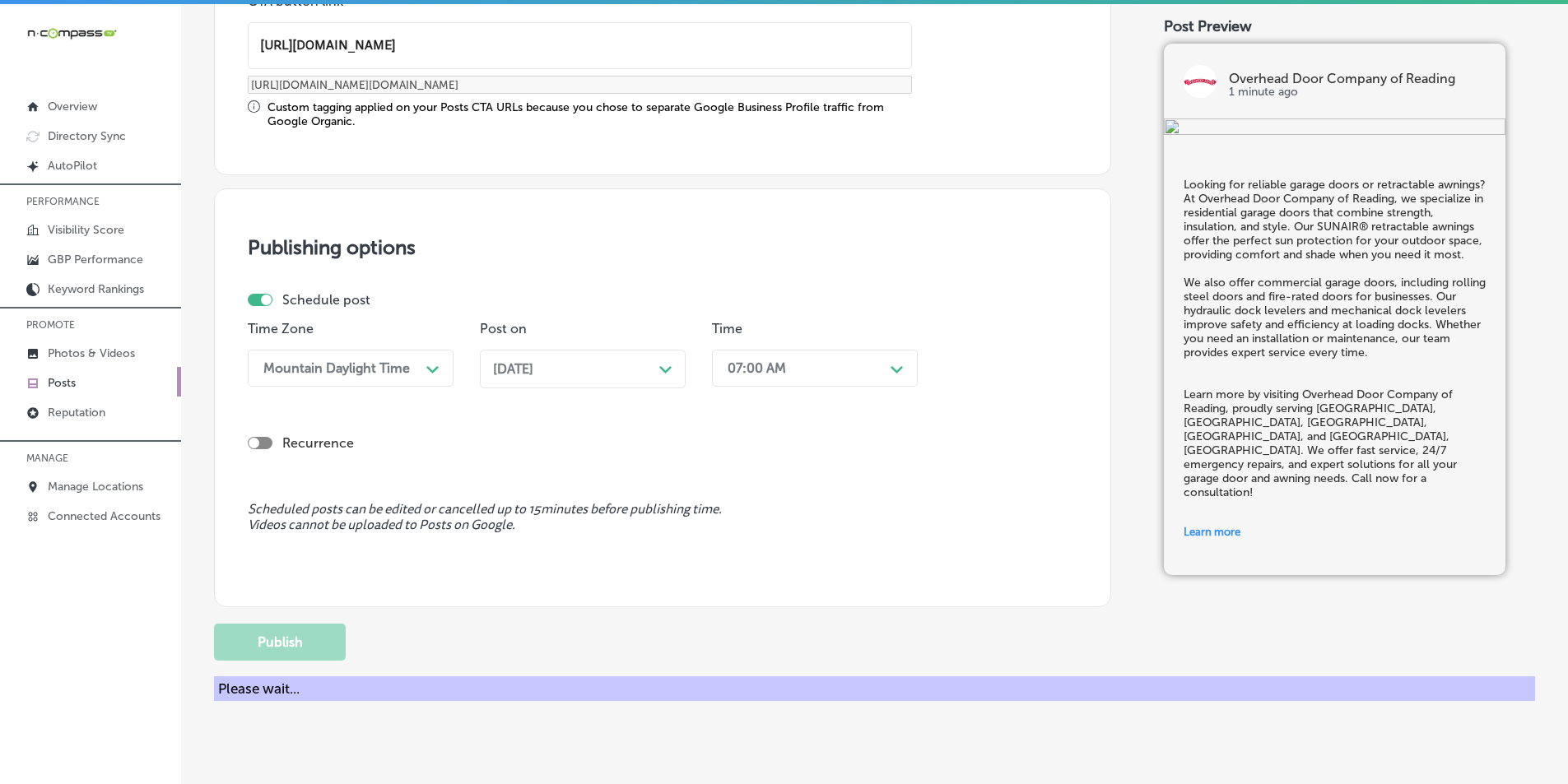
scroll to position [1208, 0]
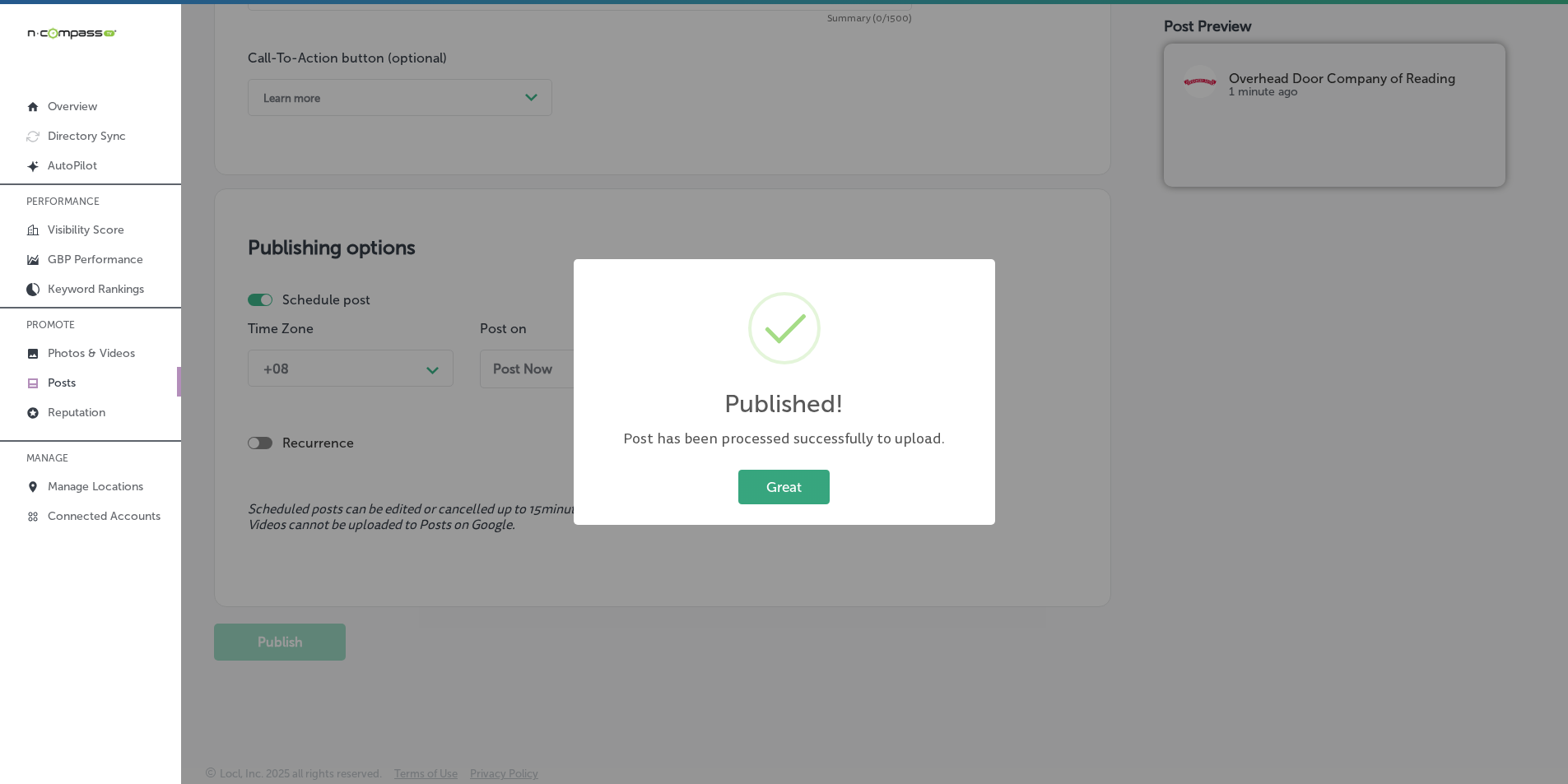
click at [763, 481] on button "Great" at bounding box center [784, 487] width 92 height 34
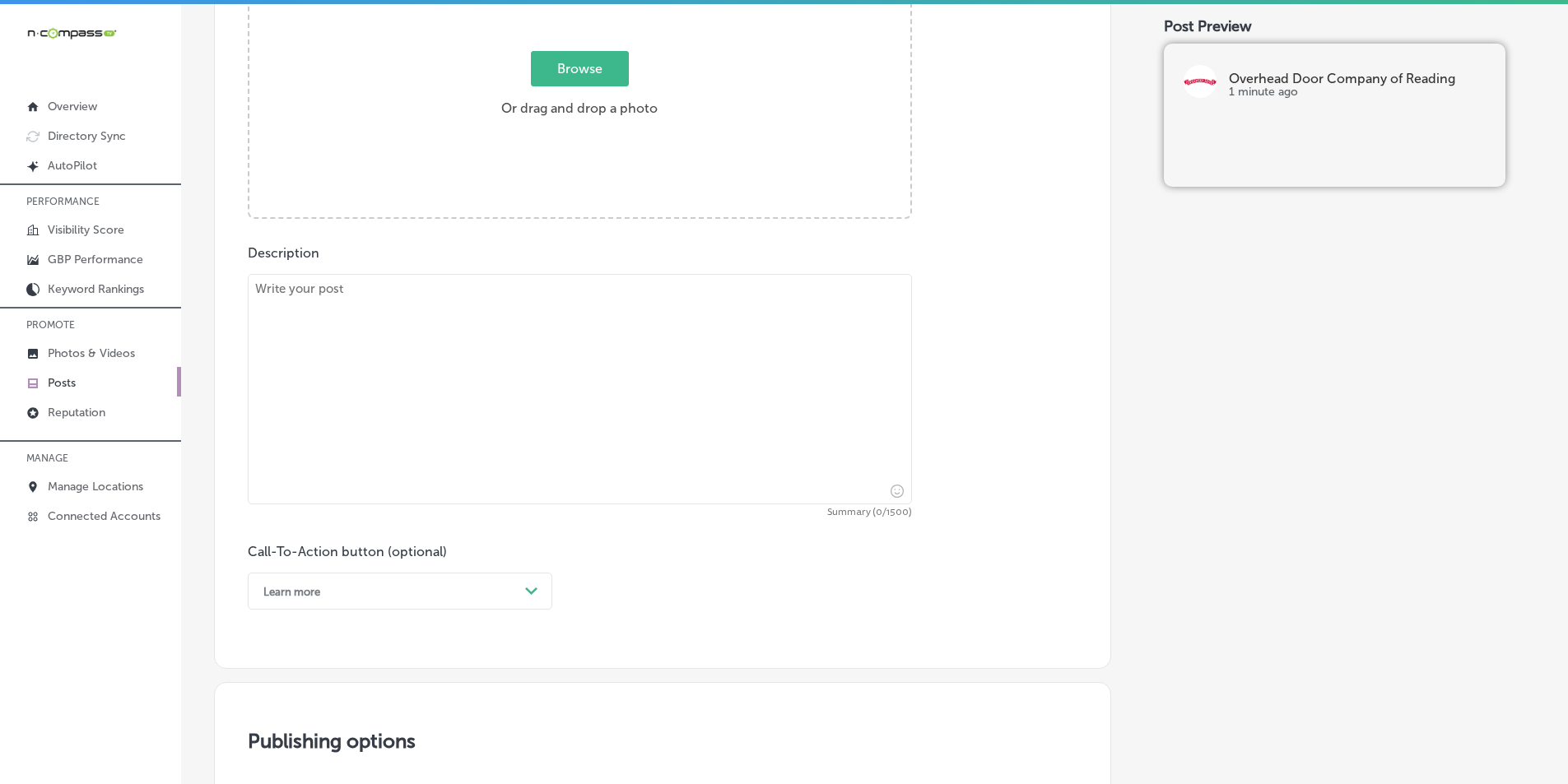
scroll to position [467, 0]
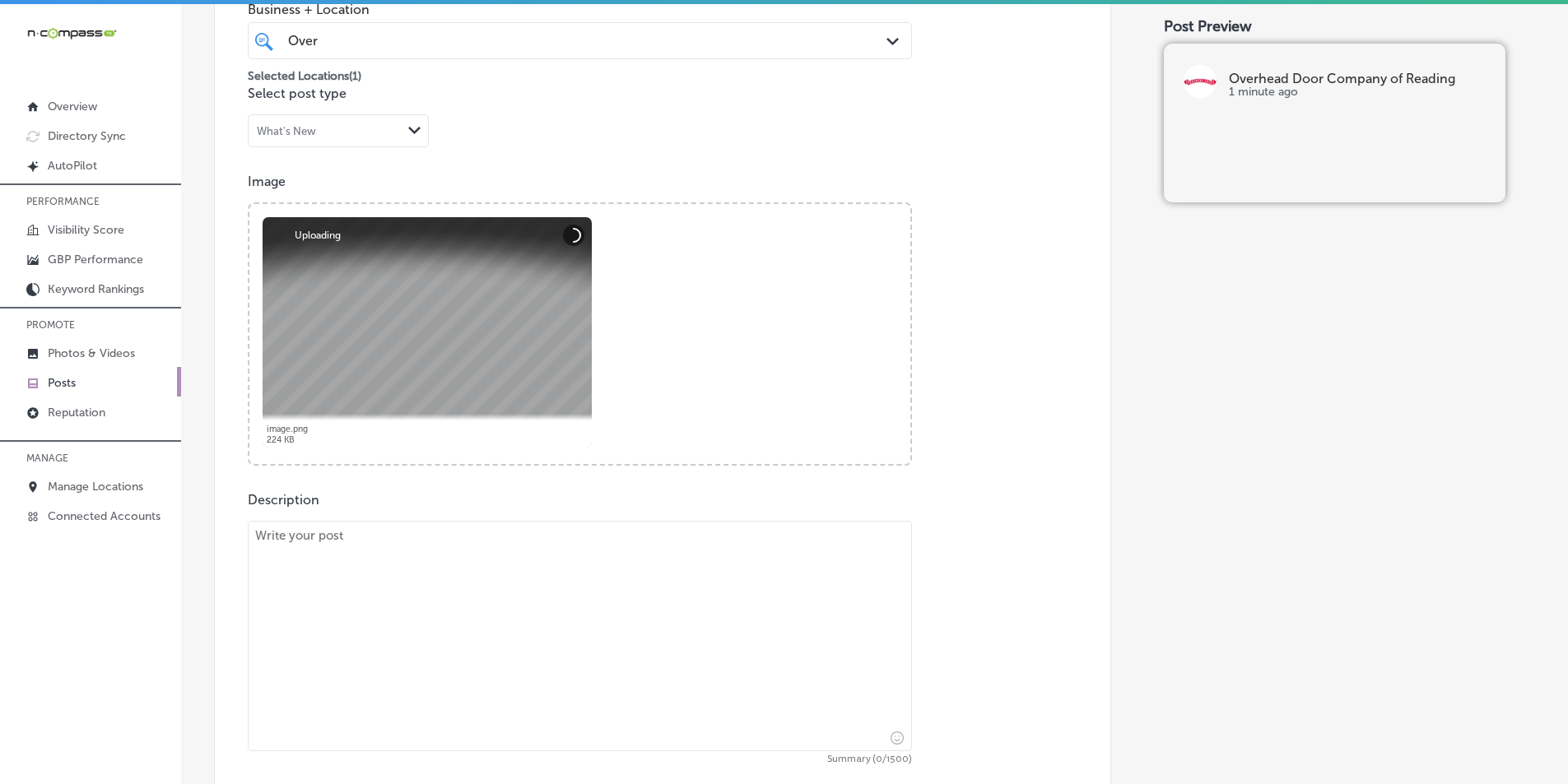
drag, startPoint x: 434, startPoint y: 562, endPoint x: 432, endPoint y: 532, distance: 30.1
click at [436, 556] on textarea at bounding box center [580, 637] width 664 height 231
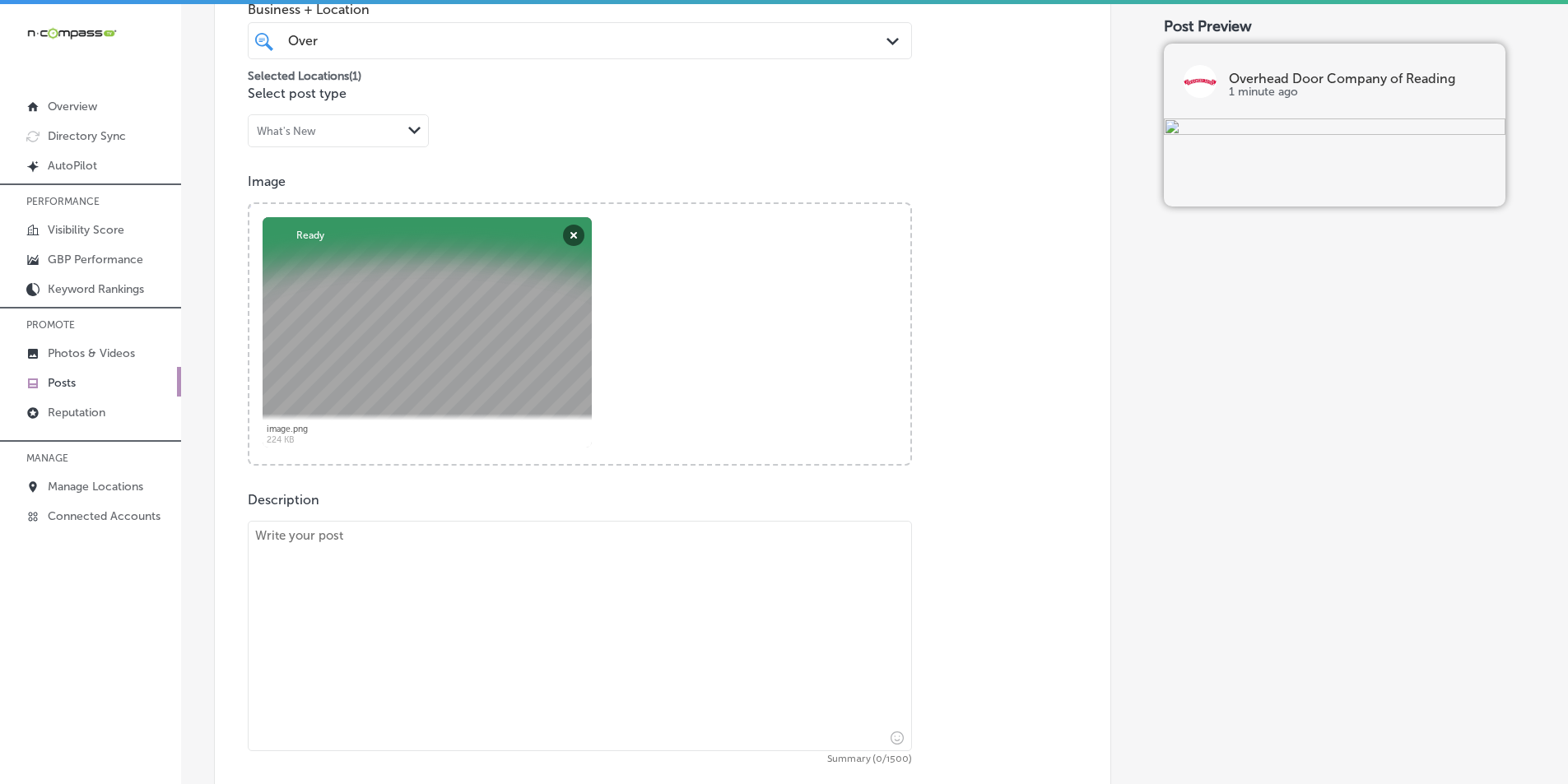
click at [325, 587] on textarea at bounding box center [580, 637] width 664 height 231
paste textarea "At Overhead Door Company of Reading, we provide top-notch residential garage do…"
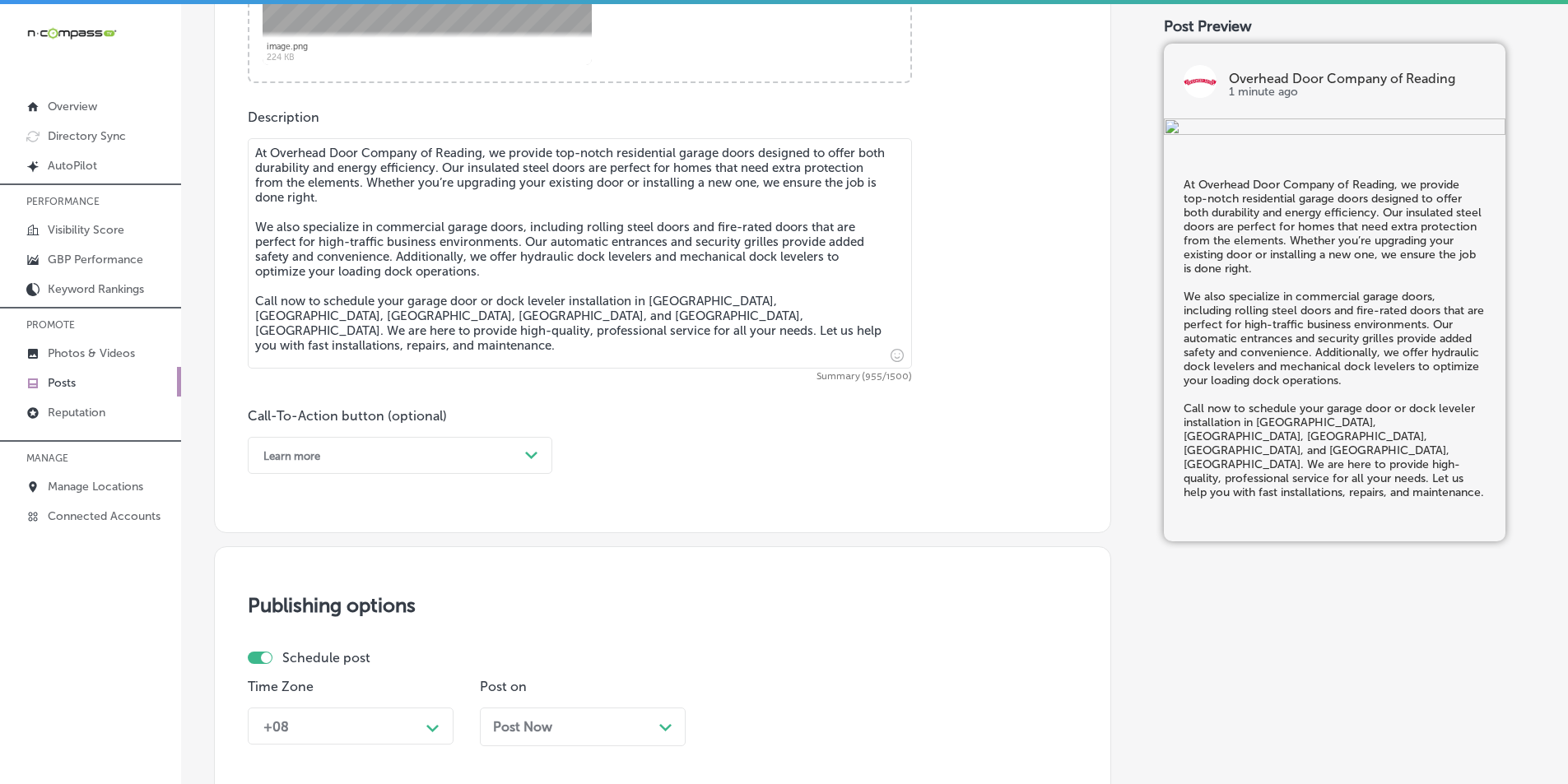
scroll to position [878, 0]
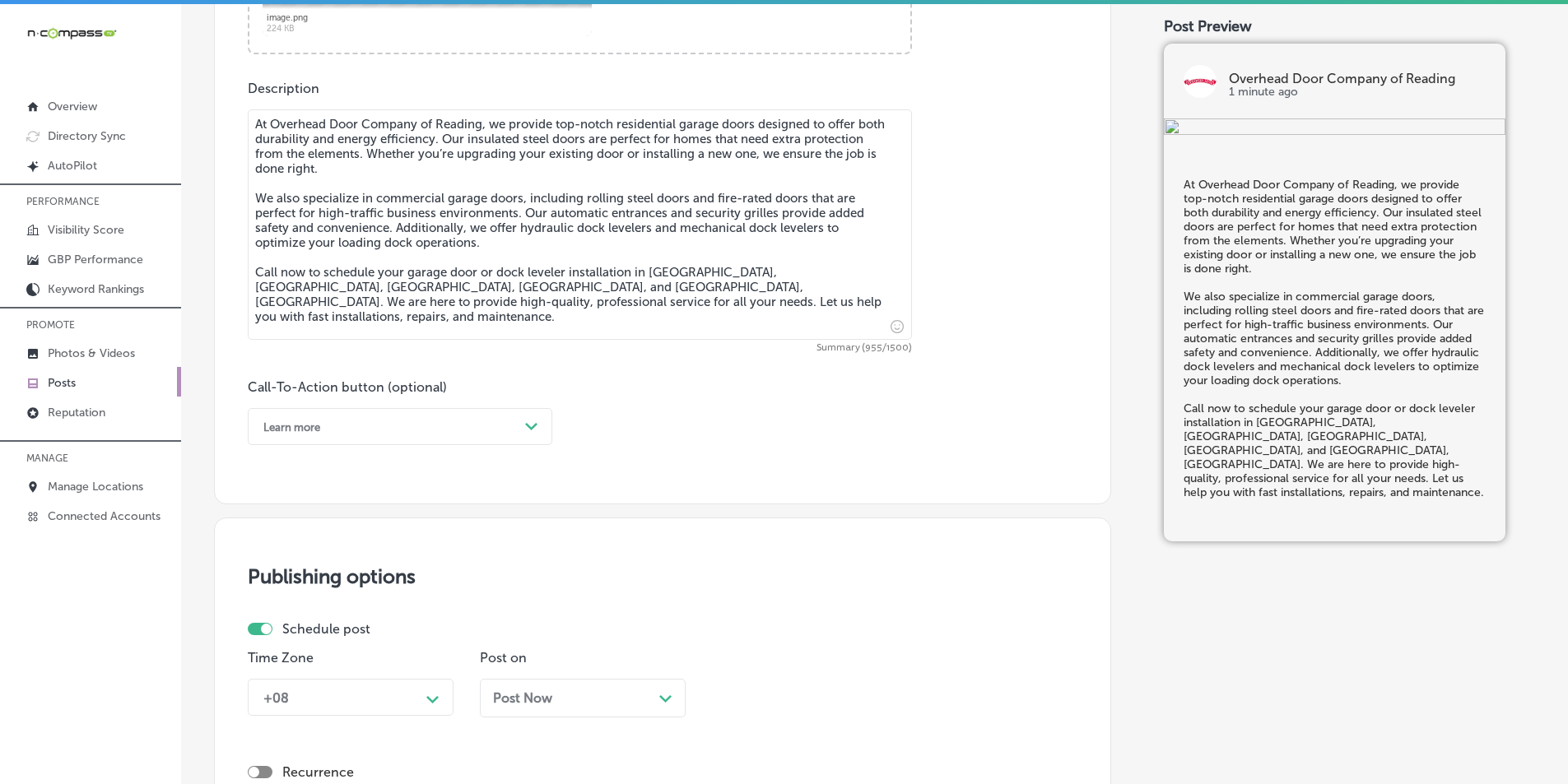
type textarea "At Overhead Door Company of Reading, we provide top-notch residential garage do…"
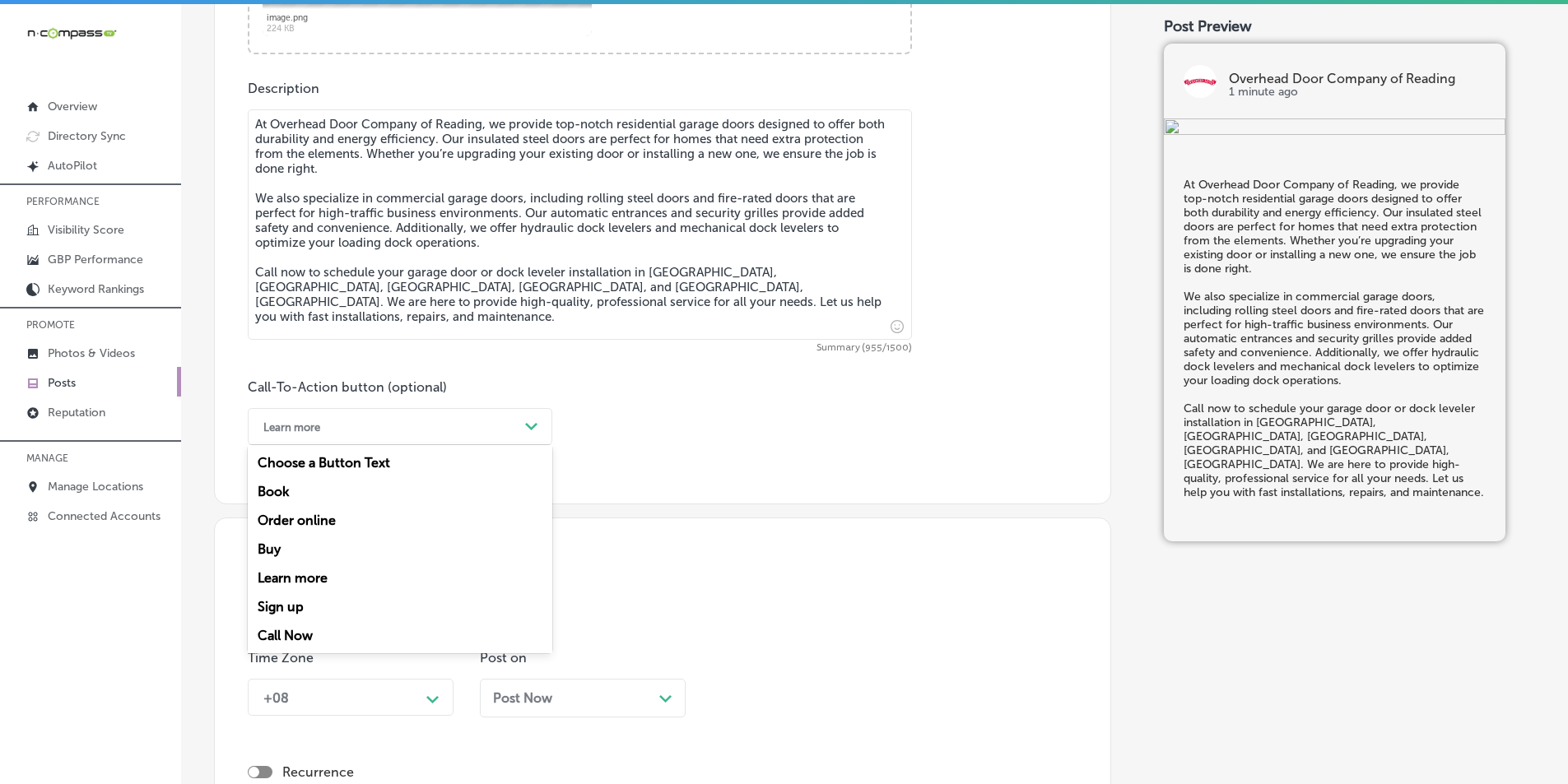
click at [514, 422] on div "Learn more" at bounding box center [386, 426] width 264 height 25
drag, startPoint x: 281, startPoint y: 634, endPoint x: 326, endPoint y: 628, distance: 45.4
click at [283, 634] on div "Call Now" at bounding box center [399, 636] width 304 height 29
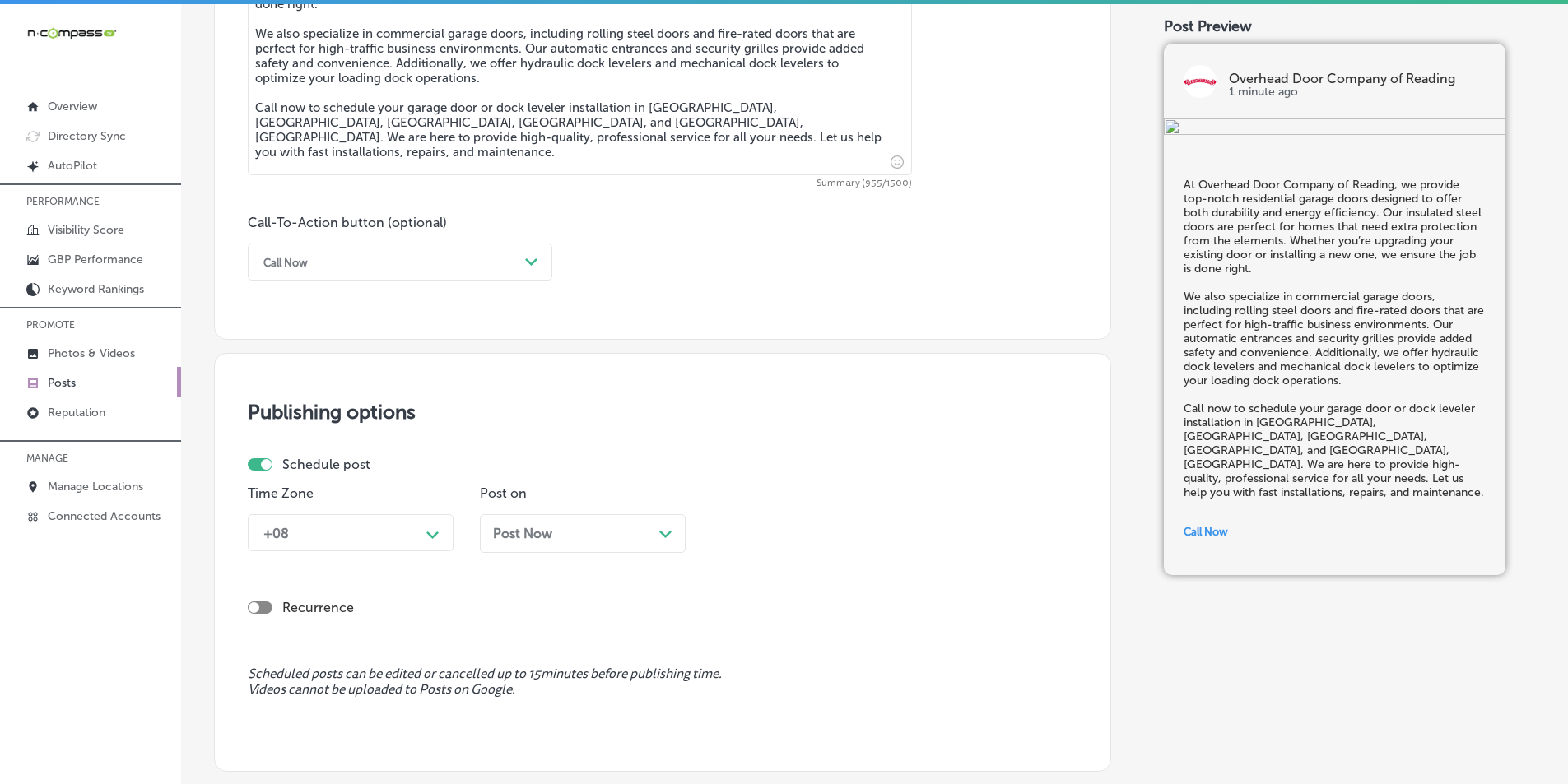
click at [433, 536] on div "+08 Path Created with Sketch." at bounding box center [350, 533] width 206 height 37
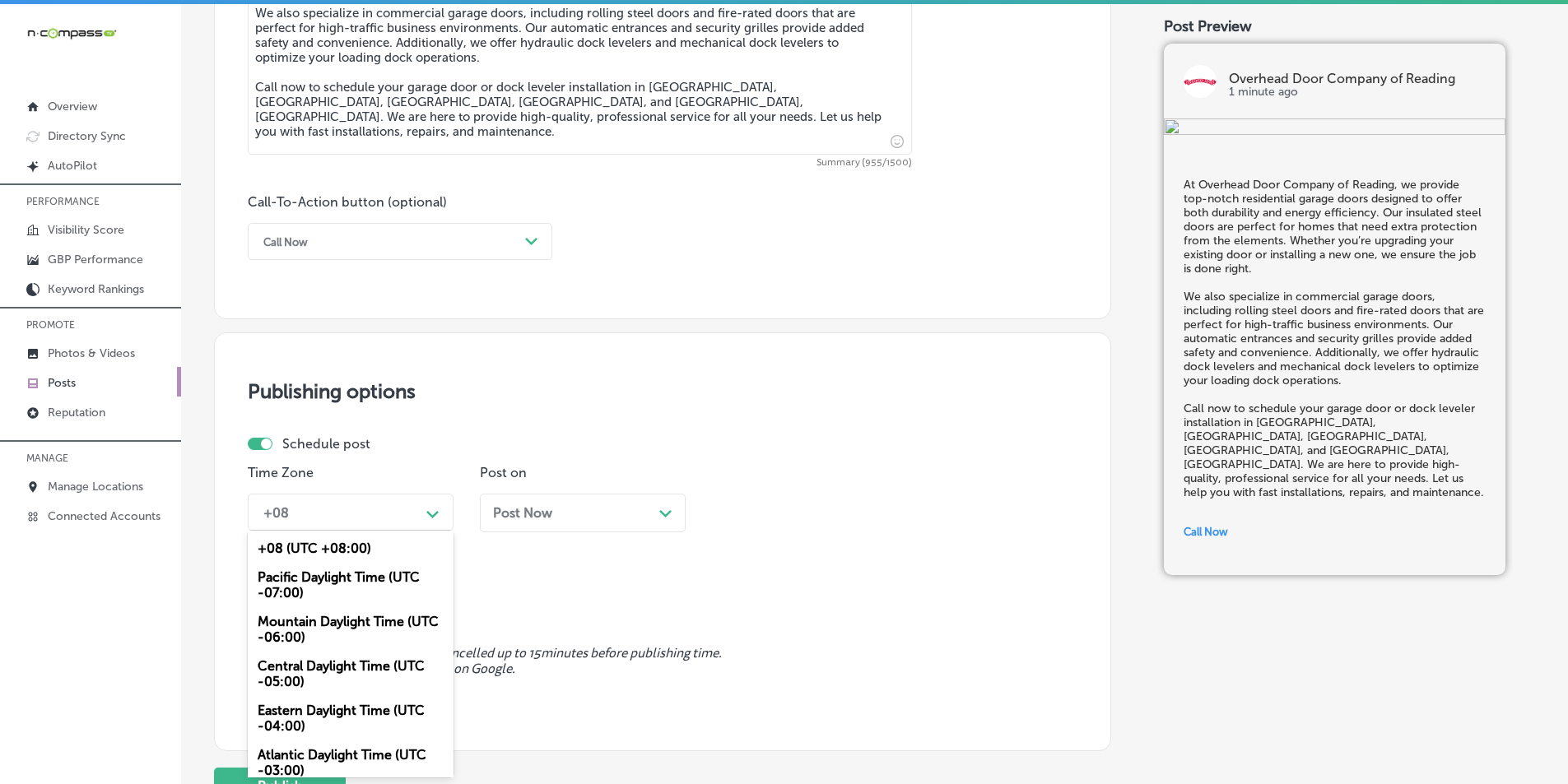
click at [311, 624] on div "Mountain Daylight Time (UTC -06:00)" at bounding box center [350, 630] width 206 height 44
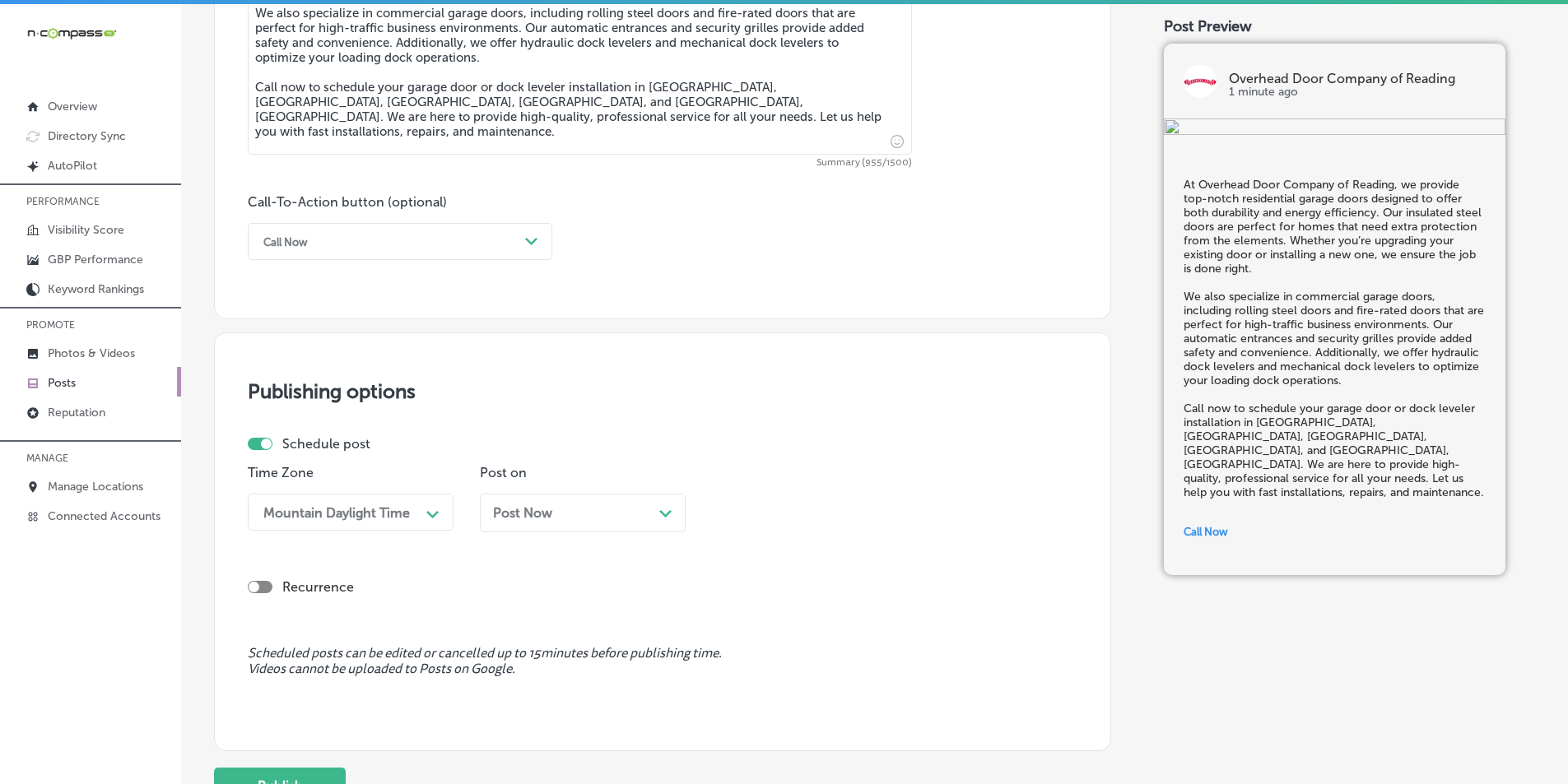
click at [602, 514] on div "Post Now Path Created with Sketch." at bounding box center [583, 513] width 180 height 15
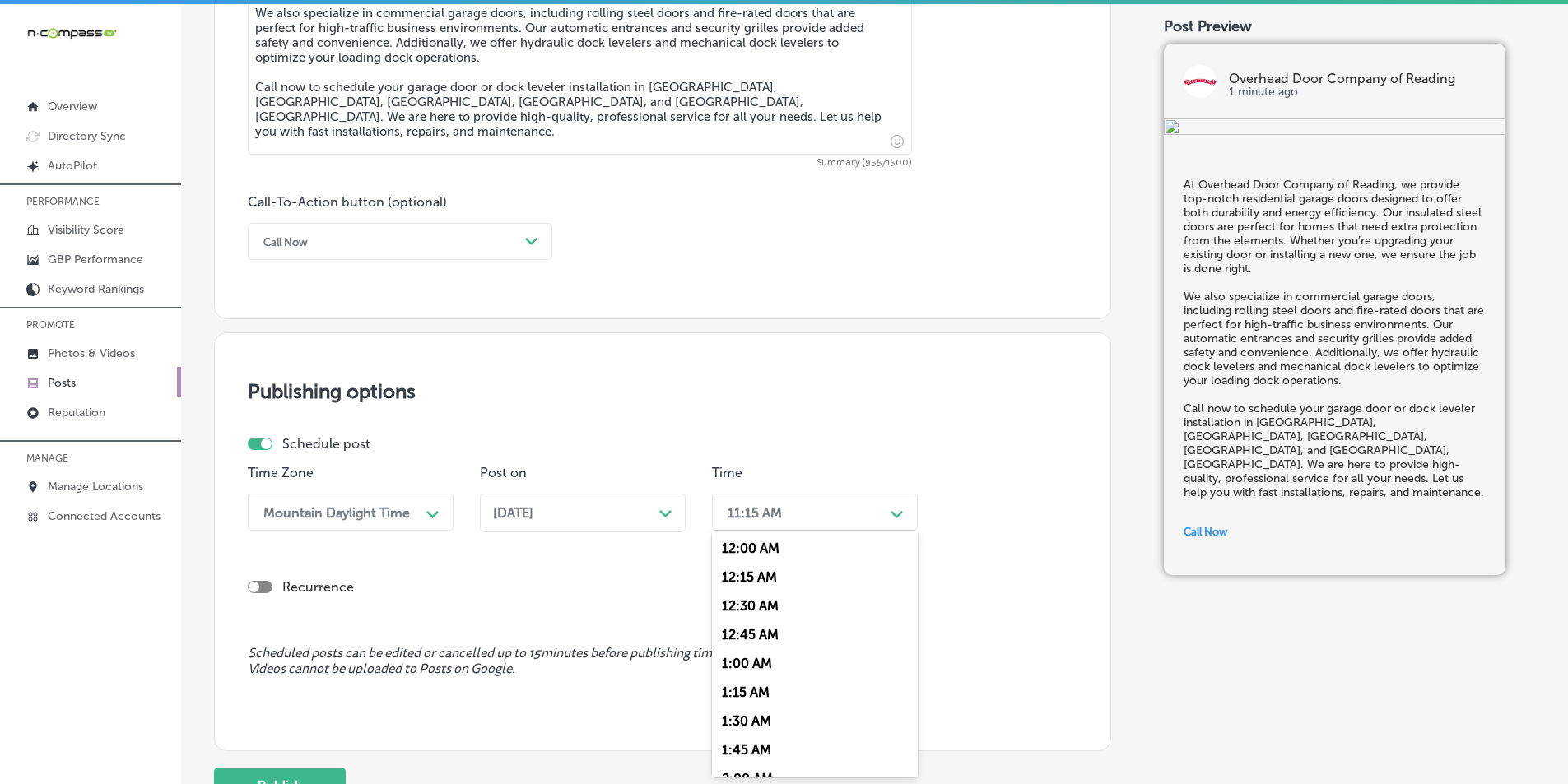
click at [838, 512] on div "11:15 AM" at bounding box center [802, 513] width 164 height 29
click at [742, 613] on div "7:00 AM" at bounding box center [815, 614] width 206 height 29
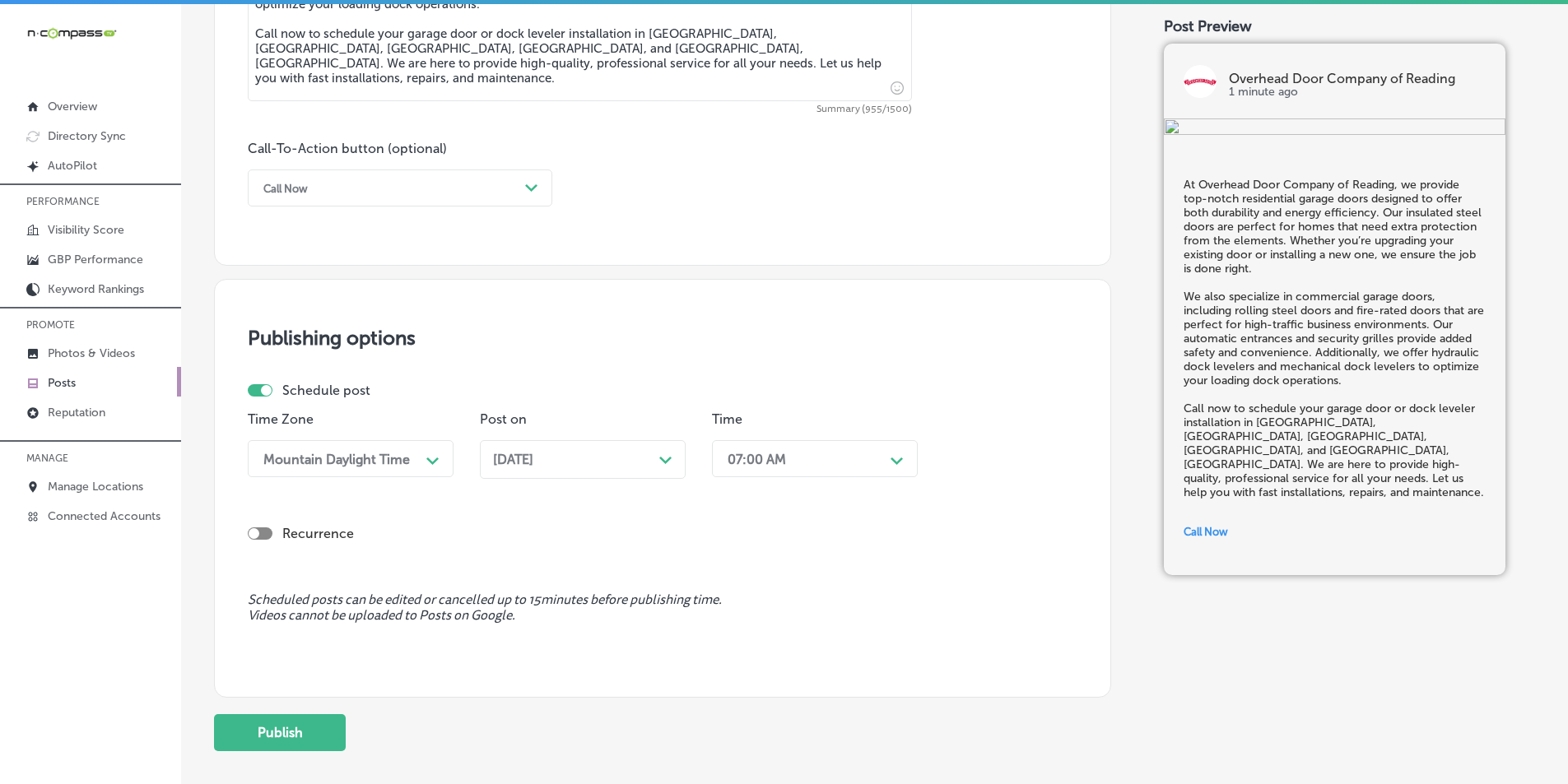
scroll to position [1208, 0]
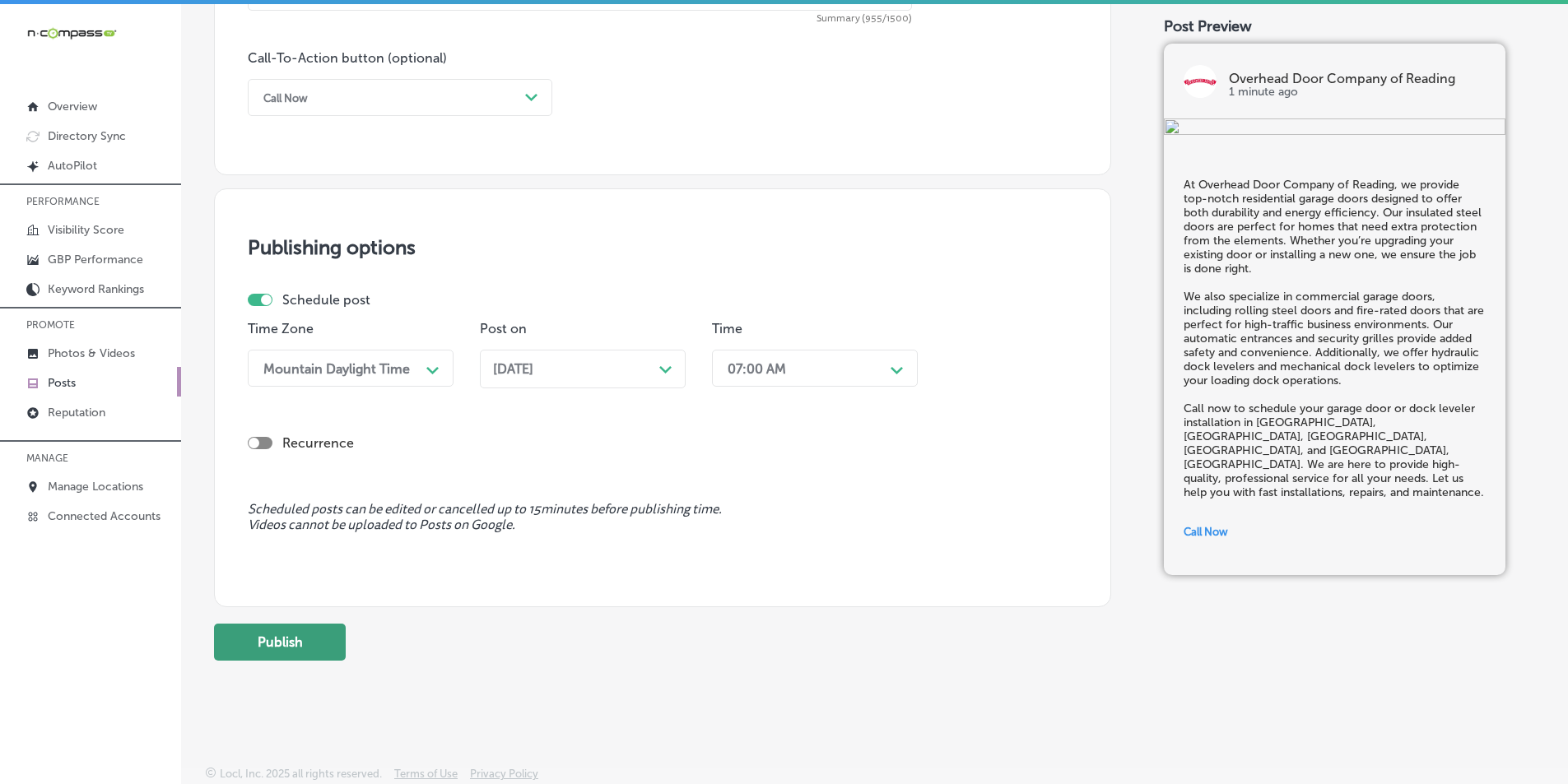
click at [278, 636] on button "Publish" at bounding box center [279, 642] width 131 height 37
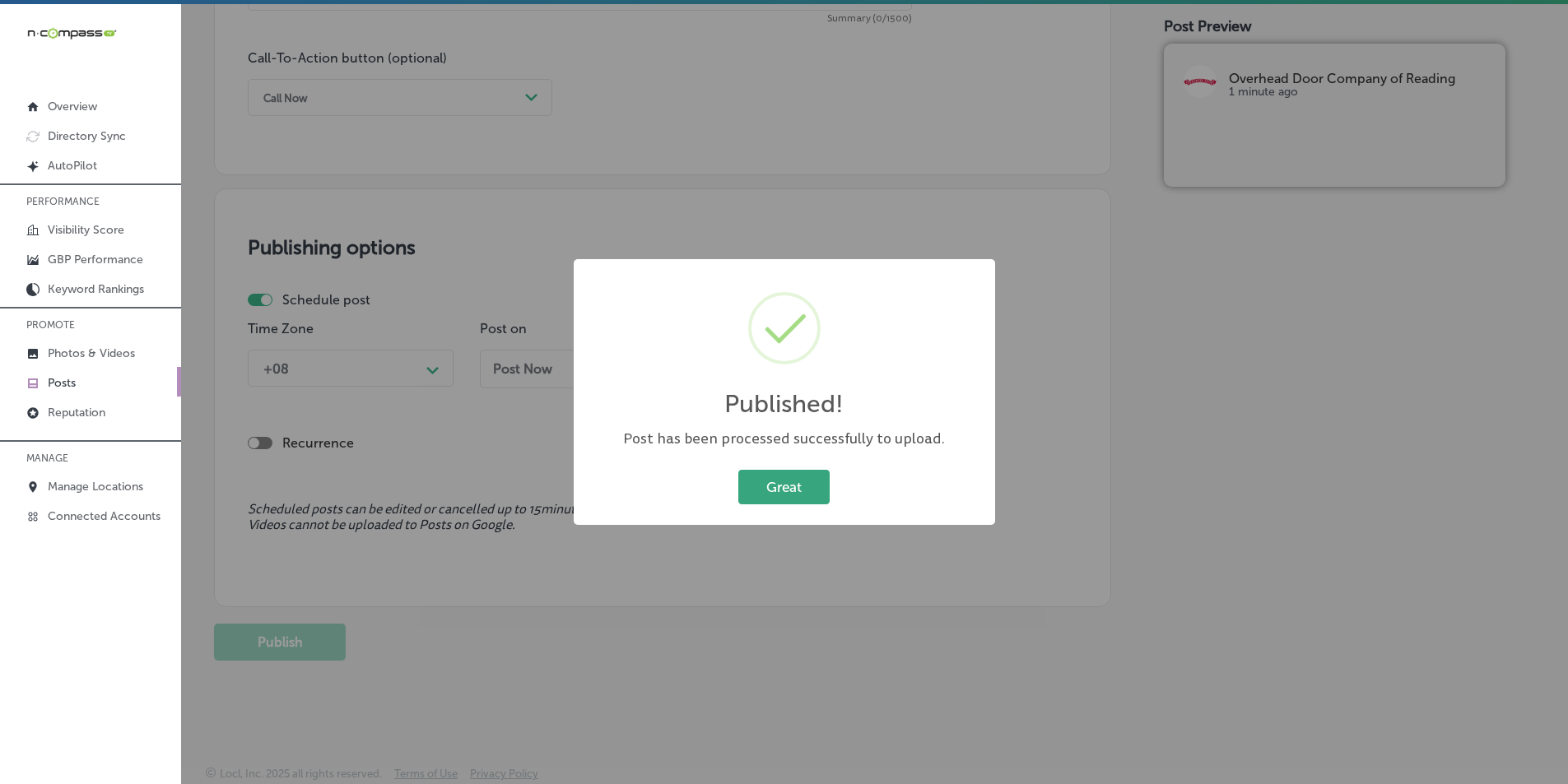
click at [800, 478] on button "Great" at bounding box center [784, 487] width 92 height 34
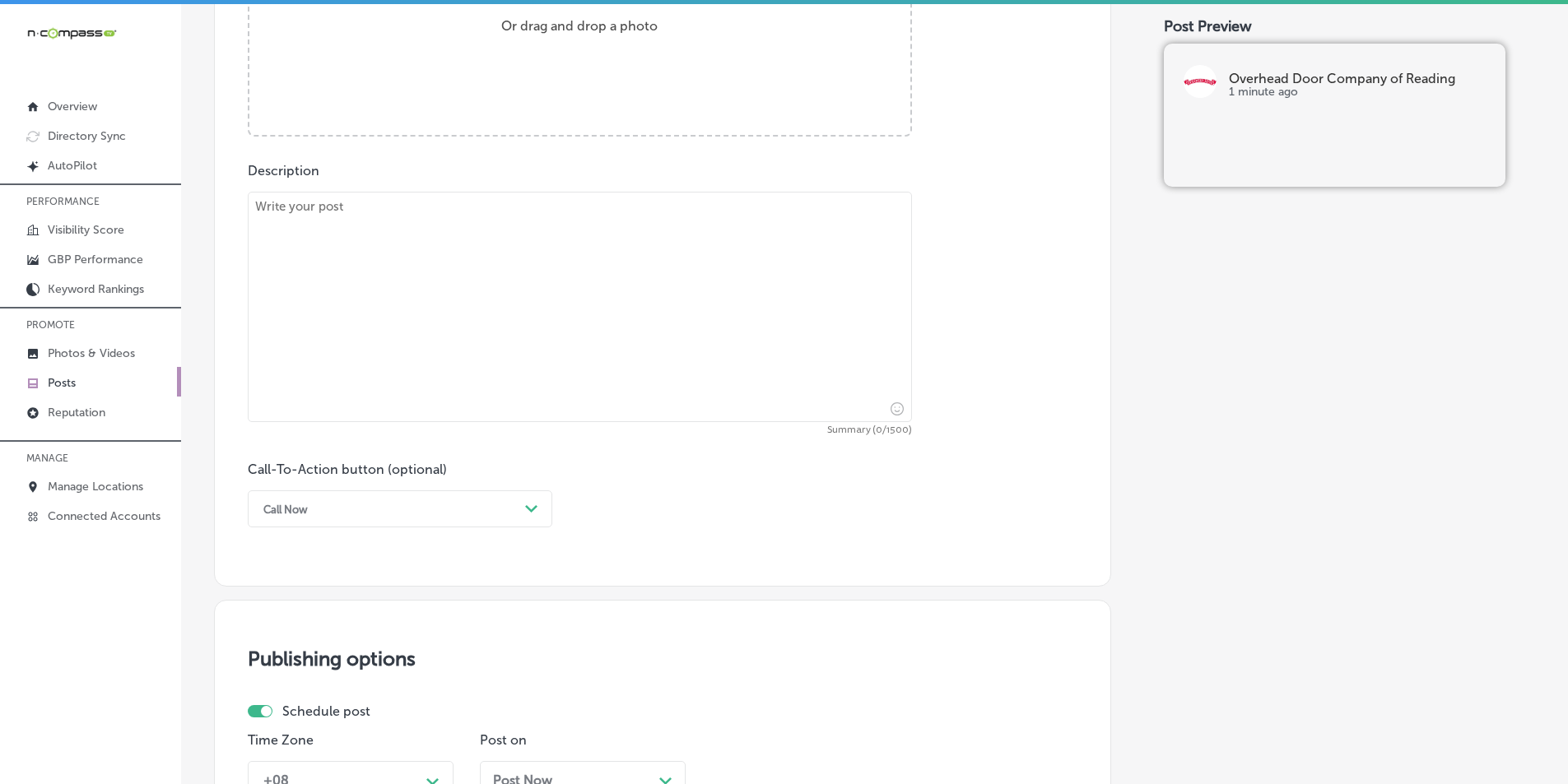
scroll to position [631, 0]
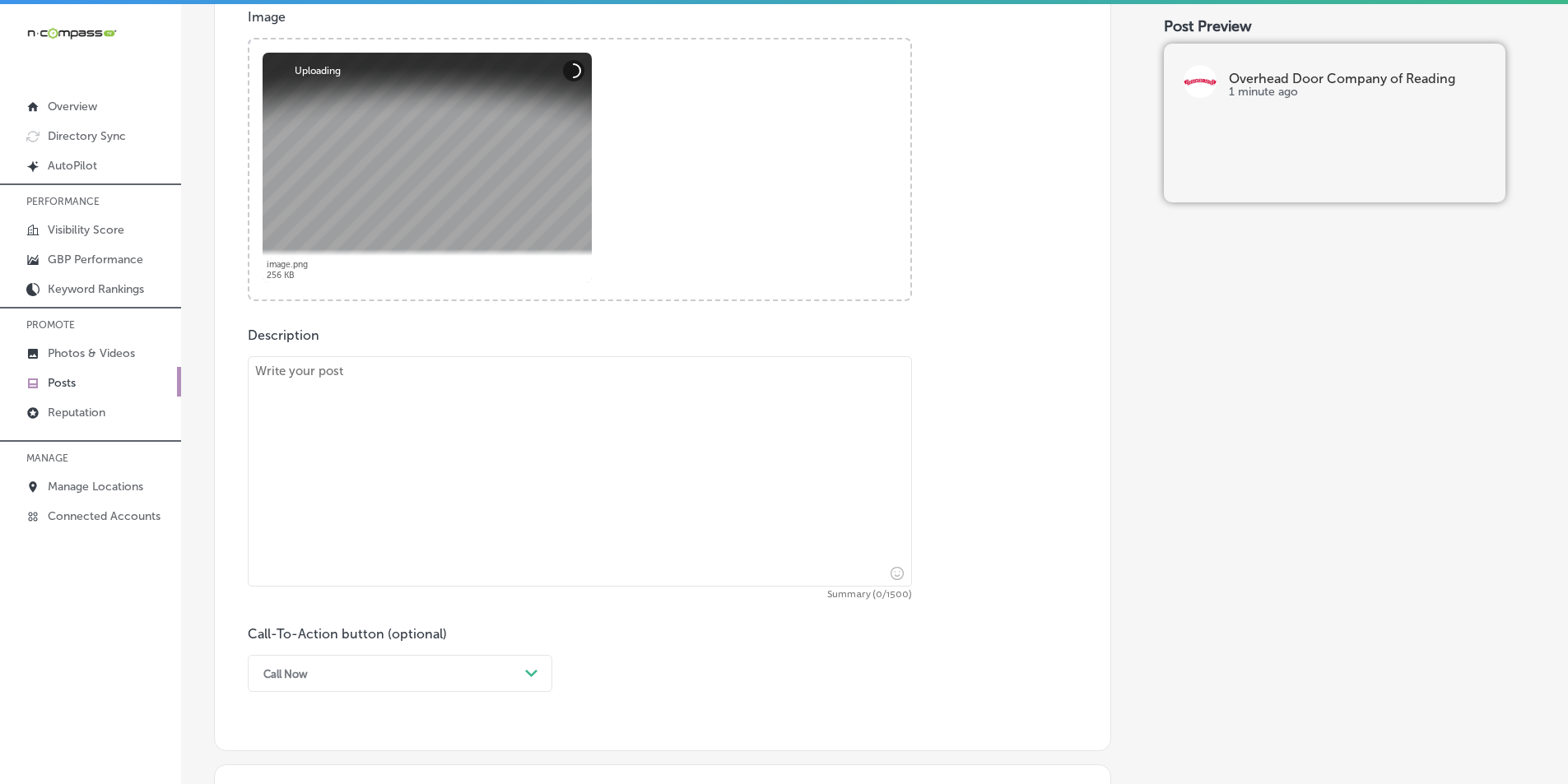
click at [397, 459] on textarea at bounding box center [580, 471] width 664 height 231
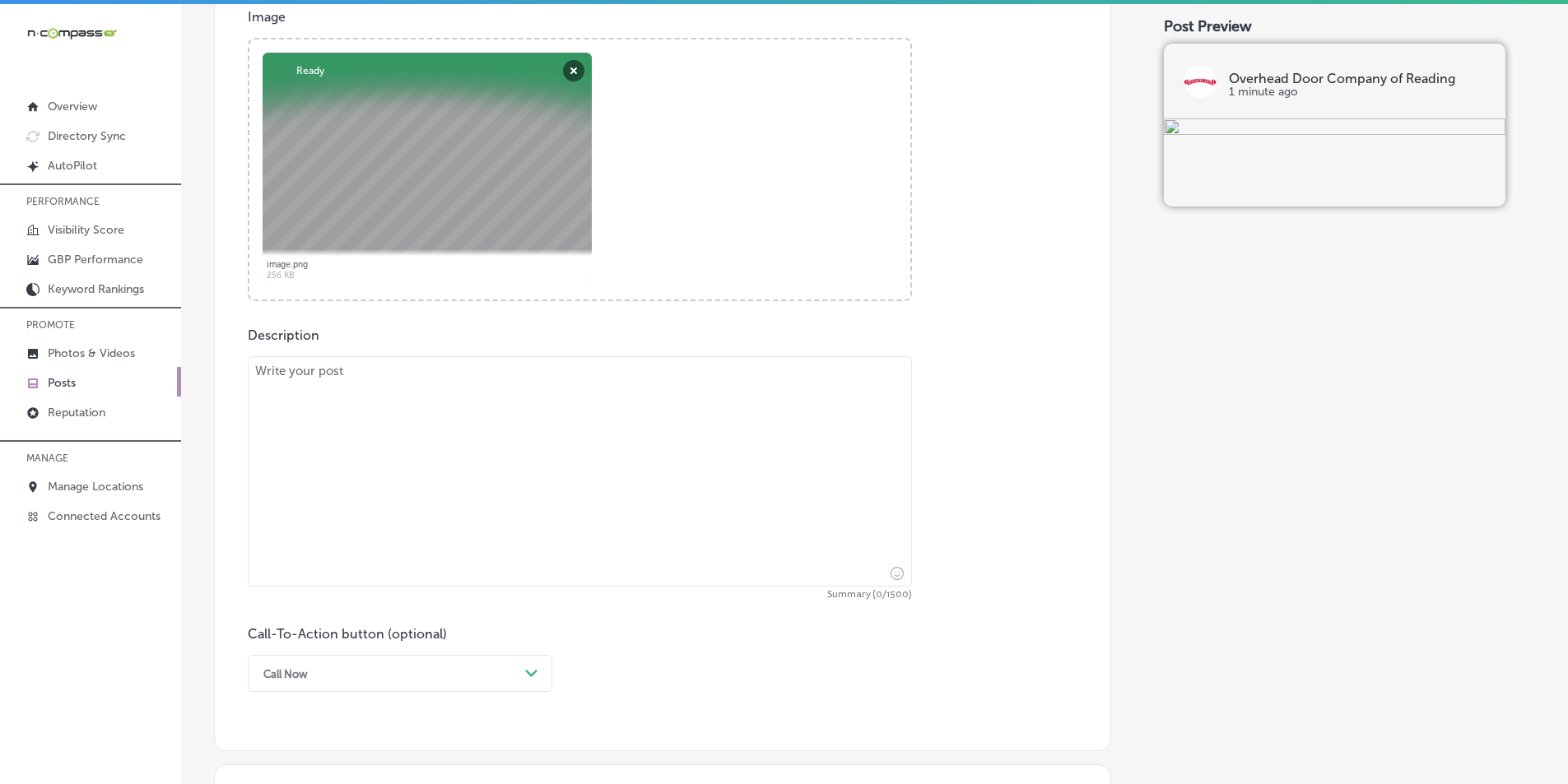
click at [379, 426] on textarea at bounding box center [580, 471] width 664 height 231
paste textarea "Overhead Door Company of Reading provides expert solutions for residential gara…"
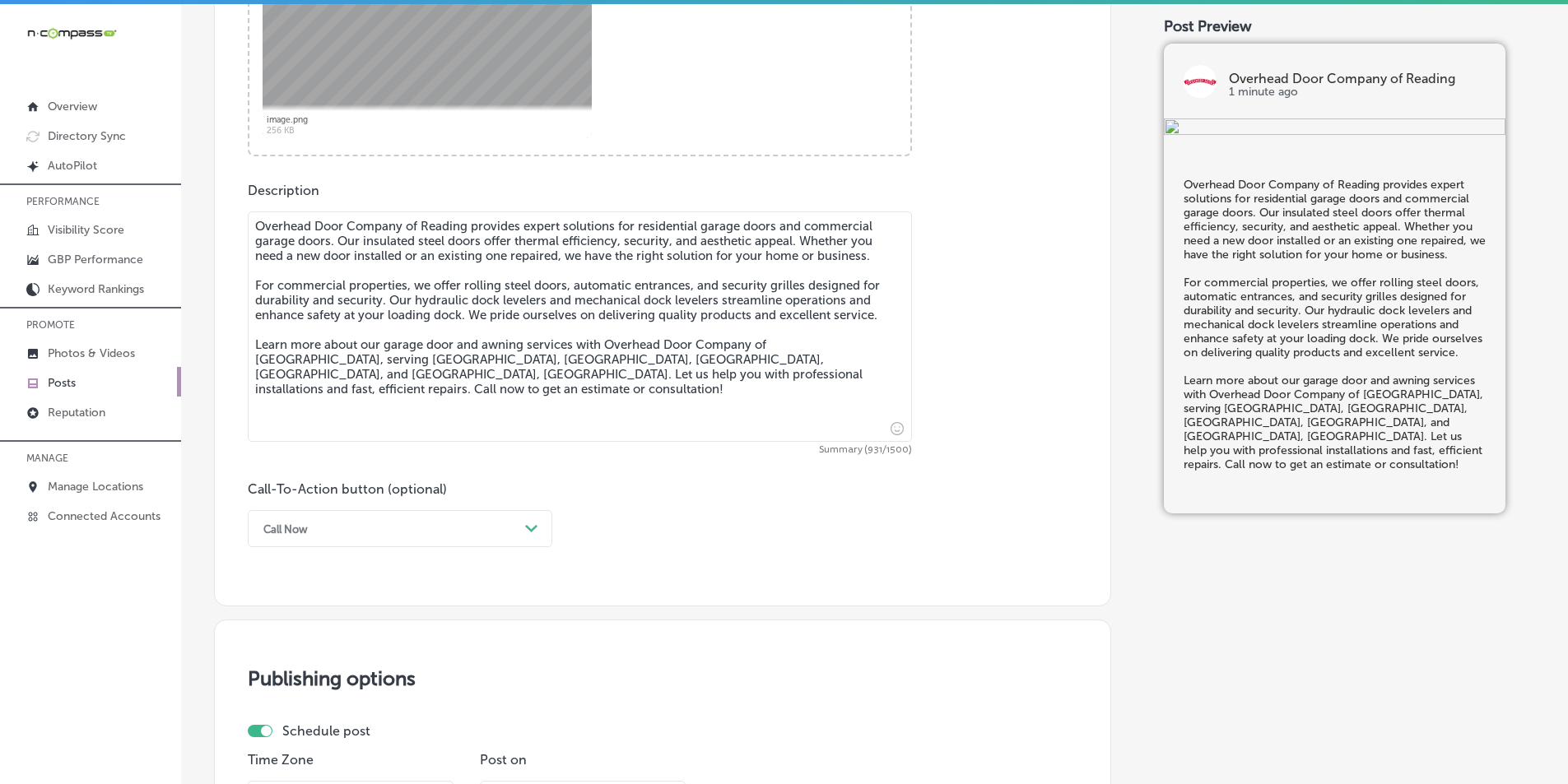
scroll to position [796, 0]
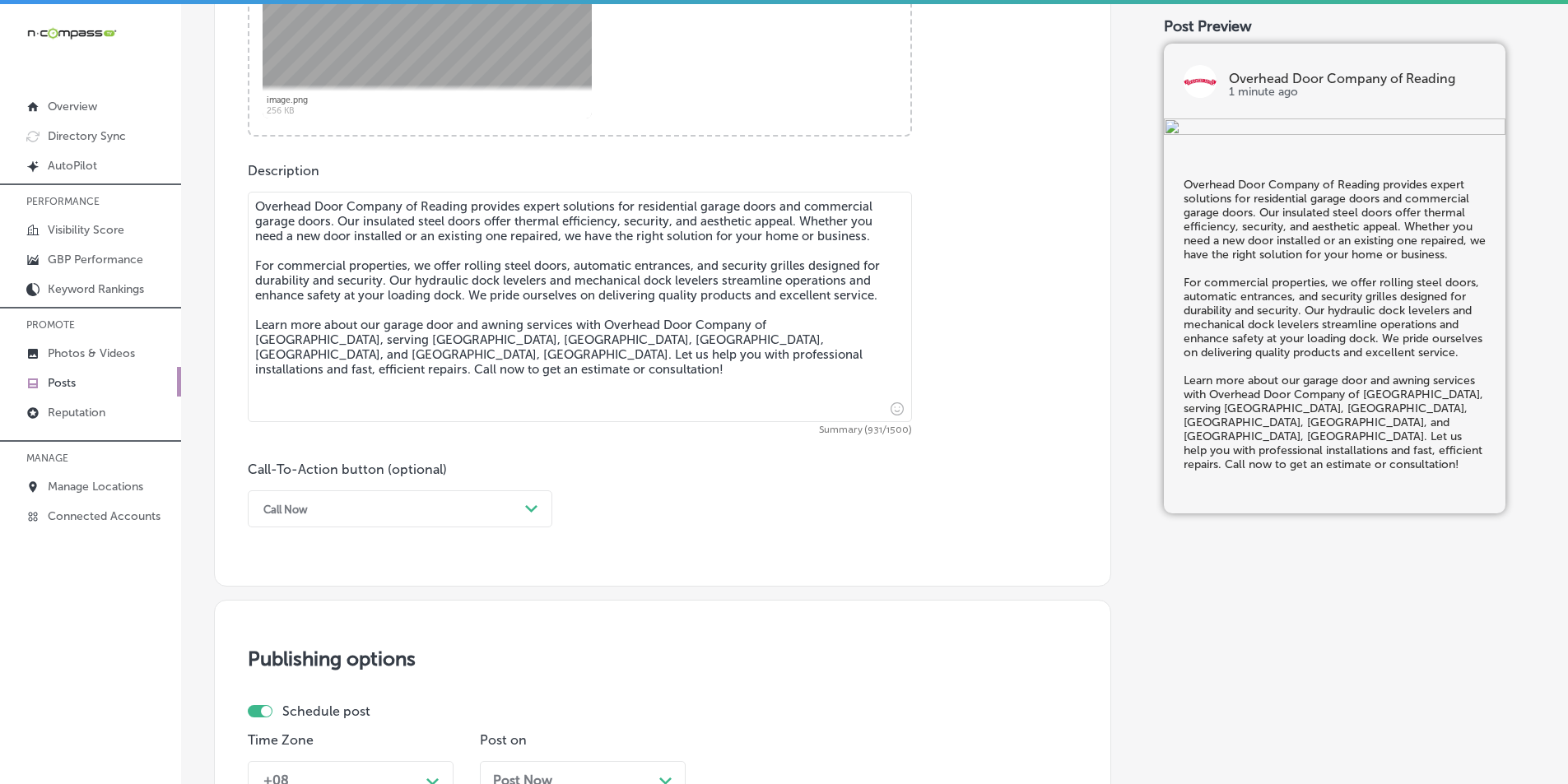
type textarea "Overhead Door Company of Reading provides expert solutions for residential gara…"
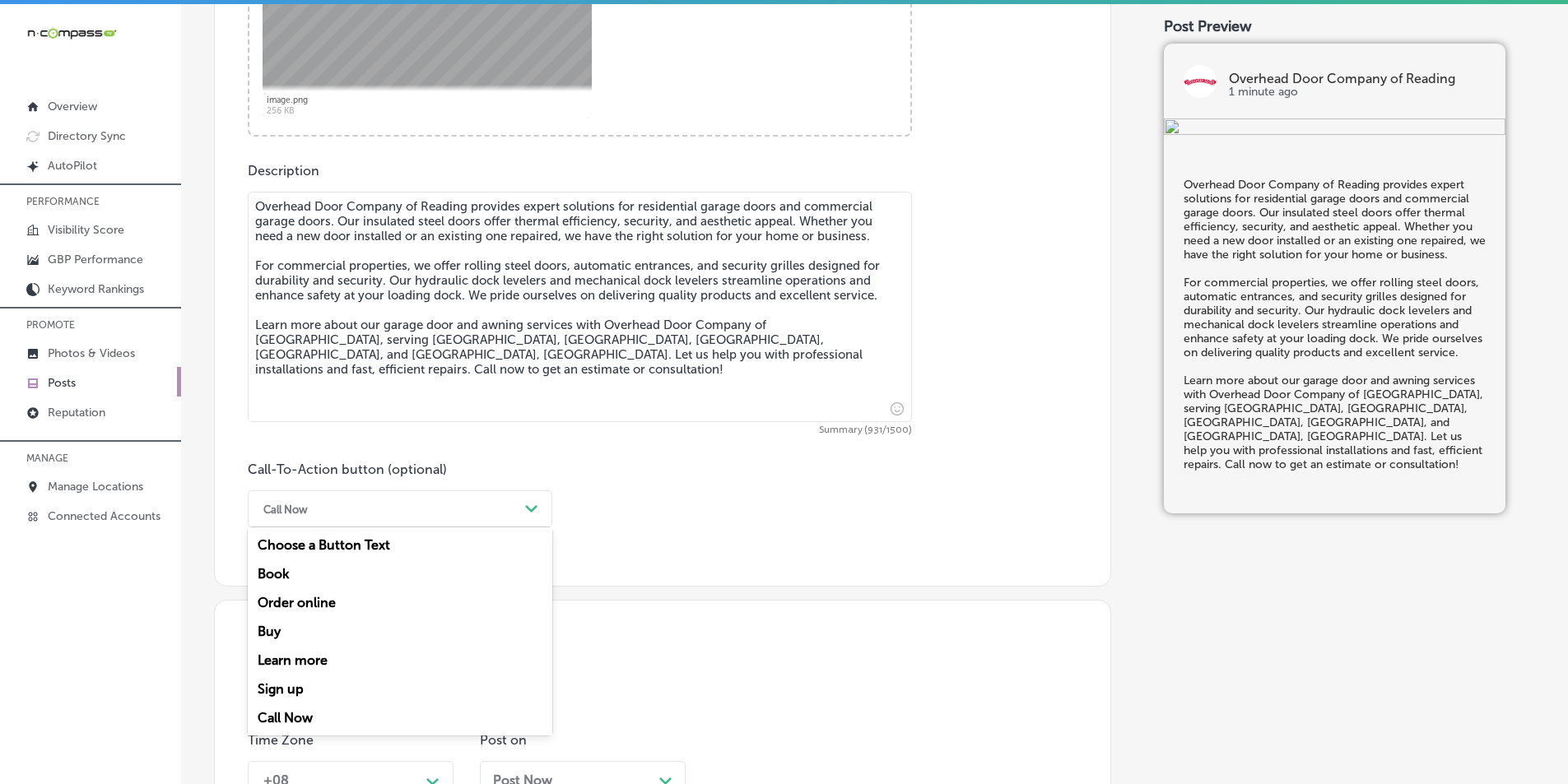
click at [537, 506] on div "Path Created with Sketch." at bounding box center [531, 509] width 26 height 26
click at [309, 656] on div "Learn more" at bounding box center [399, 660] width 304 height 29
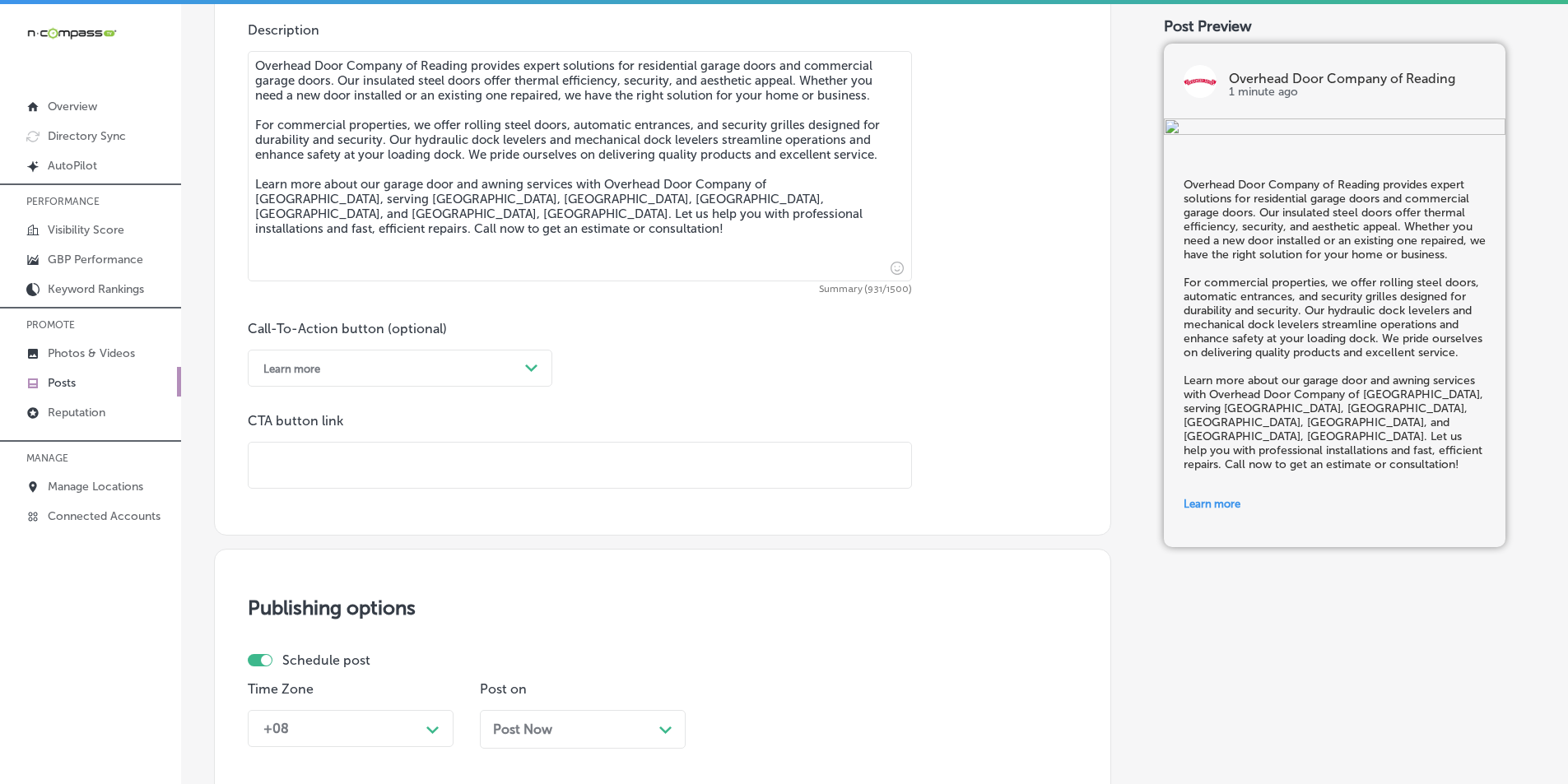
scroll to position [960, 0]
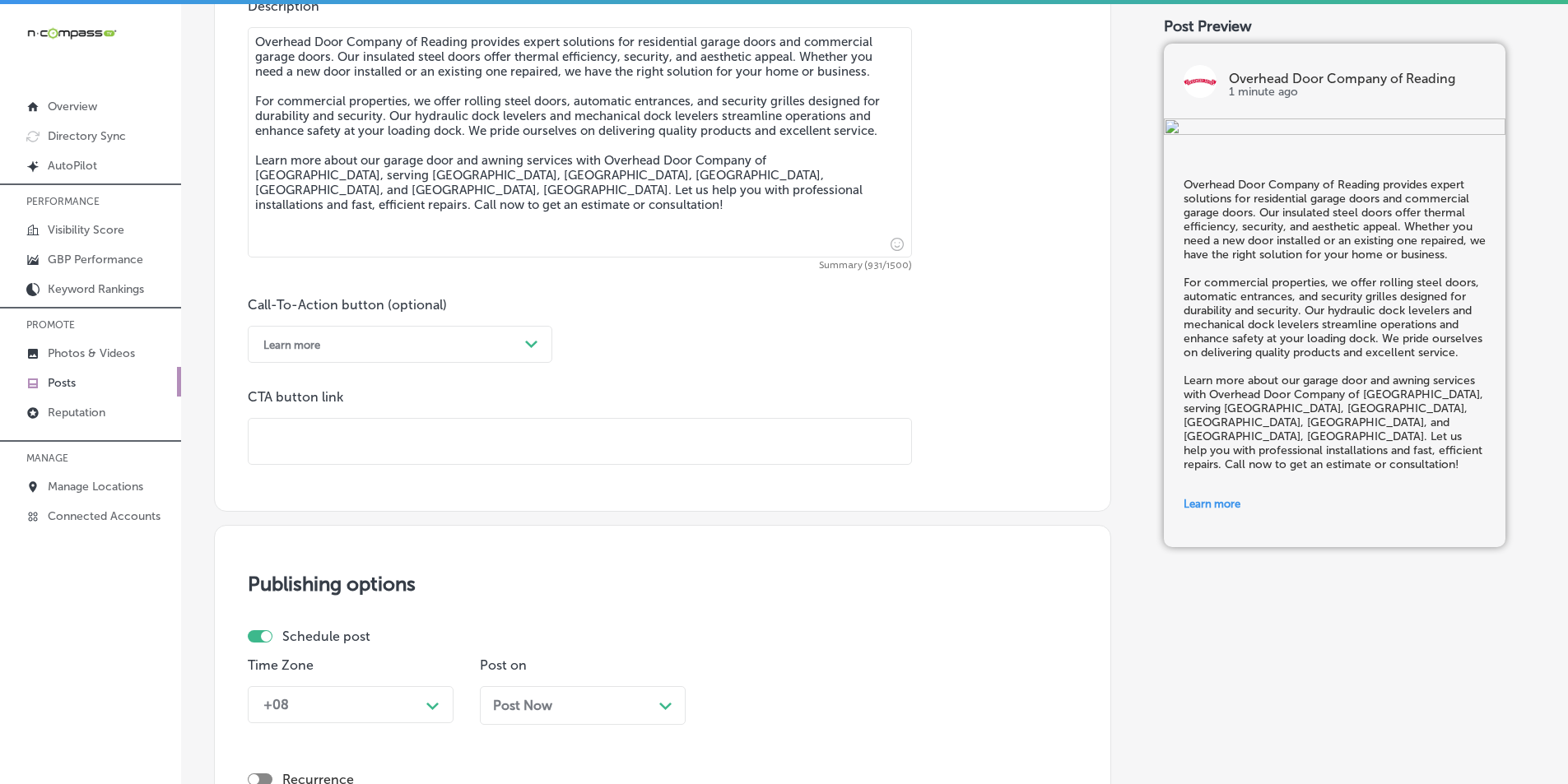
paste input "https://overheaddoorofreading.com/"
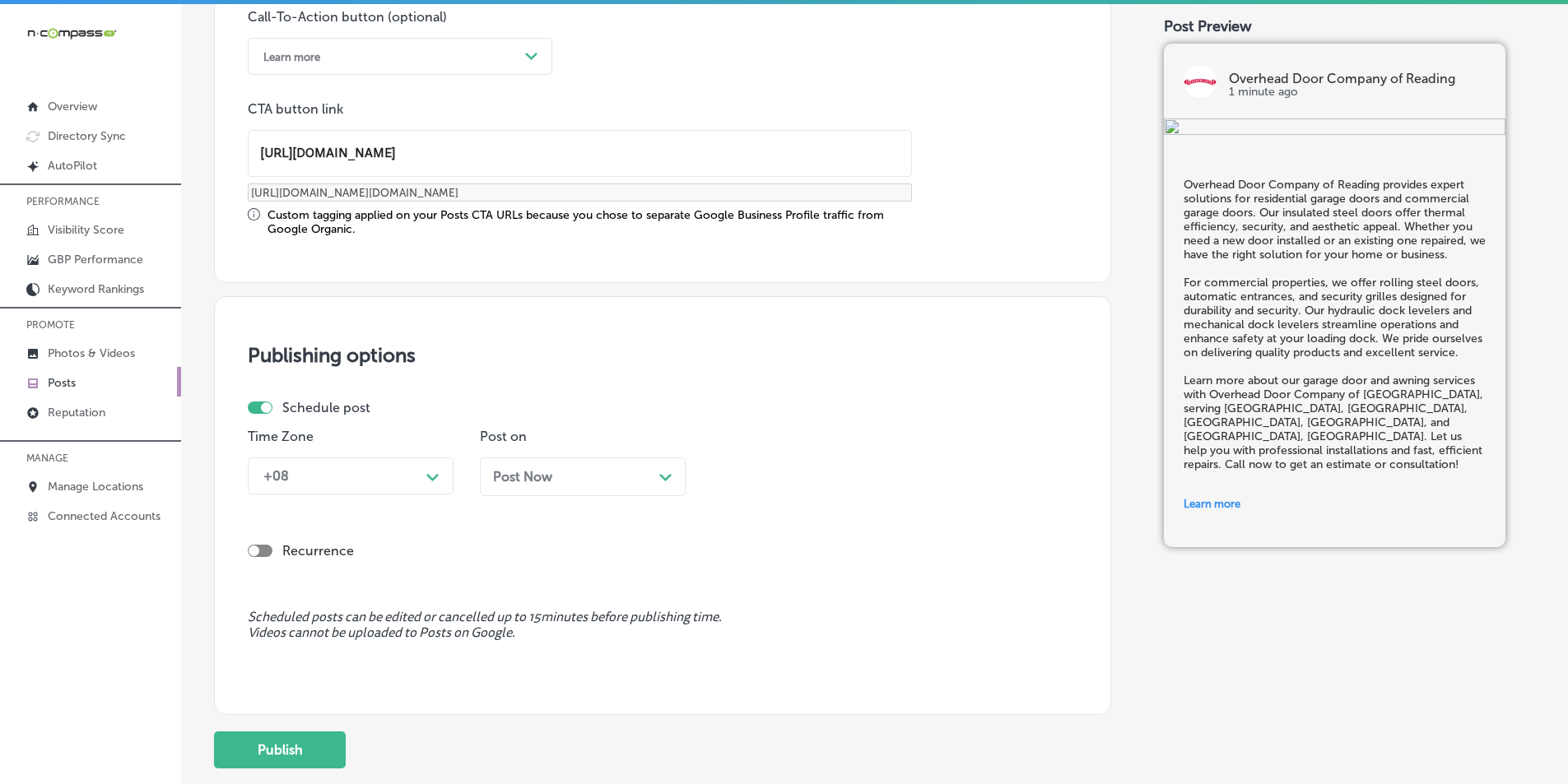
scroll to position [1290, 0]
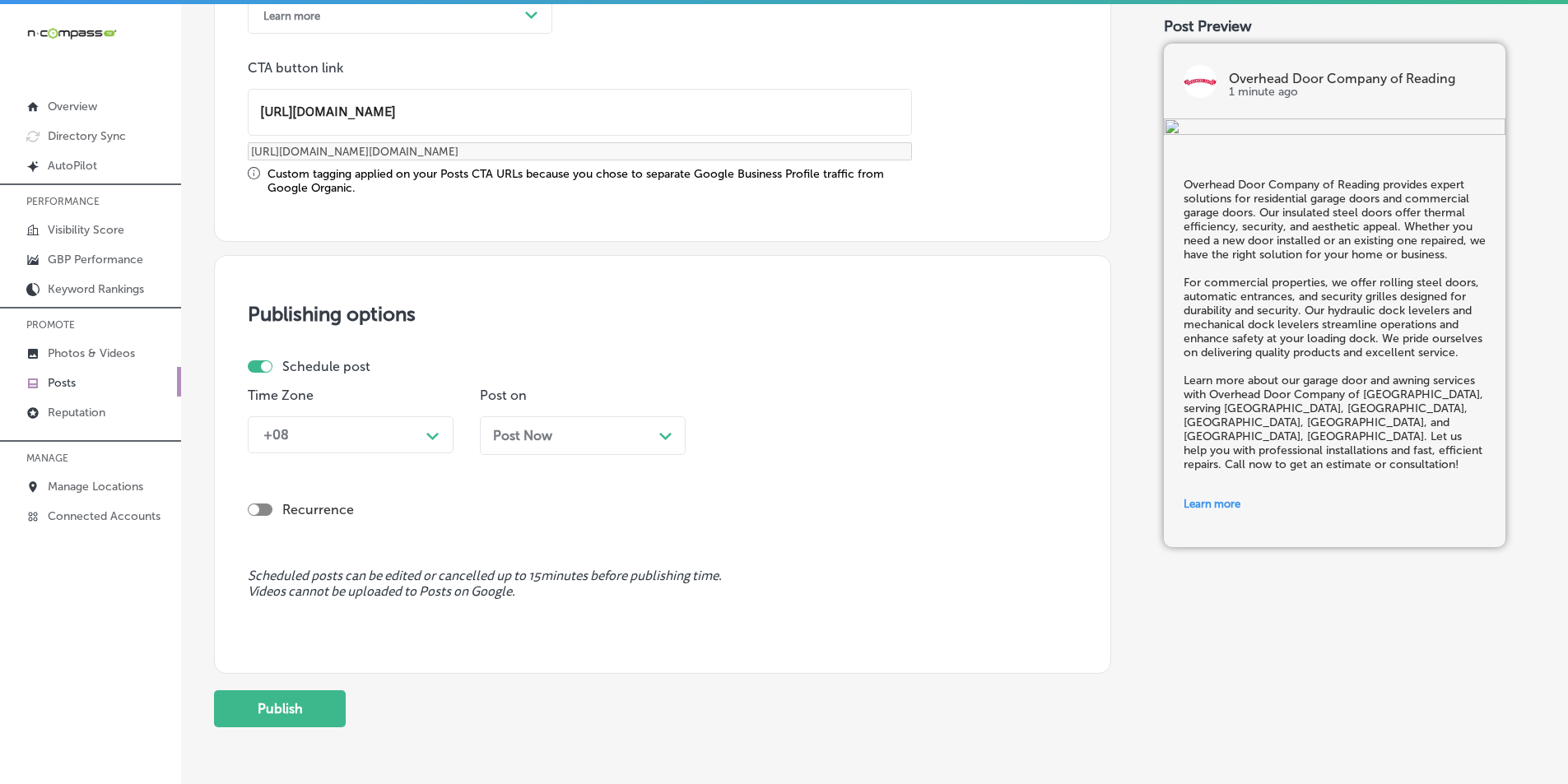
type input "https://overheaddoorofreading.com/"
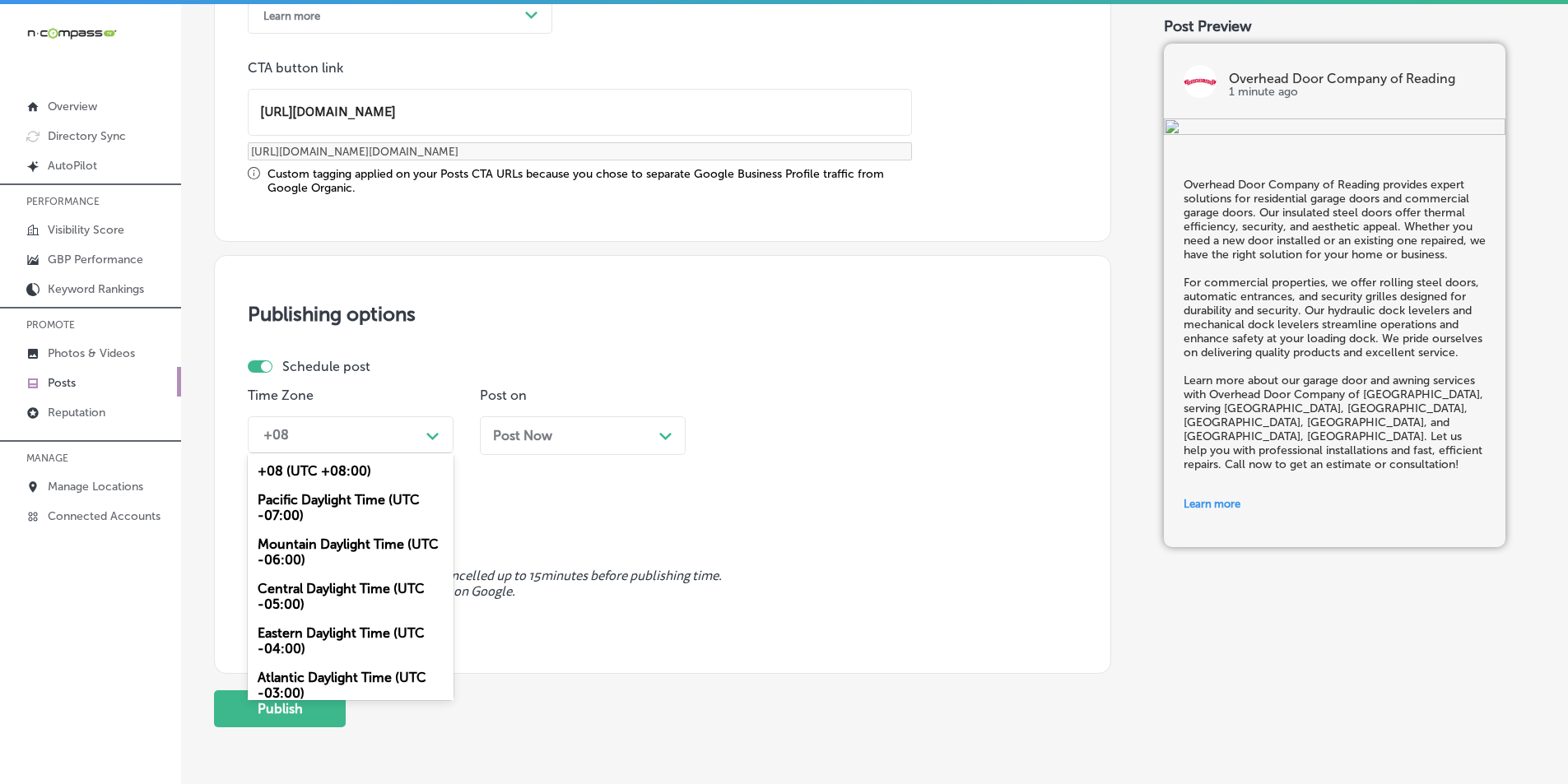
click at [396, 437] on div "+08" at bounding box center [337, 435] width 164 height 29
drag, startPoint x: 323, startPoint y: 541, endPoint x: 571, endPoint y: 438, distance: 268.5
click at [326, 540] on div "Mountain Daylight Time (UTC -06:00)" at bounding box center [350, 552] width 206 height 44
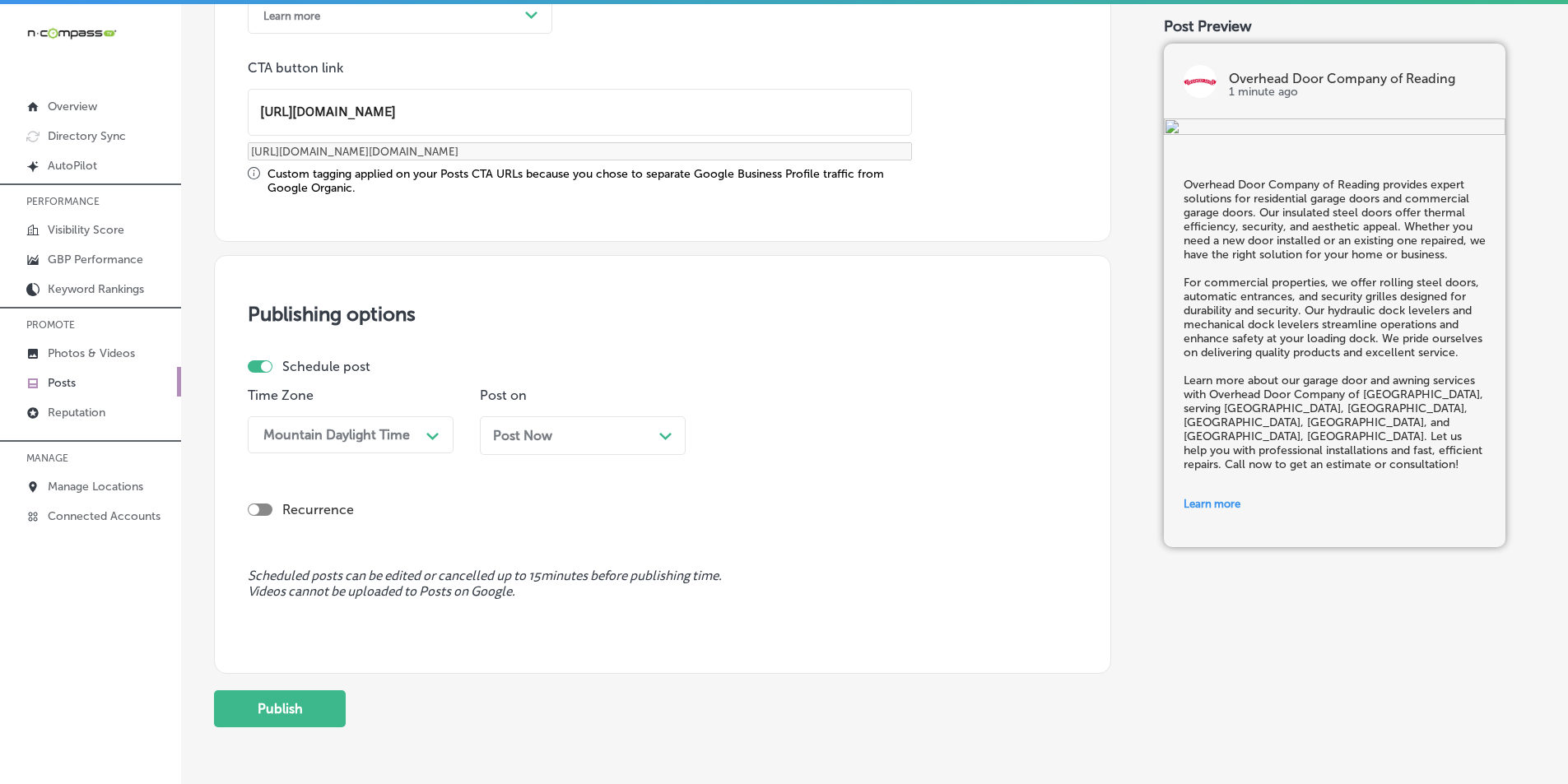
click at [587, 438] on div "Post Now Path Created with Sketch." at bounding box center [583, 436] width 180 height 15
click at [757, 433] on div "11:15 AM" at bounding box center [754, 435] width 54 height 15
click at [742, 616] on div "7:00 AM" at bounding box center [815, 620] width 206 height 29
click at [281, 708] on button "Publish" at bounding box center [279, 709] width 131 height 37
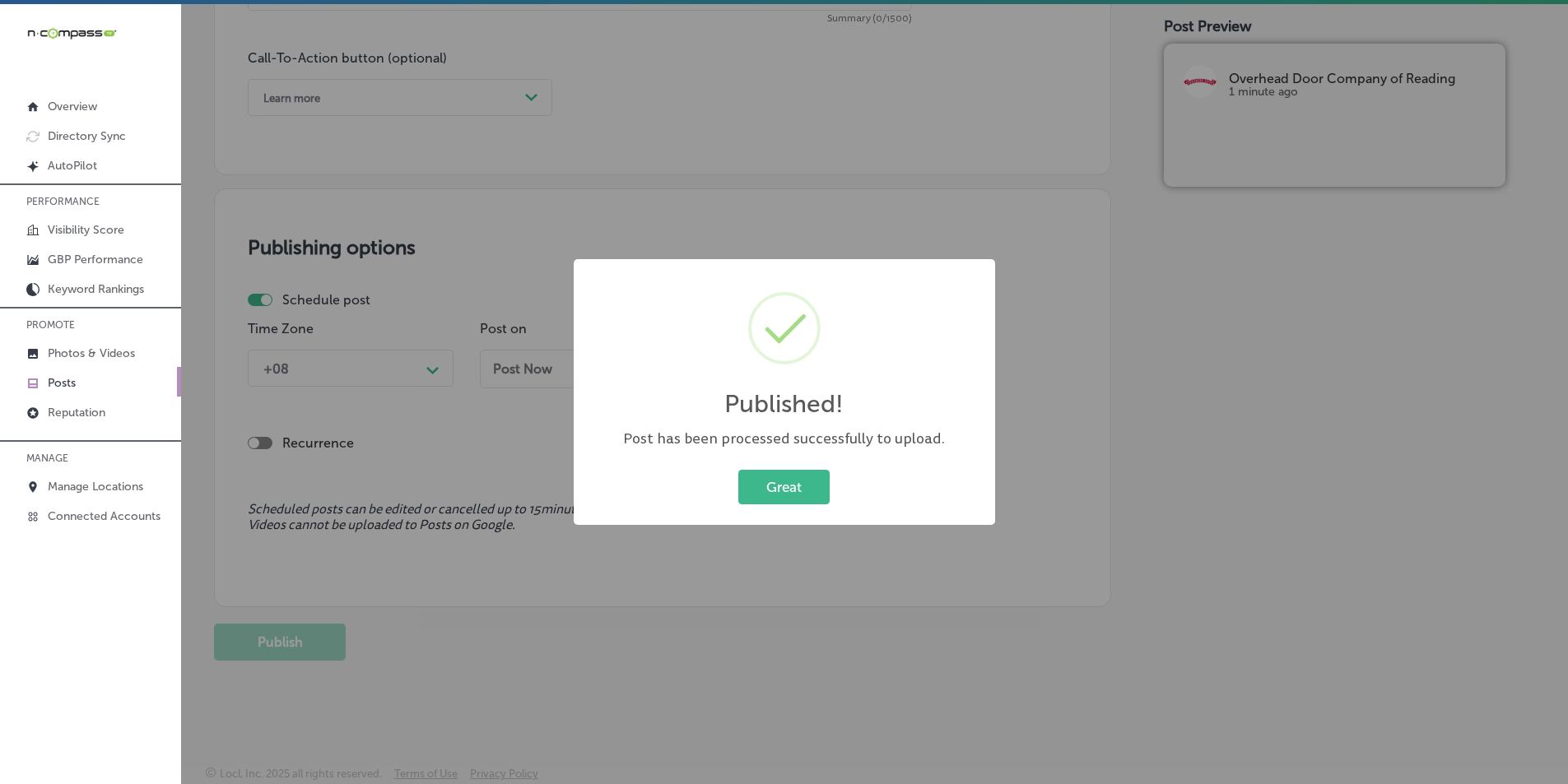
scroll to position [1208, 0]
click at [747, 484] on button "Great" at bounding box center [784, 487] width 92 height 34
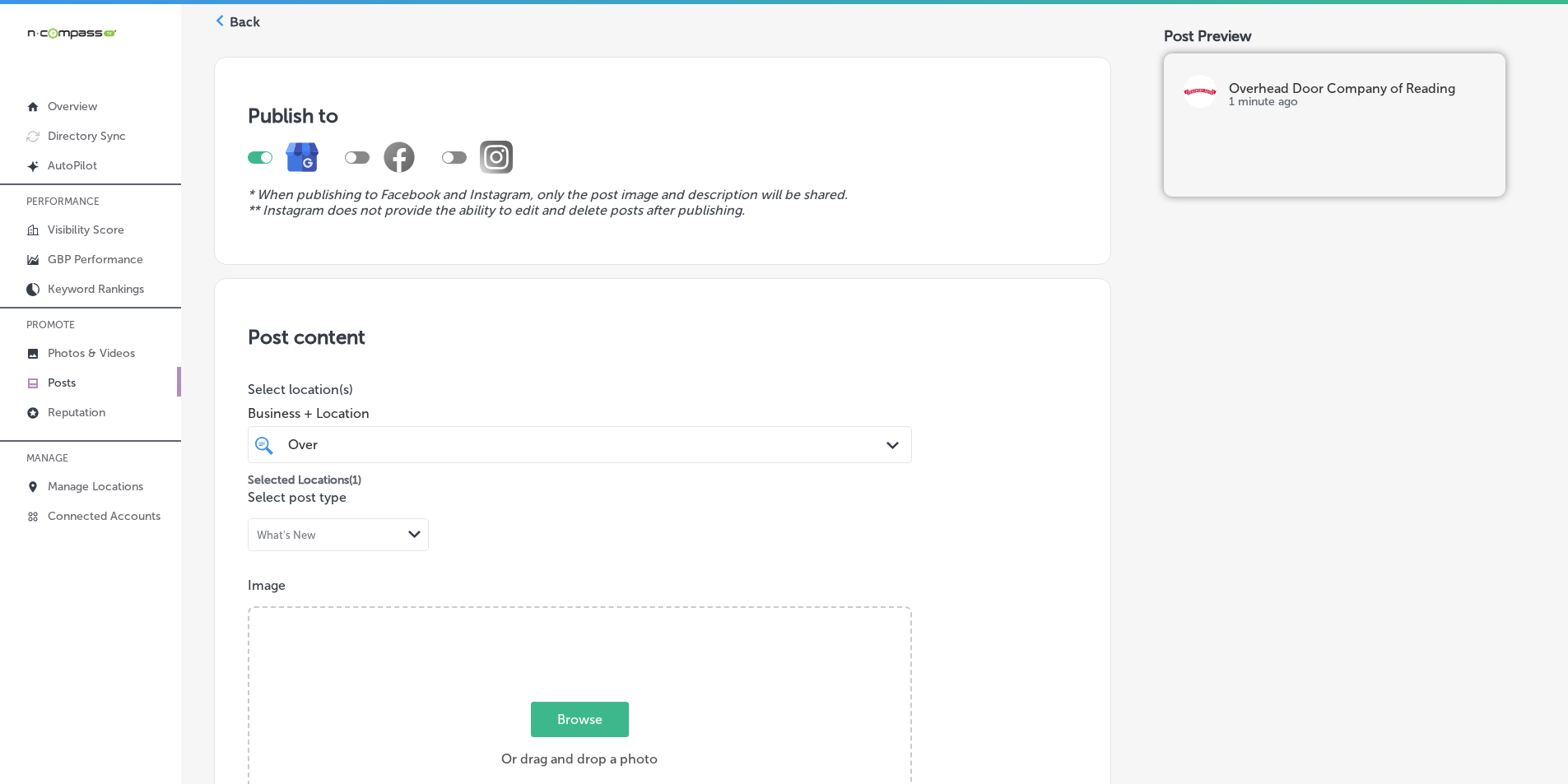
scroll to position [55, 0]
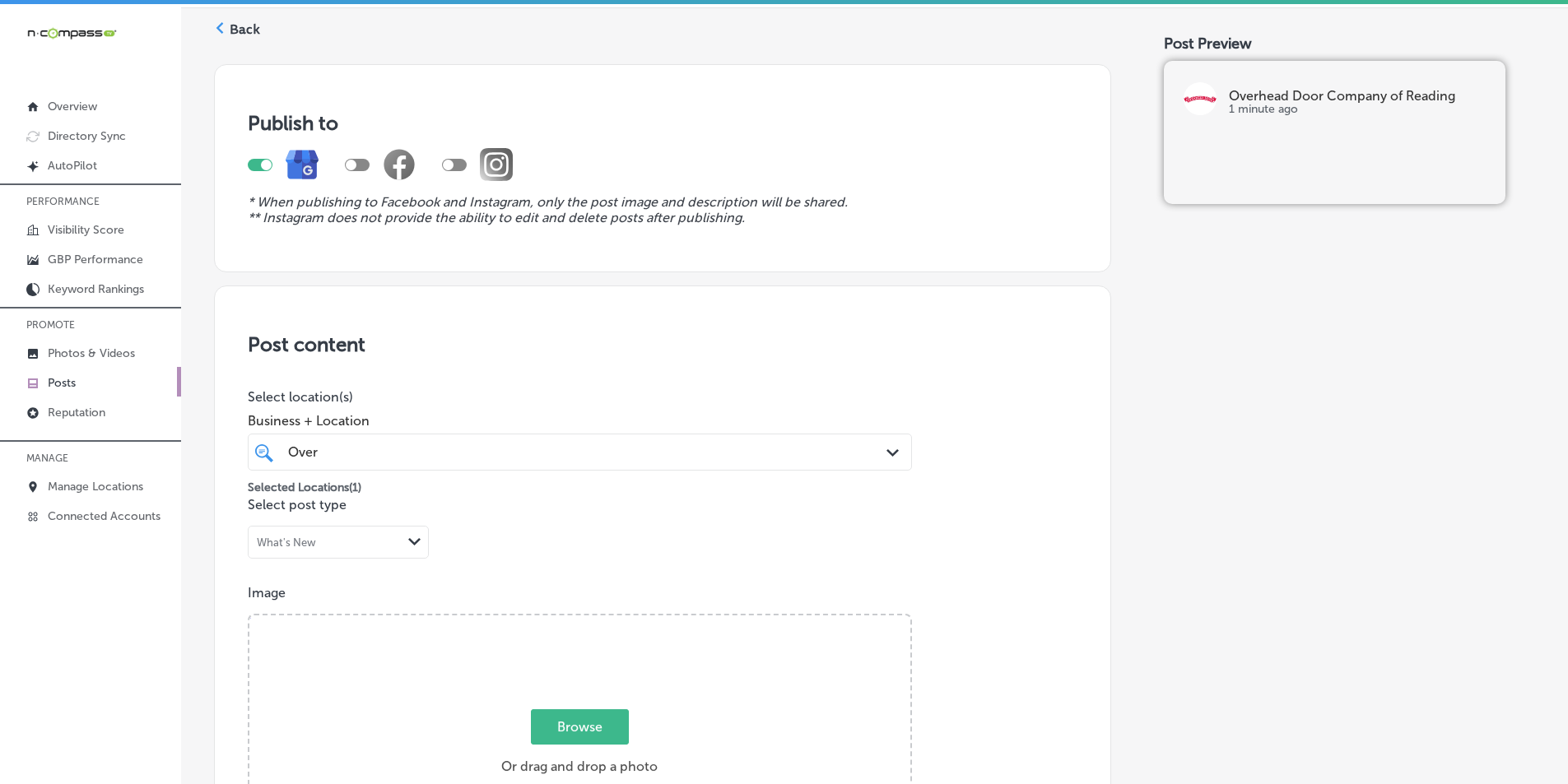
click at [236, 22] on label "Back" at bounding box center [245, 29] width 31 height 18
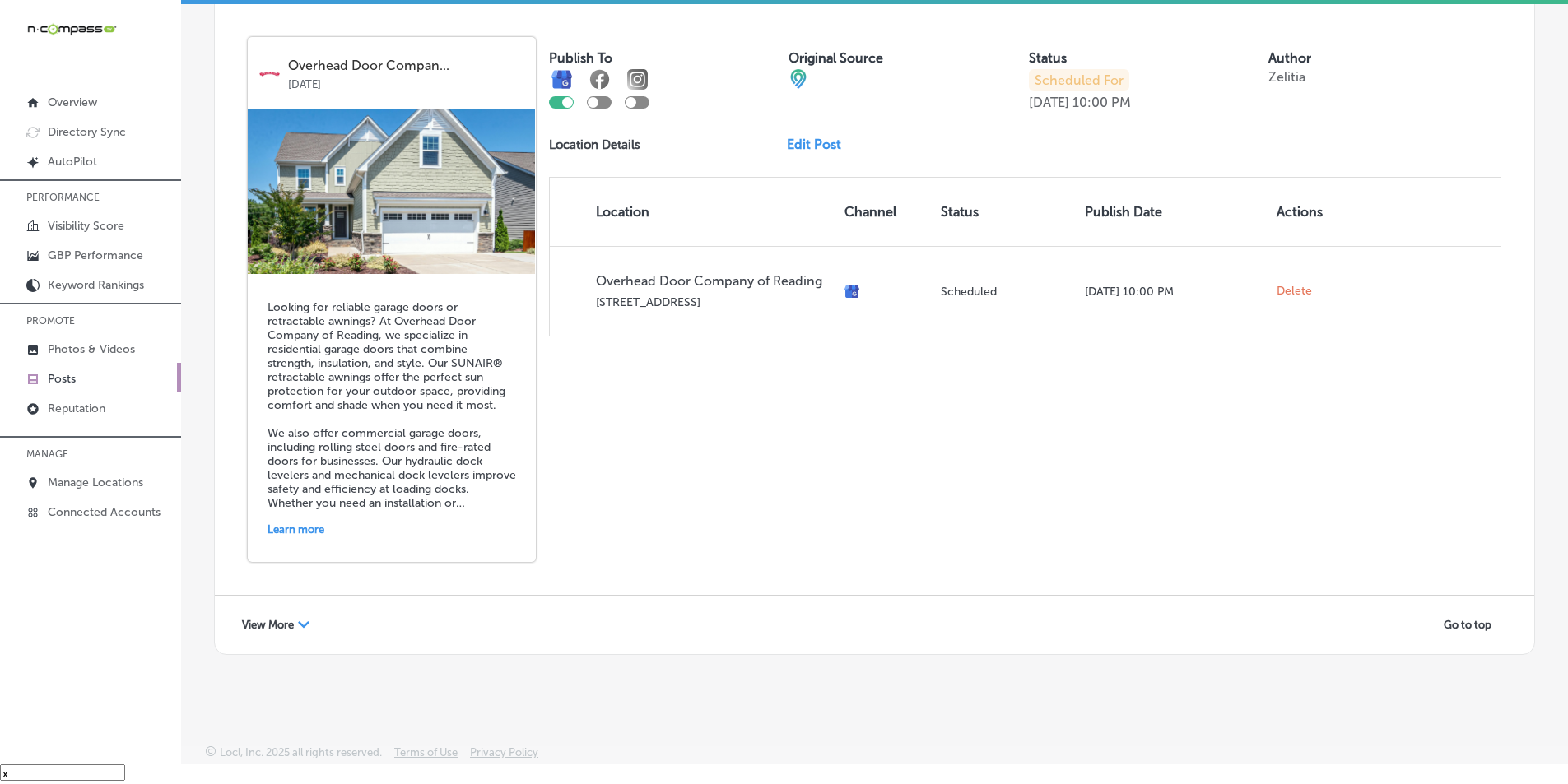
scroll to position [3561, 0]
click at [297, 614] on div "View More Path Created with Sketch." at bounding box center [275, 623] width 89 height 25
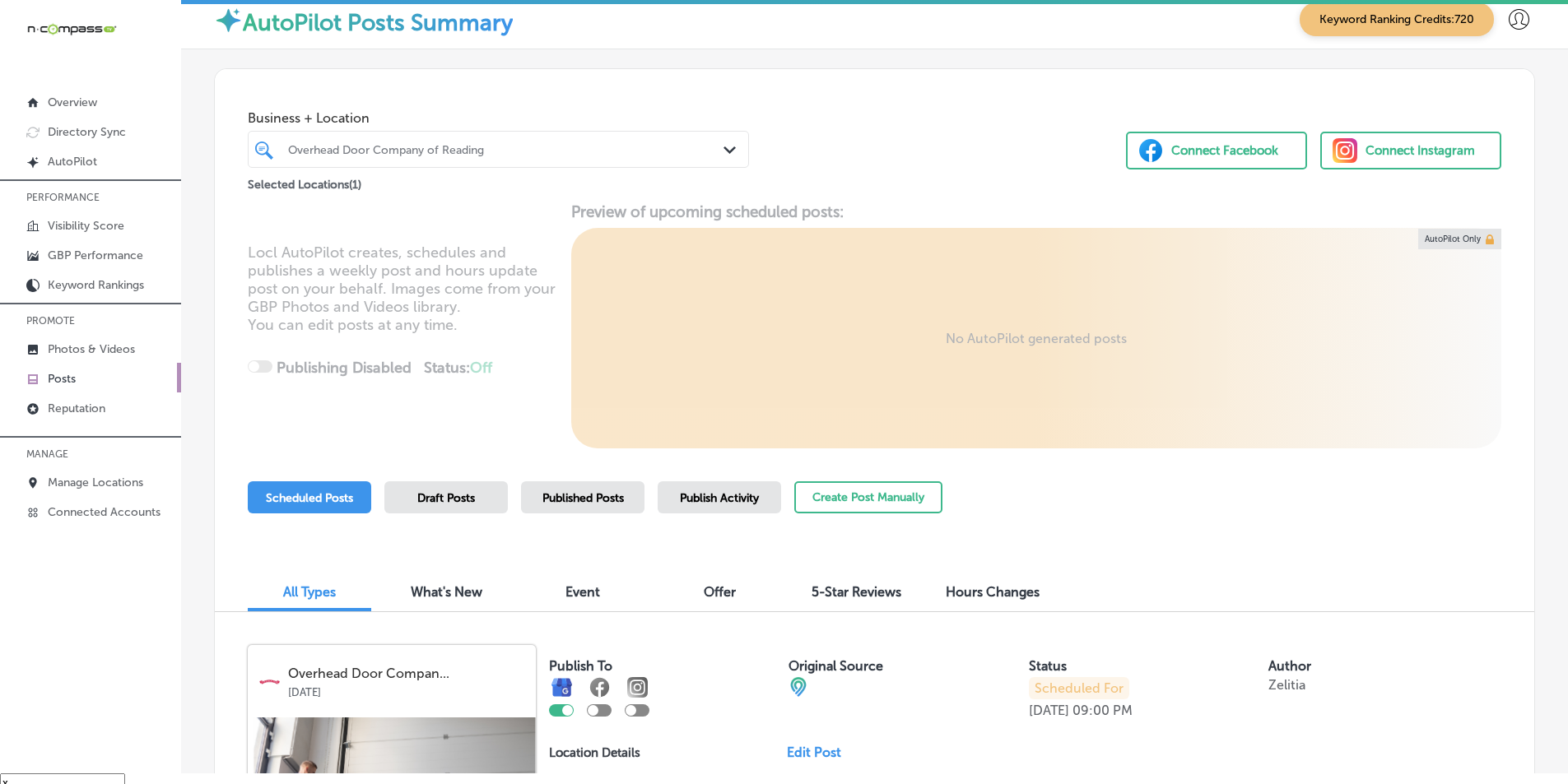
scroll to position [0, 0]
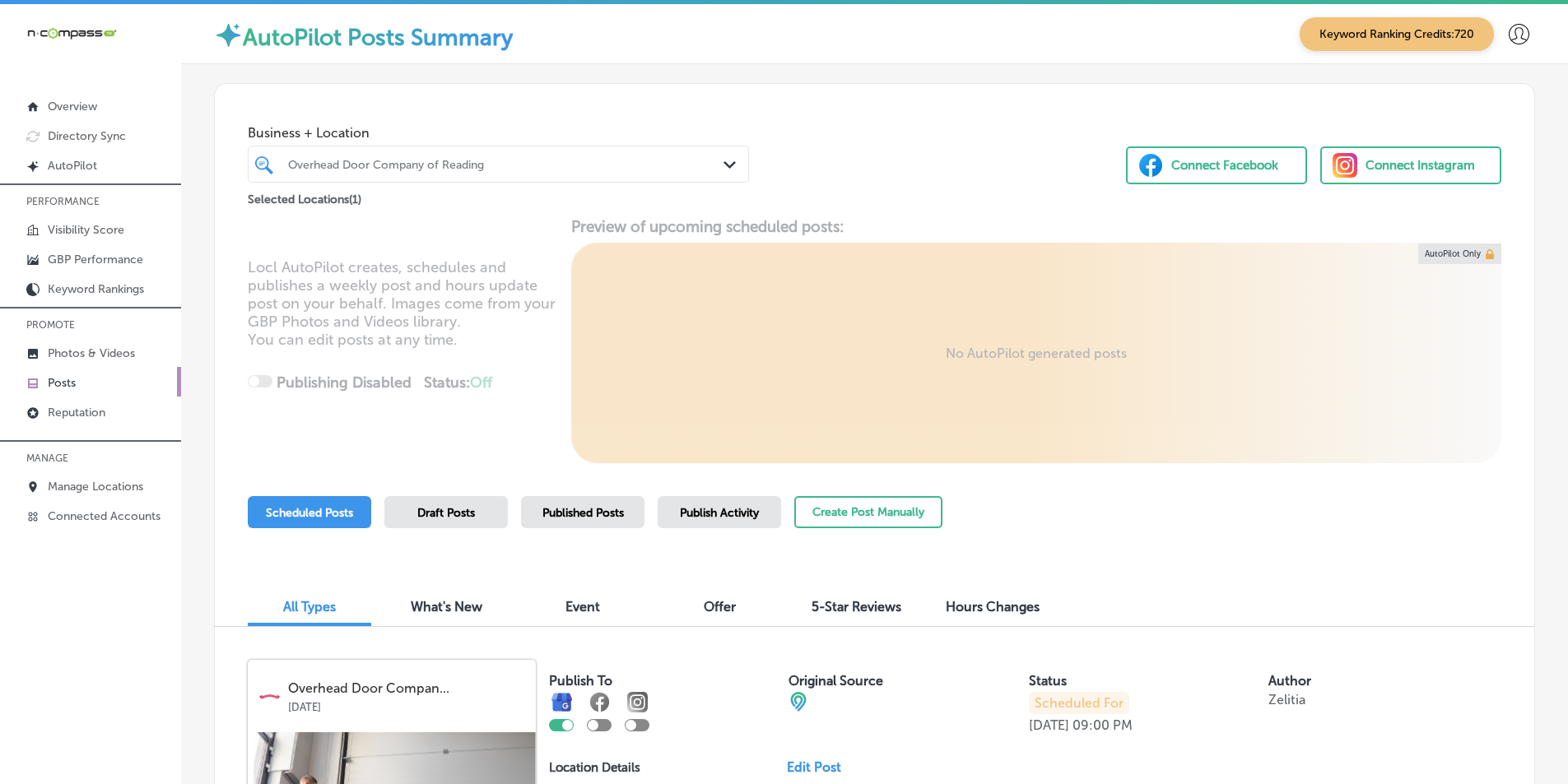
click at [457, 160] on div "Overhead Door Company of Reading" at bounding box center [507, 164] width 437 height 14
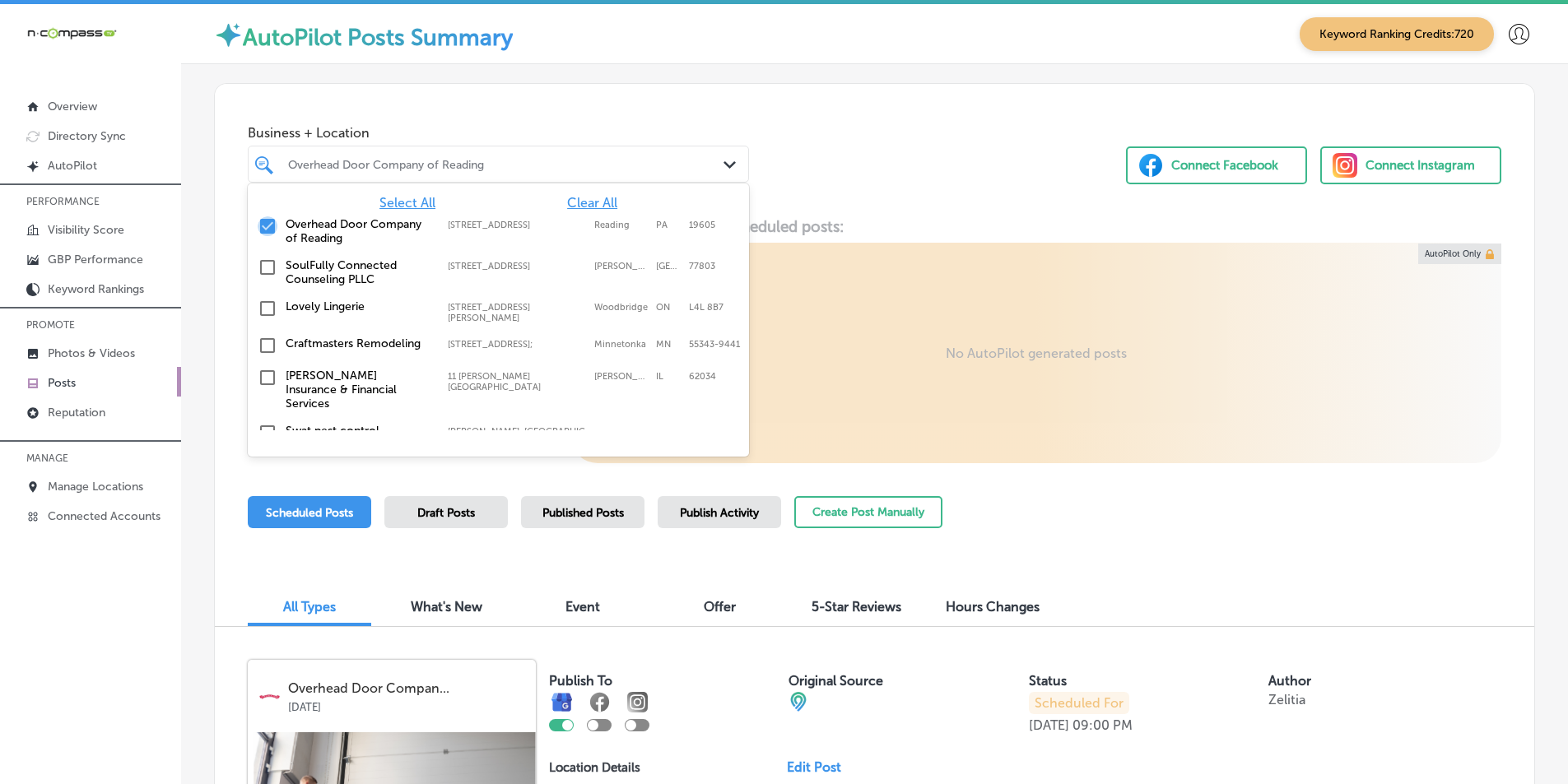
click at [264, 223] on input "checkbox" at bounding box center [267, 225] width 19 height 19
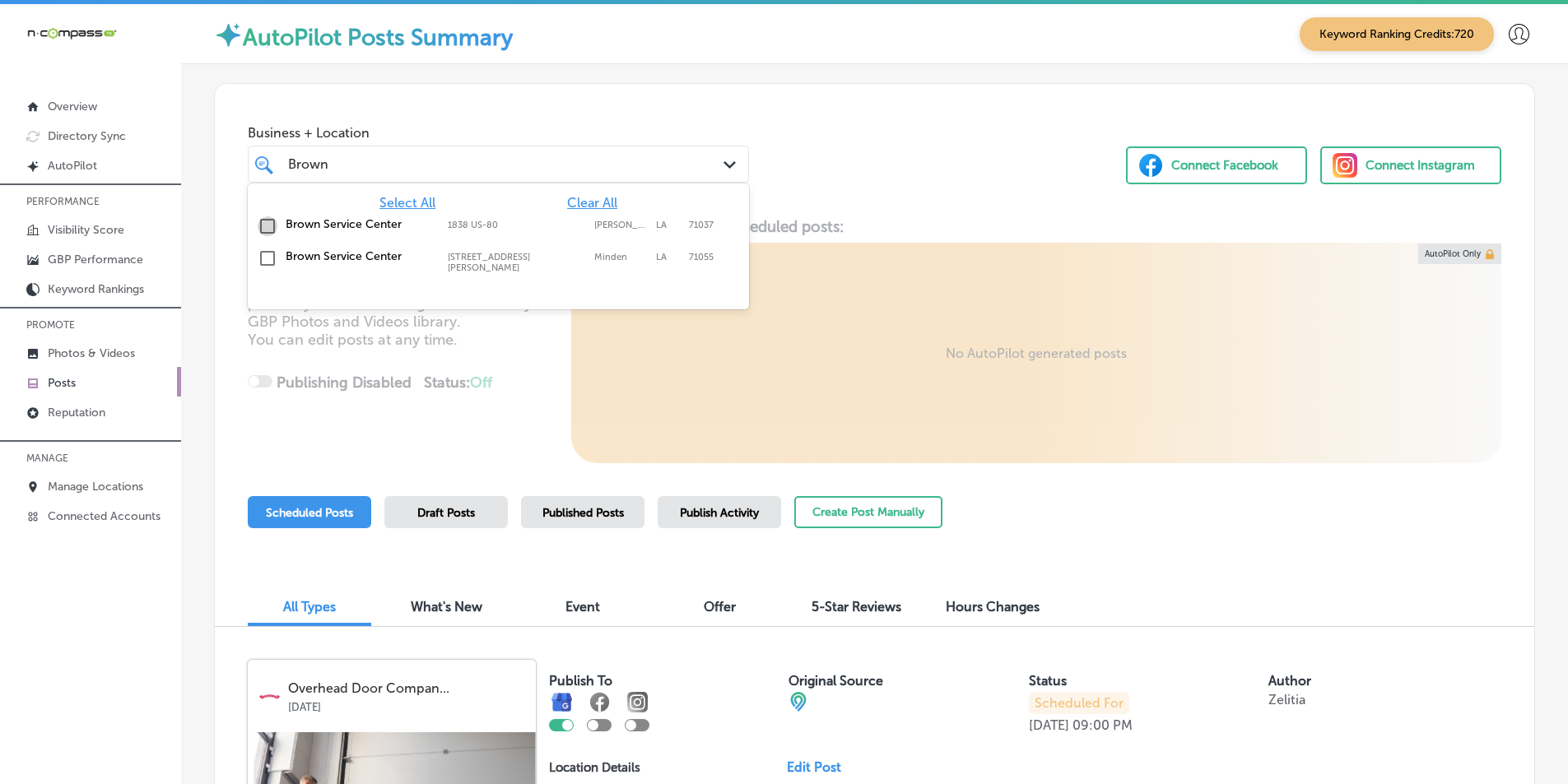
click at [267, 224] on input "checkbox" at bounding box center [267, 225] width 19 height 19
type input "Brown"
click at [531, 336] on div "Locl AutoPilot creates, schedules and publishes a weekly post and hours update …" at bounding box center [874, 340] width 1320 height 246
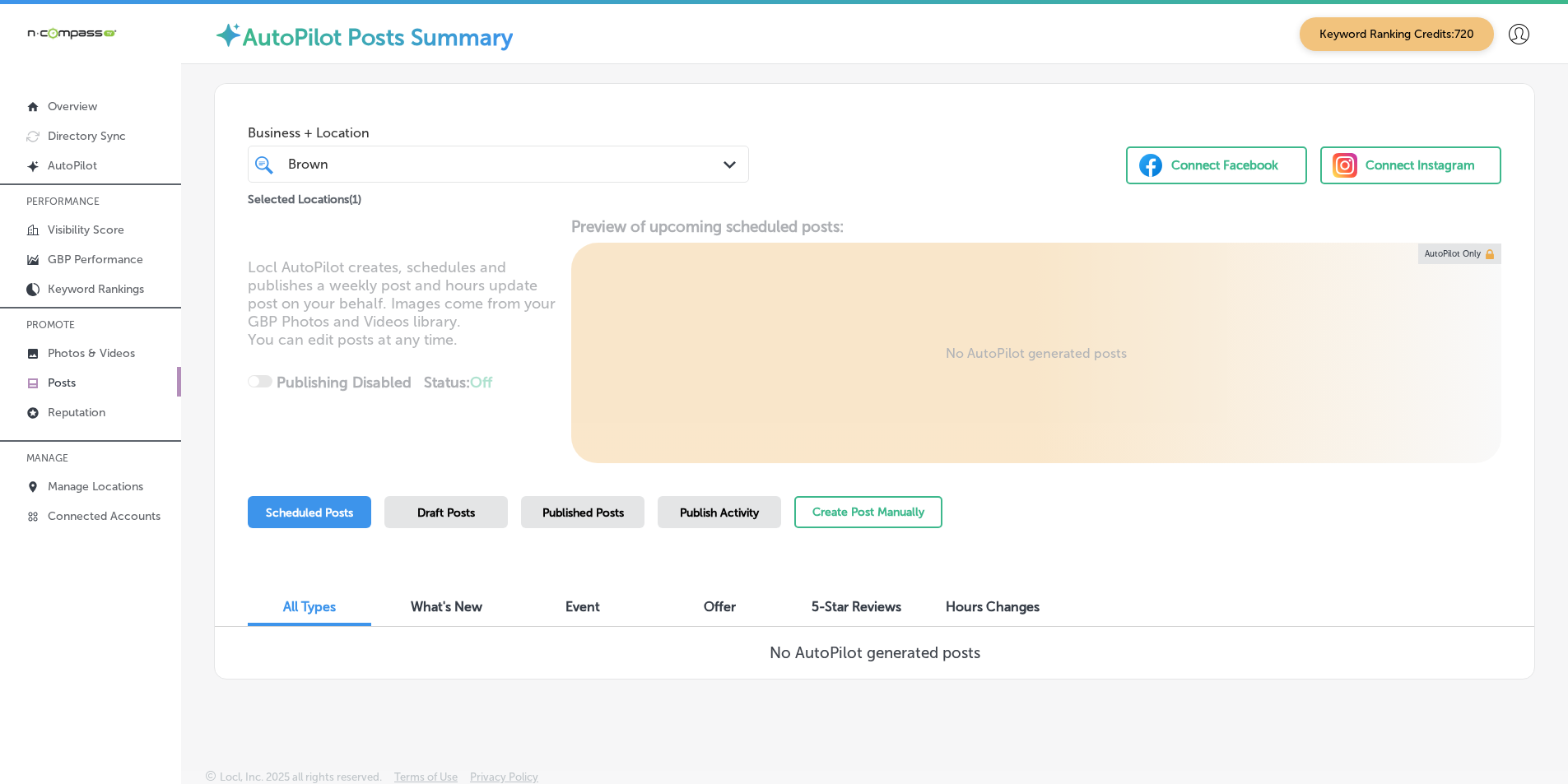
scroll to position [3, 0]
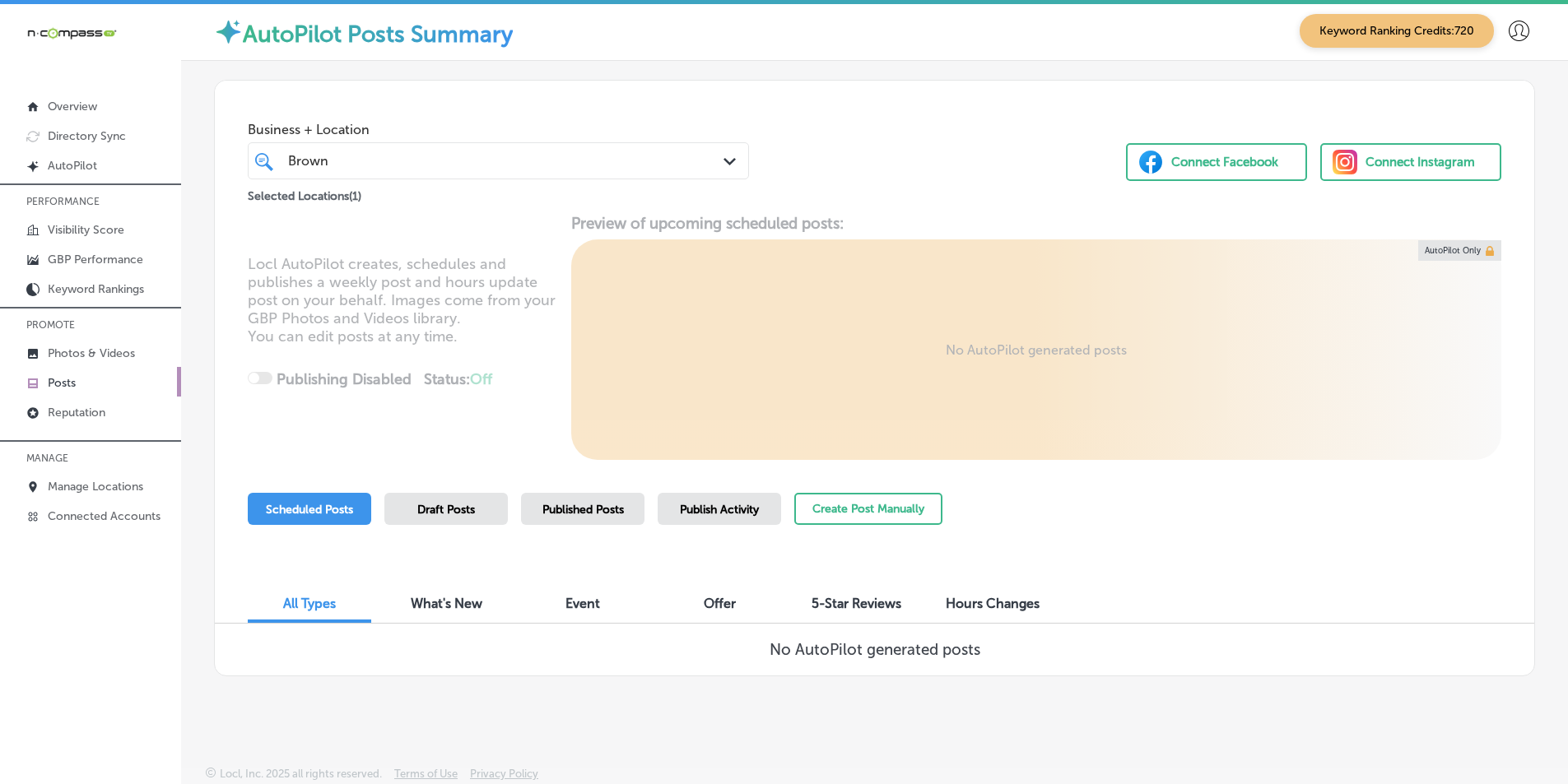
click at [572, 502] on div "Published Posts" at bounding box center [583, 509] width 124 height 32
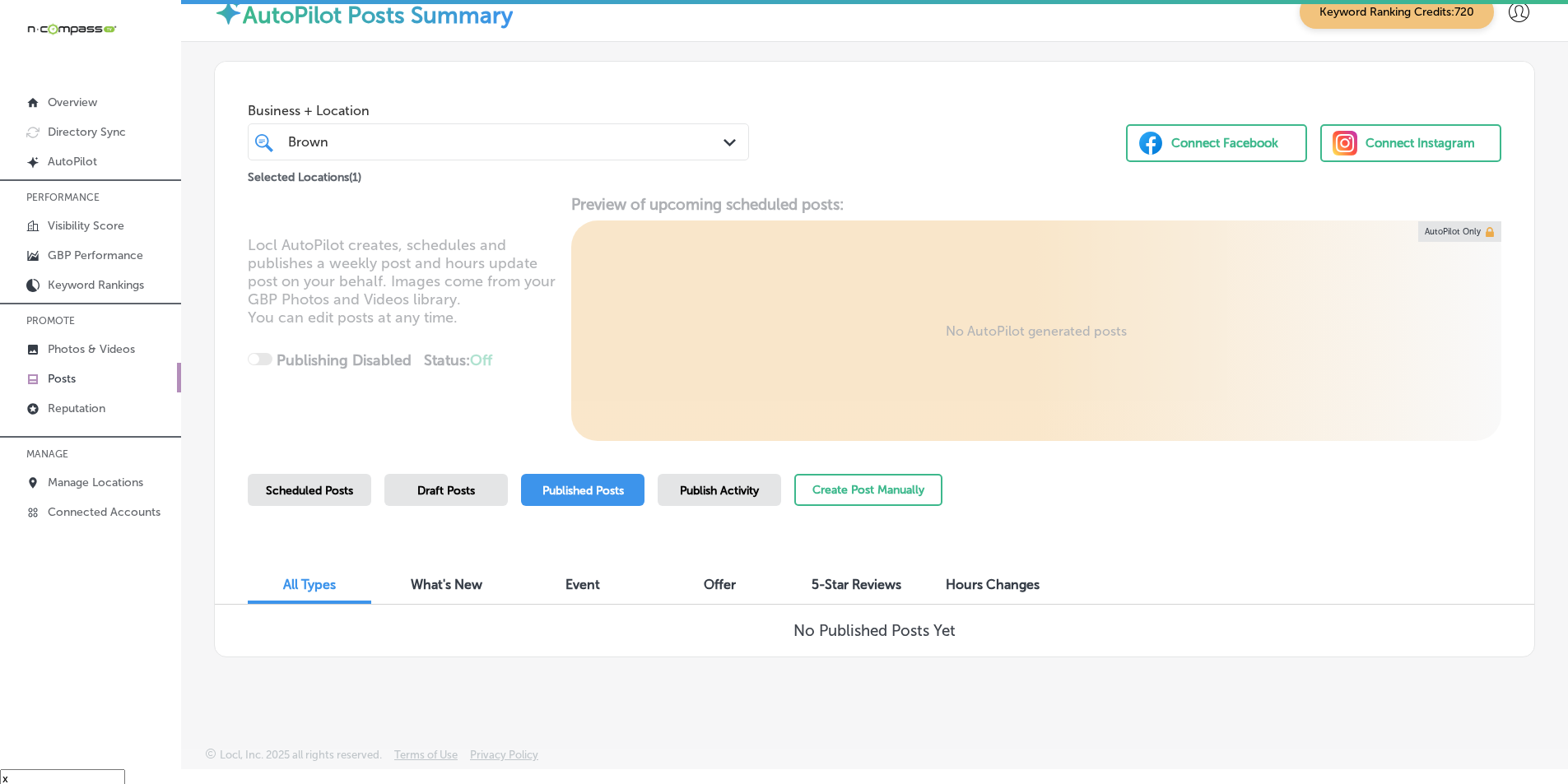
scroll to position [24, 0]
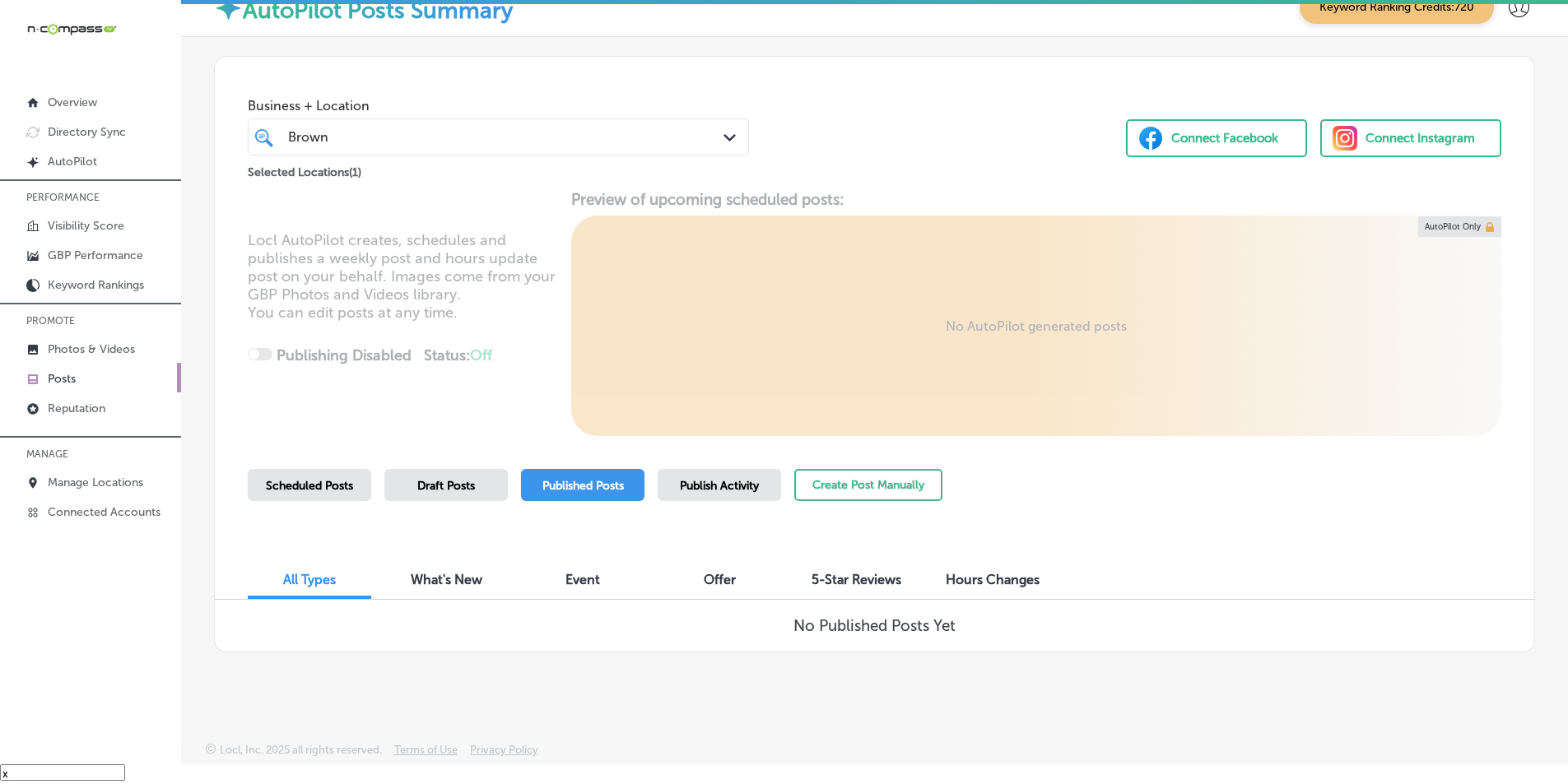
click at [331, 483] on span "Scheduled Posts" at bounding box center [309, 486] width 87 height 14
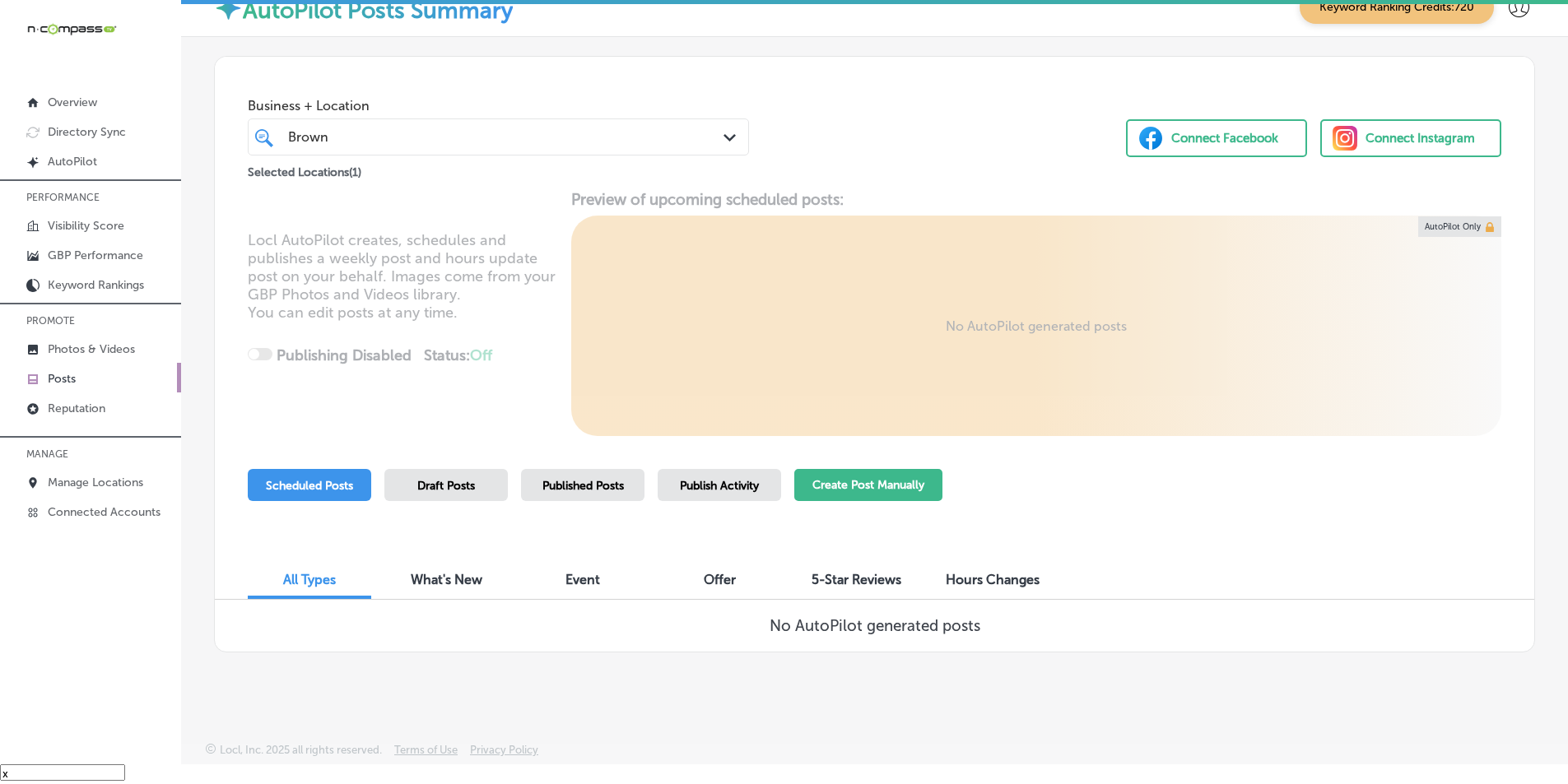
click at [837, 481] on button "Create Post Manually" at bounding box center [868, 486] width 148 height 32
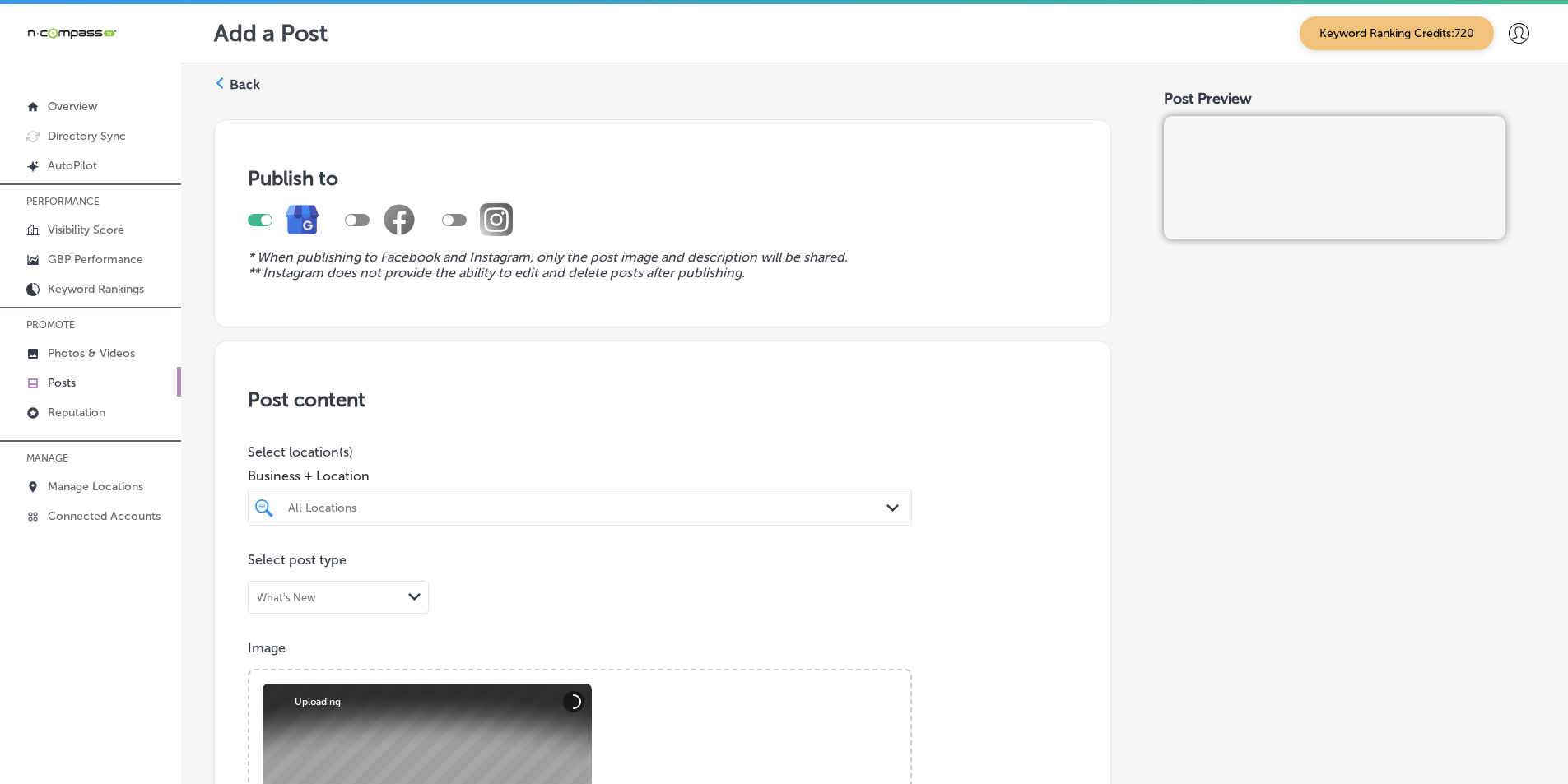
click at [592, 509] on div "All Locations" at bounding box center [588, 507] width 600 height 14
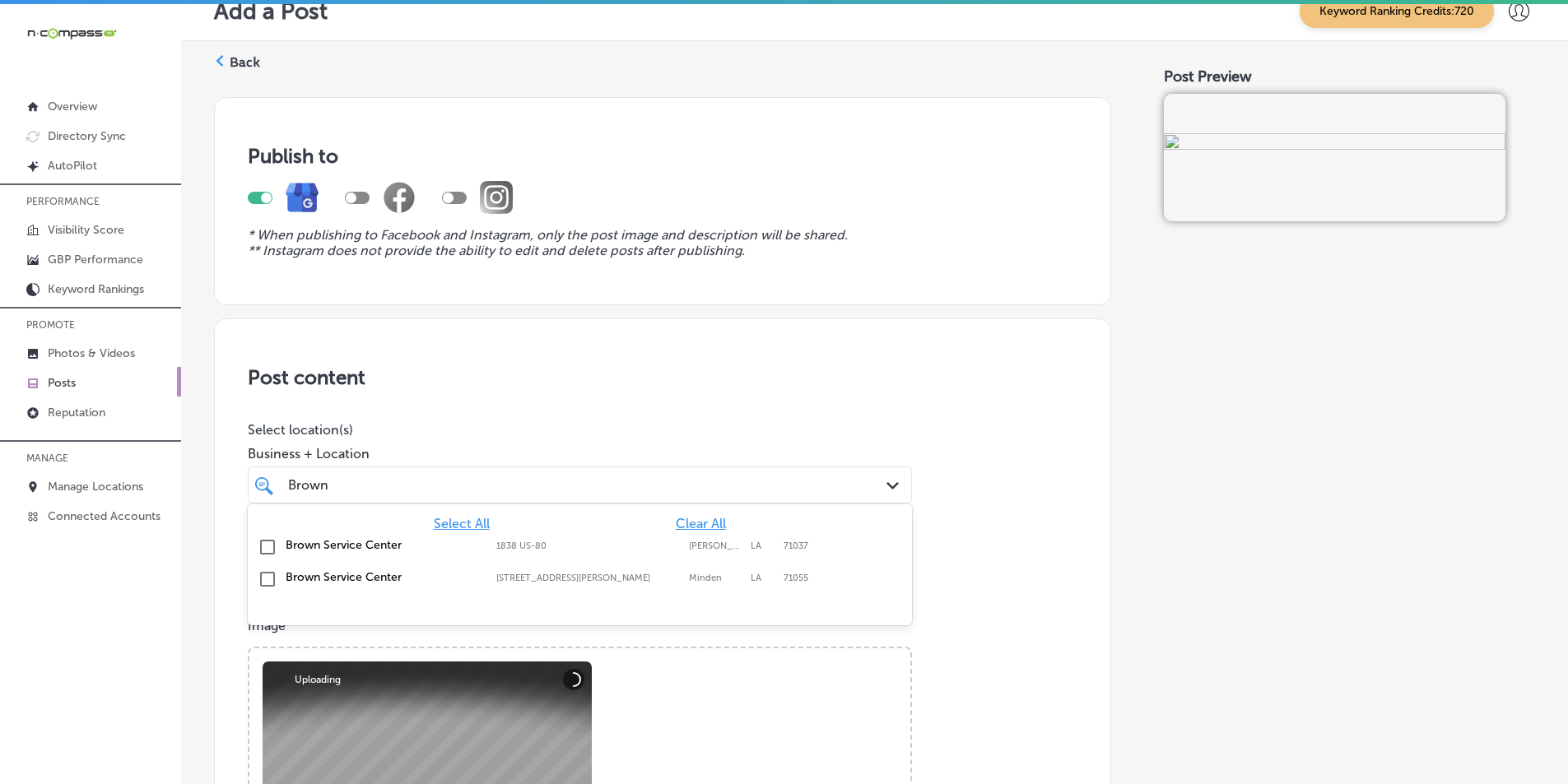
scroll to position [22, 0]
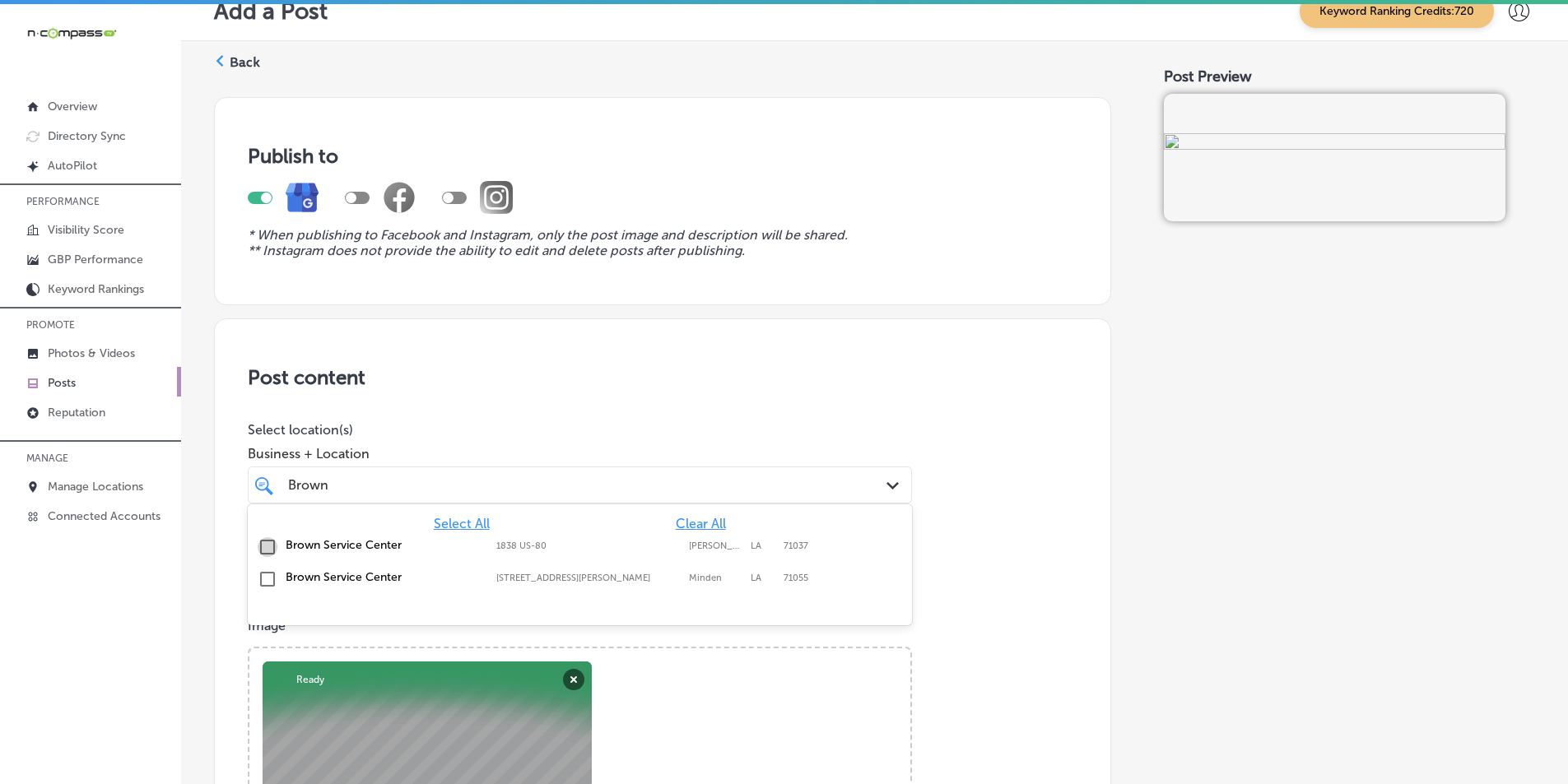
click at [267, 545] on input "checkbox" at bounding box center [267, 547] width 19 height 19
type input "Brown"
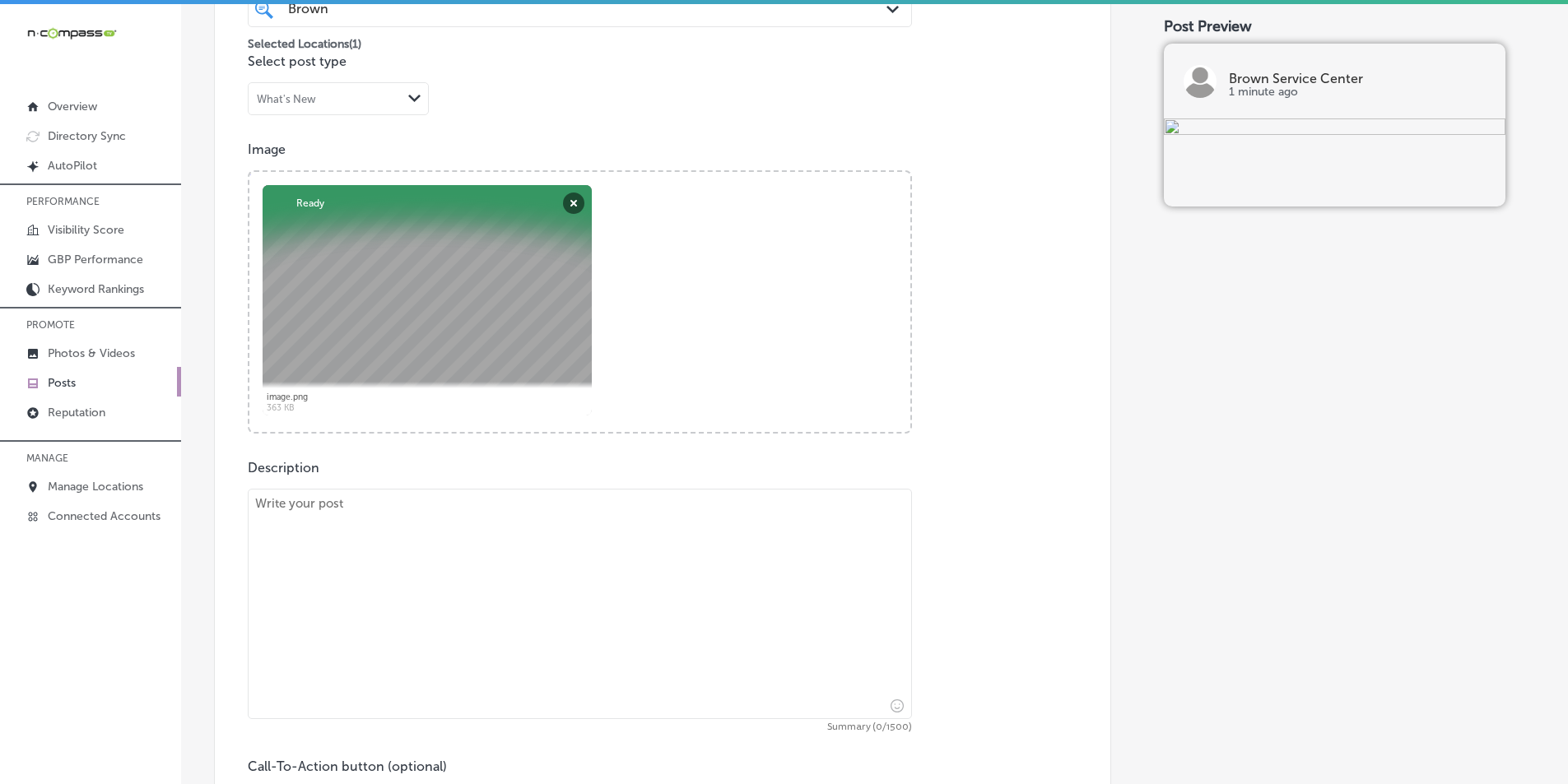
scroll to position [516, 0]
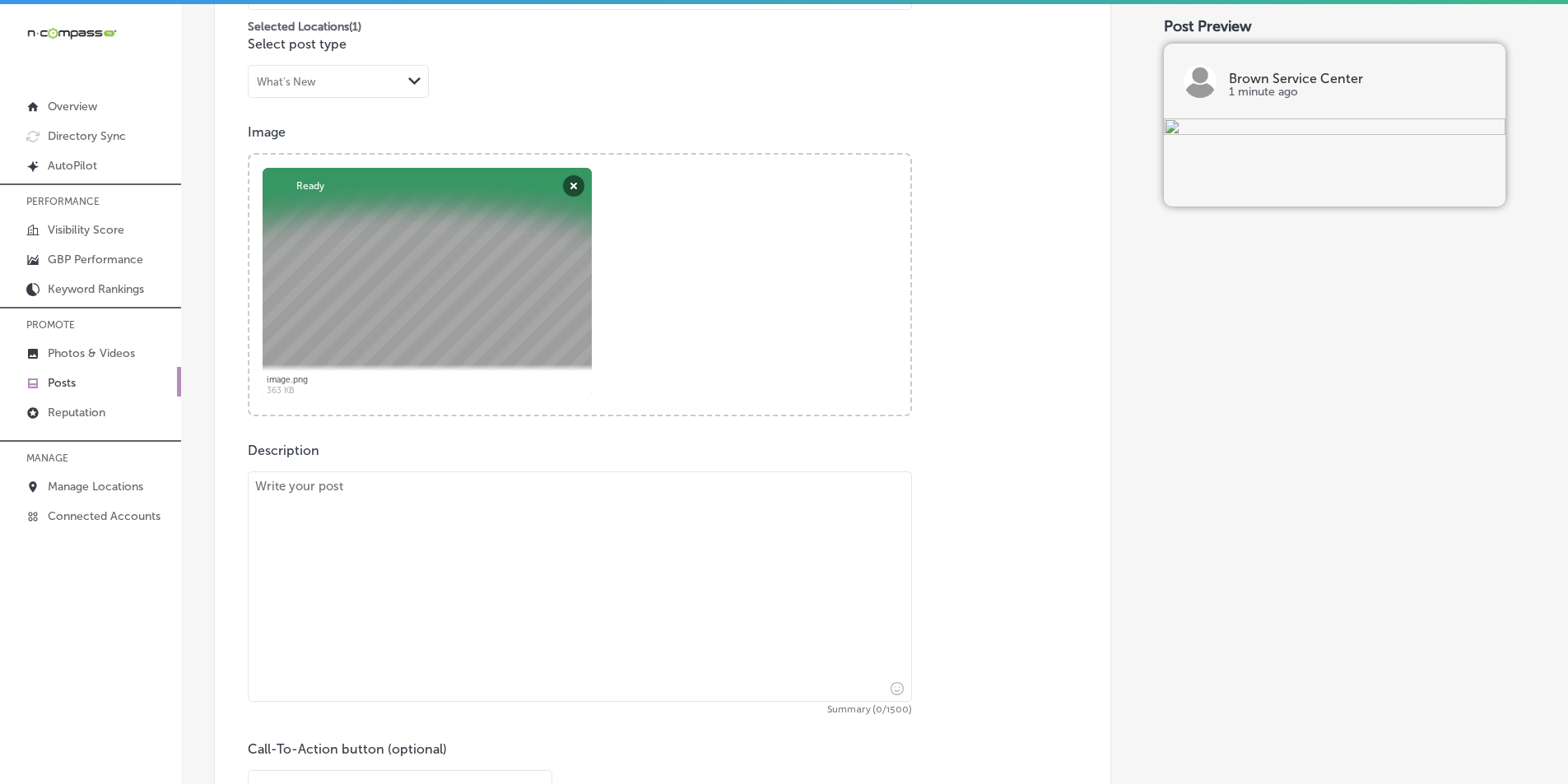
click at [487, 544] on textarea at bounding box center [580, 587] width 664 height 231
paste textarea "Welcome to Brown Service Center! We’re here to help keep your vehicle in top sh…"
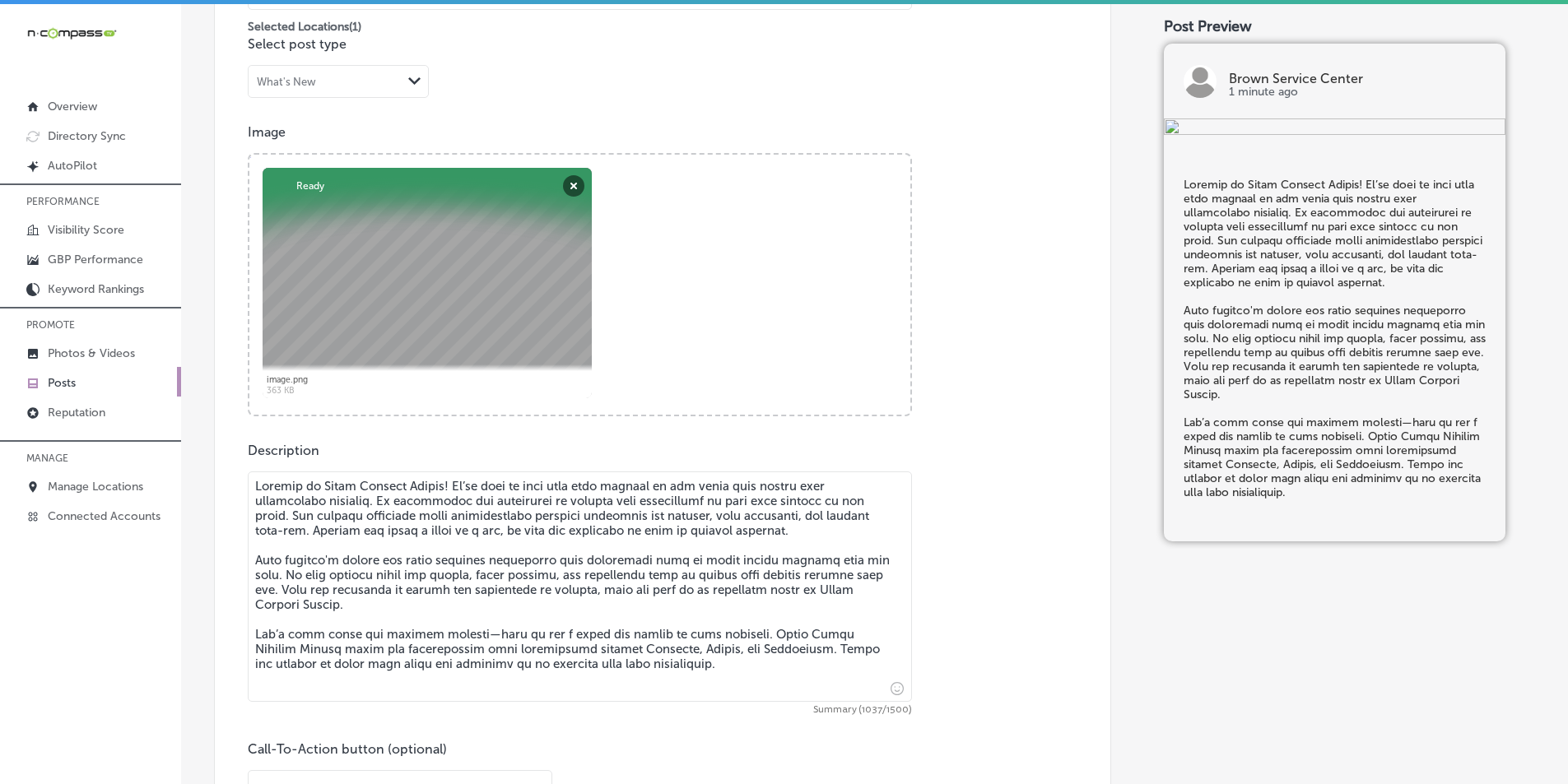
type textarea "Welcome to Brown Service Center! We’re here to help keep your vehicle in top sh…"
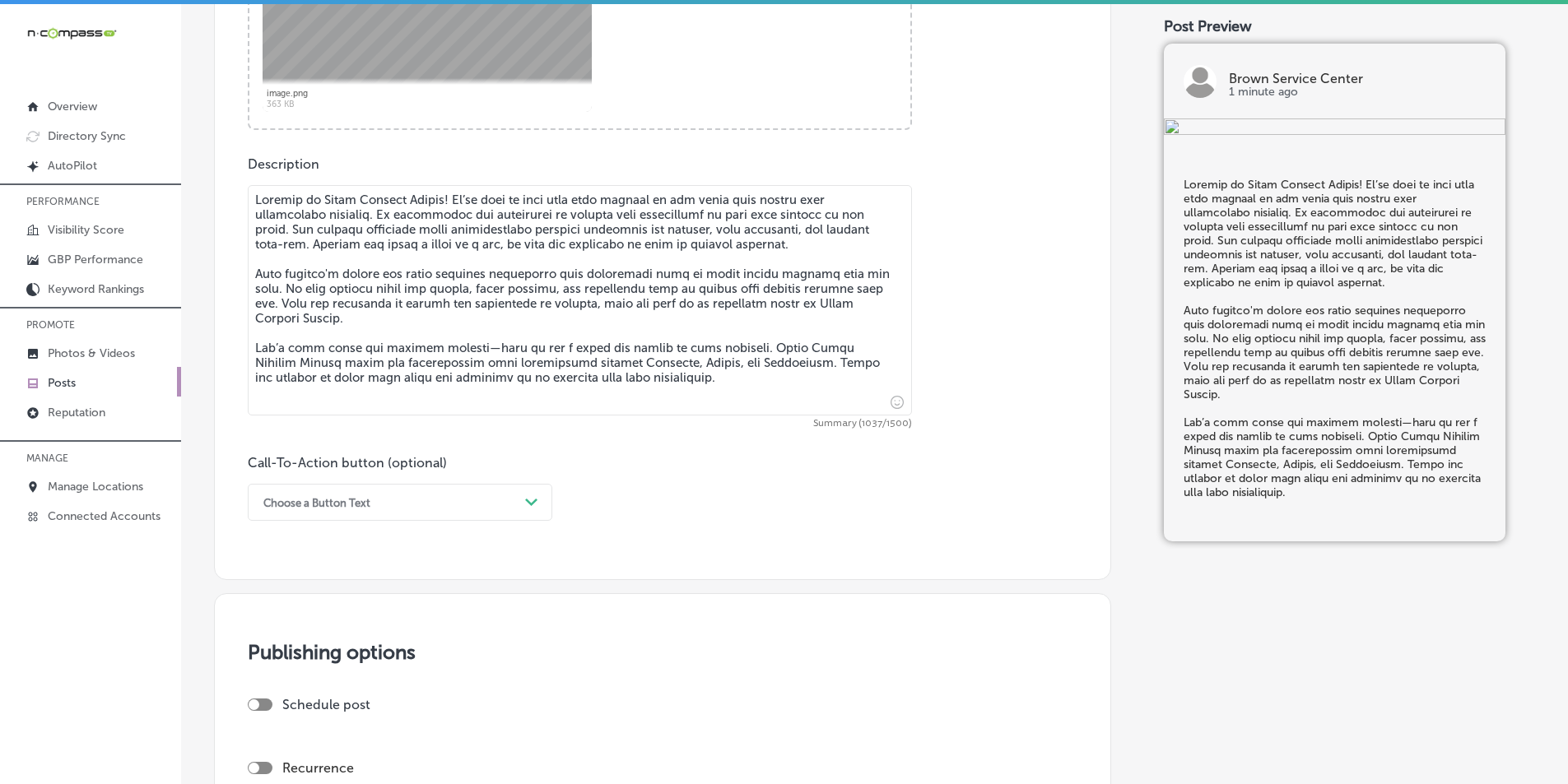
scroll to position [845, 0]
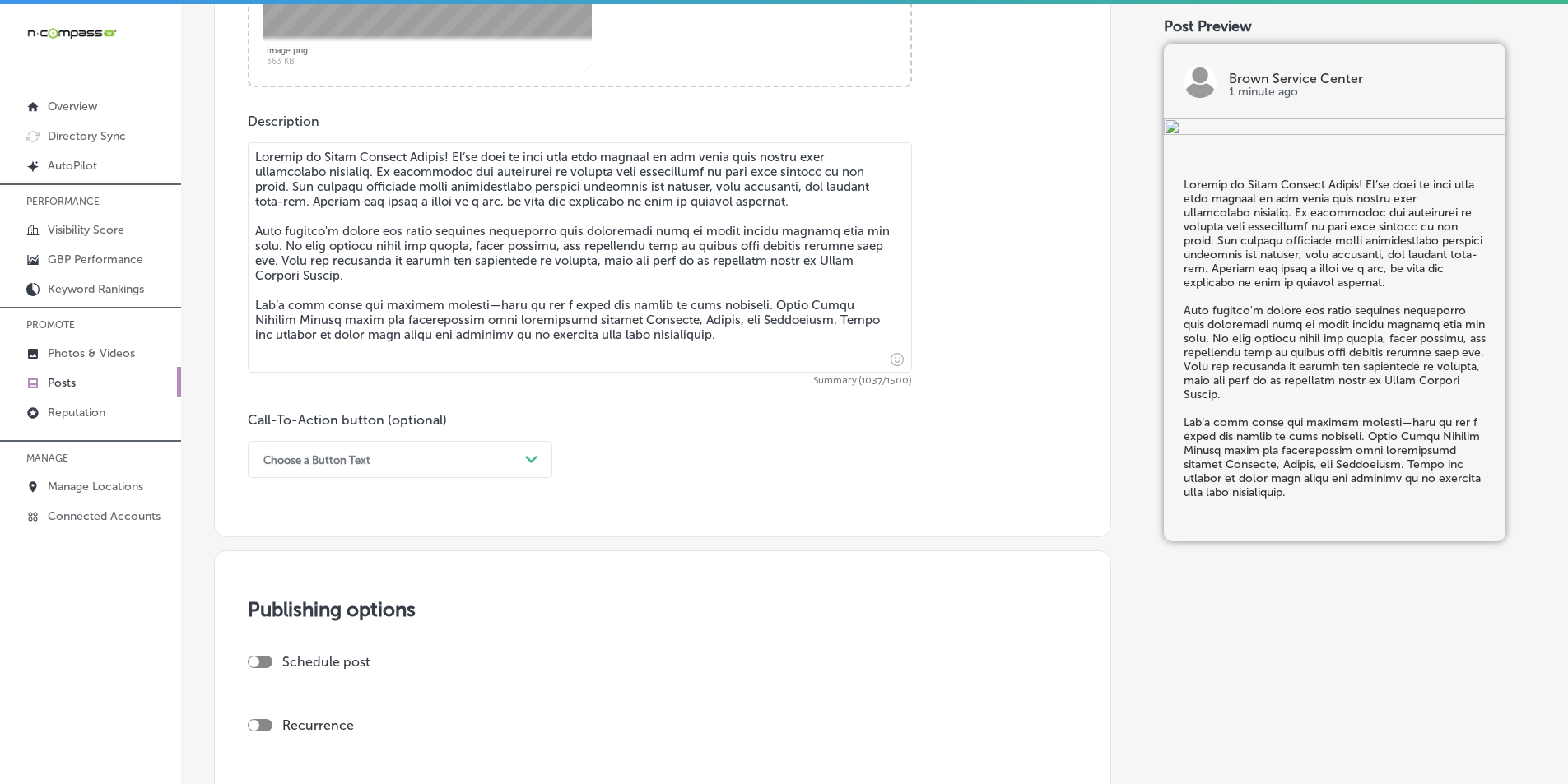
click at [487, 459] on div "Choose a Button Text" at bounding box center [386, 459] width 264 height 25
click at [314, 606] on div "Learn more" at bounding box center [399, 611] width 304 height 29
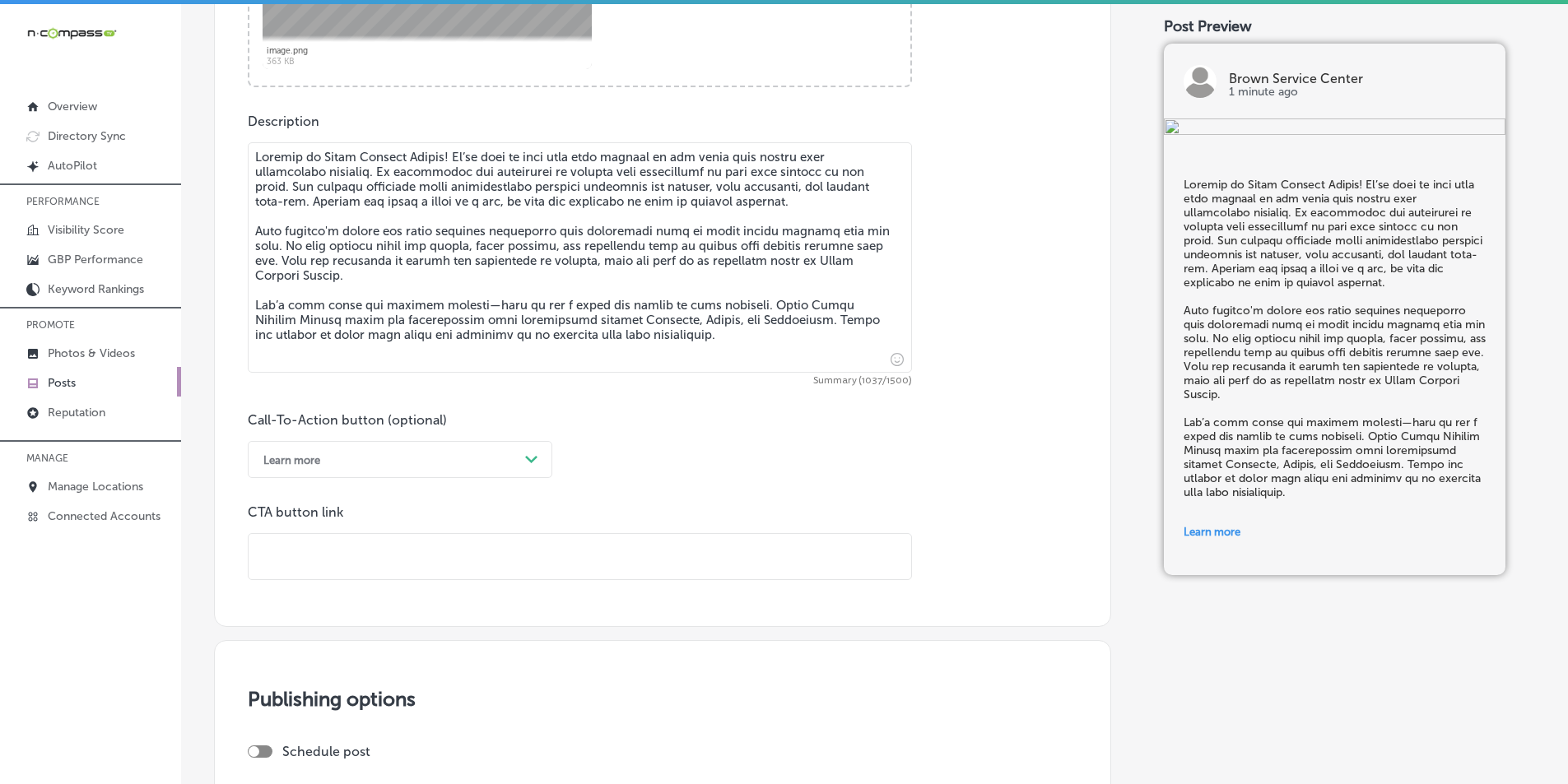
paste input "https://brownservicecenter.com/"
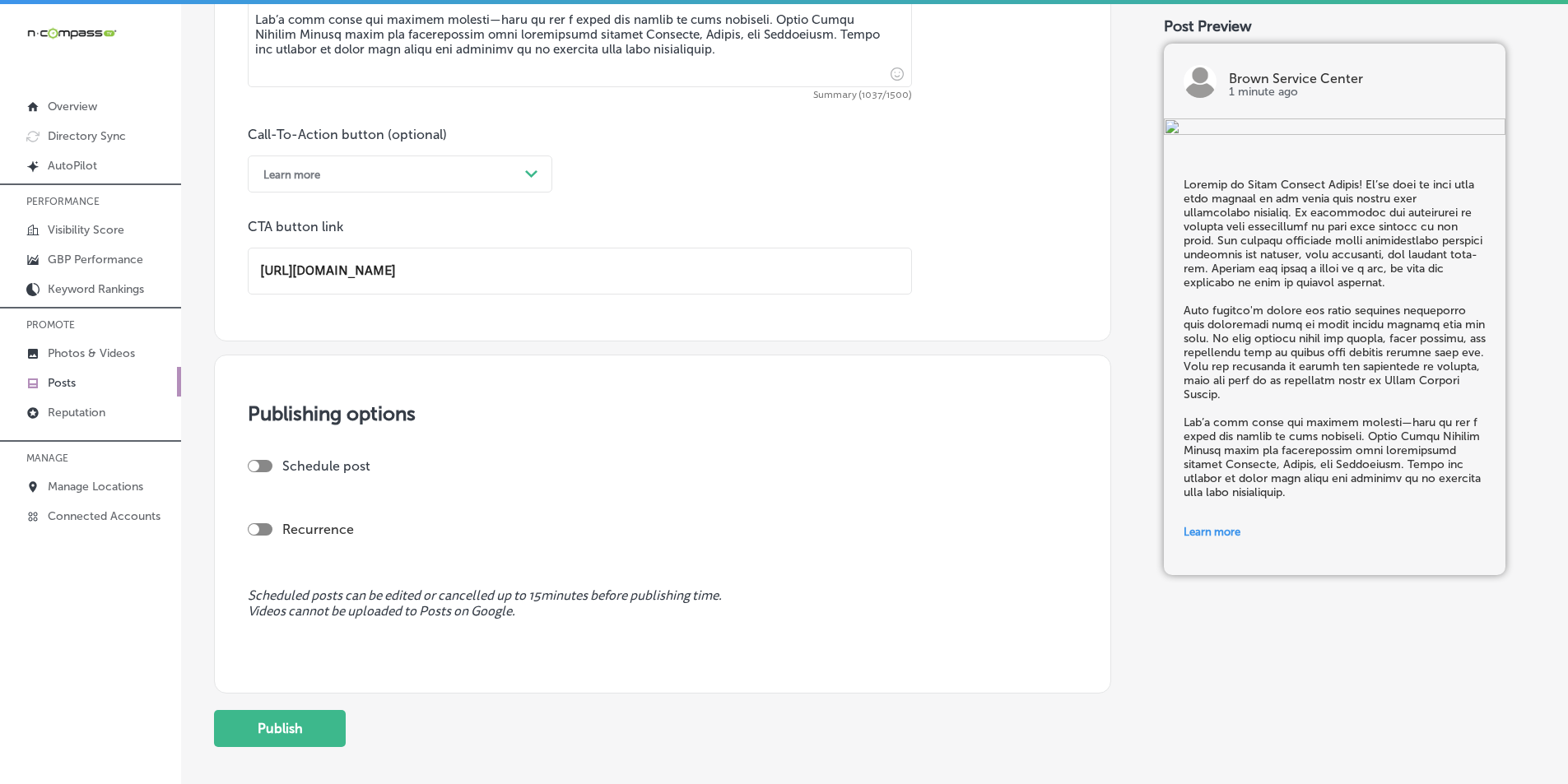
scroll to position [1175, 0]
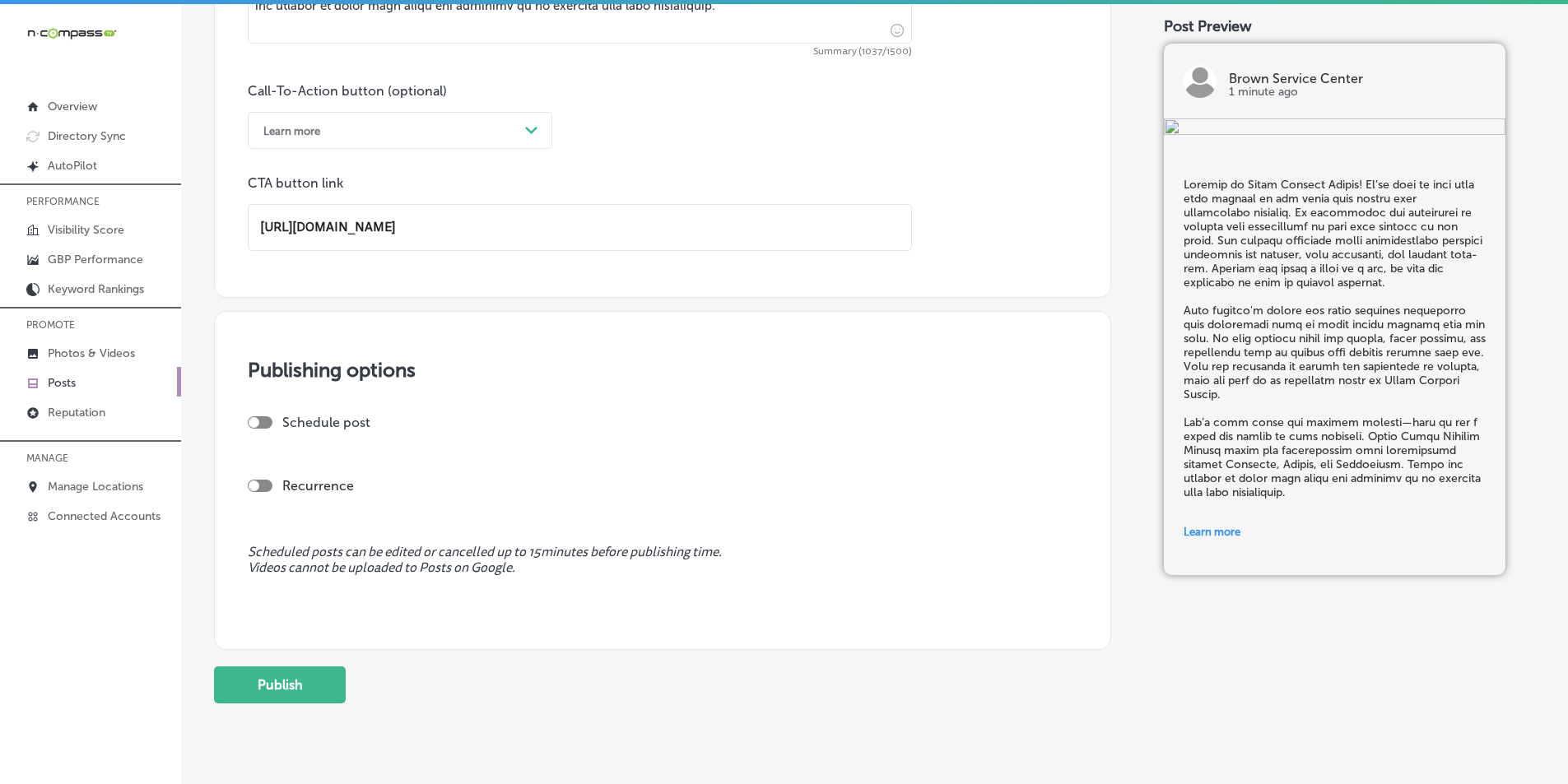
click at [259, 422] on div at bounding box center [259, 422] width 25 height 13
type input "https://brownservicecenter.com/"
checkbox input "true"
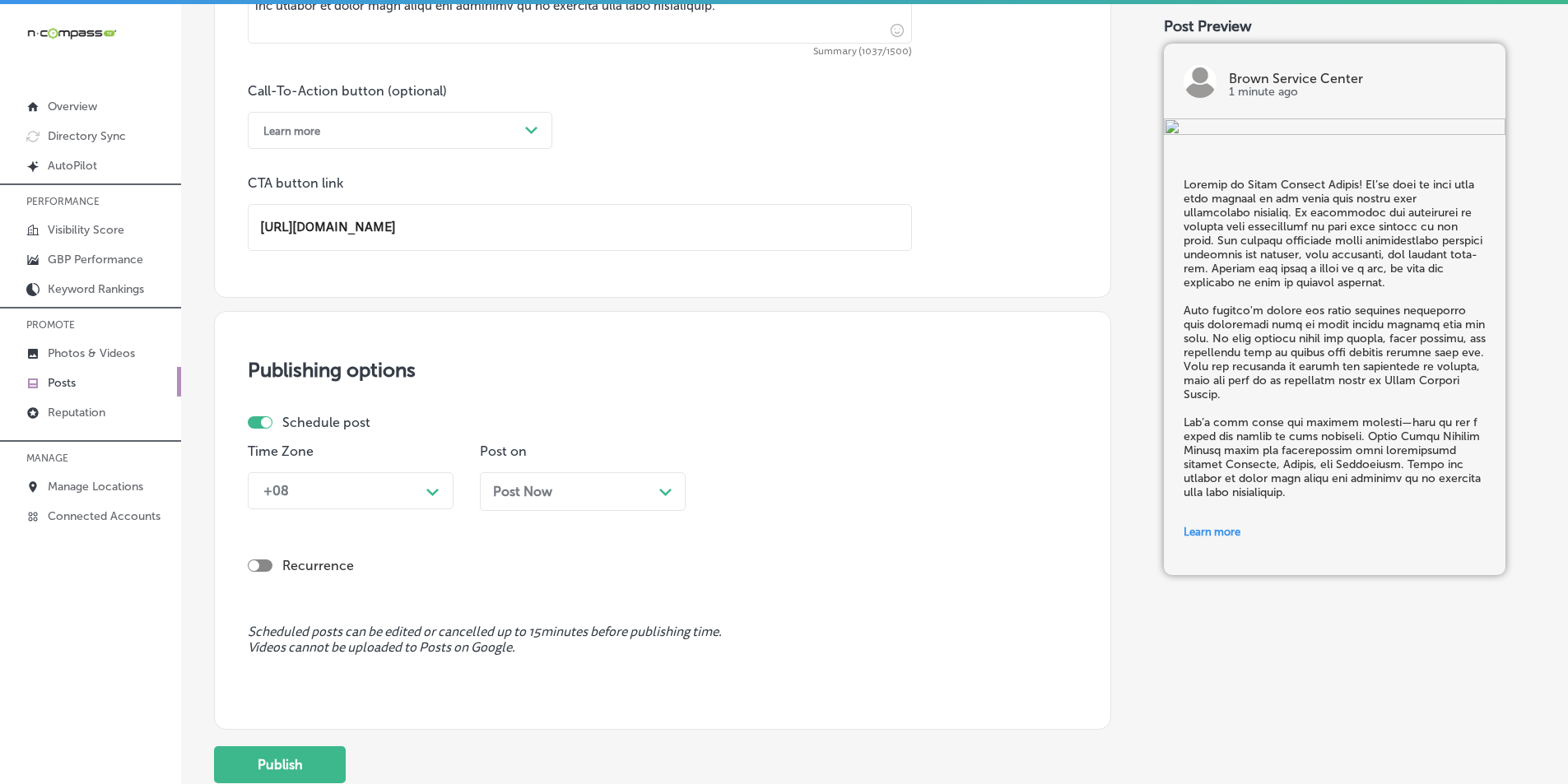
click at [337, 485] on div "+08" at bounding box center [337, 491] width 164 height 29
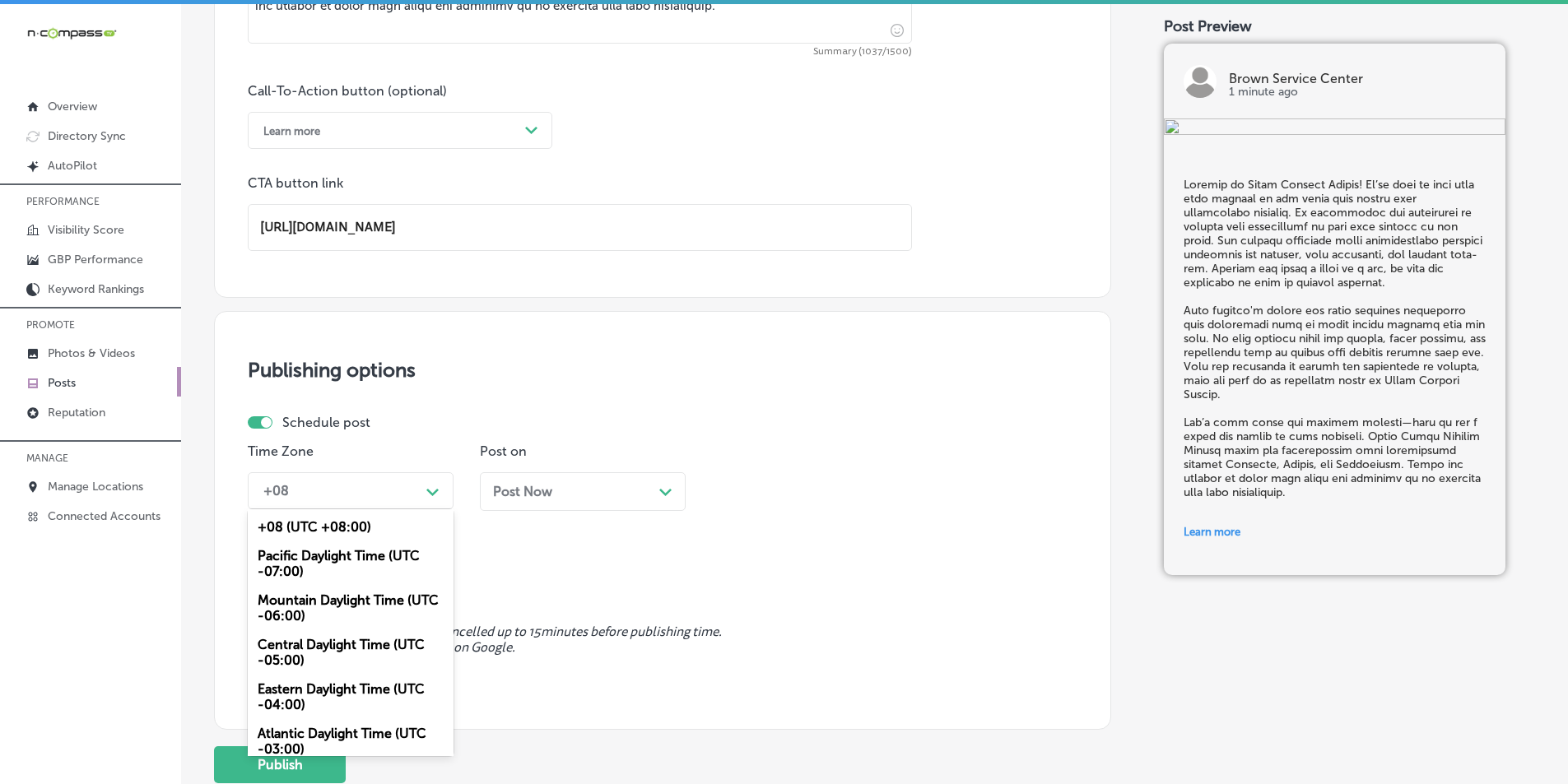
click at [289, 602] on div "Mountain Daylight Time (UTC -06:00)" at bounding box center [350, 608] width 206 height 44
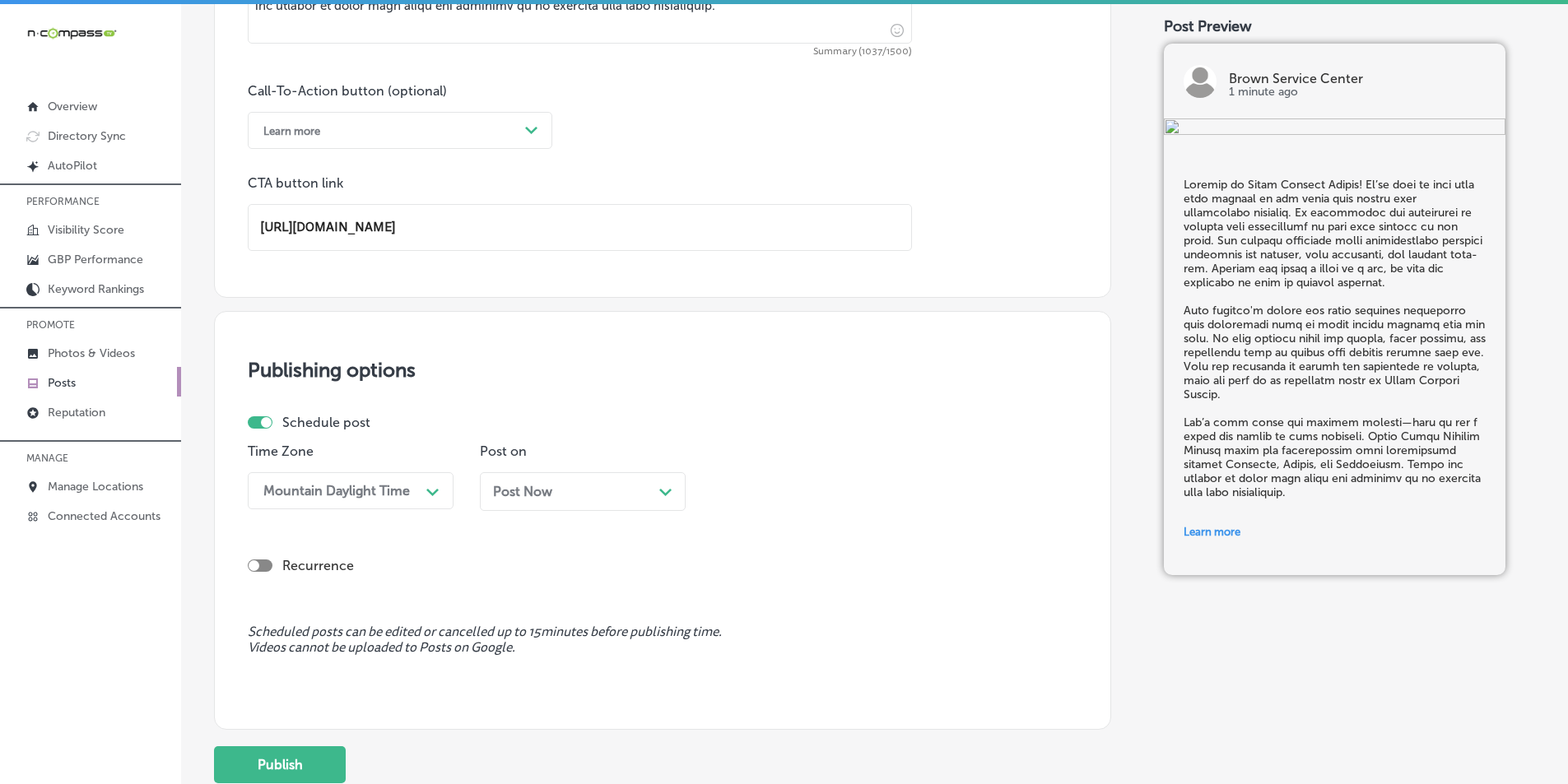
click at [613, 501] on div "Post Now Path Created with Sketch." at bounding box center [582, 492] width 206 height 39
click at [661, 250] on span at bounding box center [661, 246] width 9 height 9
click at [884, 487] on div "Path Created with Sketch." at bounding box center [897, 490] width 26 height 26
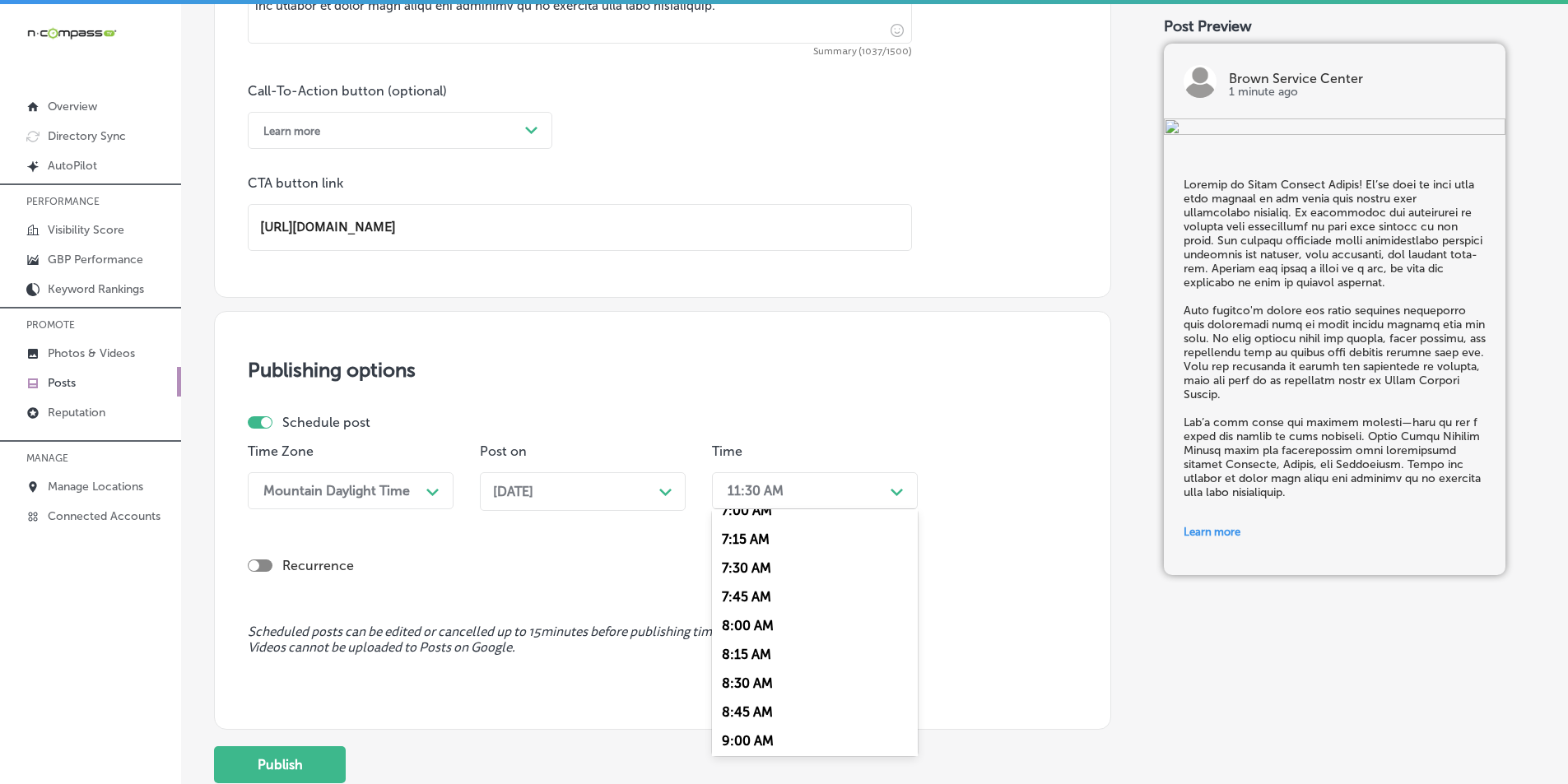
scroll to position [741, 0]
click at [740, 592] on div "7:00 AM" at bounding box center [815, 593] width 206 height 29
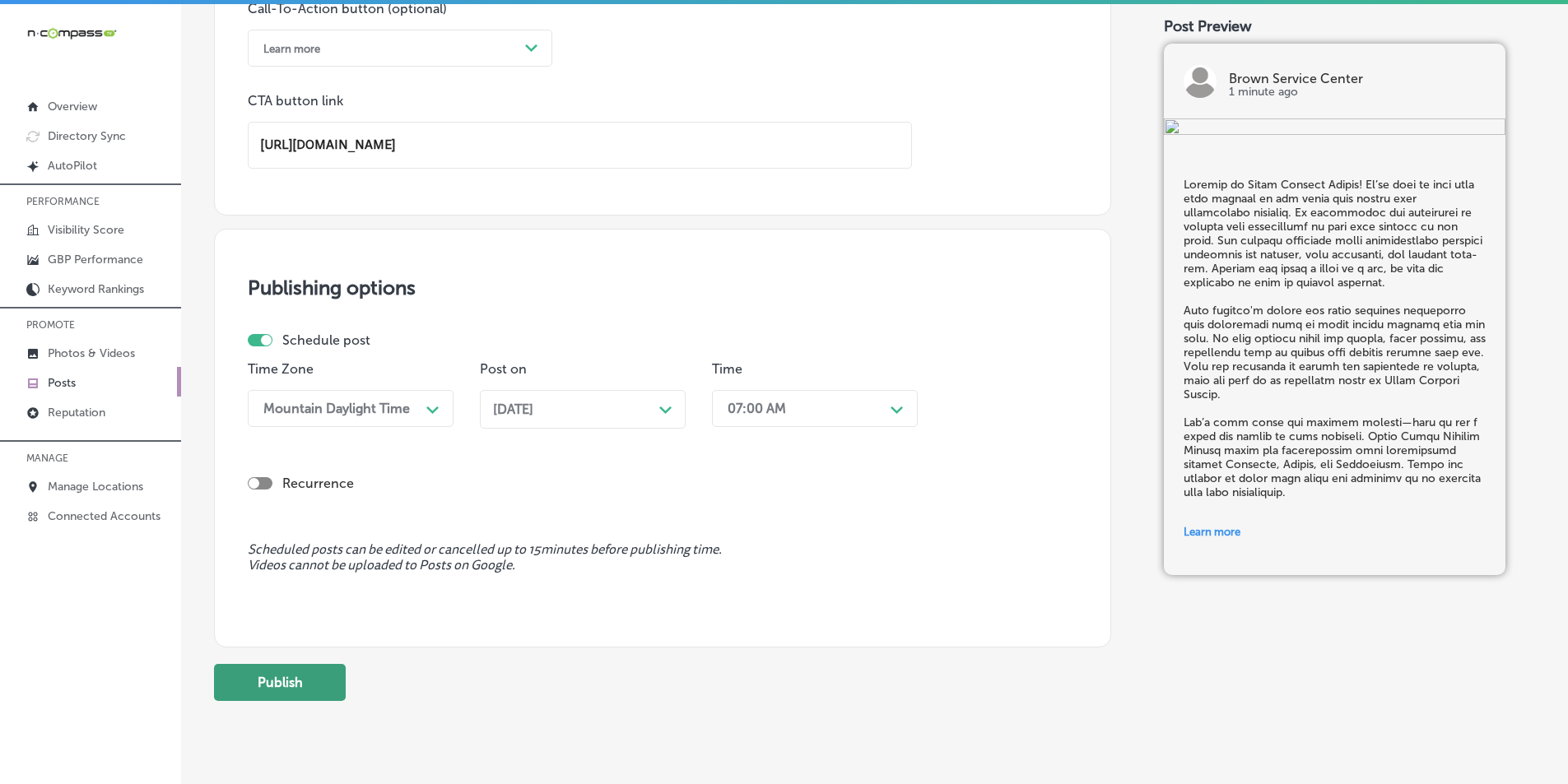
click at [291, 685] on button "Publish" at bounding box center [279, 683] width 131 height 37
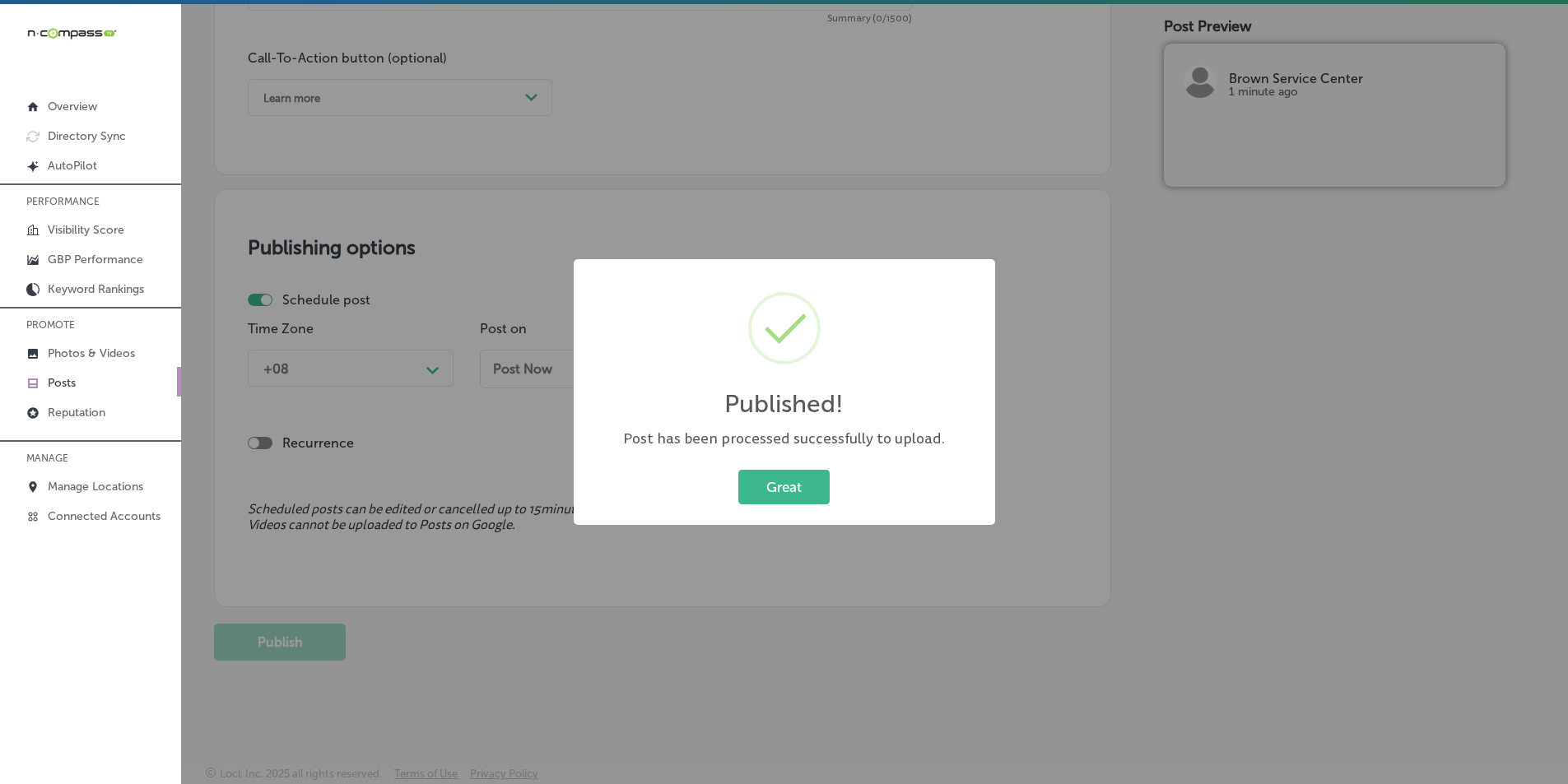
scroll to position [1208, 0]
click at [809, 494] on button "Great" at bounding box center [784, 487] width 92 height 34
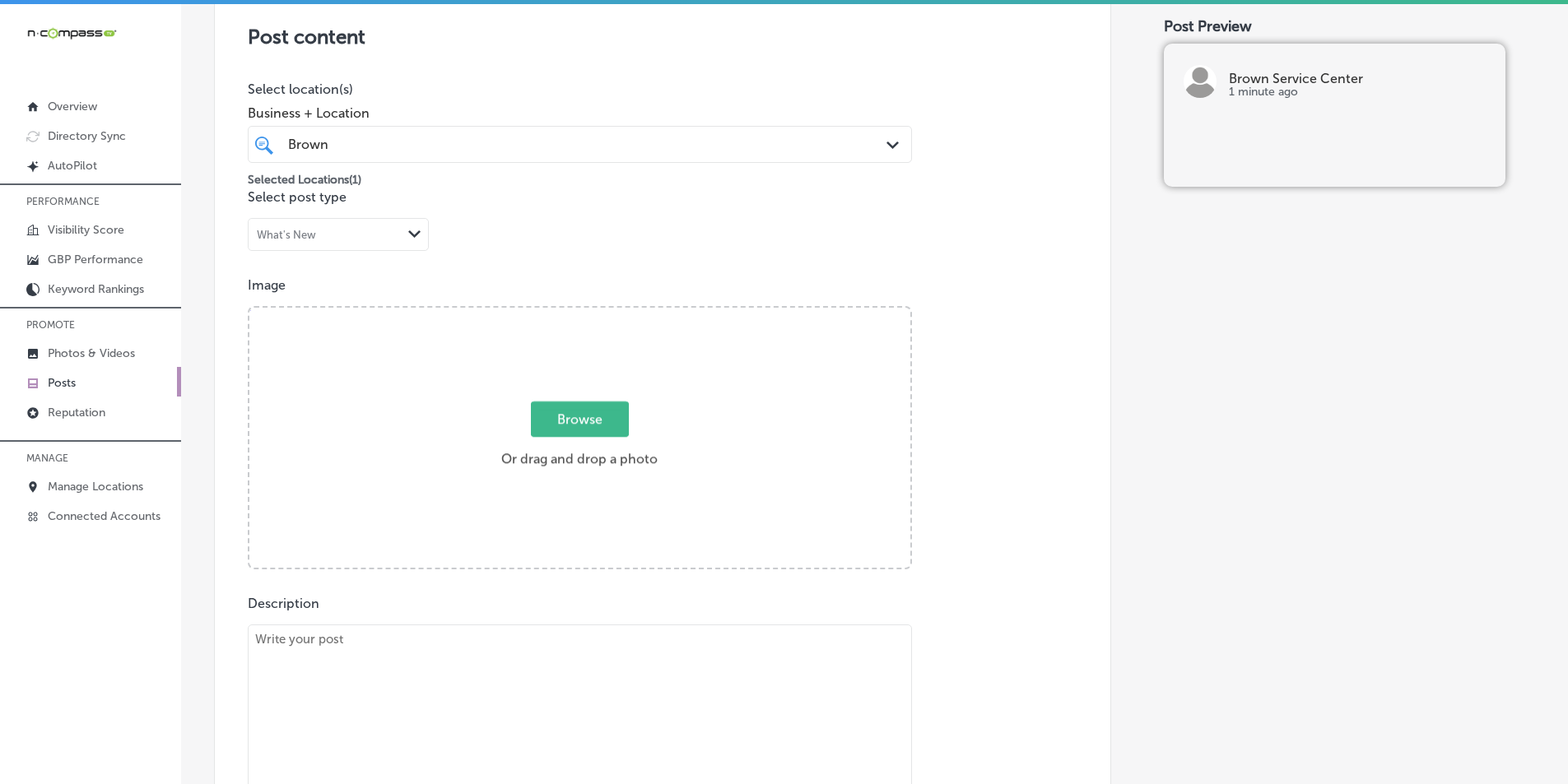
scroll to position [302, 0]
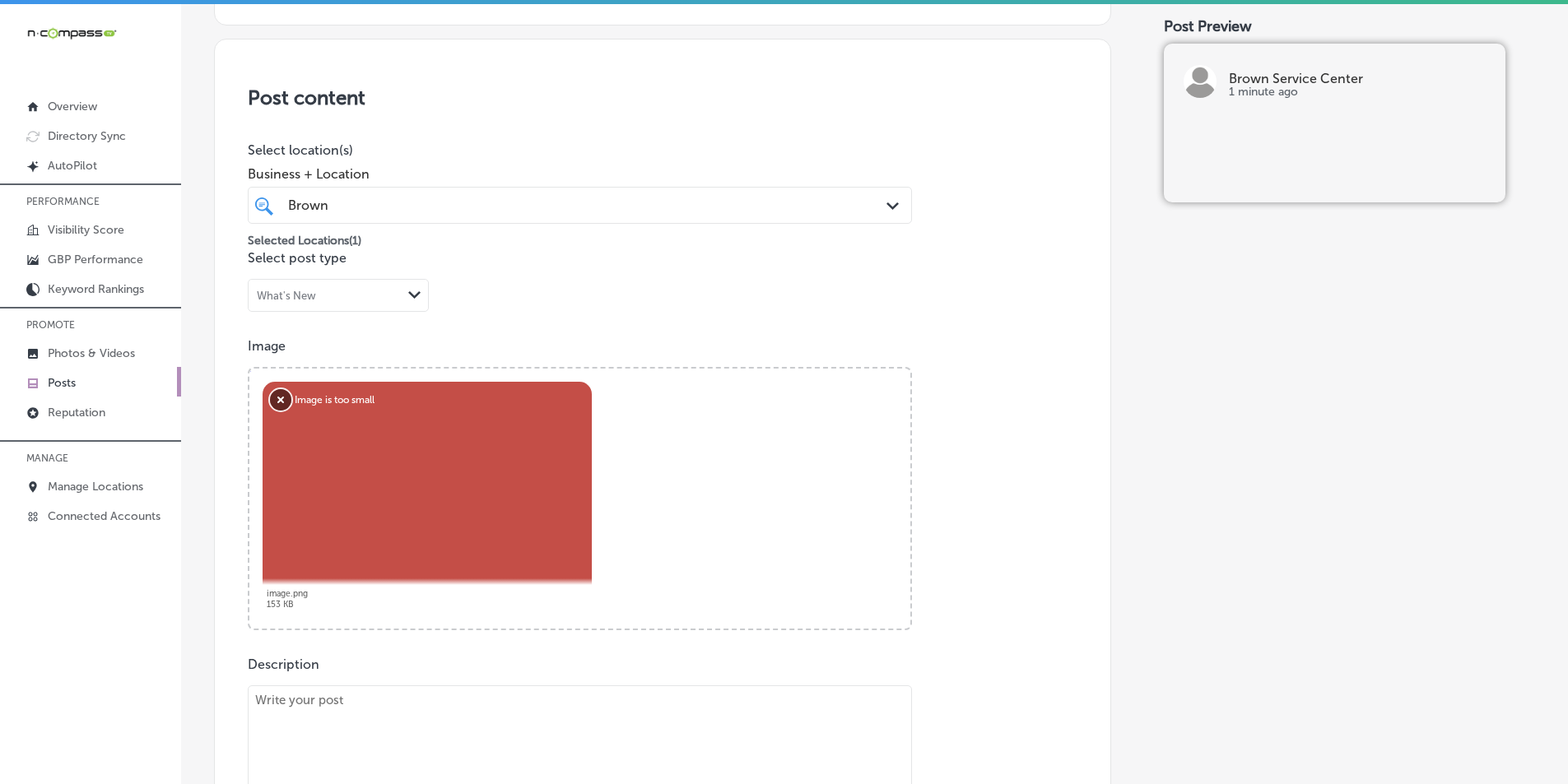
click at [279, 401] on button "Remove" at bounding box center [281, 399] width 21 height 21
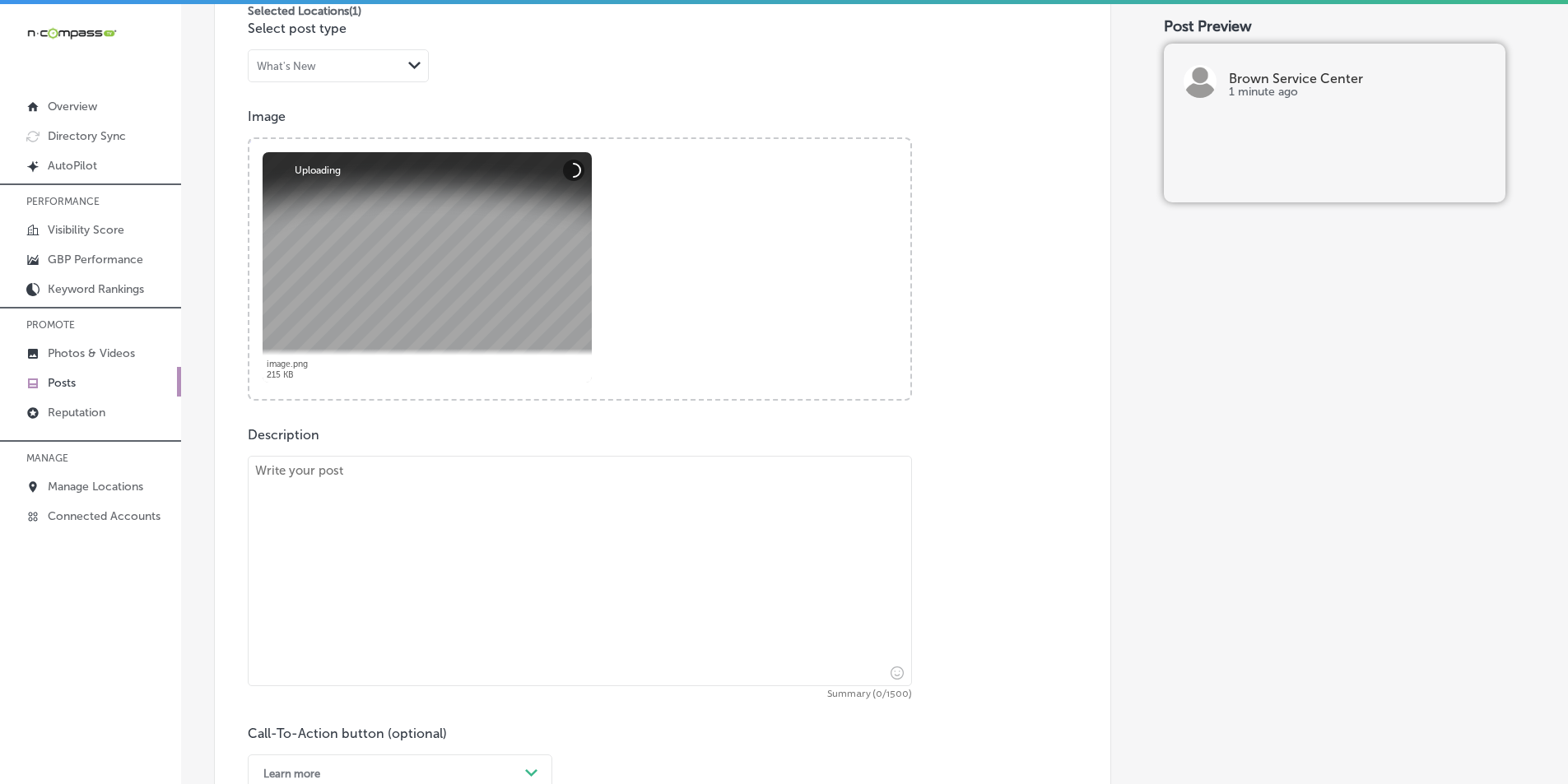
scroll to position [549, 0]
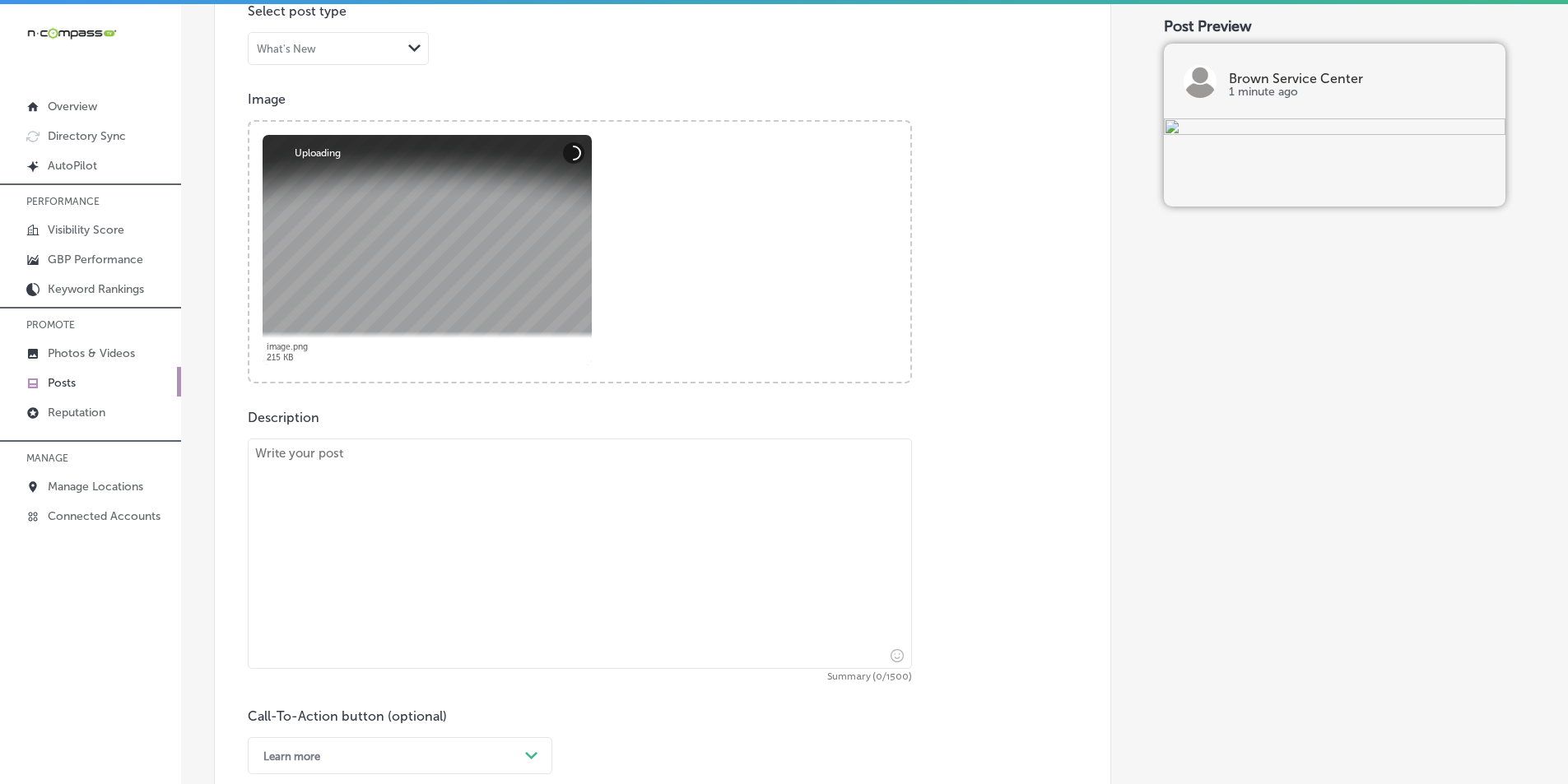
drag, startPoint x: 572, startPoint y: 509, endPoint x: 519, endPoint y: 491, distance: 56.0
click at [563, 506] on textarea at bounding box center [580, 554] width 664 height 231
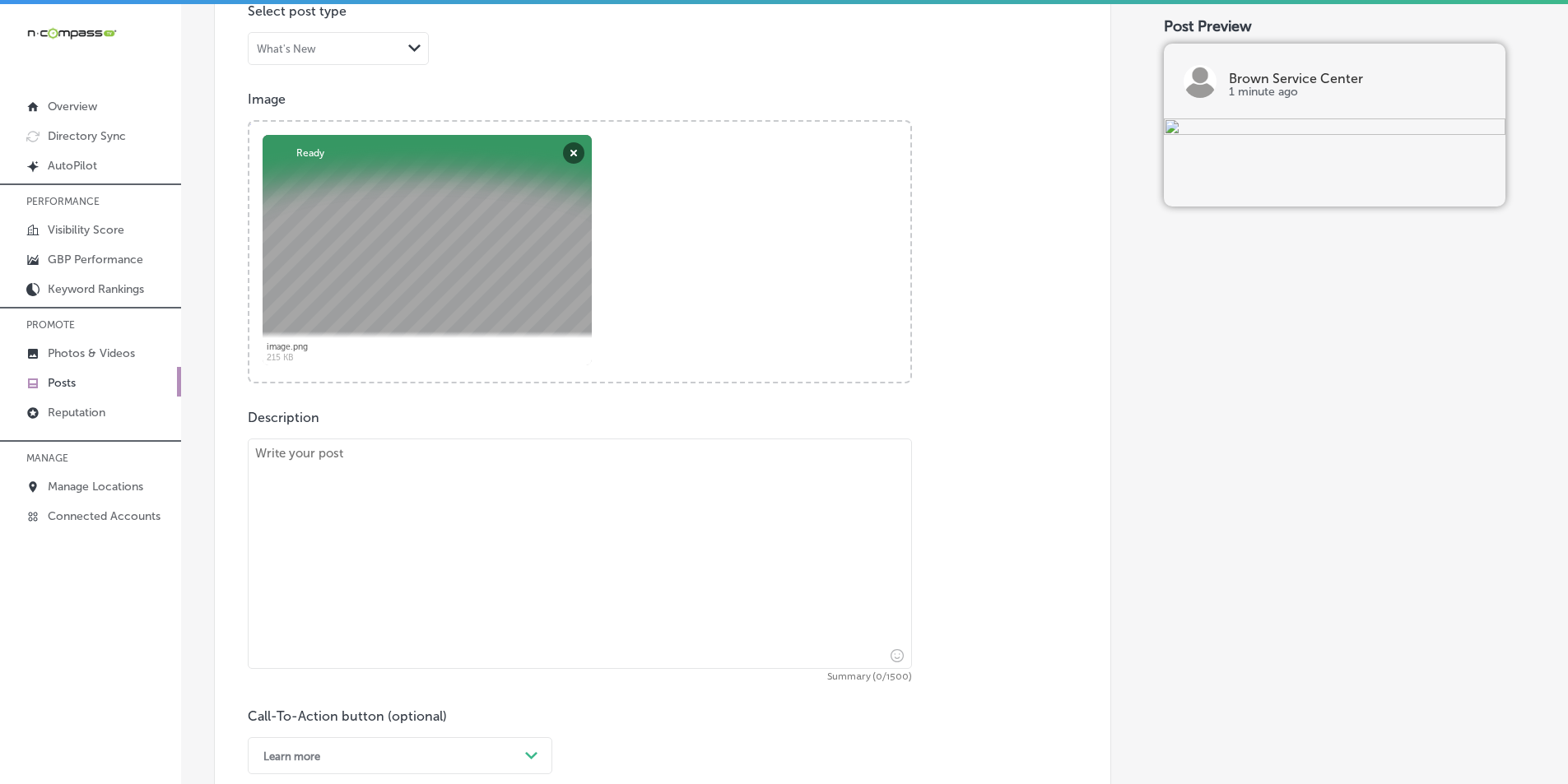
click at [502, 562] on textarea at bounding box center [580, 554] width 664 height 231
paste textarea "Looking to customize your truck? Brown Service Center offers a wide variety of …"
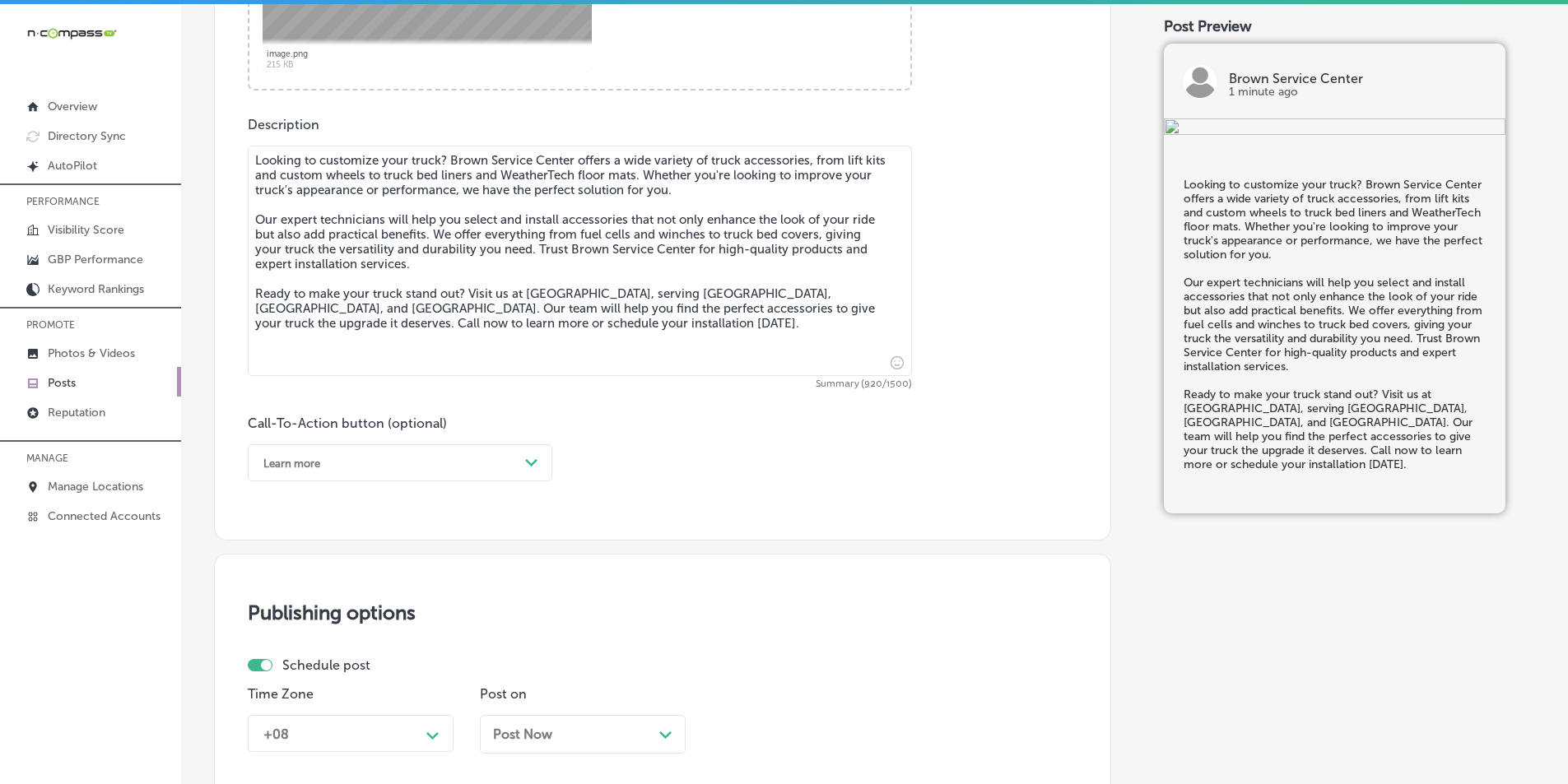
scroll to position [878, 0]
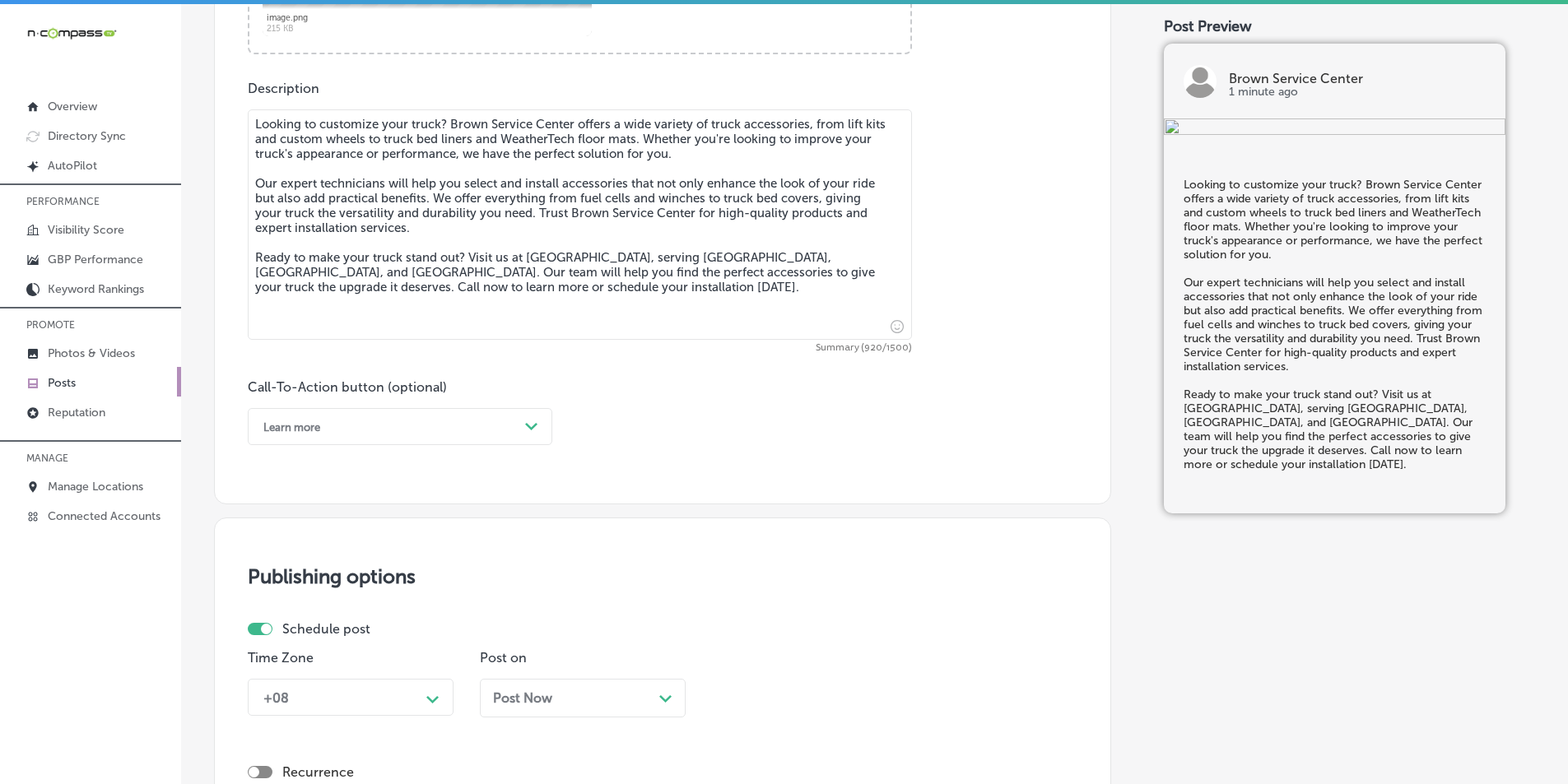
type textarea "Looking to customize your truck? Brown Service Center offers a wide variety of …"
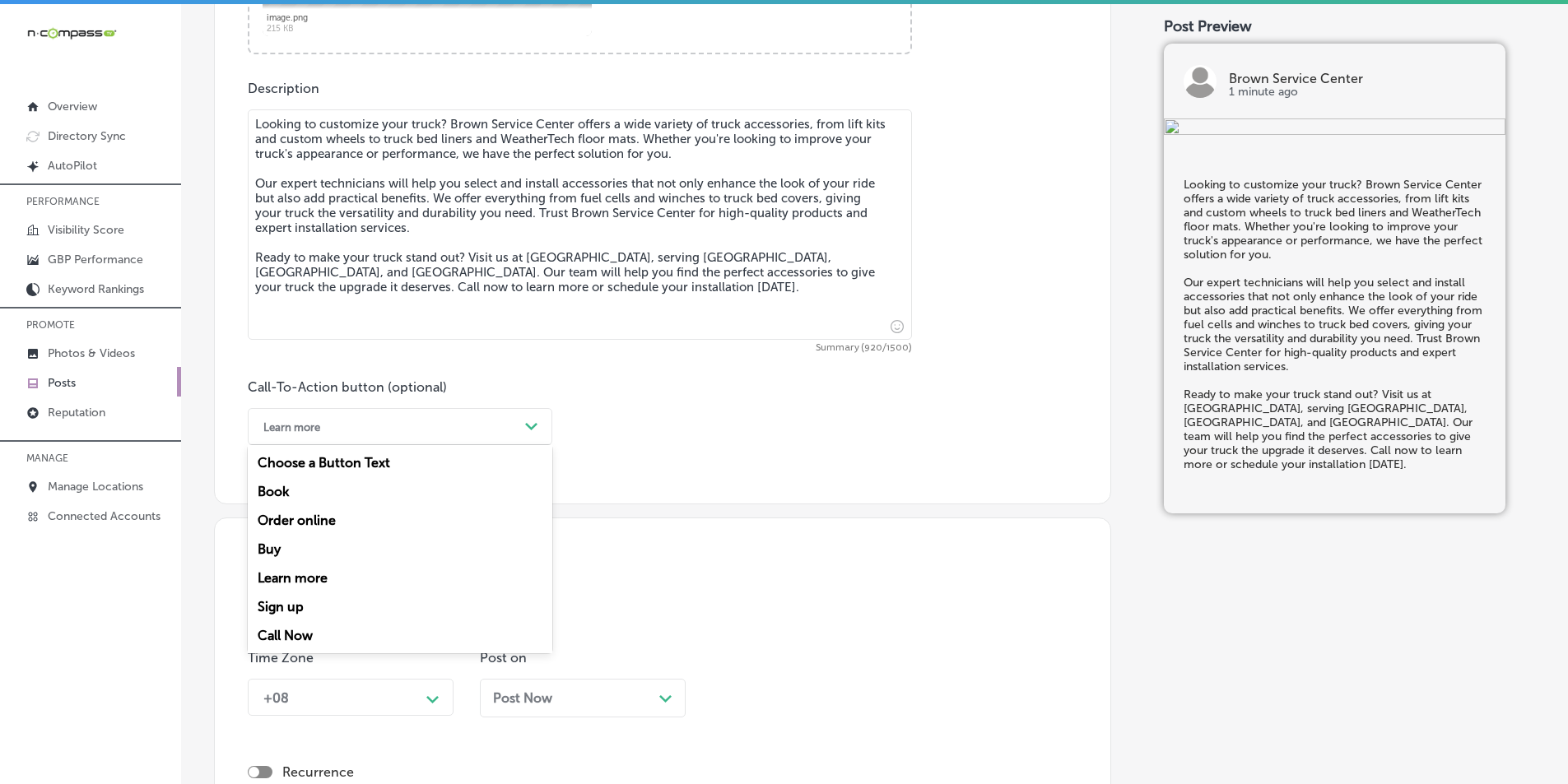
click at [528, 425] on polygon at bounding box center [531, 426] width 13 height 8
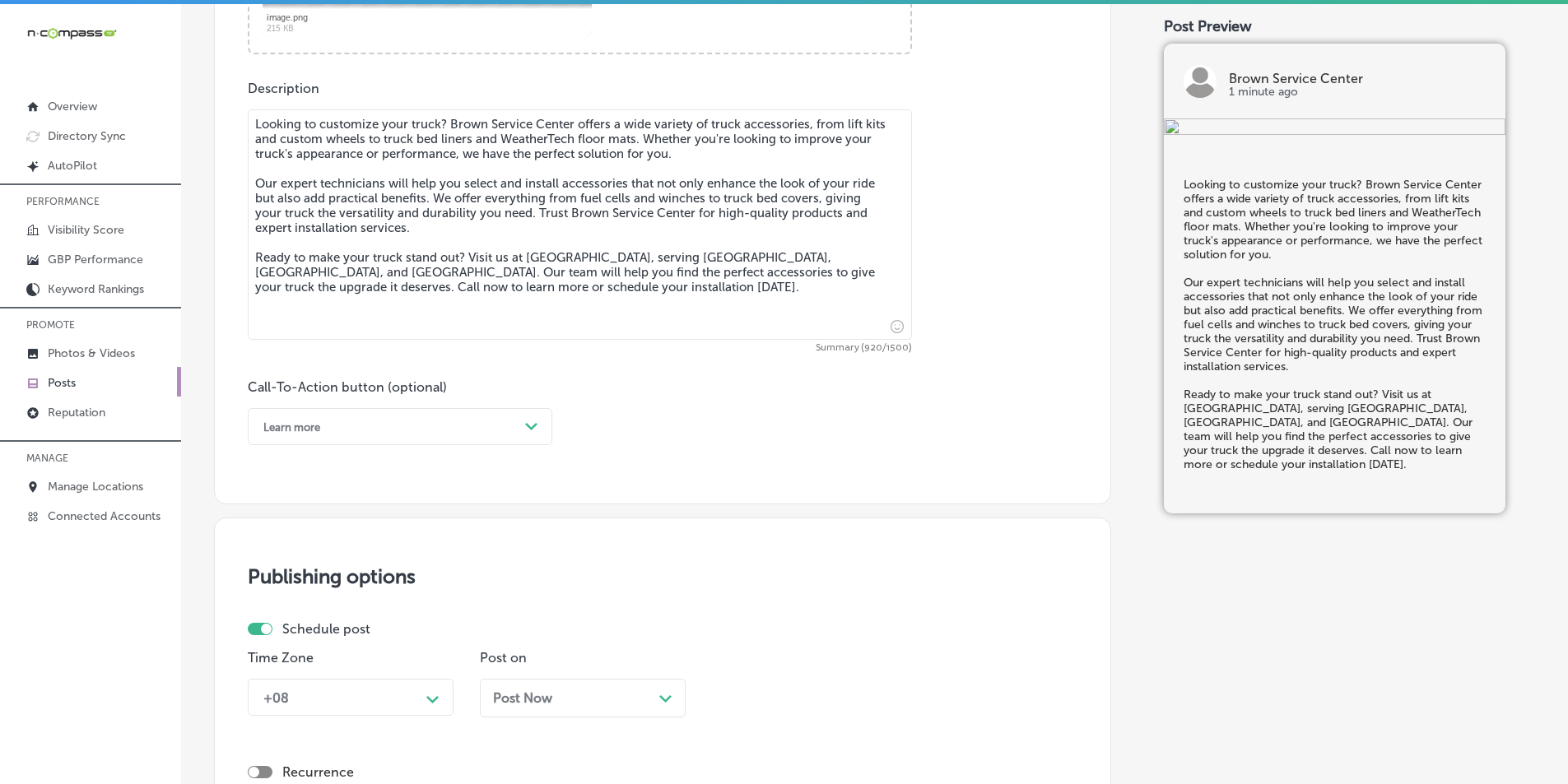
click at [346, 418] on div "Learn more" at bounding box center [386, 426] width 264 height 25
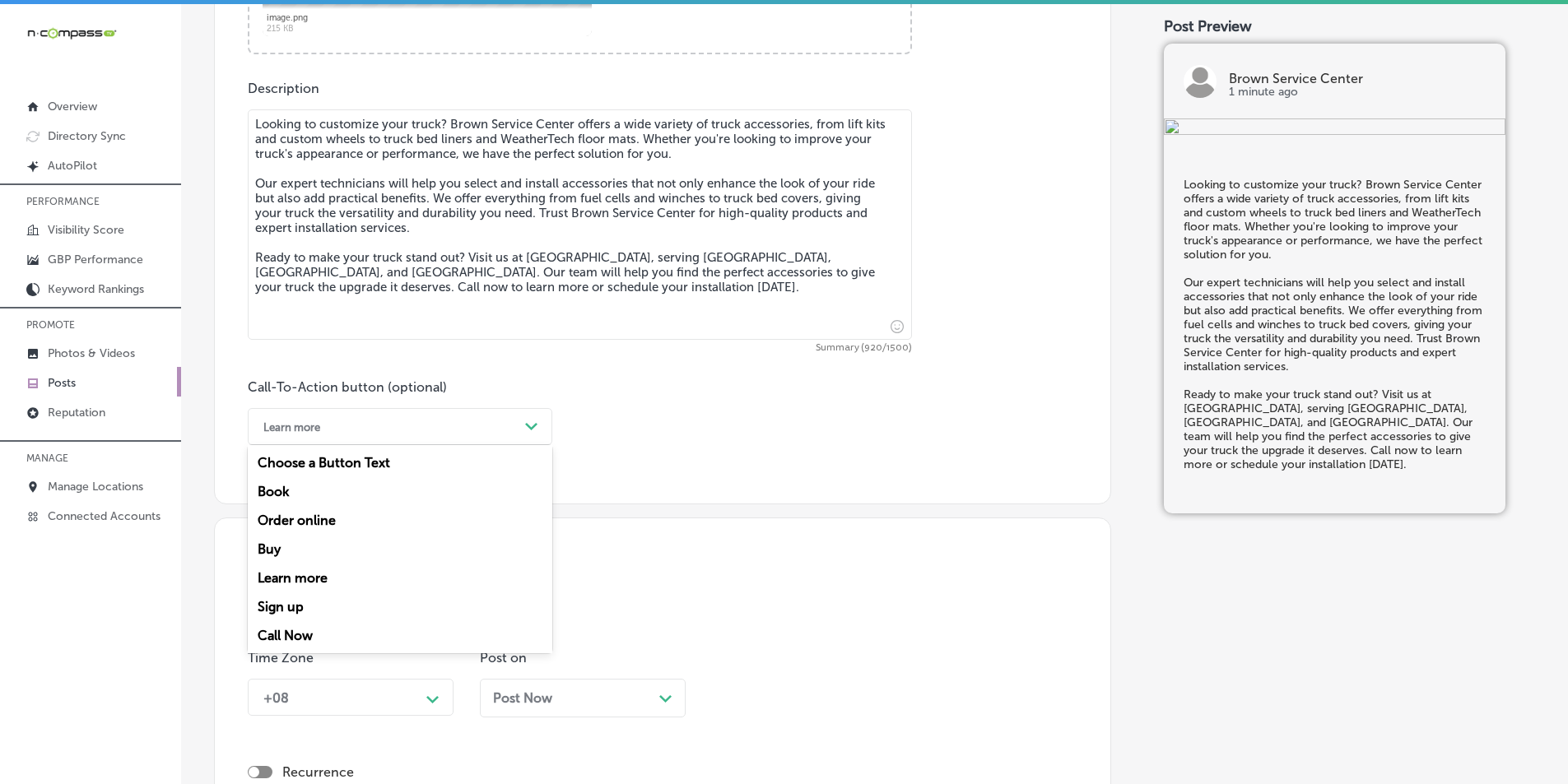
click at [300, 634] on div "Call Now" at bounding box center [399, 636] width 304 height 29
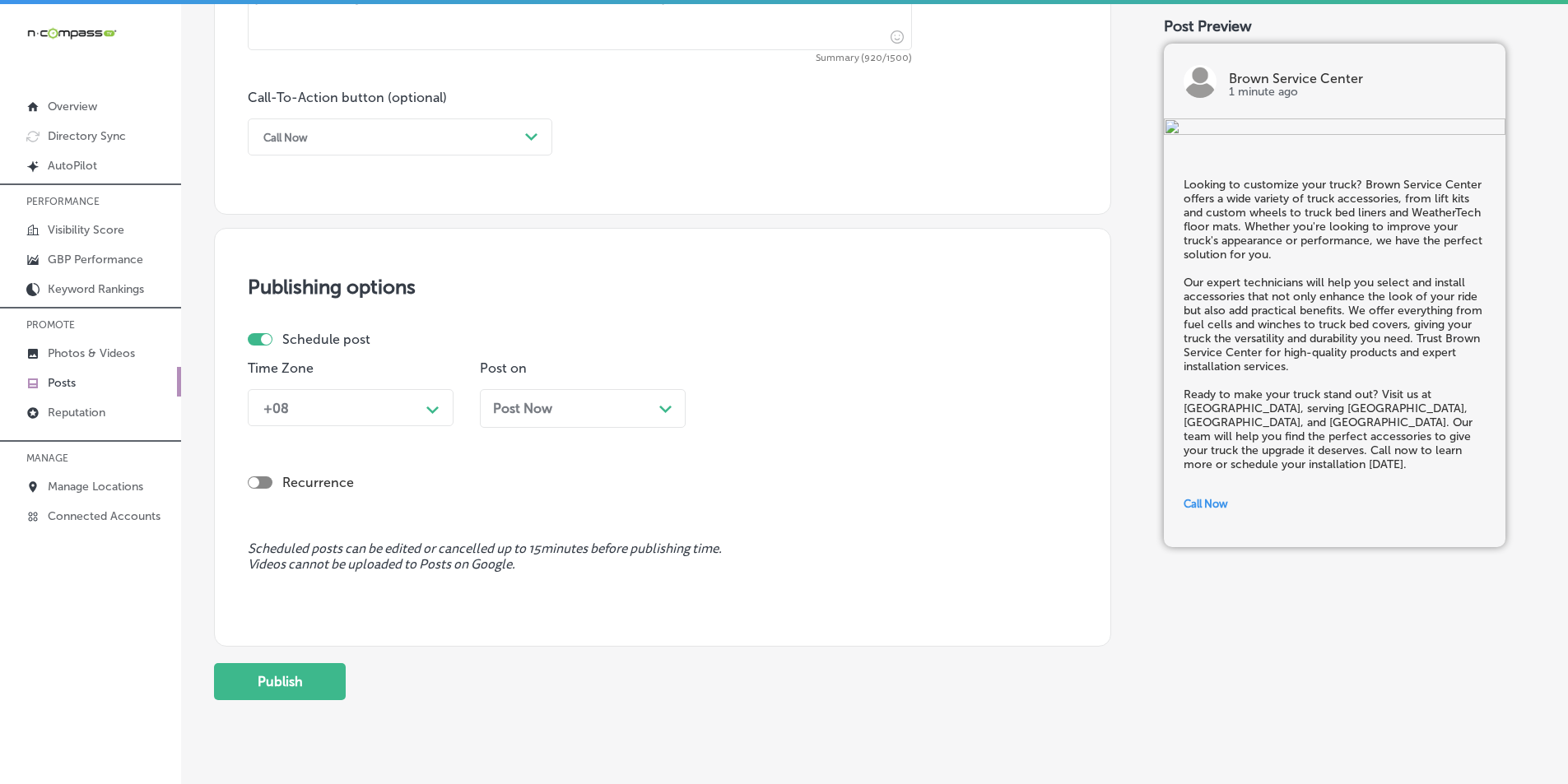
scroll to position [1208, 0]
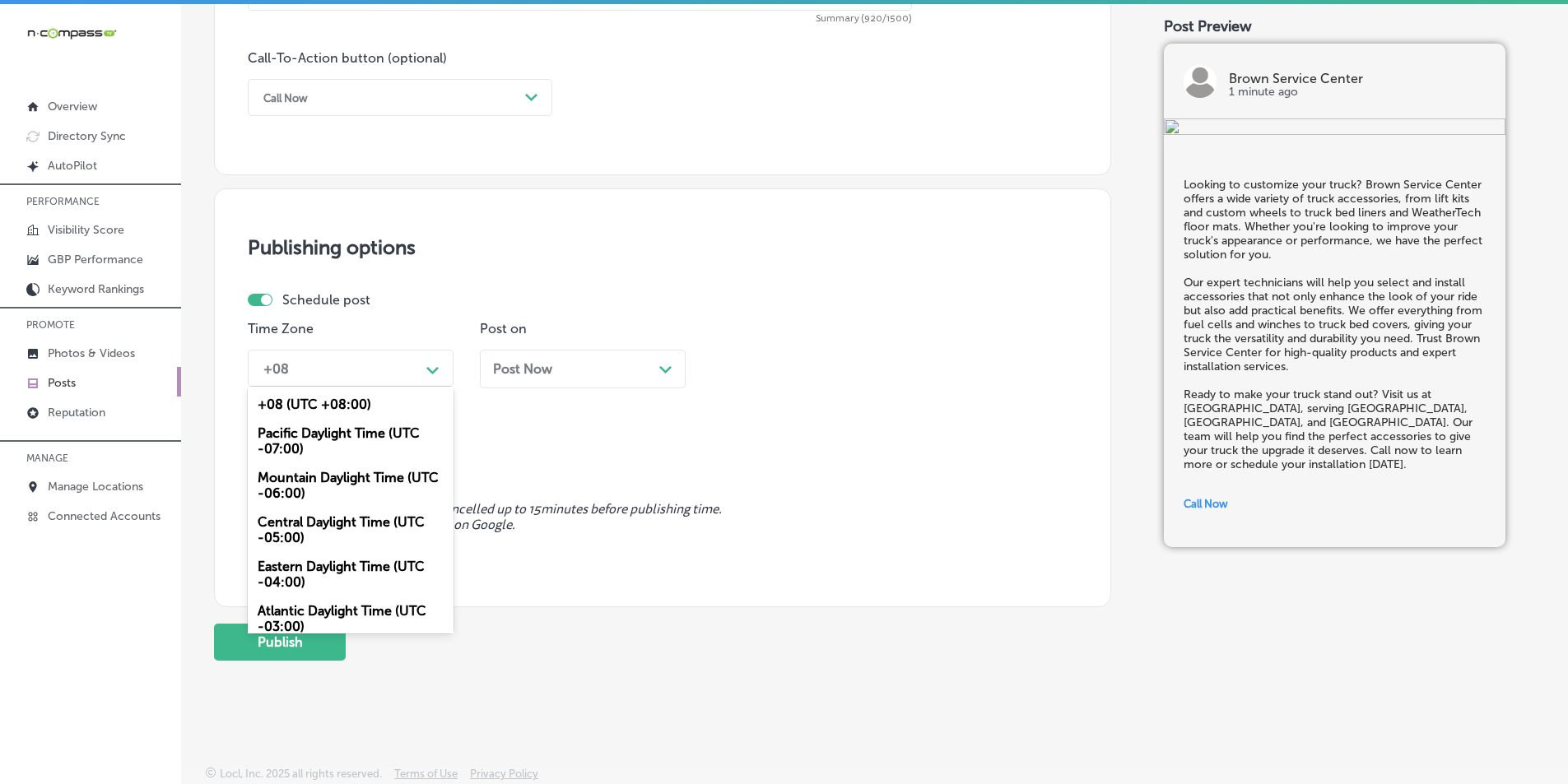
click at [434, 365] on div "Path Created with Sketch." at bounding box center [433, 369] width 14 height 14
drag, startPoint x: 320, startPoint y: 475, endPoint x: 472, endPoint y: 448, distance: 154.4
click at [322, 475] on div "Mountain Daylight Time (UTC -06:00)" at bounding box center [350, 486] width 206 height 44
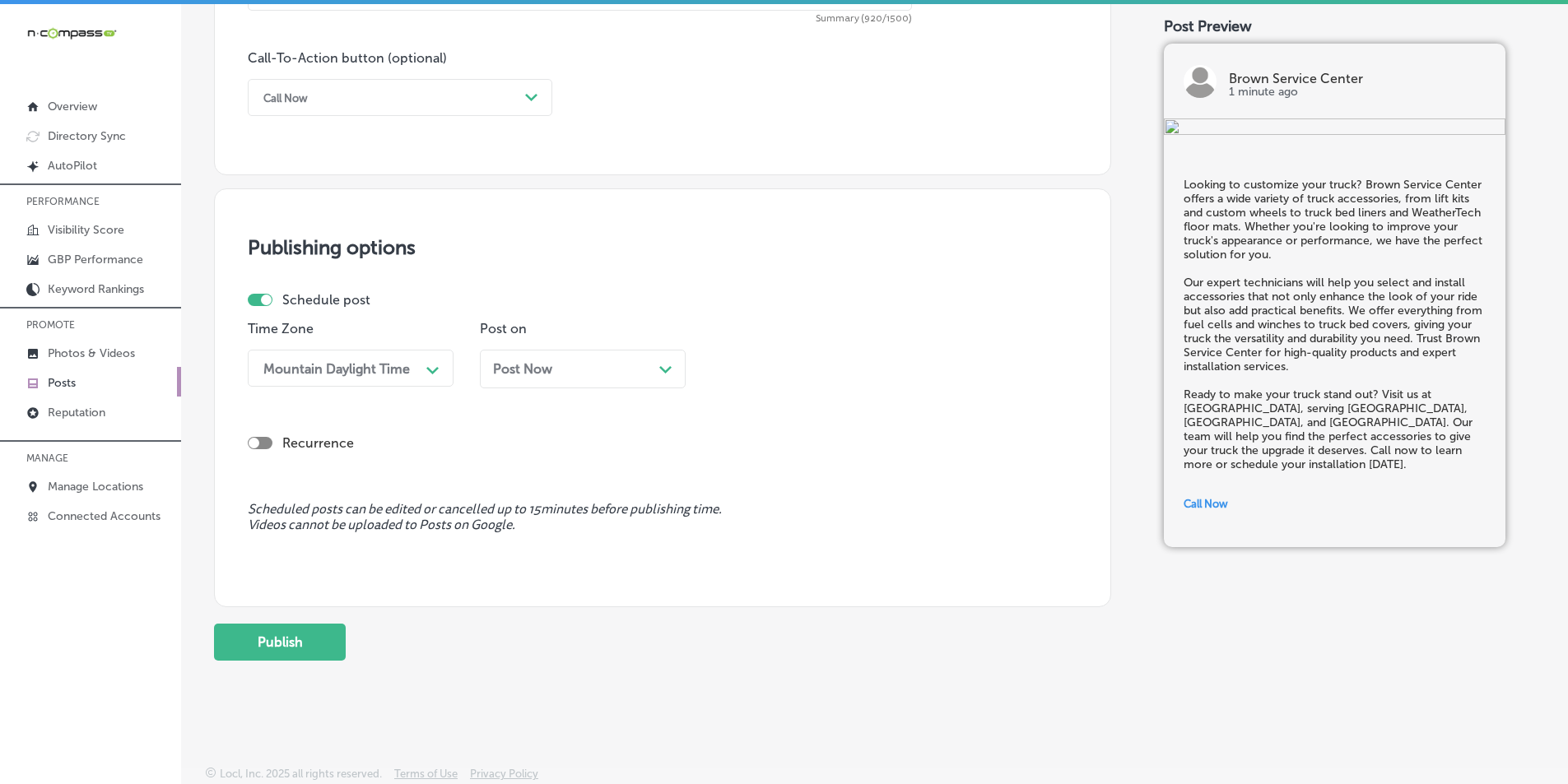
click at [657, 372] on div "Post Now Path Created with Sketch." at bounding box center [583, 369] width 180 height 15
click at [805, 361] on div "11:30 AM" at bounding box center [802, 369] width 164 height 29
click at [742, 468] on div "7:00 AM" at bounding box center [815, 470] width 206 height 29
click at [303, 640] on button "Publish" at bounding box center [279, 642] width 131 height 37
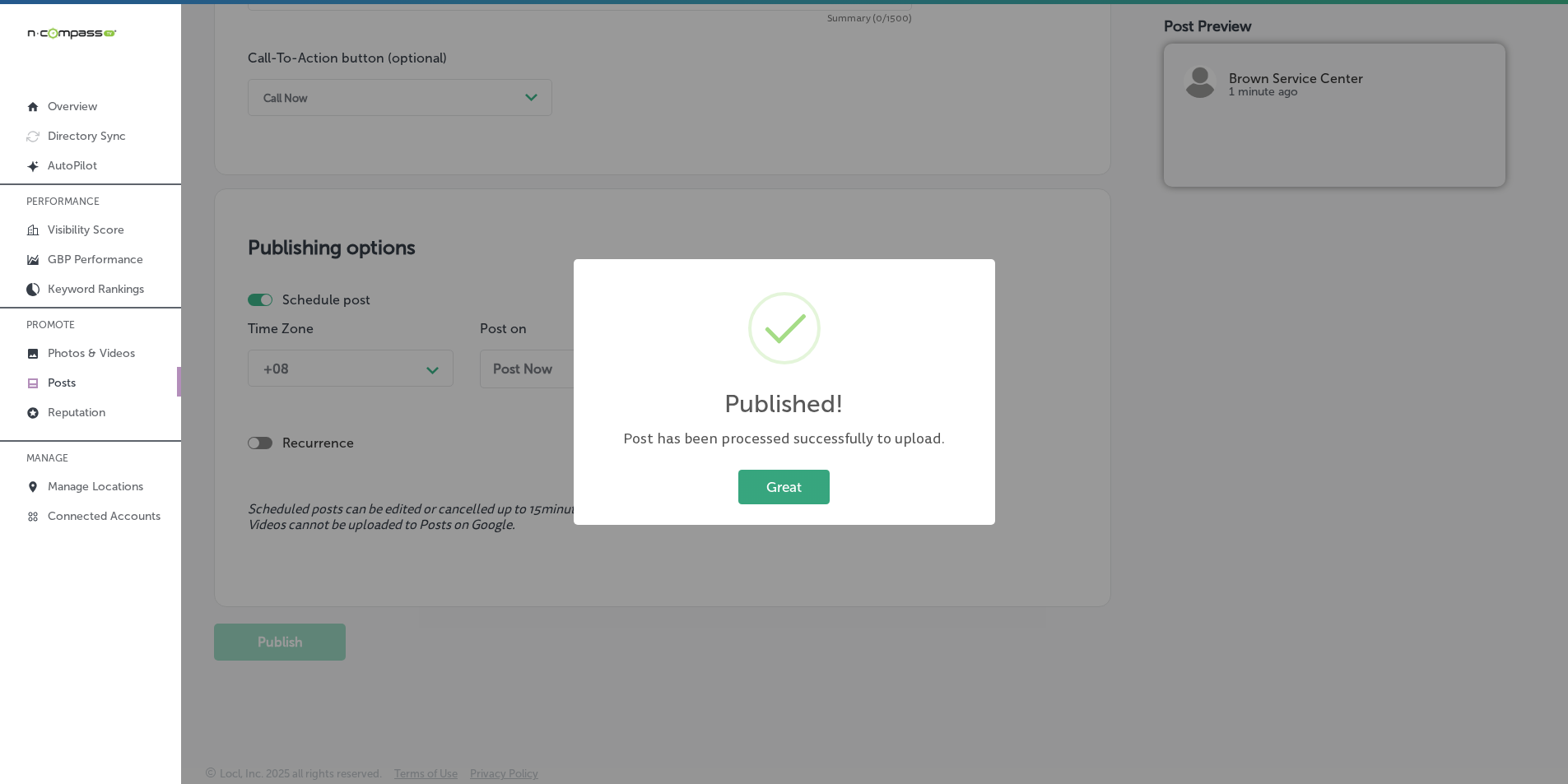
click at [776, 488] on button "Great" at bounding box center [784, 487] width 92 height 34
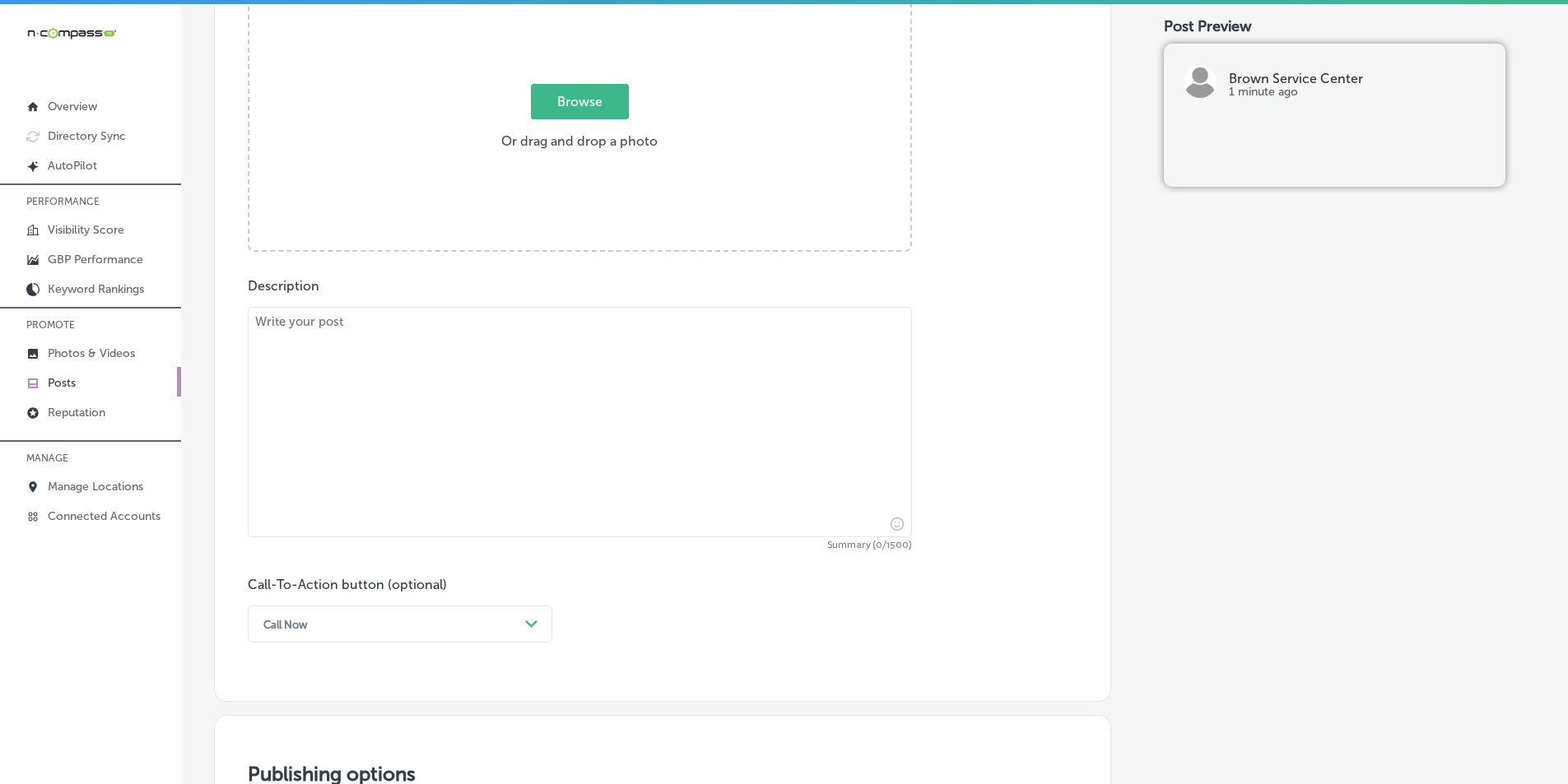
scroll to position [631, 0]
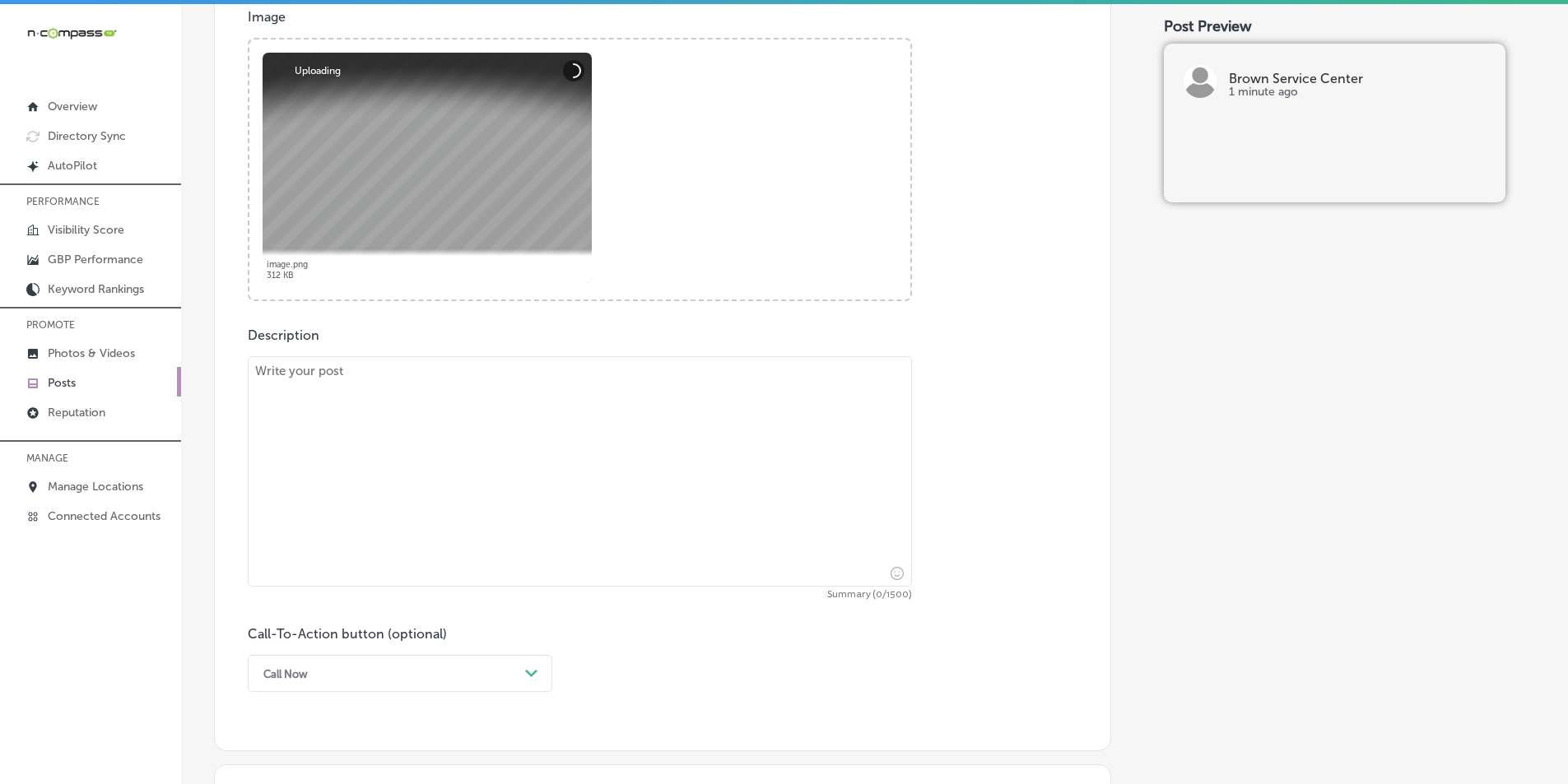
drag, startPoint x: 459, startPoint y: 453, endPoint x: 462, endPoint y: 383, distance: 70.1
click at [461, 446] on textarea at bounding box center [580, 471] width 664 height 231
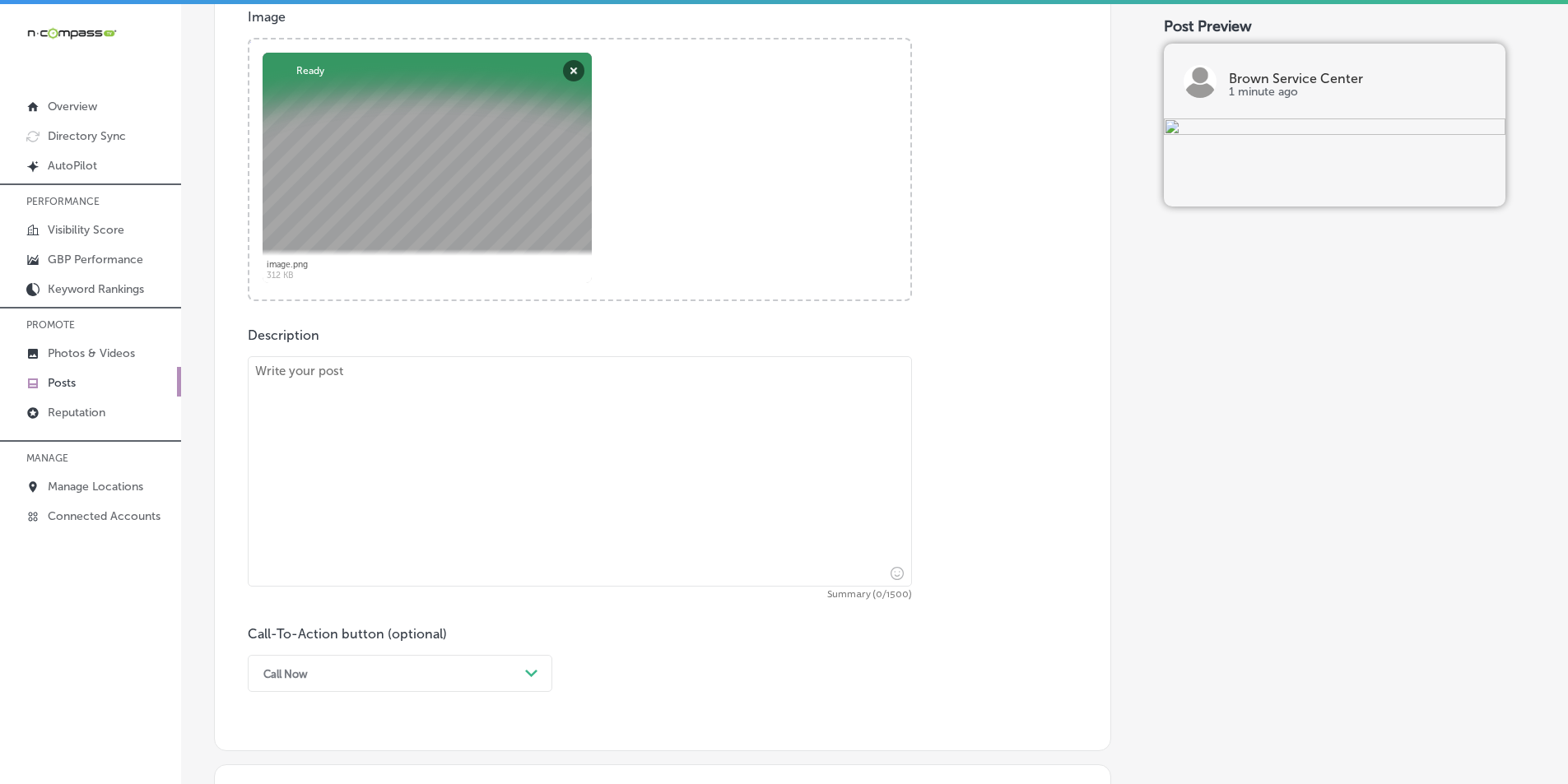
click at [364, 480] on textarea at bounding box center [580, 471] width 664 height 231
paste textarea "Tires are one of the most important parts of your vehicle, and regular tire ser…"
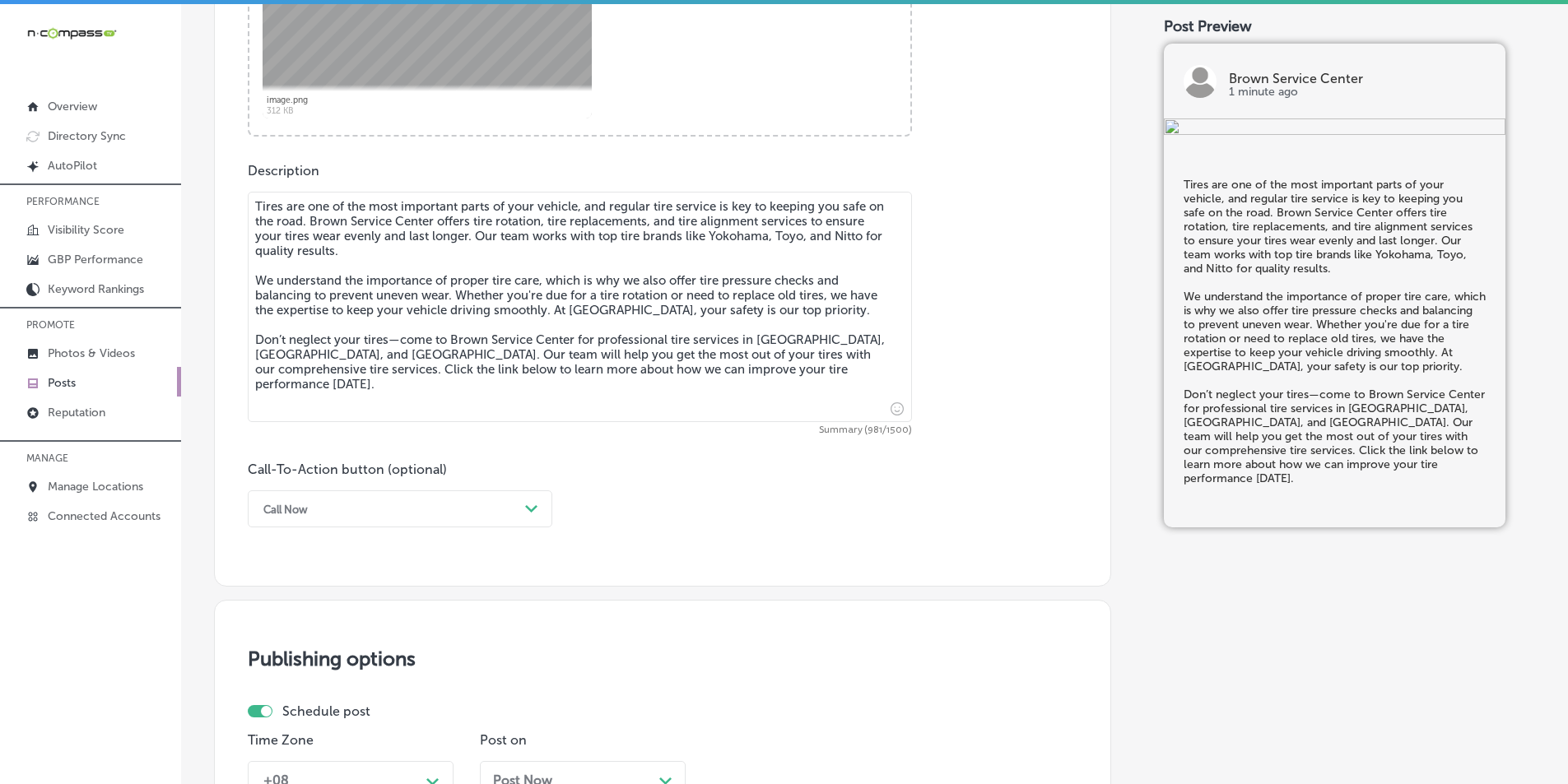
scroll to position [878, 0]
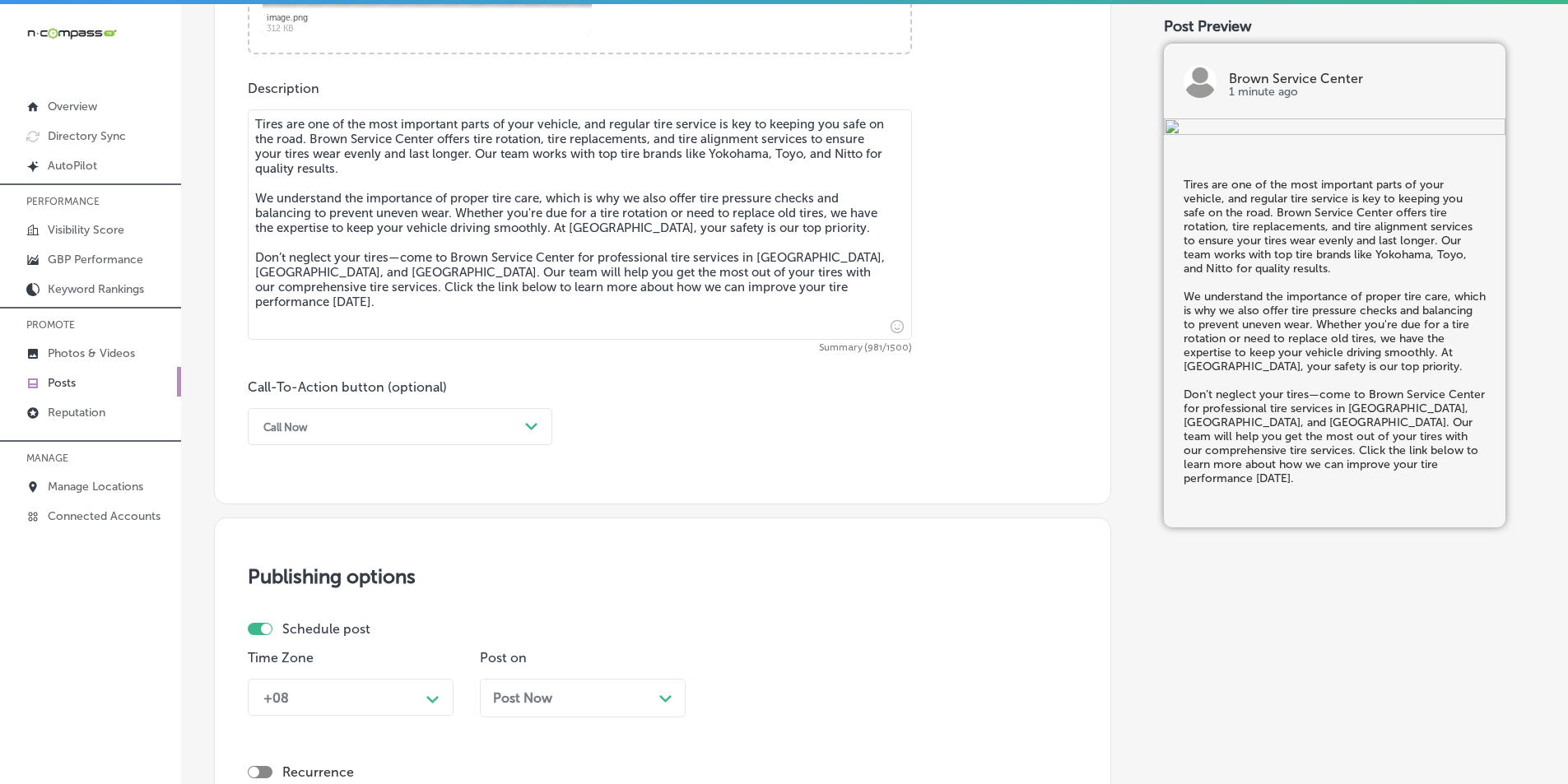
type textarea "Tires are one of the most important parts of your vehicle, and regular tire ser…"
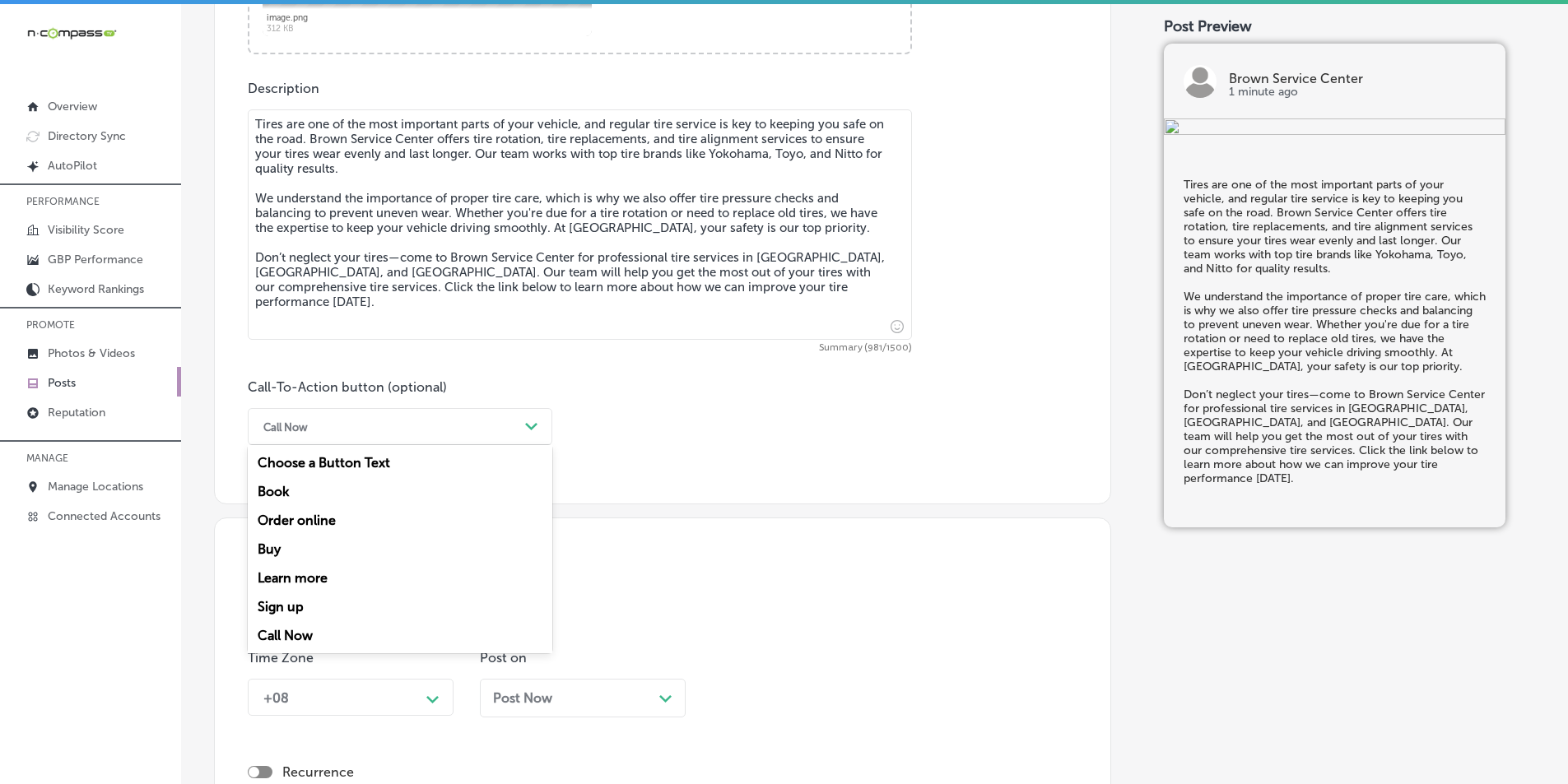
click at [384, 425] on div "Call Now" at bounding box center [386, 426] width 264 height 25
drag, startPoint x: 306, startPoint y: 576, endPoint x: 362, endPoint y: 405, distance: 179.9
click at [308, 572] on div "Learn more" at bounding box center [399, 578] width 304 height 29
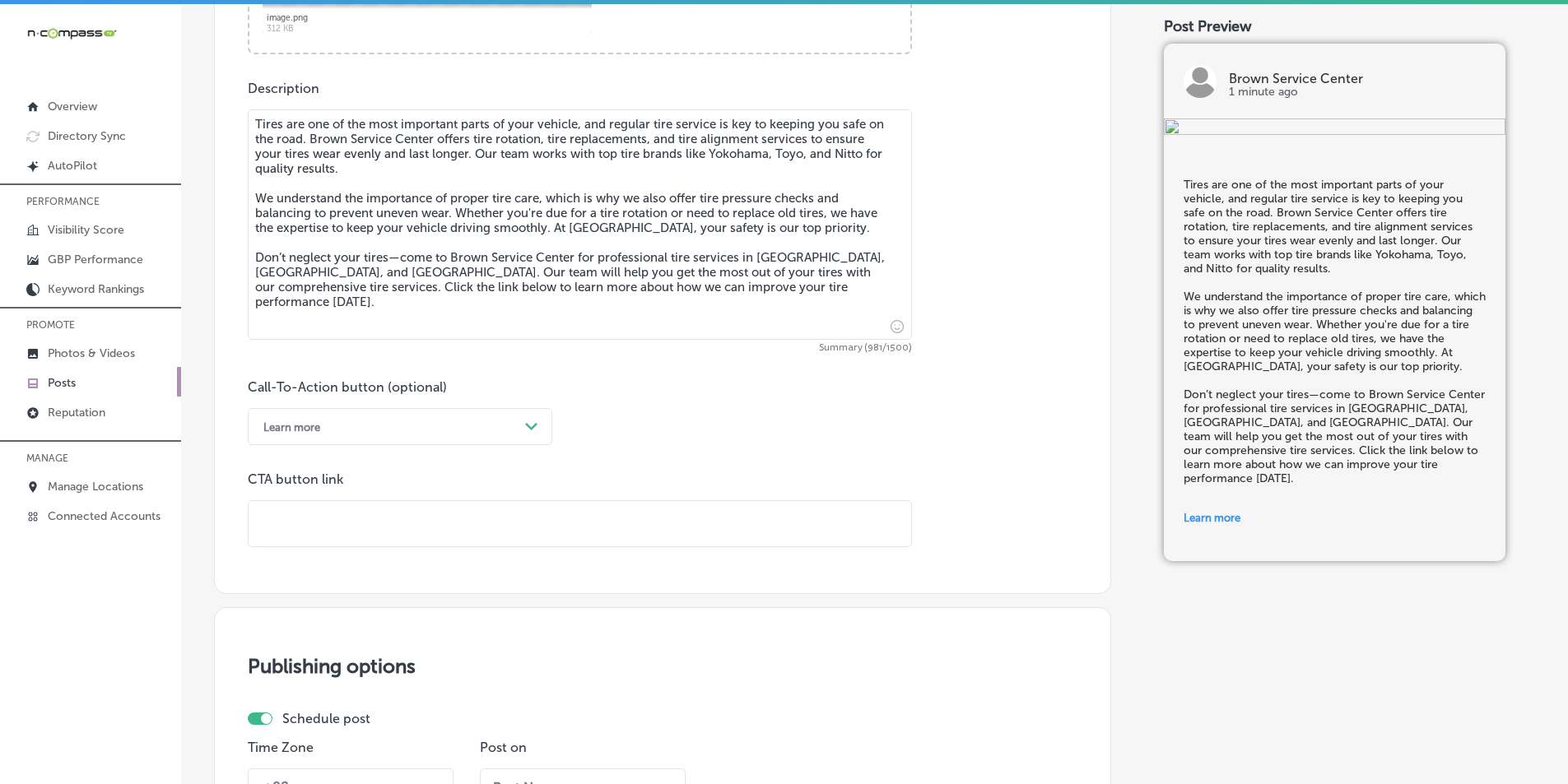
paste input "https://brownservicecenter.com/"
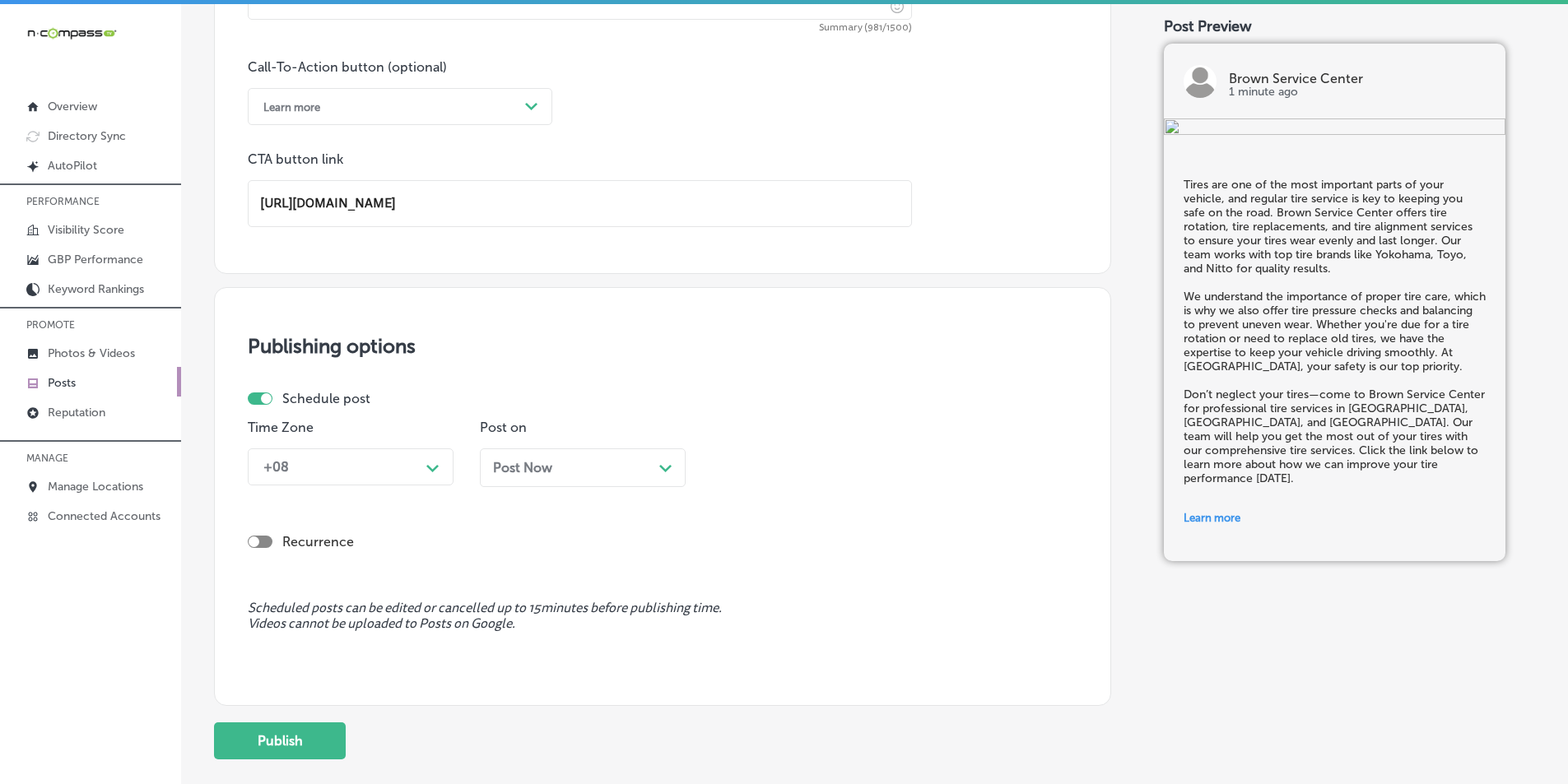
scroll to position [1208, 0]
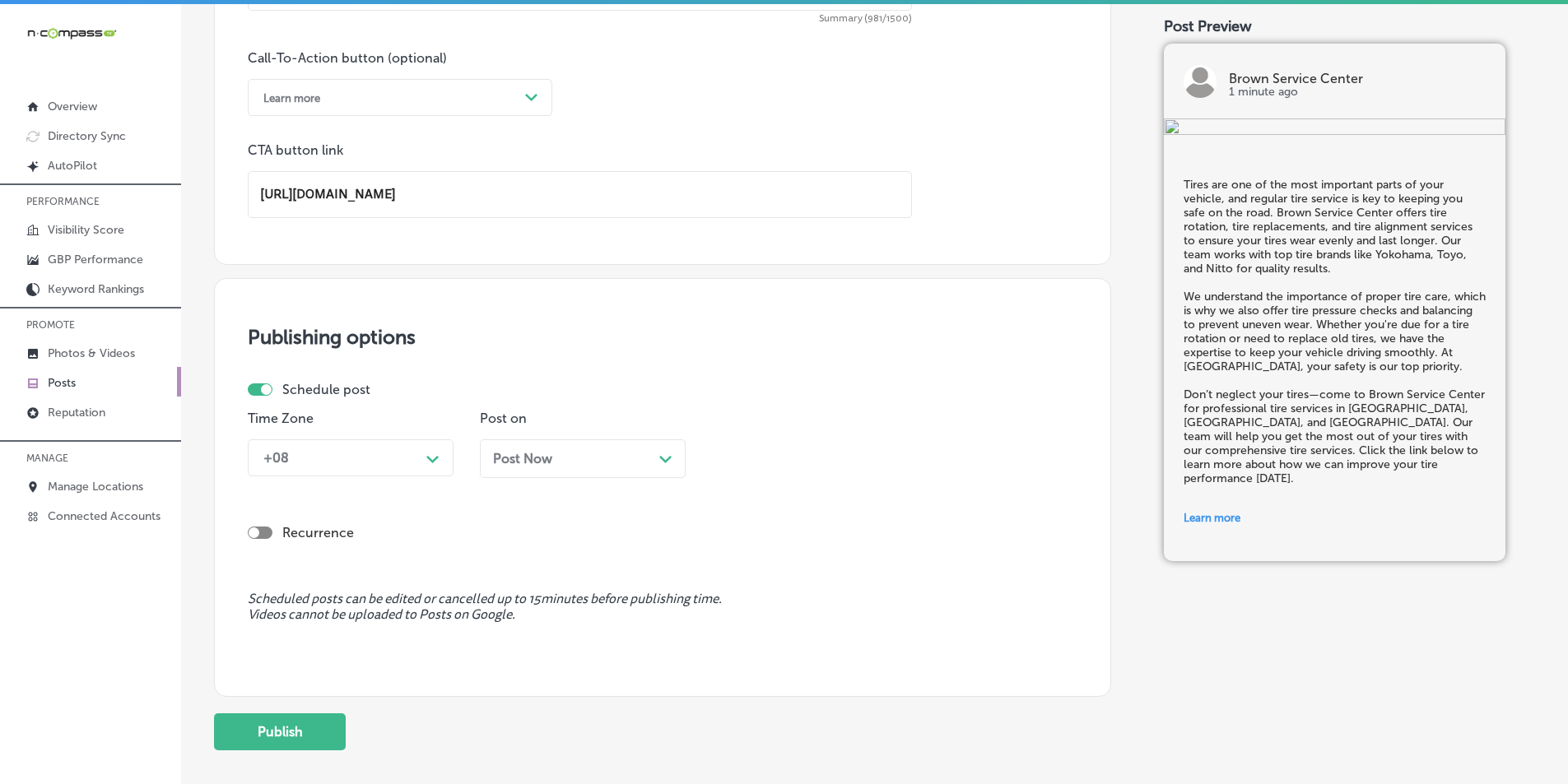
type input "https://brownservicecenter.com/"
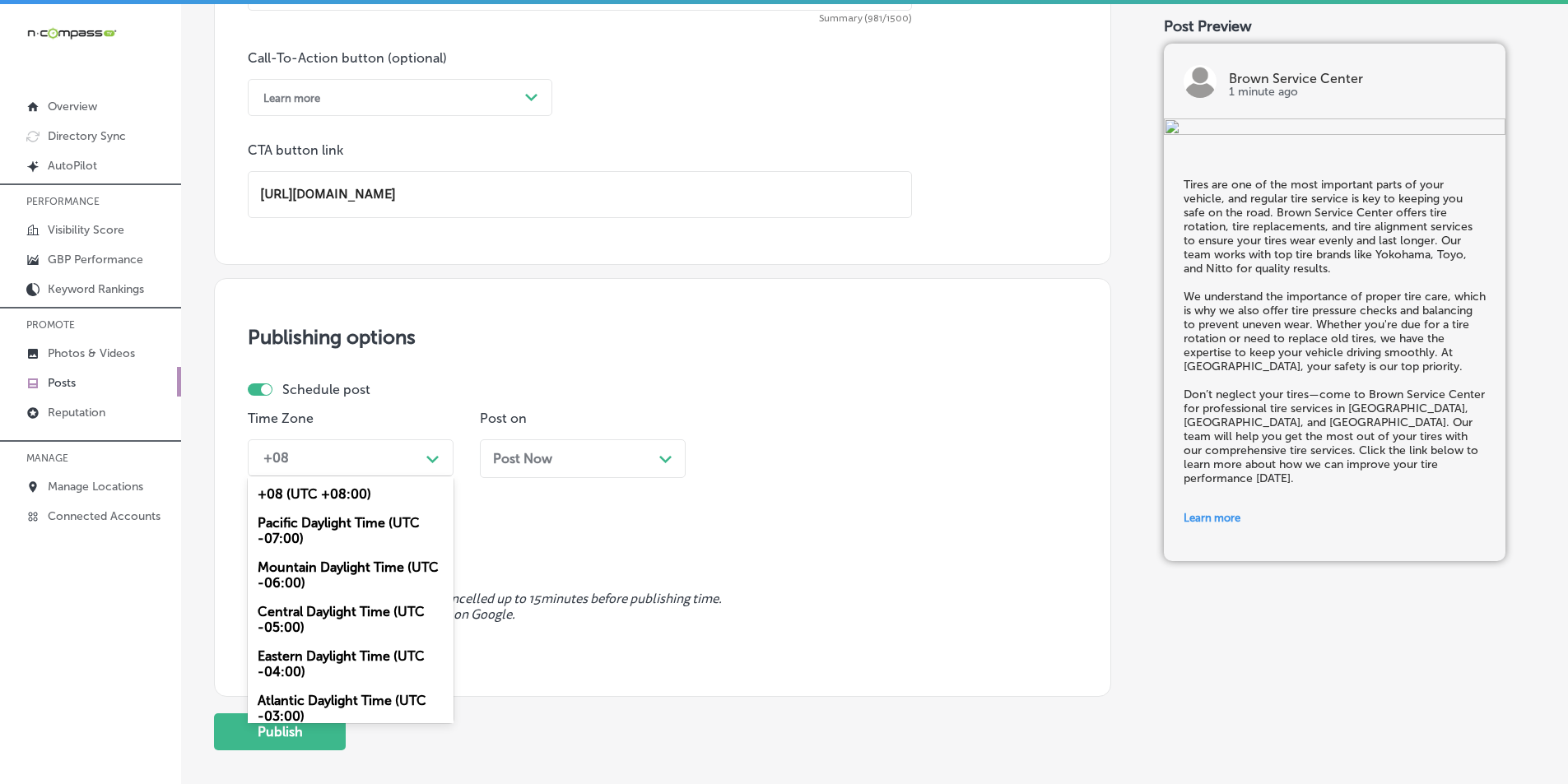
click at [433, 464] on icon "Path Created with Sketch." at bounding box center [432, 459] width 13 height 8
drag, startPoint x: 321, startPoint y: 569, endPoint x: 386, endPoint y: 541, distance: 70.8
click at [323, 569] on div "Mountain Daylight Time (UTC -06:00)" at bounding box center [350, 575] width 206 height 44
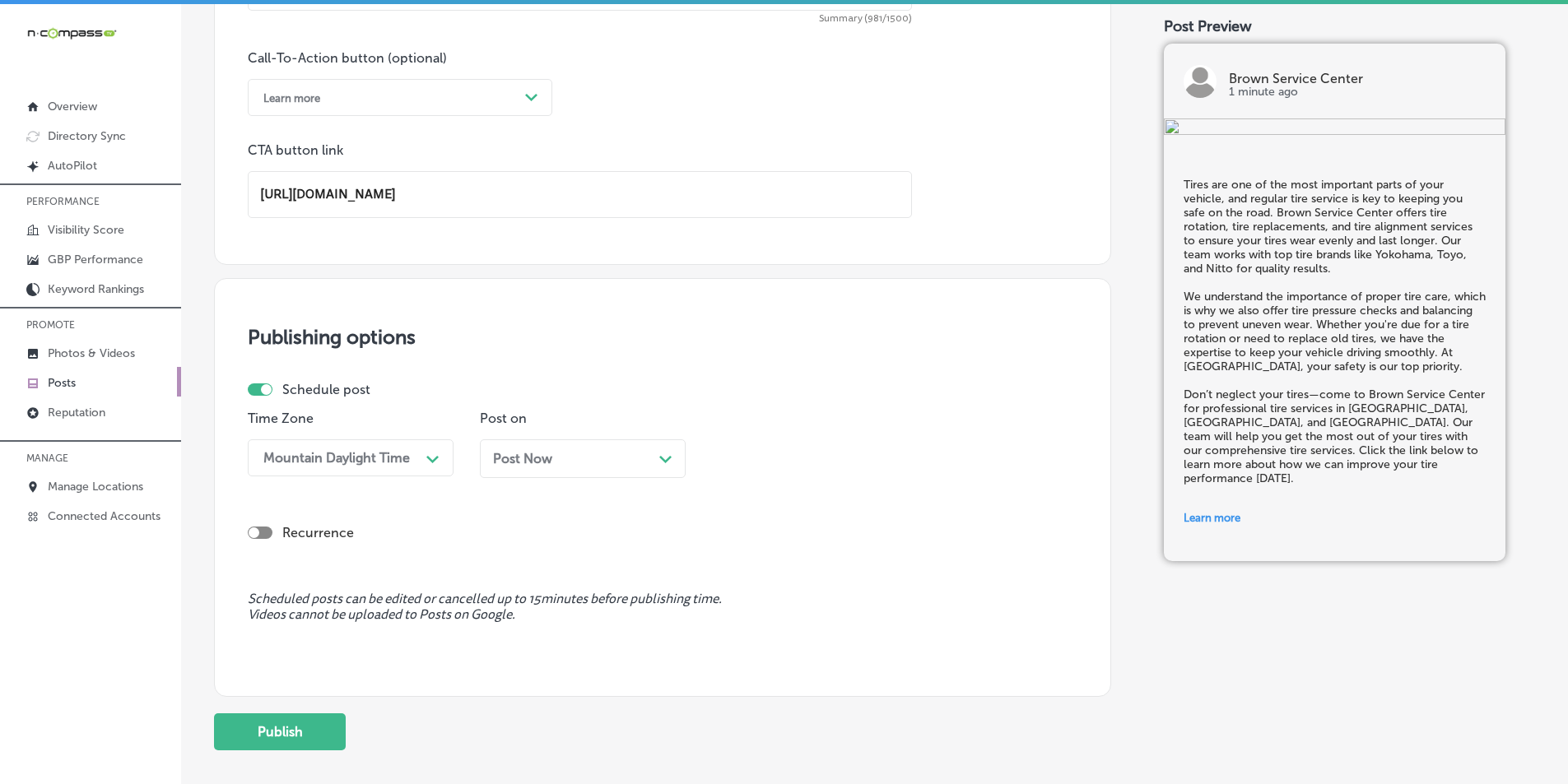
click at [679, 458] on div "Post Now Path Created with Sketch." at bounding box center [582, 459] width 206 height 39
click at [800, 460] on div "11:30 AM" at bounding box center [802, 458] width 164 height 29
click at [743, 556] on div "7:00 AM" at bounding box center [815, 560] width 206 height 29
click at [274, 736] on button "Publish" at bounding box center [279, 732] width 131 height 37
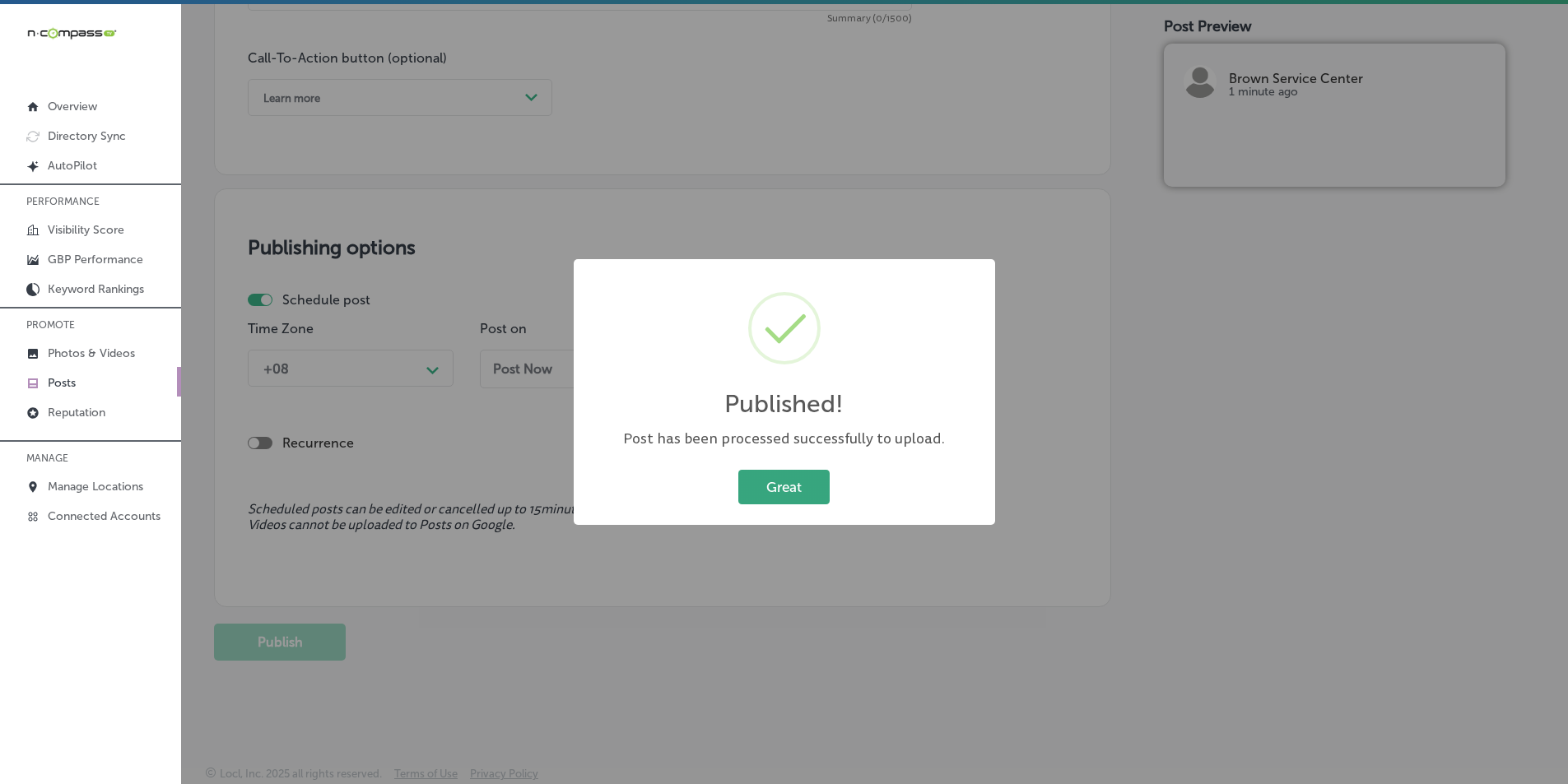
click at [794, 481] on button "Great" at bounding box center [784, 487] width 92 height 34
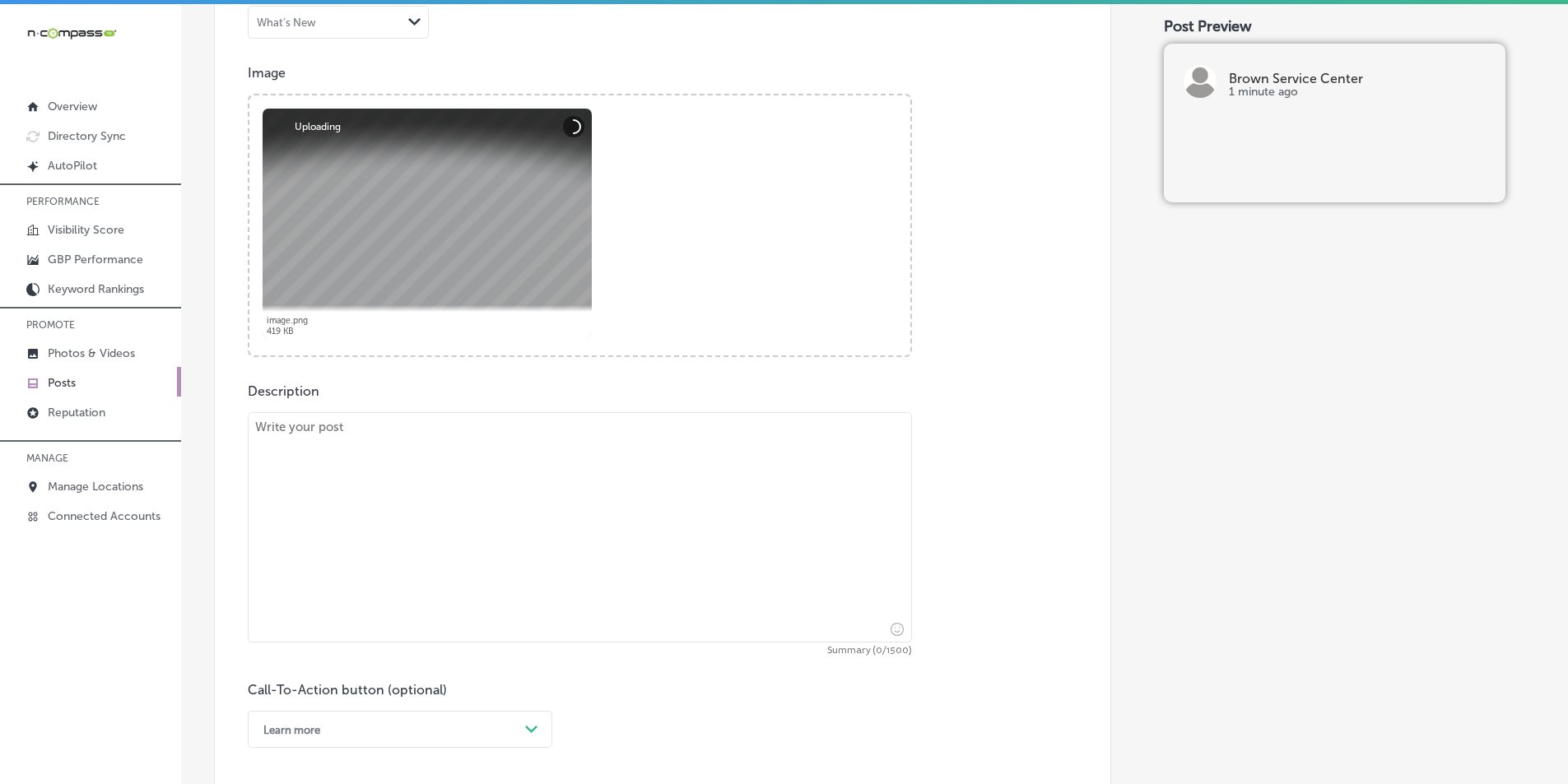
scroll to position [549, 0]
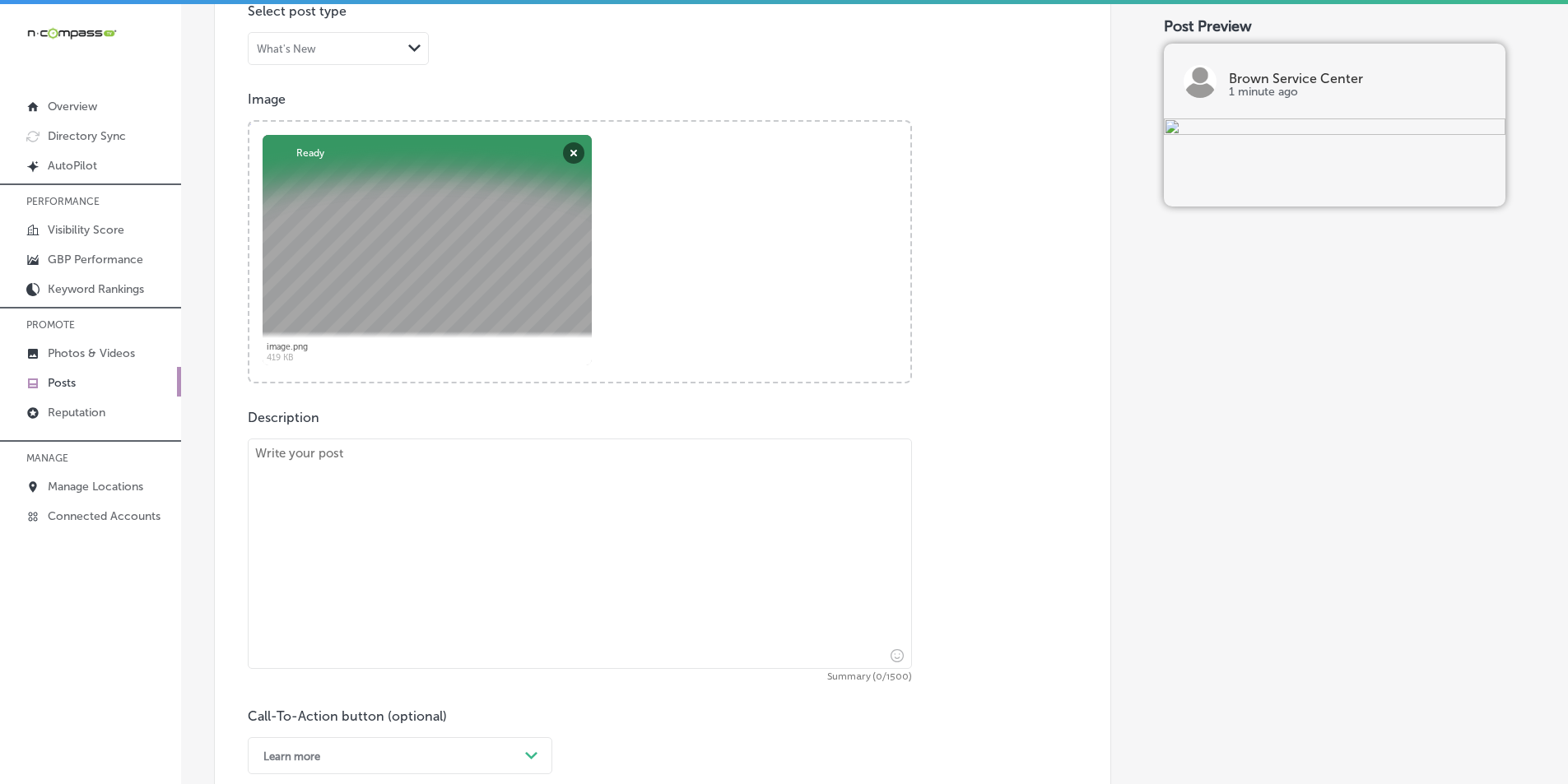
click at [305, 490] on textarea at bounding box center [580, 554] width 664 height 231
paste textarea "At Brown Service Center, we offer a full range of auto services to keep your ve…"
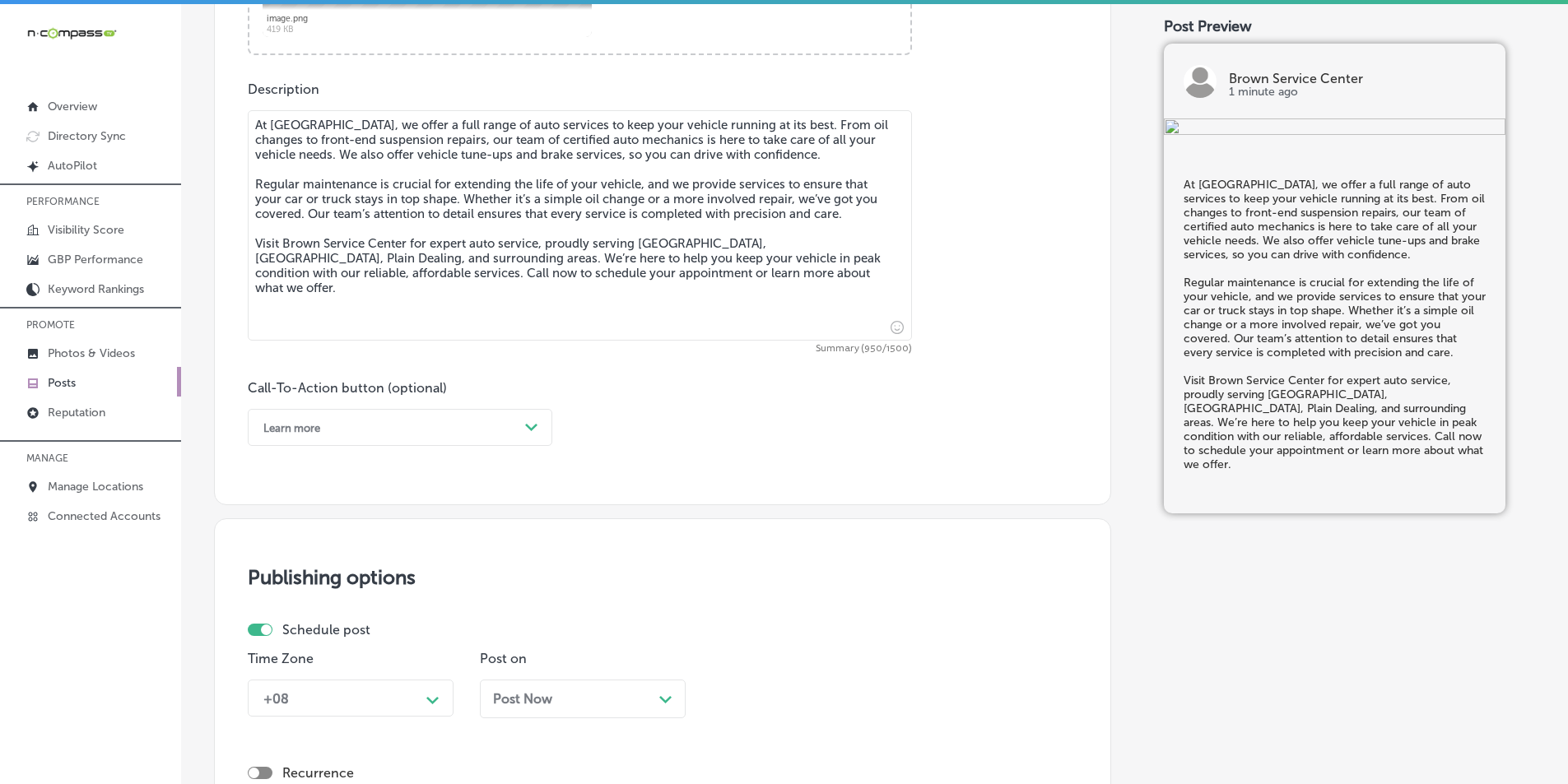
scroll to position [878, 0]
type textarea "At Brown Service Center, we offer a full range of auto services to keep your ve…"
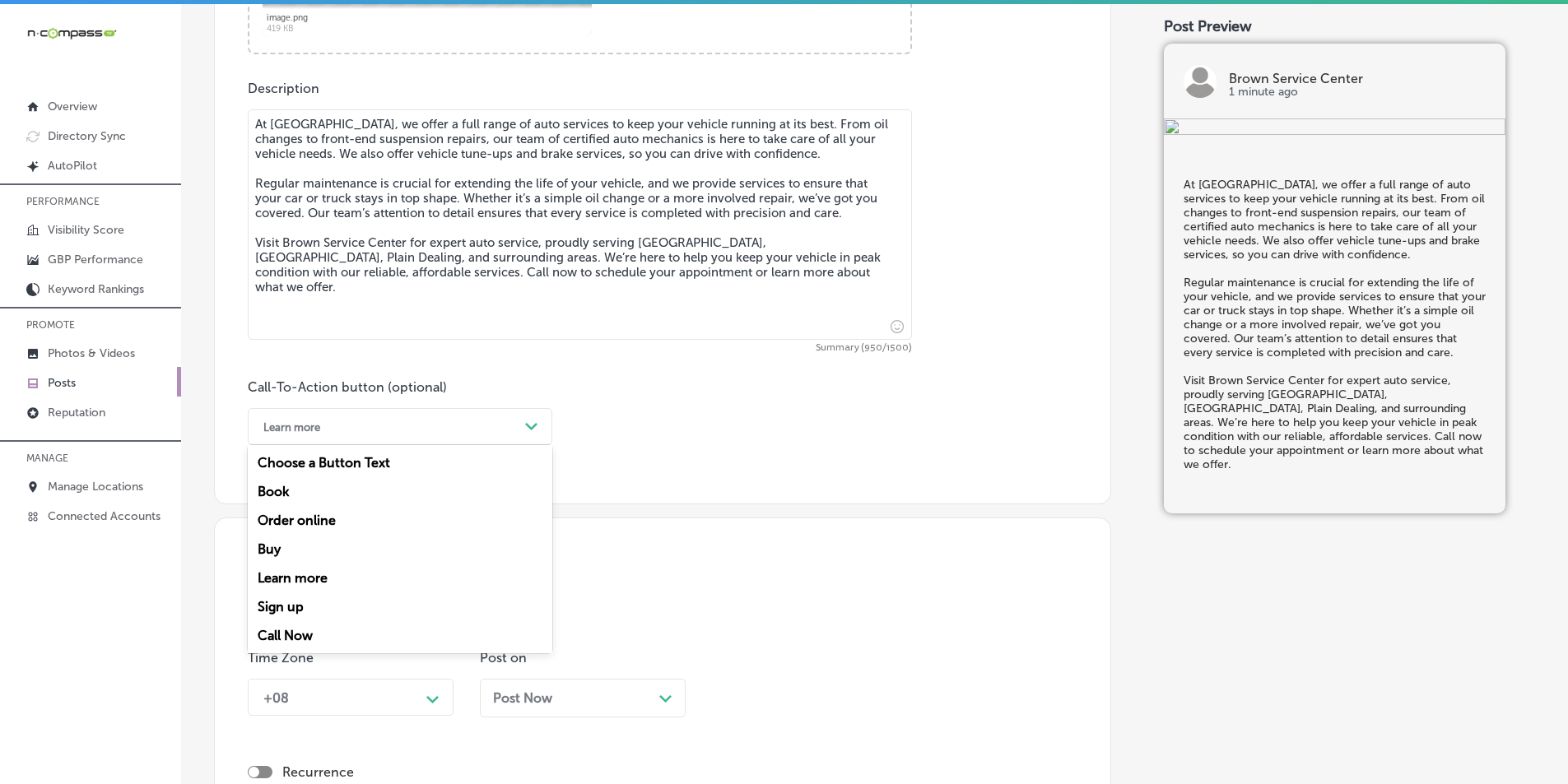
click at [435, 420] on div "Learn more" at bounding box center [386, 426] width 264 height 25
click at [286, 633] on div "Call Now" at bounding box center [399, 636] width 304 height 29
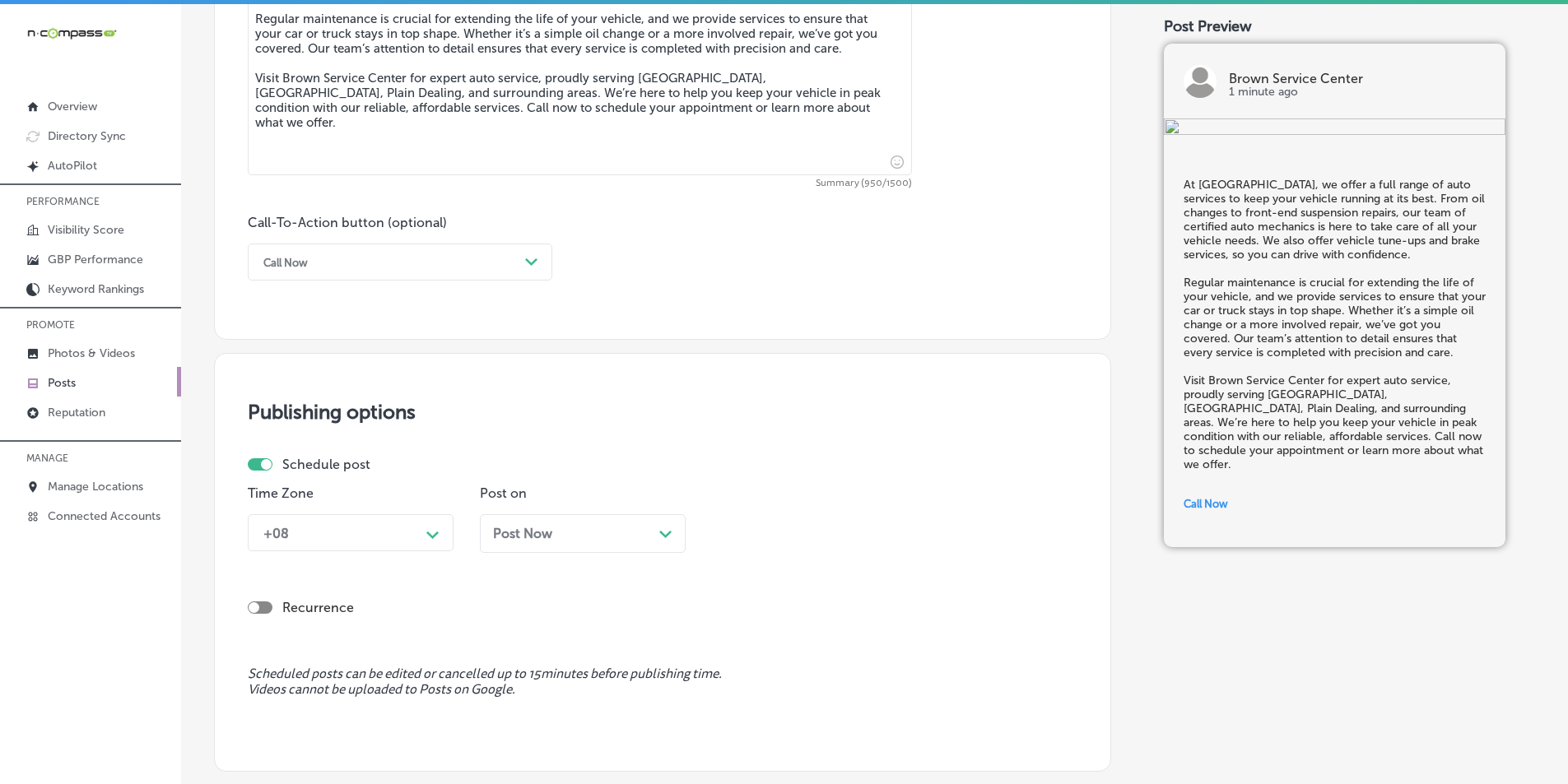
scroll to position [1064, 0]
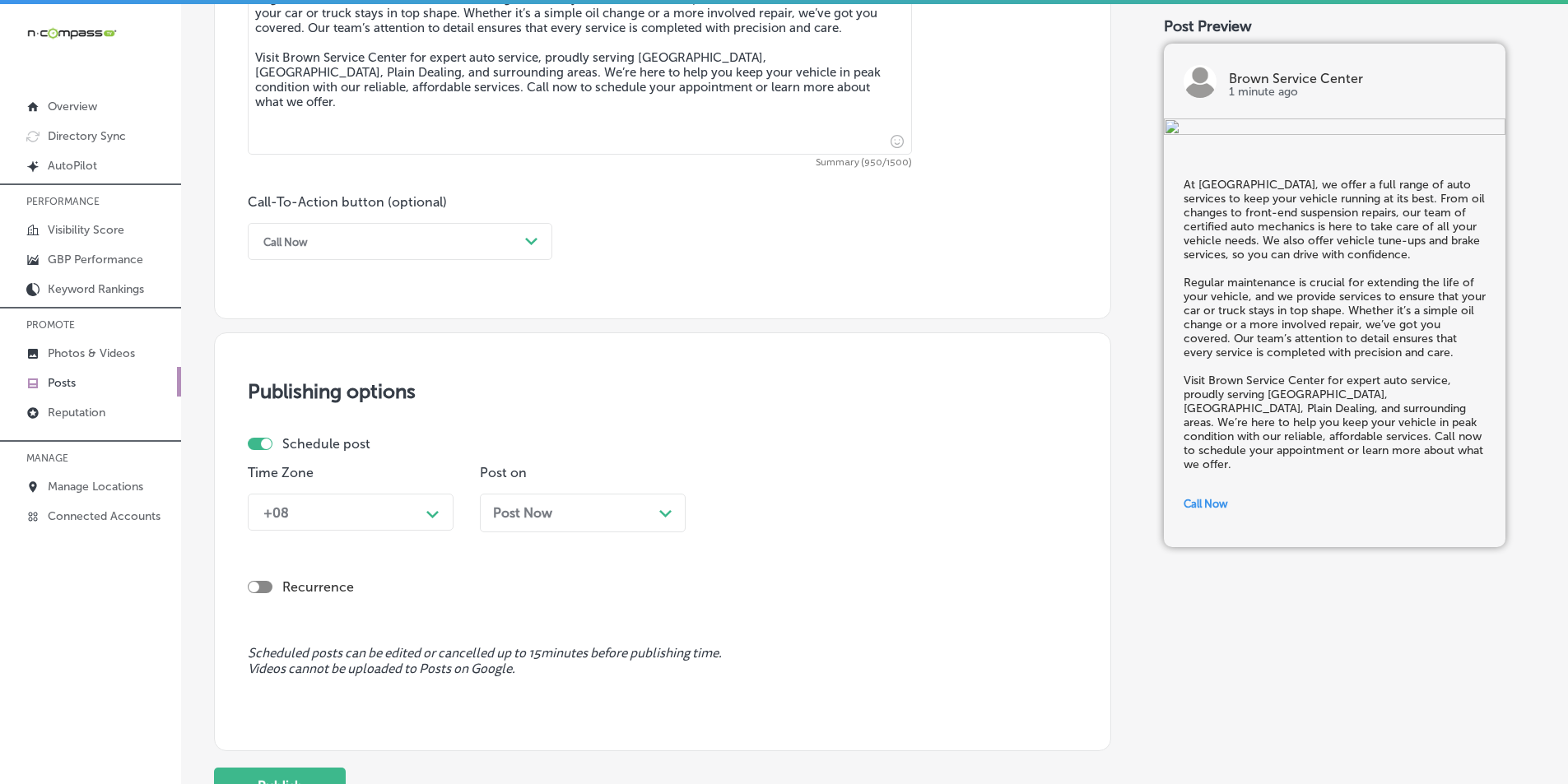
click at [355, 531] on div "+08 Path Created with Sketch." at bounding box center [350, 513] width 206 height 37
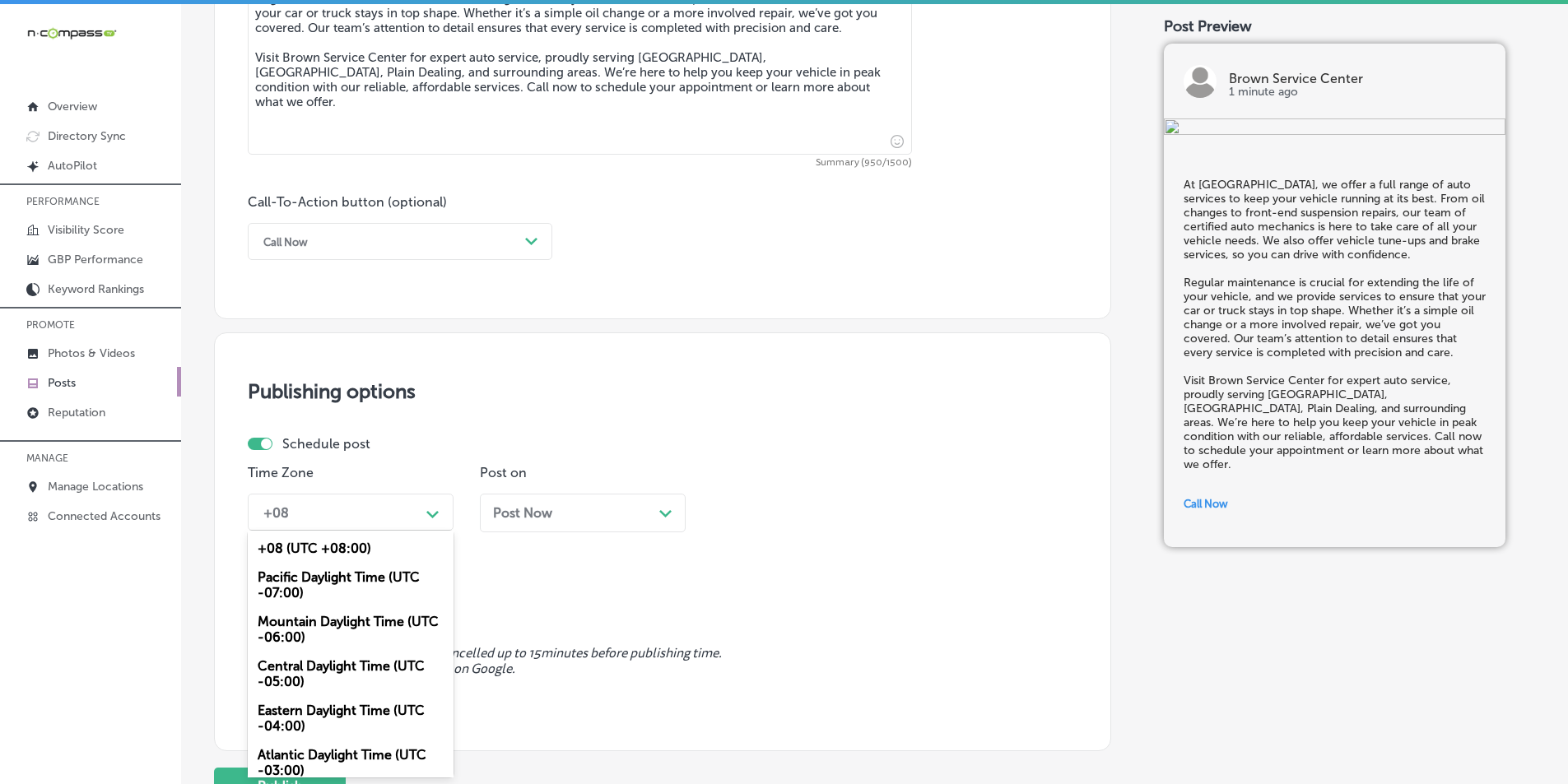
drag, startPoint x: 307, startPoint y: 619, endPoint x: 386, endPoint y: 600, distance: 81.3
click at [308, 619] on div "Mountain Daylight Time (UTC -06:00)" at bounding box center [350, 630] width 206 height 44
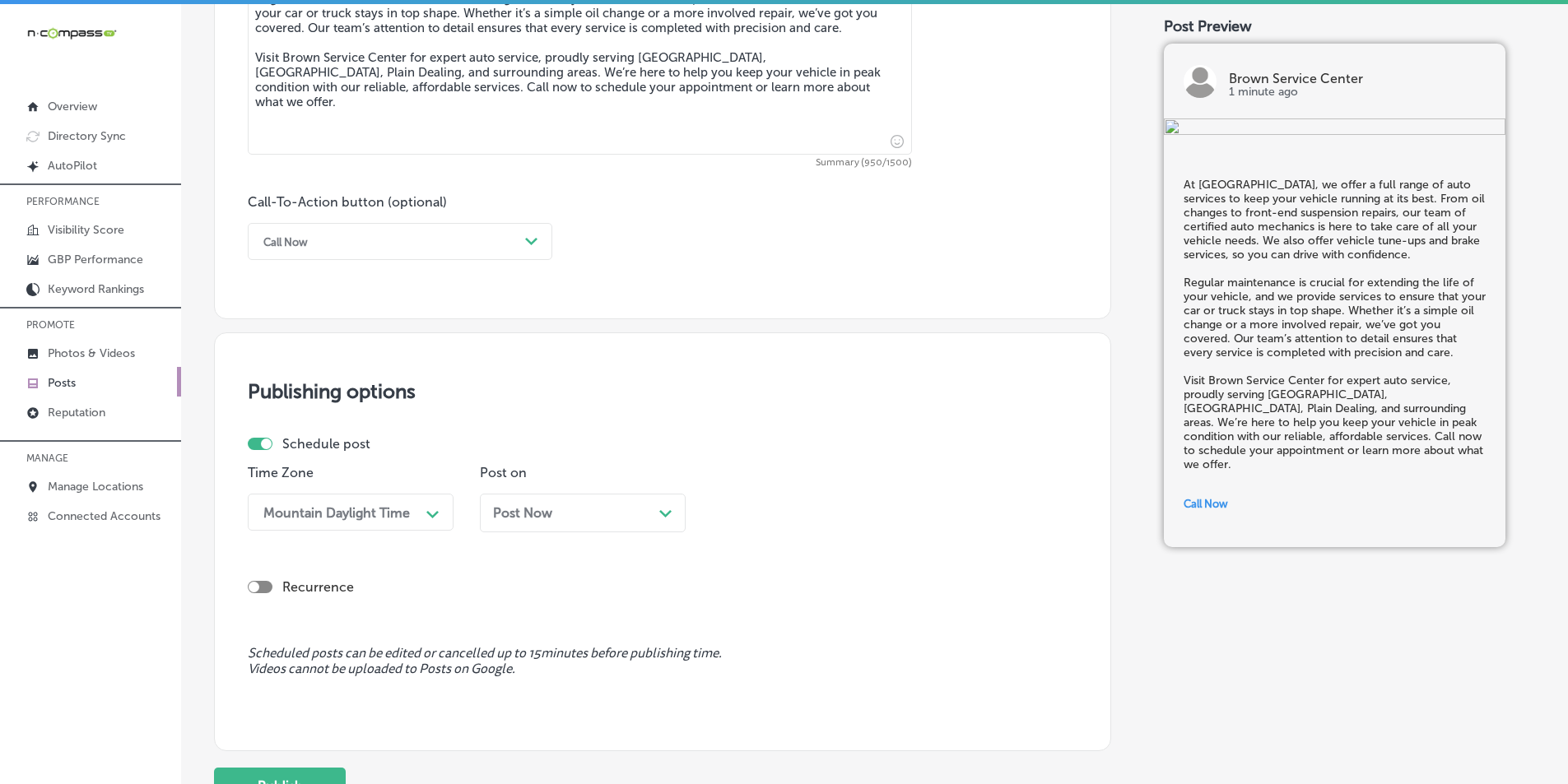
click at [631, 514] on div "Post Now Path Created with Sketch." at bounding box center [583, 513] width 180 height 15
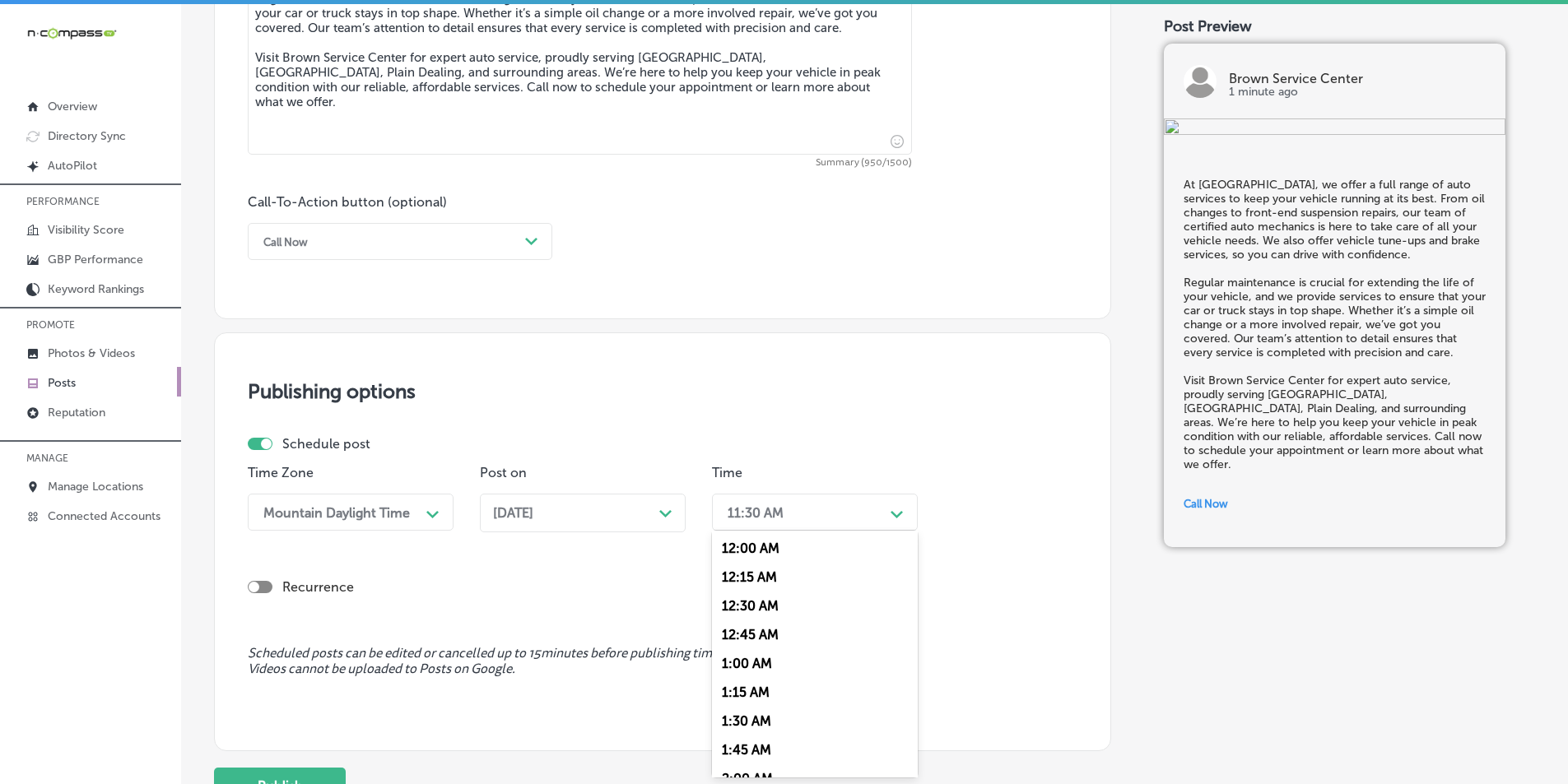
drag, startPoint x: 837, startPoint y: 508, endPoint x: 833, endPoint y: 516, distance: 8.9
click at [837, 509] on div "11:30 AM" at bounding box center [802, 513] width 164 height 29
click at [731, 613] on div "7:00 AM" at bounding box center [815, 614] width 206 height 29
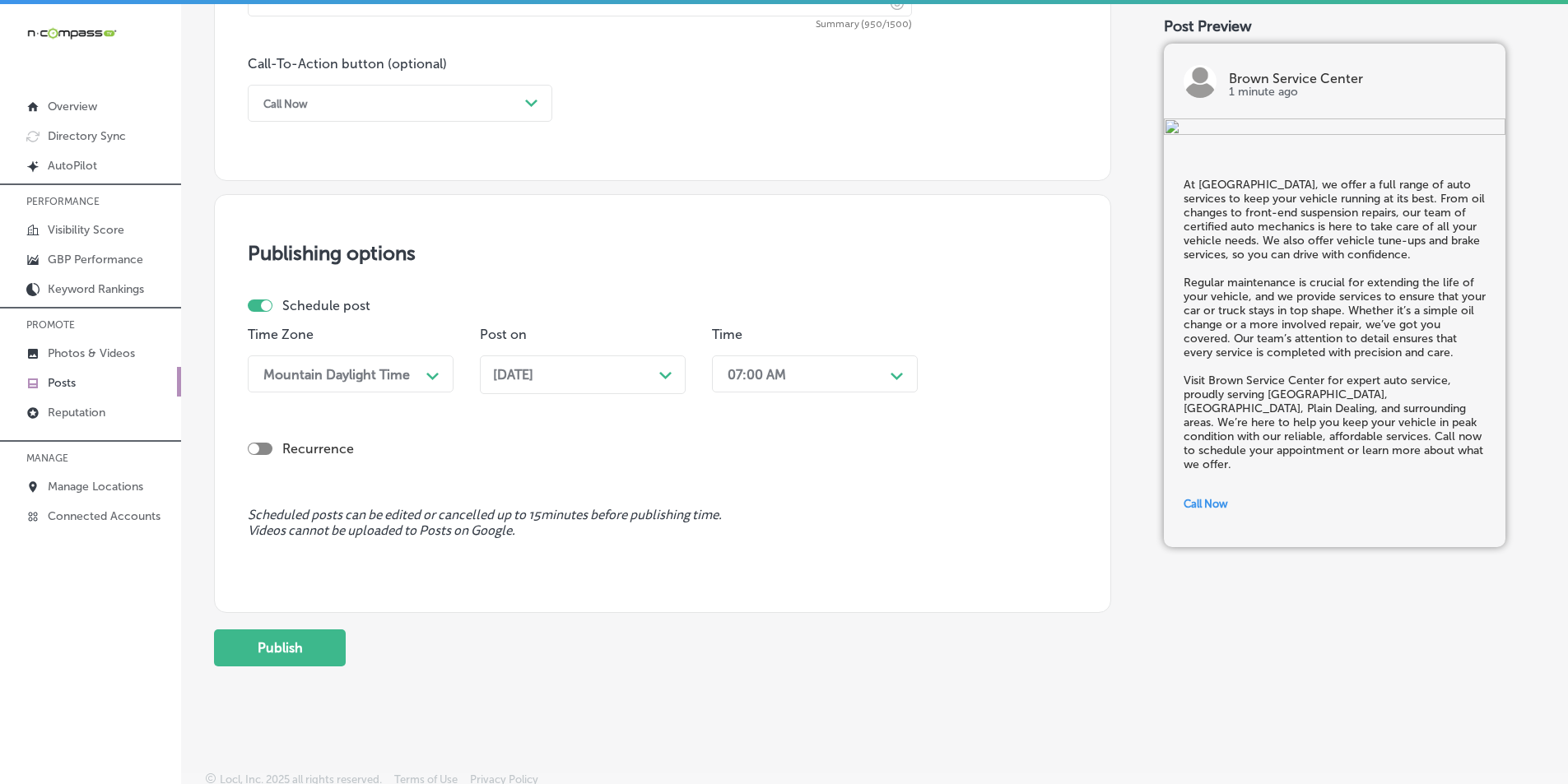
scroll to position [1208, 0]
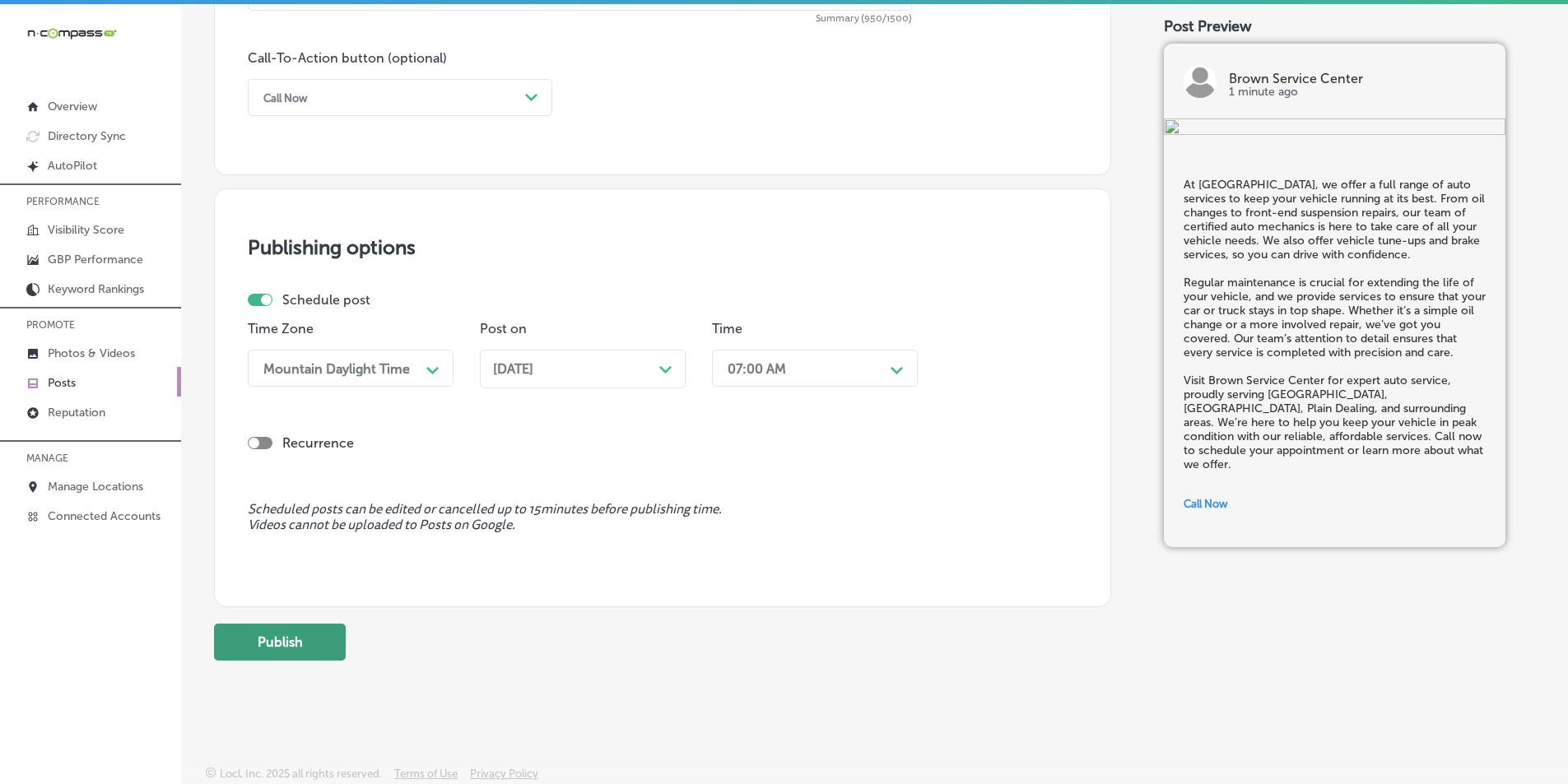
click at [295, 637] on button "Publish" at bounding box center [279, 642] width 131 height 37
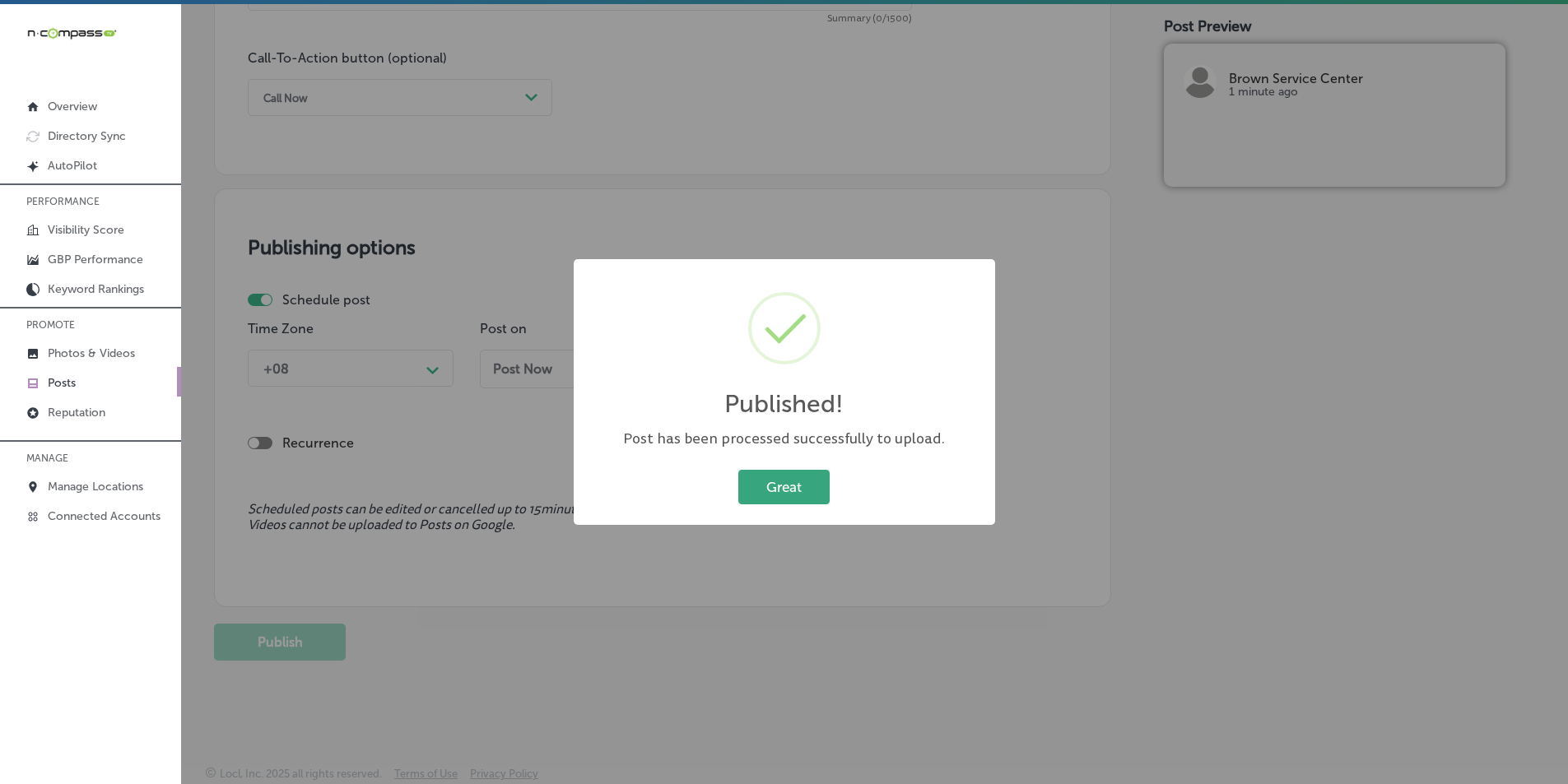
click at [792, 482] on button "Great" at bounding box center [784, 487] width 92 height 34
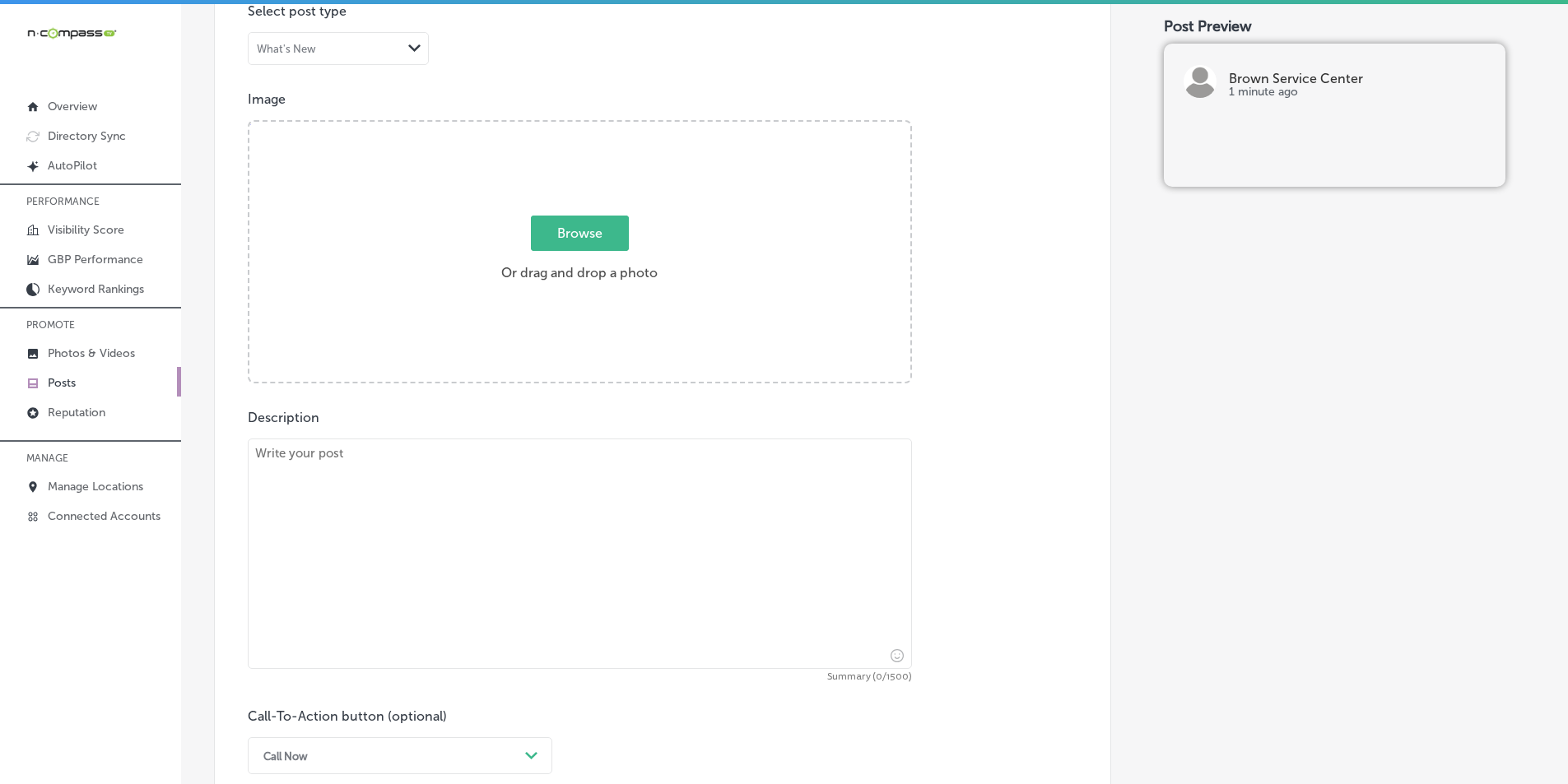
scroll to position [467, 0]
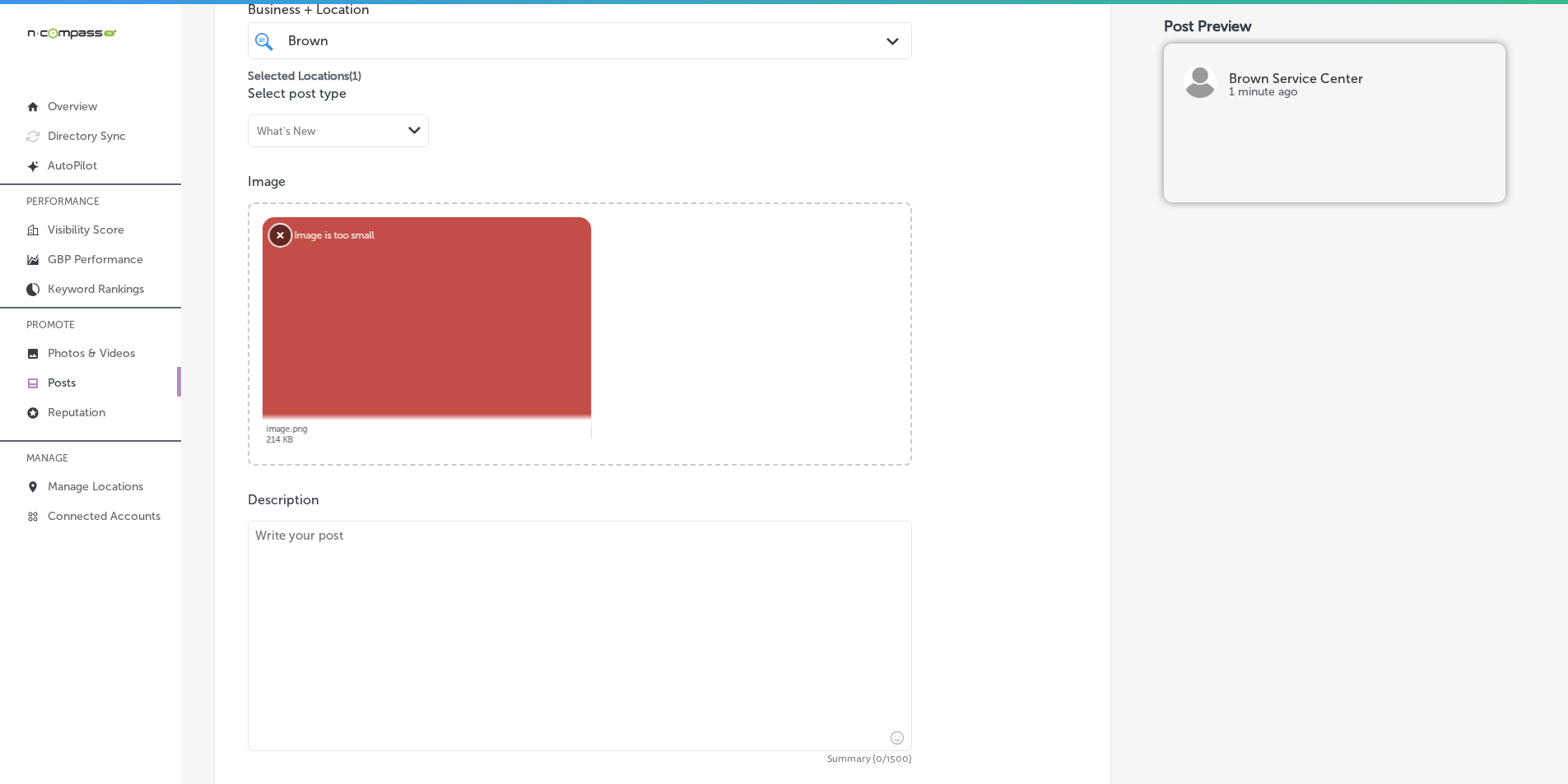
click at [275, 231] on button "Remove" at bounding box center [281, 235] width 21 height 21
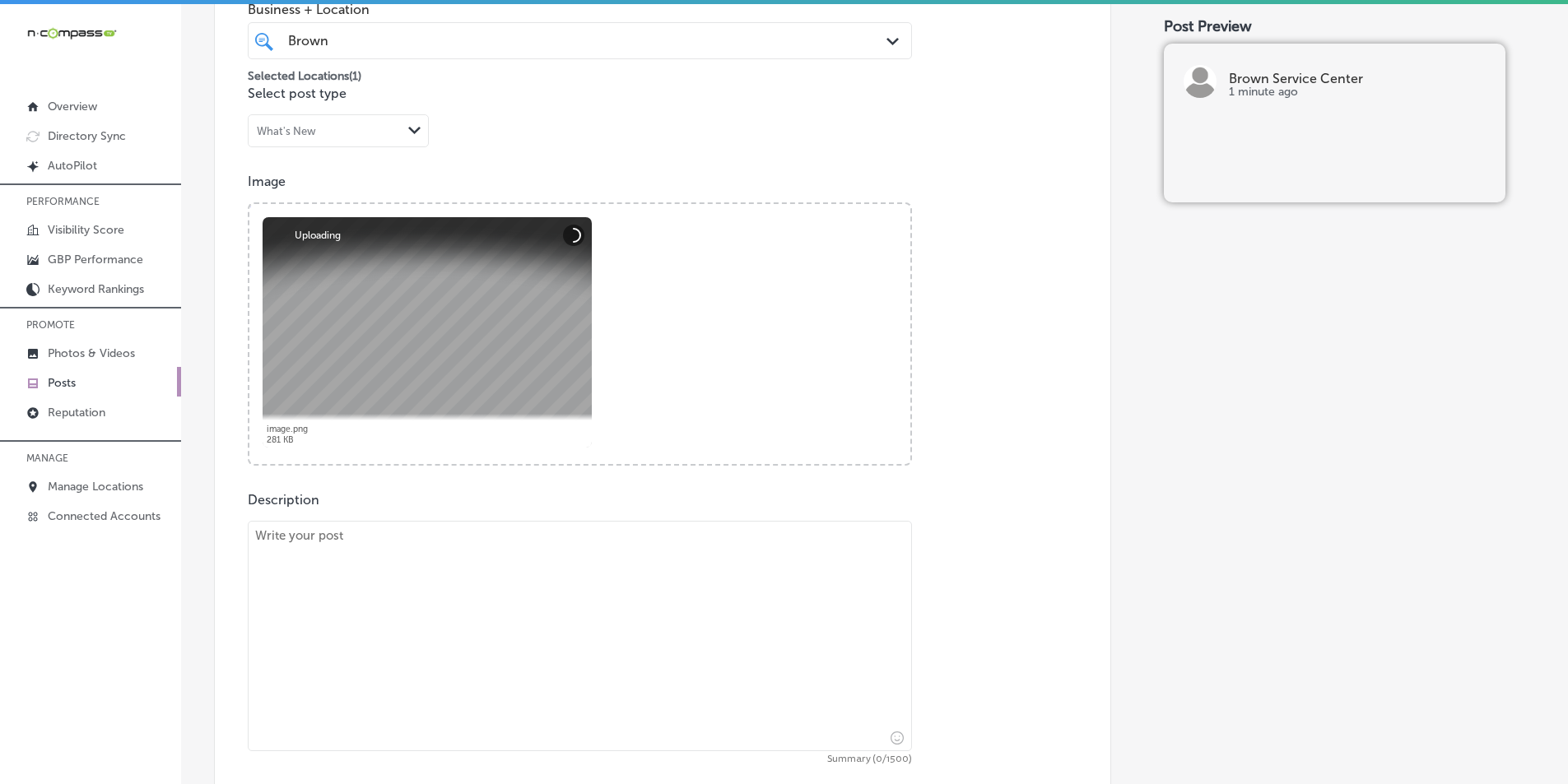
scroll to position [631, 0]
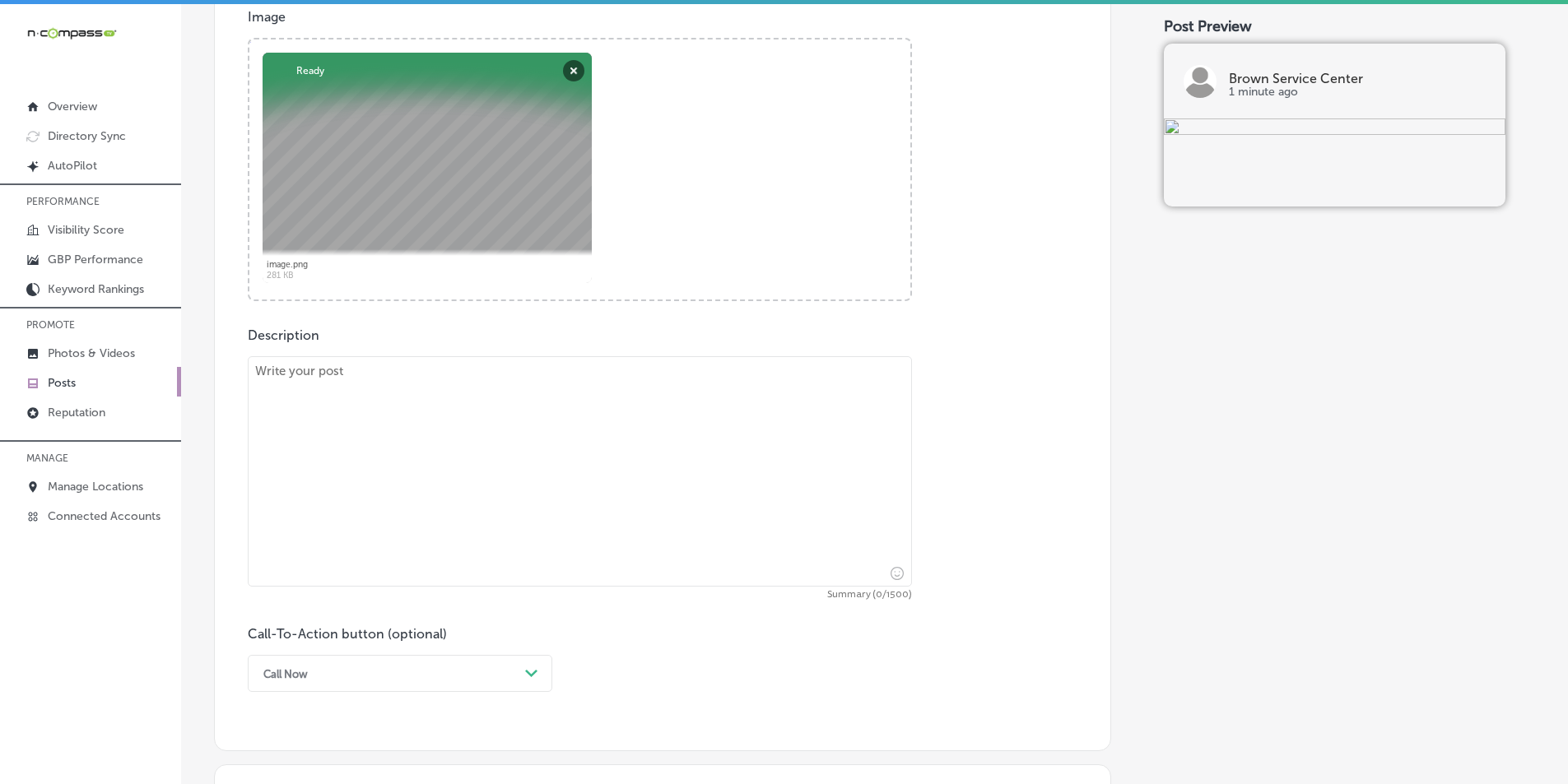
click at [379, 467] on textarea at bounding box center [580, 471] width 664 height 231
paste textarea "Transform your truck with the perfect toolbox from Brown Service Center! Whethe…"
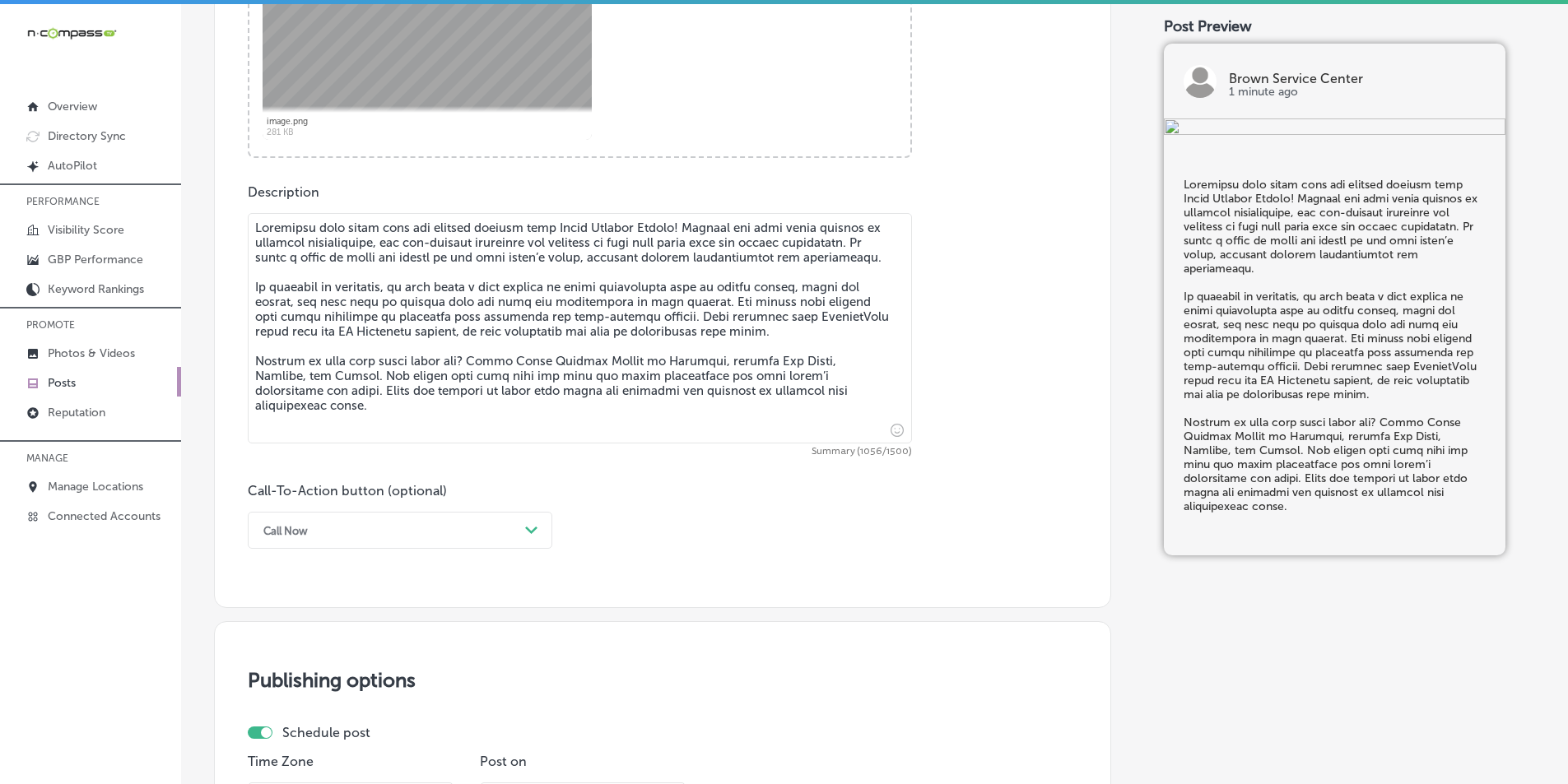
scroll to position [796, 0]
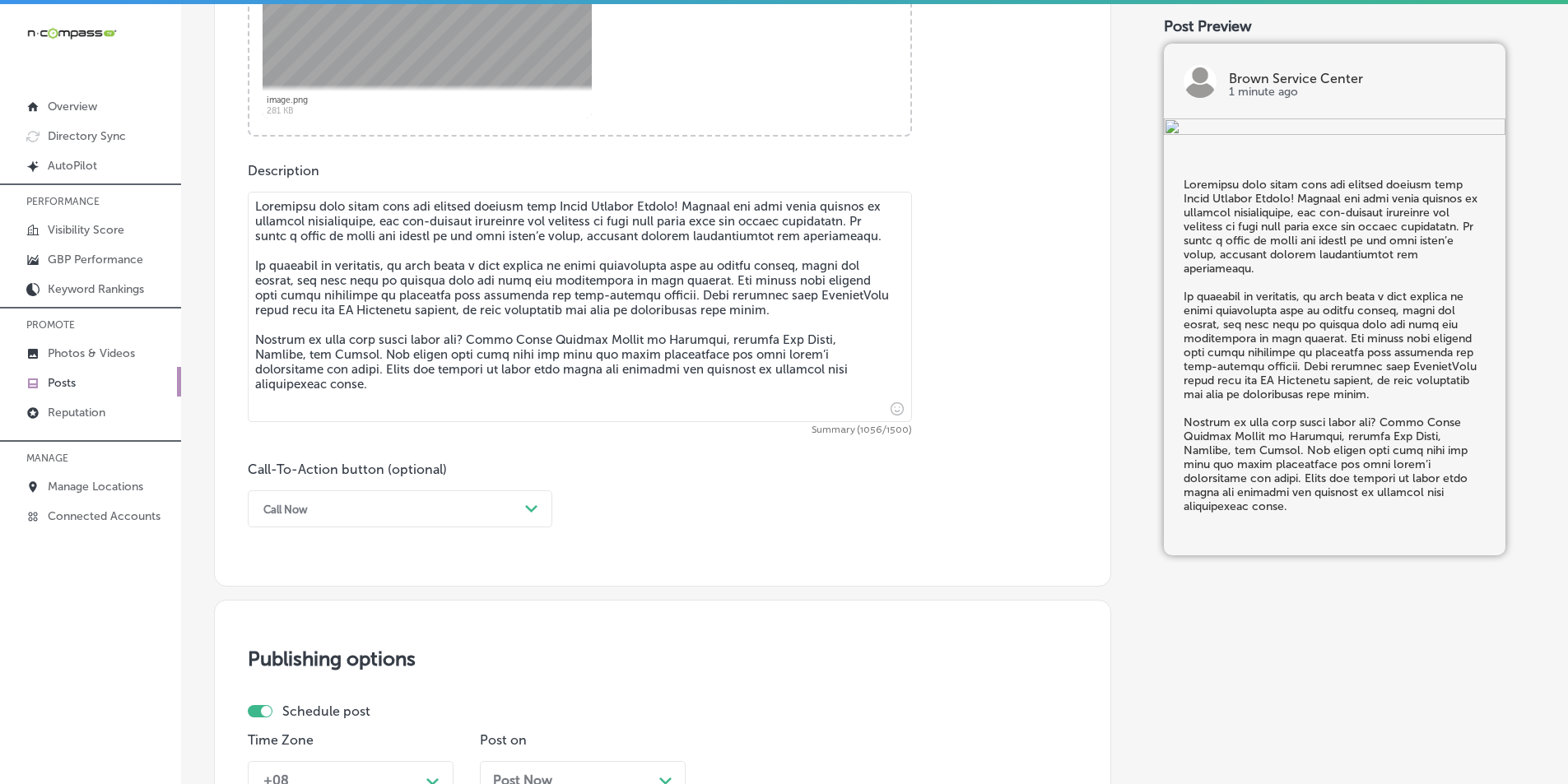
type textarea "Transform your truck with the perfect toolbox from Brown Service Center! Whethe…"
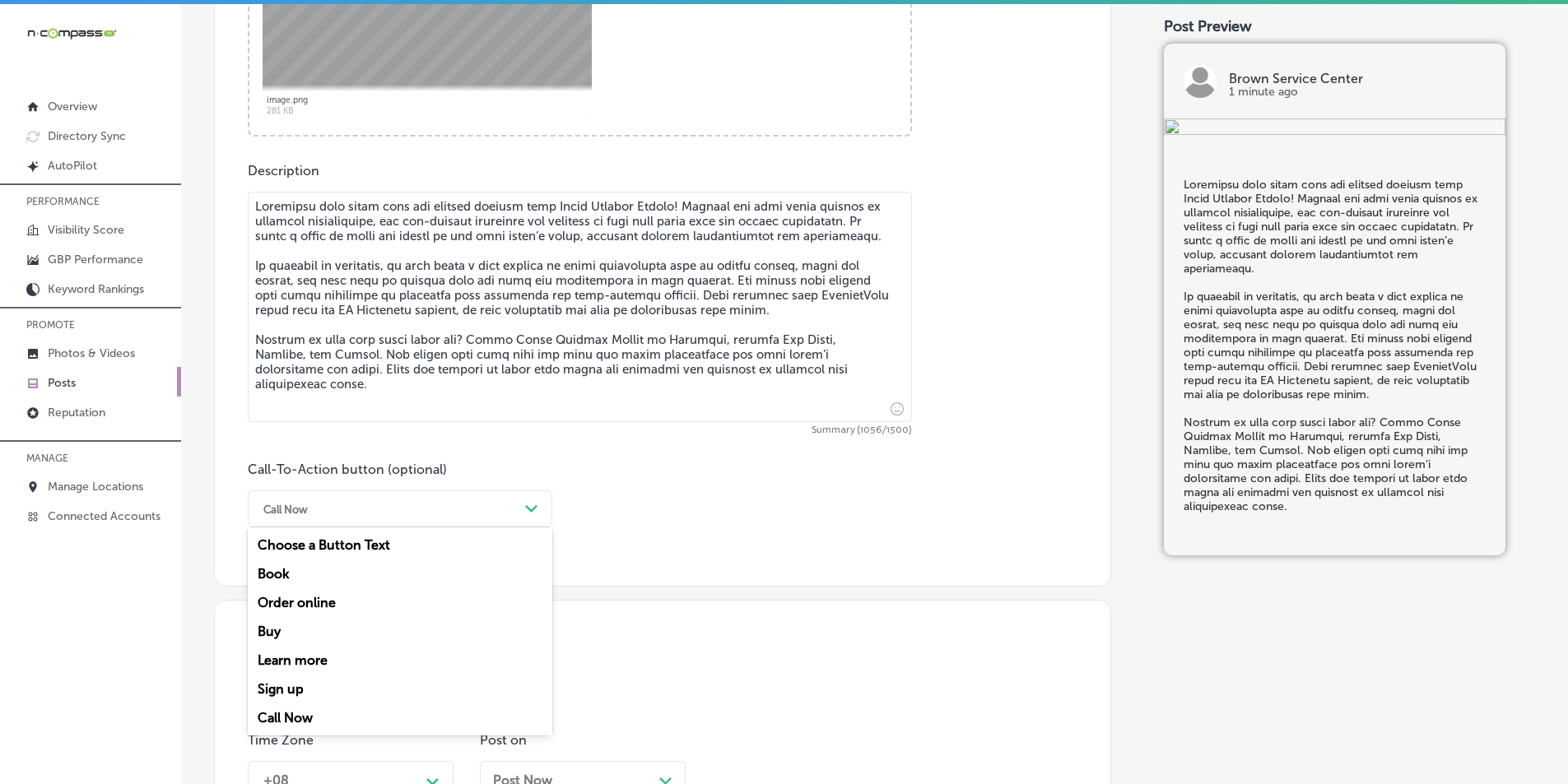
click at [432, 513] on div "Call Now" at bounding box center [386, 509] width 264 height 25
click at [325, 658] on div "Learn more" at bounding box center [399, 660] width 304 height 29
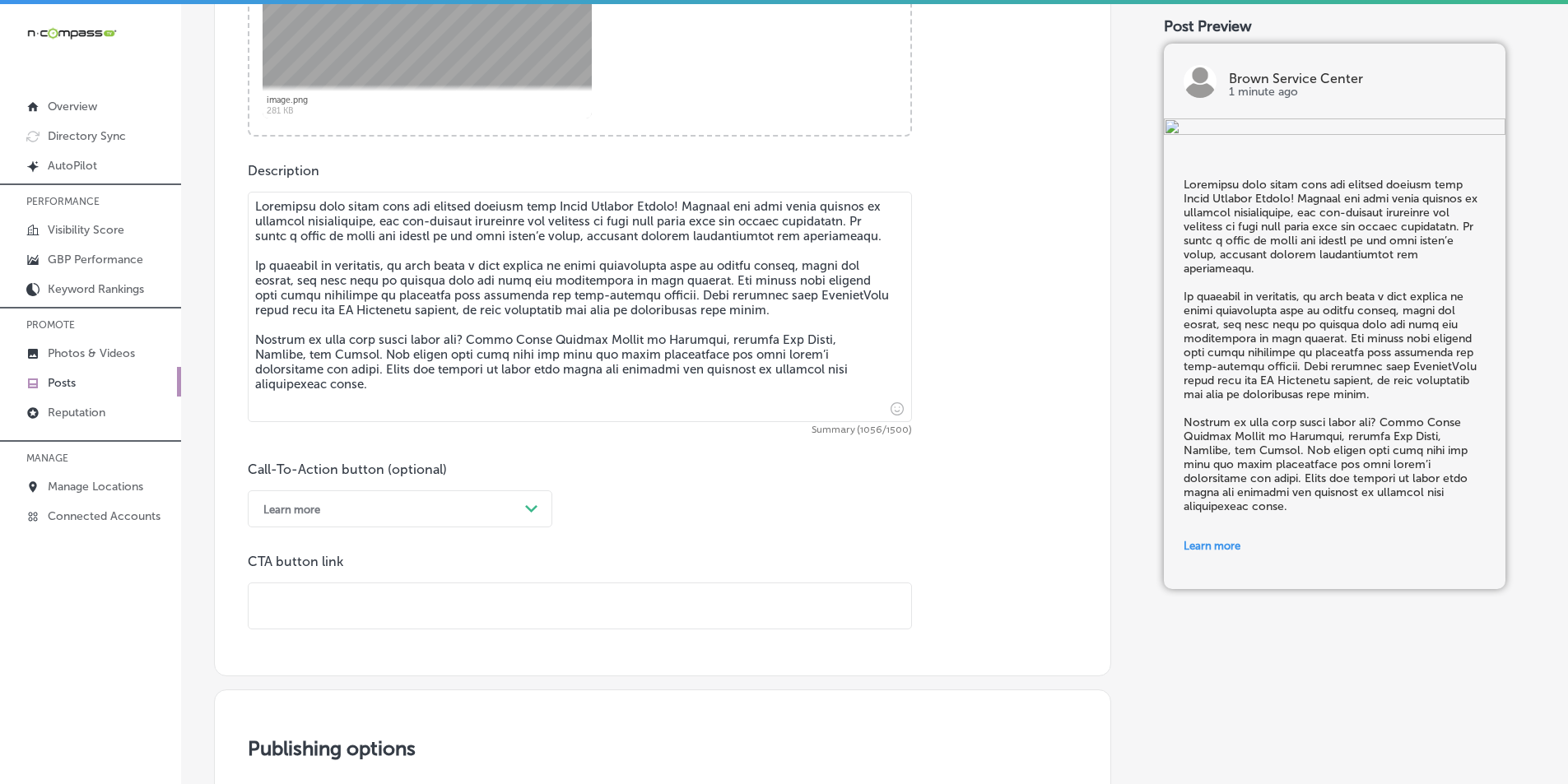
paste input "https://brownservicecenter.com/"
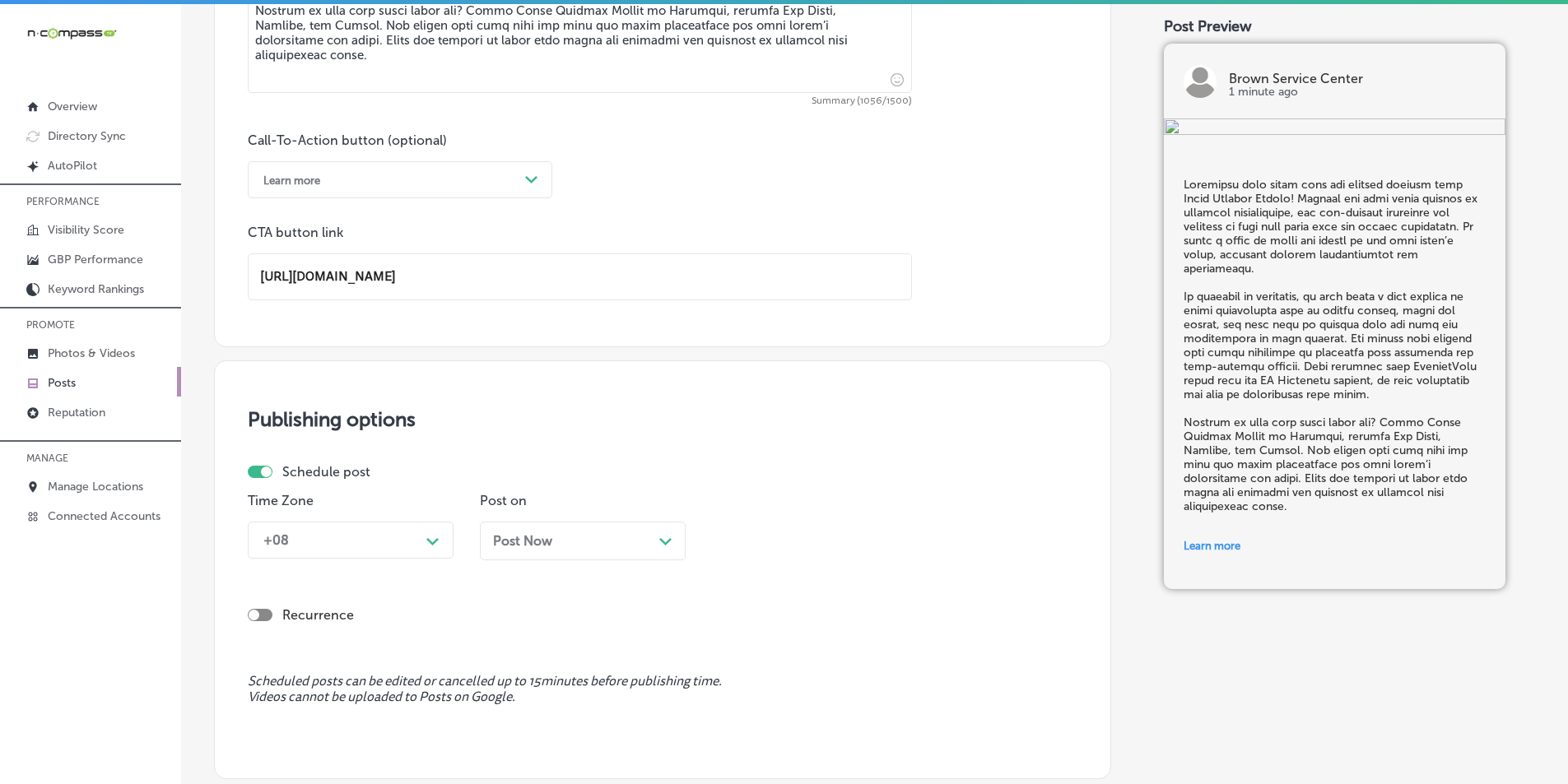
type input "https://brownservicecenter.com/"
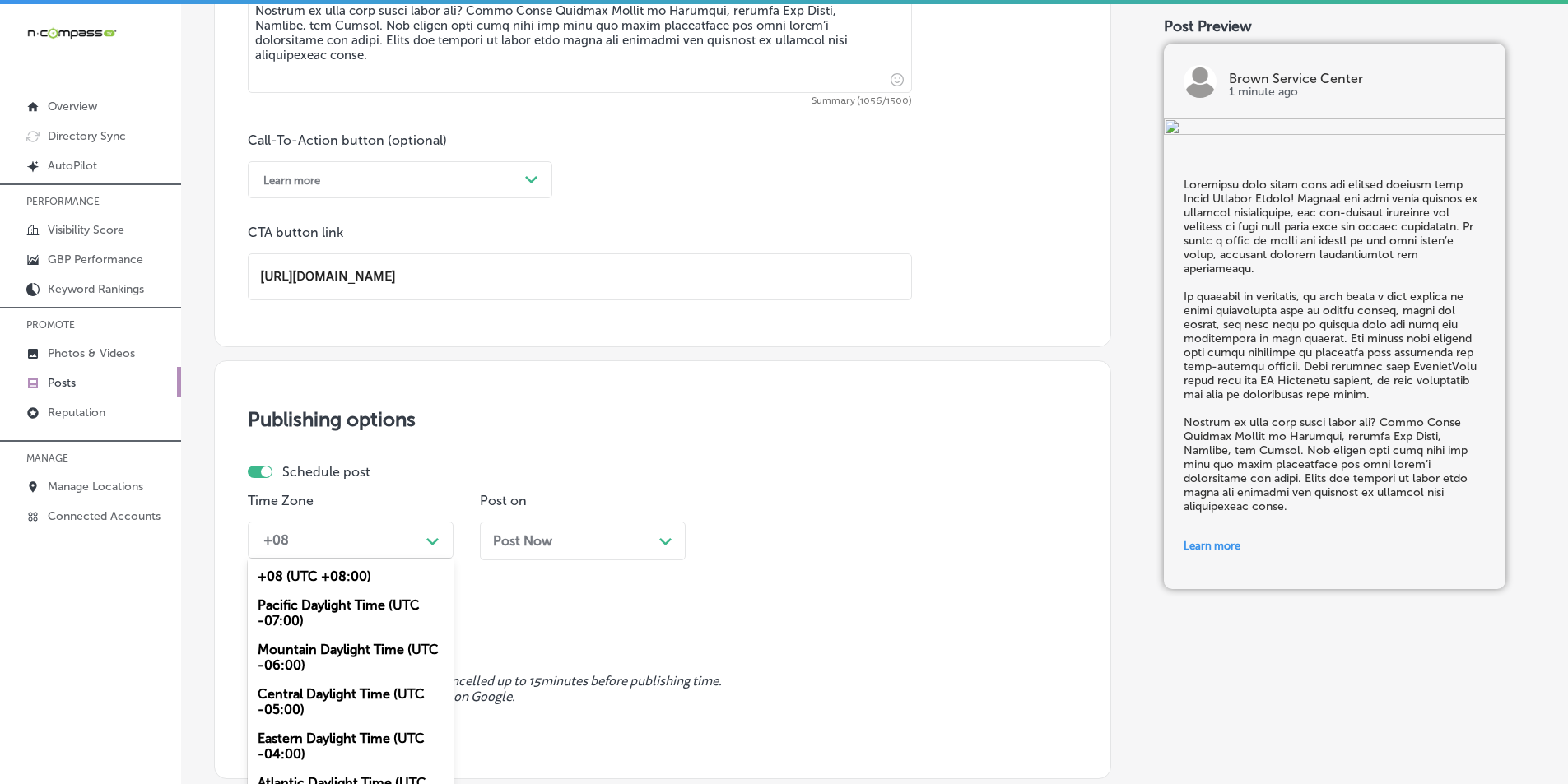
scroll to position [1154, 0]
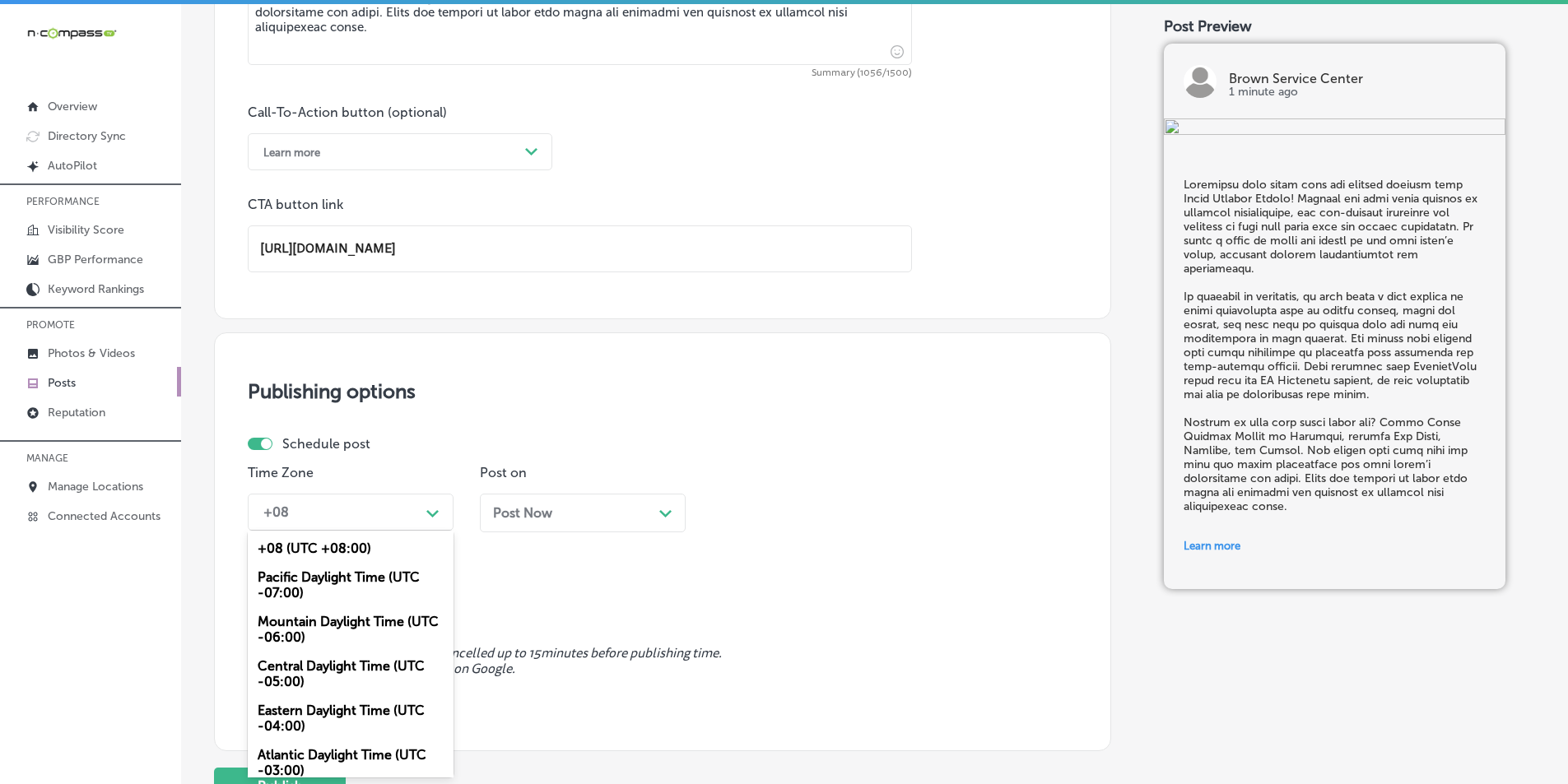
click at [368, 531] on div "option Mountain Daylight Time (UTC -06:00), selected. option +08 (UTC +08:00) f…" at bounding box center [350, 513] width 206 height 37
drag, startPoint x: 333, startPoint y: 620, endPoint x: 347, endPoint y: 603, distance: 22.0
click at [333, 616] on div "Mountain Daylight Time (UTC -06:00)" at bounding box center [350, 630] width 206 height 44
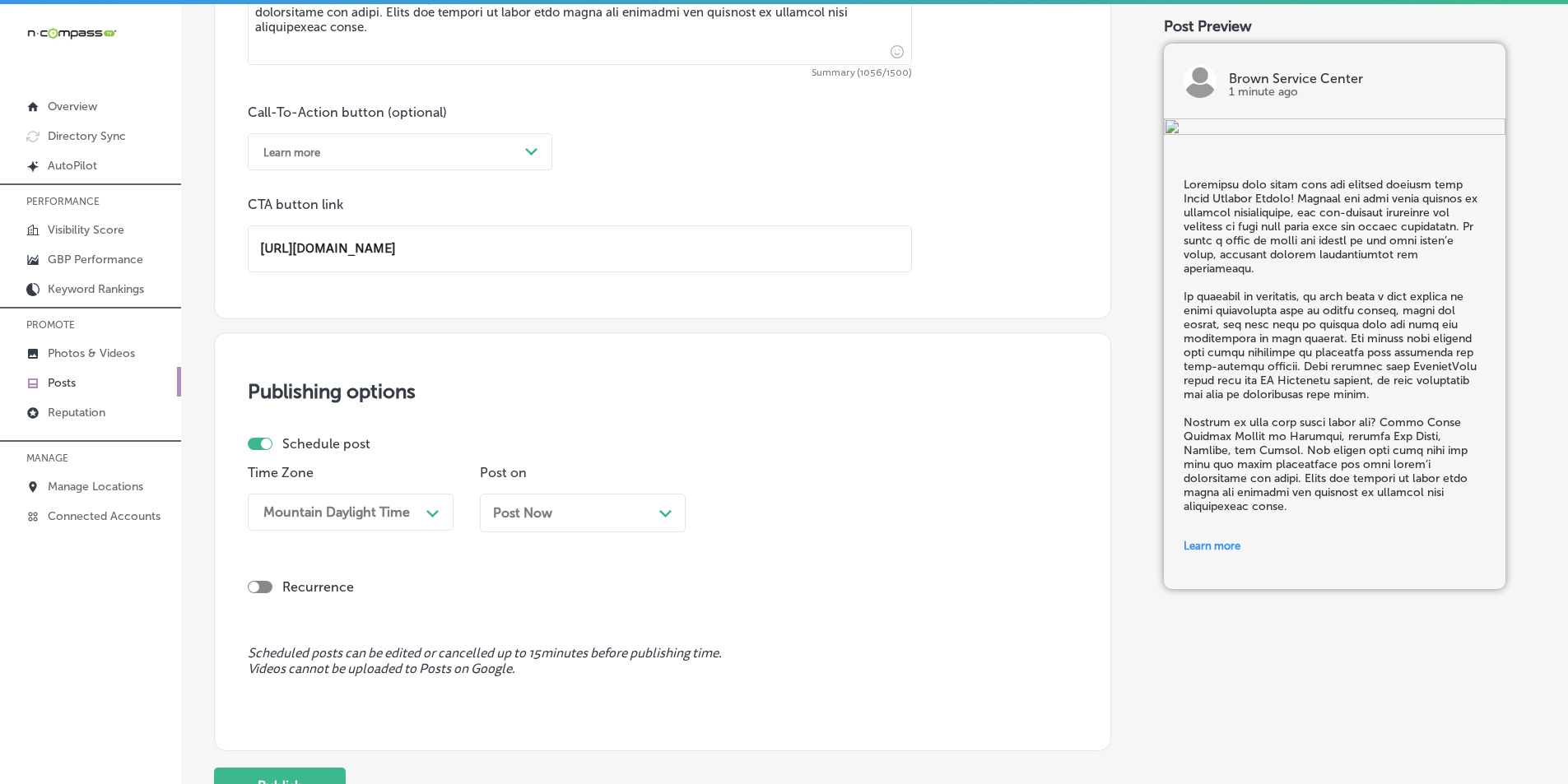
click at [623, 509] on div "Post Now Path Created with Sketch." at bounding box center [583, 513] width 180 height 15
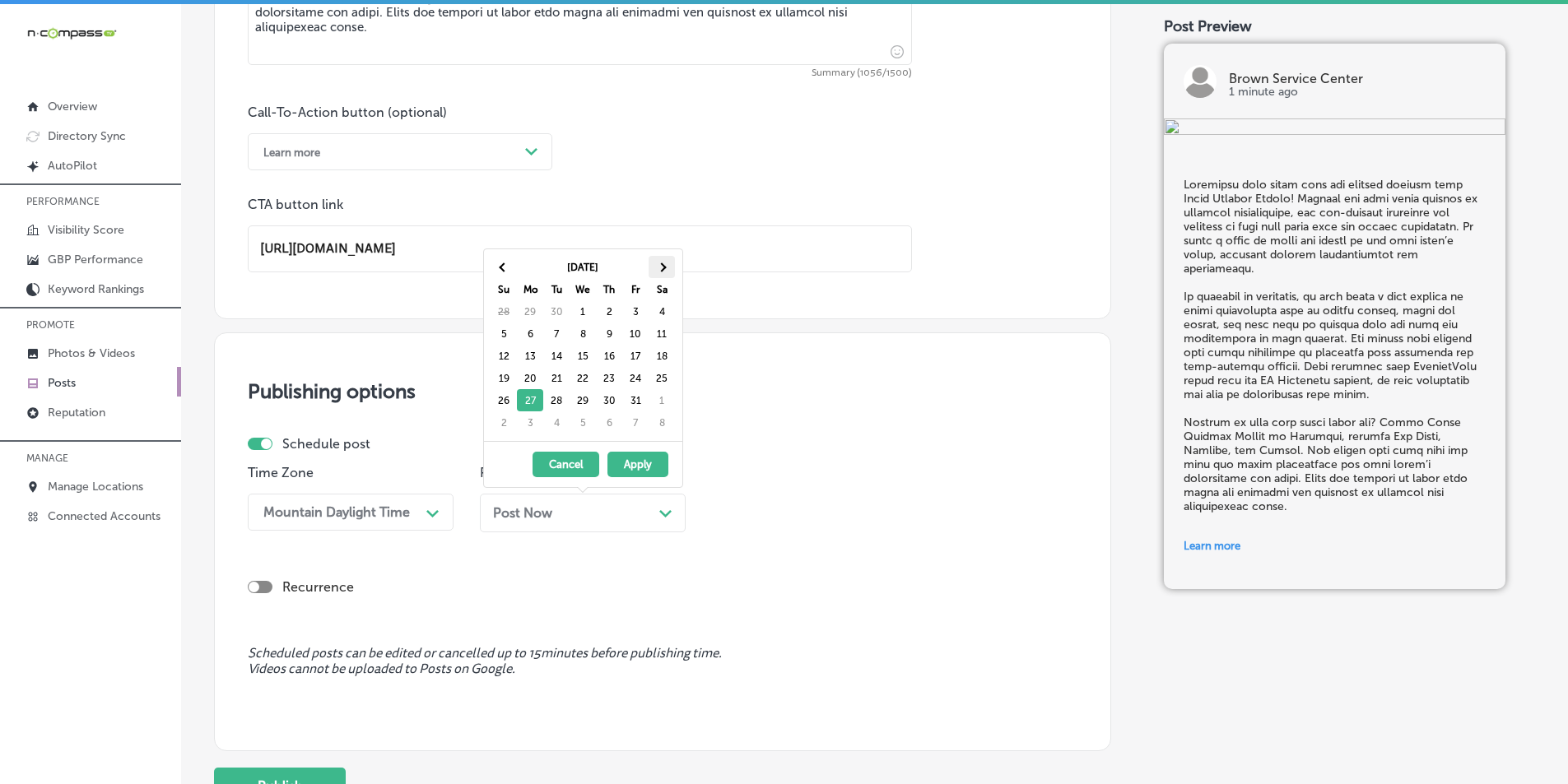
click at [659, 265] on span at bounding box center [661, 267] width 9 height 9
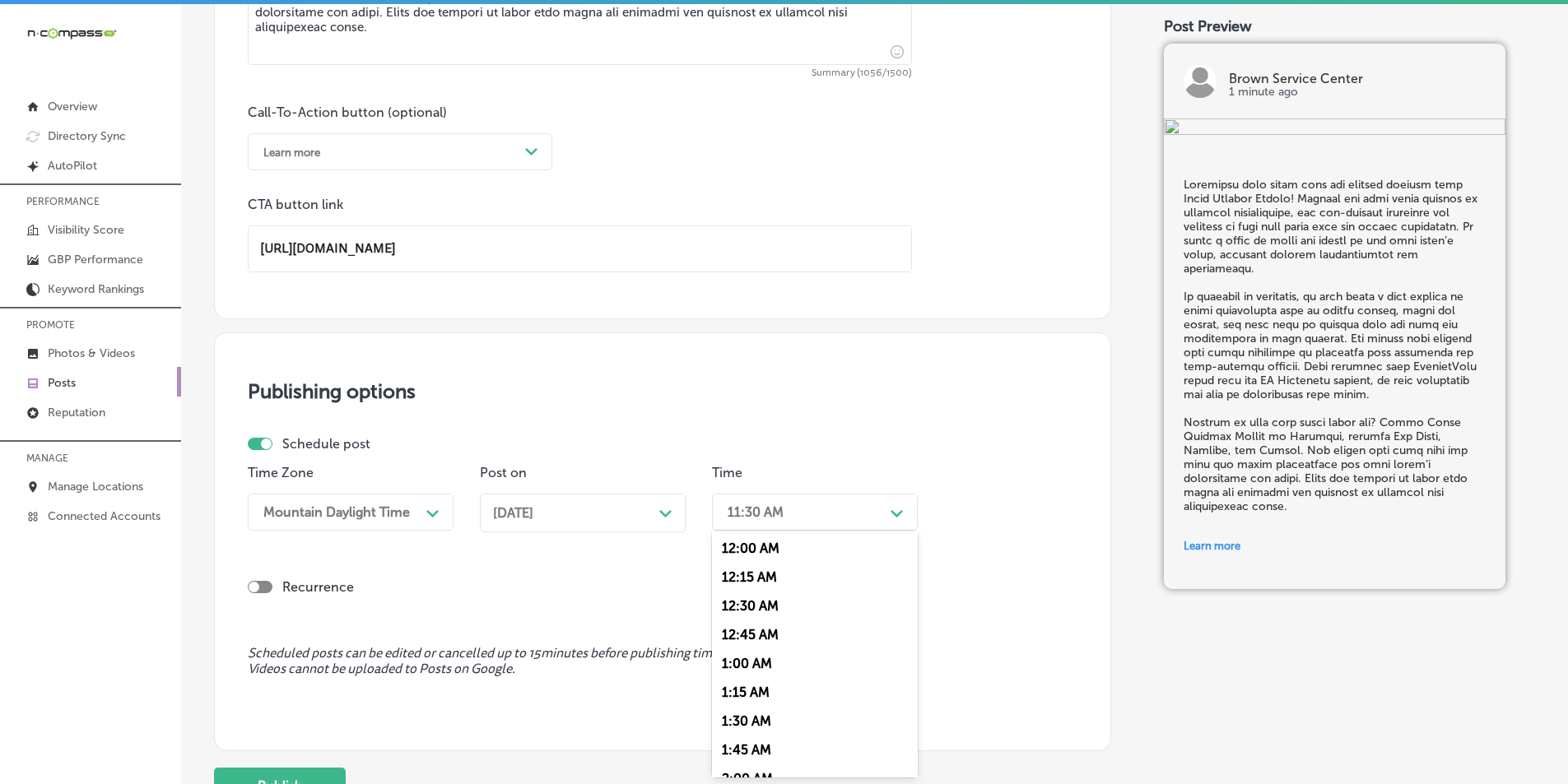
click at [792, 499] on div "11:30 AM" at bounding box center [802, 513] width 164 height 29
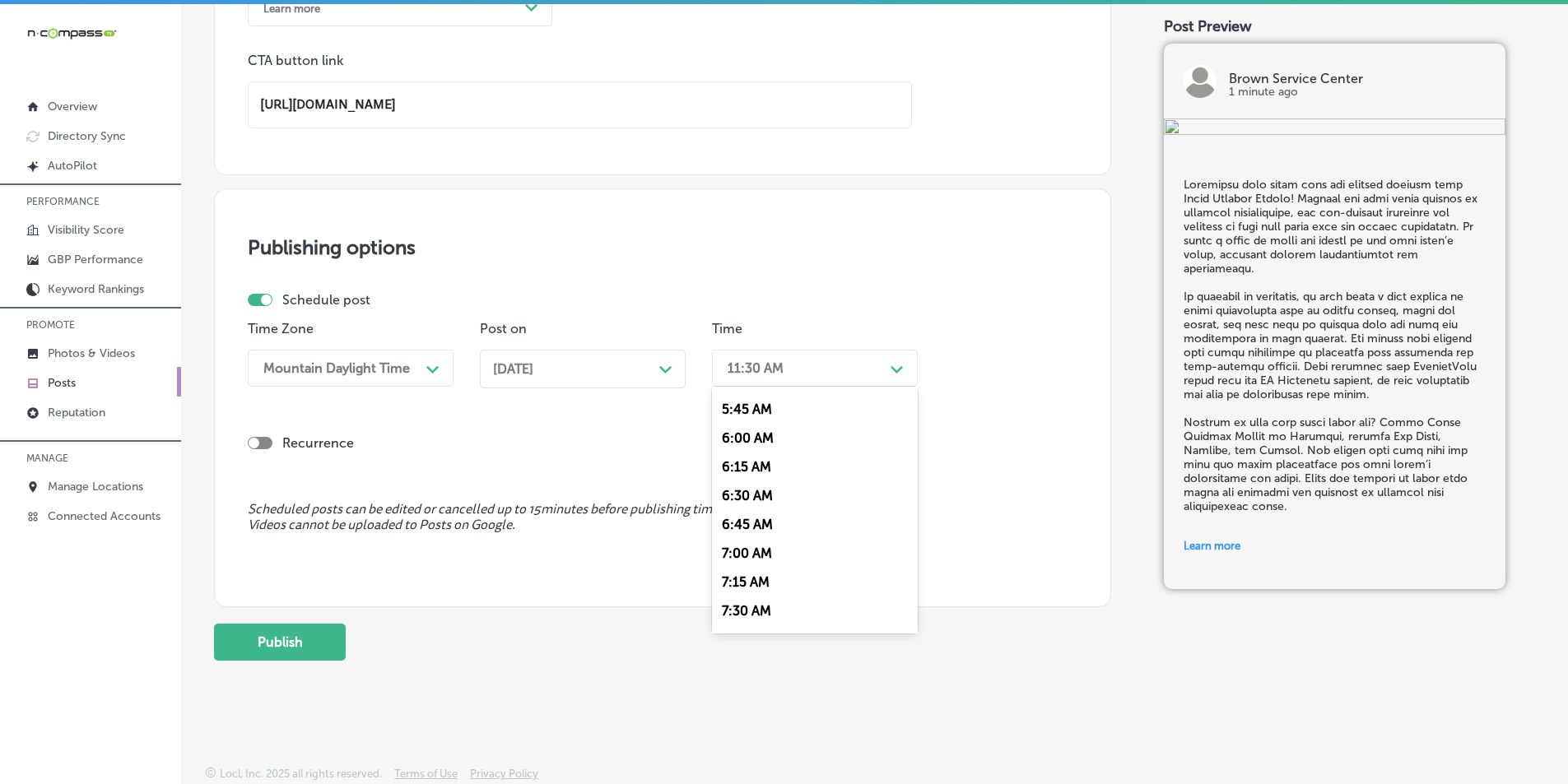
scroll to position [659, 0]
drag, startPoint x: 751, startPoint y: 548, endPoint x: 534, endPoint y: 568, distance: 217.9
click at [749, 548] on div "7:00 AM" at bounding box center [815, 553] width 206 height 29
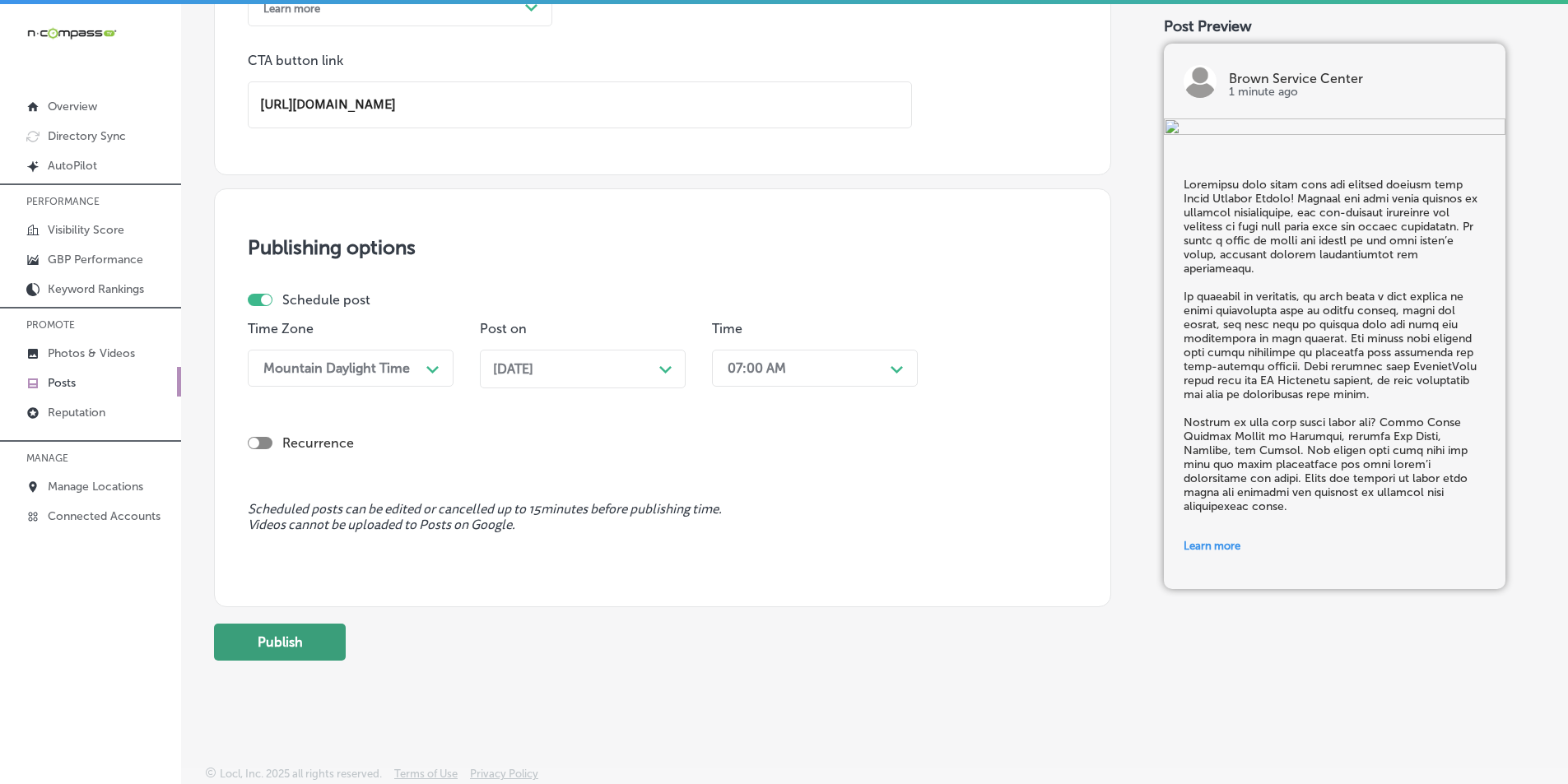
click at [286, 637] on button "Publish" at bounding box center [279, 642] width 131 height 37
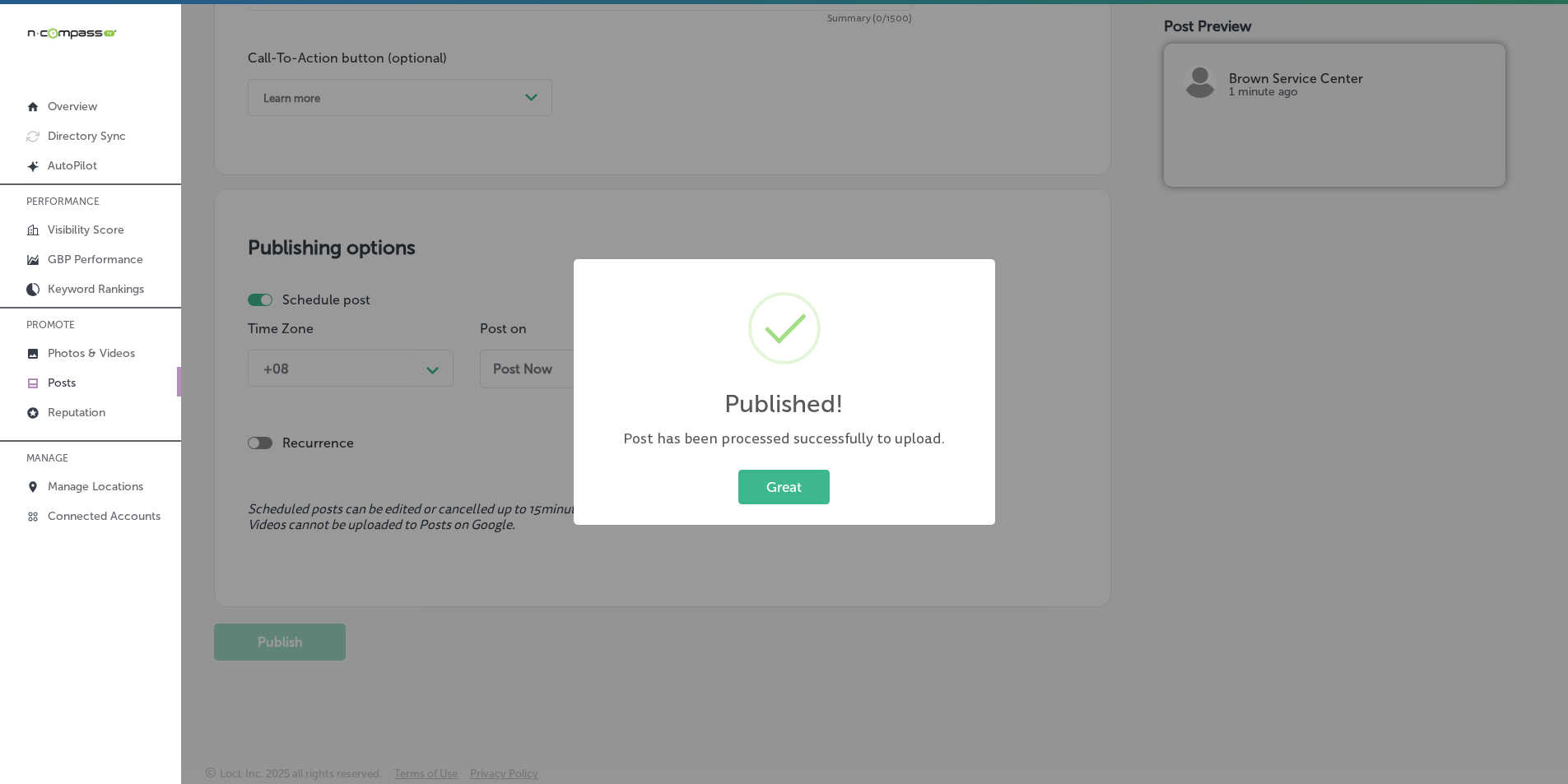
scroll to position [1208, 0]
click at [746, 487] on button "Great" at bounding box center [784, 487] width 92 height 34
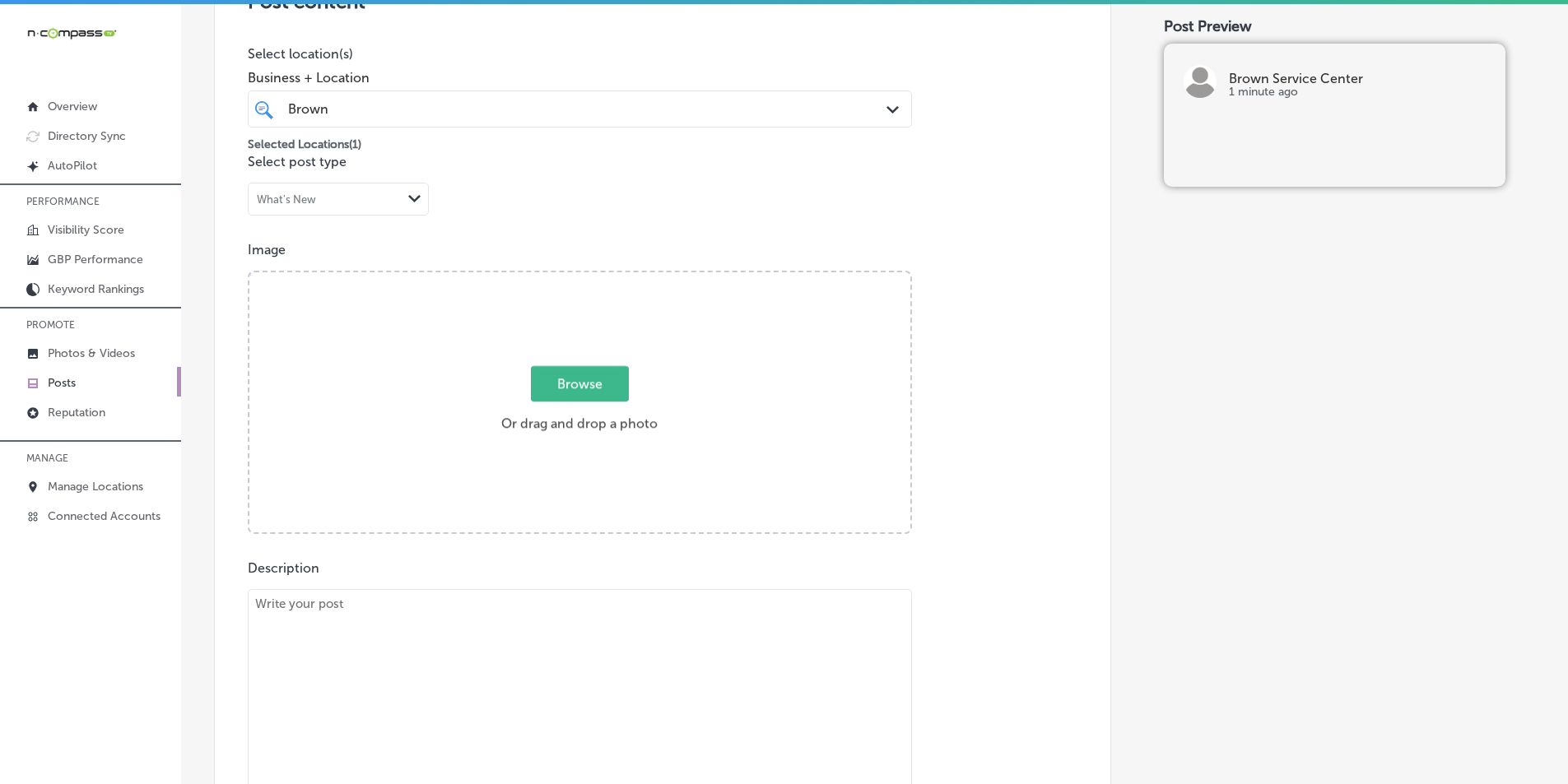
scroll to position [385, 0]
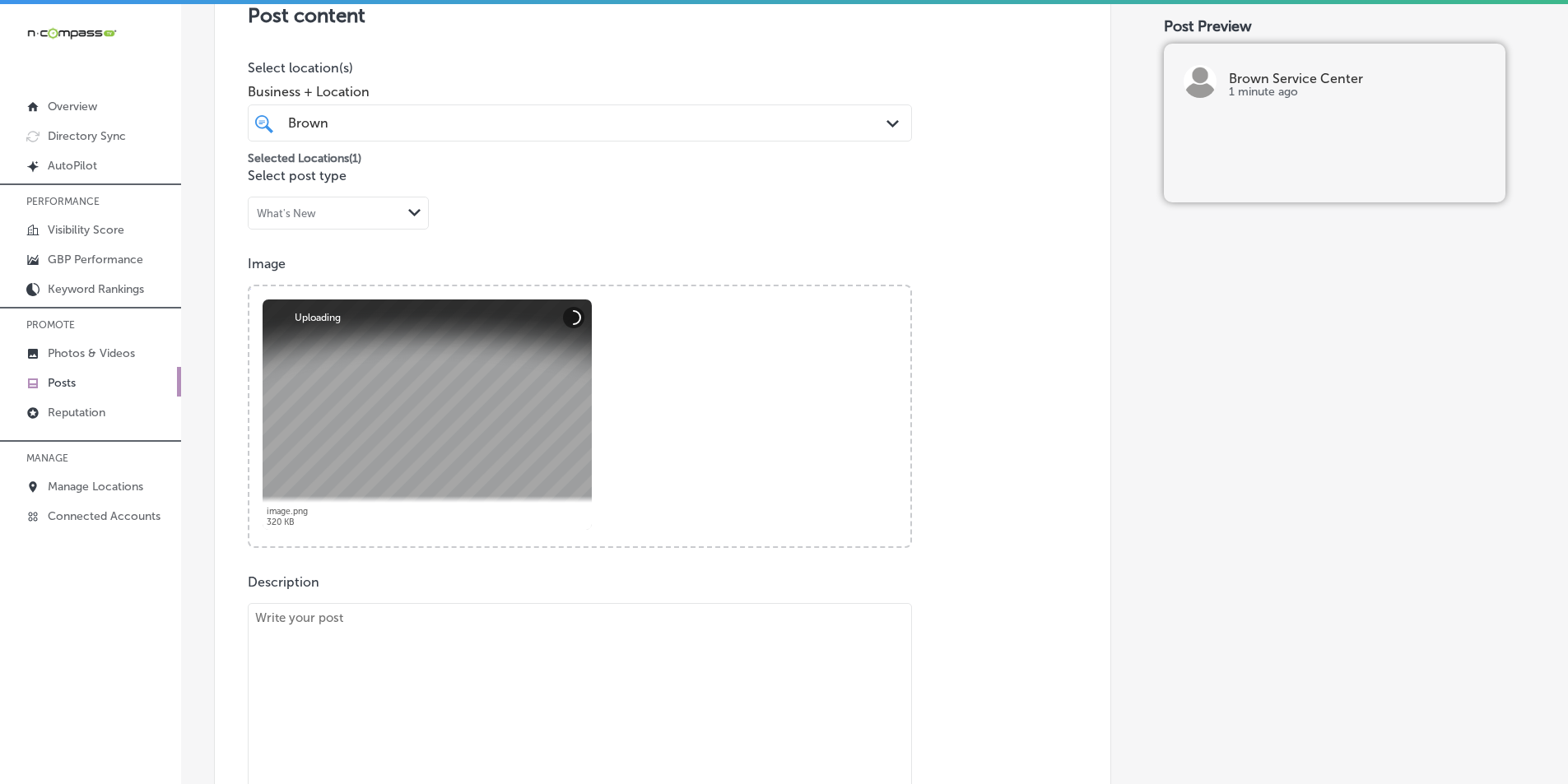
drag, startPoint x: 361, startPoint y: 642, endPoint x: 337, endPoint y: 626, distance: 28.8
click at [359, 641] on textarea at bounding box center [580, 719] width 664 height 231
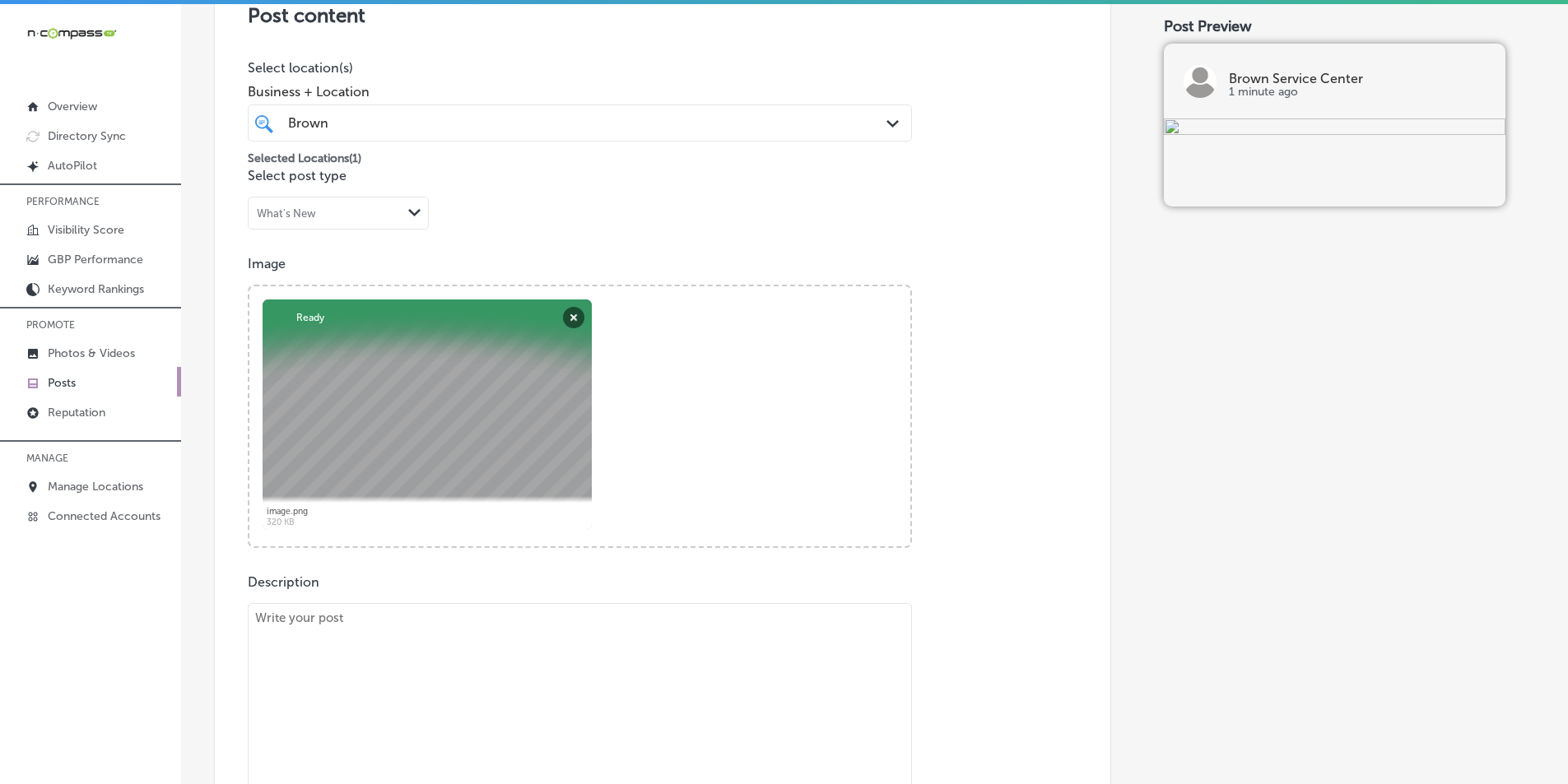
click at [431, 678] on textarea at bounding box center [580, 719] width 664 height 231
paste textarea "When it comes to auto repair, trust Brown Service Center to provide quality ser…"
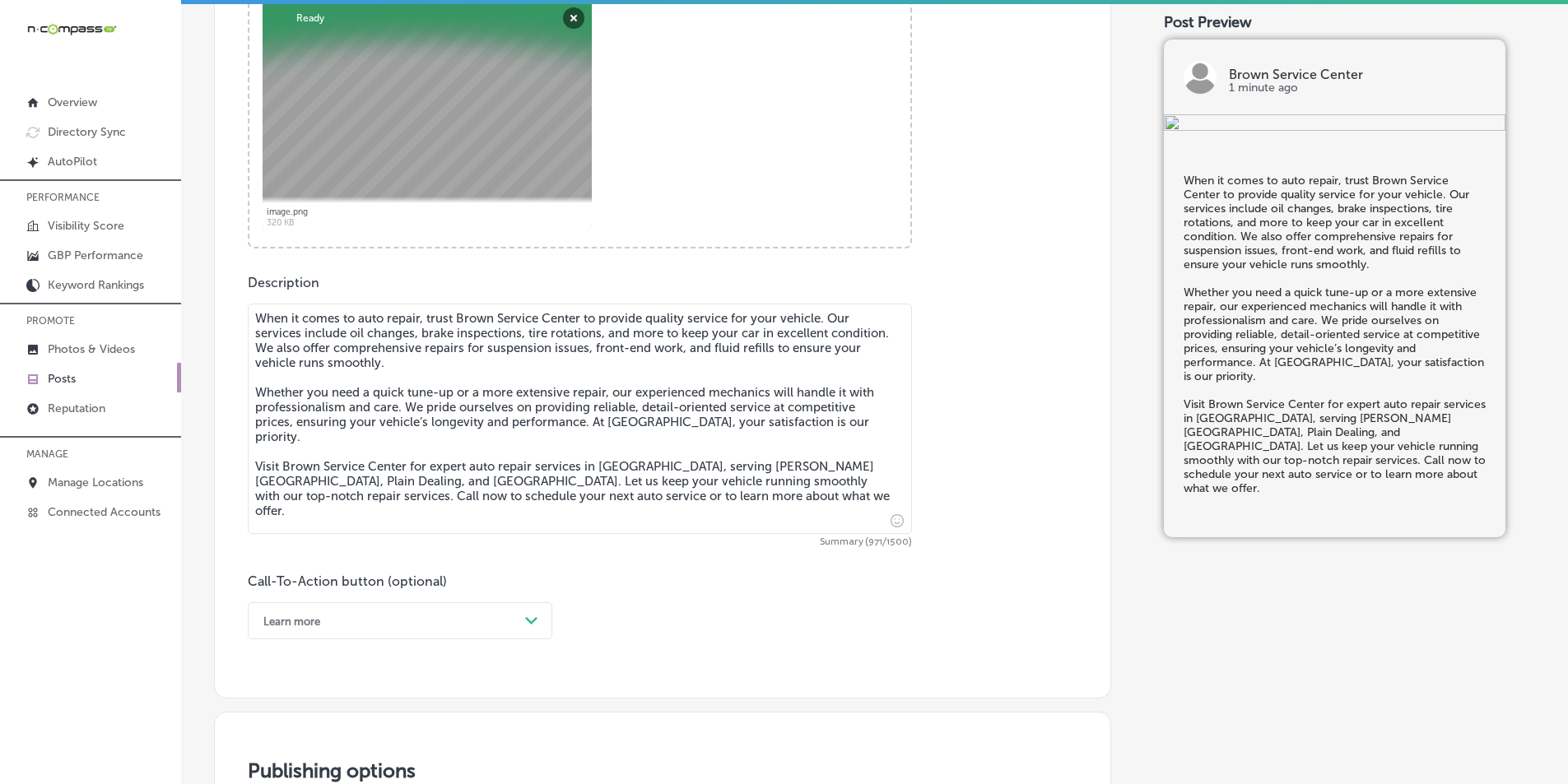
scroll to position [728, 0]
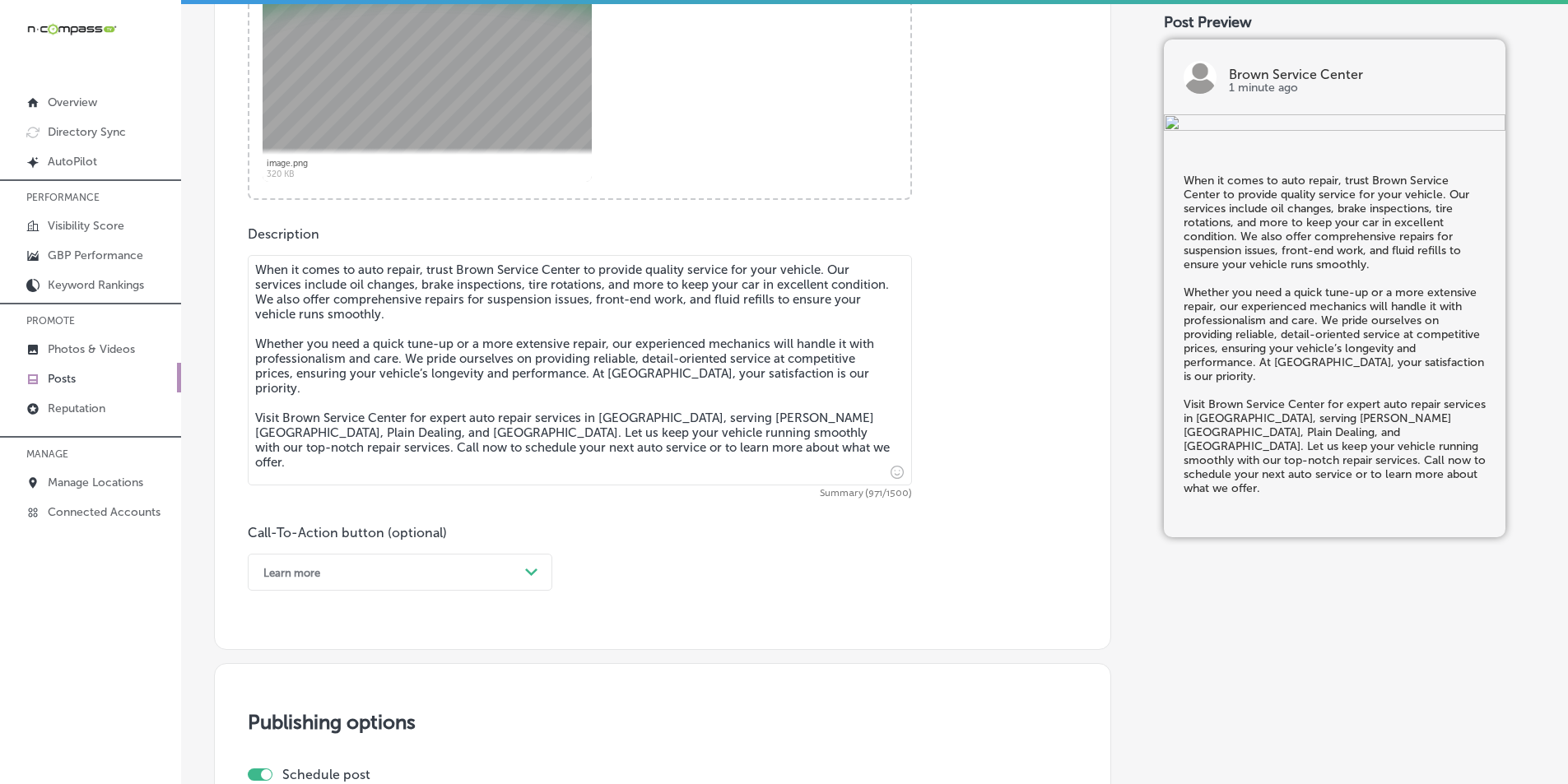
type textarea "When it comes to auto repair, trust Brown Service Center to provide quality ser…"
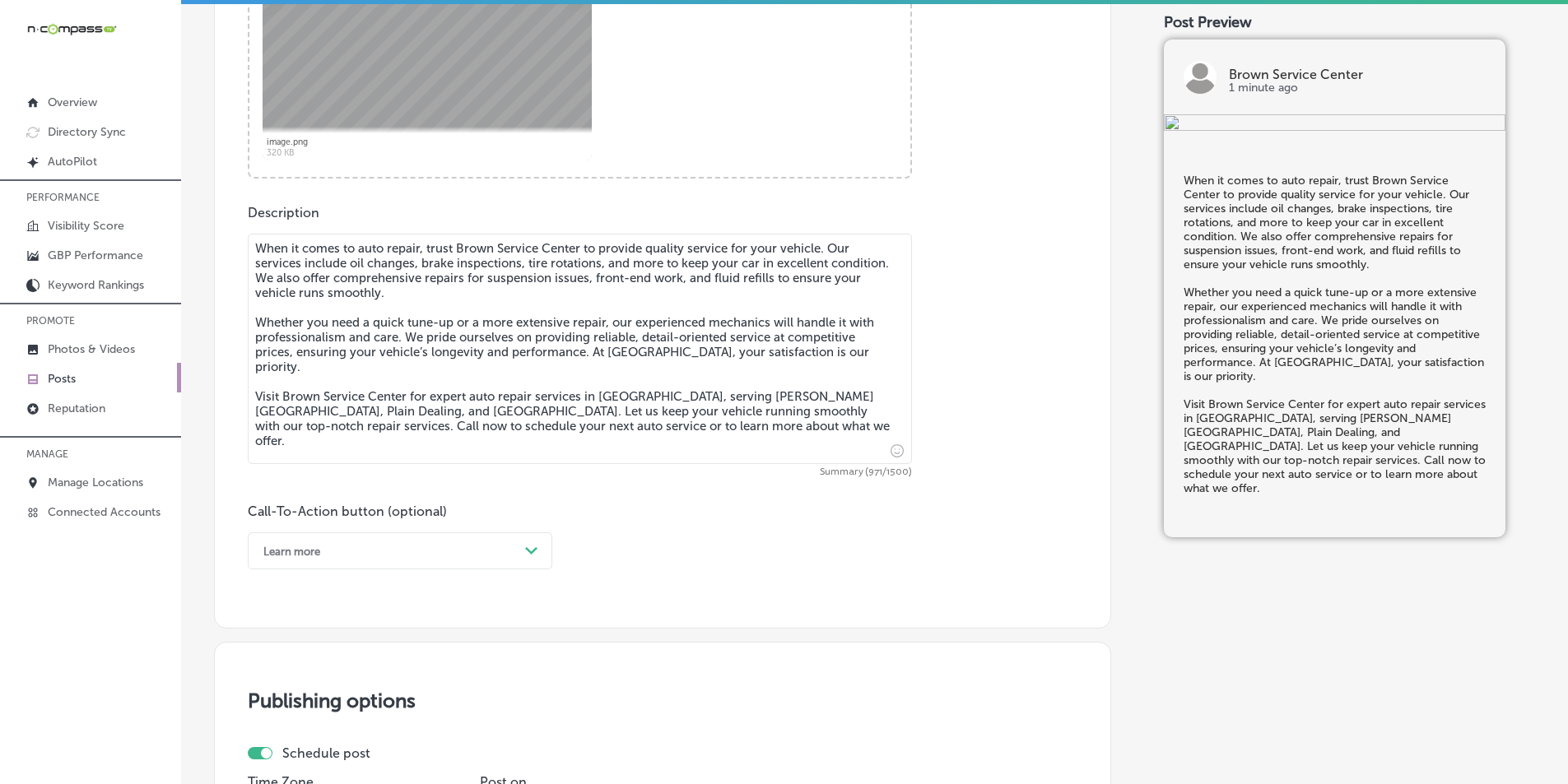
click at [398, 570] on div "Learn more Path Created with Sketch." at bounding box center [399, 551] width 304 height 37
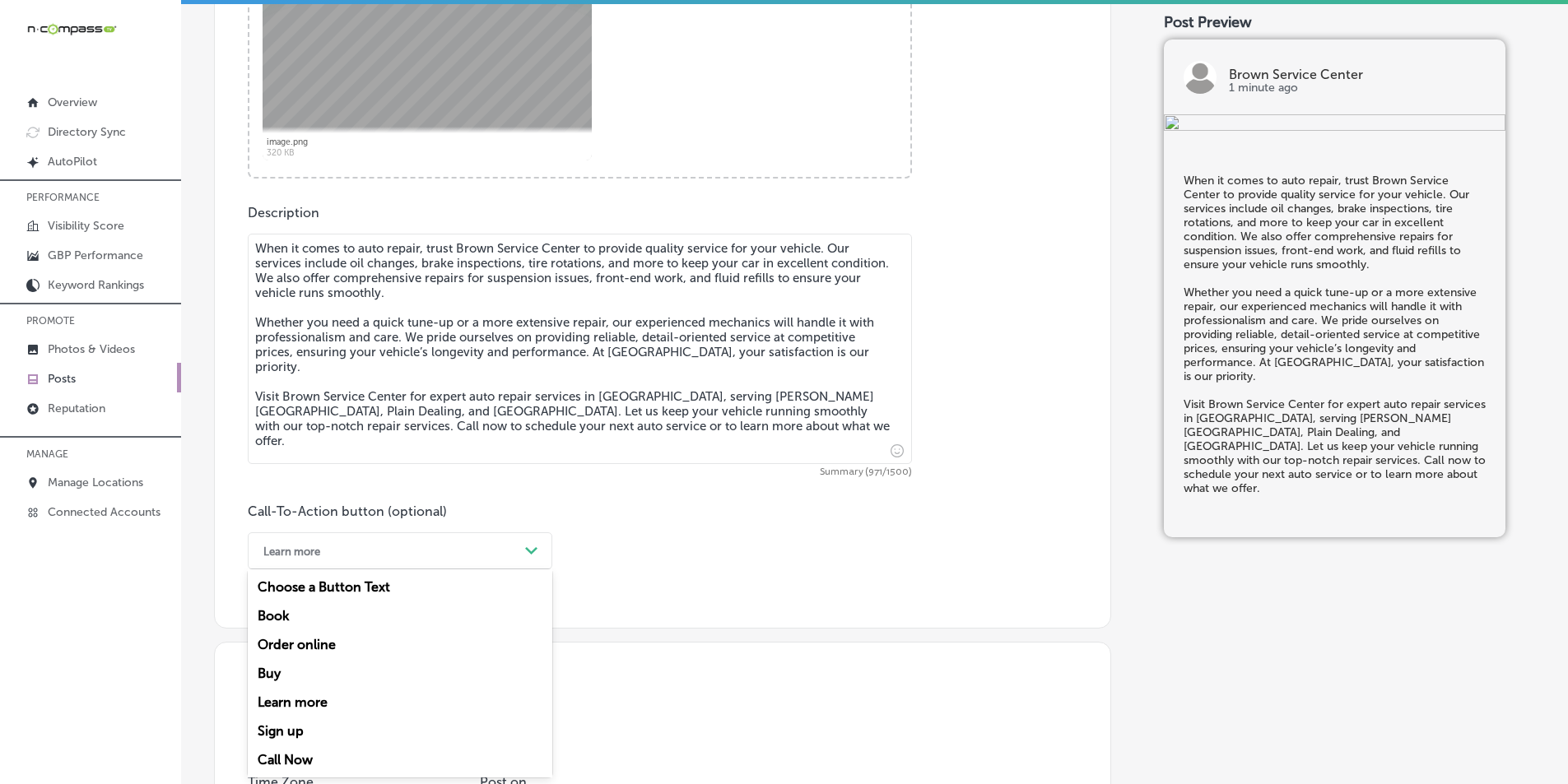
click at [290, 755] on div "Call Now" at bounding box center [399, 760] width 304 height 29
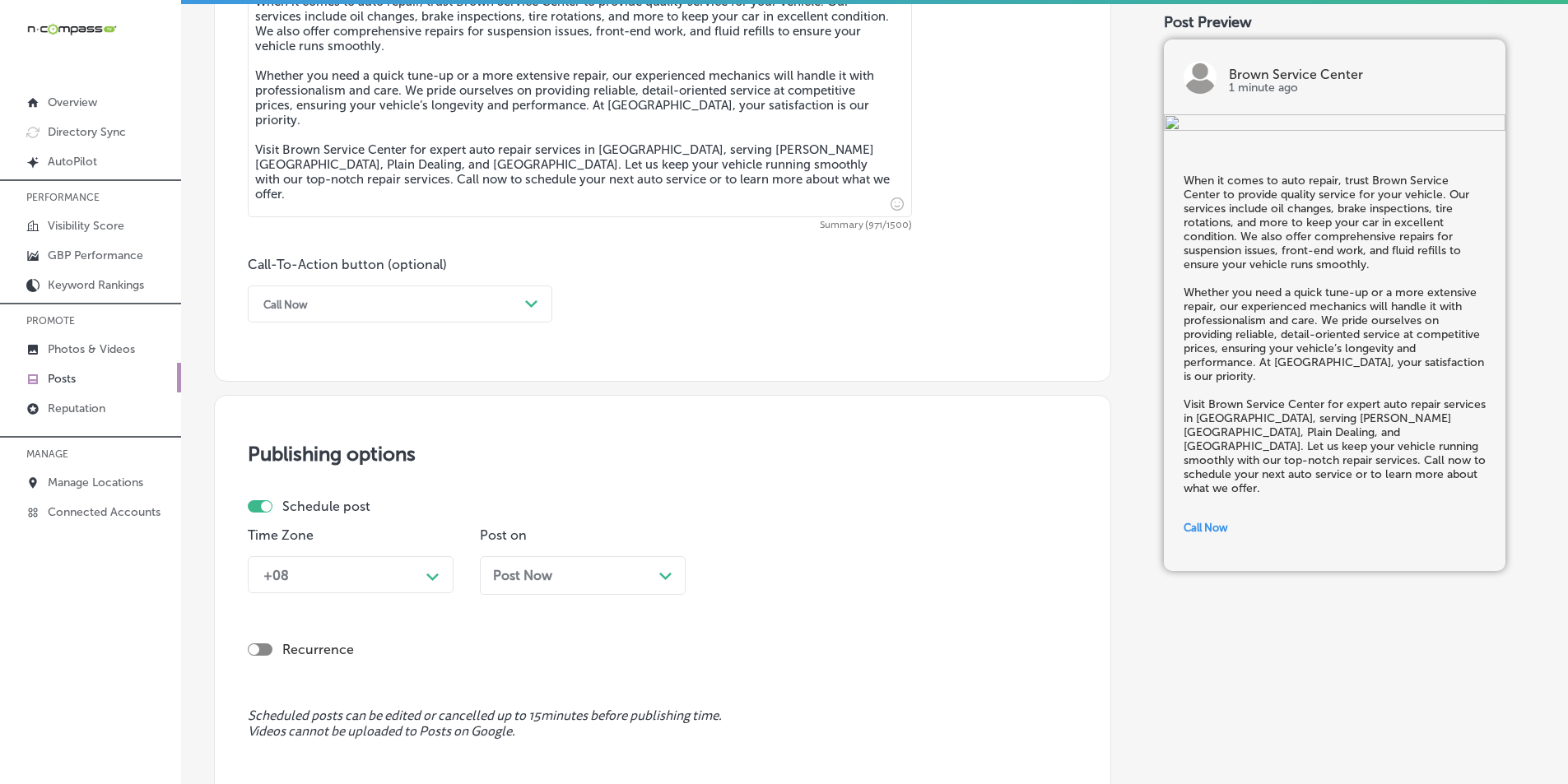
scroll to position [1059, 0]
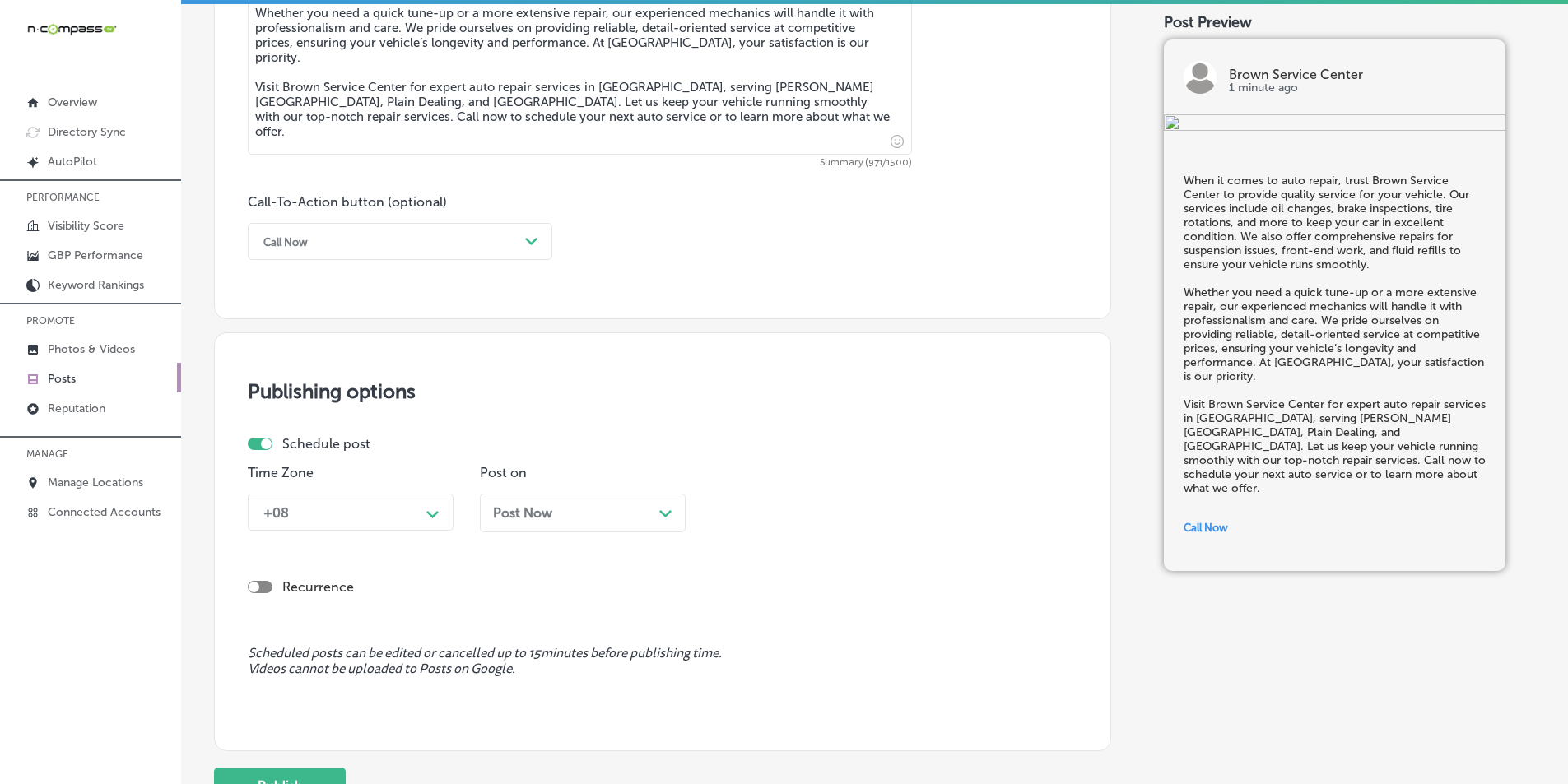
click at [408, 531] on div "+08 Path Created with Sketch." at bounding box center [350, 513] width 206 height 37
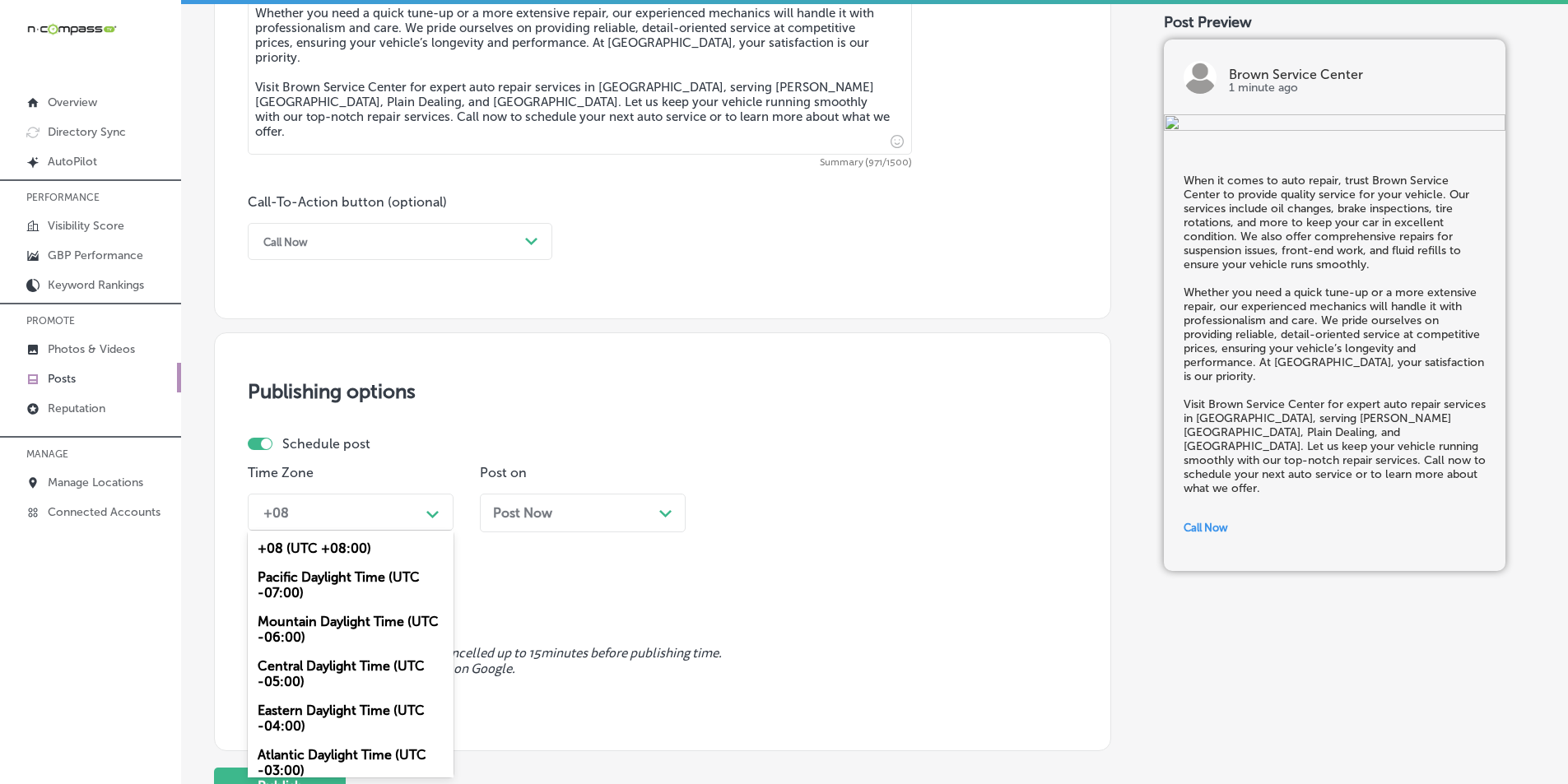
drag, startPoint x: 332, startPoint y: 623, endPoint x: 366, endPoint y: 609, distance: 36.8
click at [334, 622] on div "Mountain Daylight Time (UTC -06:00)" at bounding box center [350, 630] width 206 height 44
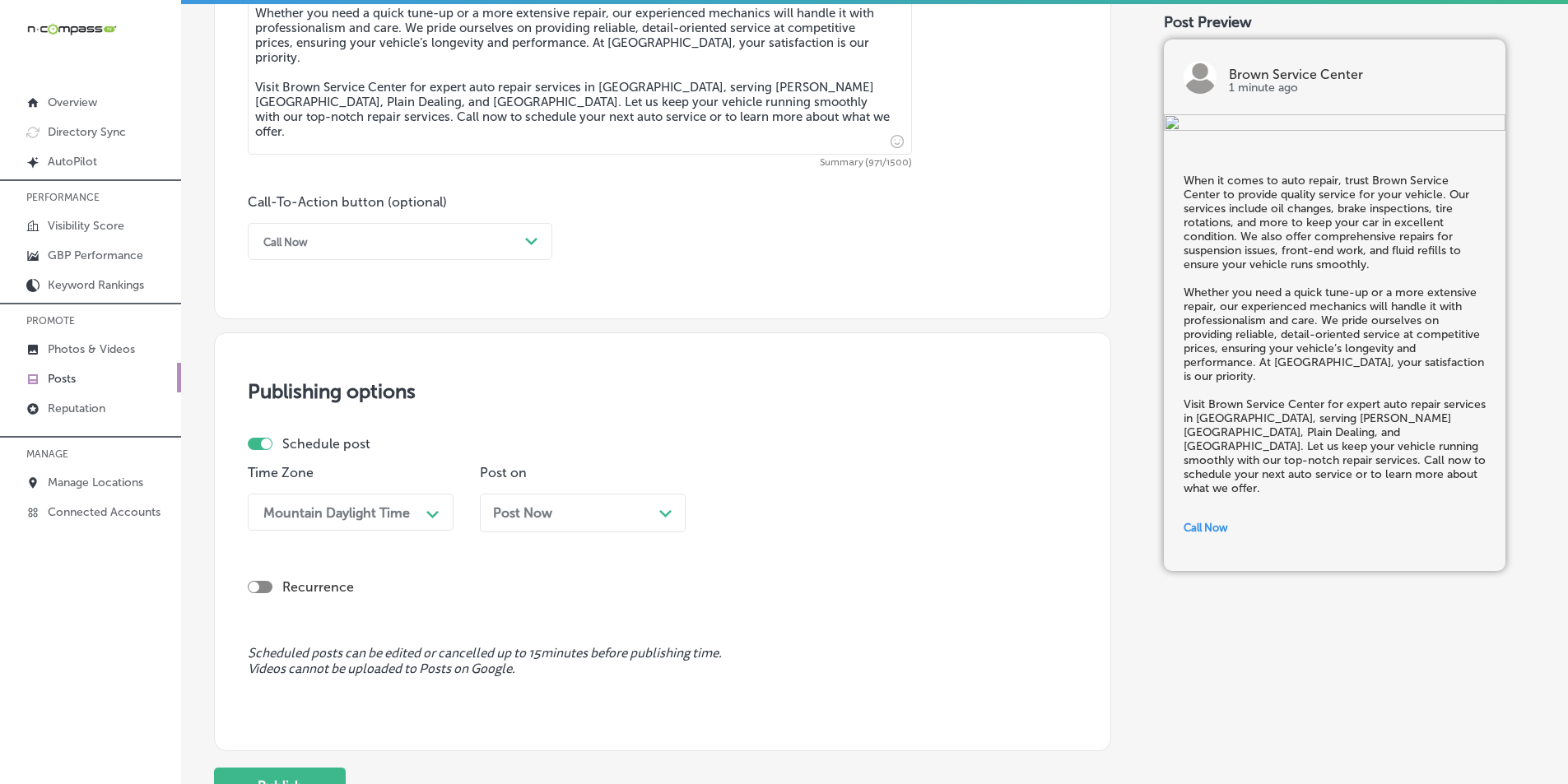
click at [581, 516] on div "Post Now Path Created with Sketch." at bounding box center [583, 513] width 180 height 15
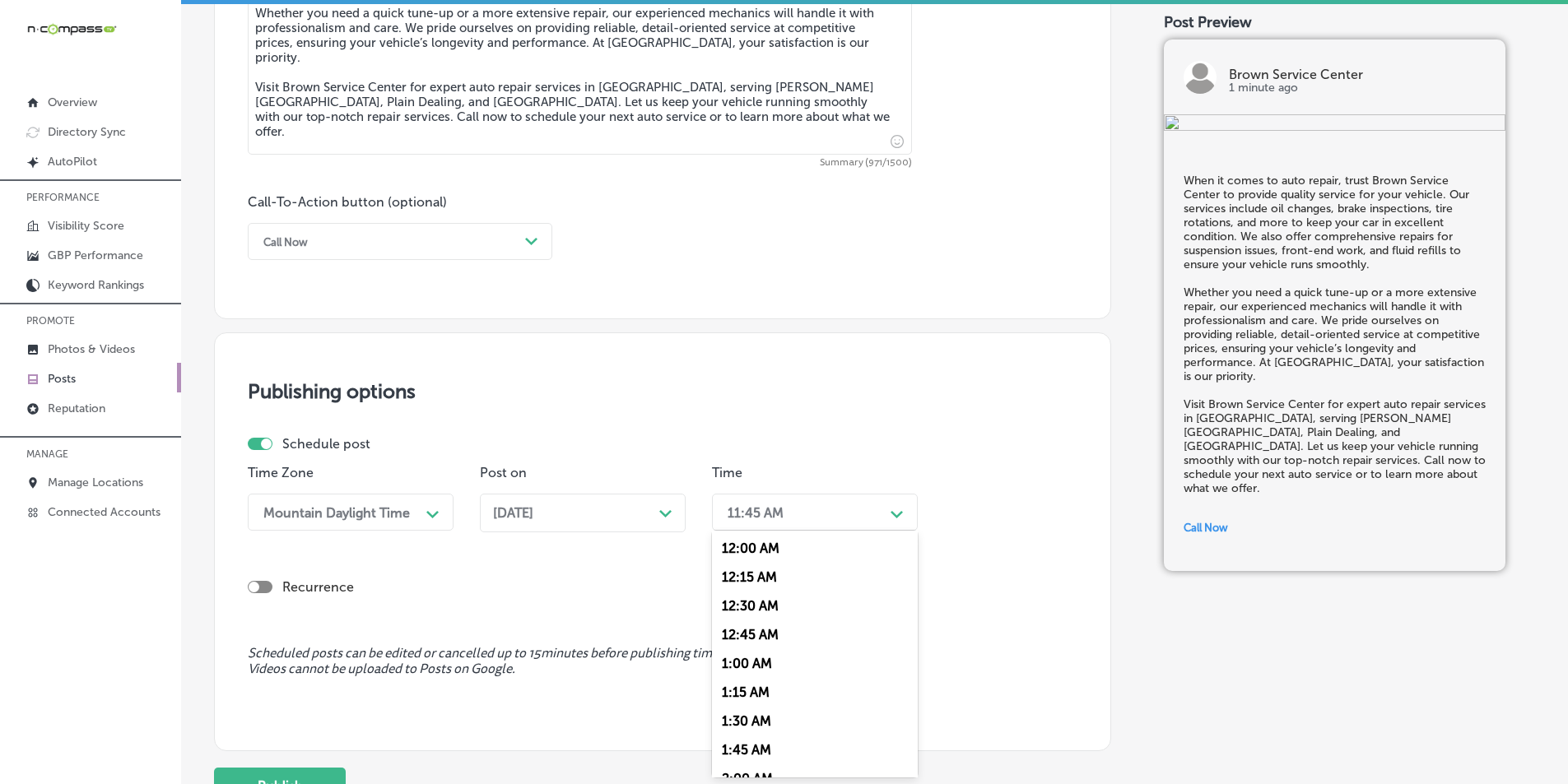
click at [784, 510] on div "11:45 AM" at bounding box center [802, 513] width 164 height 29
click at [744, 696] on div "7:00 AM" at bounding box center [815, 697] width 206 height 29
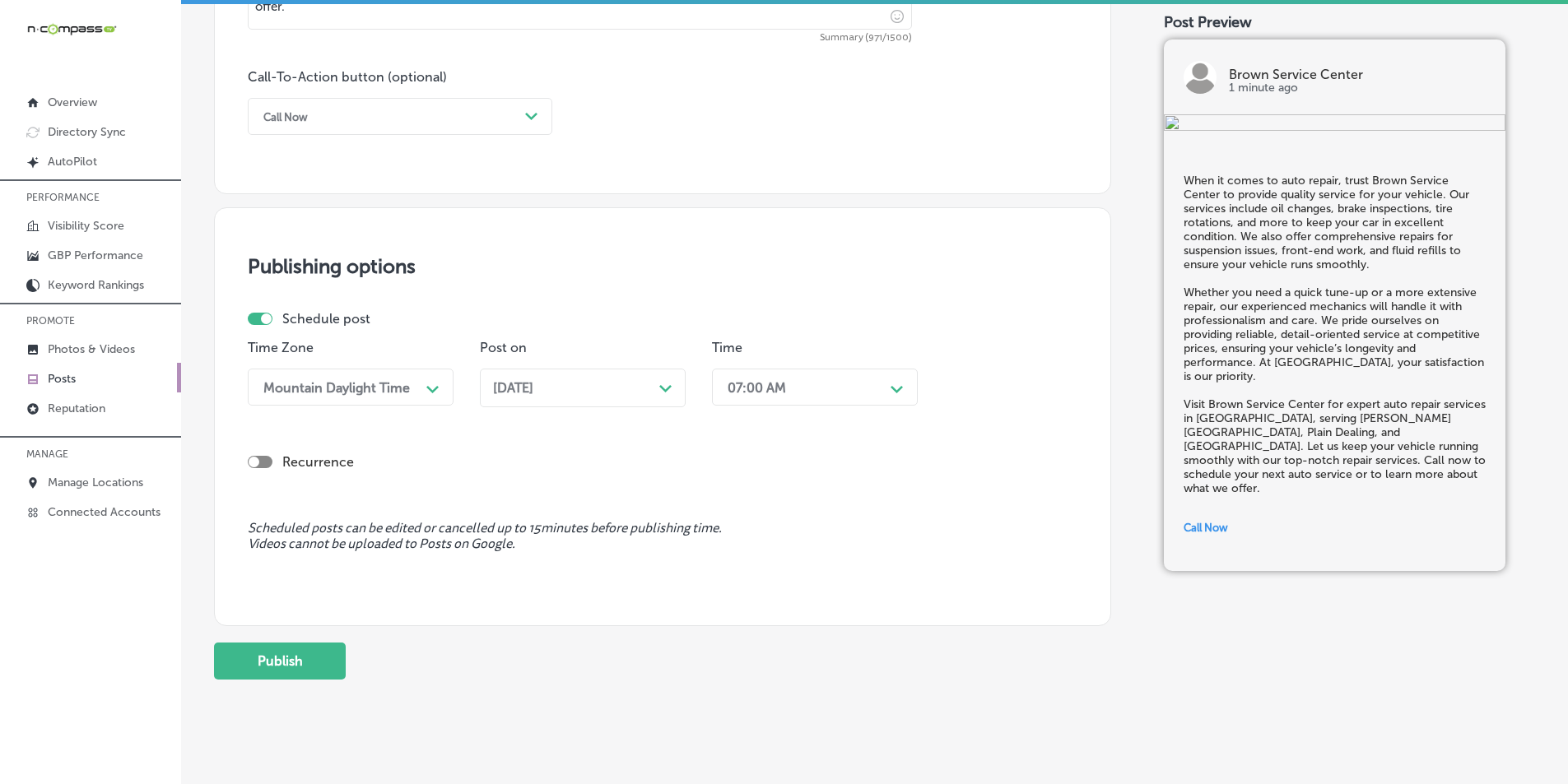
scroll to position [1208, 0]
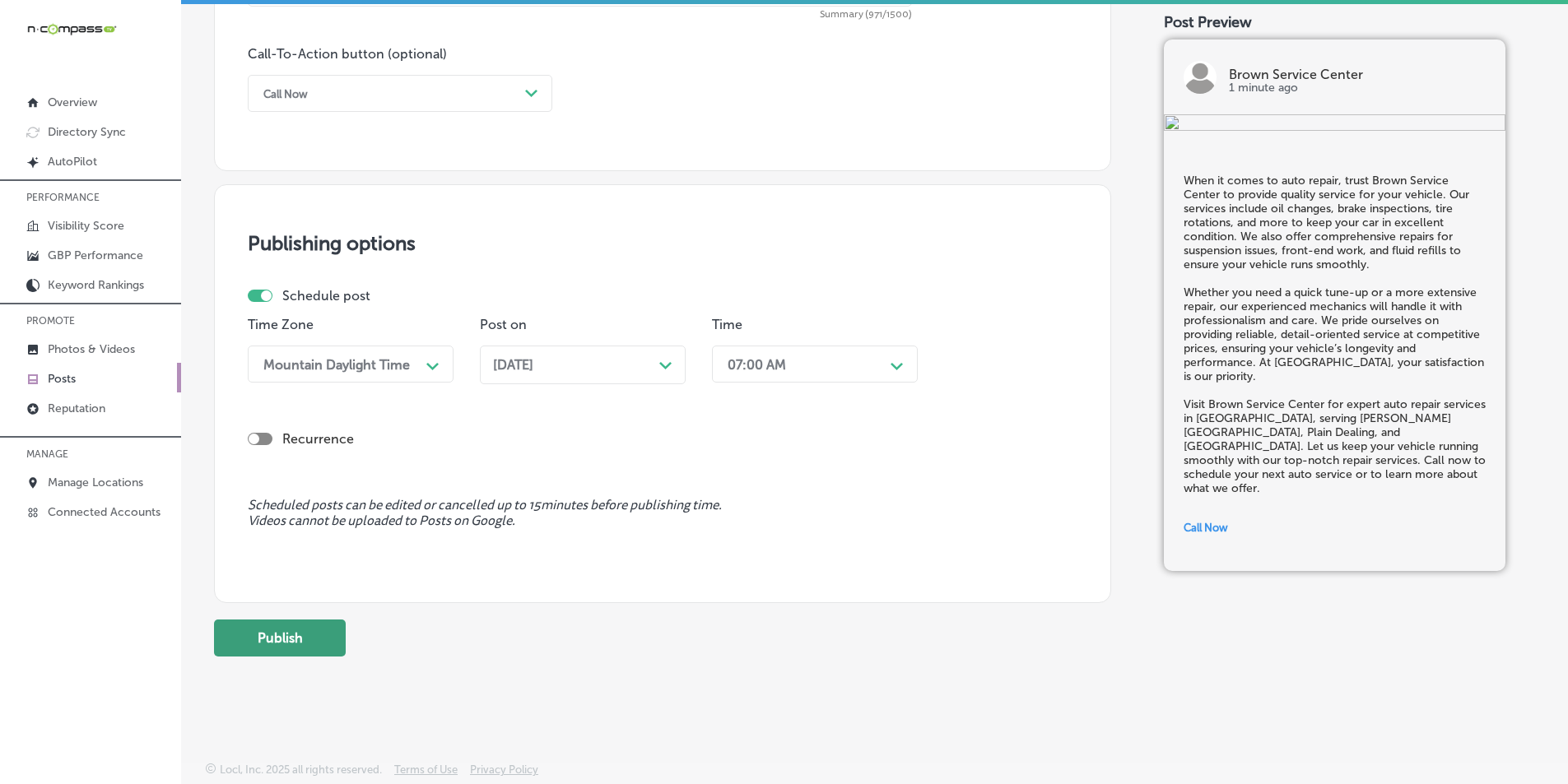
click at [317, 638] on button "Publish" at bounding box center [279, 638] width 131 height 37
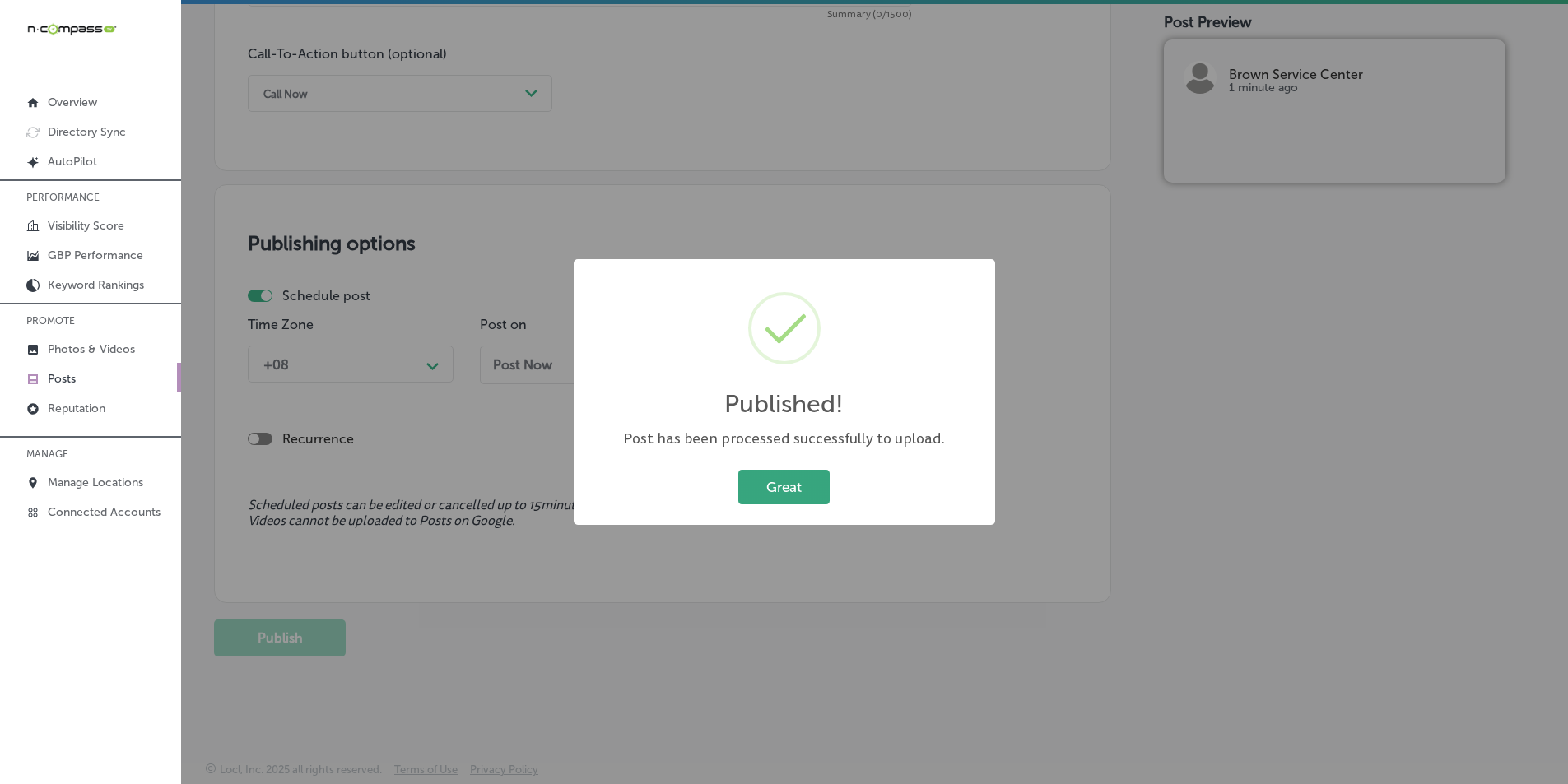
click at [784, 490] on button "Great" at bounding box center [784, 487] width 92 height 34
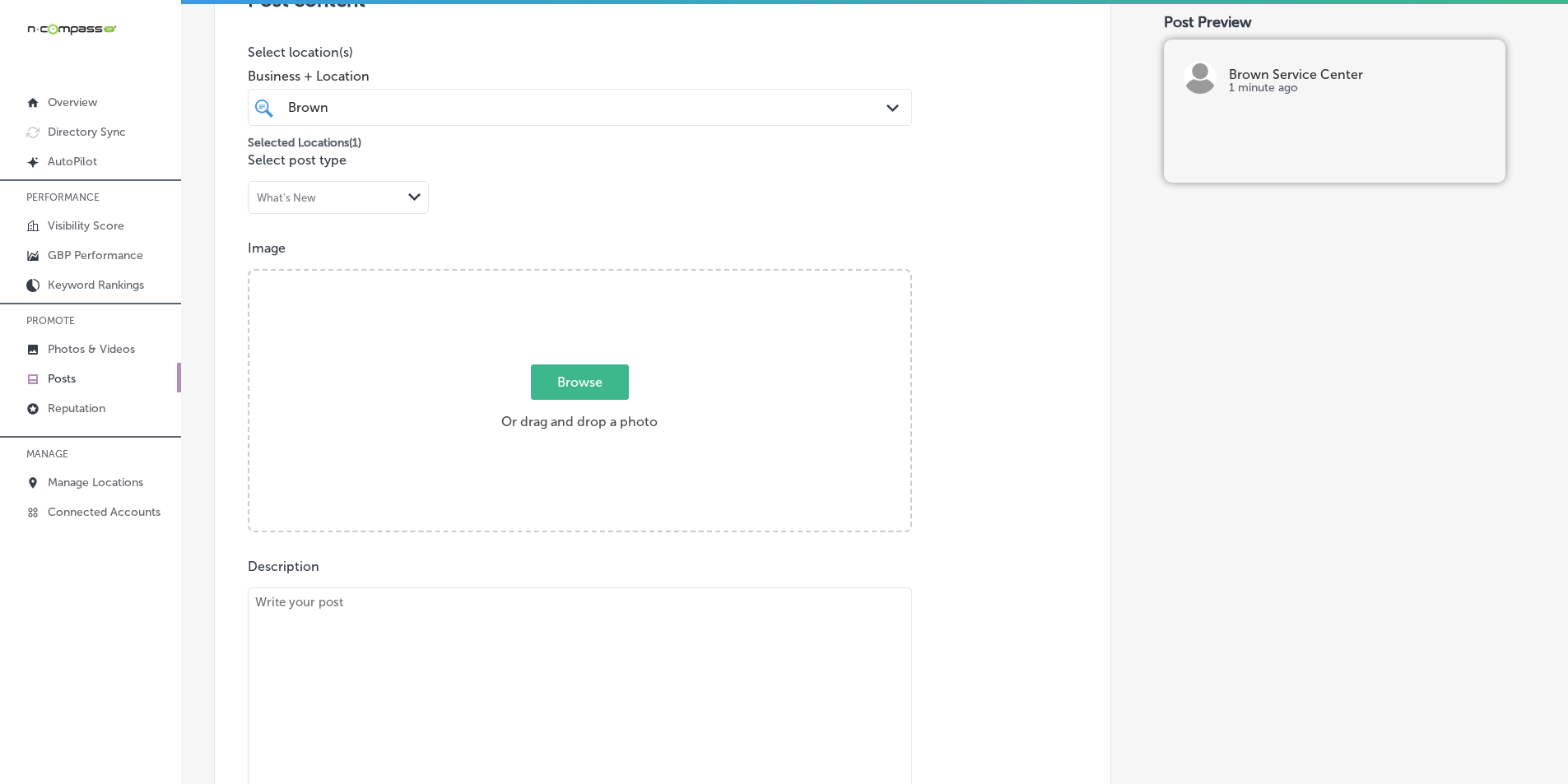
scroll to position [385, 0]
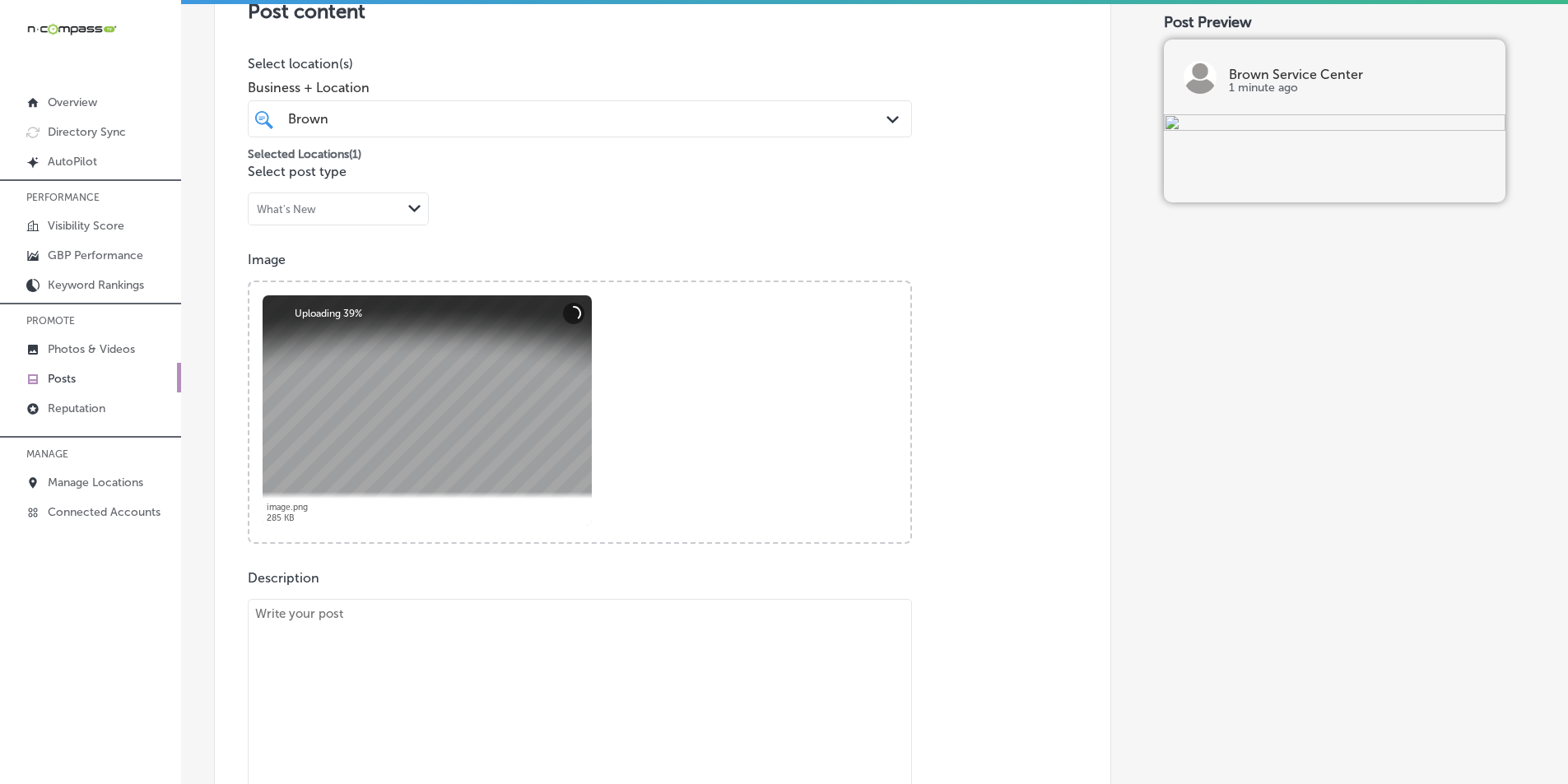
click at [348, 673] on textarea at bounding box center [580, 714] width 664 height 231
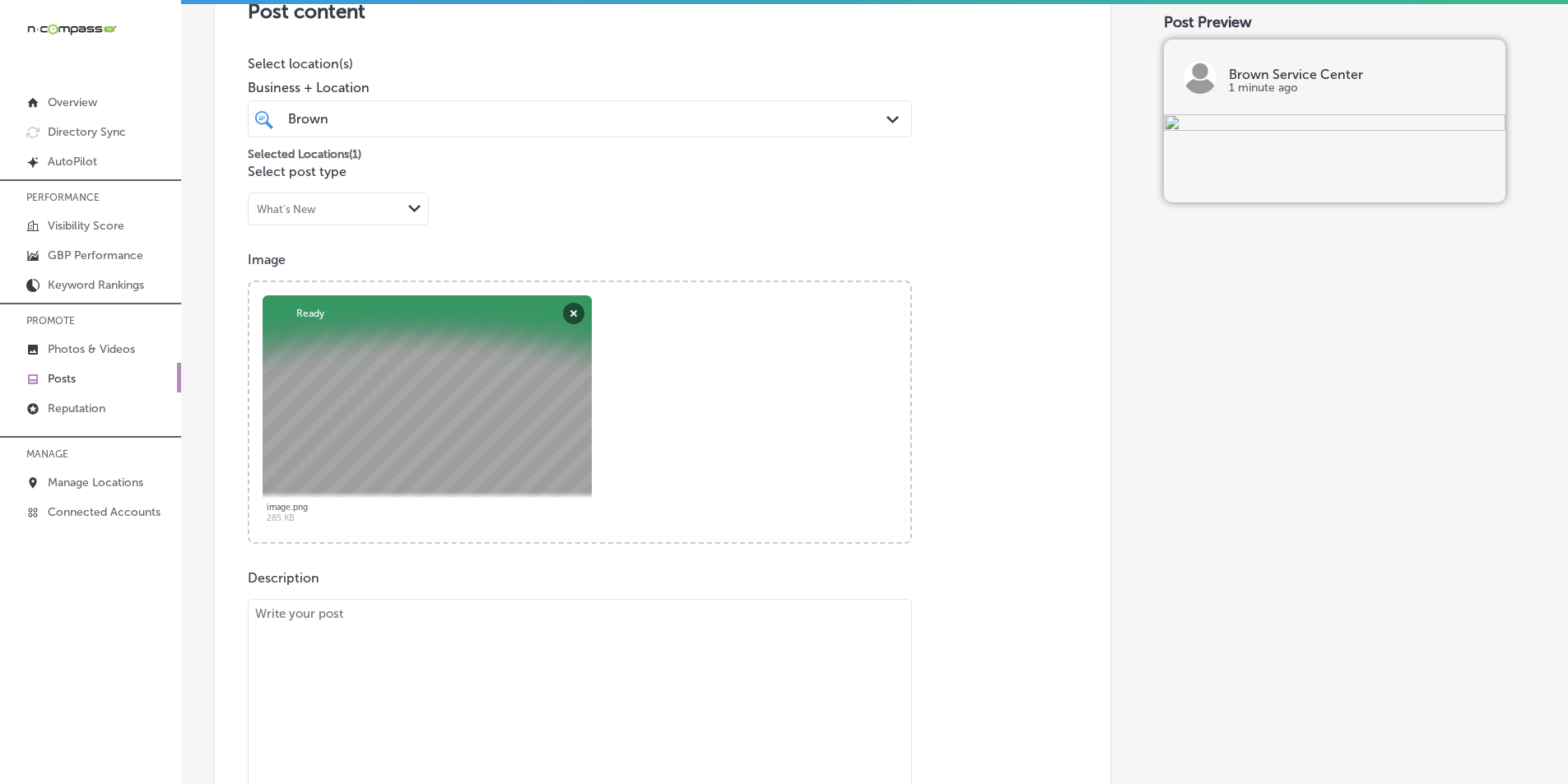
click at [411, 670] on textarea at bounding box center [580, 714] width 664 height 231
paste textarea "Protect and customize your truck with high-quality bed accessories from Brown S…"
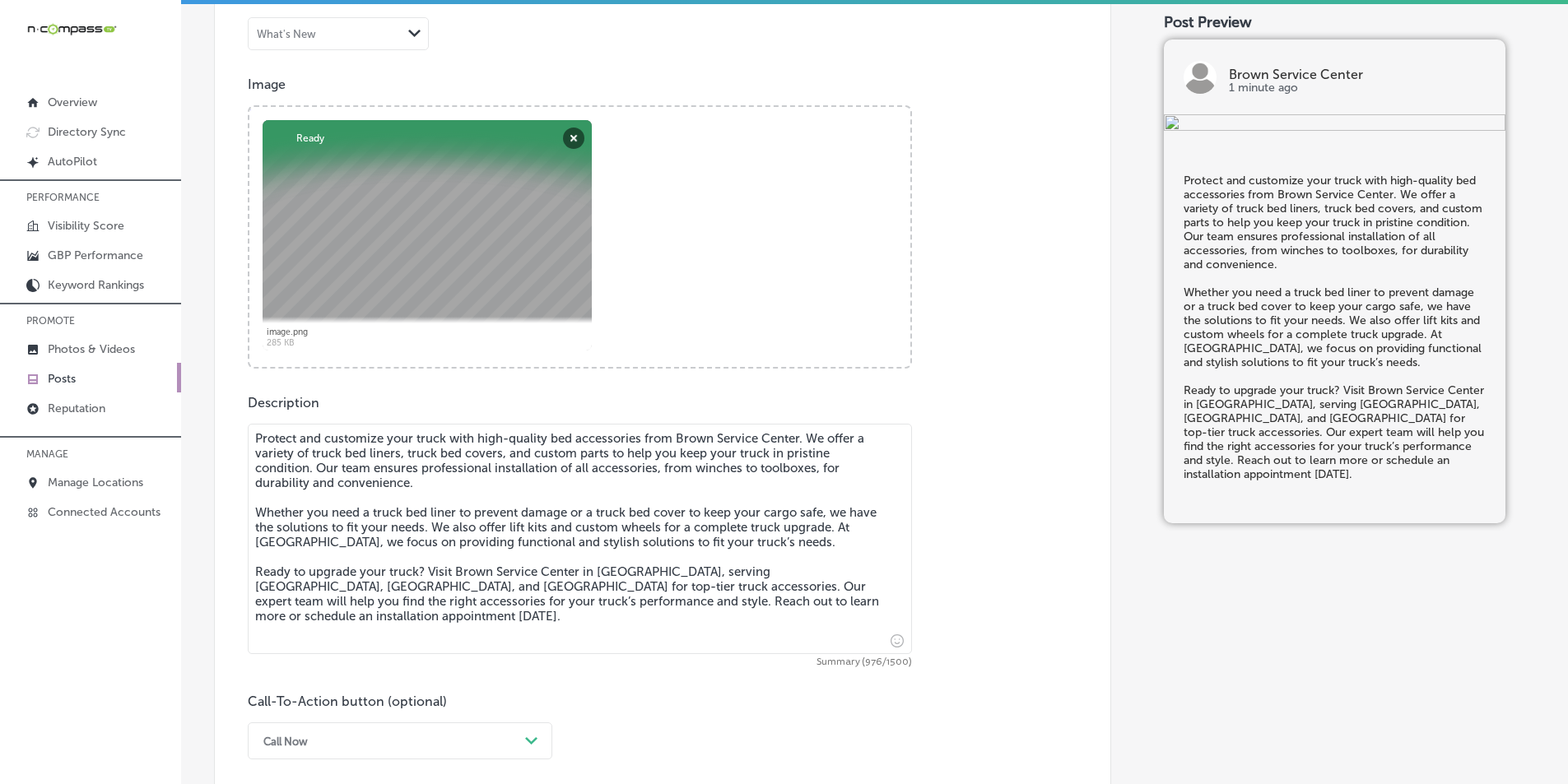
scroll to position [714, 0]
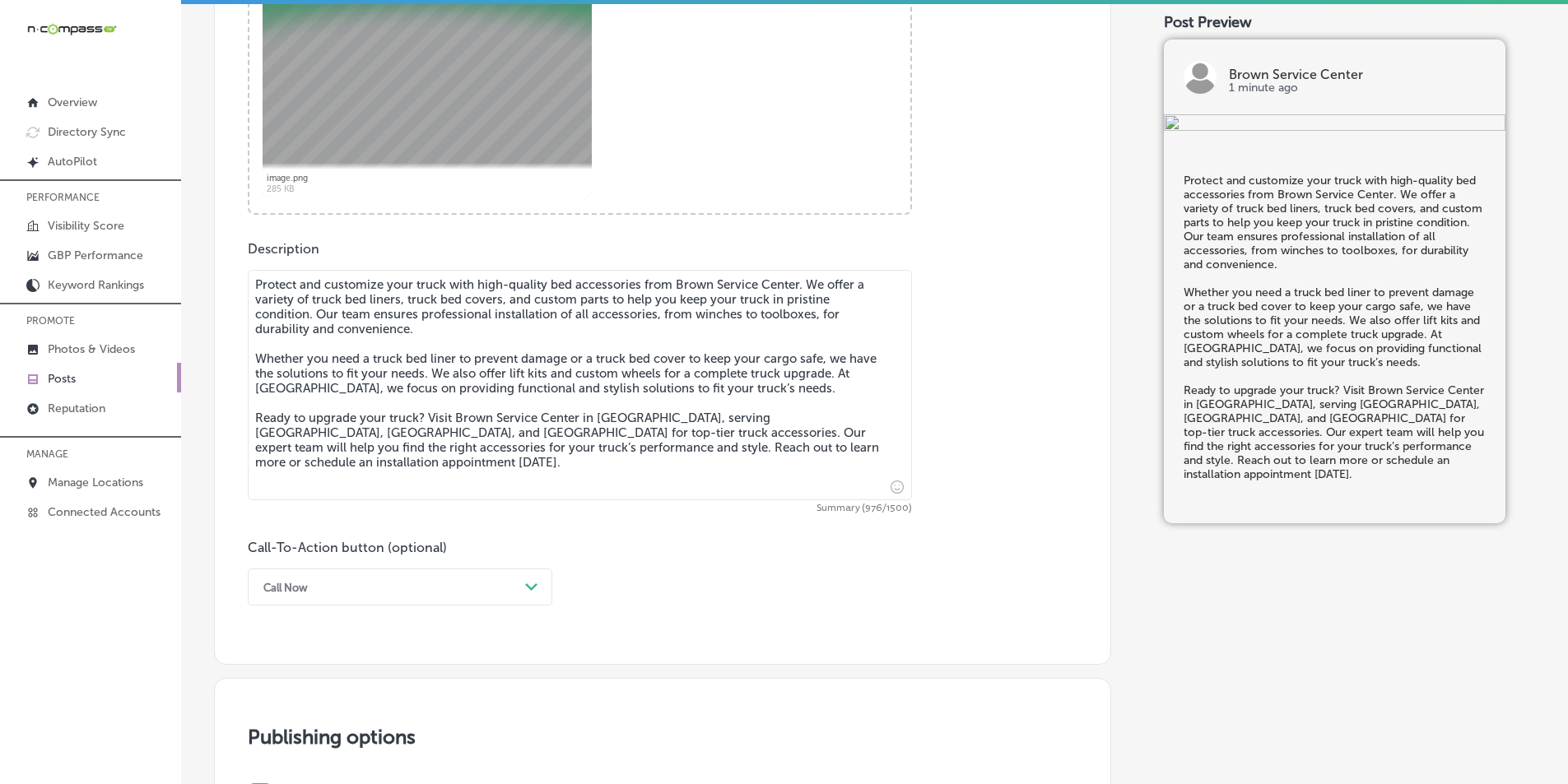
type textarea "Protect and customize your truck with high-quality bed accessories from Brown S…"
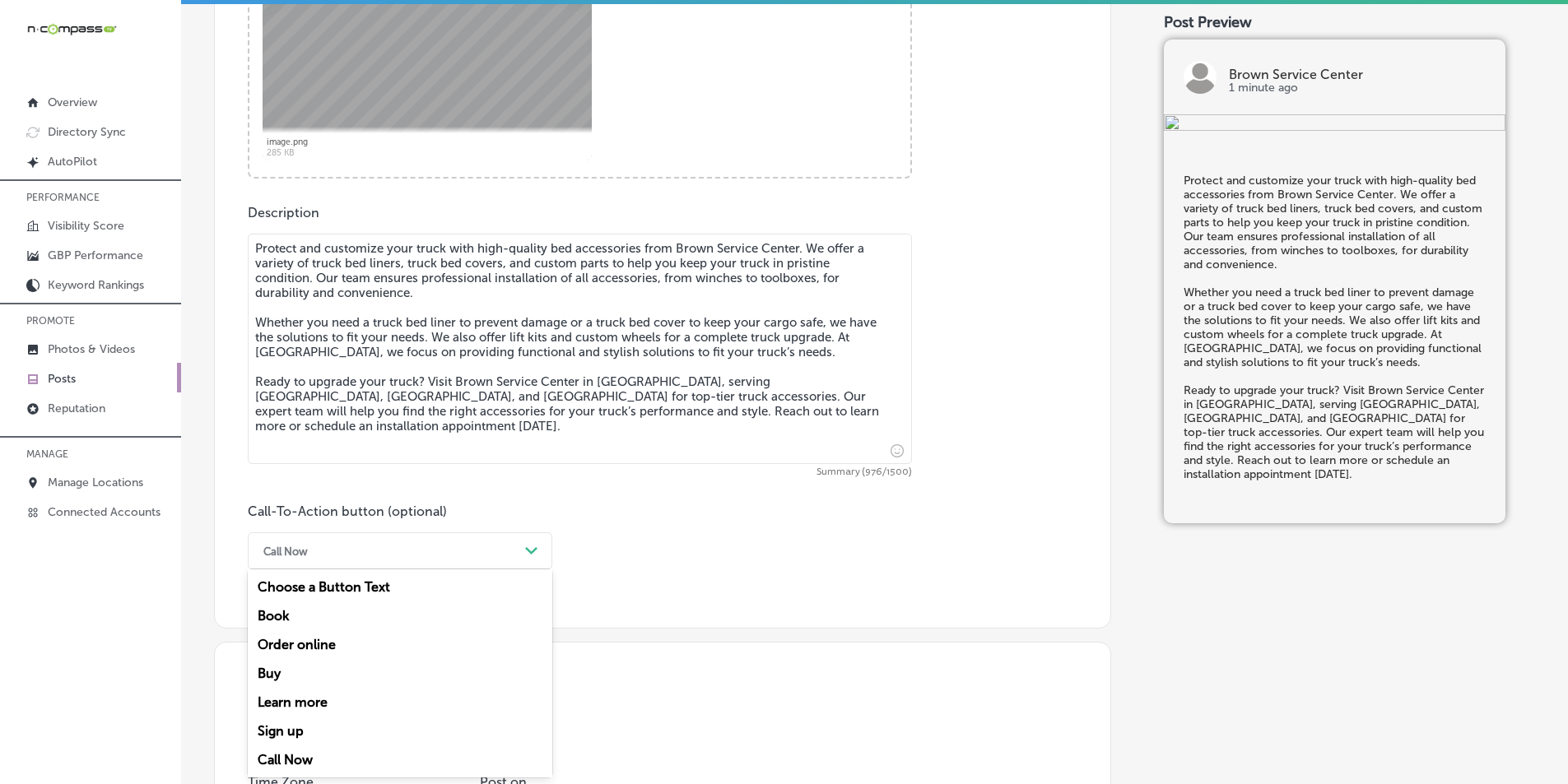
click at [499, 570] on div "option Call Now, selected. option Choose a Button Text focused, 1 of 7. 7 resul…" at bounding box center [399, 551] width 304 height 37
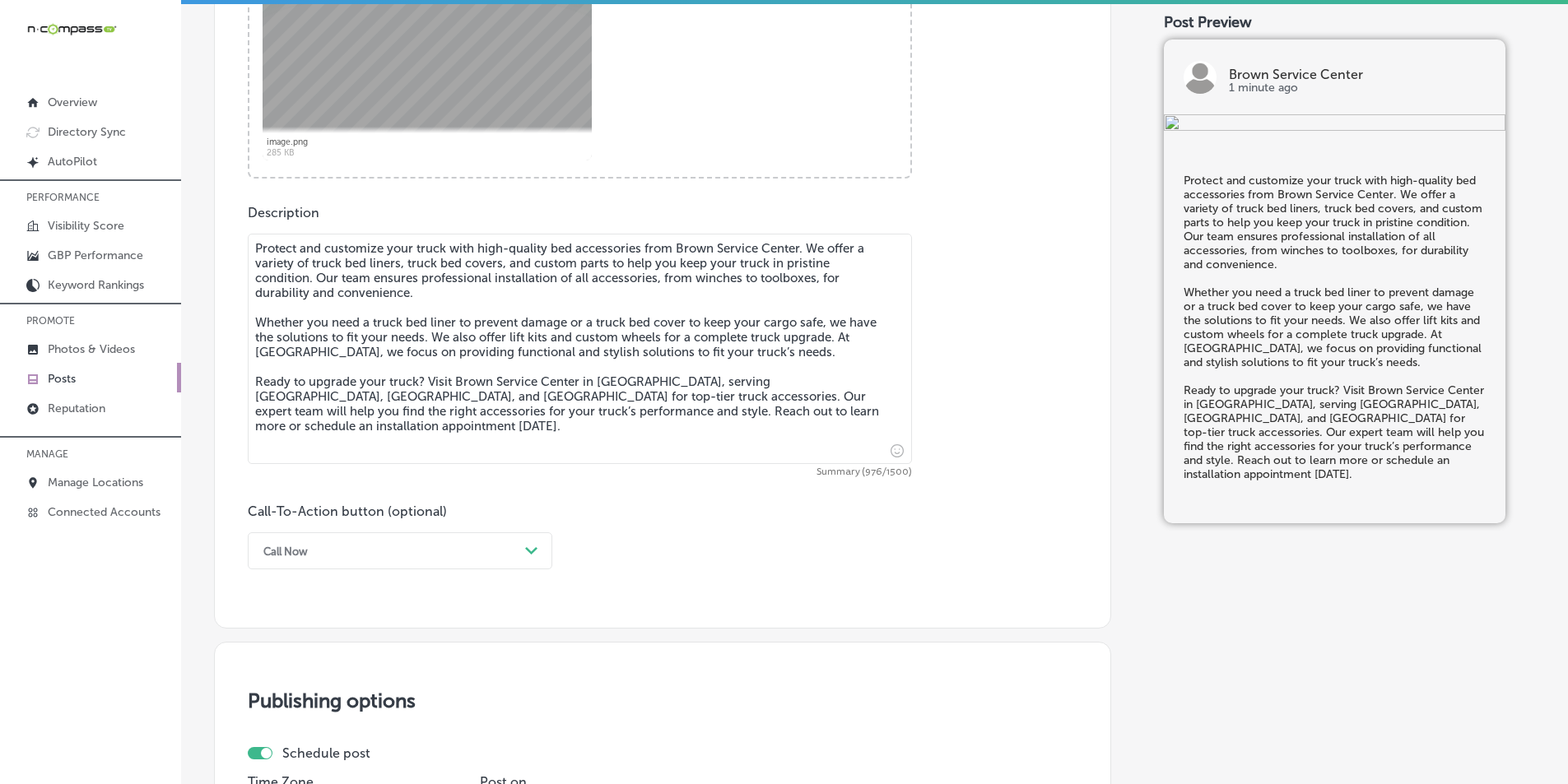
click at [368, 553] on div "Call Now" at bounding box center [386, 551] width 264 height 25
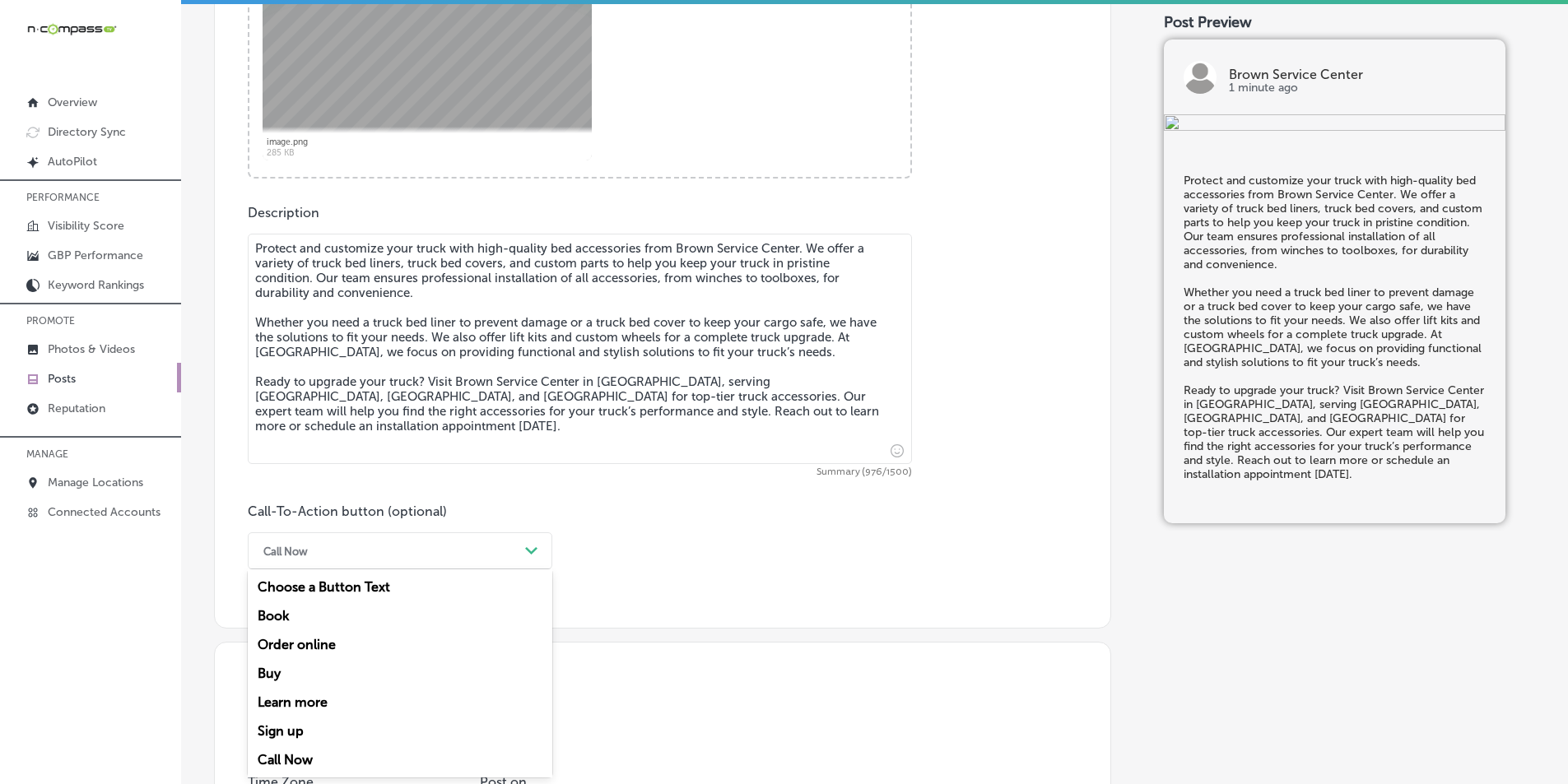
click at [298, 698] on div "Learn more" at bounding box center [399, 703] width 304 height 29
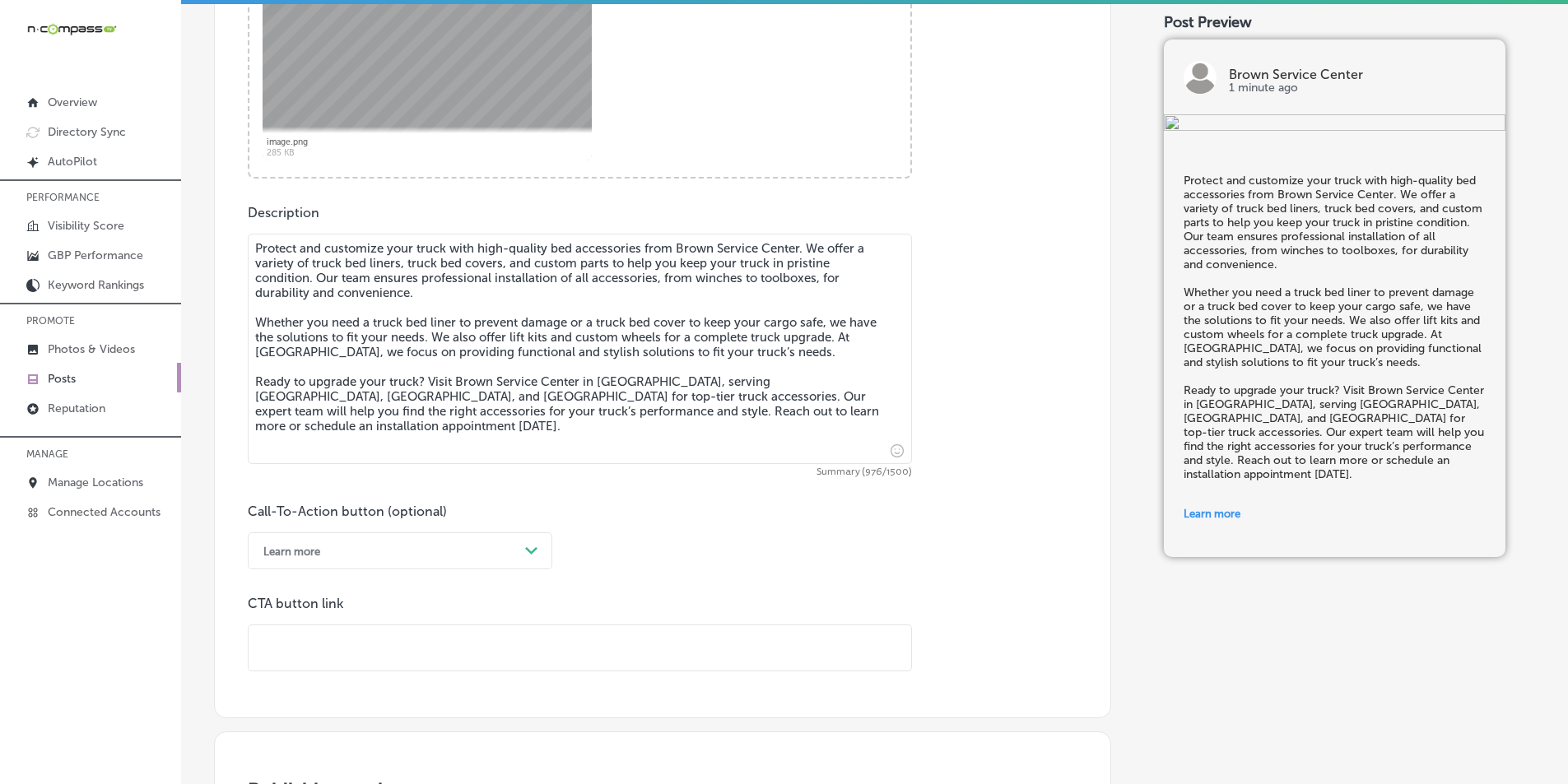
paste input "https://brownservicecenter.com/"
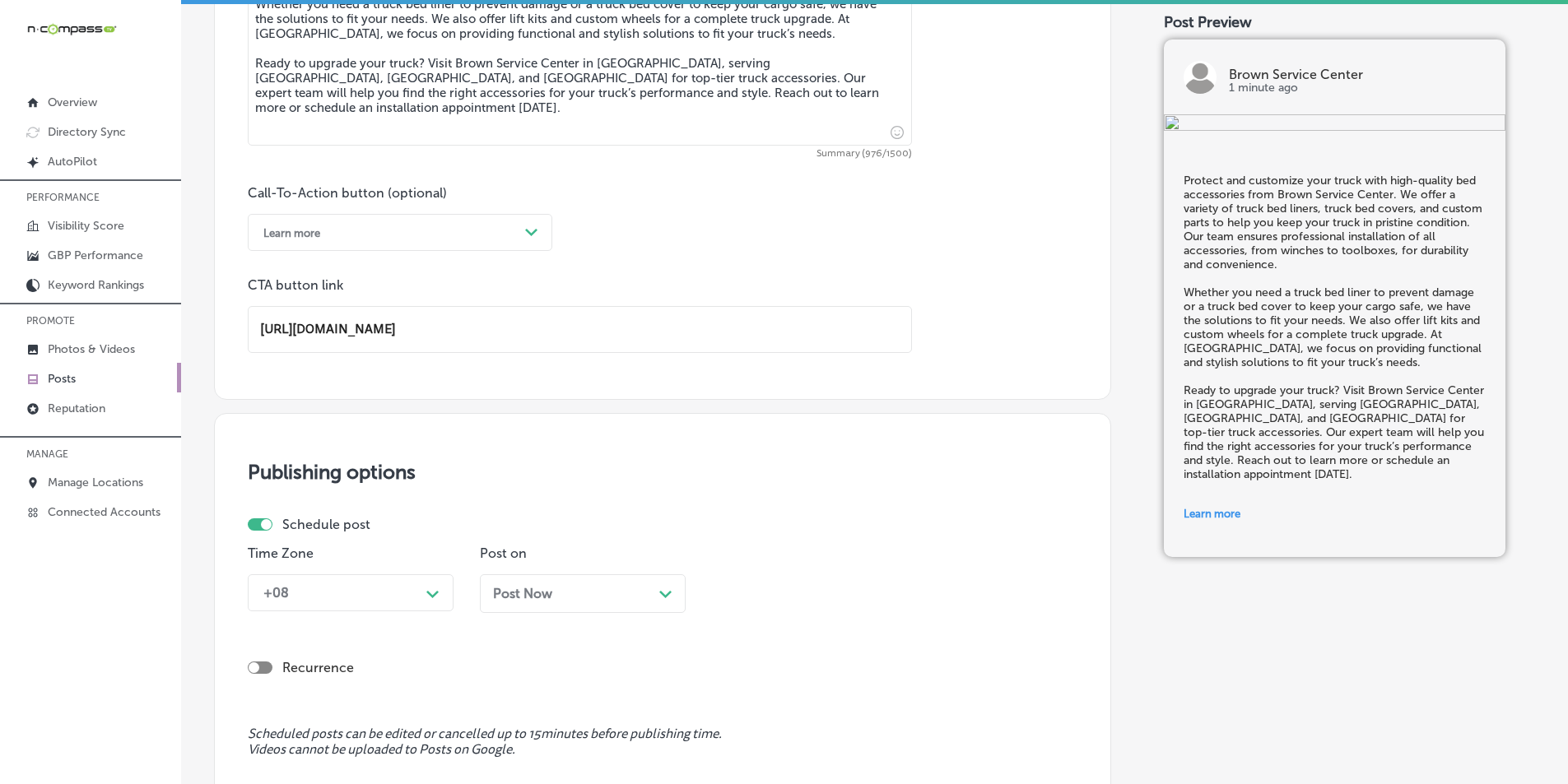
scroll to position [1079, 0]
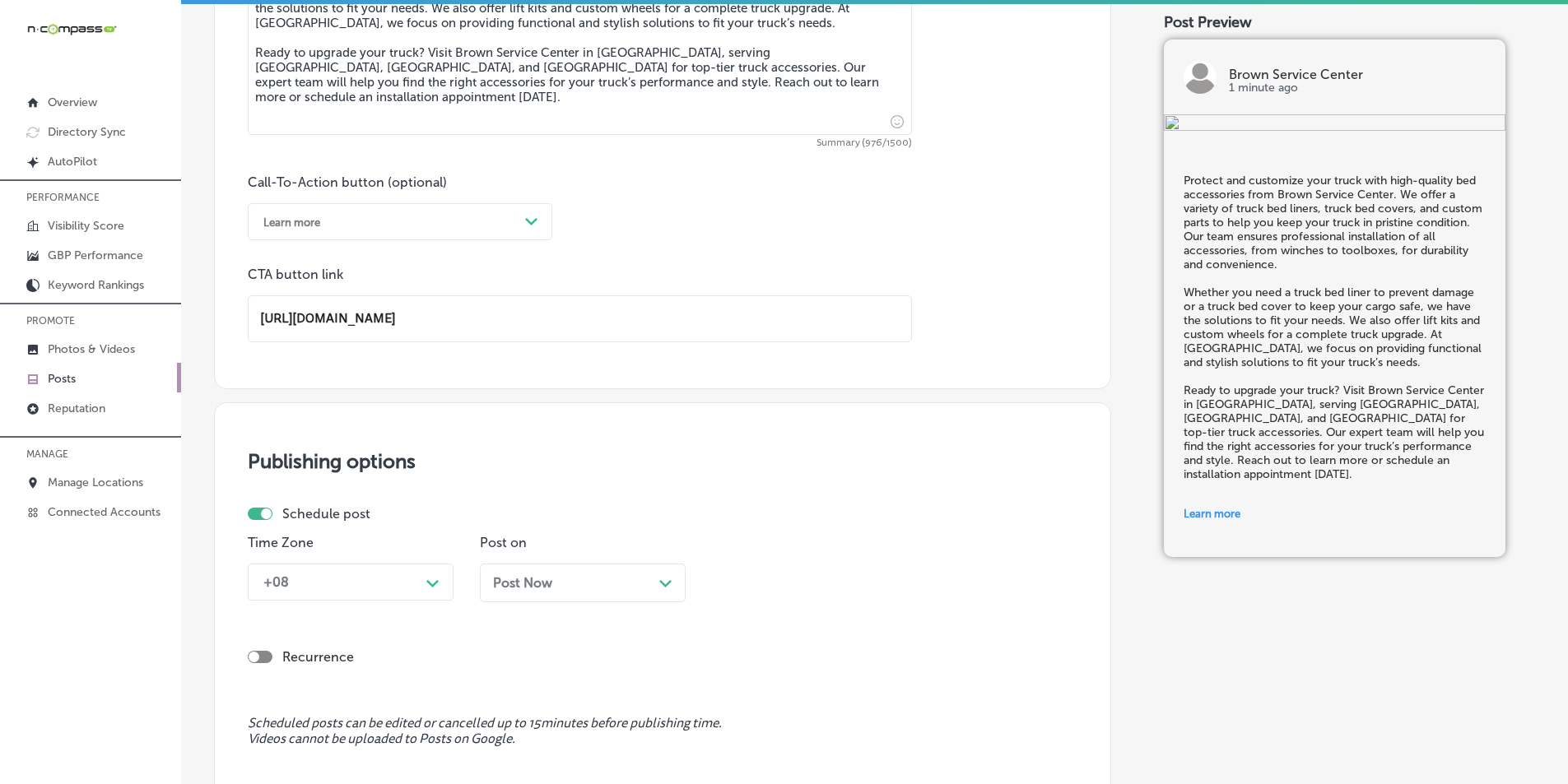
type input "https://brownservicecenter.com/"
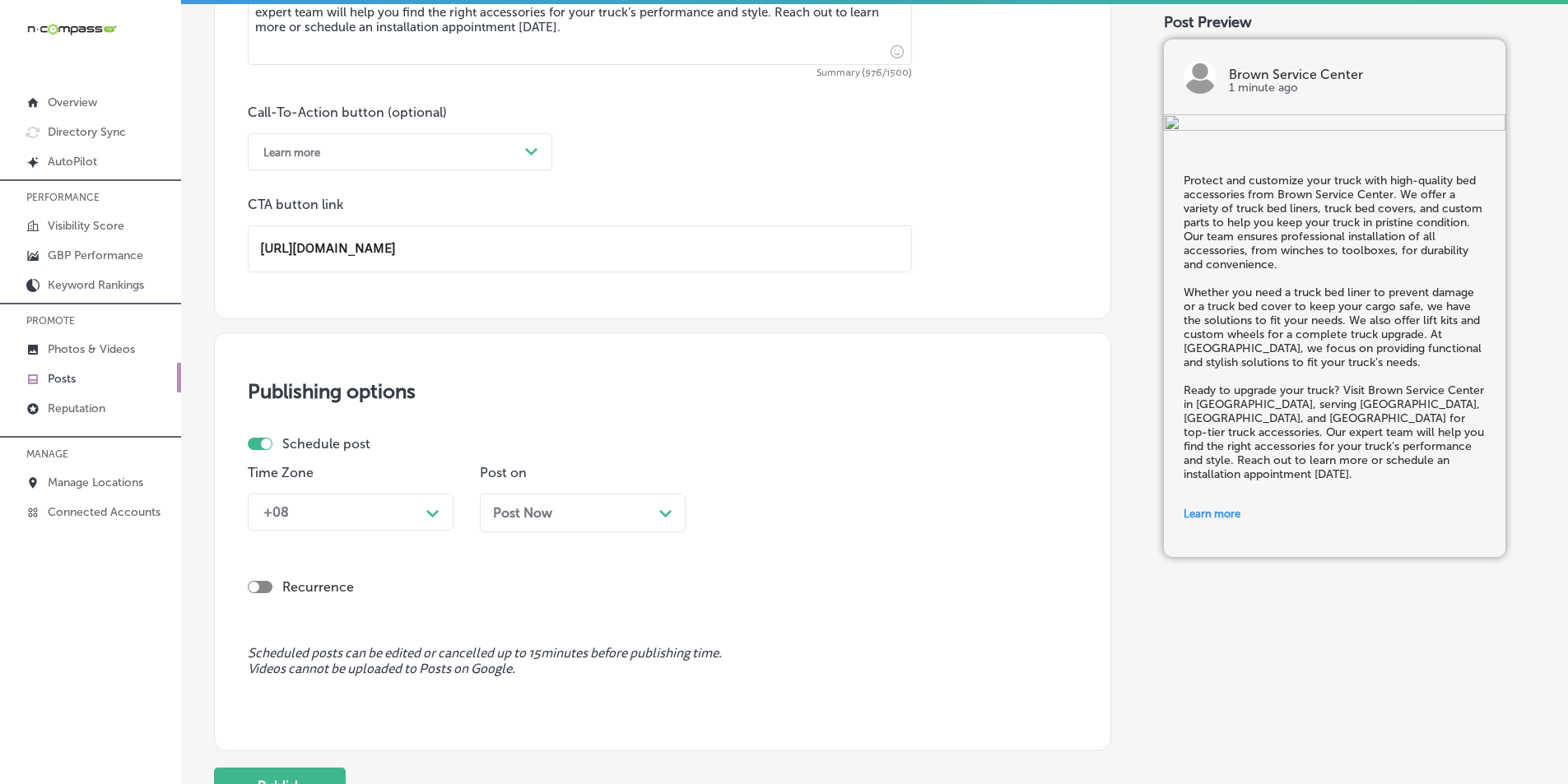
click at [412, 531] on div "+08 Path Created with Sketch." at bounding box center [350, 513] width 206 height 37
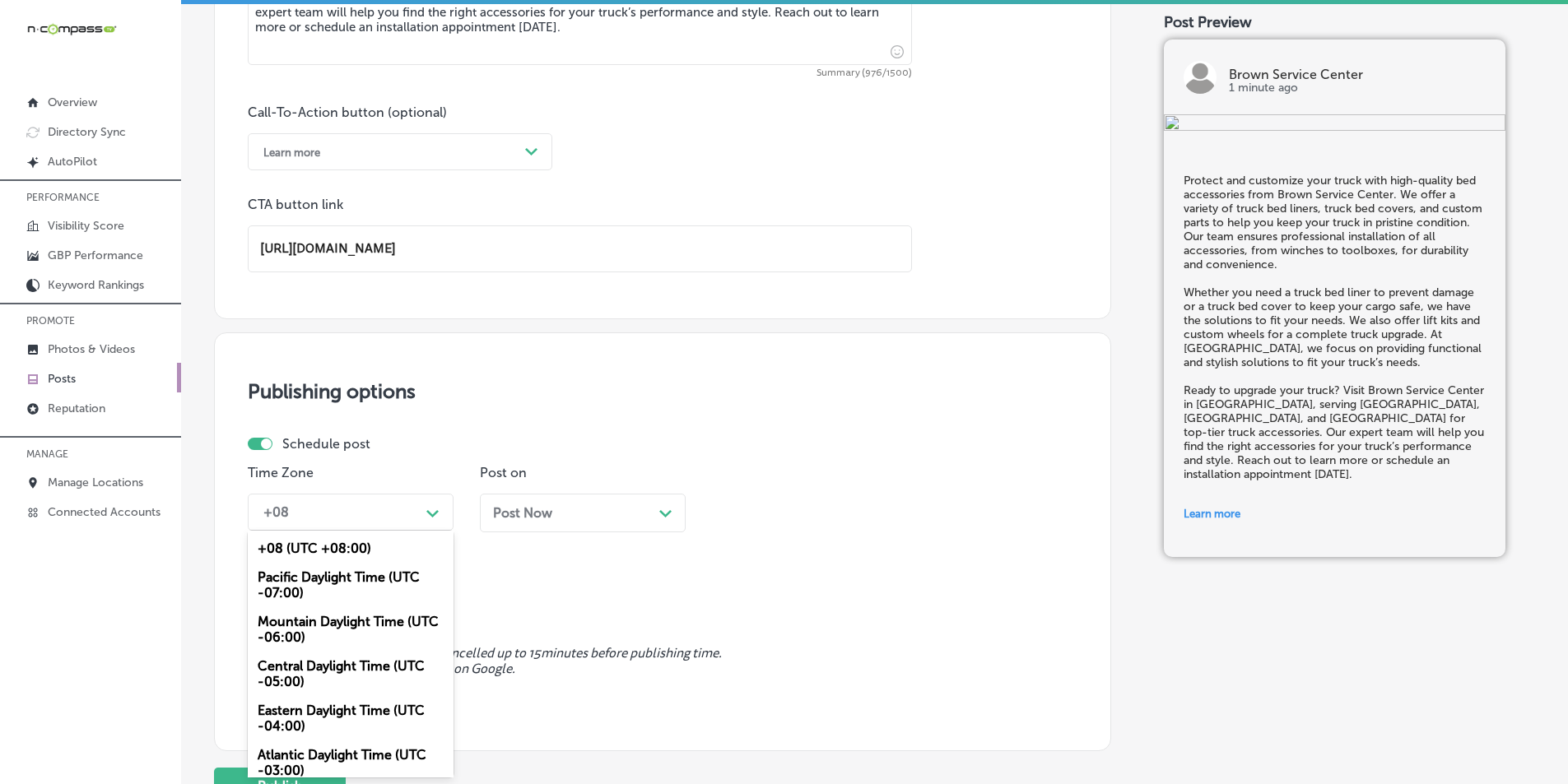
drag, startPoint x: 331, startPoint y: 624, endPoint x: 376, endPoint y: 613, distance: 46.3
click at [332, 623] on div "Mountain Daylight Time (UTC -06:00)" at bounding box center [350, 630] width 206 height 44
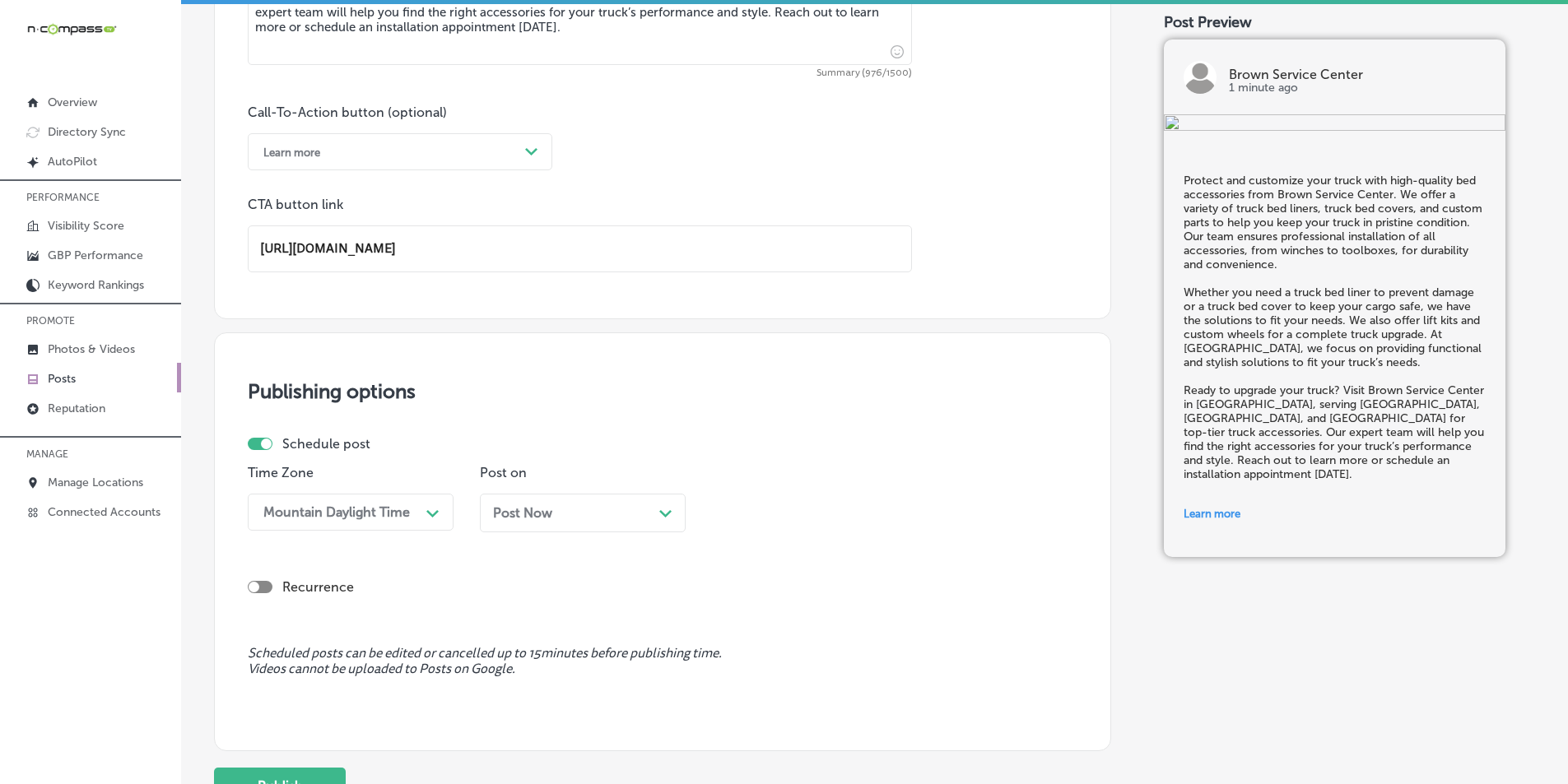
click at [628, 509] on div "Post Now Path Created with Sketch." at bounding box center [583, 513] width 180 height 15
click at [813, 502] on div "11:45 AM" at bounding box center [802, 513] width 164 height 29
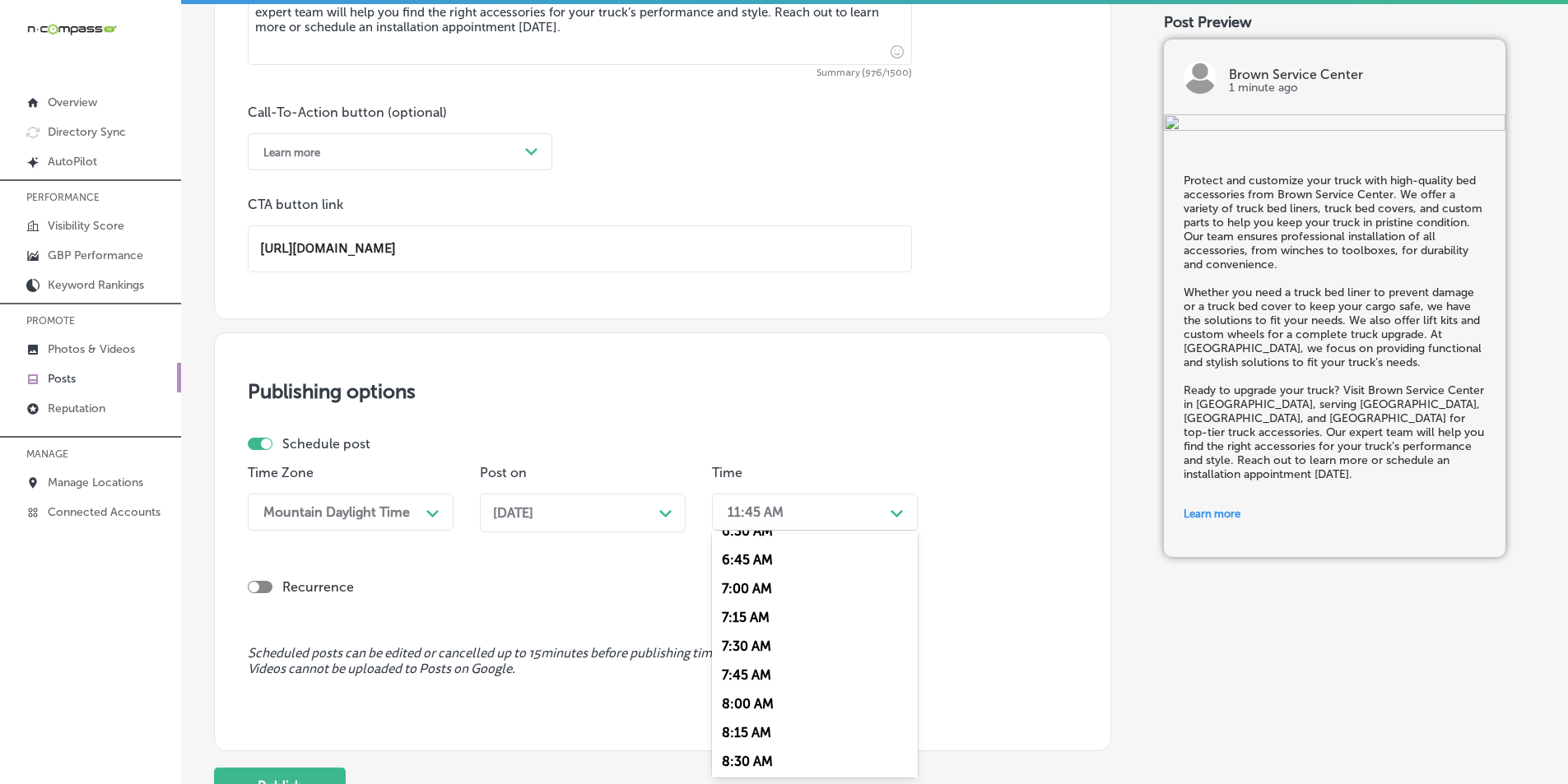
scroll to position [741, 0]
click at [742, 613] on div "7:00 AM" at bounding box center [815, 614] width 206 height 29
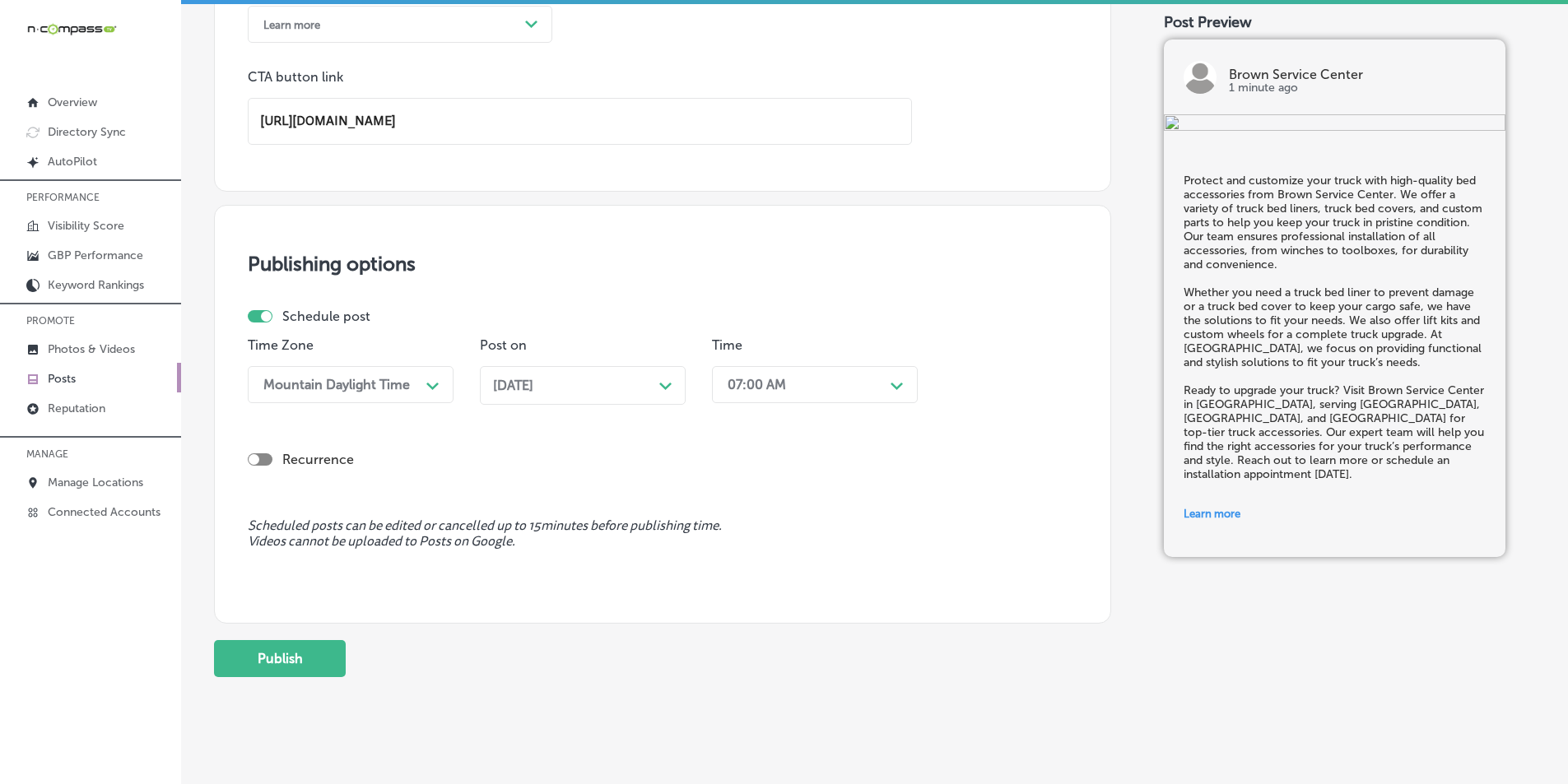
scroll to position [1297, 0]
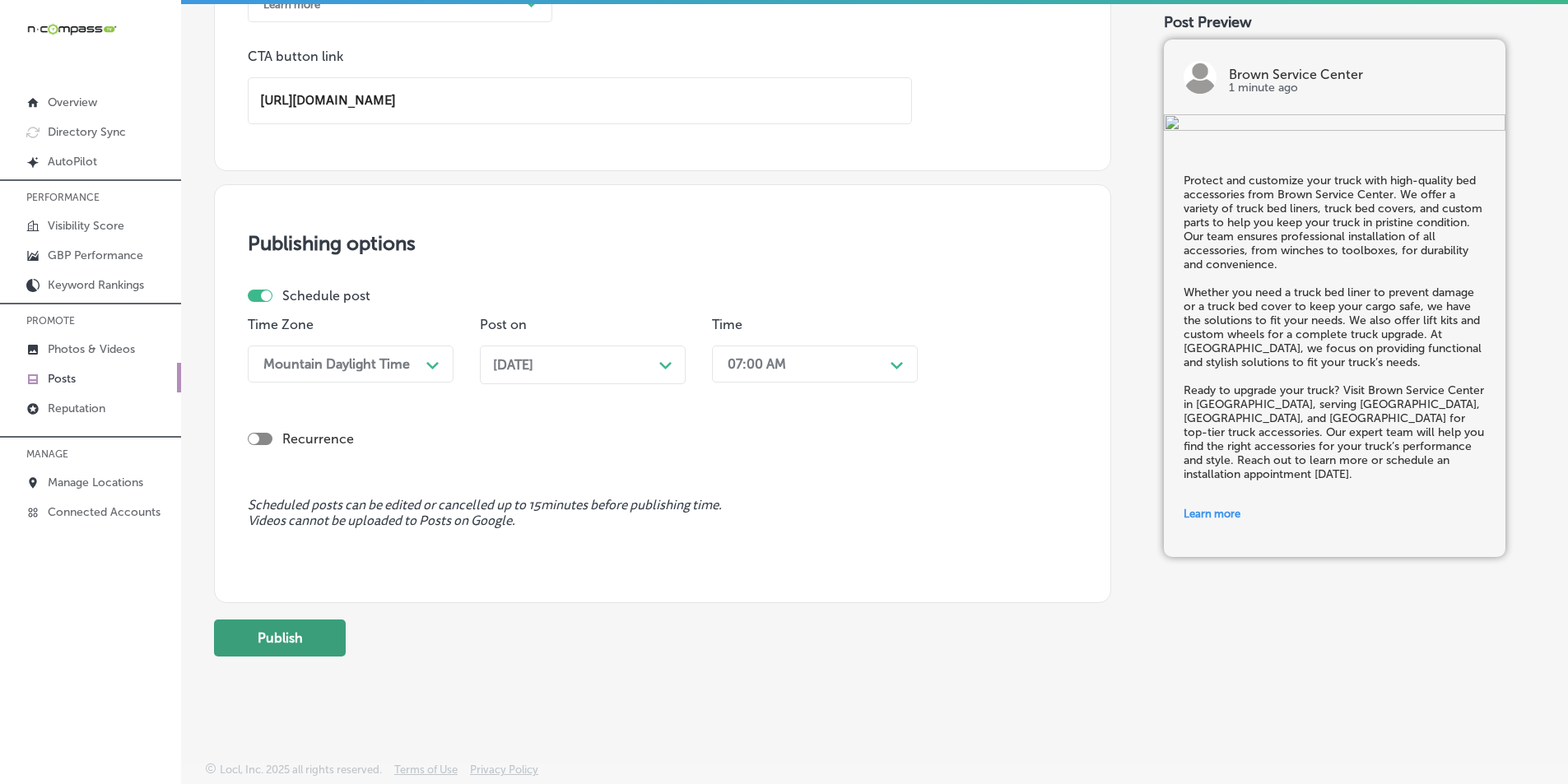
click at [291, 626] on button "Publish" at bounding box center [279, 638] width 131 height 37
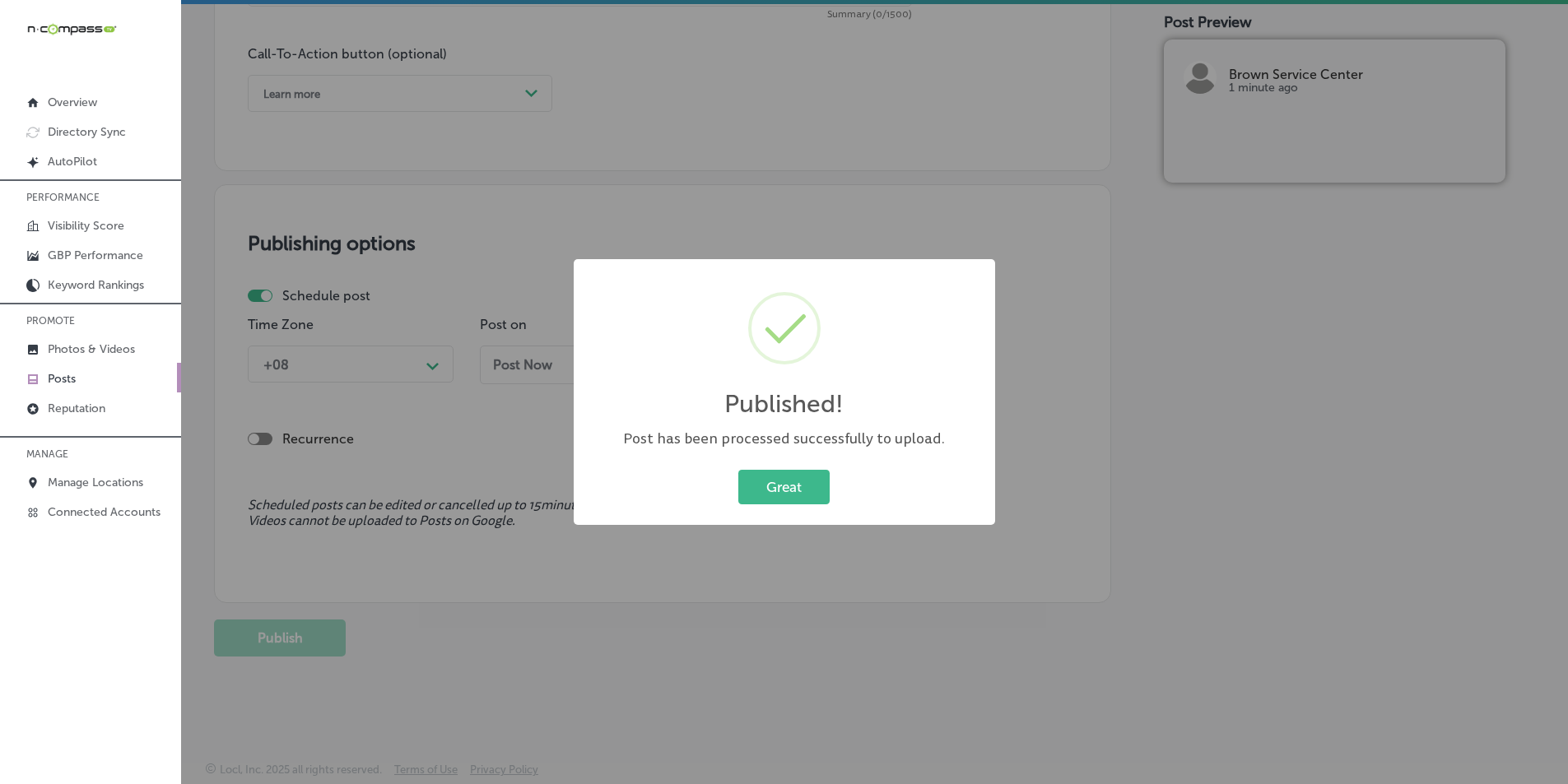
scroll to position [1208, 0]
click at [768, 477] on button "Great" at bounding box center [784, 487] width 92 height 34
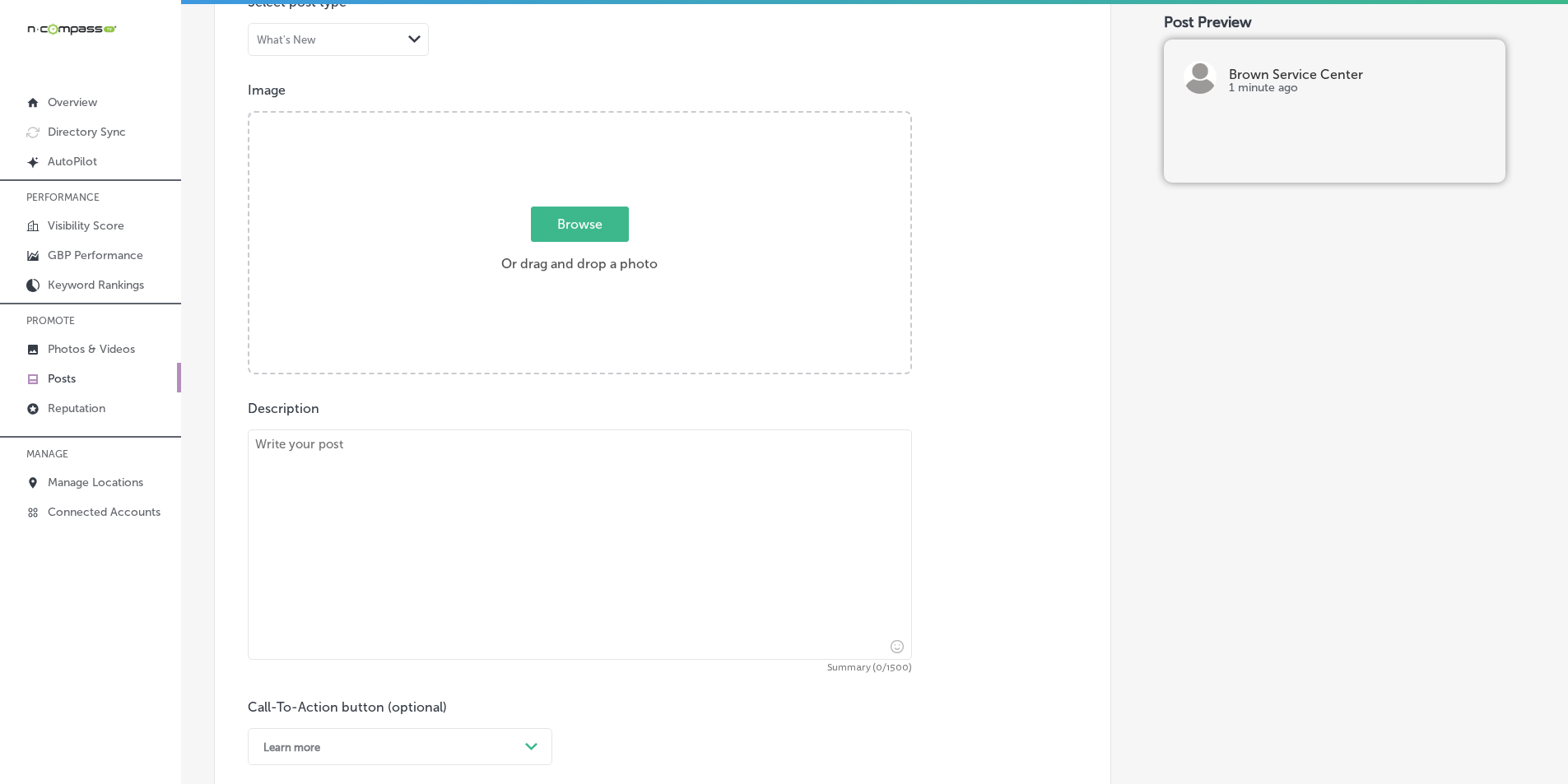
scroll to position [549, 0]
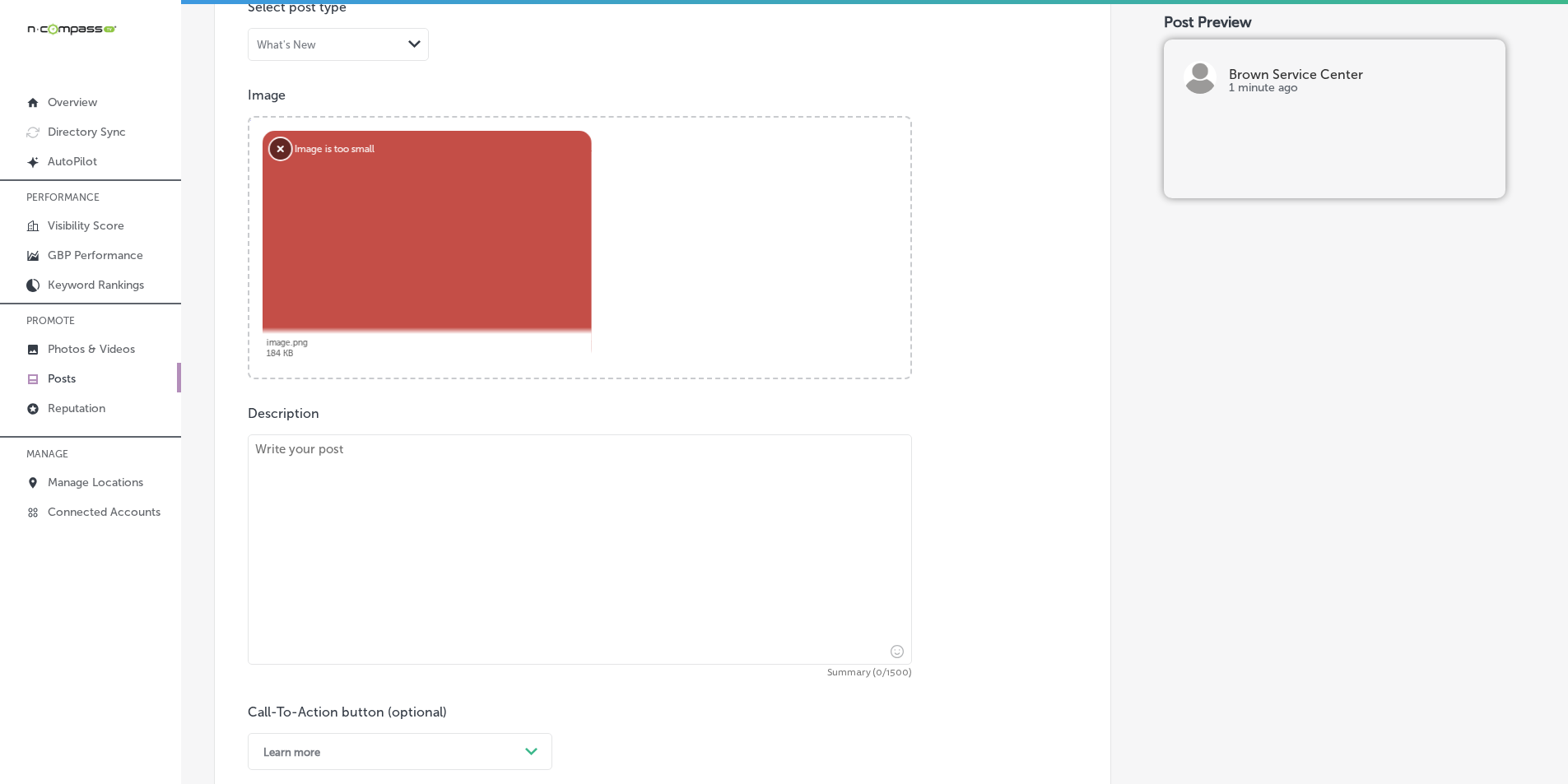
click at [277, 151] on button "Remove" at bounding box center [281, 148] width 21 height 21
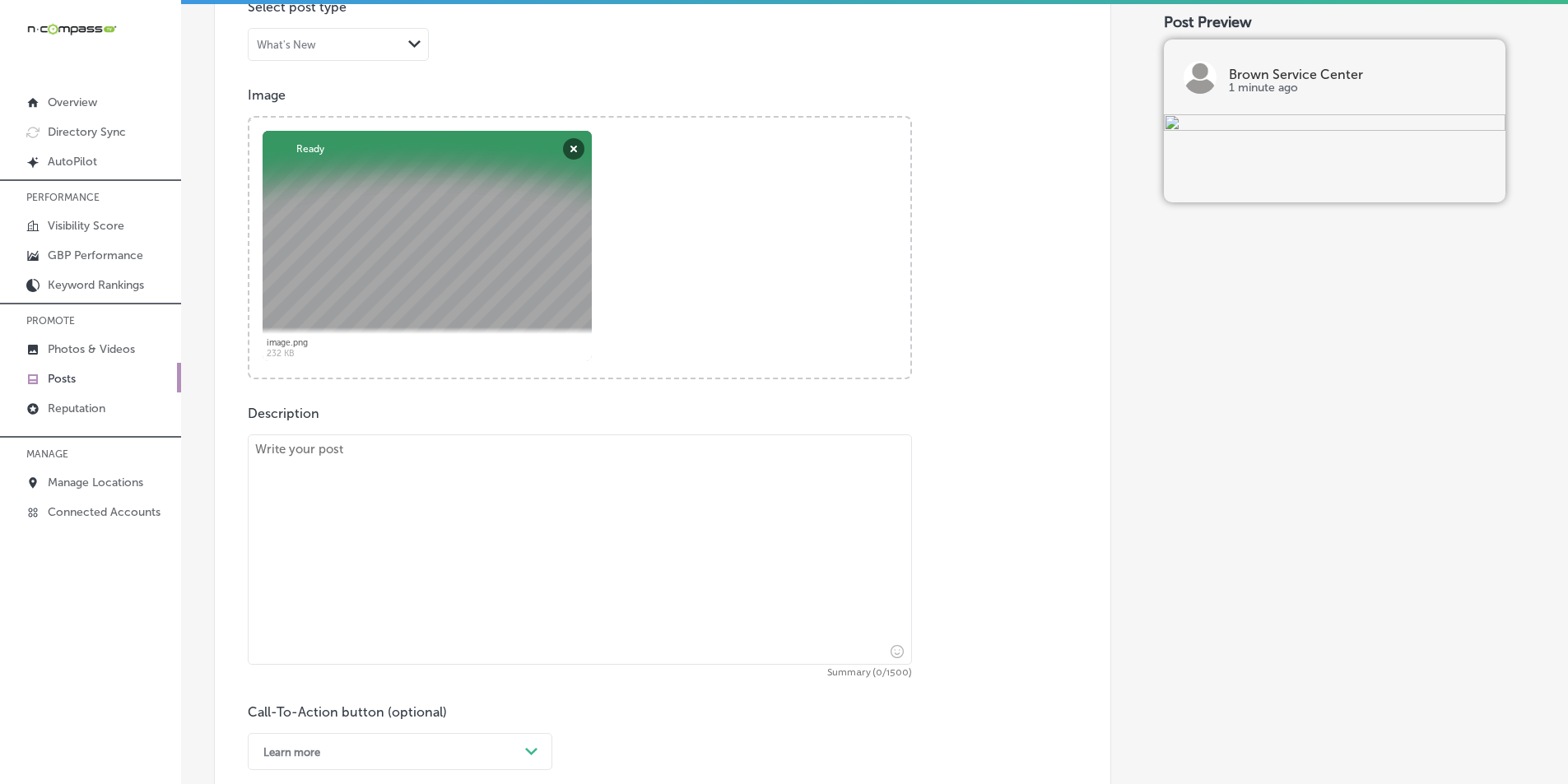
click at [325, 524] on textarea at bounding box center [580, 550] width 664 height 231
paste textarea "At Brown Service Center, we know that preventive maintenance is key to keeping …"
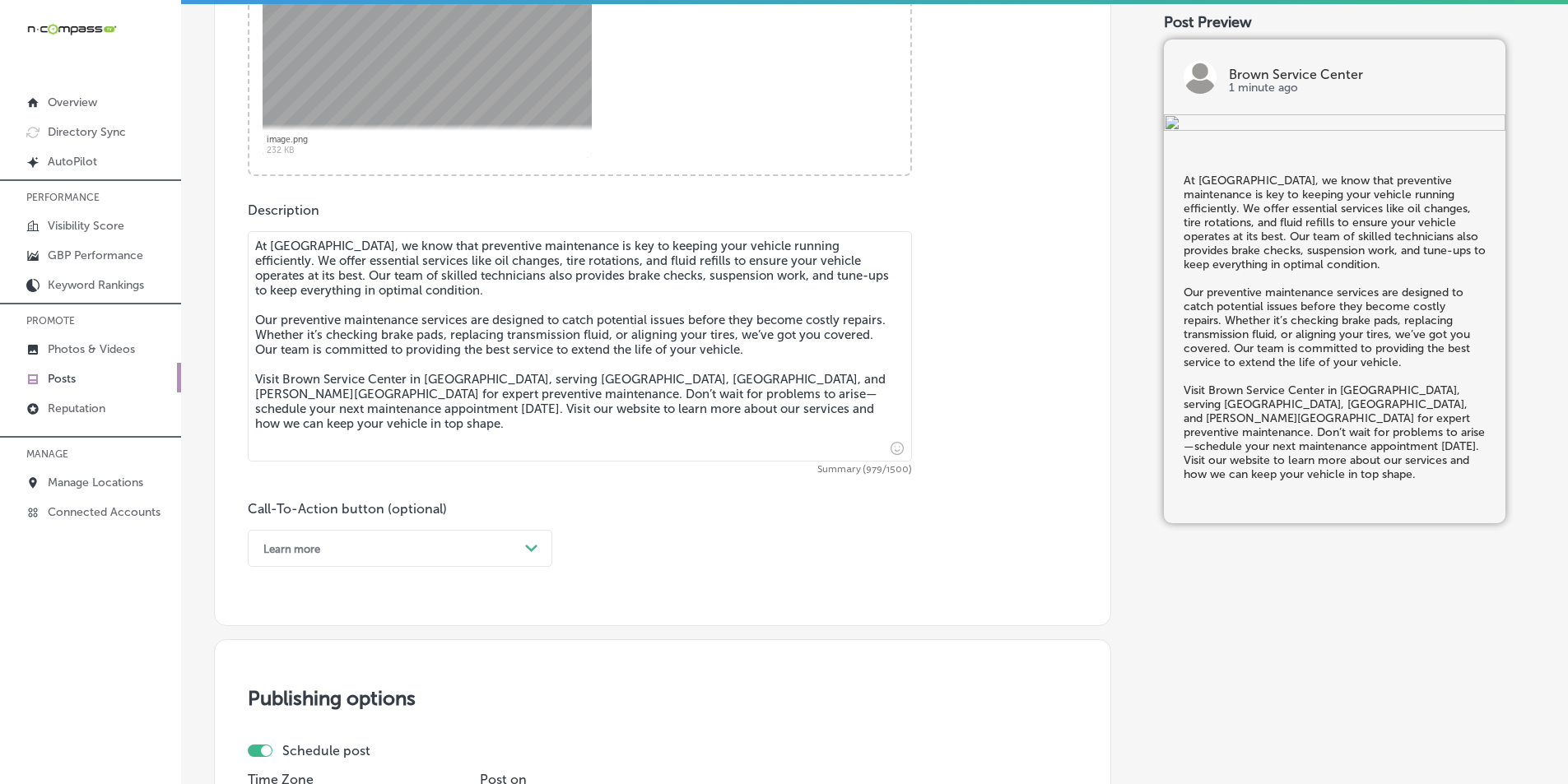
scroll to position [796, 0]
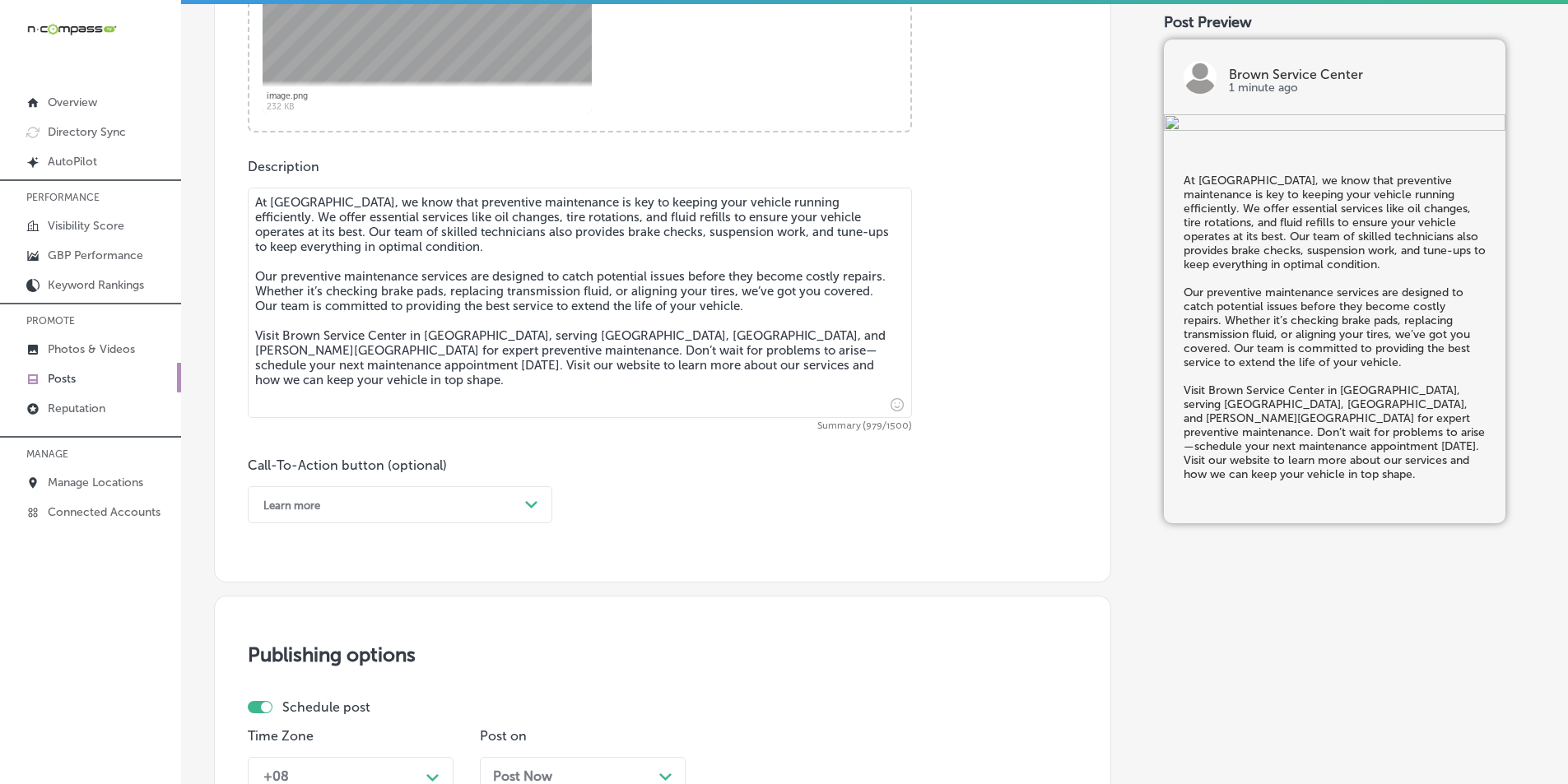
type textarea "At Brown Service Center, we know that preventive maintenance is key to keeping …"
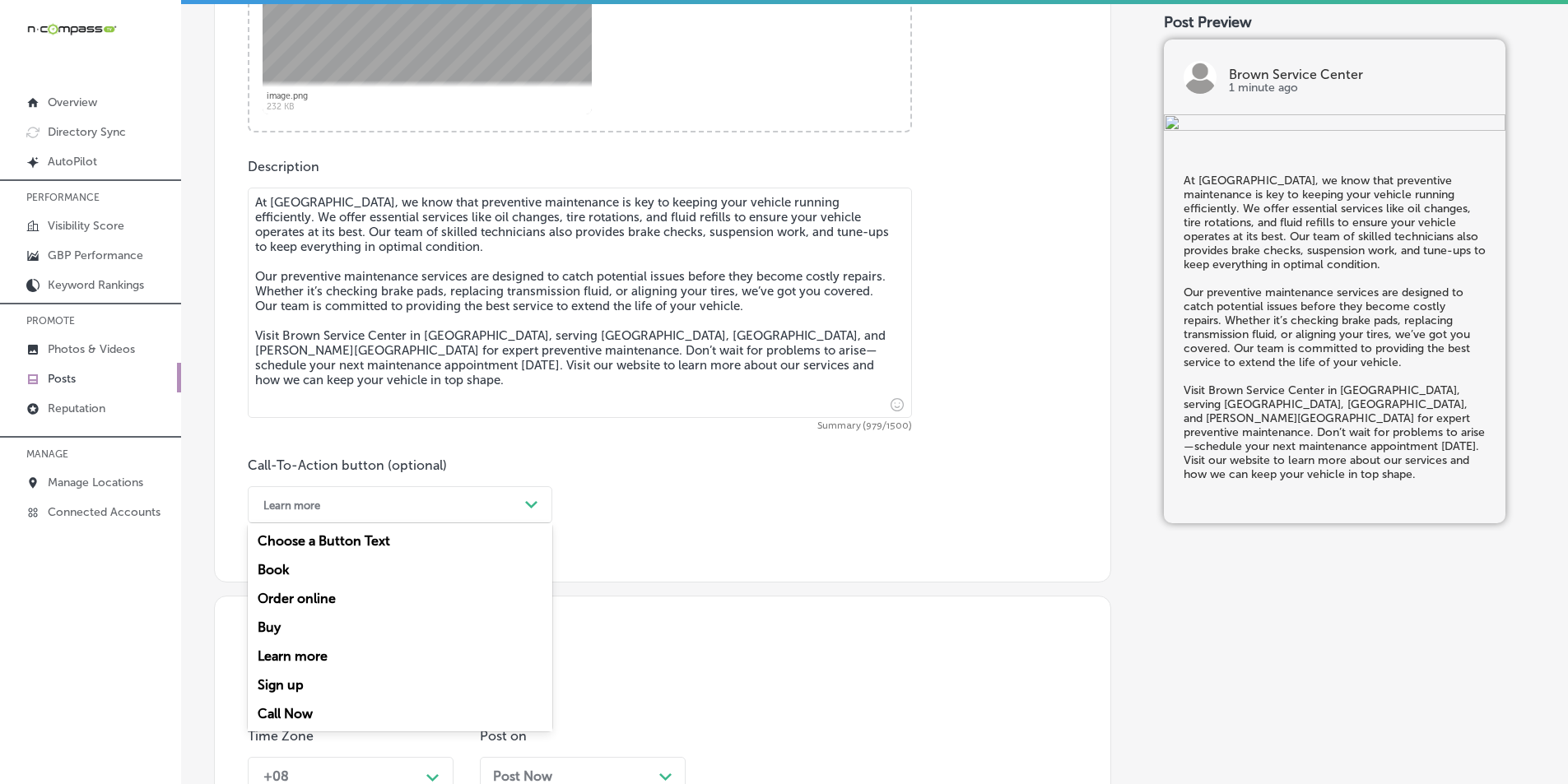
click at [519, 501] on div "Path Created with Sketch." at bounding box center [531, 505] width 26 height 26
drag, startPoint x: 279, startPoint y: 655, endPoint x: 286, endPoint y: 647, distance: 10.6
click at [279, 654] on div "Learn more" at bounding box center [399, 656] width 304 height 29
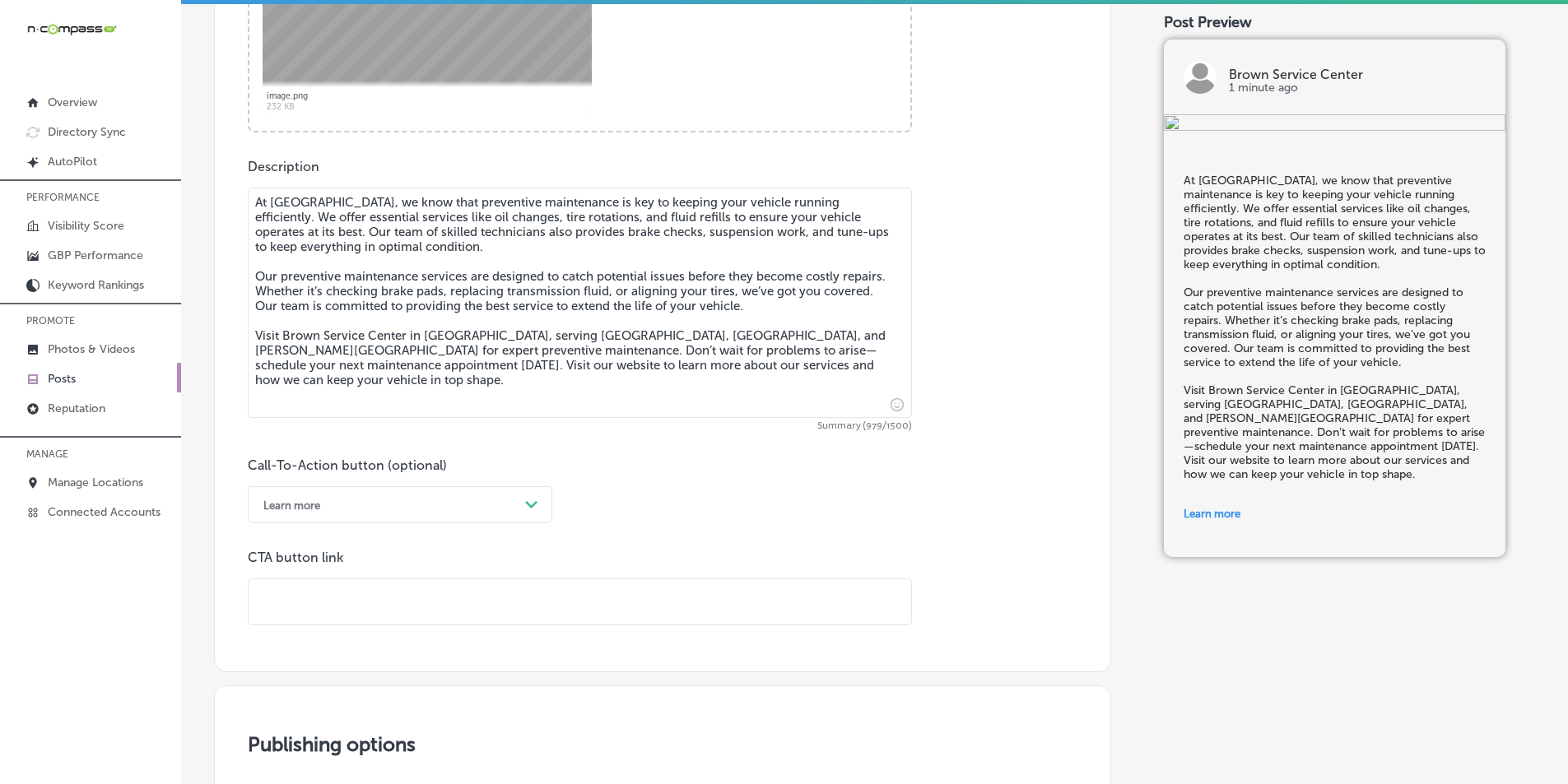
click at [377, 611] on input "text" at bounding box center [580, 602] width 663 height 45
paste input "https://brownservicecenter.com/"
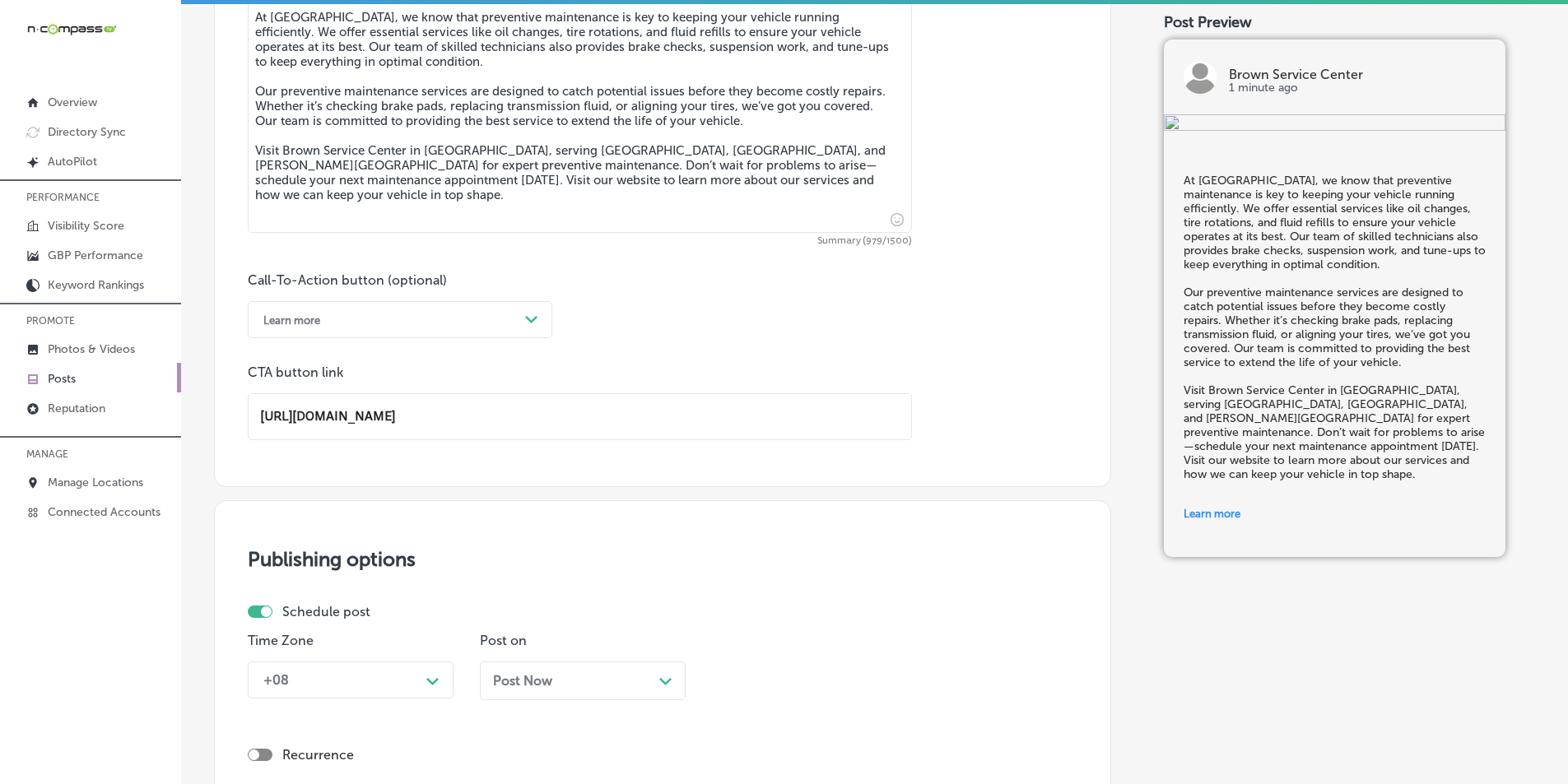
scroll to position [1126, 0]
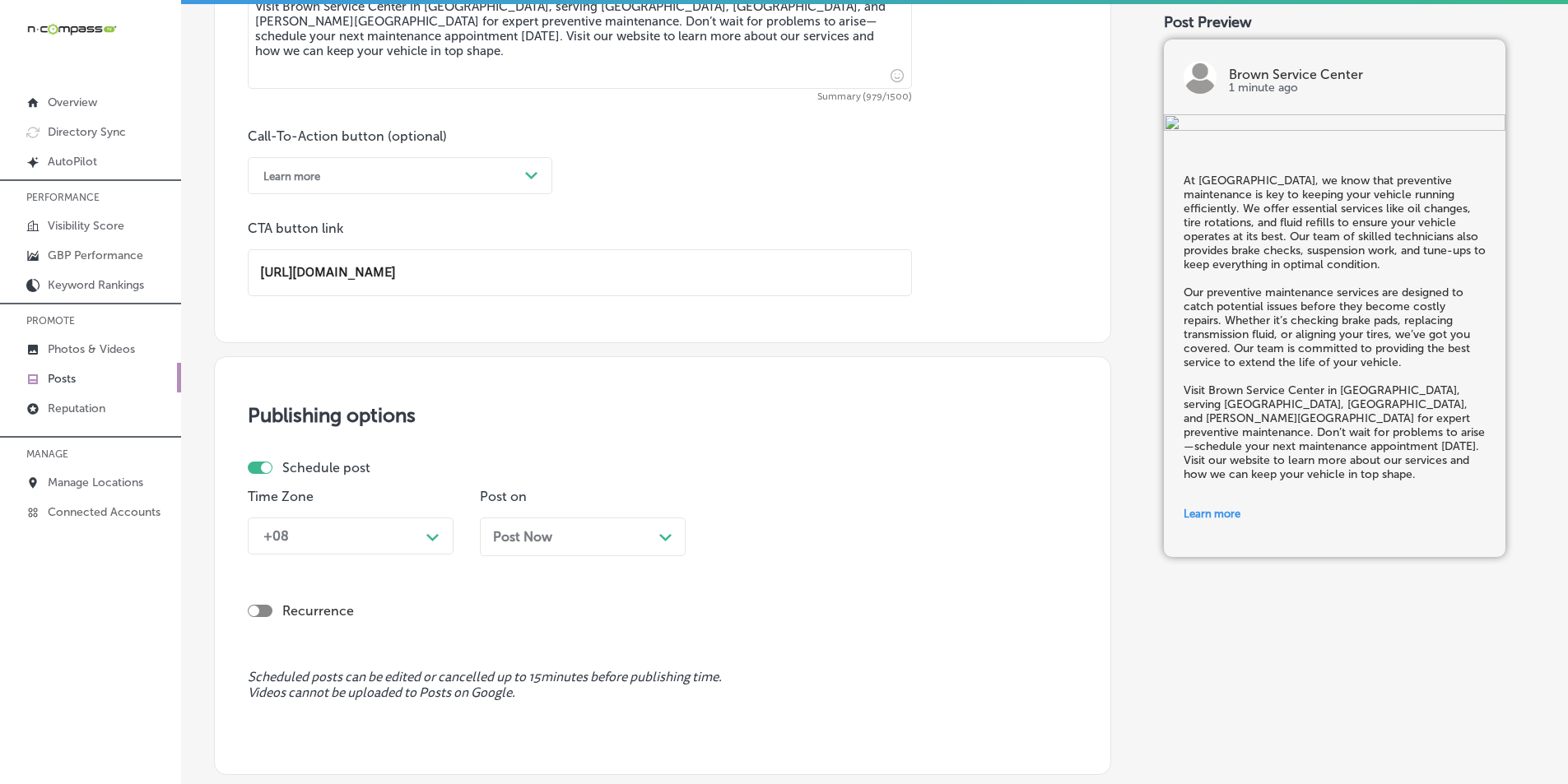
type input "https://brownservicecenter.com/"
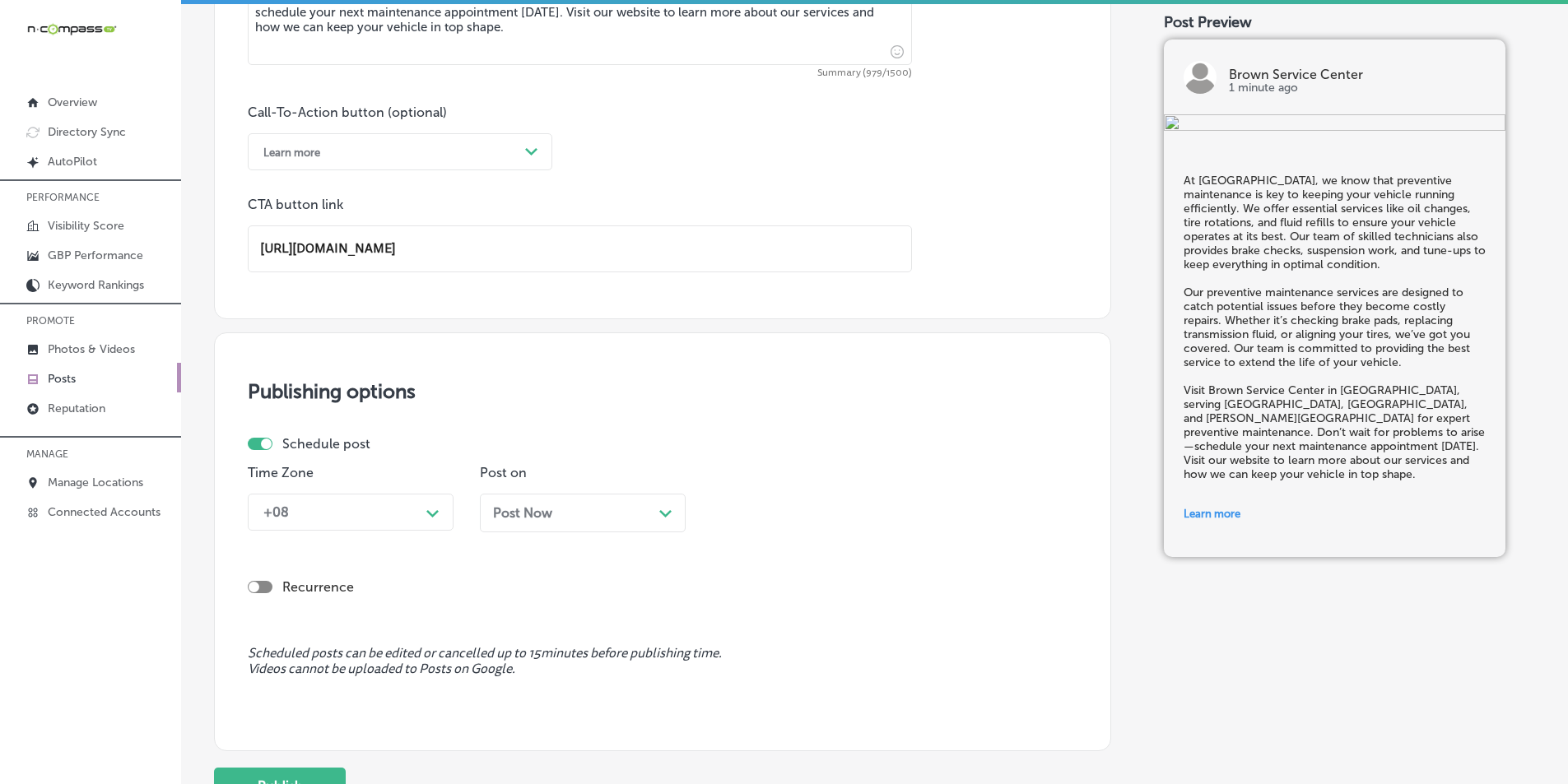
click at [433, 531] on div "+08 Path Created with Sketch." at bounding box center [350, 513] width 206 height 37
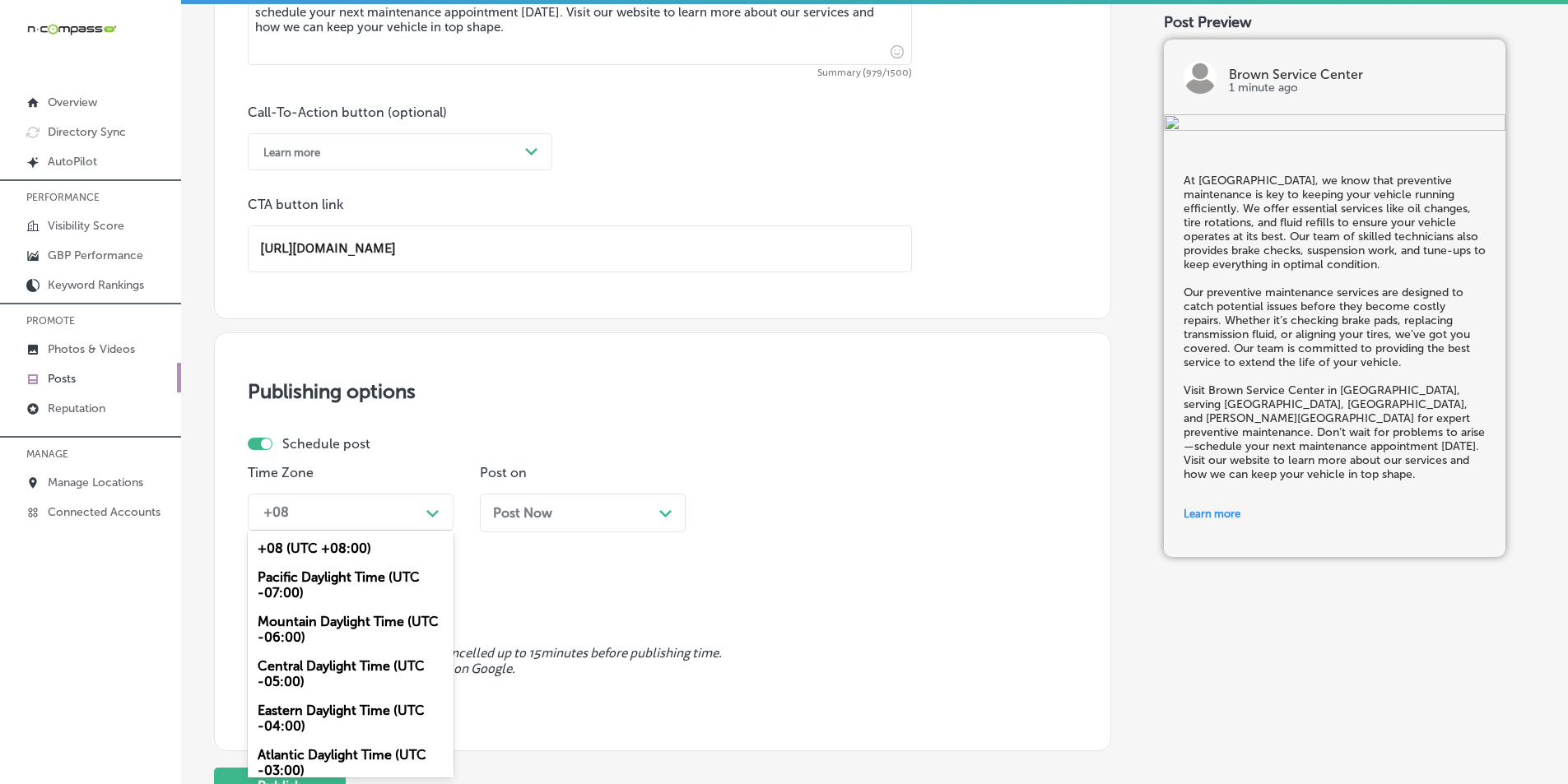
click at [305, 619] on div "Mountain Daylight Time (UTC -06:00)" at bounding box center [350, 630] width 206 height 44
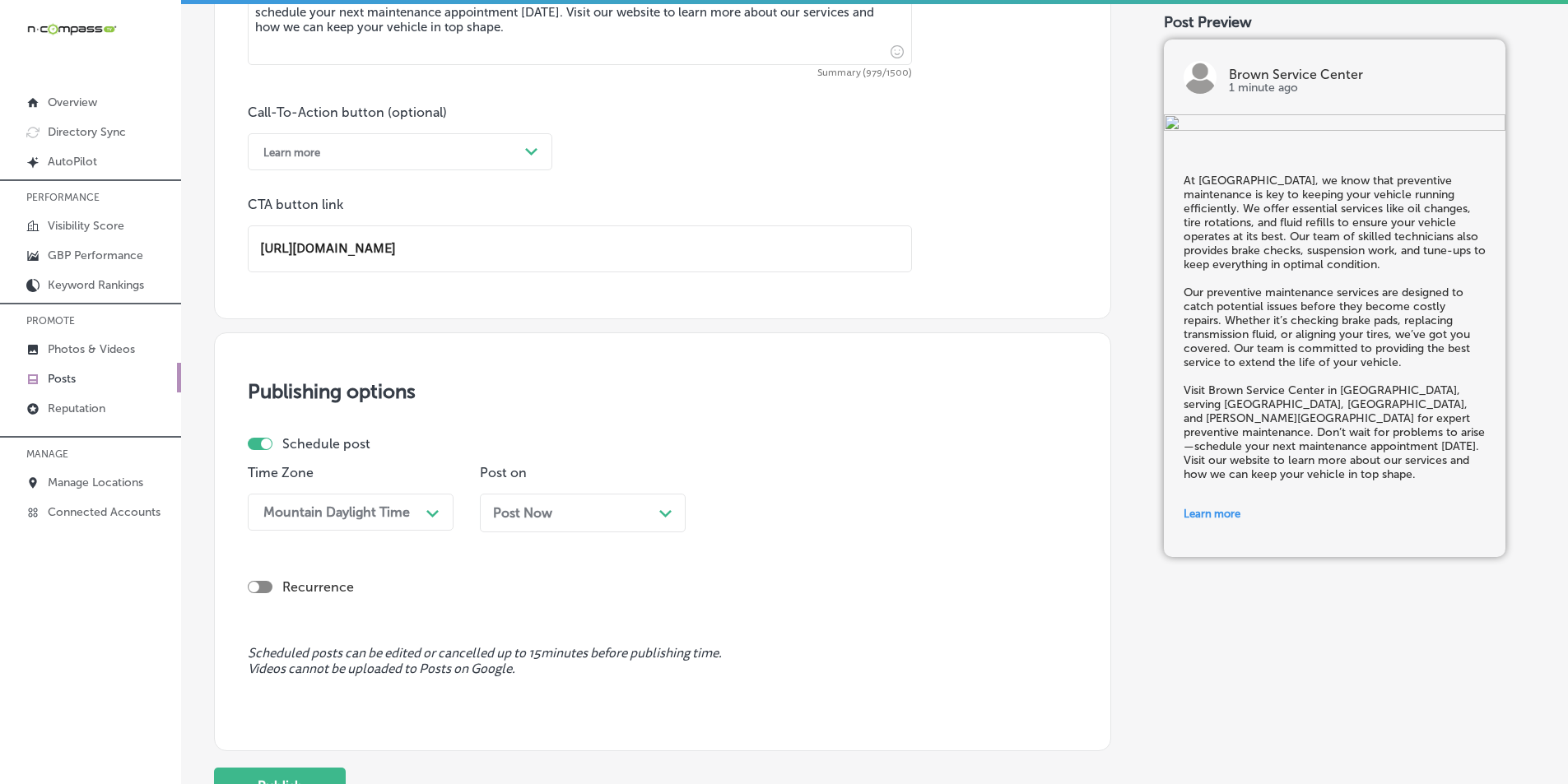
click at [651, 516] on div "Post Now Path Created with Sketch." at bounding box center [583, 513] width 180 height 15
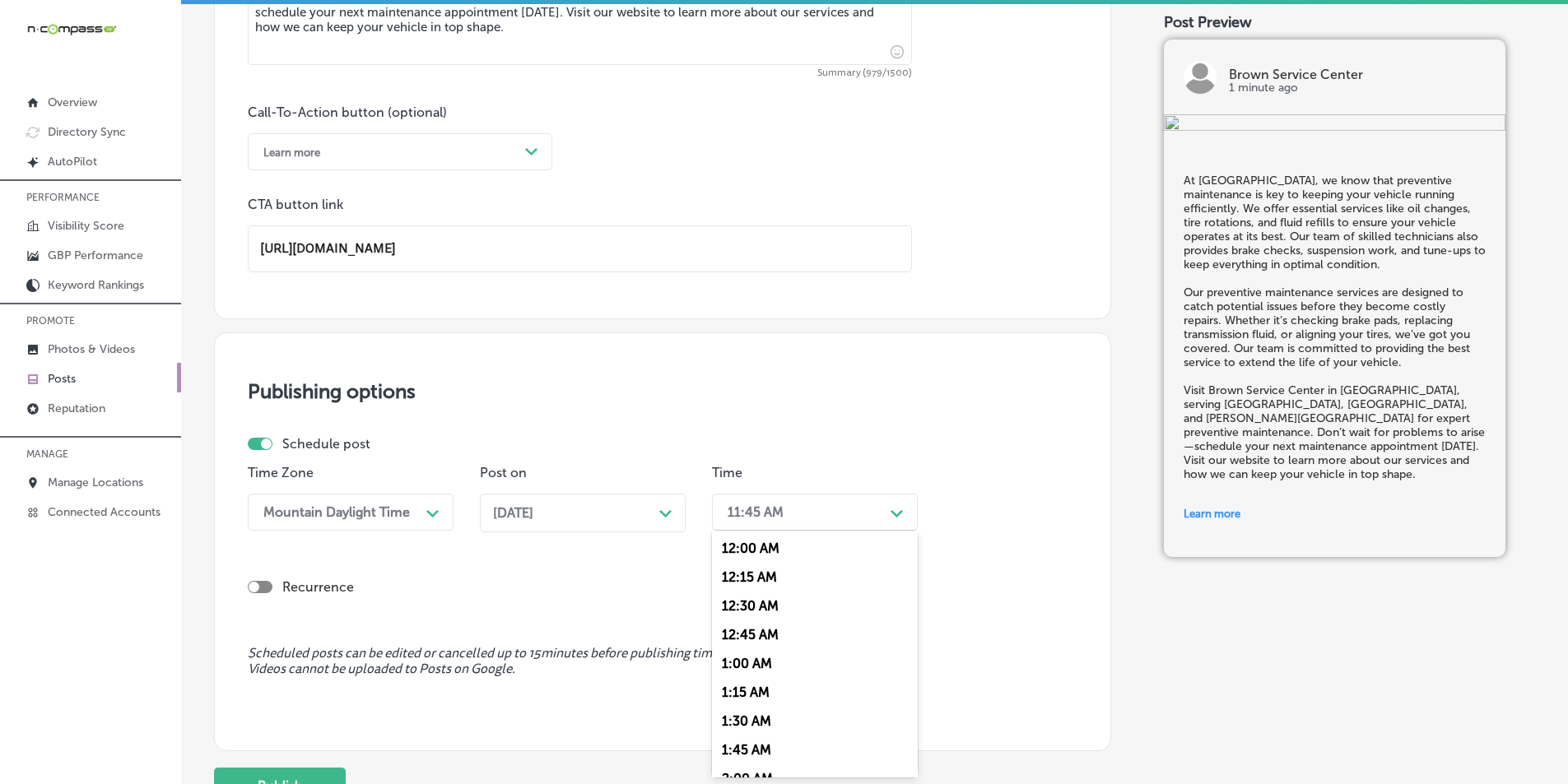
click at [835, 506] on div "11:45 AM" at bounding box center [802, 513] width 164 height 29
drag, startPoint x: 734, startPoint y: 693, endPoint x: 727, endPoint y: 630, distance: 63.4
click at [733, 692] on div "7:00 AM" at bounding box center [815, 697] width 206 height 29
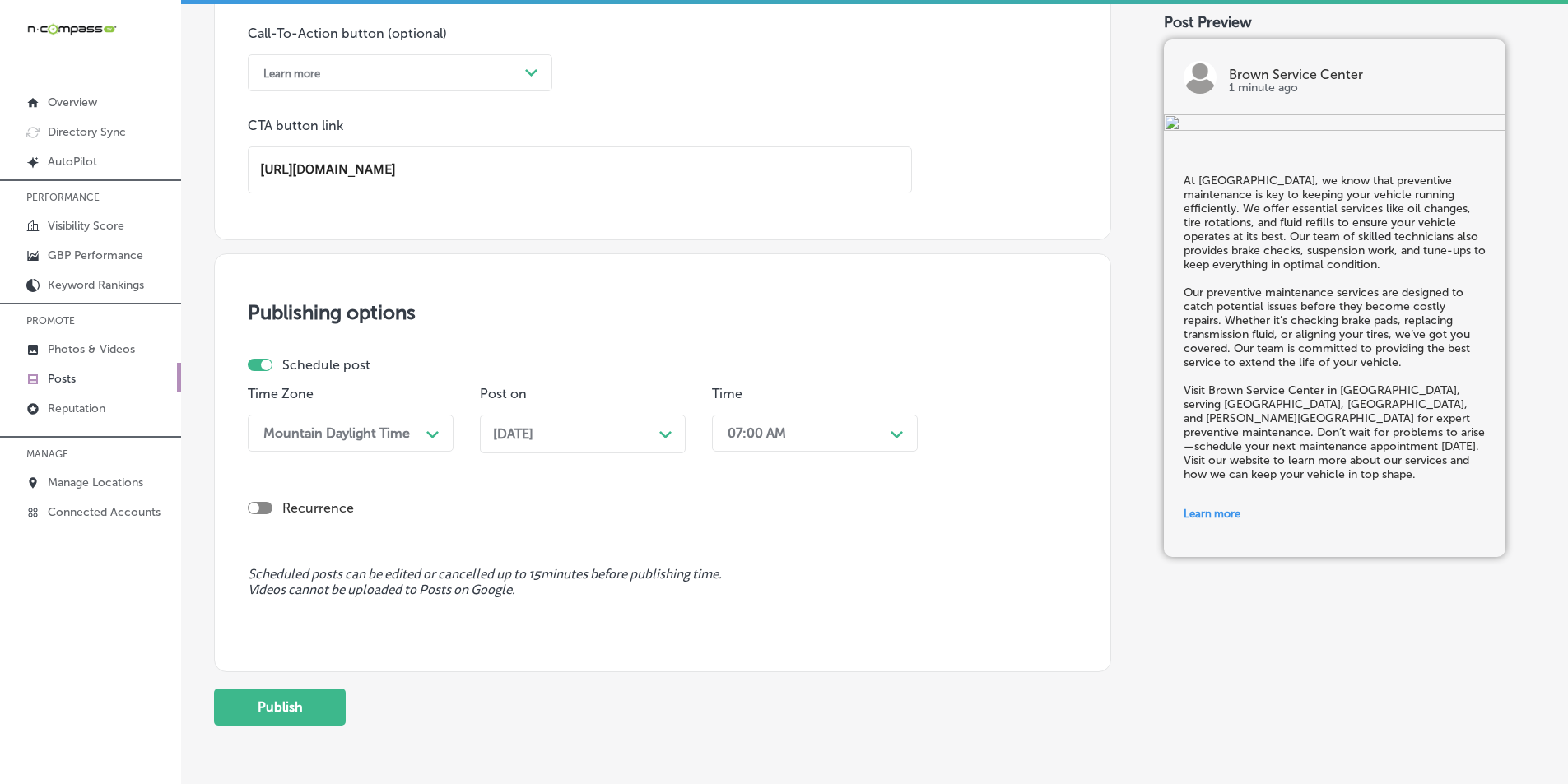
scroll to position [1297, 0]
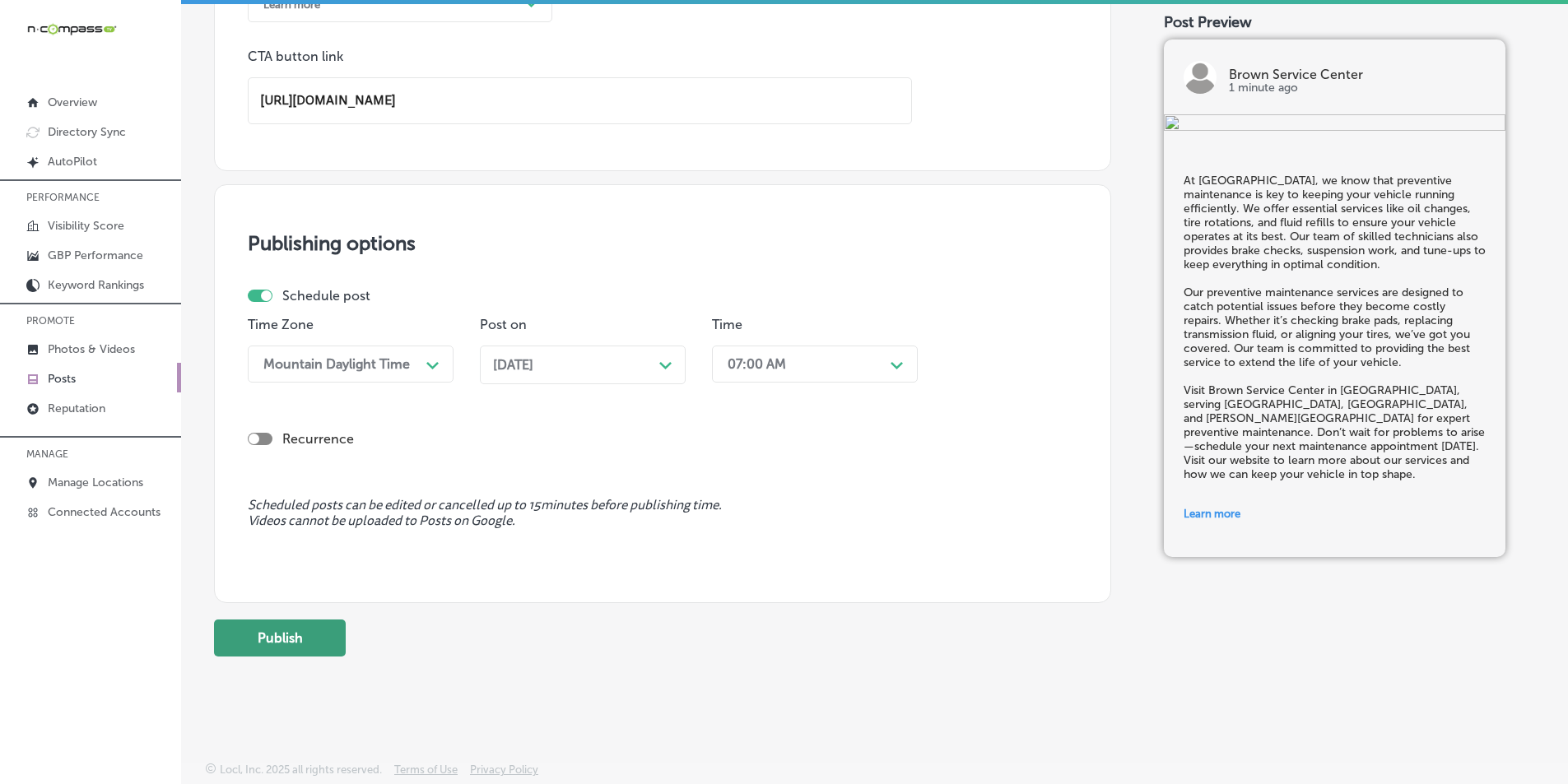
click at [287, 631] on button "Publish" at bounding box center [279, 638] width 131 height 37
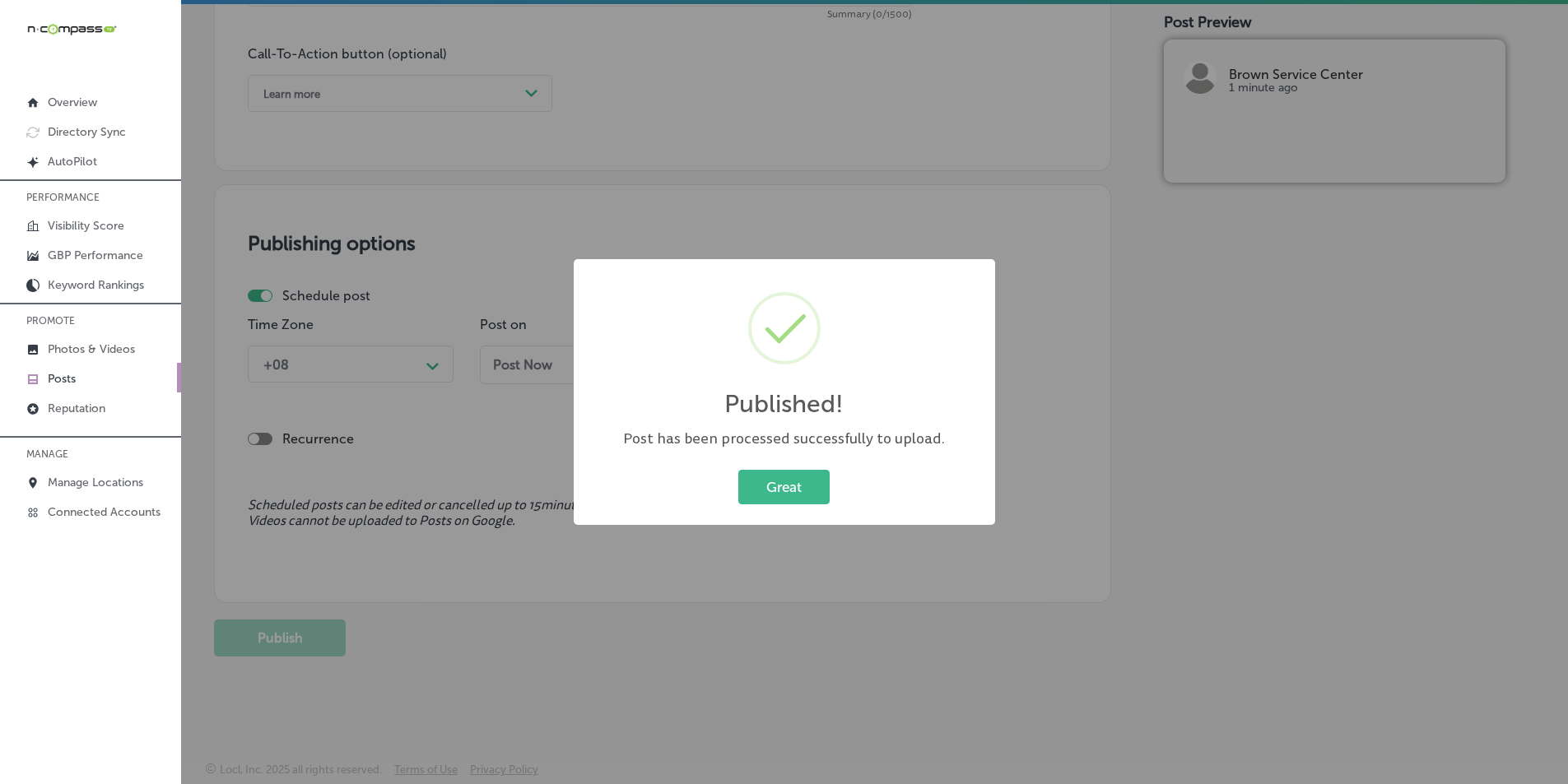
scroll to position [1208, 0]
click at [773, 485] on button "Great" at bounding box center [784, 487] width 92 height 34
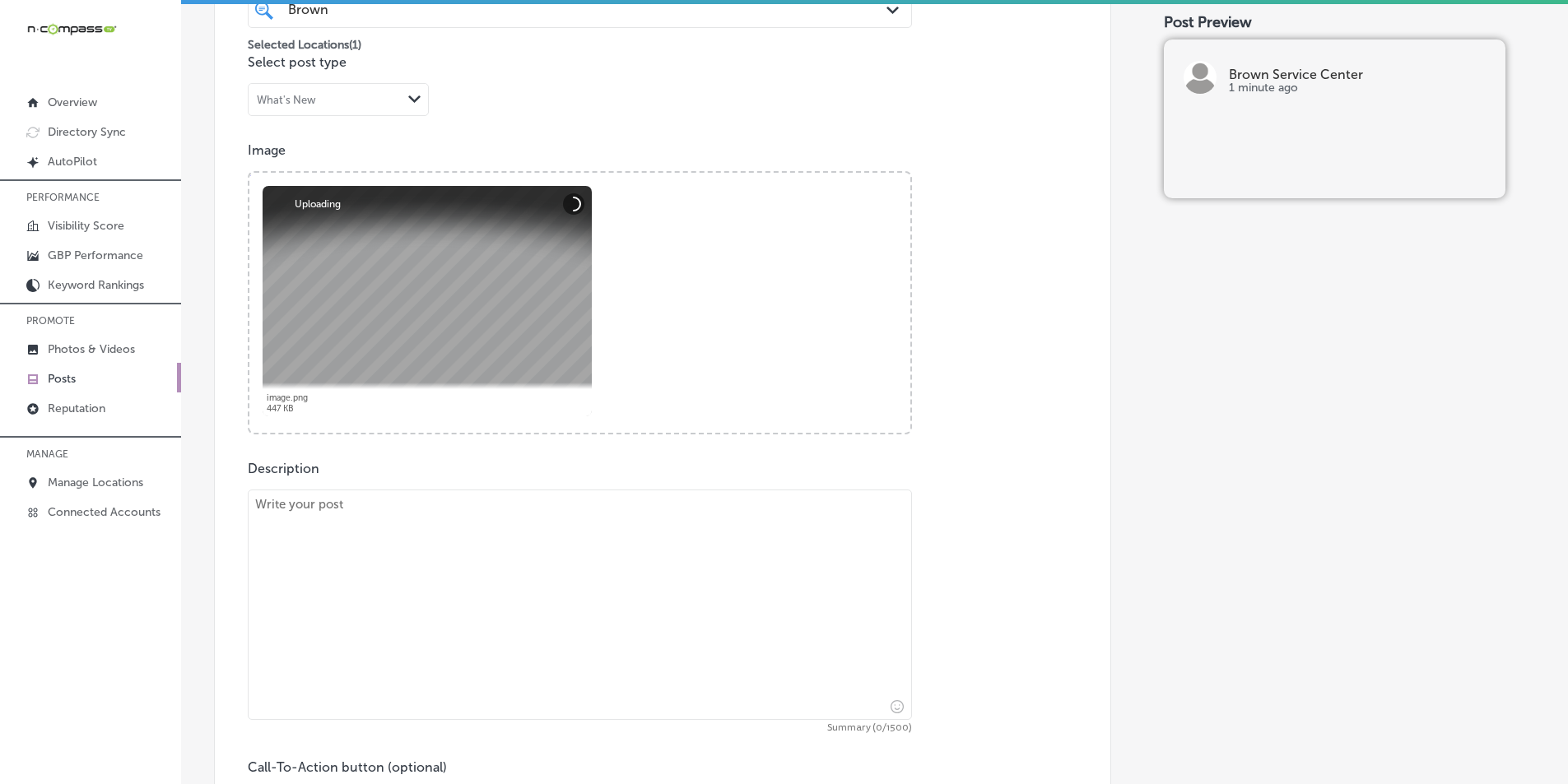
scroll to position [631, 0]
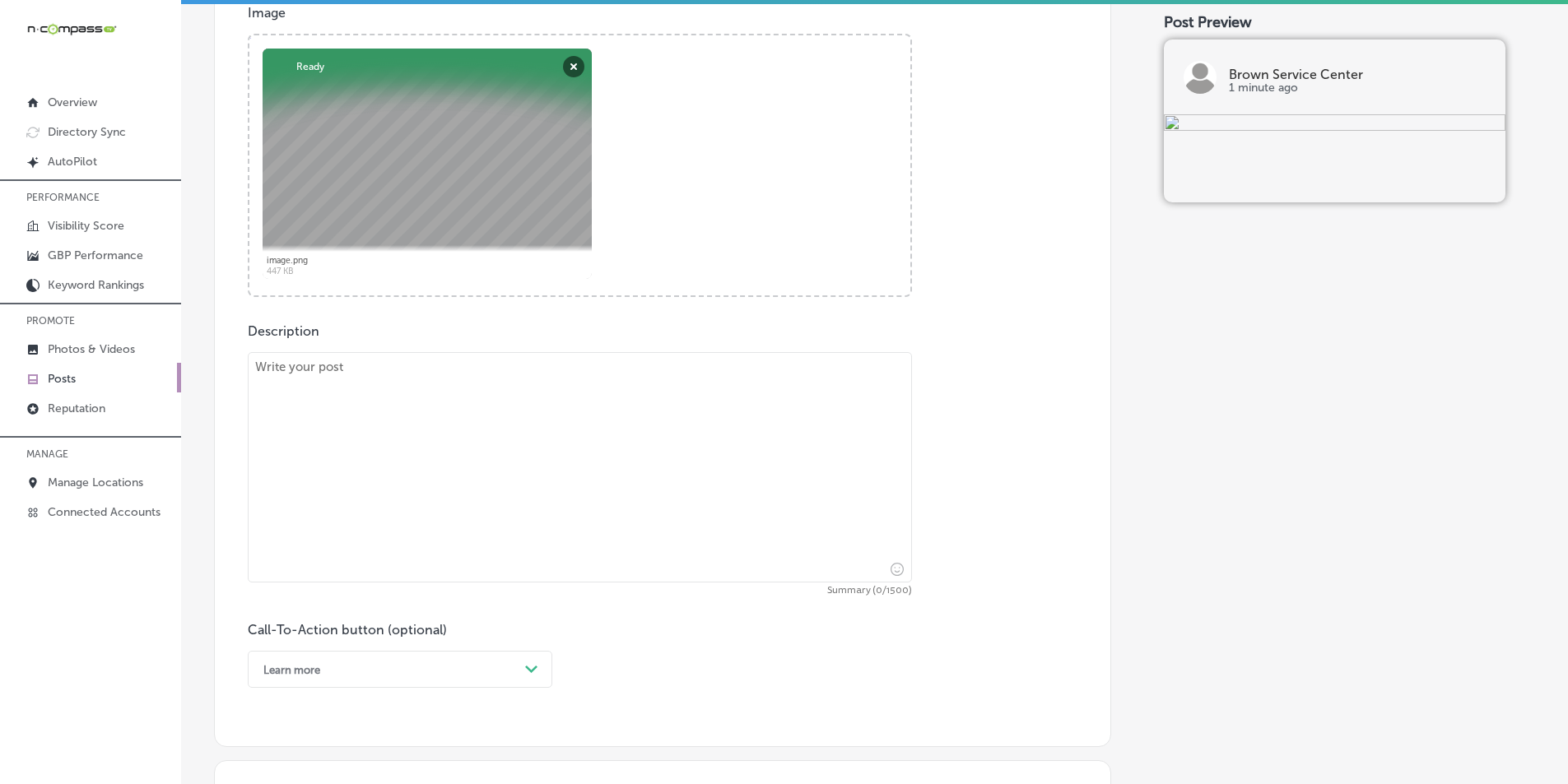
click at [329, 518] on textarea at bounding box center [580, 468] width 664 height 231
paste textarea "A vehicle tune-up is essential to keeping your car or truck running at its peak…"
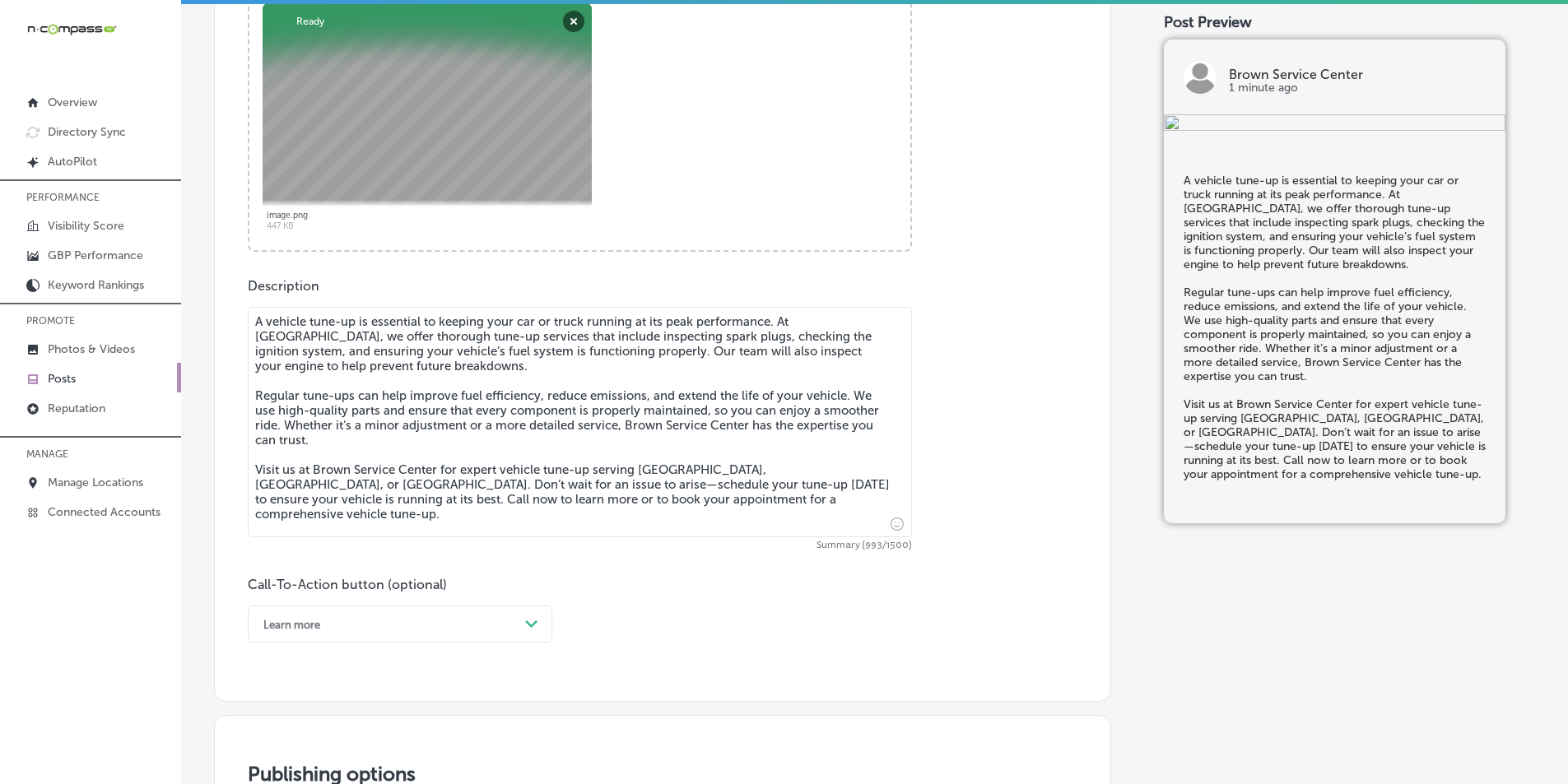
scroll to position [878, 0]
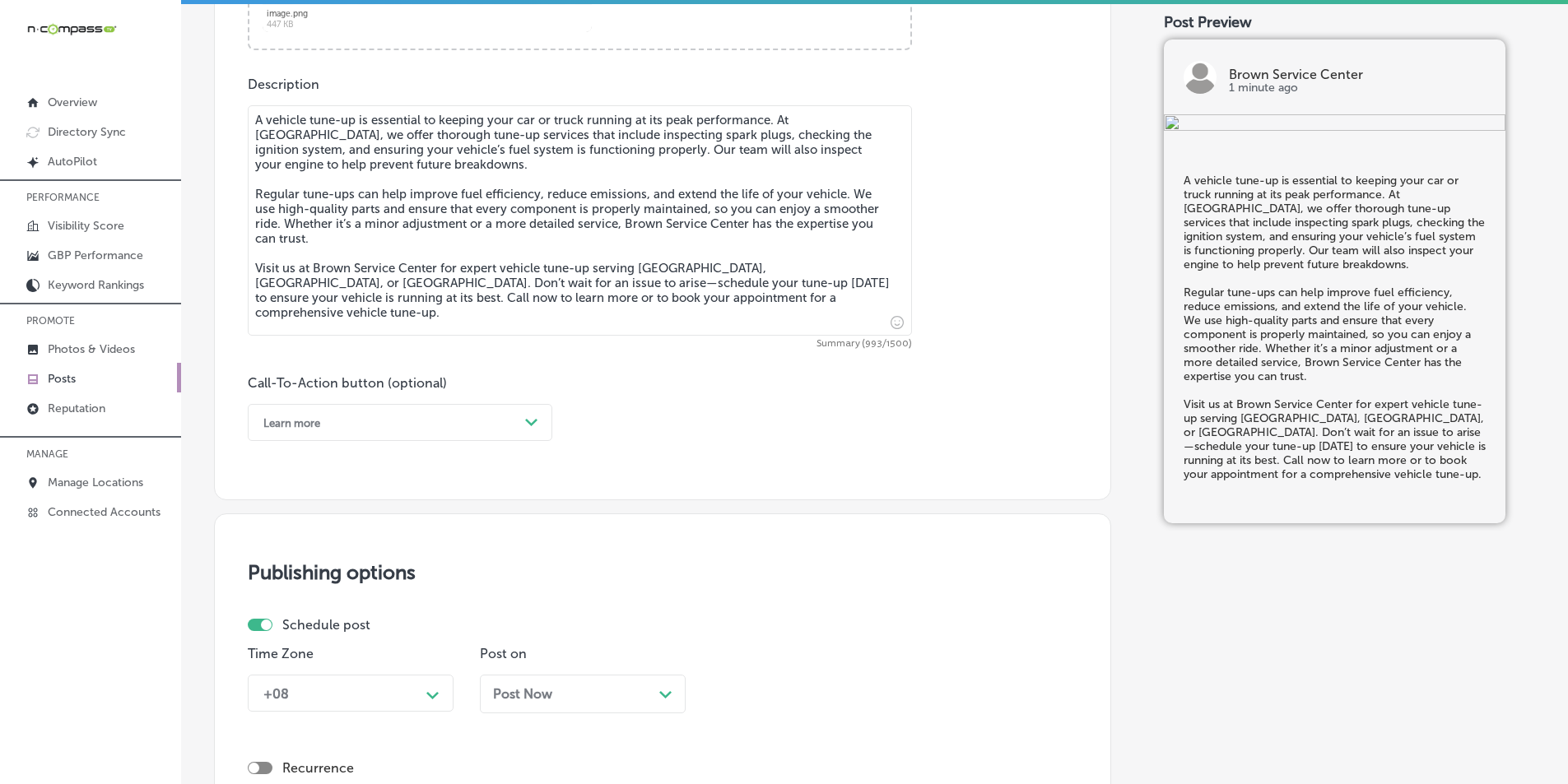
type textarea "A vehicle tune-up is essential to keeping your car or truck running at its peak…"
click at [403, 420] on div "Learn more" at bounding box center [386, 423] width 264 height 25
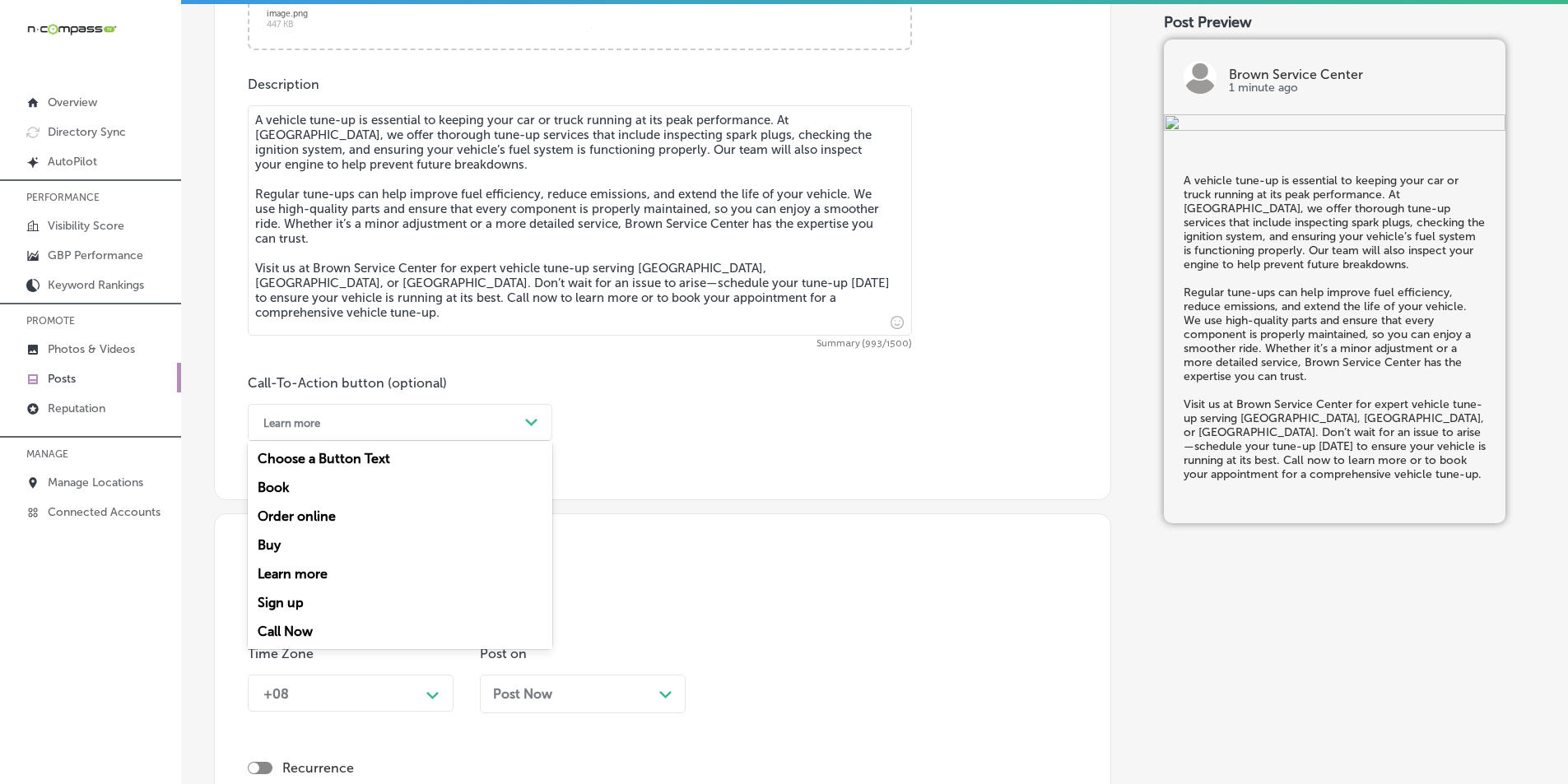
click at [282, 626] on div "Call Now" at bounding box center [399, 631] width 304 height 29
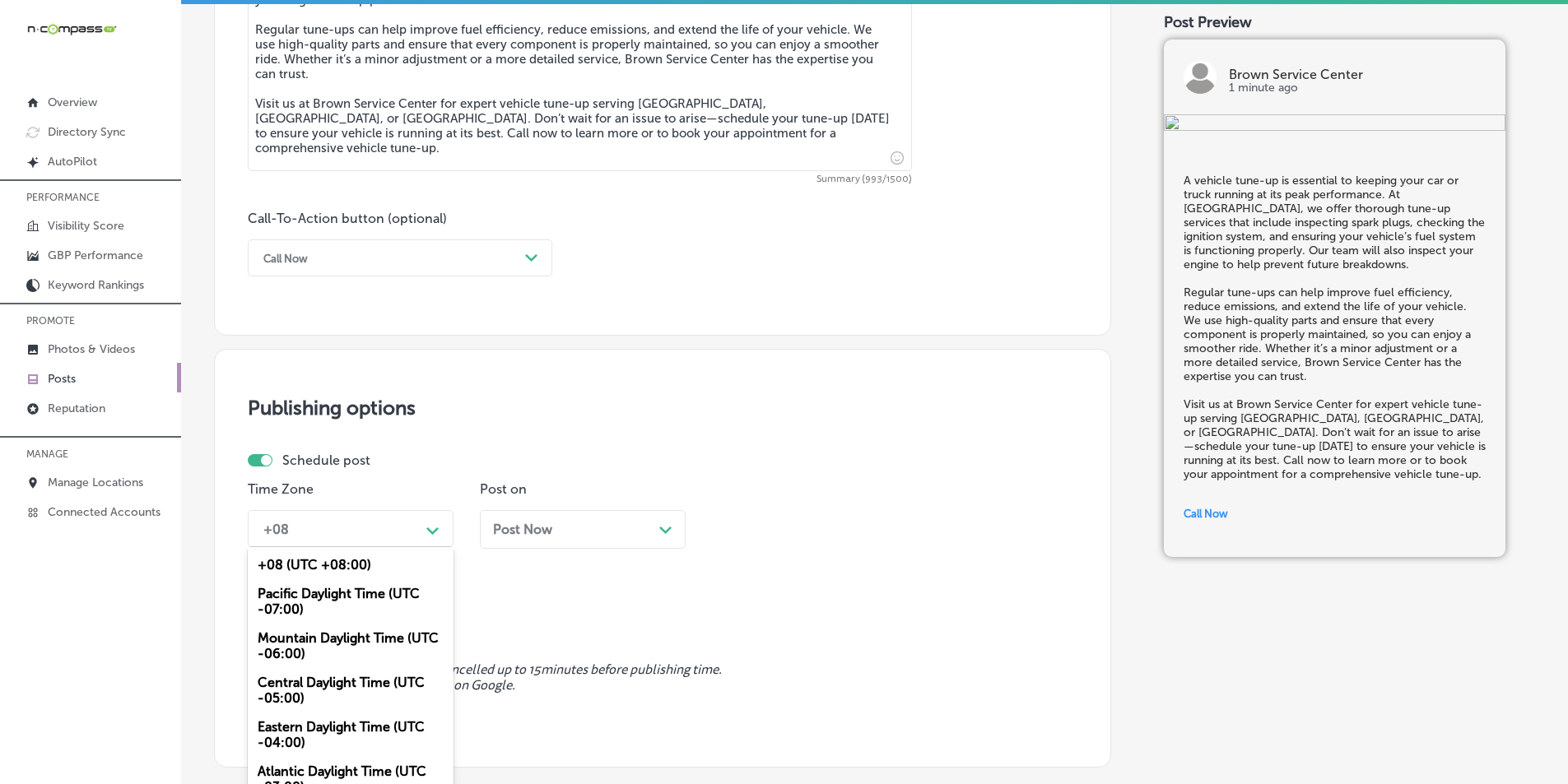
scroll to position [1059, 0]
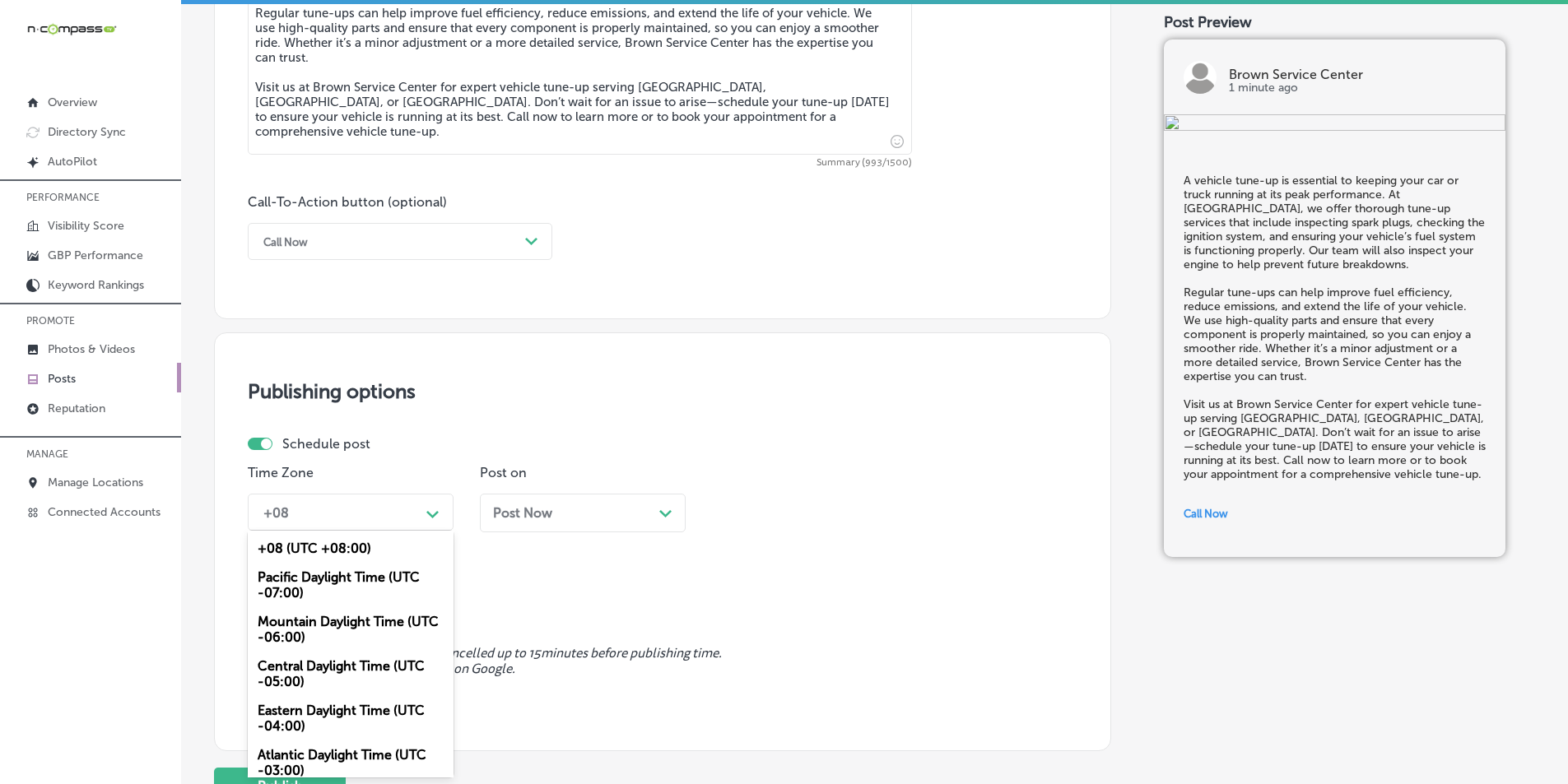
click at [385, 525] on div "+08" at bounding box center [337, 513] width 164 height 29
drag, startPoint x: 314, startPoint y: 618, endPoint x: 377, endPoint y: 610, distance: 63.5
click at [316, 618] on div "Mountain Daylight Time (UTC -06:00)" at bounding box center [350, 630] width 206 height 44
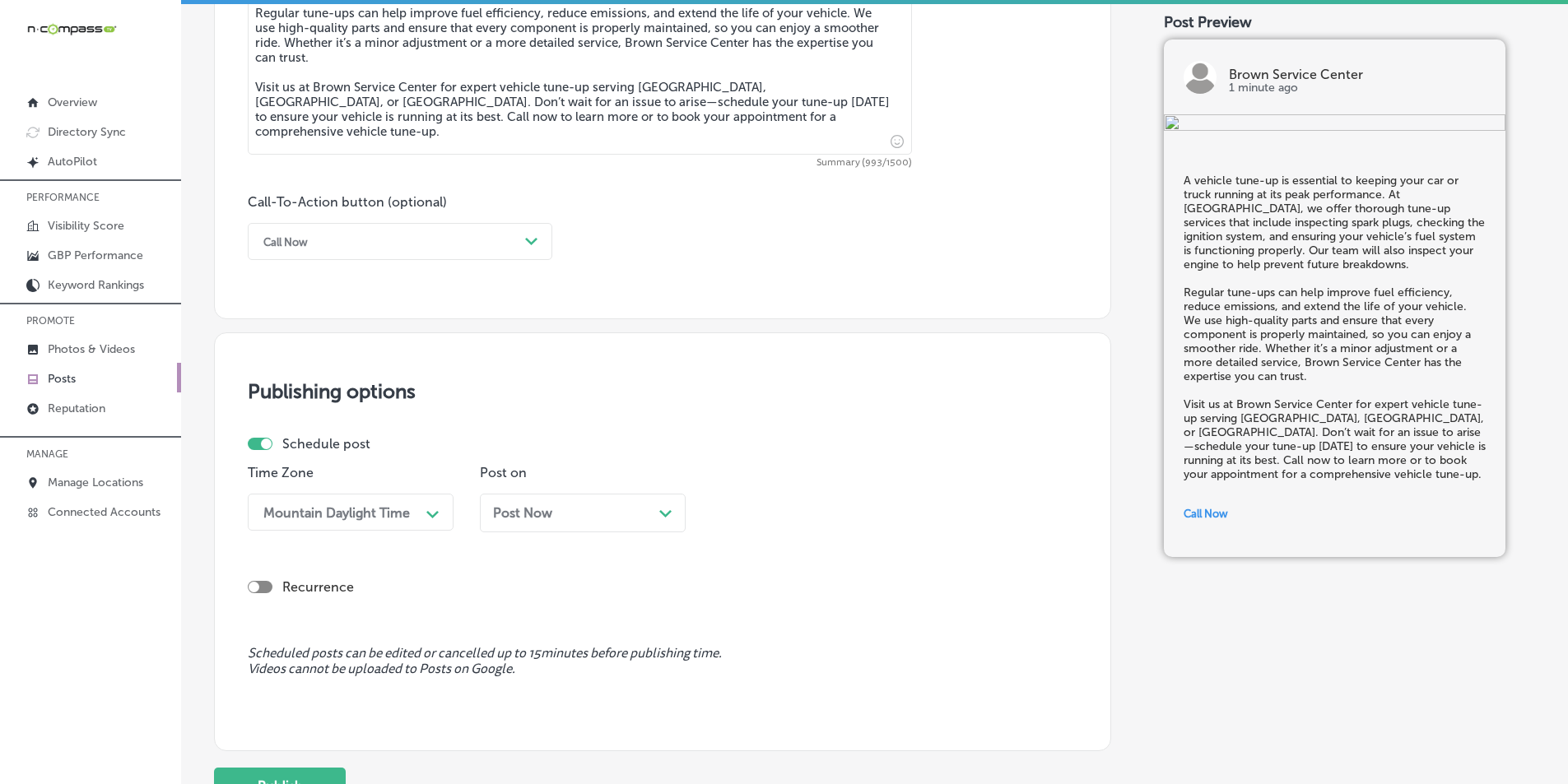
click at [598, 518] on div "Post Now Path Created with Sketch." at bounding box center [583, 513] width 180 height 15
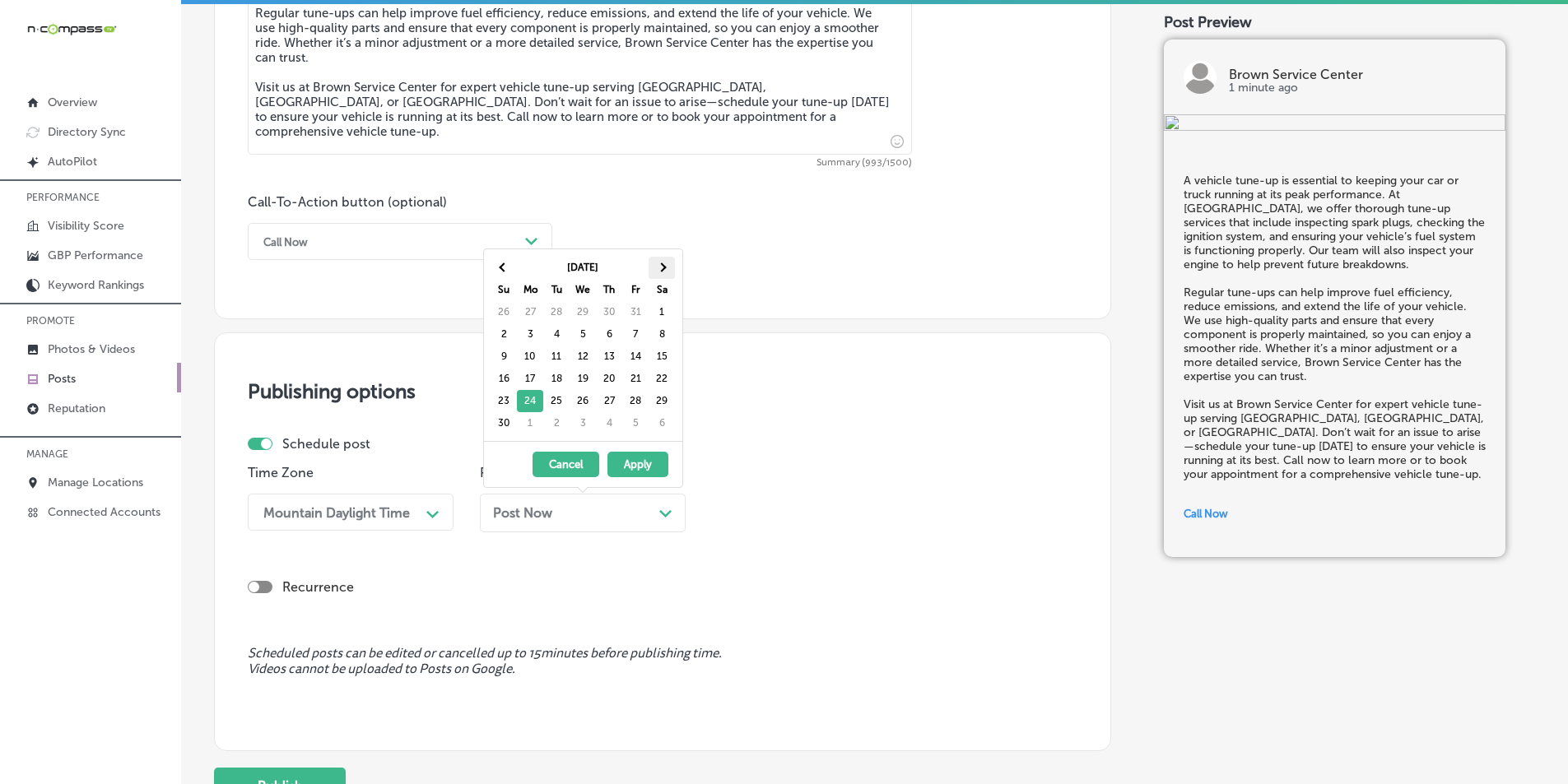
click at [662, 271] on span at bounding box center [661, 267] width 9 height 9
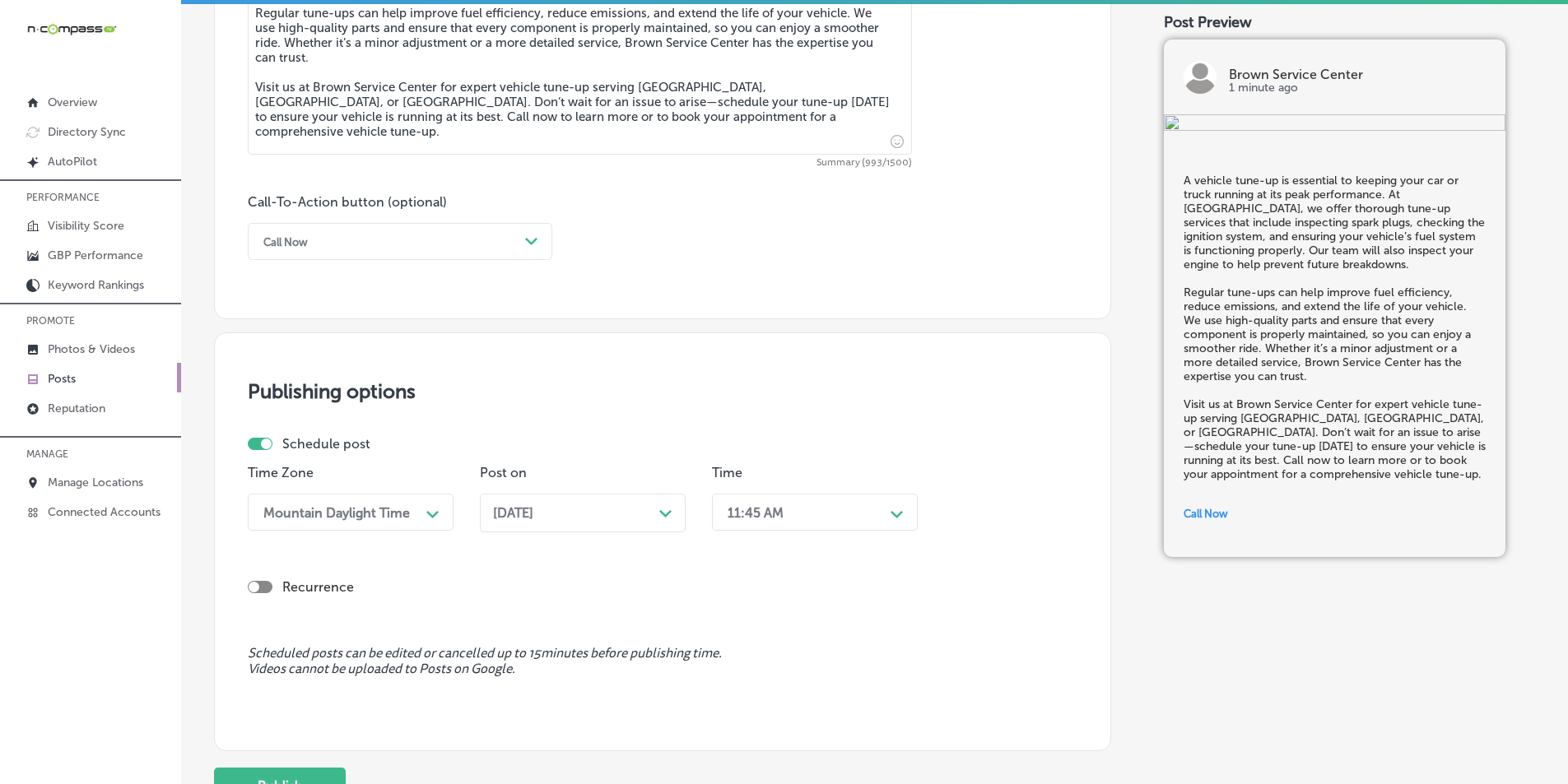
click at [773, 512] on div "11:45 AM" at bounding box center [755, 512] width 56 height 15
click at [737, 615] on div "7:00 AM" at bounding box center [815, 614] width 206 height 29
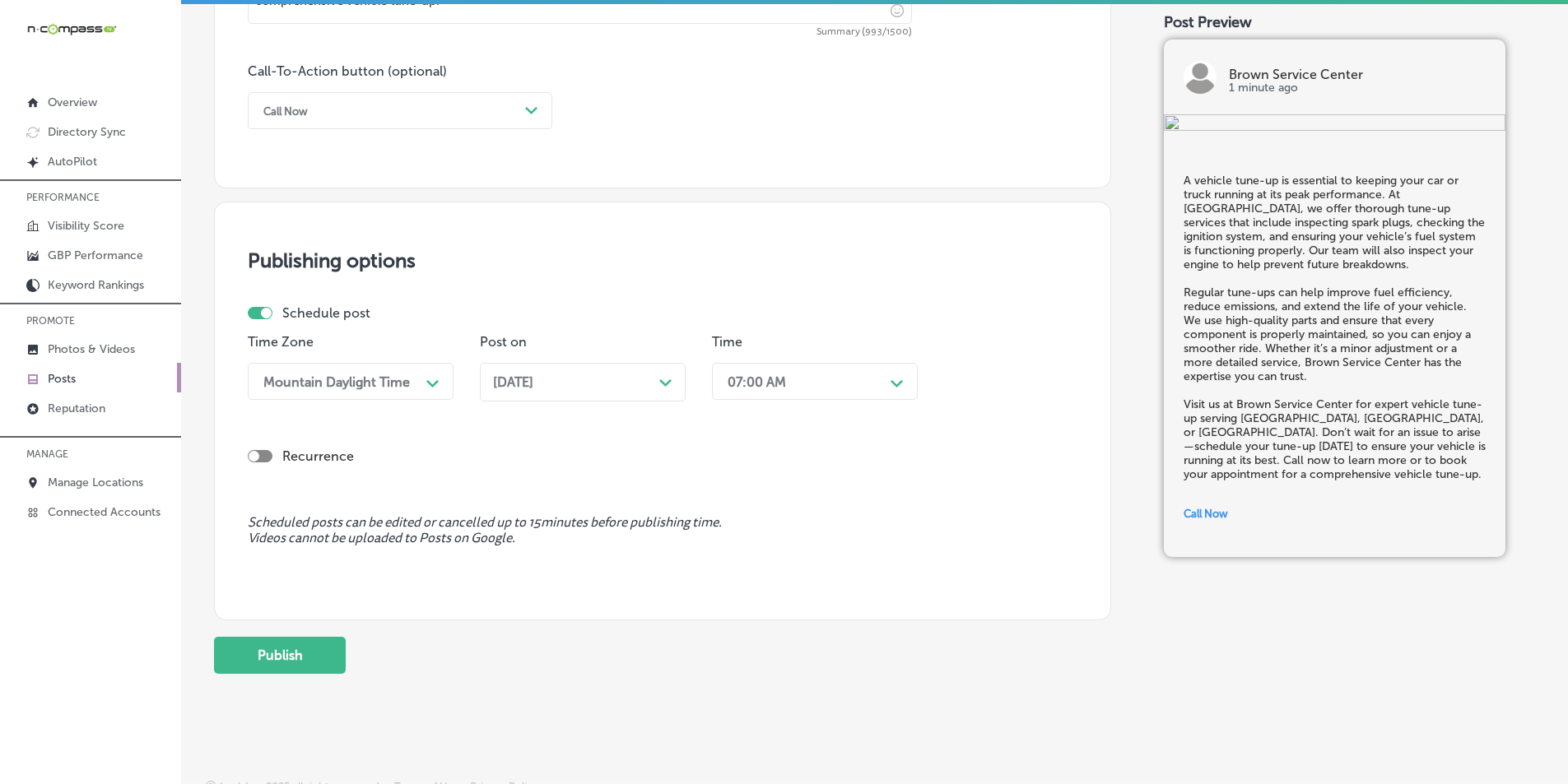
scroll to position [1208, 0]
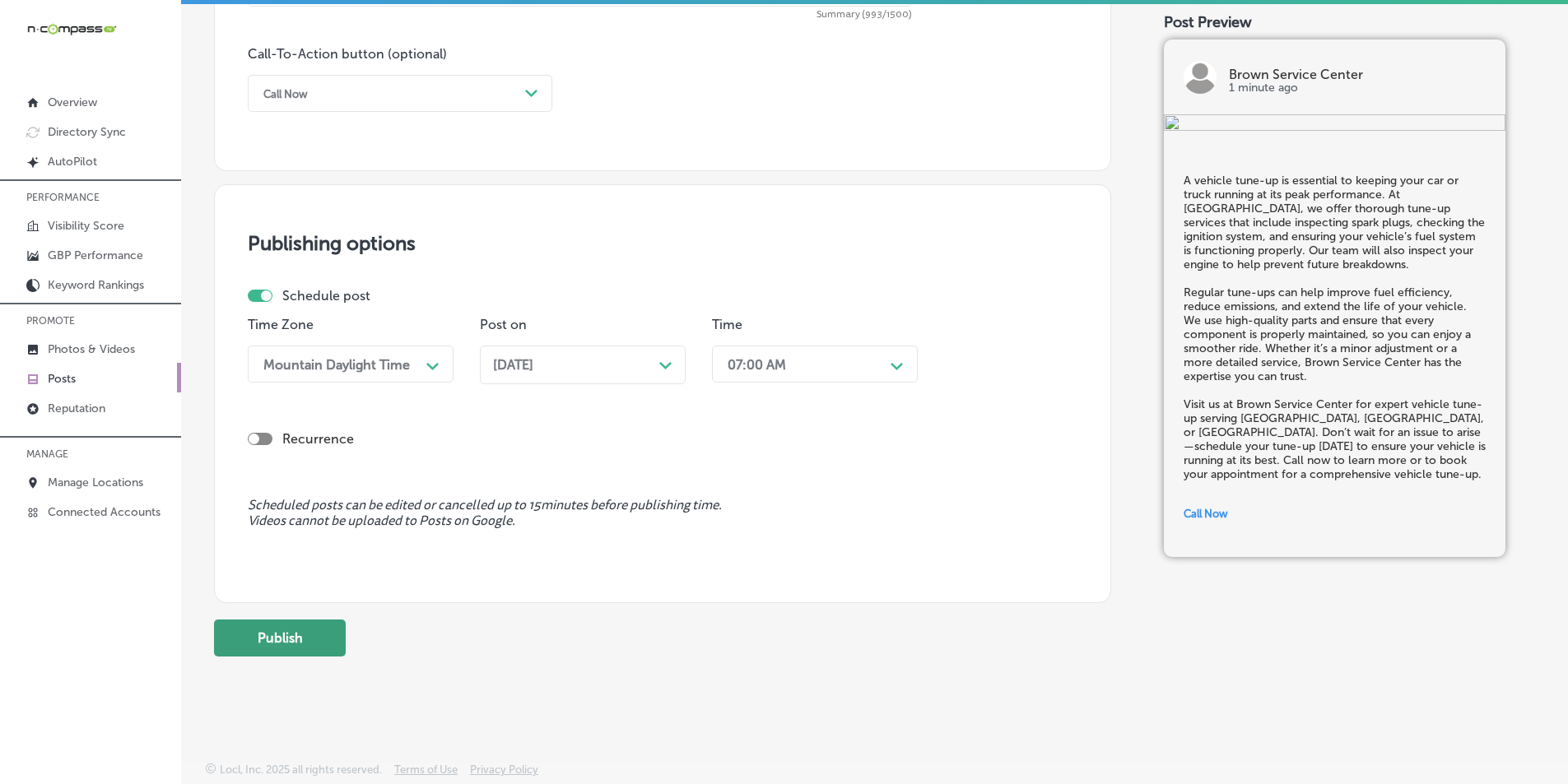
click at [291, 630] on button "Publish" at bounding box center [279, 638] width 131 height 37
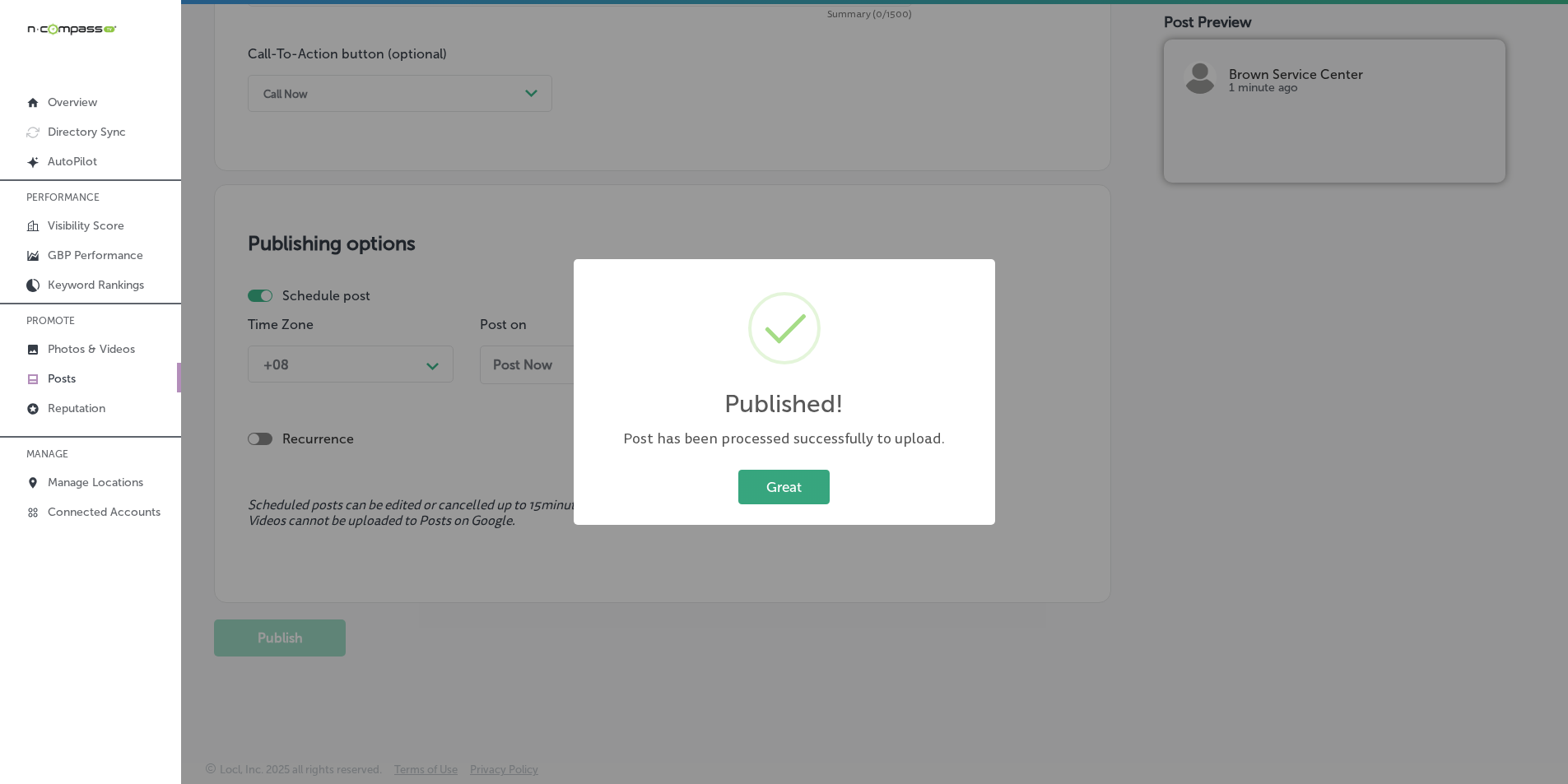
click at [785, 484] on button "Great" at bounding box center [784, 487] width 92 height 34
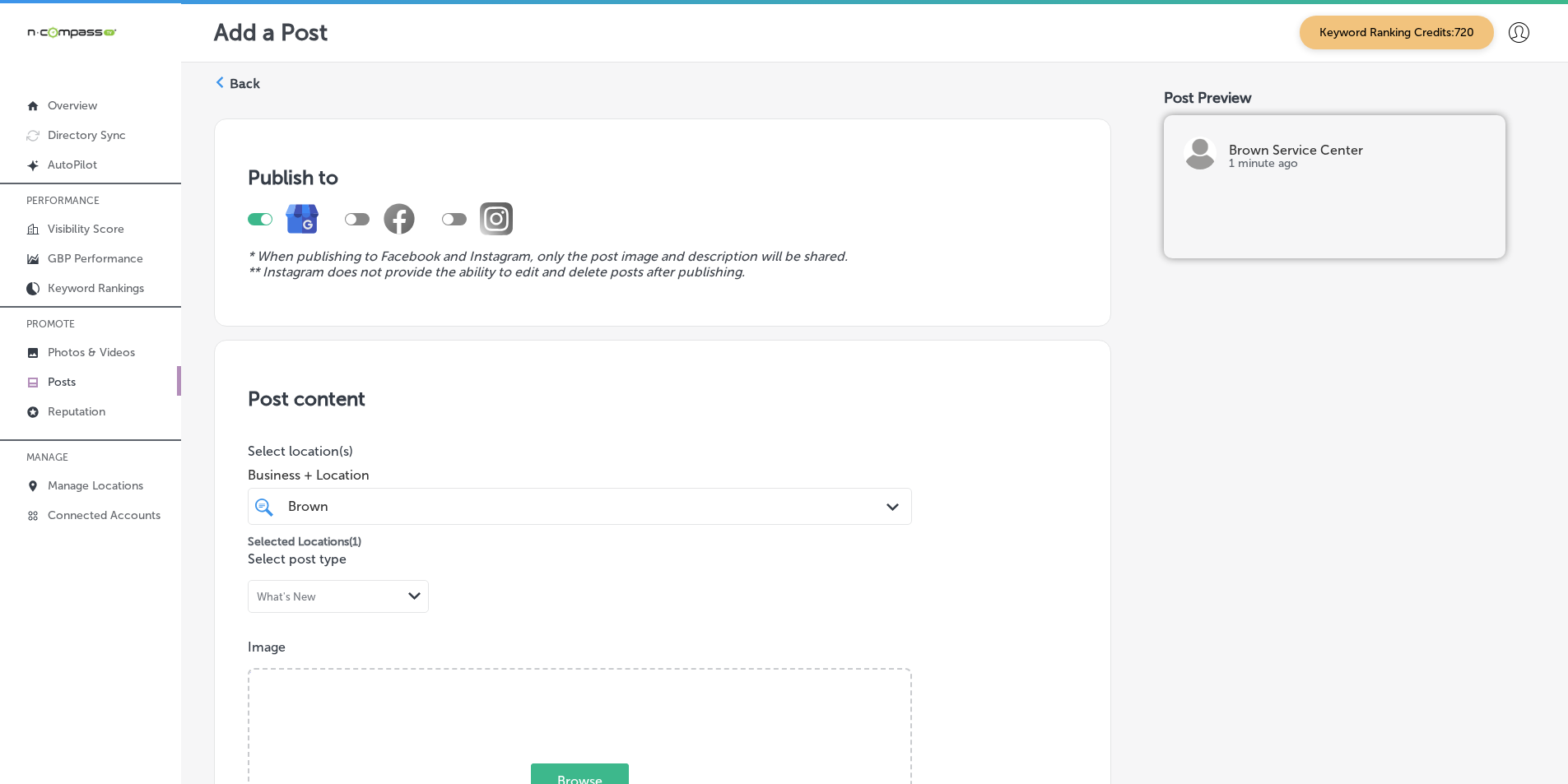
scroll to position [0, 0]
click at [231, 81] on label "Back" at bounding box center [245, 84] width 31 height 18
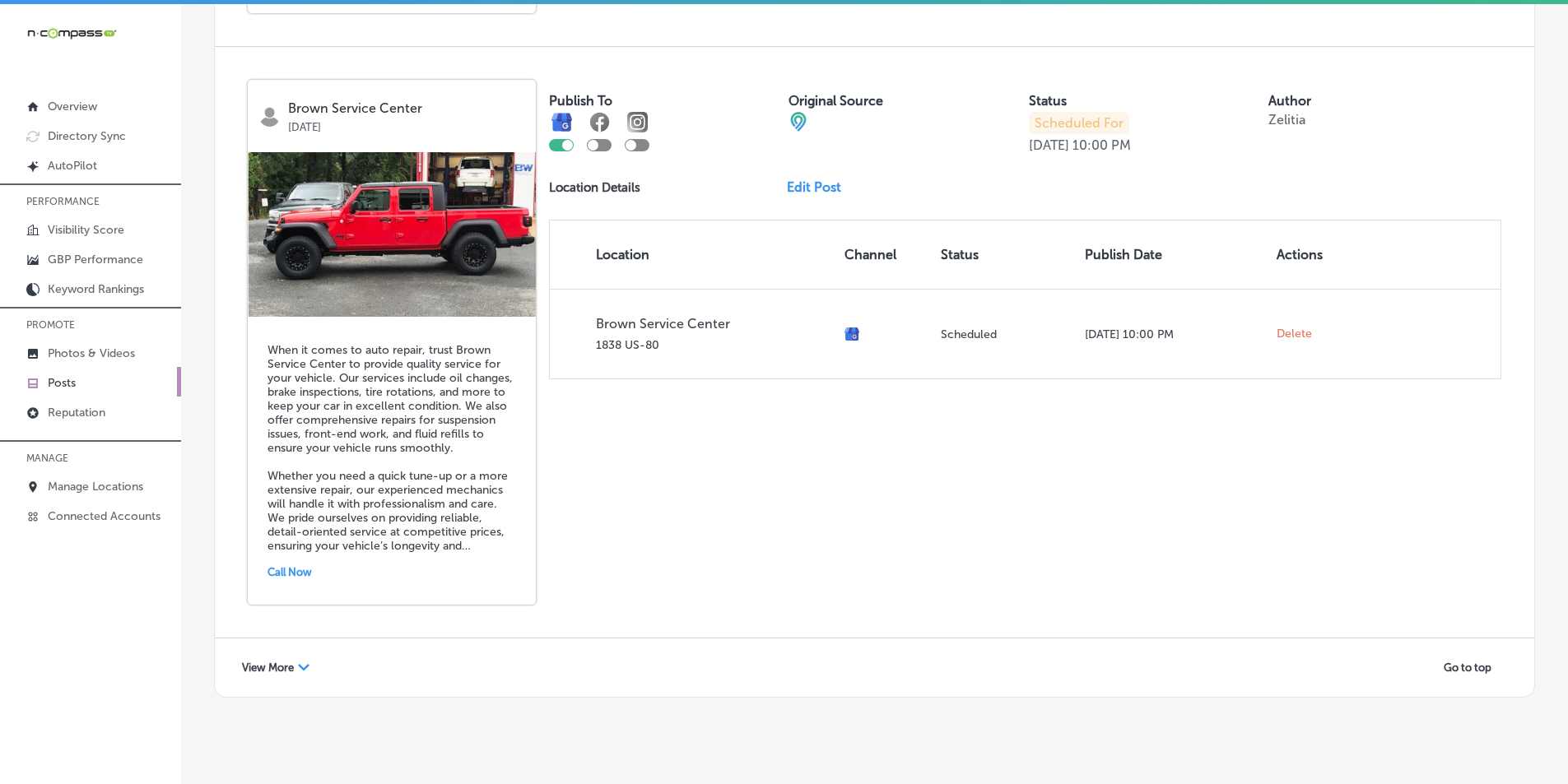
scroll to position [3561, 0]
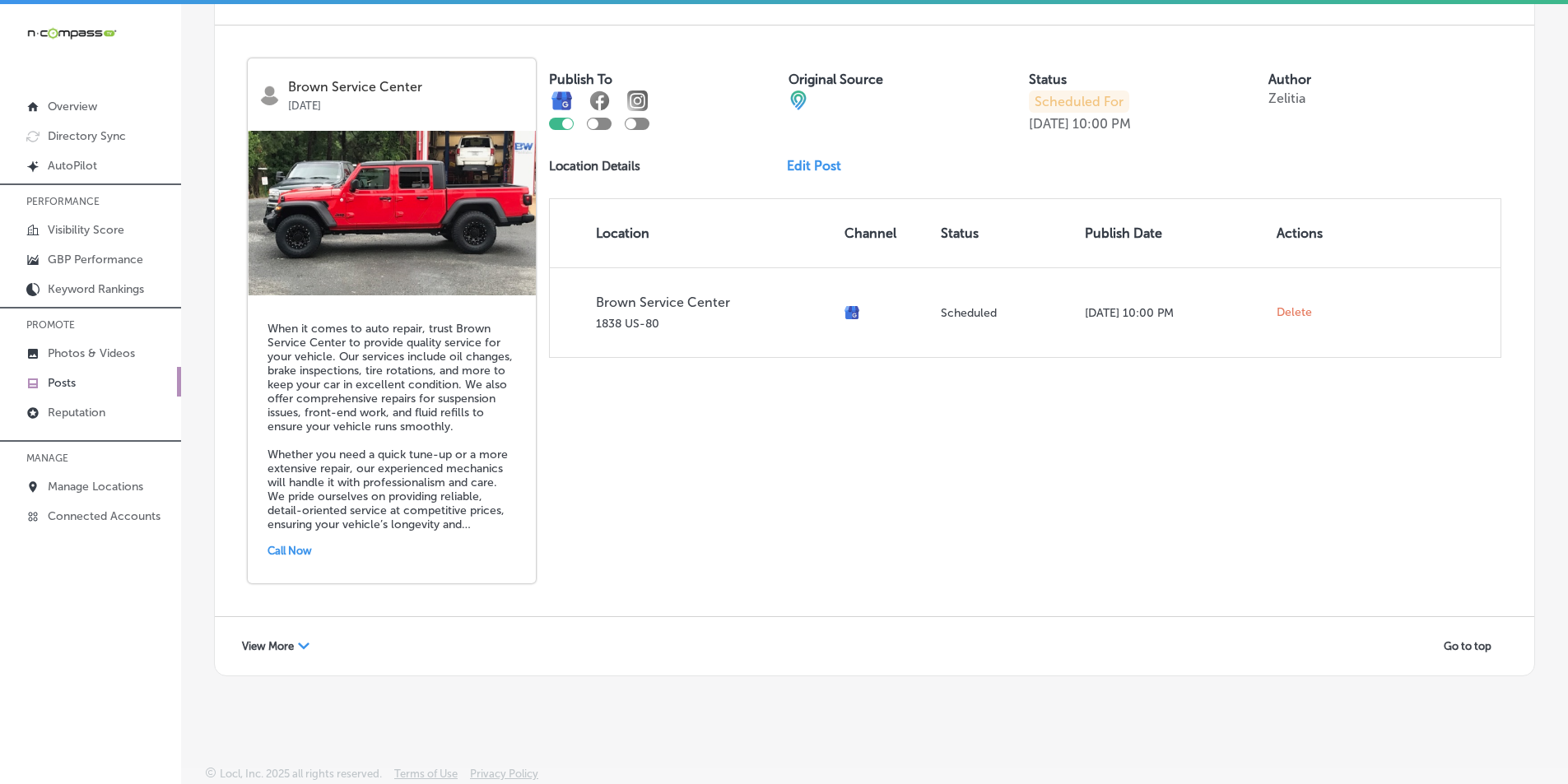
click at [286, 645] on span "View More" at bounding box center [268, 647] width 52 height 13
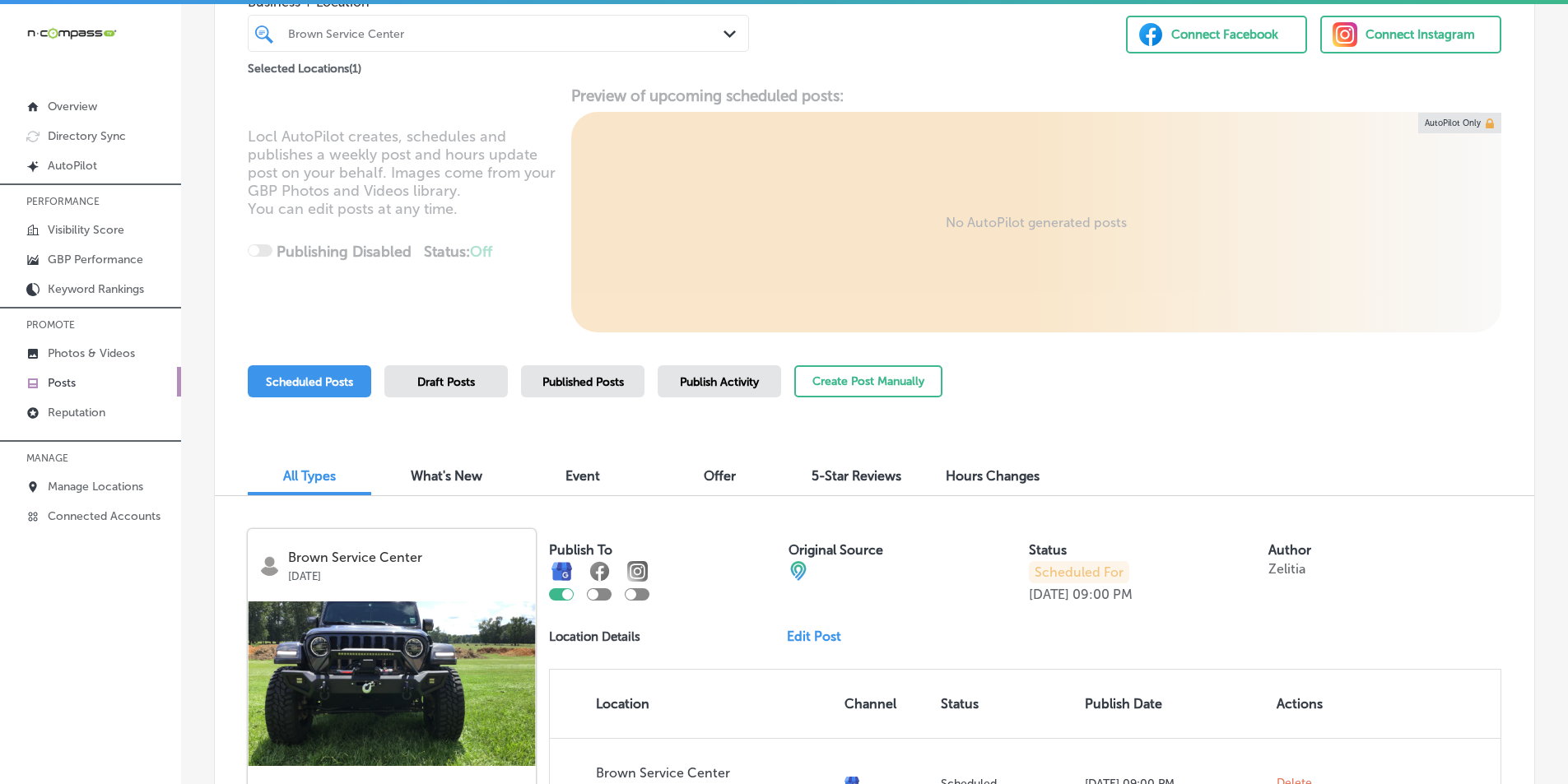
scroll to position [0, 0]
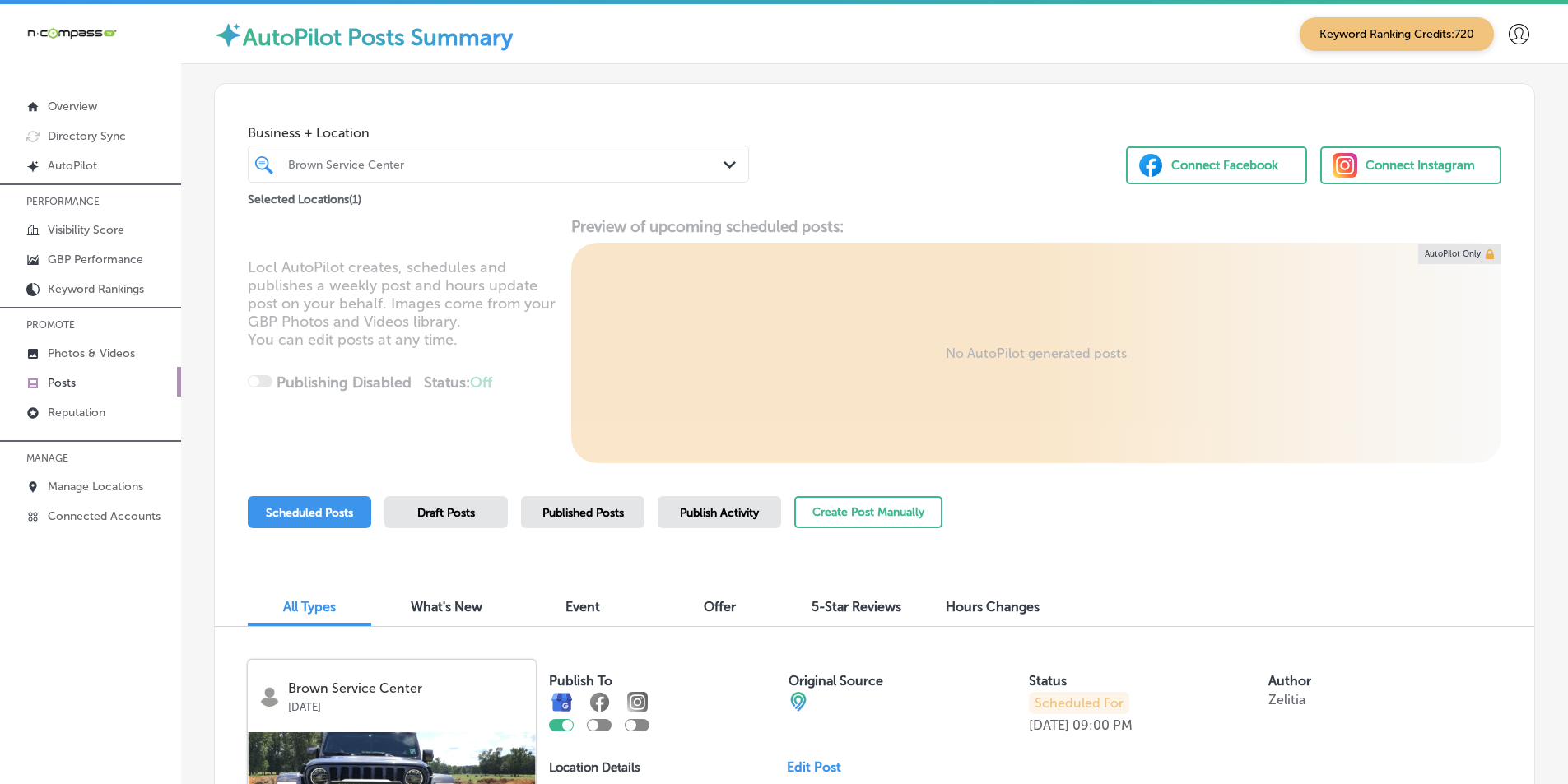
click at [429, 161] on div "Brown Service Center" at bounding box center [507, 164] width 437 height 14
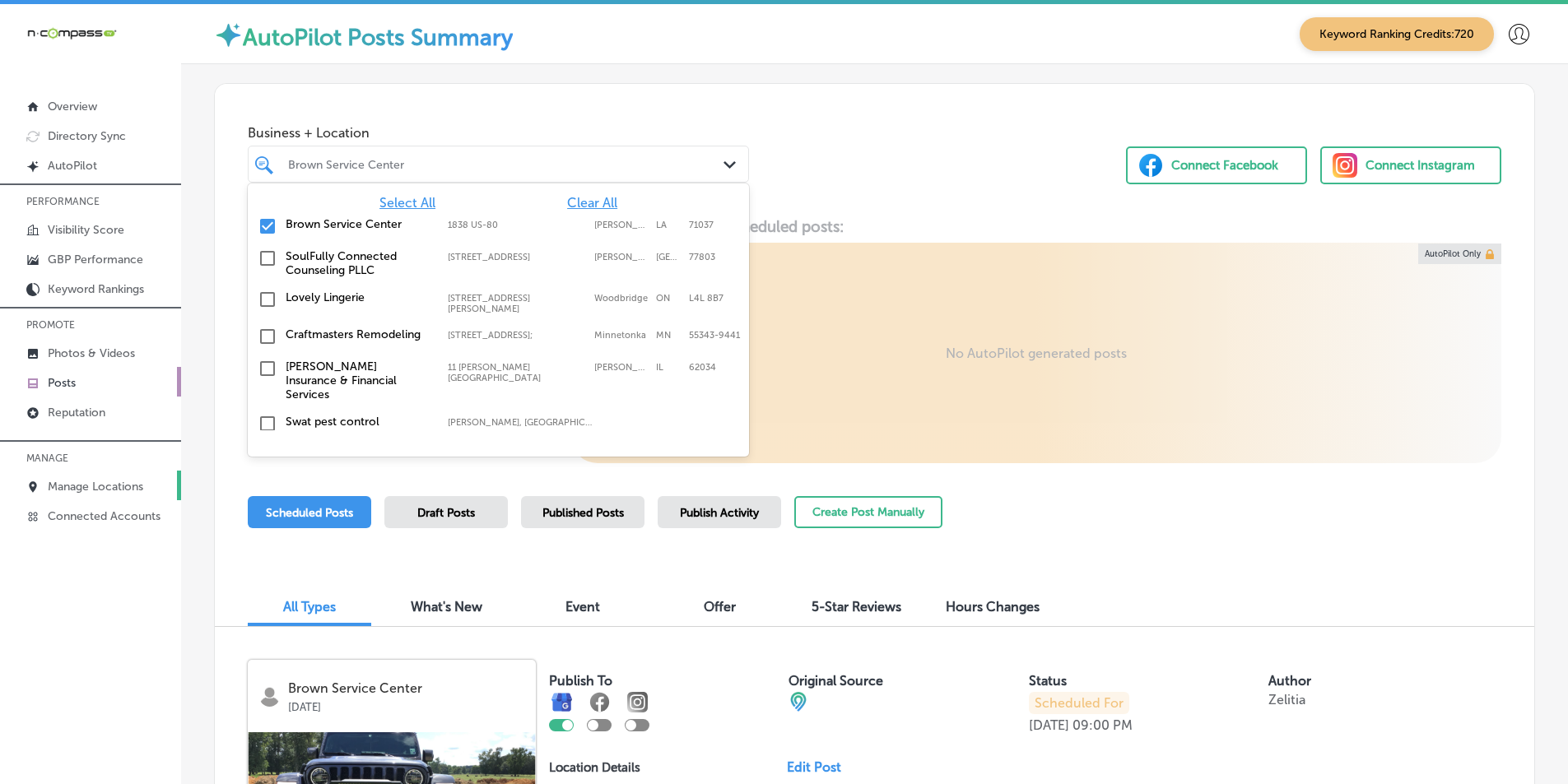
drag, startPoint x: 263, startPoint y: 222, endPoint x: 92, endPoint y: 483, distance: 312.0
click at [264, 222] on input "checkbox" at bounding box center [267, 225] width 19 height 19
click at [92, 483] on p "Manage Locations" at bounding box center [95, 487] width 96 height 14
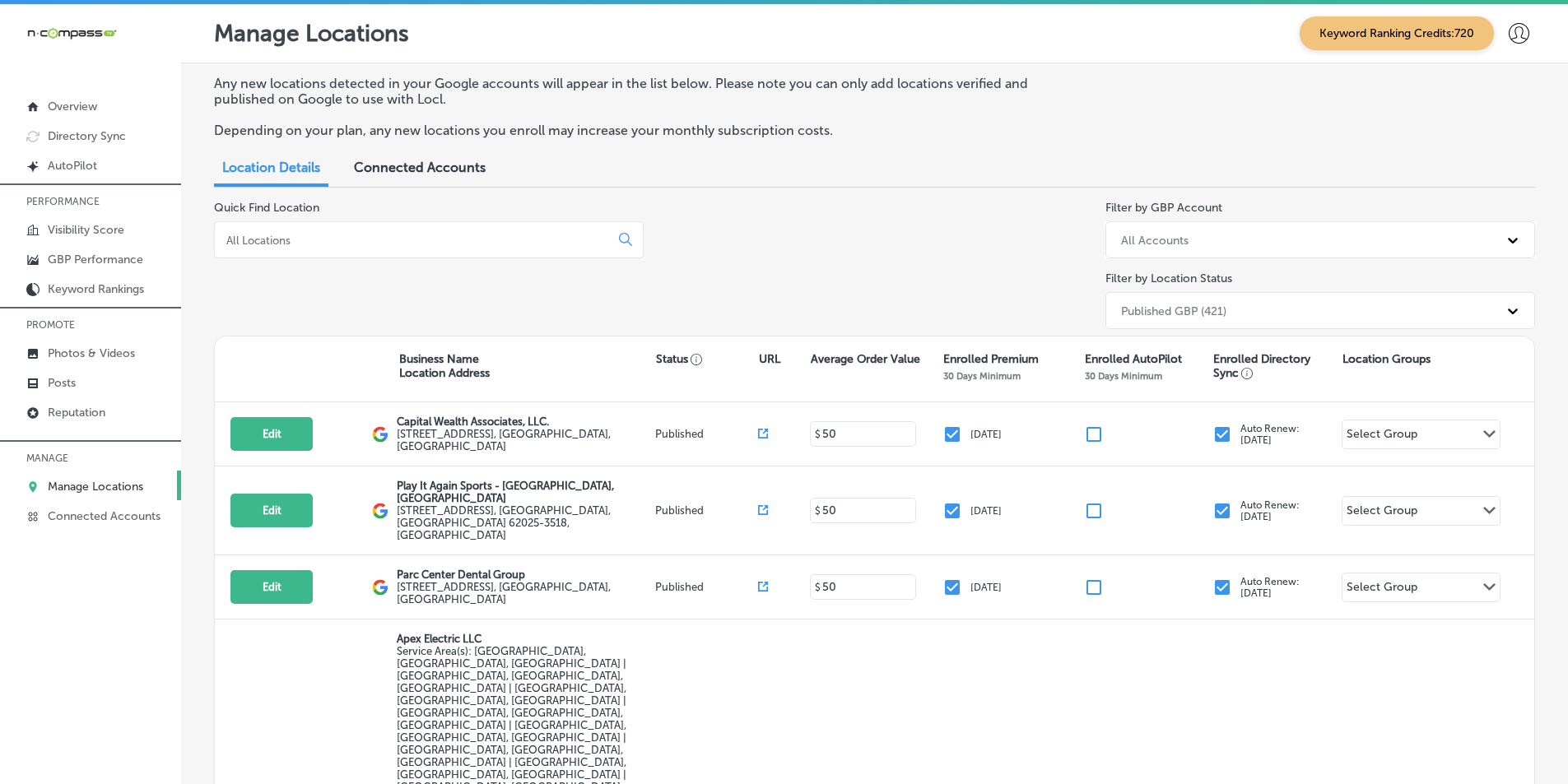
click at [312, 242] on input at bounding box center [415, 240] width 381 height 14
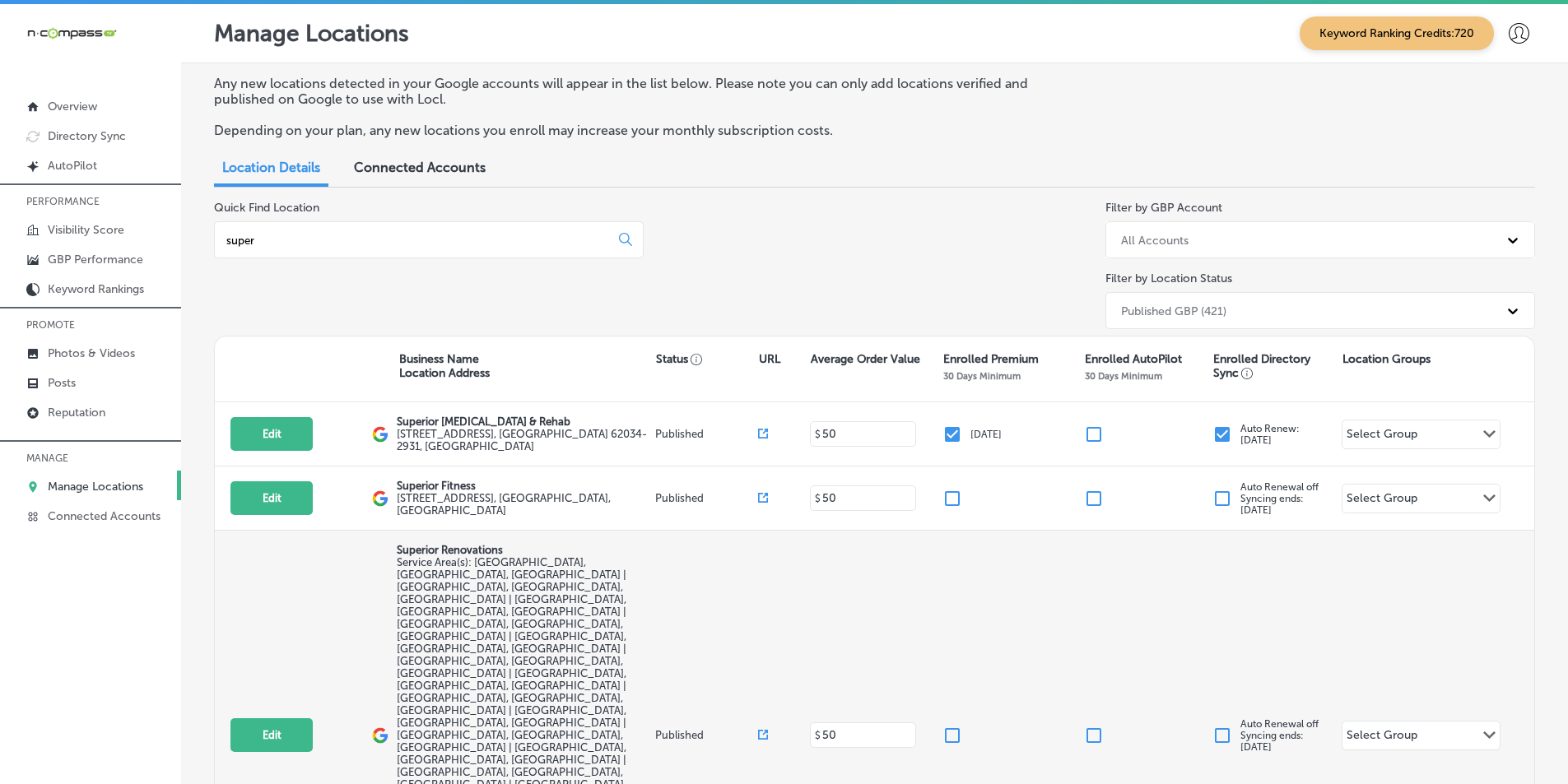
type input "super"
drag, startPoint x: 391, startPoint y: 545, endPoint x: 510, endPoint y: 550, distance: 119.1
click at [510, 550] on div "Edit This location is not published yet. Superior Renovations Service Area(s): …" at bounding box center [874, 735] width 1320 height 409
copy p "Superior Renovations"
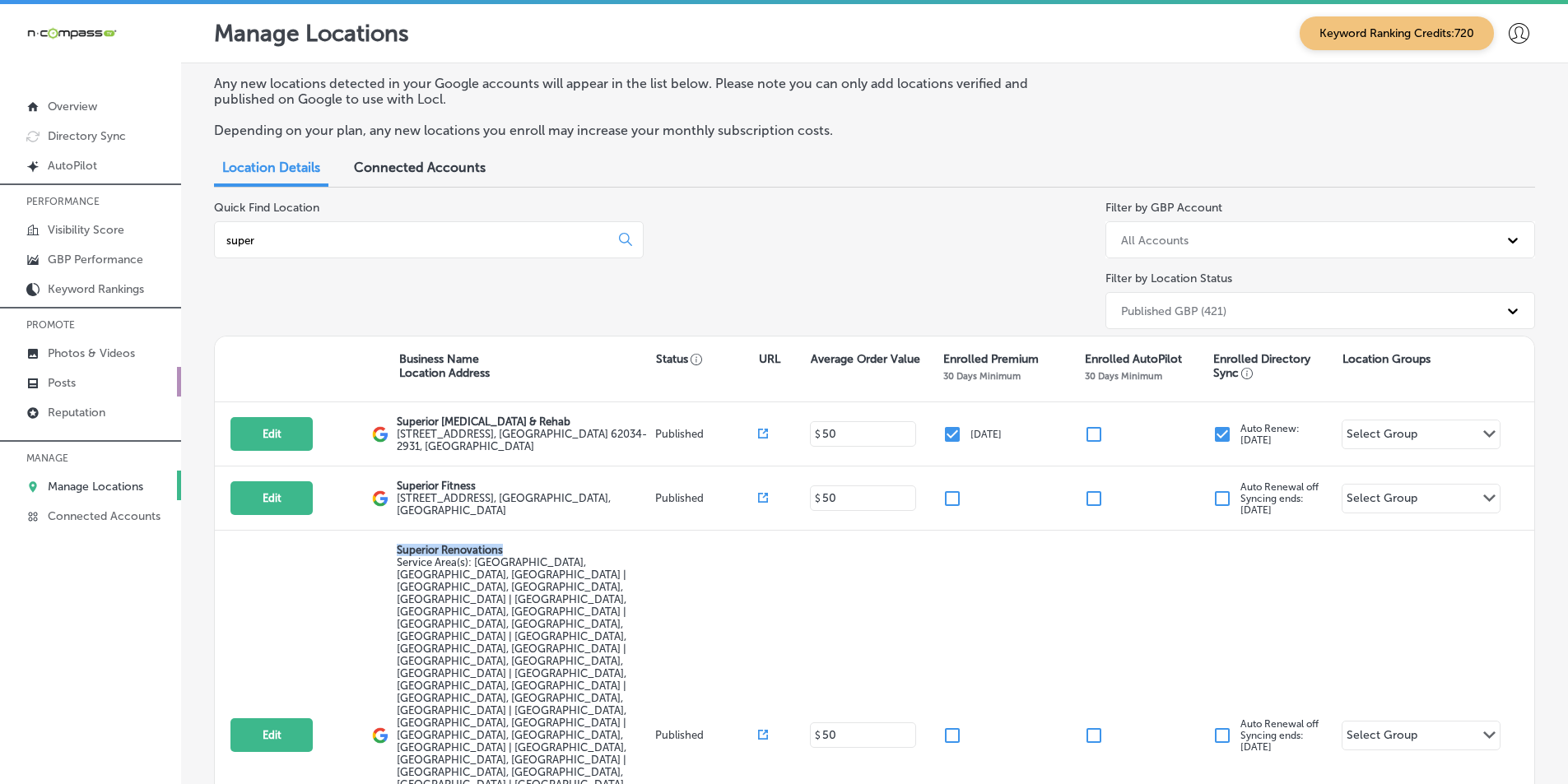
click at [76, 377] on link "Posts" at bounding box center [91, 381] width 181 height 30
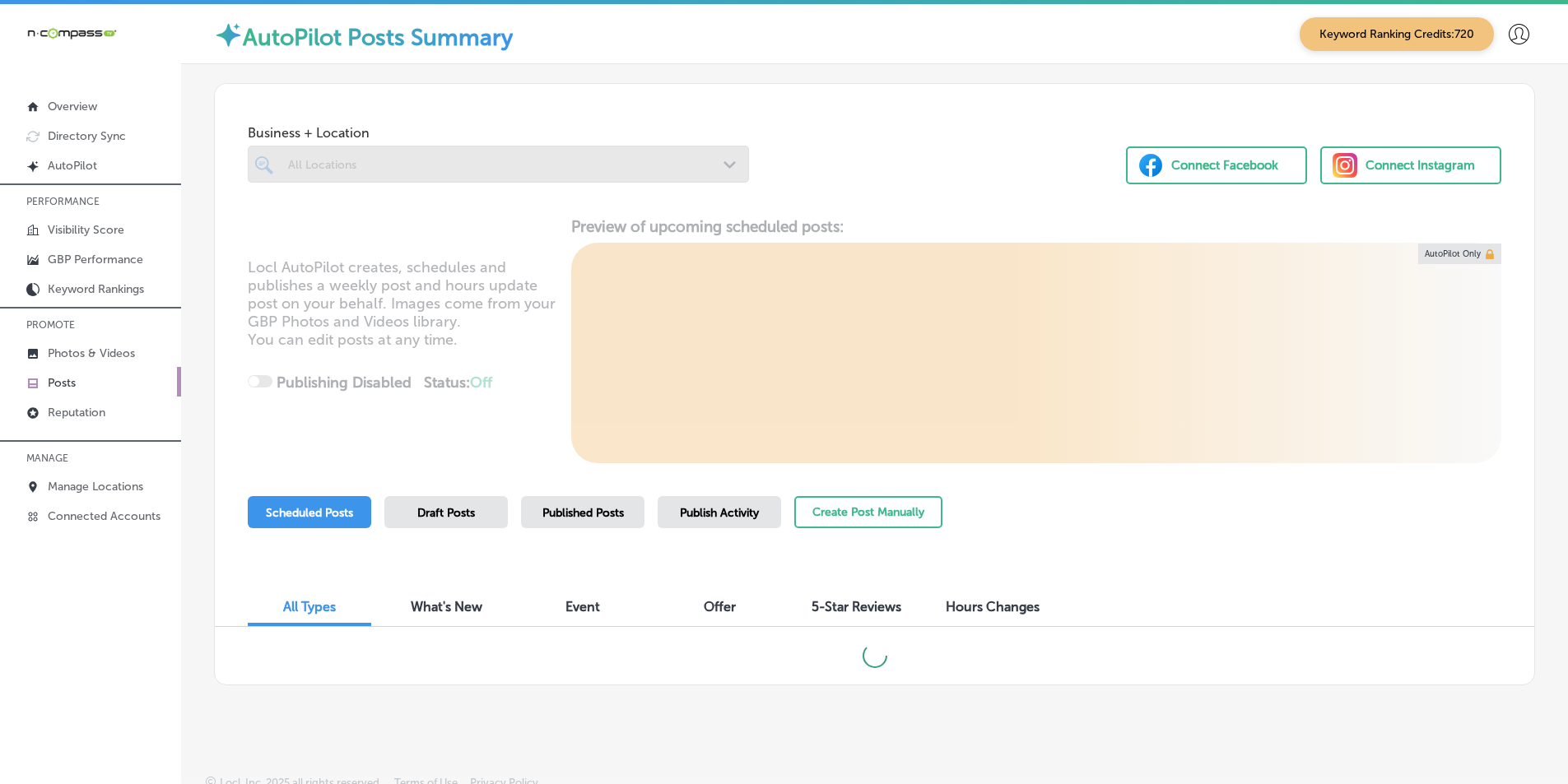
click at [389, 159] on div at bounding box center [498, 164] width 501 height 37
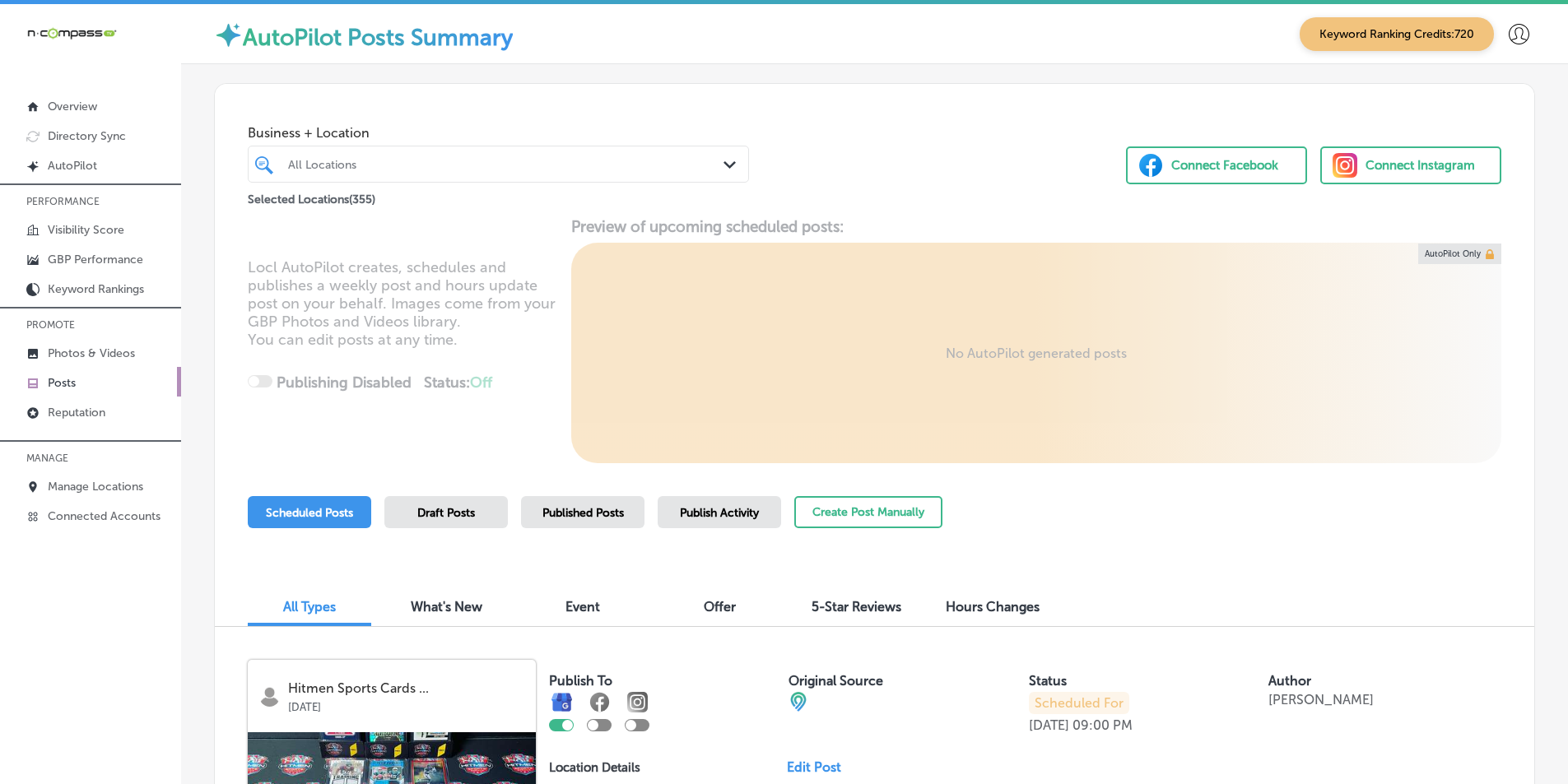
click at [442, 168] on div "All Locations" at bounding box center [507, 164] width 437 height 14
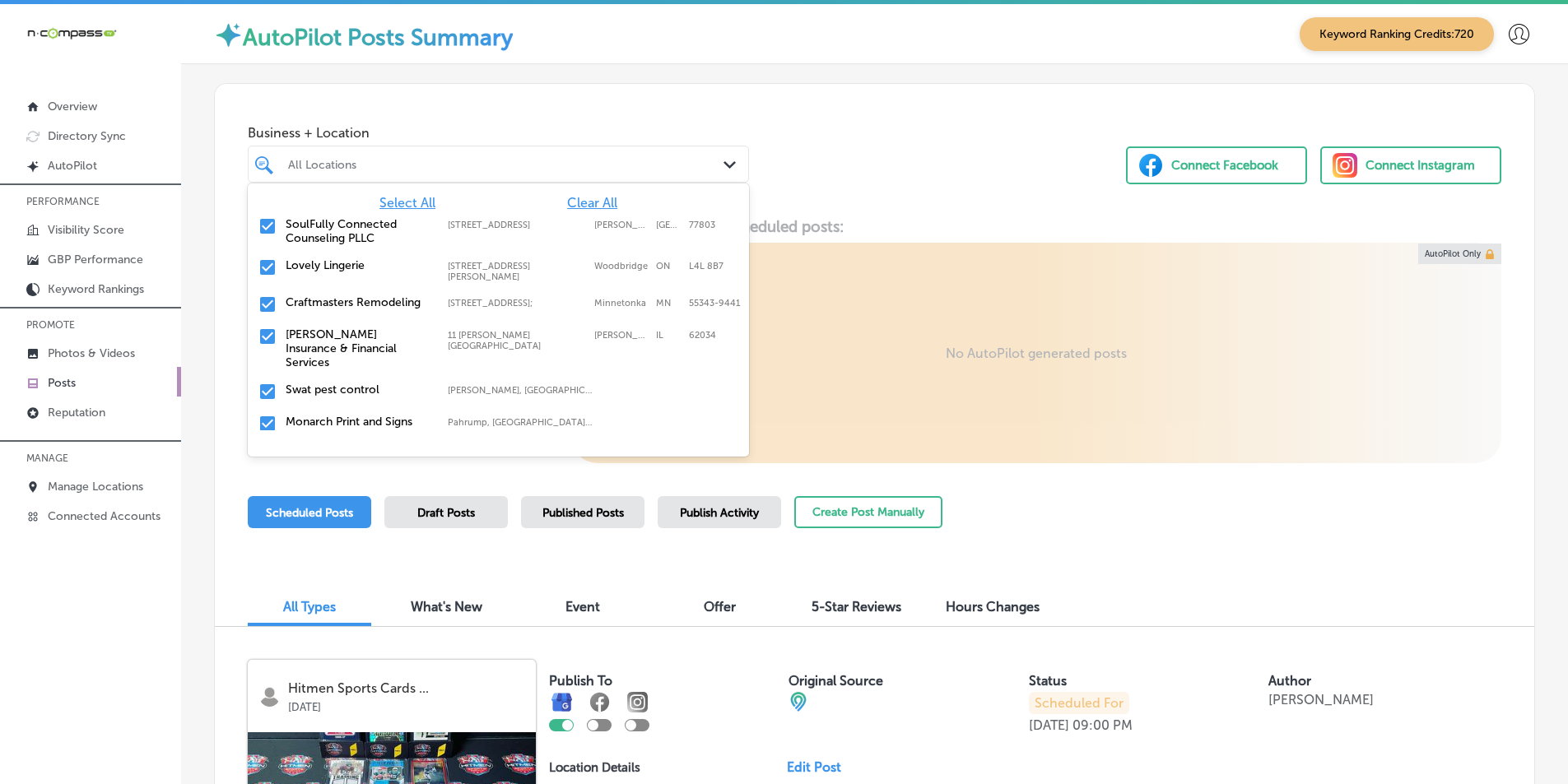
click at [580, 201] on span "Clear All" at bounding box center [592, 203] width 50 height 15
paste input "Superior Renovations"
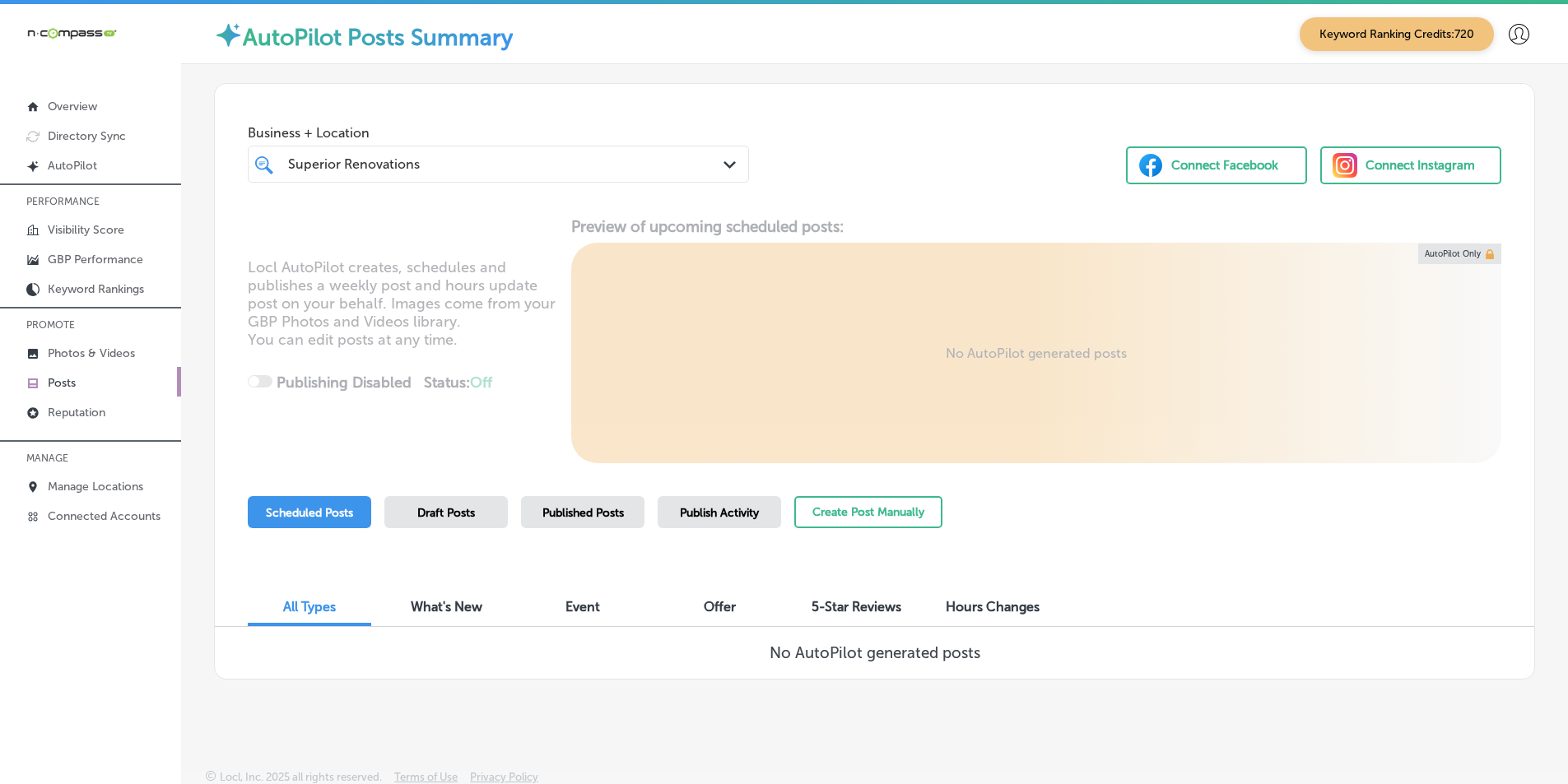
click at [82, 379] on link "Posts" at bounding box center [91, 381] width 181 height 30
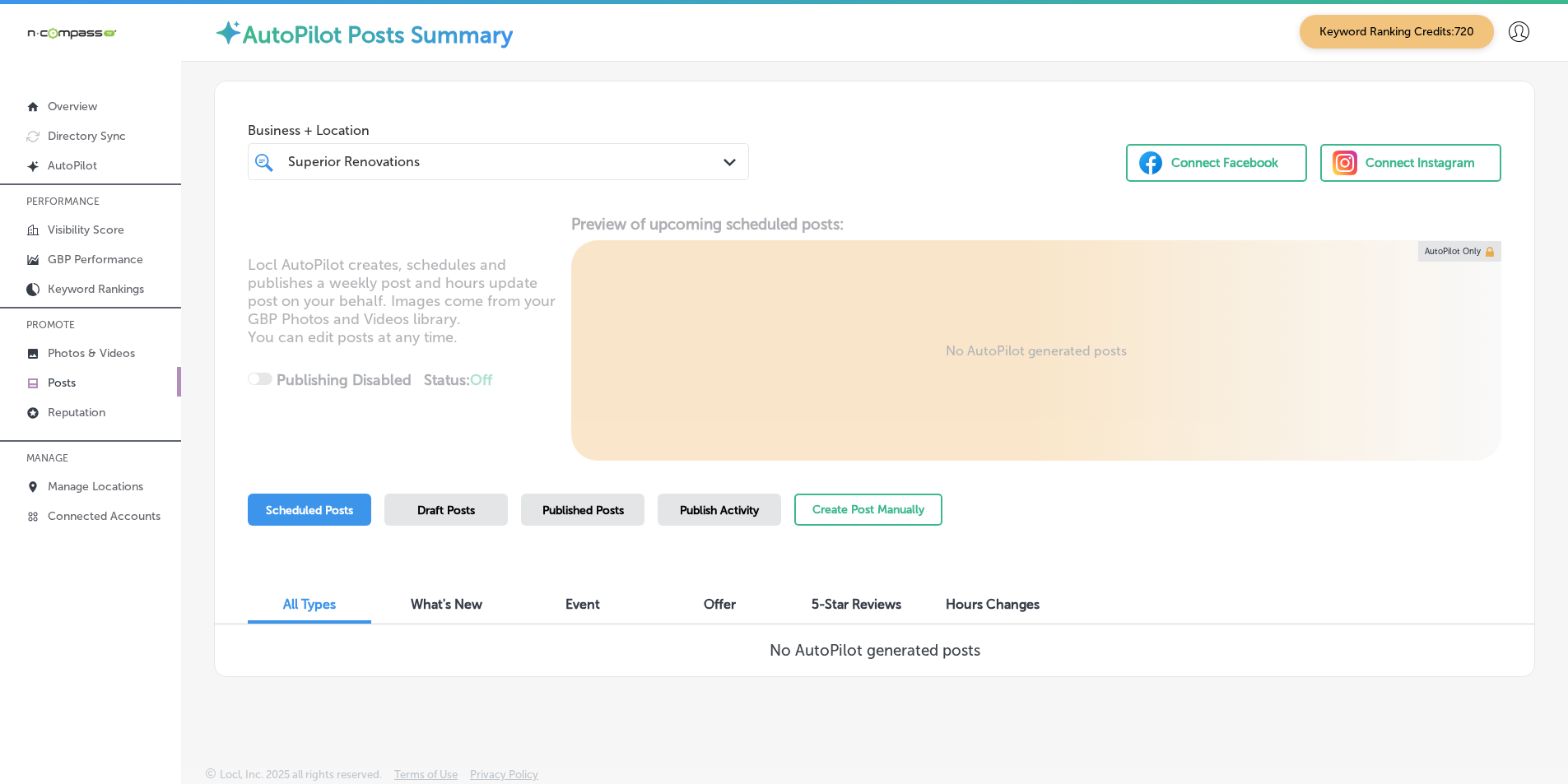
scroll to position [3, 0]
click at [584, 507] on span "Published Posts" at bounding box center [583, 509] width 81 height 14
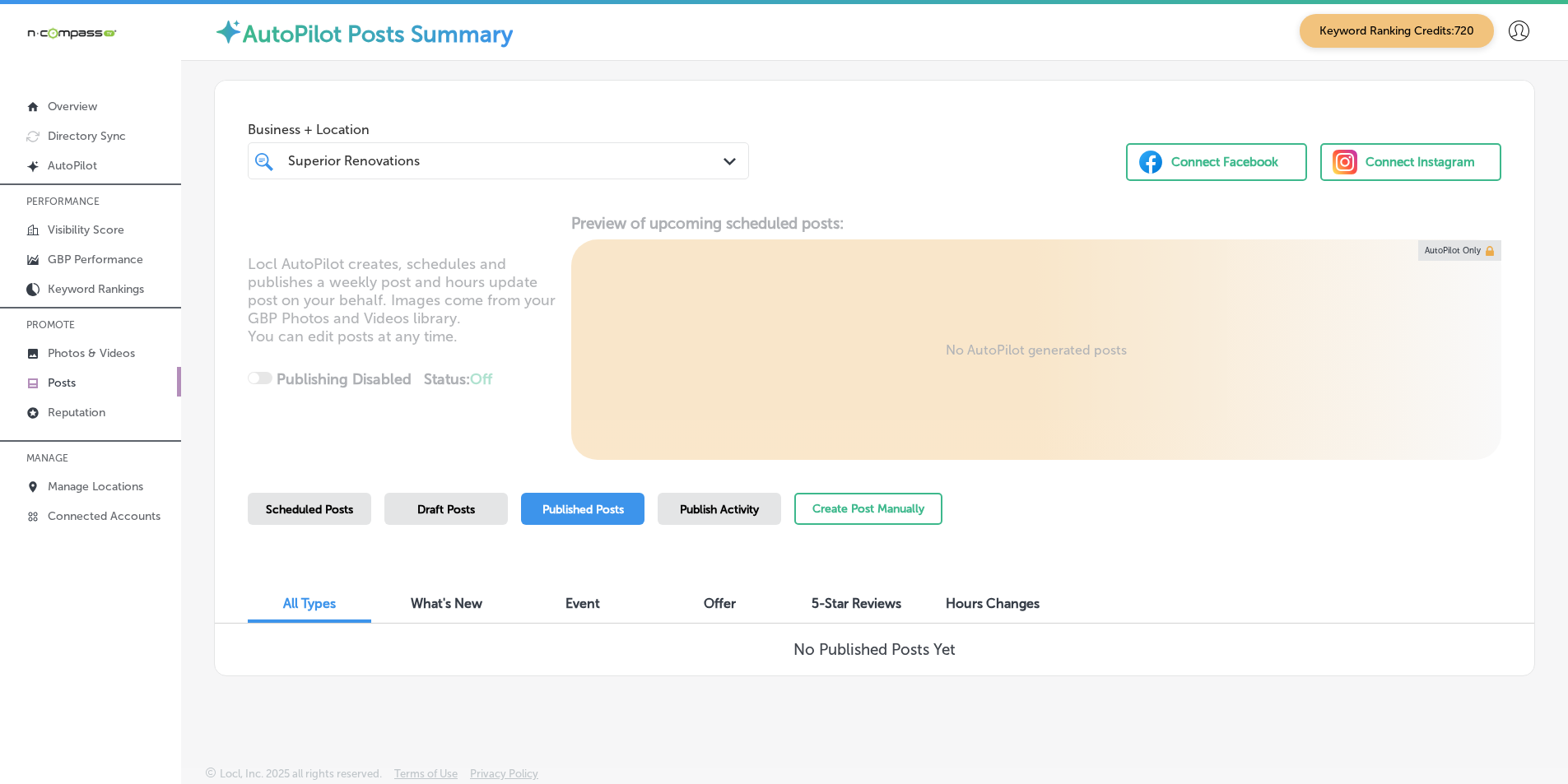
click at [334, 512] on span "Scheduled Posts" at bounding box center [309, 509] width 87 height 14
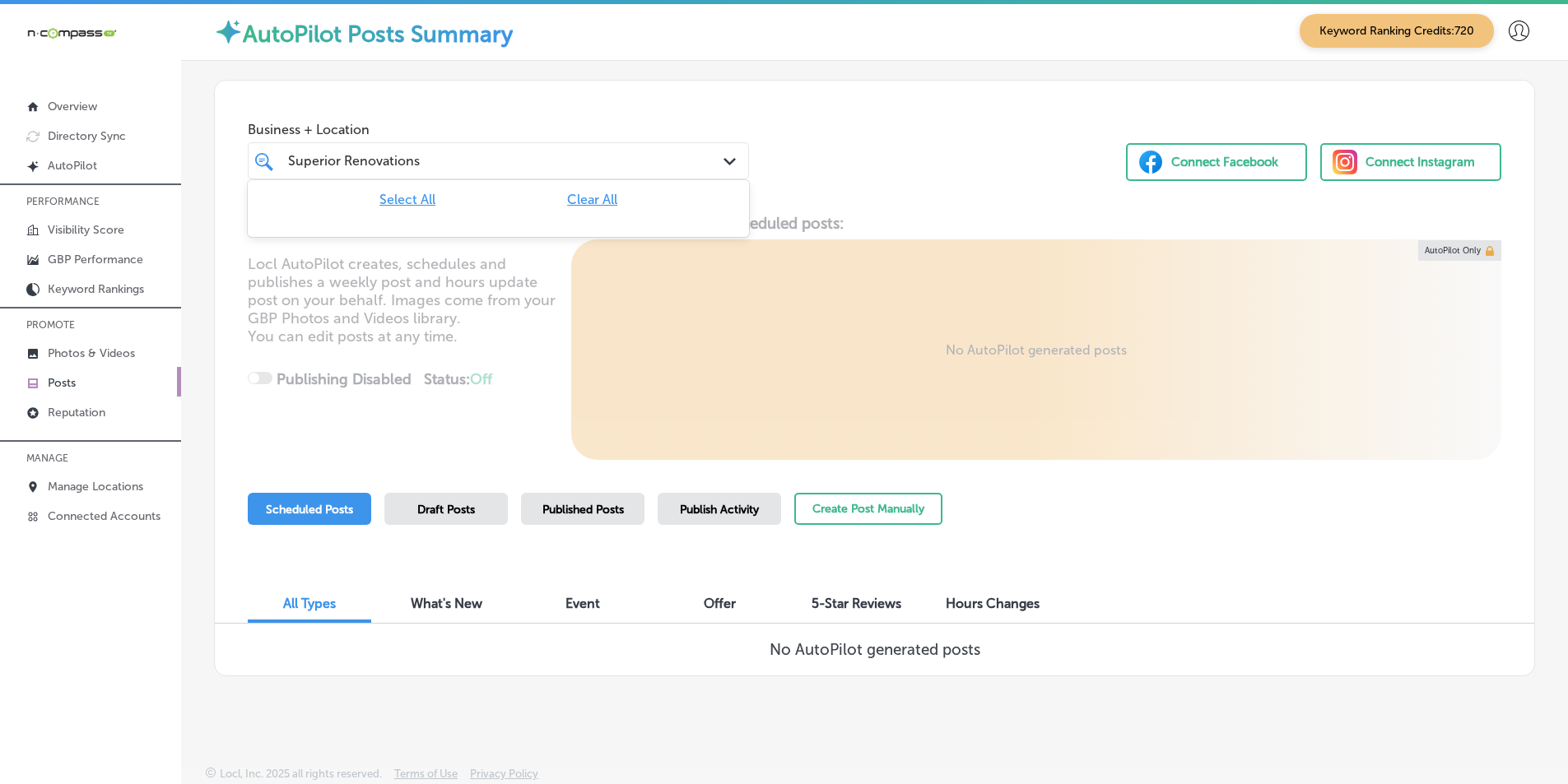
click at [648, 158] on div "Superior Renovations Superior Renovations" at bounding box center [477, 161] width 382 height 22
click at [491, 161] on div "Superior Renovations Superior Renovations" at bounding box center [477, 161] width 382 height 22
drag, startPoint x: 462, startPoint y: 161, endPoint x: 428, endPoint y: 173, distance: 36.1
click at [428, 173] on div "Superior Renovations Superior Renovations" at bounding box center [498, 161] width 437 height 25
type input "S"
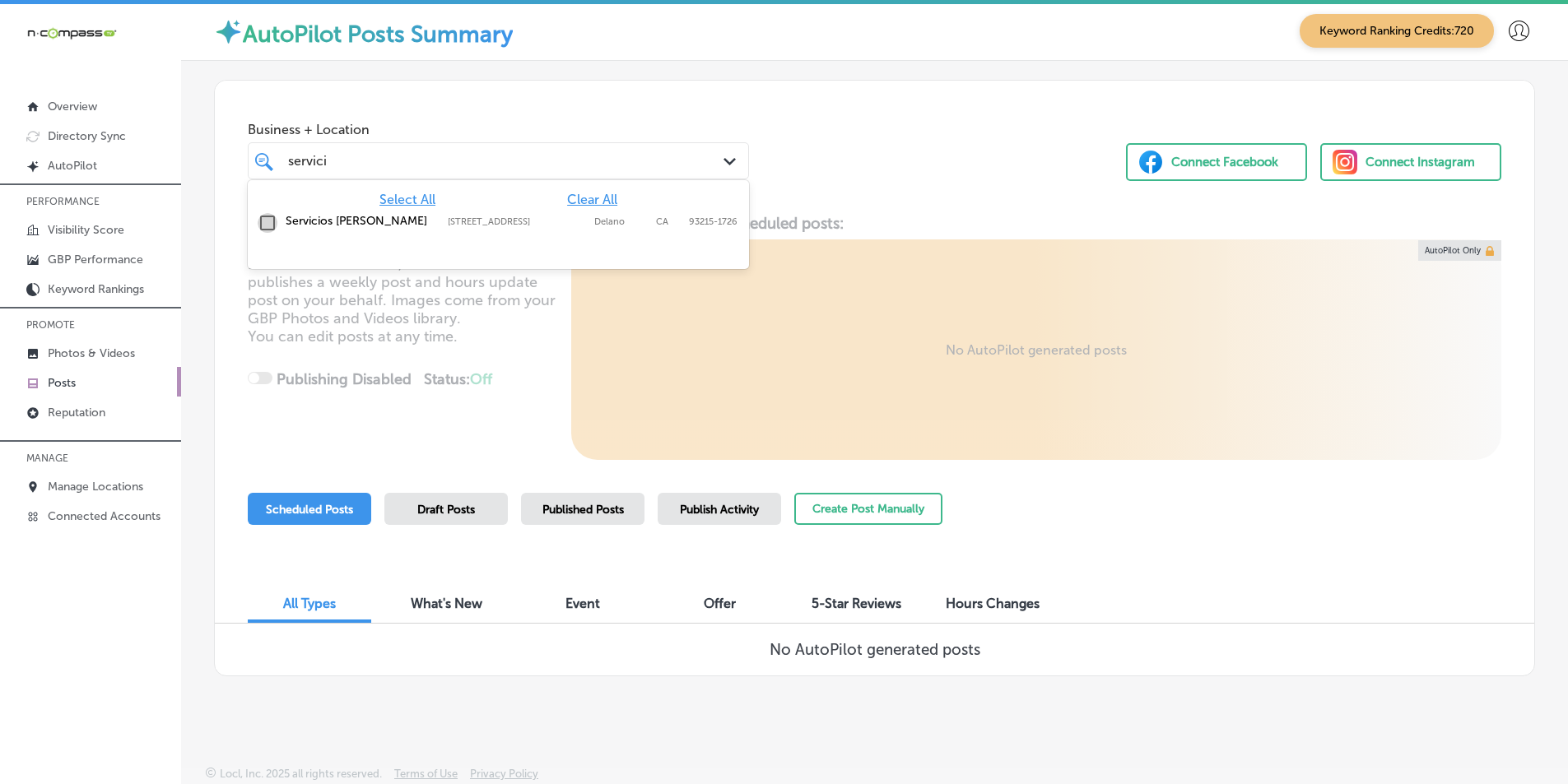
click at [260, 220] on input "checkbox" at bounding box center [267, 223] width 19 height 19
type input "servici"
click at [533, 353] on div "Locl AutoPilot creates, schedules and publishes a weekly post and hours update …" at bounding box center [874, 336] width 1320 height 246
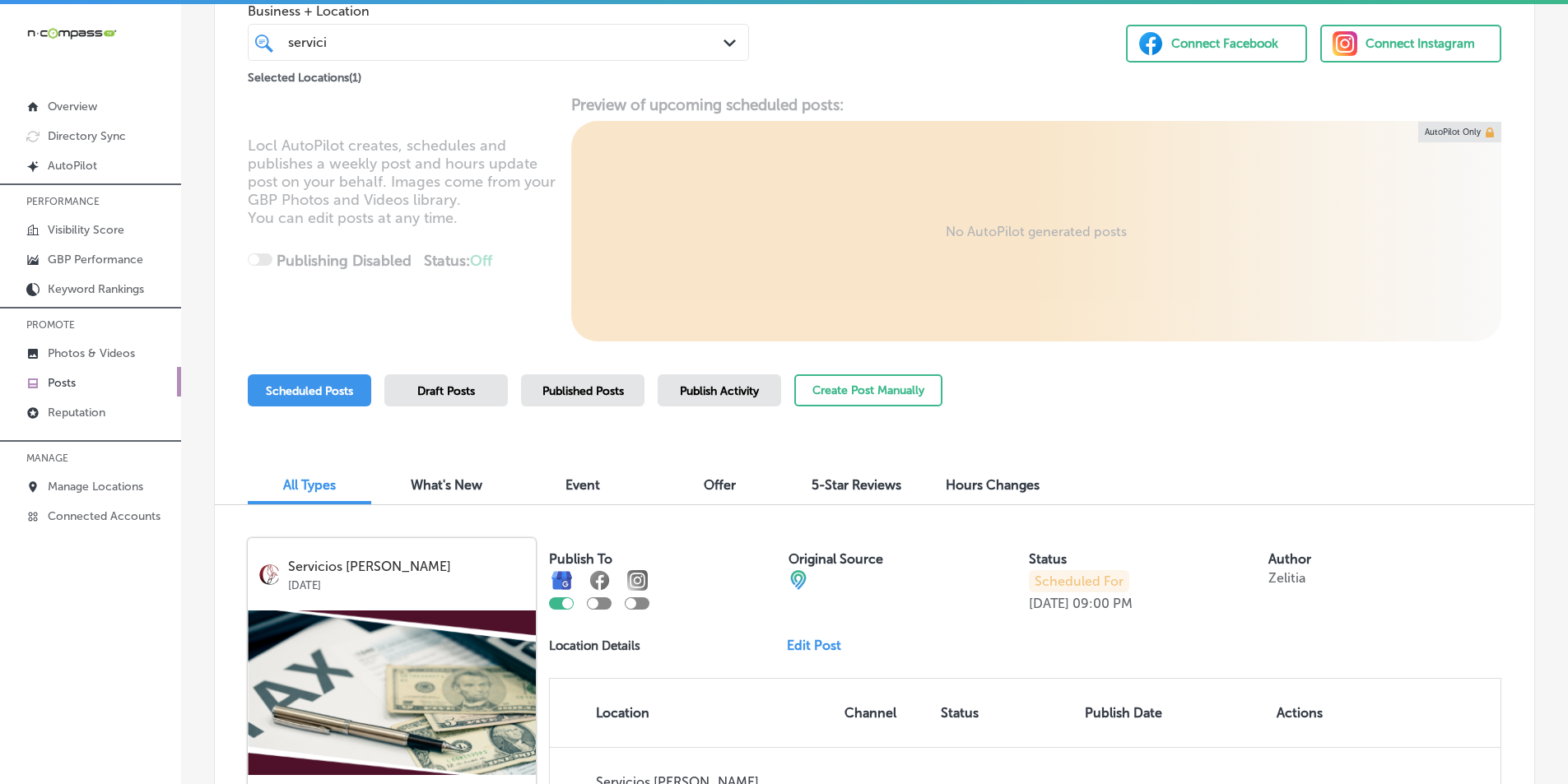
scroll to position [86, 0]
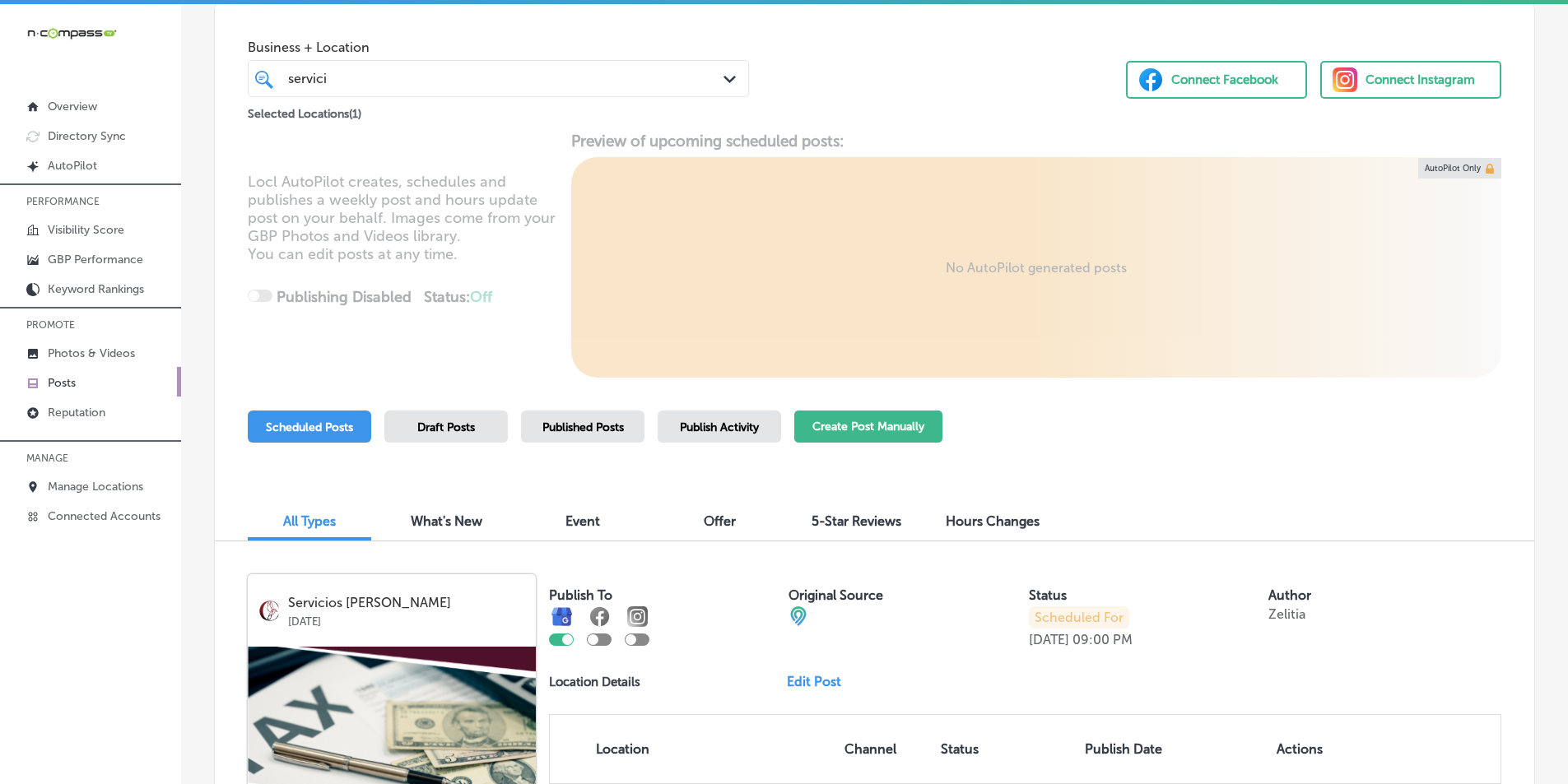
click at [852, 428] on button "Create Post Manually" at bounding box center [868, 427] width 148 height 32
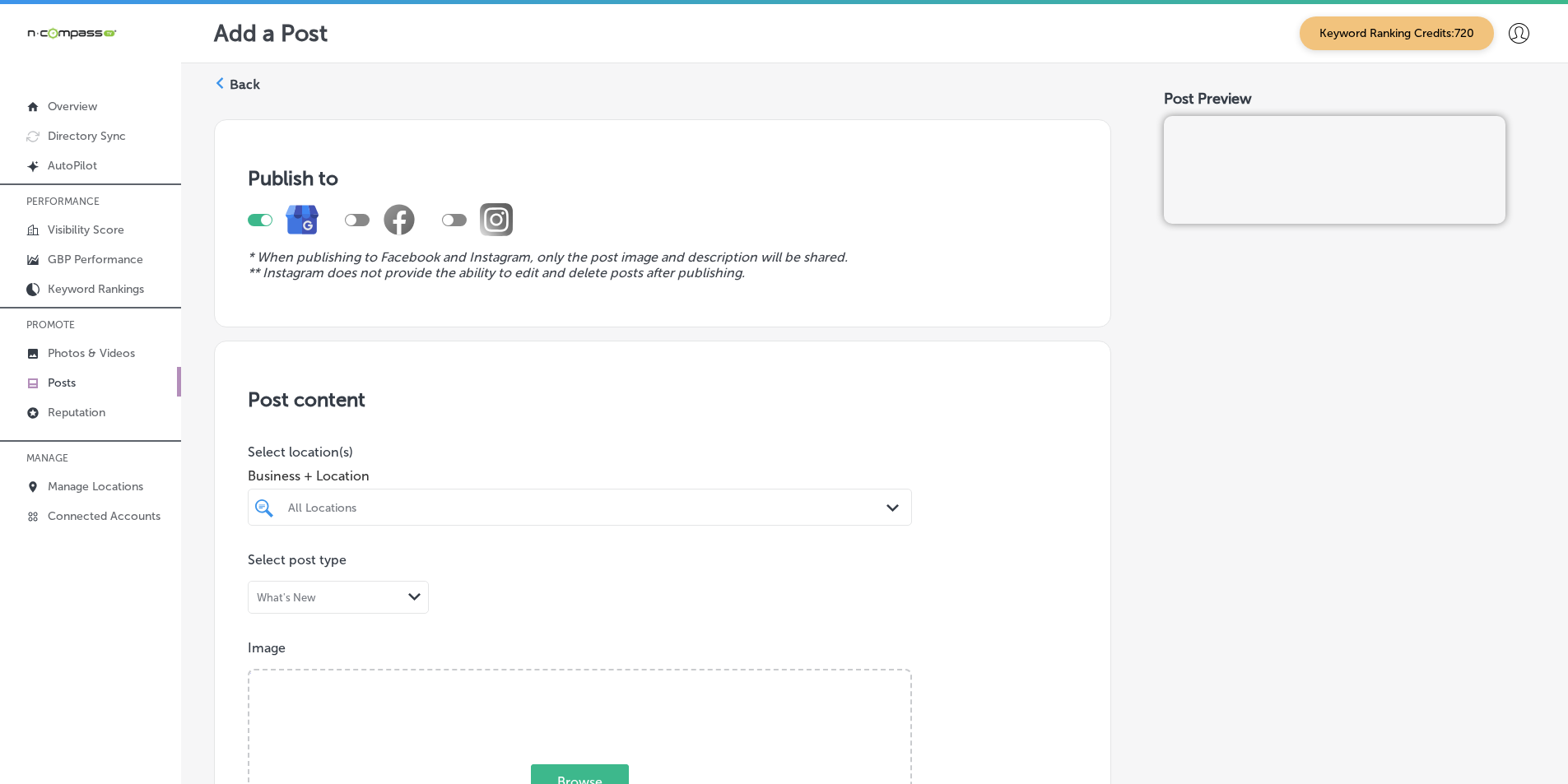
click at [568, 507] on div "All Locations" at bounding box center [588, 507] width 600 height 14
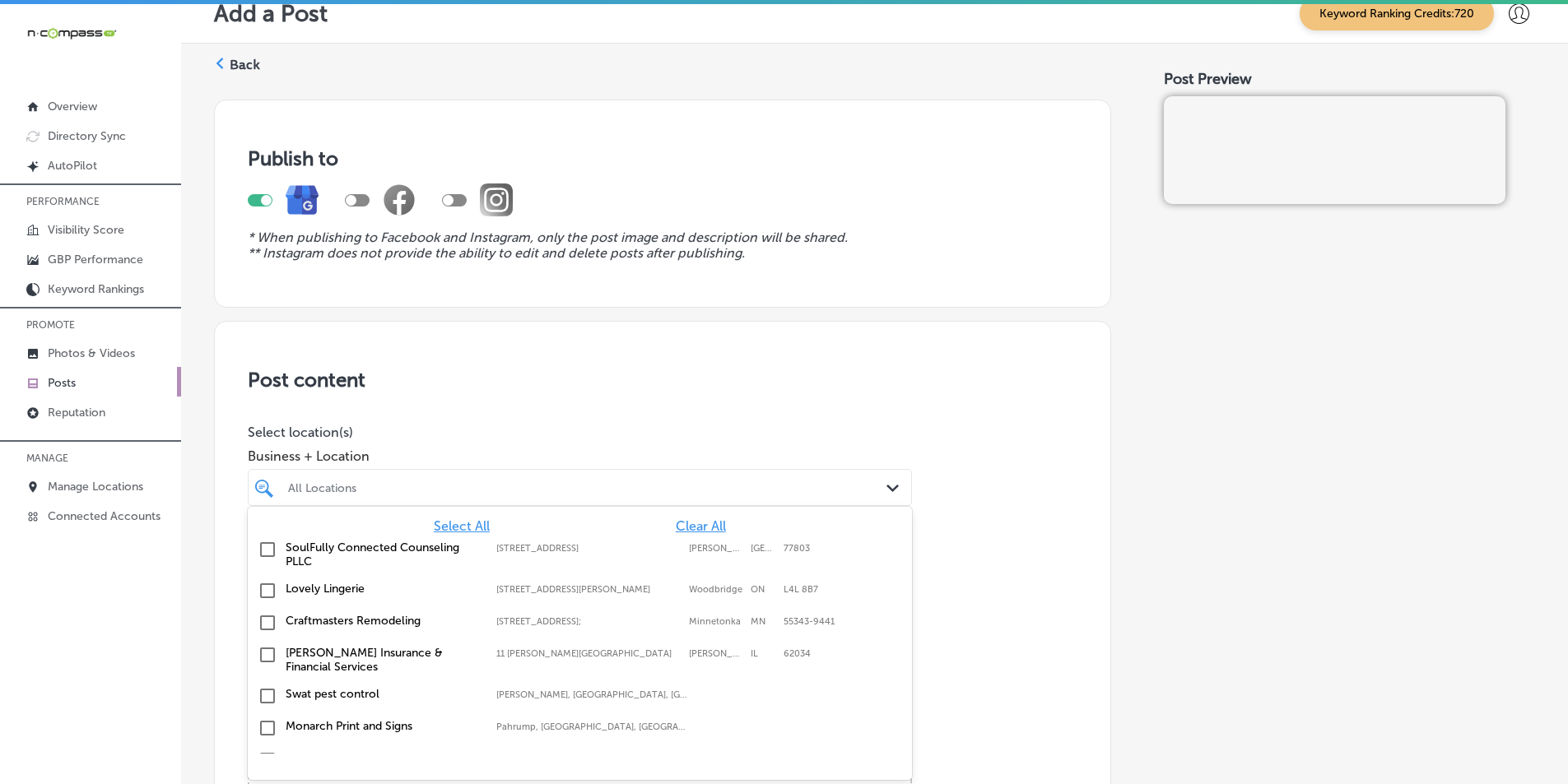
scroll to position [22, 0]
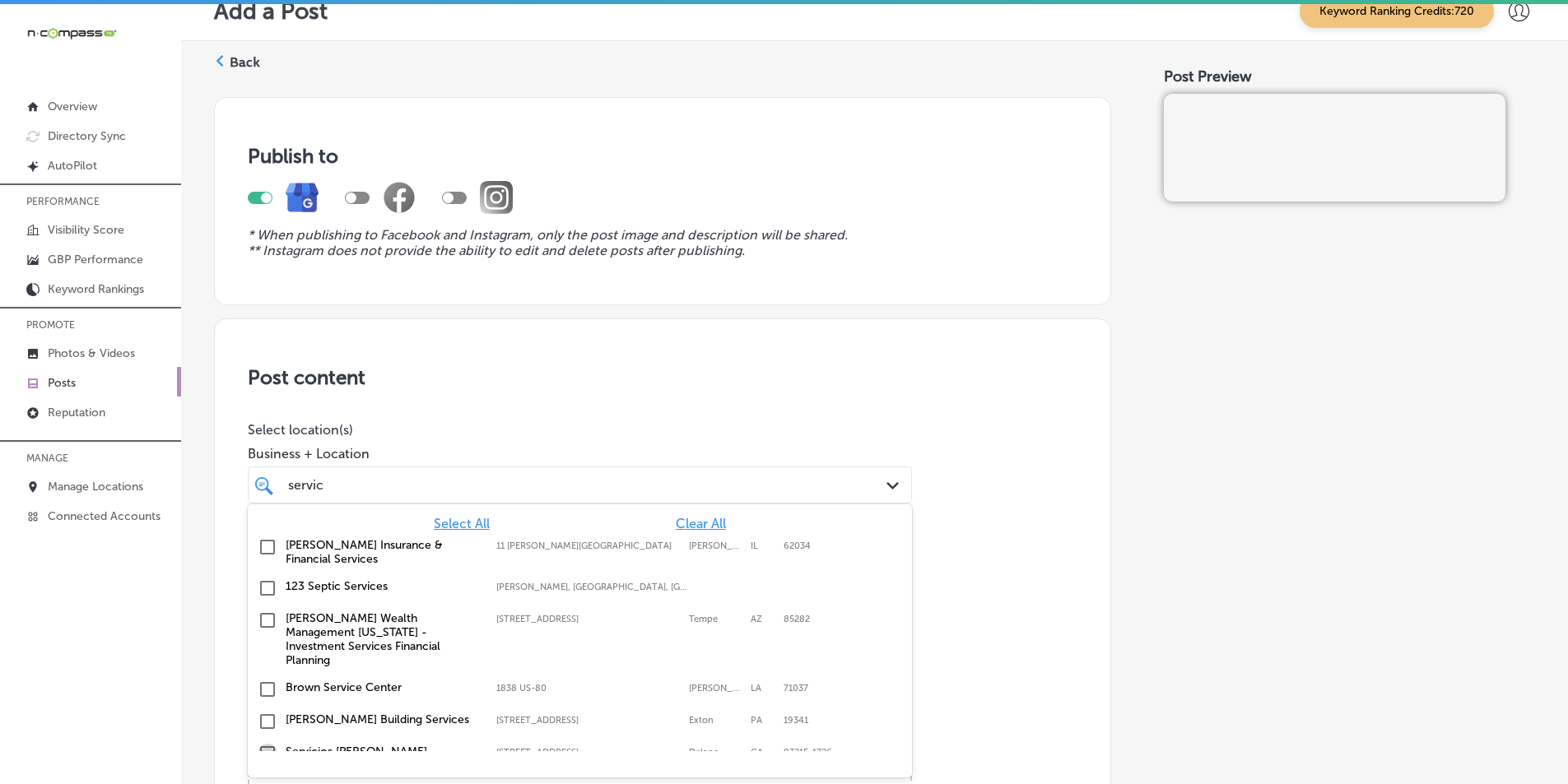
click at [270, 744] on input "checkbox" at bounding box center [267, 753] width 19 height 19
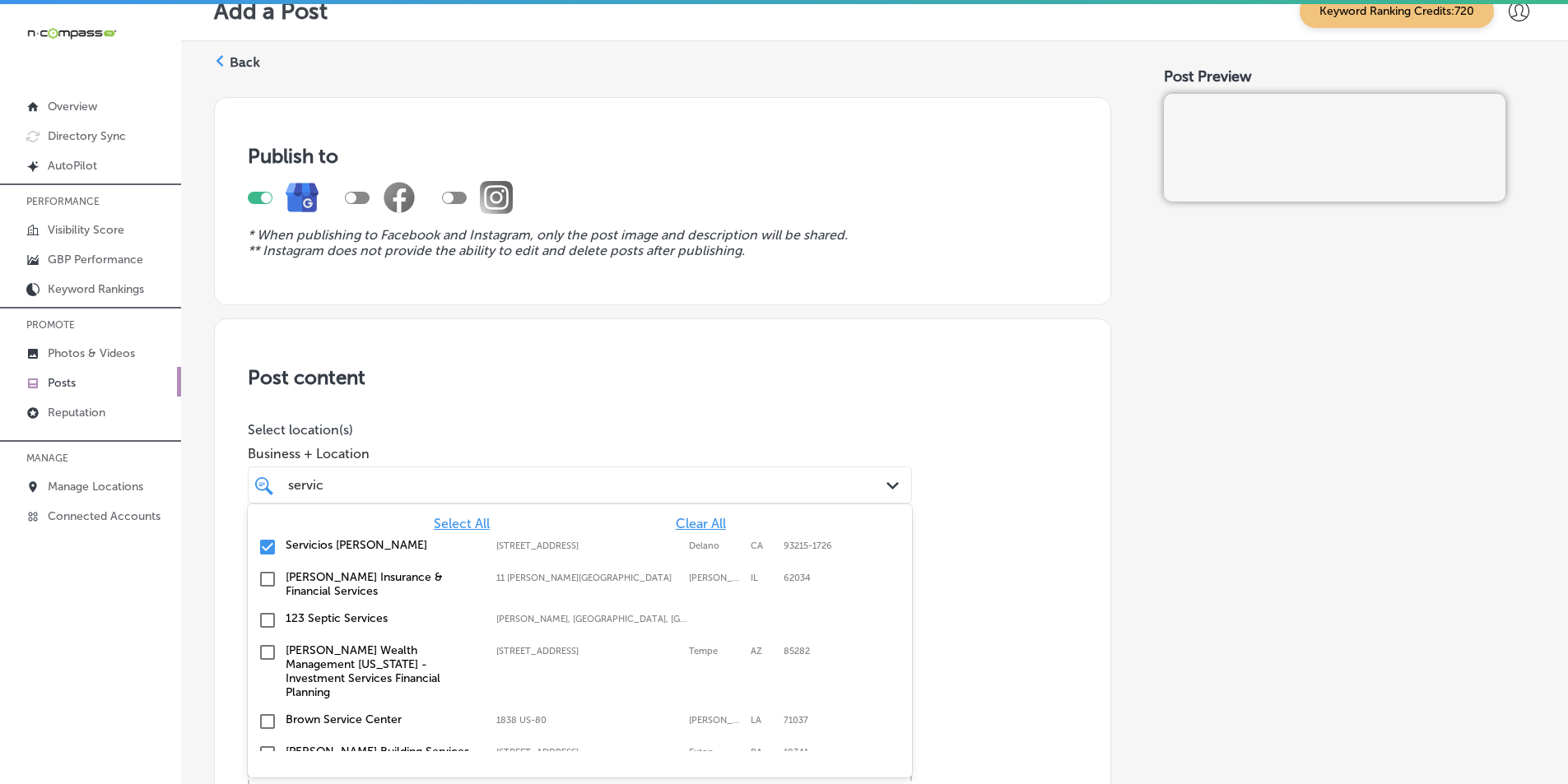
type input "servic"
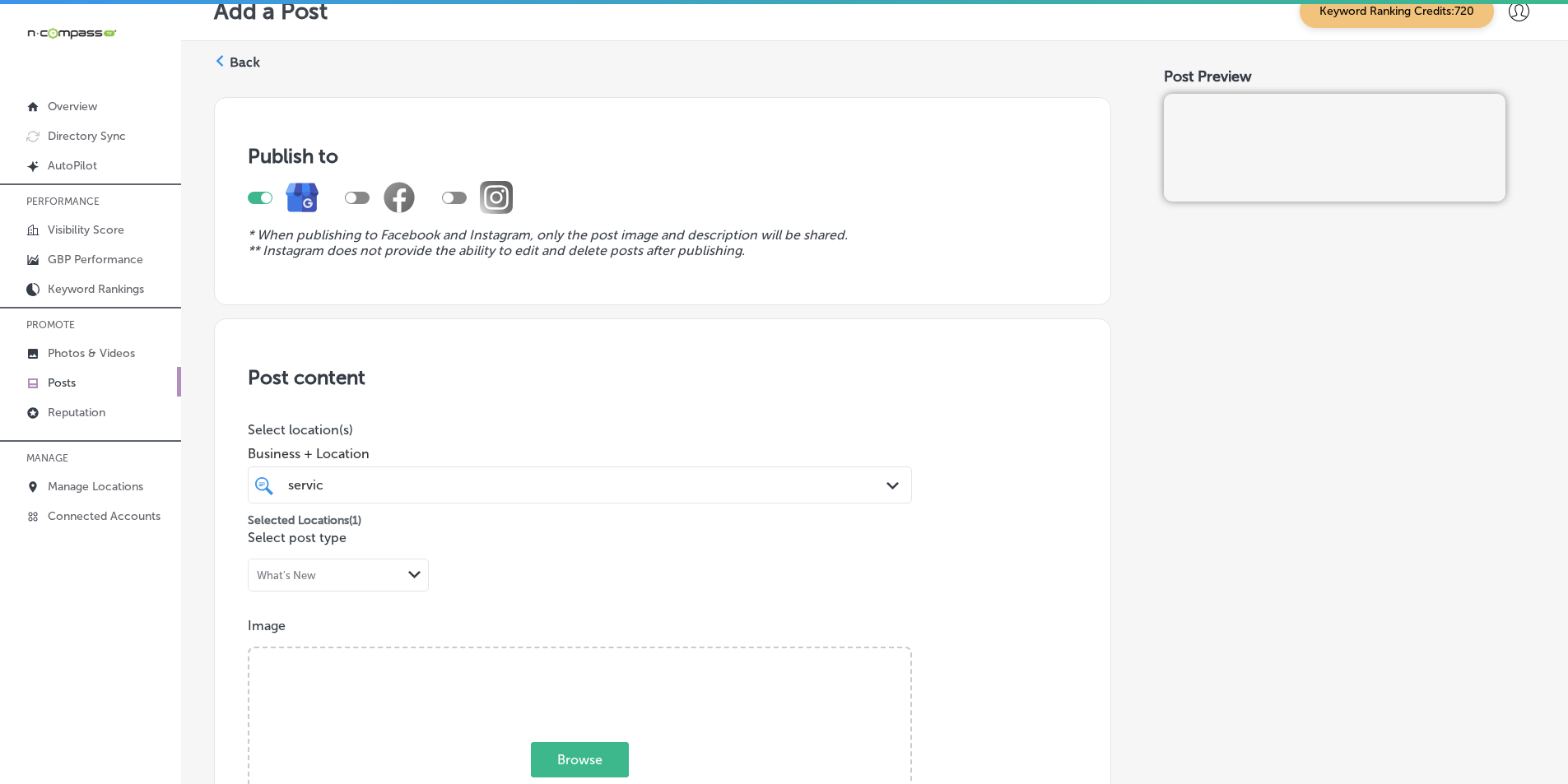
drag, startPoint x: 940, startPoint y: 503, endPoint x: 934, endPoint y: 515, distance: 13.4
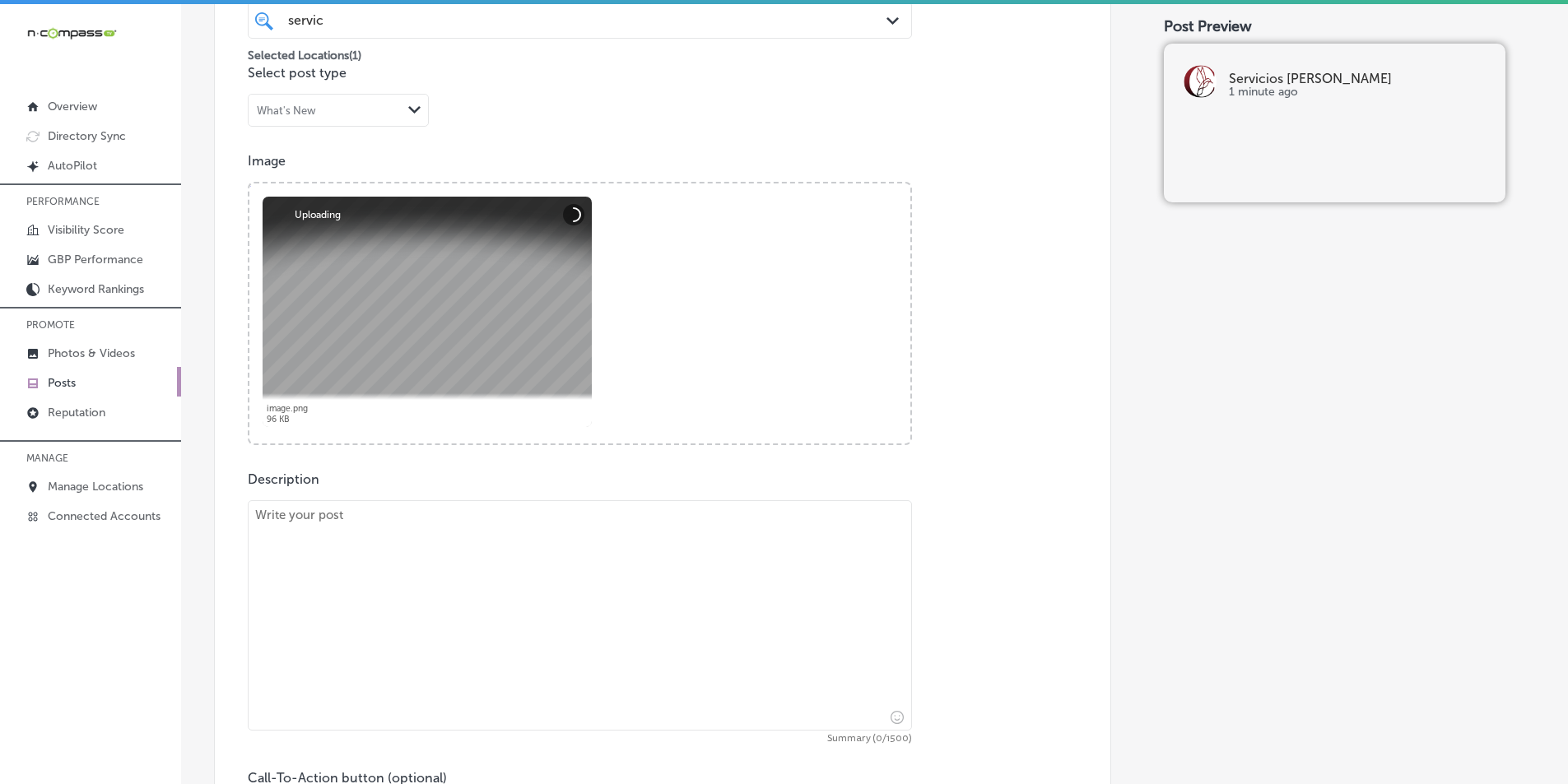
scroll to position [516, 0]
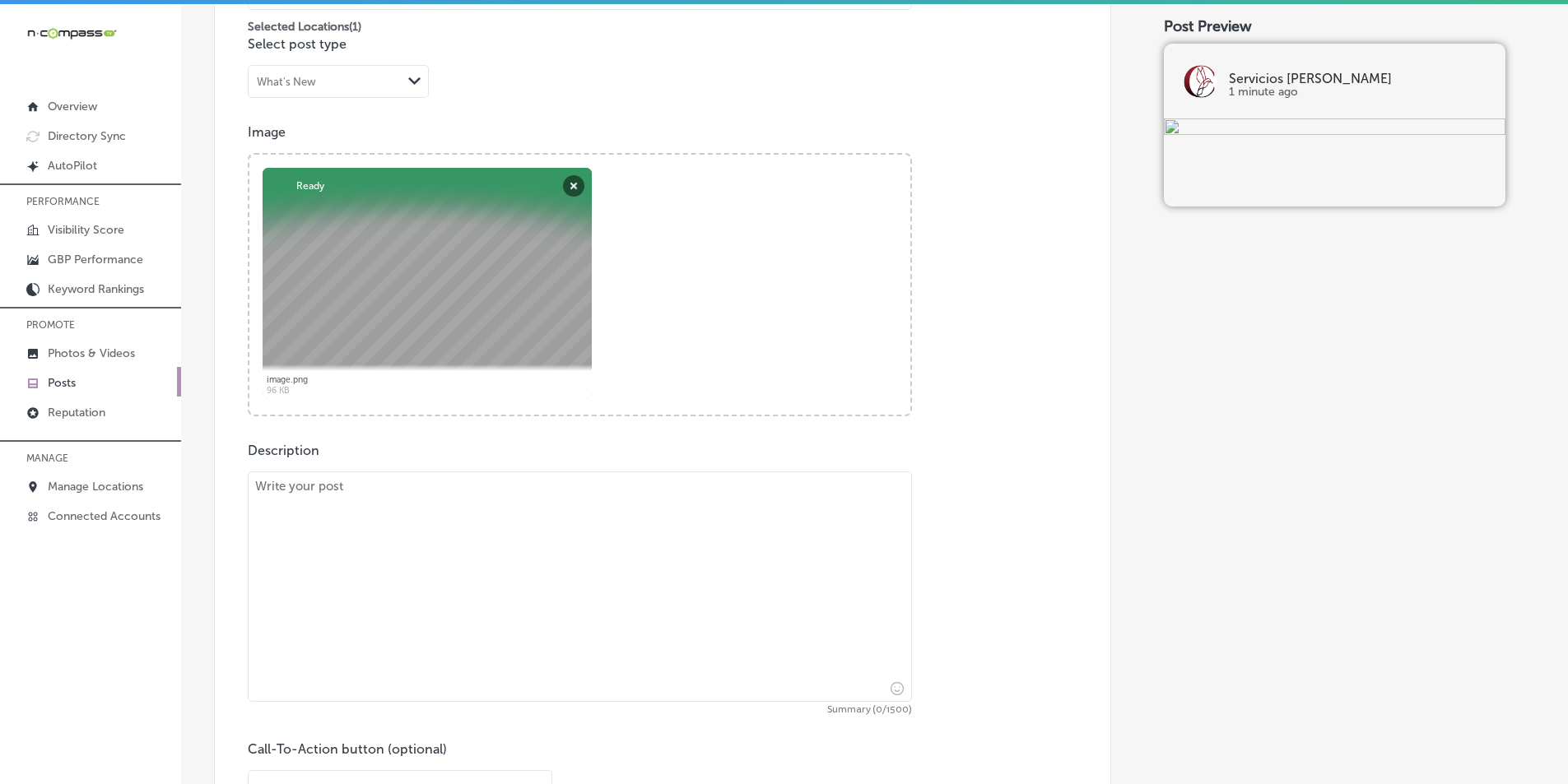
click at [329, 517] on textarea at bounding box center [580, 587] width 664 height 231
paste textarea "If you’re facing tax issues, Servicios Coronel is here to help with tax resolut…"
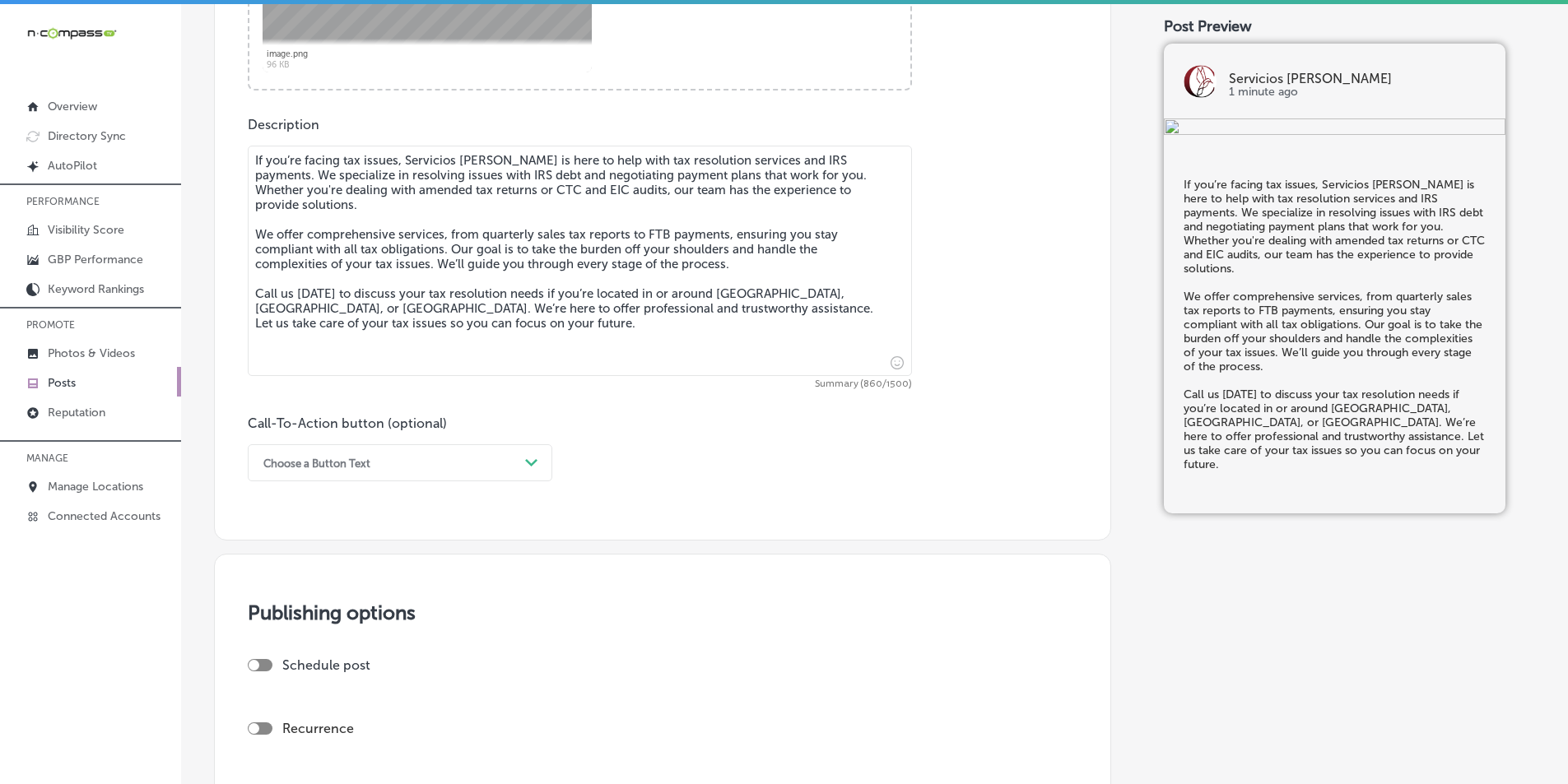
scroll to position [845, 0]
type textarea "If you’re facing tax issues, Servicios Coronel is here to help with tax resolut…"
click at [516, 455] on div "Choose a Button Text" at bounding box center [386, 459] width 264 height 25
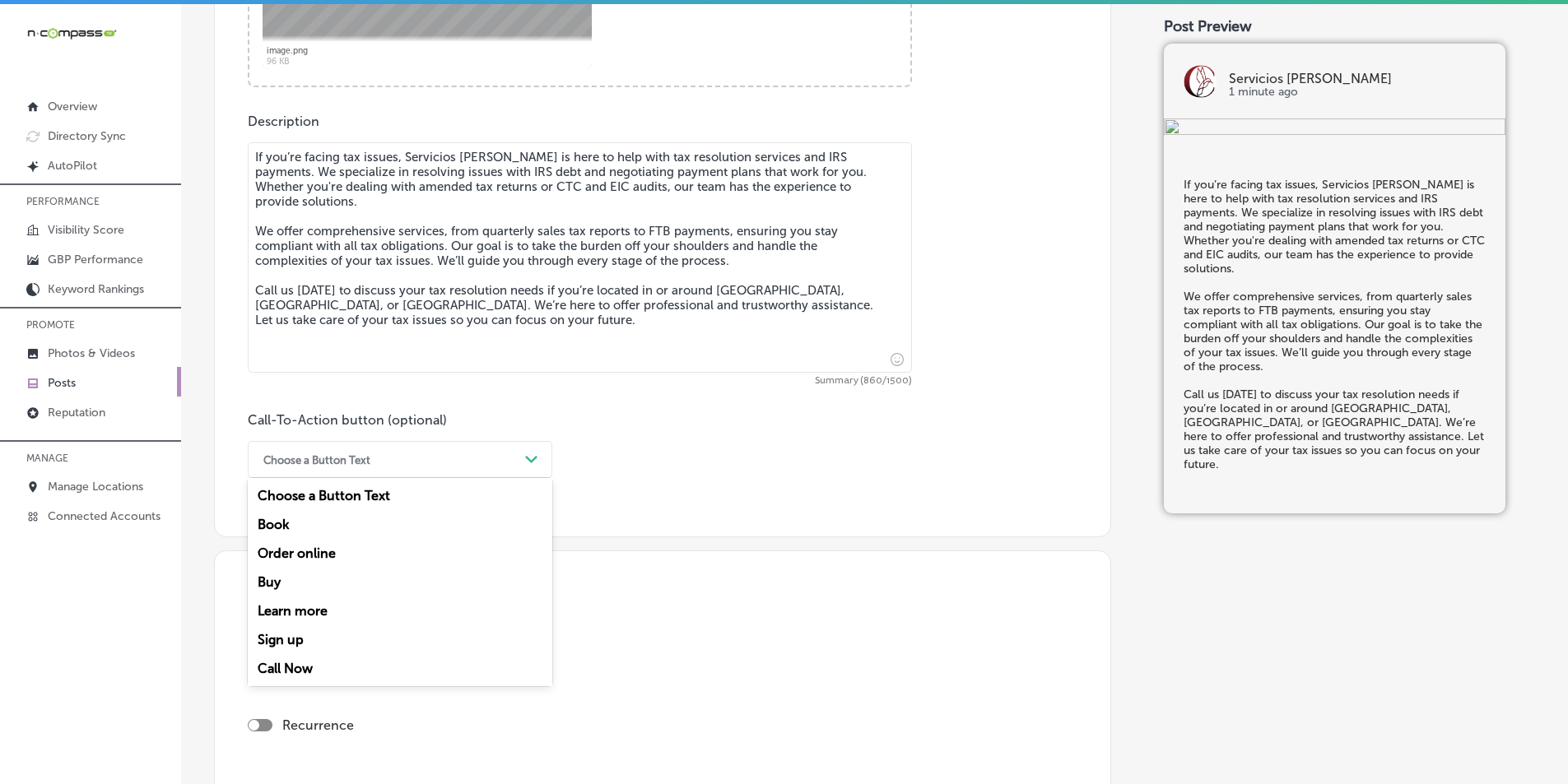
click at [292, 668] on div "Call Now" at bounding box center [399, 669] width 304 height 29
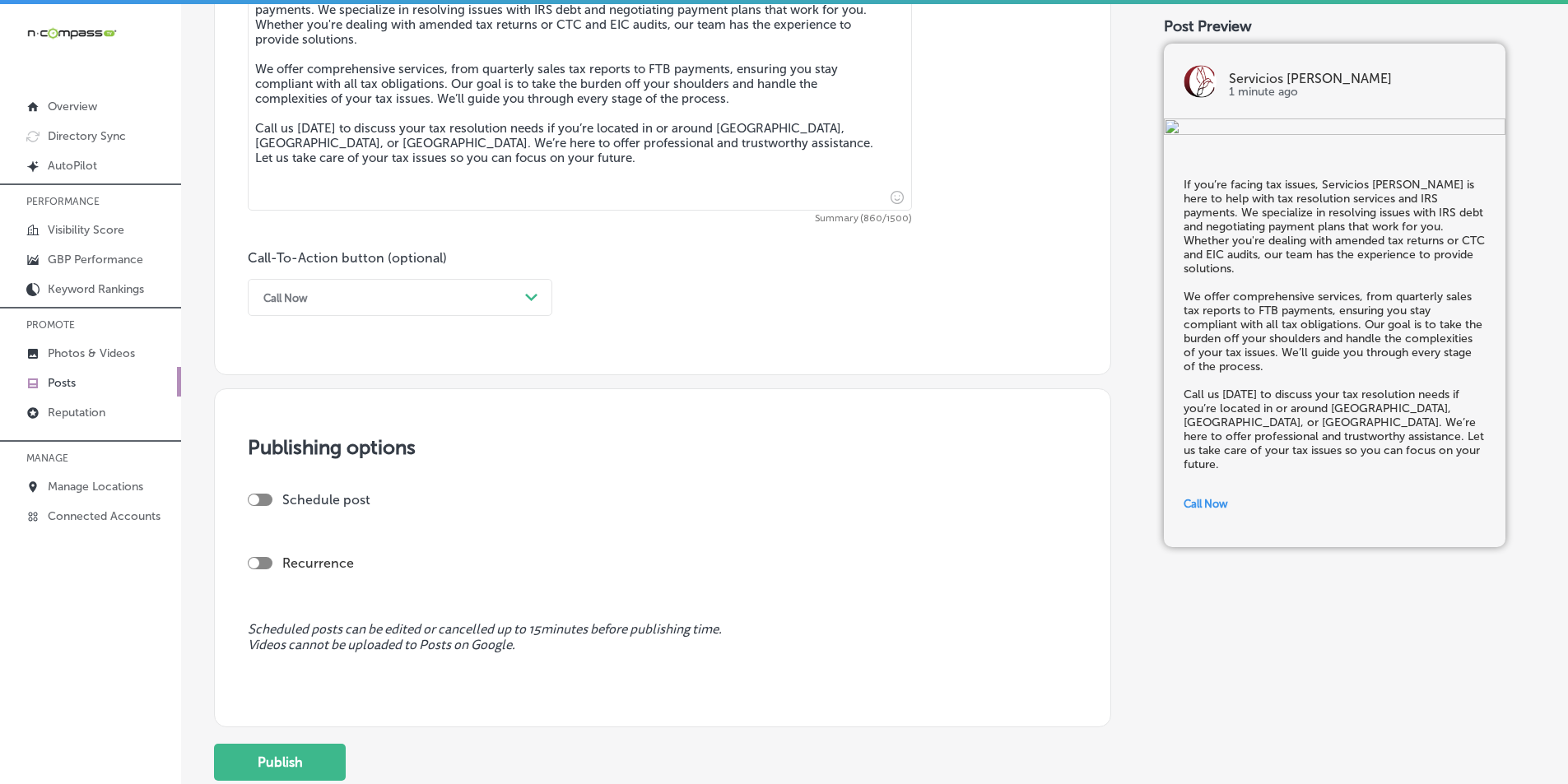
scroll to position [1010, 0]
click at [264, 492] on div at bounding box center [259, 498] width 25 height 13
checkbox input "true"
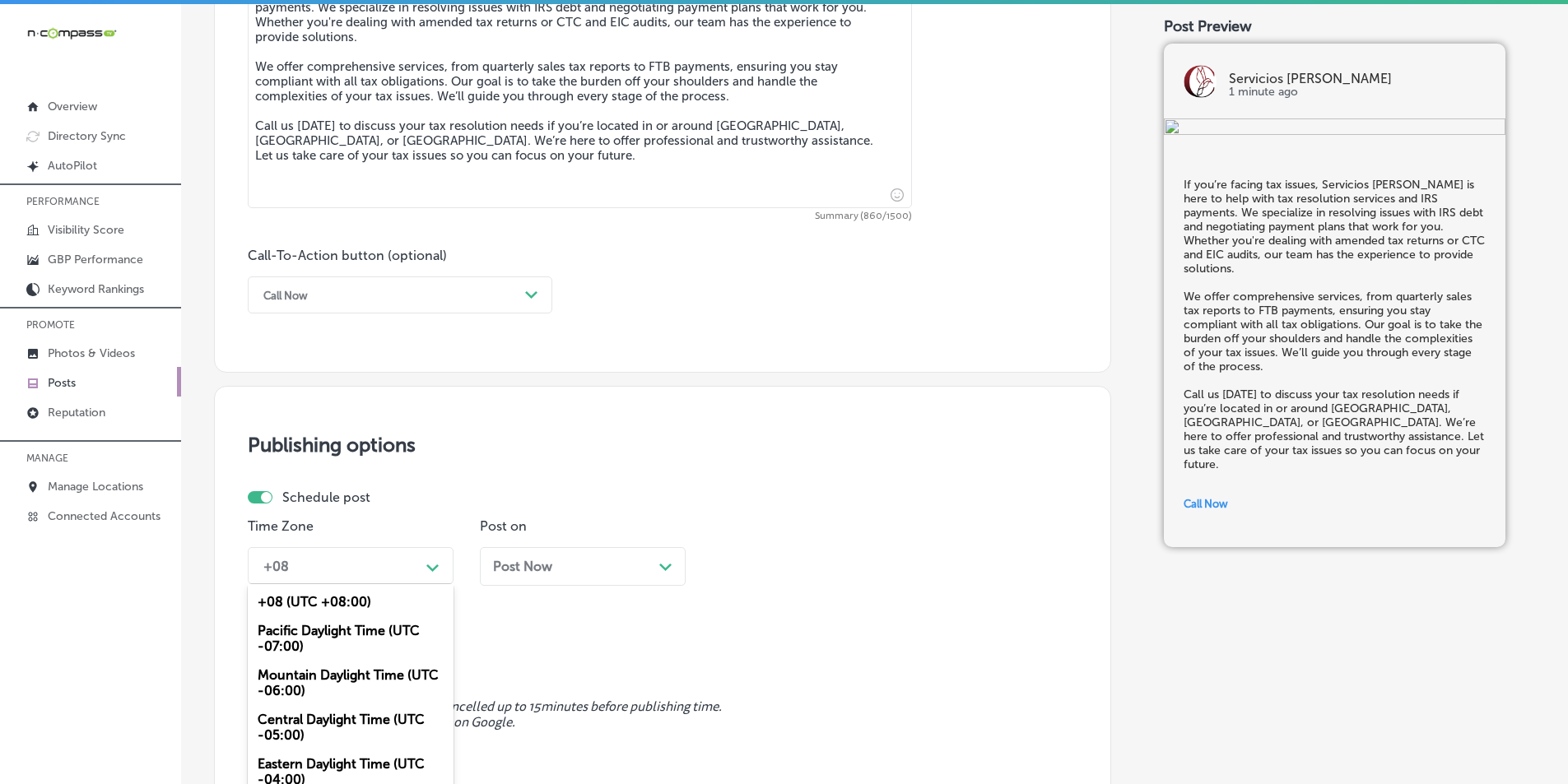
scroll to position [1064, 0]
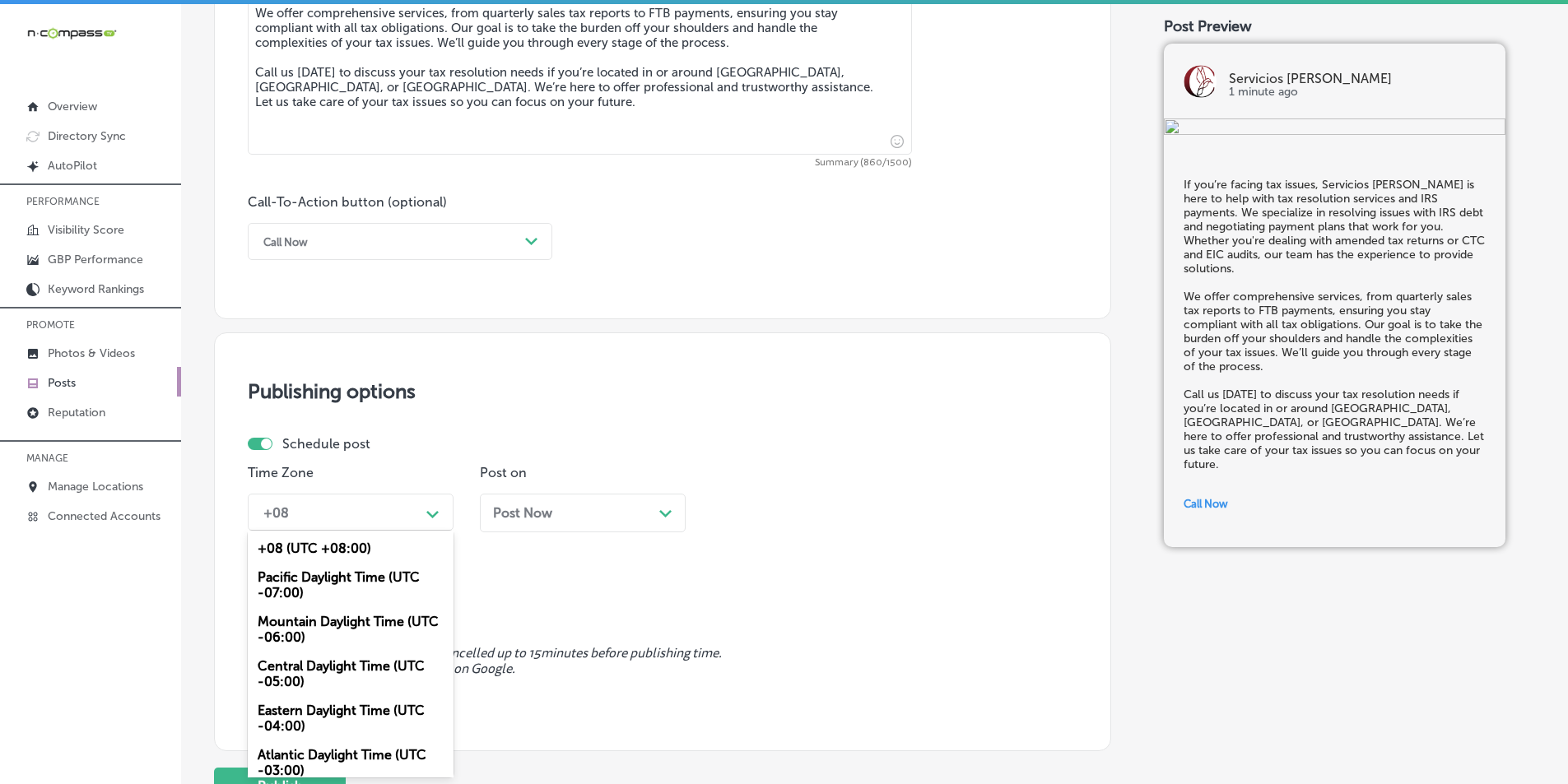
click at [409, 531] on div "option Pacific Daylight Time (UTC -07:00) focused, 2 of 6. 6 results available.…" at bounding box center [350, 513] width 206 height 37
drag, startPoint x: 315, startPoint y: 614, endPoint x: 468, endPoint y: 567, distance: 160.1
click at [316, 614] on div "Mountain Daylight Time (UTC -06:00)" at bounding box center [350, 630] width 206 height 44
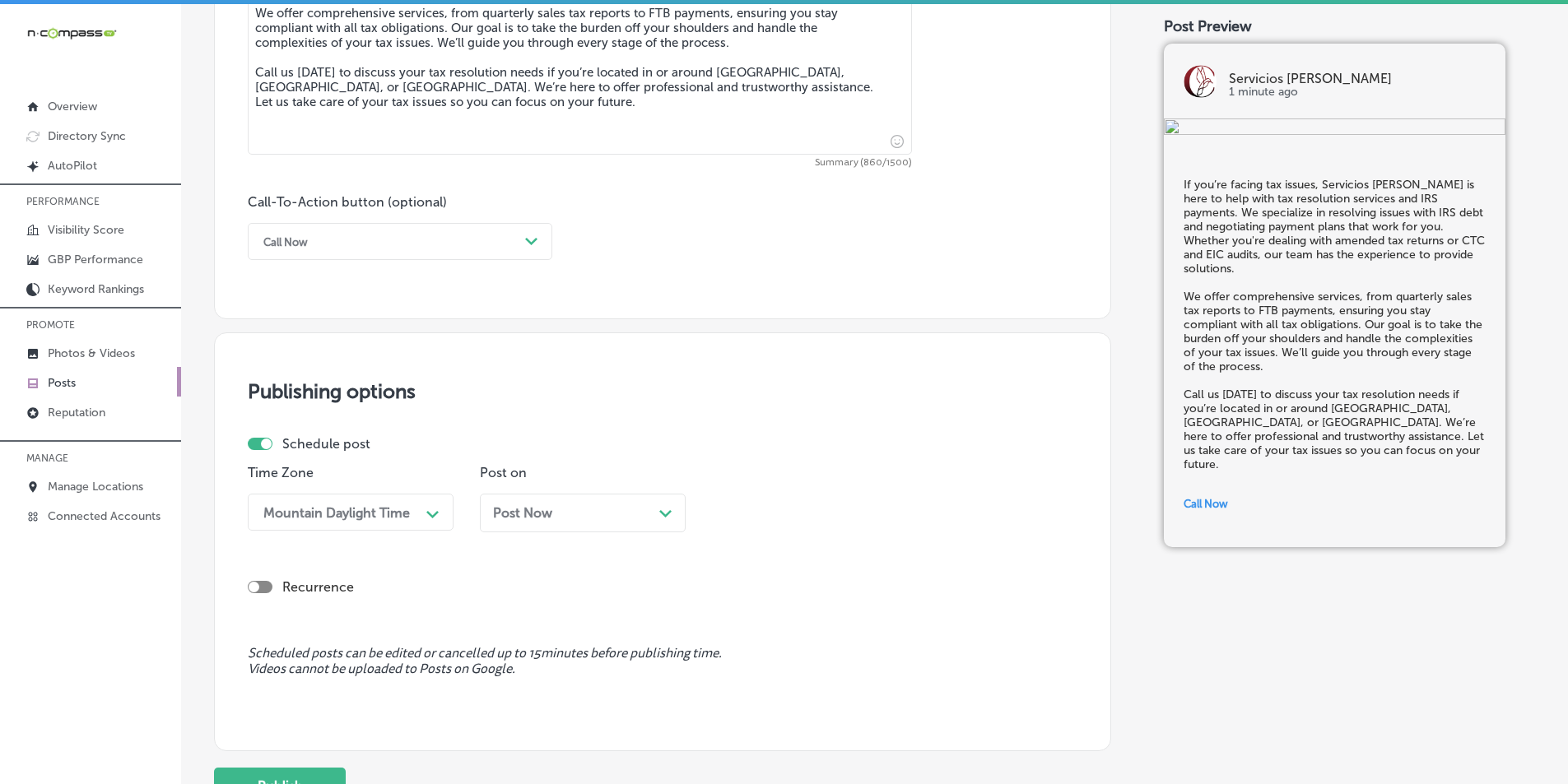
click at [646, 516] on div "Post Now Path Created with Sketch." at bounding box center [583, 513] width 180 height 15
click at [661, 269] on span at bounding box center [661, 267] width 9 height 9
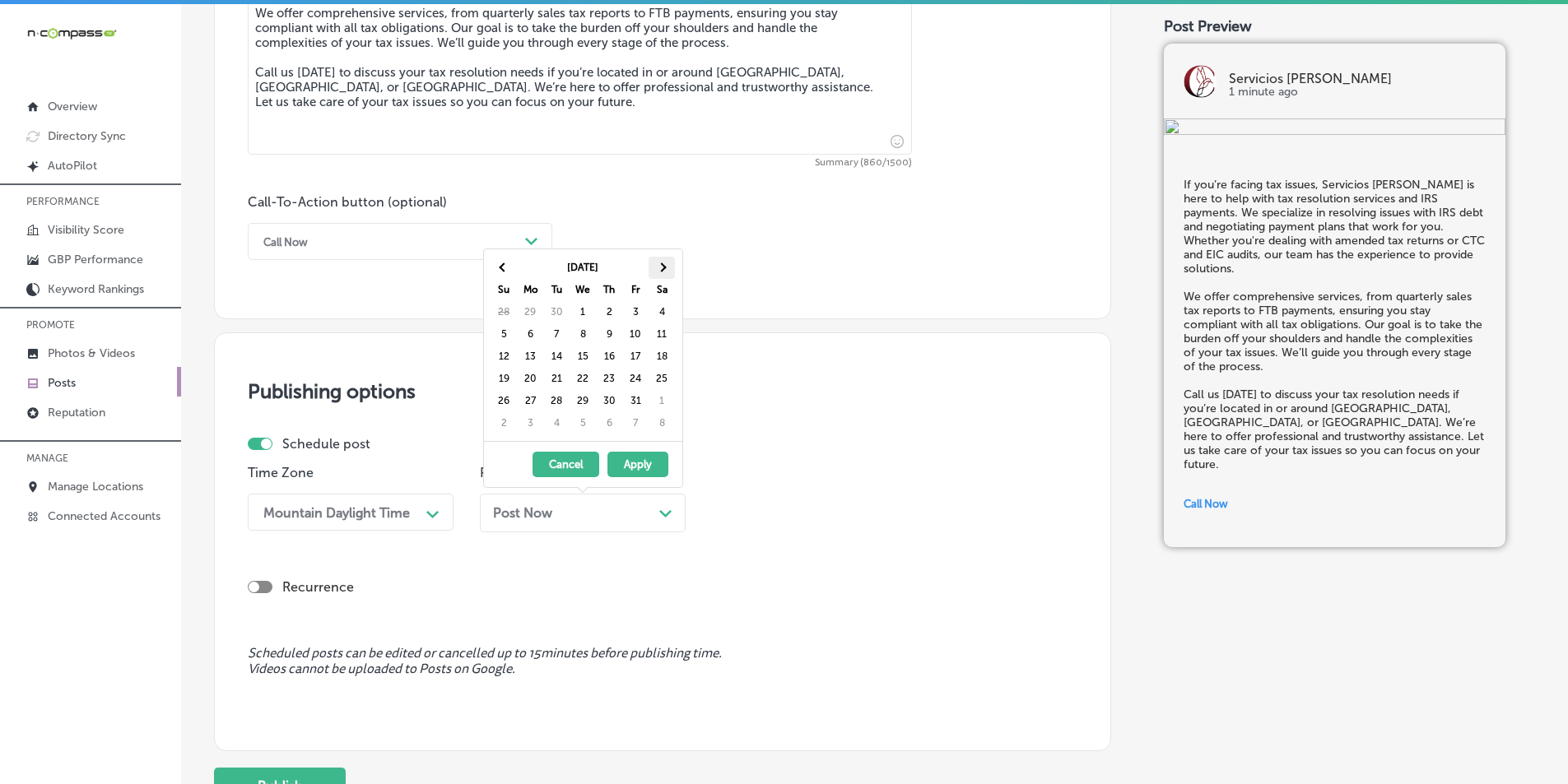
click at [661, 262] on th at bounding box center [661, 268] width 26 height 22
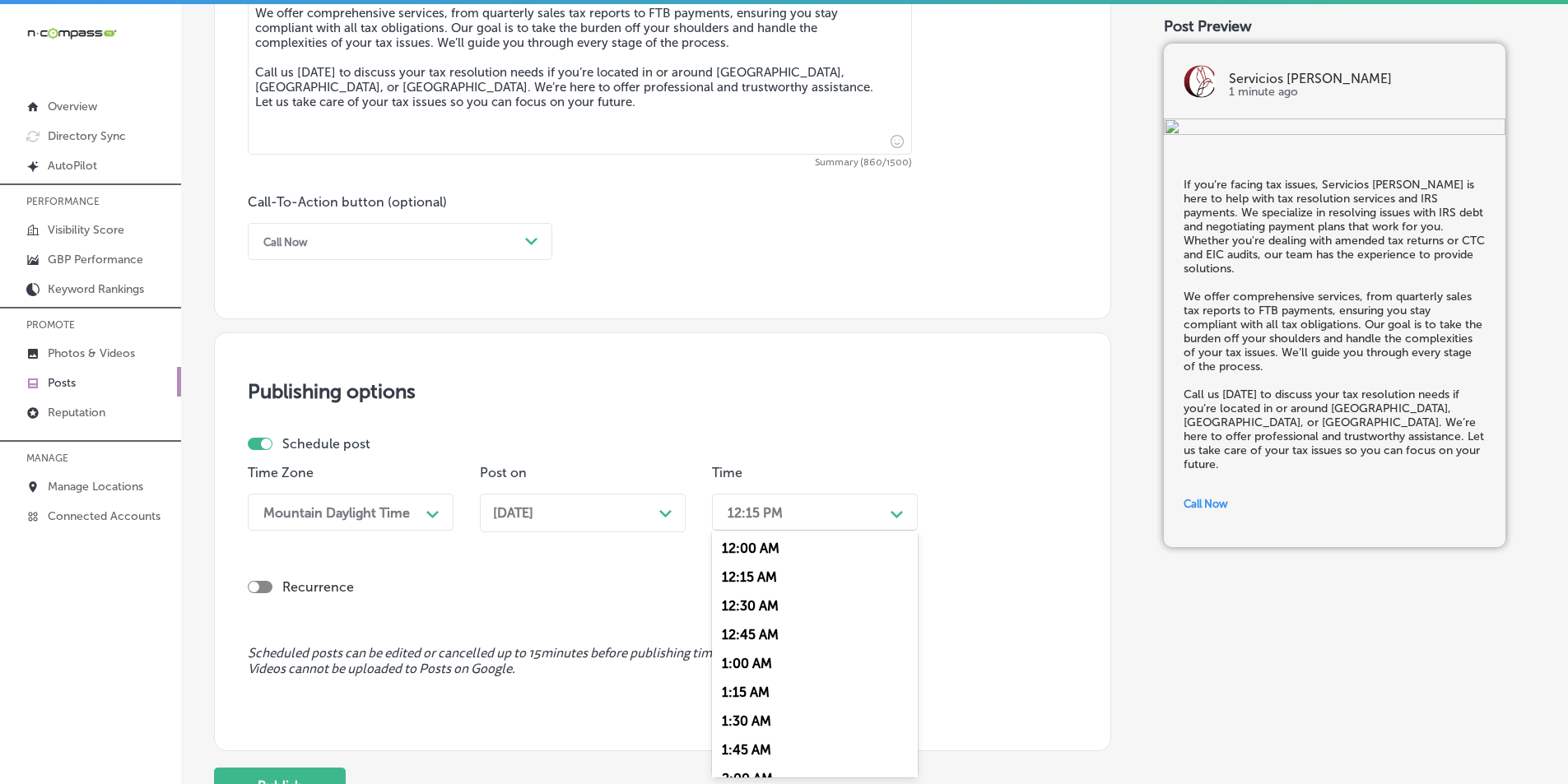
click at [828, 512] on div "12:15 PM" at bounding box center [802, 513] width 164 height 29
click at [740, 612] on div "7:00 AM" at bounding box center [815, 614] width 206 height 29
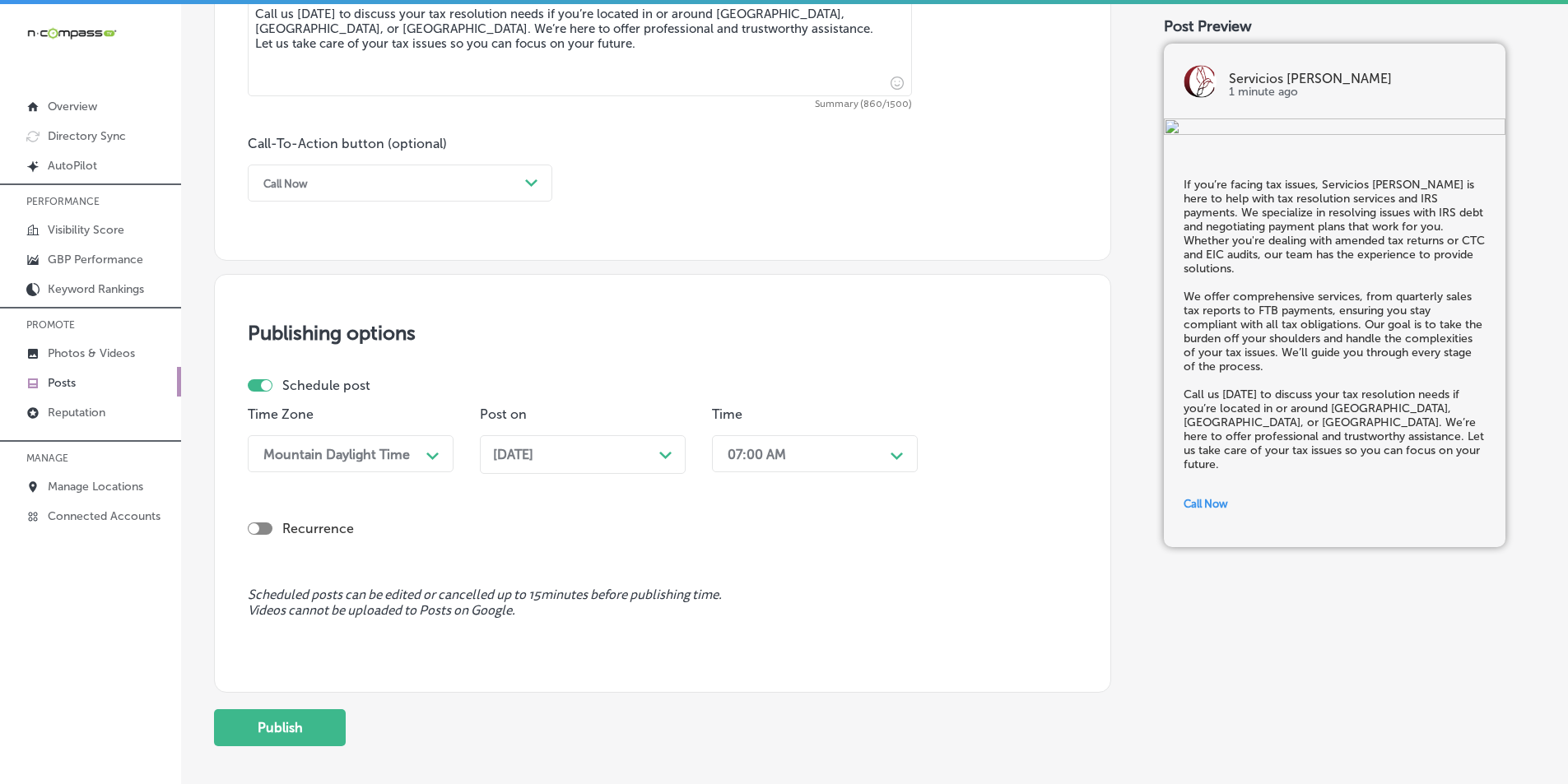
scroll to position [1208, 0]
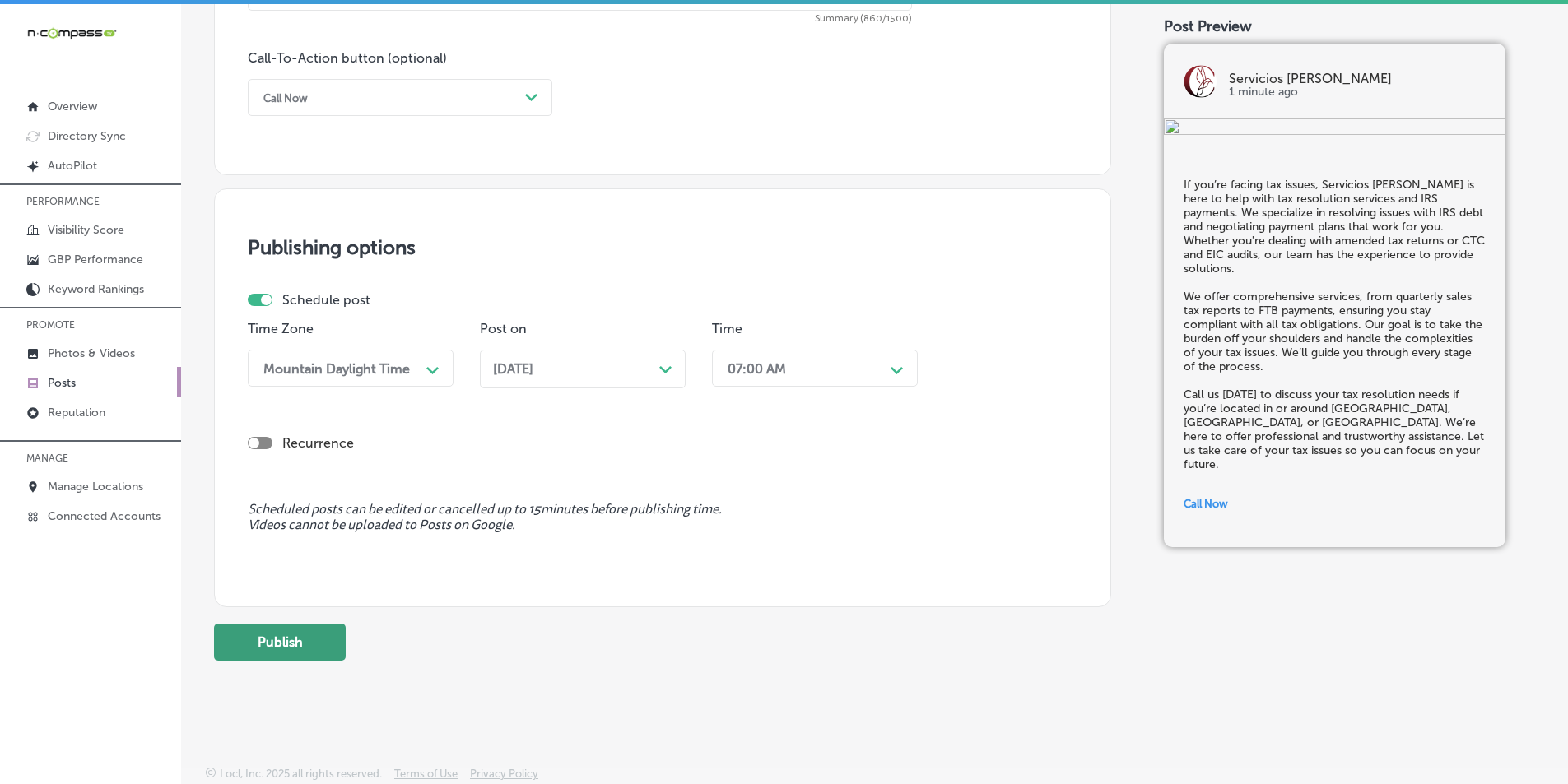
click at [302, 640] on button "Publish" at bounding box center [279, 642] width 131 height 37
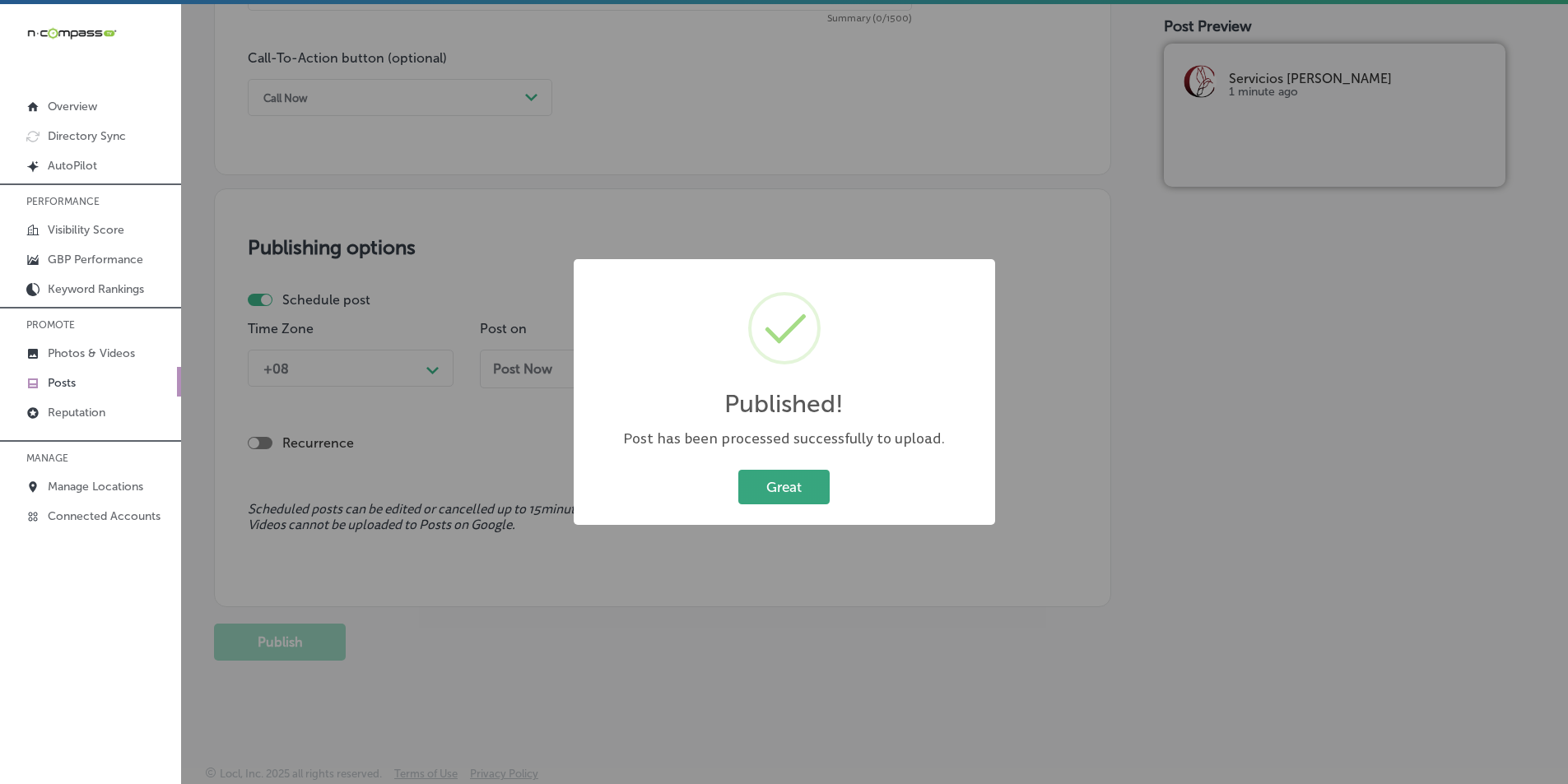
click at [779, 487] on button "Great" at bounding box center [784, 487] width 92 height 34
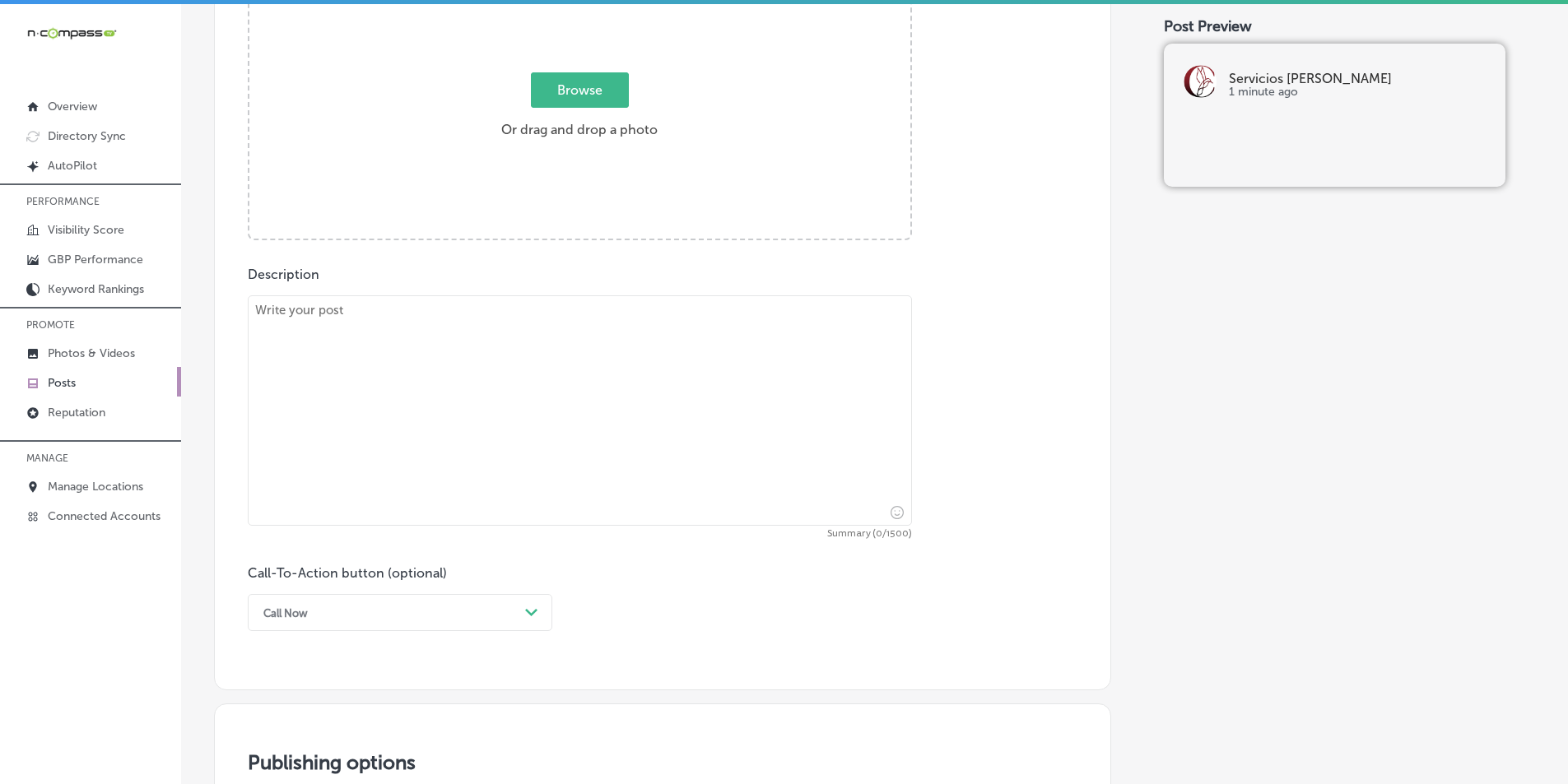
scroll to position [549, 0]
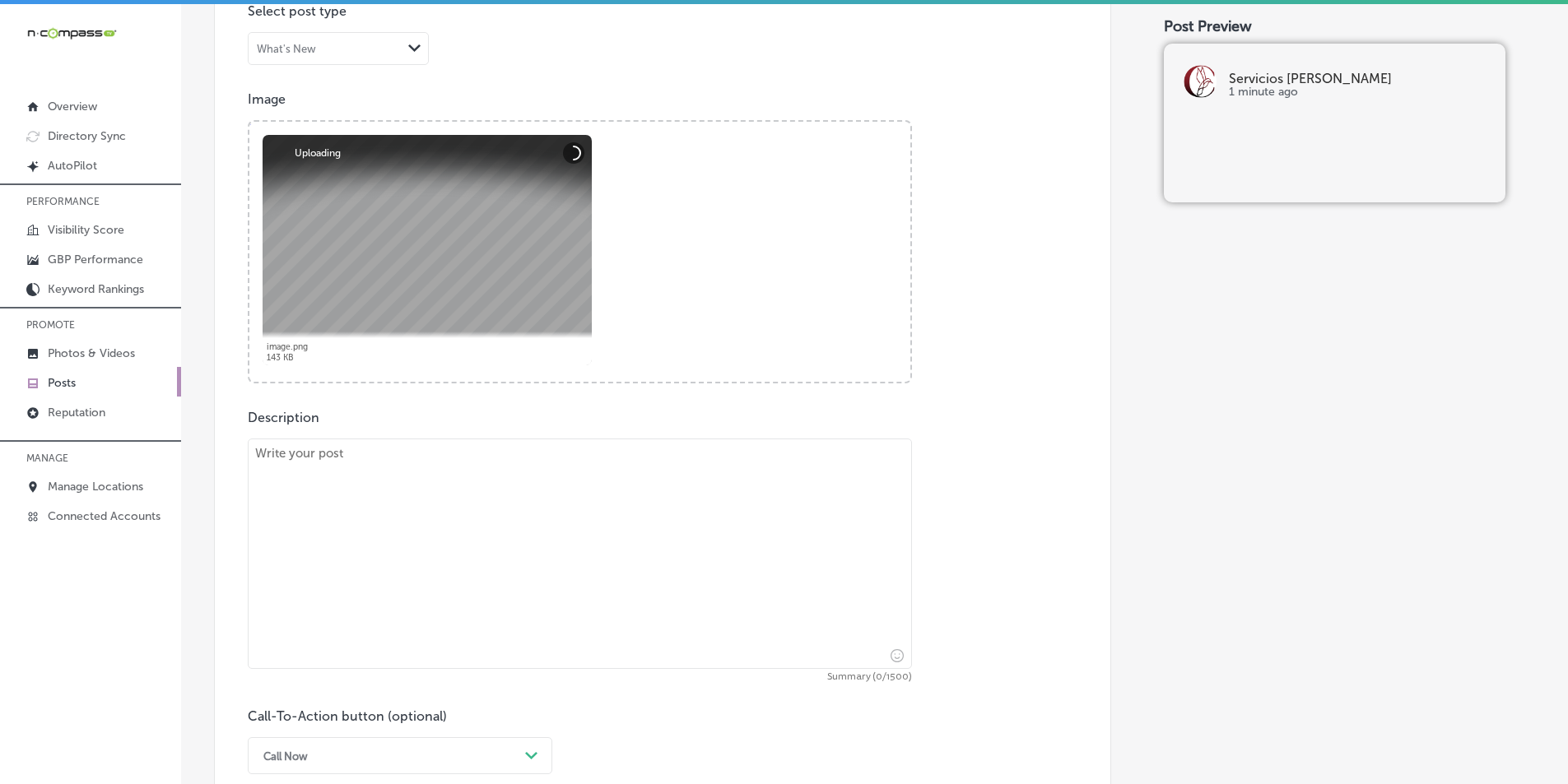
click at [453, 487] on textarea at bounding box center [580, 554] width 664 height 231
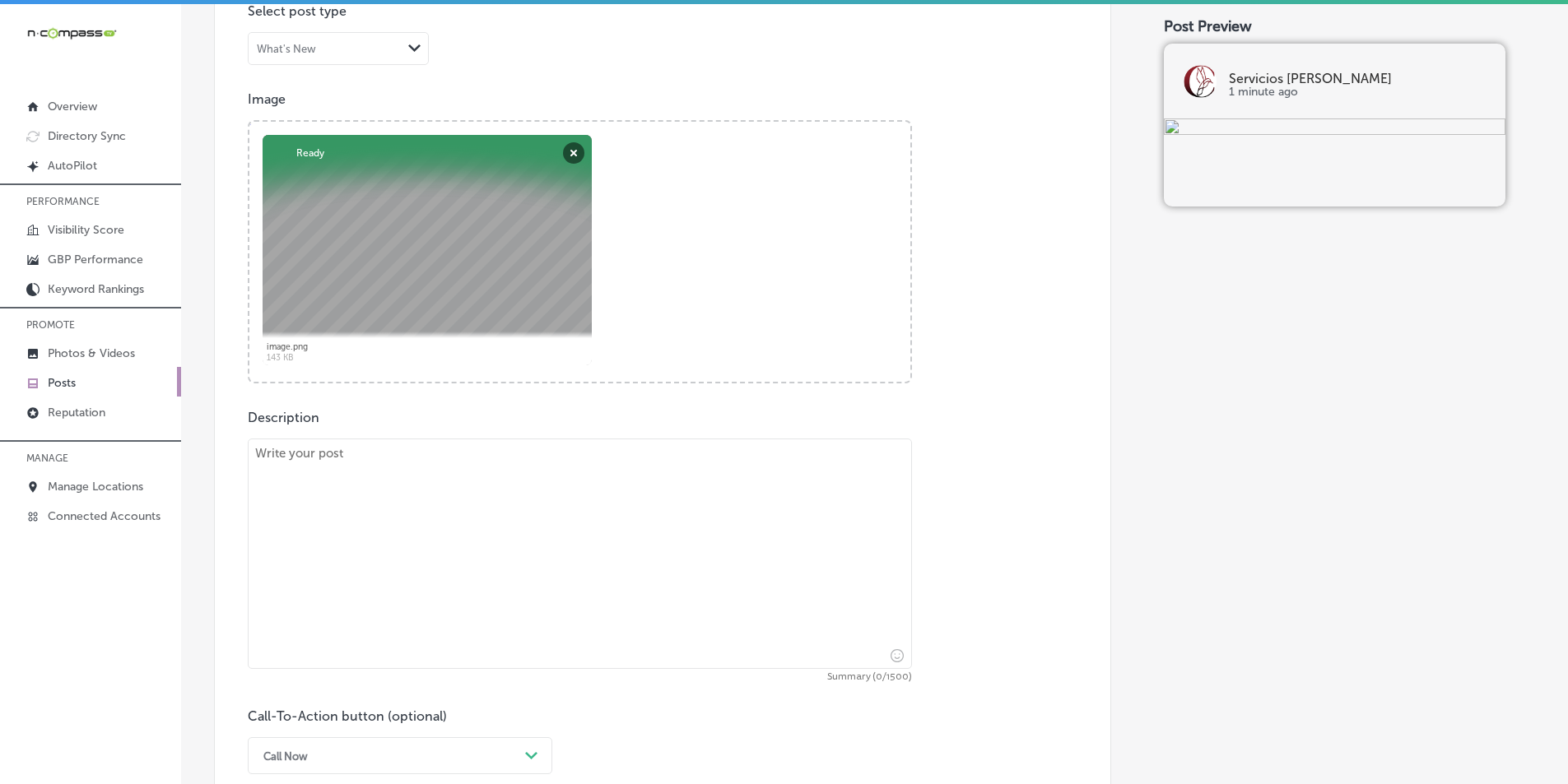
drag, startPoint x: 401, startPoint y: 550, endPoint x: 390, endPoint y: 554, distance: 11.7
click at [400, 550] on textarea at bounding box center [580, 554] width 664 height 231
paste textarea "At Servicios Coronel, we offer small business tax filing services to ensure you…"
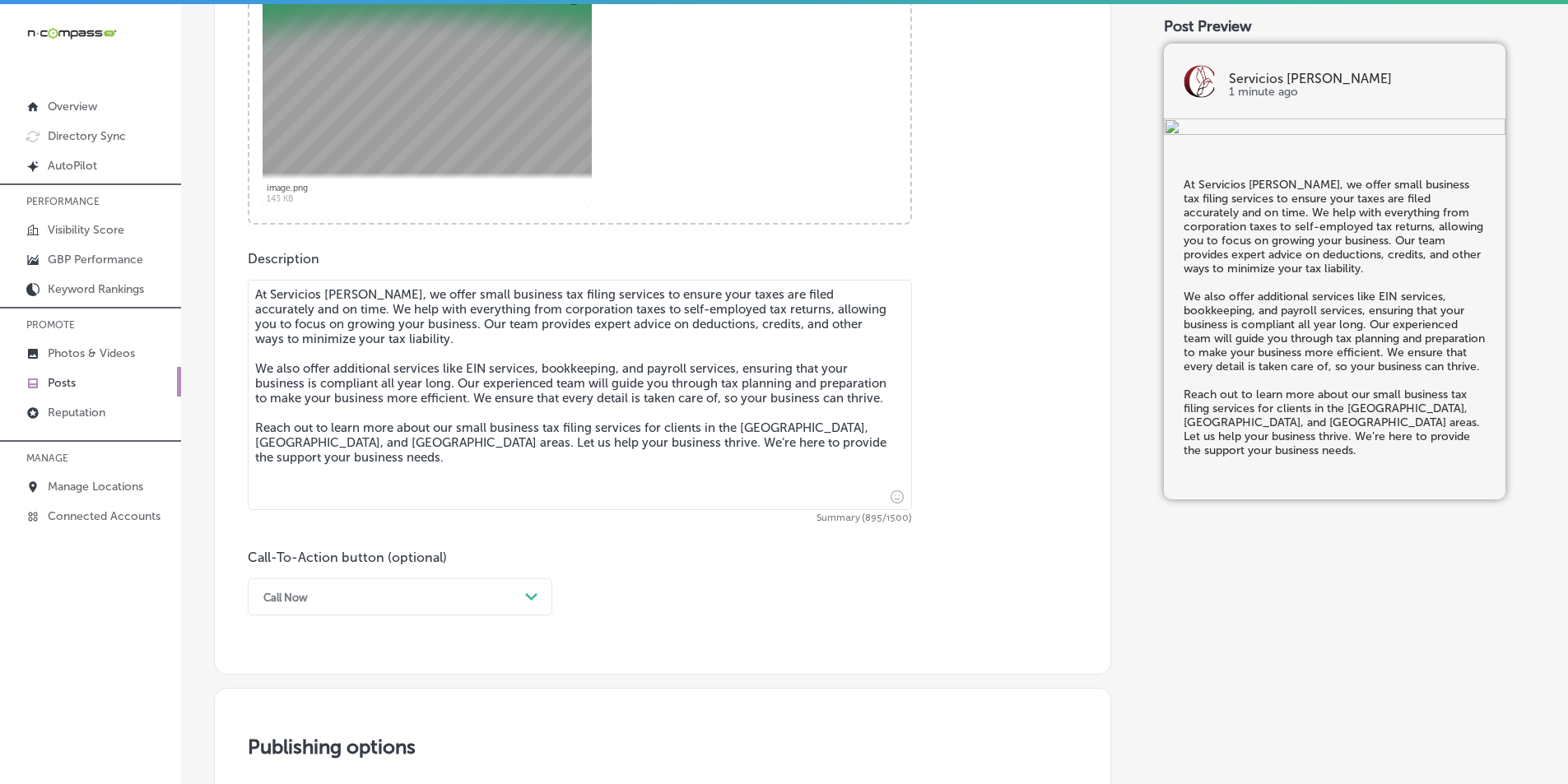
scroll to position [796, 0]
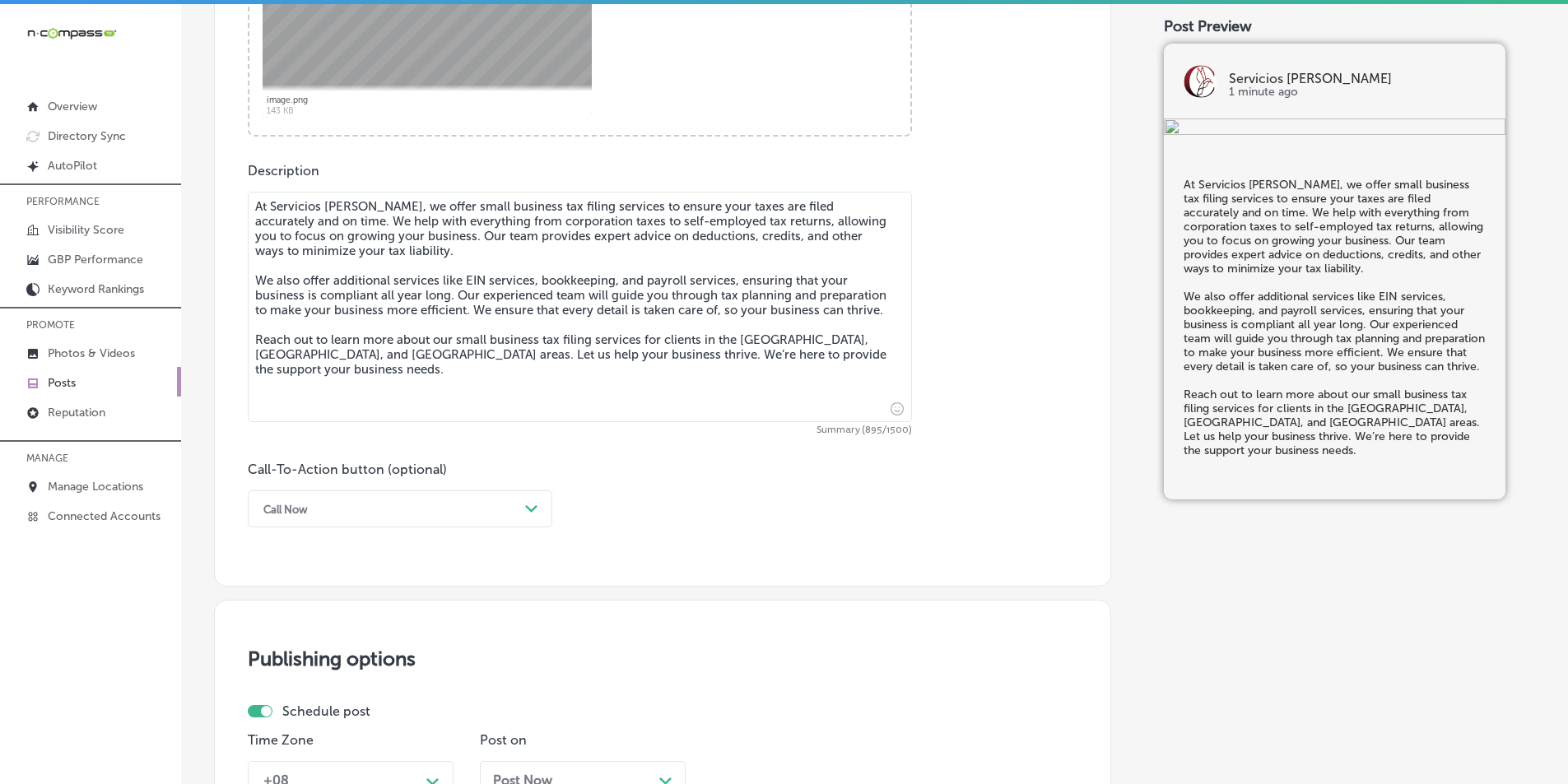
type textarea "At Servicios Coronel, we offer small business tax filing services to ensure you…"
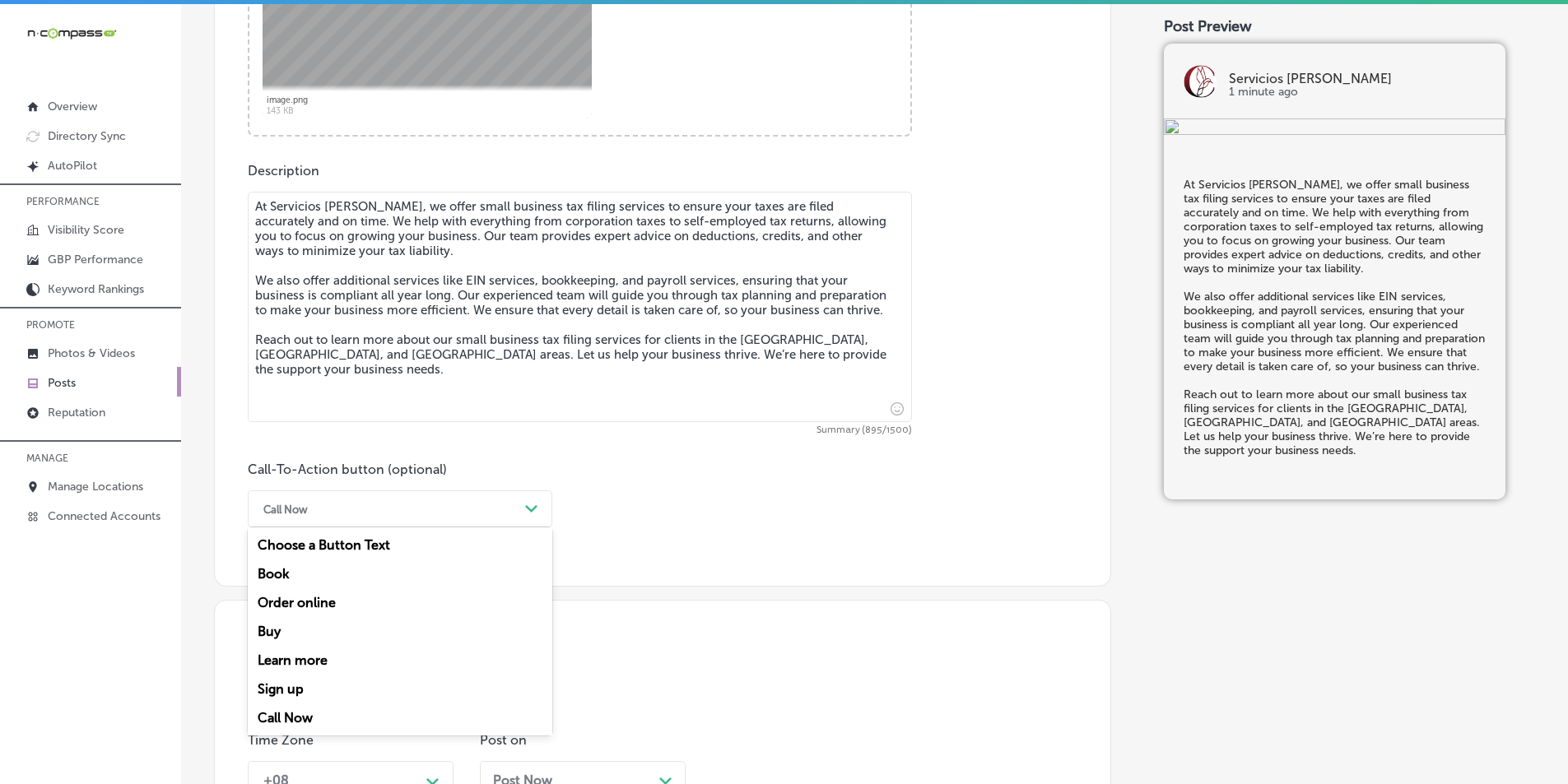
click at [458, 513] on div "Call Now" at bounding box center [386, 509] width 264 height 25
click at [331, 654] on div "Learn more" at bounding box center [399, 660] width 304 height 29
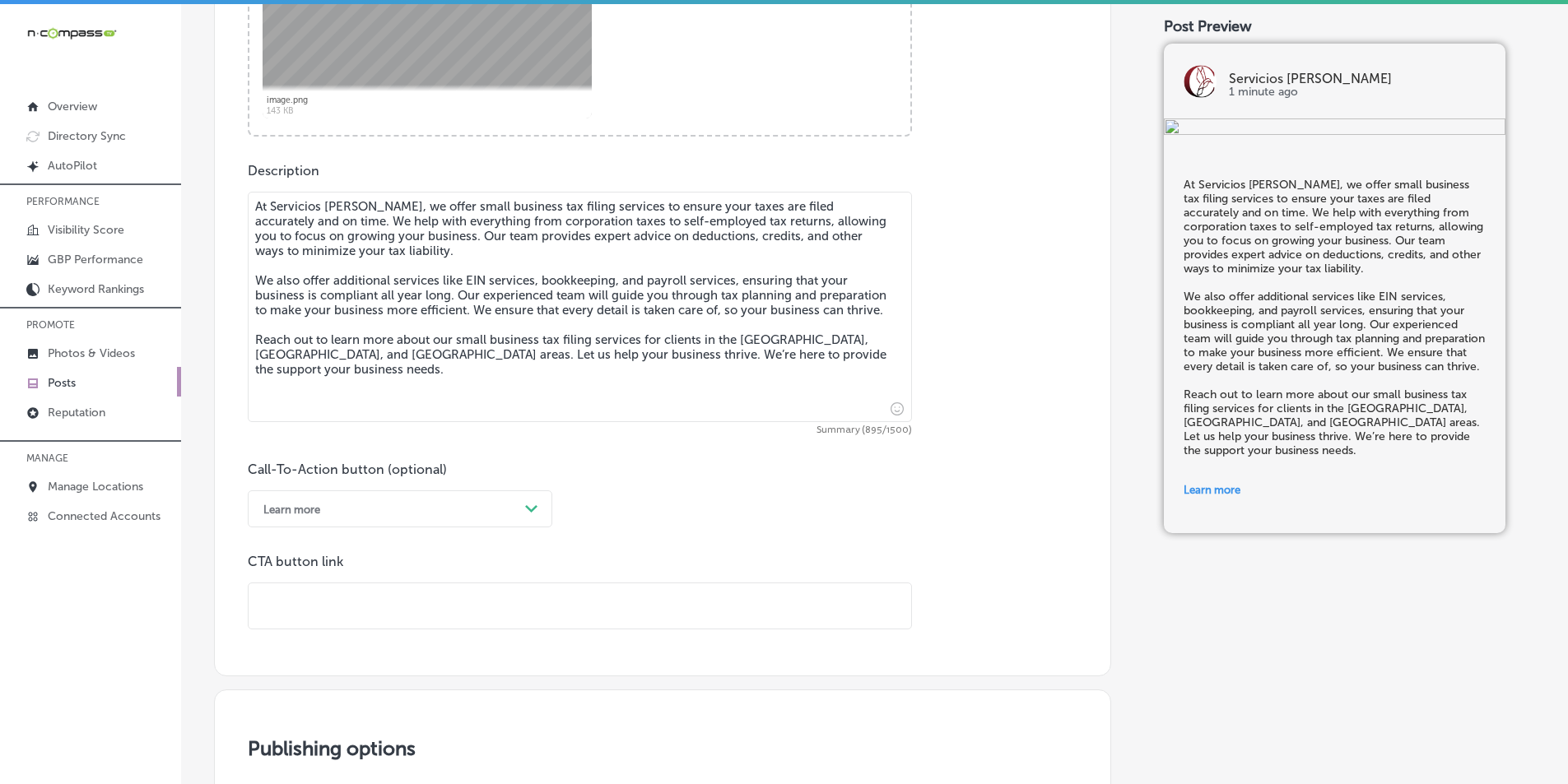
paste input "[URL][DOMAIN_NAME]"
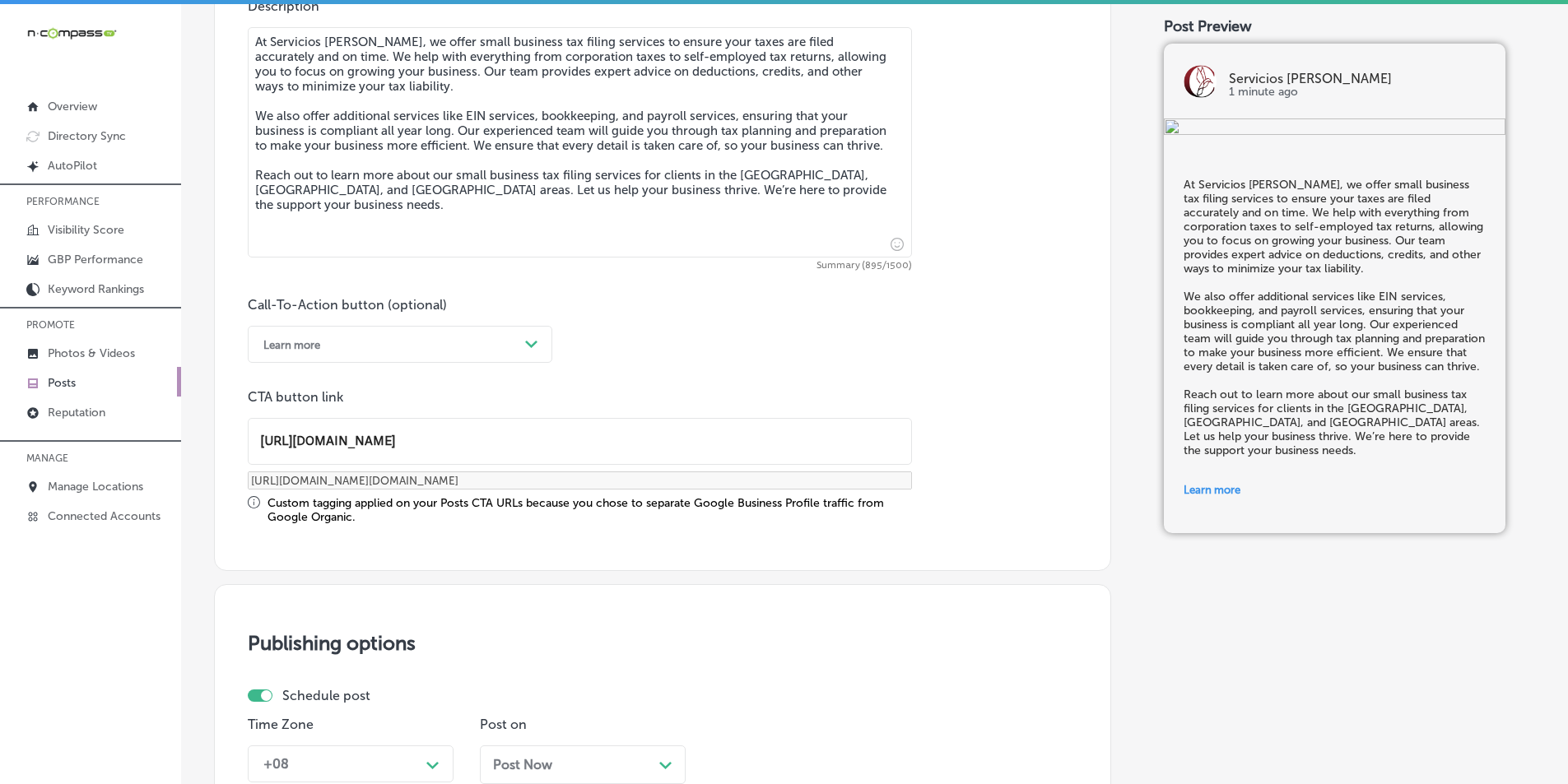
scroll to position [1043, 0]
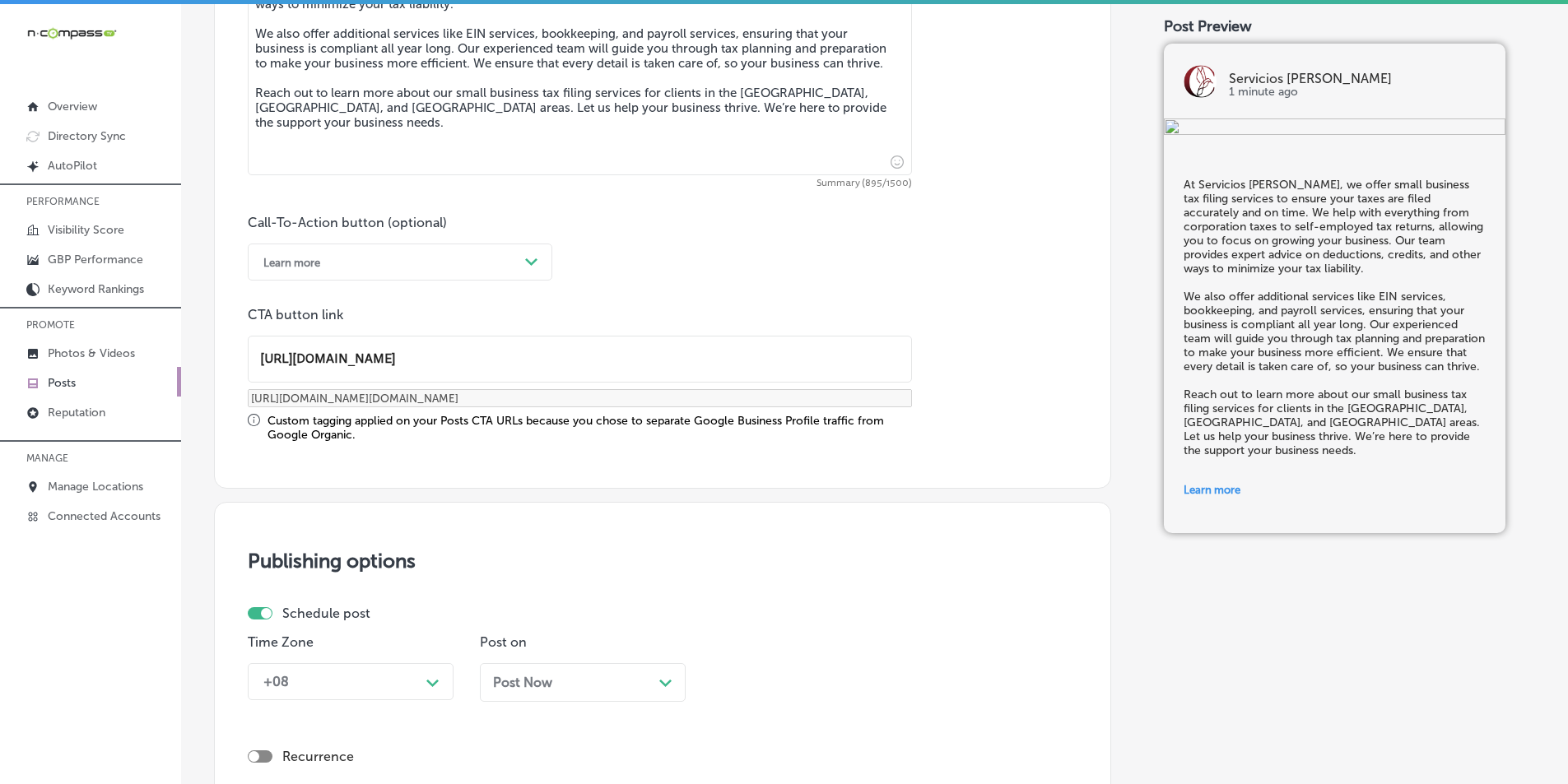
type input "[URL][DOMAIN_NAME]"
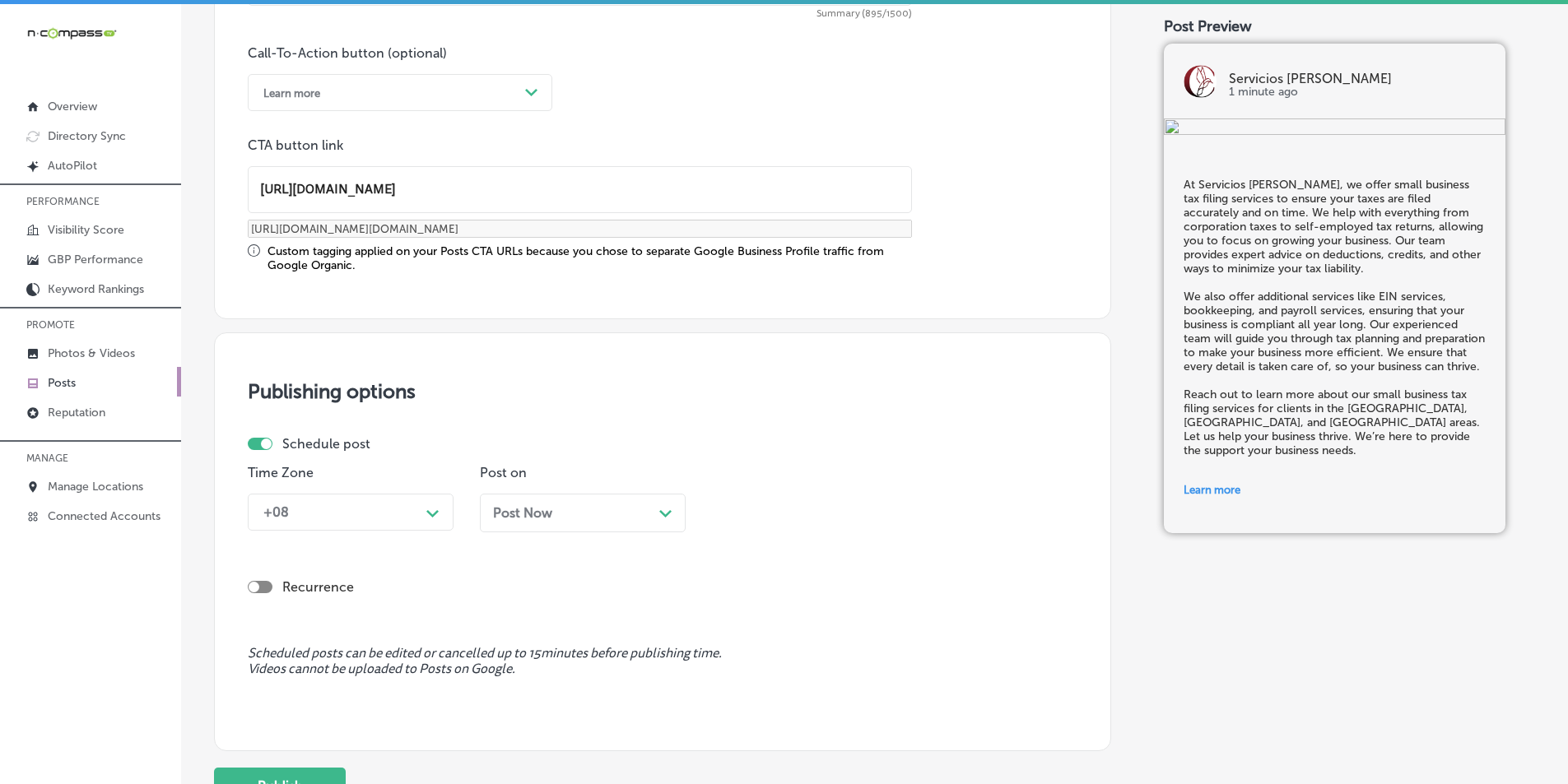
click at [434, 531] on div "+08 Path Created with Sketch." at bounding box center [350, 513] width 206 height 37
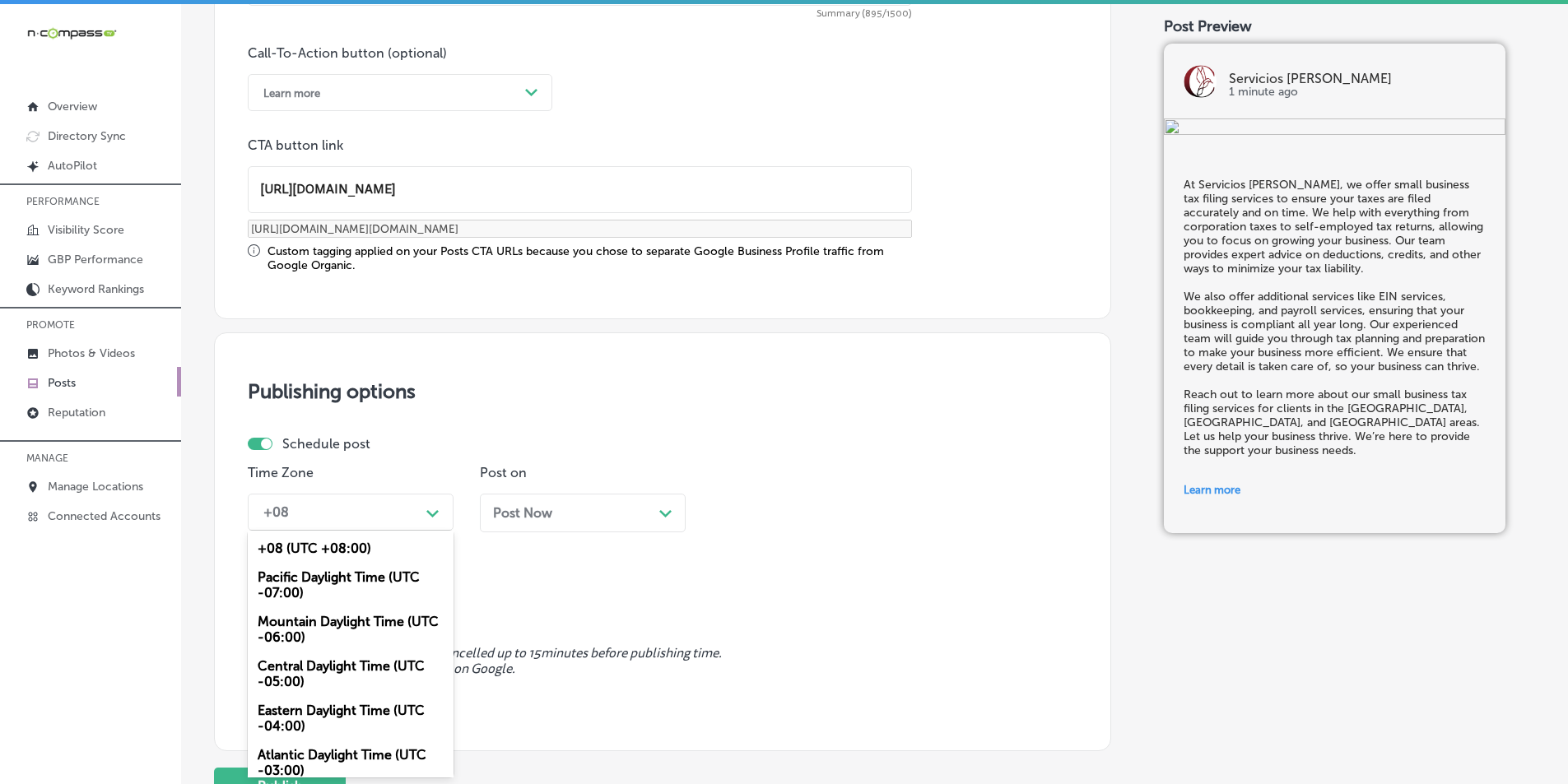
click at [349, 623] on div "Mountain Daylight Time (UTC -06:00)" at bounding box center [350, 630] width 206 height 44
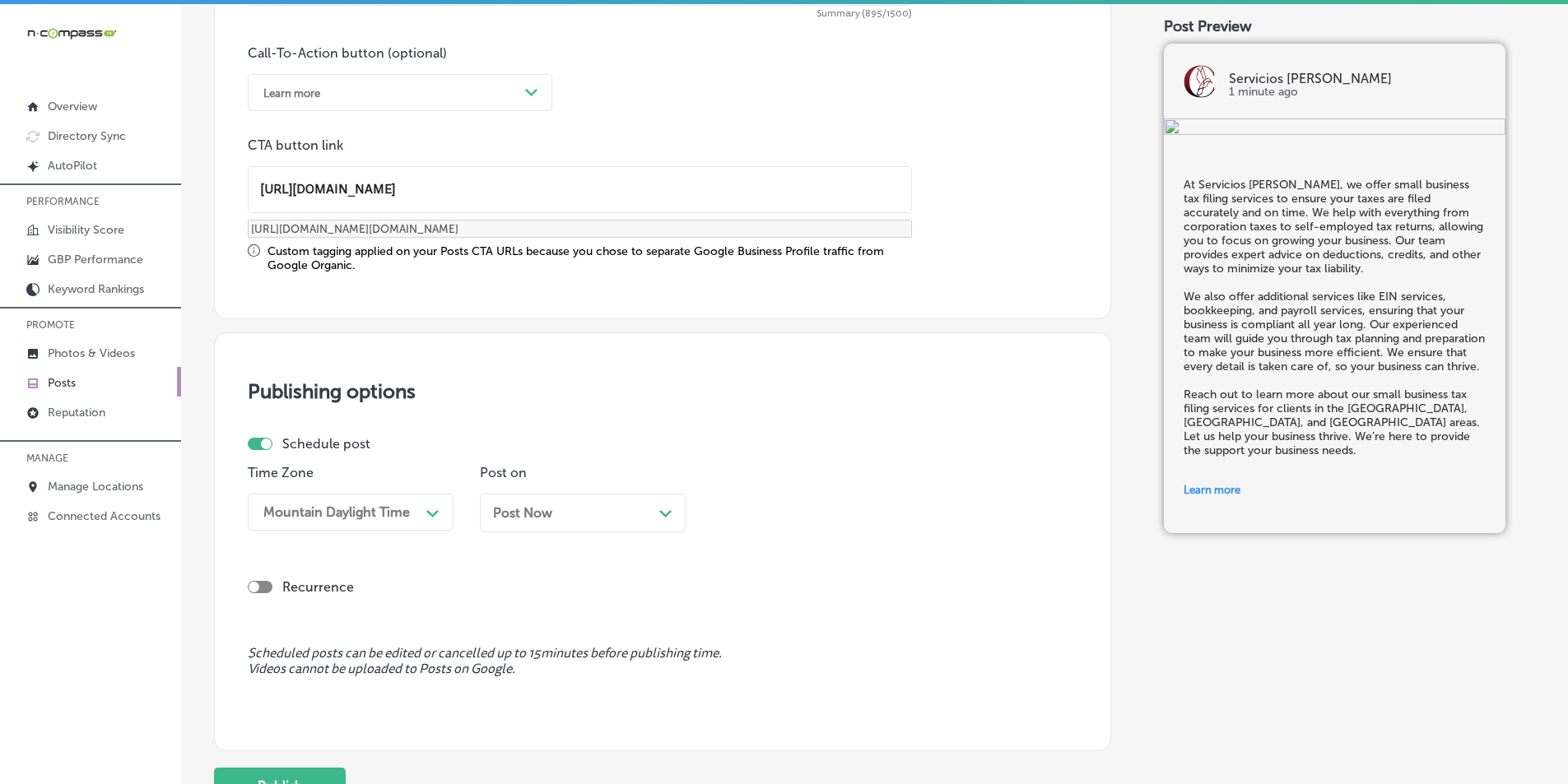
click at [560, 514] on div "Post Now Path Created with Sketch." at bounding box center [583, 513] width 180 height 15
click at [777, 503] on div "12:15 PM" at bounding box center [802, 513] width 164 height 29
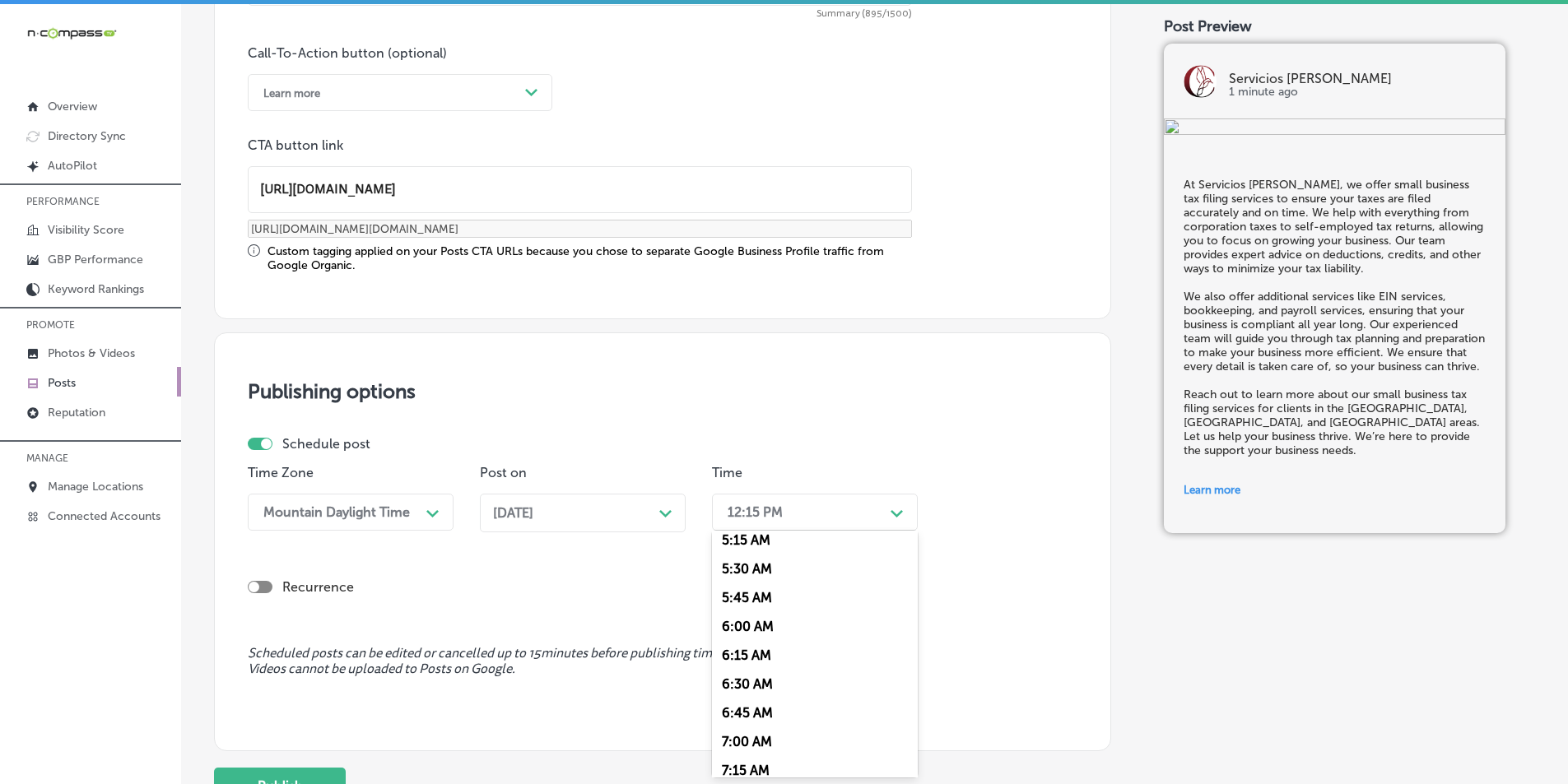
scroll to position [659, 0]
click at [738, 689] on div "7:00 AM" at bounding box center [815, 697] width 206 height 29
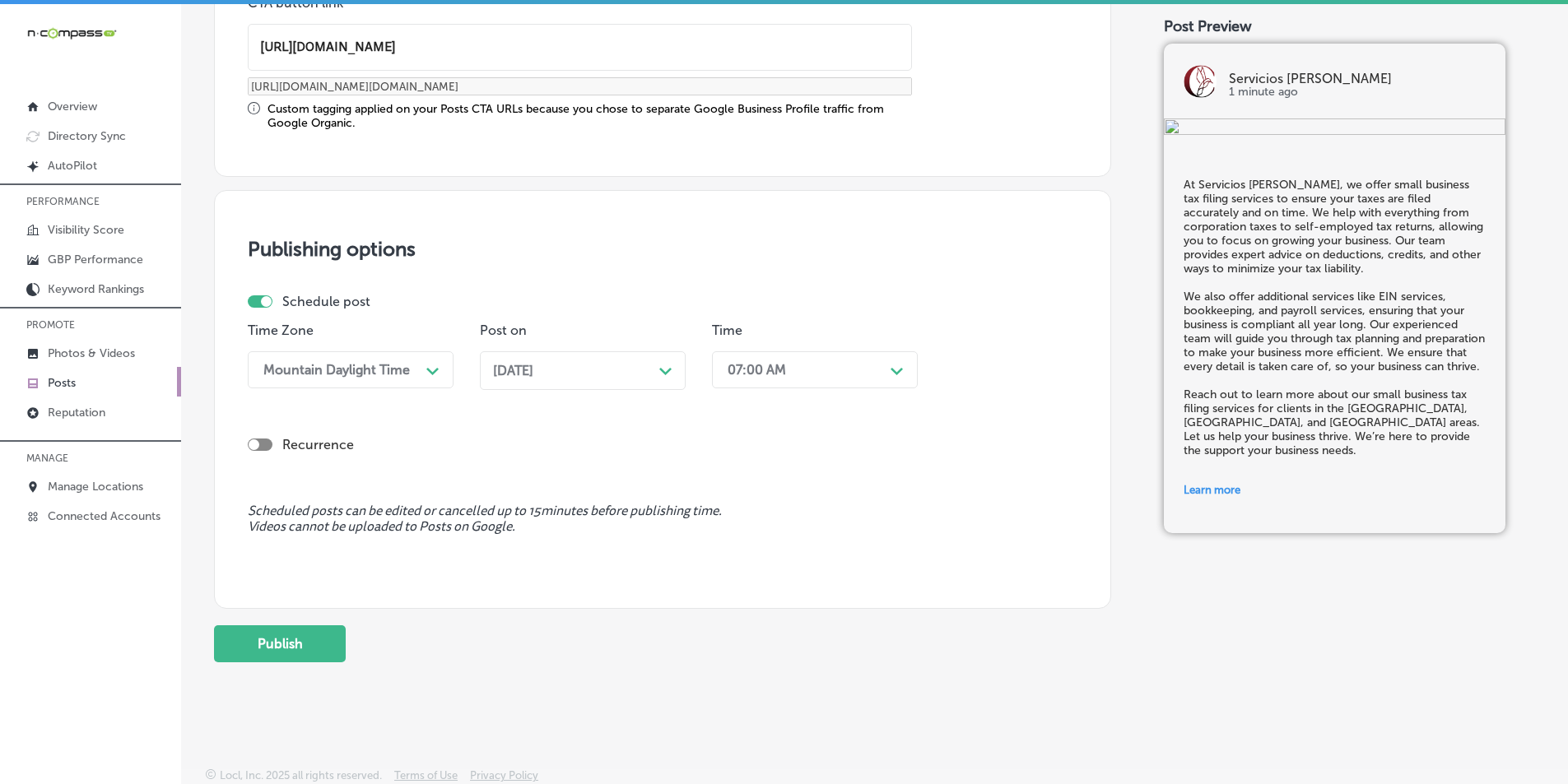
scroll to position [1356, 0]
click at [299, 639] on button "Publish" at bounding box center [279, 642] width 131 height 37
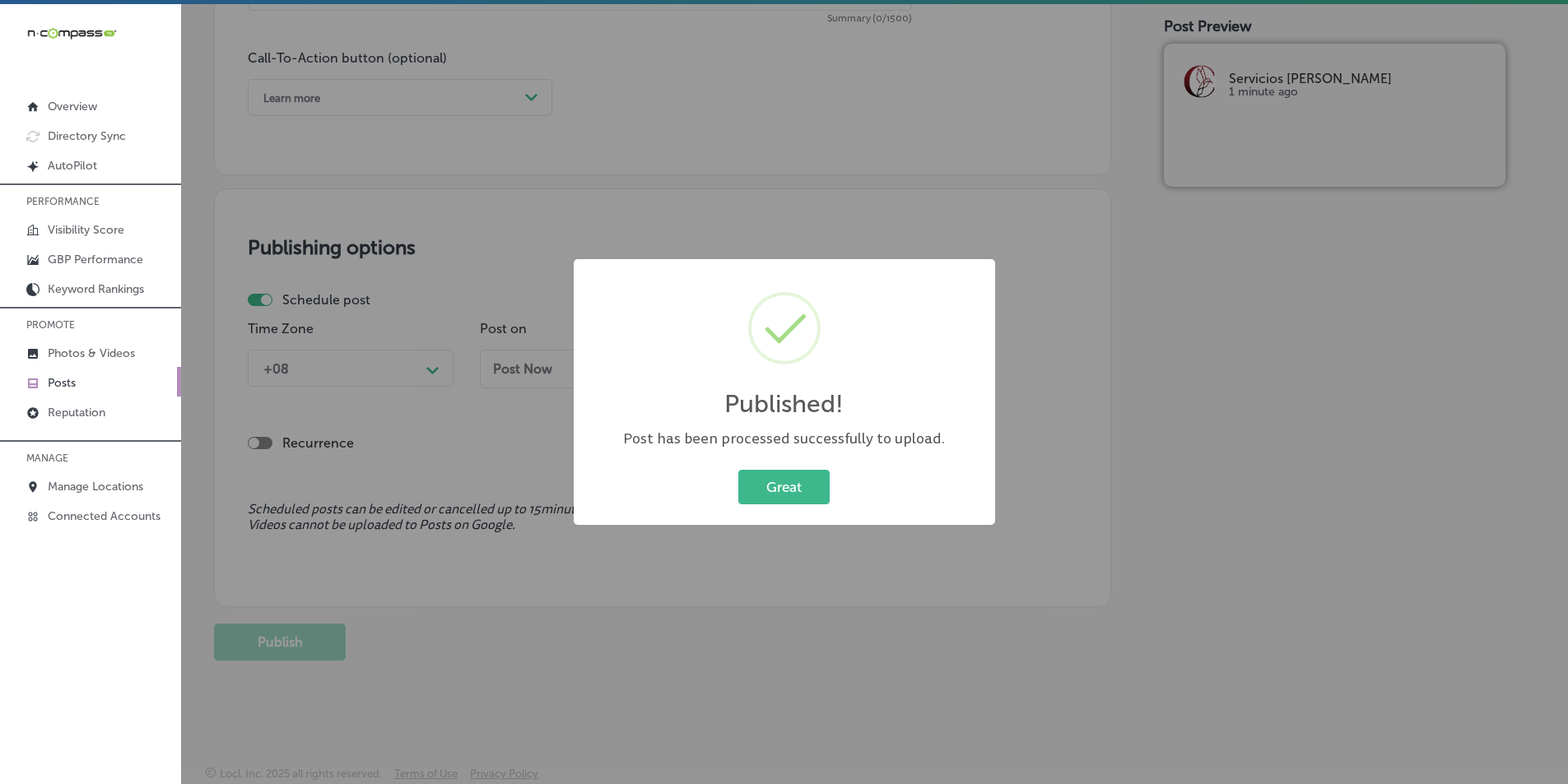
scroll to position [1208, 0]
click at [788, 494] on button "Great" at bounding box center [784, 487] width 92 height 34
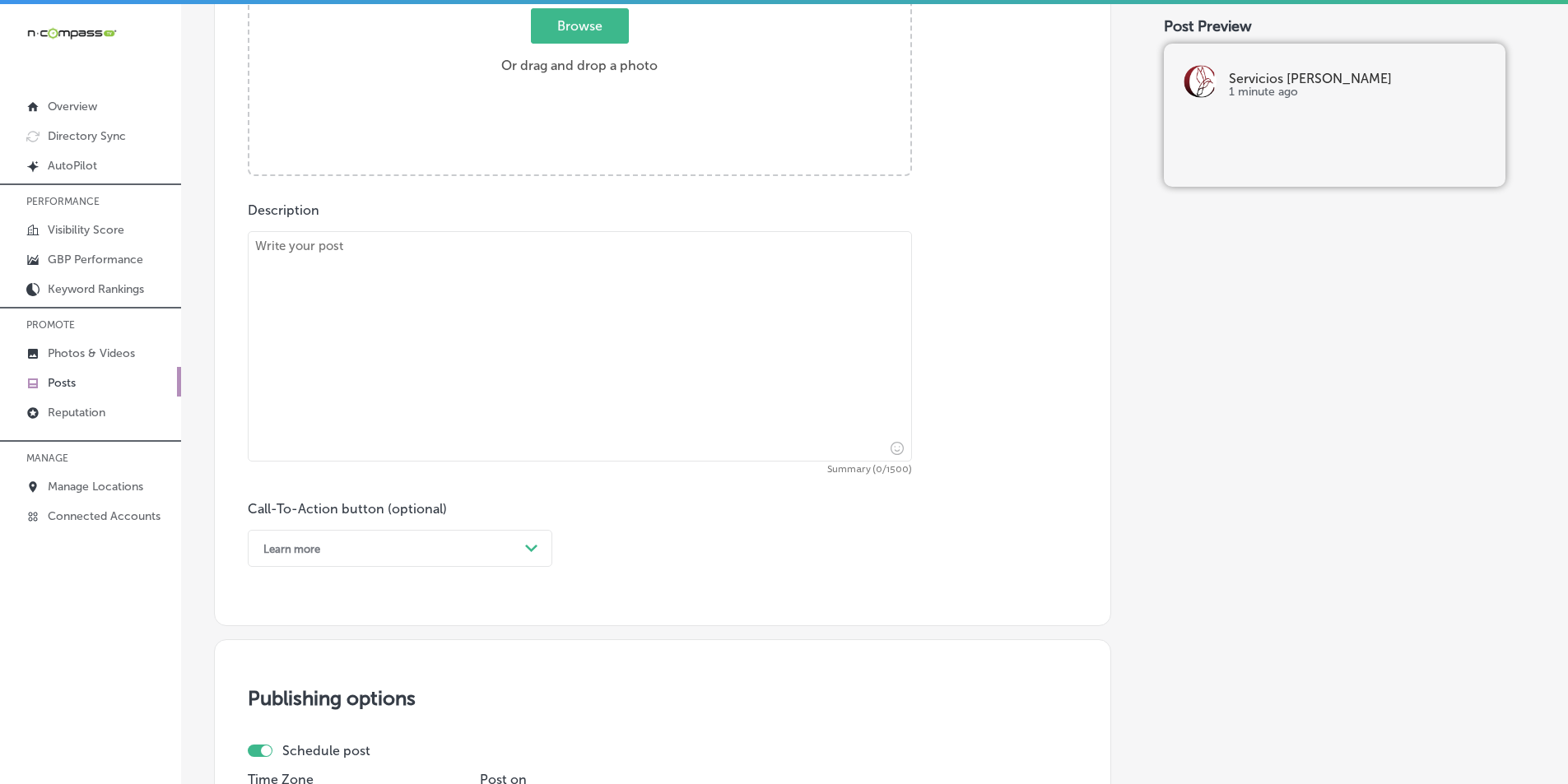
scroll to position [549, 0]
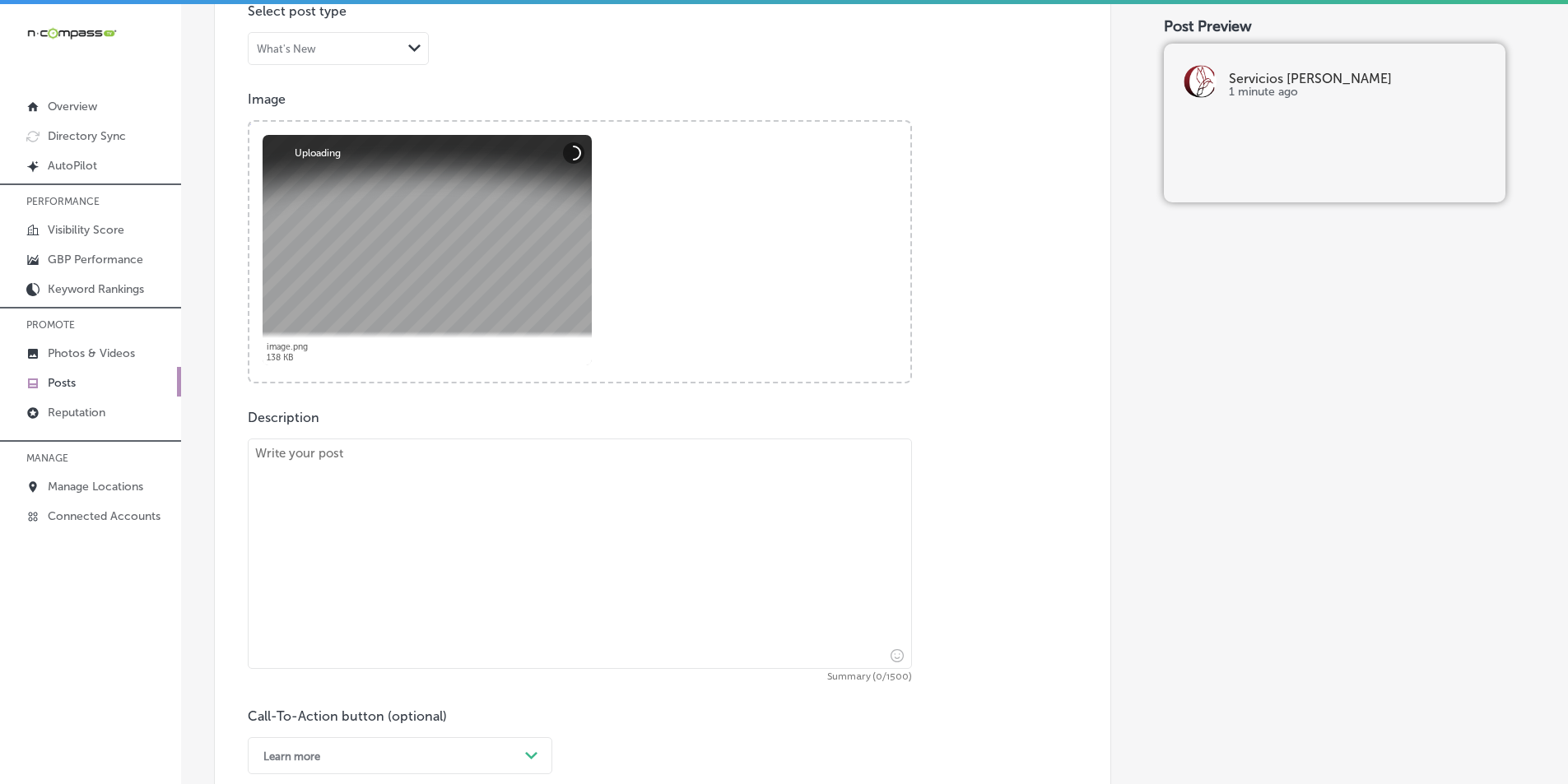
drag, startPoint x: 492, startPoint y: 534, endPoint x: 498, endPoint y: 470, distance: 64.3
click at [492, 532] on textarea at bounding box center [580, 554] width 664 height 231
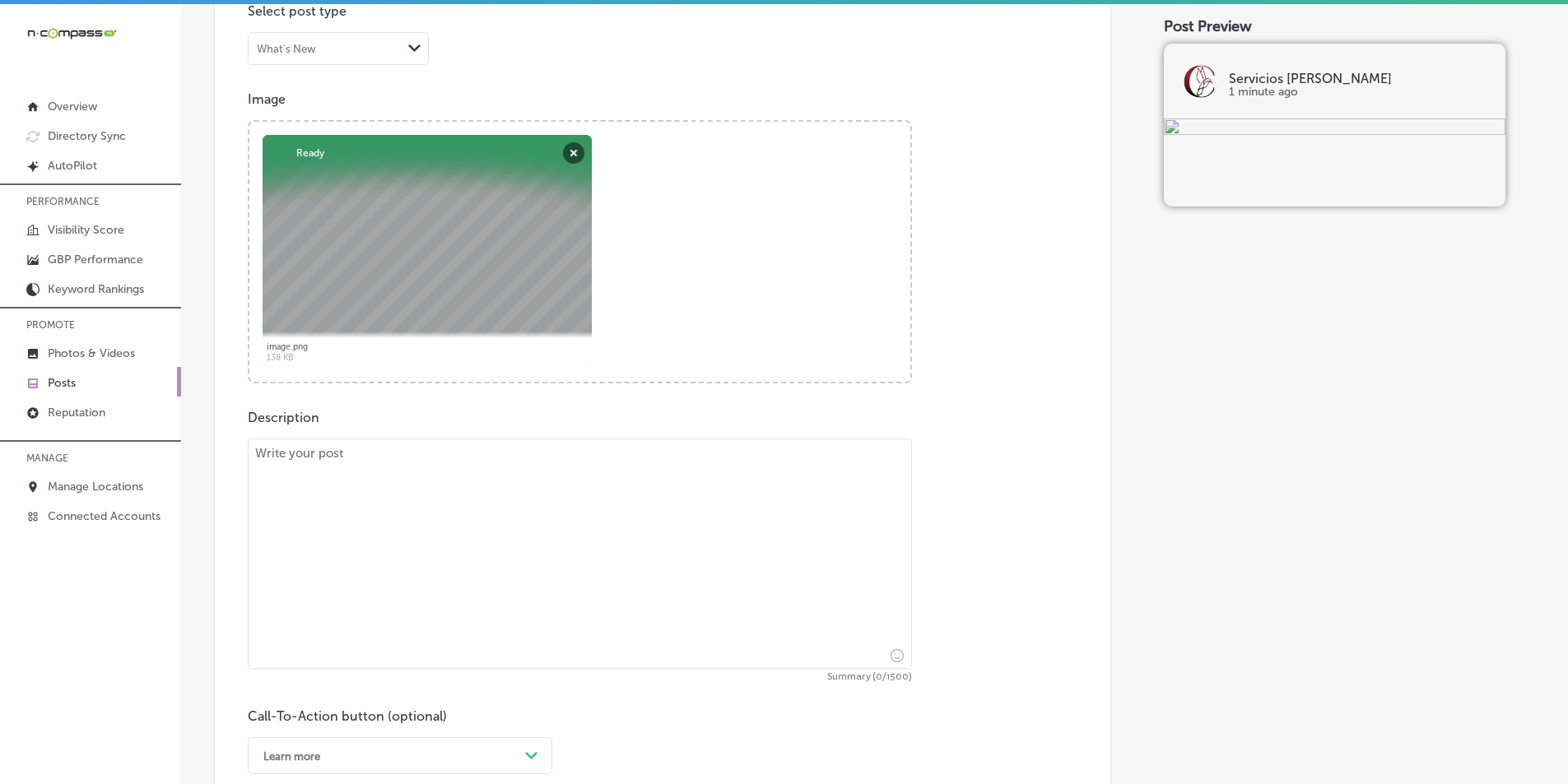
paste textarea "Navigating immigration paperwork can be overwhelming, but Servicios Coronel is …"
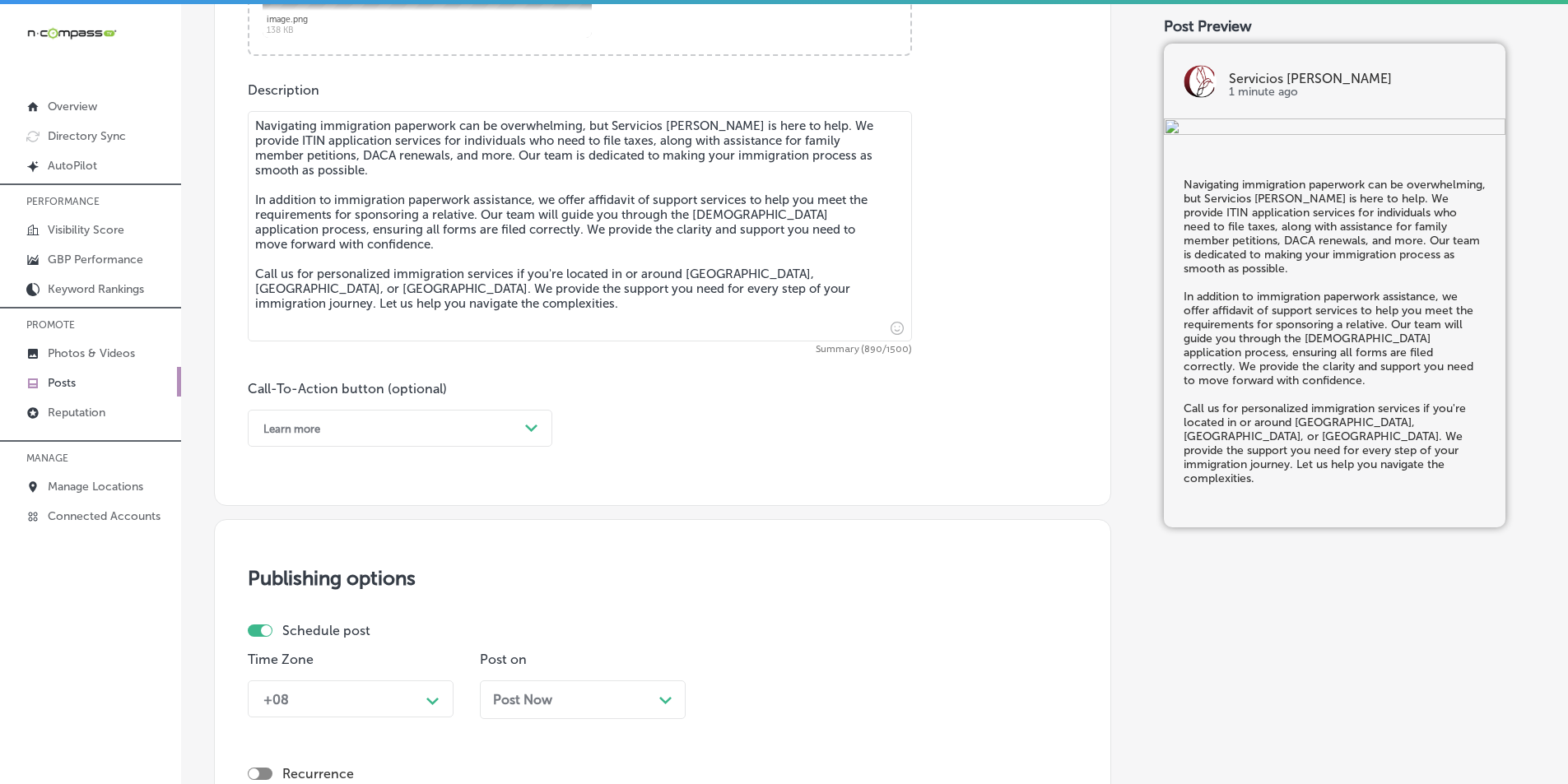
scroll to position [878, 0]
type textarea "Navigating immigration paperwork can be overwhelming, but Servicios Coronel is …"
click at [398, 414] on div "Learn more" at bounding box center [386, 426] width 264 height 25
click at [285, 629] on div "Call Now" at bounding box center [399, 636] width 304 height 29
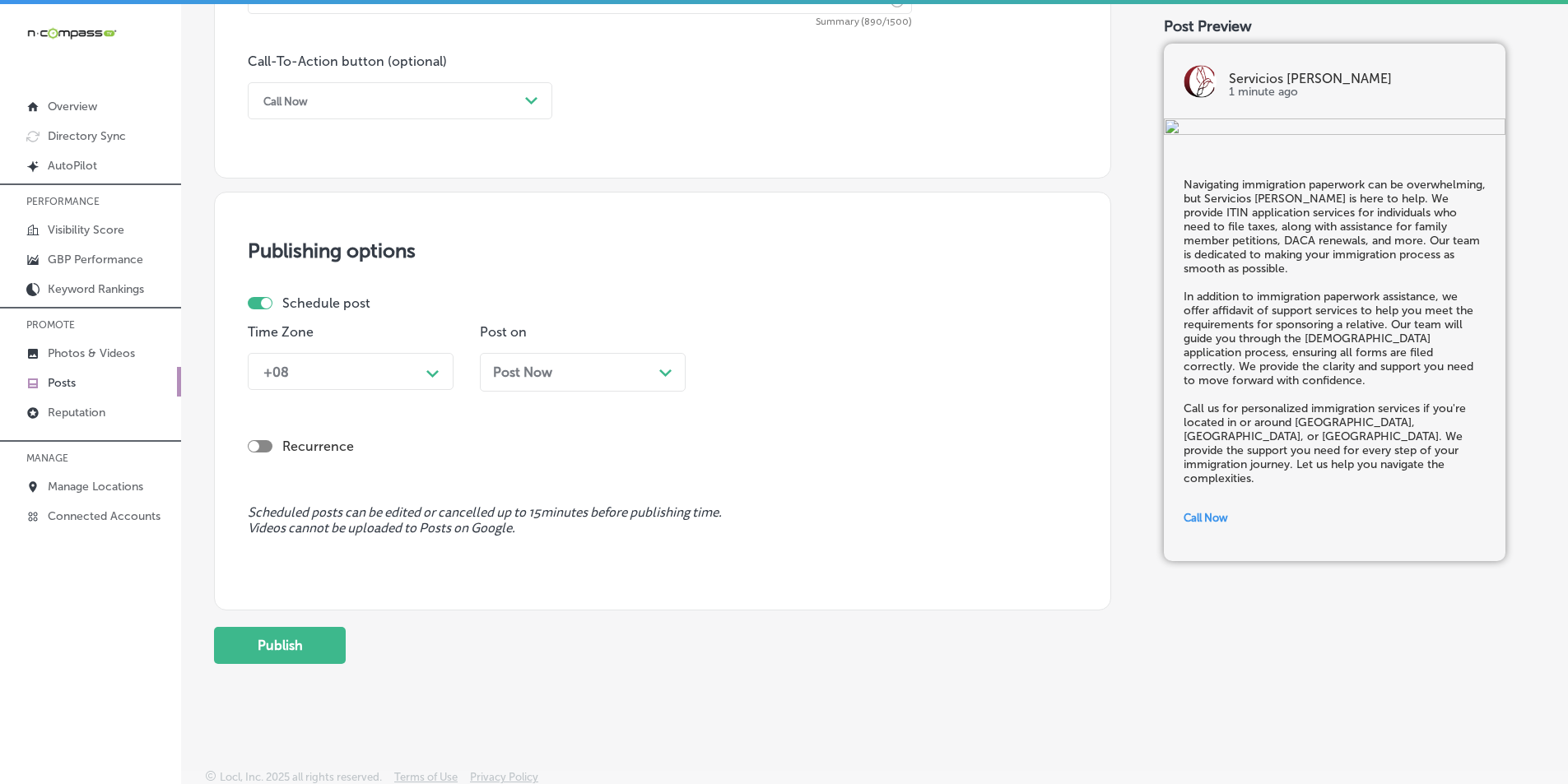
scroll to position [1208, 0]
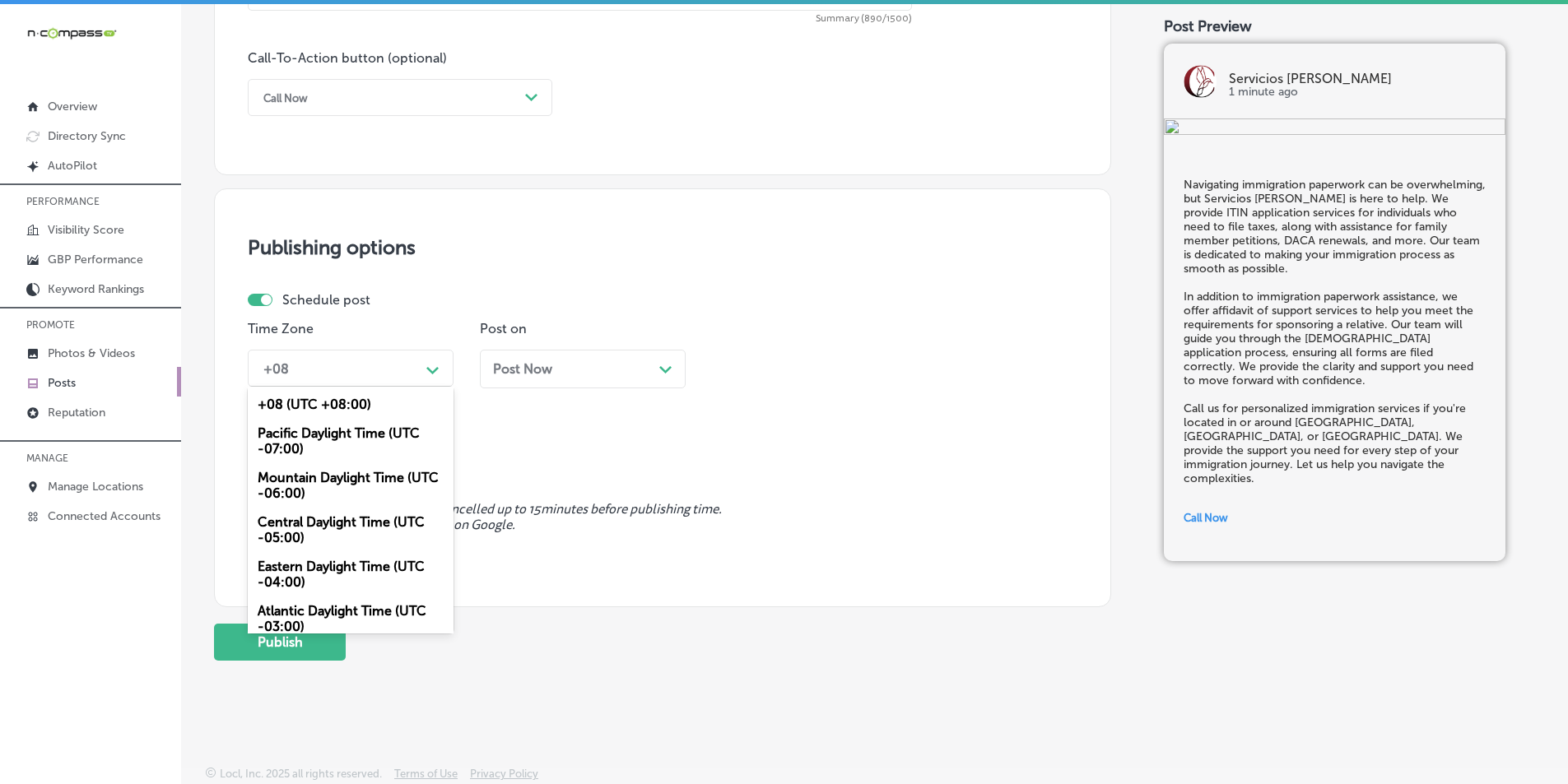
click at [423, 370] on div "Path Created with Sketch." at bounding box center [432, 369] width 26 height 26
drag, startPoint x: 306, startPoint y: 475, endPoint x: 379, endPoint y: 469, distance: 73.2
click at [312, 476] on div "Mountain Daylight Time (UTC -06:00)" at bounding box center [350, 486] width 206 height 44
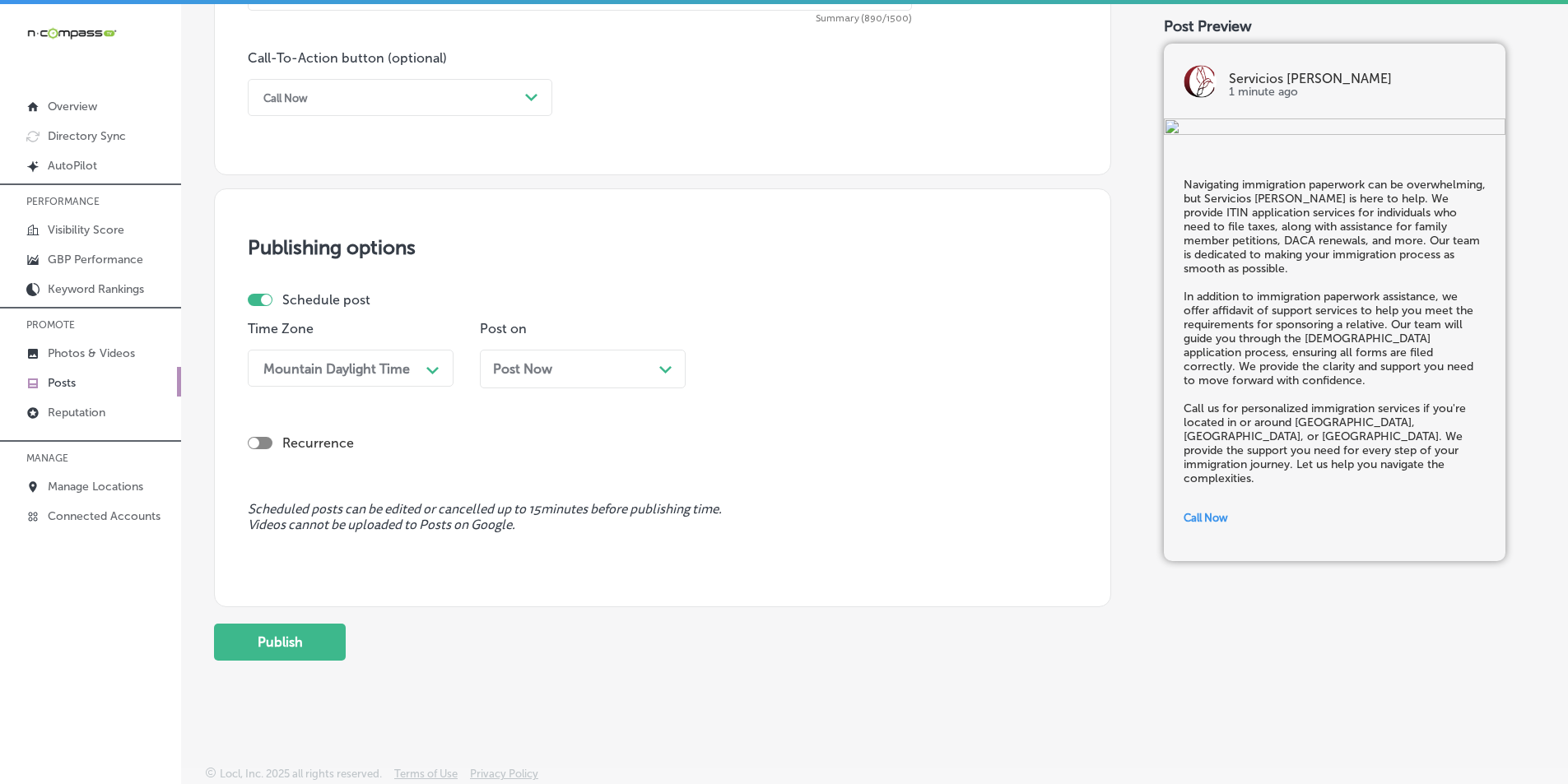
click at [646, 362] on div "Post Now Path Created with Sketch." at bounding box center [583, 369] width 180 height 15
click at [809, 375] on div "12:15 PM" at bounding box center [802, 369] width 164 height 29
click at [734, 548] on div "7:00 AM" at bounding box center [815, 553] width 206 height 29
click at [286, 642] on button "Publish" at bounding box center [279, 642] width 131 height 37
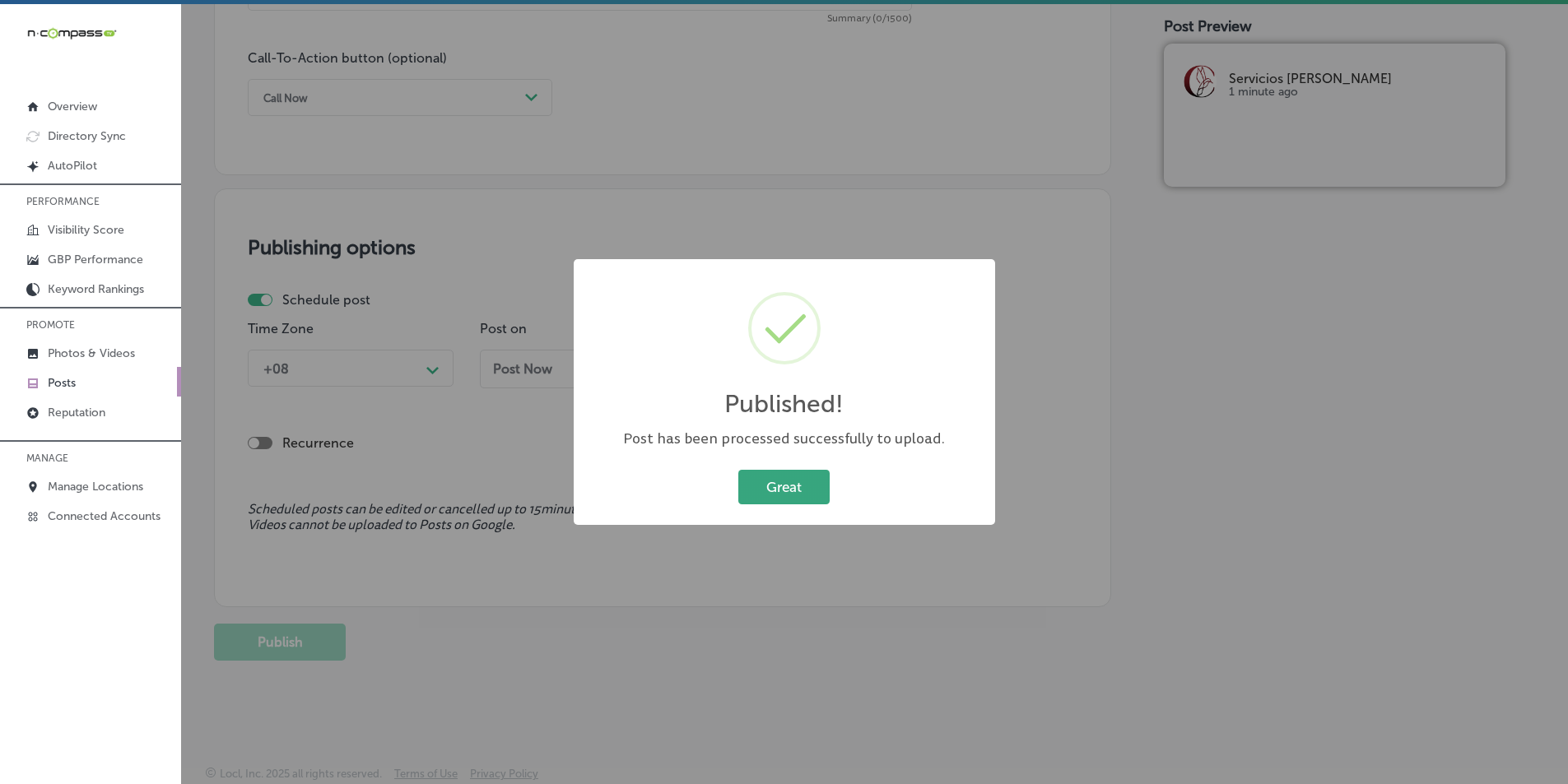
click at [753, 486] on button "Great" at bounding box center [784, 487] width 92 height 34
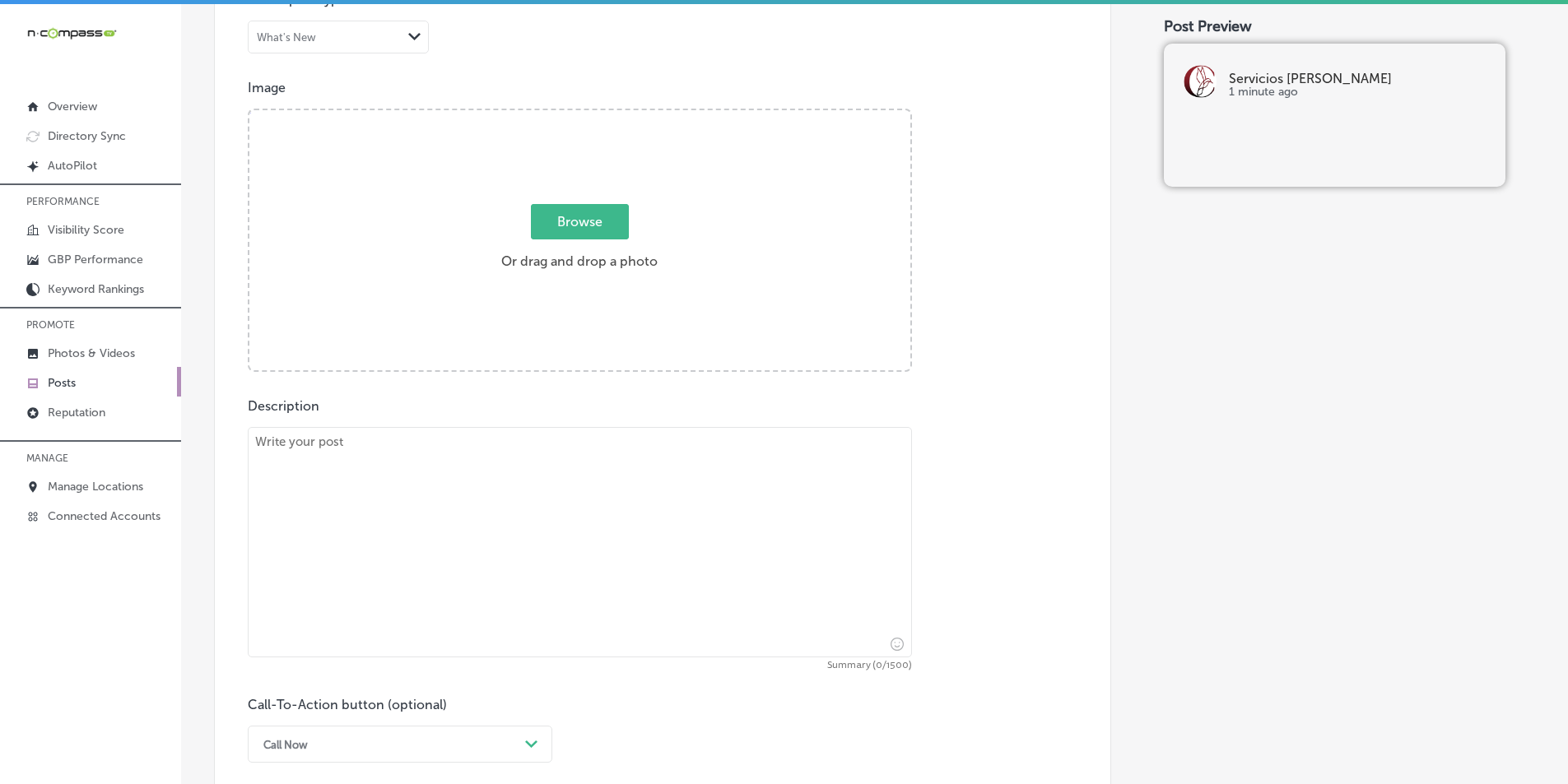
scroll to position [385, 0]
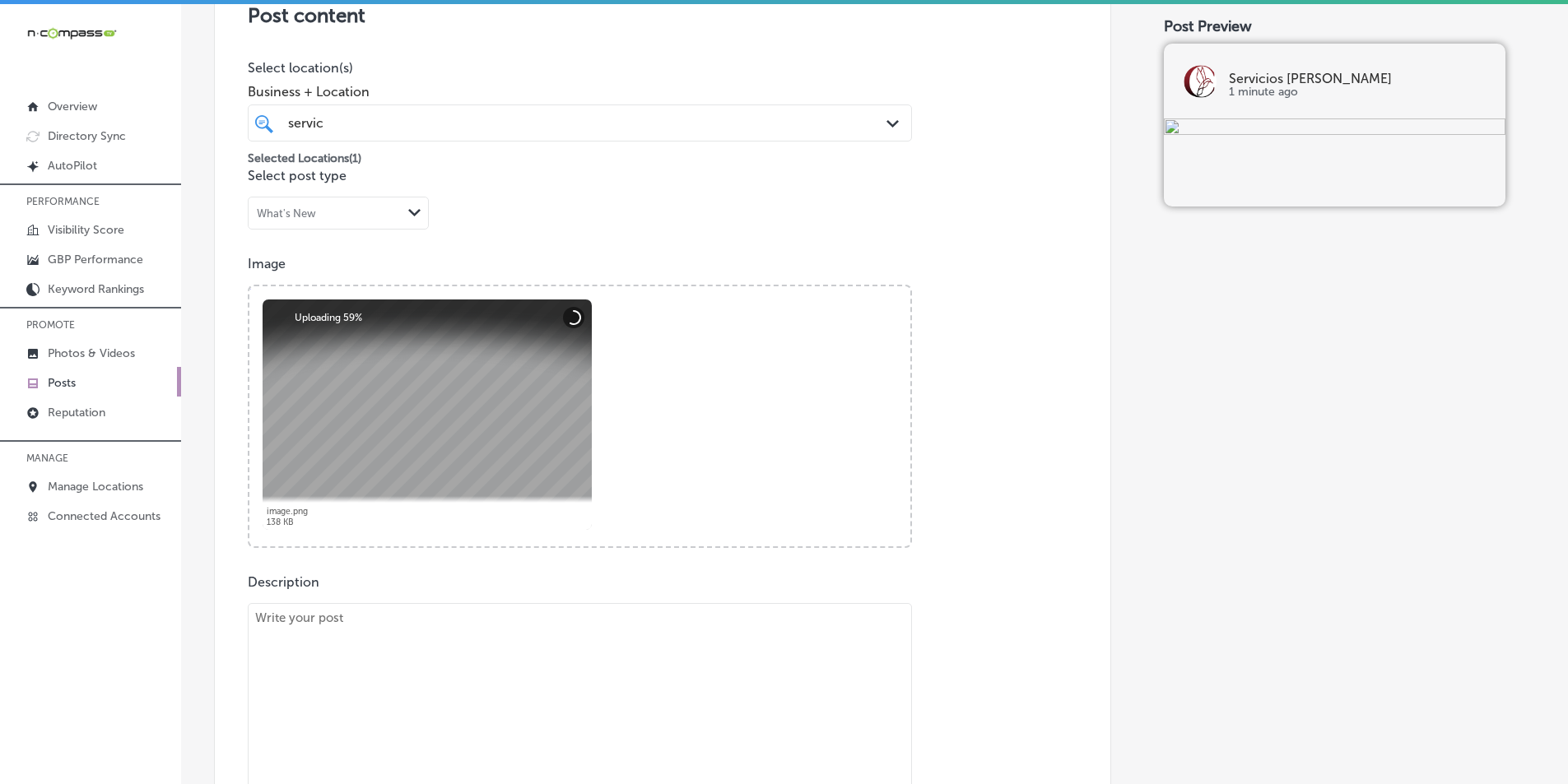
click at [547, 703] on textarea at bounding box center [580, 719] width 664 height 231
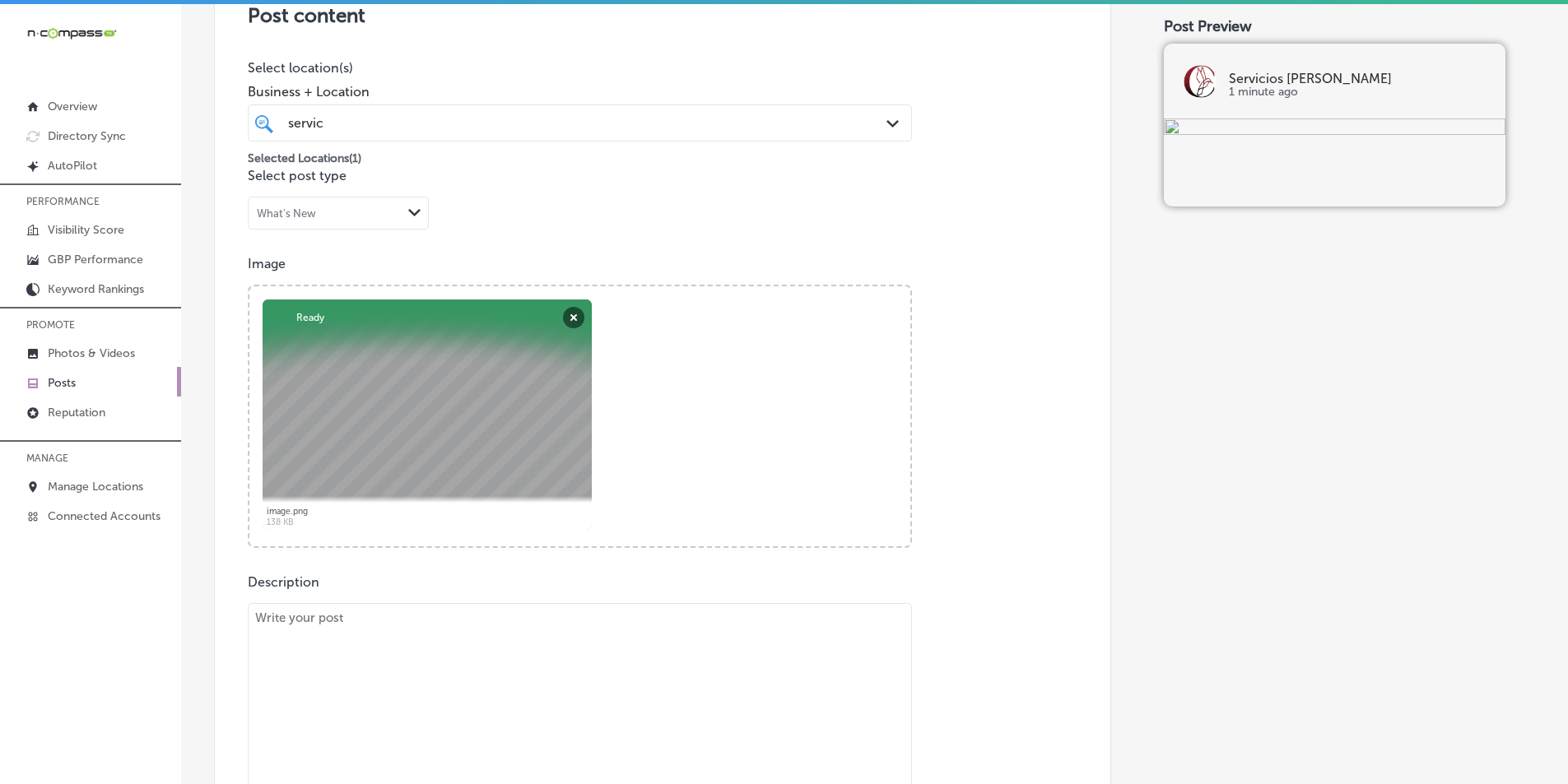
click at [494, 670] on textarea at bounding box center [580, 719] width 664 height 231
paste textarea "At Servicios Coronel, we provide notarized letter services, including travel au…"
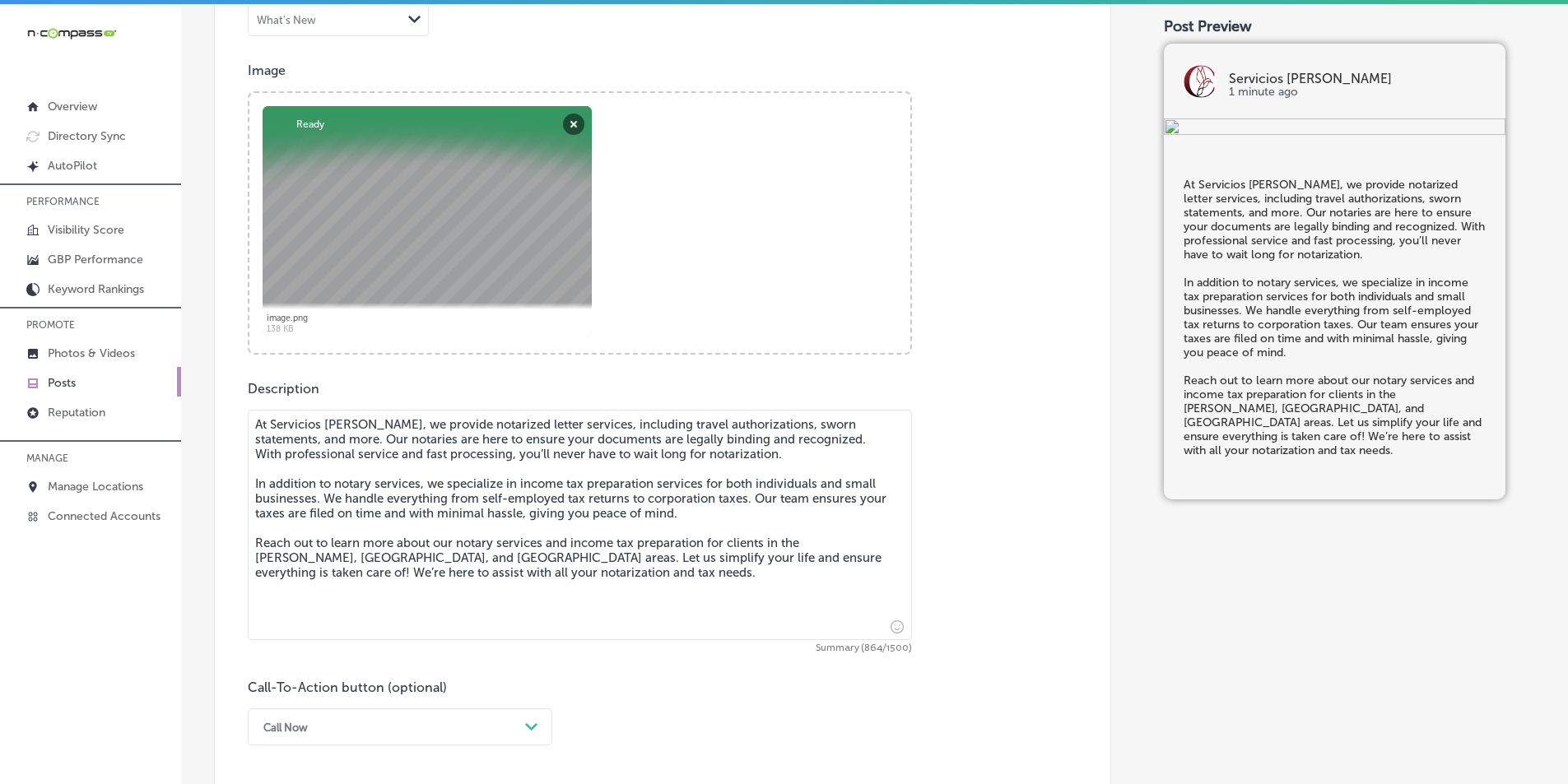
scroll to position [714, 0]
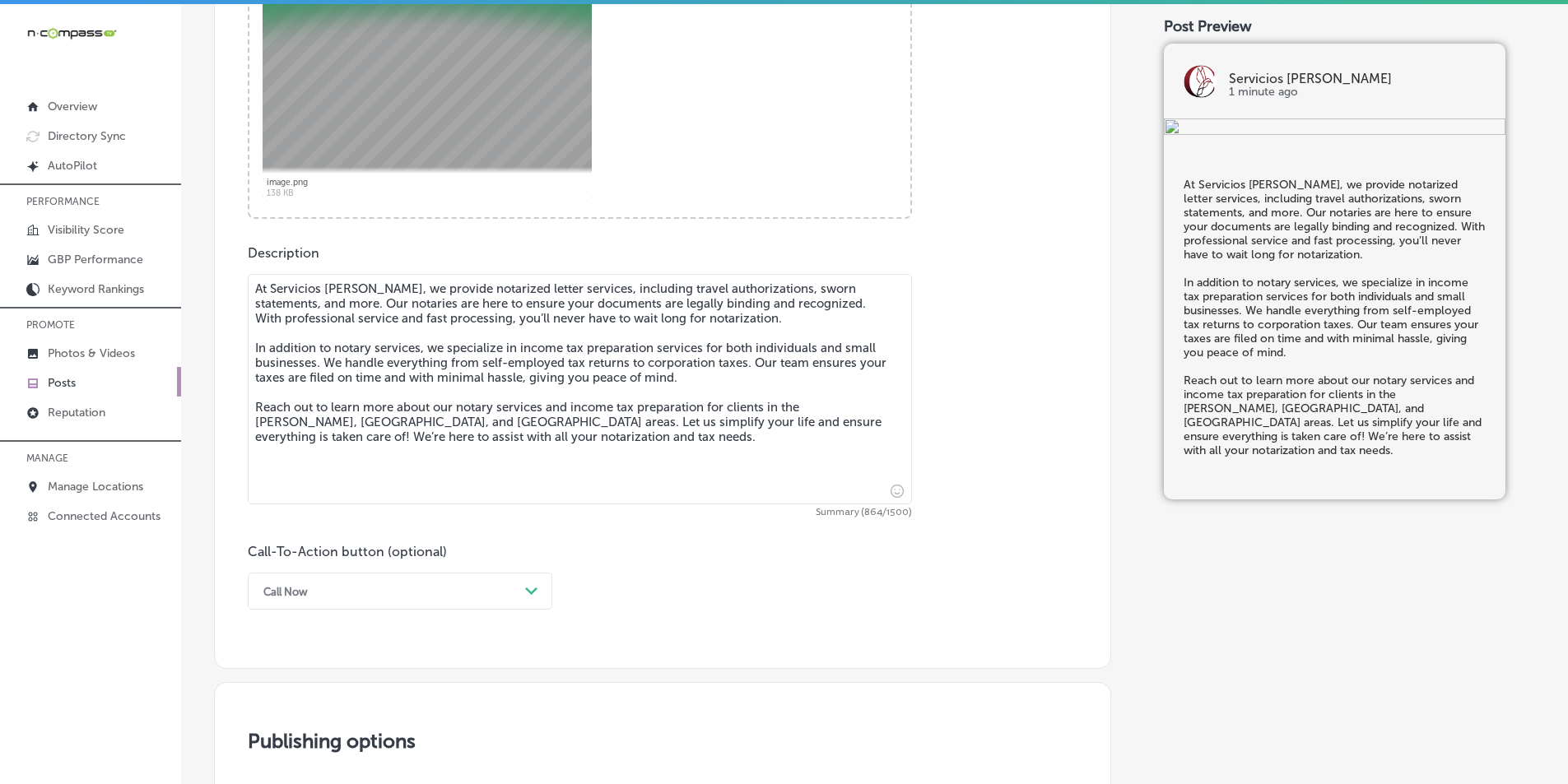
type textarea "At Servicios Coronel, we provide notarized letter services, including travel au…"
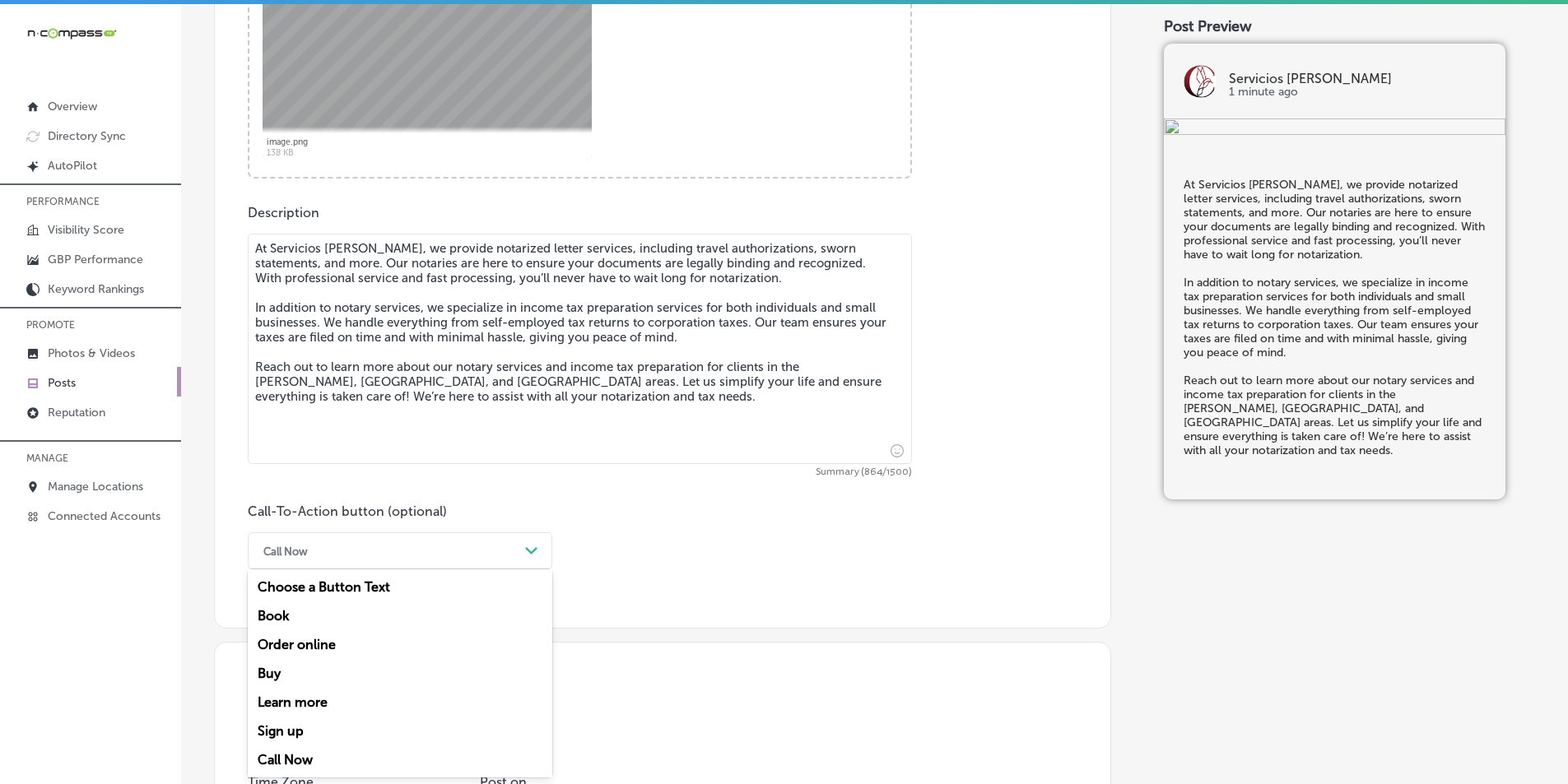
click at [503, 570] on div "option Call Now, selected. option Choose a Button Text focused, 1 of 7. 7 resul…" at bounding box center [399, 551] width 304 height 37
click at [303, 699] on div "Learn more" at bounding box center [399, 703] width 304 height 29
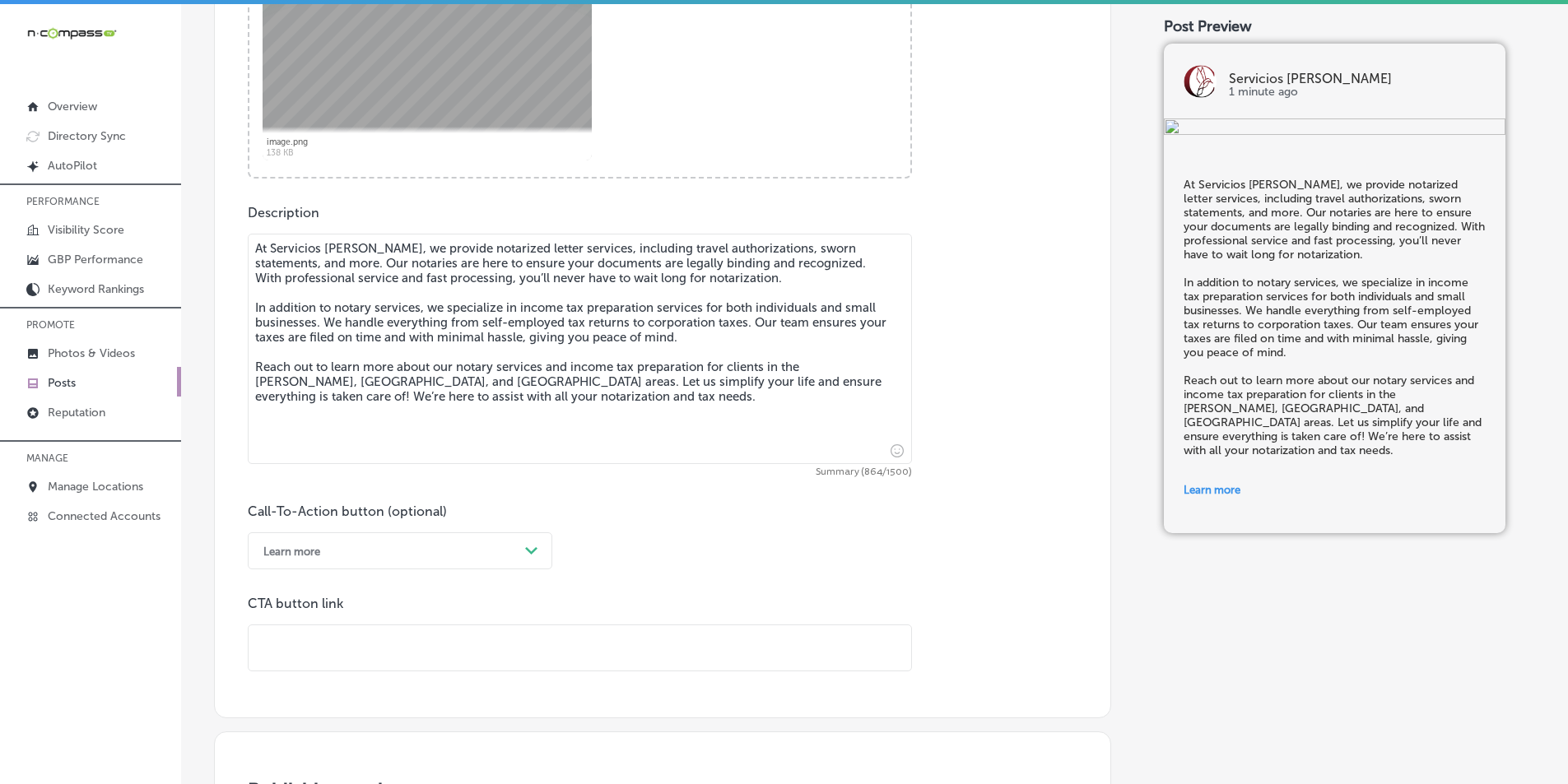
paste input "[URL][DOMAIN_NAME]"
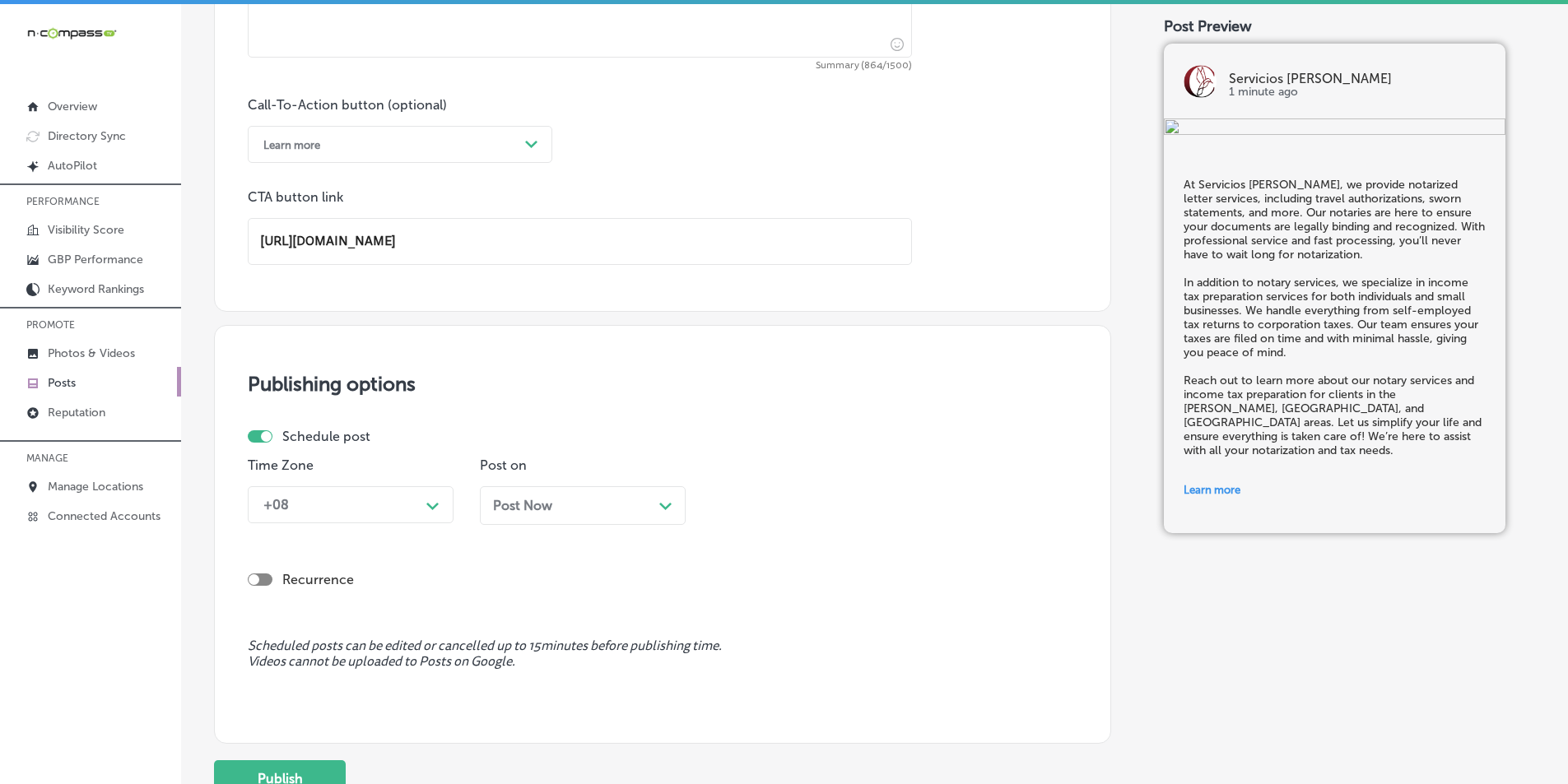
scroll to position [1165, 0]
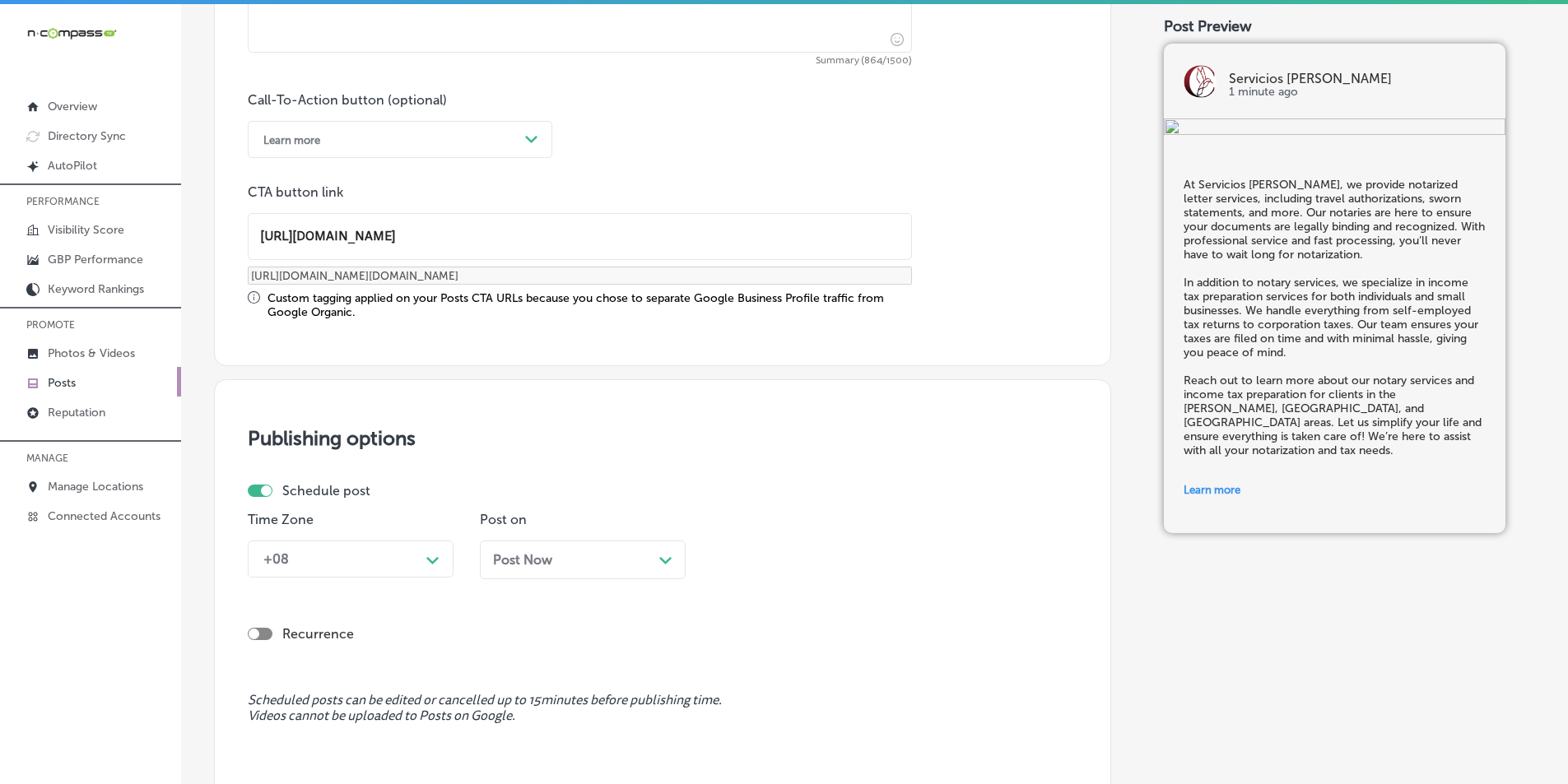
type input "[URL][DOMAIN_NAME]"
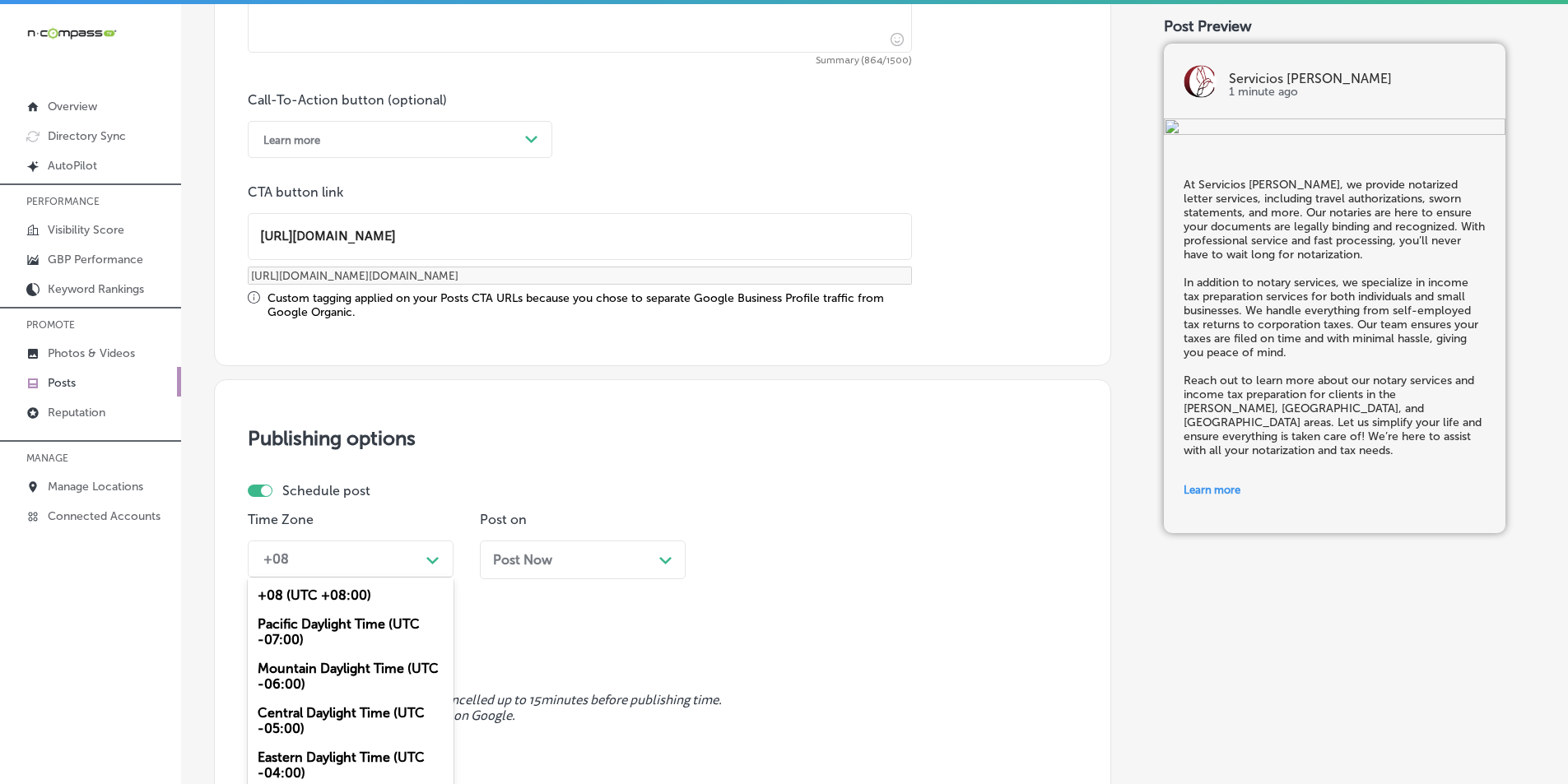
scroll to position [1212, 0]
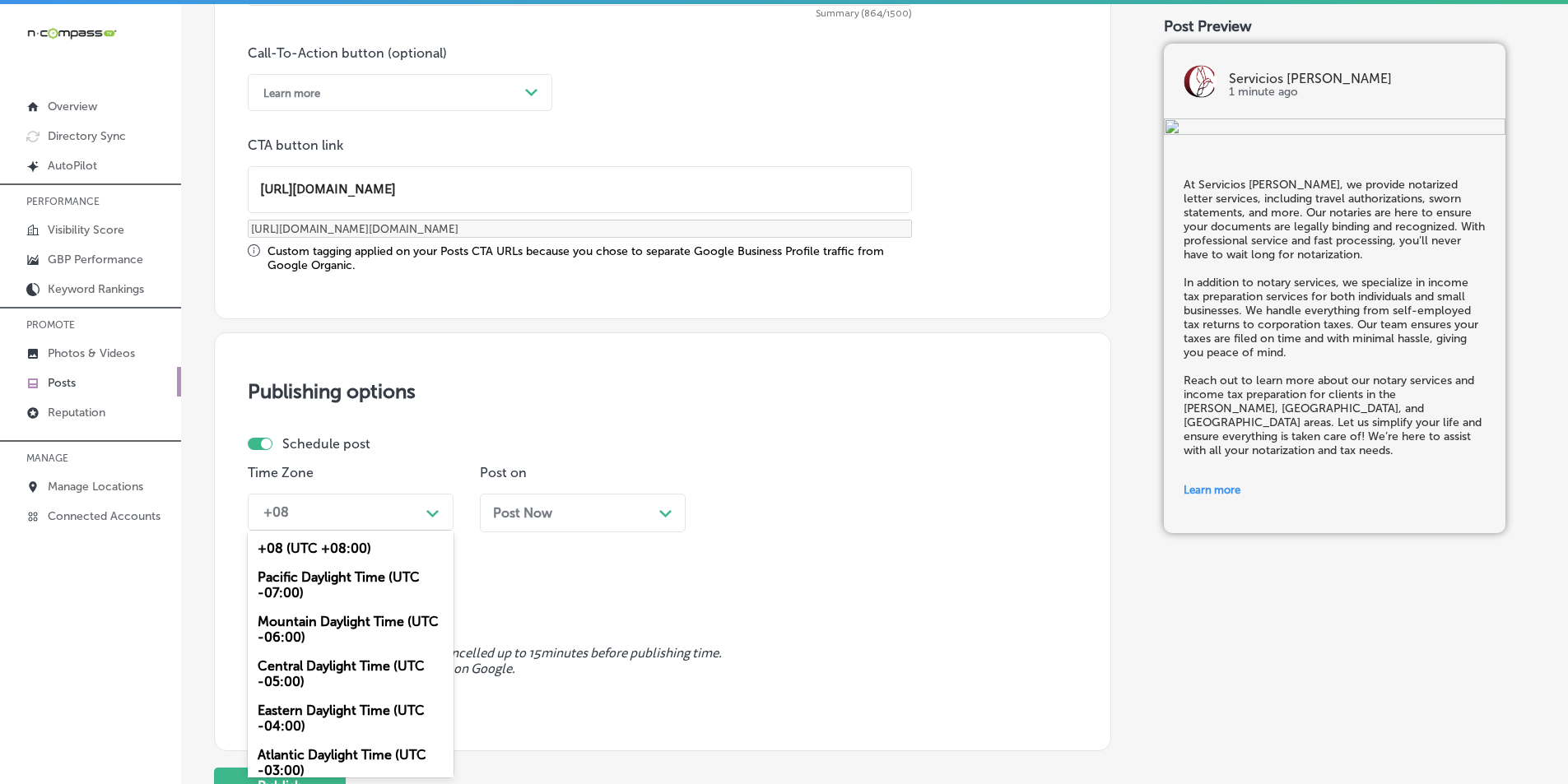
click at [365, 531] on div "option Mountain Daylight Time (UTC -06:00), selected. option Pacific Daylight T…" at bounding box center [350, 513] width 206 height 37
click at [333, 614] on div "Mountain Daylight Time (UTC -06:00)" at bounding box center [350, 630] width 206 height 44
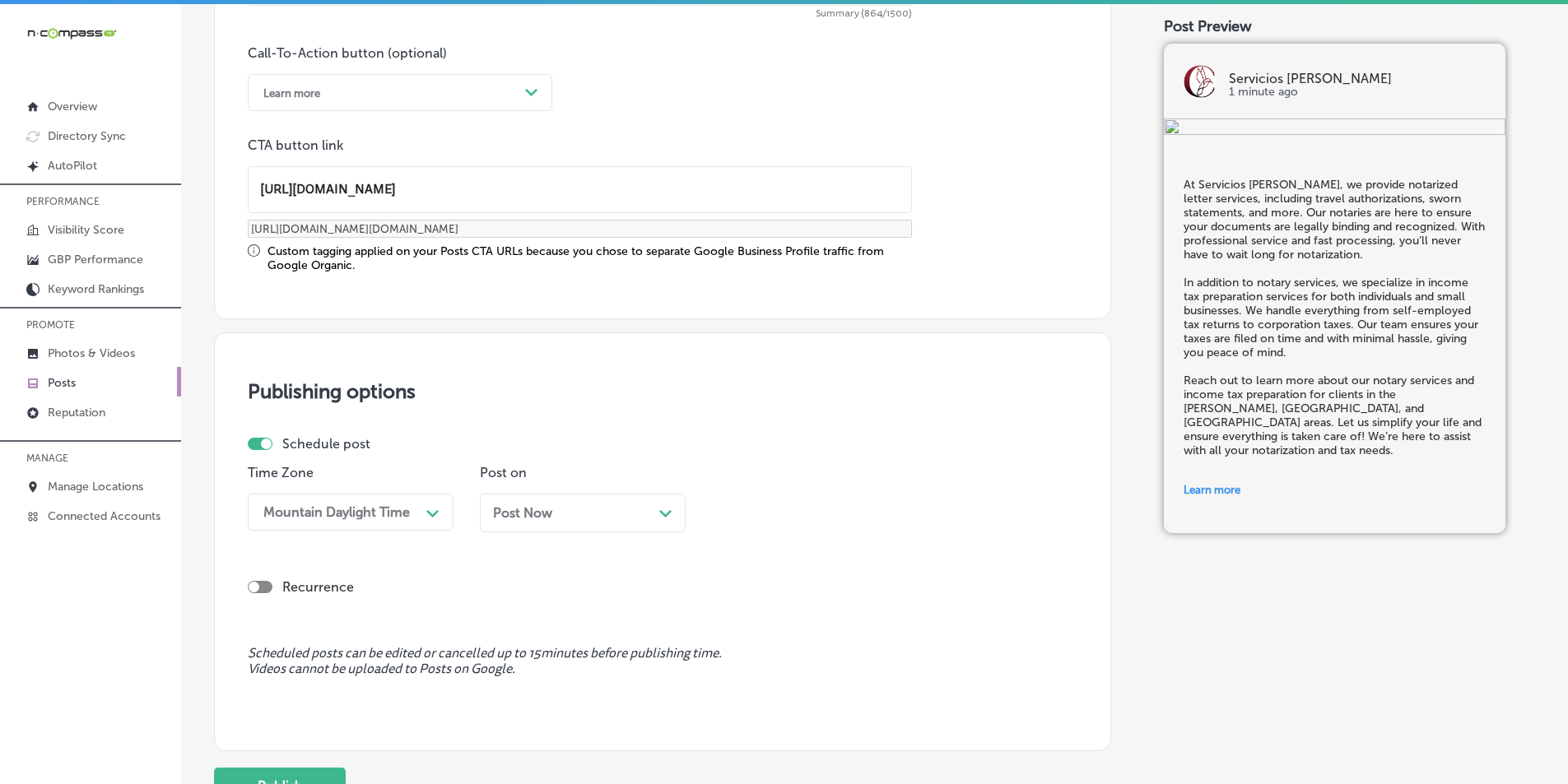
click at [568, 514] on div "Post Now Path Created with Sketch." at bounding box center [583, 513] width 180 height 15
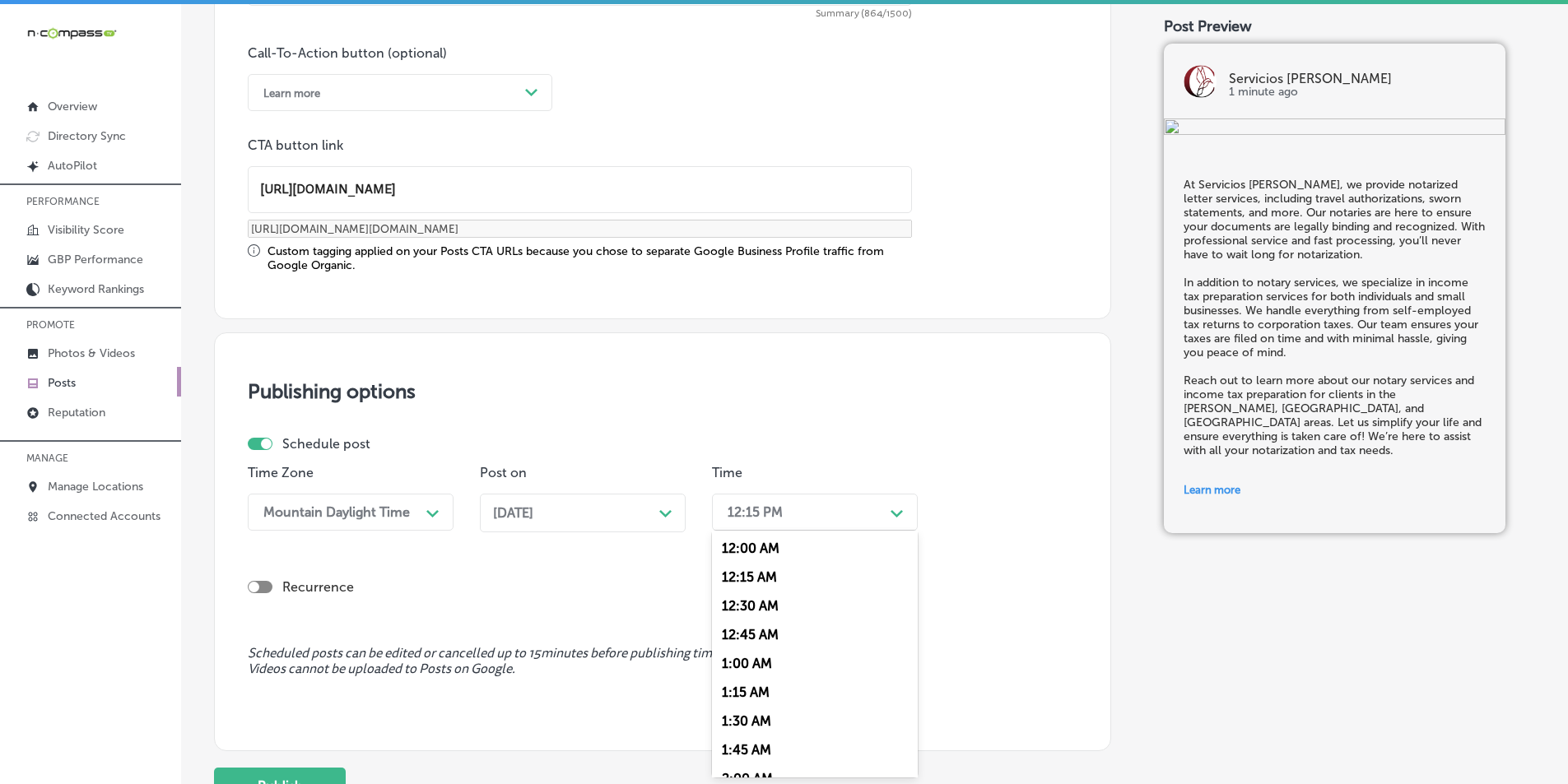
click at [803, 505] on div "12:15 PM" at bounding box center [802, 513] width 164 height 29
click at [732, 613] on div "7:00 AM" at bounding box center [815, 614] width 206 height 29
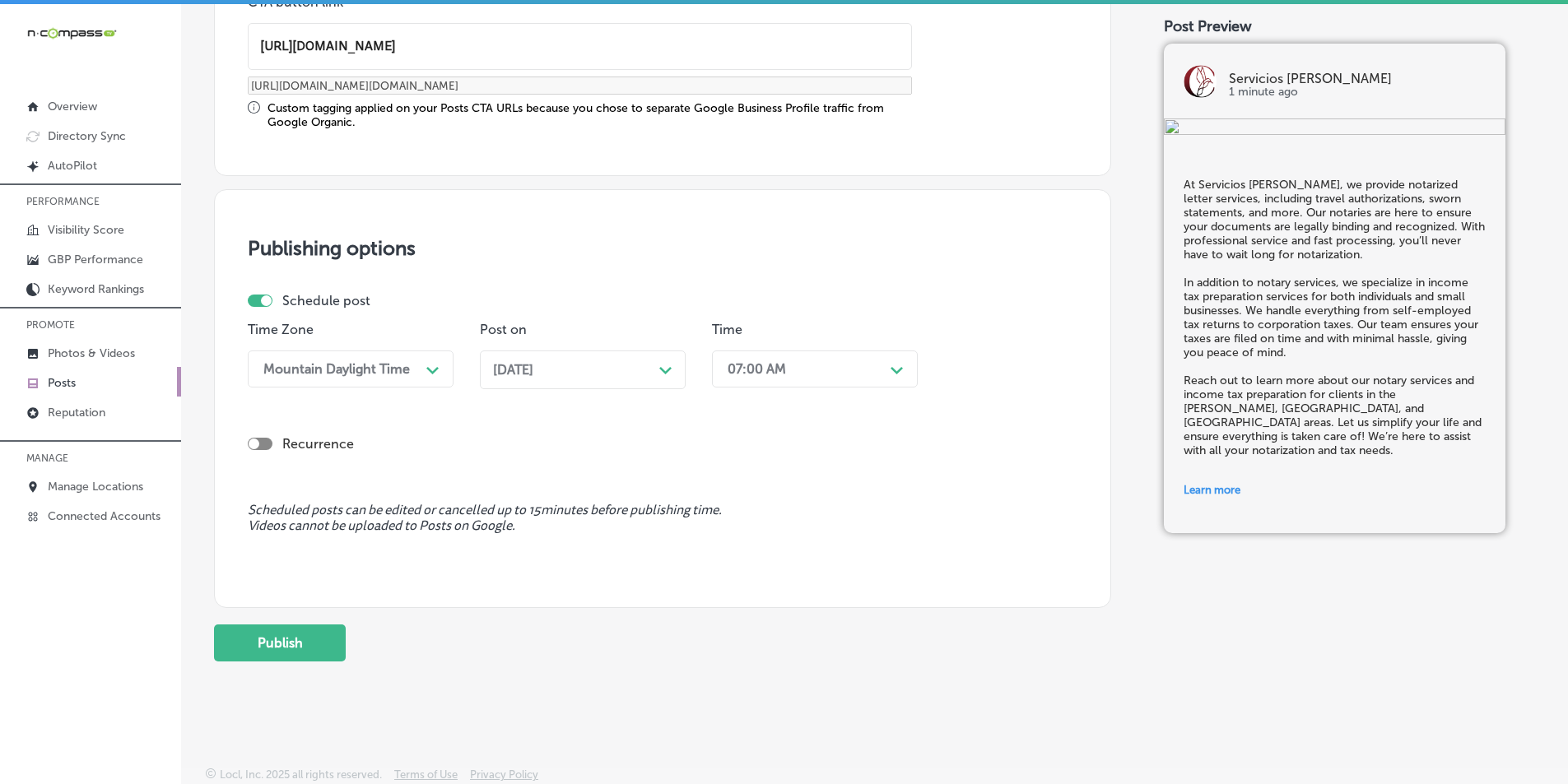
scroll to position [1356, 0]
click at [291, 642] on button "Publish" at bounding box center [279, 642] width 131 height 37
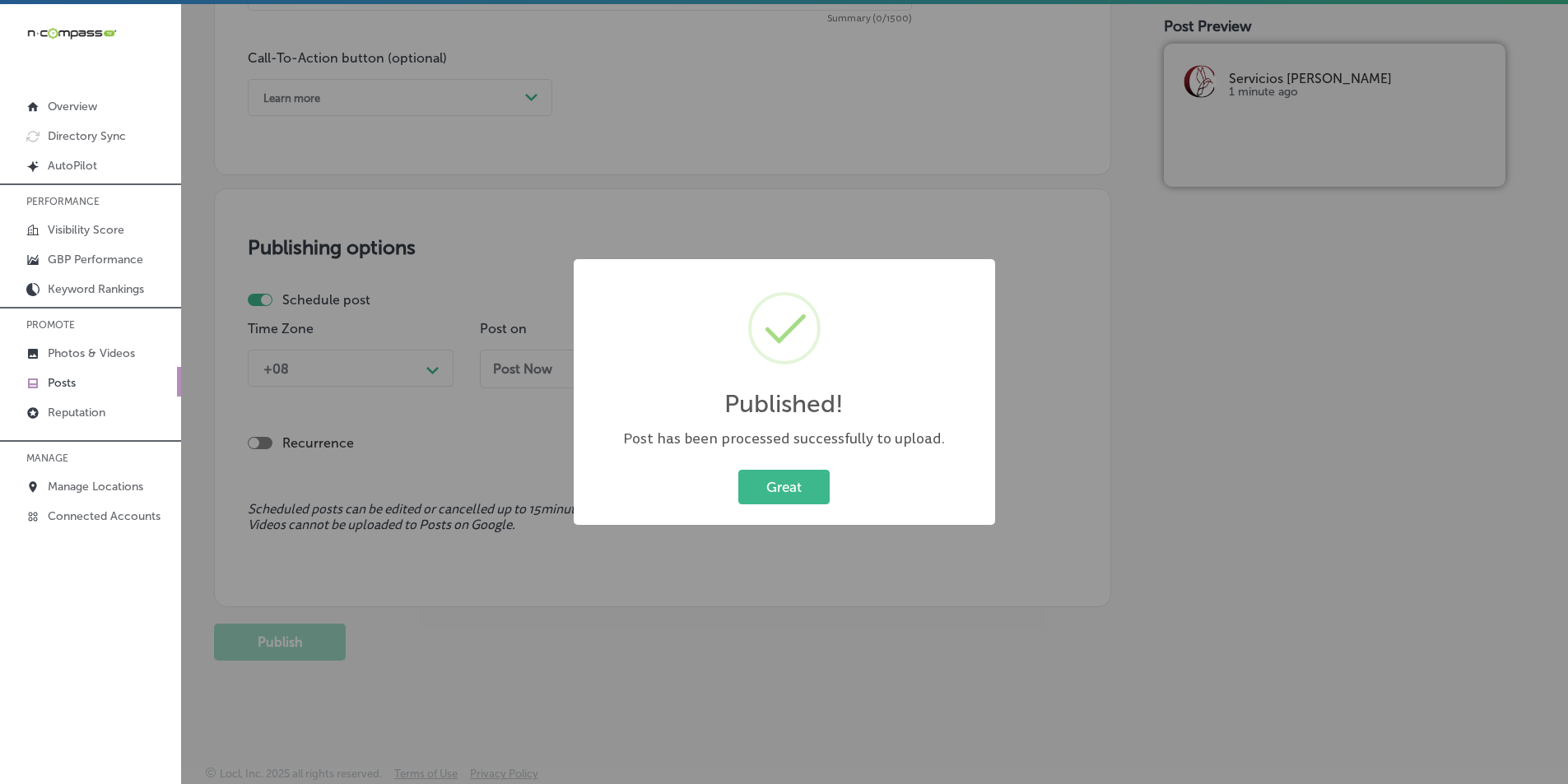
scroll to position [1208, 0]
click at [791, 483] on button "Great" at bounding box center [784, 487] width 92 height 34
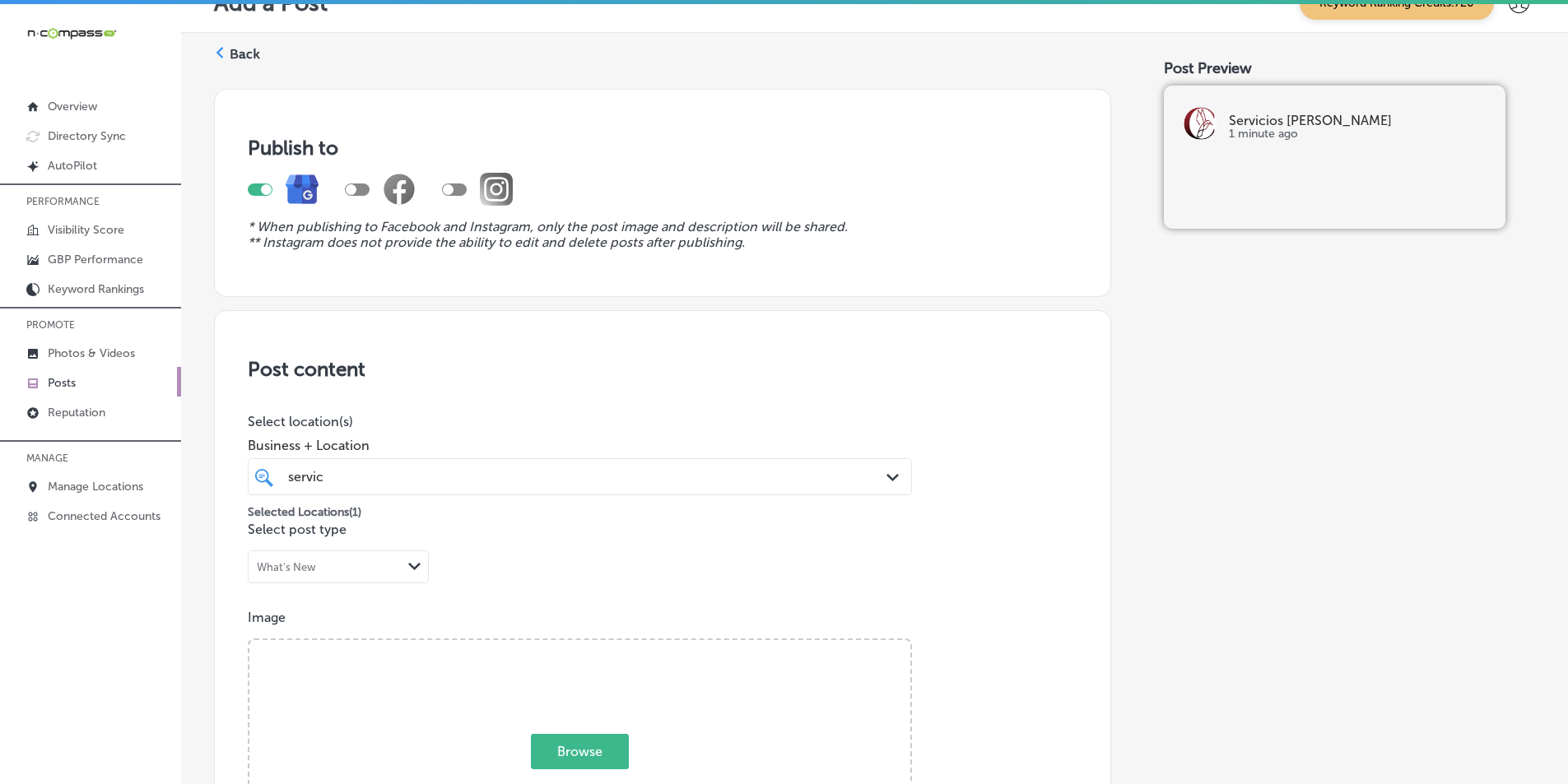
scroll to position [0, 0]
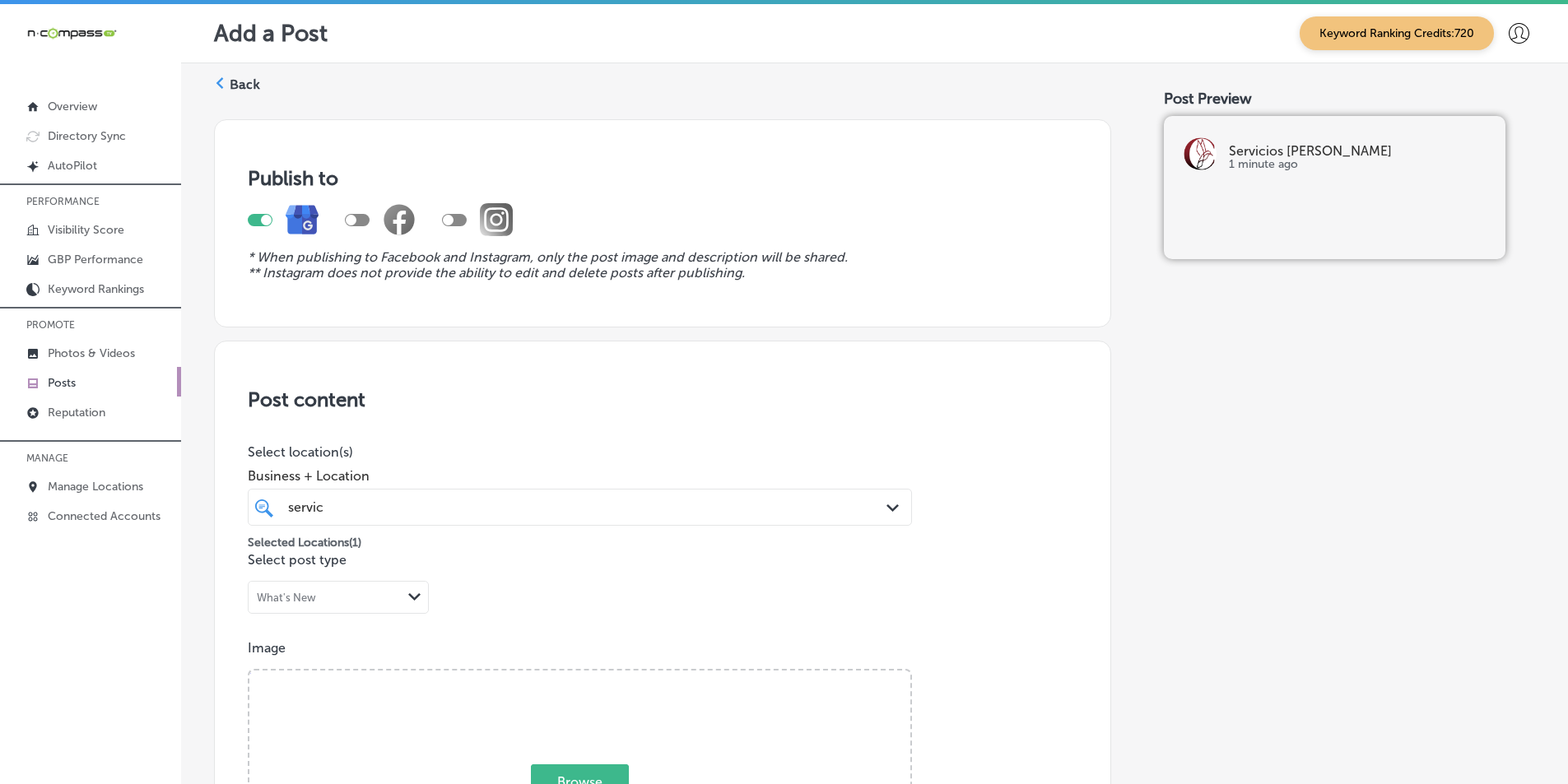
click at [224, 79] on icon at bounding box center [220, 83] width 12 height 12
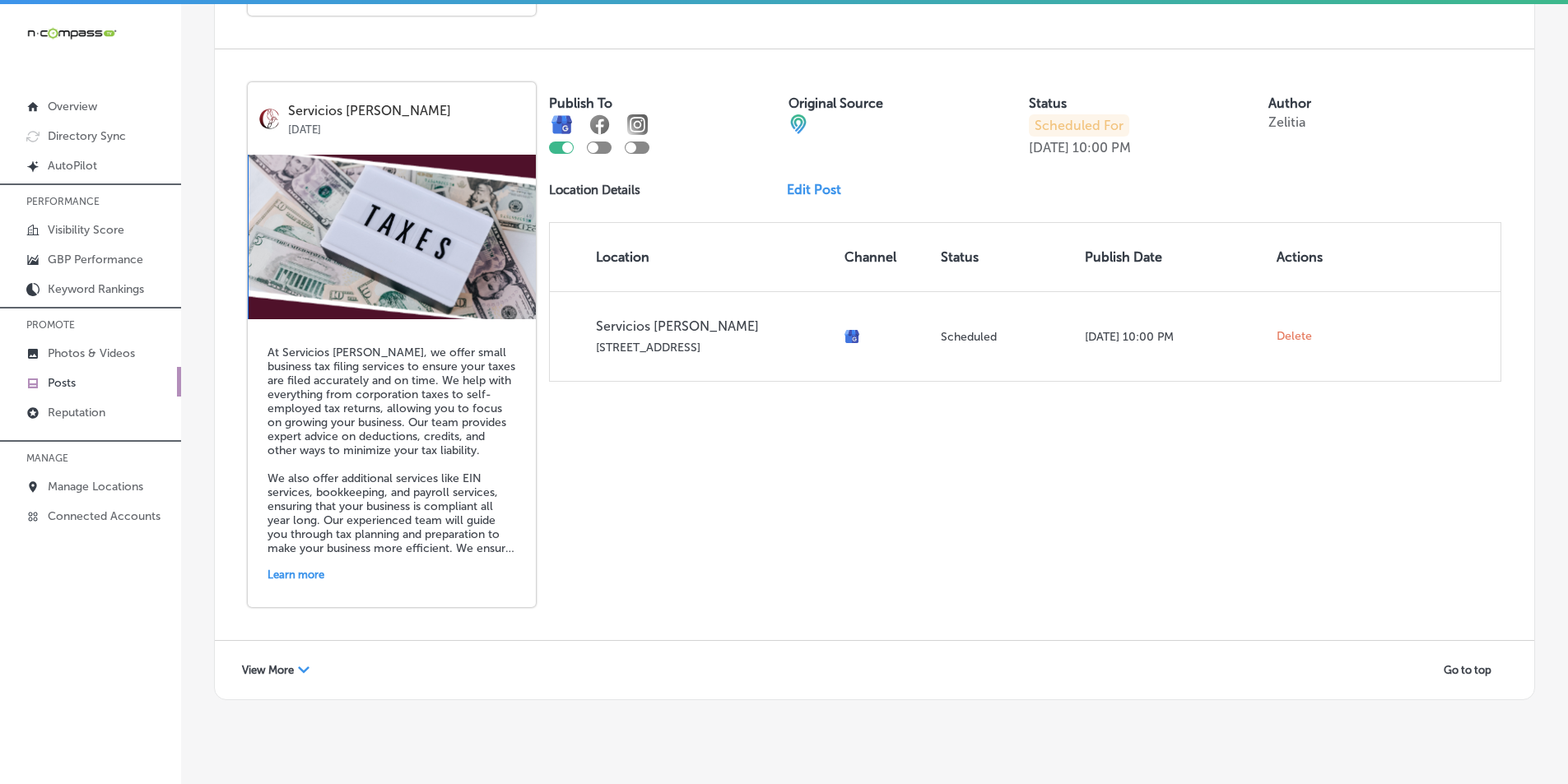
scroll to position [3561, 0]
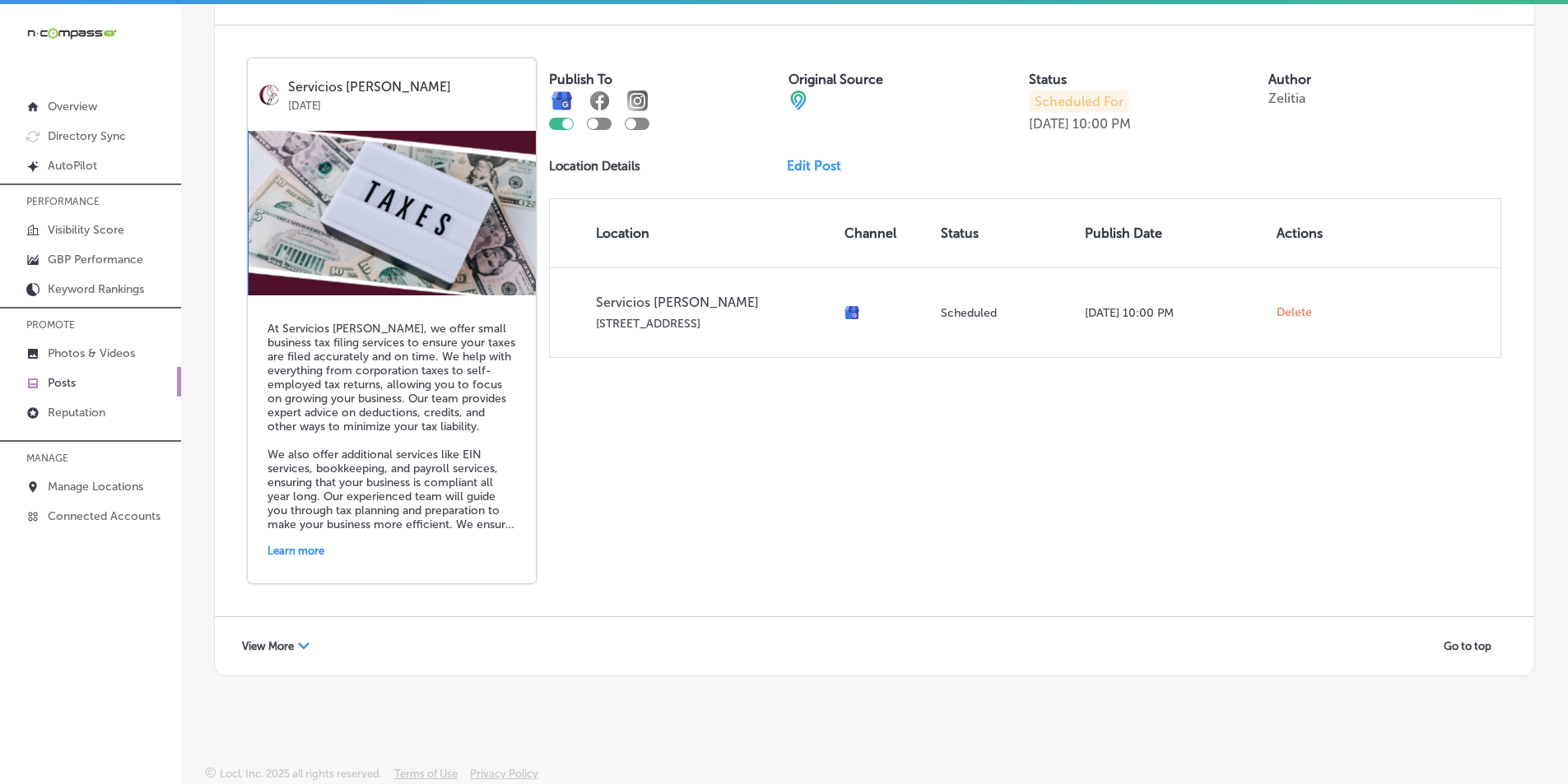
click at [292, 644] on span "View More" at bounding box center [268, 647] width 52 height 13
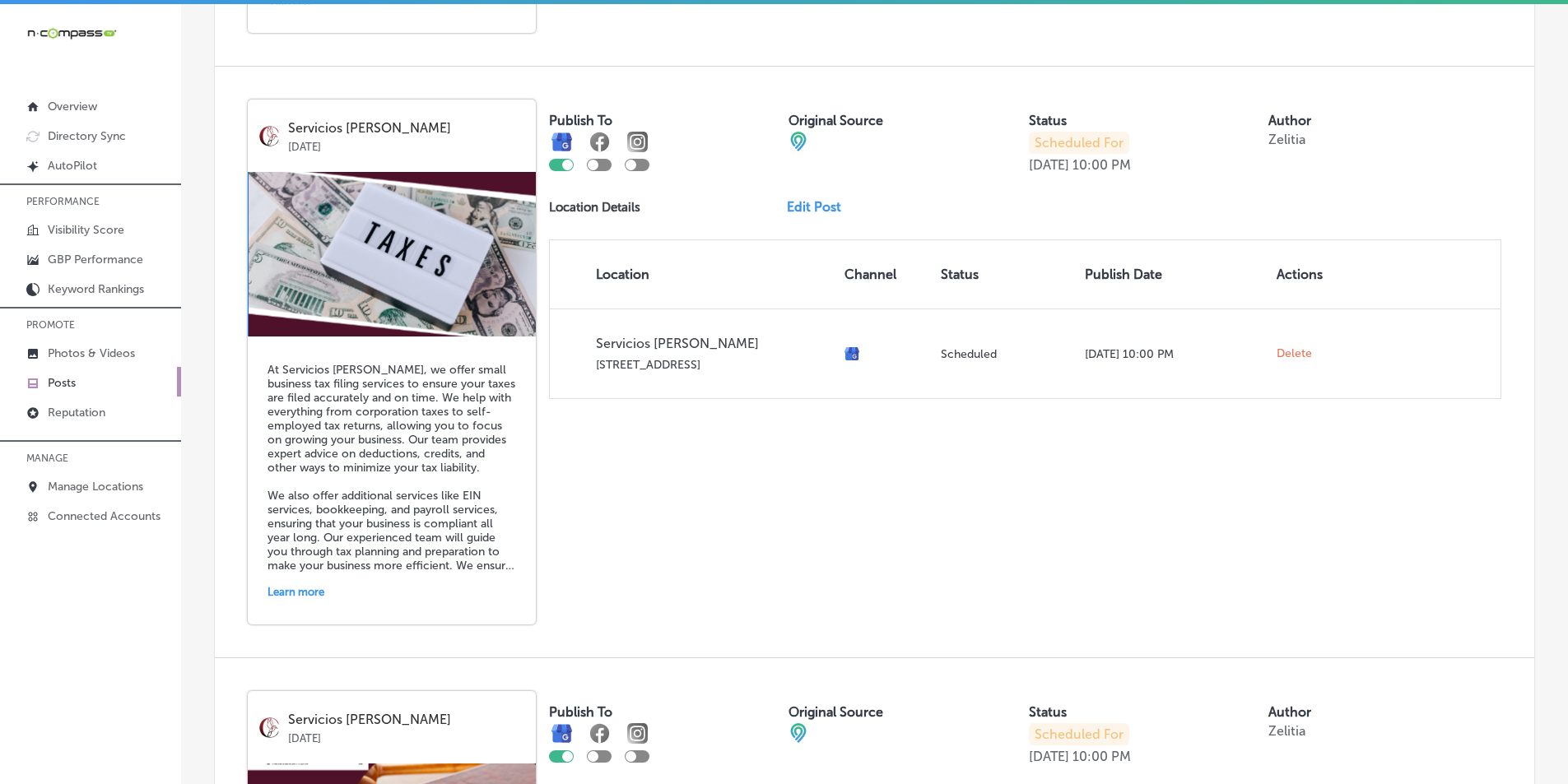
scroll to position [3510, 0]
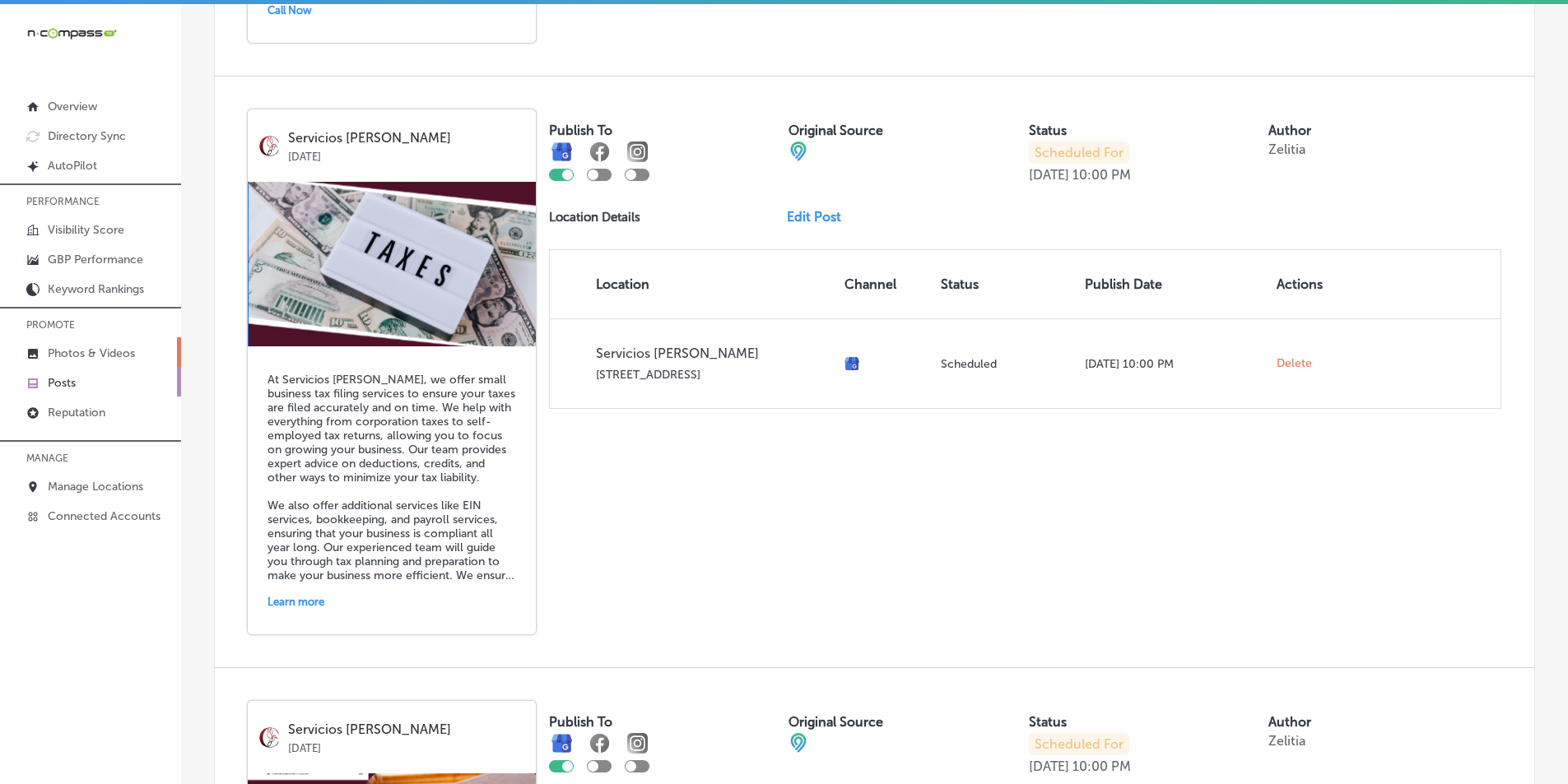
click at [82, 353] on p "Photos & Videos" at bounding box center [91, 353] width 87 height 14
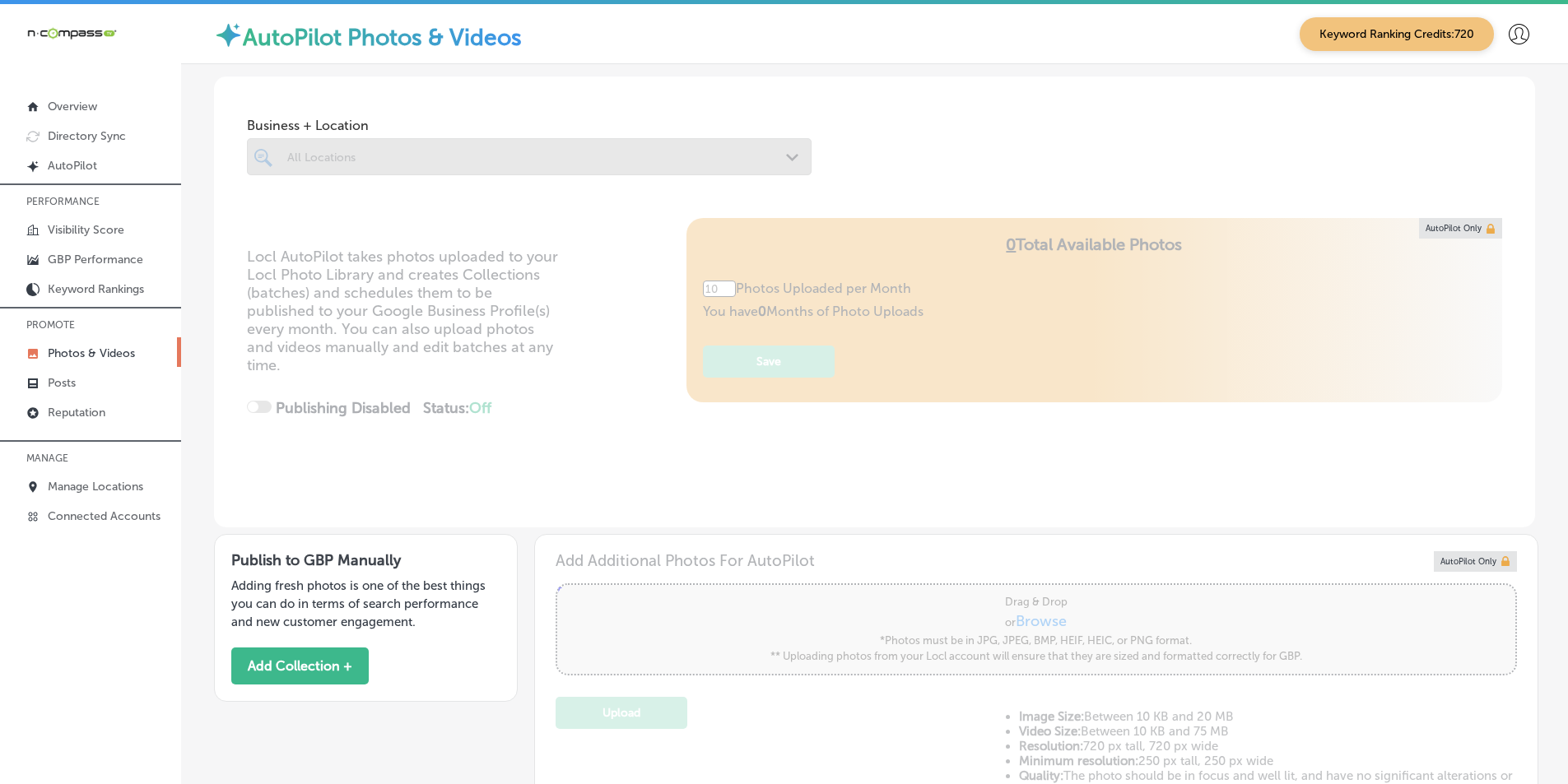
type input "5"
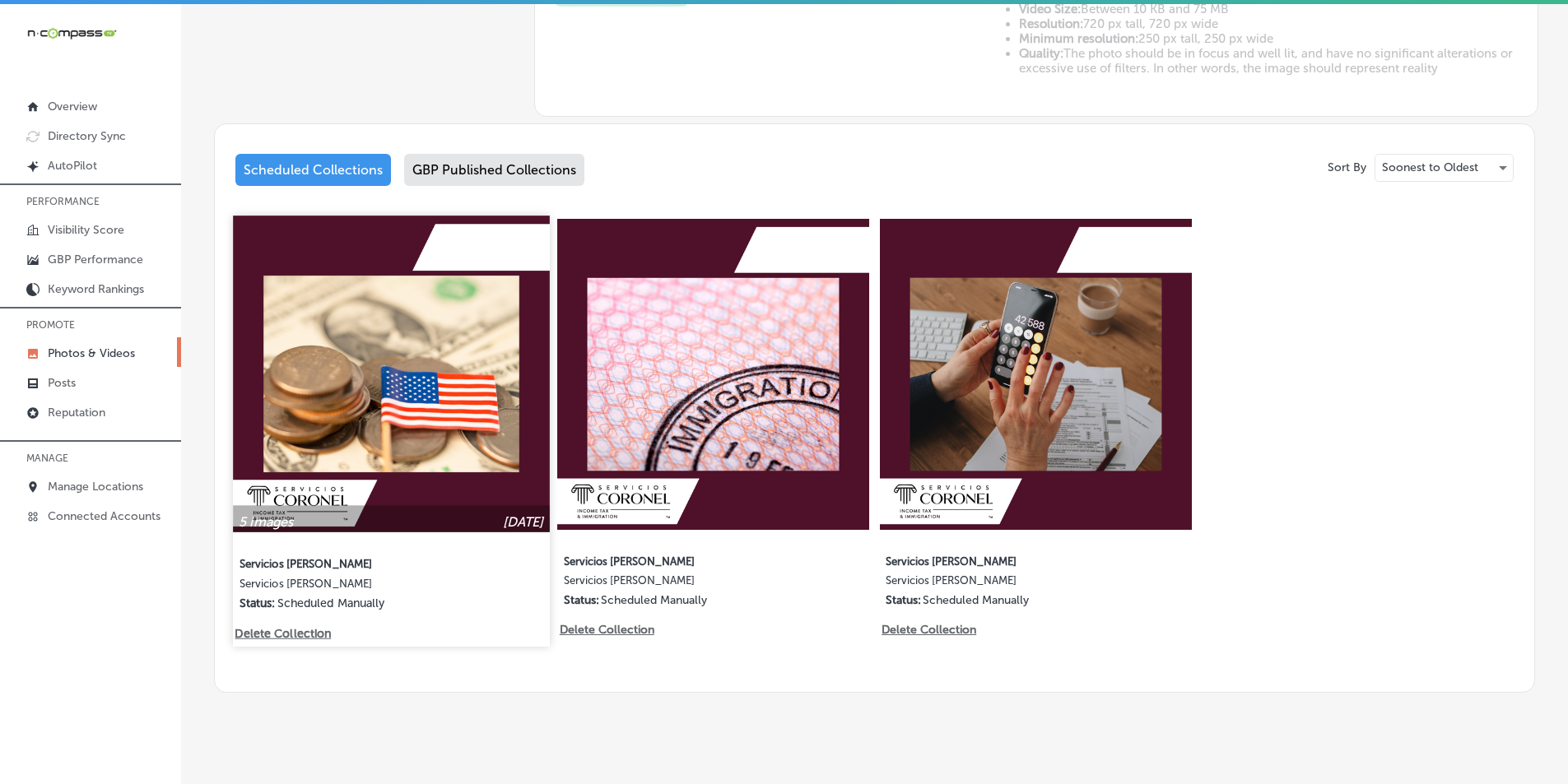
scroll to position [735, 0]
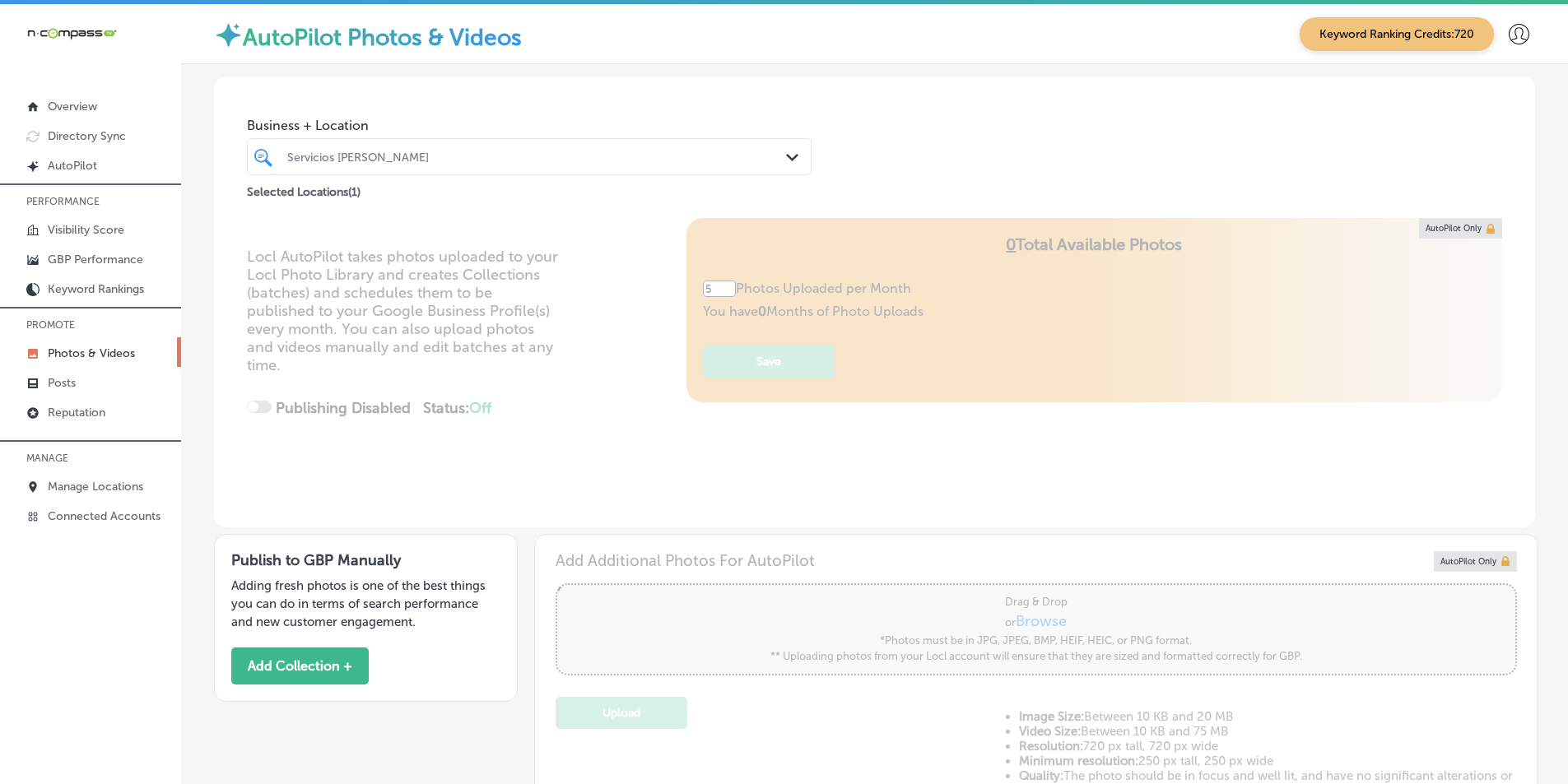
scroll to position [735, 0]
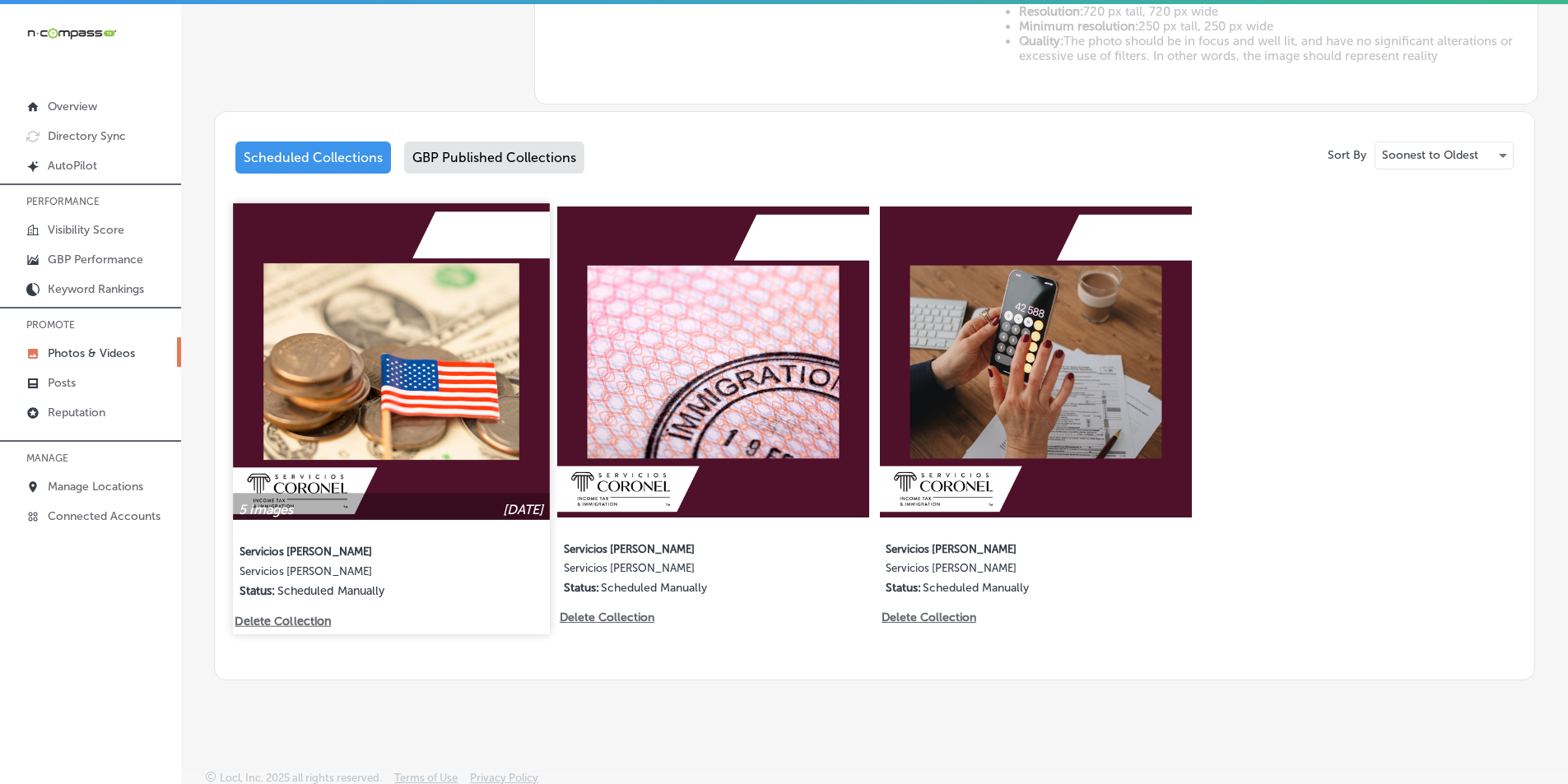
click at [375, 336] on img at bounding box center [391, 361] width 316 height 316
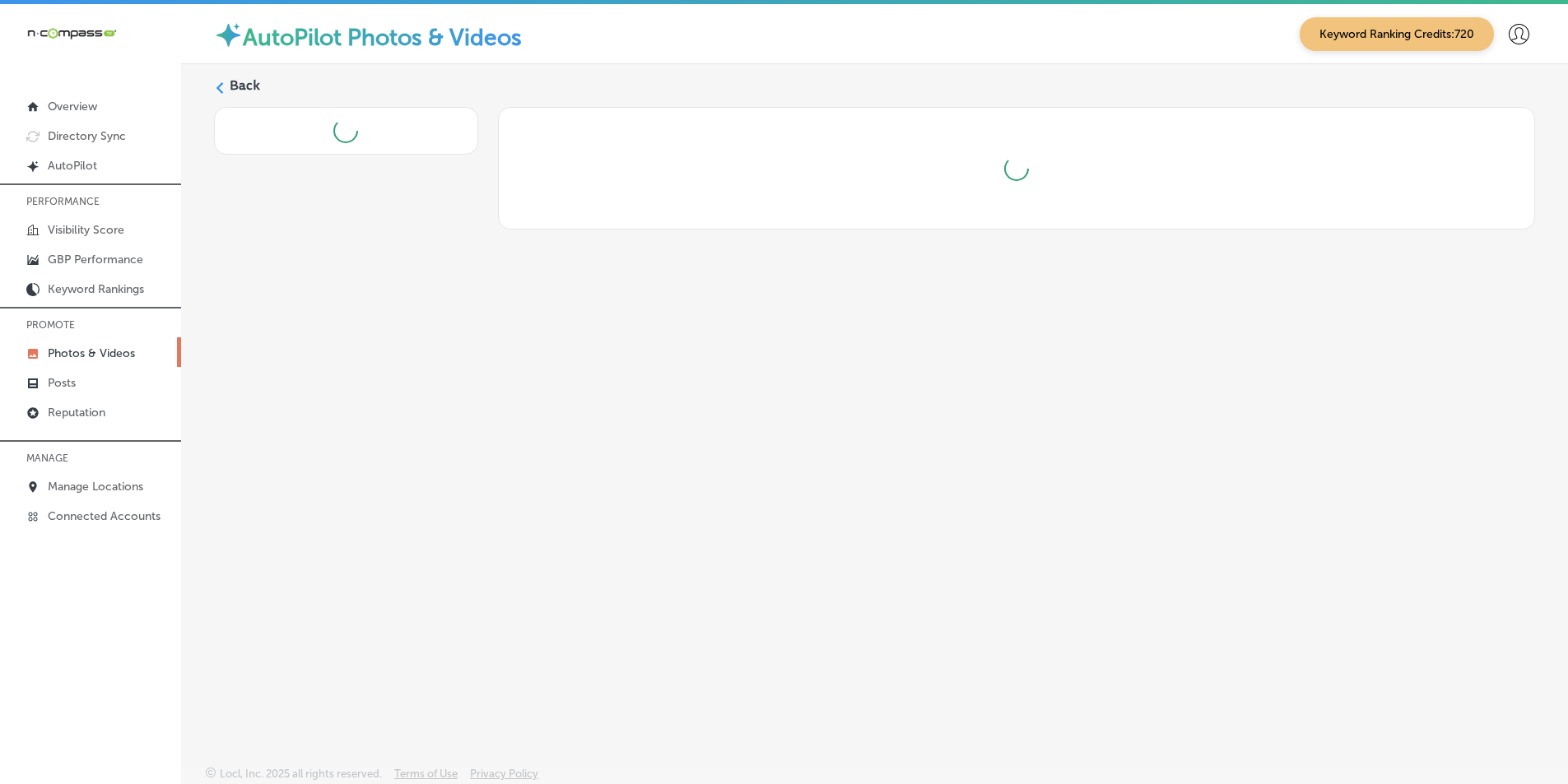
click at [375, 336] on div "Back" at bounding box center [875, 376] width 1387 height 625
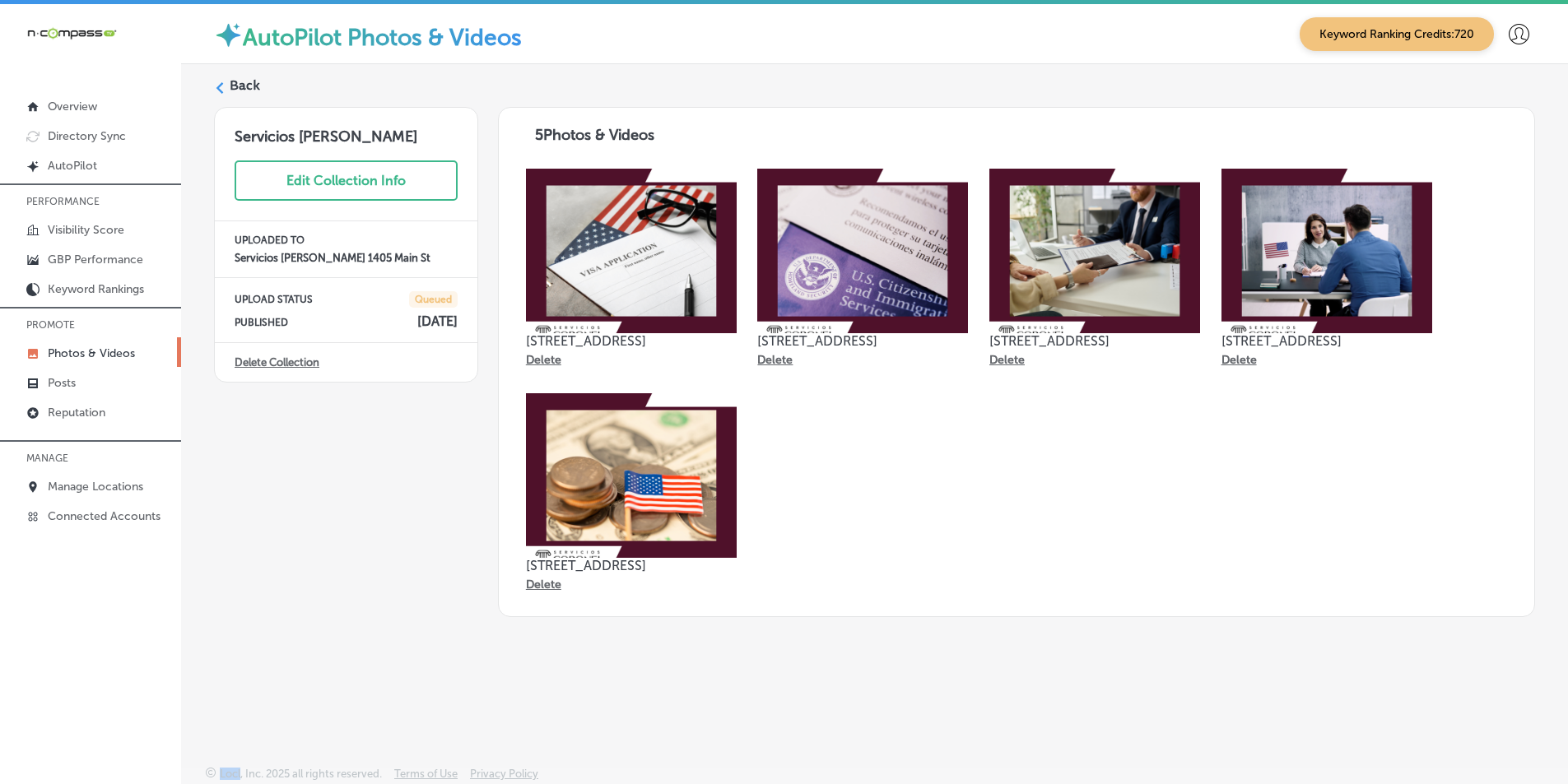
click at [656, 281] on img at bounding box center [631, 251] width 211 height 164
click at [649, 289] on img at bounding box center [631, 251] width 211 height 164
click at [664, 268] on img at bounding box center [631, 251] width 211 height 164
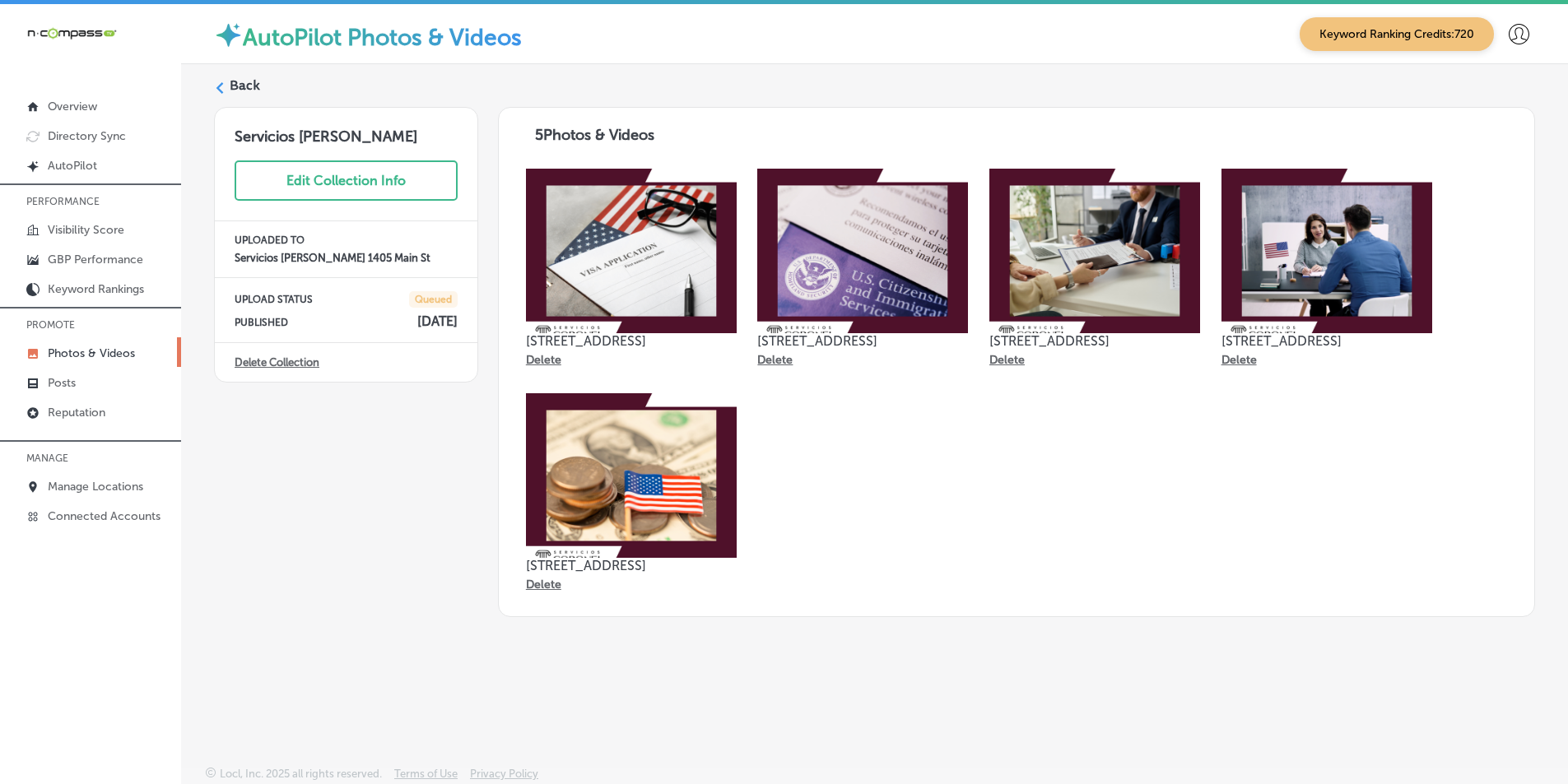
click at [231, 84] on label "Back" at bounding box center [245, 85] width 31 height 18
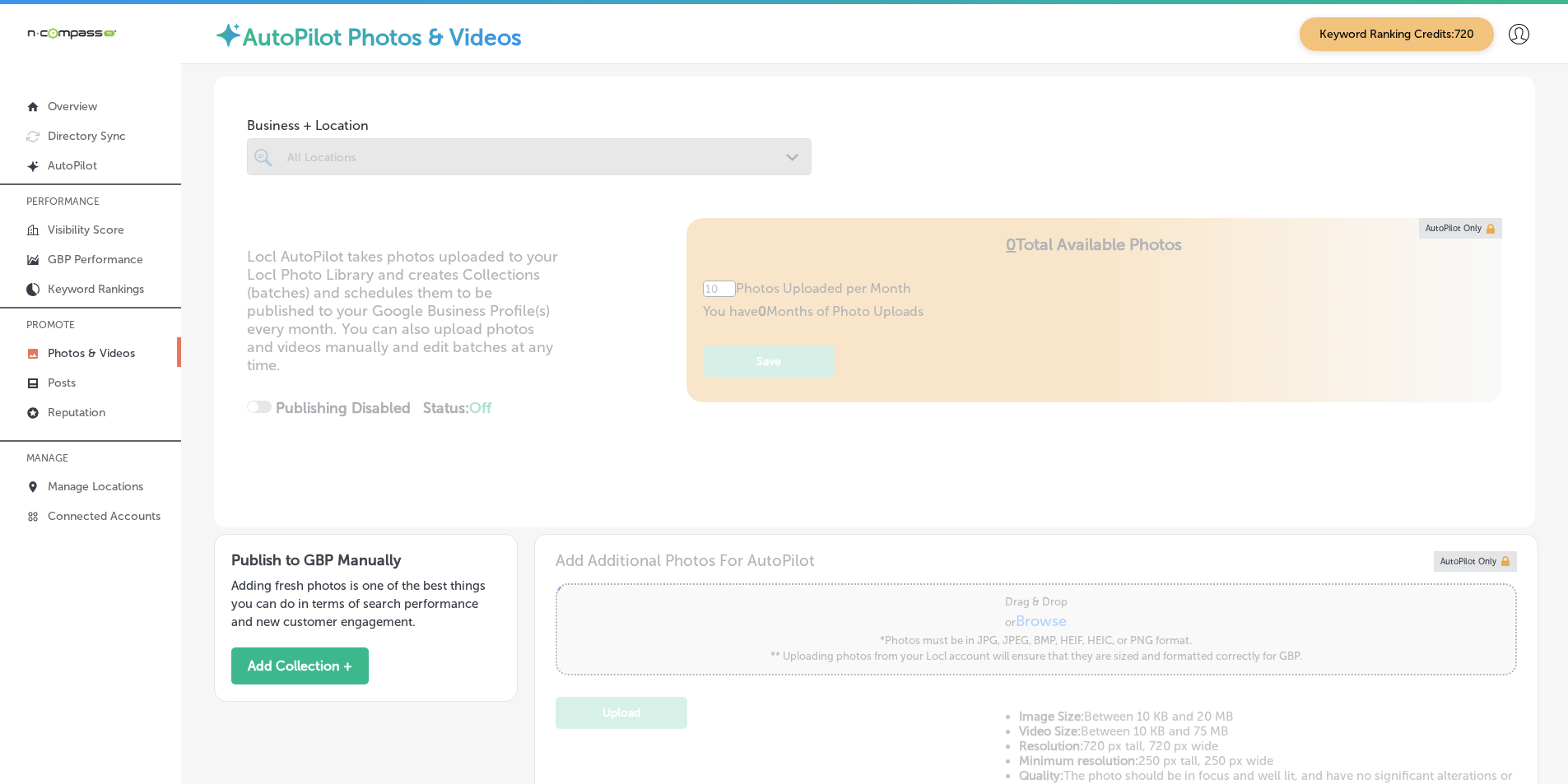
type input "5"
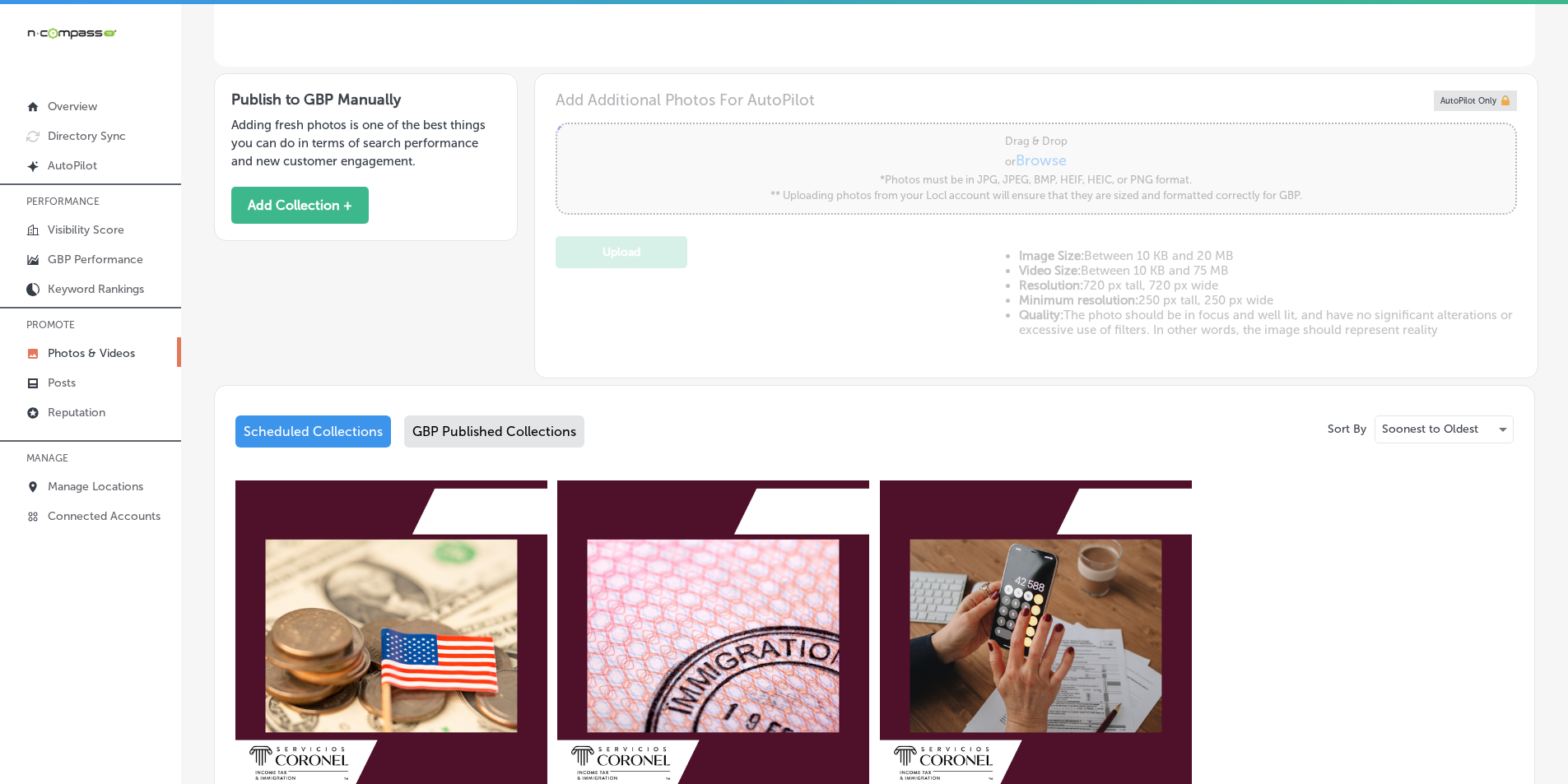
scroll to position [329, 0]
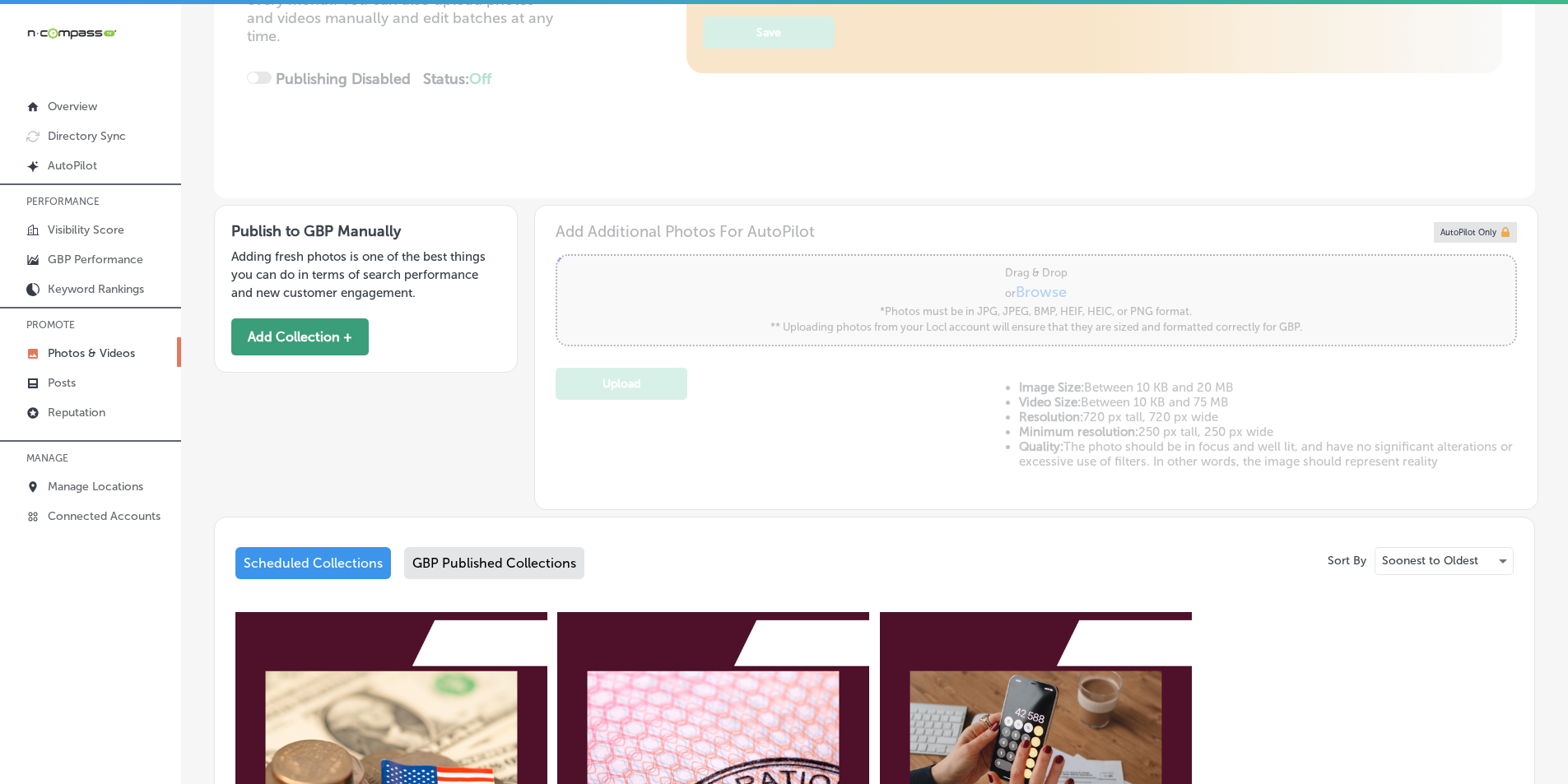
click at [320, 330] on button "Add Collection +" at bounding box center [300, 337] width 137 height 37
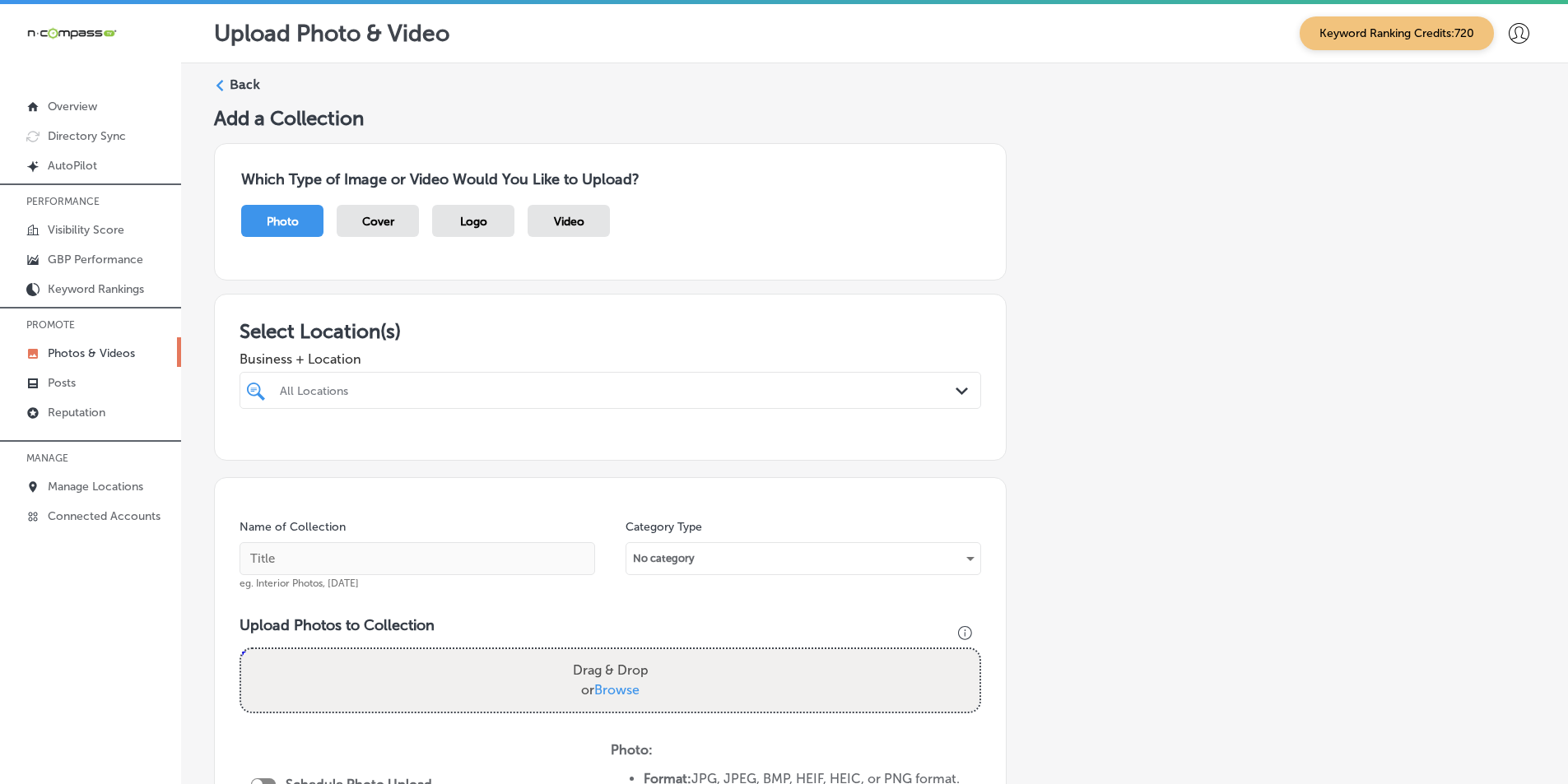
click at [524, 386] on div "All Locations" at bounding box center [618, 391] width 677 height 14
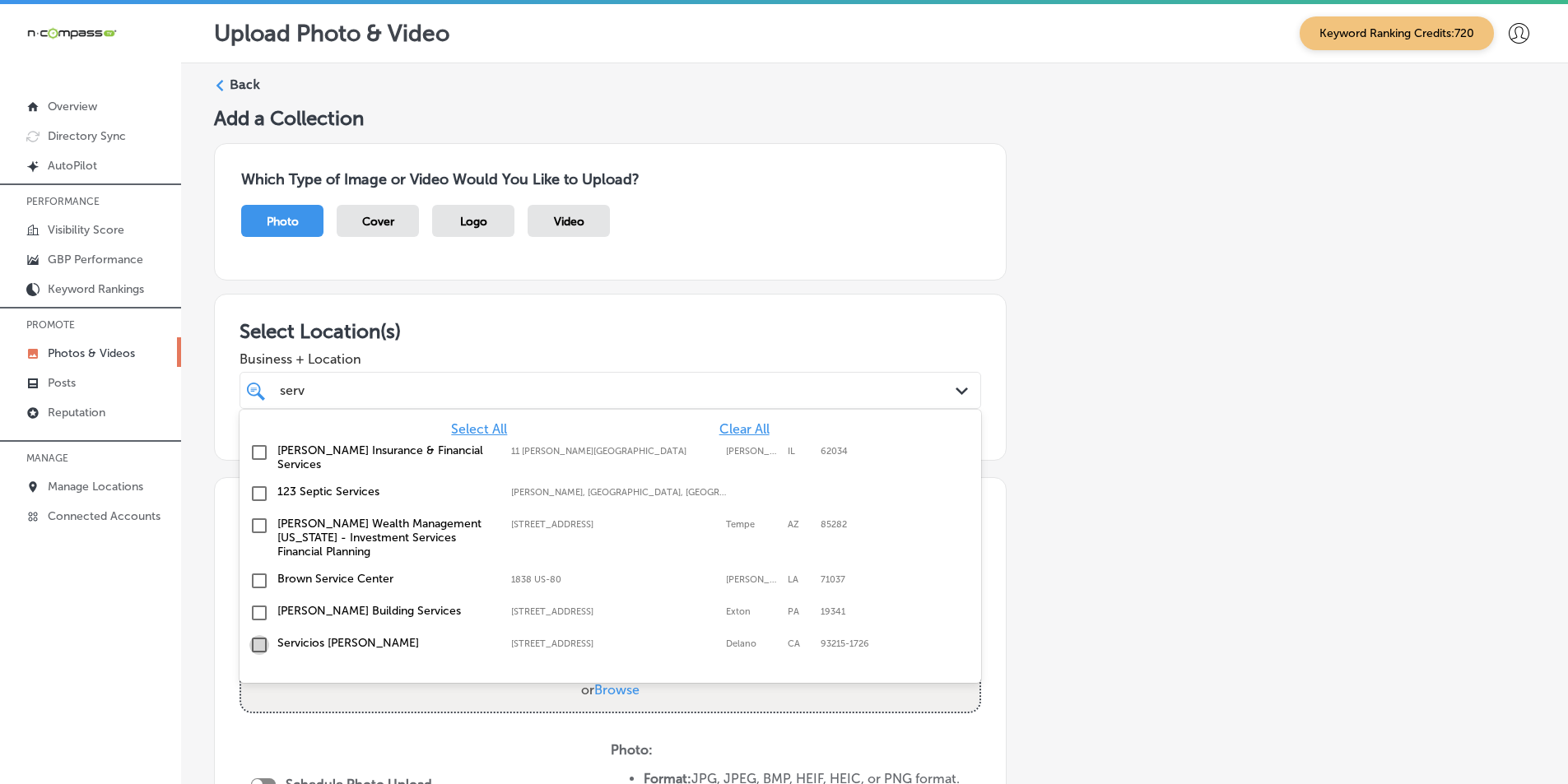
click at [253, 636] on input "checkbox" at bounding box center [259, 645] width 19 height 19
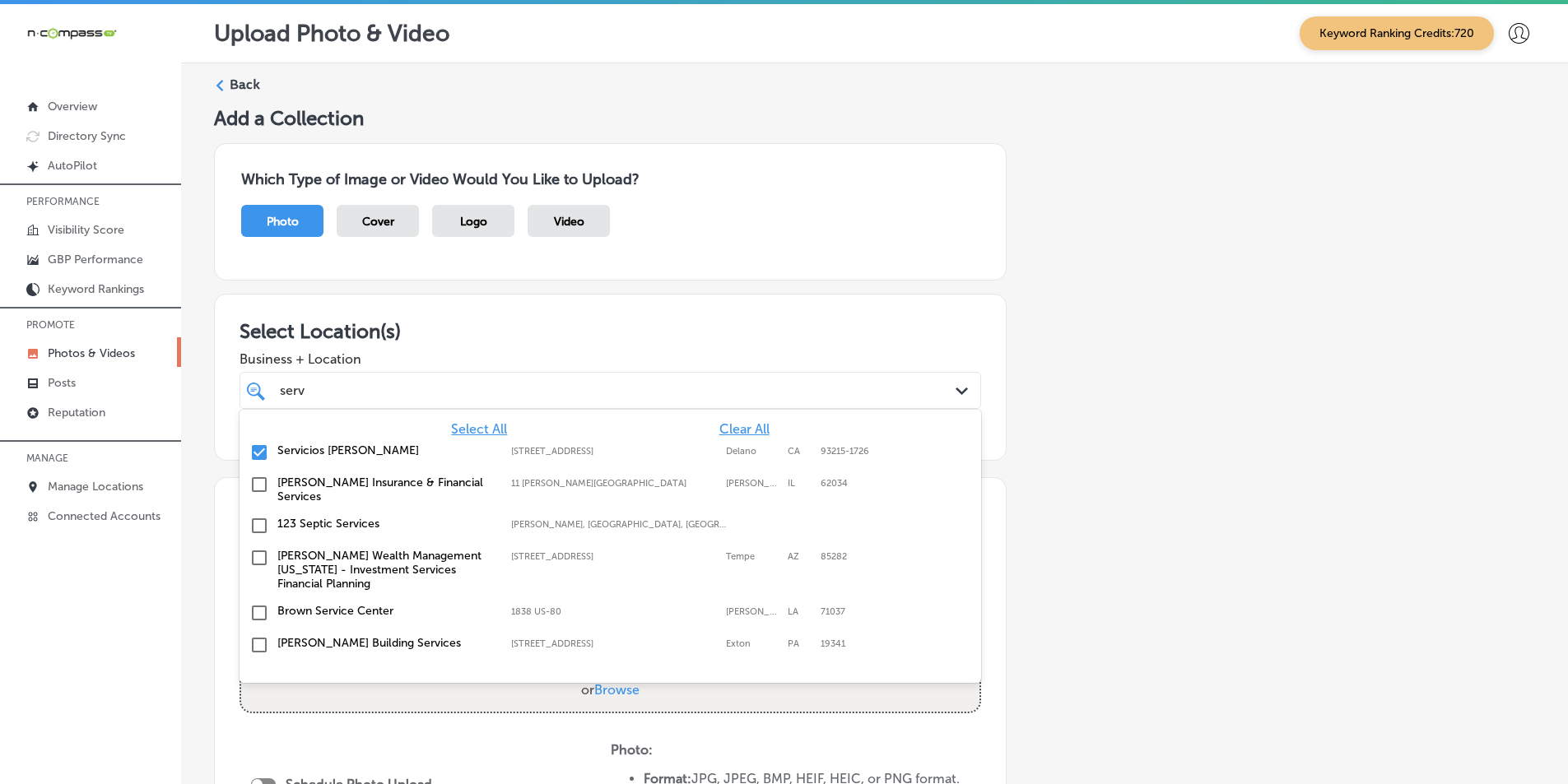
type input "serv"
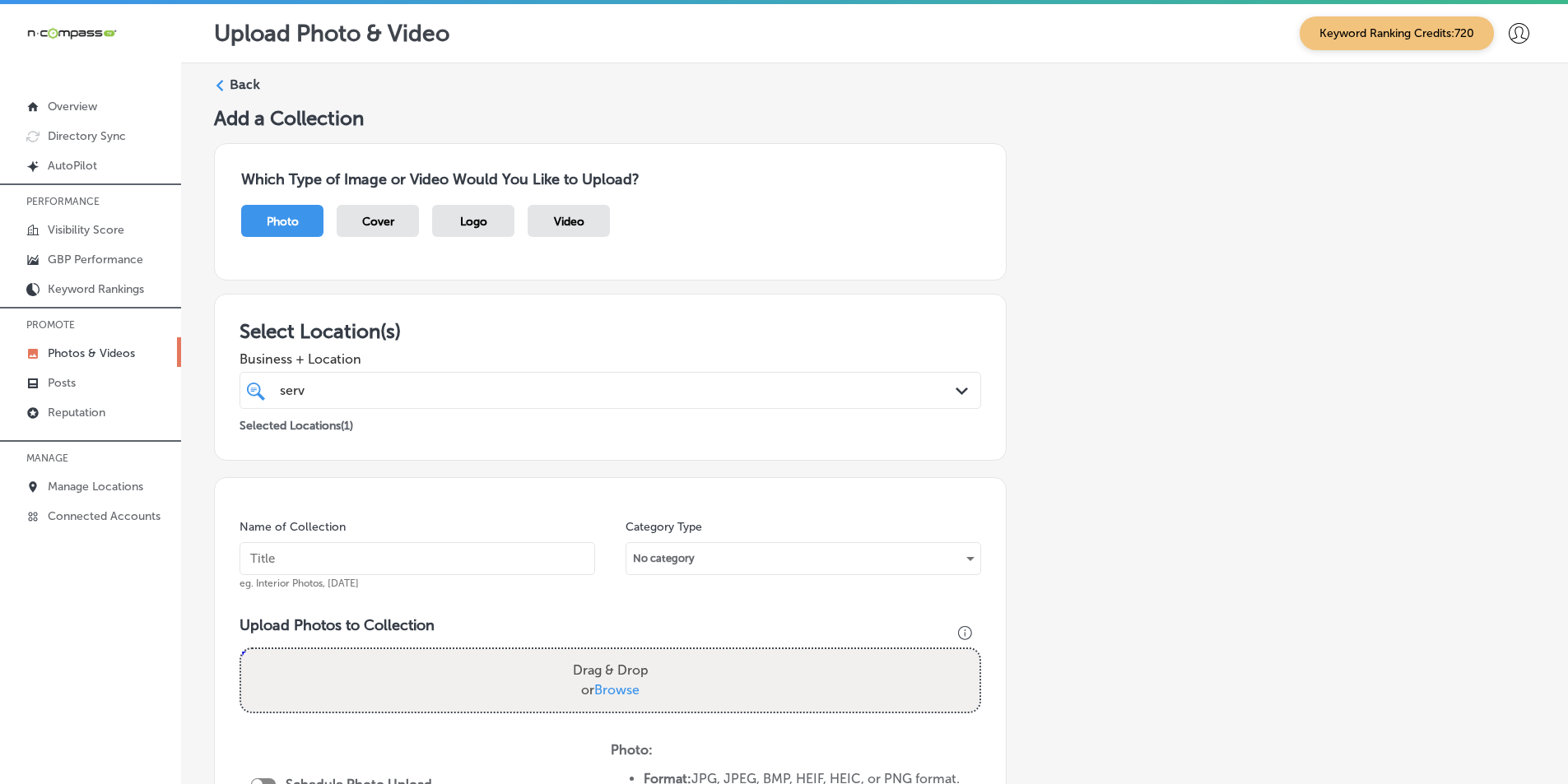
click at [351, 556] on input "text" at bounding box center [418, 559] width 356 height 33
paste input "taxes delano ca"
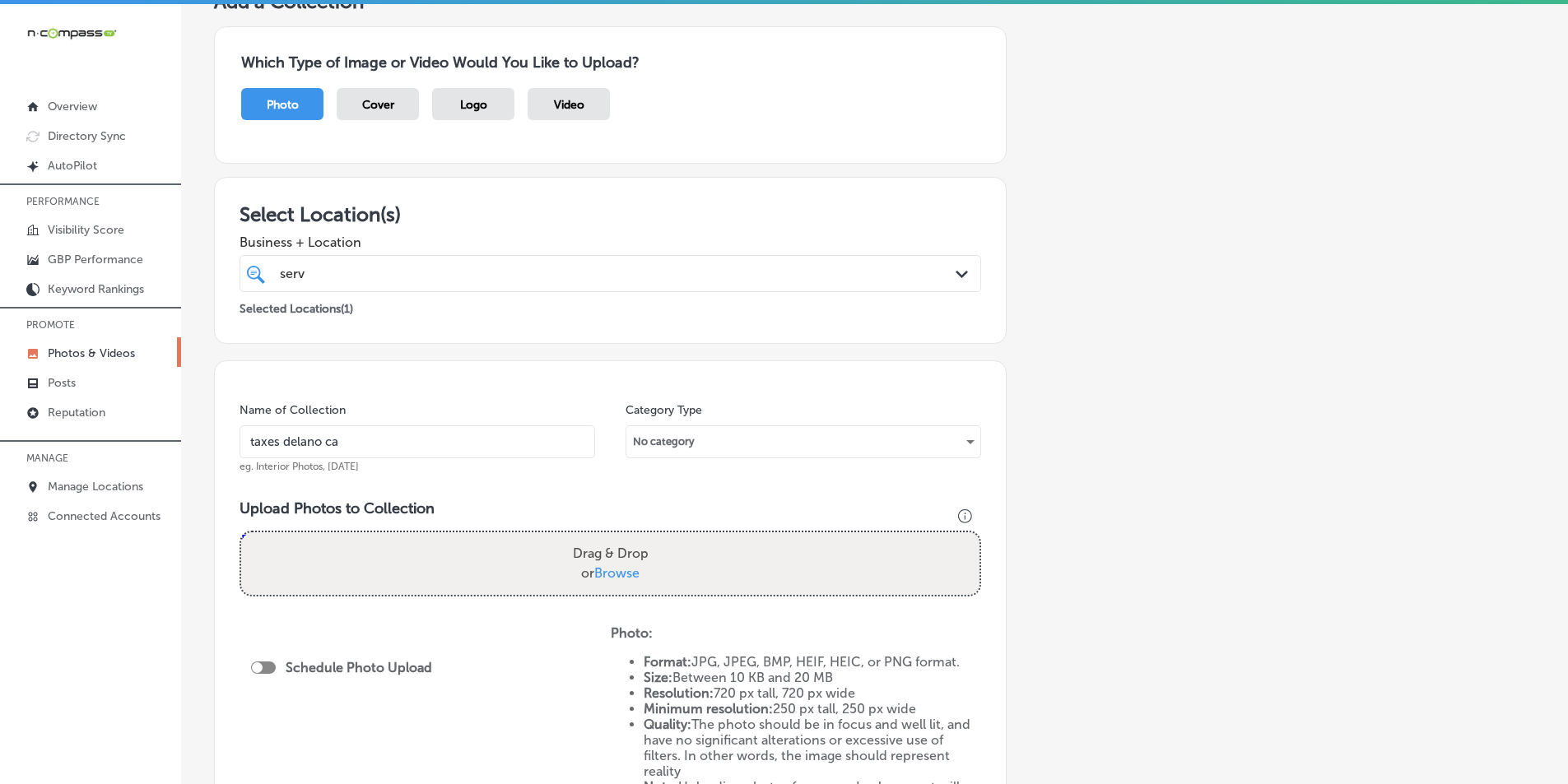
scroll to position [164, 0]
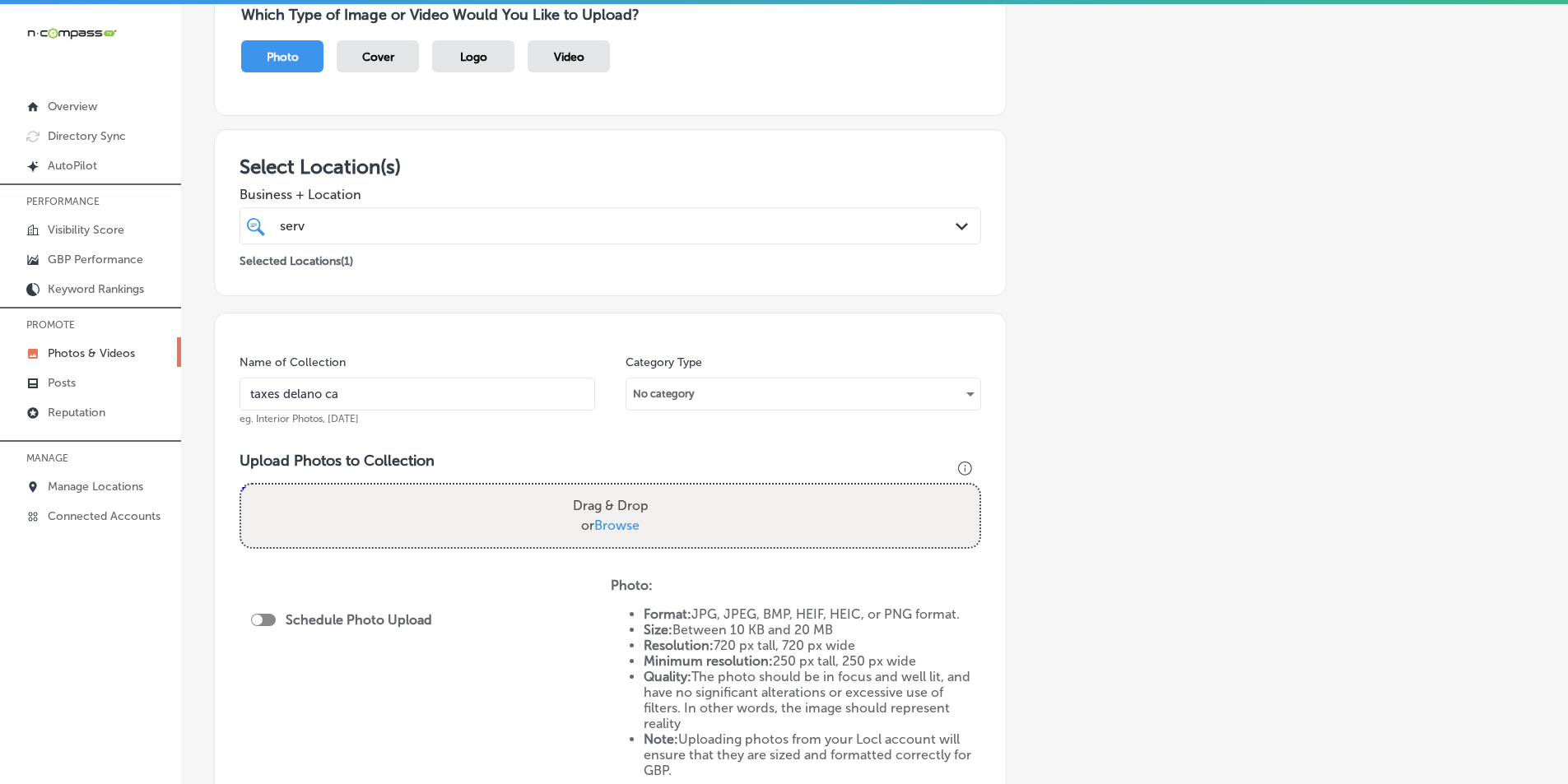
type input "taxes delano ca"
click at [450, 518] on div "Drag & Drop or Browse" at bounding box center [610, 516] width 738 height 63
click at [242, 485] on input "Drag & Drop or Browse" at bounding box center [610, 487] width 738 height 5
type input "C:\fakepath\12.png"
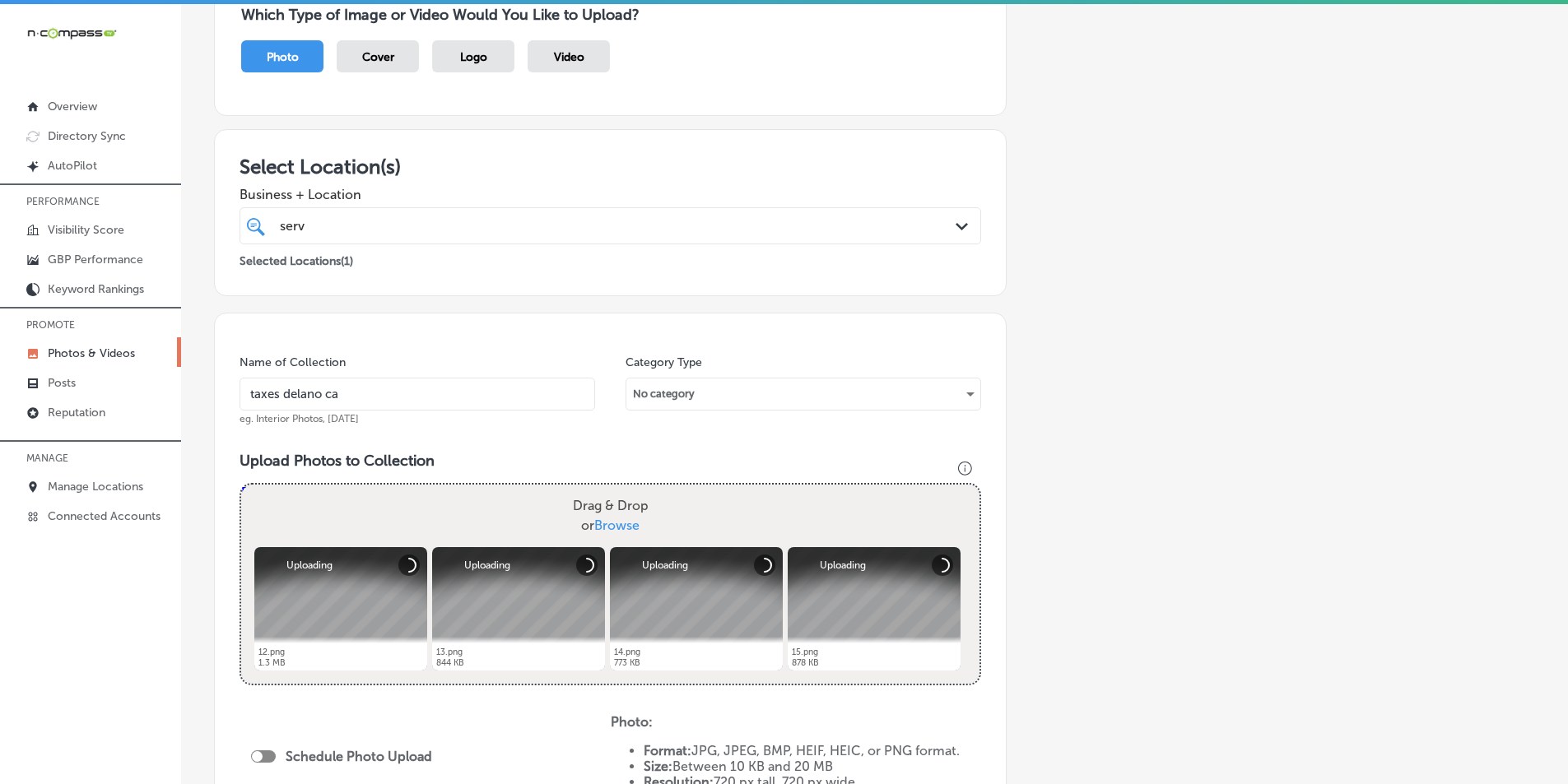
click at [374, 507] on div "Drag & Drop or Browse" at bounding box center [610, 516] width 738 height 63
click at [242, 485] on input "Drag & Drop or Browse" at bounding box center [610, 487] width 738 height 5
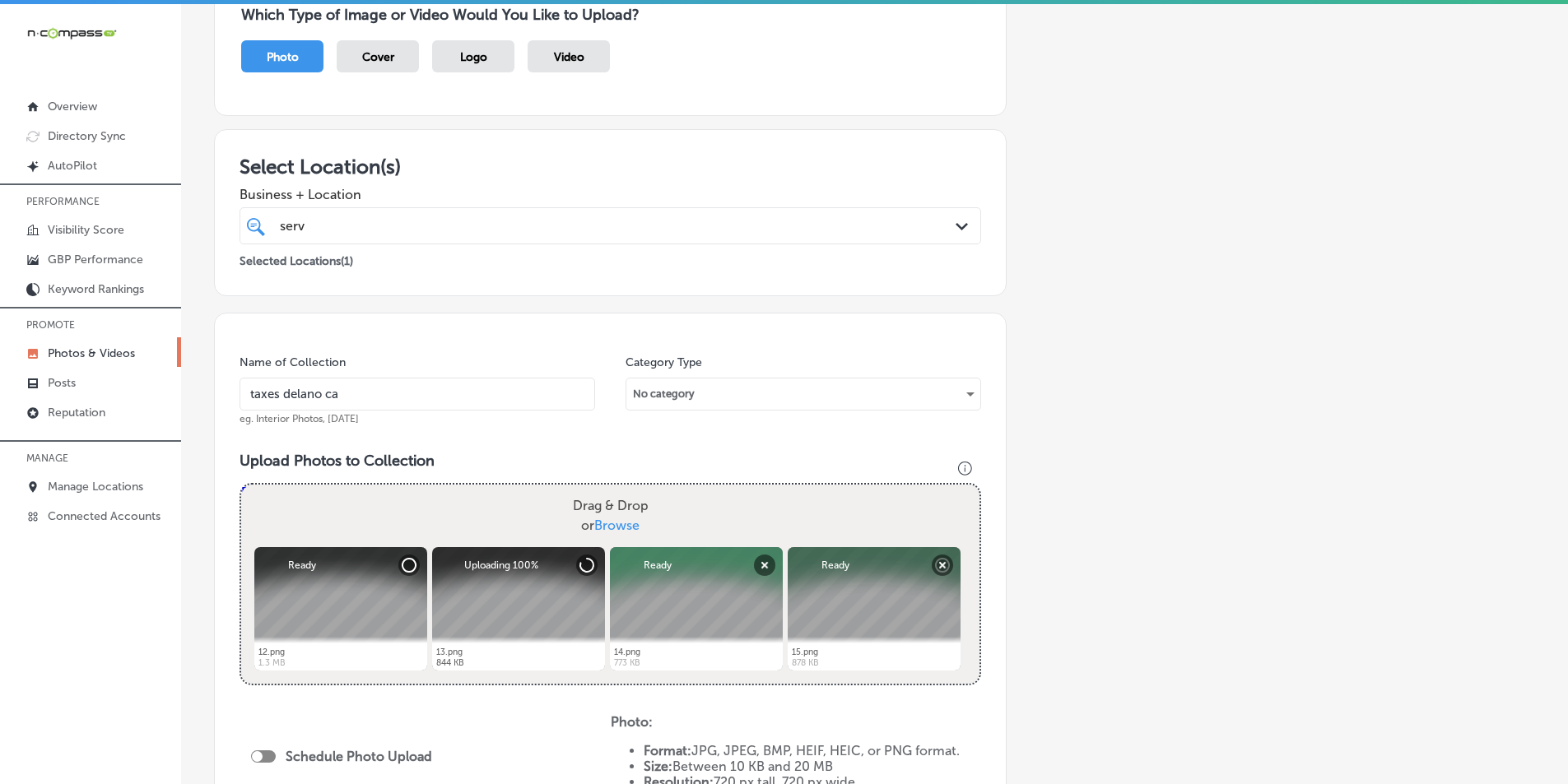
type input "C:\fakepath\16.png"
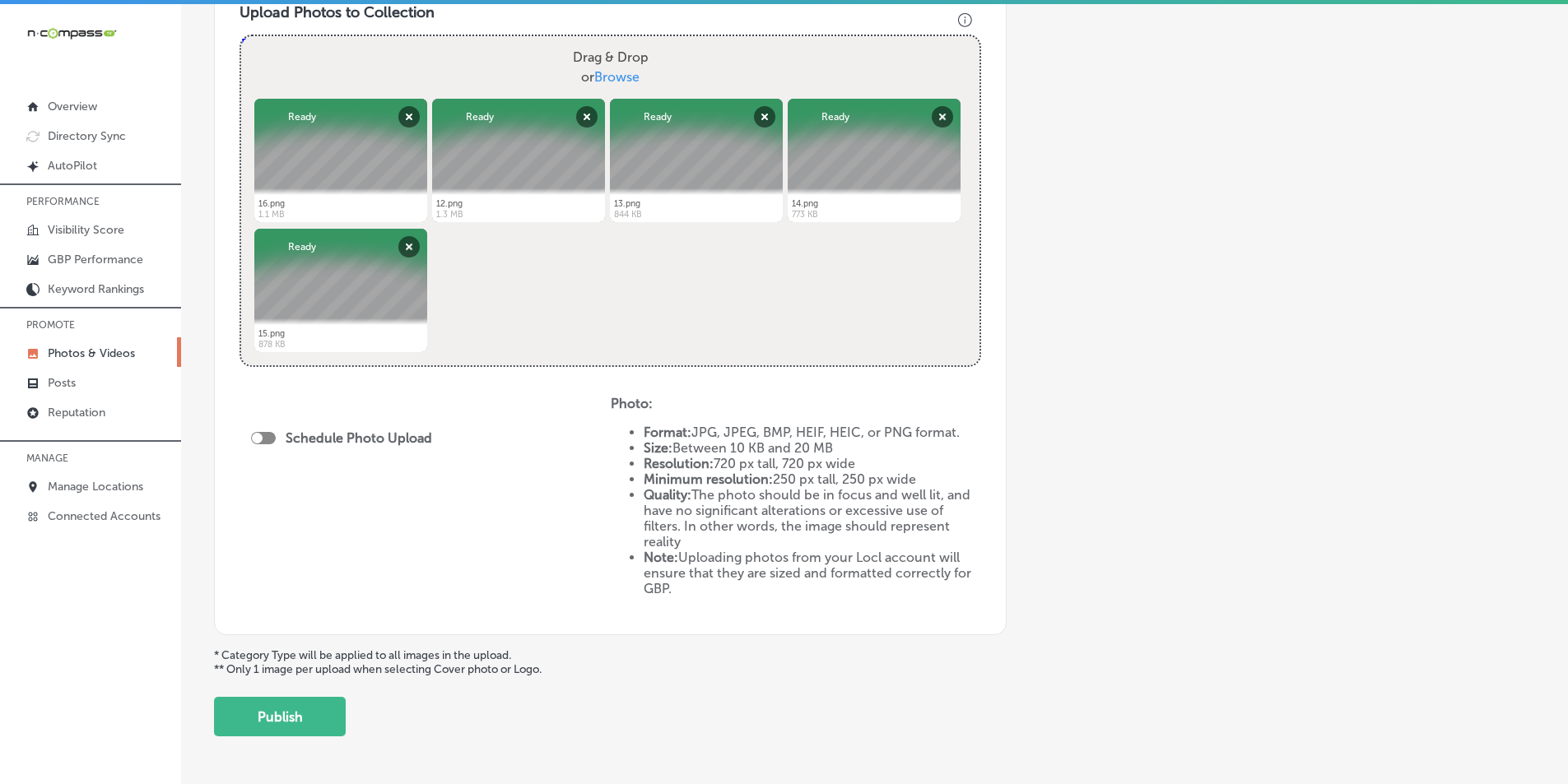
scroll to position [659, 0]
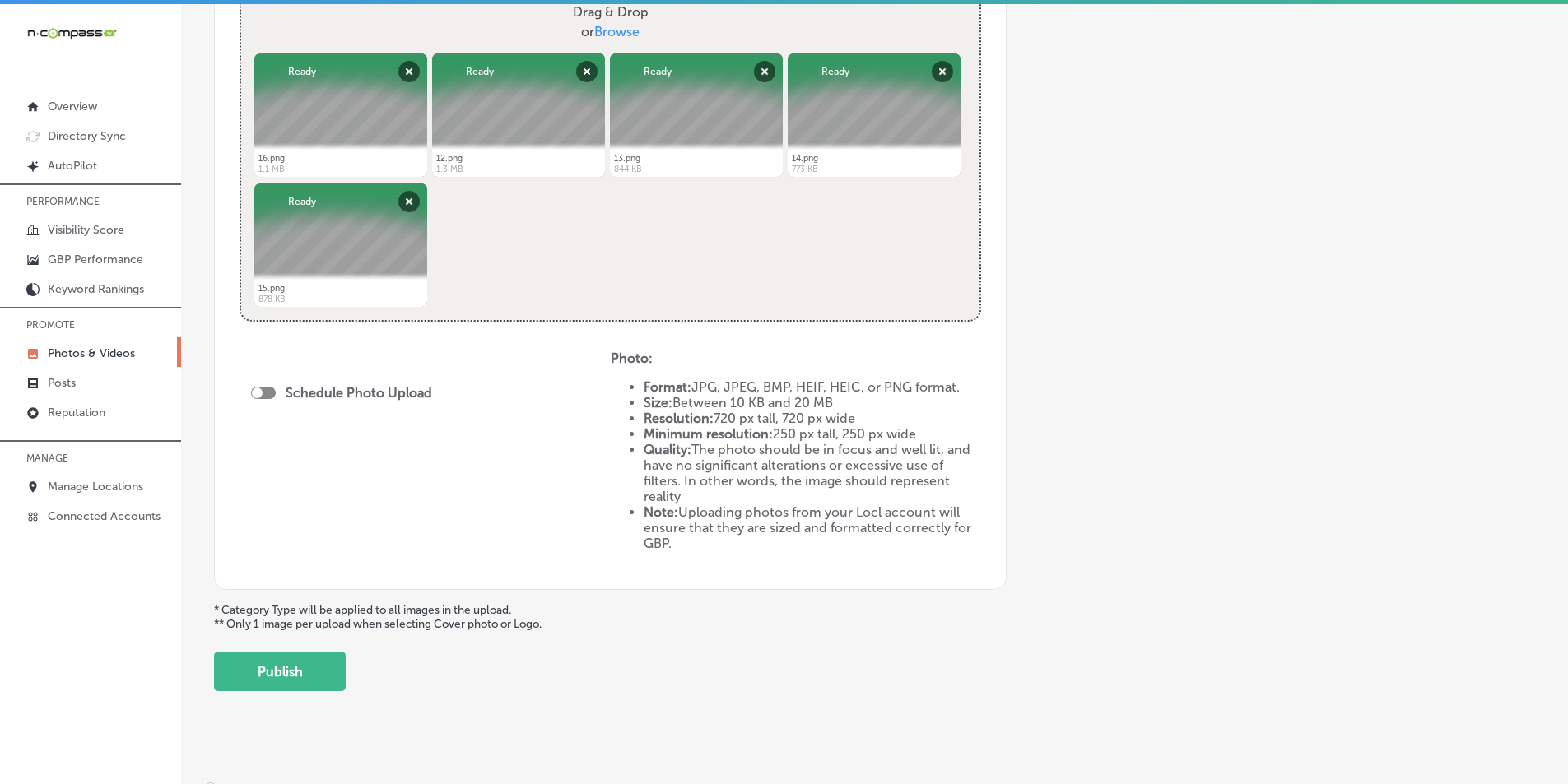
click at [263, 389] on div at bounding box center [263, 392] width 25 height 13
checkbox input "true"
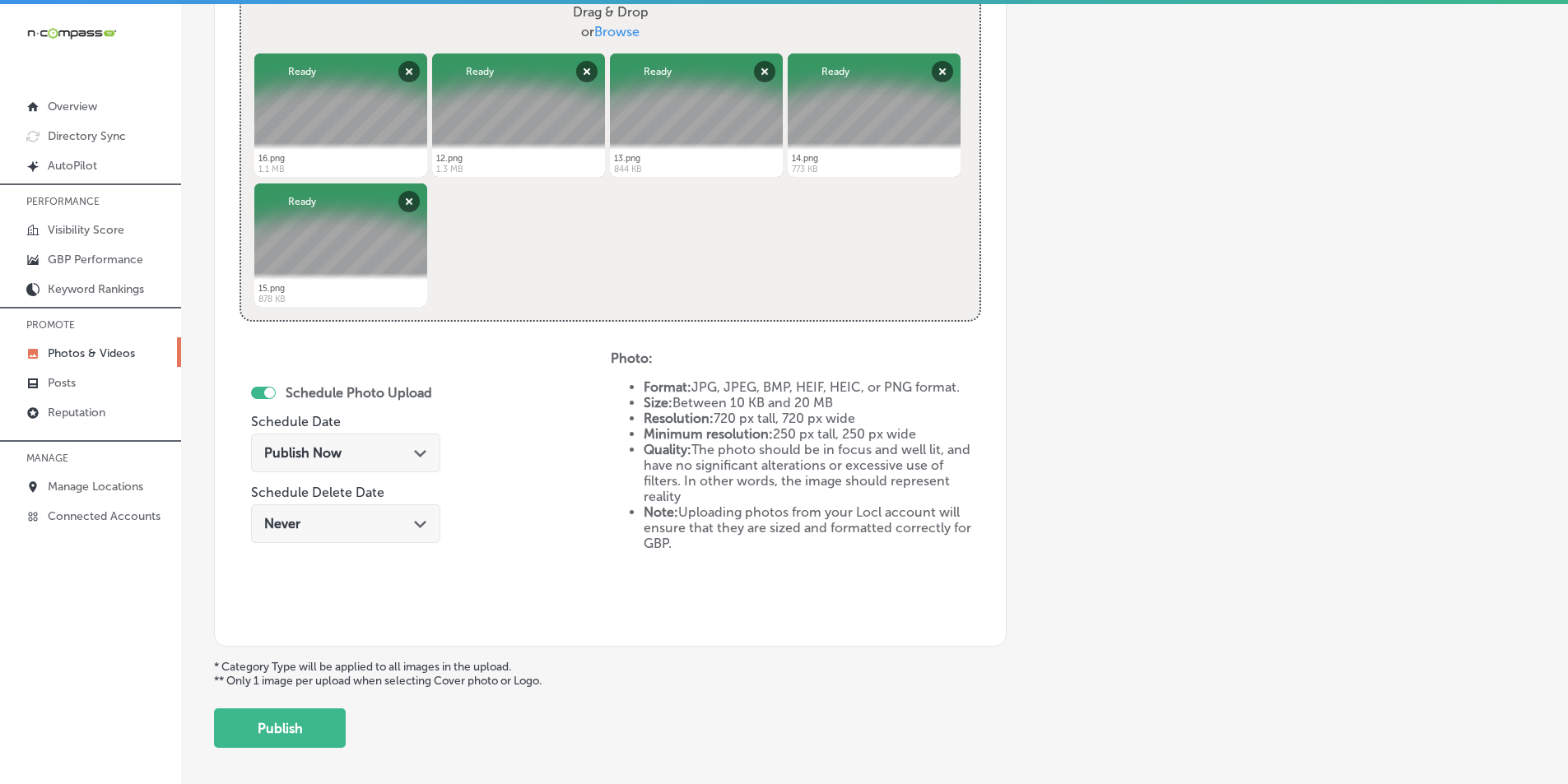
click at [361, 448] on div "Publish Now Path Created with Sketch." at bounding box center [346, 453] width 163 height 15
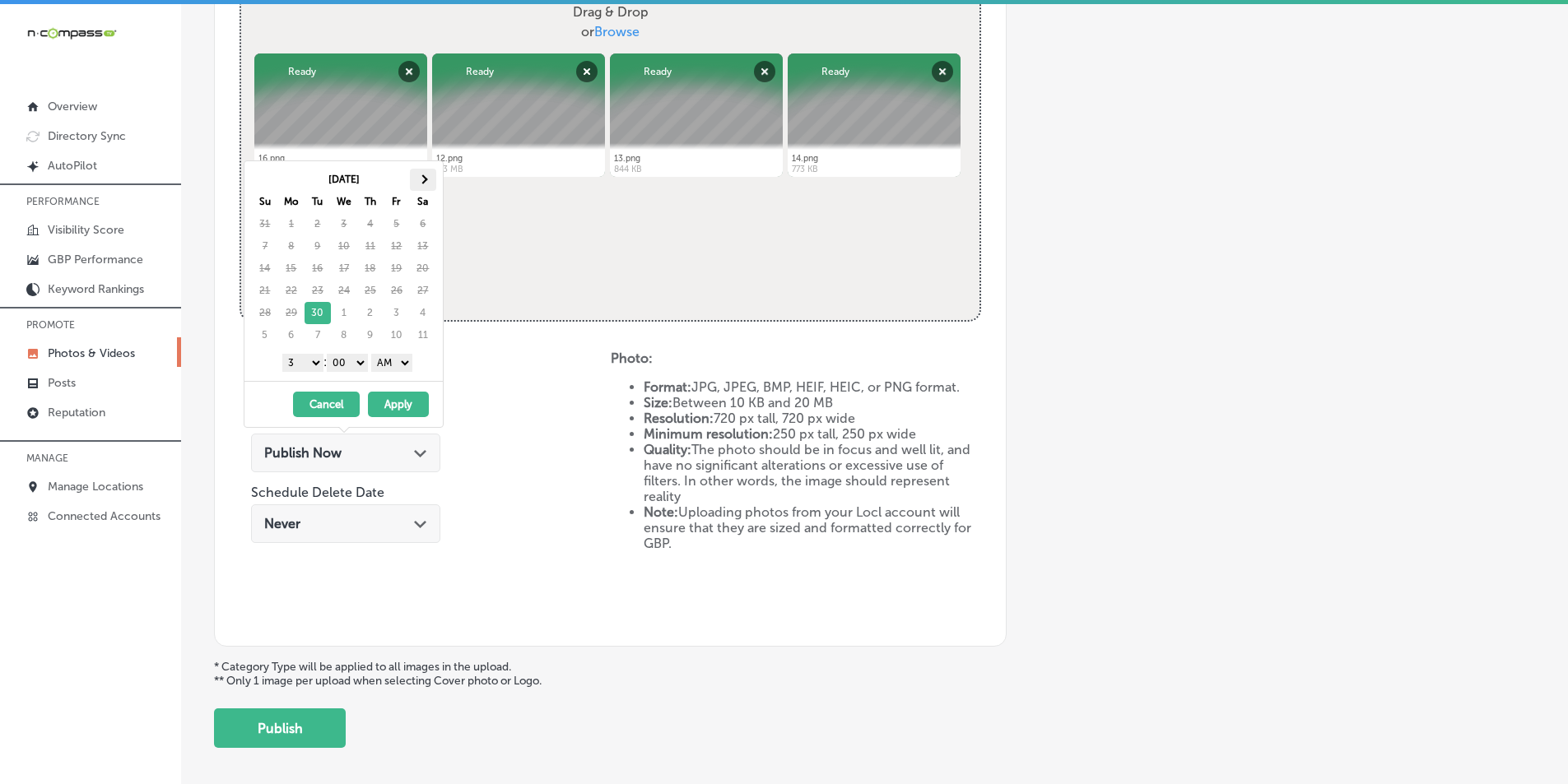
click at [422, 174] on th at bounding box center [423, 180] width 26 height 22
click at [313, 363] on select "1 2 3 4 5 6 7 8 9 10 11 12" at bounding box center [303, 363] width 42 height 18
click at [405, 365] on select "AM PM" at bounding box center [392, 363] width 42 height 18
click at [399, 404] on button "Apply" at bounding box center [398, 404] width 61 height 25
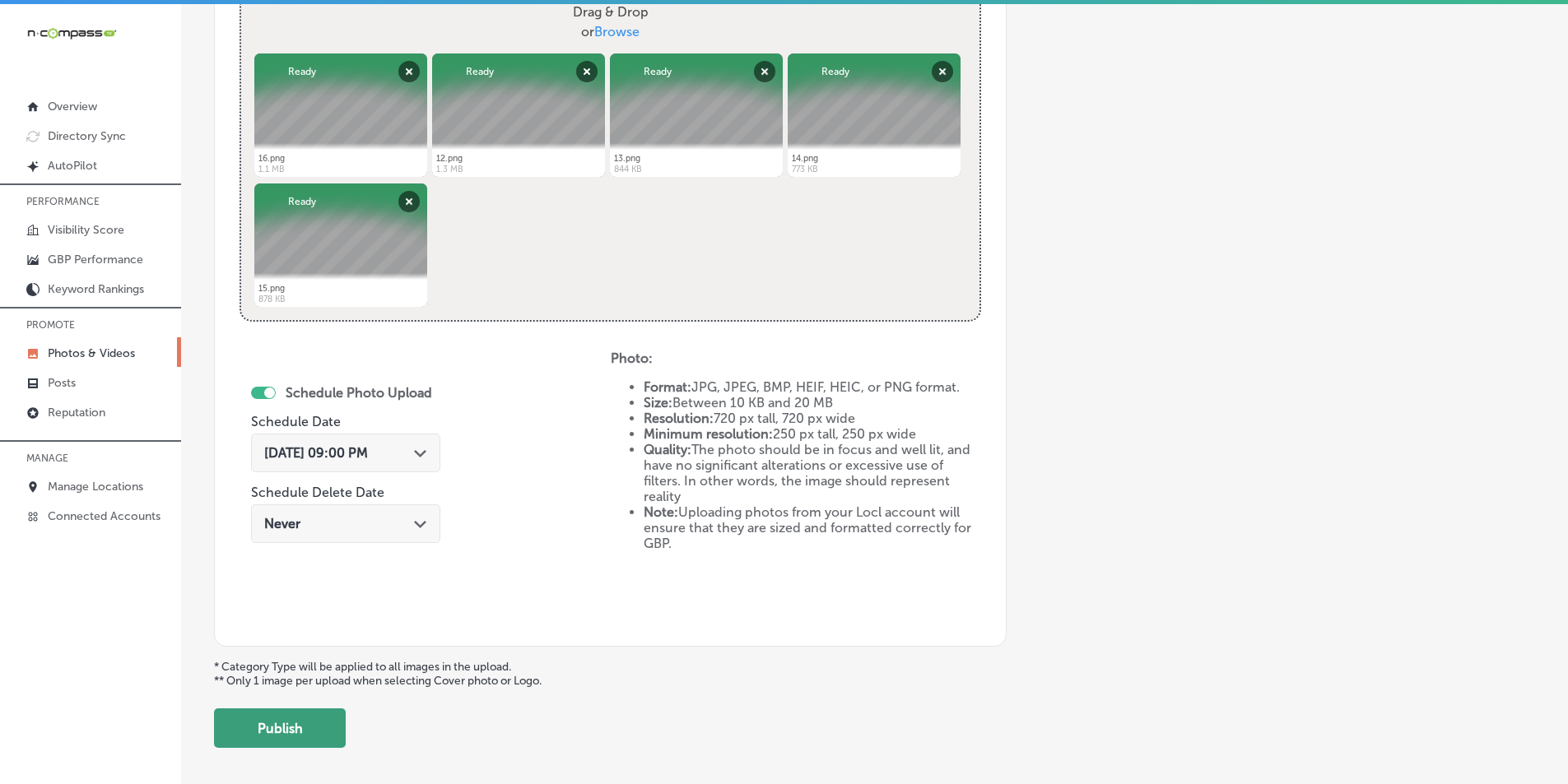
click at [295, 720] on button "Publish" at bounding box center [279, 728] width 131 height 40
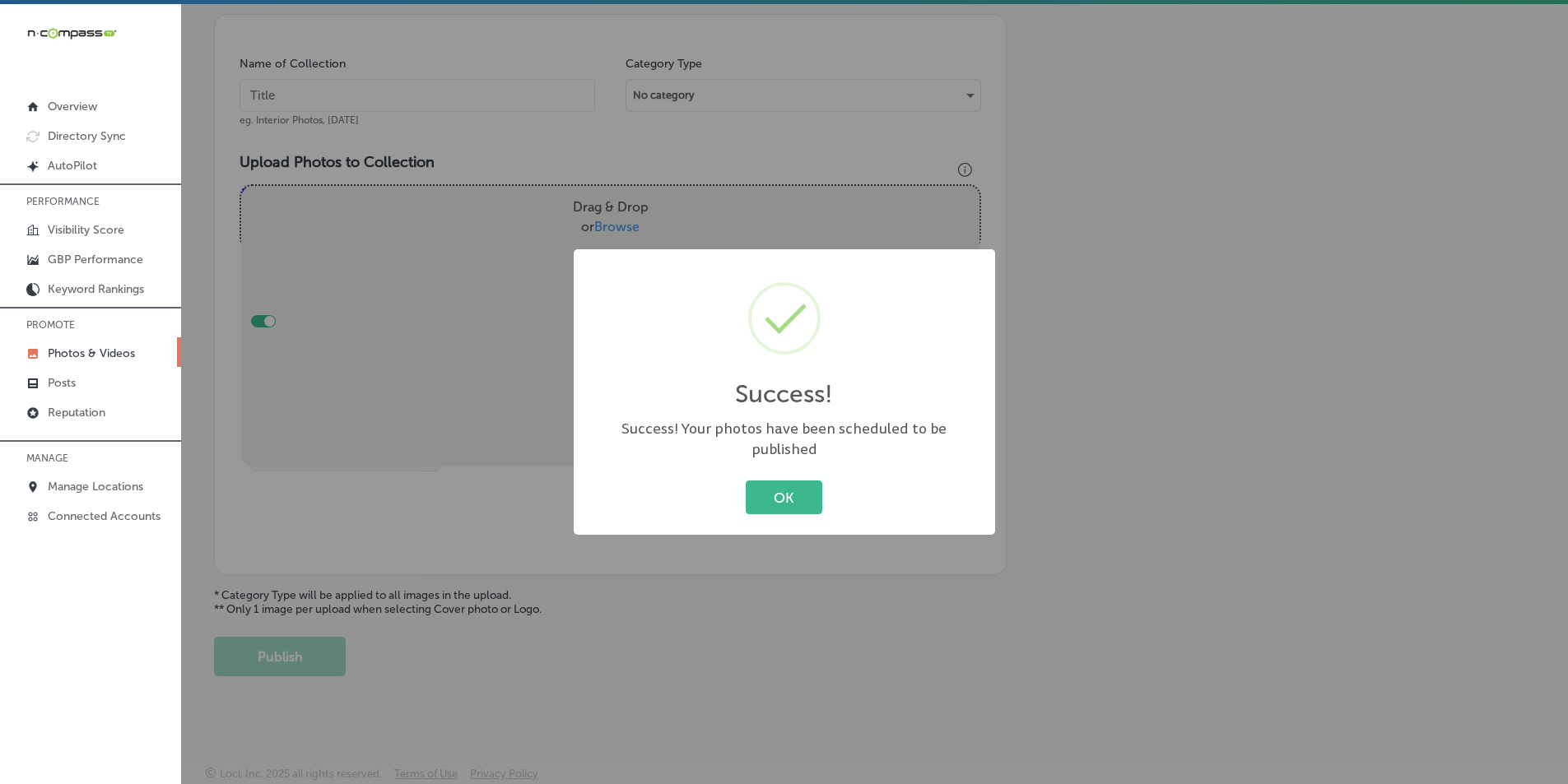
scroll to position [464, 0]
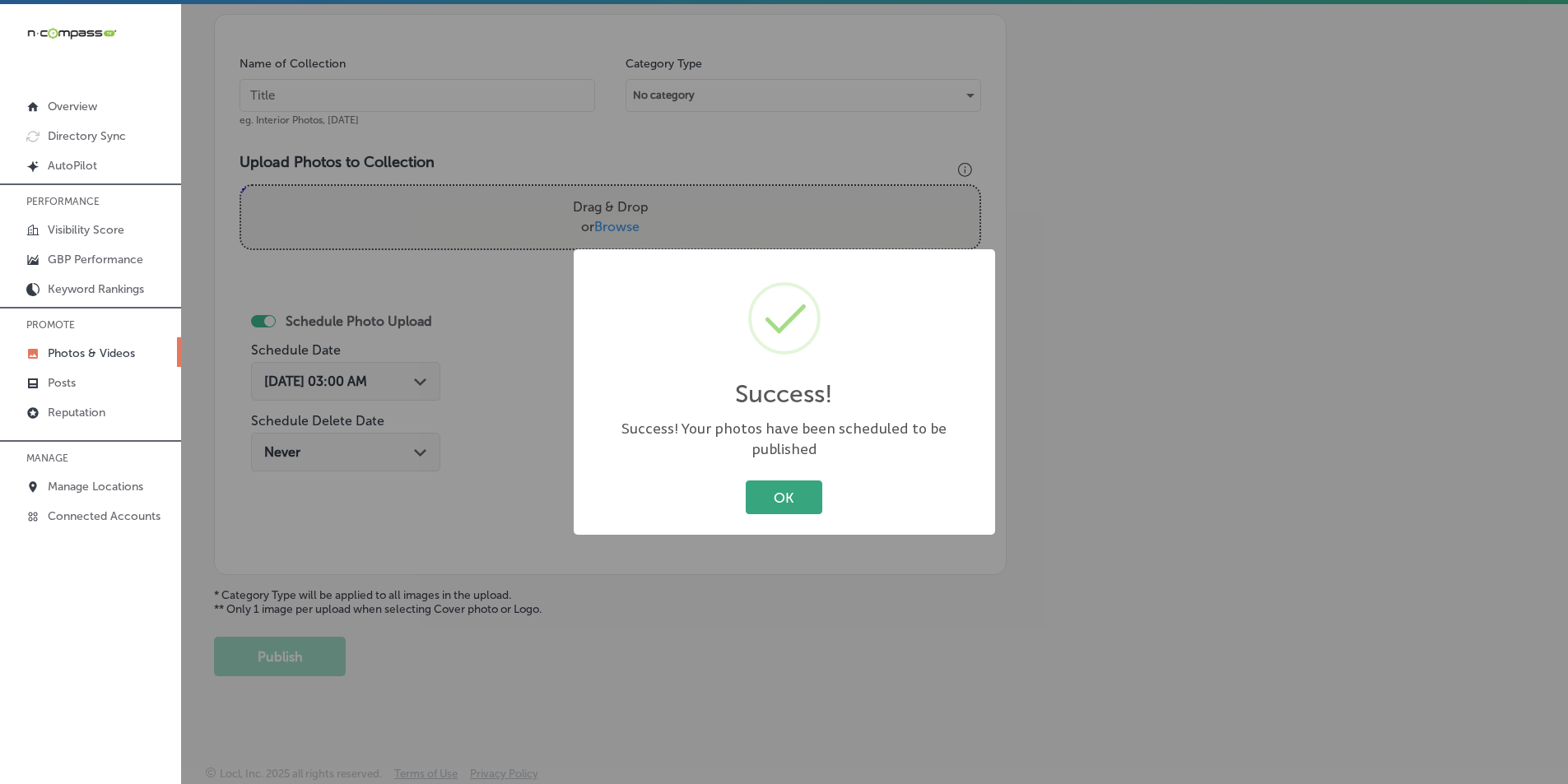
click at [763, 491] on button "OK" at bounding box center [784, 498] width 76 height 34
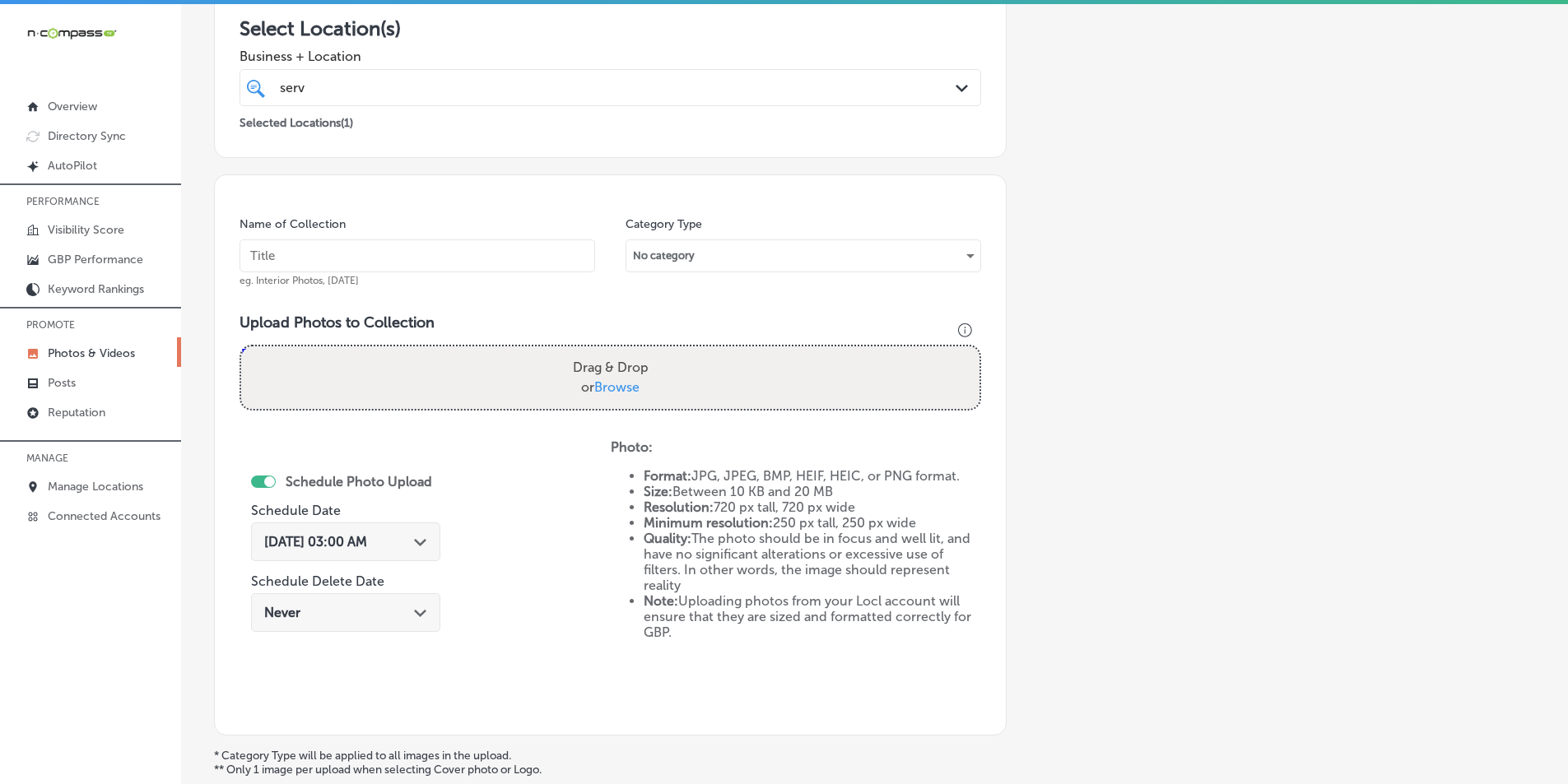
scroll to position [299, 0]
click at [320, 256] on input "text" at bounding box center [418, 259] width 356 height 33
paste input "graciela bustamante delano ca"
type input "graciela bustamante delano ca"
click at [356, 368] on div "Drag & Drop or Browse" at bounding box center [610, 382] width 738 height 63
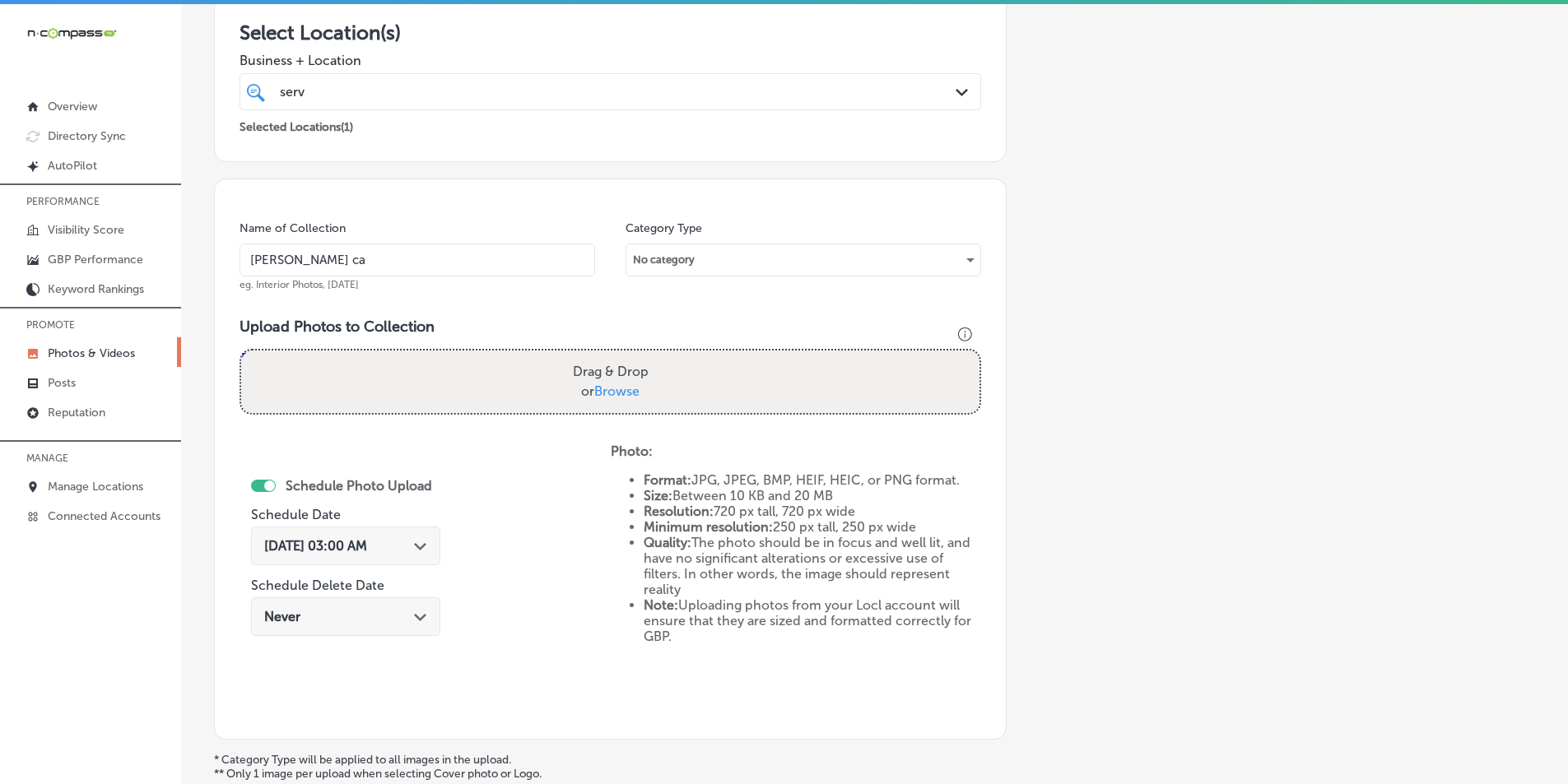
click at [242, 351] on input "Drag & Drop or Browse" at bounding box center [610, 353] width 738 height 5
type input "C:\fakepath\17.png"
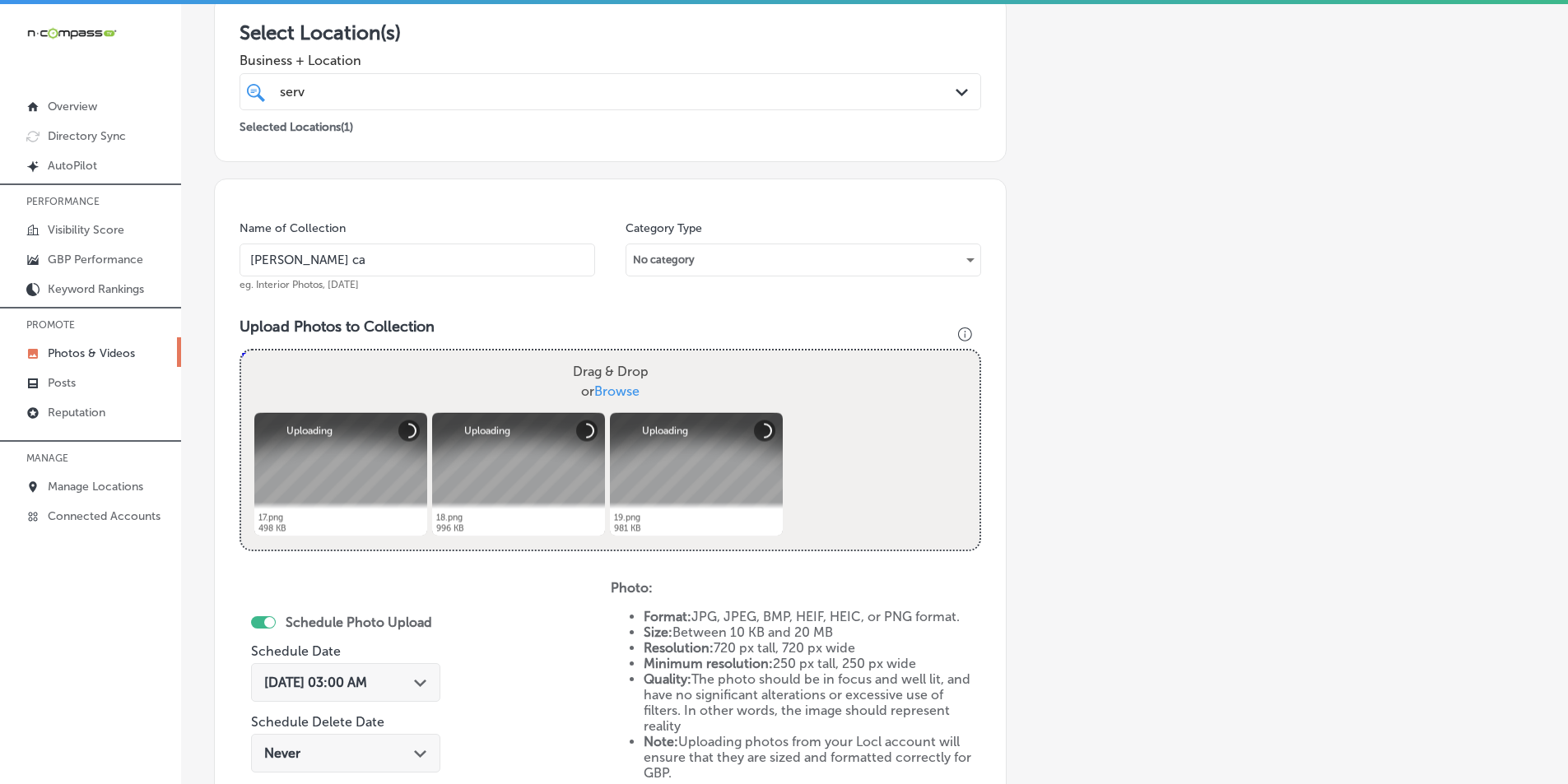
click at [464, 385] on div "Drag & Drop or Browse" at bounding box center [610, 382] width 738 height 63
click at [242, 351] on input "Drag & Drop or Browse" at bounding box center [610, 353] width 738 height 5
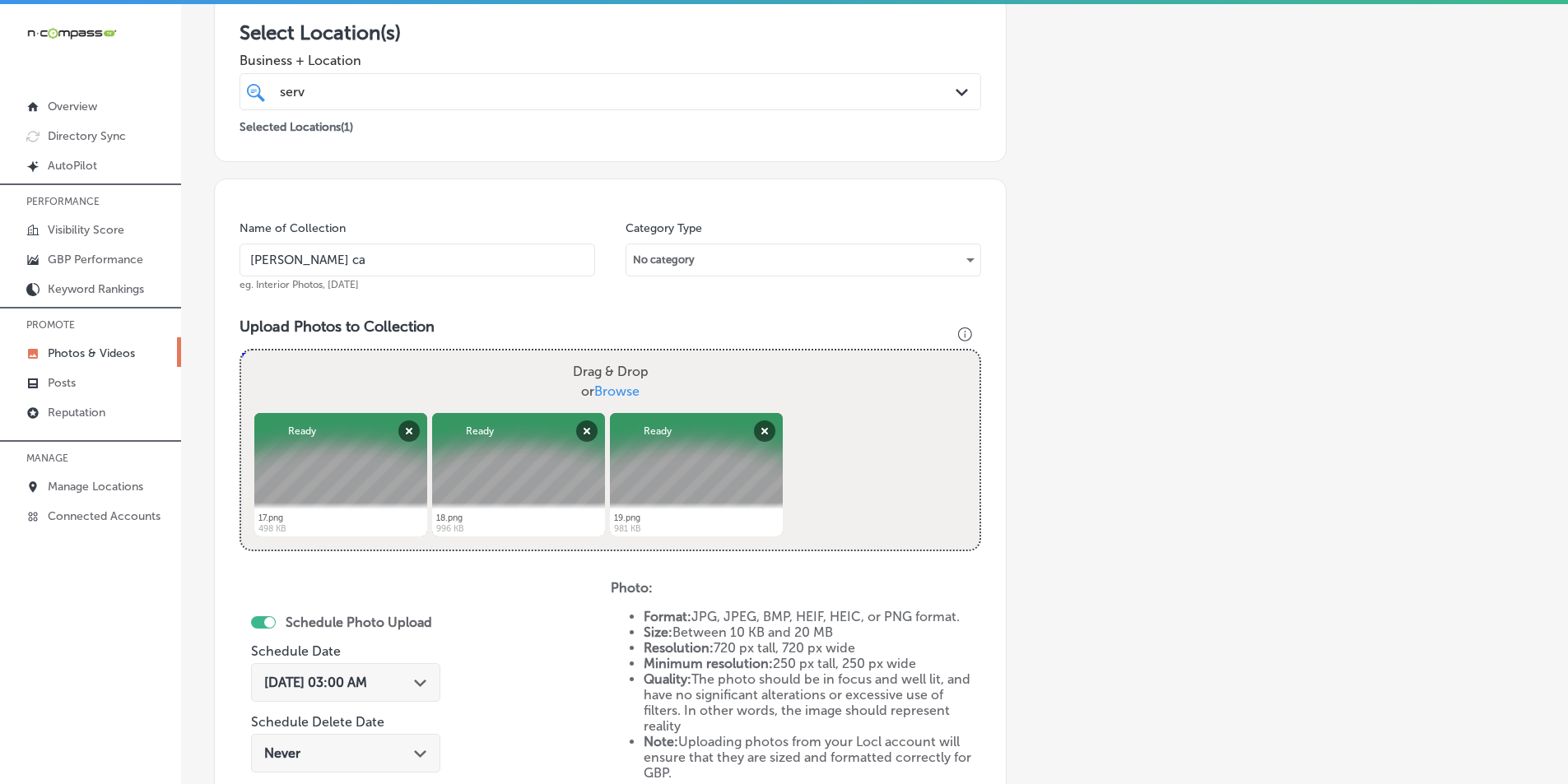
type input "C:\fakepath\20.png"
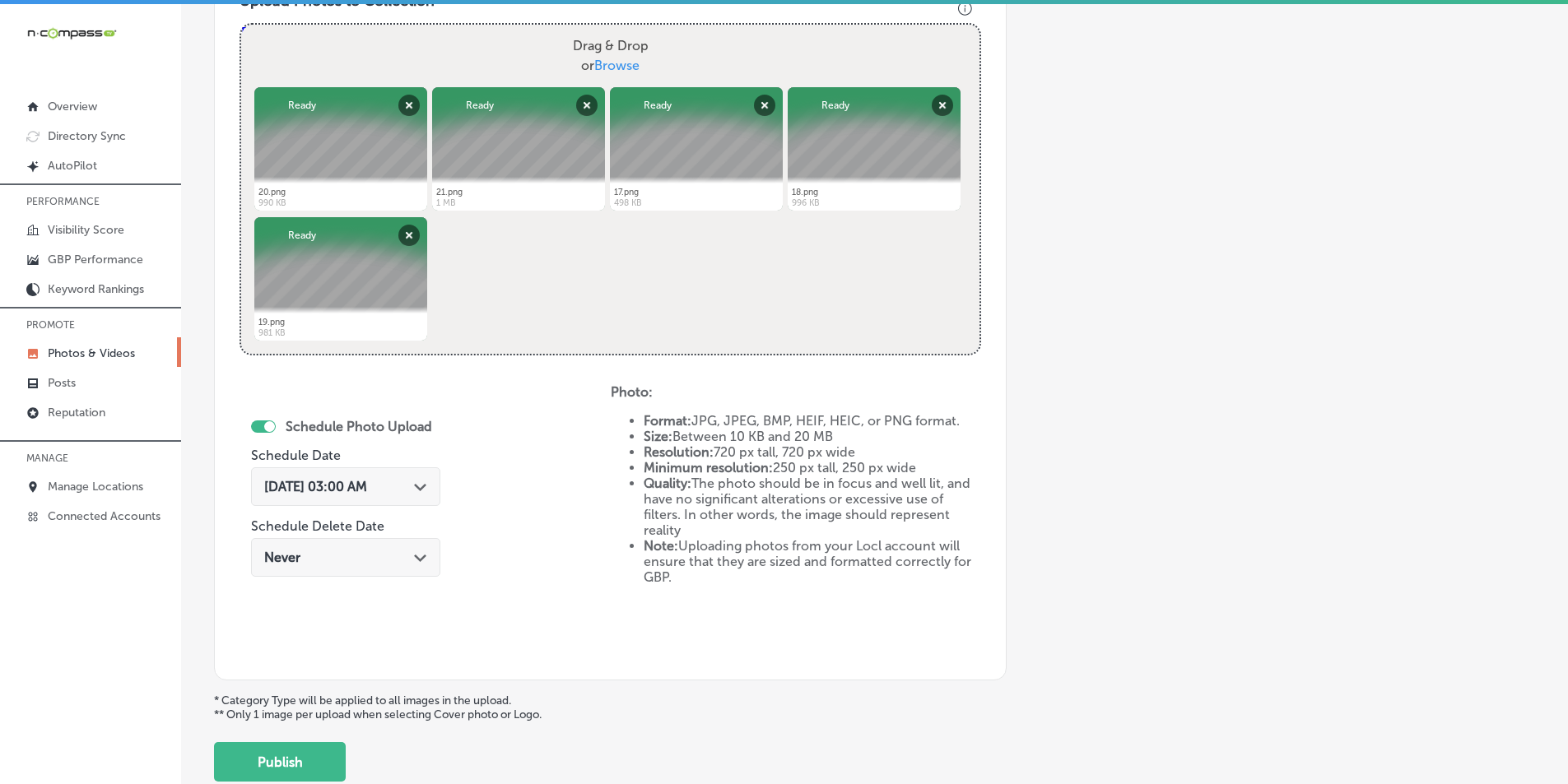
scroll to position [628, 0]
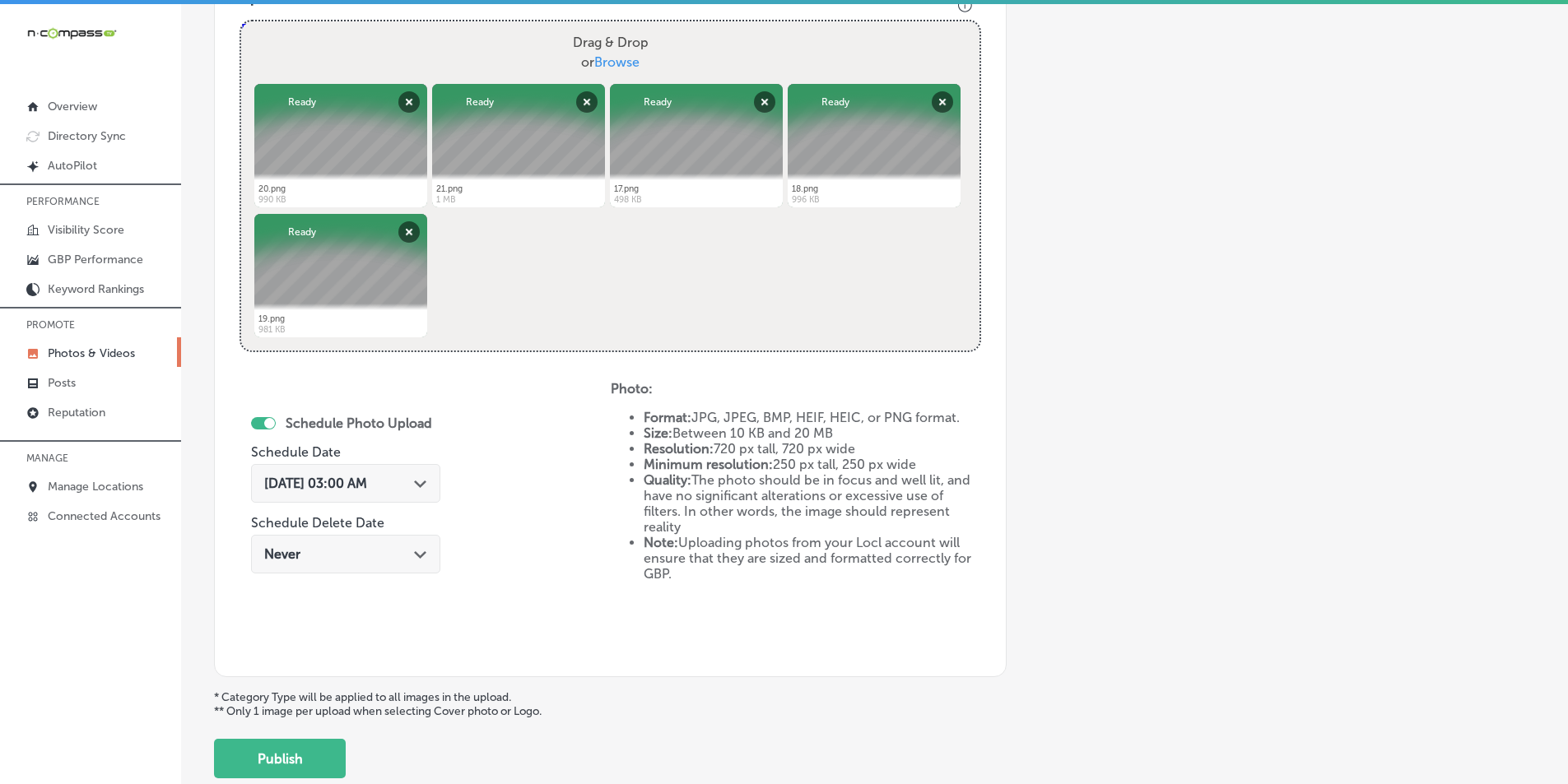
click at [421, 482] on icon "Path Created with Sketch." at bounding box center [420, 484] width 13 height 8
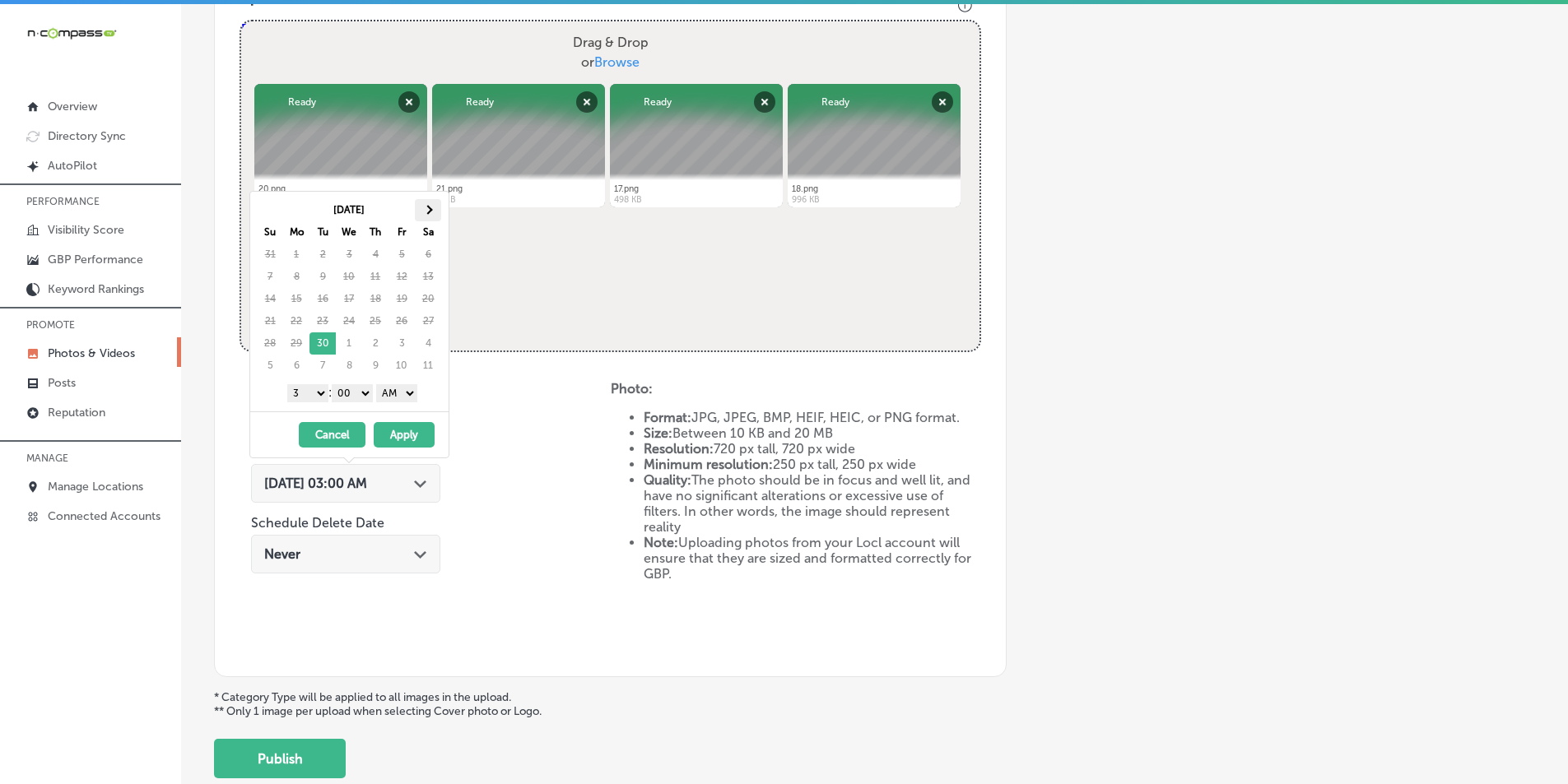
click at [427, 206] on th at bounding box center [427, 210] width 26 height 22
click at [316, 392] on select "1 2 3 4 5 6 7 8 9 10 11 12" at bounding box center [308, 393] width 42 height 18
click at [414, 392] on select "AM PM" at bounding box center [397, 393] width 42 height 18
click at [404, 432] on button "Apply" at bounding box center [404, 435] width 61 height 25
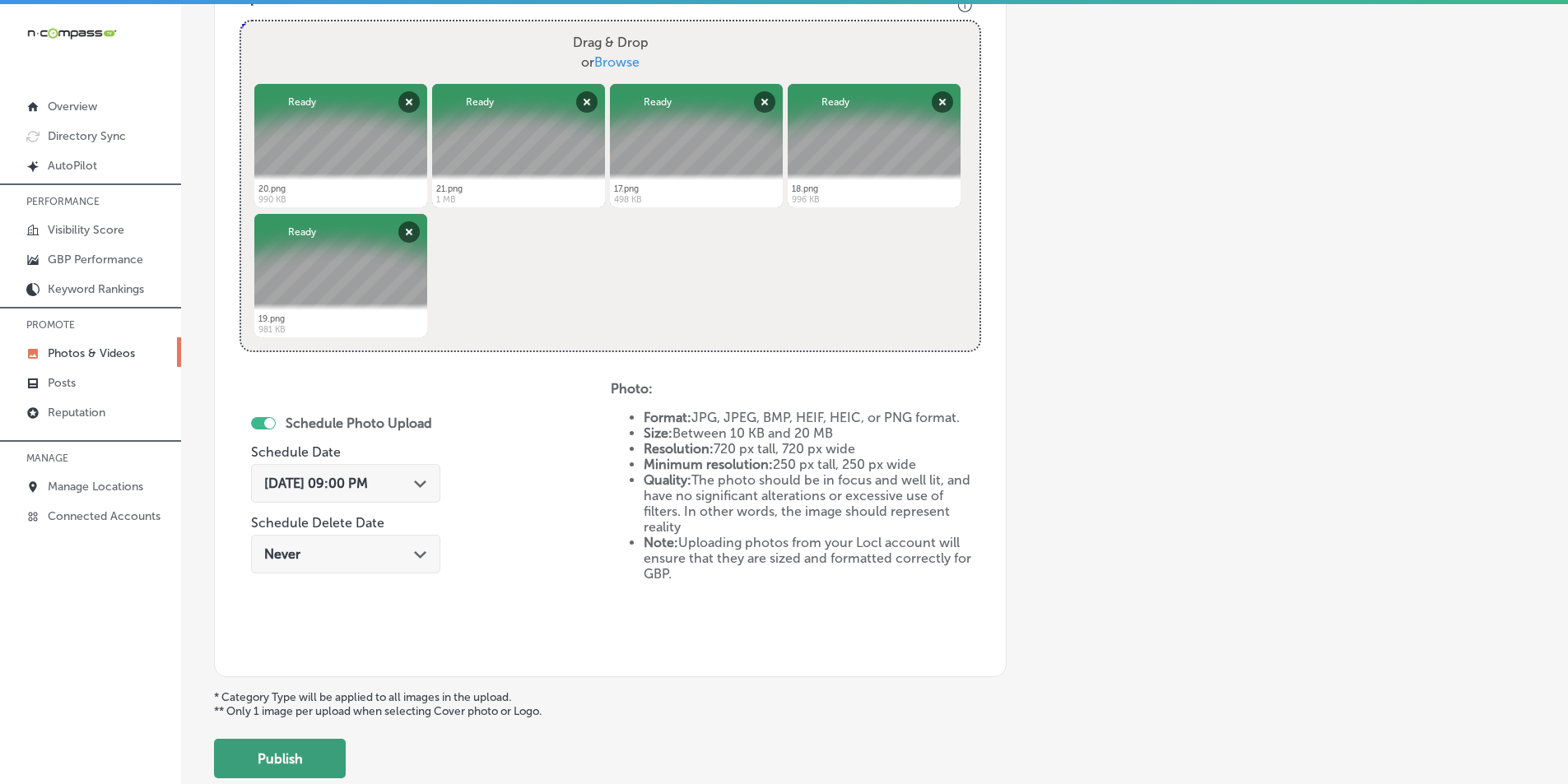
click at [275, 755] on button "Publish" at bounding box center [279, 759] width 131 height 40
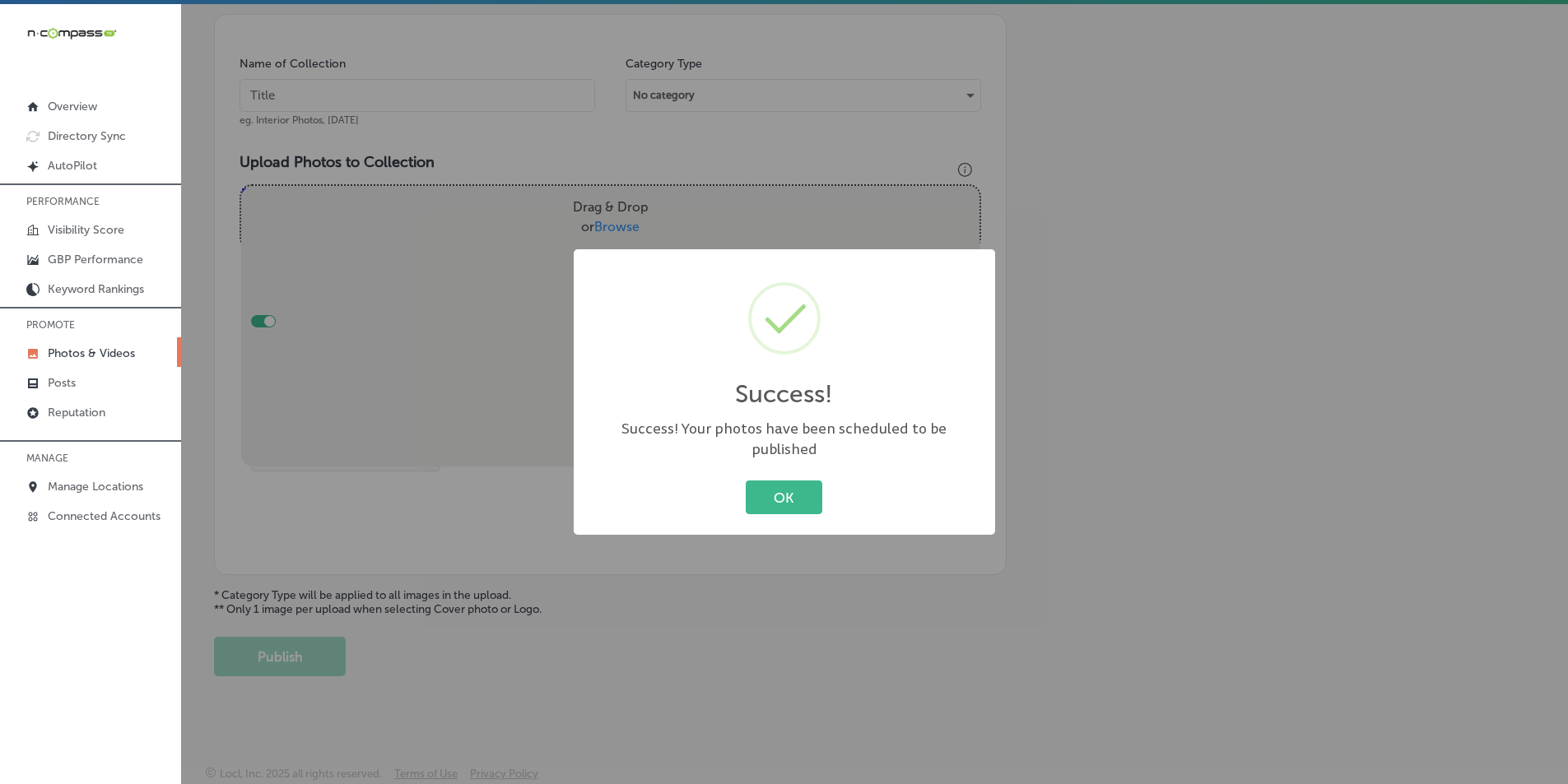
scroll to position [464, 0]
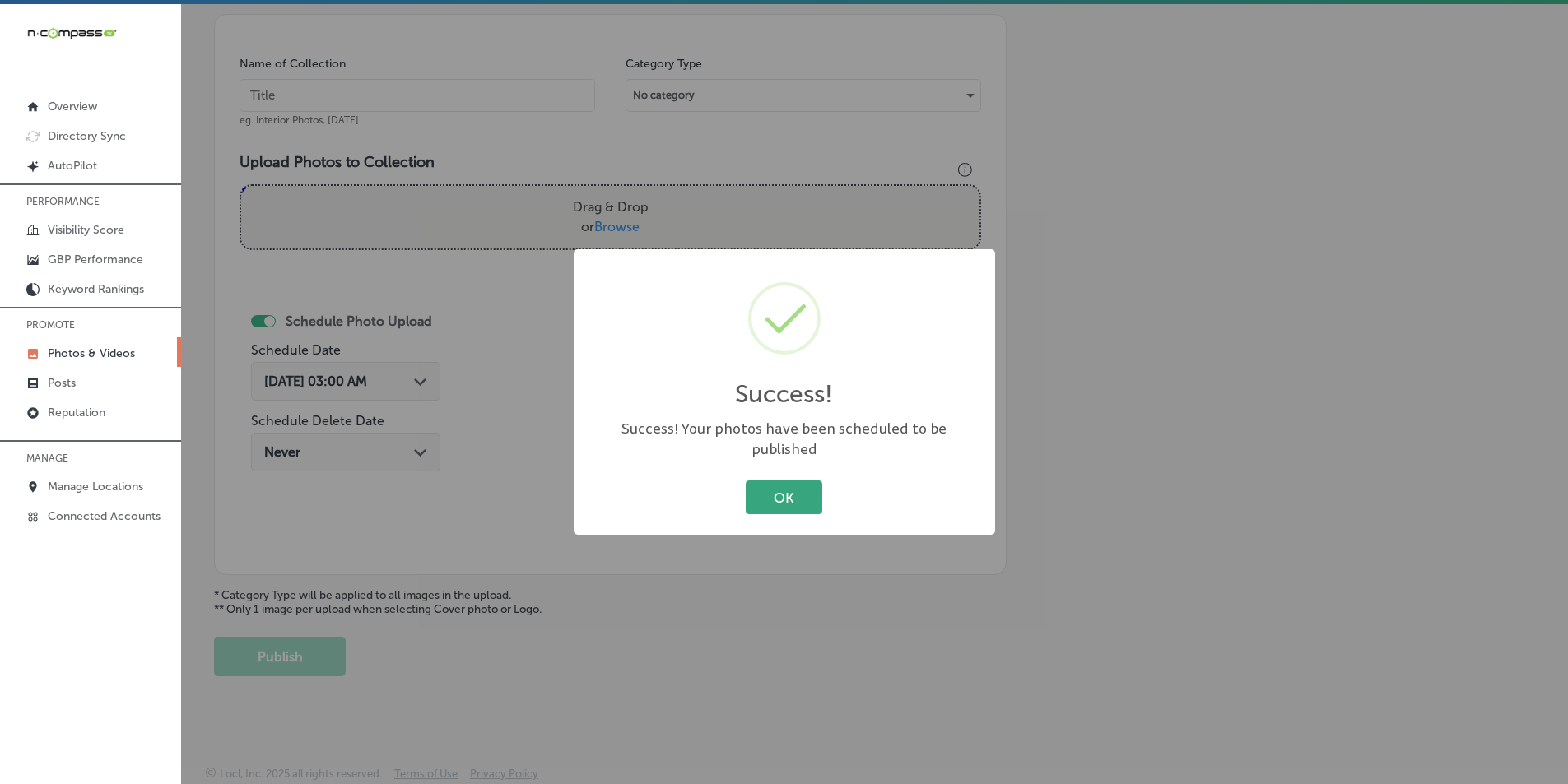
click at [784, 481] on button "OK" at bounding box center [784, 498] width 76 height 34
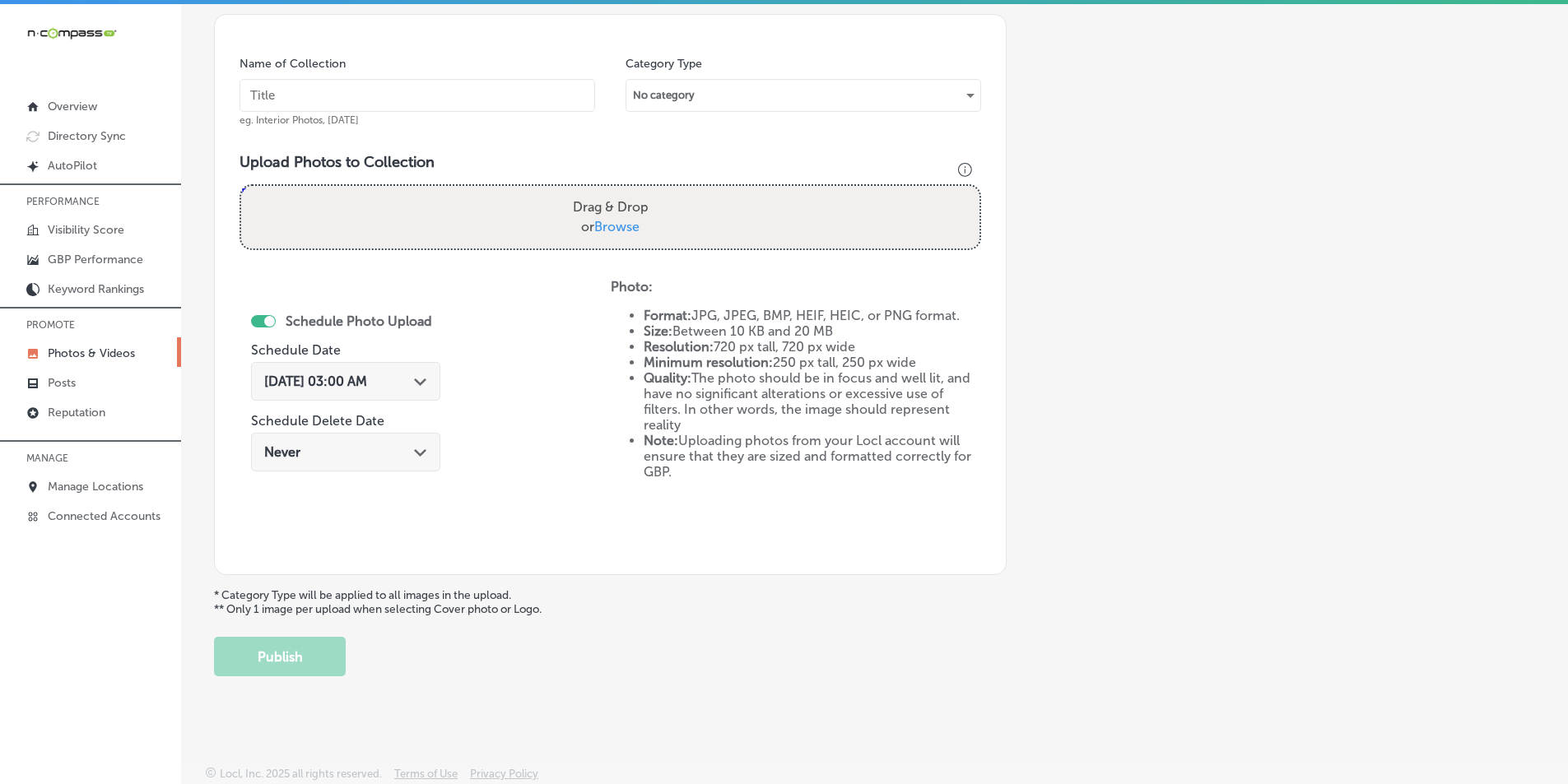
click at [373, 100] on input "text" at bounding box center [418, 95] width 356 height 33
paste input "delano taxes"
type input "delano taxes"
click at [352, 200] on div "Drag & Drop or Browse" at bounding box center [610, 217] width 738 height 63
click at [242, 186] on input "Drag & Drop or Browse" at bounding box center [610, 188] width 738 height 5
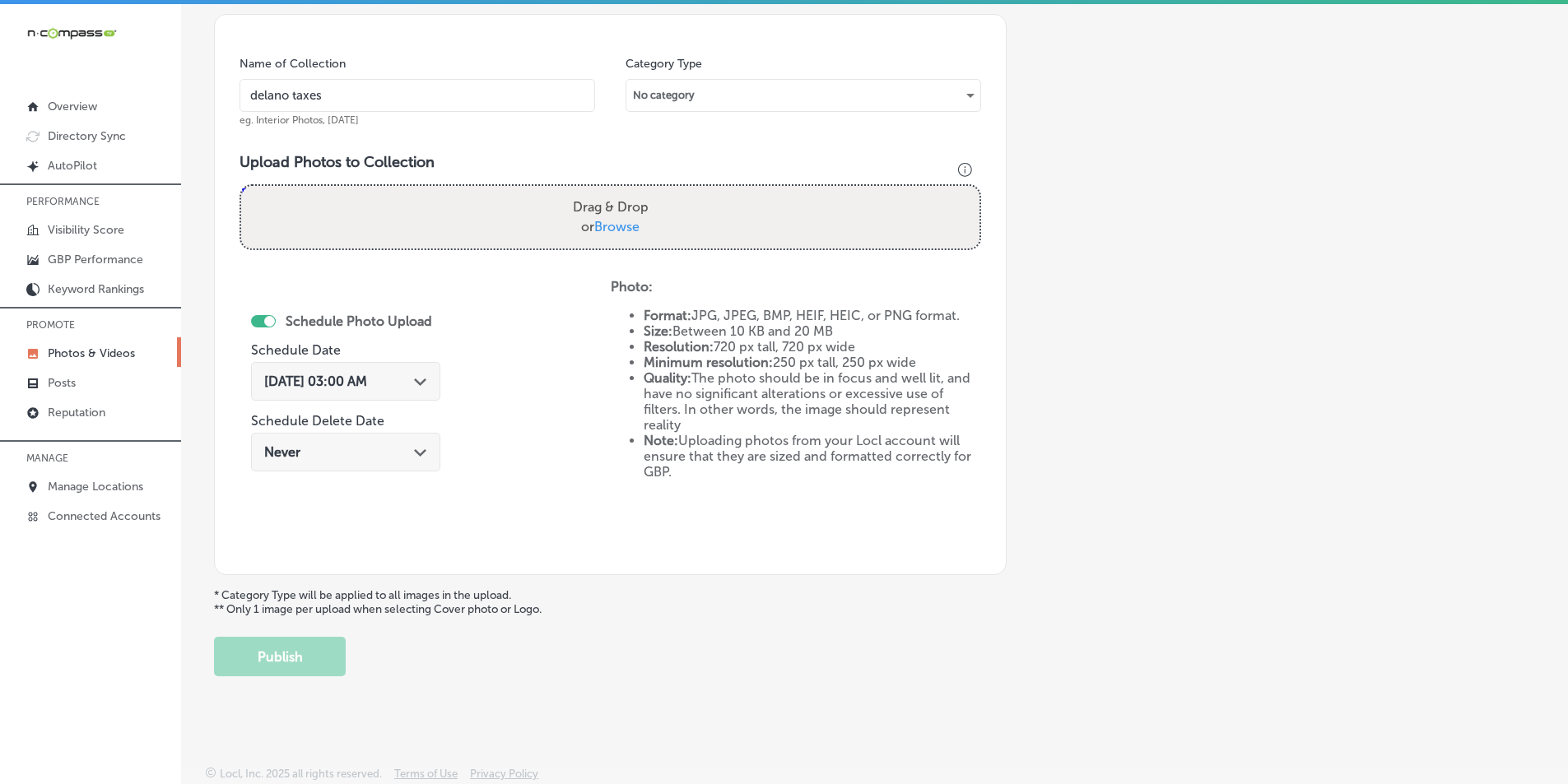
type input "C:\fakepath\22.png"
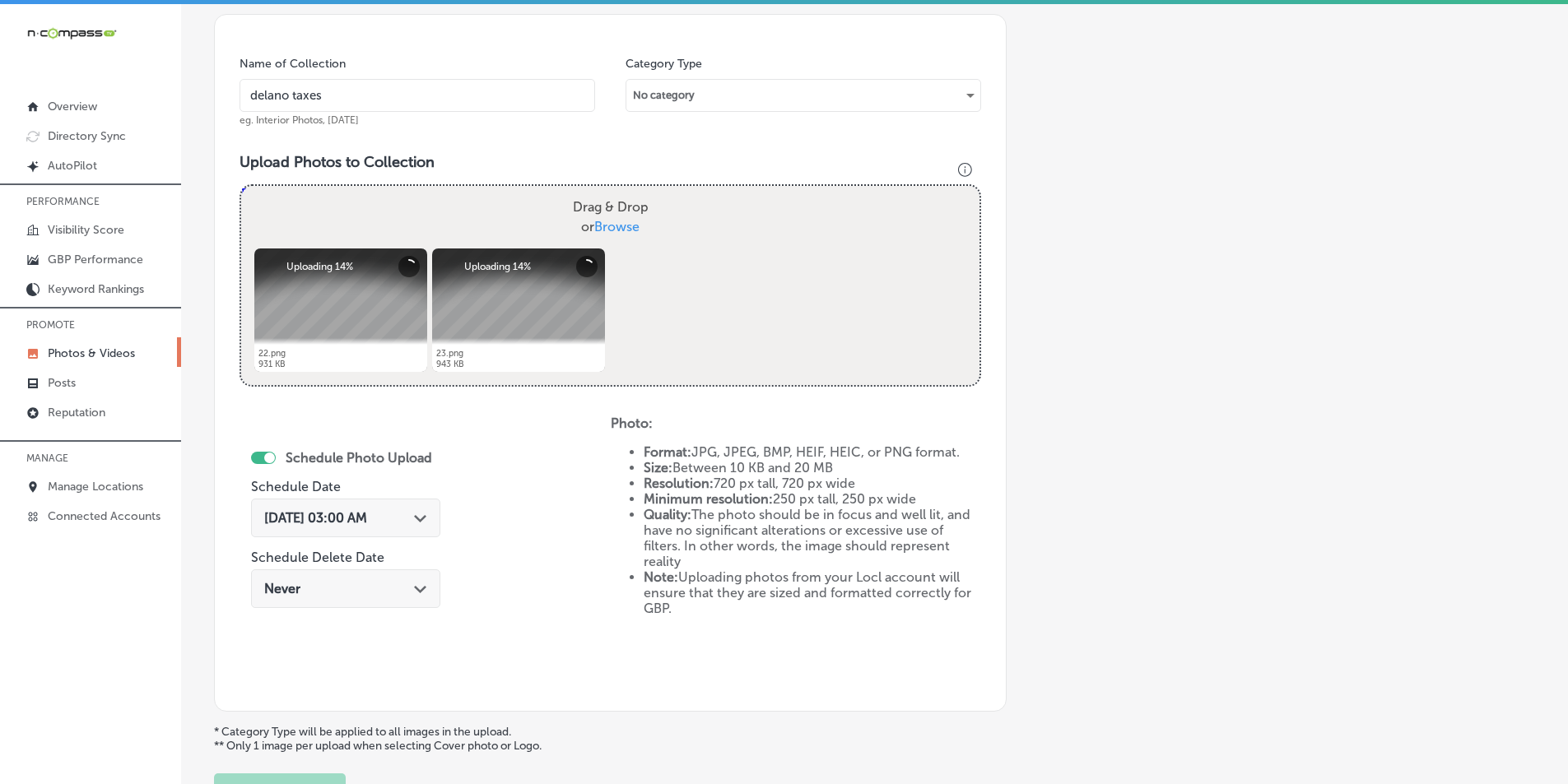
click at [329, 224] on div "Drag & Drop or Browse" at bounding box center [610, 217] width 738 height 63
click at [242, 186] on input "Drag & Drop or Browse" at bounding box center [610, 188] width 738 height 5
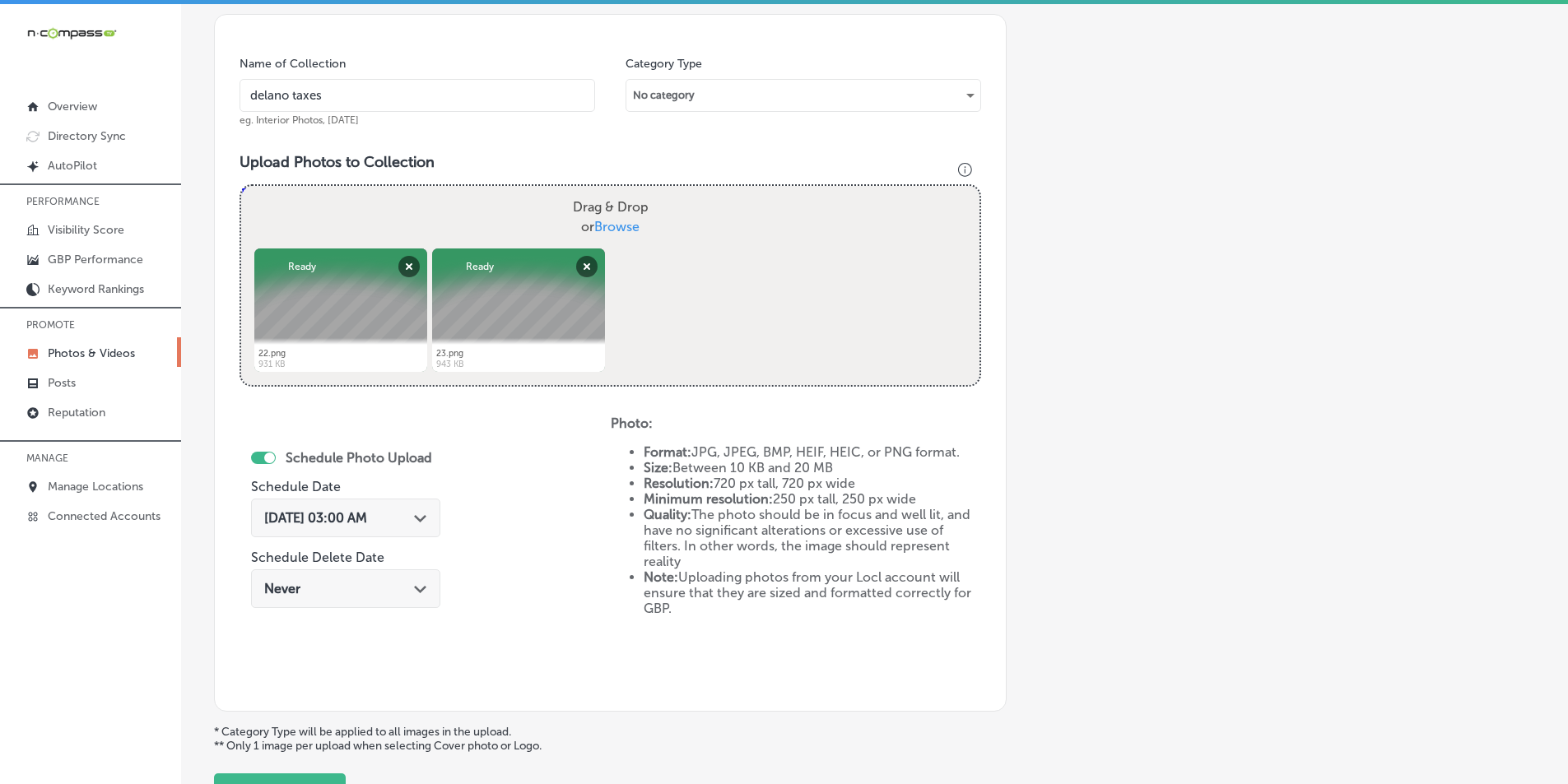
type input "C:\fakepath\24.png"
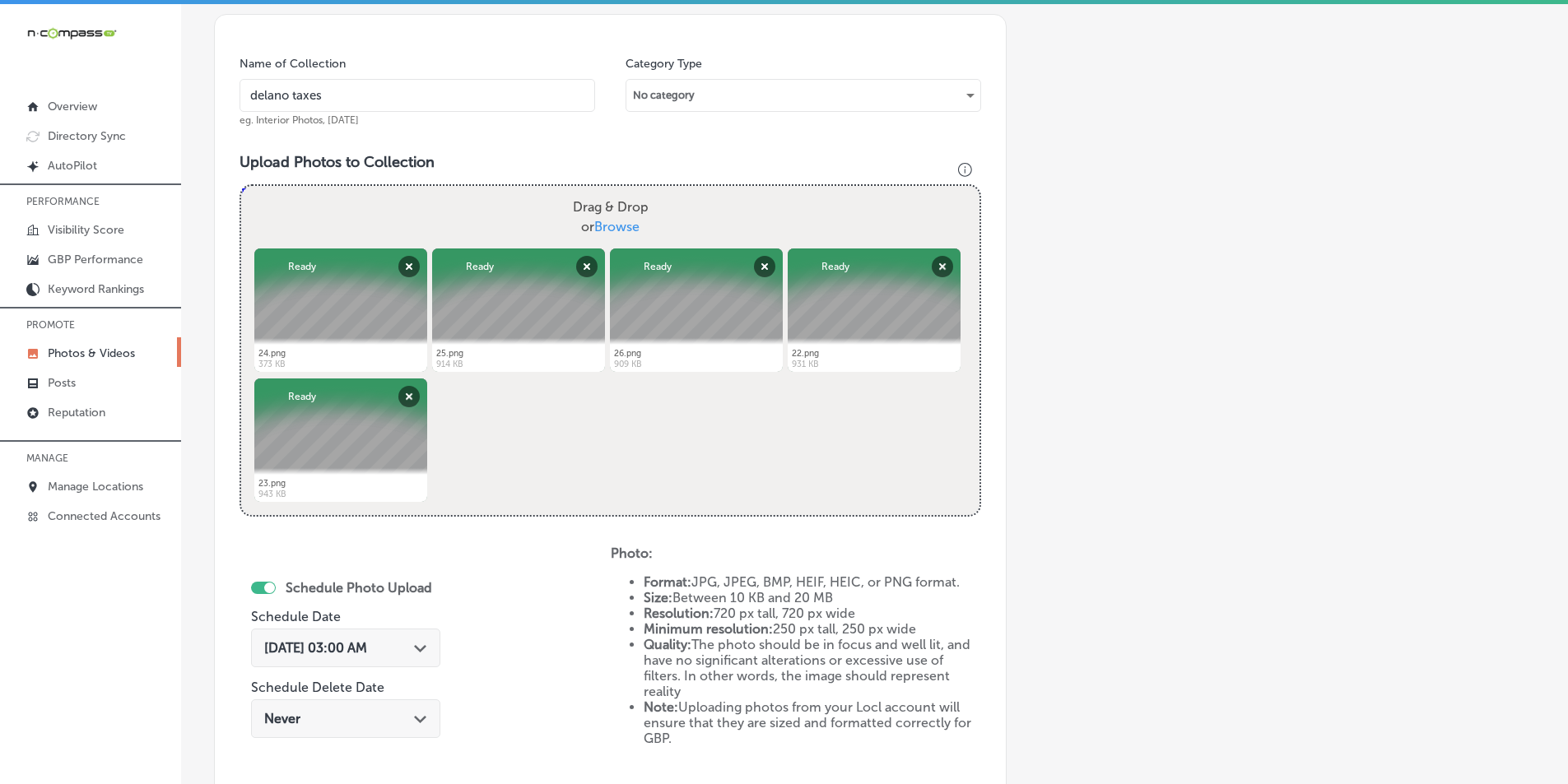
click at [426, 646] on icon "Path Created with Sketch." at bounding box center [420, 648] width 13 height 8
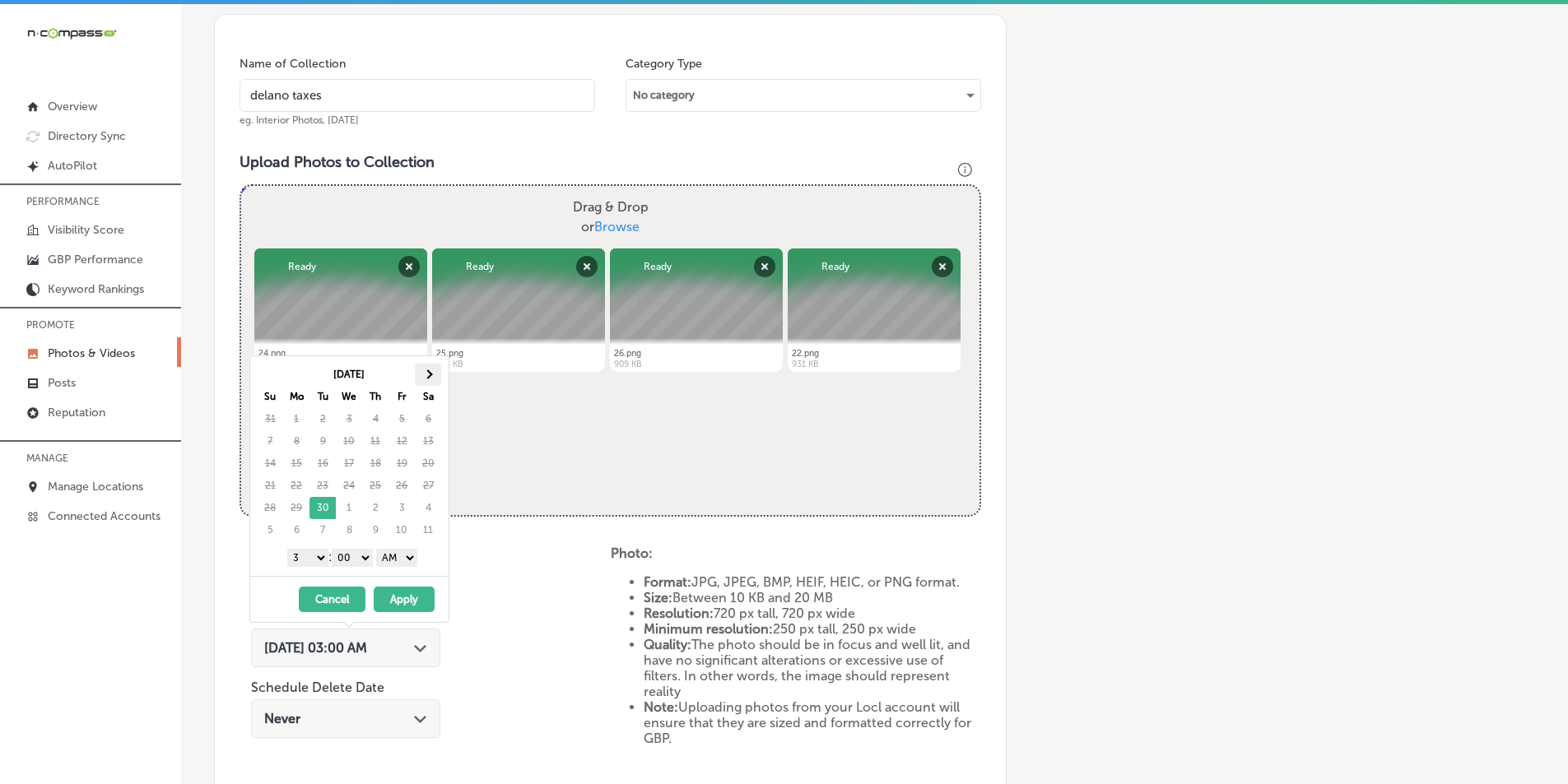
click at [430, 373] on span at bounding box center [427, 374] width 9 height 9
click at [426, 372] on span at bounding box center [427, 374] width 9 height 9
click at [314, 550] on select "1 2 3 4 5 6 7 8 9 10 11 12" at bounding box center [308, 558] width 42 height 18
click at [409, 555] on select "AM PM" at bounding box center [397, 558] width 42 height 18
click at [396, 597] on button "Apply" at bounding box center [404, 599] width 61 height 25
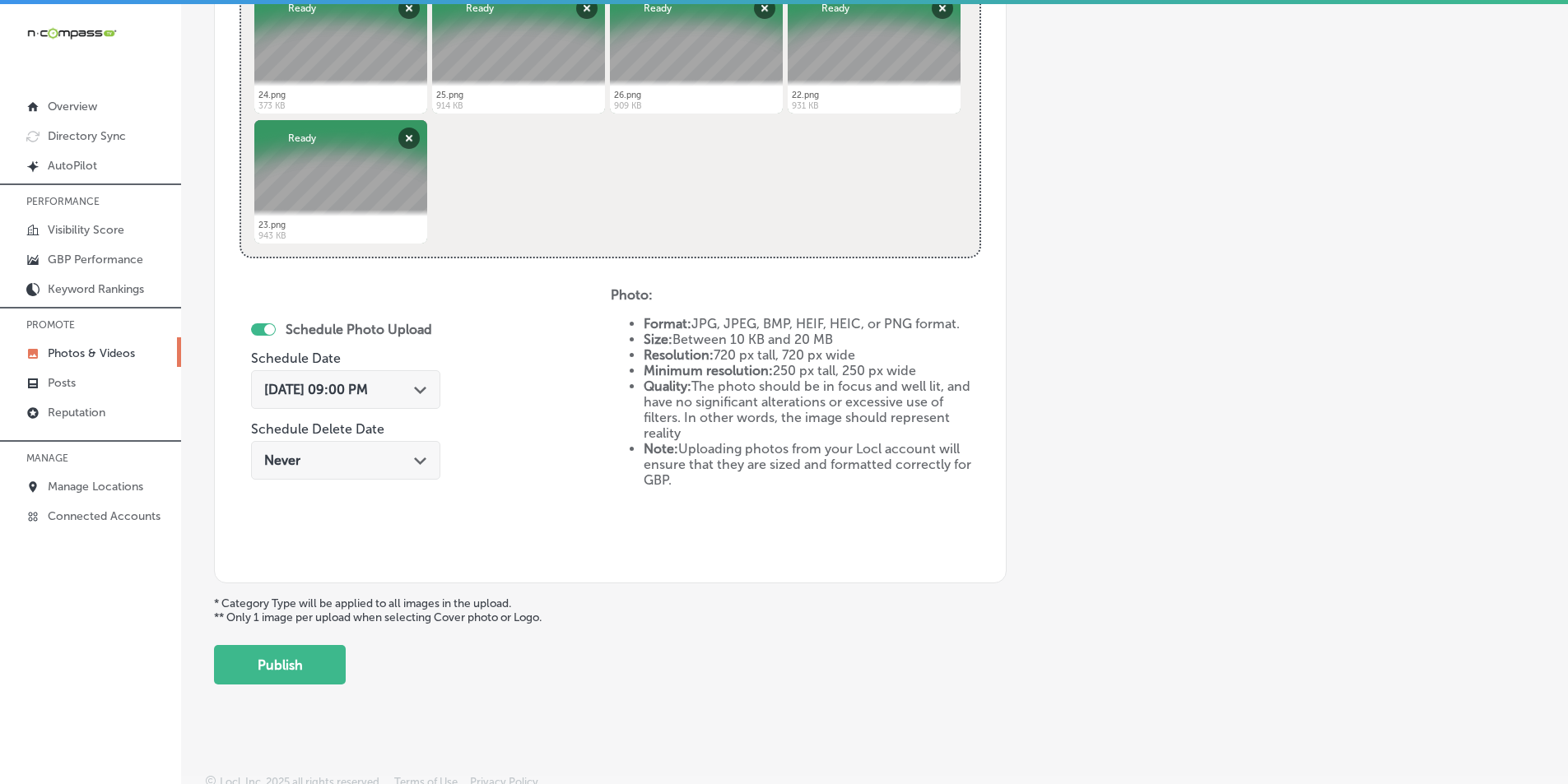
scroll to position [730, 0]
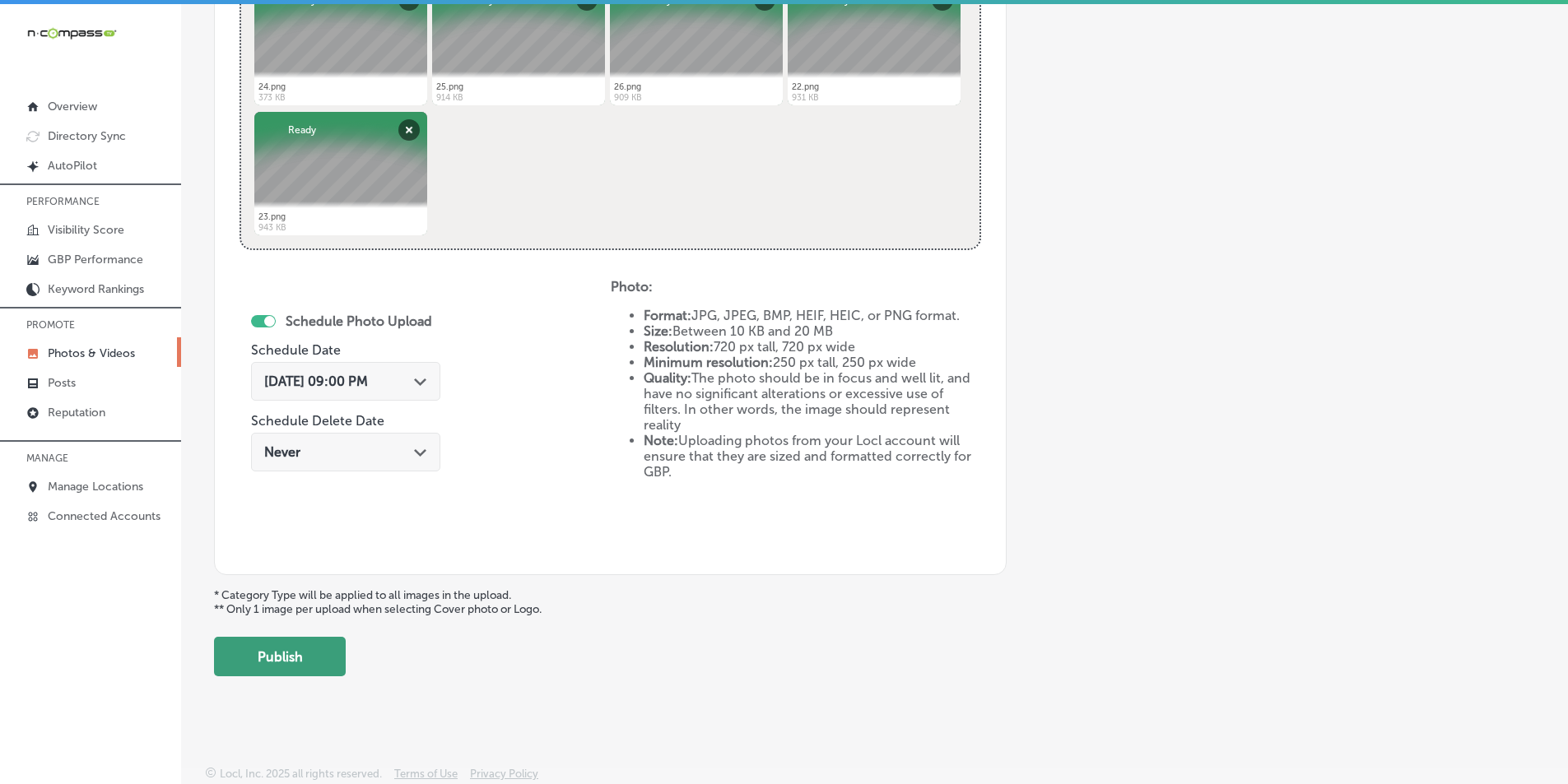
click at [292, 649] on button "Publish" at bounding box center [279, 657] width 131 height 40
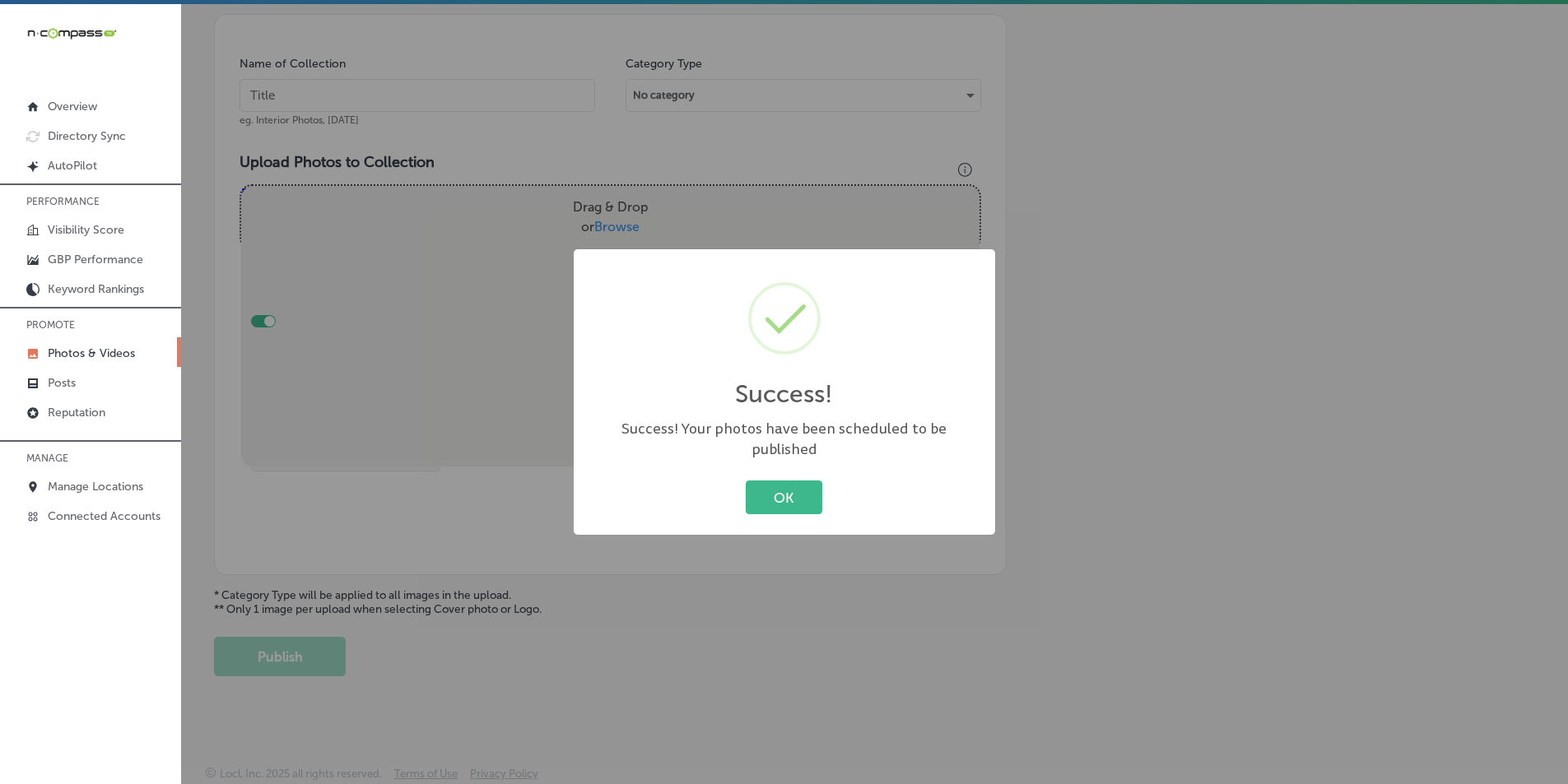
scroll to position [464, 0]
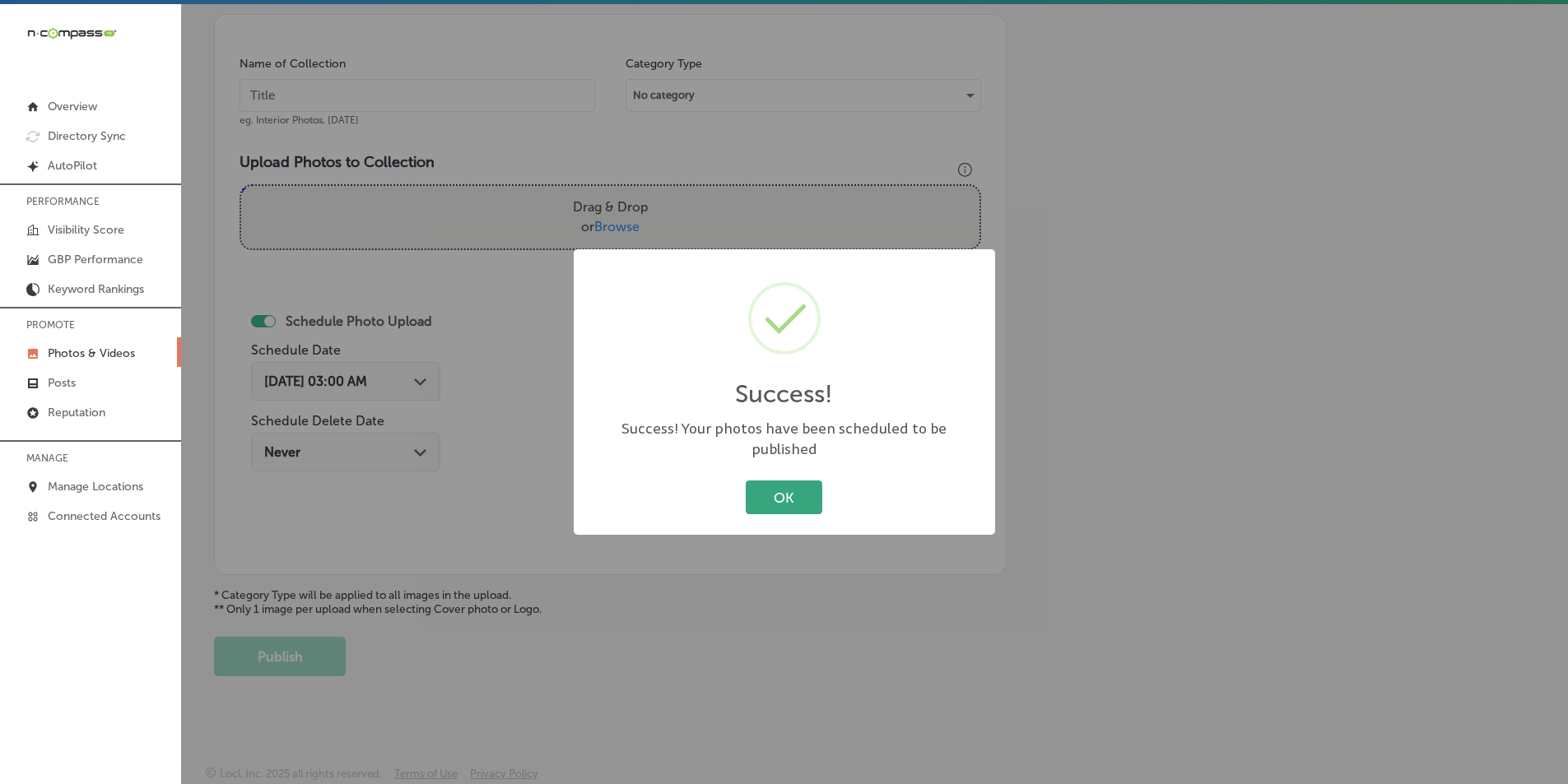
click at [795, 483] on button "OK" at bounding box center [784, 498] width 76 height 34
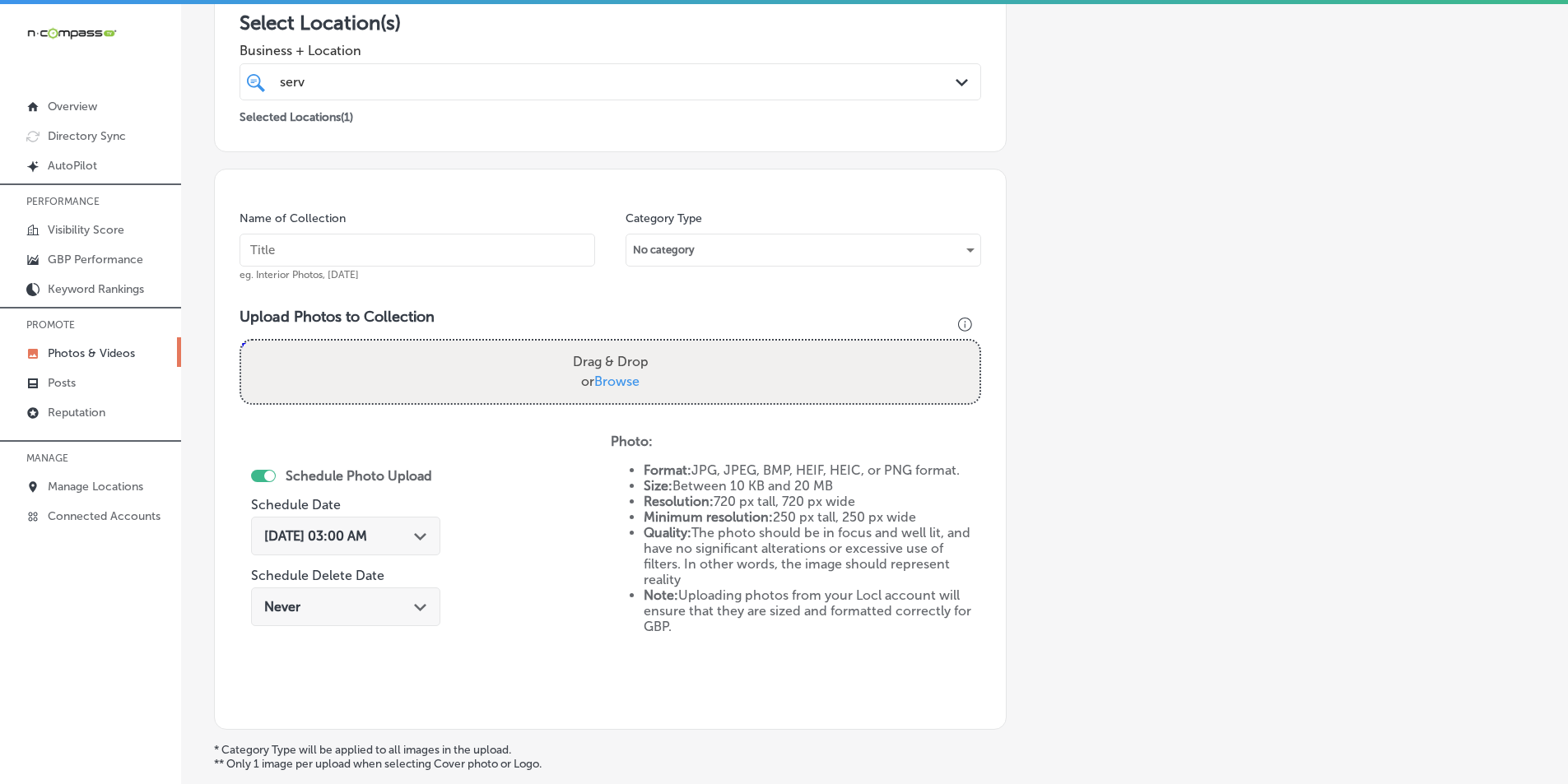
scroll to position [299, 0]
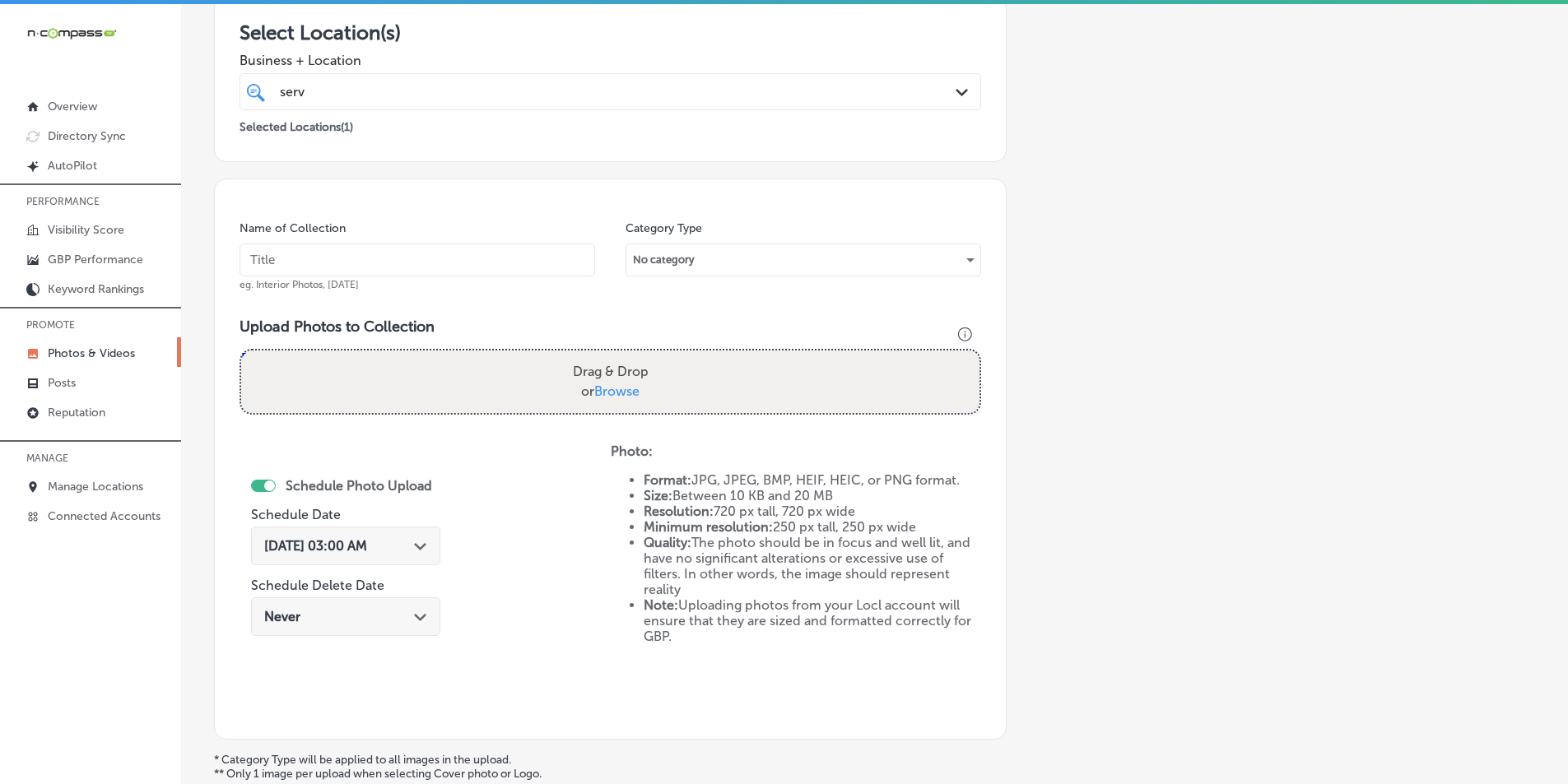
click at [348, 258] on input "text" at bounding box center [418, 259] width 356 height 33
paste input "graciela bustamante delano"
type input "graciela bustamante delano"
click at [413, 362] on div "Drag & Drop or Browse" at bounding box center [610, 382] width 738 height 63
click at [242, 351] on input "Drag & Drop or Browse" at bounding box center [610, 353] width 738 height 5
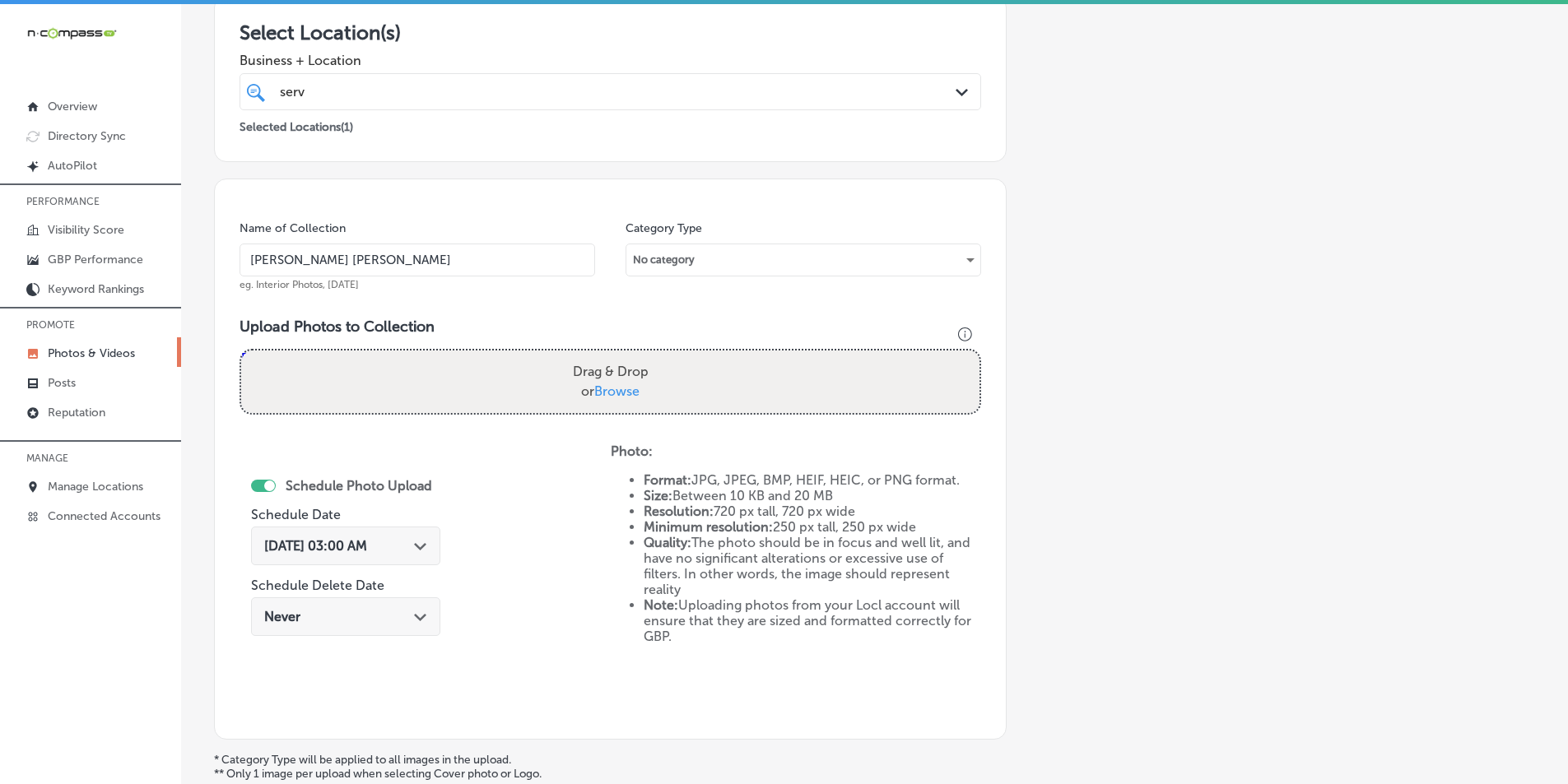
type input "C:\fakepath\28.png"
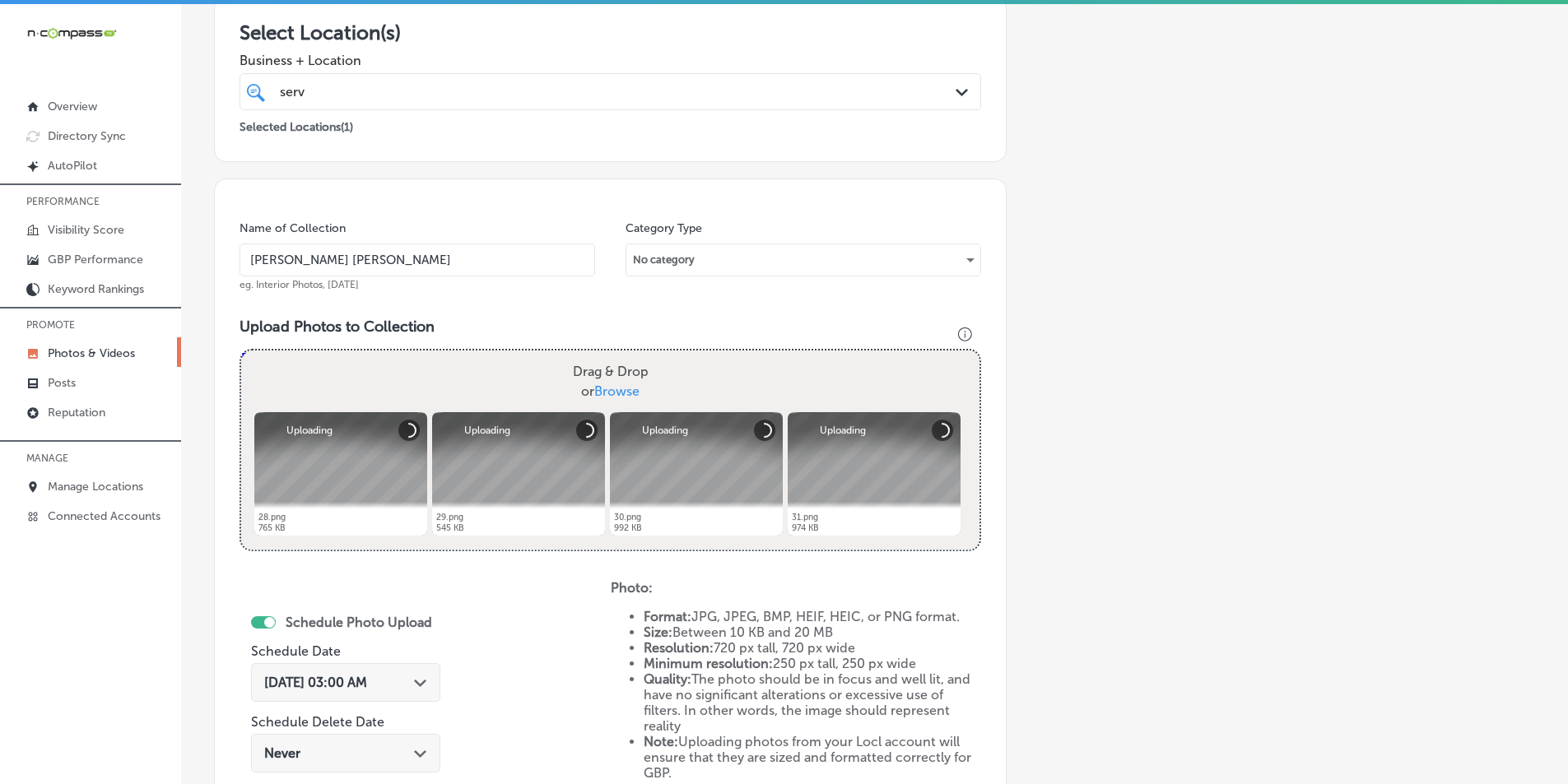
click at [438, 370] on div "Drag & Drop or Browse" at bounding box center [610, 382] width 738 height 63
click at [242, 351] on input "Drag & Drop or Browse" at bounding box center [610, 353] width 738 height 5
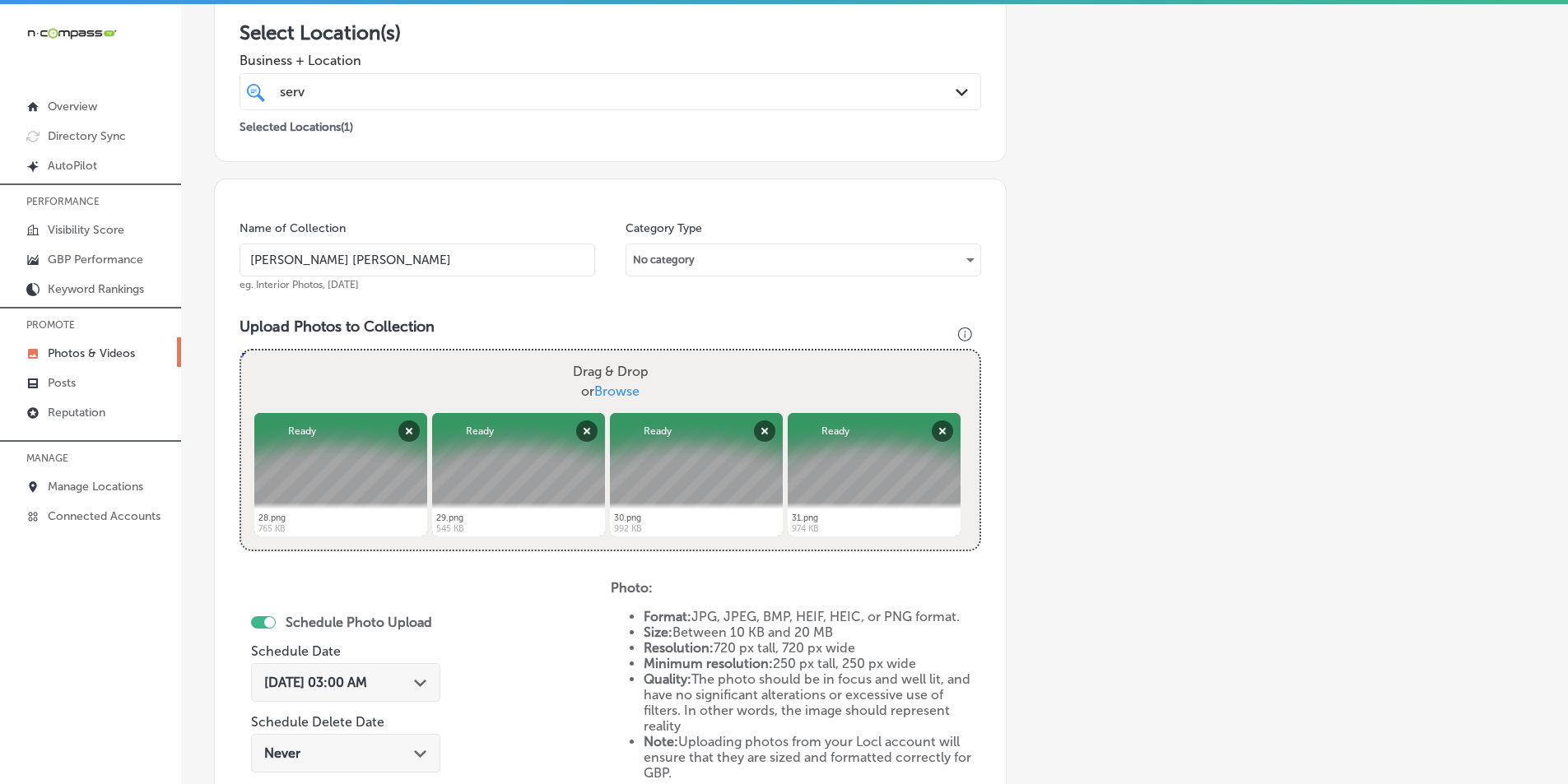
type input "C:\fakepath\32.png"
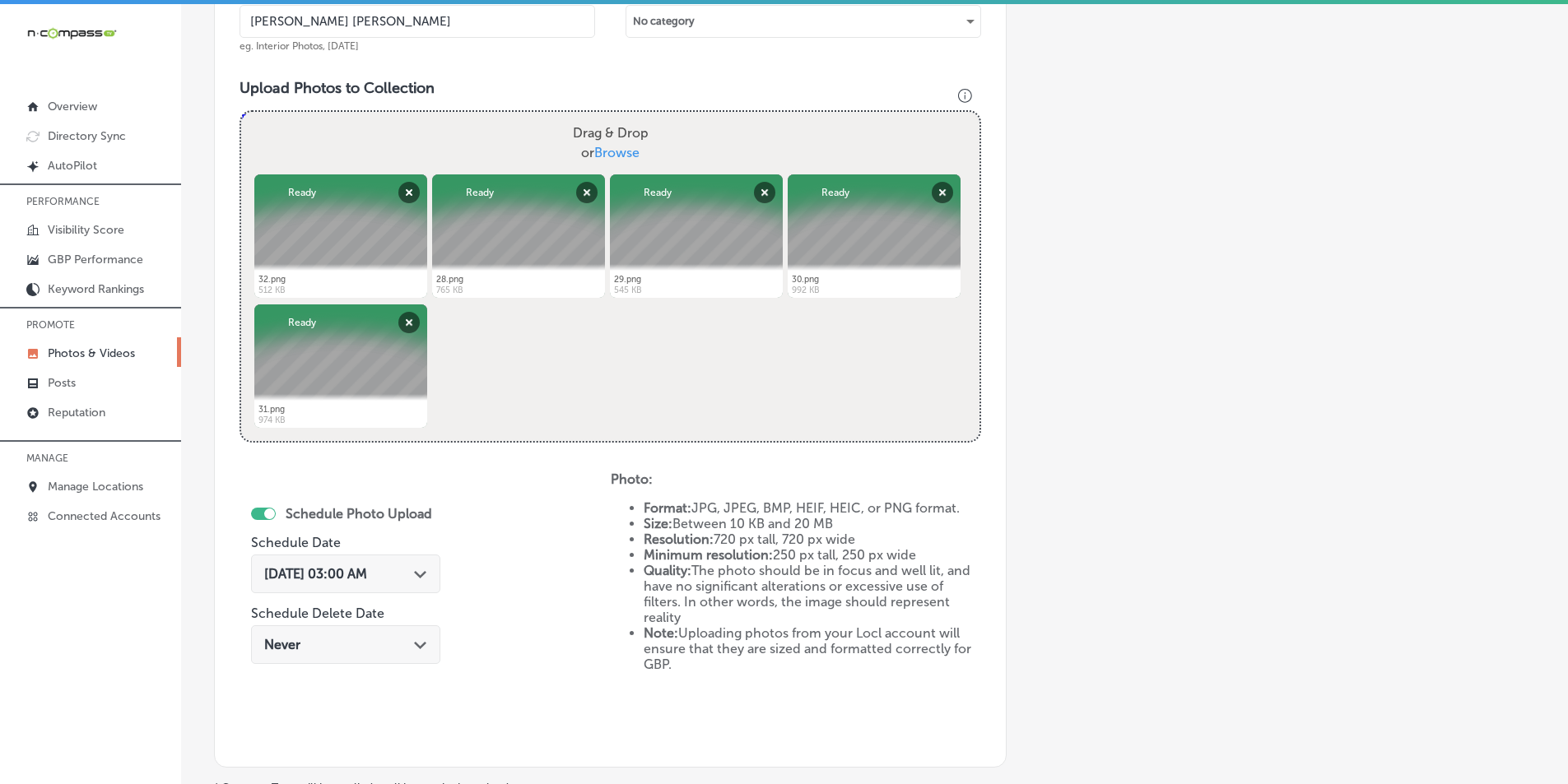
scroll to position [546, 0]
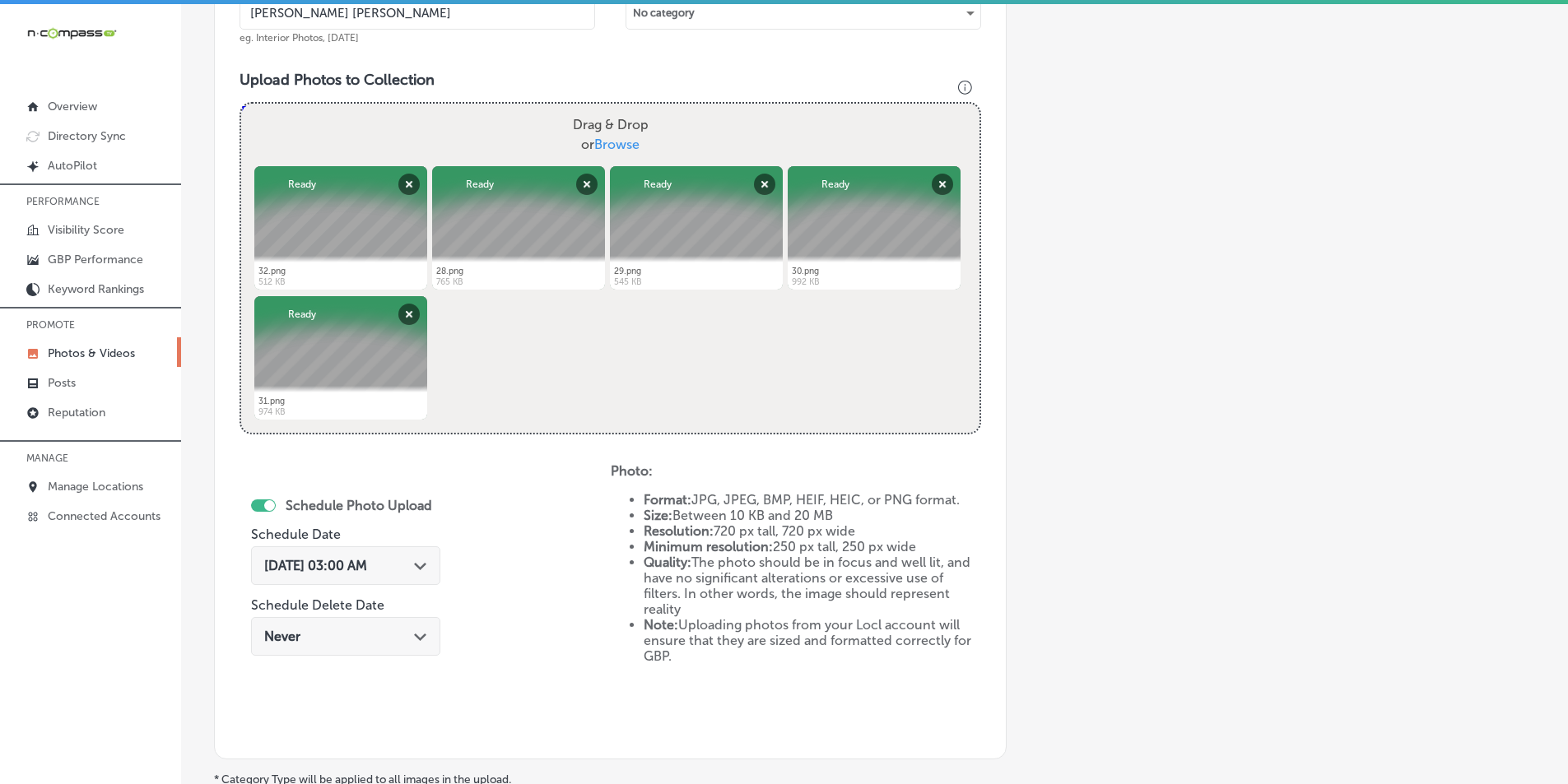
click at [421, 569] on icon "Path Created with Sketch." at bounding box center [420, 566] width 13 height 8
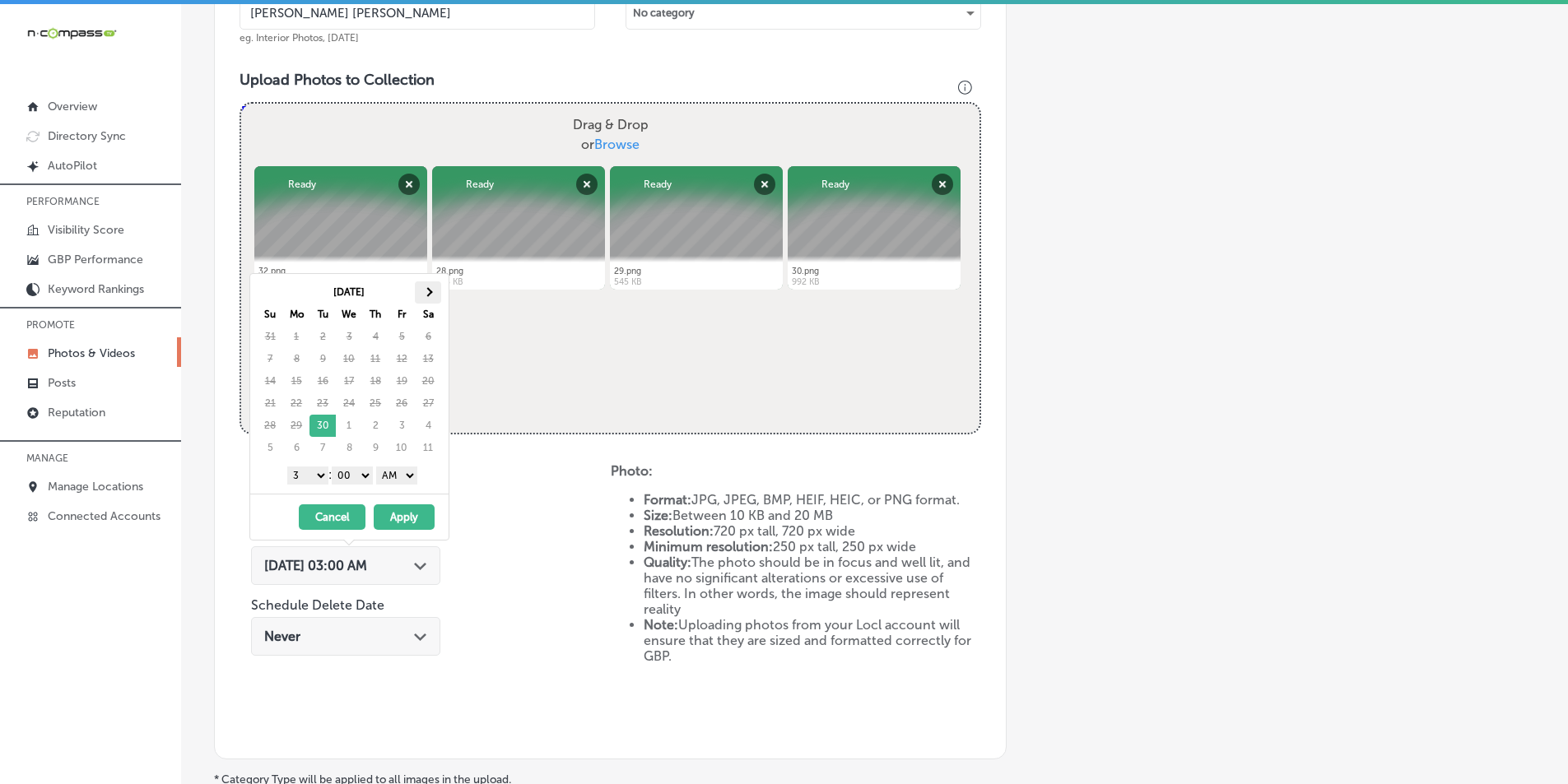
click at [425, 292] on span at bounding box center [427, 292] width 9 height 9
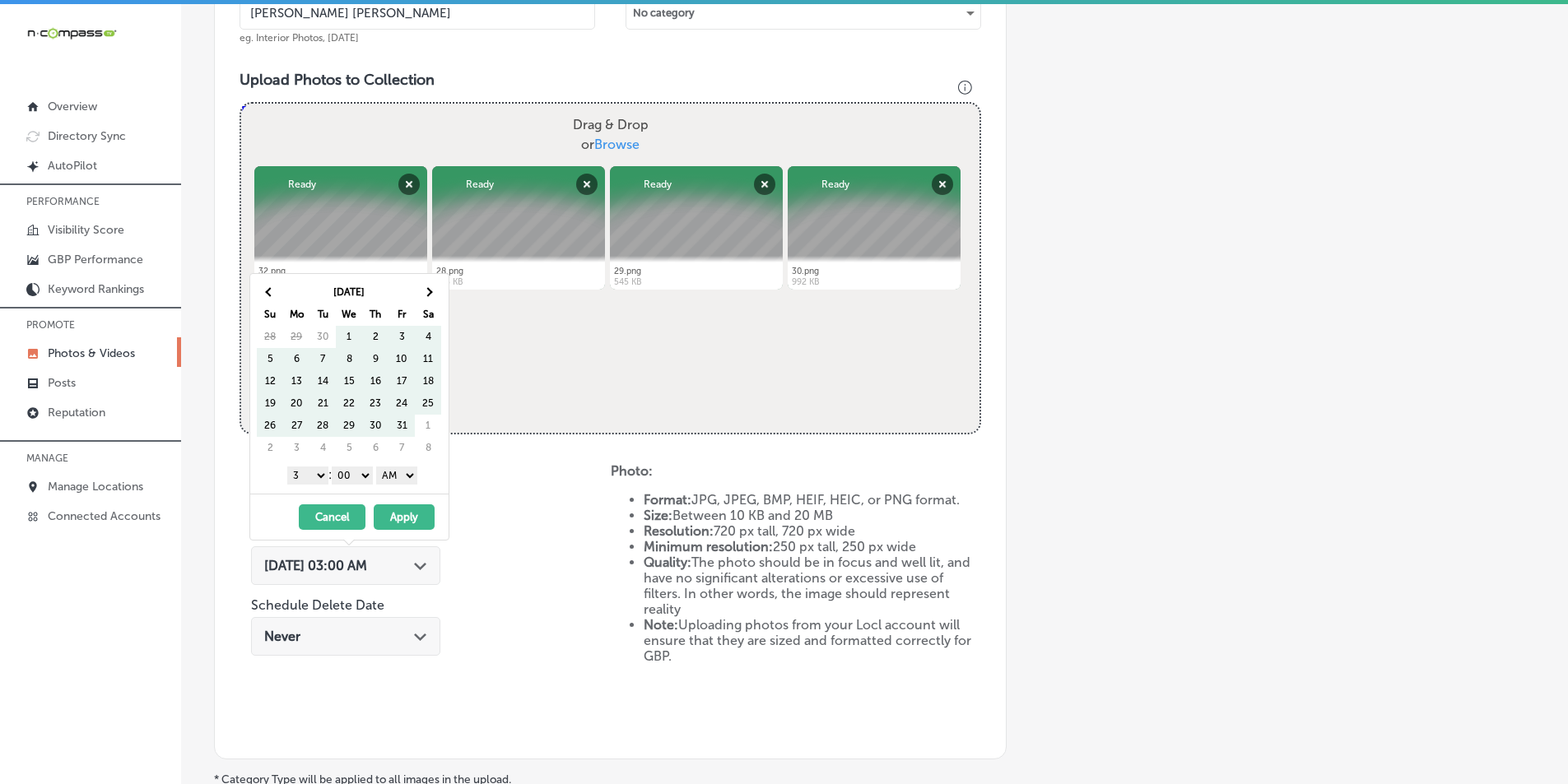
click at [425, 292] on span at bounding box center [427, 292] width 9 height 9
drag, startPoint x: 321, startPoint y: 376, endPoint x: 320, endPoint y: 386, distance: 10.0
click at [309, 473] on select "1 2 3 4 5 6 7 8 9 10 11 12" at bounding box center [308, 475] width 42 height 18
click at [414, 472] on select "AM PM" at bounding box center [397, 475] width 42 height 18
drag, startPoint x: 403, startPoint y: 519, endPoint x: 387, endPoint y: 554, distance: 38.5
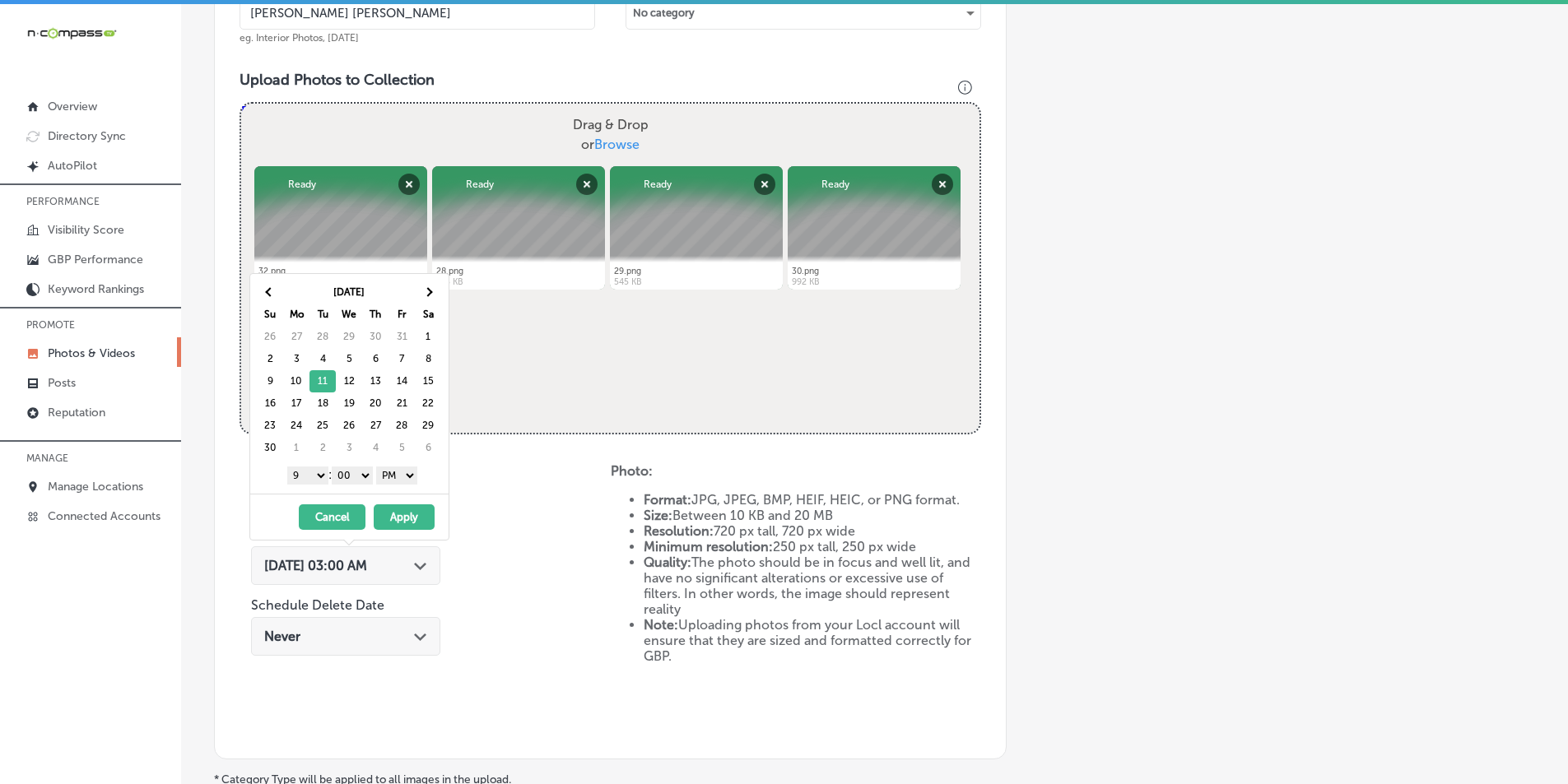
click at [403, 520] on button "Apply" at bounding box center [404, 517] width 61 height 25
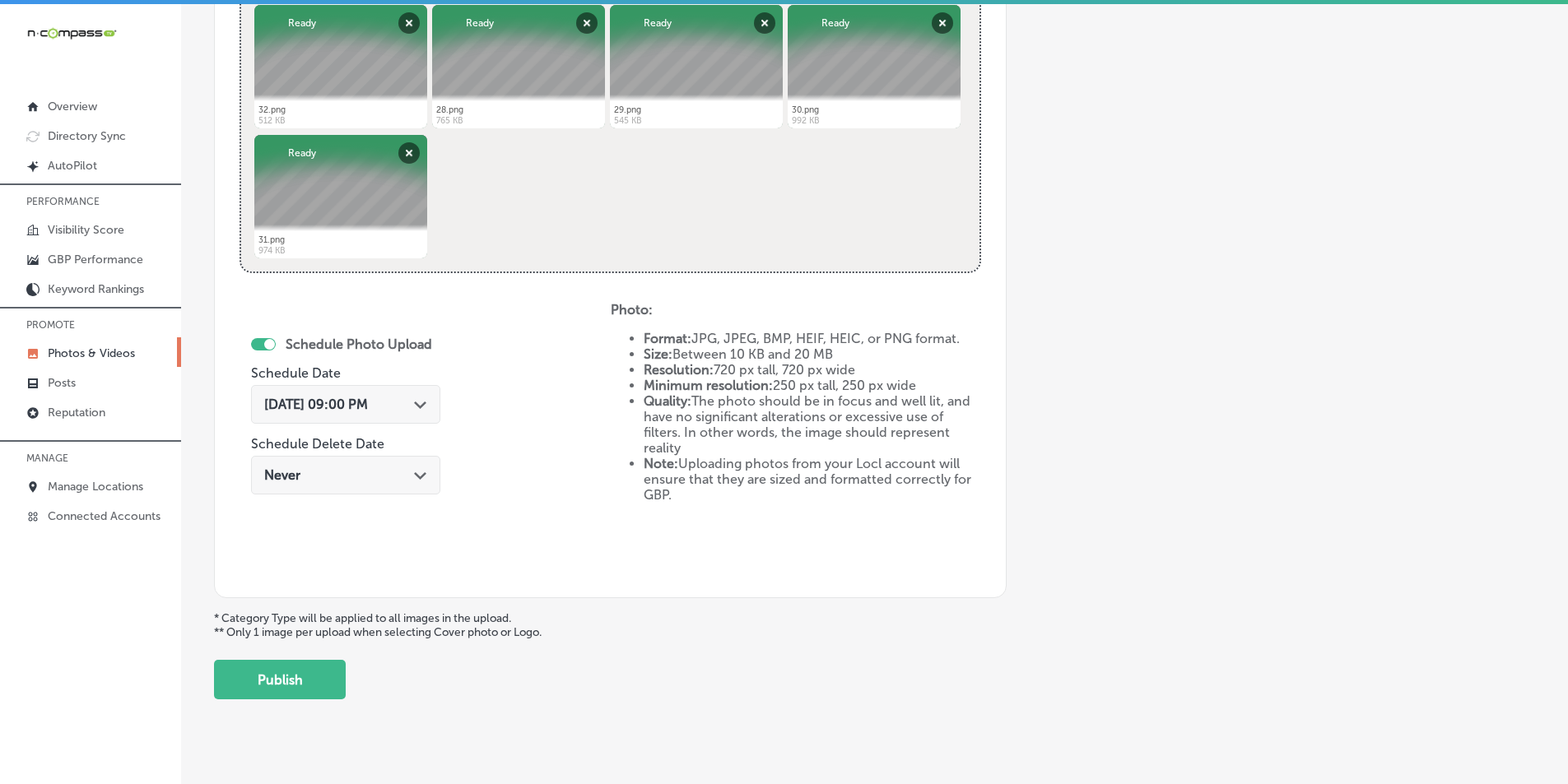
scroll to position [730, 0]
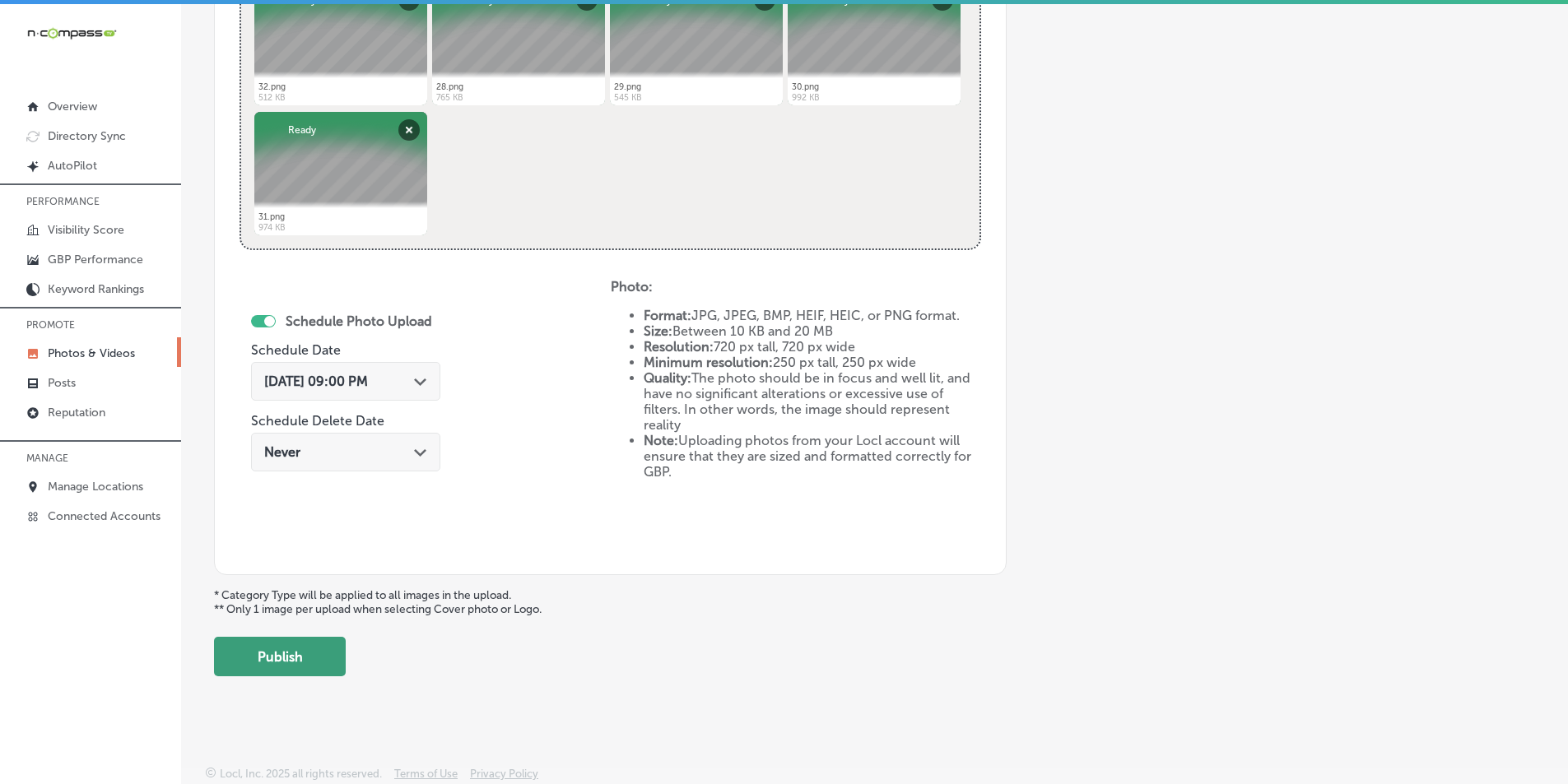
click at [307, 647] on button "Publish" at bounding box center [279, 657] width 131 height 40
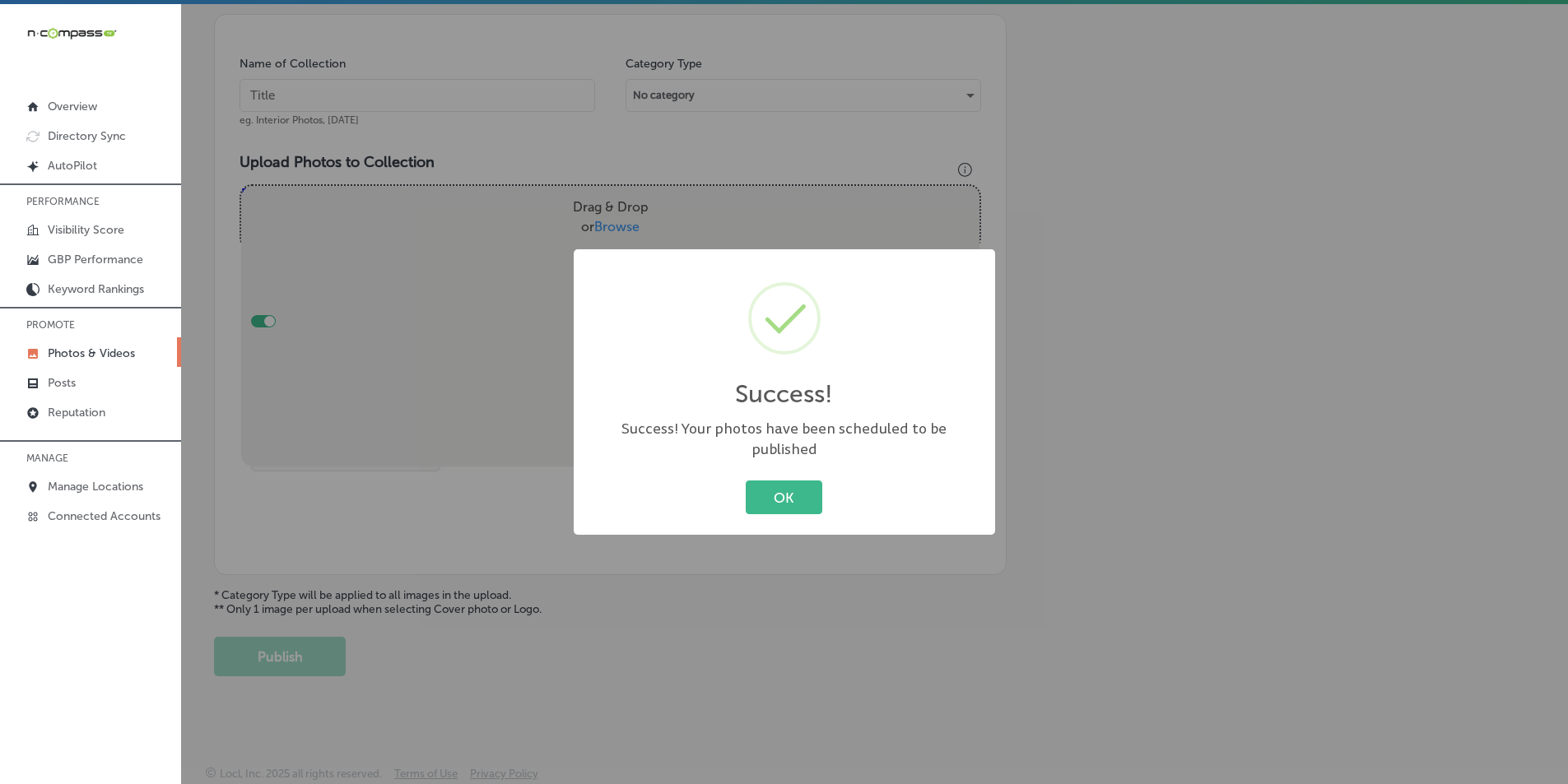
scroll to position [464, 0]
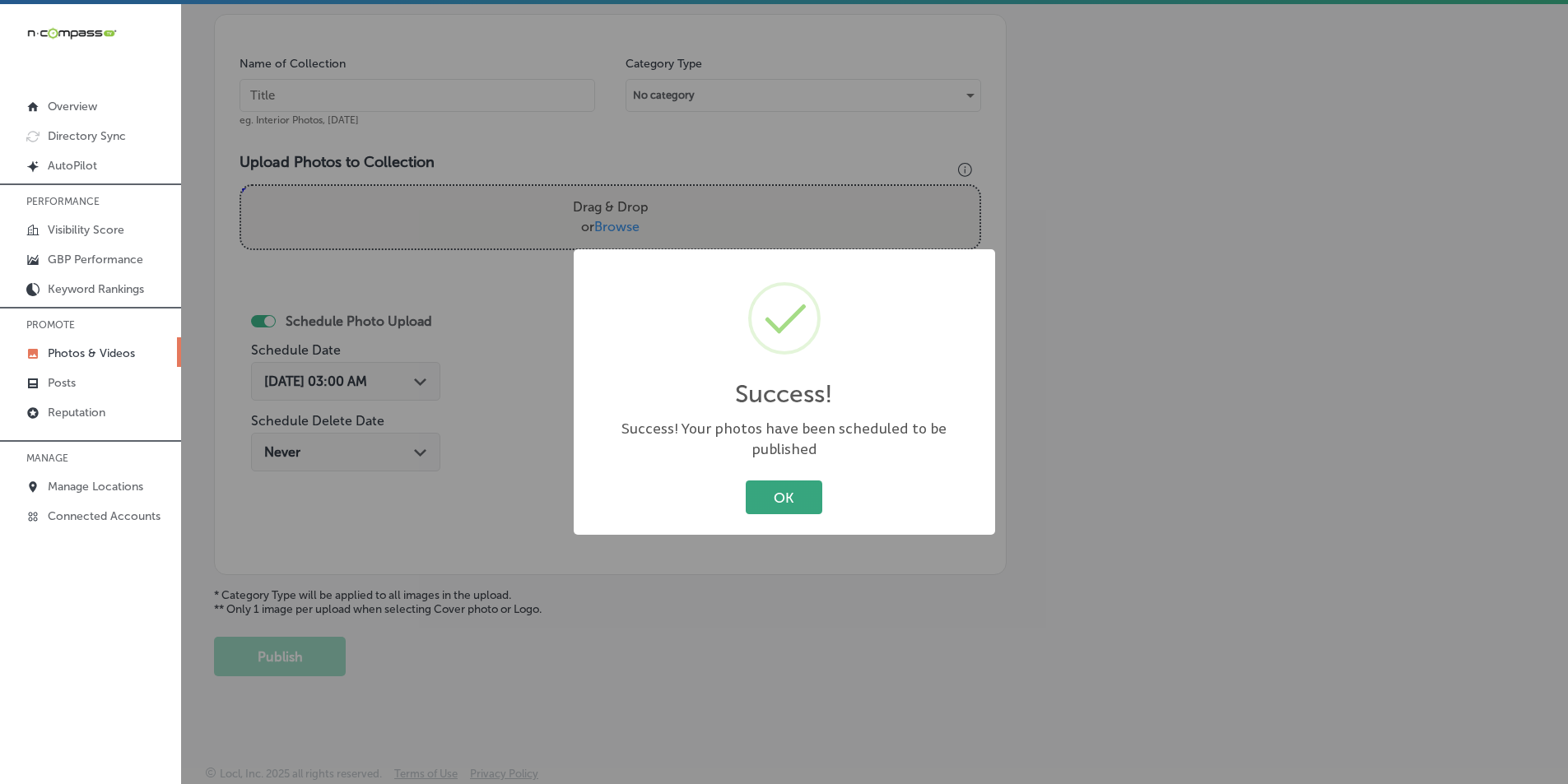
click at [770, 484] on button "OK" at bounding box center [784, 498] width 76 height 34
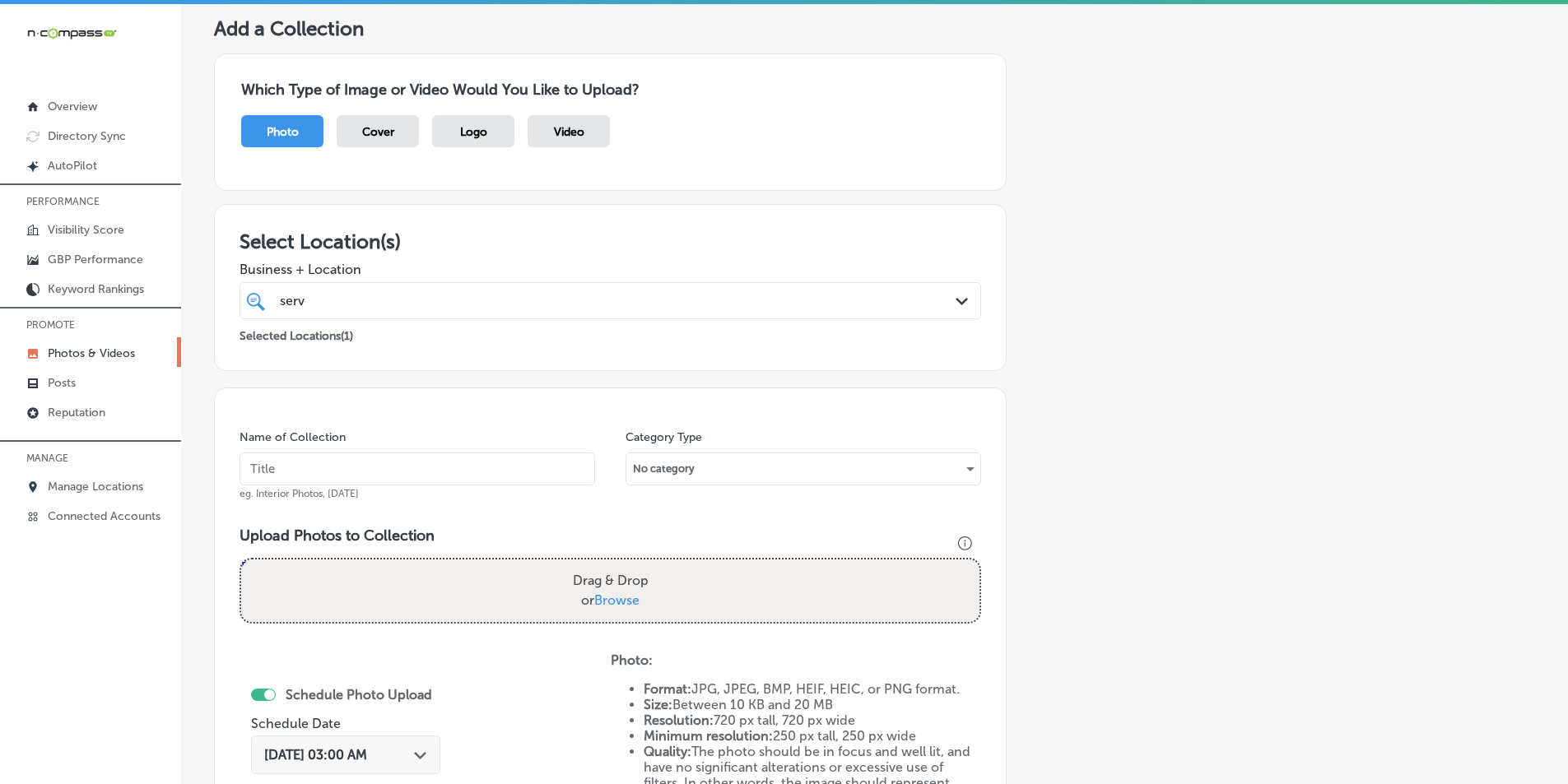
scroll to position [52, 0]
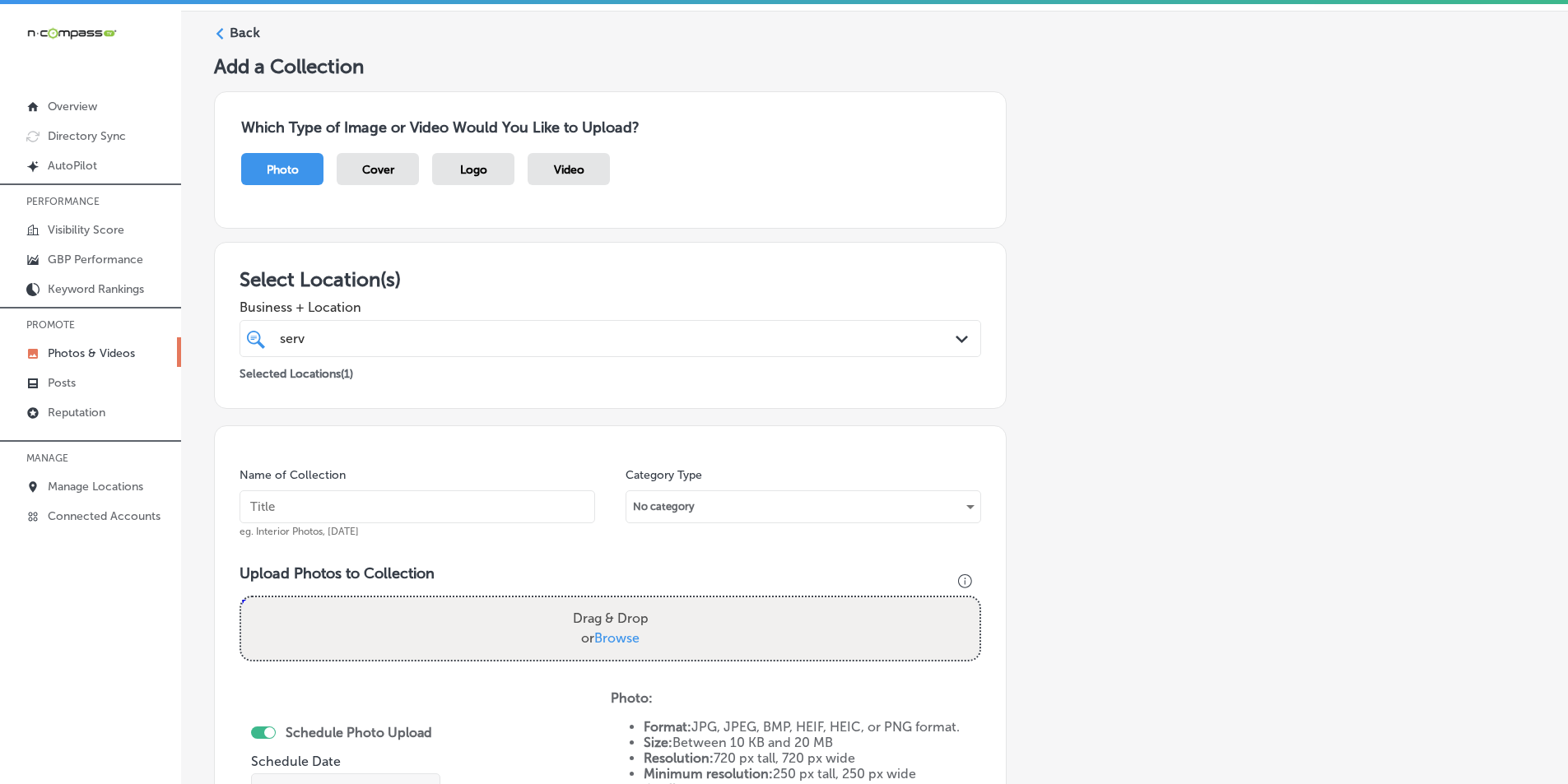
click at [220, 31] on polygon at bounding box center [220, 34] width 8 height 12
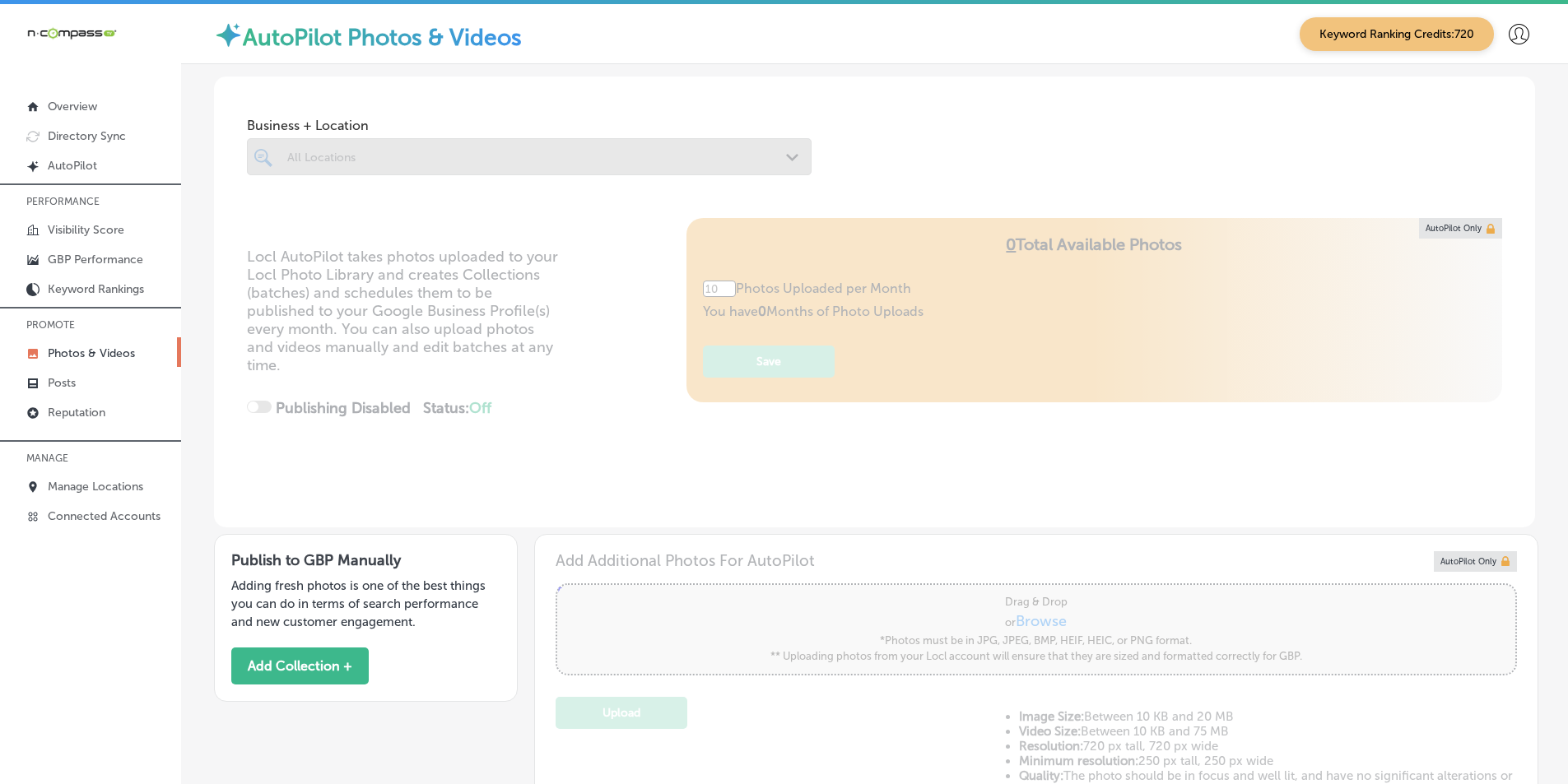
click at [454, 158] on div at bounding box center [529, 157] width 564 height 37
type input "5"
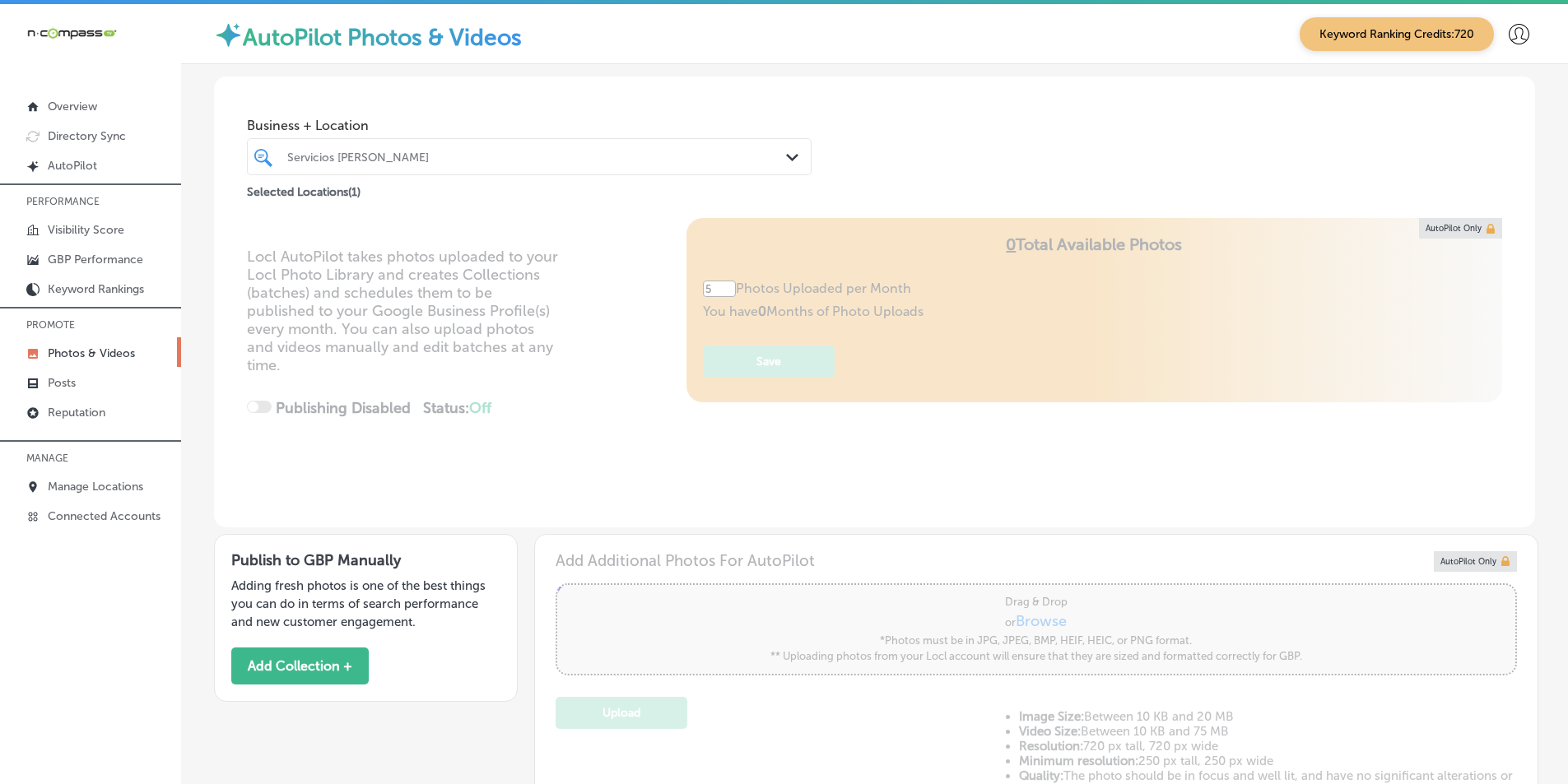
click at [474, 153] on div "Servicios [PERSON_NAME]" at bounding box center [537, 157] width 500 height 14
click at [474, 155] on div "Servicios [PERSON_NAME]" at bounding box center [537, 157] width 500 height 14
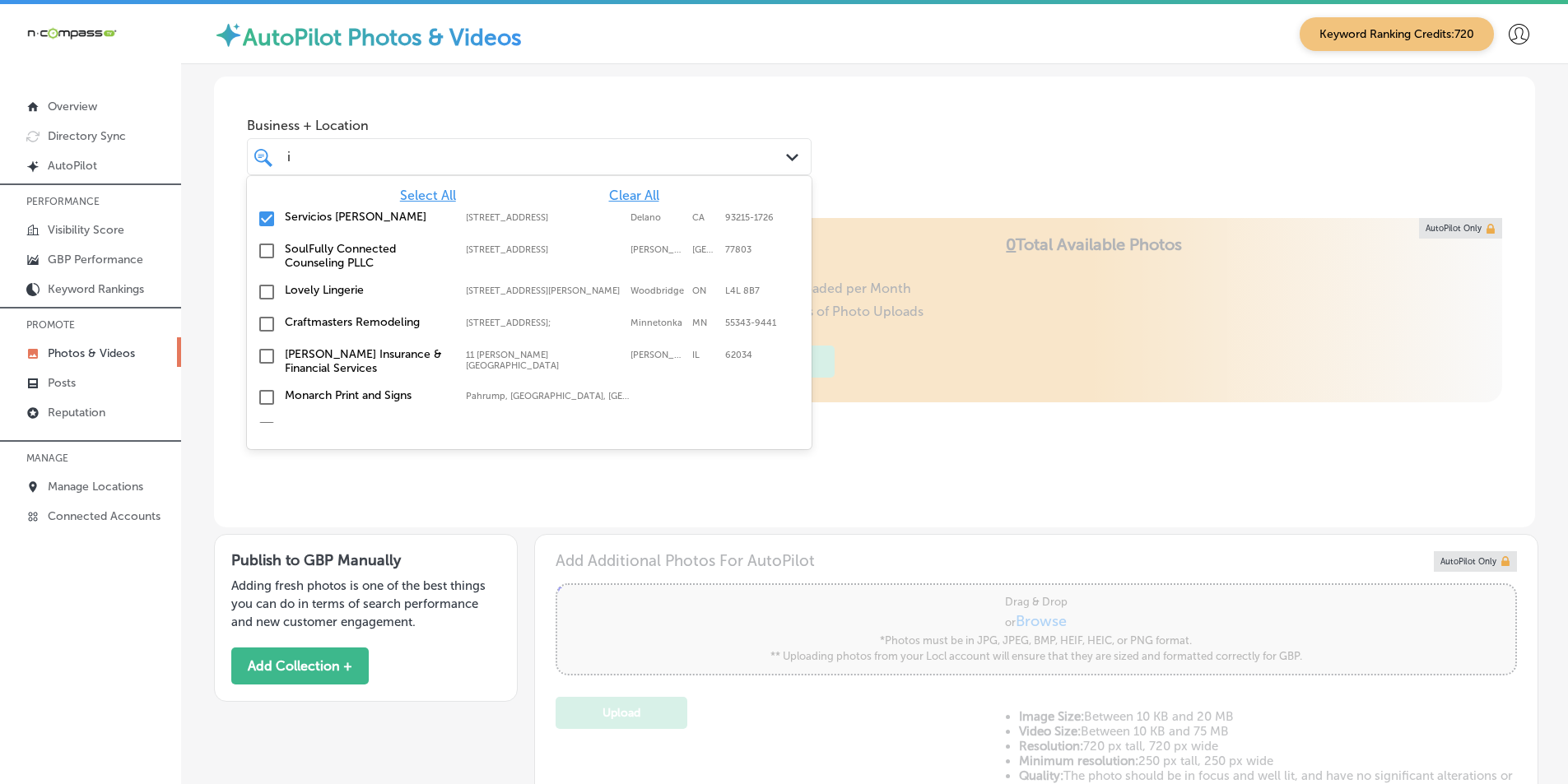
click at [262, 215] on input "checkbox" at bounding box center [266, 219] width 19 height 19
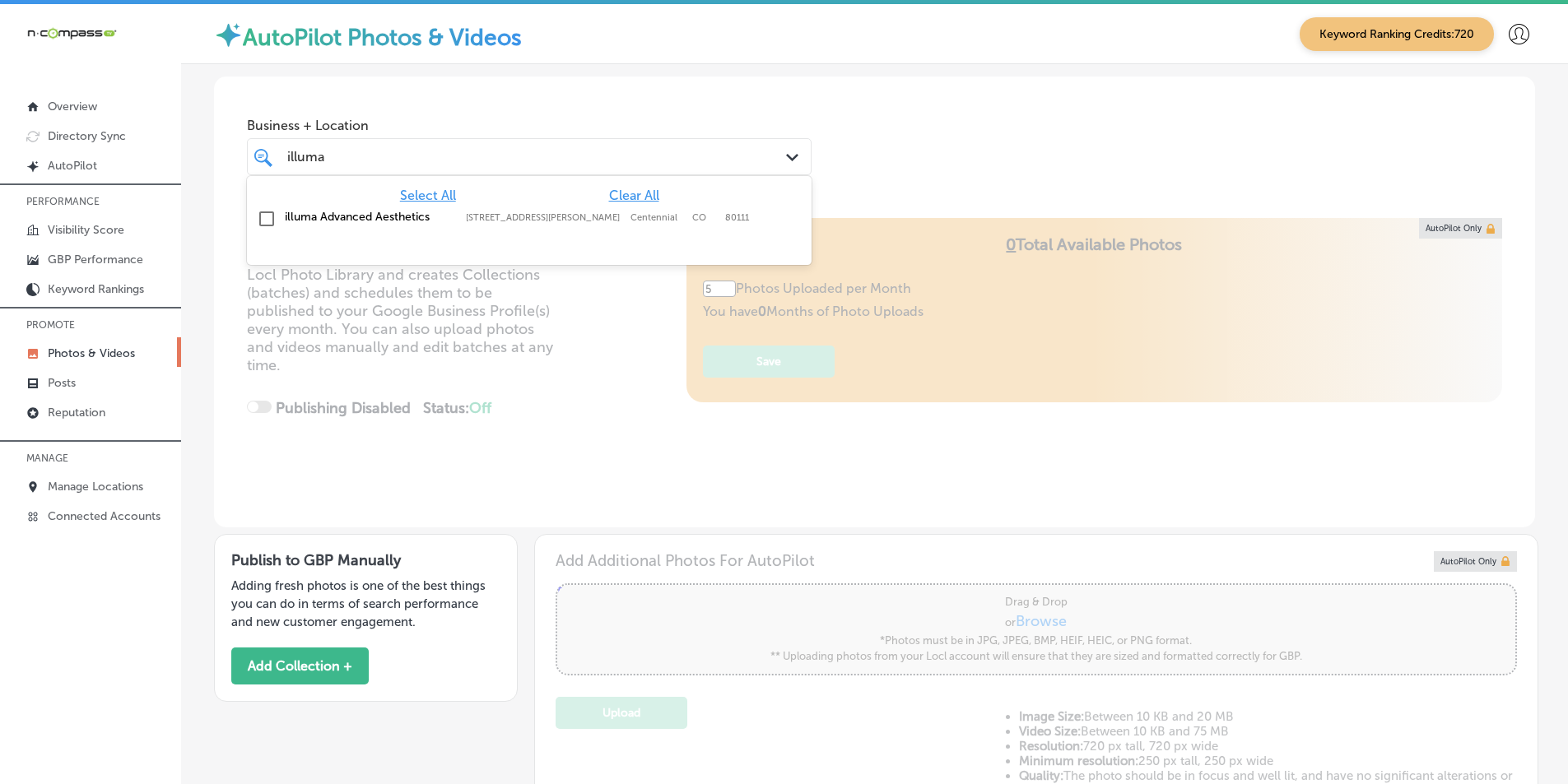
click at [264, 218] on input "checkbox" at bounding box center [266, 219] width 19 height 19
type input "illuma"
click at [587, 413] on div "Locl AutoPilot takes photos uploaded to your Locl Photo Library and creates Col…" at bounding box center [874, 372] width 1321 height 309
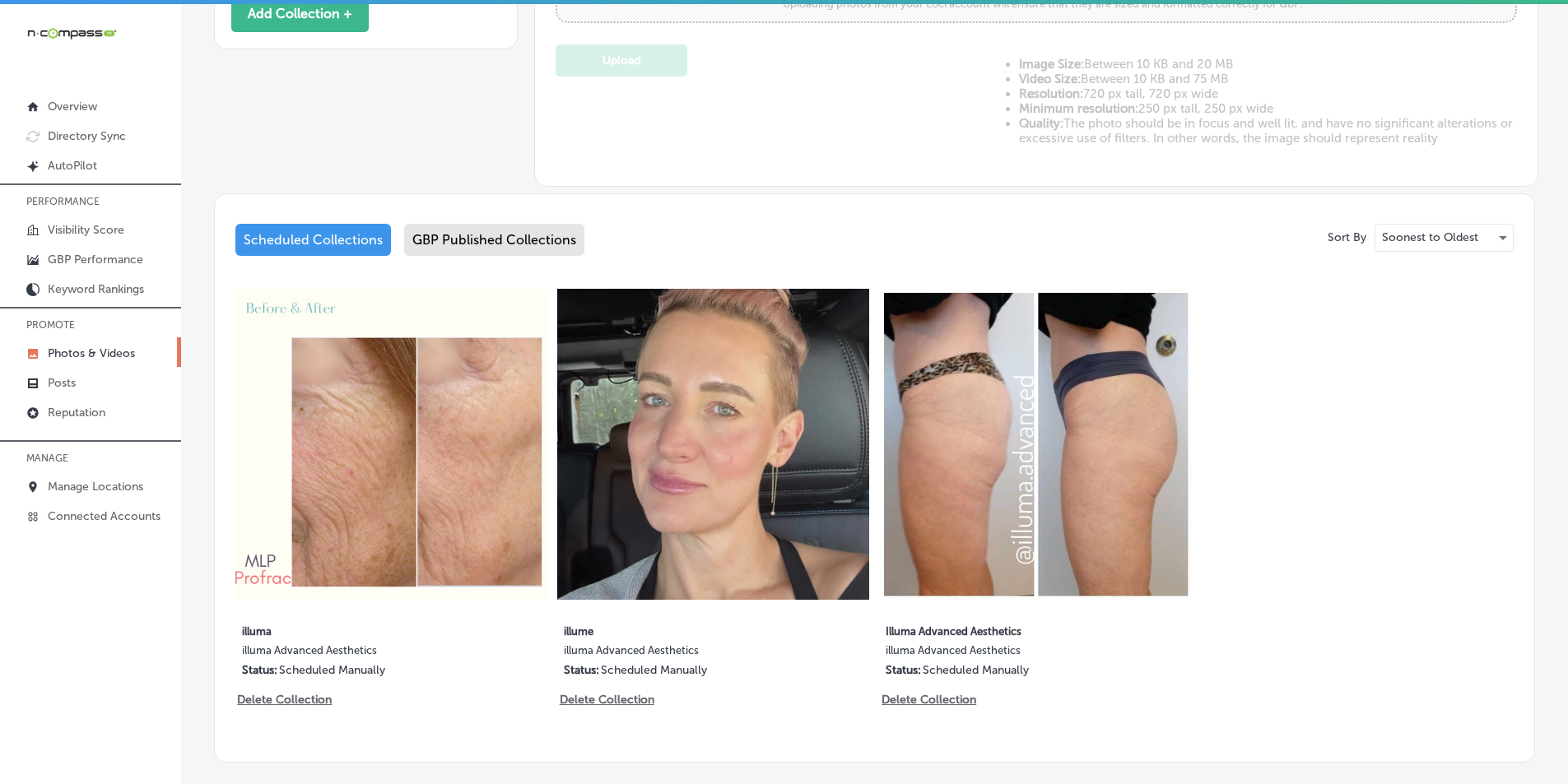
scroll to position [570, 0]
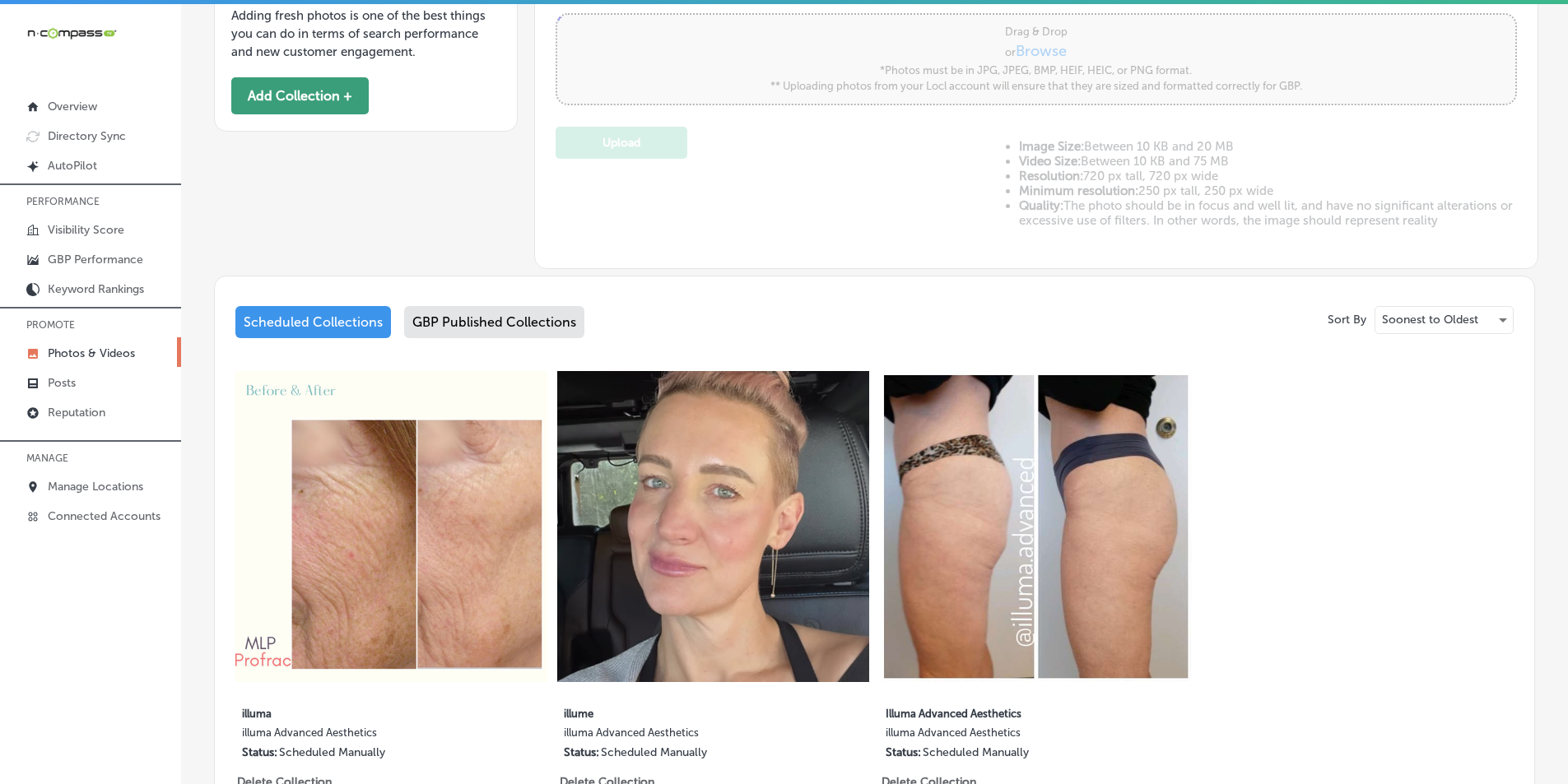
click at [292, 94] on button "Add Collection +" at bounding box center [300, 96] width 137 height 37
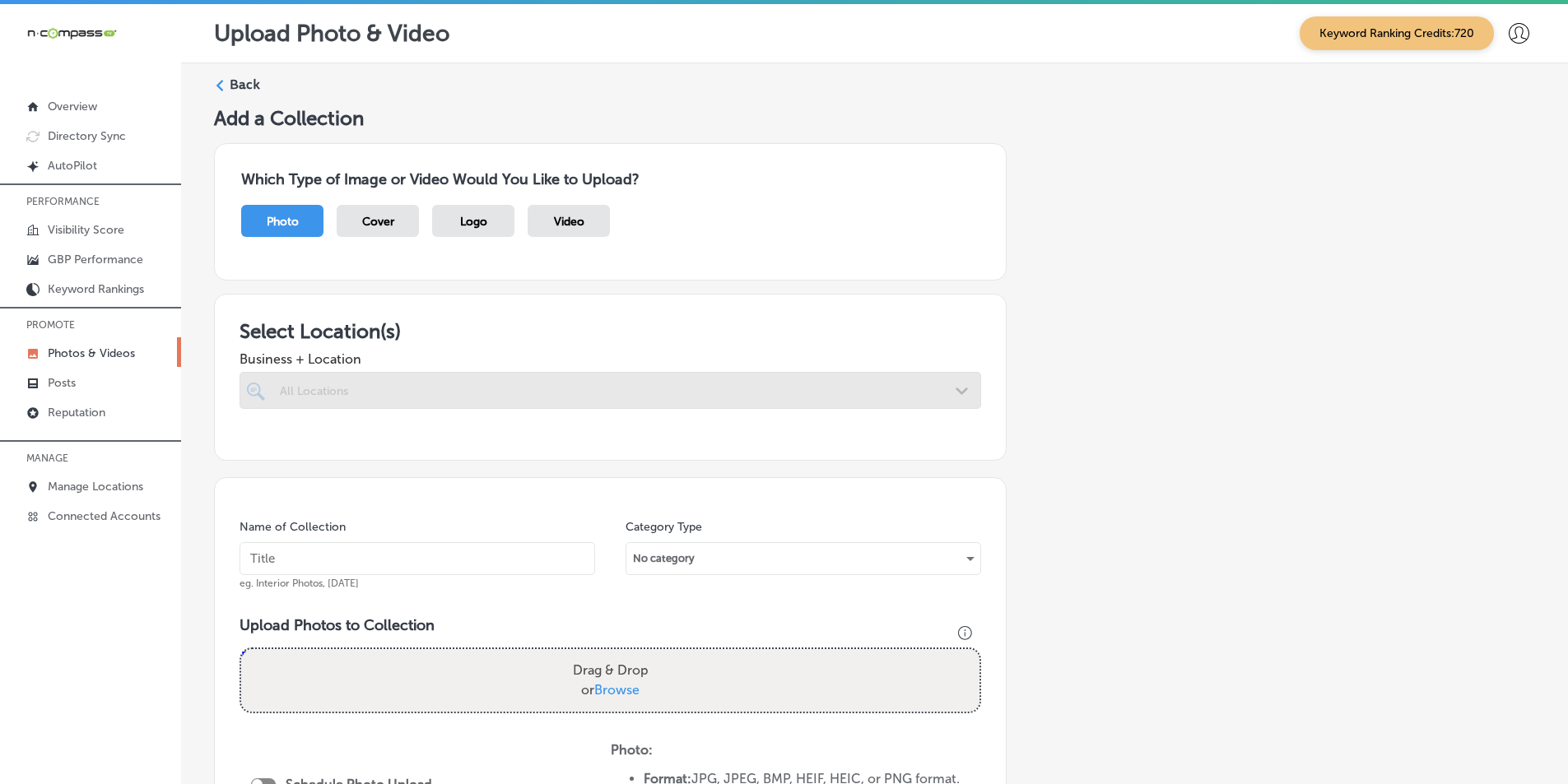
click at [329, 664] on div "Drag & Drop or Browse" at bounding box center [610, 681] width 738 height 63
click at [242, 649] on input "Drag & Drop or Browse" at bounding box center [610, 652] width 738 height 5
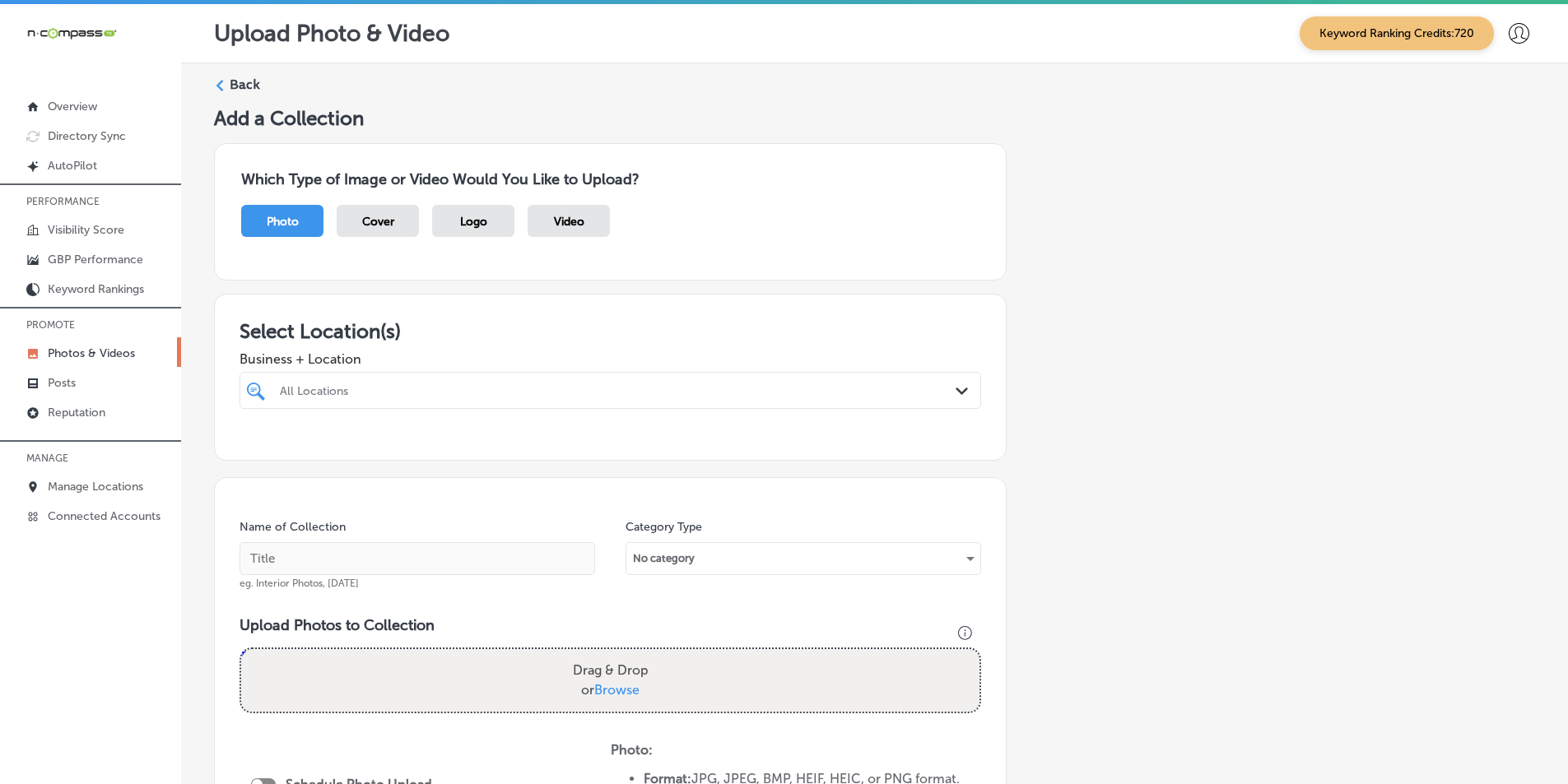
type input "C:\fakepath\Screenshot 2025-09-23 023241.png"
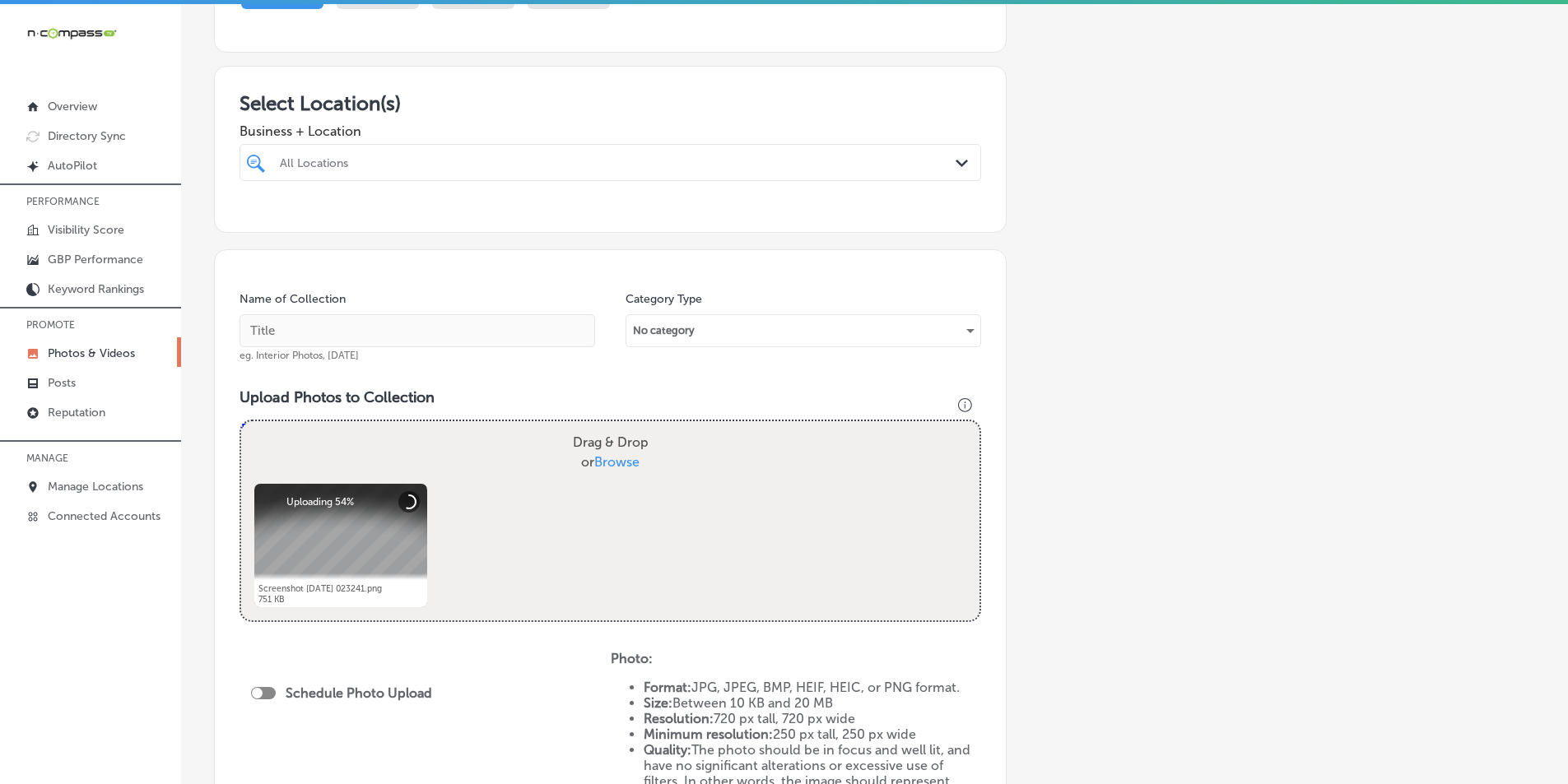
scroll to position [247, 0]
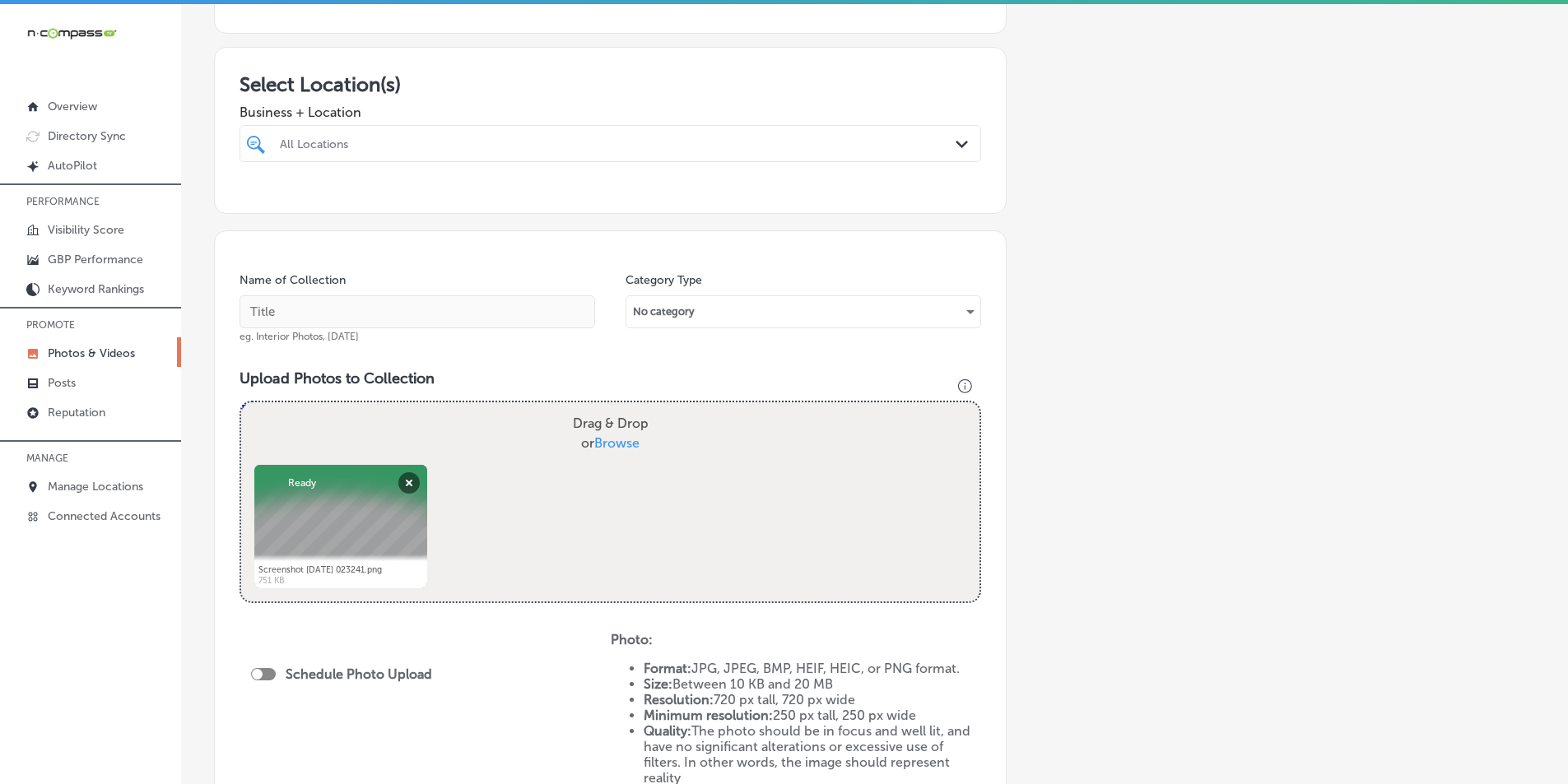
click at [468, 449] on div "Drag & Drop or Browse" at bounding box center [610, 434] width 738 height 63
click at [242, 403] on input "Drag & Drop or Browse" at bounding box center [610, 405] width 738 height 5
type input "C:\fakepath\548019154_18075656066511115_1815815720406066052_n.jpg"
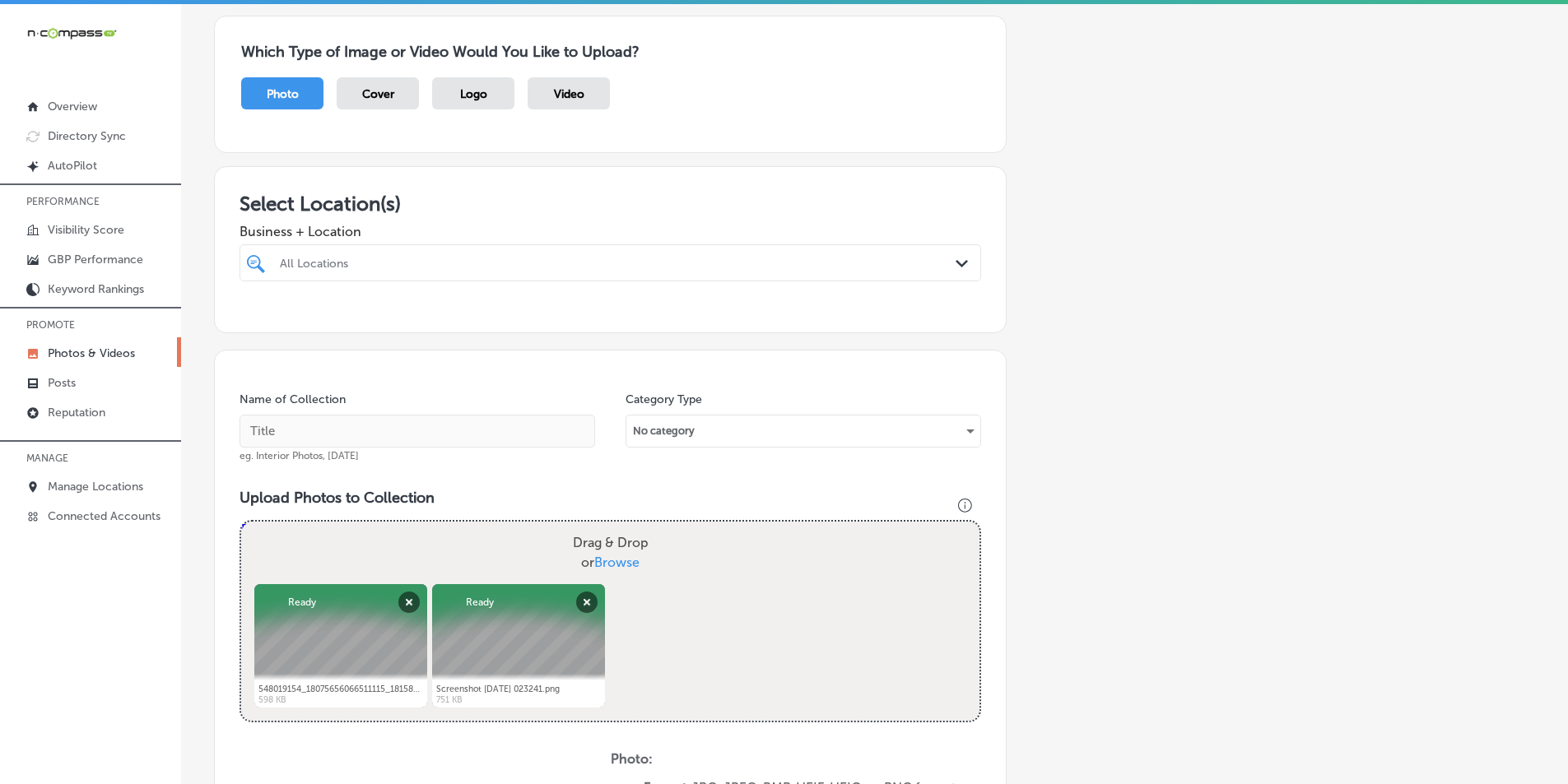
scroll to position [164, 0]
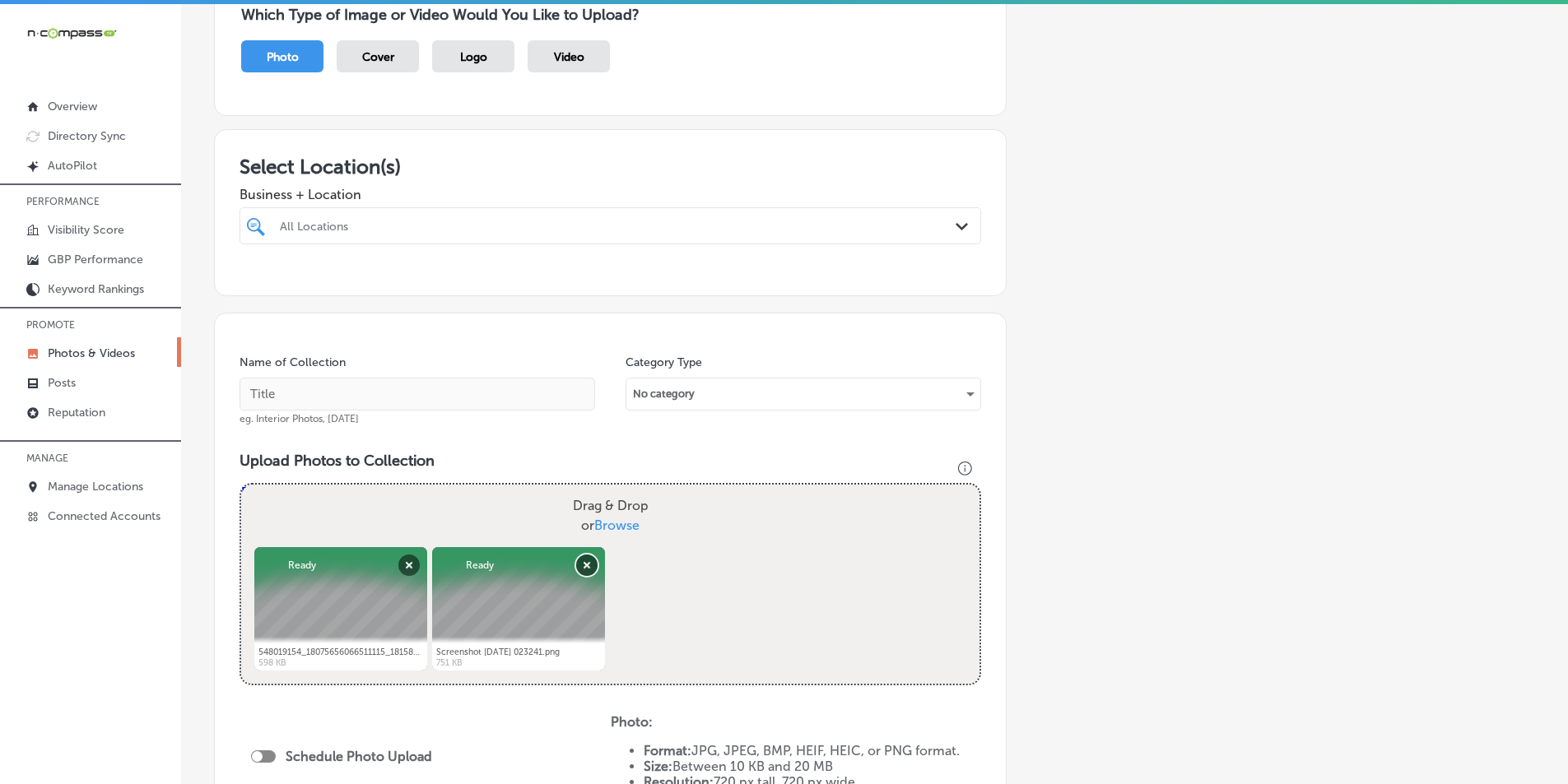
click at [587, 561] on button "Remove" at bounding box center [587, 565] width 21 height 21
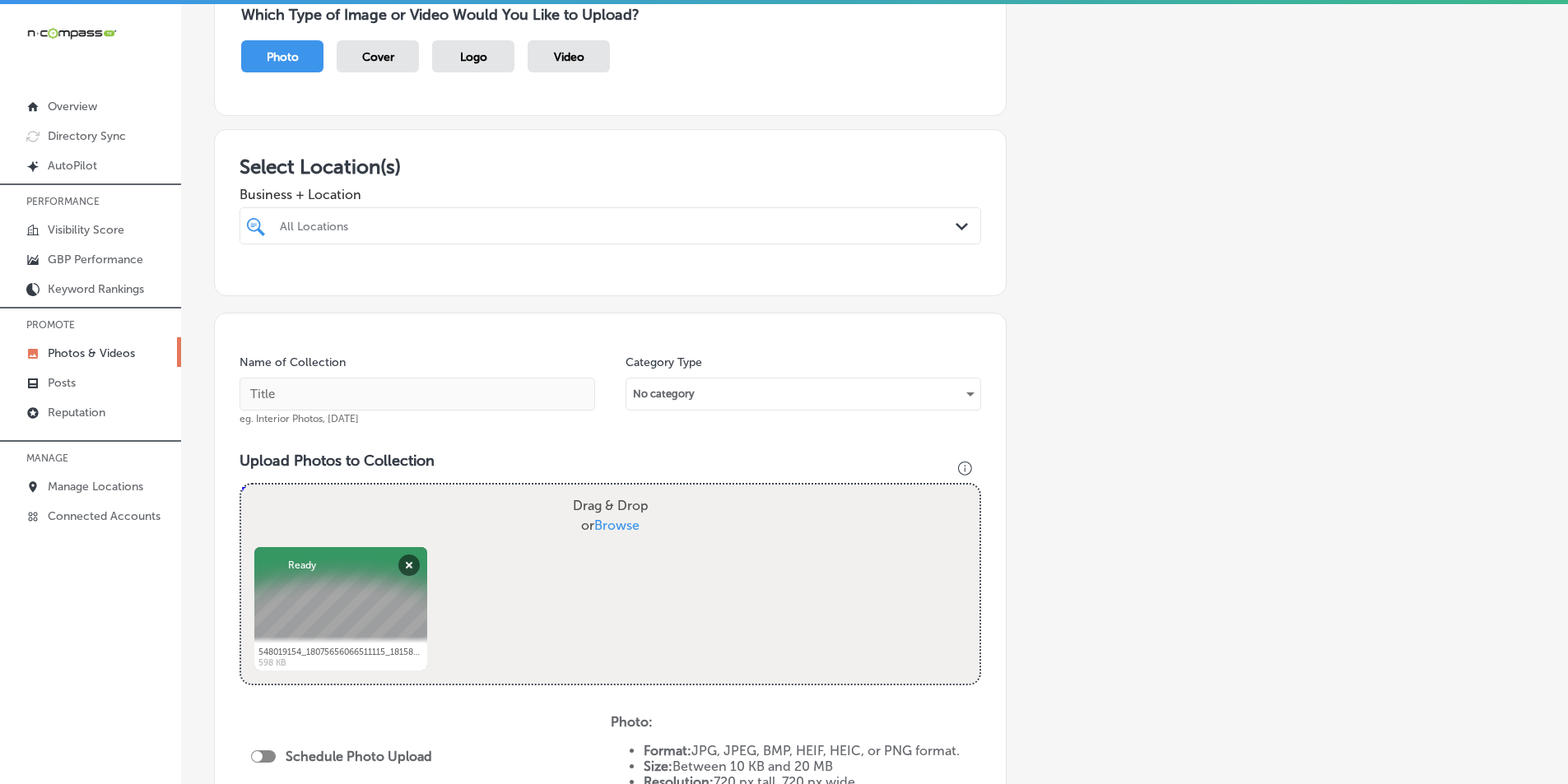
click at [531, 545] on div "Drag & Drop or Browse" at bounding box center [610, 516] width 738 height 63
click at [242, 485] on input "Drag & Drop or Browse" at bounding box center [610, 487] width 738 height 5
click at [409, 564] on button "Remove" at bounding box center [409, 565] width 21 height 21
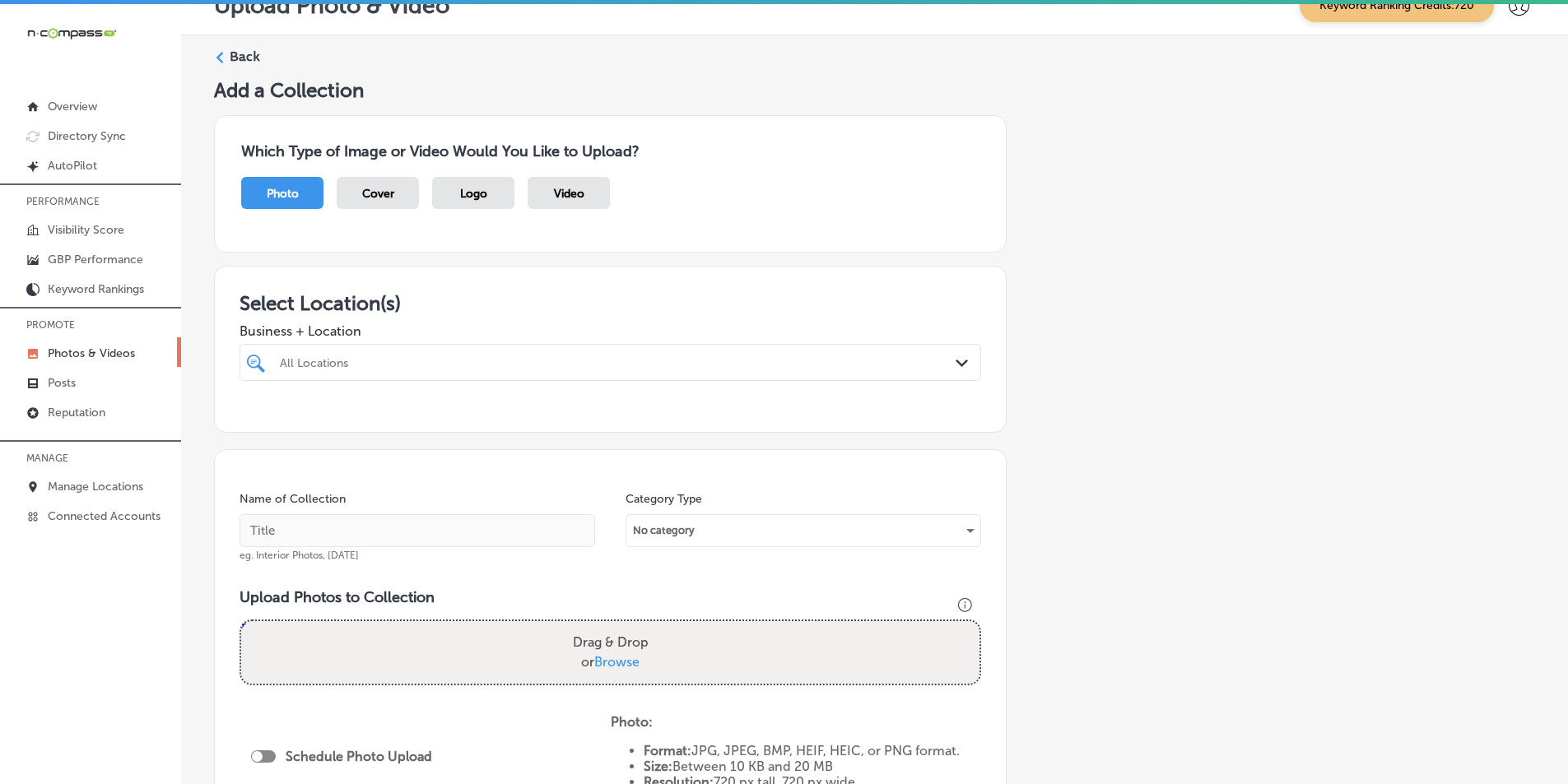
scroll to position [0, 0]
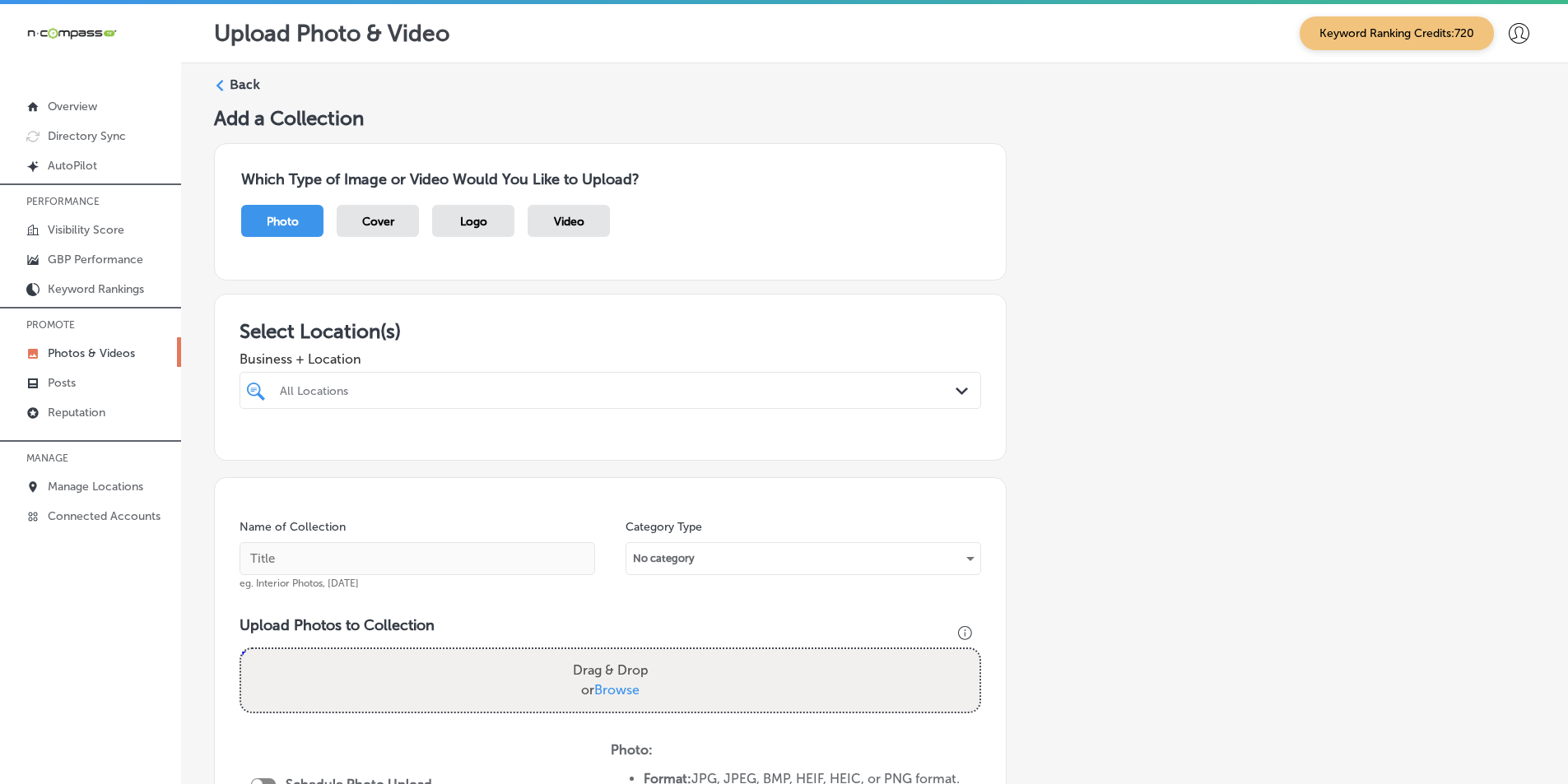
click at [219, 82] on icon at bounding box center [220, 86] width 12 height 12
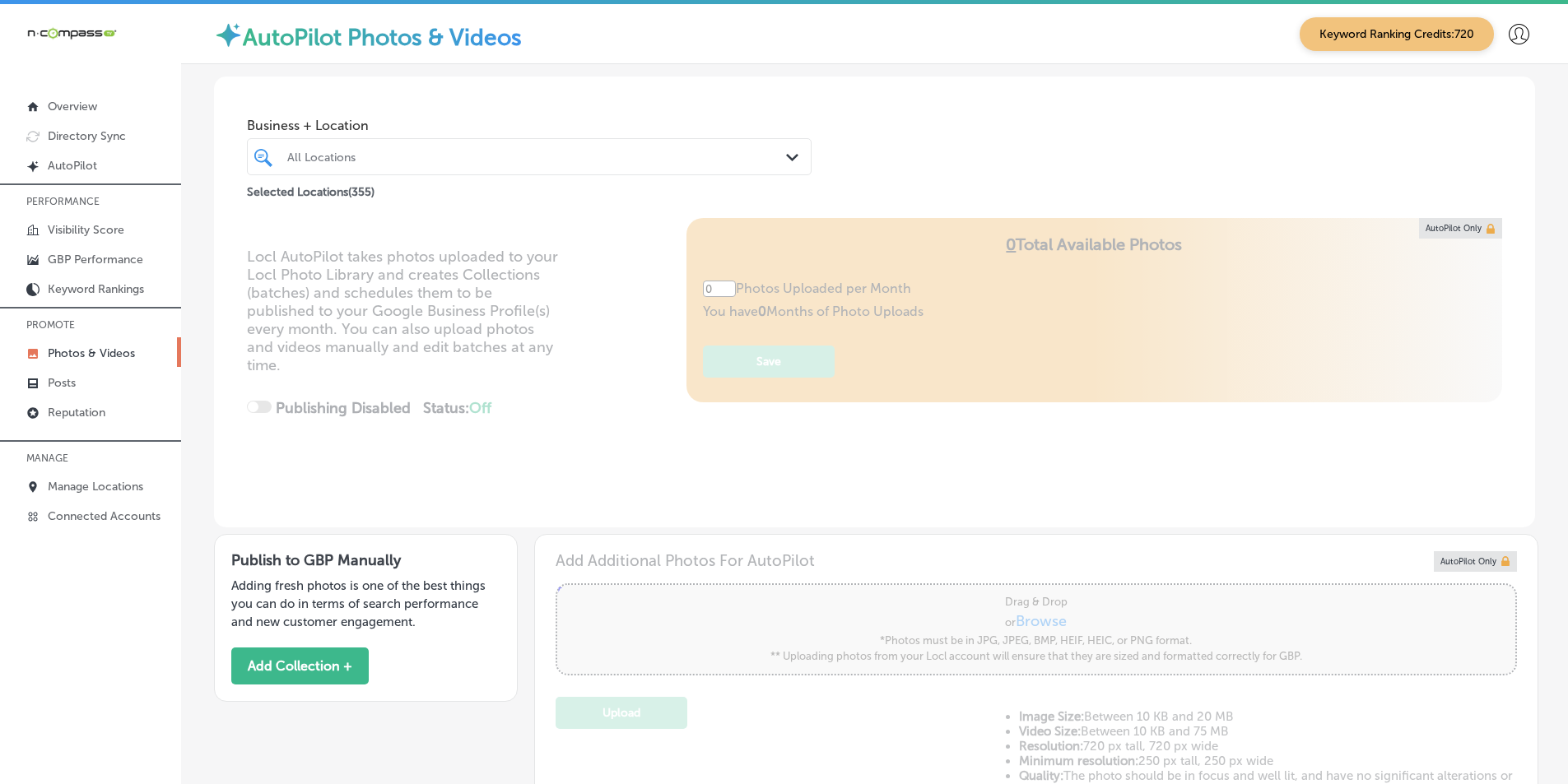
type input "5"
click at [359, 145] on div "All Locations" at bounding box center [529, 157] width 500 height 25
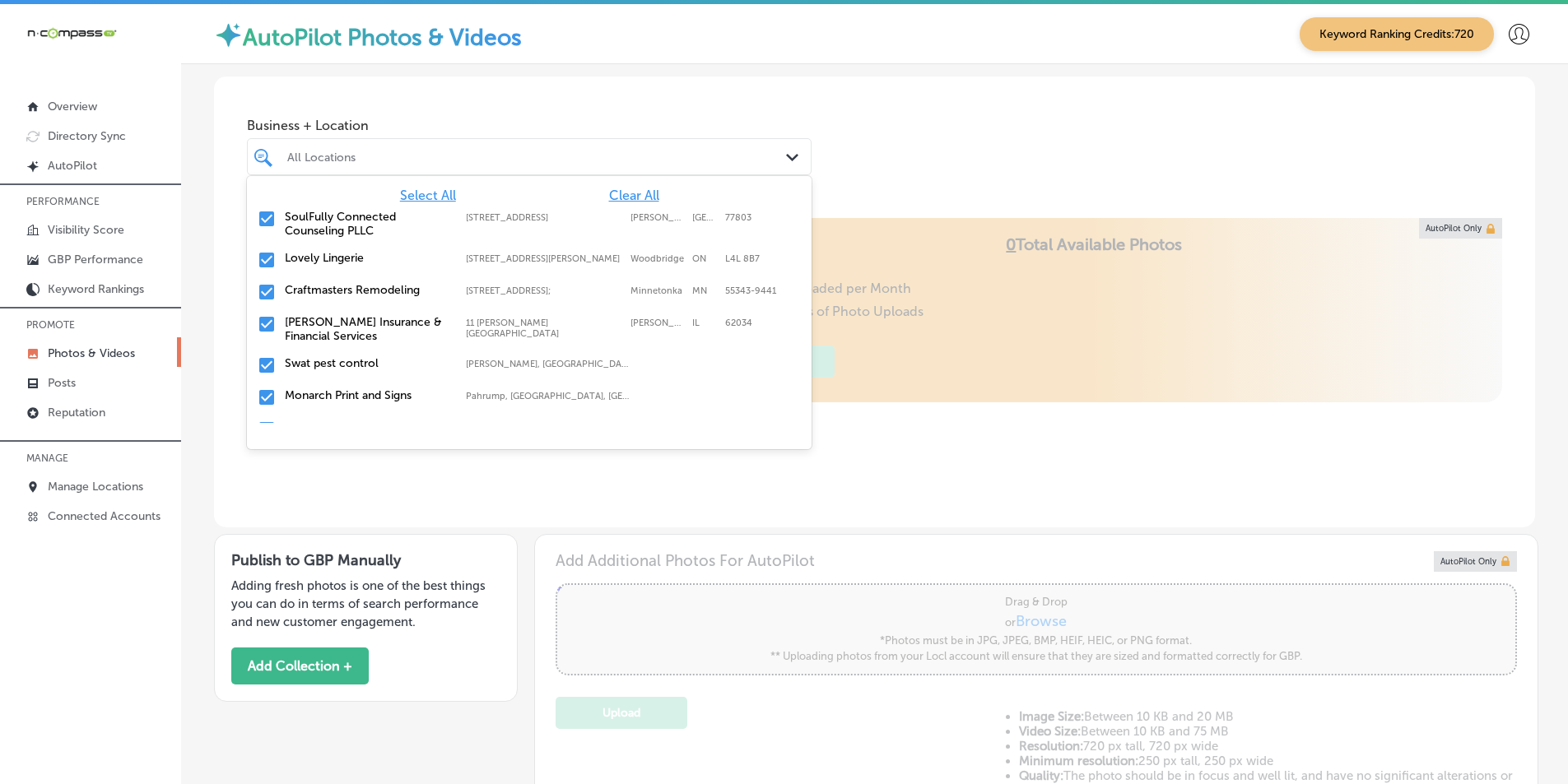
click at [610, 197] on span "Clear All" at bounding box center [634, 195] width 50 height 15
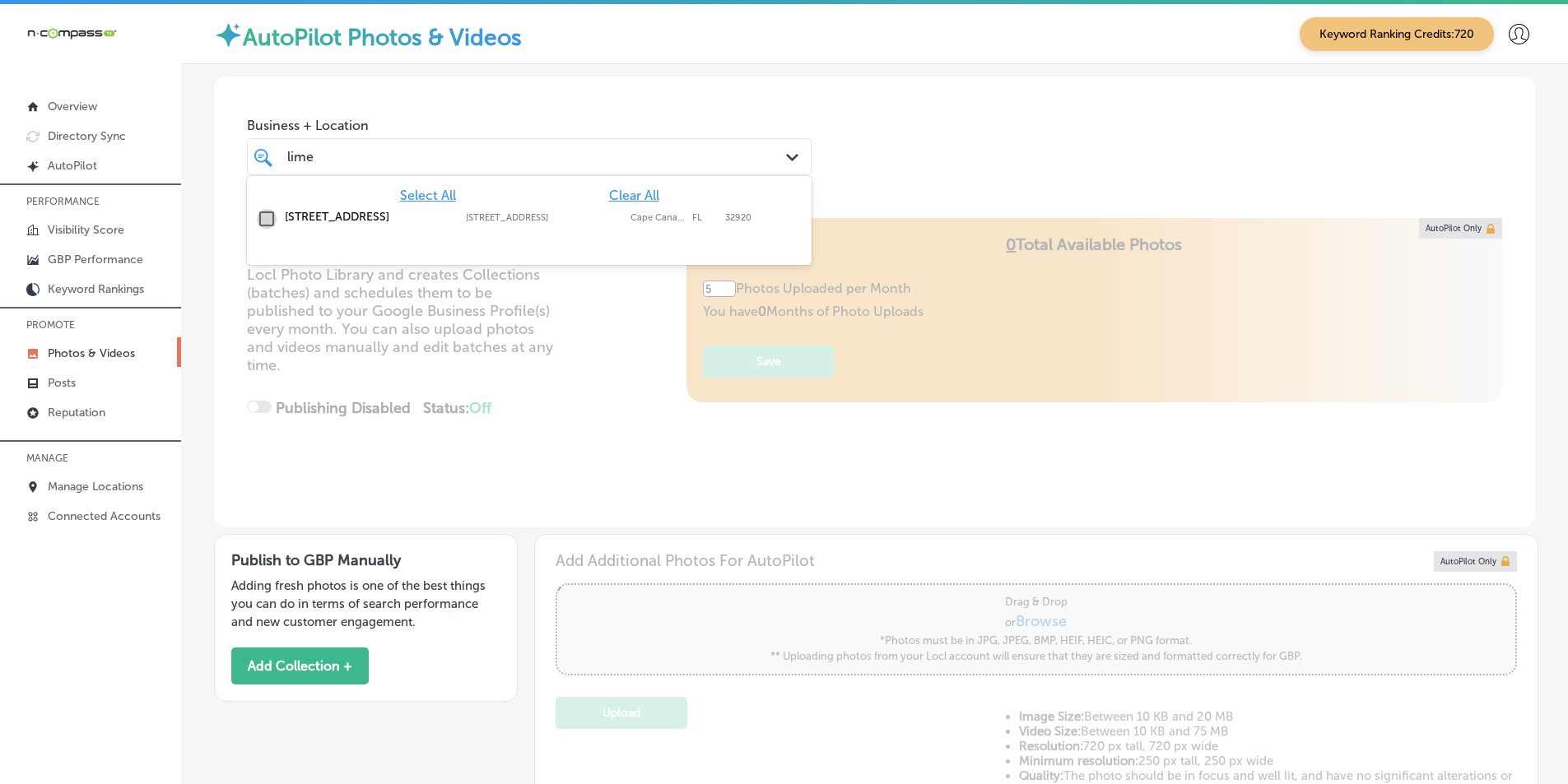
click at [264, 215] on input "checkbox" at bounding box center [266, 219] width 19 height 19
type input "lime"
click at [637, 385] on div "Locl AutoPilot takes photos uploaded to your Locl Photo Library and creates Col…" at bounding box center [874, 372] width 1321 height 309
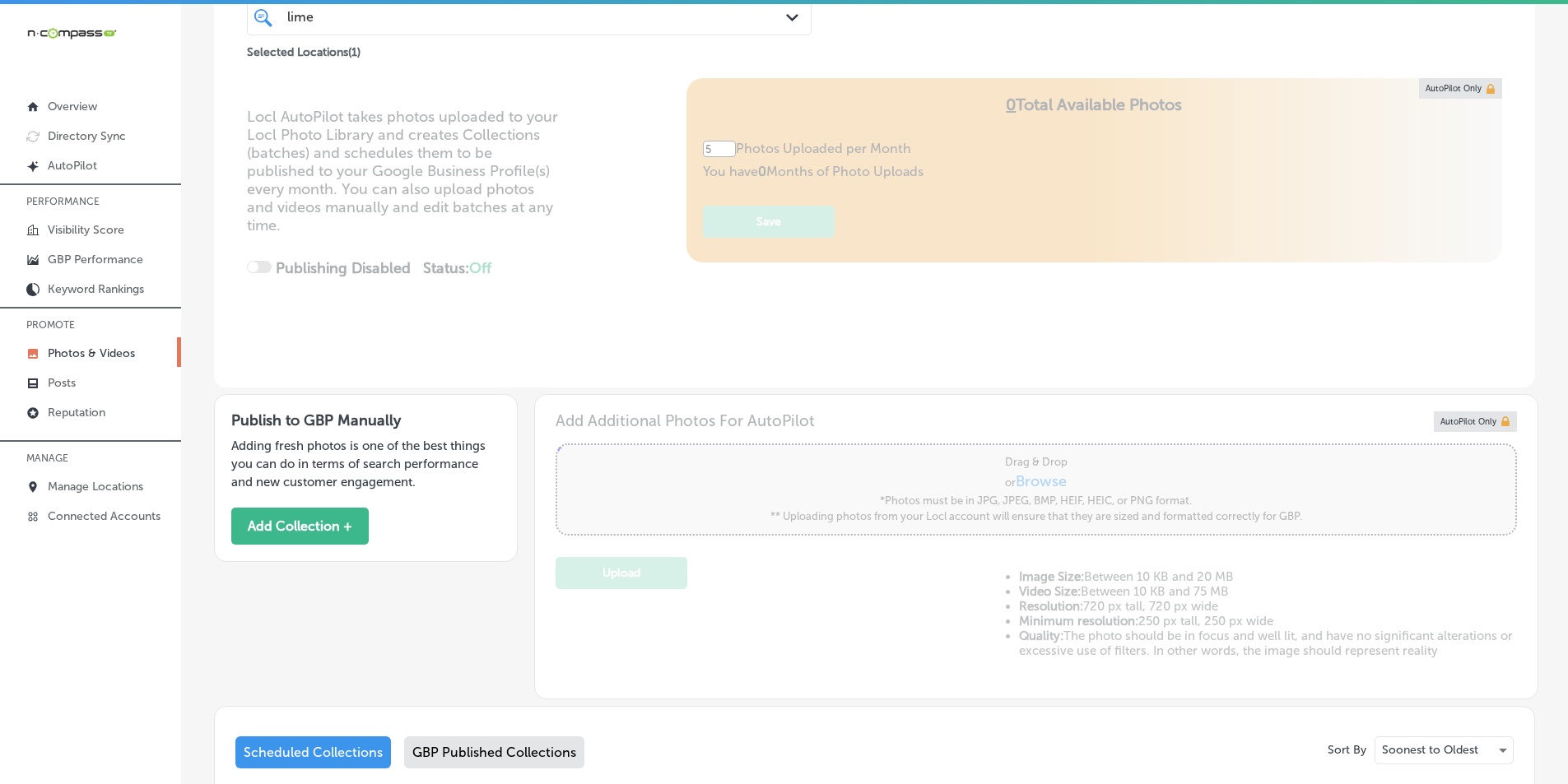
scroll to position [76, 0]
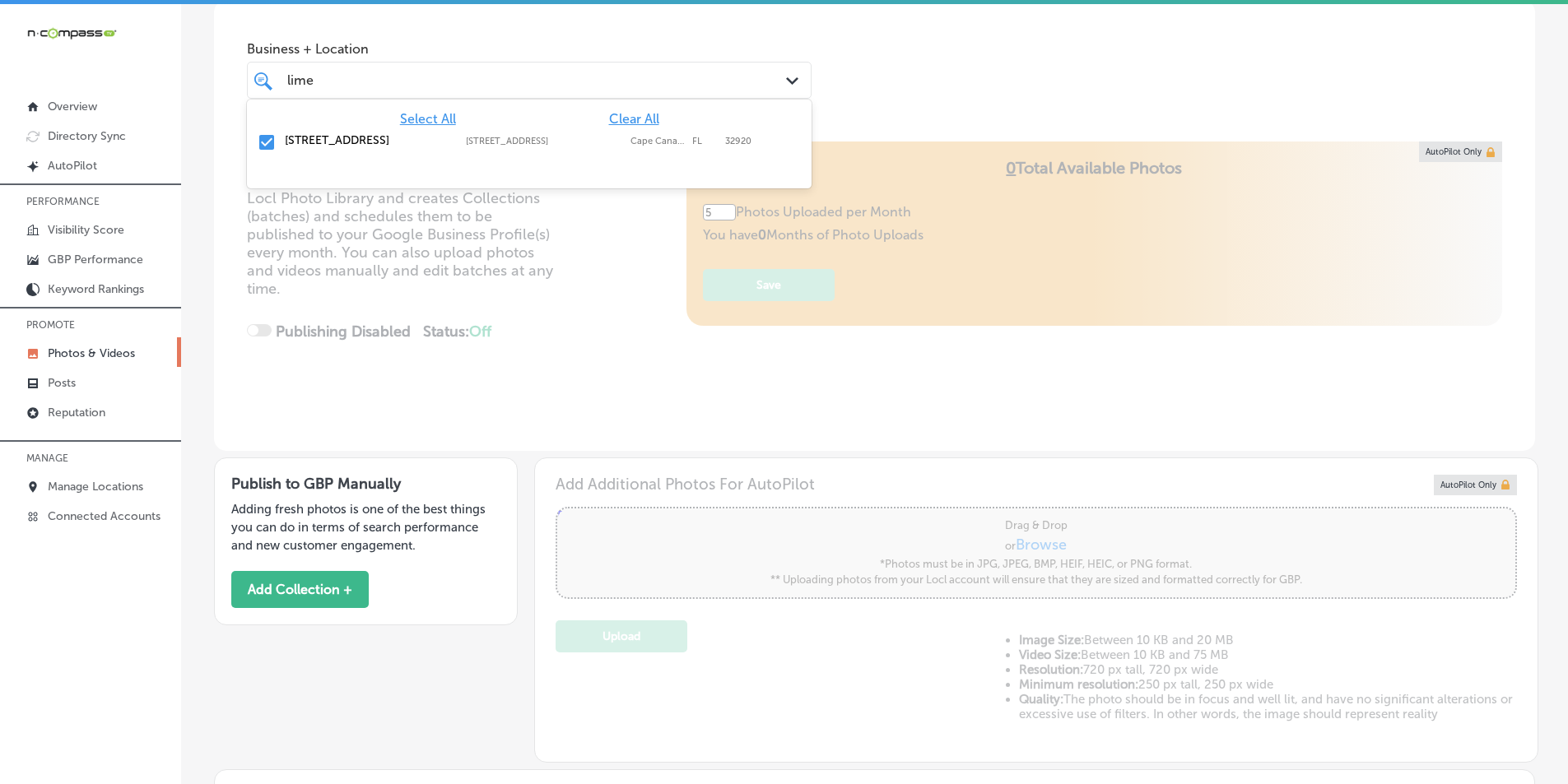
click at [555, 86] on div "lime lime" at bounding box center [505, 81] width 439 height 22
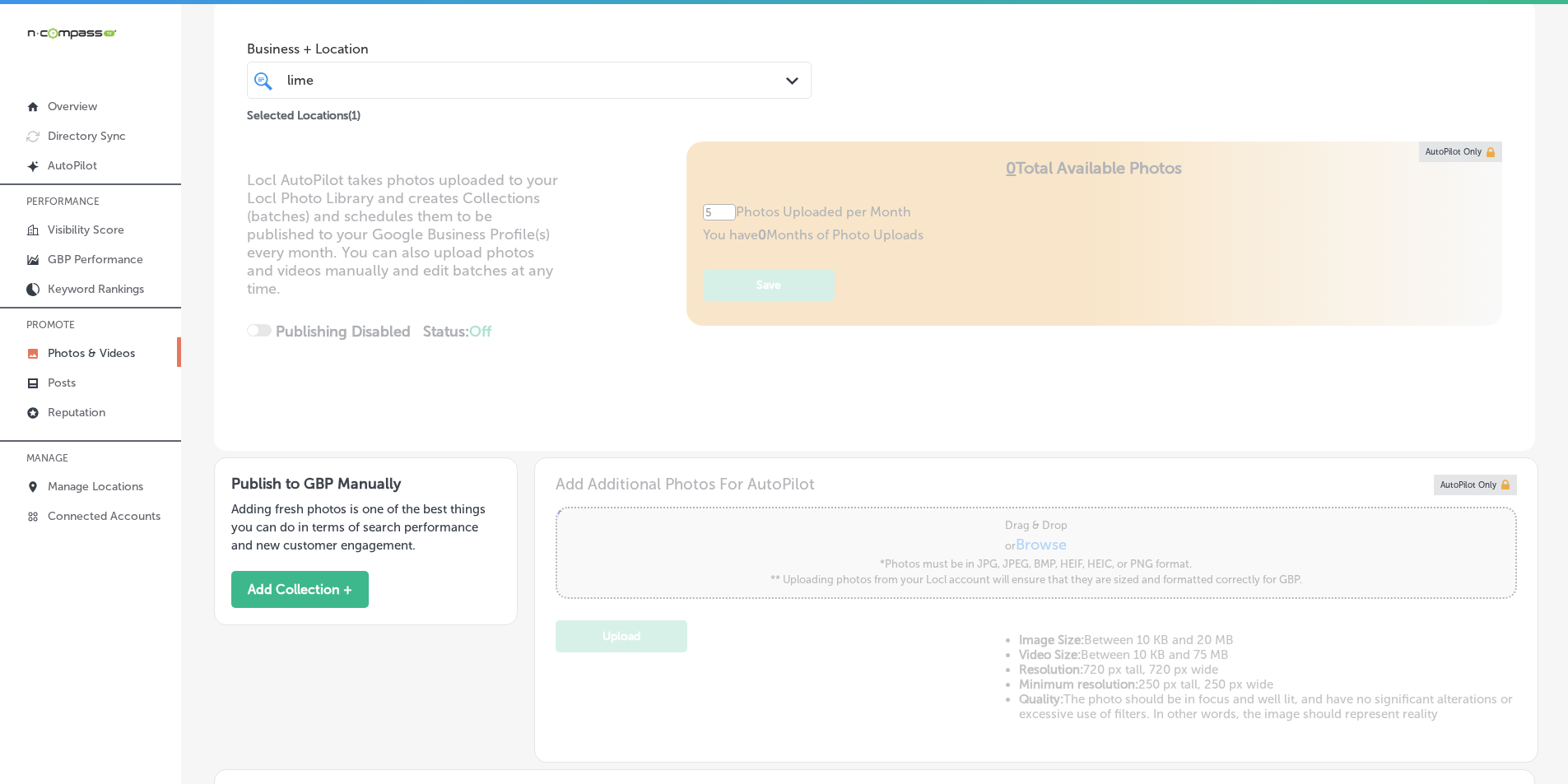
click at [564, 326] on div "Locl AutoPilot takes photos uploaded to your Locl Photo Library and creates Col…" at bounding box center [874, 296] width 1321 height 309
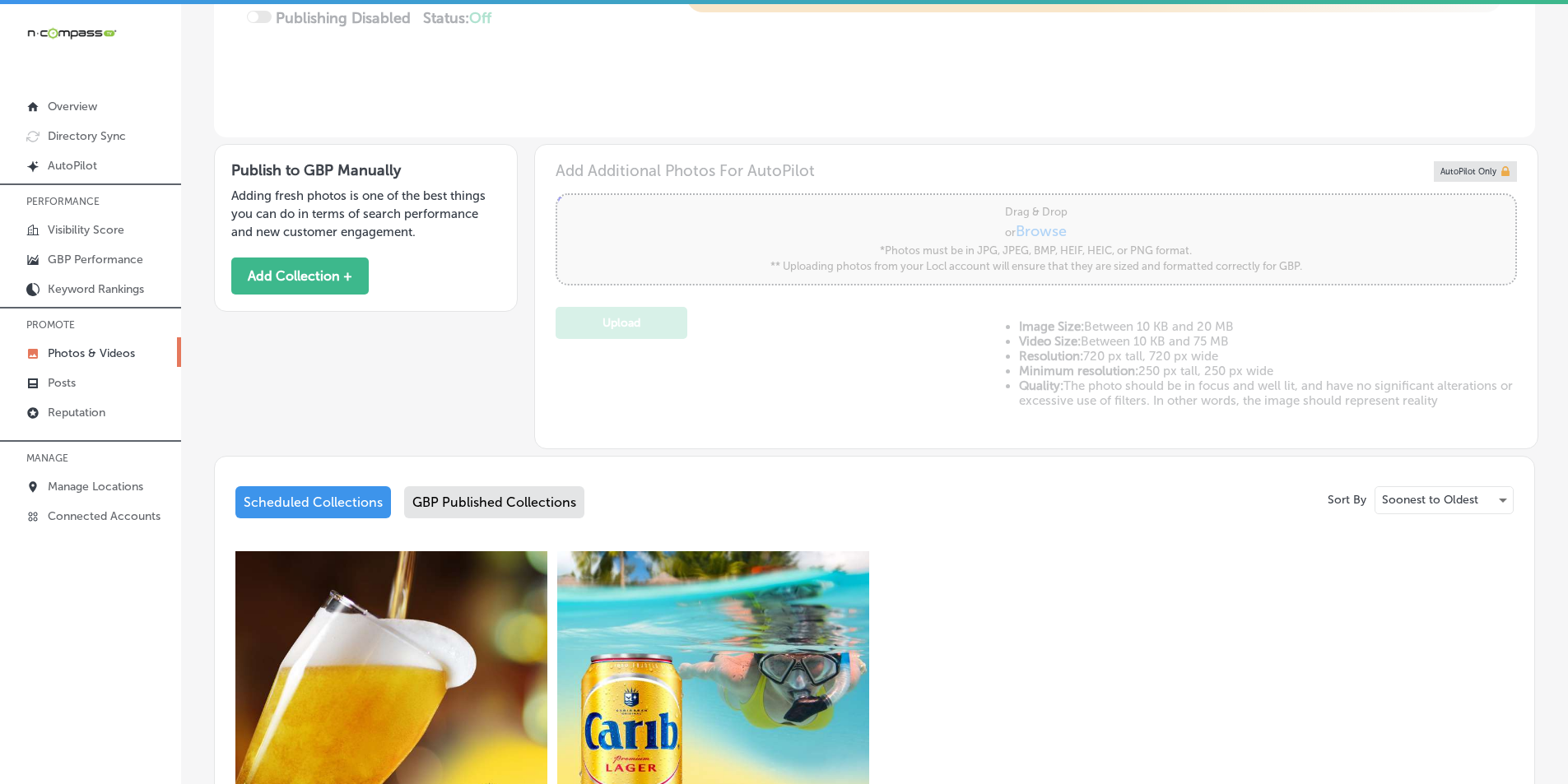
scroll to position [406, 0]
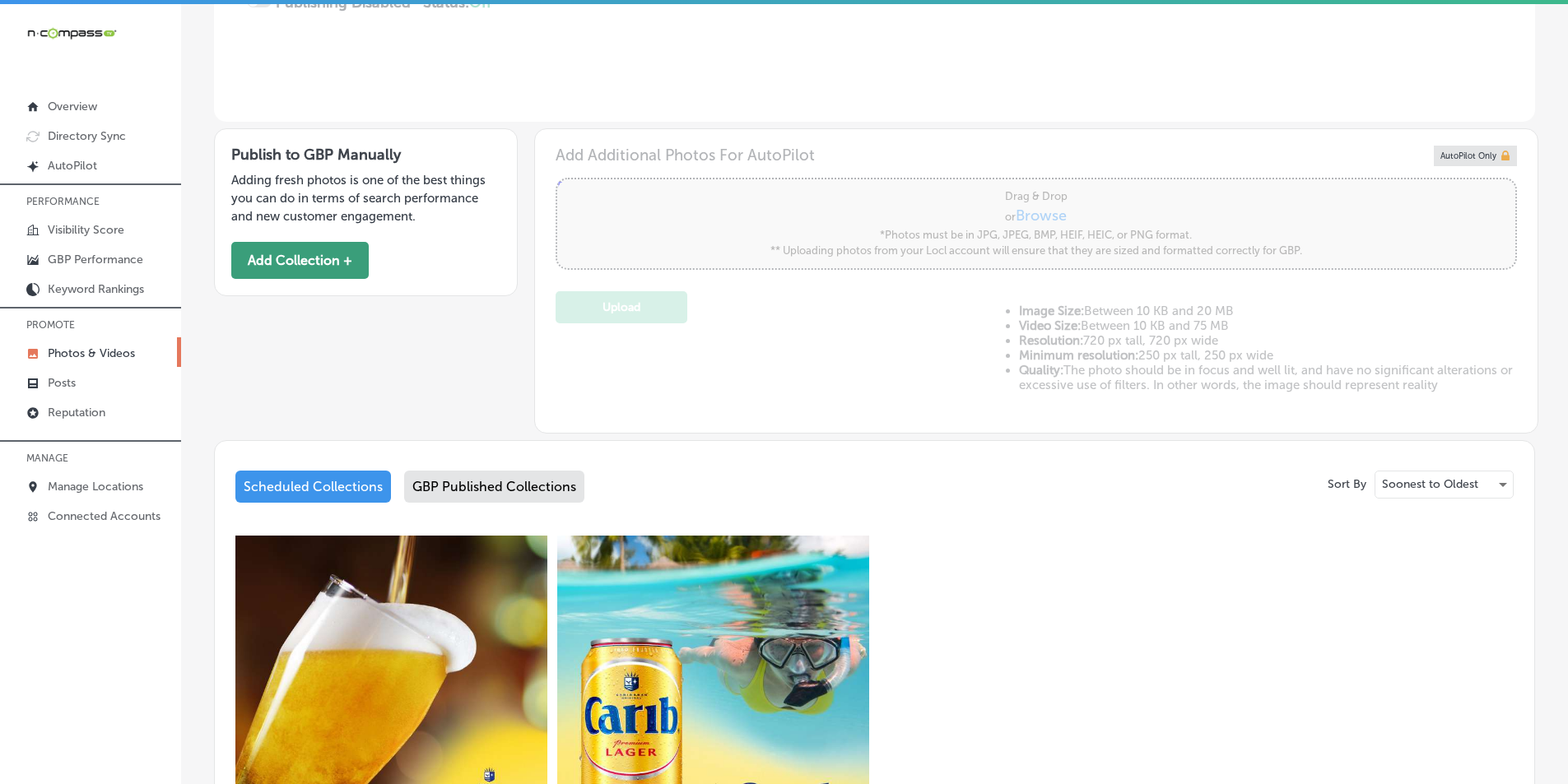
click at [299, 258] on button "Add Collection +" at bounding box center [300, 261] width 137 height 37
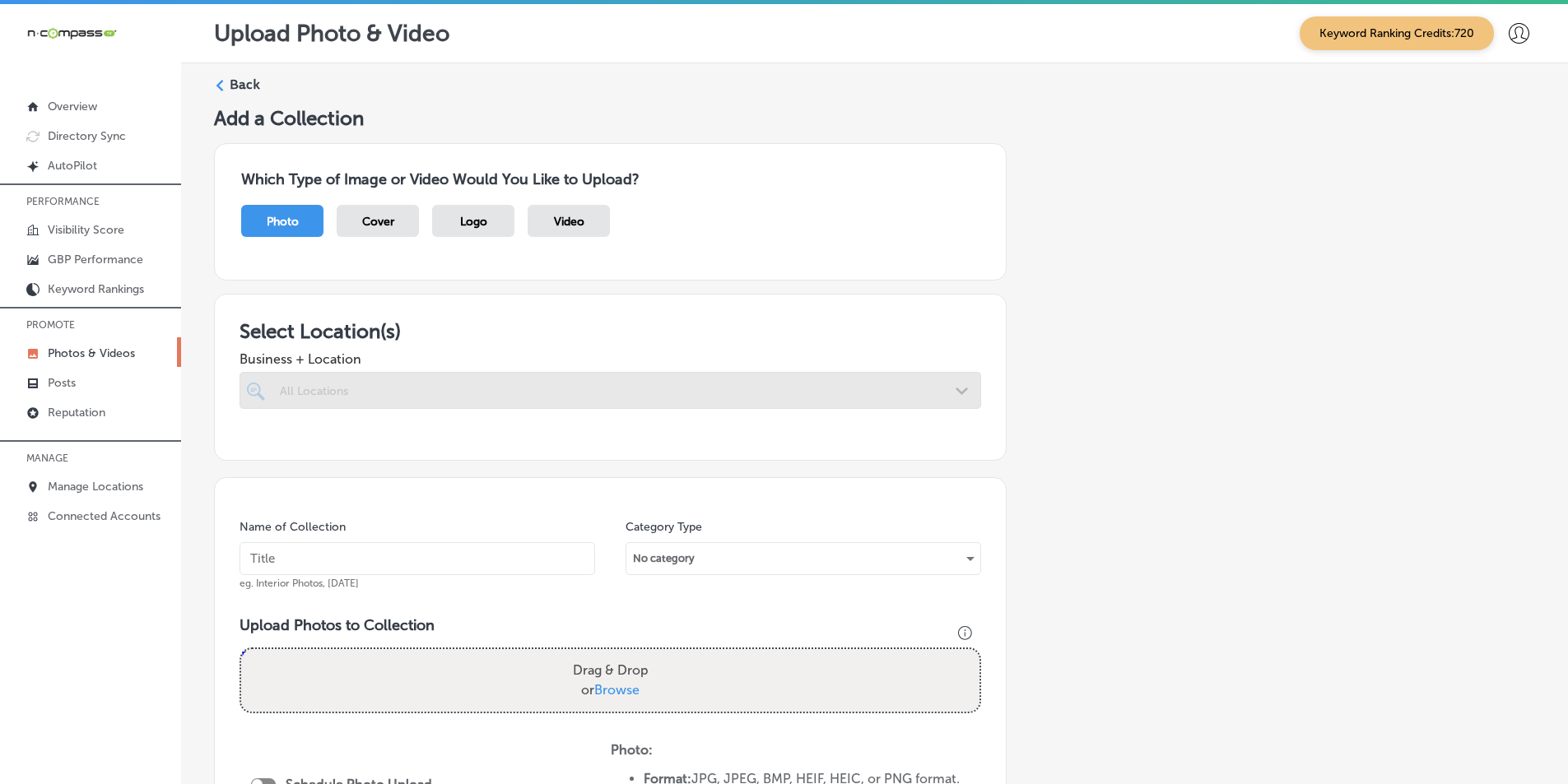
click at [221, 83] on icon at bounding box center [220, 86] width 12 height 12
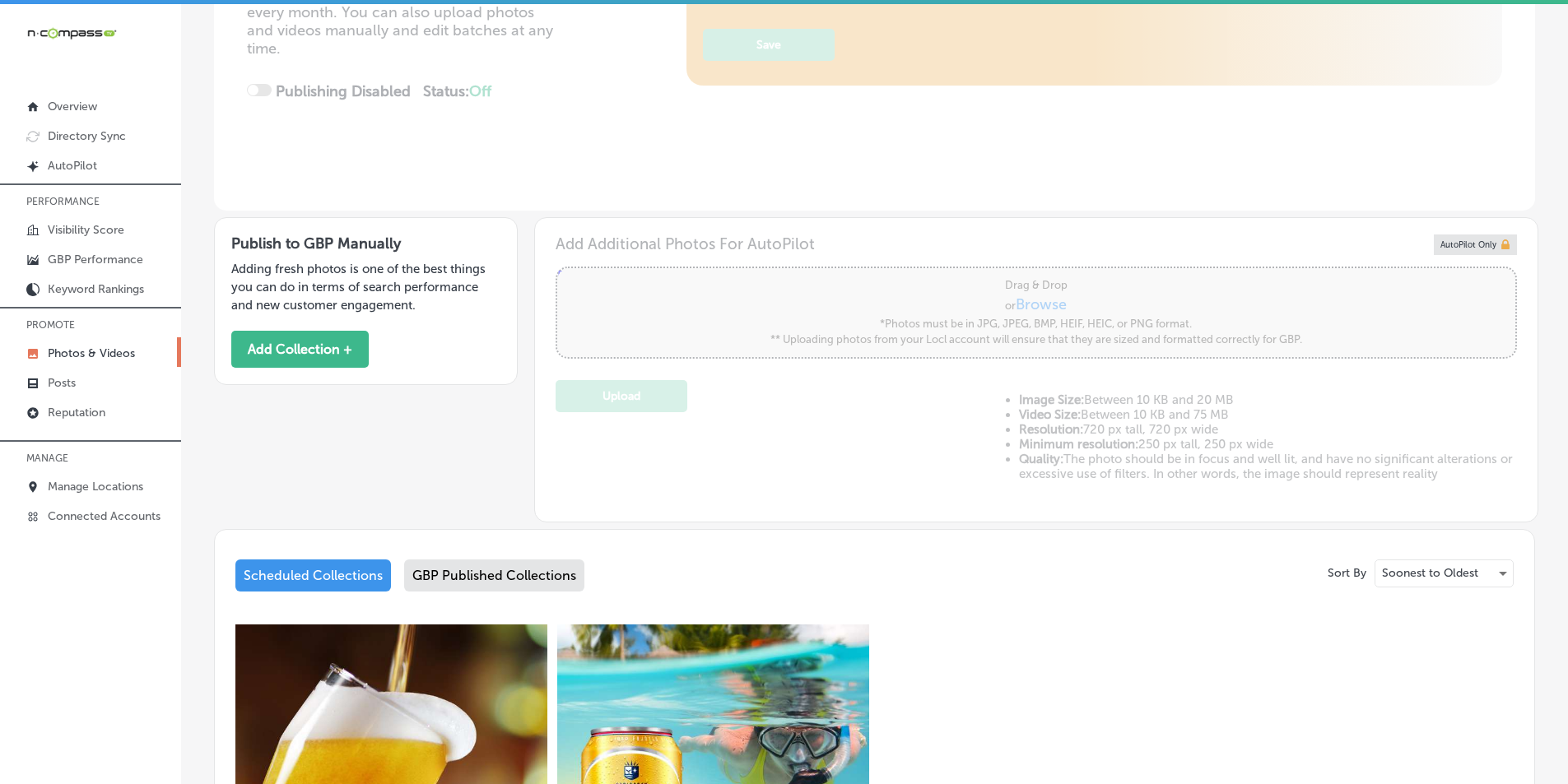
type input "5"
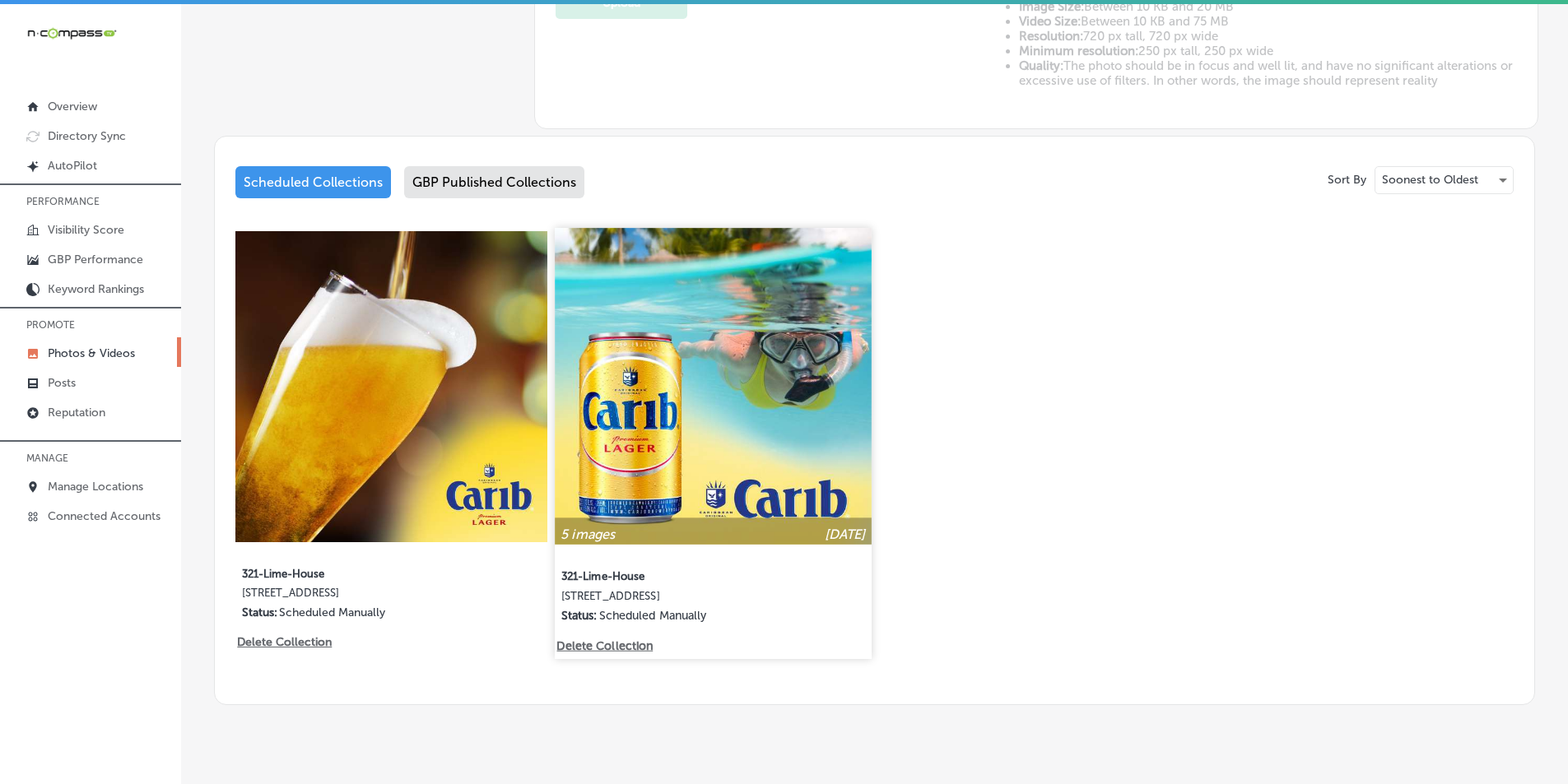
scroll to position [735, 0]
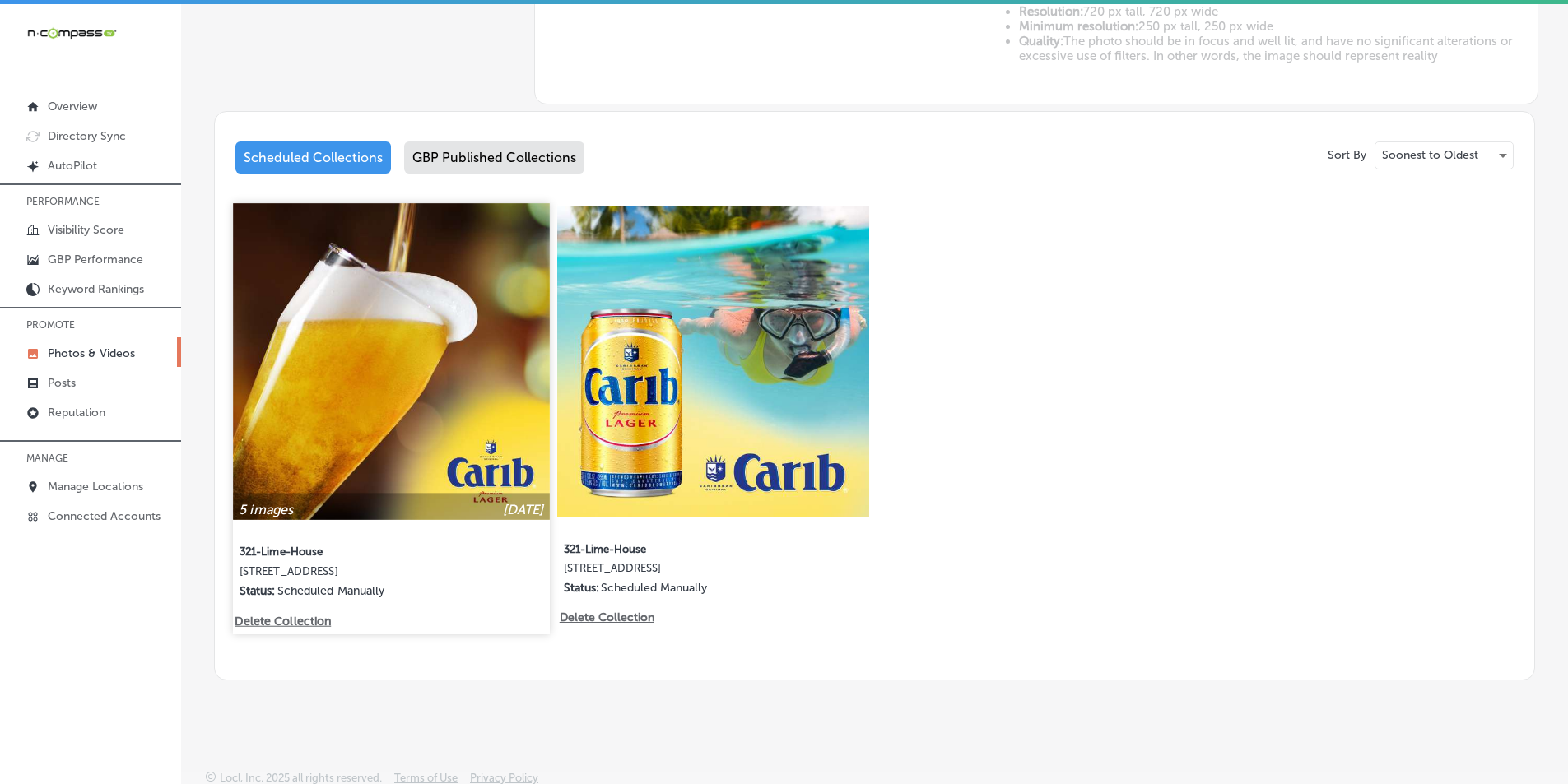
click at [422, 381] on img at bounding box center [391, 361] width 316 height 316
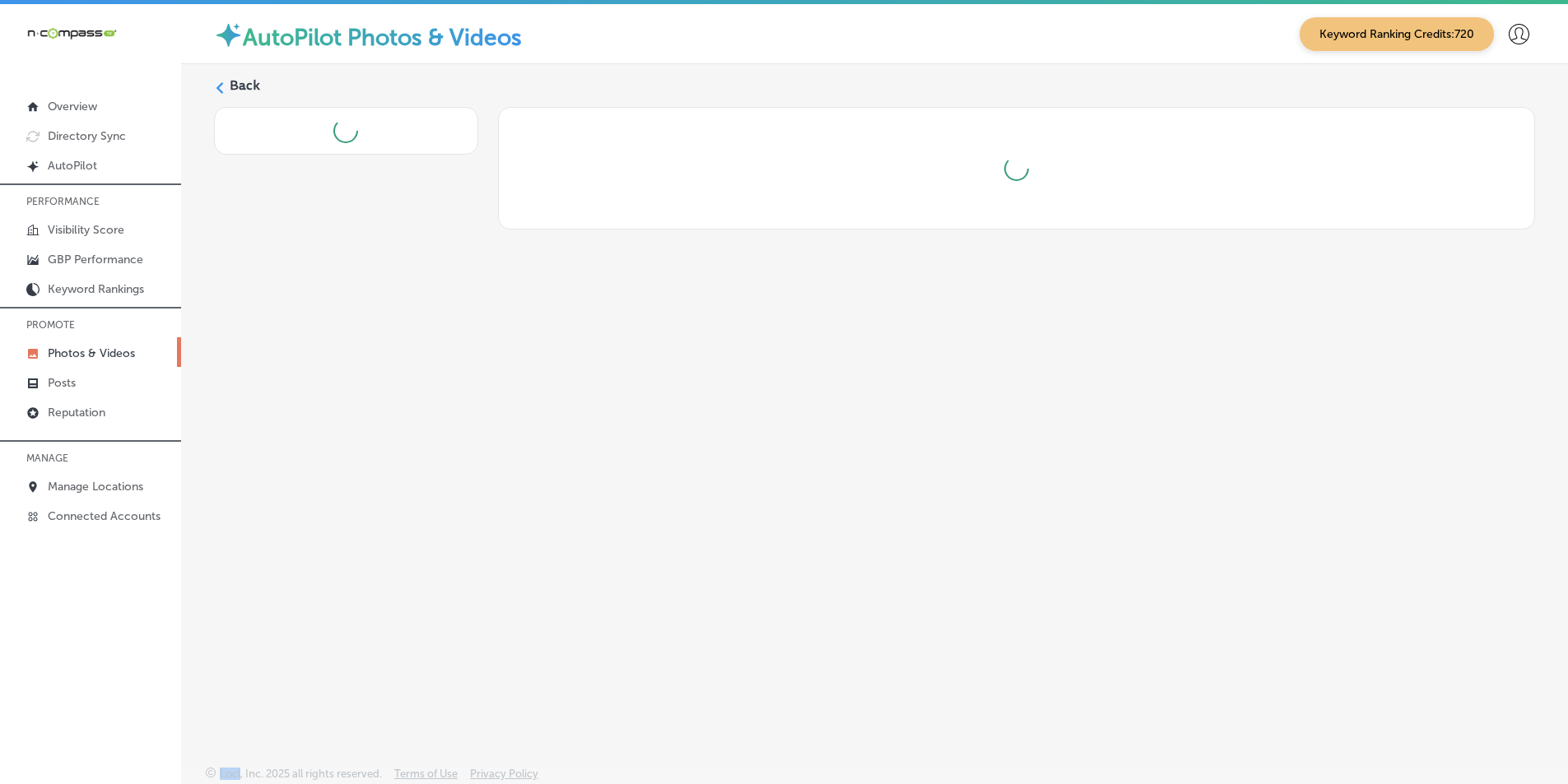
click at [422, 381] on div "Back" at bounding box center [875, 376] width 1387 height 625
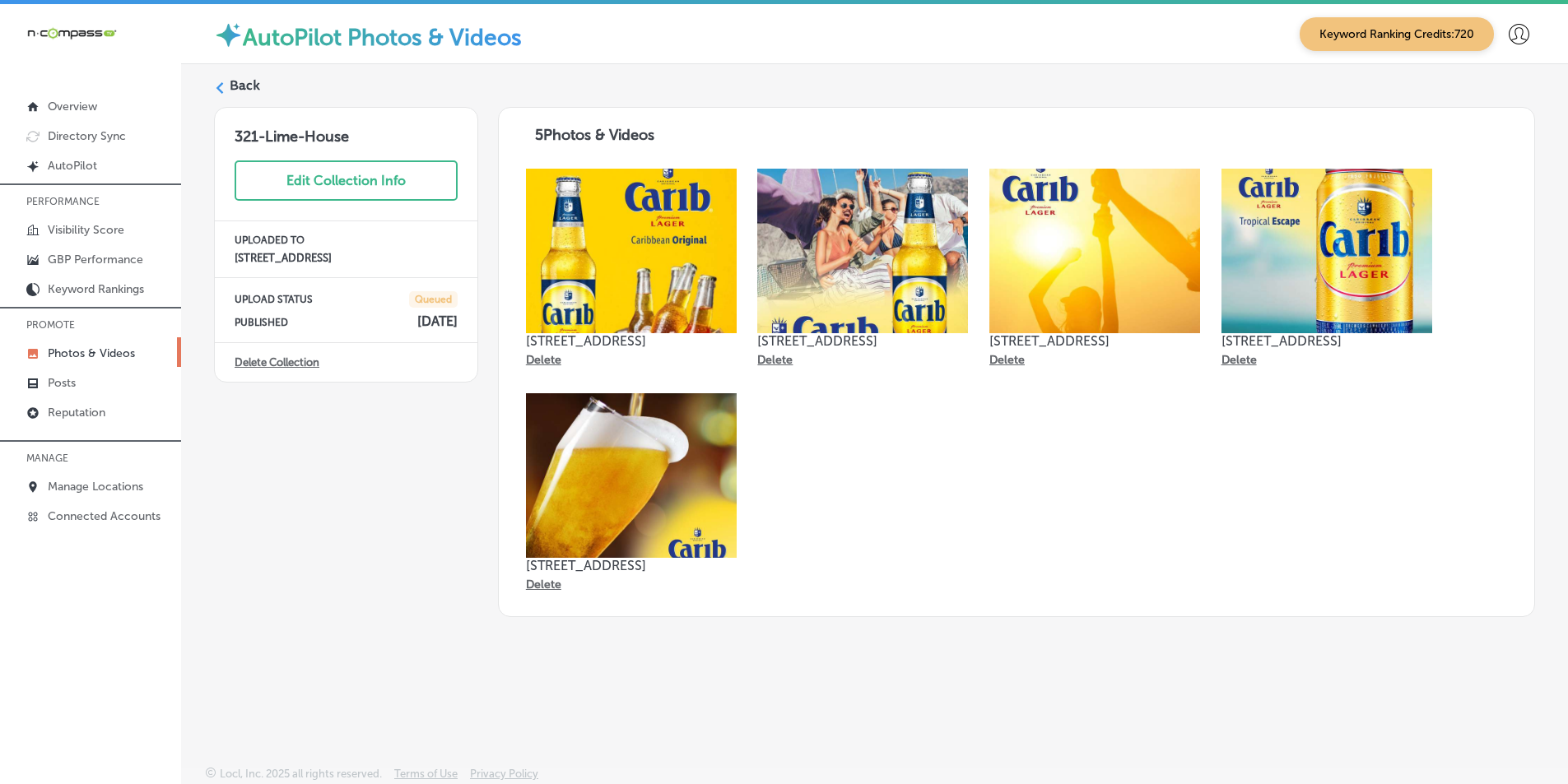
click at [234, 85] on label "Back" at bounding box center [245, 85] width 31 height 18
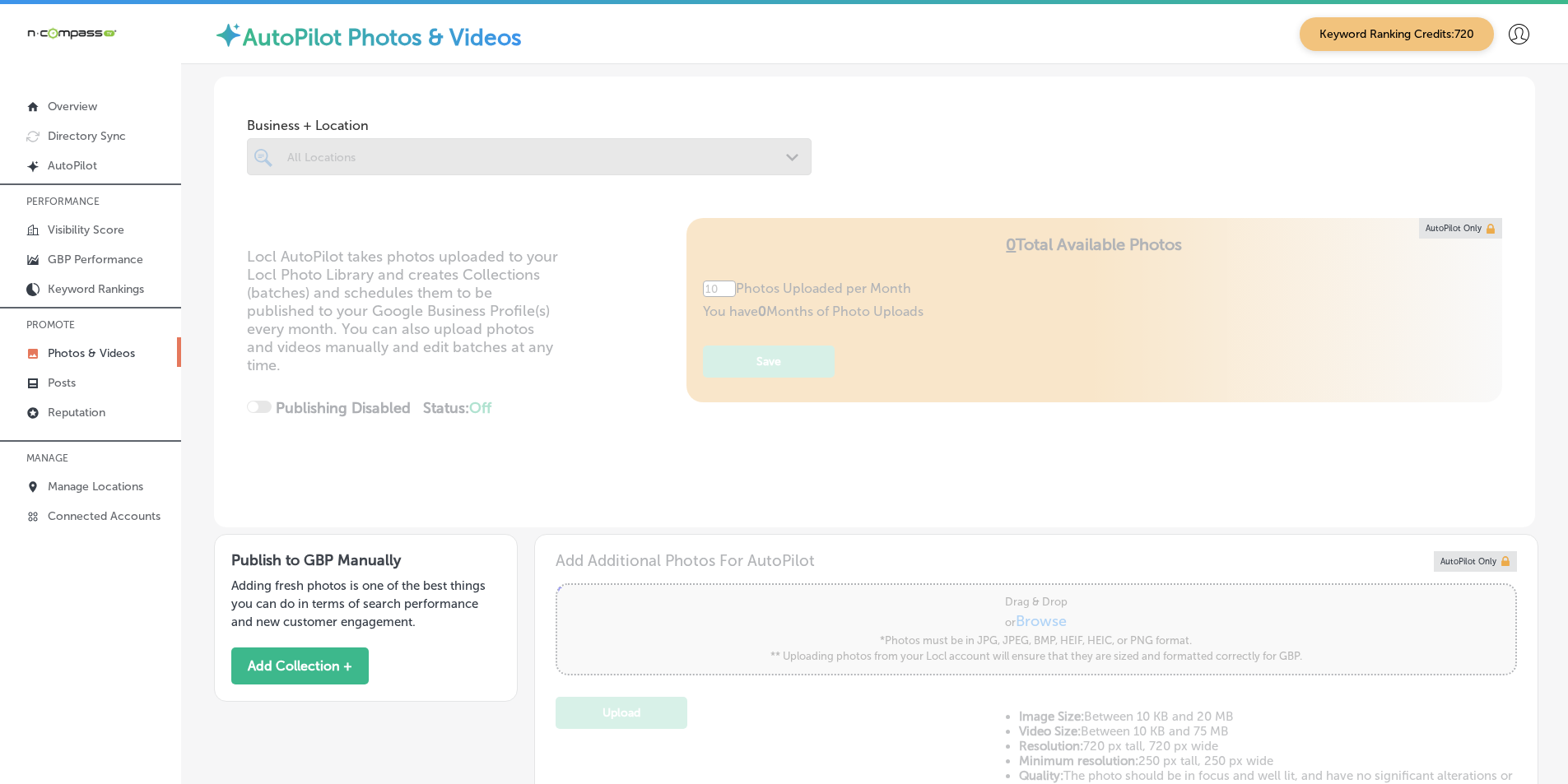
type input "5"
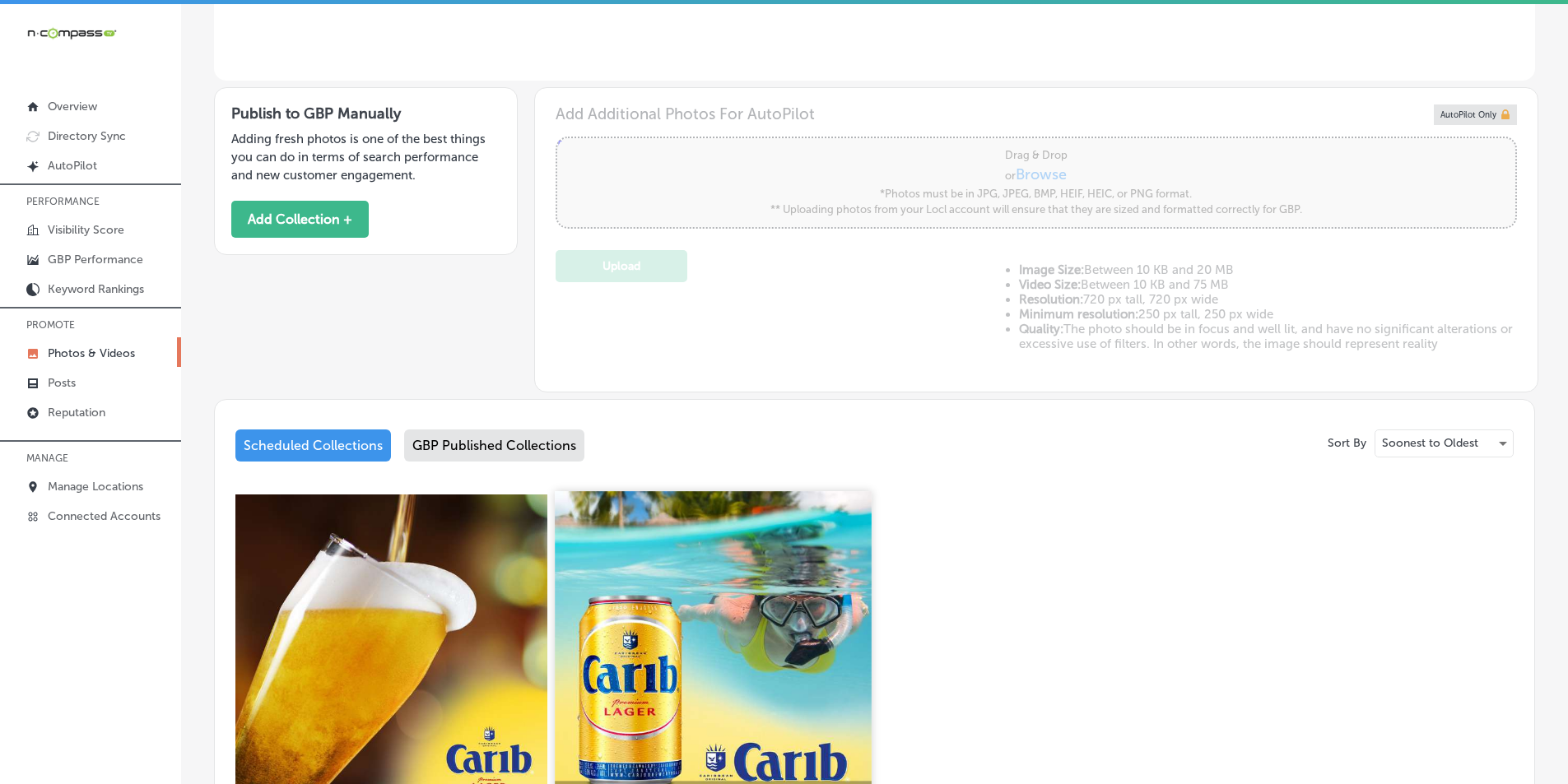
scroll to position [494, 0]
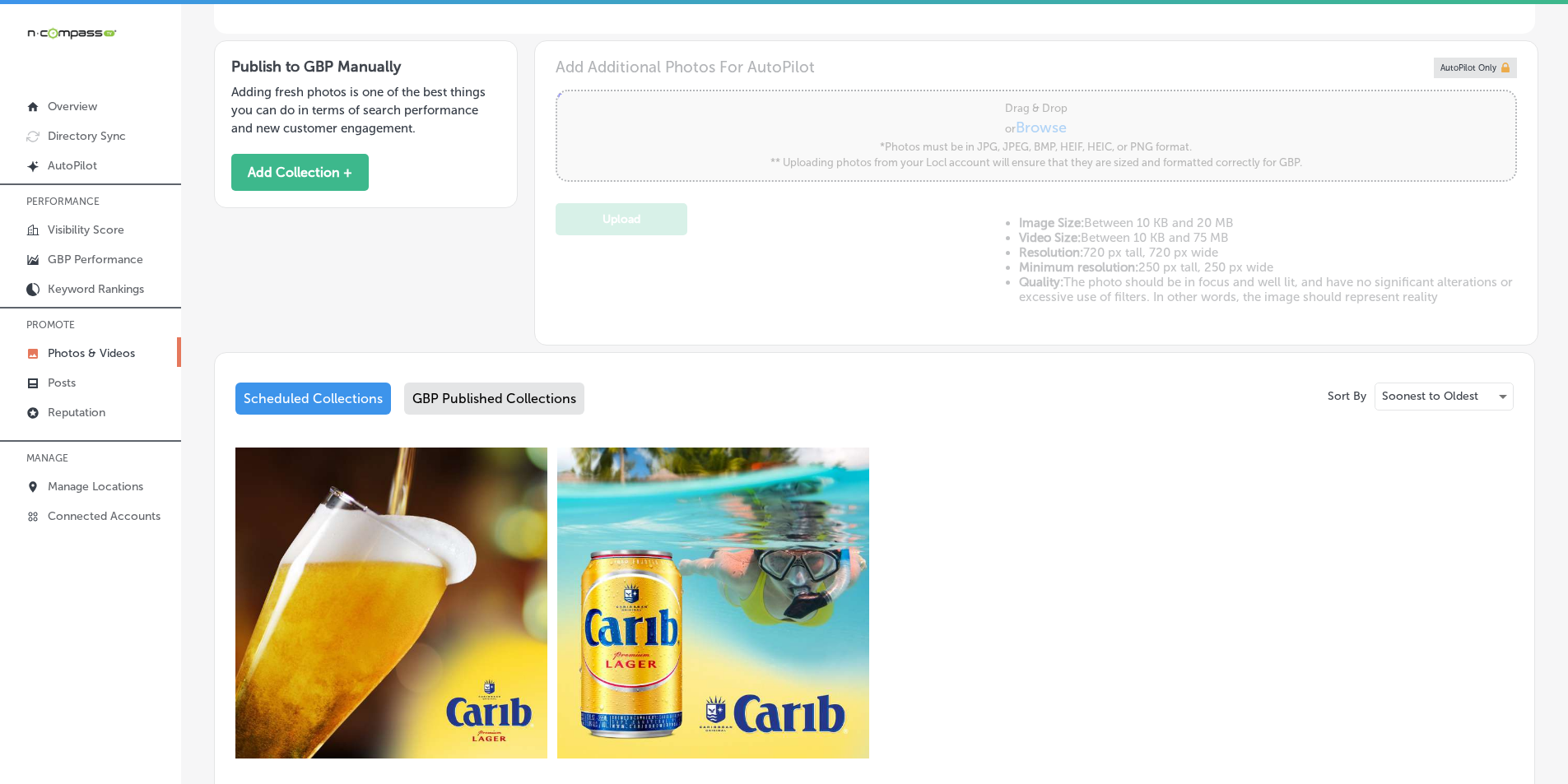
click at [514, 398] on div "GBP Published Collections" at bounding box center [494, 399] width 181 height 32
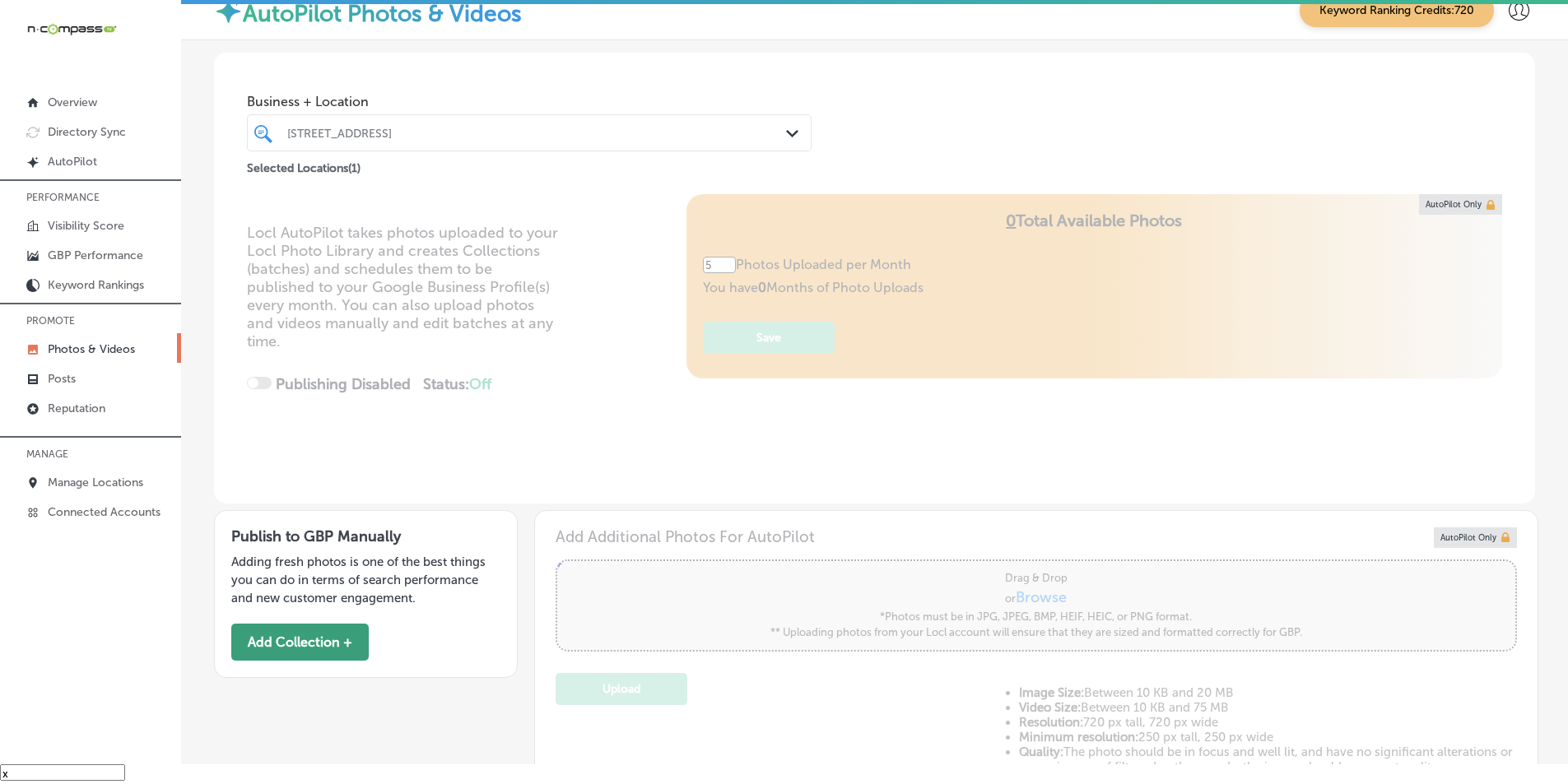
click at [312, 638] on button "Add Collection +" at bounding box center [300, 642] width 137 height 37
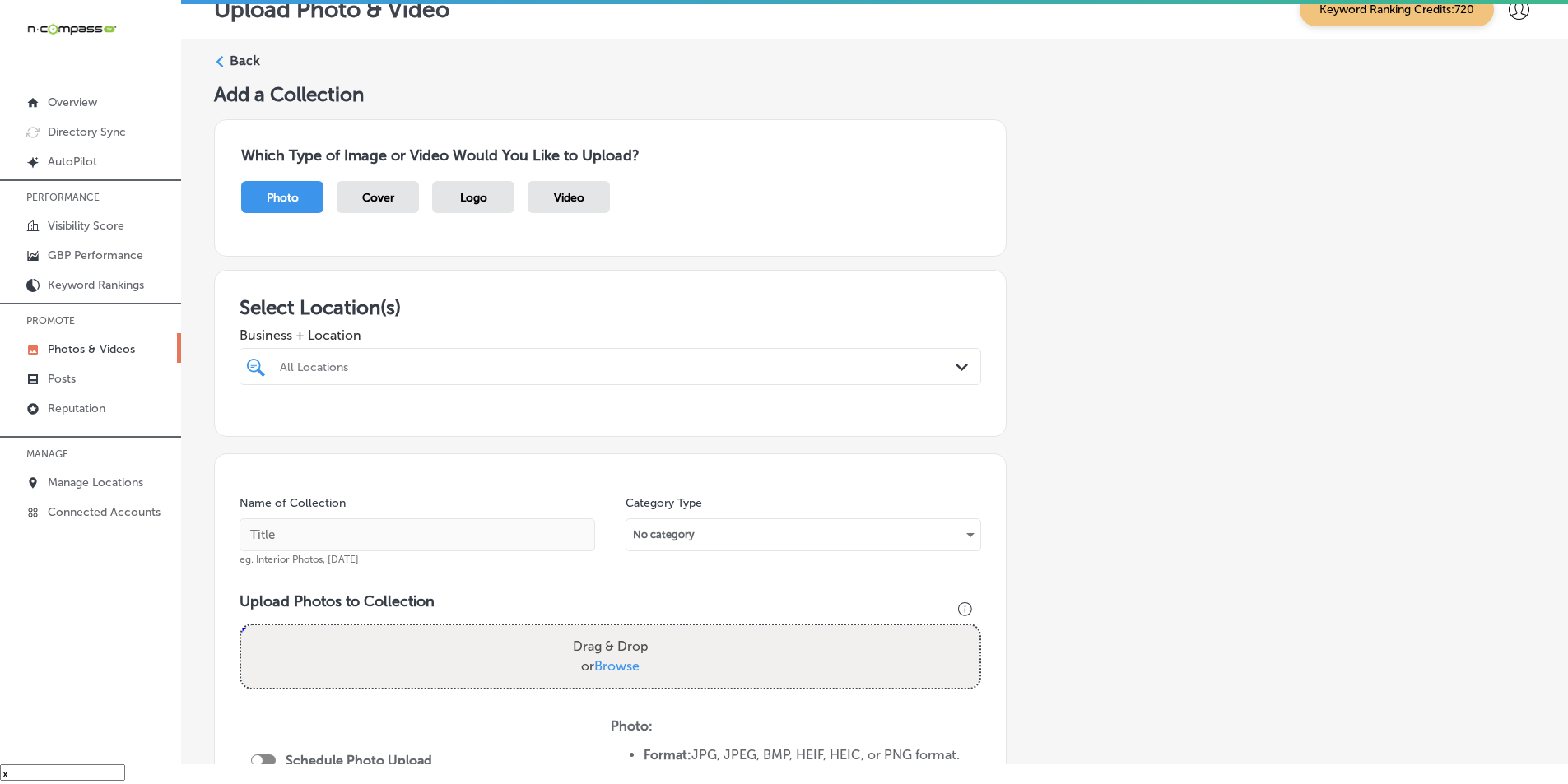
click at [554, 364] on div "All Locations" at bounding box center [618, 366] width 677 height 14
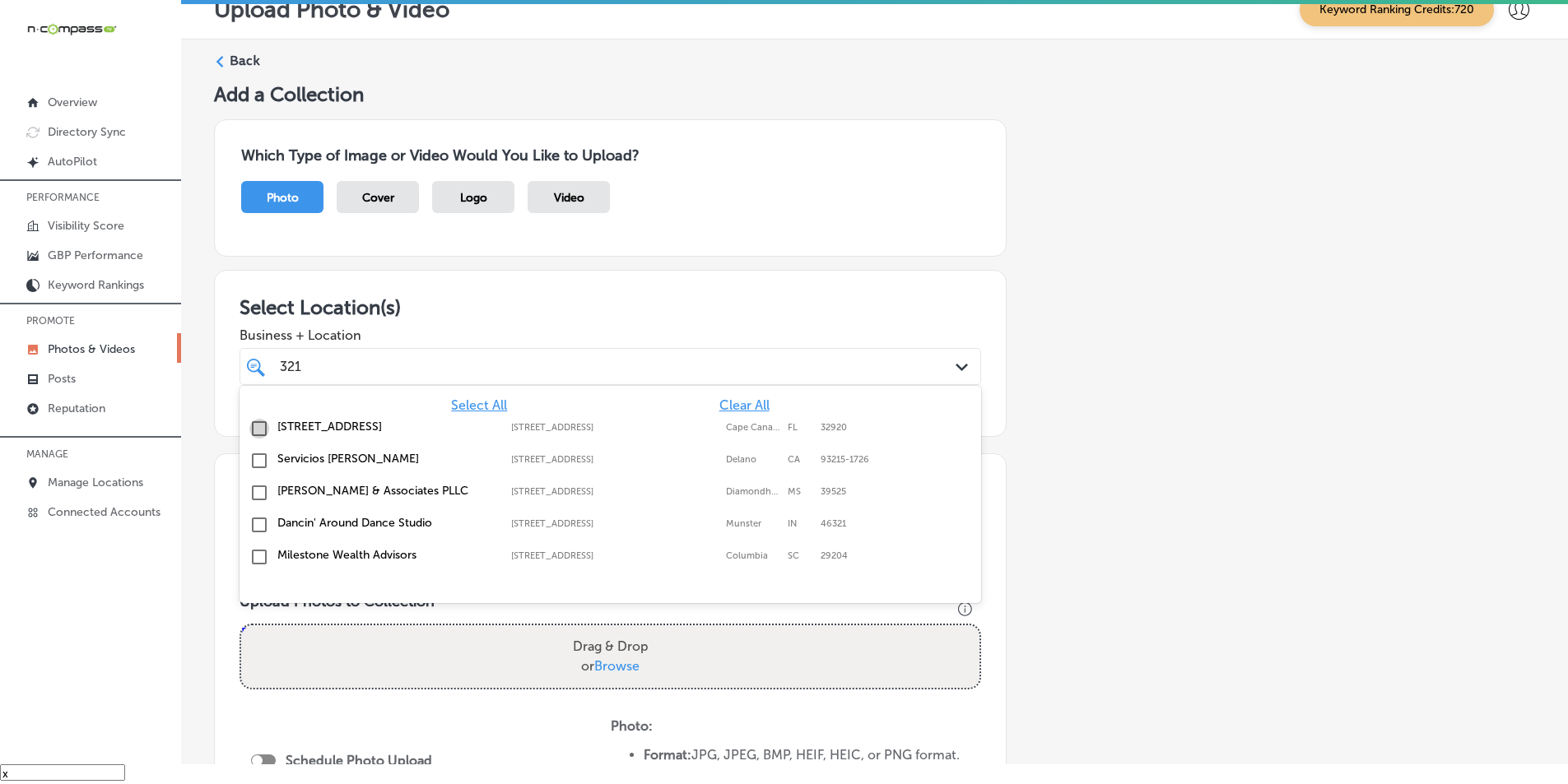
click at [254, 428] on input "checkbox" at bounding box center [259, 428] width 19 height 19
type input "321"
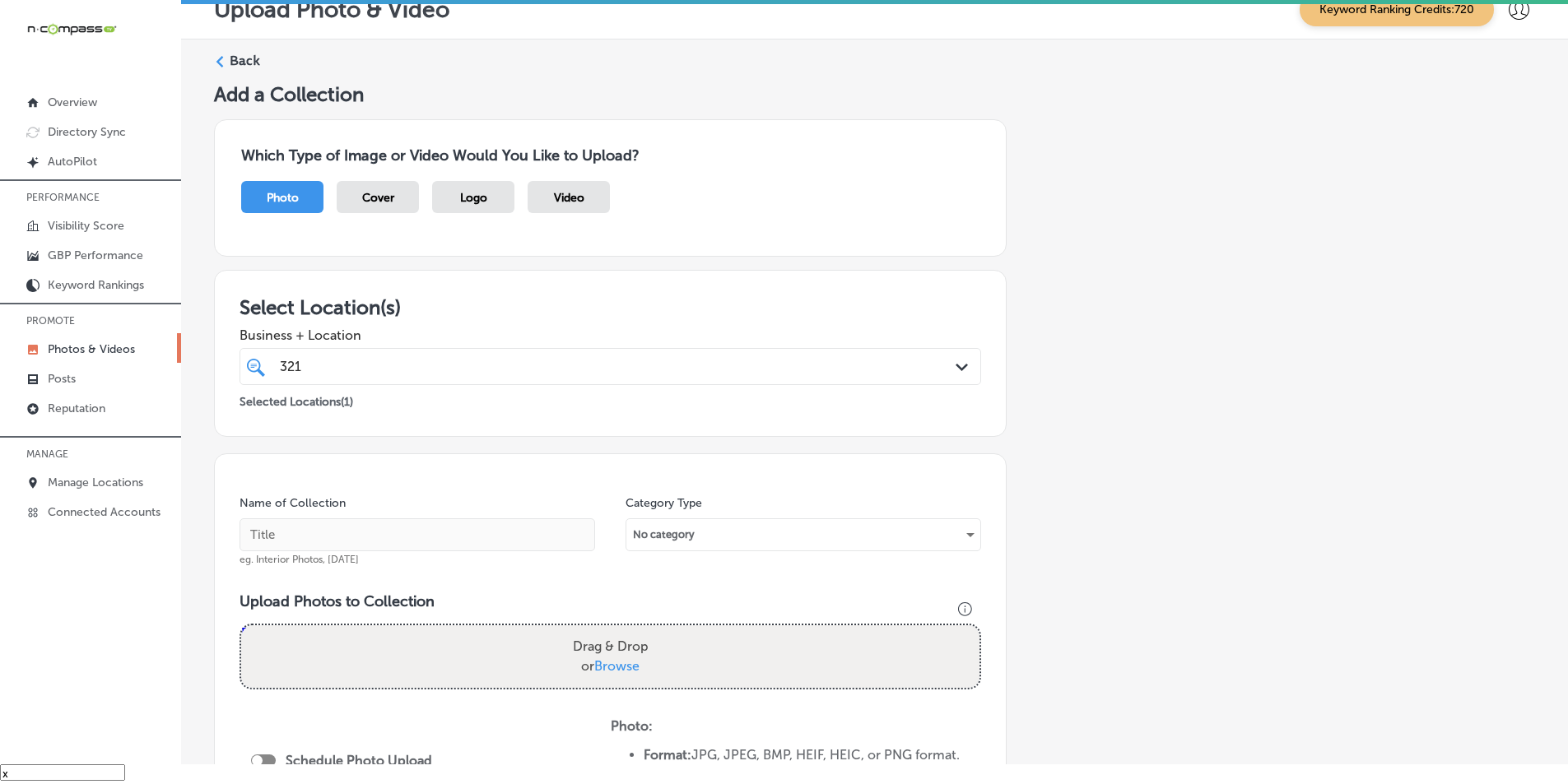
click at [978, 583] on div "Name of Collection eg. Interior Photos, March 2020 Category Type No category Up…" at bounding box center [609, 705] width 792 height 504
click at [312, 535] on input "text" at bounding box center [418, 535] width 356 height 33
paste input "restaurants"
type input "restaurants"
click at [468, 648] on div "Drag & Drop or Browse" at bounding box center [610, 657] width 738 height 63
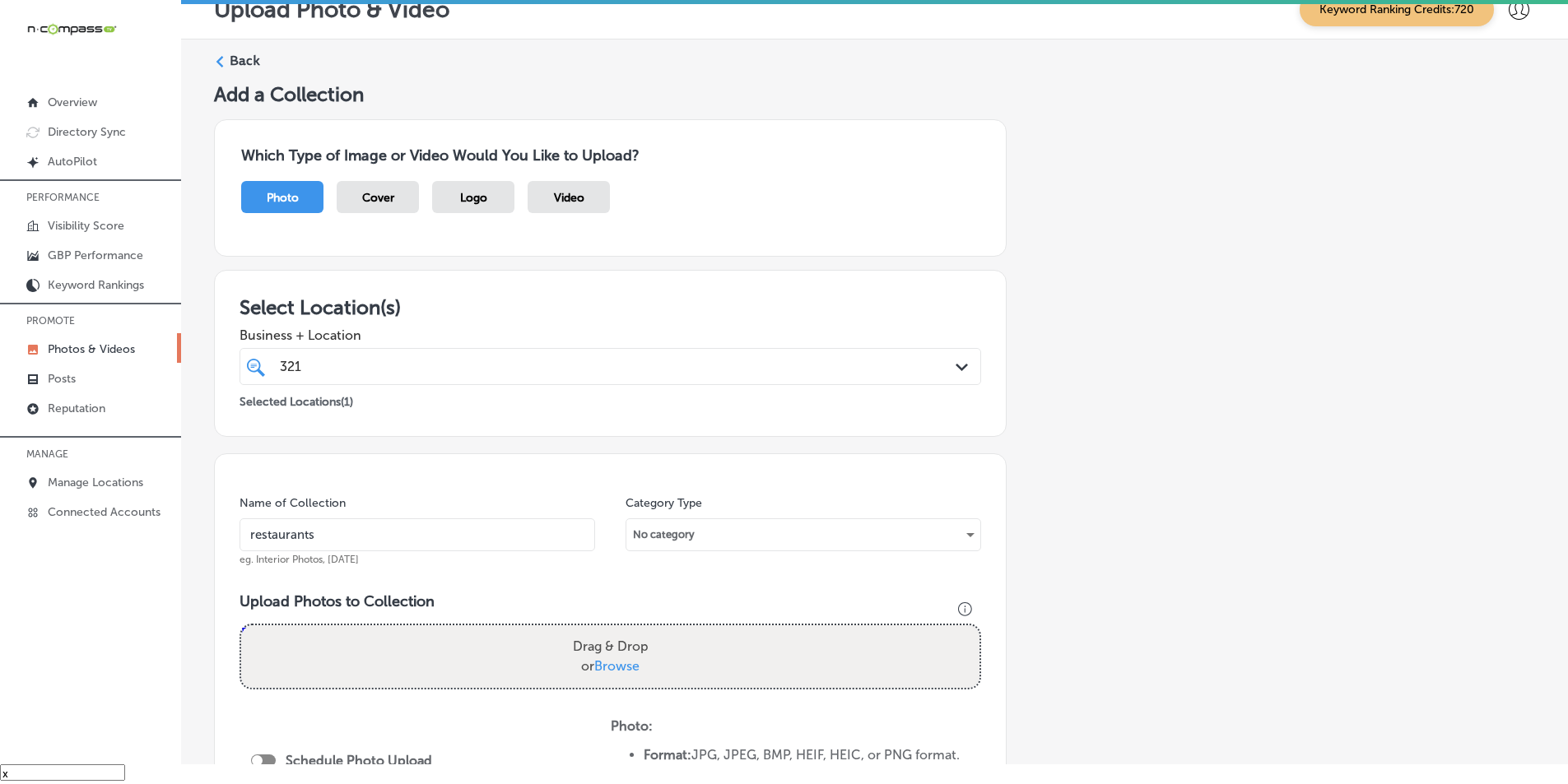
click at [242, 626] on input "Drag & Drop or Browse" at bounding box center [610, 628] width 738 height 5
type input "C:\fakepath\533583940_18515708911028801_736615287217995023_n.jpg"
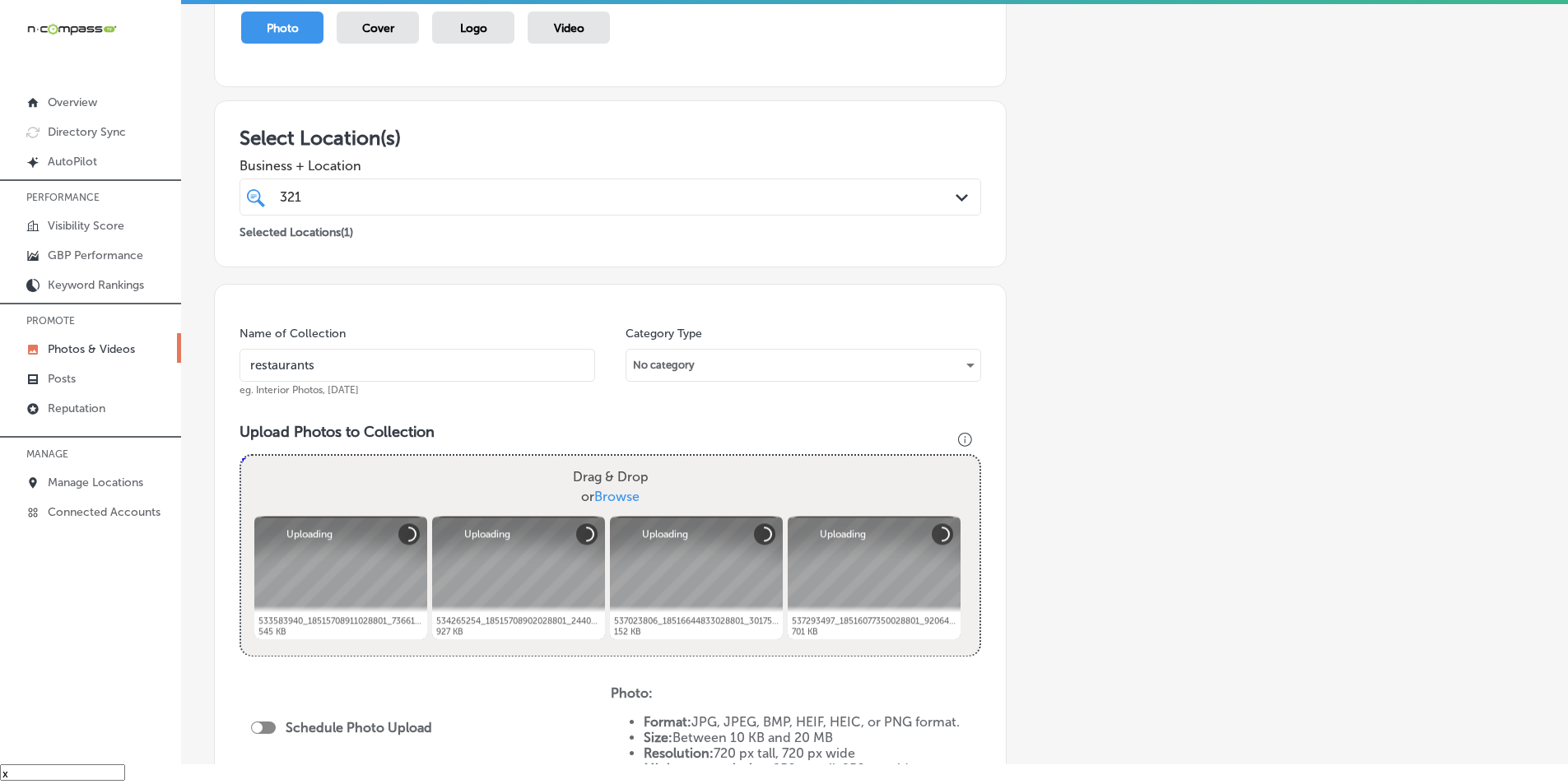
scroll to position [247, 0]
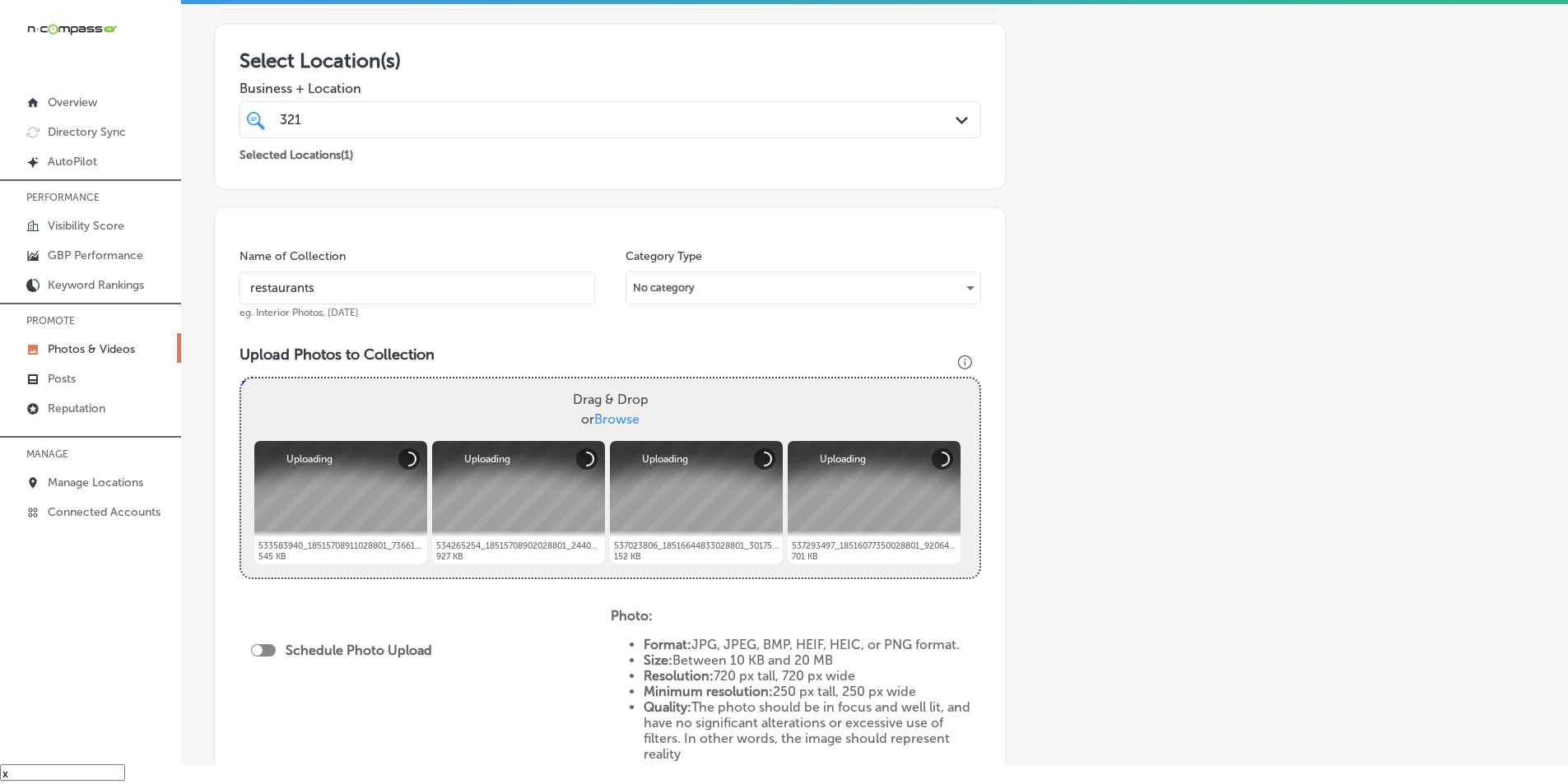
click at [482, 407] on div "Drag & Drop or Browse" at bounding box center [610, 410] width 738 height 63
click at [242, 379] on input "Drag & Drop or Browse" at bounding box center [610, 381] width 738 height 5
type input "C:\fakepath\537371231_18516077359028801_4587271849769369401_n.jpg"
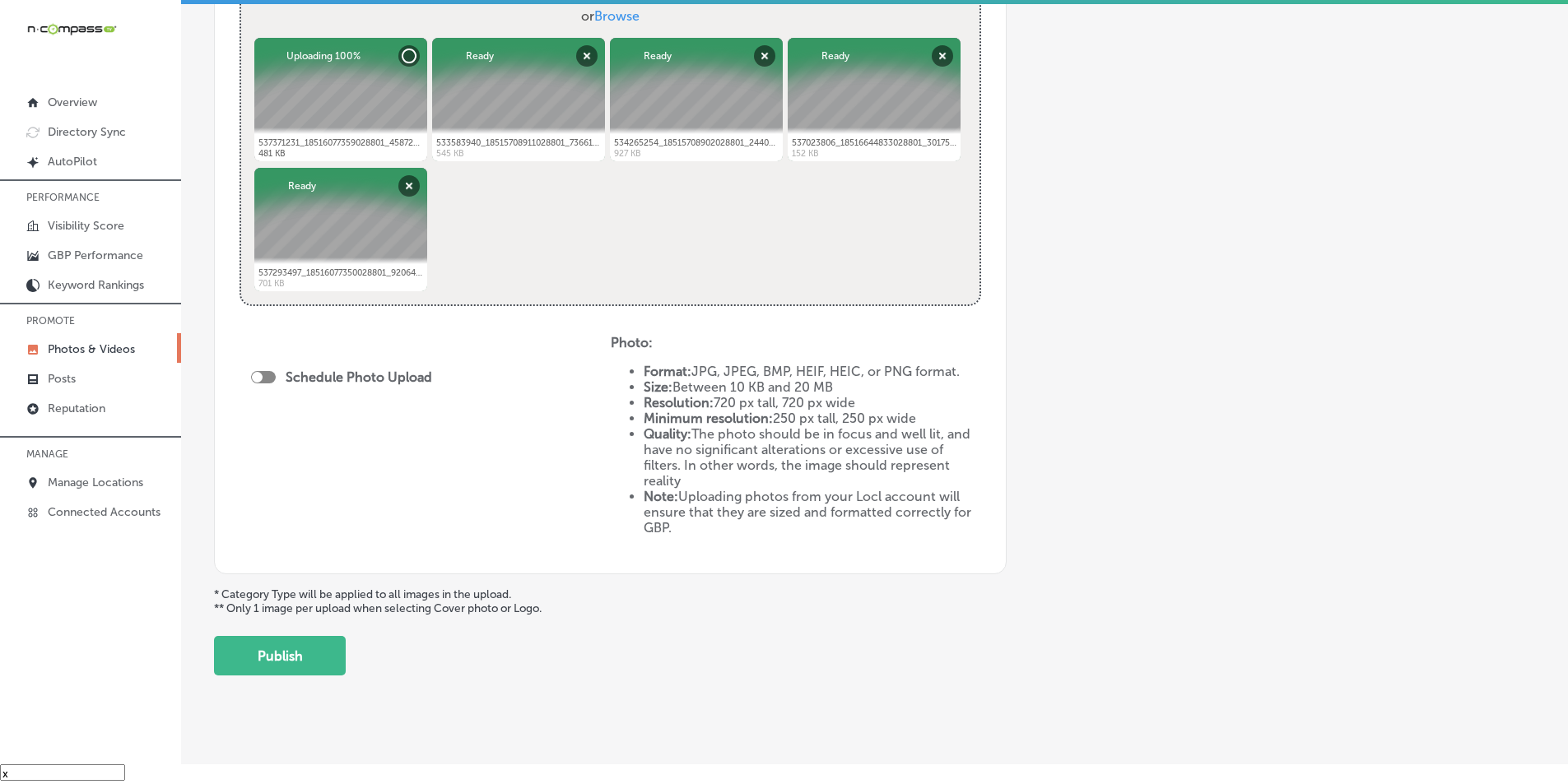
scroll to position [659, 0]
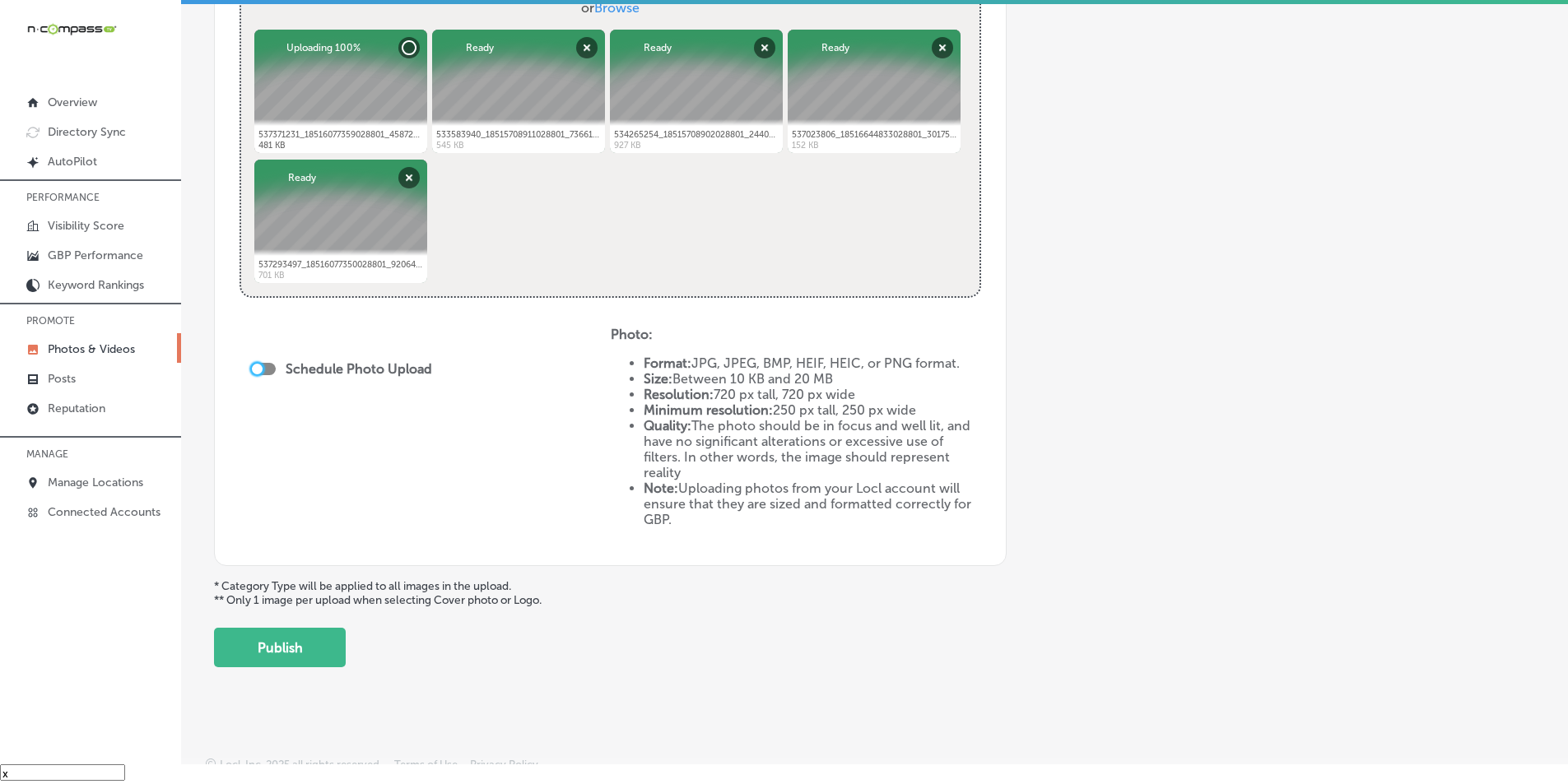
click at [260, 366] on div at bounding box center [257, 369] width 11 height 11
checkbox input "true"
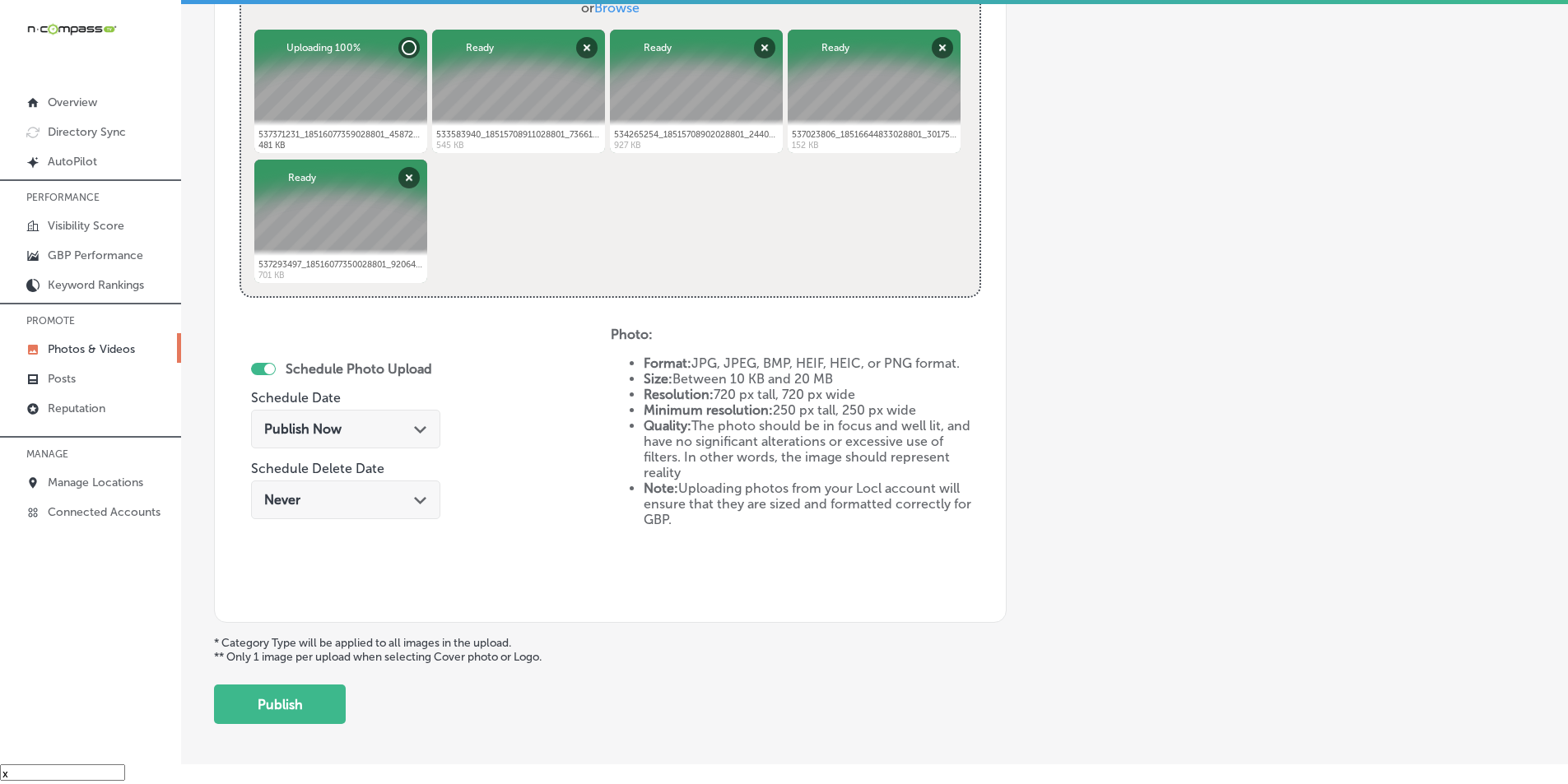
click at [371, 427] on div "Publish Now Path Created with Sketch." at bounding box center [346, 429] width 163 height 15
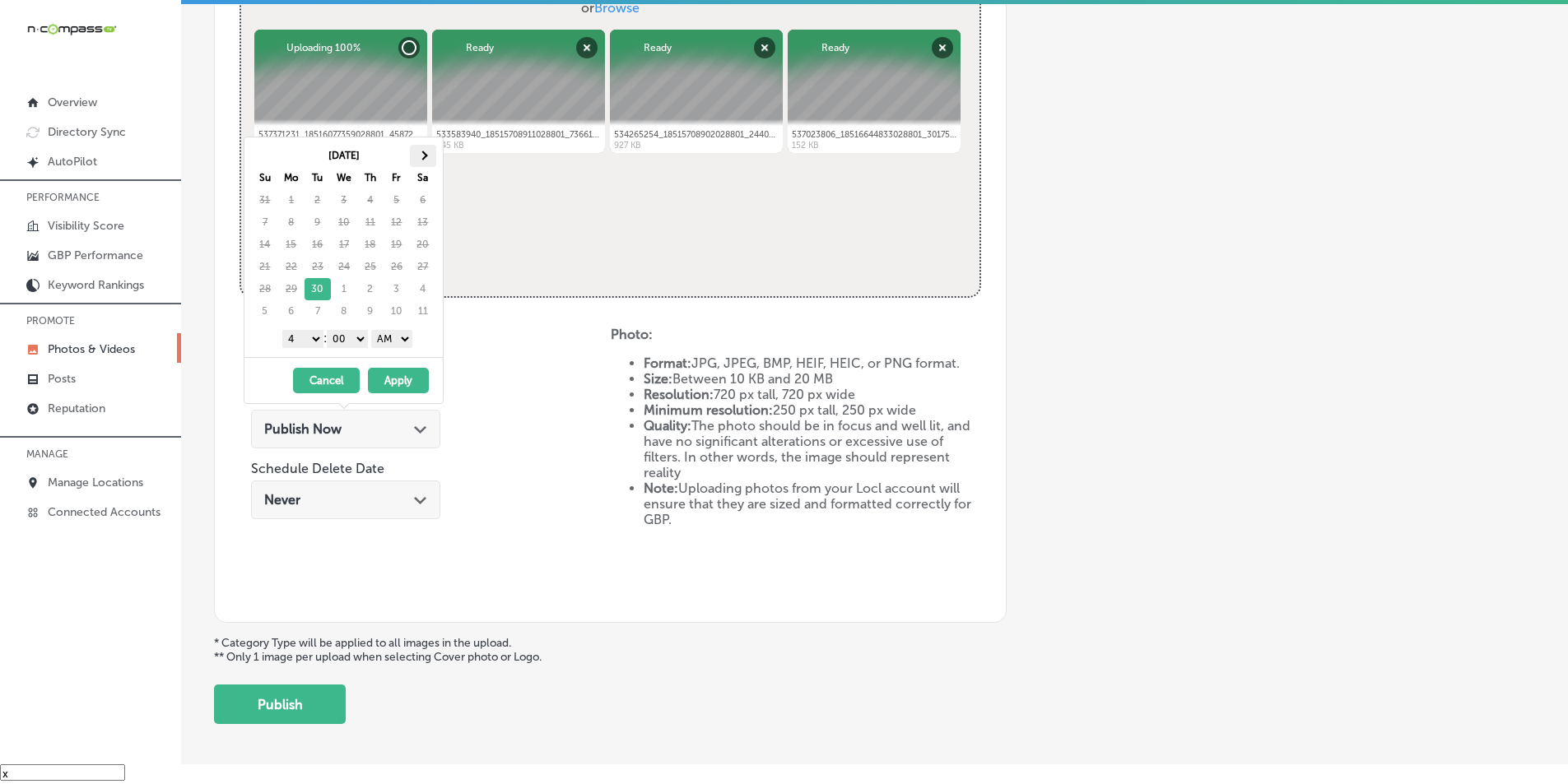
click at [425, 155] on span at bounding box center [422, 155] width 9 height 9
click at [309, 341] on select "1 2 3 4 5 6 7 8 9 10 11 12" at bounding box center [303, 338] width 42 height 18
click at [409, 338] on select "AM PM" at bounding box center [392, 338] width 42 height 18
click at [394, 379] on button "Apply" at bounding box center [398, 381] width 61 height 25
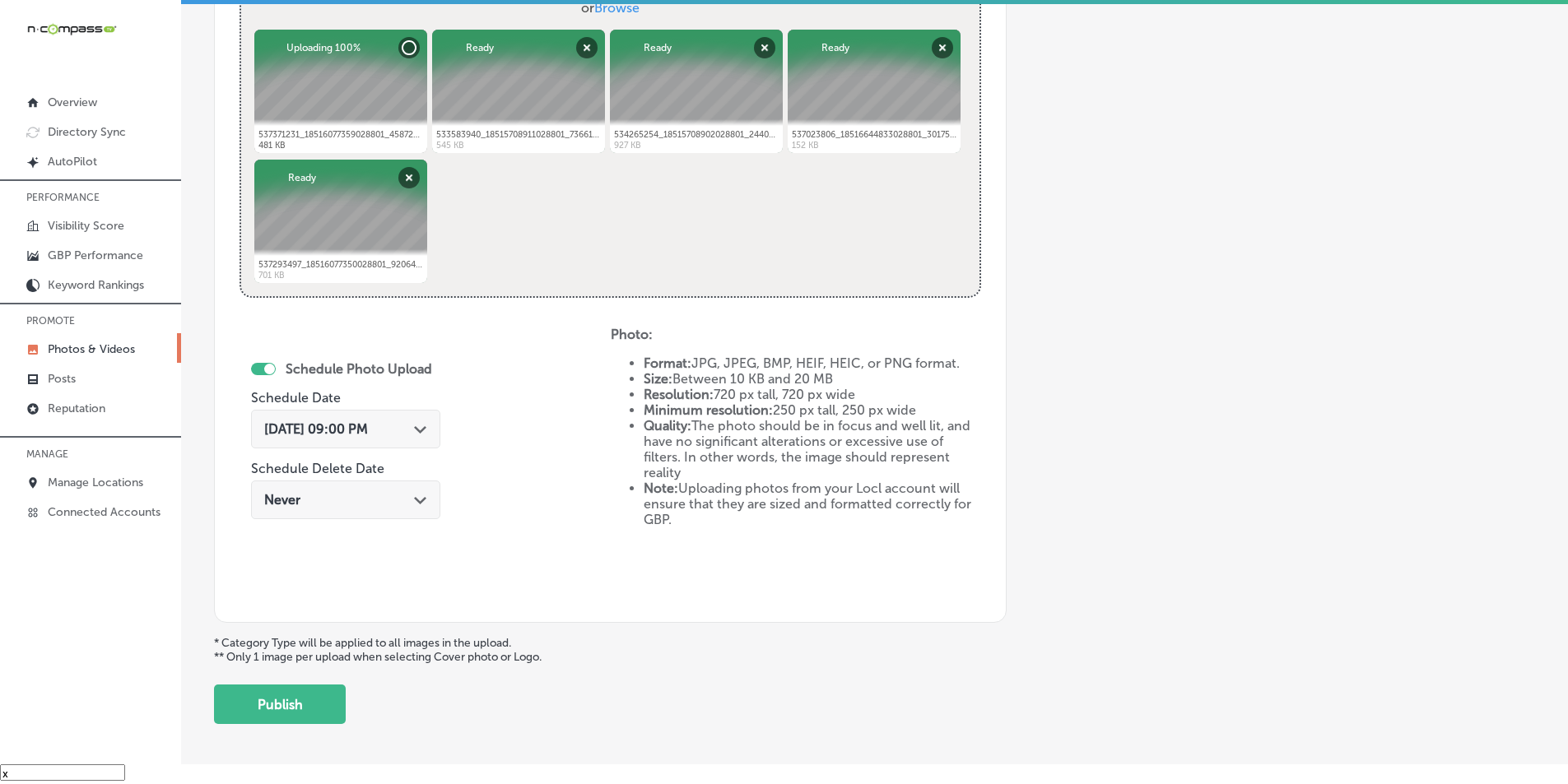
scroll to position [730, 0]
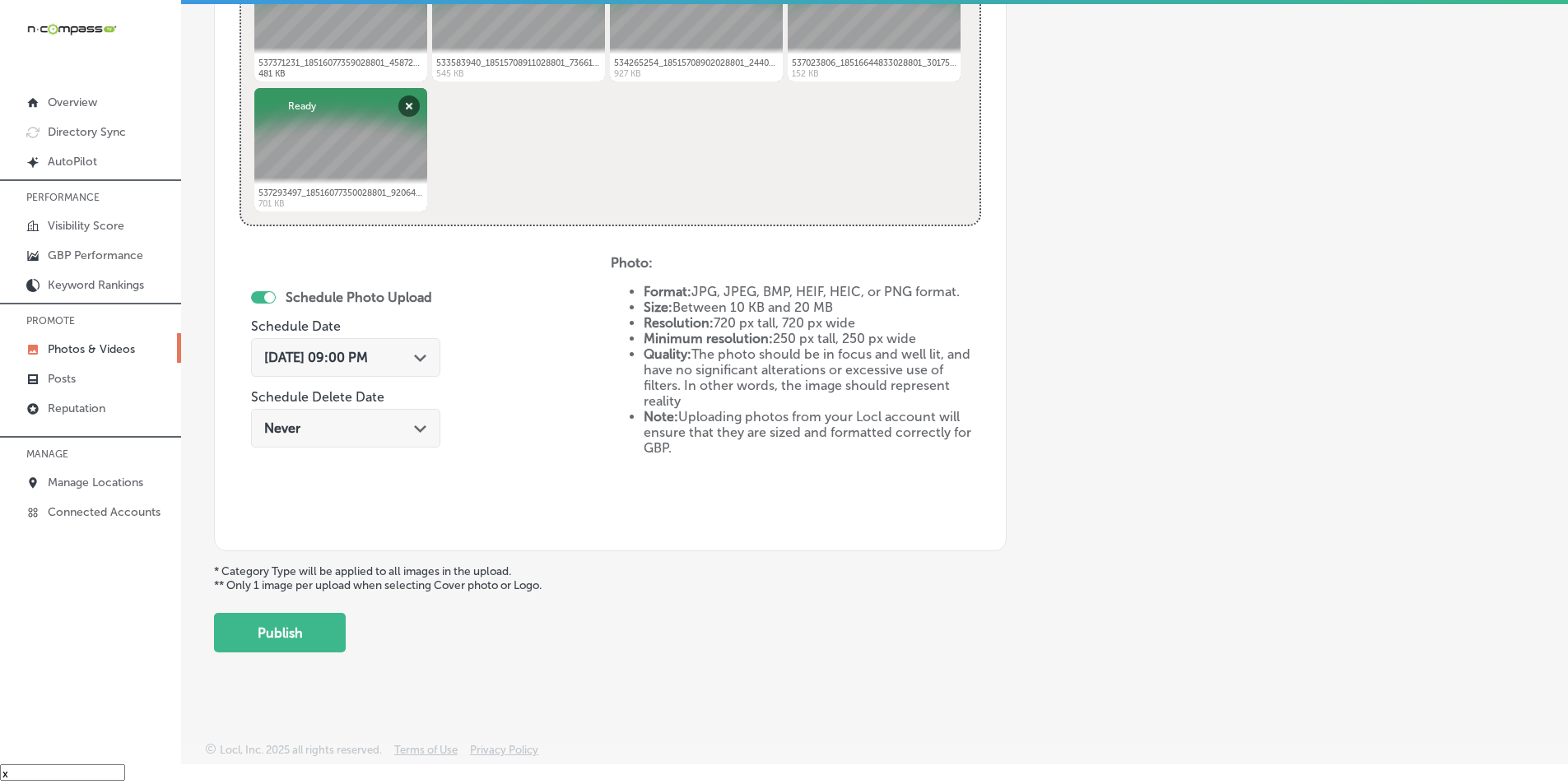
click at [297, 632] on button "Publish" at bounding box center [279, 632] width 131 height 40
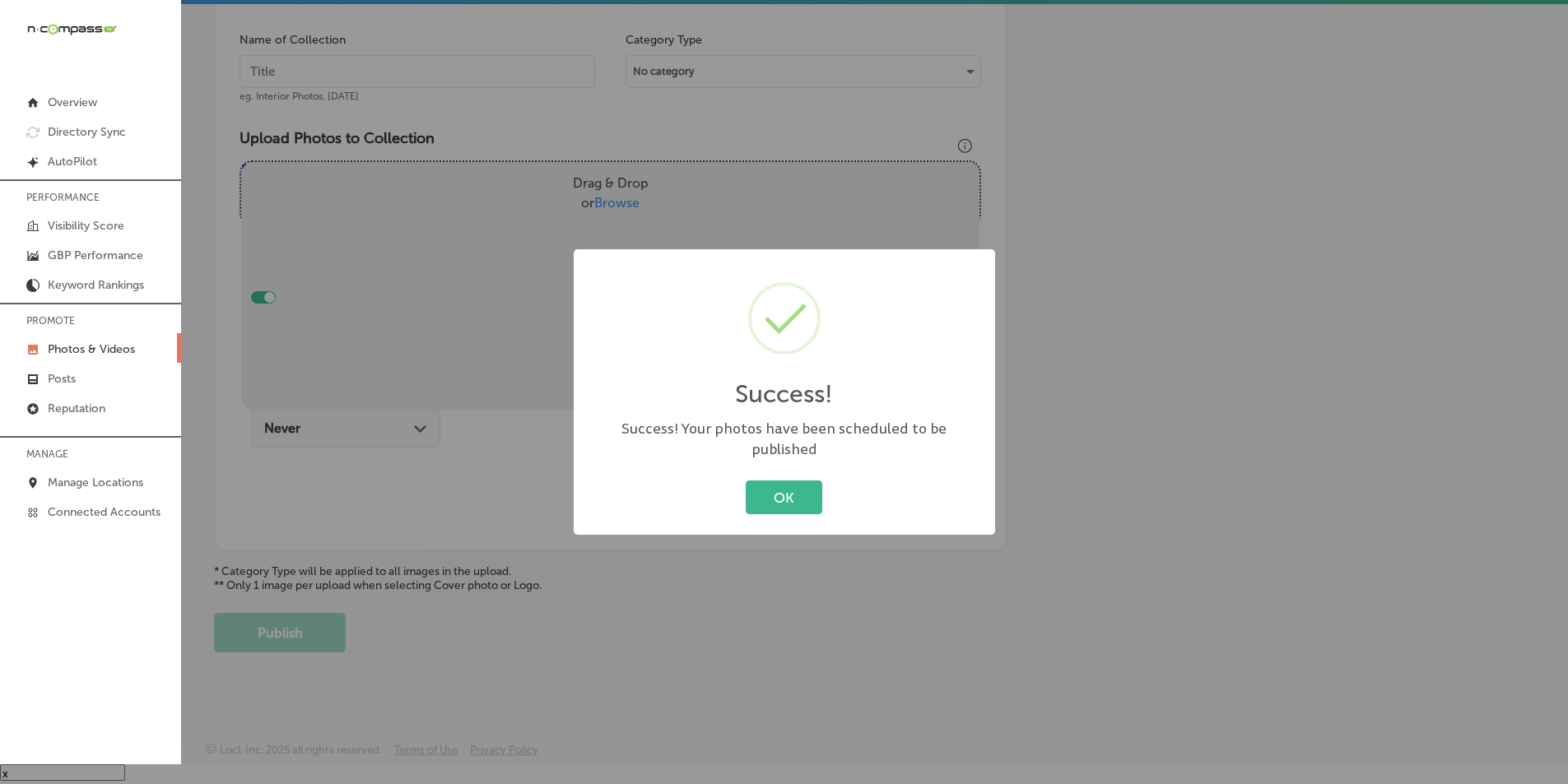
scroll to position [464, 0]
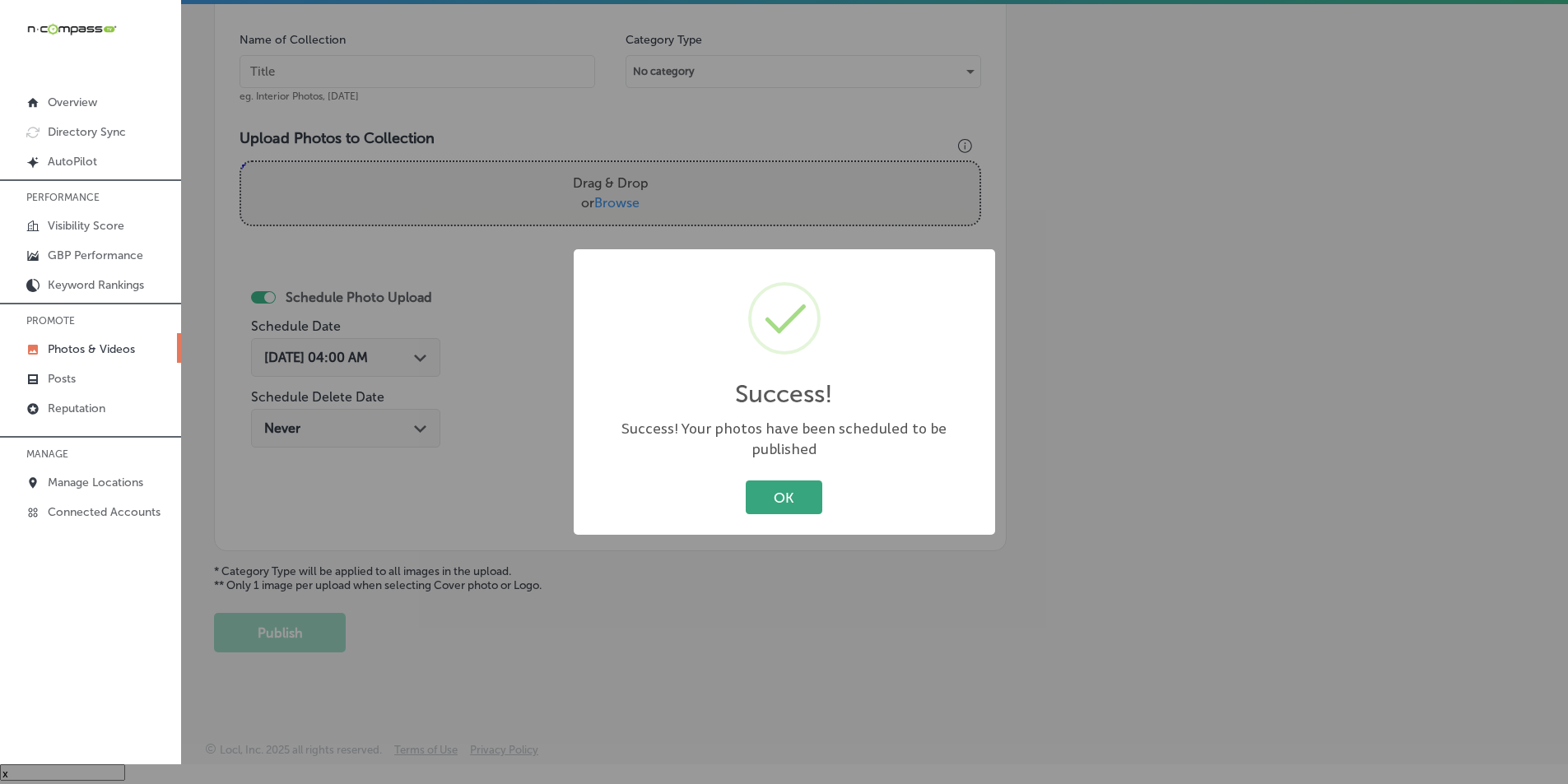
click at [776, 481] on button "OK" at bounding box center [784, 498] width 76 height 34
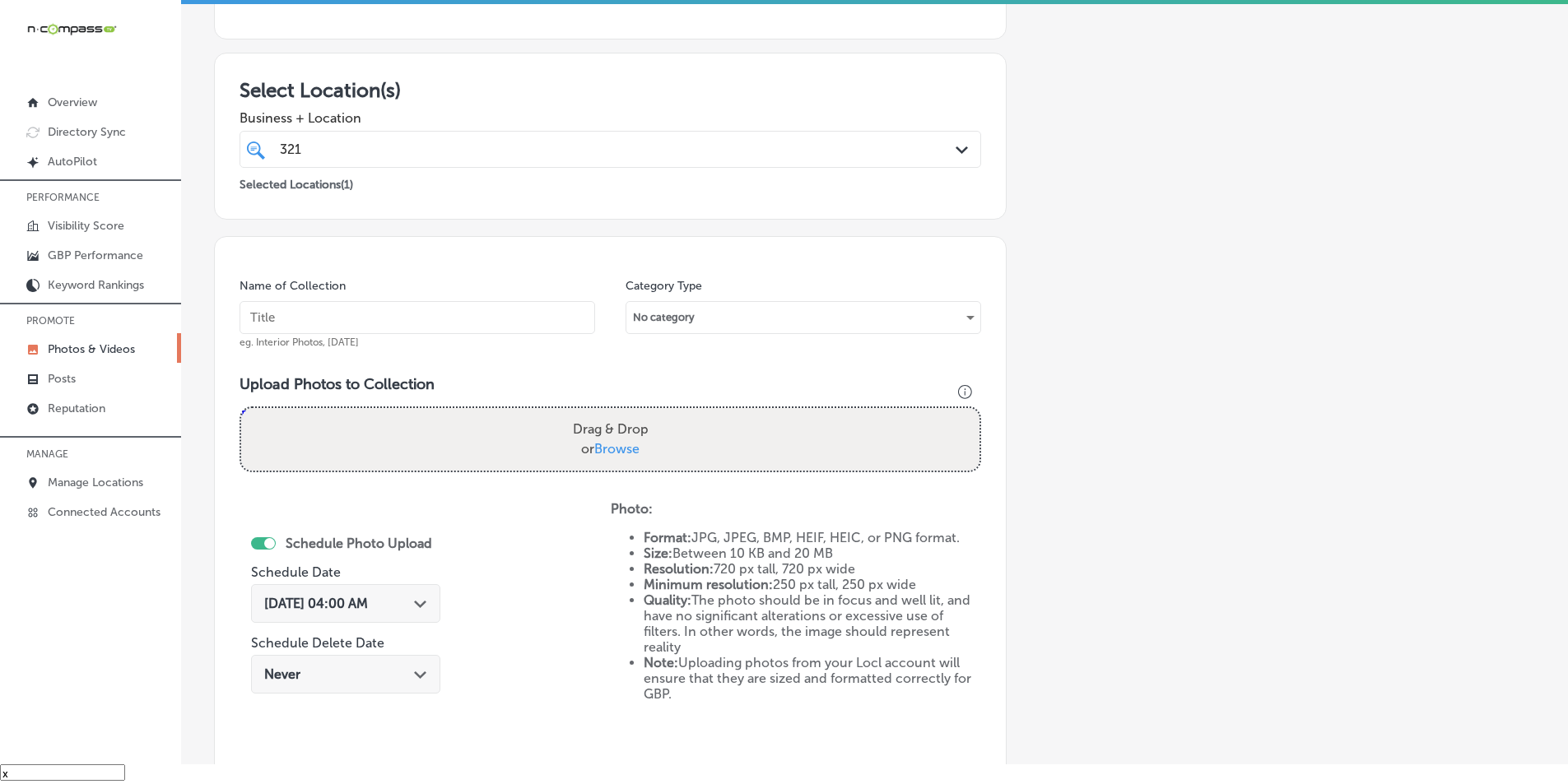
scroll to position [134, 0]
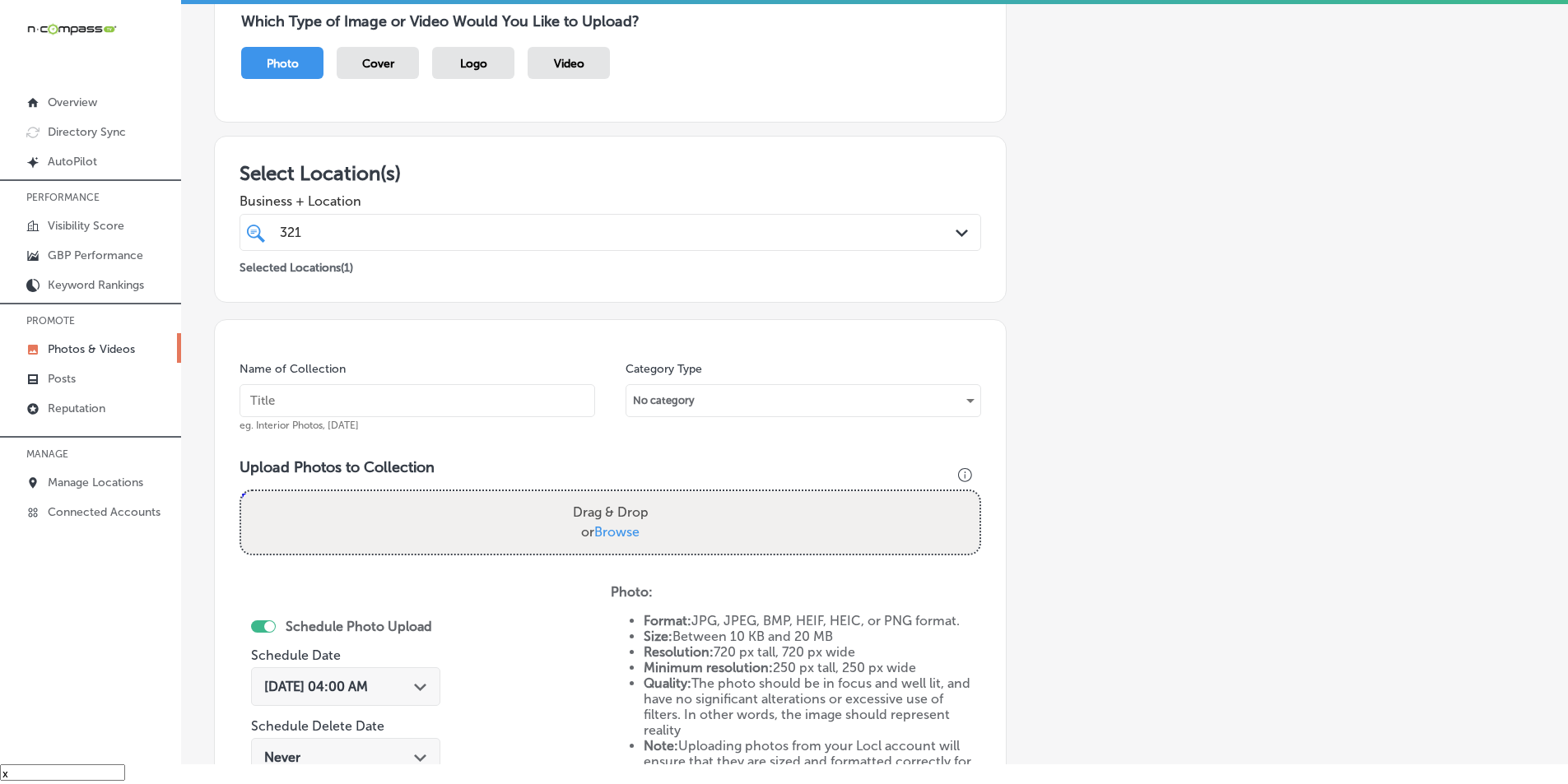
click at [303, 396] on input "text" at bounding box center [418, 401] width 356 height 33
paste input "food near me"
type input "food near me"
click at [336, 504] on div "Drag & Drop or Browse" at bounding box center [610, 523] width 738 height 63
click at [242, 492] on input "Drag & Drop or Browse" at bounding box center [610, 494] width 738 height 5
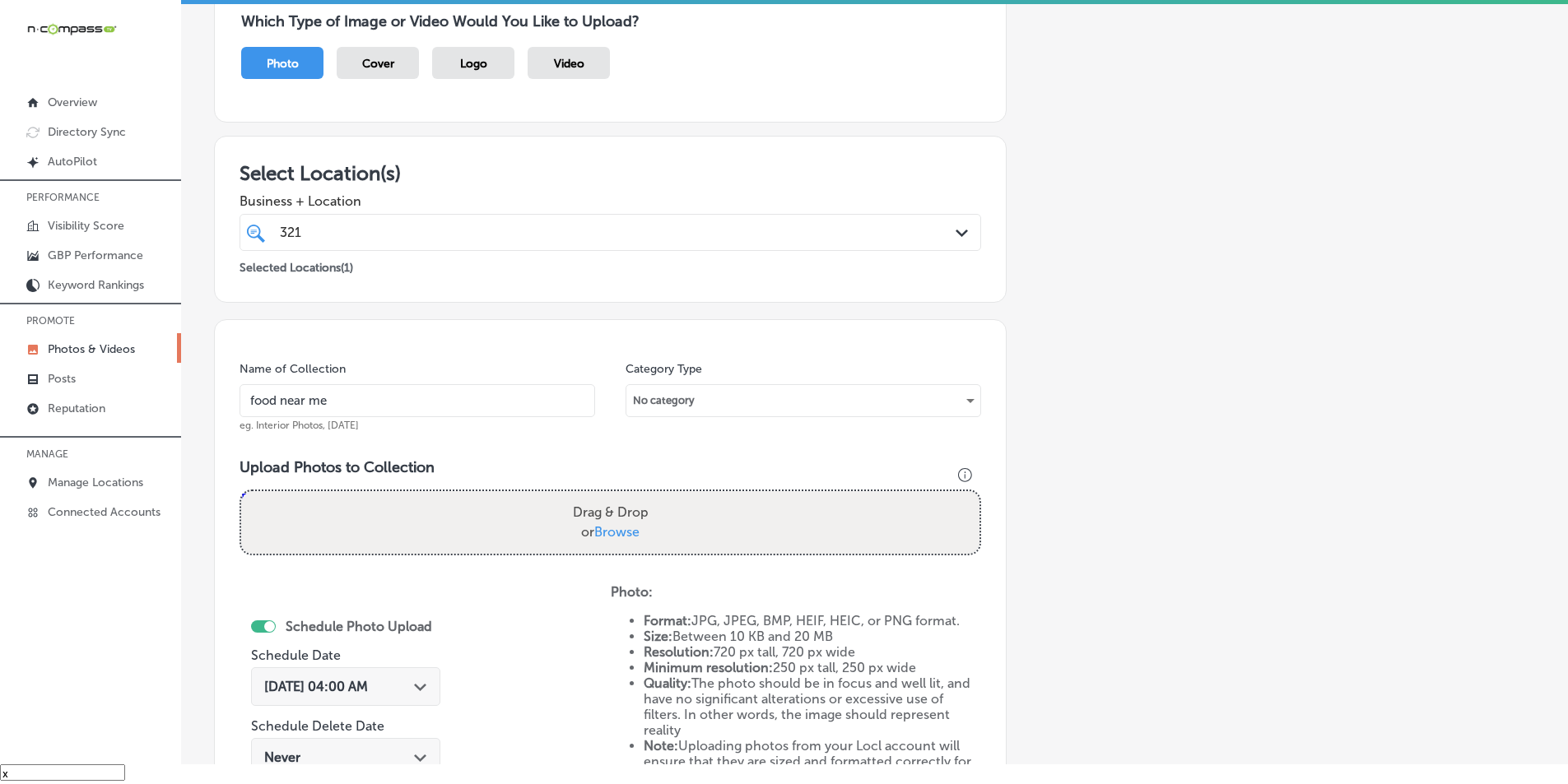
type input "C:\fakepath\537528249_18516644785028801_2274714633795143784_n.jpg"
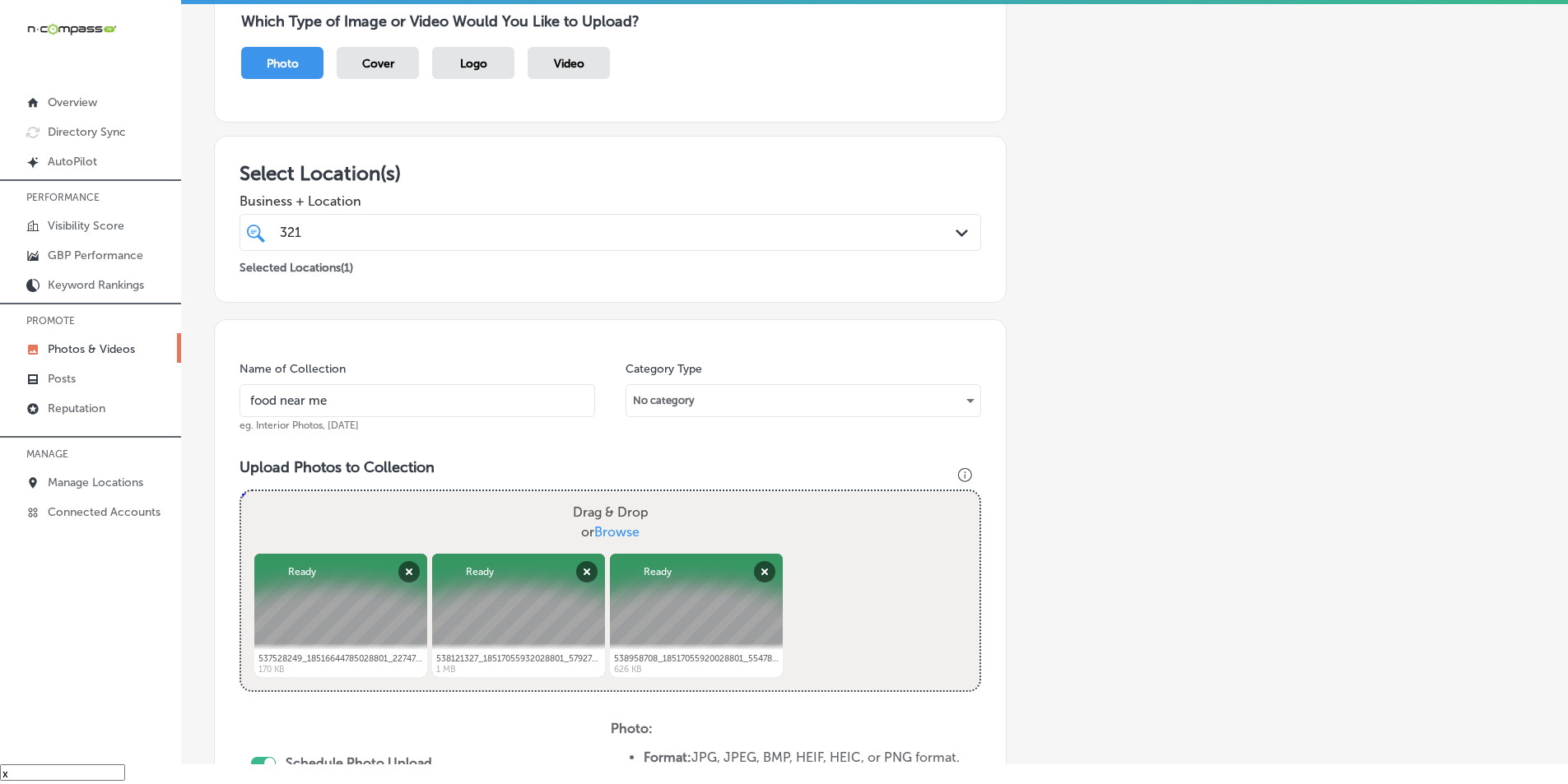
click at [816, 530] on div "Drag & Drop or Browse" at bounding box center [610, 523] width 738 height 63
click at [242, 492] on input "Drag & Drop or Browse" at bounding box center [610, 494] width 738 height 5
type input "C:\fakepath\539617663_18517055911028801_2595591551624928888_n.jpg"
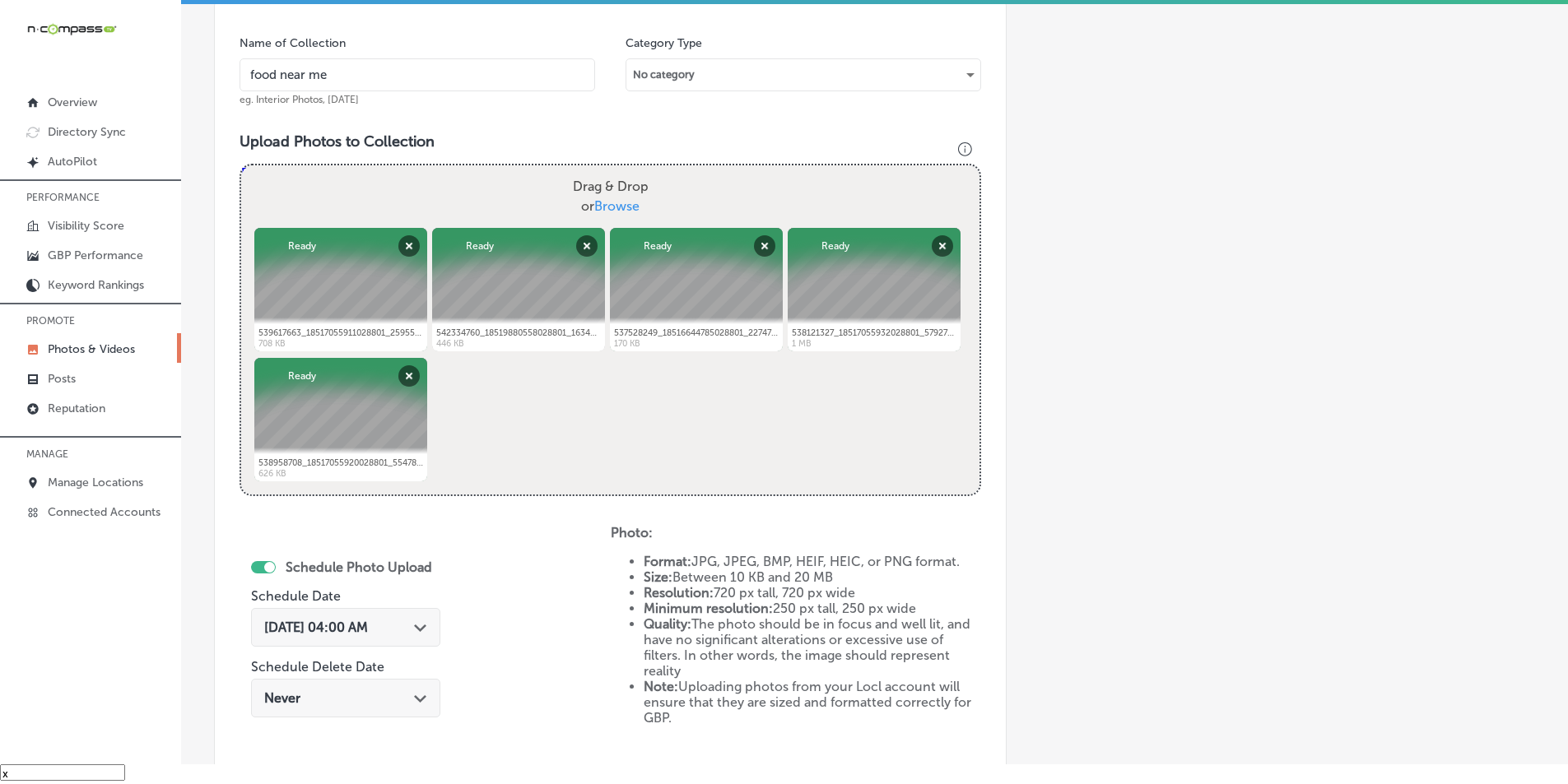
scroll to position [464, 0]
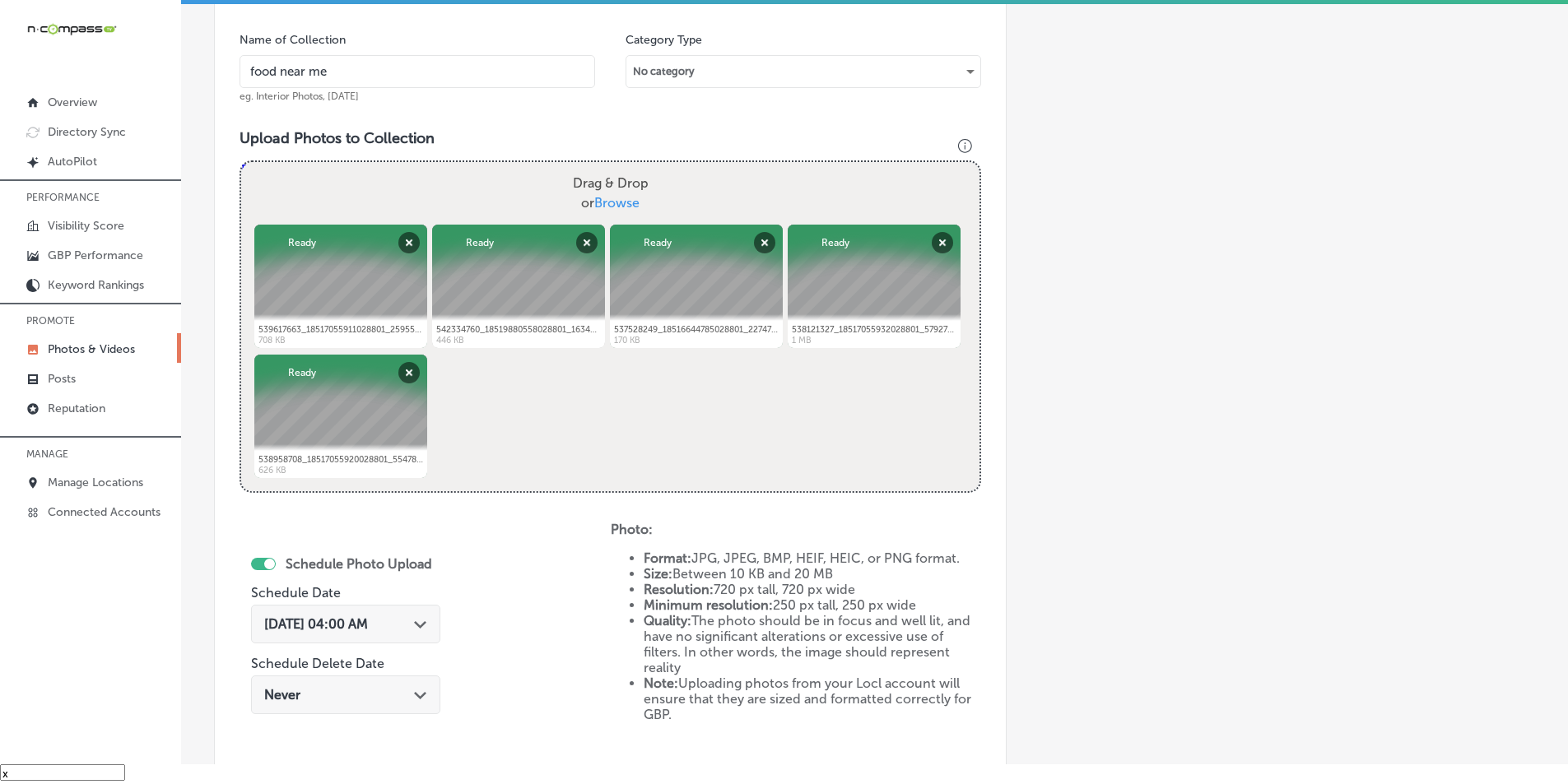
click at [416, 618] on div "Sep 30, 2025 04:00 AM Path Created with Sketch." at bounding box center [346, 624] width 163 height 15
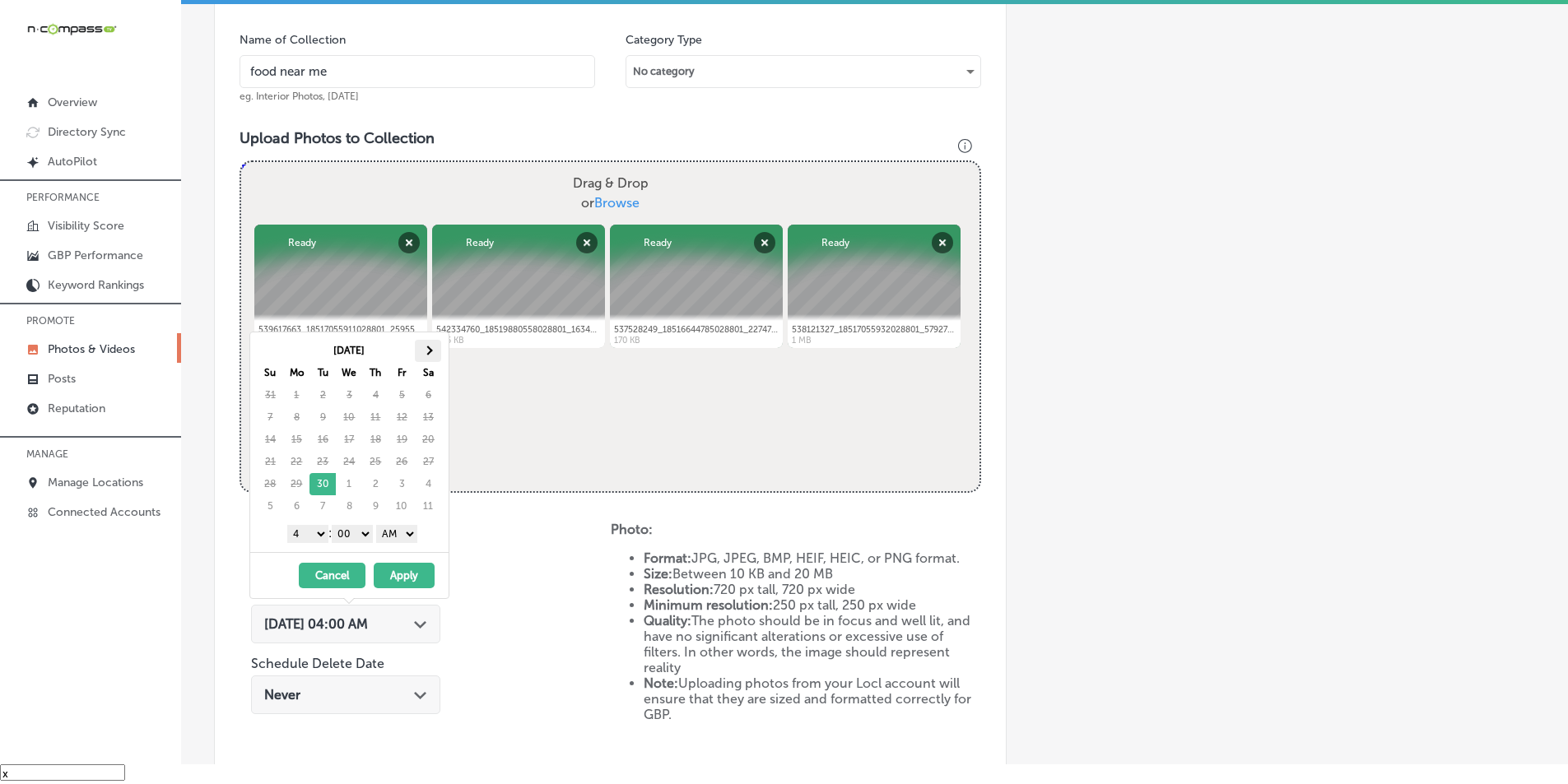
click at [428, 353] on span at bounding box center [428, 350] width 9 height 9
click at [318, 533] on select "1 2 3 4 5 6 7 8 9 10 11 12" at bounding box center [308, 534] width 42 height 18
click at [413, 531] on select "AM PM" at bounding box center [397, 534] width 42 height 18
click at [403, 571] on button "Apply" at bounding box center [404, 575] width 61 height 25
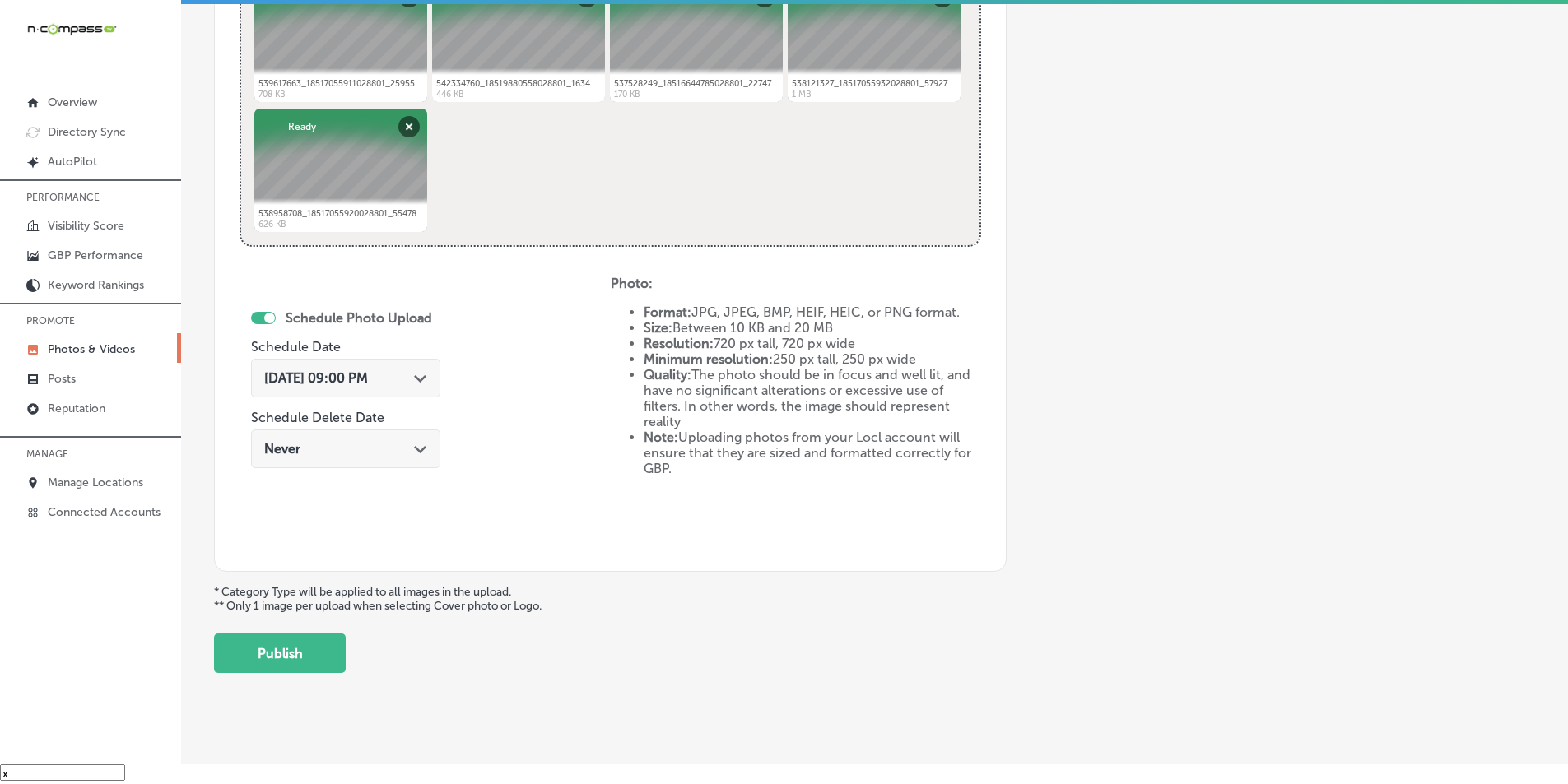
scroll to position [730, 0]
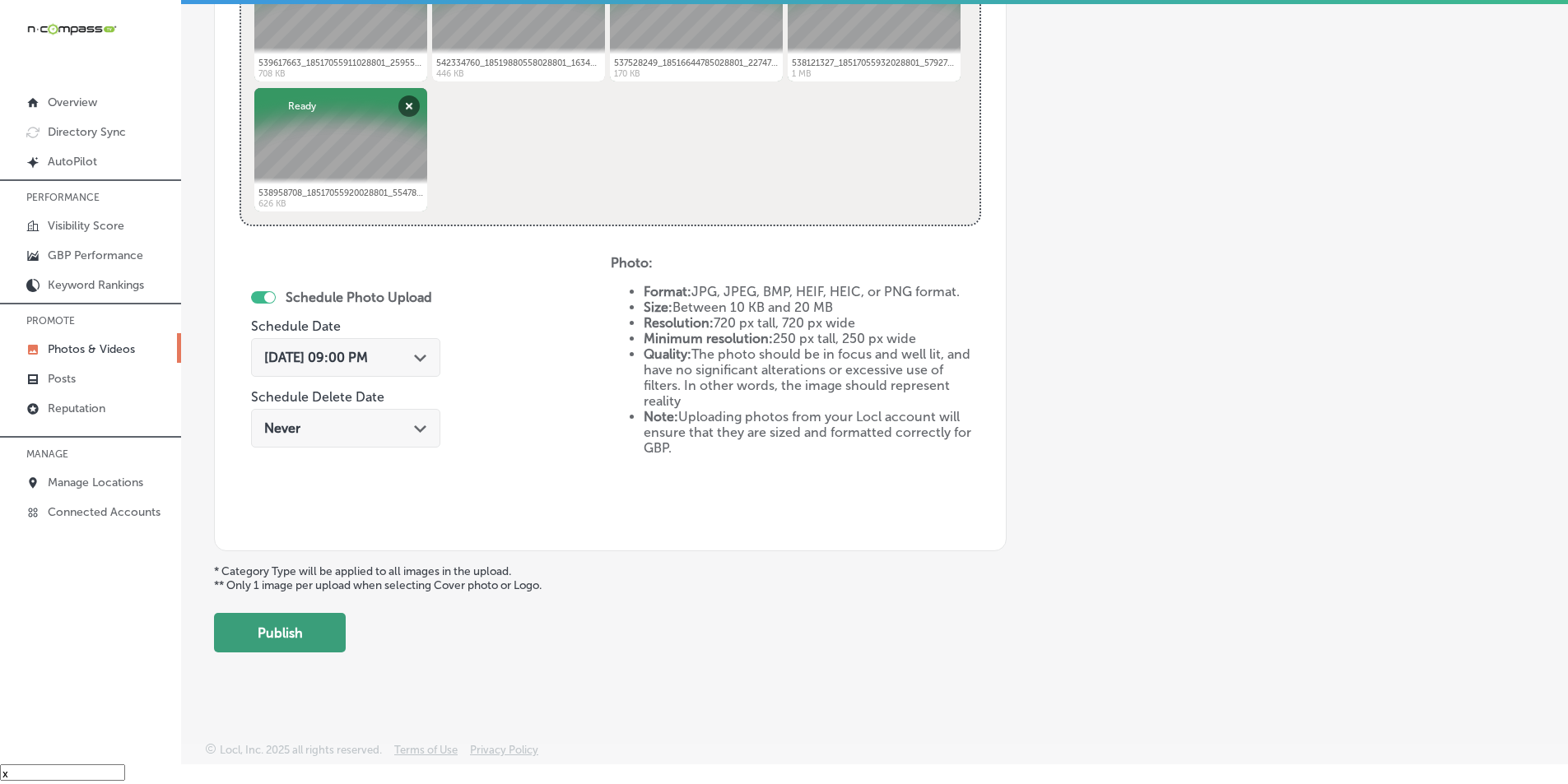
click at [299, 630] on button "Publish" at bounding box center [279, 632] width 131 height 40
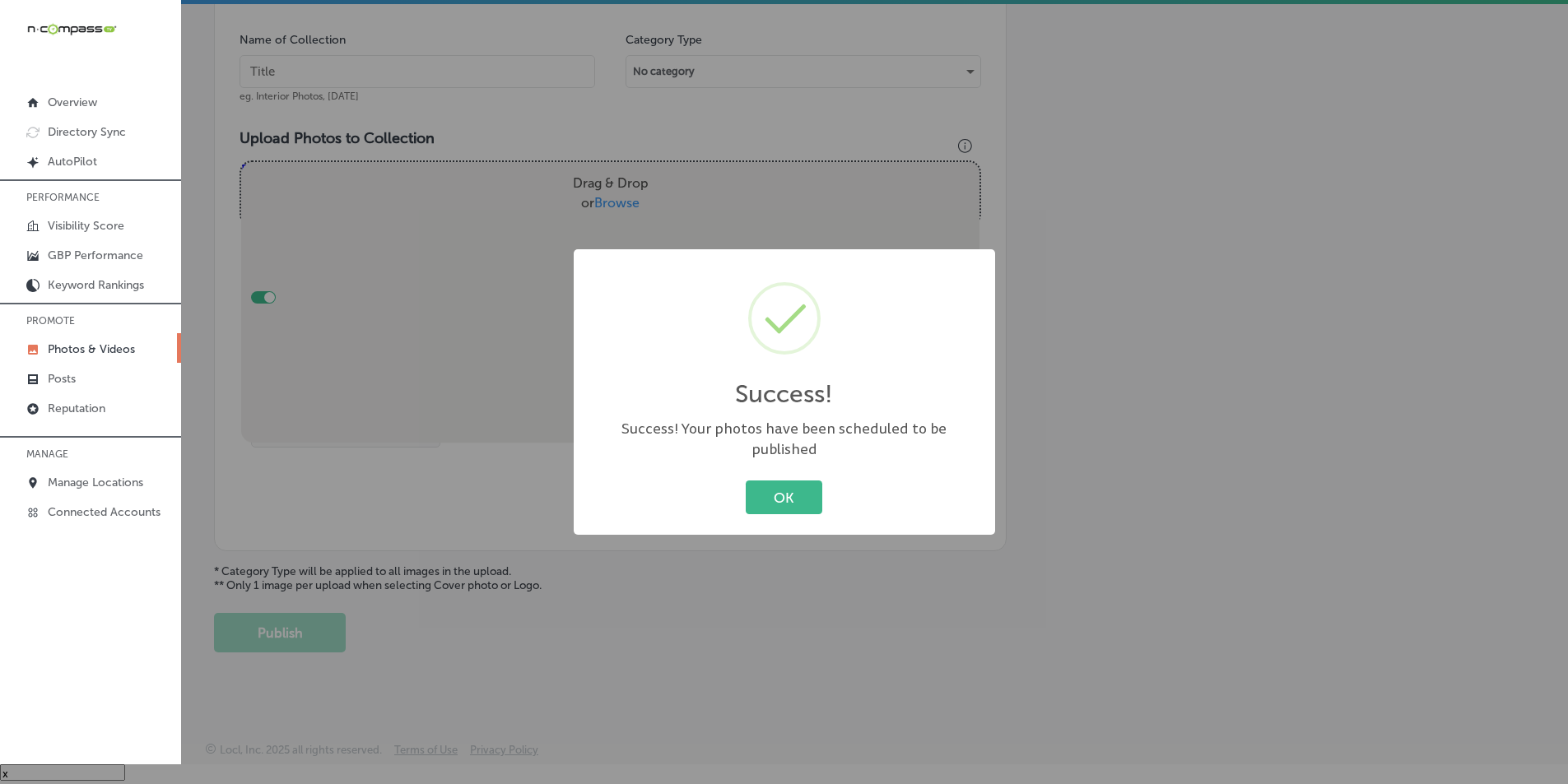
scroll to position [464, 0]
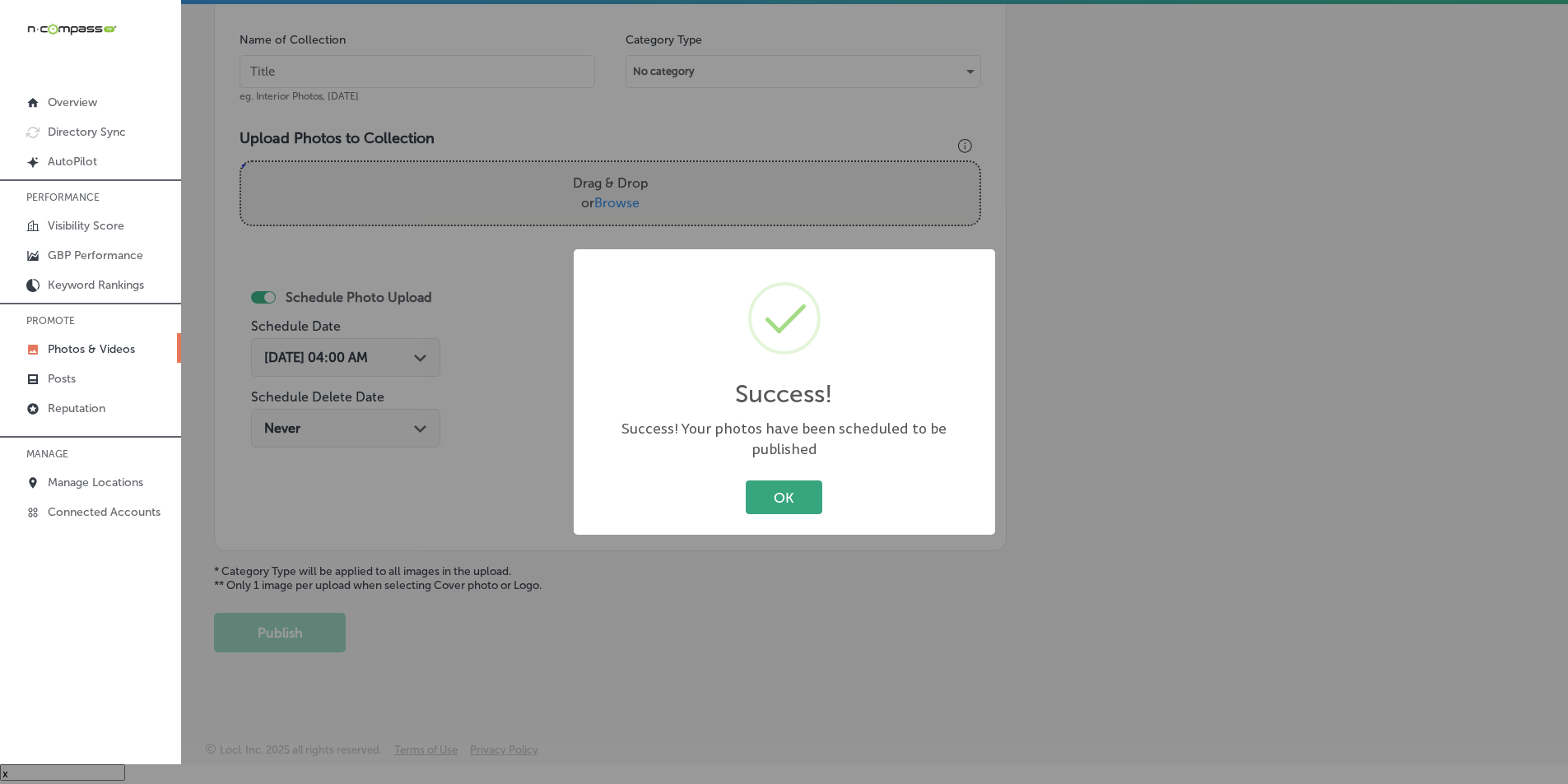
click at [800, 486] on button "OK" at bounding box center [784, 498] width 76 height 34
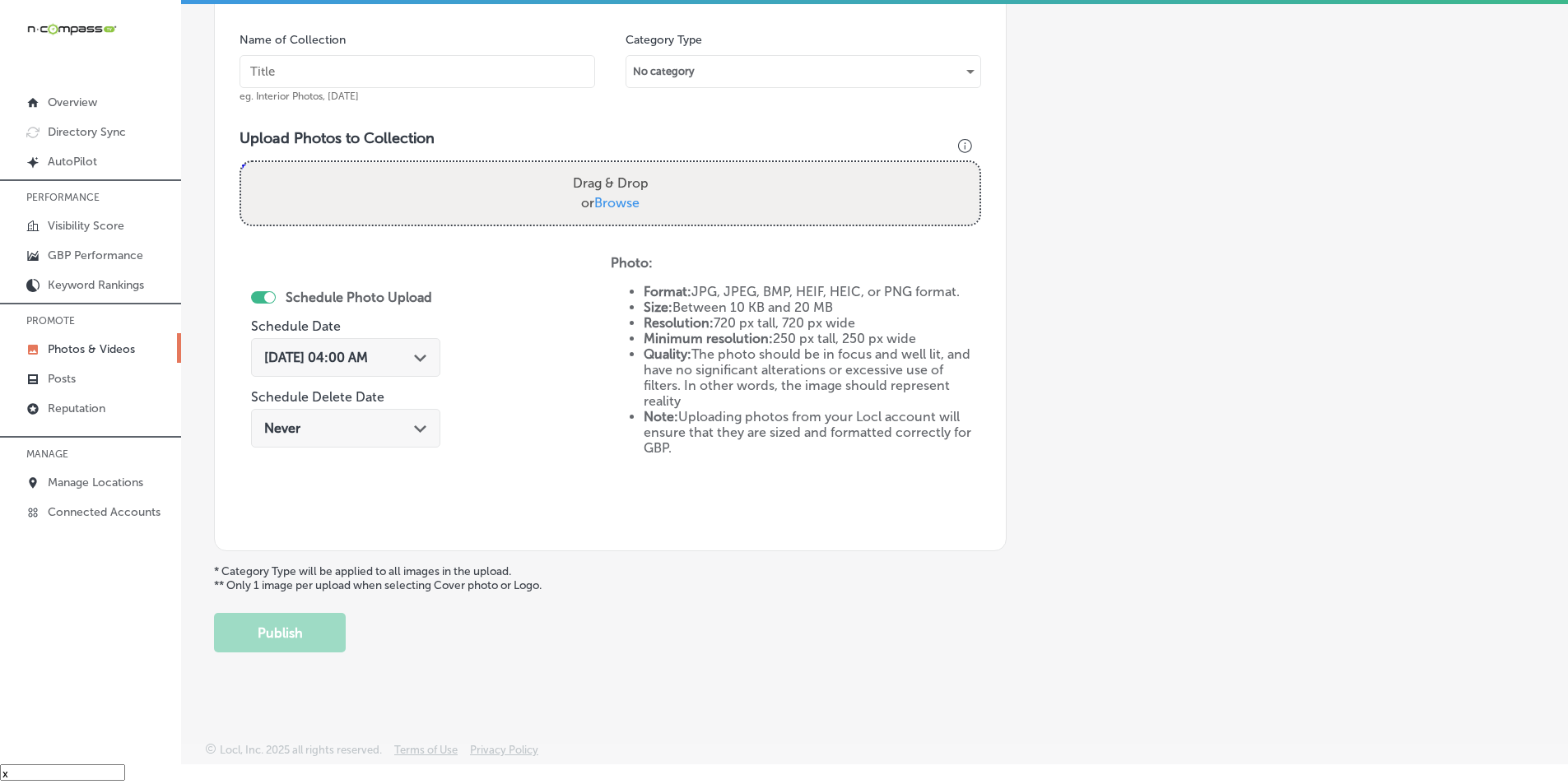
scroll to position [381, 0]
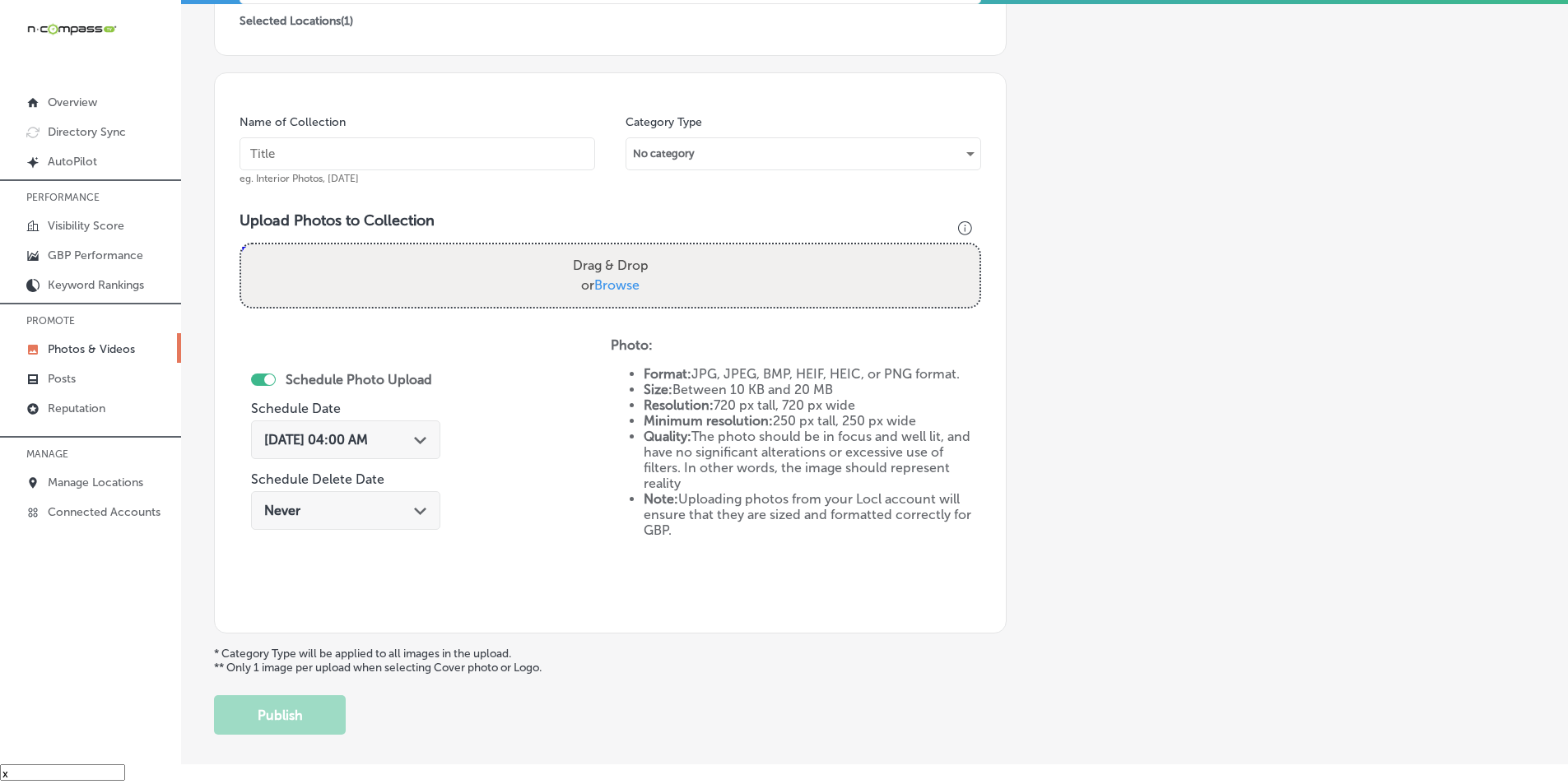
drag, startPoint x: 348, startPoint y: 154, endPoint x: 335, endPoint y: 157, distance: 13.3
click at [348, 154] on input "text" at bounding box center [418, 153] width 356 height 33
paste input "restaurants near me"
type input "restaurants near me"
click at [309, 256] on div "Drag & Drop or Browse" at bounding box center [610, 275] width 738 height 63
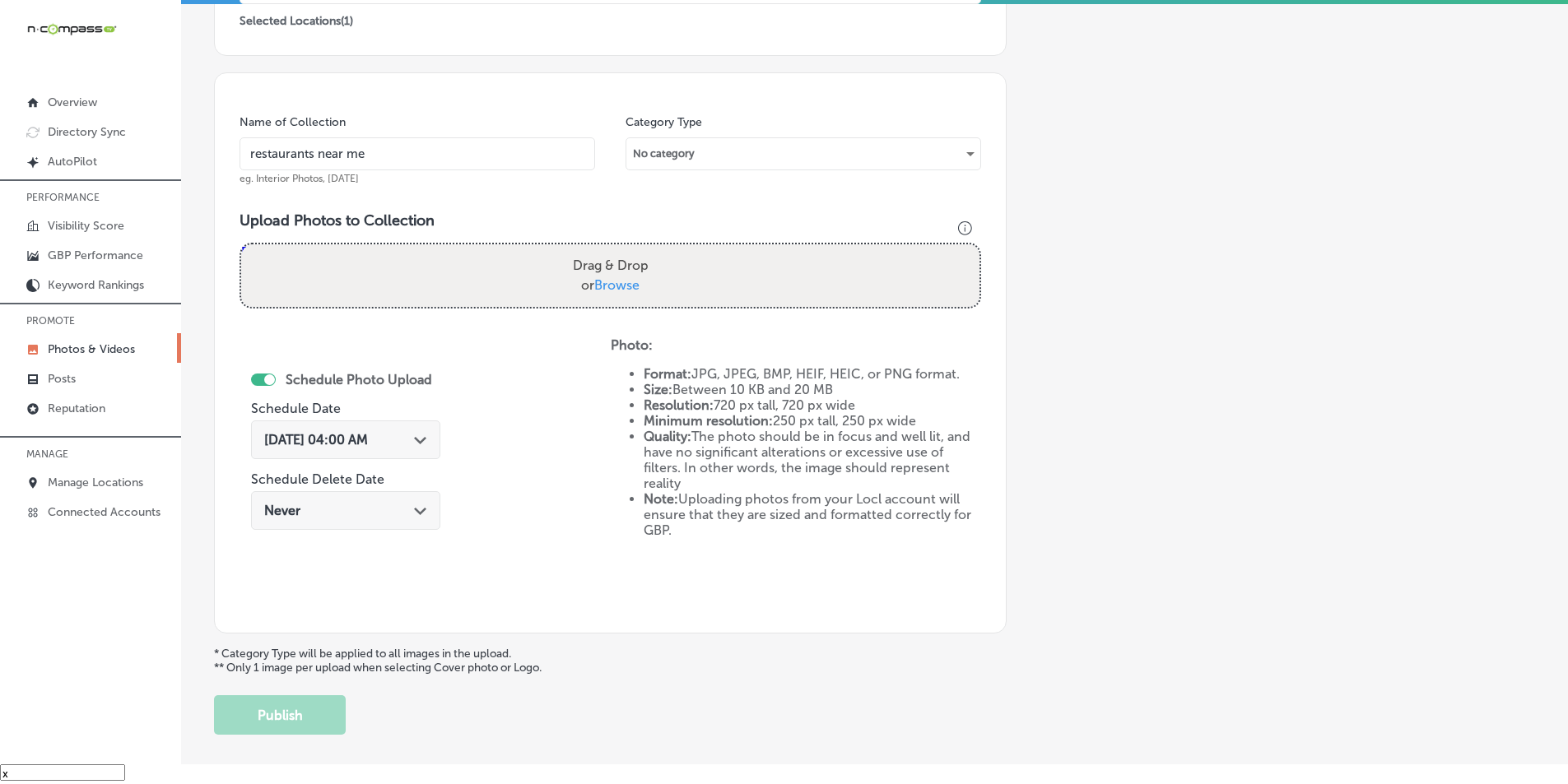
click at [242, 244] on input "Drag & Drop or Browse" at bounding box center [610, 247] width 738 height 5
type input "C:\fakepath\542394225_18520042285028801_1649526526186931620_n.jpg"
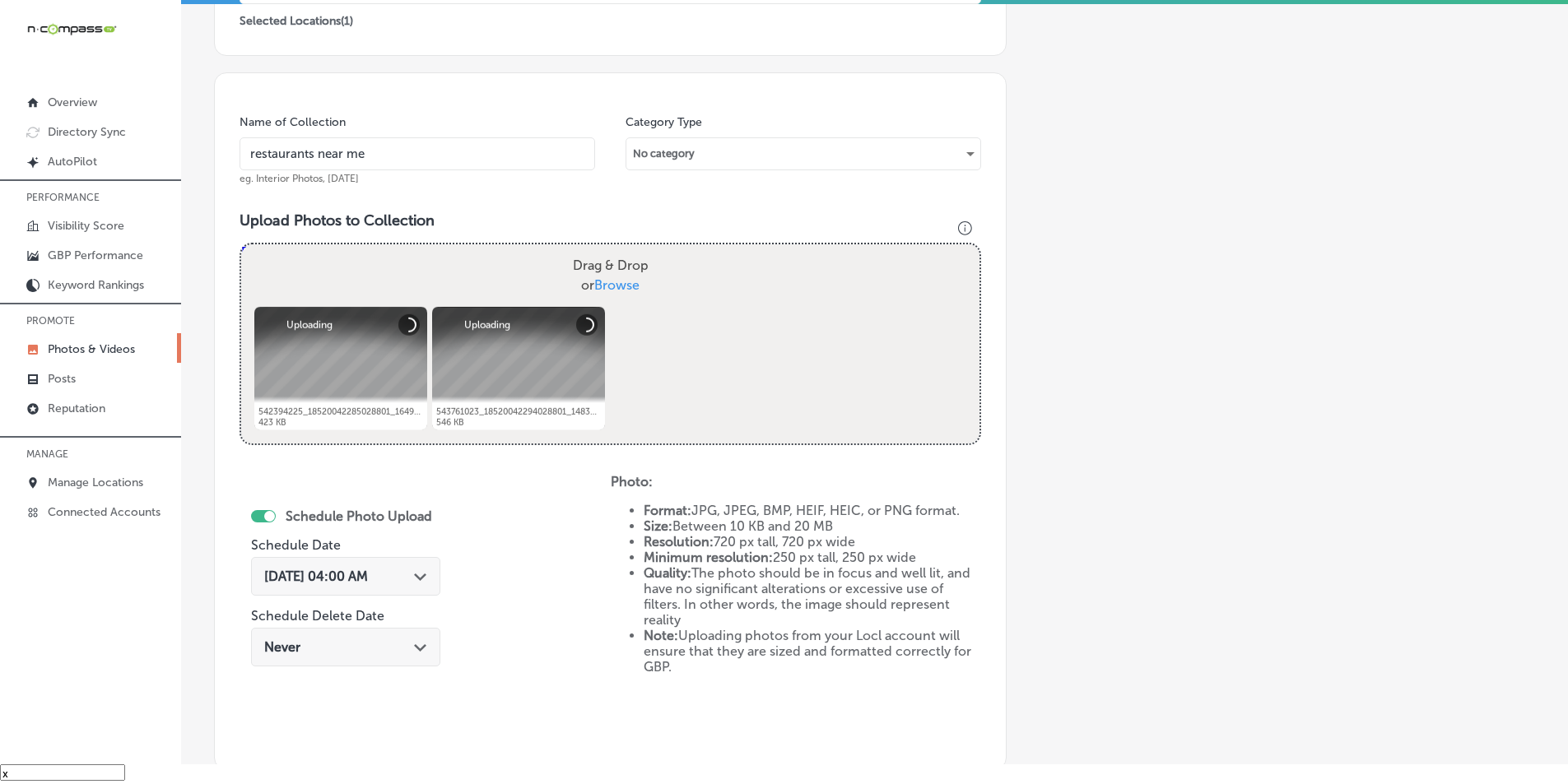
click at [450, 264] on div "Drag & Drop or Browse" at bounding box center [610, 275] width 738 height 63
click at [242, 244] on input "Drag & Drop or Browse" at bounding box center [610, 247] width 738 height 5
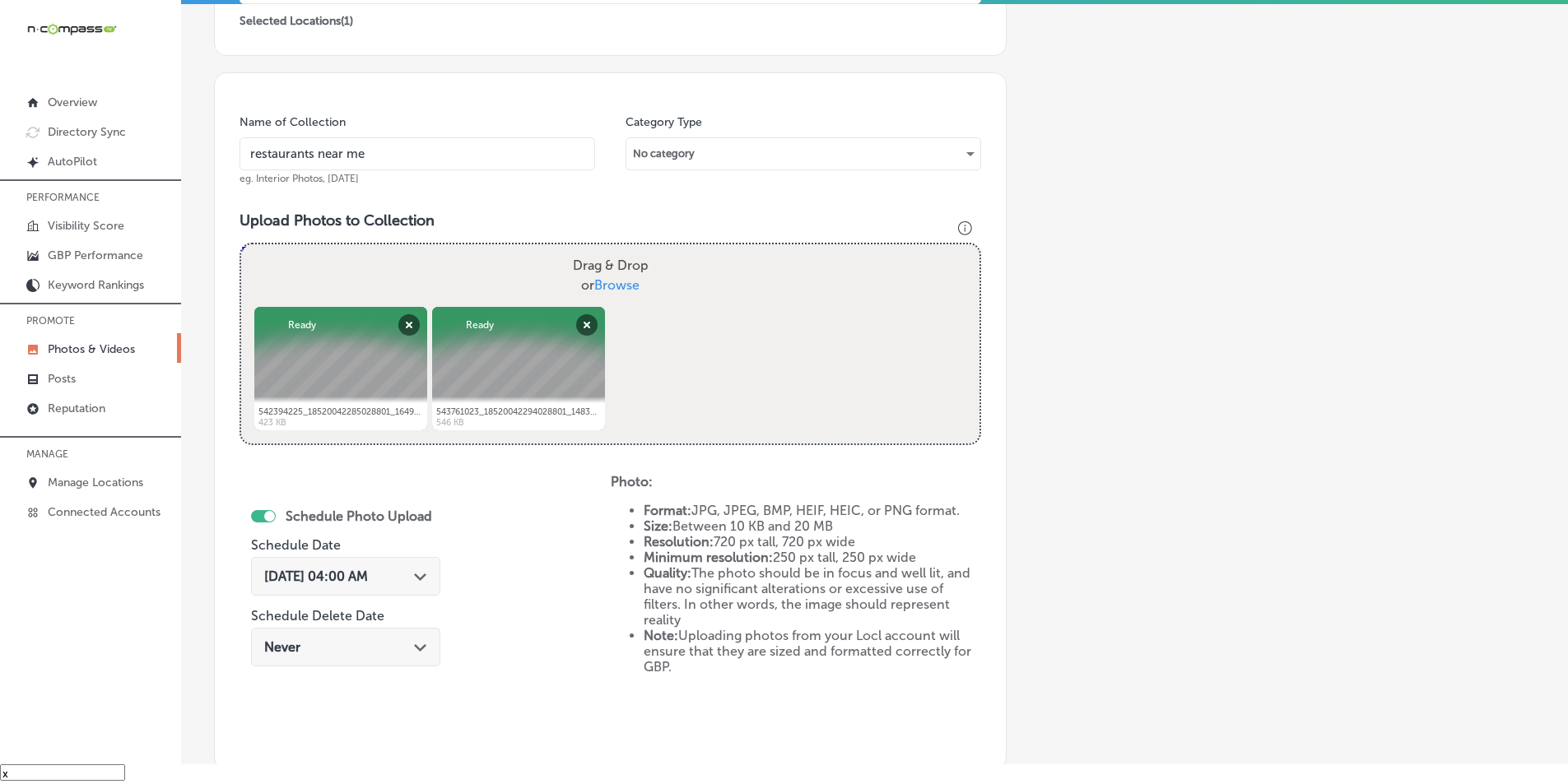
type input "C:\fakepath\544065644_18520042276028801_3276382352608599267_n.jpg"
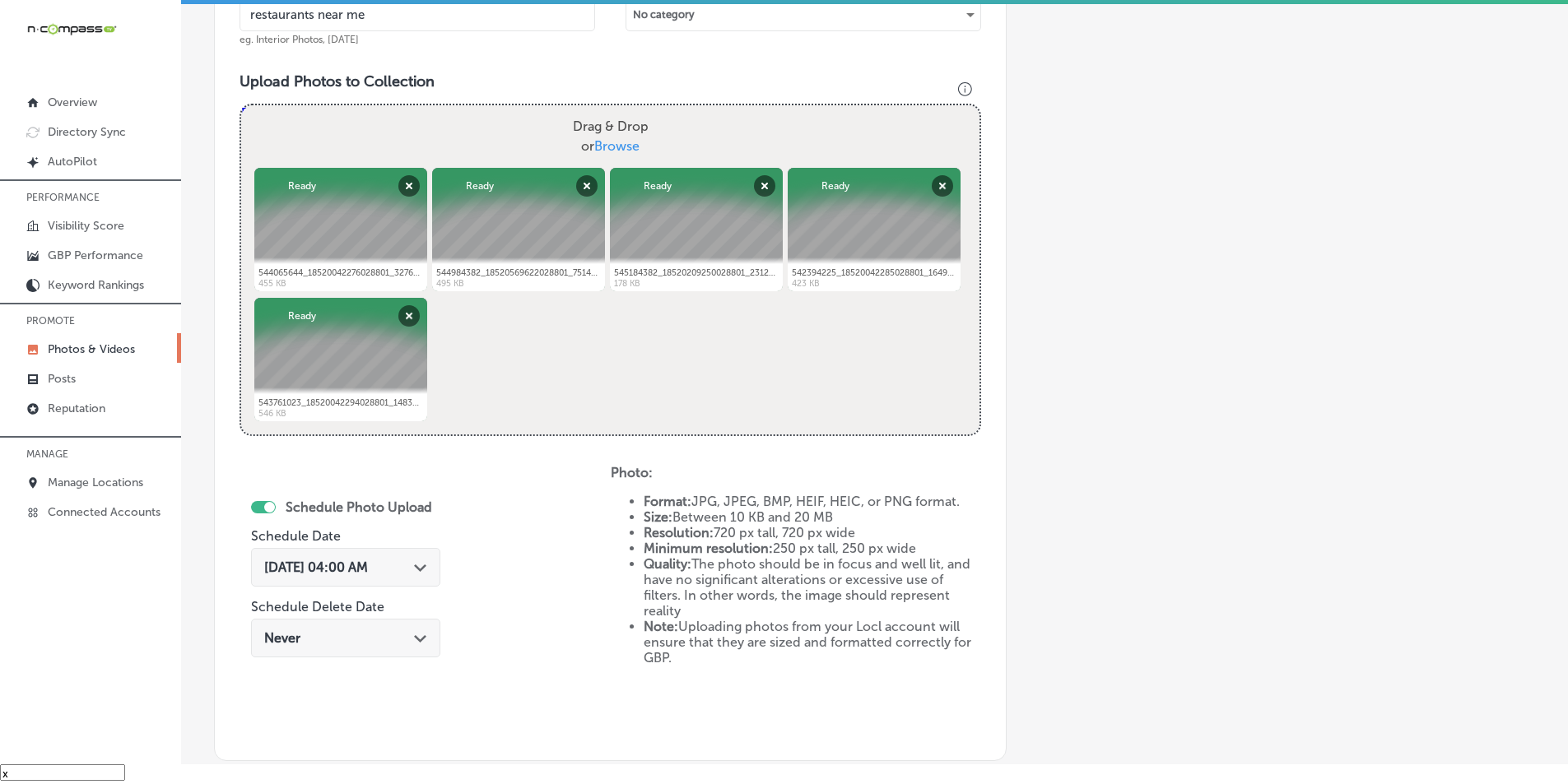
scroll to position [546, 0]
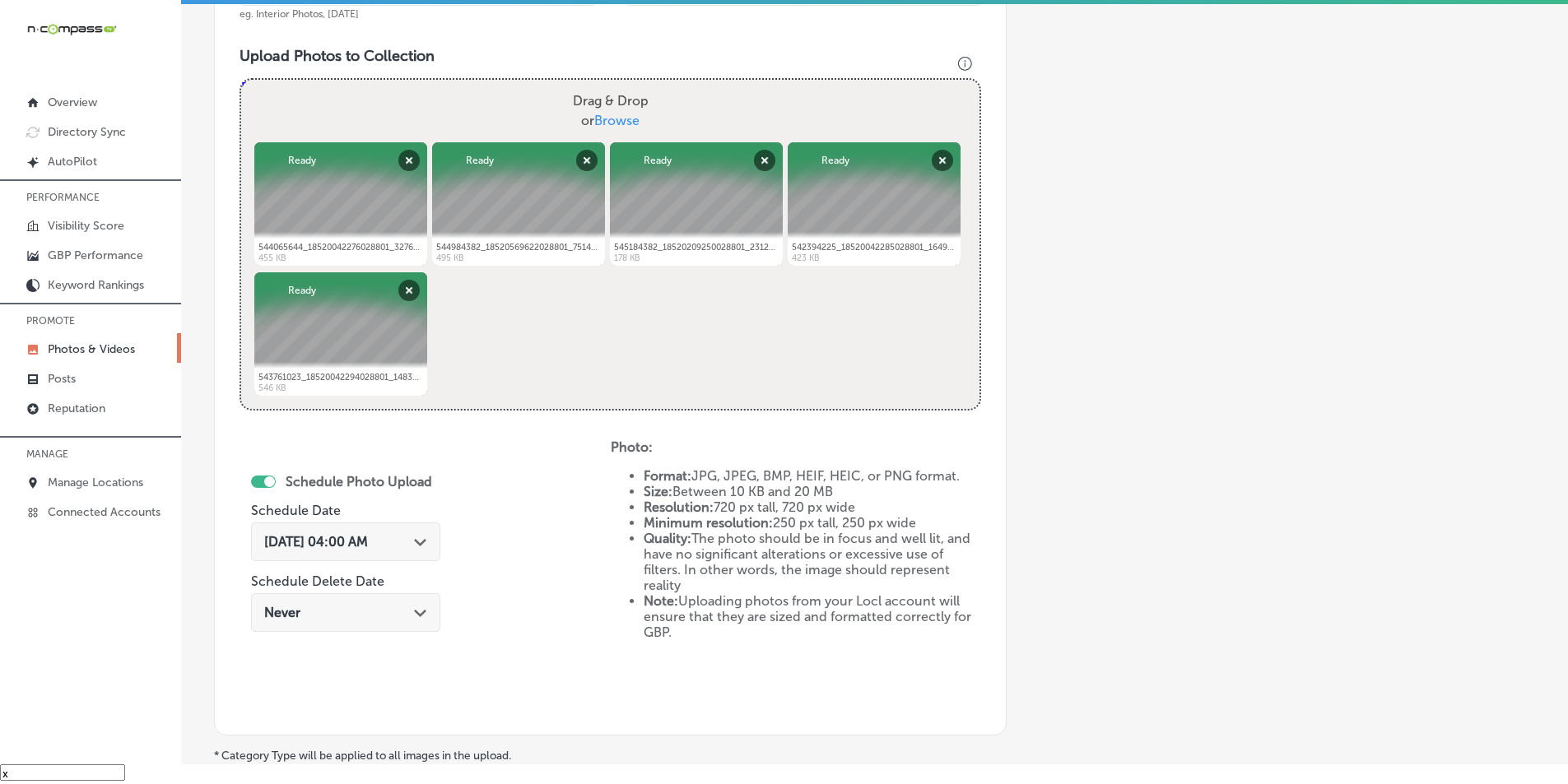
click at [426, 542] on icon "Path Created with Sketch." at bounding box center [420, 542] width 13 height 8
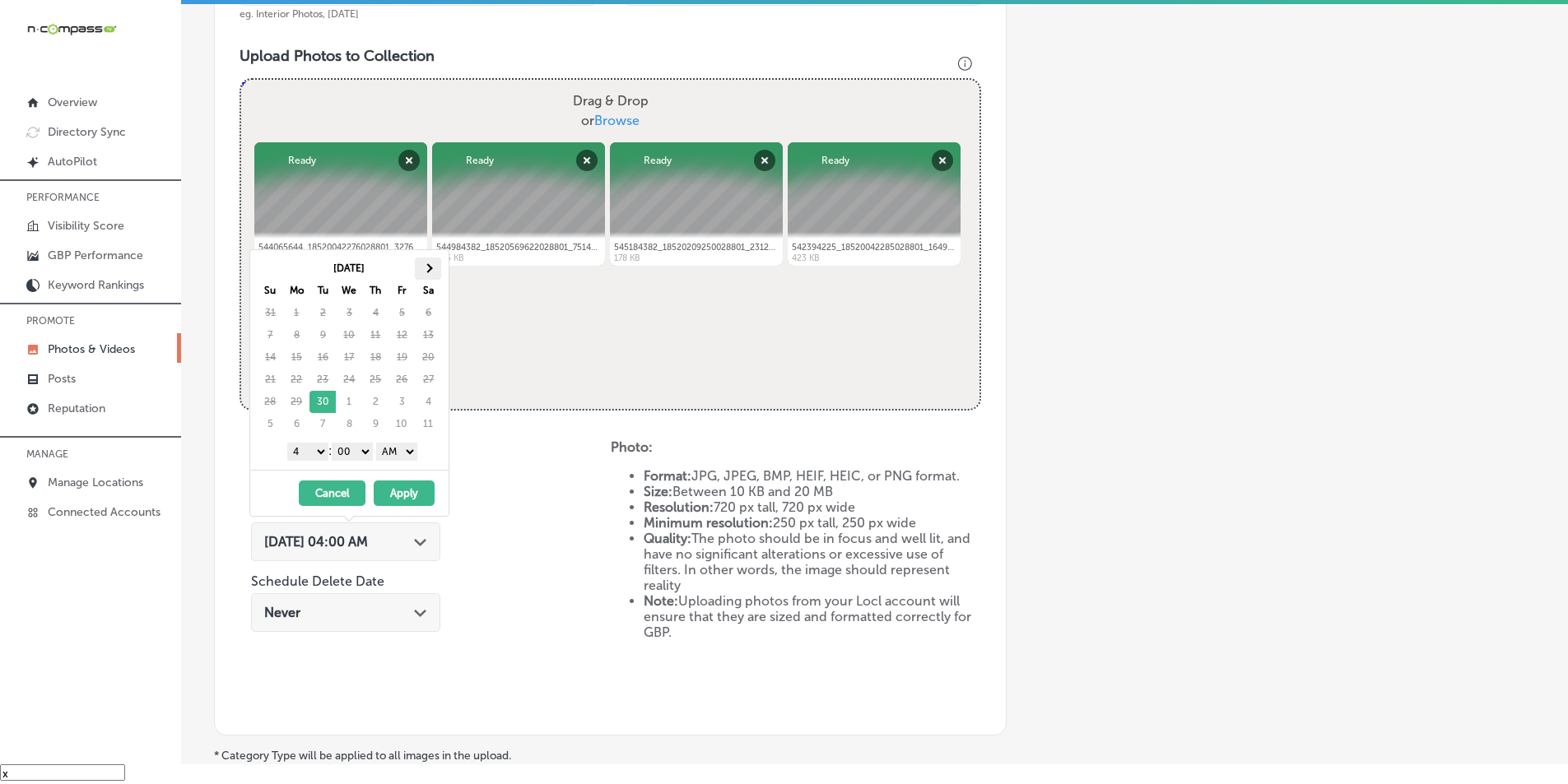
click at [424, 269] on span at bounding box center [428, 268] width 9 height 9
click at [316, 448] on select "1 2 3 4 5 6 7 8 9 10 11 12" at bounding box center [308, 451] width 42 height 18
drag, startPoint x: 412, startPoint y: 450, endPoint x: 409, endPoint y: 460, distance: 10.4
click at [412, 450] on select "AM PM" at bounding box center [397, 451] width 42 height 18
click at [392, 491] on button "Apply" at bounding box center [404, 493] width 61 height 25
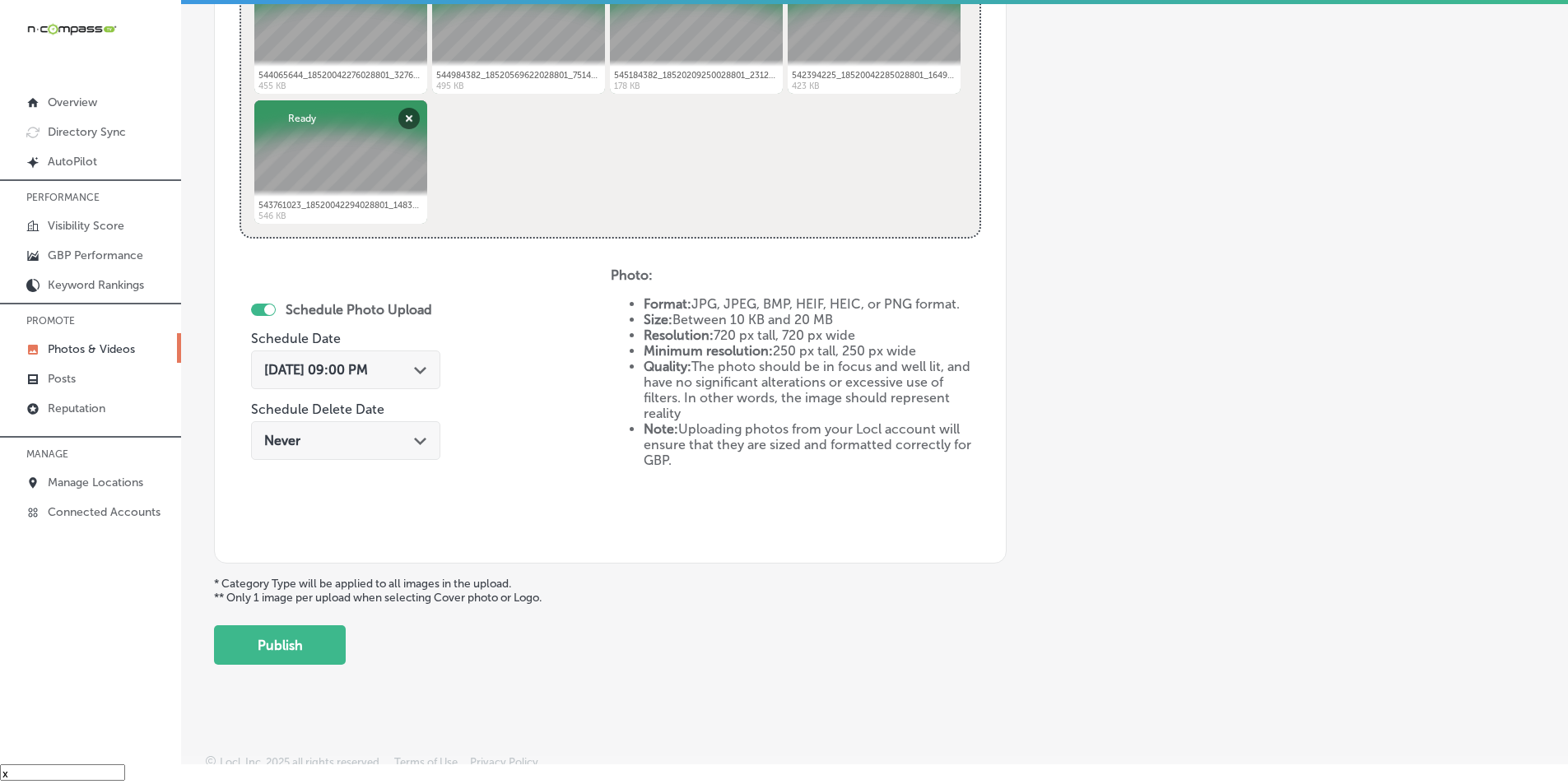
scroll to position [730, 0]
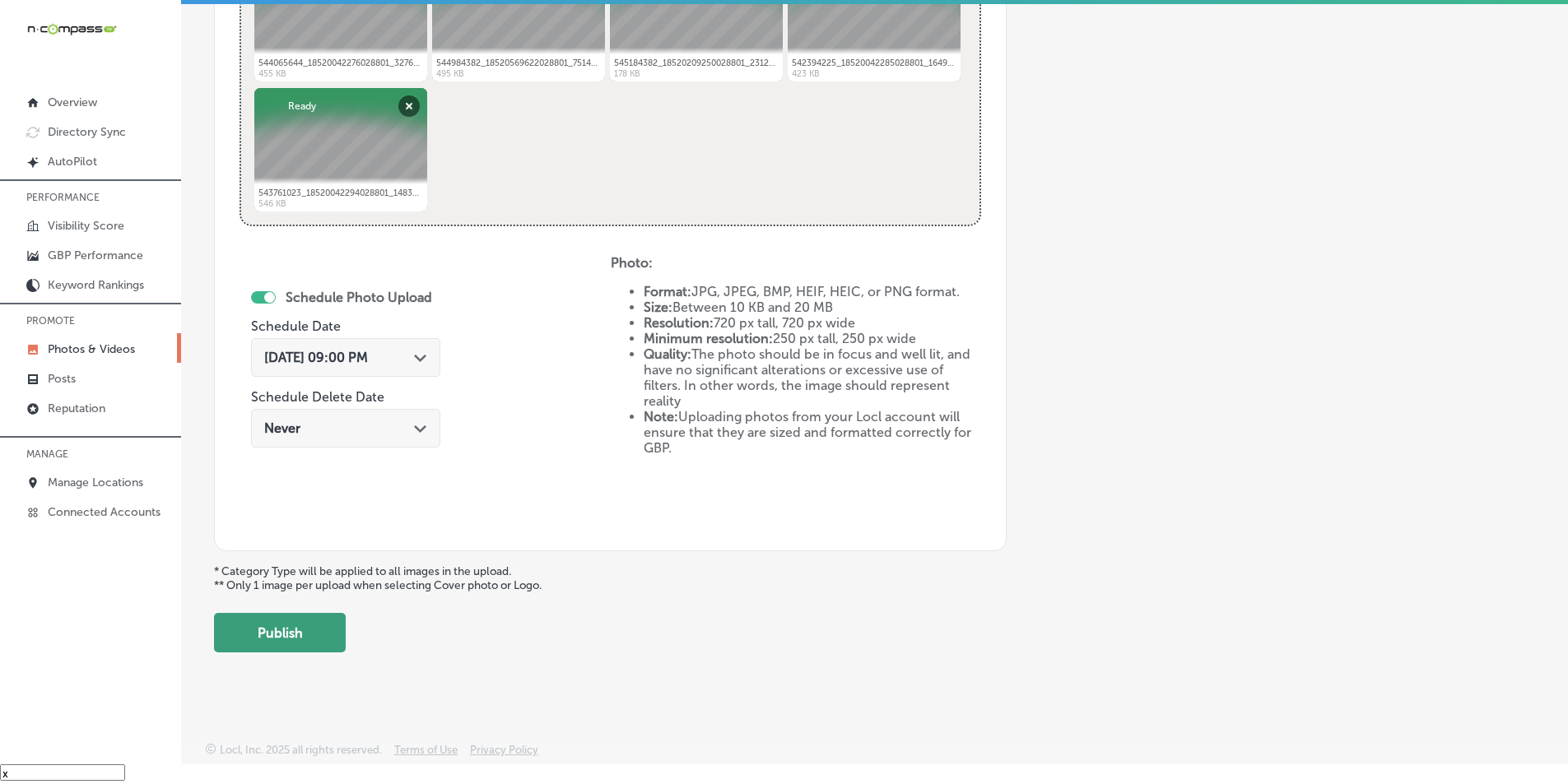
click at [281, 632] on button "Publish" at bounding box center [279, 632] width 131 height 40
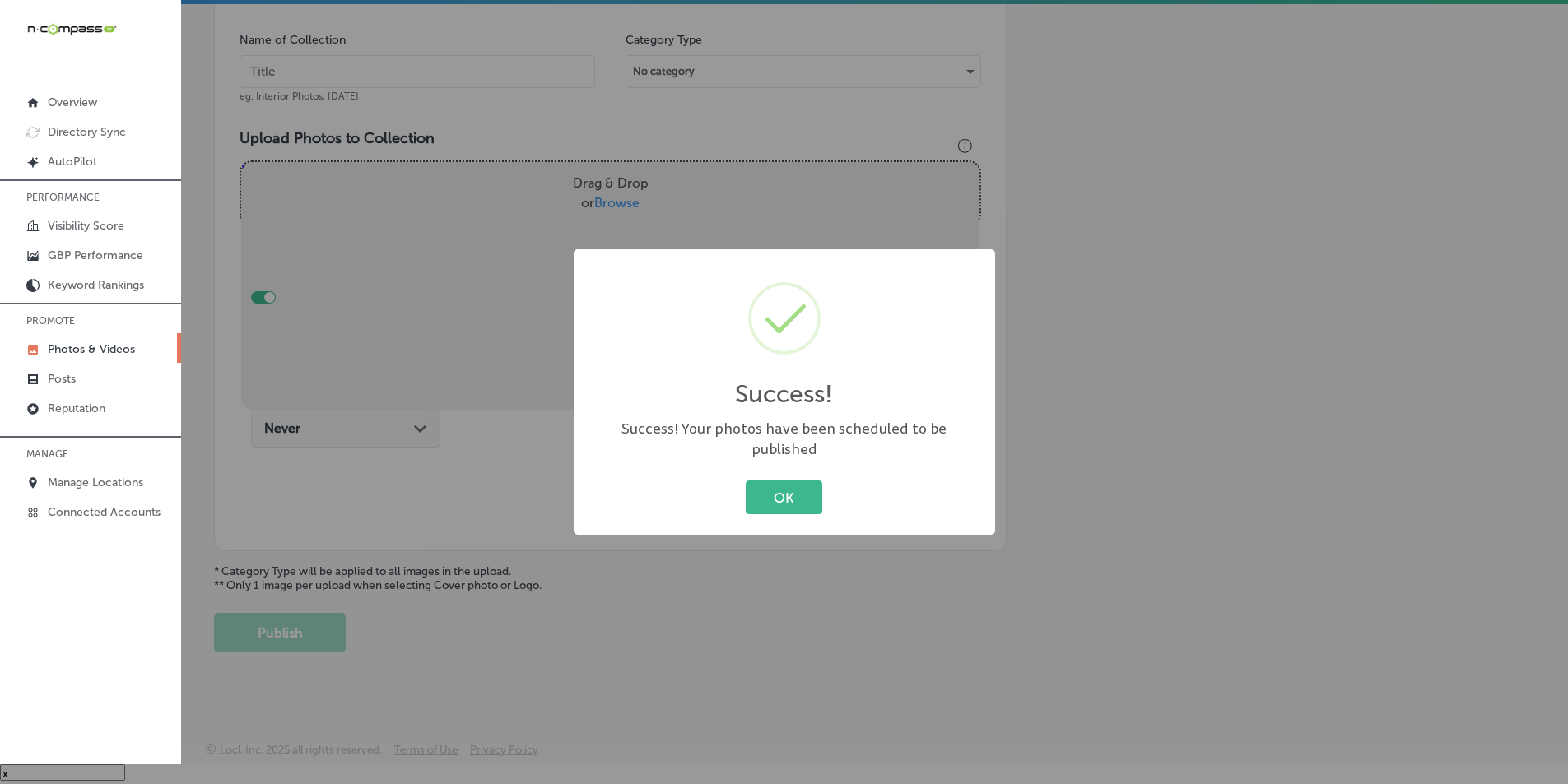
scroll to position [464, 0]
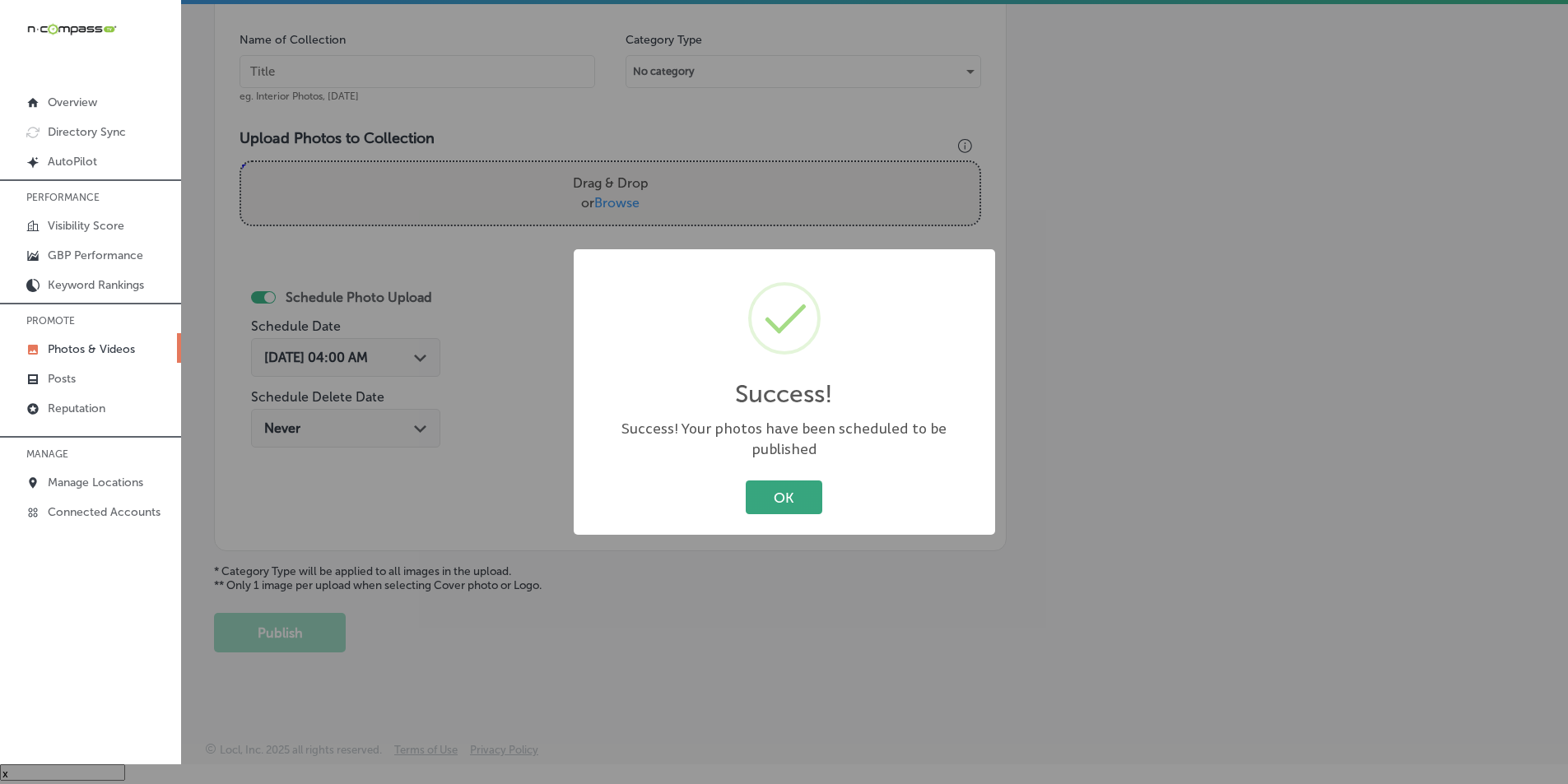
click at [795, 488] on button "OK" at bounding box center [784, 498] width 76 height 34
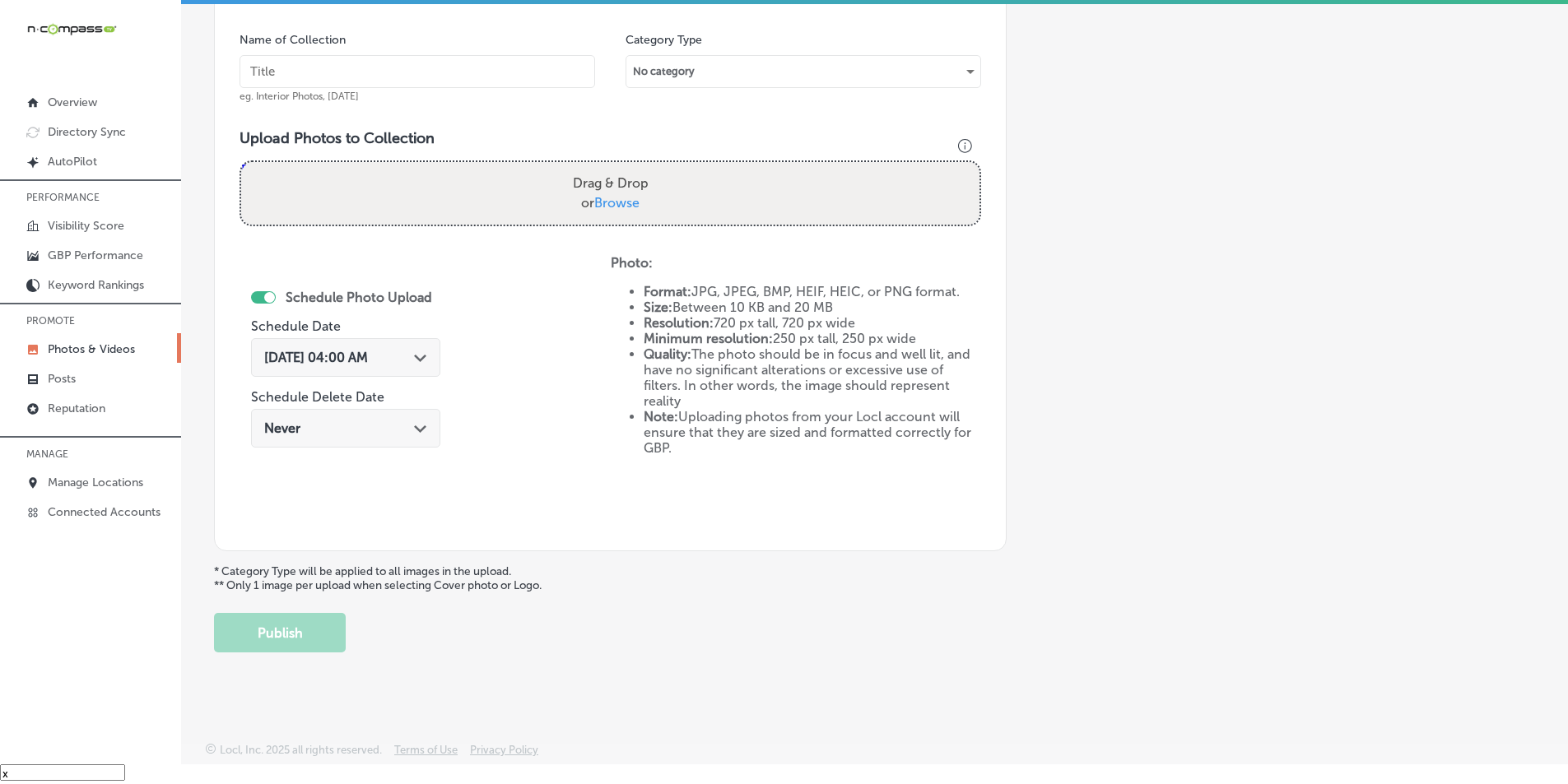
click at [502, 192] on div "Drag & Drop or Browse" at bounding box center [610, 193] width 738 height 63
click at [242, 162] on input "Drag & Drop or Browse" at bounding box center [610, 164] width 738 height 5
type input "C:\fakepath\552290525_18522642388028801_7290367262747559381_n.jpg"
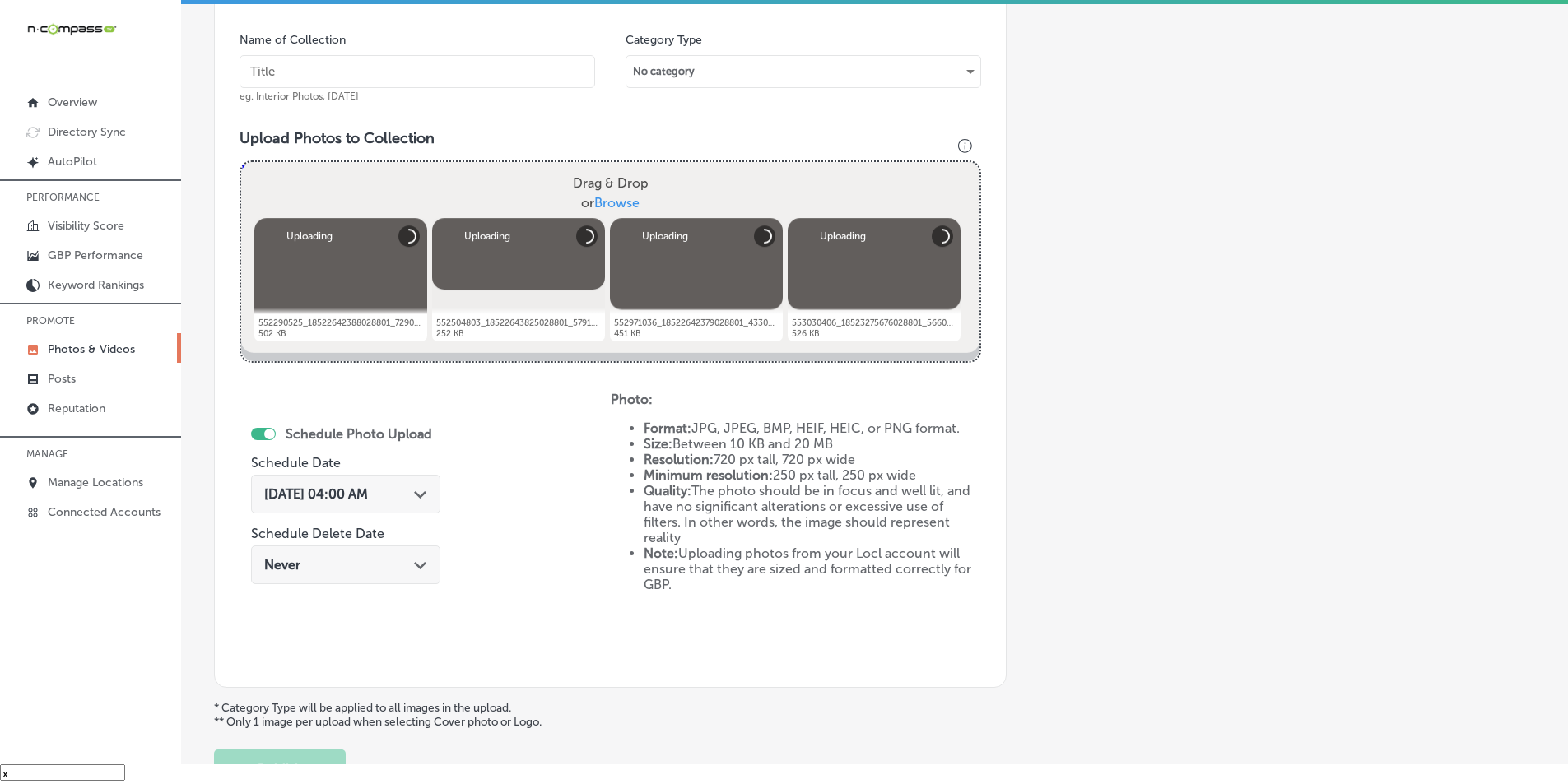
click at [480, 179] on div "Drag & Drop or Browse" at bounding box center [610, 193] width 738 height 63
click at [242, 162] on input "Drag & Drop or Browse" at bounding box center [610, 164] width 738 height 5
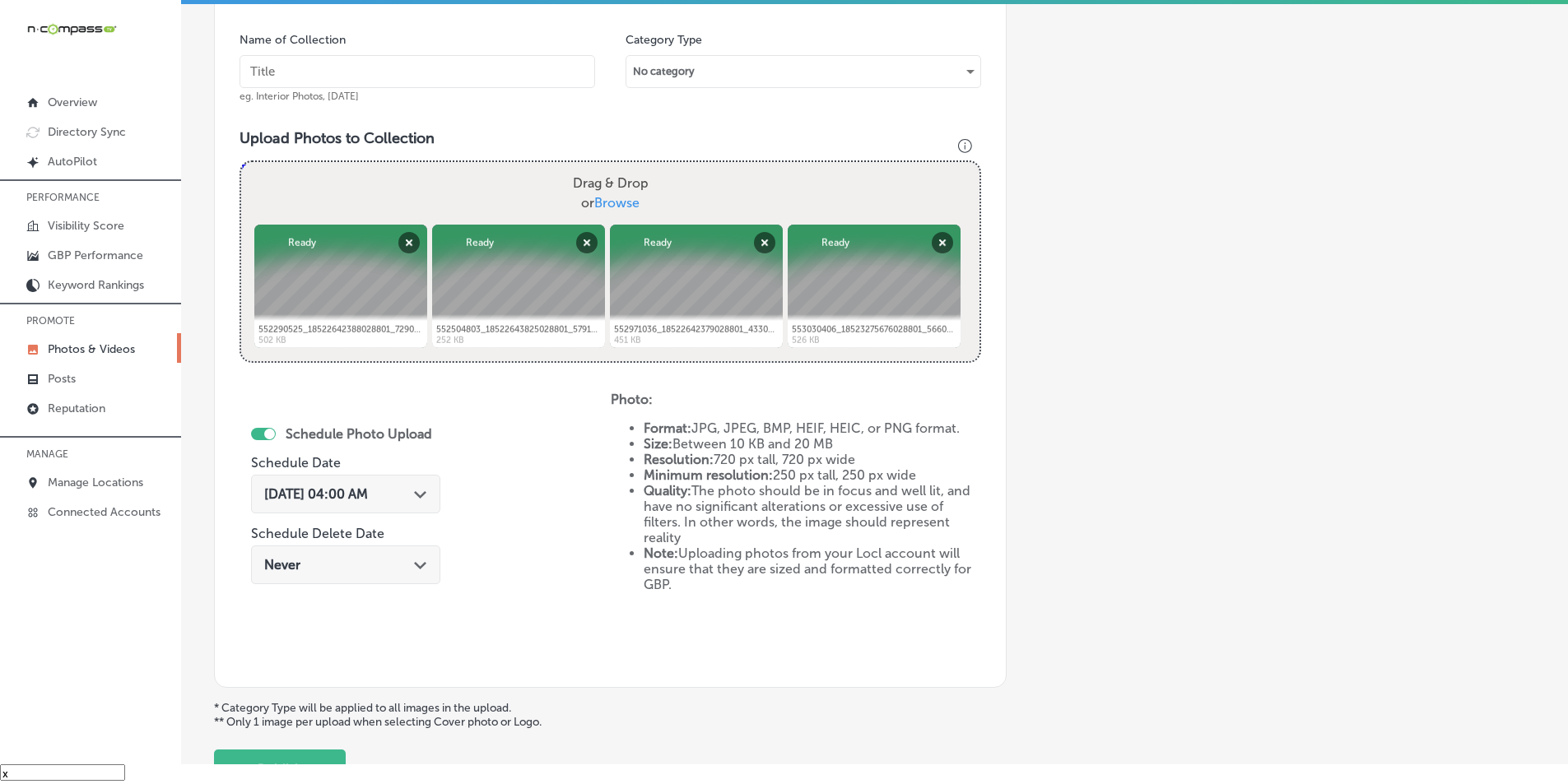
type input "C:\fakepath\547836776_18521128159028801_1263349756522044032_n.jpg"
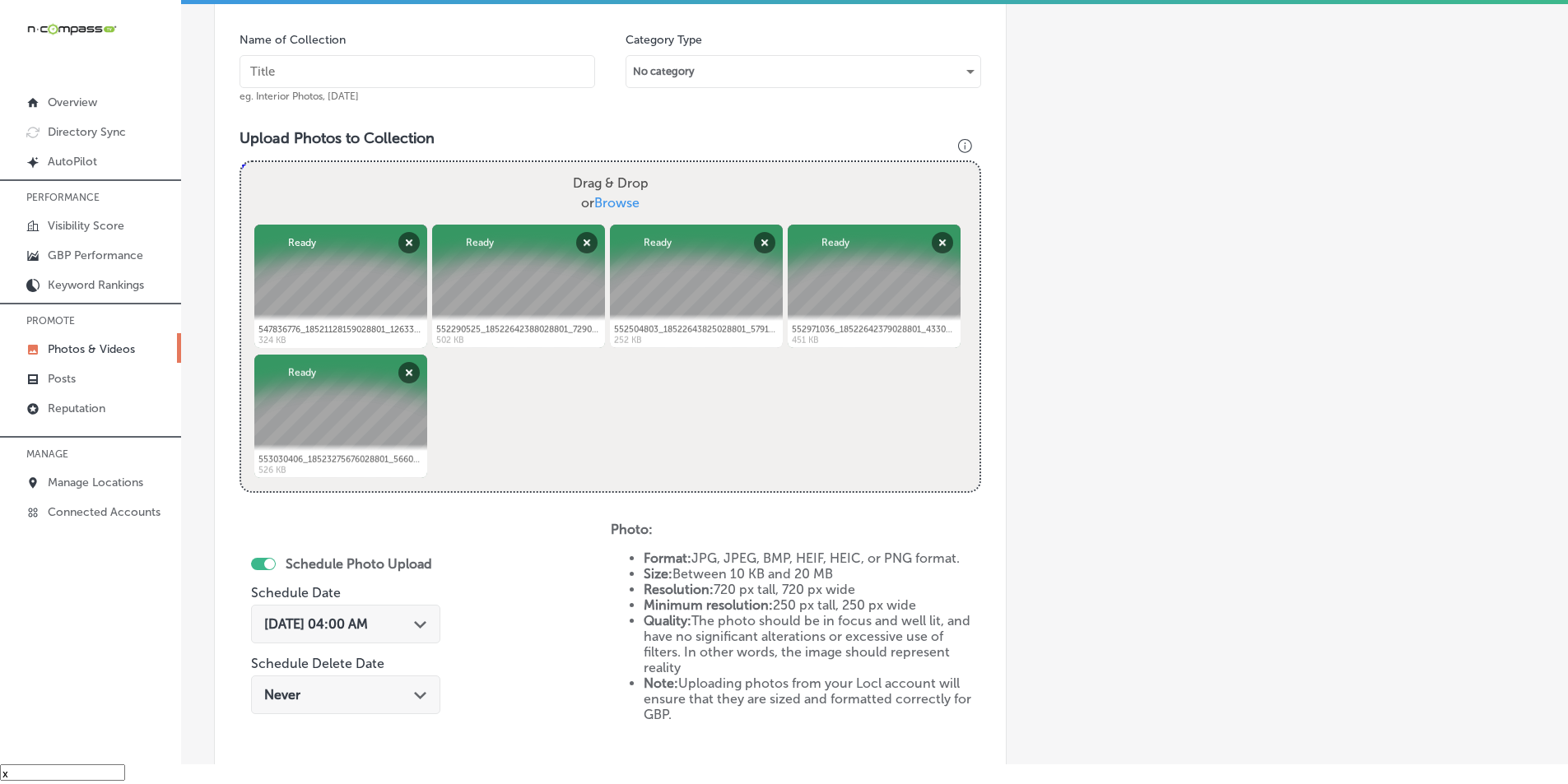
click at [426, 626] on polygon at bounding box center [420, 625] width 13 height 8
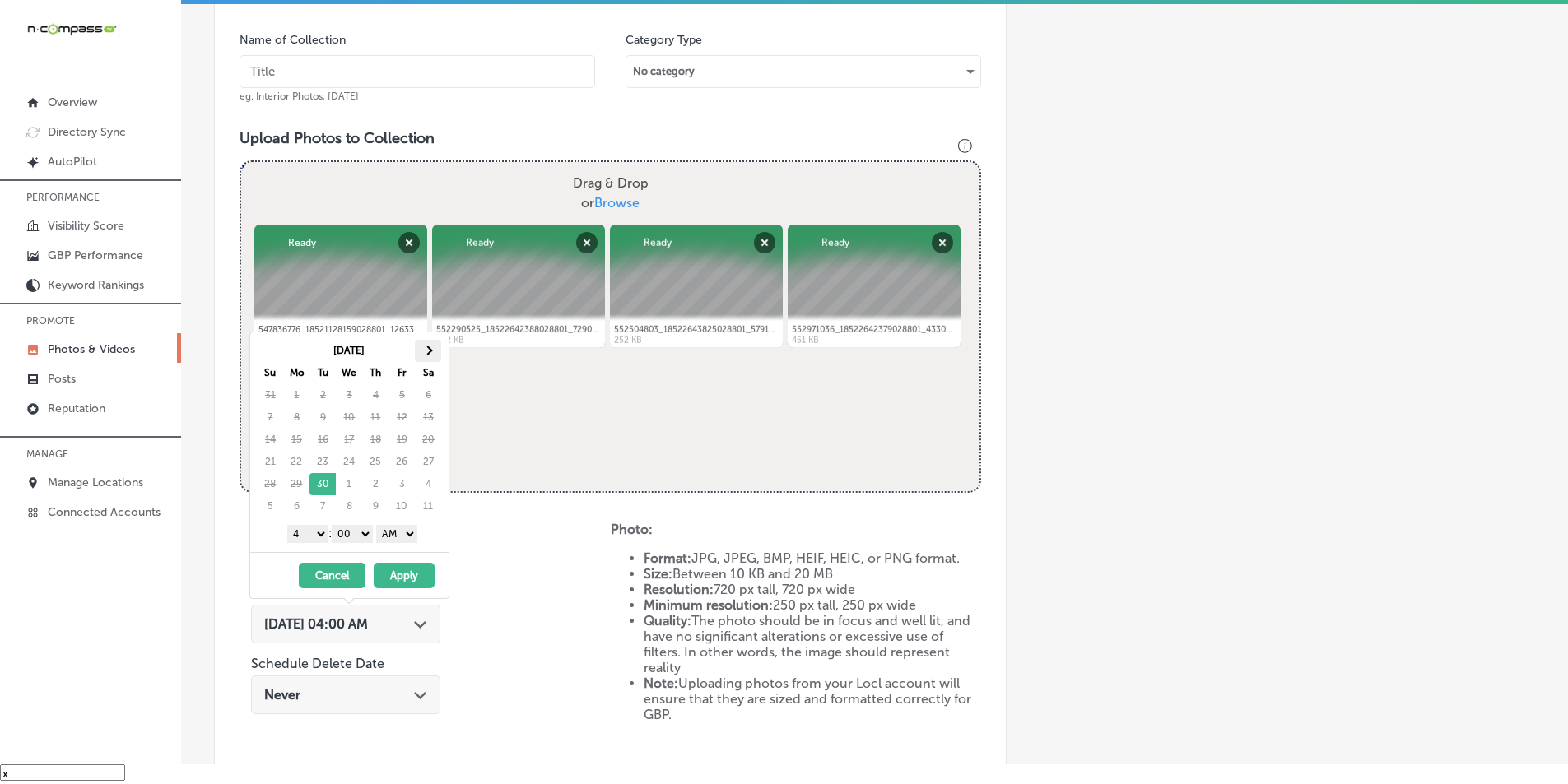
click at [431, 347] on th at bounding box center [427, 351] width 26 height 22
click at [319, 535] on select "1 2 3 4 5 6 7 8 9 10 11 12" at bounding box center [308, 534] width 42 height 18
click at [411, 529] on select "AM PM" at bounding box center [397, 534] width 42 height 18
click at [398, 575] on button "Apply" at bounding box center [404, 575] width 61 height 25
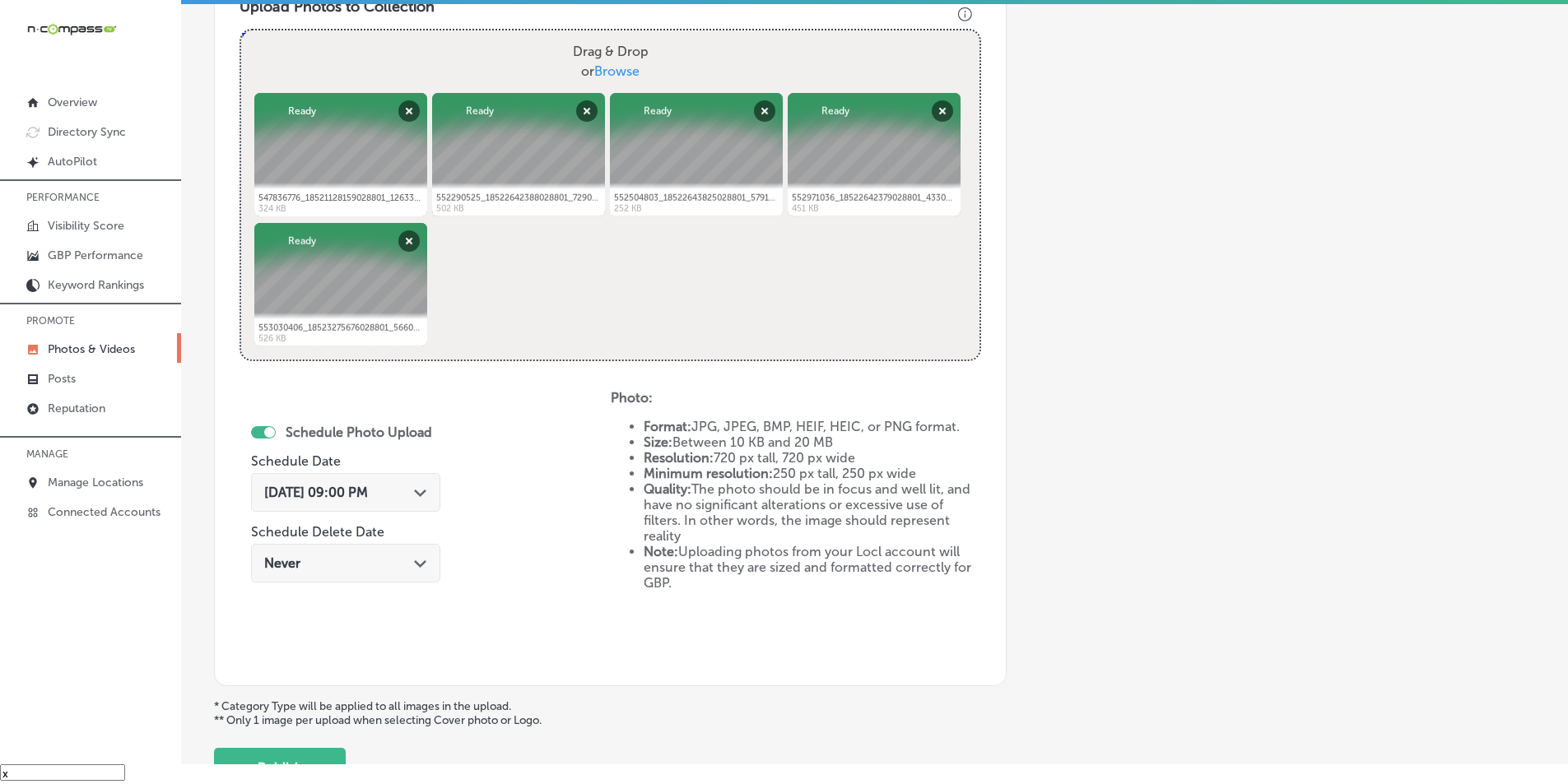
scroll to position [730, 0]
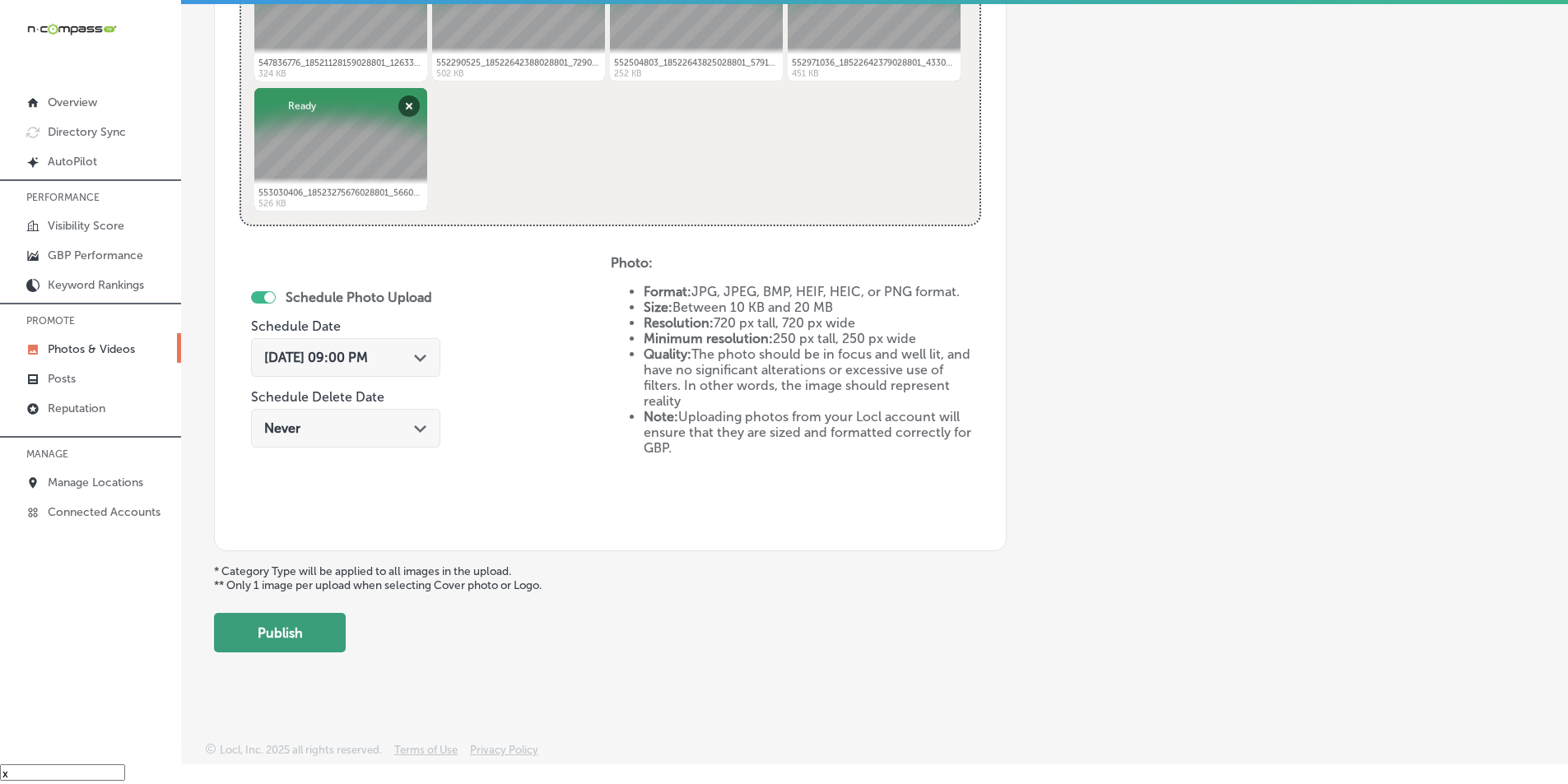
click at [309, 631] on button "Publish" at bounding box center [279, 632] width 131 height 40
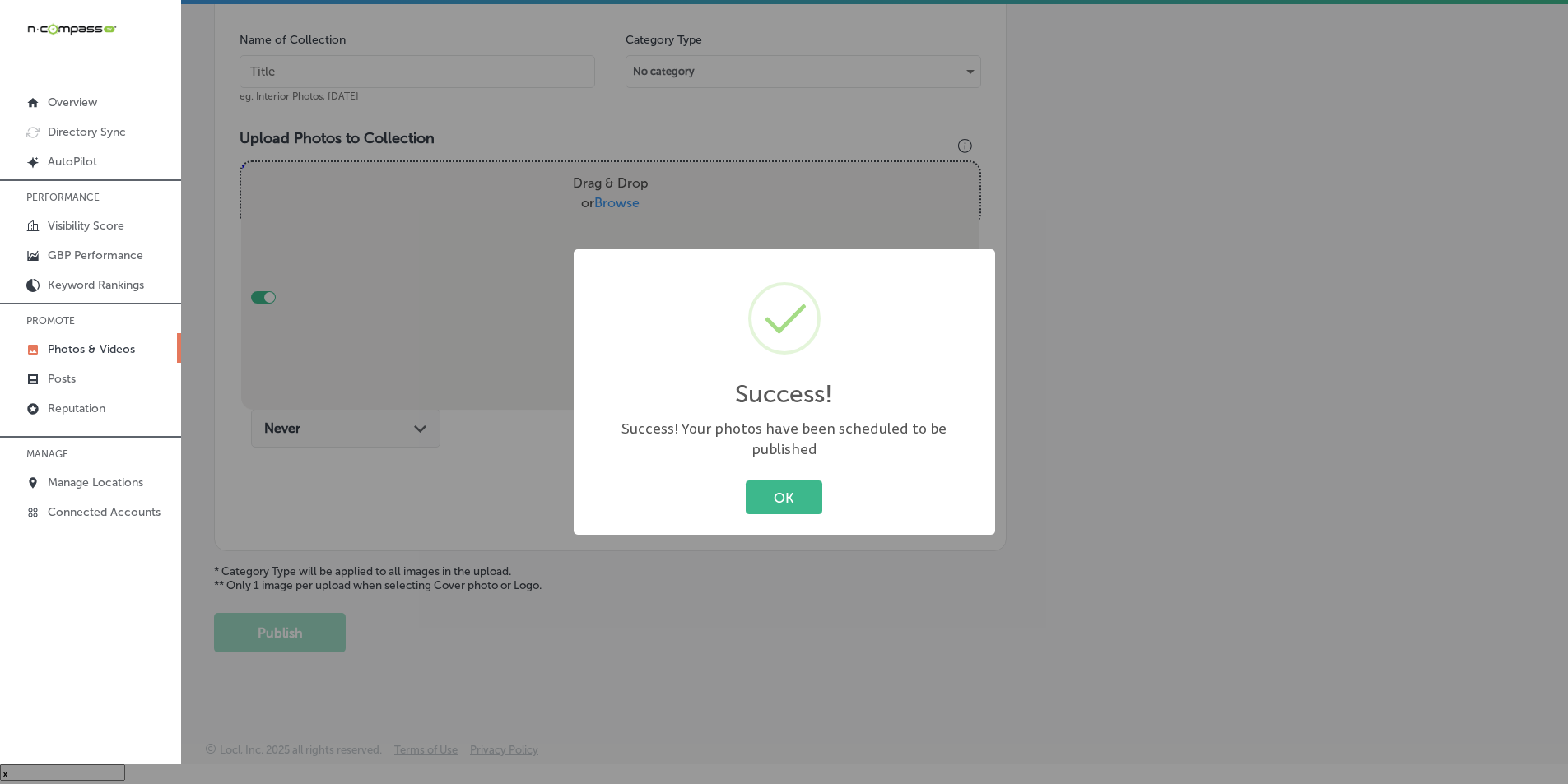
scroll to position [464, 0]
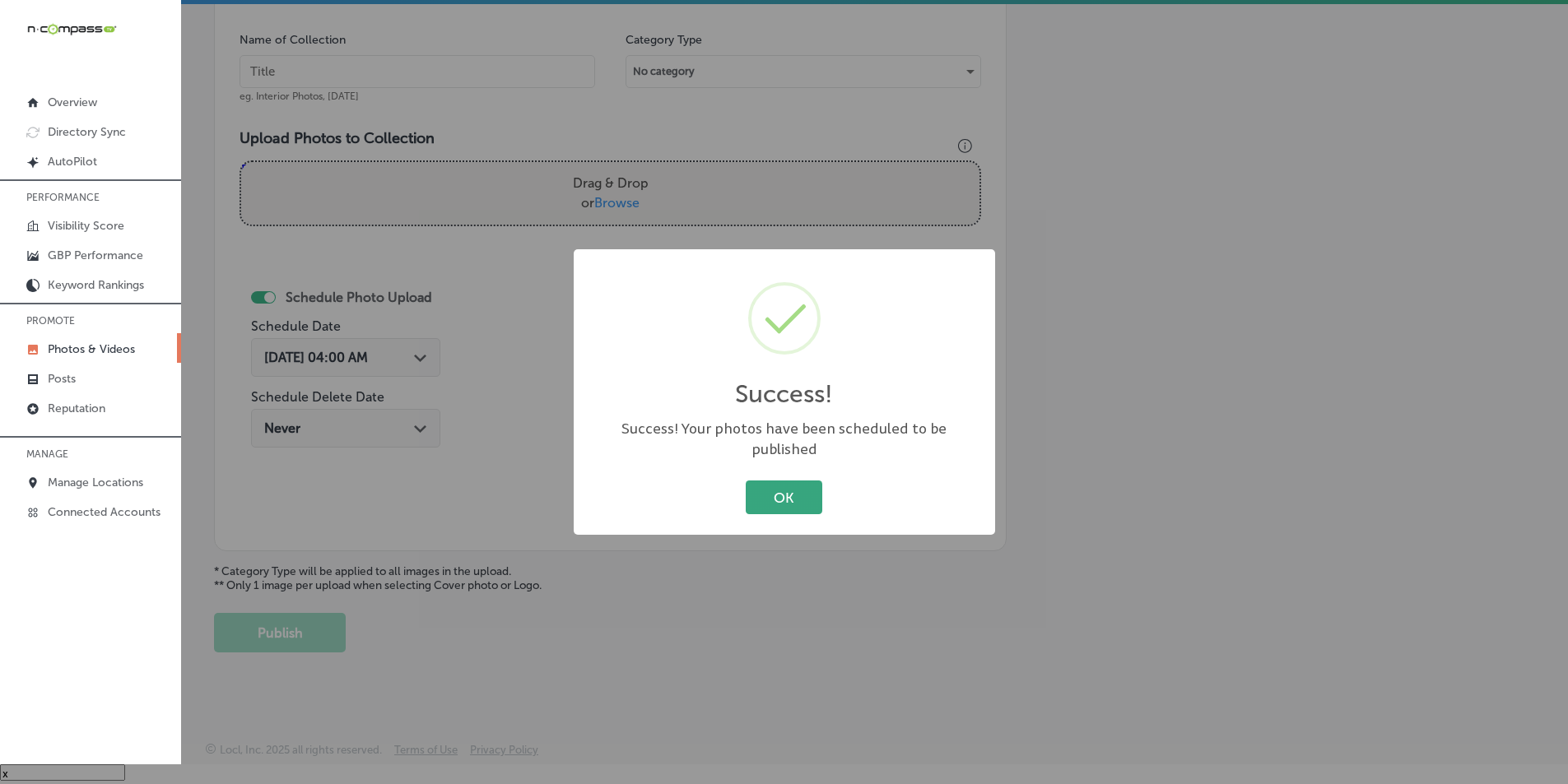
drag, startPoint x: 787, startPoint y: 487, endPoint x: 786, endPoint y: 477, distance: 10.0
click at [787, 486] on button "OK" at bounding box center [784, 498] width 76 height 34
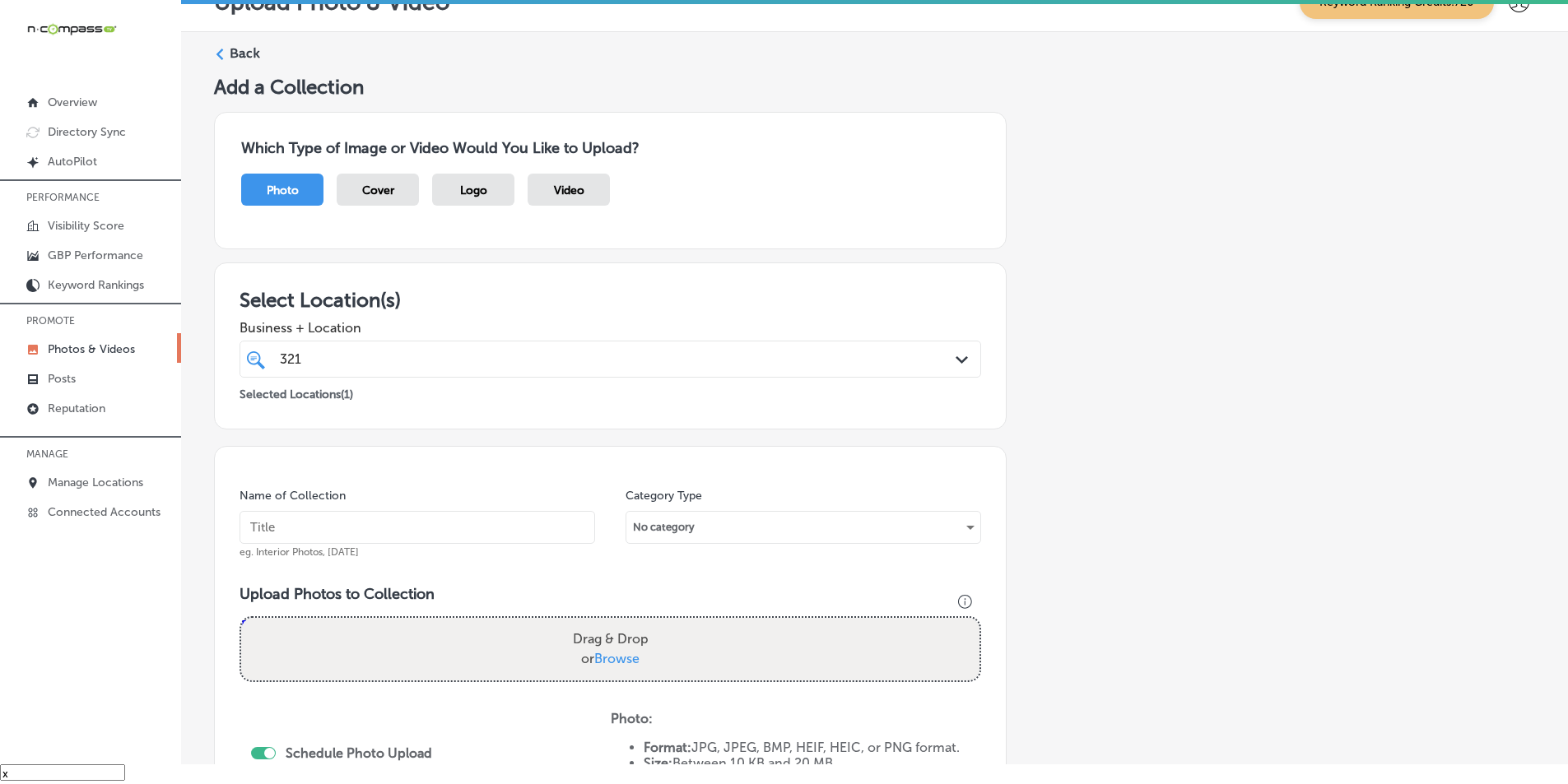
scroll to position [0, 0]
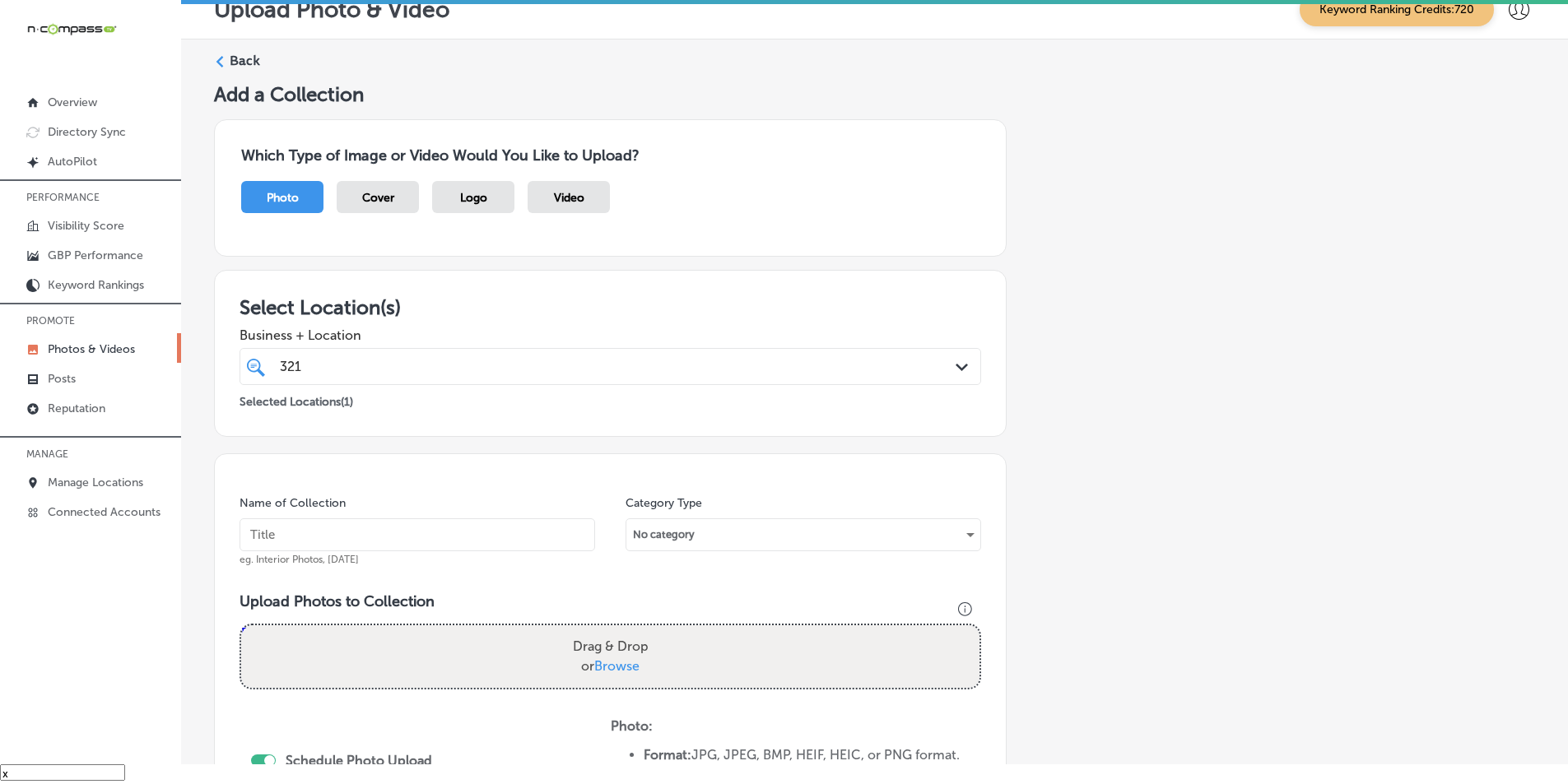
click at [226, 56] on div "Back" at bounding box center [874, 67] width 1321 height 31
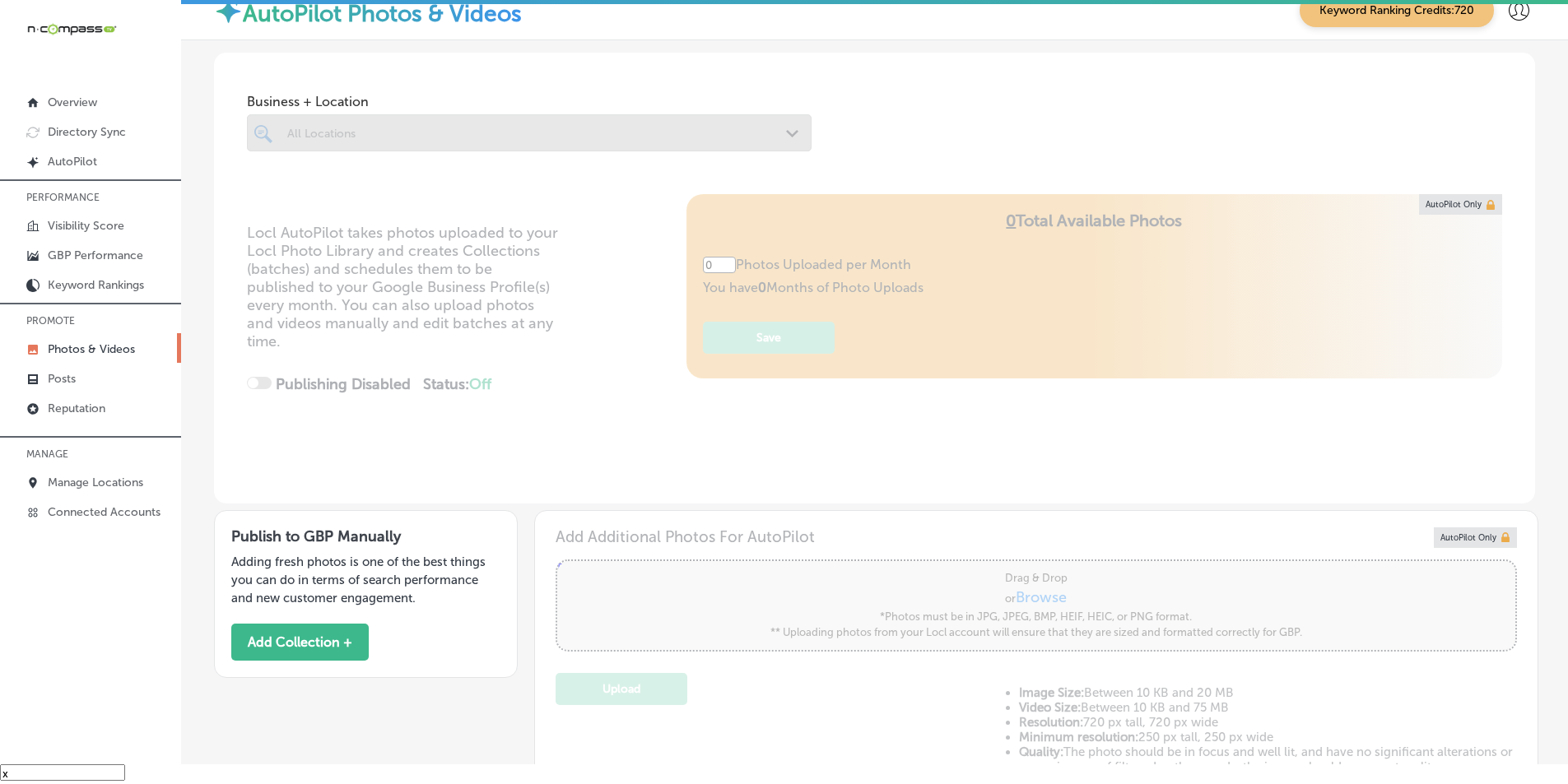
type input "5"
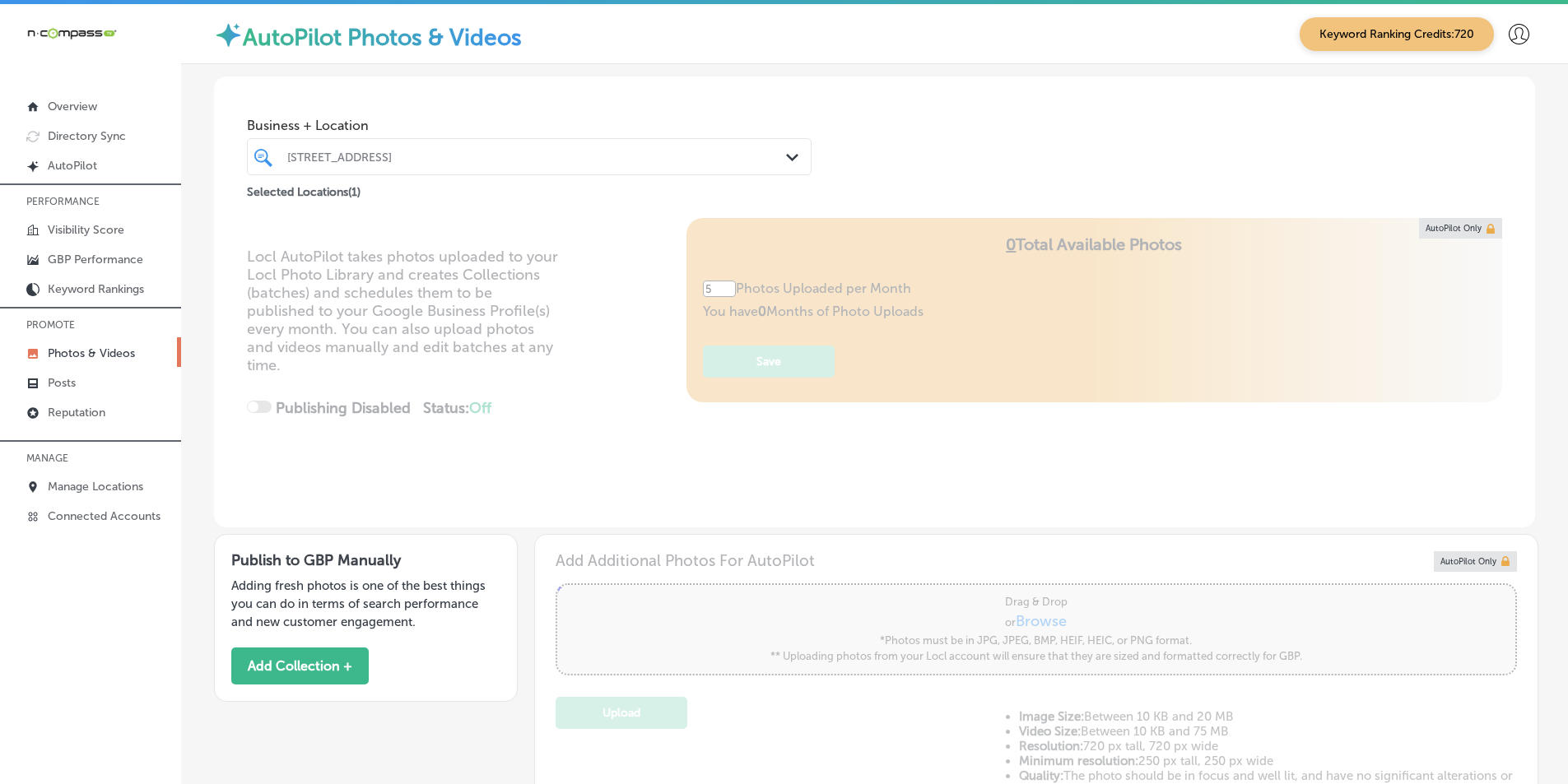
click at [386, 153] on div "[STREET_ADDRESS]" at bounding box center [537, 157] width 500 height 14
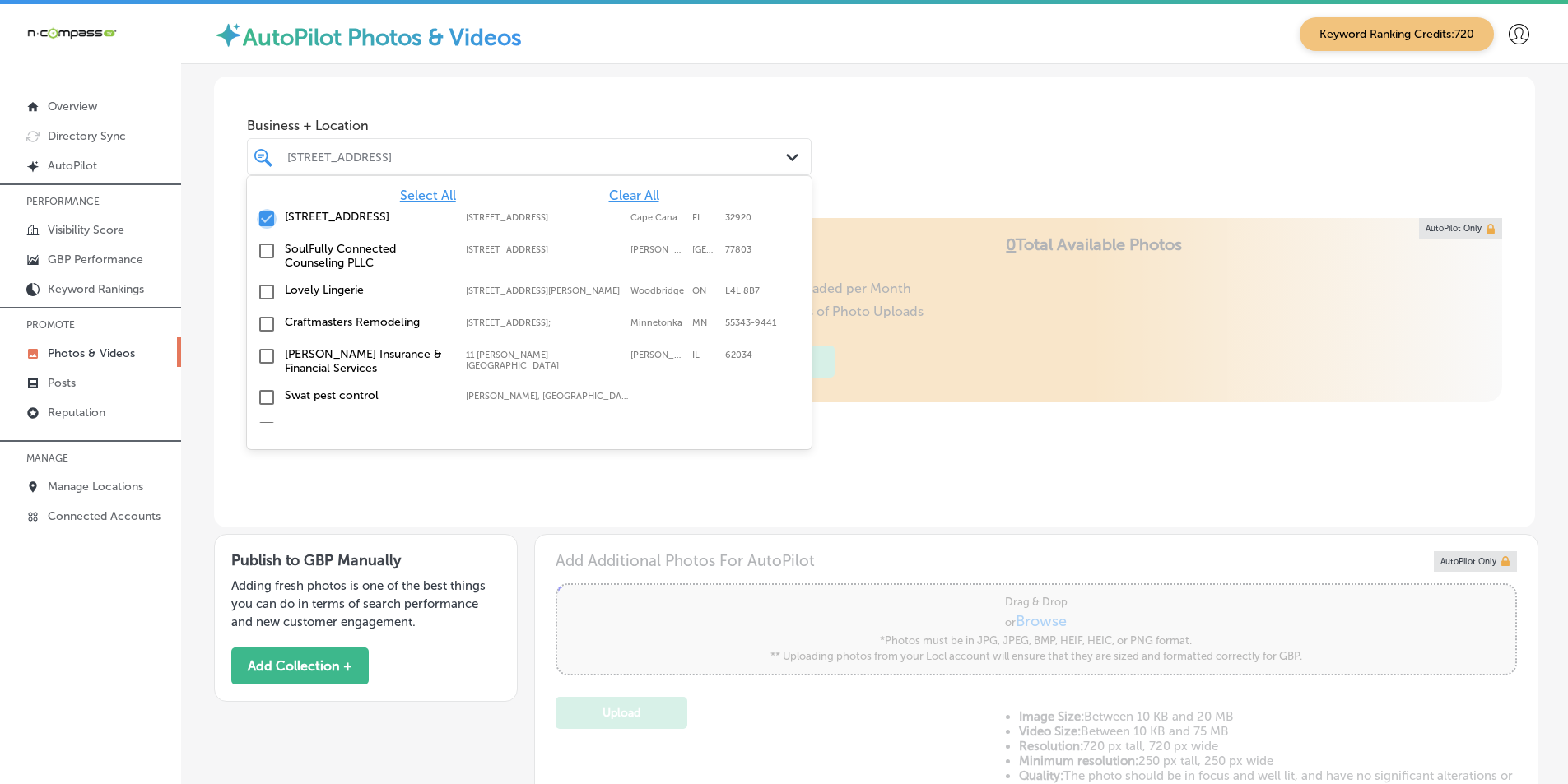
drag, startPoint x: 265, startPoint y: 216, endPoint x: 407, endPoint y: 146, distance: 158.3
click at [267, 216] on input "checkbox" at bounding box center [266, 219] width 19 height 19
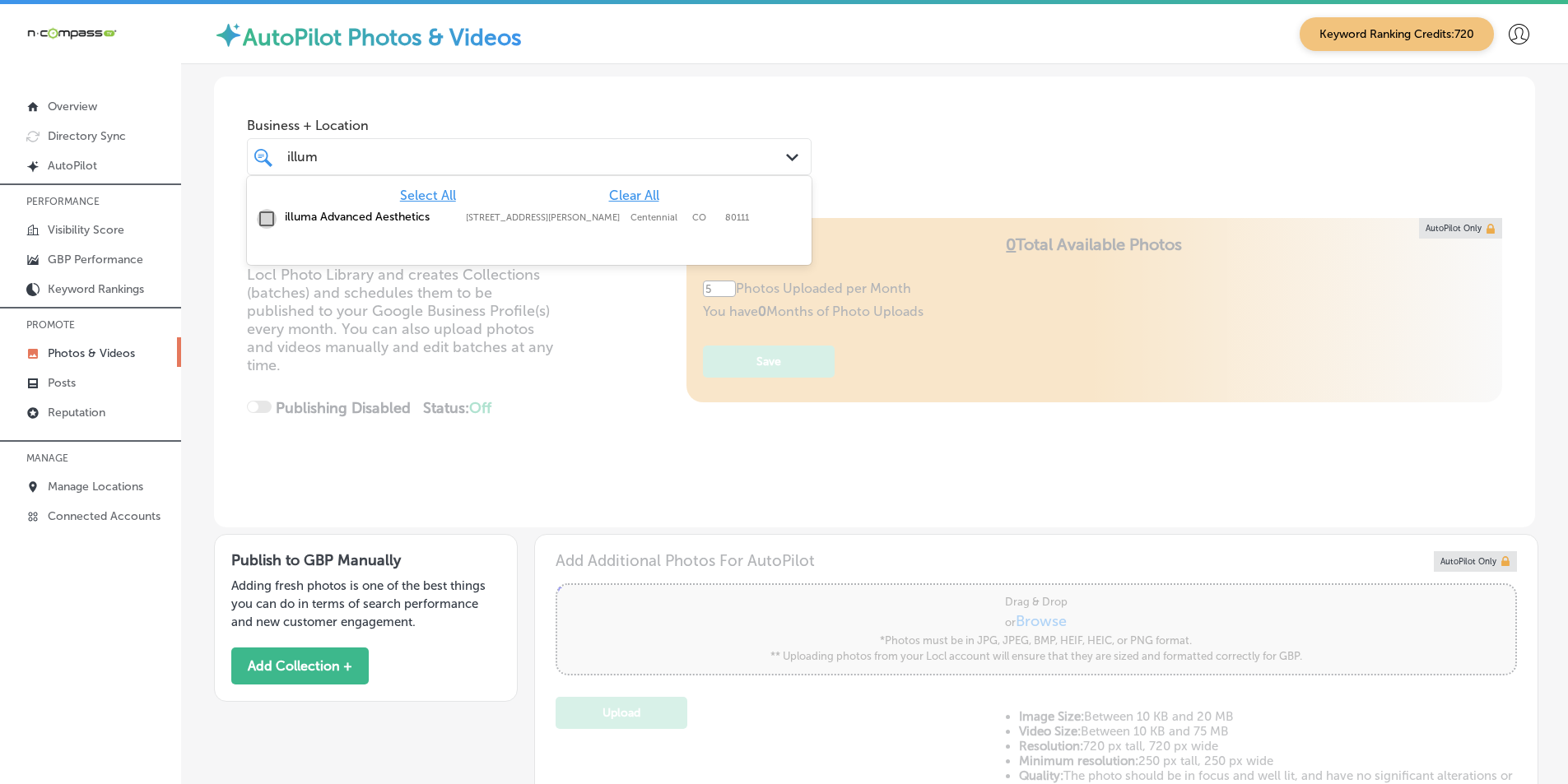
click at [264, 218] on input "checkbox" at bounding box center [266, 219] width 19 height 19
type input "illum"
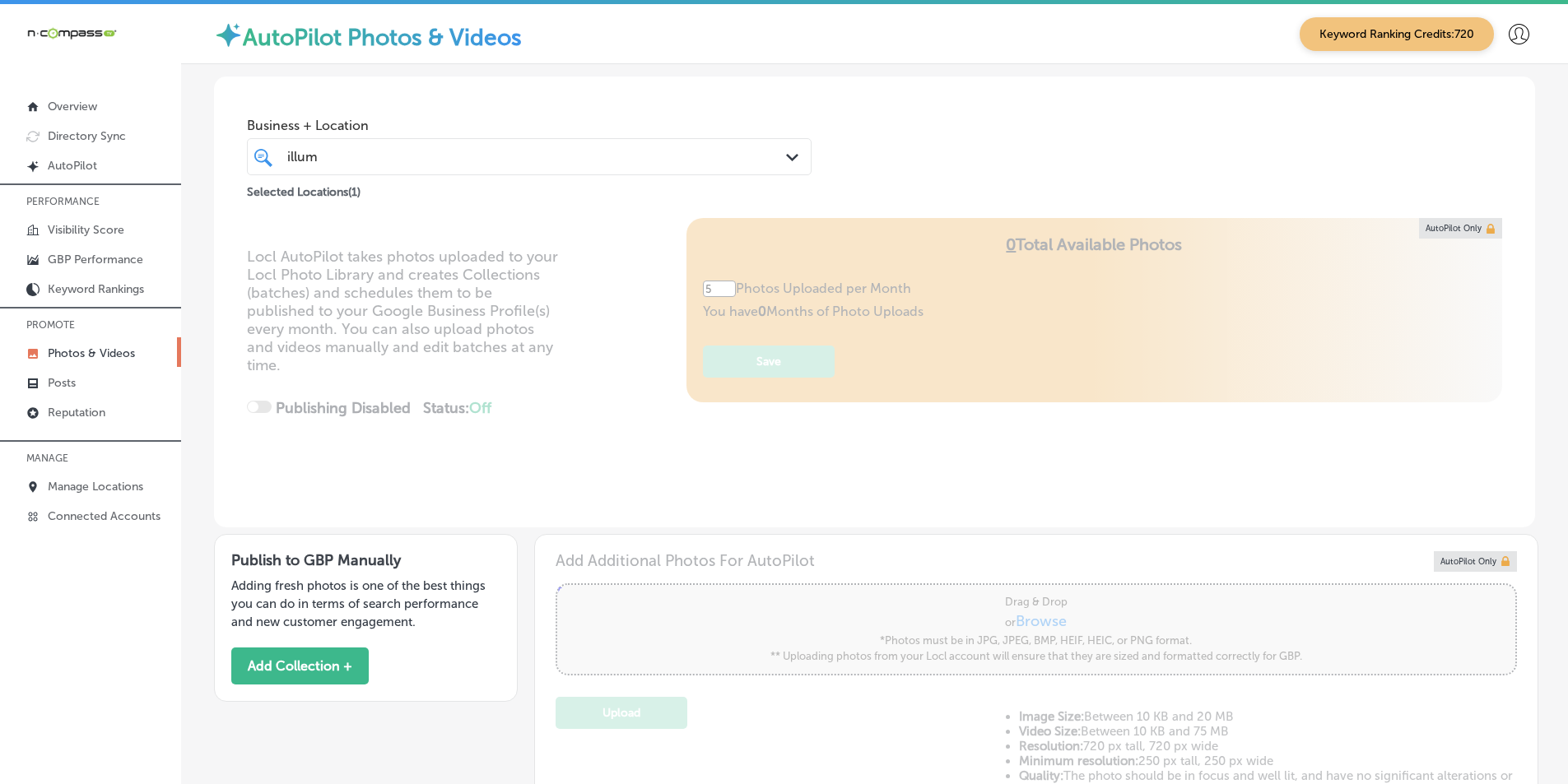
drag, startPoint x: 610, startPoint y: 386, endPoint x: 588, endPoint y: 375, distance: 24.6
click at [609, 386] on div "Locl AutoPilot takes photos uploaded to your Locl Photo Library and creates Col…" at bounding box center [874, 372] width 1321 height 309
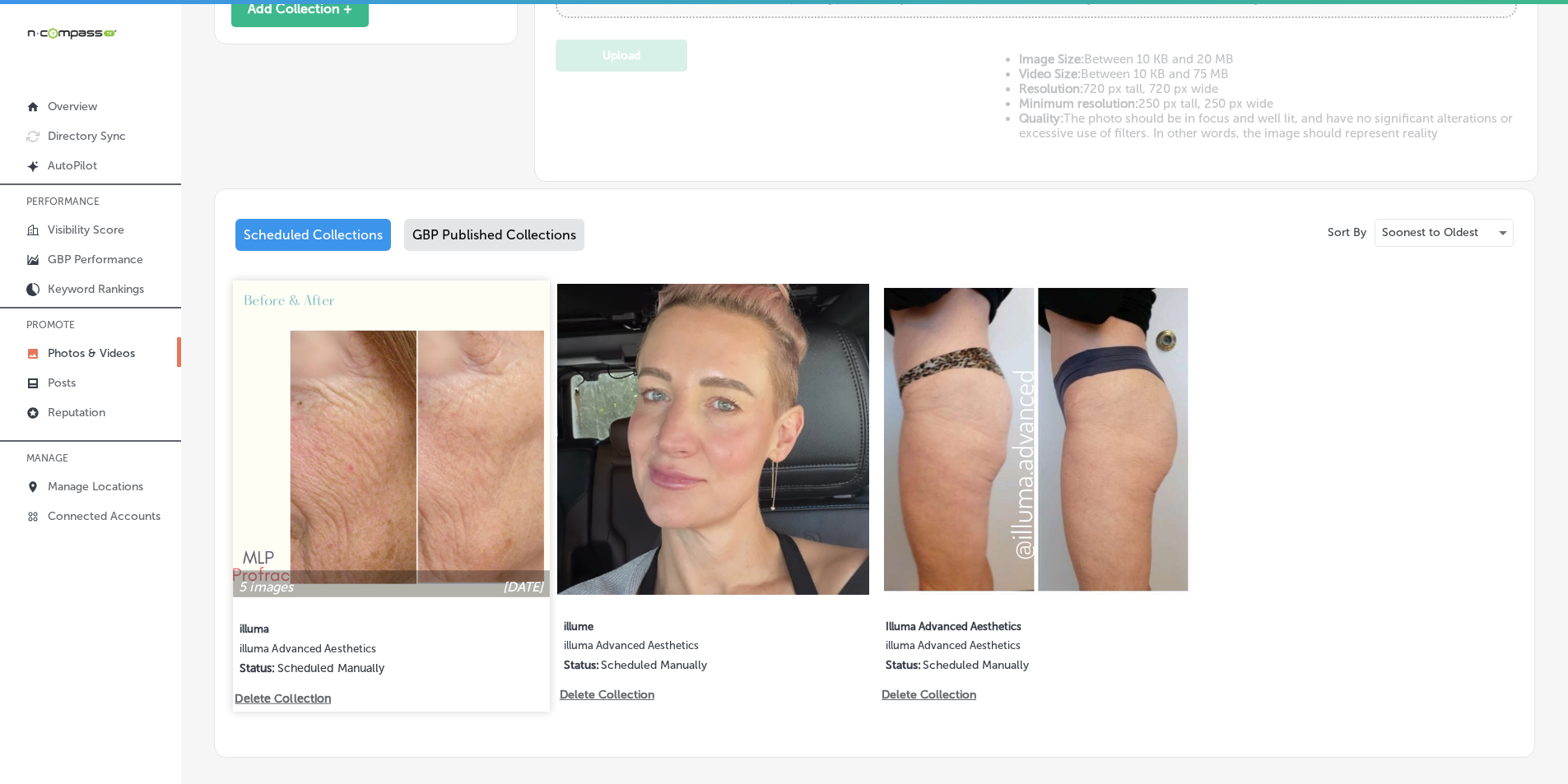
scroll to position [659, 0]
click at [473, 483] on img at bounding box center [391, 437] width 316 height 316
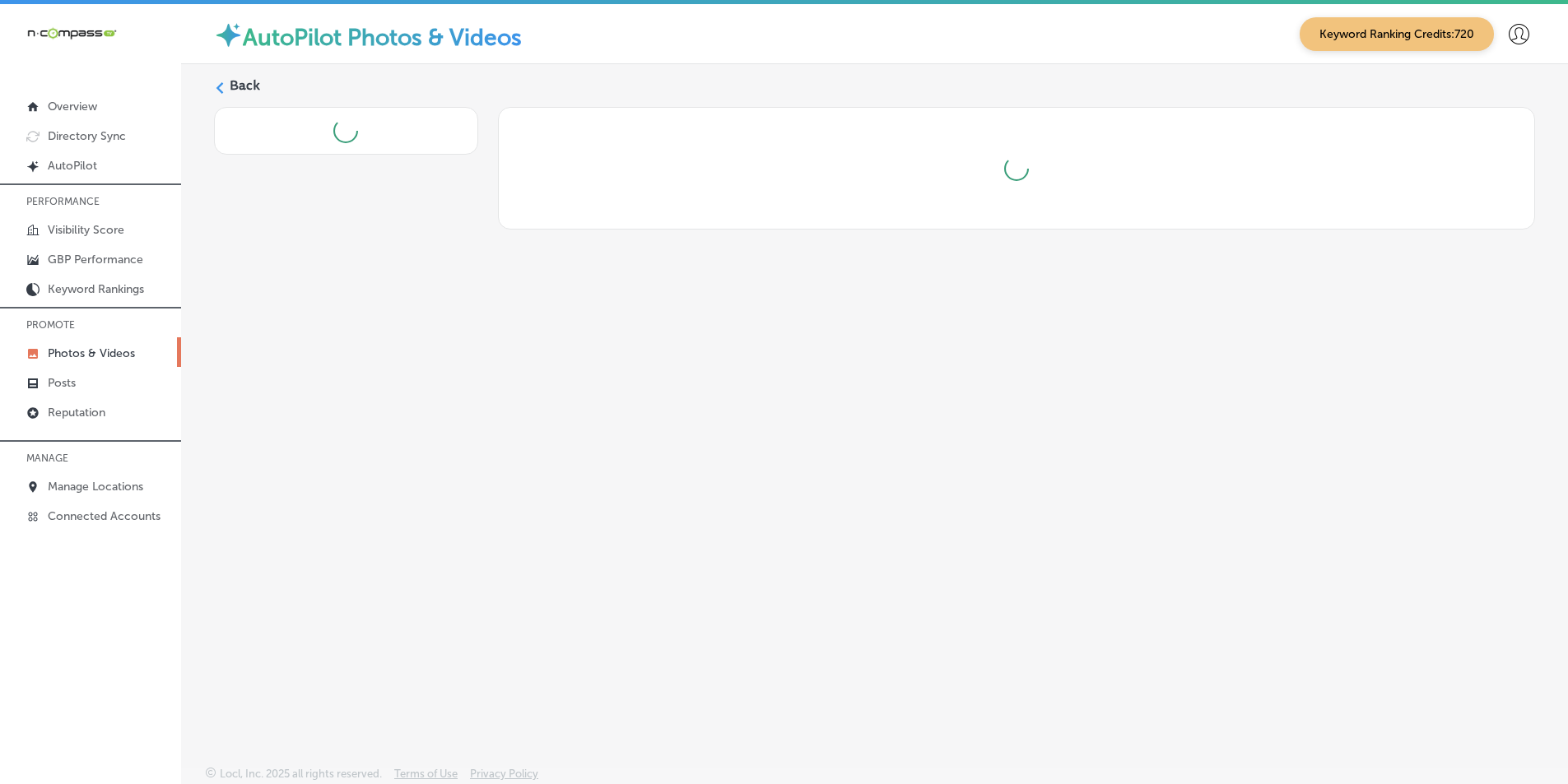
click at [474, 483] on div "Back" at bounding box center [875, 376] width 1387 height 625
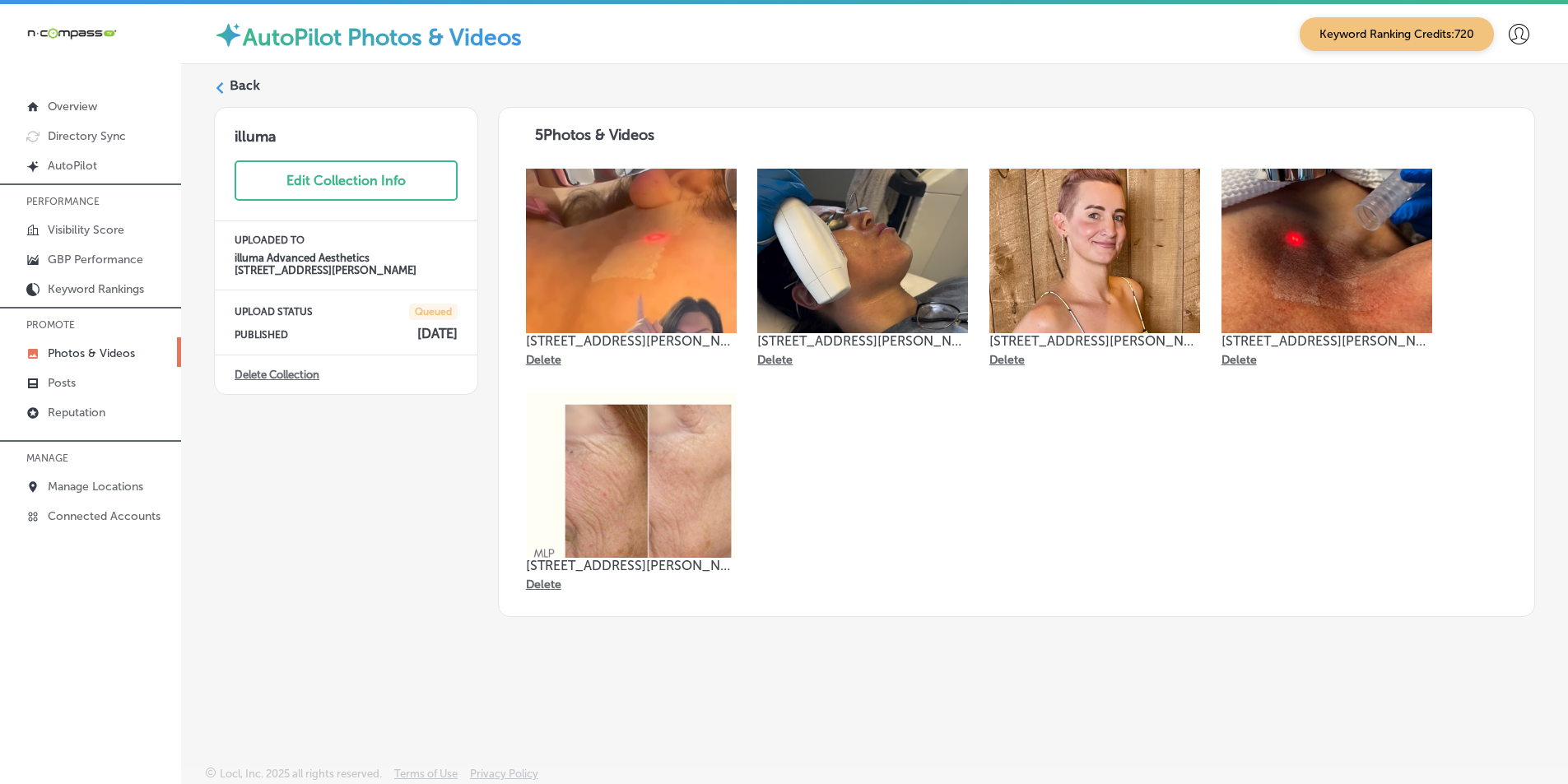
click at [220, 82] on icon at bounding box center [220, 88] width 12 height 12
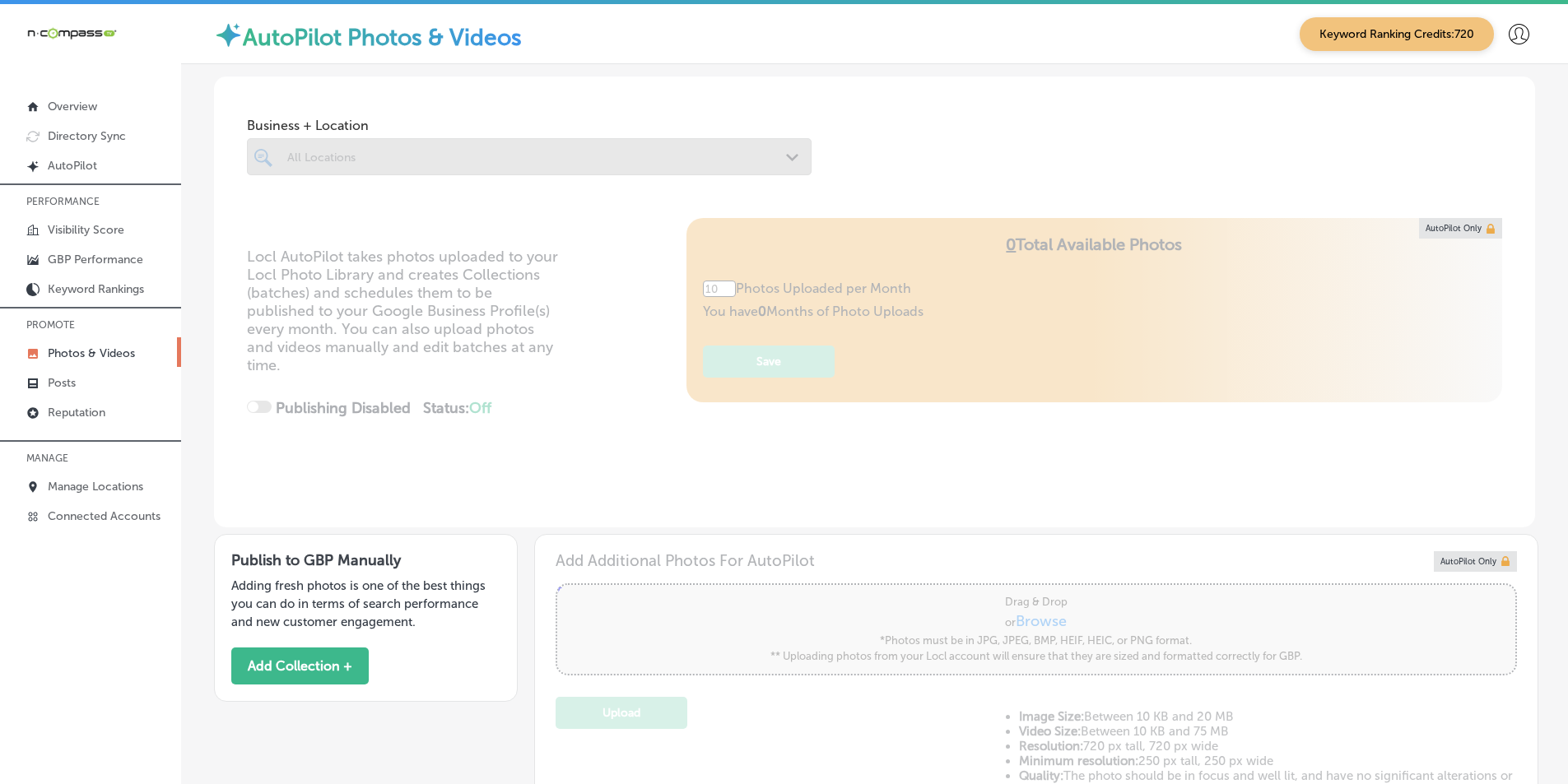
type input "5"
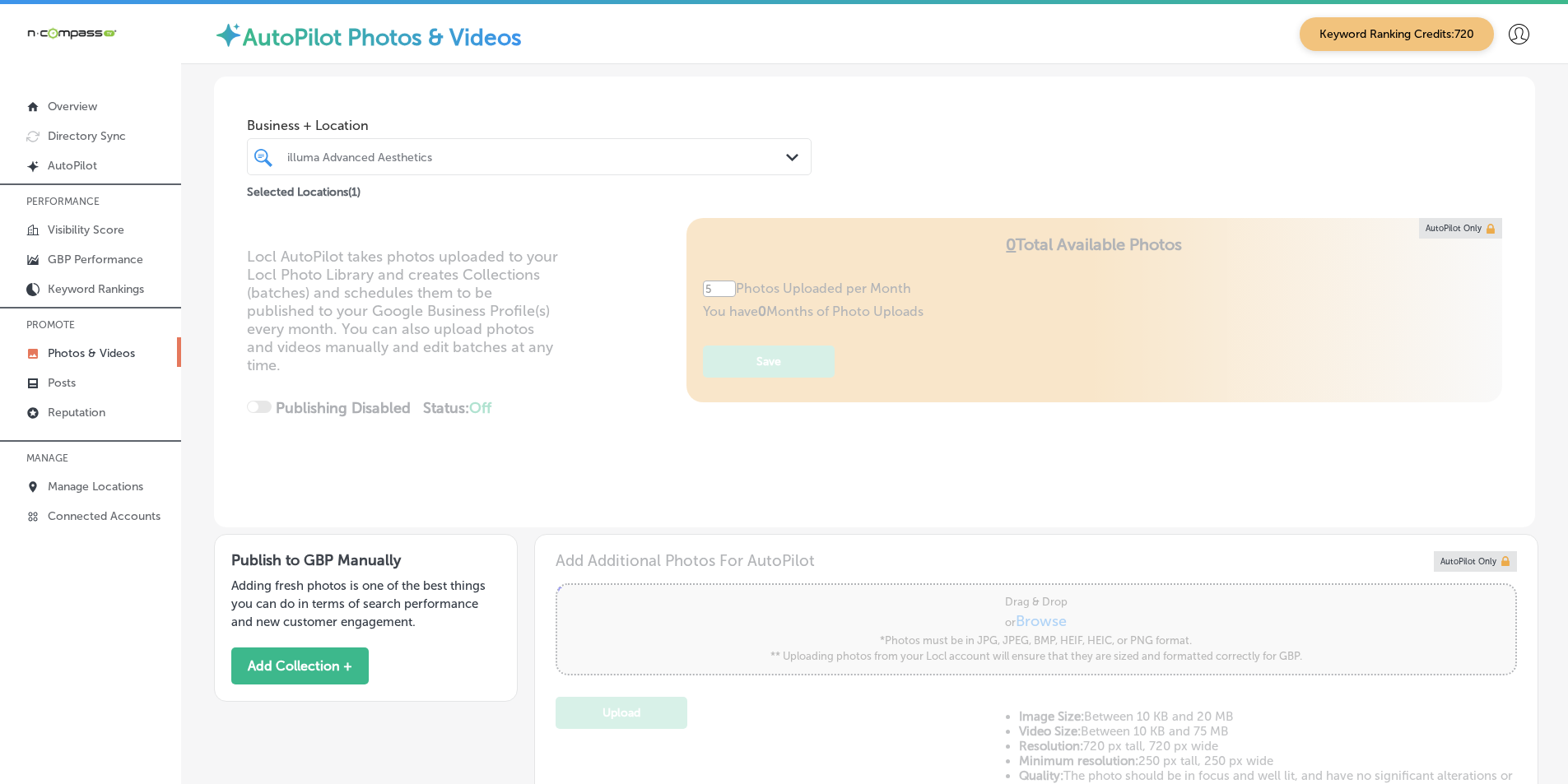
click at [468, 157] on div "illuma Advanced Aesthetics" at bounding box center [537, 157] width 500 height 14
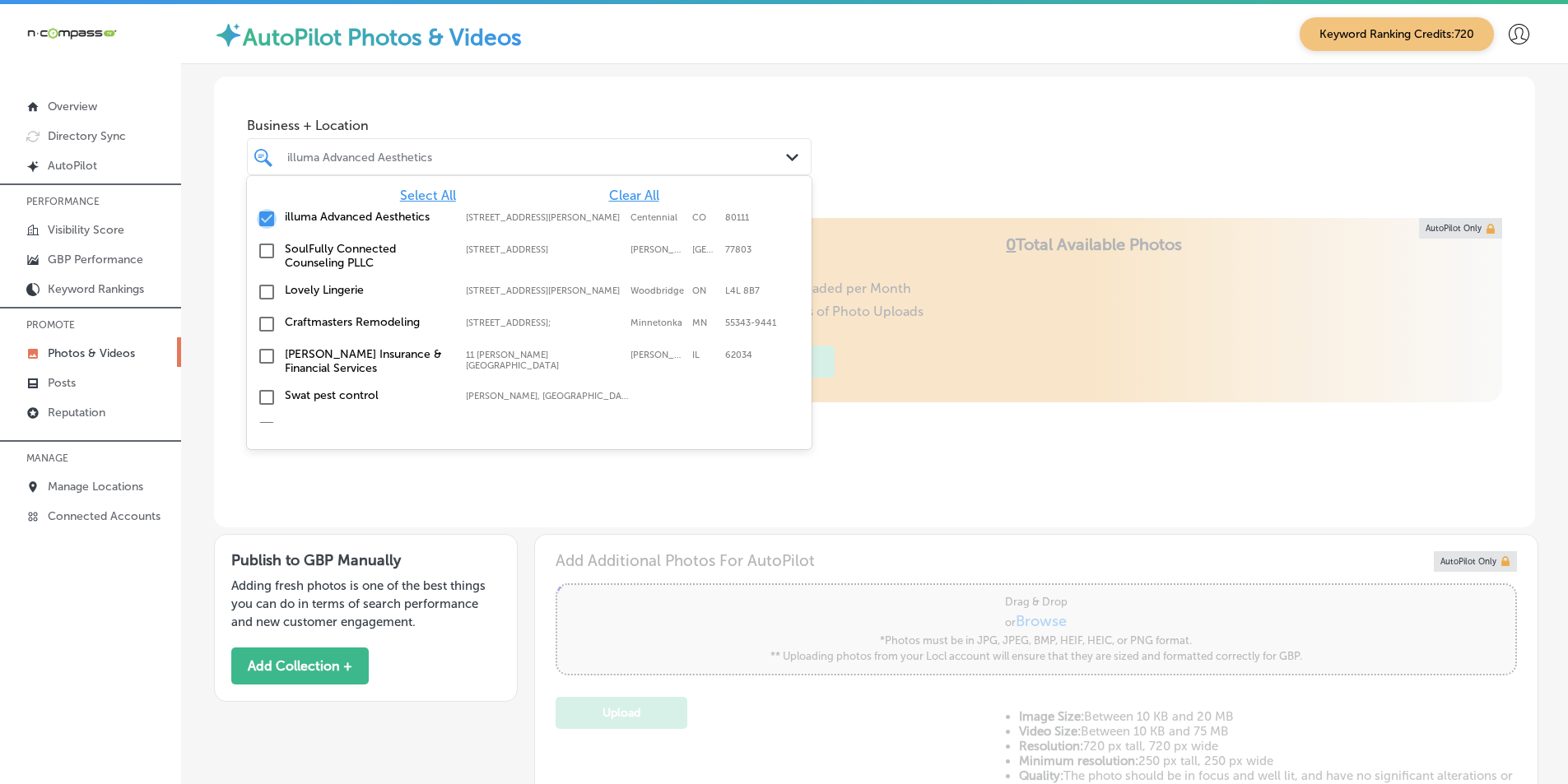
click at [269, 218] on input "checkbox" at bounding box center [266, 219] width 19 height 19
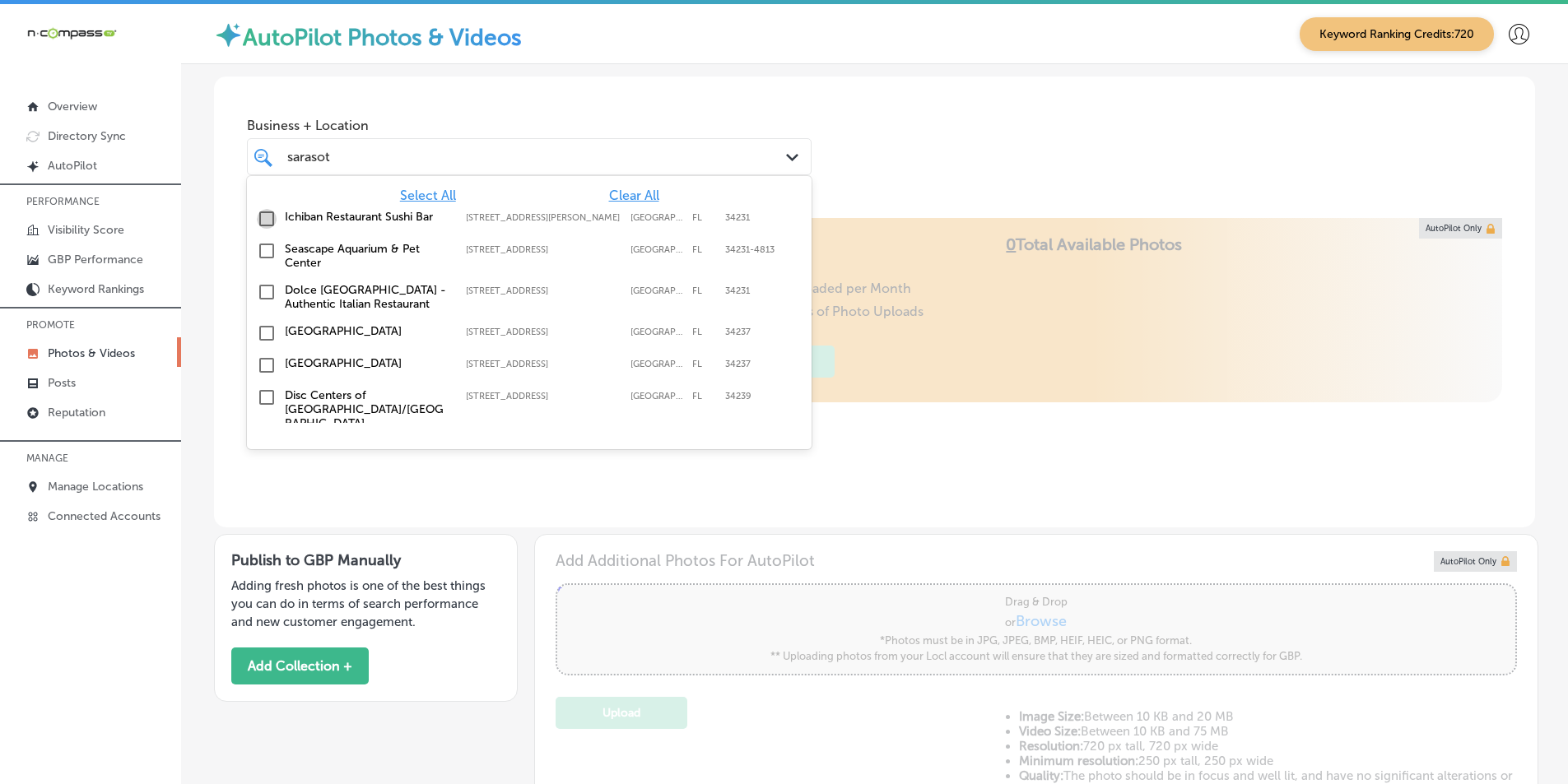
click at [264, 220] on input "checkbox" at bounding box center [266, 219] width 19 height 19
type input "sarasot"
click at [893, 471] on div "Locl AutoPilot takes photos uploaded to your Locl Photo Library and creates Col…" at bounding box center [874, 372] width 1321 height 309
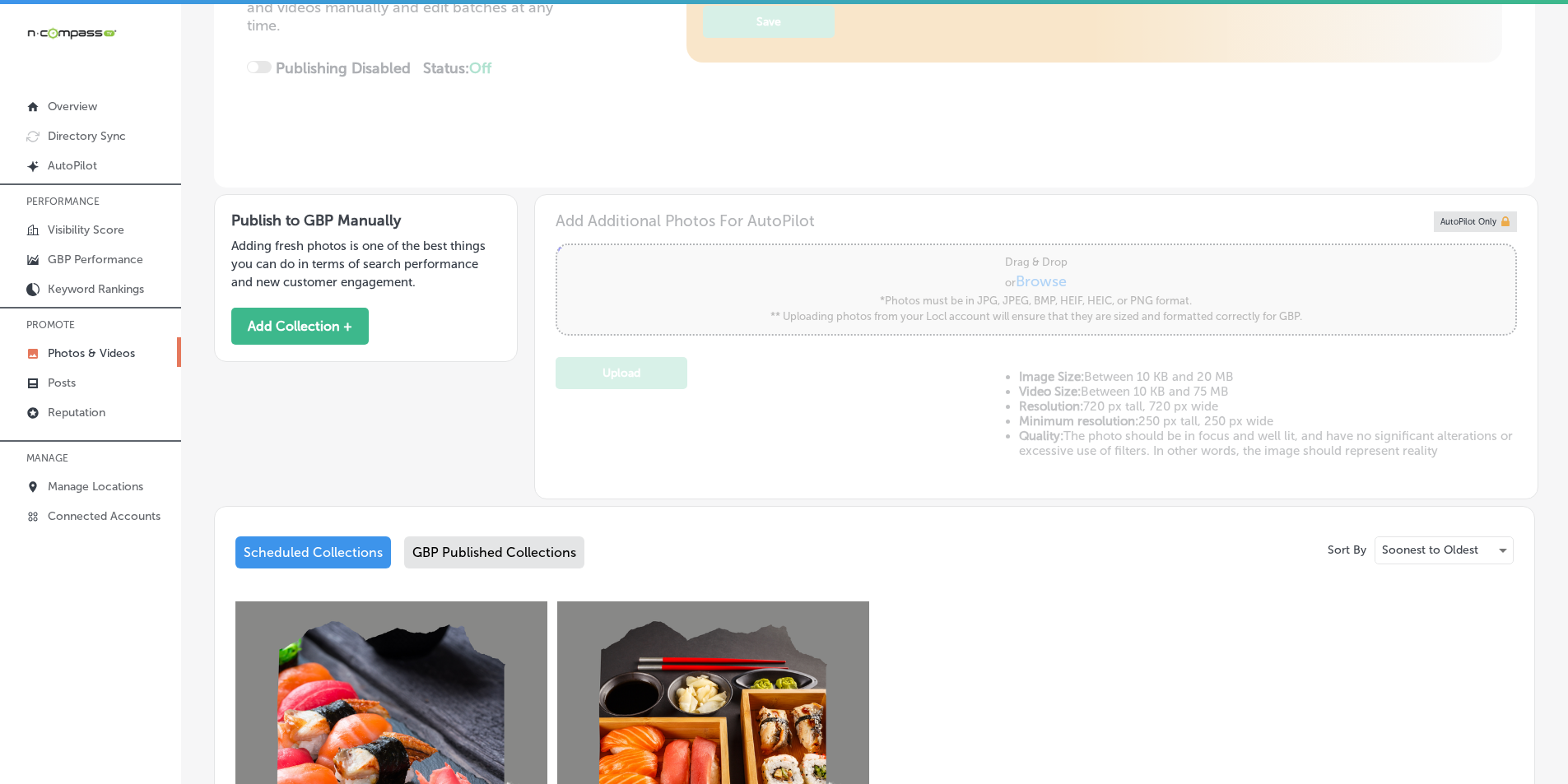
scroll to position [324, 0]
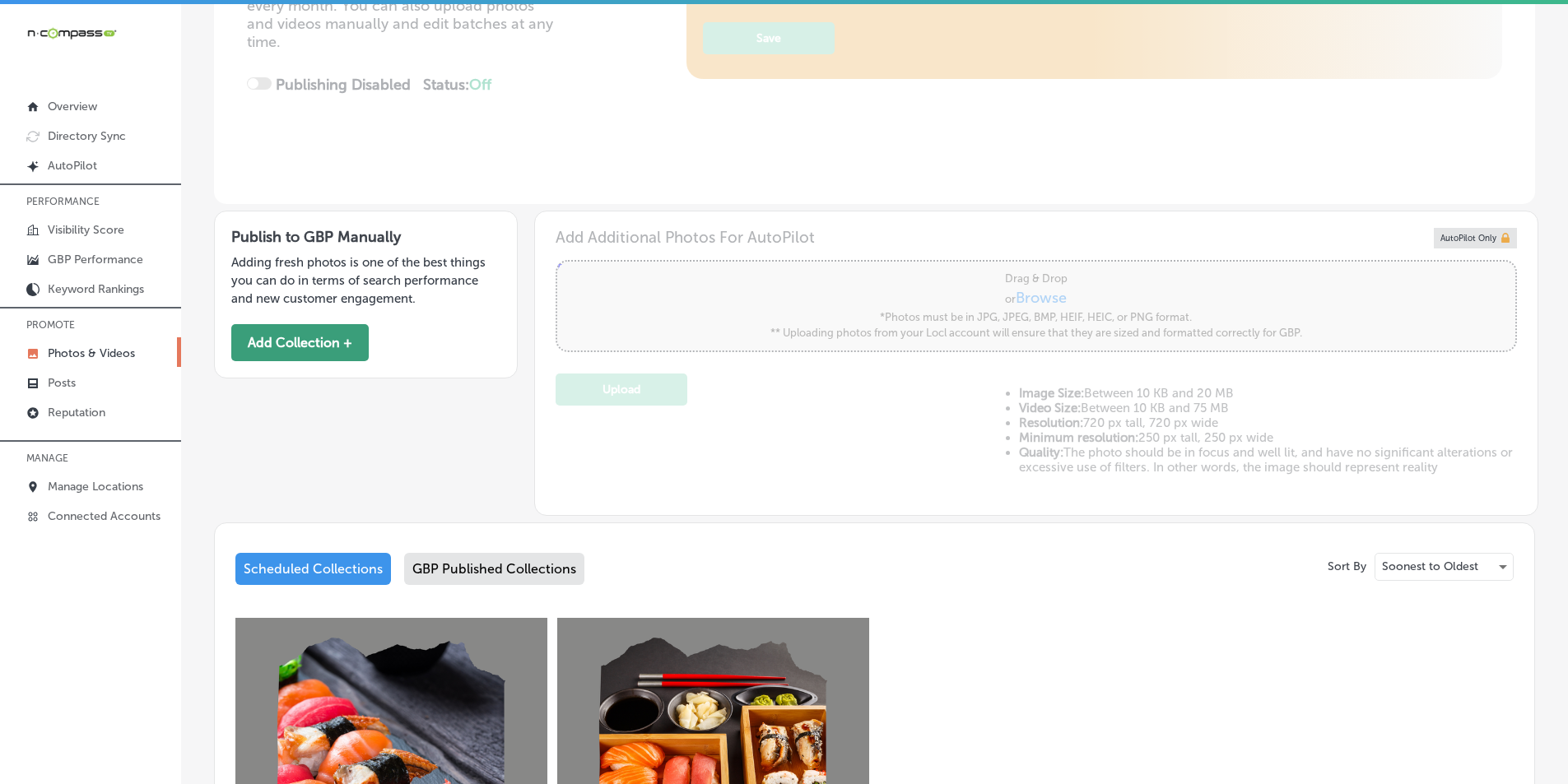
click at [306, 341] on button "Add Collection +" at bounding box center [300, 343] width 137 height 37
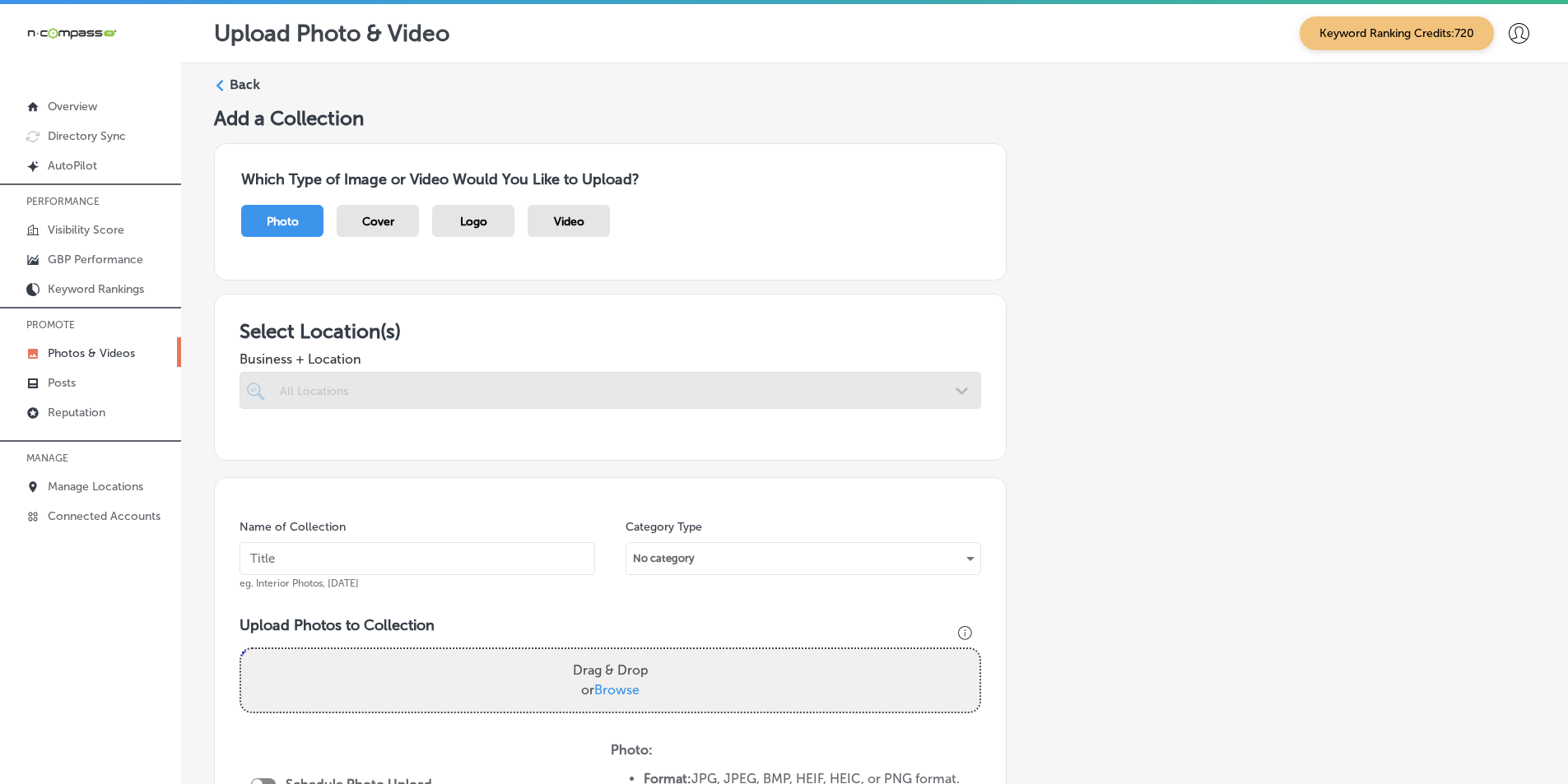
click at [354, 385] on div at bounding box center [610, 391] width 742 height 37
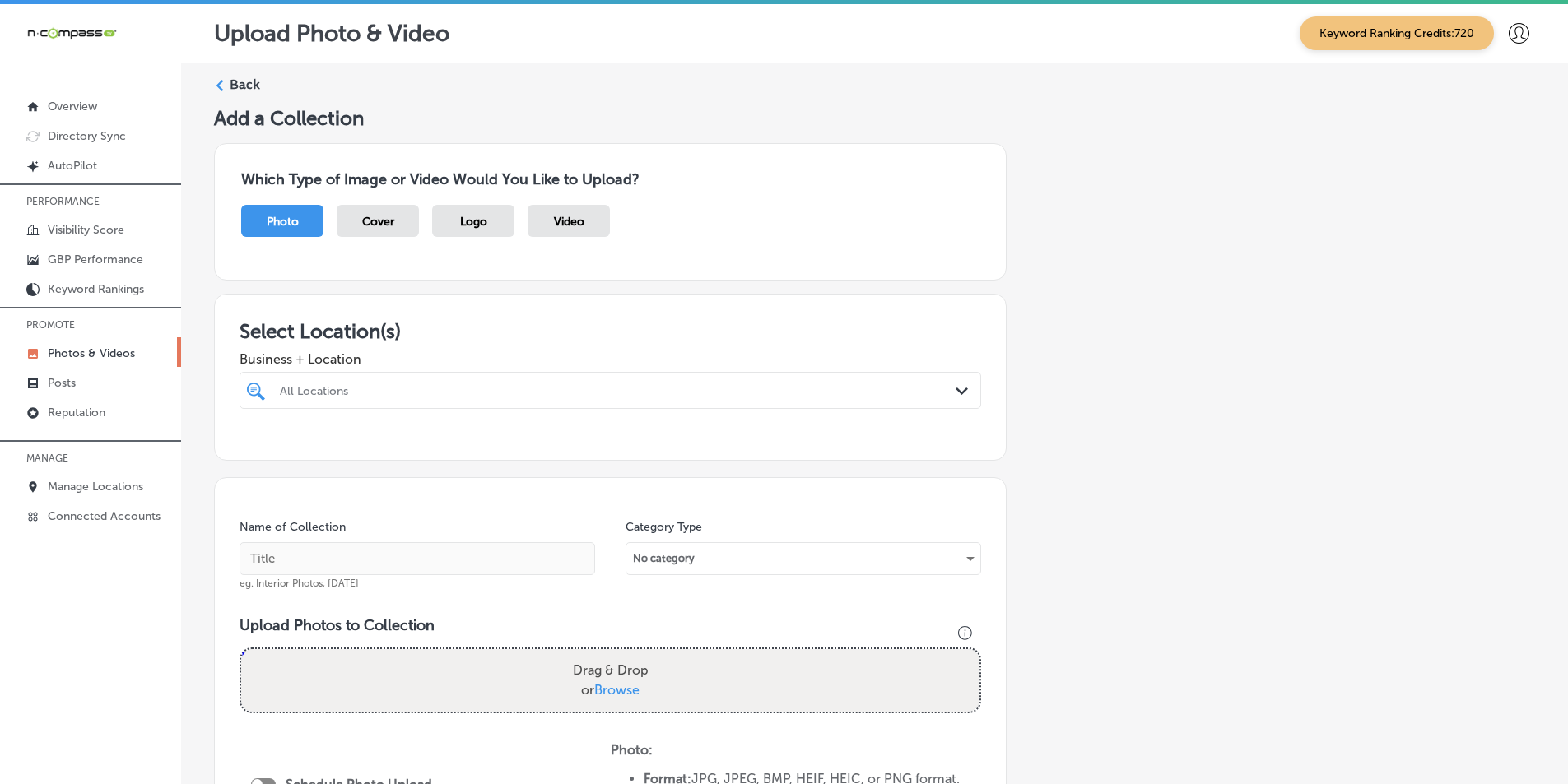
drag, startPoint x: 354, startPoint y: 384, endPoint x: 365, endPoint y: 386, distance: 11.2
click at [355, 384] on div "All Locations" at bounding box center [618, 391] width 677 height 14
click at [365, 388] on div "All Locations" at bounding box center [618, 391] width 677 height 14
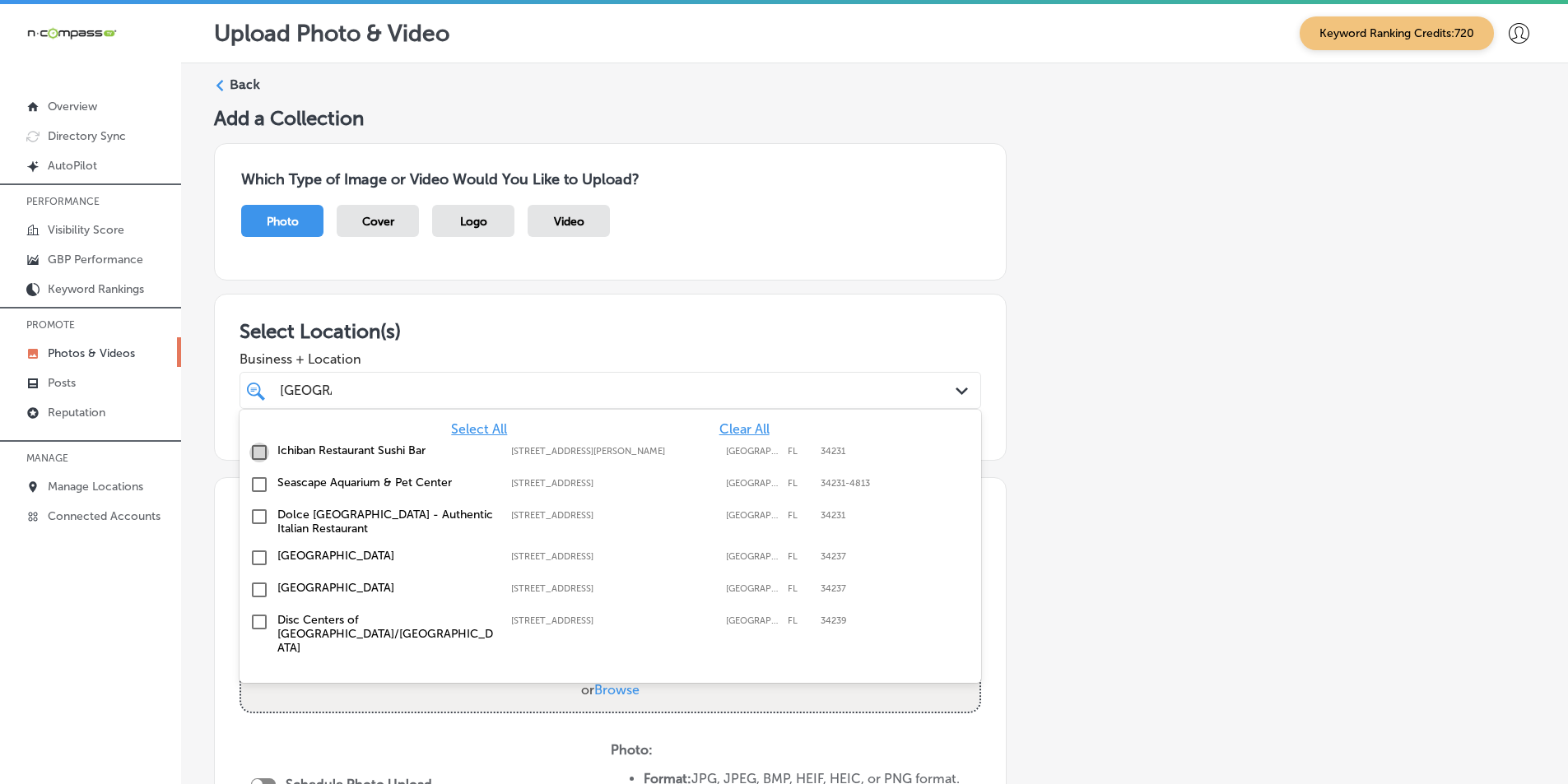
click at [256, 455] on input "checkbox" at bounding box center [259, 452] width 19 height 19
type input "[GEOGRAPHIC_DATA]"
click at [983, 446] on div "Select Location(s) Business + Location option 2724 Stickney Point Rd, selected.…" at bounding box center [609, 377] width 792 height 167
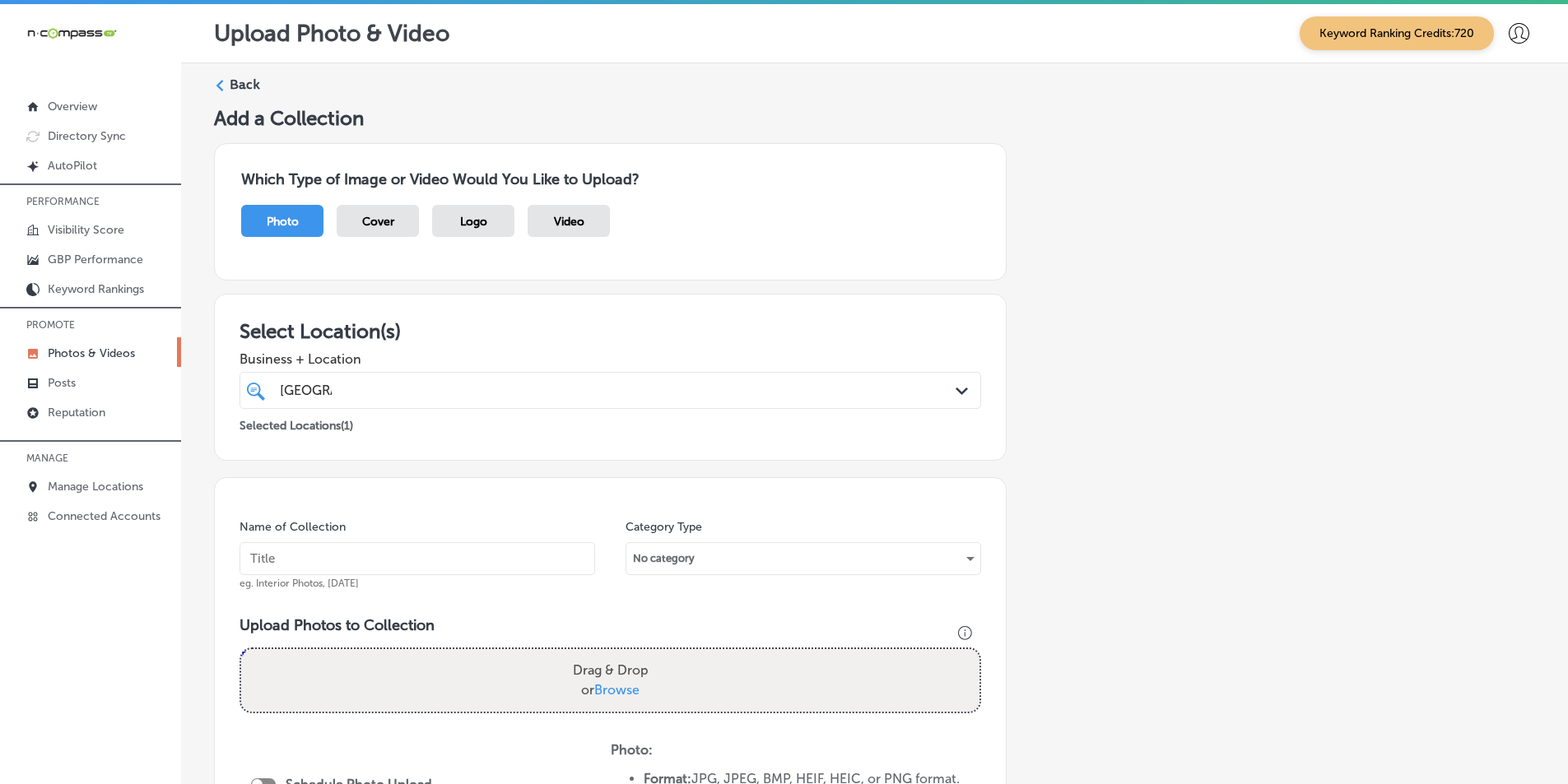
click at [352, 557] on input "text" at bounding box center [418, 559] width 356 height 33
paste input "restaurants"
type input "restaurants"
click at [345, 676] on div "Drag & Drop or Browse" at bounding box center [610, 681] width 738 height 63
click at [242, 649] on input "Drag & Drop or Browse" at bounding box center [610, 652] width 738 height 5
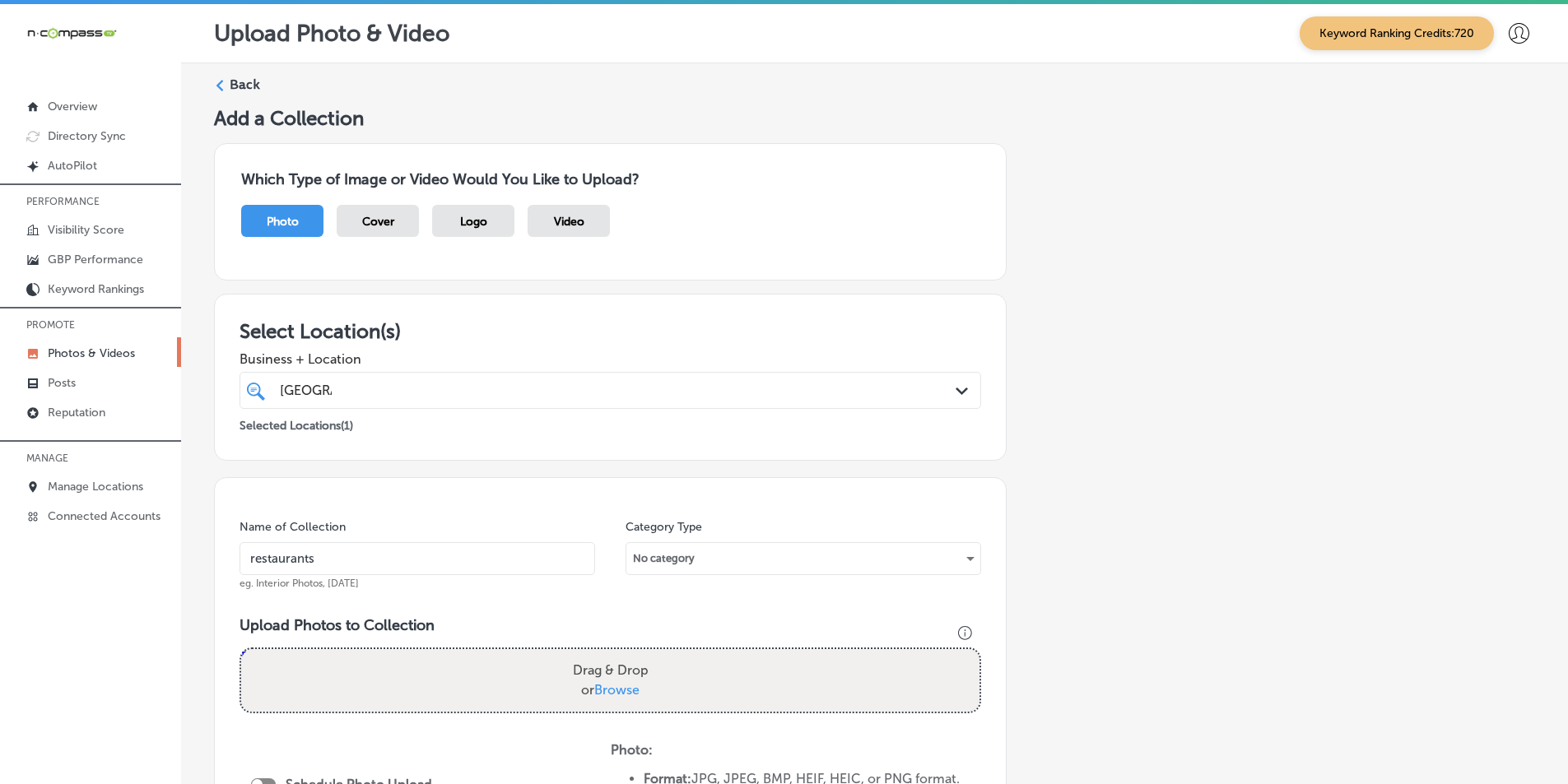
type input "C:\fakepath\2.png"
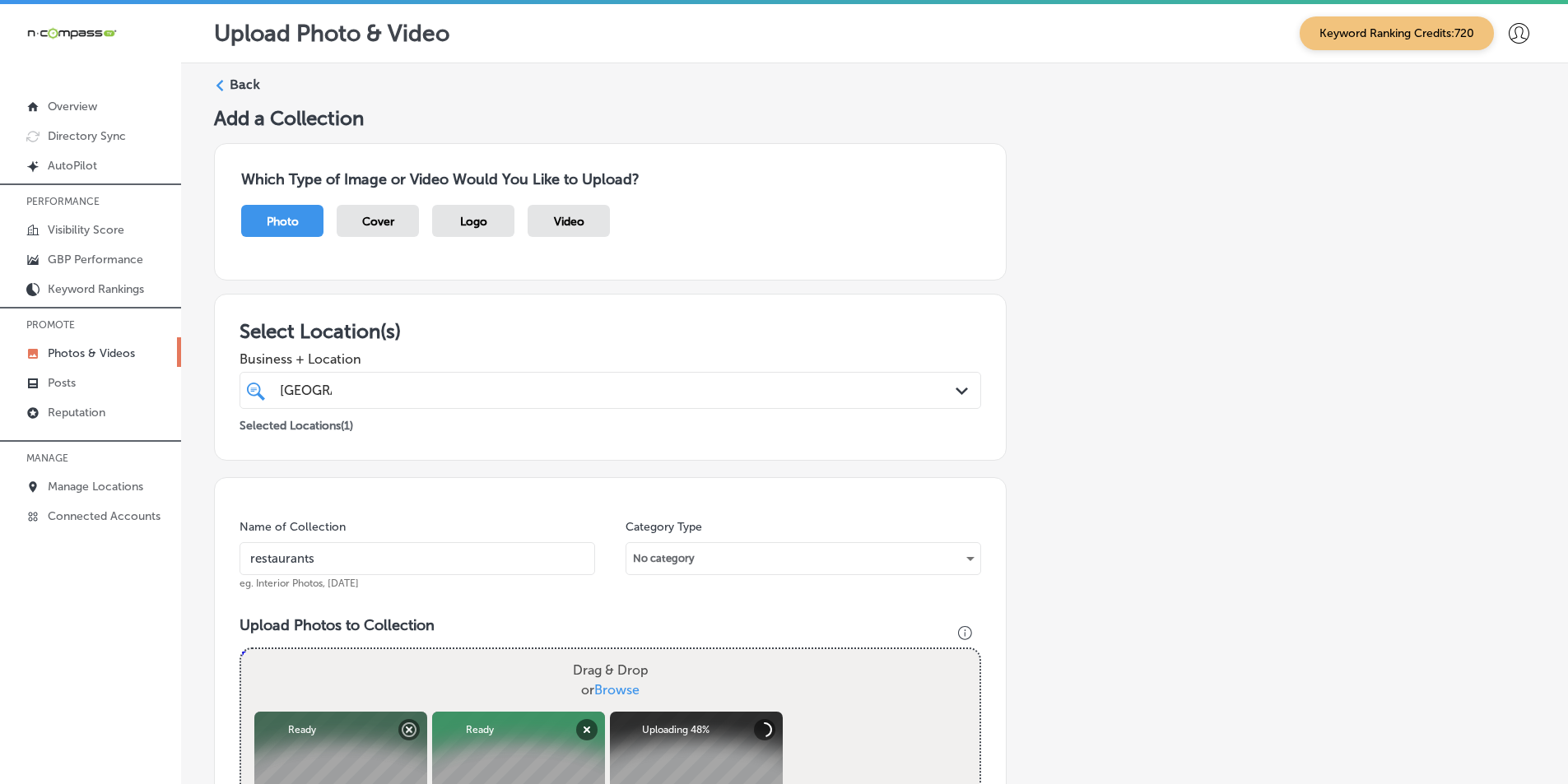
click at [431, 670] on div "Drag & Drop or Browse" at bounding box center [610, 681] width 738 height 63
click at [242, 649] on input "Drag & Drop or Browse" at bounding box center [610, 652] width 738 height 5
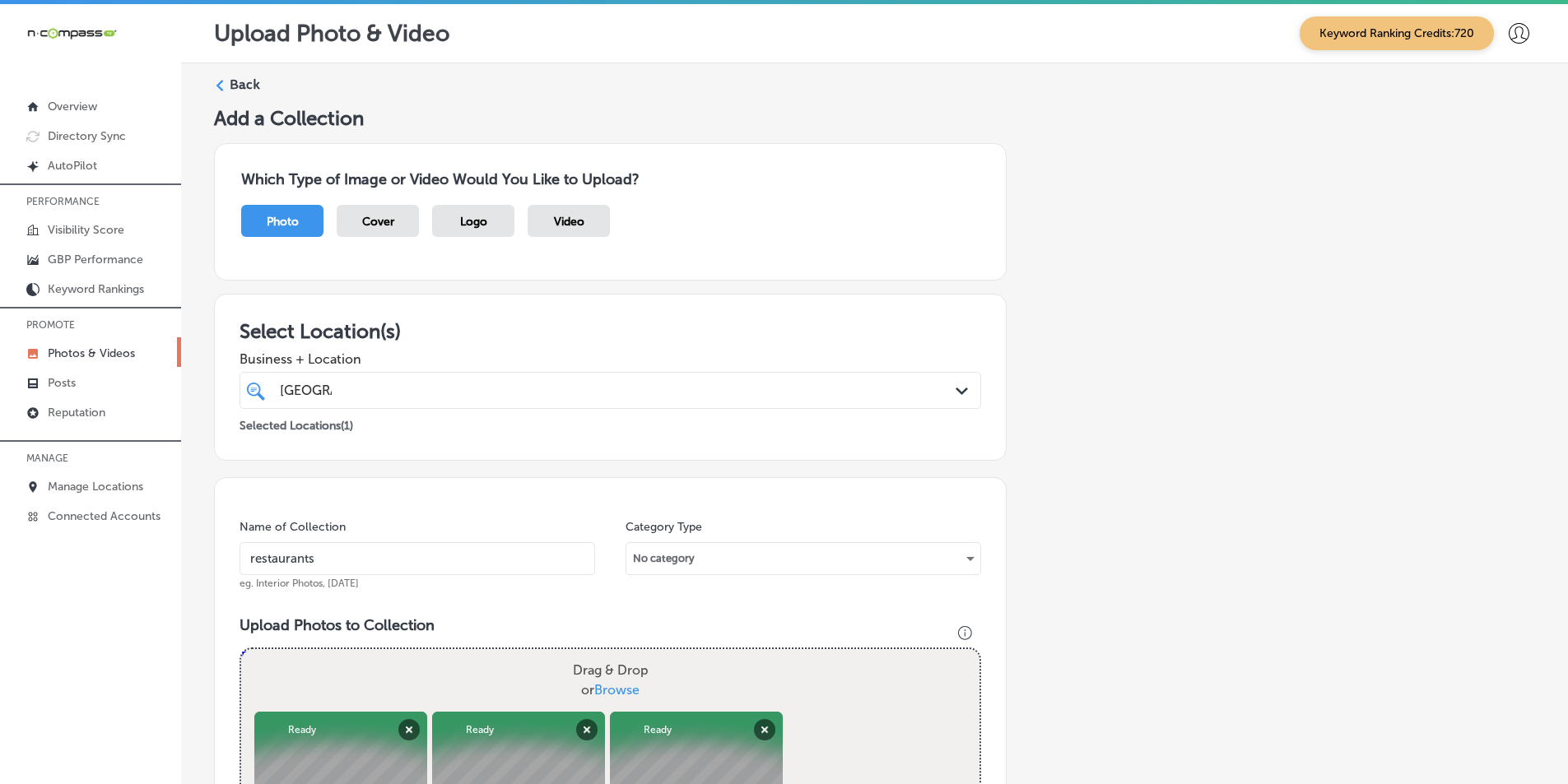
type input "C:\fakepath\5.png"
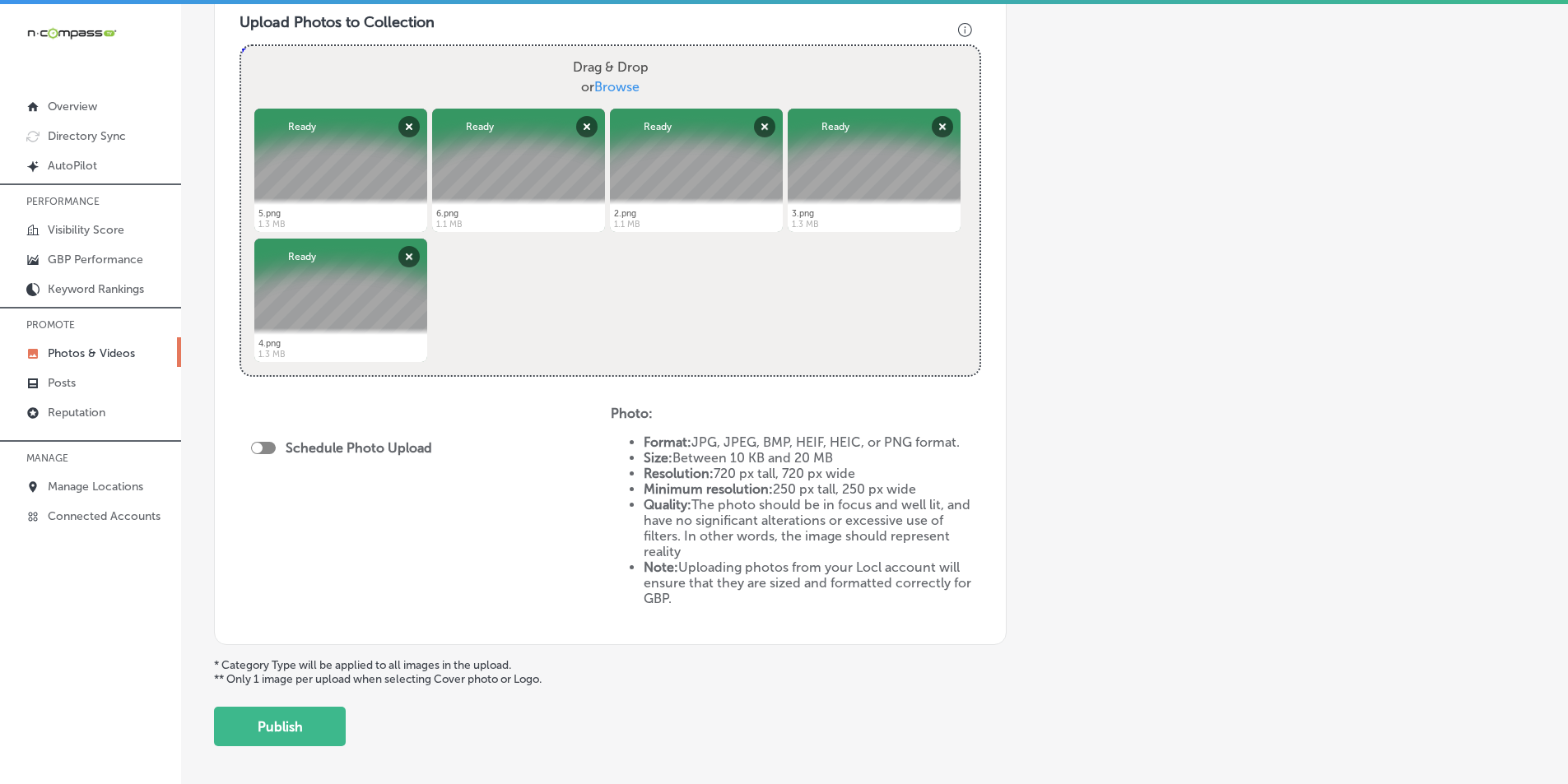
scroll to position [659, 0]
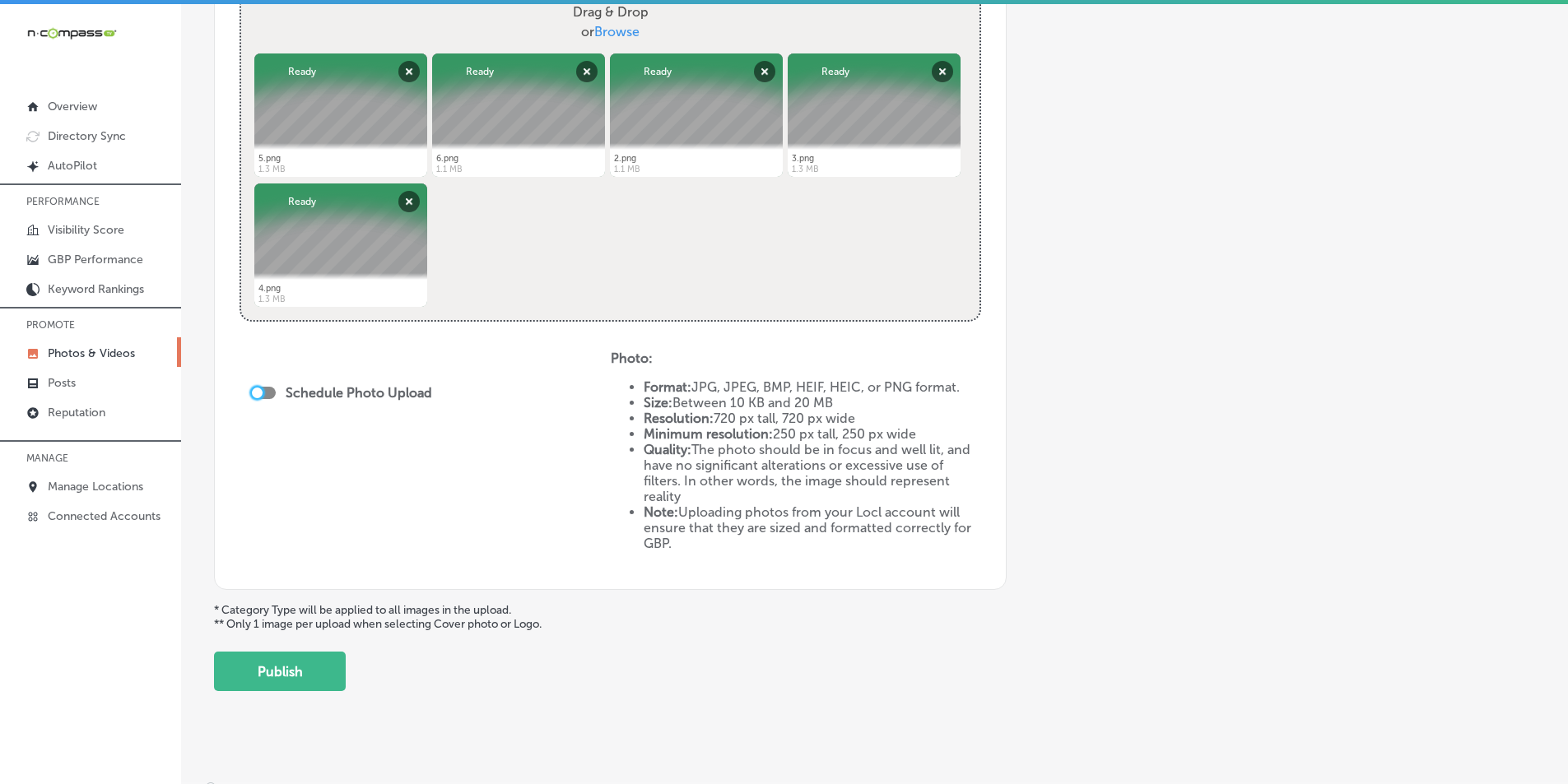
click at [262, 391] on div at bounding box center [257, 392] width 11 height 11
checkbox input "true"
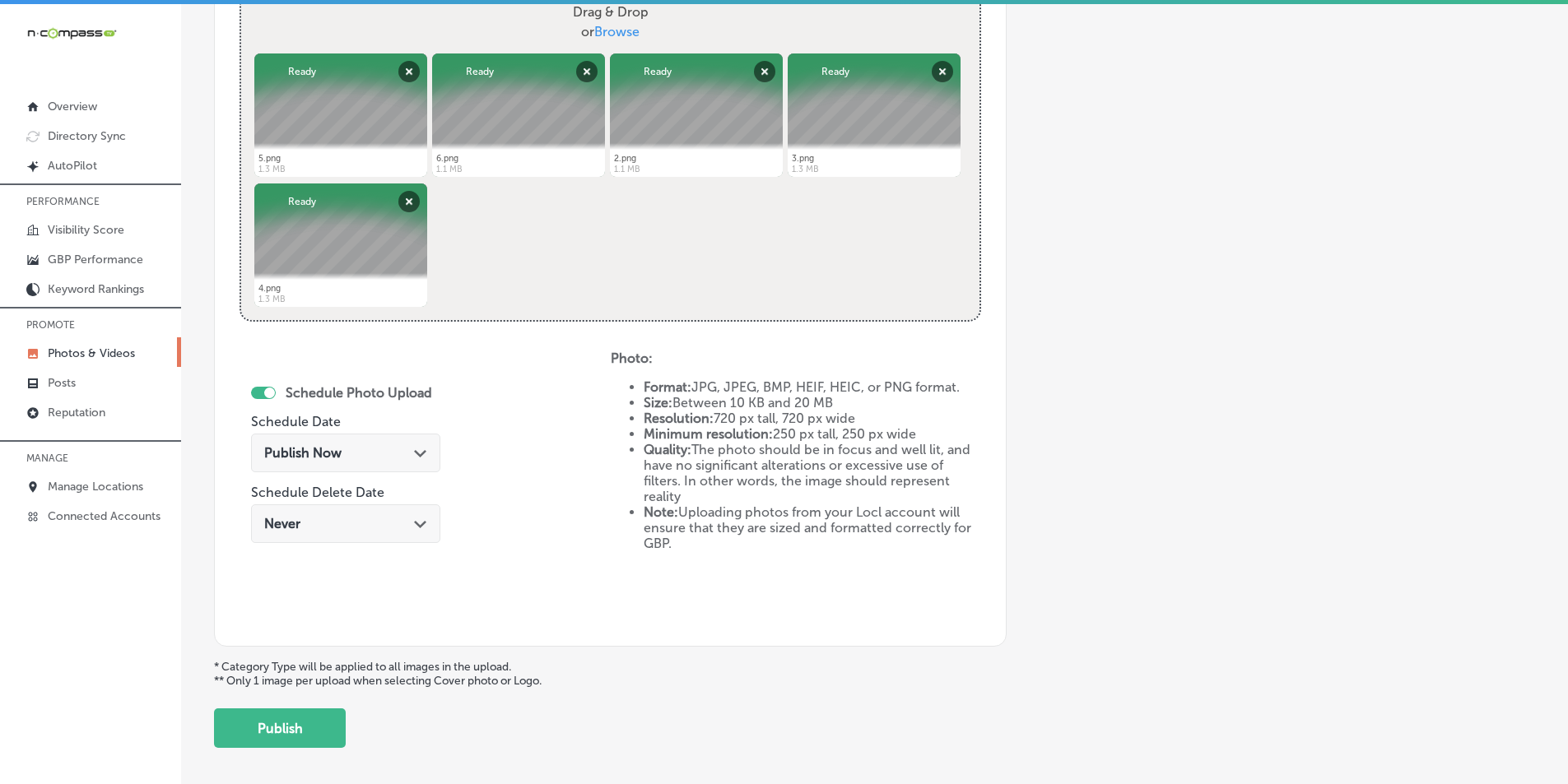
click at [351, 459] on div "Publish Now Path Created with Sketch." at bounding box center [346, 453] width 163 height 15
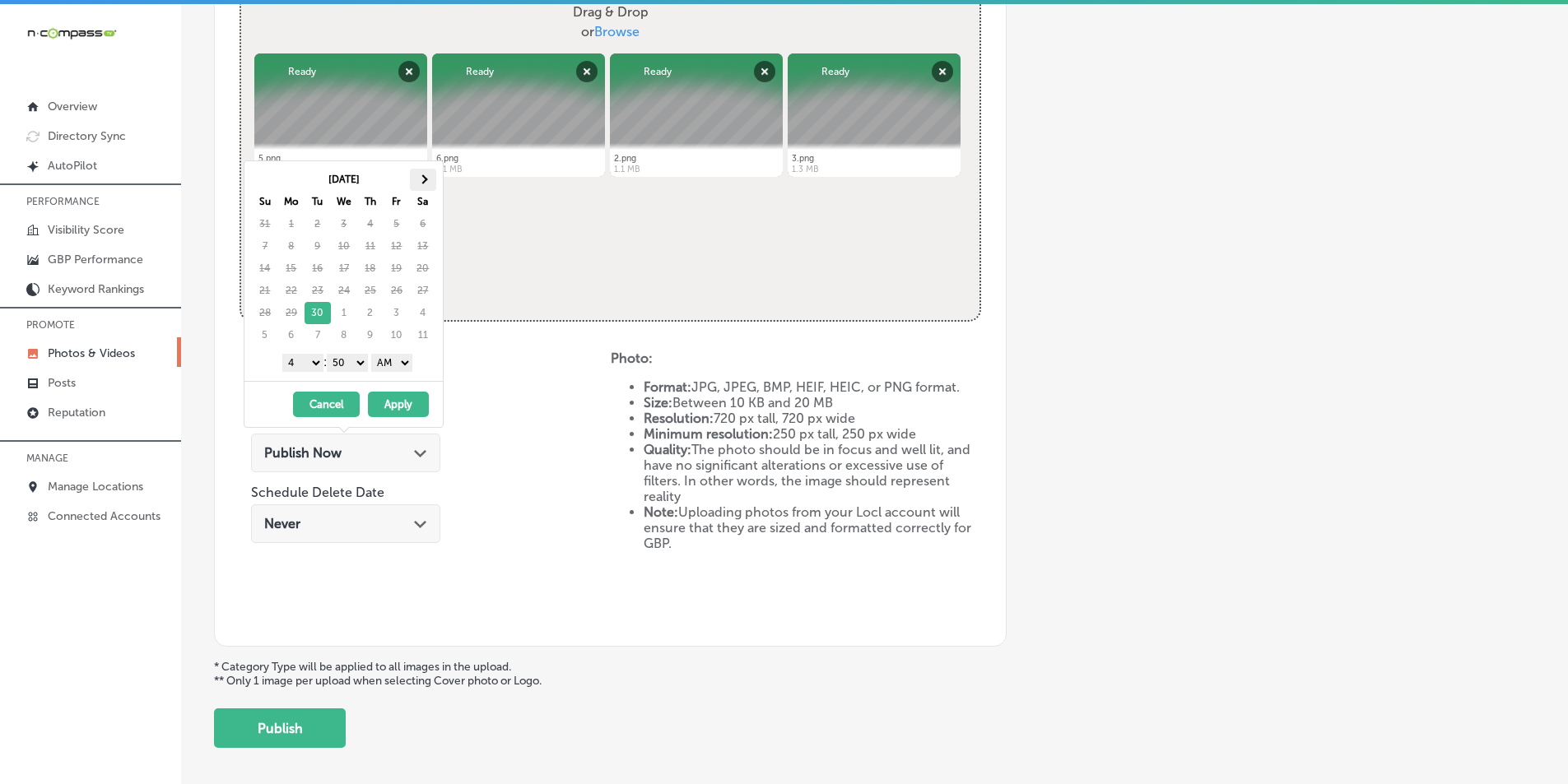
click at [424, 181] on span at bounding box center [422, 179] width 9 height 9
click at [309, 362] on select "1 2 3 4 5 6 7 8 9 10 11 12" at bounding box center [303, 363] width 42 height 18
click at [364, 364] on select "00 10 20 30 40 50" at bounding box center [348, 363] width 42 height 18
click at [403, 364] on select "AM PM" at bounding box center [392, 363] width 42 height 18
click at [398, 403] on button "Apply" at bounding box center [398, 404] width 61 height 25
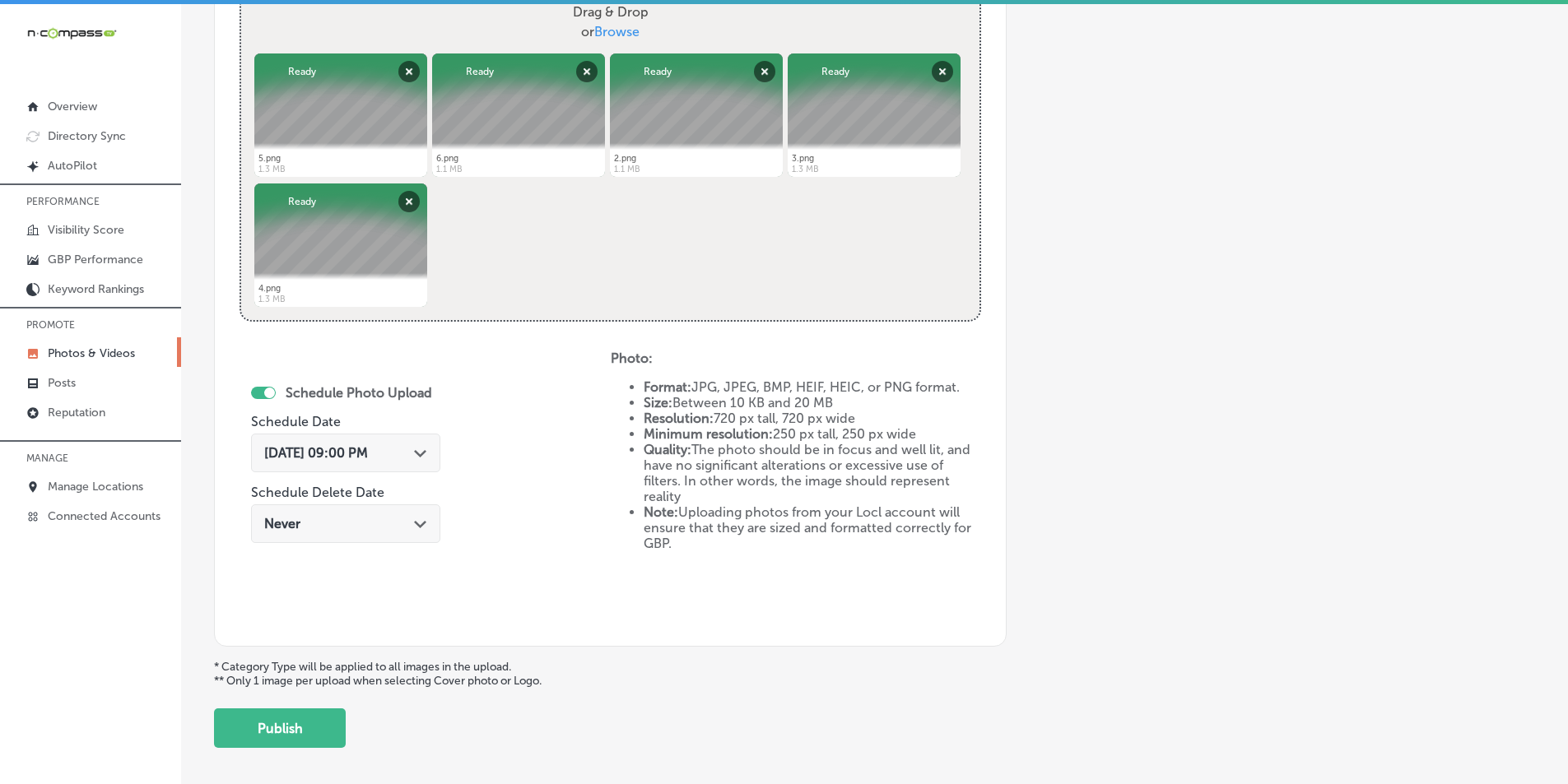
click at [271, 720] on button "Publish" at bounding box center [279, 728] width 131 height 40
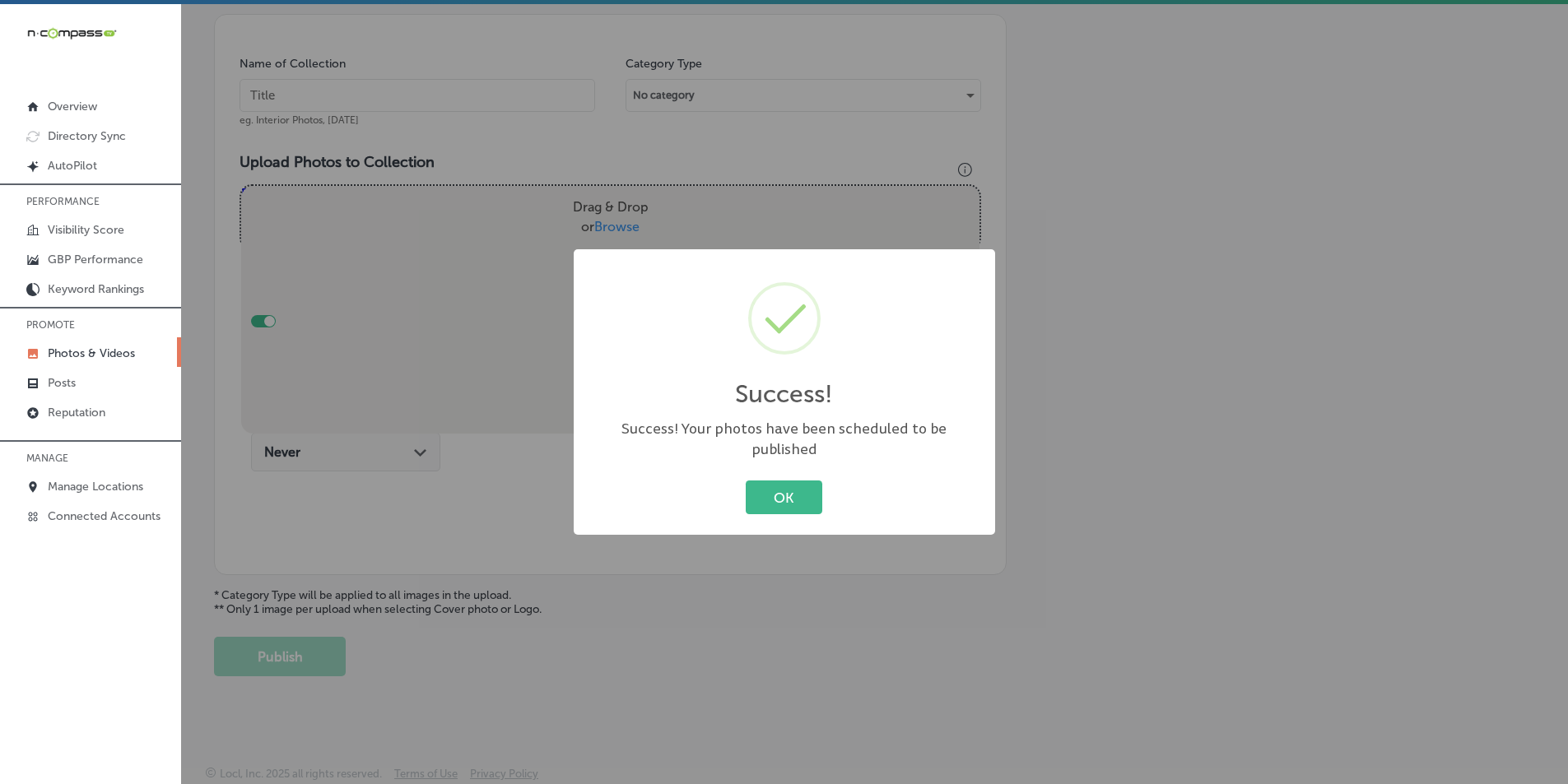
scroll to position [464, 0]
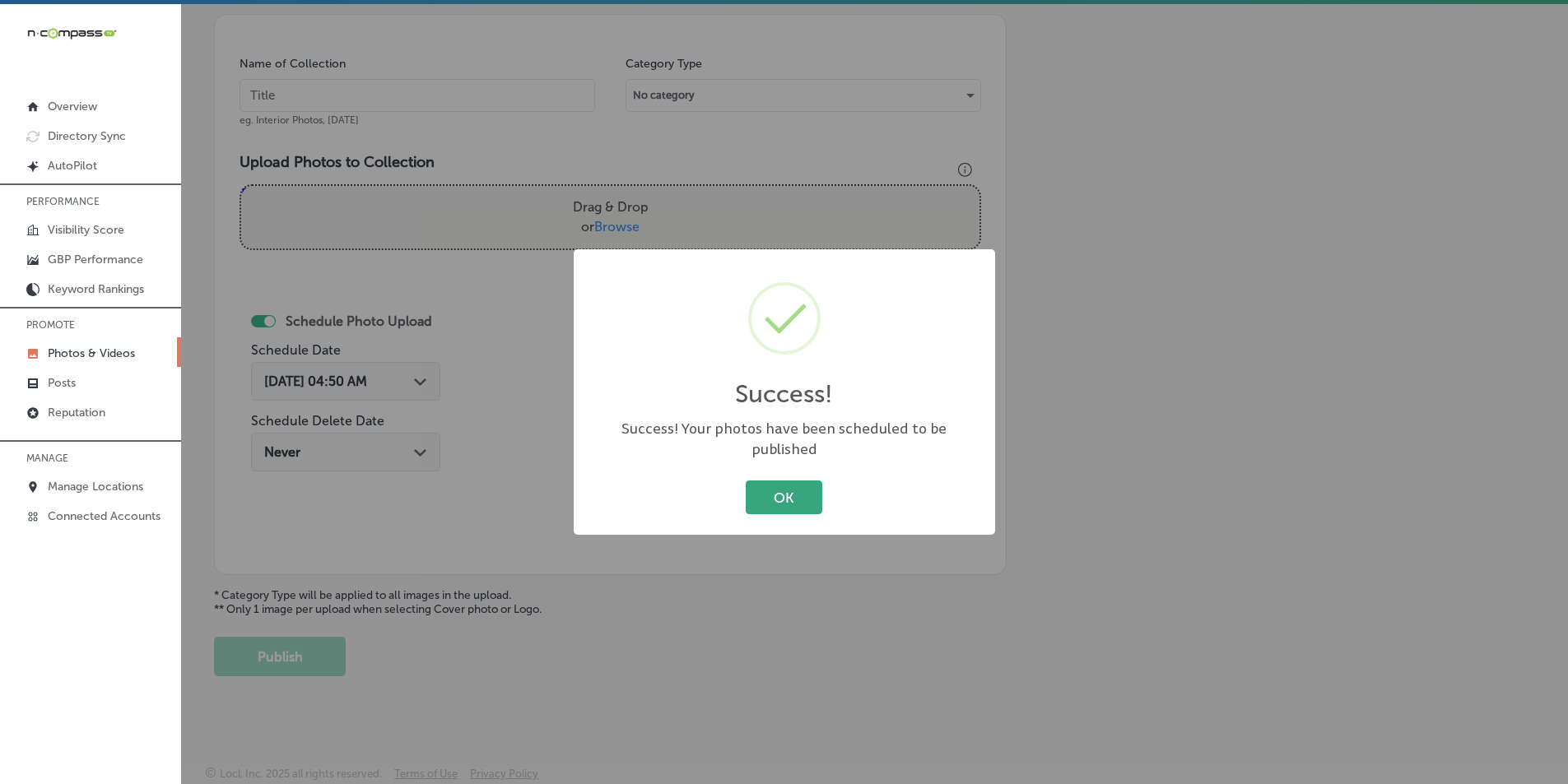
click at [771, 481] on button "OK" at bounding box center [784, 498] width 76 height 34
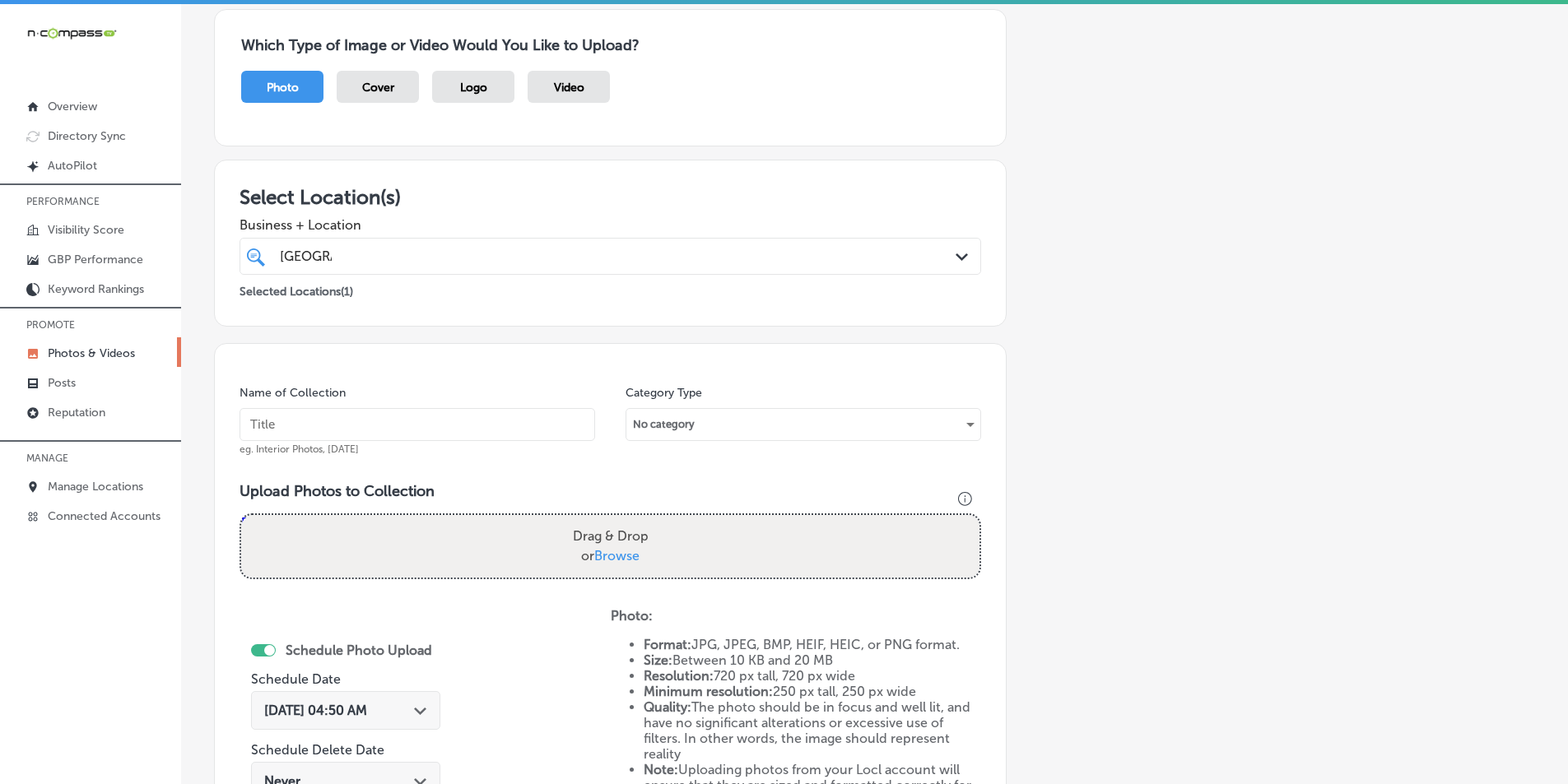
scroll to position [52, 0]
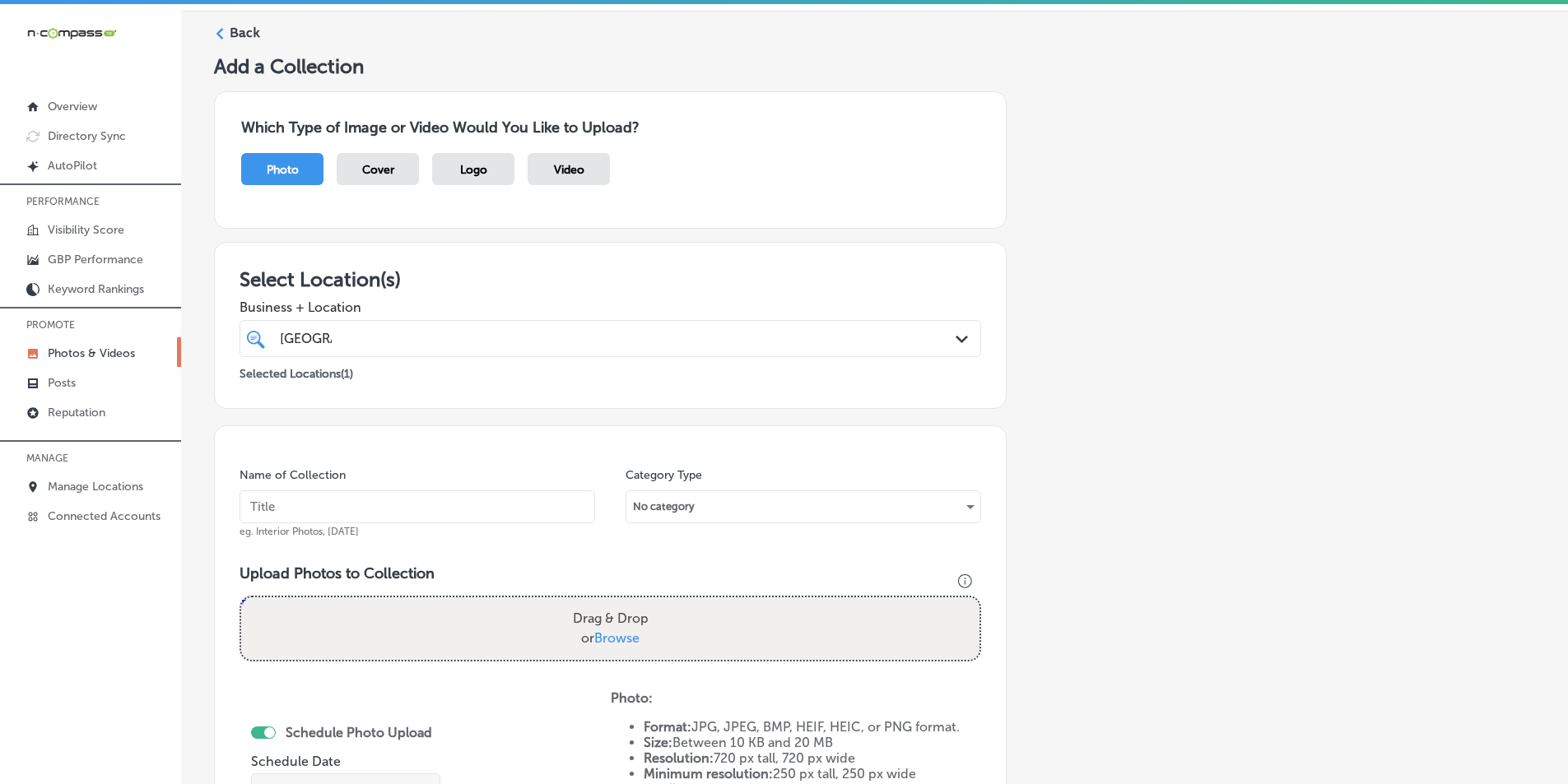
click at [220, 31] on polygon at bounding box center [220, 34] width 8 height 12
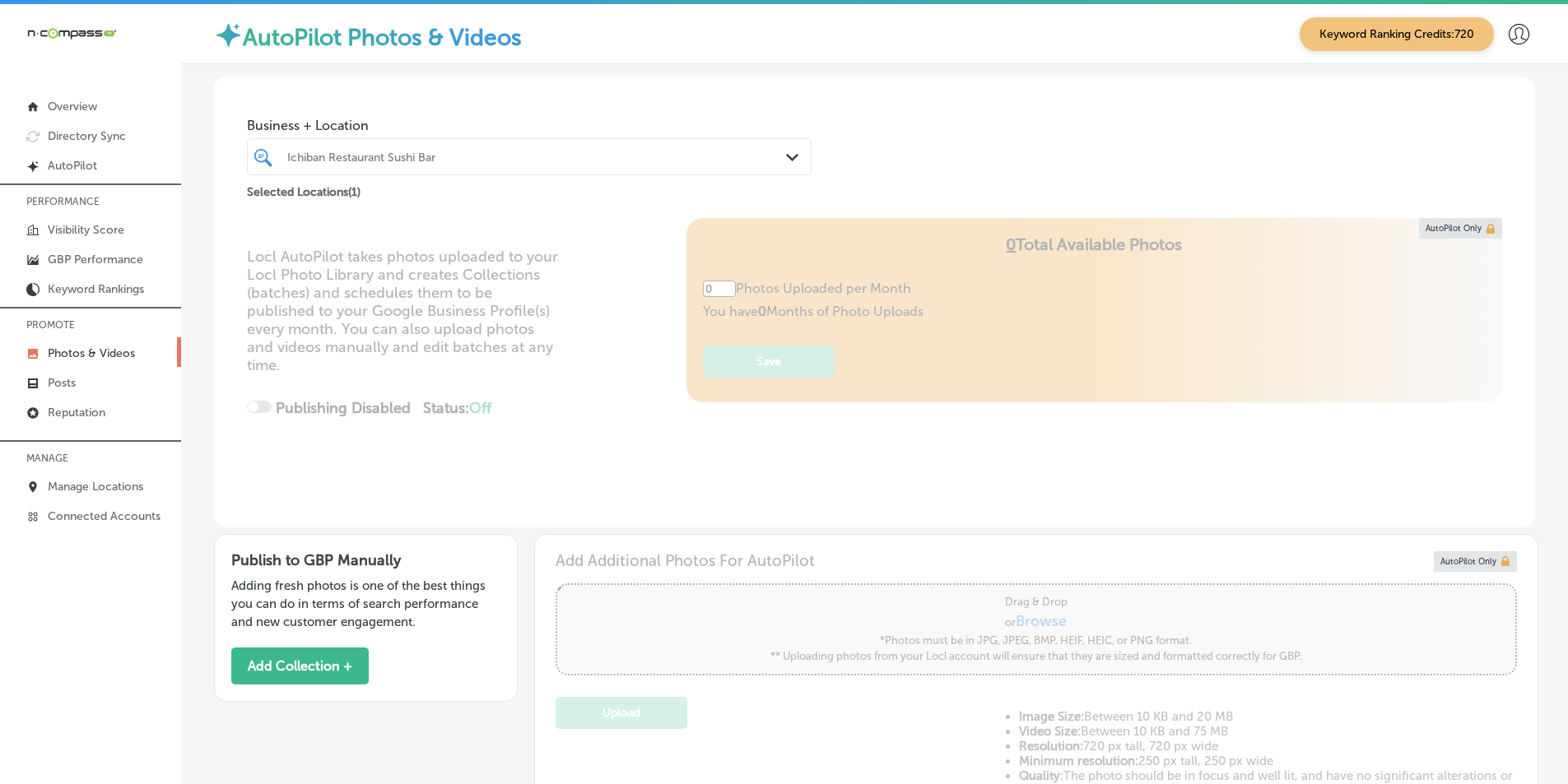
type input "5"
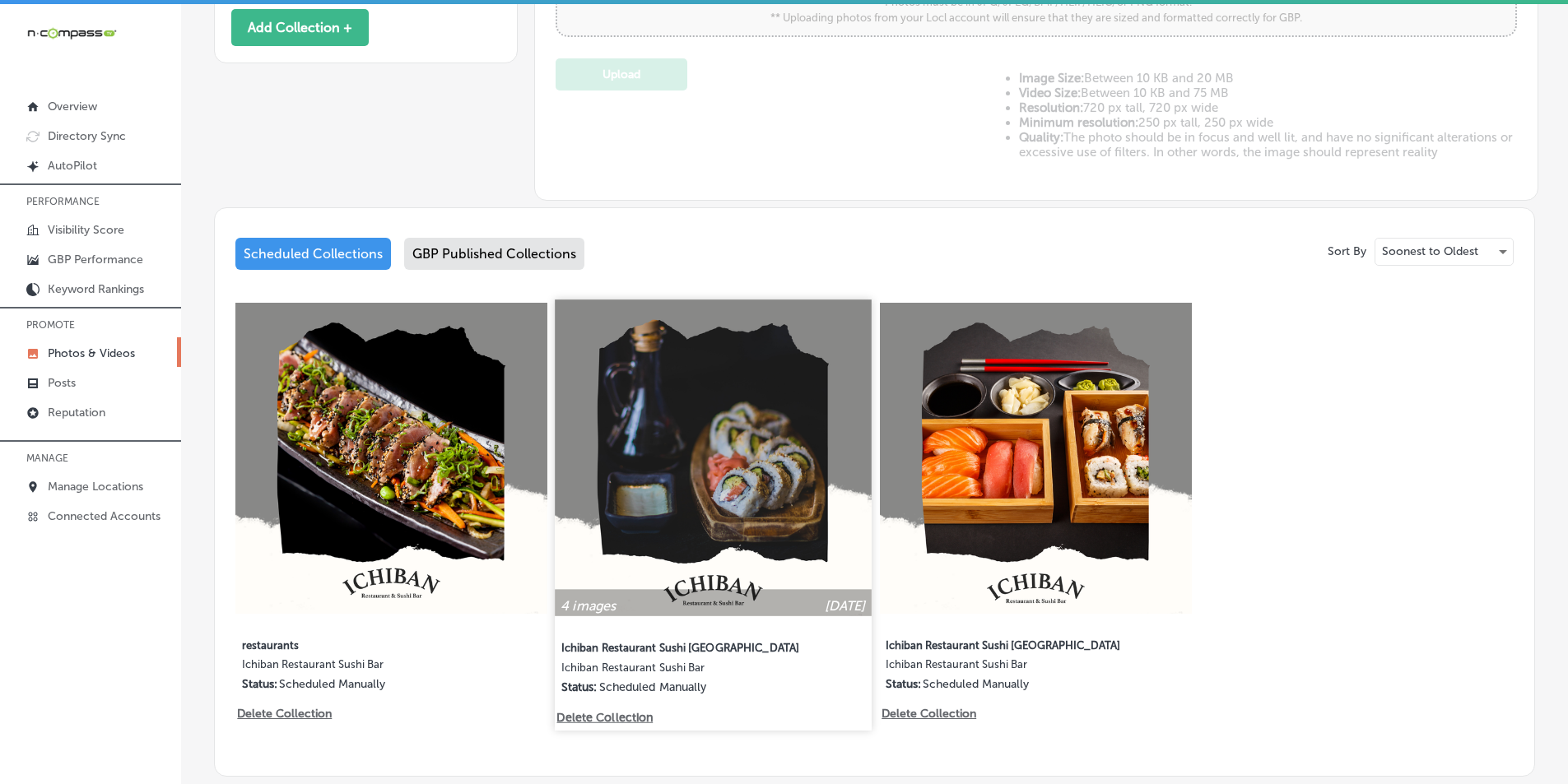
scroll to position [659, 0]
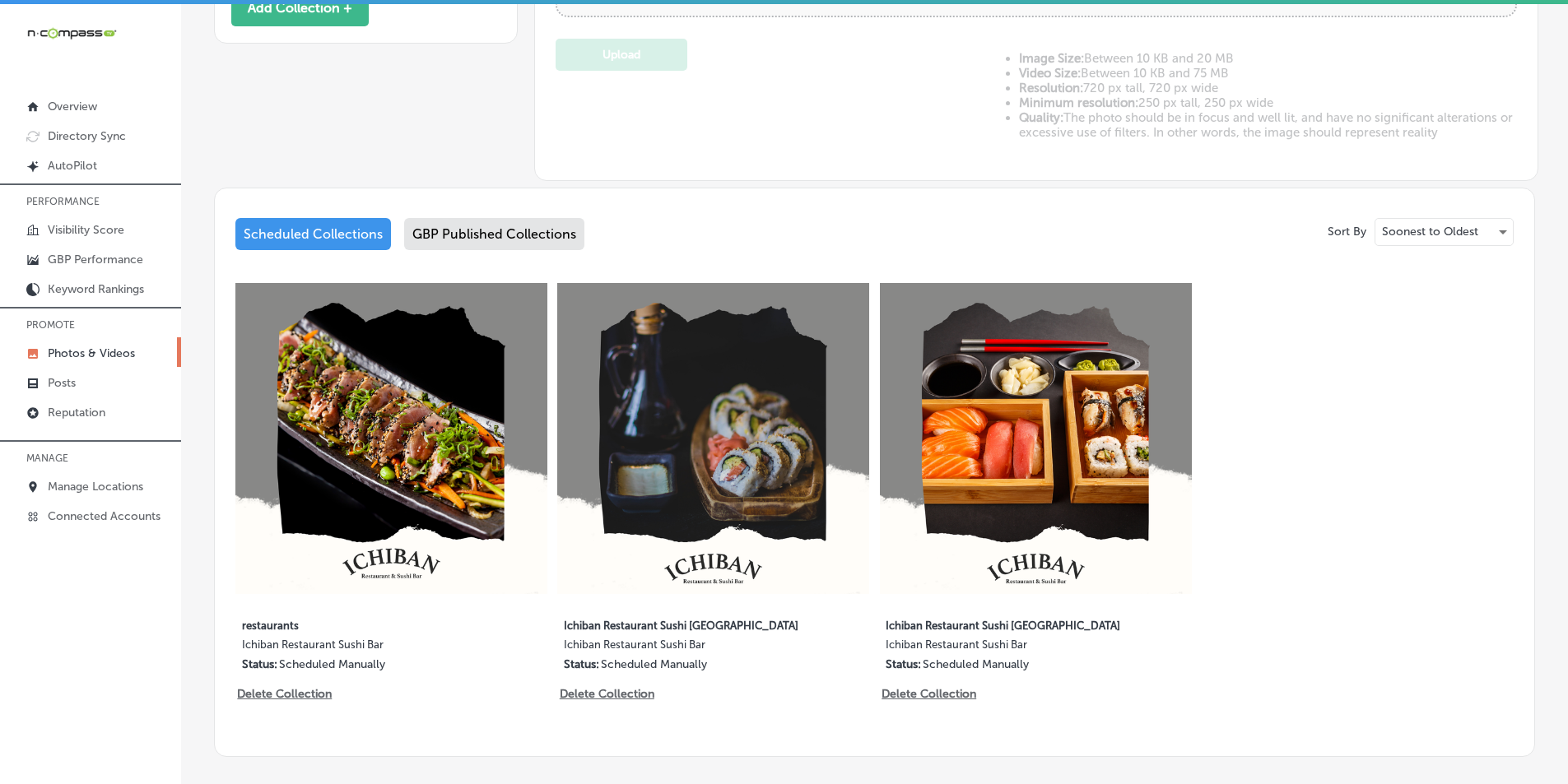
click at [529, 225] on div "GBP Published Collections" at bounding box center [494, 234] width 181 height 32
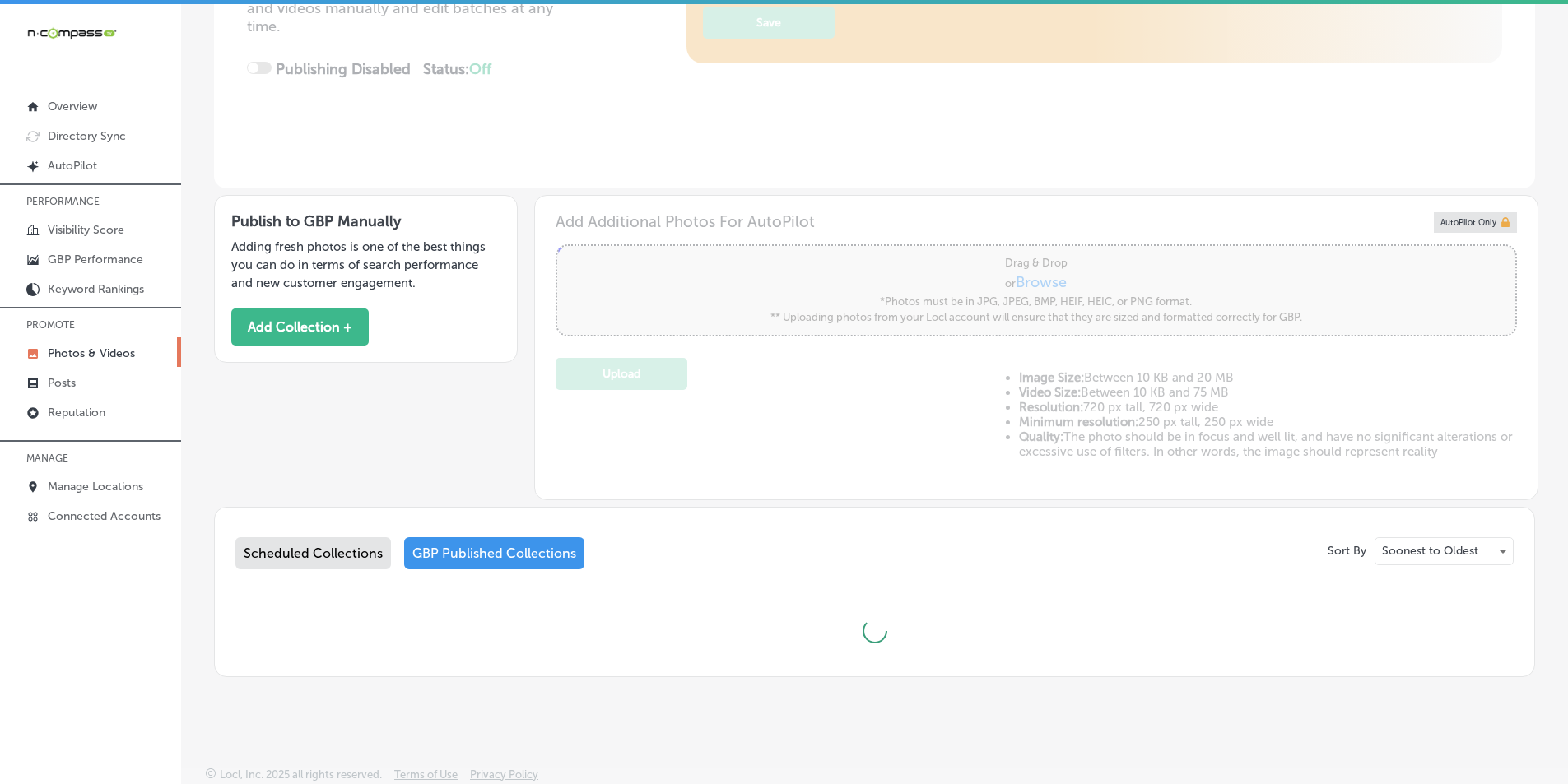
scroll to position [659, 0]
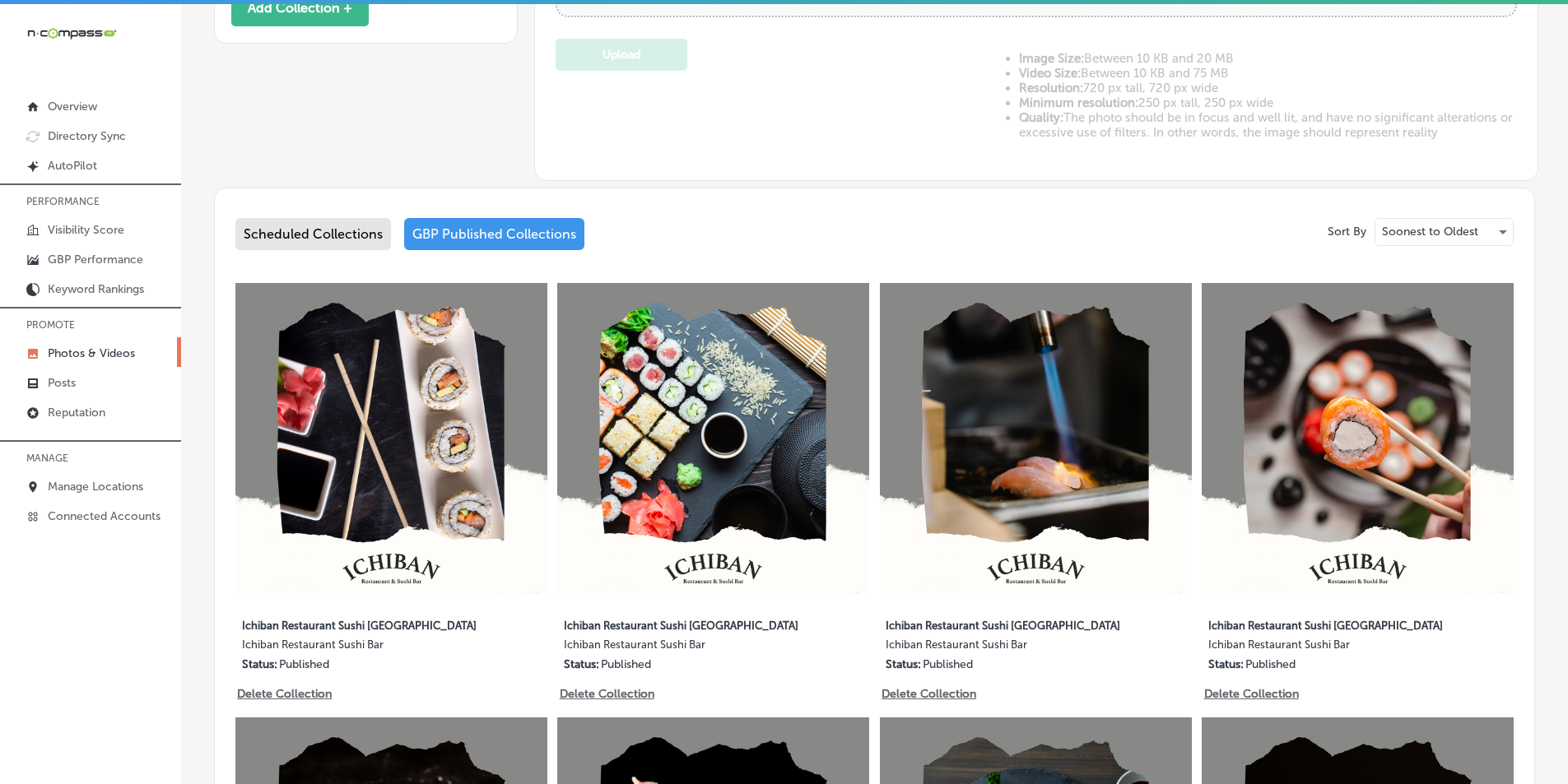
click at [323, 226] on div "Scheduled Collections" at bounding box center [314, 234] width 156 height 32
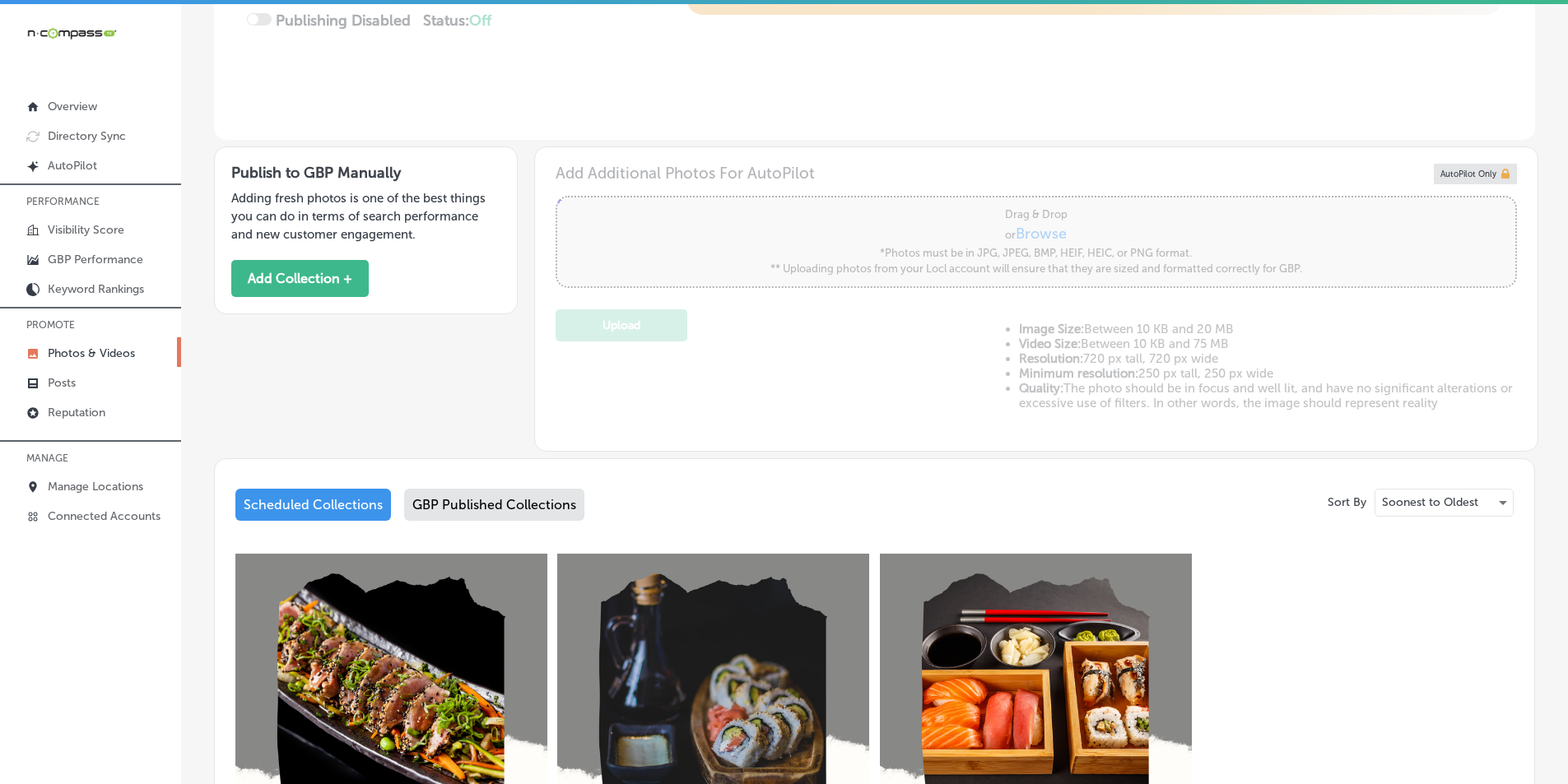
scroll to position [339, 0]
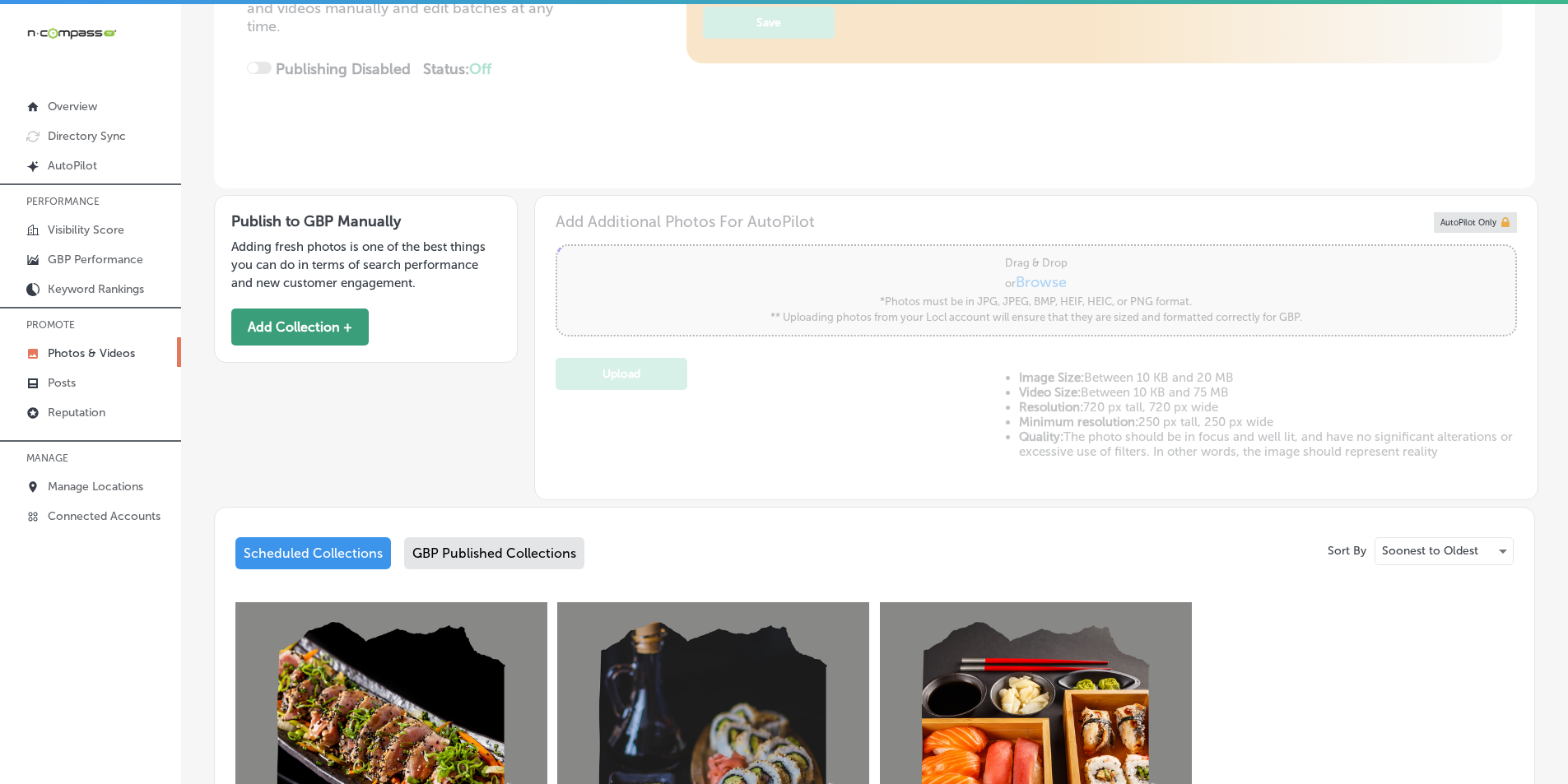
click at [275, 324] on button "Add Collection +" at bounding box center [300, 327] width 137 height 37
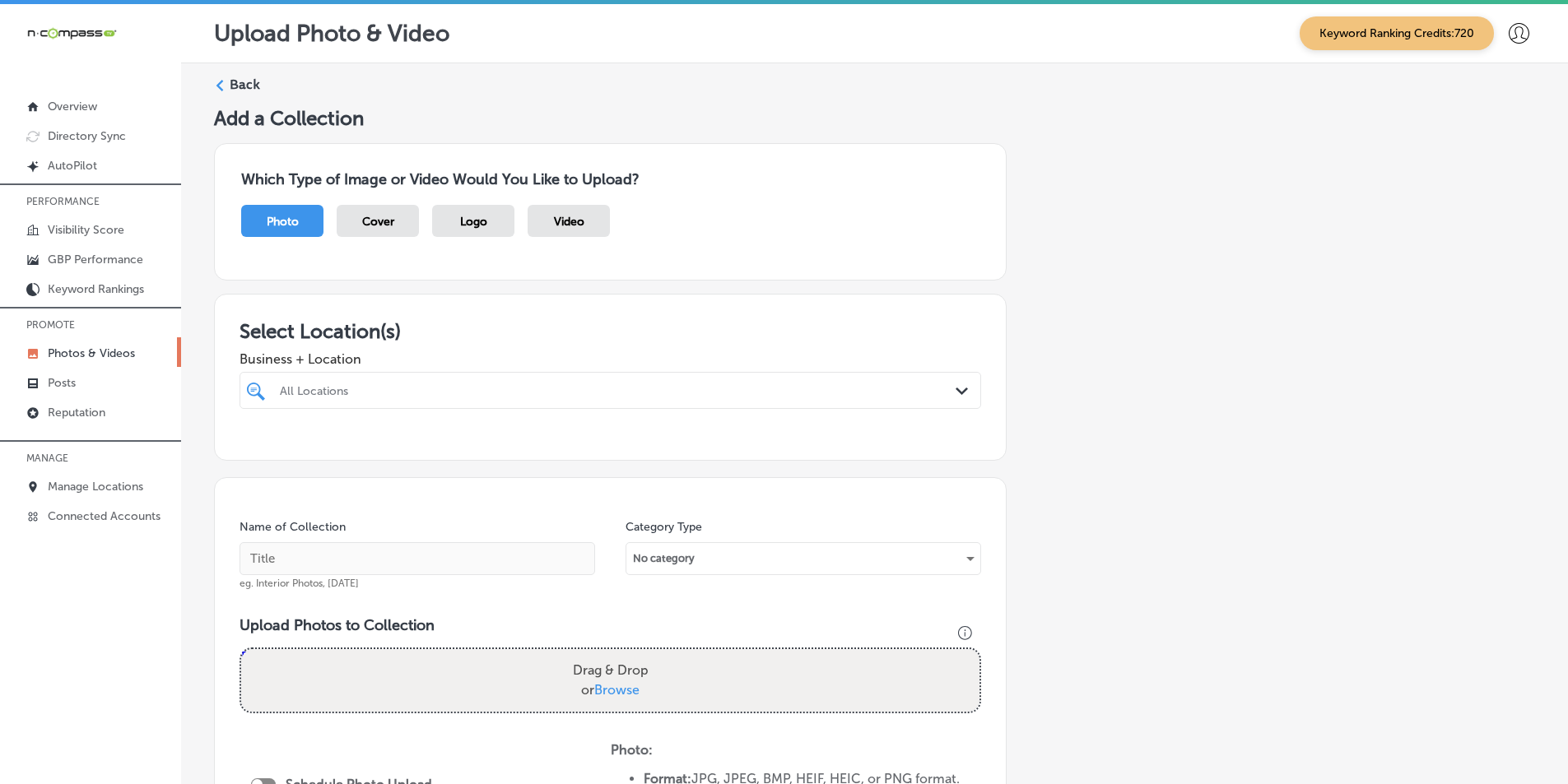
click at [419, 389] on div "All Locations" at bounding box center [618, 391] width 677 height 14
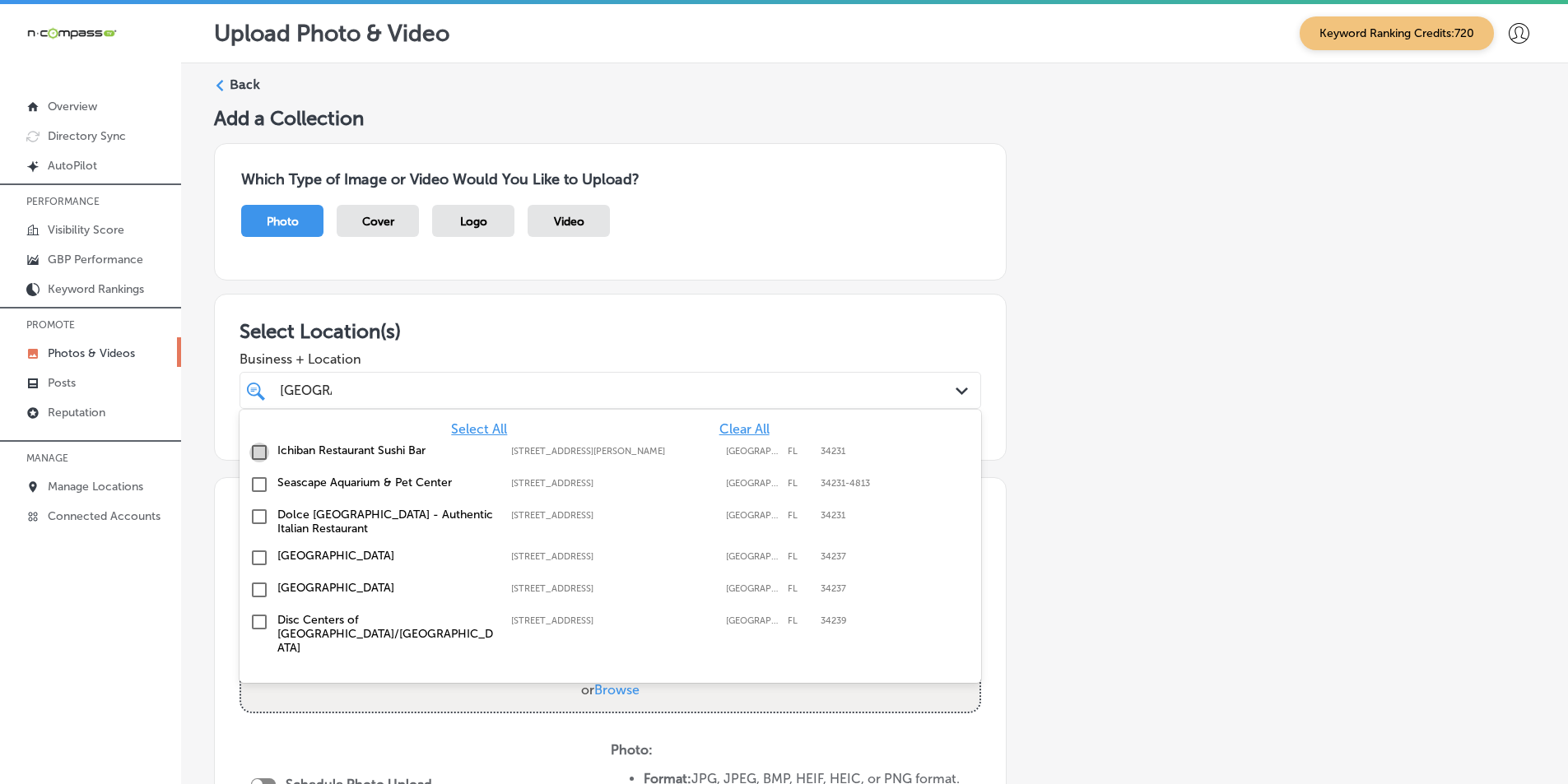
click at [259, 449] on input "checkbox" at bounding box center [259, 452] width 19 height 19
type input "[GEOGRAPHIC_DATA]"
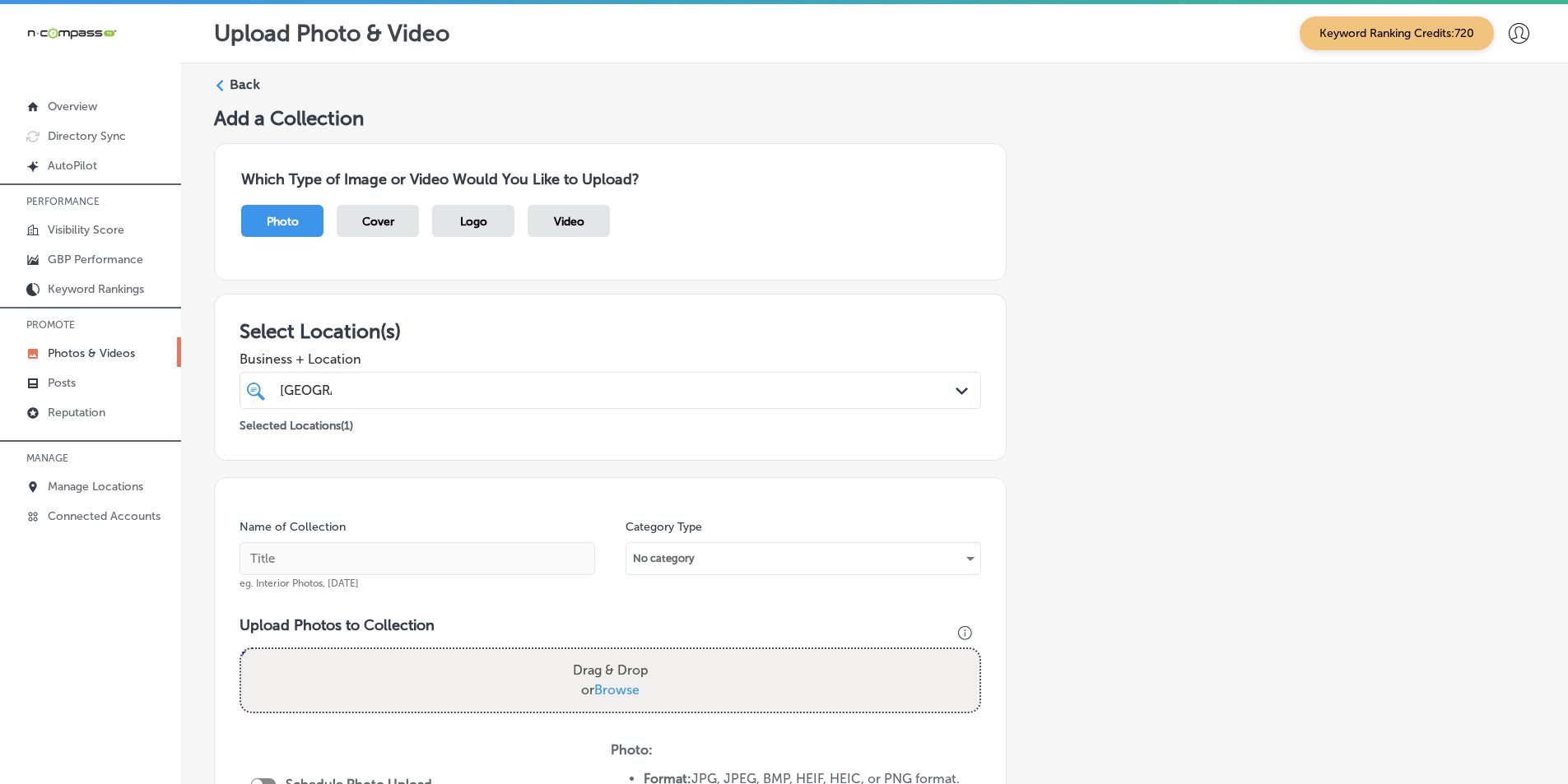
click at [900, 336] on h3 "Select Location(s)" at bounding box center [610, 331] width 742 height 24
click at [342, 562] on input "text" at bounding box center [418, 559] width 356 height 33
paste input "sush"
type input "sushi"
click at [385, 674] on div "Drag & Drop or Browse" at bounding box center [610, 681] width 738 height 63
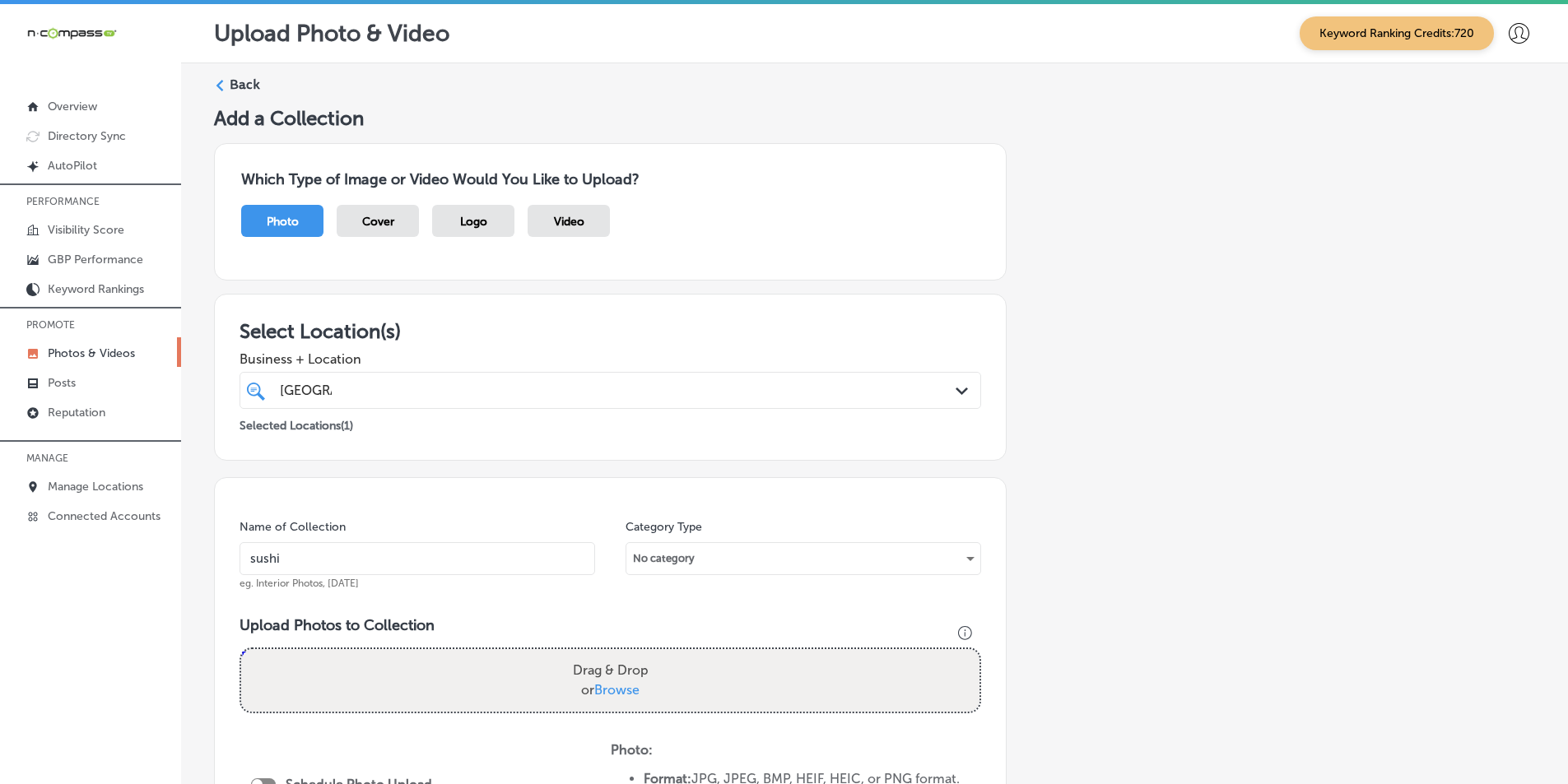
click at [242, 649] on input "Drag & Drop or Browse" at bounding box center [610, 652] width 738 height 5
type input "C:\fakepath\7.png"
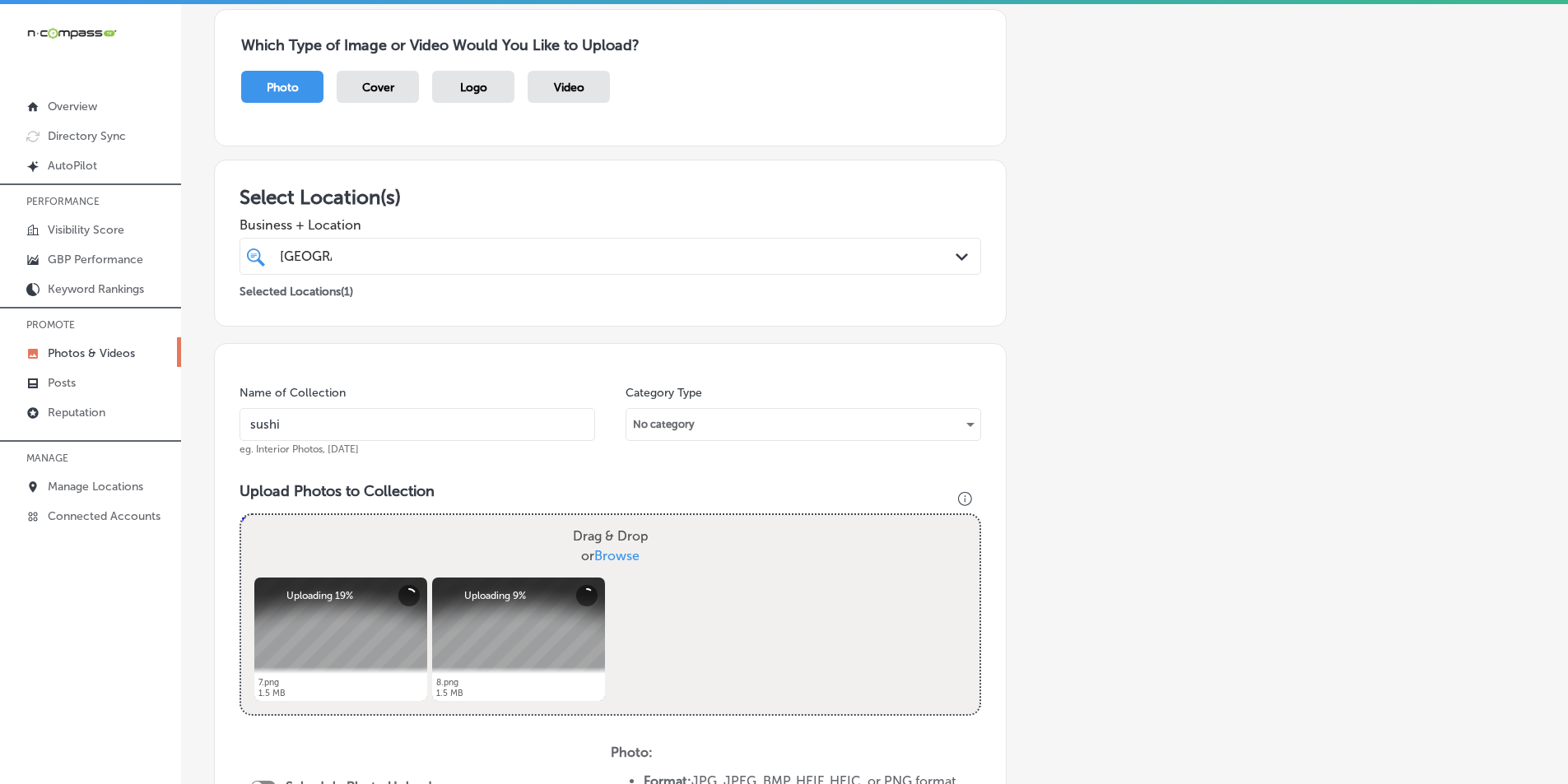
scroll to position [247, 0]
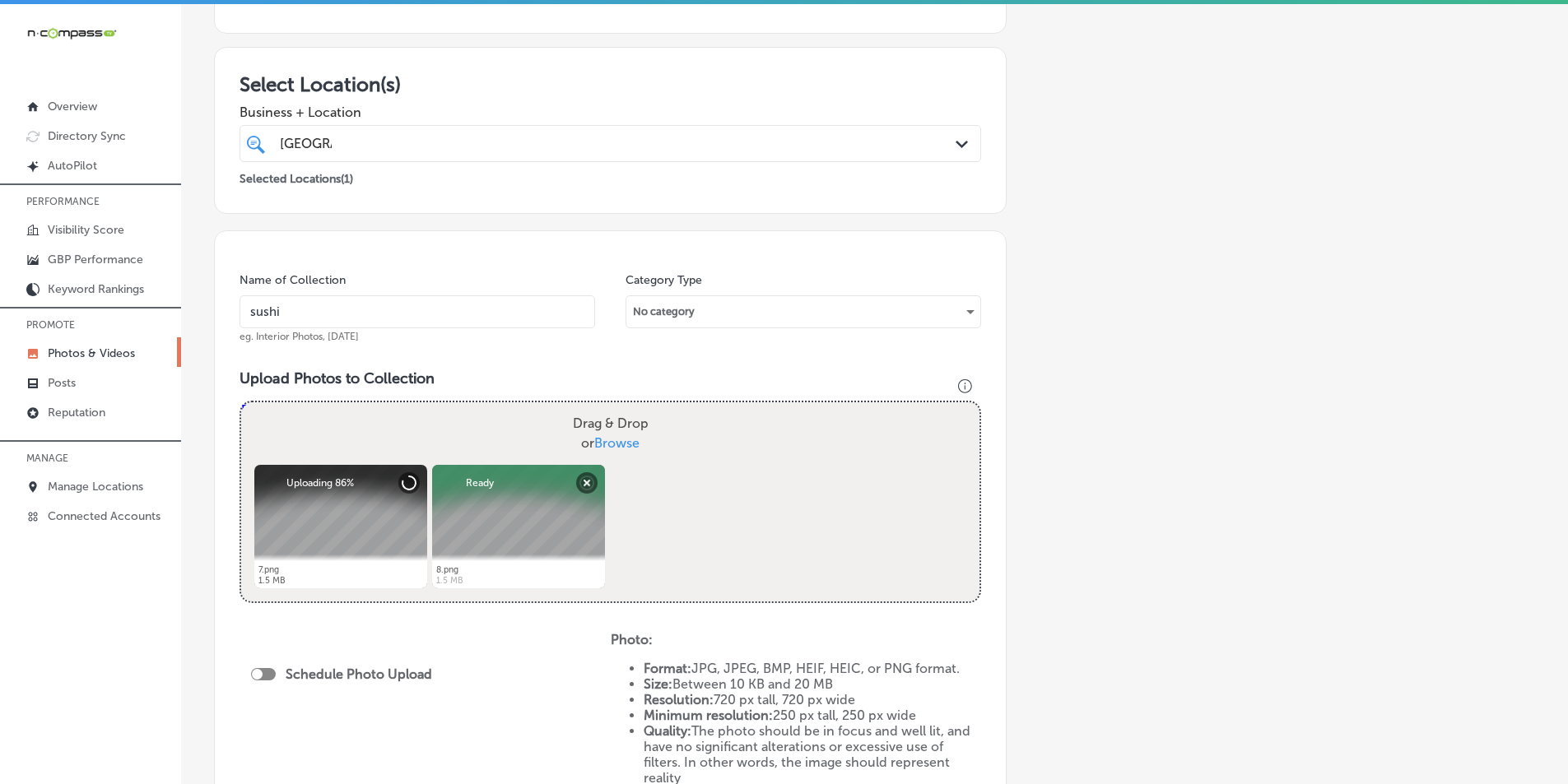
click at [409, 431] on div "Drag & Drop or Browse" at bounding box center [610, 434] width 738 height 63
click at [242, 403] on input "Drag & Drop or Browse" at bounding box center [610, 405] width 738 height 5
type input "C:\fakepath\9.png"
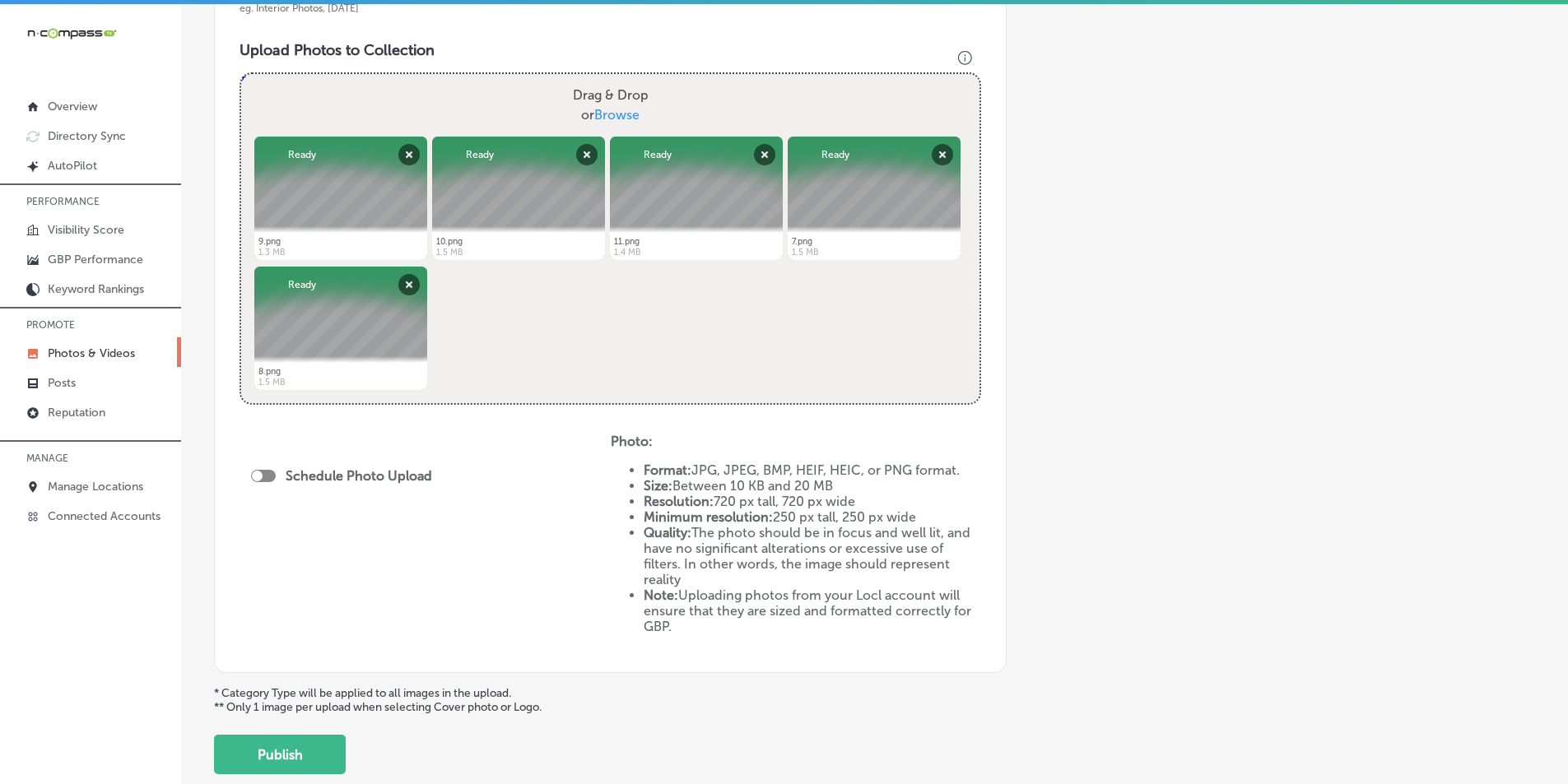
scroll to position [576, 0]
click at [268, 472] on div at bounding box center [263, 475] width 25 height 13
checkbox input "true"
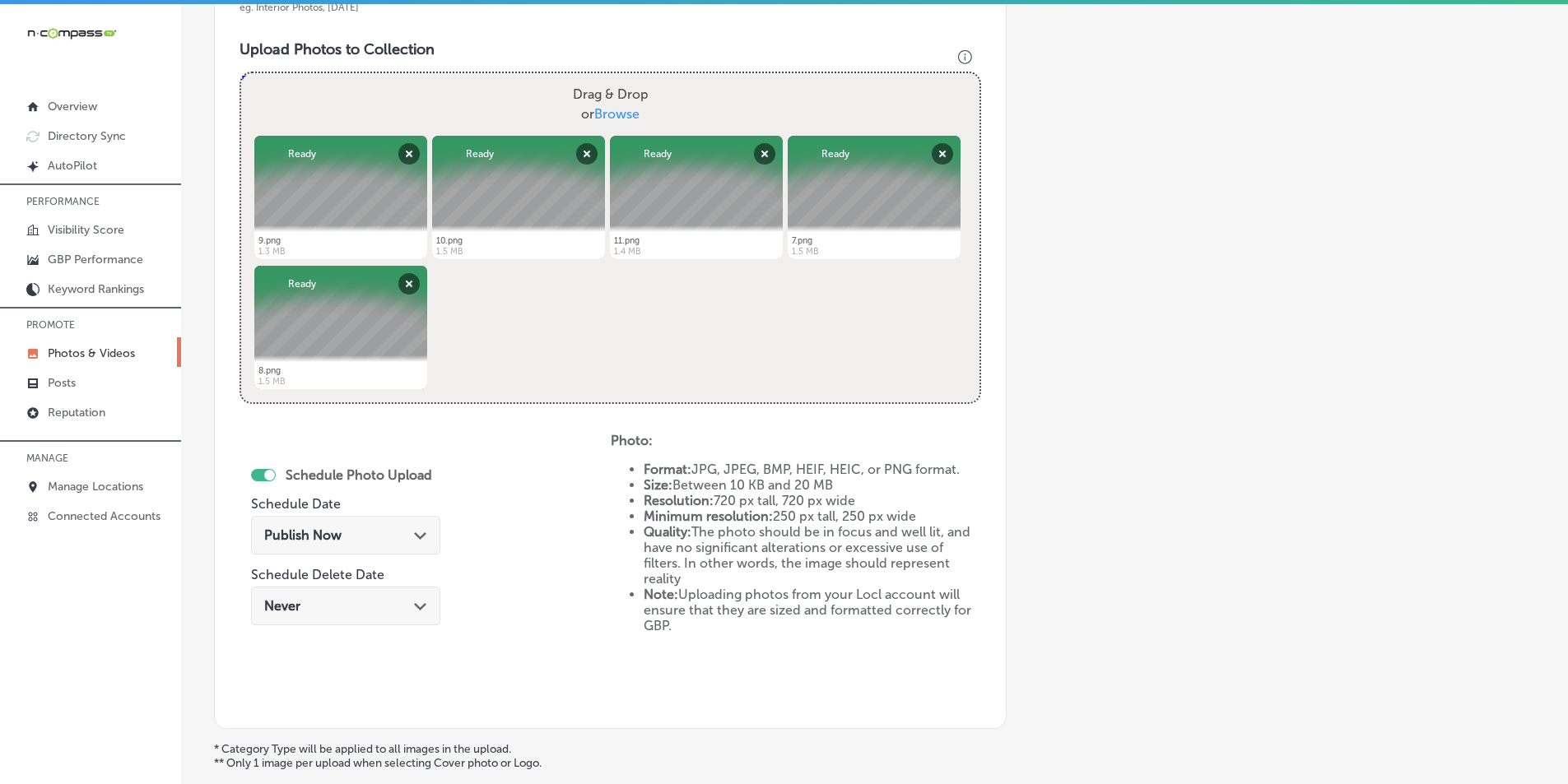
click at [300, 536] on span "Publish Now" at bounding box center [303, 535] width 77 height 15
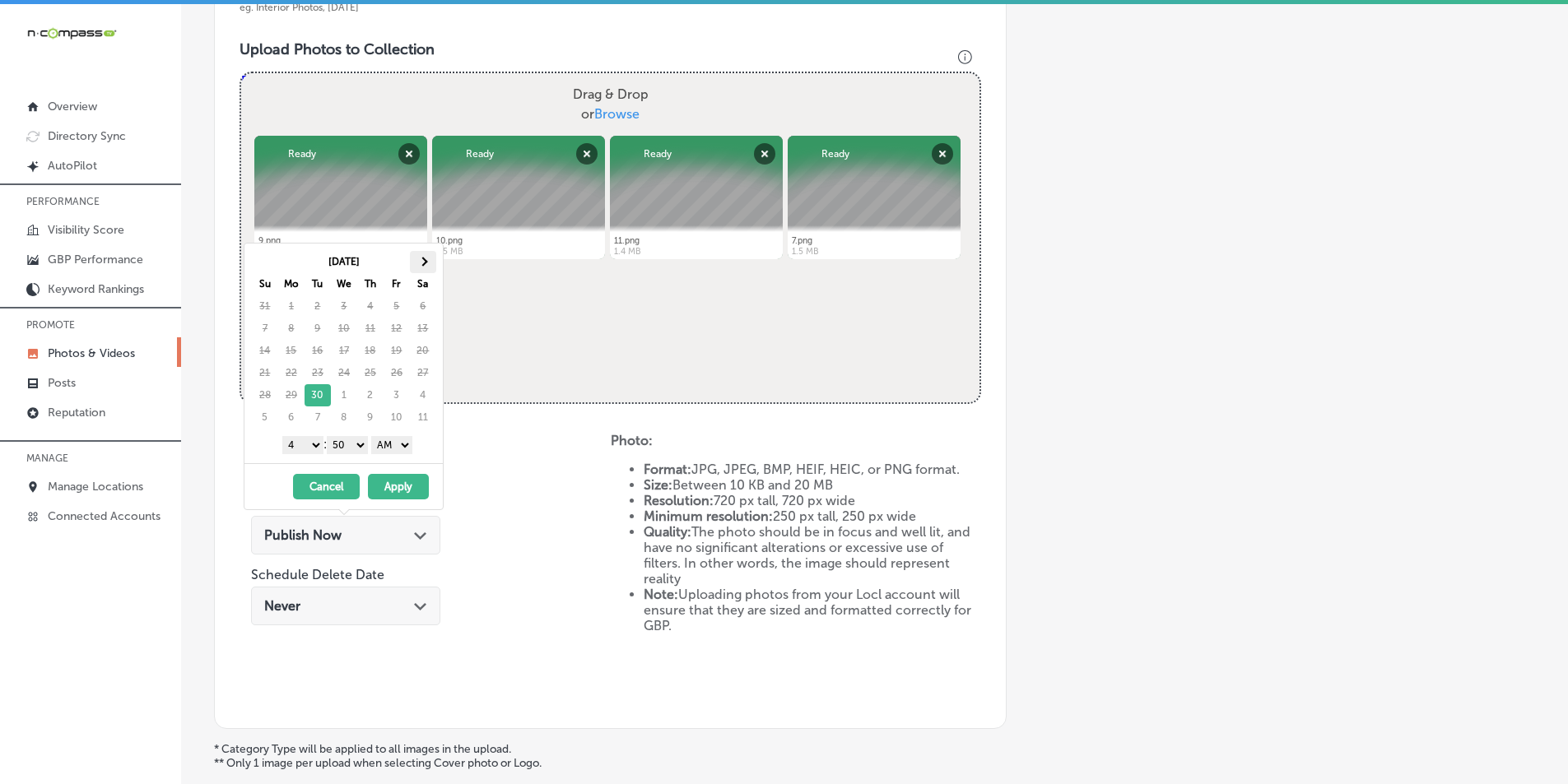
click at [422, 254] on th at bounding box center [423, 262] width 26 height 22
click at [310, 443] on select "1 2 3 4 5 6 7 8 9 10 11 12" at bounding box center [303, 445] width 42 height 18
click at [362, 446] on select "00 10 20 30 40 50" at bounding box center [348, 445] width 42 height 18
click at [409, 441] on select "AM PM" at bounding box center [392, 445] width 42 height 18
click at [392, 482] on button "Apply" at bounding box center [398, 487] width 61 height 25
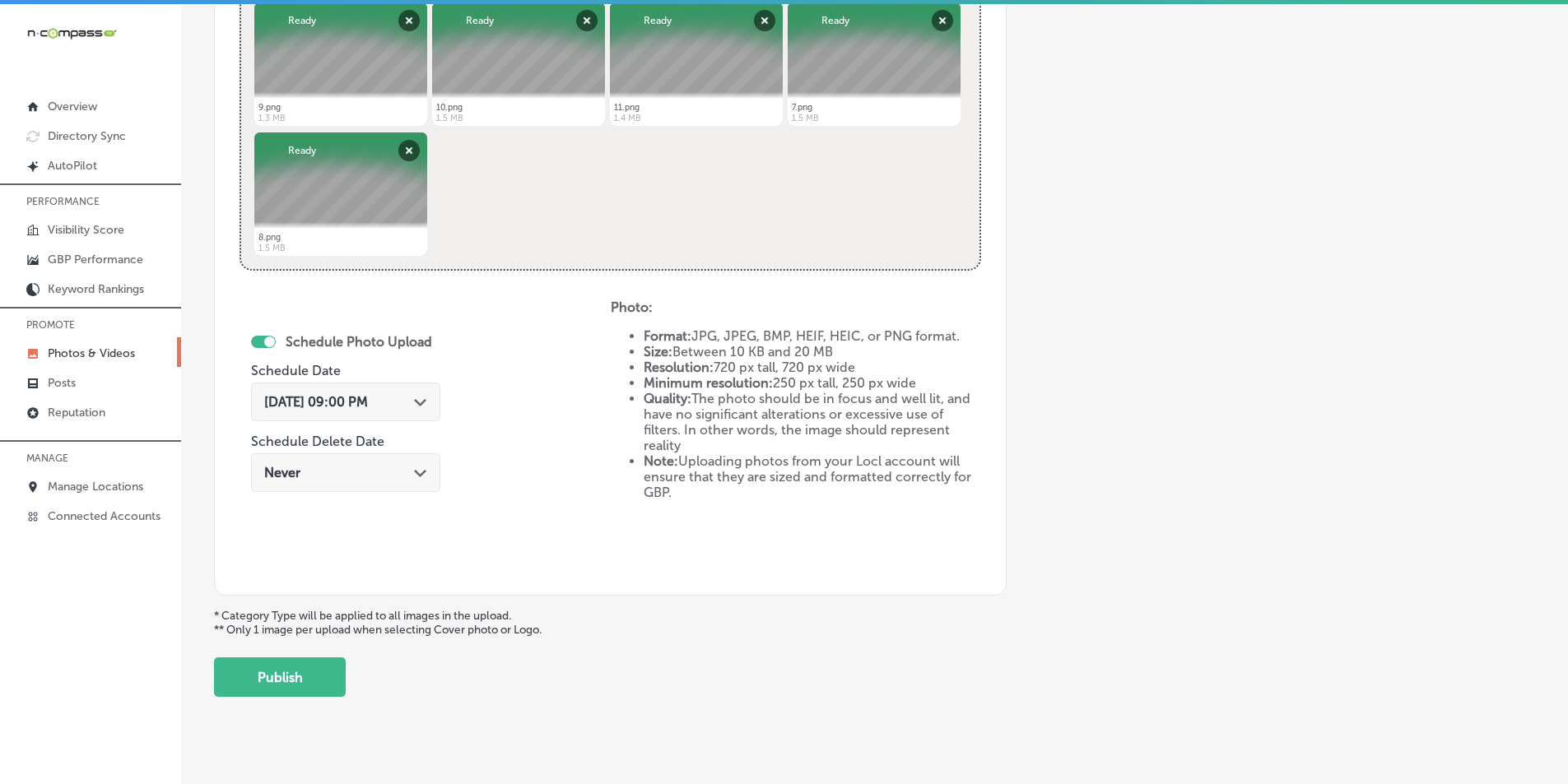
scroll to position [730, 0]
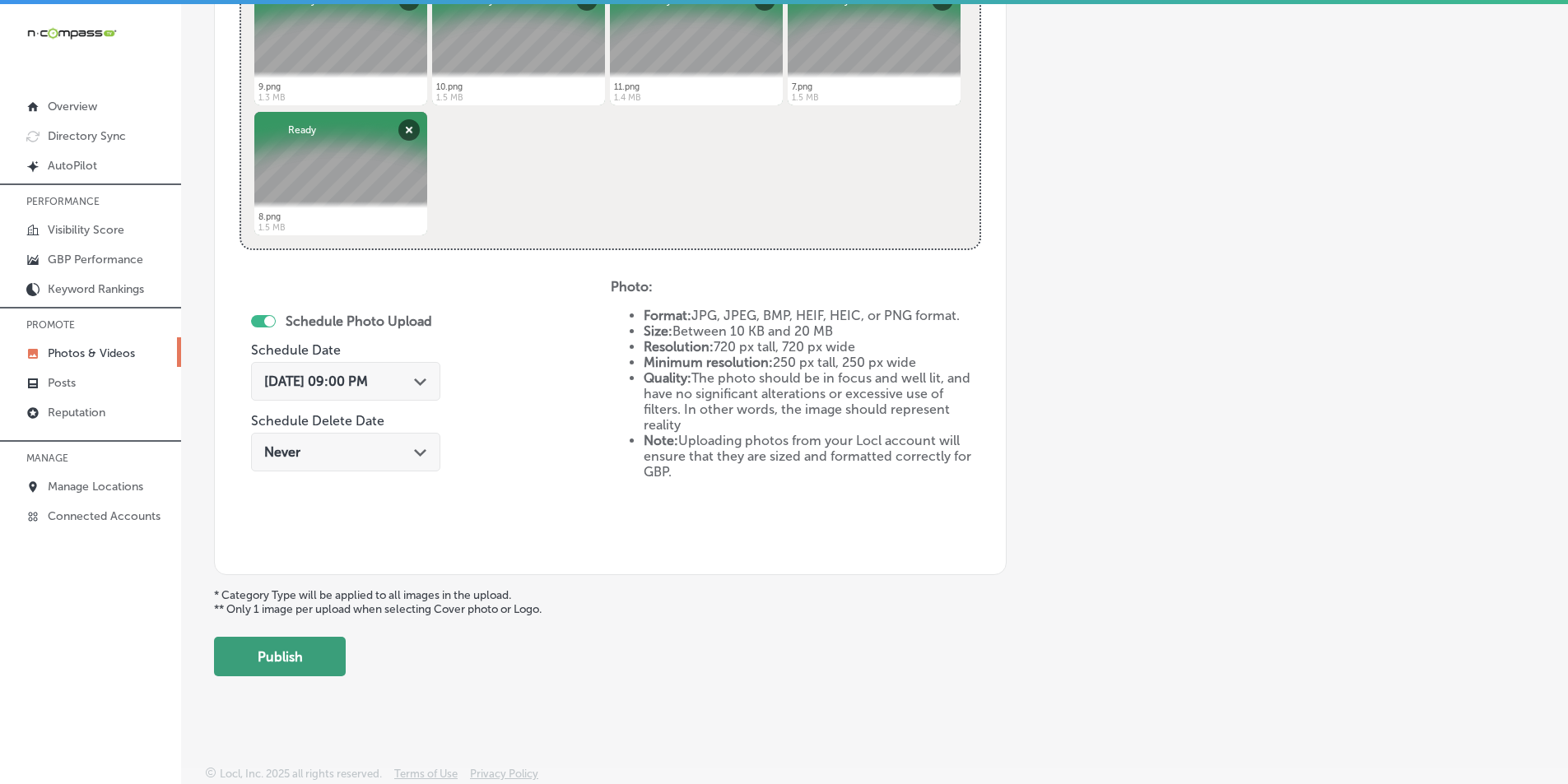
click at [290, 656] on button "Publish" at bounding box center [279, 657] width 131 height 40
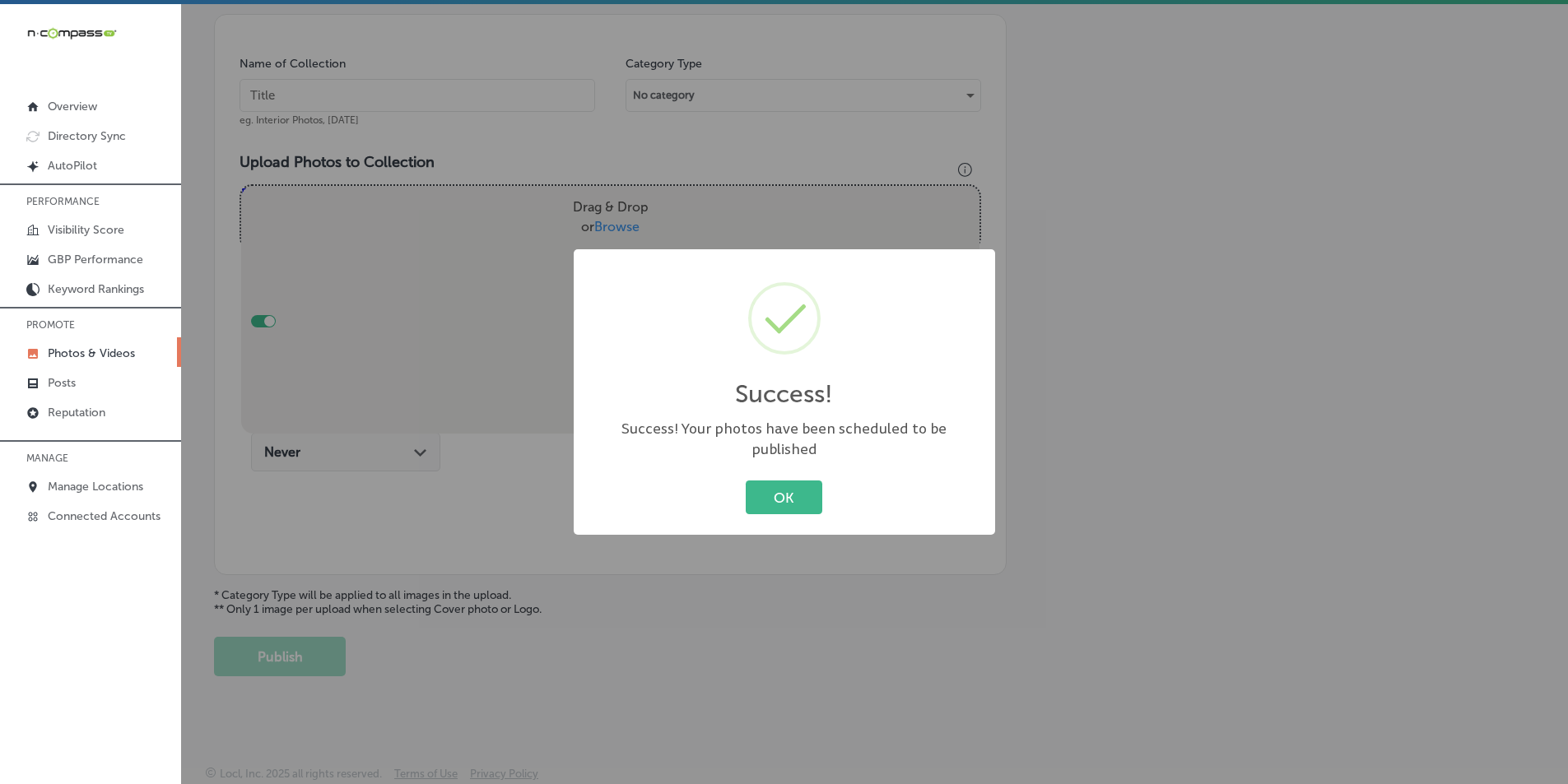
scroll to position [464, 0]
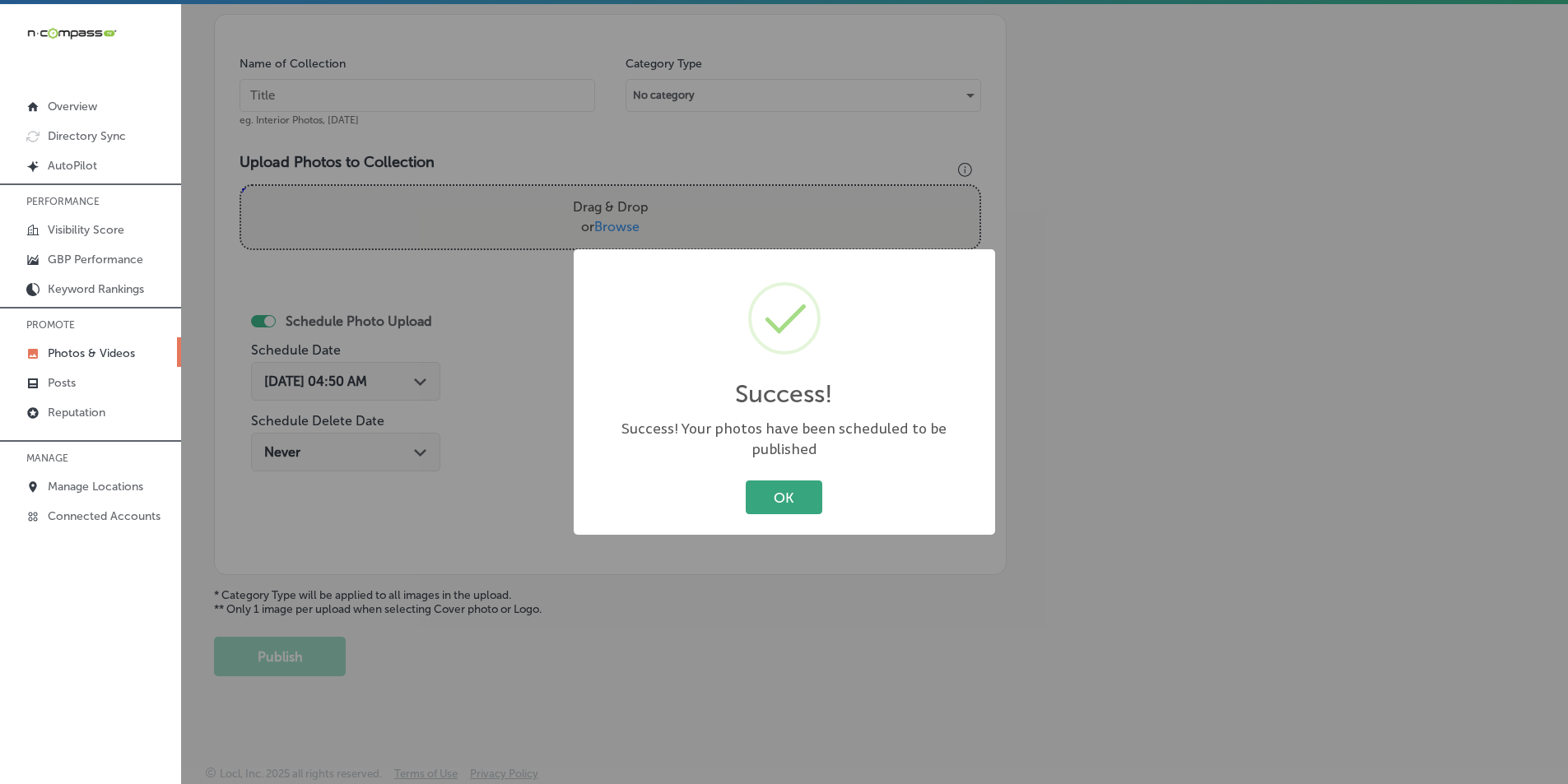
click at [790, 481] on button "OK" at bounding box center [784, 498] width 76 height 34
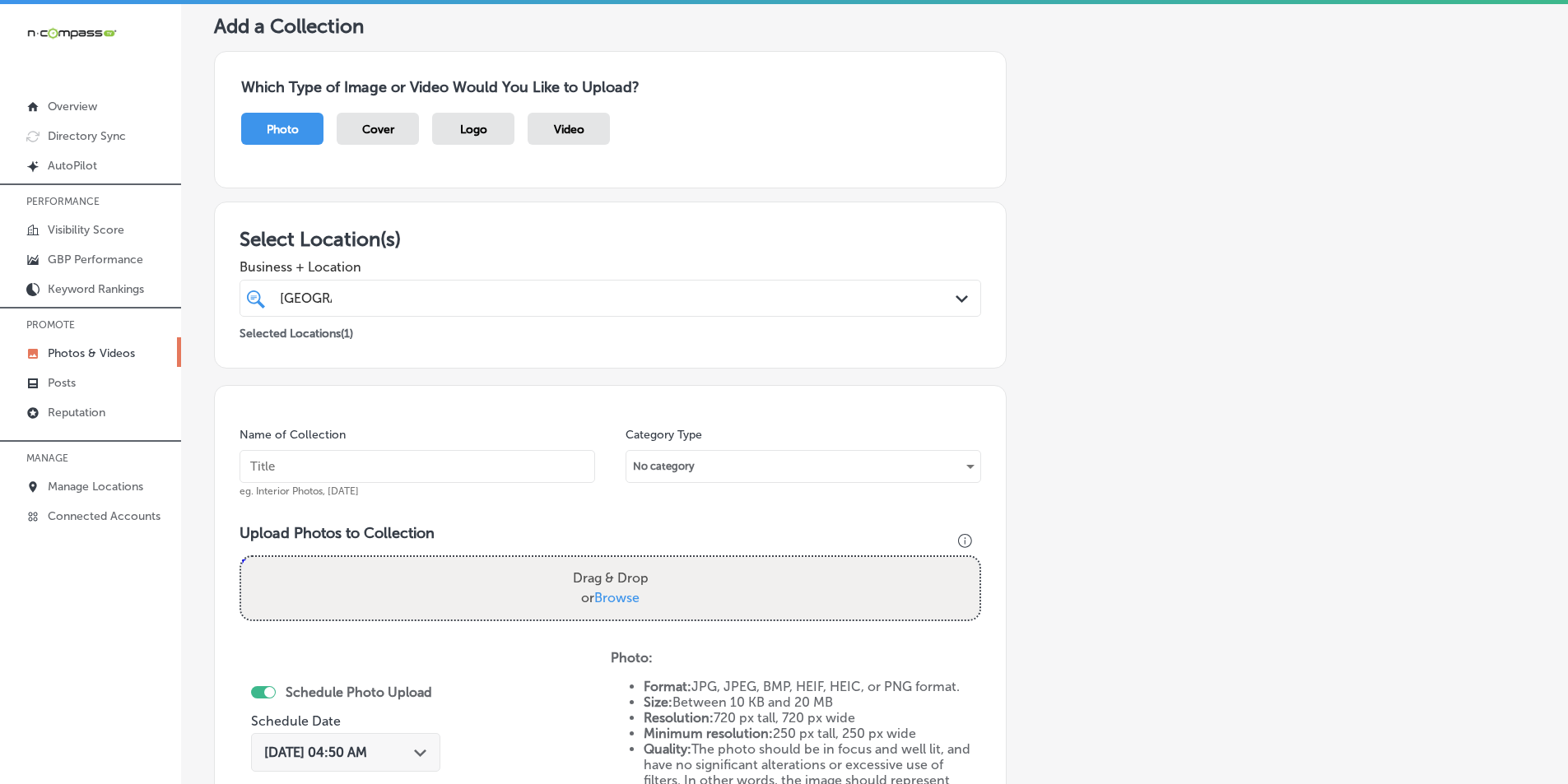
scroll to position [52, 0]
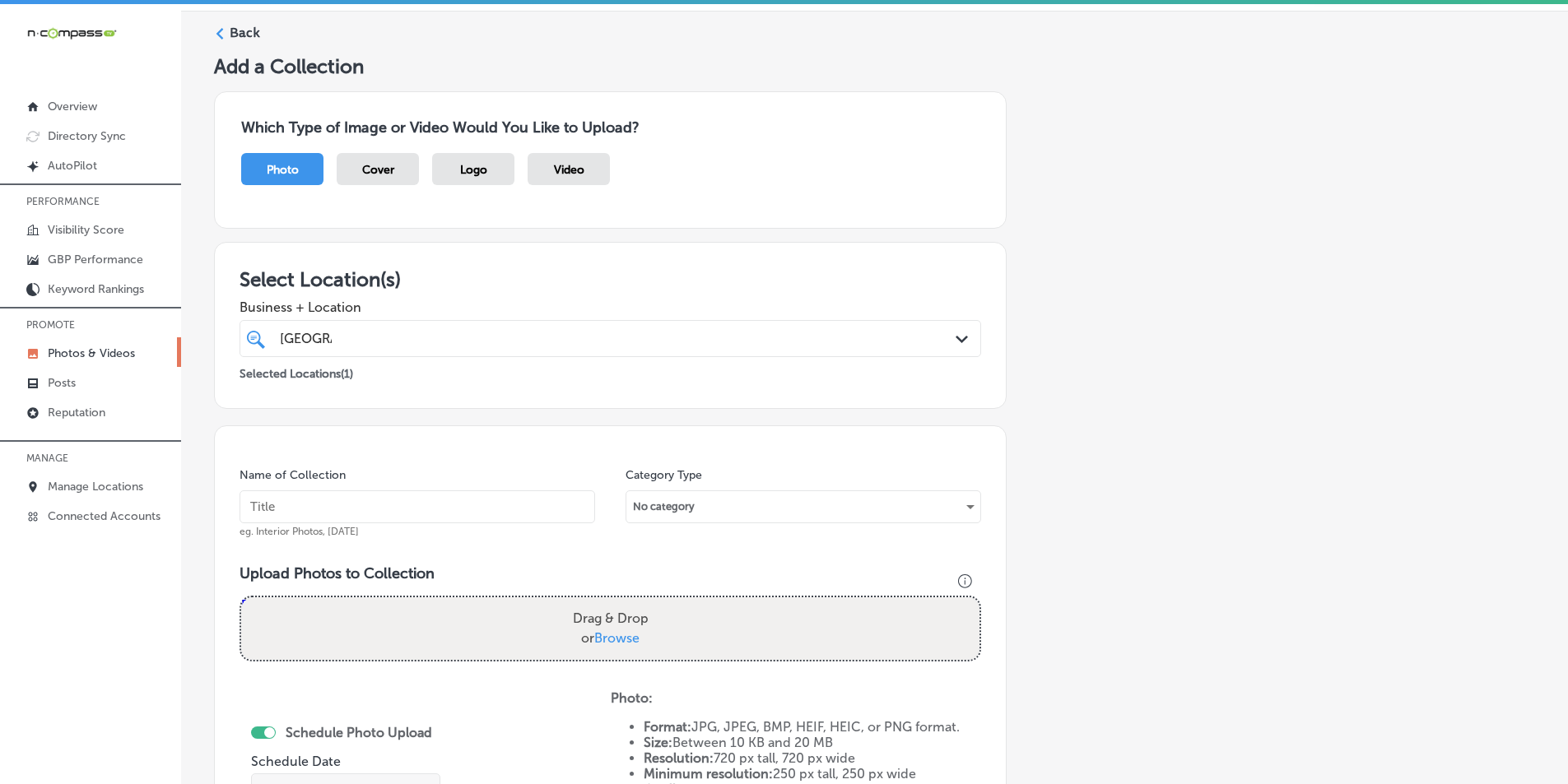
click at [311, 510] on input "text" at bounding box center [418, 507] width 356 height 33
paste input "sushi near me"
type input "sushi near me"
click at [351, 628] on div "Drag & Drop or Browse" at bounding box center [610, 629] width 738 height 63
click at [242, 598] on input "Drag & Drop or Browse" at bounding box center [610, 600] width 738 height 5
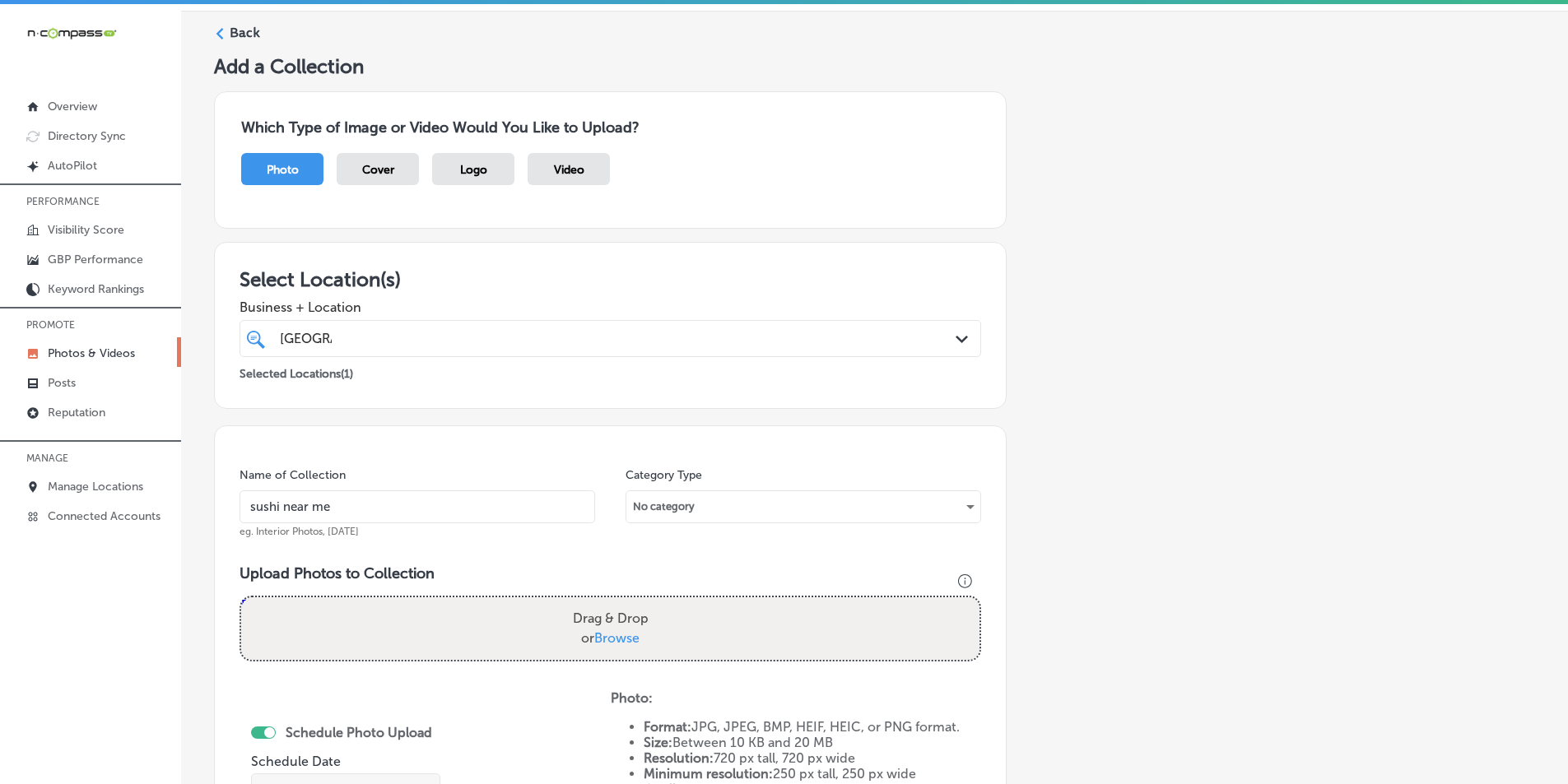
type input "C:\fakepath\13.png"
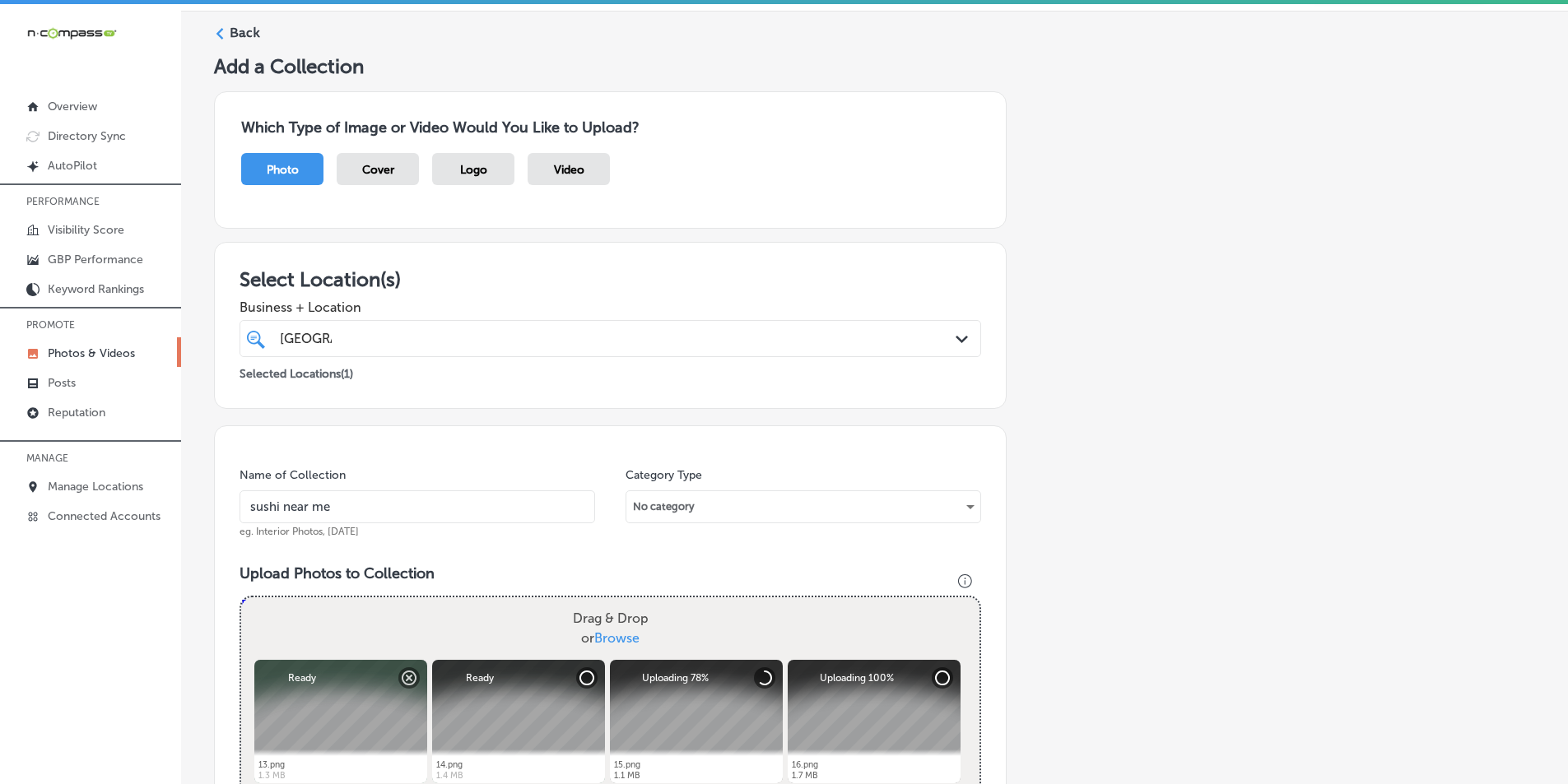
click at [385, 642] on div "Drag & Drop or Browse" at bounding box center [610, 629] width 738 height 63
click at [242, 598] on input "Drag & Drop or Browse" at bounding box center [610, 600] width 738 height 5
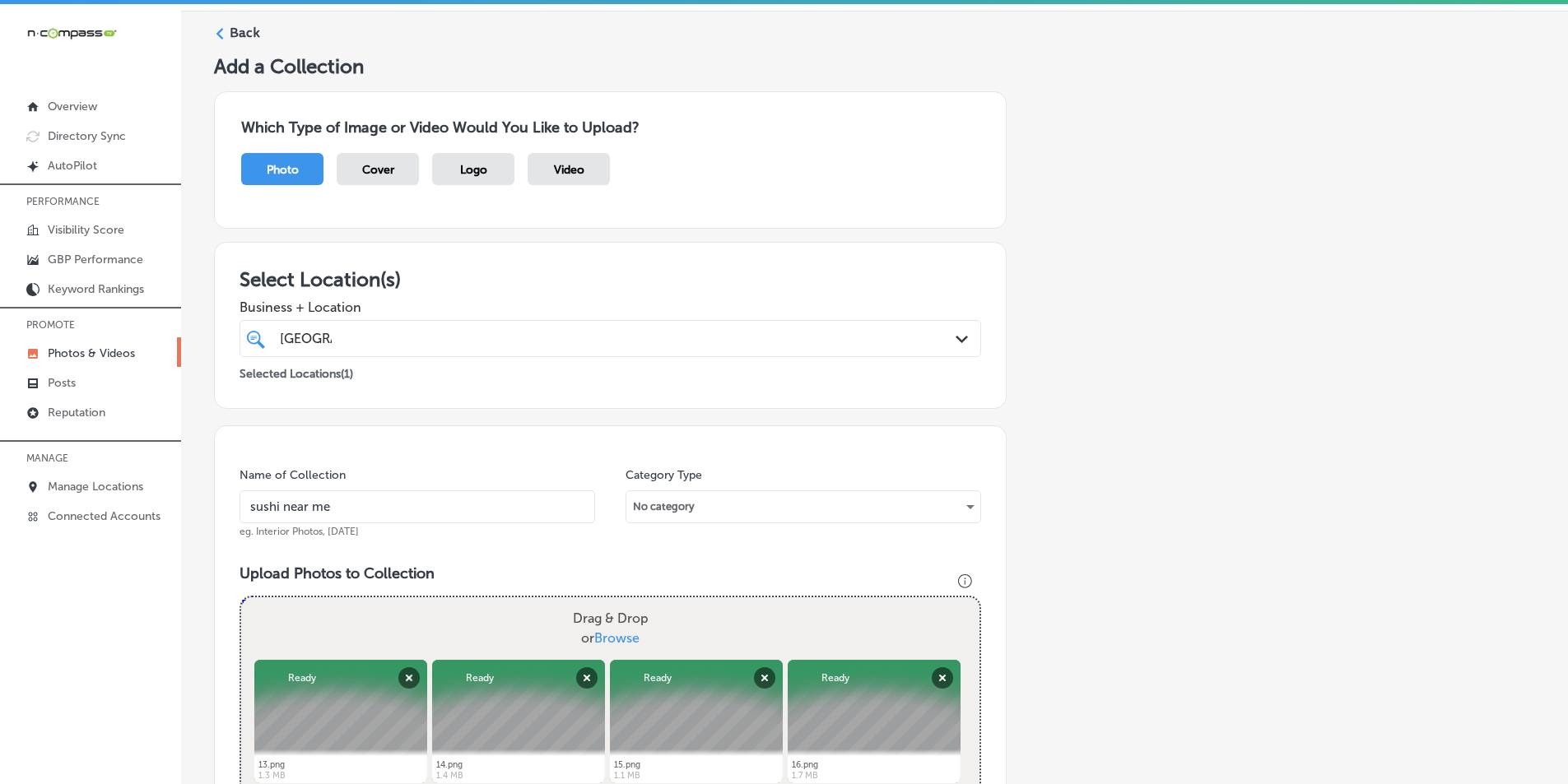
type input "C:\fakepath\12.png"
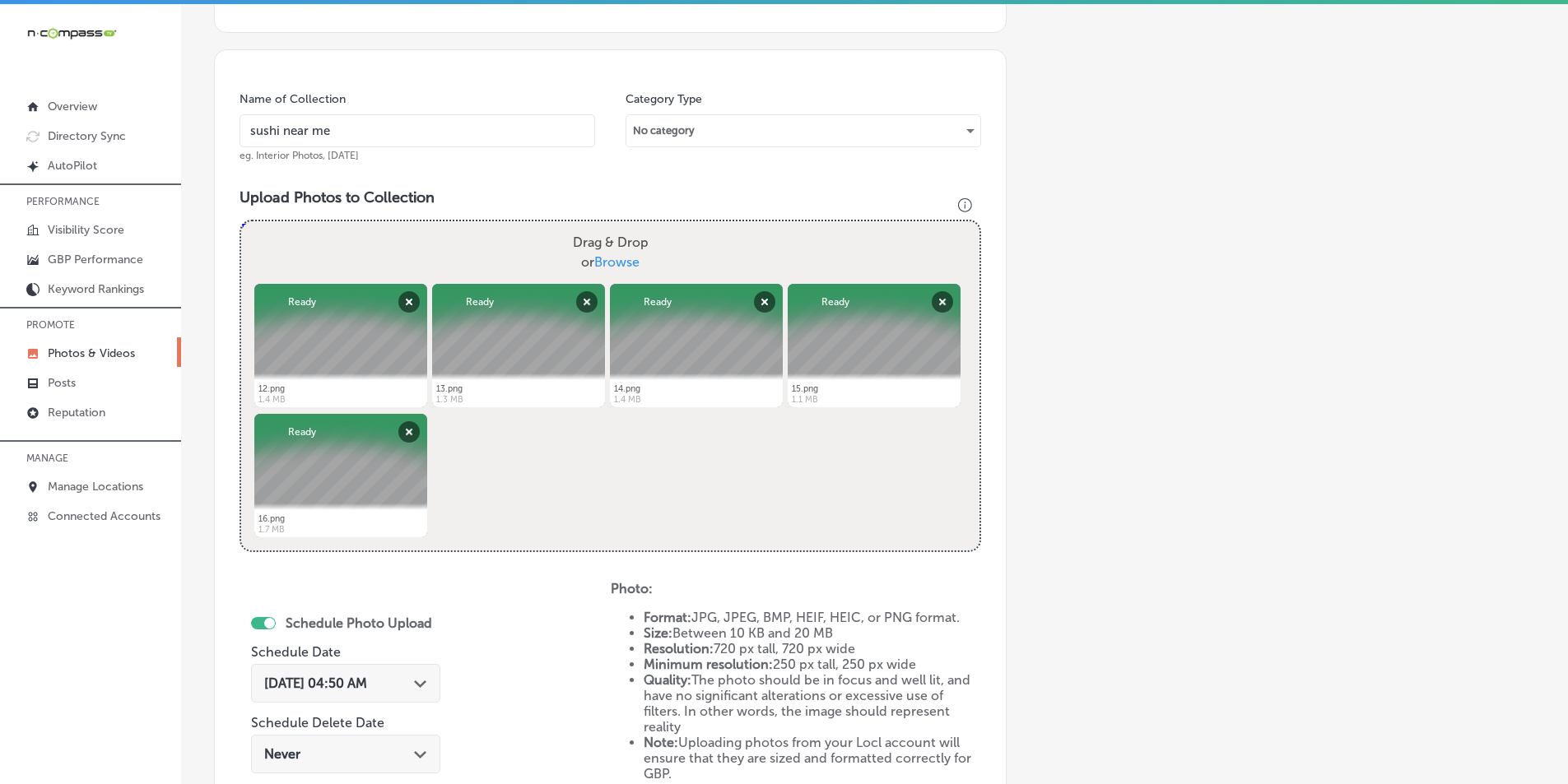
scroll to position [464, 0]
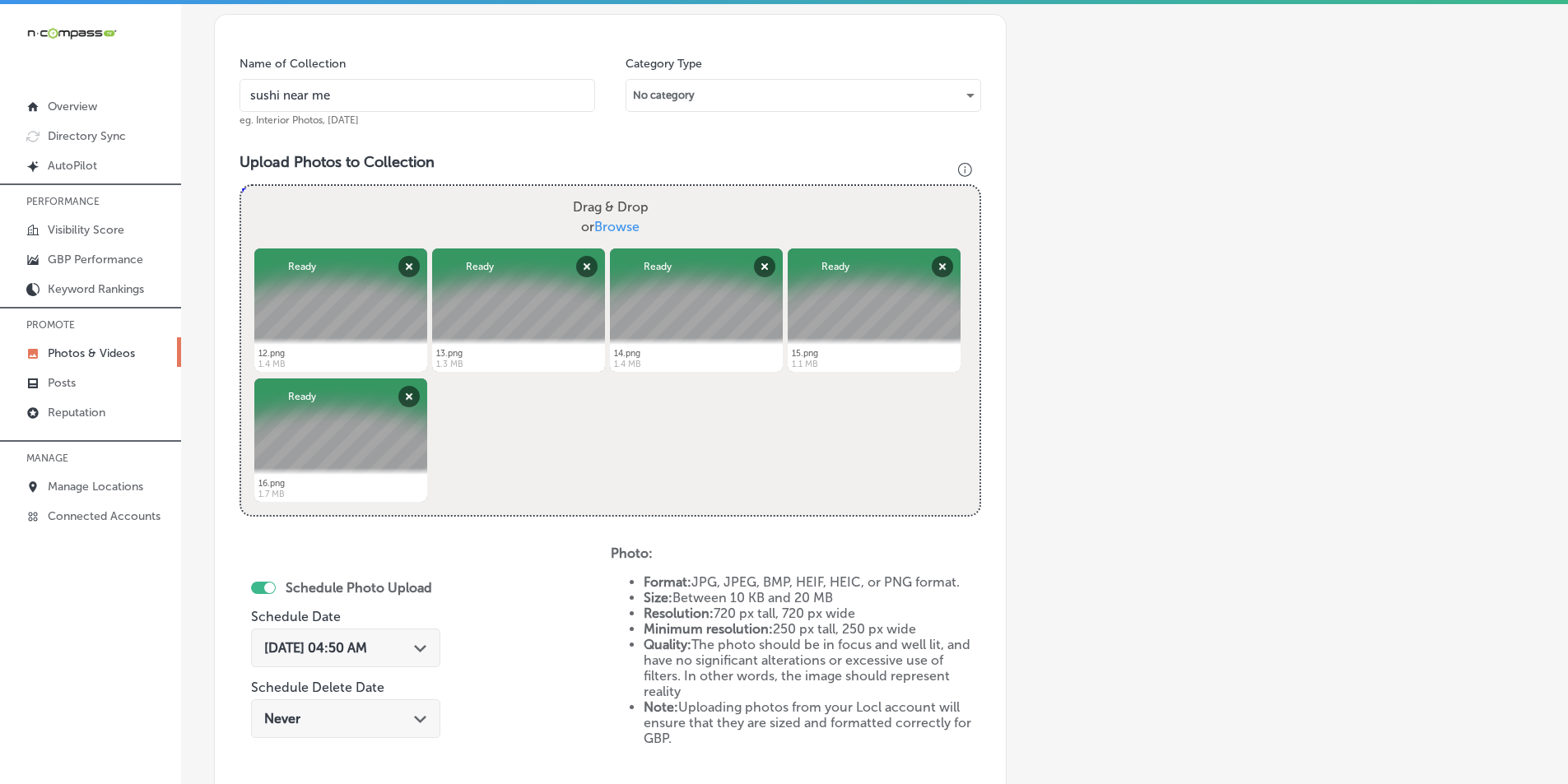
click at [415, 644] on div "Sep 30, 2025 04:50 AM Path Created with Sketch." at bounding box center [346, 648] width 163 height 15
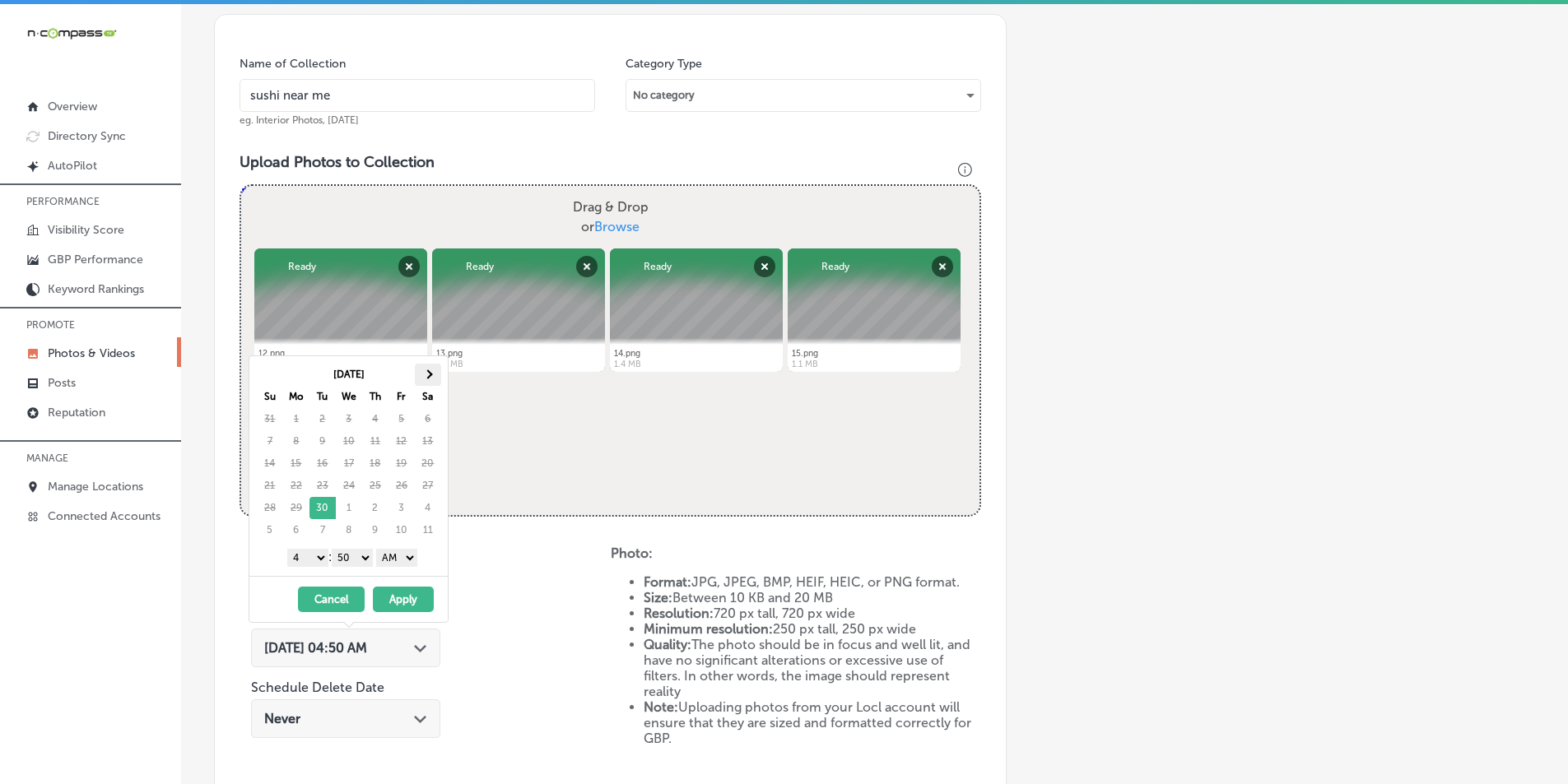
click at [434, 373] on th at bounding box center [427, 375] width 26 height 22
click at [316, 556] on select "1 2 3 4 5 6 7 8 9 10 11 12" at bounding box center [308, 558] width 42 height 18
click at [369, 558] on select "00 10 20 30 40 50" at bounding box center [352, 558] width 42 height 18
click at [404, 597] on button "Apply" at bounding box center [403, 599] width 61 height 25
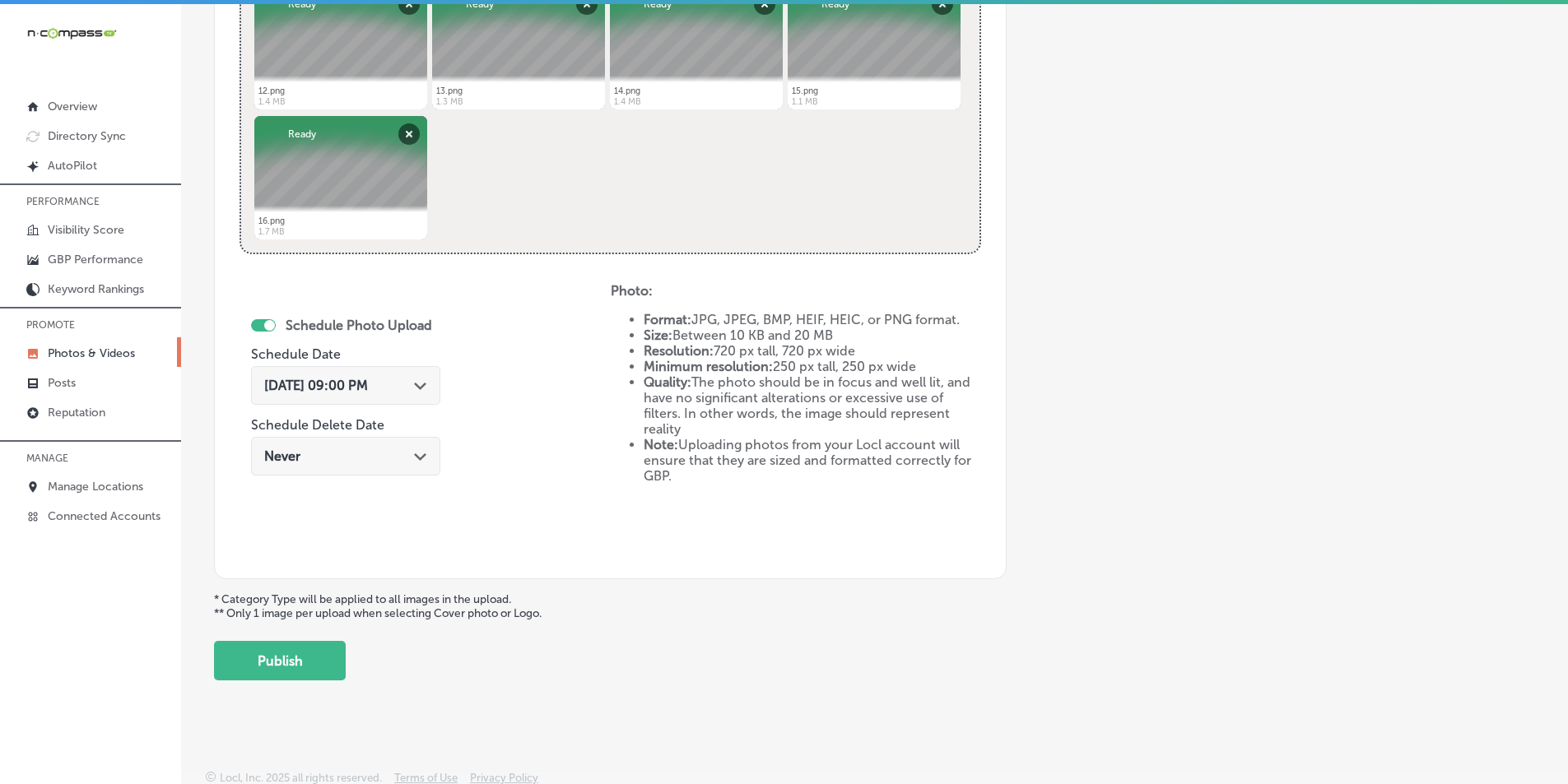
scroll to position [730, 0]
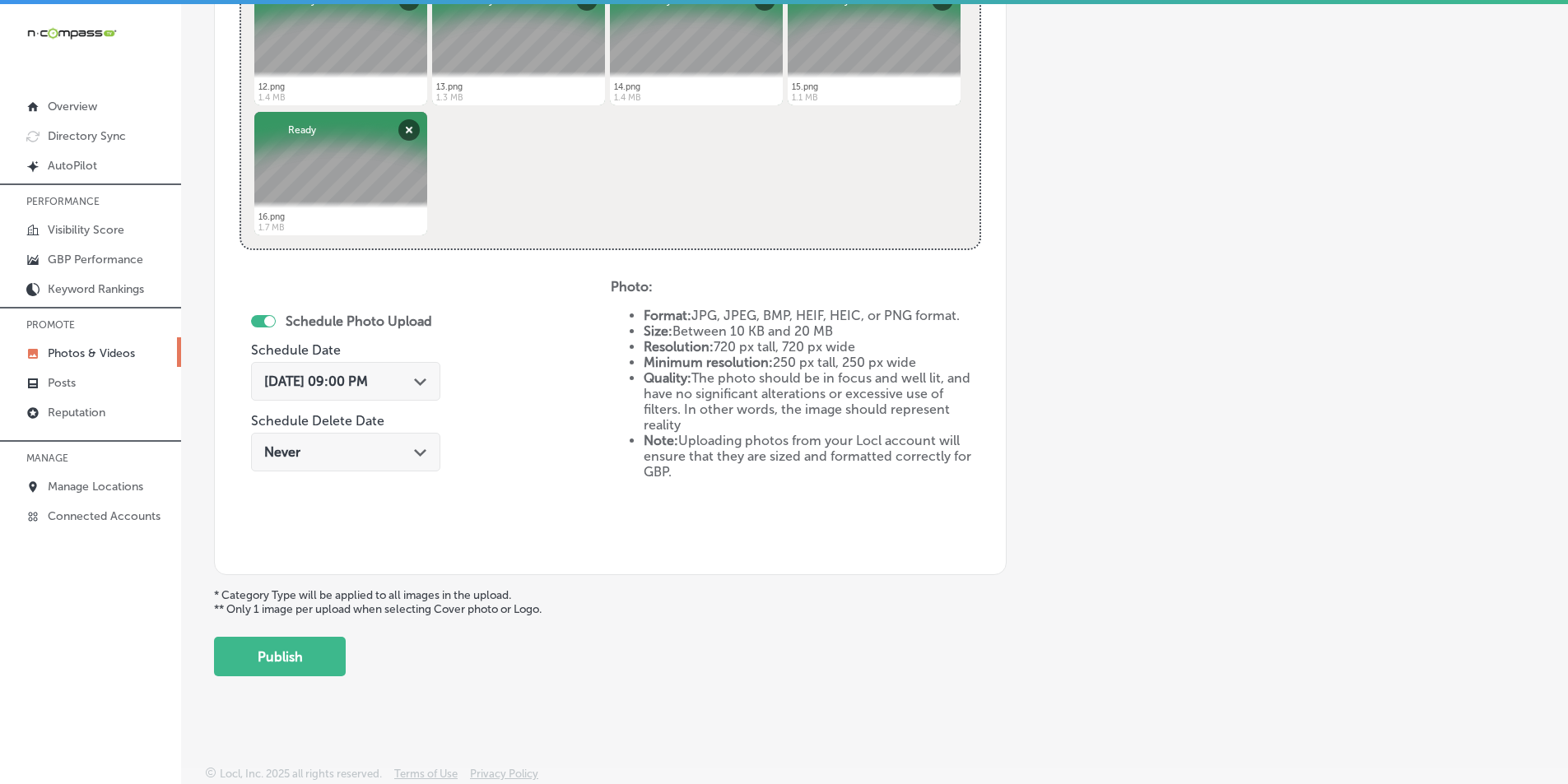
click at [310, 657] on button "Publish" at bounding box center [279, 657] width 131 height 40
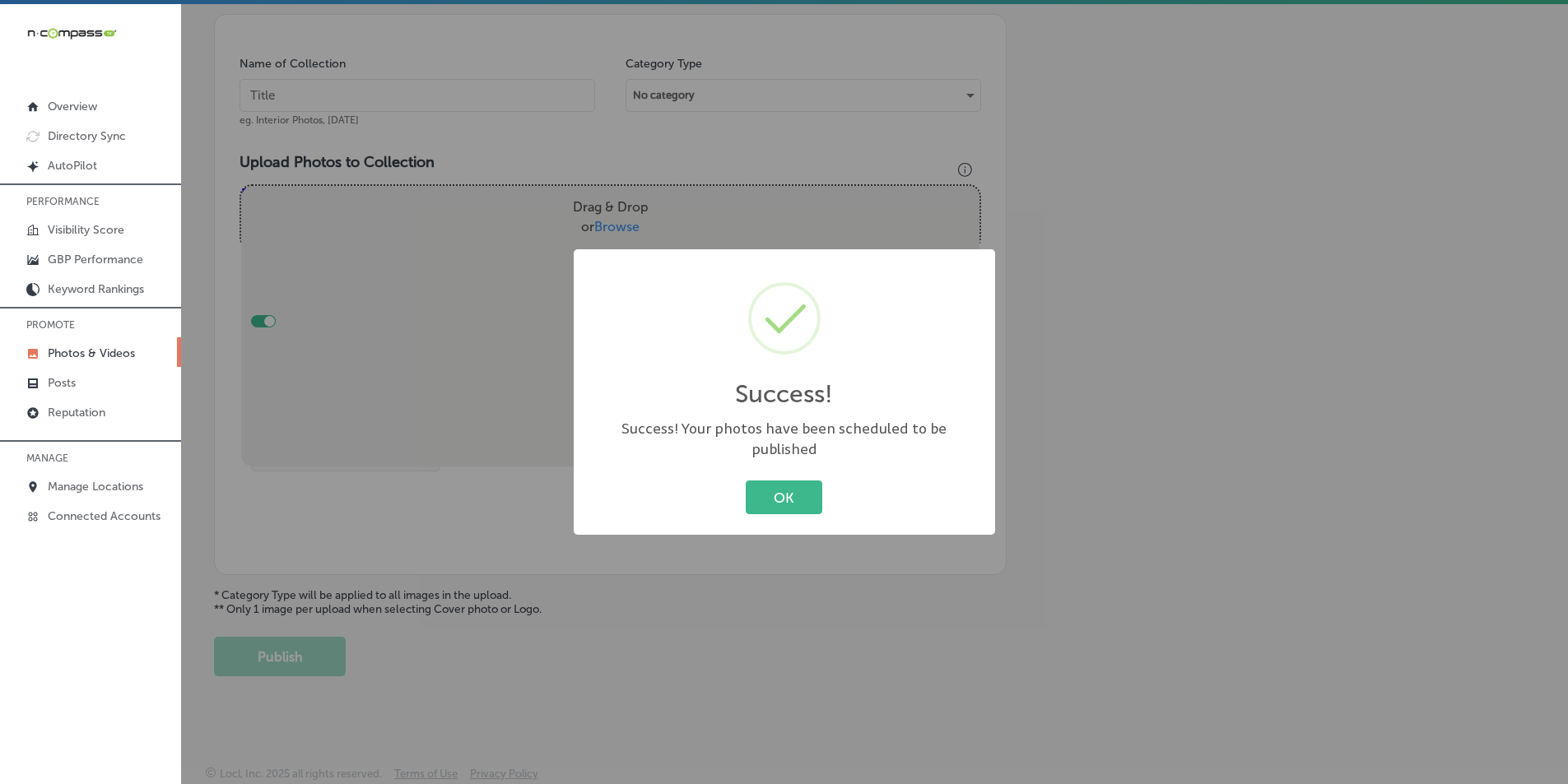
scroll to position [464, 0]
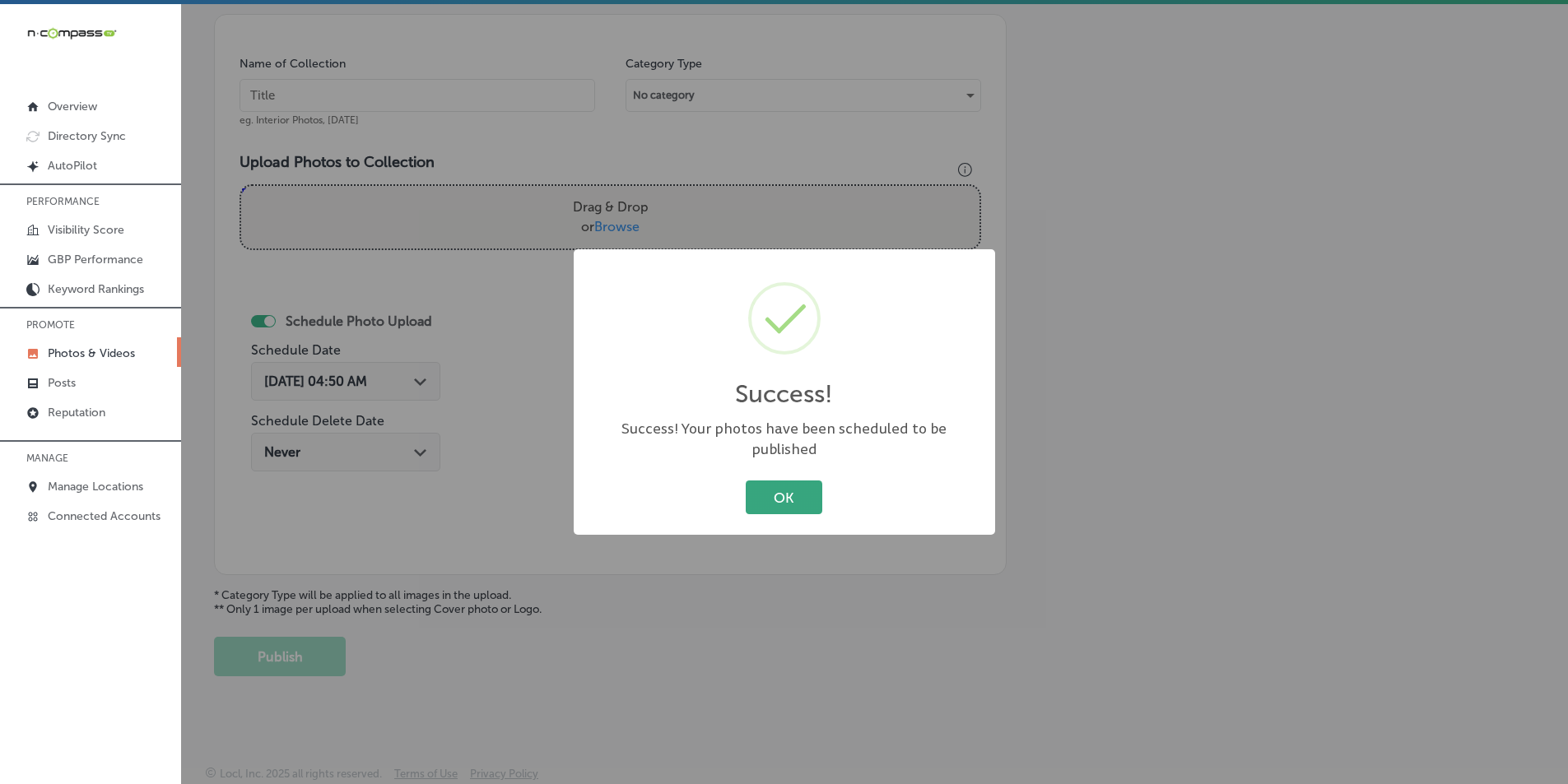
click at [783, 481] on button "OK" at bounding box center [784, 498] width 76 height 34
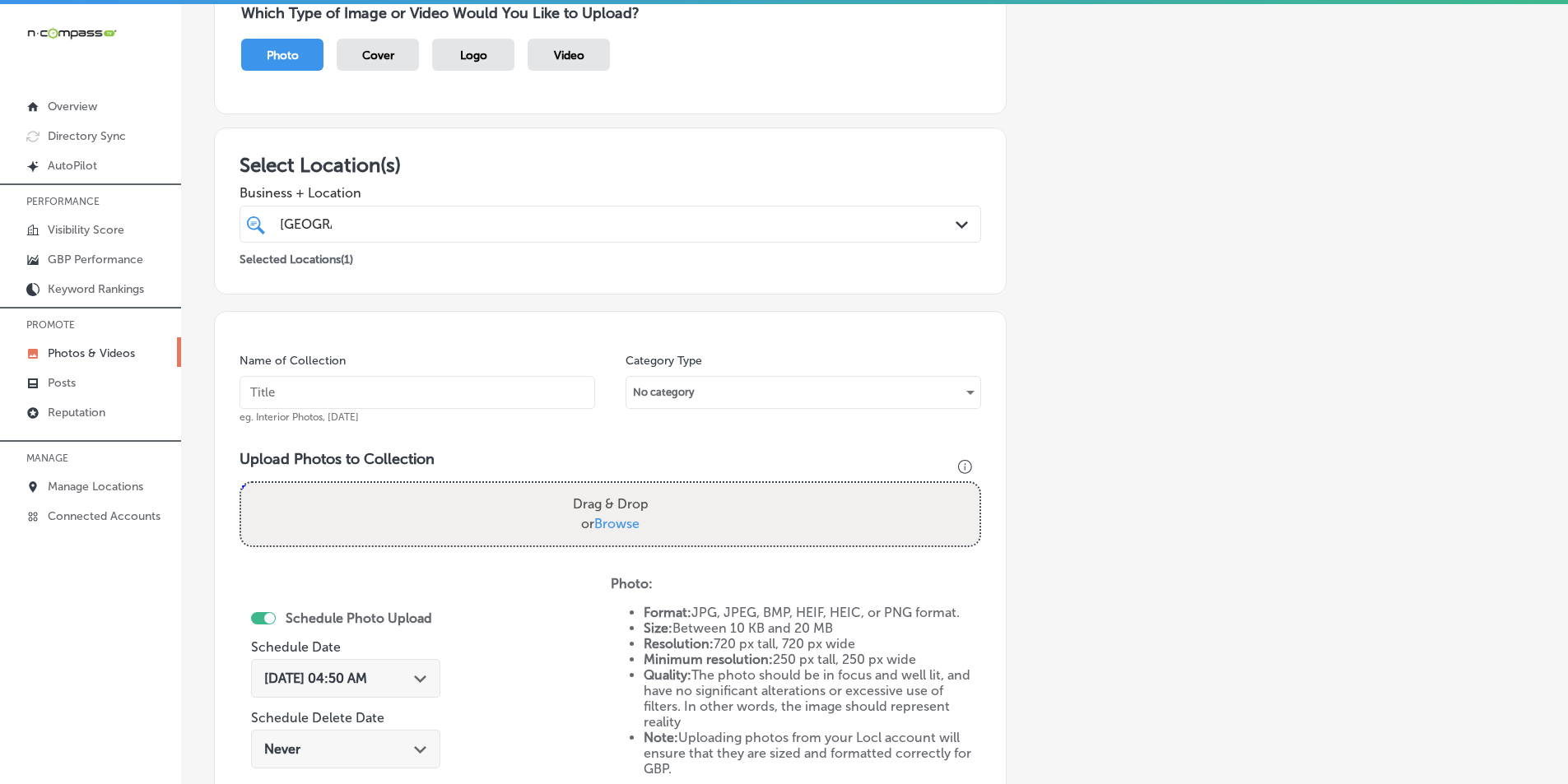
scroll to position [134, 0]
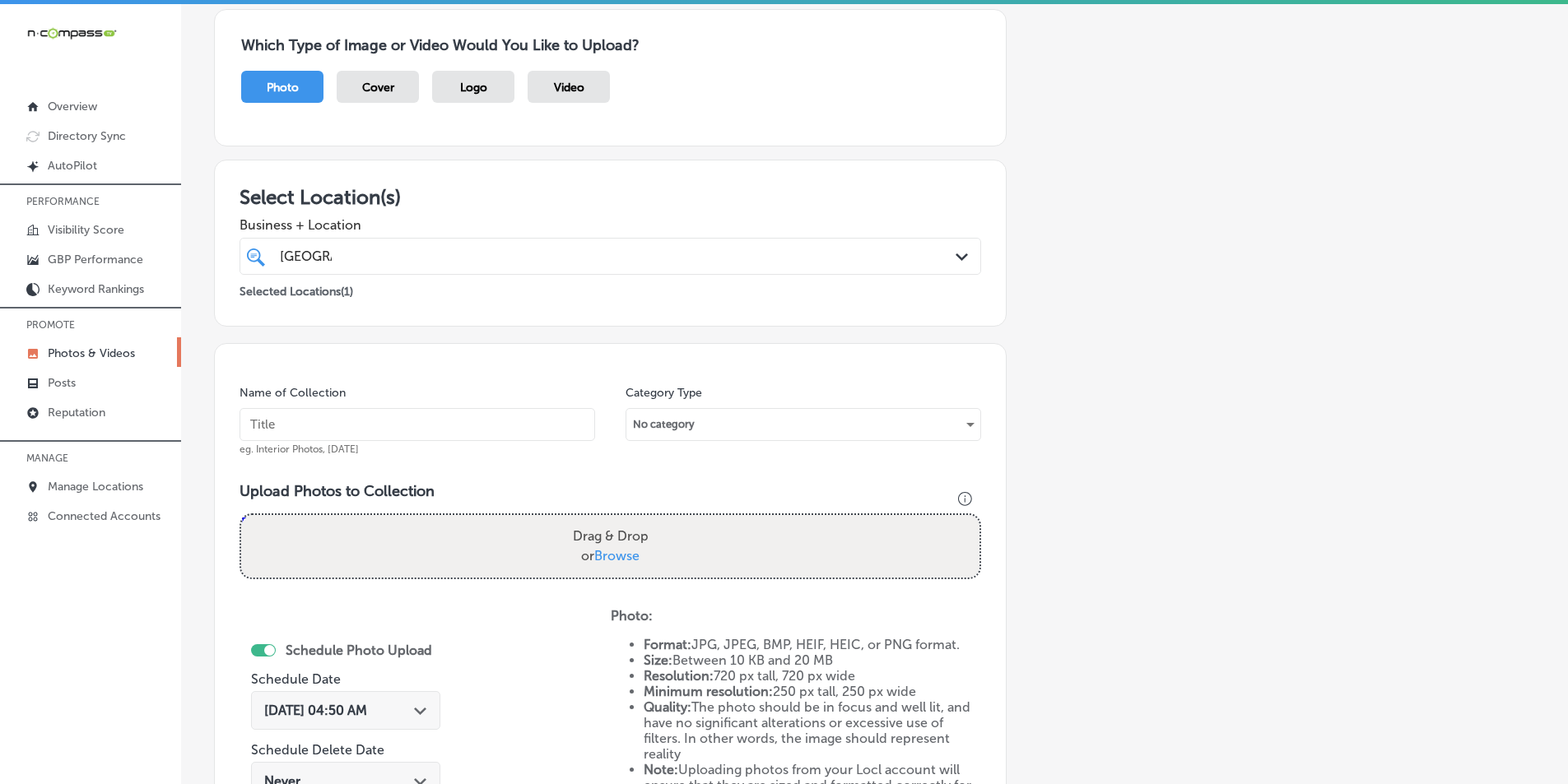
click at [446, 424] on input "text" at bounding box center [418, 425] width 356 height 33
drag, startPoint x: 578, startPoint y: 697, endPoint x: 556, endPoint y: 651, distance: 51.0
click at [578, 695] on div "Schedule Photo Upload Schedule Date Sep 30, 2025 04:50 AM Path Created with Ske…" at bounding box center [425, 744] width 371 height 271
click at [330, 419] on input "text" at bounding box center [418, 425] width 356 height 33
paste input "ichiban"
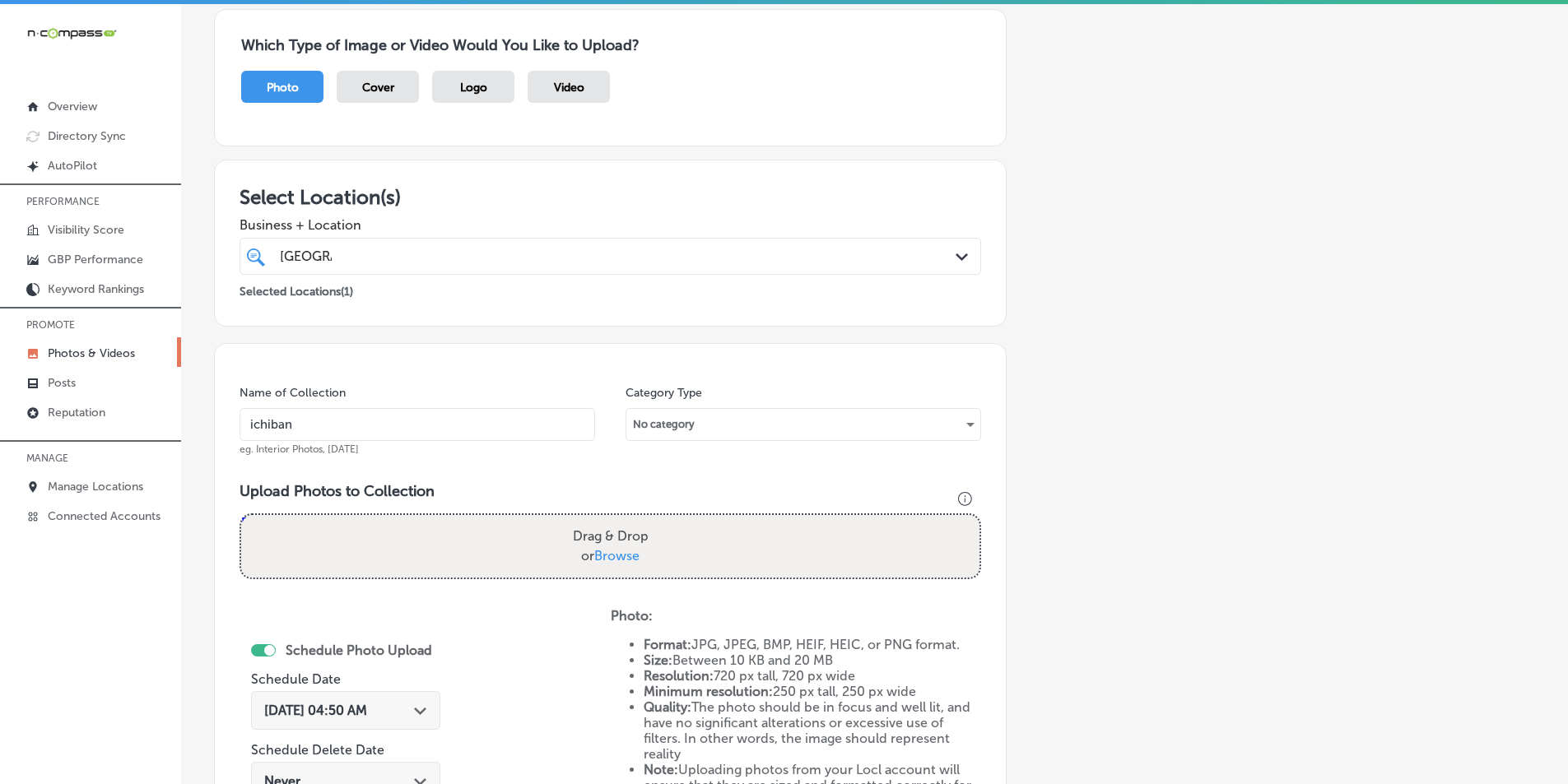
type input "ichiban"
click at [375, 536] on div "Drag & Drop or Browse" at bounding box center [610, 547] width 738 height 63
click at [242, 515] on input "Drag & Drop or Browse" at bounding box center [610, 518] width 738 height 5
type input "C:\fakepath\22.png"
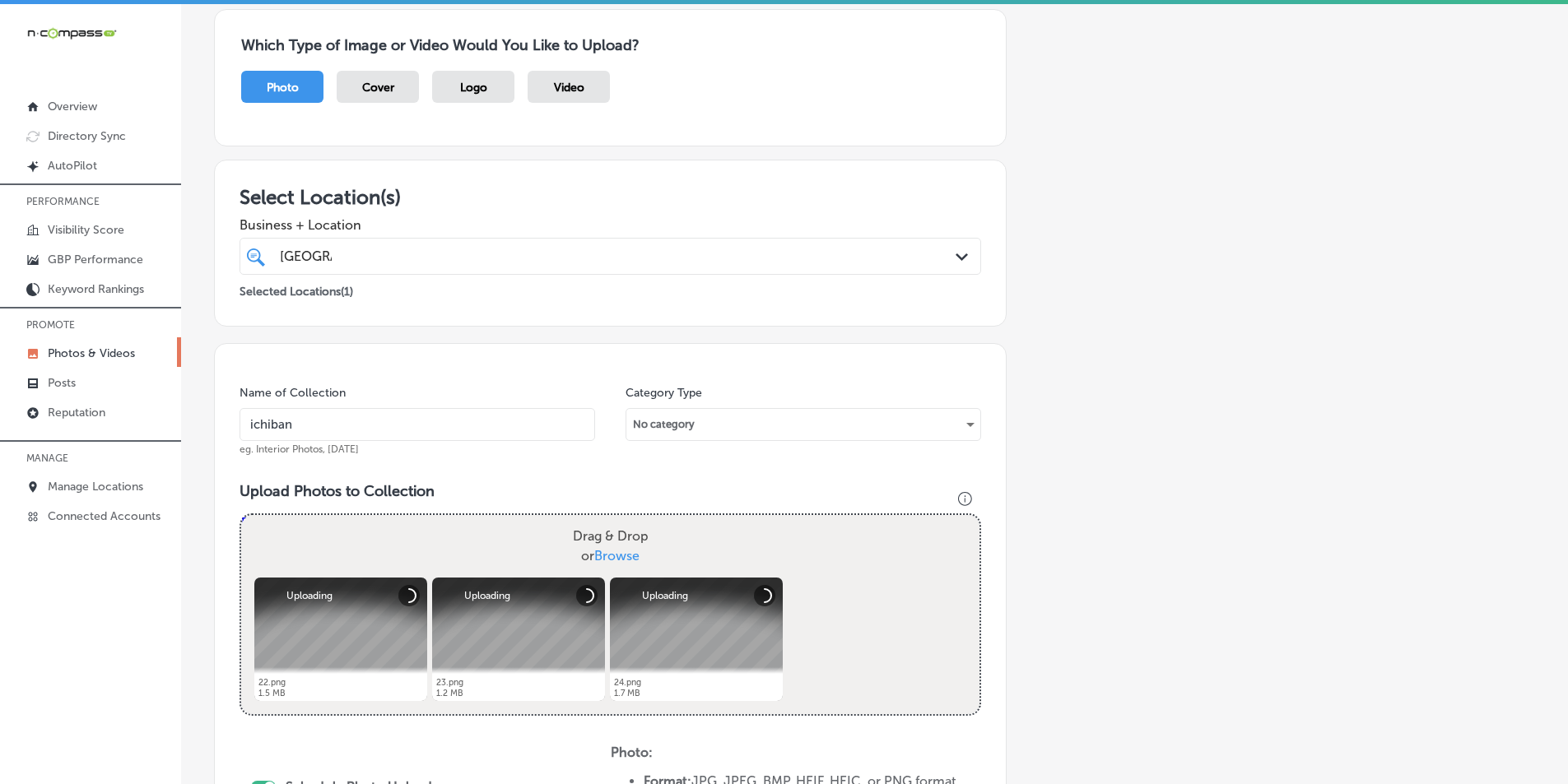
click at [403, 532] on div "Drag & Drop or Browse" at bounding box center [610, 547] width 738 height 63
click at [242, 515] on input "Drag & Drop or Browse" at bounding box center [610, 518] width 738 height 5
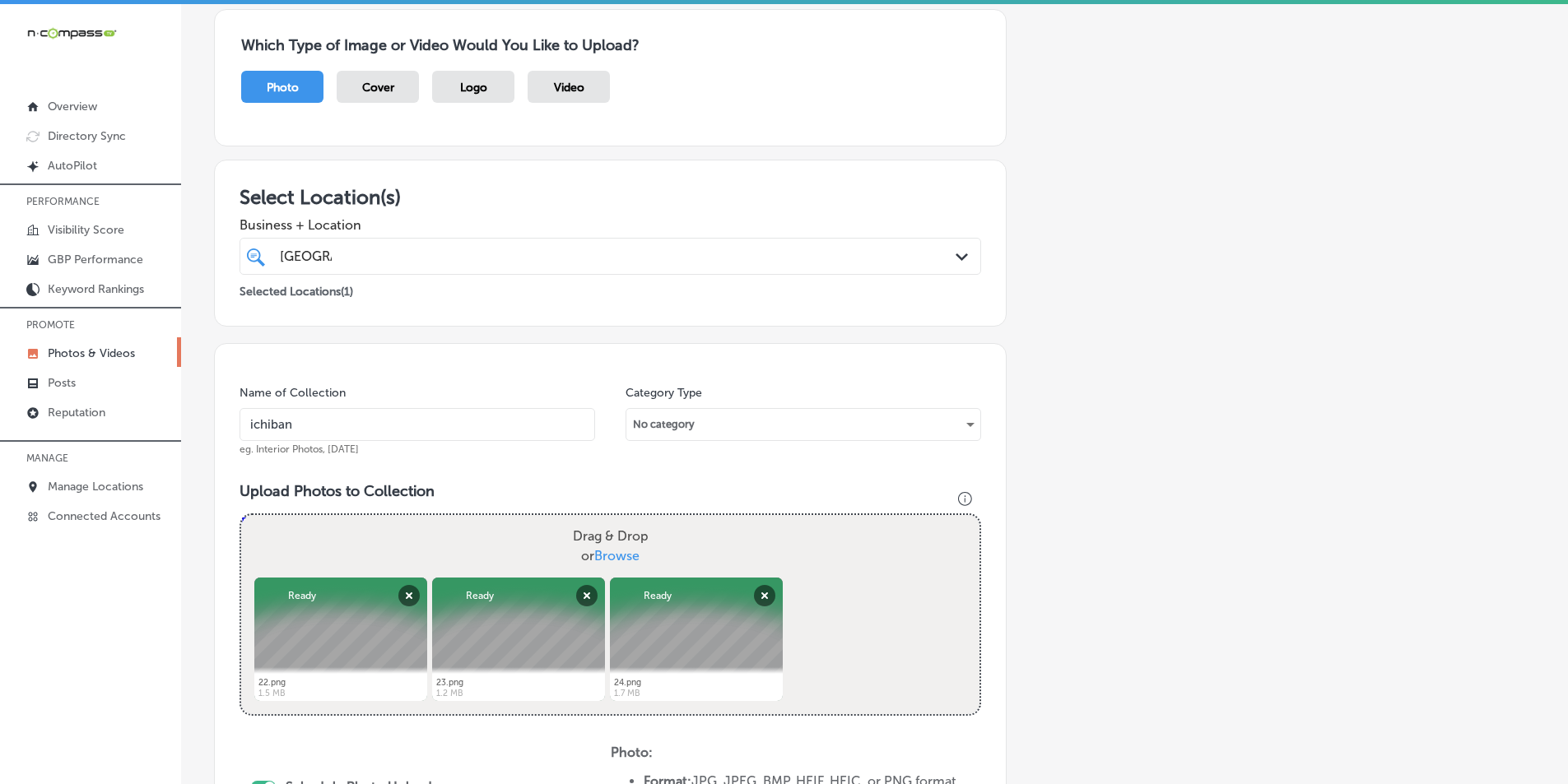
type input "C:\fakepath\25.png"
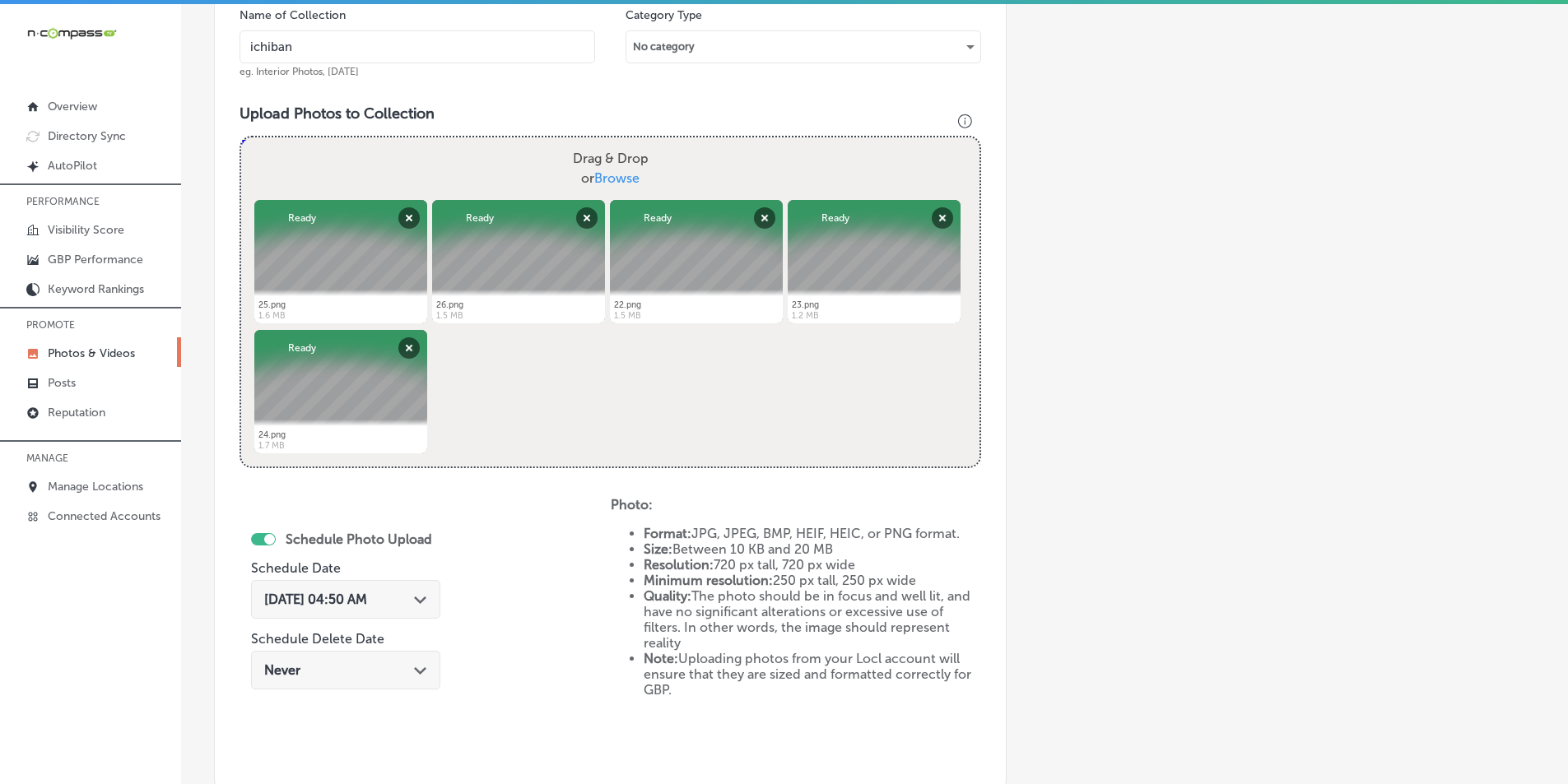
scroll to position [546, 0]
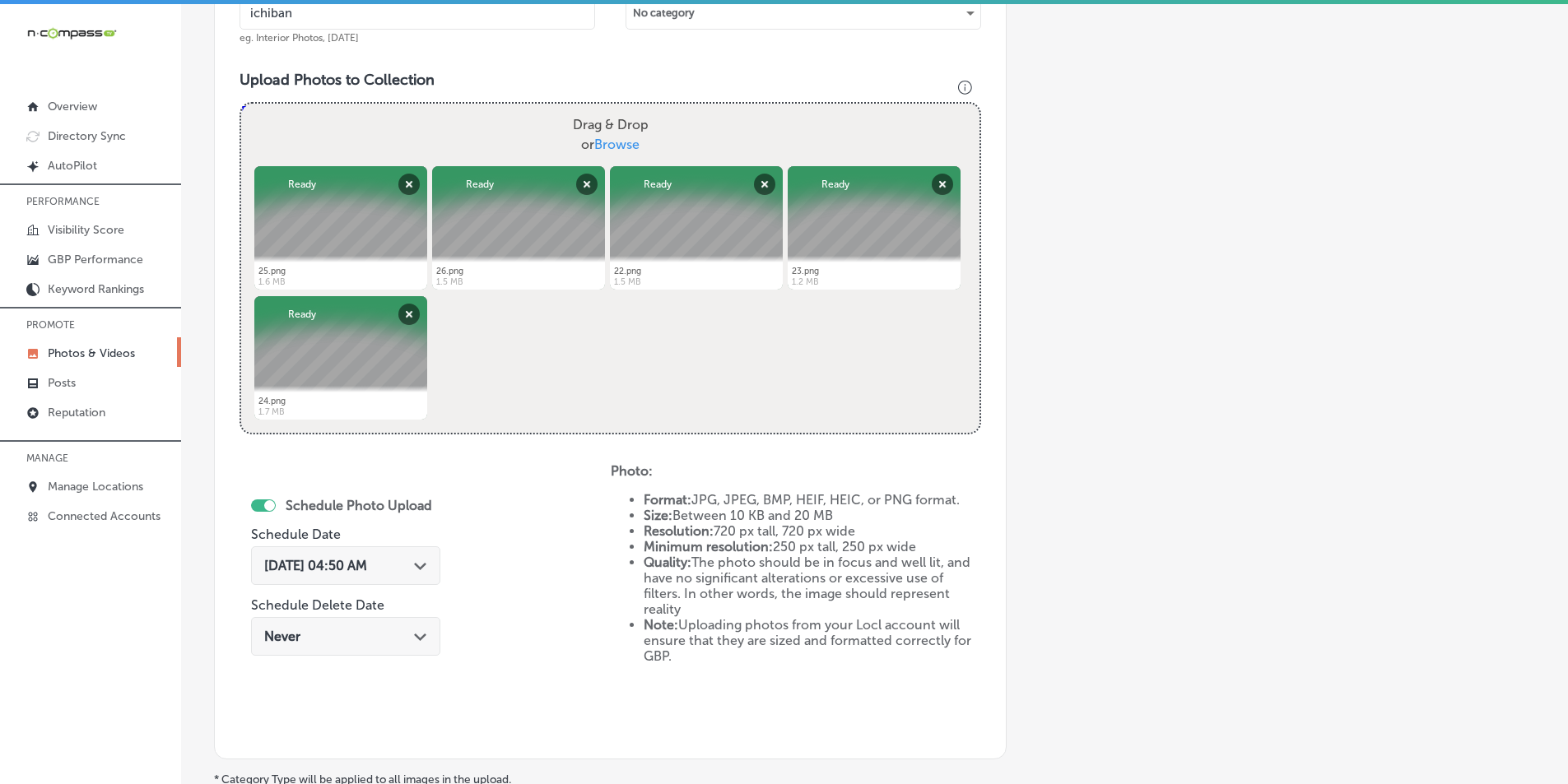
click at [427, 560] on div "Path Created with Sketch." at bounding box center [420, 564] width 14 height 14
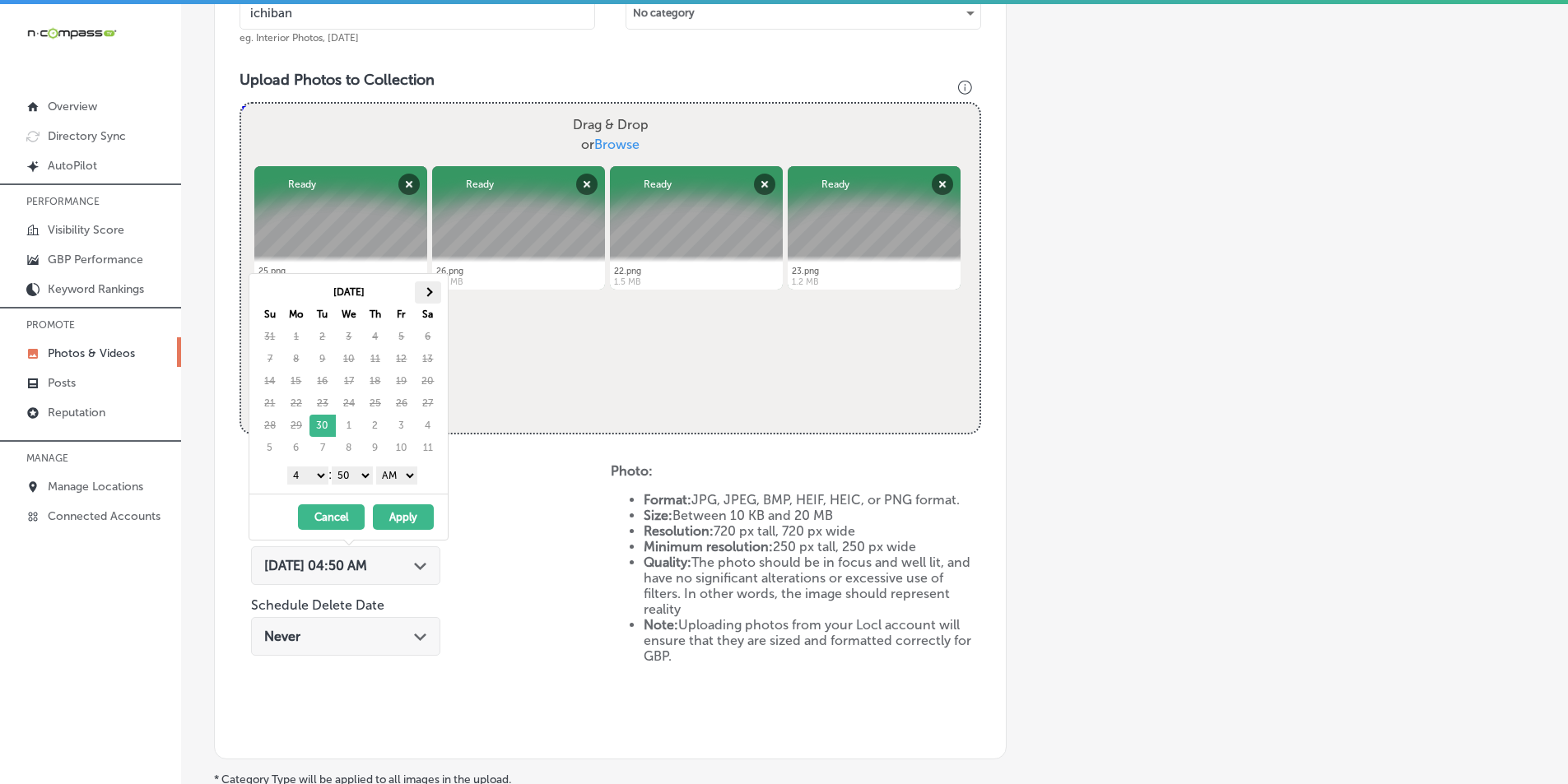
click at [430, 290] on span at bounding box center [427, 292] width 9 height 9
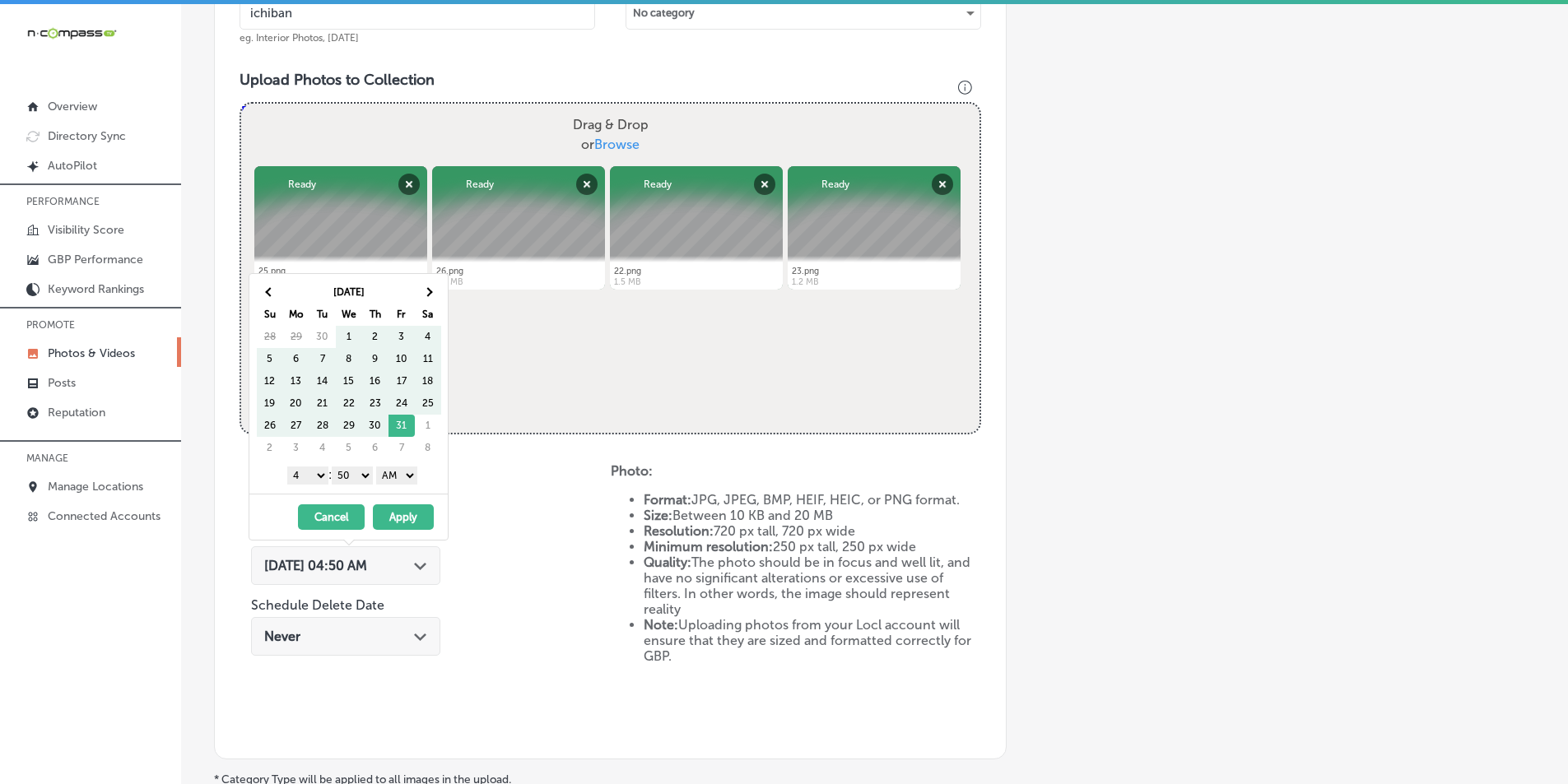
click at [430, 290] on span at bounding box center [427, 292] width 9 height 9
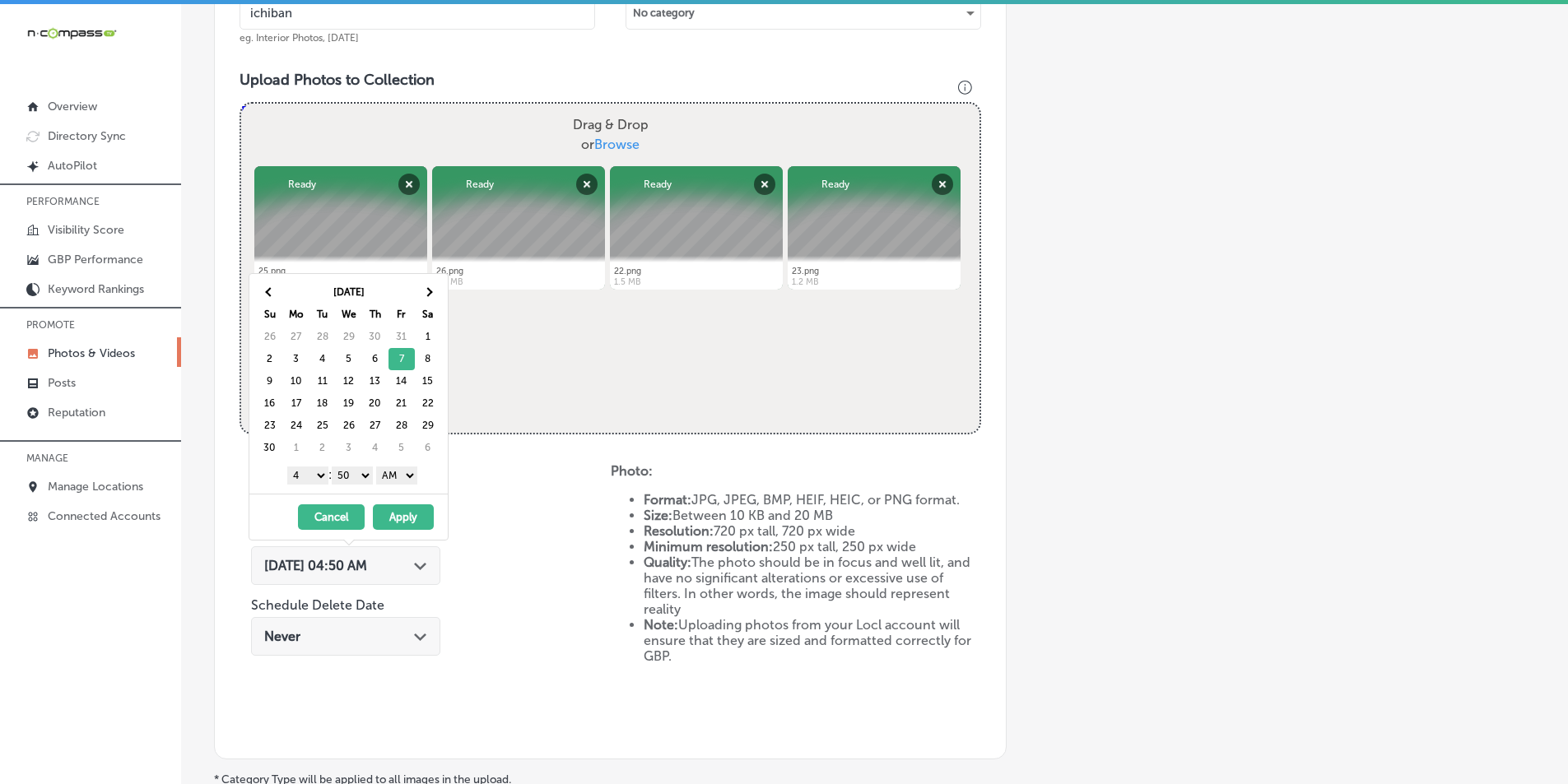
click at [314, 475] on select "1 2 3 4 5 6 7 8 9 10 11 12" at bounding box center [308, 475] width 42 height 18
click at [363, 474] on select "00 10 20 30 40 50" at bounding box center [352, 475] width 42 height 18
click at [414, 475] on select "AM PM" at bounding box center [397, 475] width 42 height 18
click at [390, 513] on button "Apply" at bounding box center [403, 517] width 61 height 25
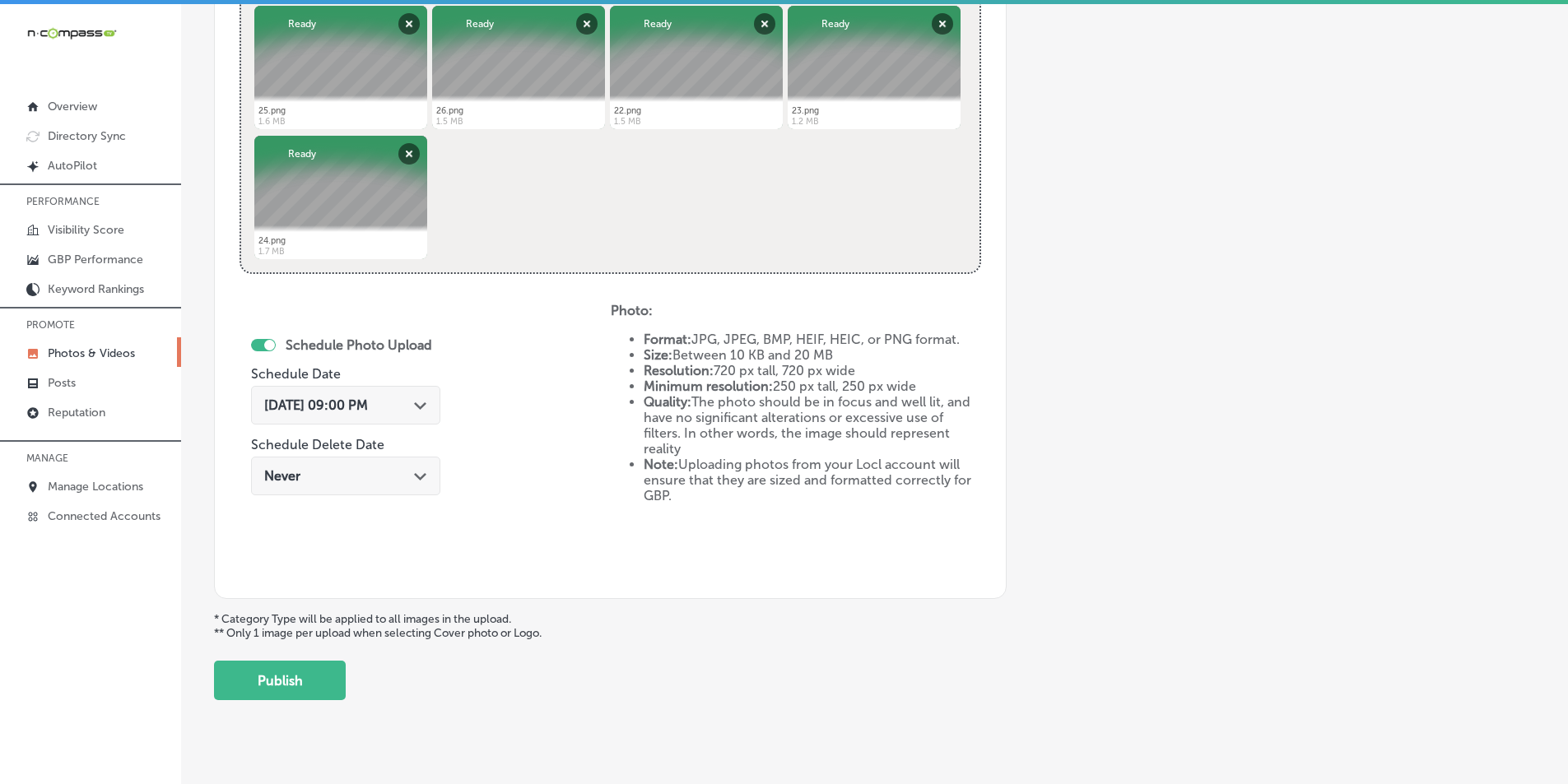
scroll to position [730, 0]
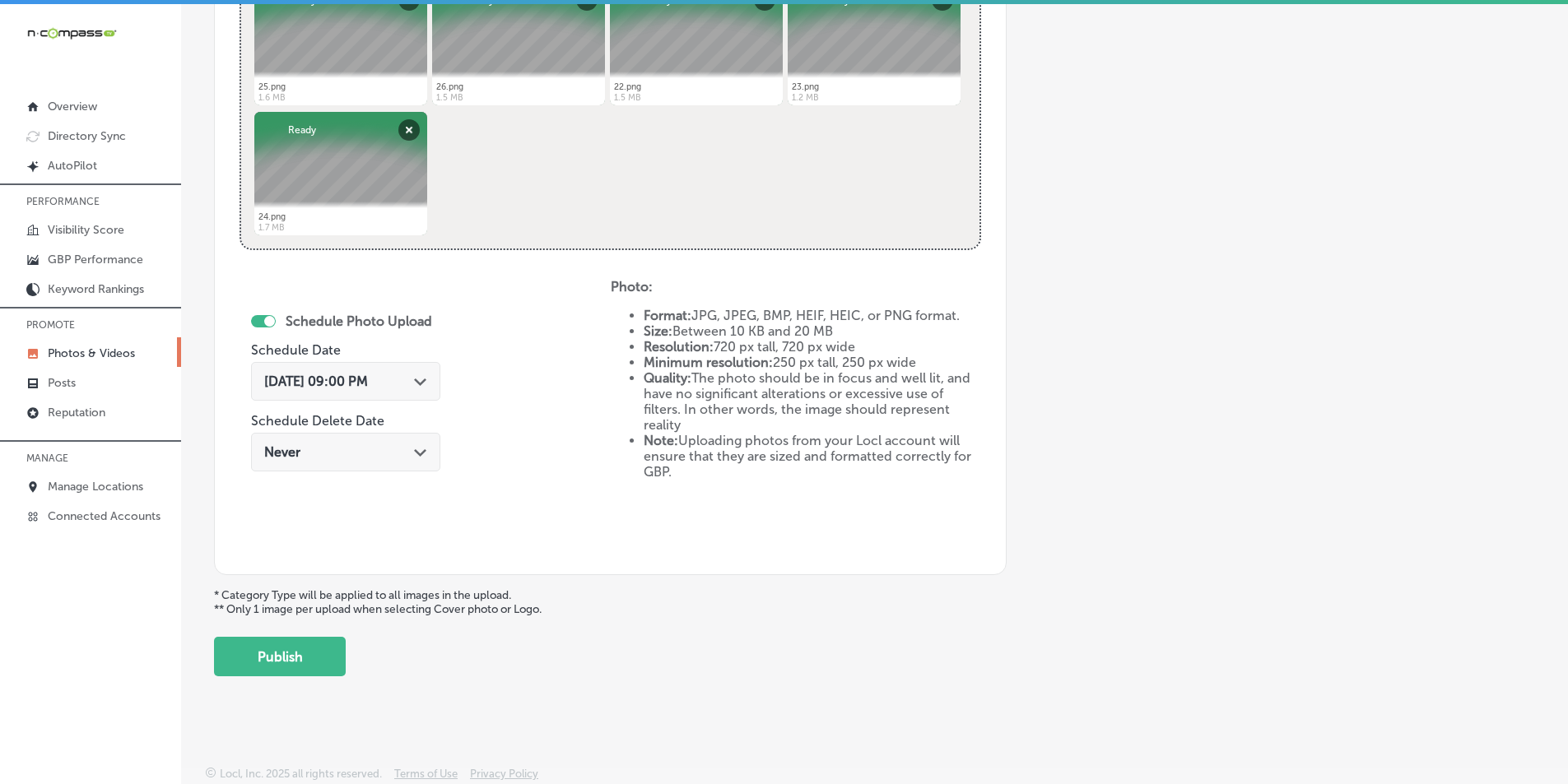
click at [294, 648] on button "Publish" at bounding box center [279, 657] width 131 height 40
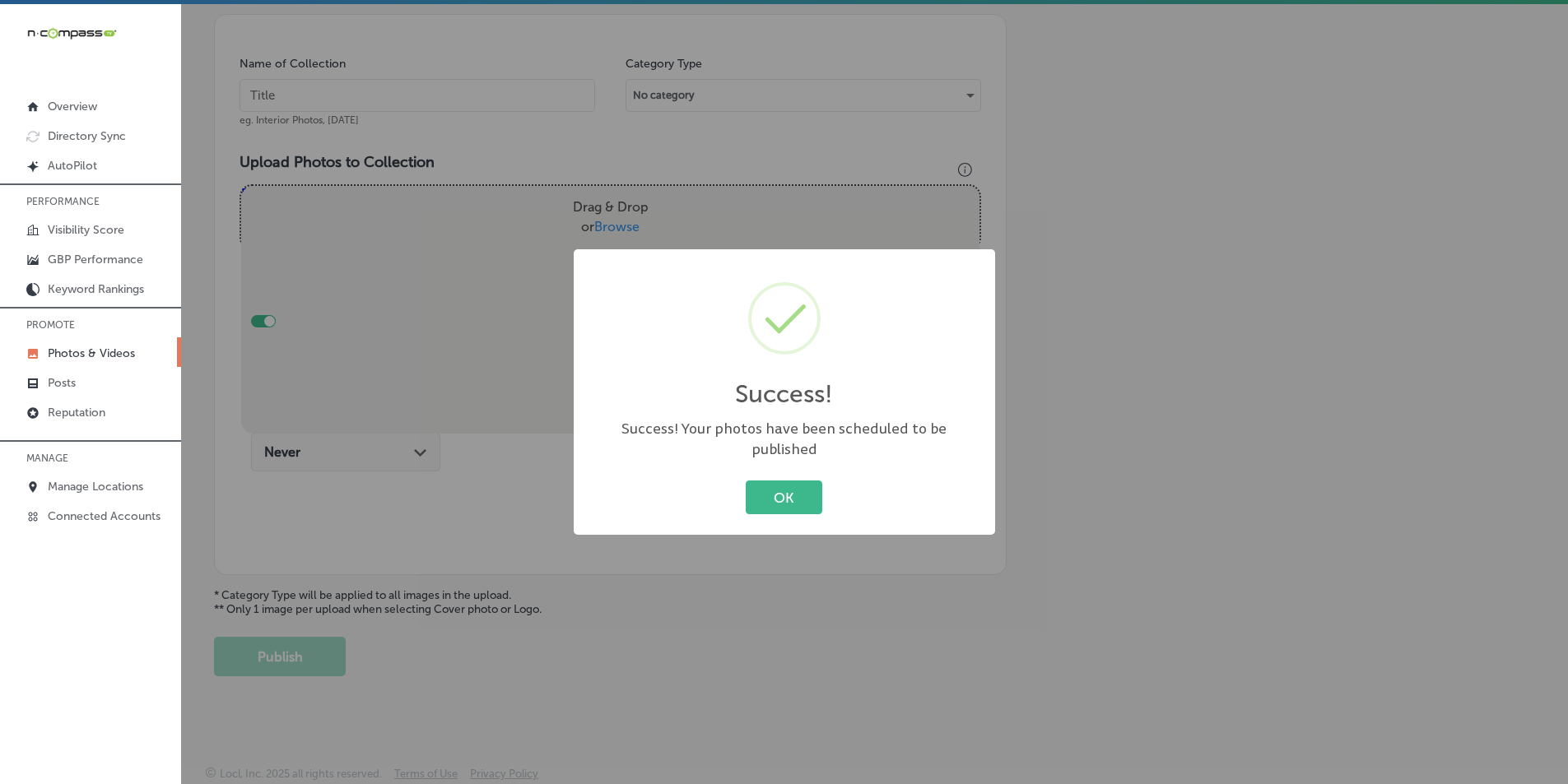
scroll to position [464, 0]
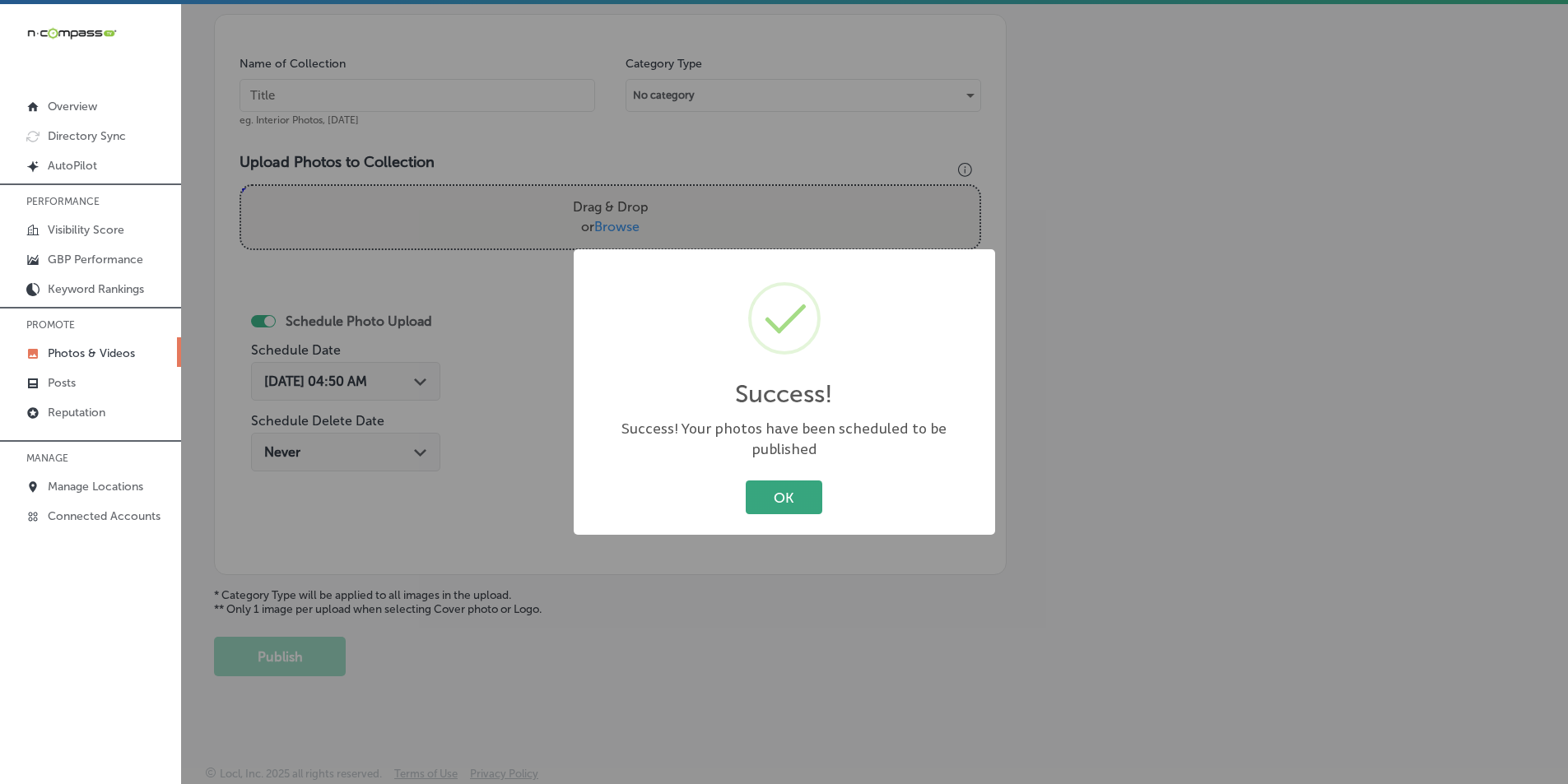
click at [787, 484] on button "OK" at bounding box center [784, 498] width 76 height 34
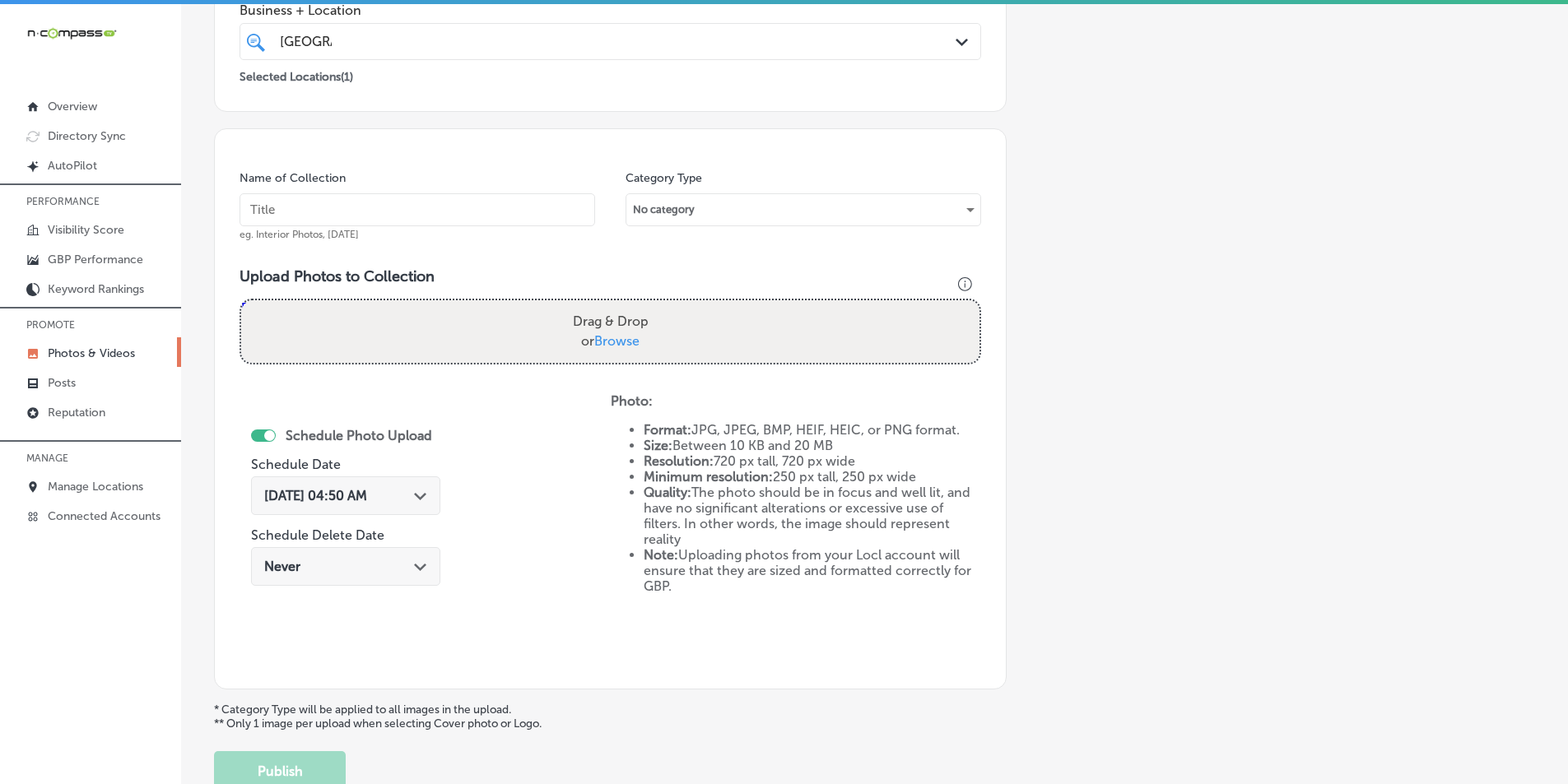
scroll to position [299, 0]
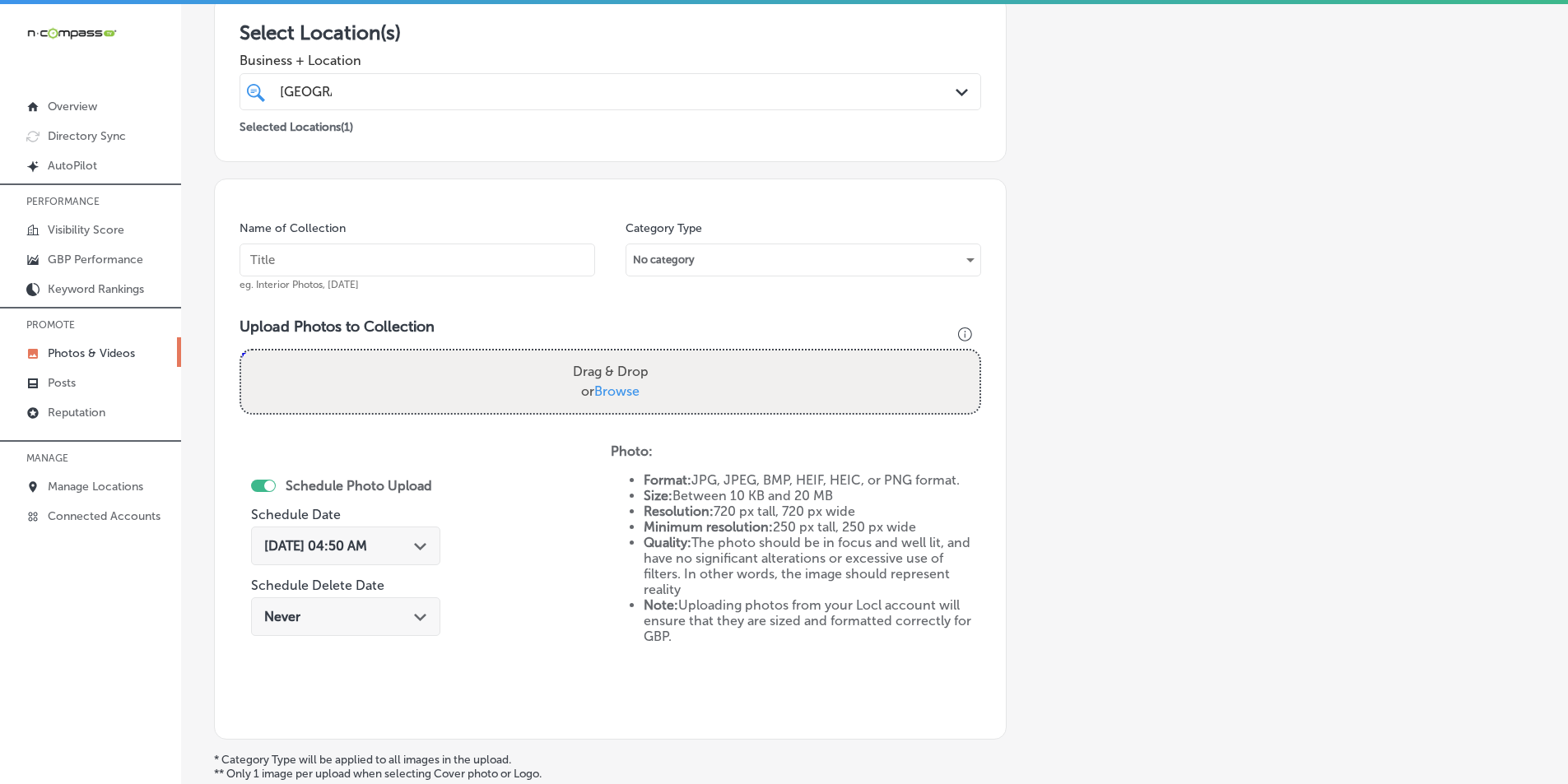
click at [373, 259] on input "text" at bounding box center [418, 259] width 356 height 33
paste input "all you can eat sushi"
type input "all you can eat sushi"
click at [368, 358] on div "Drag & Drop or Browse" at bounding box center [610, 382] width 738 height 63
click at [242, 351] on input "Drag & Drop or Browse" at bounding box center [610, 353] width 738 height 5
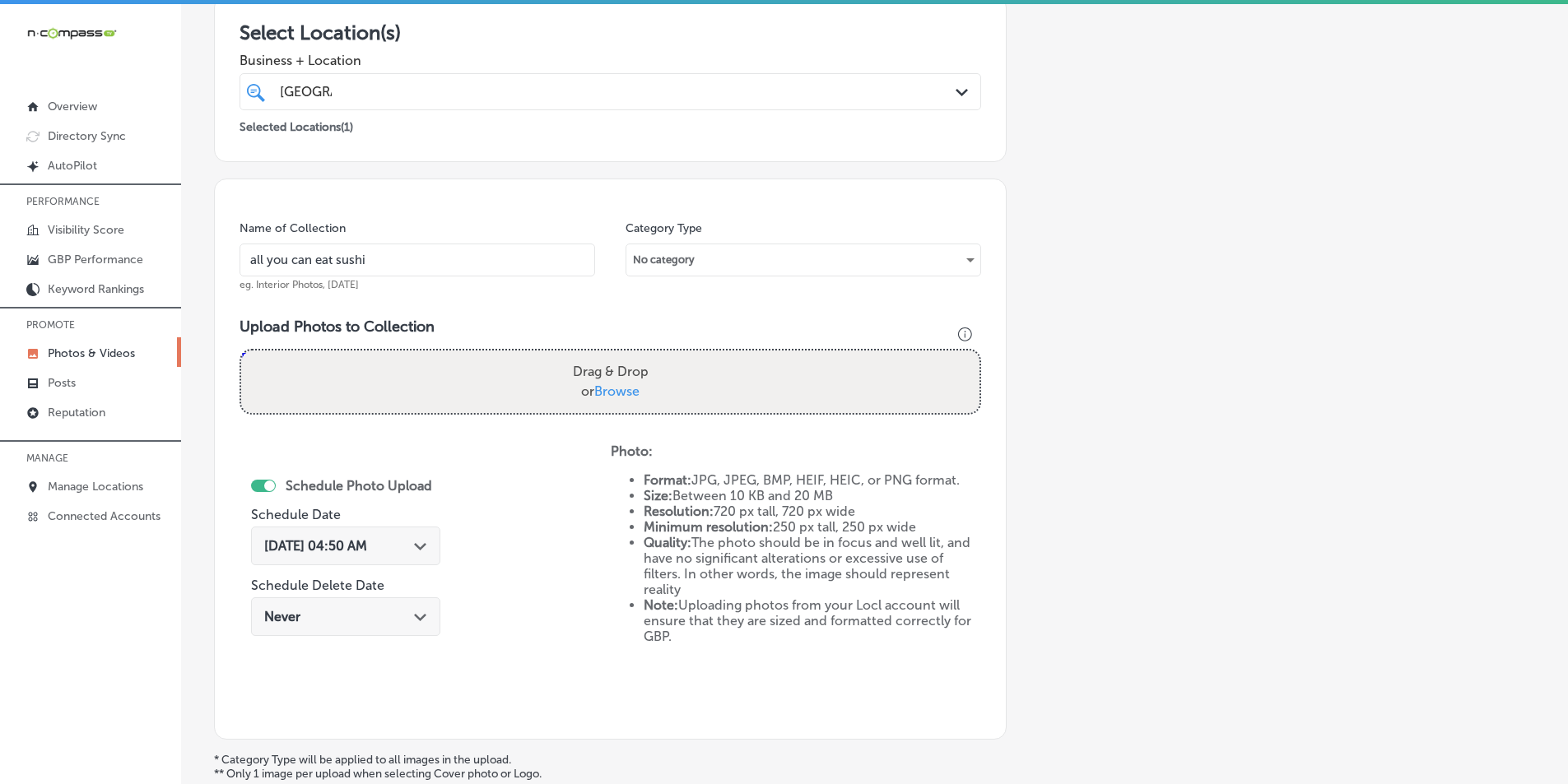
type input "C:\fakepath\27.png"
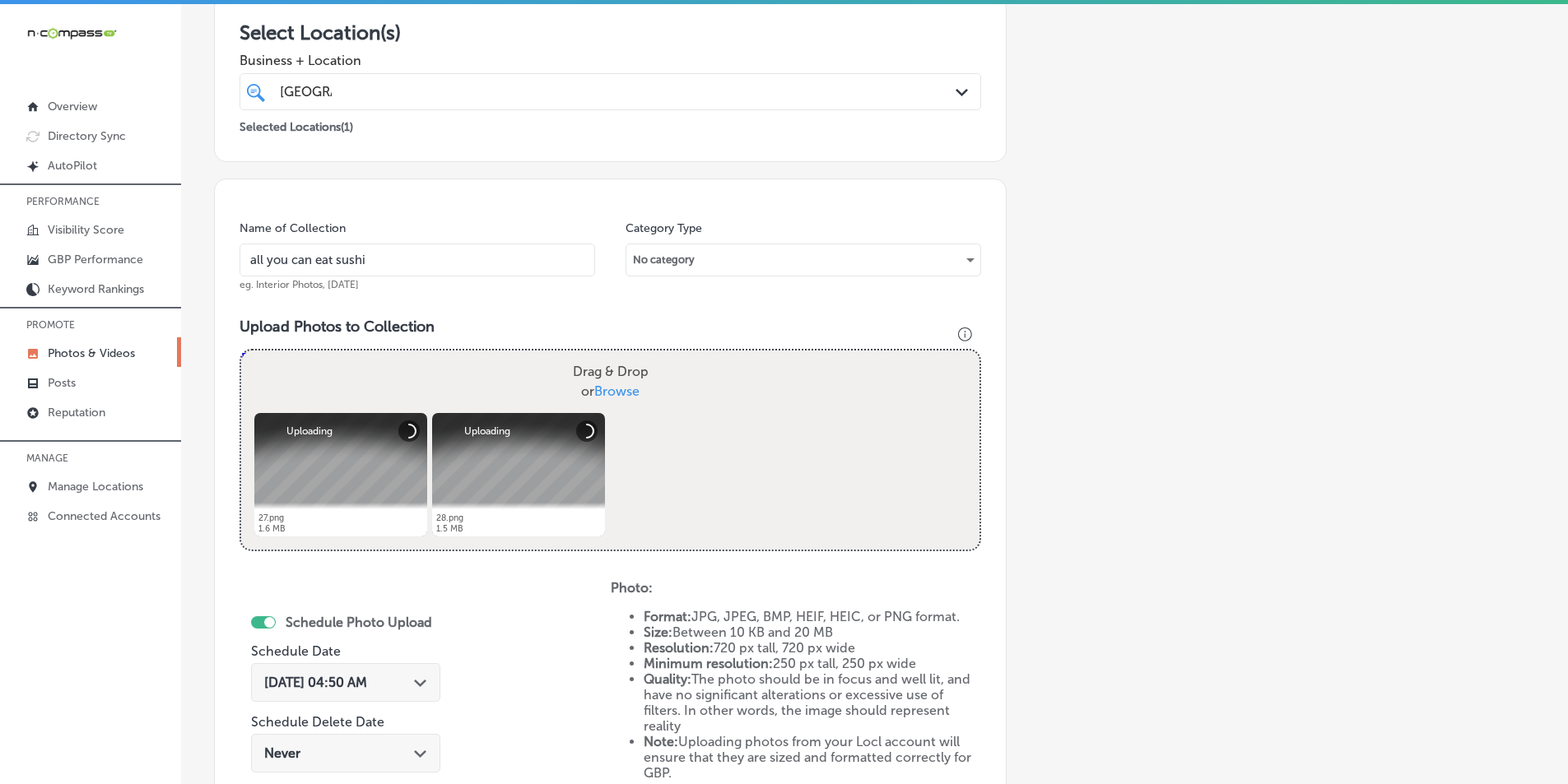
click at [484, 374] on div "Drag & Drop or Browse" at bounding box center [610, 382] width 738 height 63
click at [242, 351] on input "Drag & Drop or Browse" at bounding box center [610, 353] width 738 height 5
type input "C:\fakepath\29.png"
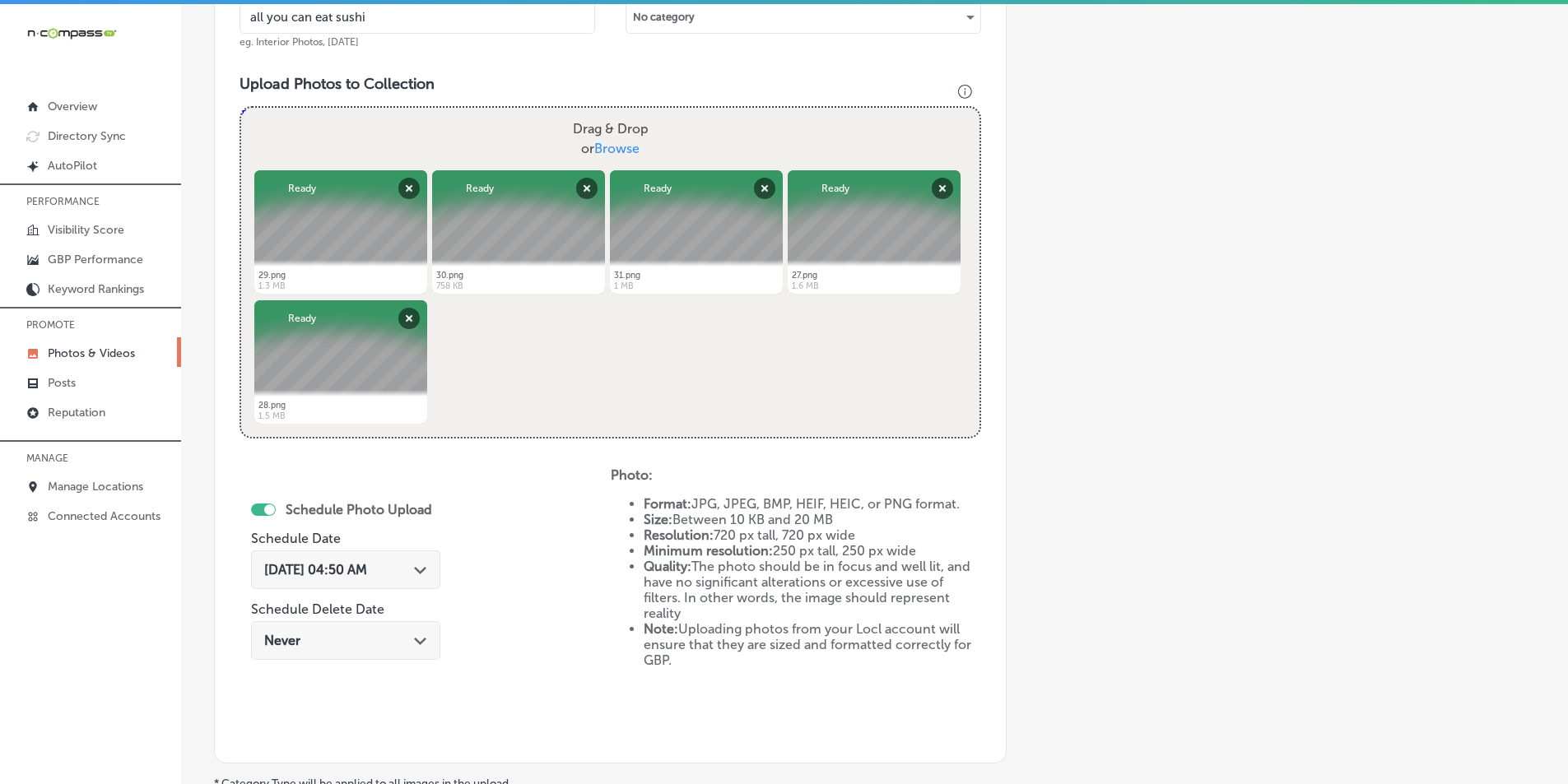
scroll to position [546, 0]
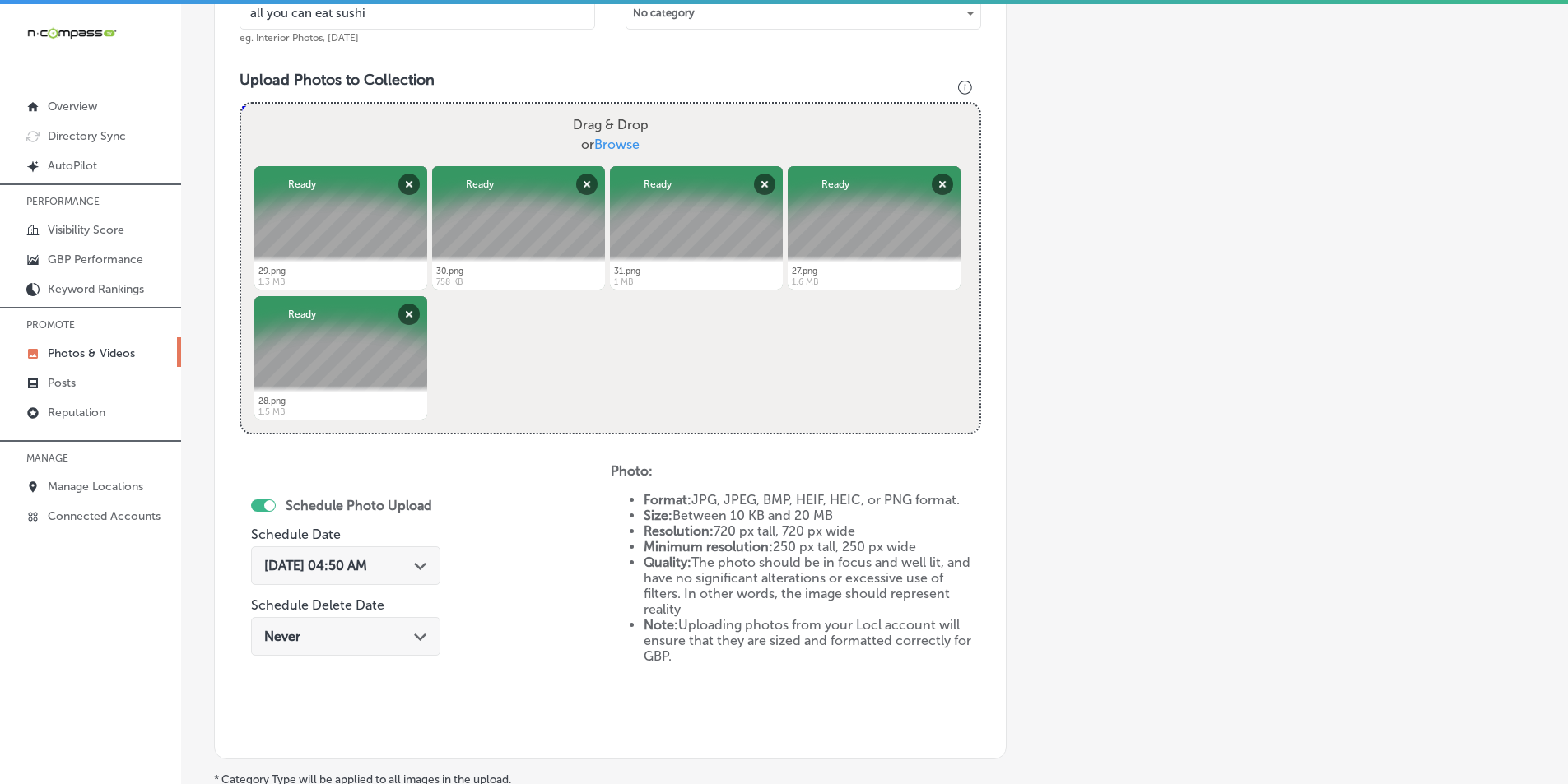
click at [425, 563] on icon "Path Created with Sketch." at bounding box center [420, 566] width 13 height 8
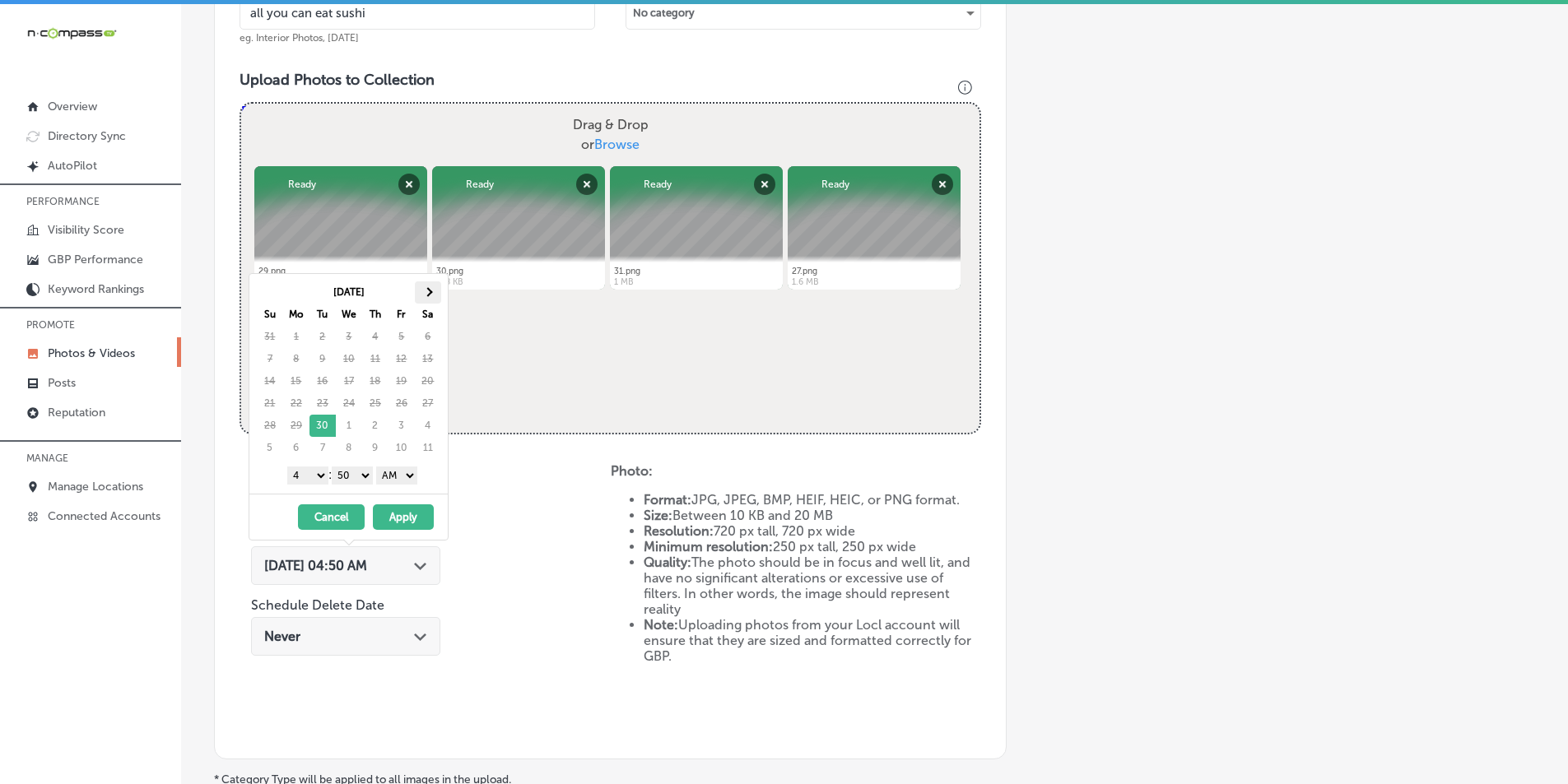
click at [423, 290] on th at bounding box center [427, 292] width 26 height 22
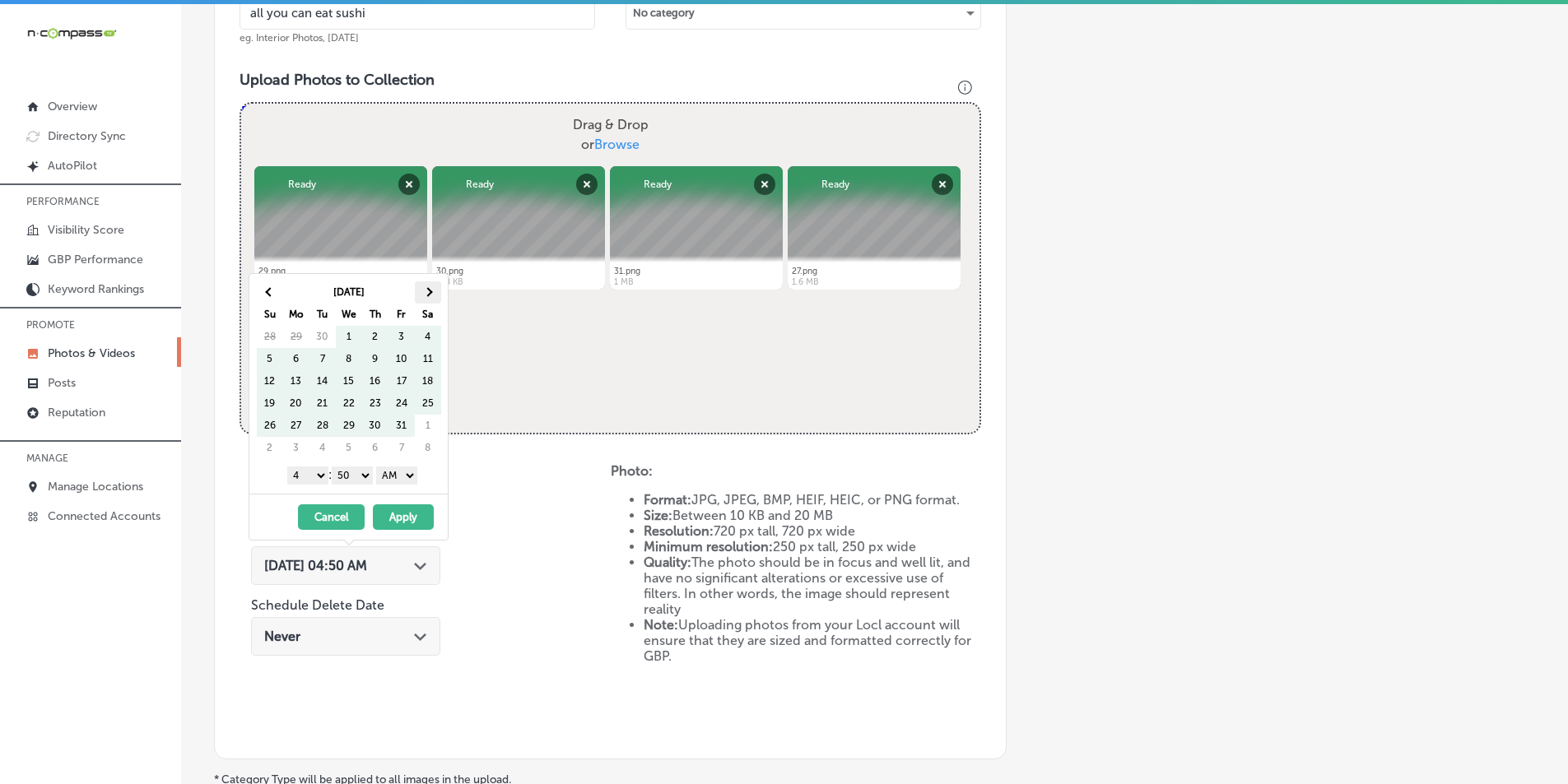
click at [425, 290] on span at bounding box center [427, 292] width 9 height 9
click at [314, 474] on select "1 2 3 4 5 6 7 8 9 10 11 12" at bounding box center [308, 475] width 42 height 18
click at [368, 474] on select "00 10 20 30 40 50" at bounding box center [352, 475] width 42 height 18
click at [411, 475] on select "AM PM" at bounding box center [397, 475] width 42 height 18
click at [398, 513] on button "Apply" at bounding box center [403, 517] width 61 height 25
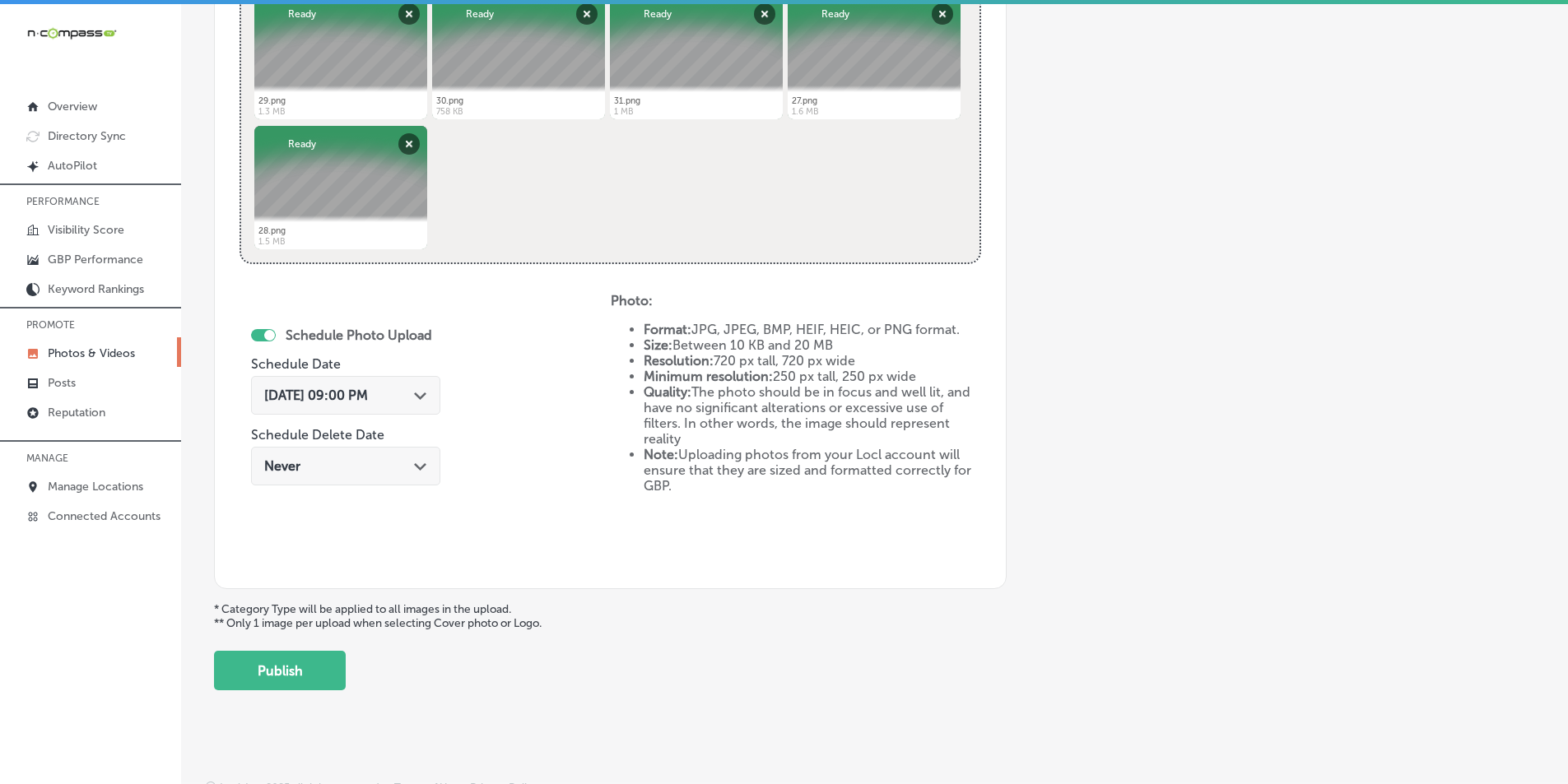
scroll to position [730, 0]
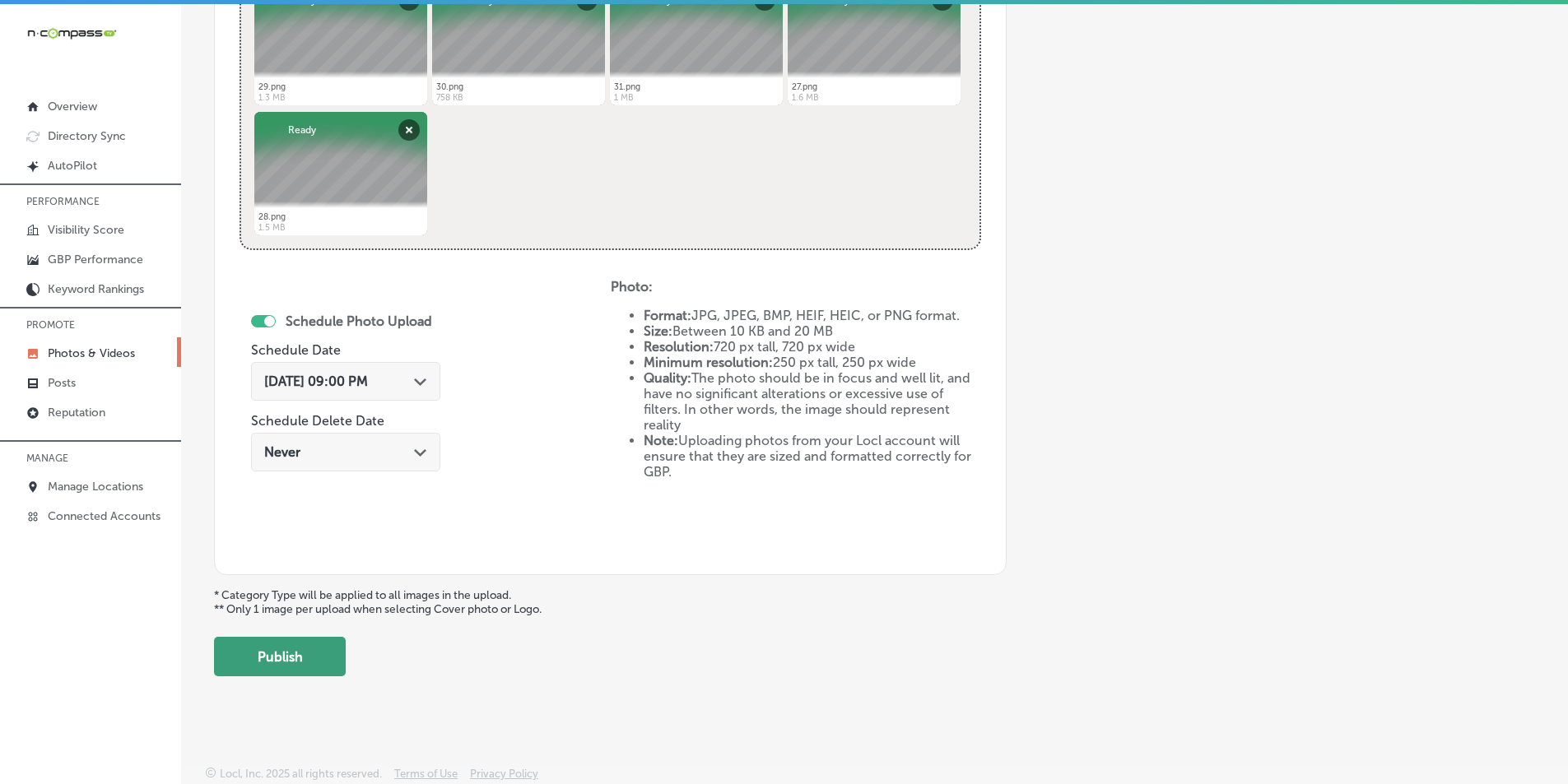
click at [304, 659] on button "Publish" at bounding box center [279, 657] width 131 height 40
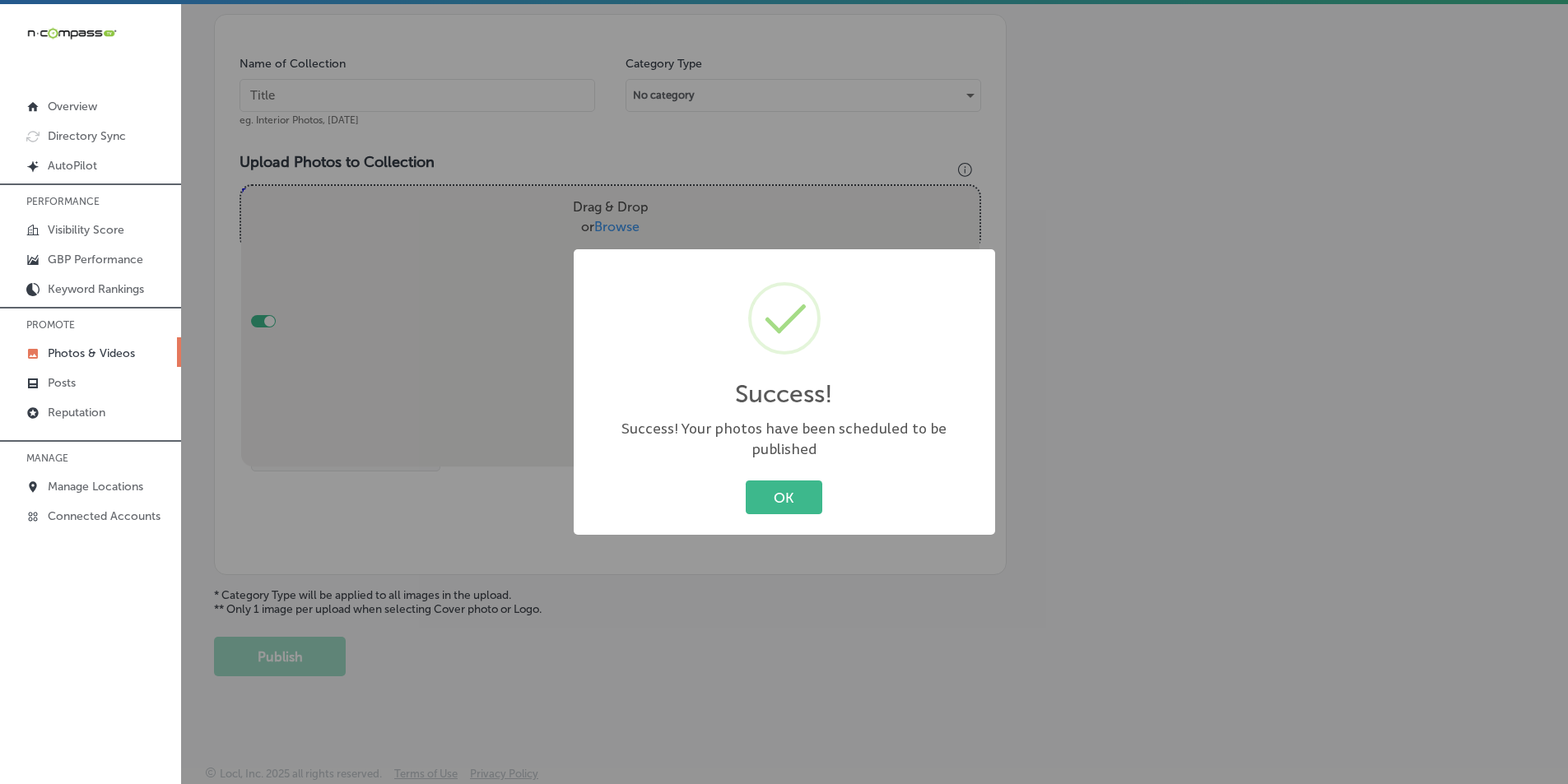
scroll to position [464, 0]
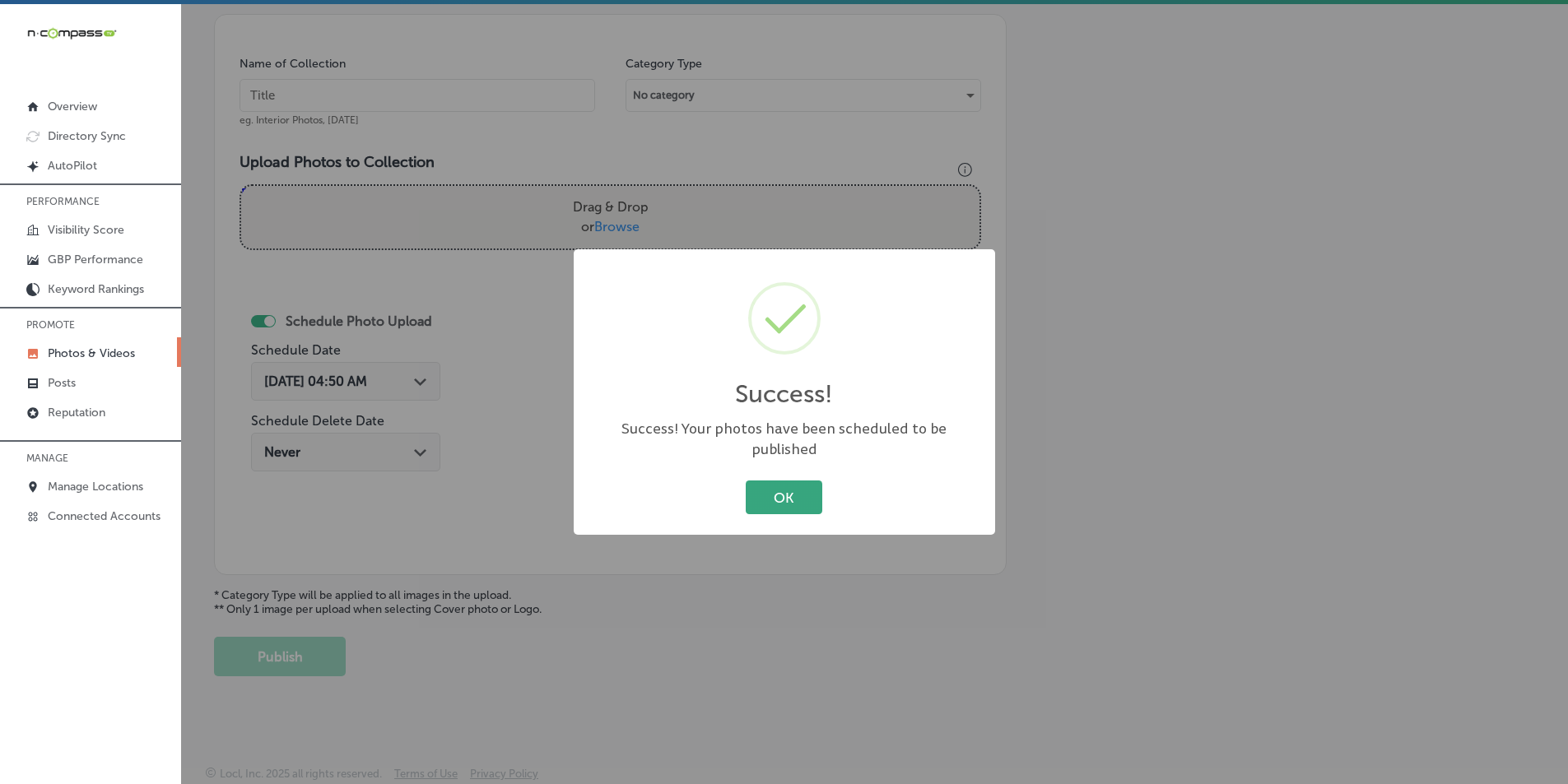
click at [778, 492] on button "OK" at bounding box center [784, 498] width 76 height 34
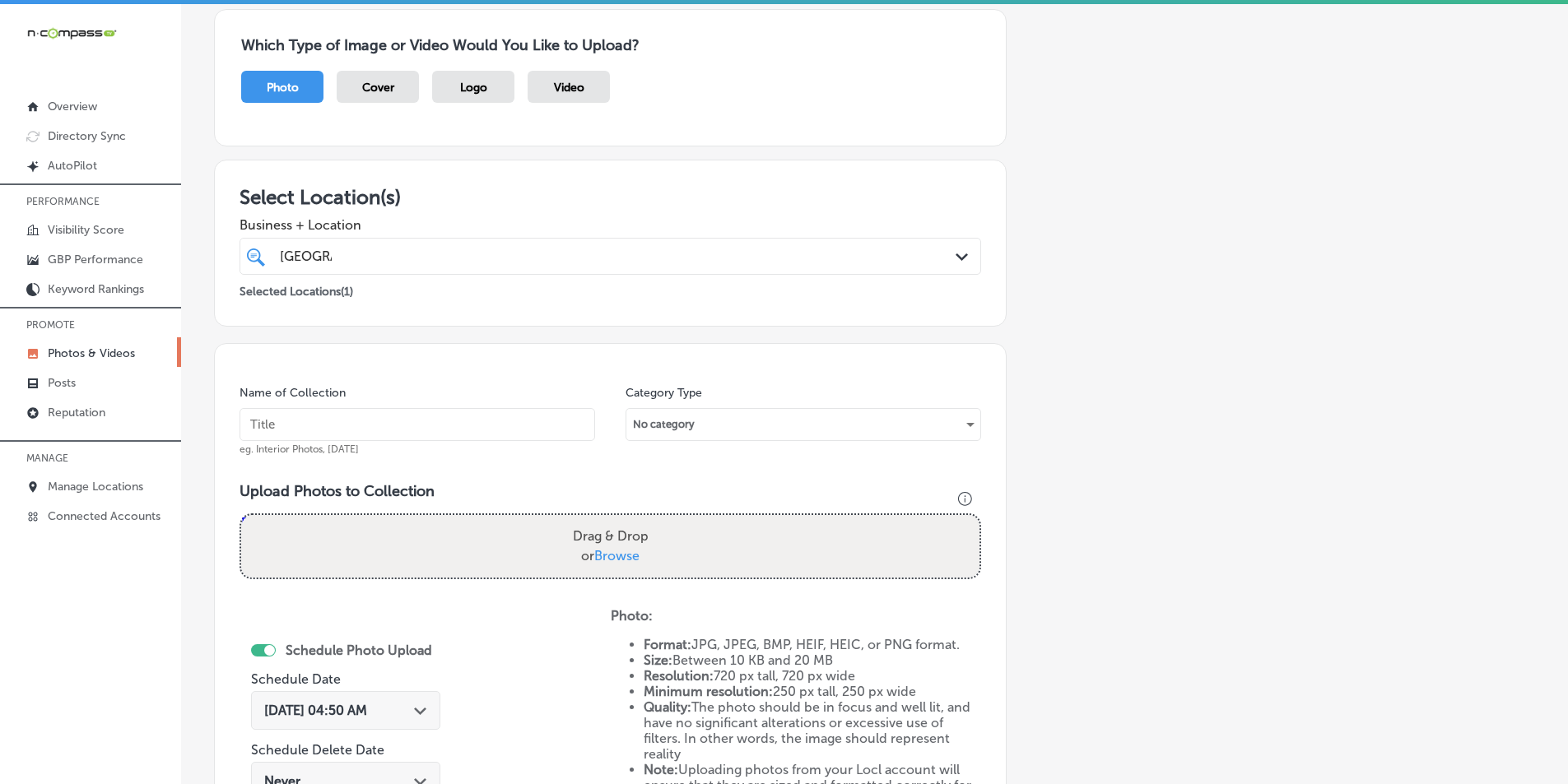
scroll to position [0, 0]
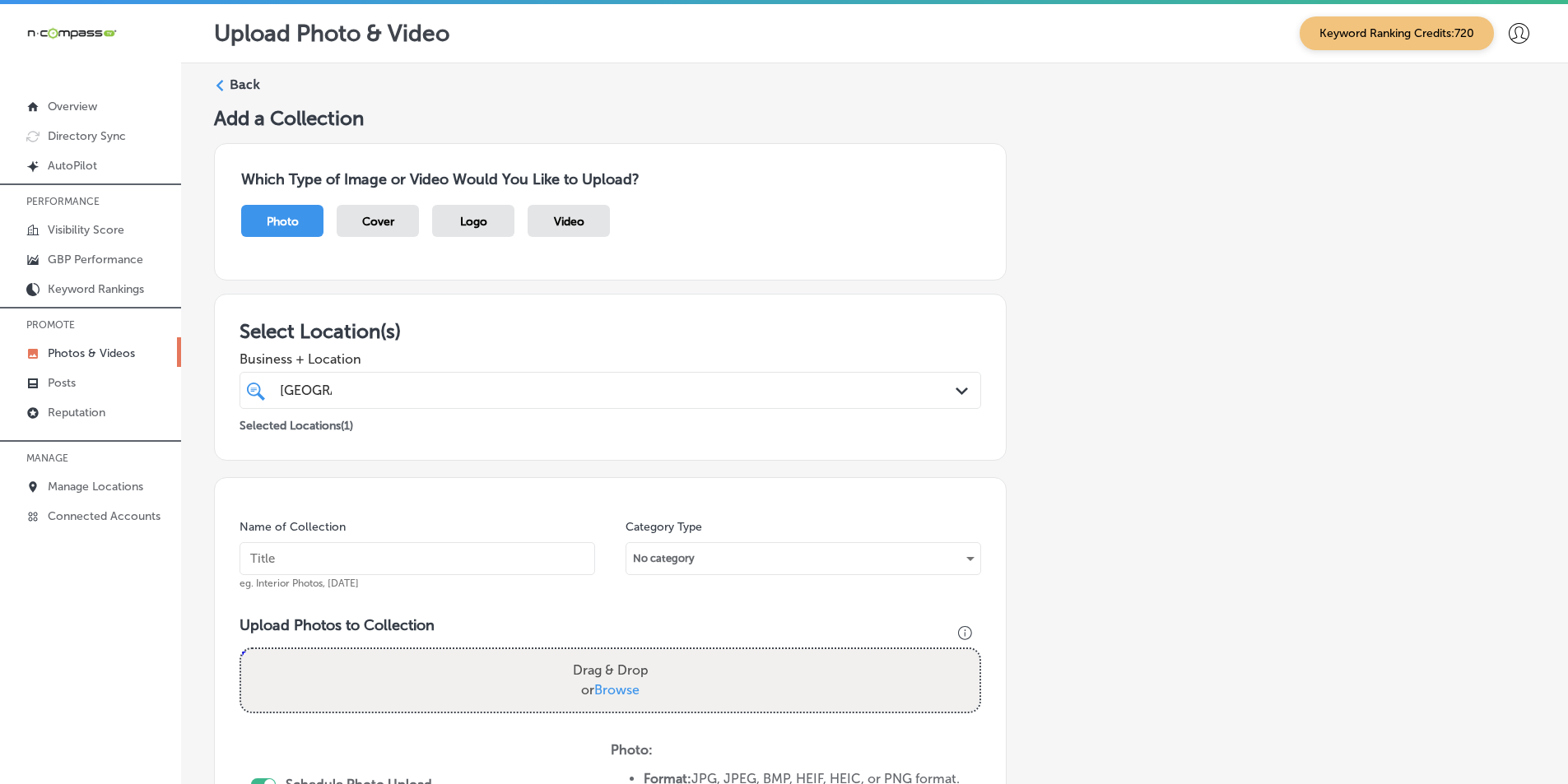
click at [231, 78] on label "Back" at bounding box center [245, 84] width 31 height 18
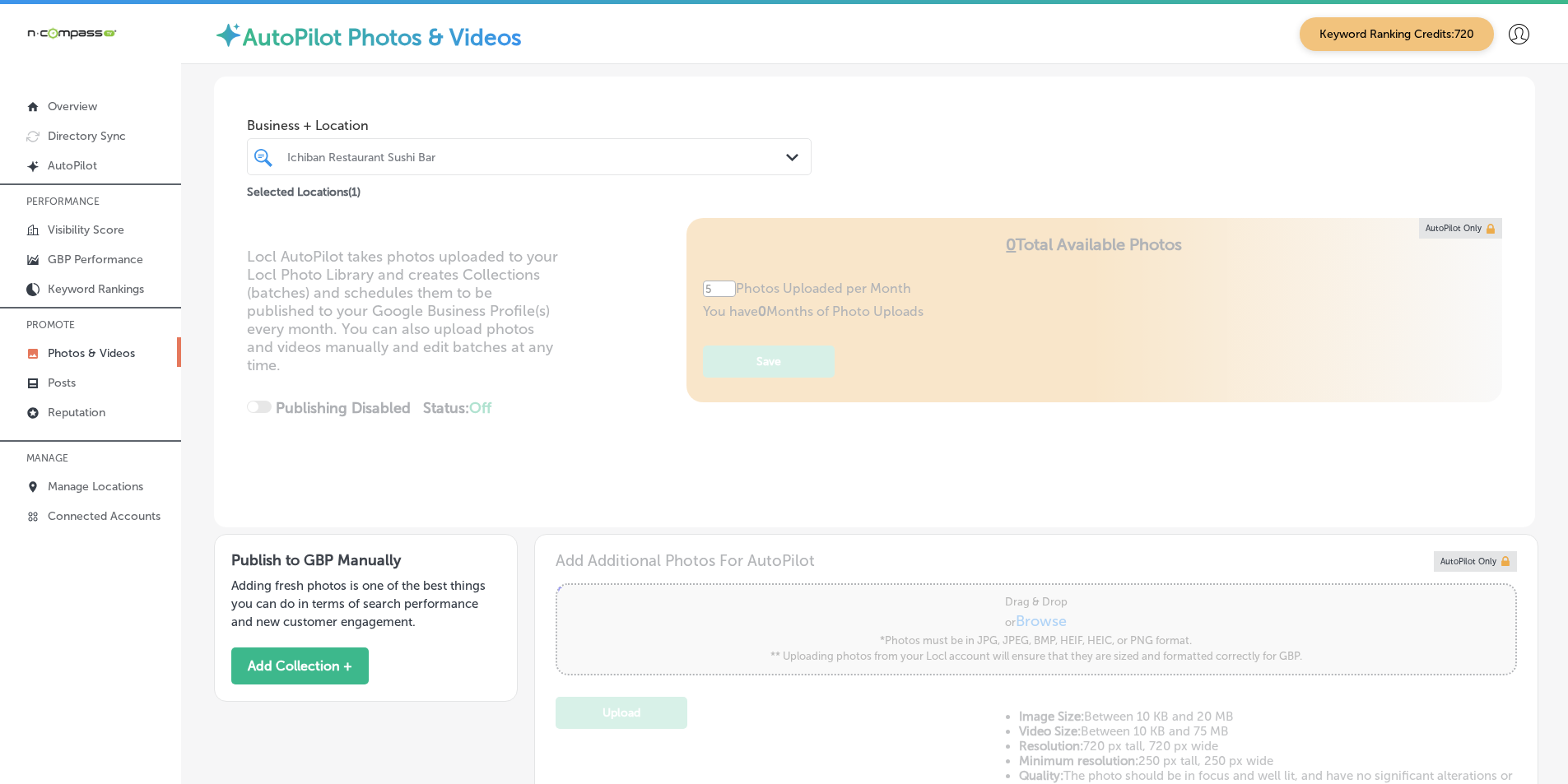
click at [464, 155] on div "Ichiban Restaurant Sushi Bar" at bounding box center [537, 157] width 500 height 14
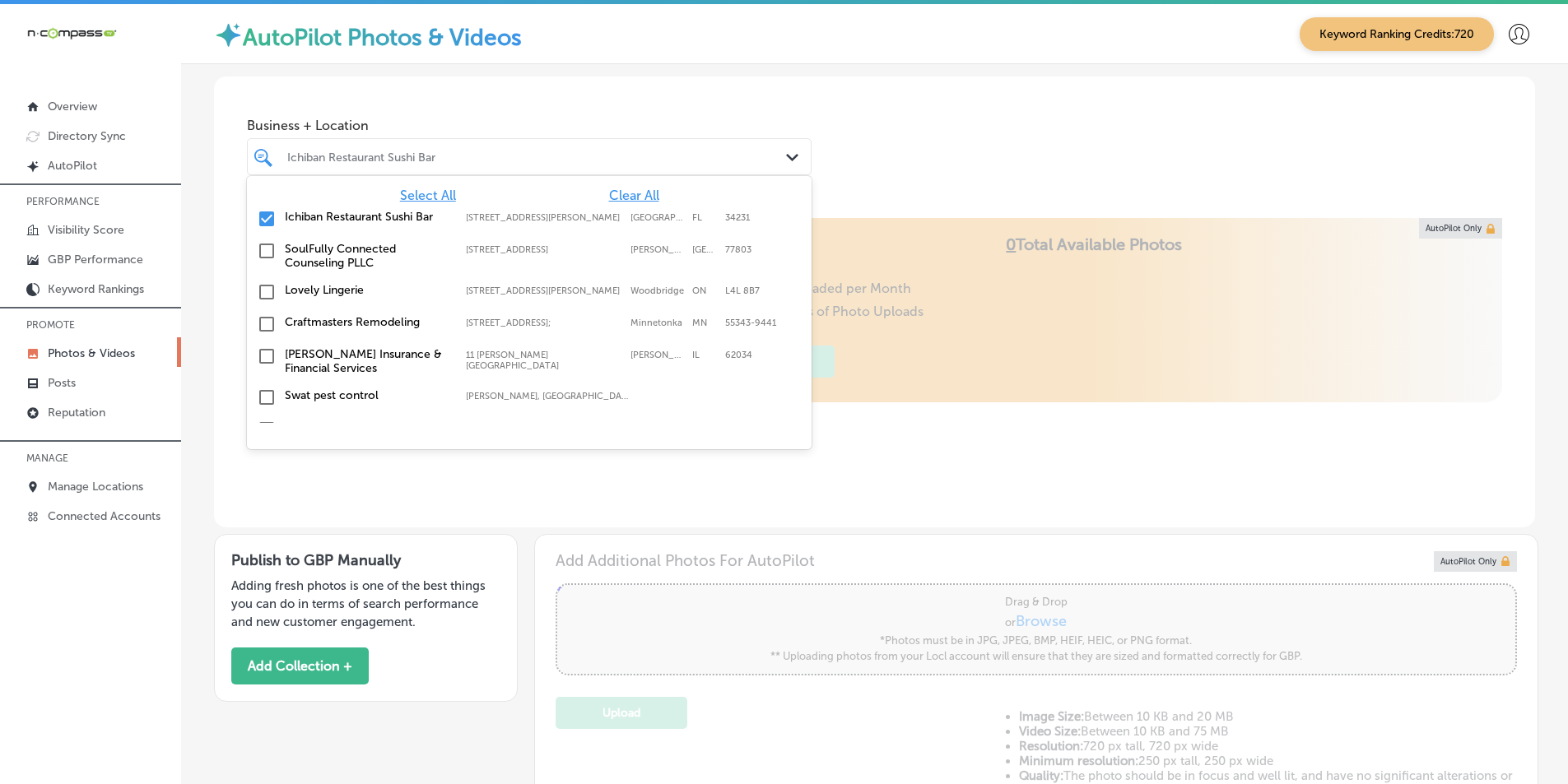
click at [266, 218] on input "checkbox" at bounding box center [266, 219] width 19 height 19
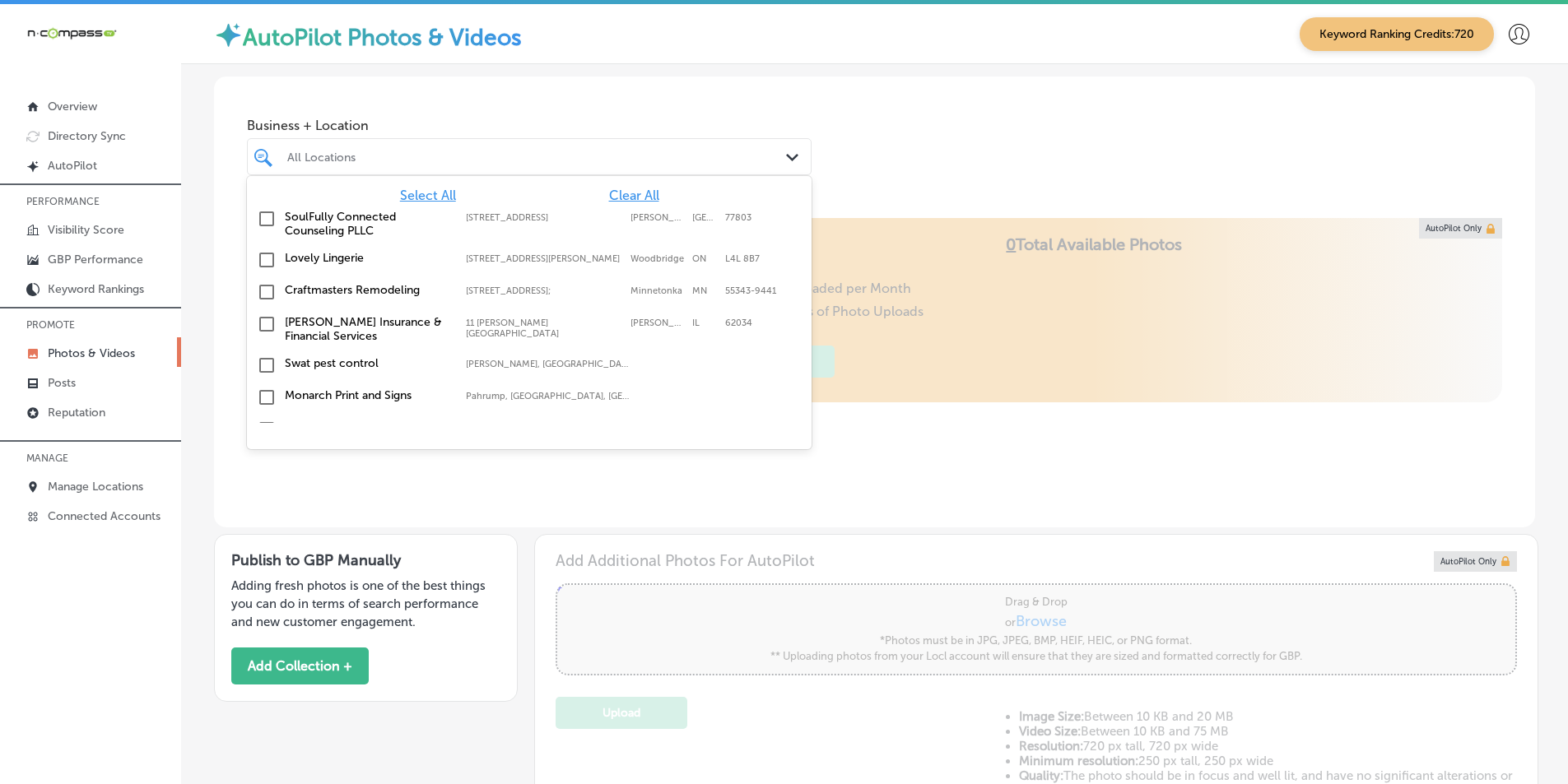
click at [264, 214] on input "checkbox" at bounding box center [266, 219] width 19 height 19
click at [833, 433] on div "Locl AutoPilot takes photos uploaded to your Locl Photo Library and creates Col…" at bounding box center [874, 372] width 1321 height 309
click at [902, 454] on div "Locl AutoPilot takes photos uploaded to your Locl Photo Library and creates Col…" at bounding box center [874, 372] width 1321 height 309
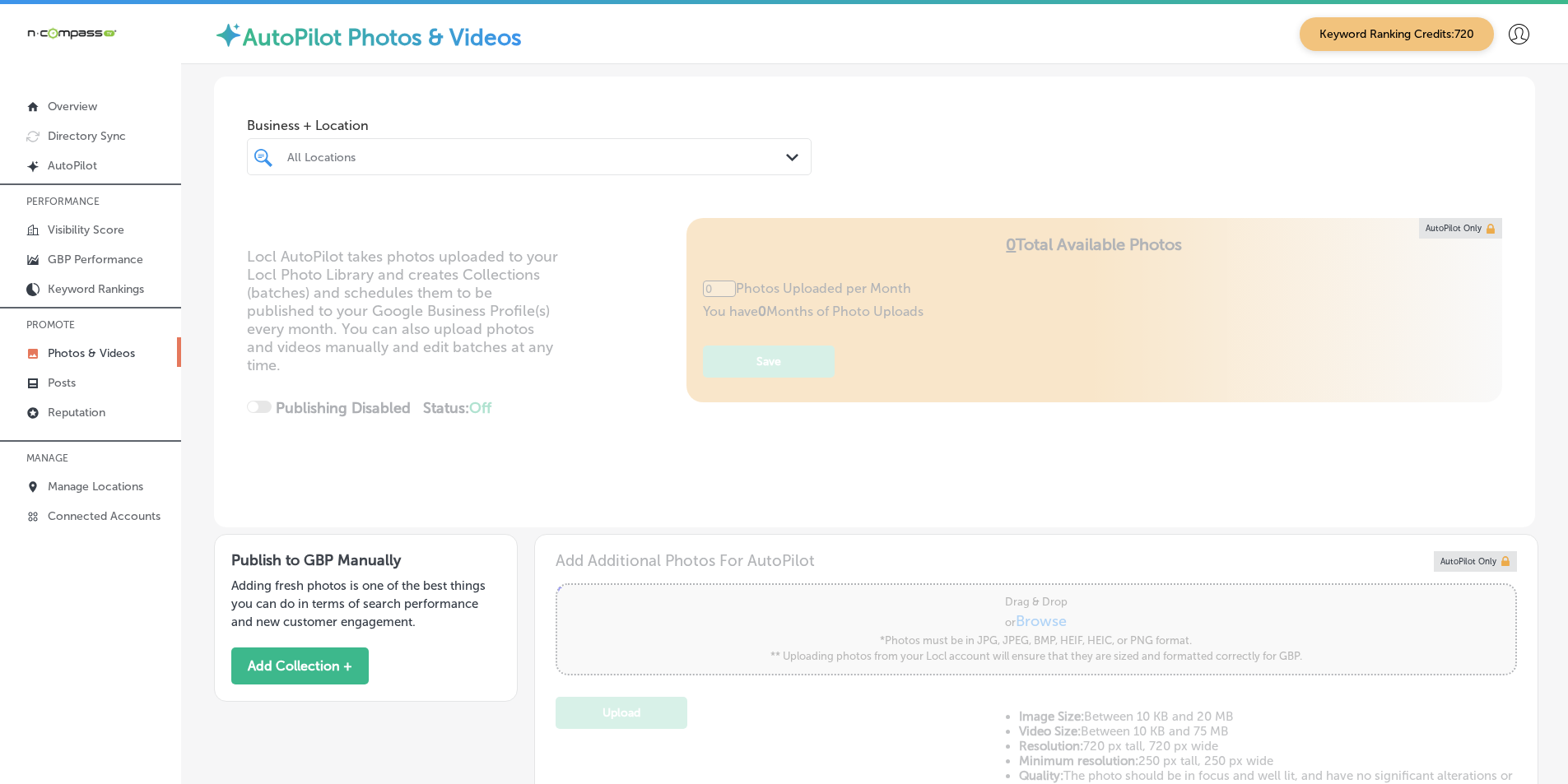
click at [637, 162] on div "All Locations" at bounding box center [537, 157] width 500 height 14
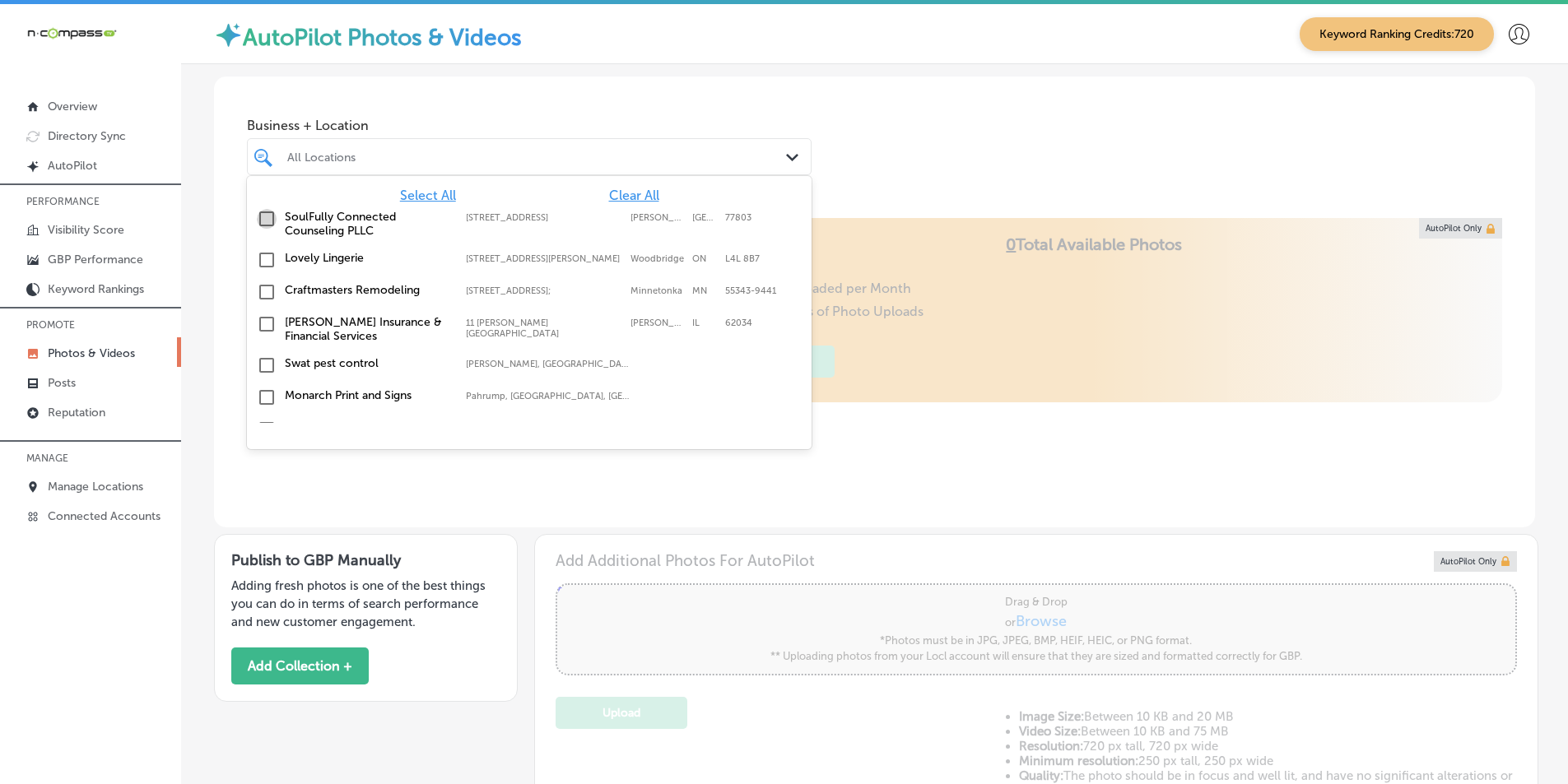
click at [264, 217] on input "checkbox" at bounding box center [266, 219] width 19 height 19
click at [882, 192] on div "Business + Location option 401 N. Main Street; Suite 106, selected. option 401 …" at bounding box center [874, 139] width 1321 height 125
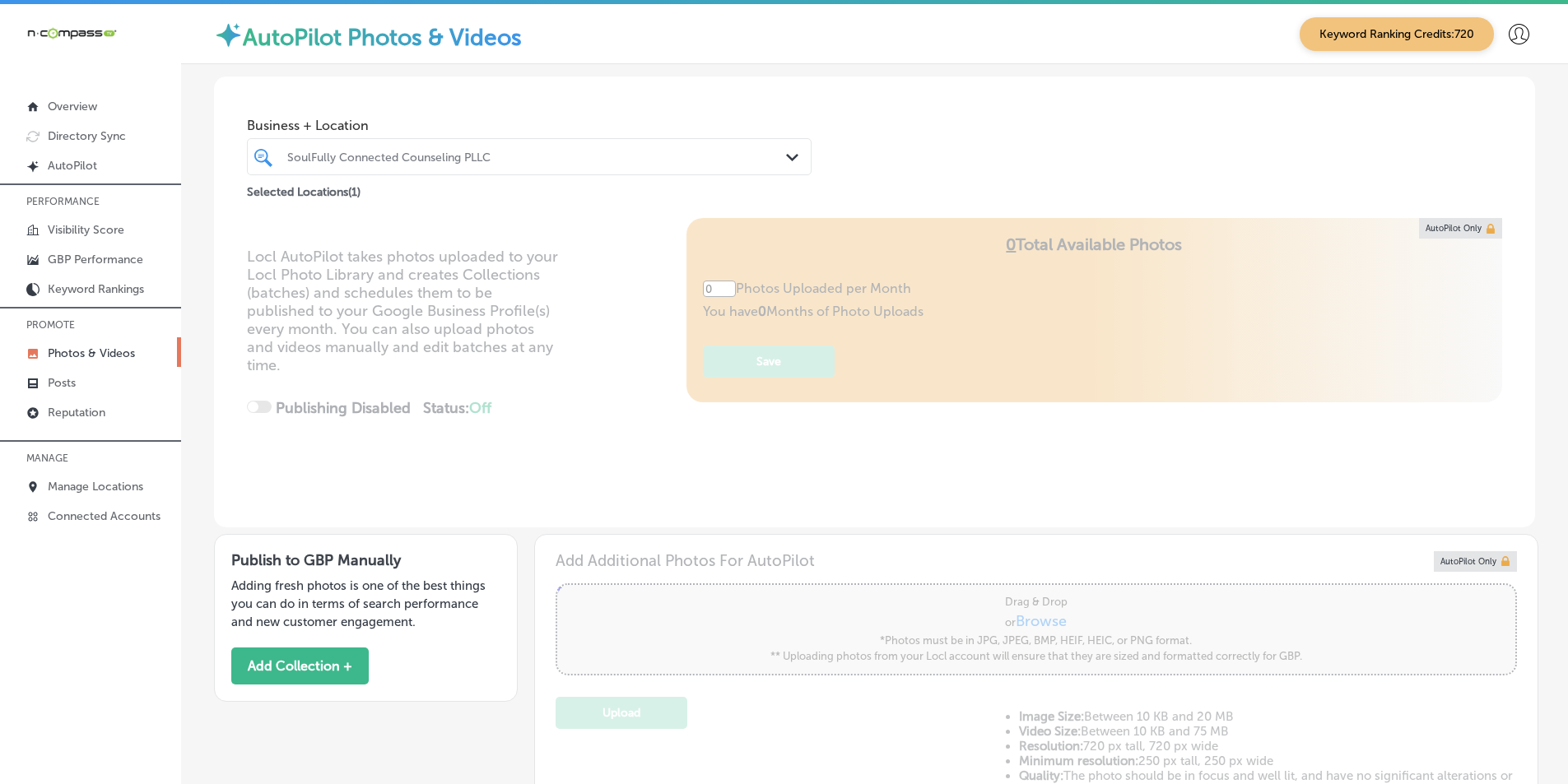
type input "5"
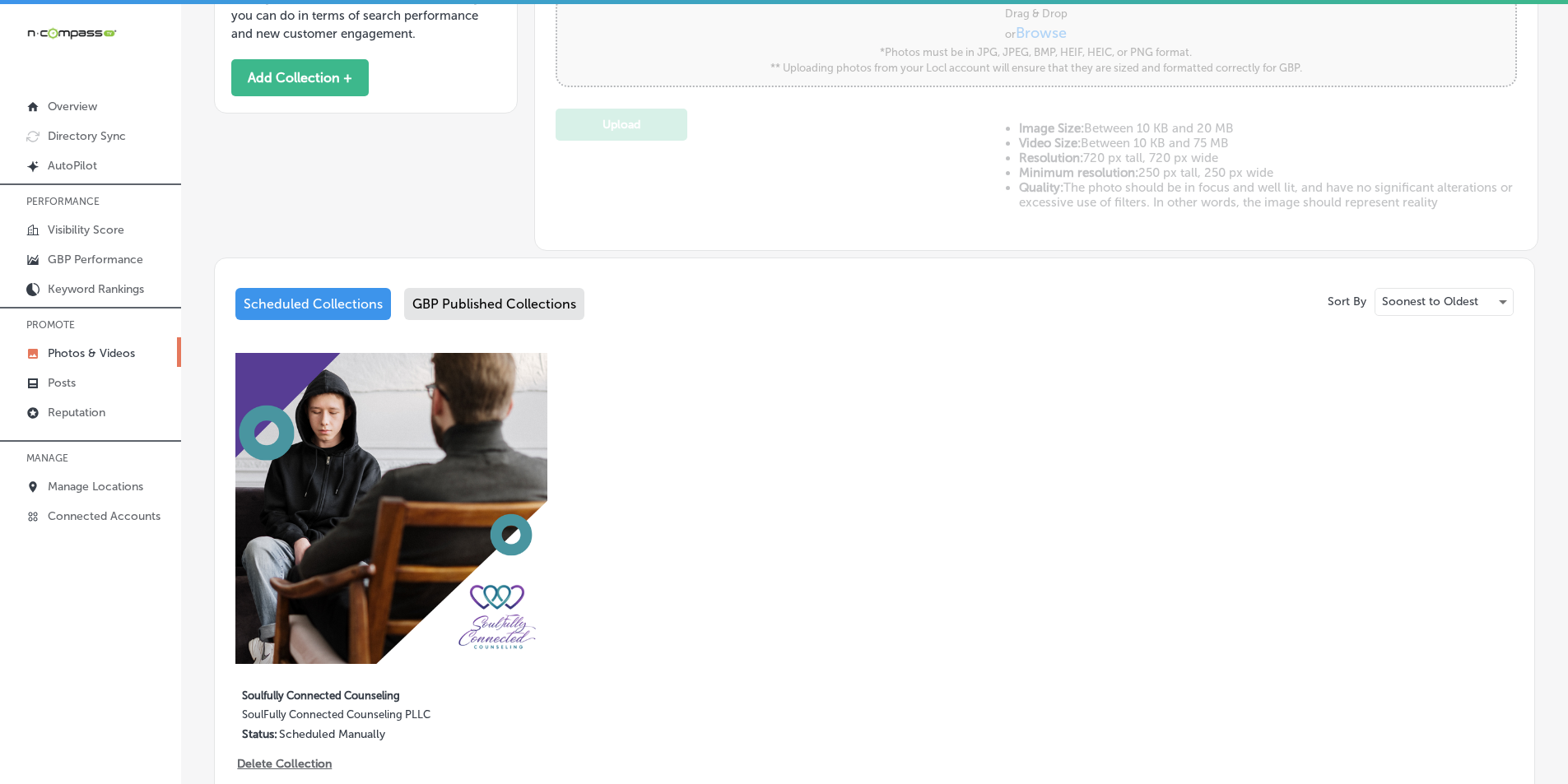
scroll to position [570, 0]
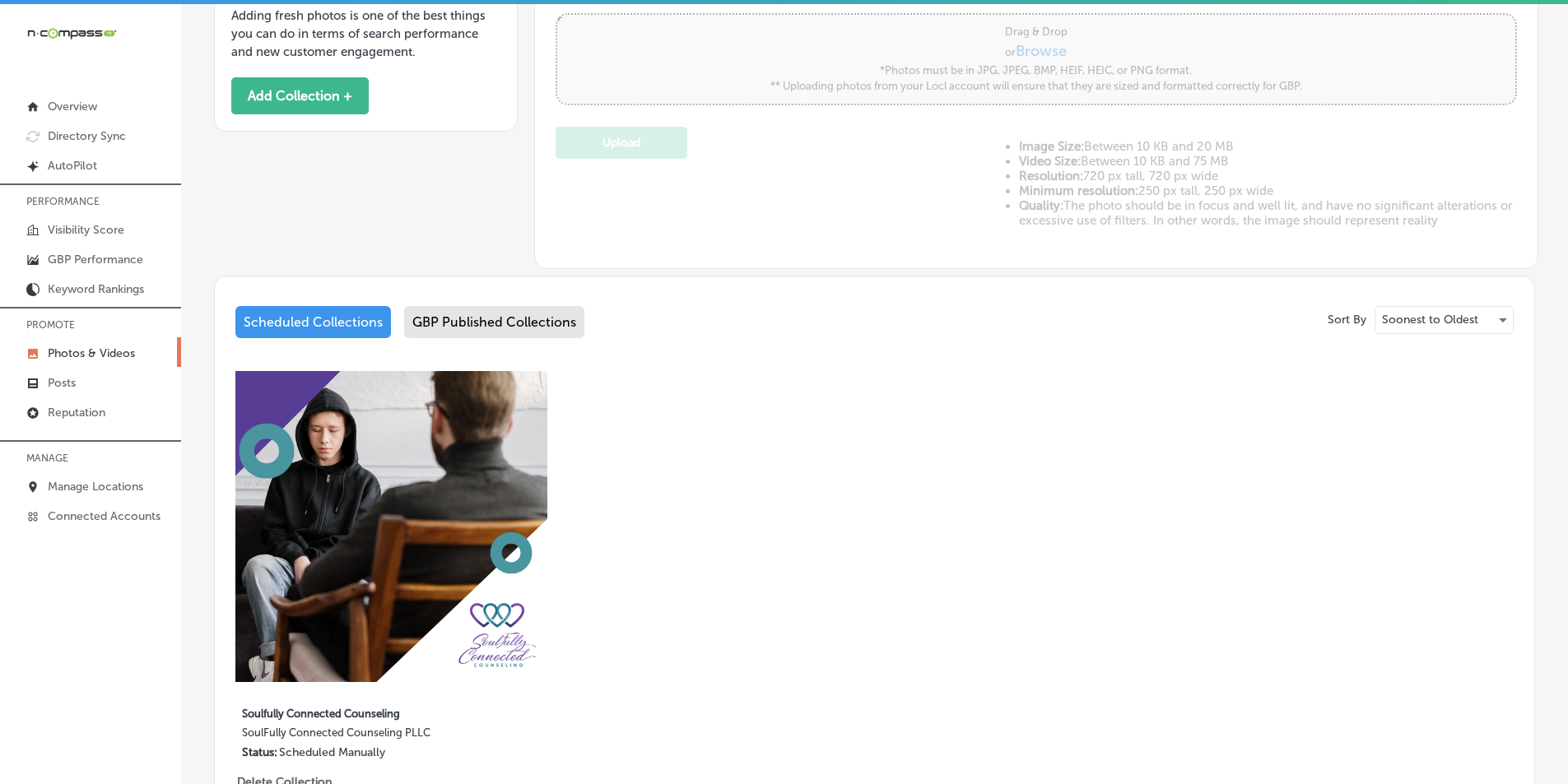
click at [451, 319] on div "GBP Published Collections" at bounding box center [494, 322] width 181 height 32
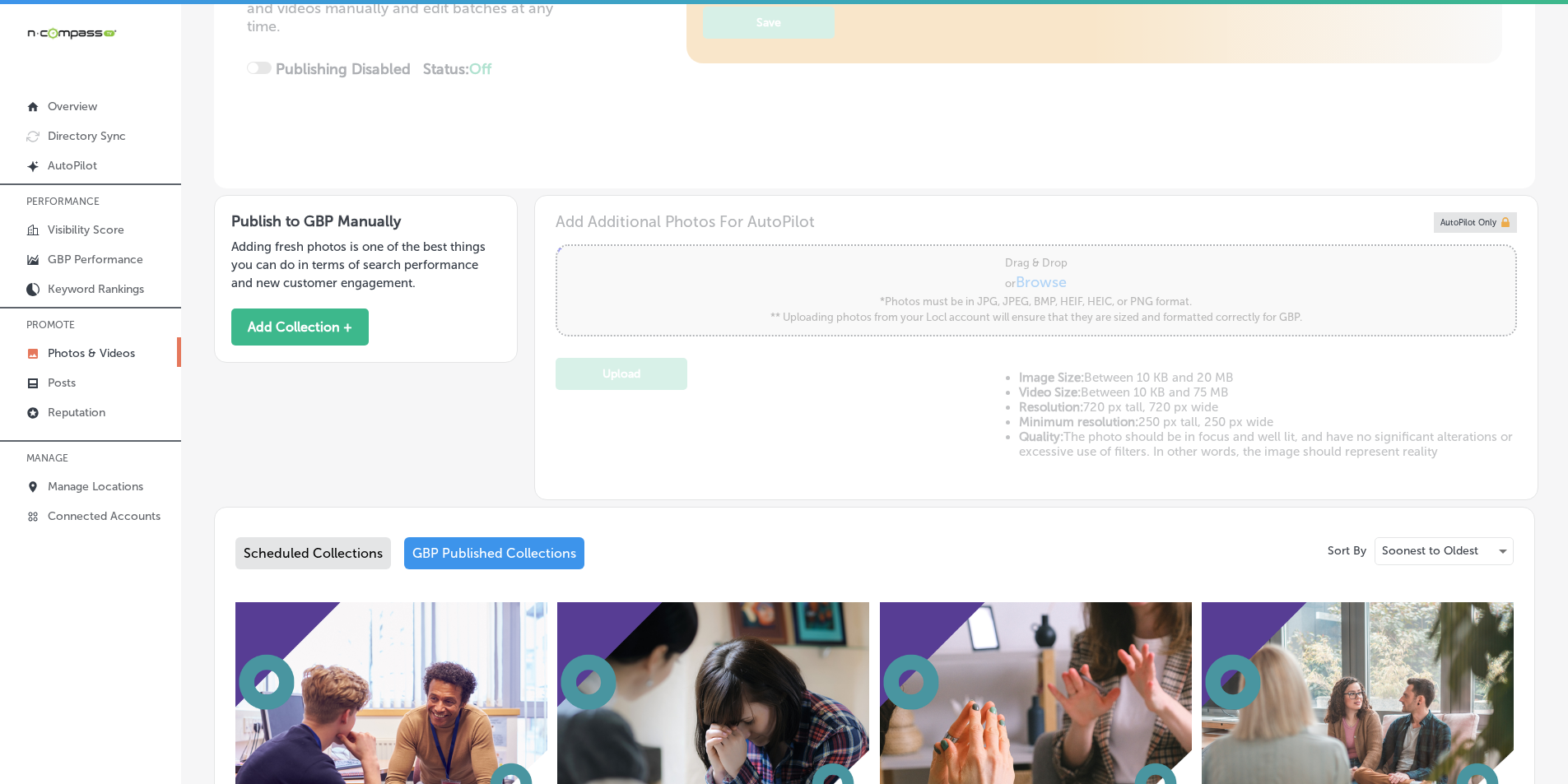
scroll to position [570, 0]
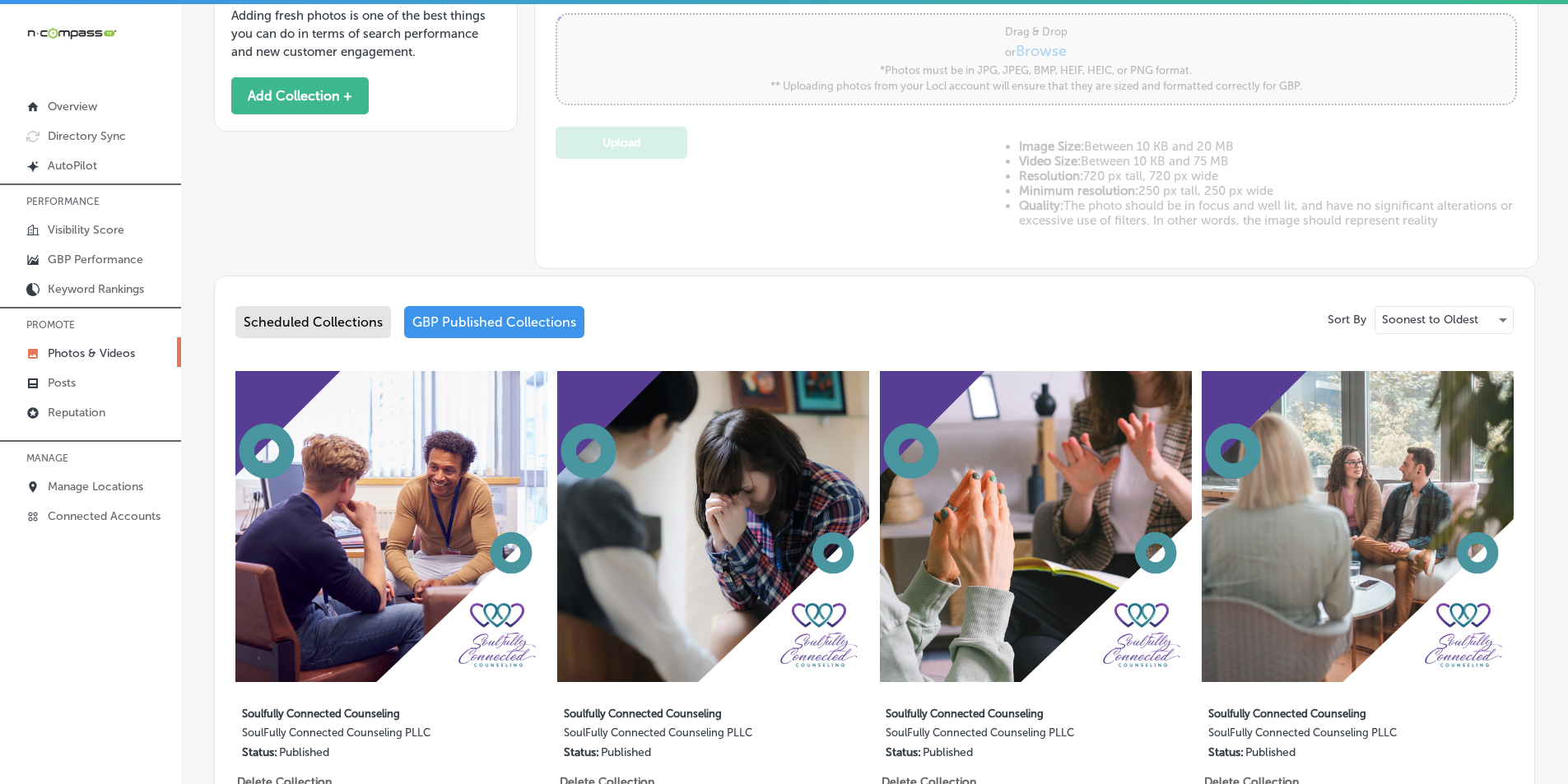
click at [290, 316] on div "Scheduled Collections" at bounding box center [314, 322] width 156 height 32
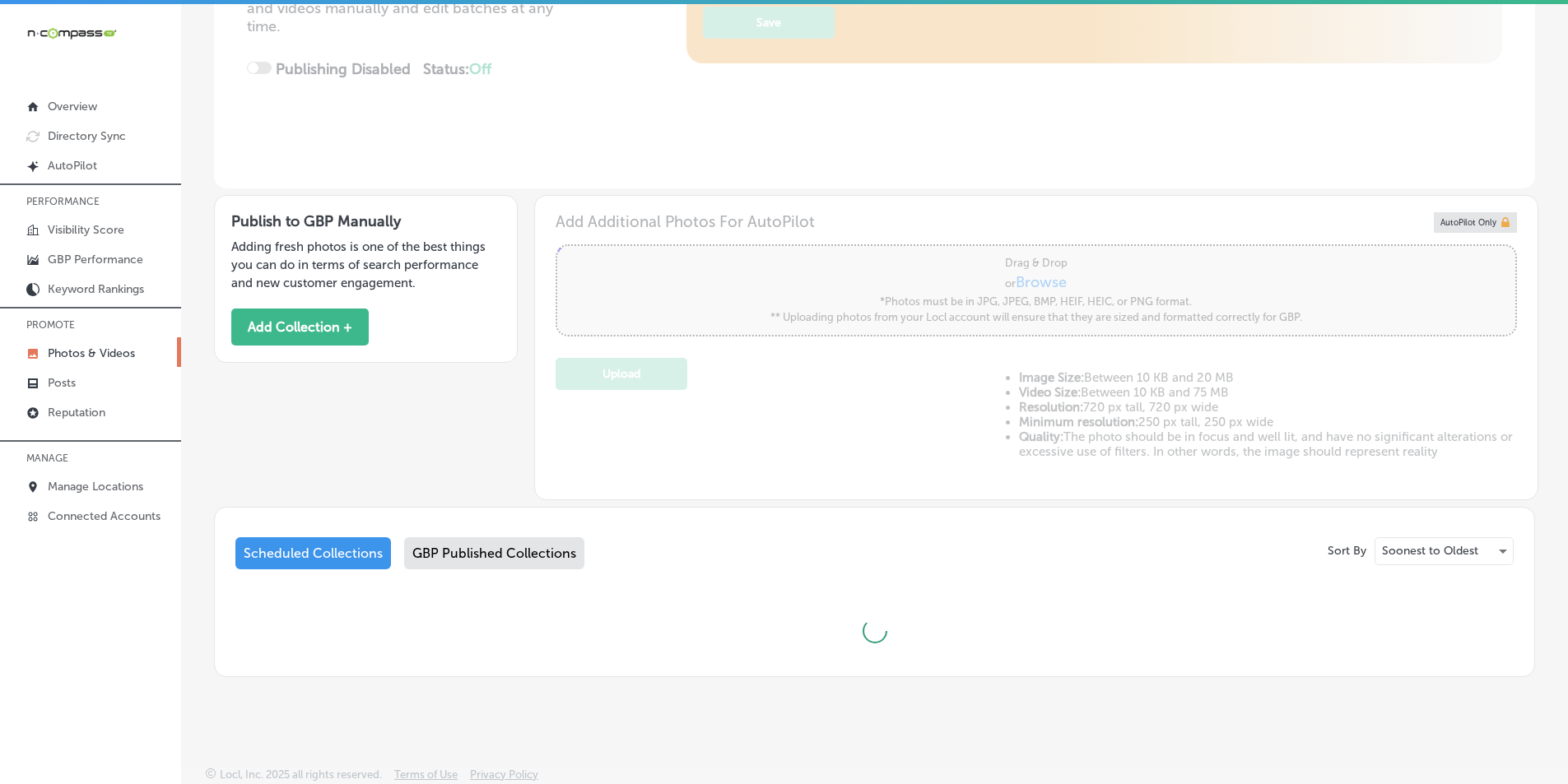
scroll to position [570, 0]
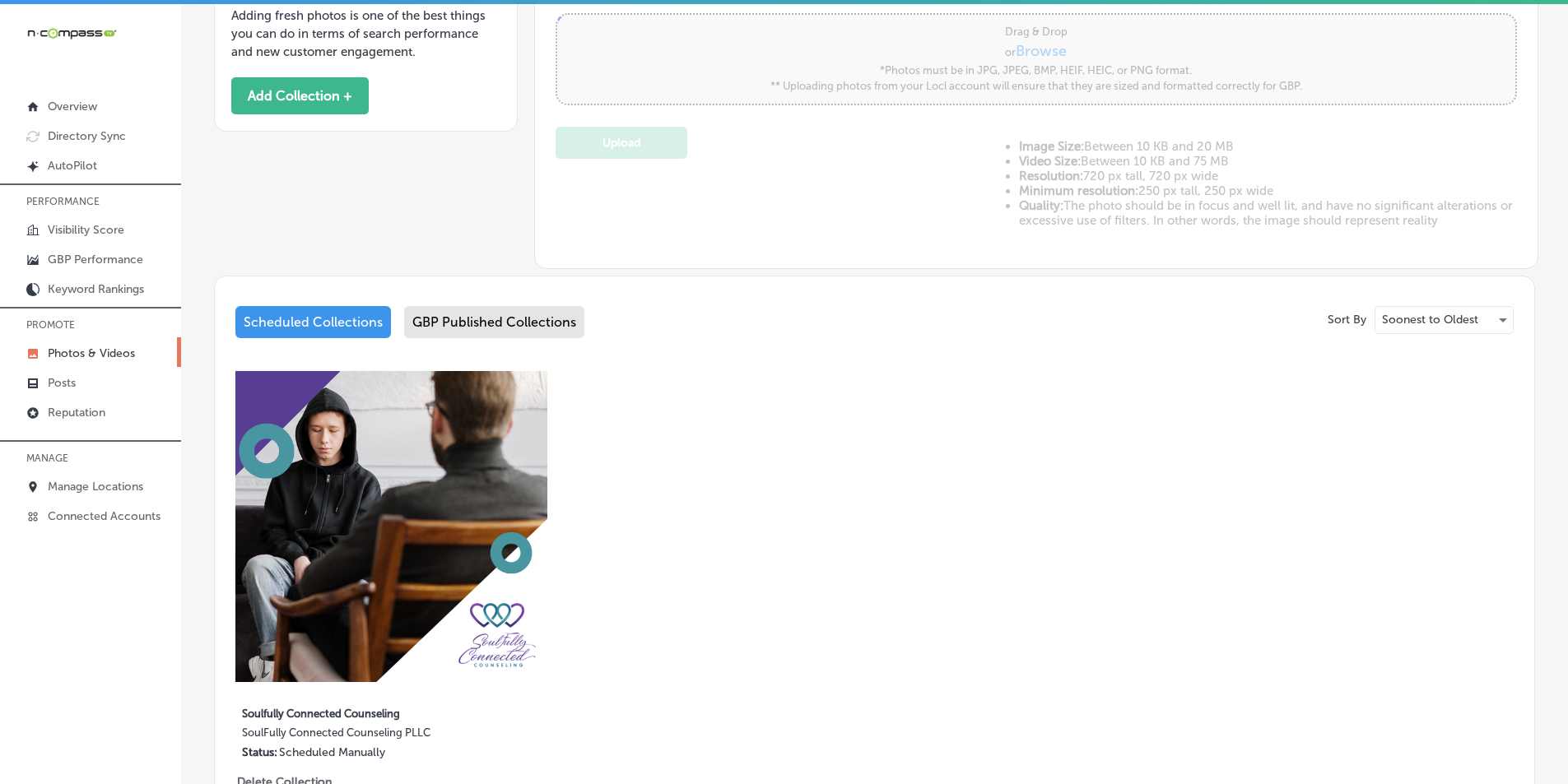
click at [452, 449] on img at bounding box center [392, 527] width 312 height 312
click at [453, 451] on div "Business + Location SoulFully Connected Counseling PLLC Path Created with Sketc…" at bounding box center [875, 175] width 1387 height 1364
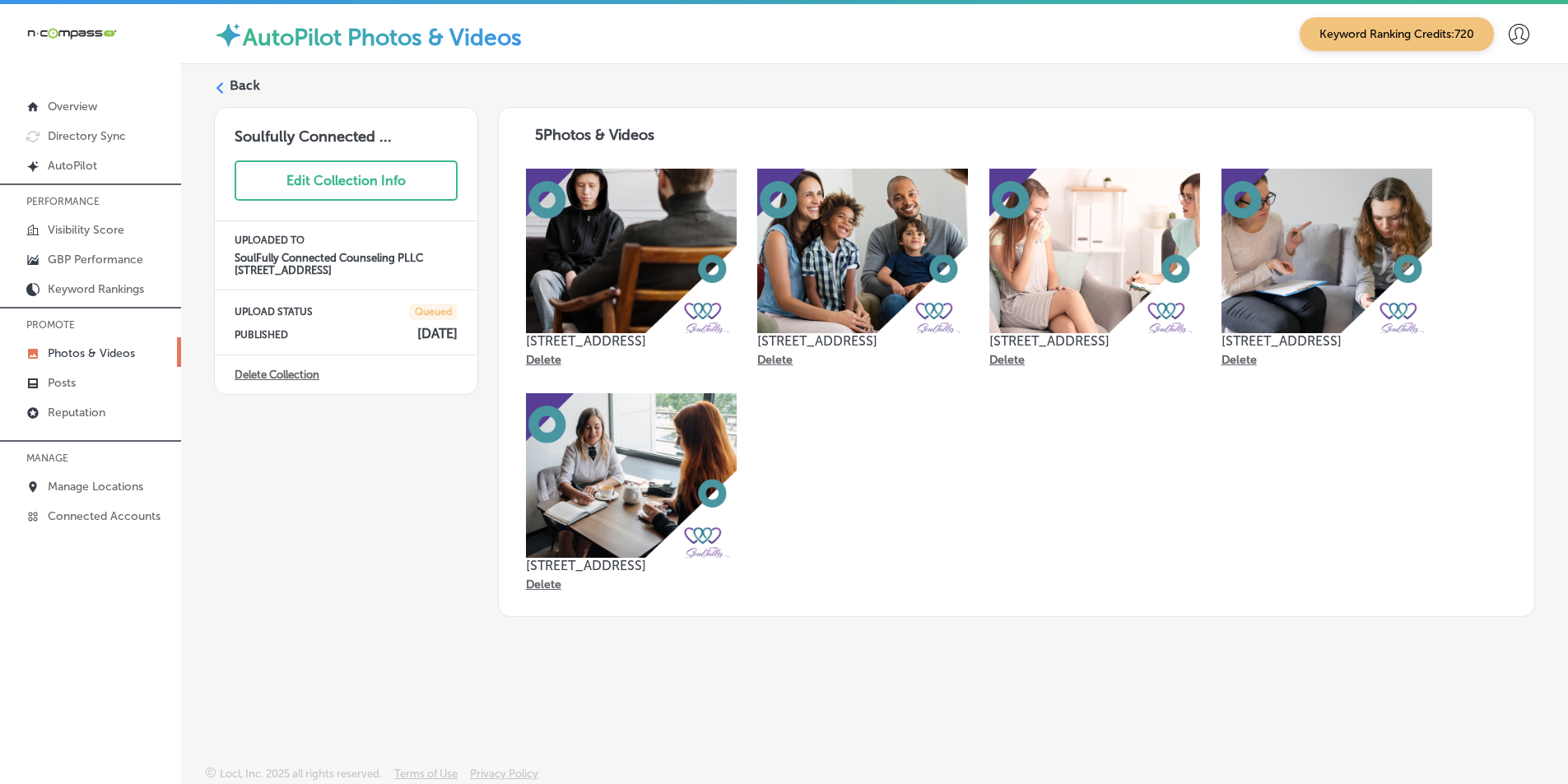
click at [216, 86] on icon at bounding box center [220, 88] width 12 height 12
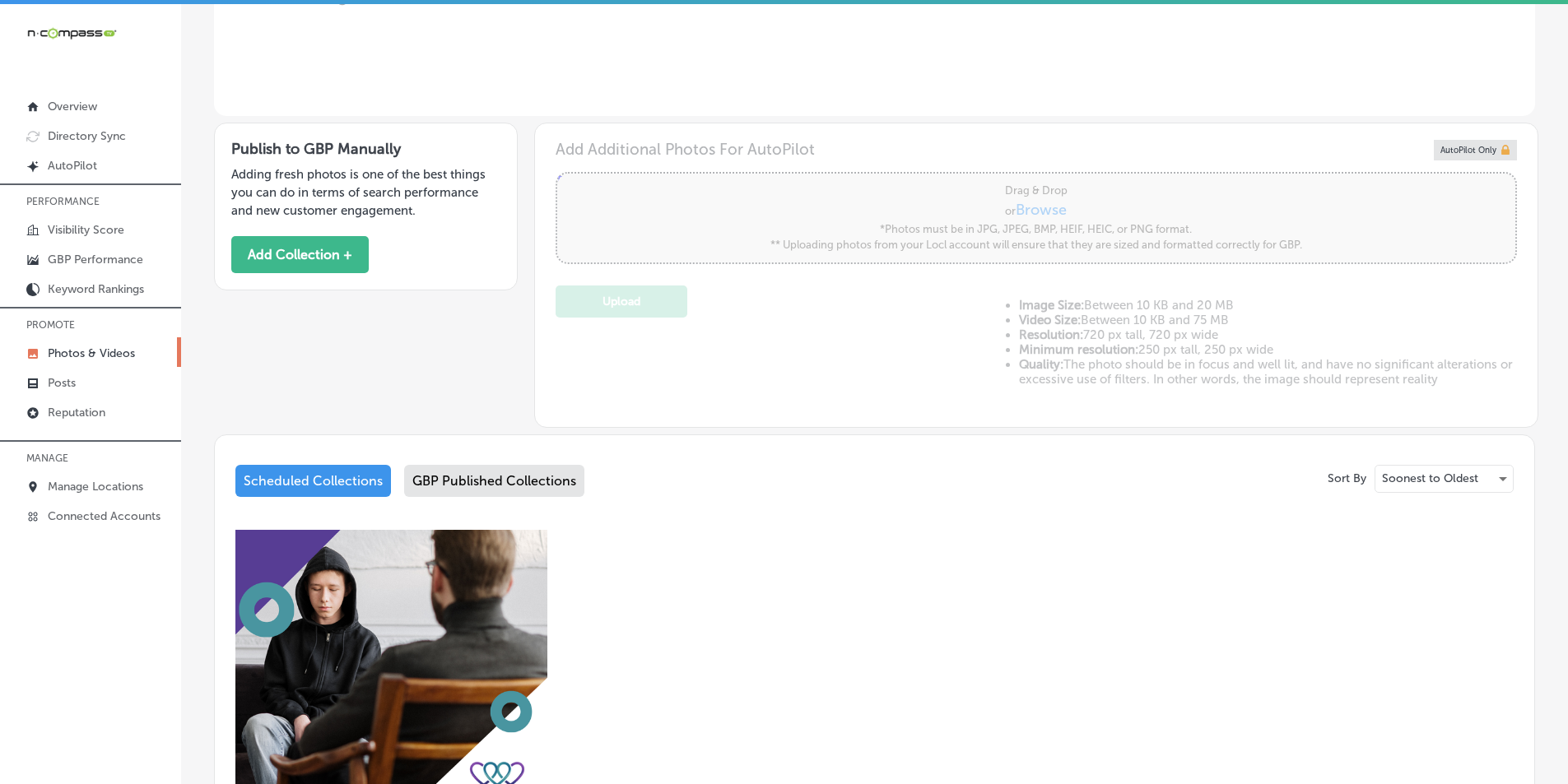
type input "5"
click at [482, 477] on div "GBP Published Collections" at bounding box center [494, 481] width 181 height 32
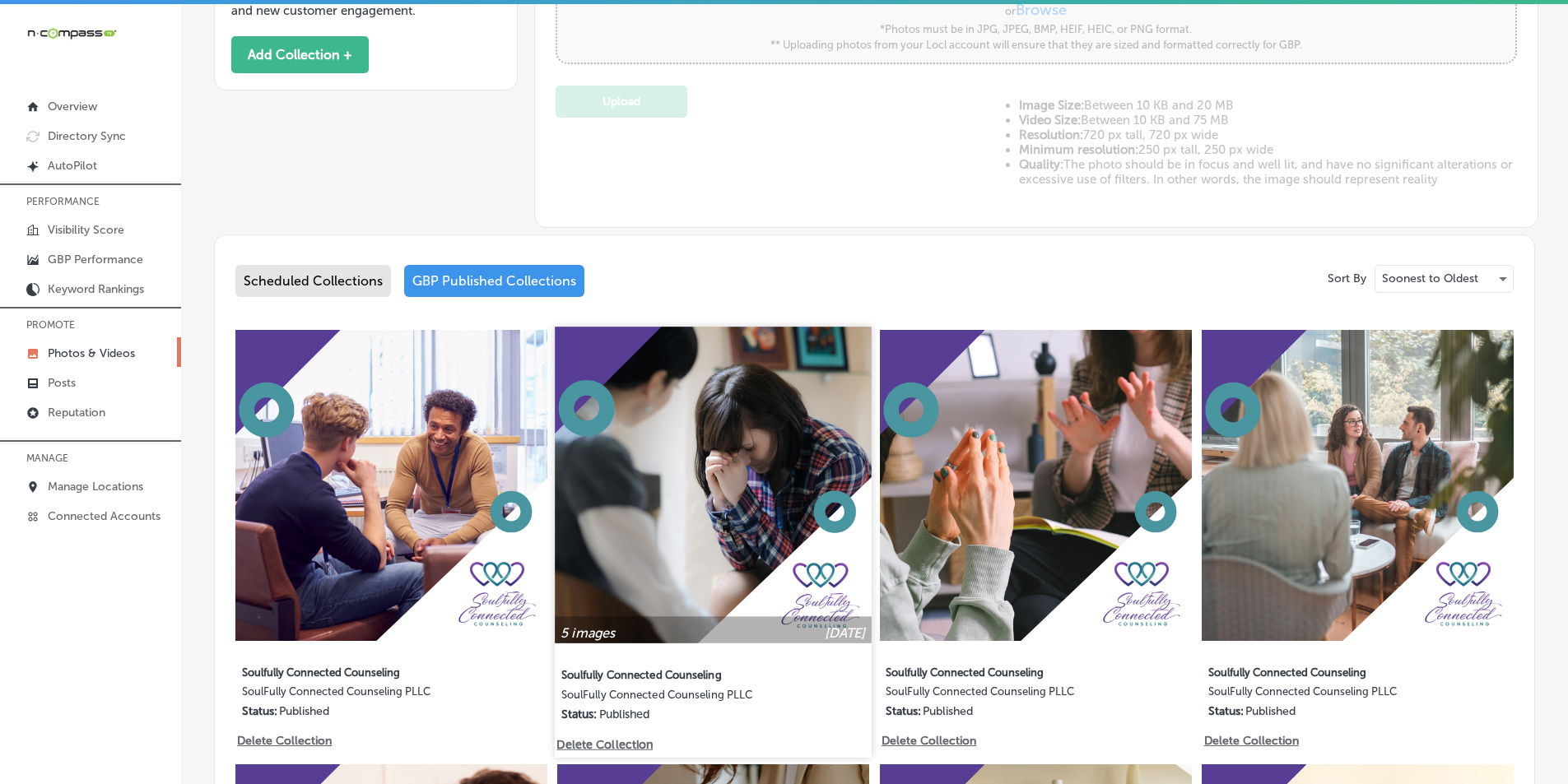
scroll to position [659, 0]
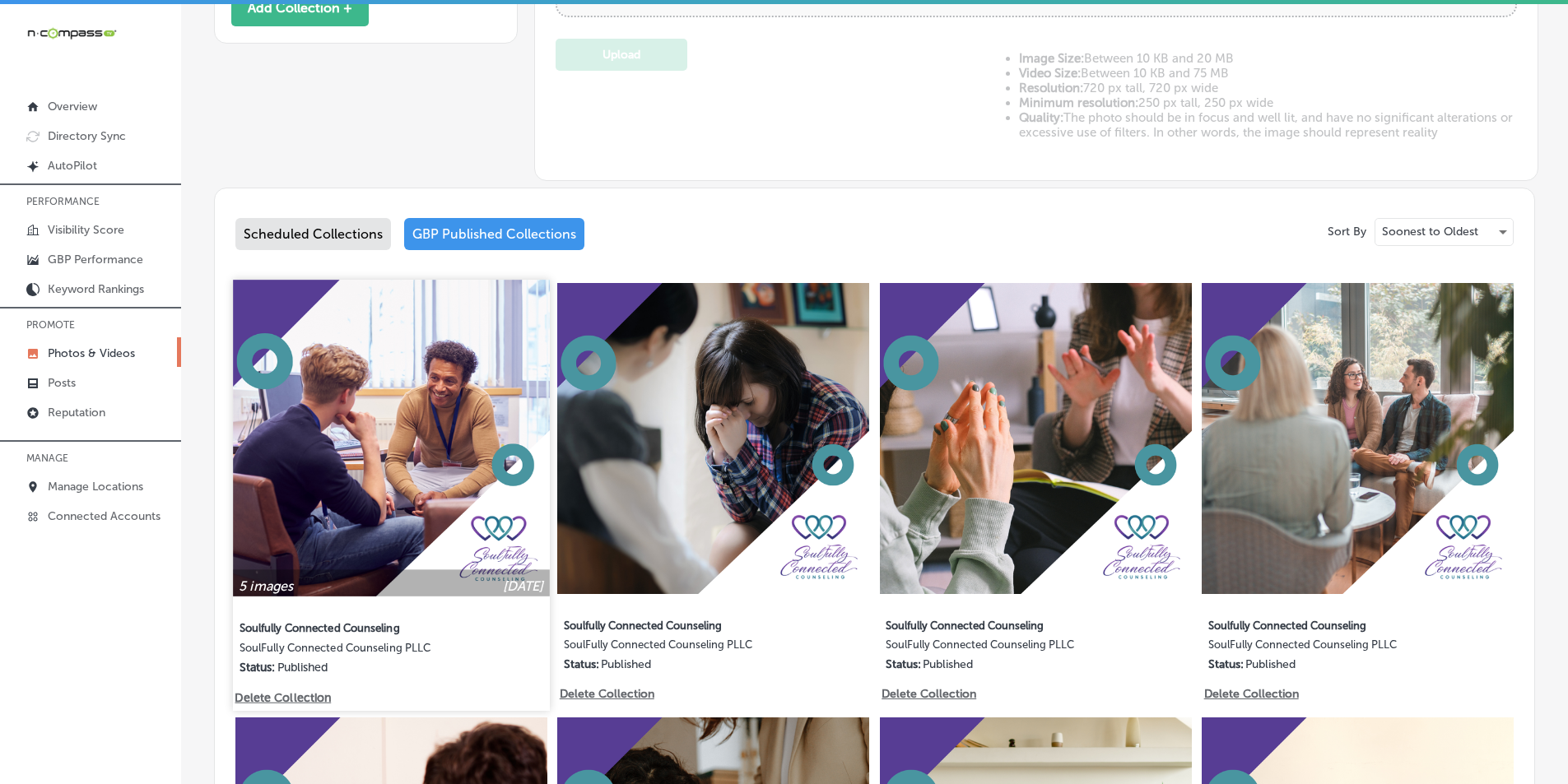
click at [337, 430] on img at bounding box center [391, 437] width 316 height 316
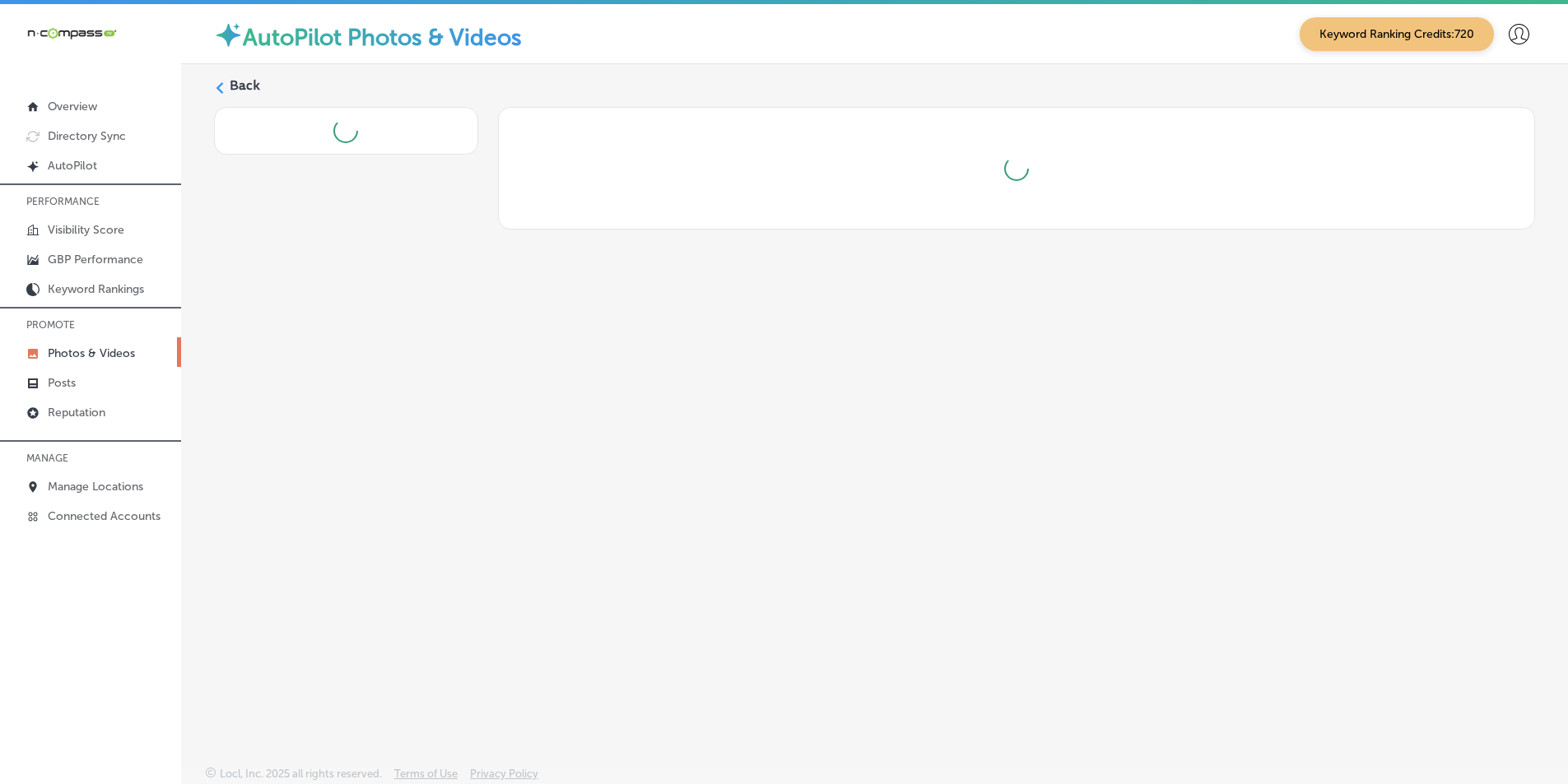
click at [338, 430] on div "Back" at bounding box center [875, 376] width 1387 height 625
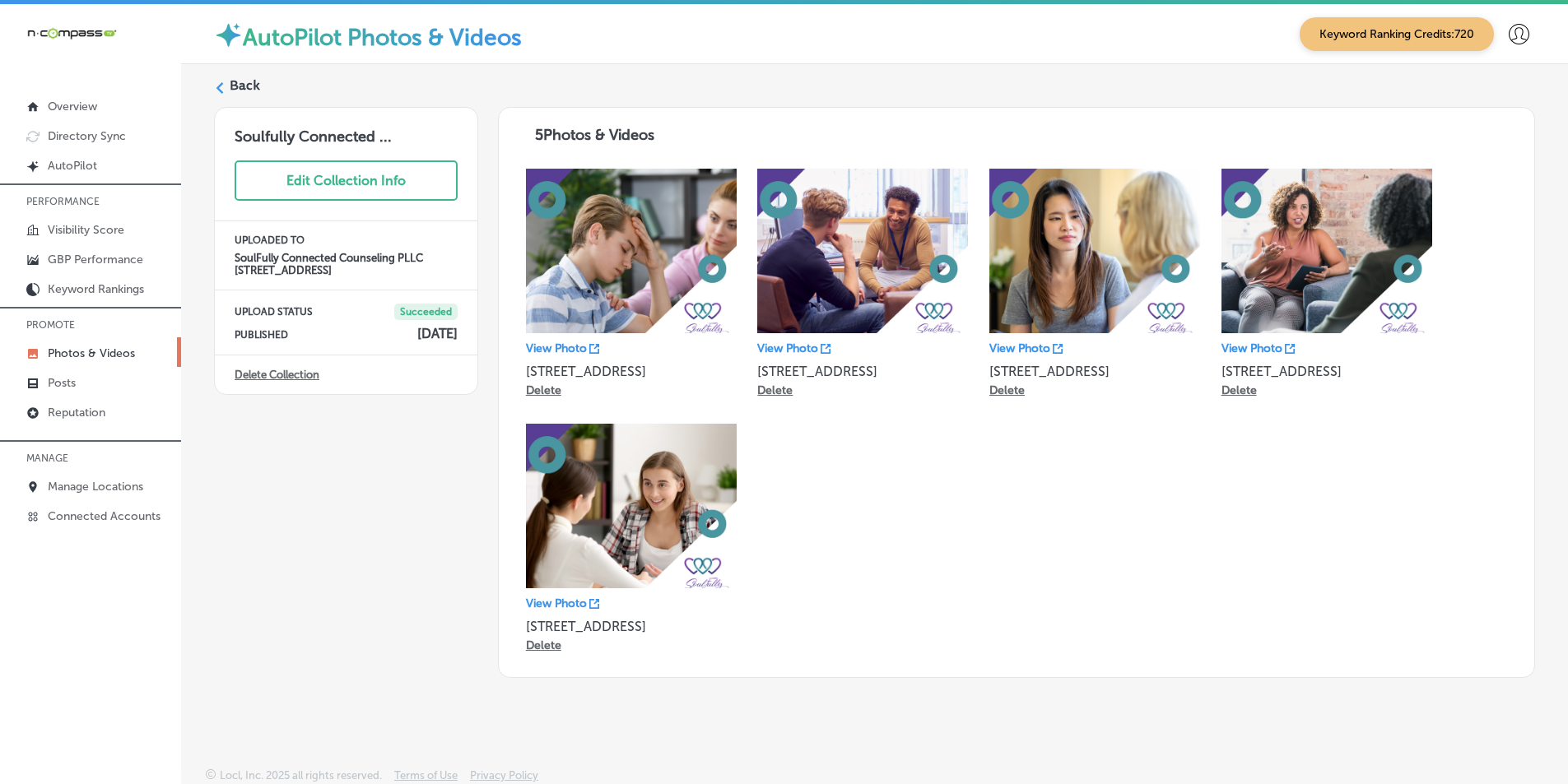
click at [225, 85] on div "Back" at bounding box center [874, 92] width 1321 height 31
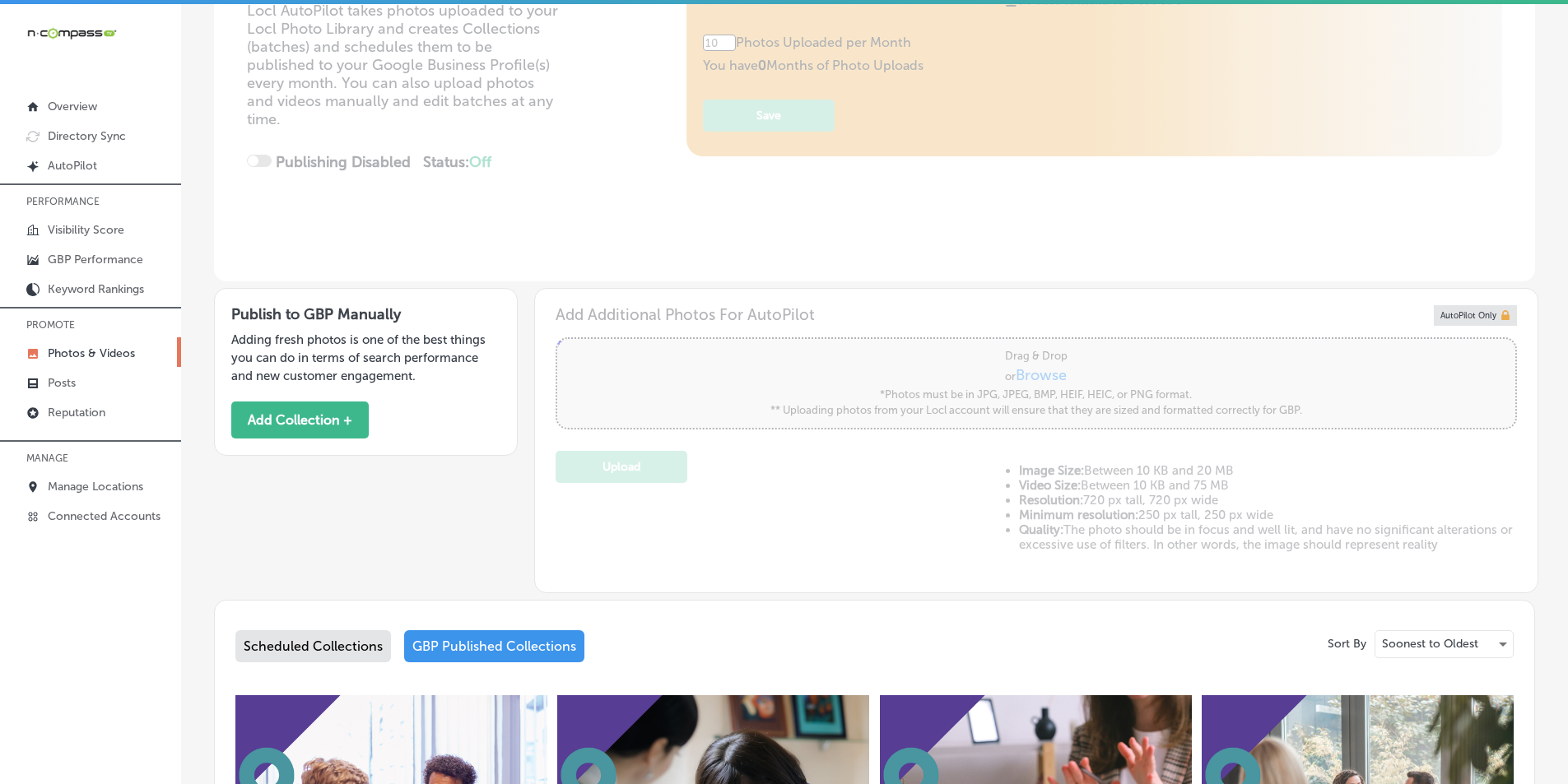
scroll to position [247, 0]
type input "5"
click at [320, 420] on button "Add Collection +" at bounding box center [300, 420] width 137 height 37
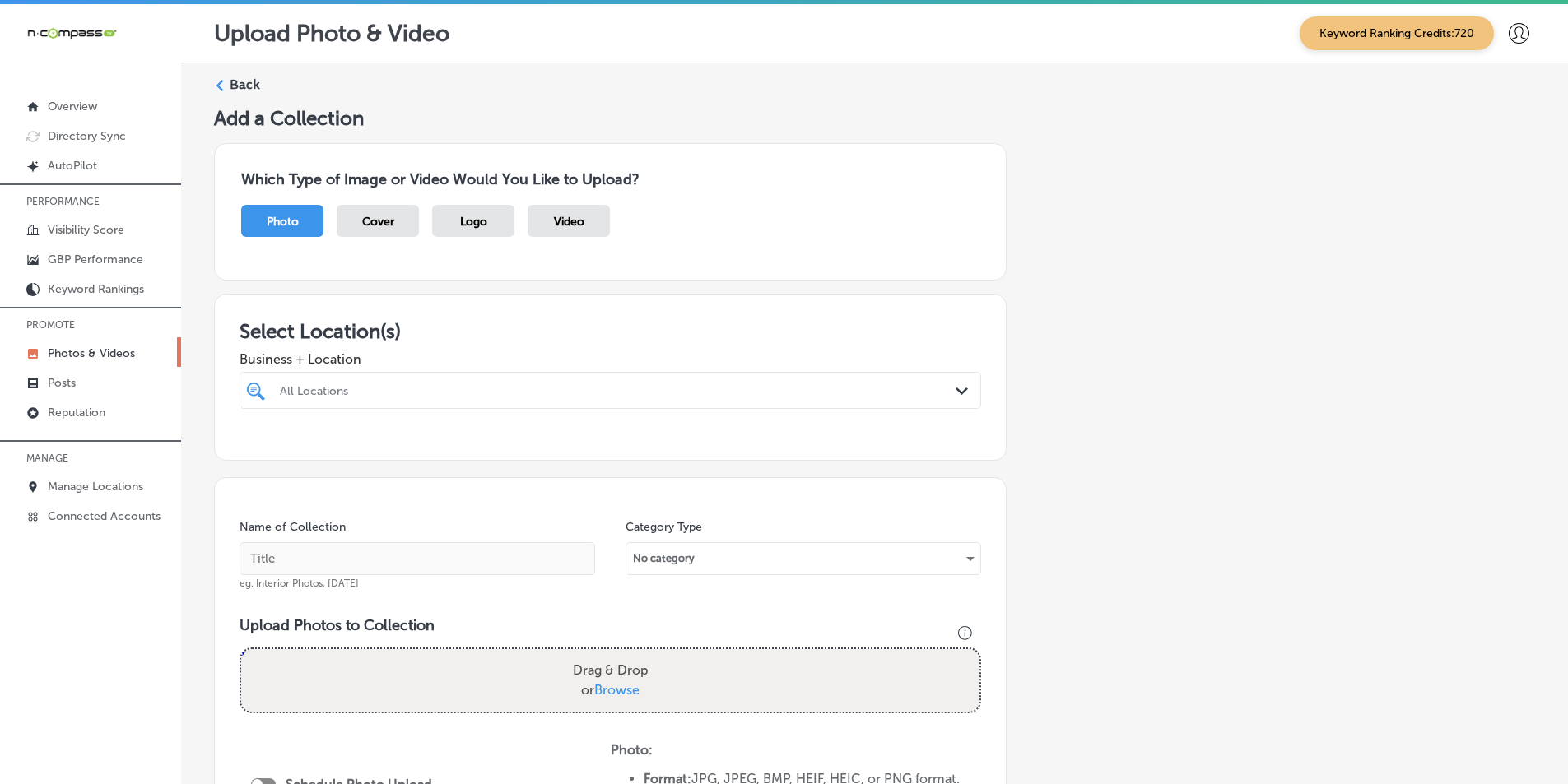
click at [387, 389] on div "All Locations" at bounding box center [618, 391] width 677 height 14
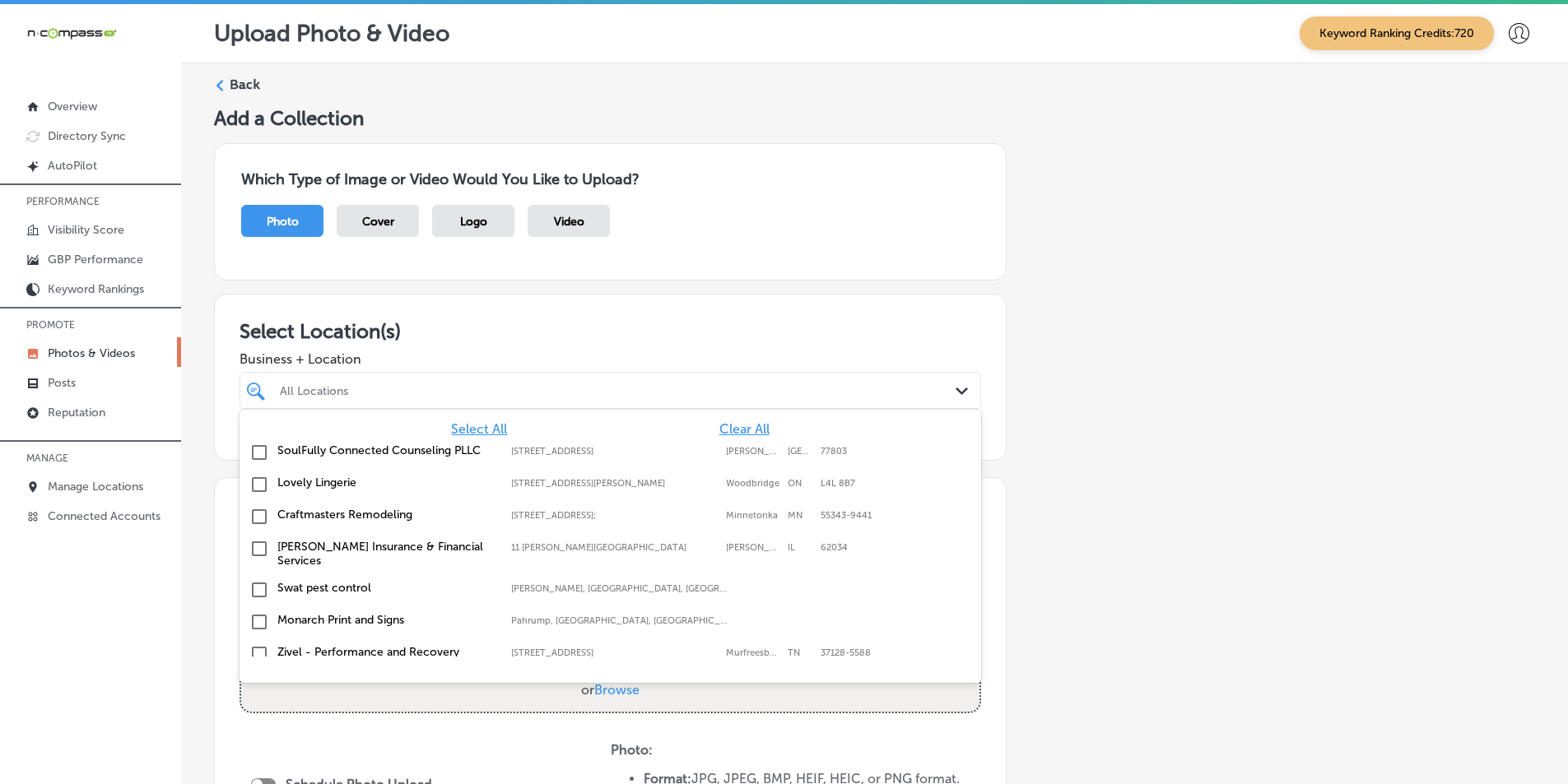
click at [259, 453] on input "checkbox" at bounding box center [259, 452] width 19 height 19
click at [983, 514] on div "Name of Collection eg. Interior Photos, March 2020 Category Type No category Up…" at bounding box center [609, 729] width 792 height 504
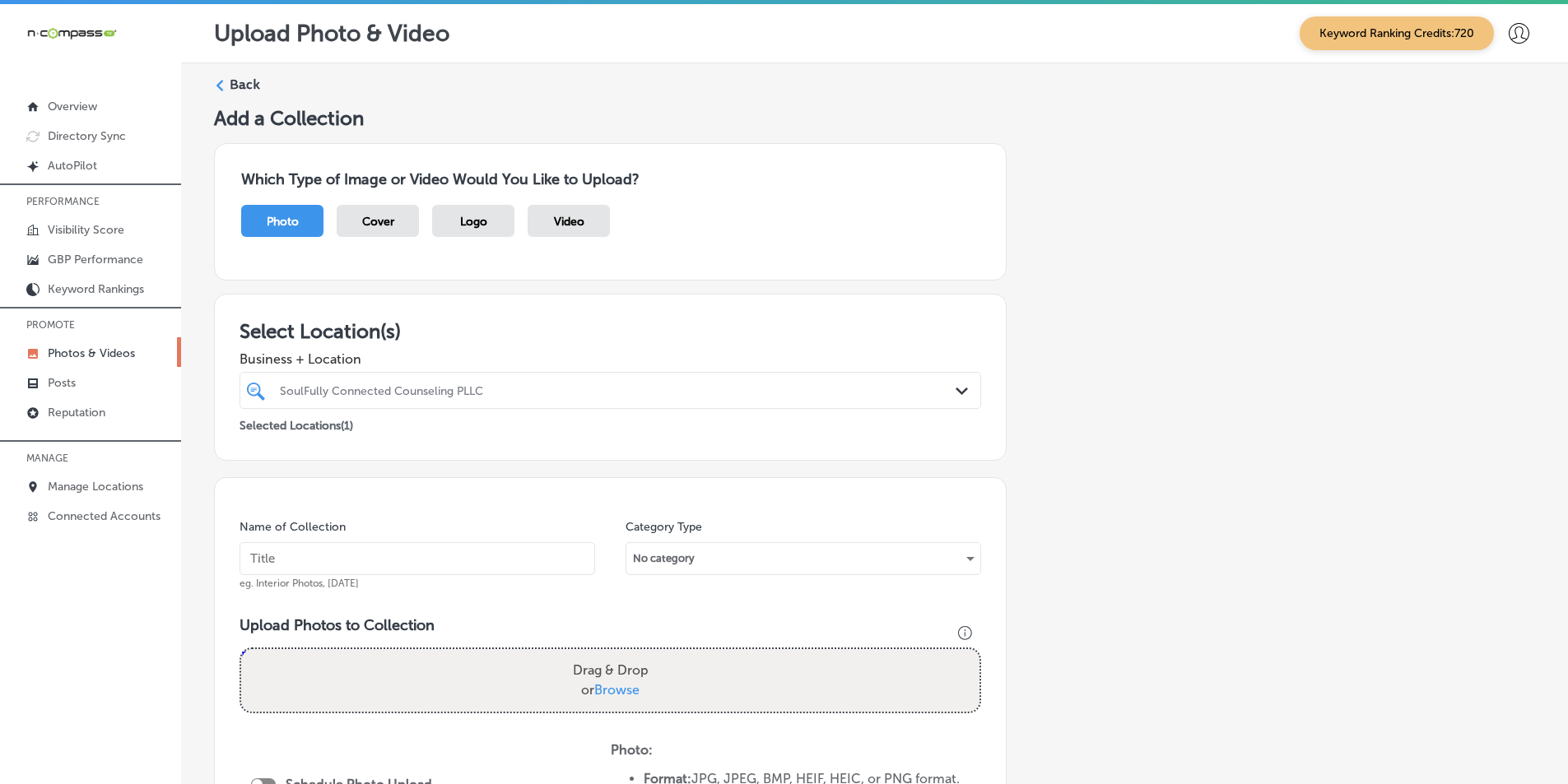
click at [306, 553] on input "text" at bounding box center [418, 559] width 356 height 33
paste input "therapist near me"
type input "therapist near me"
click at [315, 670] on div "Drag & Drop or Browse" at bounding box center [610, 681] width 738 height 63
click at [242, 649] on input "Drag & Drop or Browse" at bounding box center [610, 652] width 738 height 5
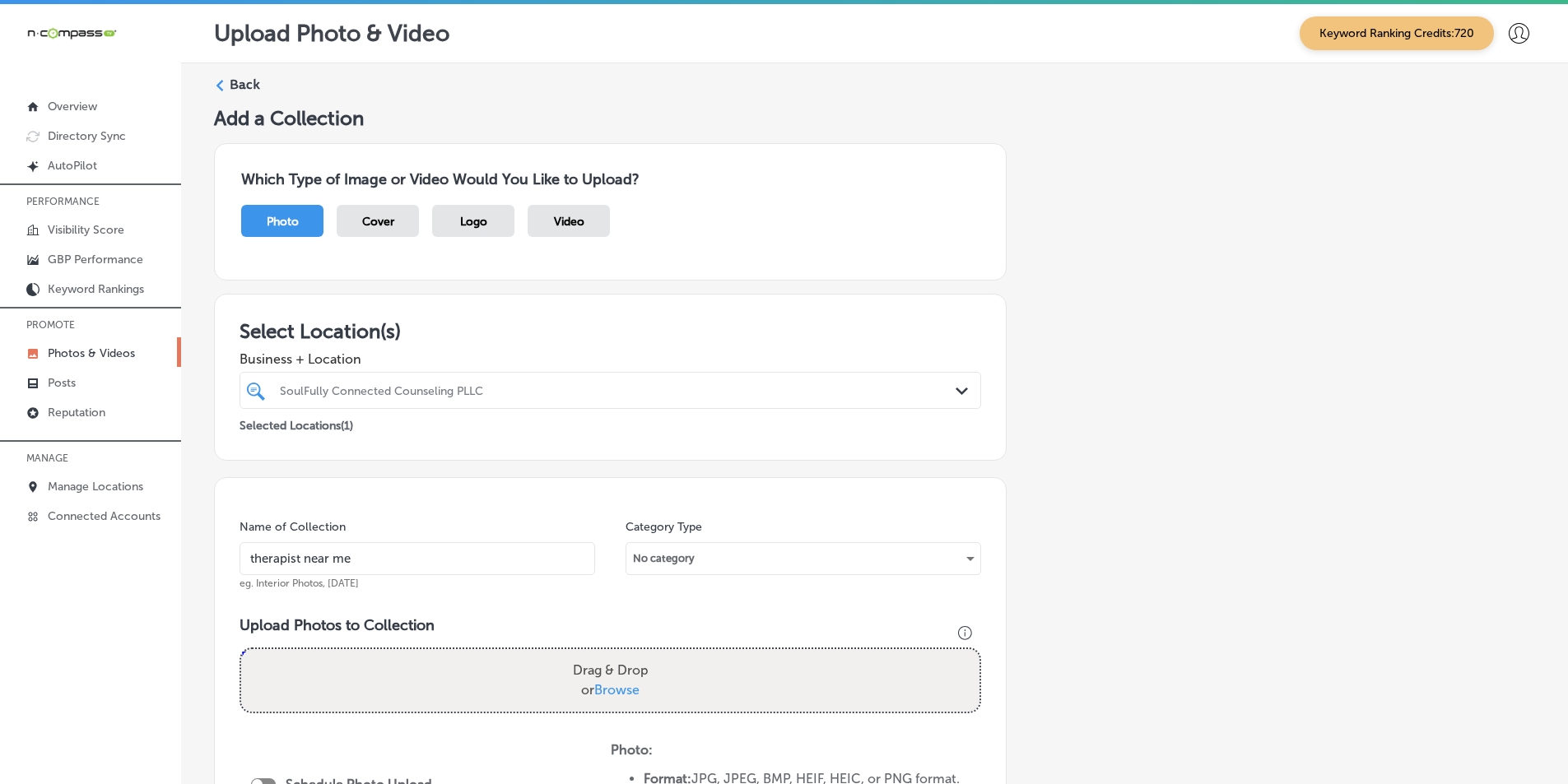
type input "C:\fakepath\2.png"
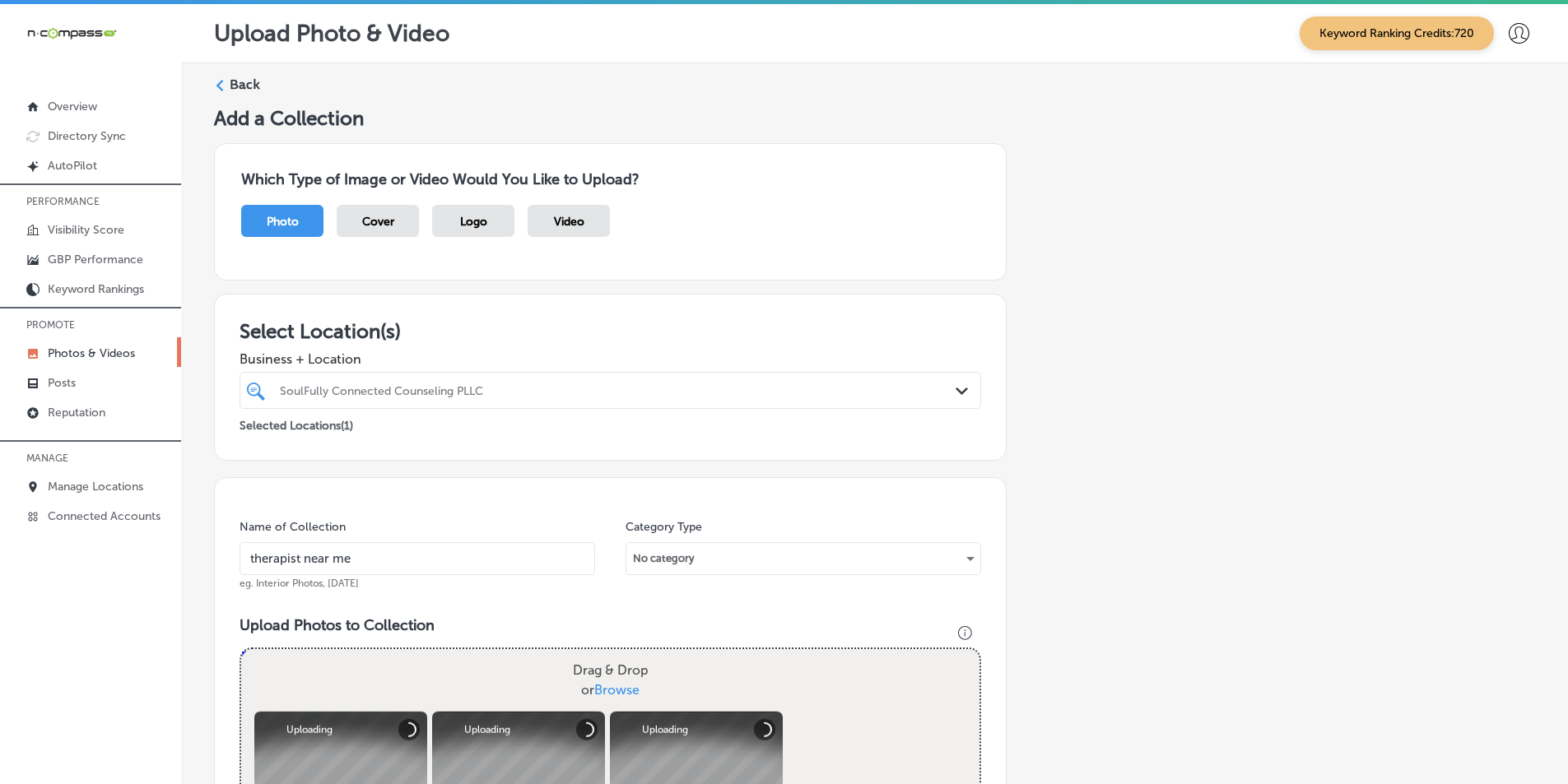
click at [347, 671] on div "Drag & Drop or Browse" at bounding box center [610, 681] width 738 height 63
click at [242, 649] on input "Drag & Drop or Browse" at bounding box center [610, 652] width 738 height 5
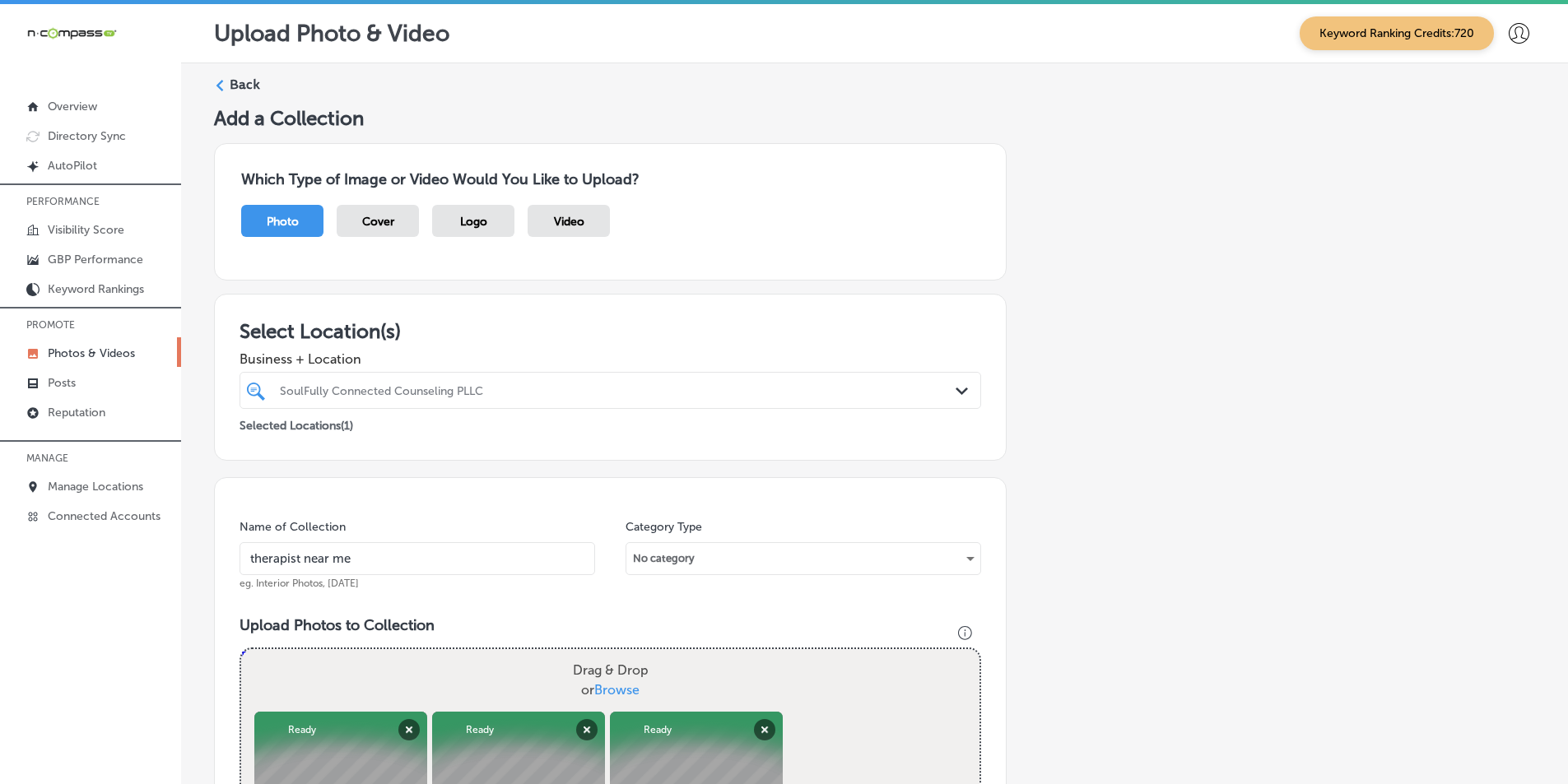
type input "C:\fakepath\5.png"
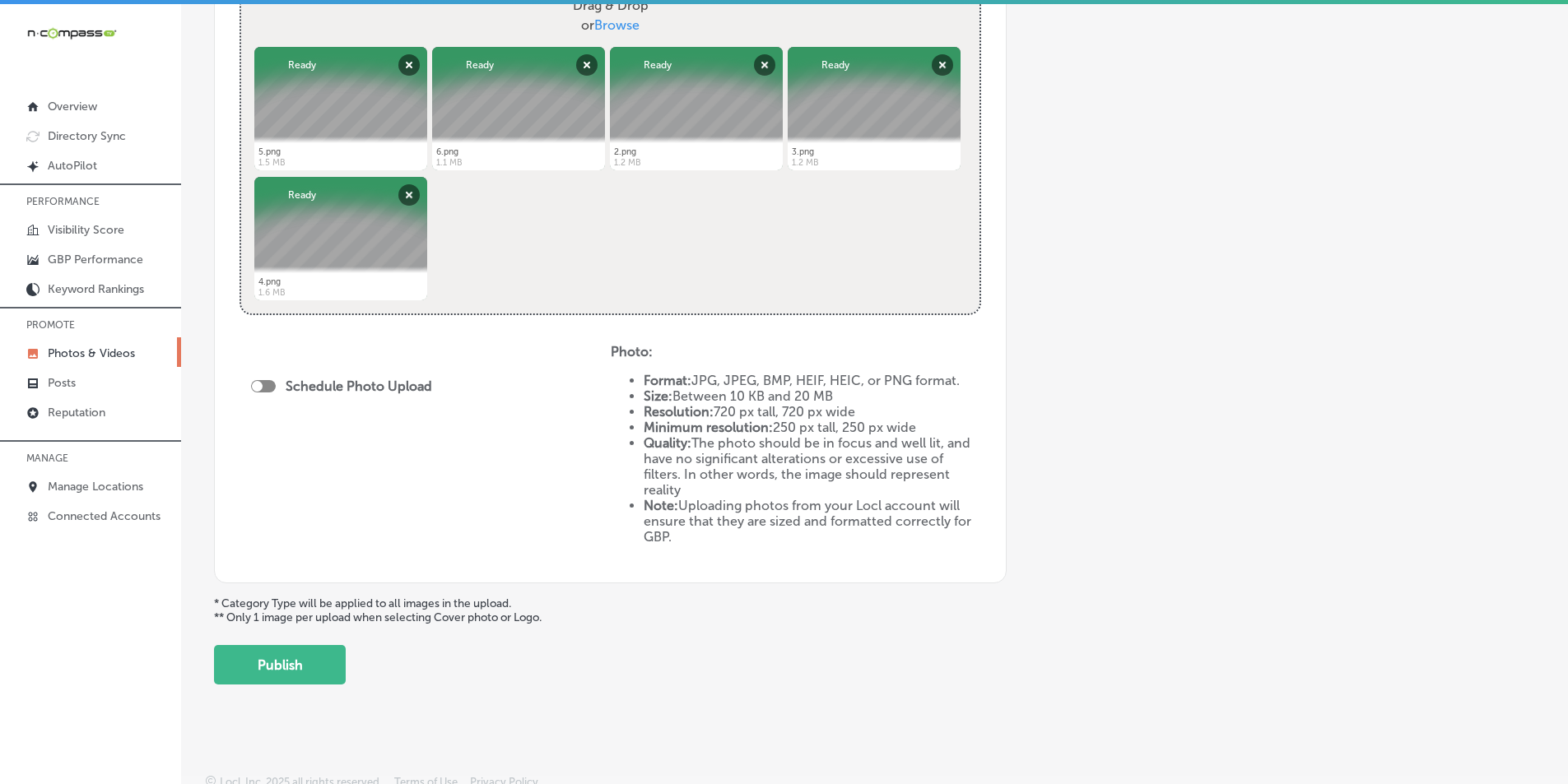
scroll to position [673, 0]
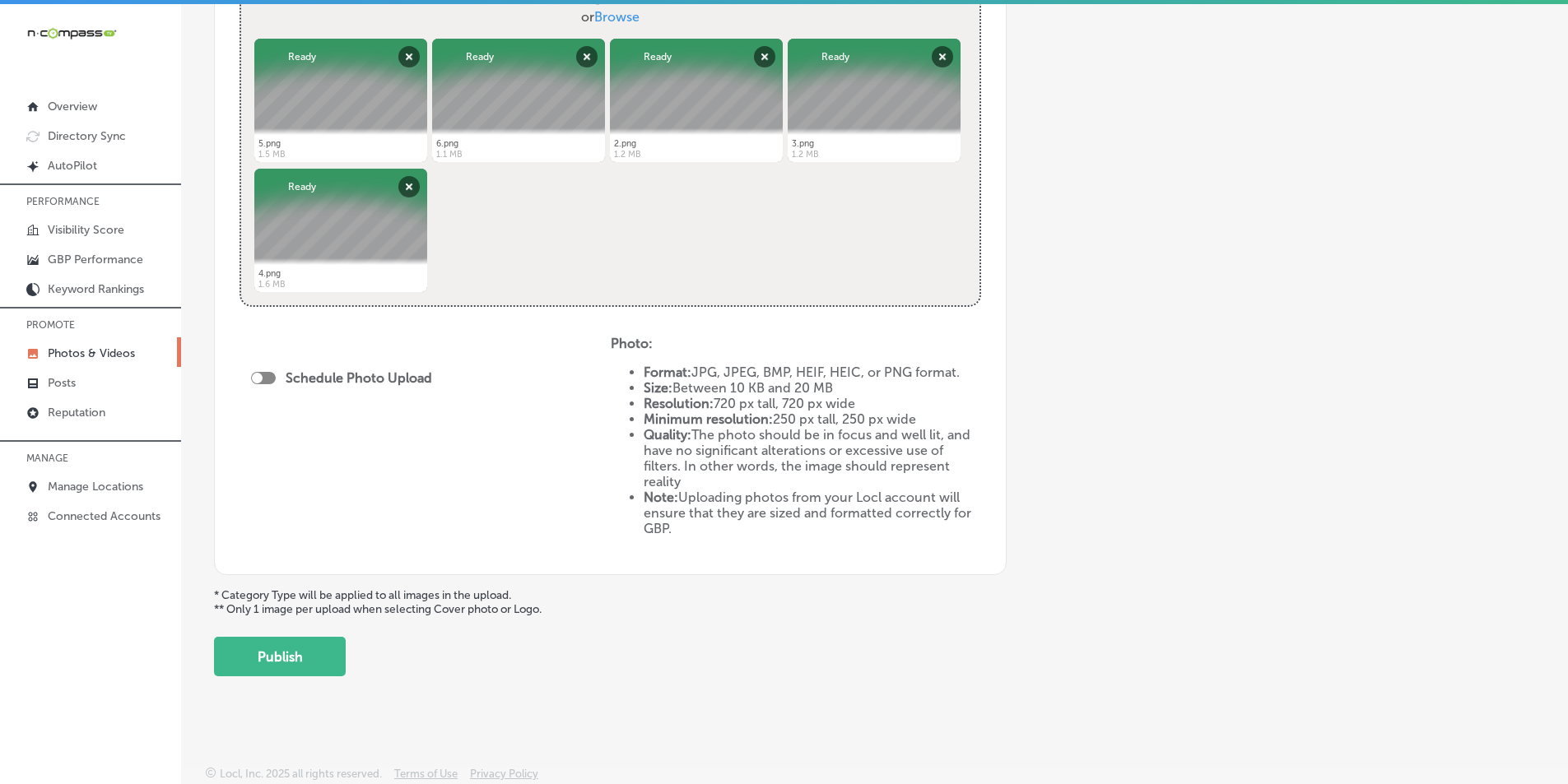
click at [260, 373] on div at bounding box center [263, 378] width 25 height 13
checkbox input "true"
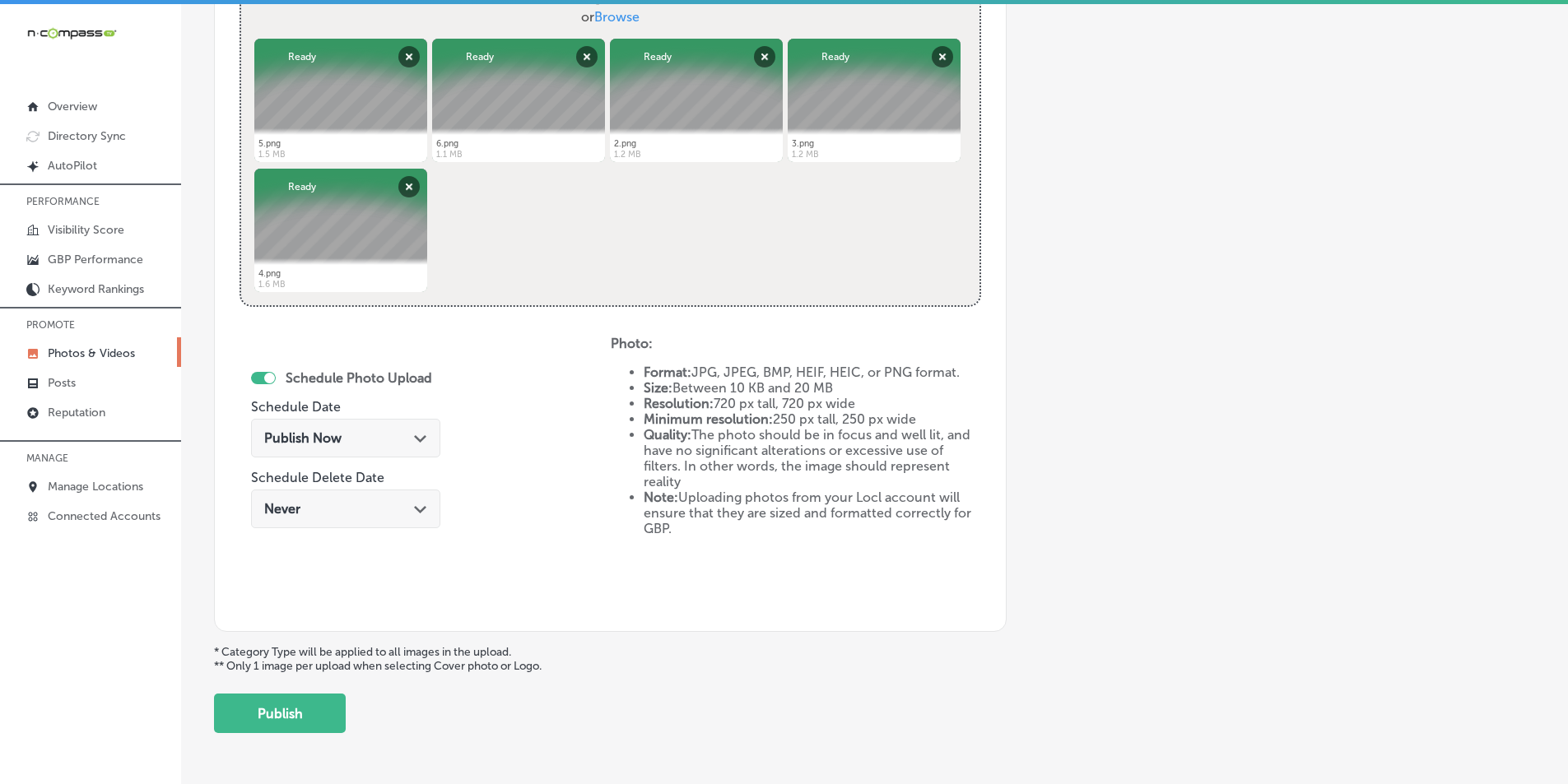
click at [414, 437] on polygon at bounding box center [420, 439] width 13 height 8
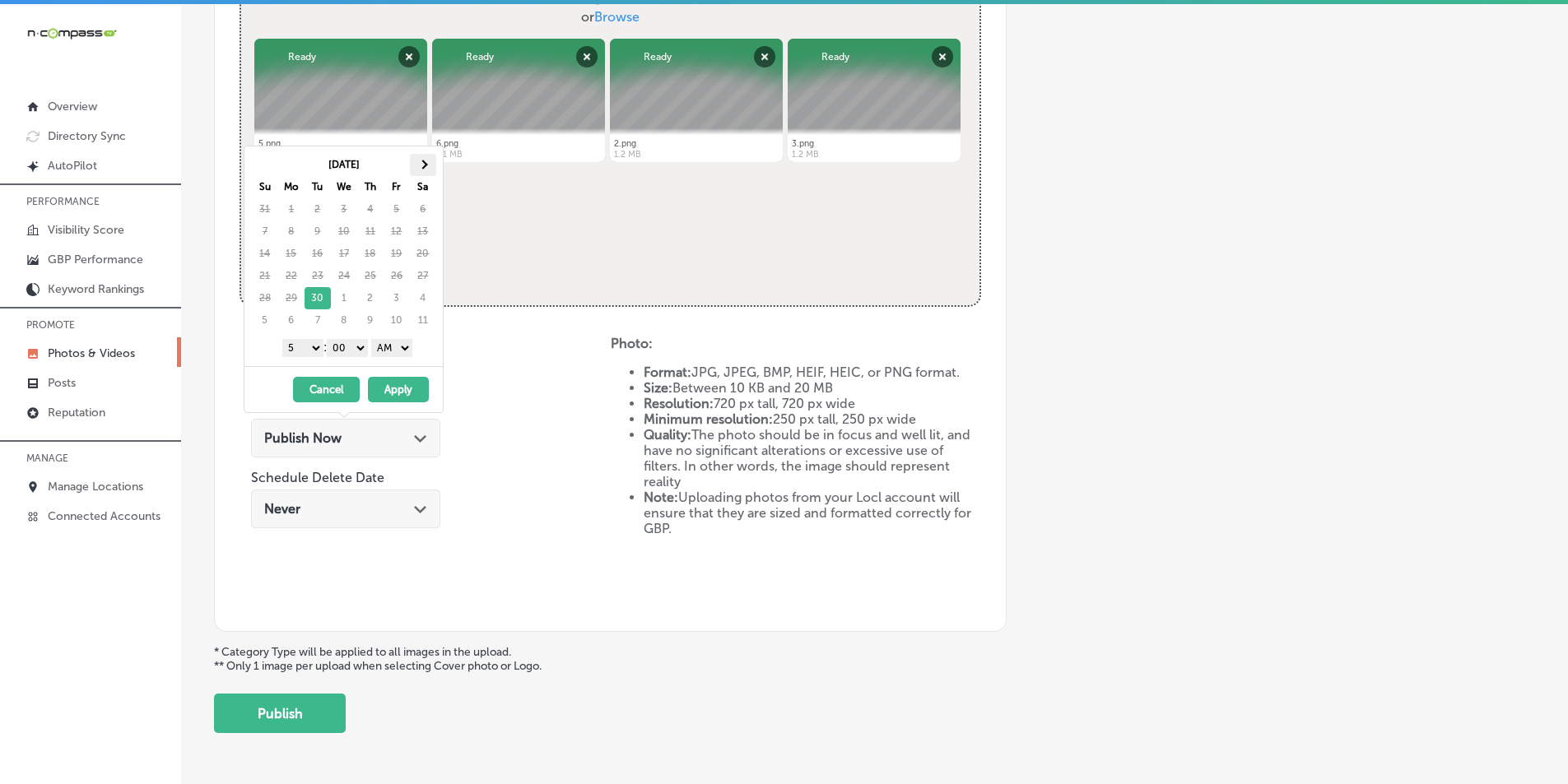
click at [423, 163] on span at bounding box center [422, 164] width 9 height 9
click at [309, 349] on select "1 2 3 4 5 6 7 8 9 10 11 12" at bounding box center [303, 348] width 42 height 18
click at [409, 348] on select "AM PM" at bounding box center [392, 348] width 42 height 18
click at [395, 385] on button "Apply" at bounding box center [398, 390] width 61 height 25
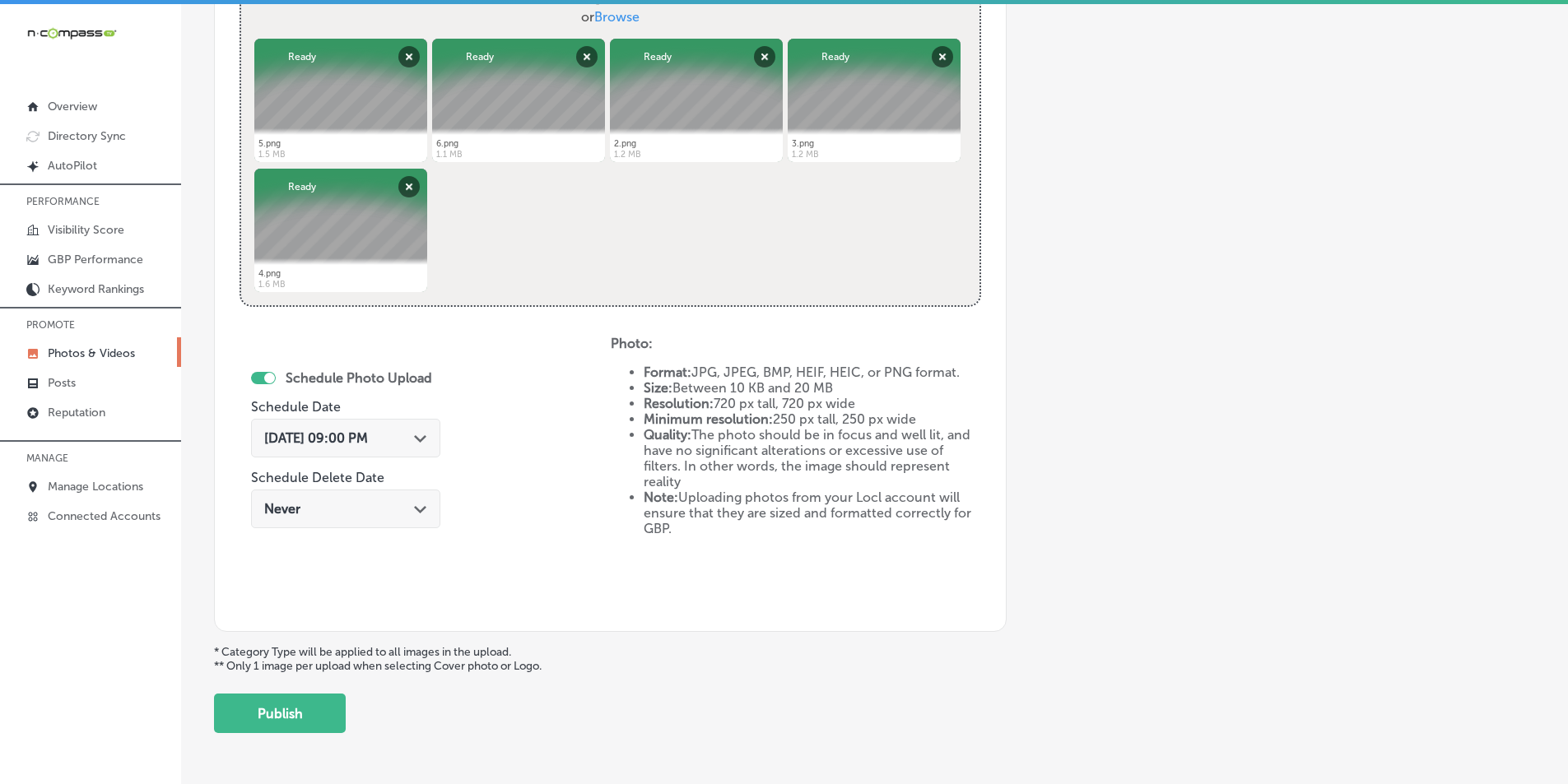
click at [292, 709] on button "Publish" at bounding box center [279, 714] width 131 height 40
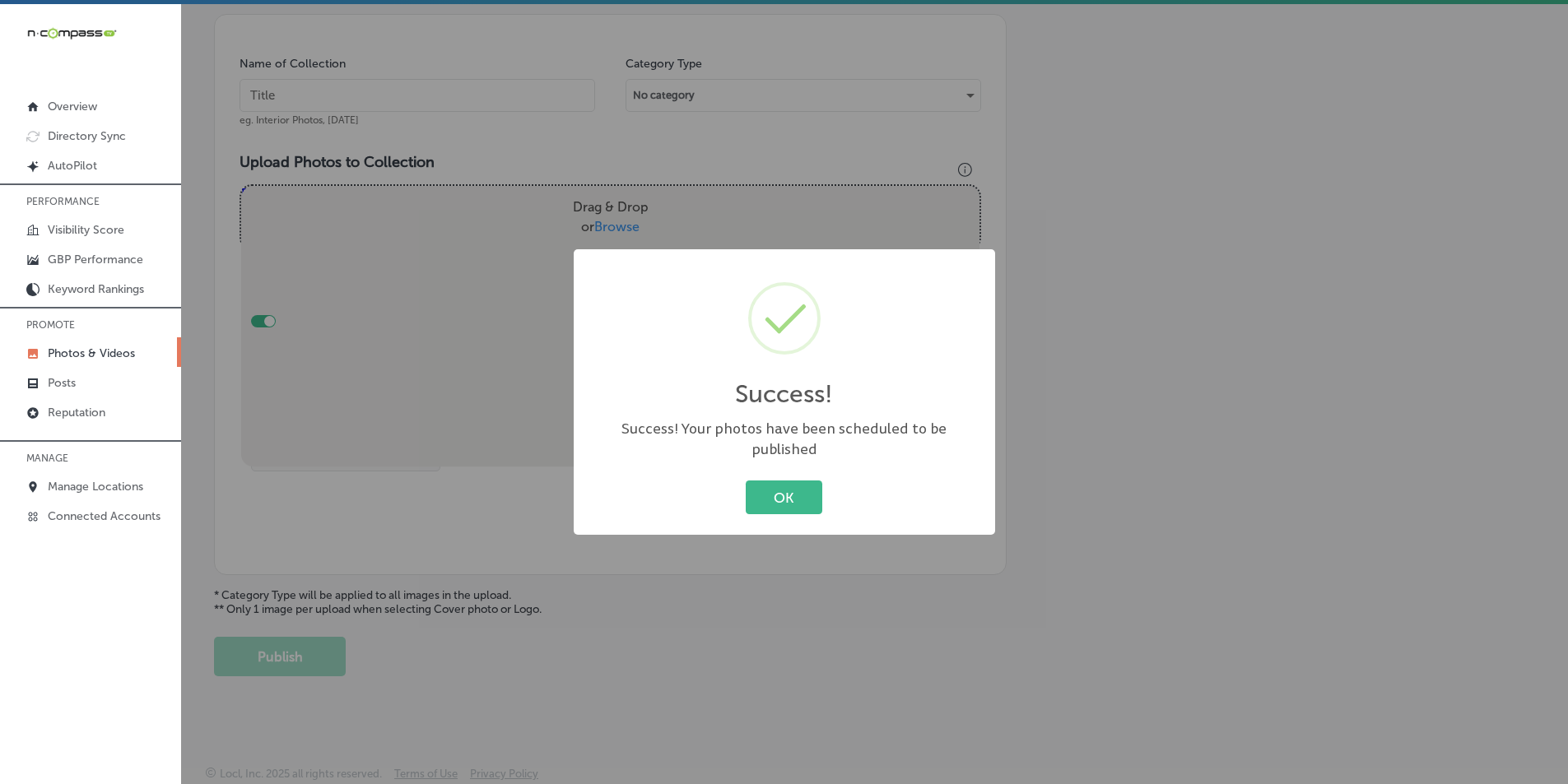
scroll to position [464, 0]
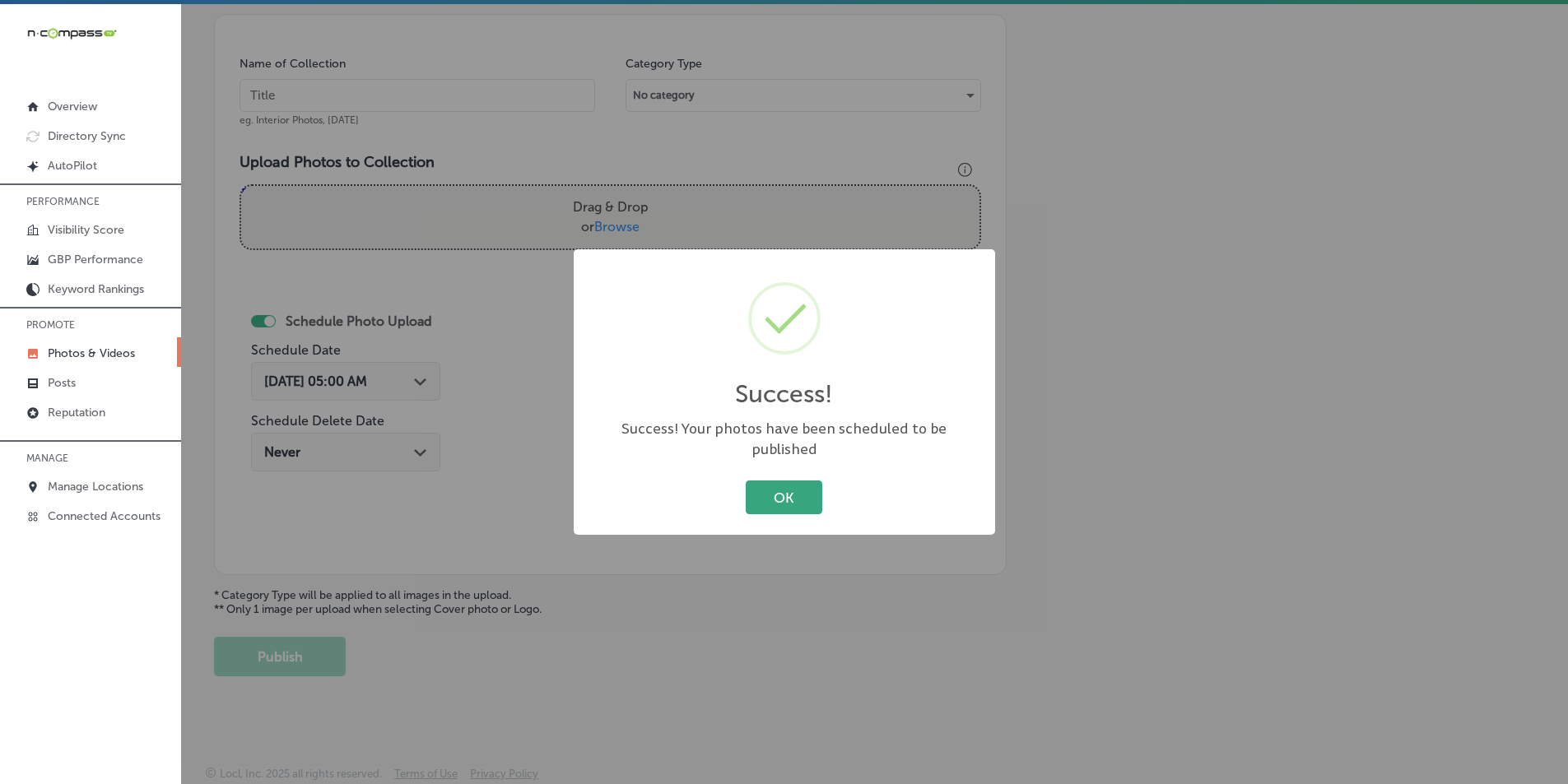
click at [791, 482] on button "OK" at bounding box center [784, 498] width 76 height 34
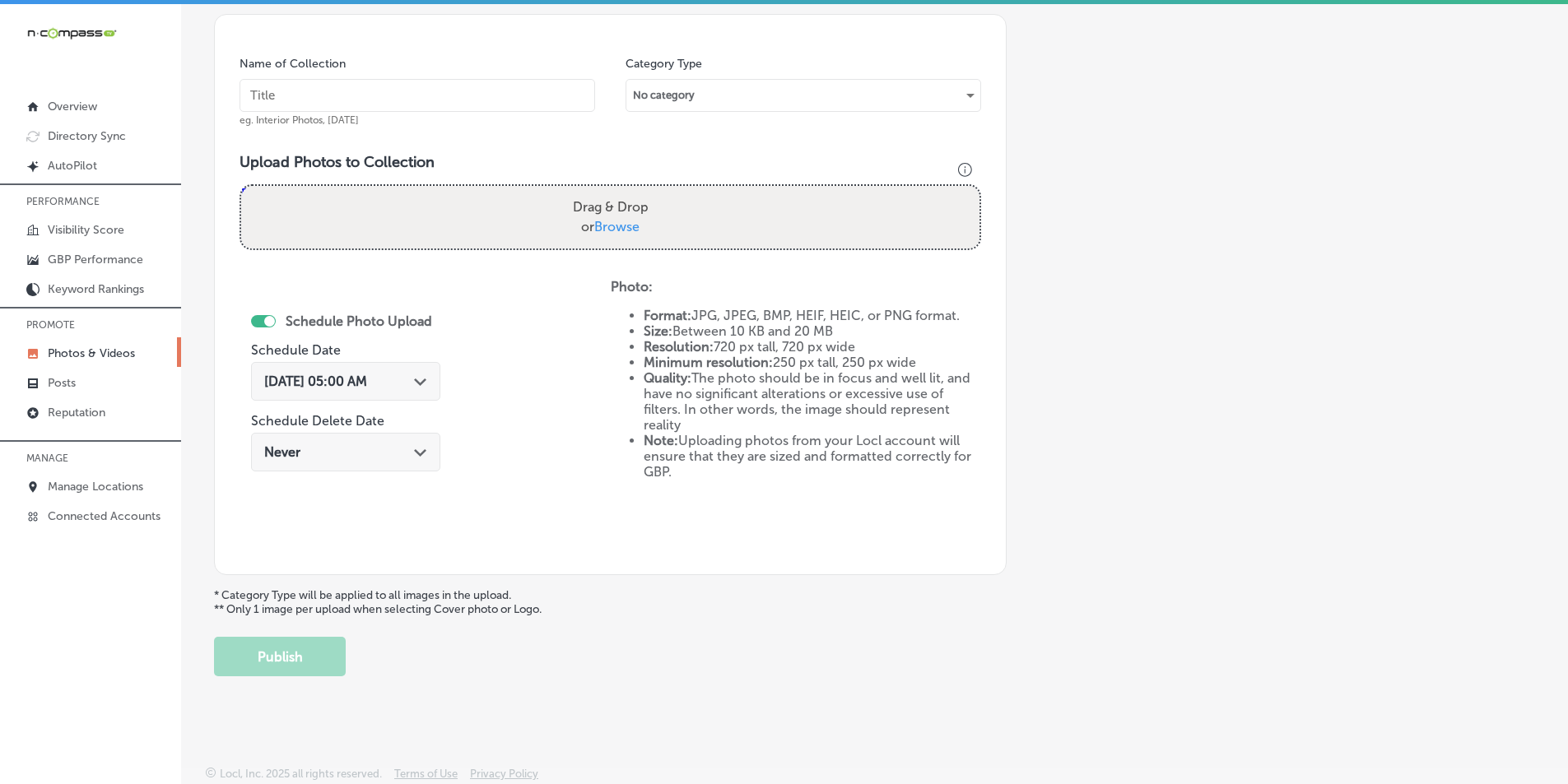
click at [315, 101] on input "text" at bounding box center [418, 95] width 356 height 33
paste input "couples therapy"
type input "couples therapy"
click at [337, 194] on div "Drag & Drop or Browse" at bounding box center [610, 217] width 738 height 63
click at [242, 186] on input "Drag & Drop or Browse" at bounding box center [610, 188] width 738 height 5
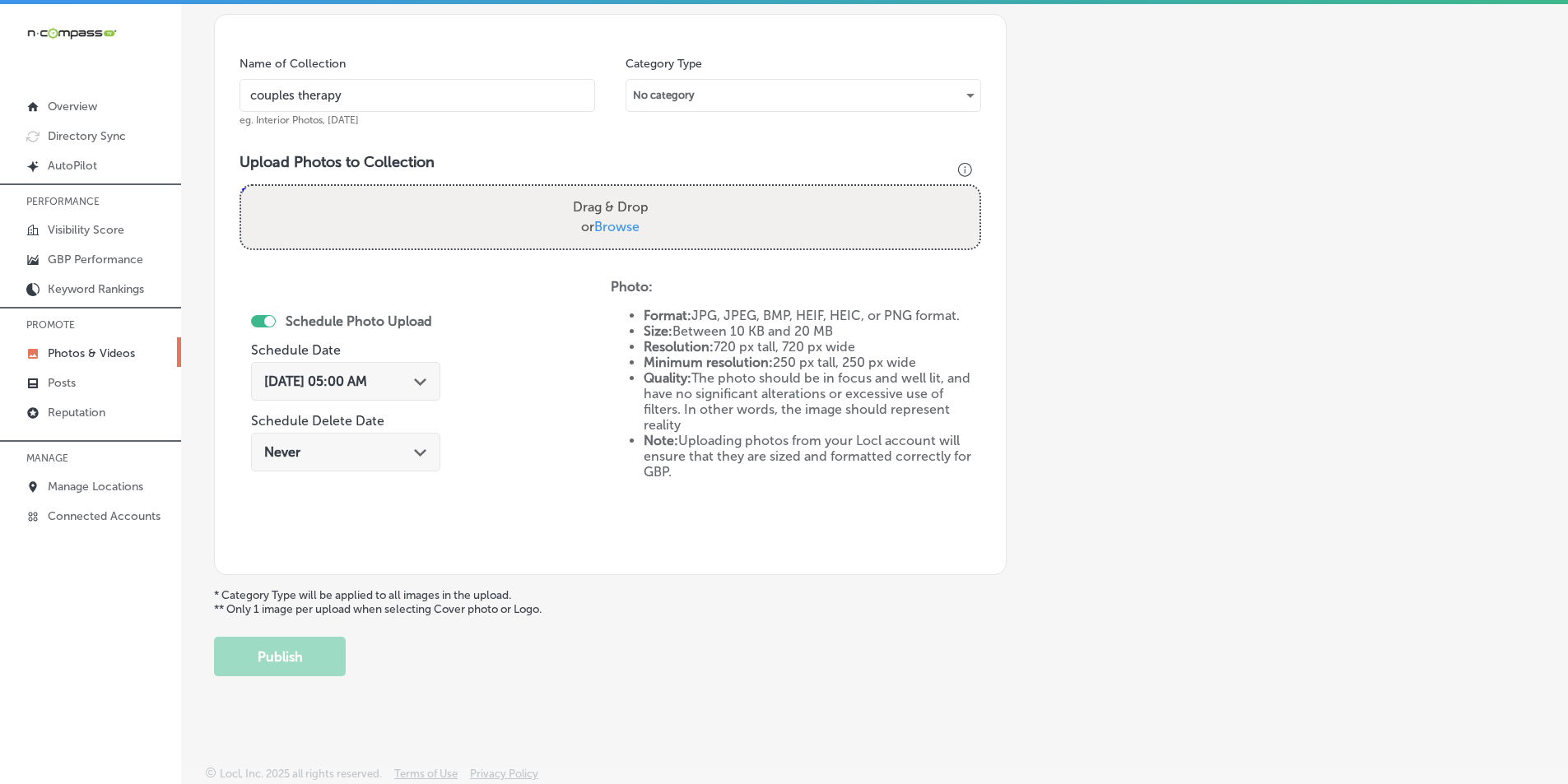
type input "C:\fakepath\7.png"
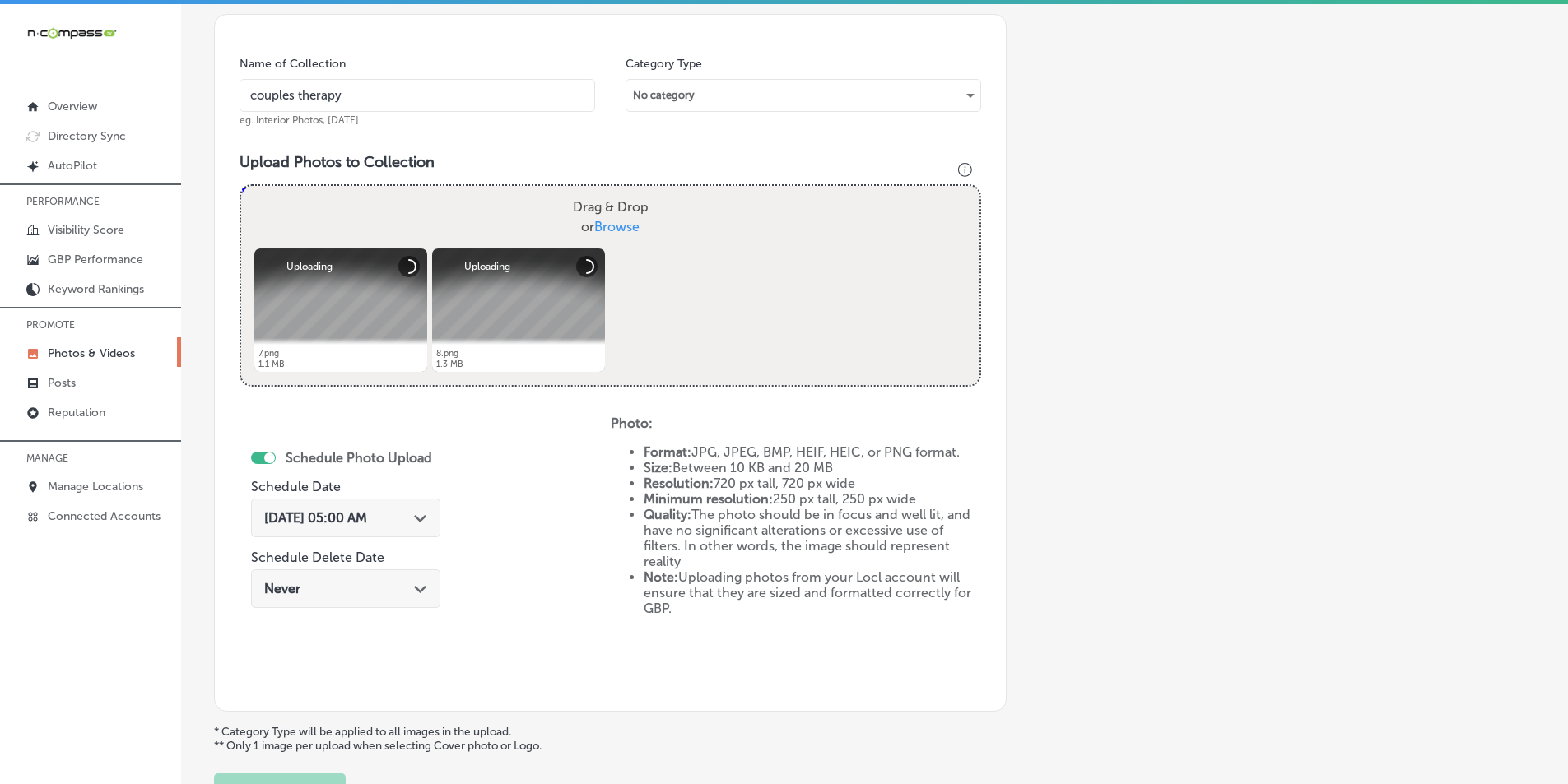
click at [379, 214] on div "Drag & Drop or Browse" at bounding box center [610, 217] width 738 height 63
click at [242, 186] on input "Drag & Drop or Browse" at bounding box center [610, 188] width 738 height 5
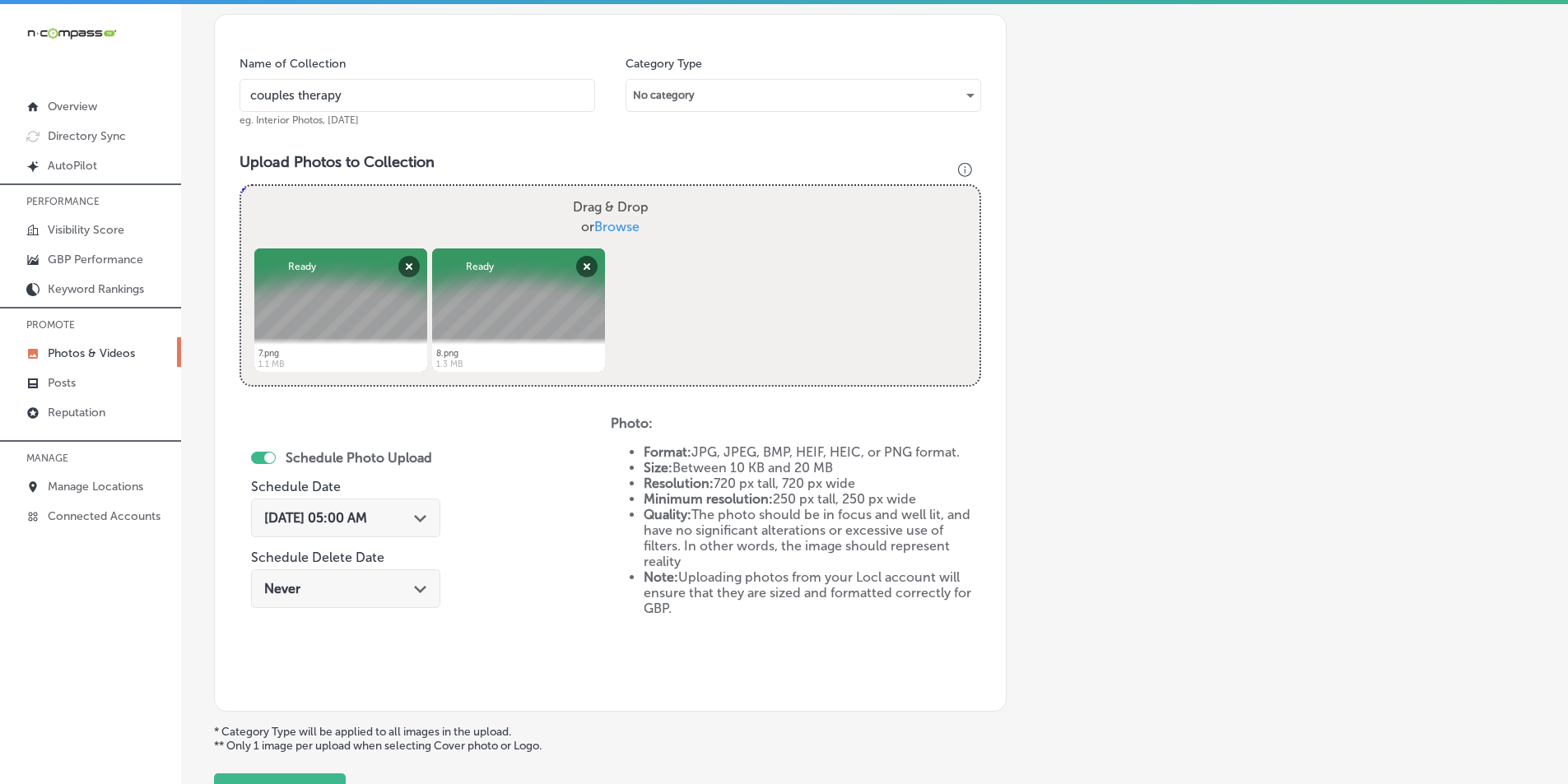
type input "C:\fakepath\9.png"
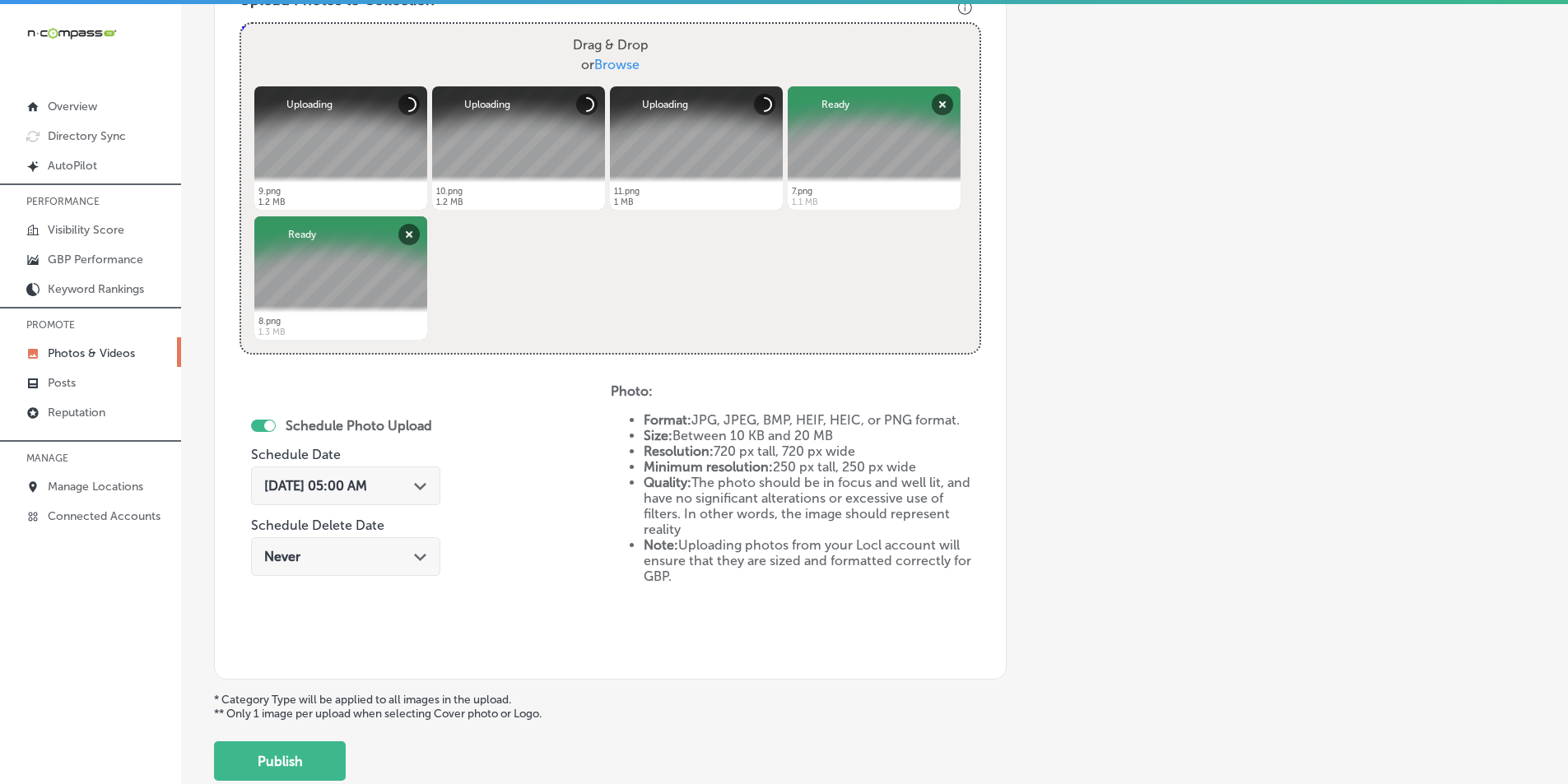
scroll to position [628, 0]
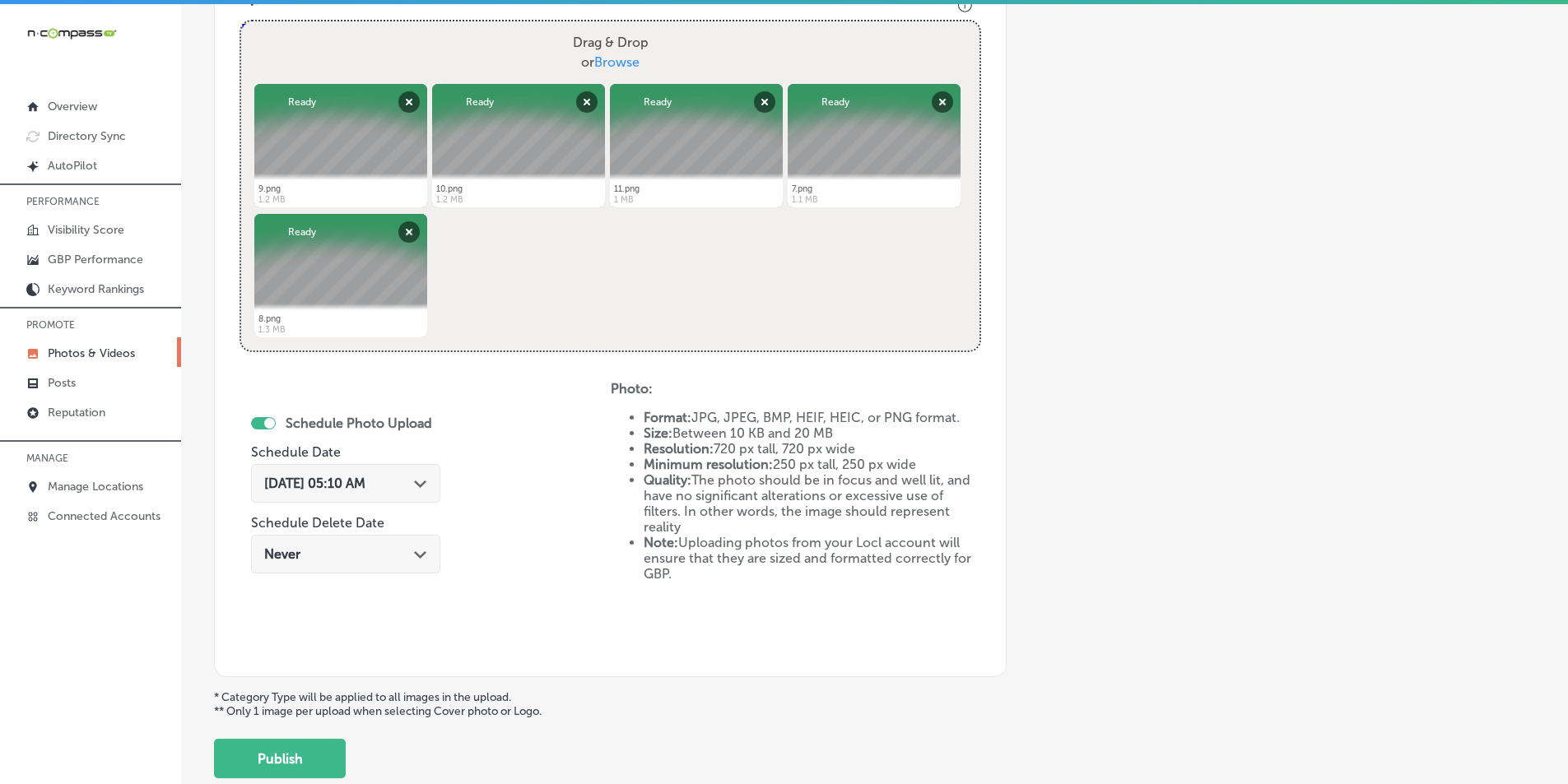
click at [365, 479] on span "Sep 30, 2025 05:10 AM" at bounding box center [314, 483] width 101 height 15
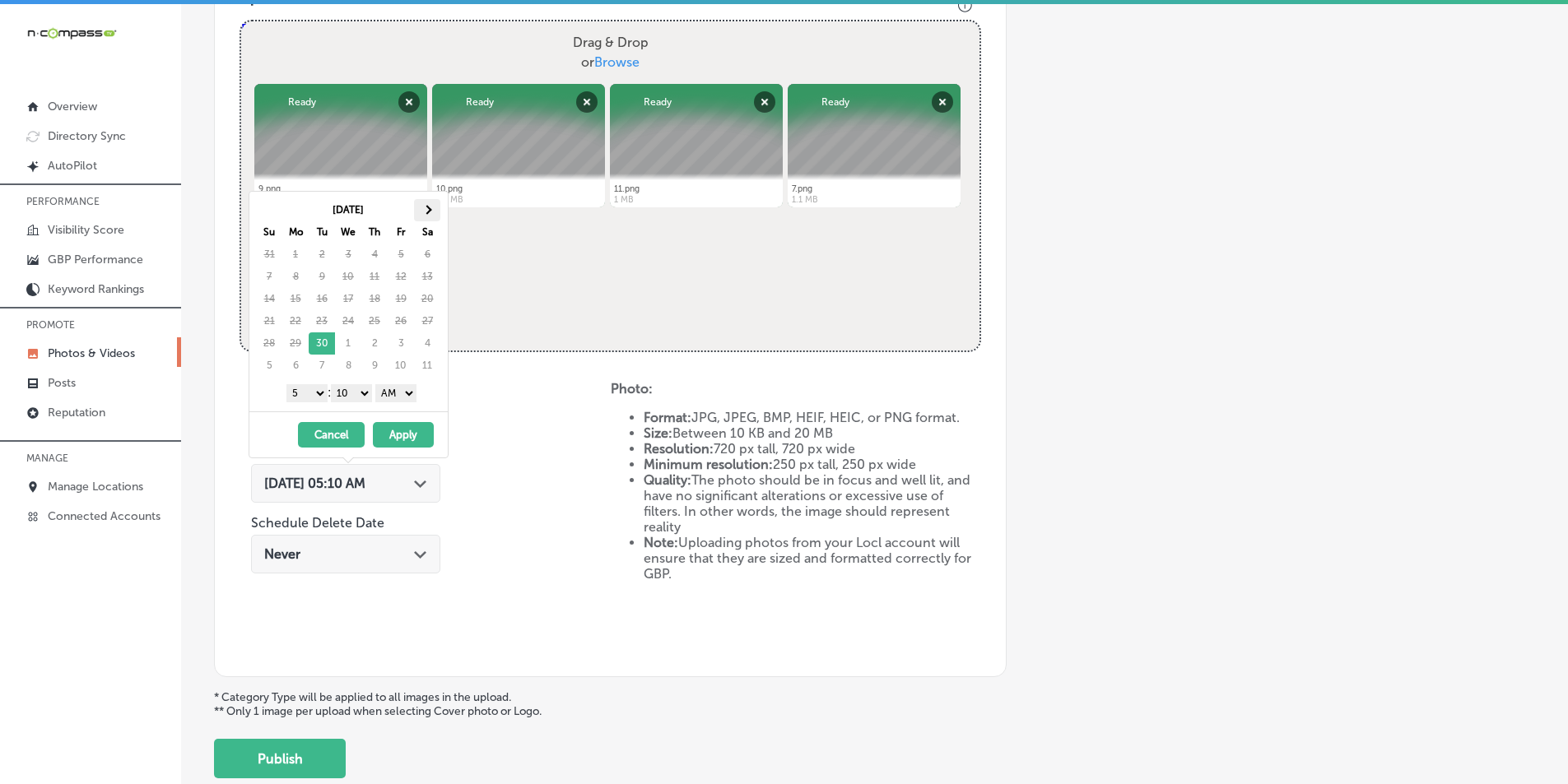
click at [427, 208] on span at bounding box center [426, 209] width 9 height 9
click at [314, 393] on select "1 2 3 4 5 6 7 8 9 10 11 12" at bounding box center [307, 393] width 42 height 18
click at [369, 391] on select "00 10 20 30 40 50" at bounding box center [351, 393] width 42 height 18
drag, startPoint x: 357, startPoint y: 402, endPoint x: 413, endPoint y: 393, distance: 56.7
click at [413, 393] on select "AM PM" at bounding box center [396, 393] width 42 height 18
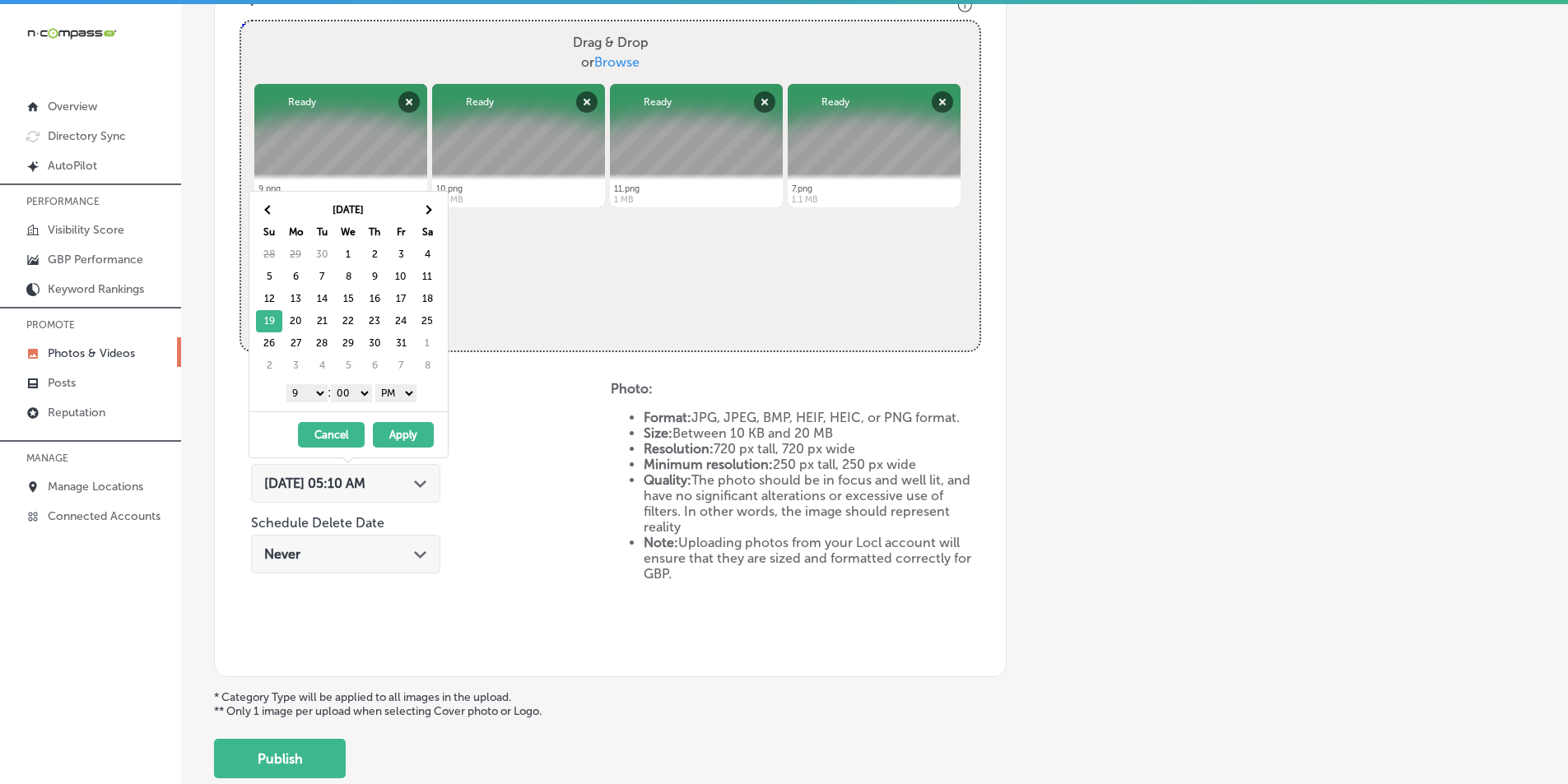
click at [392, 428] on button "Apply" at bounding box center [403, 435] width 61 height 25
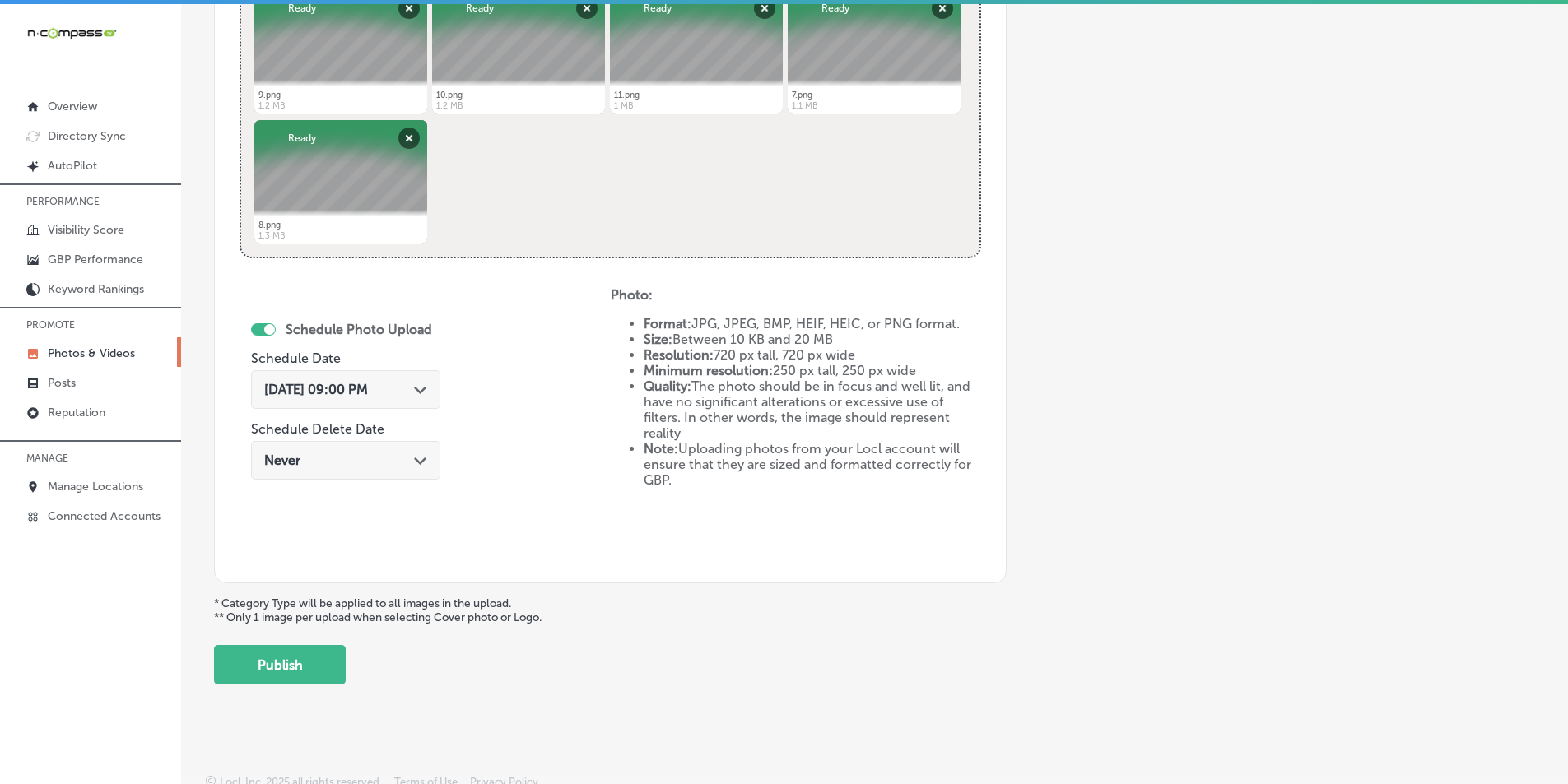
scroll to position [730, 0]
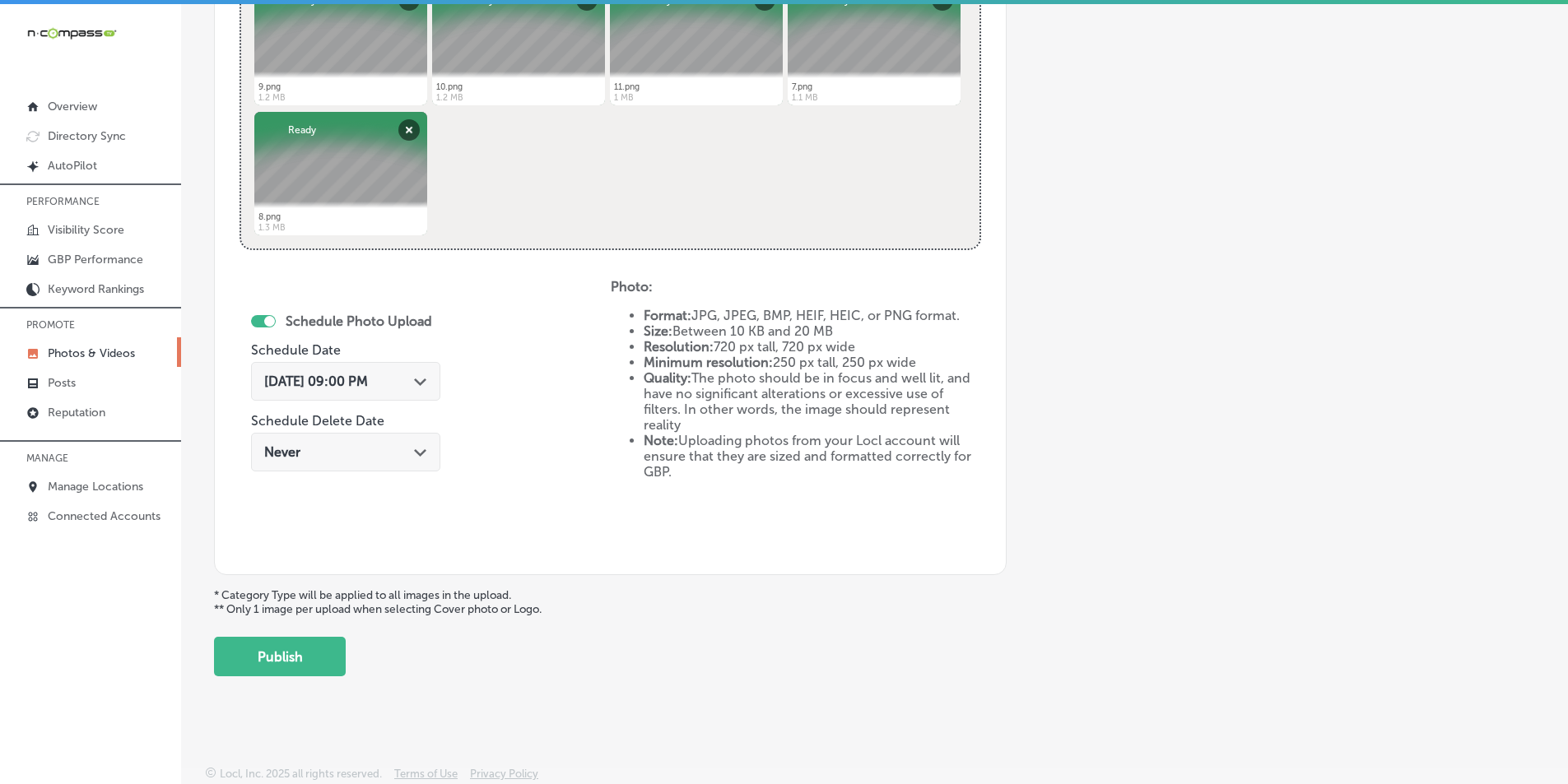
drag, startPoint x: 280, startPoint y: 656, endPoint x: 259, endPoint y: 648, distance: 22.5
click at [279, 657] on button "Publish" at bounding box center [279, 657] width 131 height 40
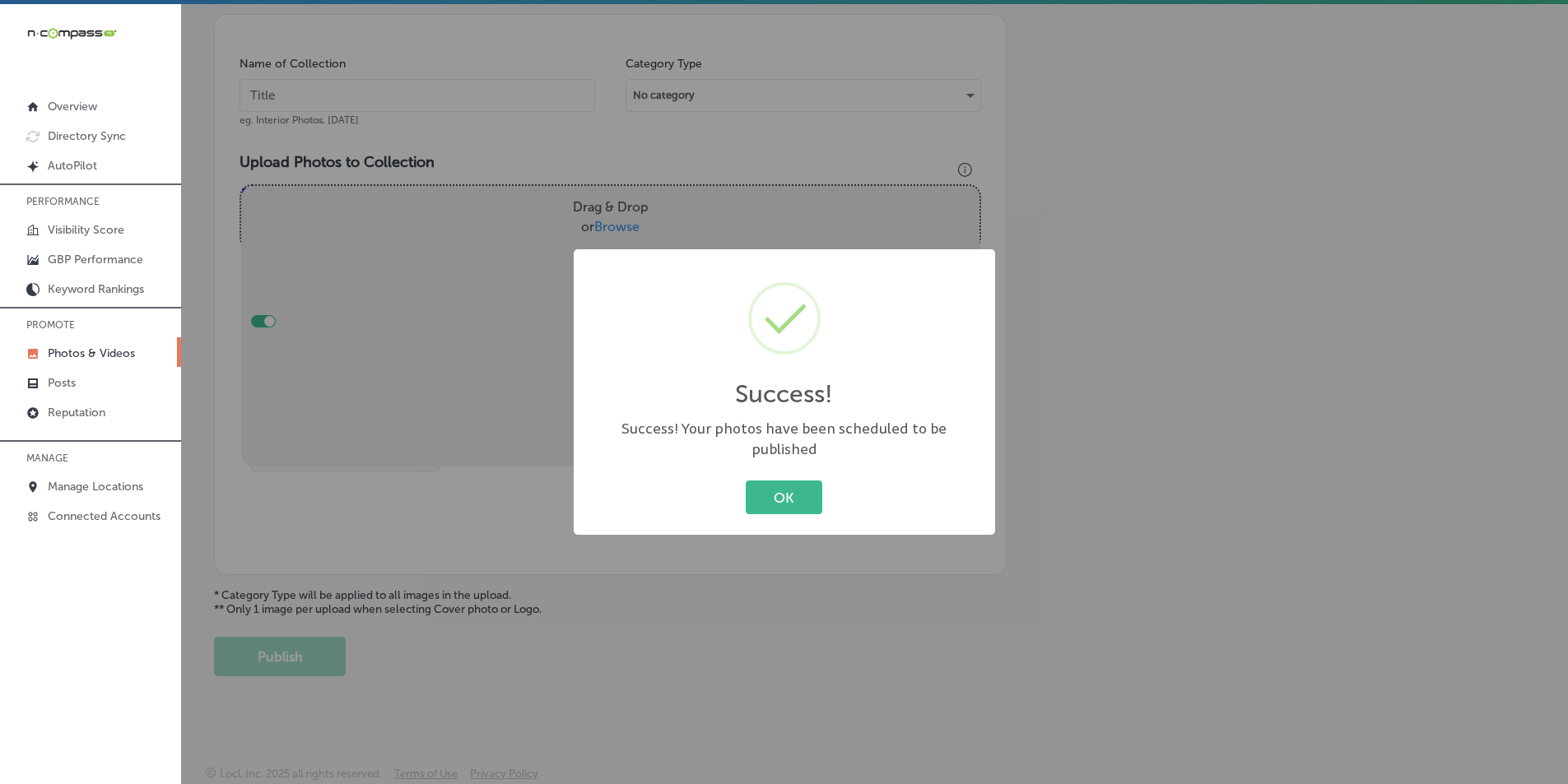
scroll to position [464, 0]
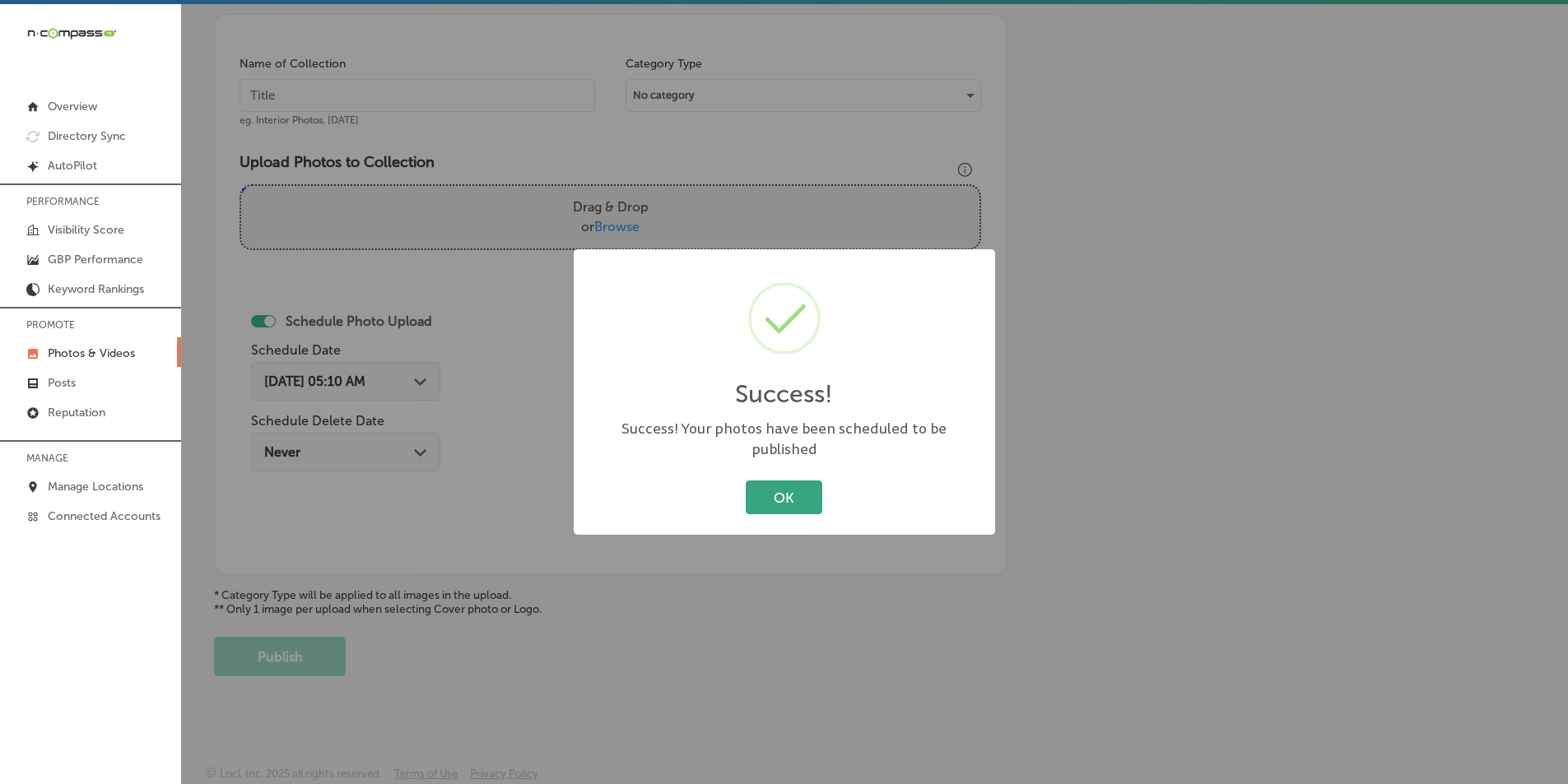
click at [791, 487] on button "OK" at bounding box center [784, 498] width 76 height 34
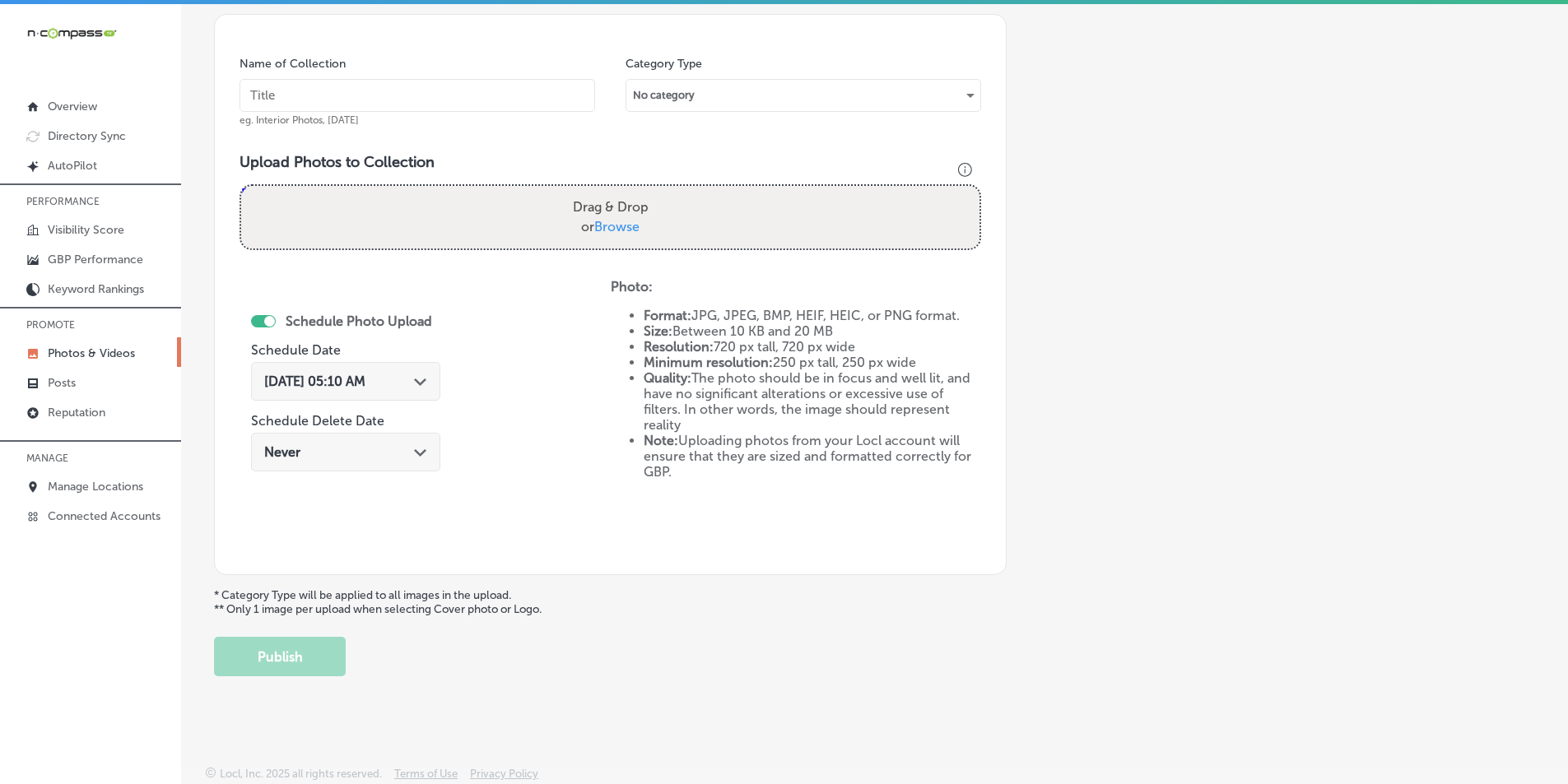
click at [353, 100] on input "text" at bounding box center [418, 95] width 356 height 33
paste input "marriage counseling college station"
type input "marriage counseling college station"
click at [325, 213] on div "Drag & Drop or Browse" at bounding box center [610, 217] width 738 height 63
click at [242, 186] on input "Drag & Drop or Browse" at bounding box center [610, 188] width 738 height 5
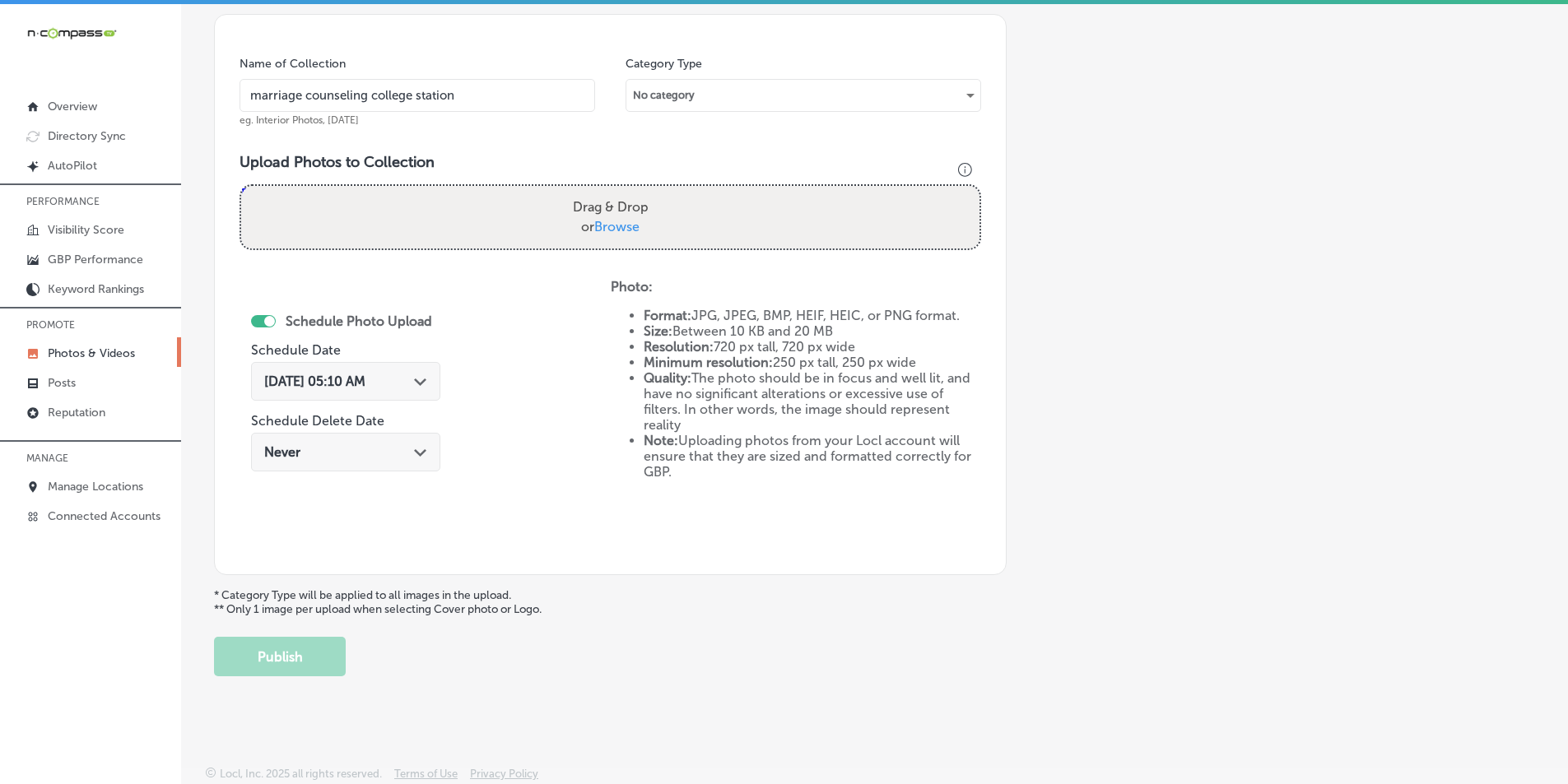
type input "C:\fakepath\13.png"
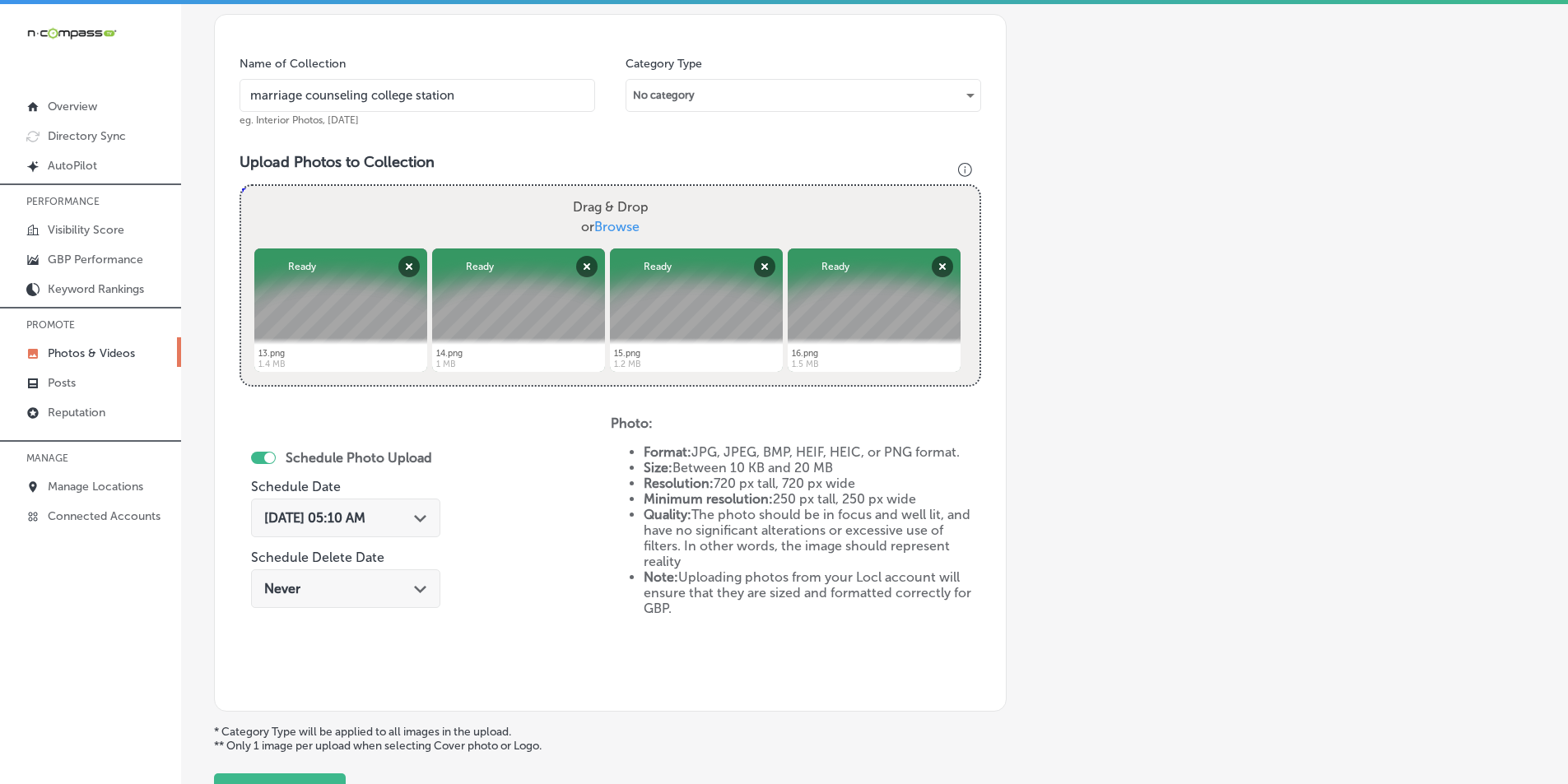
click at [366, 225] on div "Drag & Drop or Browse" at bounding box center [610, 217] width 738 height 63
click at [242, 186] on input "Drag & Drop or Browse" at bounding box center [610, 188] width 738 height 5
type input "C:\fakepath\12.png"
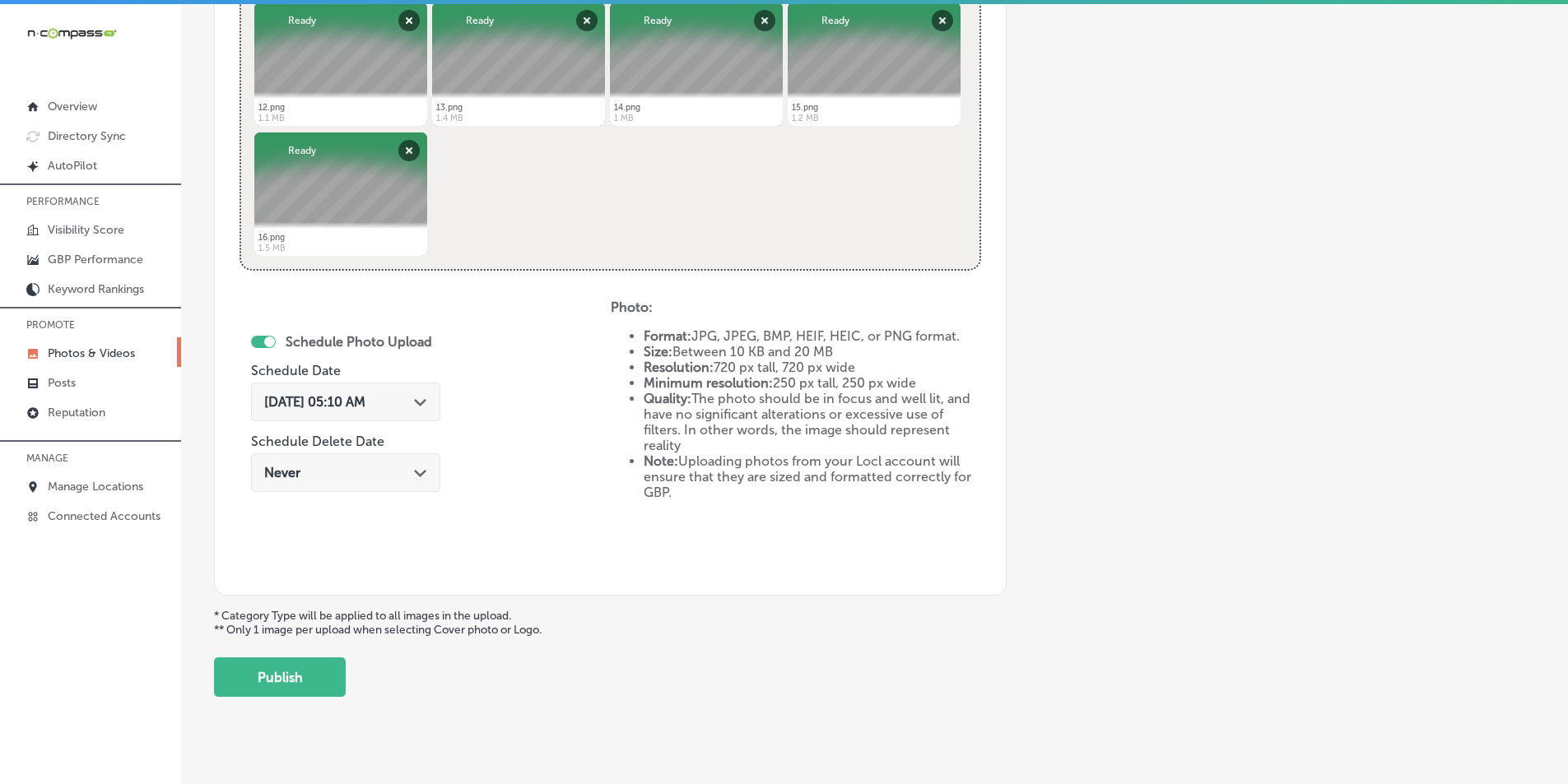
scroll to position [710, 0]
click at [420, 401] on icon "Path Created with Sketch." at bounding box center [420, 402] width 13 height 8
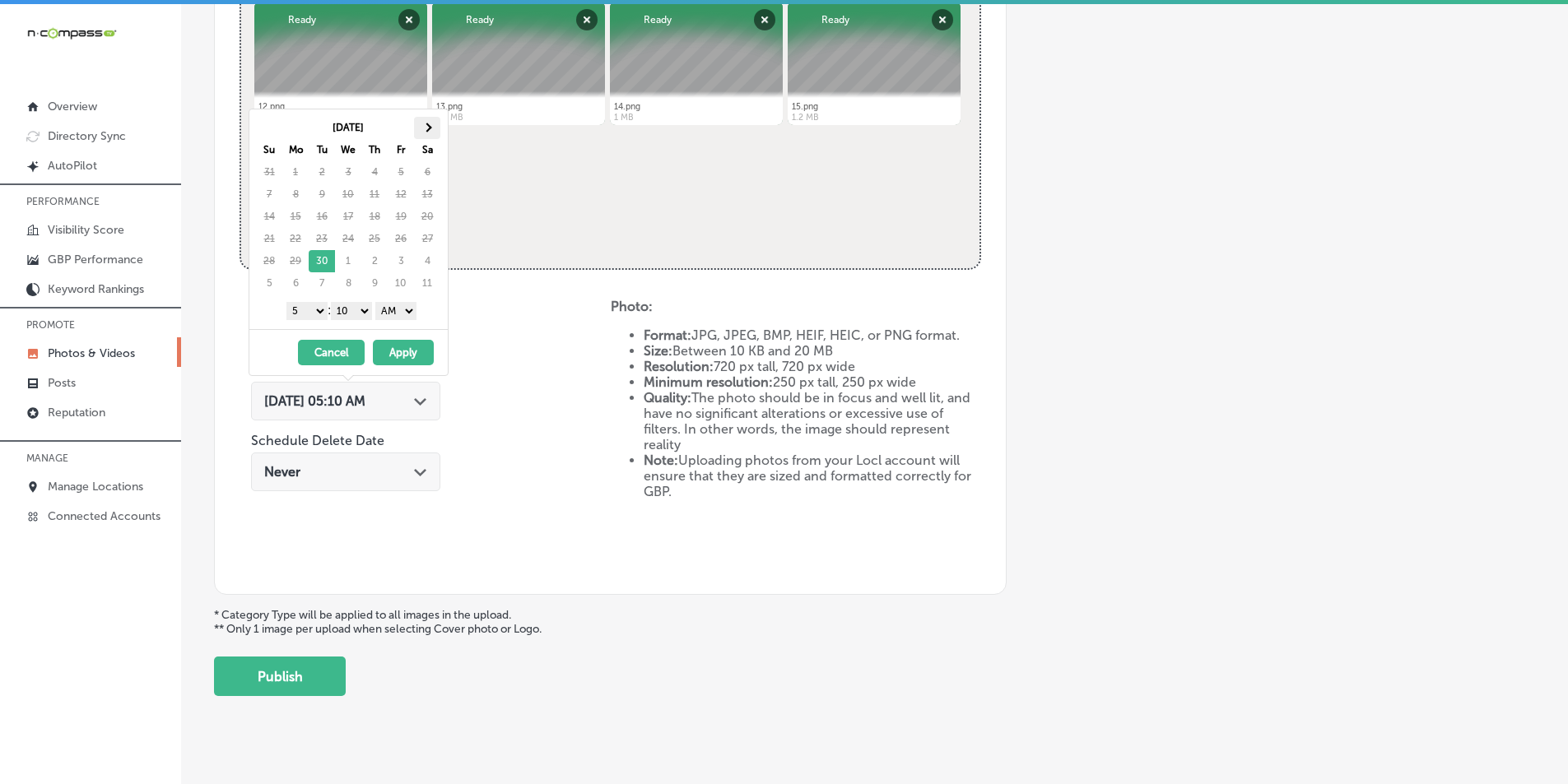
click at [426, 127] on span at bounding box center [426, 127] width 9 height 9
click at [314, 308] on select "1 2 3 4 5 6 7 8 9 10 11 12" at bounding box center [307, 310] width 42 height 18
click at [366, 312] on select "00 10 20 30 40 50" at bounding box center [351, 310] width 42 height 18
drag, startPoint x: 411, startPoint y: 325, endPoint x: 414, endPoint y: 309, distance: 16.3
click at [414, 309] on select "AM PM" at bounding box center [396, 310] width 42 height 18
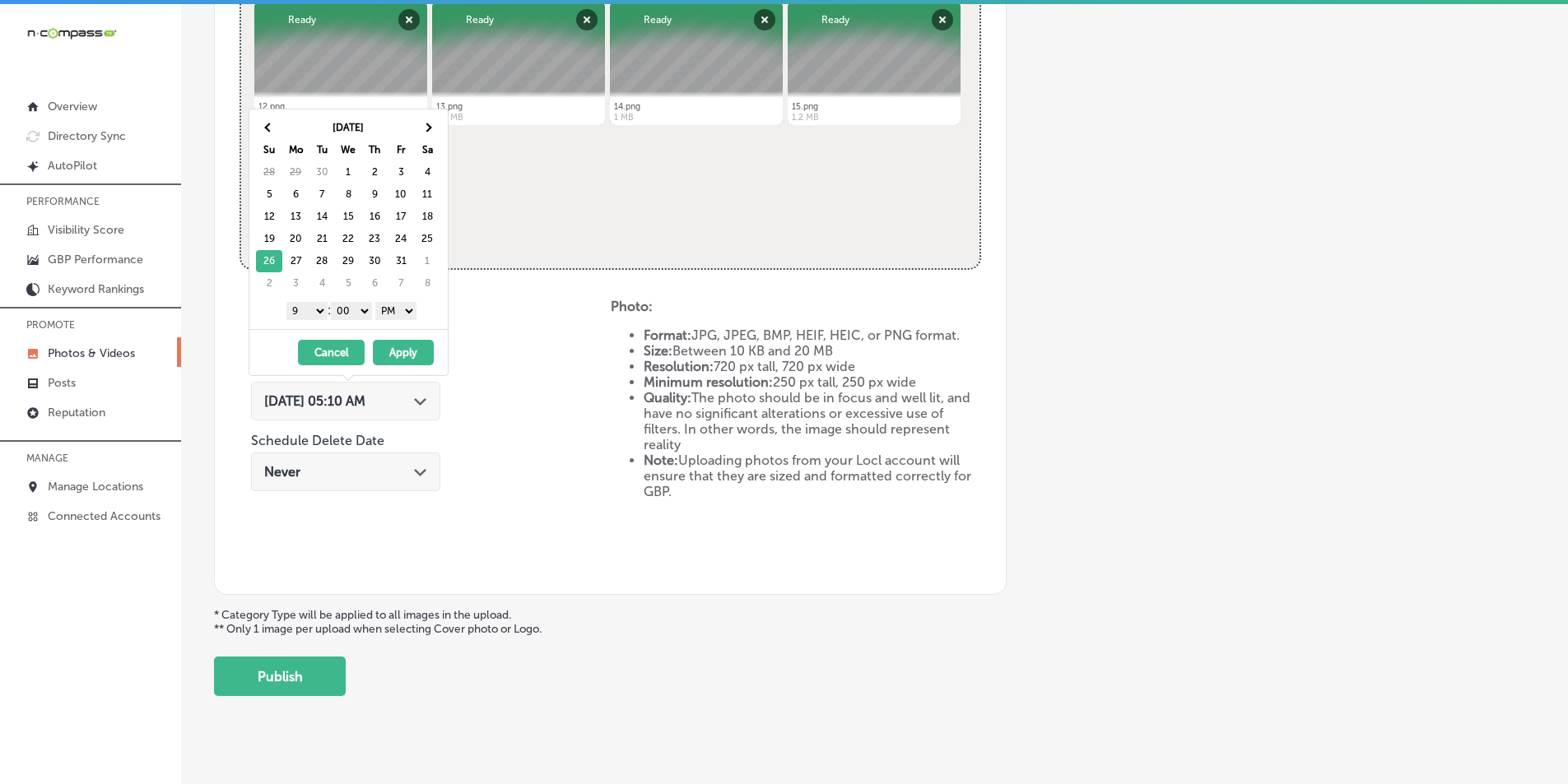
click at [407, 353] on button "Apply" at bounding box center [403, 353] width 61 height 25
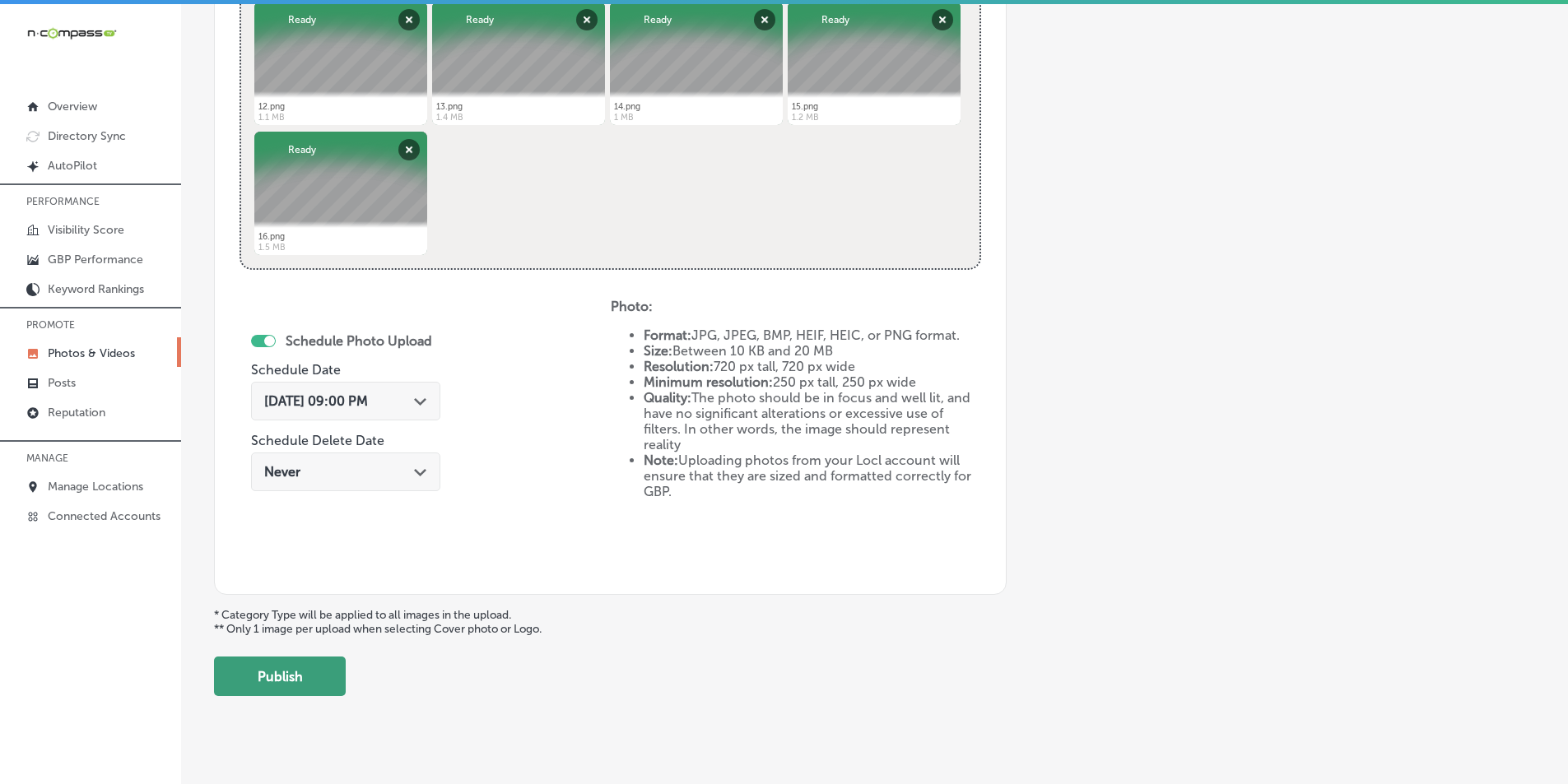
click at [281, 683] on button "Publish" at bounding box center [279, 676] width 131 height 40
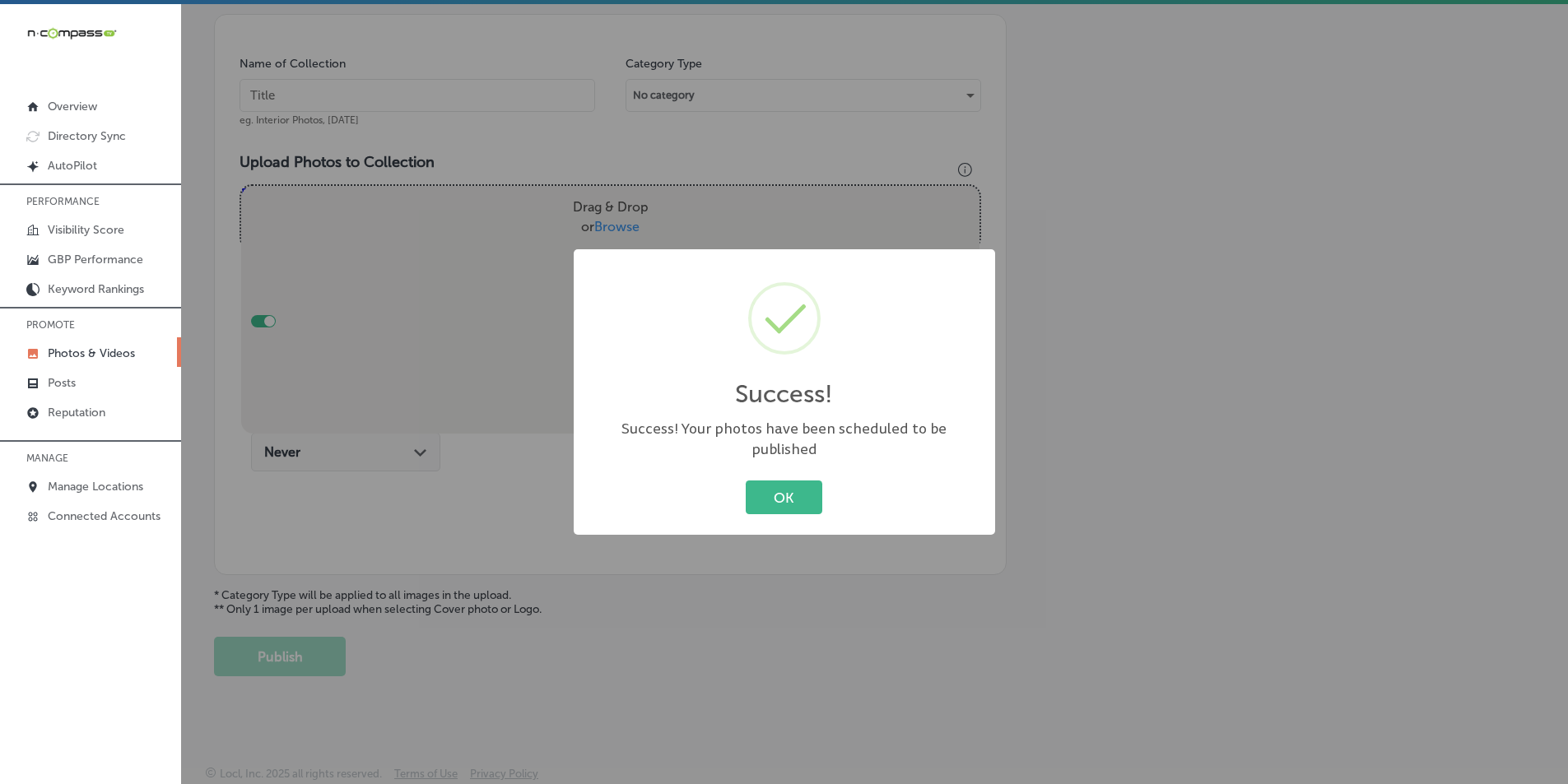
scroll to position [464, 0]
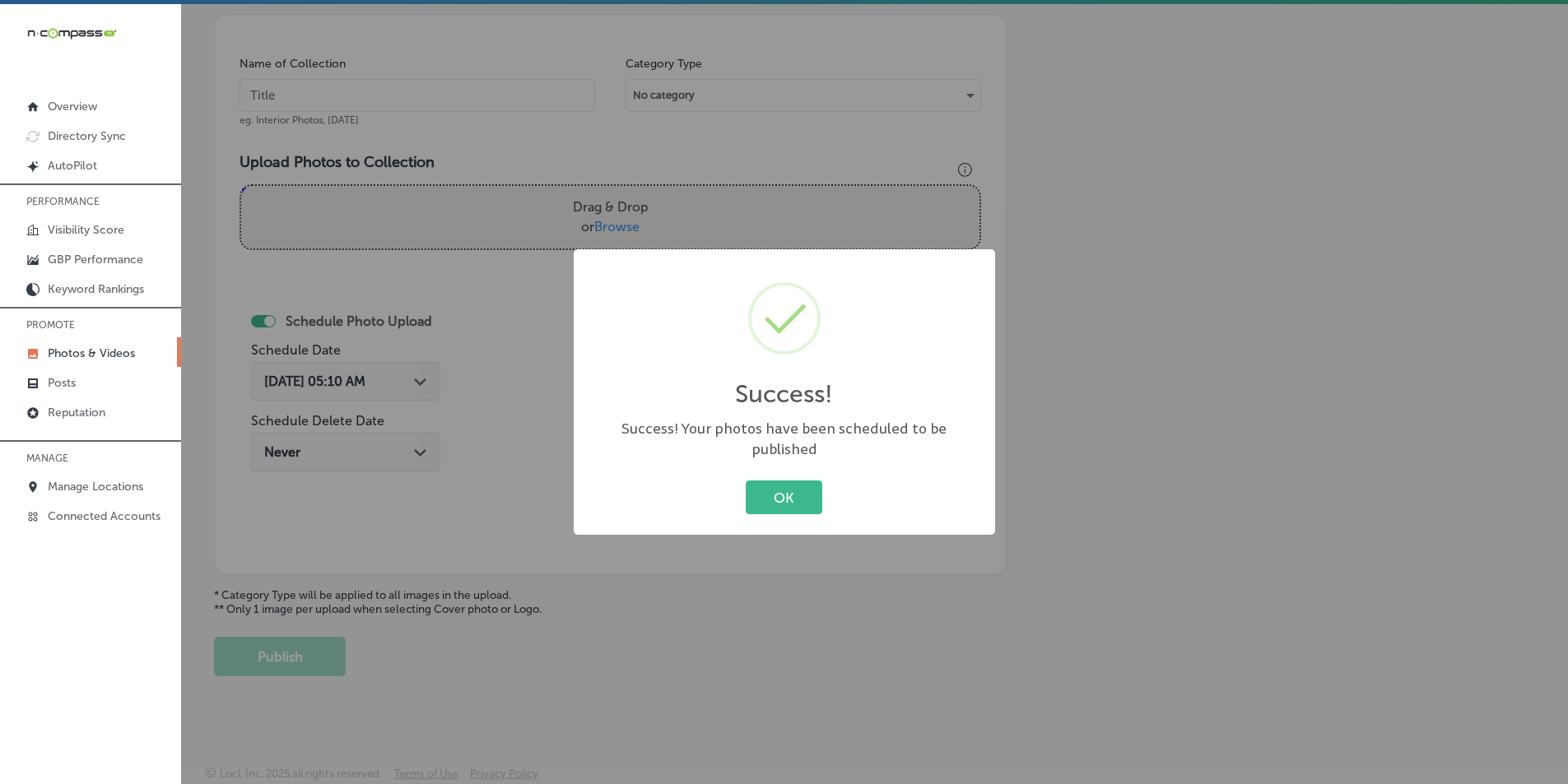
drag, startPoint x: 803, startPoint y: 480, endPoint x: 753, endPoint y: 446, distance: 60.5
click at [799, 481] on button "OK" at bounding box center [784, 498] width 76 height 34
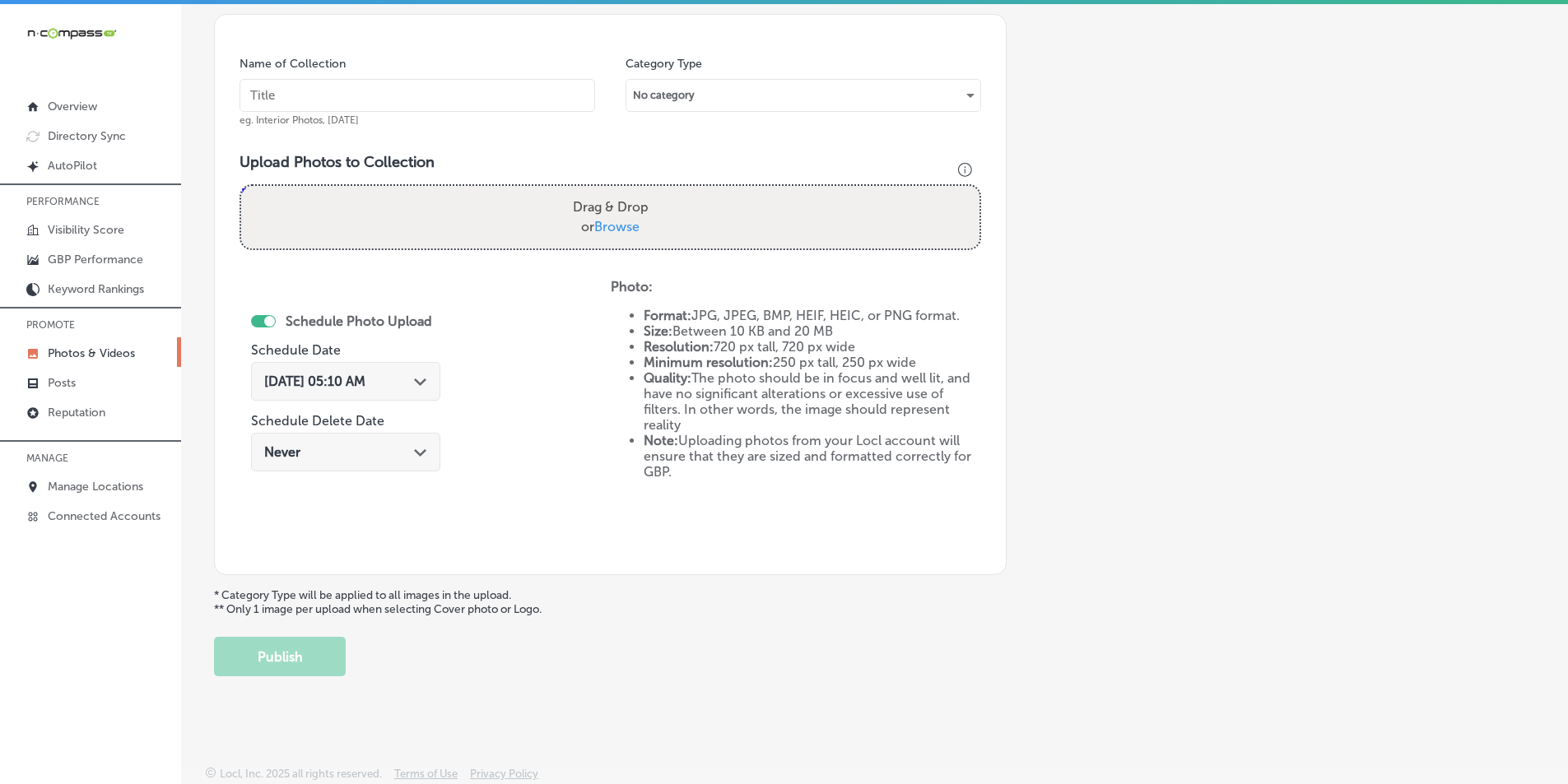
click at [312, 86] on input "text" at bounding box center [418, 95] width 356 height 33
paste input "marriage counseling"
type input "marriage counseling"
click at [309, 201] on div "Drag & Drop or Browse" at bounding box center [610, 217] width 738 height 63
click at [242, 186] on input "Drag & Drop or Browse" at bounding box center [610, 188] width 738 height 5
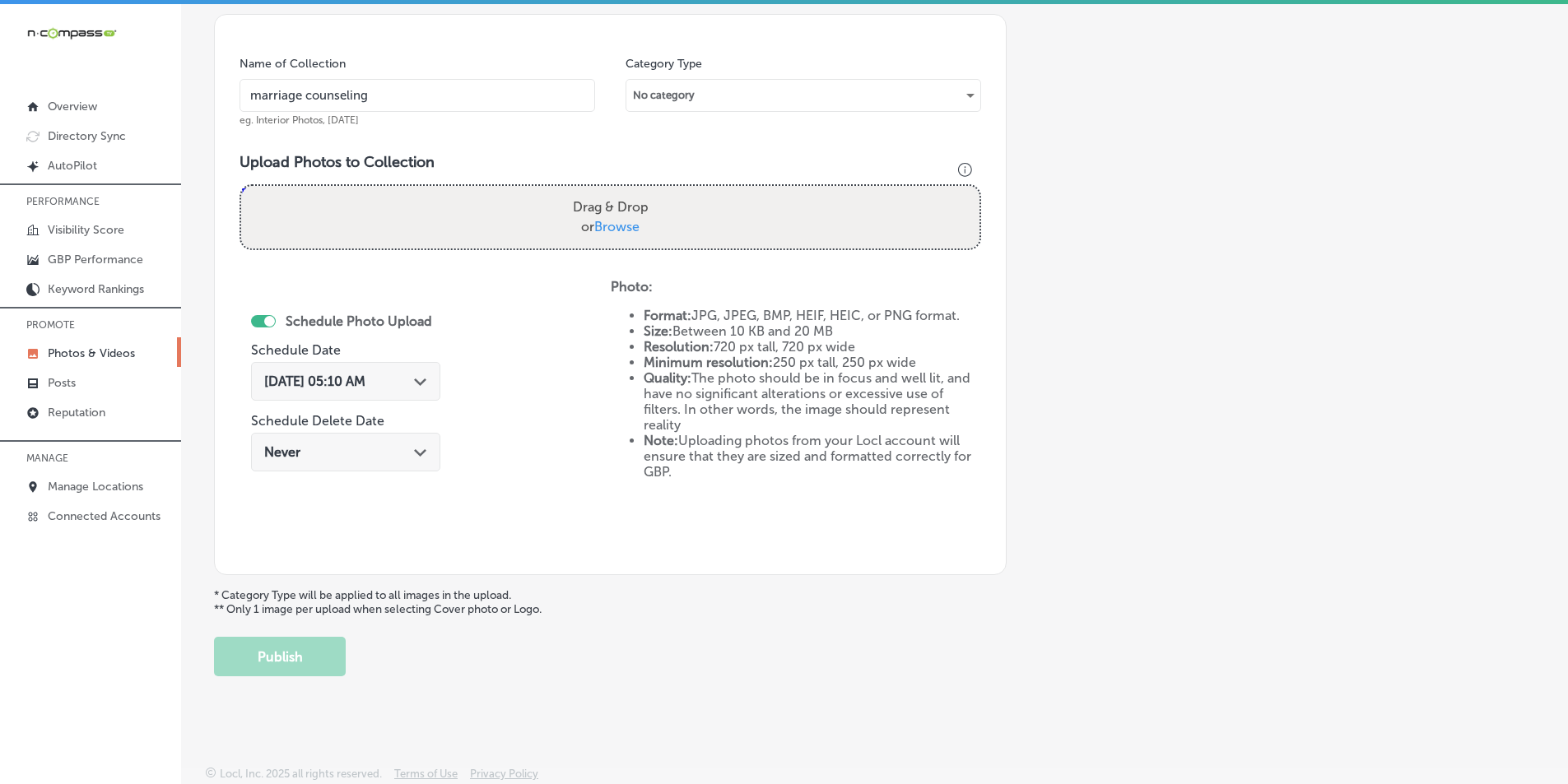
type input "C:\fakepath\17.png"
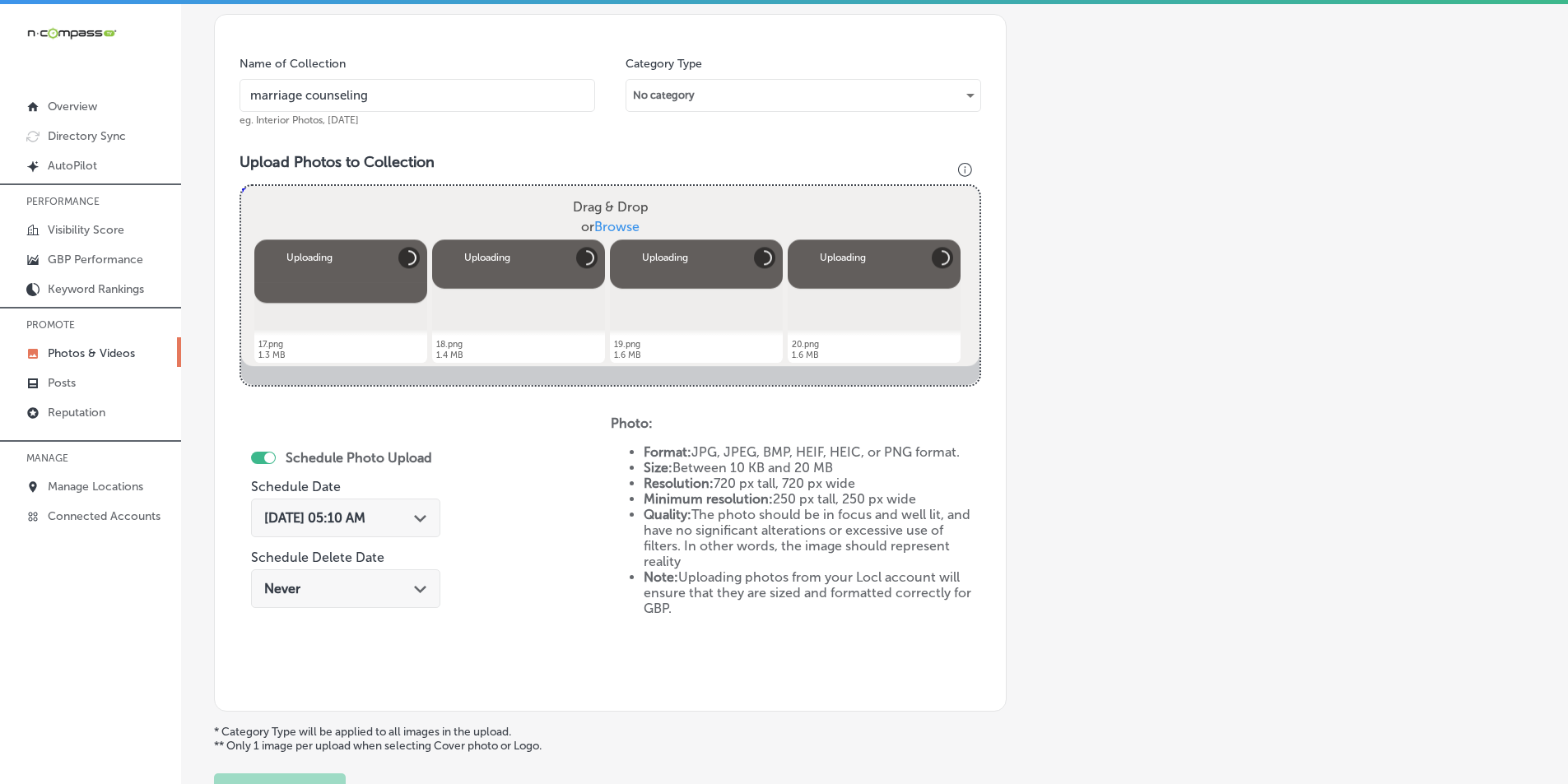
click at [450, 212] on div "Drag & Drop or Browse" at bounding box center [610, 217] width 738 height 63
click at [242, 186] on input "Drag & Drop or Browse" at bounding box center [610, 188] width 738 height 5
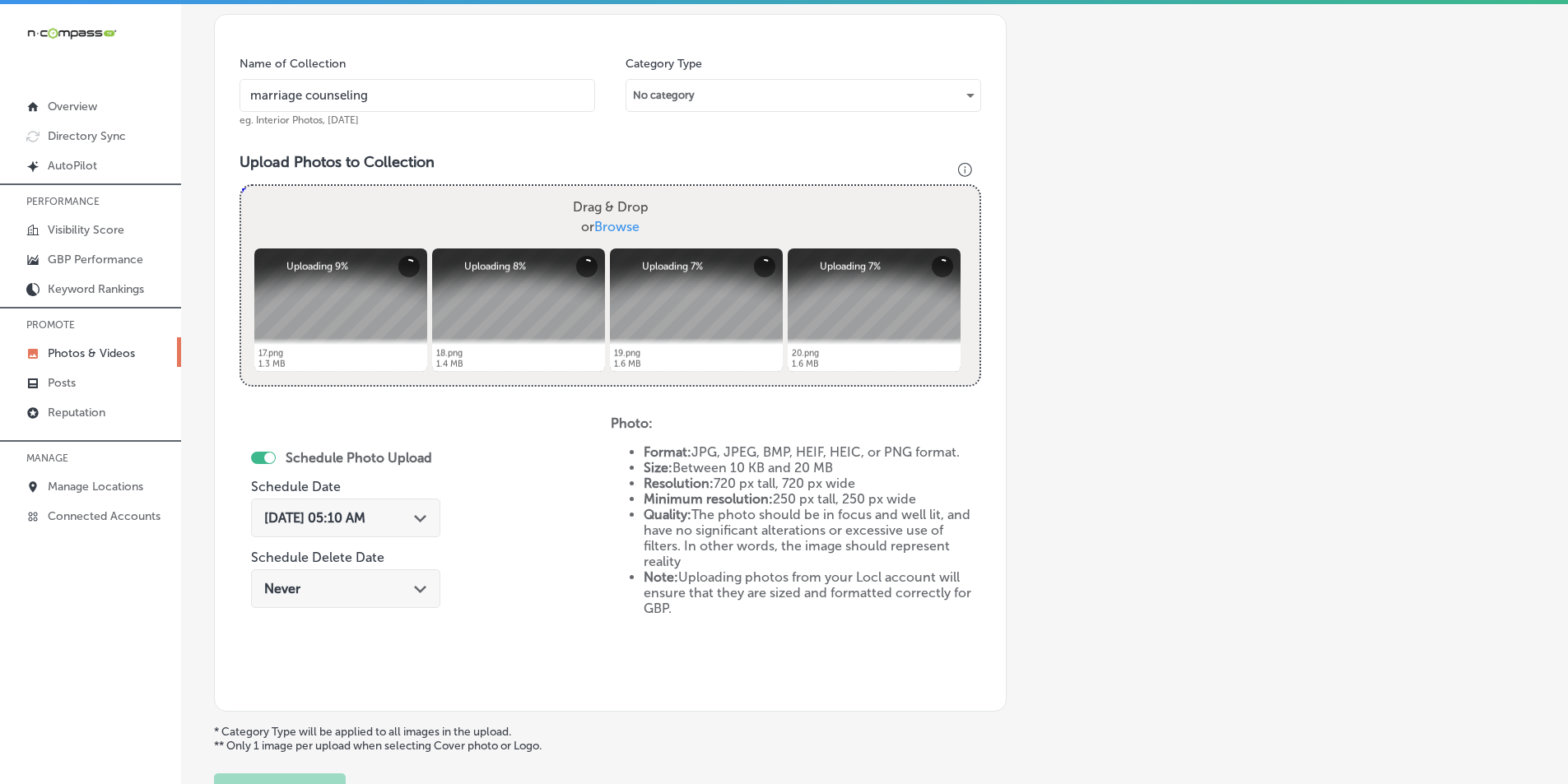
type input "C:\fakepath\21.png"
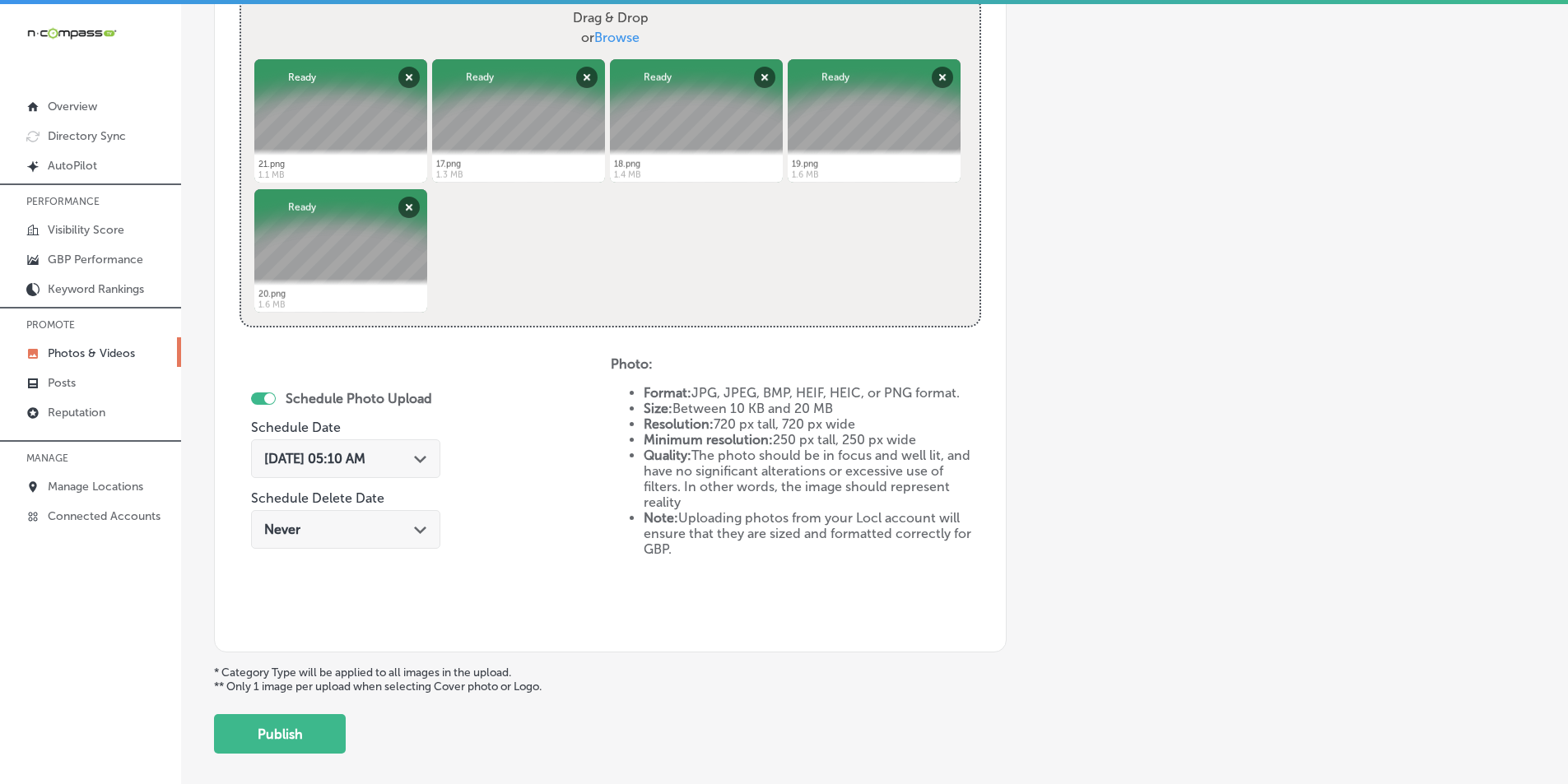
scroll to position [710, 0]
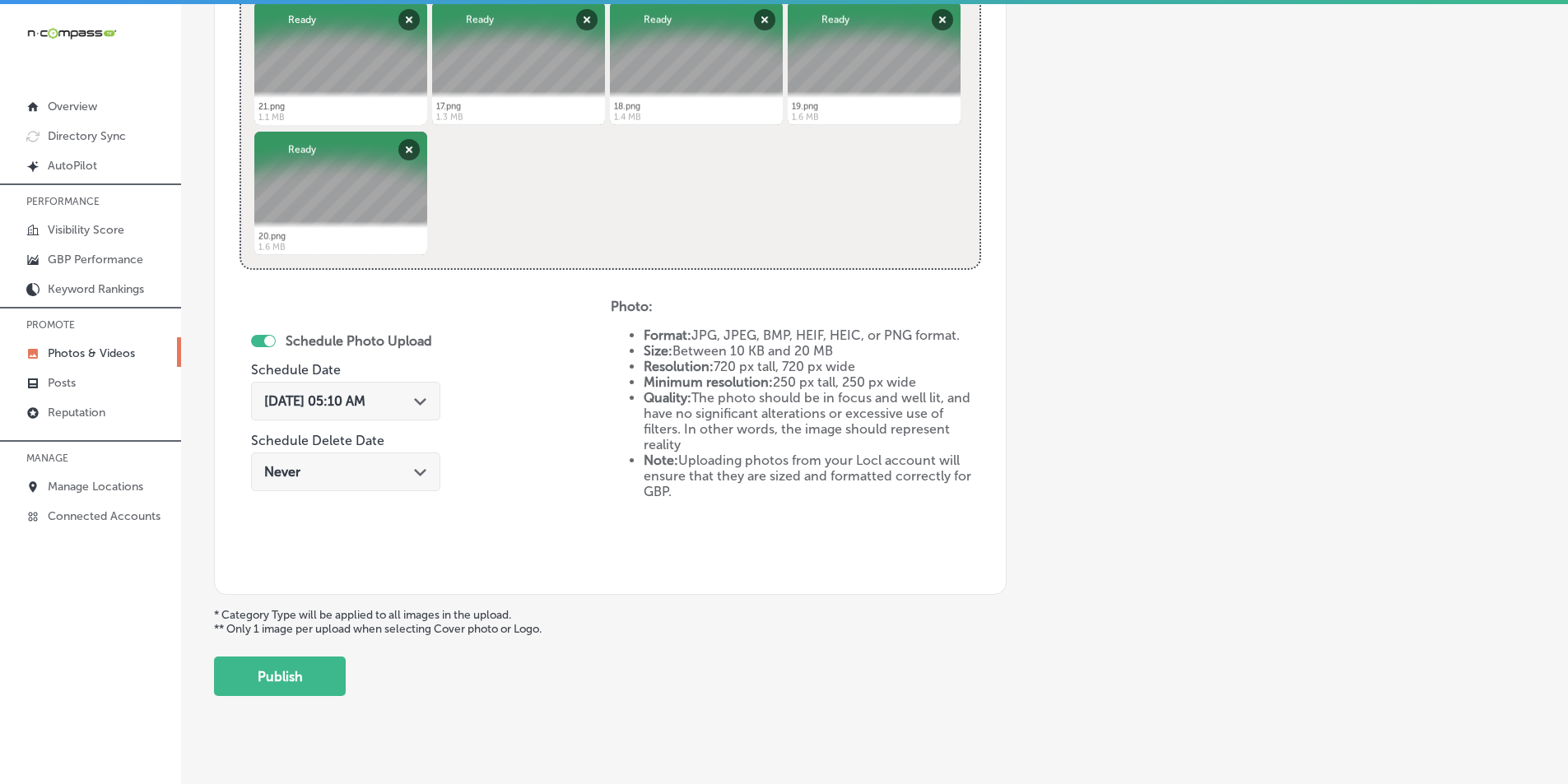
click at [424, 404] on icon "Path Created with Sketch." at bounding box center [420, 402] width 13 height 8
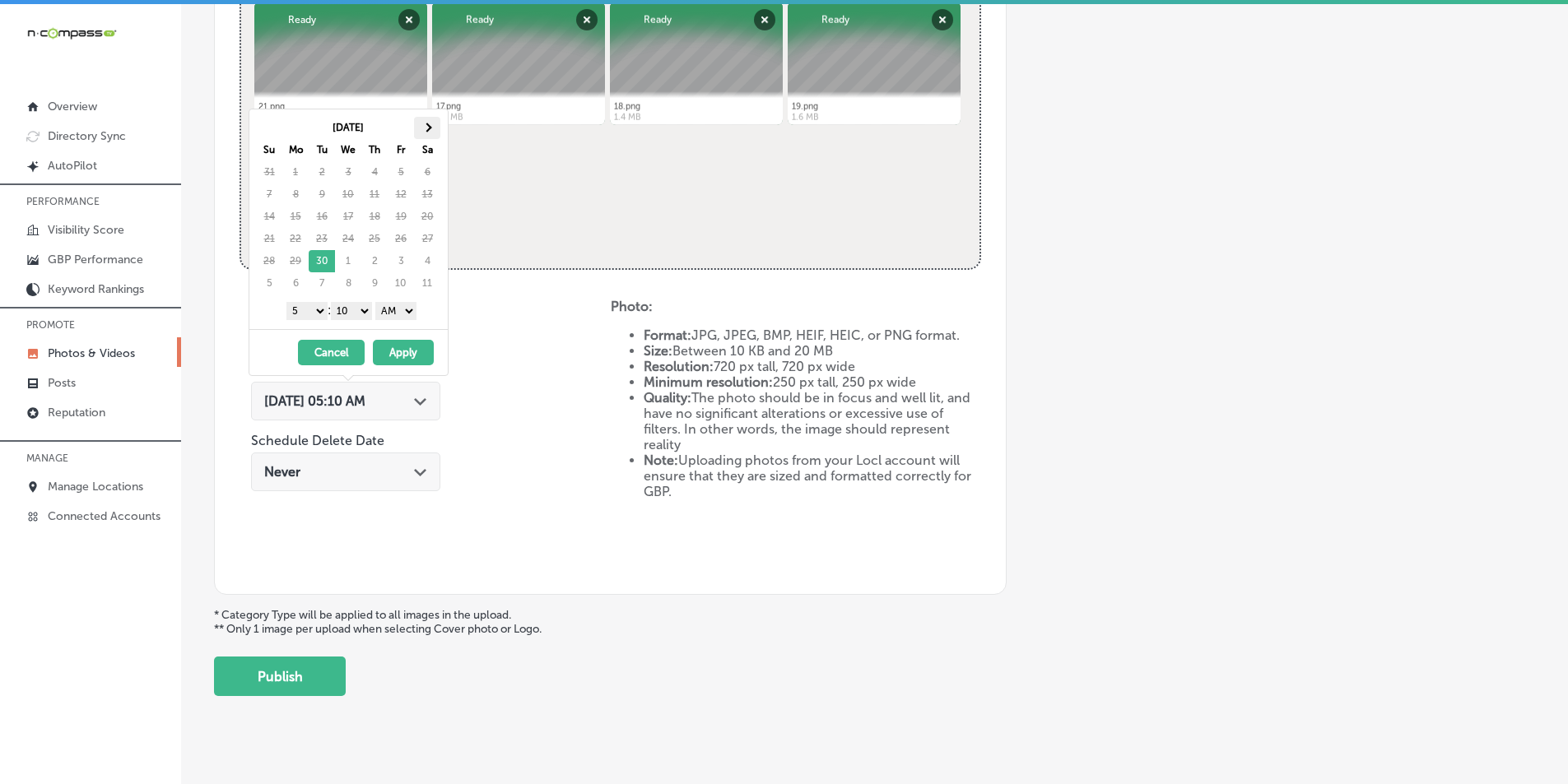
click at [426, 125] on span at bounding box center [426, 127] width 9 height 9
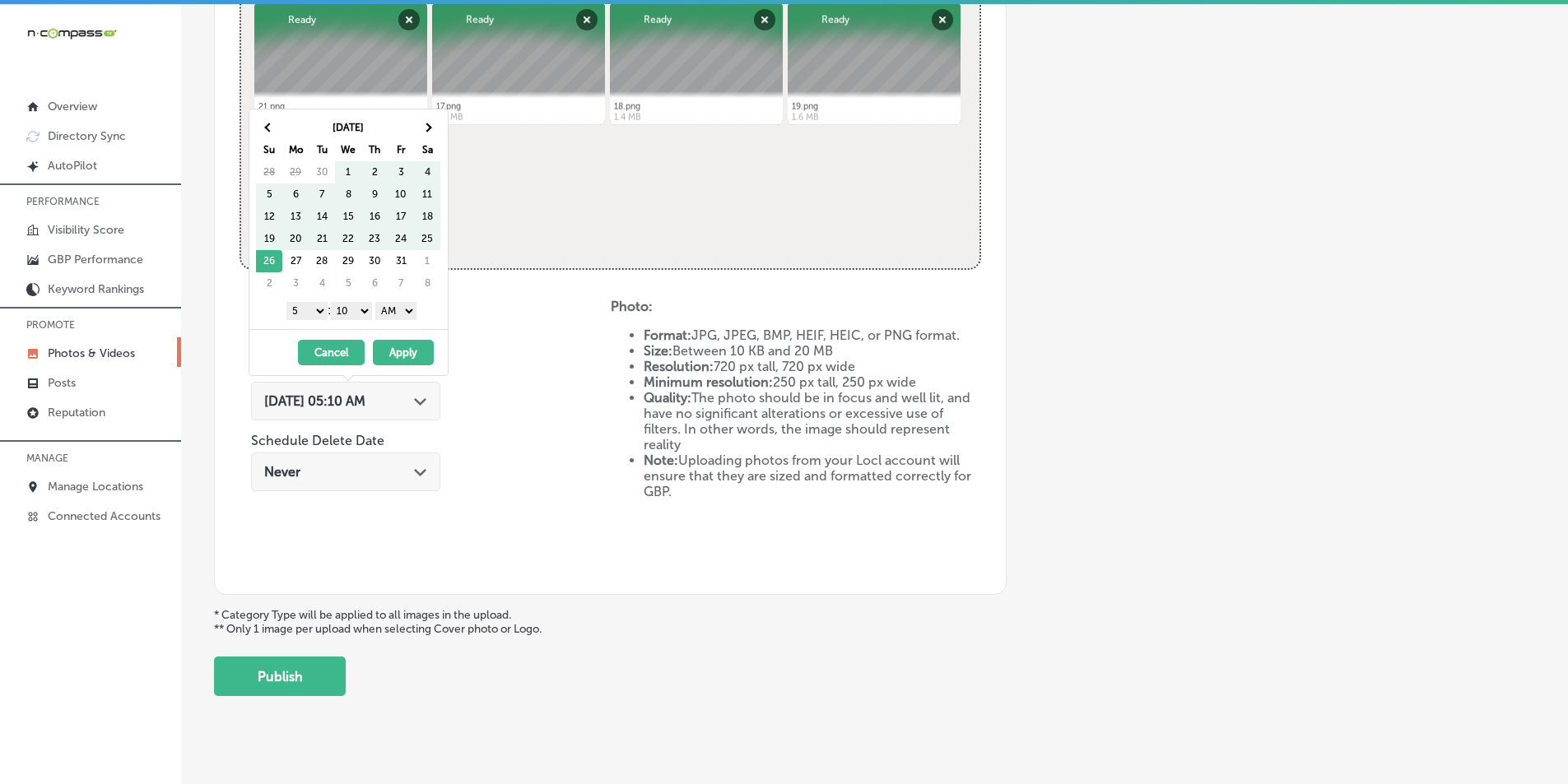
click at [426, 125] on span at bounding box center [426, 127] width 9 height 9
click at [316, 308] on select "1 2 3 4 5 6 7 8 9 10 11 12" at bounding box center [307, 310] width 42 height 18
click at [368, 310] on select "00 10 20 30 40 50" at bounding box center [351, 310] width 42 height 18
click at [410, 306] on select "AM PM" at bounding box center [396, 310] width 42 height 18
click at [393, 351] on button "Apply" at bounding box center [403, 353] width 61 height 25
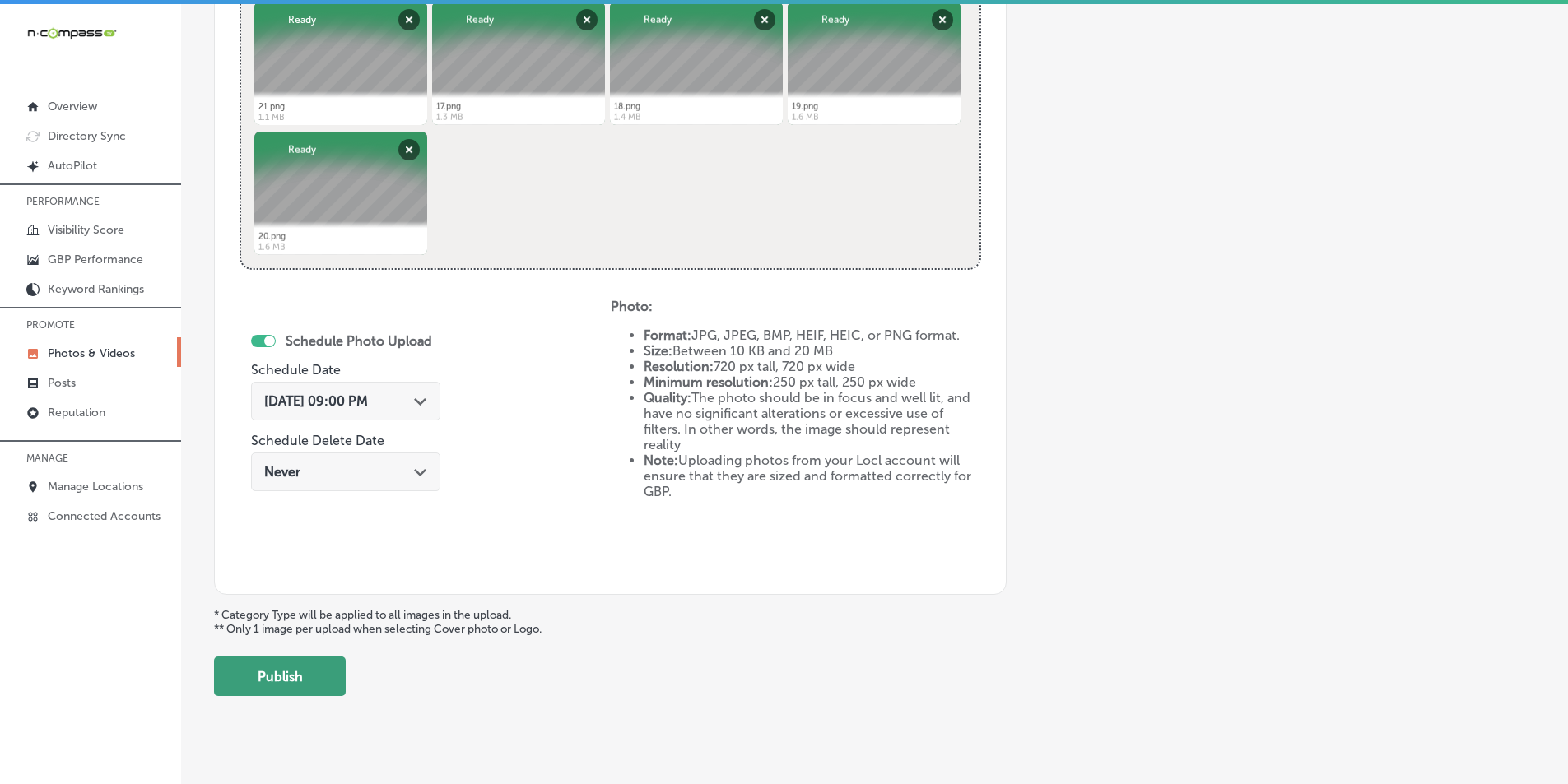
click at [291, 676] on button "Publish" at bounding box center [279, 676] width 131 height 40
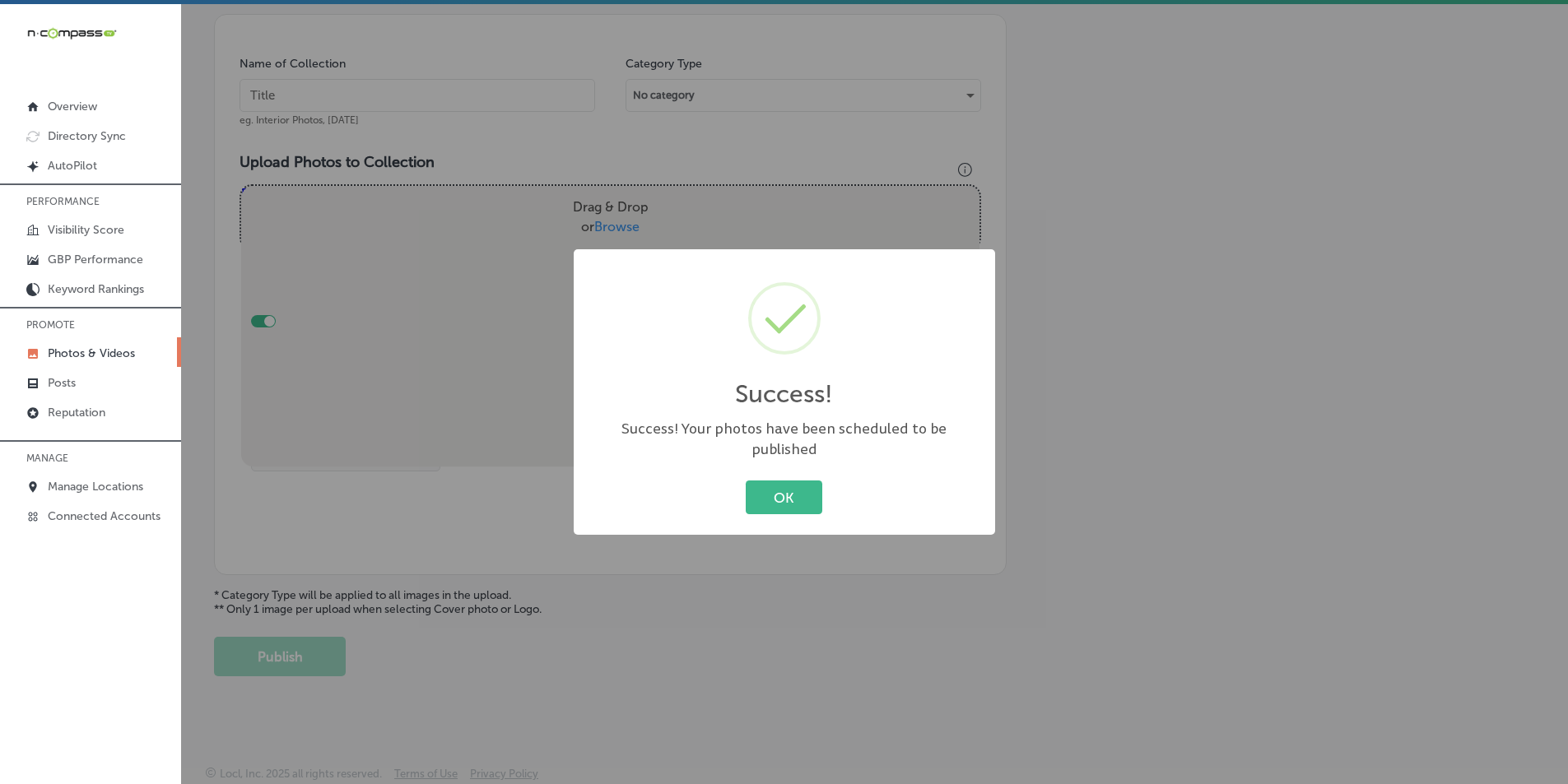
scroll to position [464, 0]
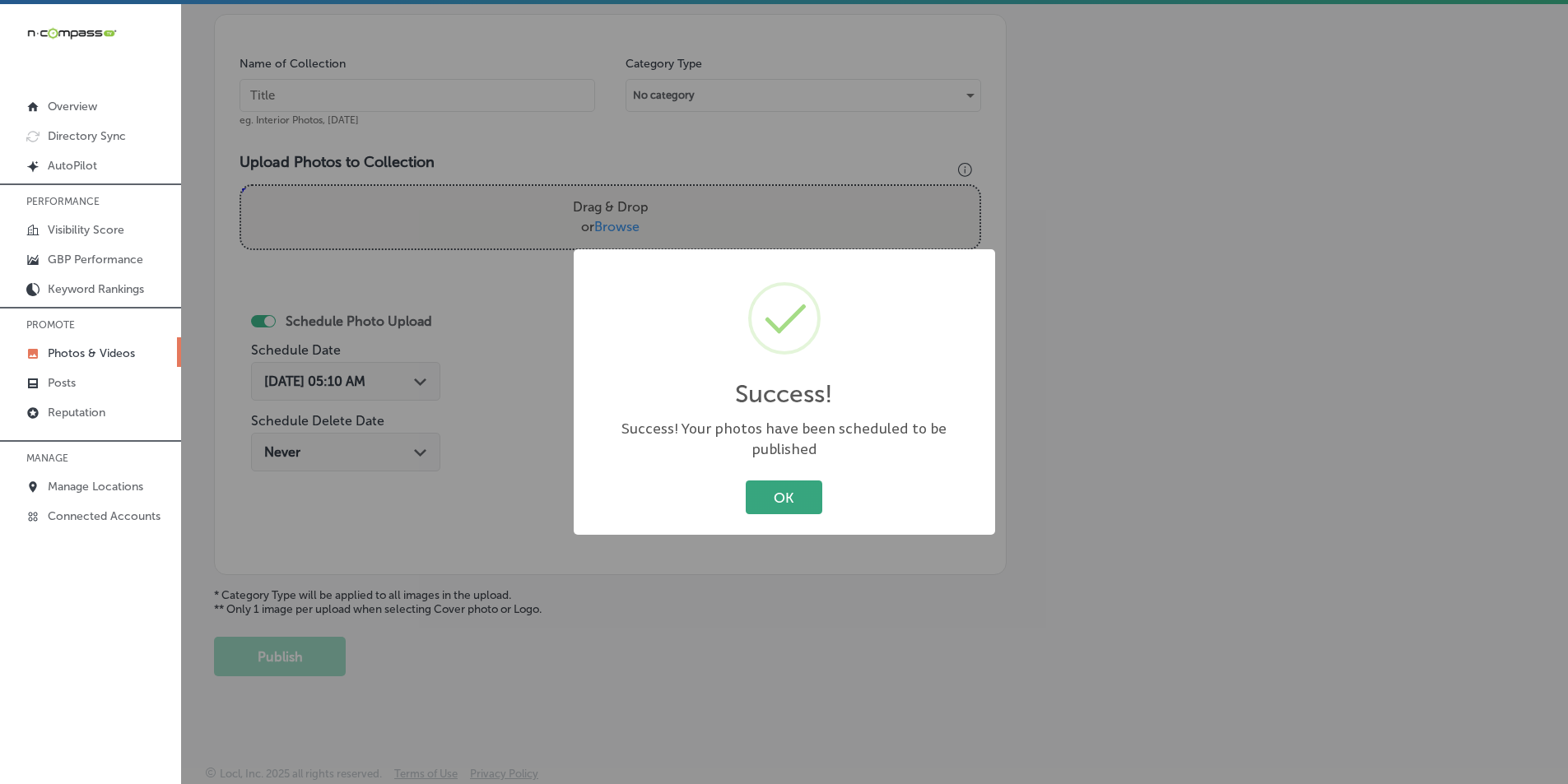
click at [775, 484] on button "OK" at bounding box center [784, 498] width 76 height 34
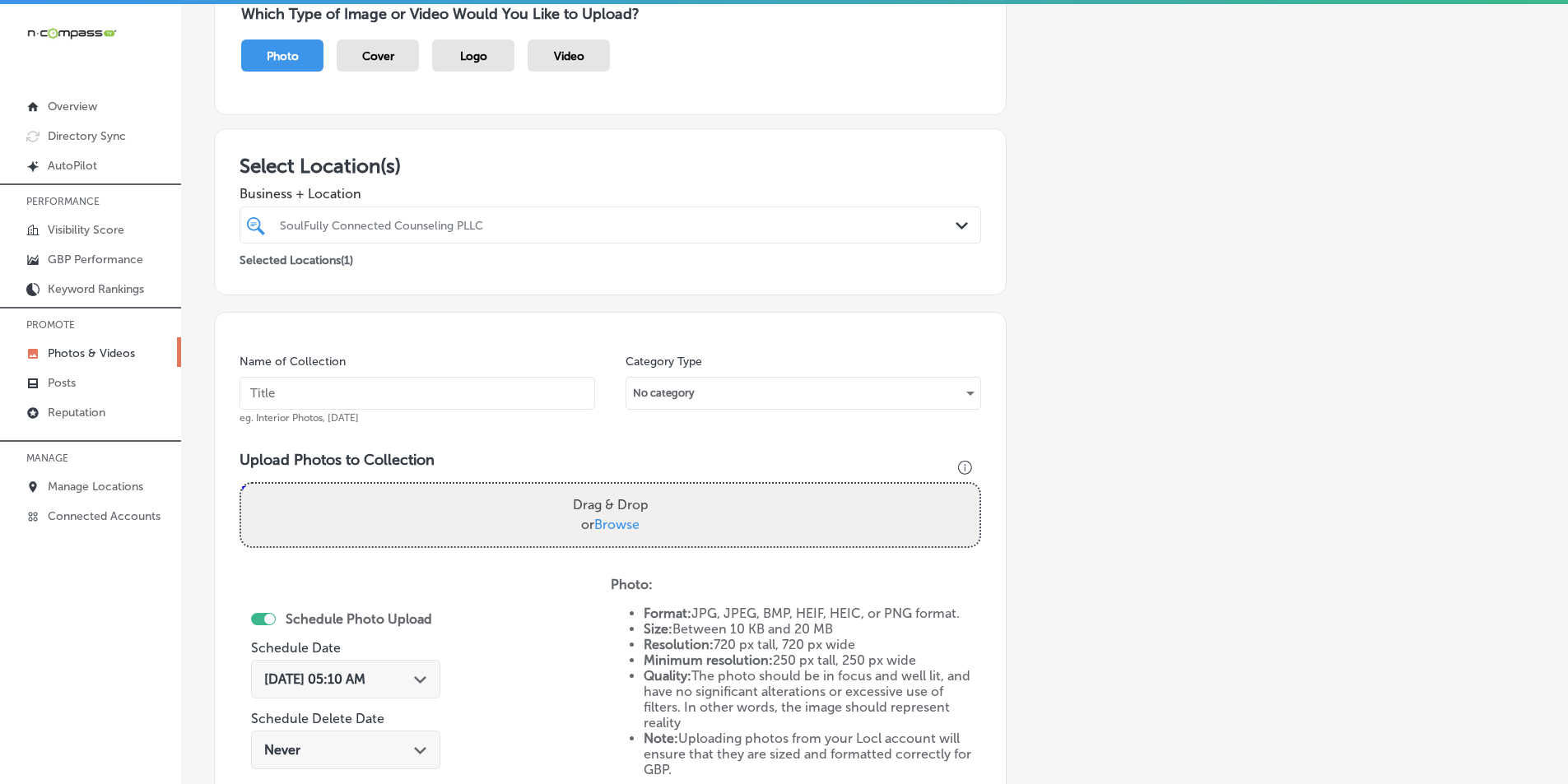
scroll to position [134, 0]
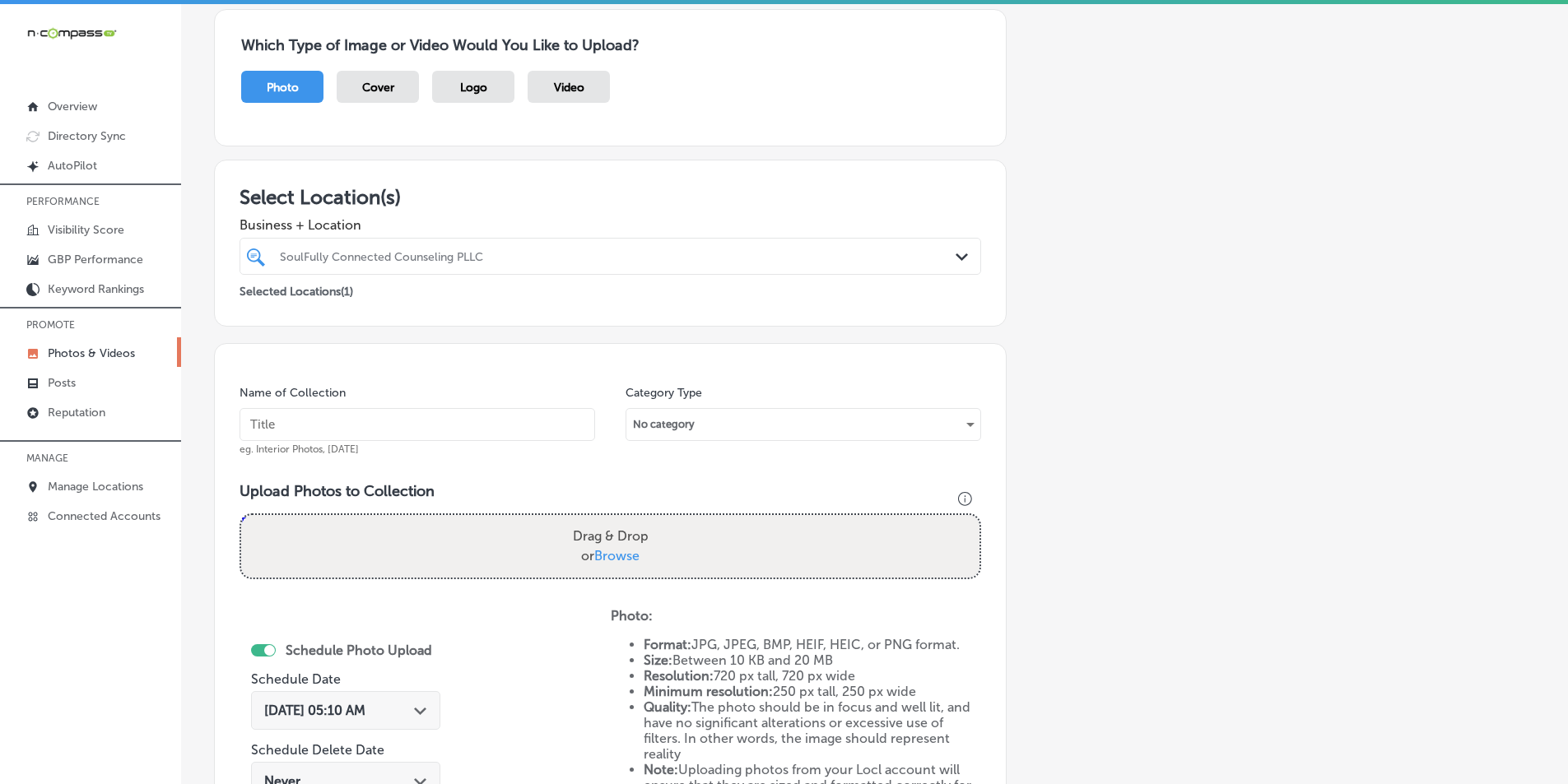
click at [333, 422] on input "text" at bounding box center [418, 425] width 356 height 33
paste input "counseling"
type input "counseling"
click at [289, 529] on div "Drag & Drop or Browse" at bounding box center [610, 547] width 738 height 63
click at [242, 515] on input "Drag & Drop or Browse" at bounding box center [610, 518] width 738 height 5
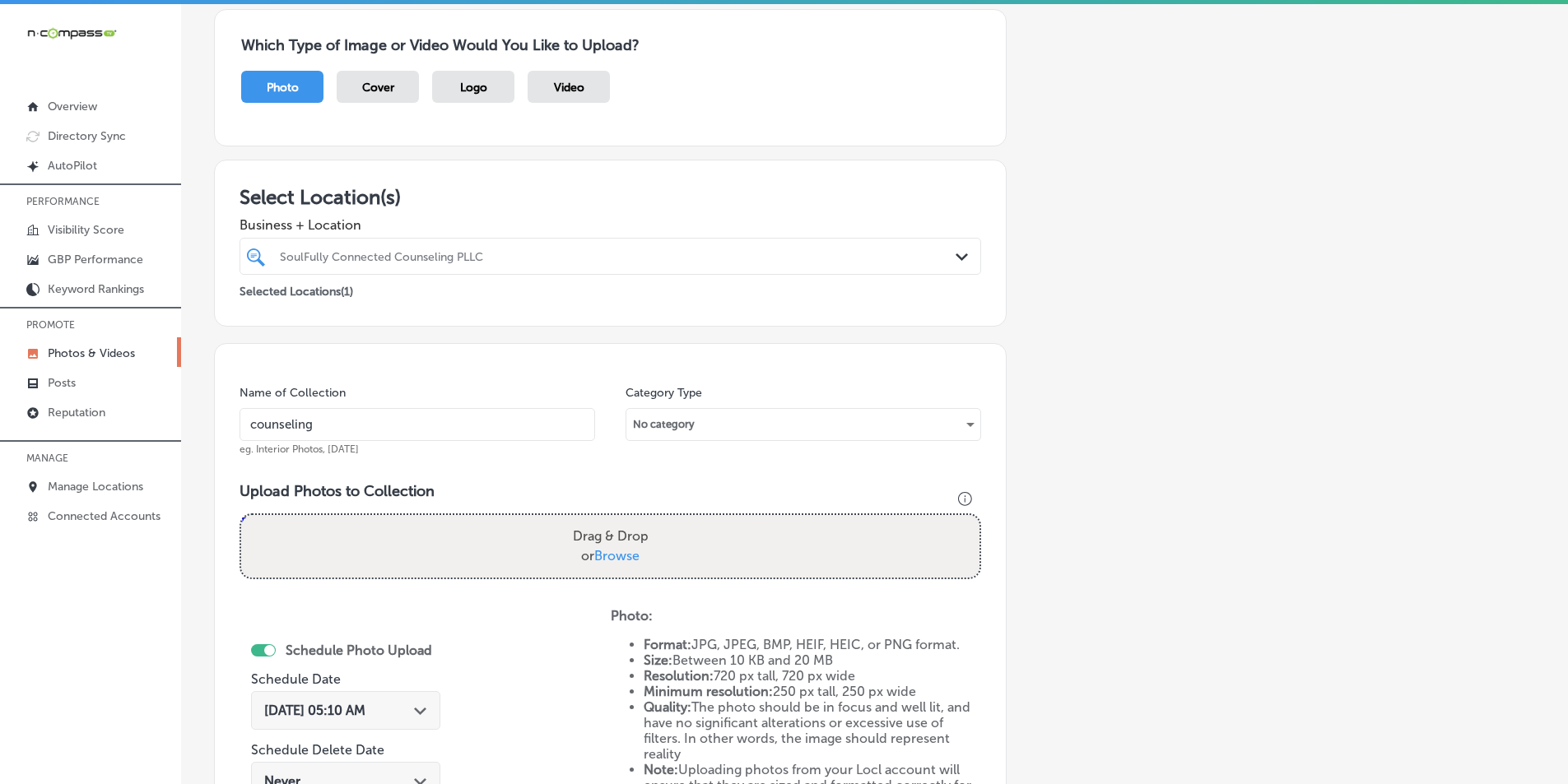
type input "C:\fakepath\22.png"
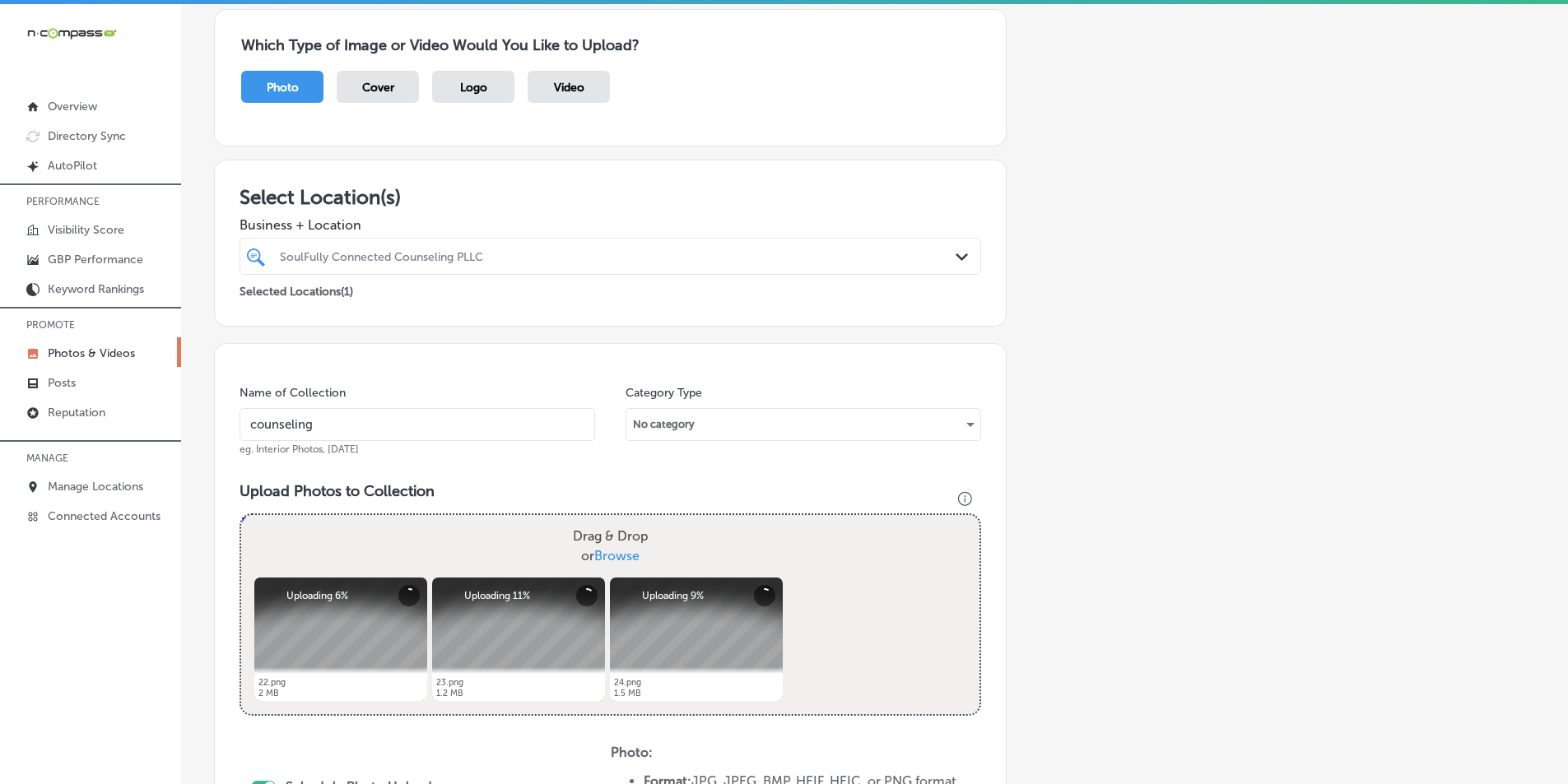
click at [402, 535] on div "Drag & Drop or Browse" at bounding box center [610, 547] width 738 height 63
click at [242, 515] on input "Drag & Drop or Browse" at bounding box center [610, 518] width 738 height 5
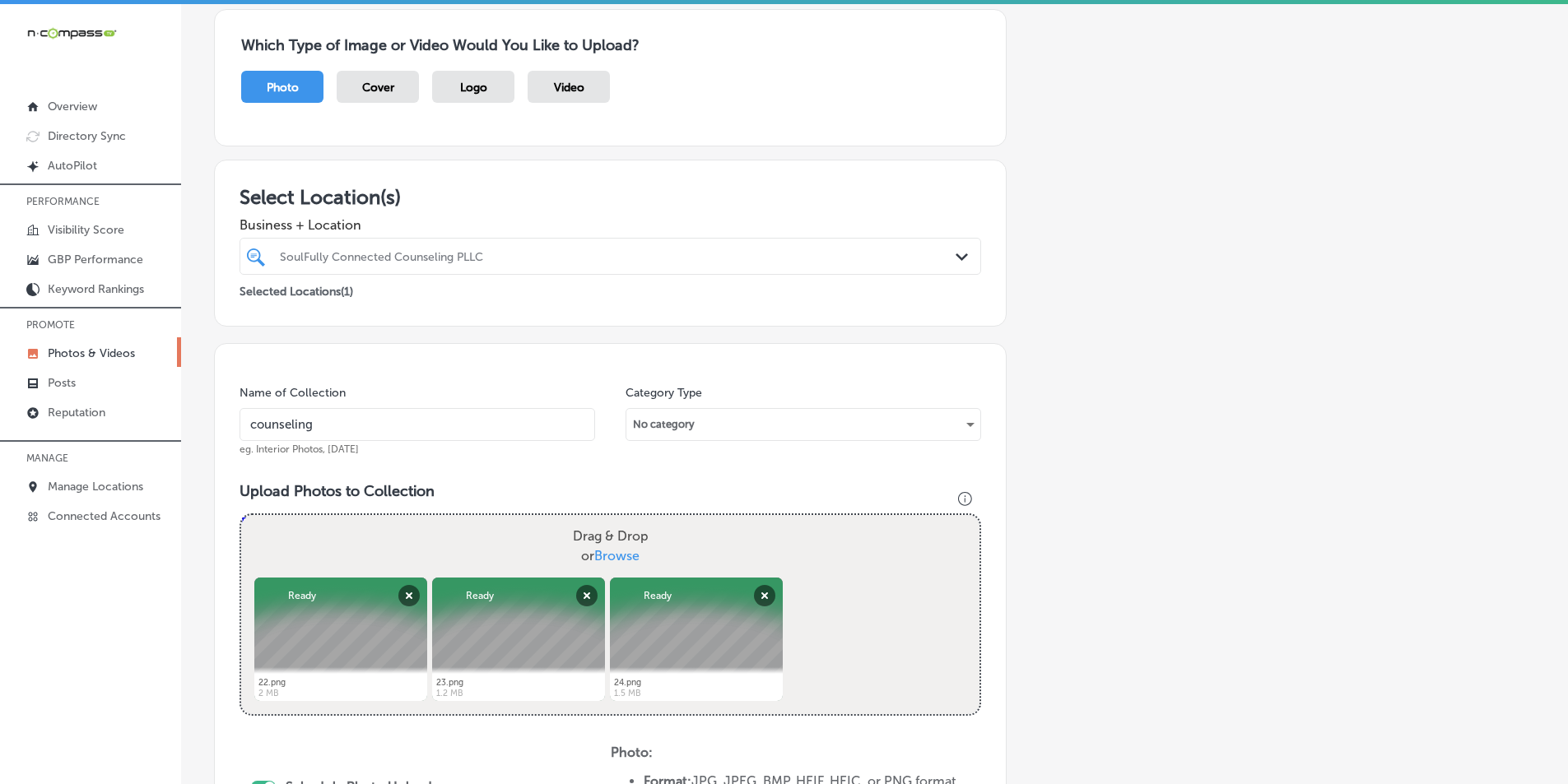
type input "C:\fakepath\25.png"
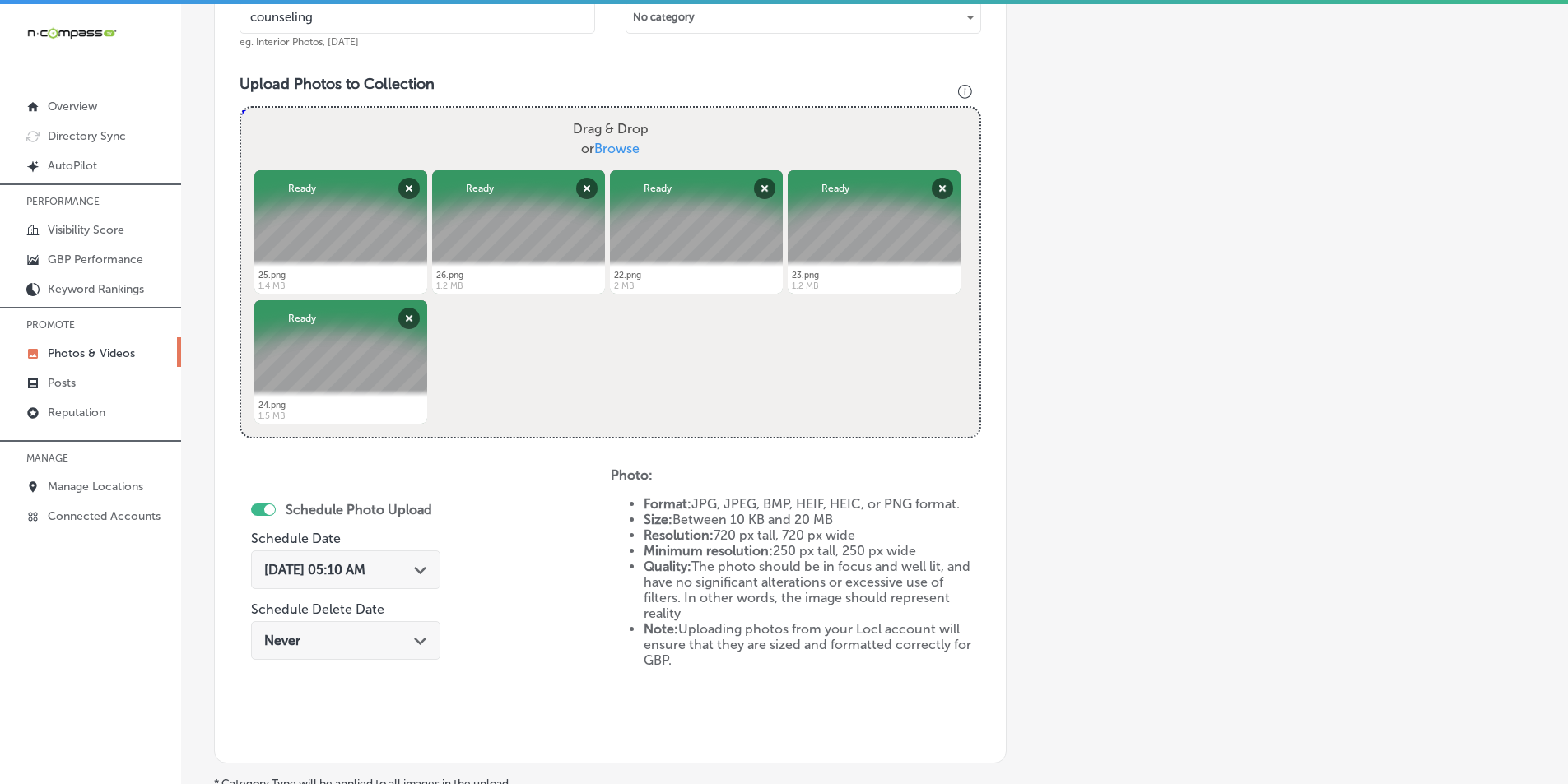
scroll to position [546, 0]
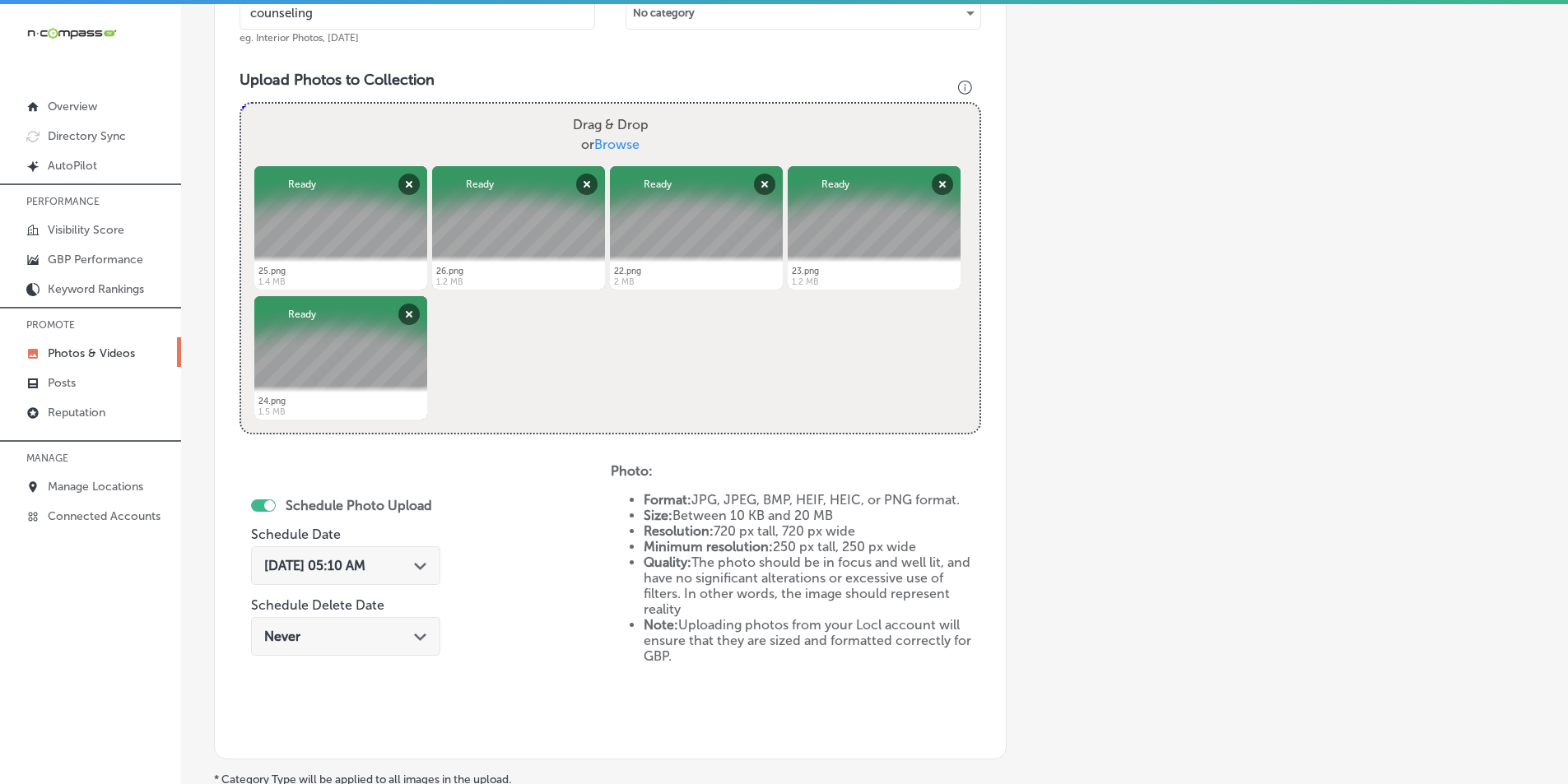
click at [414, 559] on div "Sep 30, 2025 05:10 AM Path Created with Sketch." at bounding box center [346, 565] width 163 height 15
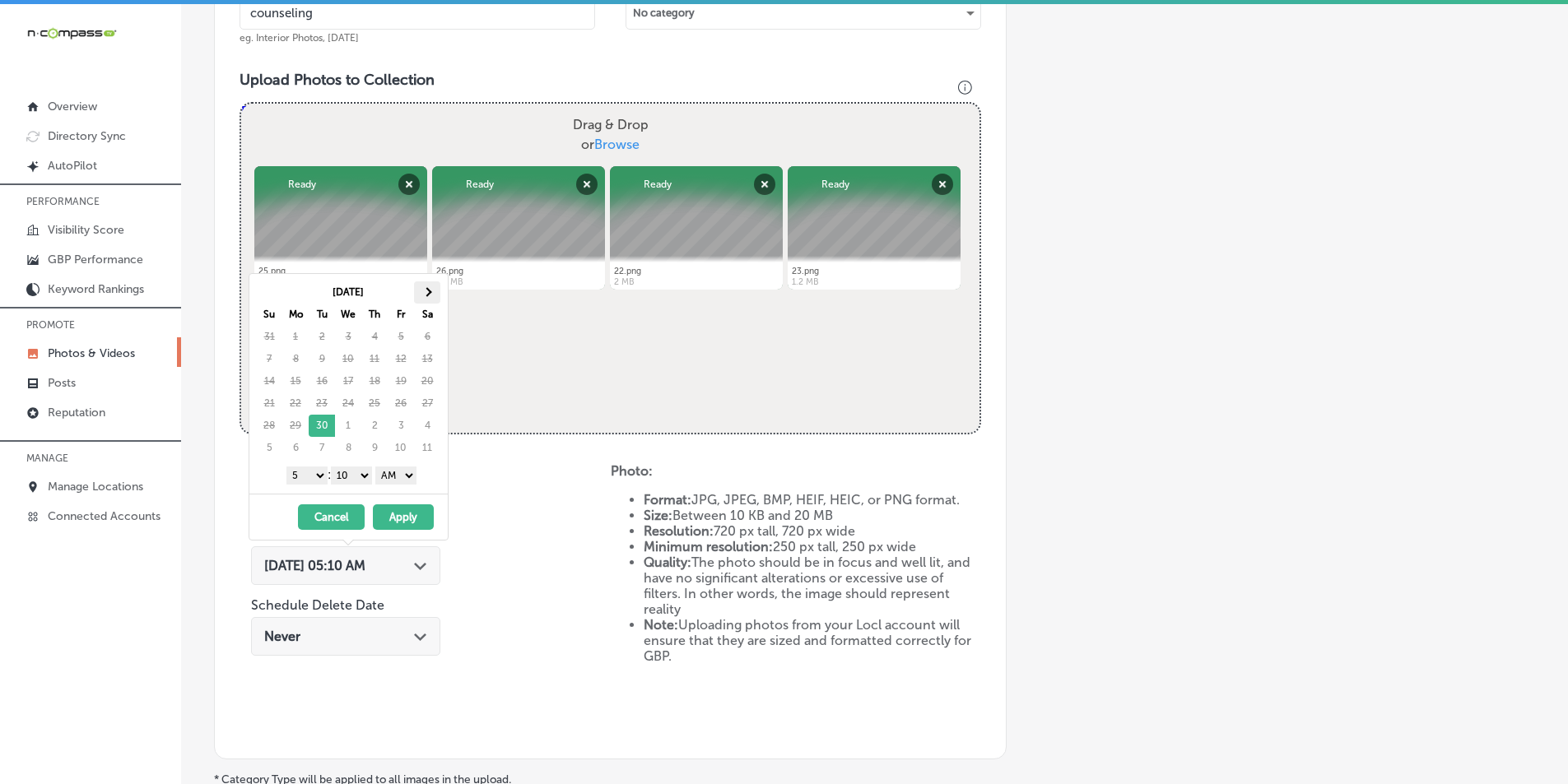
click at [429, 288] on th at bounding box center [426, 292] width 26 height 22
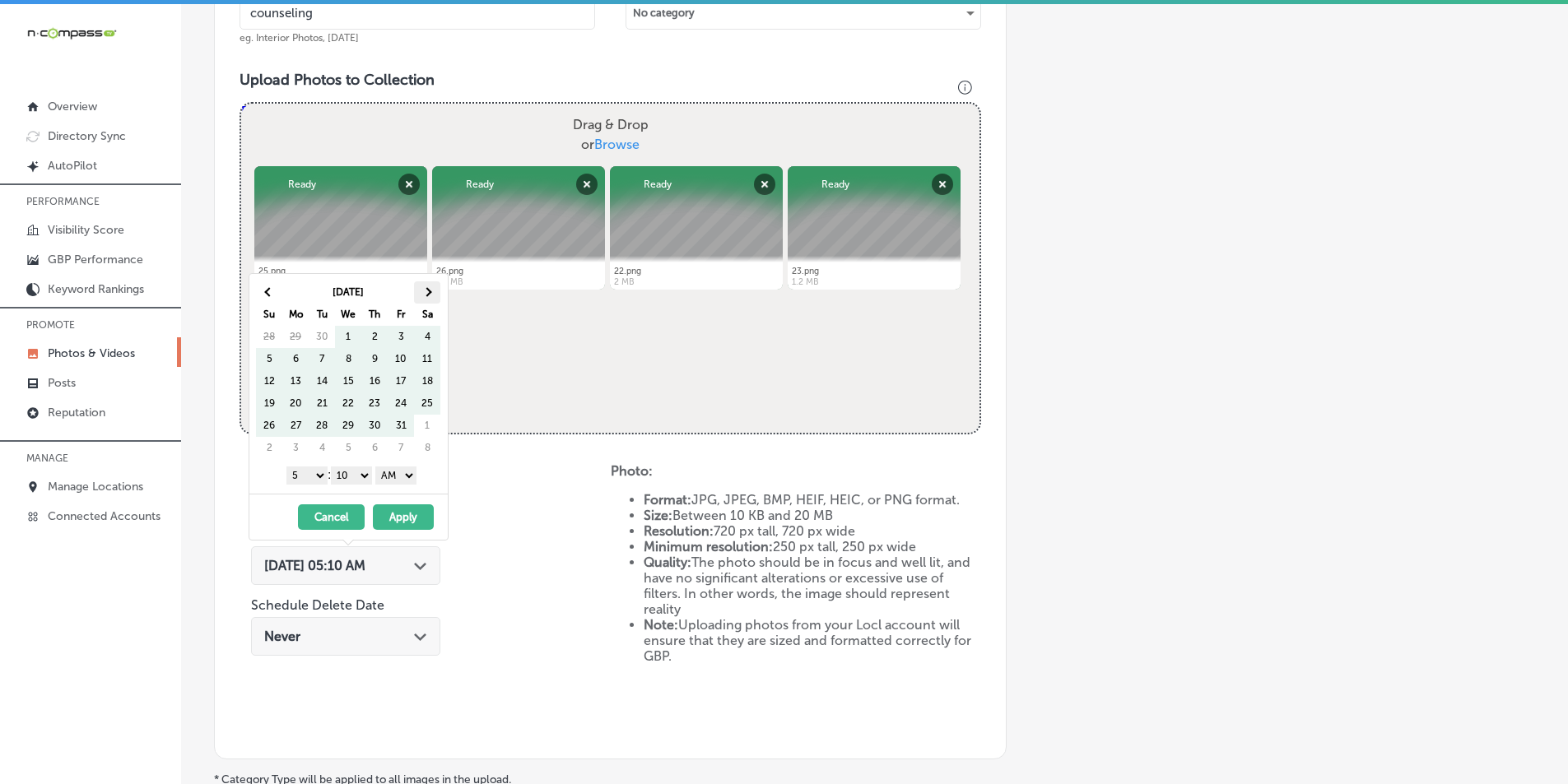
click at [431, 289] on th at bounding box center [426, 292] width 26 height 22
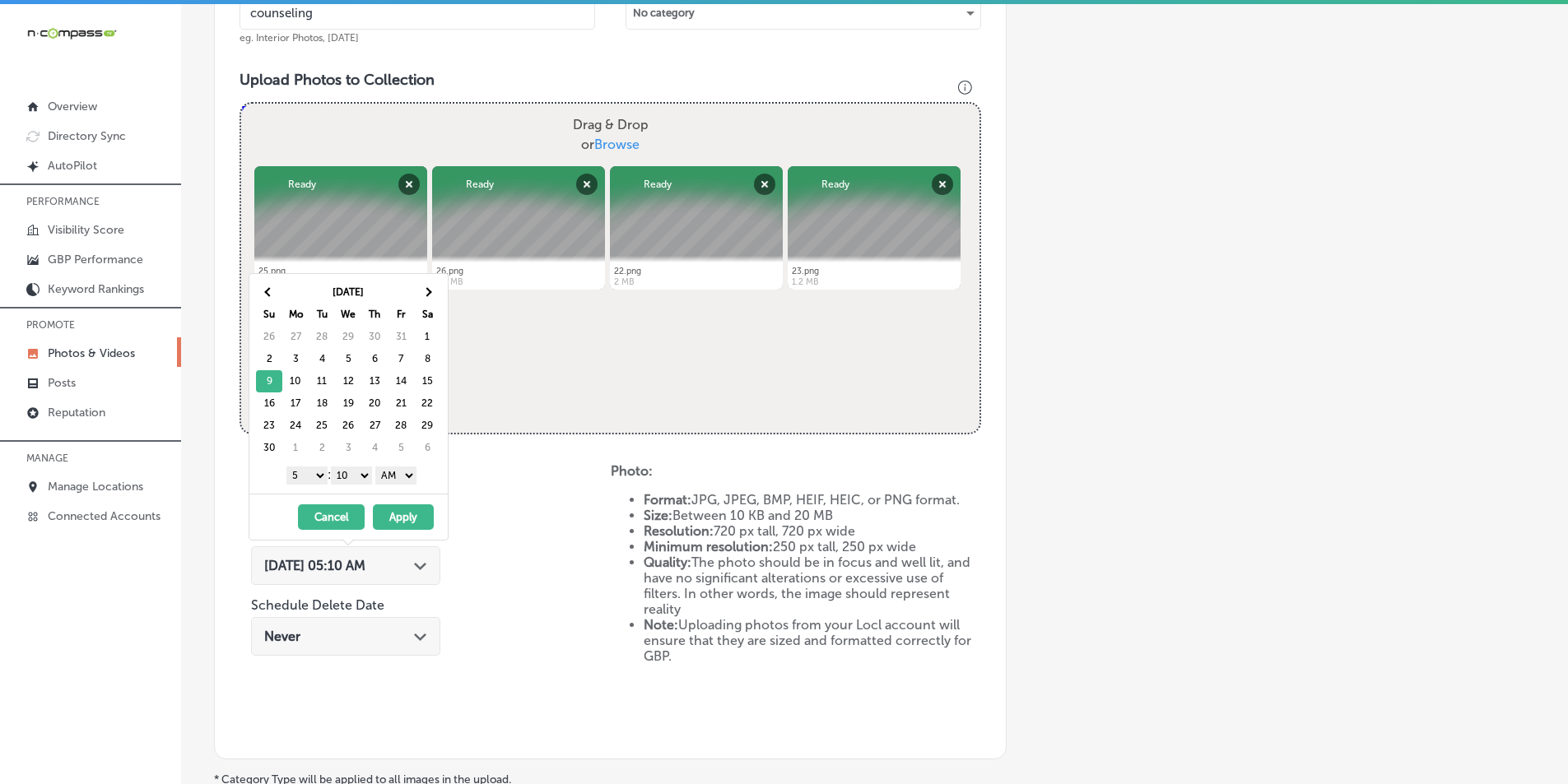
click at [315, 476] on select "1 2 3 4 5 6 7 8 9 10 11 12" at bounding box center [307, 475] width 42 height 18
click at [365, 475] on select "00 10 20 30 40 50" at bounding box center [351, 475] width 42 height 18
click at [410, 476] on select "AM PM" at bounding box center [396, 475] width 42 height 18
click at [399, 514] on button "Apply" at bounding box center [403, 517] width 61 height 25
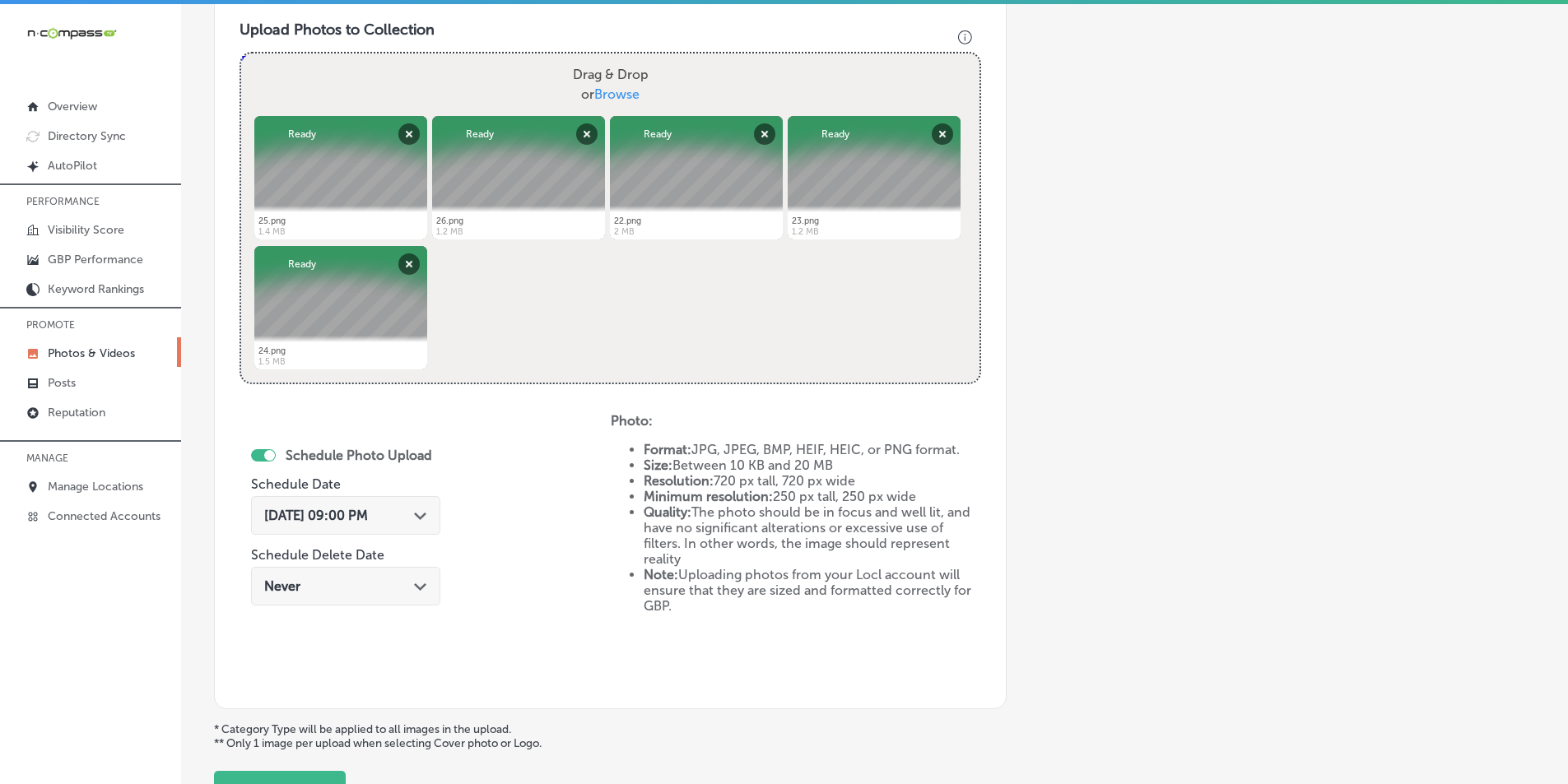
scroll to position [730, 0]
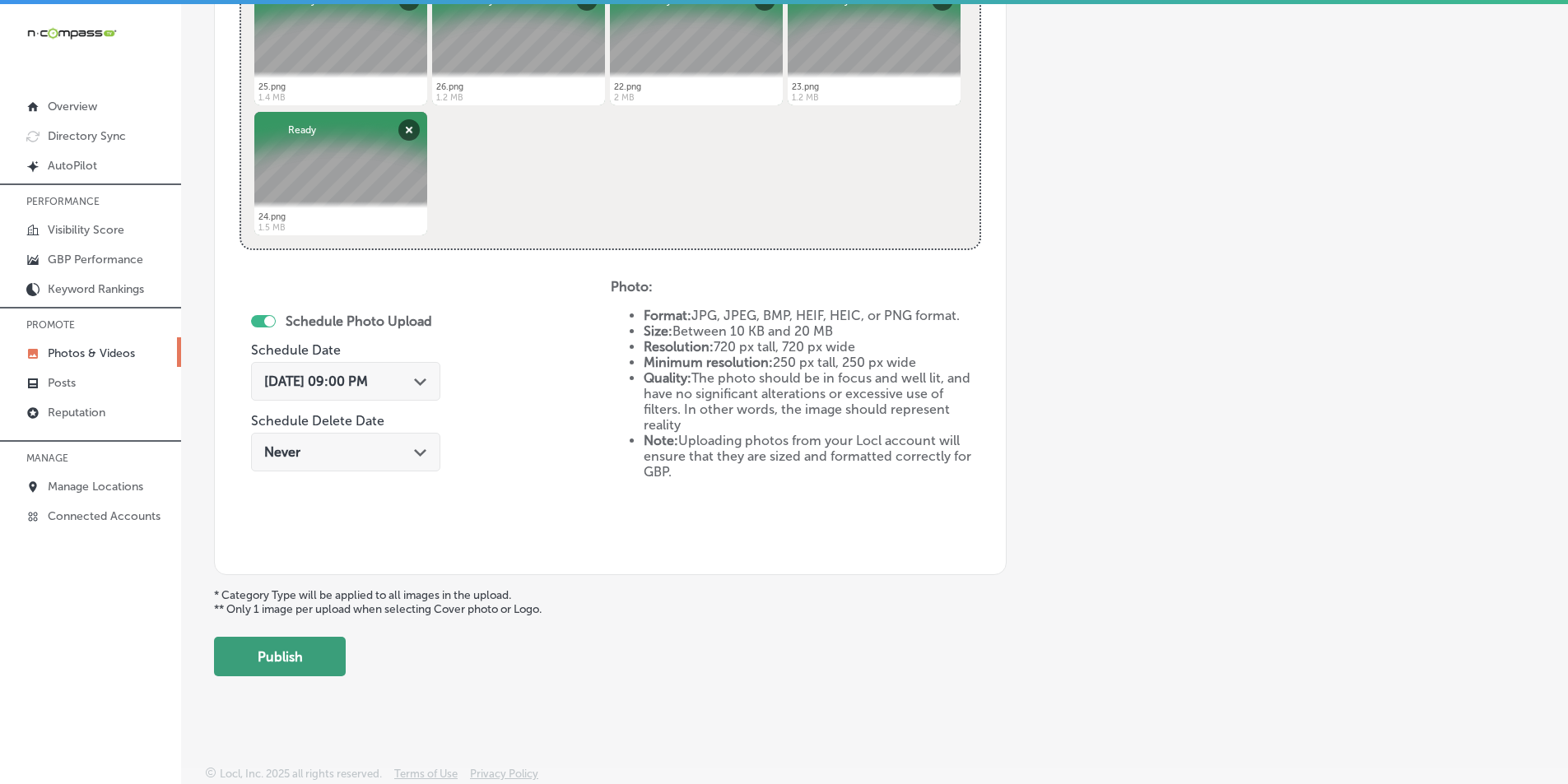
click at [309, 653] on button "Publish" at bounding box center [279, 657] width 131 height 40
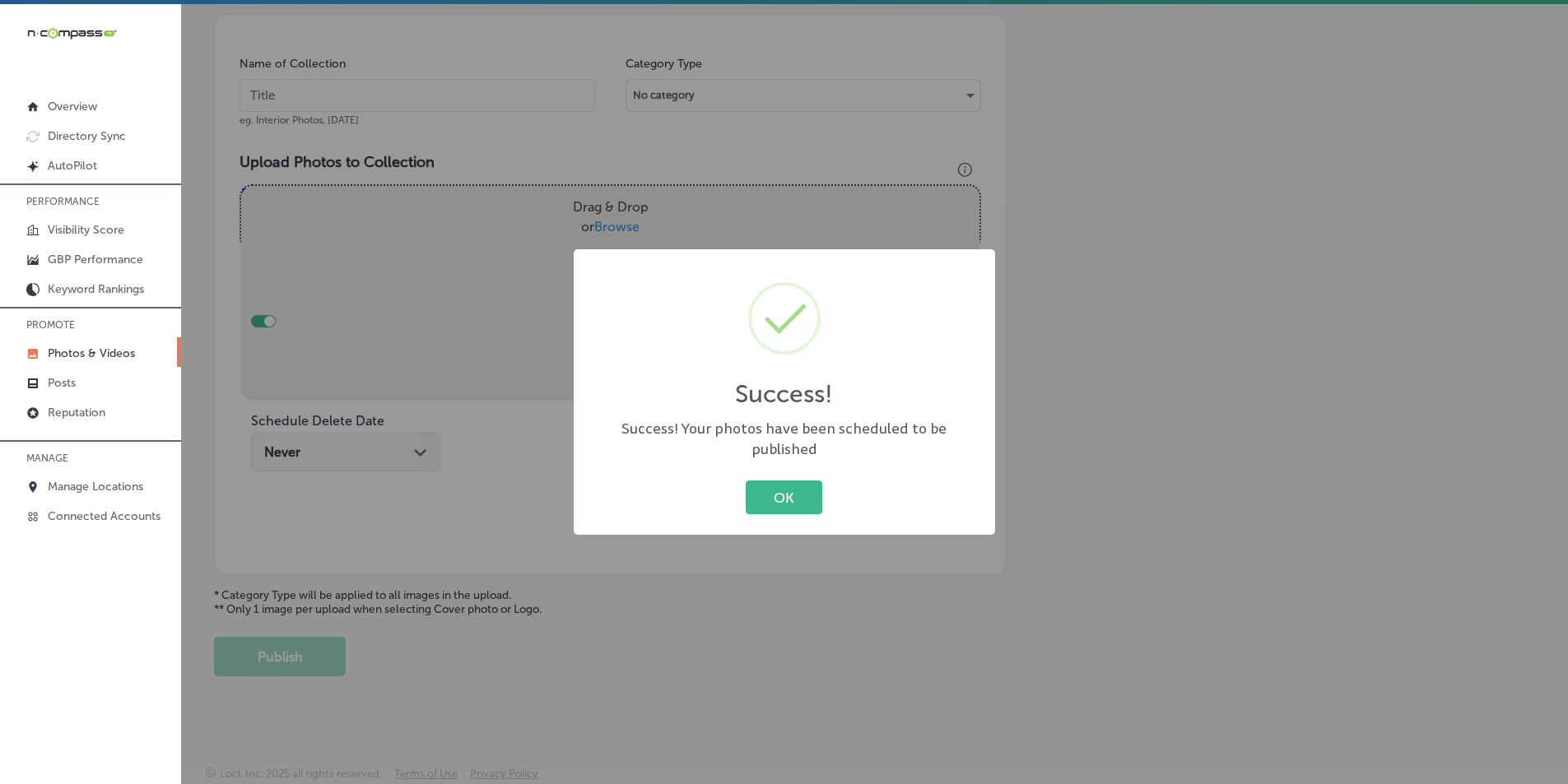
scroll to position [464, 0]
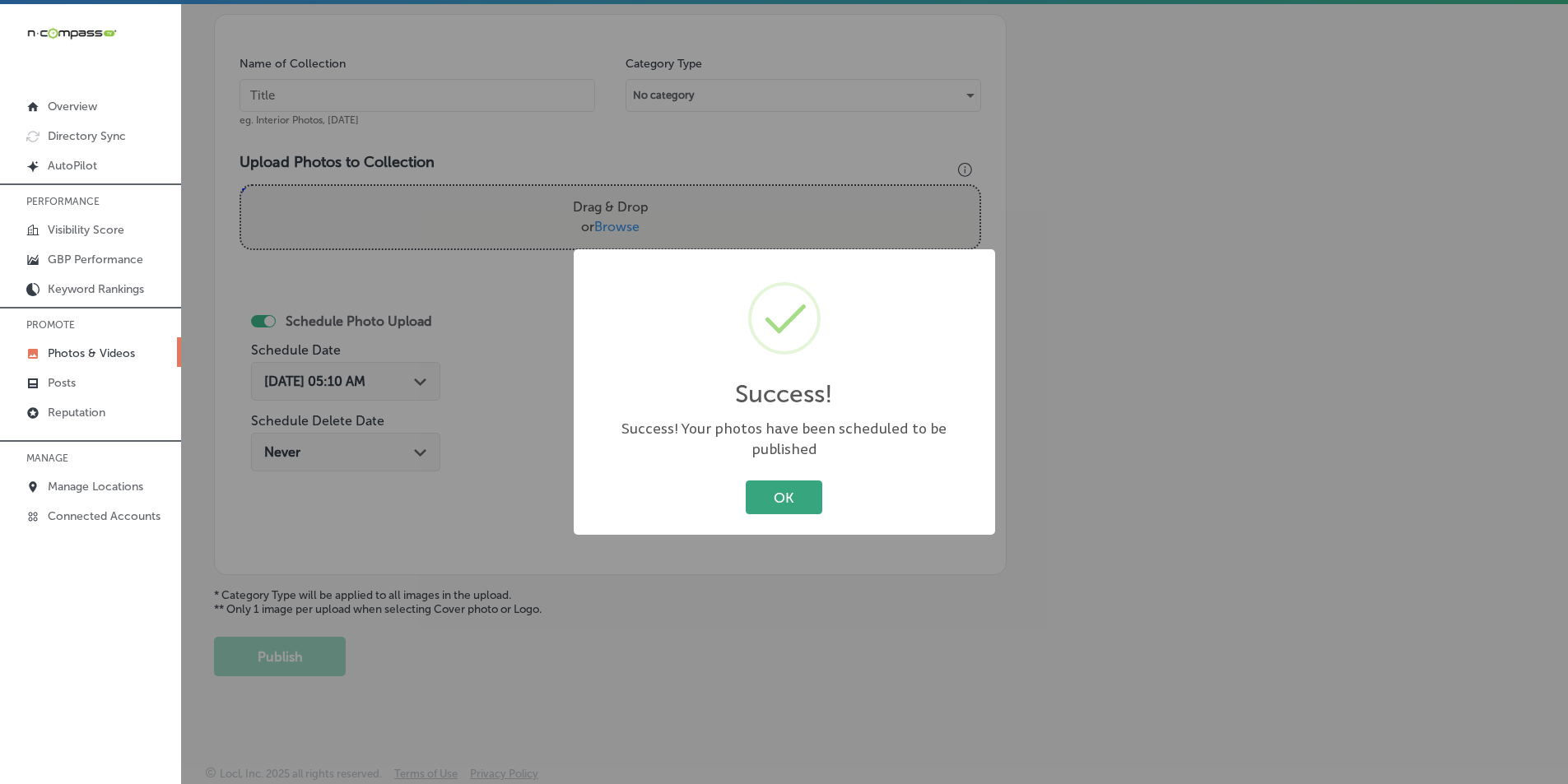
click at [789, 481] on button "OK" at bounding box center [784, 498] width 76 height 34
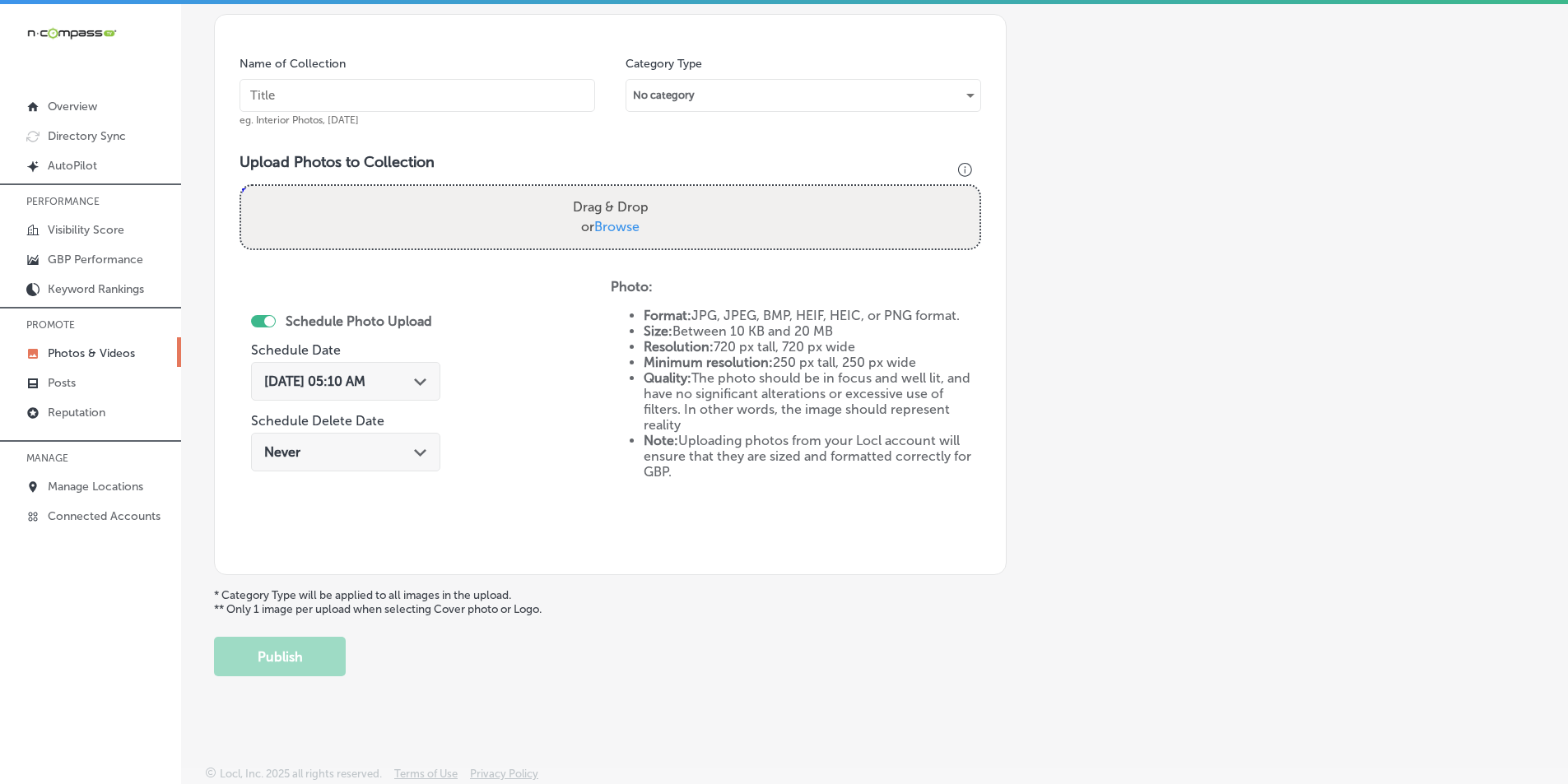
click at [349, 97] on input "text" at bounding box center [418, 95] width 356 height 33
paste input "therapist near me"
type input "therapist near me"
click at [356, 211] on div "Drag & Drop or Browse" at bounding box center [610, 217] width 738 height 63
click at [242, 186] on input "Drag & Drop or Browse" at bounding box center [610, 188] width 738 height 5
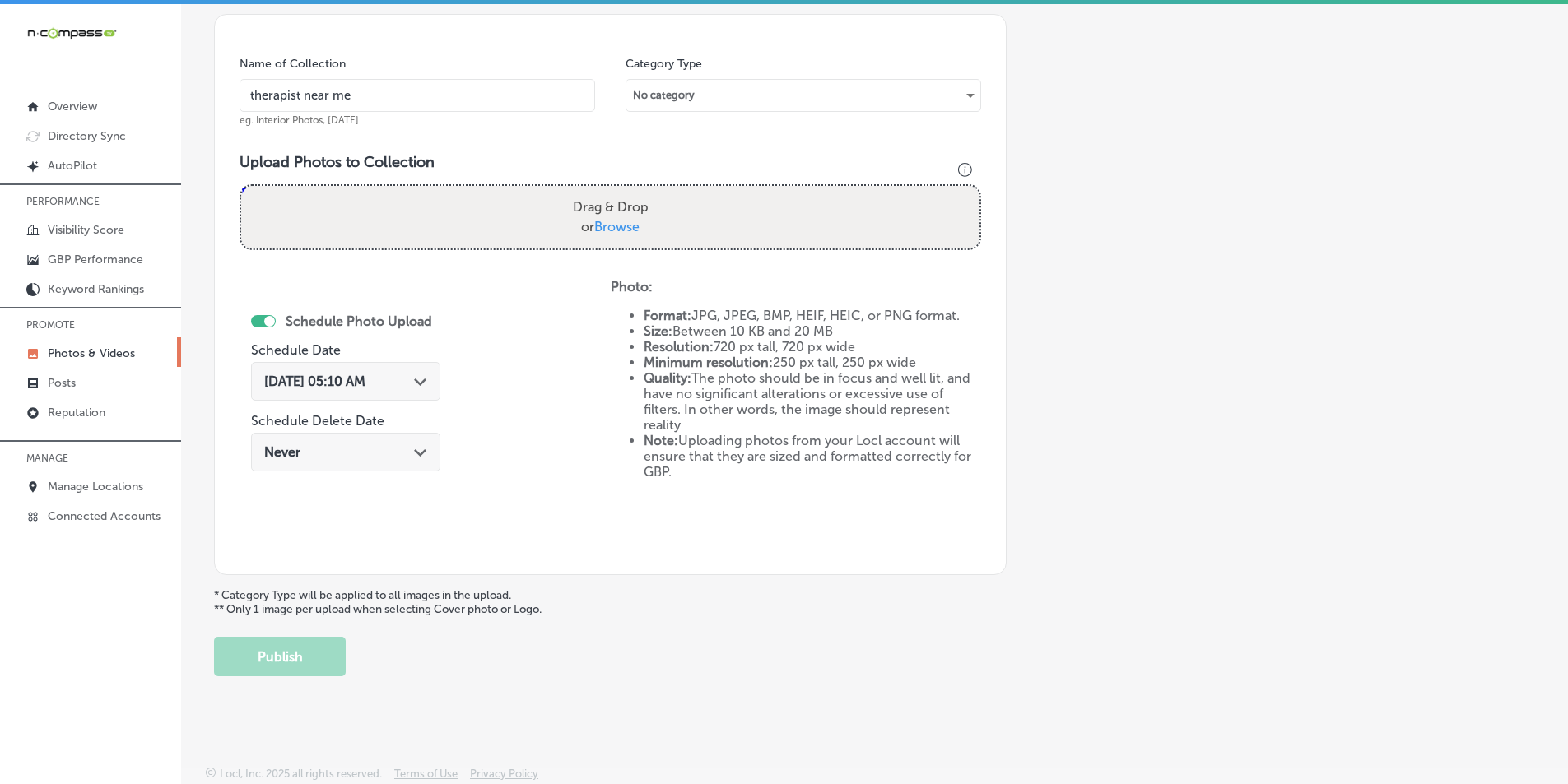
type input "C:\fakepath\27.png"
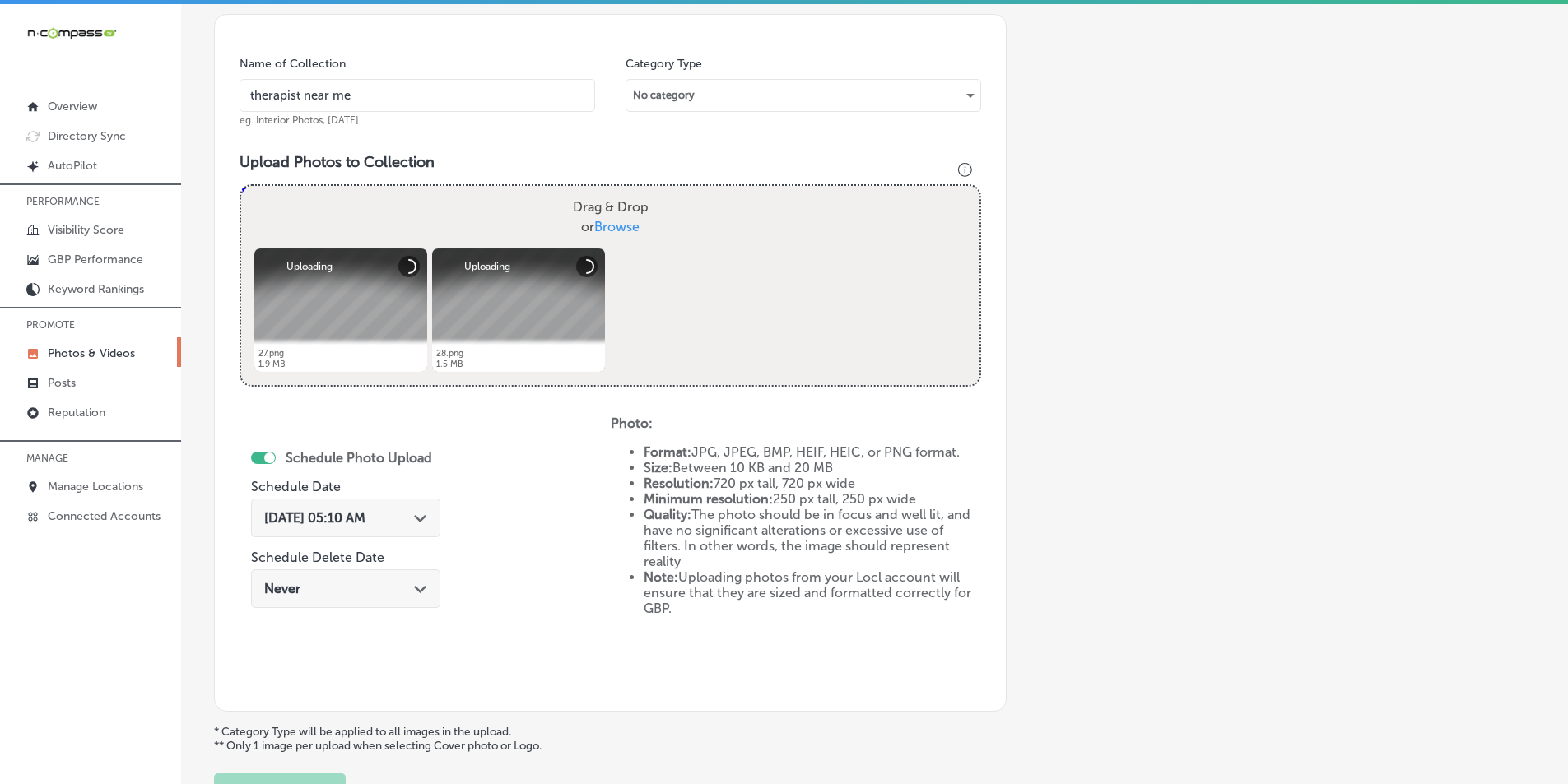
click at [645, 266] on div "Powered by PQINA Drag & Drop or Browse 27.png Abort Retry Remove Upload Cancel …" at bounding box center [610, 285] width 738 height 199
click at [630, 271] on div "Powered by PQINA Drag & Drop or Browse 27.png Abort Retry Remove Upload Cancel …" at bounding box center [610, 285] width 738 height 199
click at [478, 218] on div "Drag & Drop or Browse" at bounding box center [610, 217] width 738 height 63
click at [242, 186] on input "Drag & Drop or Browse" at bounding box center [610, 188] width 738 height 5
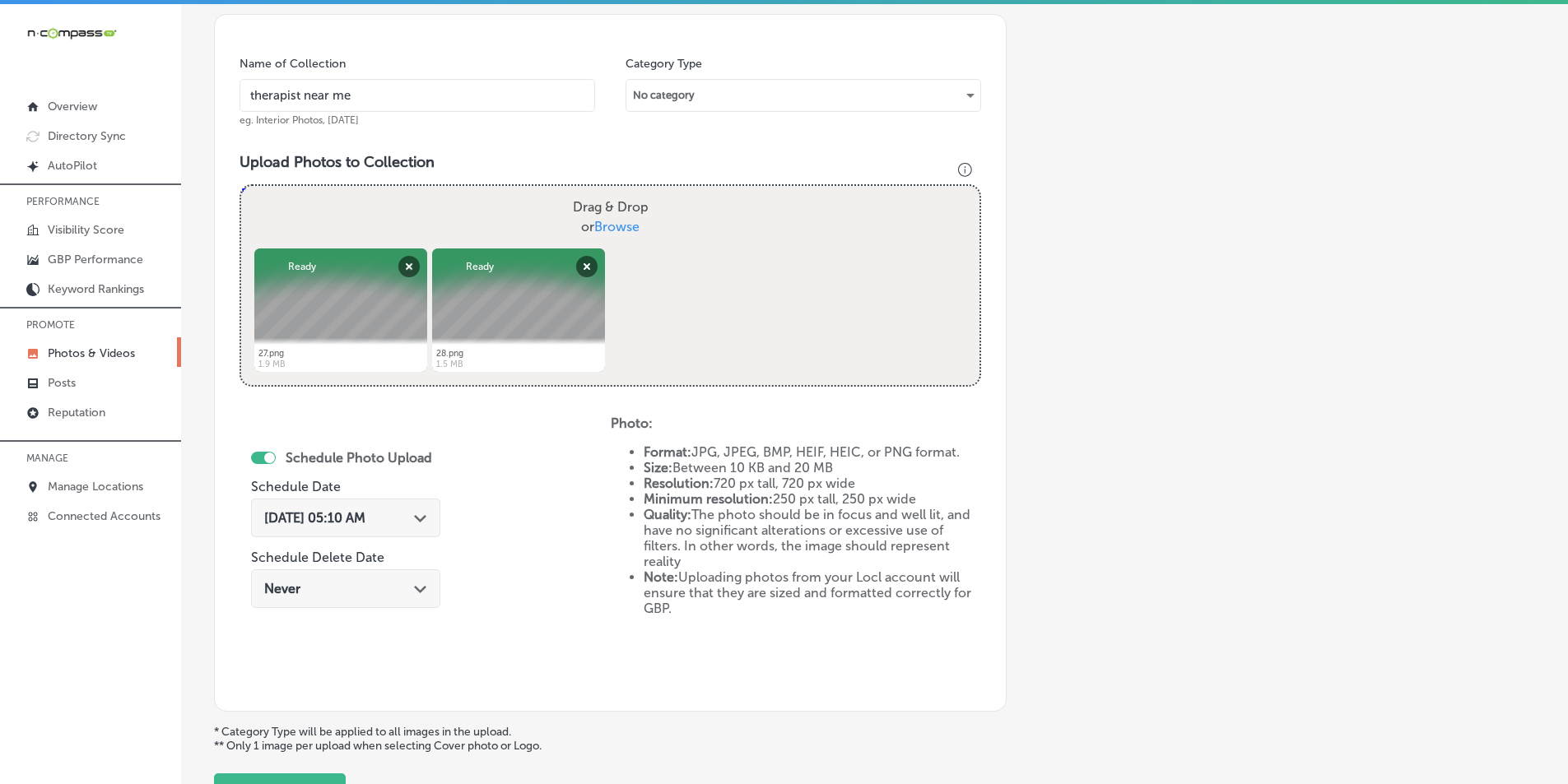
type input "C:\fakepath\29.png"
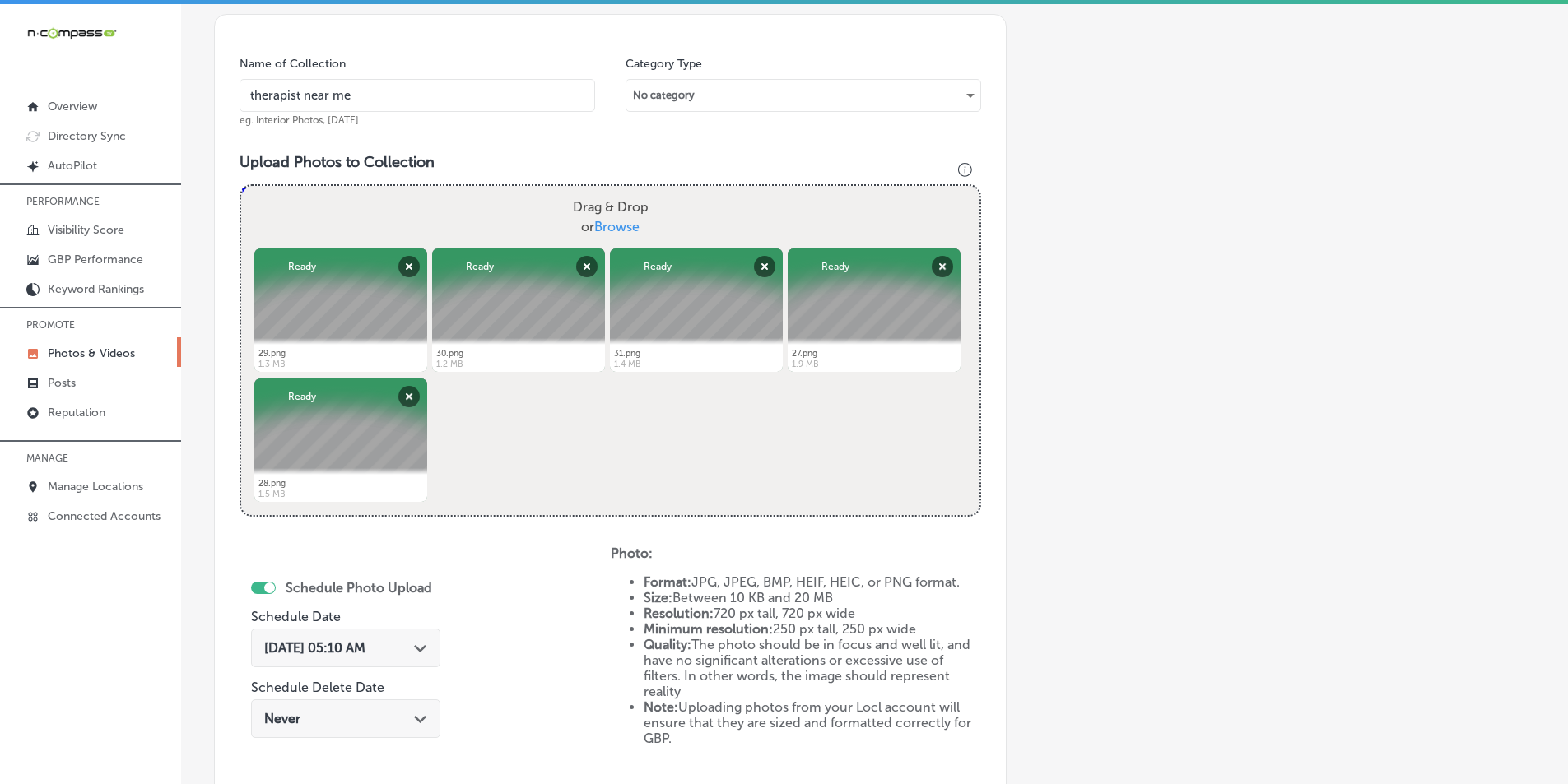
click at [427, 644] on div "Path Created with Sketch." at bounding box center [420, 648] width 14 height 14
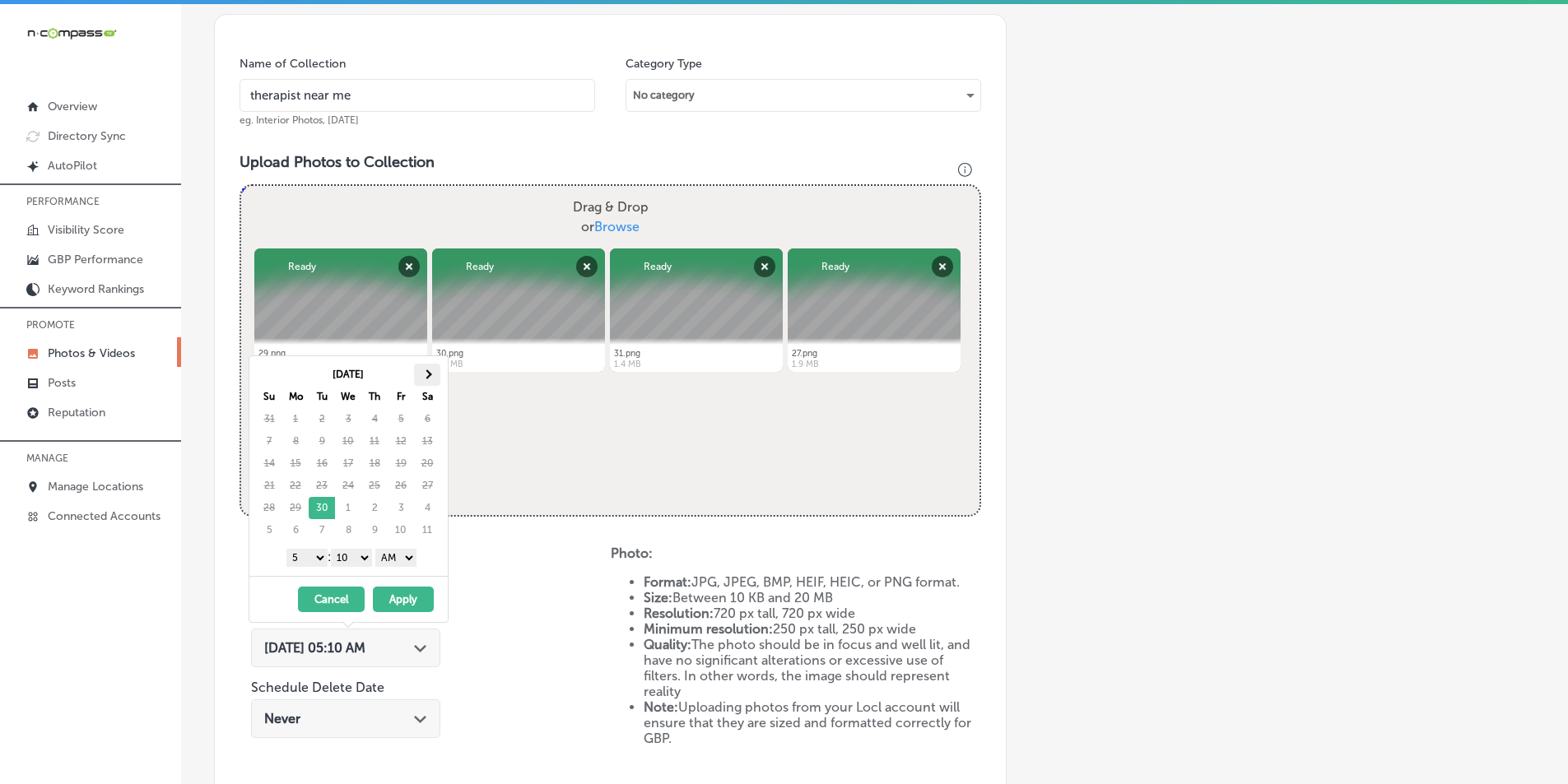
click at [425, 370] on th at bounding box center [426, 375] width 26 height 22
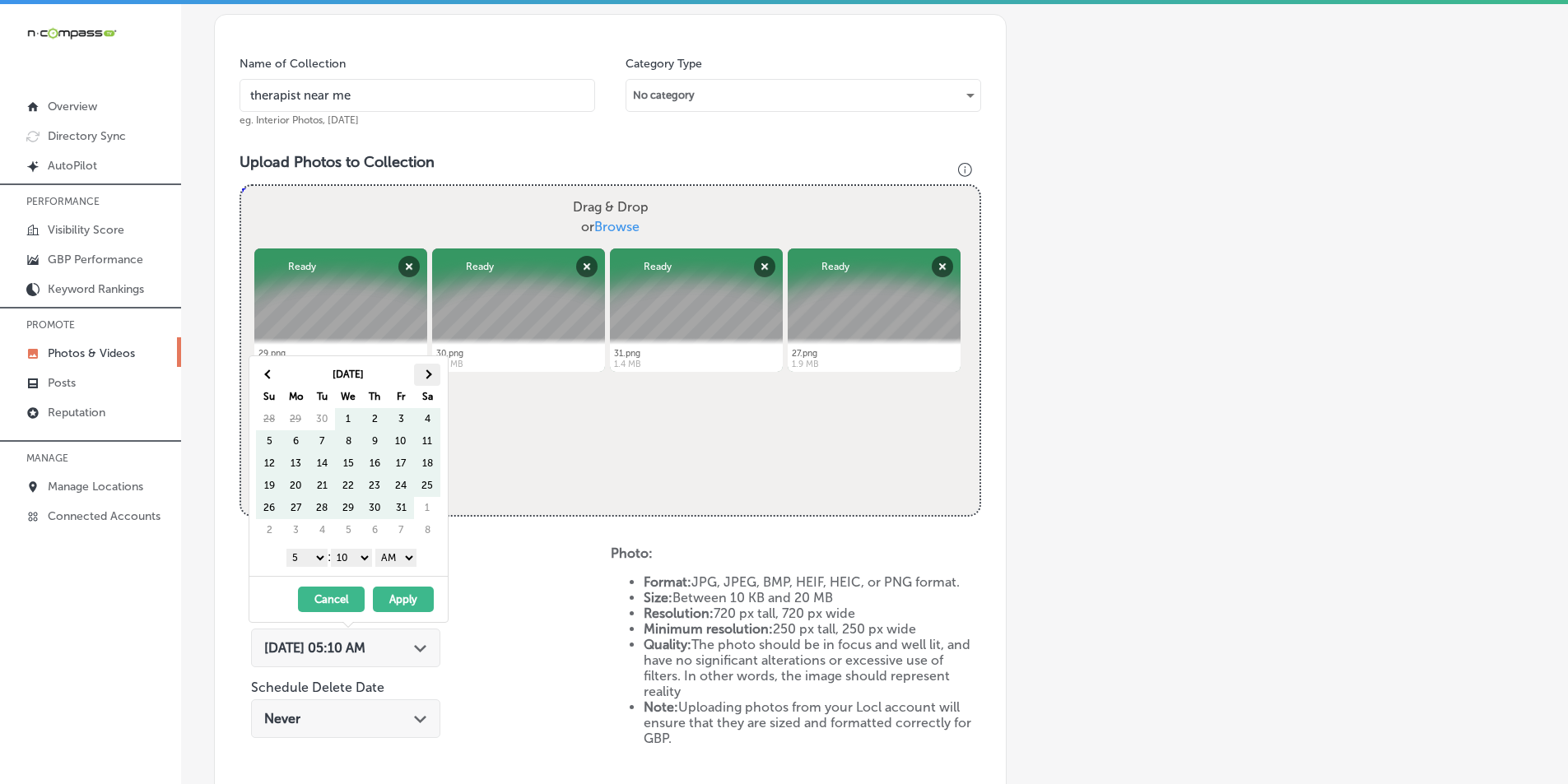
click at [425, 370] on th at bounding box center [426, 375] width 26 height 22
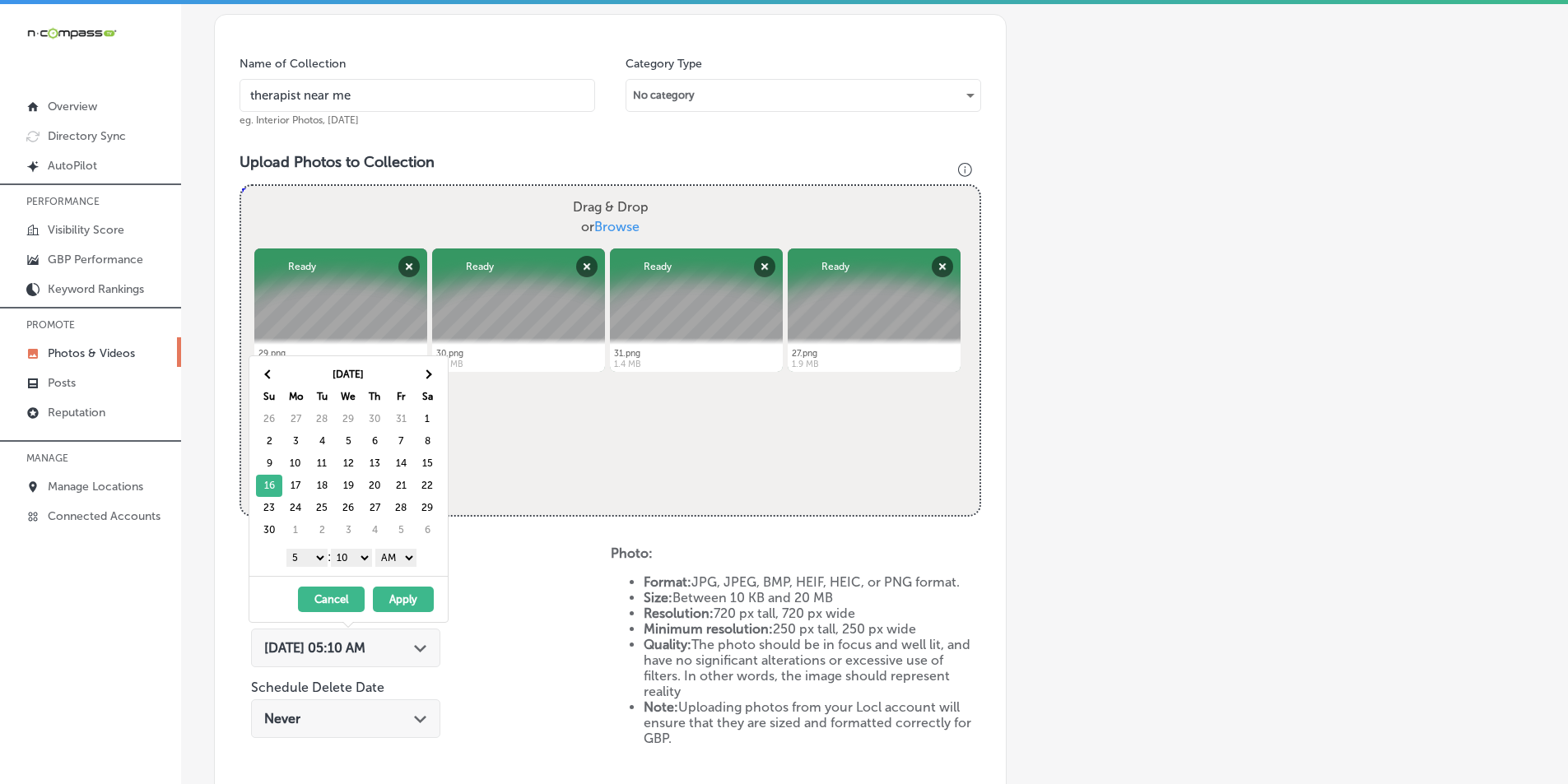
click at [318, 556] on select "1 2 3 4 5 6 7 8 9 10 11 12" at bounding box center [307, 558] width 42 height 18
click at [370, 555] on select "00 10 20 30 40 50" at bounding box center [351, 558] width 42 height 18
click at [405, 554] on select "AM PM" at bounding box center [396, 558] width 42 height 18
click at [411, 595] on button "Apply" at bounding box center [403, 599] width 61 height 25
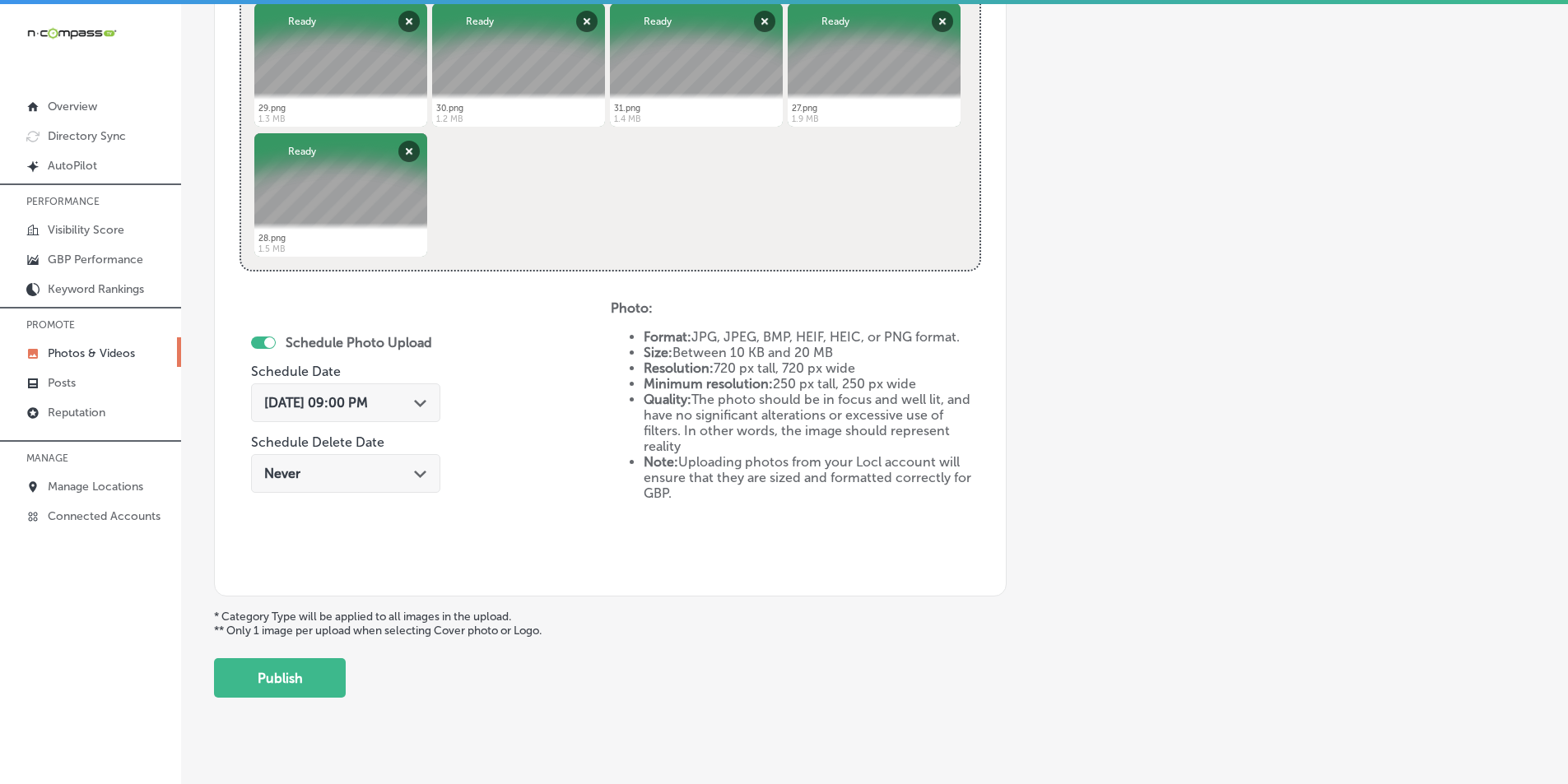
scroll to position [710, 0]
click at [303, 673] on button "Publish" at bounding box center [279, 676] width 131 height 40
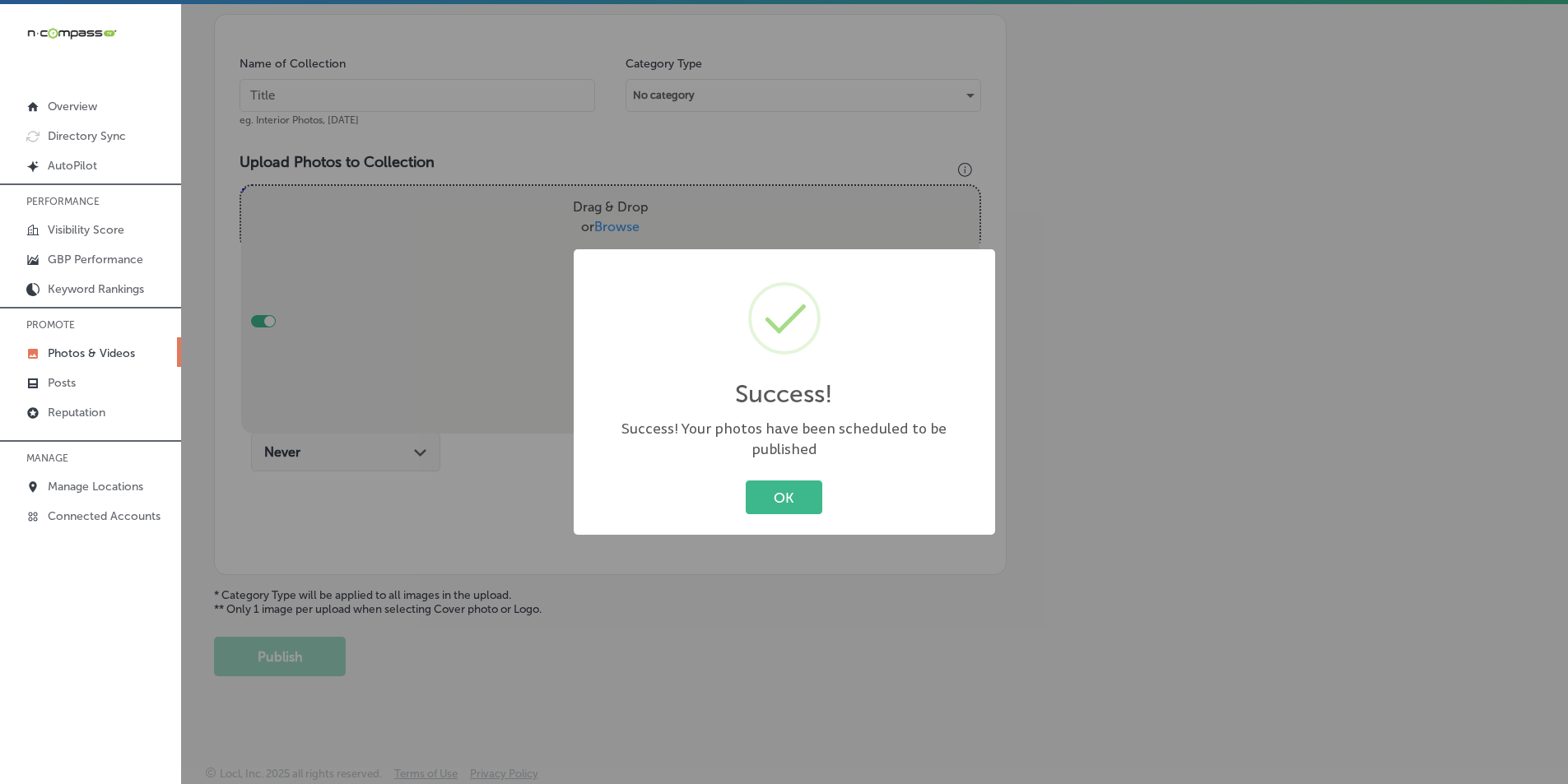
scroll to position [464, 0]
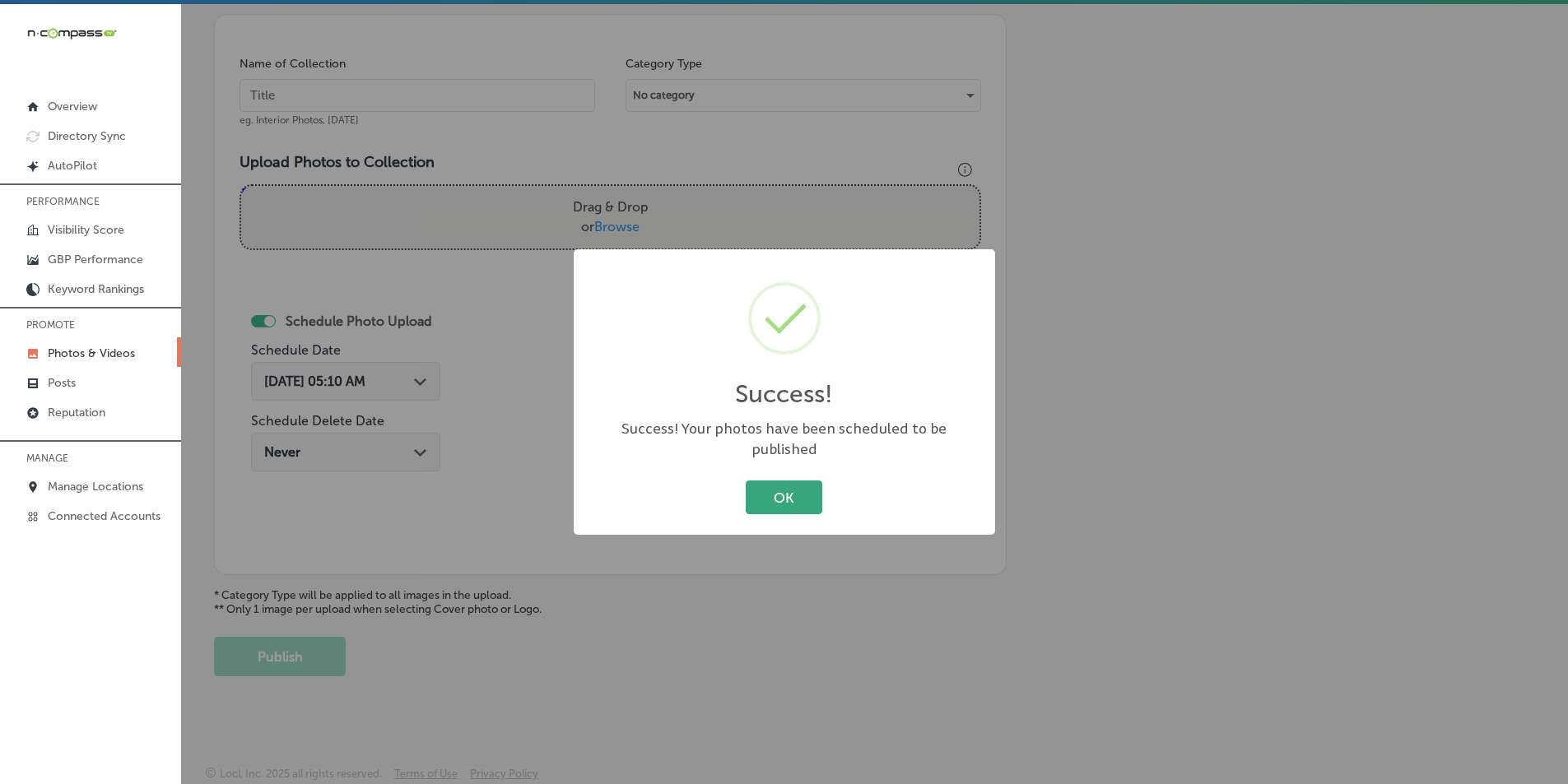
click at [755, 498] on button "OK" at bounding box center [784, 498] width 76 height 34
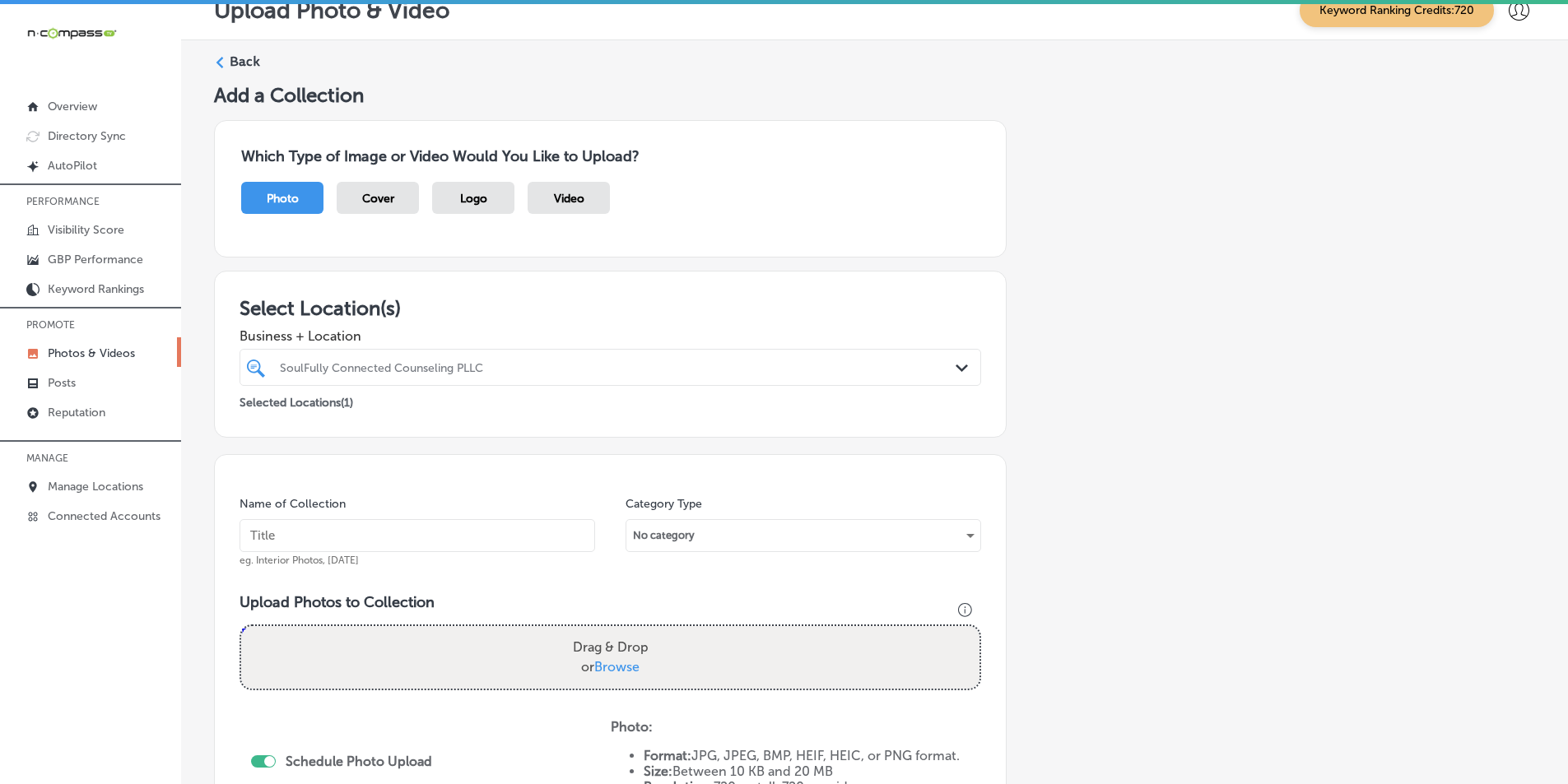
scroll to position [0, 0]
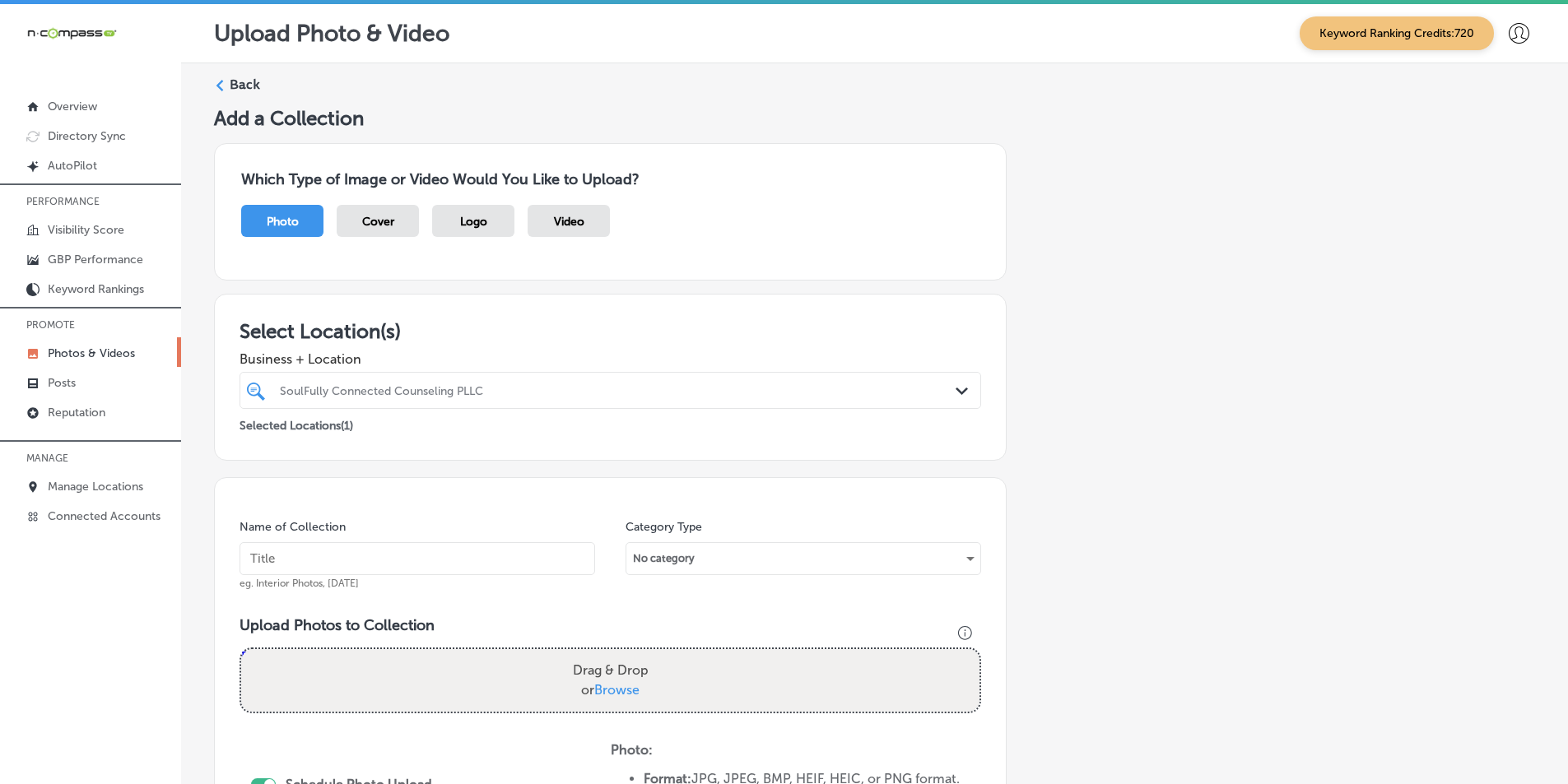
click at [231, 82] on label "Back" at bounding box center [245, 84] width 31 height 18
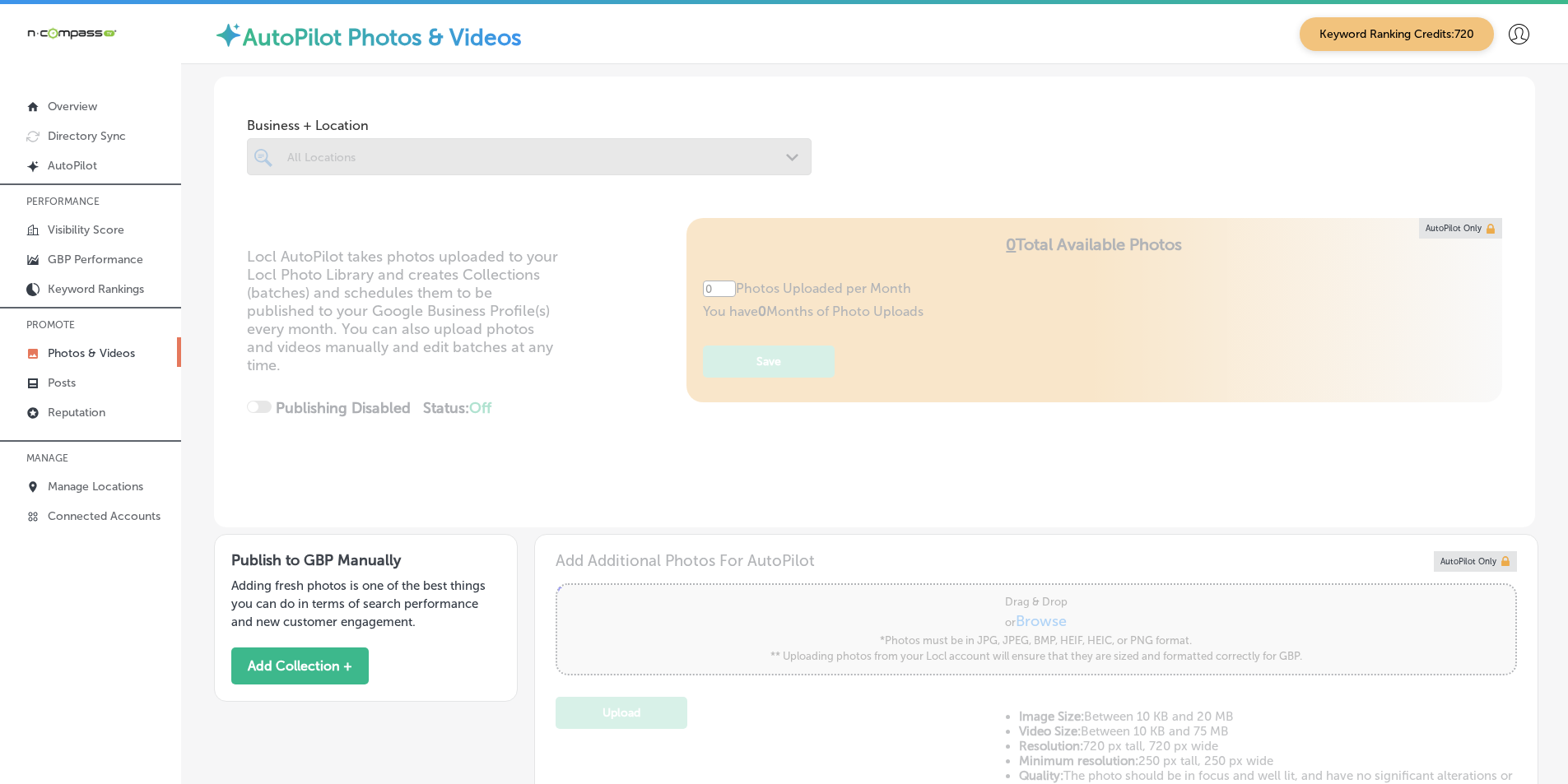
type input "5"
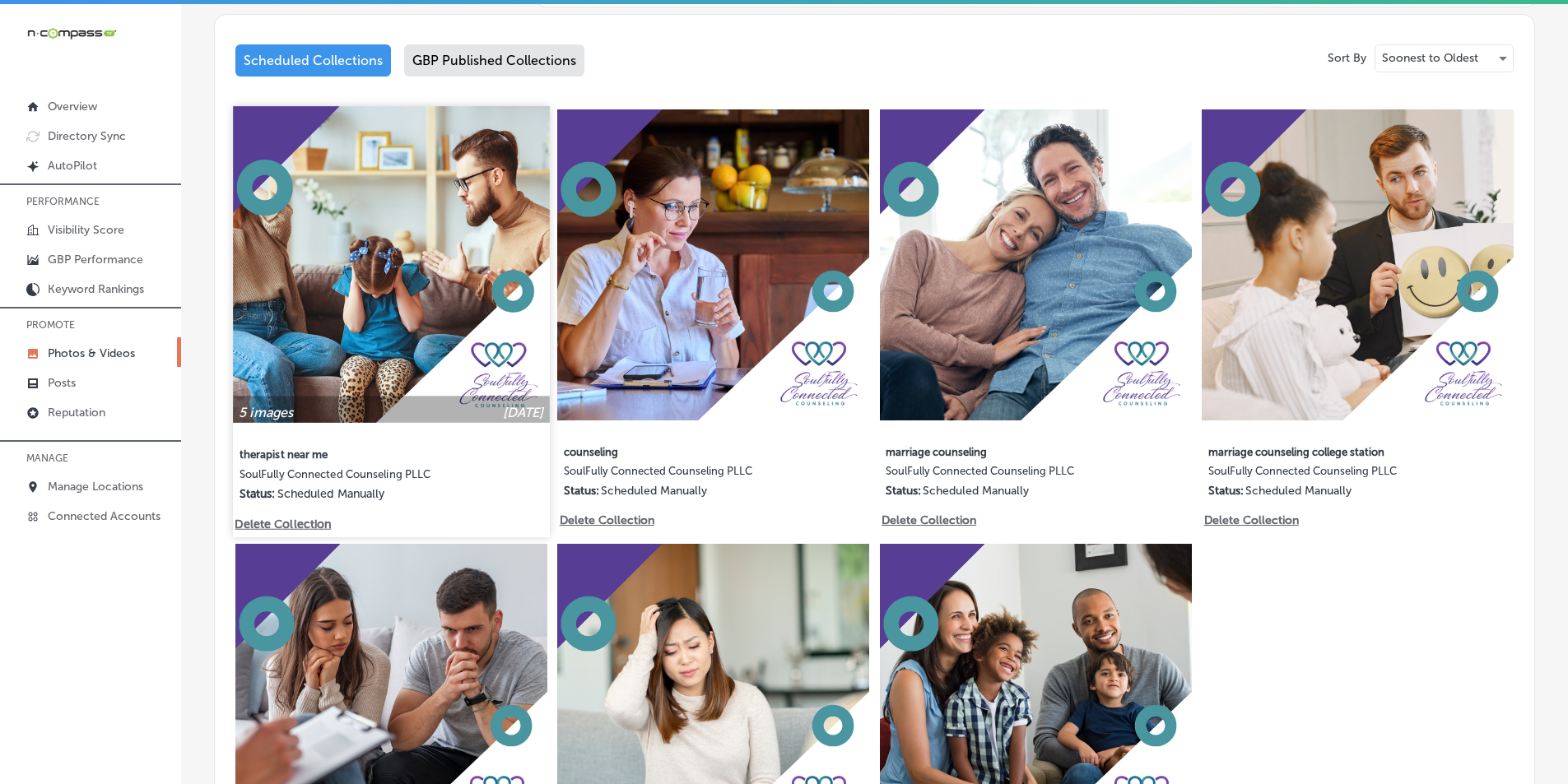
scroll to position [823, 0]
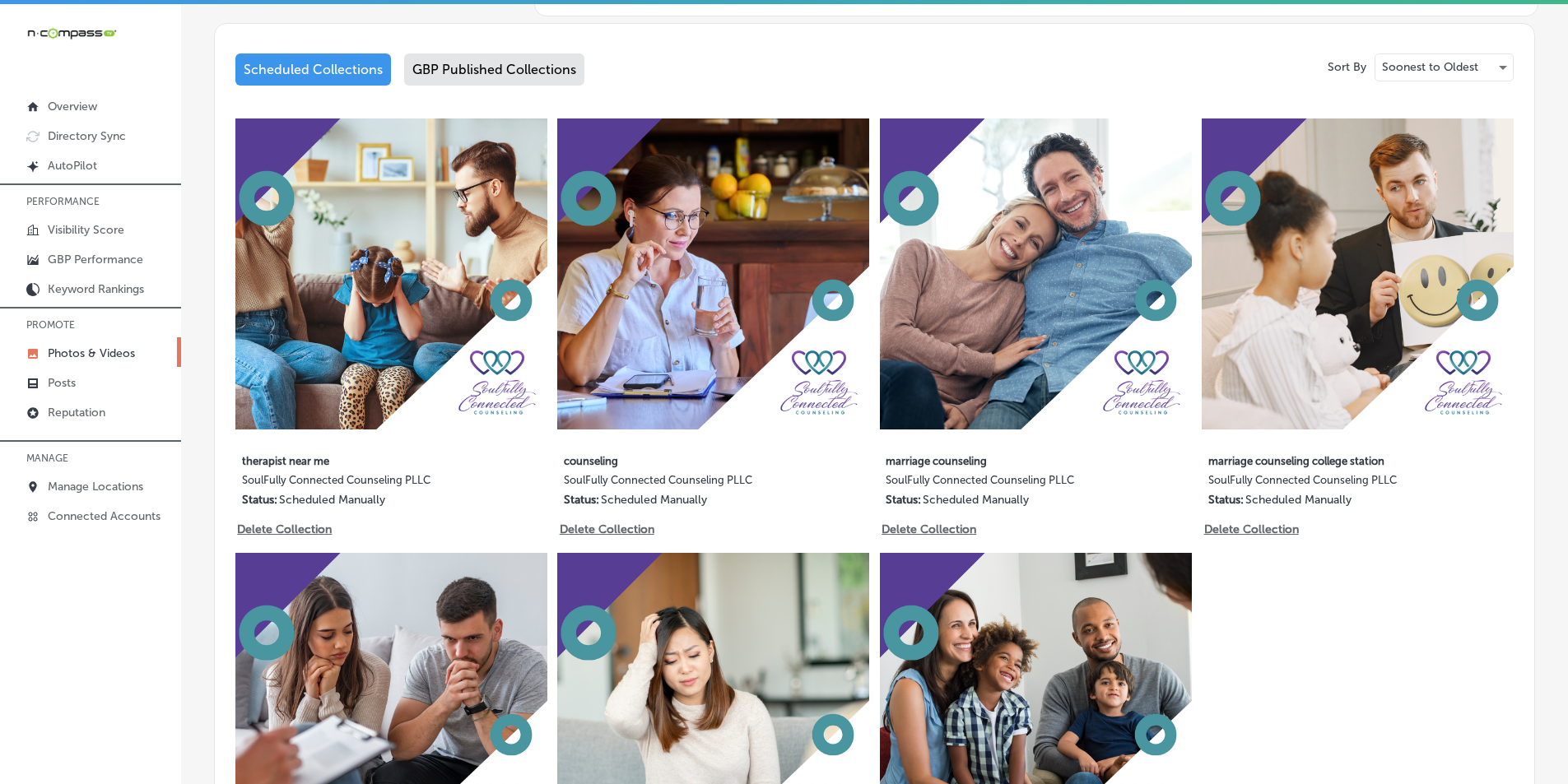
click at [505, 65] on div "GBP Published Collections" at bounding box center [494, 70] width 181 height 32
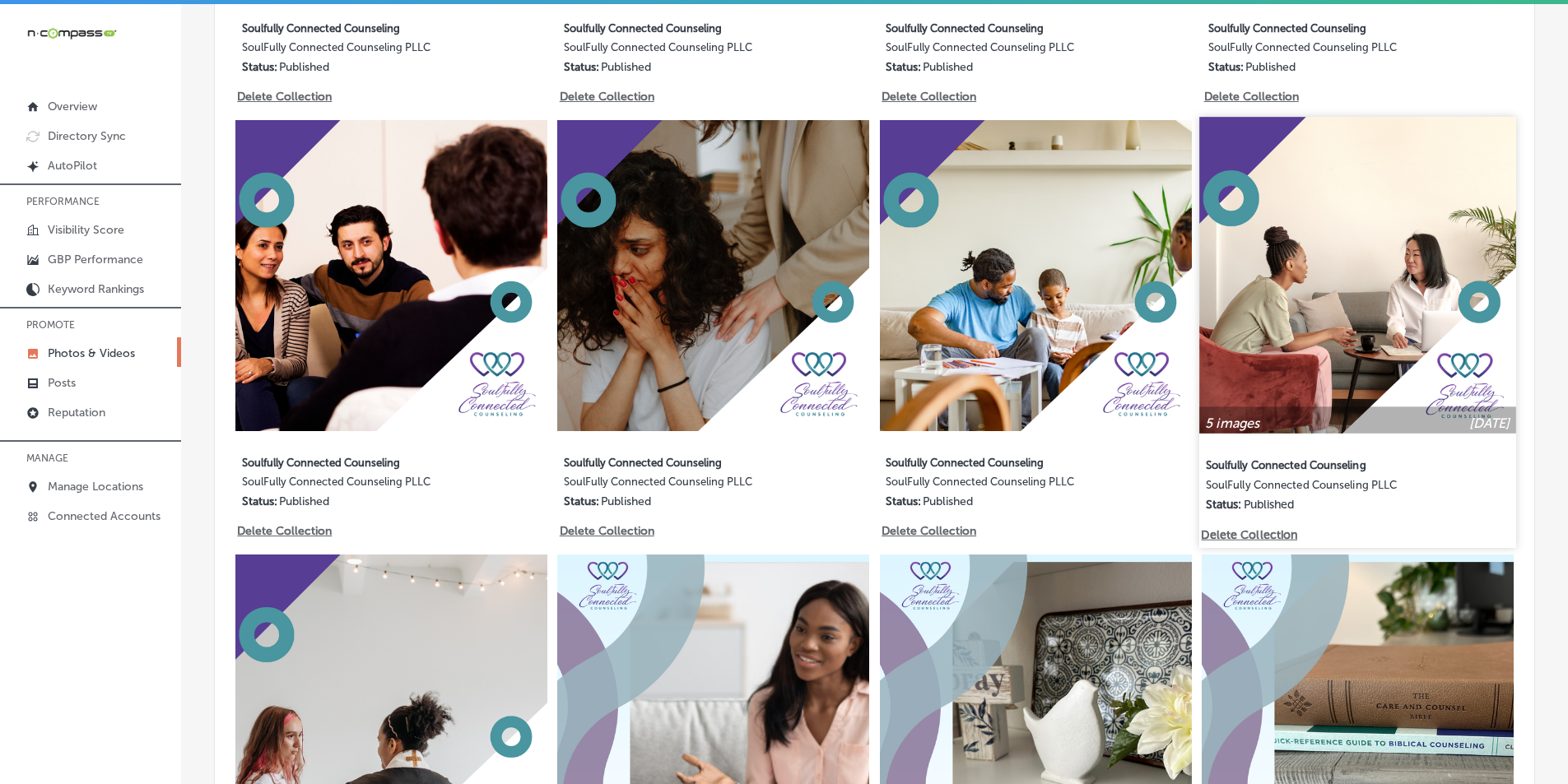
scroll to position [1317, 0]
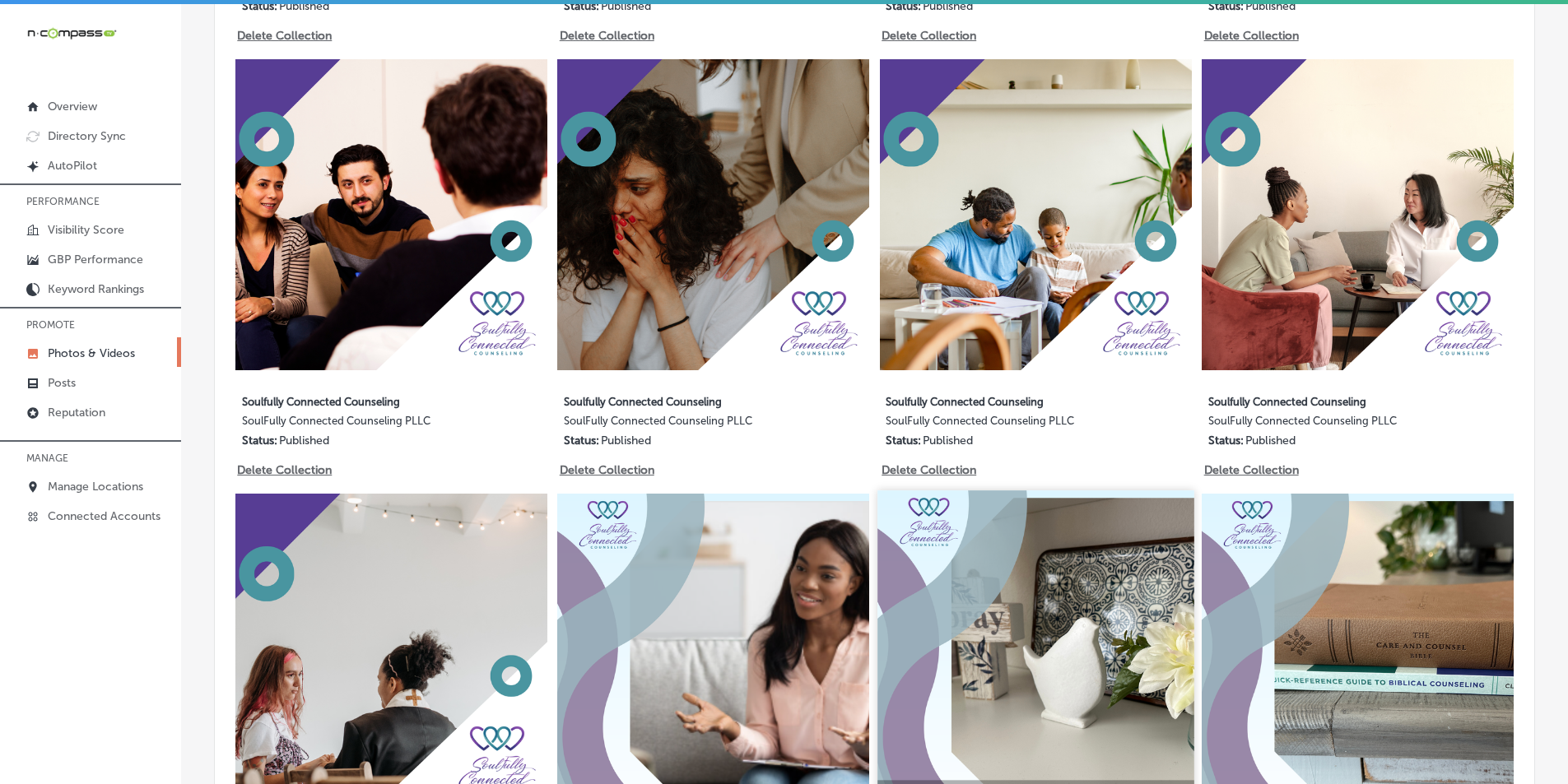
click at [1089, 560] on img at bounding box center [1035, 648] width 316 height 316
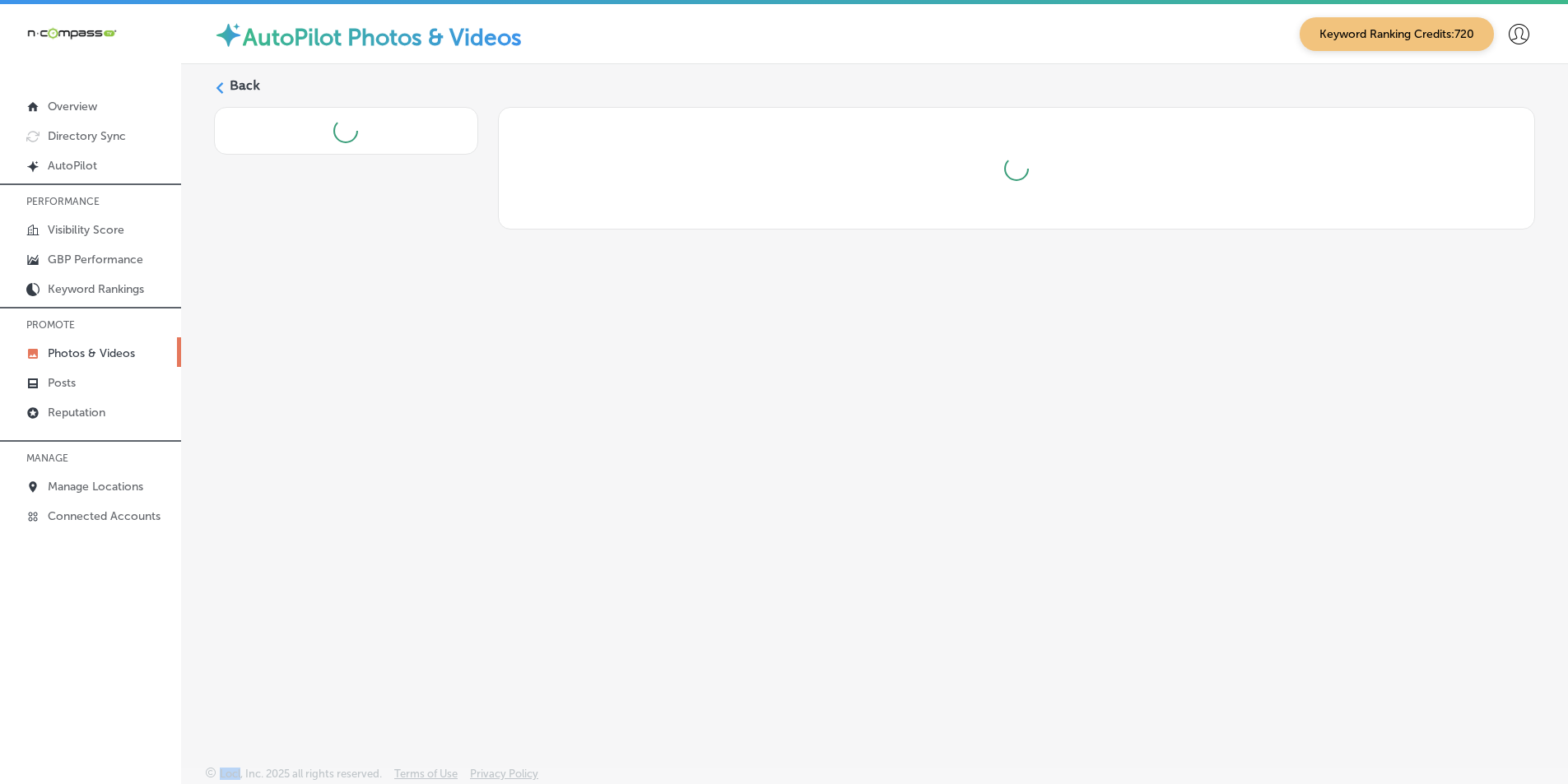
click at [1087, 560] on div "Back" at bounding box center [875, 376] width 1387 height 625
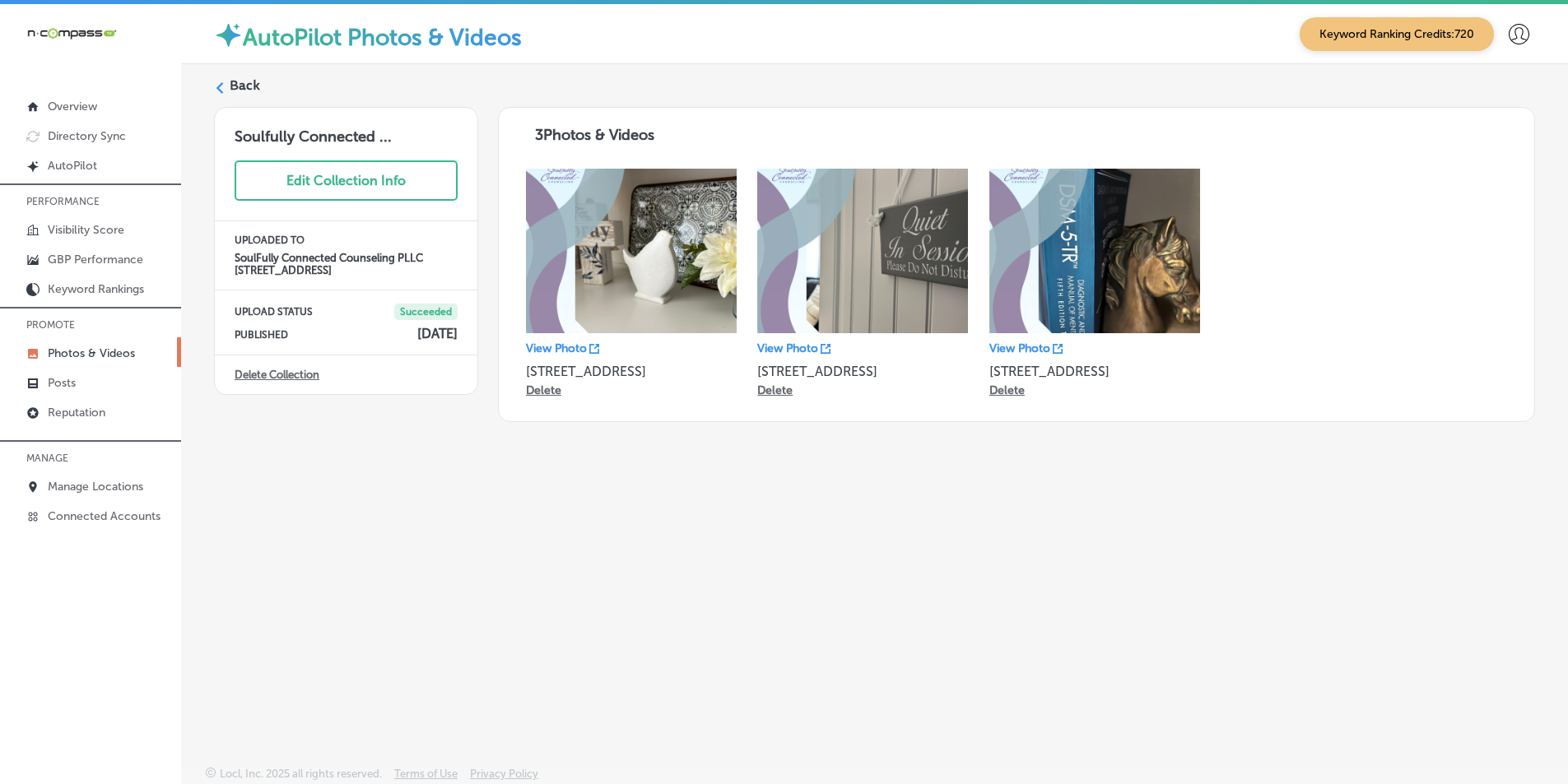
click at [216, 86] on icon at bounding box center [220, 88] width 12 height 12
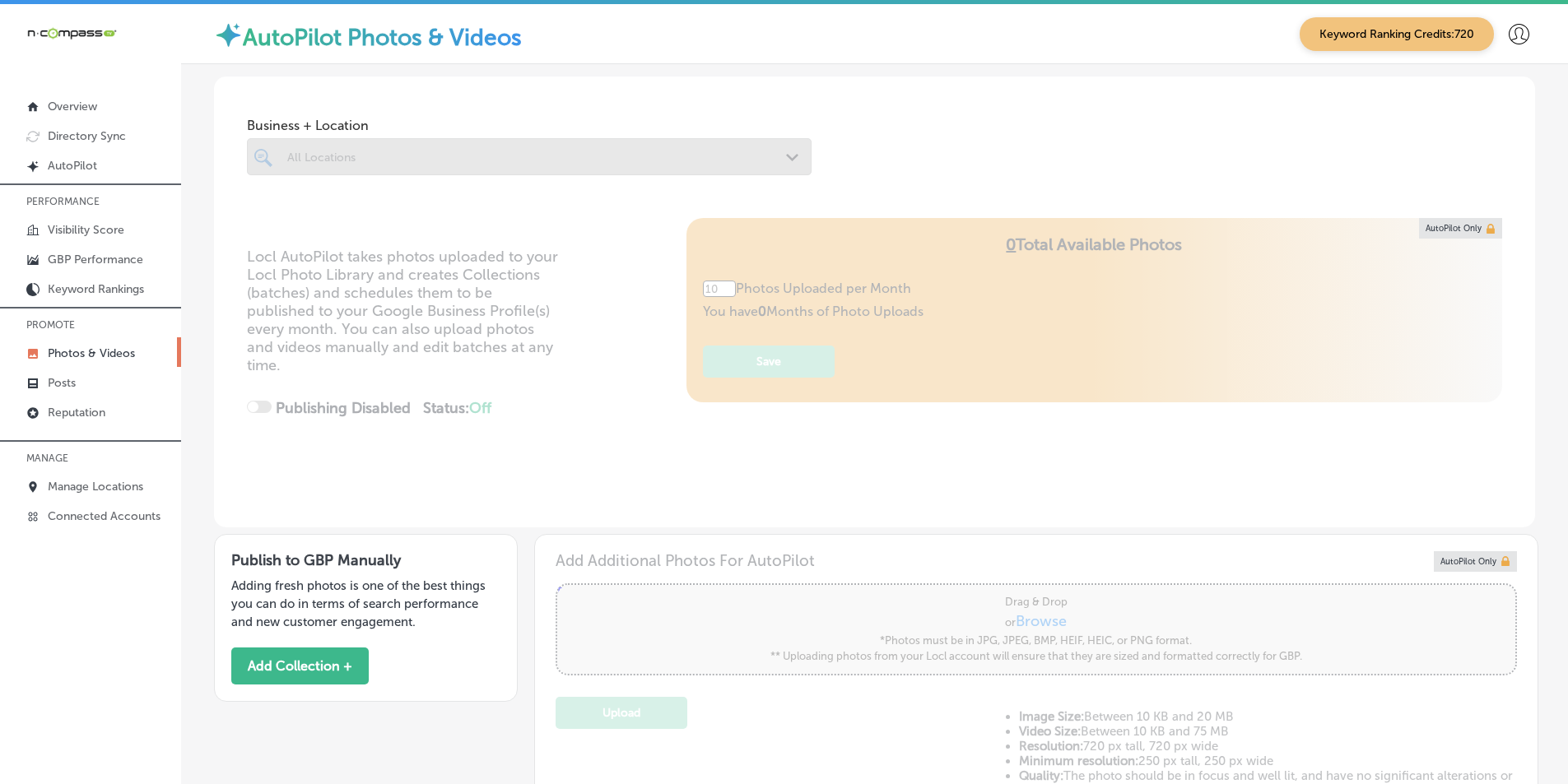
type input "5"
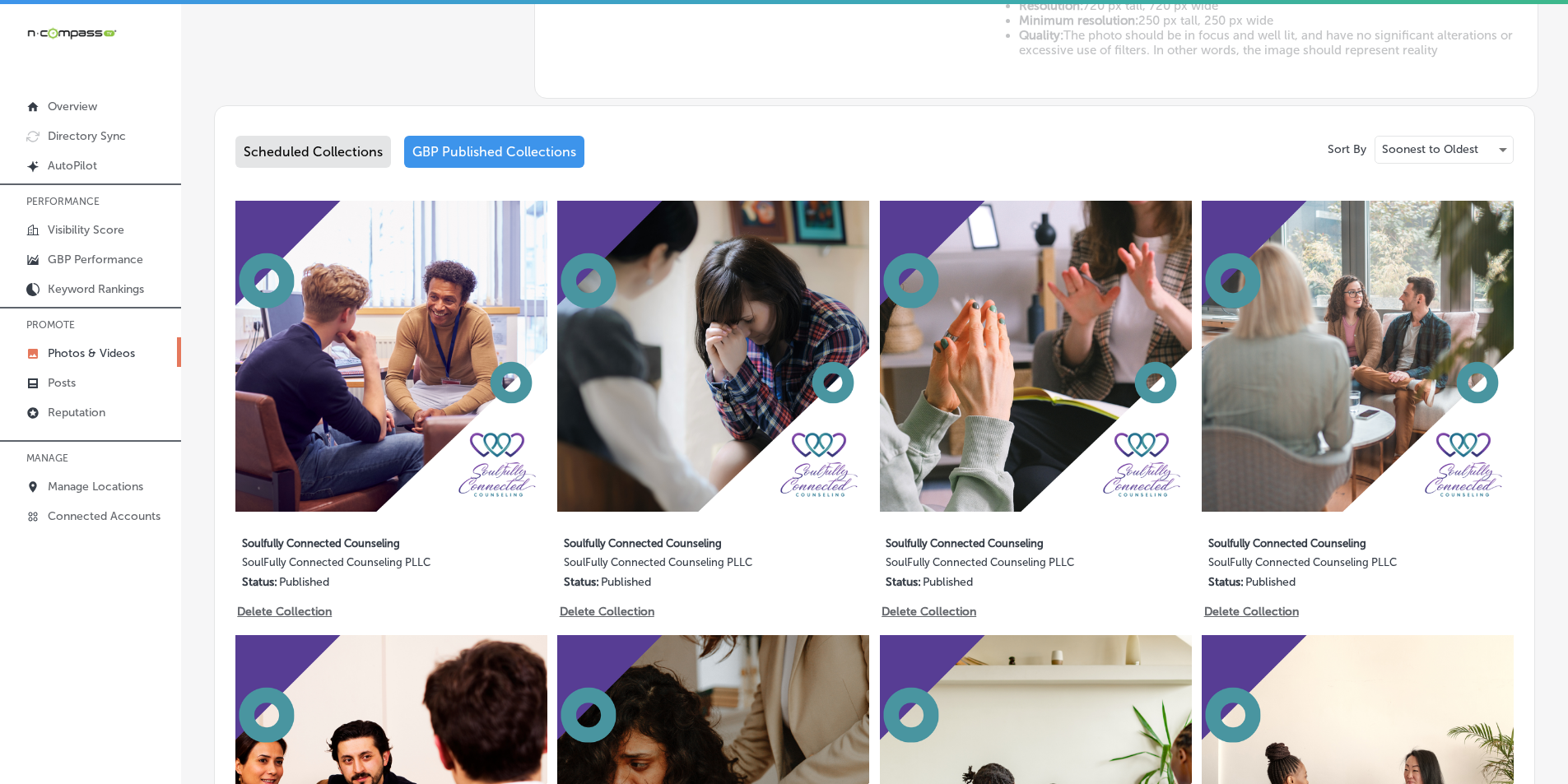
scroll to position [905, 0]
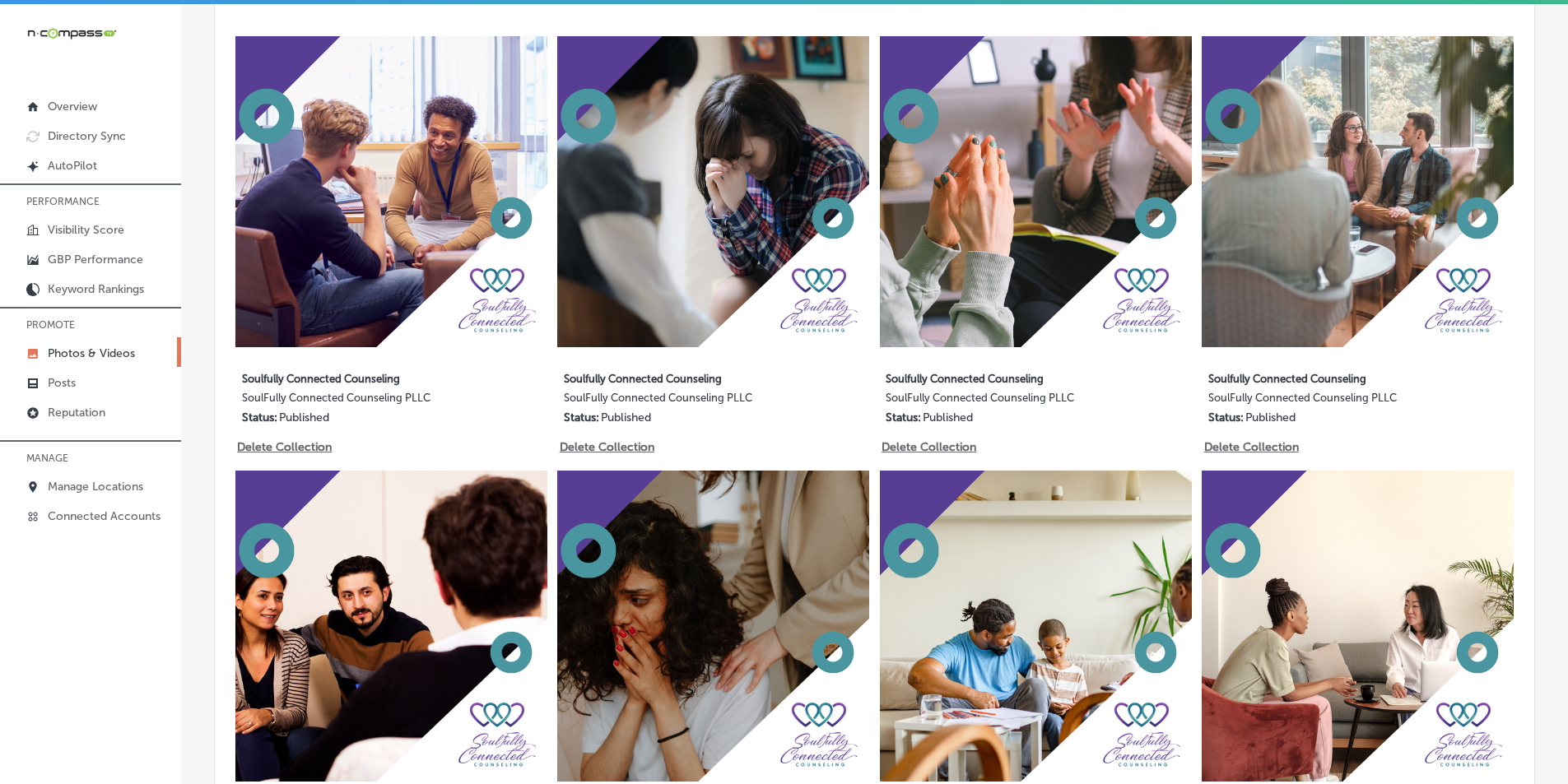
click at [758, 607] on img at bounding box center [713, 626] width 312 height 312
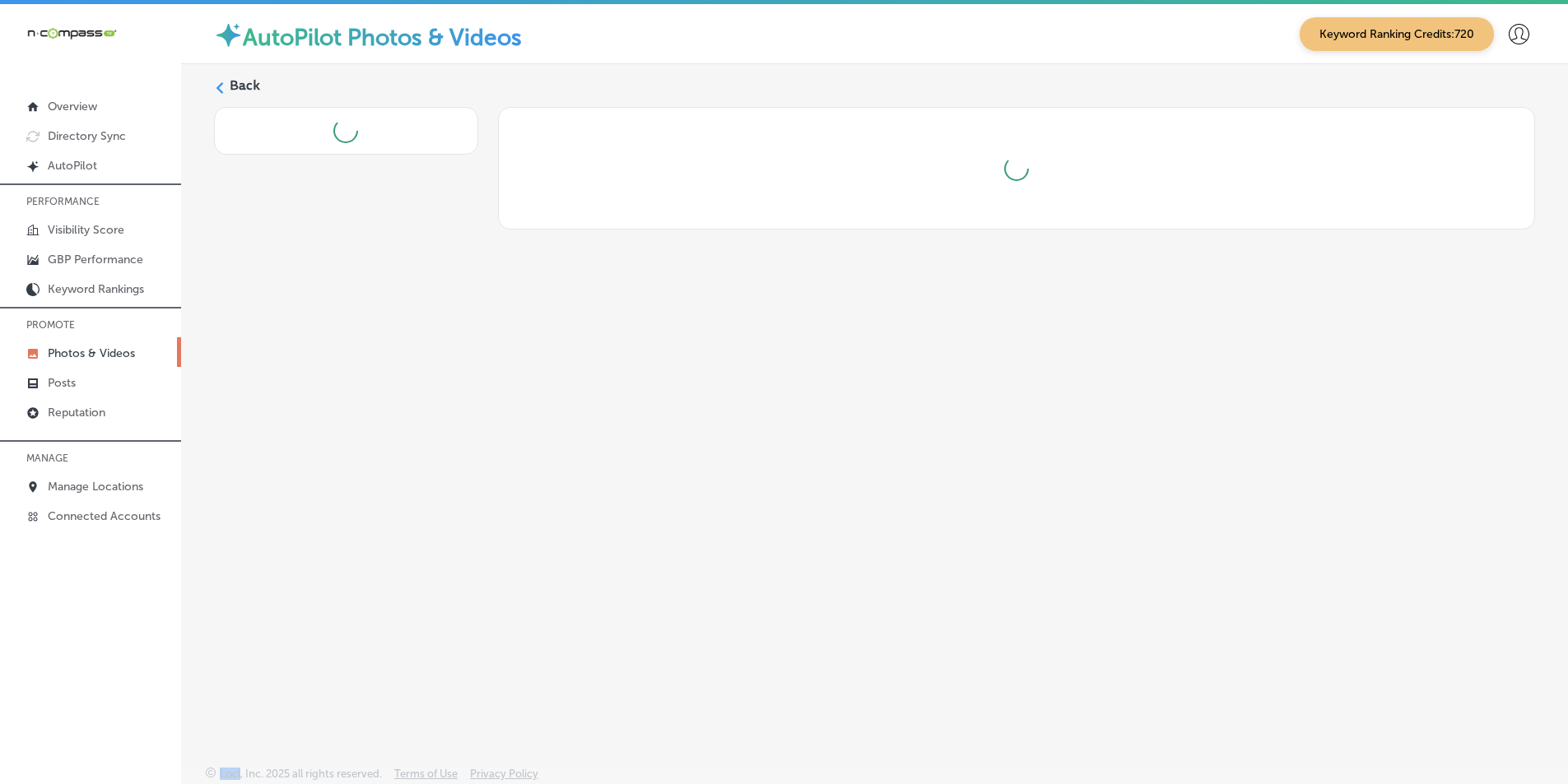
click at [758, 607] on div "Back" at bounding box center [875, 376] width 1387 height 625
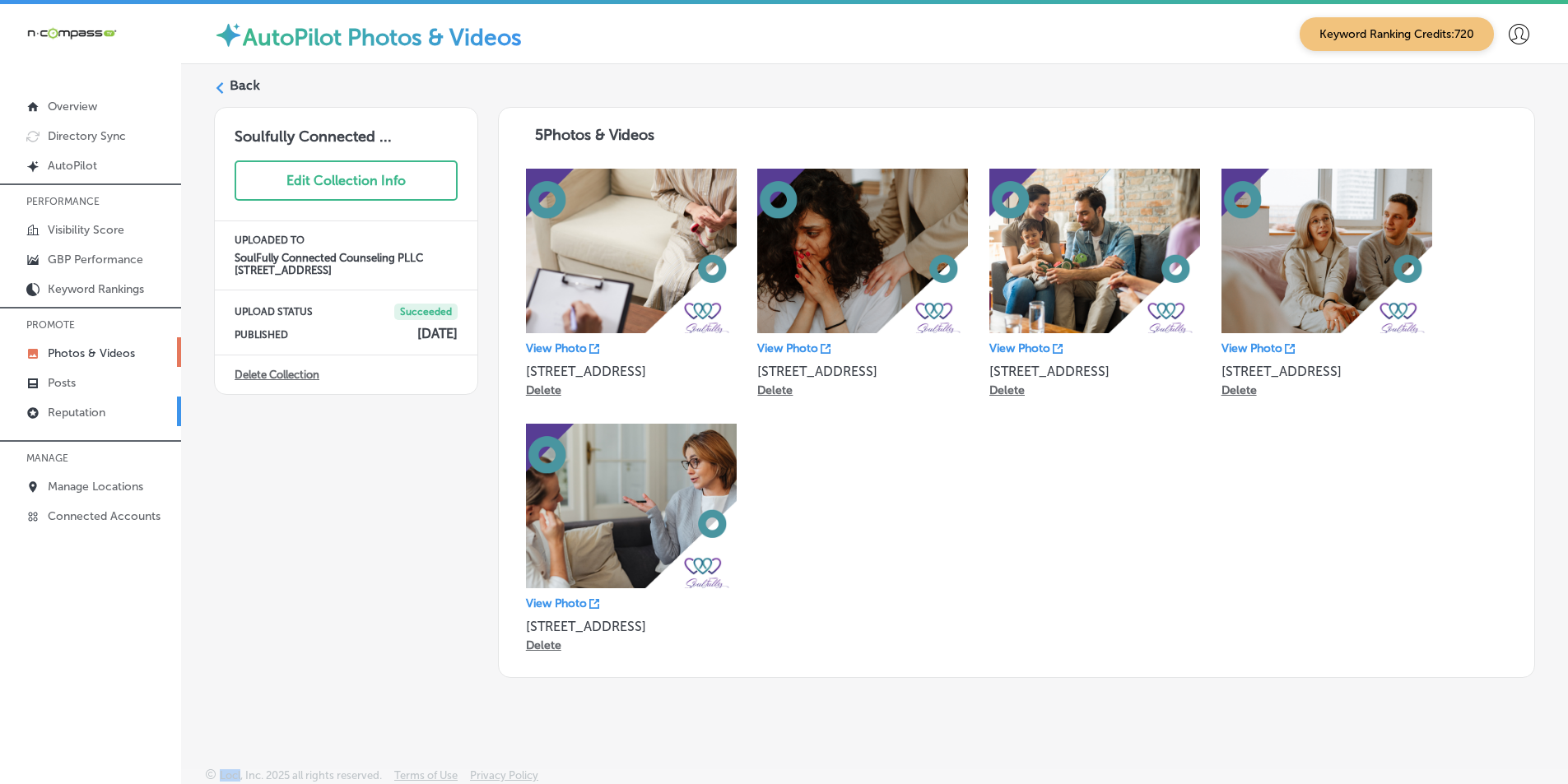
click at [87, 414] on p "Reputation" at bounding box center [76, 413] width 58 height 14
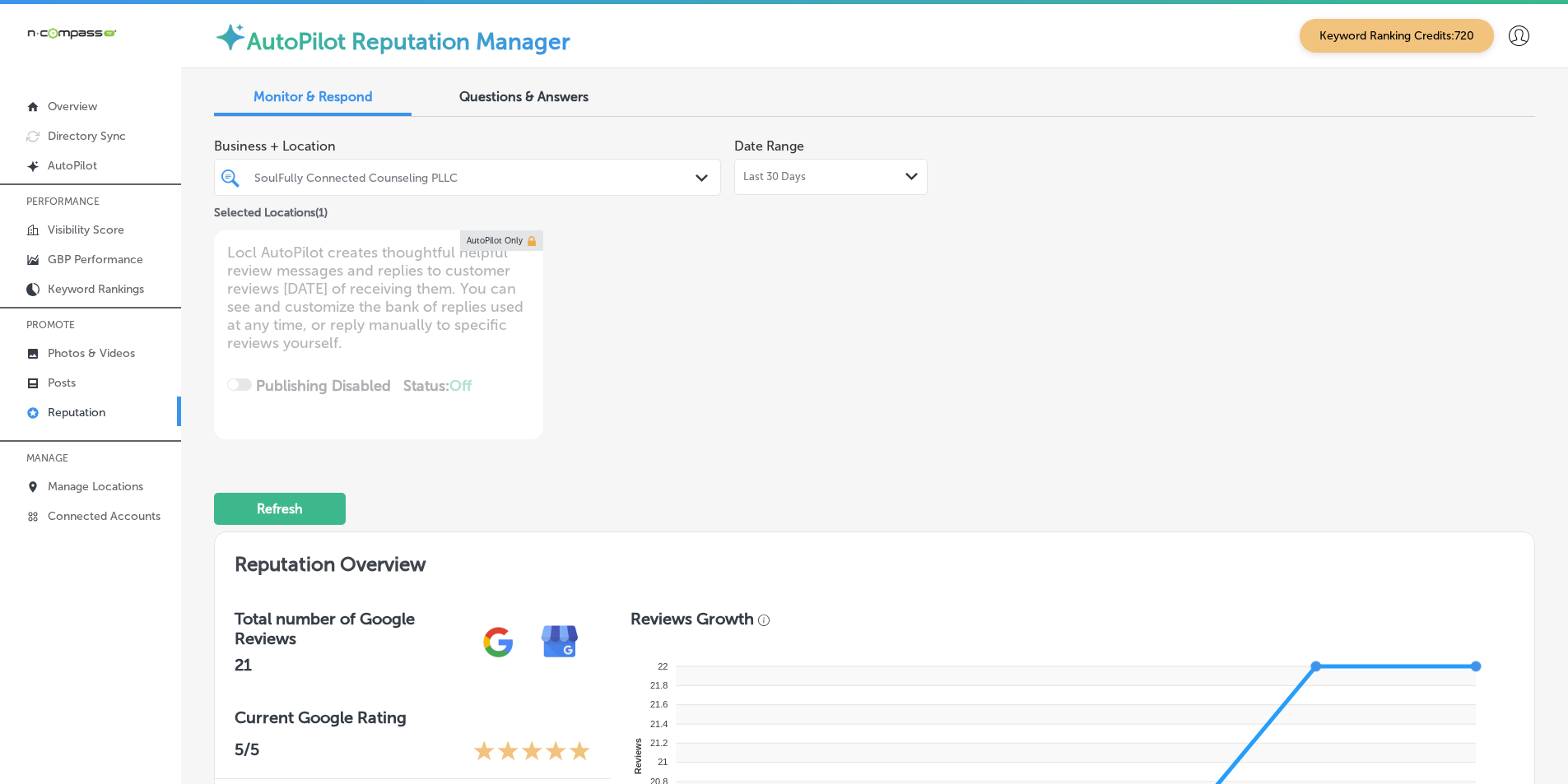
click at [696, 177] on icon "Path Created with Sketch." at bounding box center [702, 178] width 13 height 8
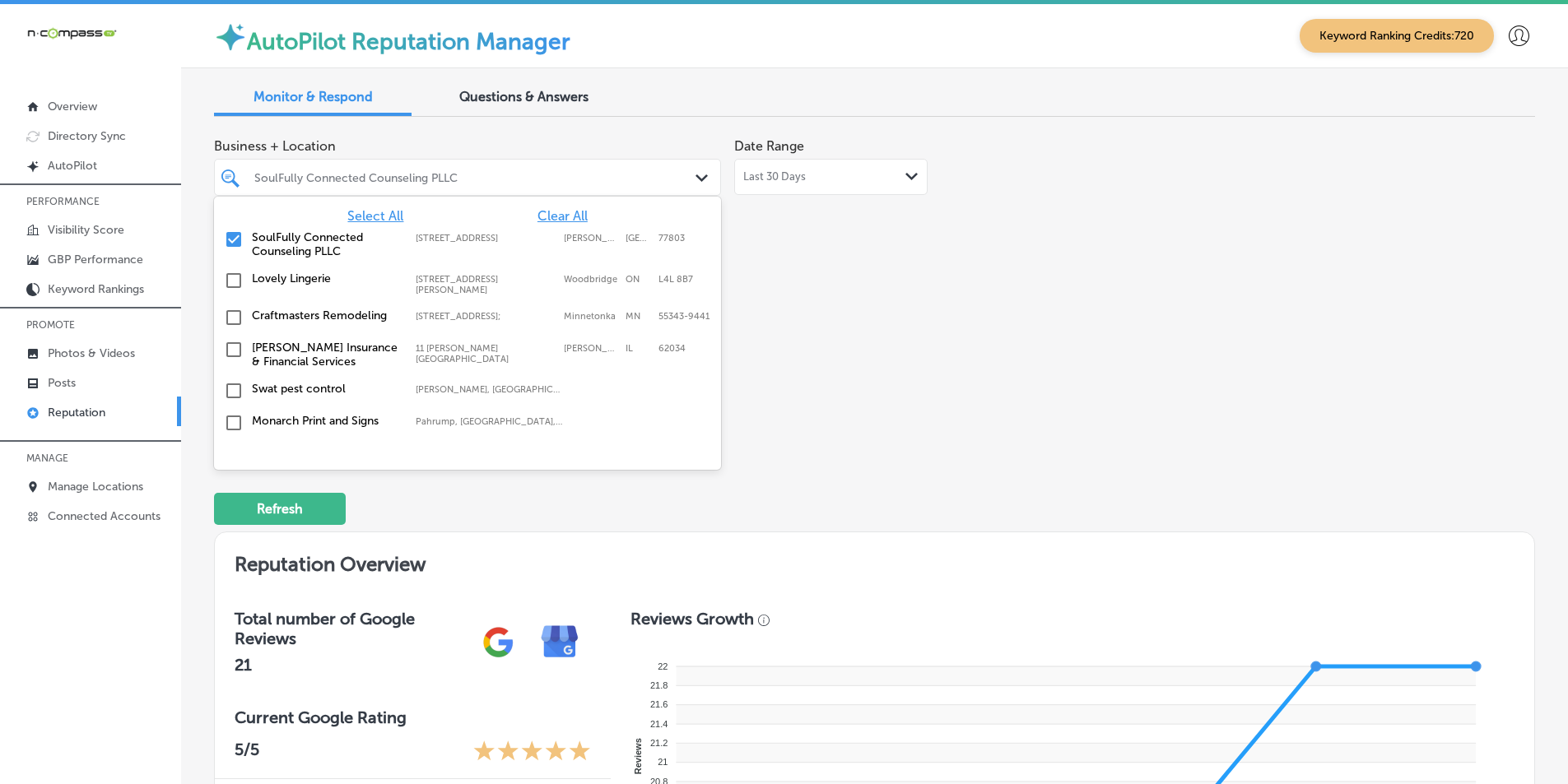
click at [381, 214] on span "Select All" at bounding box center [375, 216] width 56 height 15
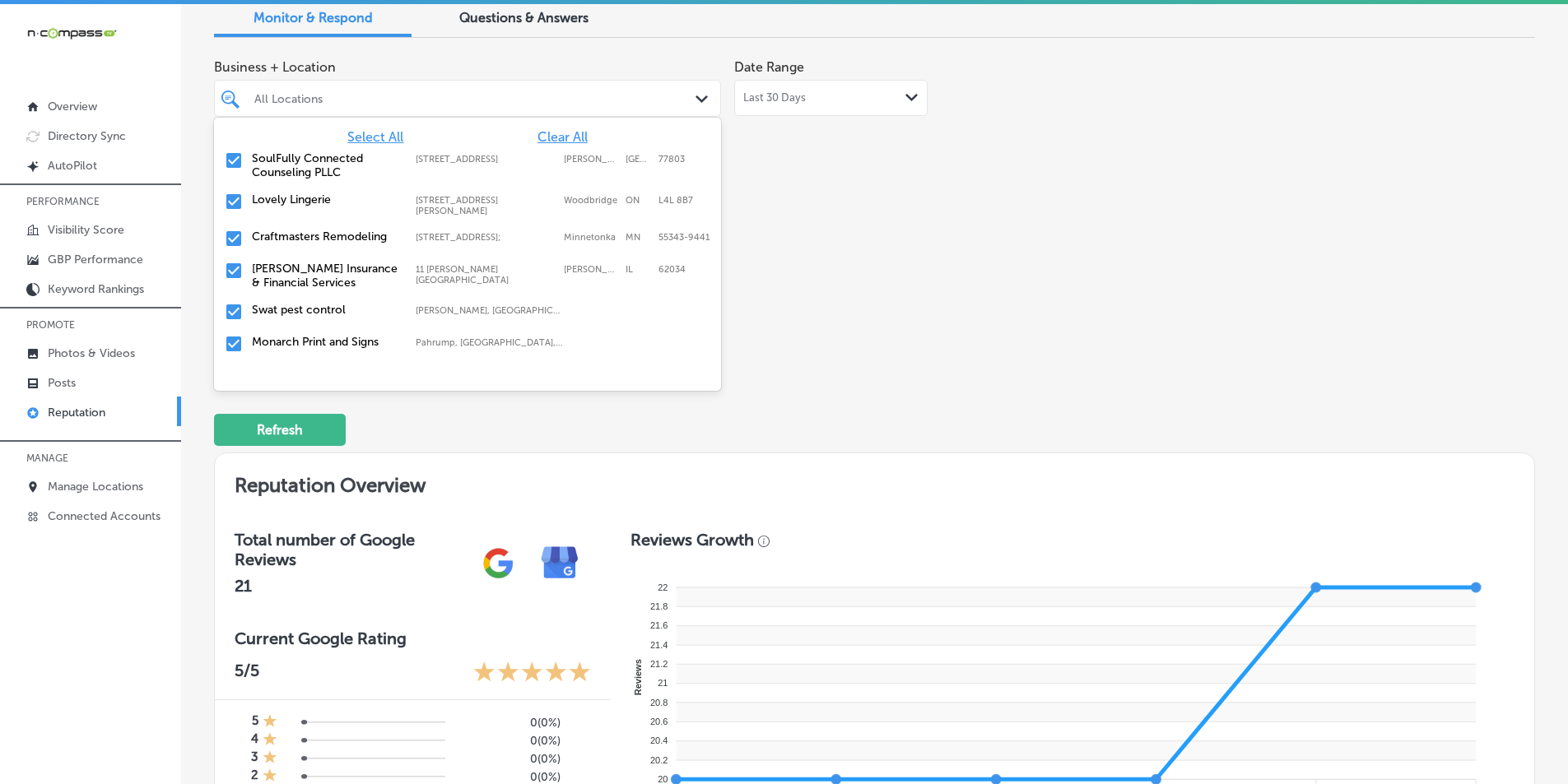
click at [1038, 388] on div "Refresh" at bounding box center [874, 423] width 1321 height 86
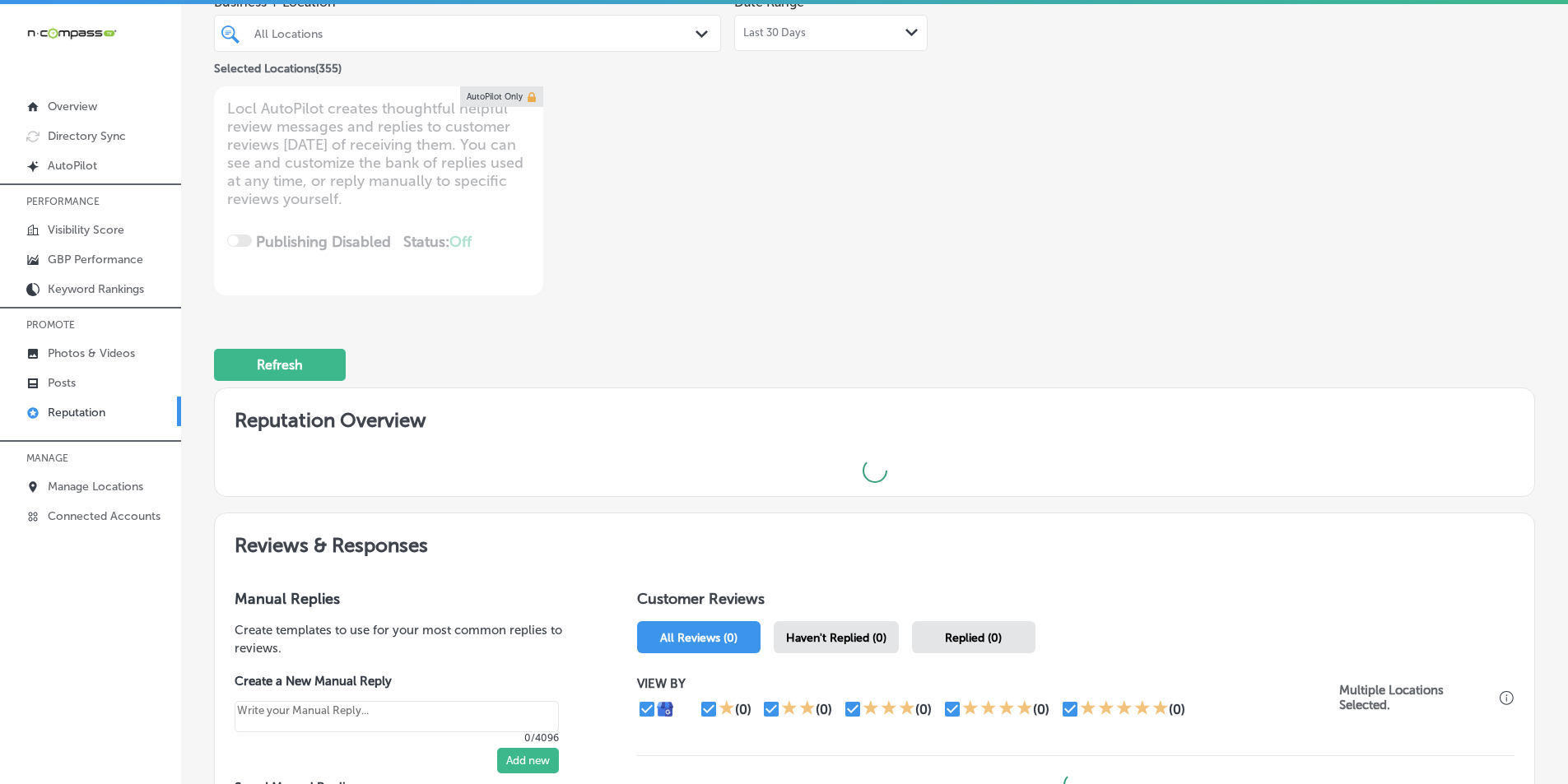
scroll to position [329, 0]
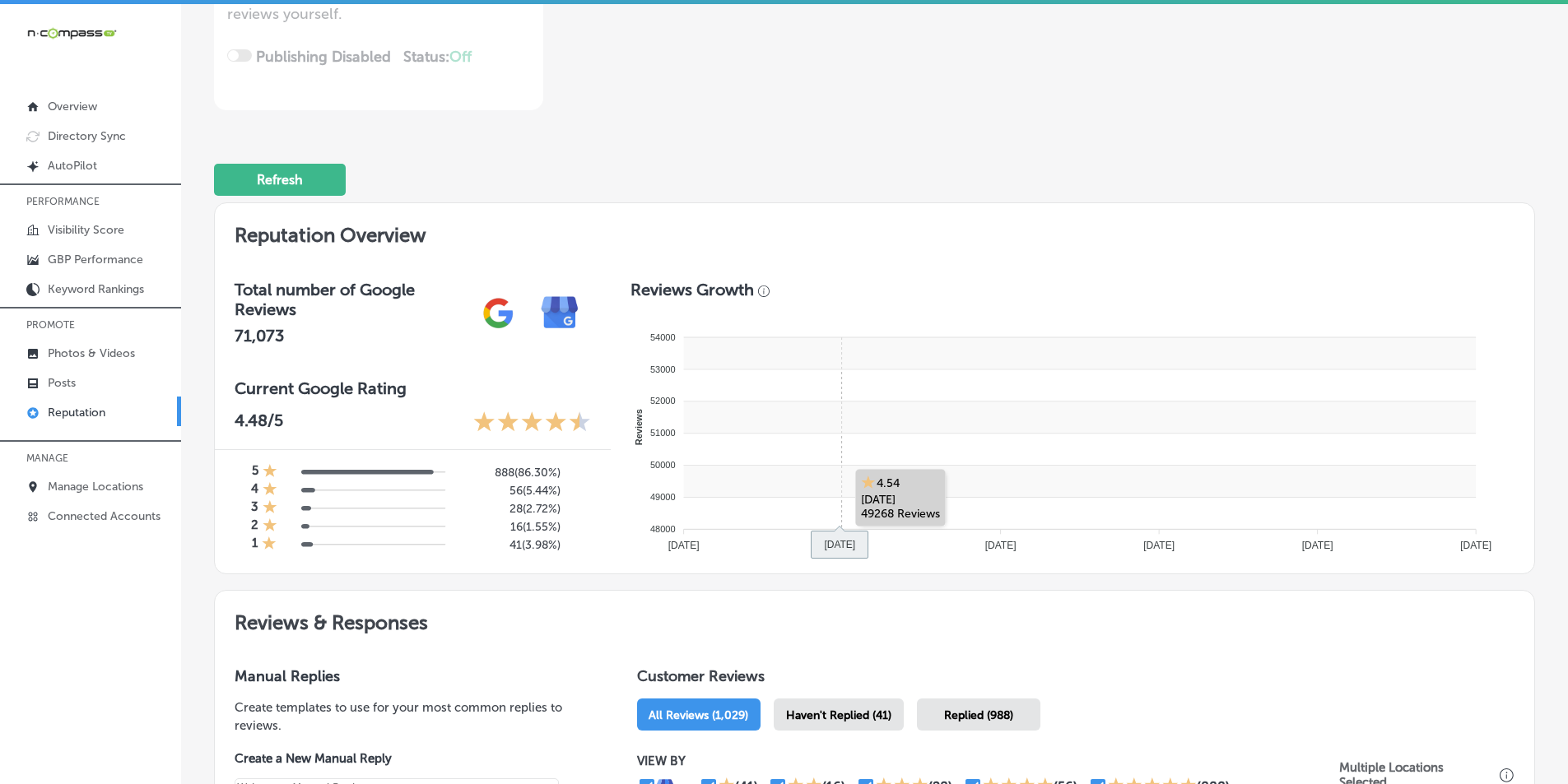
click at [863, 451] on rect at bounding box center [1079, 450] width 792 height 32
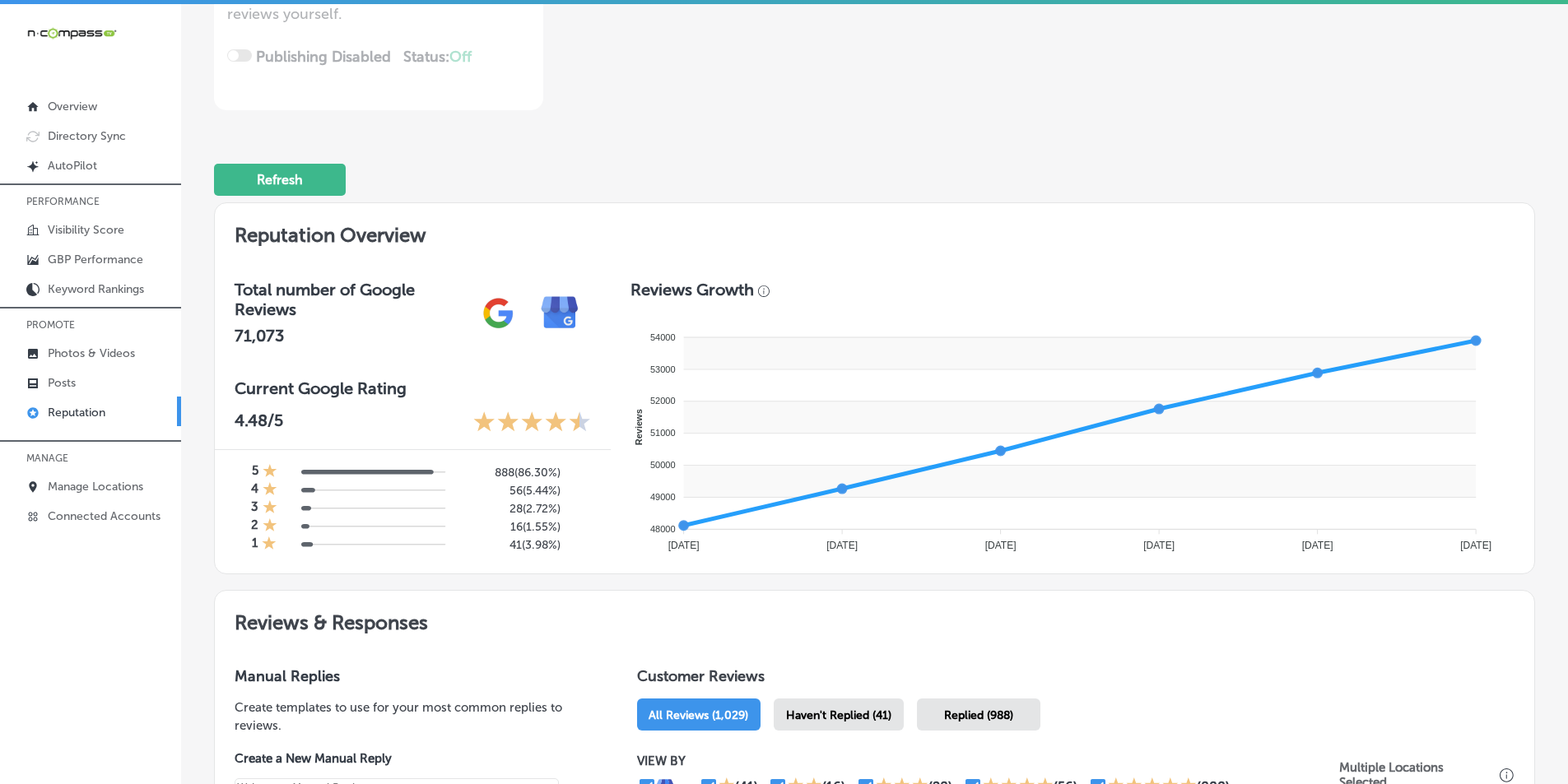
drag, startPoint x: 820, startPoint y: 711, endPoint x: 1026, endPoint y: 670, distance: 210.0
click at [820, 711] on span "Haven't Replied (41)" at bounding box center [838, 715] width 105 height 14
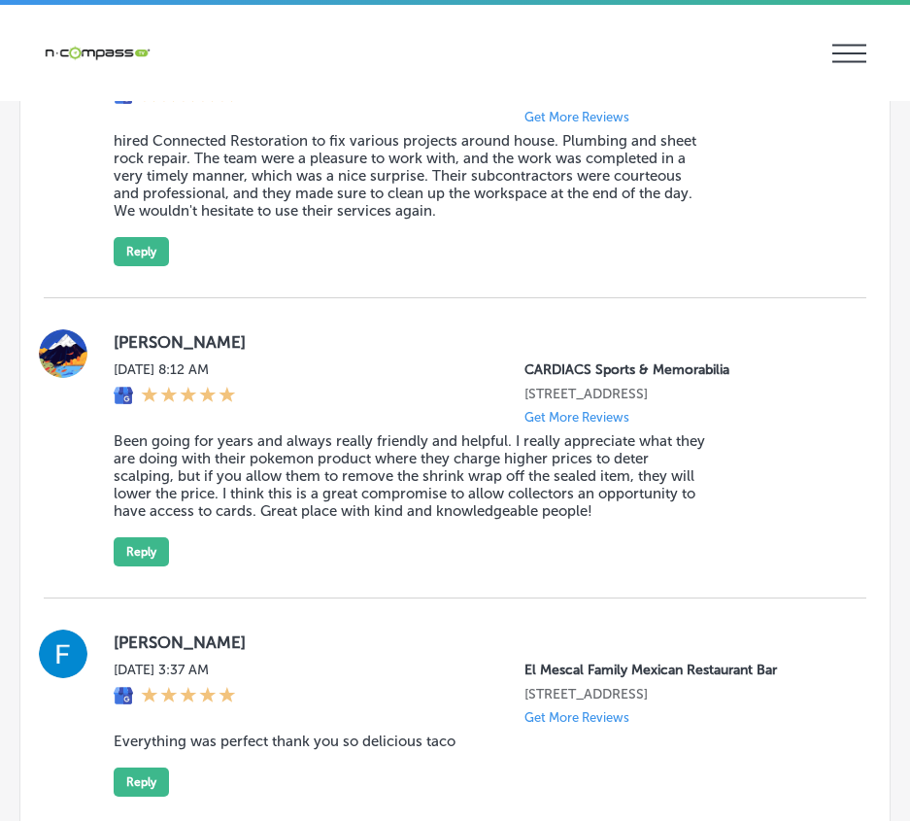
scroll to position [3189, 0]
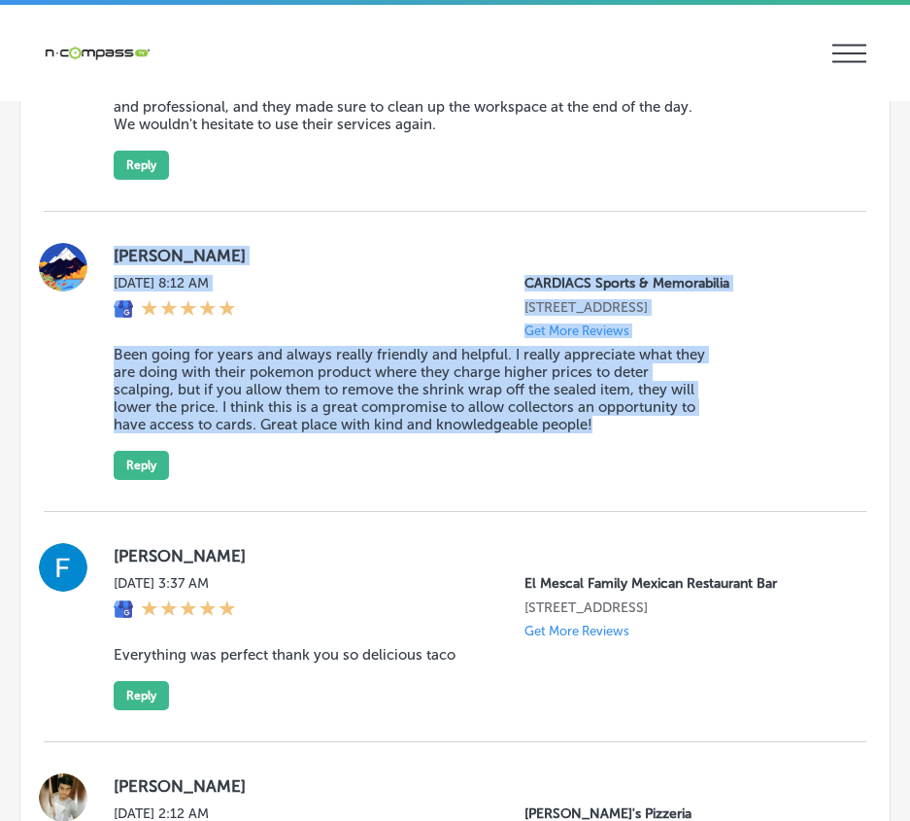
drag, startPoint x: 105, startPoint y: 238, endPoint x: 624, endPoint y: 504, distance: 583.7
click at [631, 501] on div "Nick Maloney Sun, Sep 28, 2025 8:12 AM CARDIACS Sports & Memorabilia 1101 Marco…" at bounding box center [455, 362] width 823 height 300
copy div "Nick Maloney Sun, Sep 28, 2025 8:12 AM CARDIACS Sports & Memorabilia 1101 Marco…"
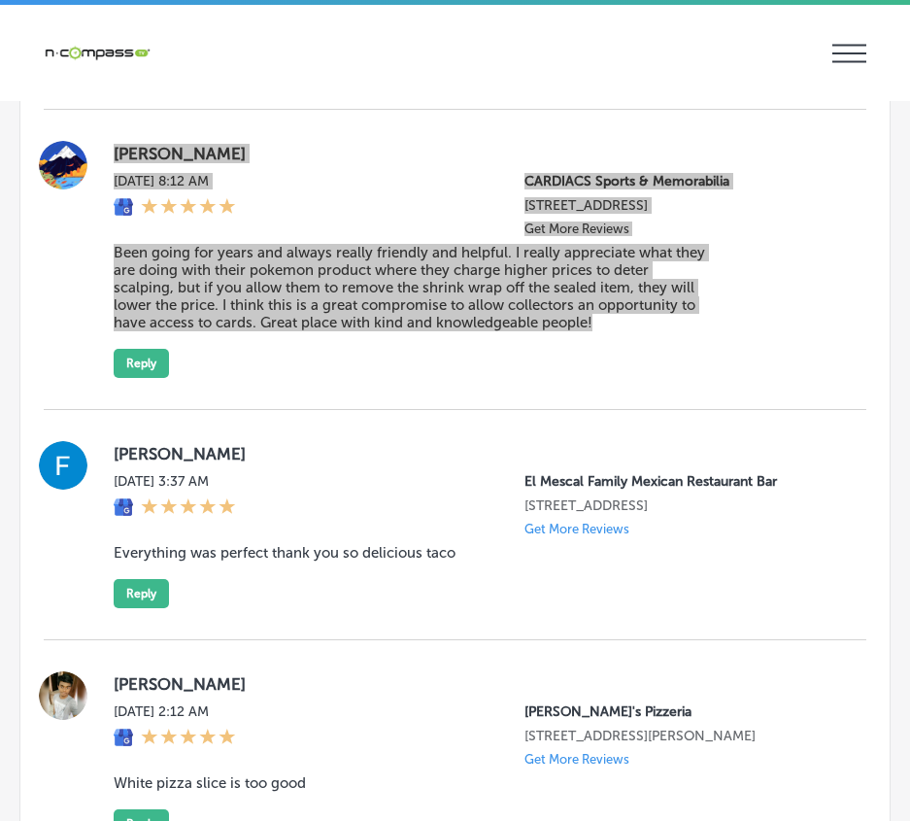
scroll to position [3286, 0]
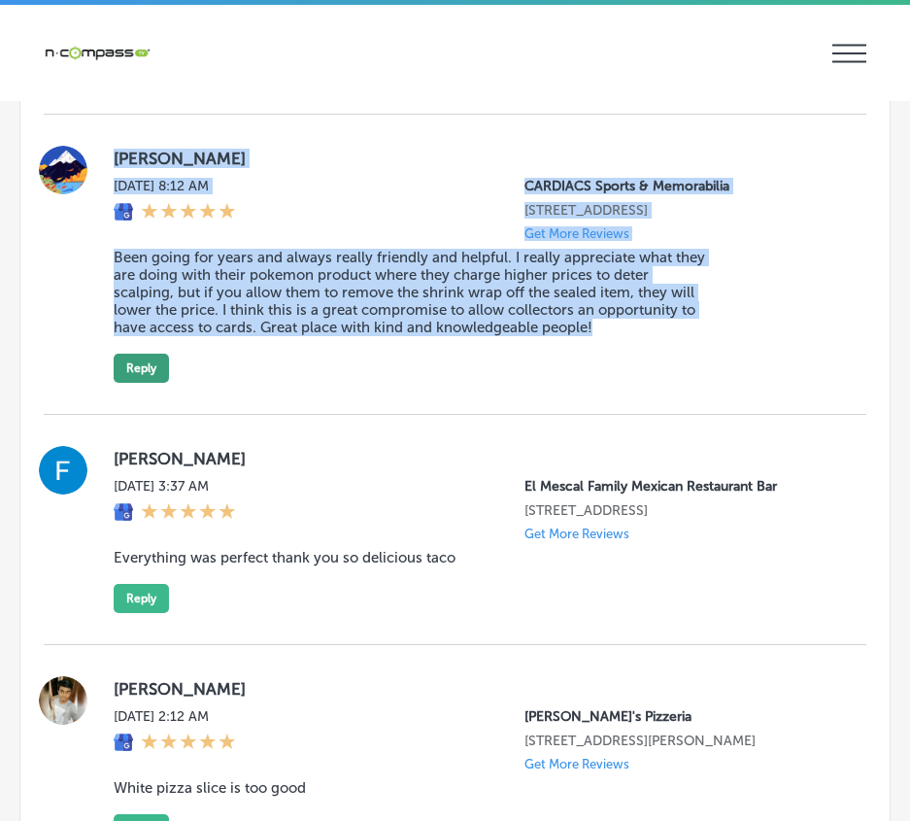
click at [145, 381] on button "Reply" at bounding box center [141, 367] width 55 height 29
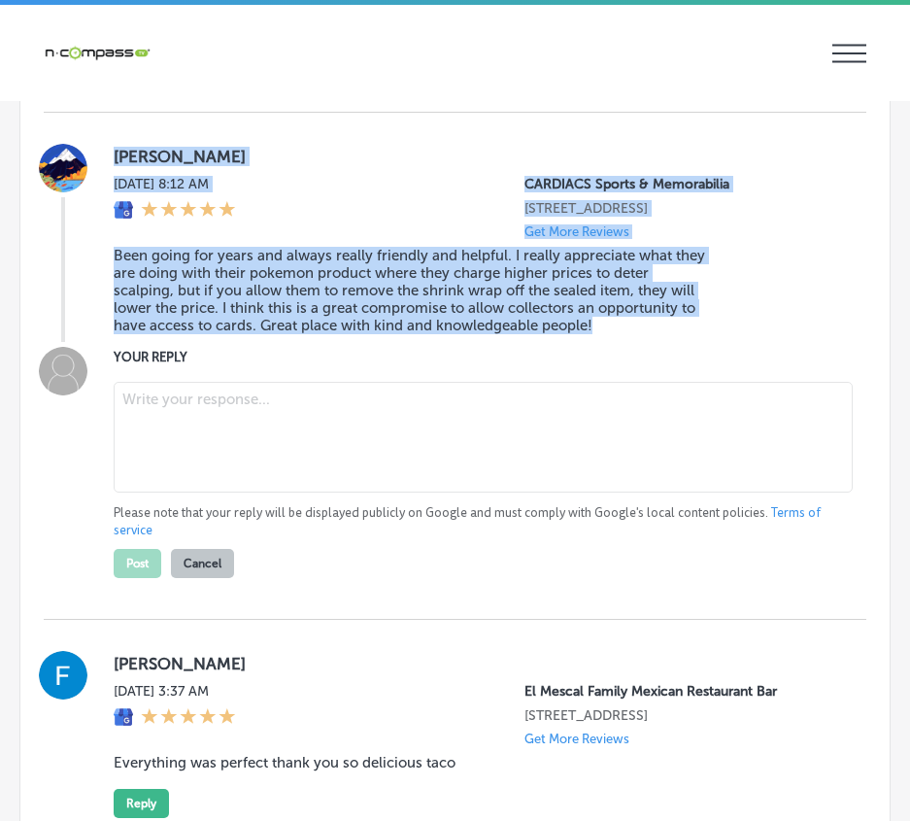
type textarea "x"
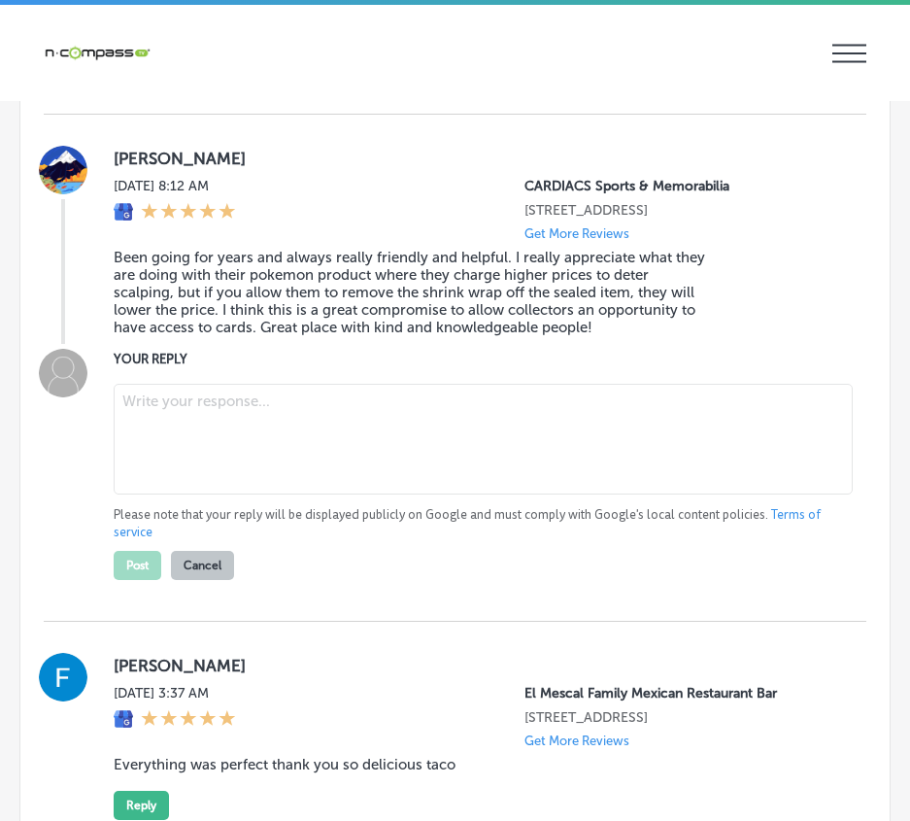
click at [160, 418] on textarea at bounding box center [483, 439] width 739 height 111
paste textarea "Thank you, Nick, for your loyal support and thoughtful review! We’re thrilled t…"
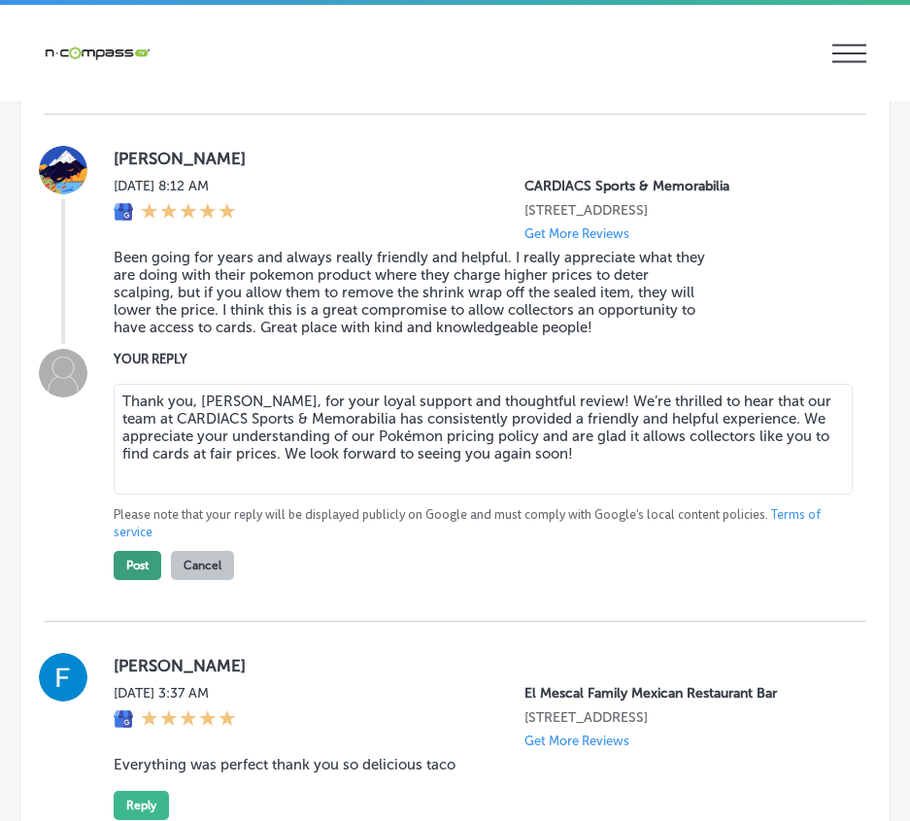
type textarea "Thank you, Nick, for your loyal support and thoughtful review! We’re thrilled t…"
click at [138, 578] on button "Post" at bounding box center [138, 565] width 48 height 29
type textarea "x"
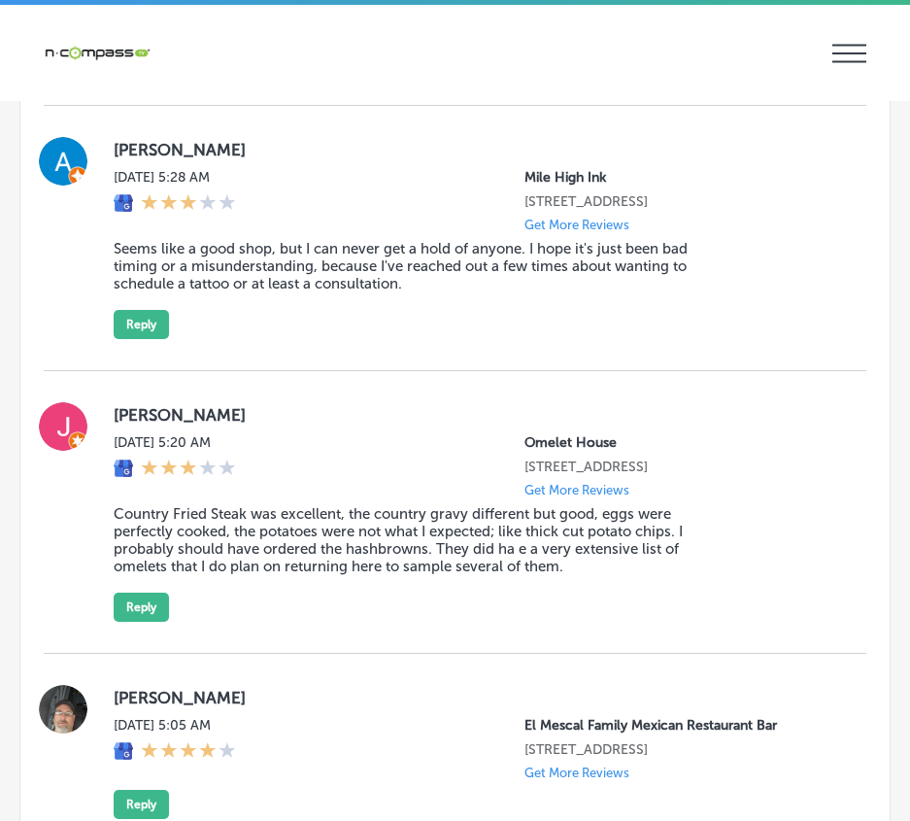
scroll to position [4644, 0]
